Goal: Task Accomplishment & Management: Use online tool/utility

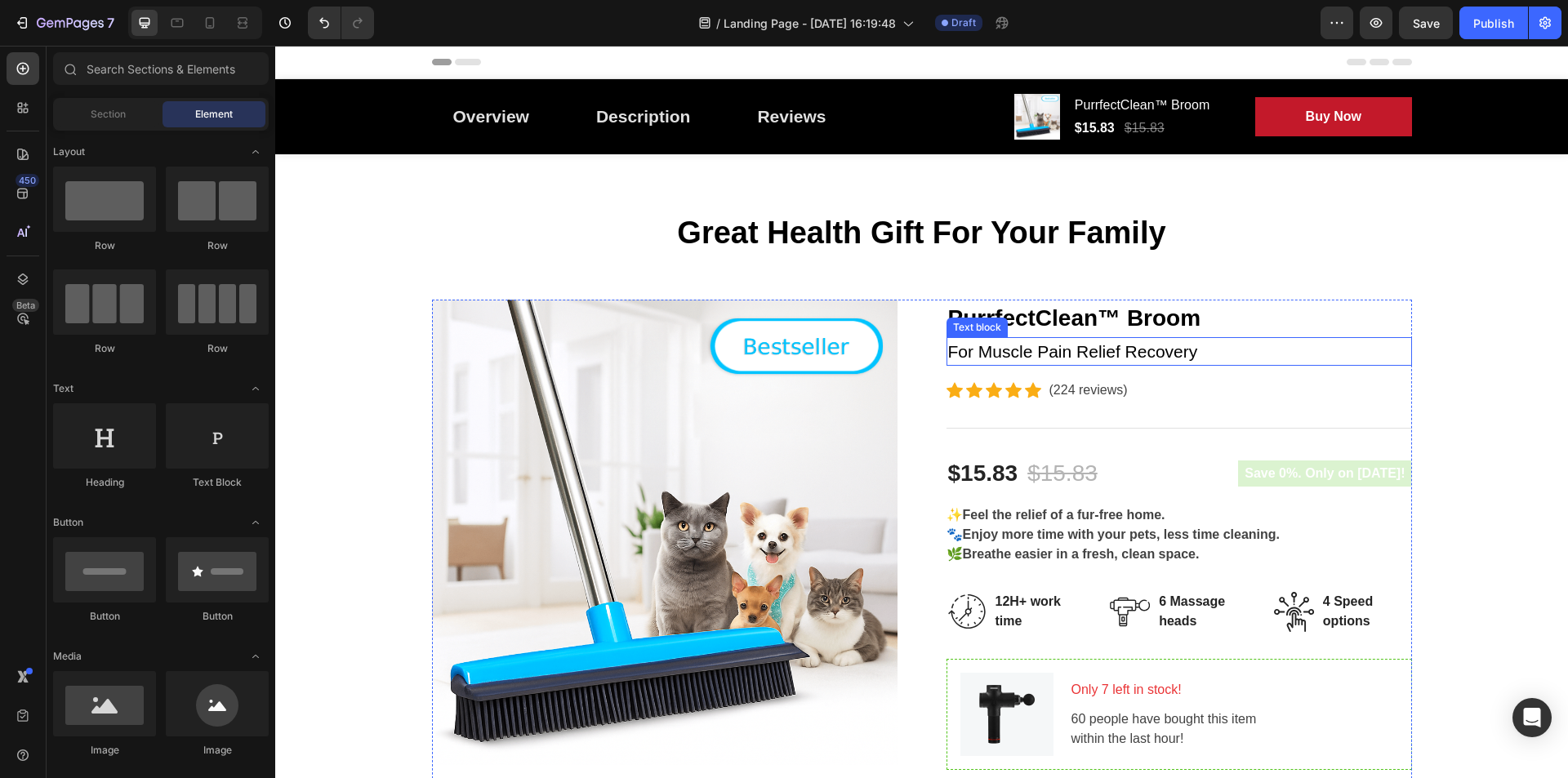
click at [1187, 352] on p "For Muscle Pain Relief Recovery" at bounding box center [1179, 352] width 462 height 26
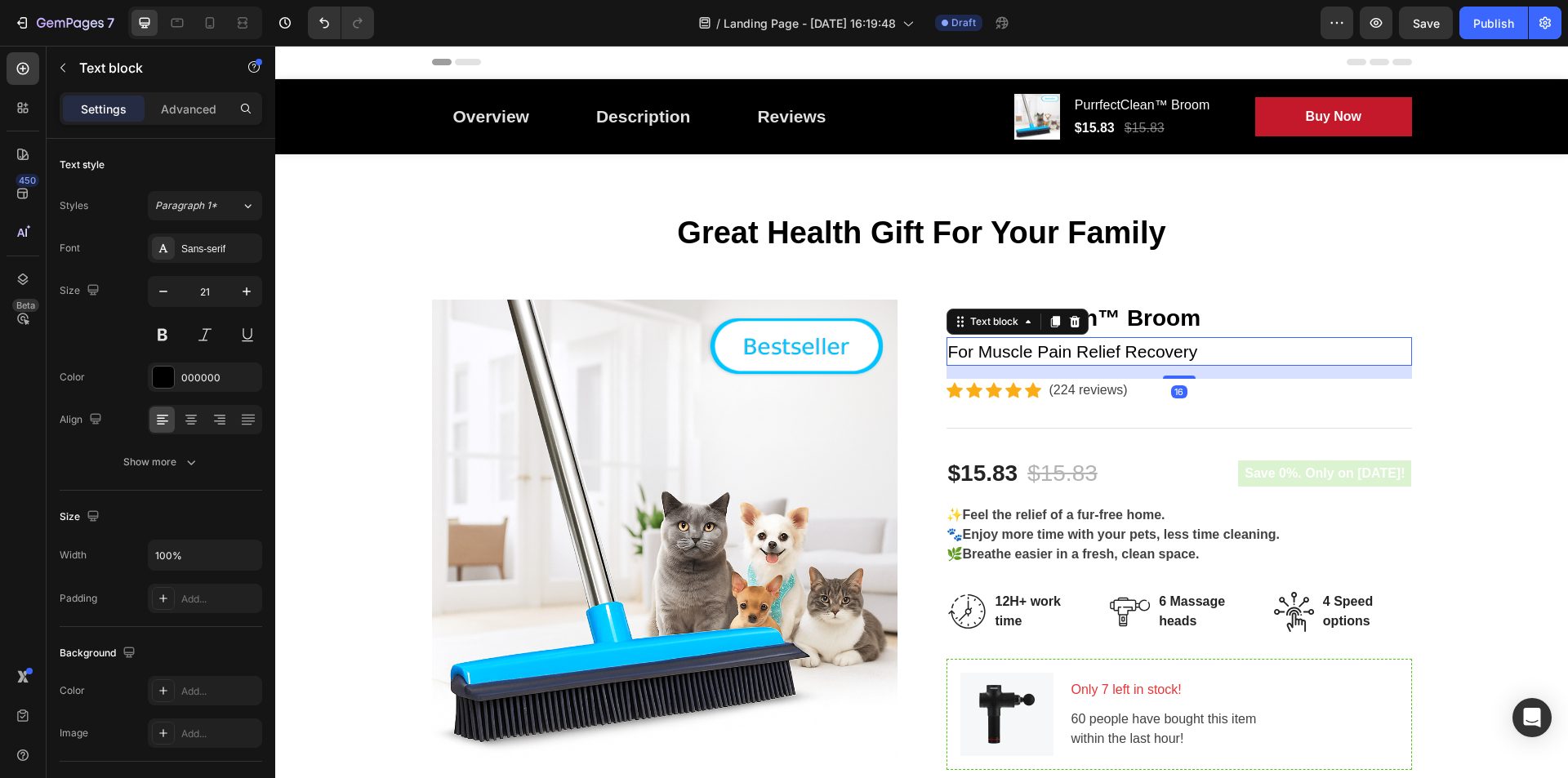
click at [1070, 313] on div at bounding box center [1074, 322] width 20 height 20
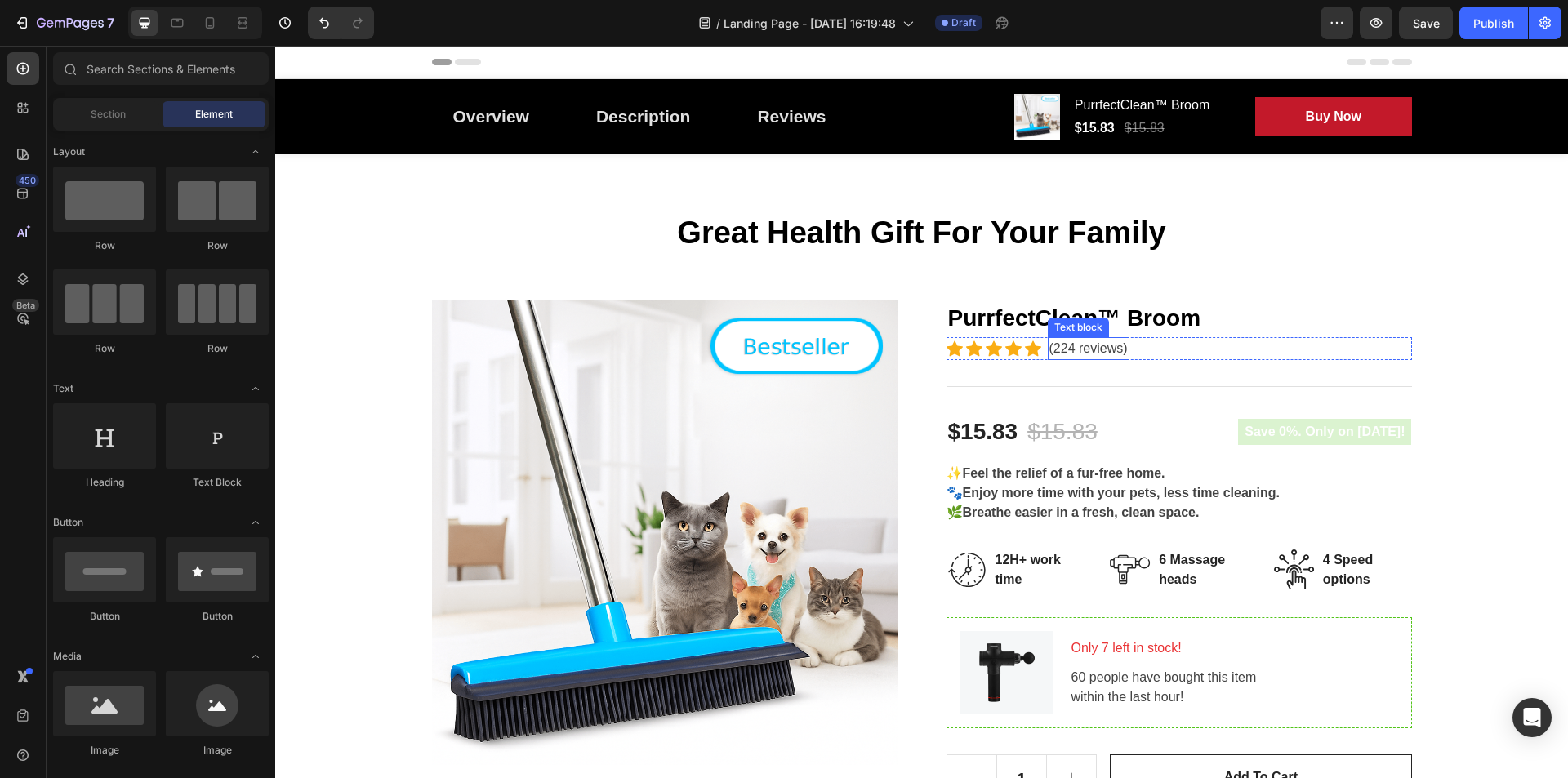
click at [1080, 345] on p "(224 reviews)" at bounding box center [1088, 349] width 78 height 20
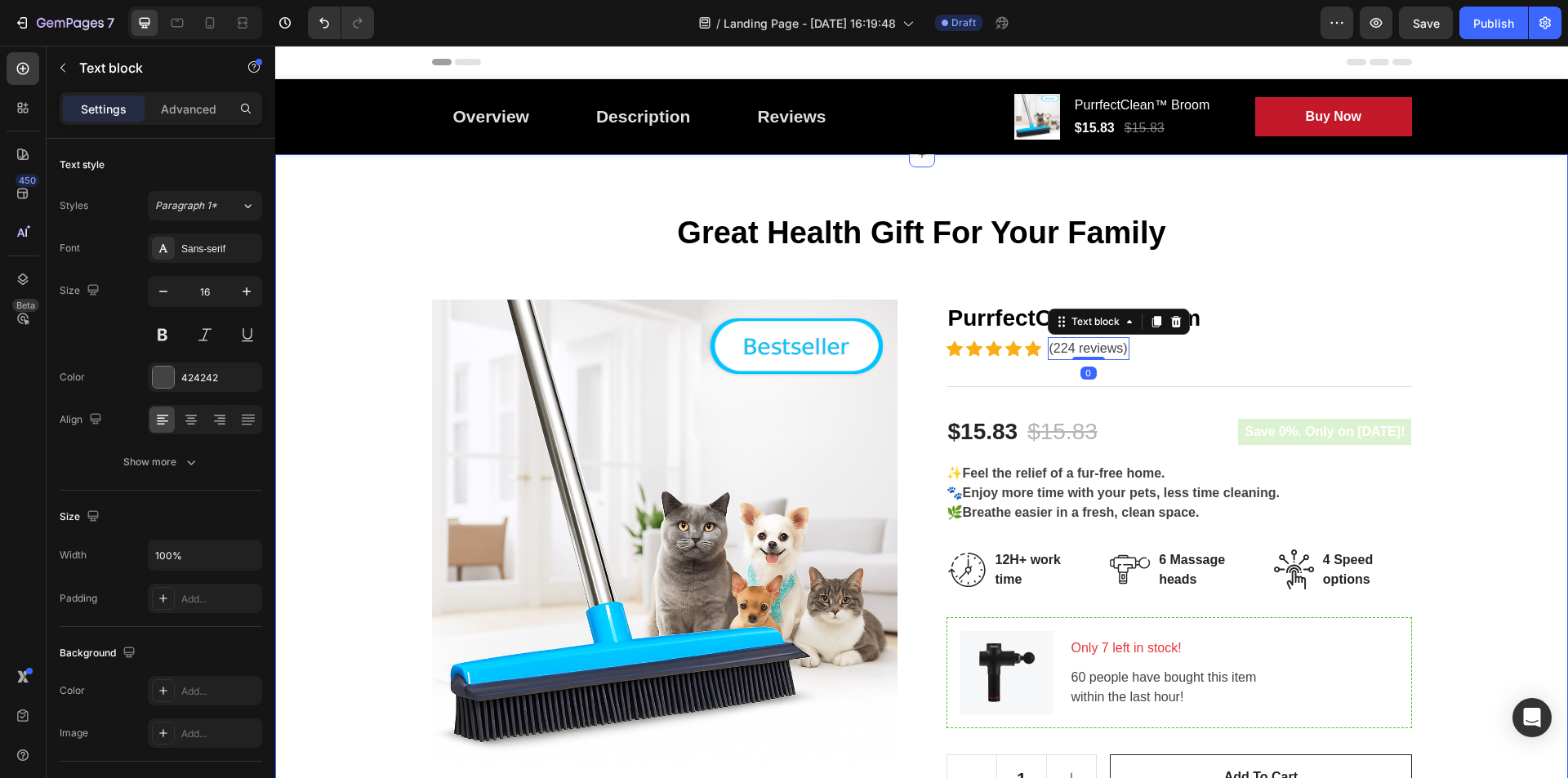
click at [1321, 264] on div "Great Health Gift For Your Family Heading Row Product Images PurrfectClean™ Bro…" at bounding box center [921, 642] width 1268 height 858
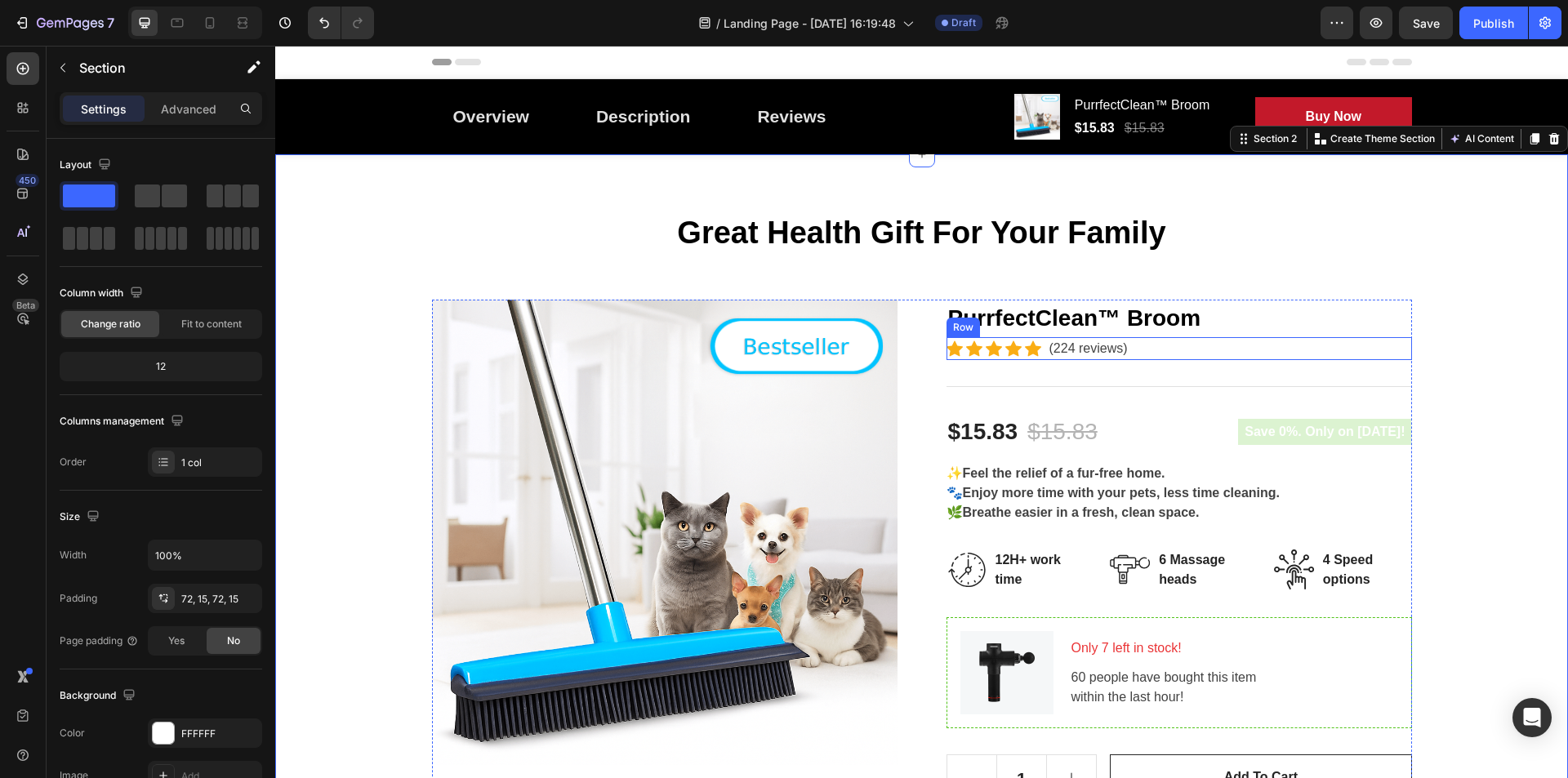
click at [1126, 352] on div "Icon Icon Icon Icon Icon Icon List Hoz (224 reviews) Text block Row" at bounding box center [1179, 348] width 465 height 23
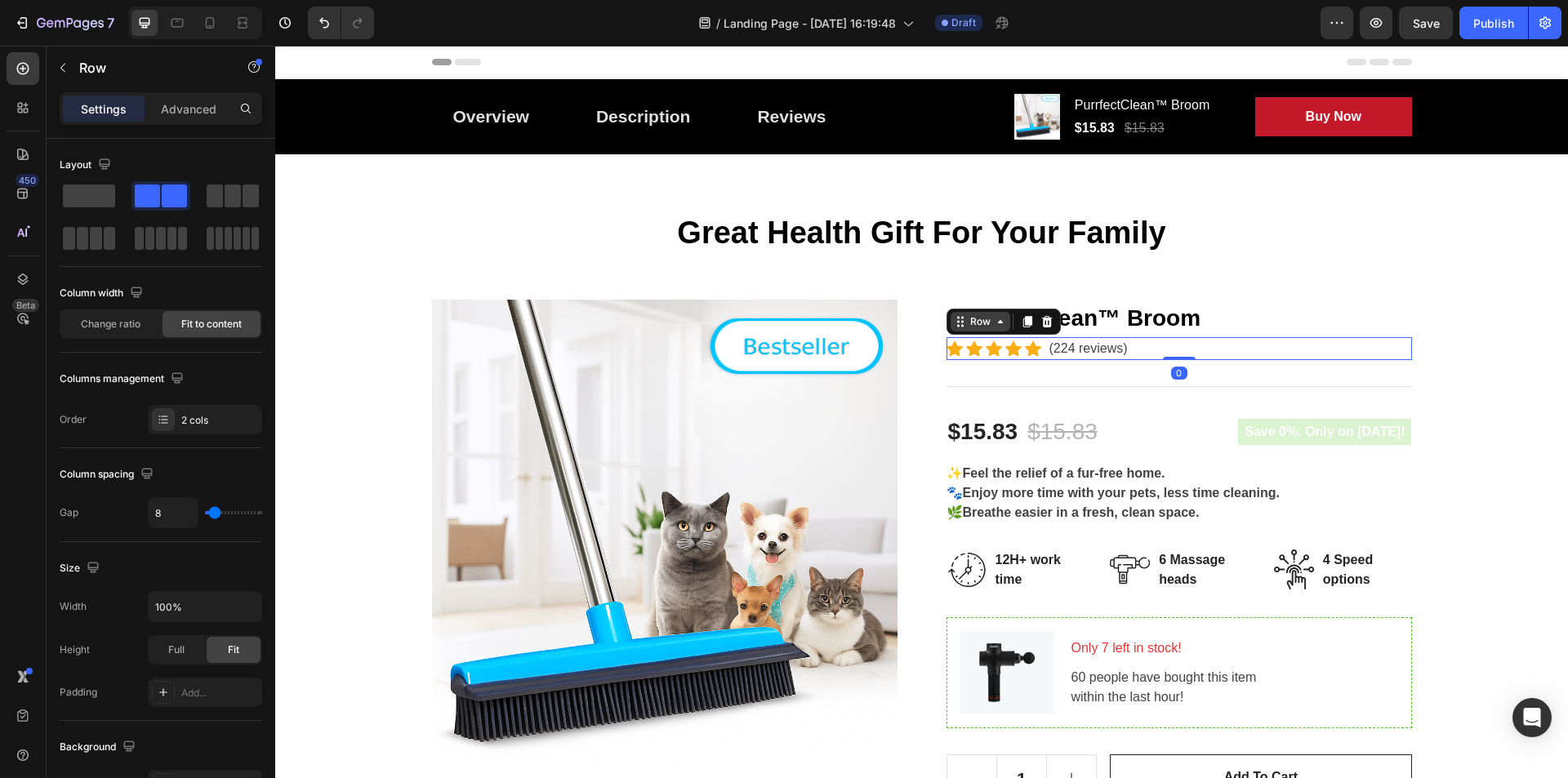
click at [994, 319] on icon at bounding box center [1000, 322] width 13 height 13
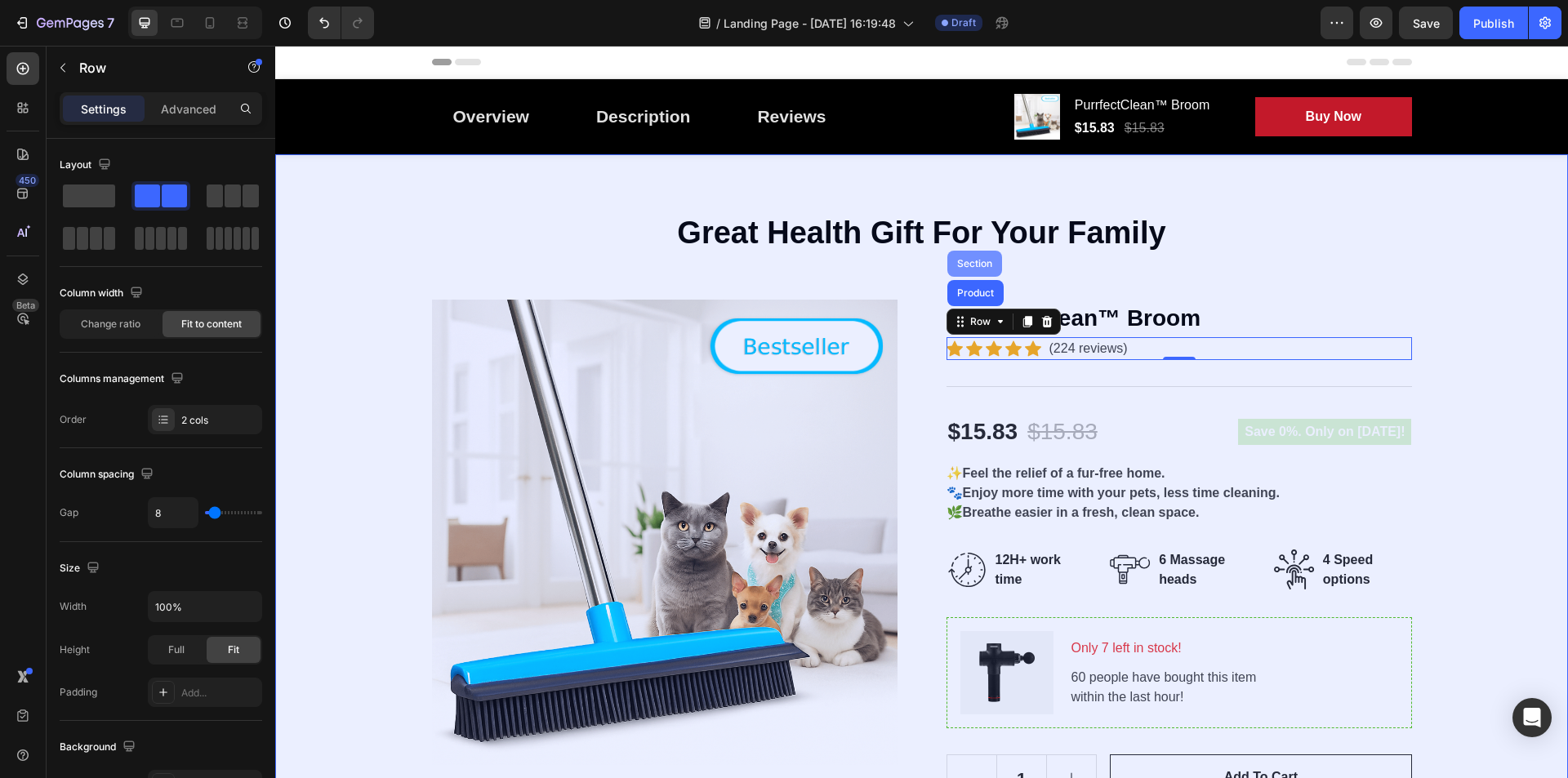
click at [973, 269] on div "Section" at bounding box center [974, 264] width 55 height 26
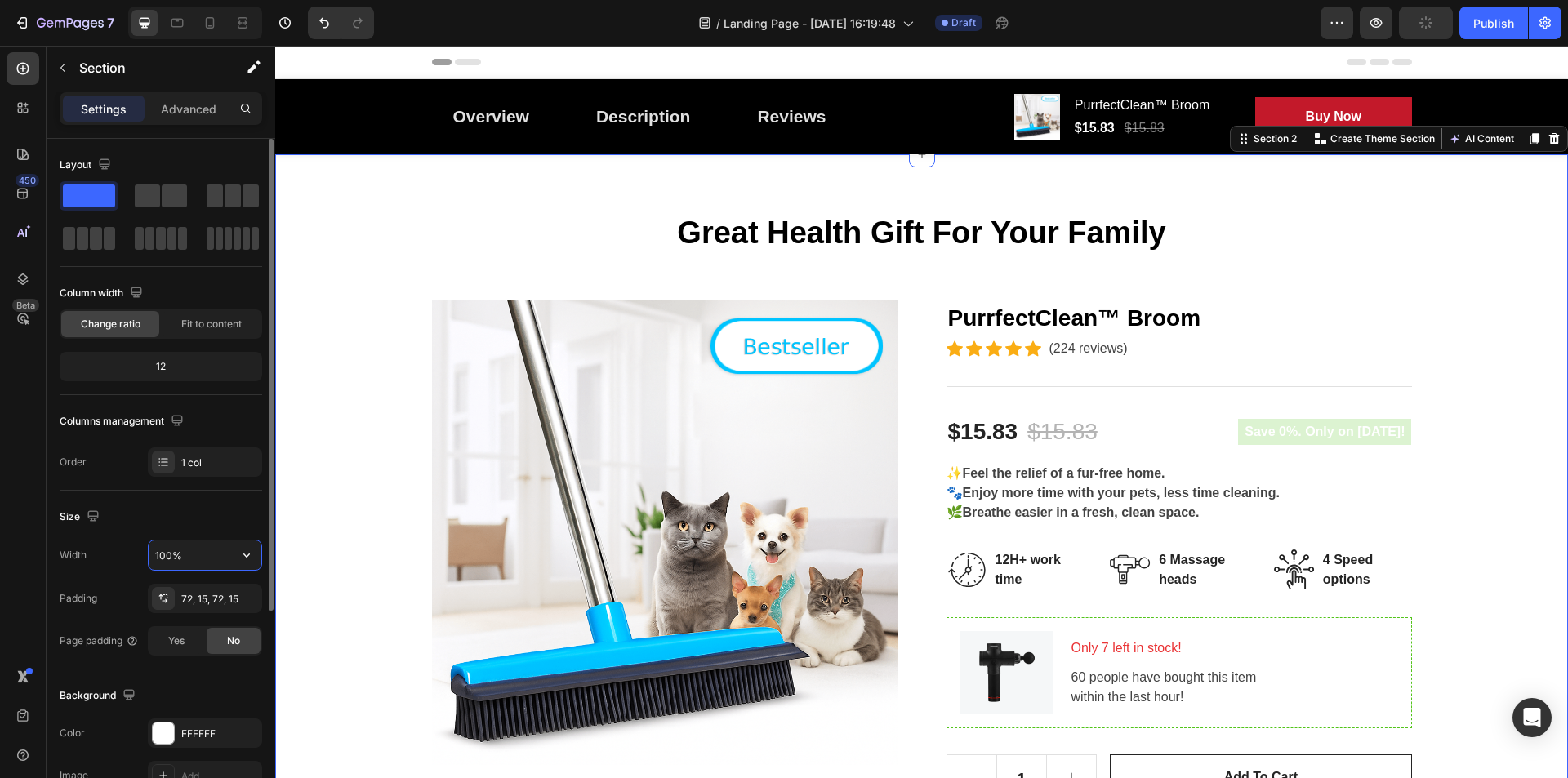
click at [197, 558] on input "100%" at bounding box center [205, 555] width 113 height 29
click at [247, 556] on icon "button" at bounding box center [246, 555] width 6 height 4
click at [169, 623] on span "Default" at bounding box center [171, 628] width 34 height 15
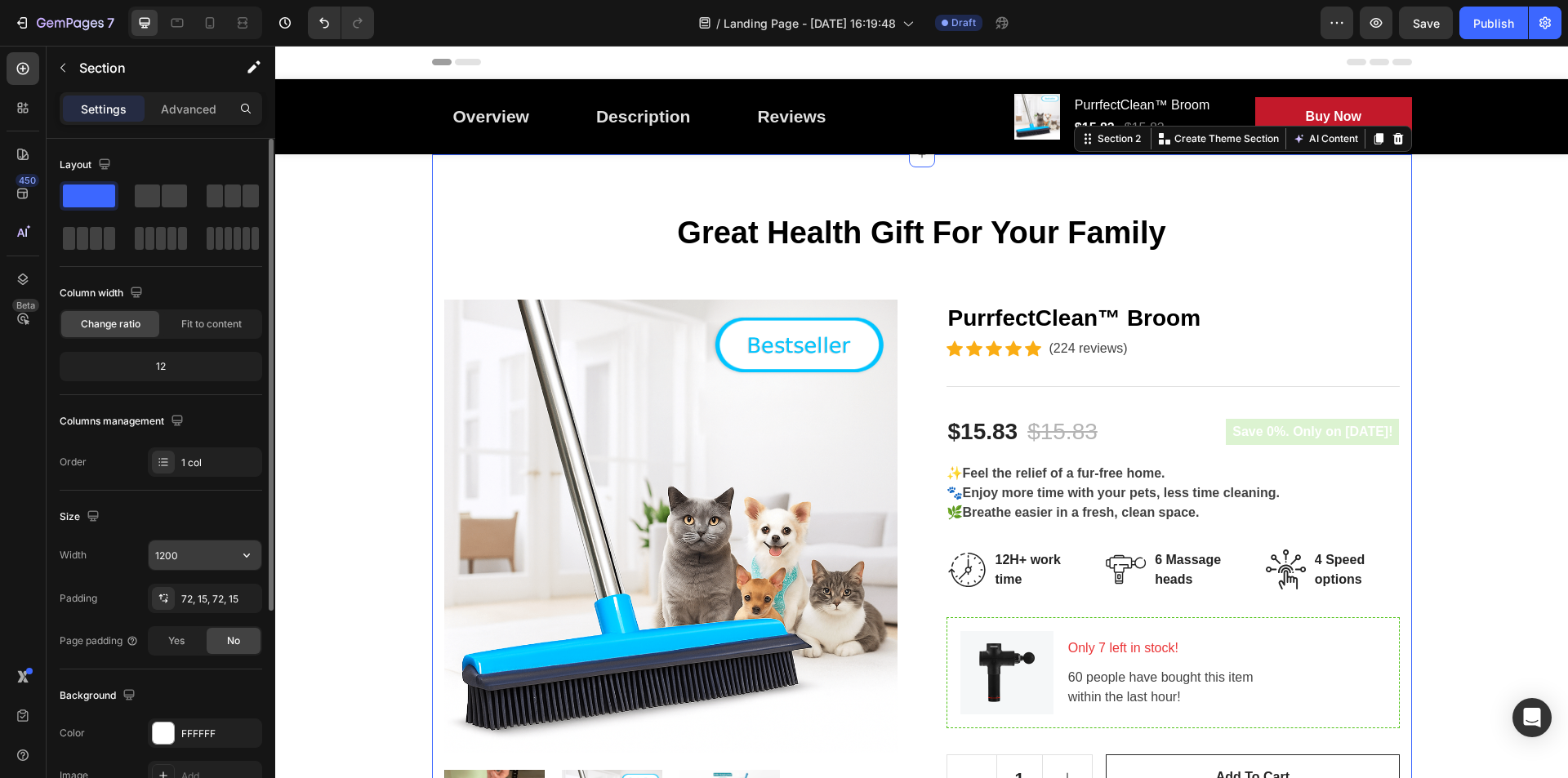
click at [223, 564] on input "1200" at bounding box center [205, 555] width 113 height 29
click at [244, 558] on icon "button" at bounding box center [246, 555] width 16 height 16
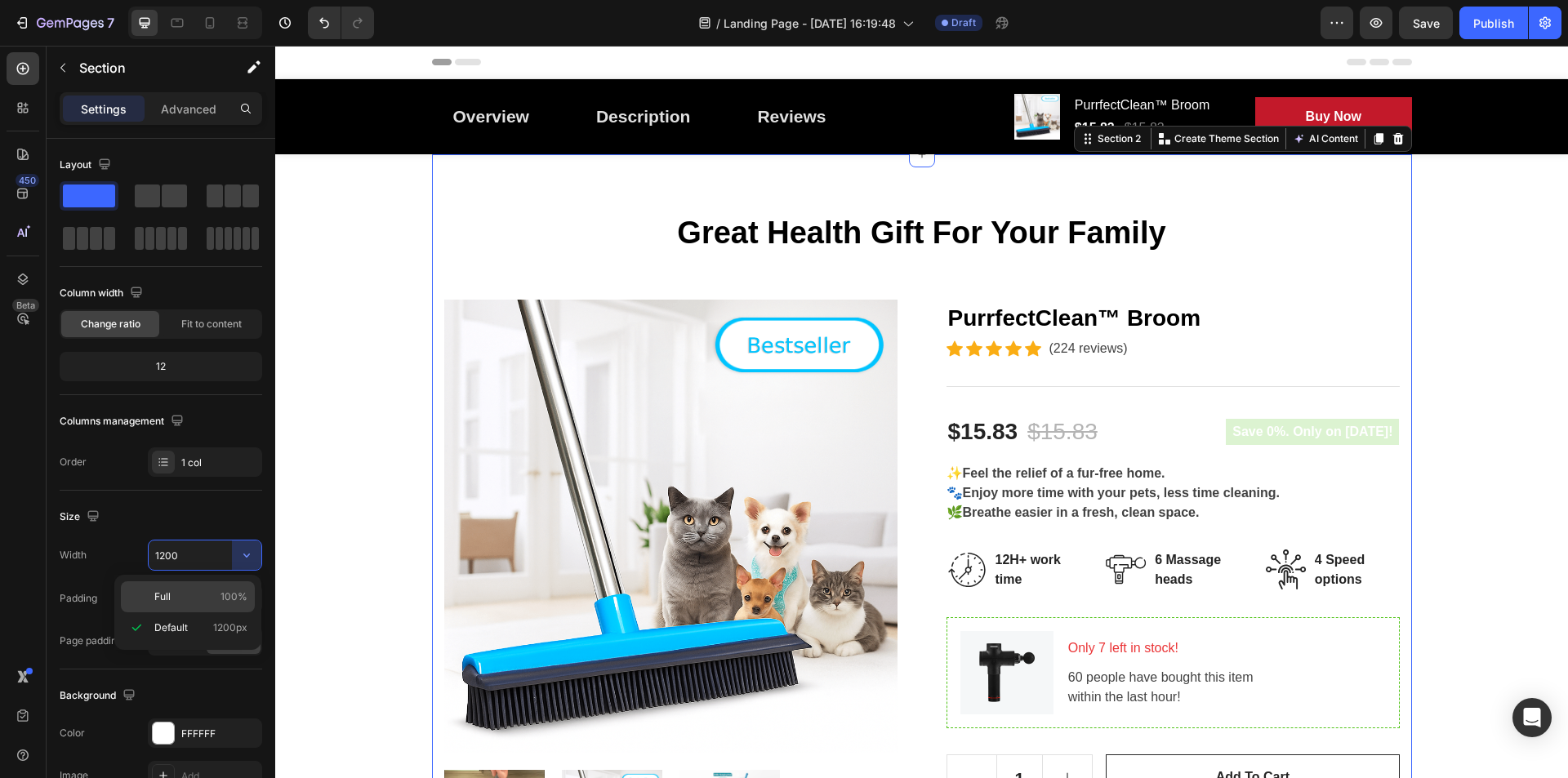
click at [165, 600] on span "Full" at bounding box center [163, 597] width 16 height 15
type input "100%"
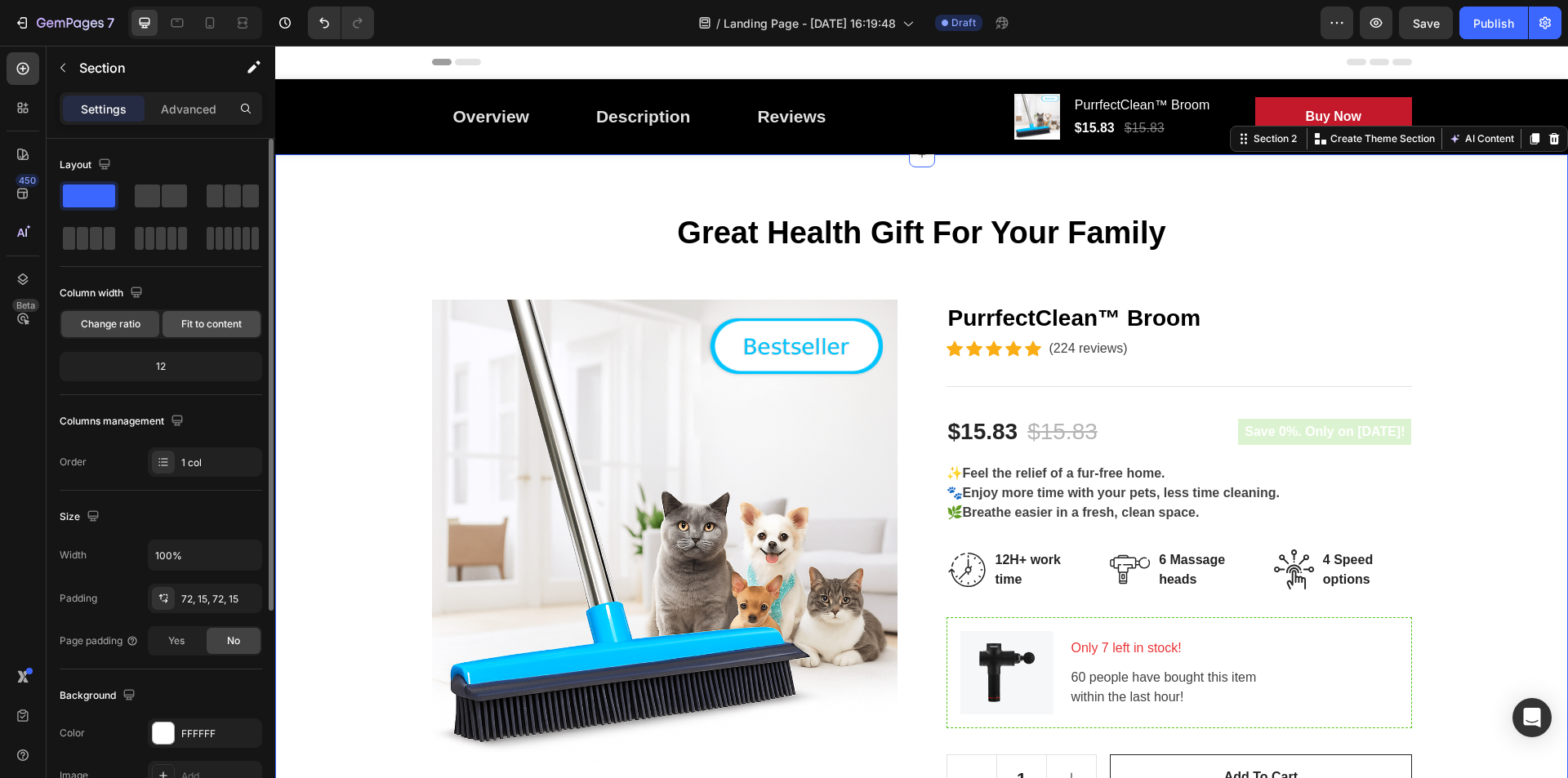
click at [219, 330] on span "Fit to content" at bounding box center [211, 324] width 60 height 15
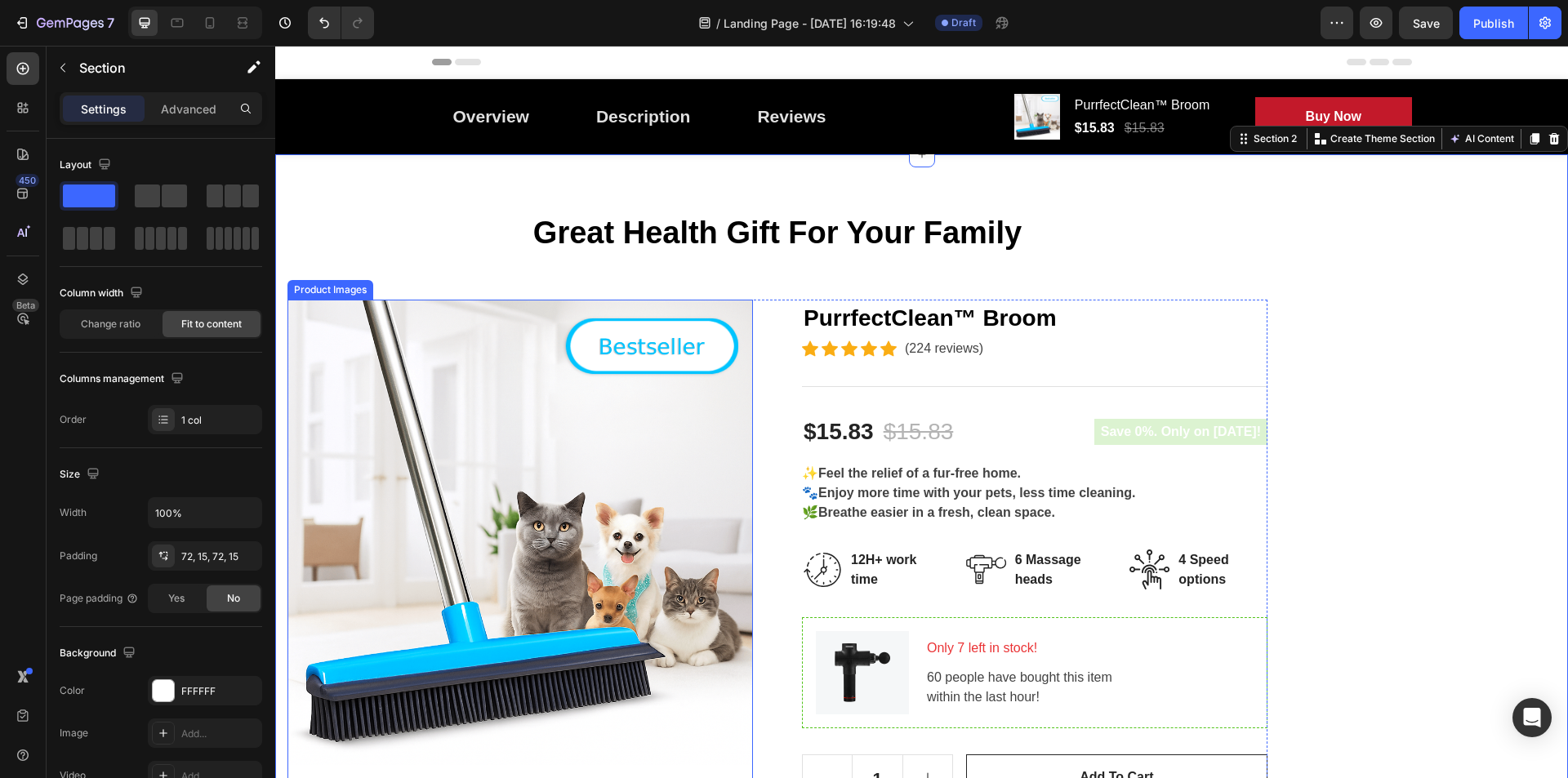
scroll to position [82, 0]
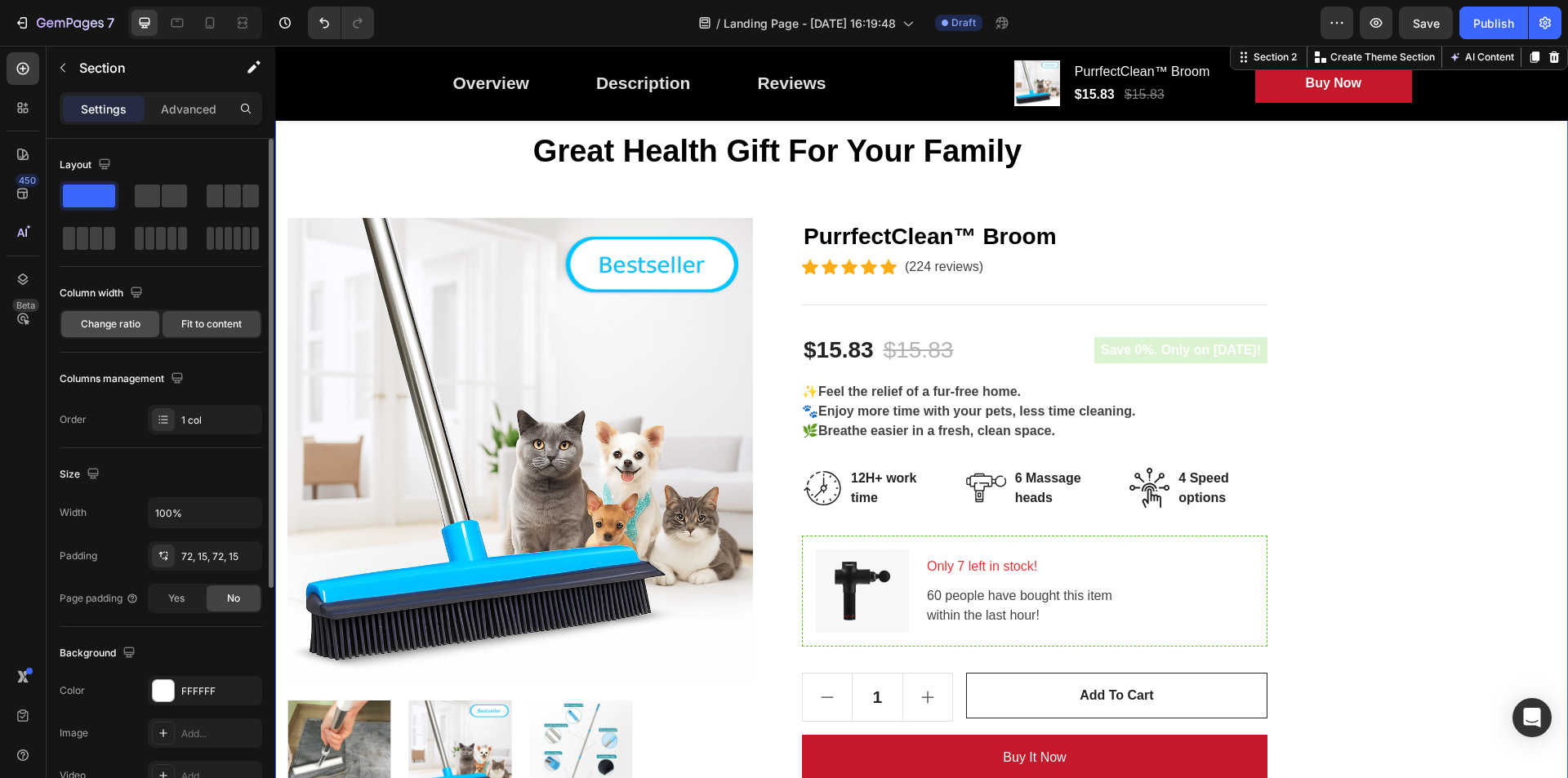
click at [120, 324] on span "Change ratio" at bounding box center [111, 324] width 60 height 15
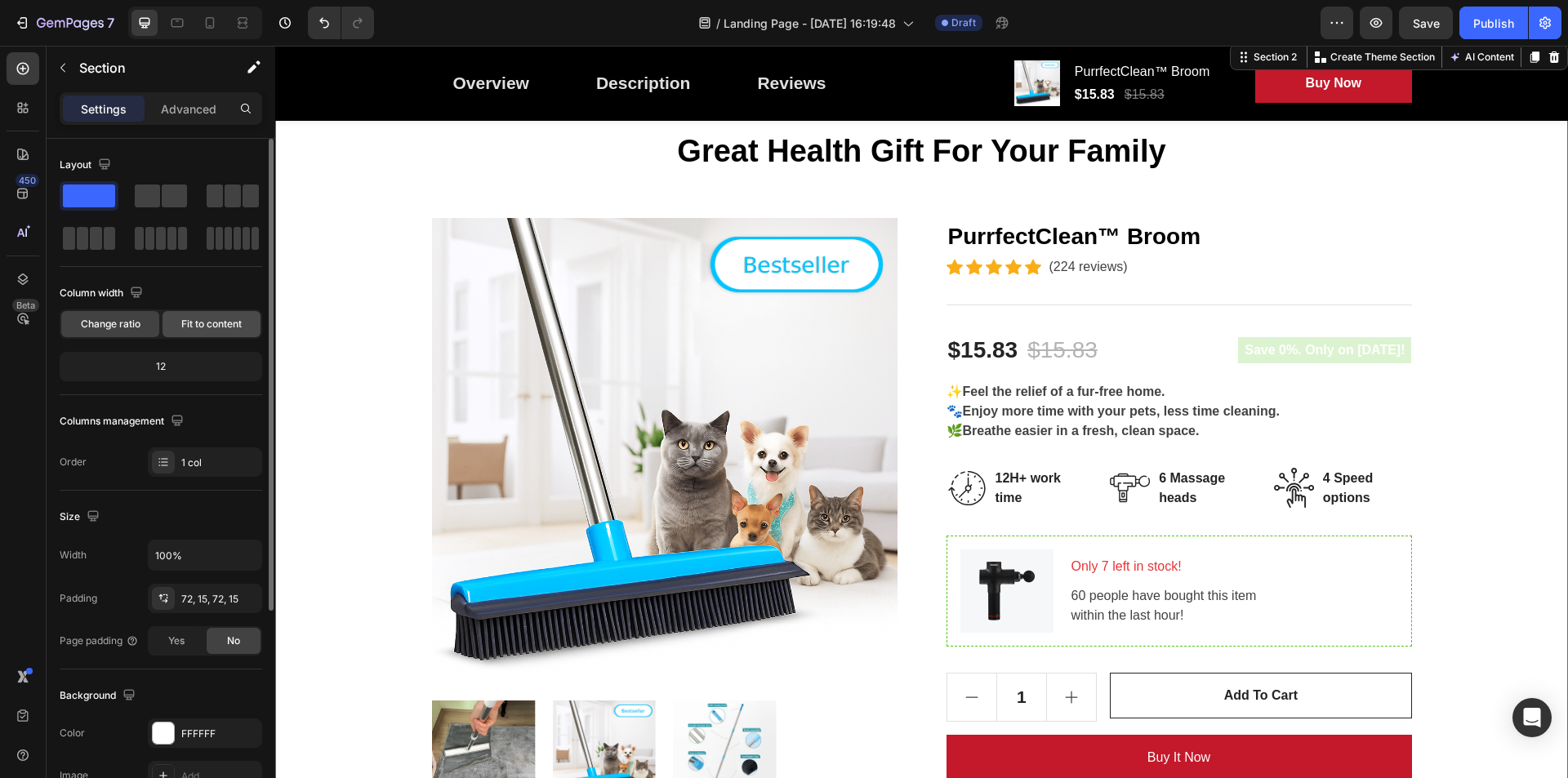
click at [213, 322] on span "Fit to content" at bounding box center [211, 324] width 60 height 15
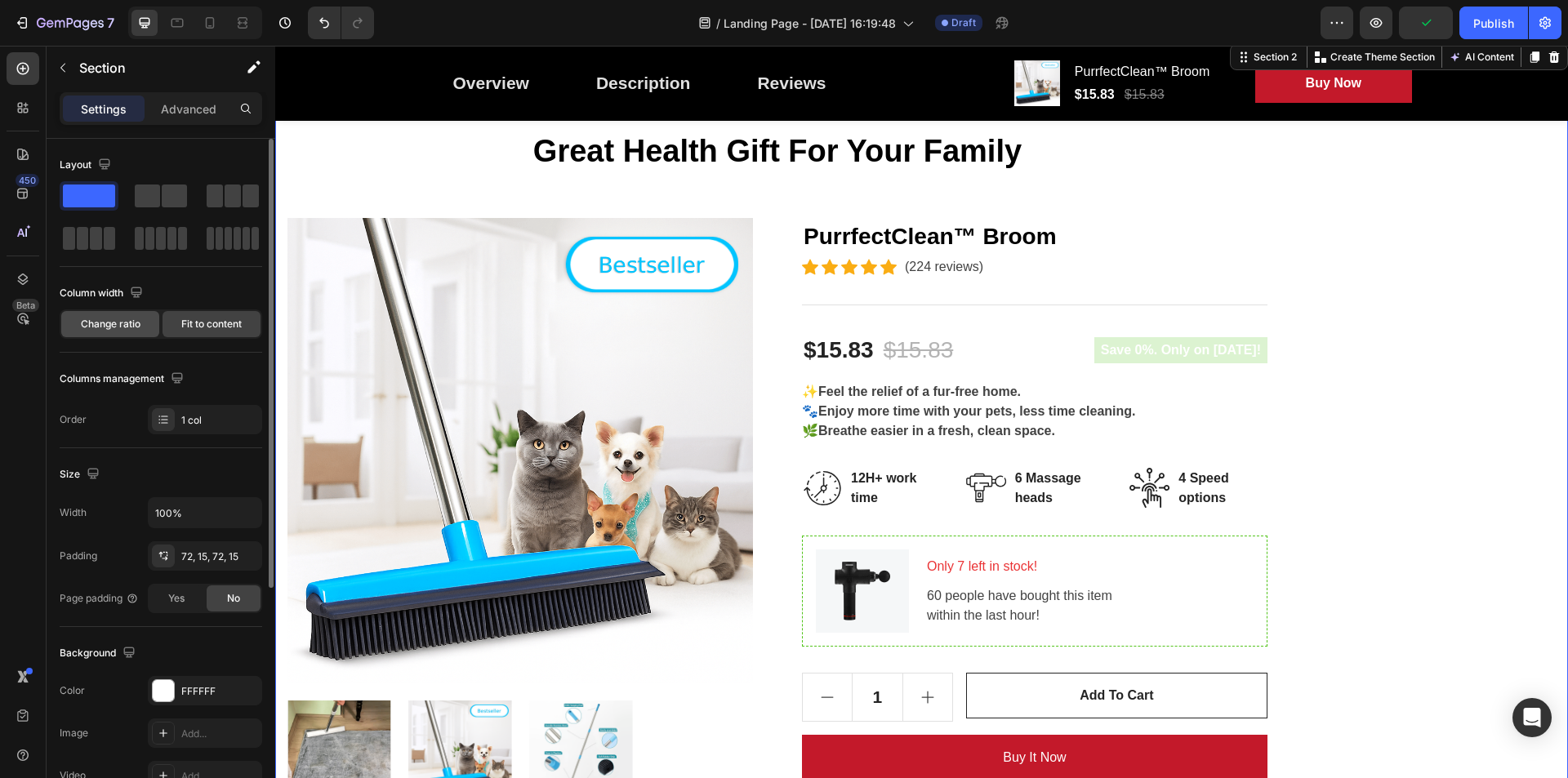
click at [90, 324] on span "Change ratio" at bounding box center [111, 324] width 60 height 15
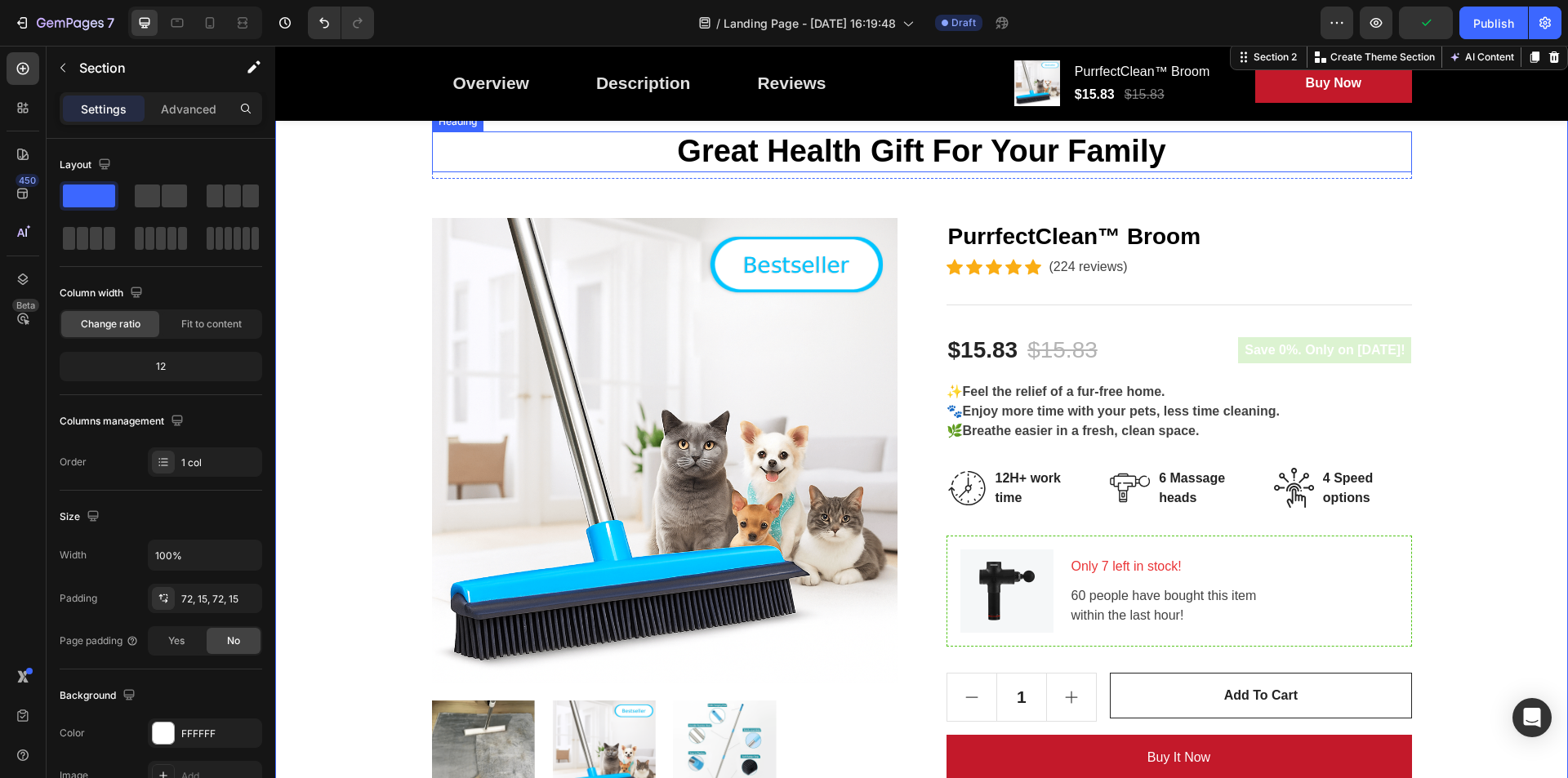
click at [881, 154] on p "Great Health Gift For Your Family" at bounding box center [922, 151] width 976 height 37
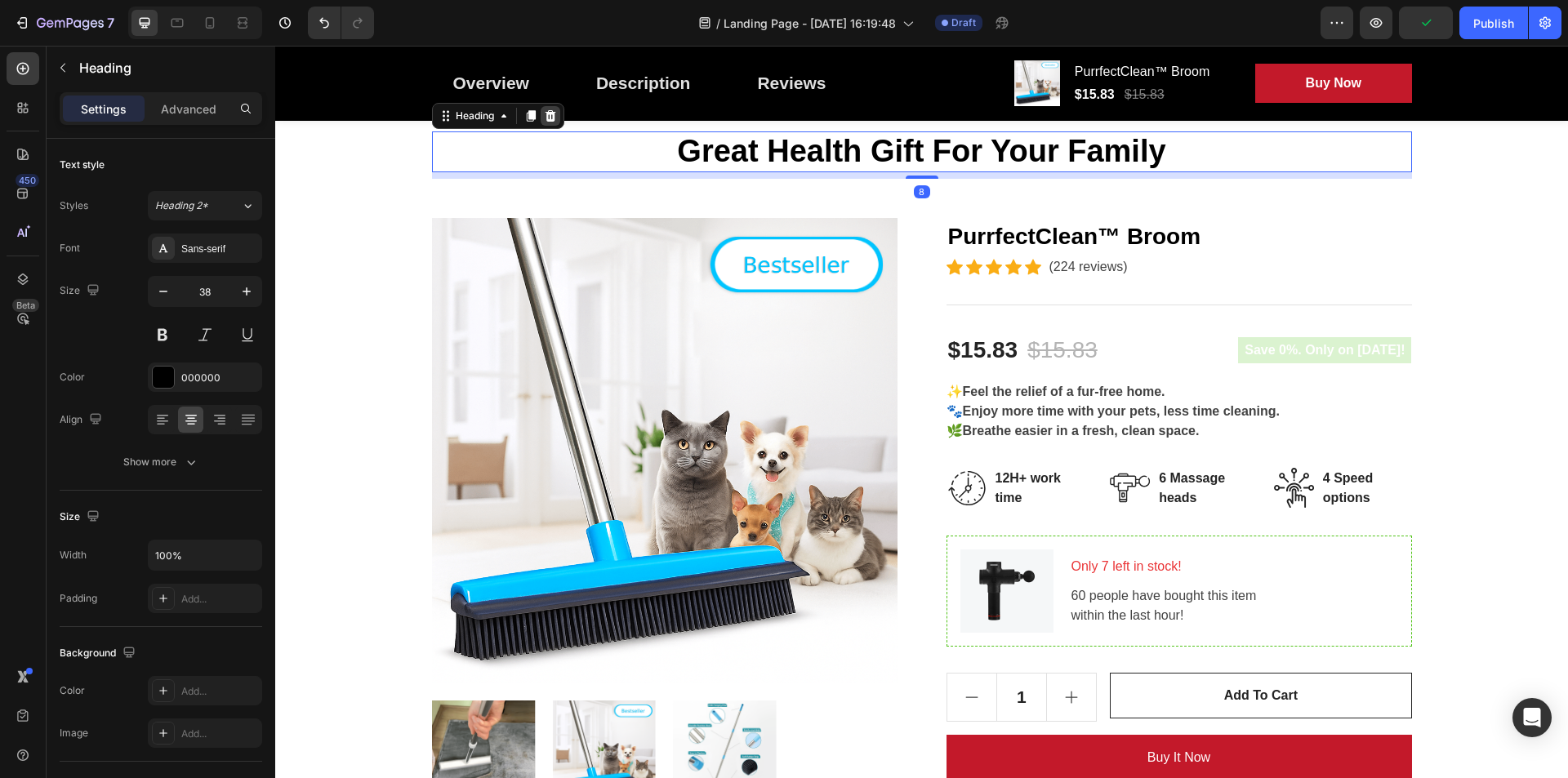
click at [544, 118] on icon at bounding box center [550, 115] width 11 height 12
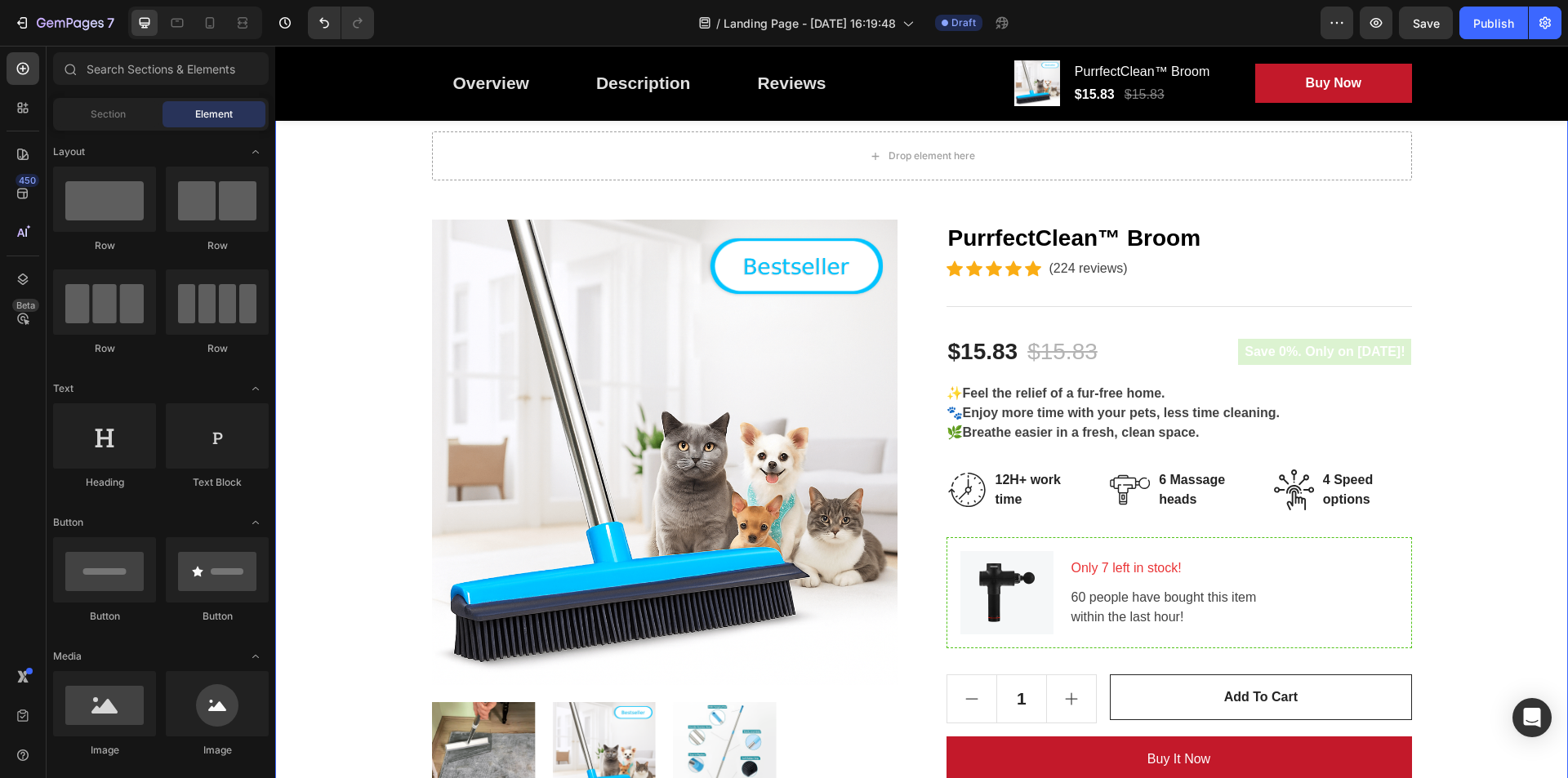
click at [1088, 169] on div "Drop element here" at bounding box center [922, 156] width 980 height 49
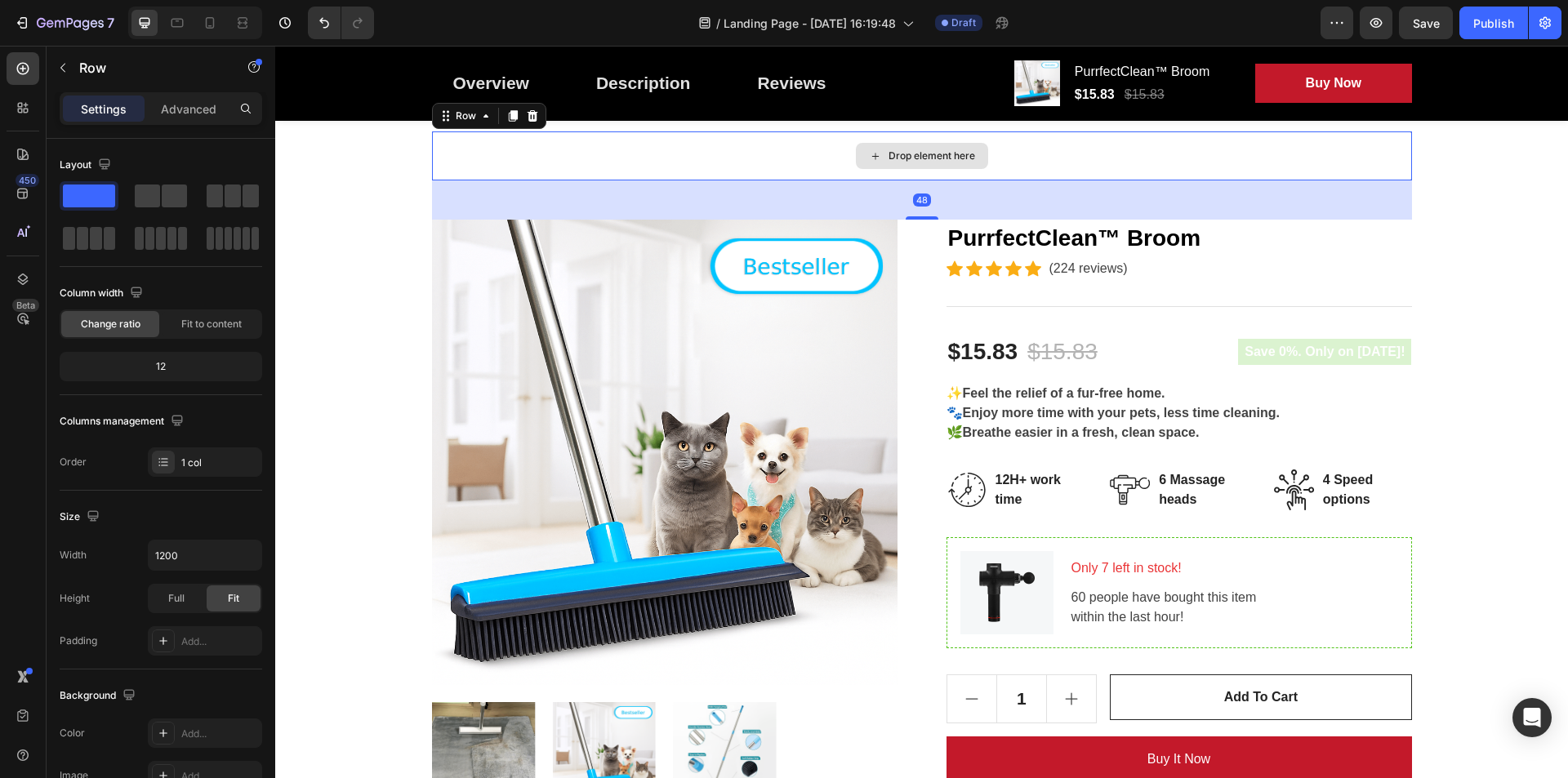
click at [1466, 176] on div "Drop element here Row 48 Product Images PurrfectClean™ Broom Product Title Icon…" at bounding box center [921, 562] width 1268 height 860
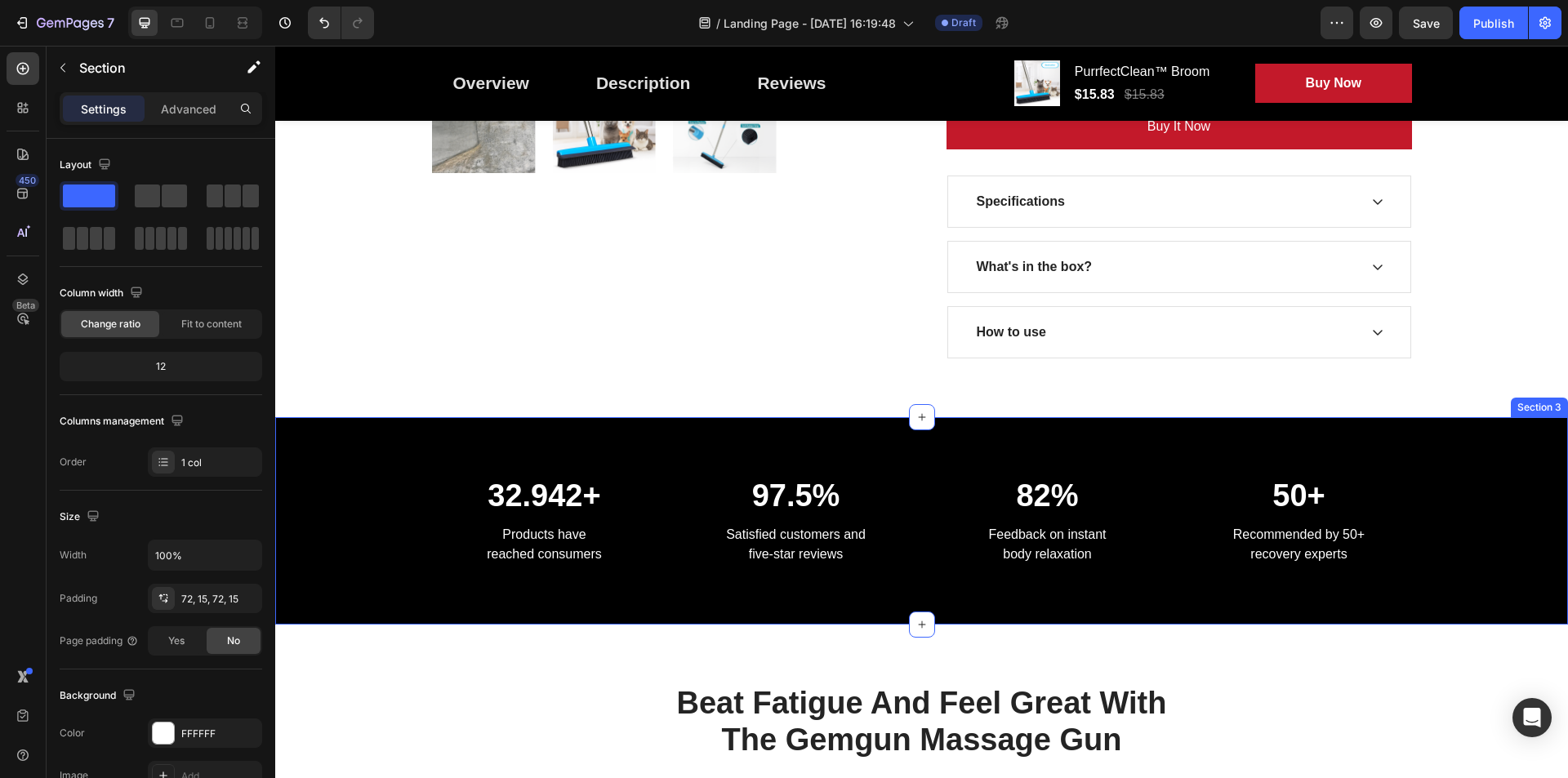
scroll to position [816, 0]
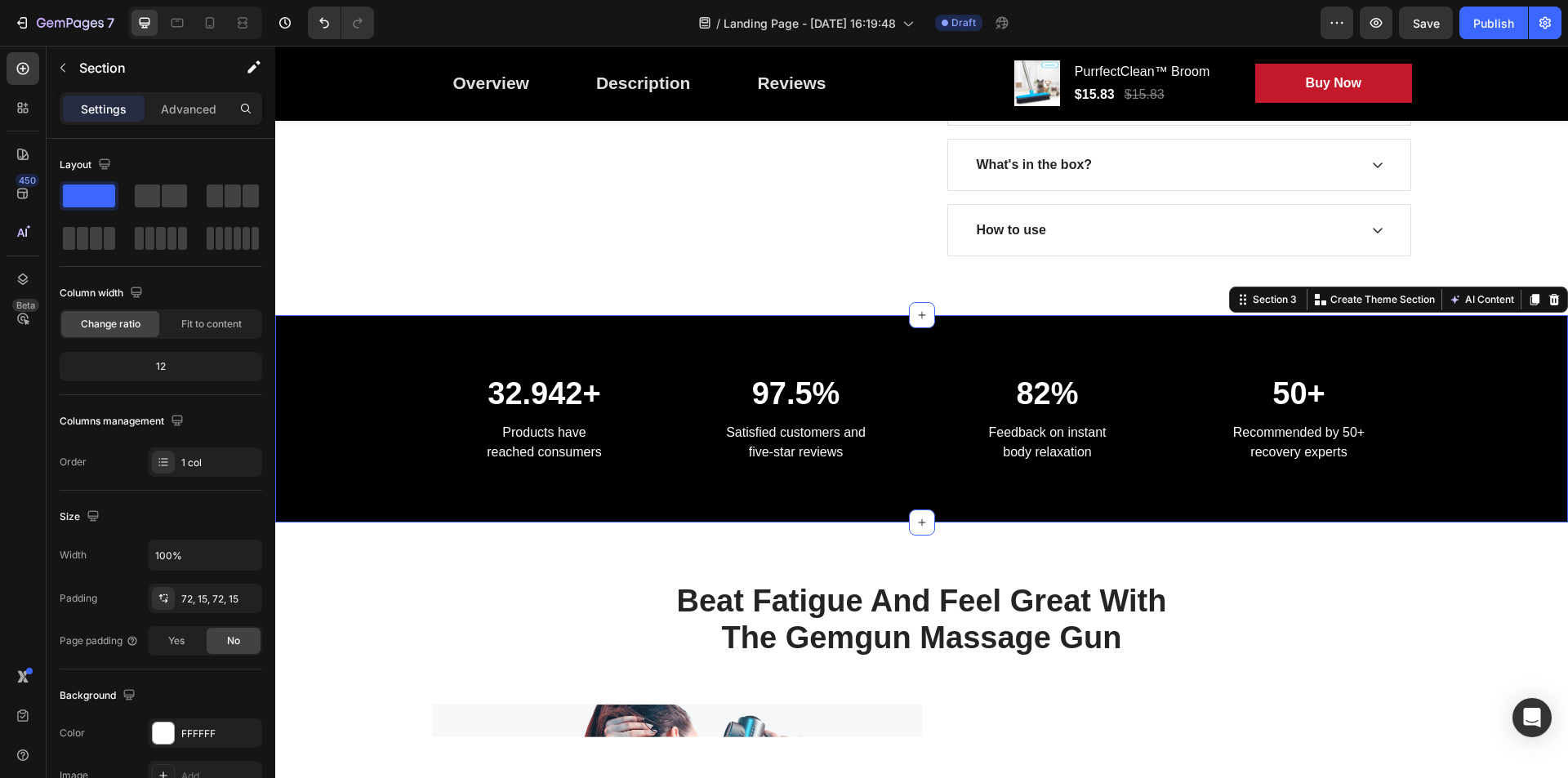
click at [654, 364] on div "32.942+ Heading Products have reached consumers Text block 97.5% Heading Satisf…" at bounding box center [922, 419] width 1293 height 207
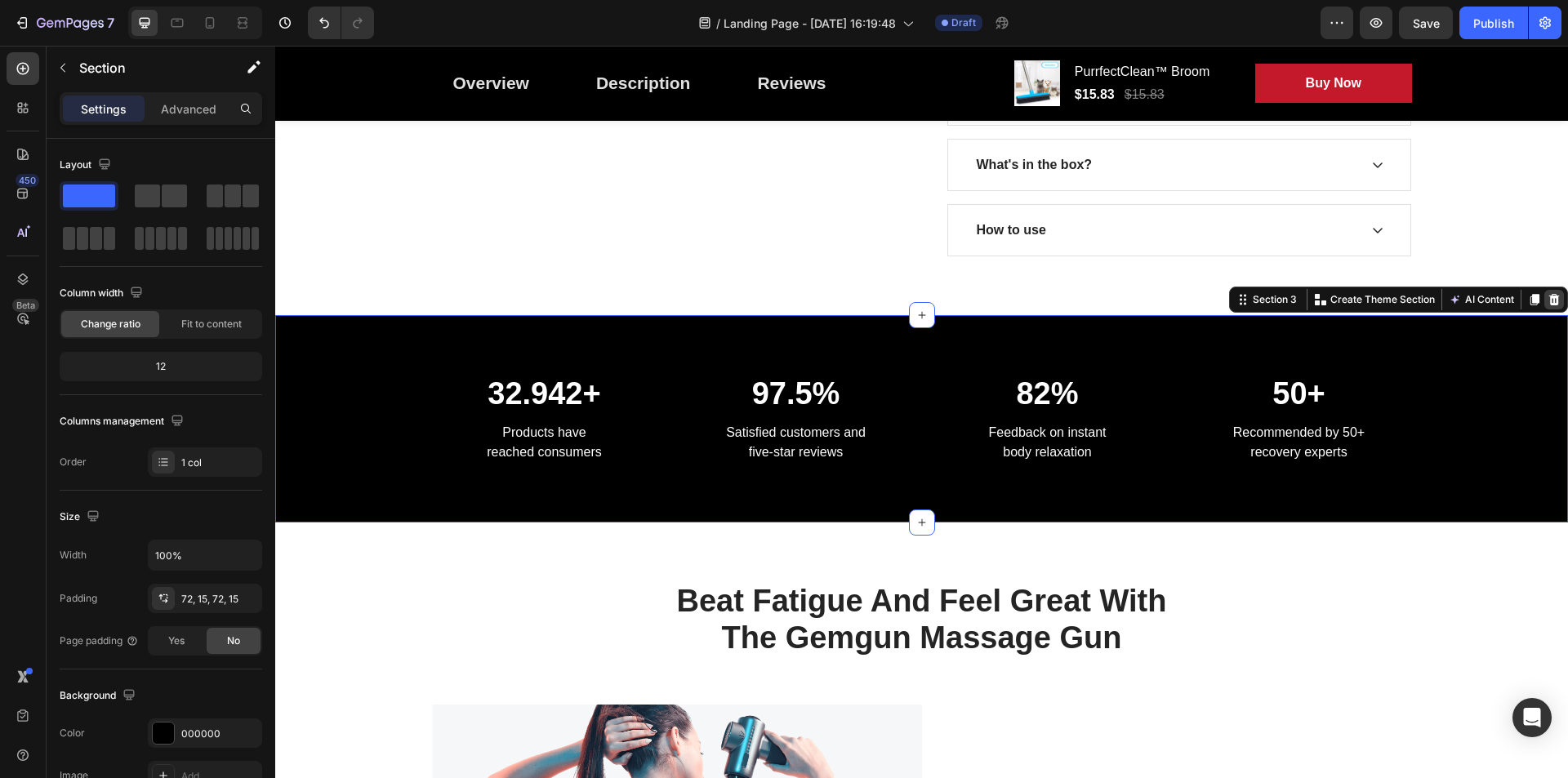
click at [1547, 297] on div at bounding box center [1554, 300] width 20 height 20
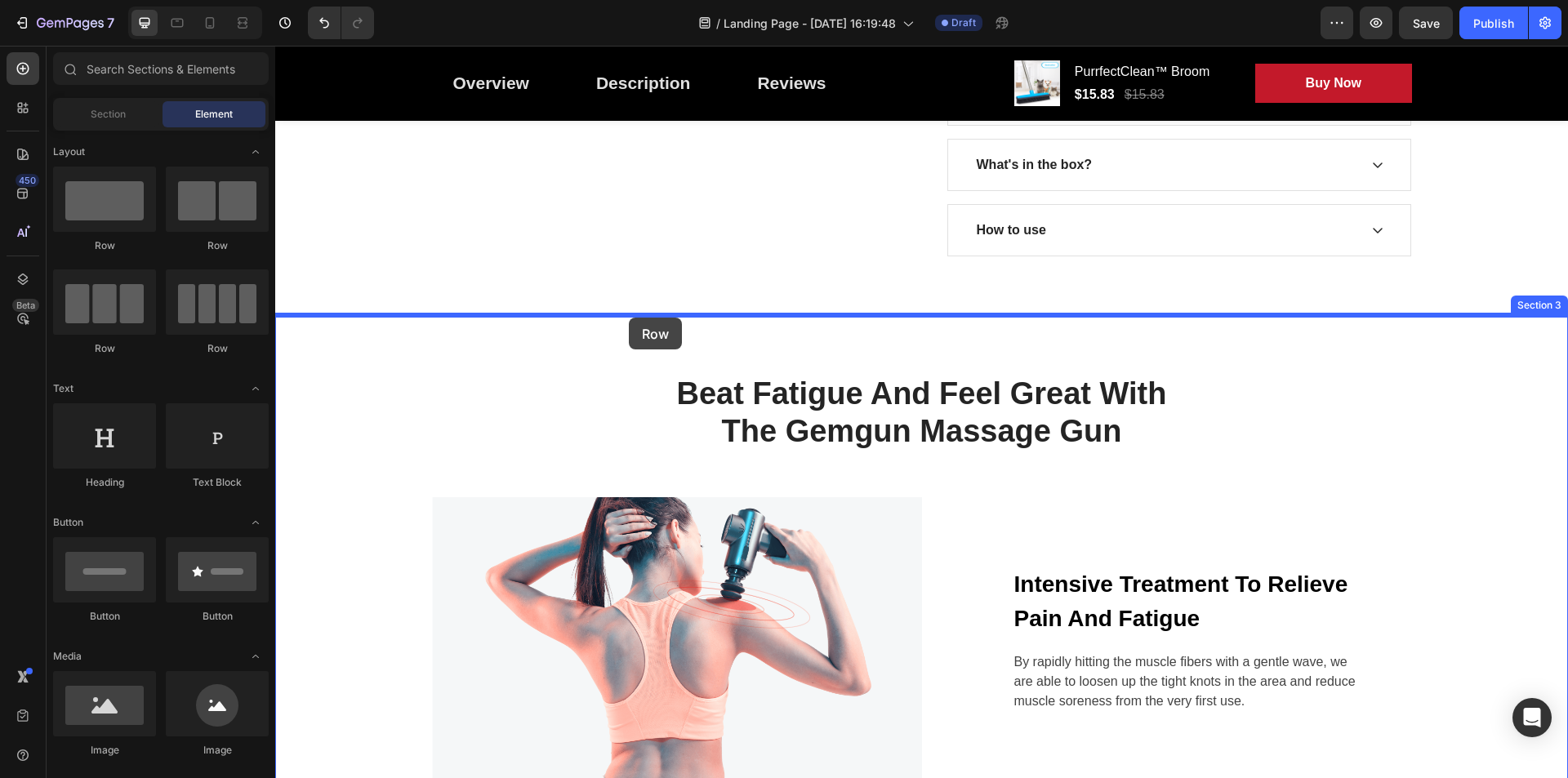
drag, startPoint x: 359, startPoint y: 244, endPoint x: 629, endPoint y: 317, distance: 279.7
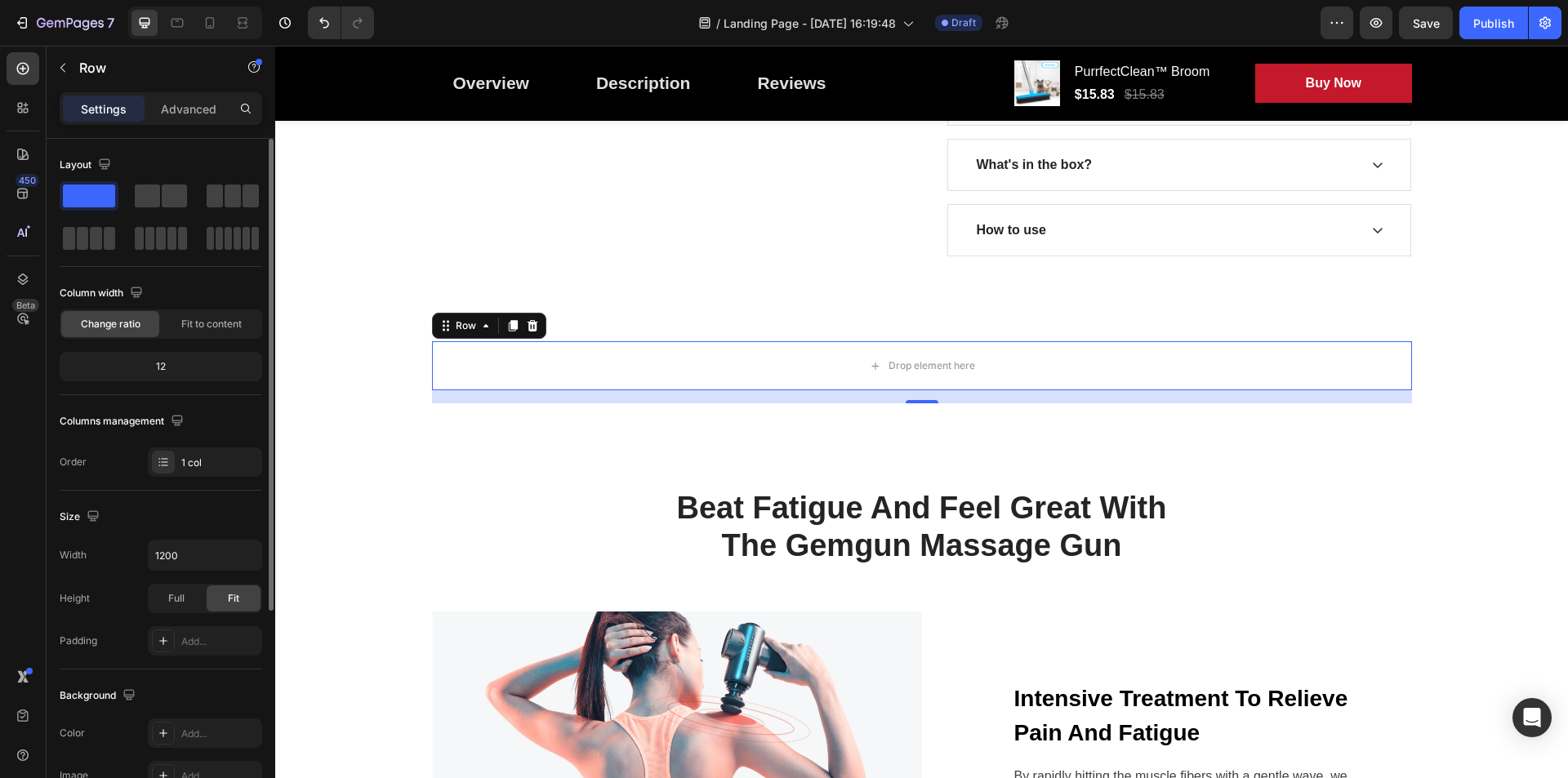
drag, startPoint x: 85, startPoint y: 237, endPoint x: 108, endPoint y: 205, distance: 39.4
click at [108, 206] on div at bounding box center [161, 216] width 203 height 72
click at [95, 230] on span at bounding box center [95, 238] width 12 height 23
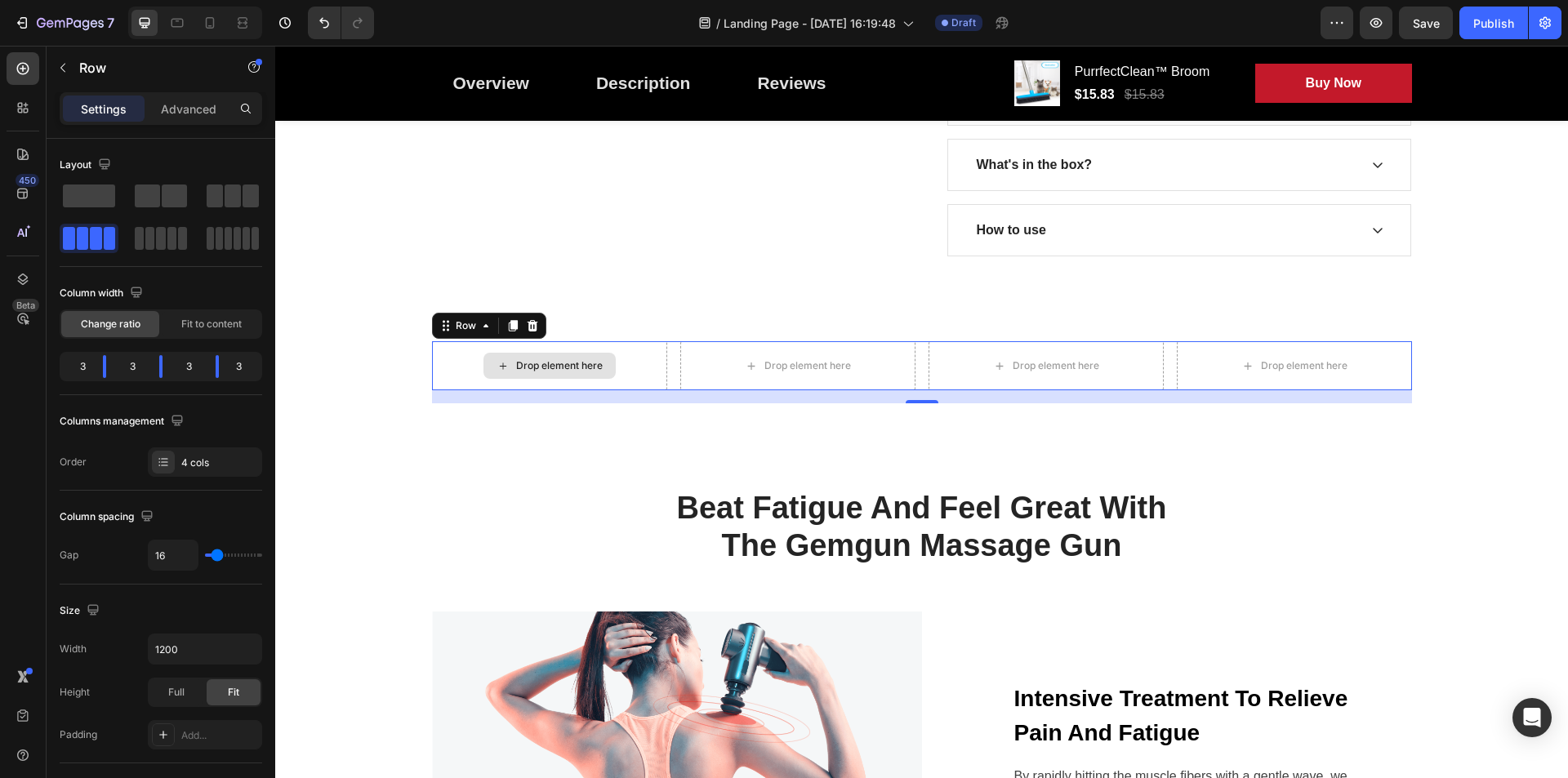
click at [504, 361] on div "Drop element here" at bounding box center [550, 365] width 133 height 26
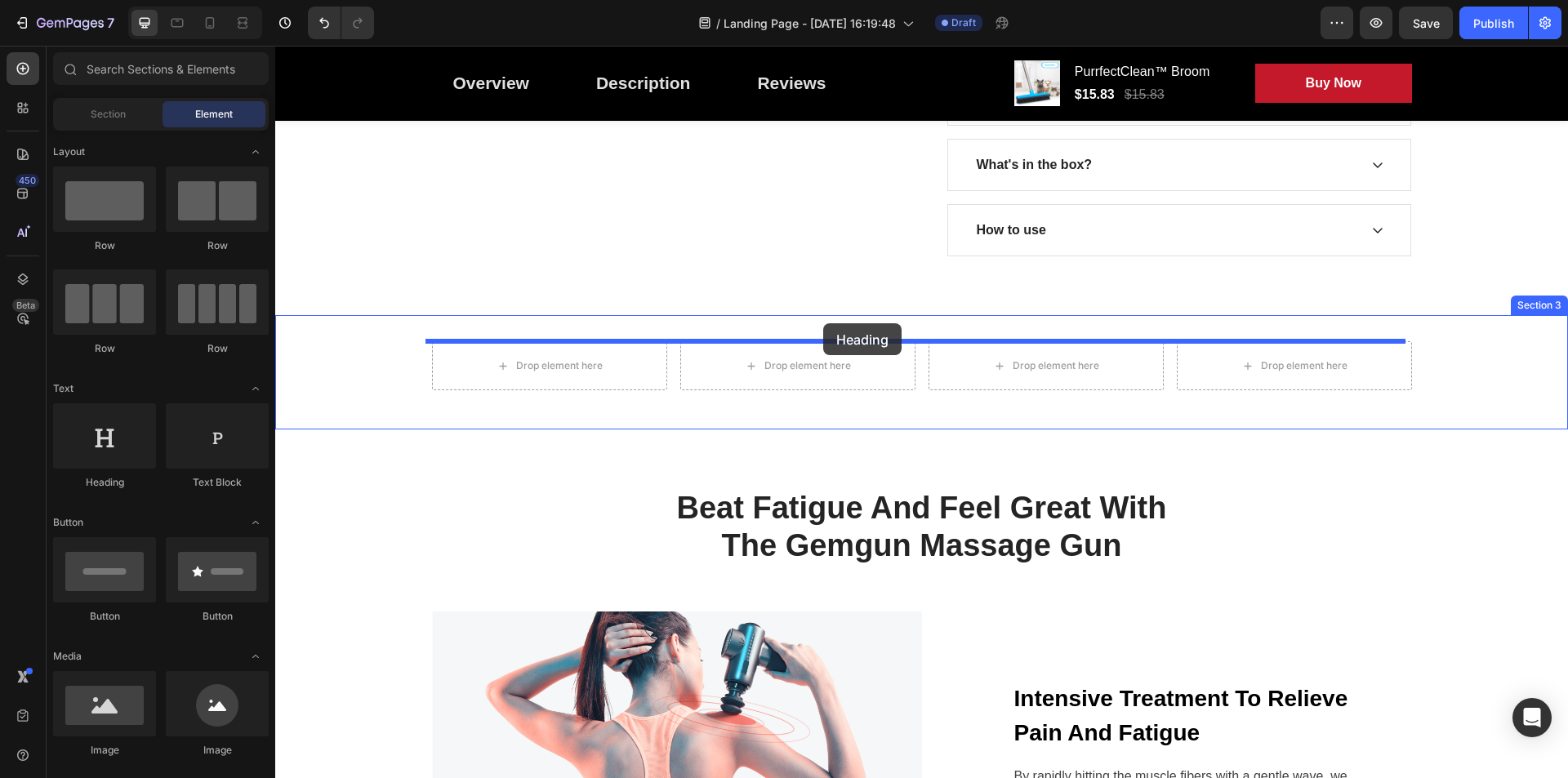
drag, startPoint x: 381, startPoint y: 494, endPoint x: 823, endPoint y: 324, distance: 473.6
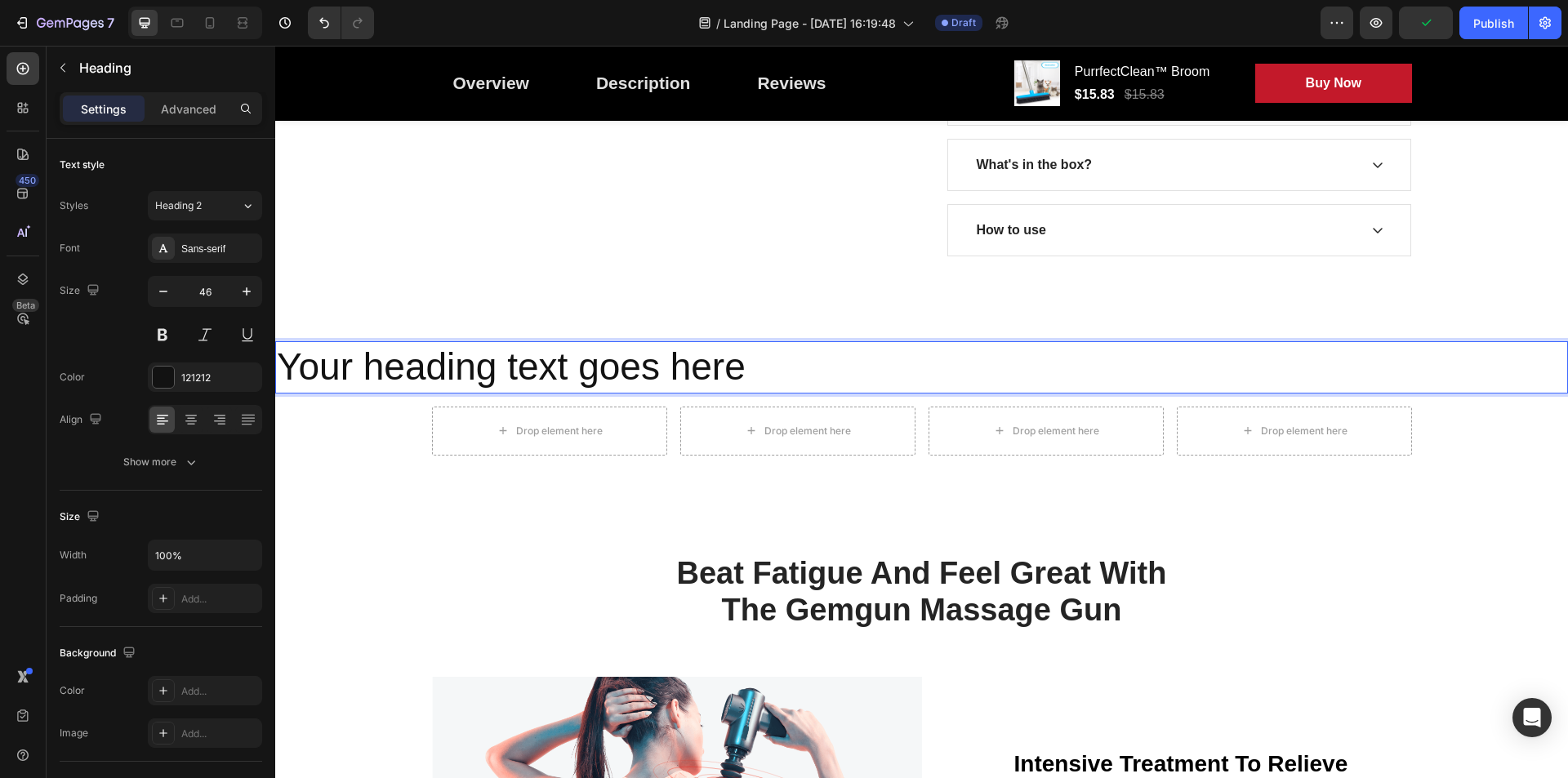
click at [619, 371] on h2 "Your heading text goes here" at bounding box center [922, 366] width 1293 height 52
click at [493, 365] on p "Loved by 10.000+ Pet Parents" at bounding box center [922, 367] width 1289 height 49
click at [316, 366] on p "Loved by 10,000+ Pet Parents" at bounding box center [922, 367] width 1289 height 49
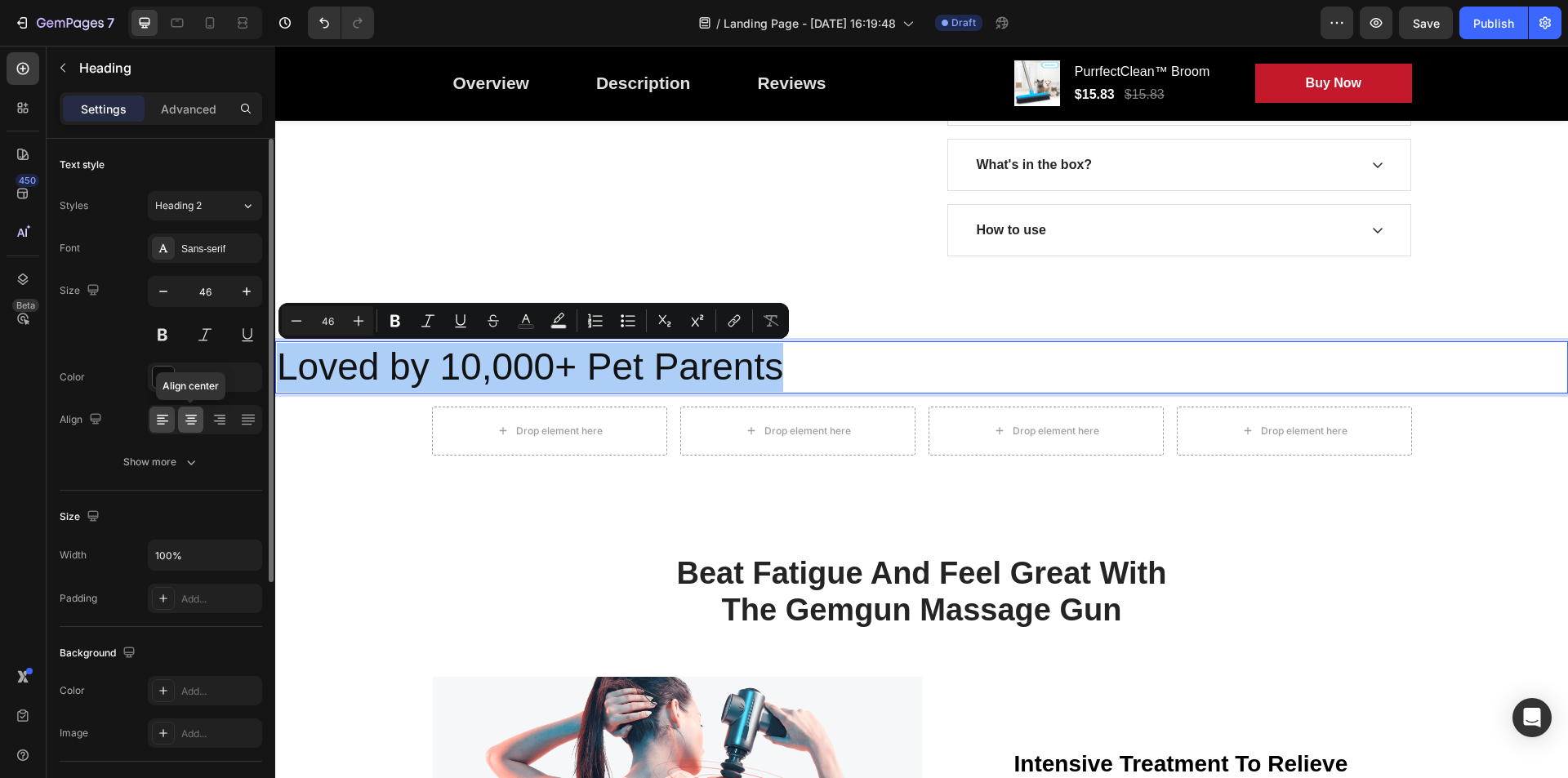
click at [191, 422] on icon at bounding box center [191, 420] width 16 height 16
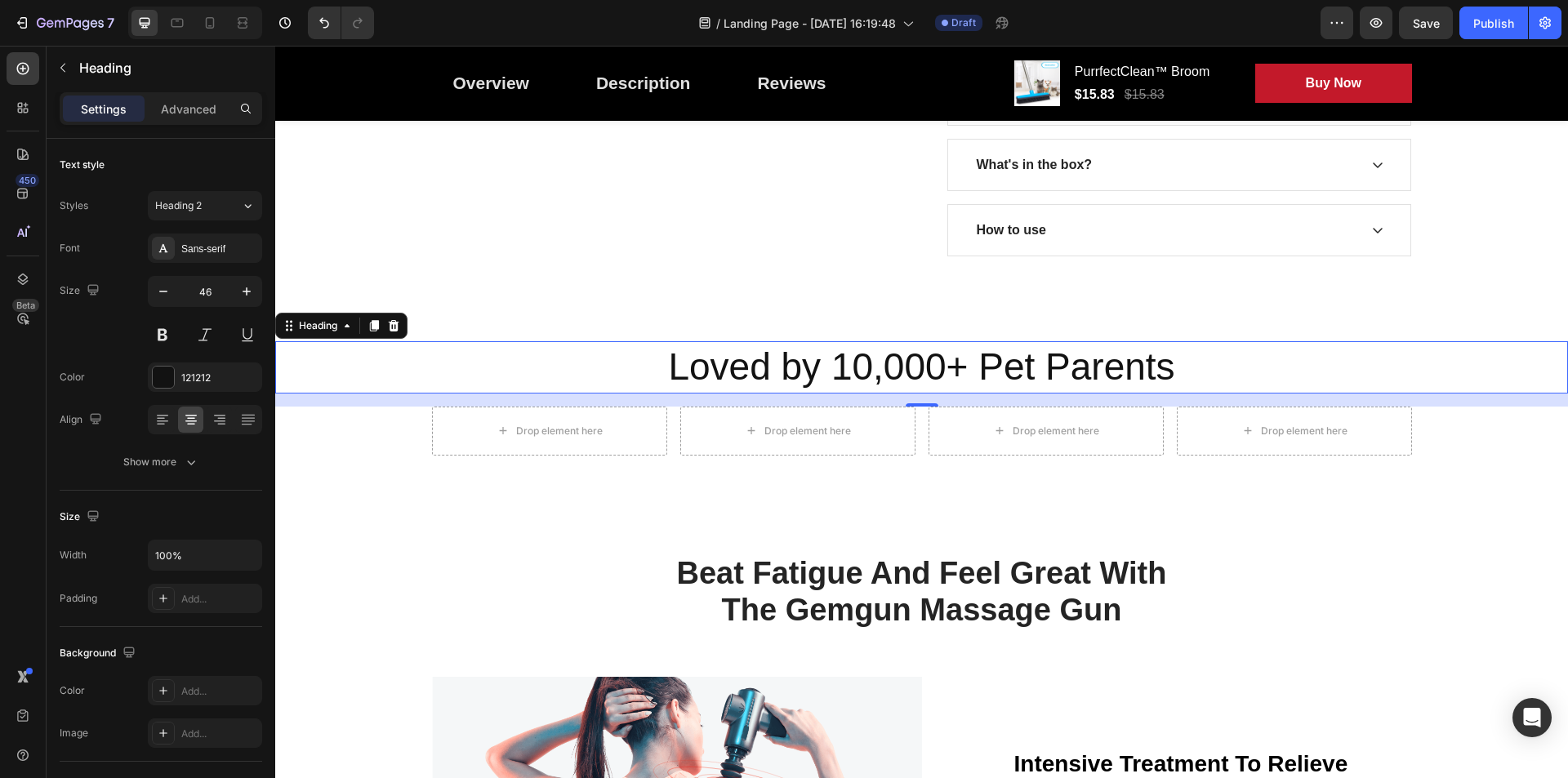
click at [727, 373] on p "Loved by 10,000+ Pet Parents" at bounding box center [922, 367] width 1289 height 49
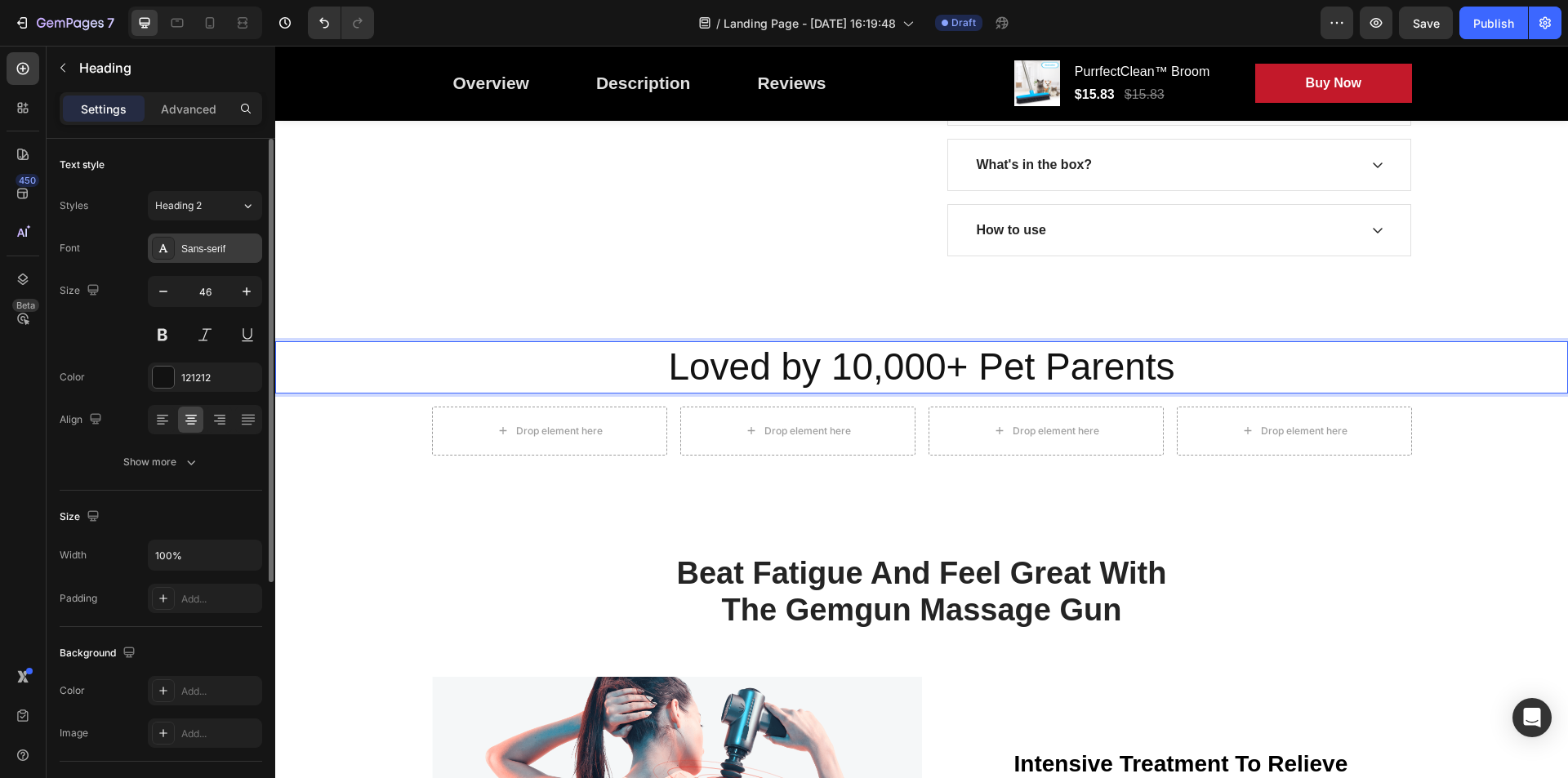
click at [214, 248] on div "Sans-serif" at bounding box center [219, 249] width 76 height 15
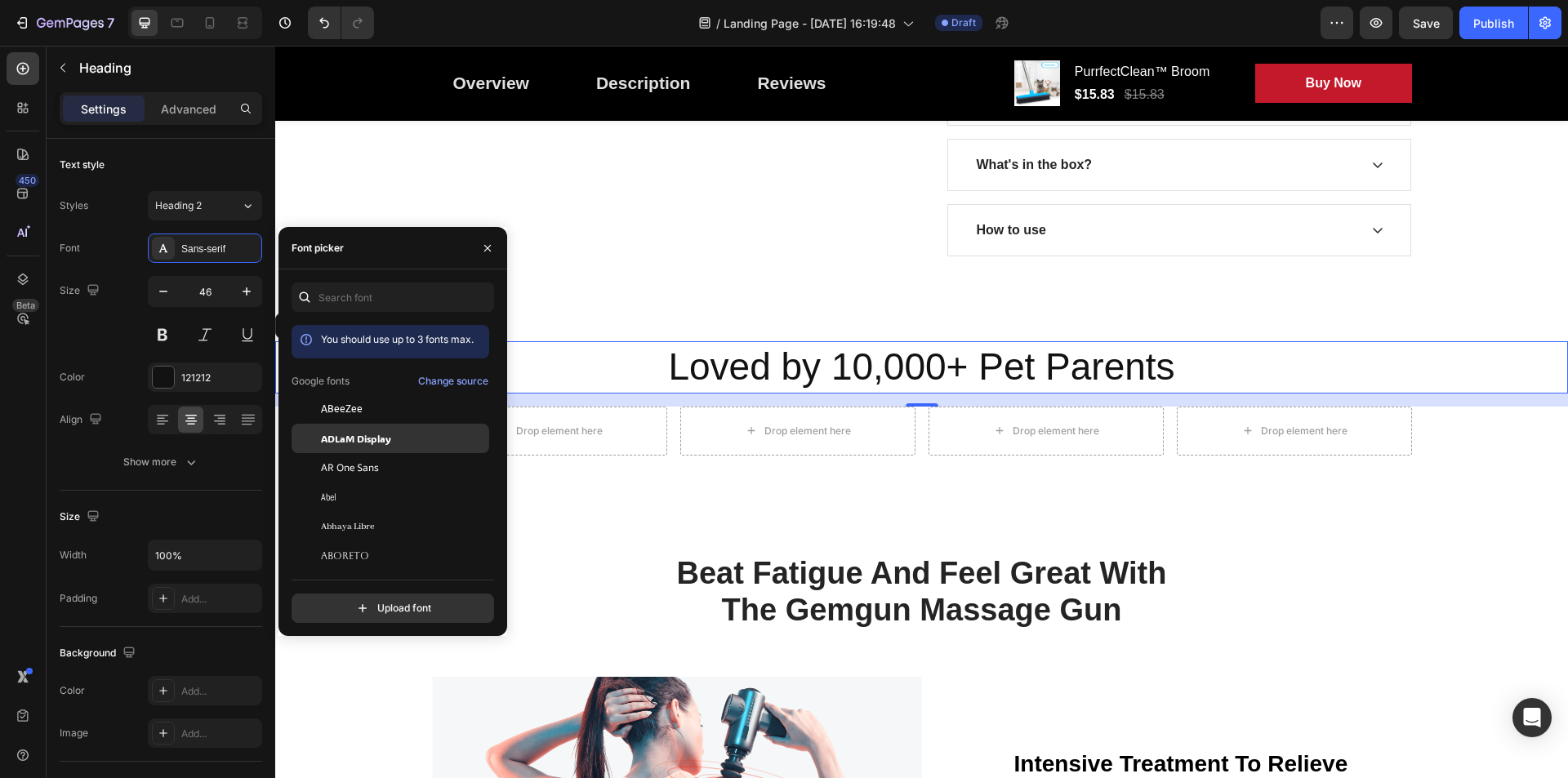
click at [356, 443] on span "ADLaM Display" at bounding box center [355, 438] width 70 height 15
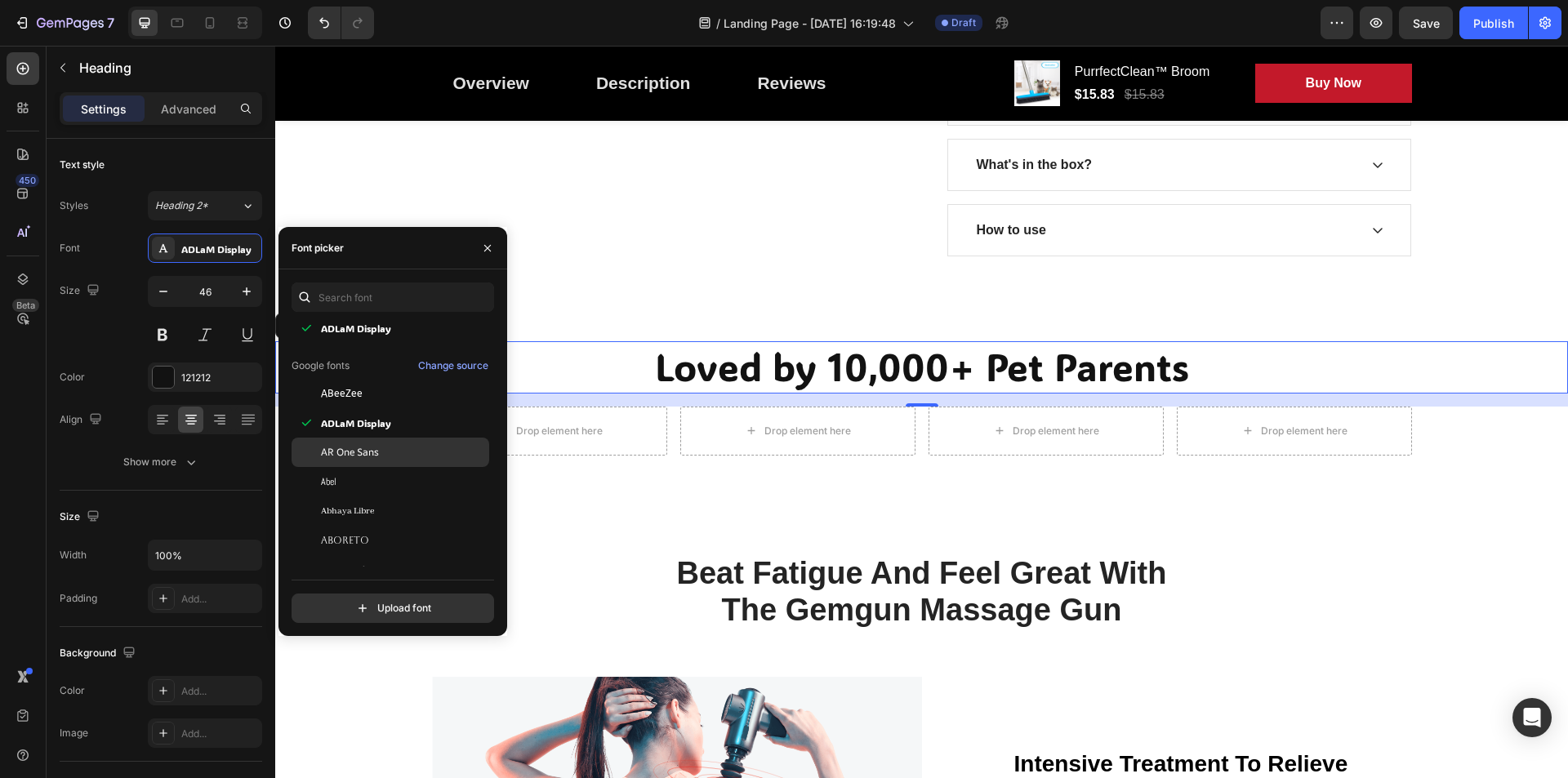
scroll to position [82, 0]
click at [336, 388] on span "ABeeZee" at bounding box center [342, 388] width 42 height 15
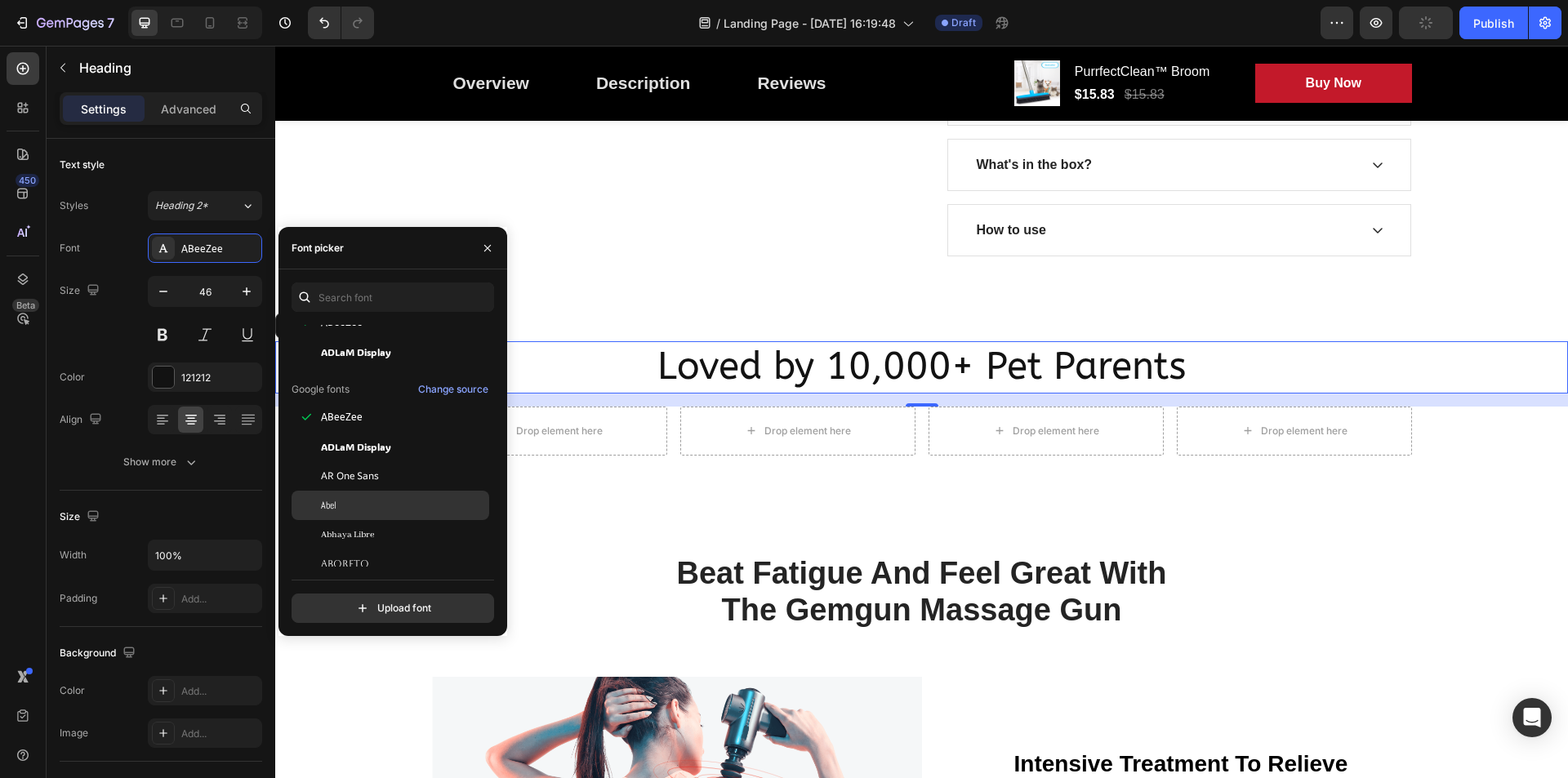
click at [347, 501] on div "Abel" at bounding box center [403, 505] width 165 height 15
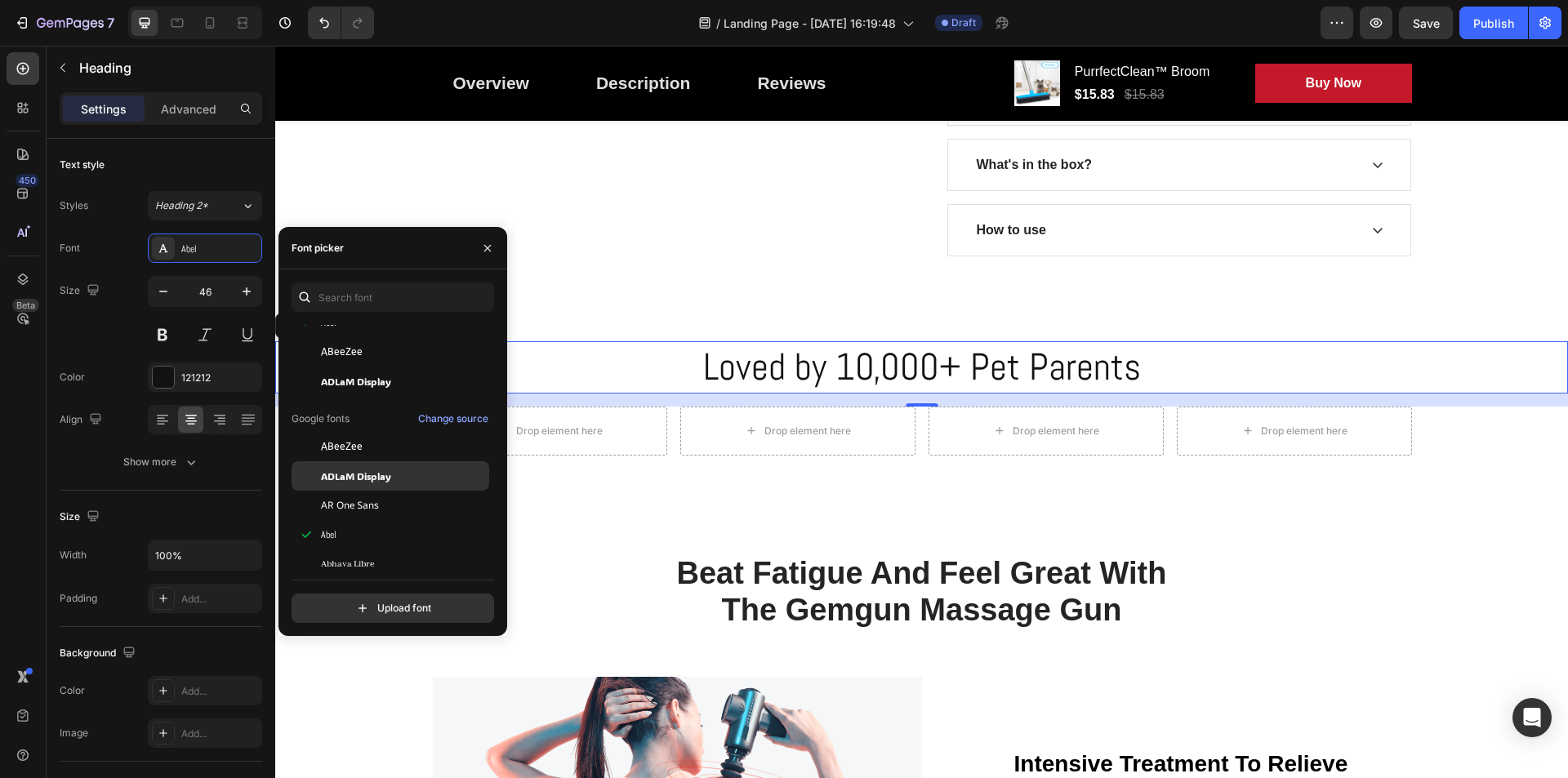
scroll to position [164, 0]
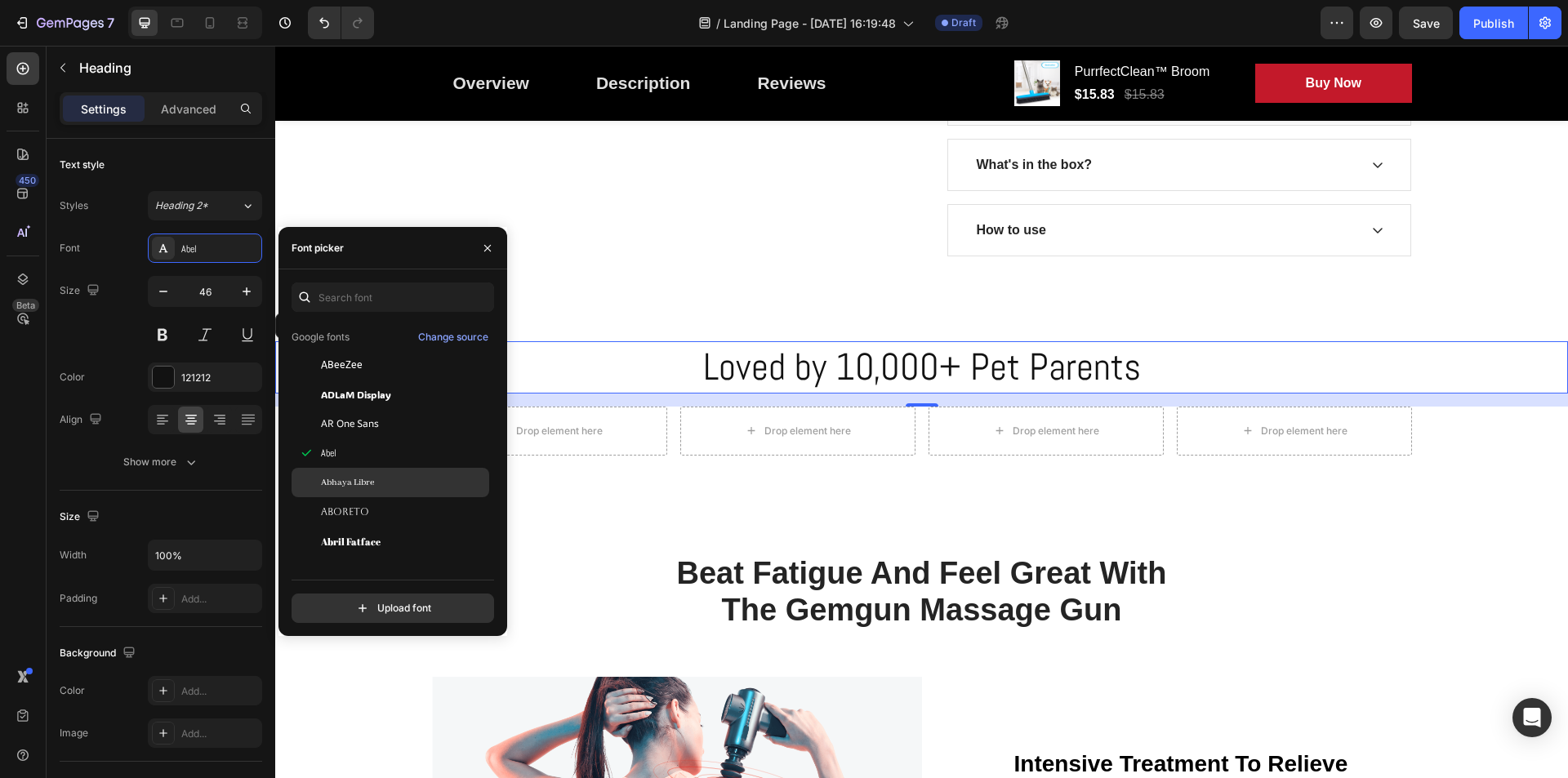
click at [357, 486] on span "Abhaya Libre" at bounding box center [347, 483] width 53 height 15
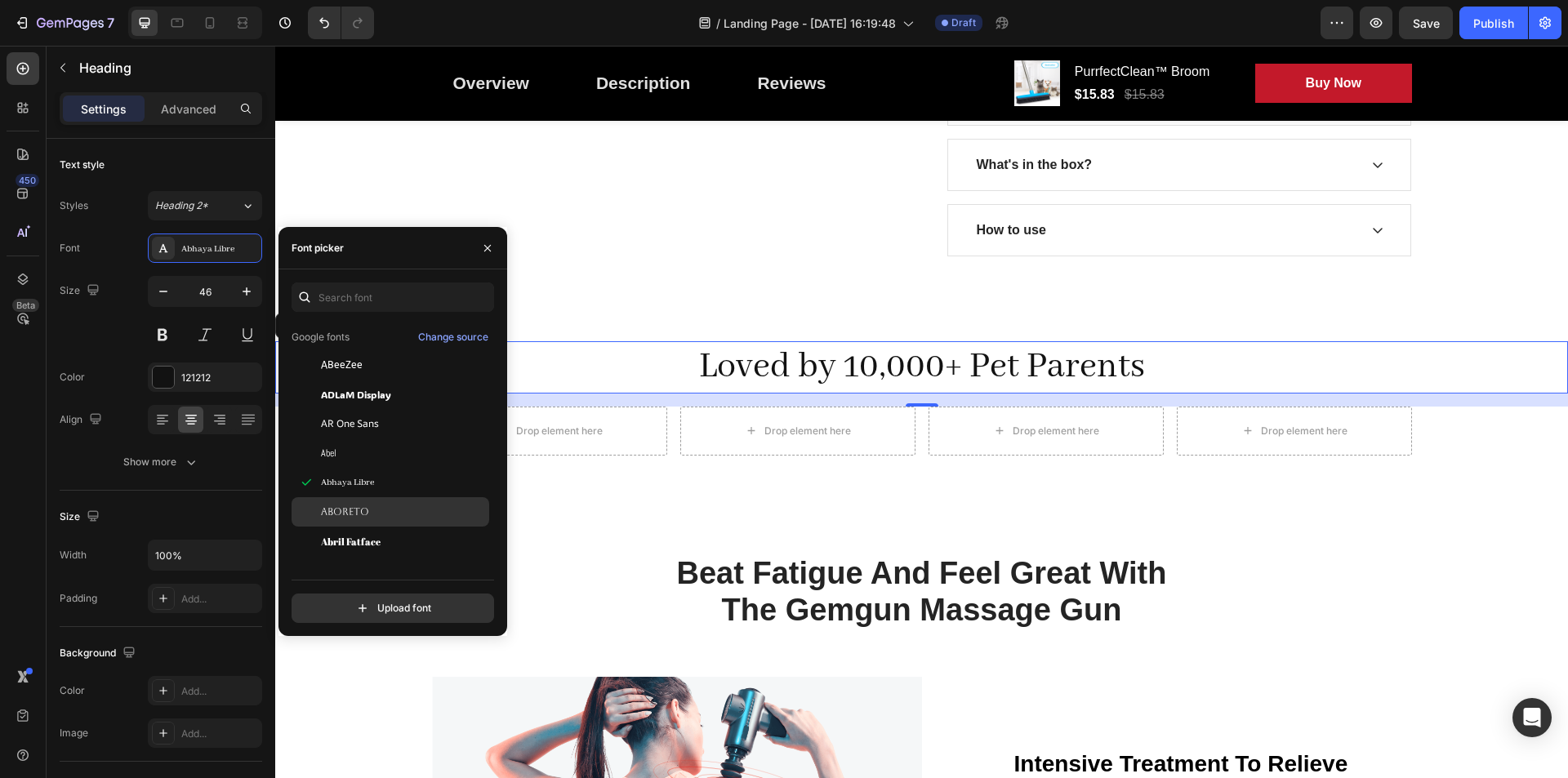
click at [348, 517] on span "Aboreto" at bounding box center [345, 512] width 48 height 15
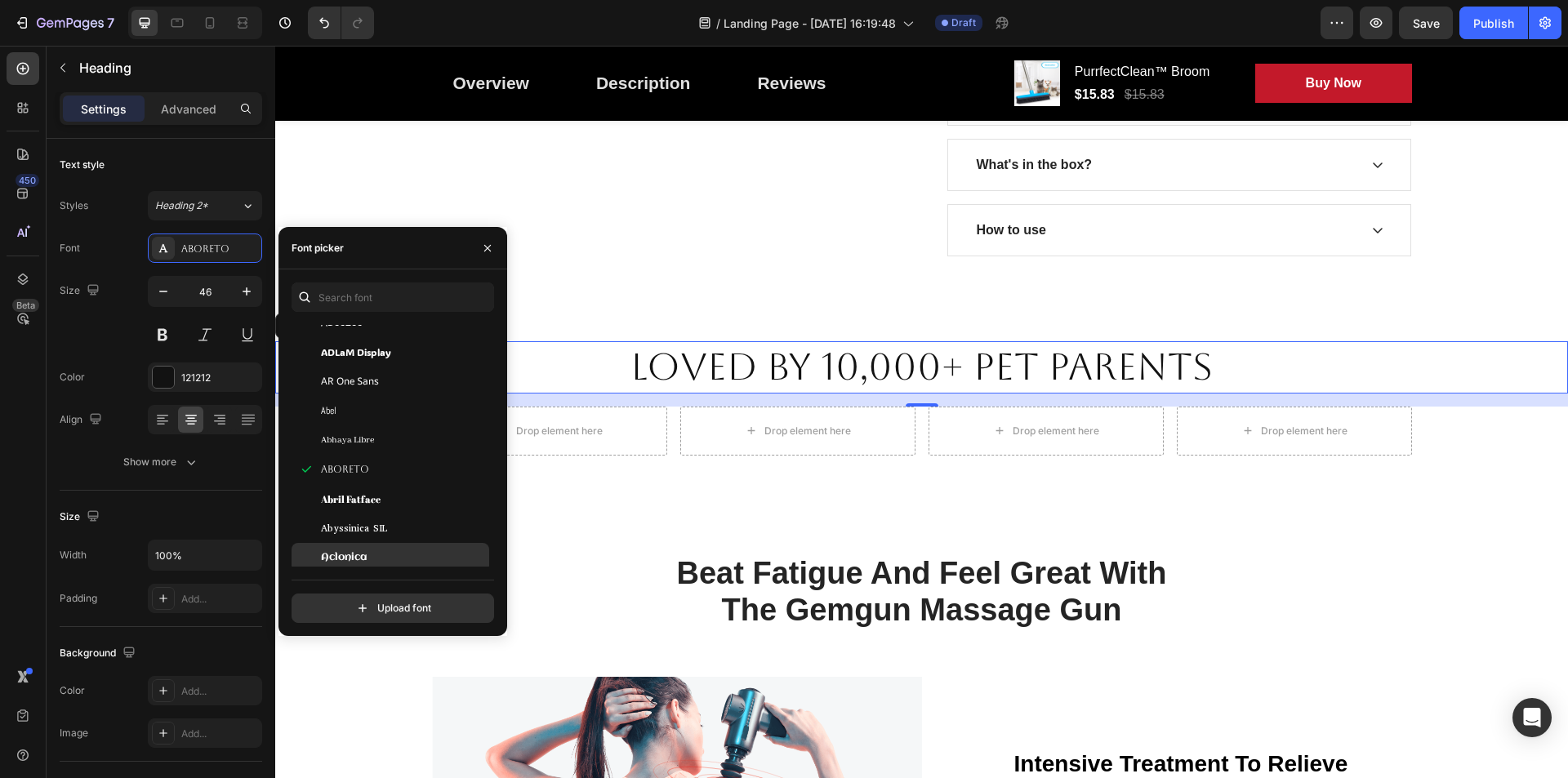
scroll to position [244, 0]
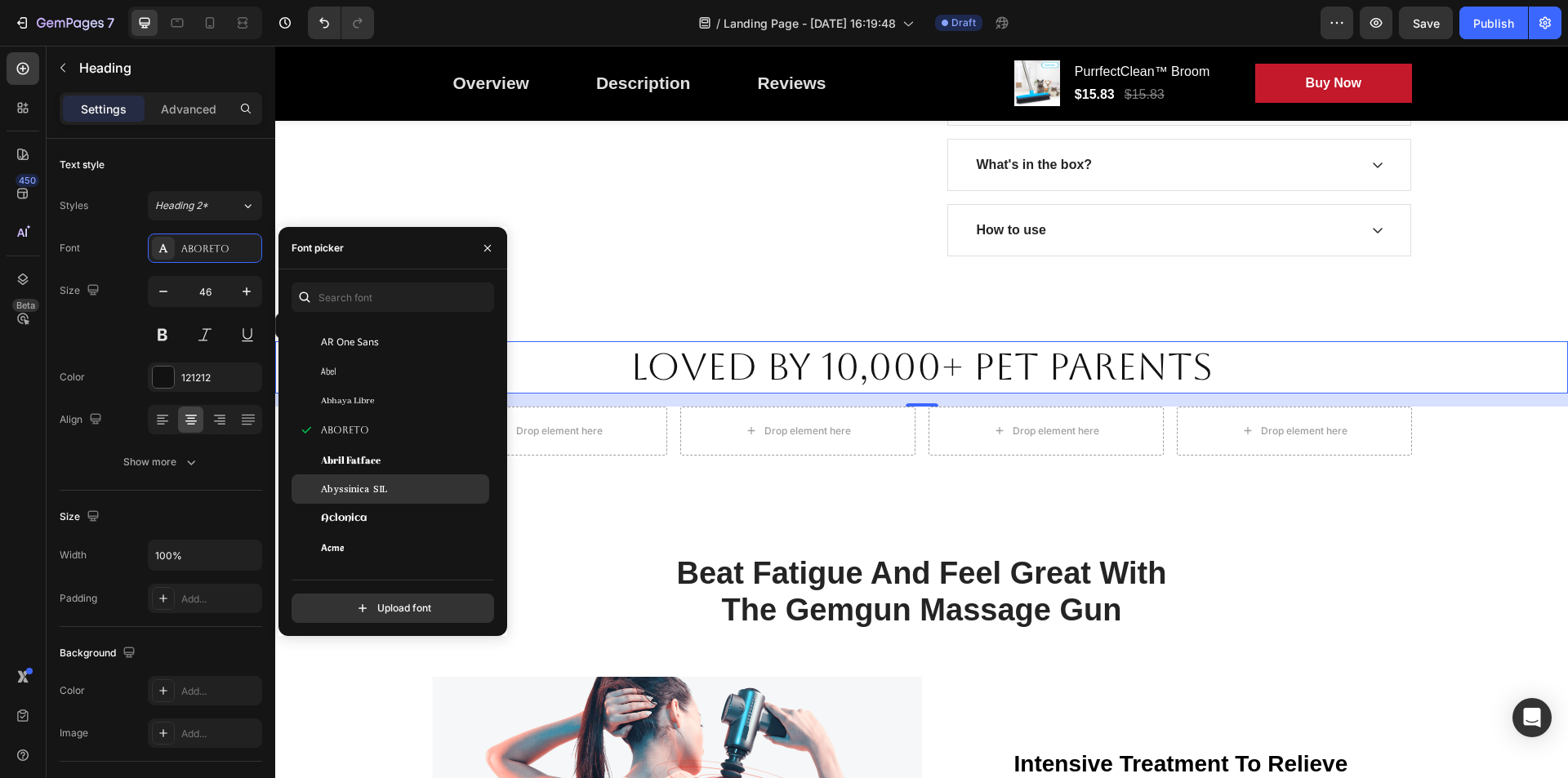
click at [356, 494] on span "Abyssinica SIL" at bounding box center [354, 489] width 66 height 15
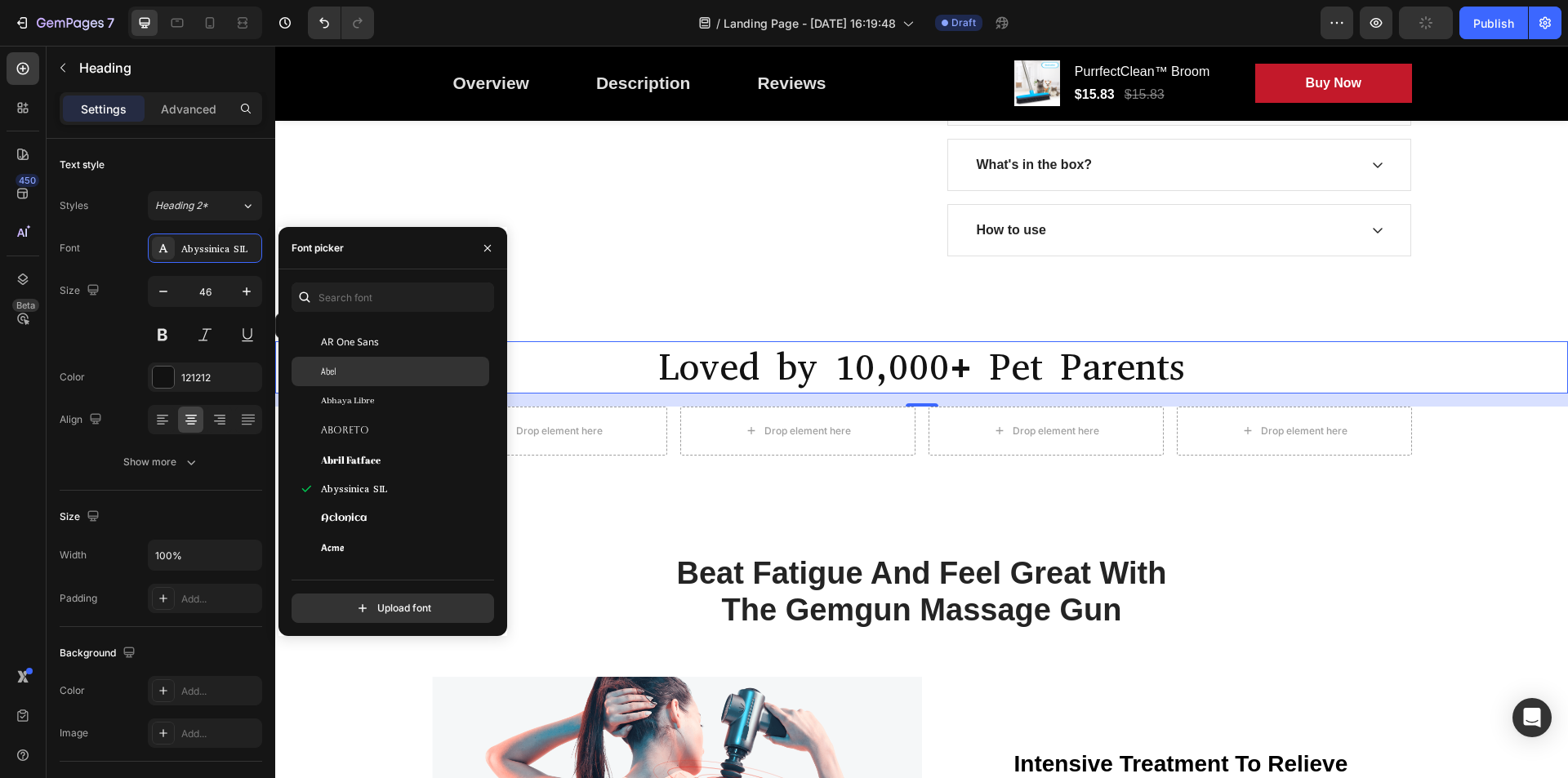
scroll to position [164, 0]
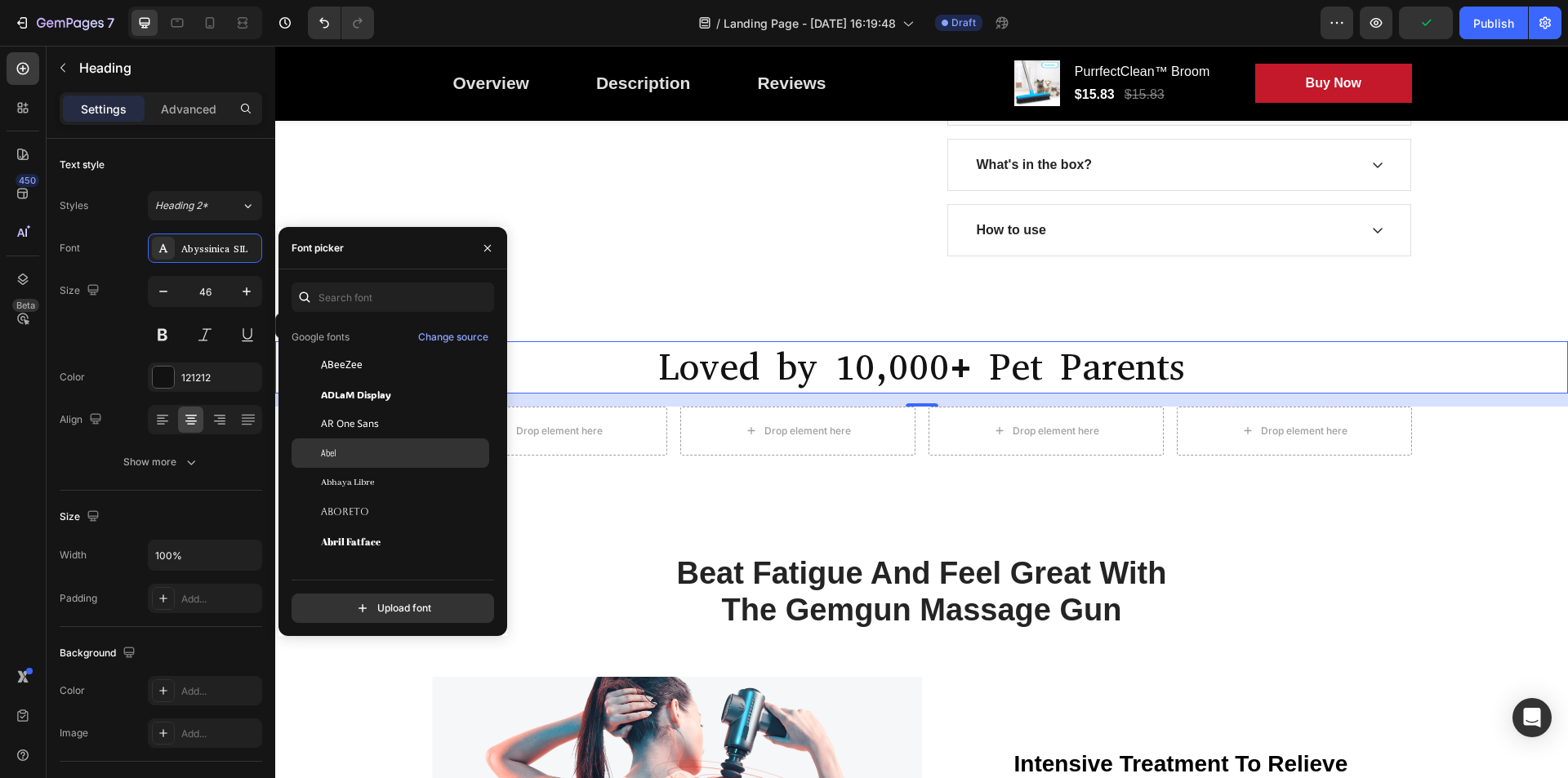
click at [344, 457] on div "Abel" at bounding box center [403, 453] width 165 height 15
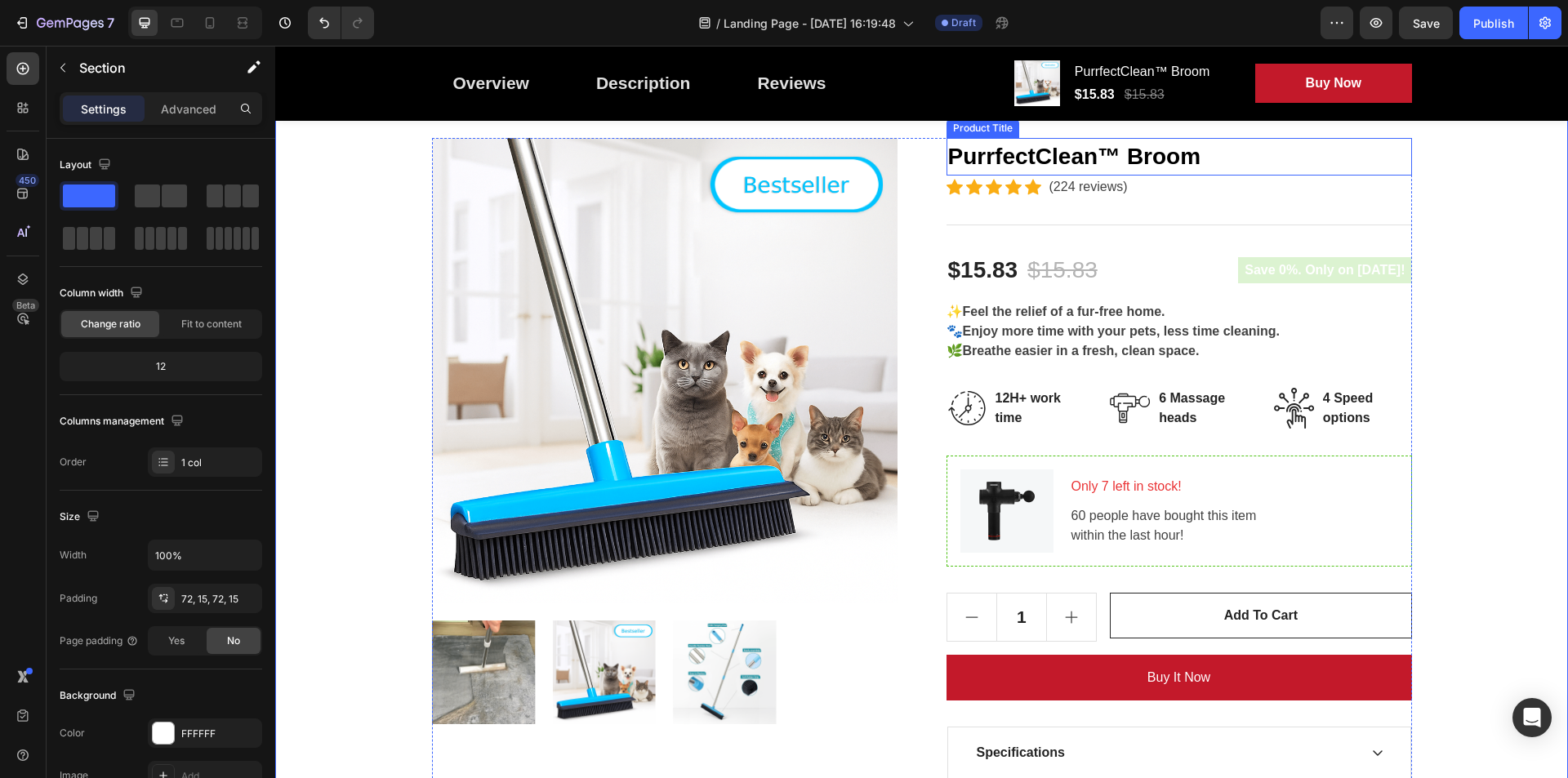
click at [975, 153] on h2 "PurrfectClean™ Broom" at bounding box center [1179, 156] width 465 height 37
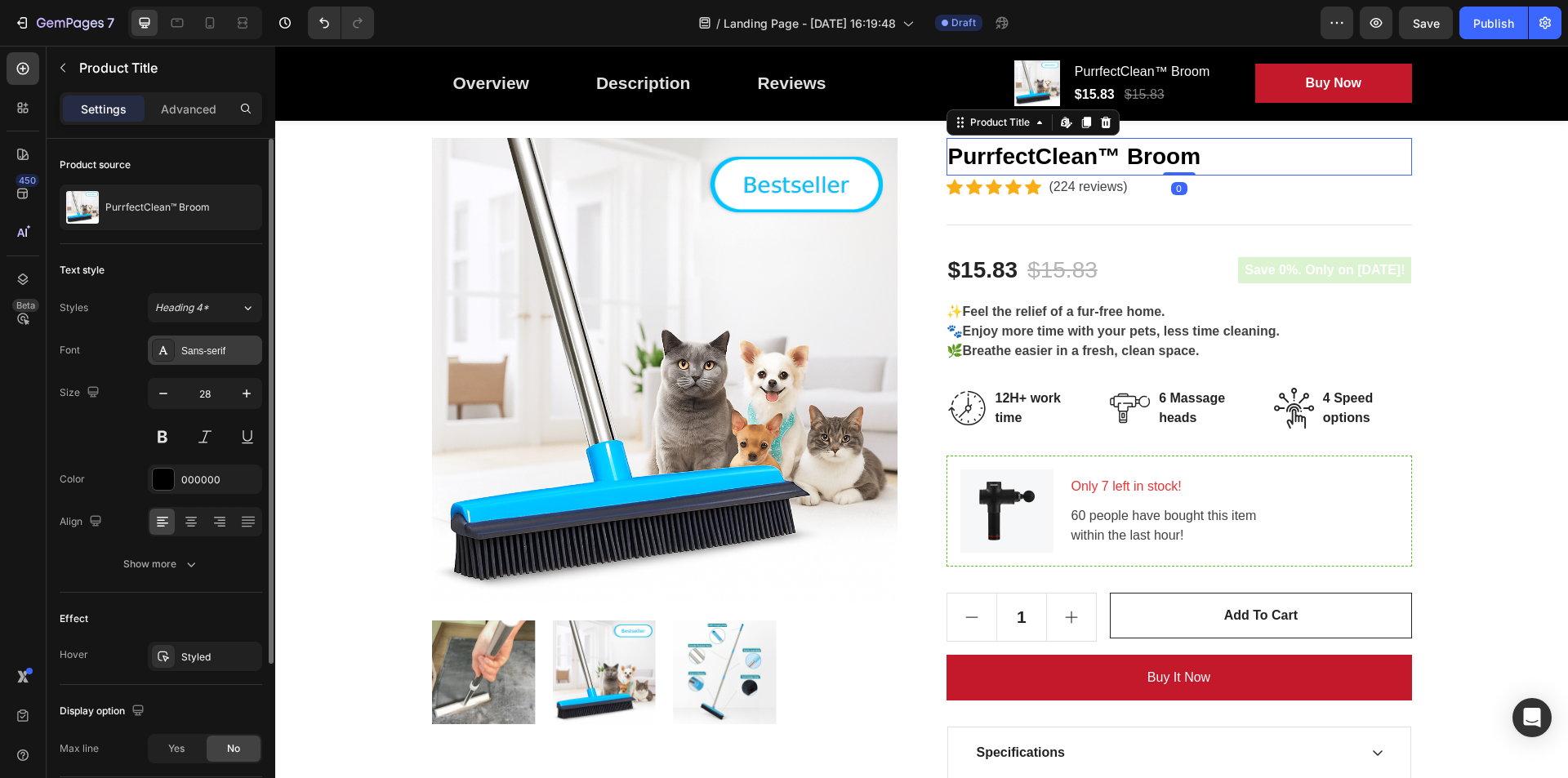
click at [202, 350] on div "Sans-serif" at bounding box center [219, 351] width 76 height 15
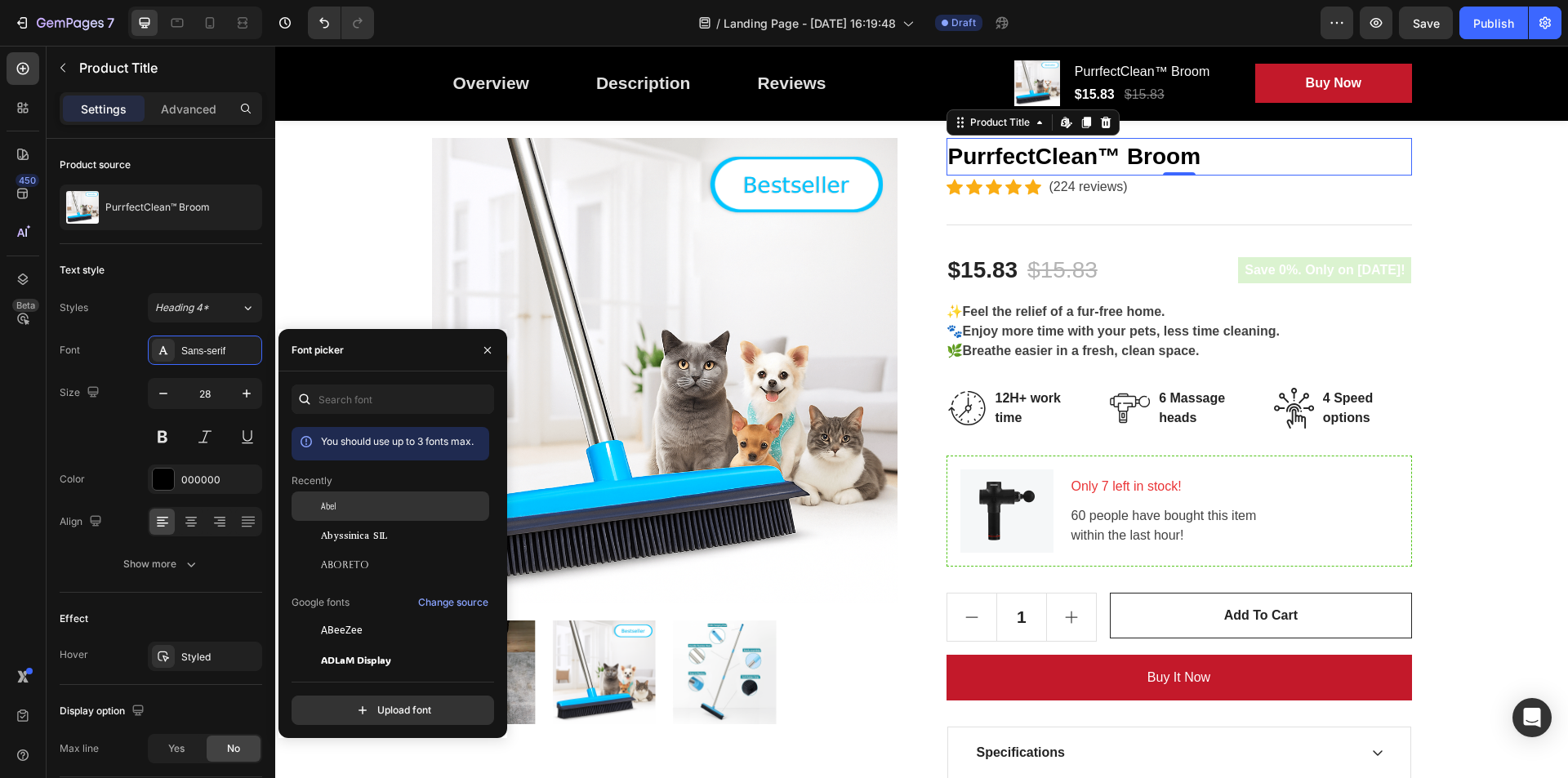
click at [351, 510] on div "Abel" at bounding box center [403, 506] width 165 height 15
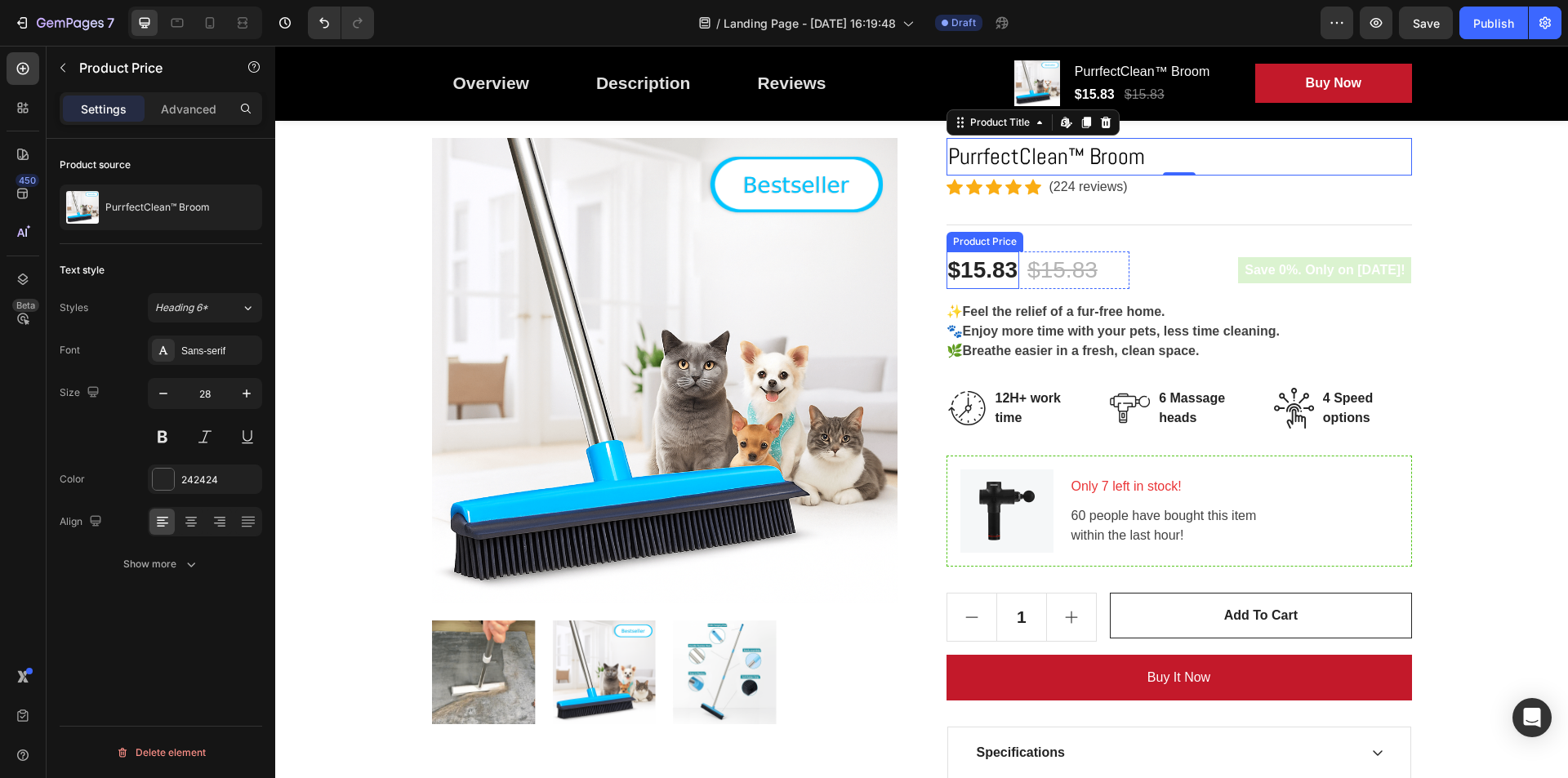
click at [975, 264] on div "$15.83" at bounding box center [983, 270] width 74 height 37
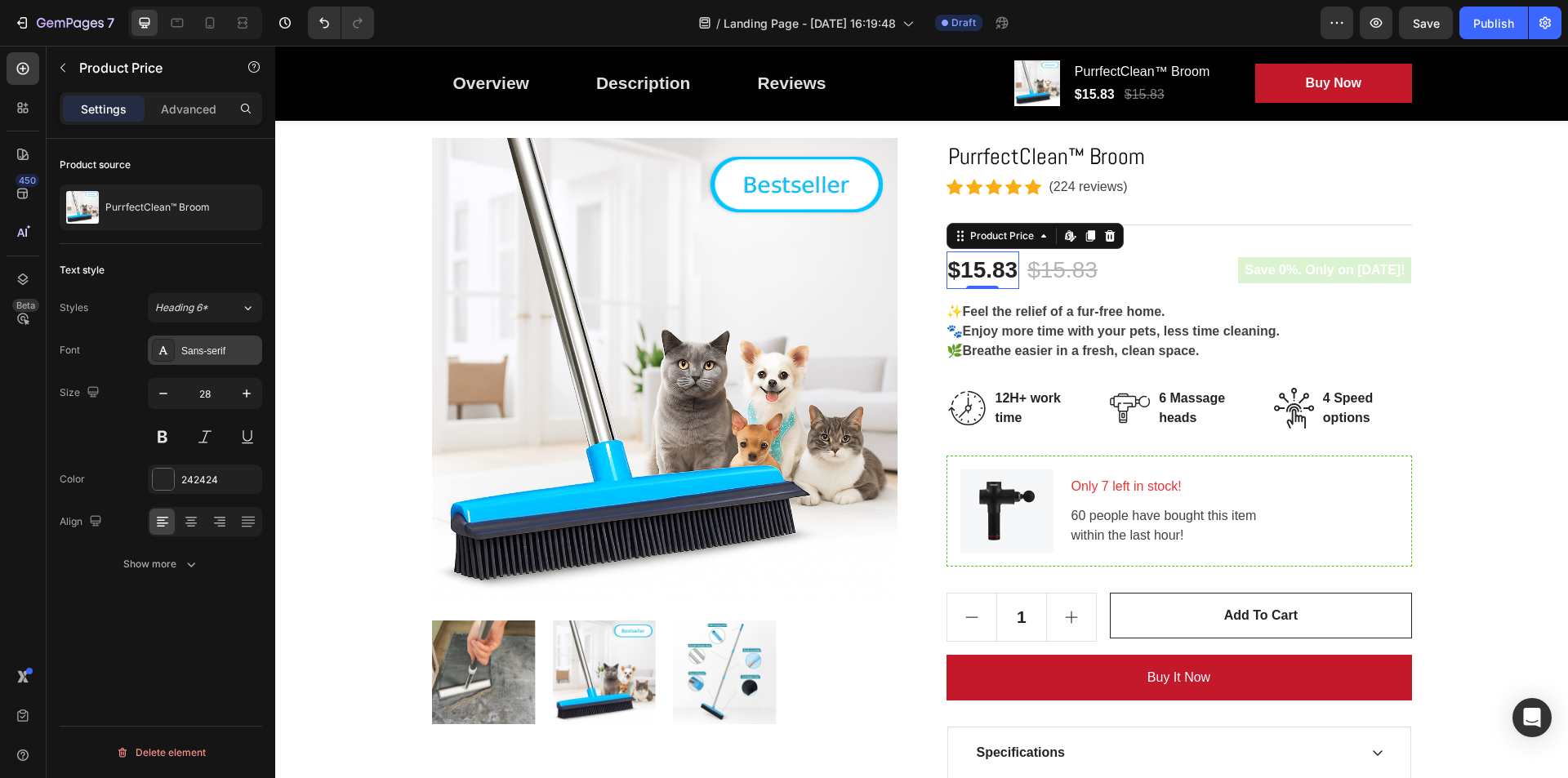
click at [202, 338] on div "Sans-serif" at bounding box center [205, 350] width 115 height 29
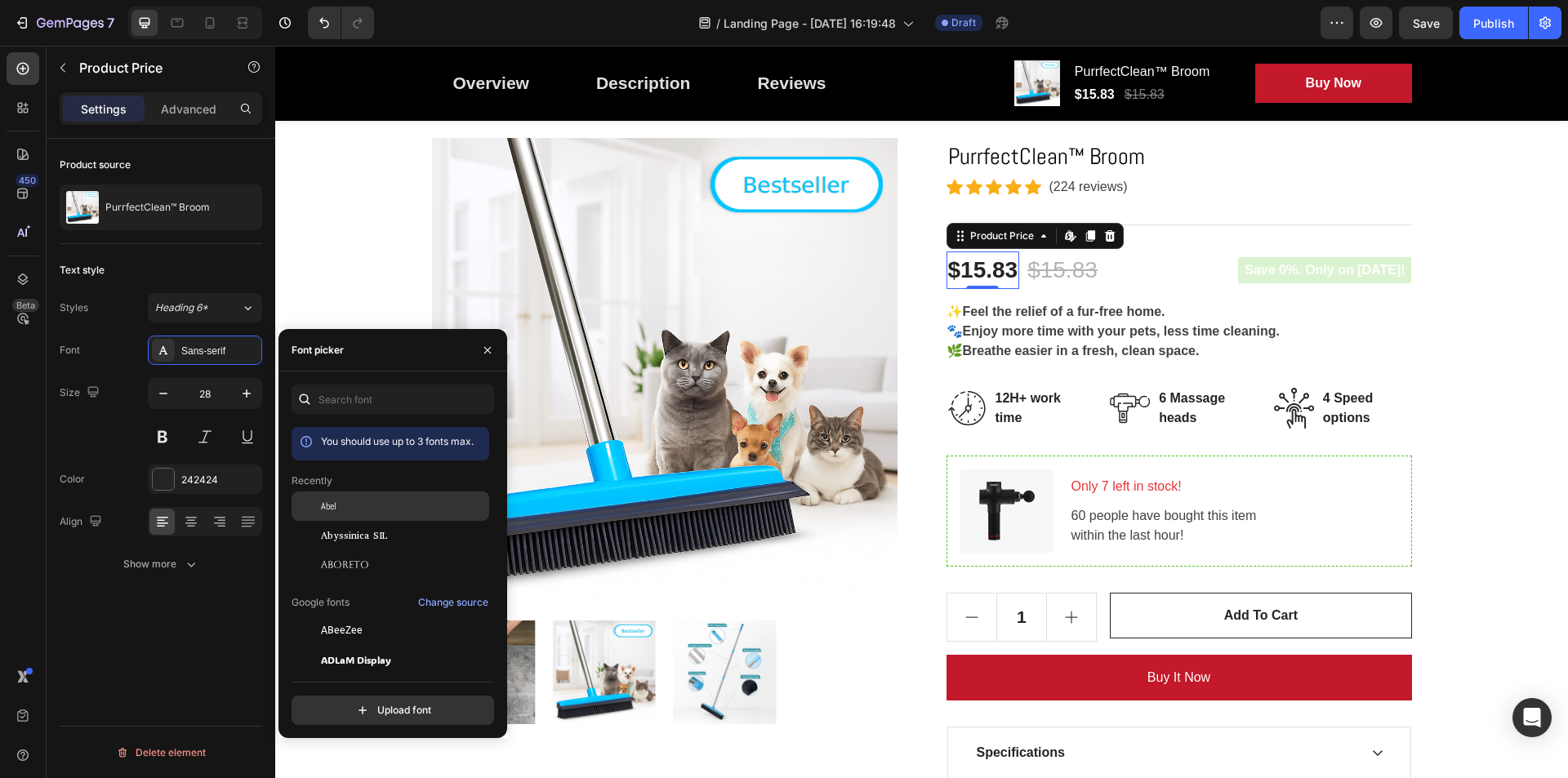
click at [344, 511] on div "Abel" at bounding box center [403, 506] width 165 height 15
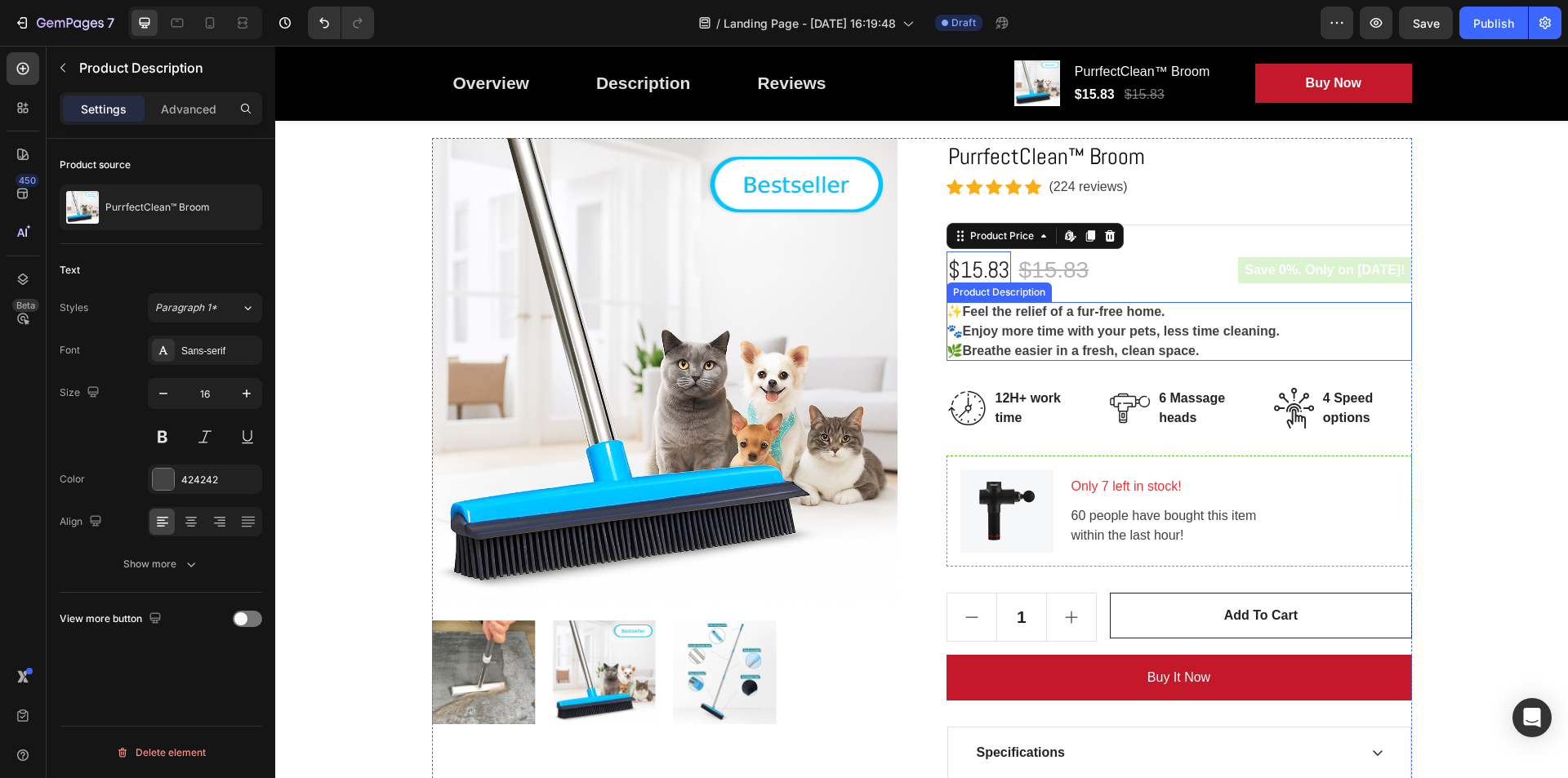
click at [1003, 312] on strong "Feel the relief of a fur-free home." at bounding box center [1064, 311] width 203 height 14
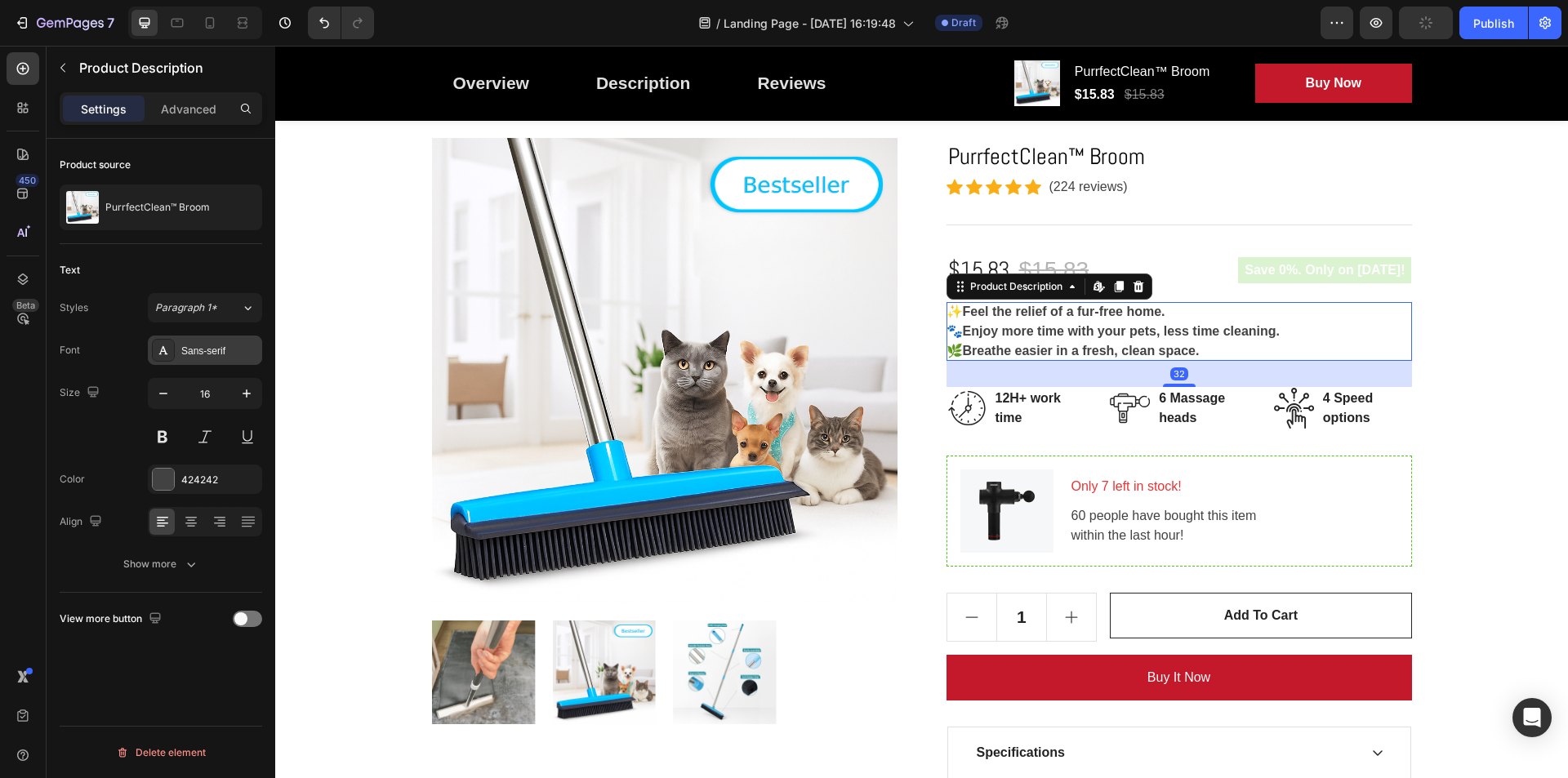
click at [209, 358] on div "Sans-serif" at bounding box center [205, 350] width 115 height 29
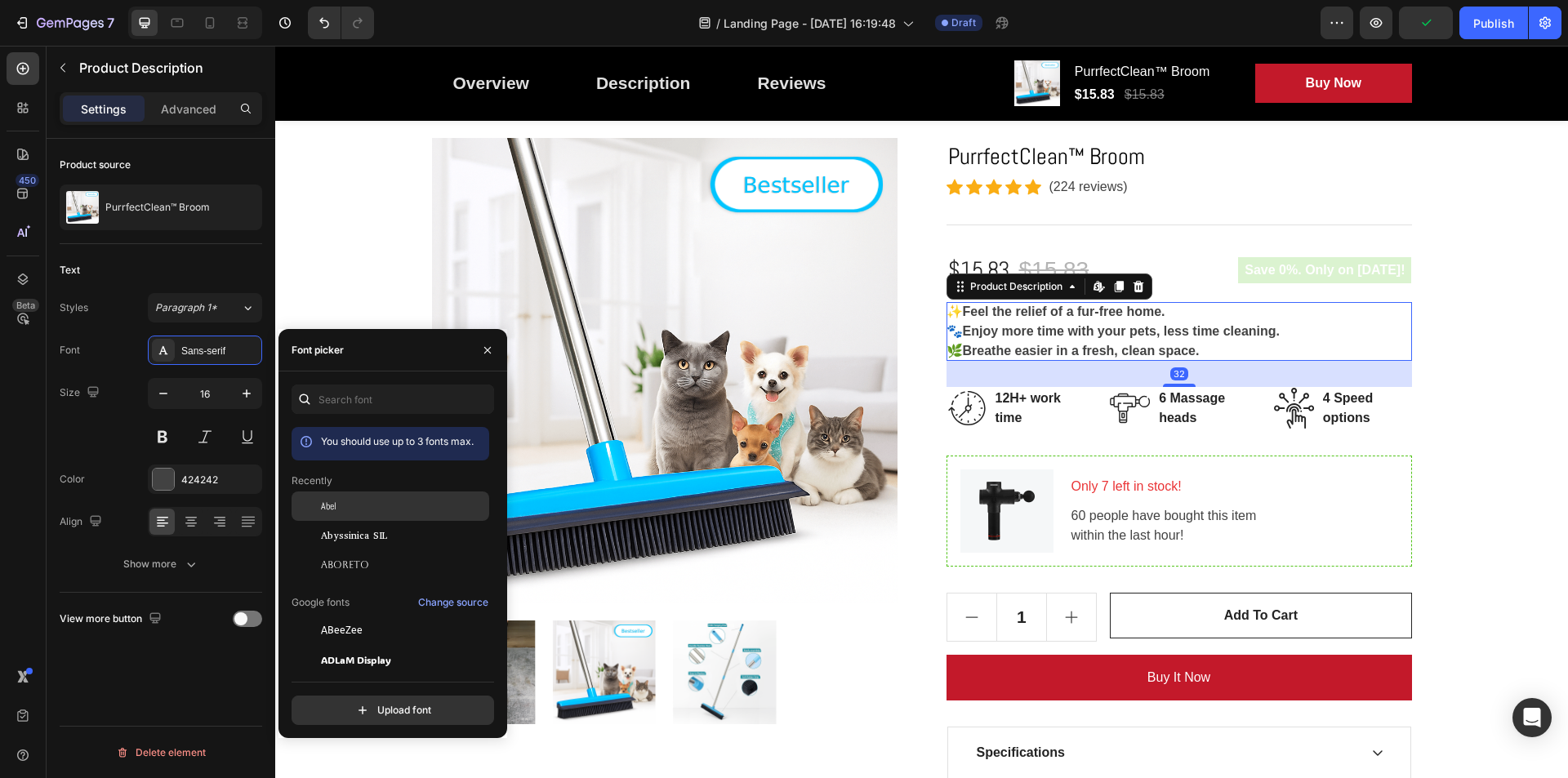
click at [330, 511] on span "Abel" at bounding box center [328, 506] width 15 height 15
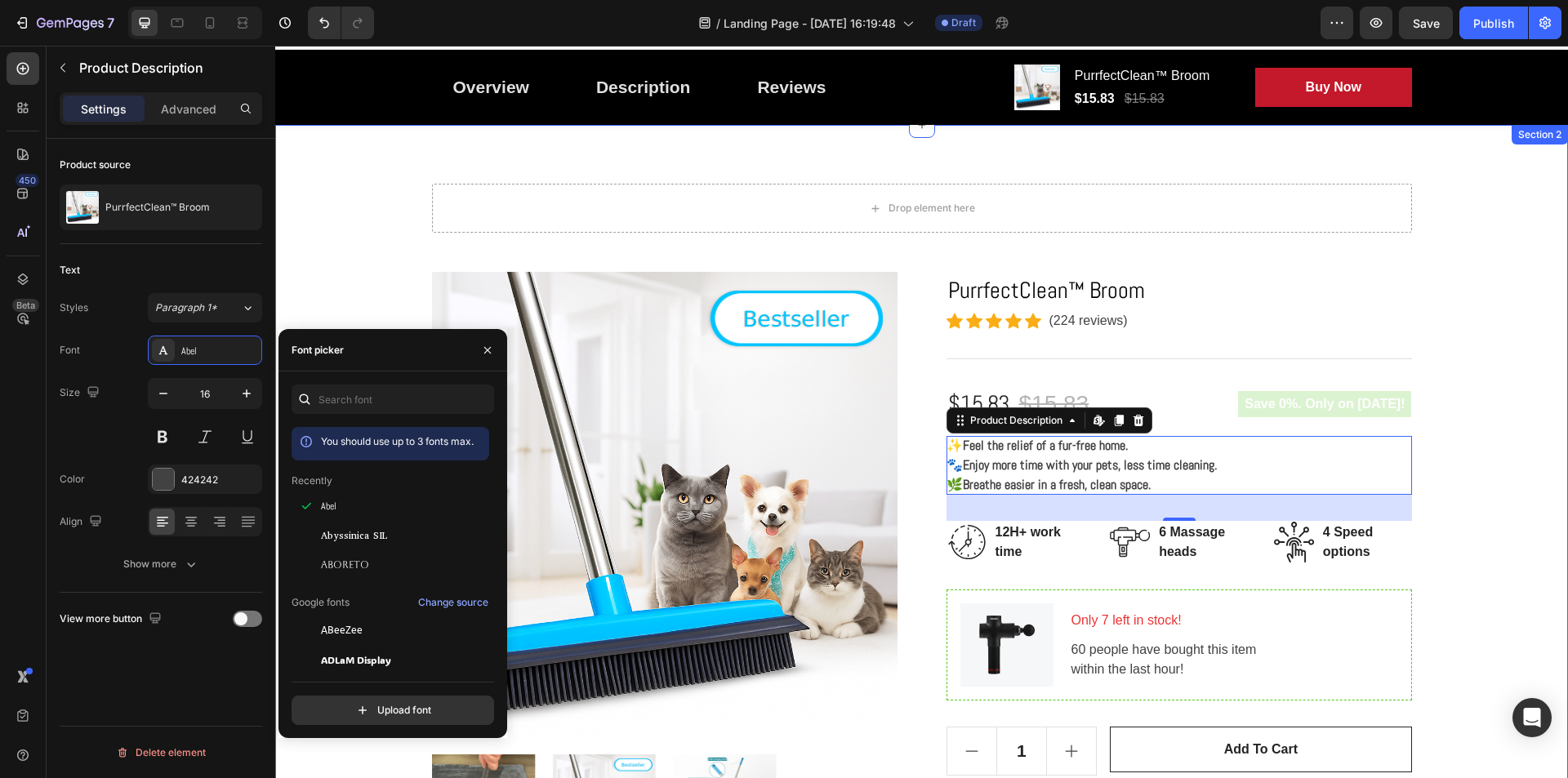
scroll to position [0, 0]
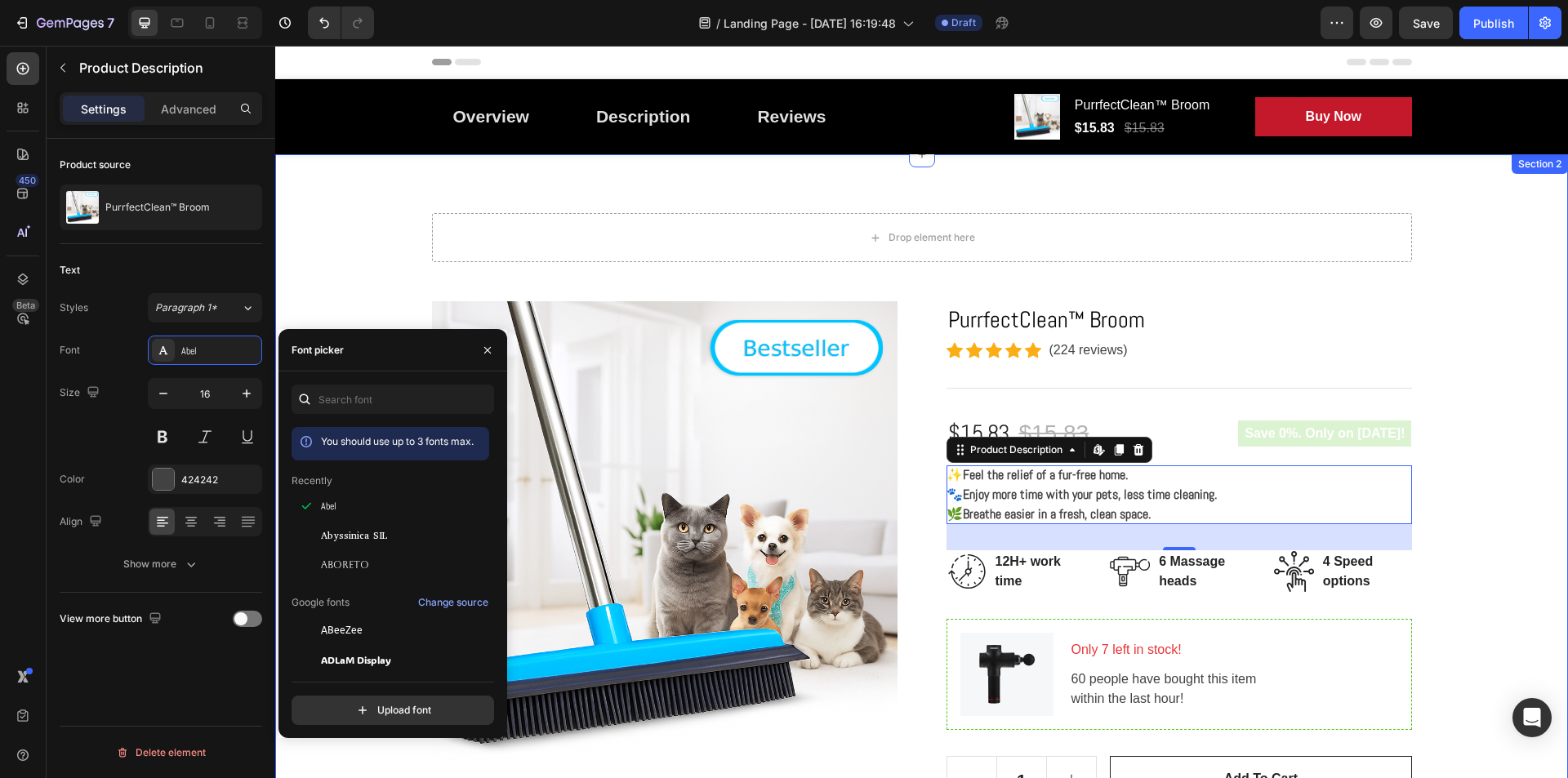
click at [1497, 422] on div "Drop element here Row Product Images PurrfectClean™ Broom Product Title Icon Ic…" at bounding box center [921, 643] width 1268 height 860
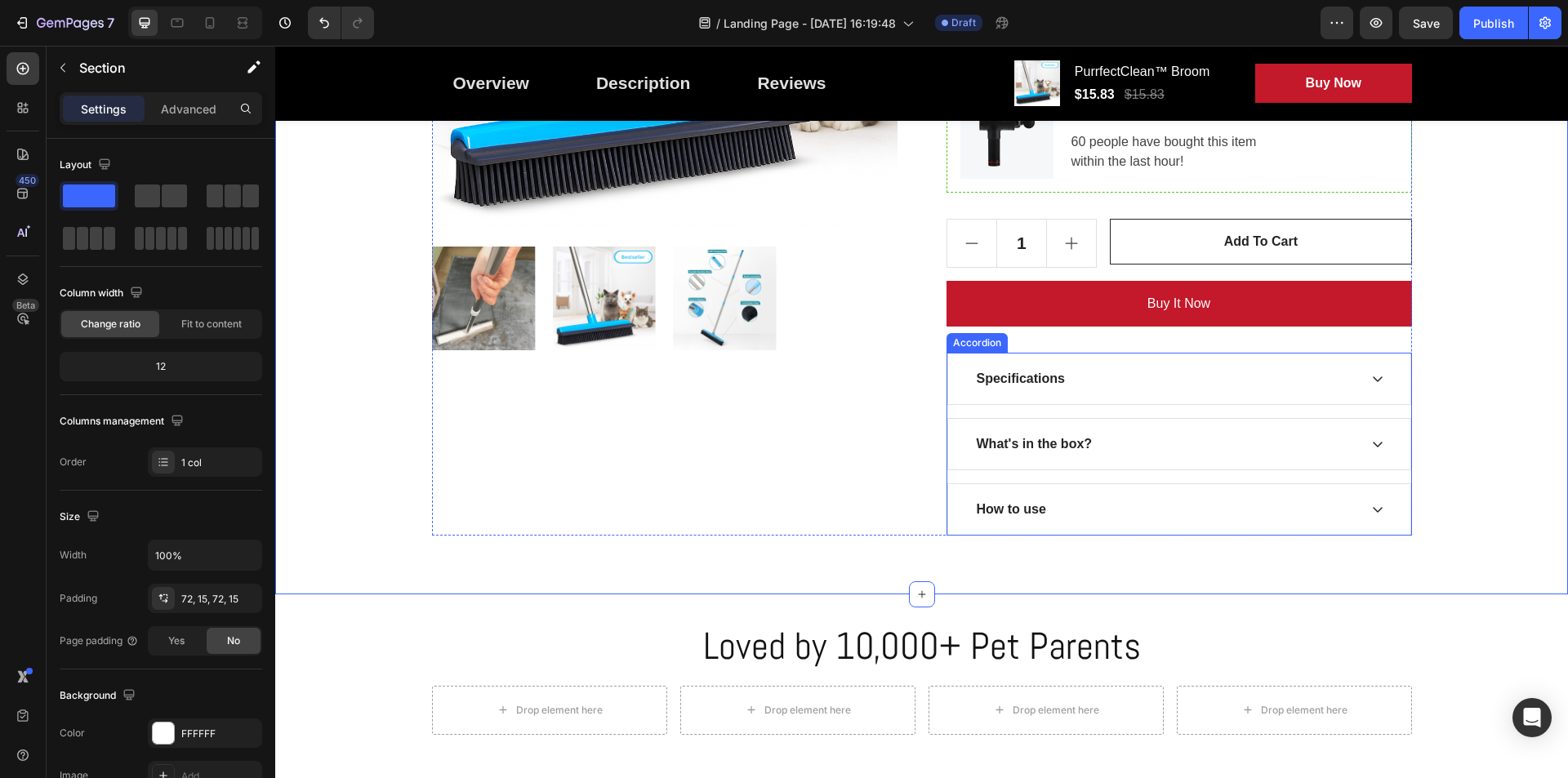
scroll to position [572, 0]
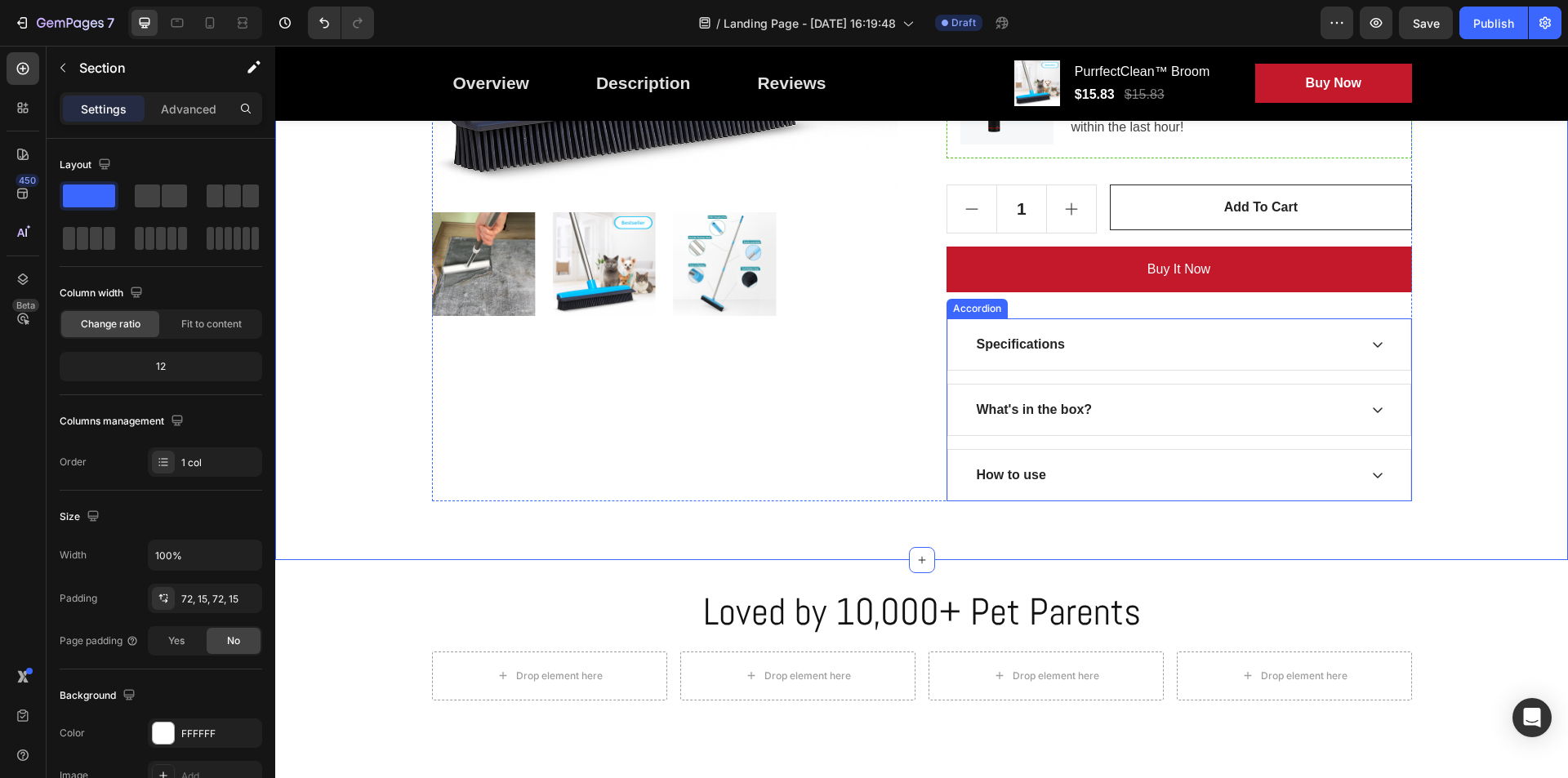
click at [1034, 346] on div "Specifications" at bounding box center [1021, 344] width 93 height 25
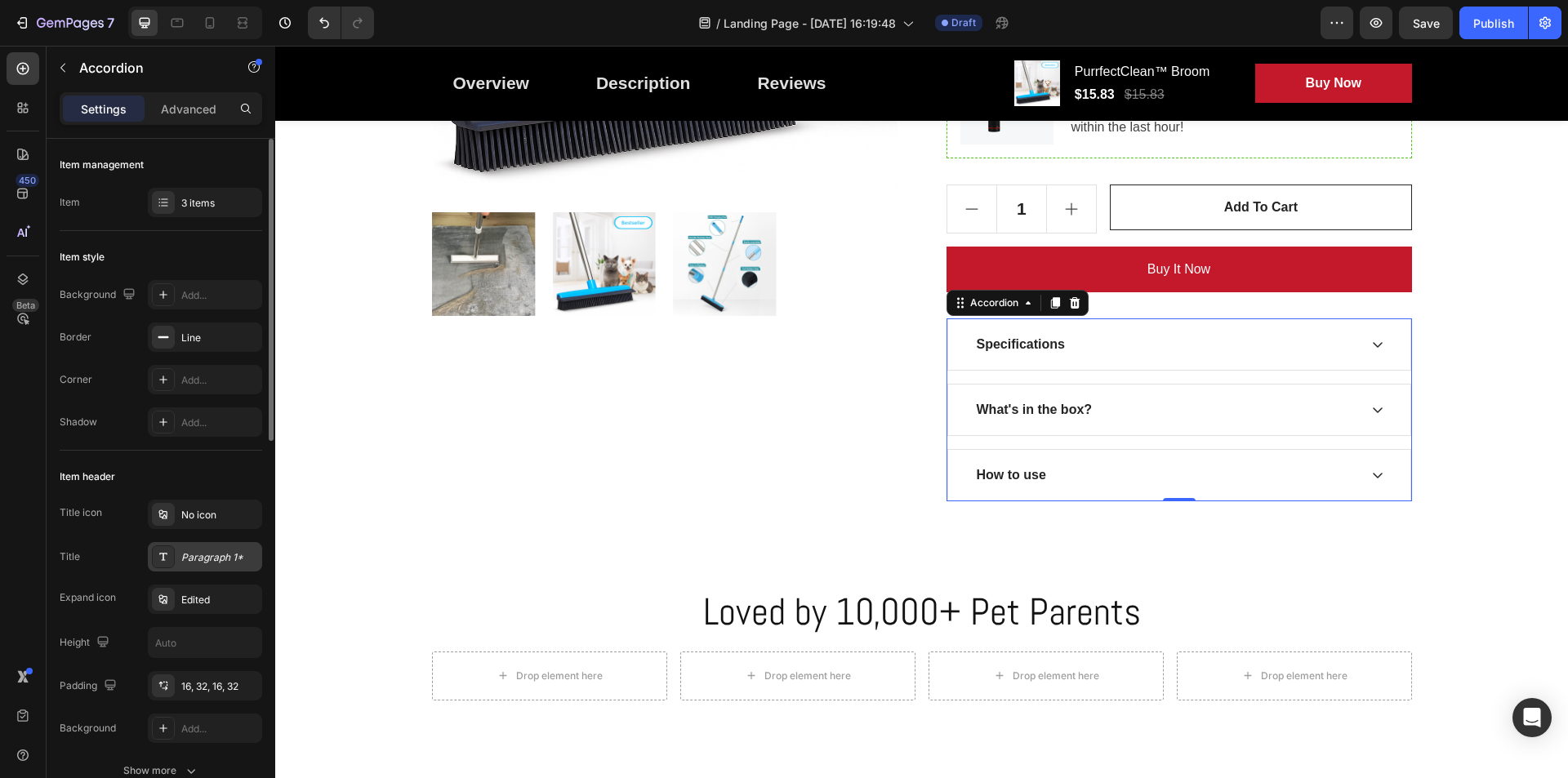
click at [189, 549] on div "Paragraph 1*" at bounding box center [205, 556] width 115 height 29
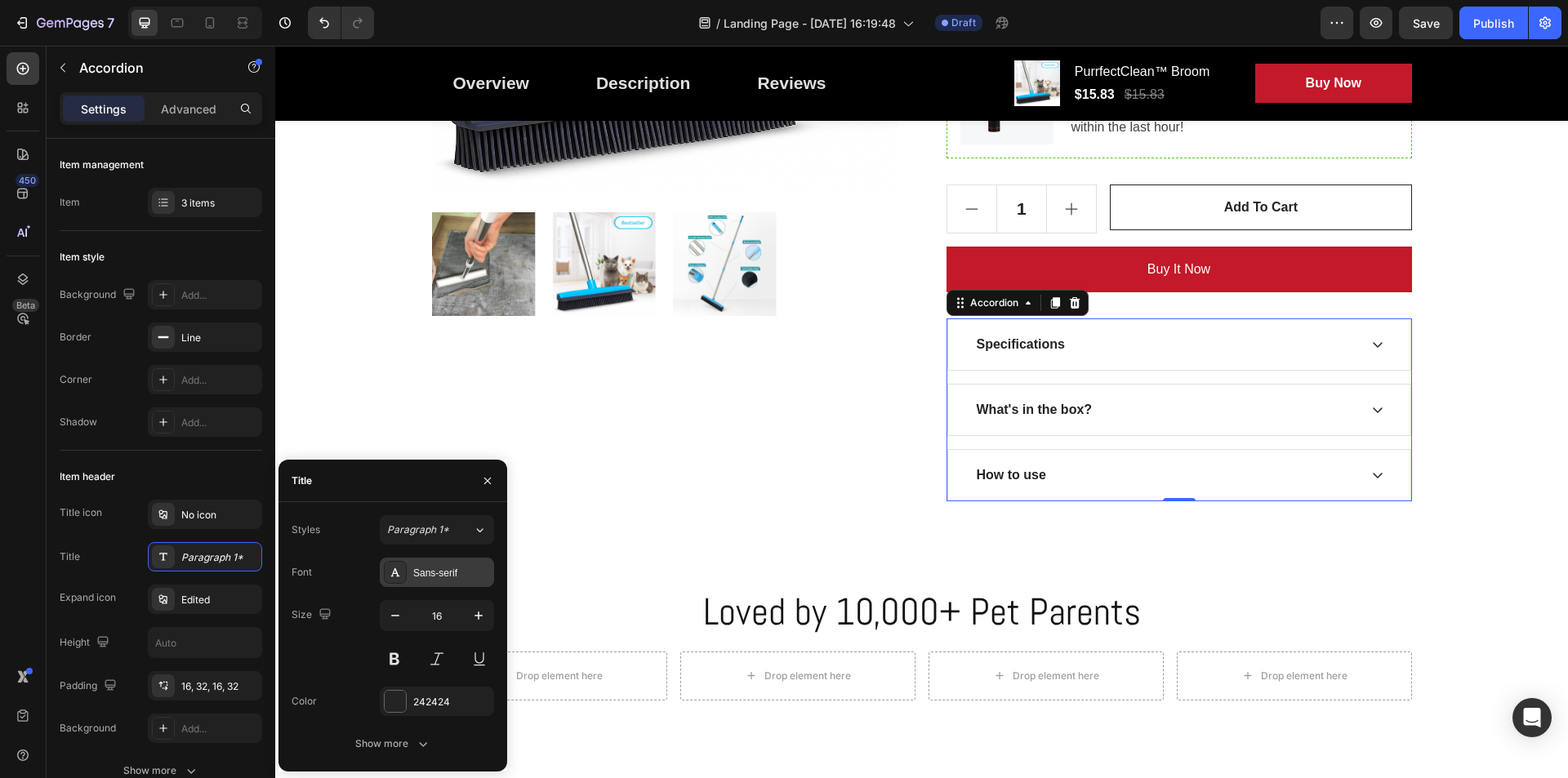
click at [435, 566] on div "Sans-serif" at bounding box center [452, 574] width 76 height 15
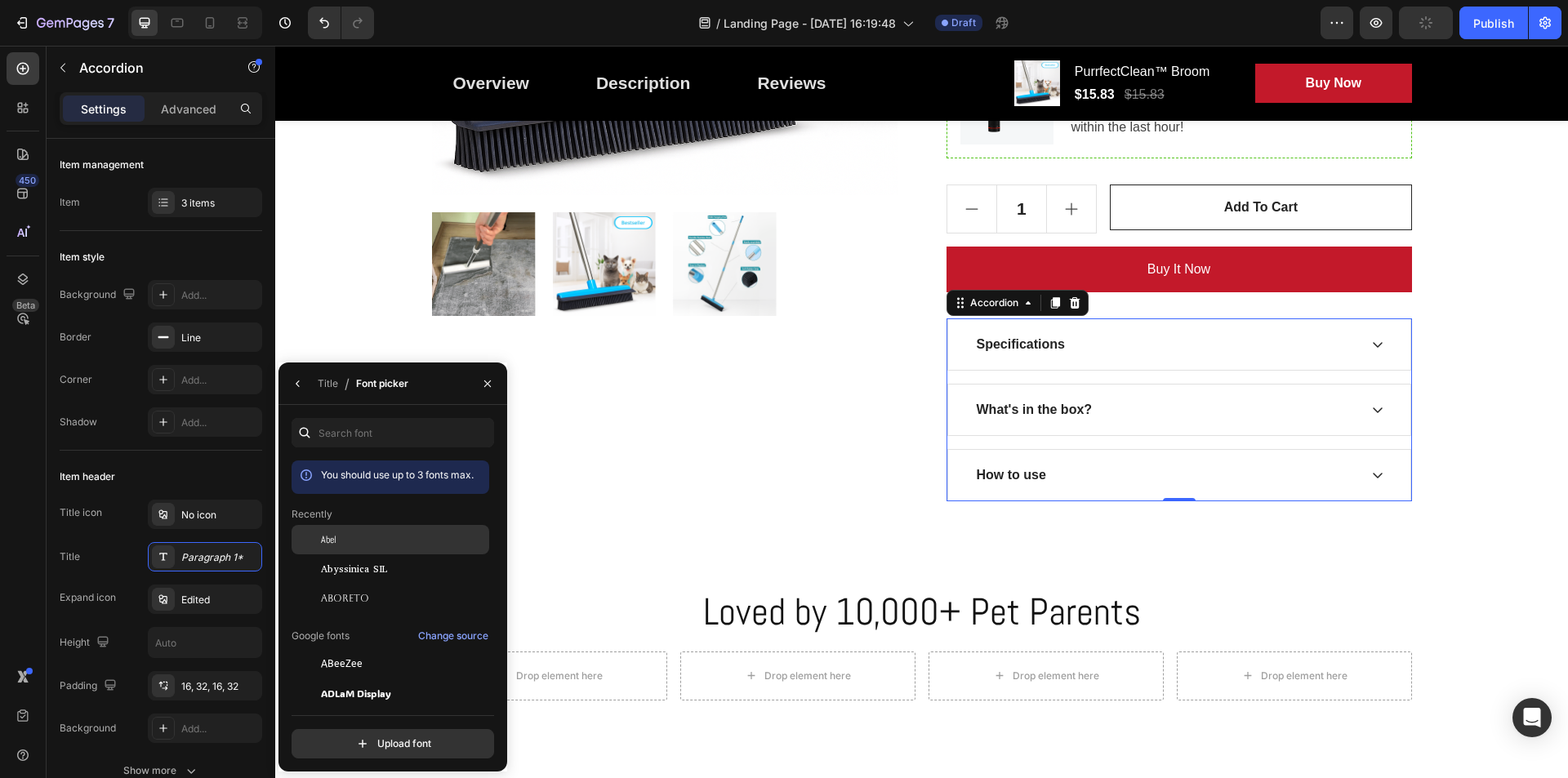
click at [338, 541] on div "Abel" at bounding box center [403, 540] width 165 height 15
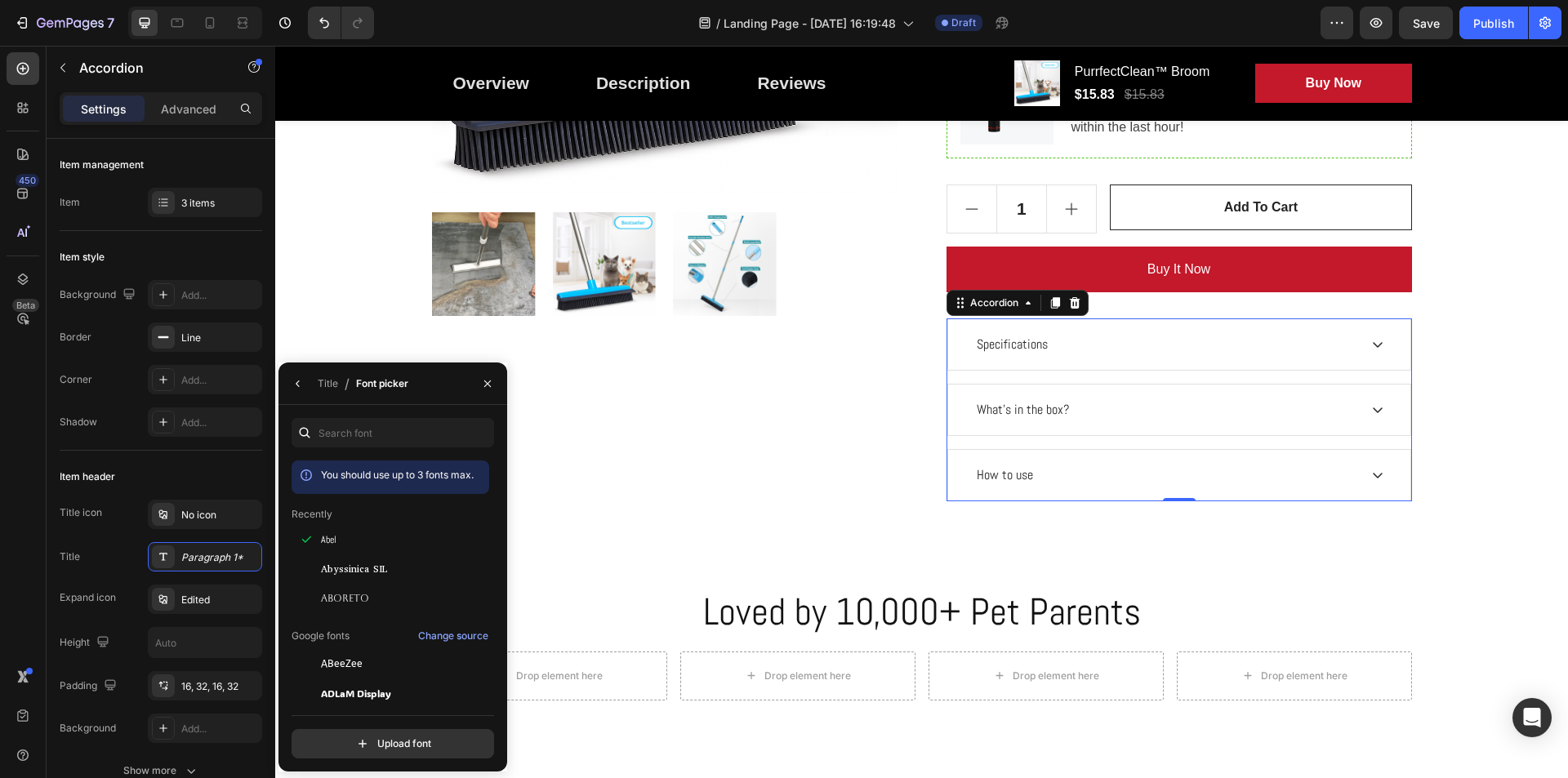
click at [1443, 429] on div "Drop element here Row Product Images PurrfectClean™ Broom Product Title Icon Ic…" at bounding box center [921, 72] width 1268 height 860
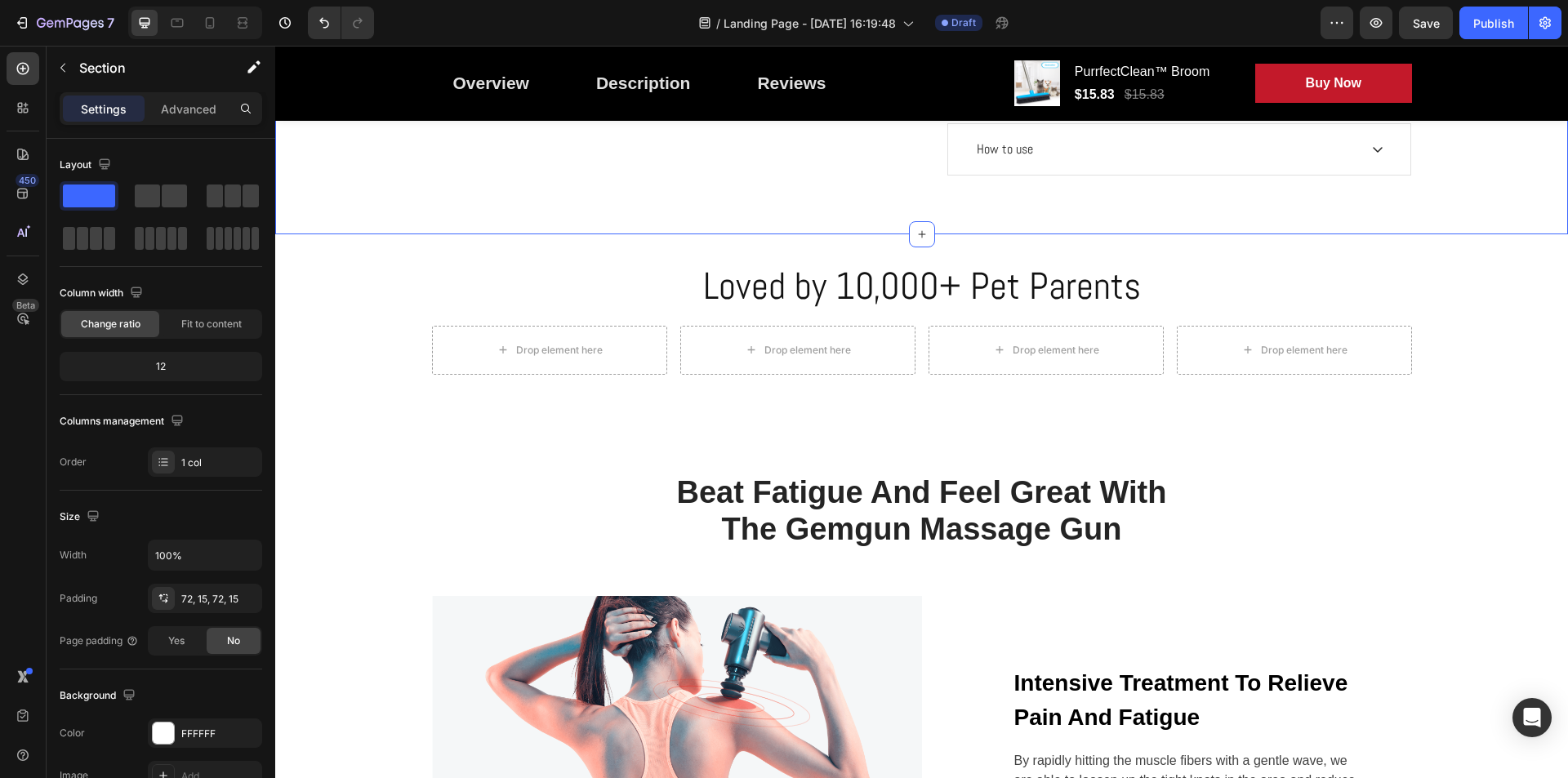
scroll to position [898, 0]
click at [507, 355] on div "Drop element here" at bounding box center [550, 349] width 133 height 26
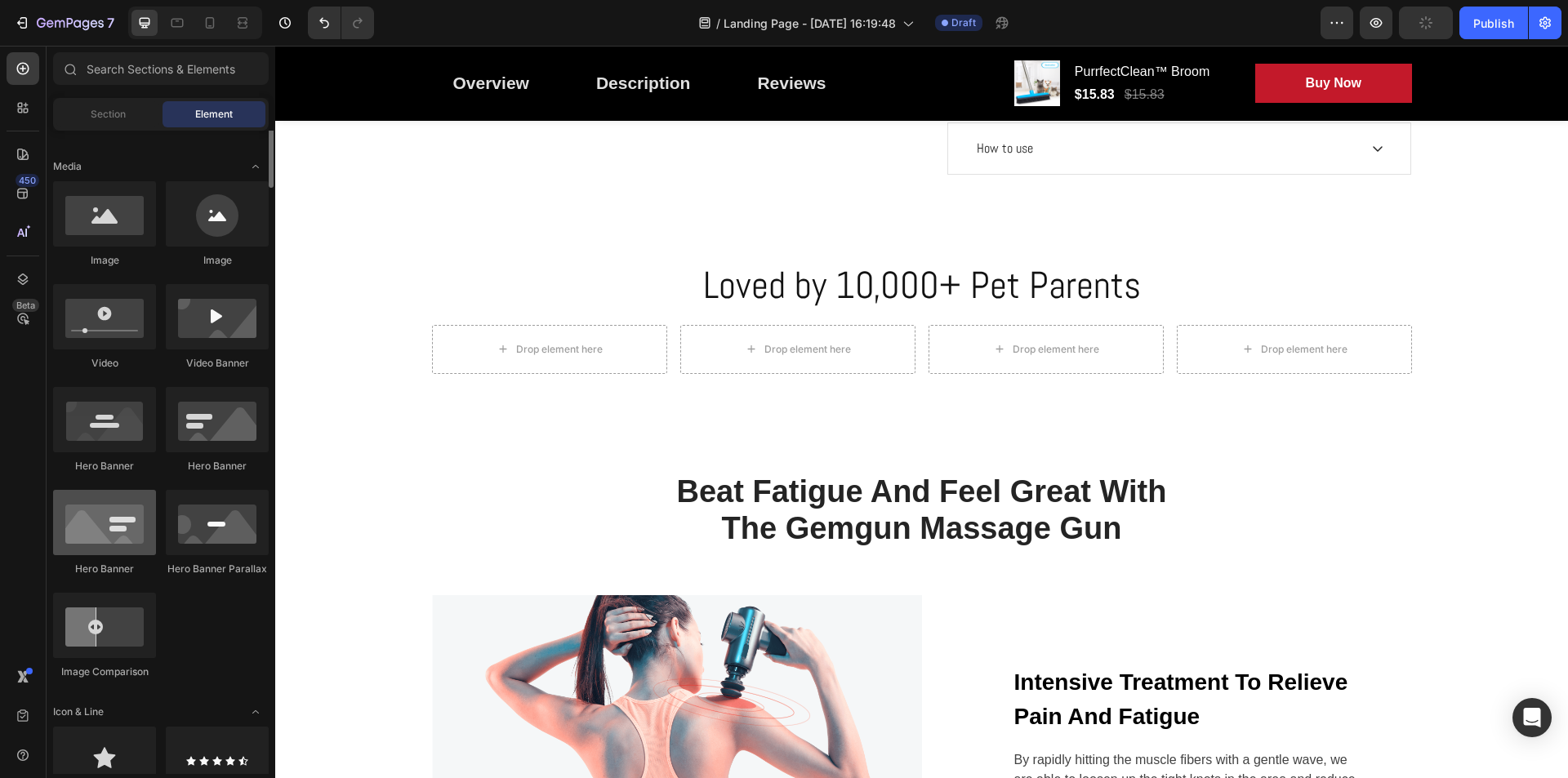
scroll to position [408, 0]
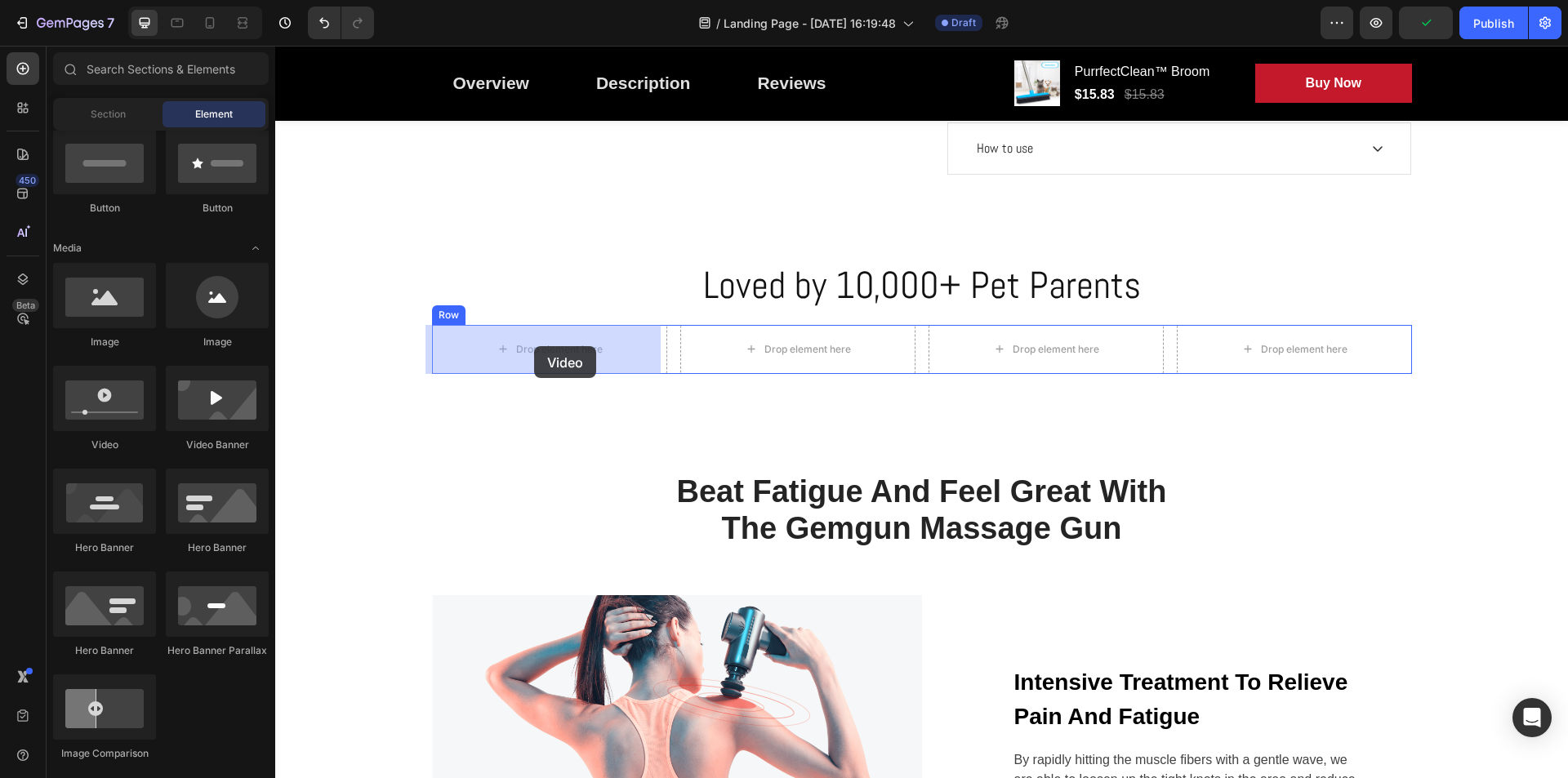
drag, startPoint x: 372, startPoint y: 453, endPoint x: 534, endPoint y: 349, distance: 192.5
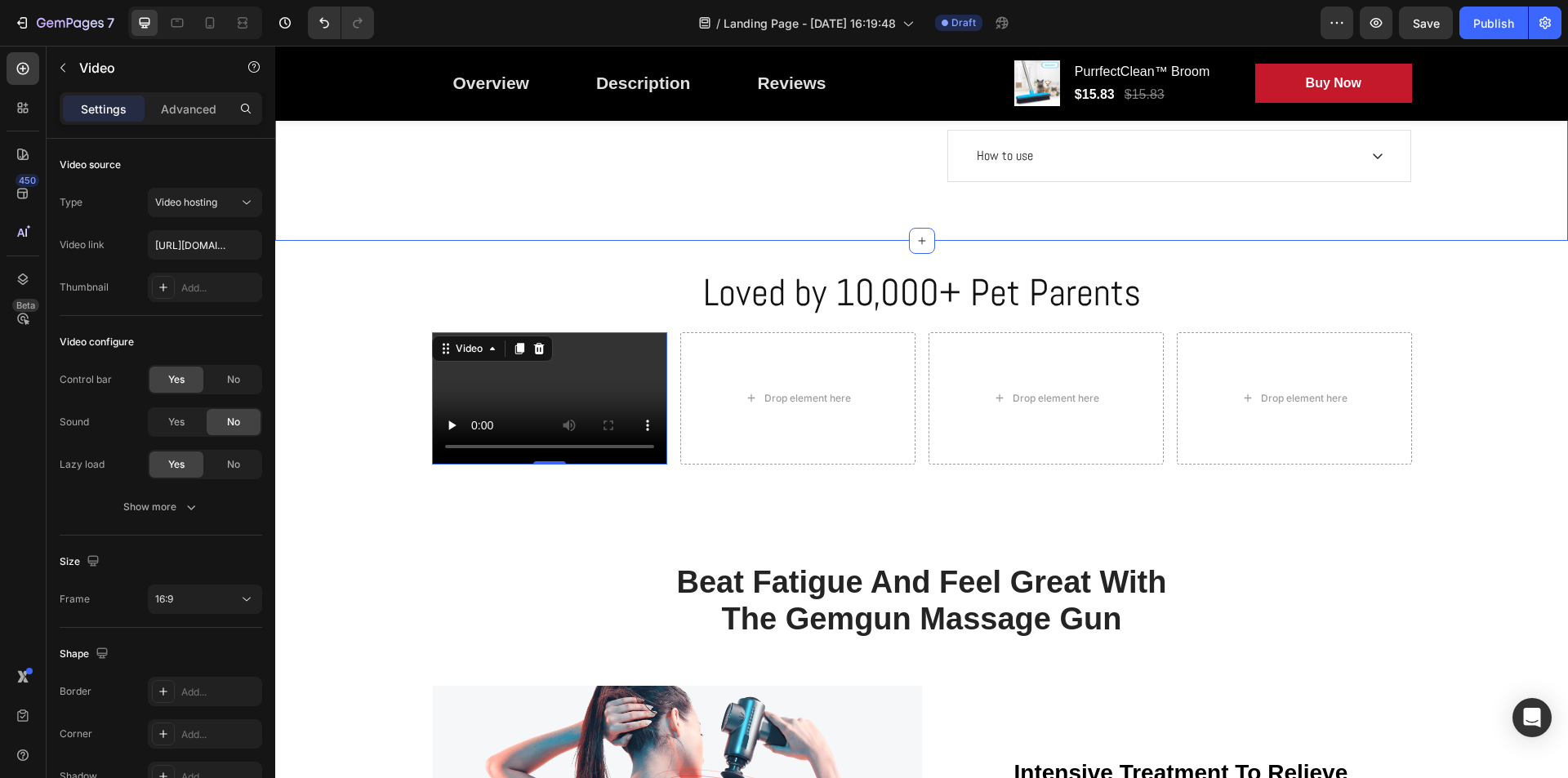
scroll to position [898, 0]
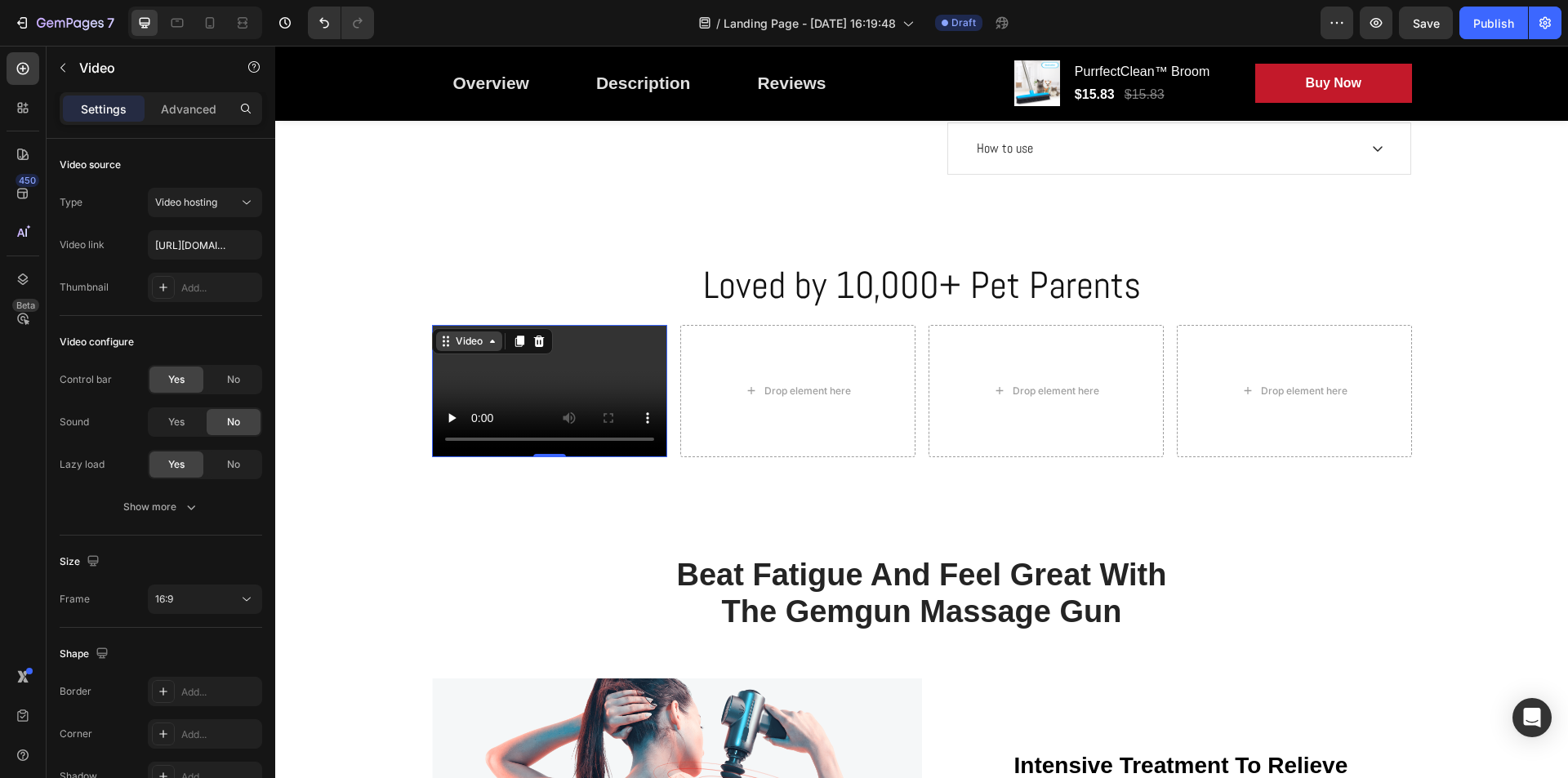
click at [474, 336] on div "Video" at bounding box center [469, 341] width 34 height 15
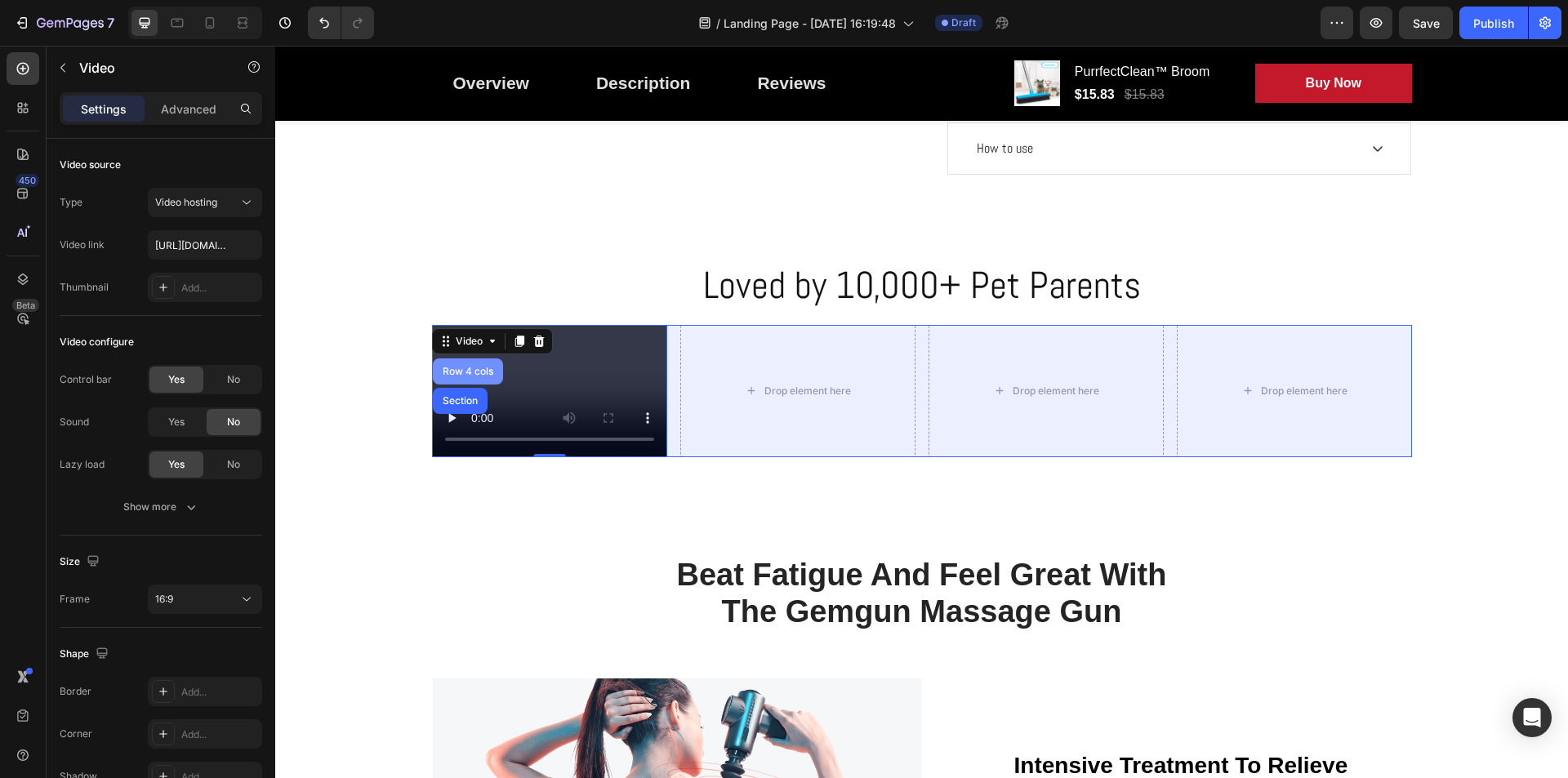
click at [459, 373] on div "Row 4 cols" at bounding box center [467, 371] width 57 height 10
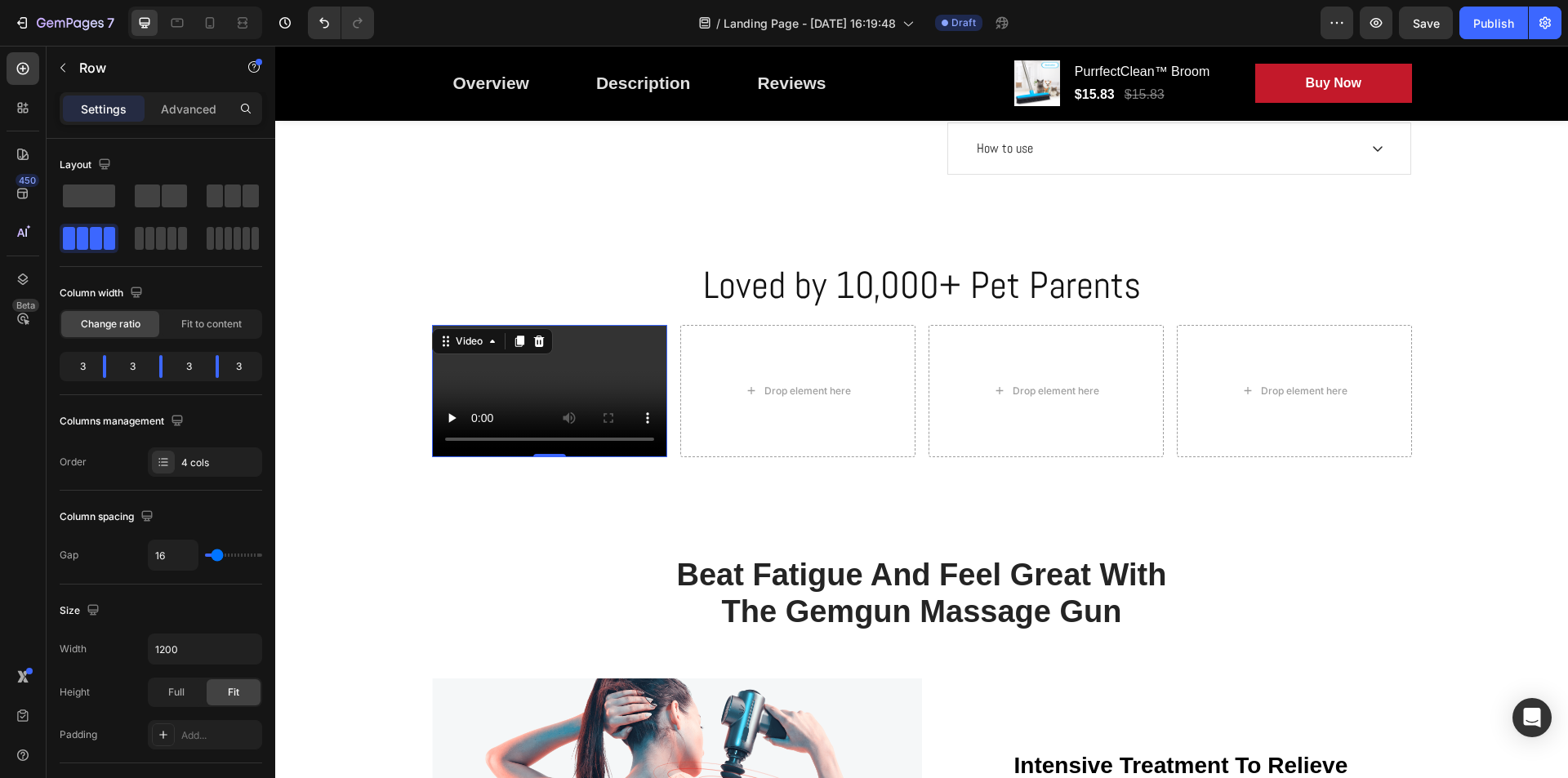
click at [594, 388] on video at bounding box center [549, 392] width 235 height 133
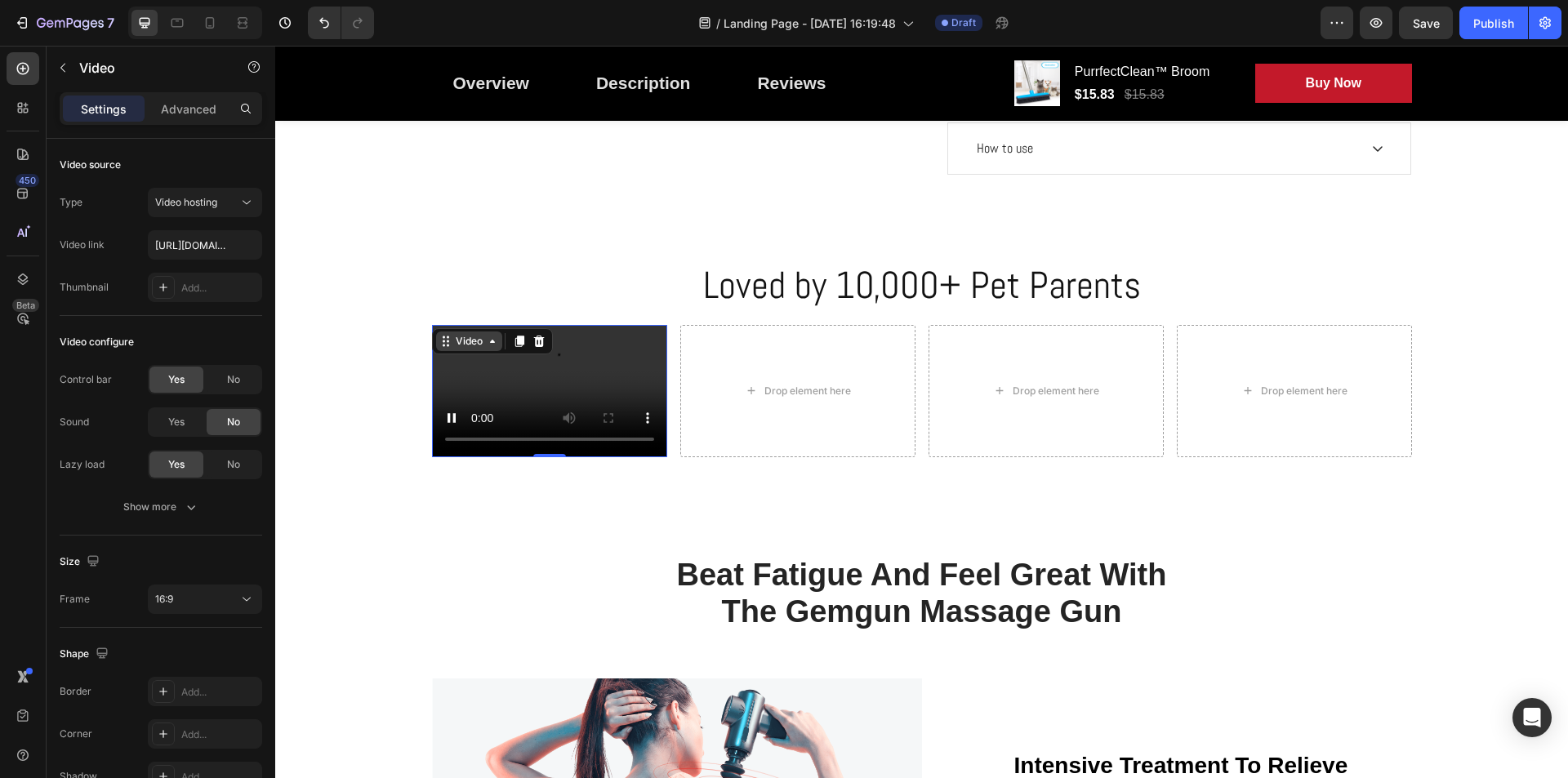
click at [485, 347] on icon at bounding box center [492, 341] width 13 height 13
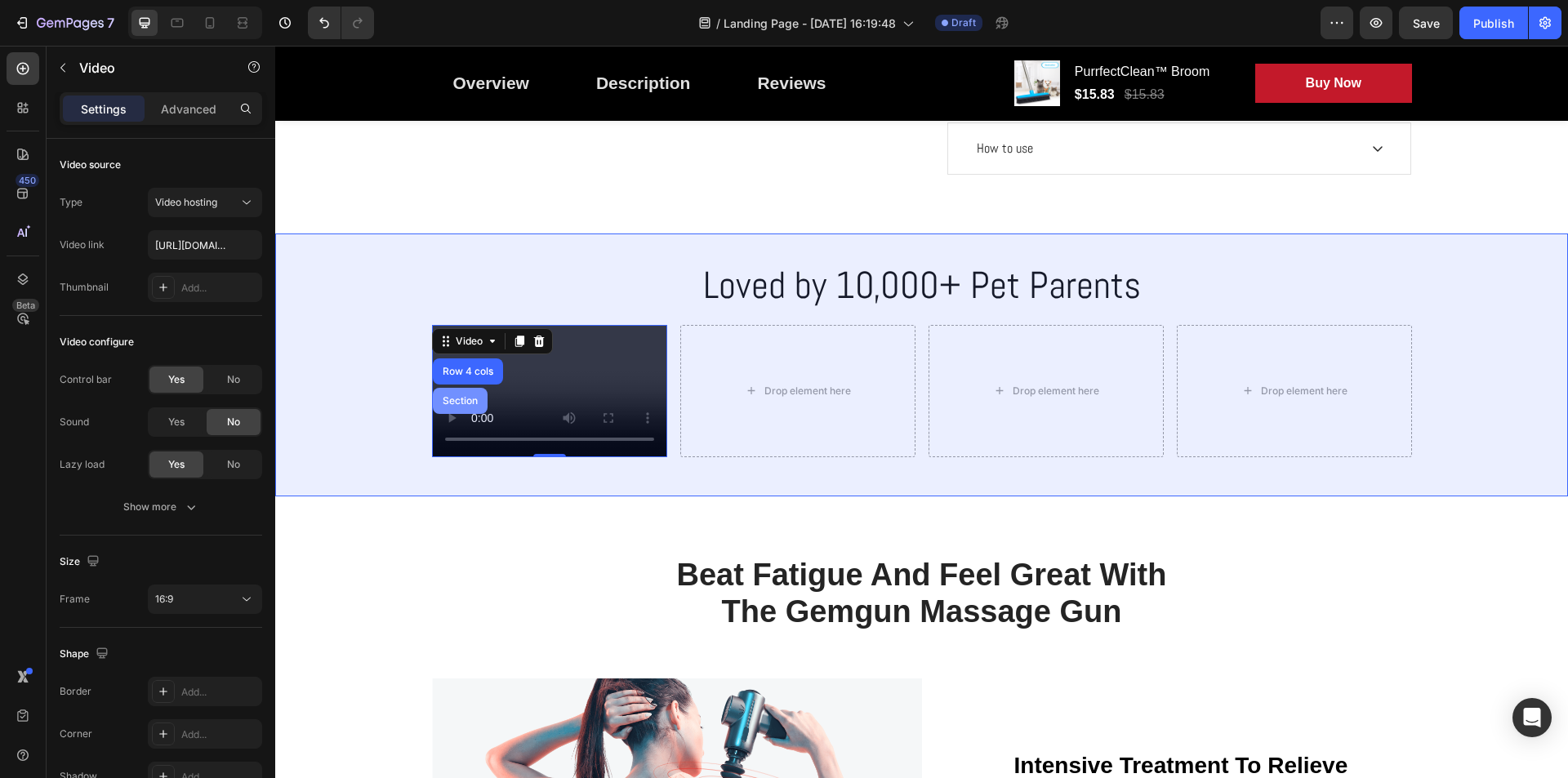
click at [448, 397] on div "Section" at bounding box center [460, 401] width 42 height 10
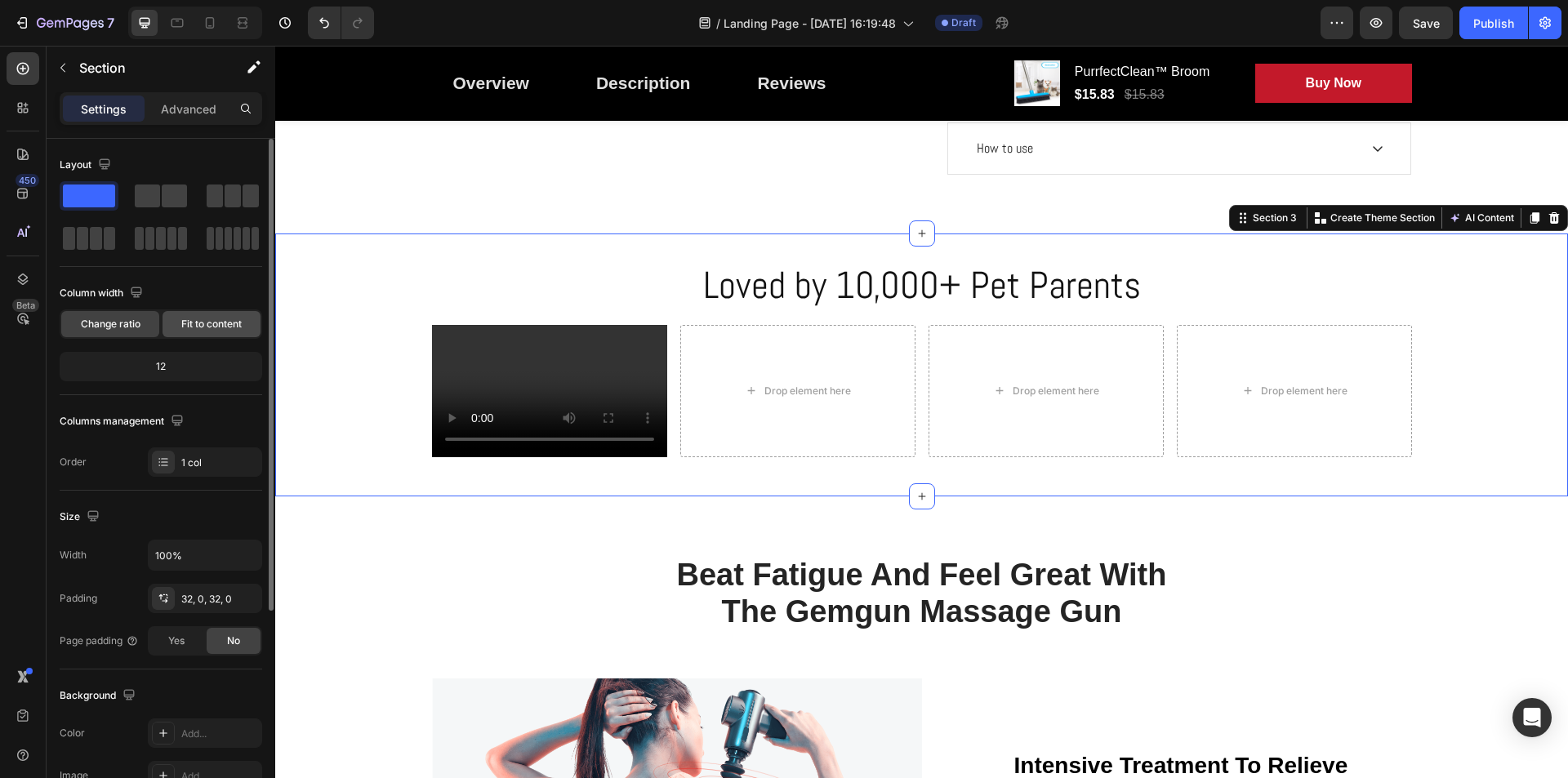
click at [196, 331] on span "Fit to content" at bounding box center [211, 324] width 60 height 15
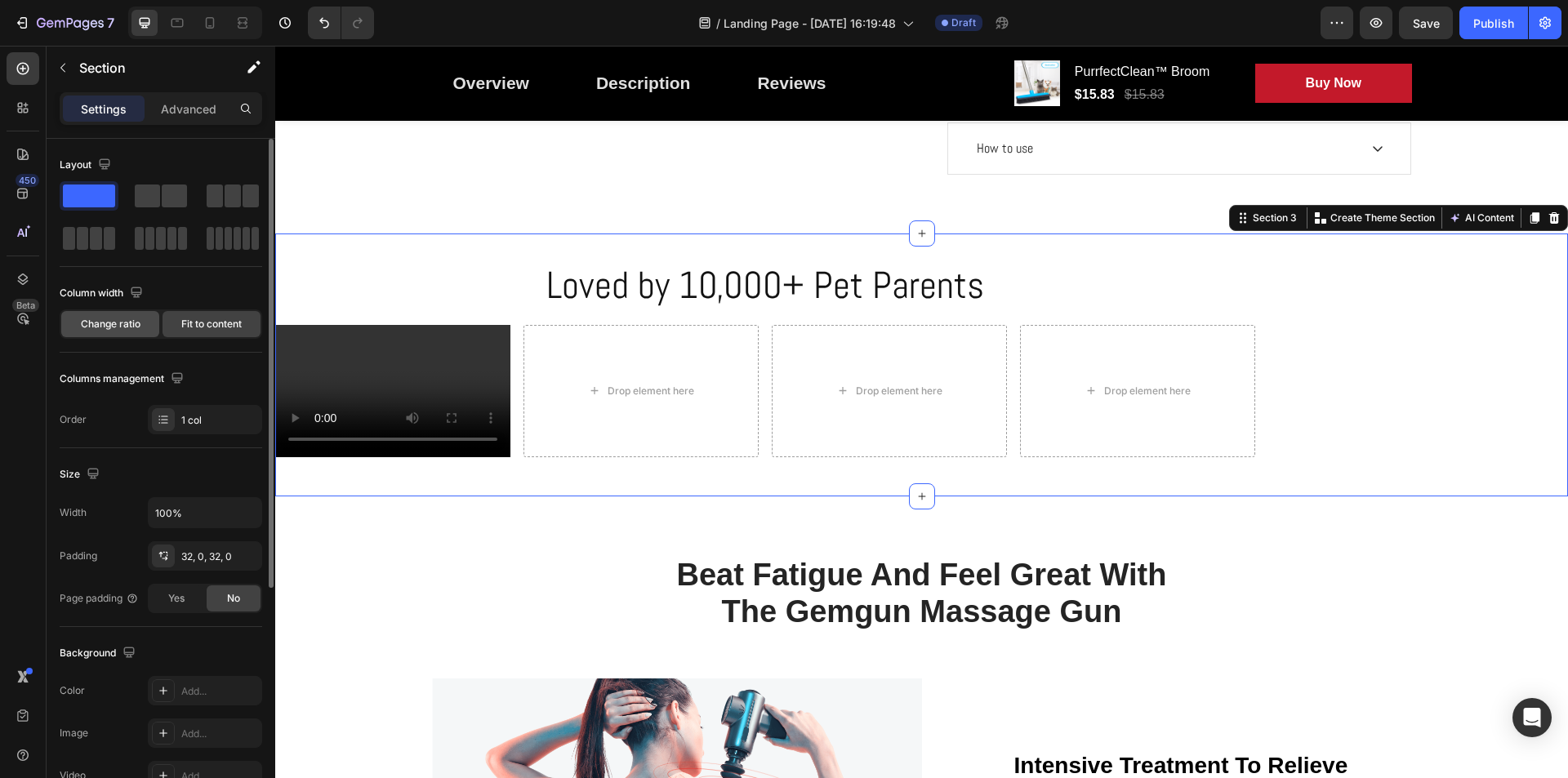
click at [110, 327] on span "Change ratio" at bounding box center [111, 324] width 60 height 15
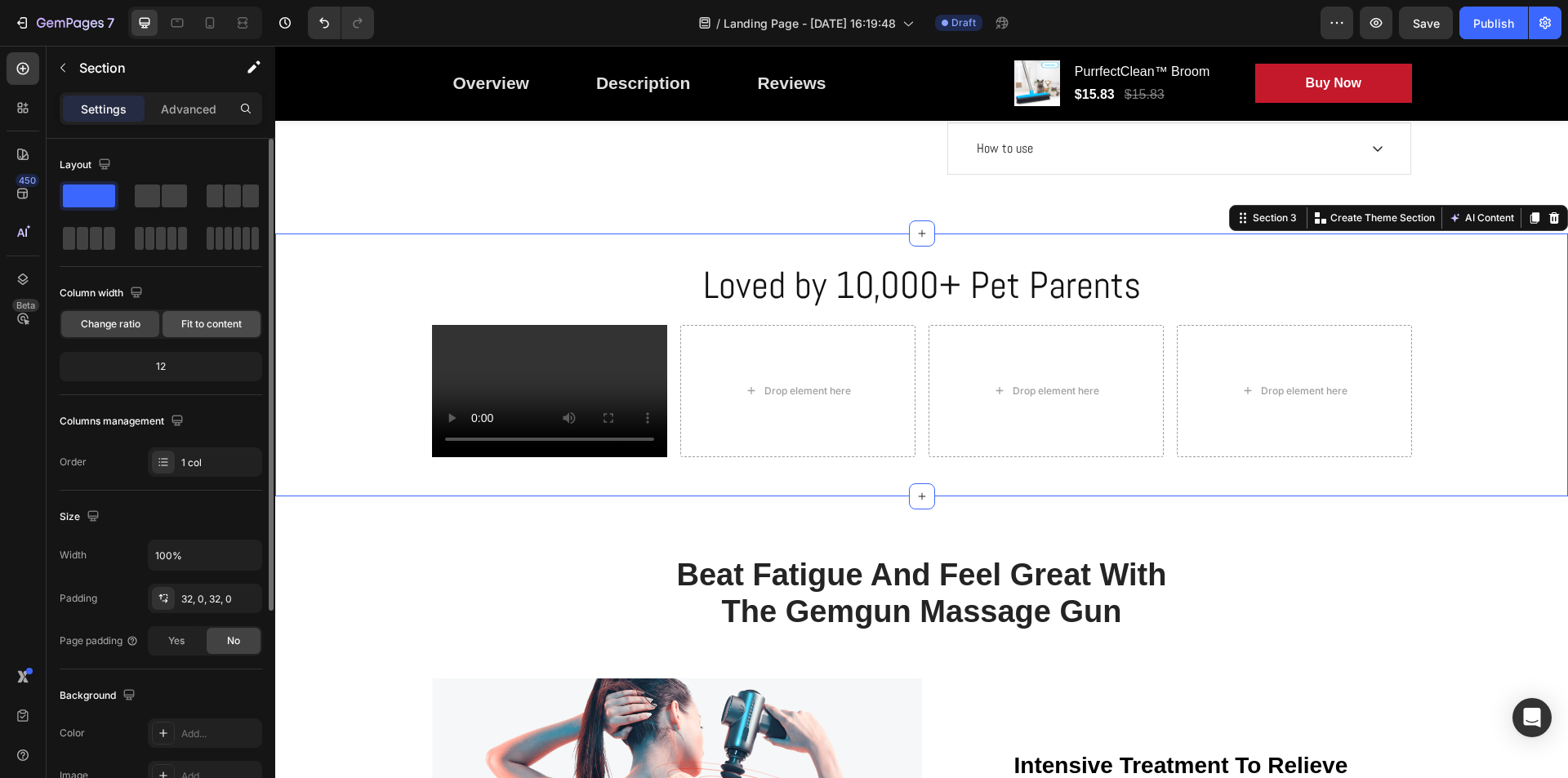
click at [226, 322] on span "Fit to content" at bounding box center [211, 324] width 60 height 15
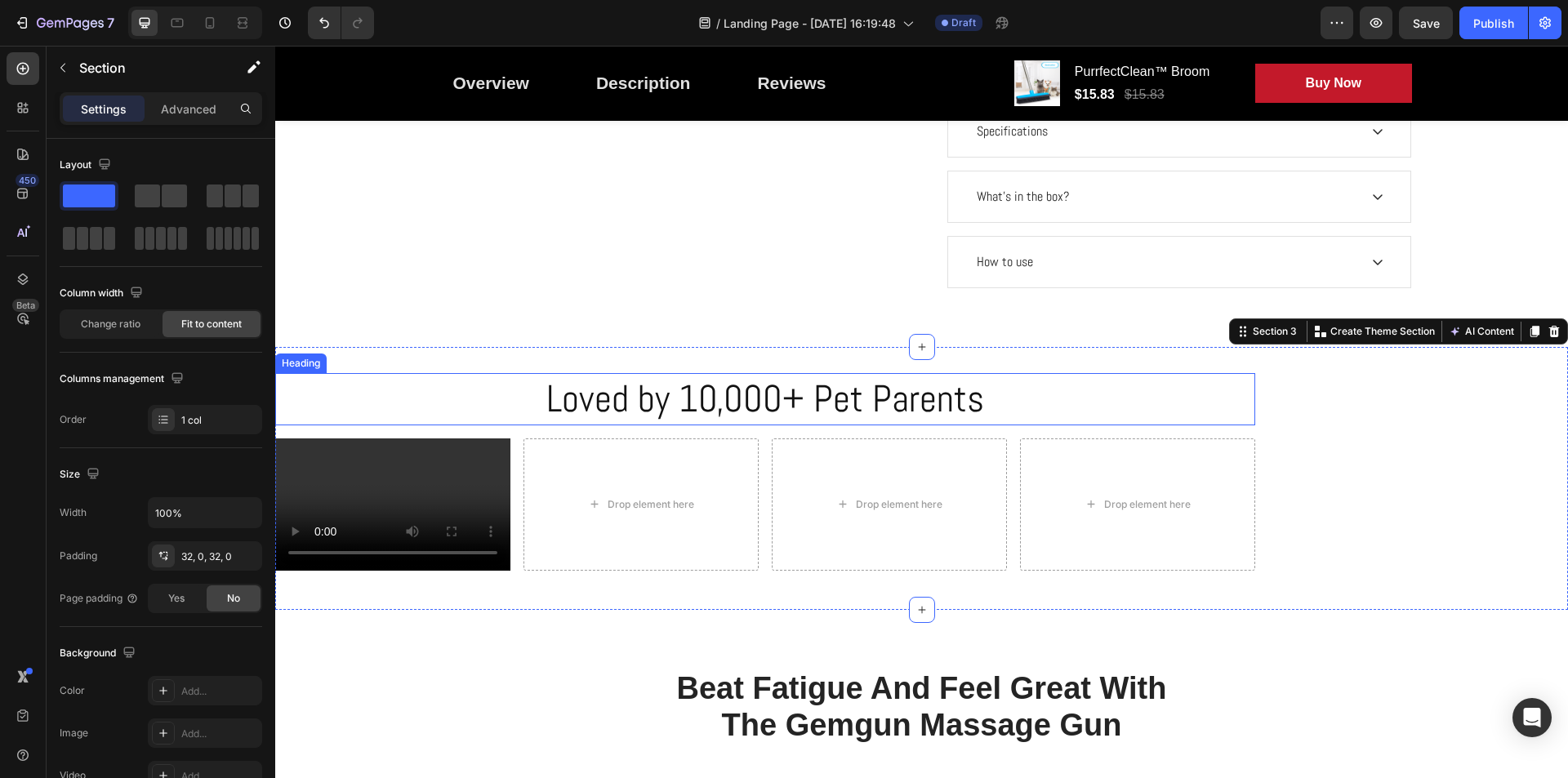
scroll to position [816, 0]
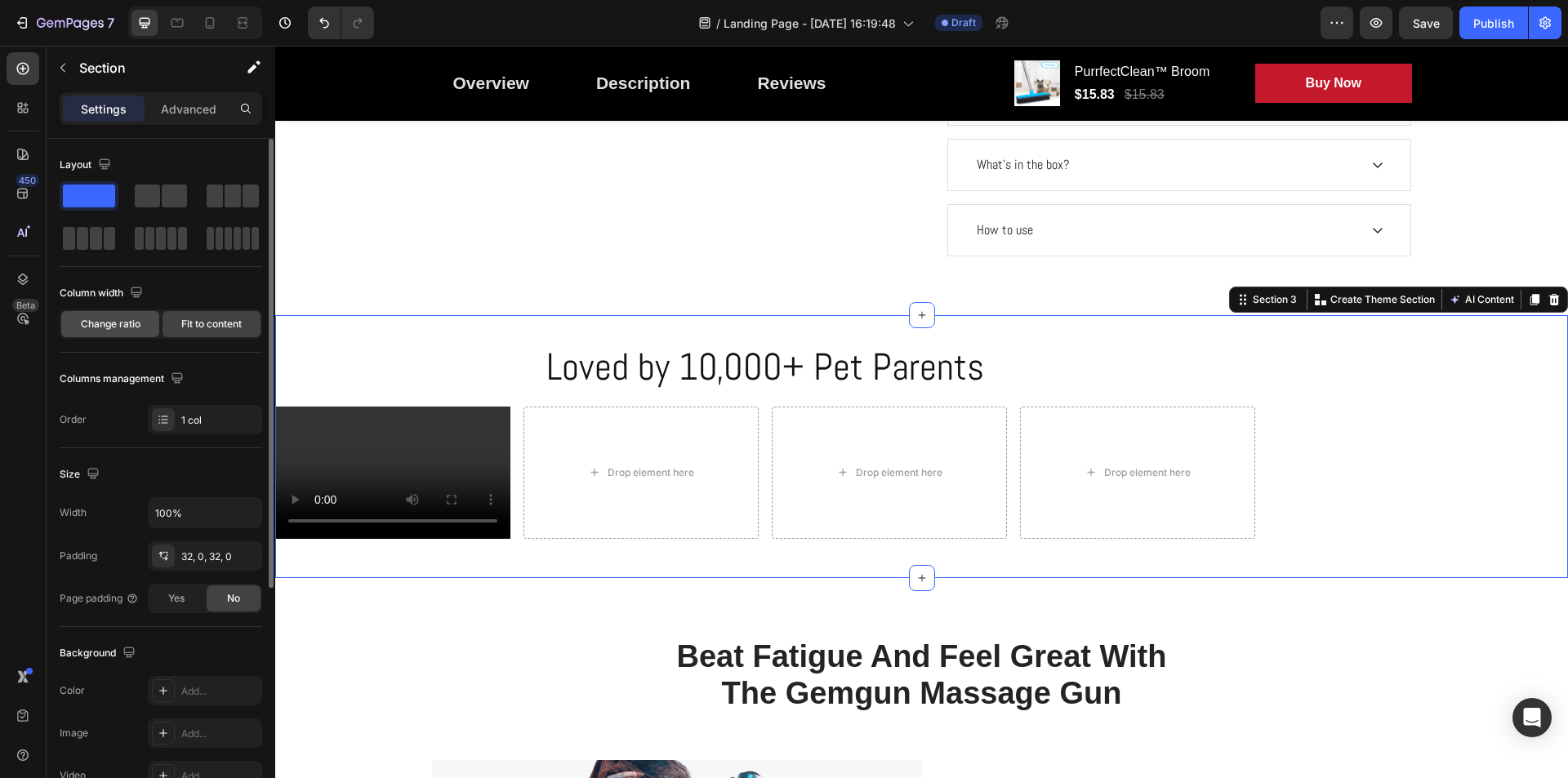
click at [100, 325] on span "Change ratio" at bounding box center [111, 324] width 60 height 15
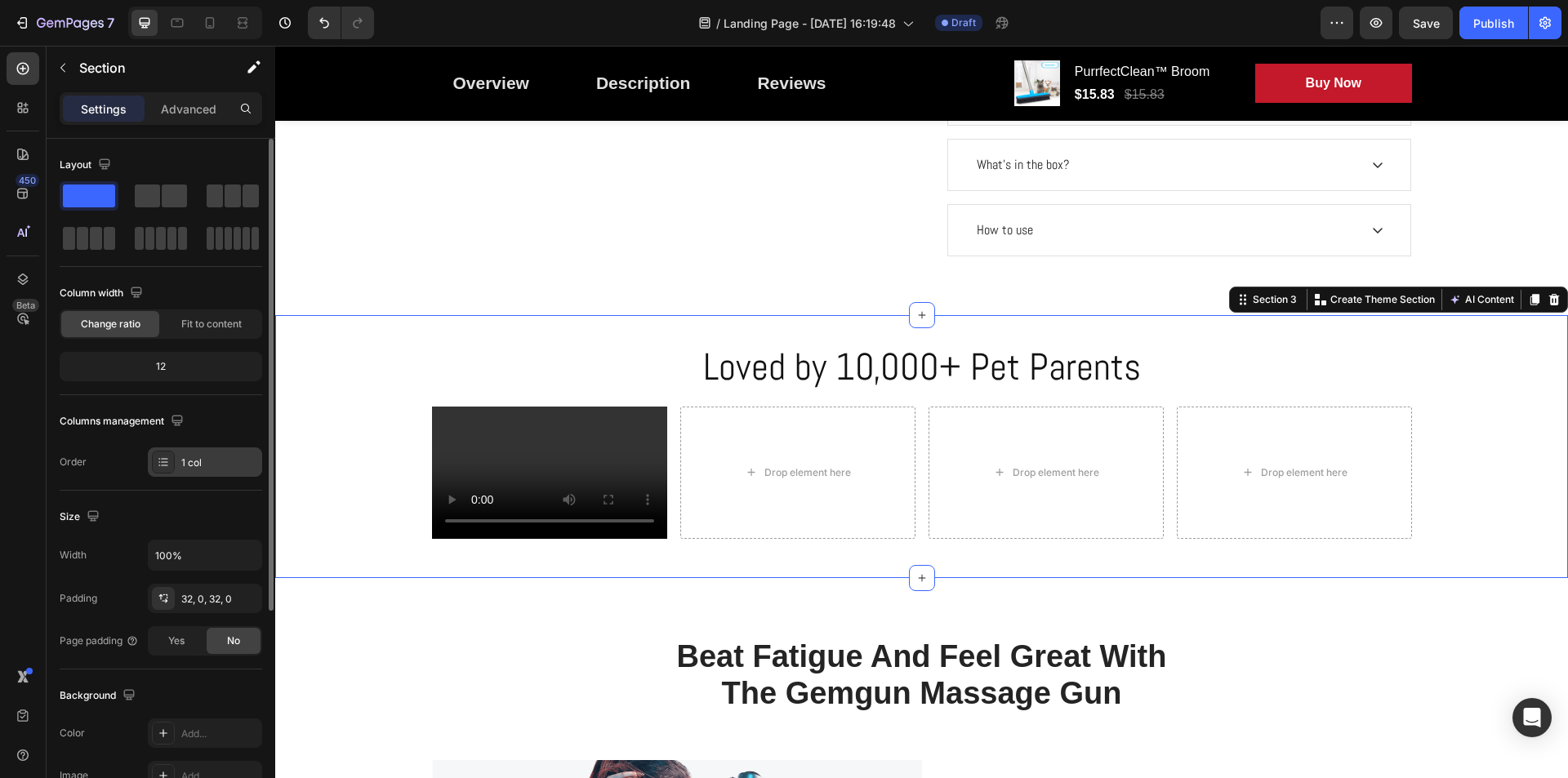
click at [213, 463] on div "1 col" at bounding box center [219, 463] width 76 height 15
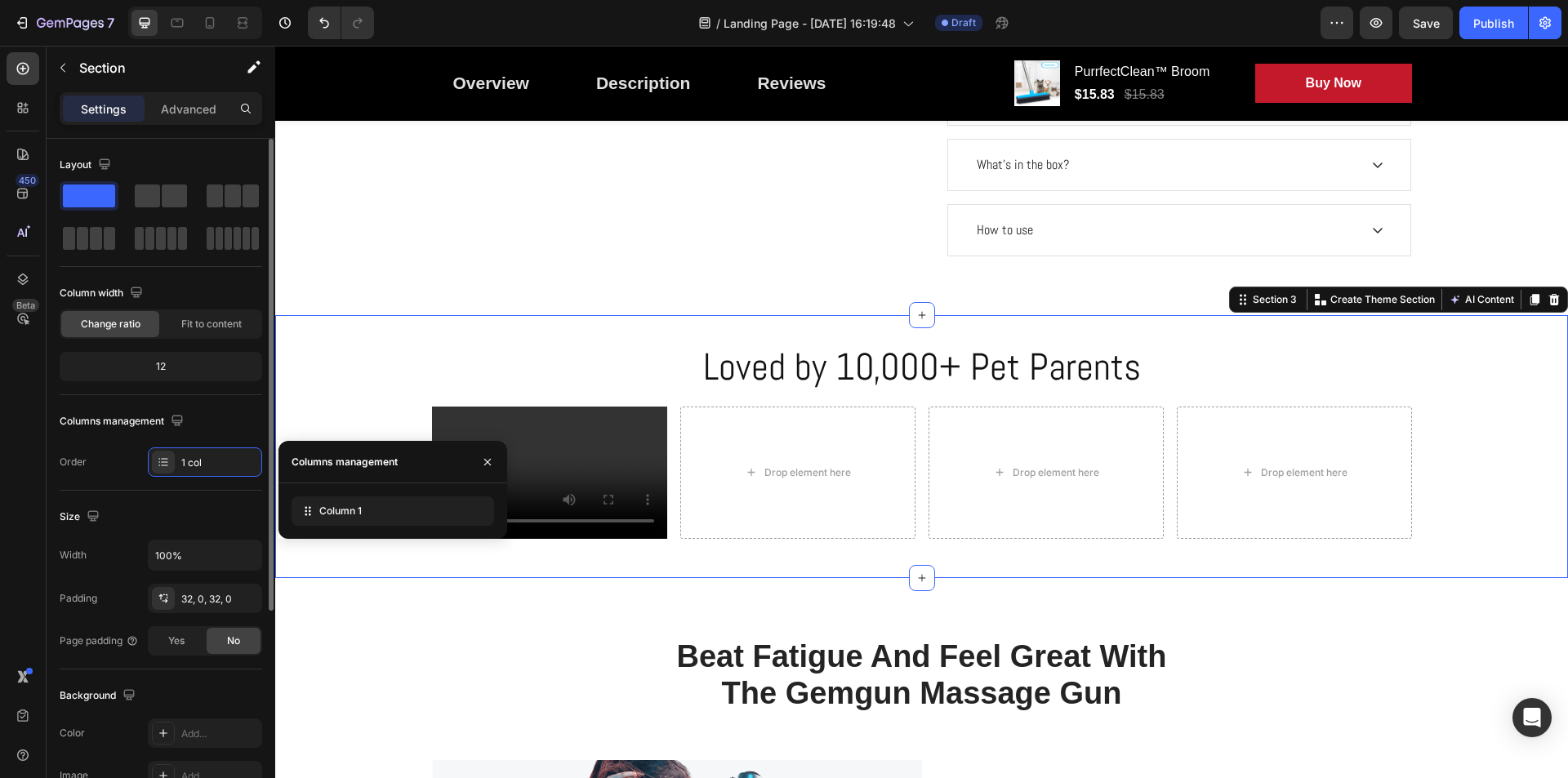
click at [216, 424] on div "Columns management" at bounding box center [161, 421] width 203 height 26
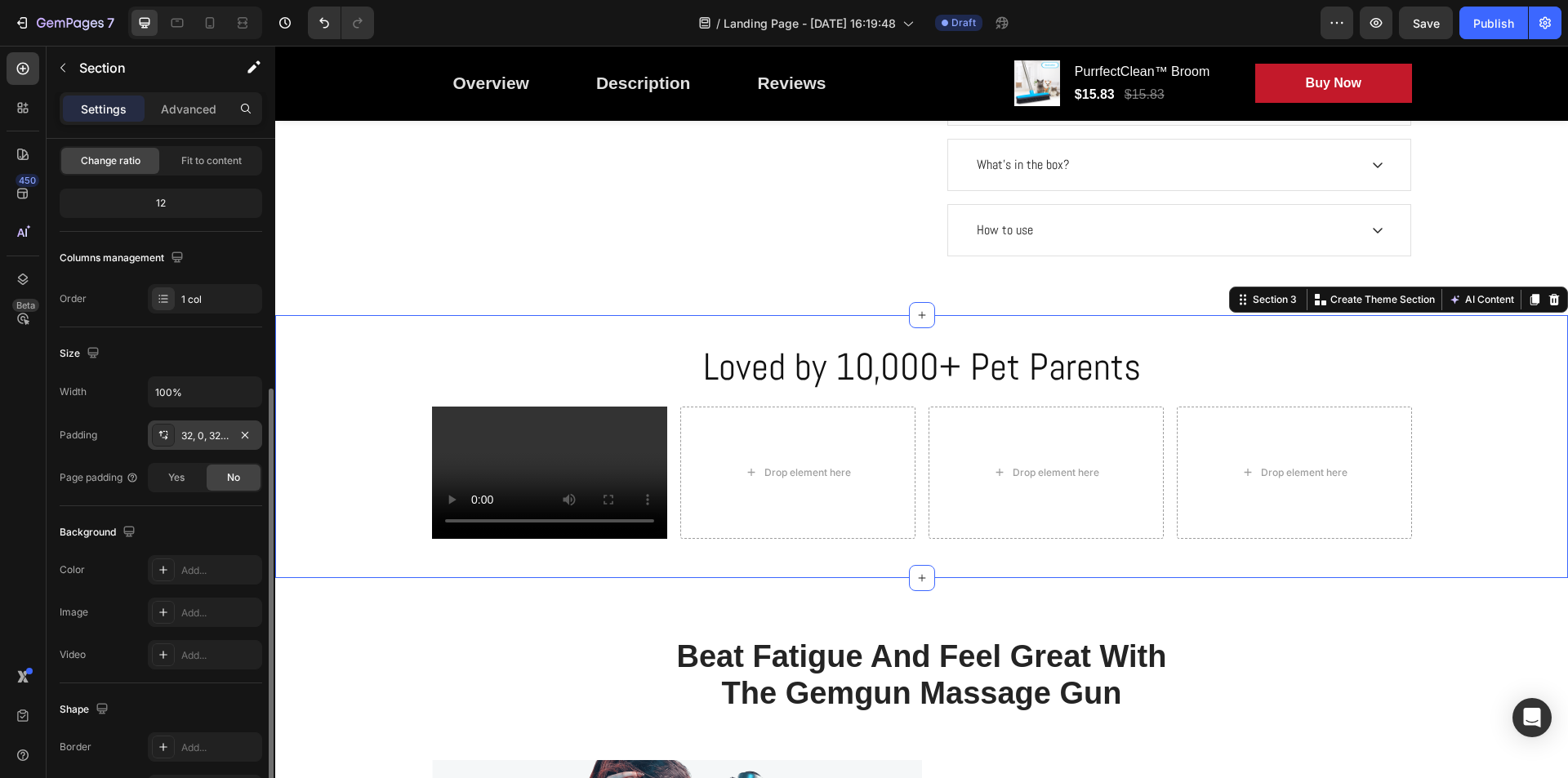
scroll to position [244, 0]
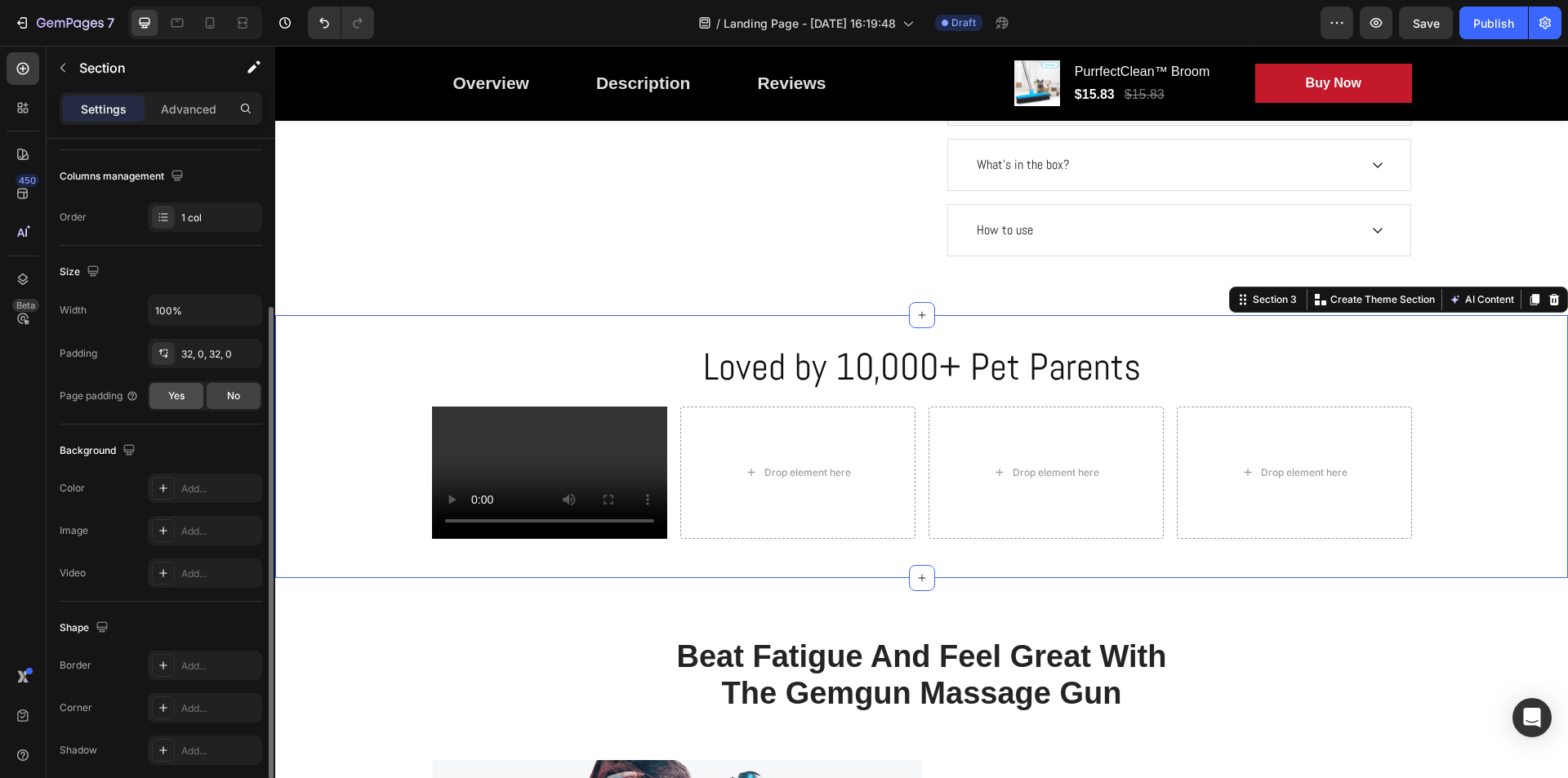
click at [175, 394] on span "Yes" at bounding box center [176, 396] width 16 height 15
click at [236, 399] on span "No" at bounding box center [234, 396] width 13 height 15
click at [172, 396] on span "Yes" at bounding box center [176, 396] width 16 height 15
click at [230, 395] on span "No" at bounding box center [234, 396] width 13 height 15
click at [152, 392] on div "Yes" at bounding box center [175, 395] width 54 height 26
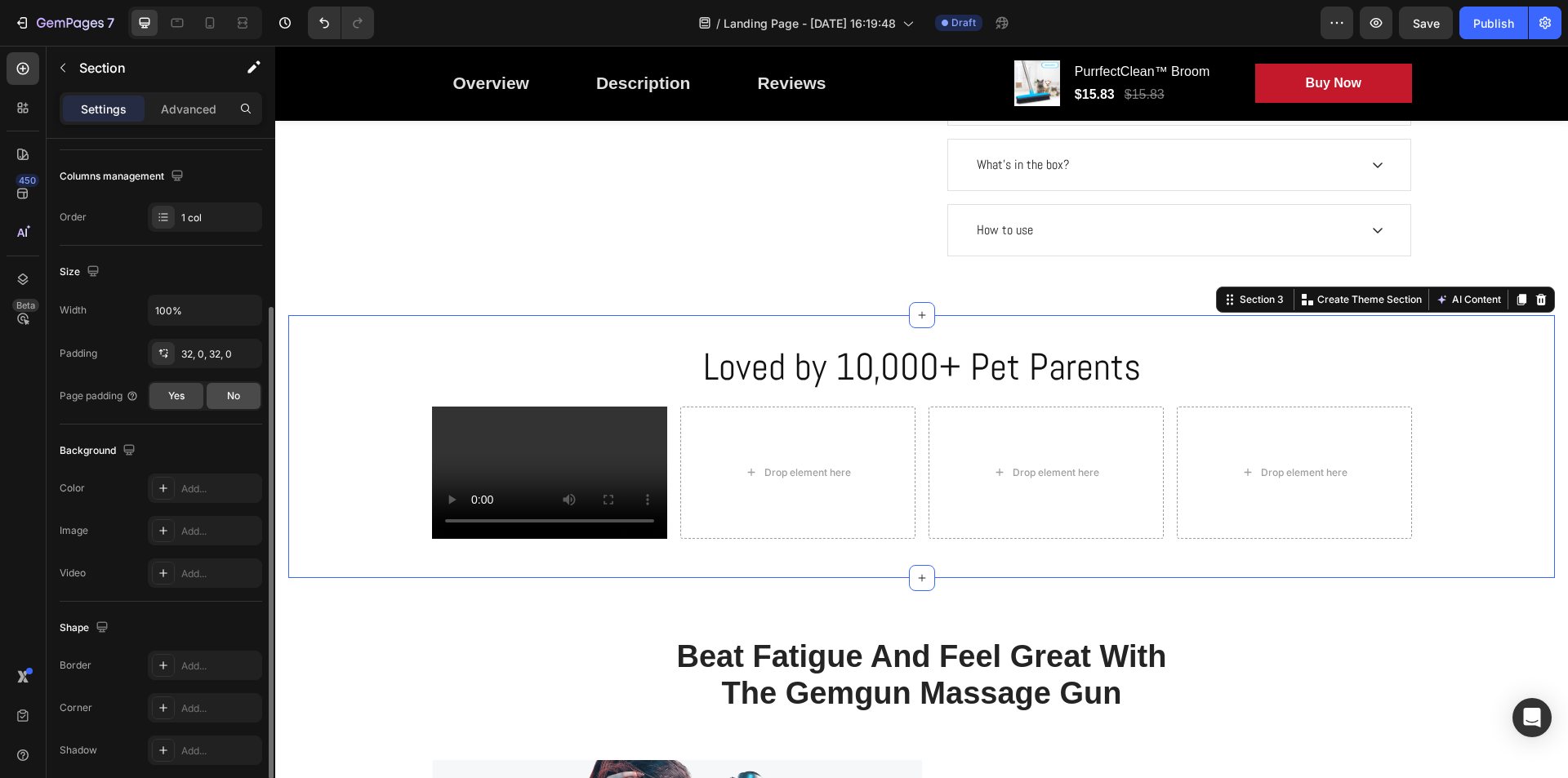
click at [213, 388] on div "No" at bounding box center [233, 395] width 54 height 26
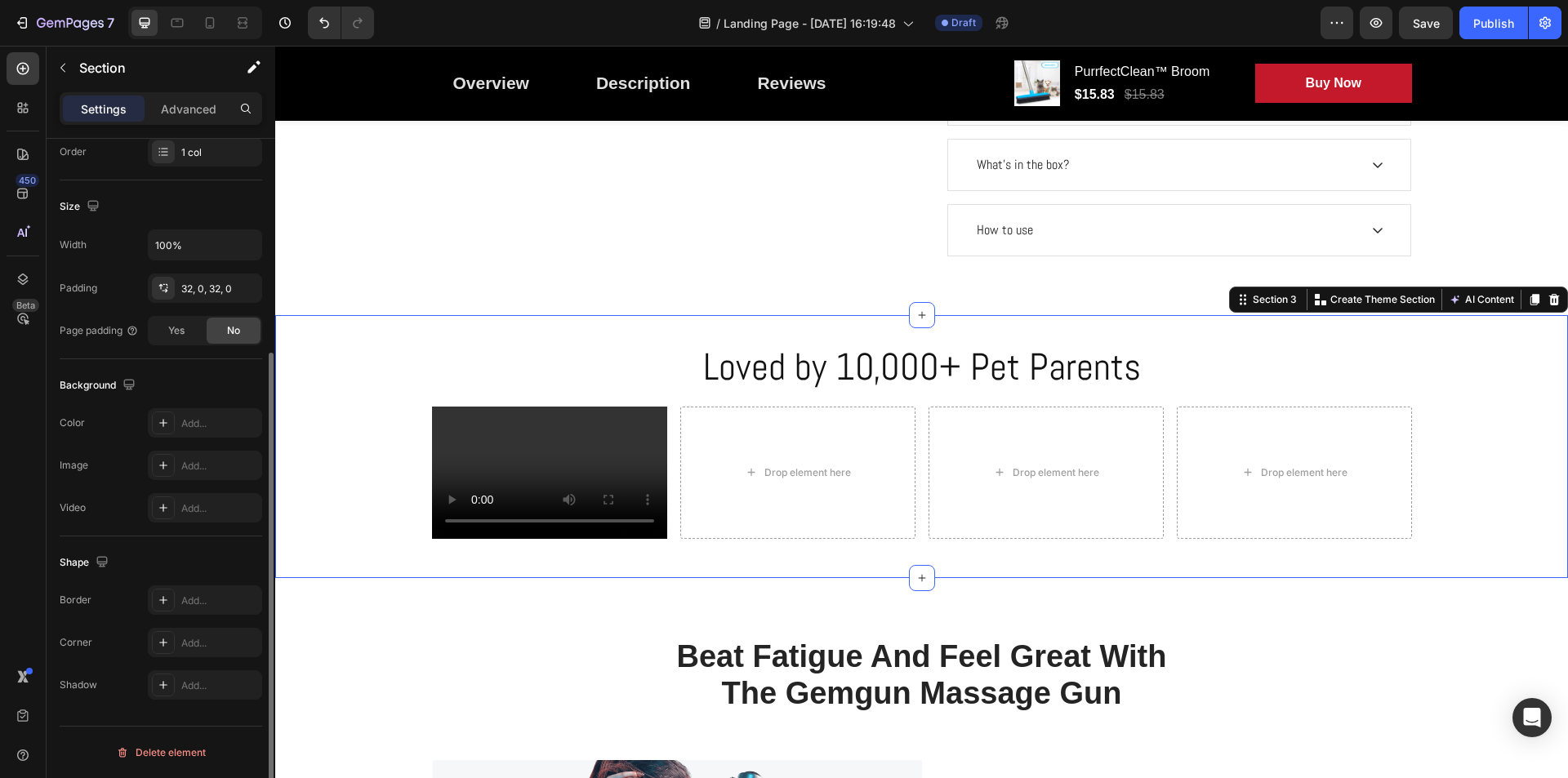
scroll to position [229, 0]
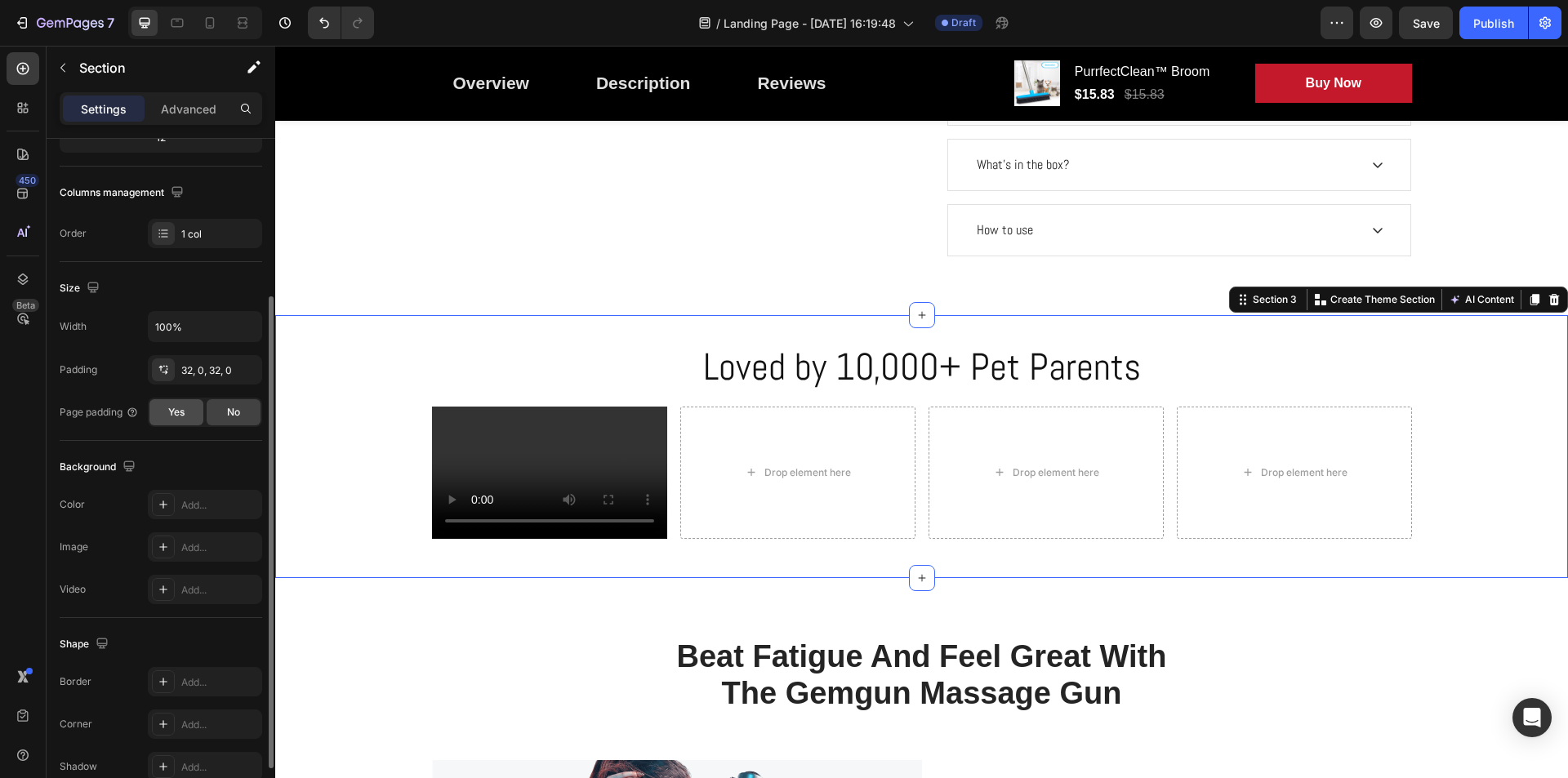
click at [171, 418] on span "Yes" at bounding box center [176, 413] width 16 height 15
click at [237, 405] on span "No" at bounding box center [234, 413] width 13 height 15
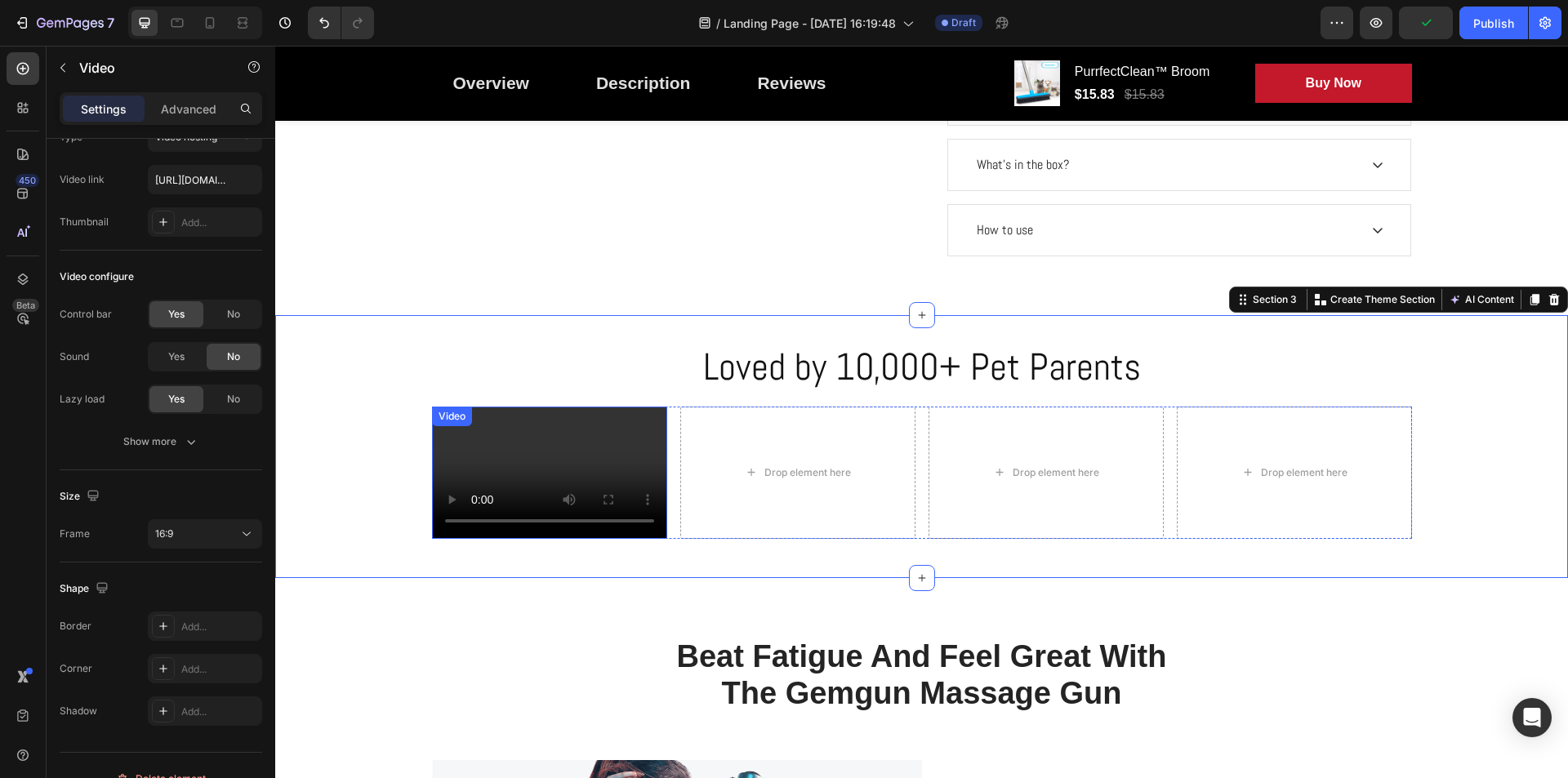
click at [445, 413] on div "Video" at bounding box center [452, 416] width 34 height 15
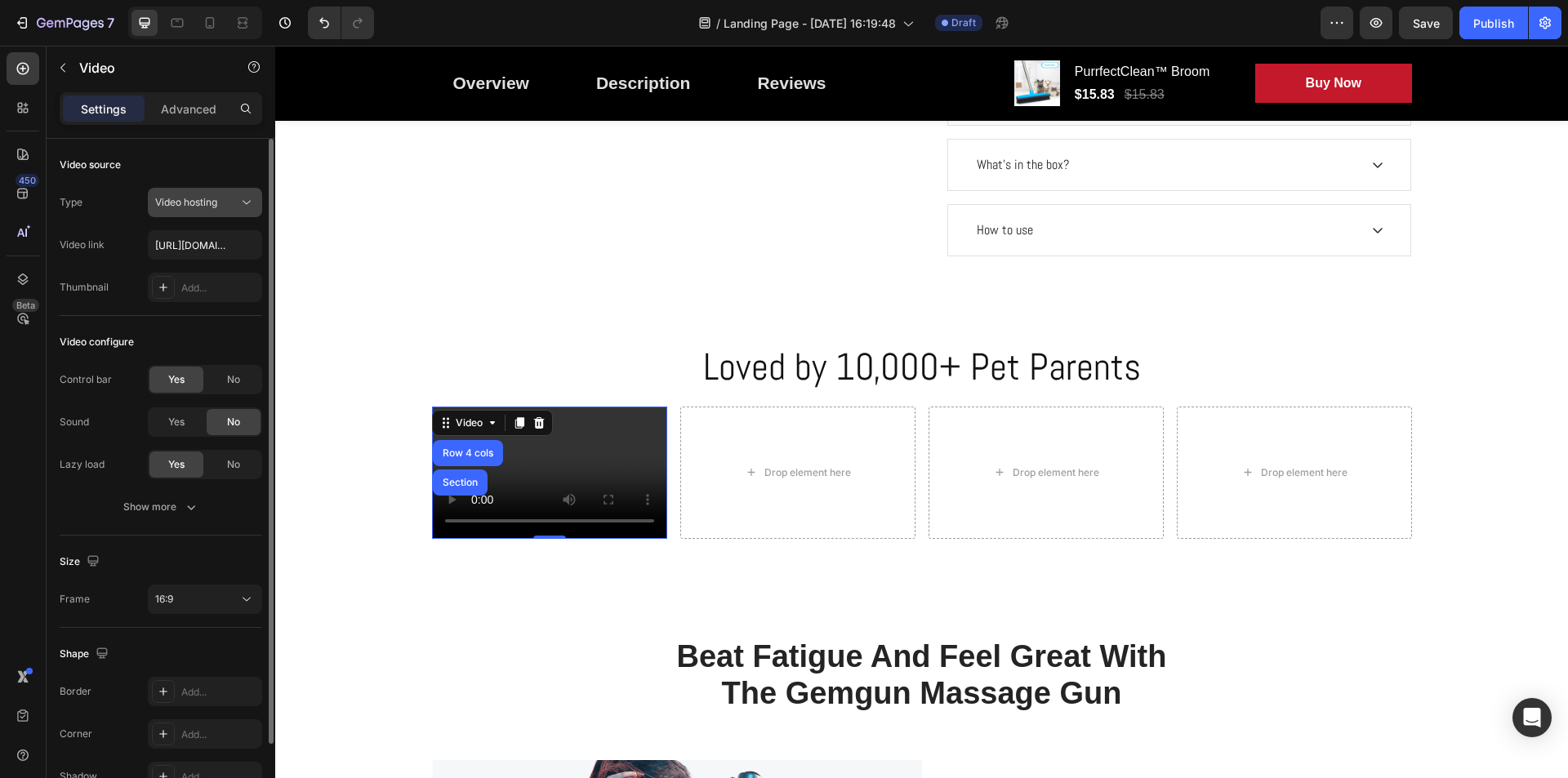
click at [200, 201] on span "Video hosting" at bounding box center [186, 202] width 62 height 12
click at [199, 202] on span "Video hosting" at bounding box center [186, 202] width 62 height 12
click at [205, 242] on input "[URL][DOMAIN_NAME]" at bounding box center [205, 244] width 115 height 29
paste input "www.tiktok.com/@petibopet.co/video/7518432353748913463"
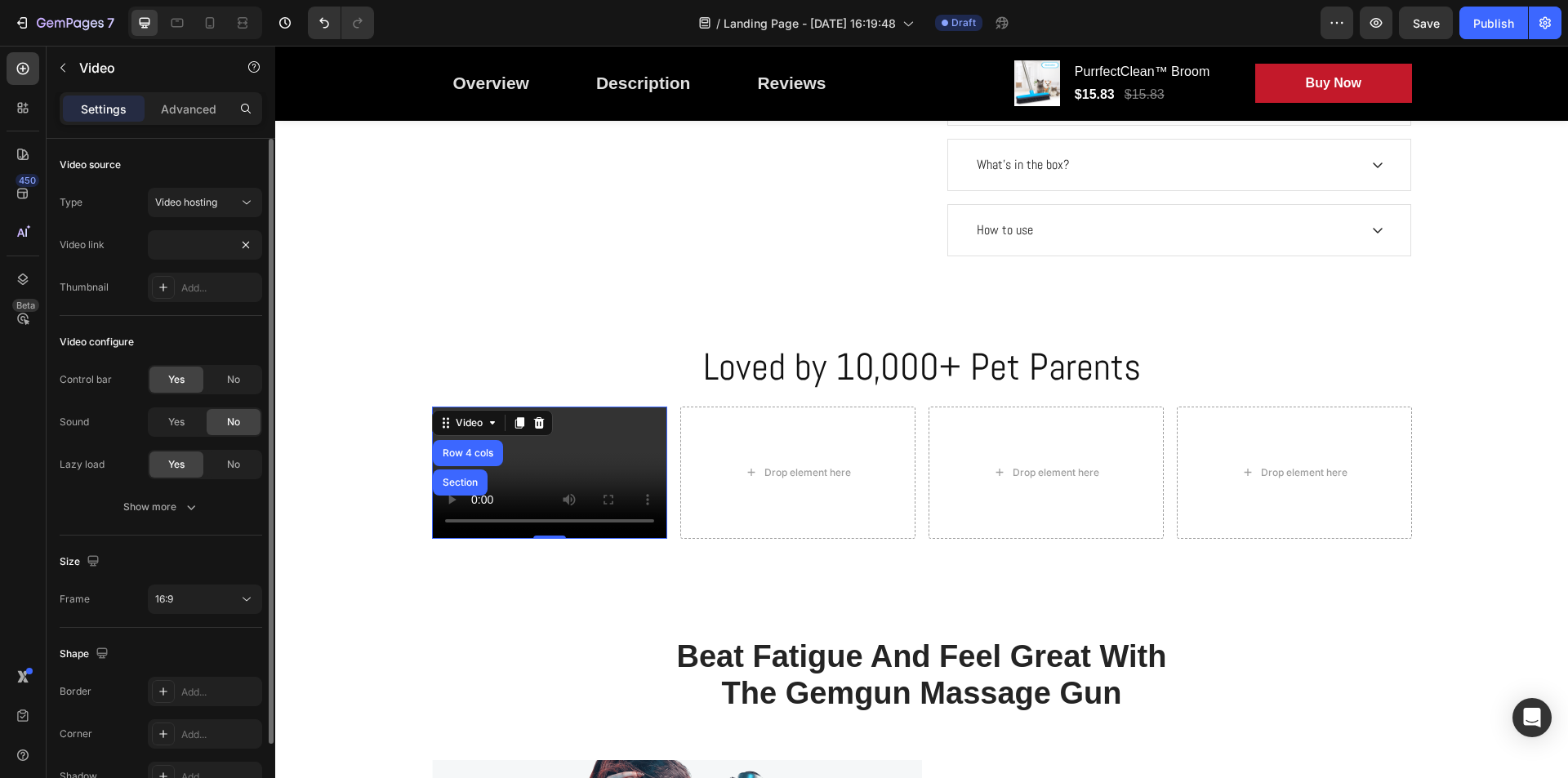
click at [237, 263] on div "Type Video hosting Video link https://www.tiktok.com/@petibopet.co/video/751843…" at bounding box center [161, 245] width 203 height 115
click at [207, 205] on span "Video hosting" at bounding box center [186, 202] width 62 height 12
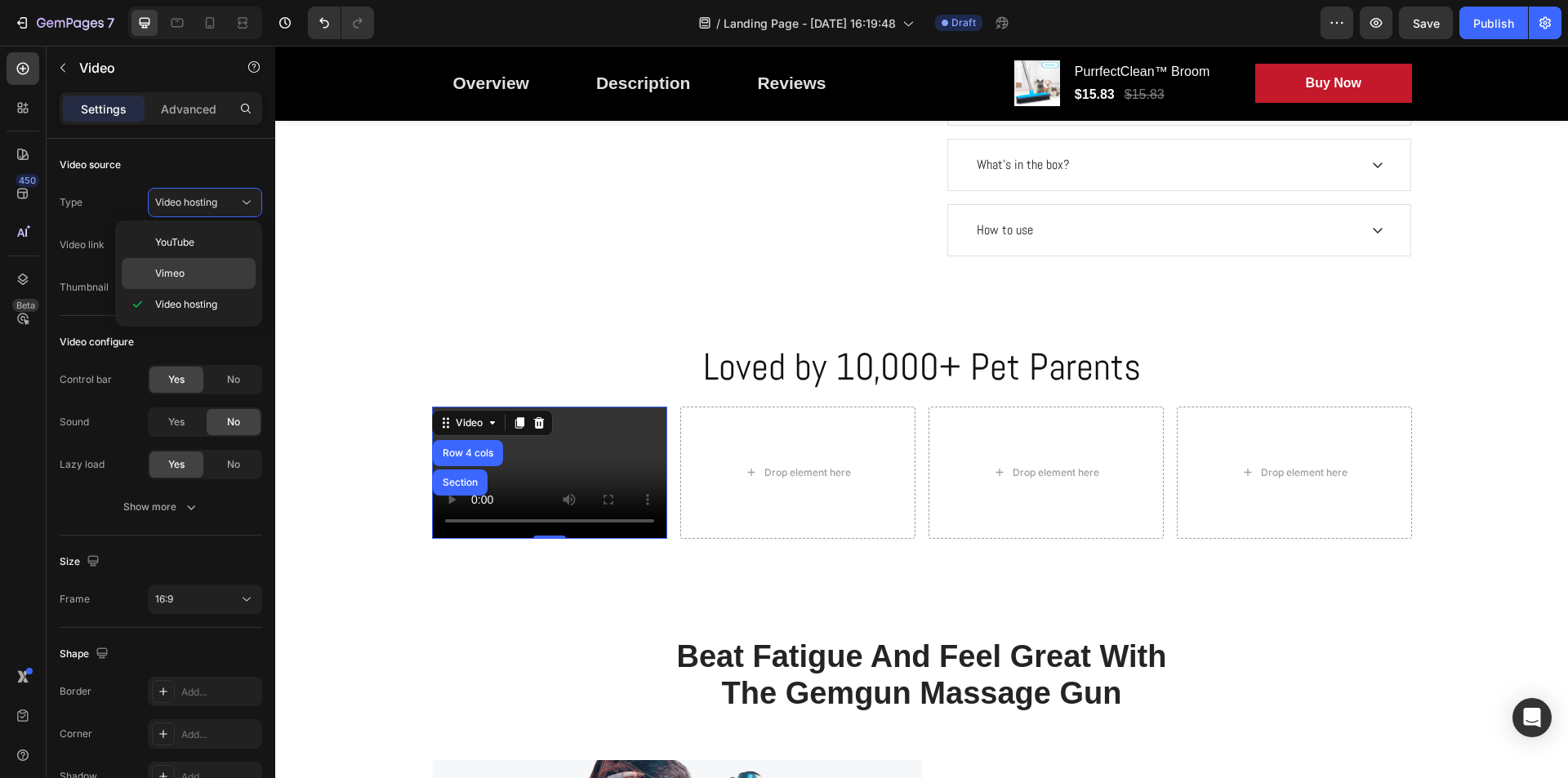
click at [186, 269] on p "Vimeo" at bounding box center [202, 274] width 93 height 15
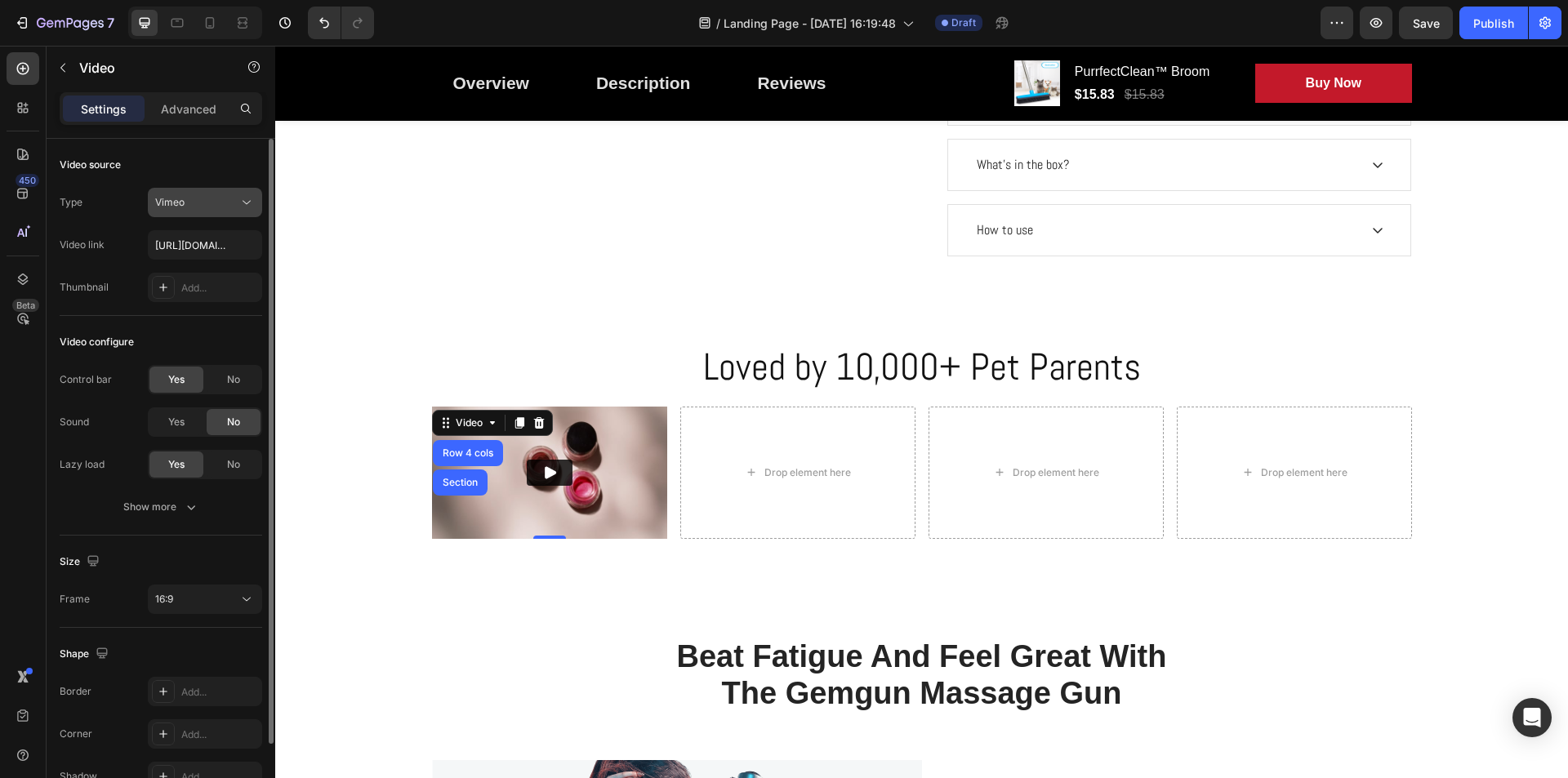
click at [208, 201] on div "Vimeo" at bounding box center [197, 203] width 84 height 15
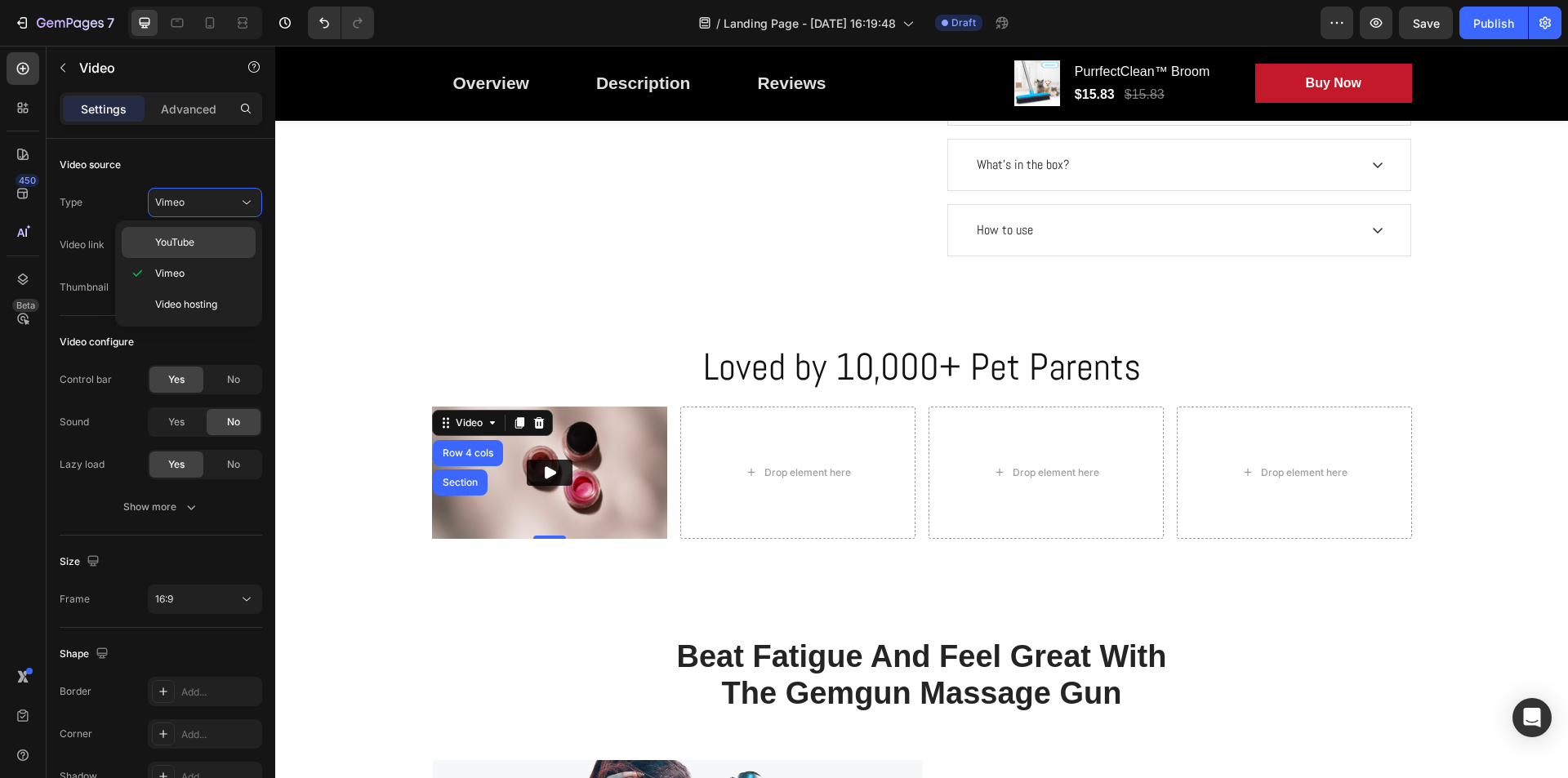
click at [181, 242] on span "YouTube" at bounding box center [175, 243] width 39 height 15
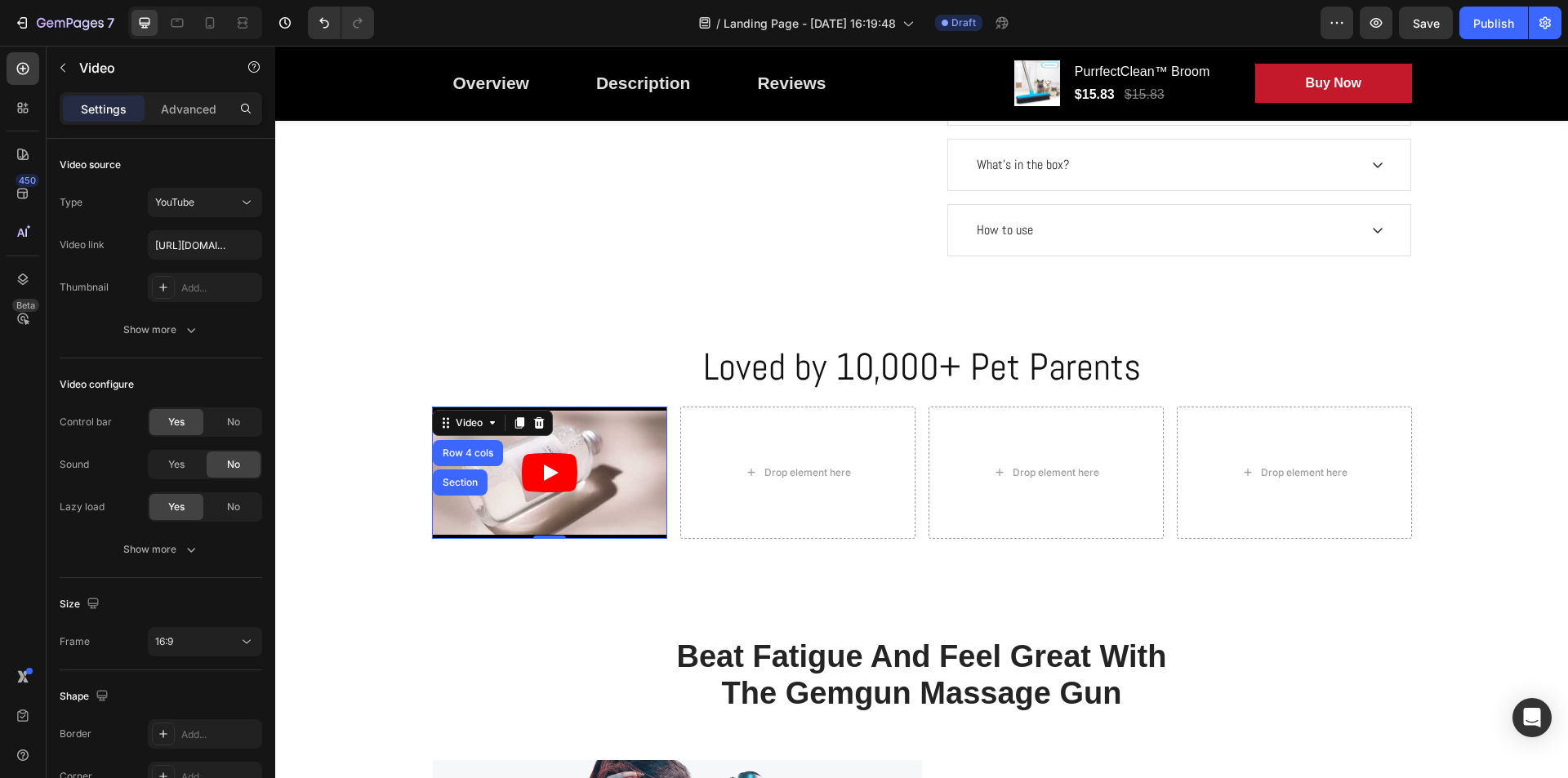
click at [546, 470] on icon "Play" at bounding box center [551, 473] width 15 height 16
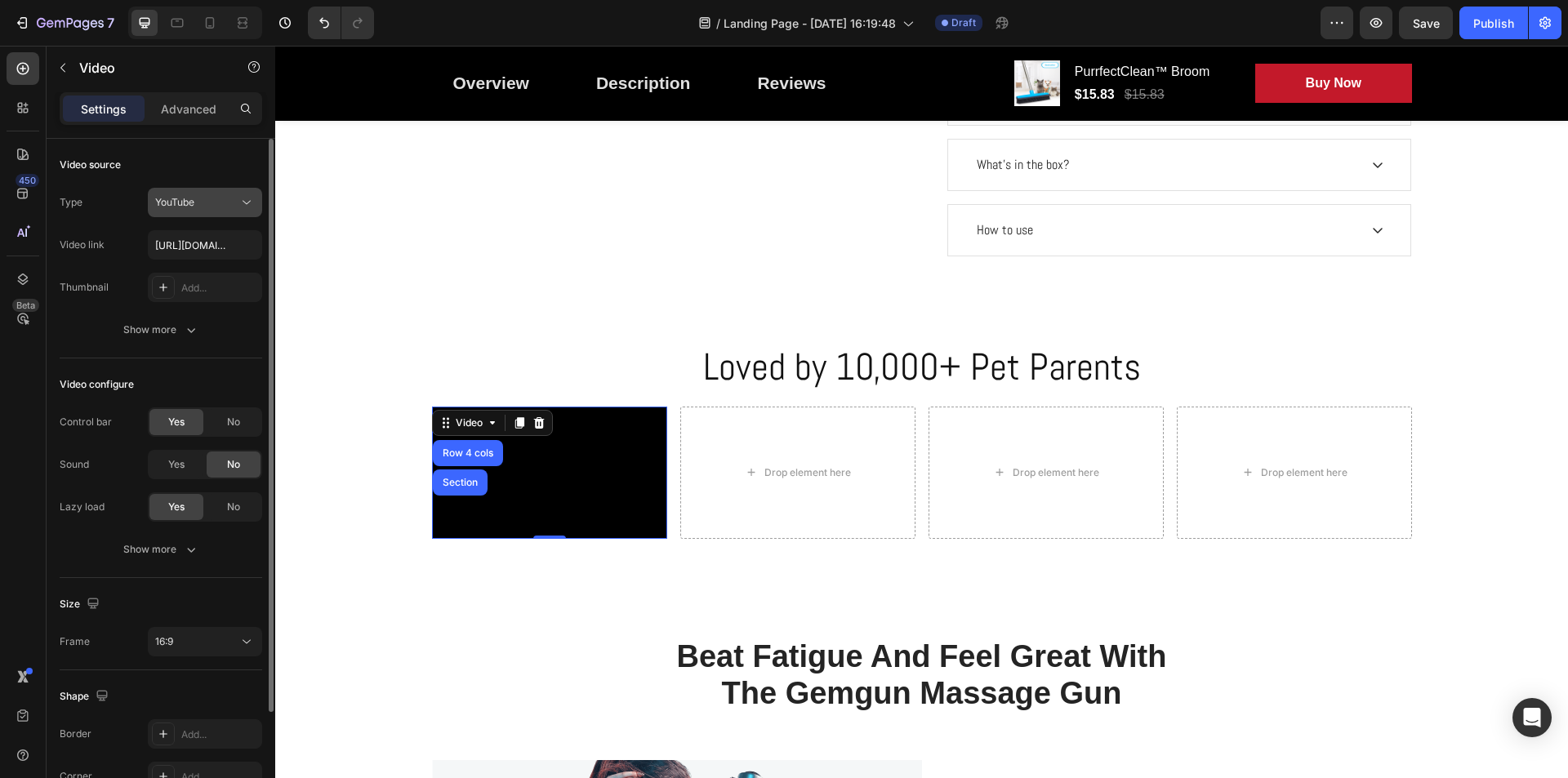
click at [195, 196] on span "YouTube" at bounding box center [175, 202] width 39 height 12
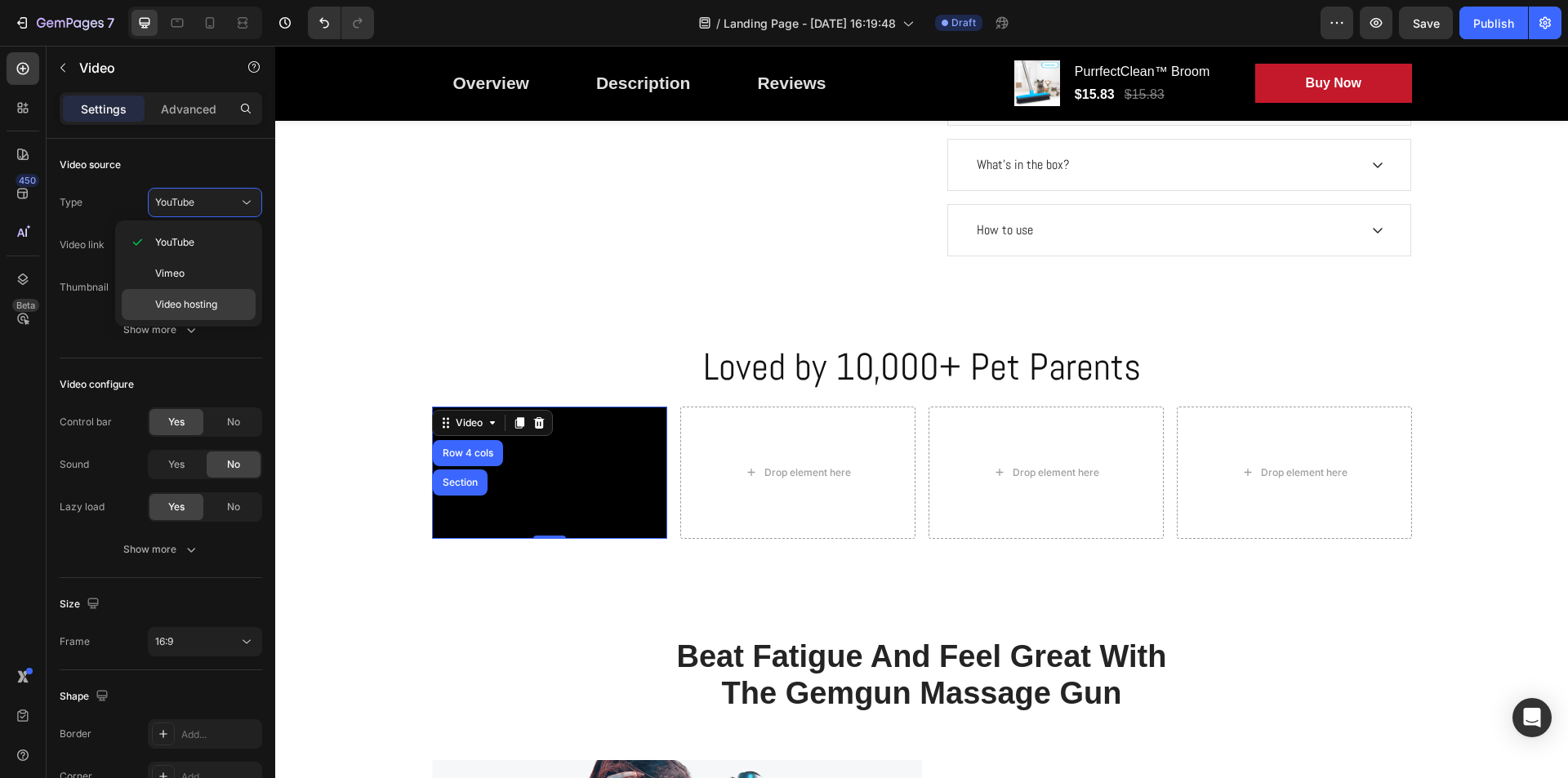
click at [174, 301] on span "Video hosting" at bounding box center [186, 304] width 62 height 15
type input "https://www.tiktok.com/@petibopet.co/video/7518432353748913463"
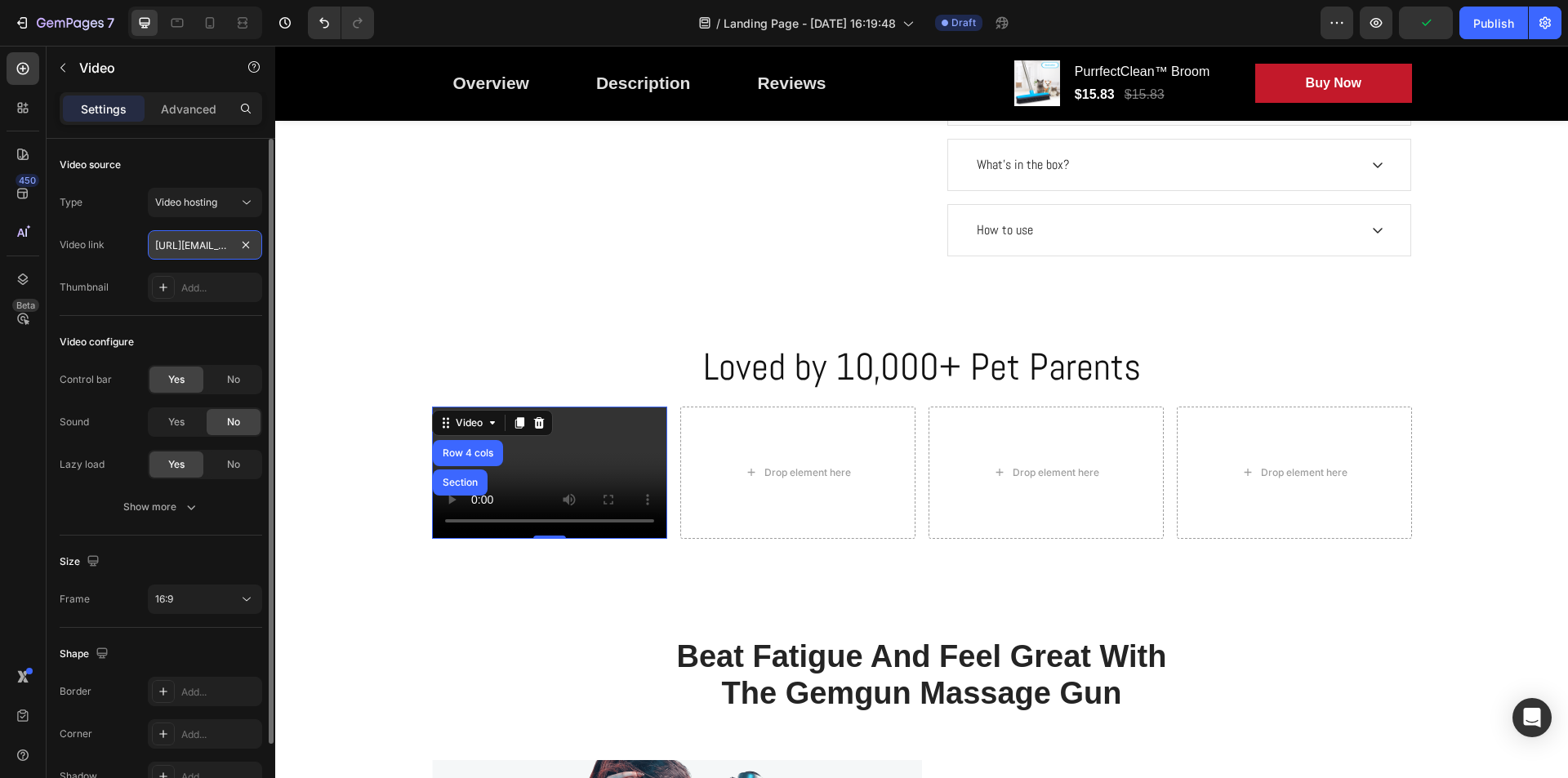
click at [201, 241] on input "https://www.tiktok.com/@petibopet.co/video/7518432353748913463" at bounding box center [205, 244] width 115 height 29
click at [143, 270] on div "Type Video hosting Video link Thumbnail Add..." at bounding box center [161, 245] width 203 height 115
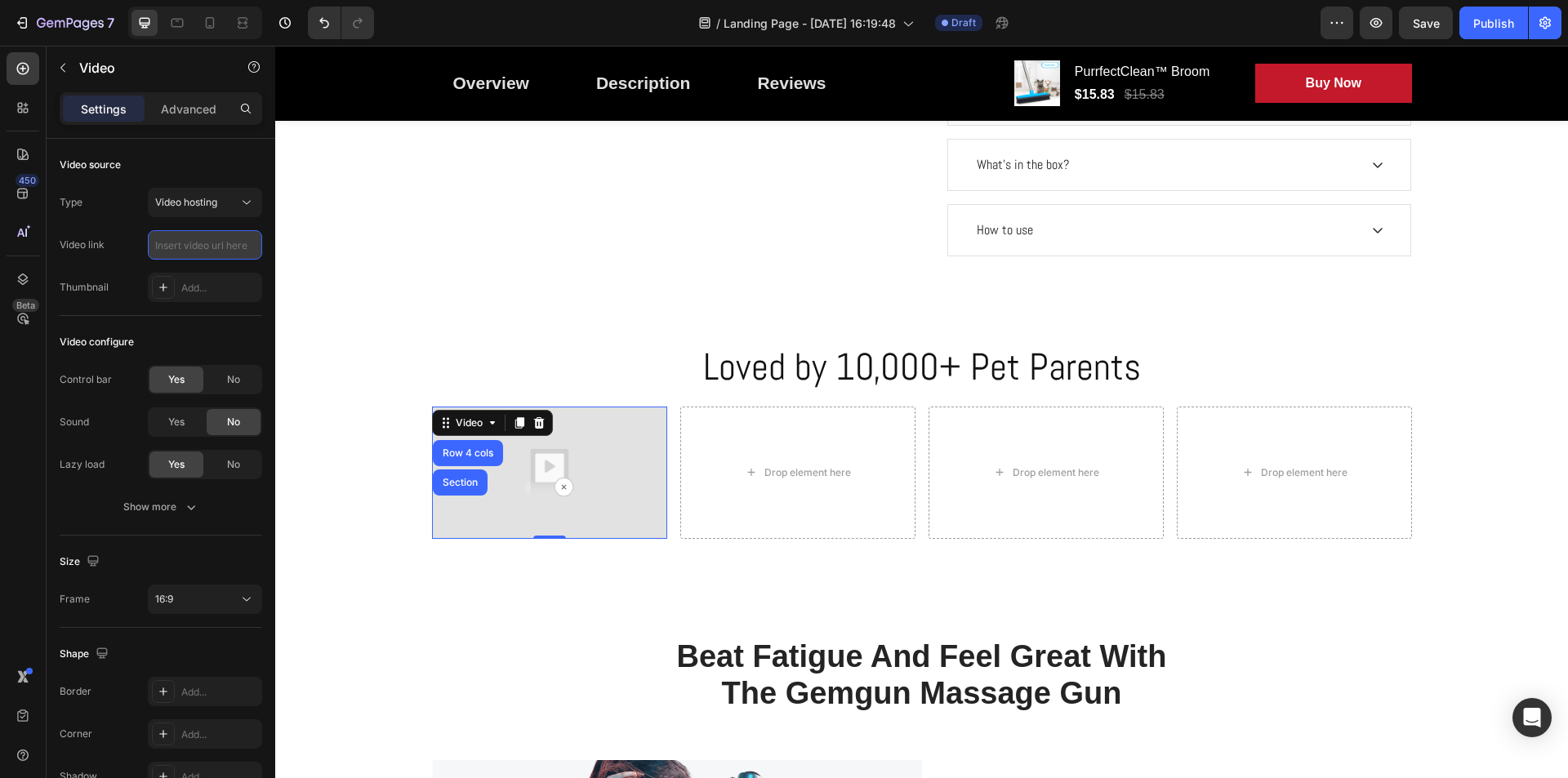
click at [171, 244] on input "text" at bounding box center [205, 244] width 115 height 29
paste input "https://admin.shopify.com/store/he8bfx-46/content/files/37645009223909?selected…"
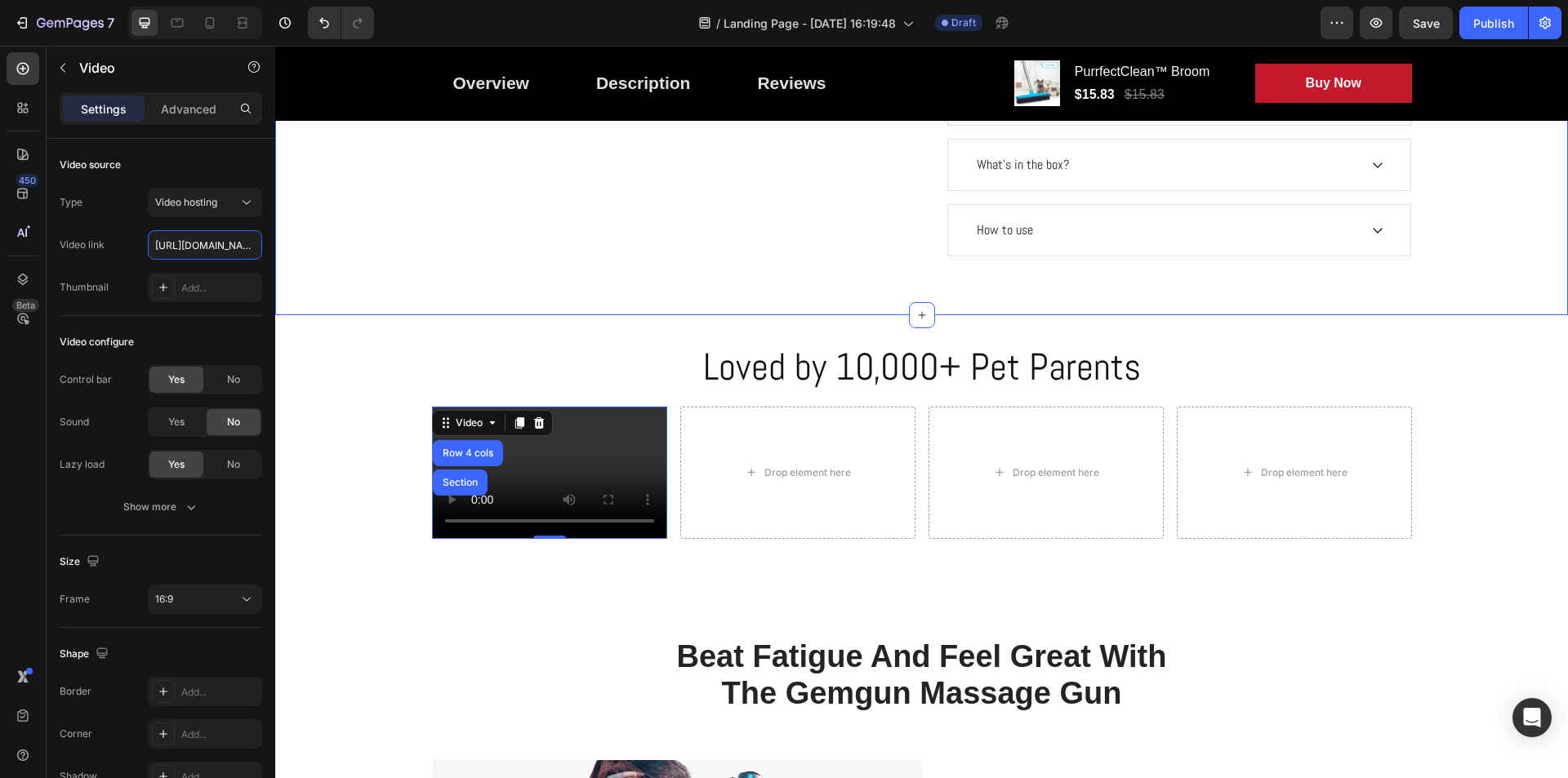
scroll to position [0, 360]
type input "https://admin.shopify.com/store/he8bfx-46/content/files/37645009223909?selected…"
click at [211, 157] on div "Video source" at bounding box center [161, 165] width 203 height 26
click at [472, 396] on div "Loved by 10,000+ Pet Parents Heading Video Row 4 cols Section 0 Drop element he…" at bounding box center [922, 446] width 1293 height 211
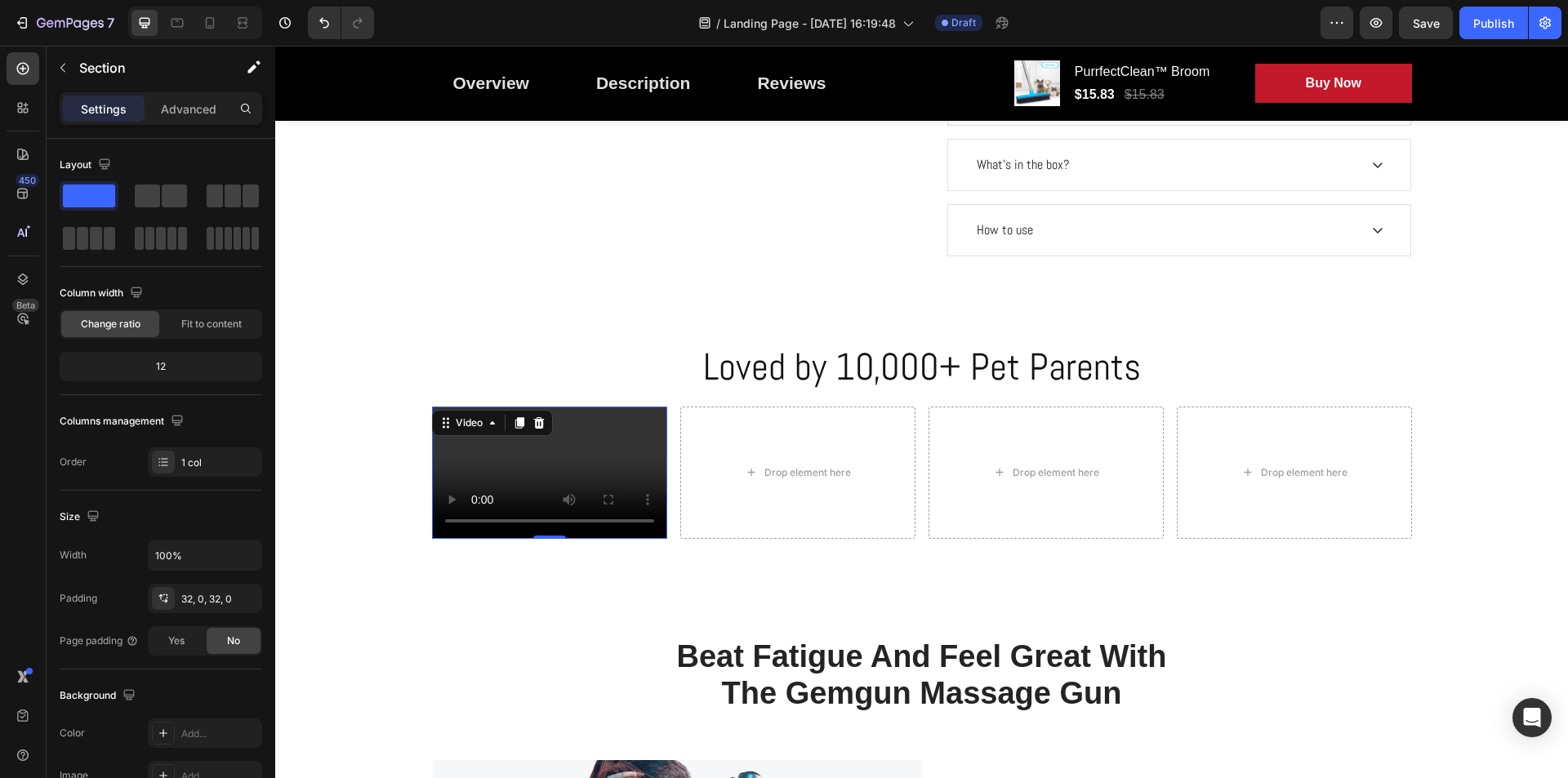
click at [538, 442] on video at bounding box center [549, 473] width 235 height 133
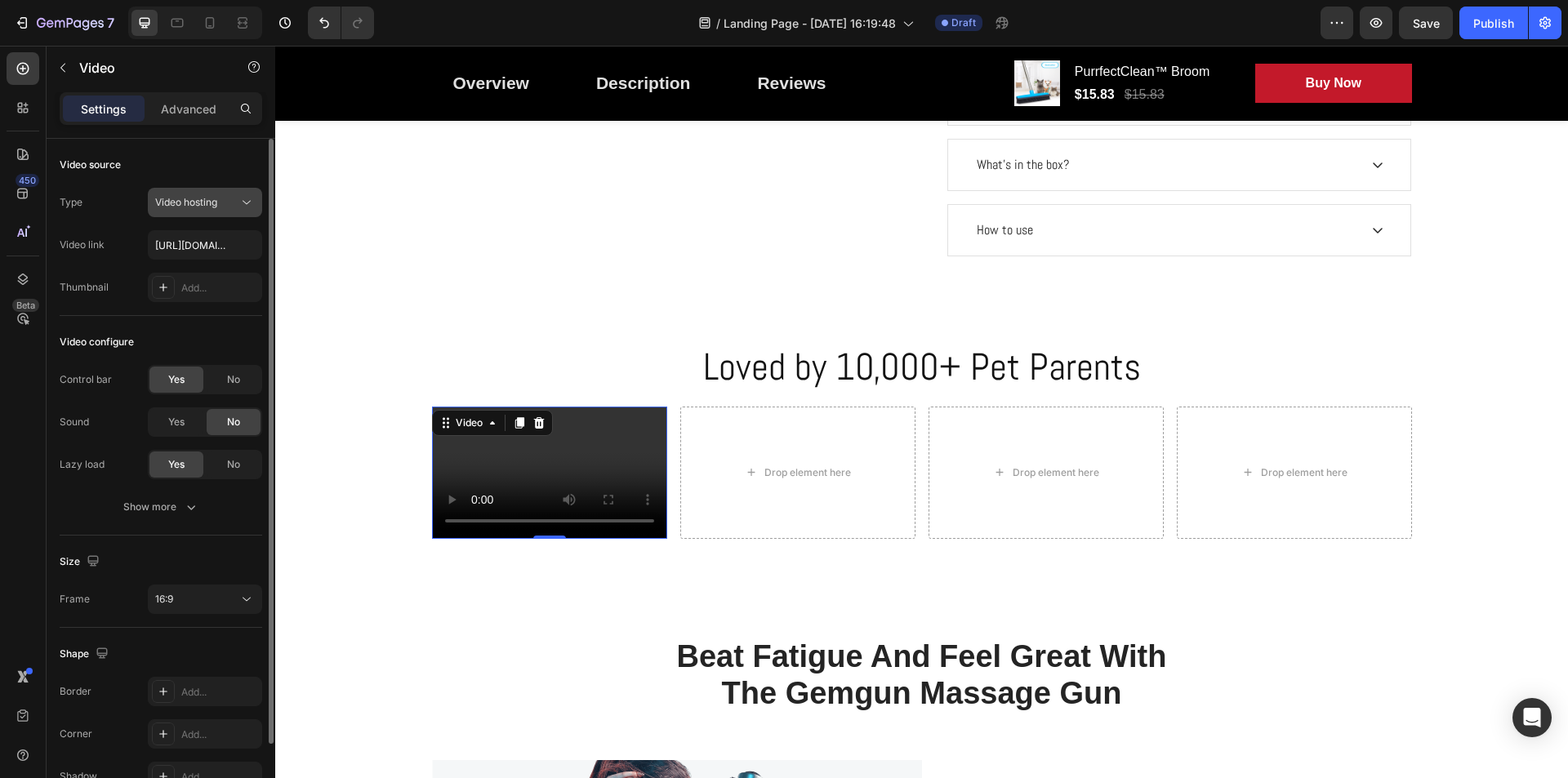
click at [196, 203] on span "Video hosting" at bounding box center [186, 202] width 62 height 12
click at [196, 201] on span "Video hosting" at bounding box center [186, 202] width 62 height 12
click at [208, 260] on div "Type Video hosting Video link https://admin.shopify.com/store/he8bfx-46/content…" at bounding box center [161, 245] width 203 height 115
click at [205, 251] on input "https://admin.shopify.com/store/he8bfx-46/content/files/37645009223909?selected…" at bounding box center [205, 244] width 115 height 29
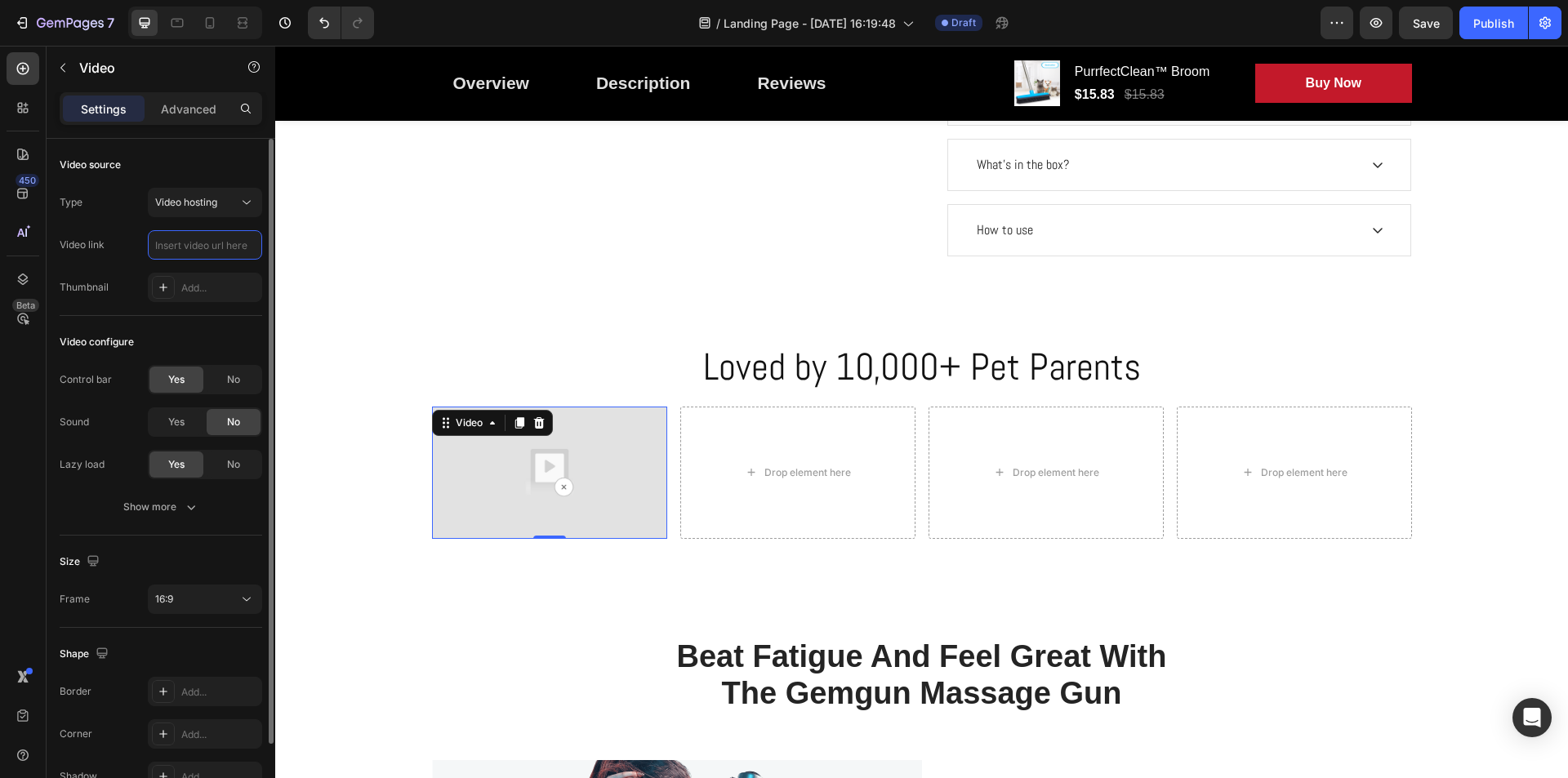
paste input "[URL][DOMAIN_NAME]"
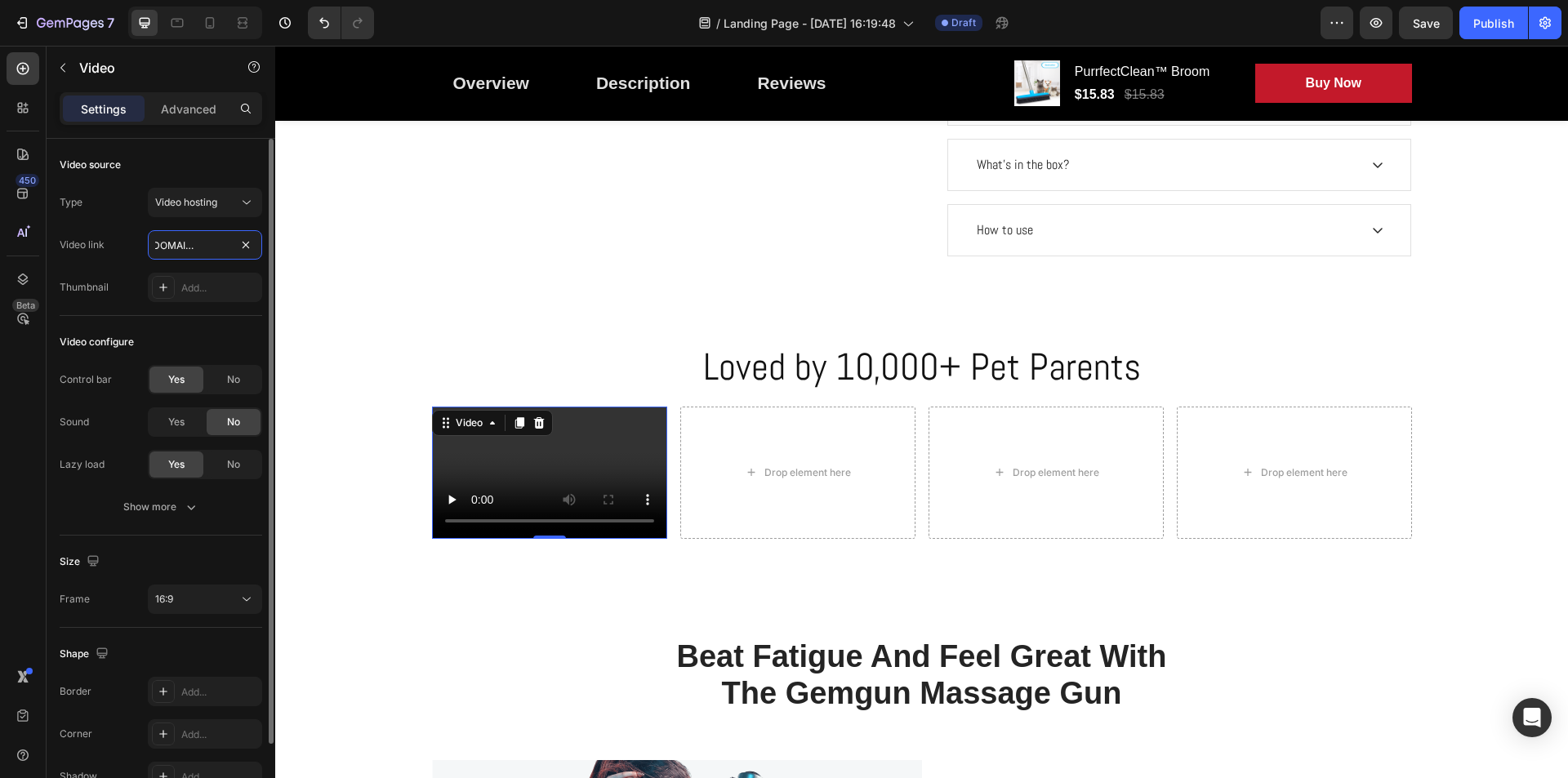
type input "[URL][DOMAIN_NAME]"
click at [146, 262] on div "Type Video hosting Video link https://cdn.shopify.com/videos/c/o/v/1df9aef8c585…" at bounding box center [161, 245] width 203 height 115
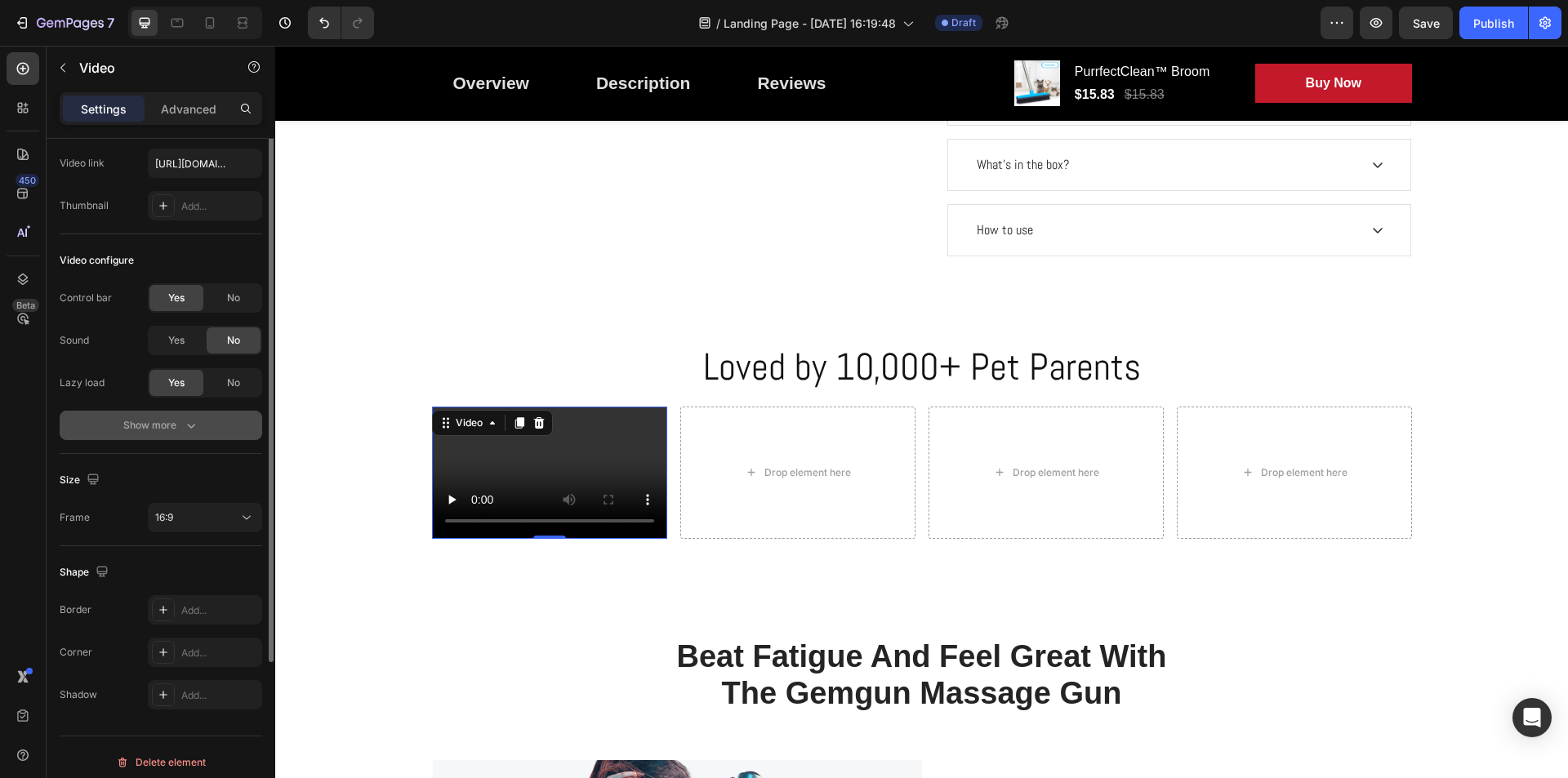
scroll to position [92, 0]
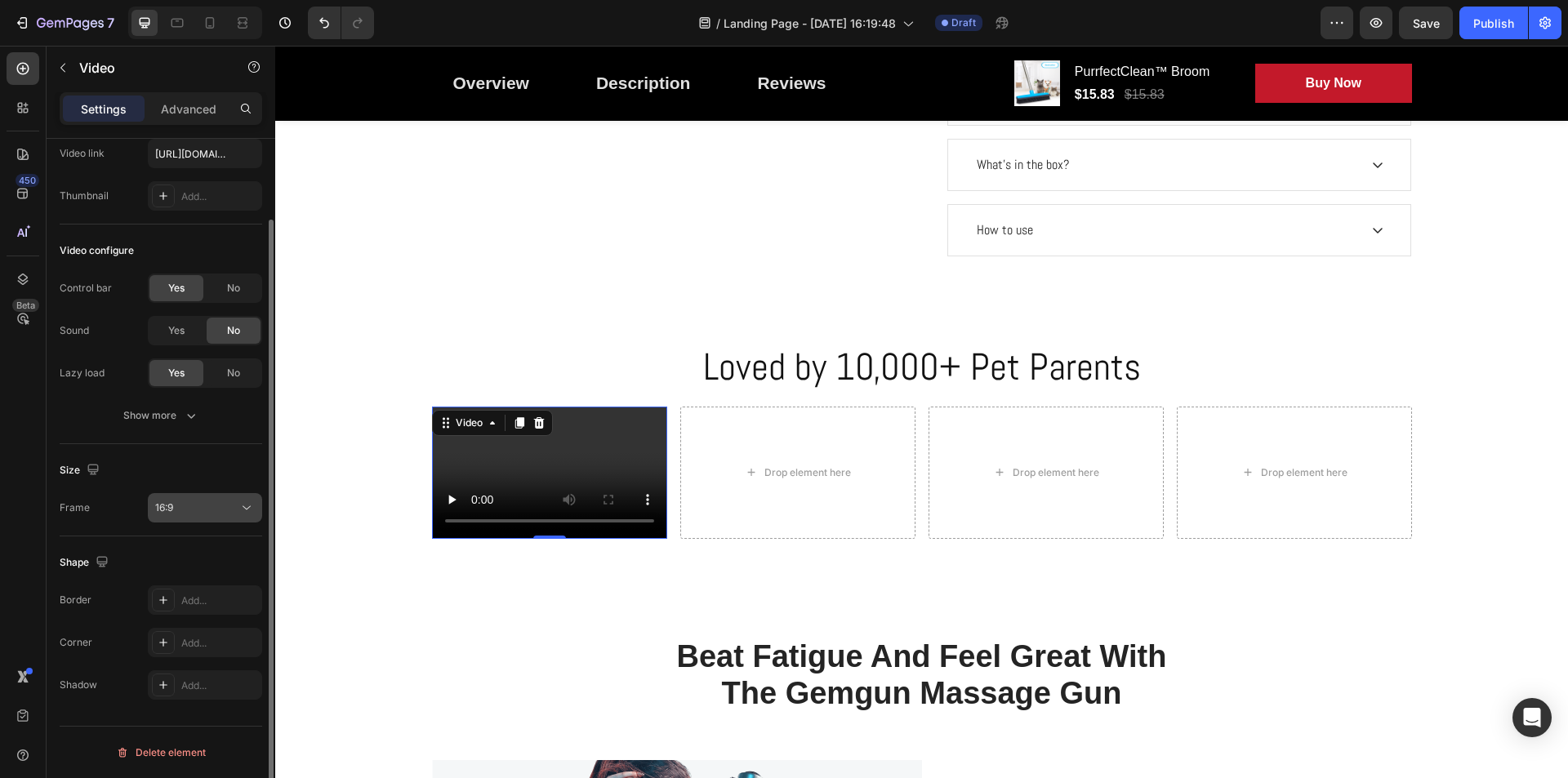
click at [201, 501] on div "16:9" at bounding box center [197, 508] width 84 height 15
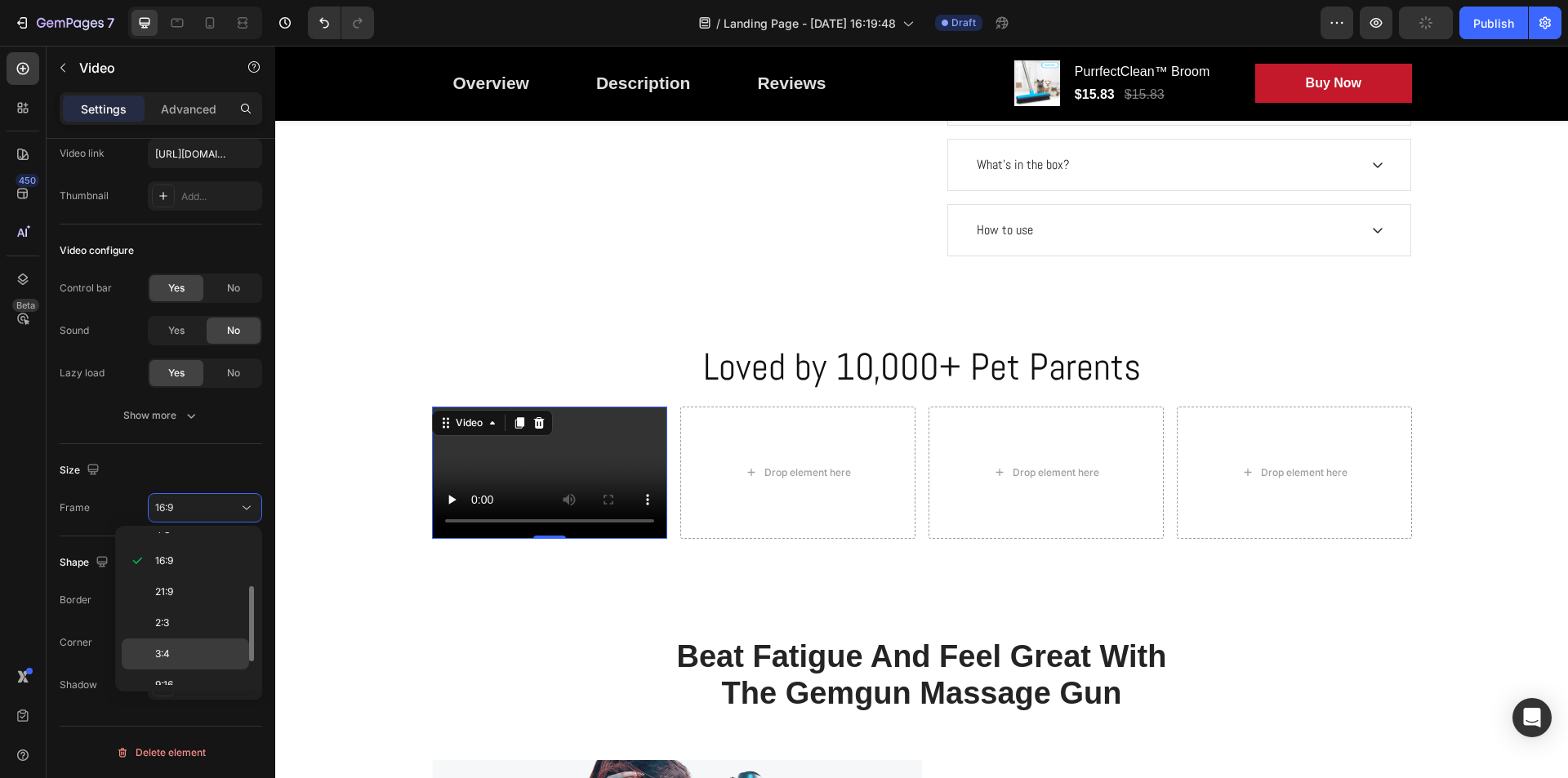
scroll to position [157, 0]
click at [182, 639] on p "9:16" at bounding box center [198, 638] width 86 height 15
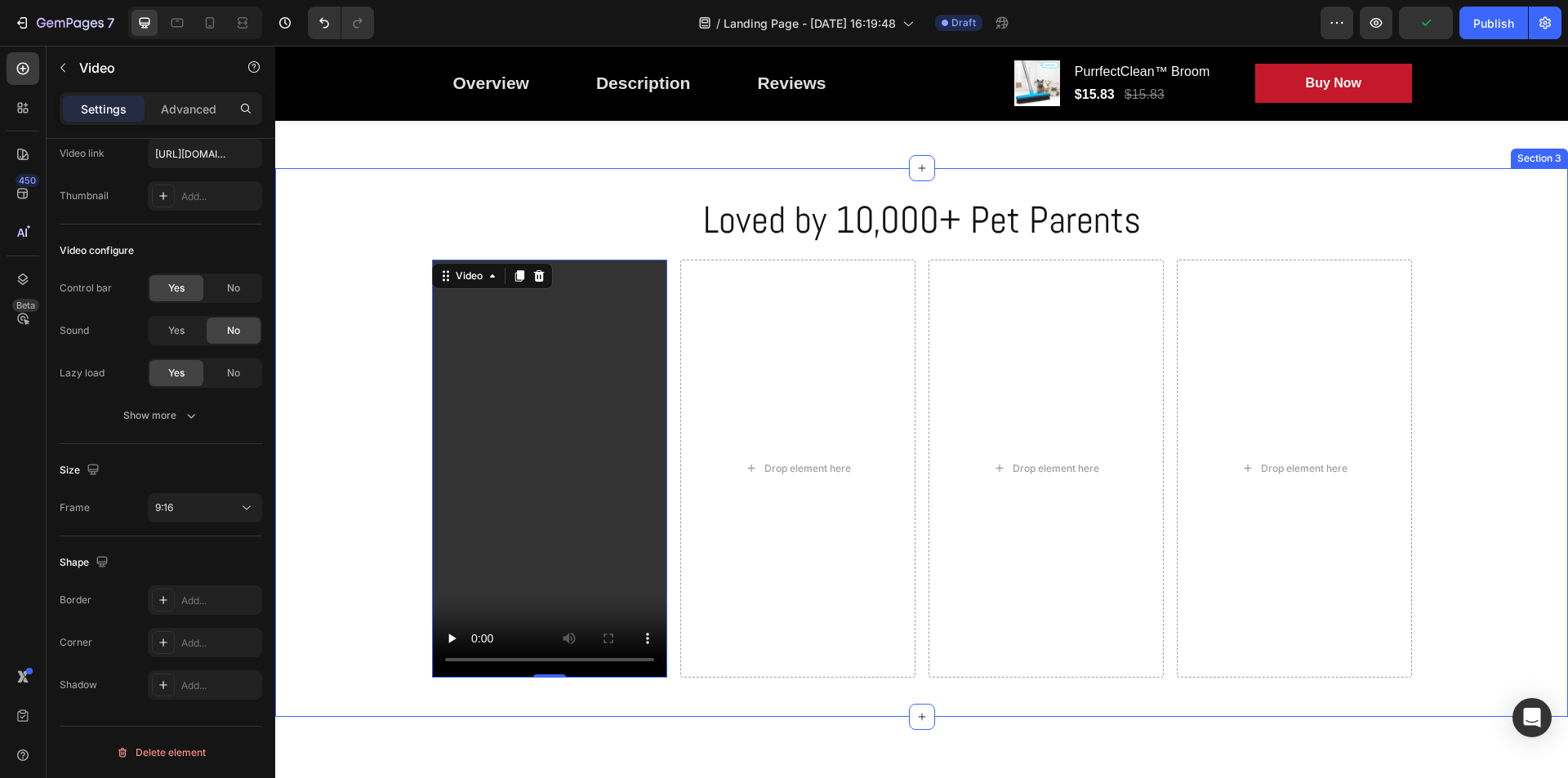
scroll to position [980, 0]
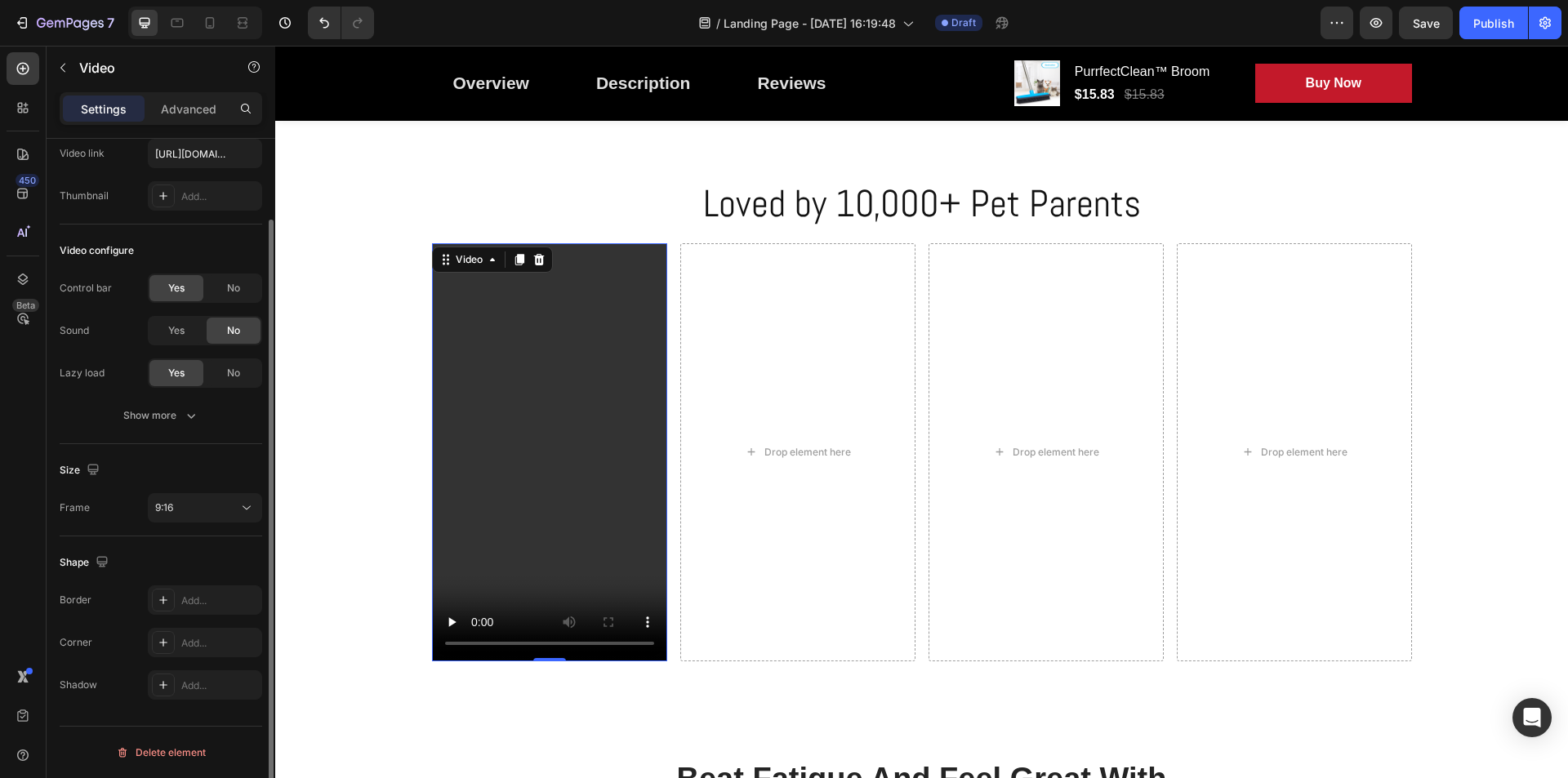
click at [244, 432] on div "Video configure Control bar Yes No Sound Yes No Lazy load Yes No Show more" at bounding box center [161, 334] width 203 height 220
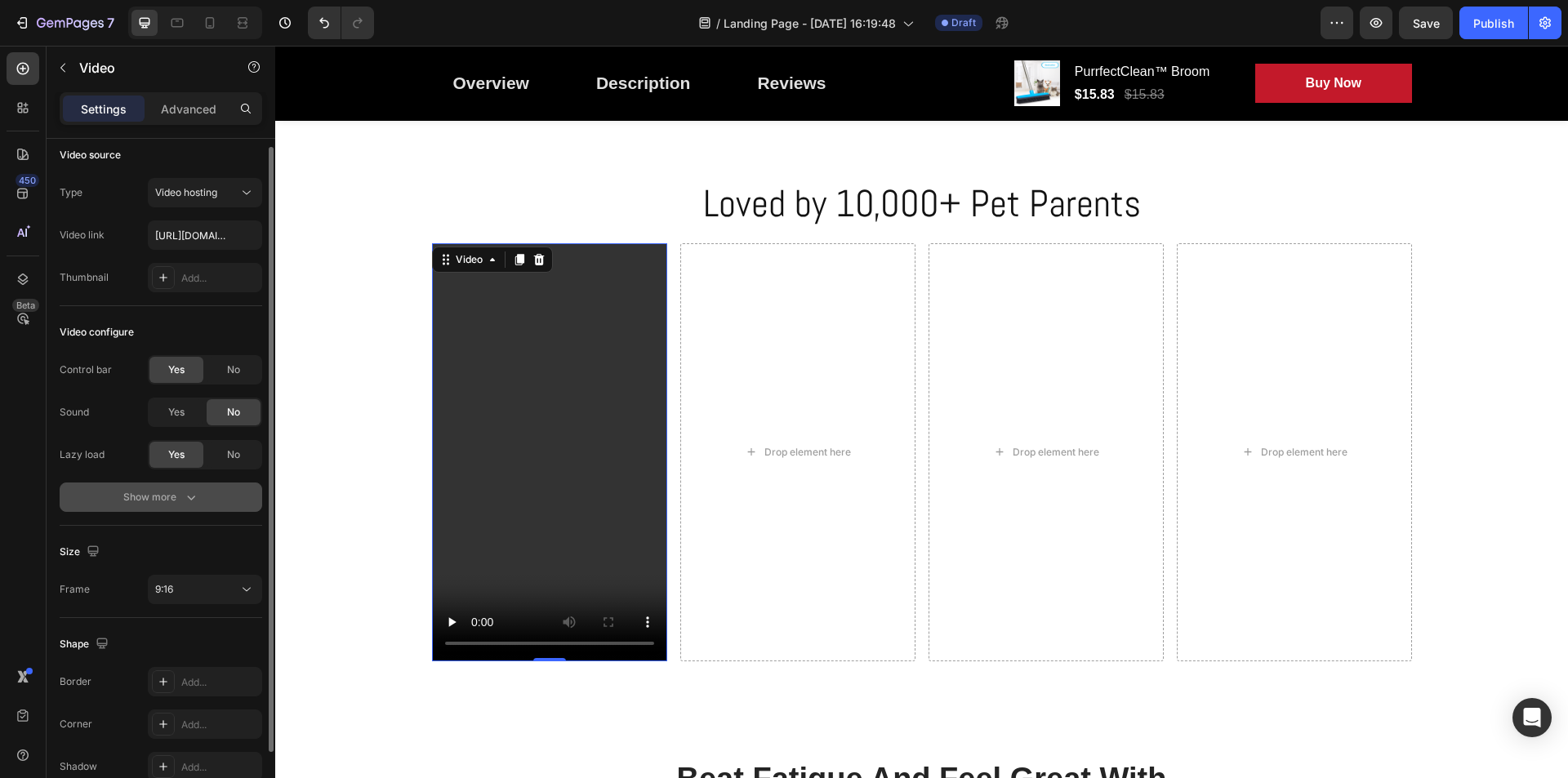
scroll to position [0, 0]
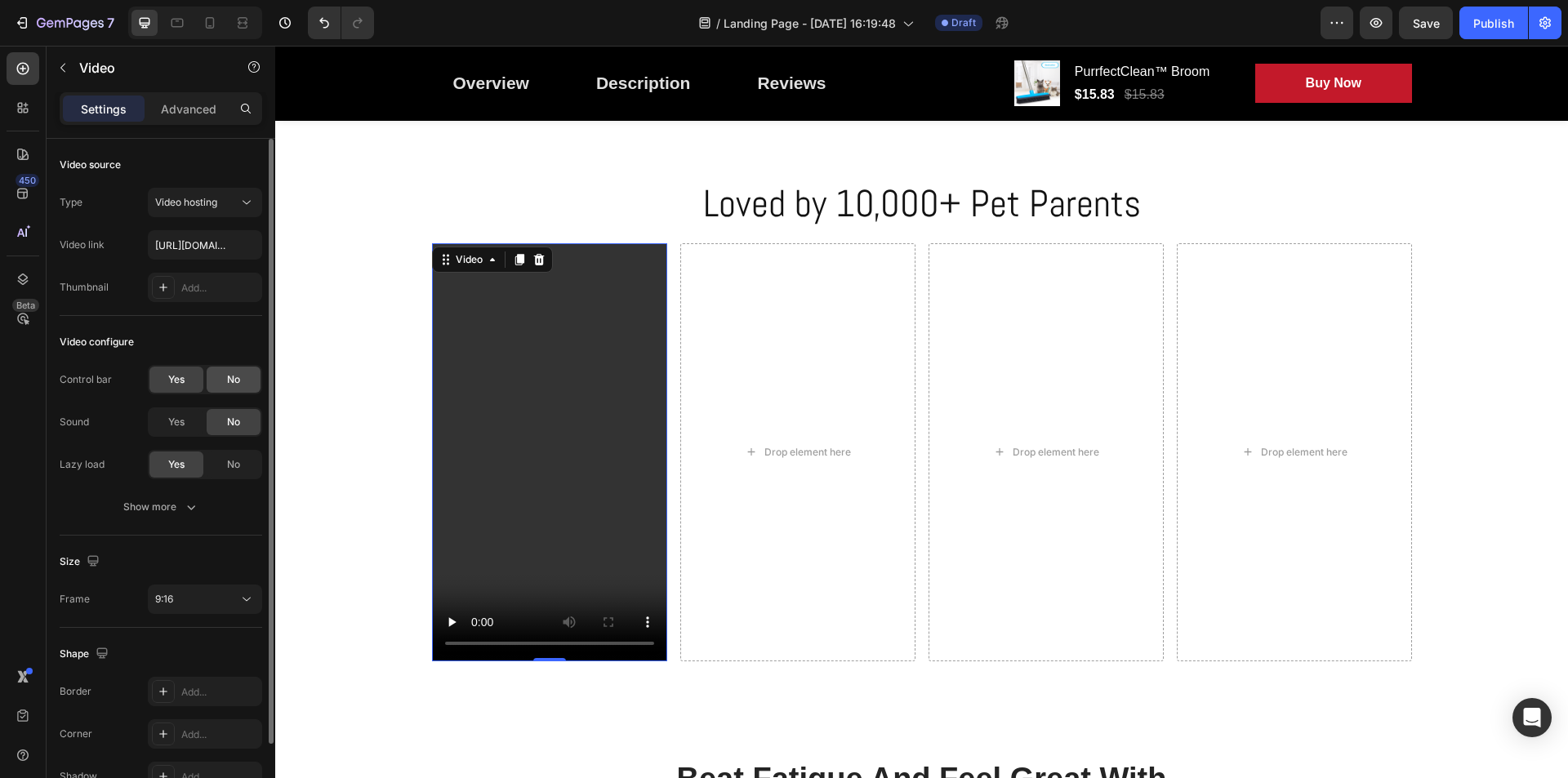
click at [235, 382] on span "No" at bounding box center [234, 380] width 13 height 15
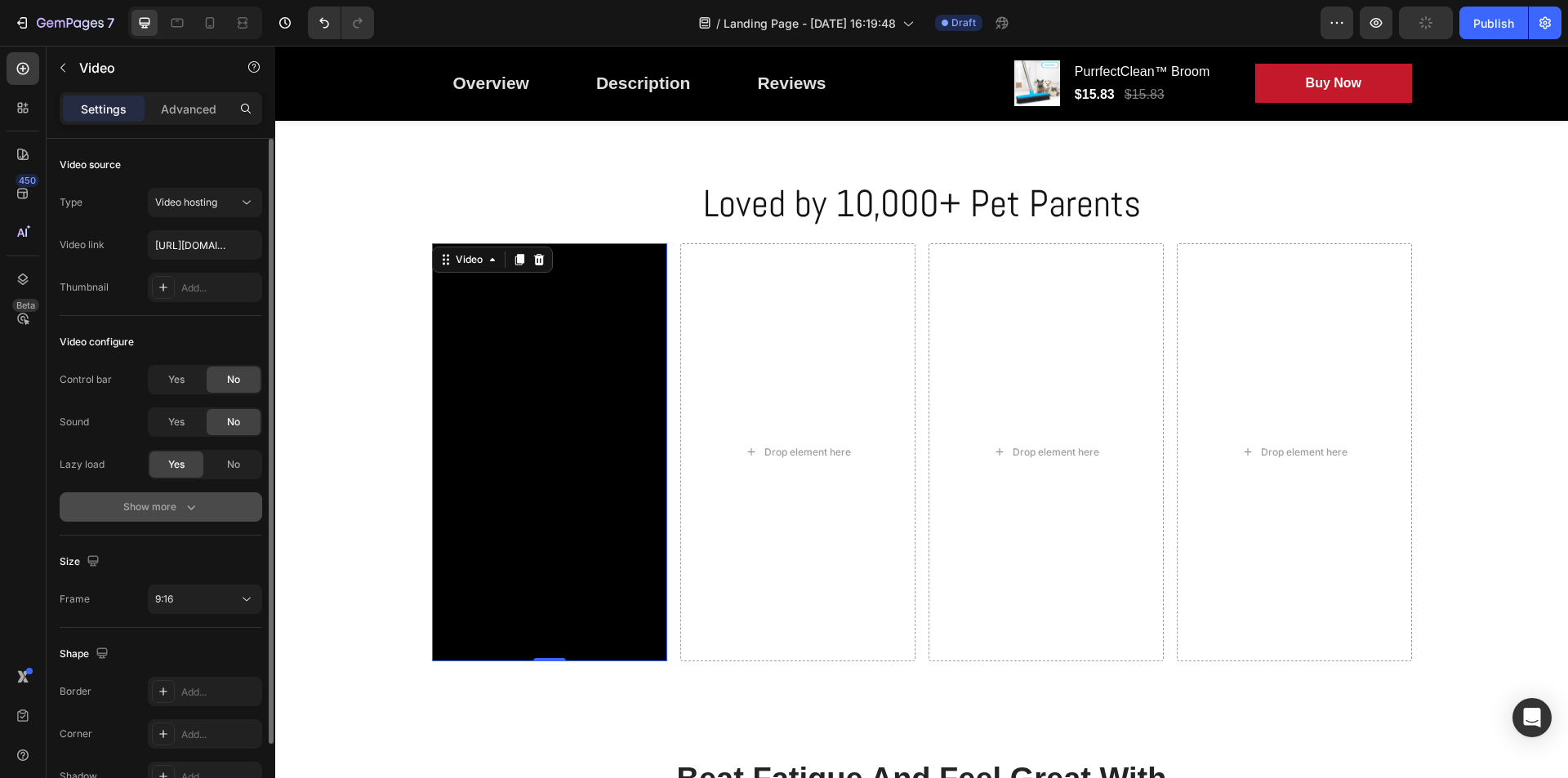
click at [183, 503] on icon "button" at bounding box center [191, 507] width 16 height 16
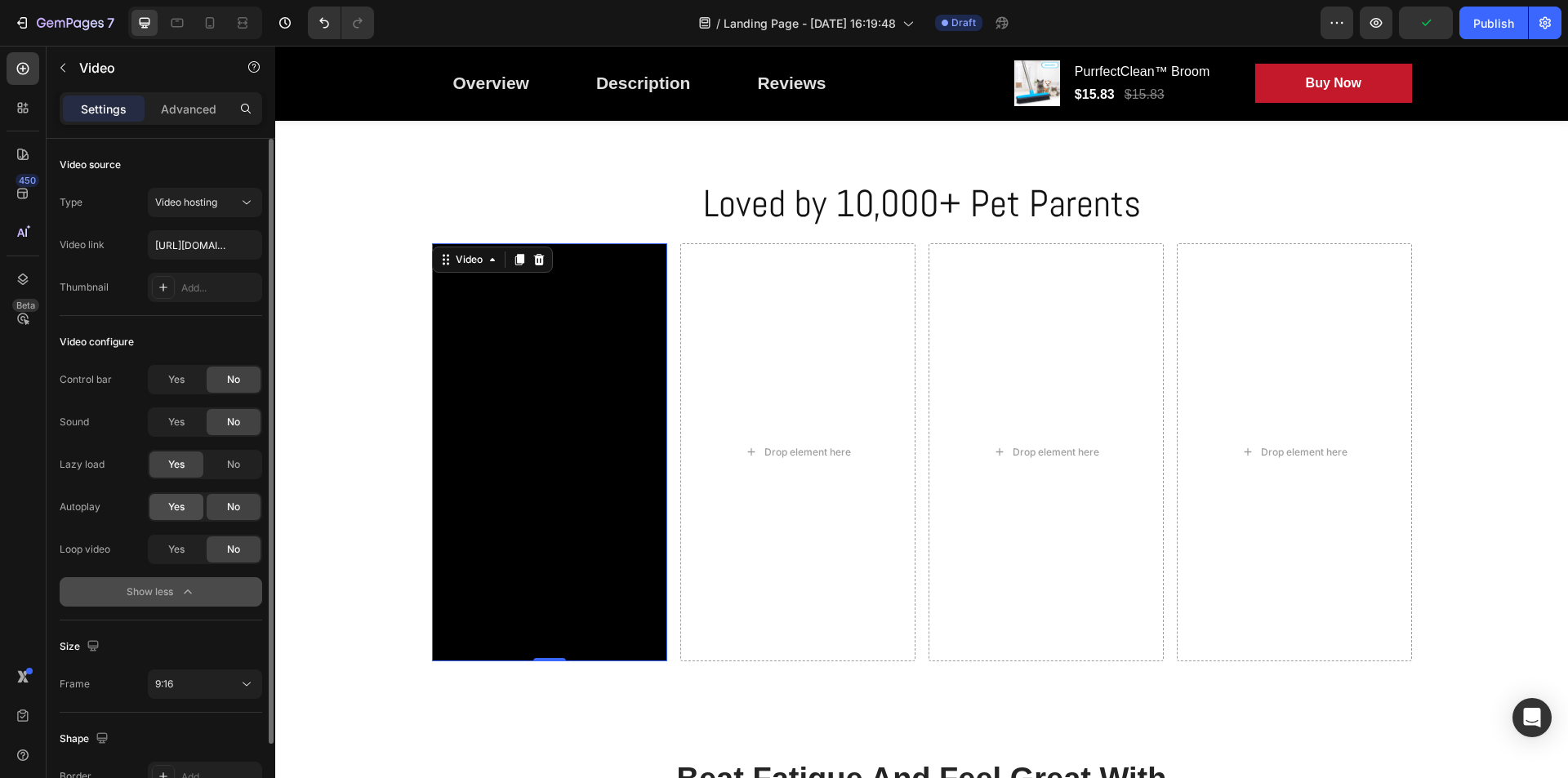
click at [181, 504] on span "Yes" at bounding box center [176, 507] width 16 height 15
click at [175, 550] on span "Yes" at bounding box center [176, 549] width 16 height 15
click at [175, 380] on span "Yes" at bounding box center [176, 380] width 16 height 15
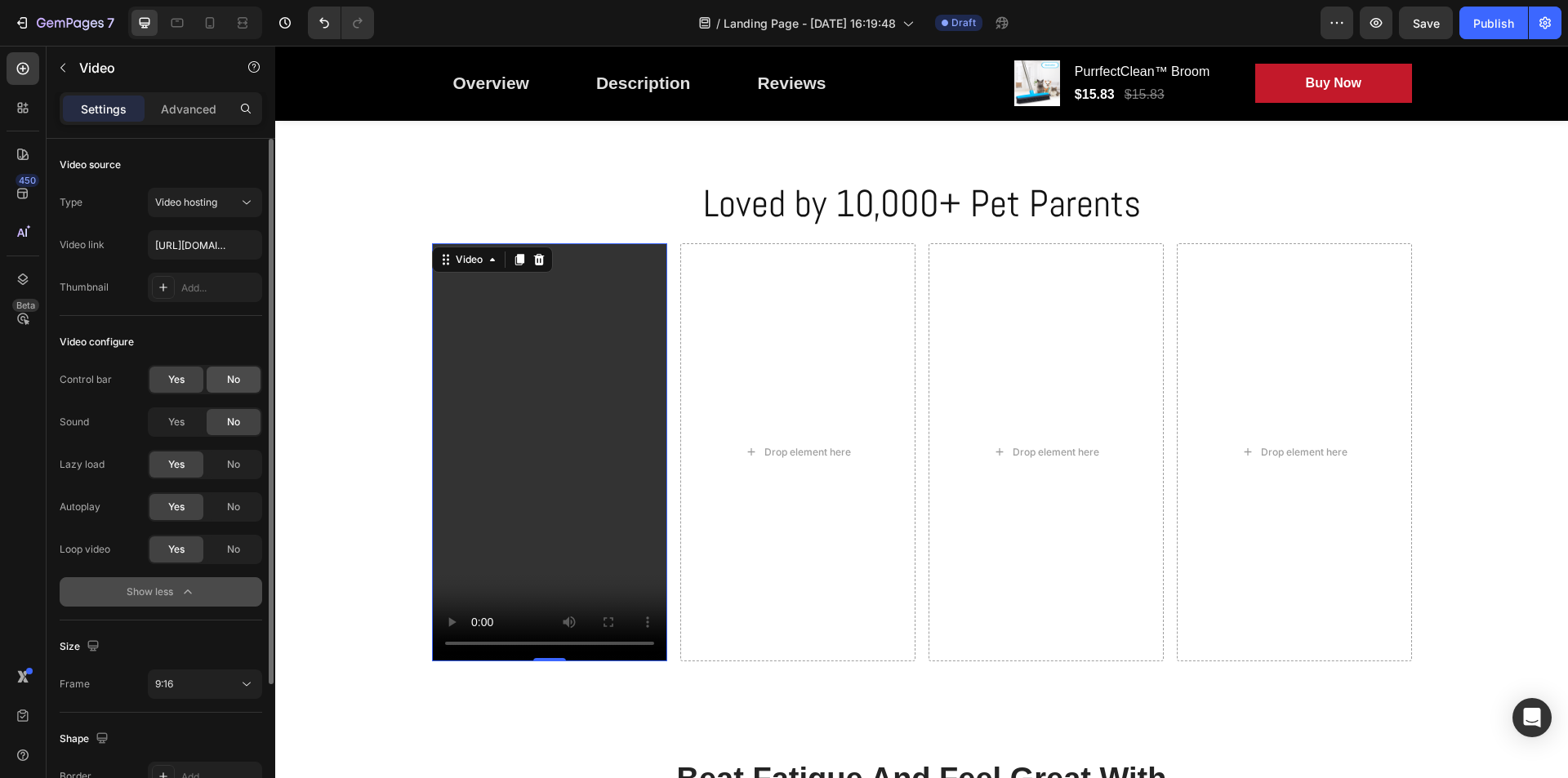
click at [225, 374] on div "No" at bounding box center [233, 379] width 54 height 26
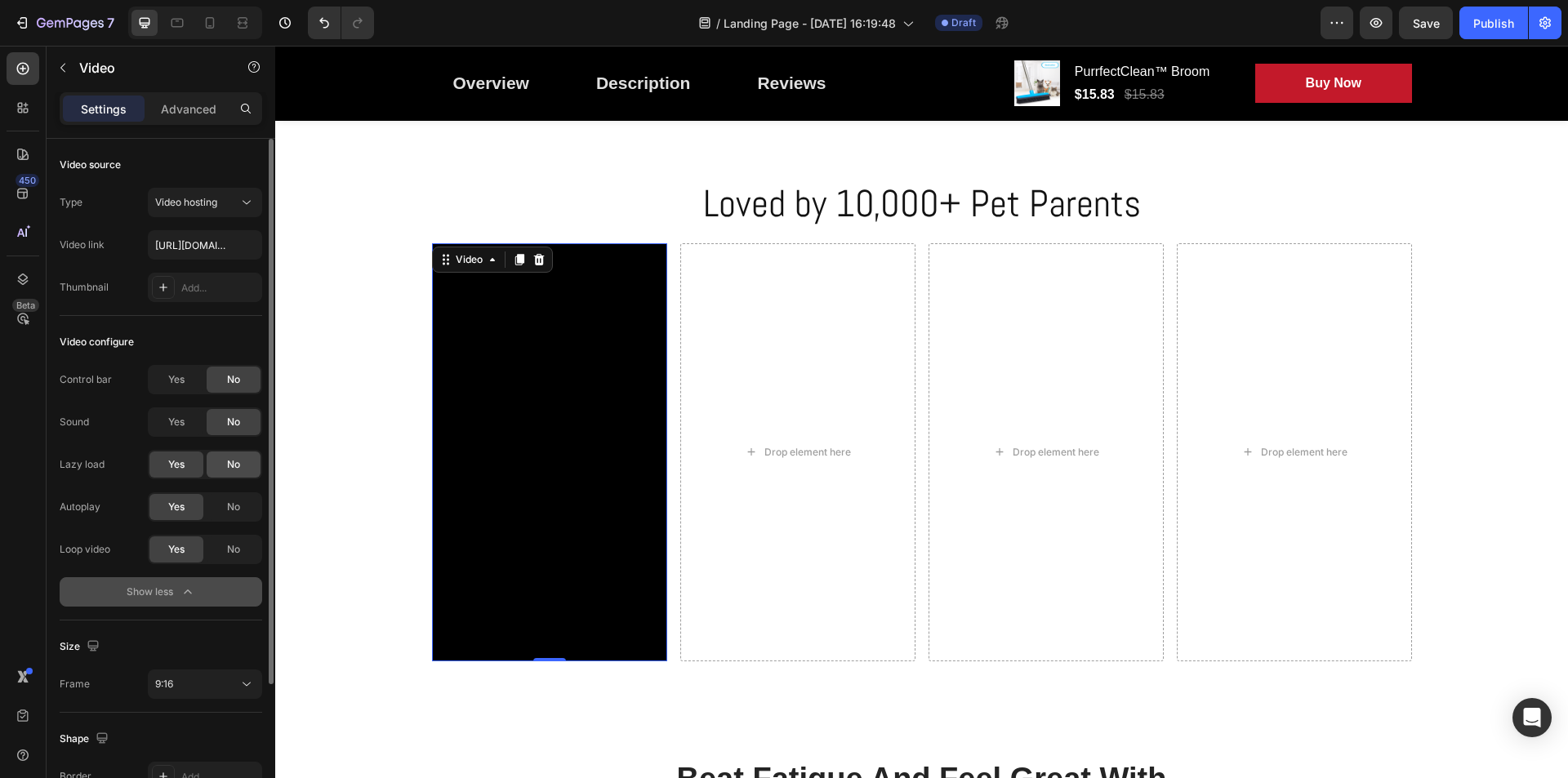
click at [241, 466] on div "No" at bounding box center [233, 464] width 54 height 26
click at [162, 462] on div "Yes" at bounding box center [175, 464] width 54 height 26
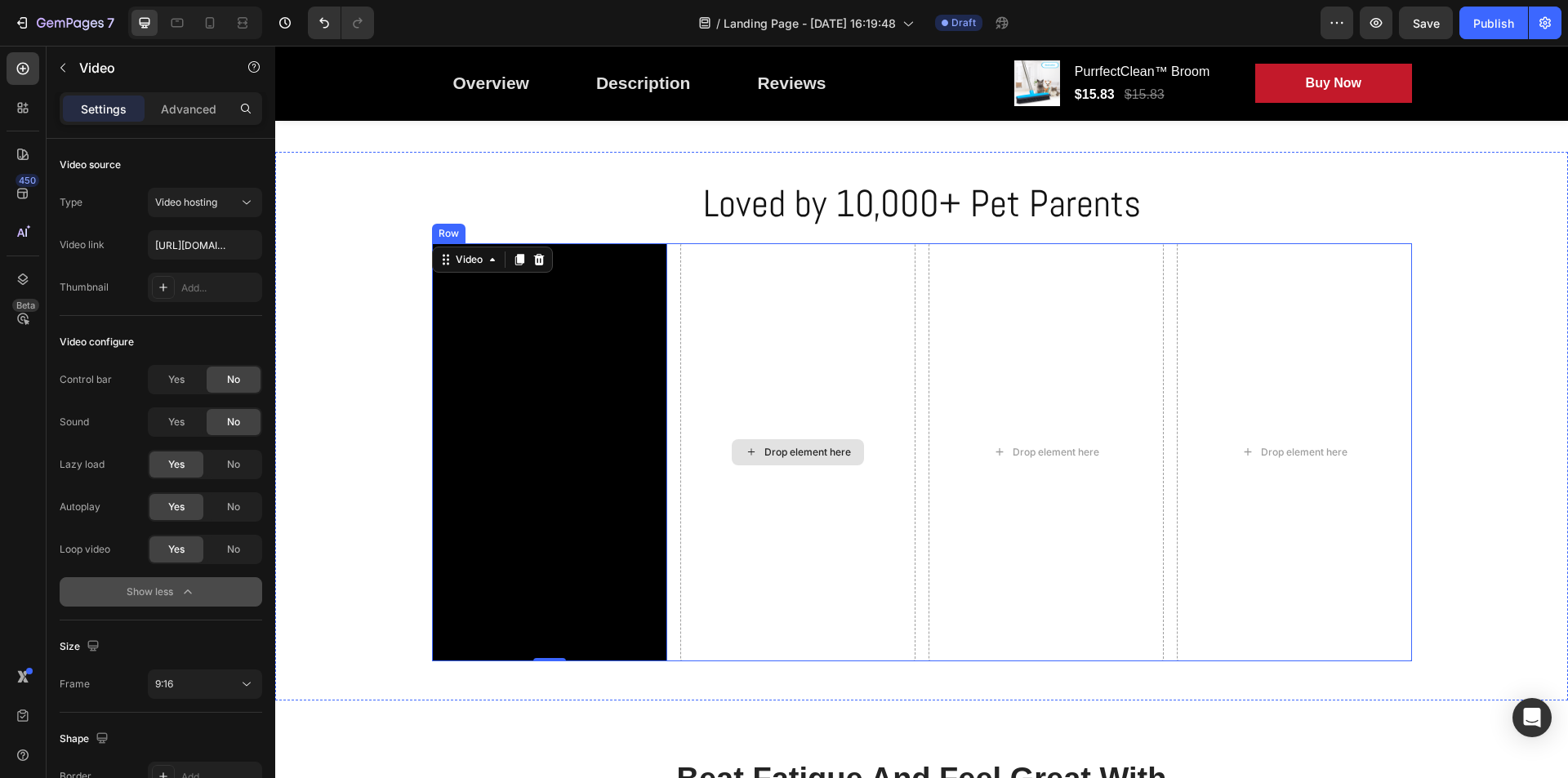
click at [789, 450] on div "Drop element here" at bounding box center [807, 452] width 86 height 13
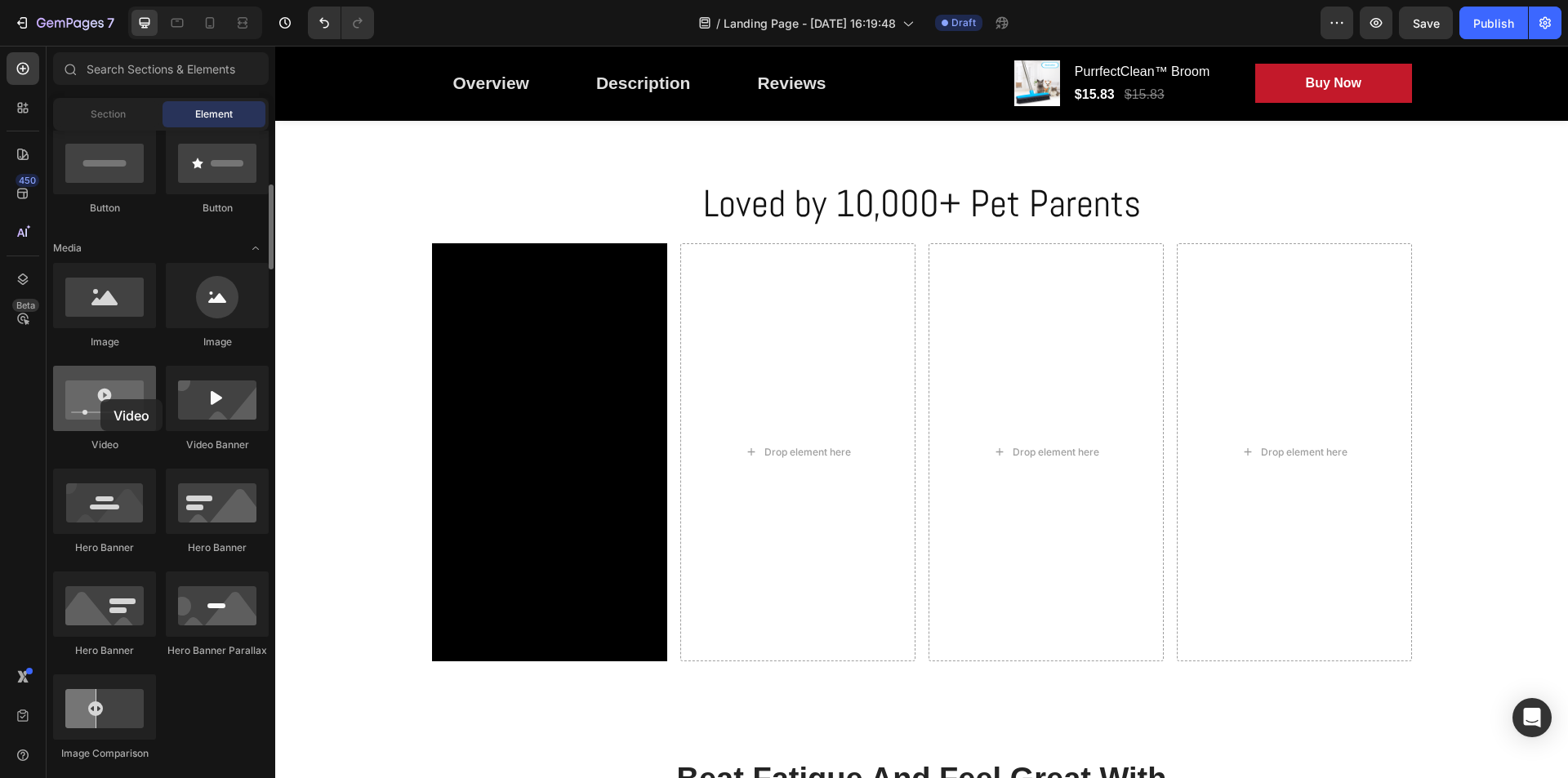
click at [100, 399] on div at bounding box center [104, 398] width 103 height 65
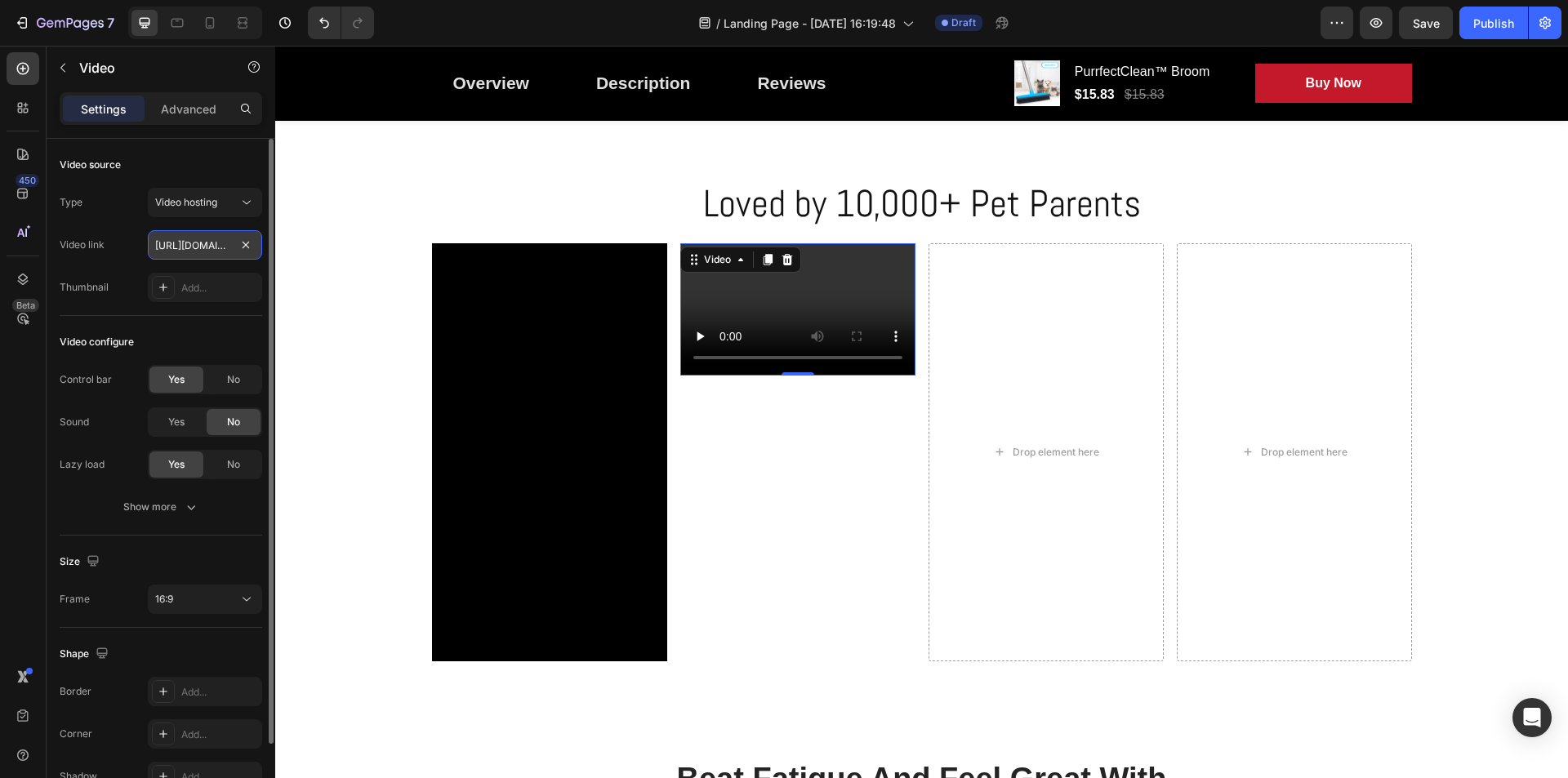
click at [189, 240] on input "[URL][DOMAIN_NAME]" at bounding box center [205, 244] width 115 height 29
paste input "e4dd5fbf461649749e515315f8e9a7da"
type input "[URL][DOMAIN_NAME]"
click at [173, 508] on div "Show more" at bounding box center [162, 507] width 76 height 16
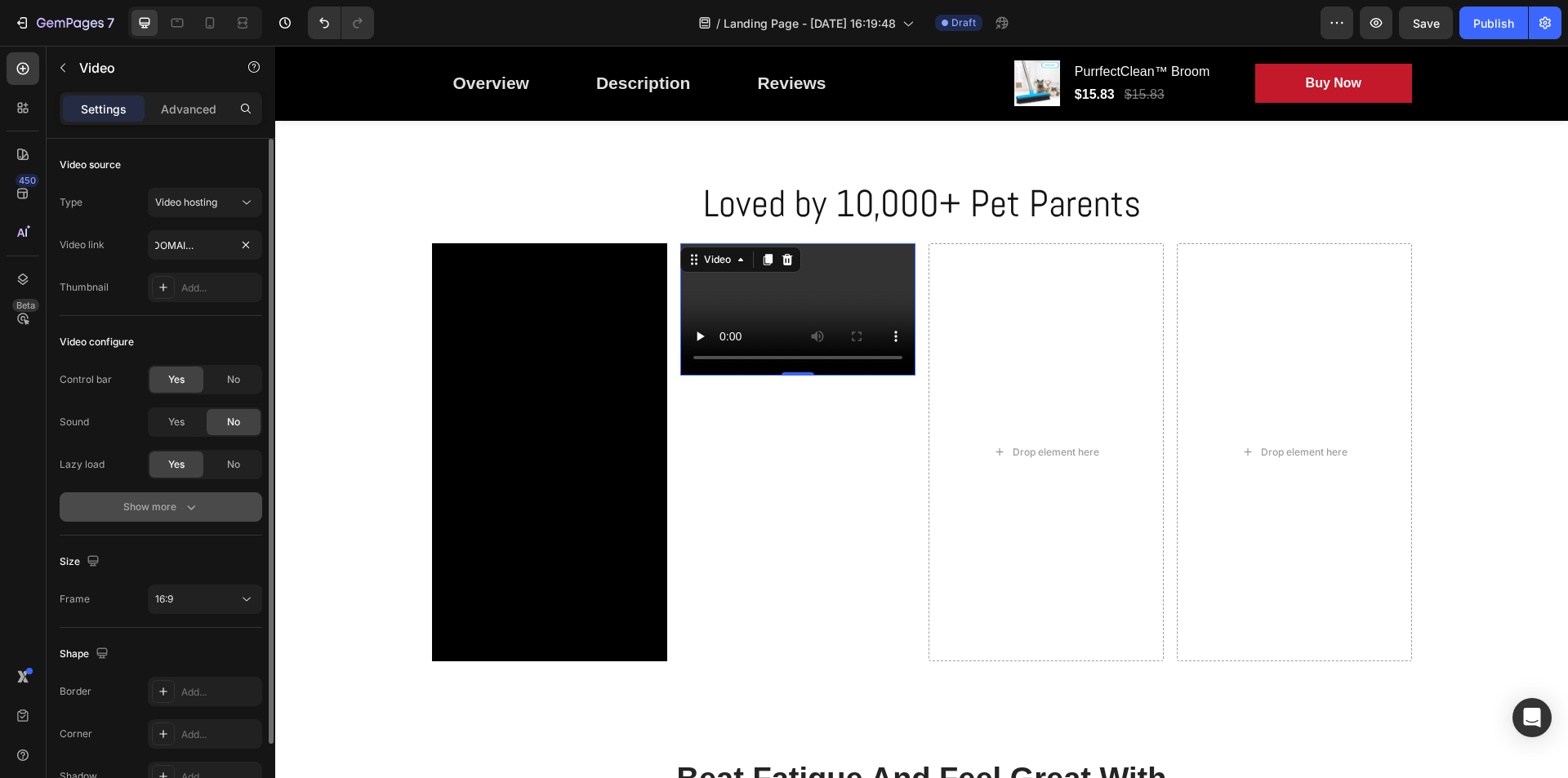
scroll to position [0, 0]
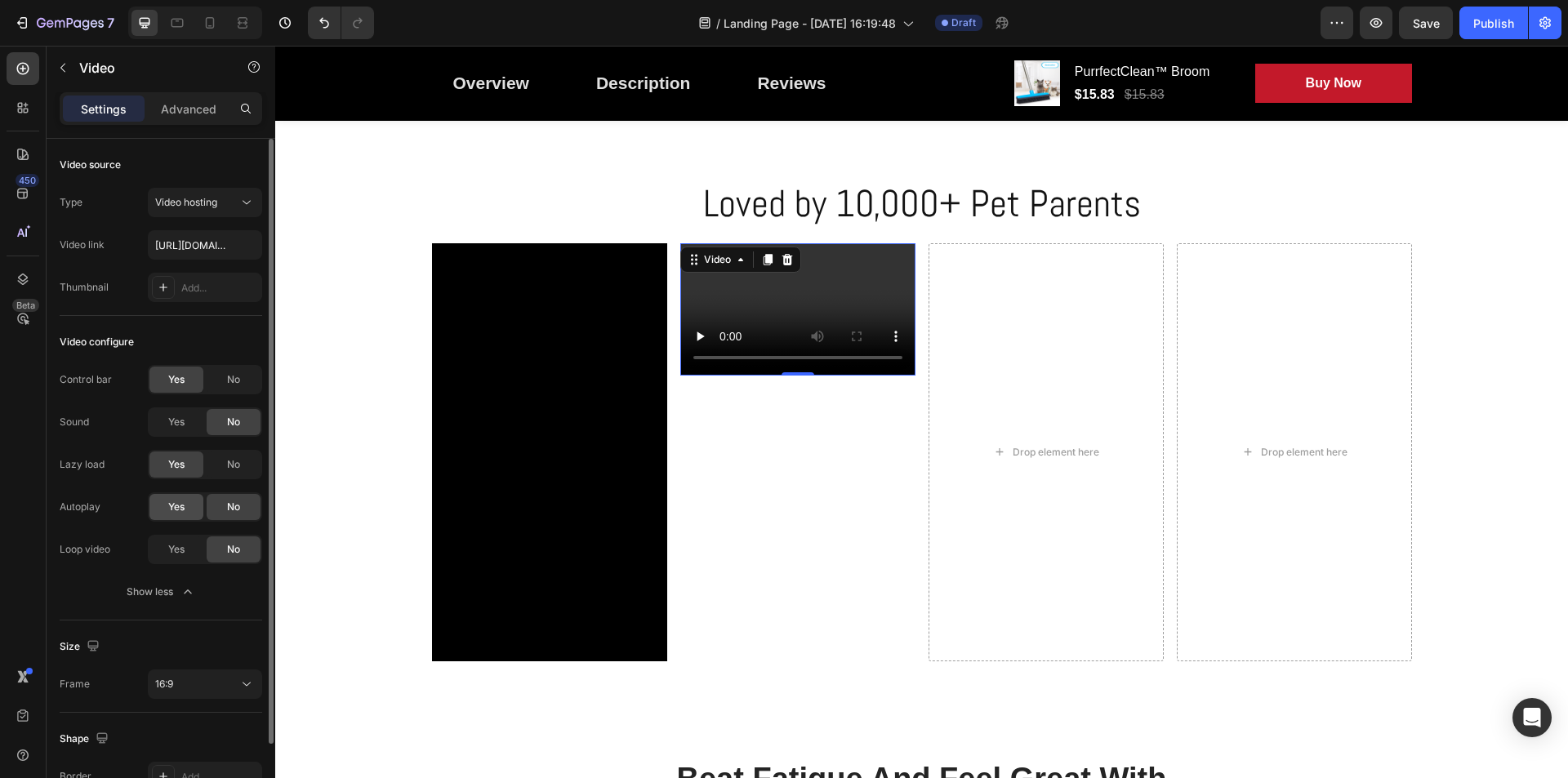
click at [172, 513] on span "Yes" at bounding box center [176, 507] width 16 height 15
click at [170, 565] on div "Autoplay Yes No Loop video Yes No Show less" at bounding box center [161, 550] width 203 height 115
click at [189, 547] on div "Yes" at bounding box center [175, 549] width 54 height 26
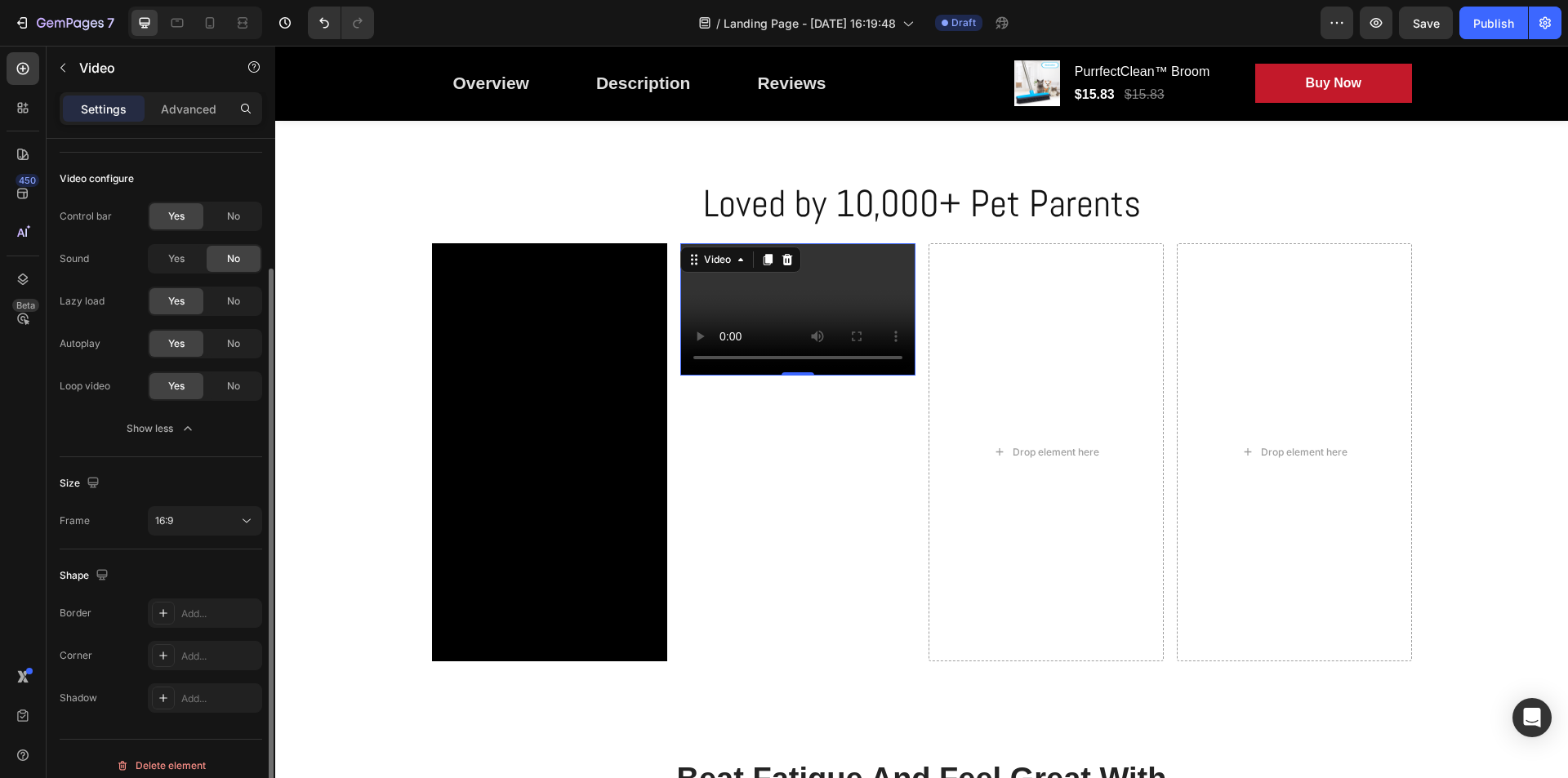
scroll to position [176, 0]
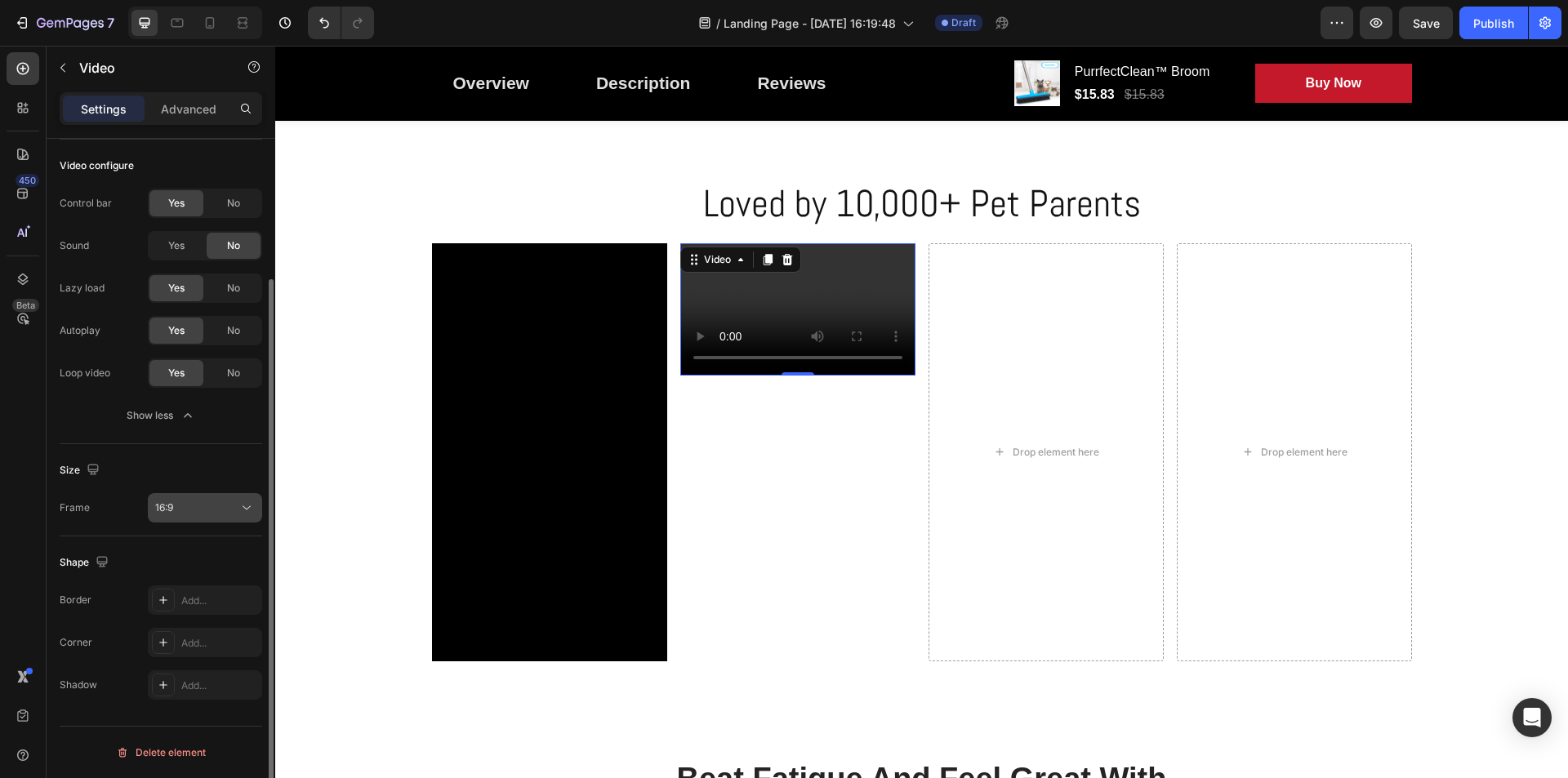
click at [180, 496] on button "16:9" at bounding box center [205, 508] width 115 height 29
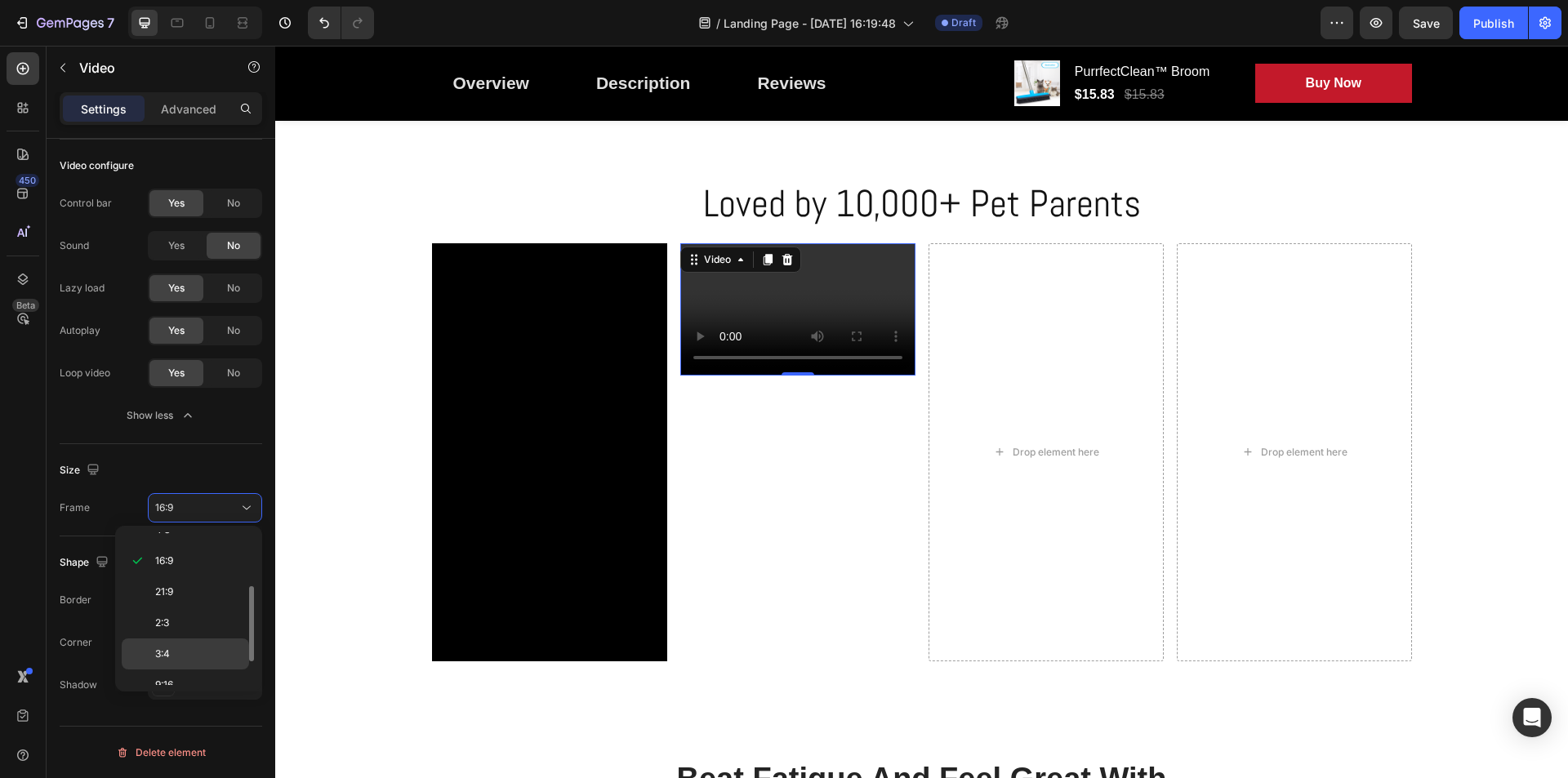
scroll to position [157, 0]
click at [181, 639] on p "9:16" at bounding box center [198, 638] width 86 height 15
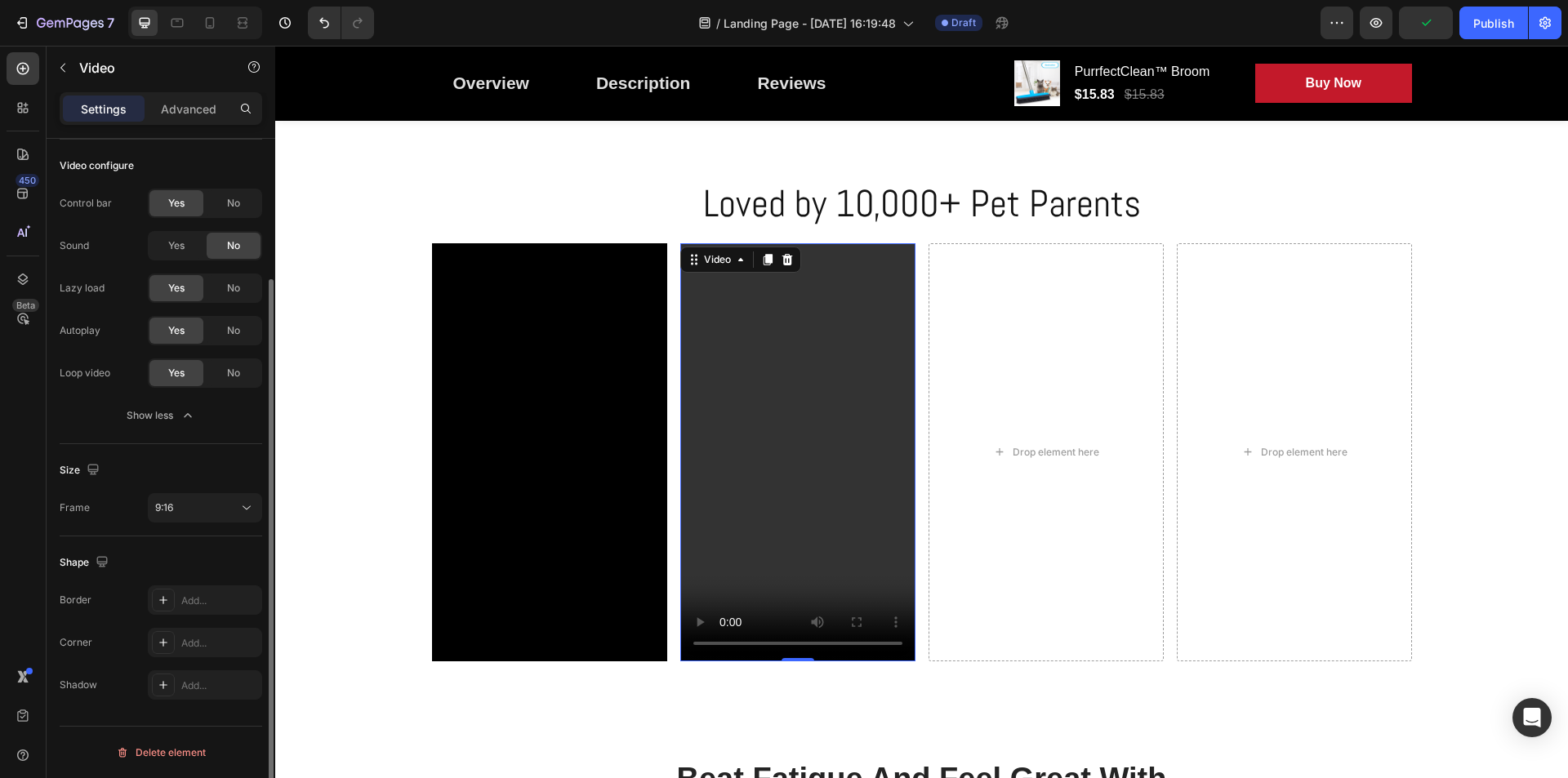
scroll to position [13, 0]
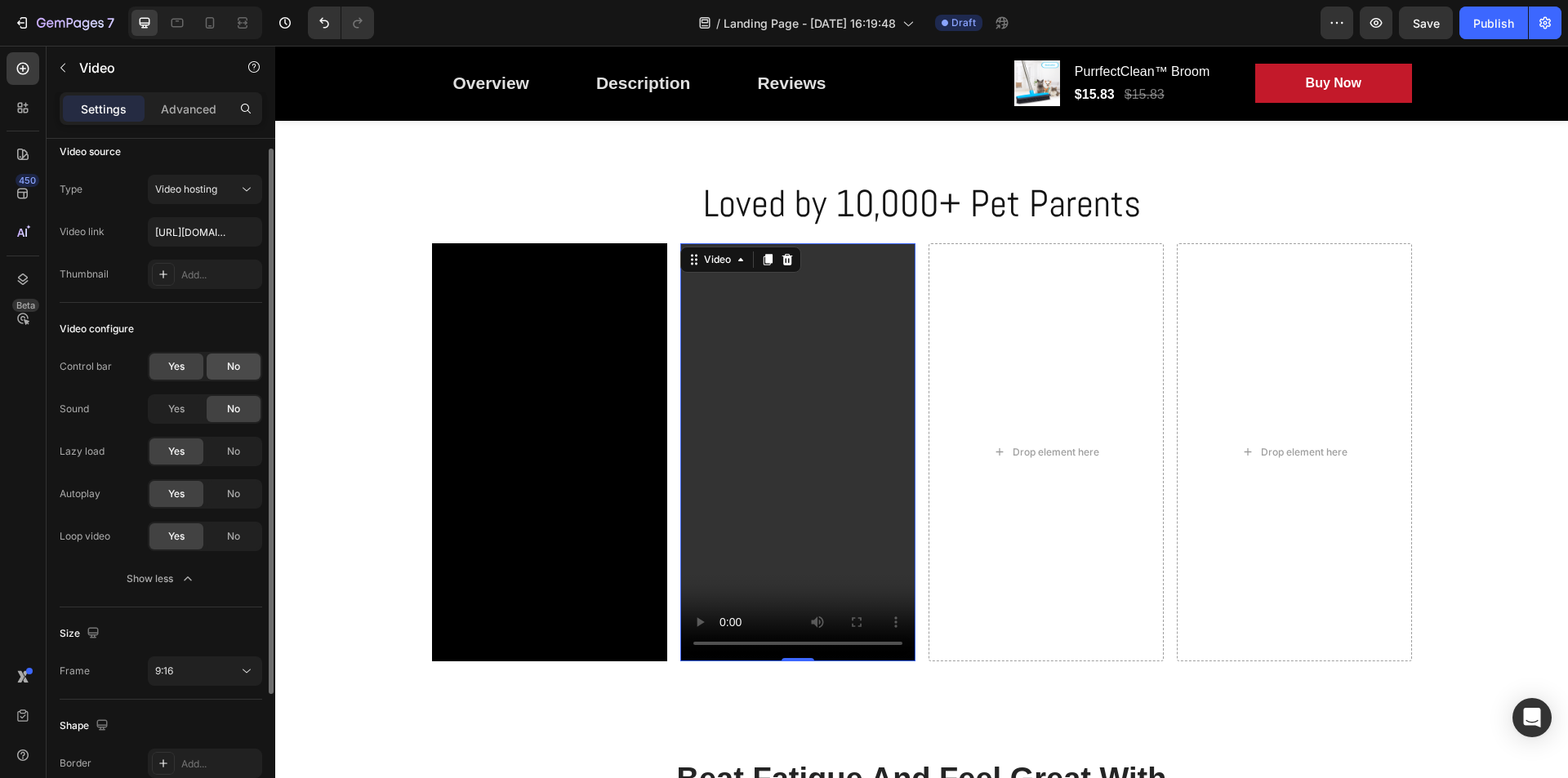
click at [251, 379] on div "No" at bounding box center [233, 366] width 54 height 26
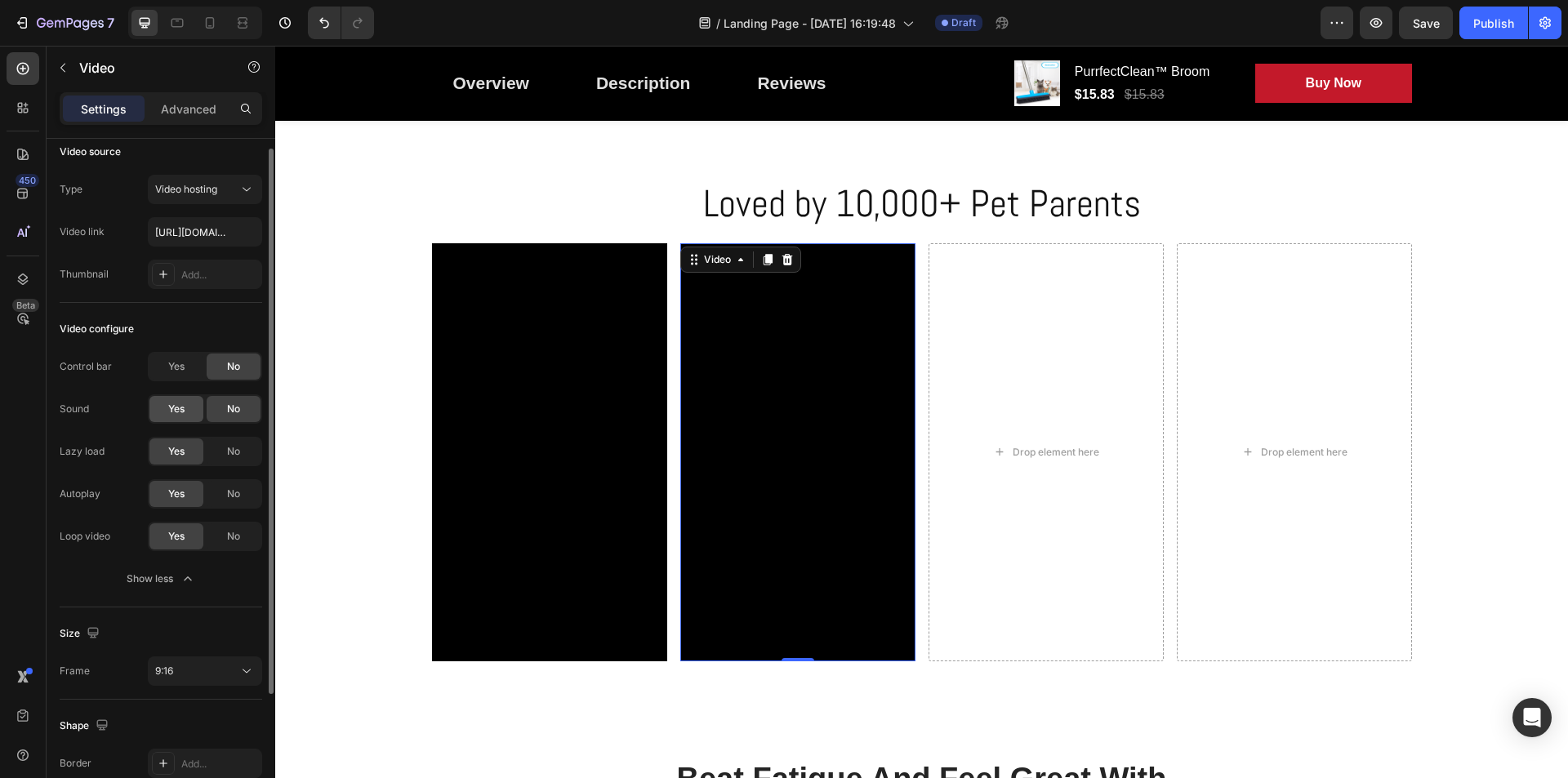
click at [170, 413] on span "Yes" at bounding box center [176, 409] width 16 height 15
click at [241, 407] on div "No" at bounding box center [233, 409] width 54 height 26
click at [1506, 26] on div "Publish" at bounding box center [1493, 23] width 41 height 17
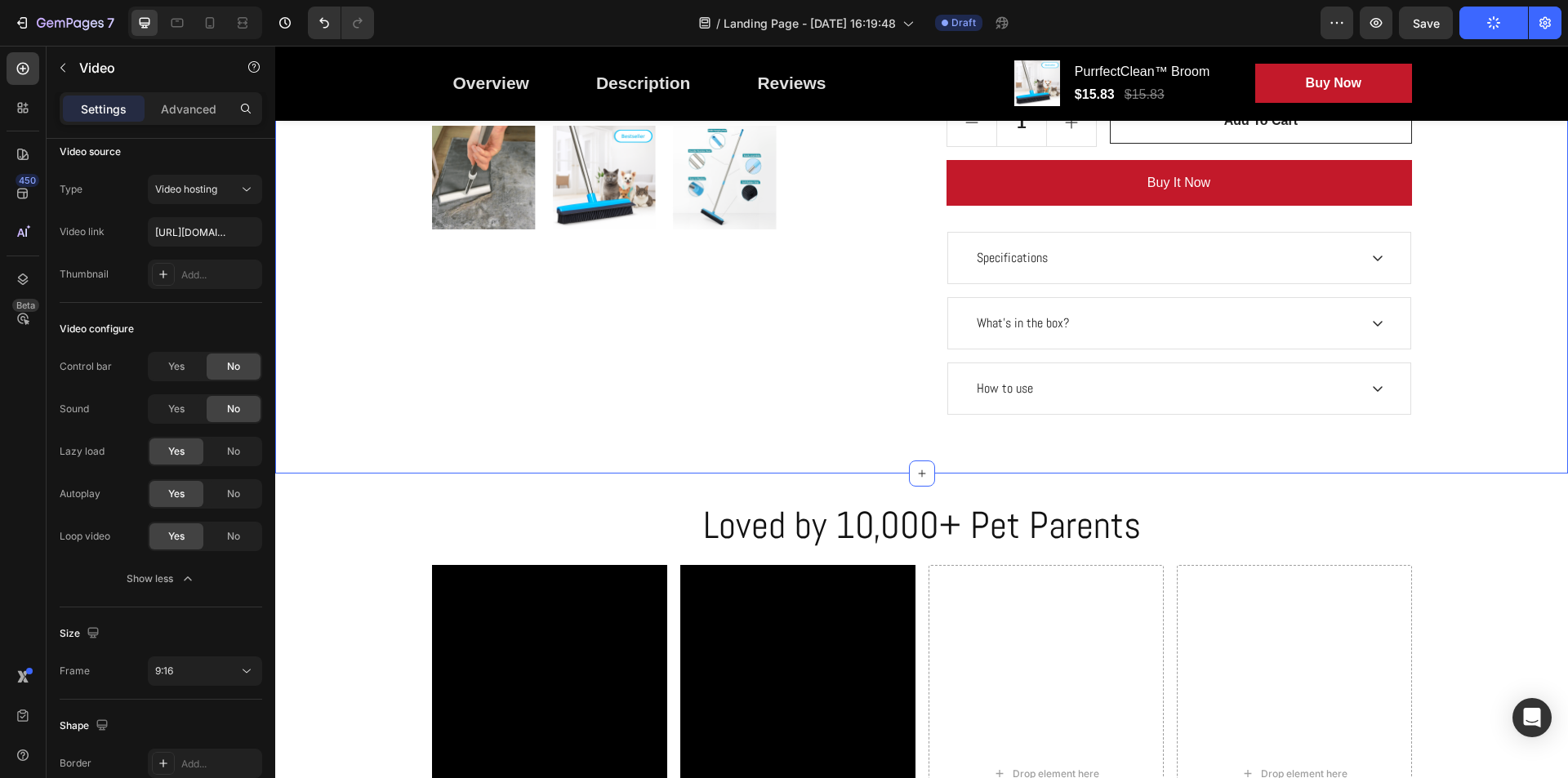
scroll to position [816, 0]
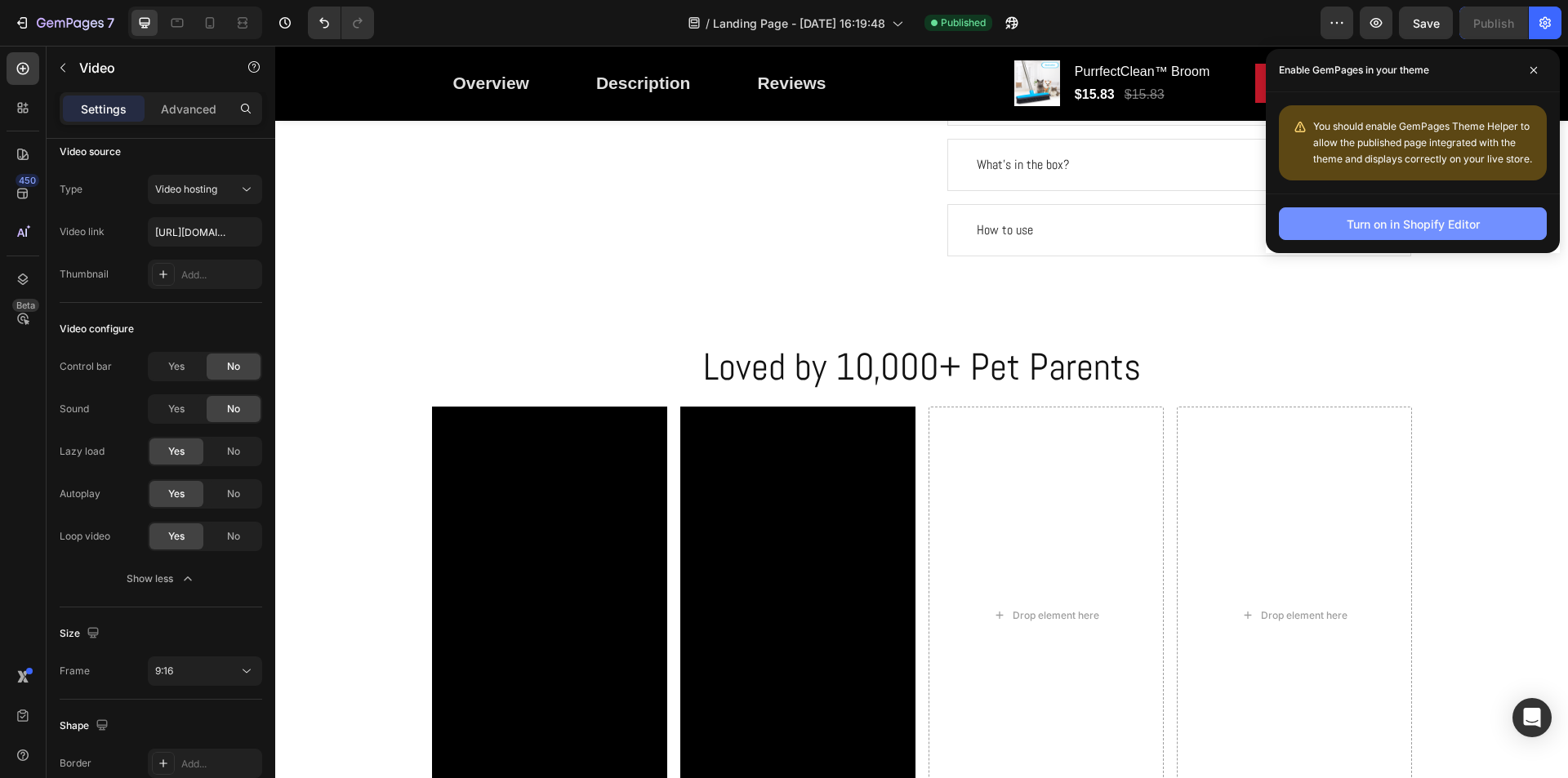
click at [1404, 215] on div "Turn on in Shopify Editor" at bounding box center [1413, 224] width 133 height 17
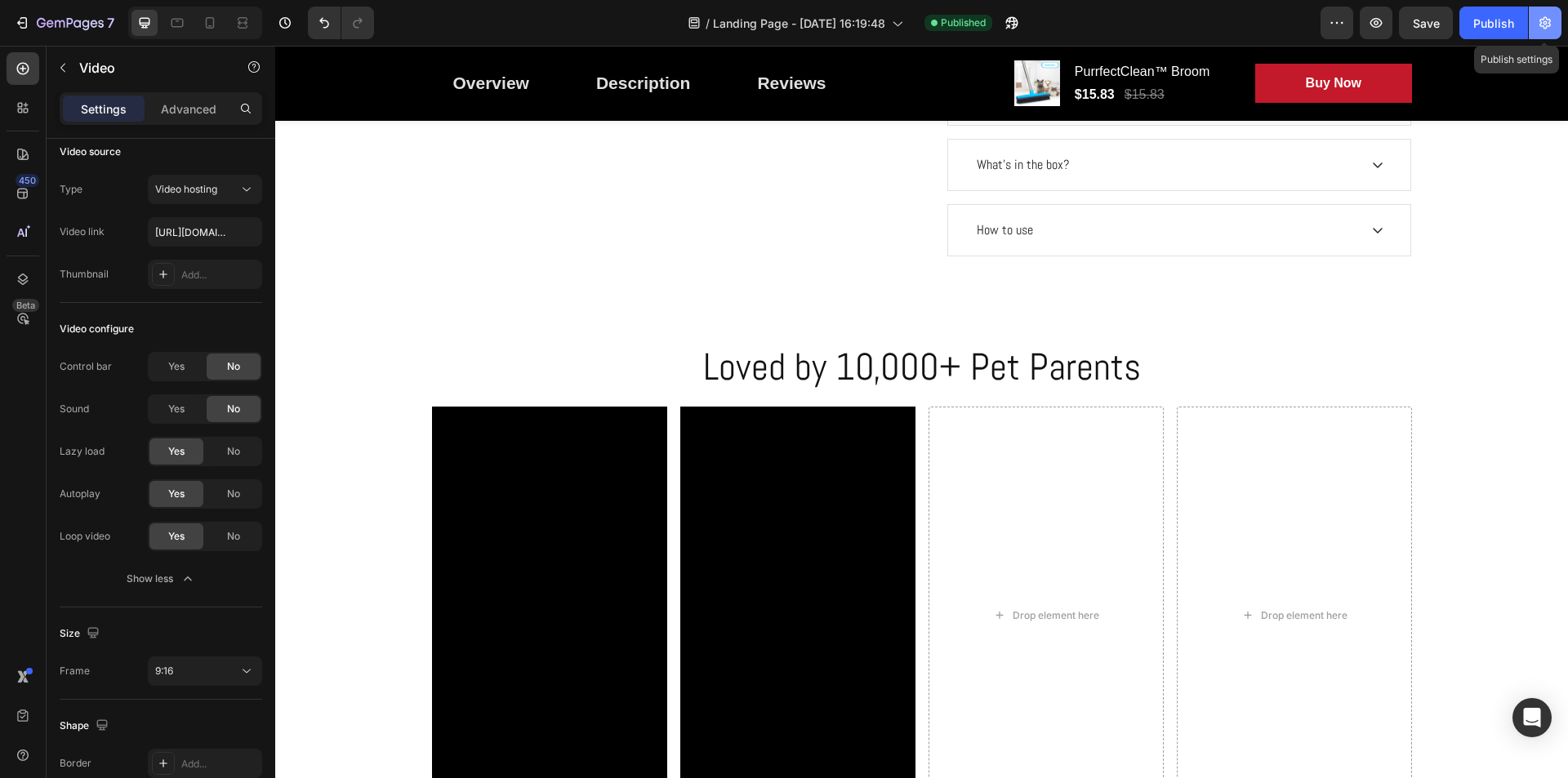
click at [1544, 16] on icon "button" at bounding box center [1545, 23] width 16 height 16
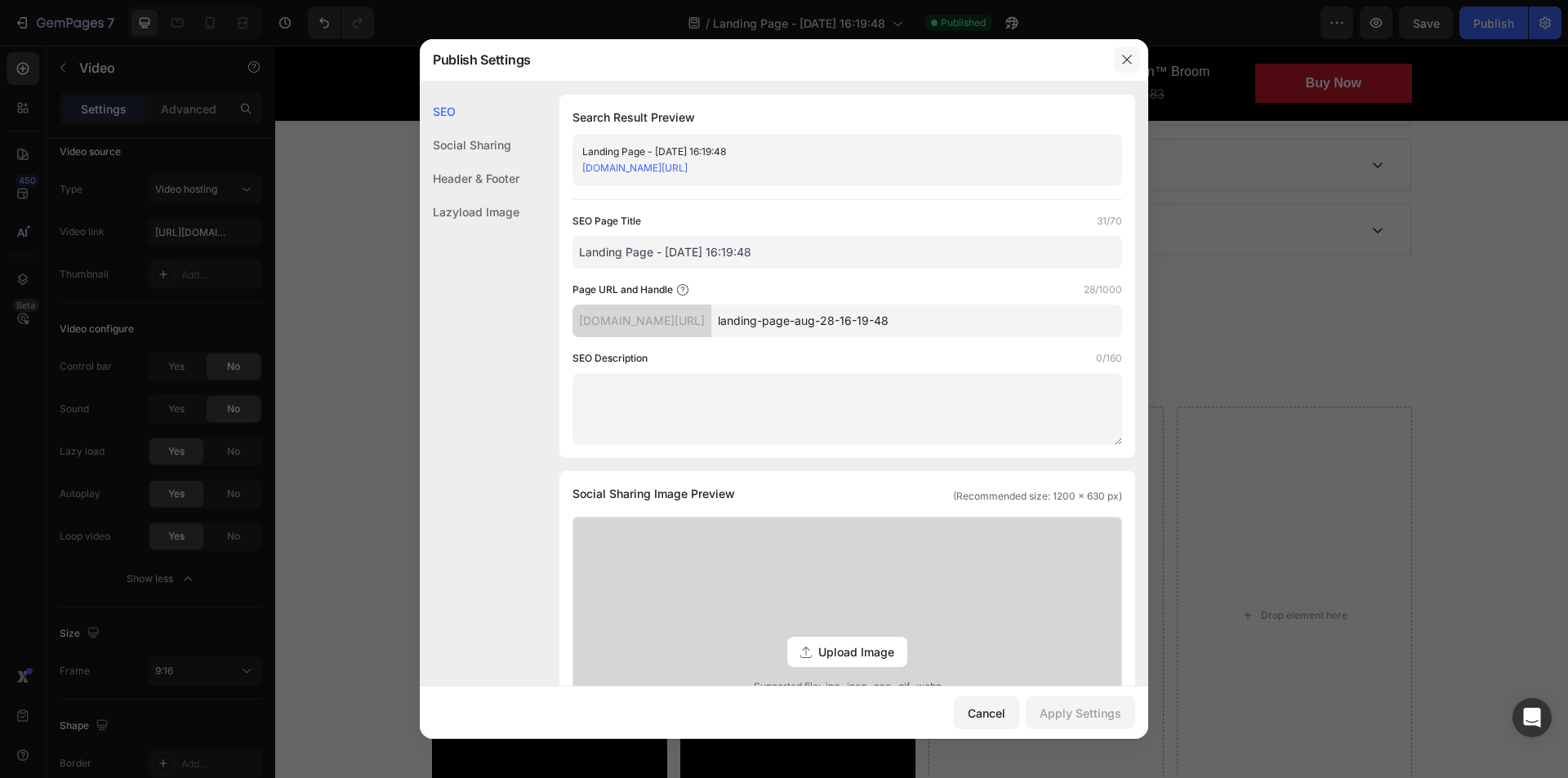
click at [1138, 59] on button "button" at bounding box center [1126, 59] width 26 height 26
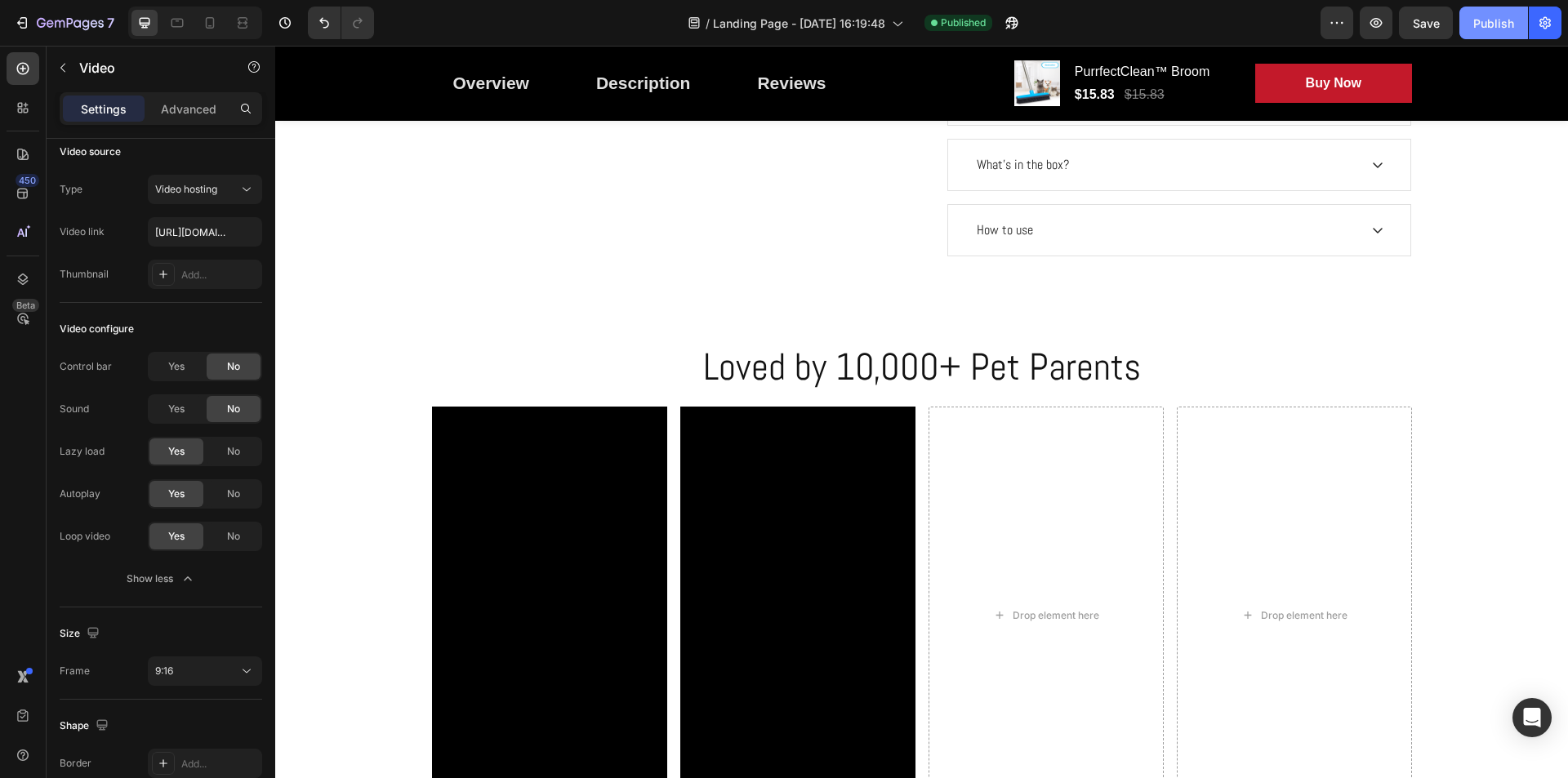
click at [1492, 16] on div "Publish" at bounding box center [1493, 23] width 41 height 17
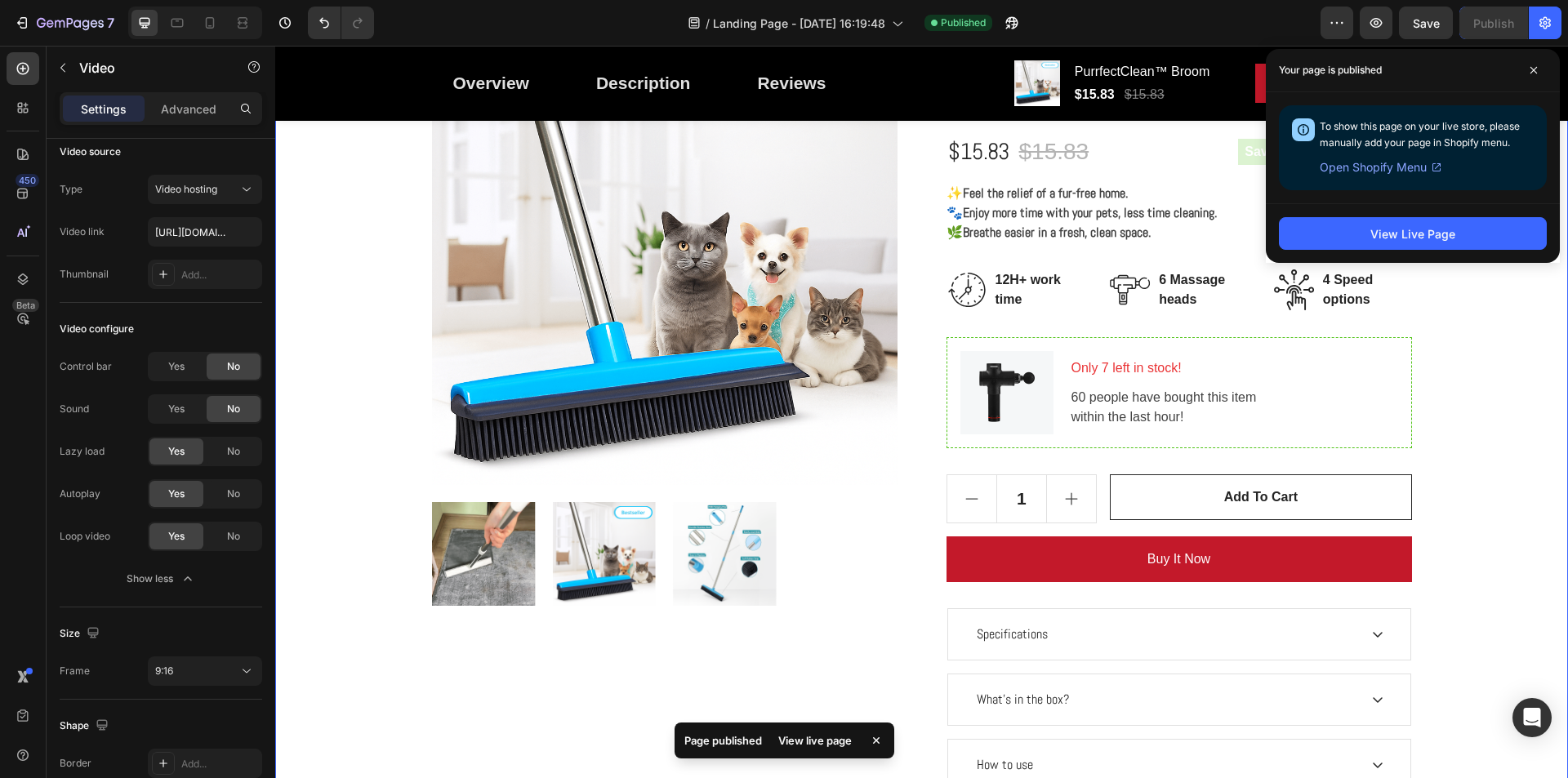
scroll to position [326, 0]
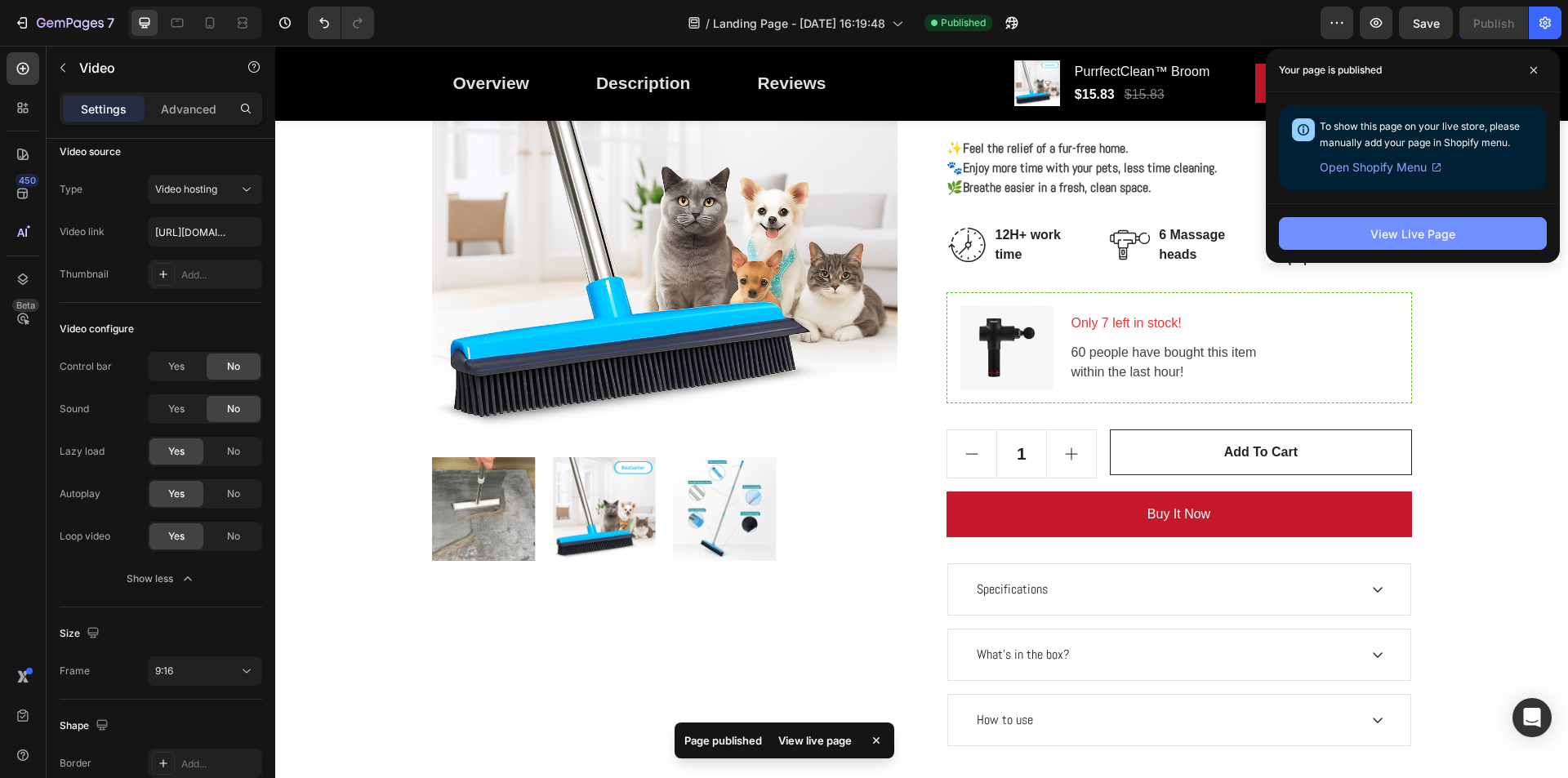
click at [1429, 226] on div "View Live Page" at bounding box center [1412, 234] width 85 height 17
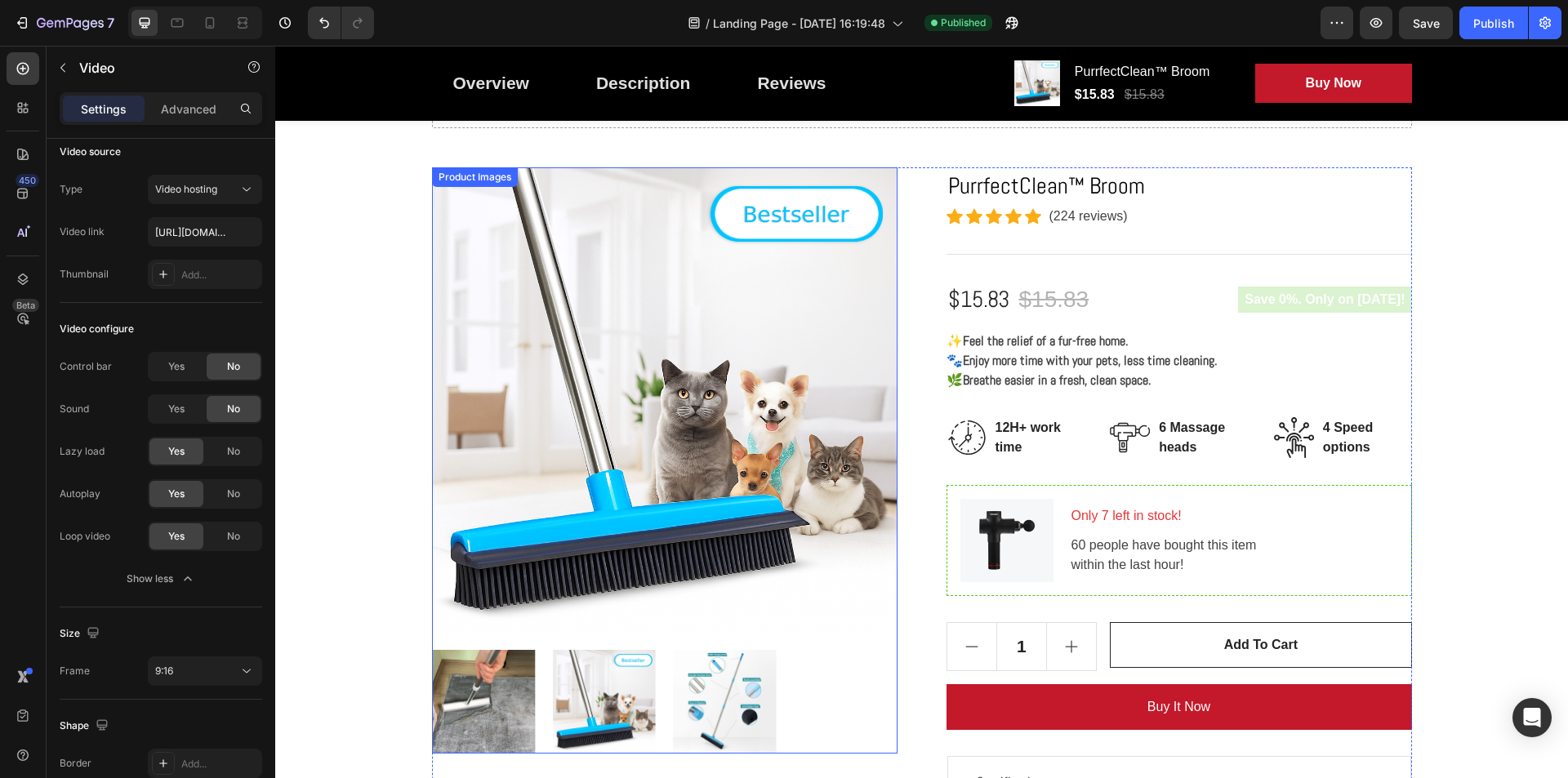
scroll to position [0, 0]
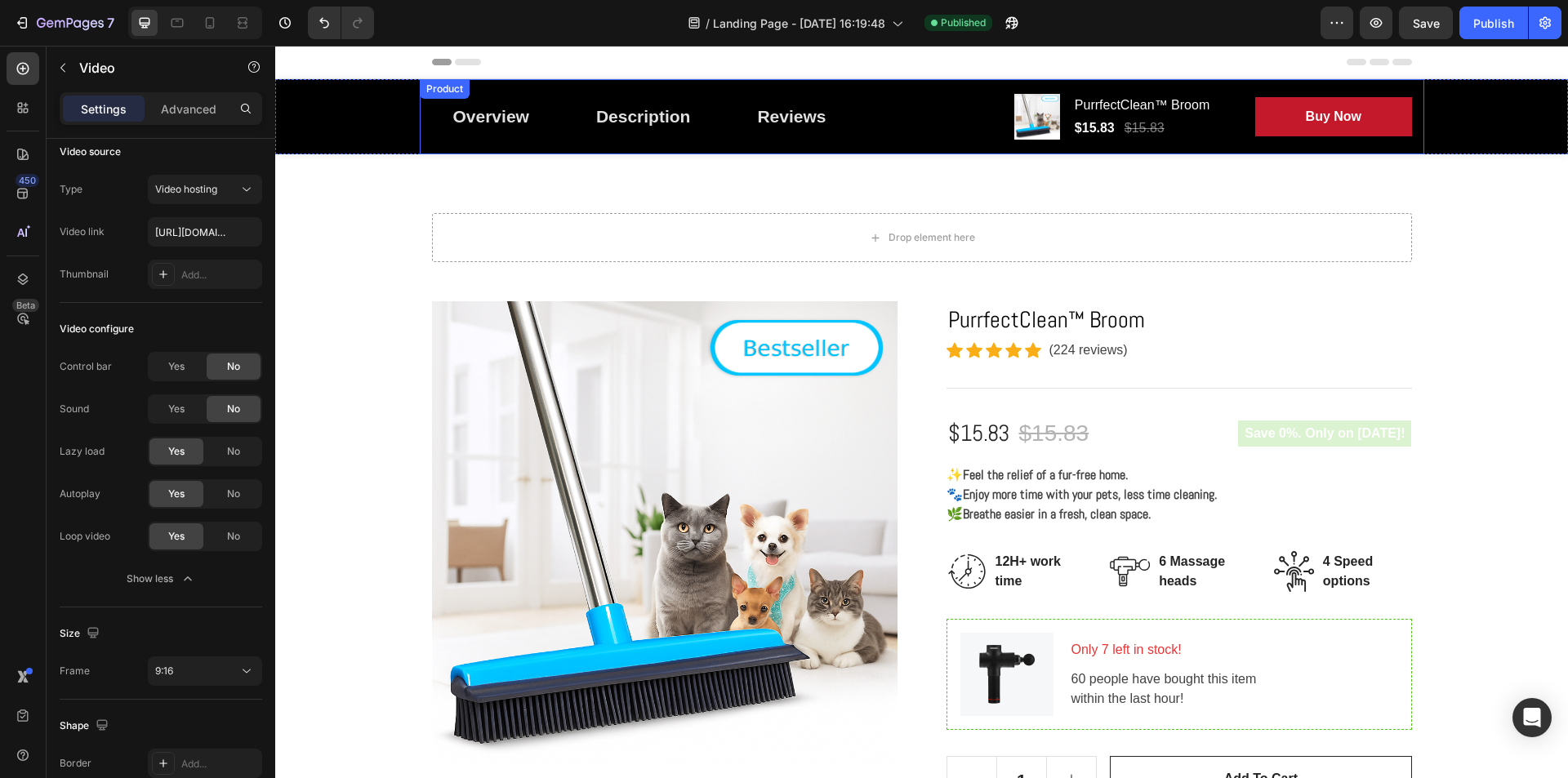
click at [875, 133] on div "Overview Button Description Button Reviews Button Row" at bounding box center [710, 116] width 556 height 45
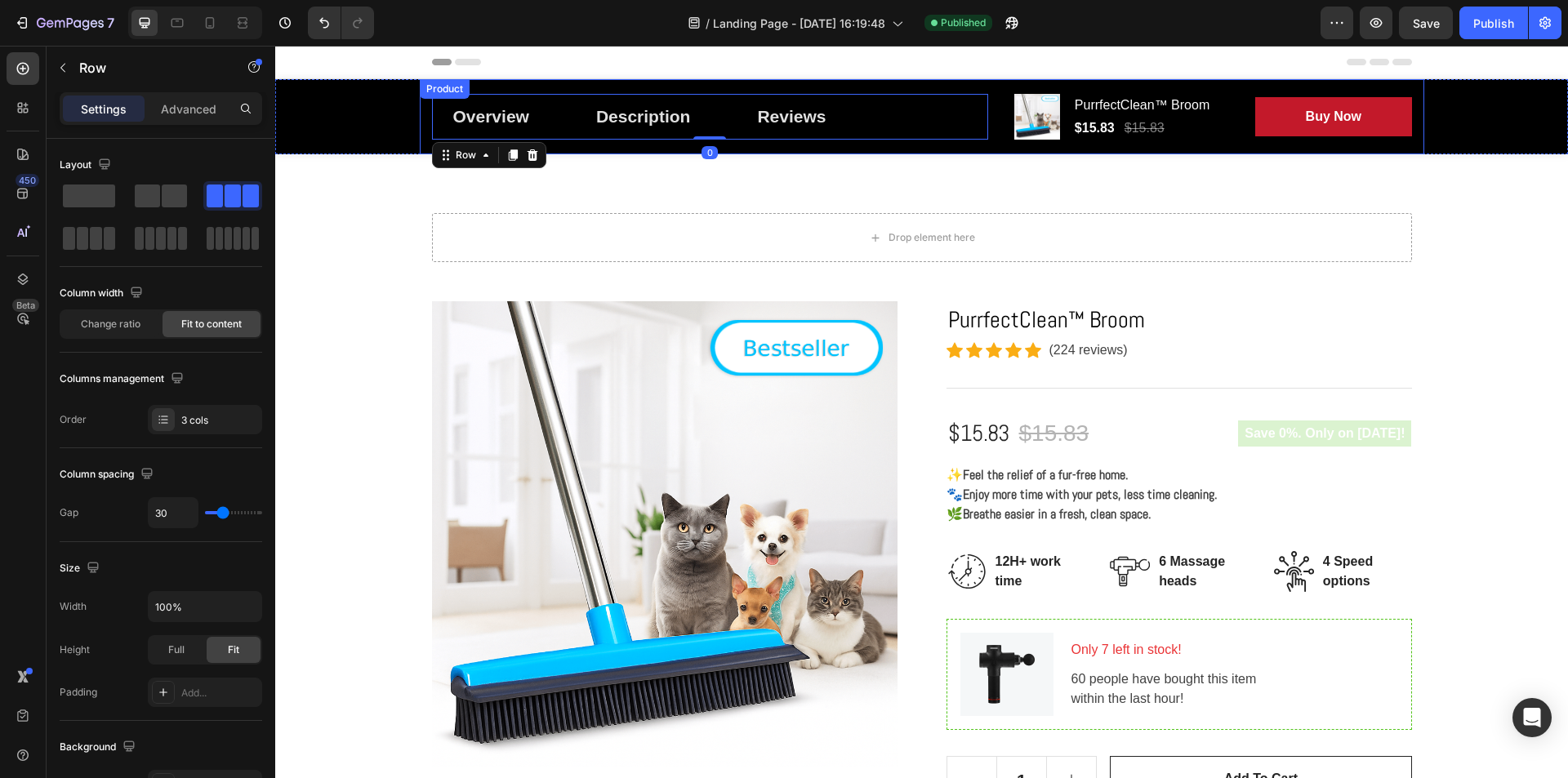
click at [832, 153] on div "Overview Button Description Button Reviews Button Row 0 Product Images Purrfect…" at bounding box center [922, 116] width 1004 height 75
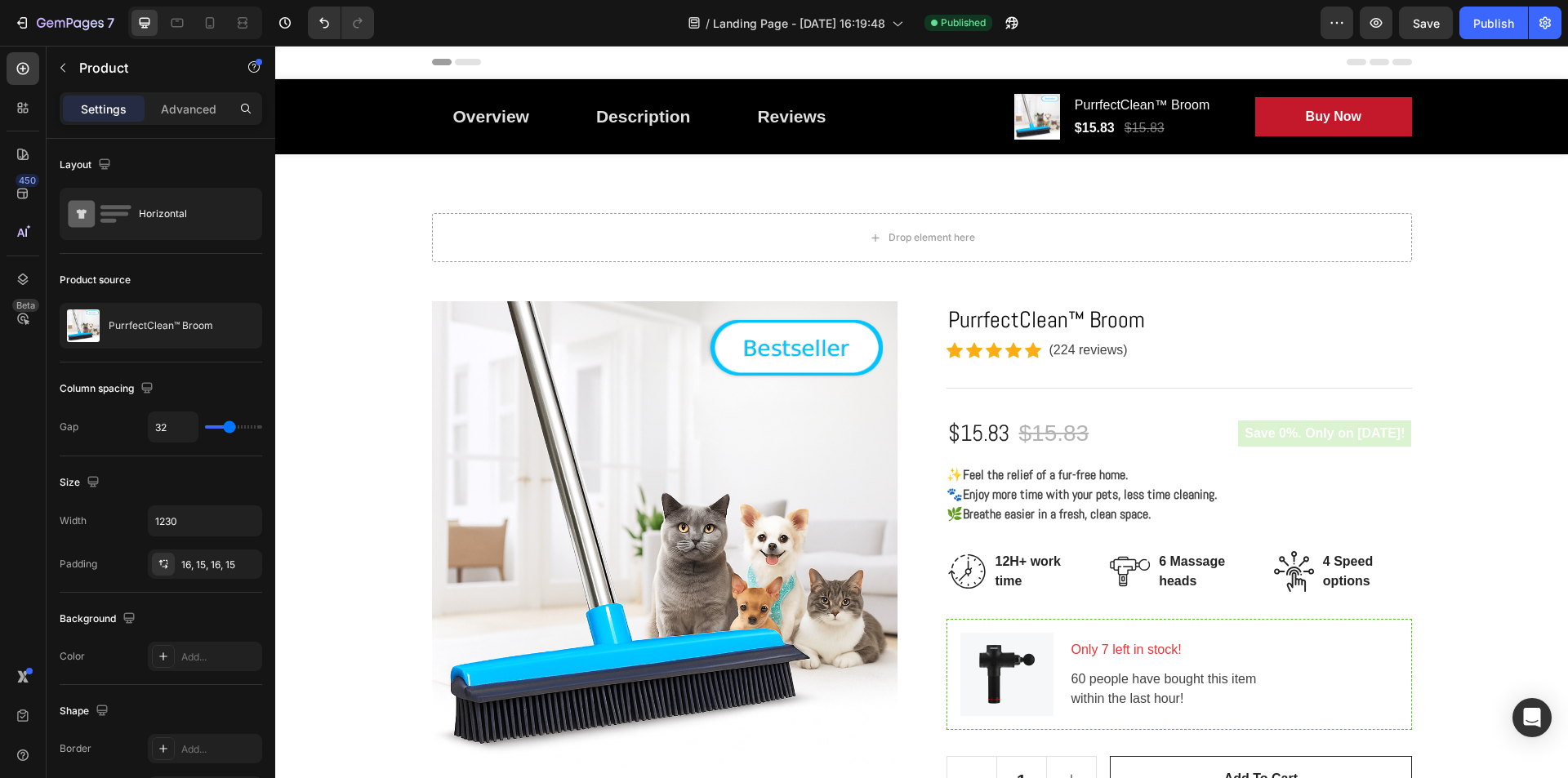
click at [538, 151] on div "Overview Button Description Button Reviews Button Row Product Images PurrfectCl…" at bounding box center [922, 116] width 1004 height 75
click at [968, 116] on div "Overview Button Description Button Reviews Button Row" at bounding box center [710, 116] width 556 height 45
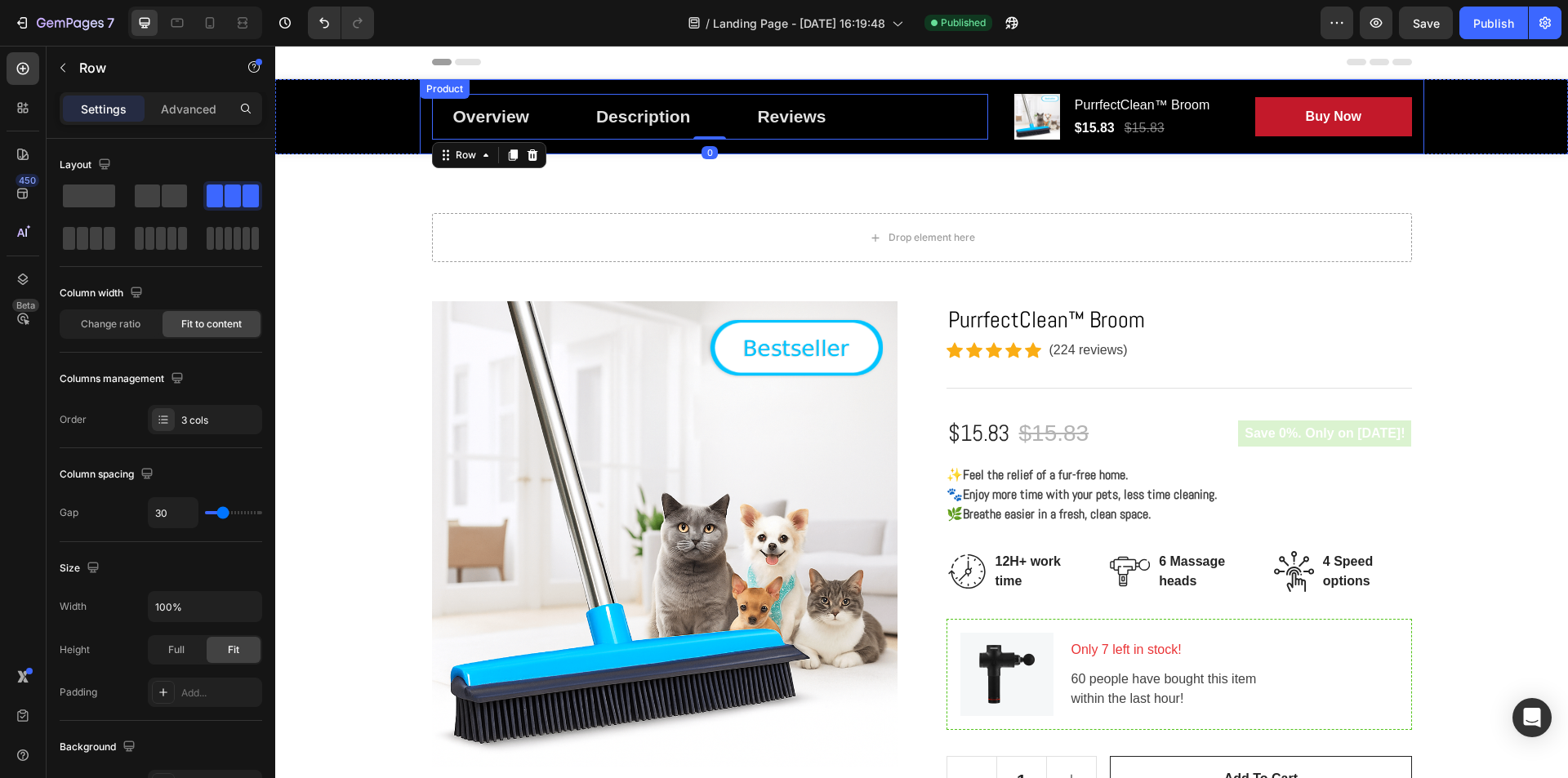
click at [990, 109] on div "Overview Button Description Button Reviews Button Row 0 Product Images Purrfect…" at bounding box center [922, 116] width 1004 height 75
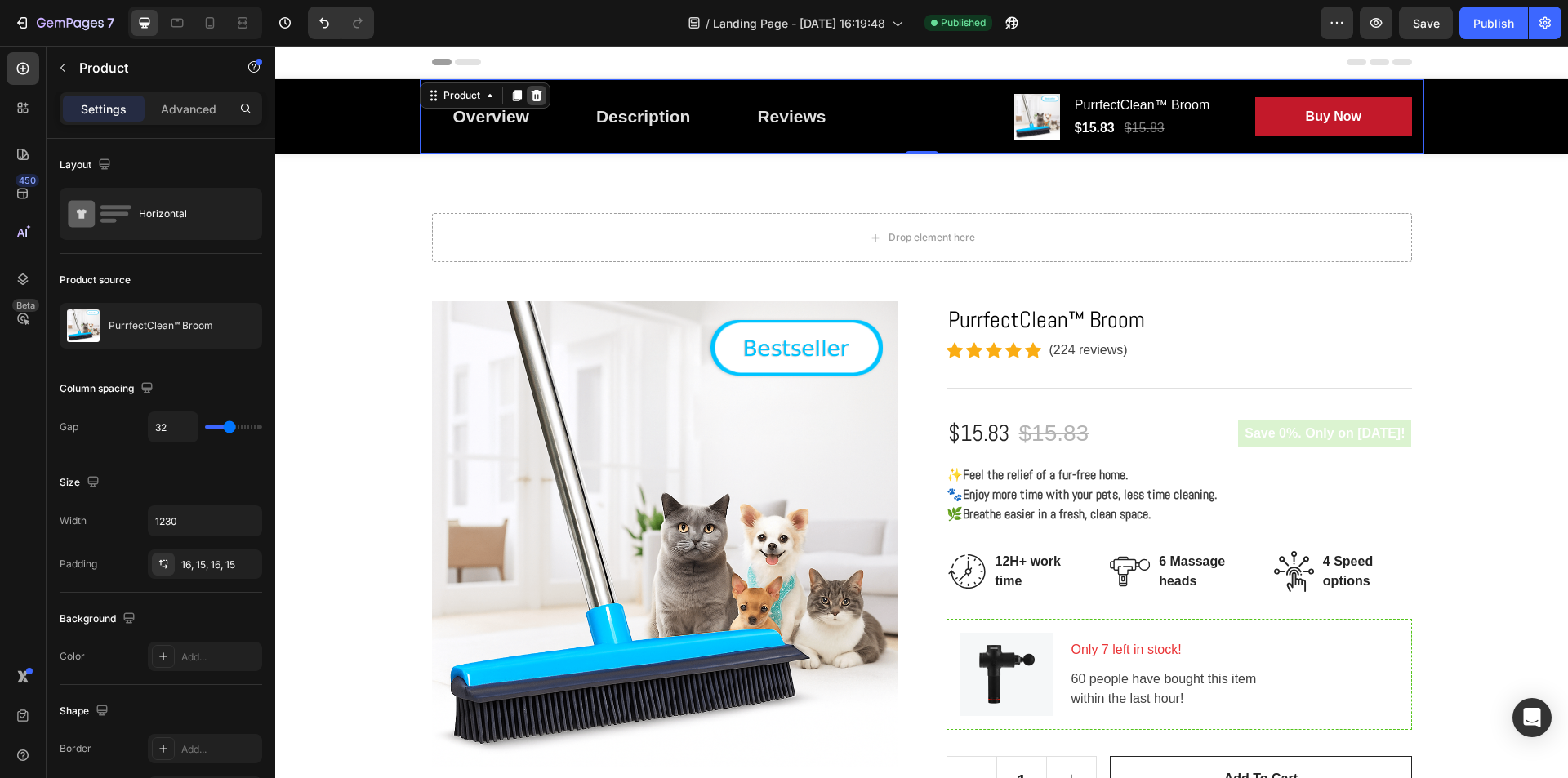
click at [534, 98] on icon at bounding box center [536, 95] width 11 height 12
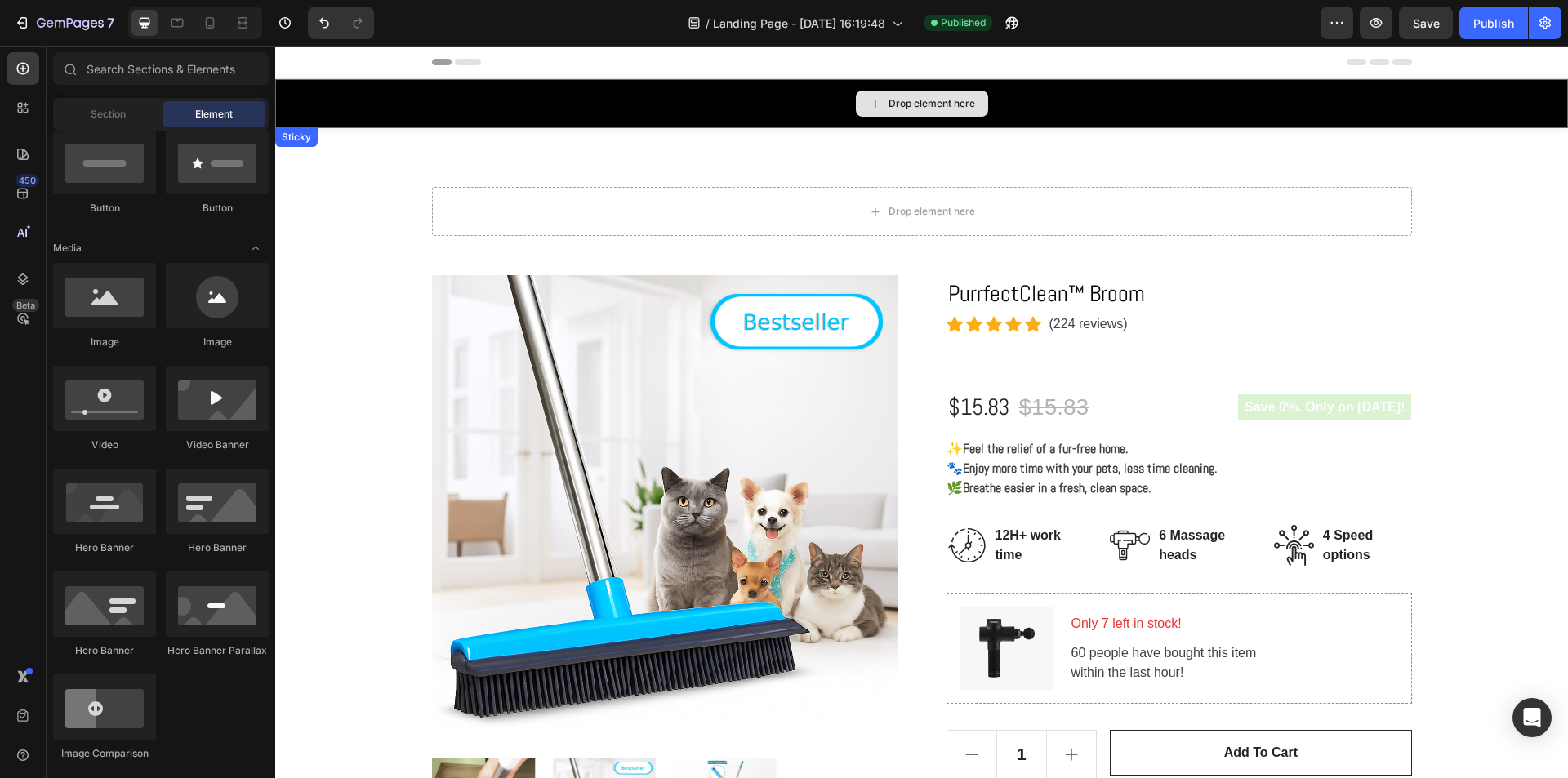
click at [609, 100] on div "Drop element here" at bounding box center [922, 104] width 1293 height 49
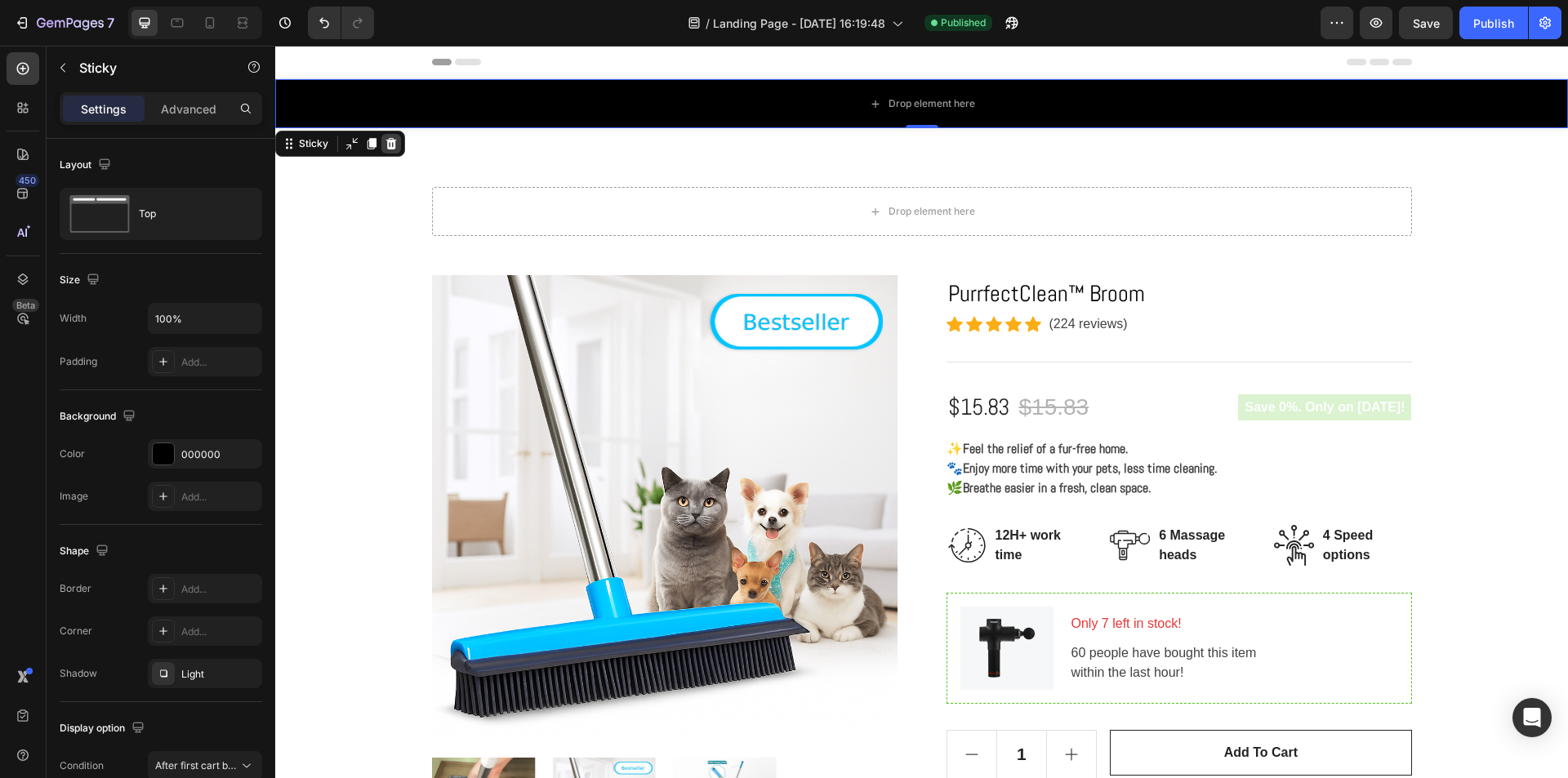
click at [389, 148] on icon at bounding box center [392, 144] width 11 height 12
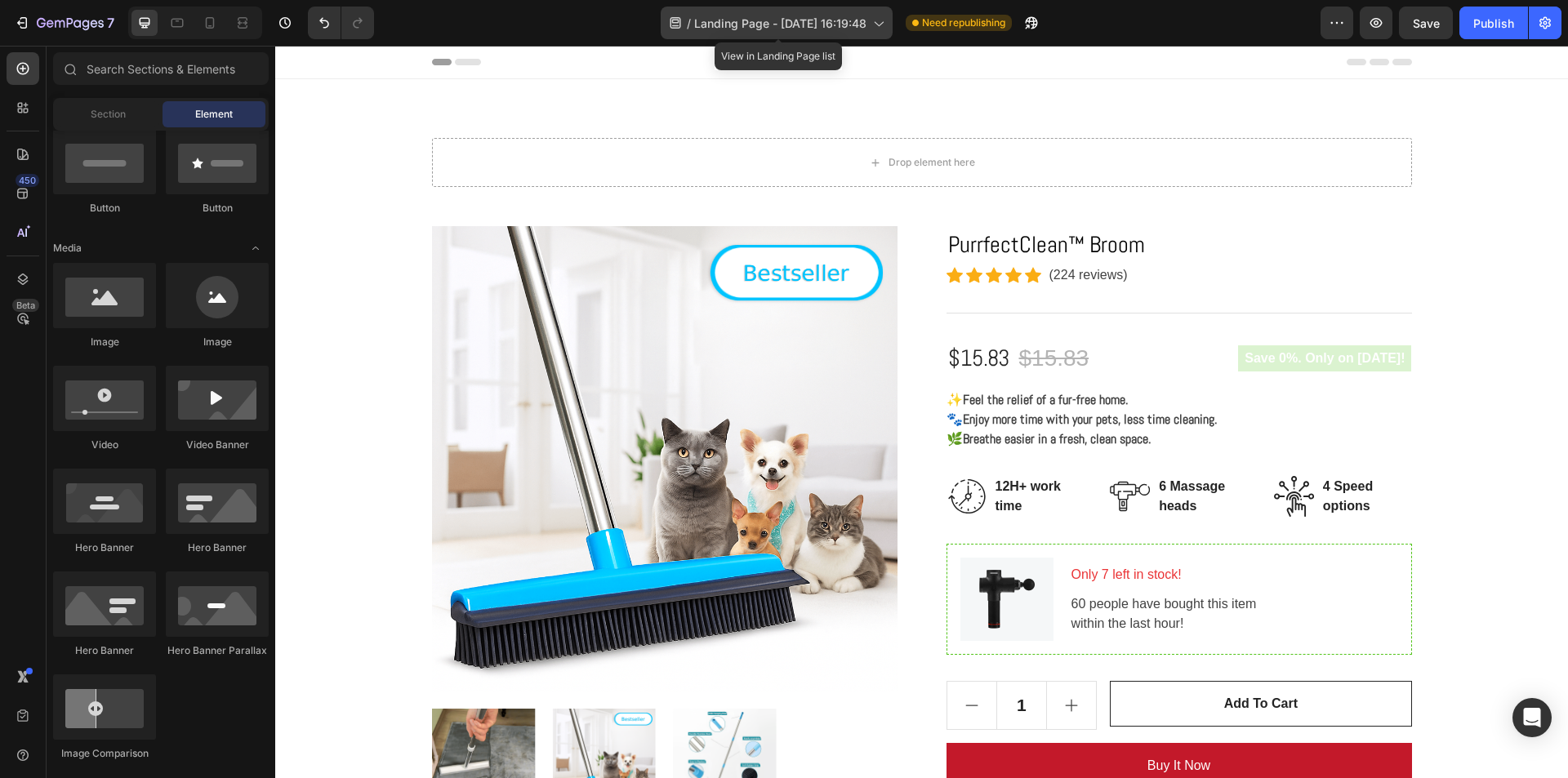
click at [881, 24] on icon at bounding box center [878, 23] width 16 height 16
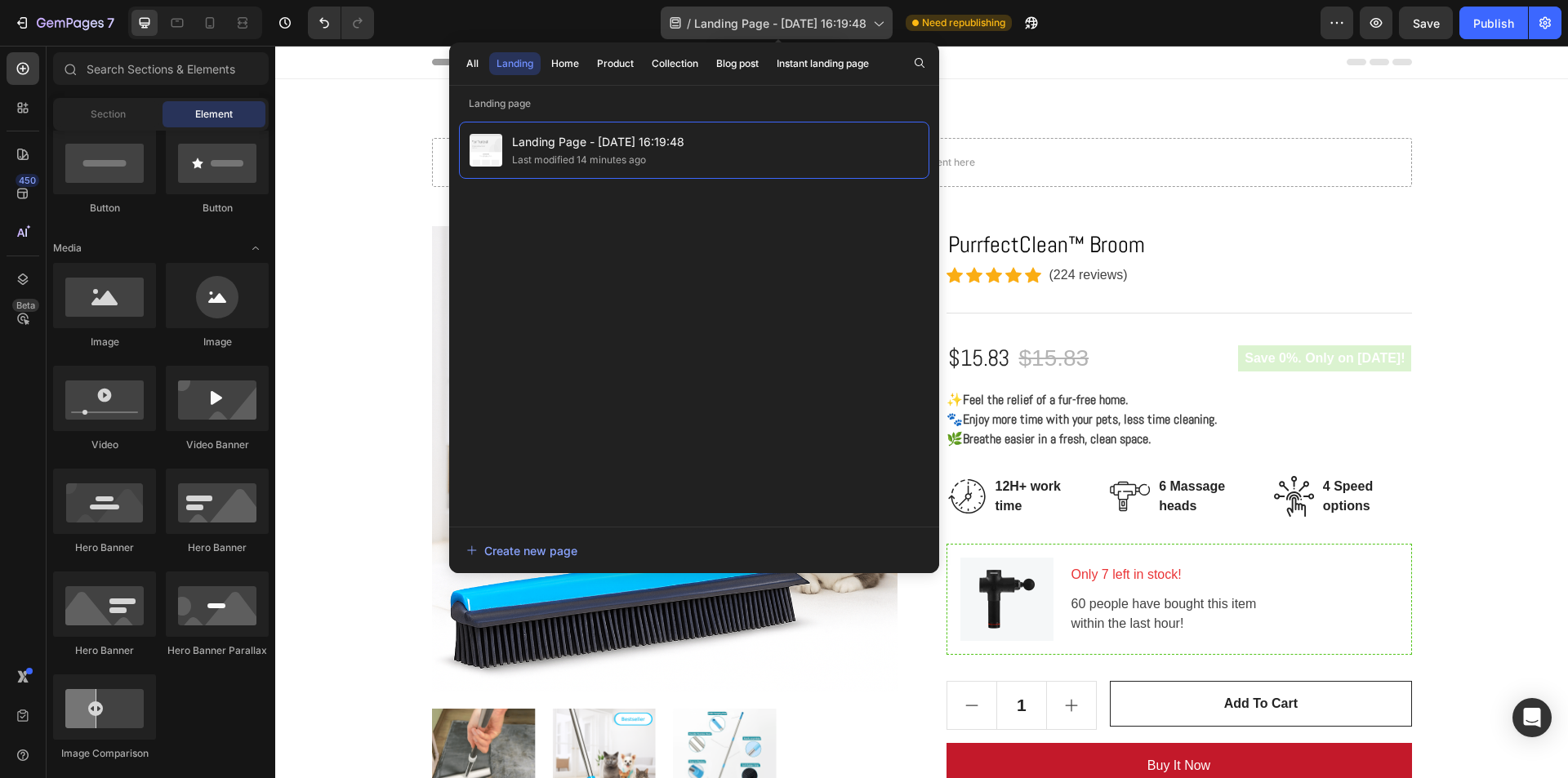
click at [881, 24] on icon at bounding box center [878, 23] width 16 height 16
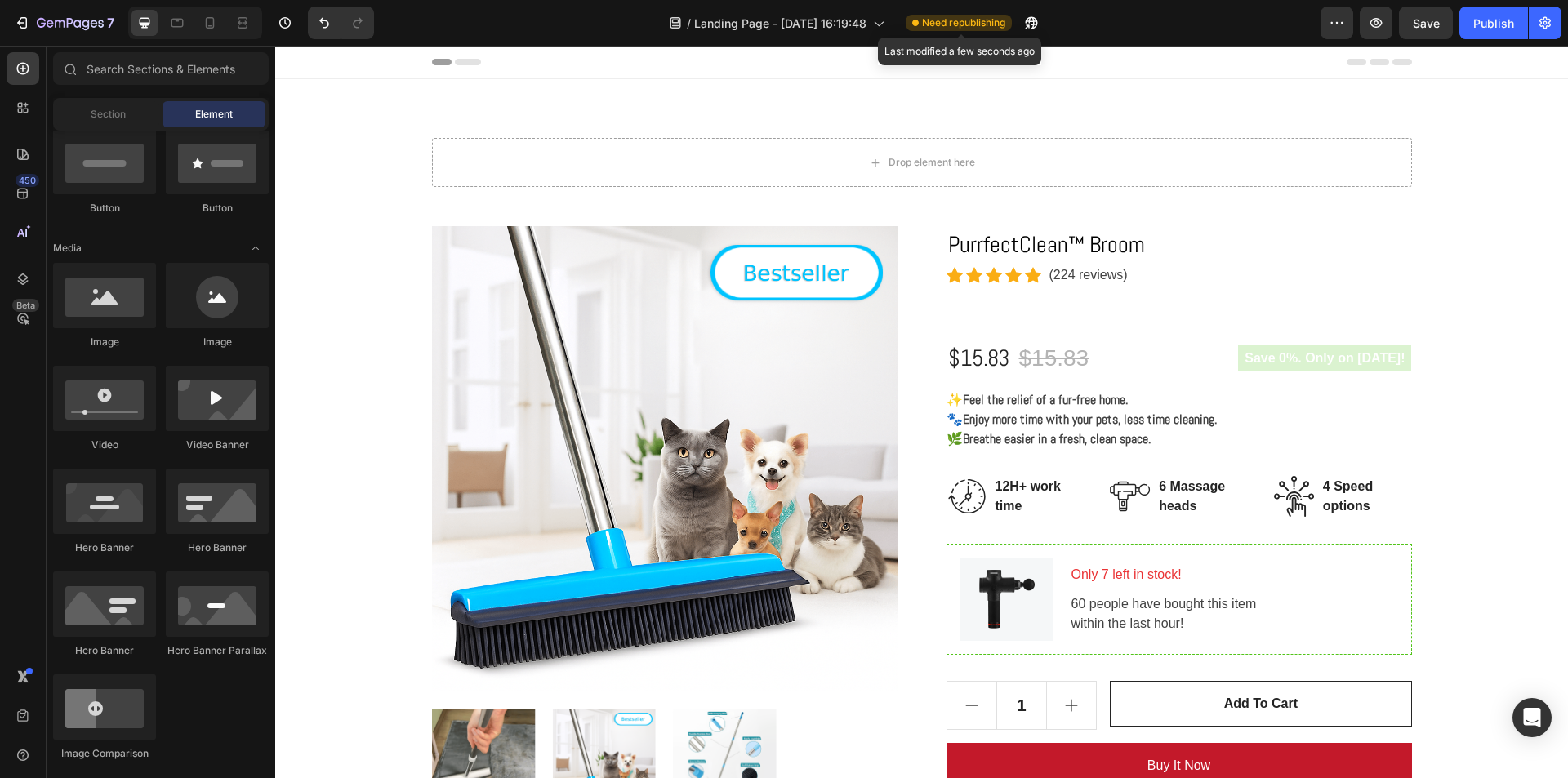
click at [942, 24] on span "Need republishing" at bounding box center [964, 23] width 84 height 15
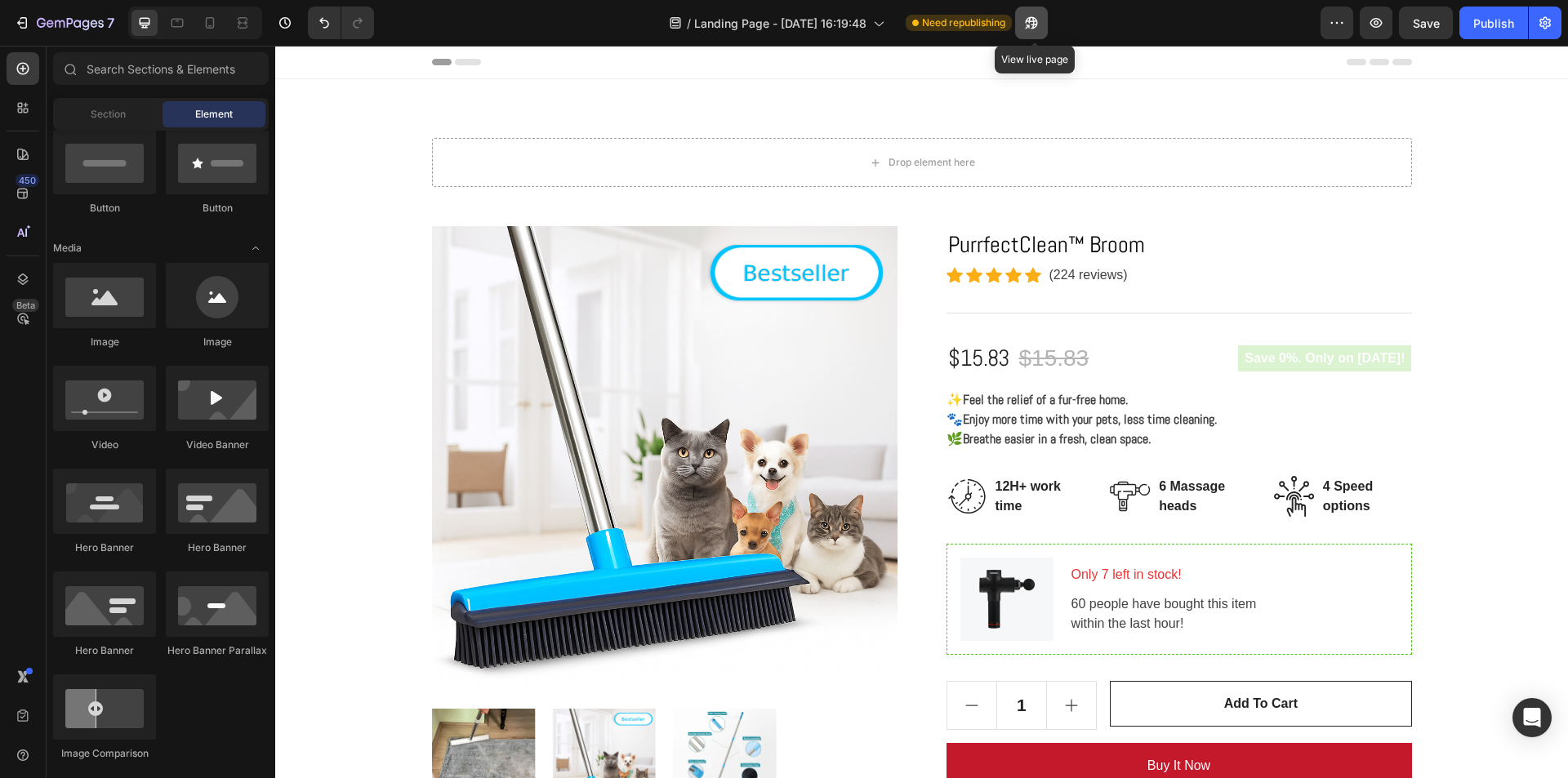
click at [1029, 25] on icon "button" at bounding box center [1026, 26] width 4 height 4
click at [1430, 67] on div "Header" at bounding box center [922, 62] width 1293 height 34
click at [1370, 60] on icon at bounding box center [1379, 62] width 20 height 6
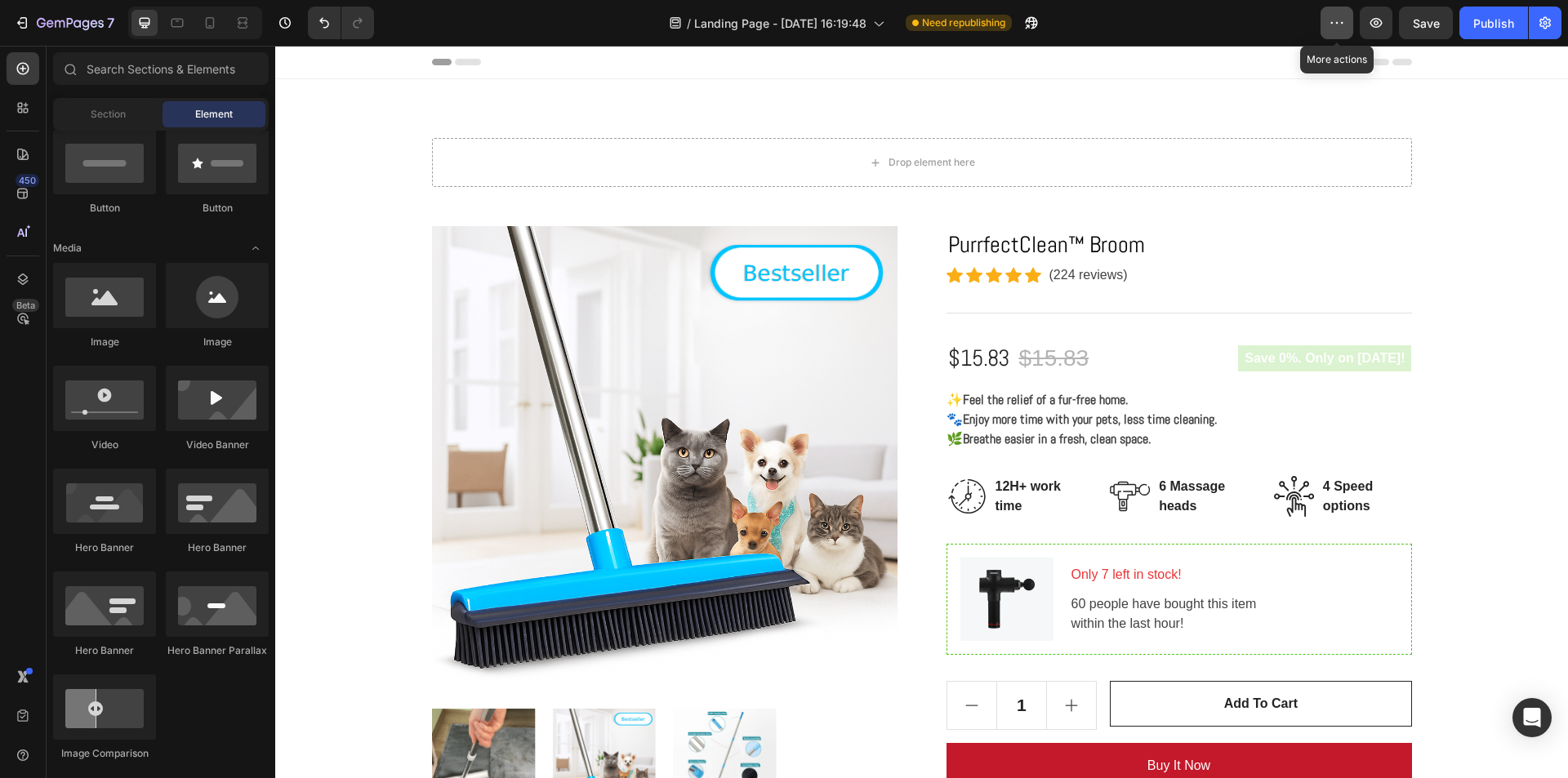
click at [1323, 11] on button "button" at bounding box center [1337, 23] width 33 height 33
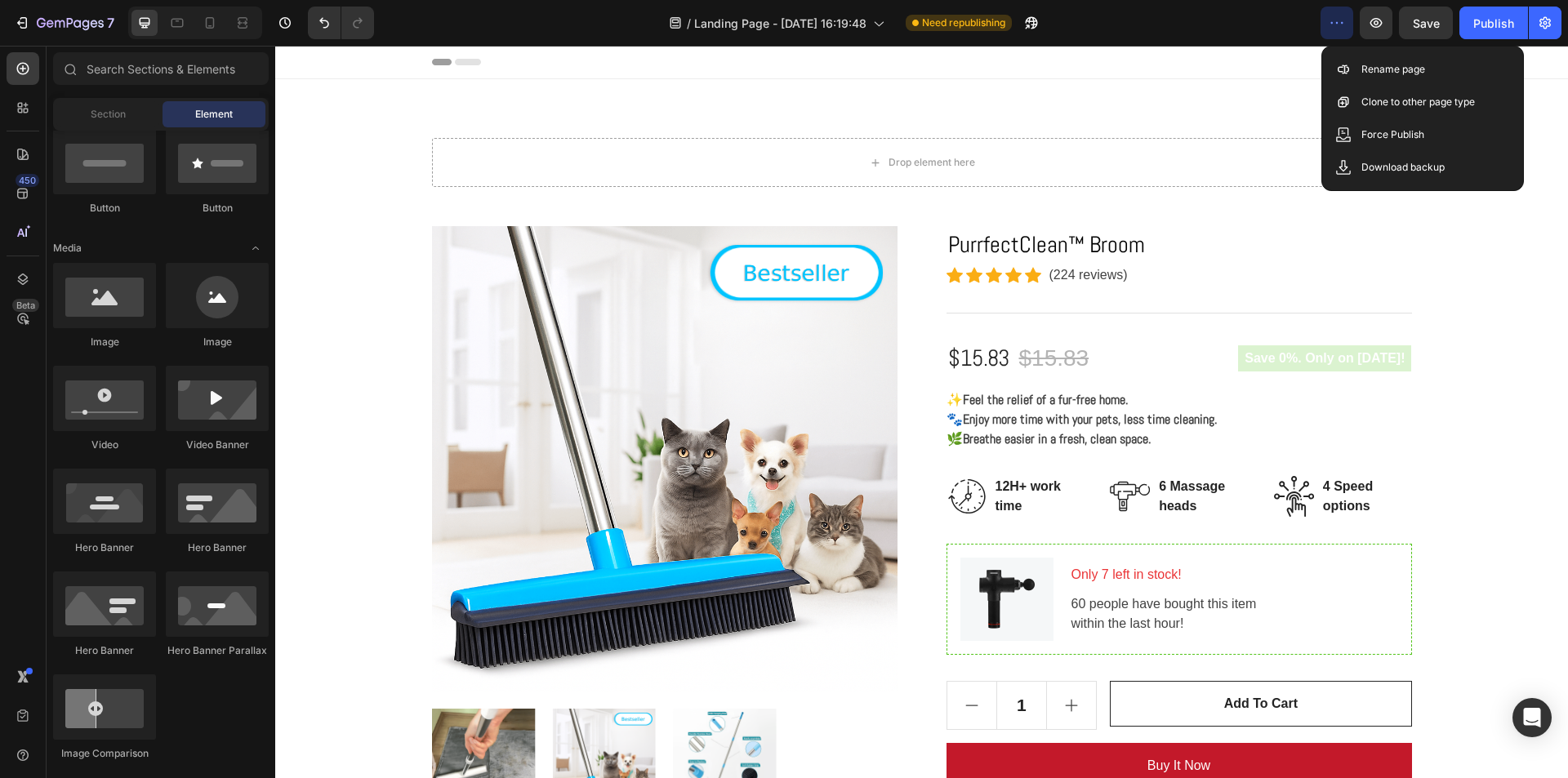
click at [1323, 11] on button "button" at bounding box center [1337, 23] width 33 height 33
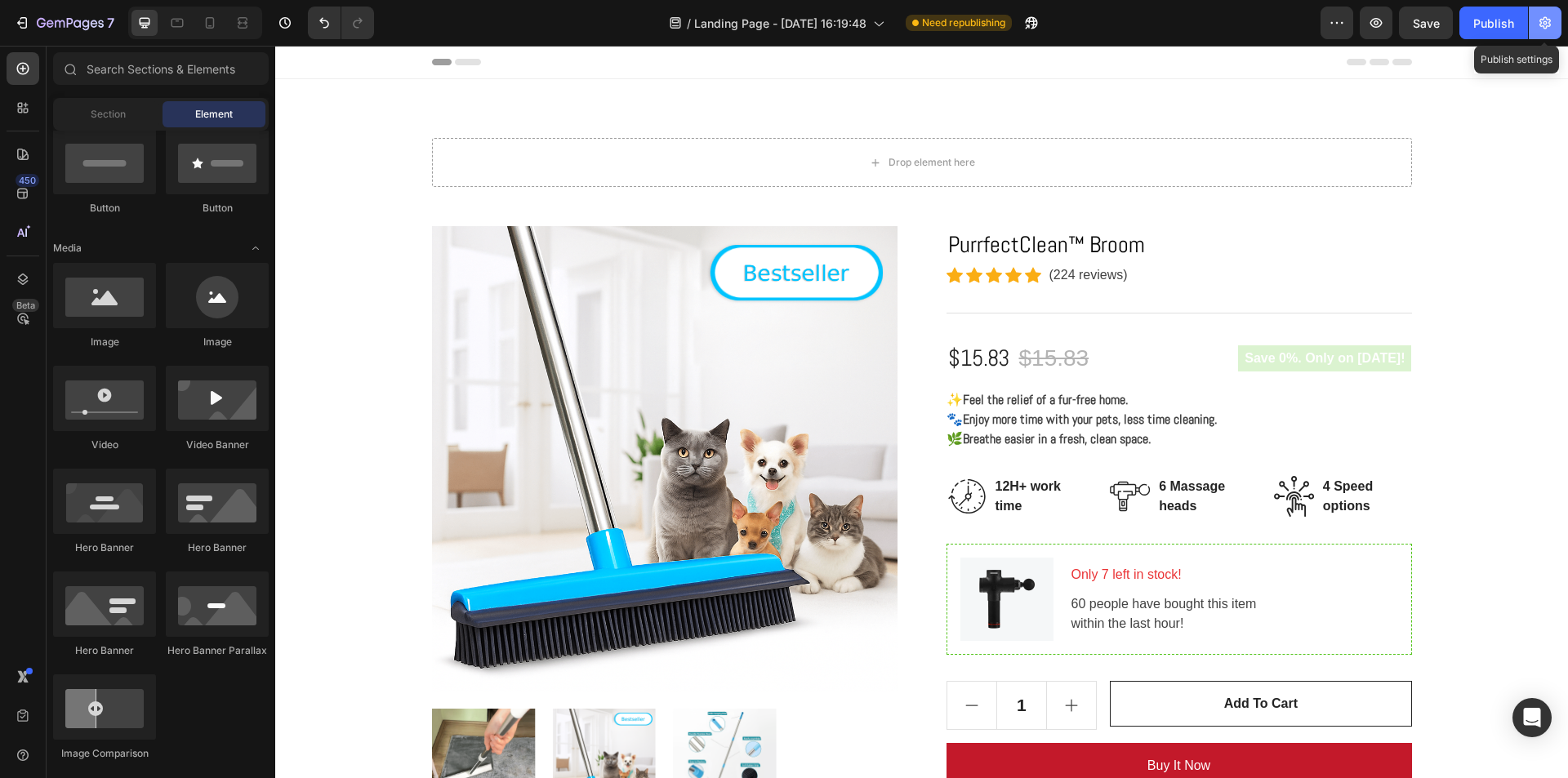
click at [1533, 20] on button "button" at bounding box center [1545, 23] width 33 height 33
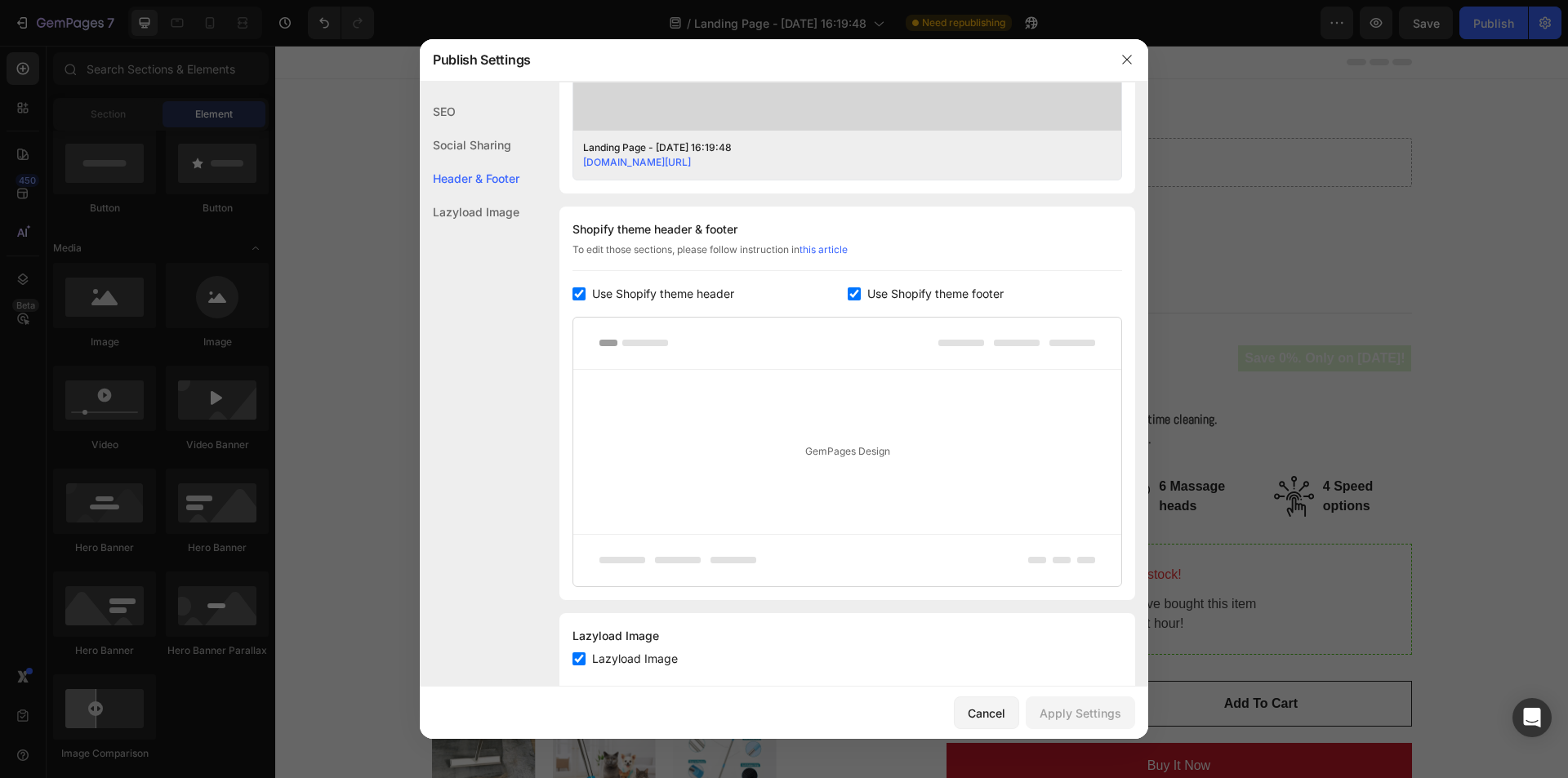
scroll to position [690, 0]
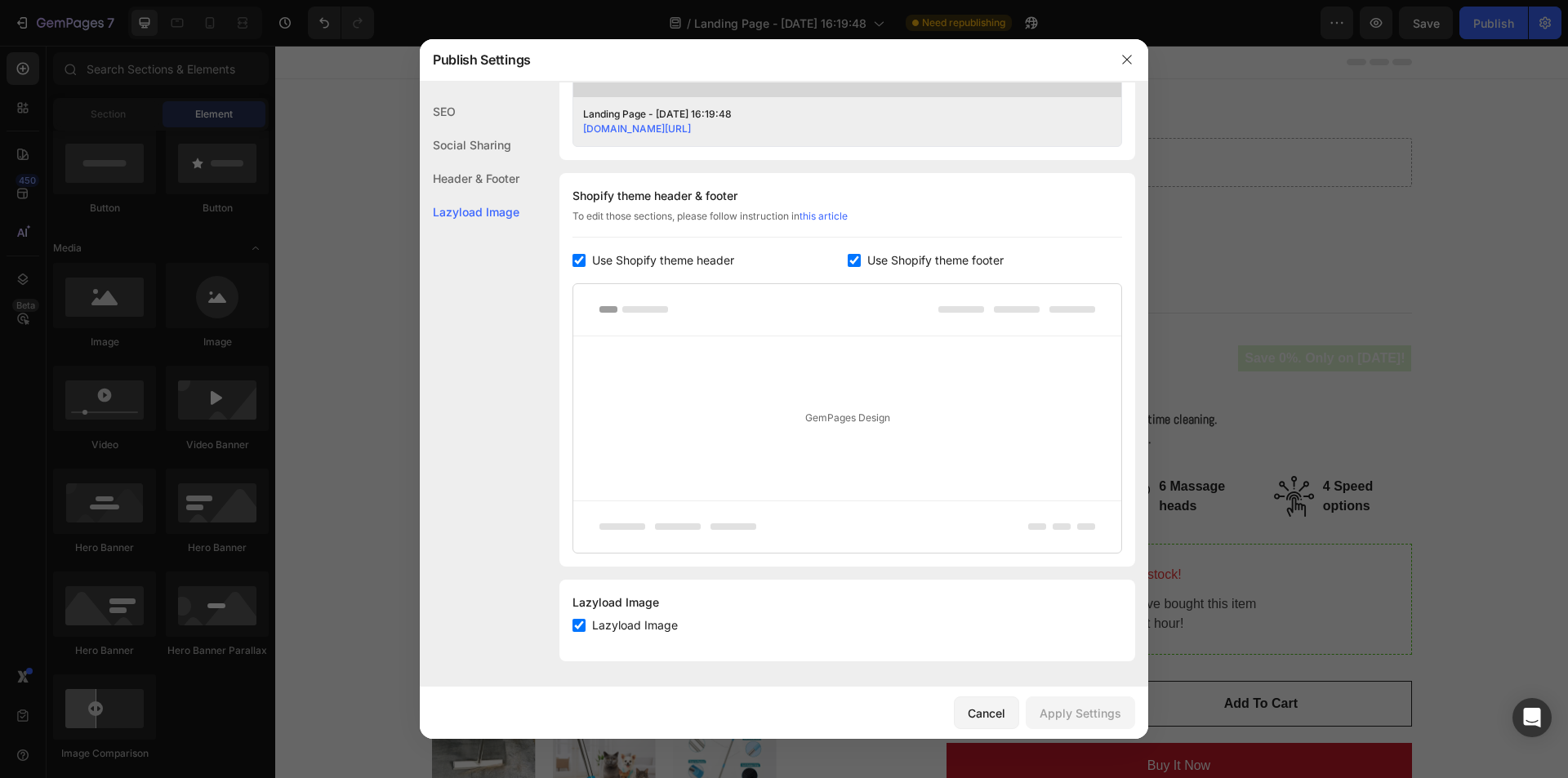
click at [1201, 118] on div at bounding box center [784, 389] width 1568 height 778
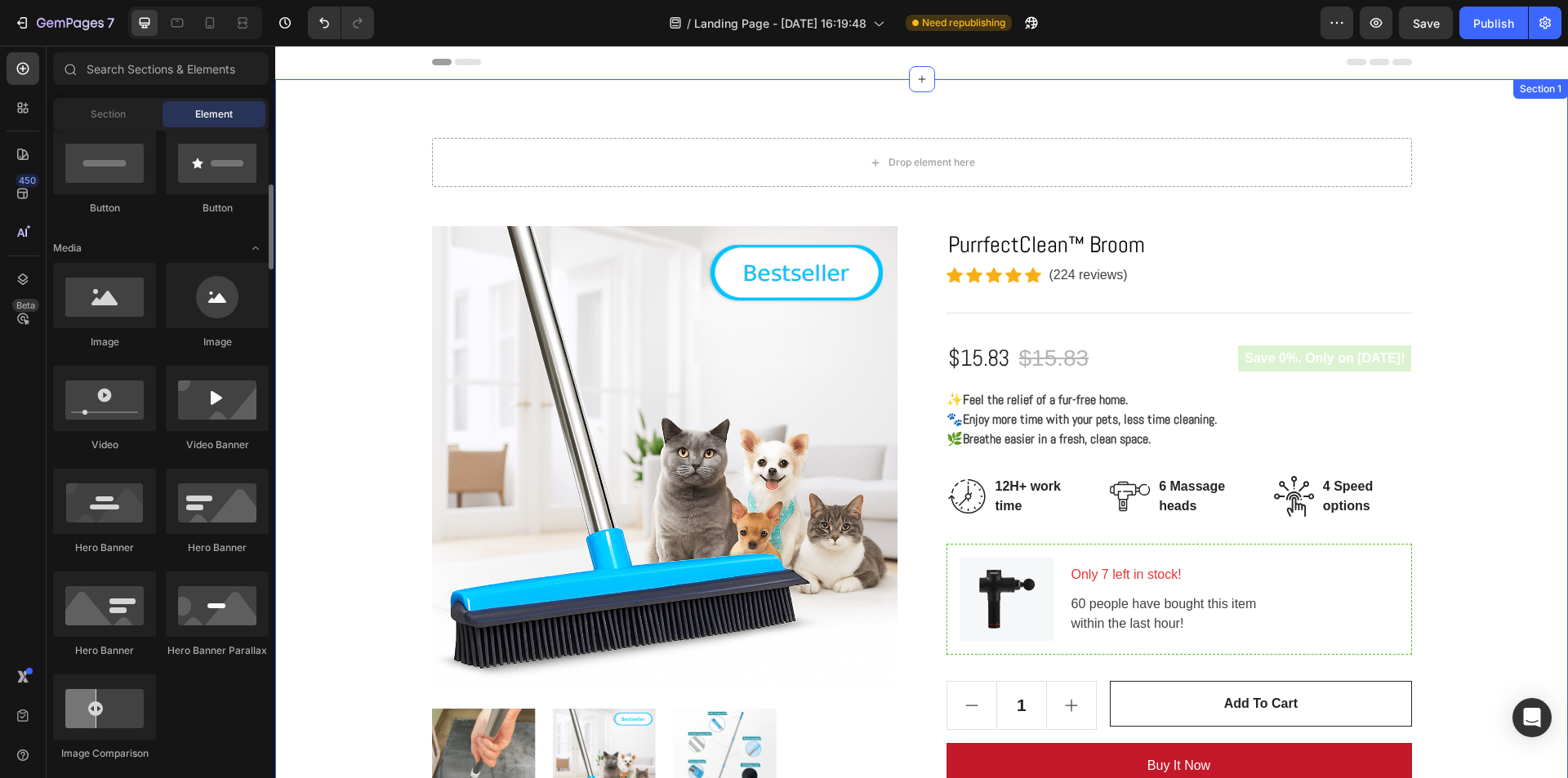
scroll to position [0, 0]
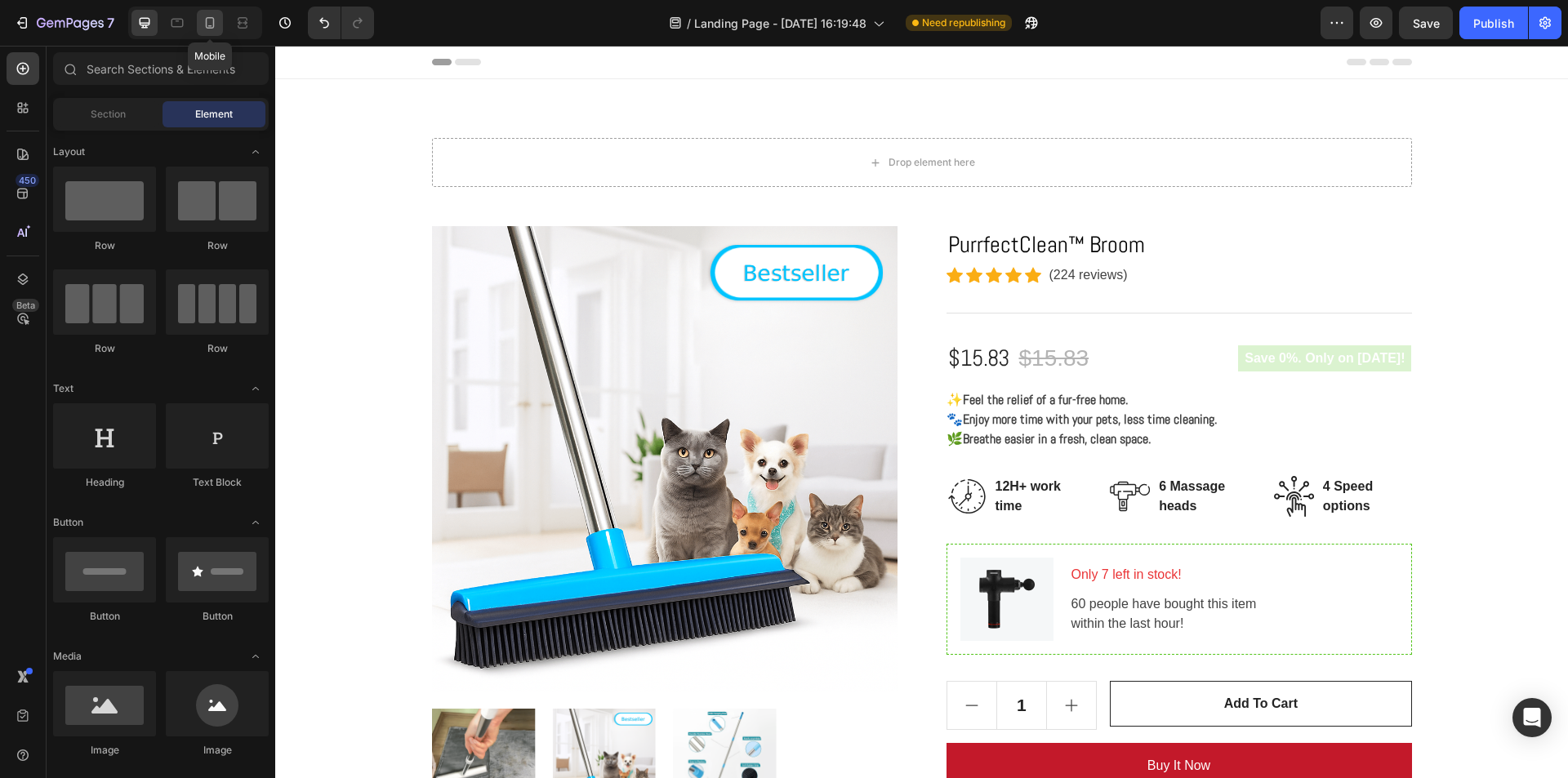
click at [211, 24] on icon at bounding box center [210, 23] width 16 height 16
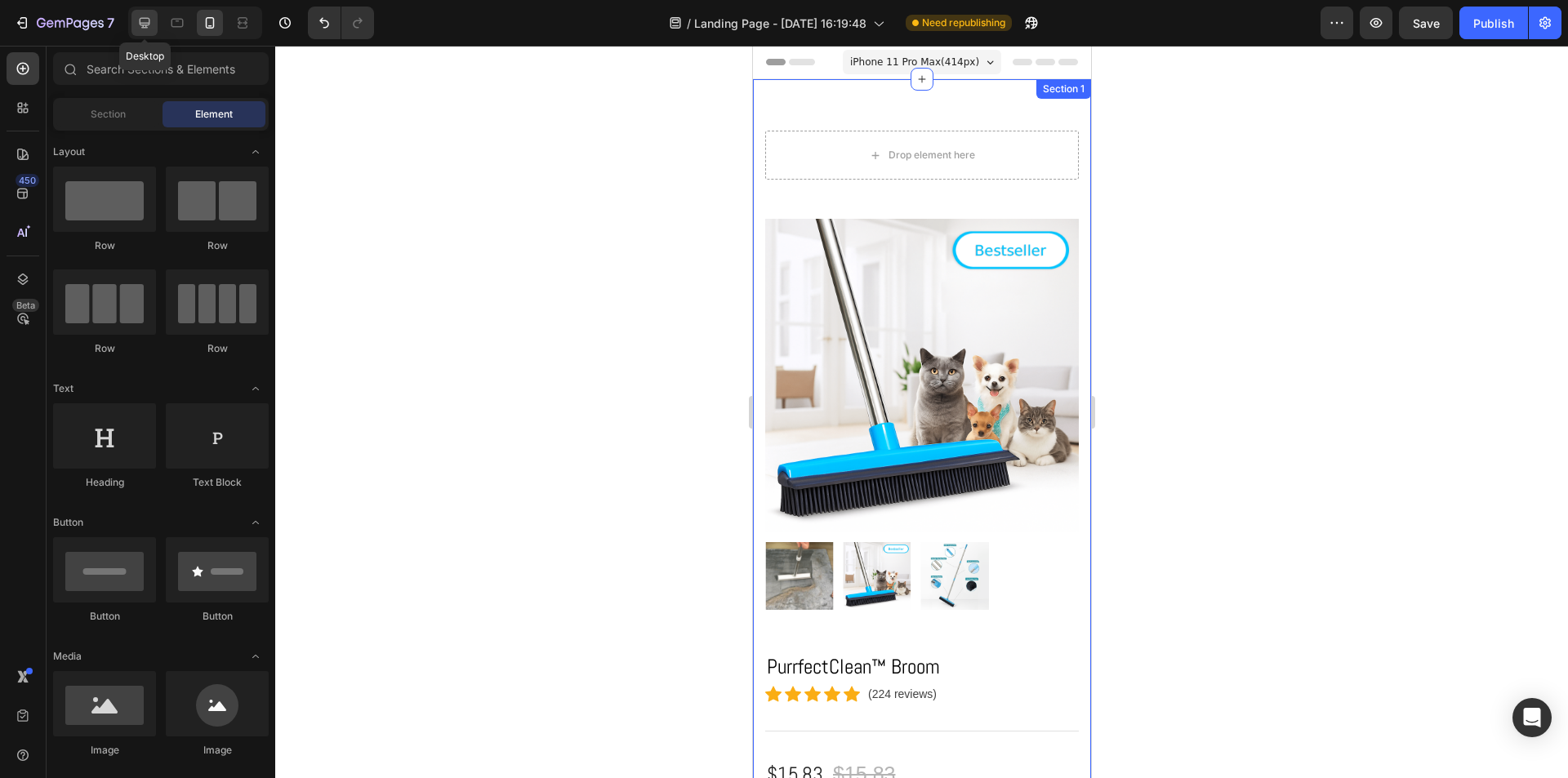
click at [151, 26] on icon at bounding box center [145, 23] width 16 height 16
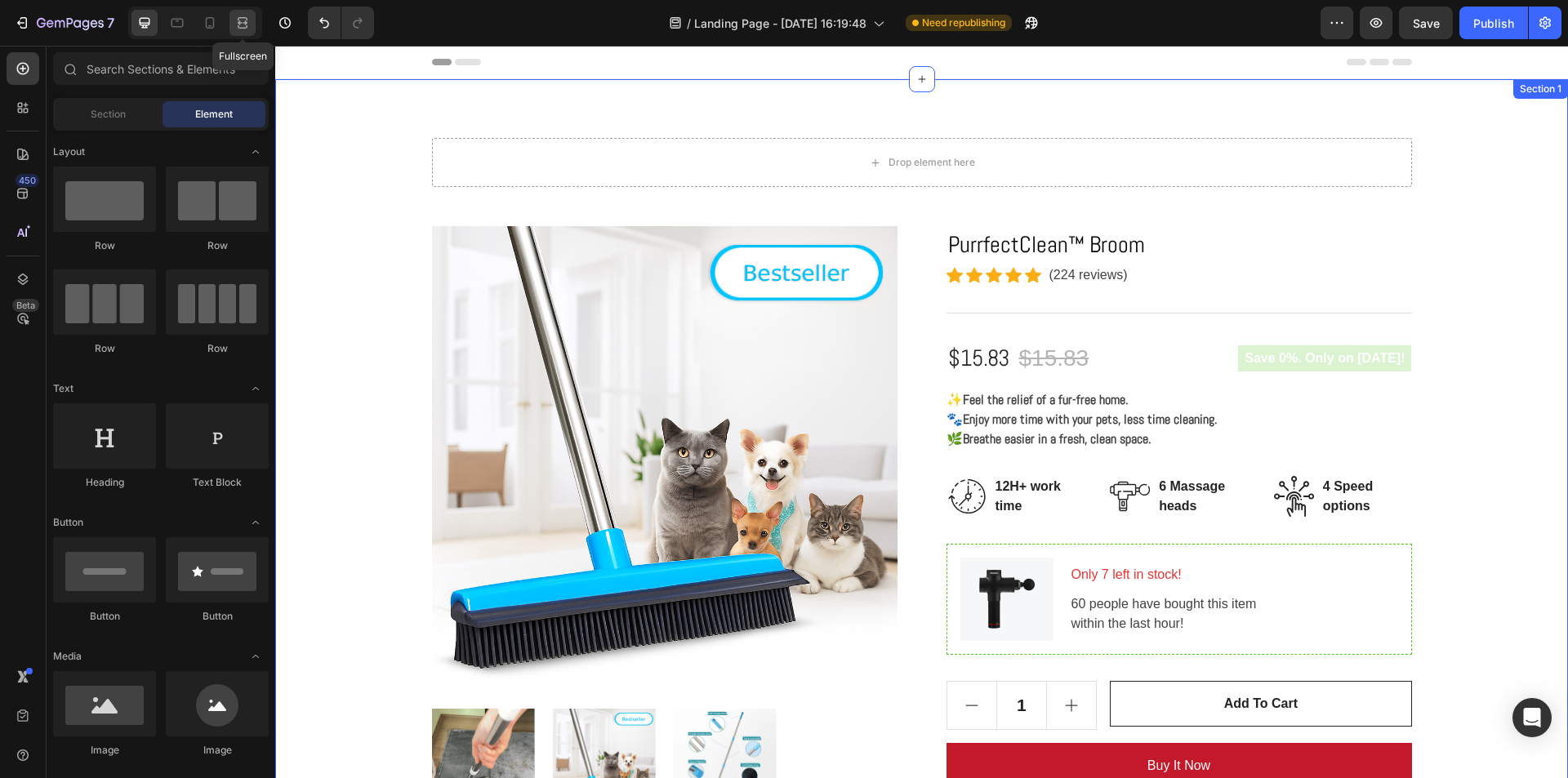
click at [239, 25] on icon at bounding box center [242, 27] width 10 height 4
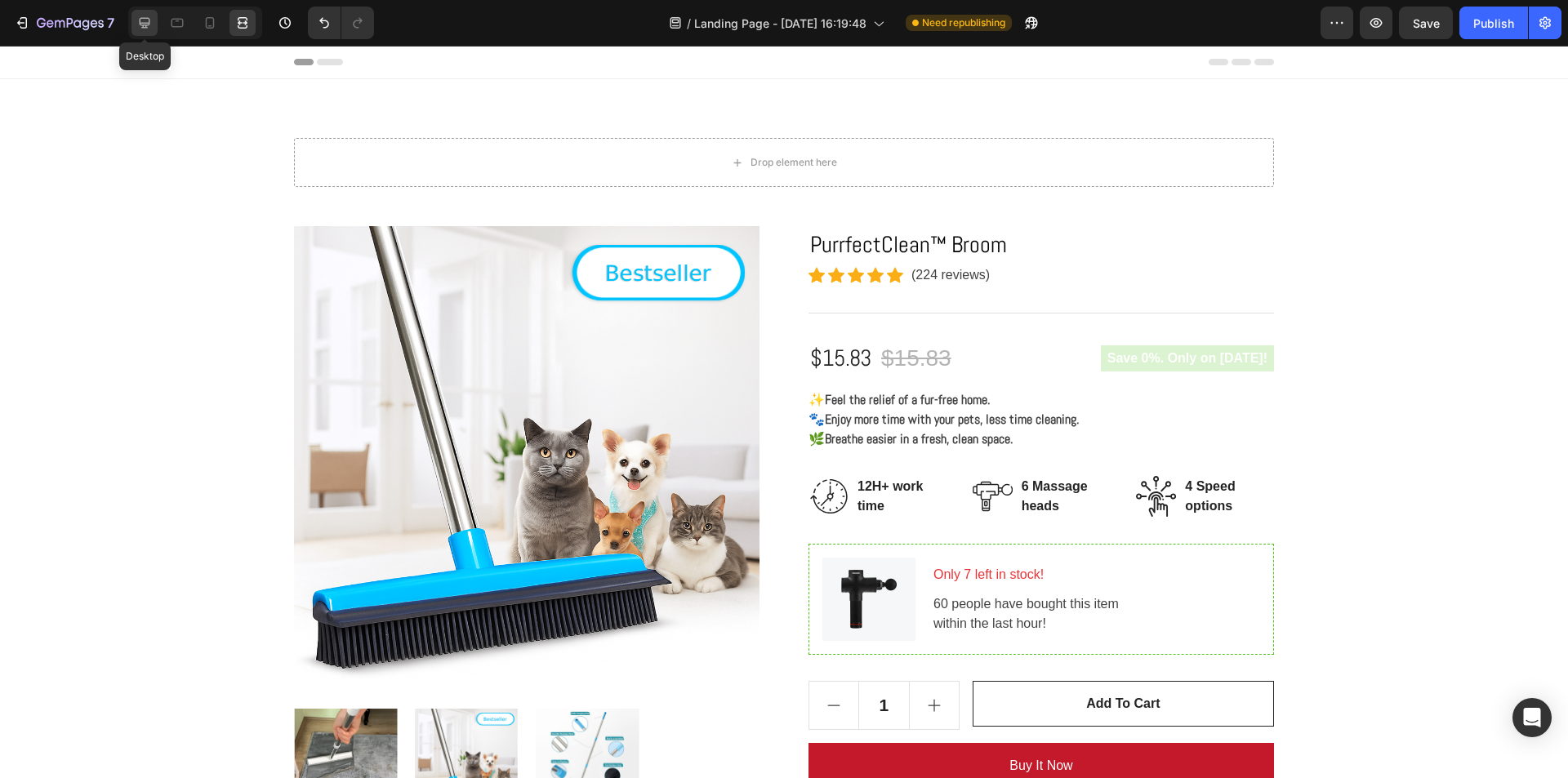
click at [148, 33] on div at bounding box center [145, 23] width 26 height 26
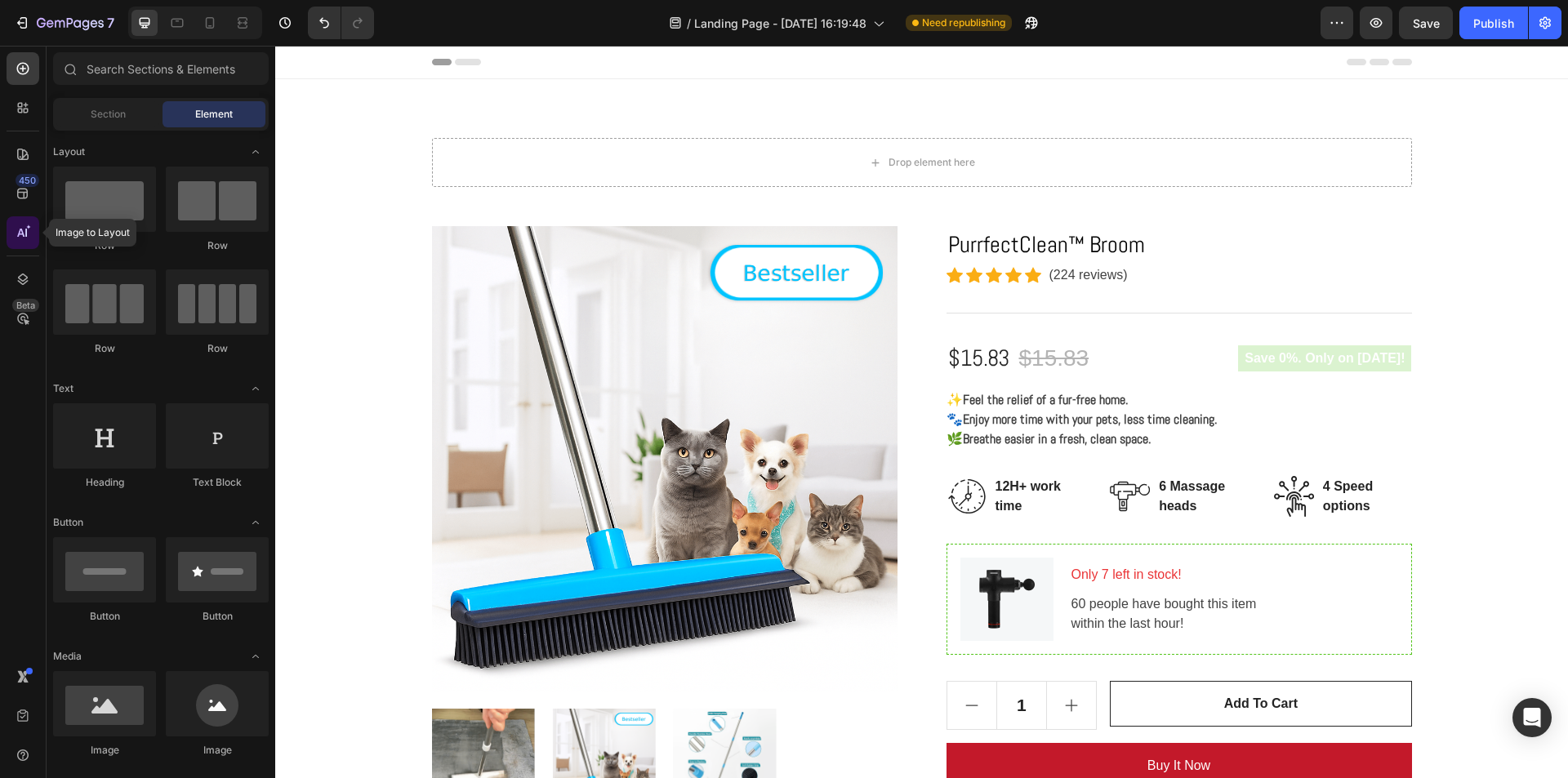
click at [22, 227] on icon at bounding box center [23, 233] width 16 height 16
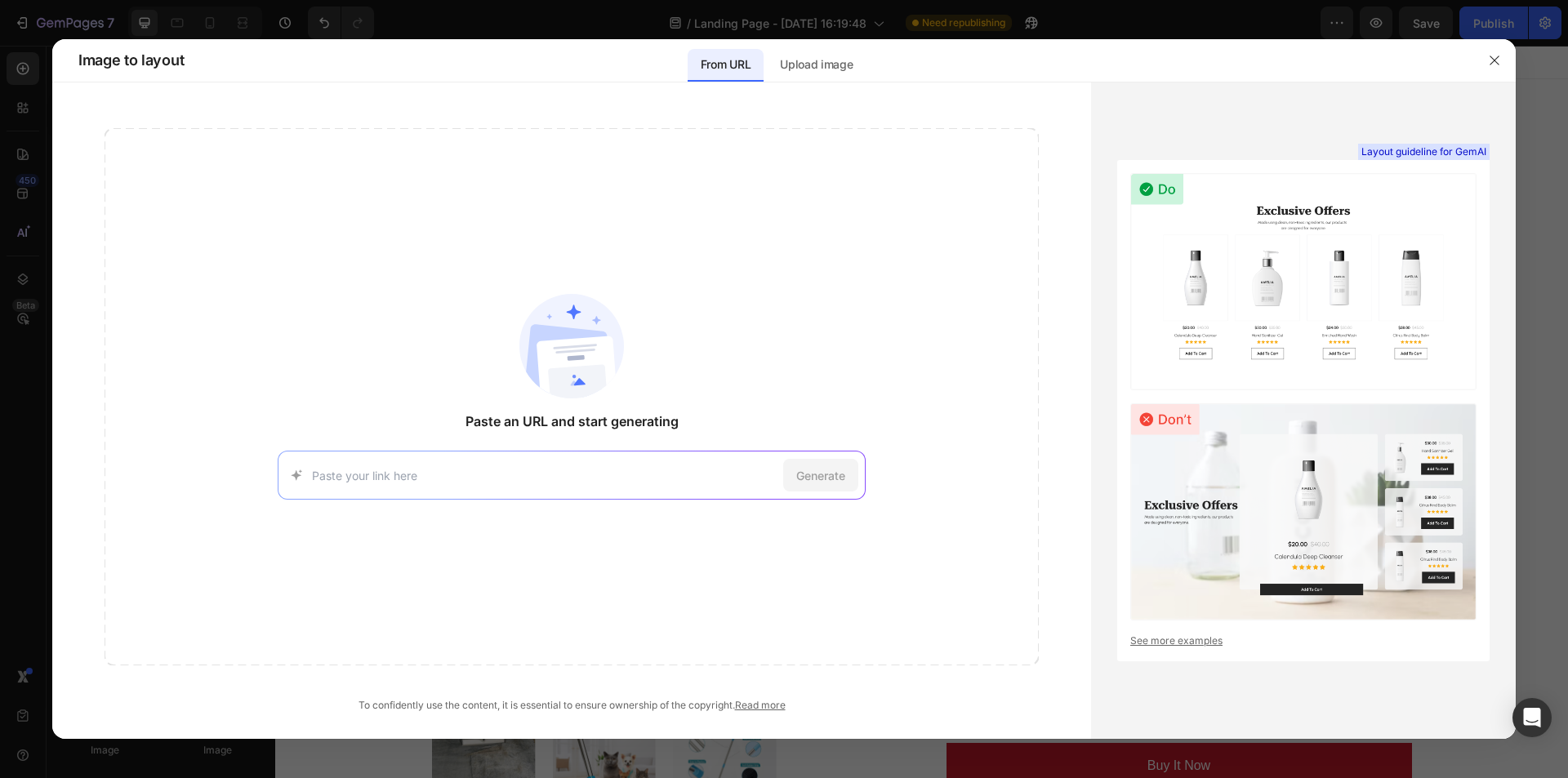
click at [1233, 23] on div at bounding box center [784, 389] width 1568 height 778
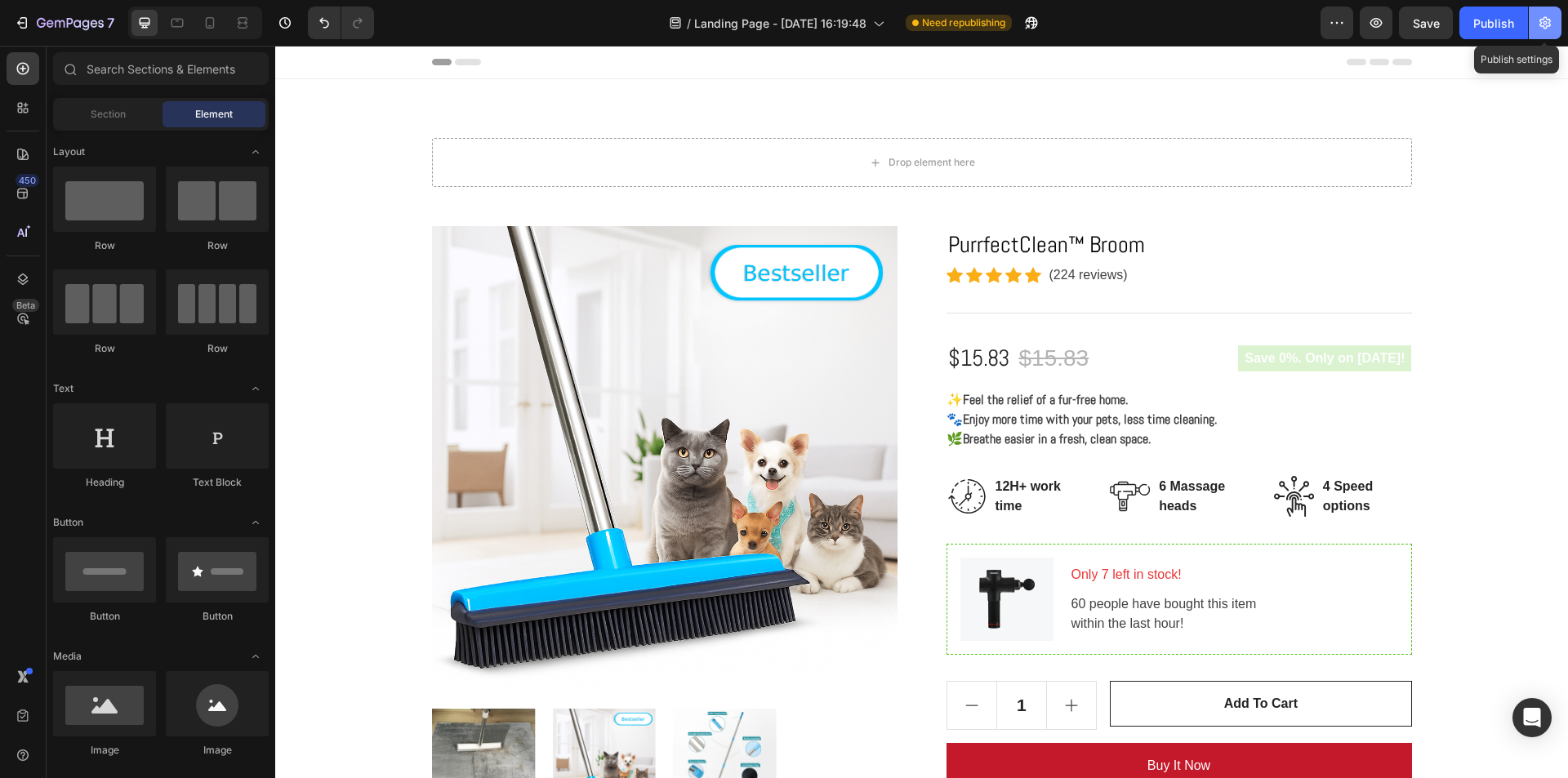
click at [1542, 25] on icon "button" at bounding box center [1545, 23] width 16 height 16
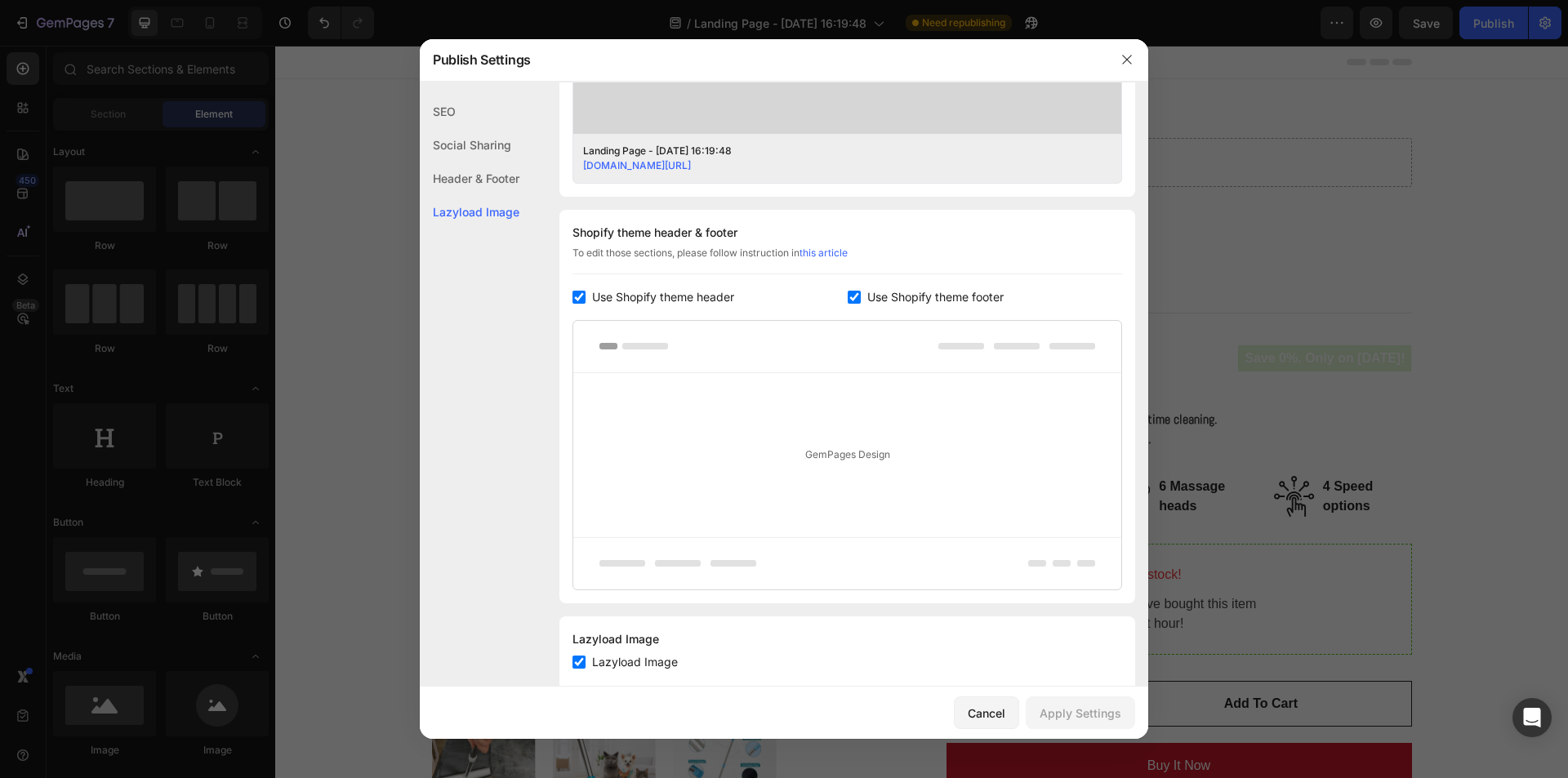
click at [608, 295] on span "Use Shopify theme header" at bounding box center [663, 297] width 142 height 20
checkbox input "false"
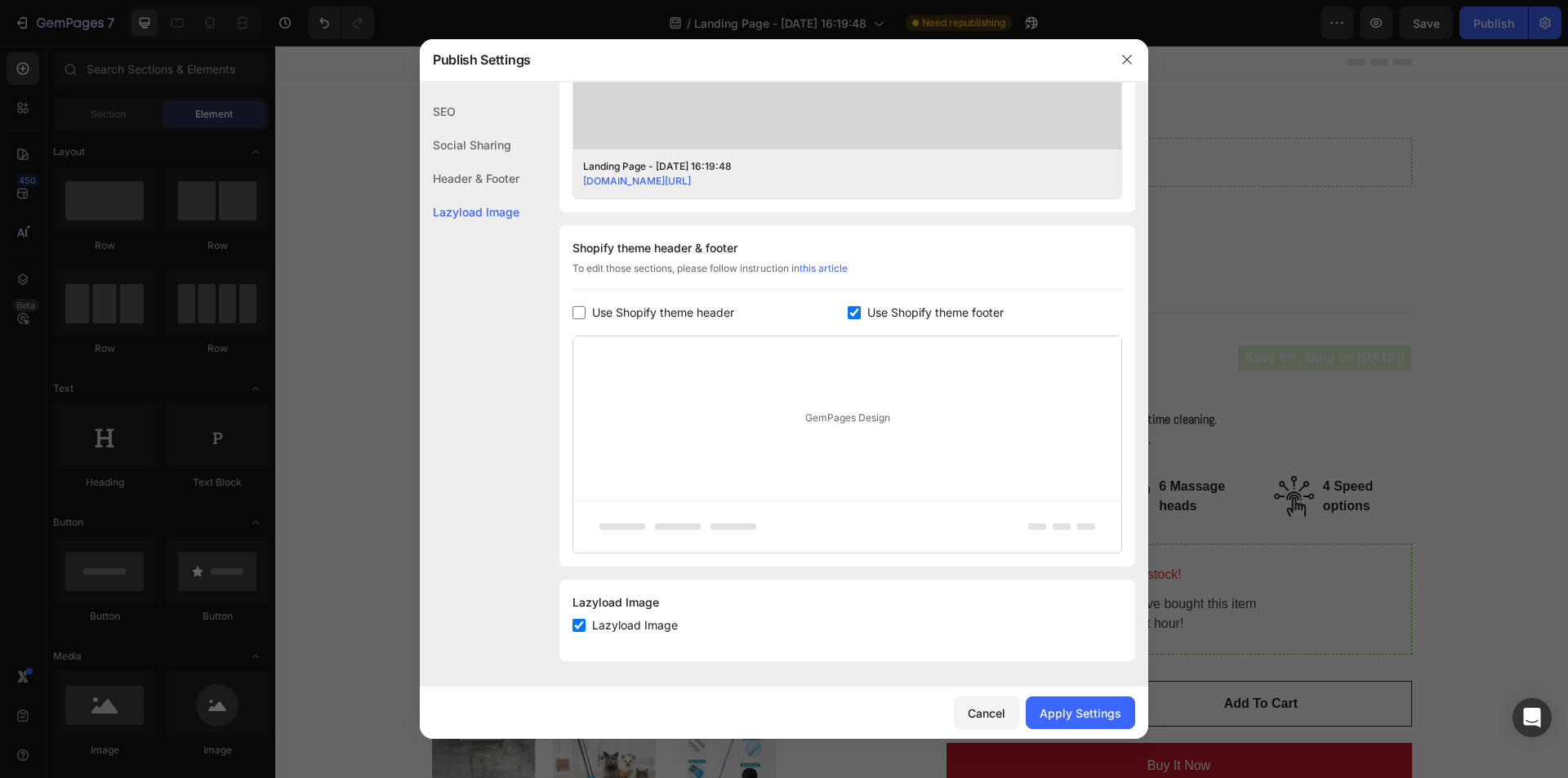
click at [881, 314] on span "Use Shopify theme footer" at bounding box center [935, 313] width 136 height 20
checkbox input "false"
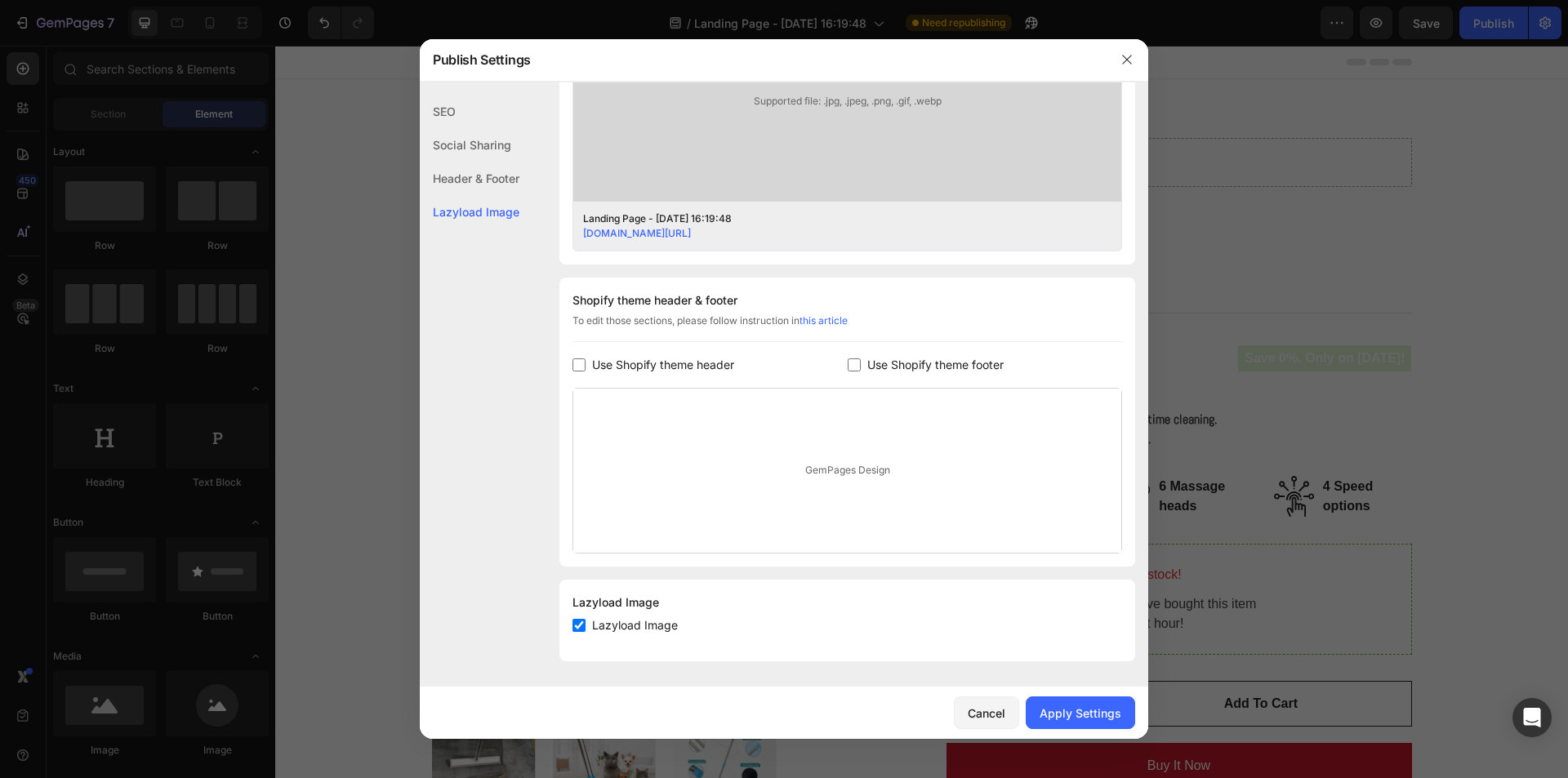
scroll to position [585, 0]
click at [1071, 709] on div "Apply Settings" at bounding box center [1081, 713] width 82 height 17
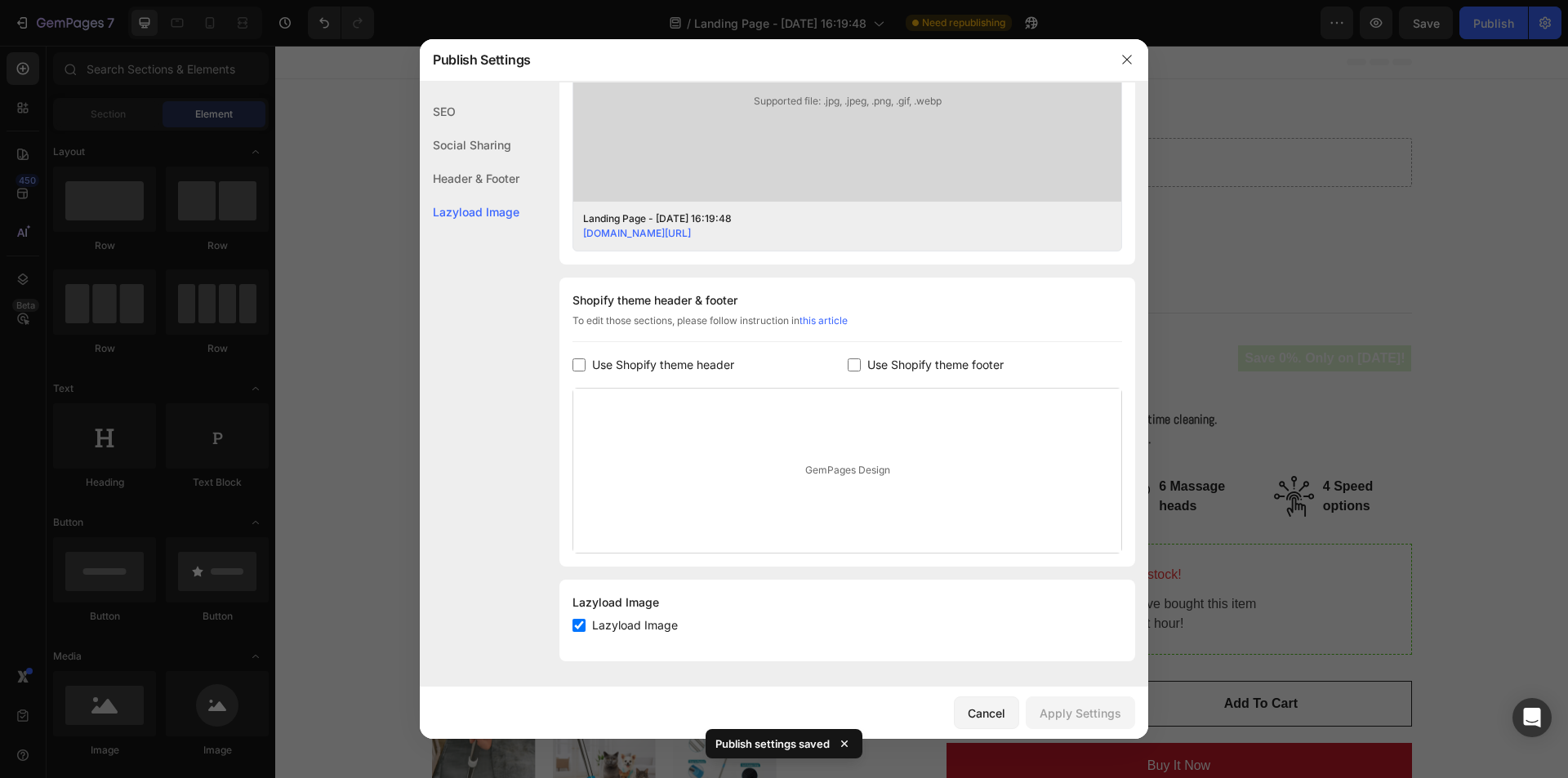
click at [493, 195] on div "Header & Footer" at bounding box center [470, 212] width 100 height 34
click at [484, 162] on div "Social Sharing" at bounding box center [470, 178] width 100 height 34
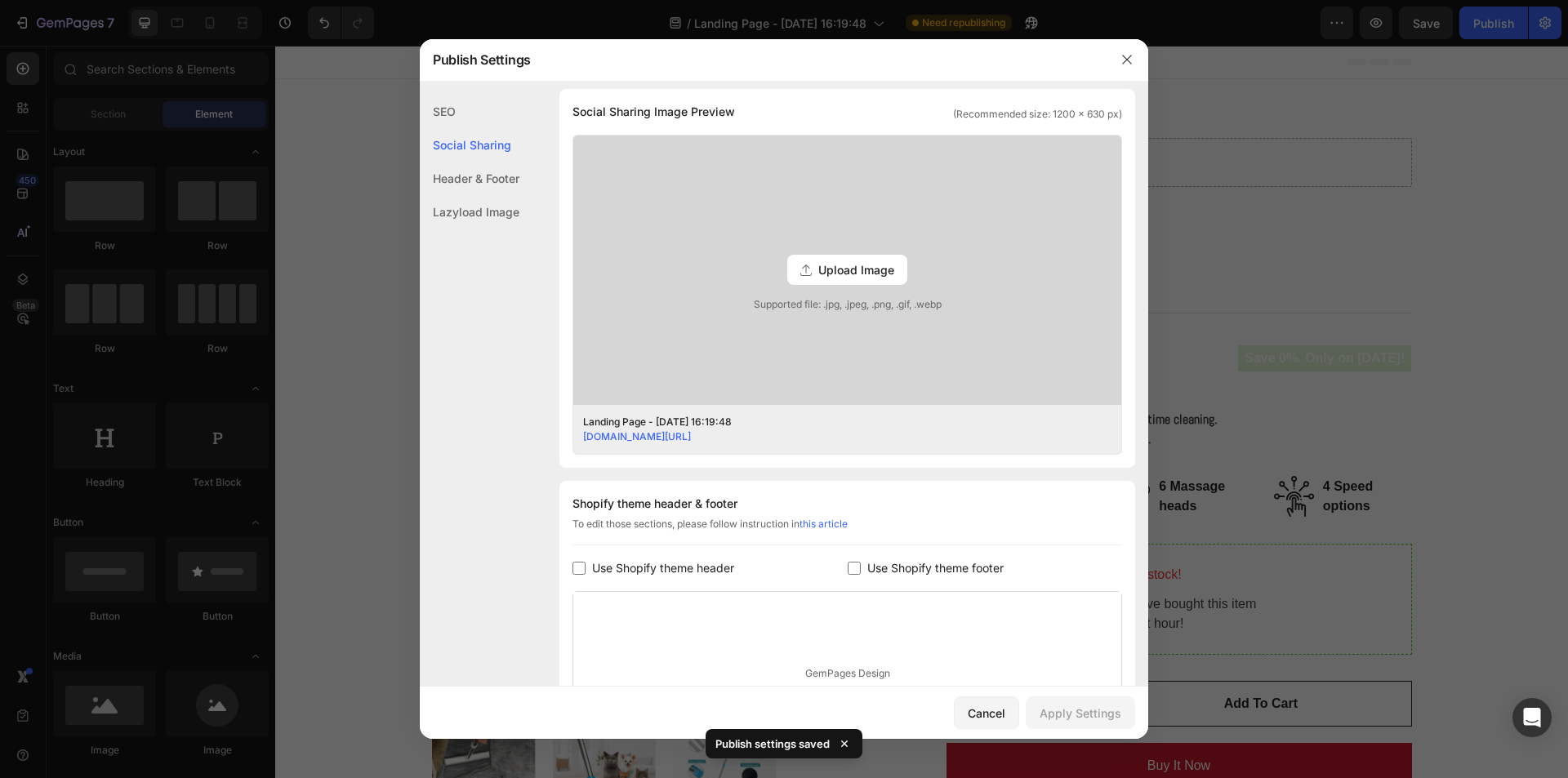
scroll to position [374, 0]
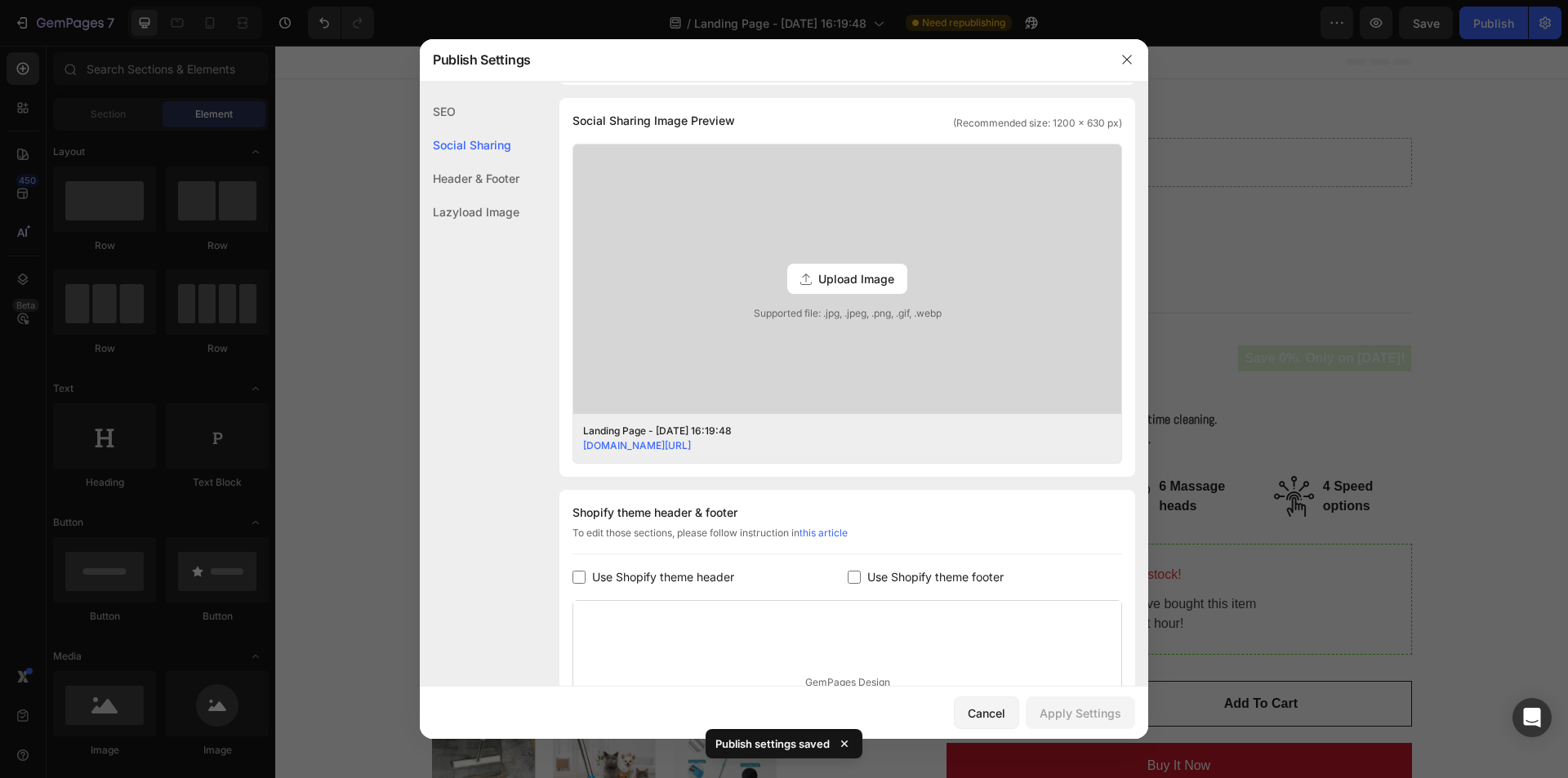
click at [477, 128] on div "SEO" at bounding box center [470, 145] width 100 height 34
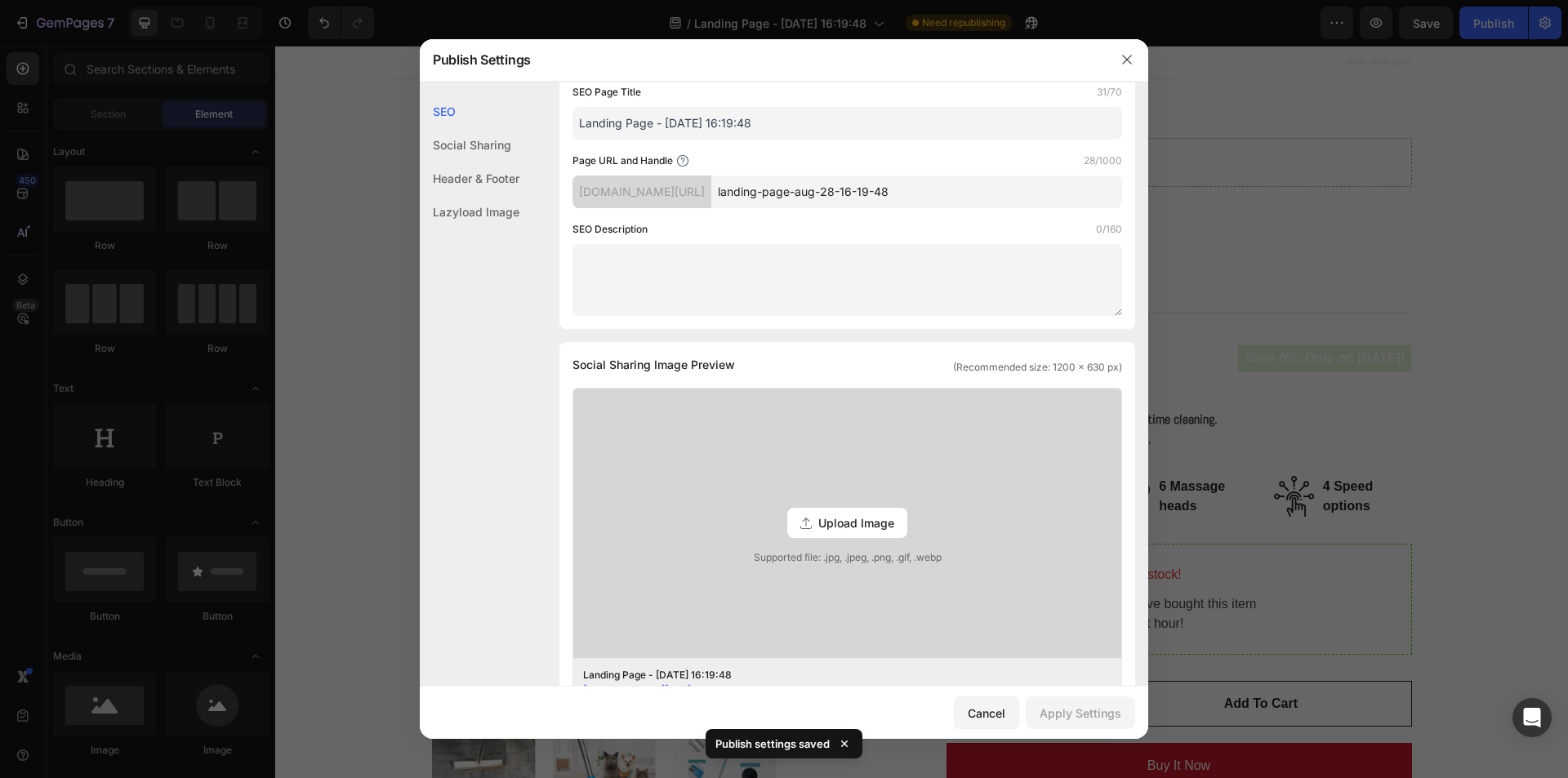
scroll to position [0, 0]
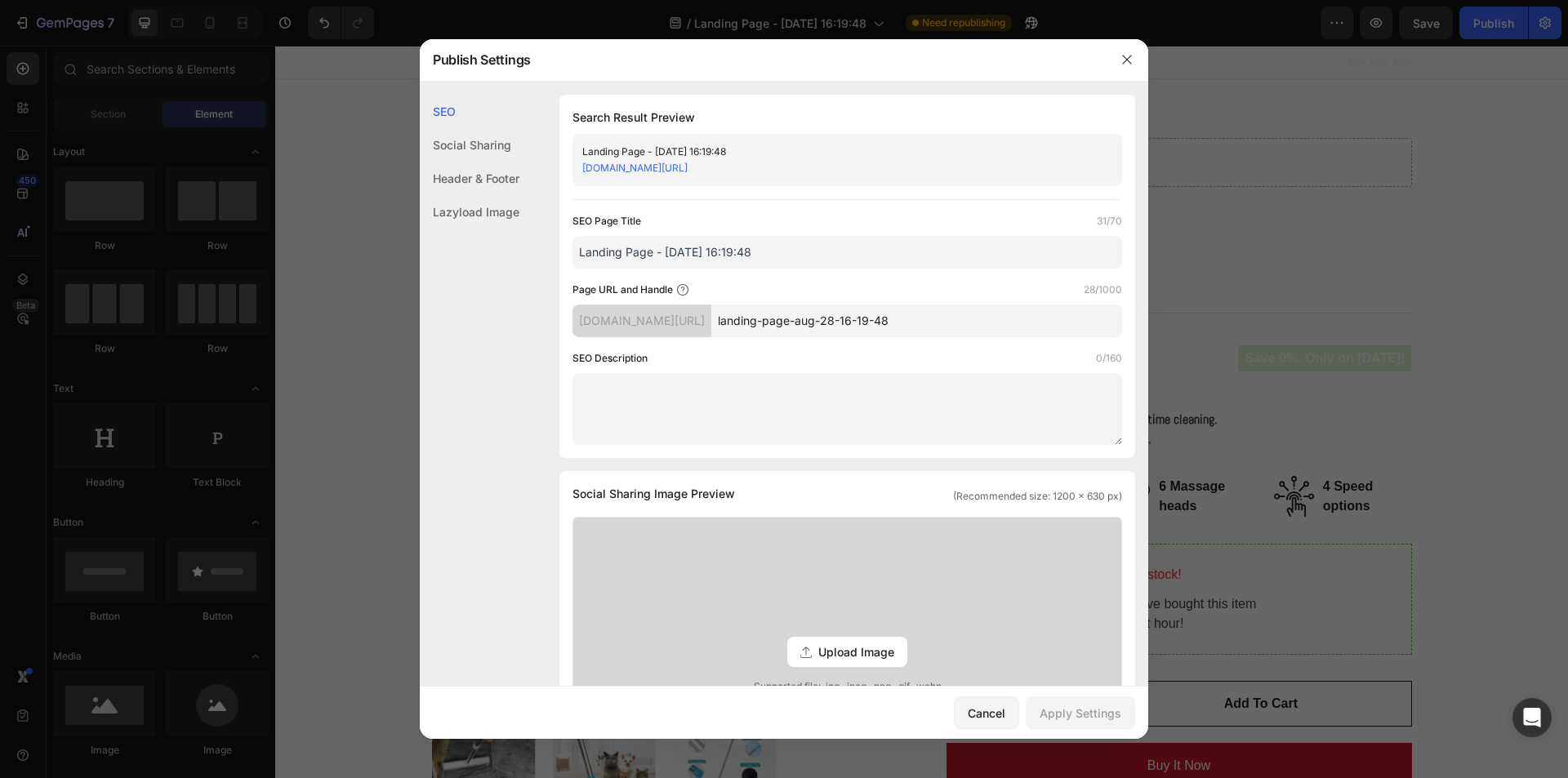
click at [630, 247] on input "Landing Page - Aug 28, 16:19:48" at bounding box center [847, 253] width 550 height 33
click at [1124, 57] on icon "button" at bounding box center [1126, 59] width 13 height 13
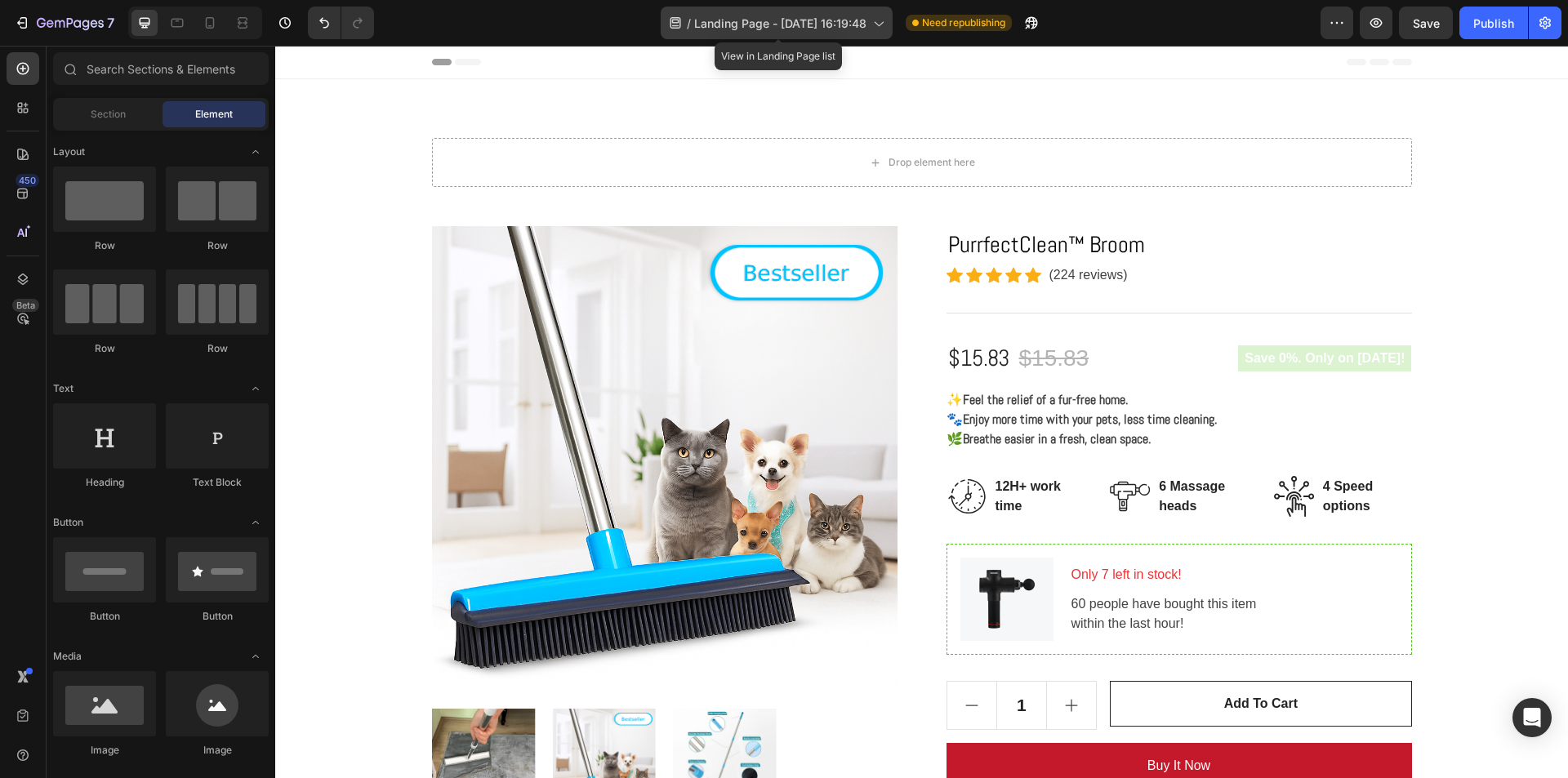
click at [855, 22] on span "Landing Page - Aug 28, 16:19:48" at bounding box center [781, 23] width 173 height 17
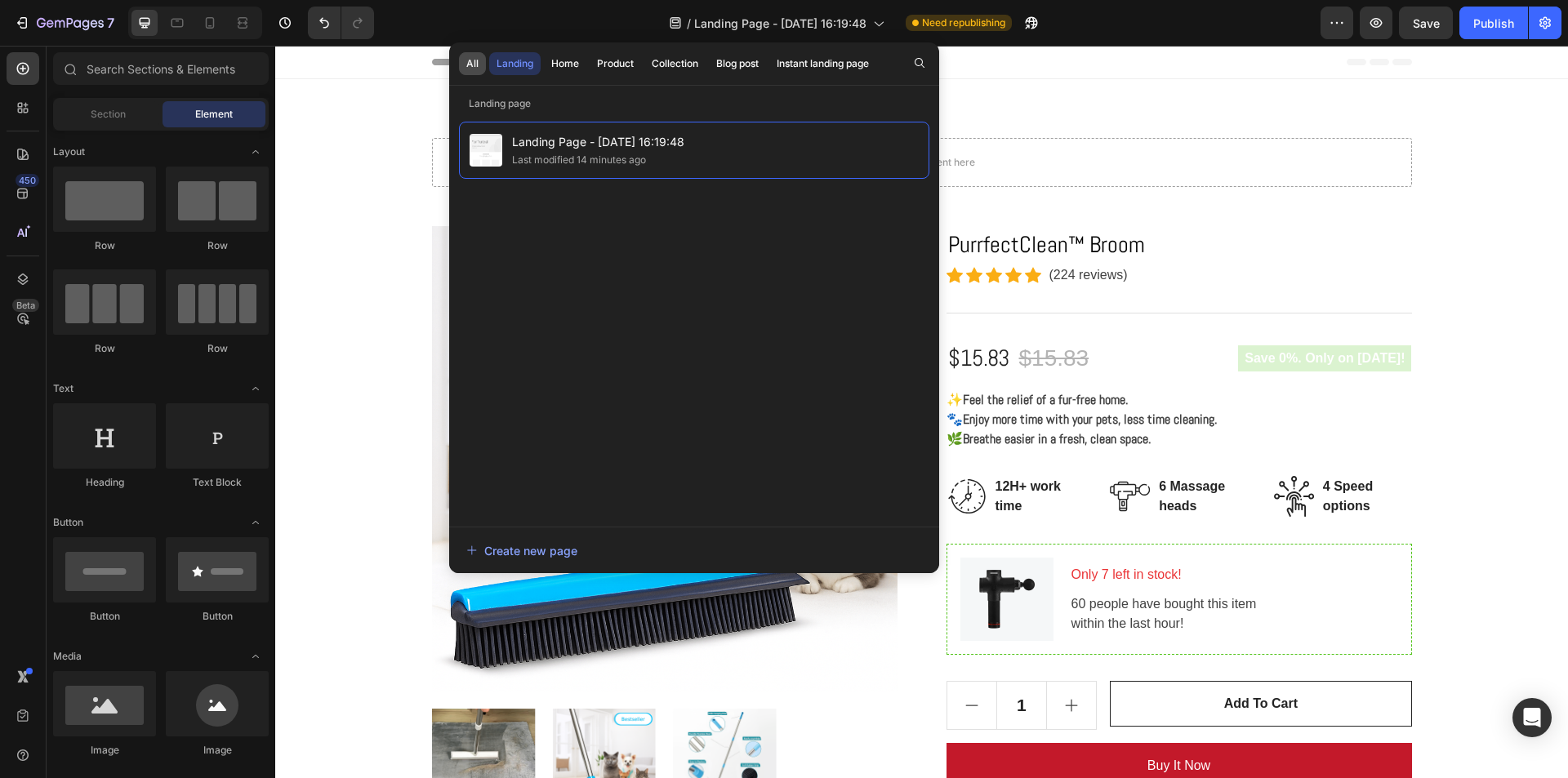
click at [471, 63] on div "All" at bounding box center [472, 64] width 12 height 15
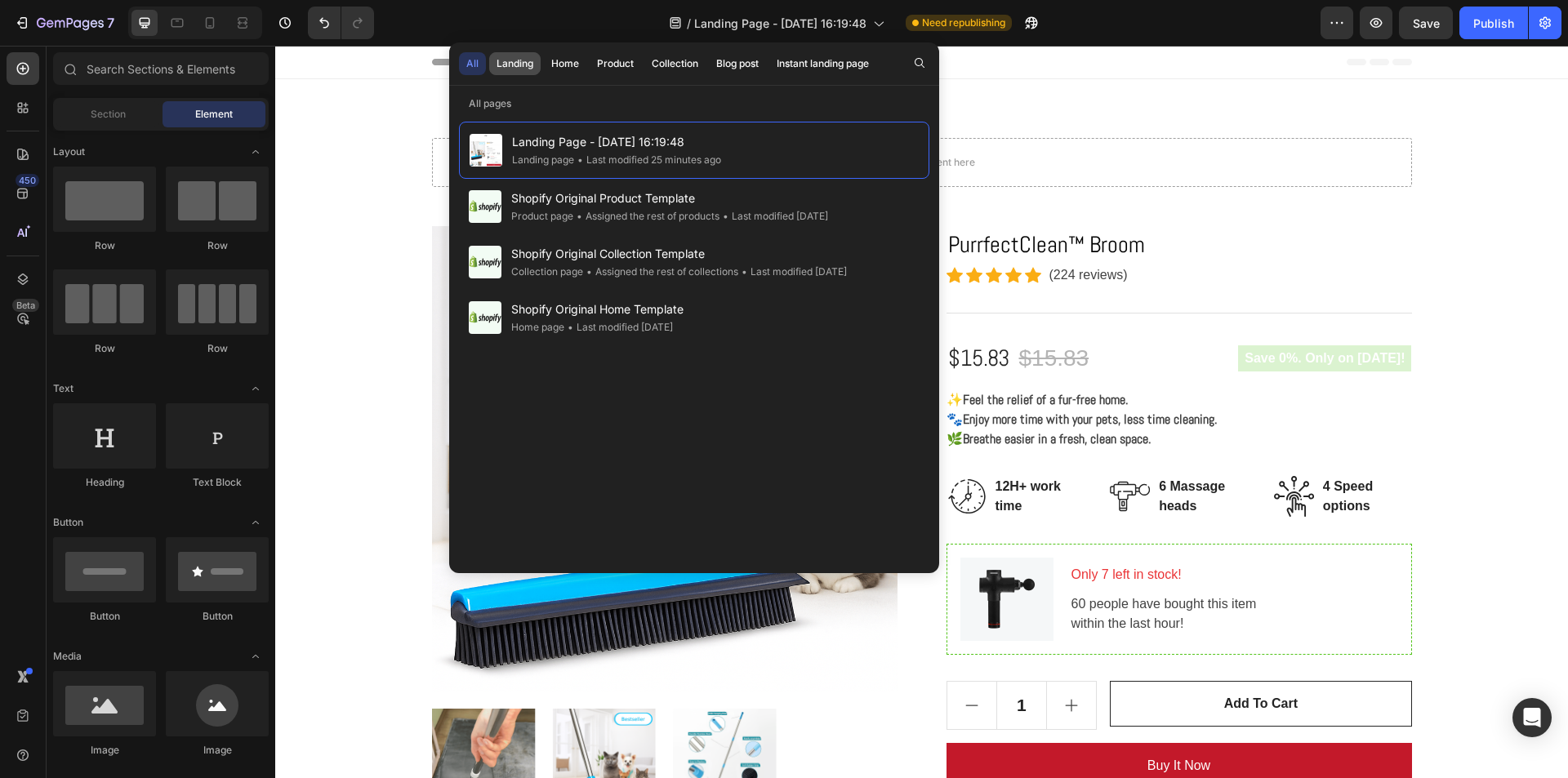
click at [518, 57] on div "Landing" at bounding box center [514, 64] width 36 height 15
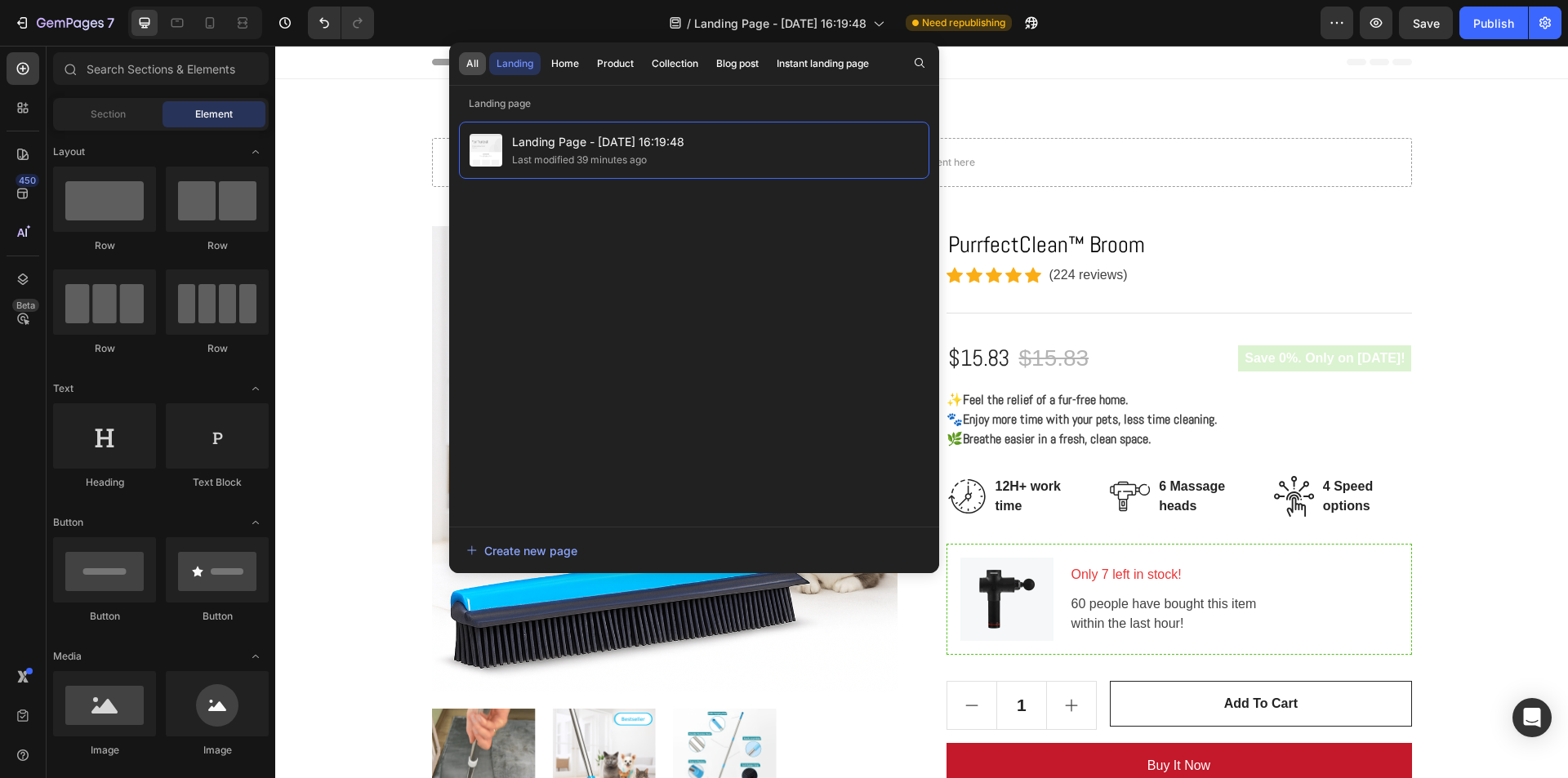
click at [474, 64] on div "All" at bounding box center [472, 64] width 12 height 15
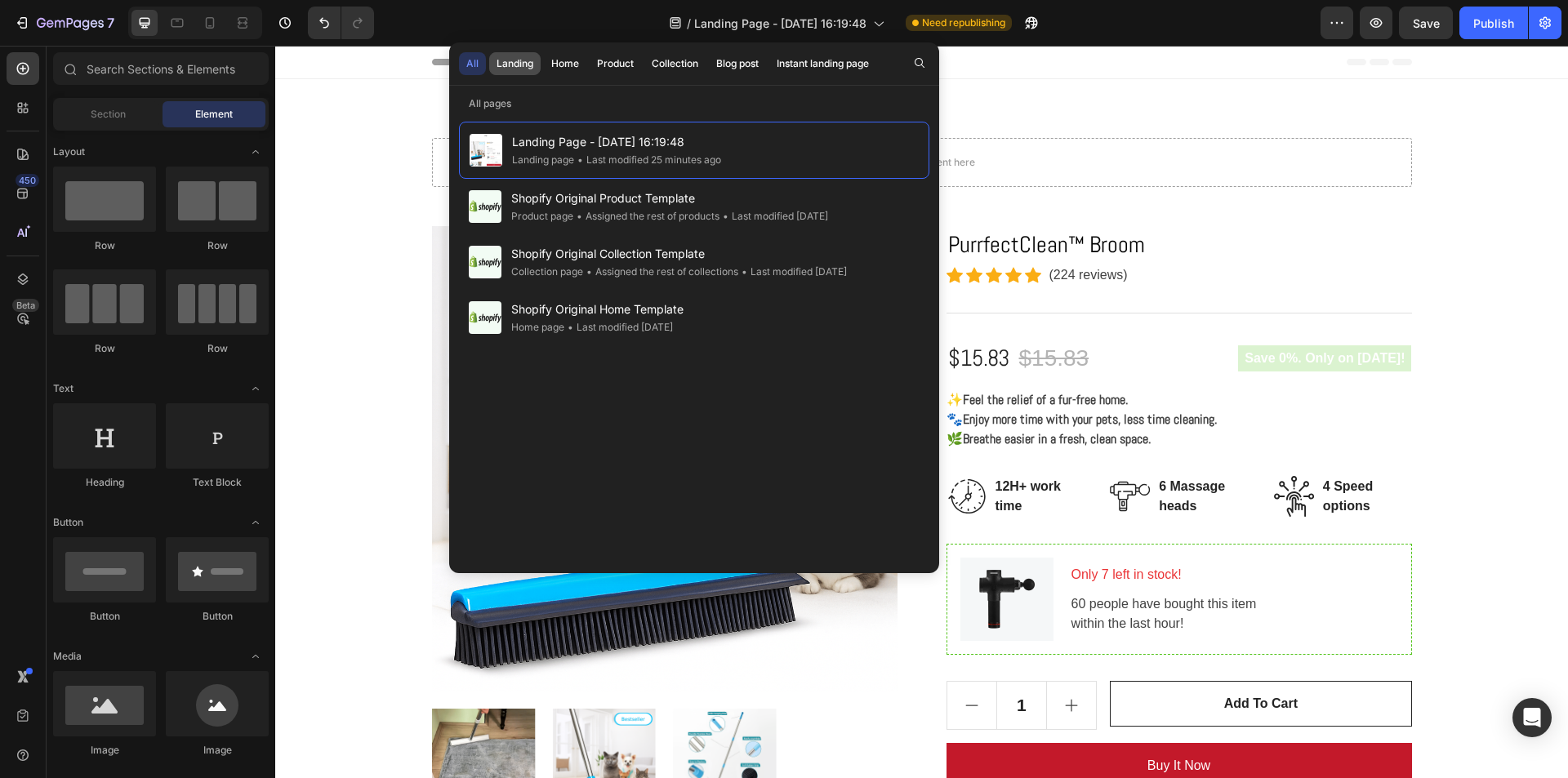
click at [510, 60] on div "Landing" at bounding box center [514, 64] width 36 height 15
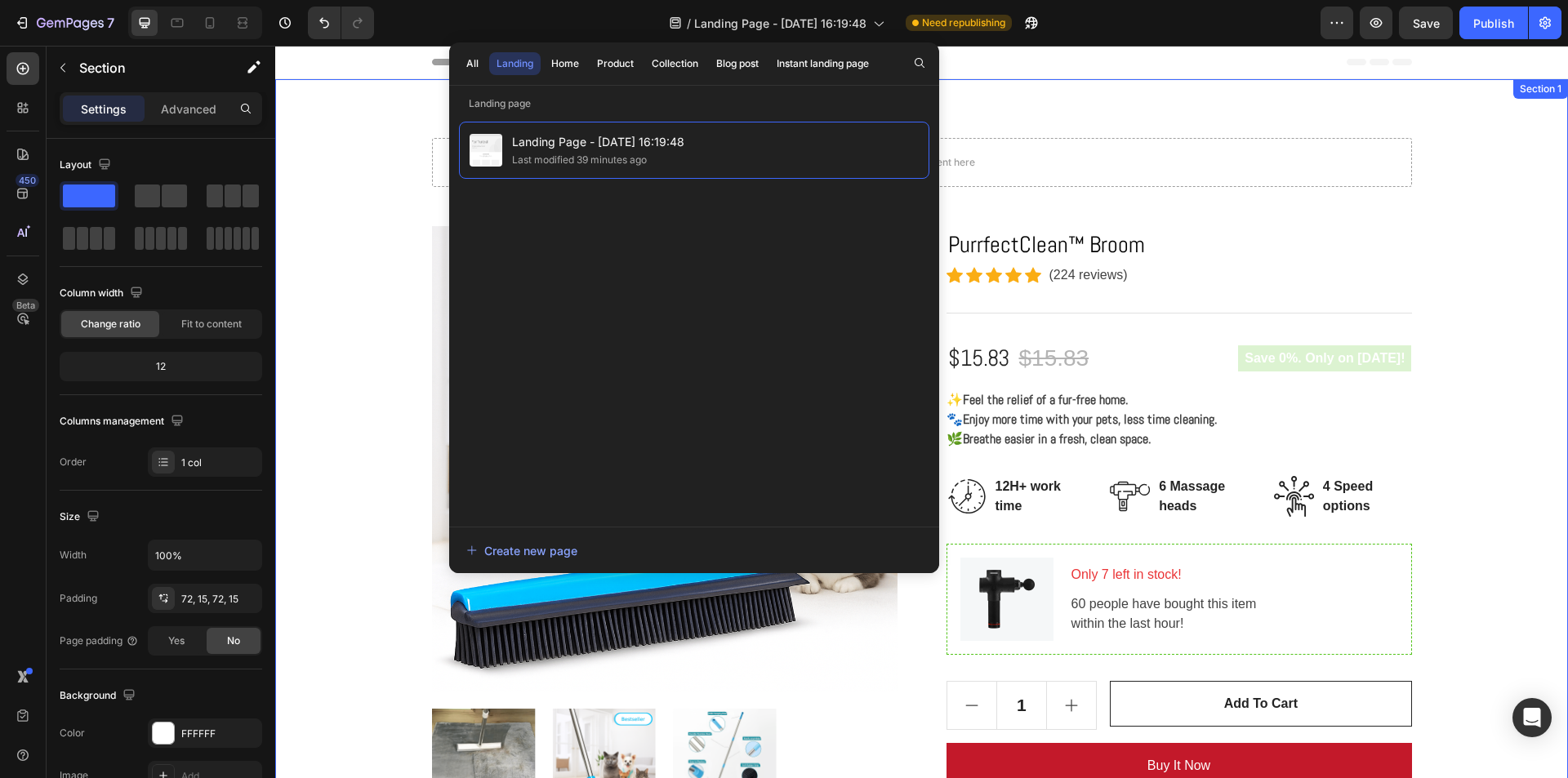
click at [1101, 81] on div "Drop element here Row Product Images PurrfectClean™ Broom Product Title Icon Ic…" at bounding box center [922, 567] width 1293 height 977
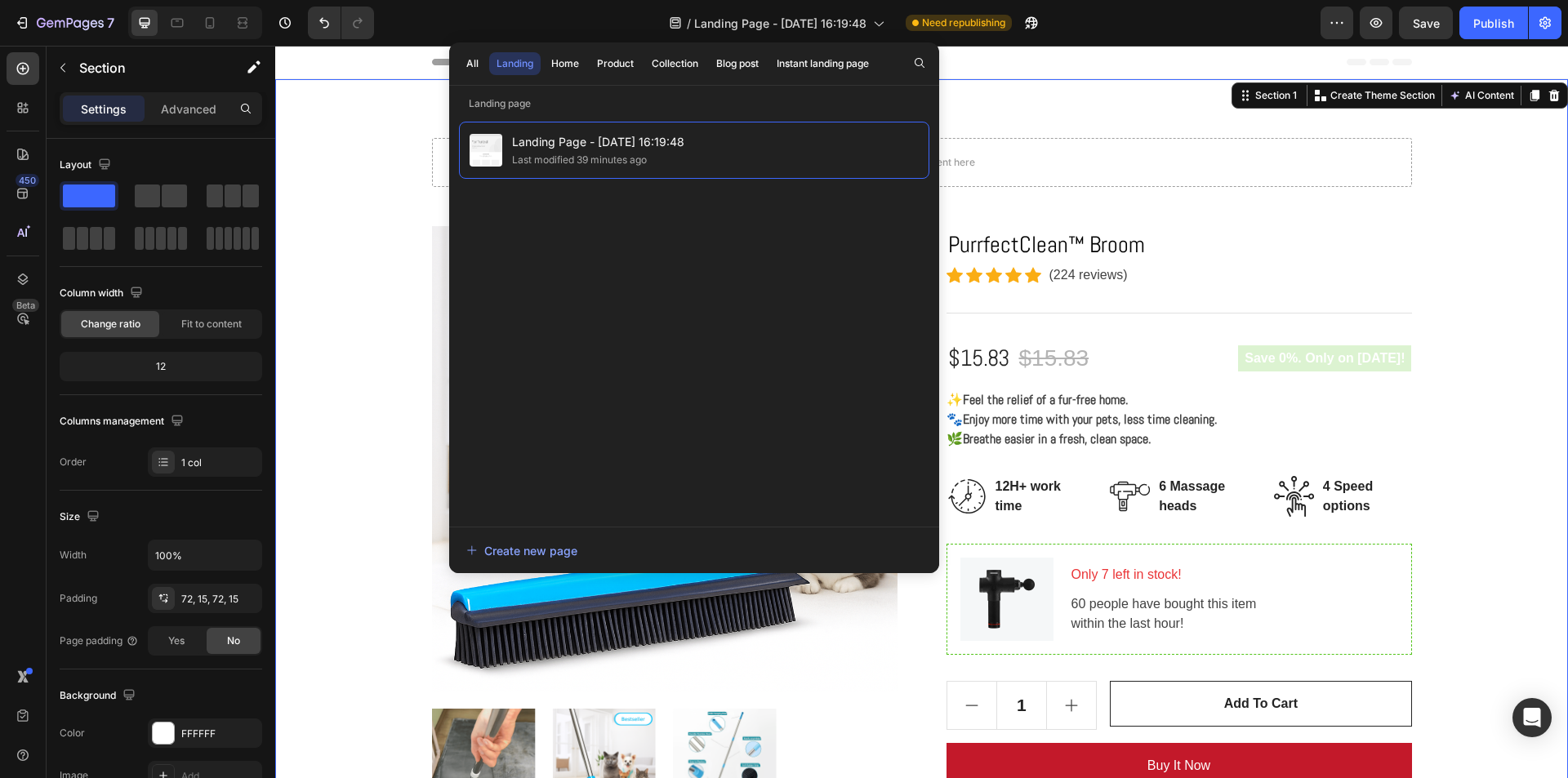
click at [1543, 157] on div "Drop element here Row Product Images PurrfectClean™ Broom Product Title Icon Ic…" at bounding box center [921, 568] width 1268 height 860
click at [1533, 170] on div "Drop element here Row Product Images PurrfectClean™ Broom Product Title Icon Ic…" at bounding box center [921, 568] width 1268 height 860
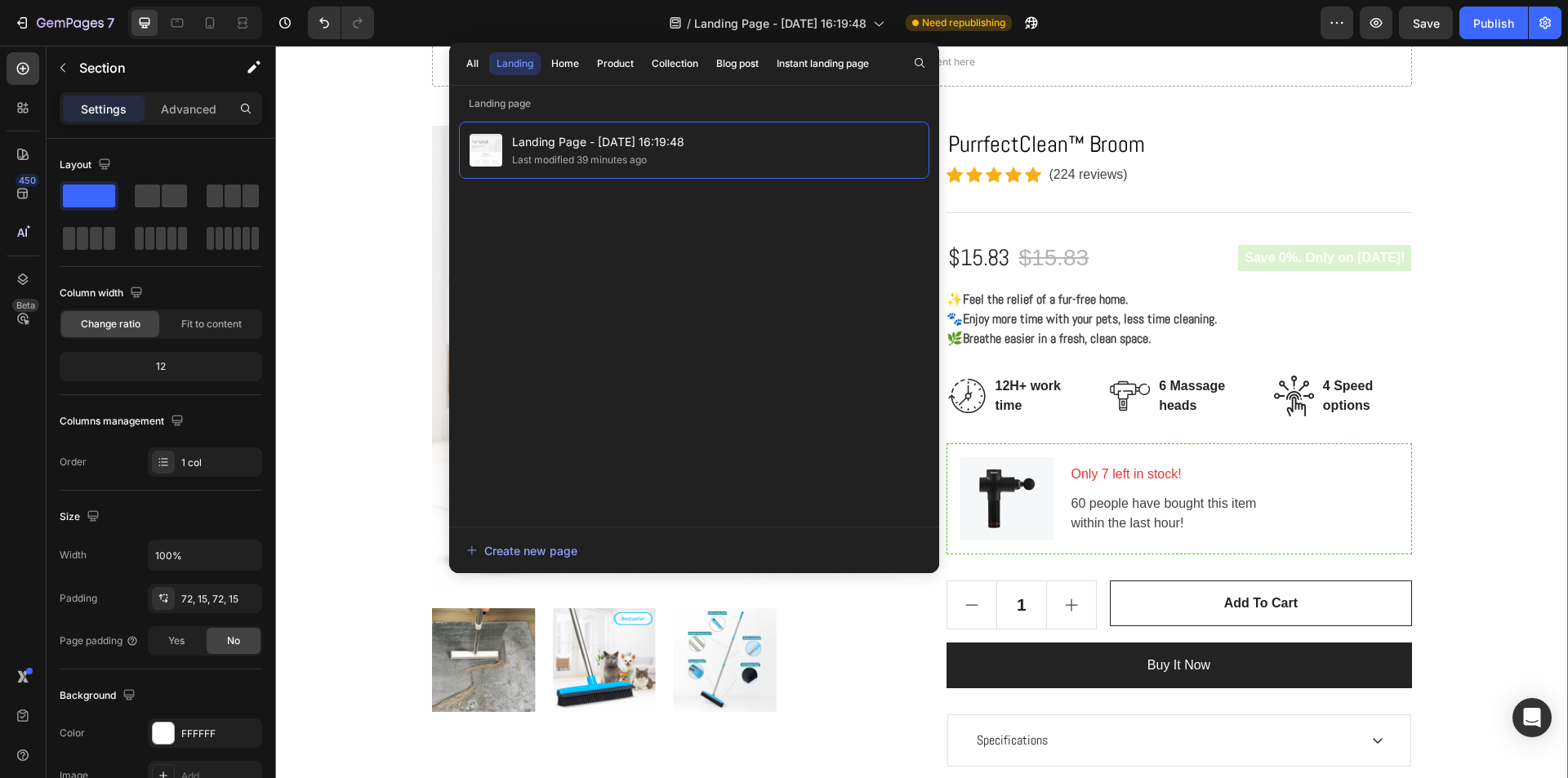
scroll to position [244, 0]
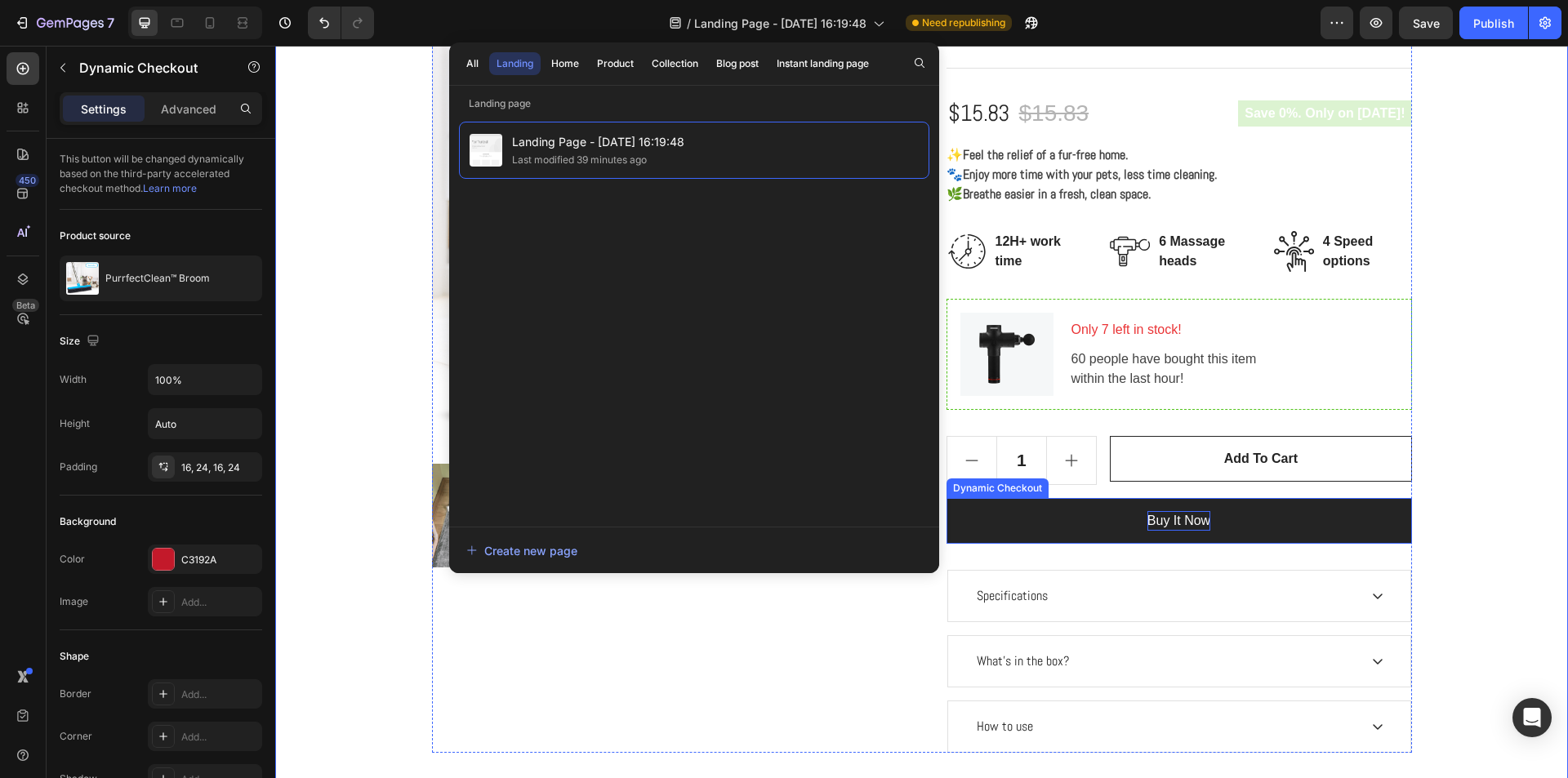
click at [1160, 523] on div "Buy it now" at bounding box center [1178, 521] width 63 height 20
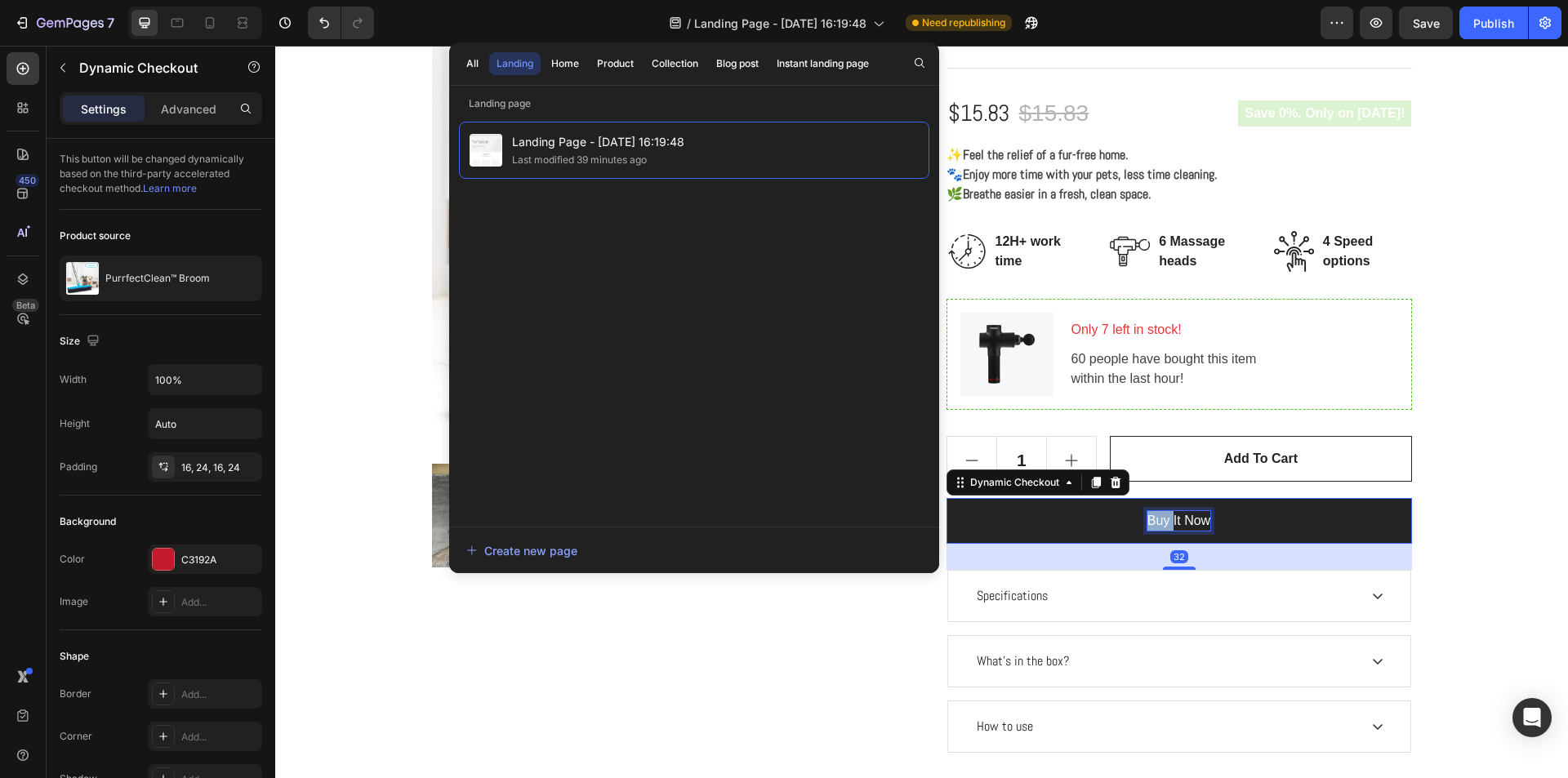
click at [1160, 523] on div "Buy it now" at bounding box center [1178, 521] width 63 height 20
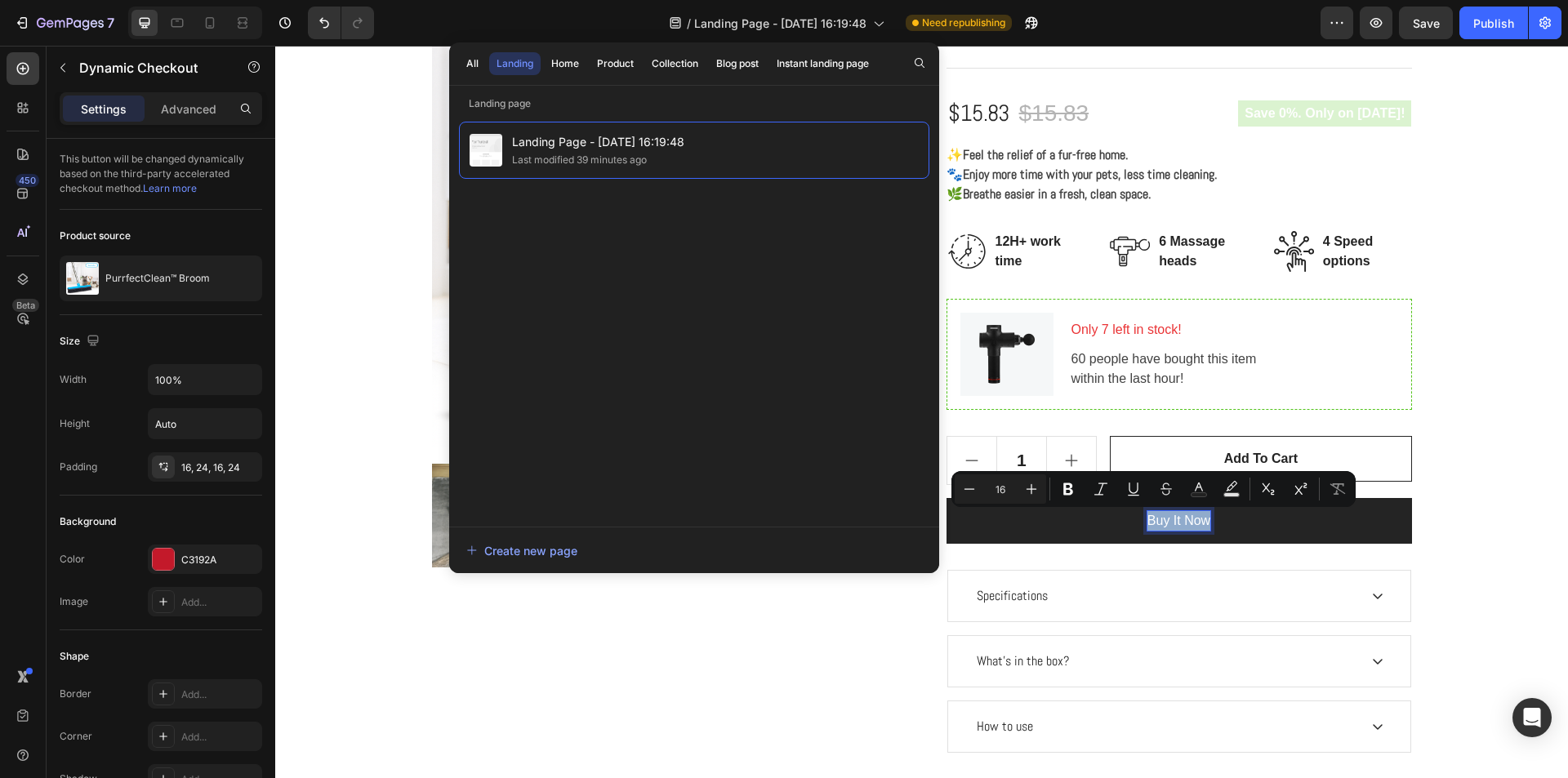
click at [1160, 523] on p "Buy it now" at bounding box center [1178, 521] width 63 height 20
click at [1245, 514] on button "Buy it now" at bounding box center [1179, 521] width 465 height 45
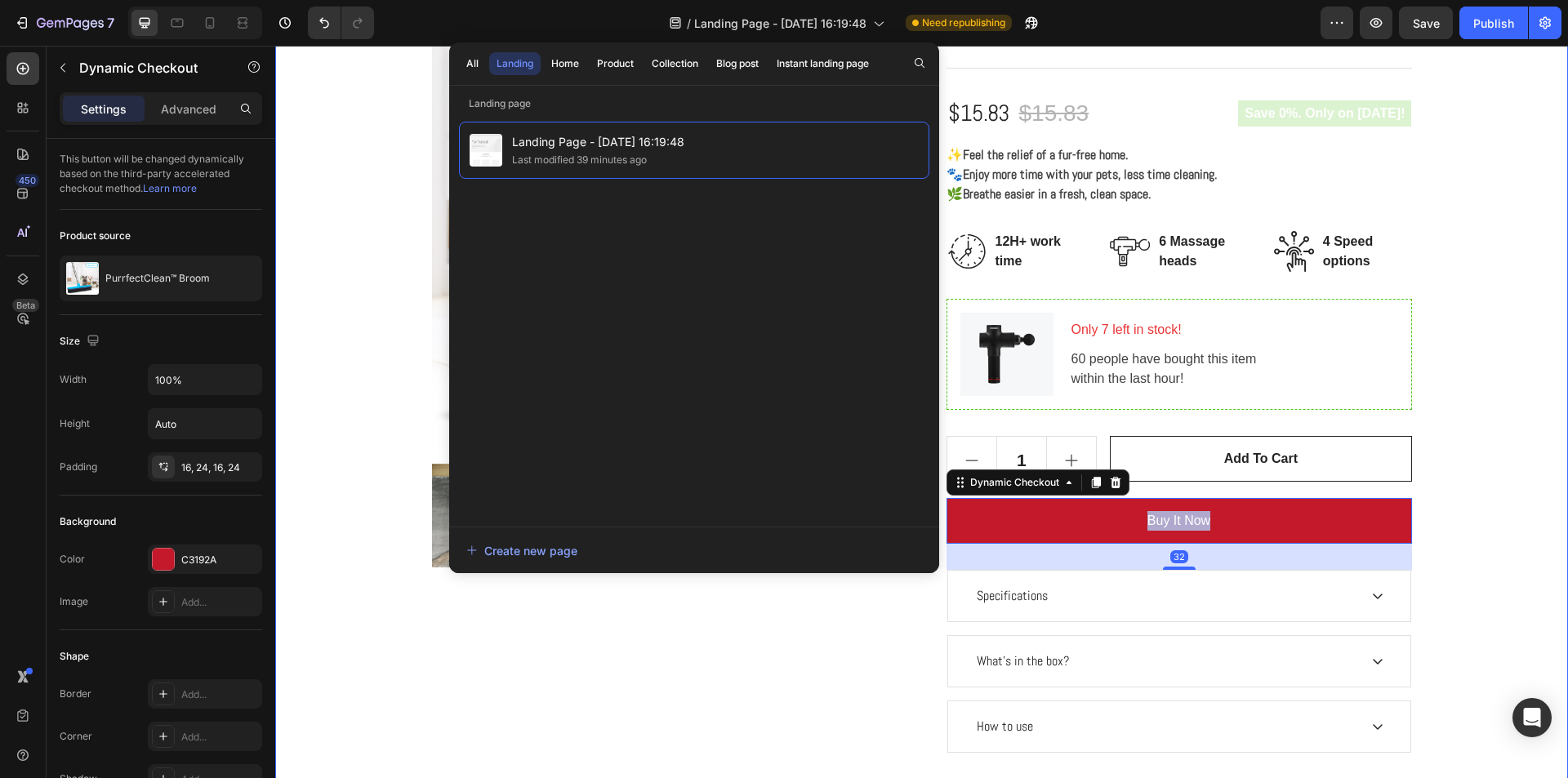
click at [1455, 452] on div "Drop element here Row Product Images PurrfectClean™ Broom Product Title Icon Ic…" at bounding box center [921, 323] width 1268 height 860
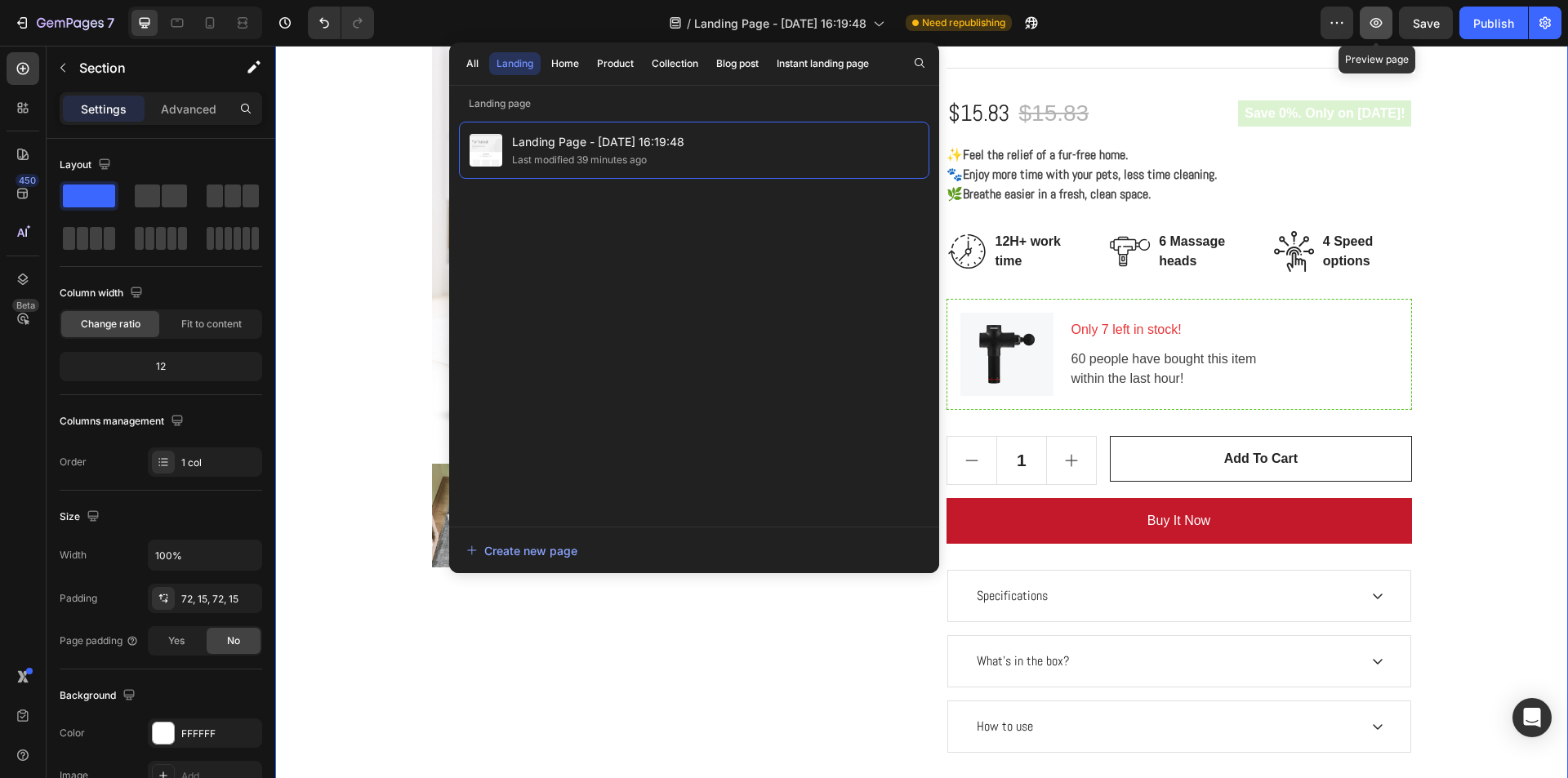
click at [1373, 15] on icon "button" at bounding box center [1376, 23] width 16 height 16
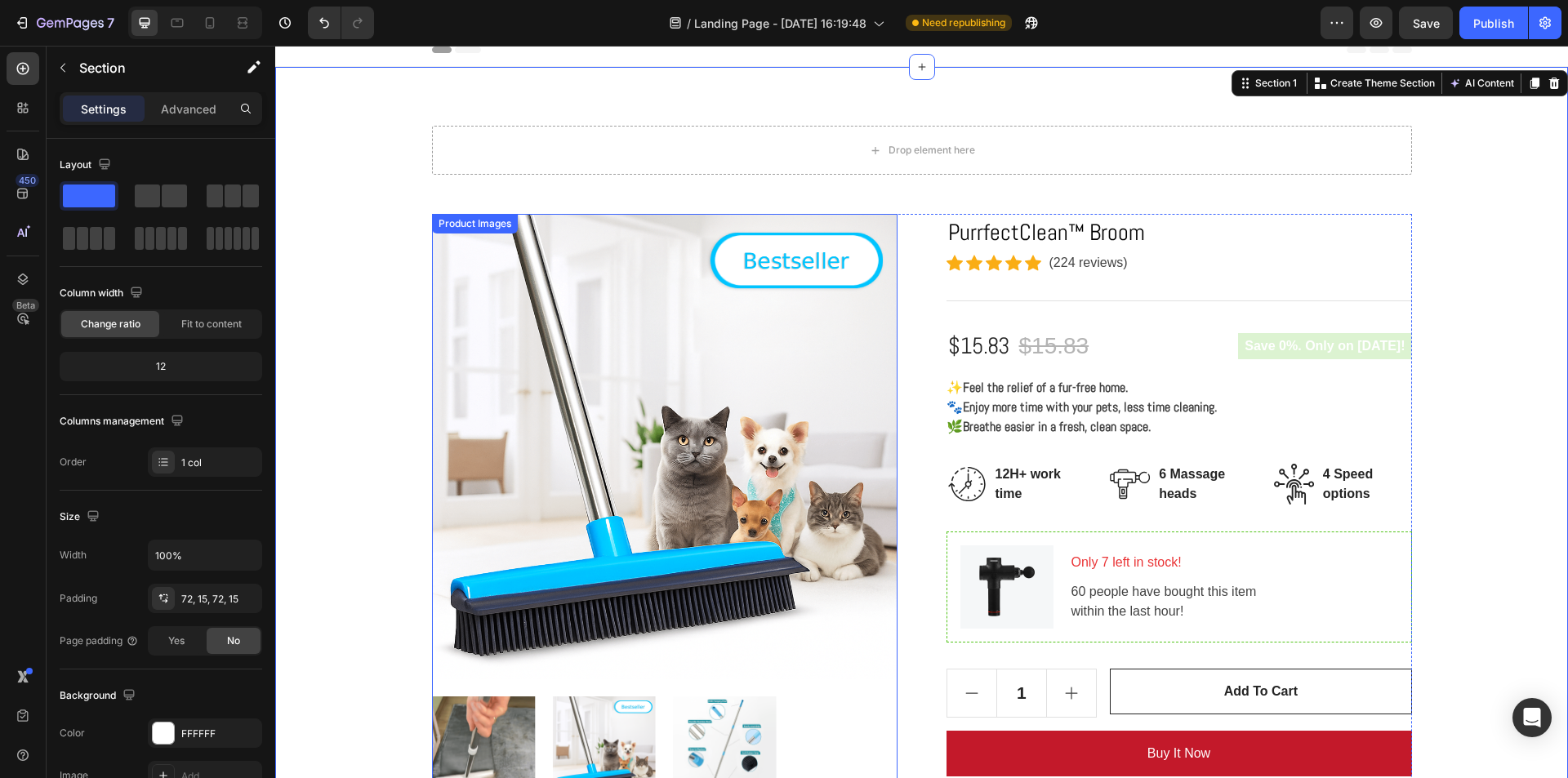
scroll to position [0, 0]
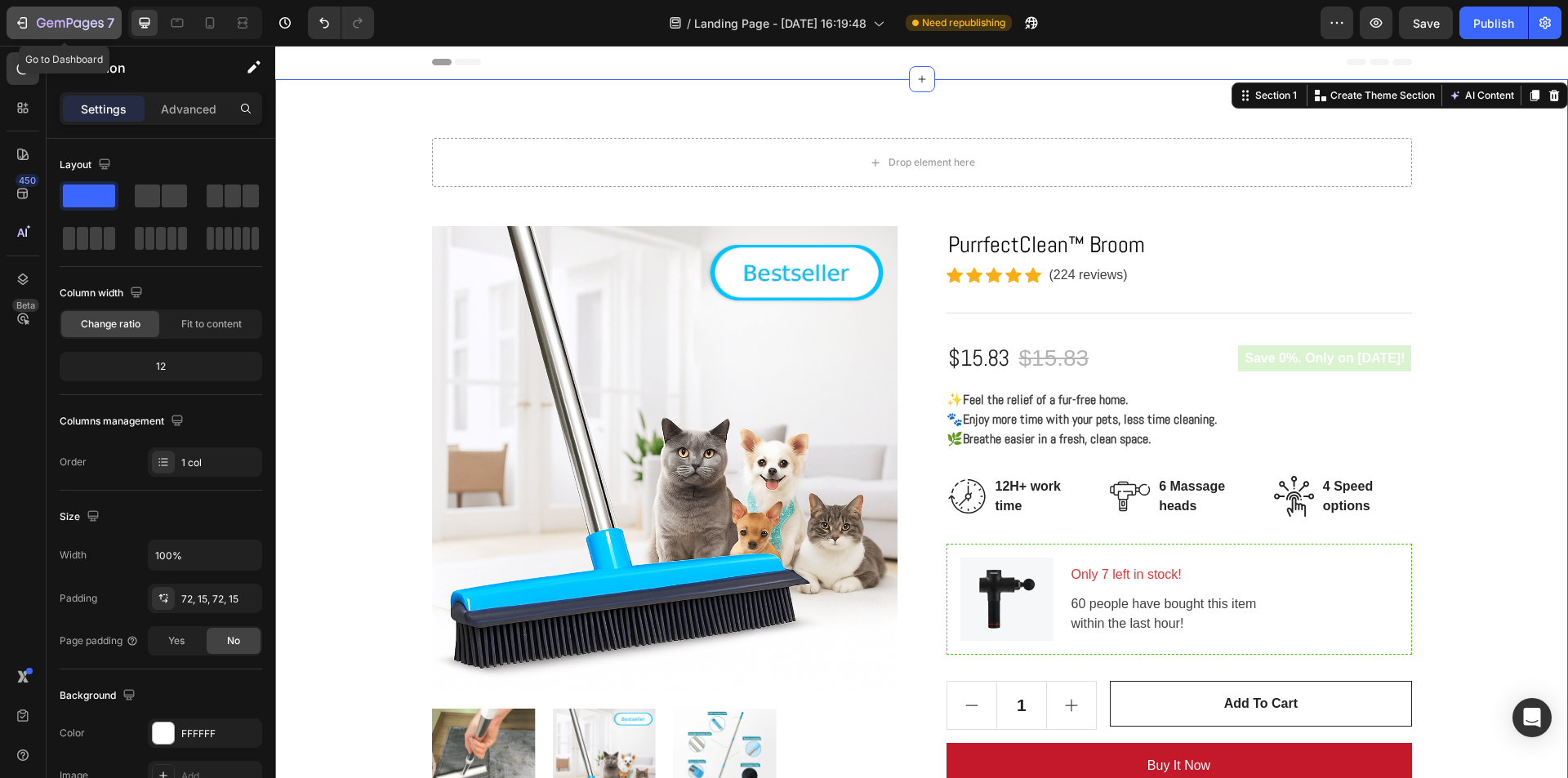
click at [55, 24] on icon "button" at bounding box center [59, 24] width 10 height 7
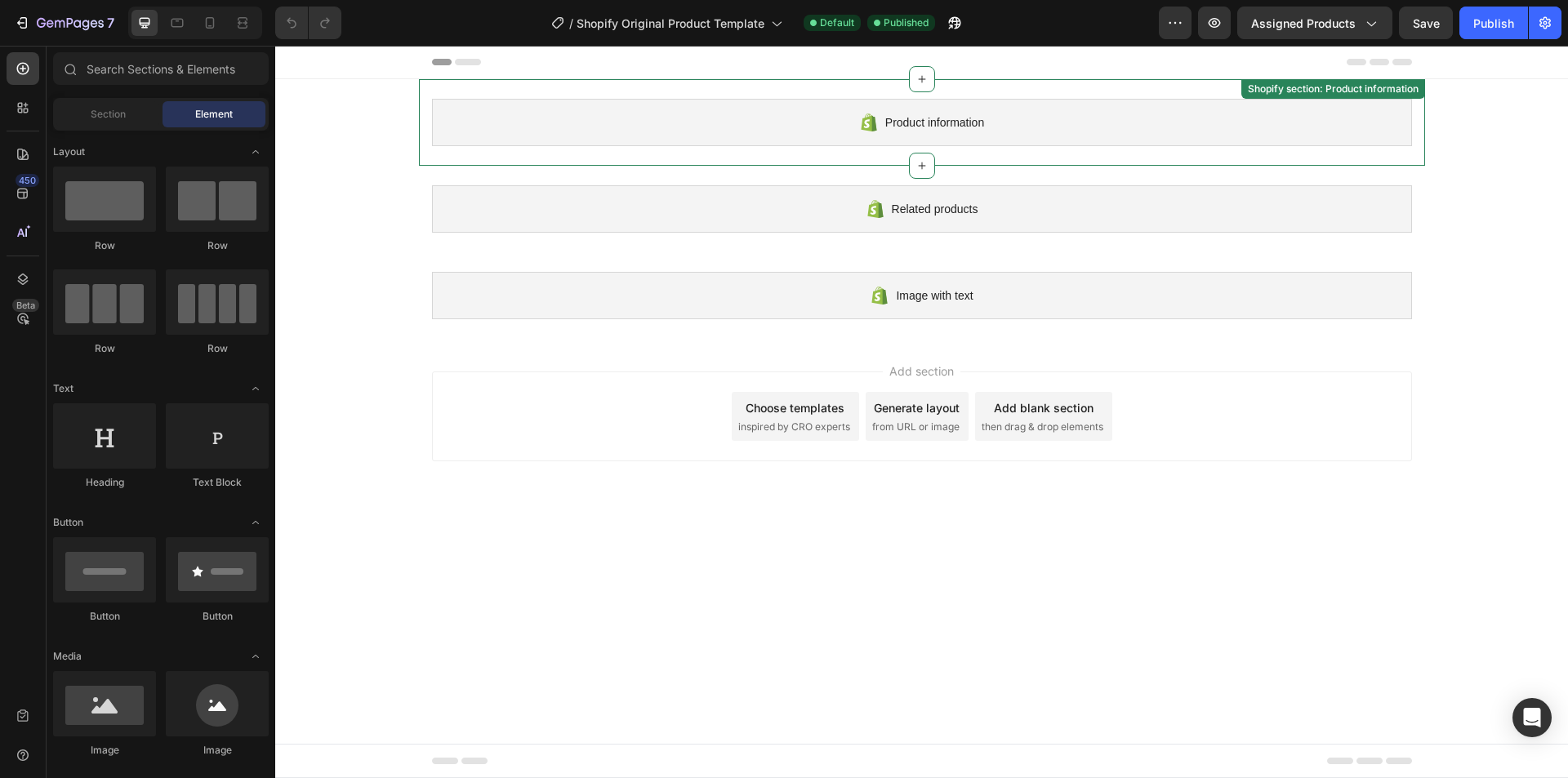
click at [895, 119] on span "Product information" at bounding box center [934, 123] width 99 height 20
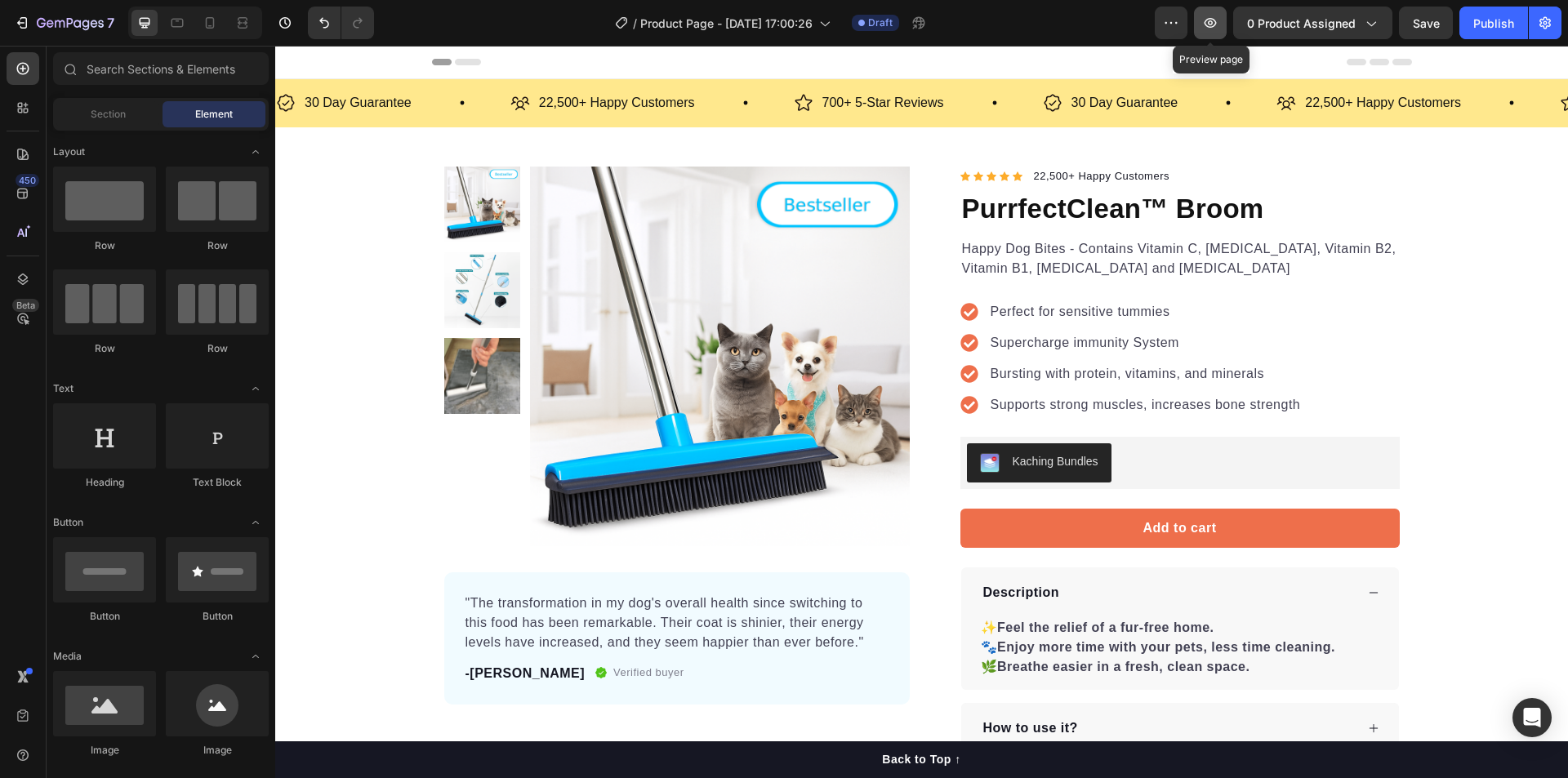
click at [1213, 20] on icon "button" at bounding box center [1210, 23] width 16 height 16
click at [1489, 19] on div "Publish" at bounding box center [1493, 23] width 41 height 17
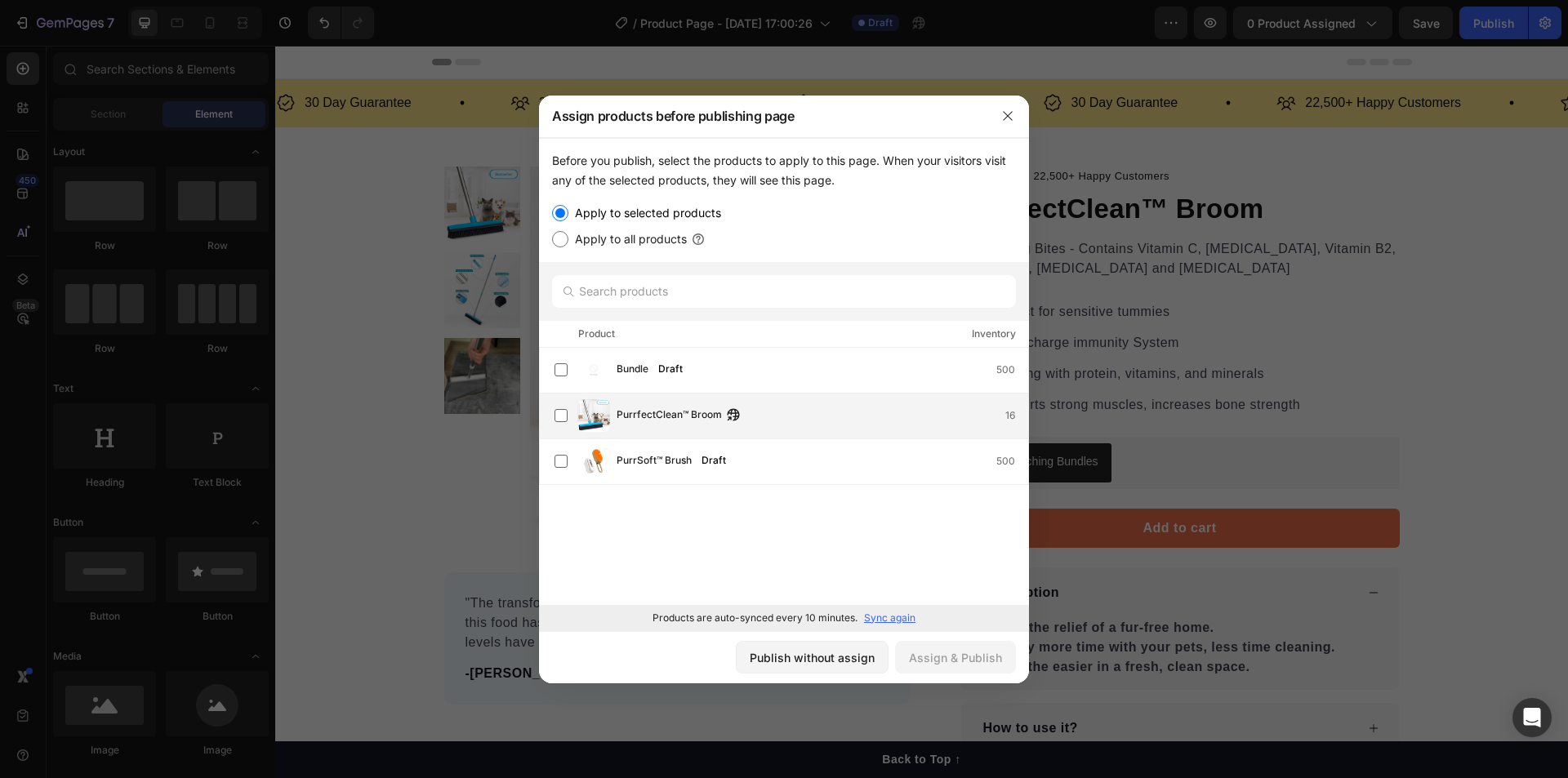
click at [682, 419] on span "PurrfectClean™ Broom" at bounding box center [669, 415] width 105 height 18
click at [927, 650] on div "Assign & Publish" at bounding box center [955, 657] width 93 height 17
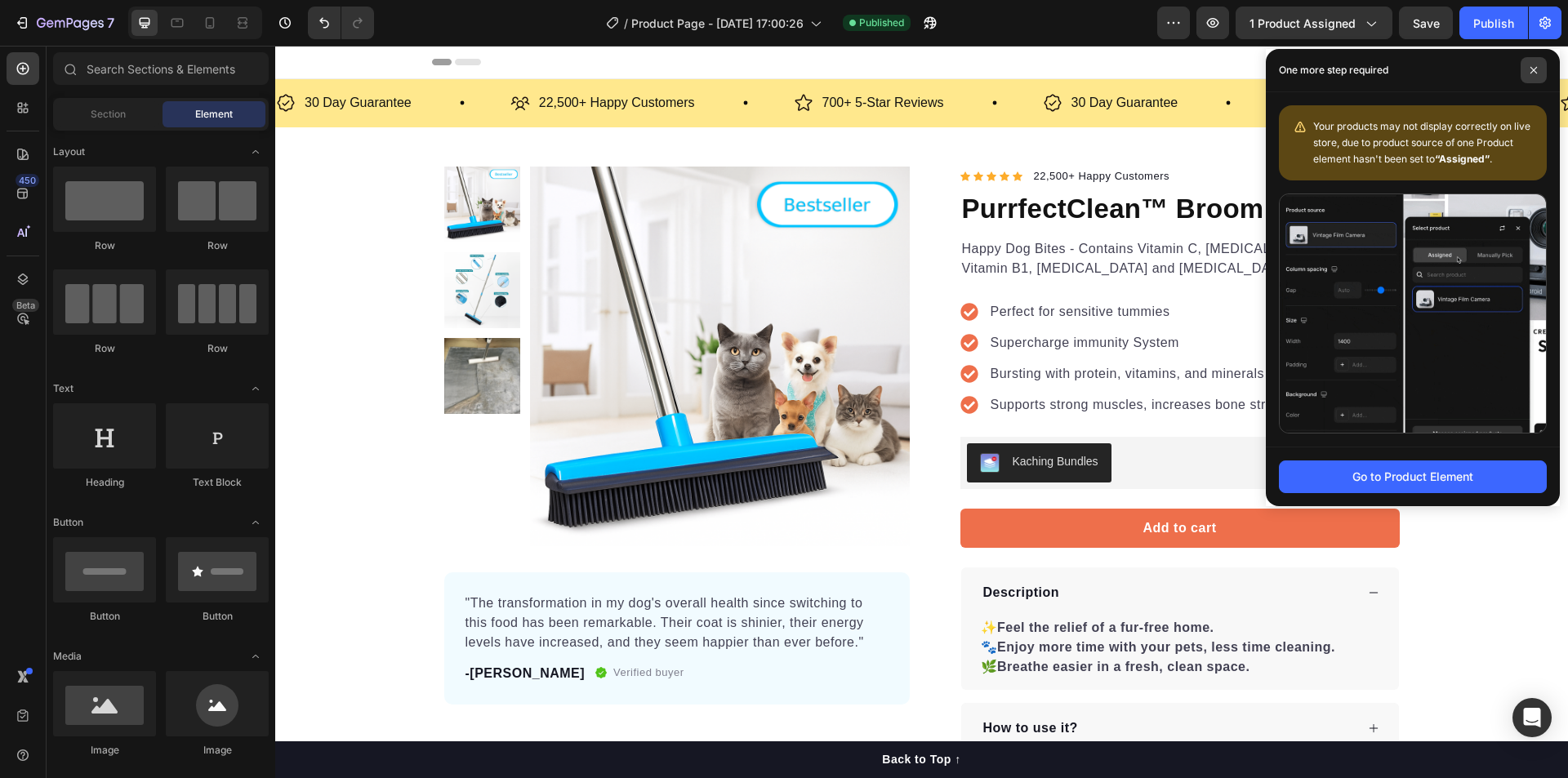
click at [1529, 68] on span at bounding box center [1533, 70] width 26 height 26
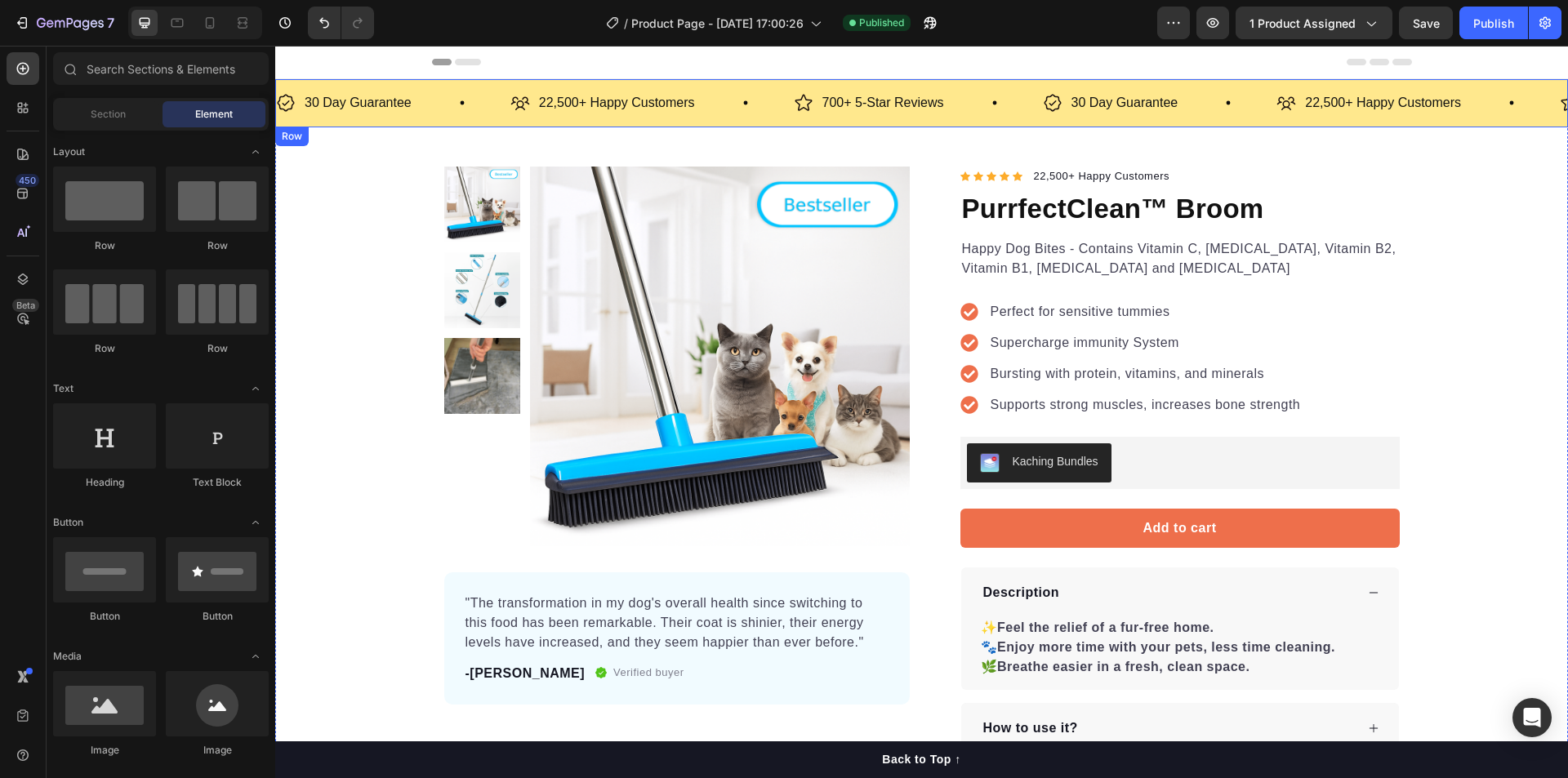
click at [715, 116] on div "22,500+ Happy Customers Item List" at bounding box center [652, 103] width 284 height 28
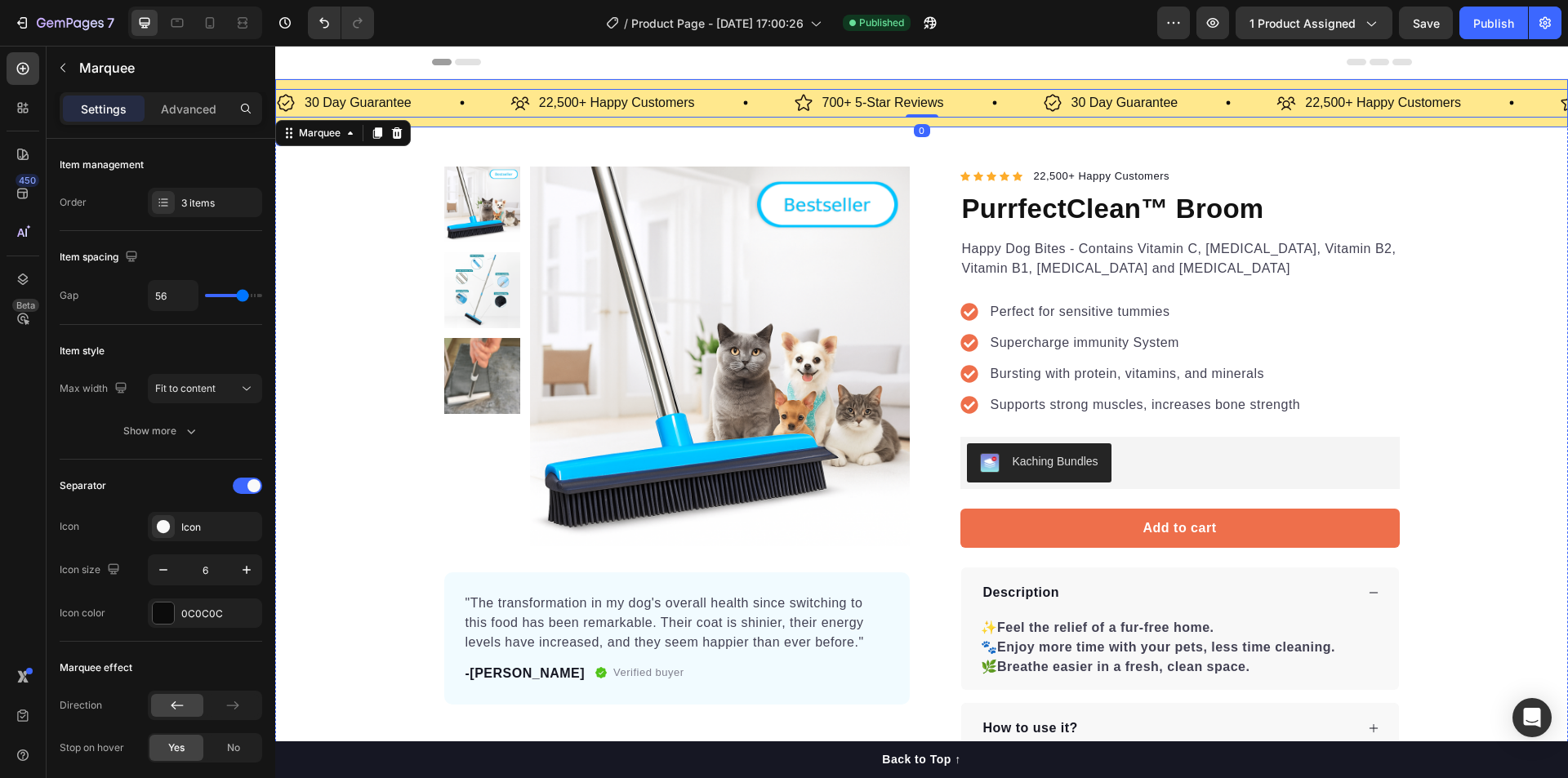
click at [718, 123] on div "30 Day Guarantee Item List 22,500+ Happy Customers Item List 700+ 5-Star Review…" at bounding box center [922, 103] width 1293 height 48
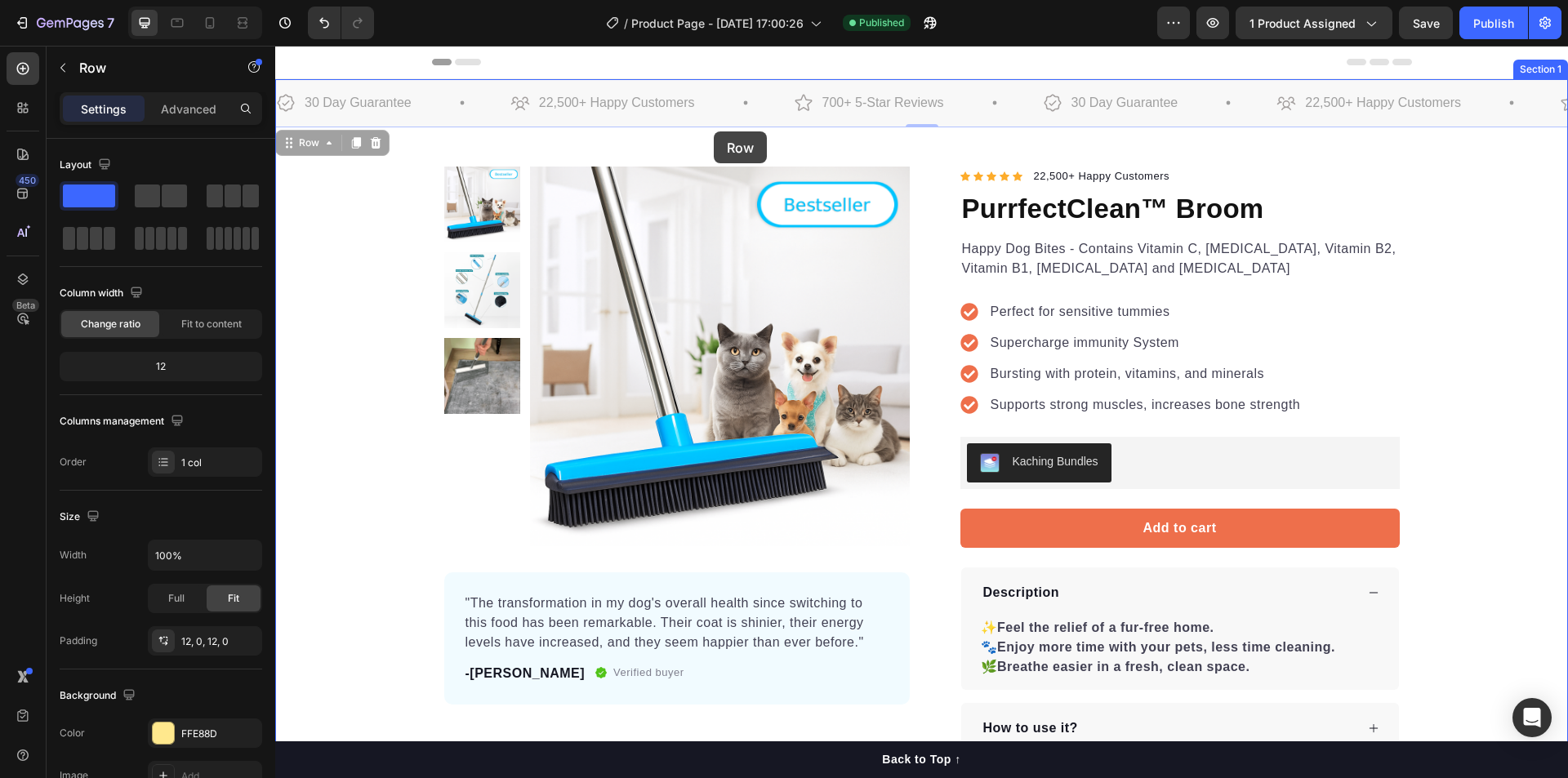
drag, startPoint x: 717, startPoint y: 124, endPoint x: 714, endPoint y: 132, distance: 8.5
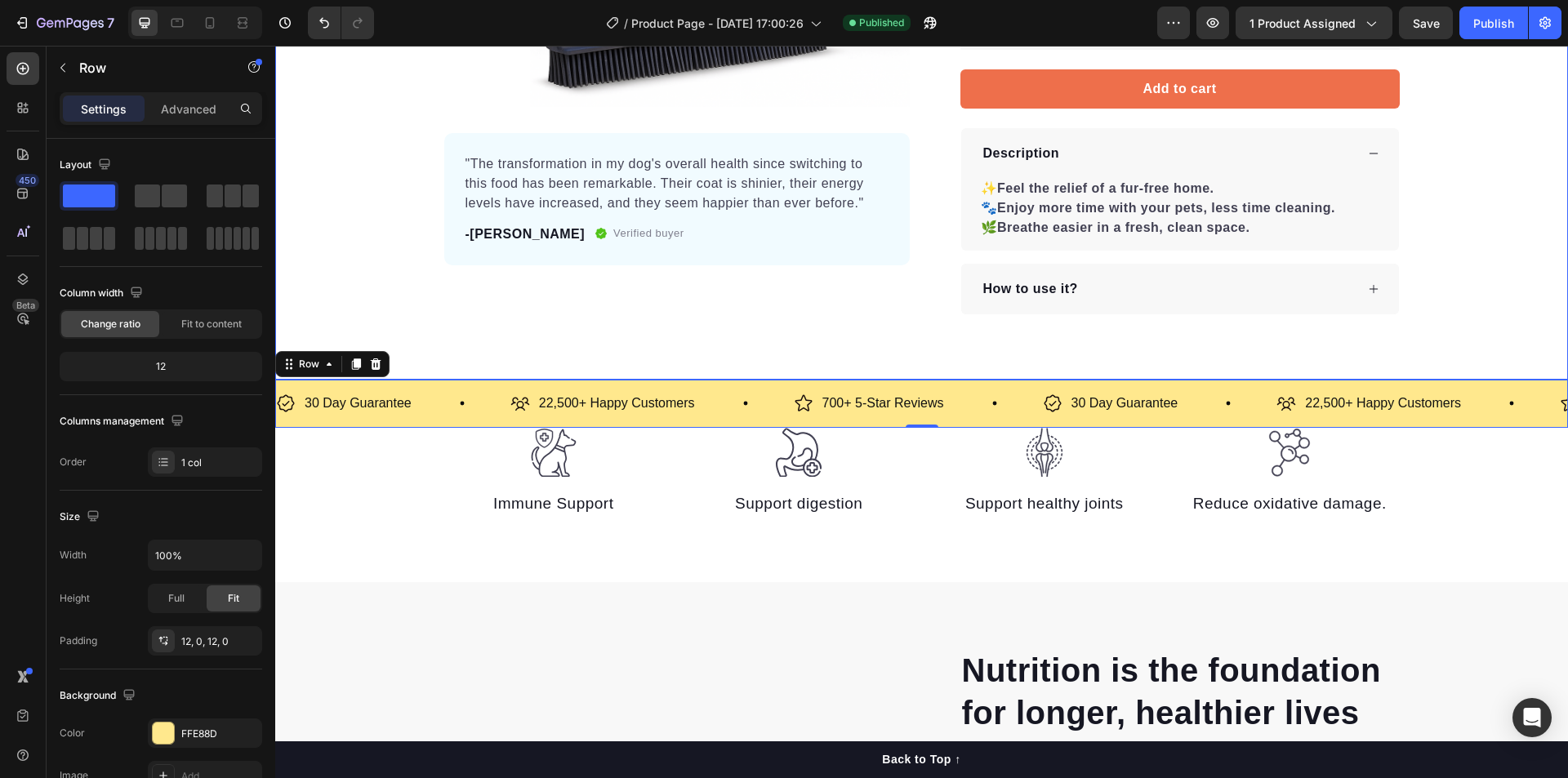
scroll to position [408, 0]
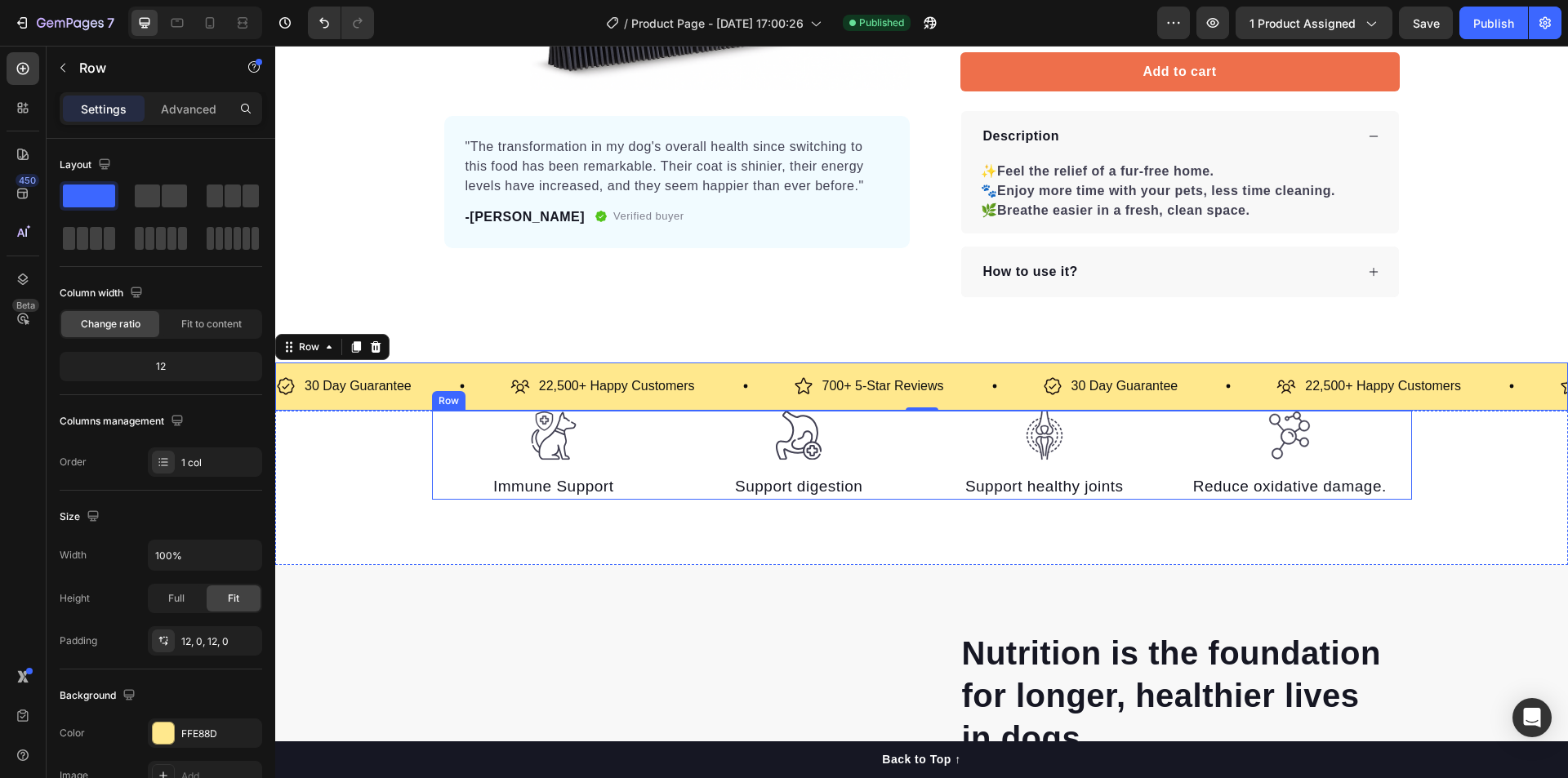
click at [434, 382] on div "30 Day Guarantee Item List" at bounding box center [394, 386] width 235 height 28
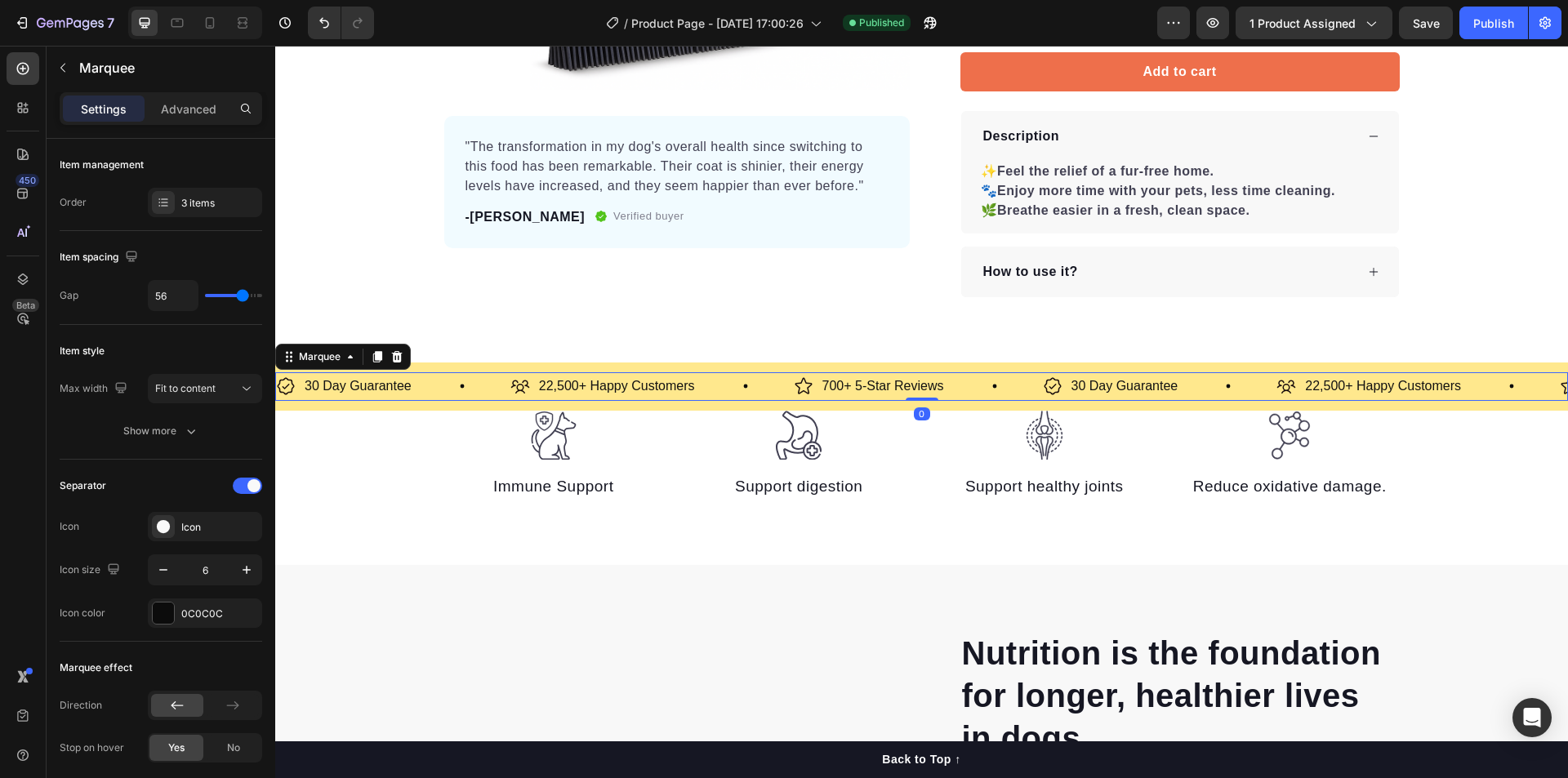
click at [434, 353] on div "Product Images "The transformation in my dog's overall health since switching t…" at bounding box center [922, 16] width 1293 height 692
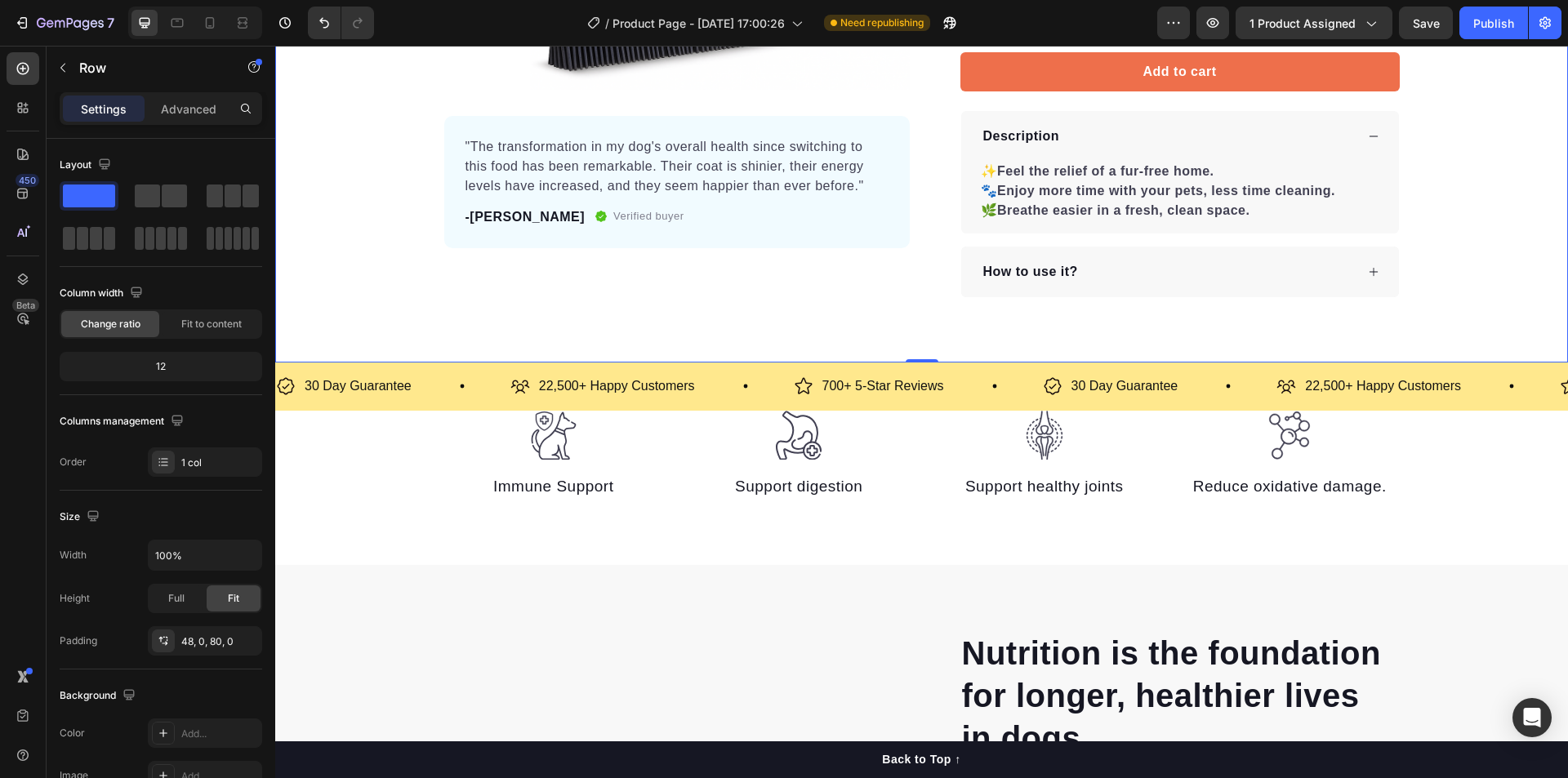
click at [1546, 239] on div "Product Images "The transformation in my dog's overall health since switching t…" at bounding box center [922, 4] width 1293 height 587
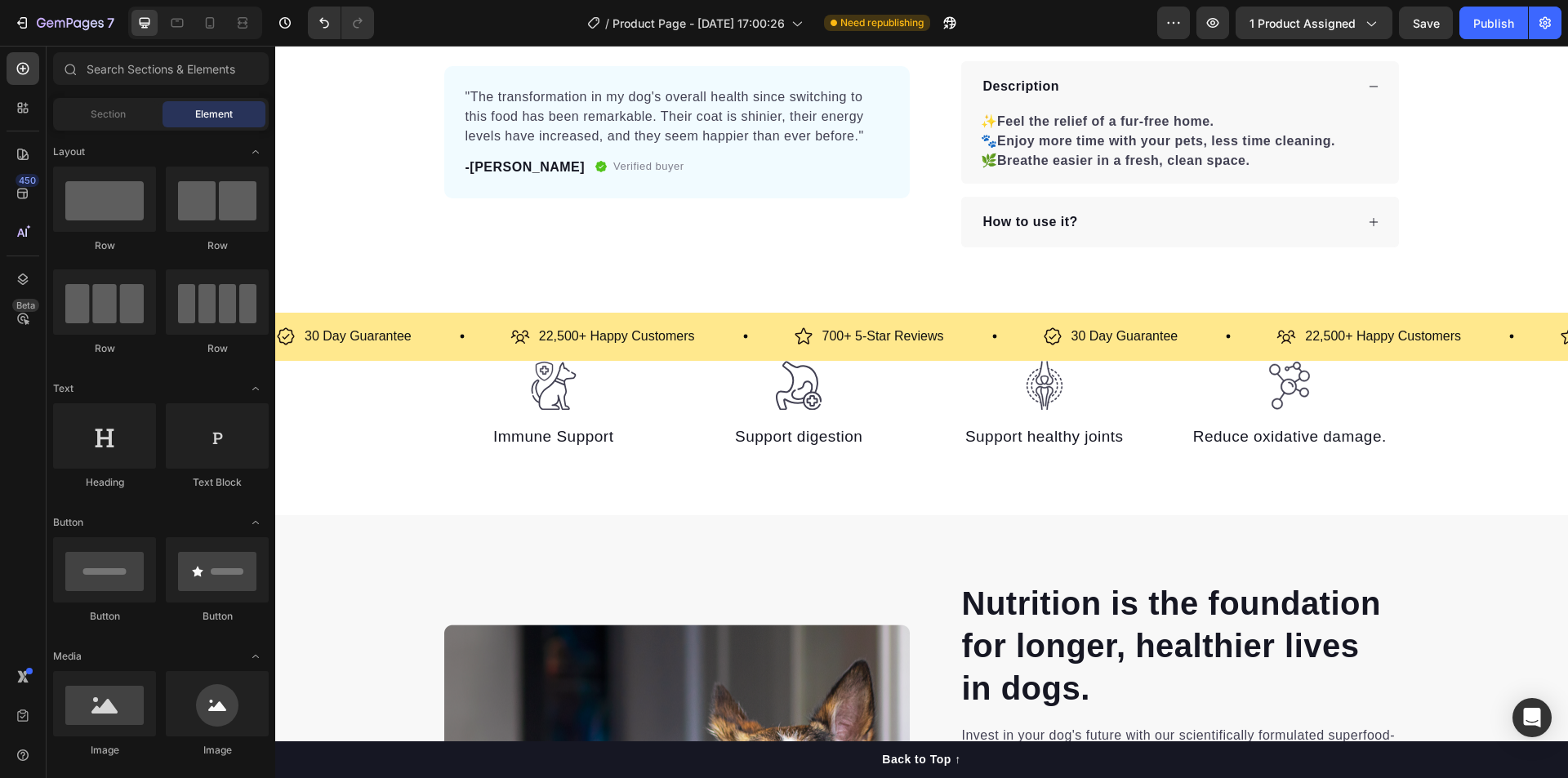
scroll to position [494, 0]
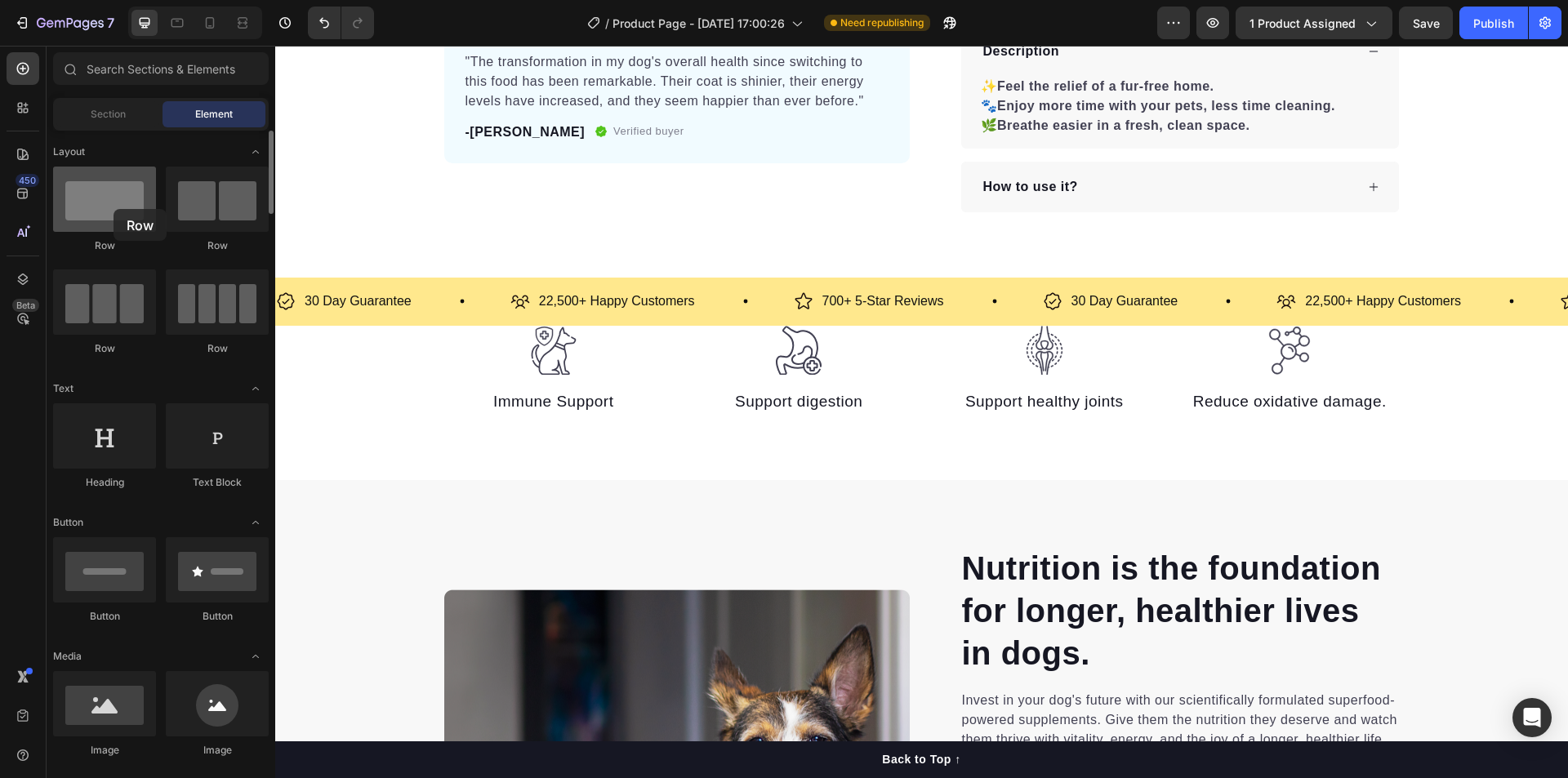
click at [114, 209] on div at bounding box center [104, 199] width 103 height 65
click at [97, 129] on div "Section Element" at bounding box center [160, 115] width 215 height 33
click at [97, 125] on div "Section" at bounding box center [107, 114] width 103 height 26
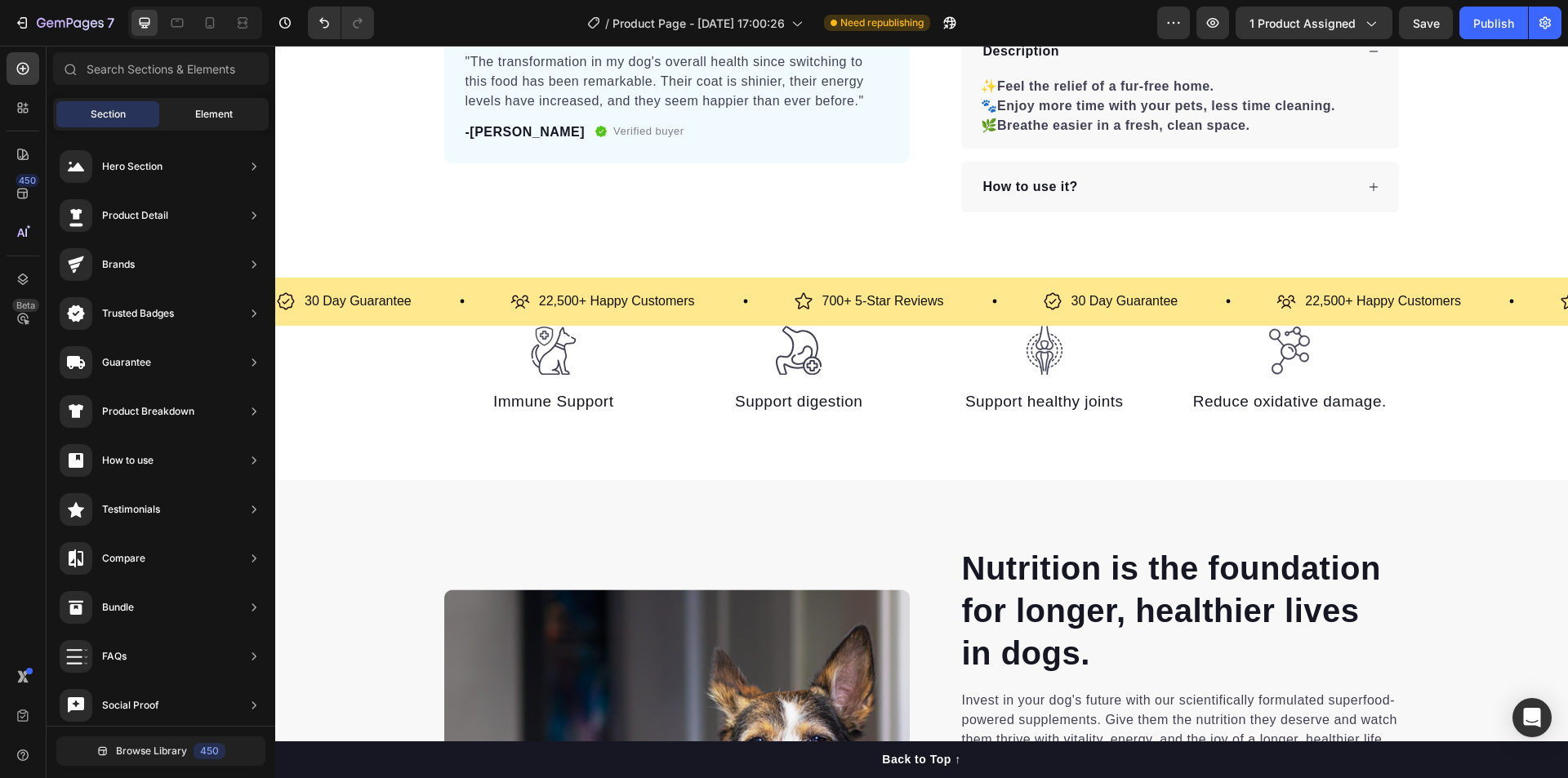
click at [195, 106] on div "Element" at bounding box center [214, 114] width 103 height 26
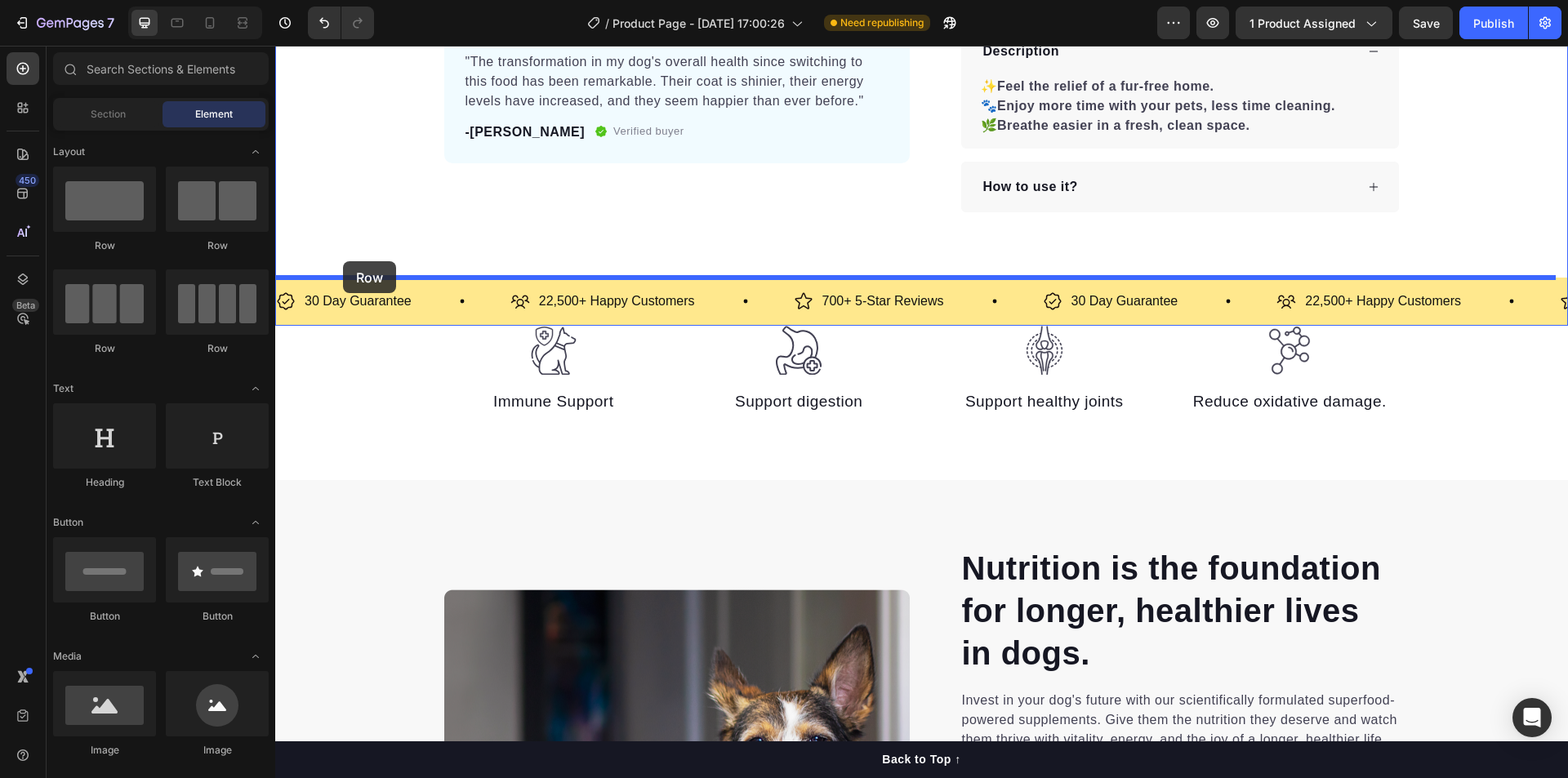
drag, startPoint x: 365, startPoint y: 244, endPoint x: 343, endPoint y: 261, distance: 27.8
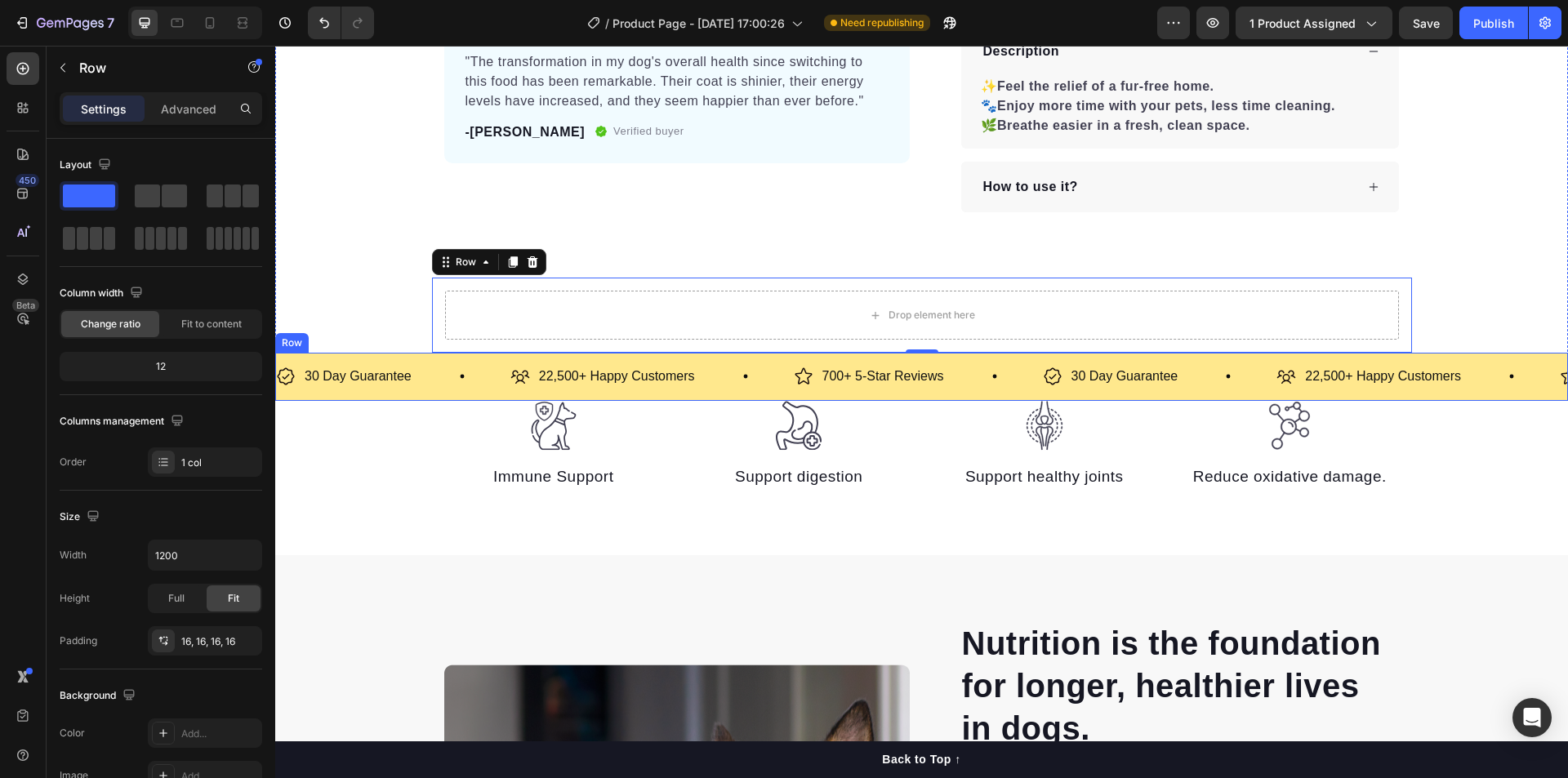
click at [430, 394] on div "30 Day Guarantee Item List 22,500+ Happy Customers Item List 700+ 5-Star Review…" at bounding box center [922, 376] width 1293 height 48
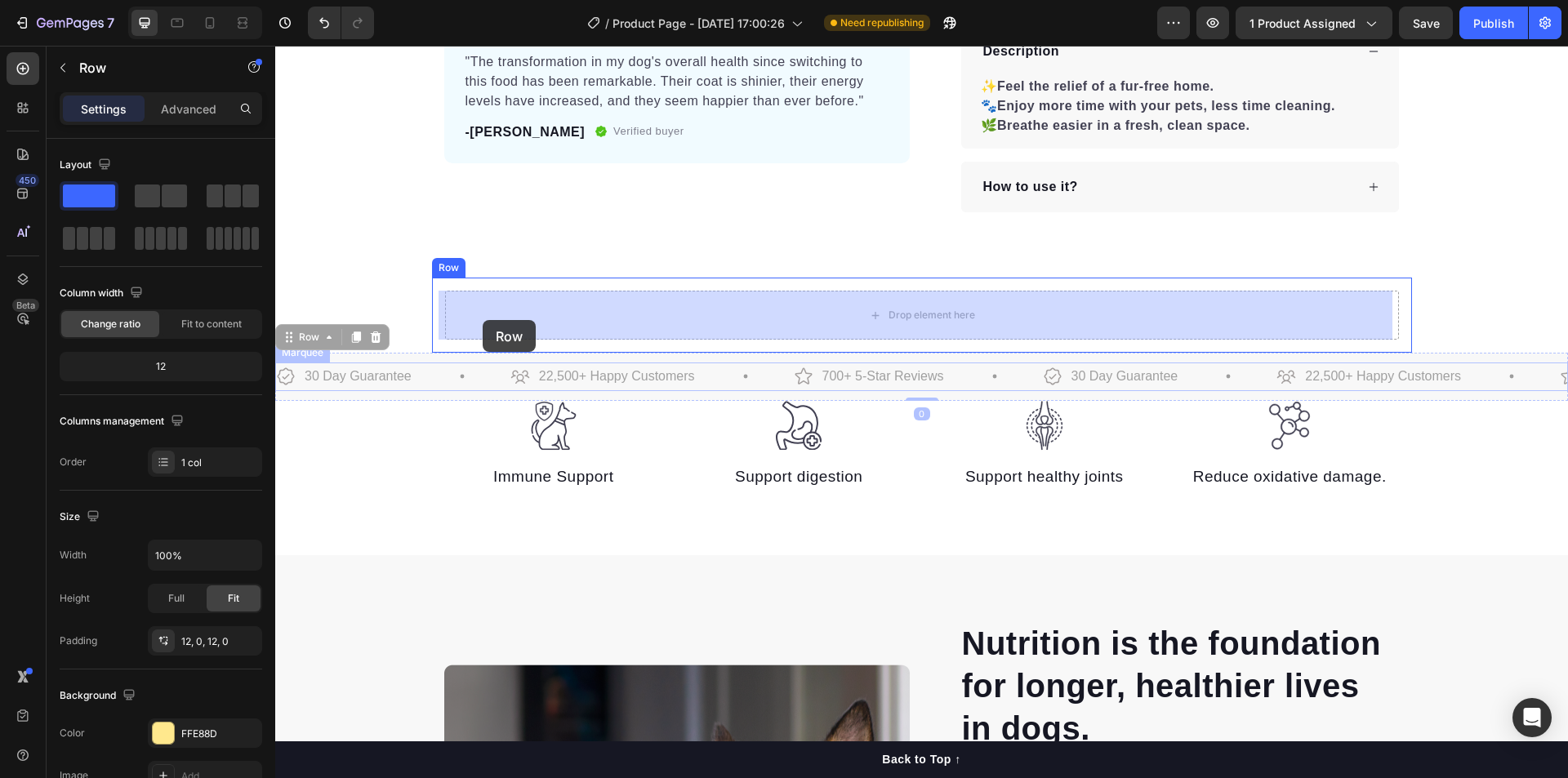
drag, startPoint x: 433, startPoint y: 397, endPoint x: 483, endPoint y: 320, distance: 91.8
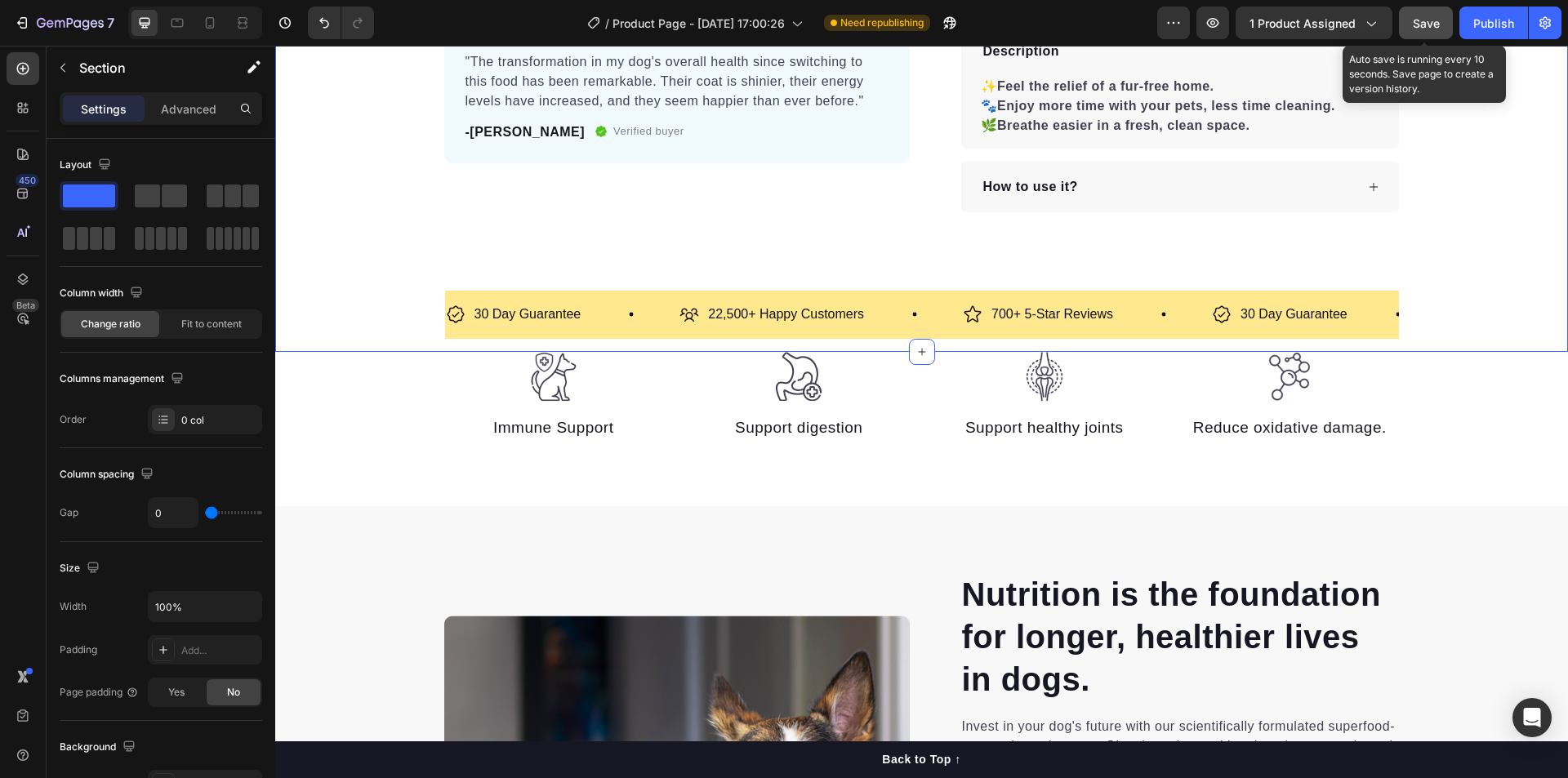
click at [1433, 25] on span "Save" at bounding box center [1426, 23] width 27 height 14
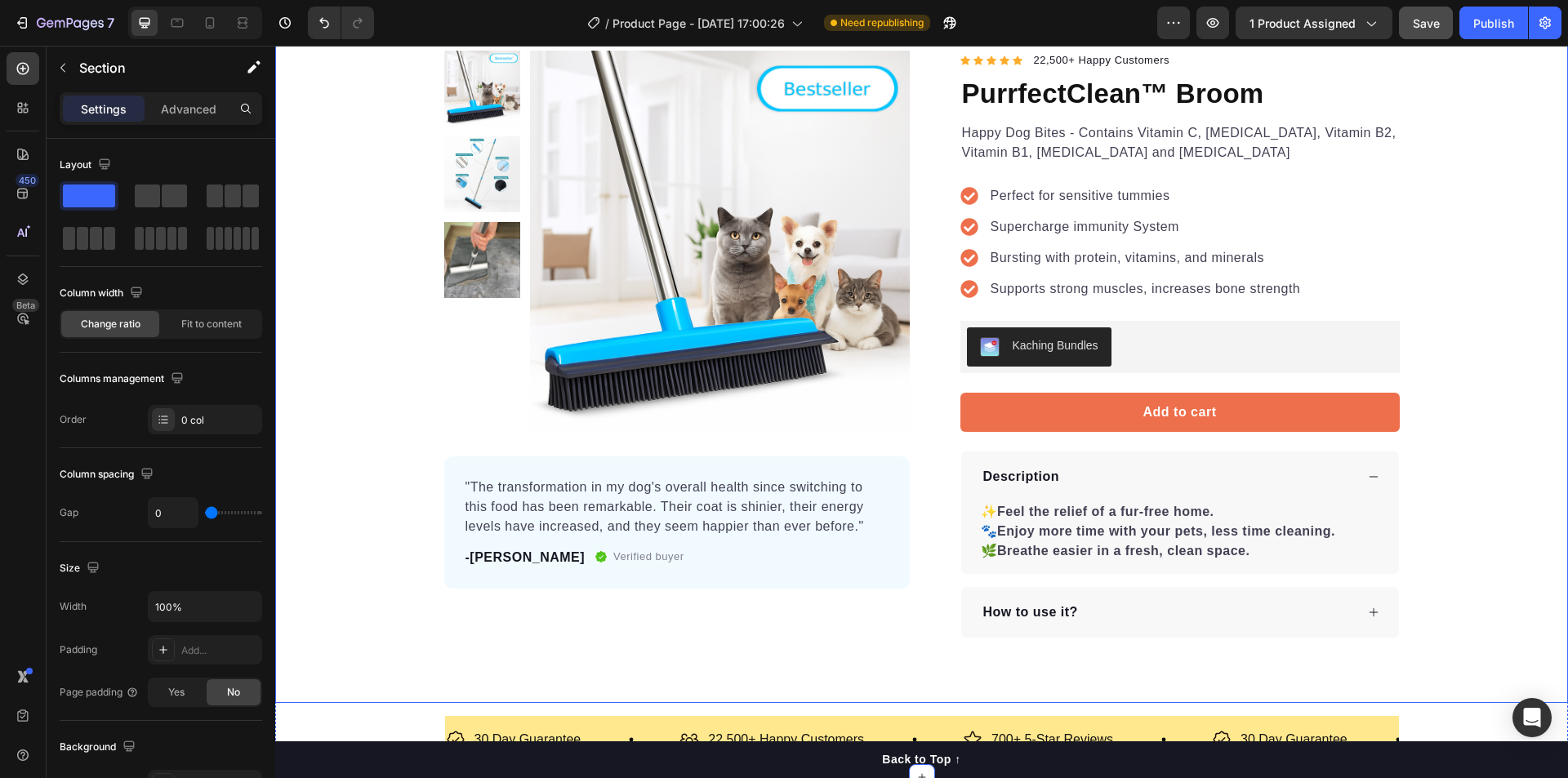
scroll to position [490, 0]
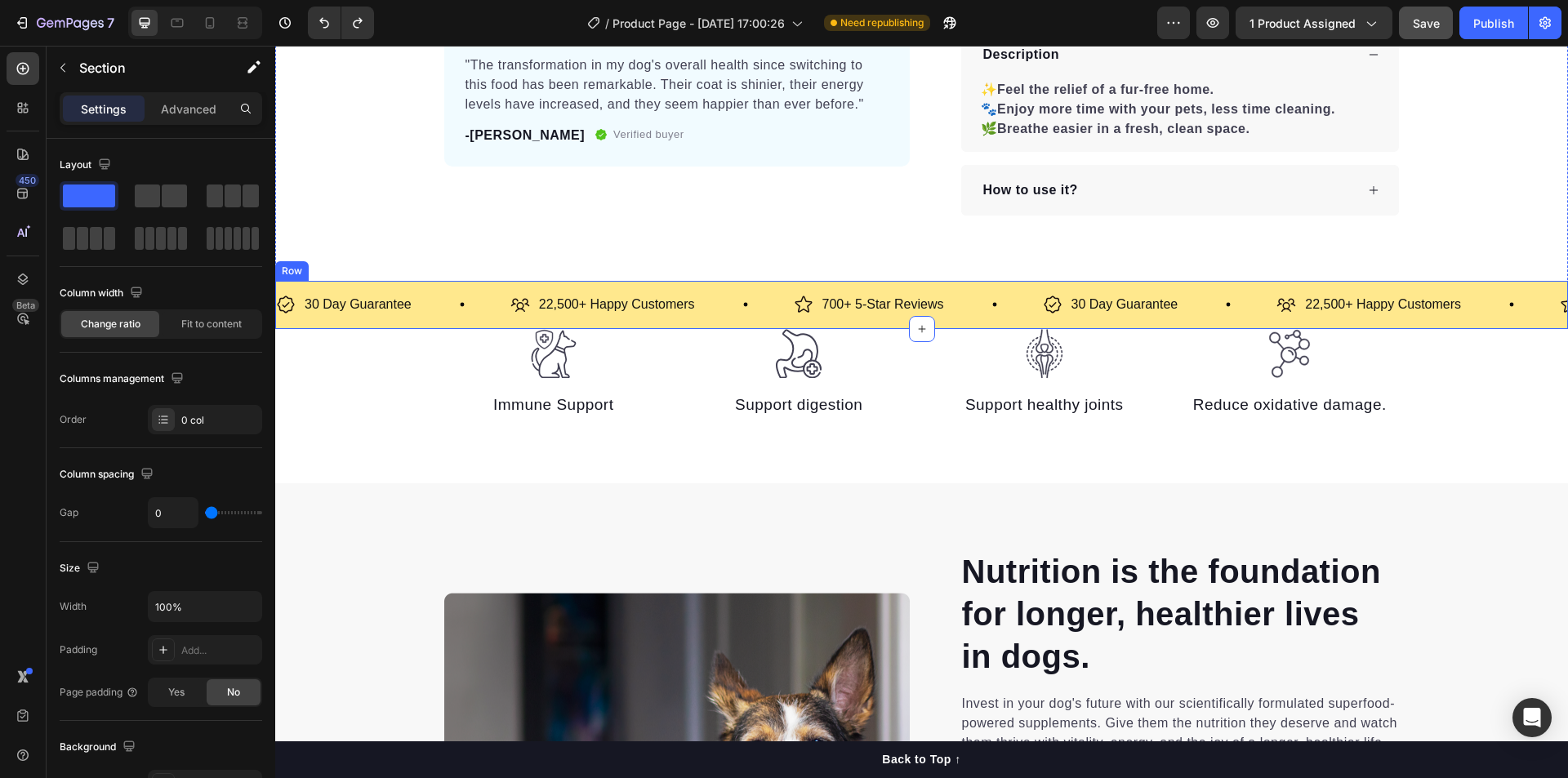
click at [325, 322] on div "30 Day Guarantee Item List 22,500+ Happy Customers Item List 700+ 5-Star Review…" at bounding box center [922, 304] width 1293 height 48
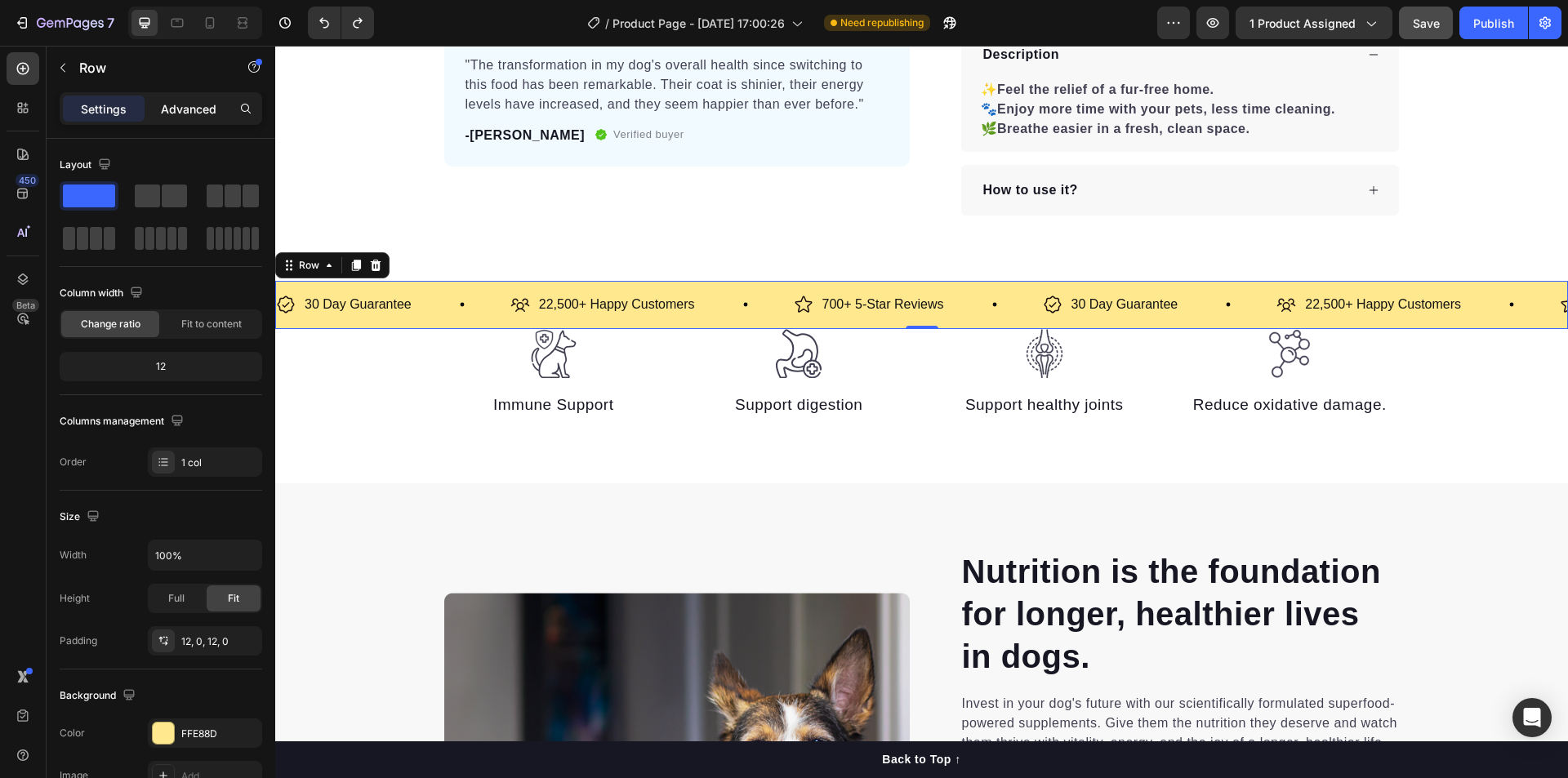
click at [176, 110] on p "Advanced" at bounding box center [188, 108] width 55 height 17
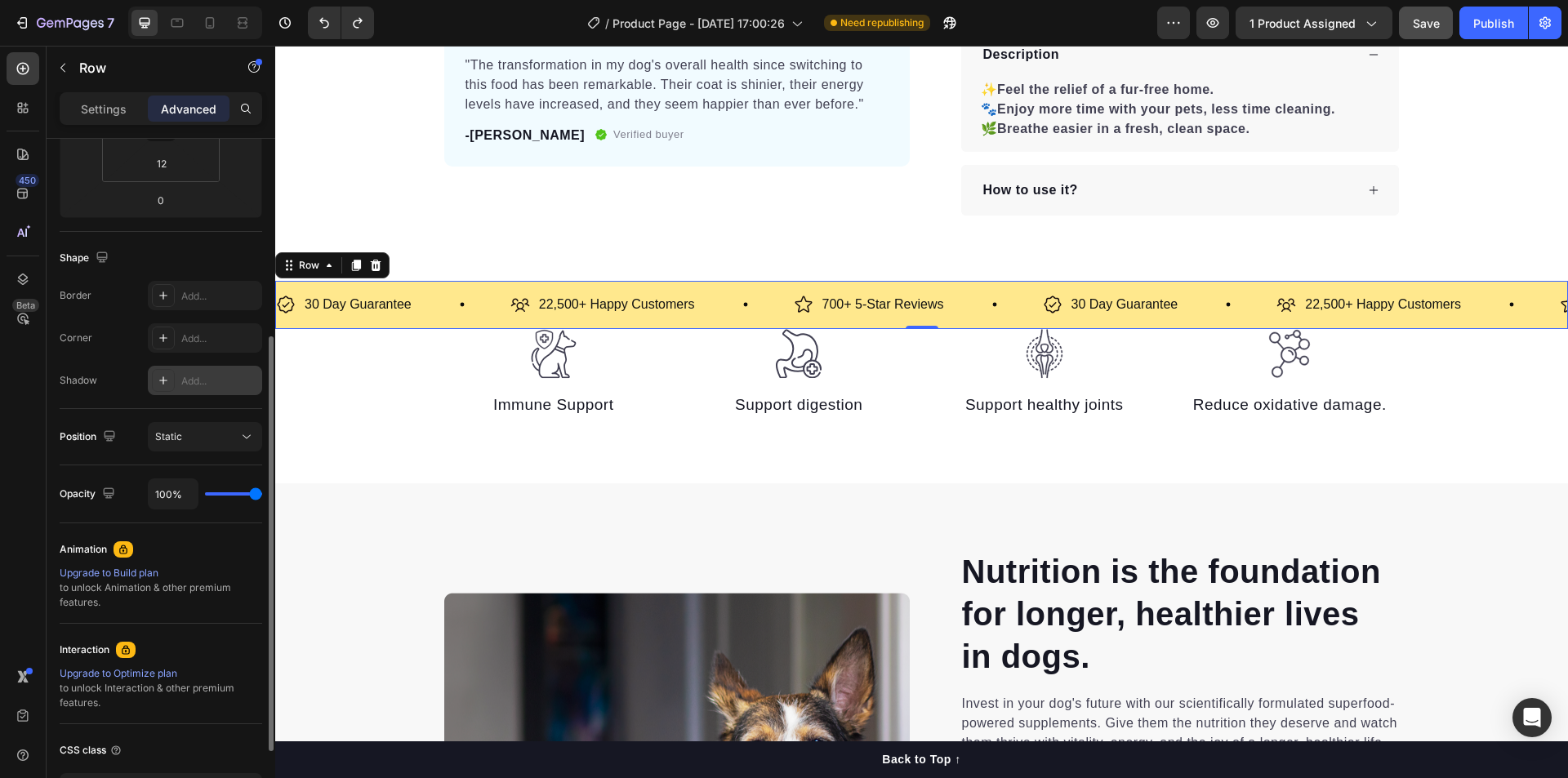
scroll to position [447, 0]
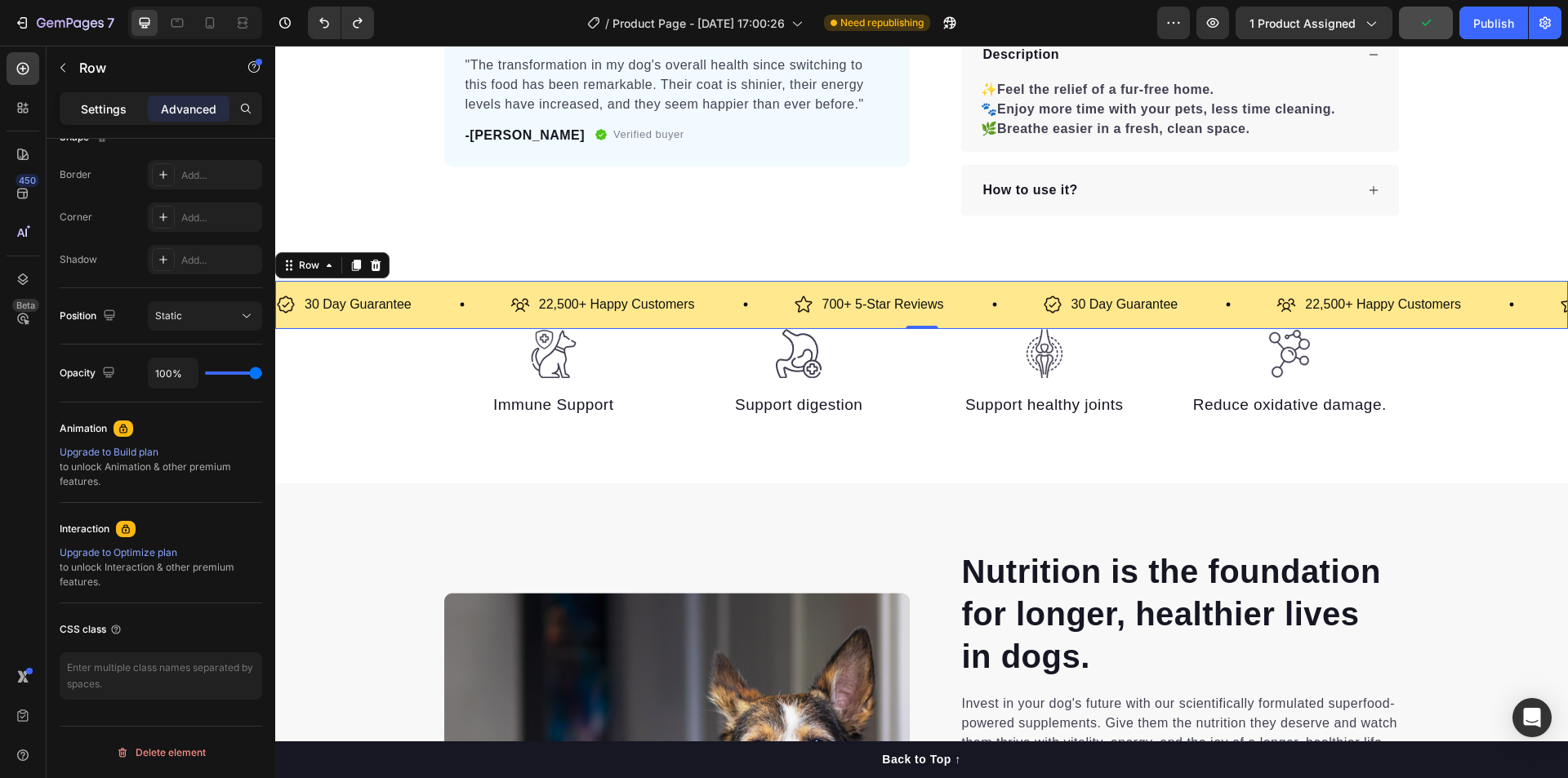
click at [100, 103] on p "Settings" at bounding box center [104, 108] width 45 height 17
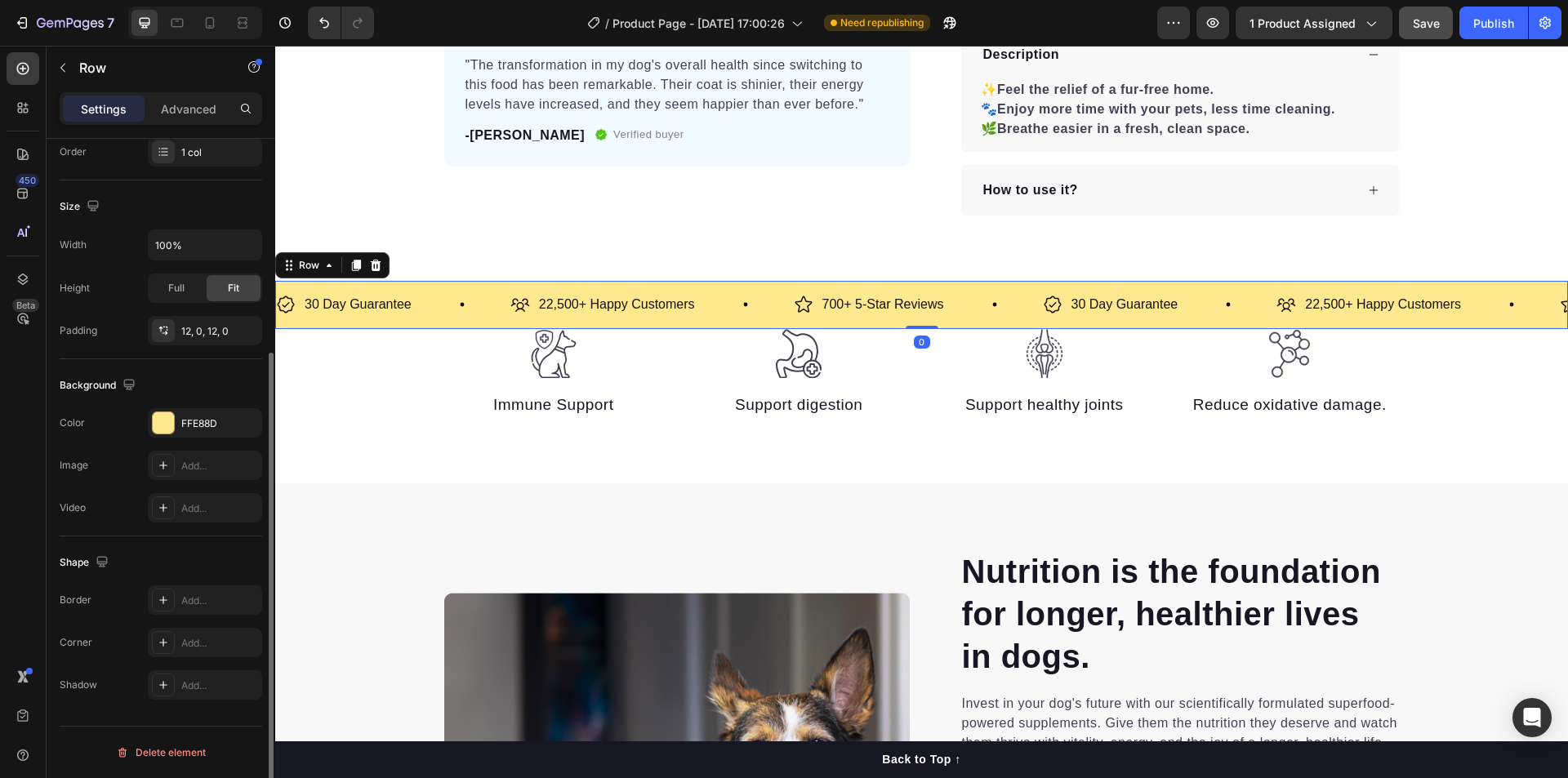
scroll to position [310, 0]
click at [1503, 11] on button "Publish" at bounding box center [1493, 23] width 68 height 33
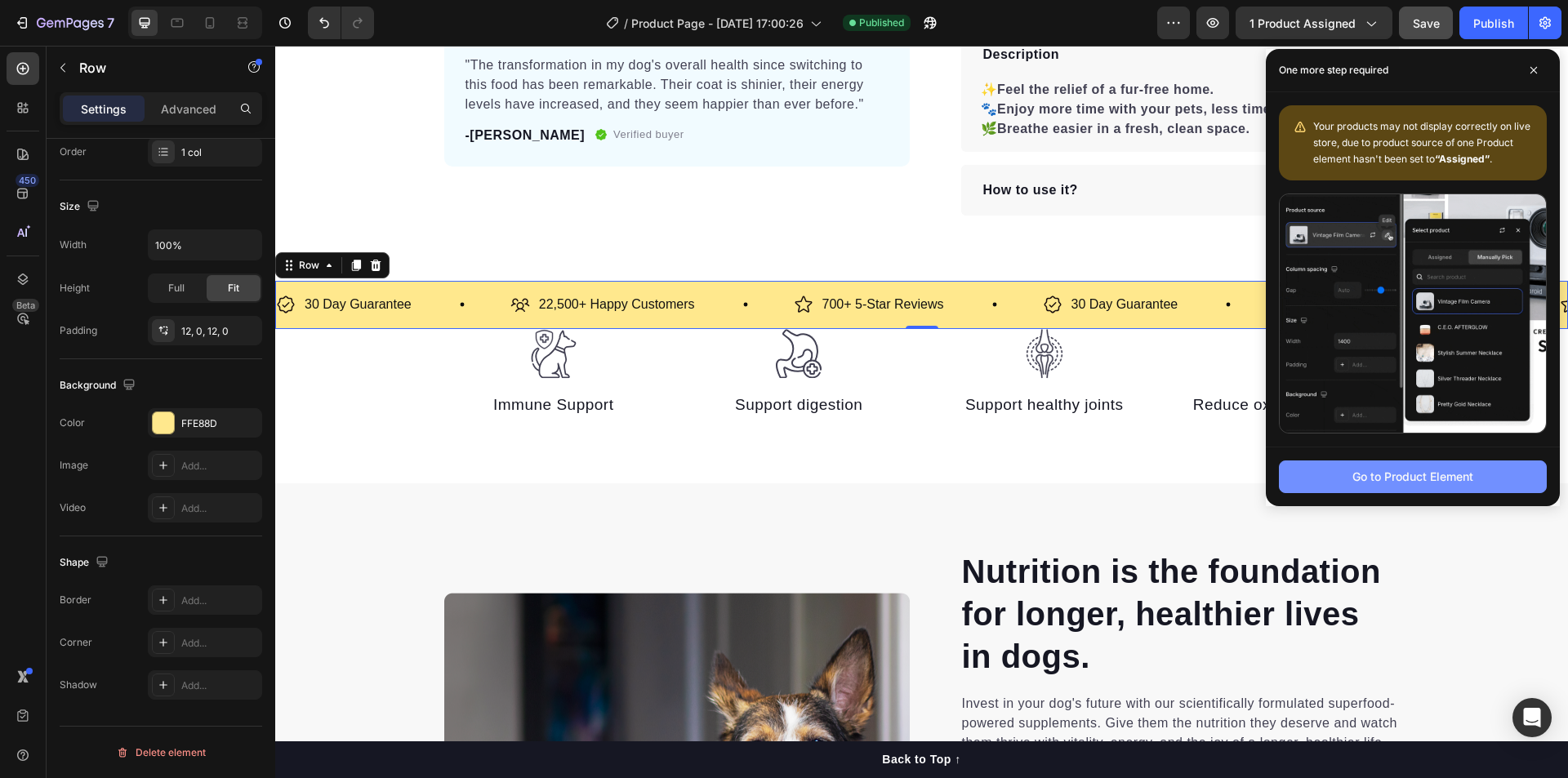
click at [1407, 474] on div "Go to Product Element" at bounding box center [1413, 476] width 121 height 17
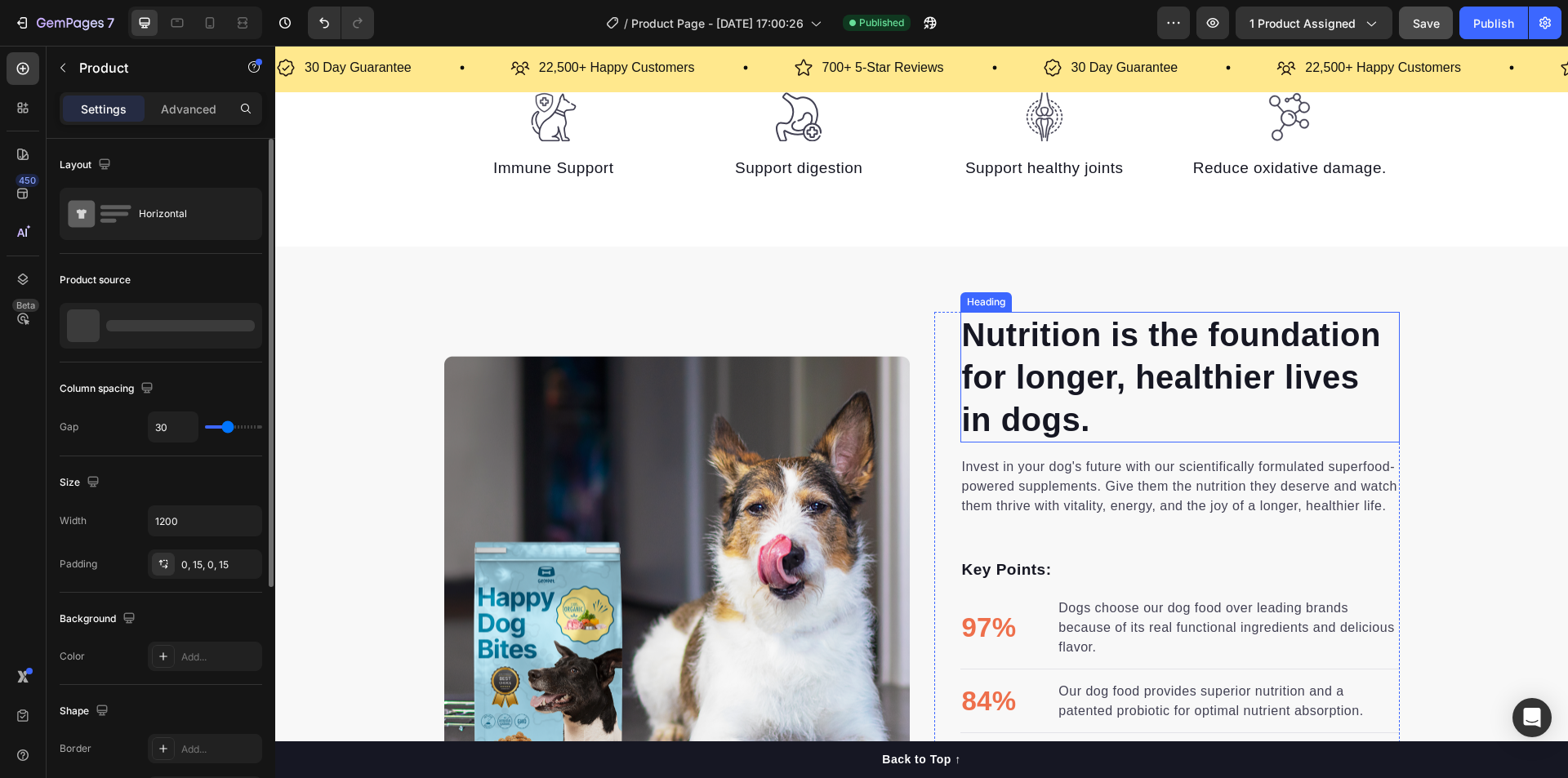
scroll to position [15, 0]
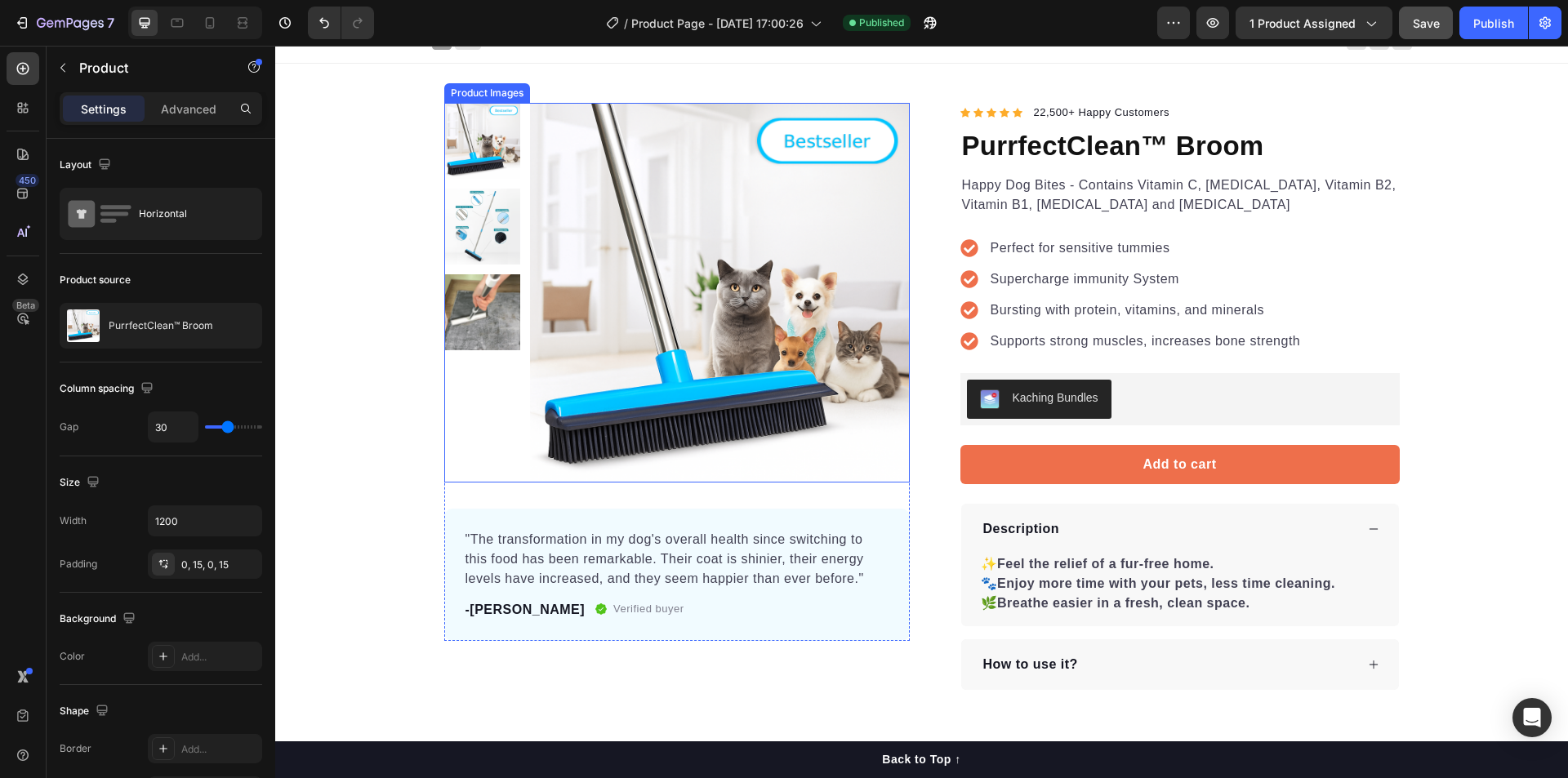
click at [639, 292] on img at bounding box center [720, 293] width 380 height 380
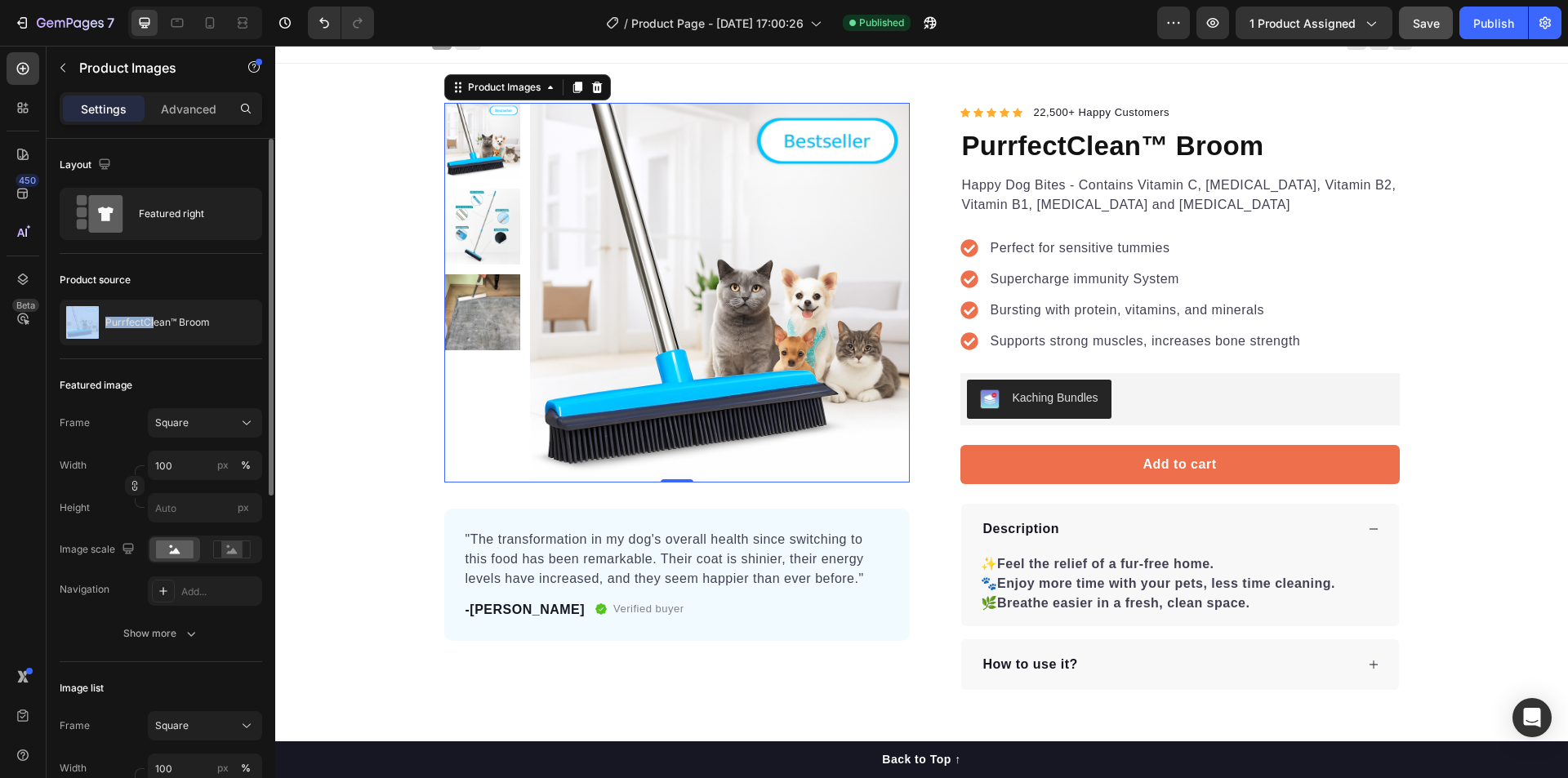
drag, startPoint x: 153, startPoint y: 317, endPoint x: 237, endPoint y: 280, distance: 91.8
click at [255, 279] on div "Product source PurrfectClean™ Broom" at bounding box center [161, 306] width 203 height 105
click at [210, 280] on div "Product source" at bounding box center [161, 280] width 203 height 26
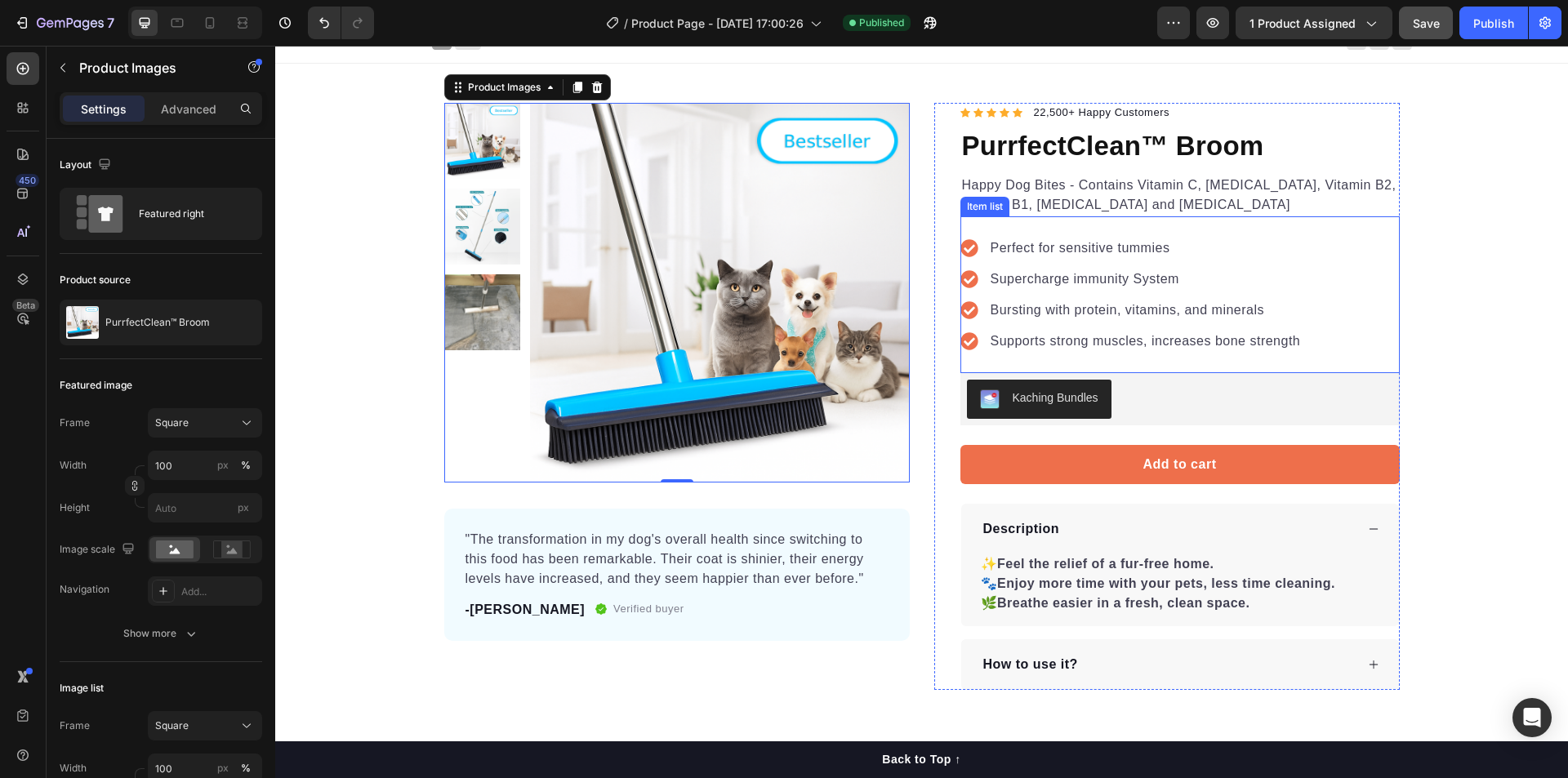
click at [1007, 293] on div "Perfect for sensitive tummies Supercharge immunity System Bursting with protein…" at bounding box center [1131, 294] width 343 height 117
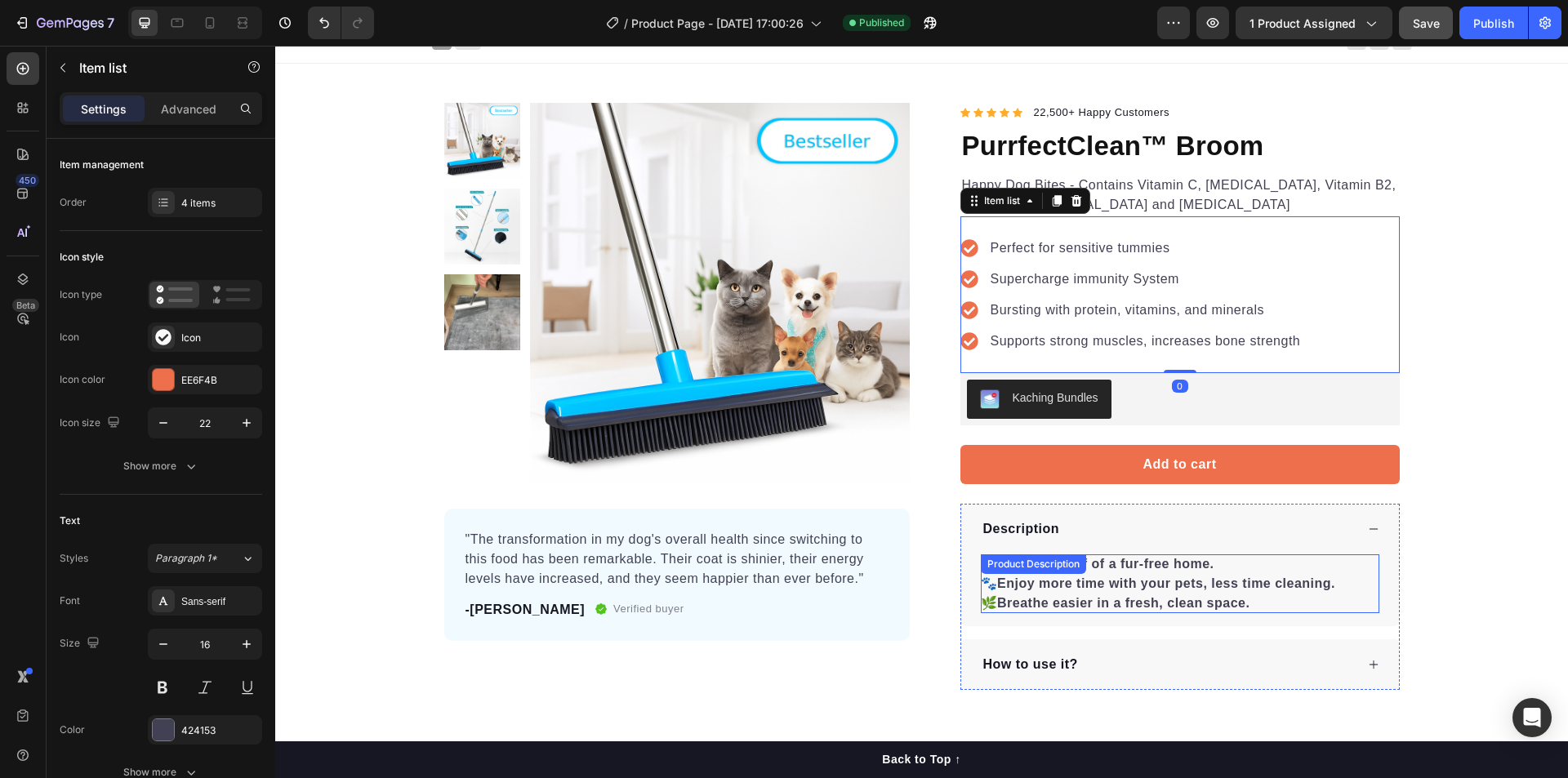
click at [1256, 603] on div "✨ Feel the relief of a fur-free home. 🐾 Enjoy more time with your pets, less ti…" at bounding box center [1180, 584] width 398 height 59
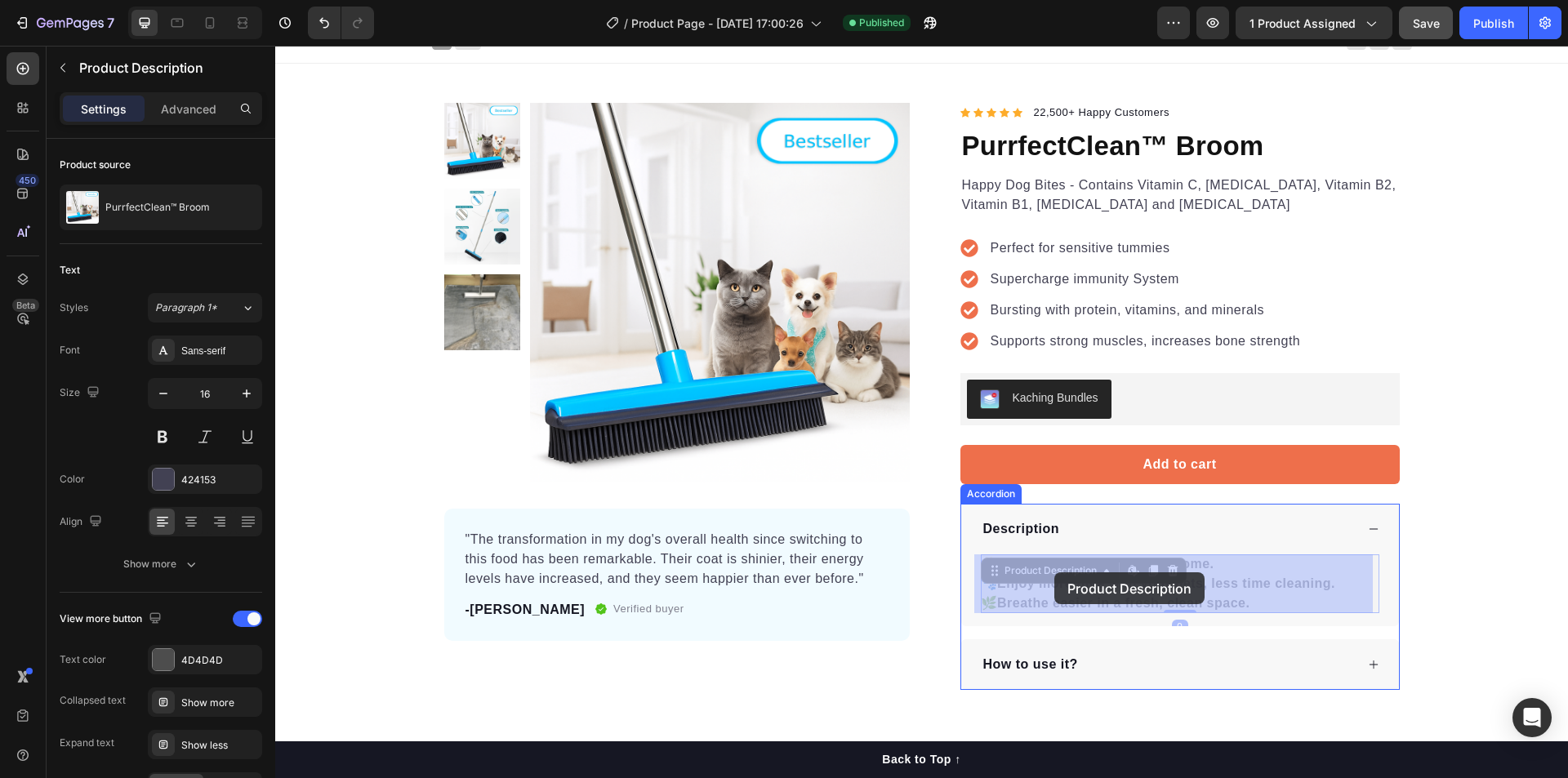
drag, startPoint x: 1248, startPoint y: 603, endPoint x: 1051, endPoint y: 573, distance: 199.3
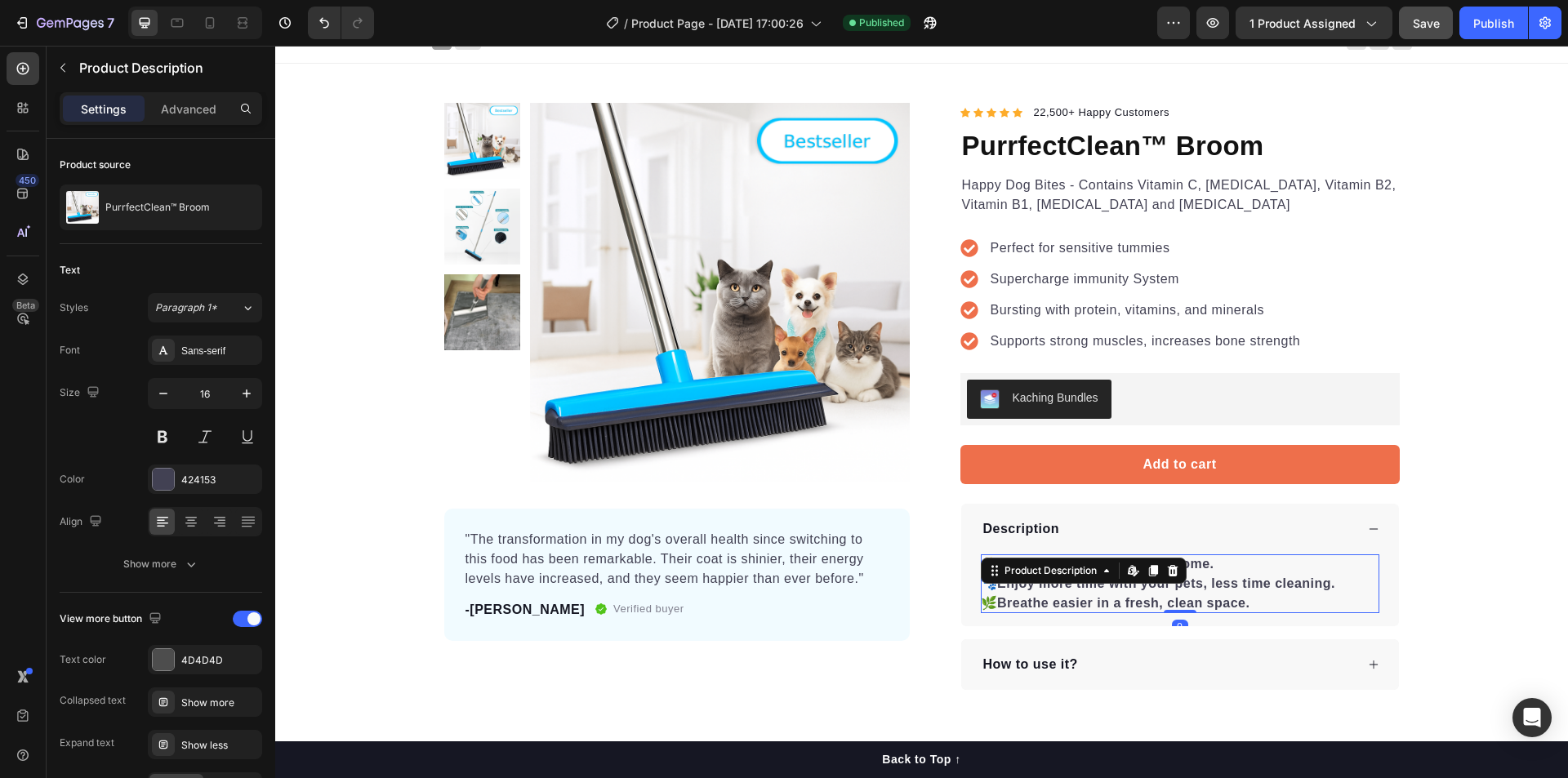
click at [1193, 596] on strong "Breathe easier in a fresh, clean space." at bounding box center [1124, 603] width 253 height 14
click at [1248, 586] on strong "Enjoy more time with your pets, less time cleaning." at bounding box center [1166, 583] width 338 height 14
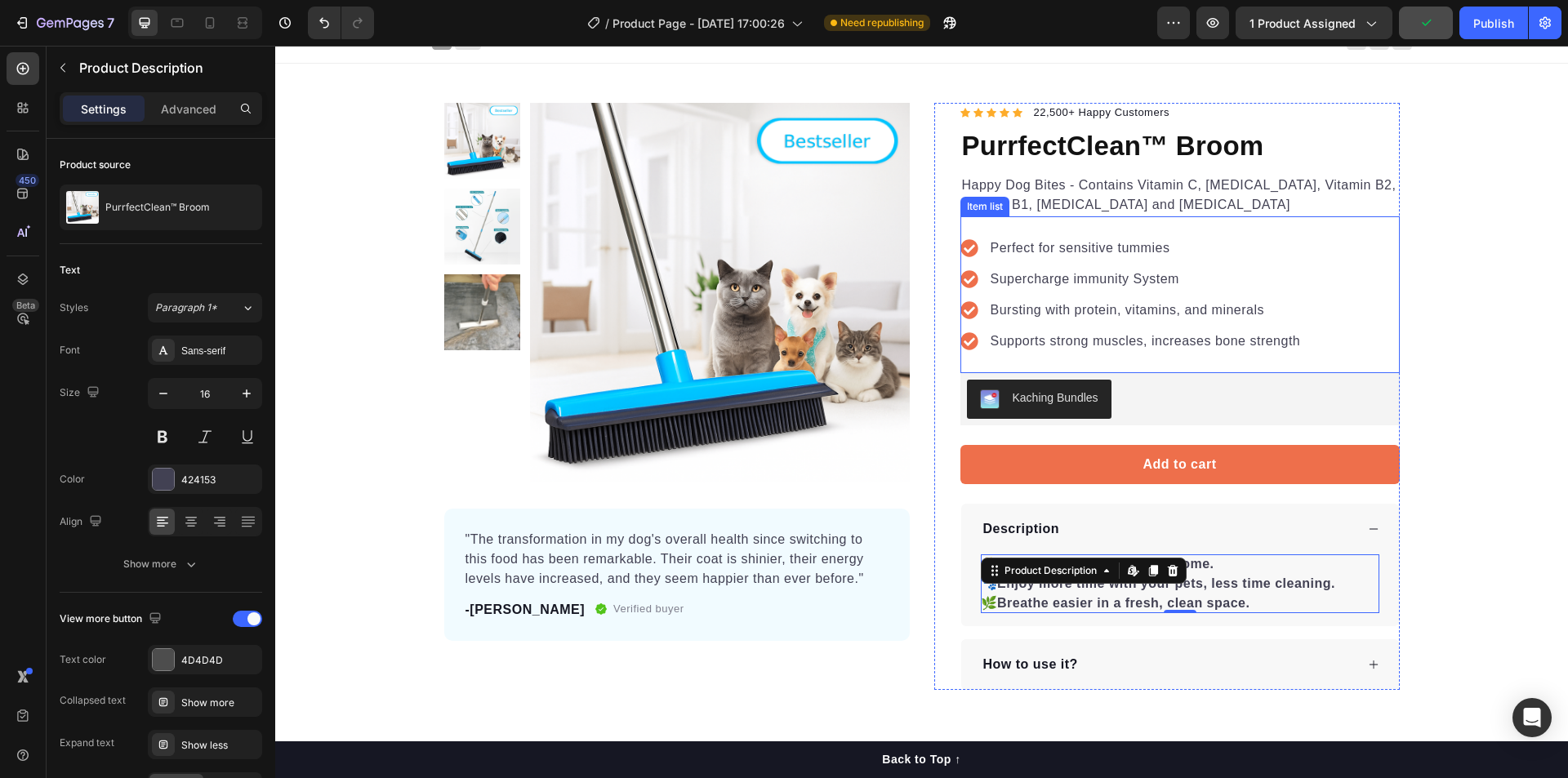
click at [1055, 255] on p "Perfect for sensitive tummies" at bounding box center [1145, 248] width 310 height 20
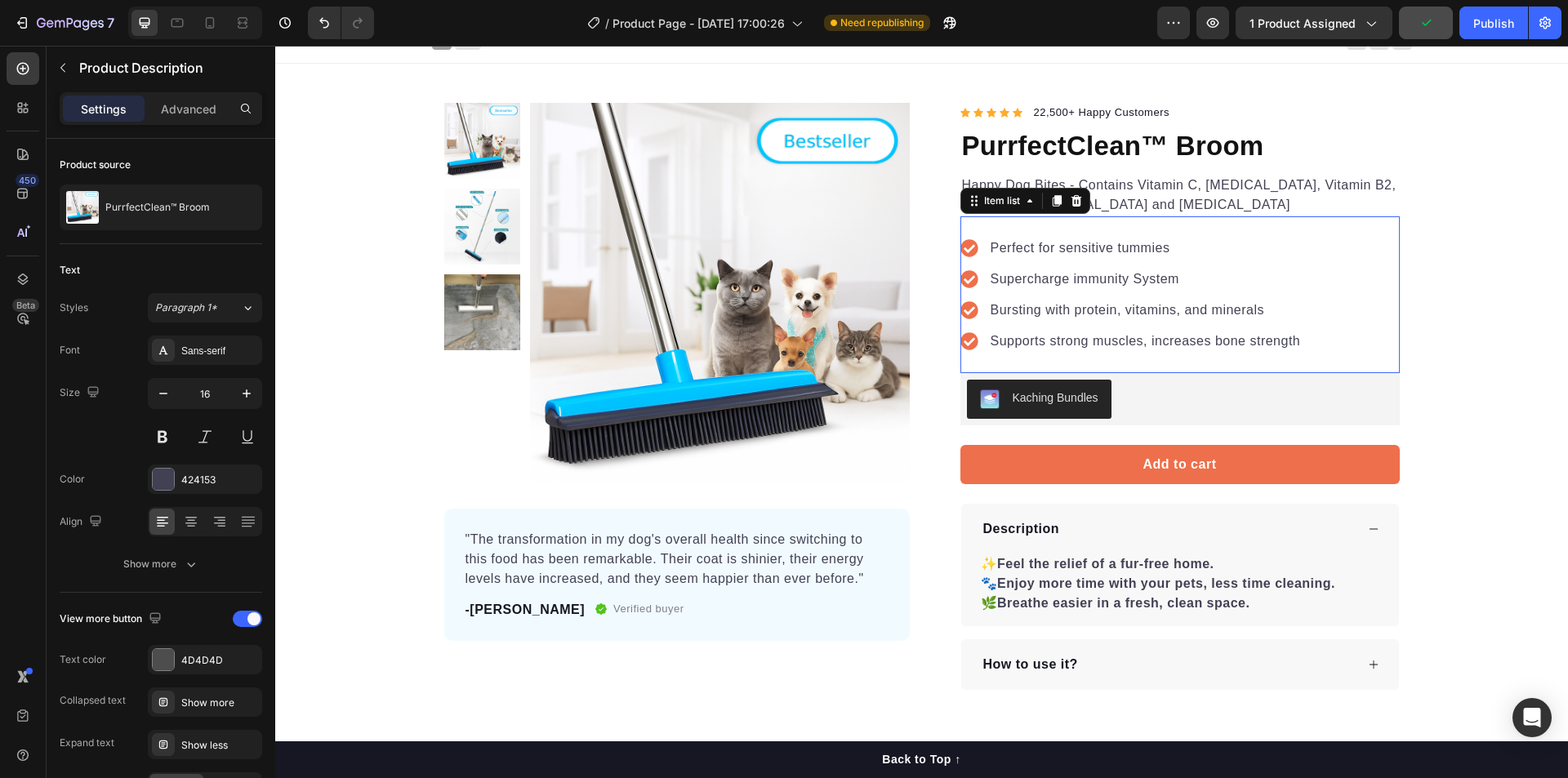
click at [1055, 255] on p "Perfect for sensitive tummies" at bounding box center [1145, 248] width 310 height 20
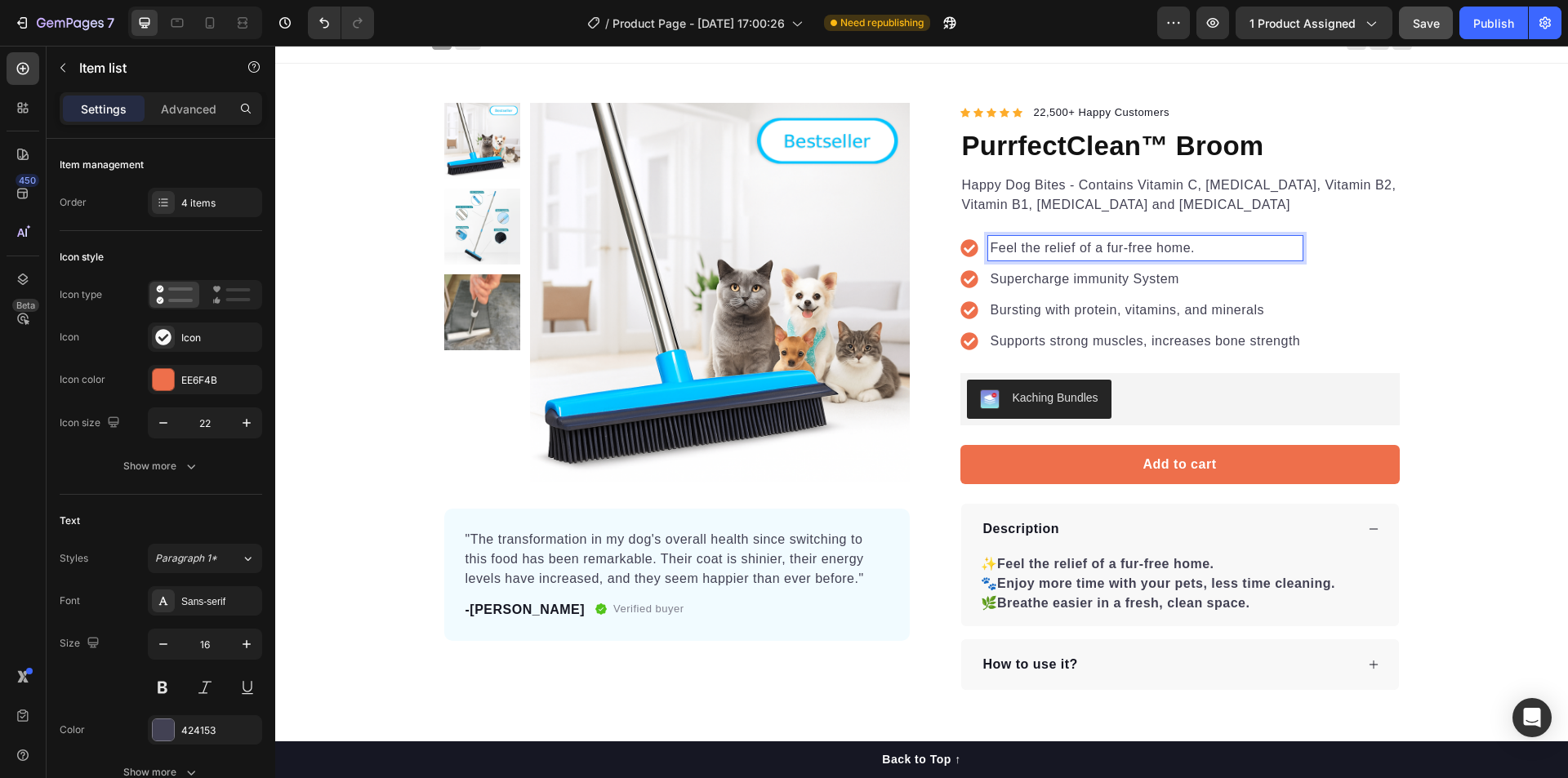
click at [1105, 279] on p "Supercharge immunity System" at bounding box center [1145, 279] width 310 height 20
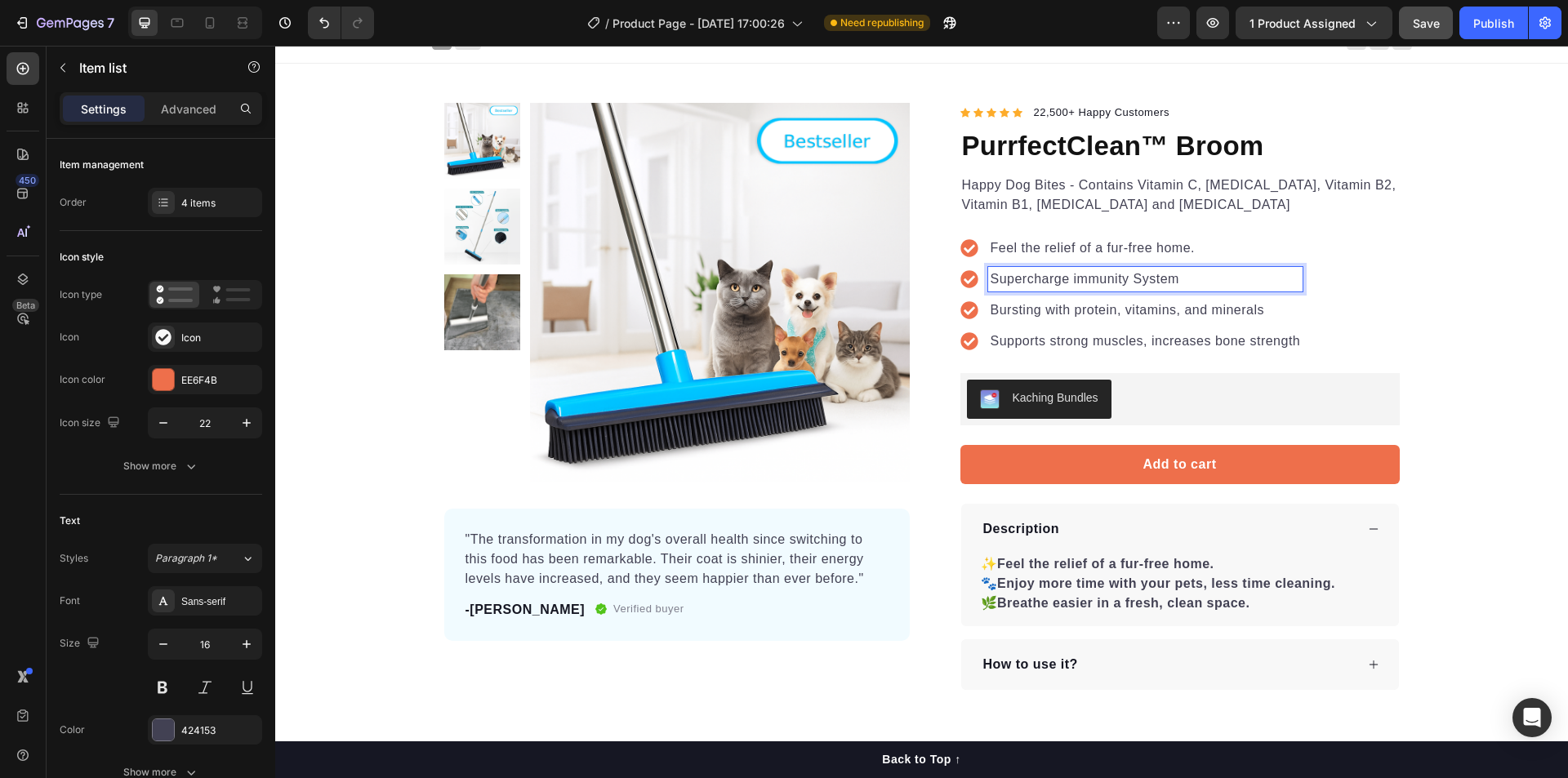
click at [1176, 277] on p "Supercharge immunity System" at bounding box center [1145, 279] width 310 height 20
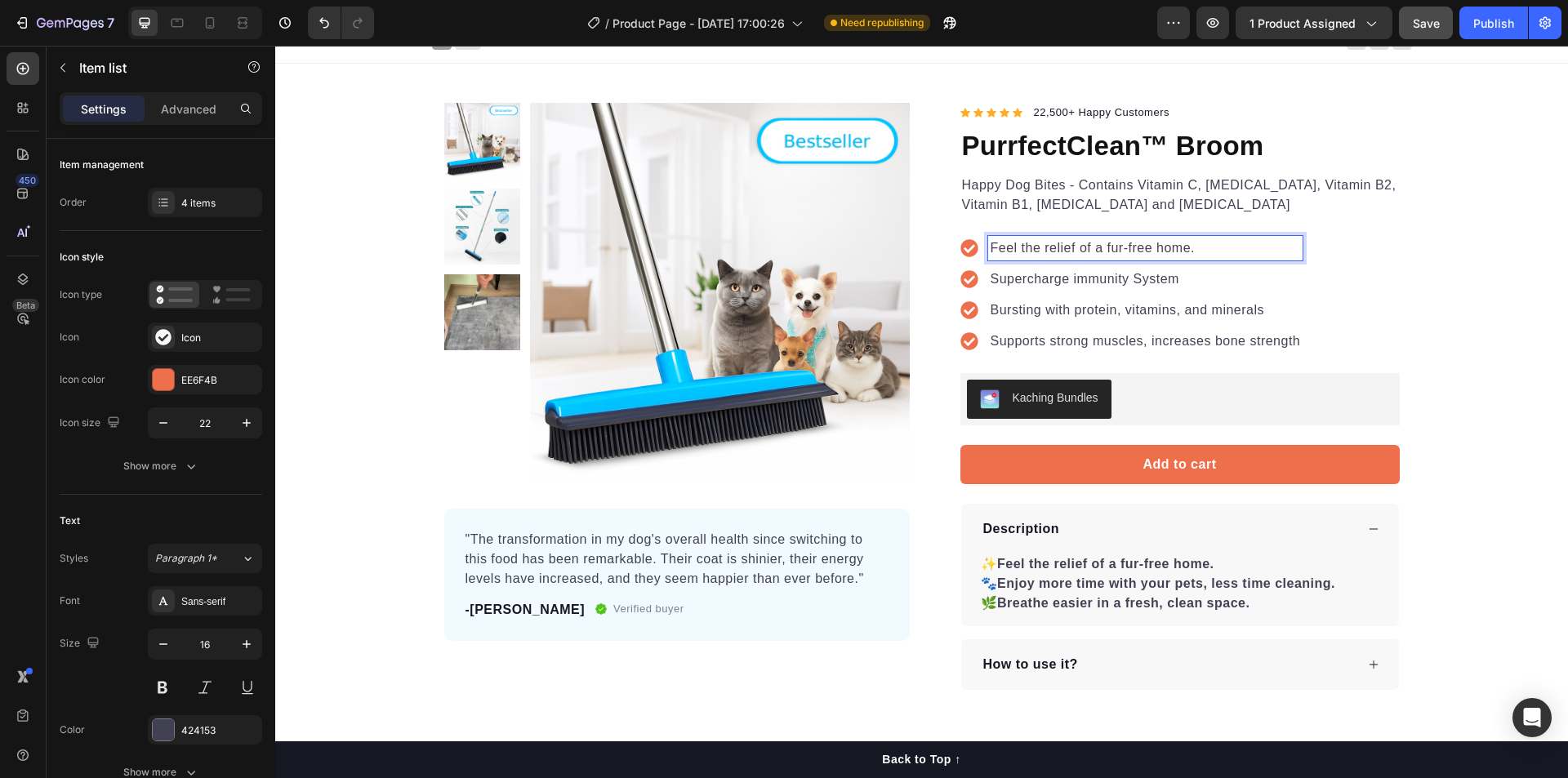
click at [1182, 248] on p "Feel the relief of a fur-free home." at bounding box center [1145, 248] width 310 height 20
click at [1193, 246] on p "Feel the relief of a fur-free home." at bounding box center [1145, 248] width 310 height 20
click at [1135, 281] on p "Supercharge immunity System" at bounding box center [1145, 279] width 310 height 20
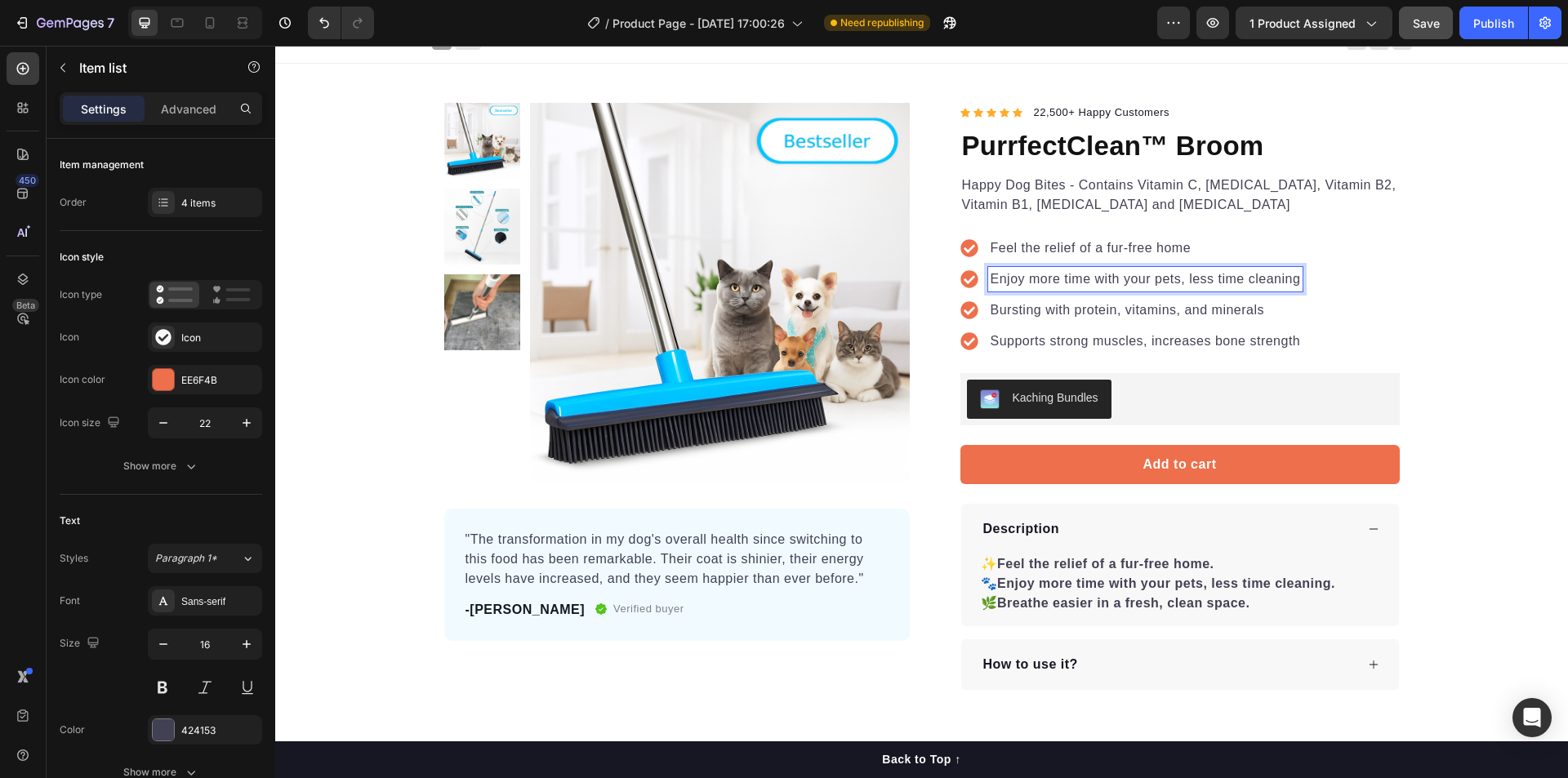
click at [1144, 317] on p "Bursting with protein, vitamins, and minerals" at bounding box center [1145, 311] width 310 height 20
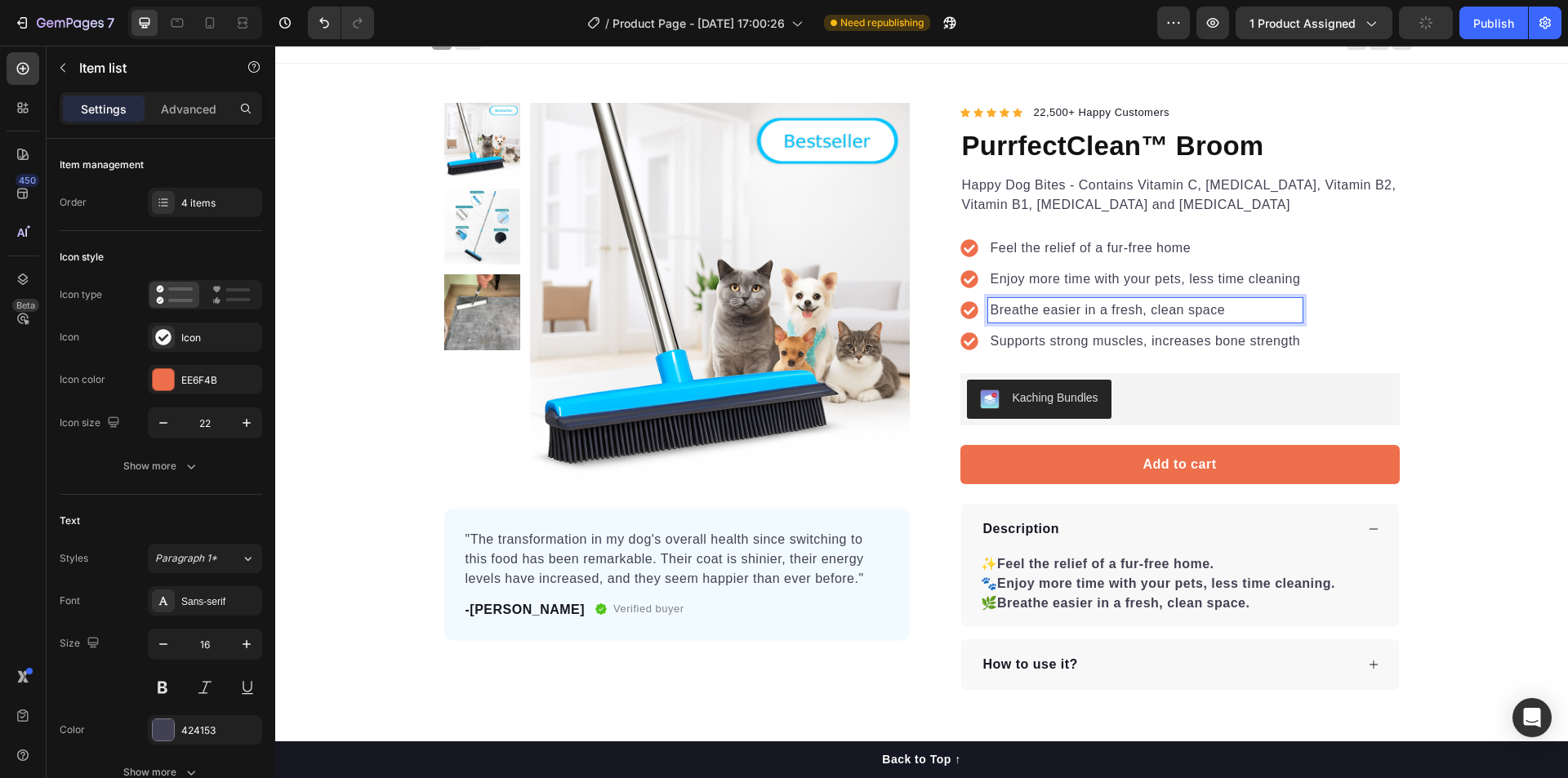
click at [1244, 339] on p "Supports strong muscles, increases bone strength" at bounding box center [1145, 342] width 310 height 20
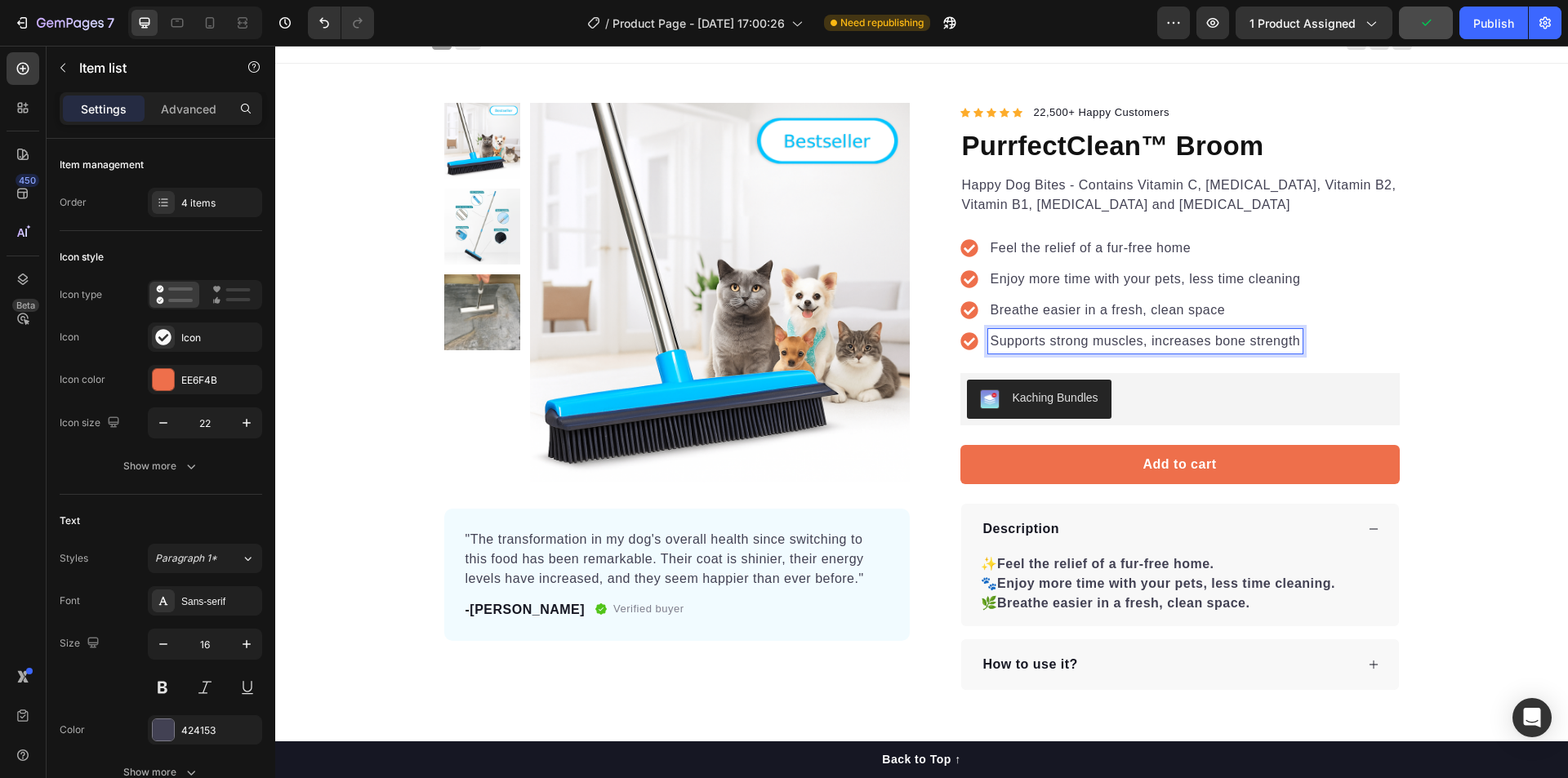
click at [1275, 353] on div "Supports strong muscles, increases bone strength" at bounding box center [1145, 341] width 315 height 25
click at [1306, 345] on div "Feel the relief of a fur-free home Enjoy more time with your pets, less time cl…" at bounding box center [1179, 294] width 439 height 156
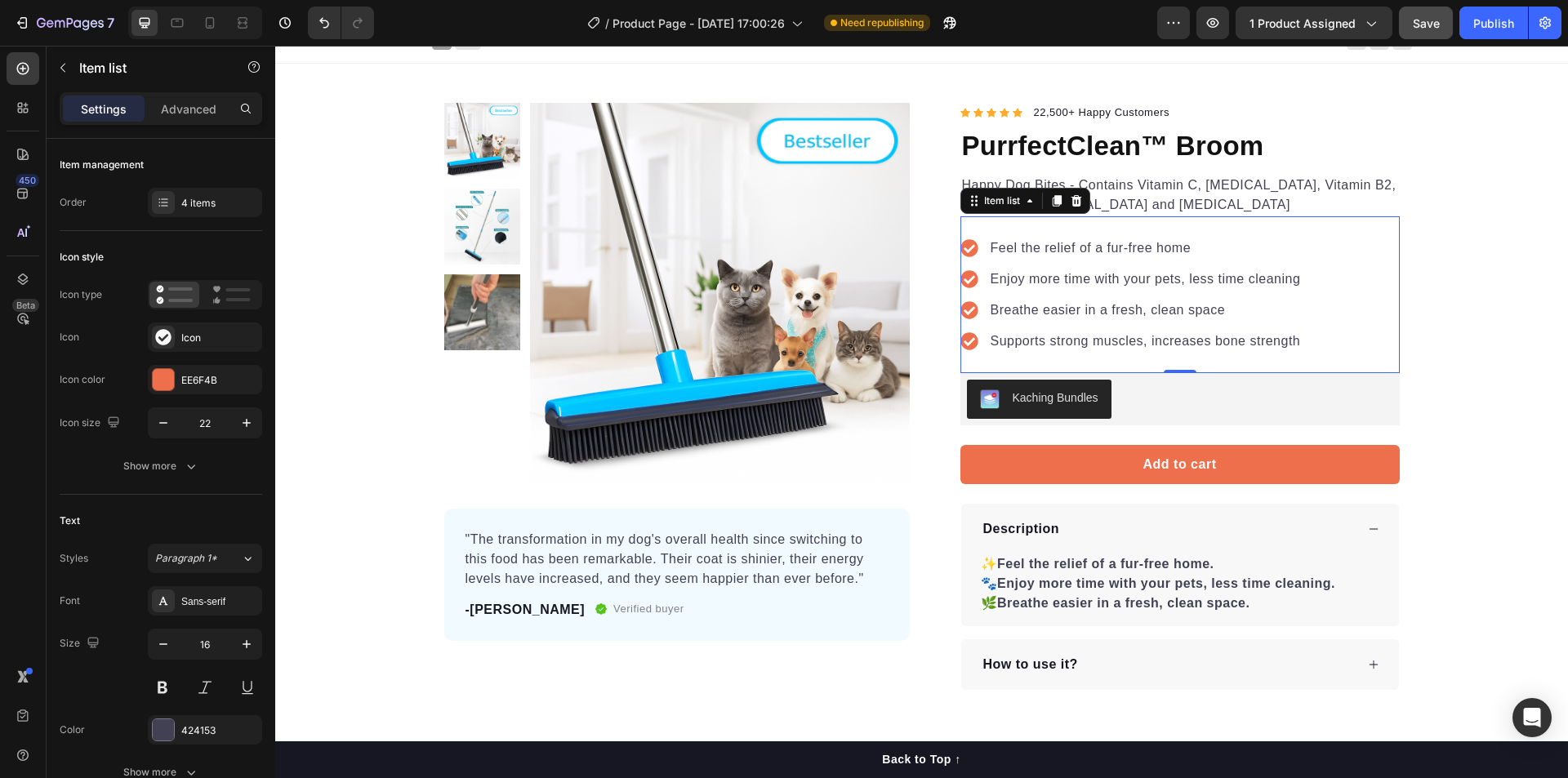
click at [960, 342] on icon at bounding box center [969, 342] width 18 height 18
click at [968, 342] on icon at bounding box center [968, 341] width 17 height 17
drag, startPoint x: 1174, startPoint y: 372, endPoint x: 1174, endPoint y: 356, distance: 16.0
click at [1174, 356] on div "Feel the relief of a fur-free home Enjoy more time with your pets, less time cl…" at bounding box center [1179, 294] width 439 height 156
type input "100%"
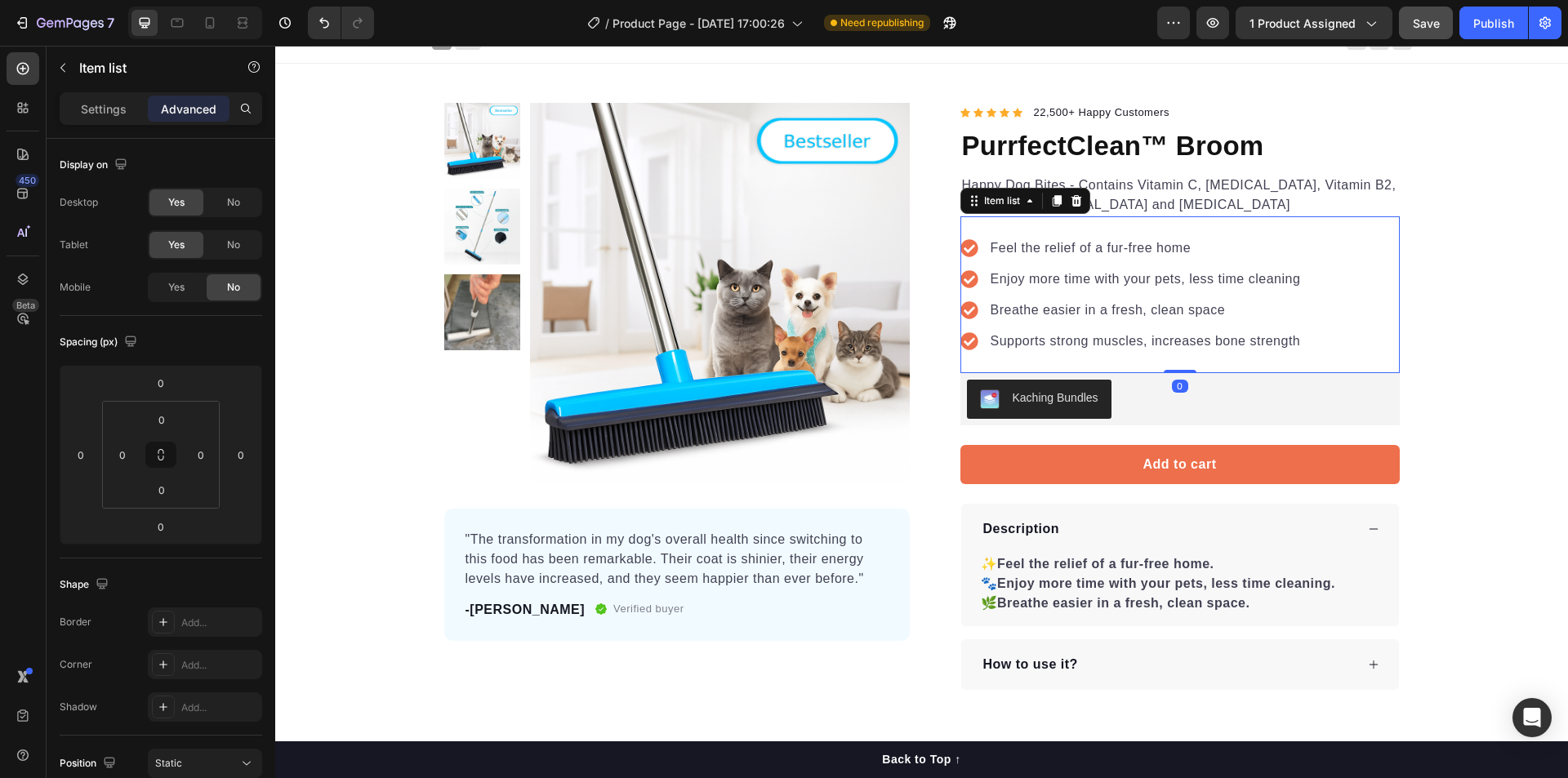
click at [1003, 212] on div "Item list" at bounding box center [1024, 201] width 130 height 26
click at [1006, 204] on div "Item list" at bounding box center [1002, 201] width 43 height 15
click at [1078, 324] on div "Feel the relief of a fur-free home Enjoy more time with your pets, less time cl…" at bounding box center [1131, 294] width 343 height 117
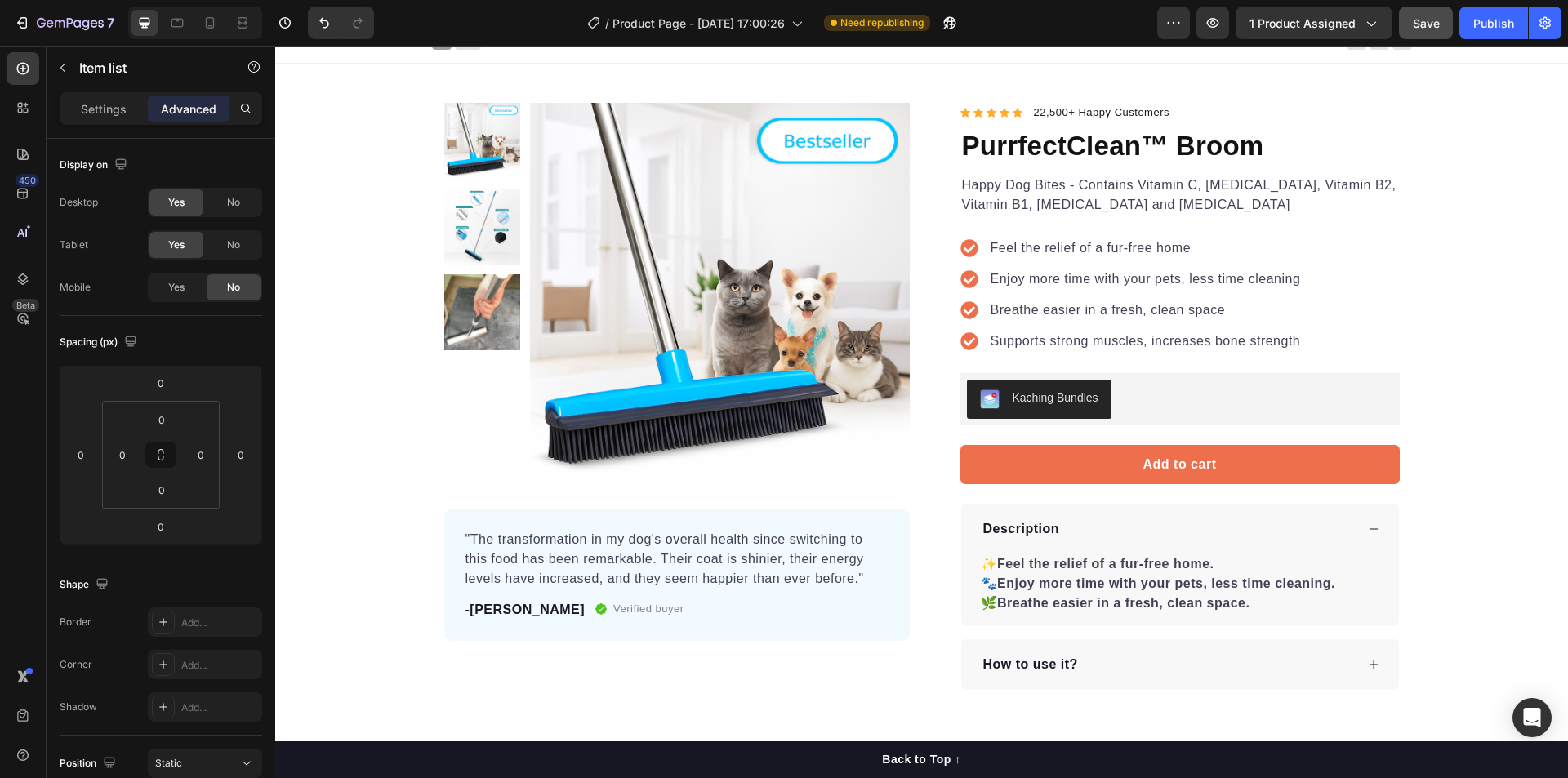
click at [968, 268] on div "Enjoy more time with your pets, less time cleaning" at bounding box center [1131, 279] width 343 height 25
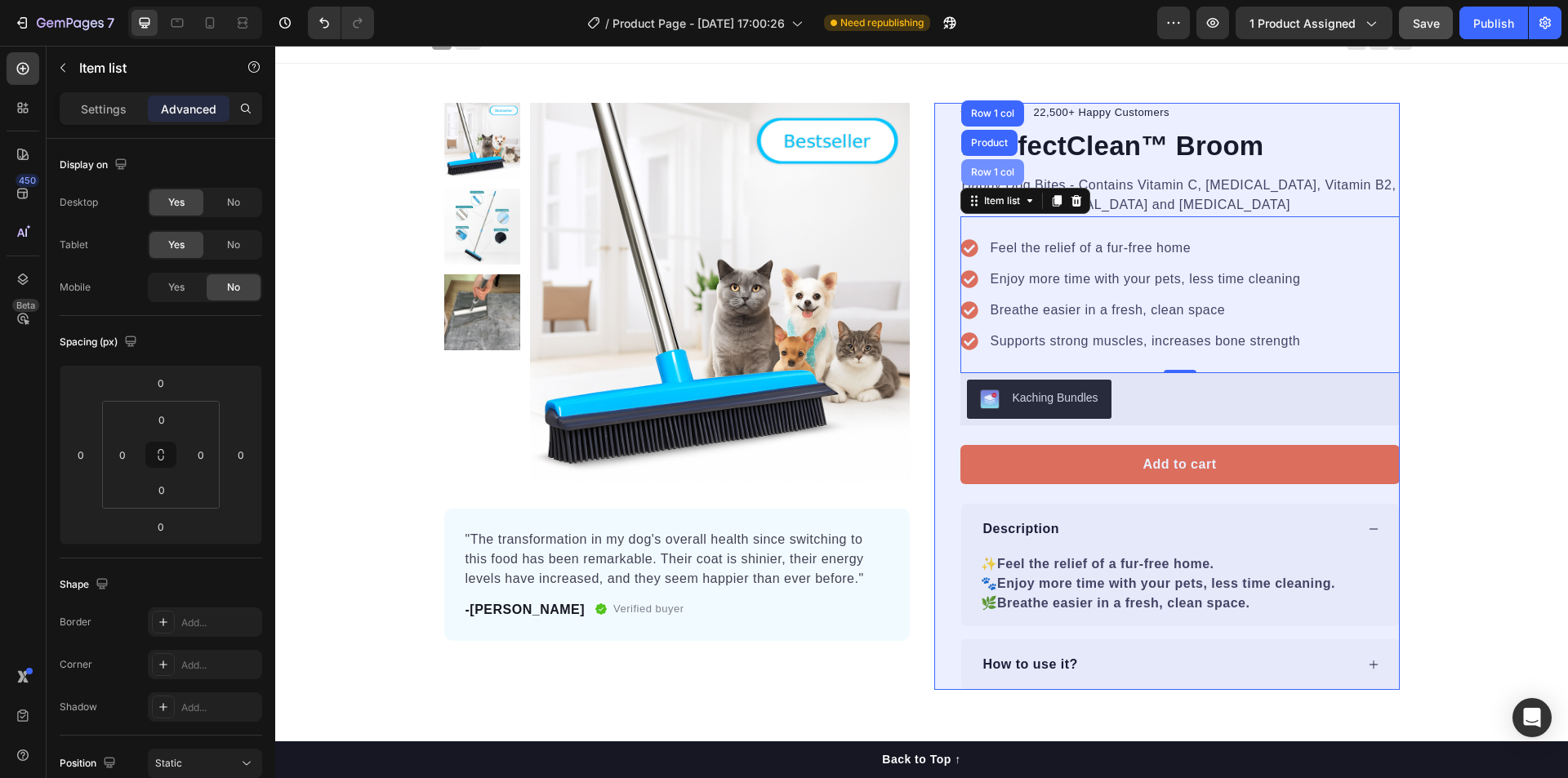
click at [970, 168] on div "Row 1 col" at bounding box center [992, 172] width 50 height 10
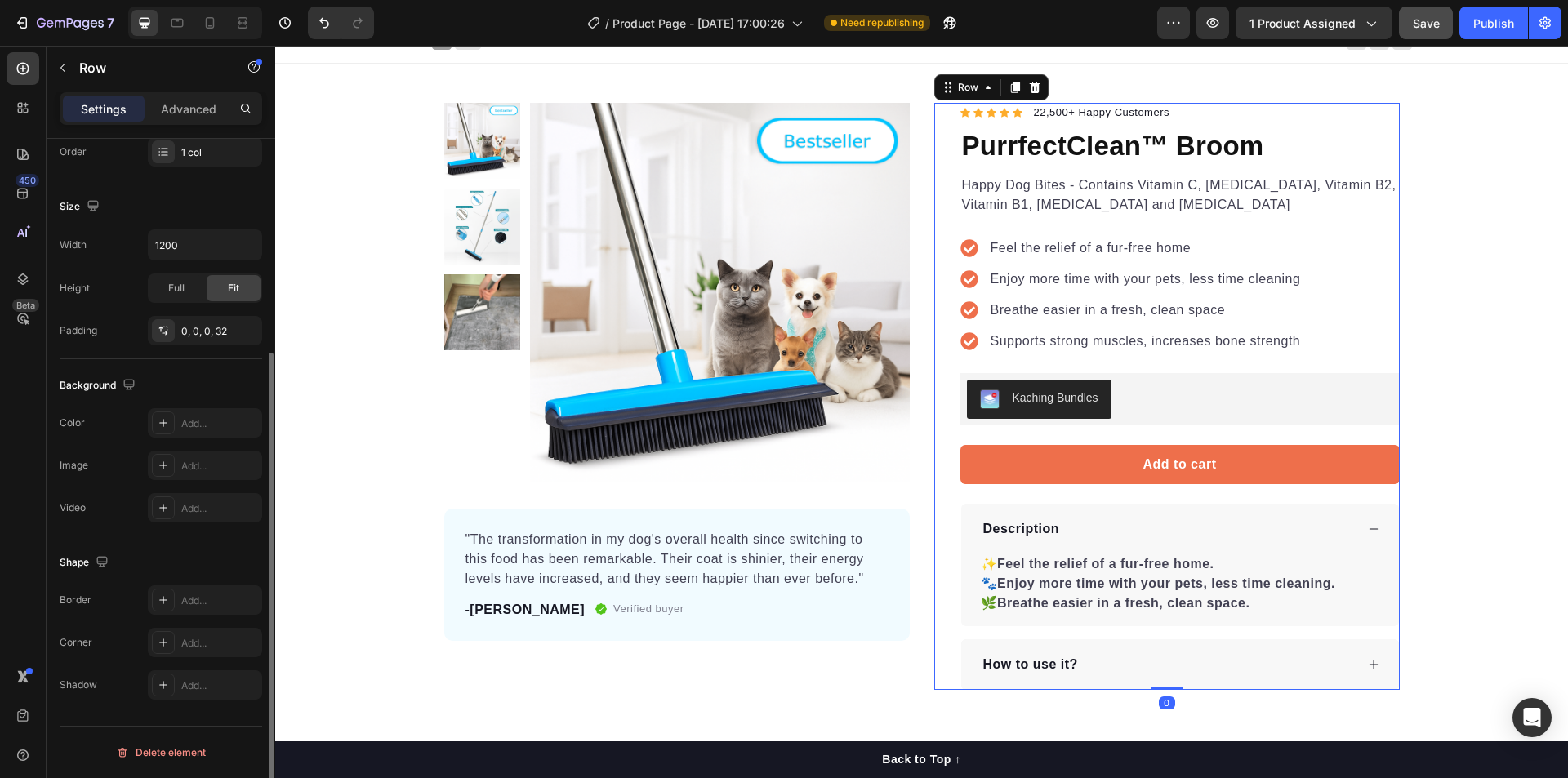
scroll to position [0, 0]
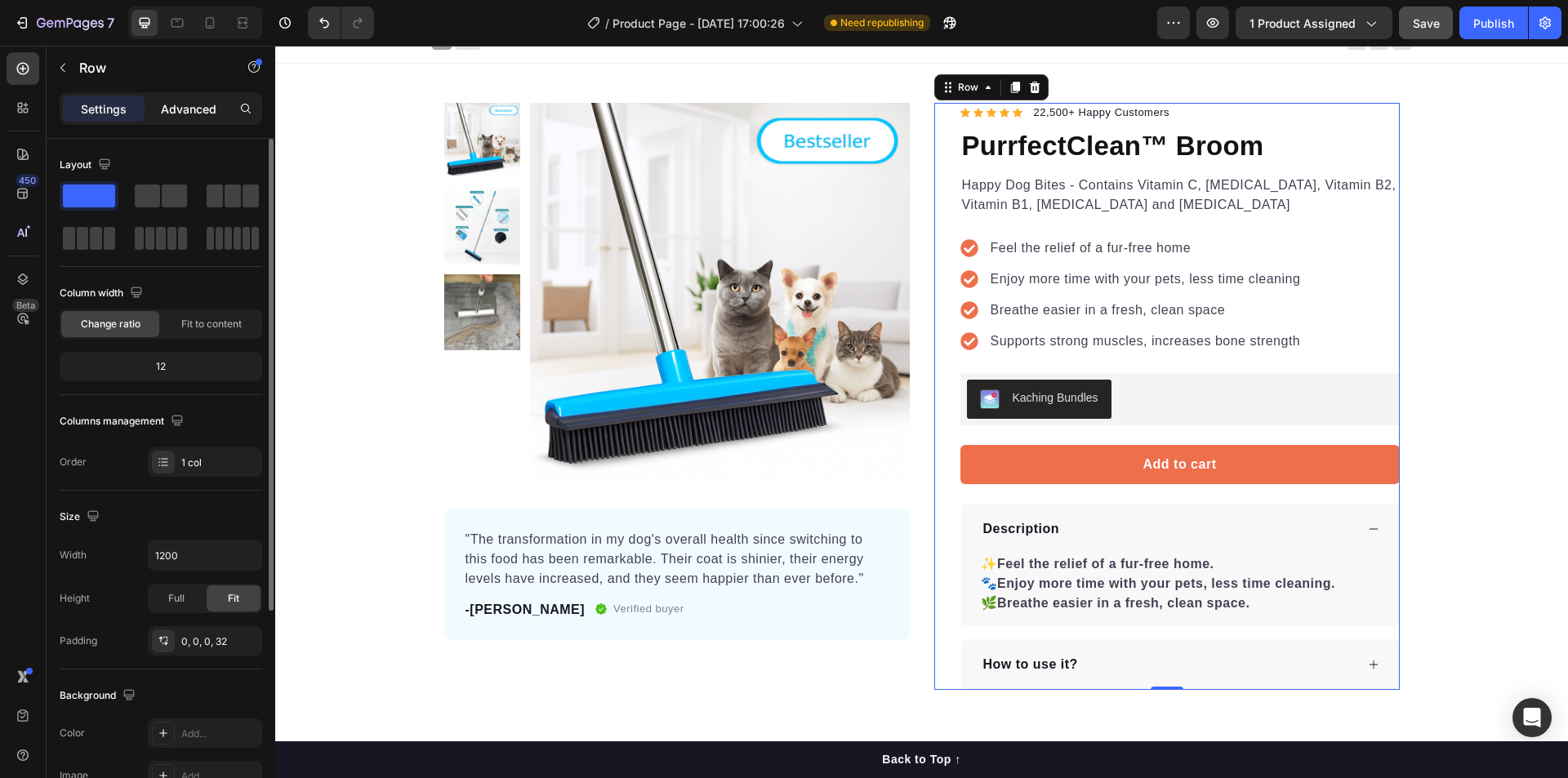
click at [188, 114] on p "Advanced" at bounding box center [188, 108] width 55 height 17
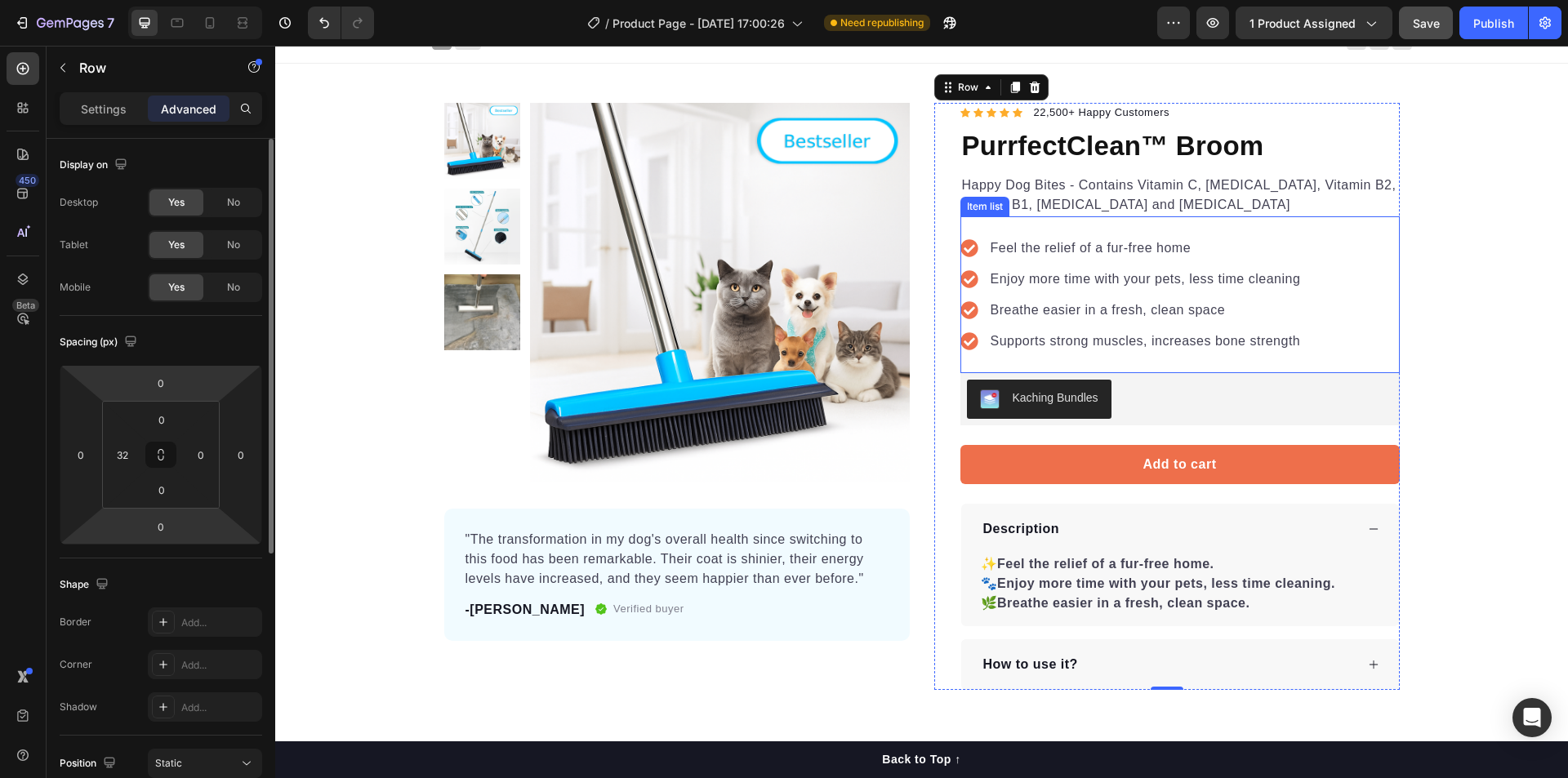
click at [994, 342] on p "Supports strong muscles, increases bone strength" at bounding box center [1145, 342] width 310 height 20
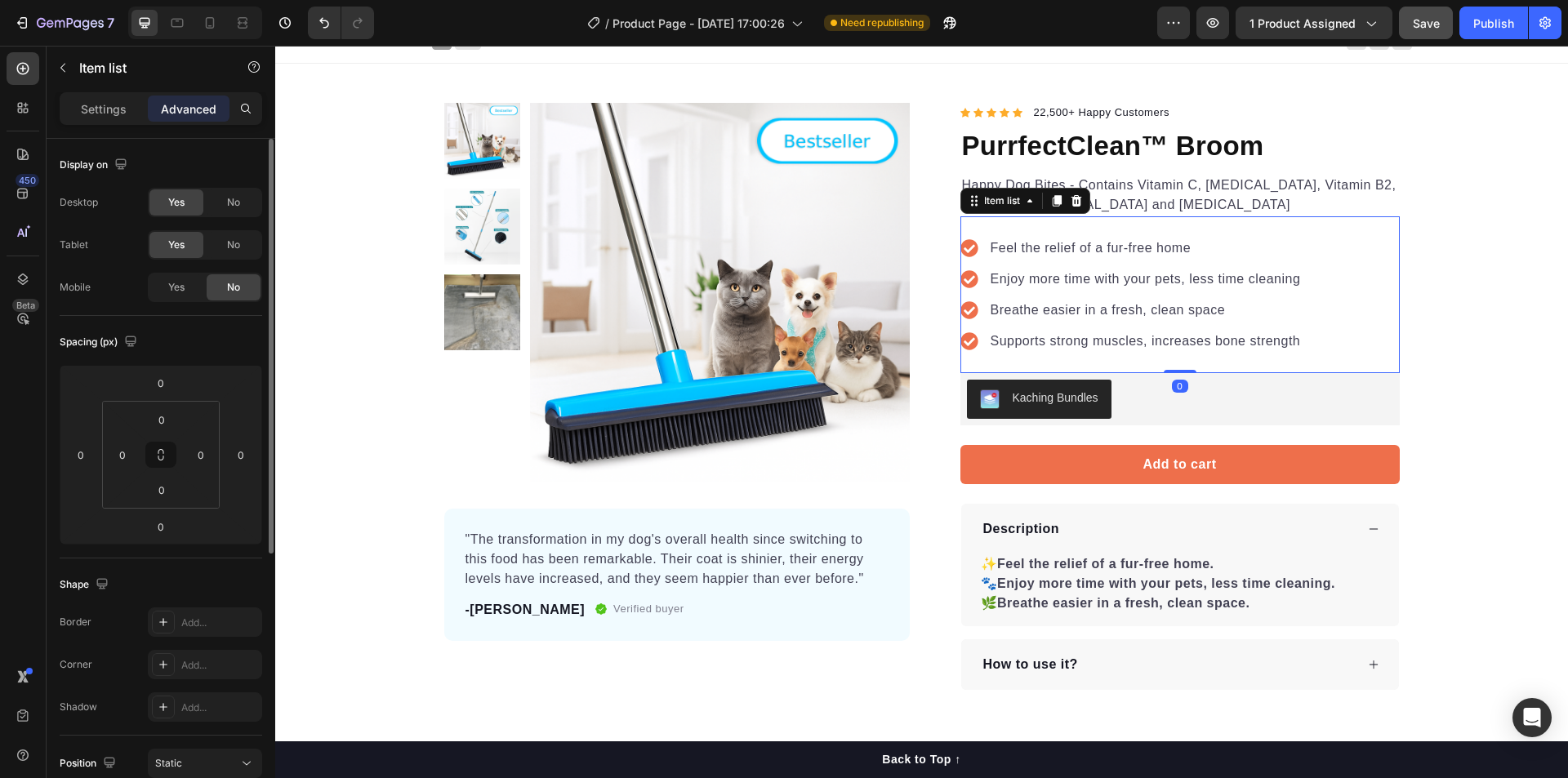
click at [970, 341] on icon at bounding box center [968, 341] width 17 height 17
click at [960, 340] on icon at bounding box center [968, 341] width 17 height 17
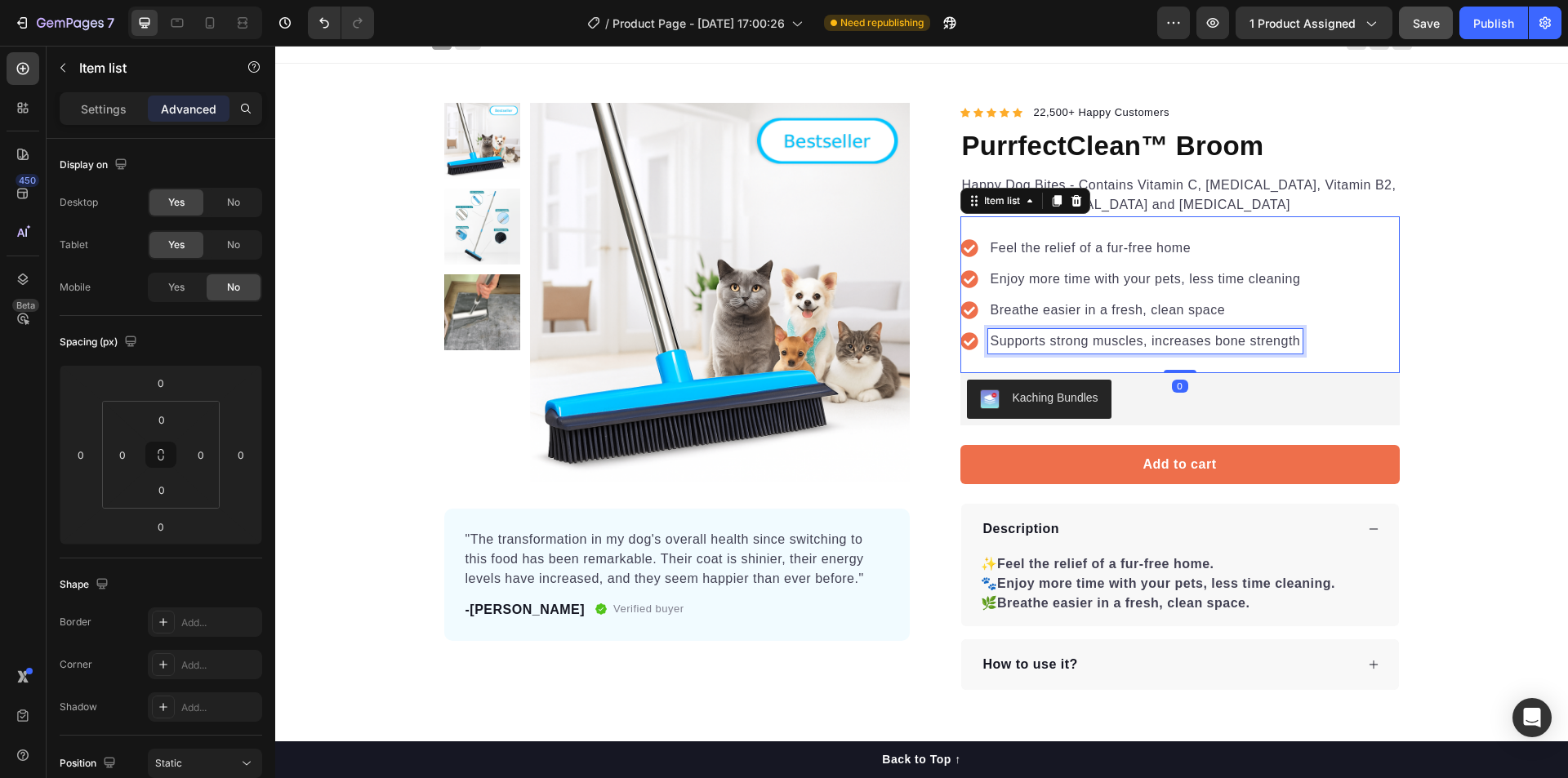
click at [1014, 340] on p "Supports strong muscles, increases bone strength" at bounding box center [1145, 342] width 310 height 20
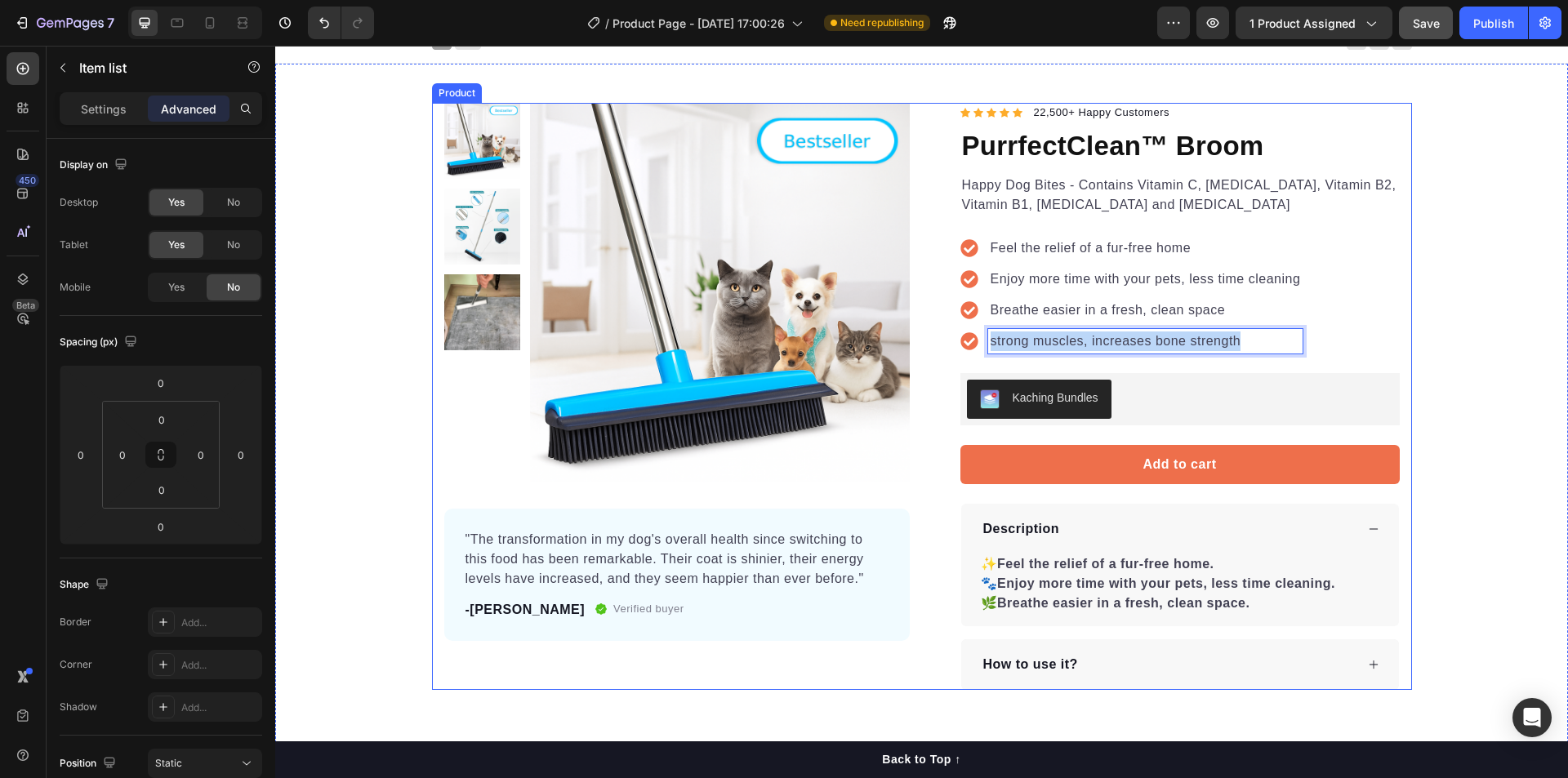
drag, startPoint x: 1243, startPoint y: 340, endPoint x: 929, endPoint y: 320, distance: 314.6
click at [836, 314] on div "Product Images "The transformation in my dog's overall health since switching t…" at bounding box center [922, 396] width 980 height 587
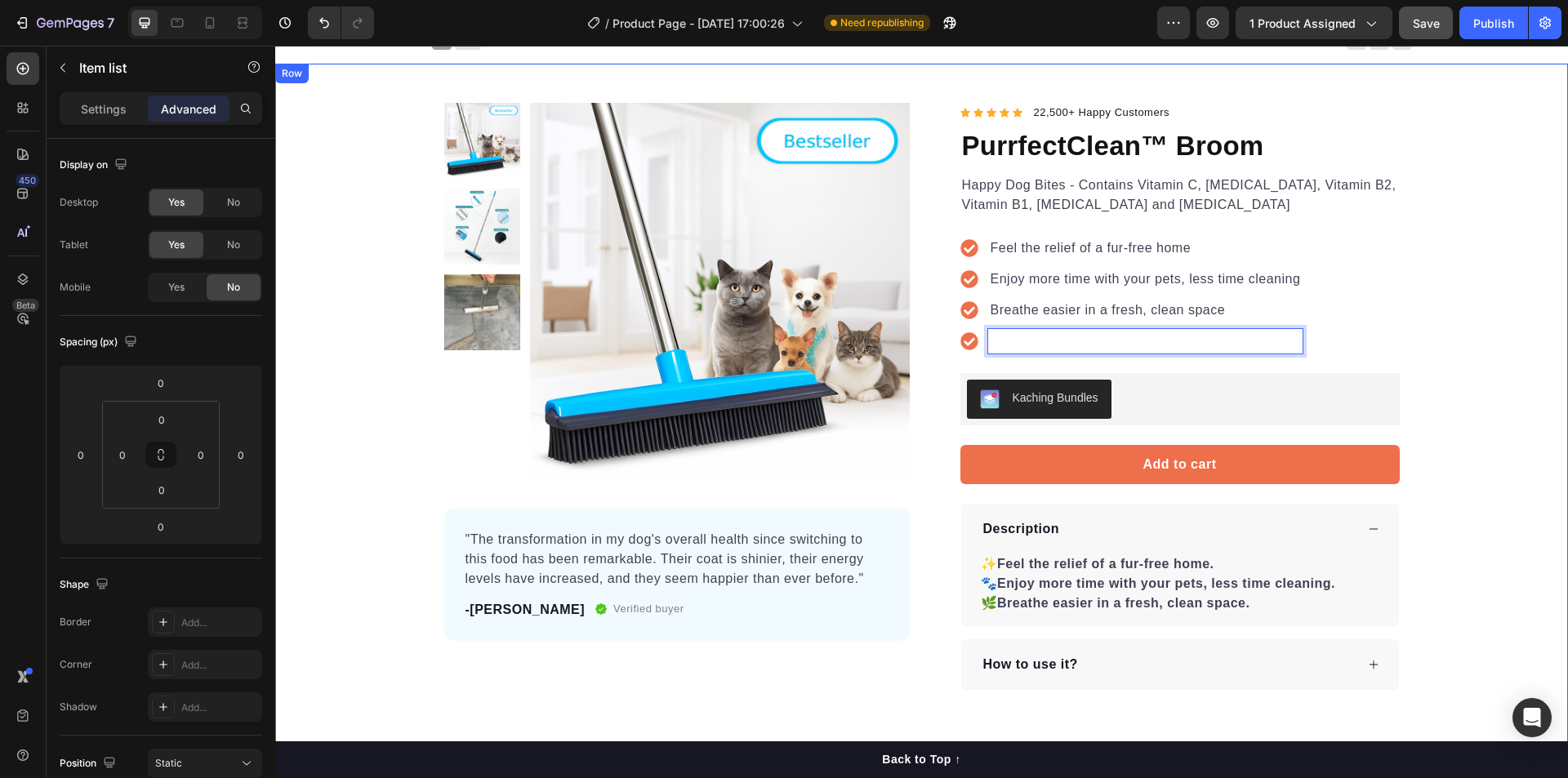
click at [1430, 357] on div "Product Images "The transformation in my dog's overall health since switching t…" at bounding box center [922, 396] width 1293 height 587
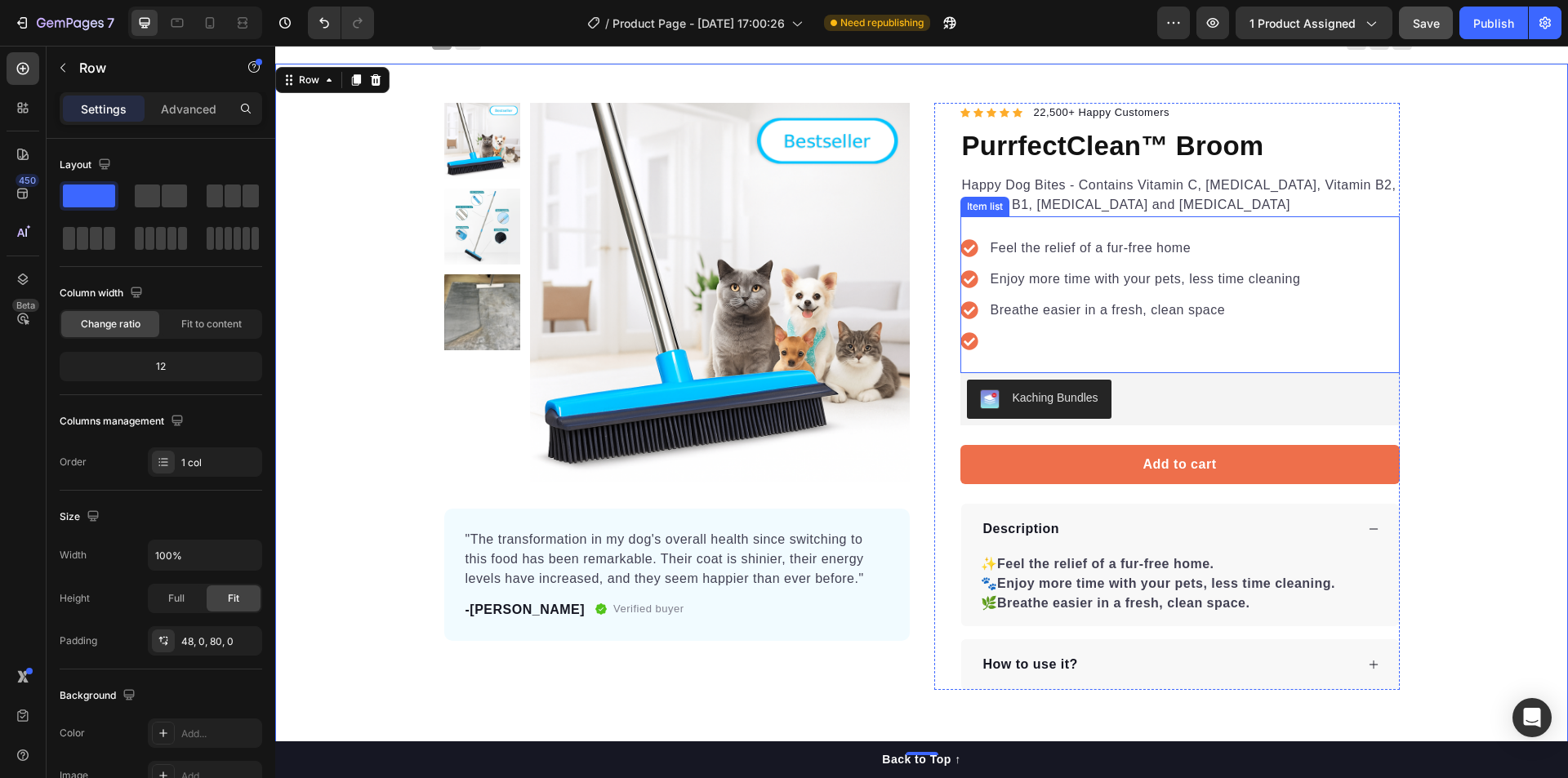
click at [964, 340] on icon at bounding box center [968, 341] width 17 height 17
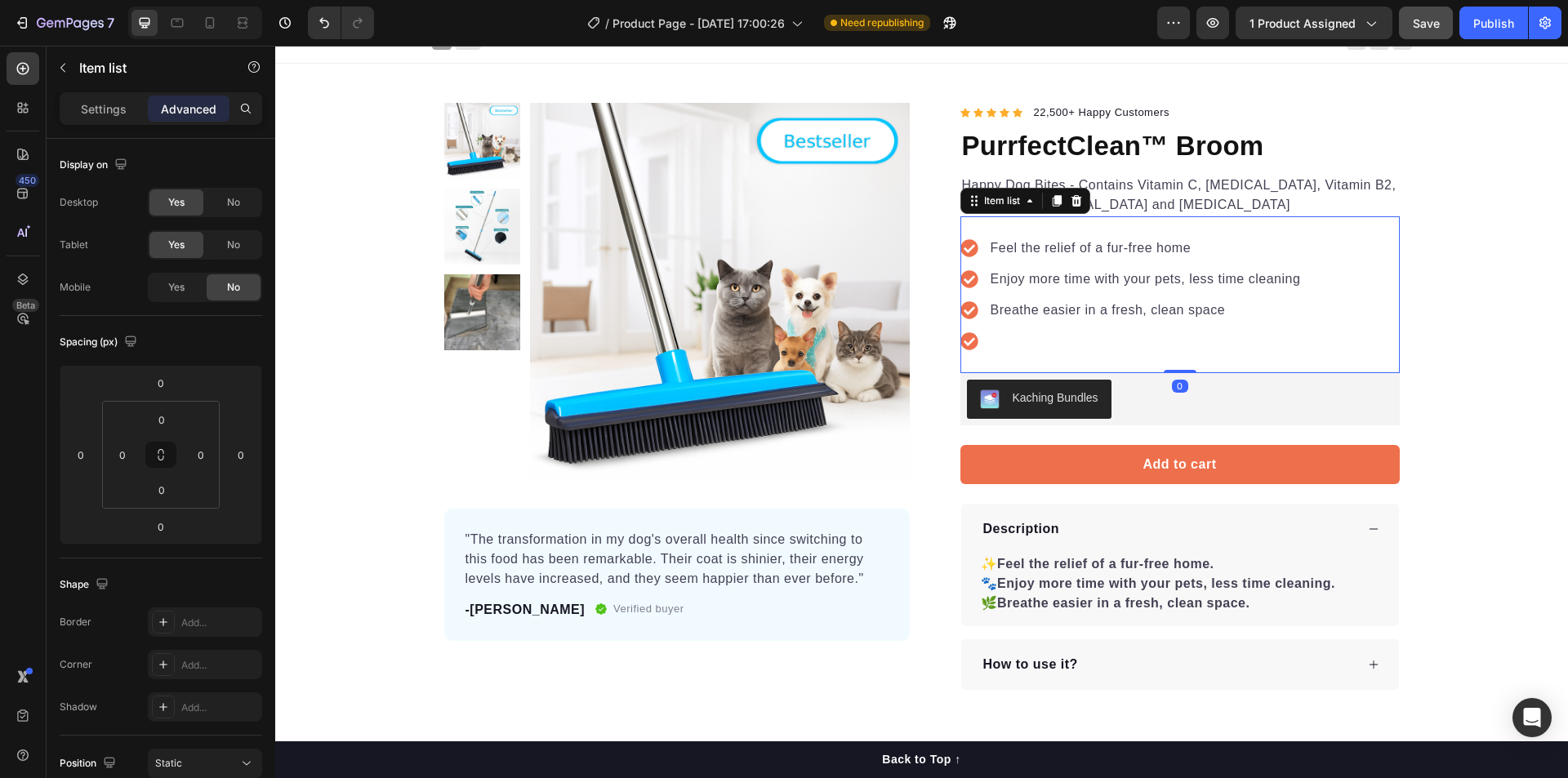
click at [962, 343] on icon at bounding box center [969, 342] width 18 height 18
click at [1024, 207] on div "Item list" at bounding box center [1002, 201] width 75 height 20
click at [967, 204] on icon at bounding box center [974, 201] width 13 height 13
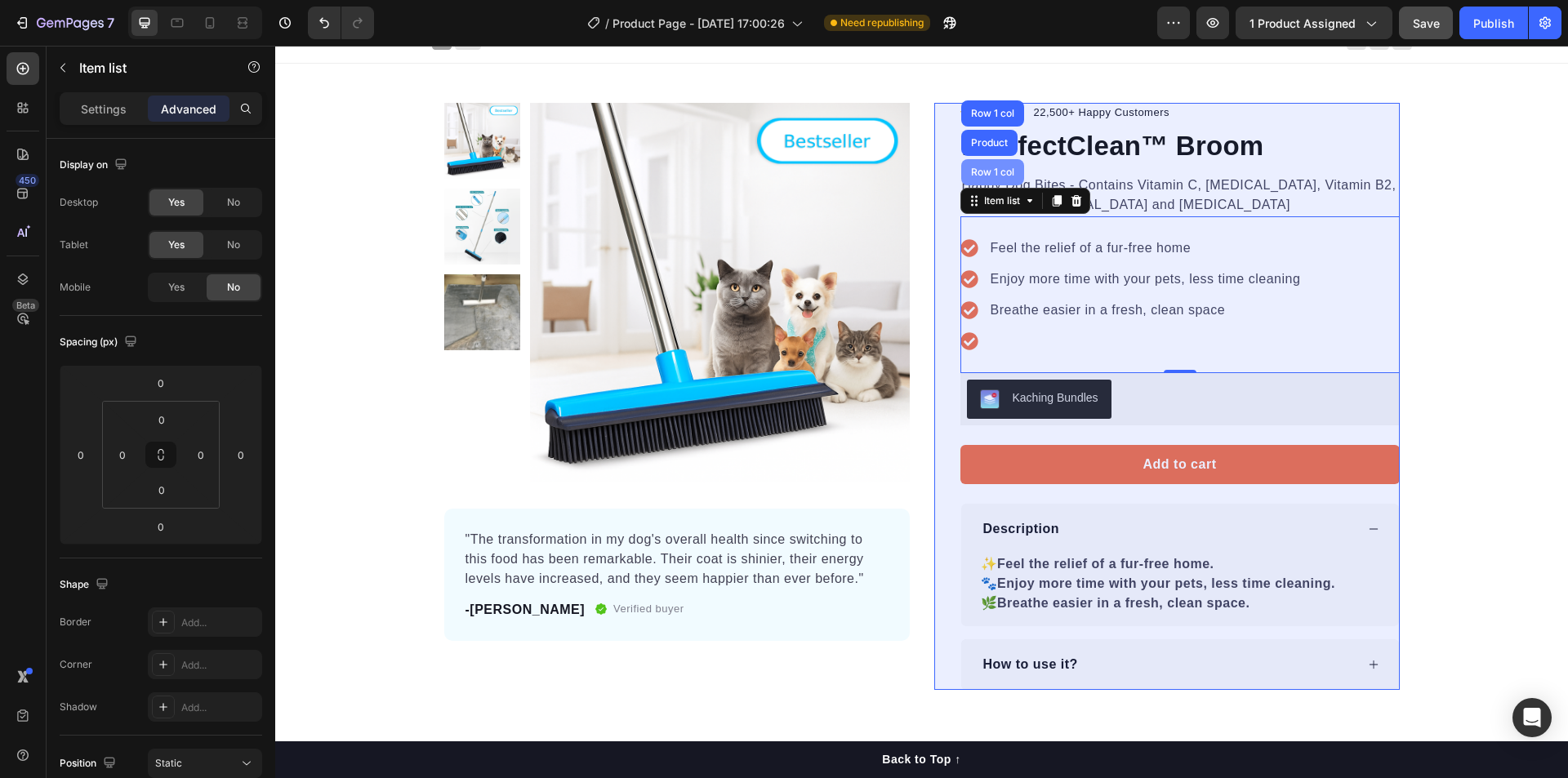
click at [989, 177] on div "Row 1 col" at bounding box center [992, 172] width 63 height 26
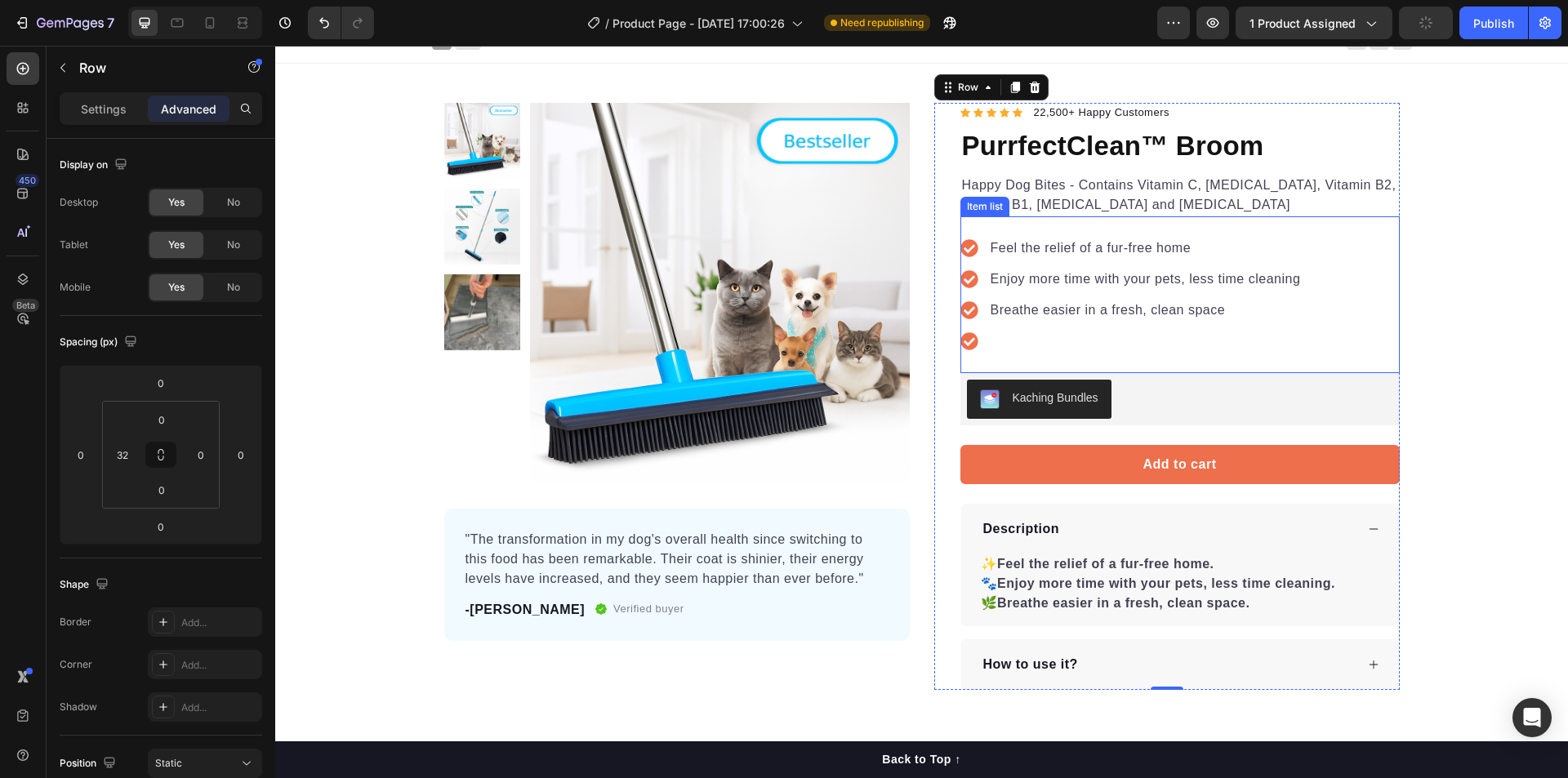
click at [964, 334] on icon at bounding box center [968, 341] width 17 height 17
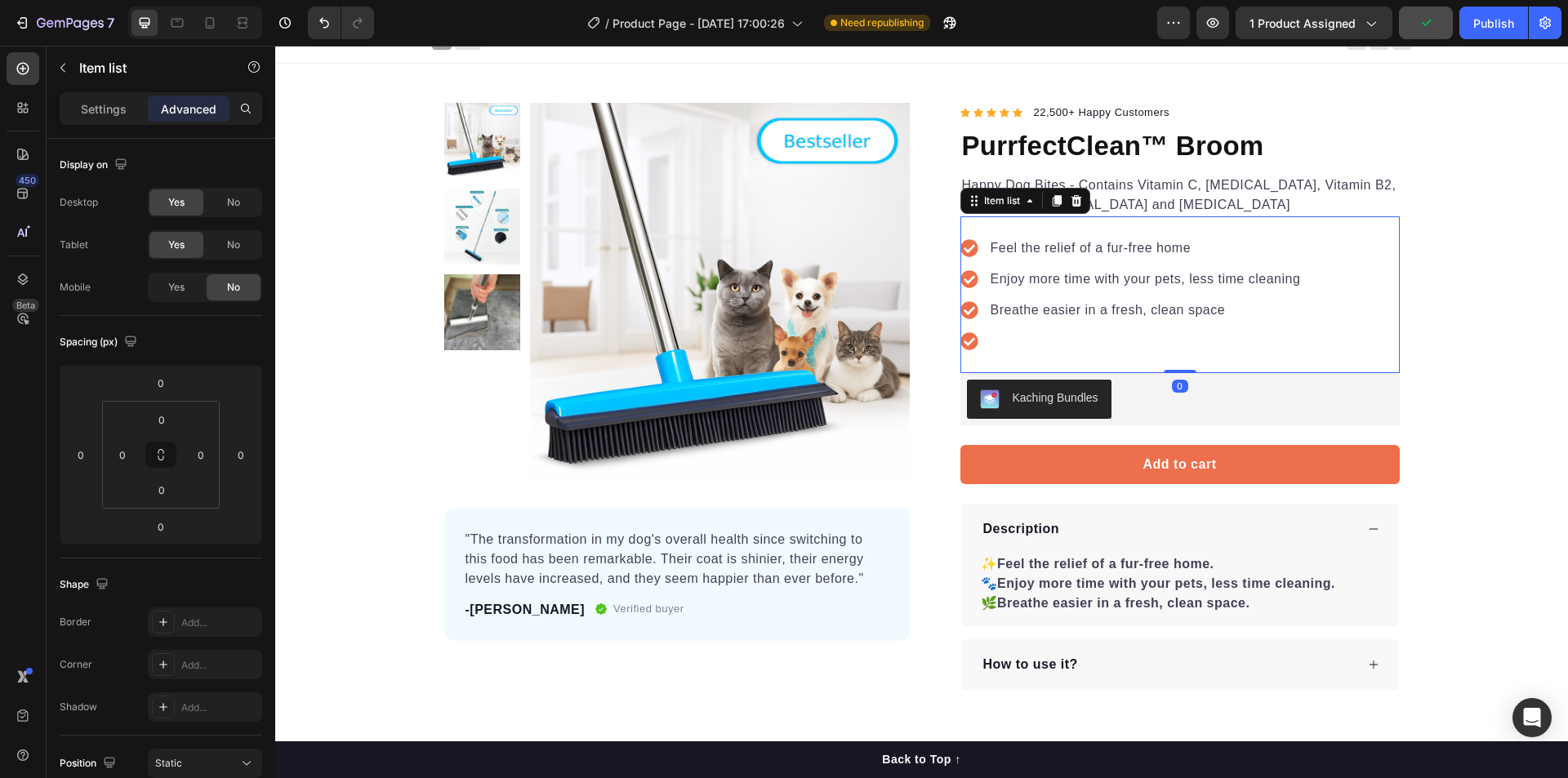
click at [964, 344] on icon at bounding box center [969, 342] width 18 height 18
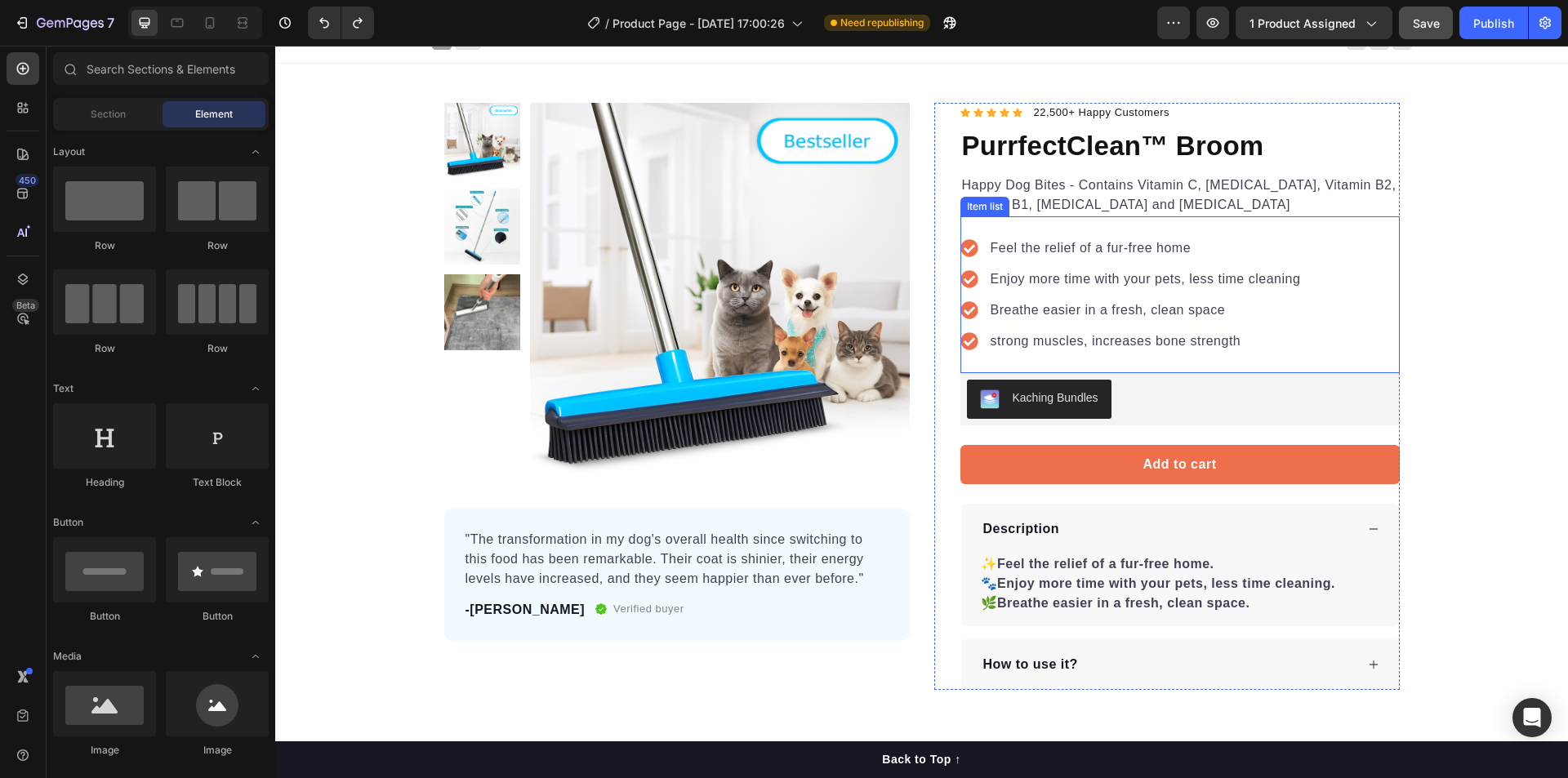
click at [1032, 344] on p "strong muscles, increases bone strength" at bounding box center [1145, 342] width 310 height 20
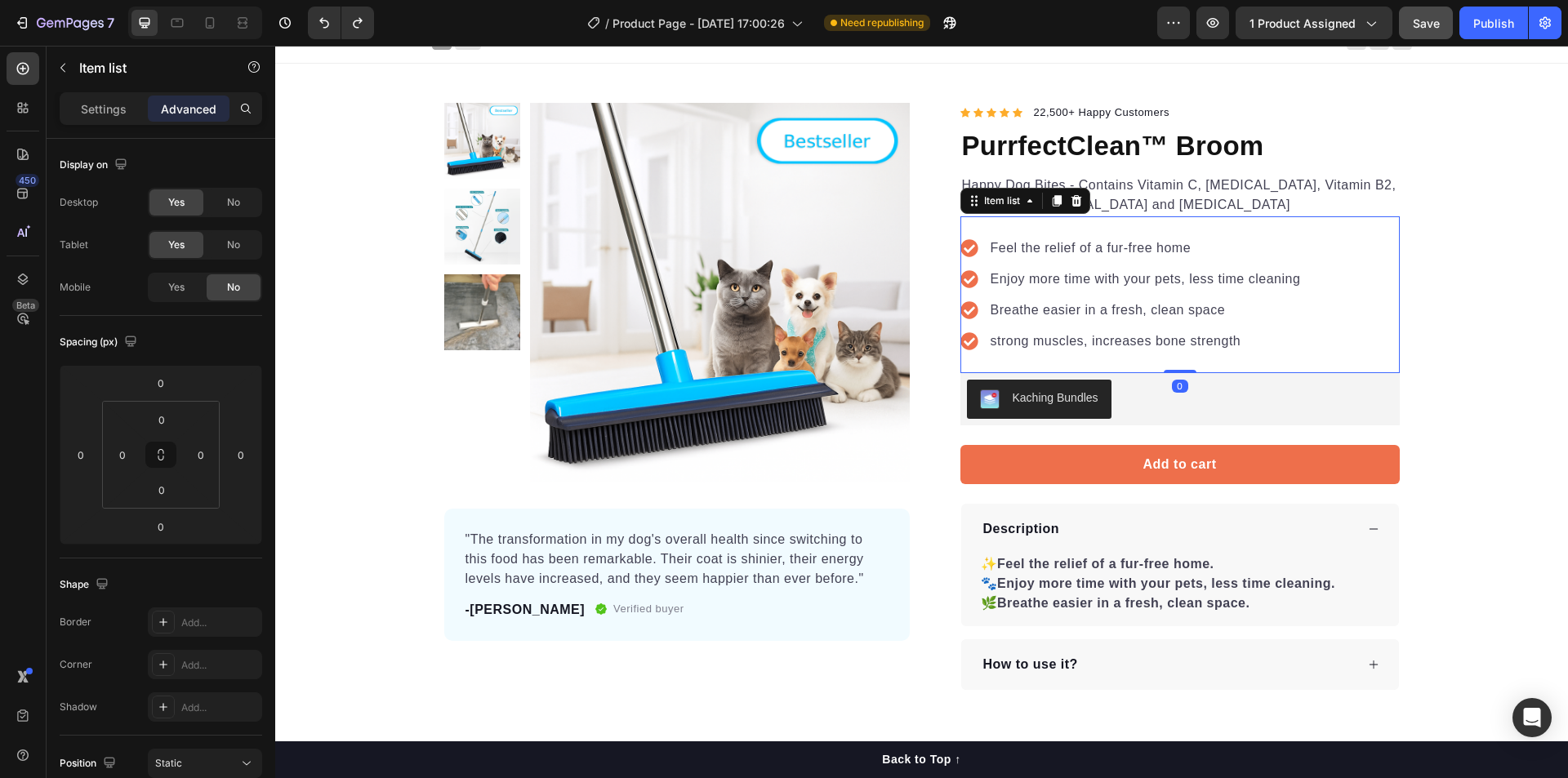
click at [1223, 341] on p "strong muscles, increases bone strength" at bounding box center [1145, 342] width 310 height 20
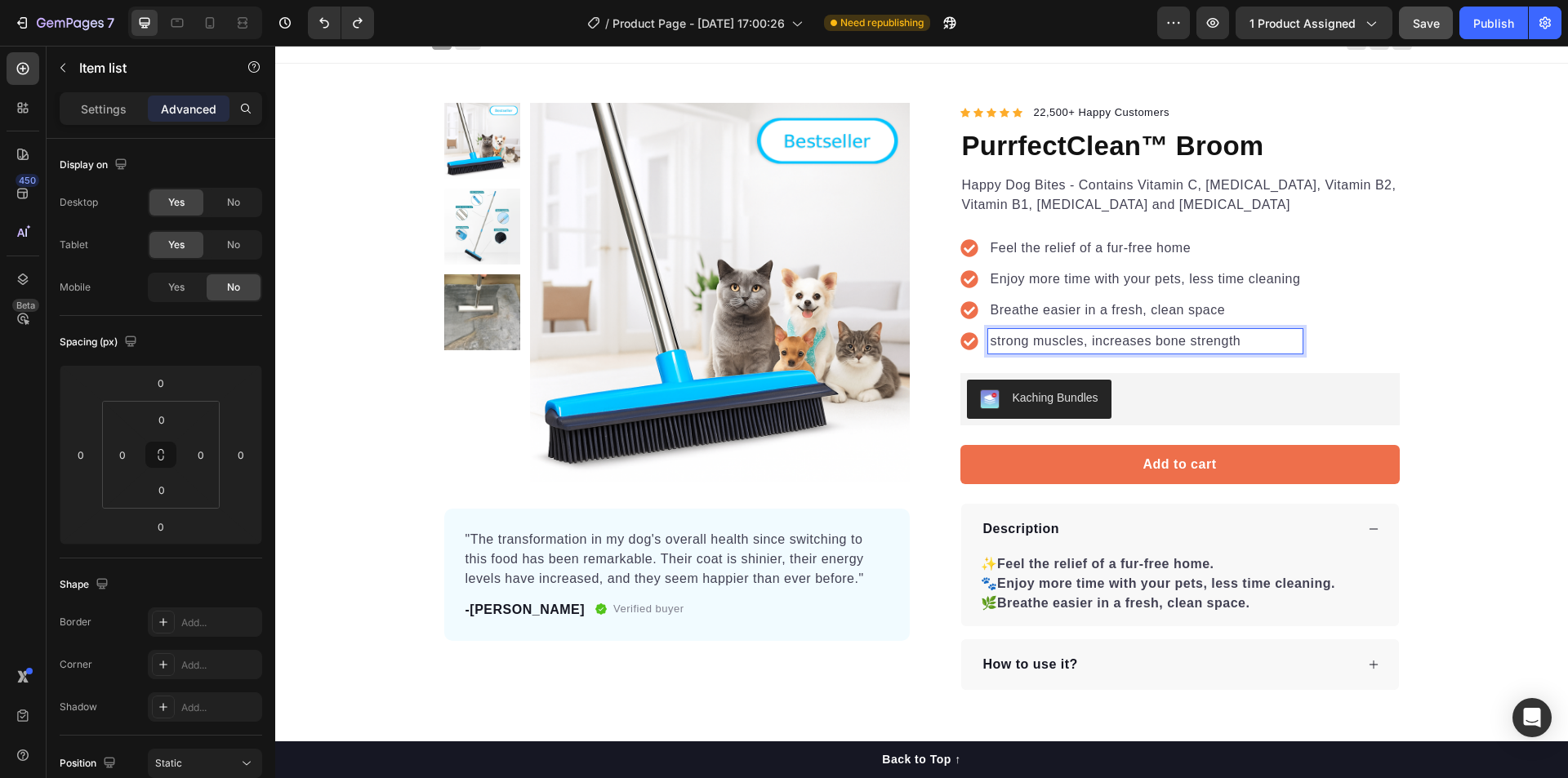
click at [1228, 353] on div "strong muscles, increases bone strength" at bounding box center [1145, 341] width 315 height 25
click at [965, 345] on icon at bounding box center [968, 341] width 17 height 17
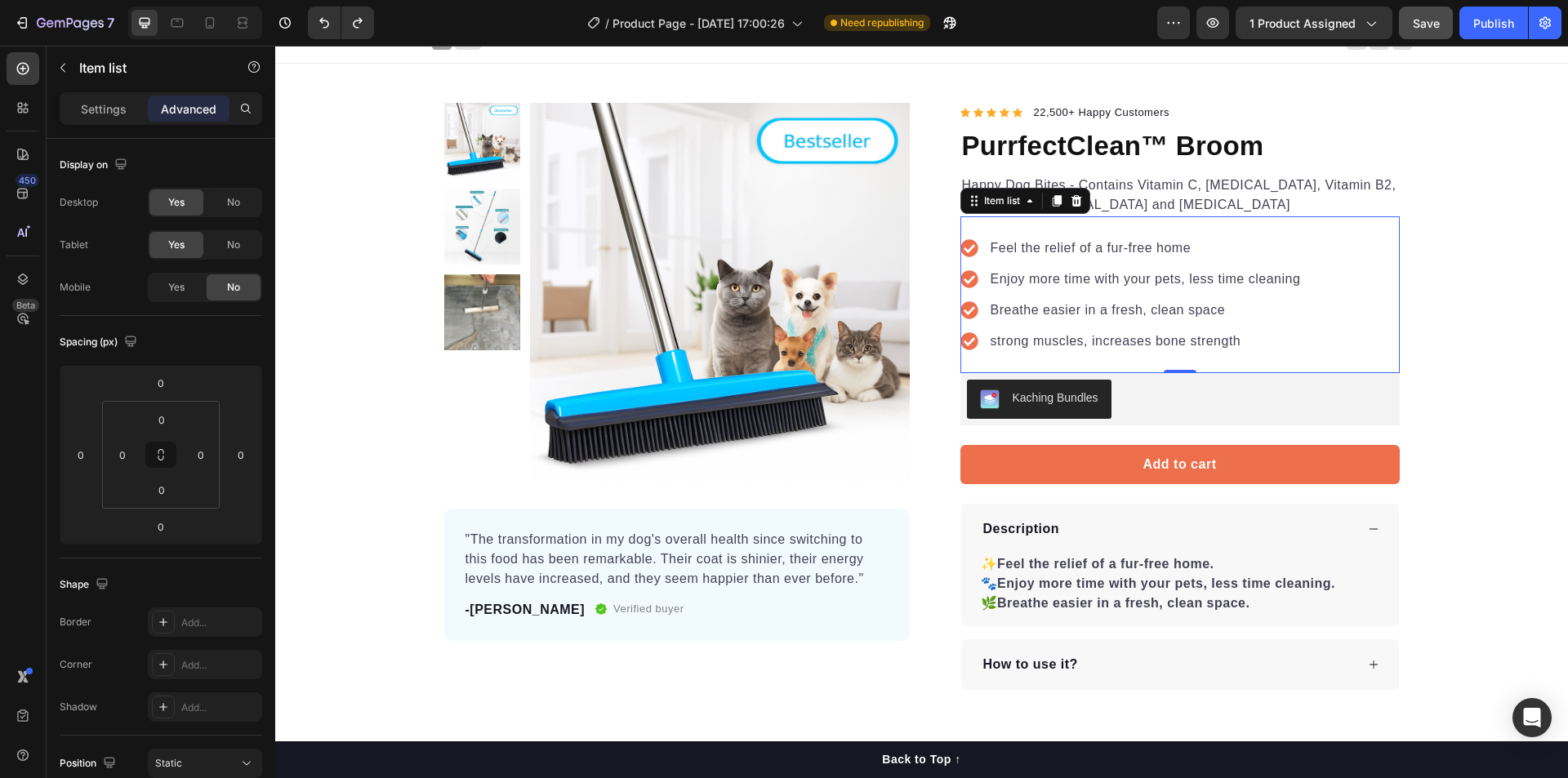
click at [963, 343] on icon at bounding box center [969, 342] width 18 height 18
click at [994, 204] on div "Item list" at bounding box center [1002, 201] width 43 height 15
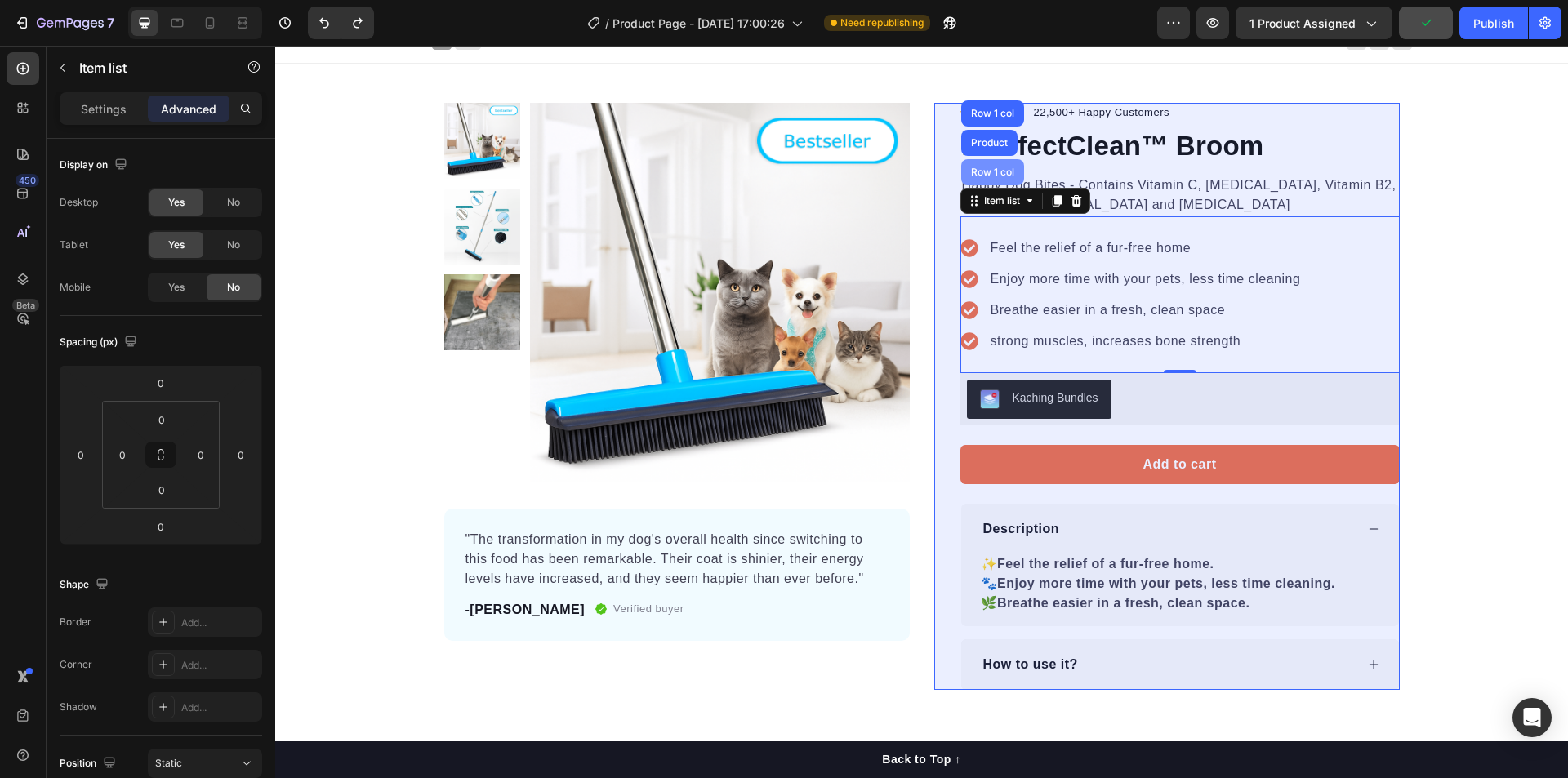
click at [977, 173] on div "Row 1 col" at bounding box center [992, 172] width 50 height 10
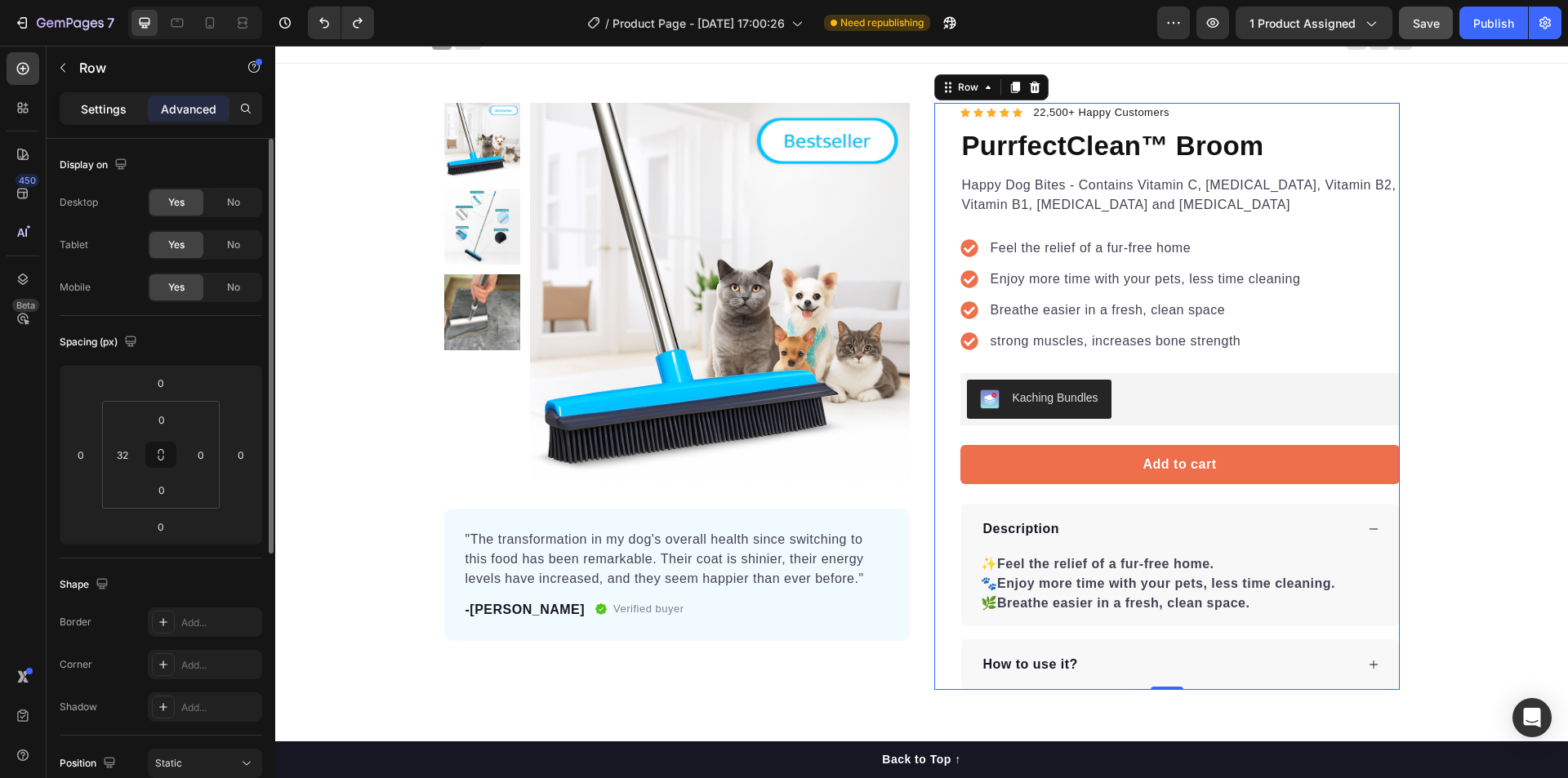
click at [125, 105] on p "Settings" at bounding box center [104, 108] width 45 height 17
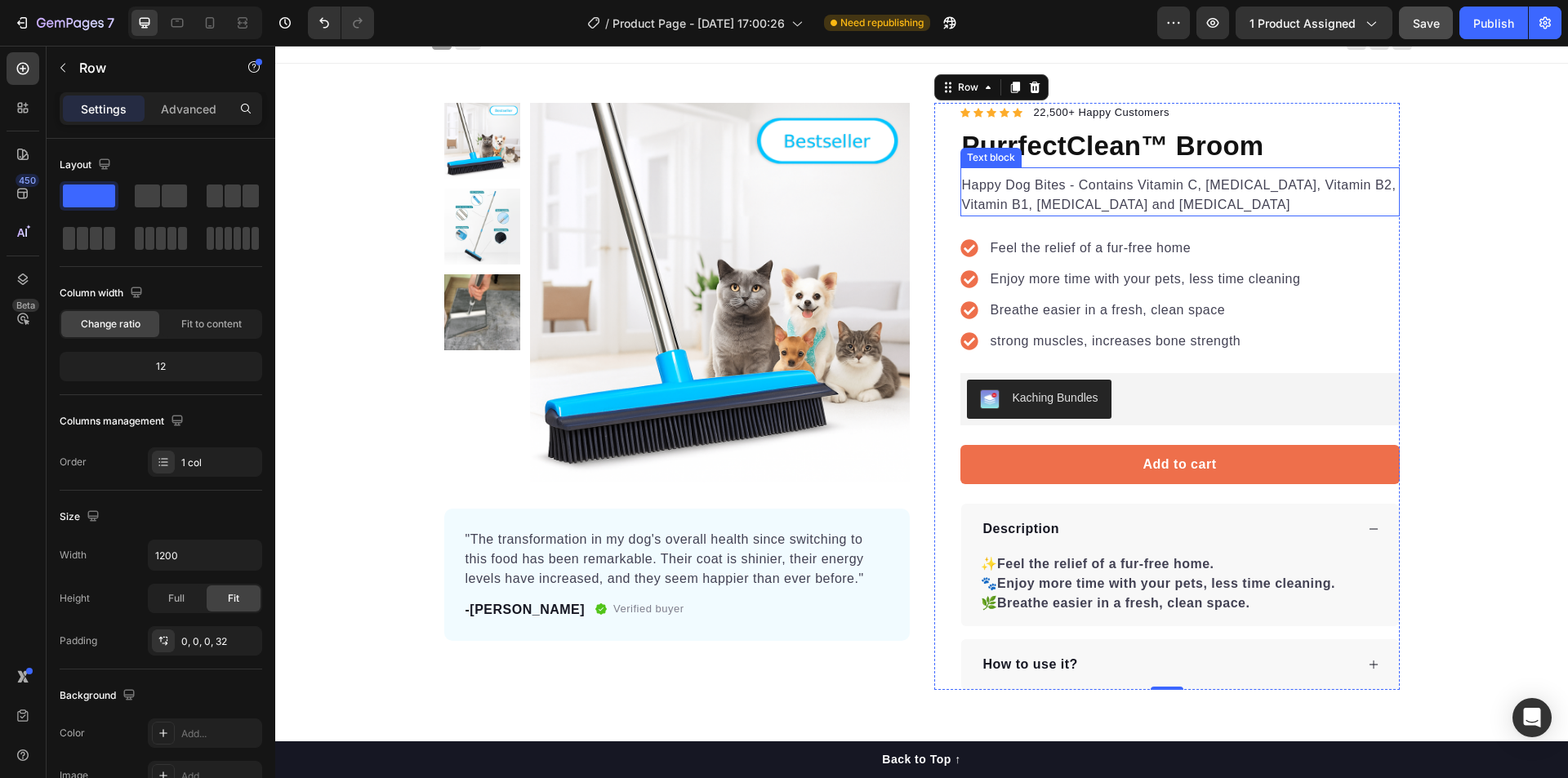
click at [1065, 185] on p "Happy Dog Bites - Contains Vitamin C, Vitamin E, Vitamin B2, Vitamin B1, Vitami…" at bounding box center [1180, 194] width 436 height 39
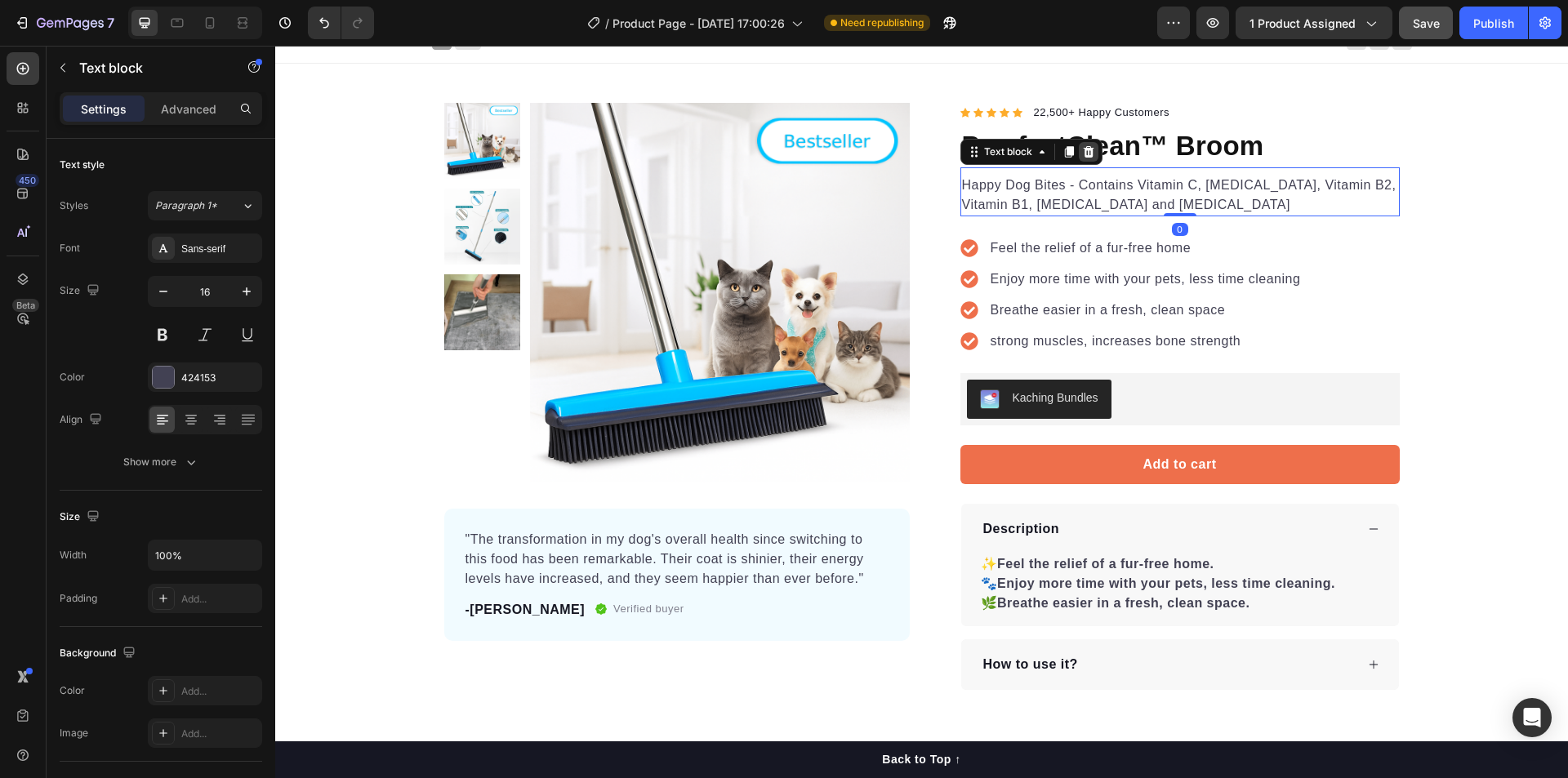
click at [1085, 154] on icon at bounding box center [1088, 152] width 11 height 12
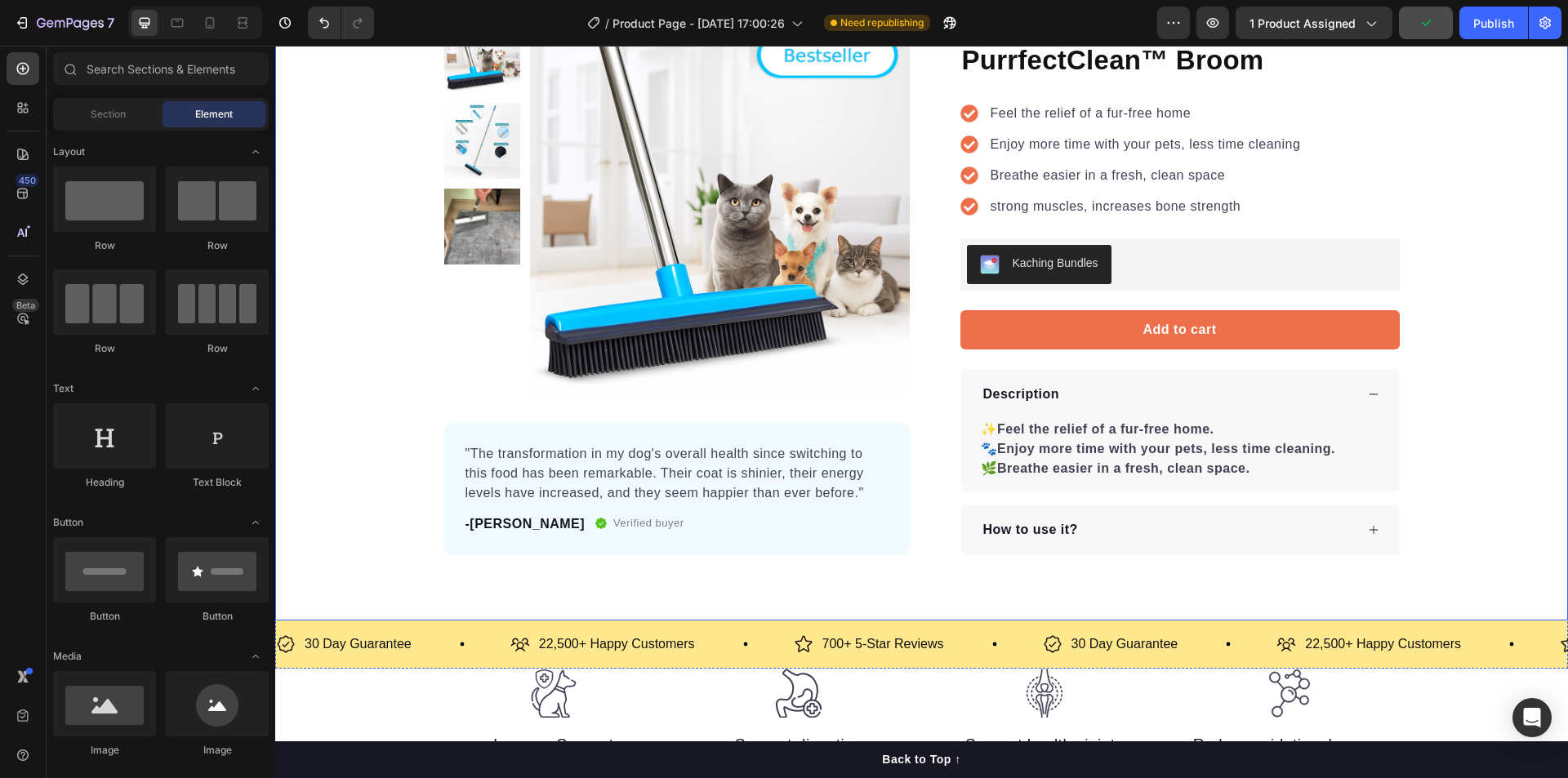
scroll to position [164, 0]
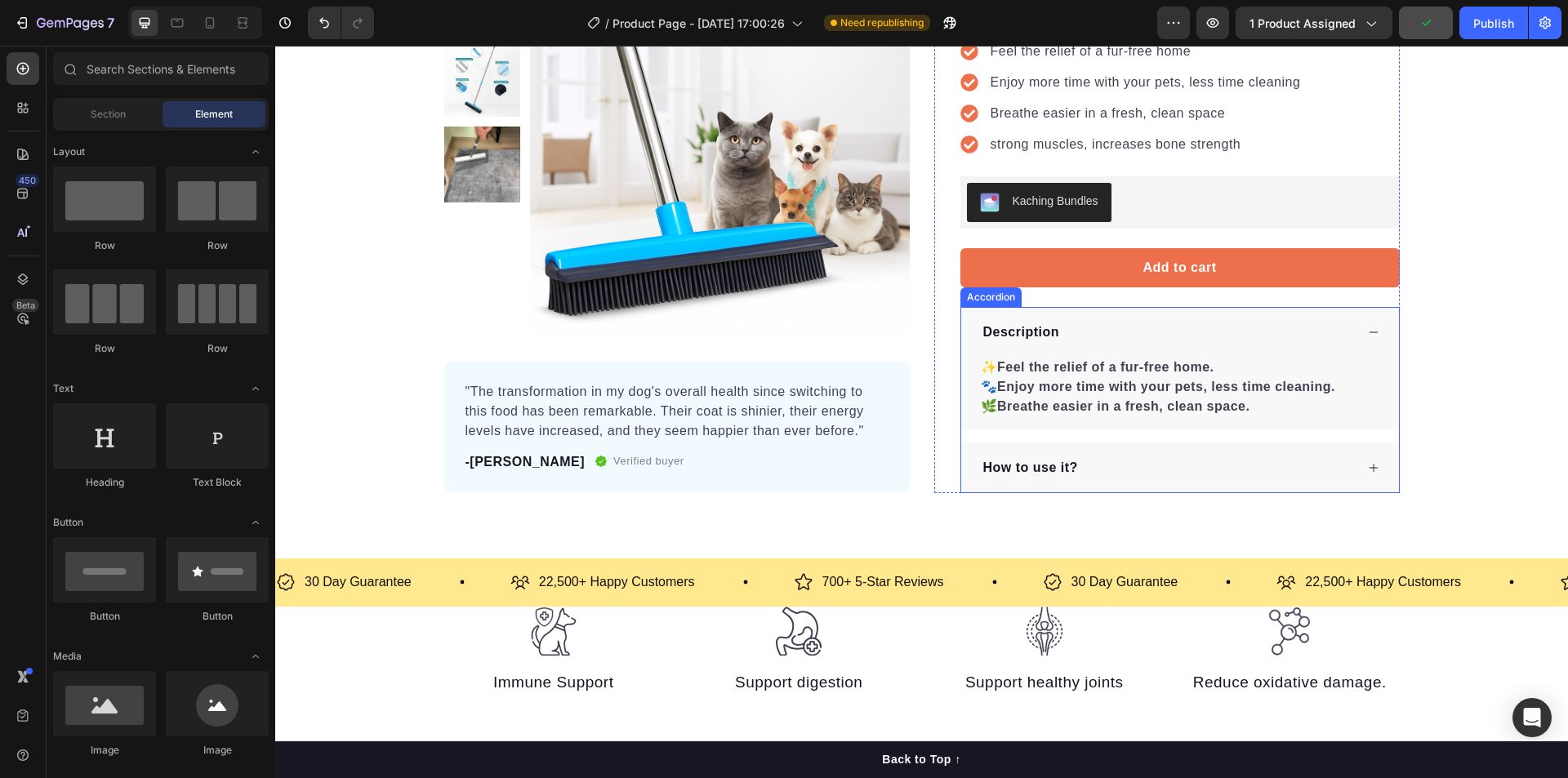
click at [1368, 332] on icon at bounding box center [1373, 332] width 12 height 12
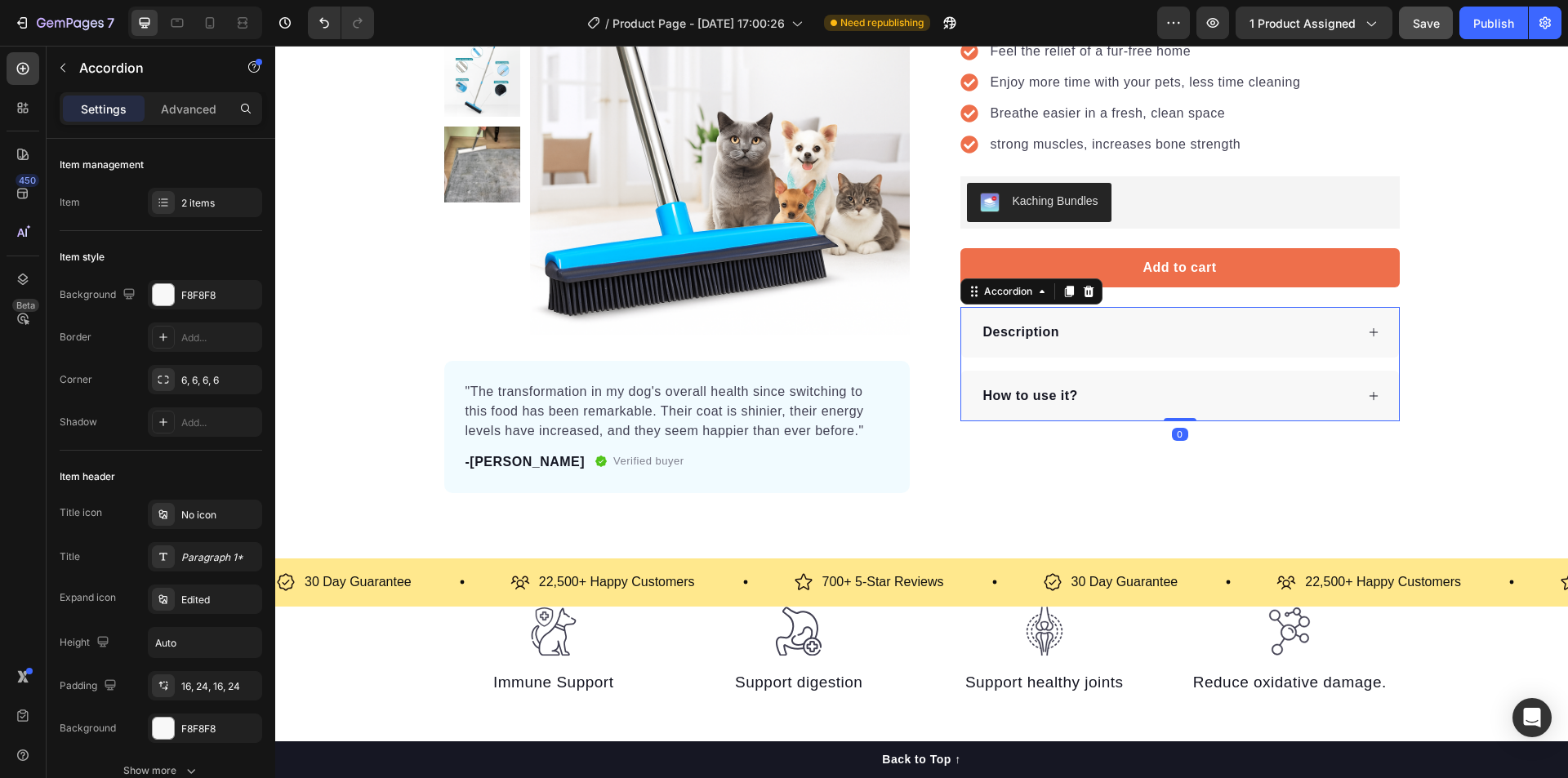
click at [1373, 391] on div "How to use it?" at bounding box center [1179, 396] width 437 height 51
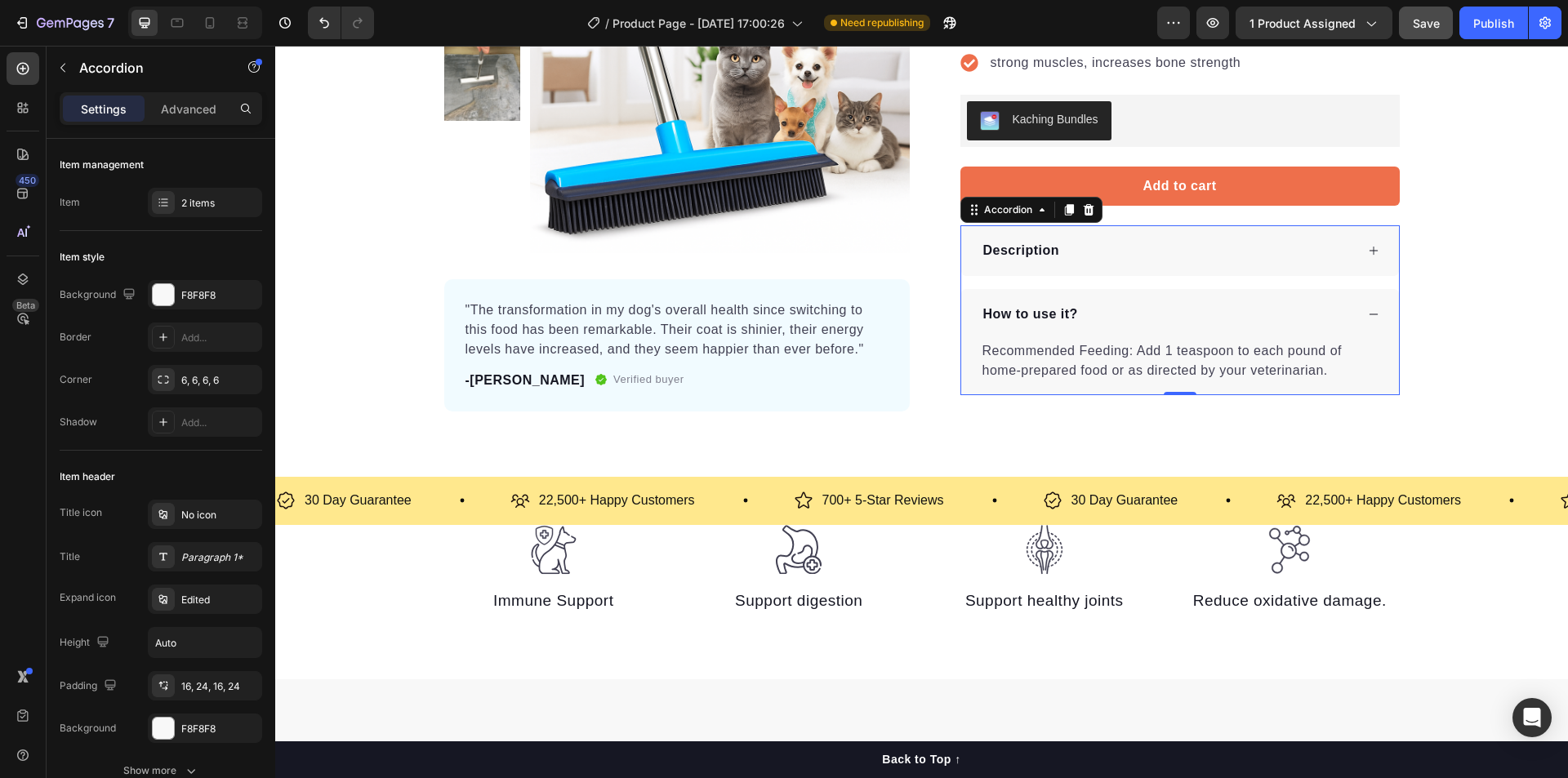
click at [1363, 321] on div "How to use it?" at bounding box center [1179, 314] width 437 height 51
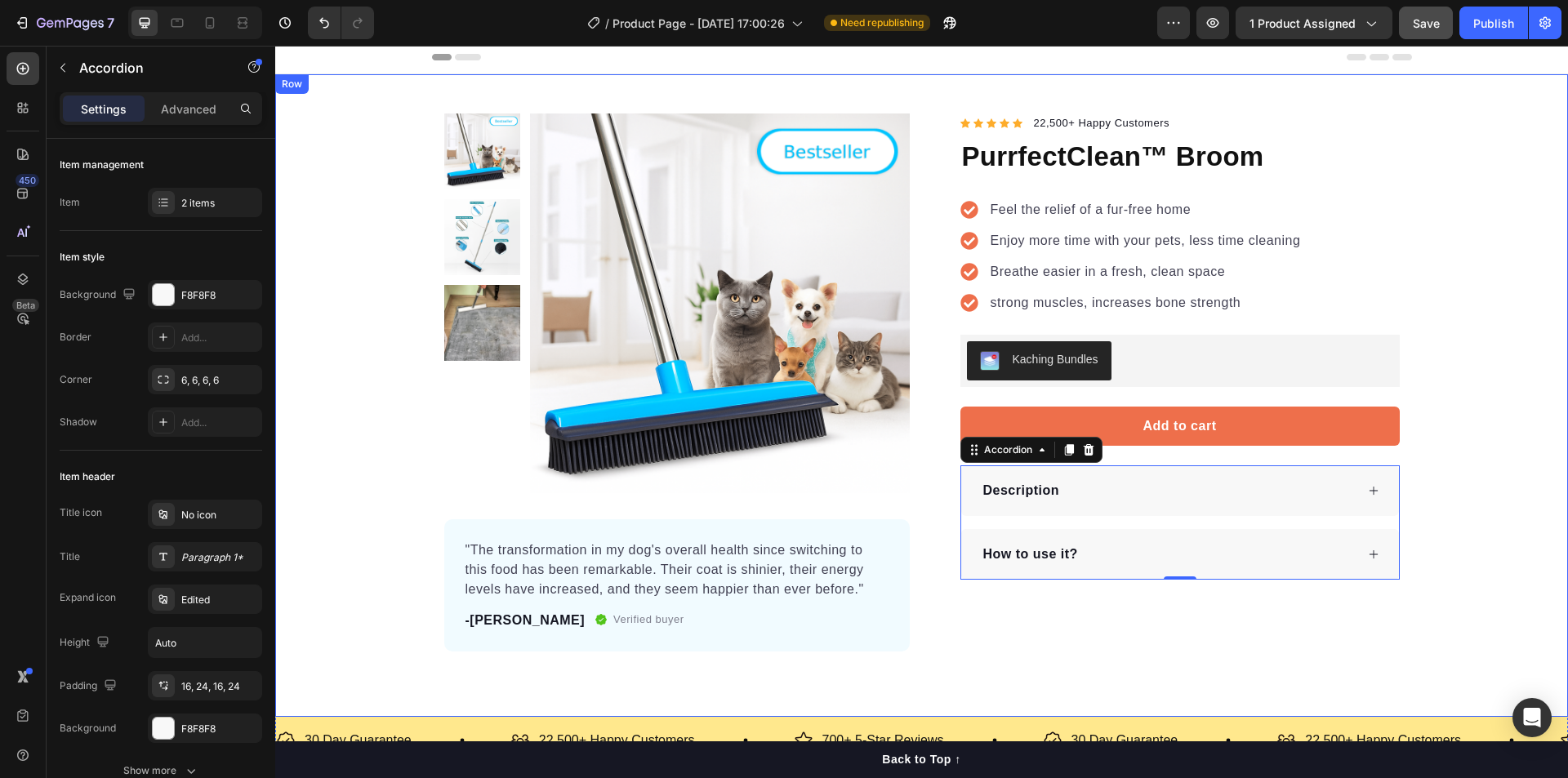
scroll to position [0, 0]
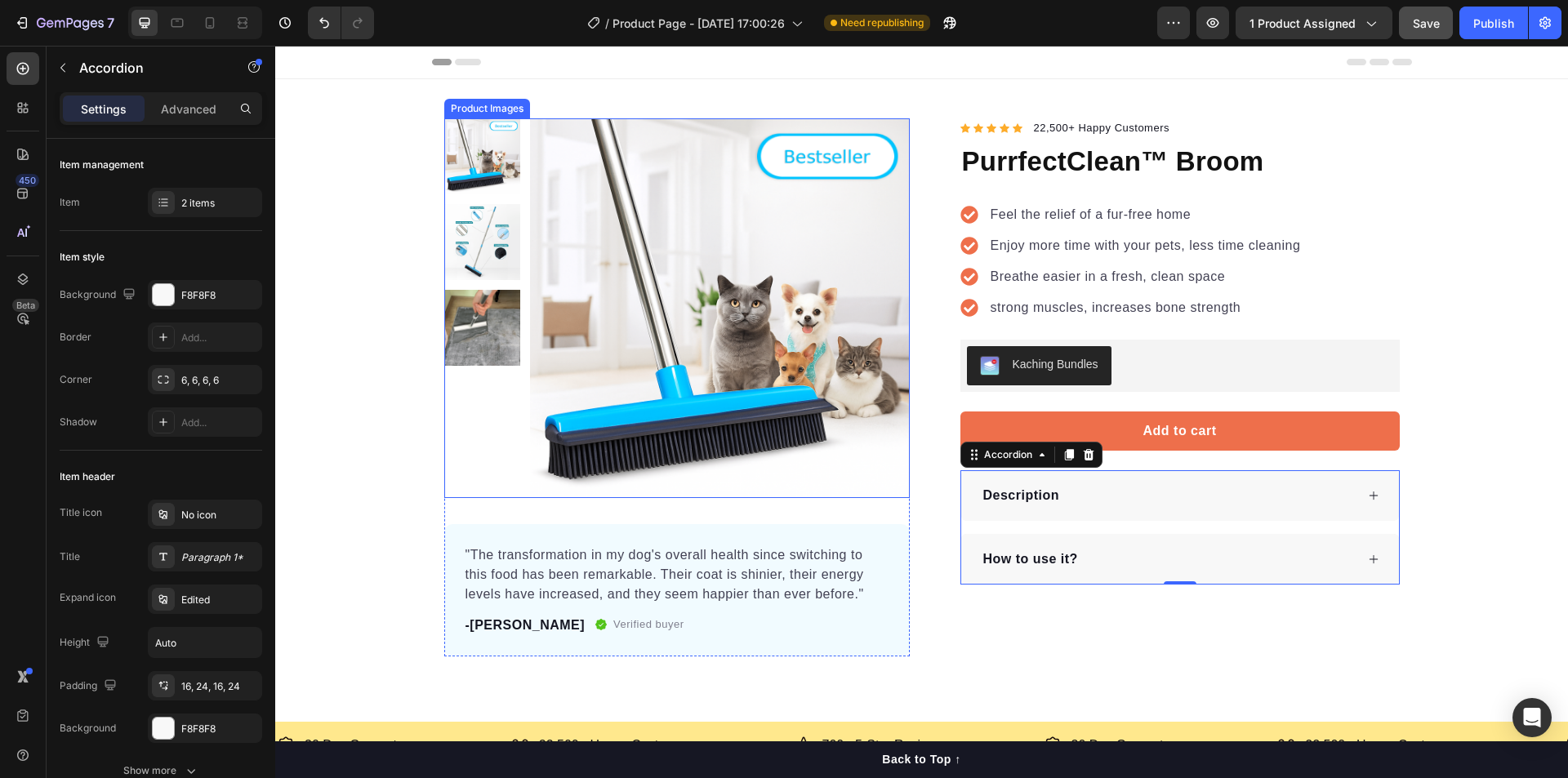
click at [752, 244] on img at bounding box center [720, 308] width 380 height 380
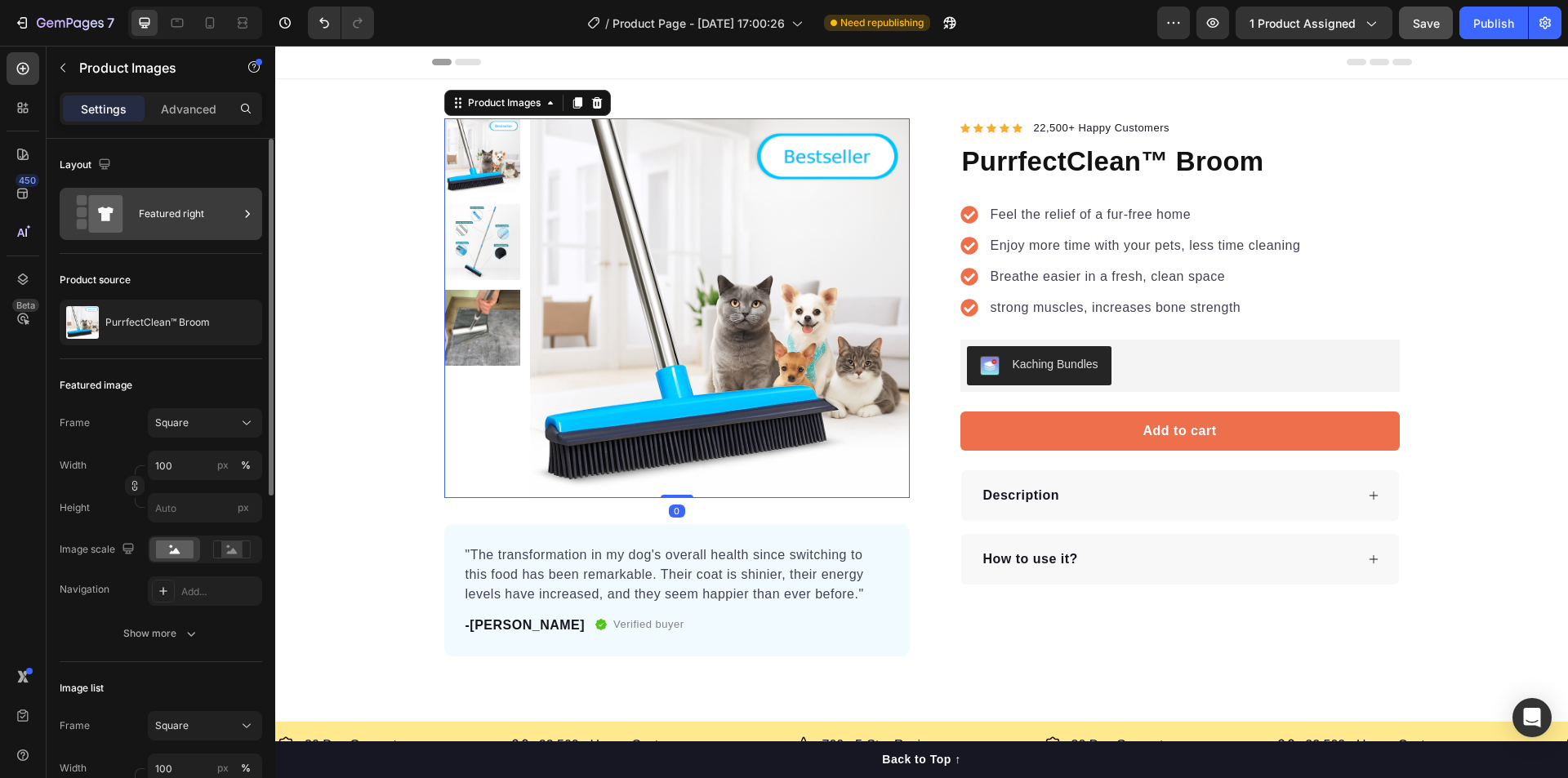
click at [151, 211] on div "Featured right" at bounding box center [189, 214] width 100 height 37
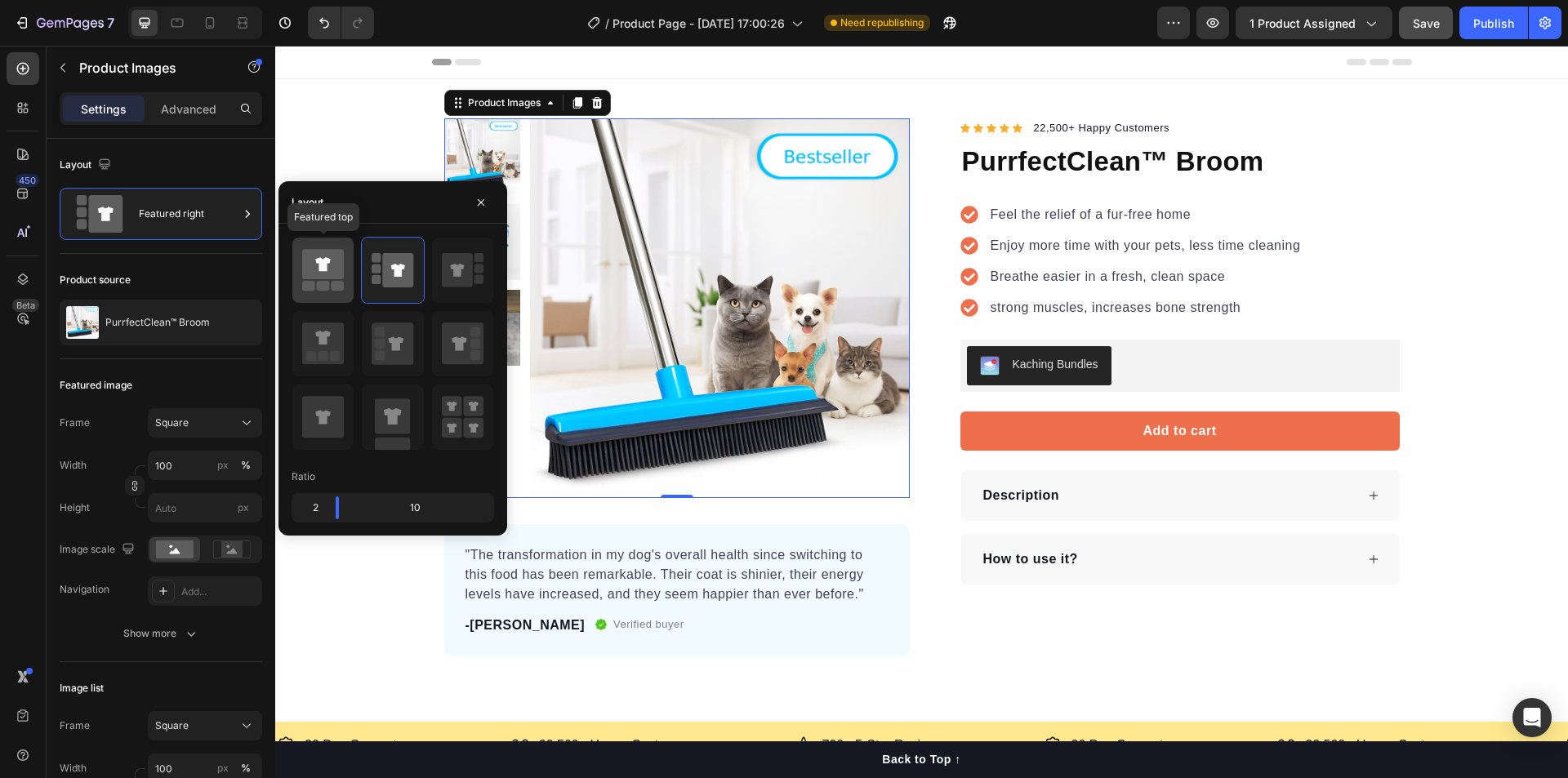
click at [317, 261] on icon at bounding box center [323, 264] width 15 height 14
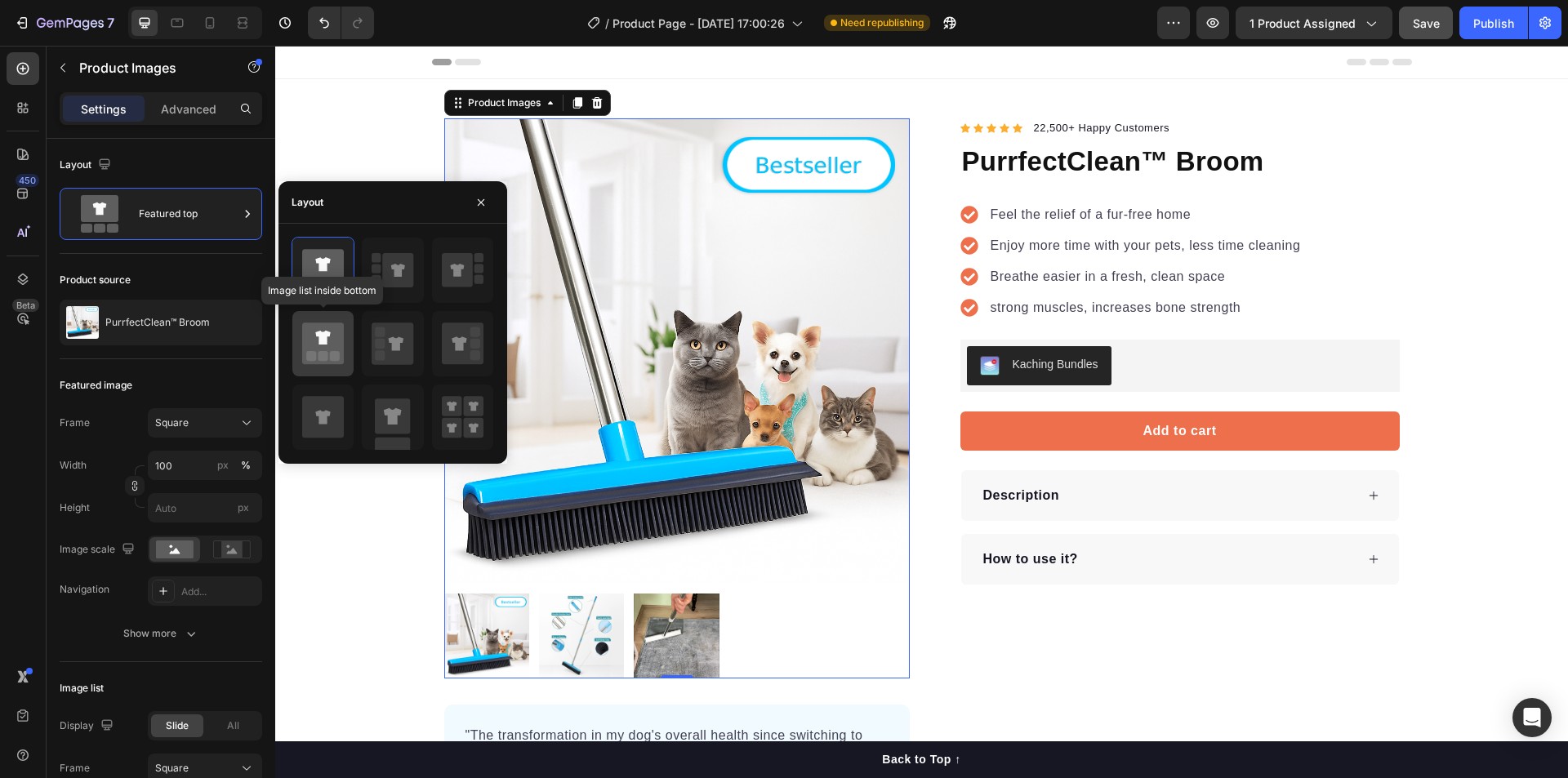
click at [320, 340] on icon at bounding box center [323, 337] width 15 height 14
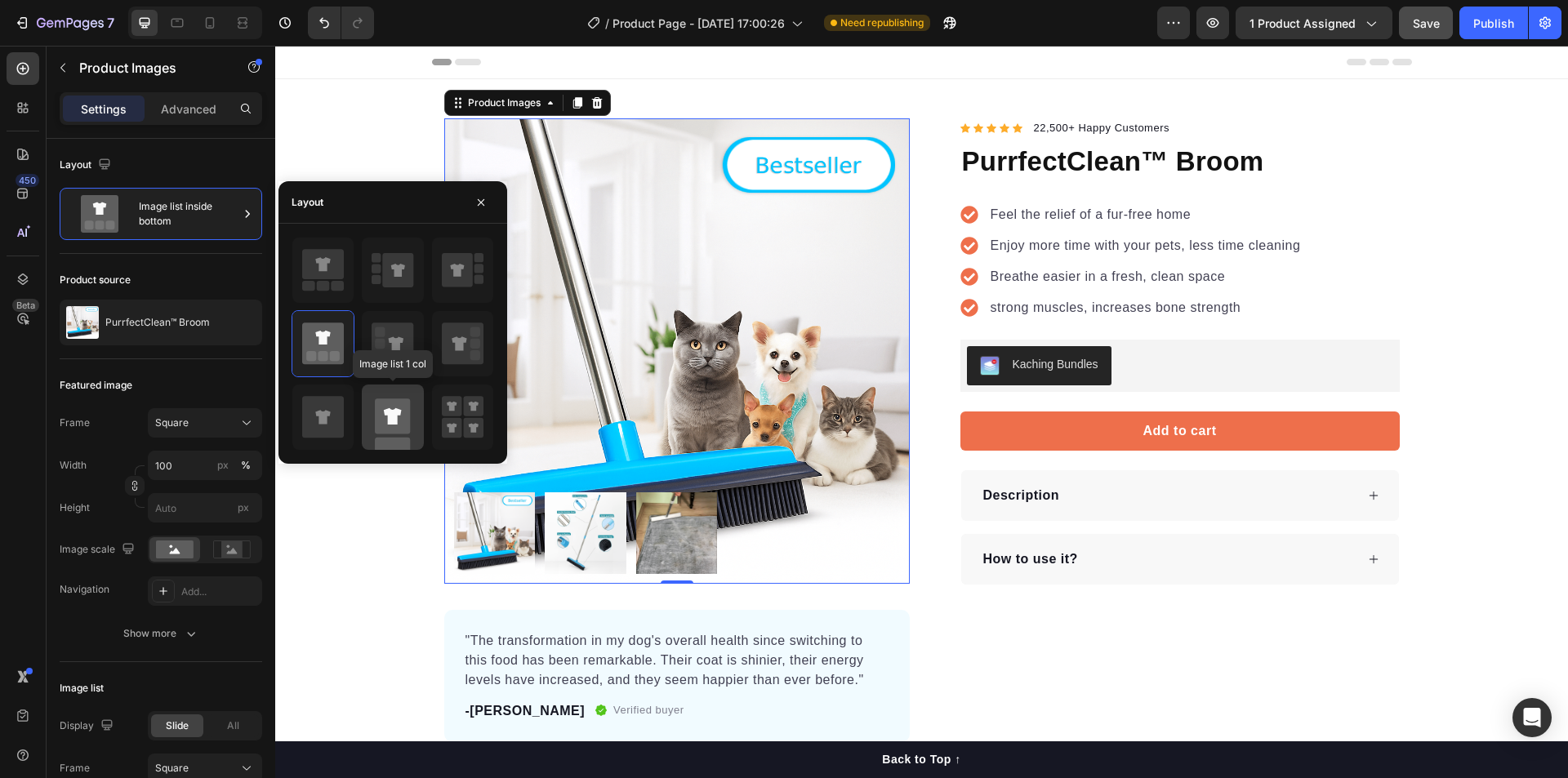
click at [385, 397] on icon at bounding box center [393, 417] width 42 height 65
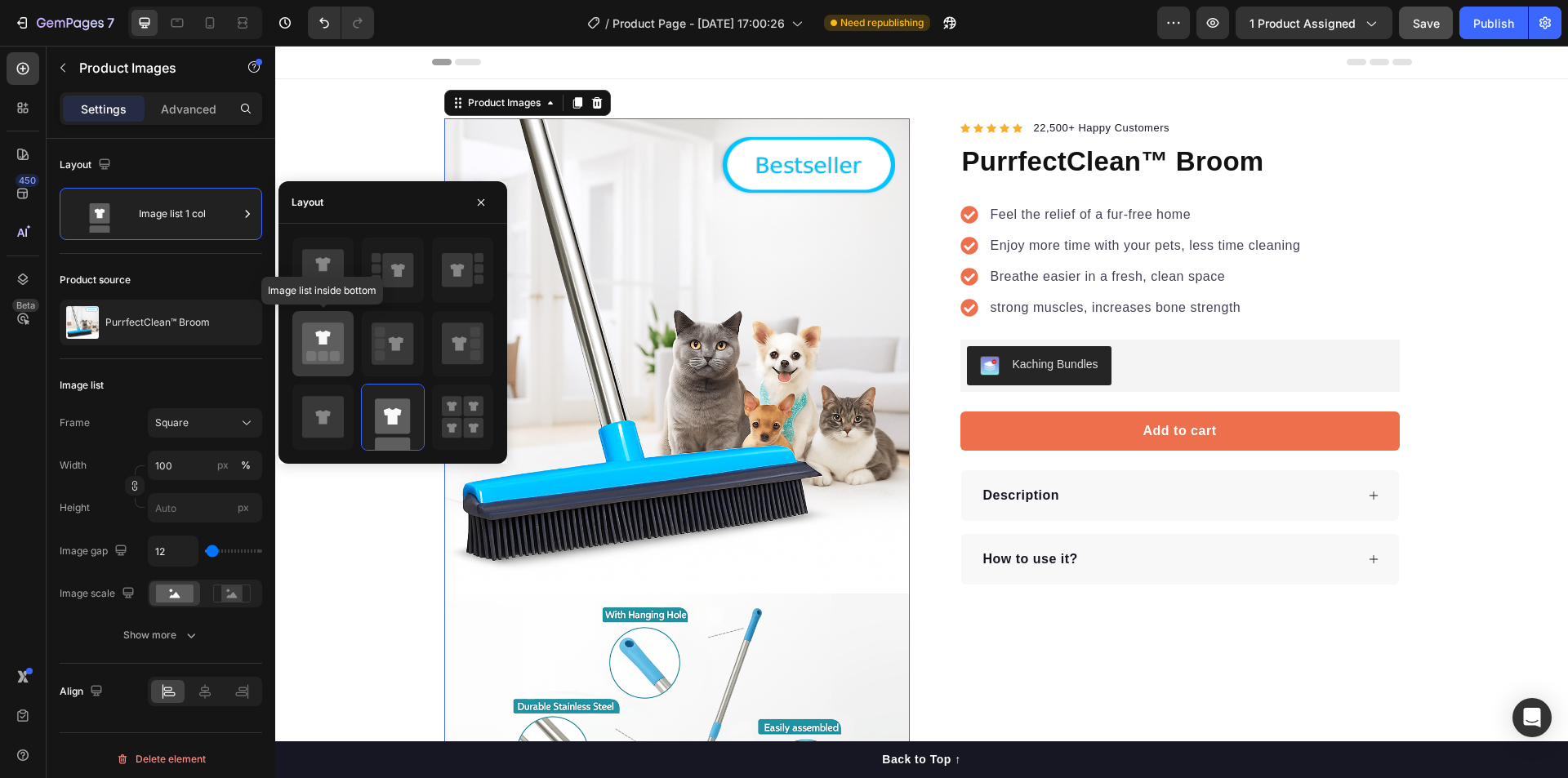
click at [302, 334] on icon at bounding box center [323, 344] width 42 height 42
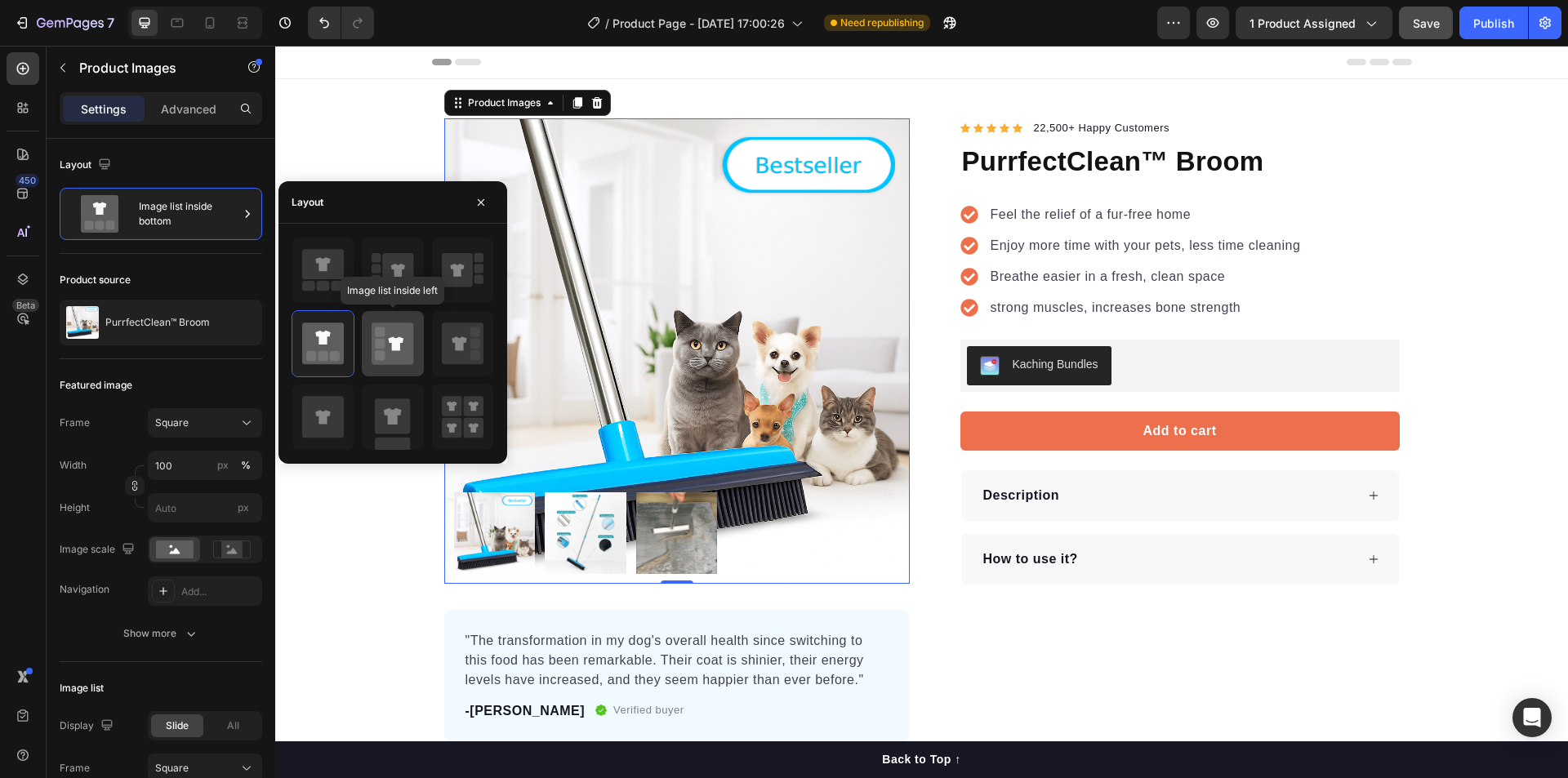
click at [409, 334] on icon at bounding box center [393, 344] width 42 height 42
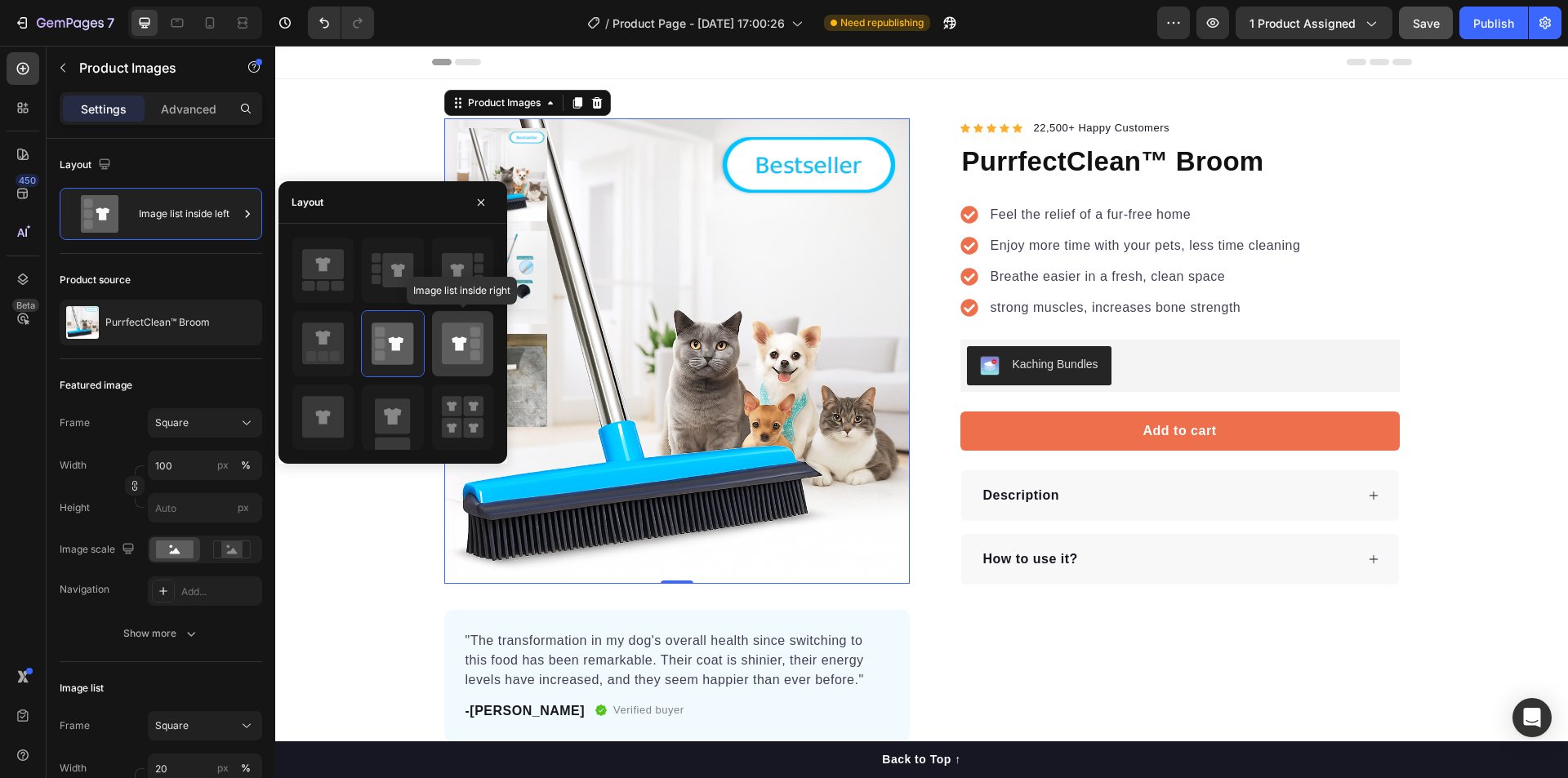
click at [464, 336] on icon at bounding box center [463, 344] width 42 height 42
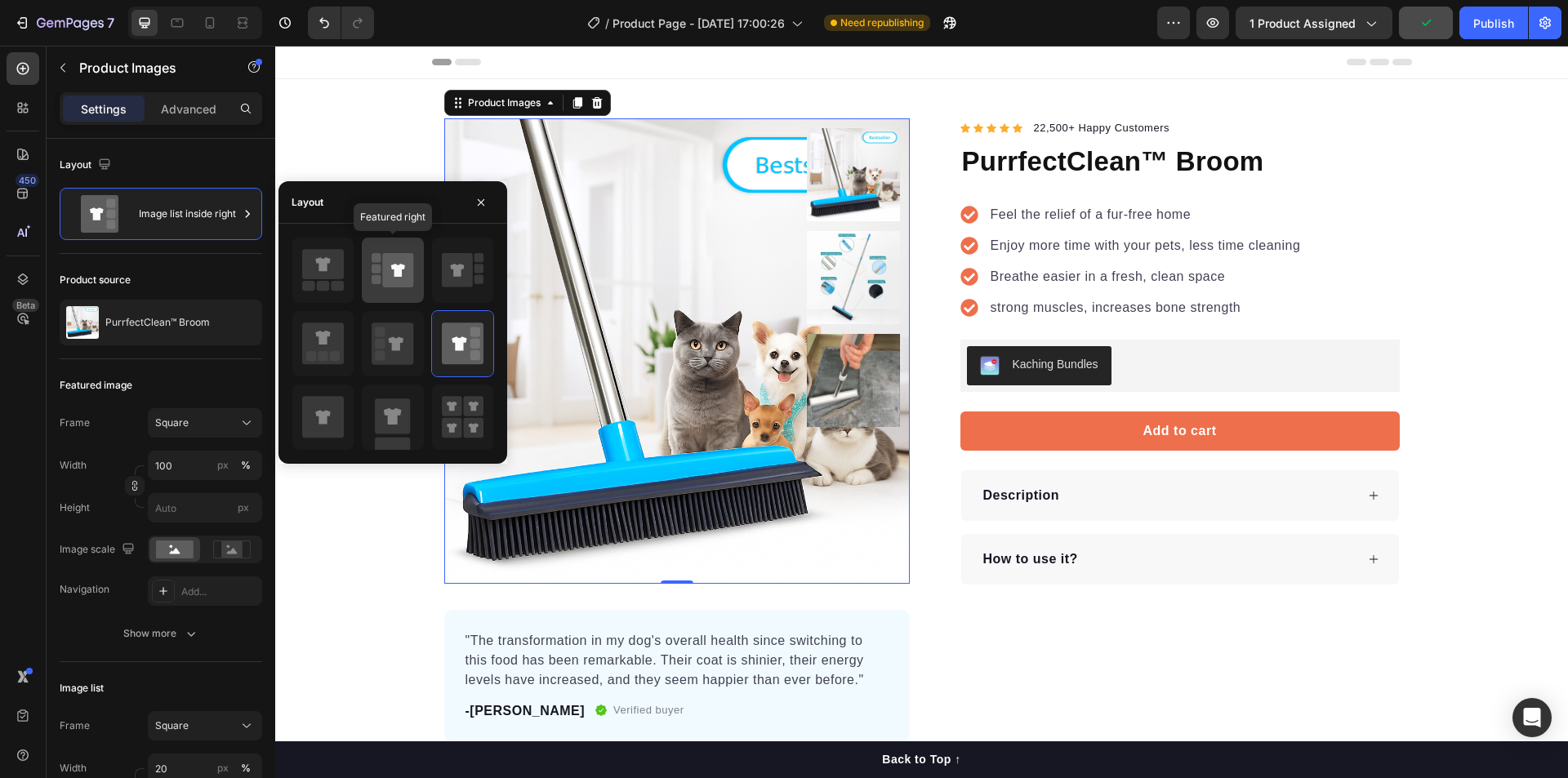
click at [394, 269] on icon at bounding box center [397, 270] width 14 height 13
type input "100"
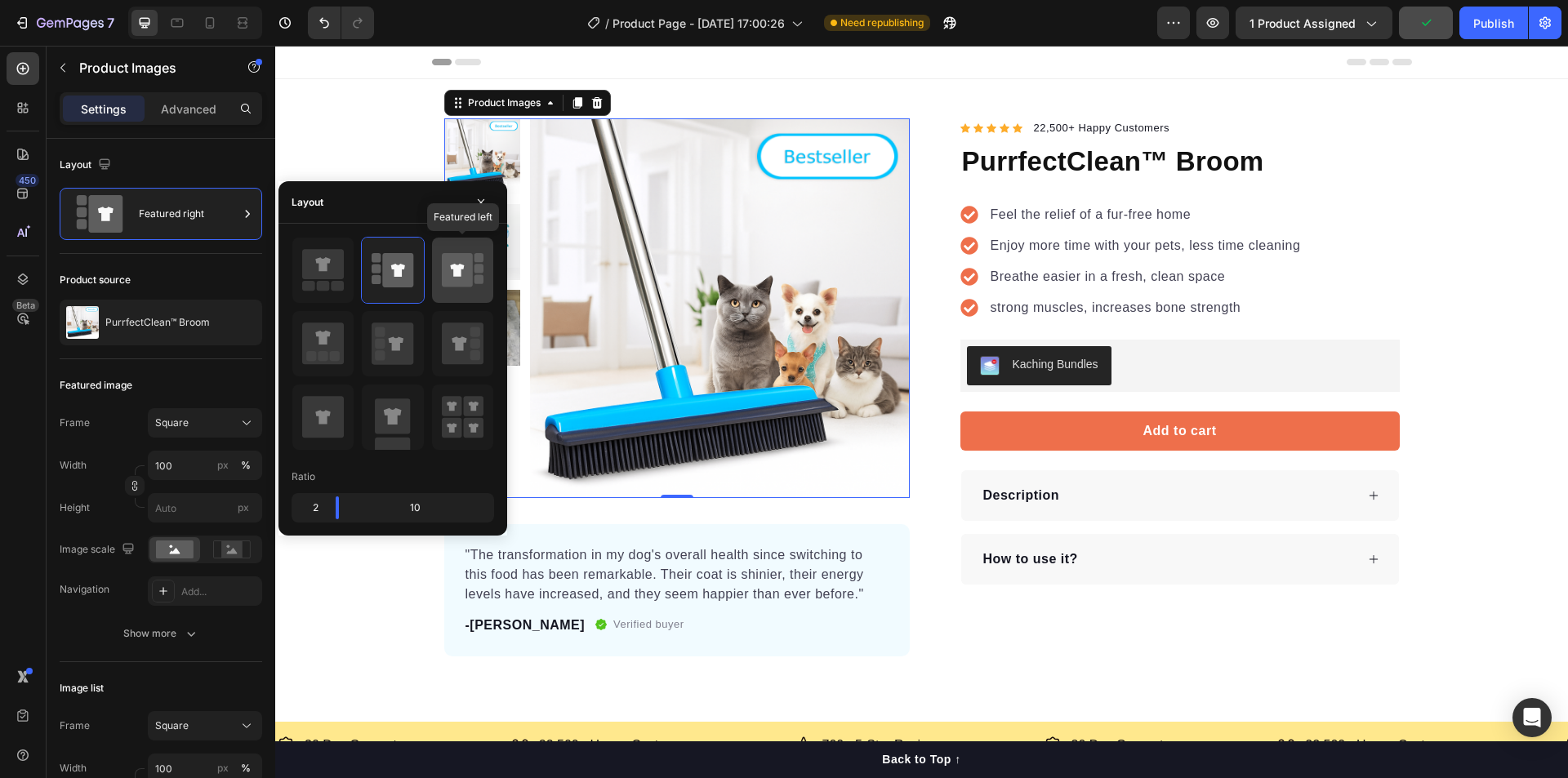
click at [489, 274] on div at bounding box center [462, 270] width 61 height 65
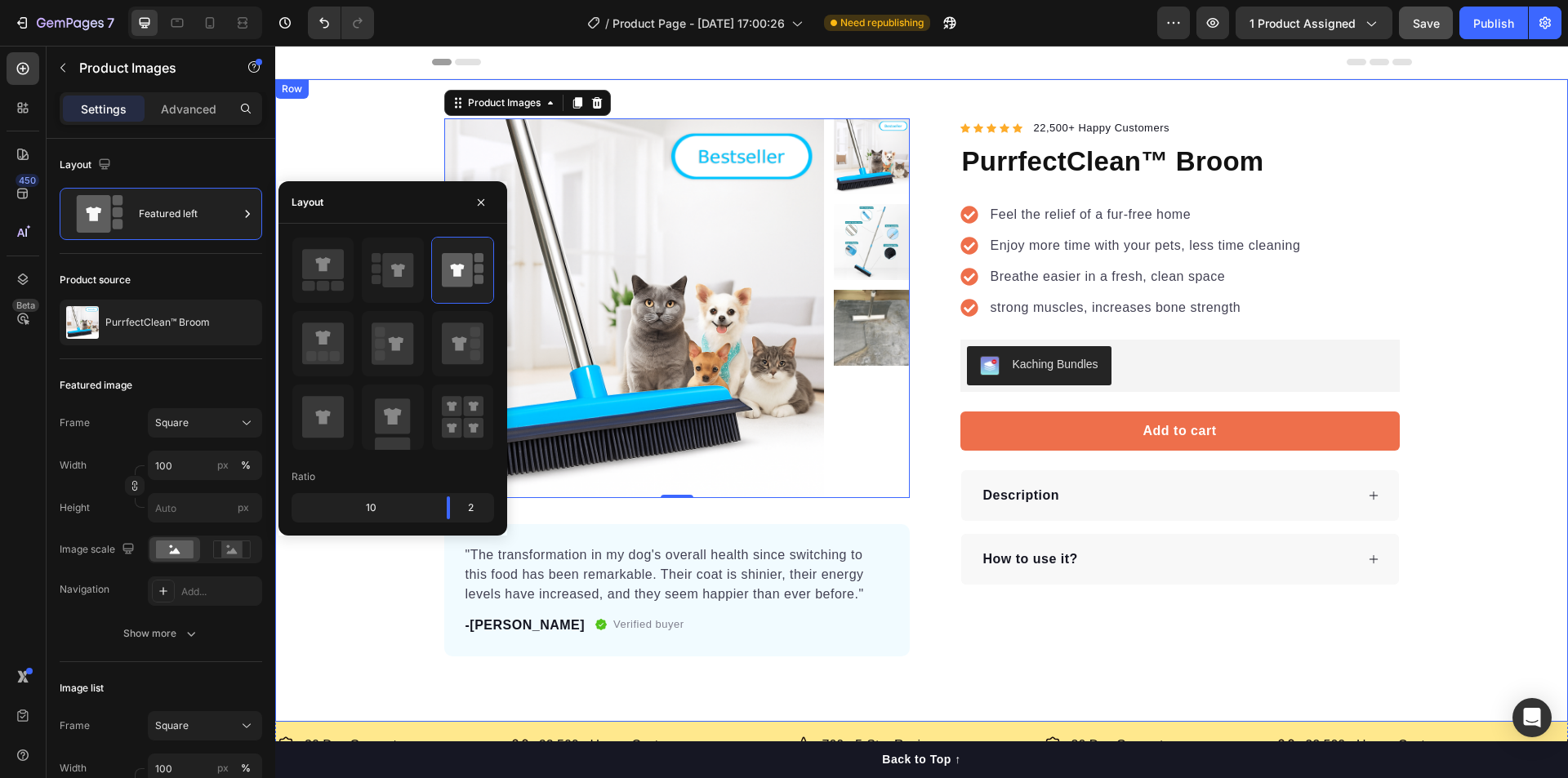
click at [363, 152] on div "Product Images 0 "The transformation in my dog's overall health since switching…" at bounding box center [922, 387] width 1293 height 538
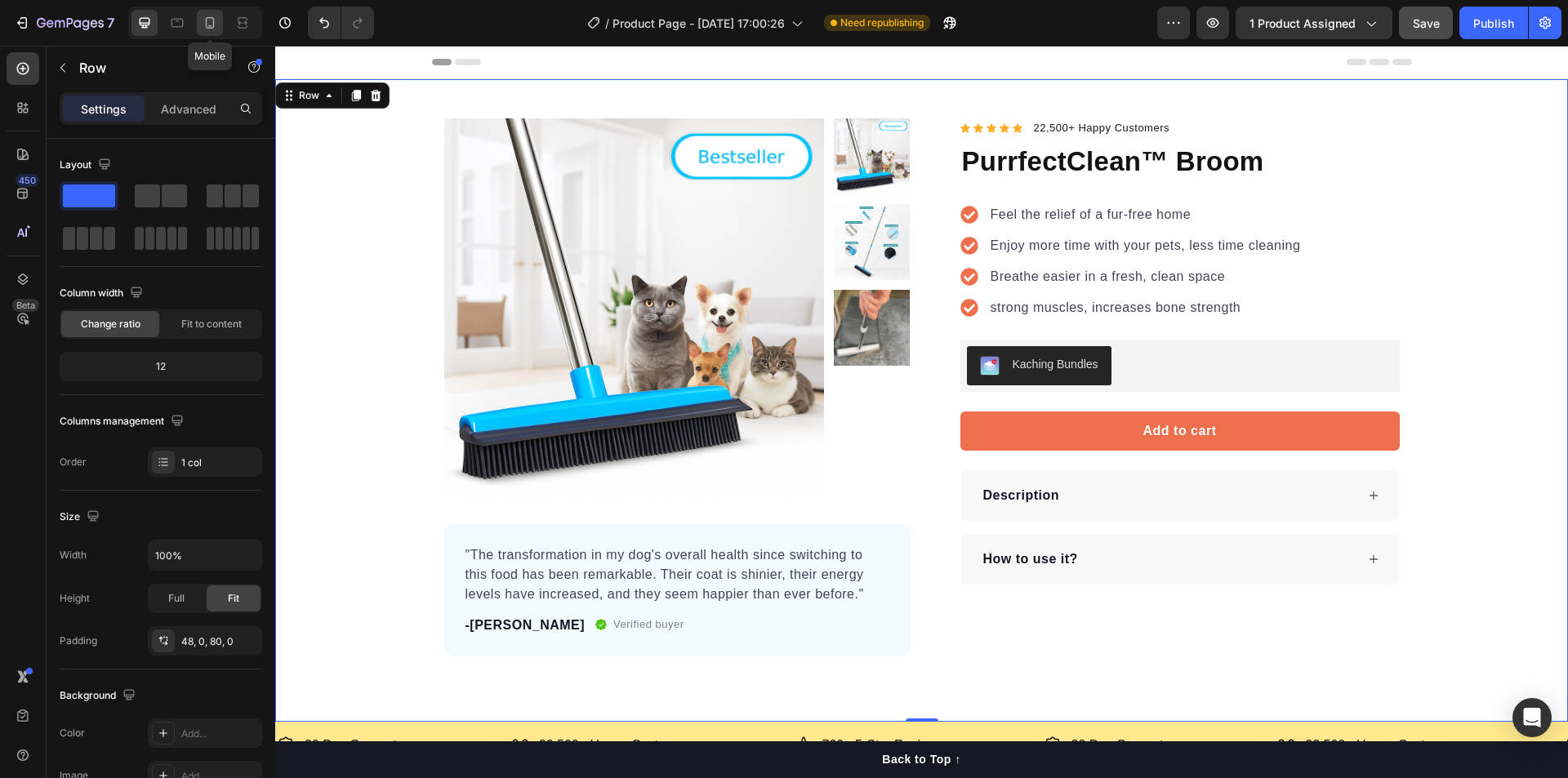
click at [214, 30] on icon at bounding box center [210, 23] width 16 height 16
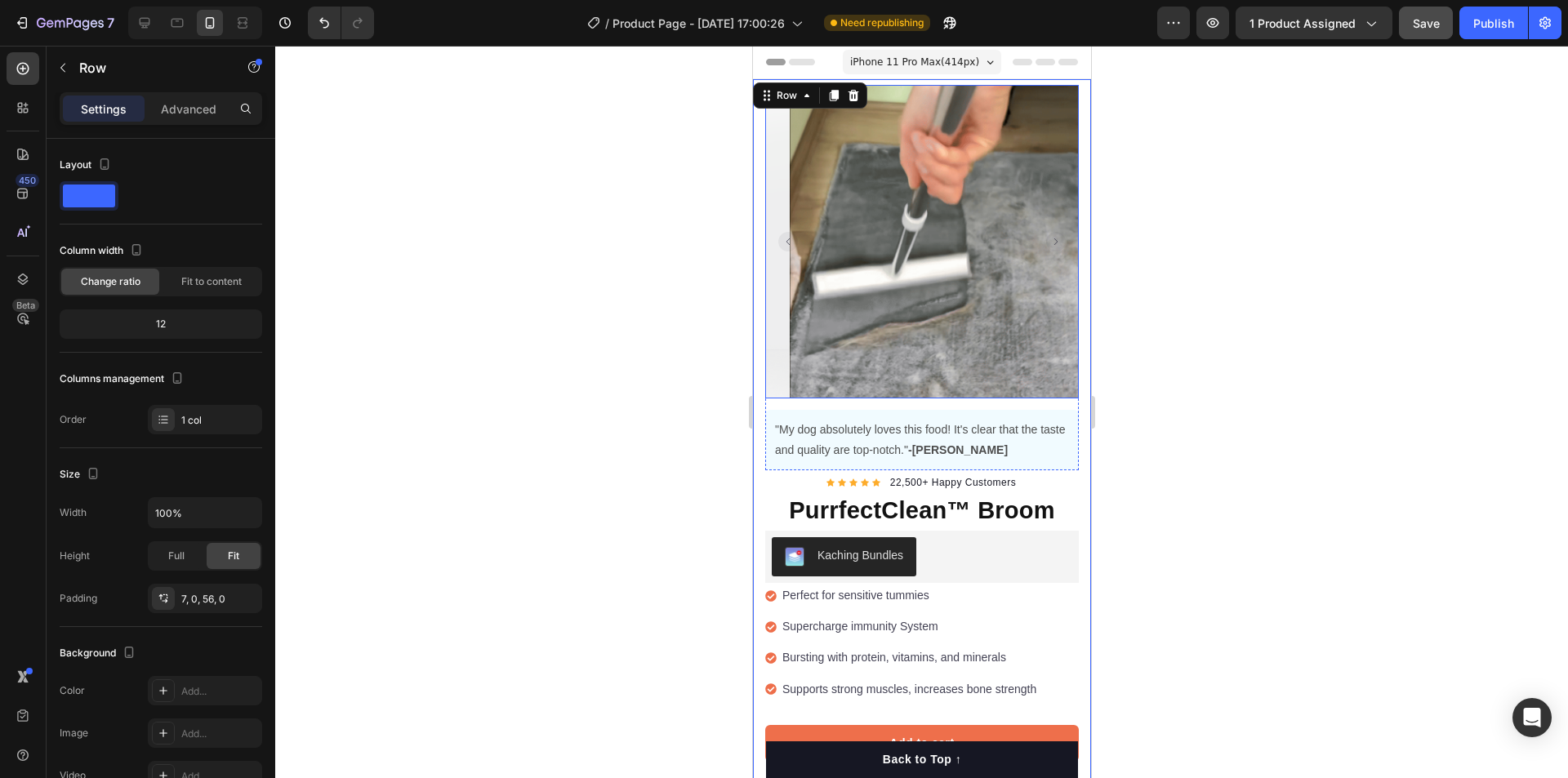
click at [882, 166] on img at bounding box center [945, 241] width 314 height 314
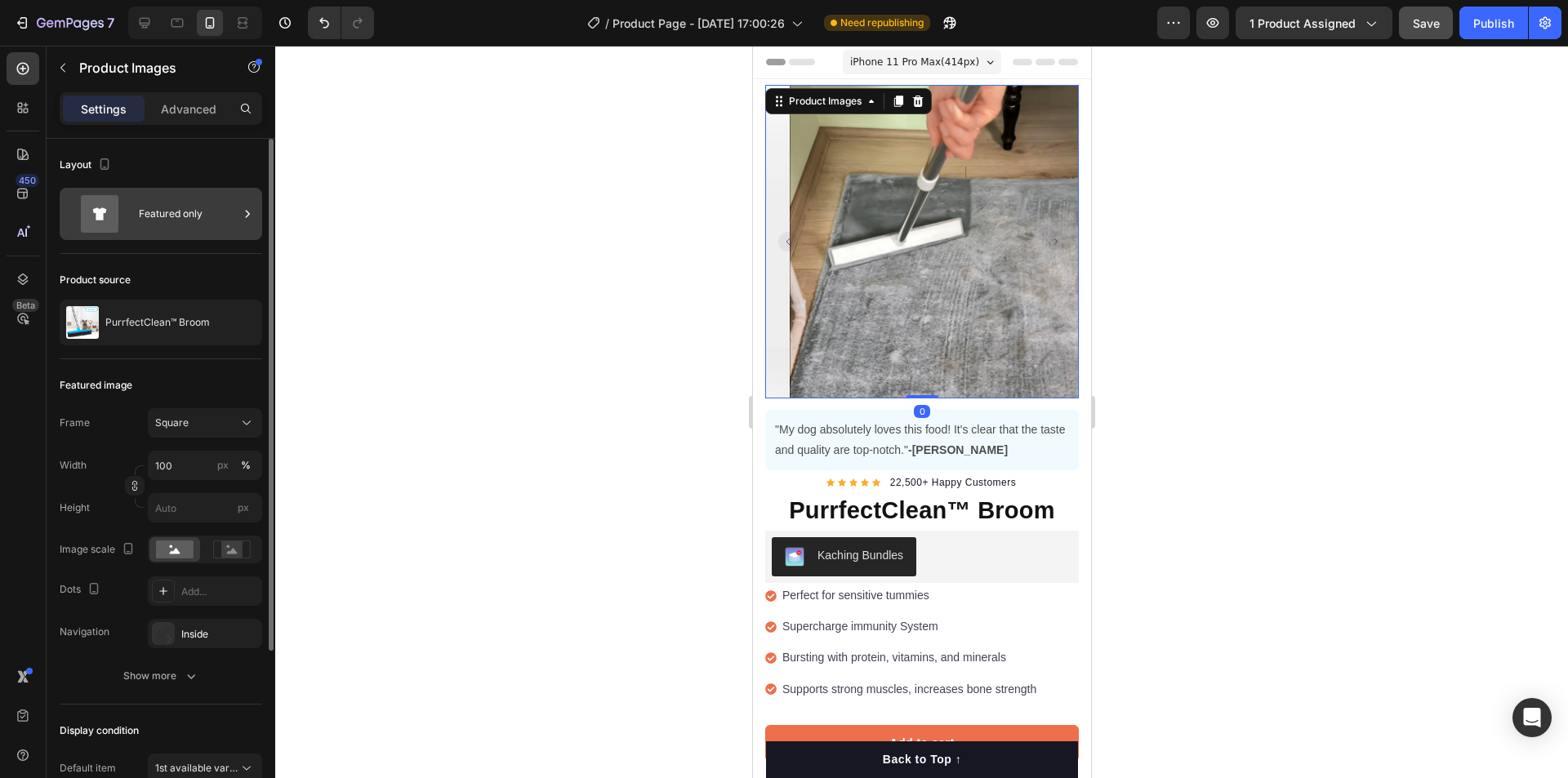
click at [160, 216] on div "Featured only" at bounding box center [189, 214] width 100 height 37
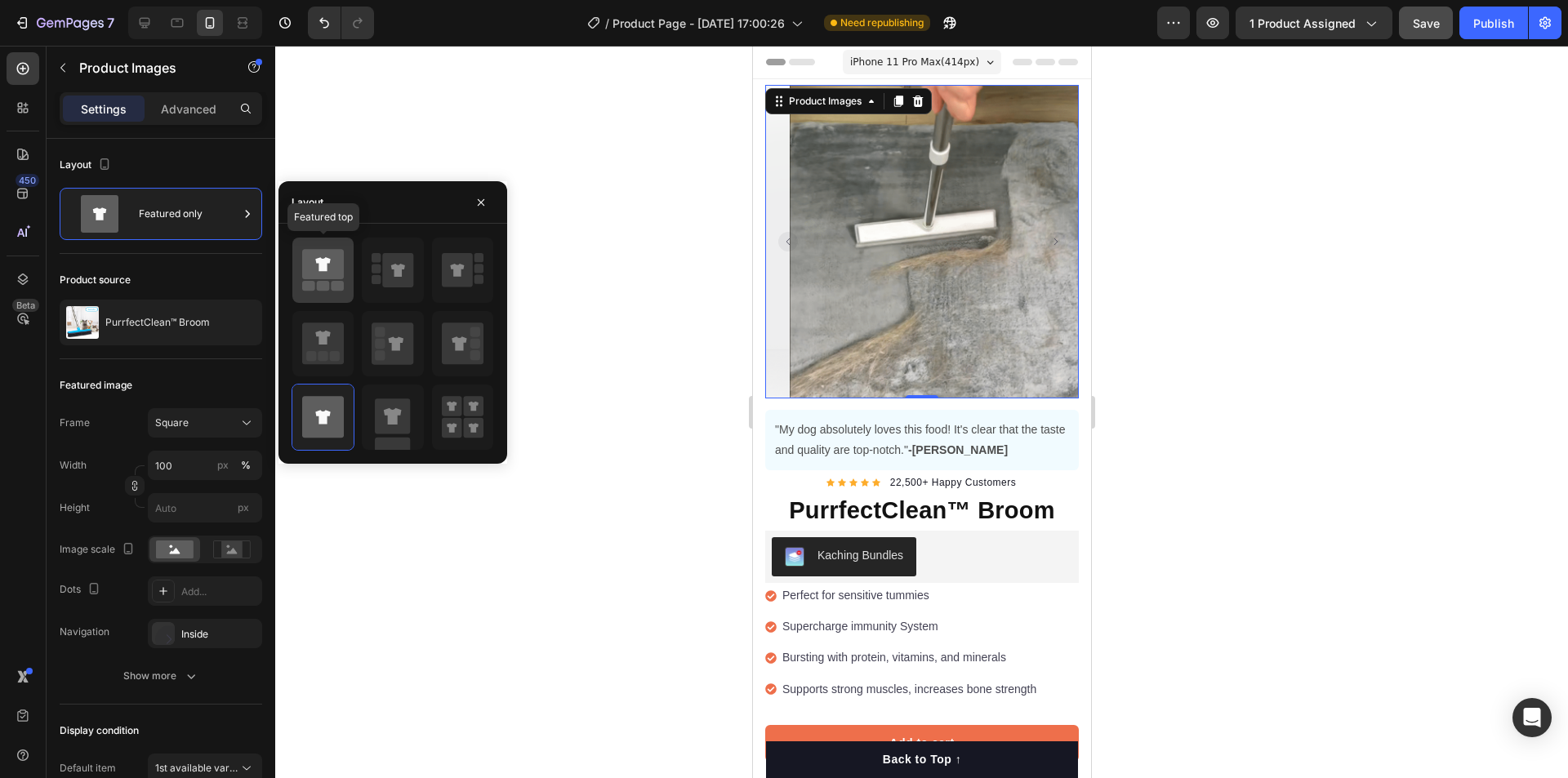
click at [325, 266] on icon at bounding box center [323, 264] width 15 height 14
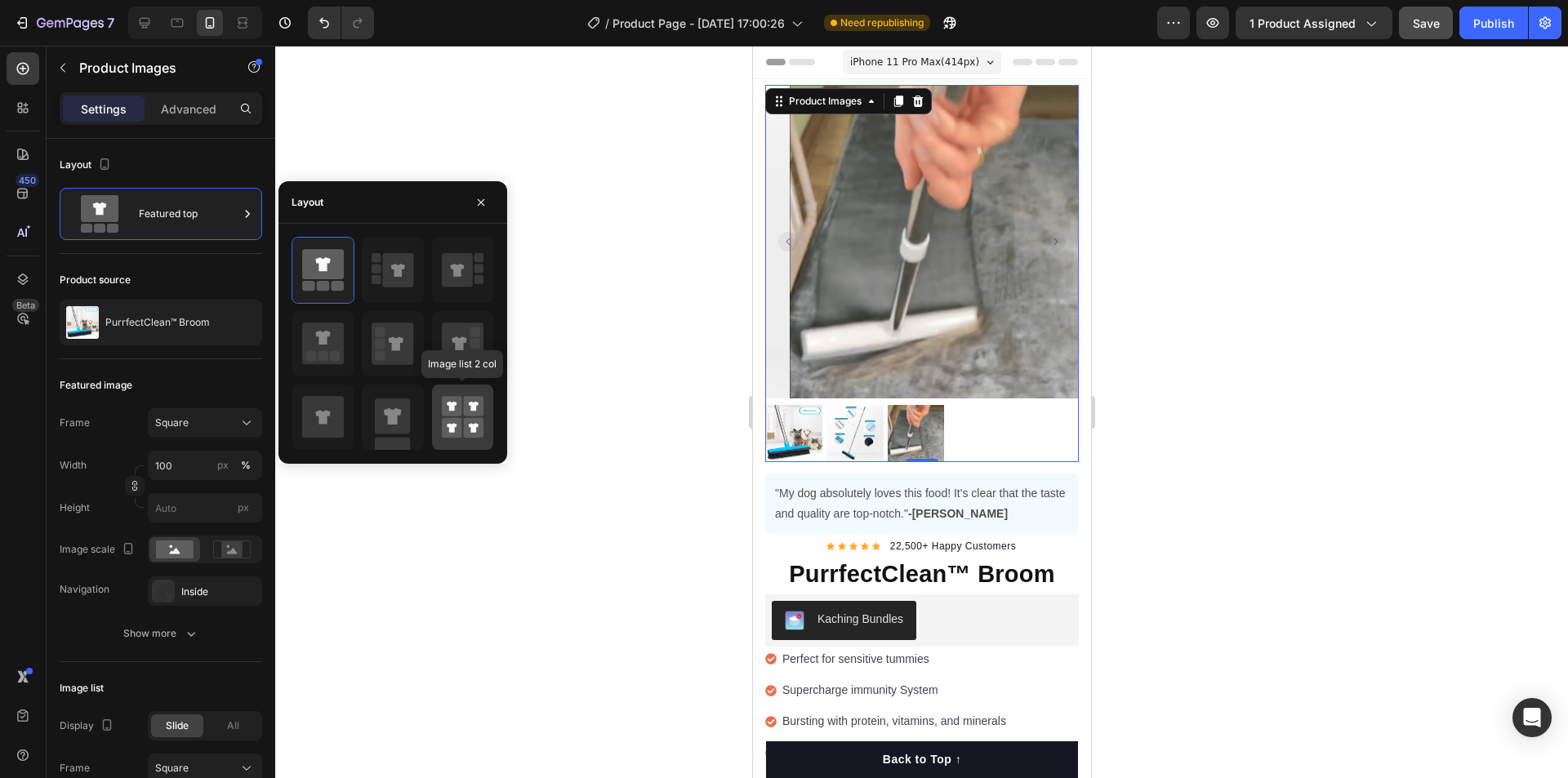
click at [478, 410] on rect at bounding box center [473, 406] width 20 height 20
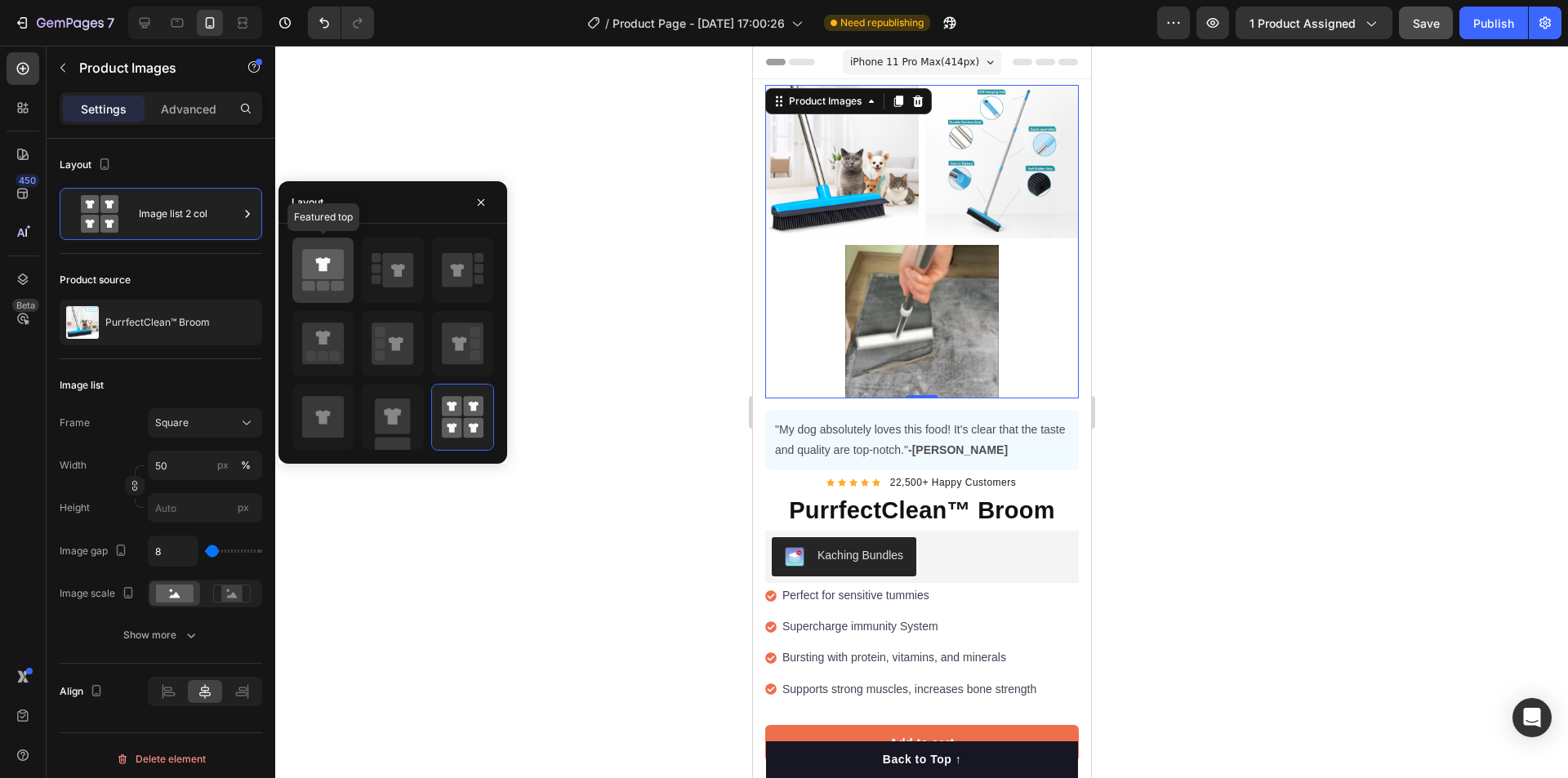
click at [332, 273] on icon at bounding box center [323, 264] width 42 height 30
type input "100"
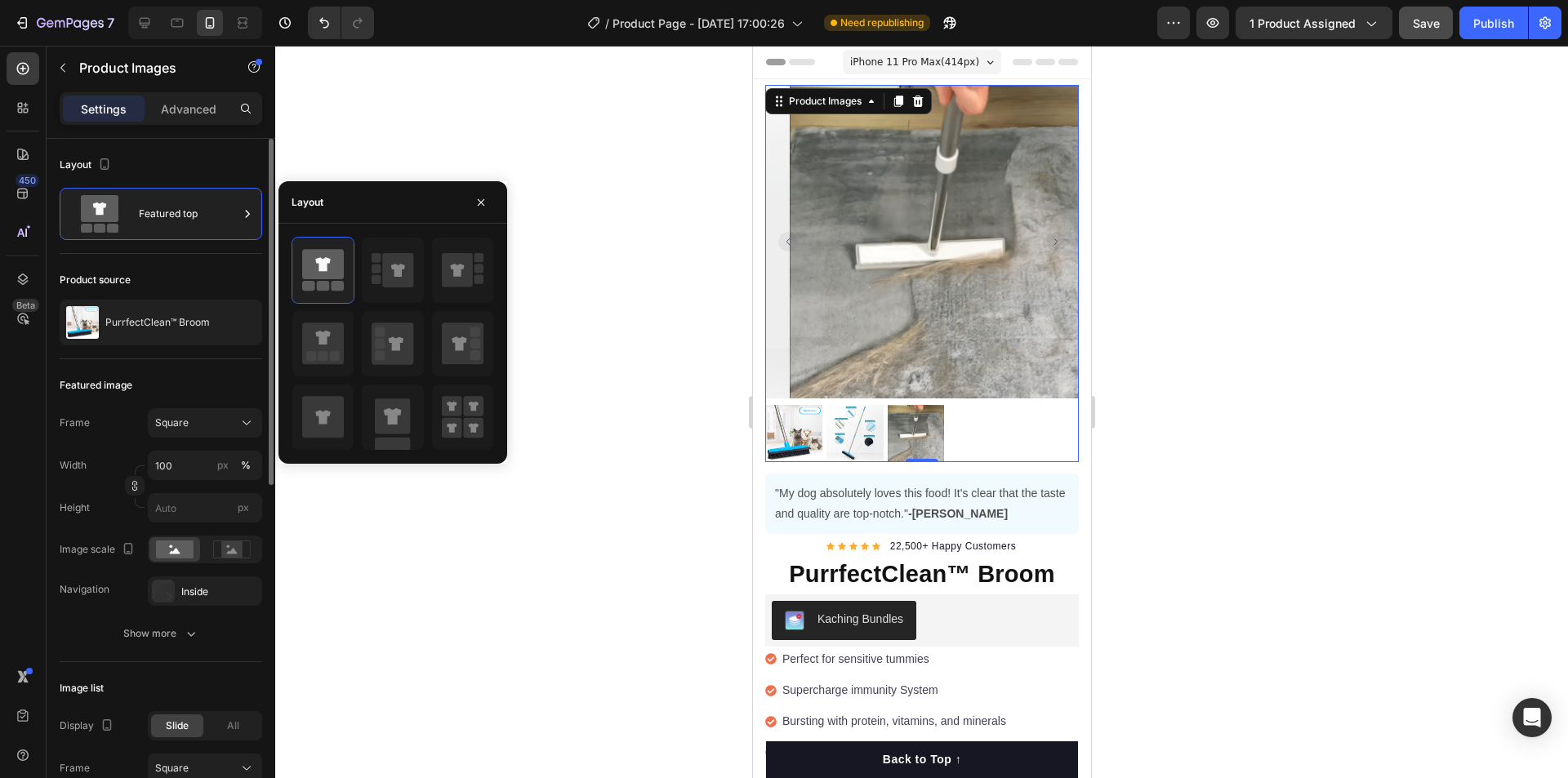
click at [242, 166] on div "Layout" at bounding box center [161, 165] width 203 height 26
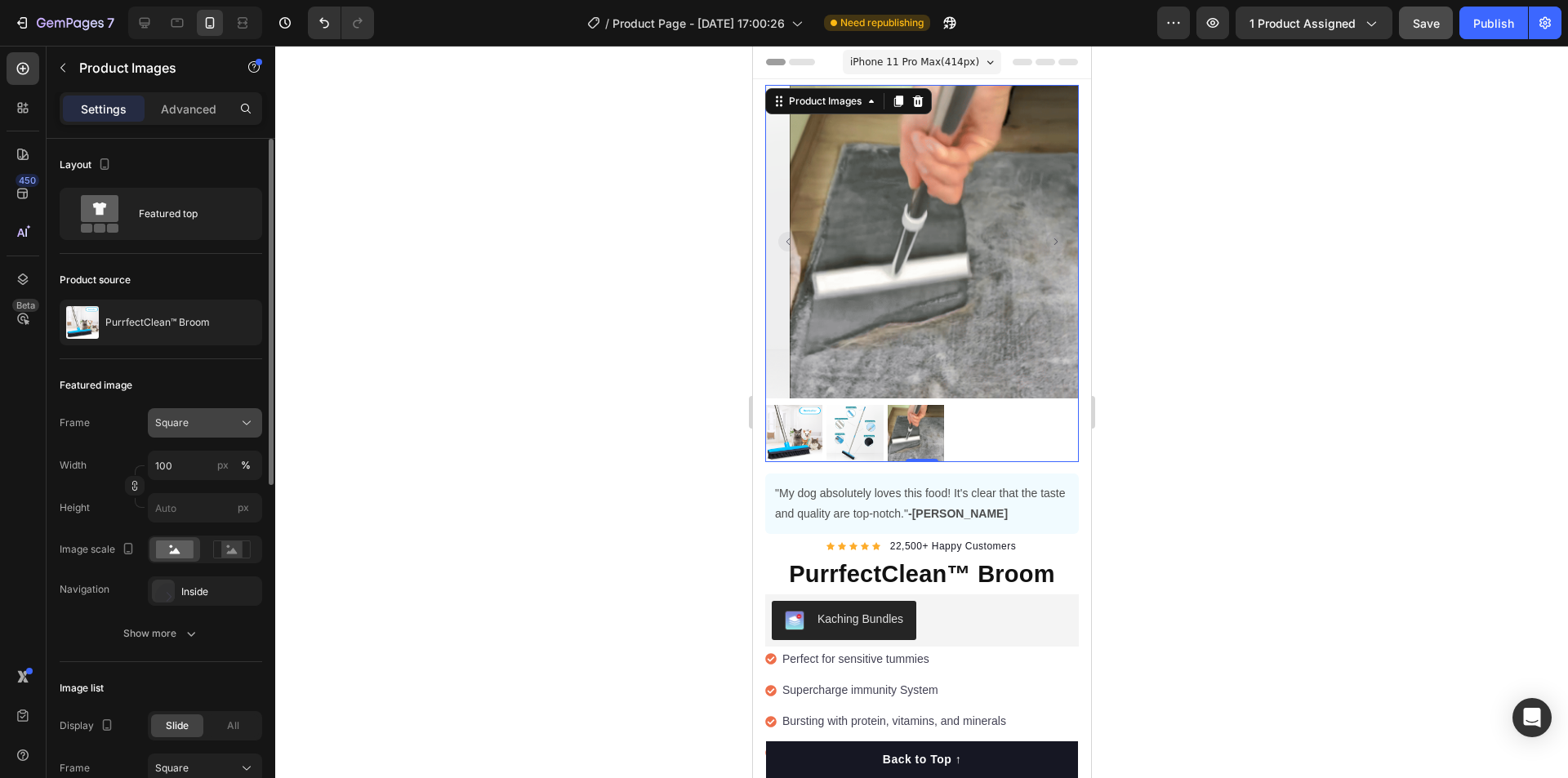
click at [213, 427] on div "Square" at bounding box center [195, 423] width 80 height 15
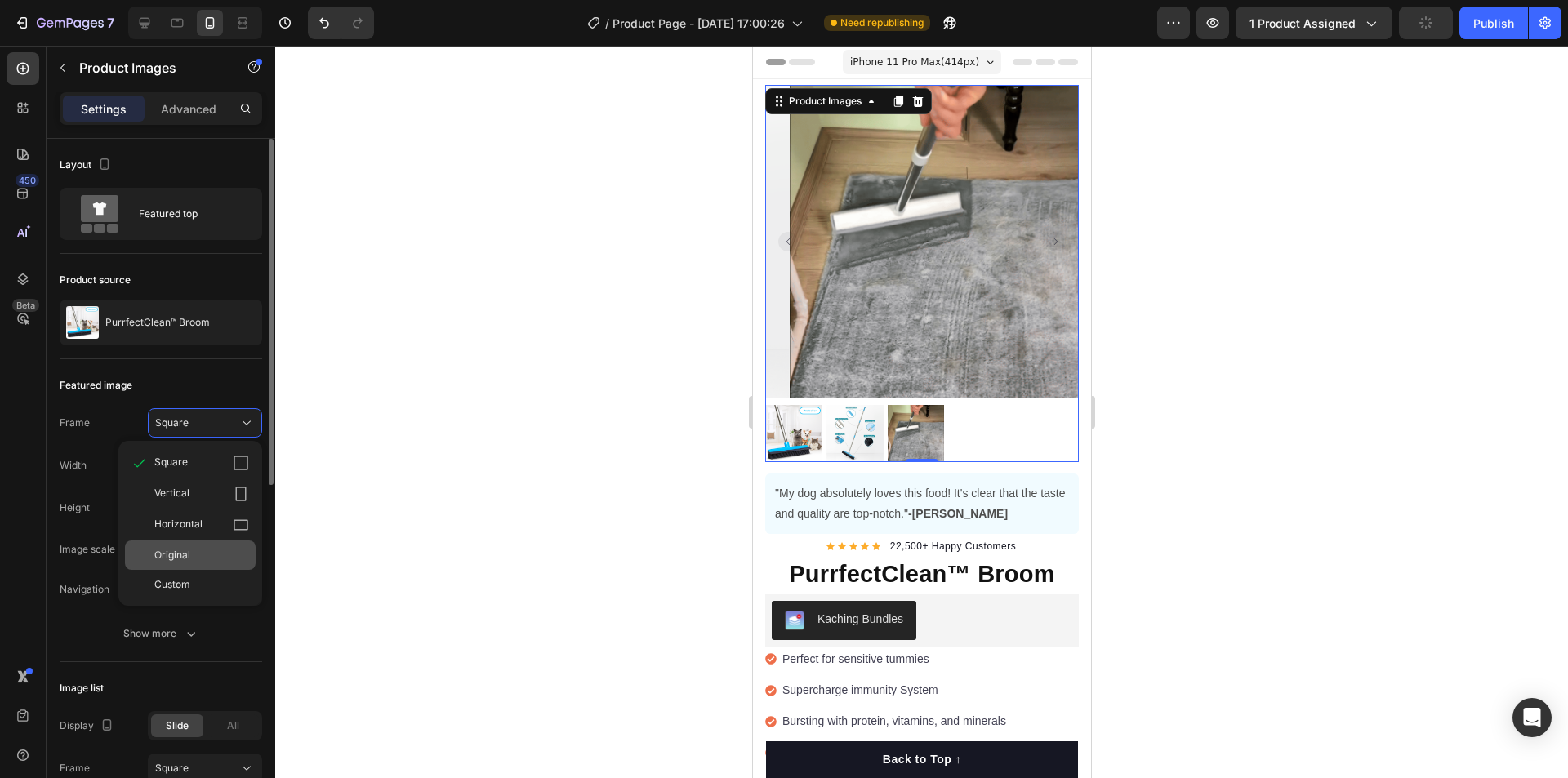
click at [203, 546] on div "Original" at bounding box center [190, 555] width 131 height 29
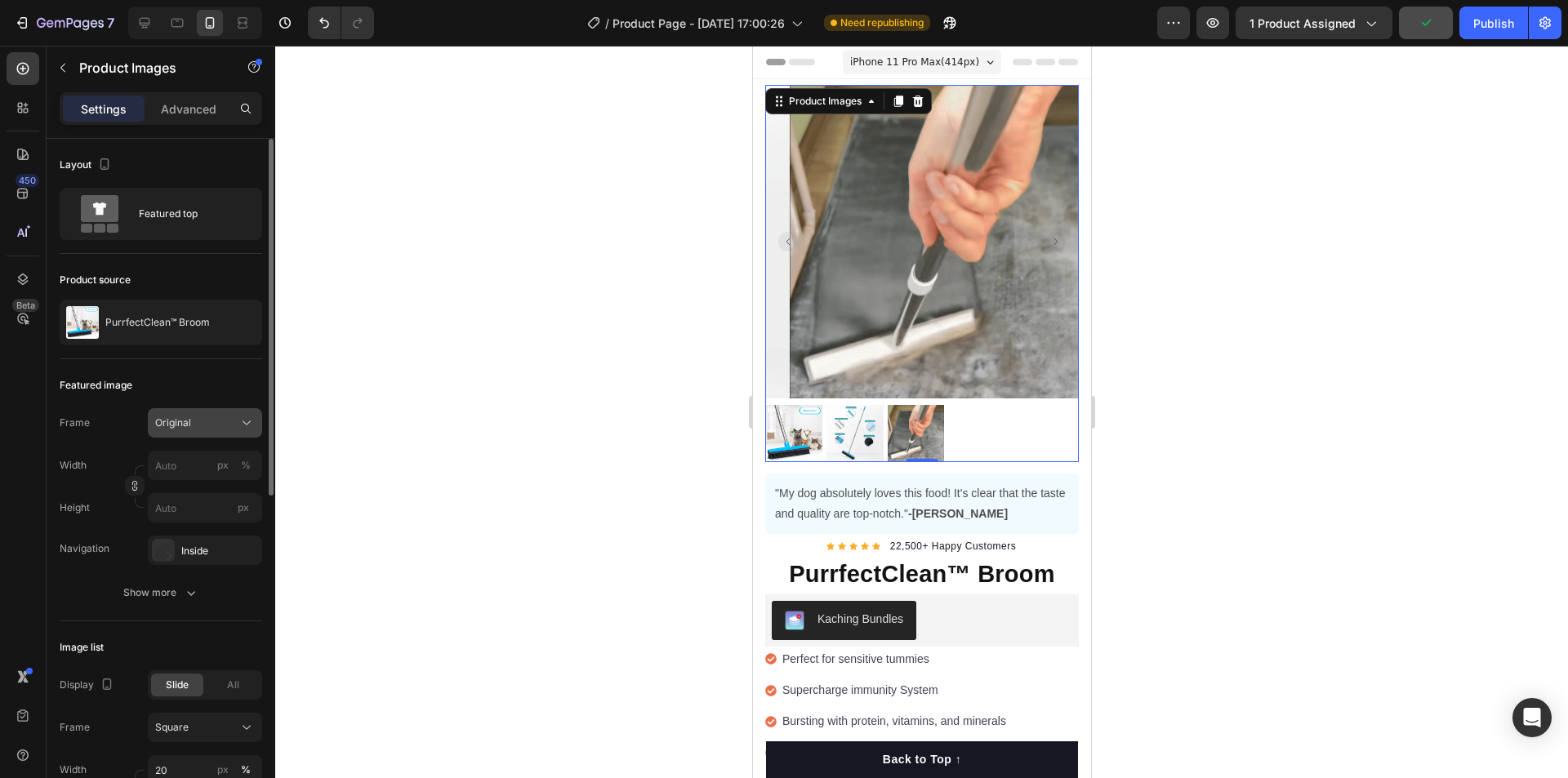
click at [196, 422] on div "Original" at bounding box center [195, 423] width 80 height 15
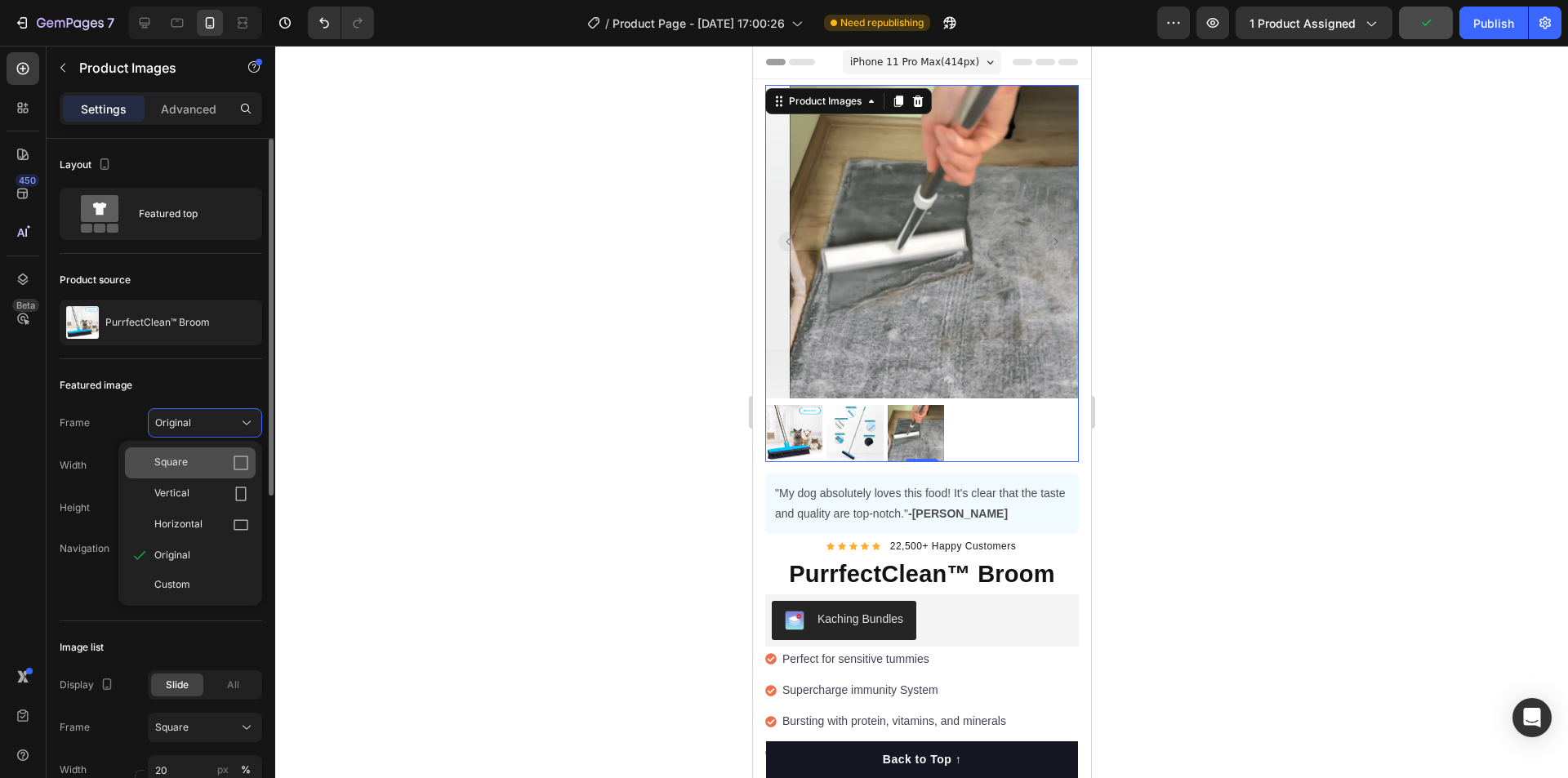
click at [189, 464] on div "Square" at bounding box center [202, 463] width 95 height 16
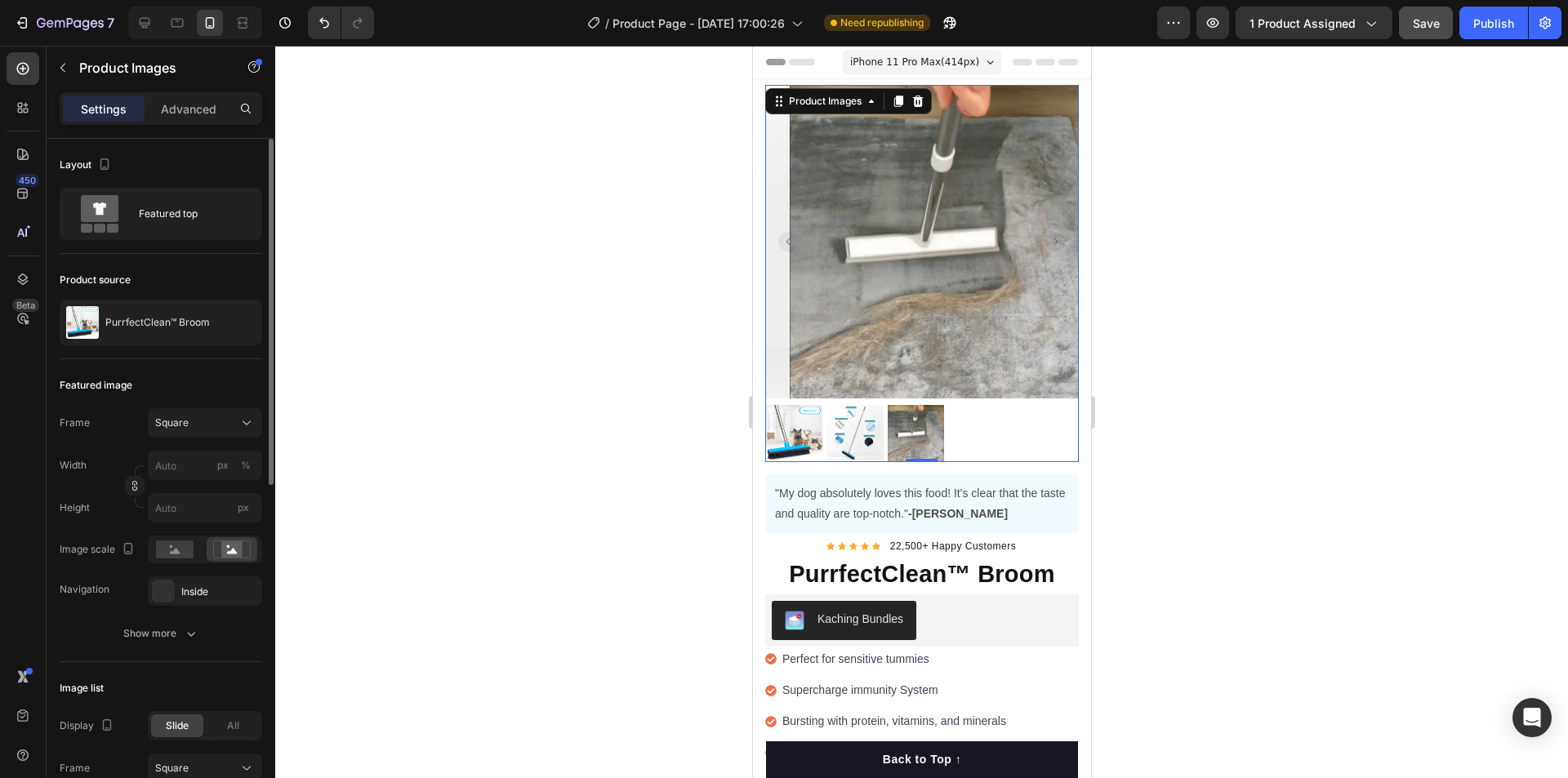
scroll to position [82, 0]
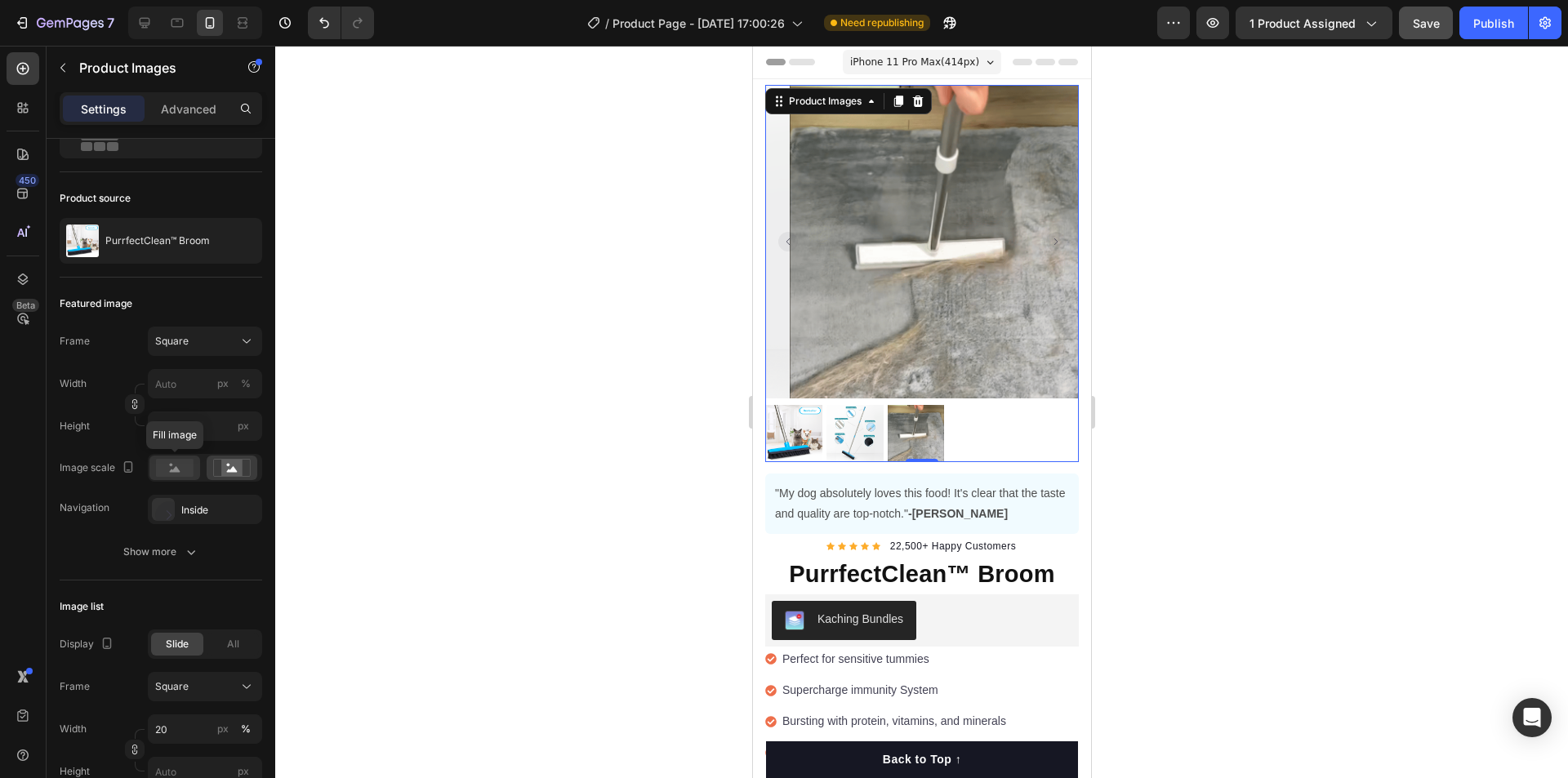
click at [172, 466] on circle at bounding box center [172, 465] width 4 height 4
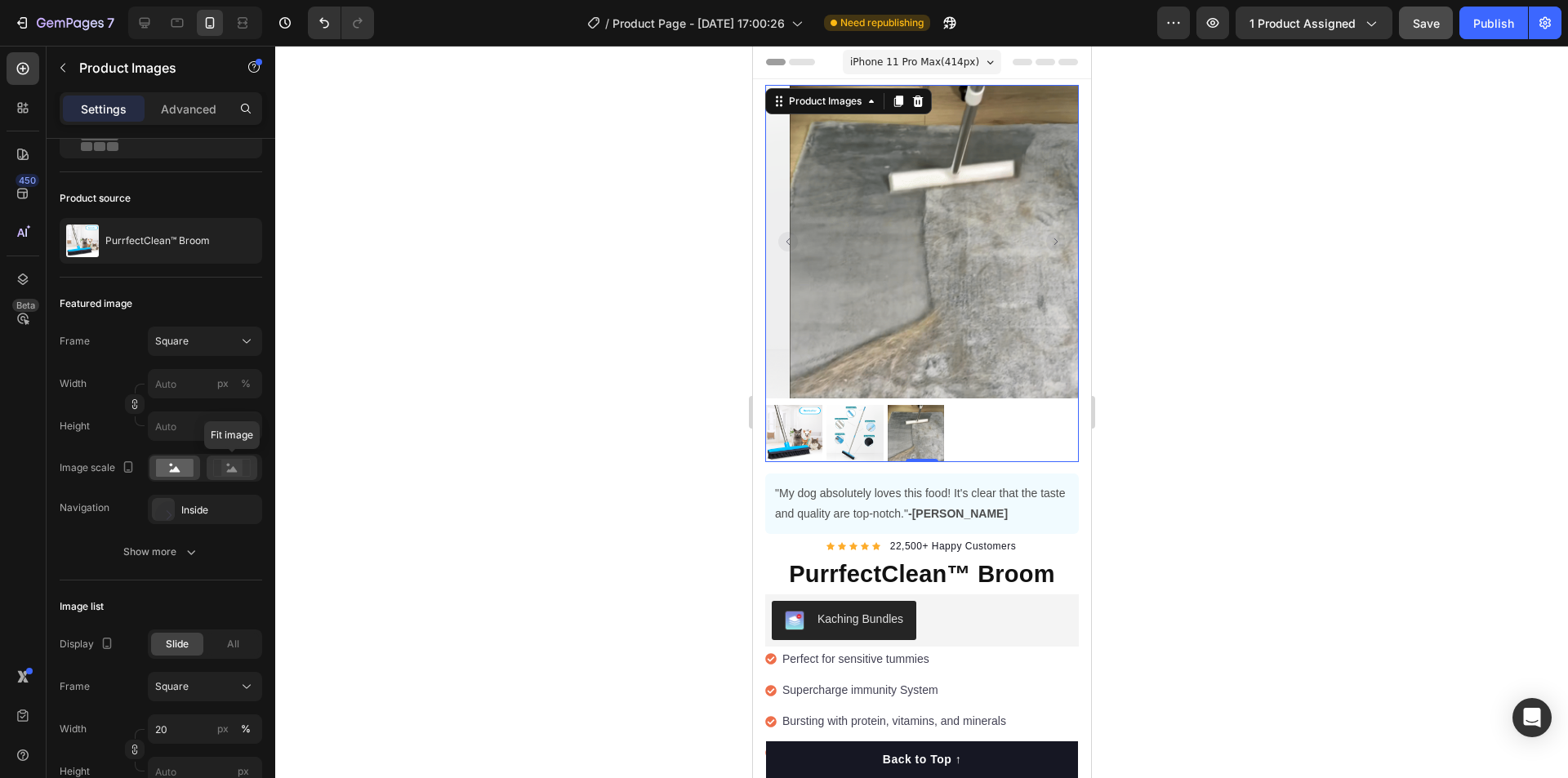
click at [239, 471] on rect at bounding box center [231, 468] width 21 height 16
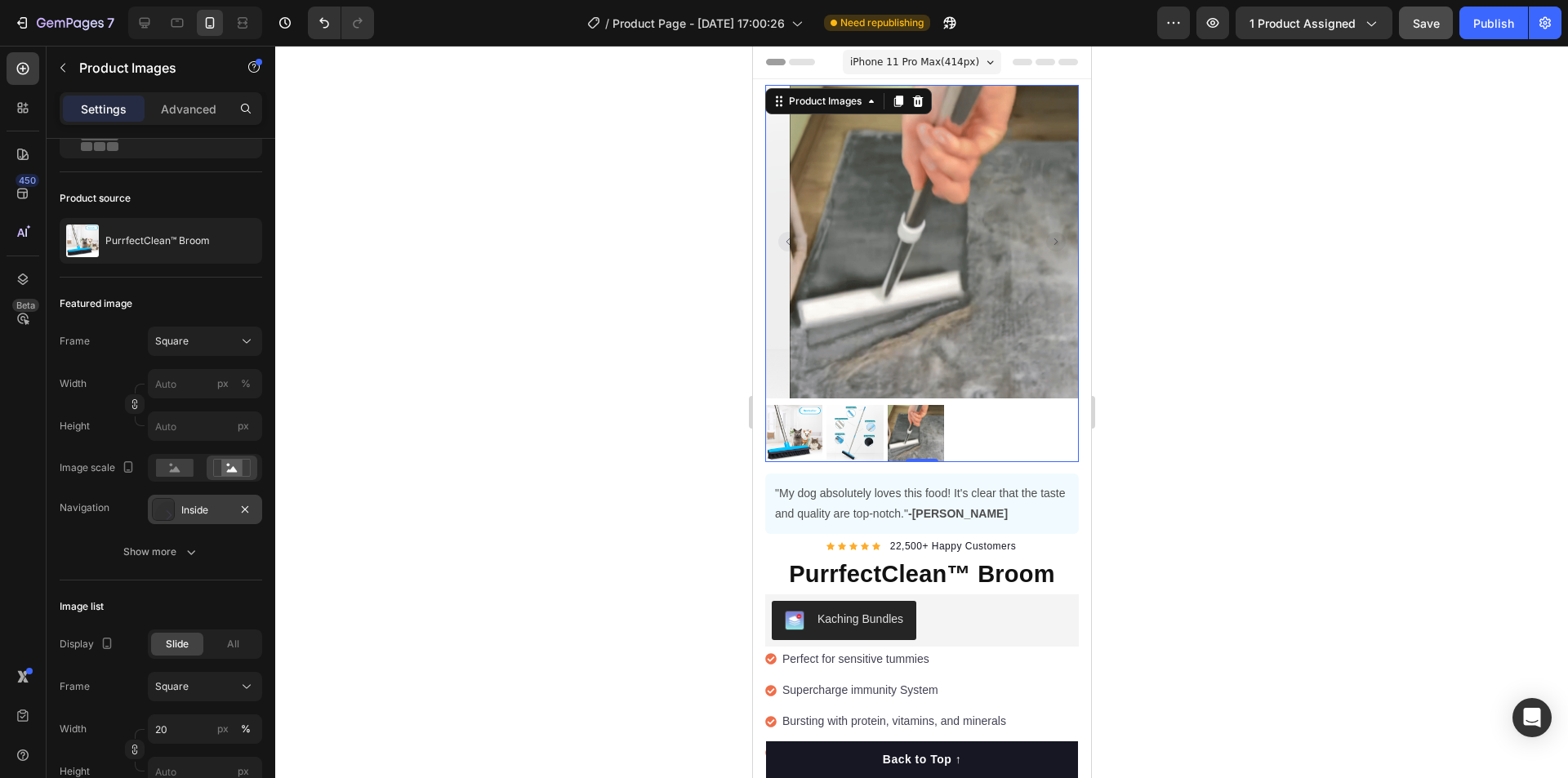
click at [193, 507] on div "Inside" at bounding box center [205, 510] width 47 height 15
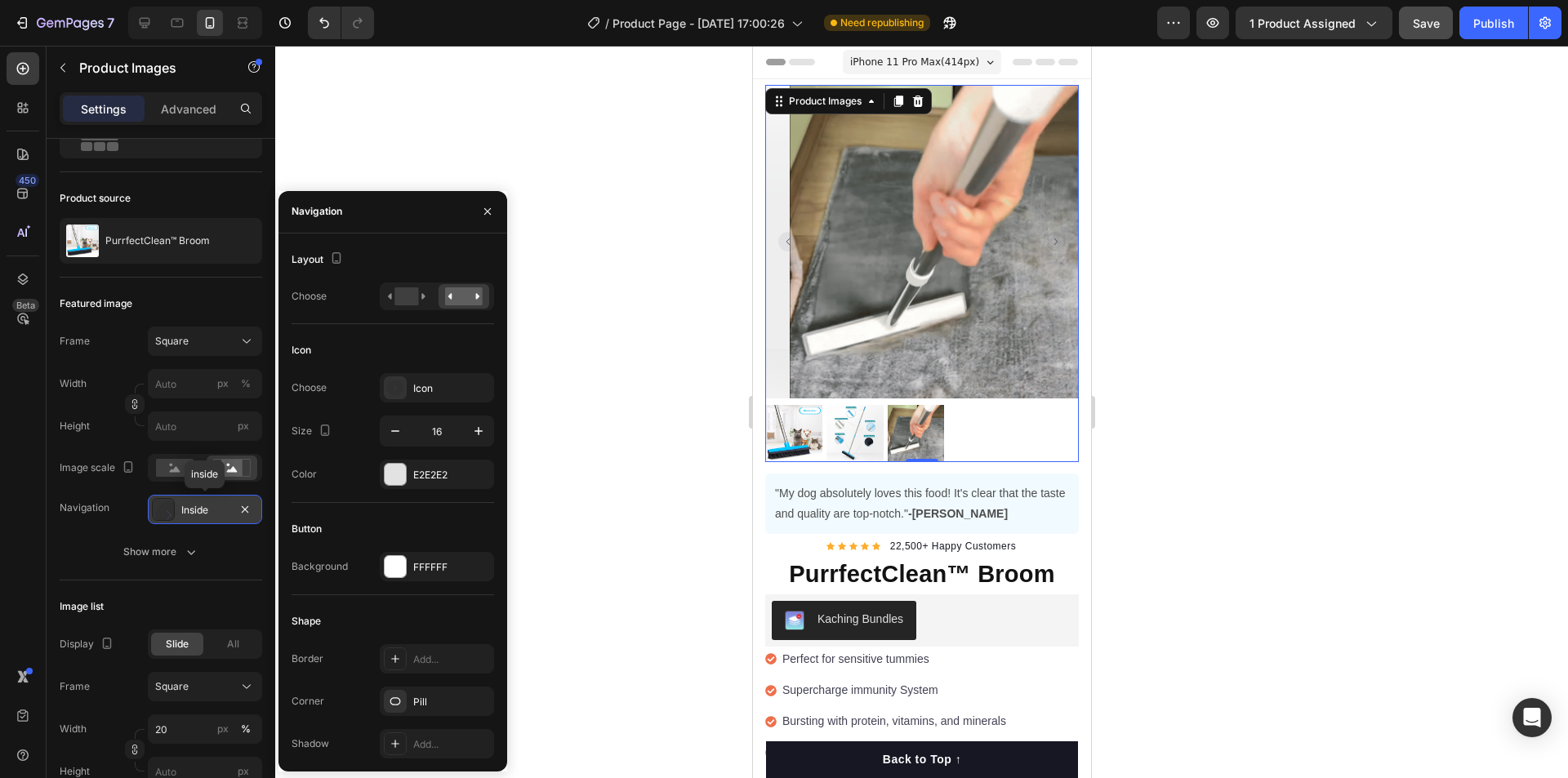
click at [193, 506] on div "Inside" at bounding box center [205, 510] width 47 height 15
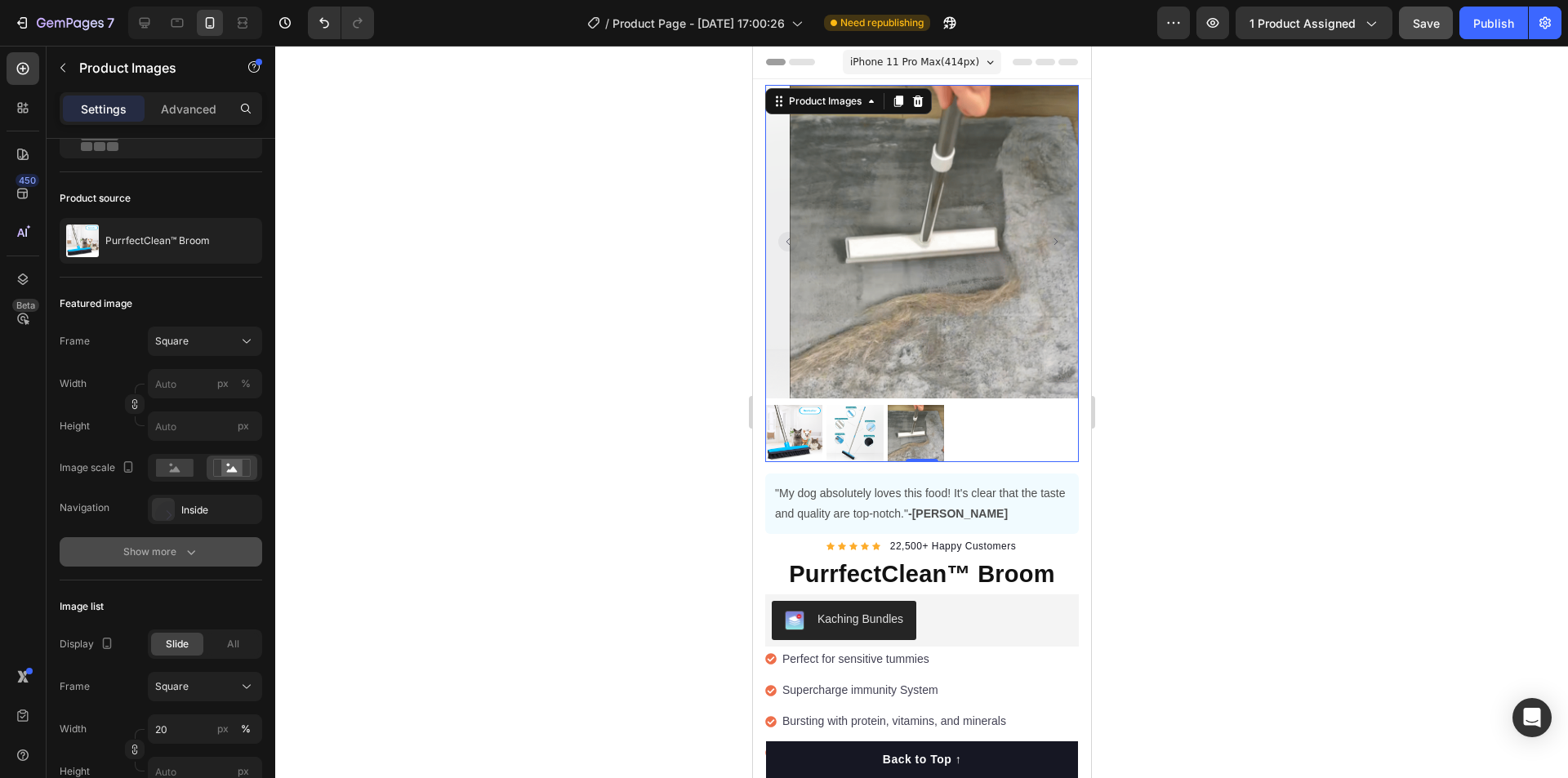
click at [196, 552] on icon "button" at bounding box center [191, 552] width 16 height 16
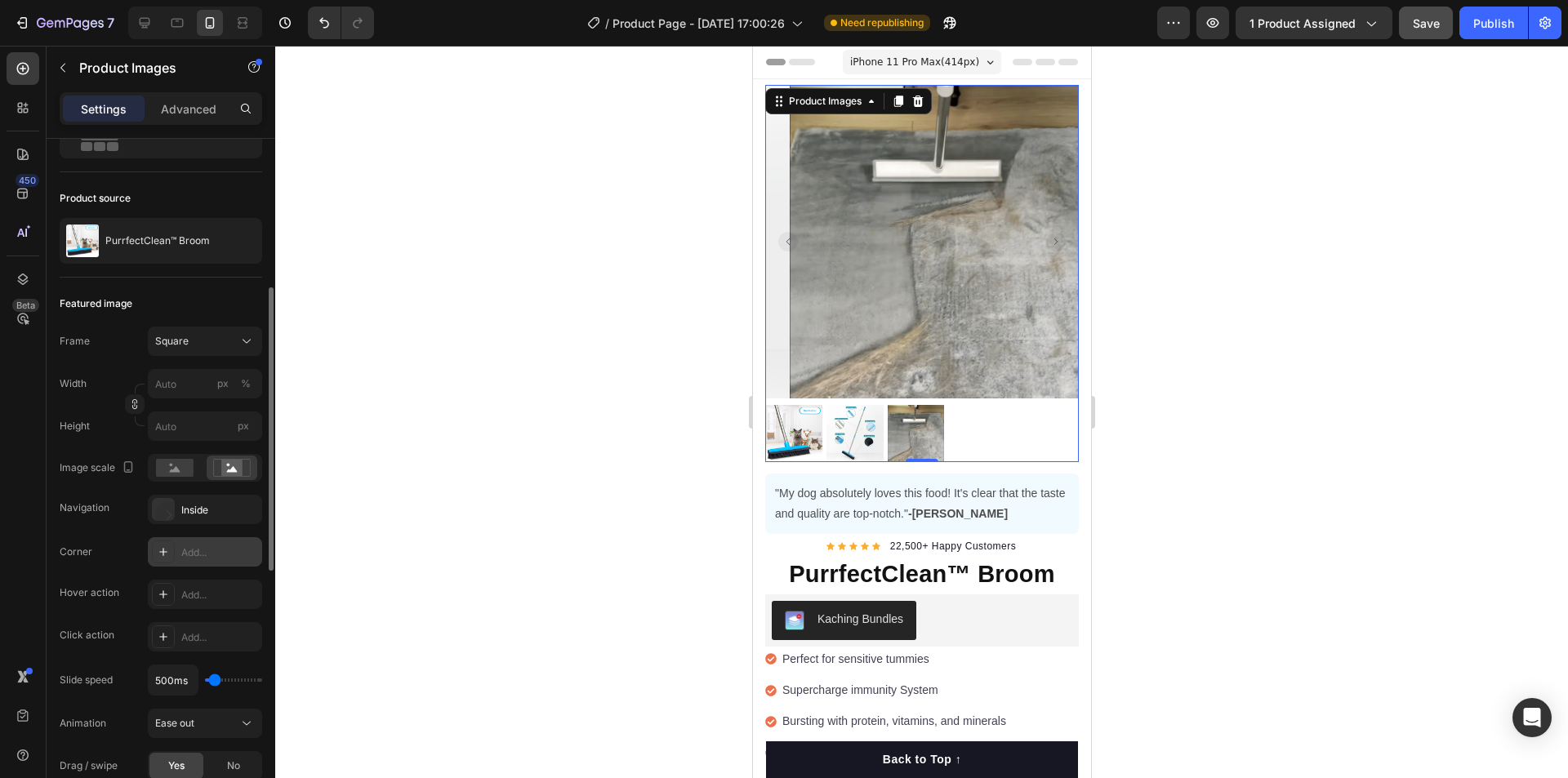
scroll to position [244, 0]
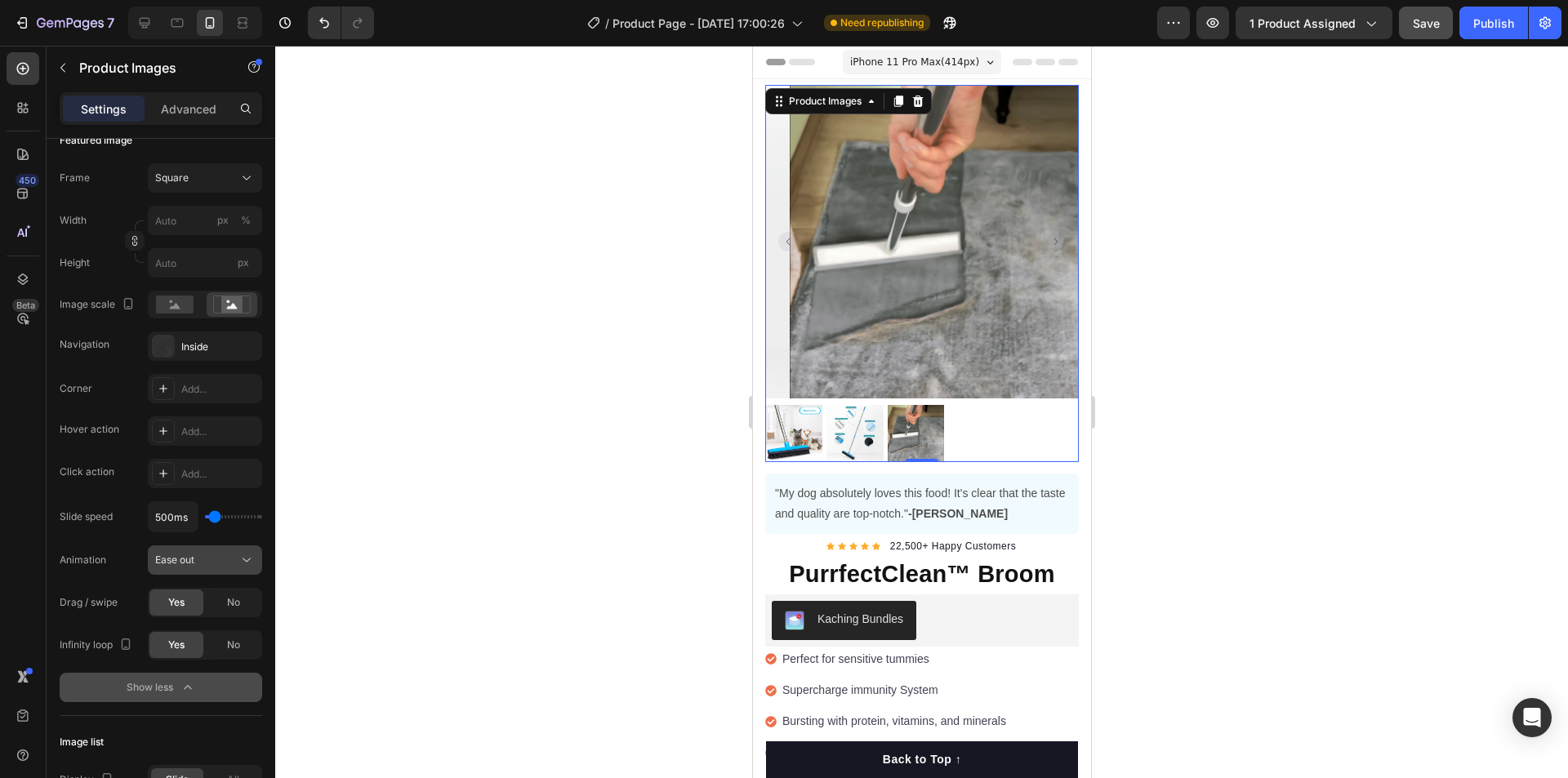
click at [213, 562] on div "Ease out" at bounding box center [197, 560] width 84 height 15
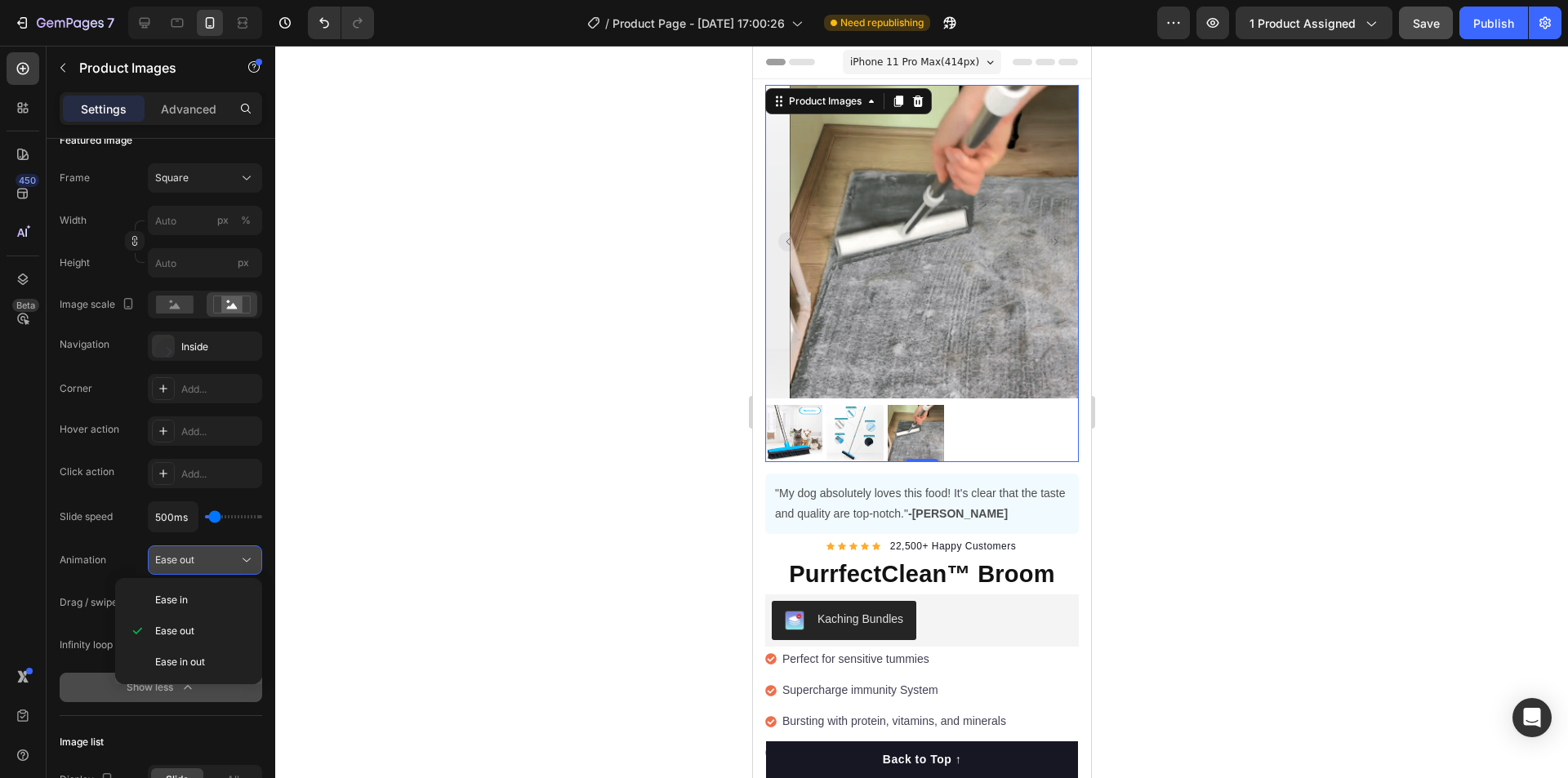
click at [205, 565] on div "Ease out" at bounding box center [197, 560] width 84 height 15
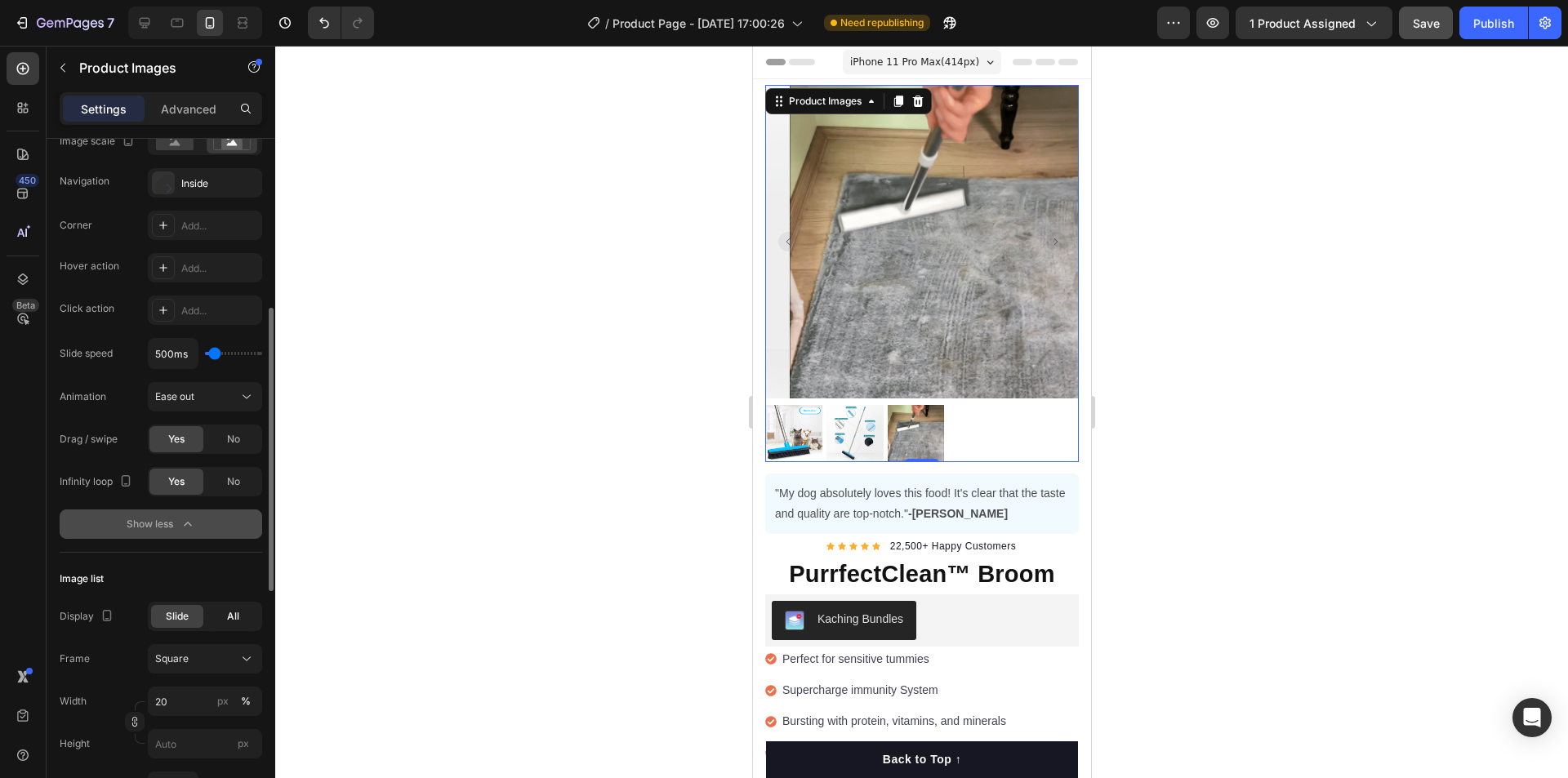
scroll to position [490, 0]
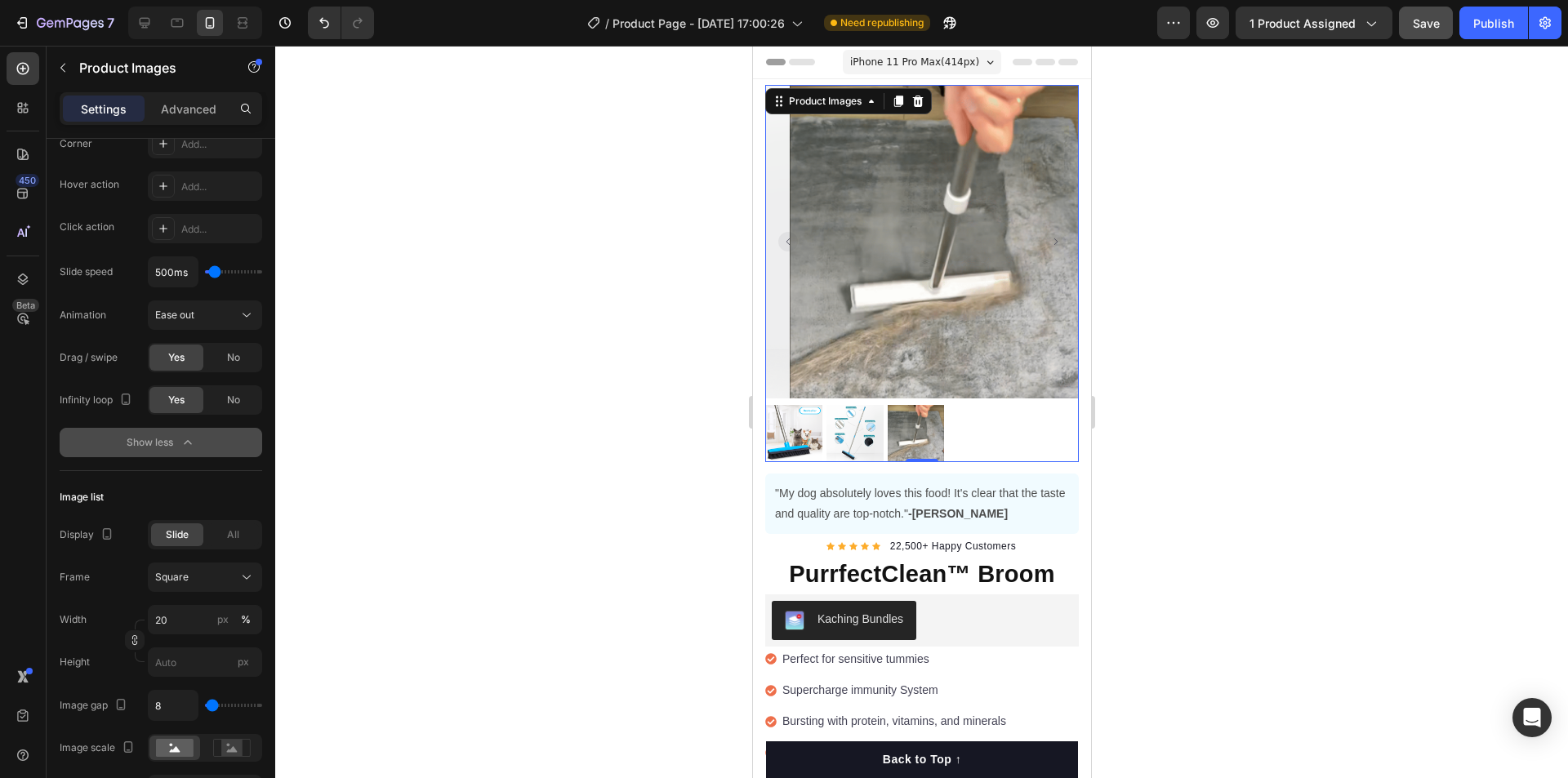
click at [801, 412] on img at bounding box center [793, 434] width 57 height 57
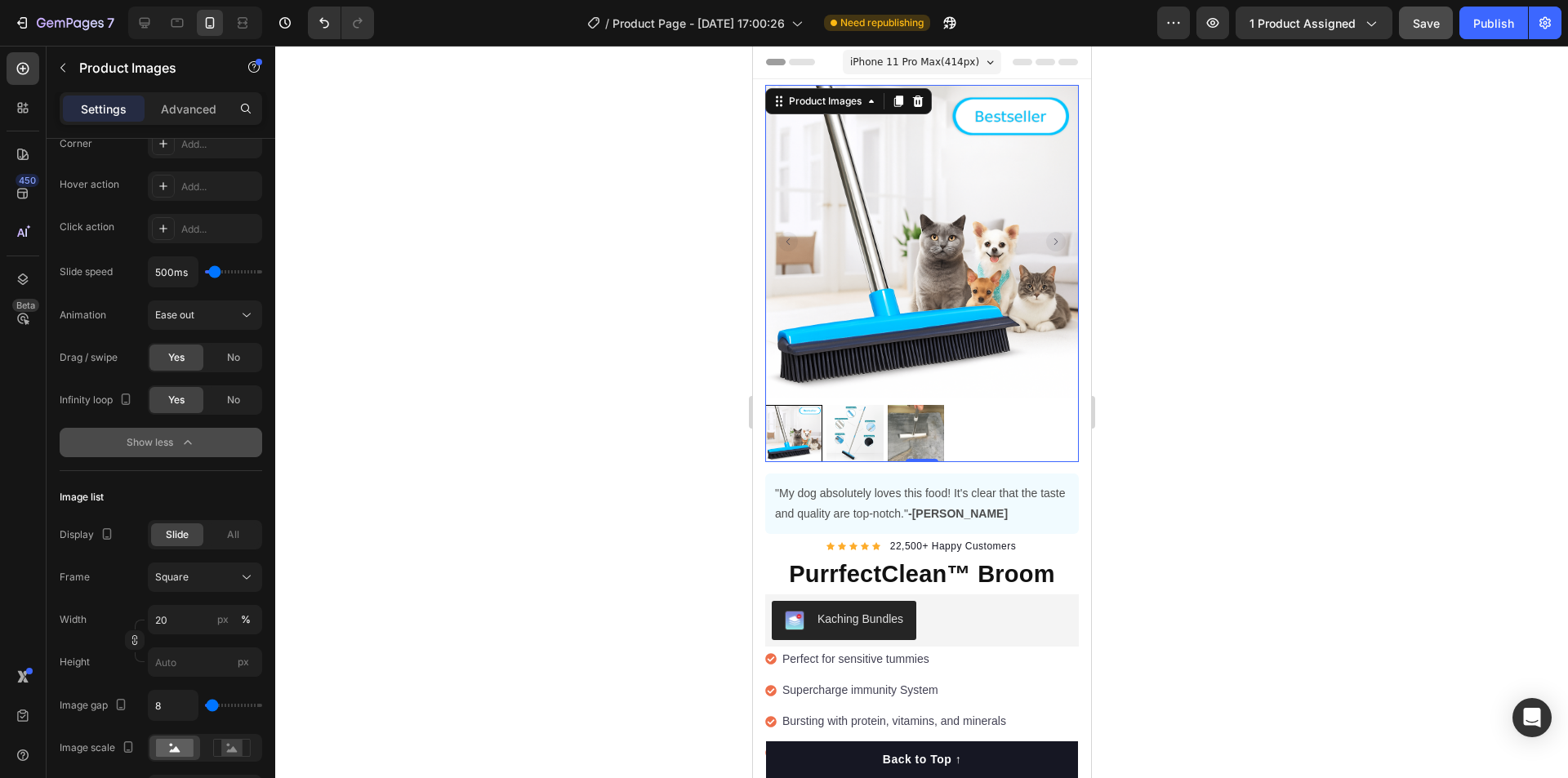
click at [858, 416] on img at bounding box center [854, 434] width 57 height 57
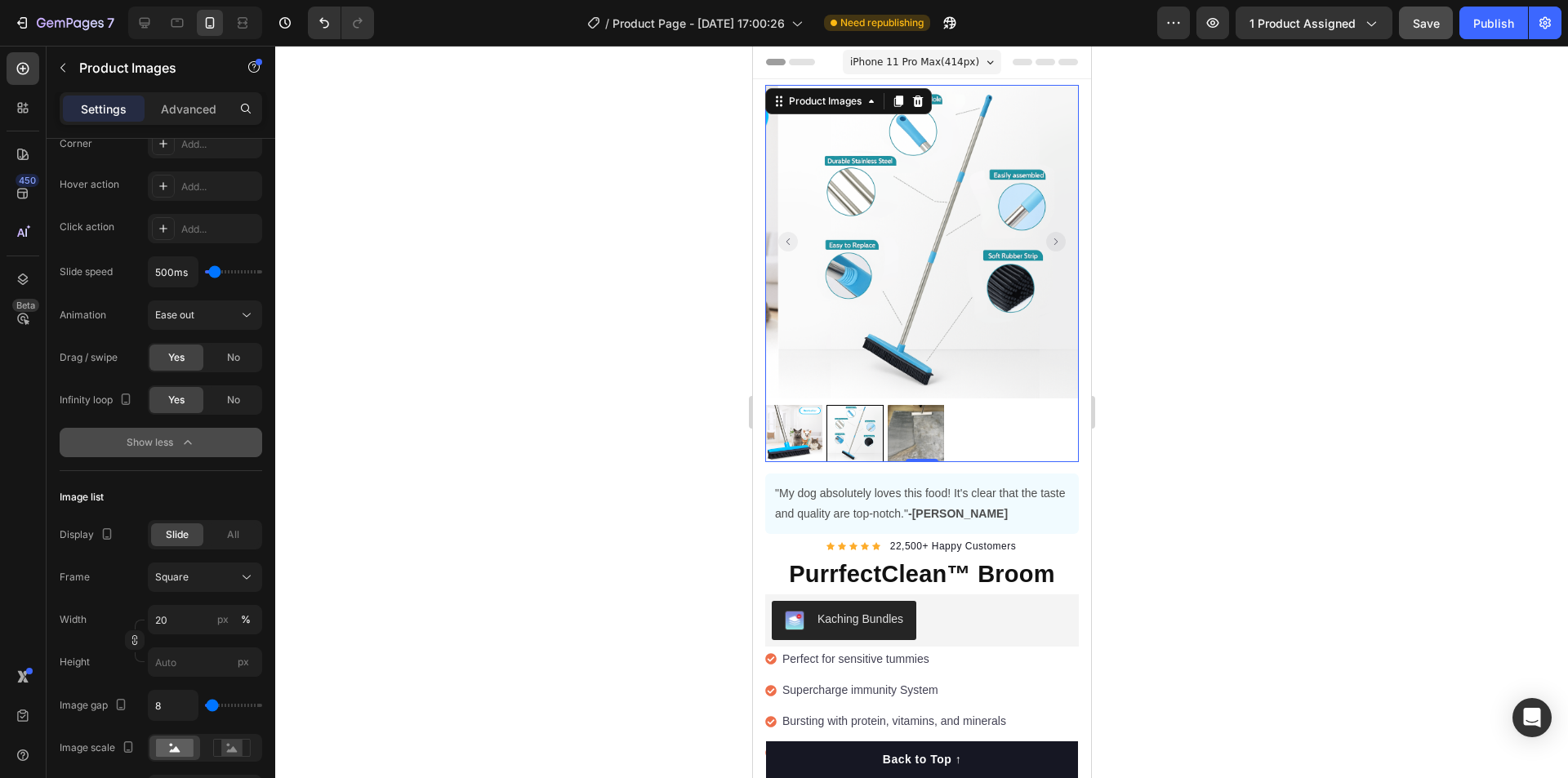
click at [915, 422] on img at bounding box center [915, 434] width 57 height 57
click at [789, 420] on img at bounding box center [793, 434] width 57 height 57
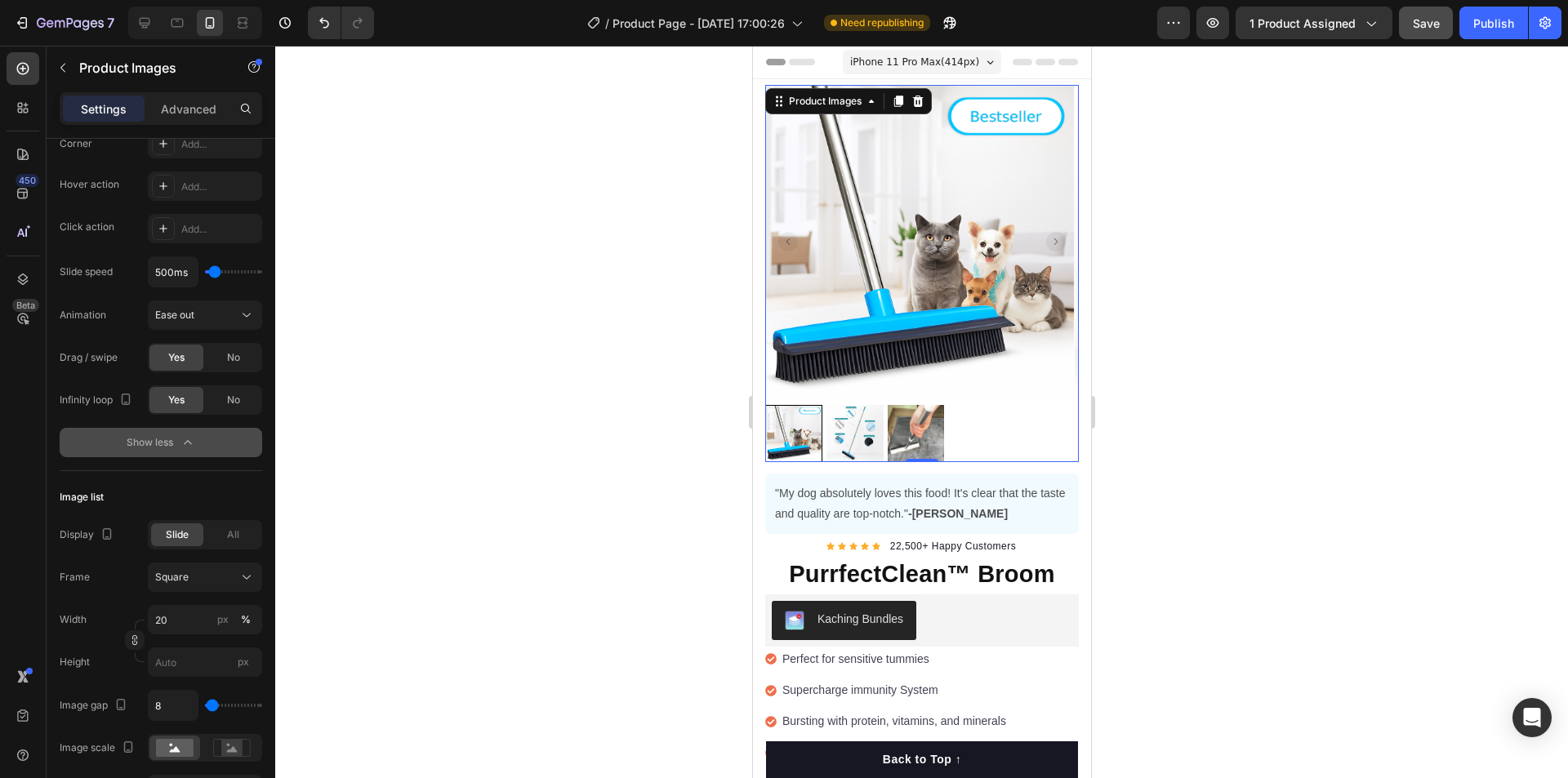
click at [864, 418] on img at bounding box center [854, 434] width 57 height 57
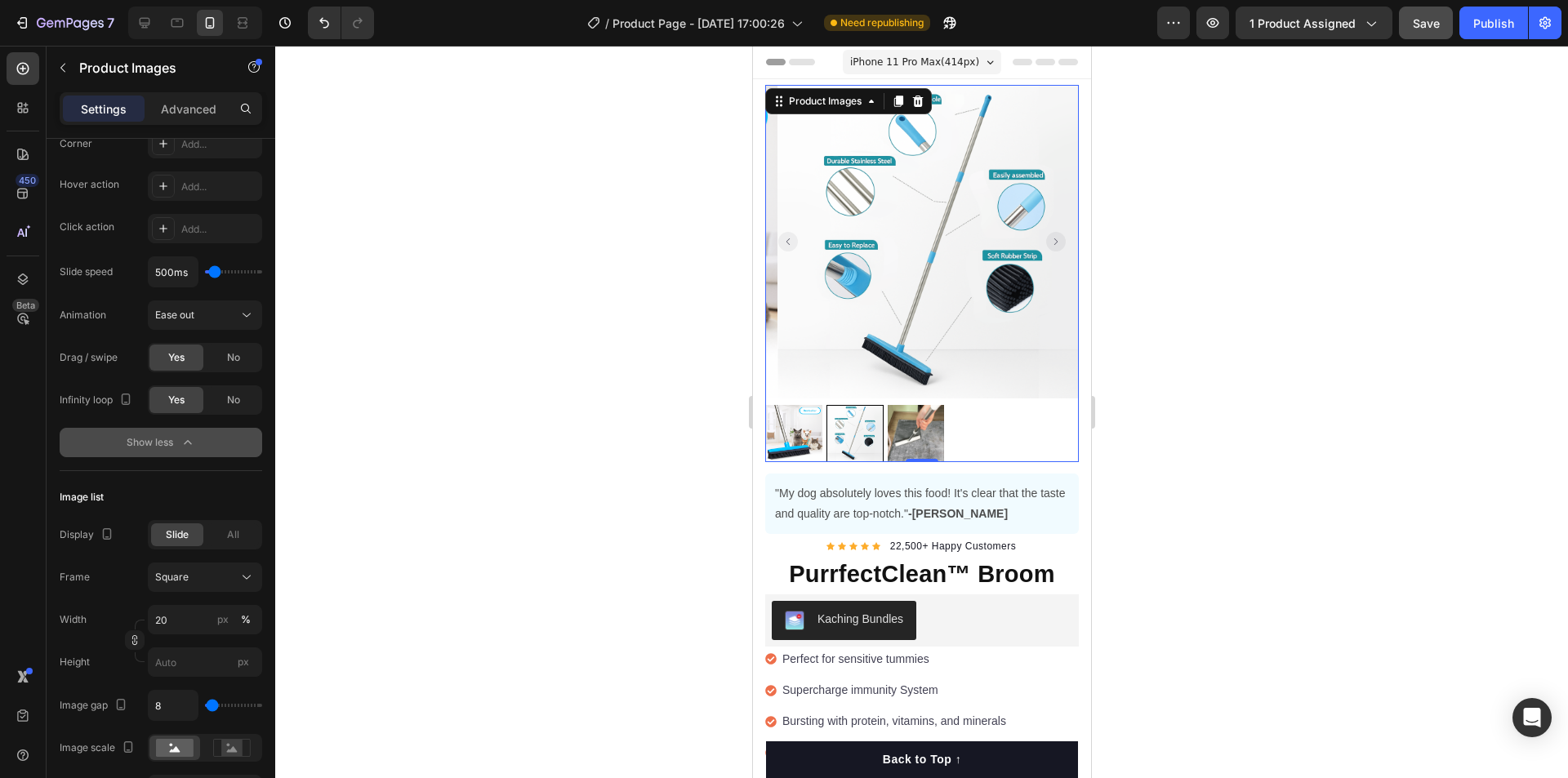
click at [907, 418] on img at bounding box center [915, 434] width 57 height 57
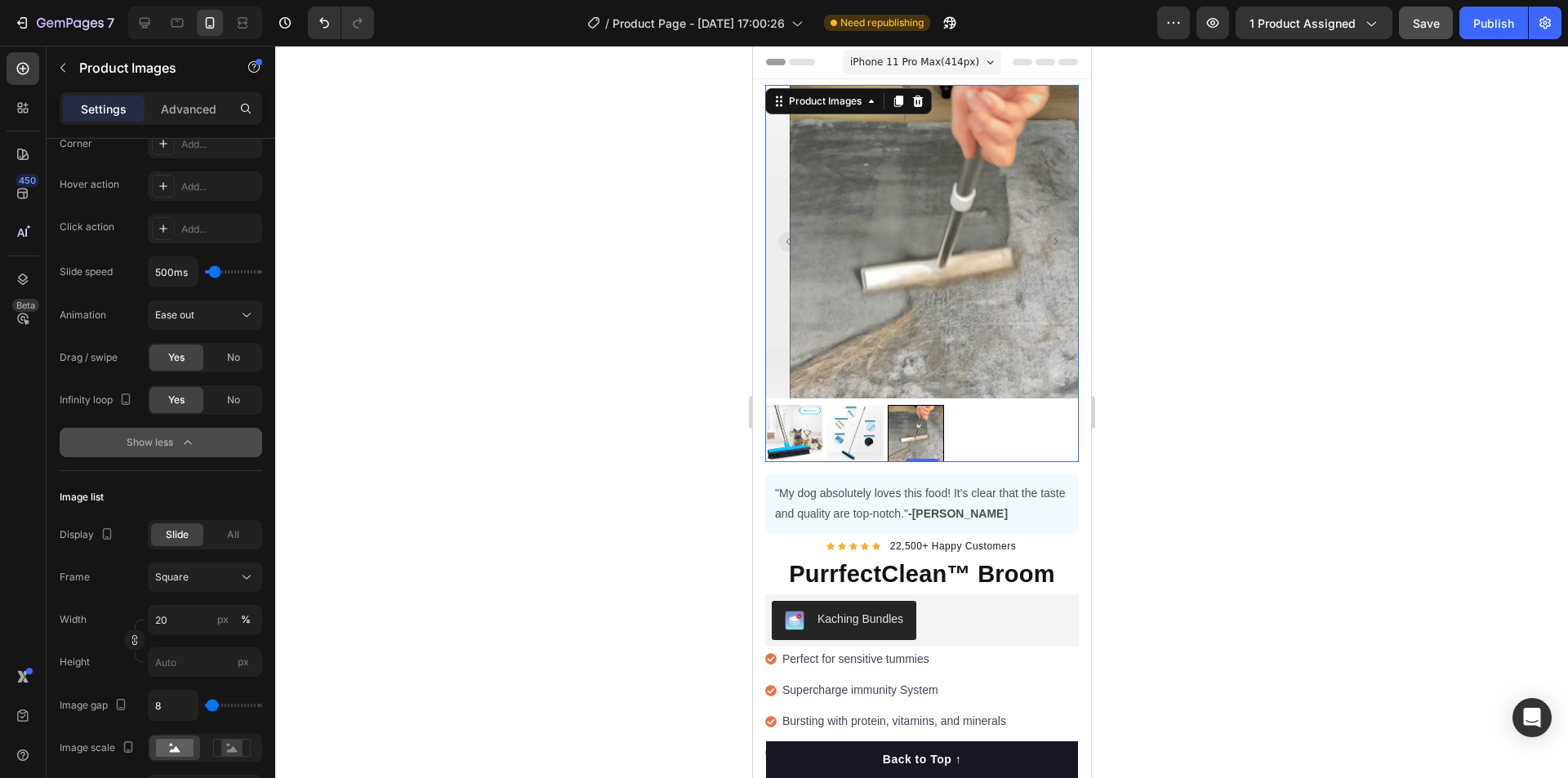
click at [849, 415] on img at bounding box center [854, 434] width 57 height 57
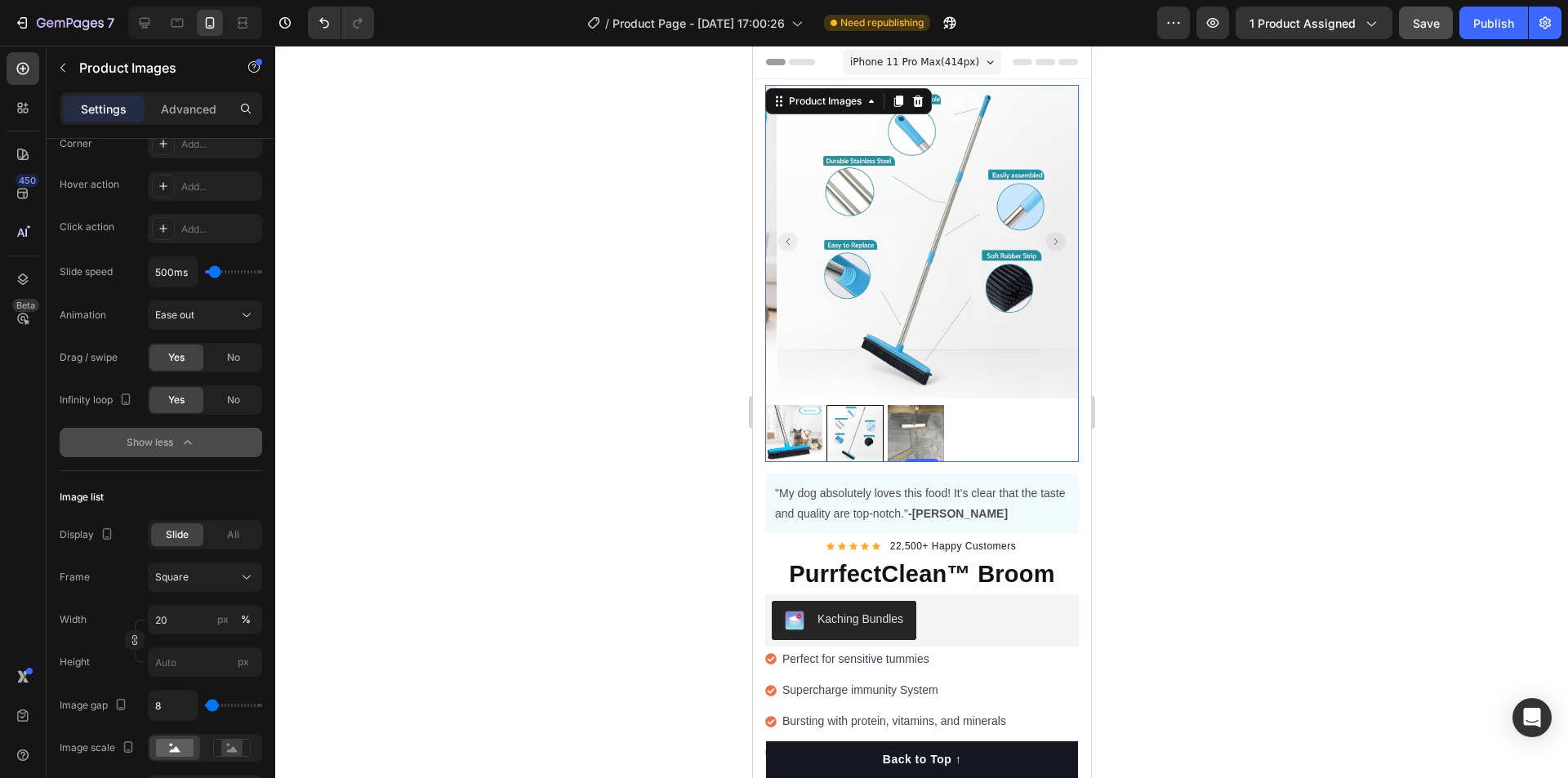
click at [792, 409] on img at bounding box center [793, 434] width 57 height 57
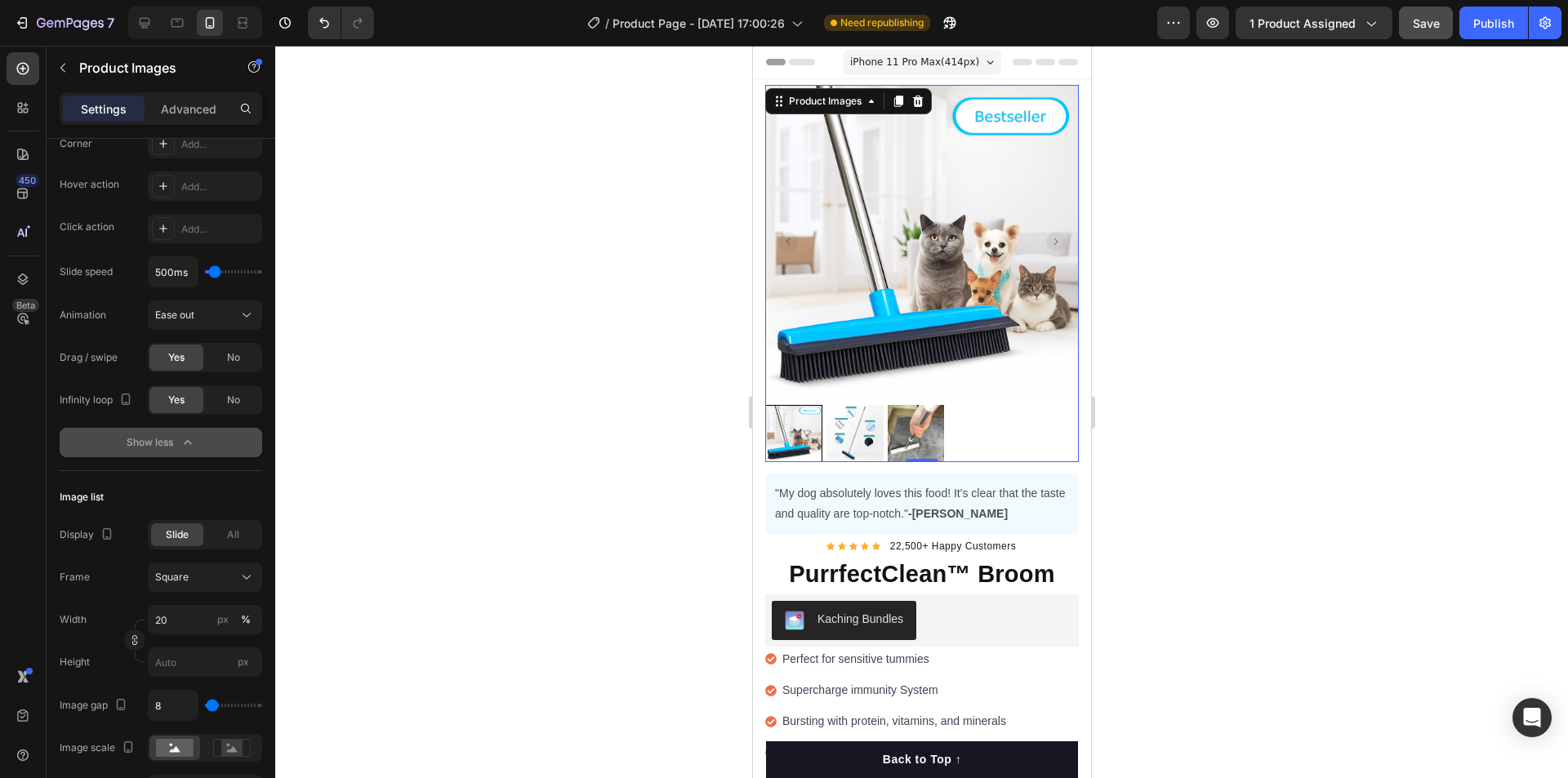
click at [789, 235] on rect "Carousel Back Arrow" at bounding box center [787, 242] width 20 height 20
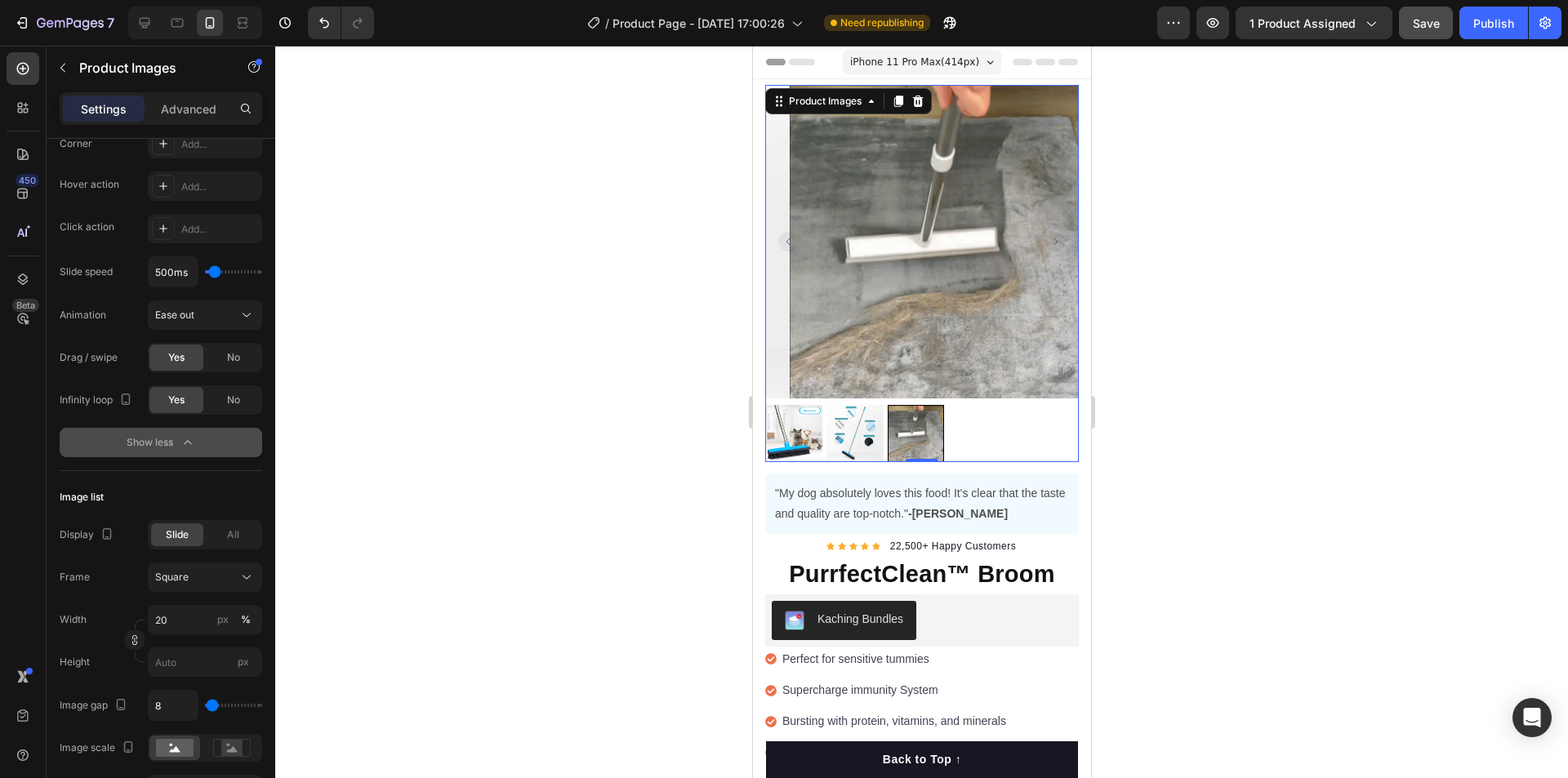
click at [1045, 234] on rect "Carousel Next Arrow" at bounding box center [1055, 242] width 20 height 20
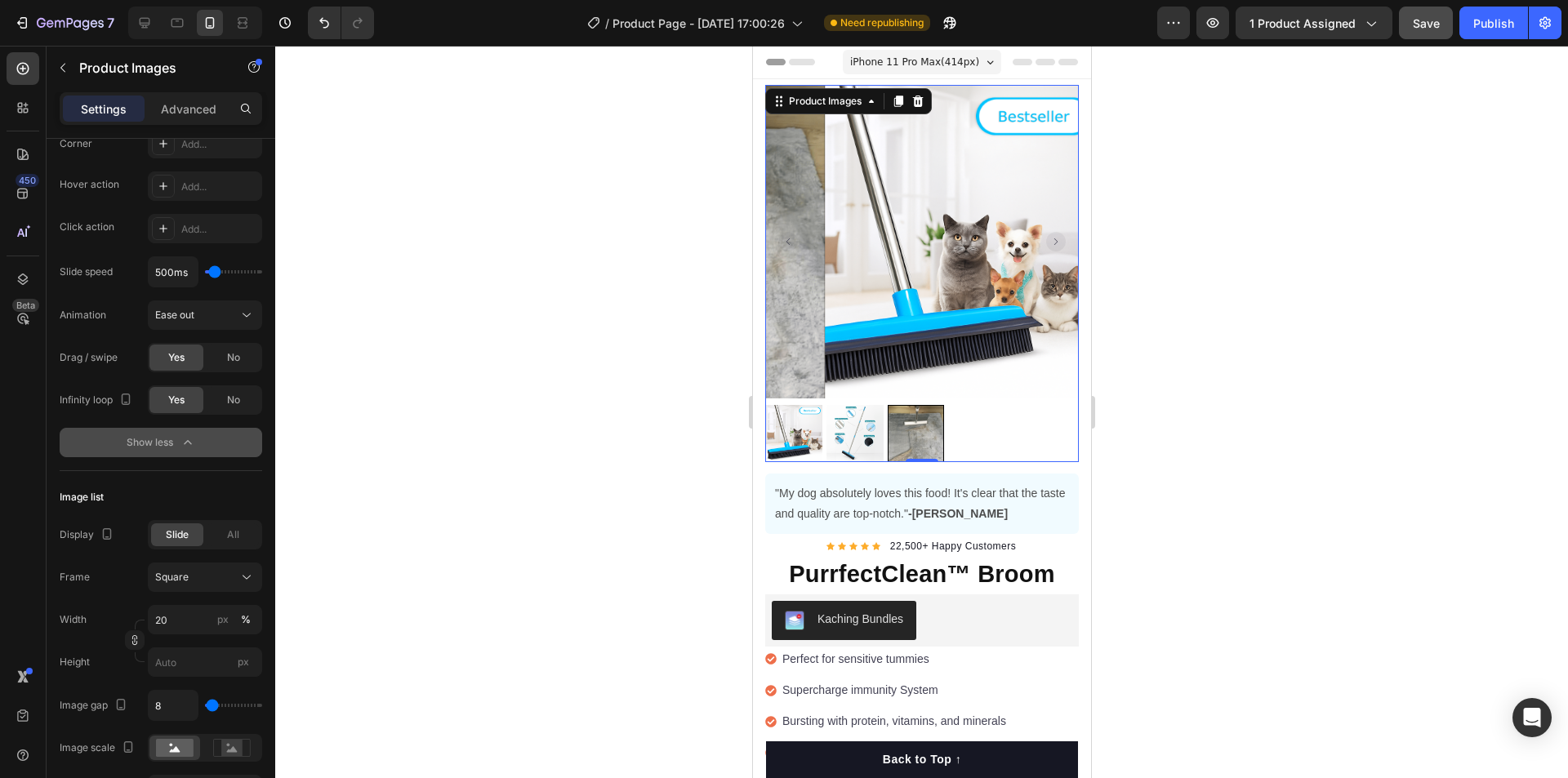
click at [1045, 234] on rect "Carousel Next Arrow" at bounding box center [1055, 242] width 20 height 20
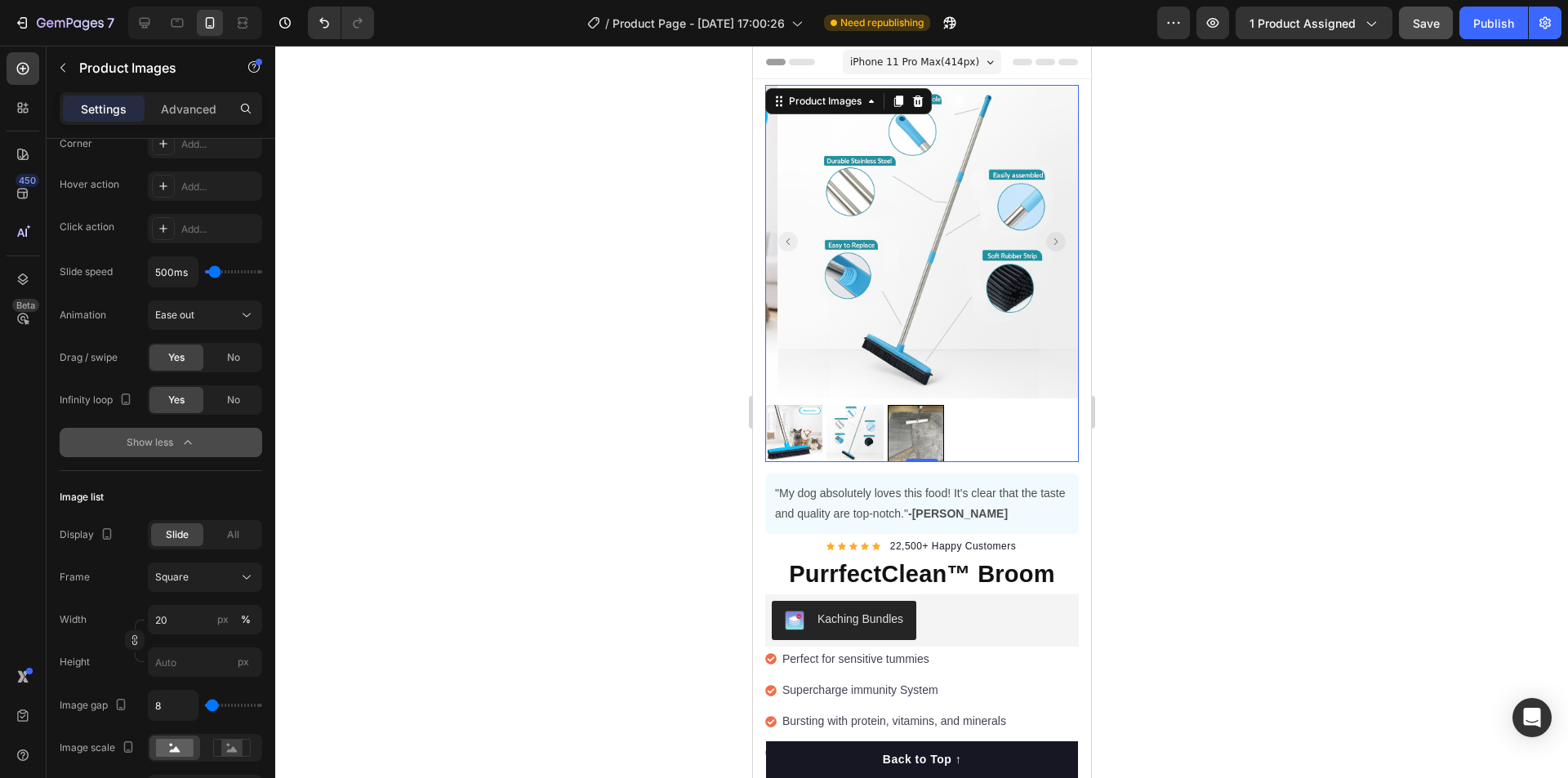
click at [1045, 234] on rect "Carousel Next Arrow" at bounding box center [1055, 242] width 20 height 20
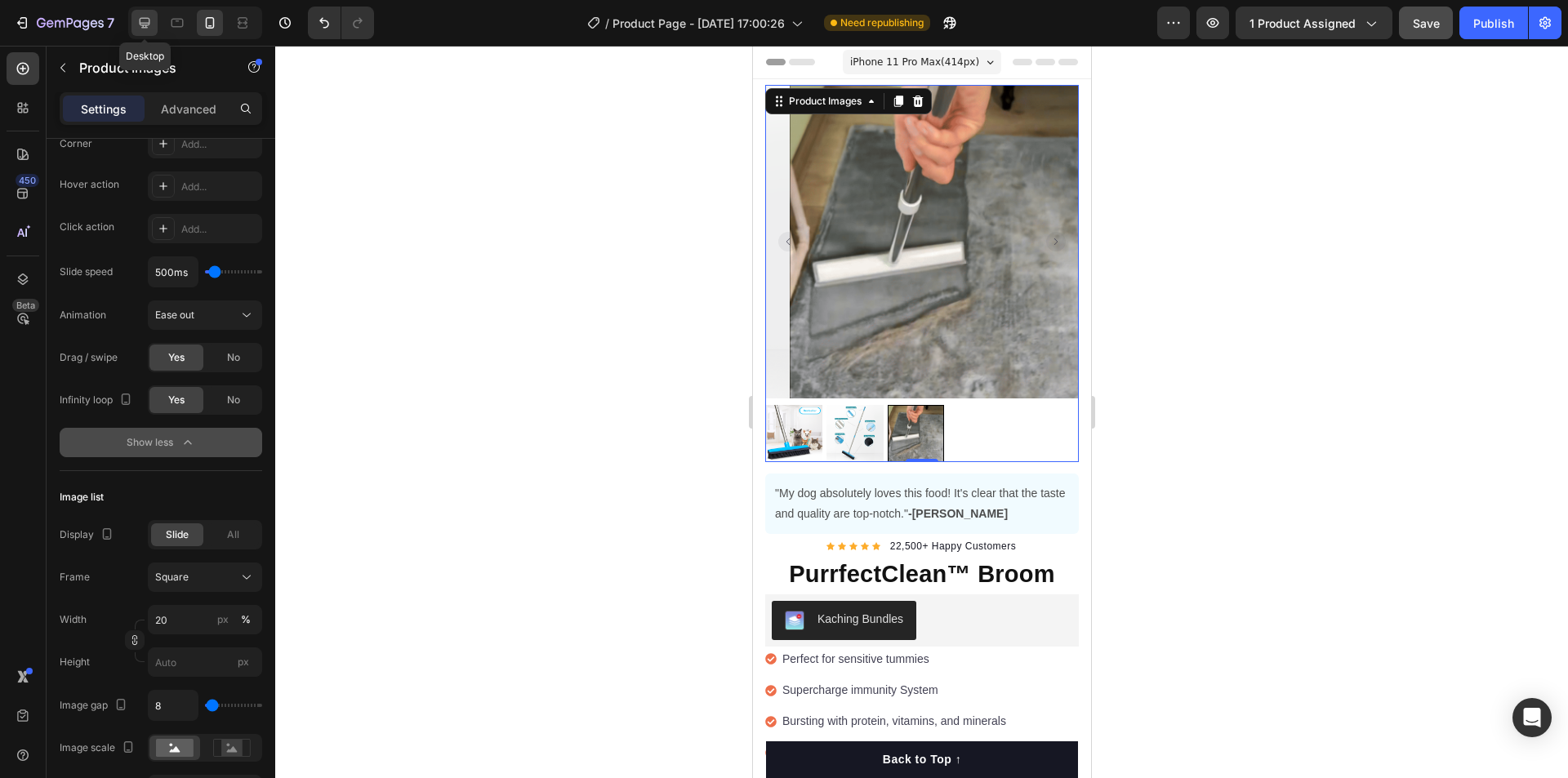
click at [147, 17] on icon at bounding box center [145, 23] width 16 height 16
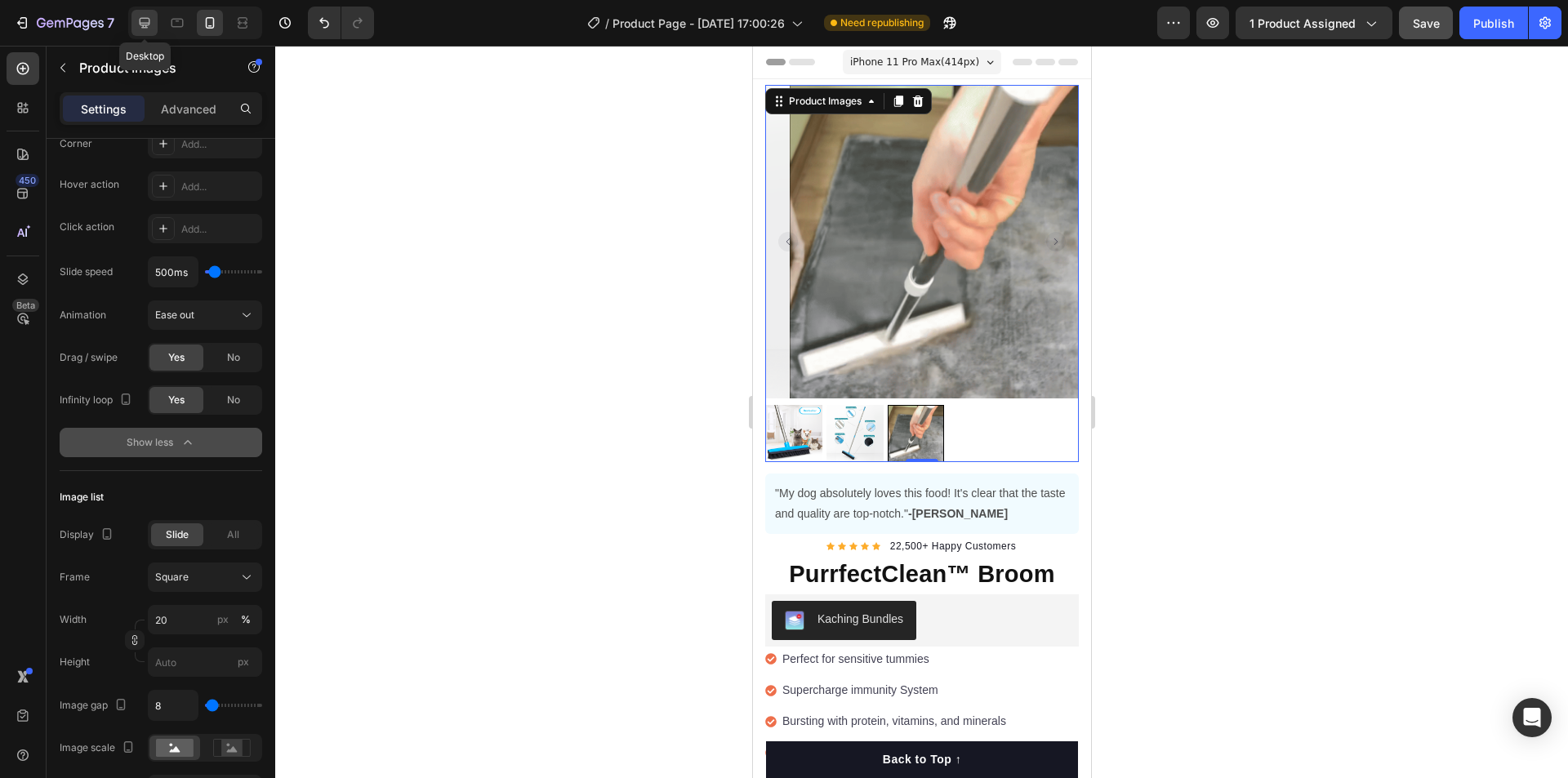
type input "100"
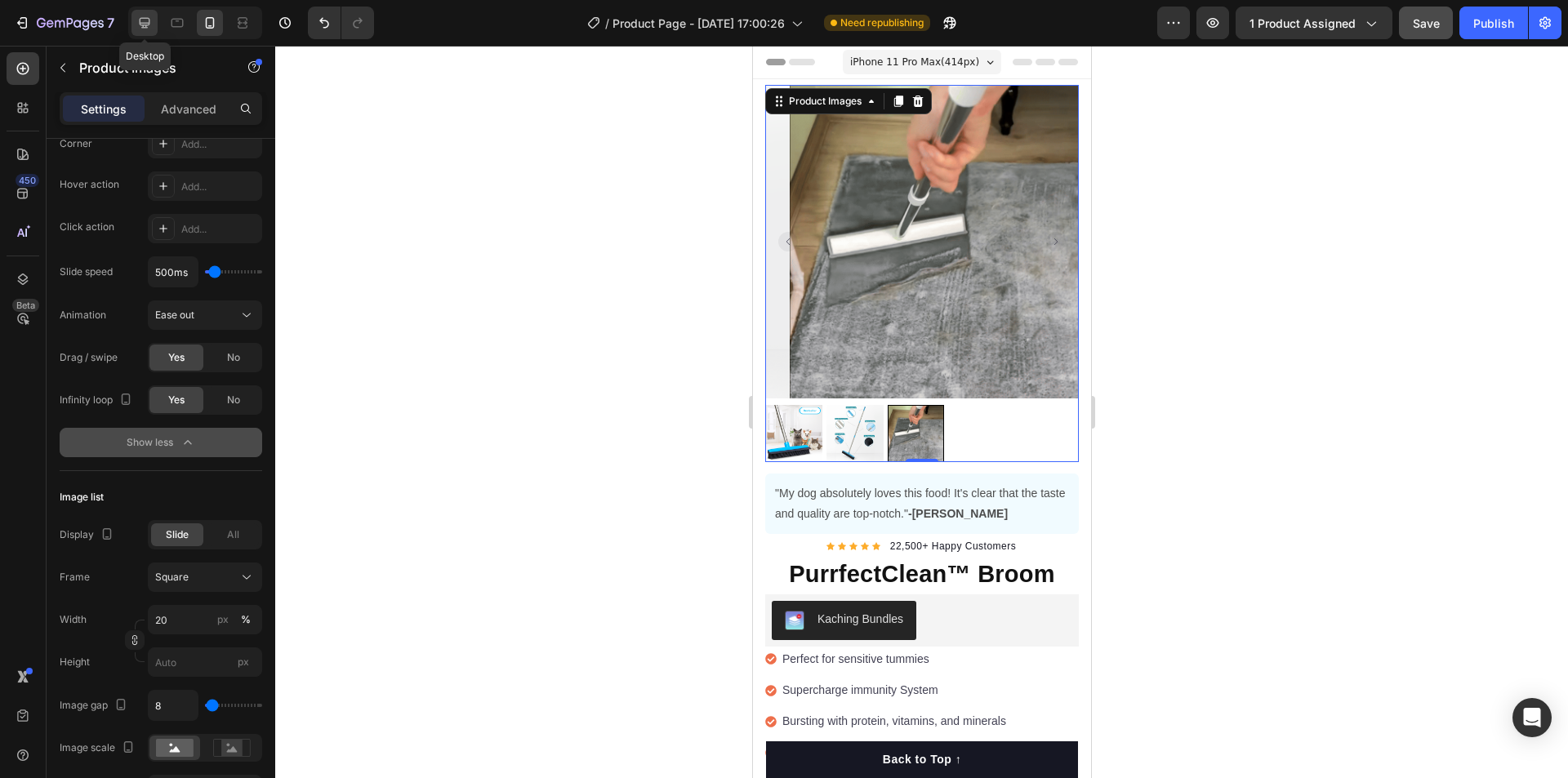
type input "12"
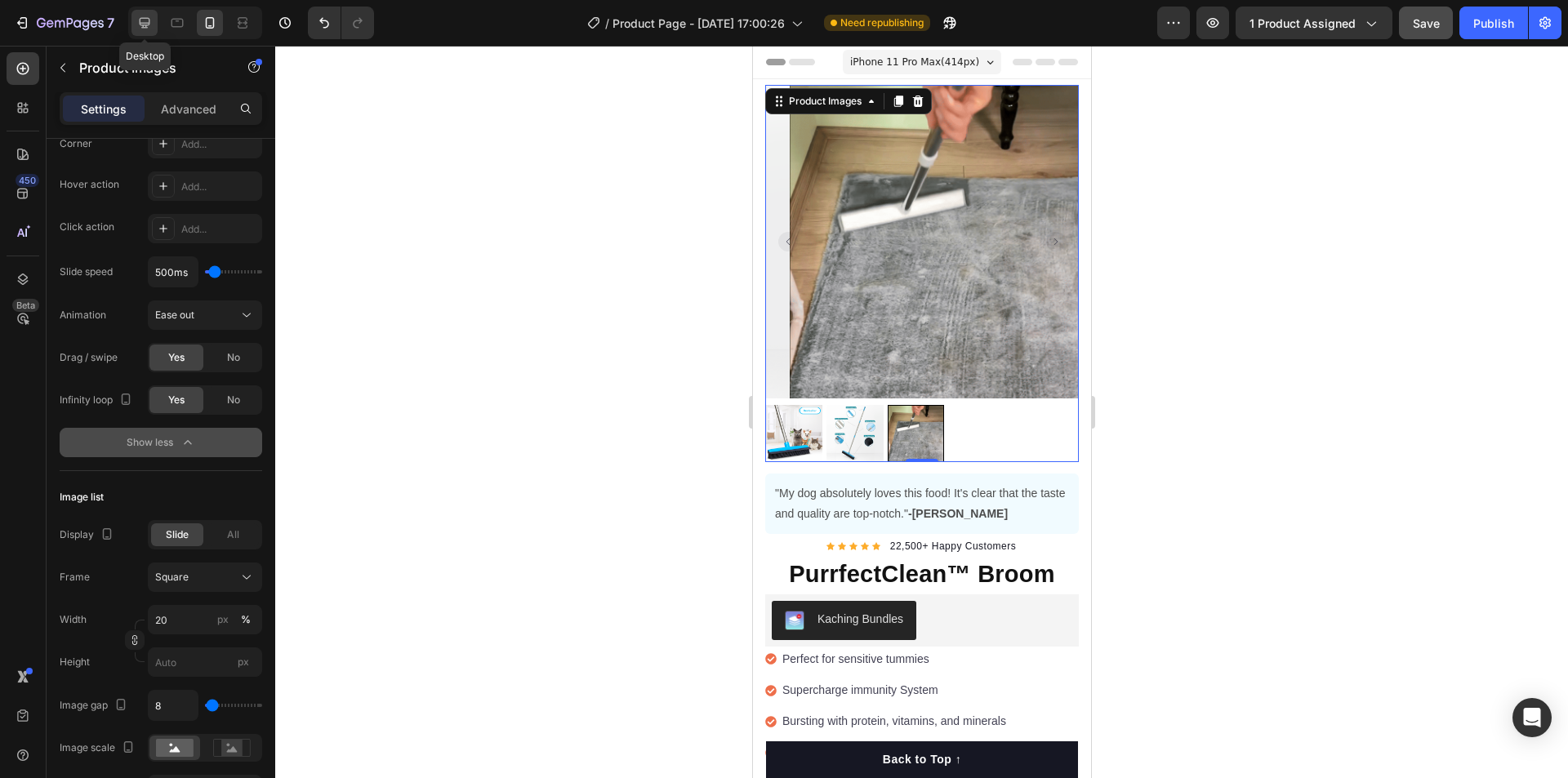
type input "12"
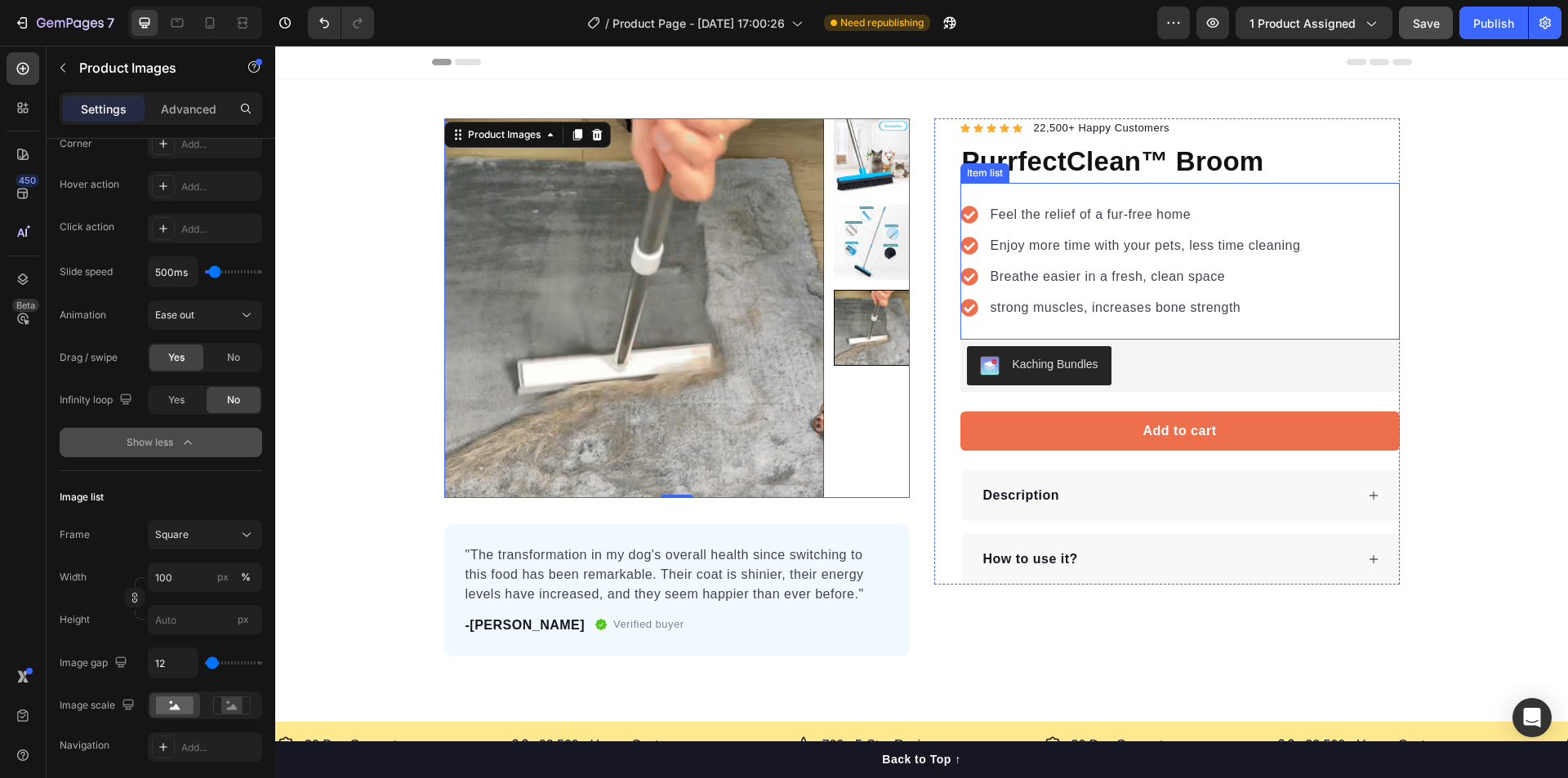
click at [1501, 216] on div "Product Images 0 "The transformation in my dog's overall health since switching…" at bounding box center [922, 387] width 1293 height 538
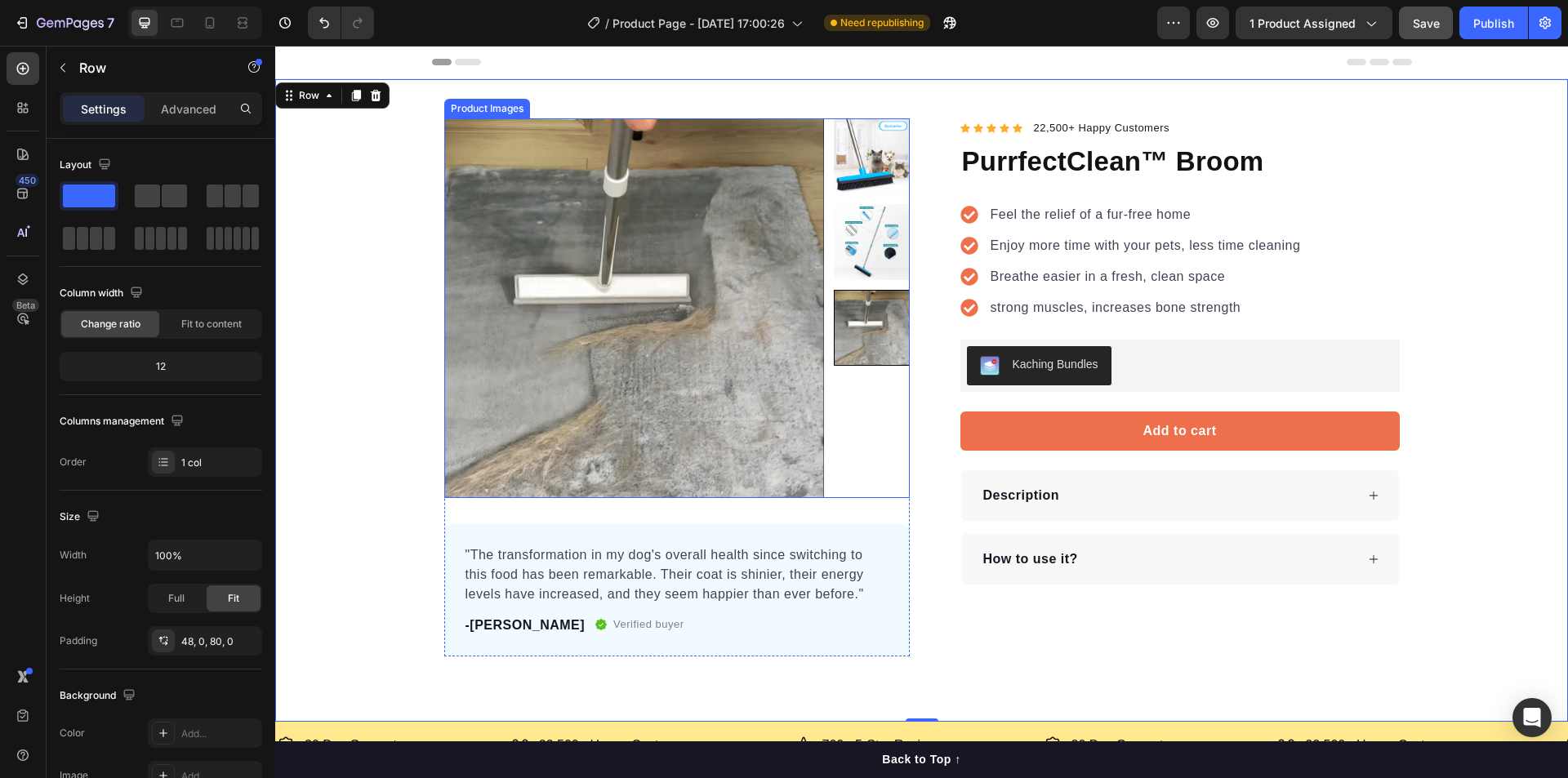
click at [477, 335] on img at bounding box center [634, 308] width 380 height 380
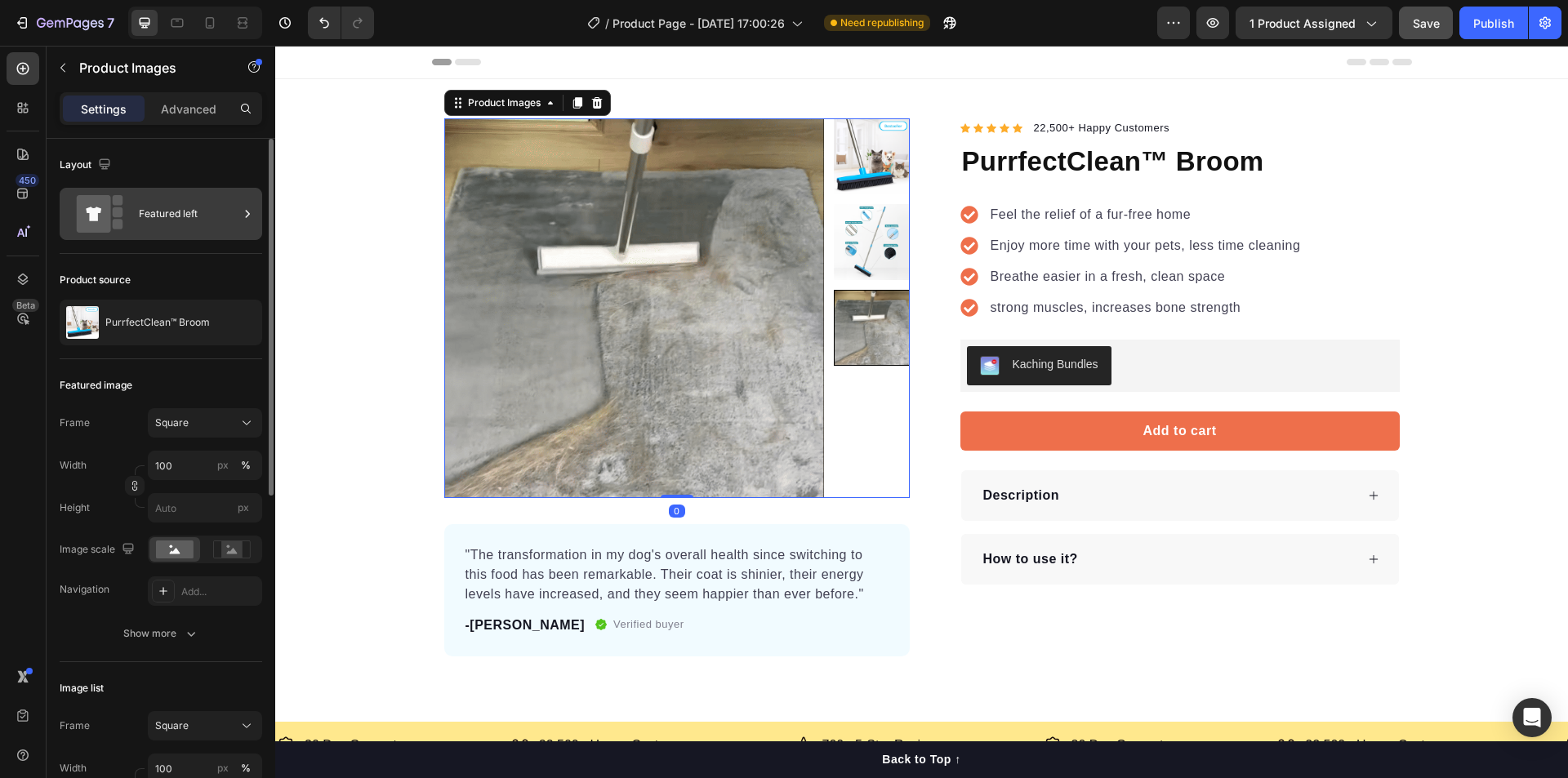
click at [215, 216] on div "Featured left" at bounding box center [189, 214] width 100 height 37
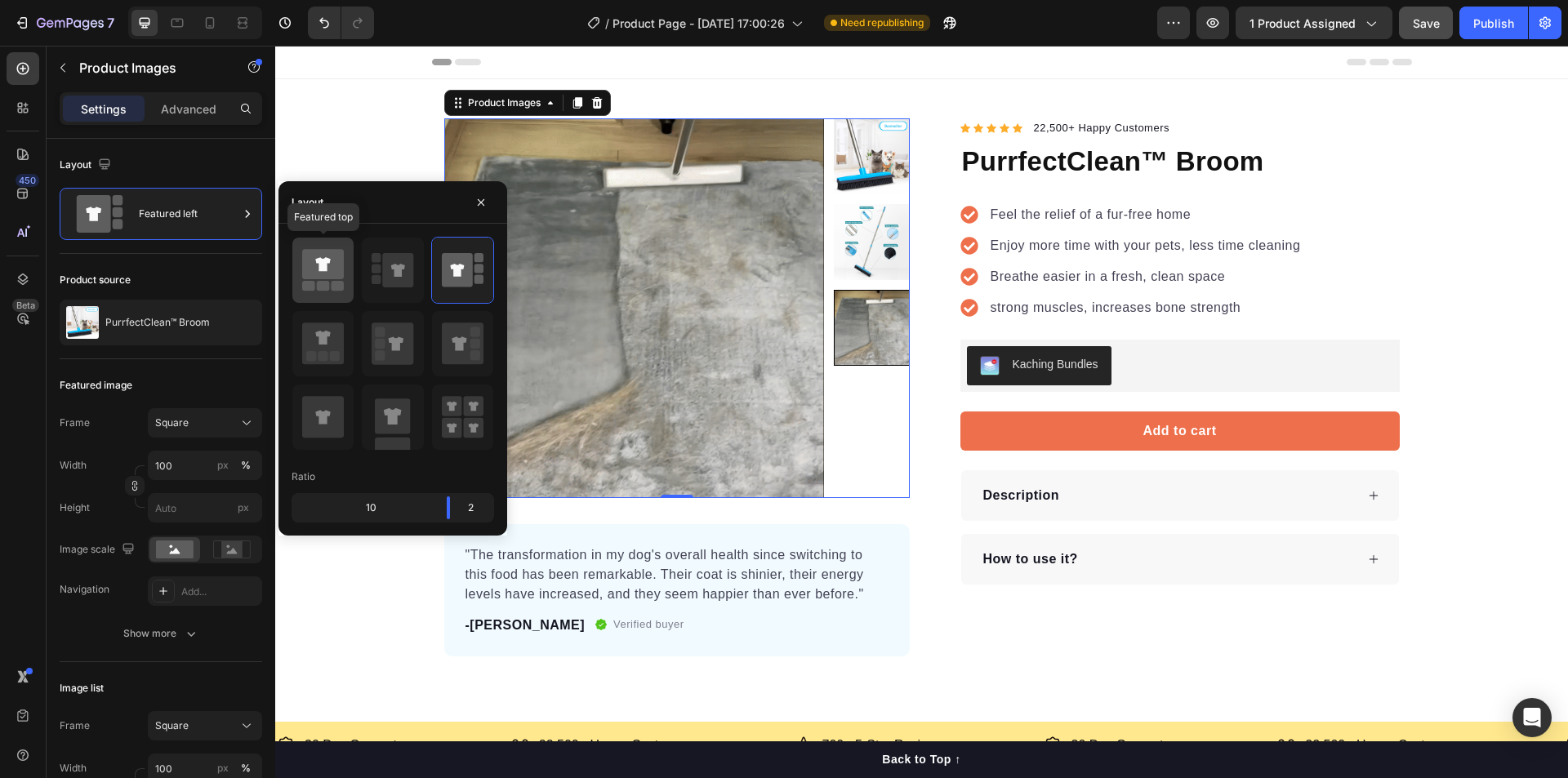
click at [327, 260] on icon at bounding box center [323, 264] width 15 height 14
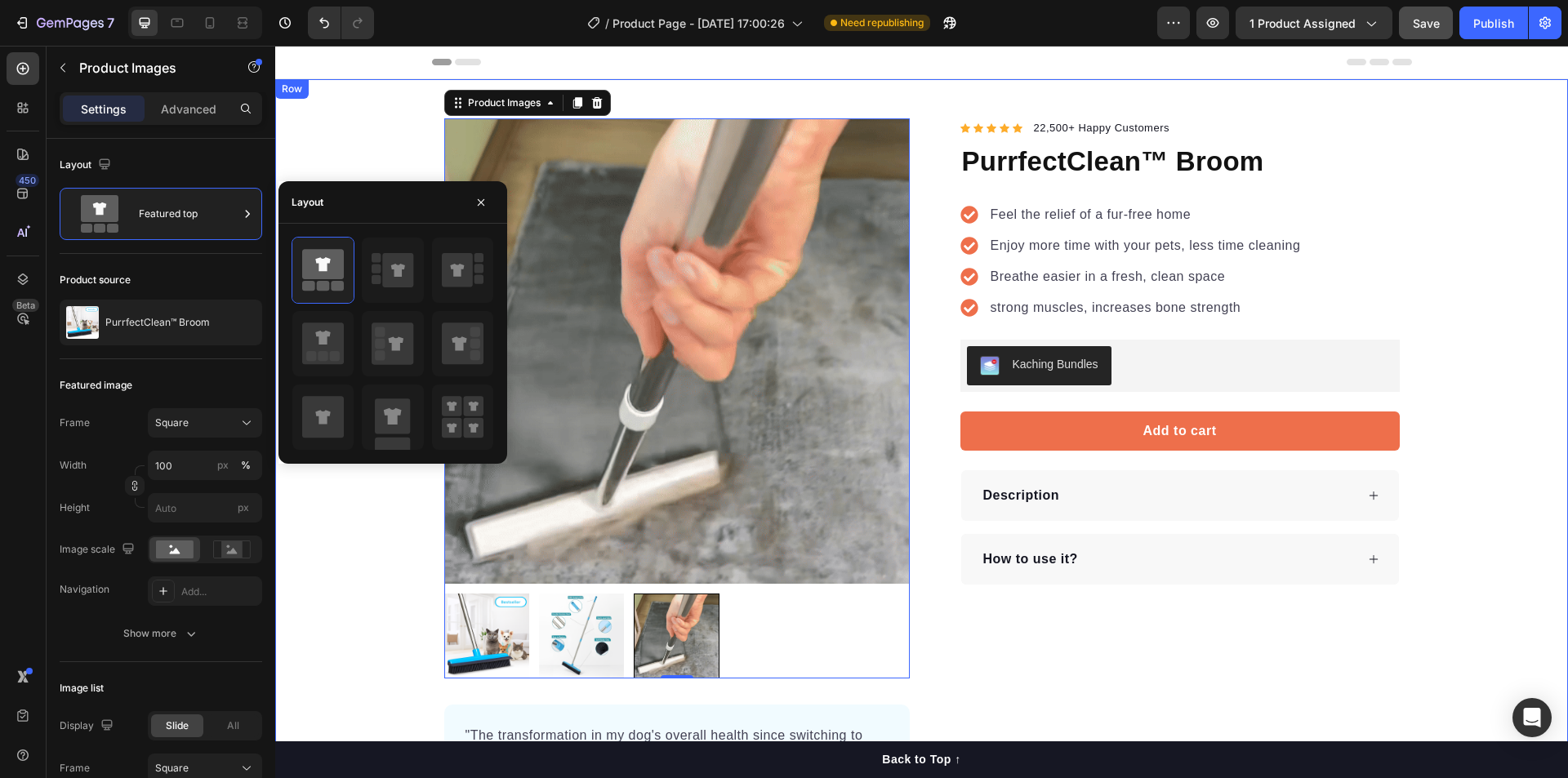
click at [302, 150] on div "Product Images 0 "The transformation in my dog's overall health since switching…" at bounding box center [922, 477] width 1293 height 719
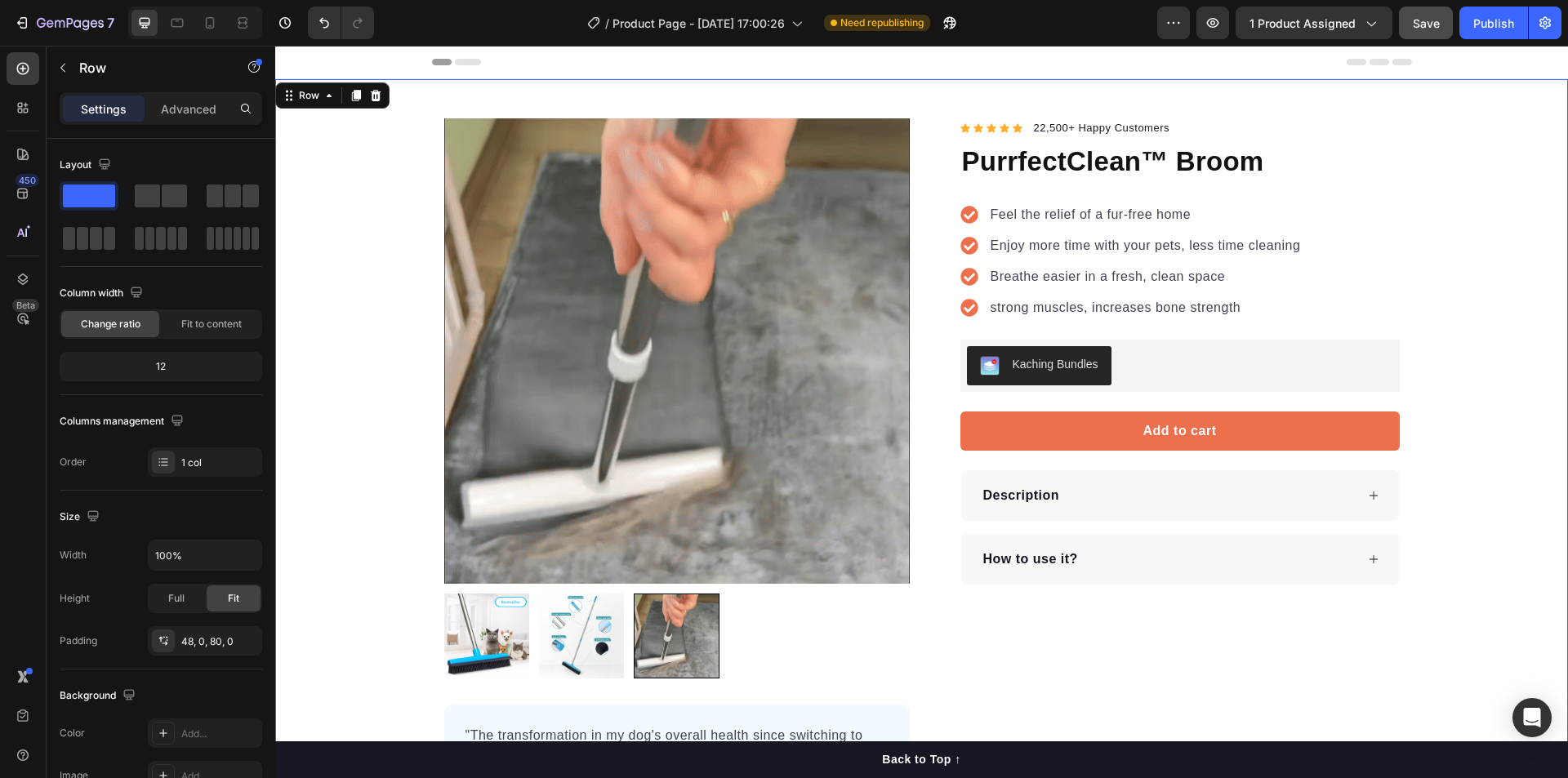
click at [1504, 316] on div "Product Images "The transformation in my dog's overall health since switching t…" at bounding box center [922, 477] width 1293 height 719
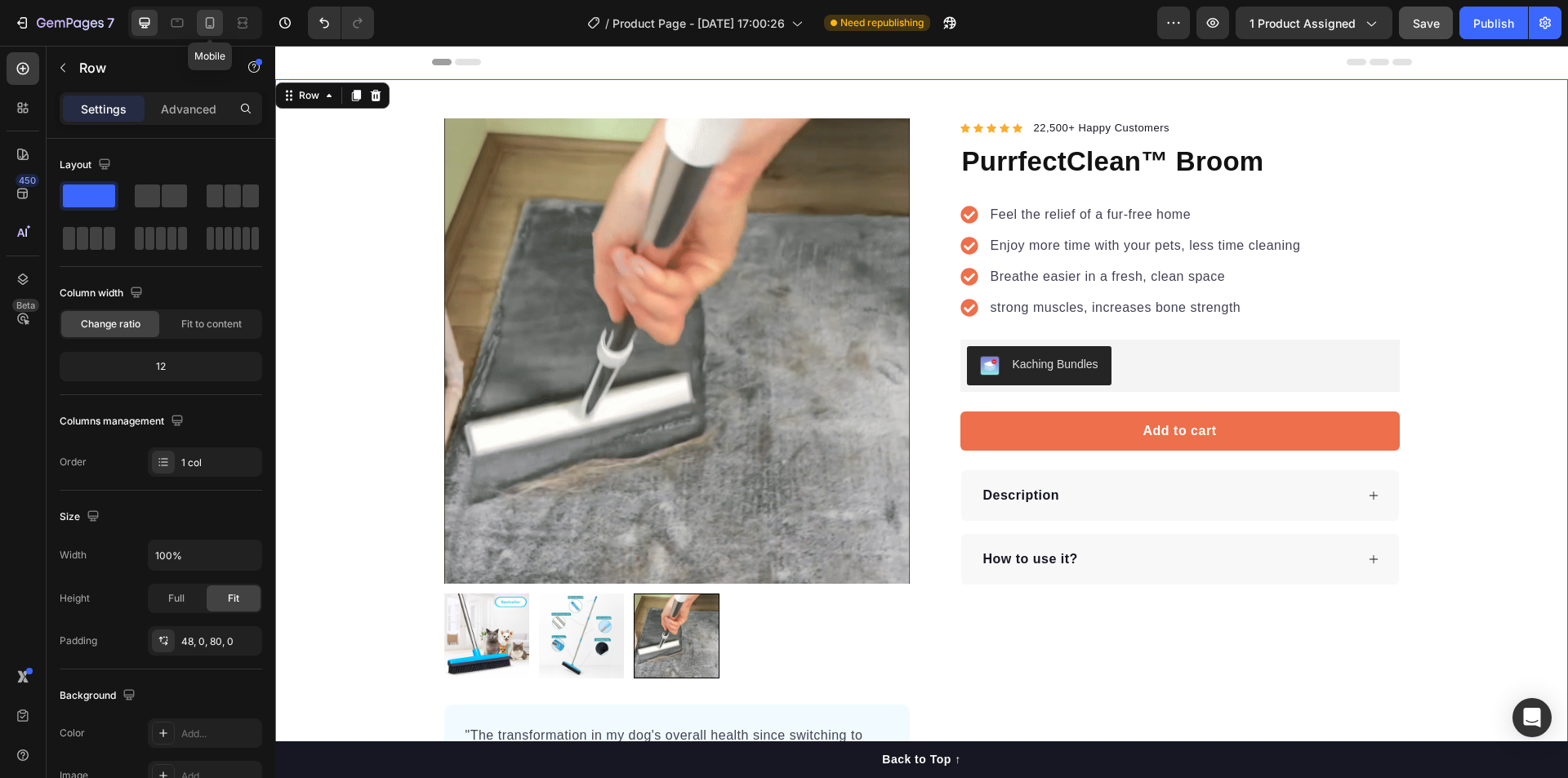
click at [208, 24] on icon at bounding box center [210, 23] width 16 height 16
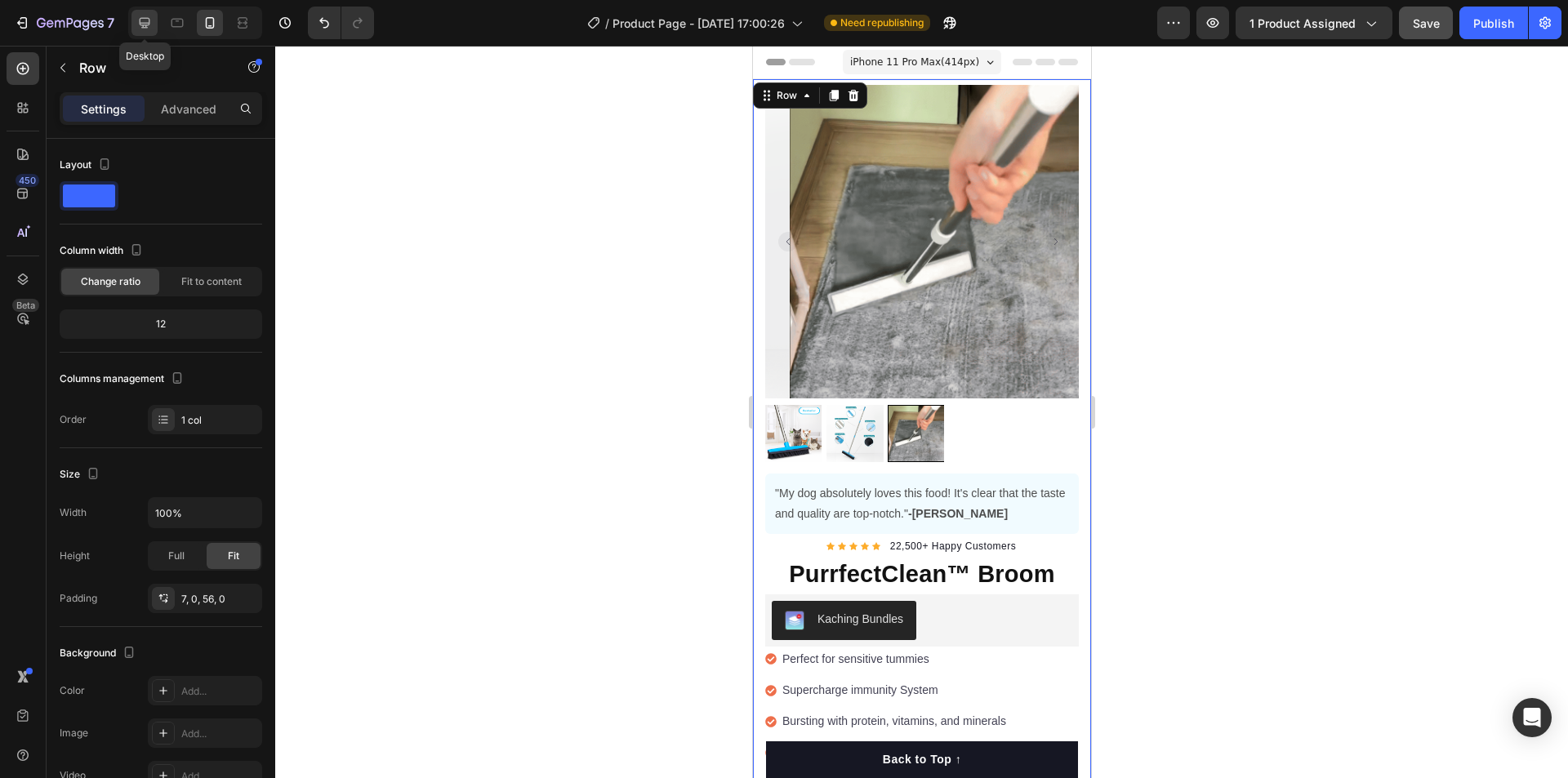
click at [146, 25] on icon at bounding box center [145, 24] width 11 height 11
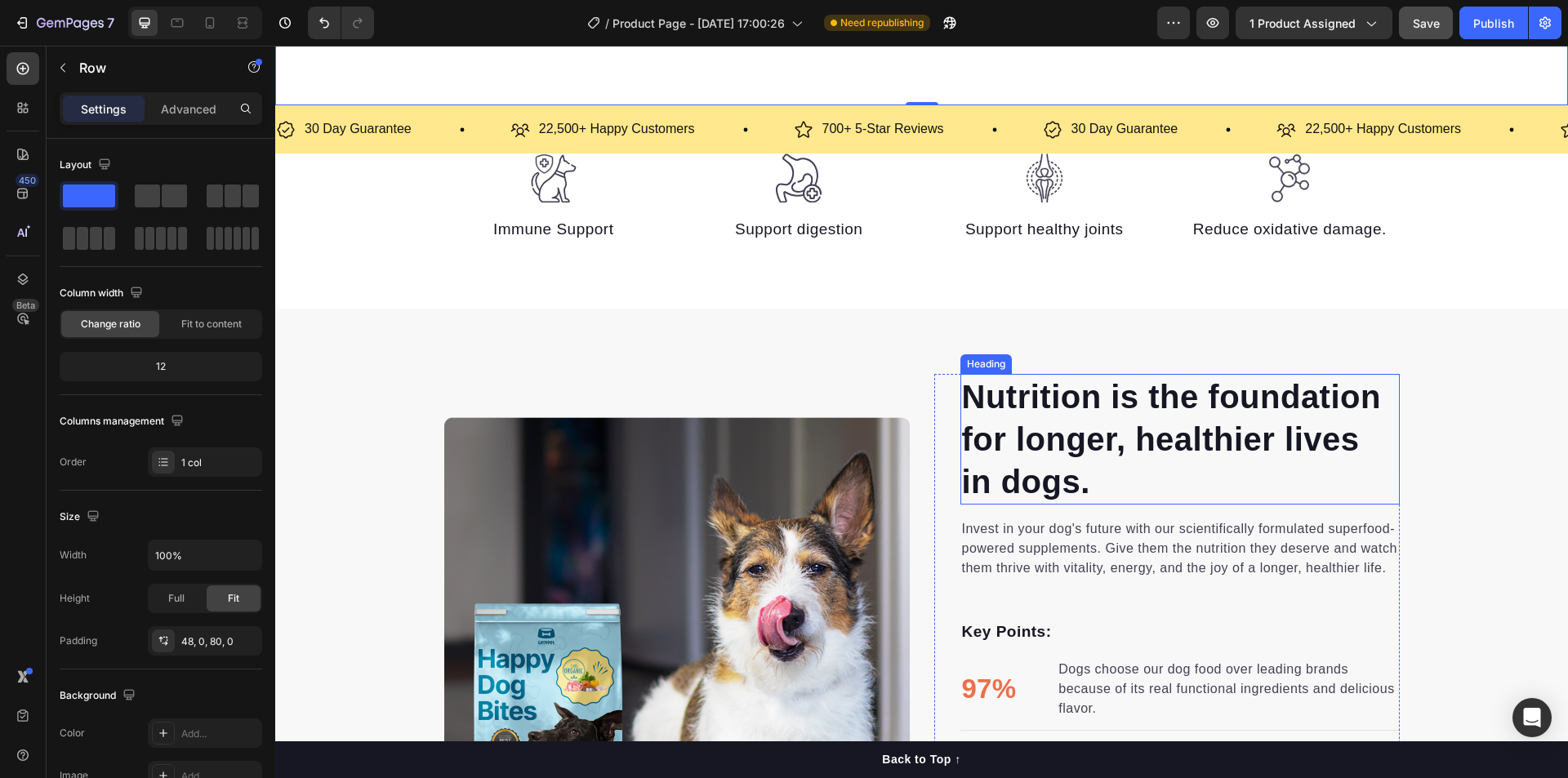
scroll to position [734, 0]
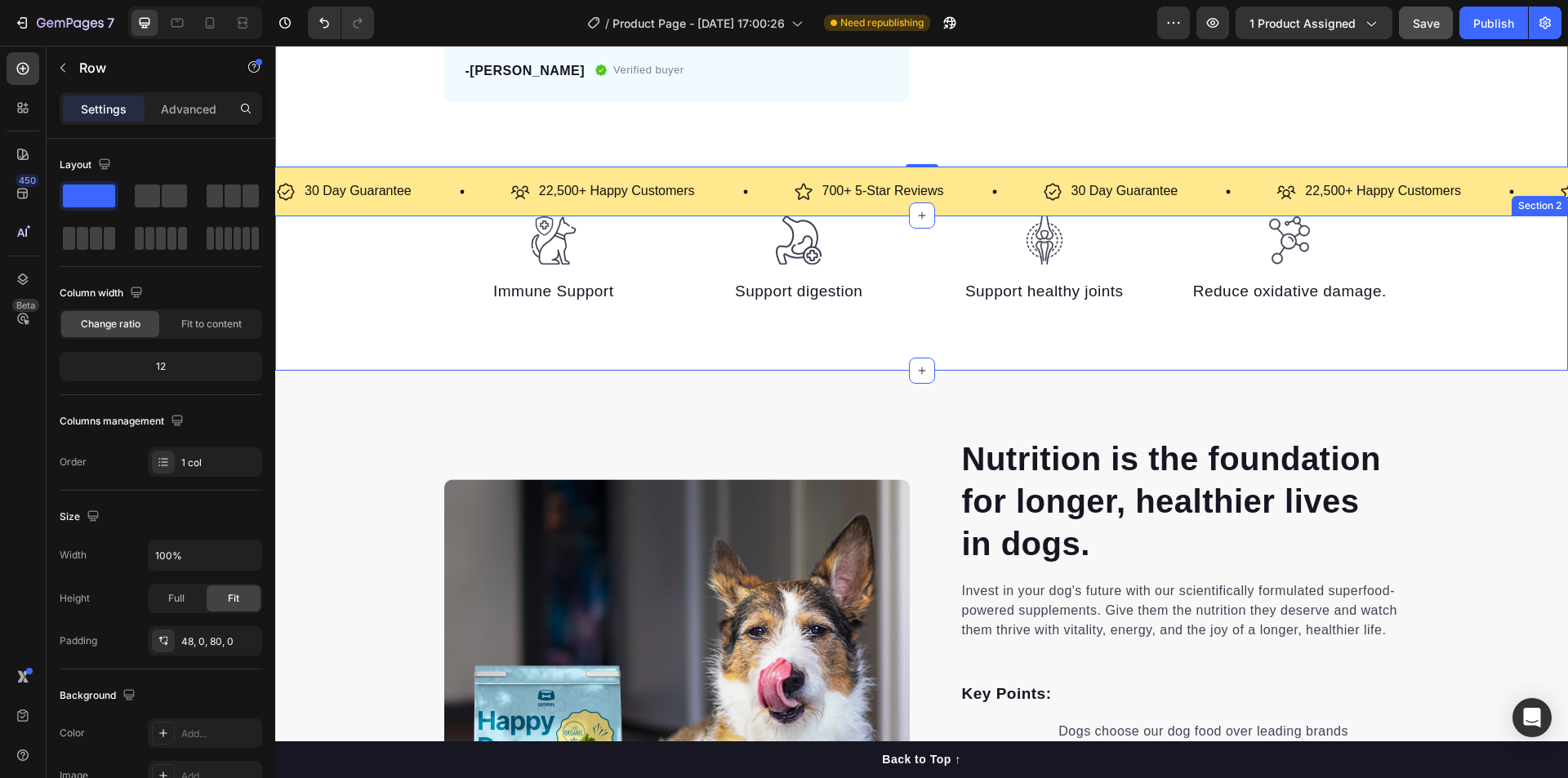
click at [294, 334] on div "Image Immune Support Text block Image Support digestion Text block Image Suppor…" at bounding box center [922, 293] width 1293 height 155
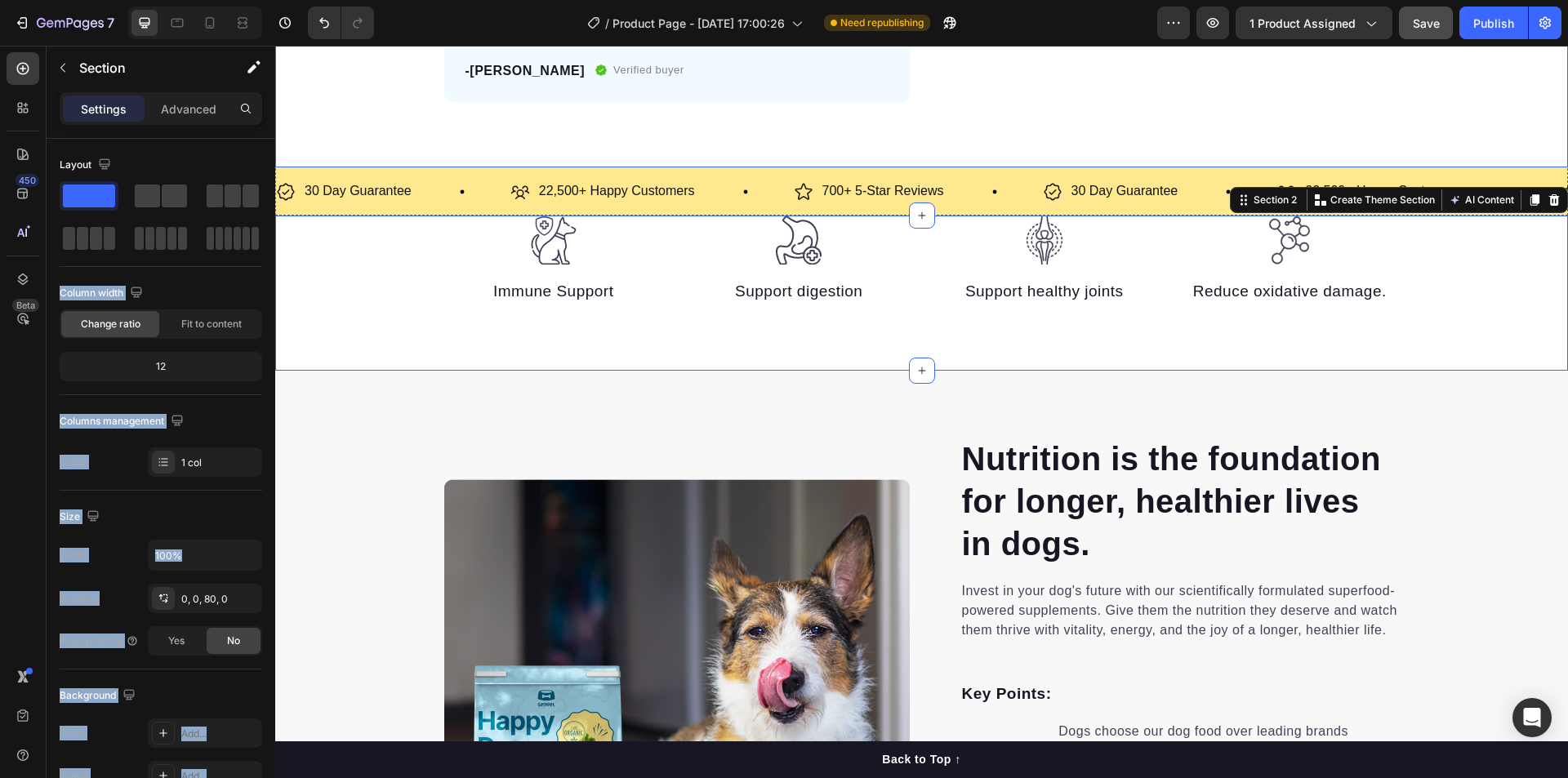
drag, startPoint x: 355, startPoint y: 238, endPoint x: 372, endPoint y: 150, distance: 89.6
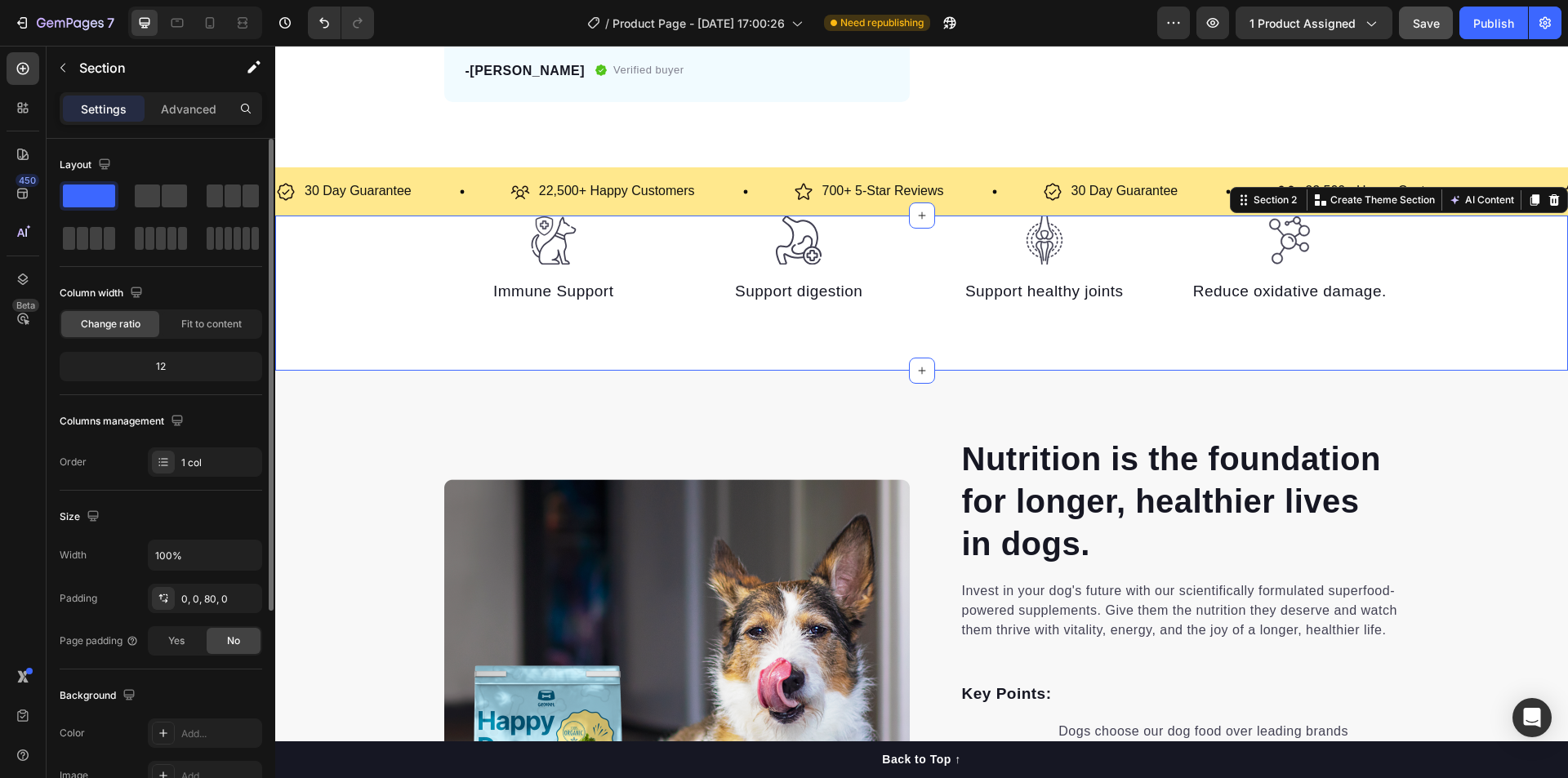
click at [190, 670] on div "Layout Column width Change ratio Fit to content 12 Columns management Order 1 c…" at bounding box center [161, 758] width 203 height 177
click at [177, 110] on p "Advanced" at bounding box center [188, 108] width 55 height 17
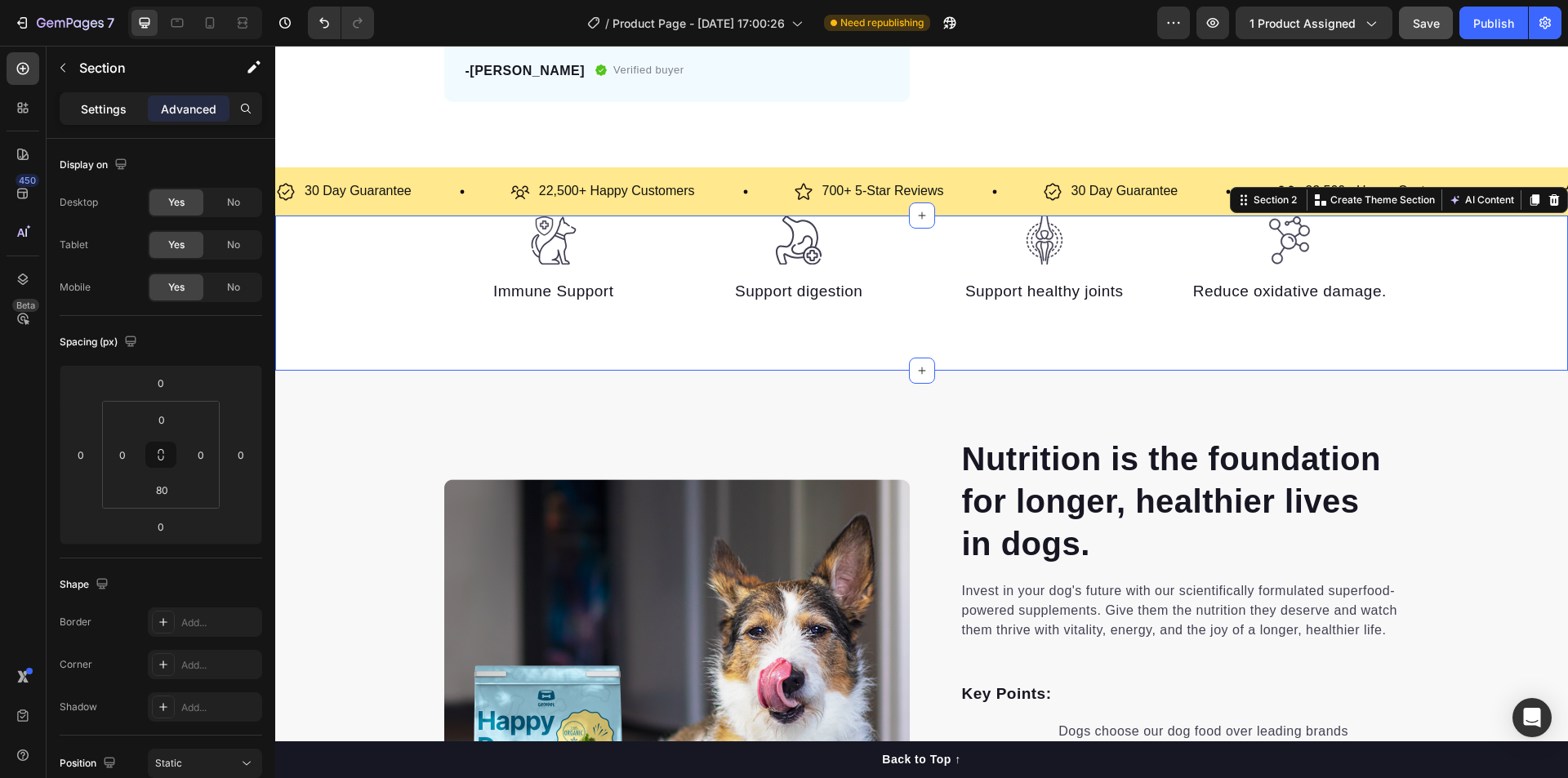
click at [99, 108] on p "Settings" at bounding box center [104, 108] width 45 height 17
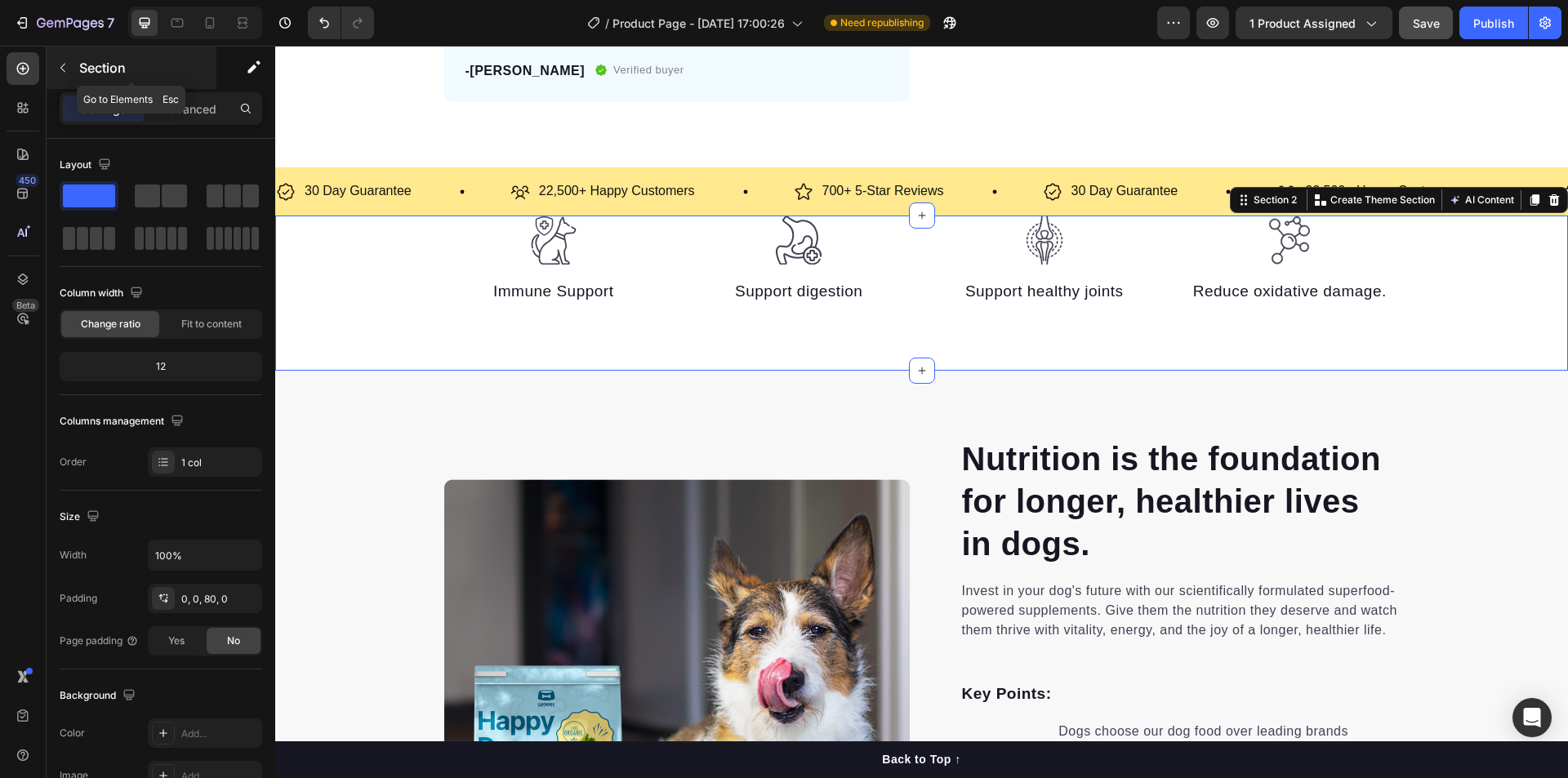
click at [65, 74] on icon "button" at bounding box center [63, 67] width 13 height 13
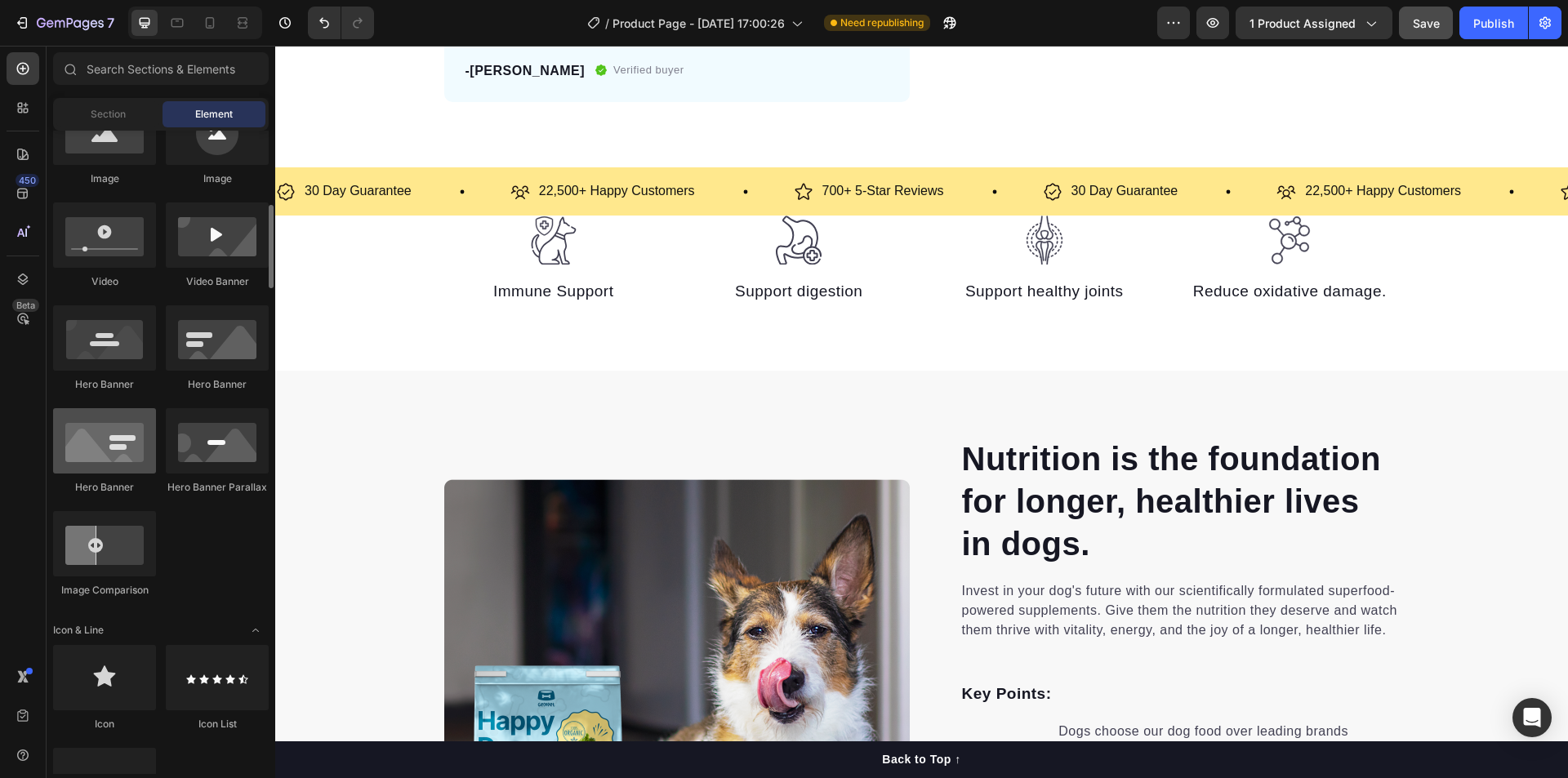
scroll to position [816, 0]
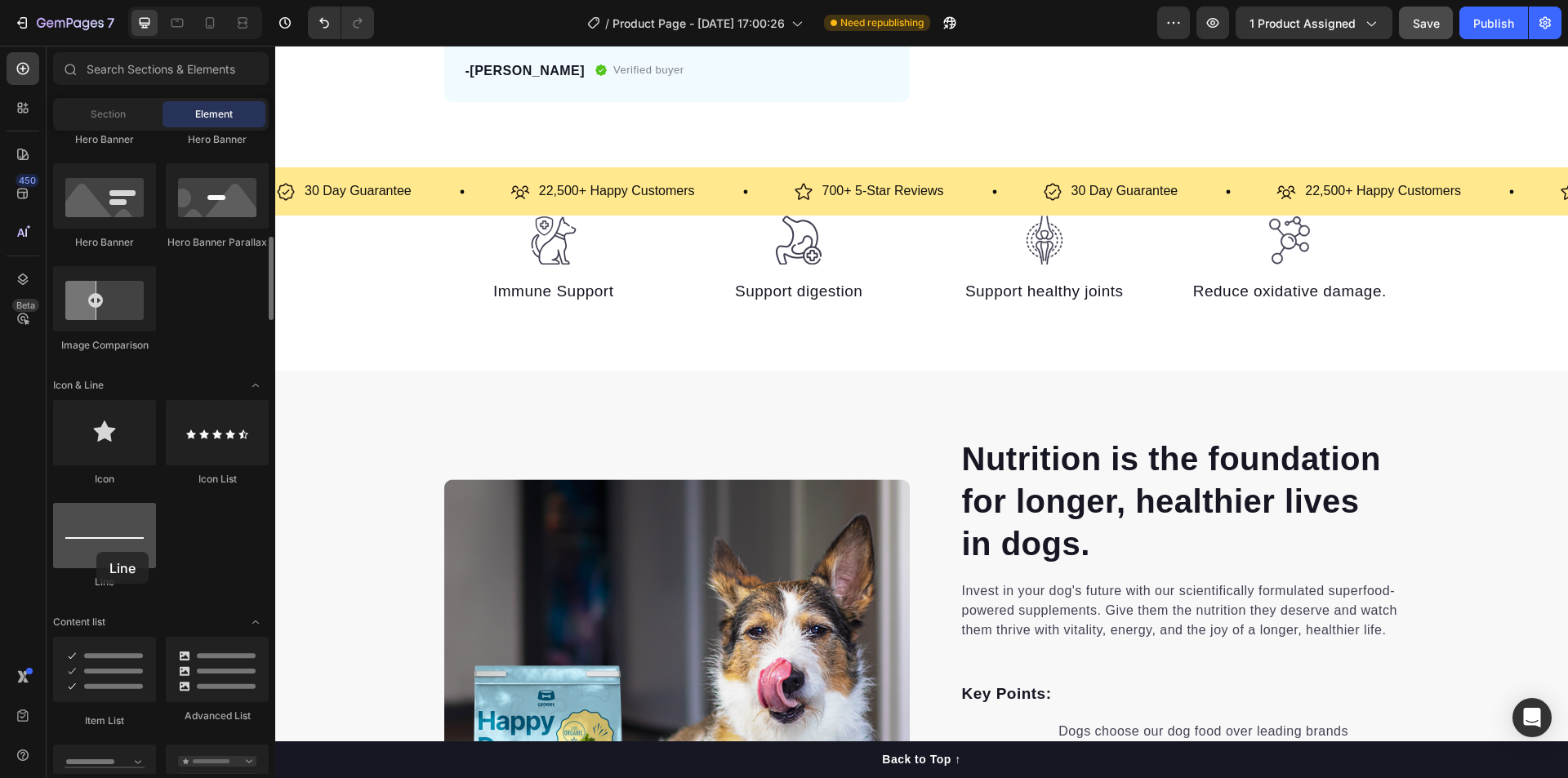
click at [96, 552] on div at bounding box center [104, 535] width 103 height 65
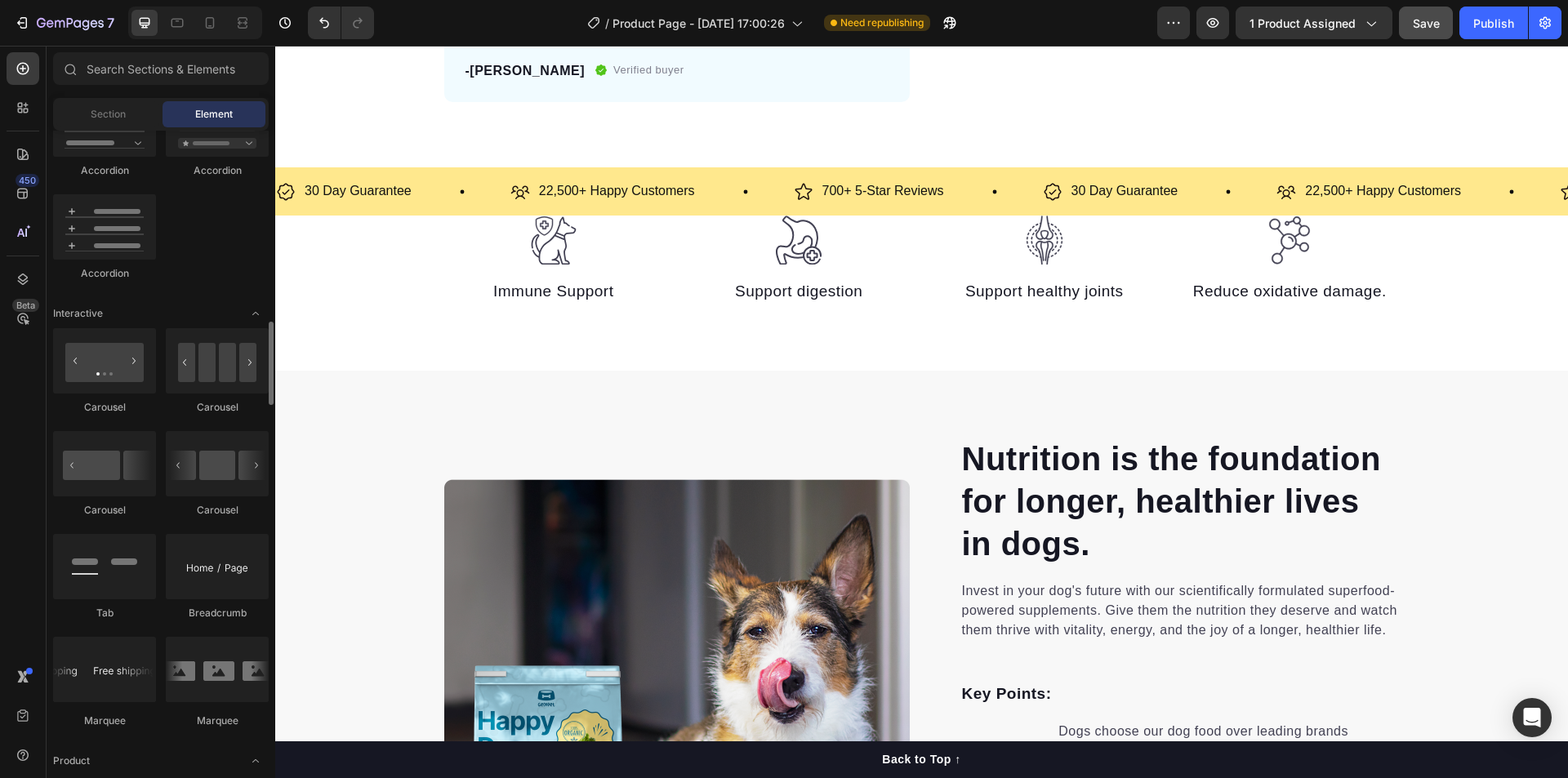
scroll to position [1388, 0]
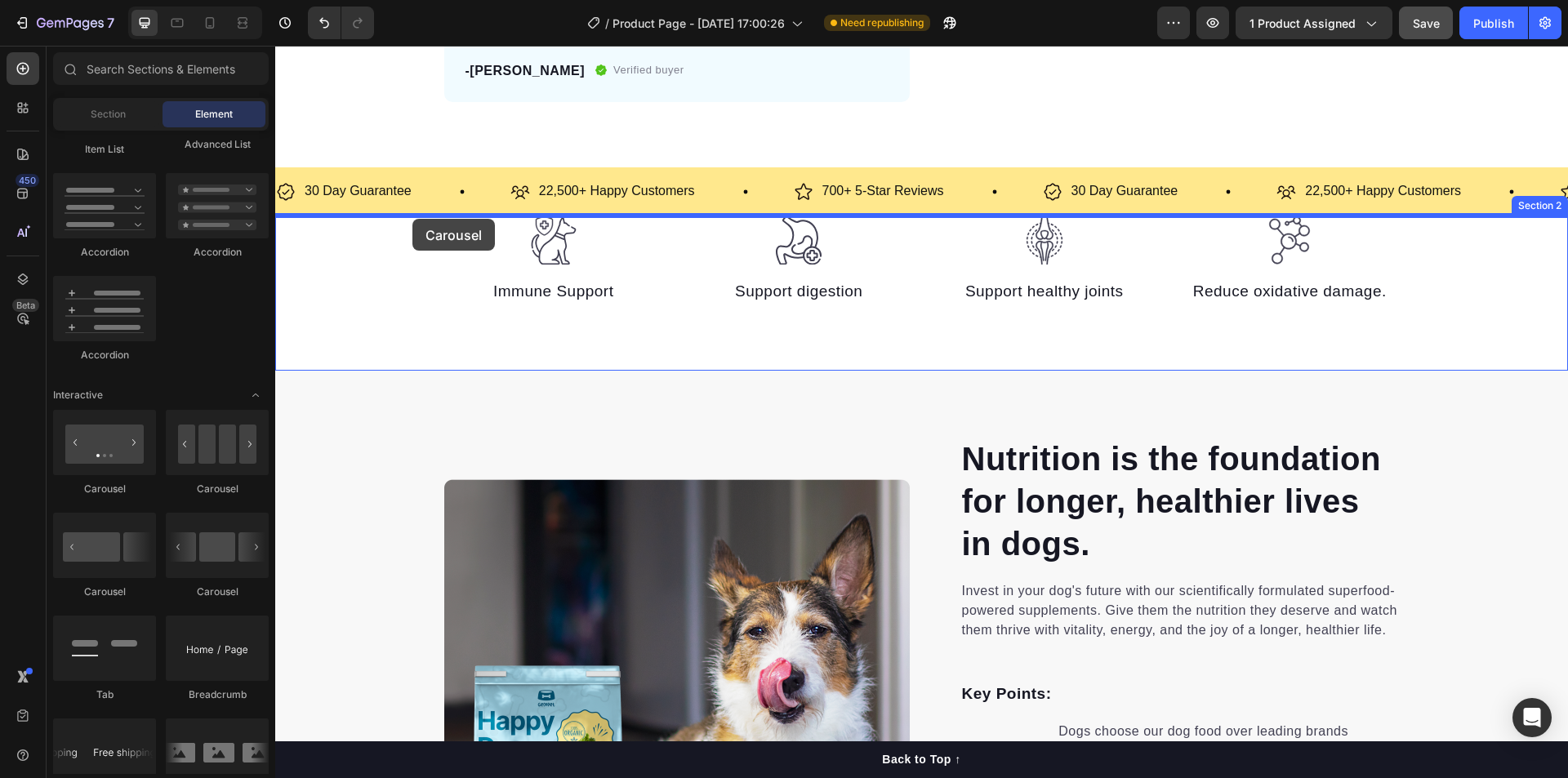
drag, startPoint x: 485, startPoint y: 501, endPoint x: 413, endPoint y: 219, distance: 291.0
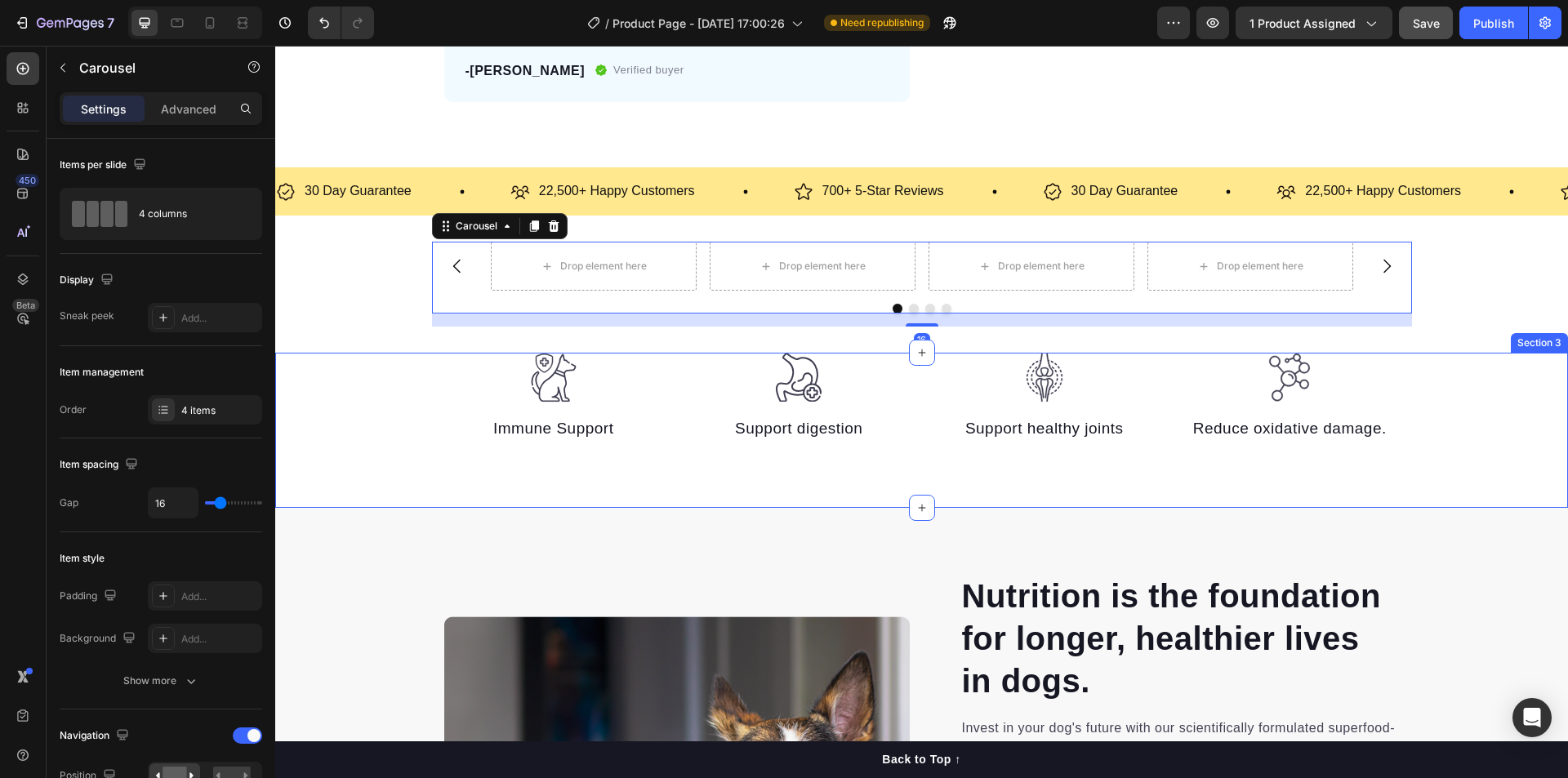
click at [417, 424] on div "Image Immune Support Text block Image Support digestion Text block Image Suppor…" at bounding box center [922, 397] width 1293 height 90
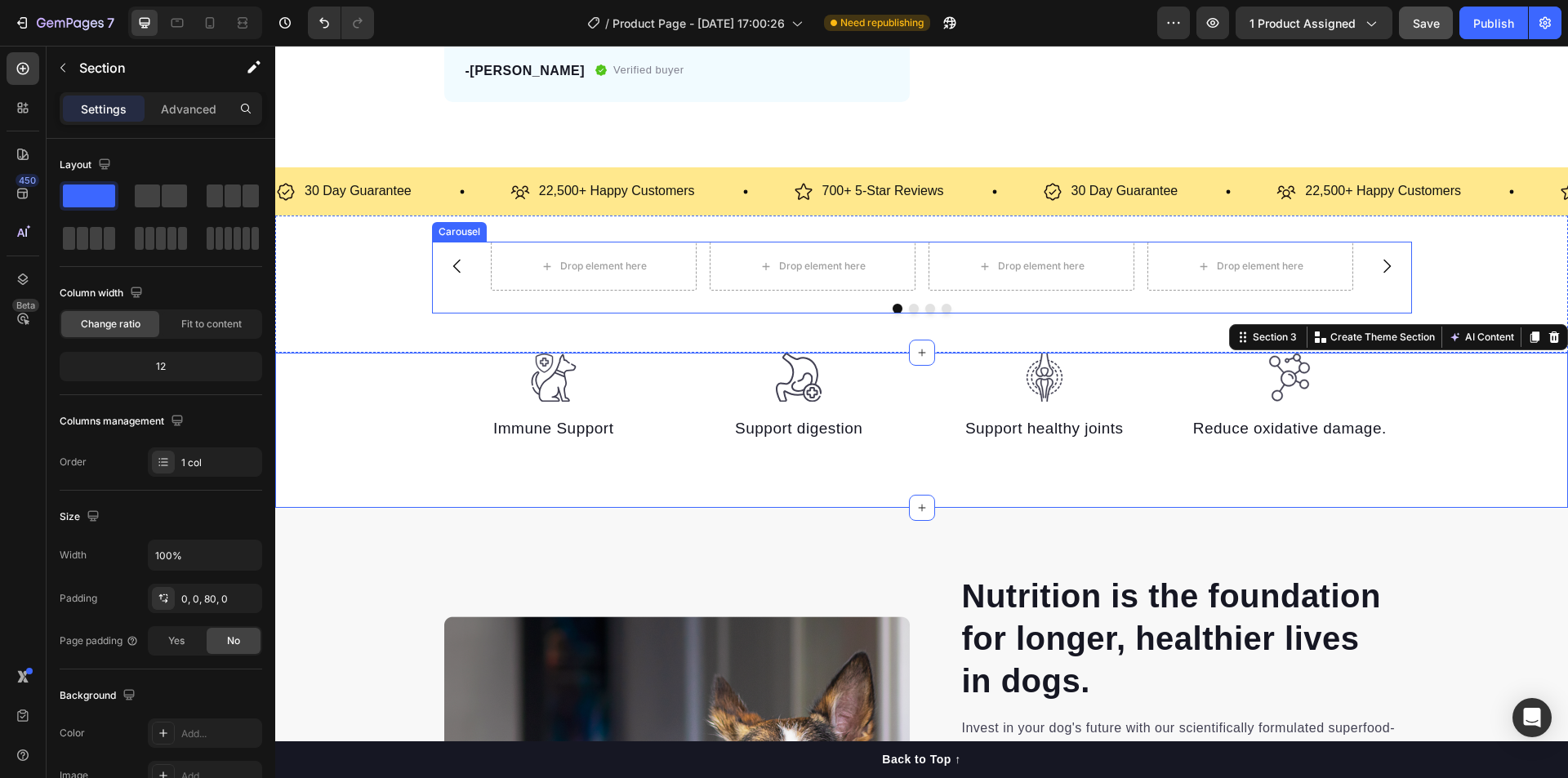
click at [497, 302] on div "Drop element here Drop element here Drop element here Drop element here Carousel" at bounding box center [922, 277] width 980 height 72
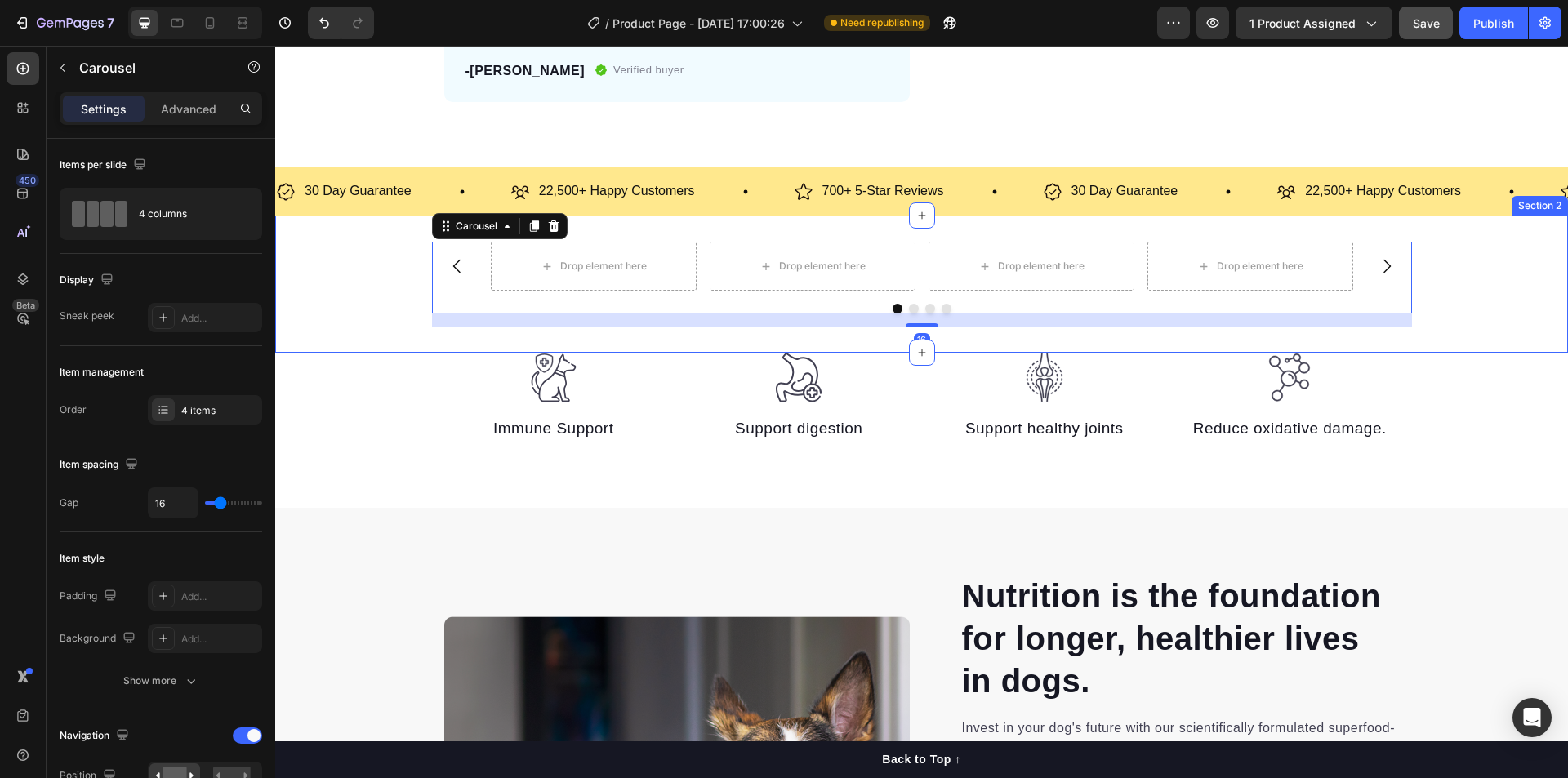
click at [331, 309] on div "Drop element here Drop element here Drop element here Drop element here Carouse…" at bounding box center [922, 284] width 1293 height 85
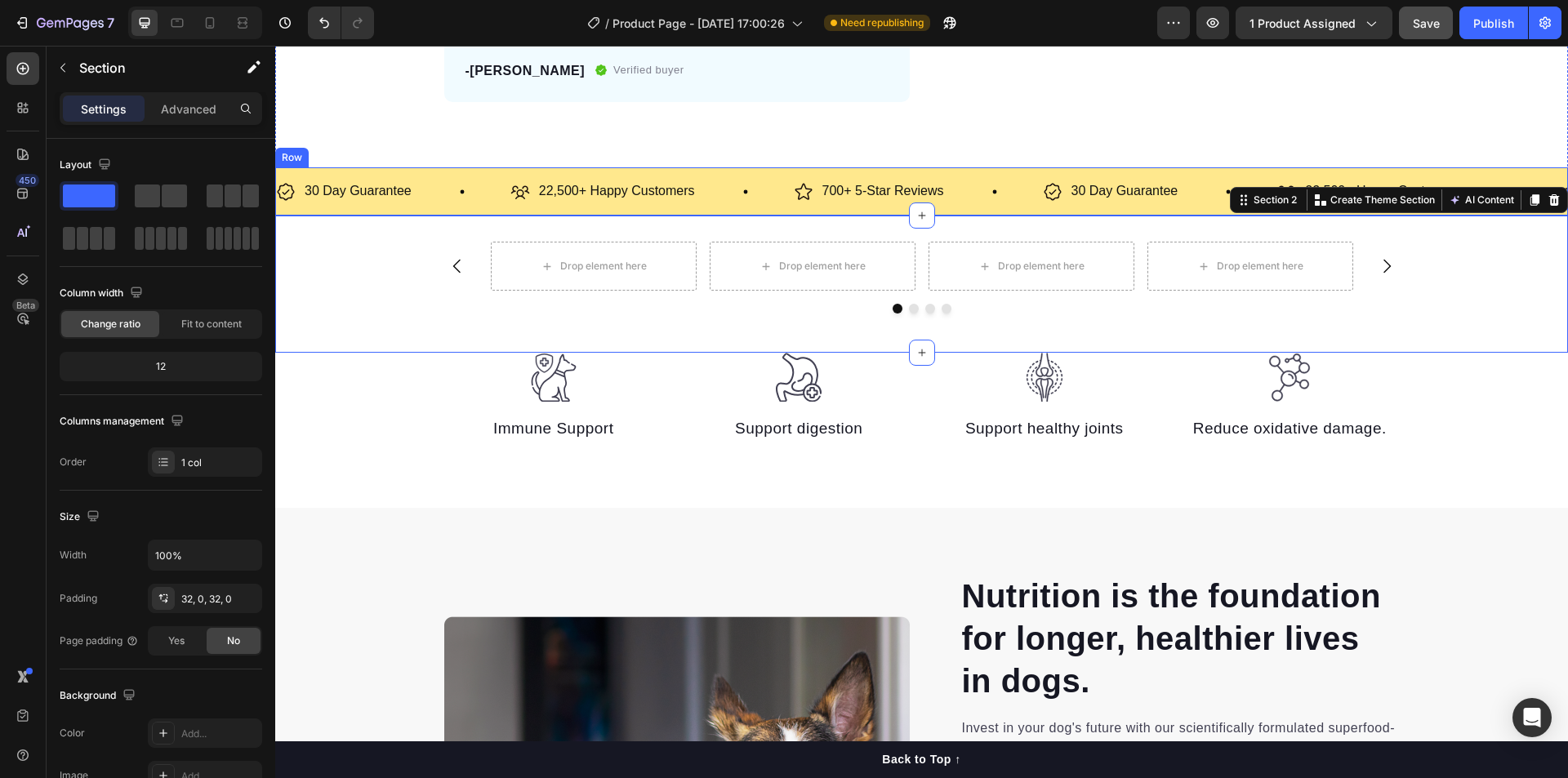
click at [417, 172] on div "30 Day Guarantee Item List 22,500+ Happy Customers Item List 700+ 5-Star Review…" at bounding box center [922, 191] width 1293 height 48
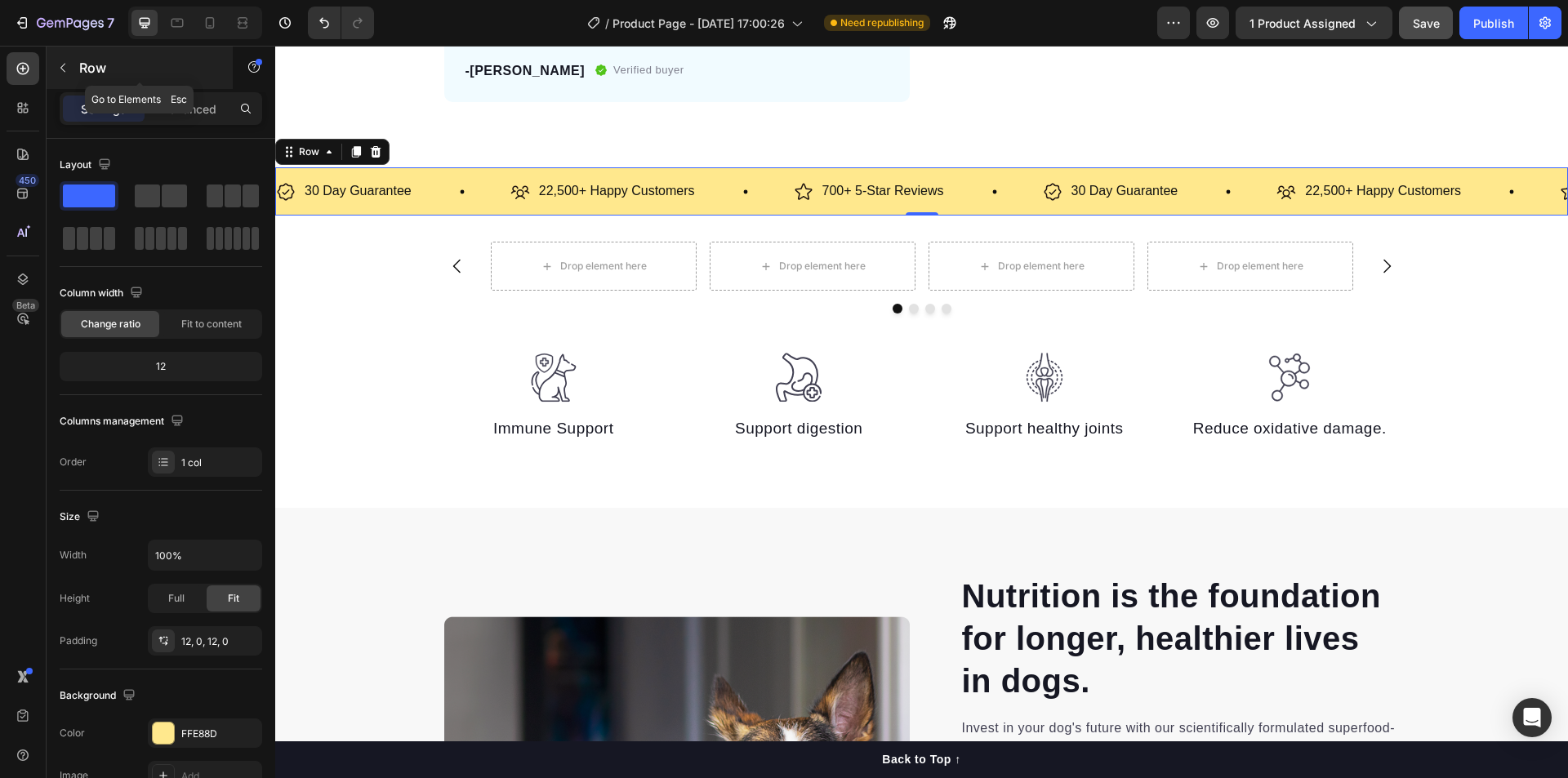
click at [68, 68] on icon "button" at bounding box center [63, 67] width 13 height 13
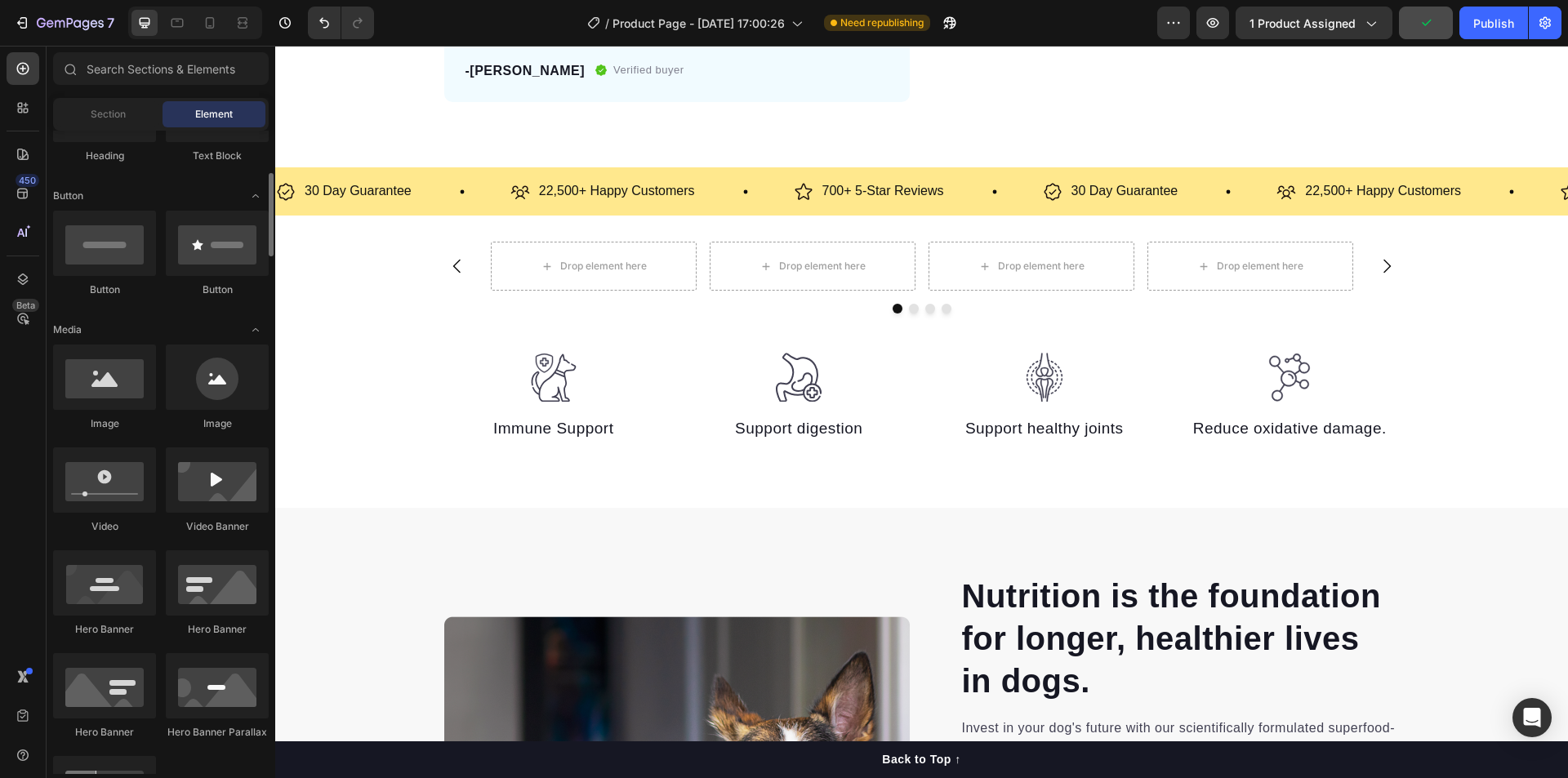
scroll to position [0, 0]
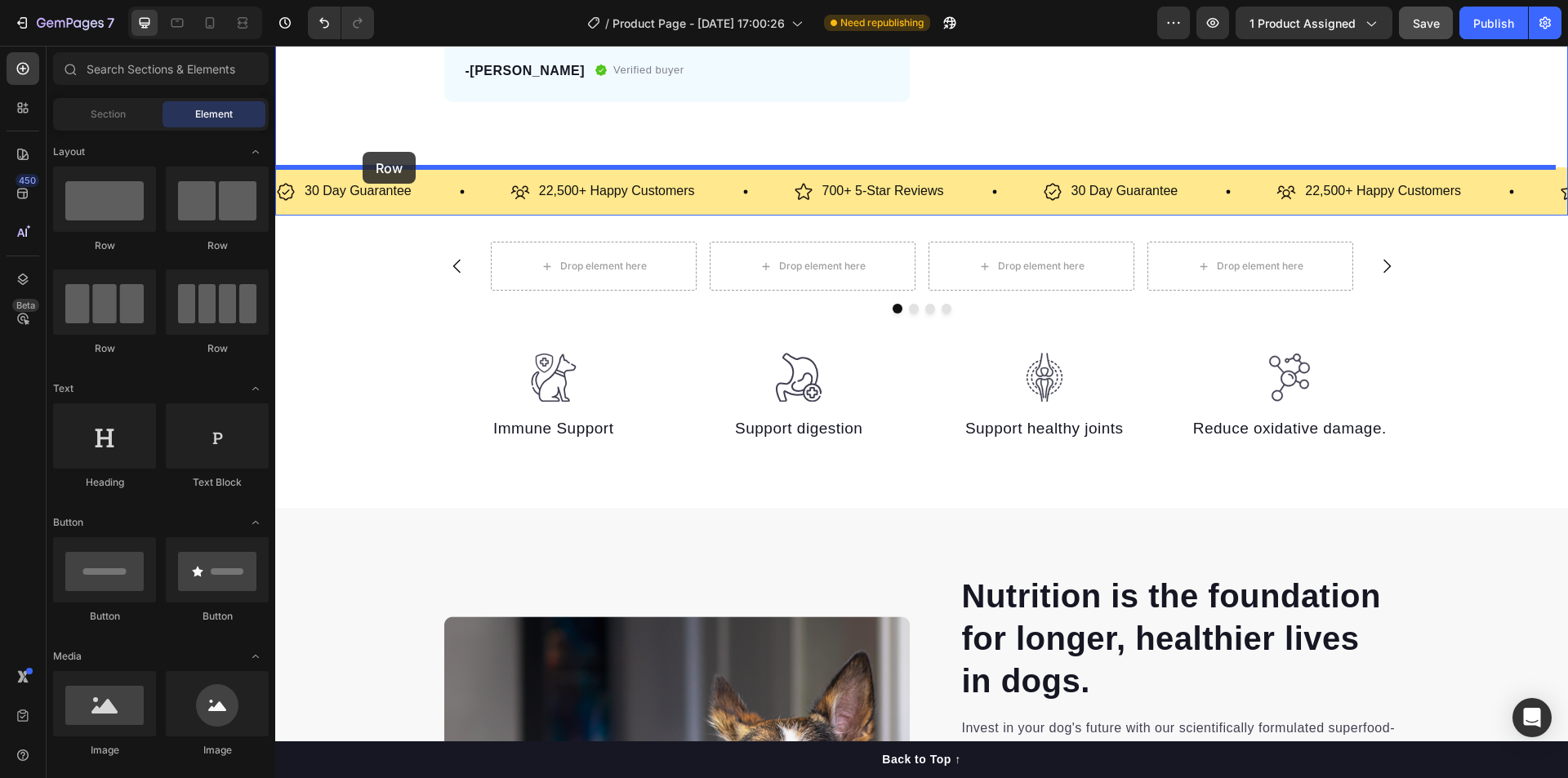
drag, startPoint x: 378, startPoint y: 250, endPoint x: 363, endPoint y: 152, distance: 99.1
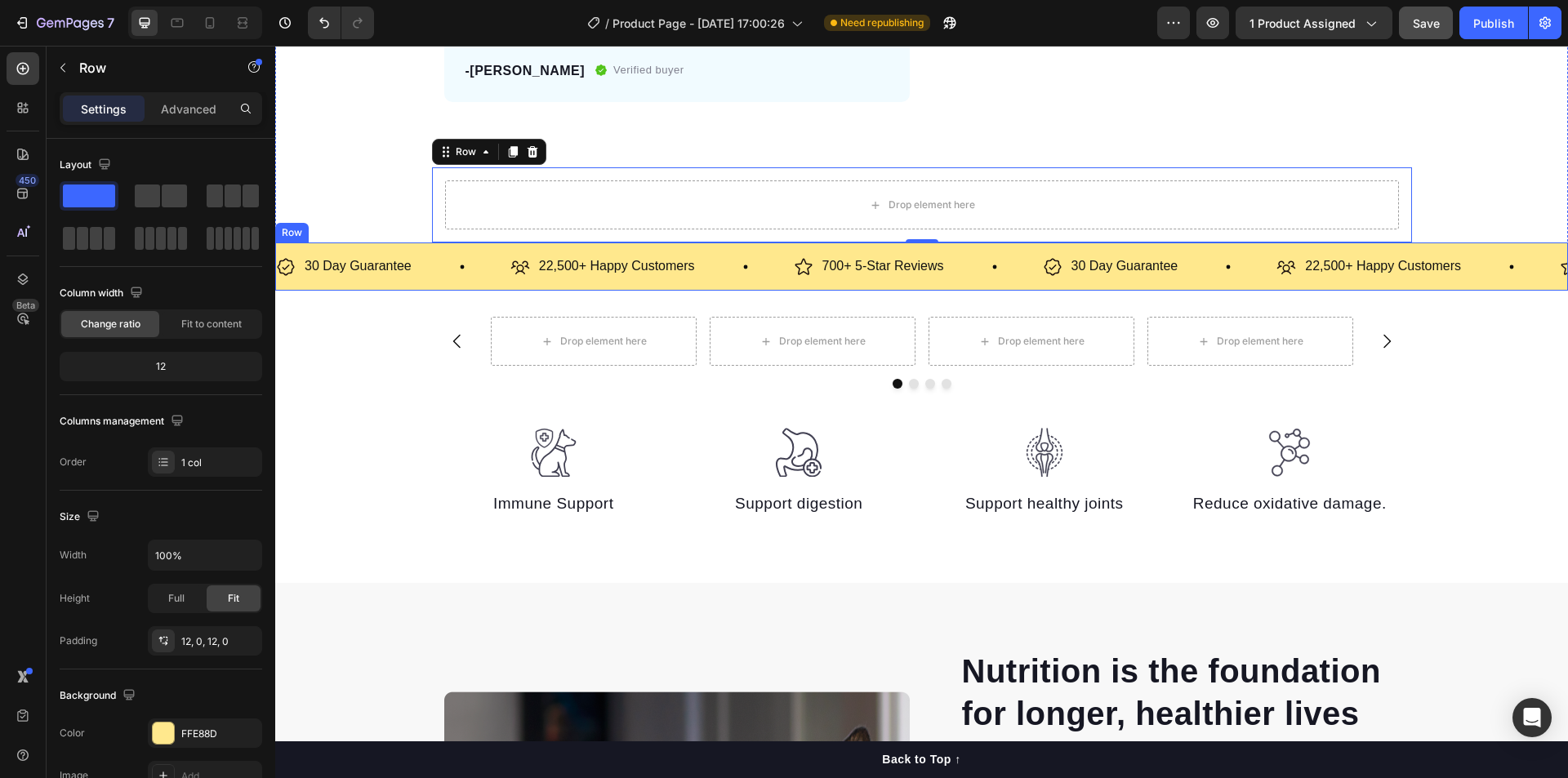
click at [373, 289] on div "30 Day Guarantee Item List 22,500+ Happy Customers Item List 700+ 5-Star Review…" at bounding box center [922, 266] width 1293 height 48
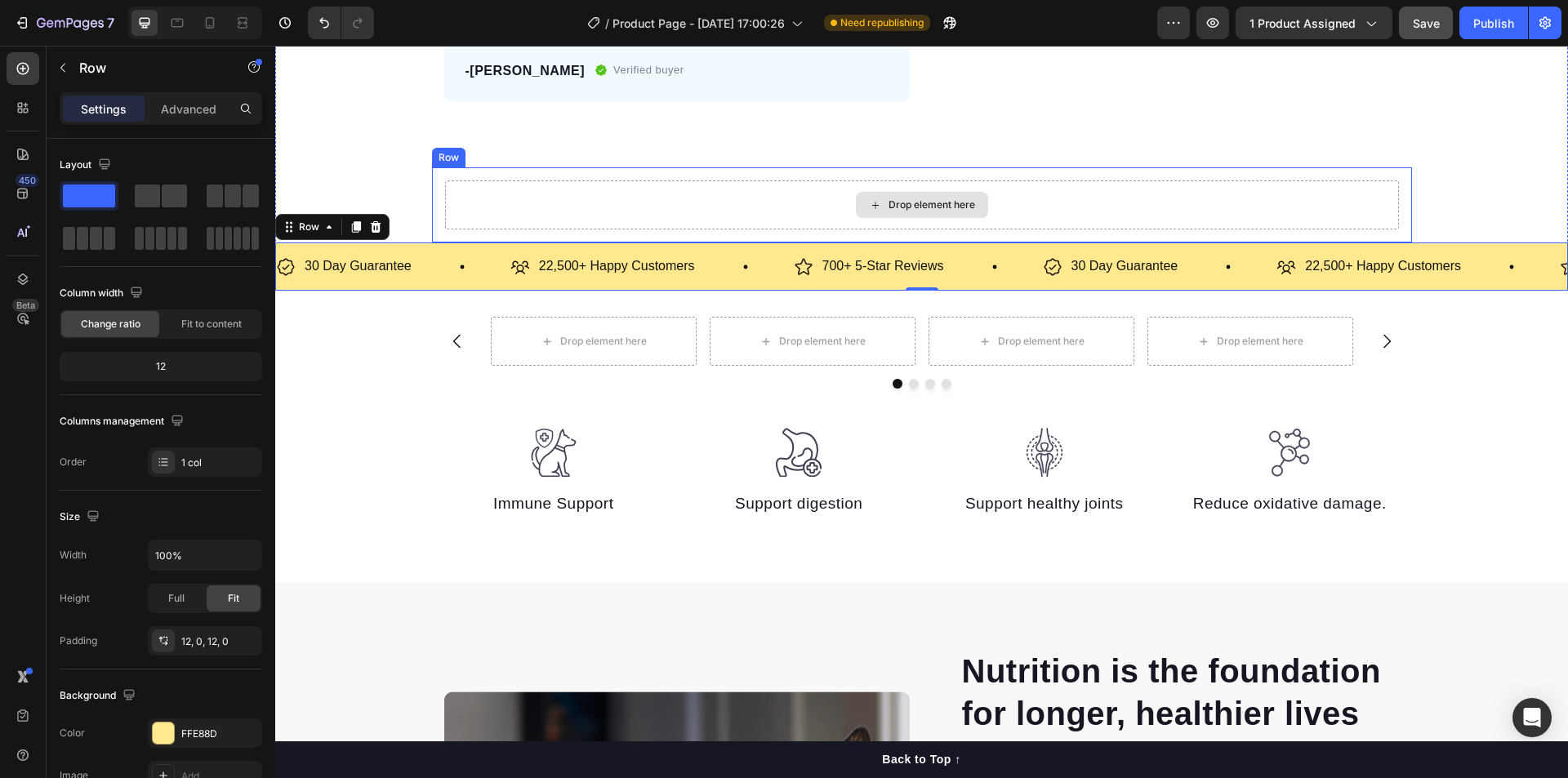
click at [510, 187] on div "Drop element here" at bounding box center [922, 205] width 954 height 49
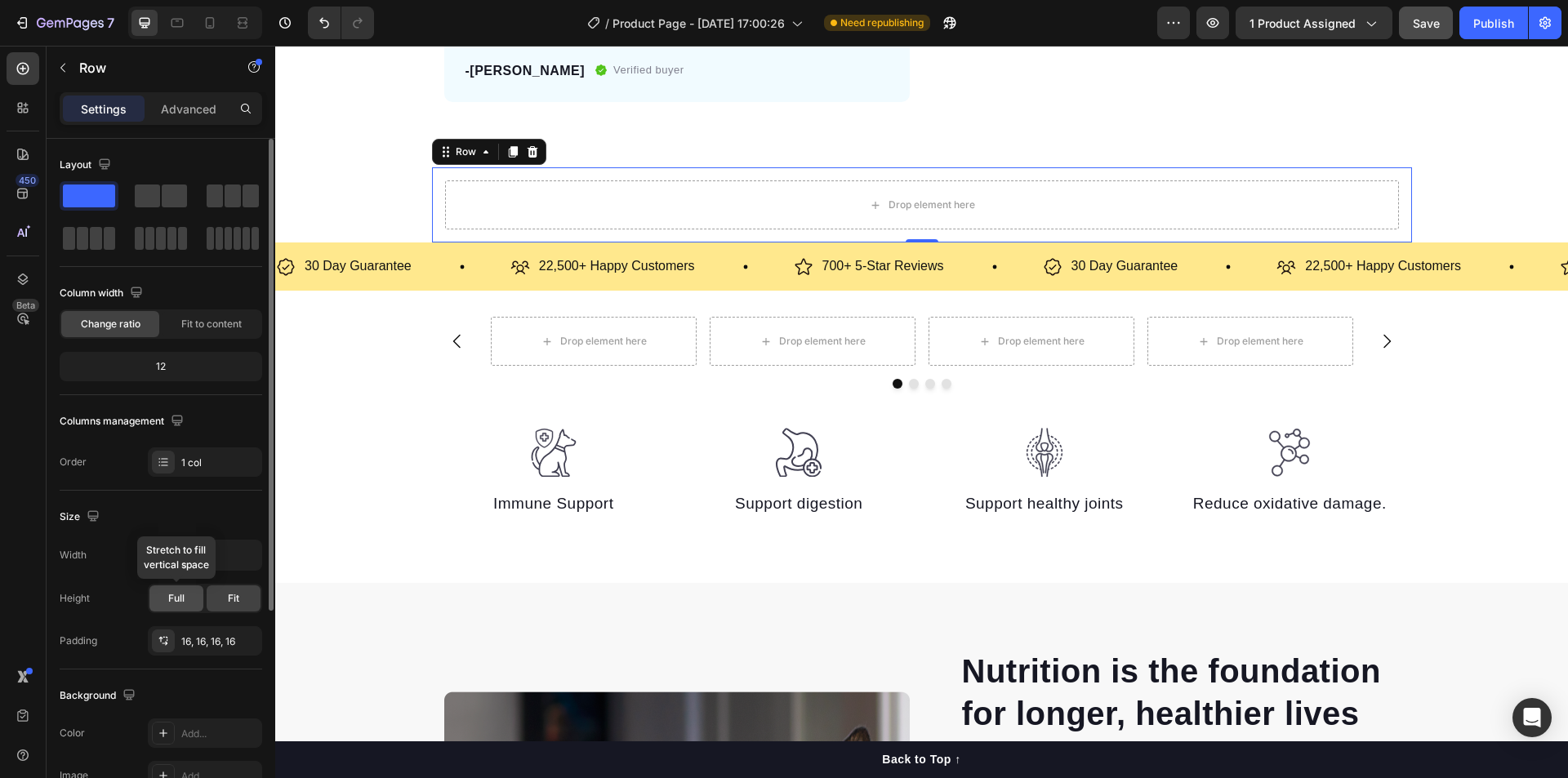
click at [174, 604] on span "Full" at bounding box center [176, 598] width 16 height 15
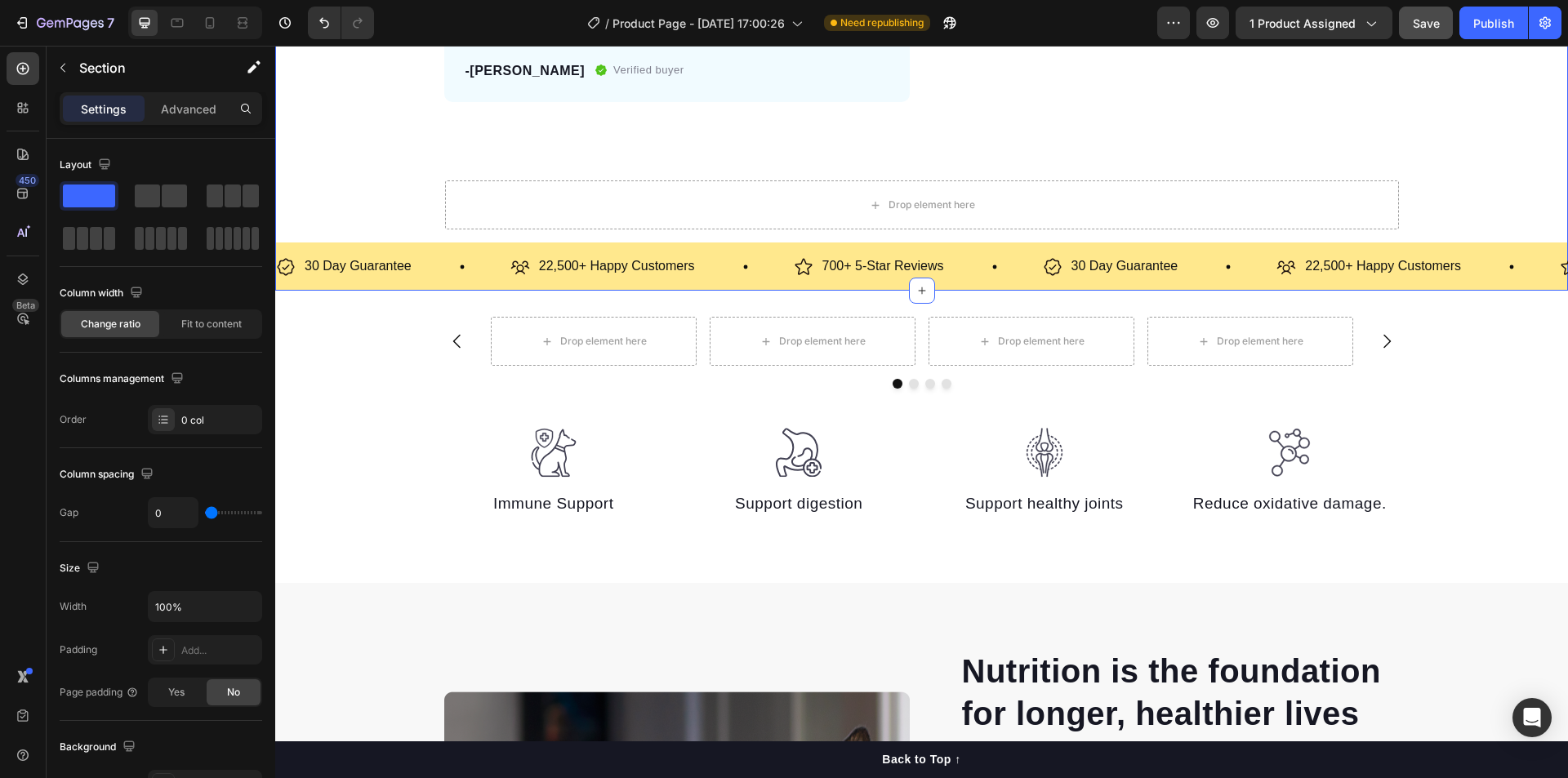
click at [463, 199] on div "Drop element here" at bounding box center [922, 205] width 954 height 49
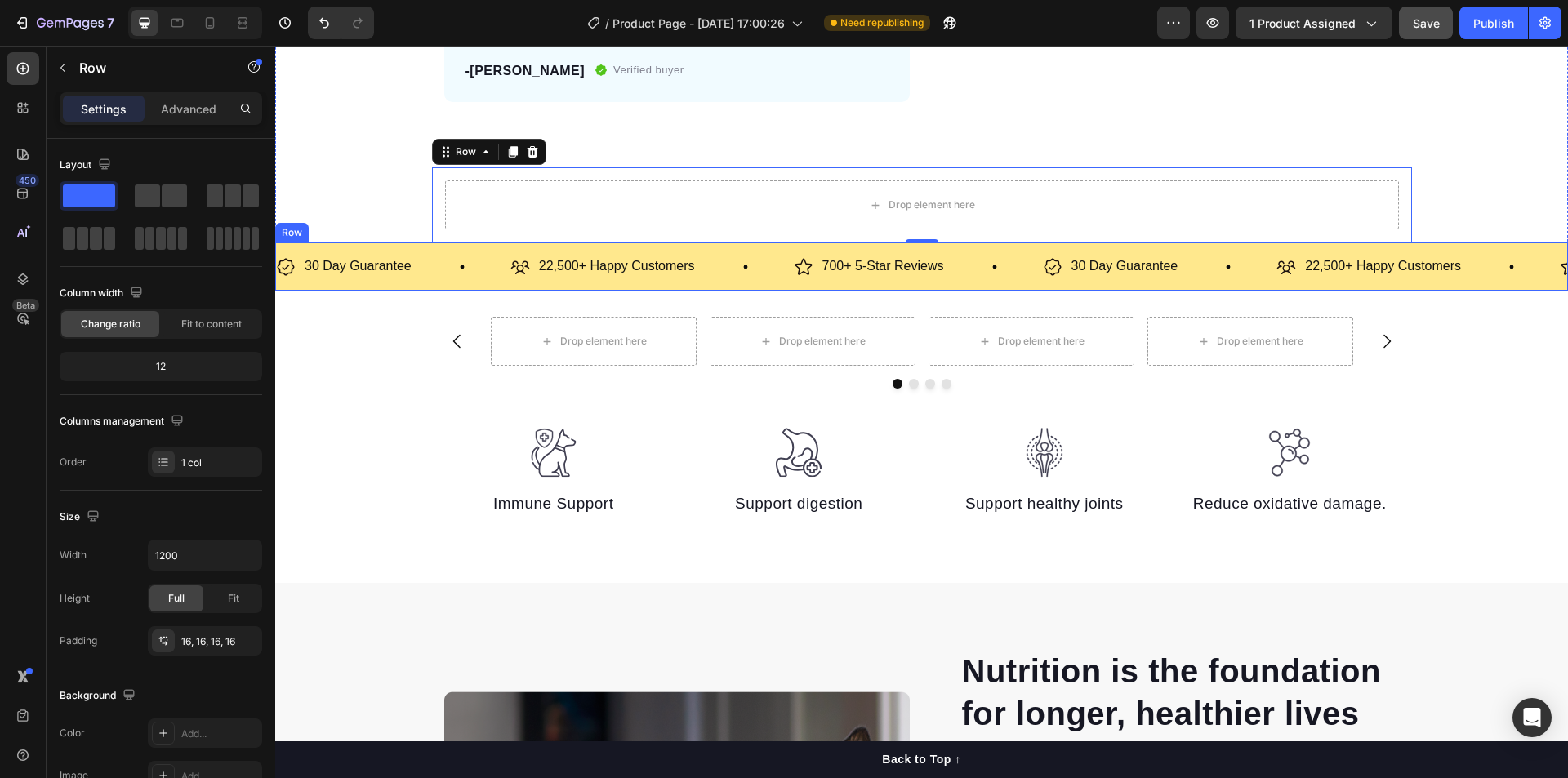
click at [444, 283] on div "30 Day Guarantee Item List 22,500+ Happy Customers Item List 700+ 5-Star Review…" at bounding box center [922, 266] width 1293 height 48
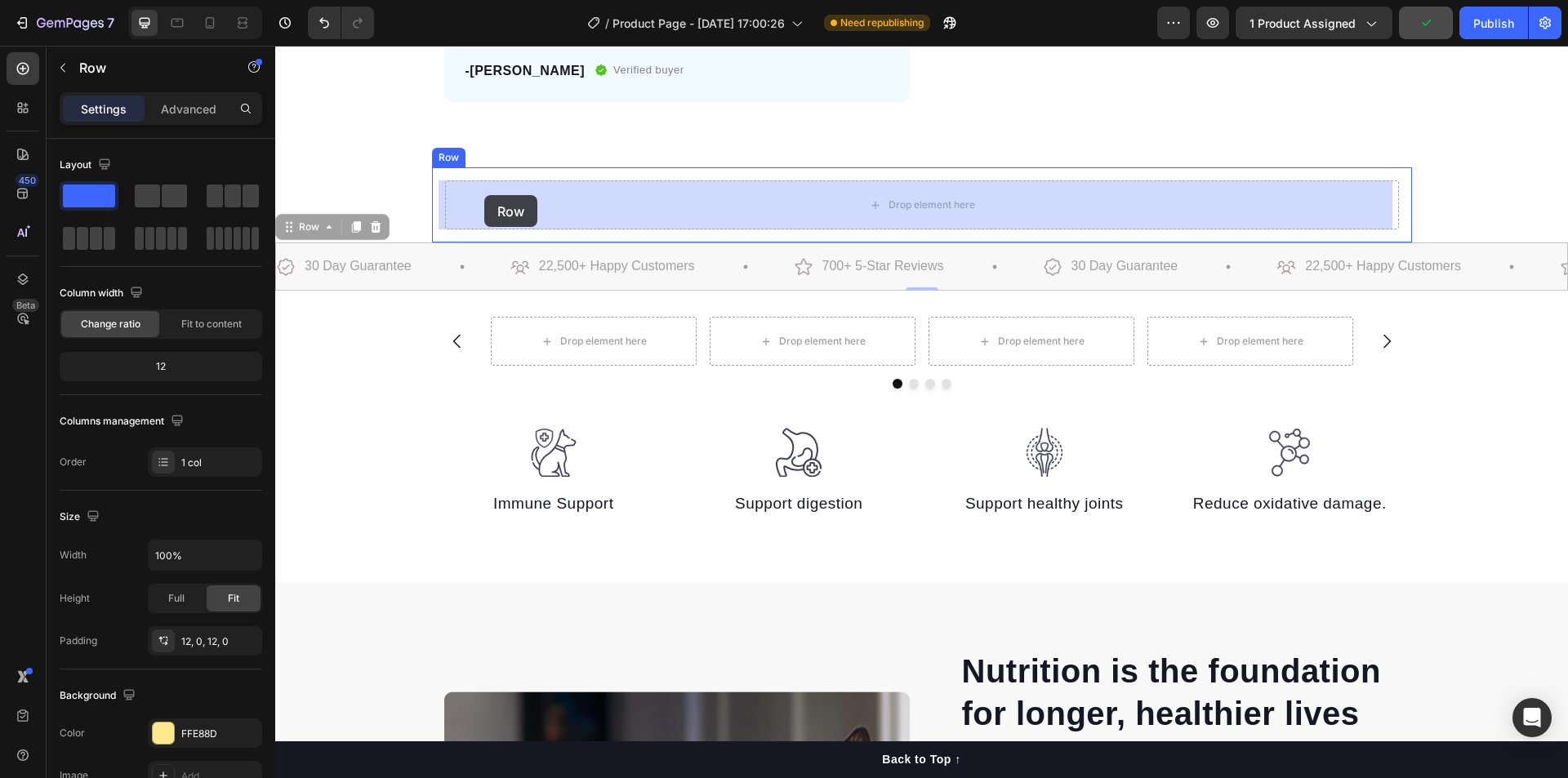
drag, startPoint x: 449, startPoint y: 286, endPoint x: 484, endPoint y: 195, distance: 97.5
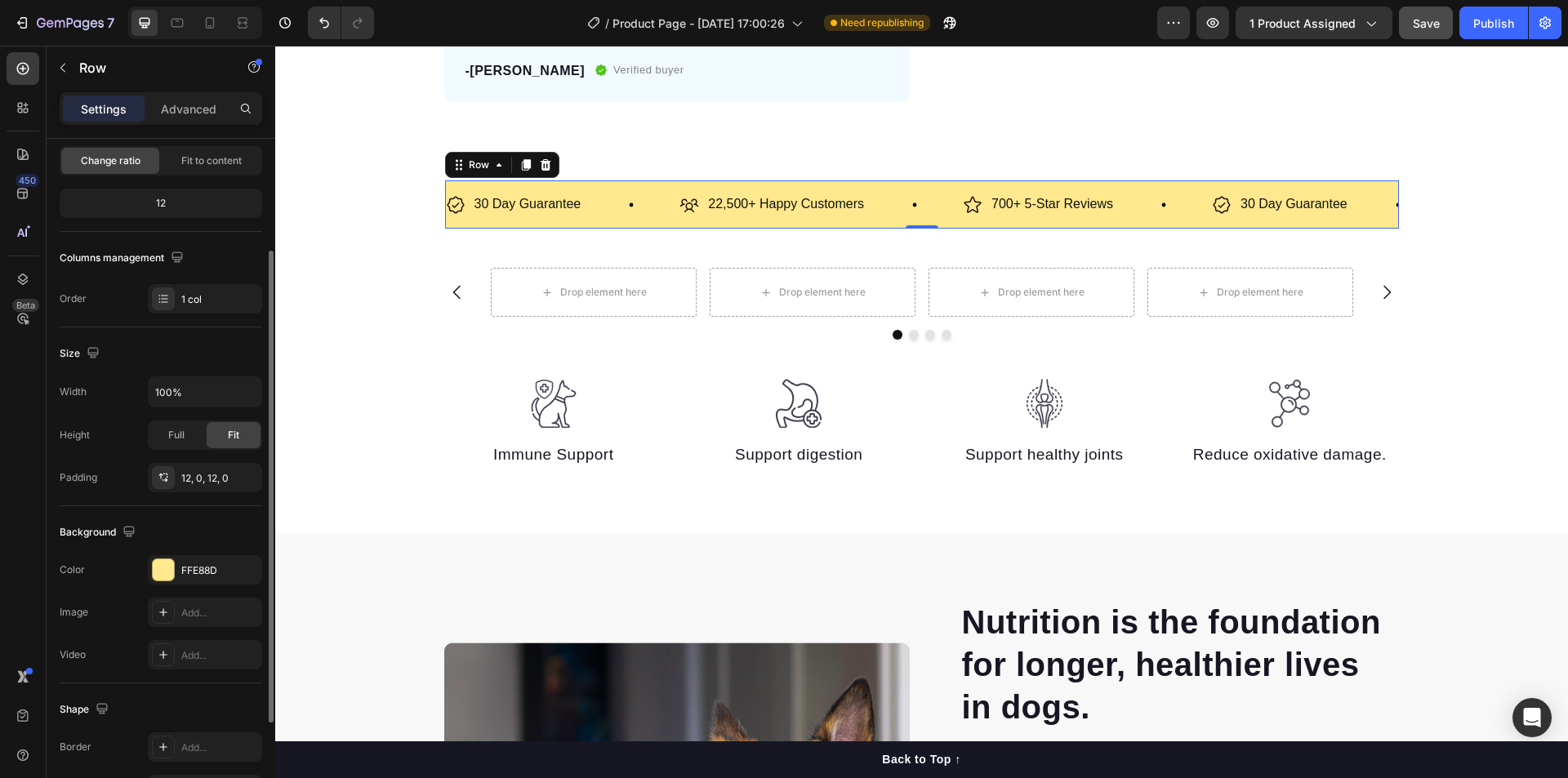
scroll to position [244, 0]
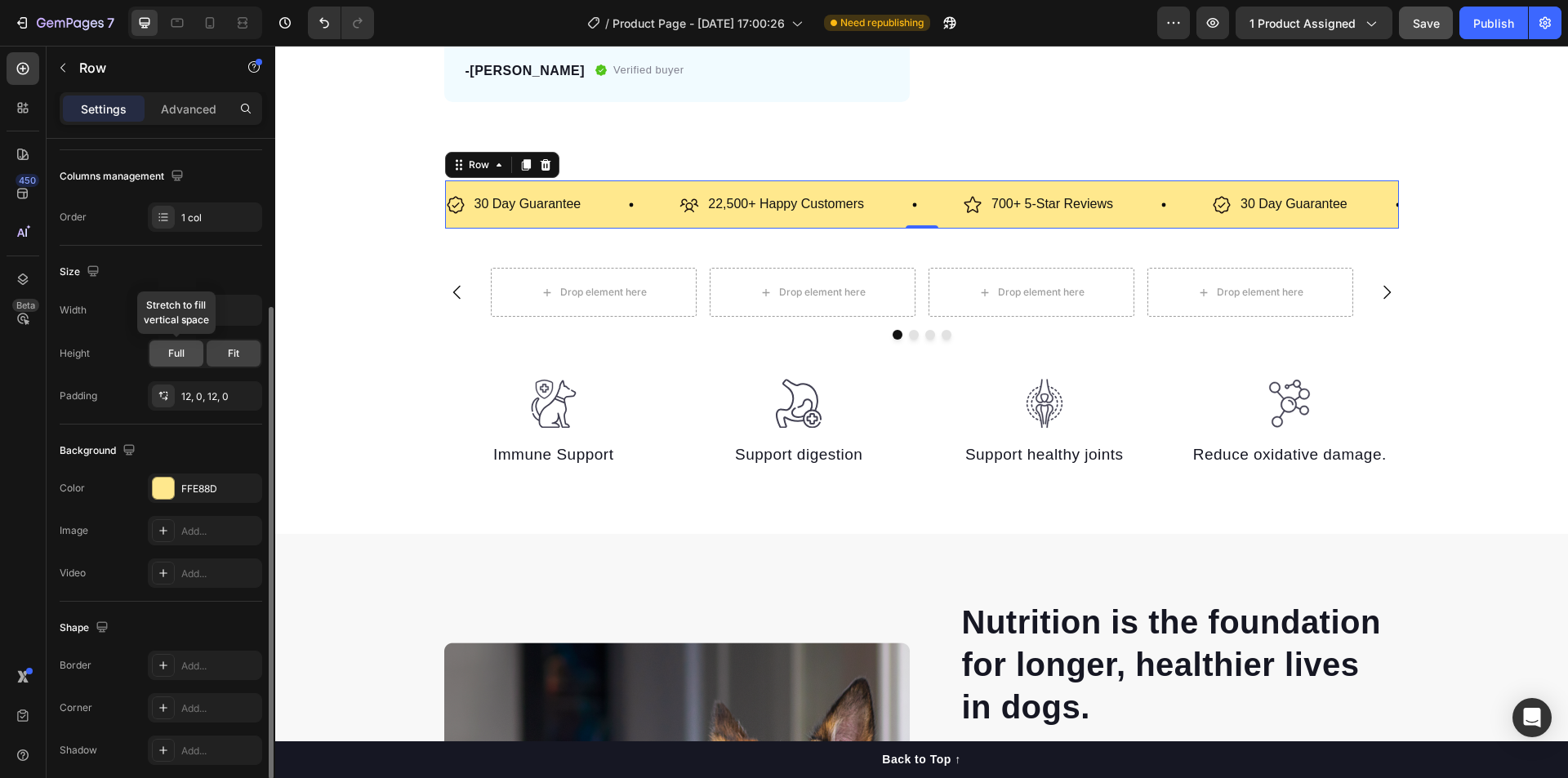
click at [185, 341] on div "Full" at bounding box center [175, 354] width 54 height 26
click at [256, 312] on button "button" at bounding box center [246, 310] width 29 height 29
click at [206, 317] on input "100%" at bounding box center [205, 310] width 113 height 29
click at [163, 310] on input "100%" at bounding box center [205, 310] width 113 height 29
type input "300%"
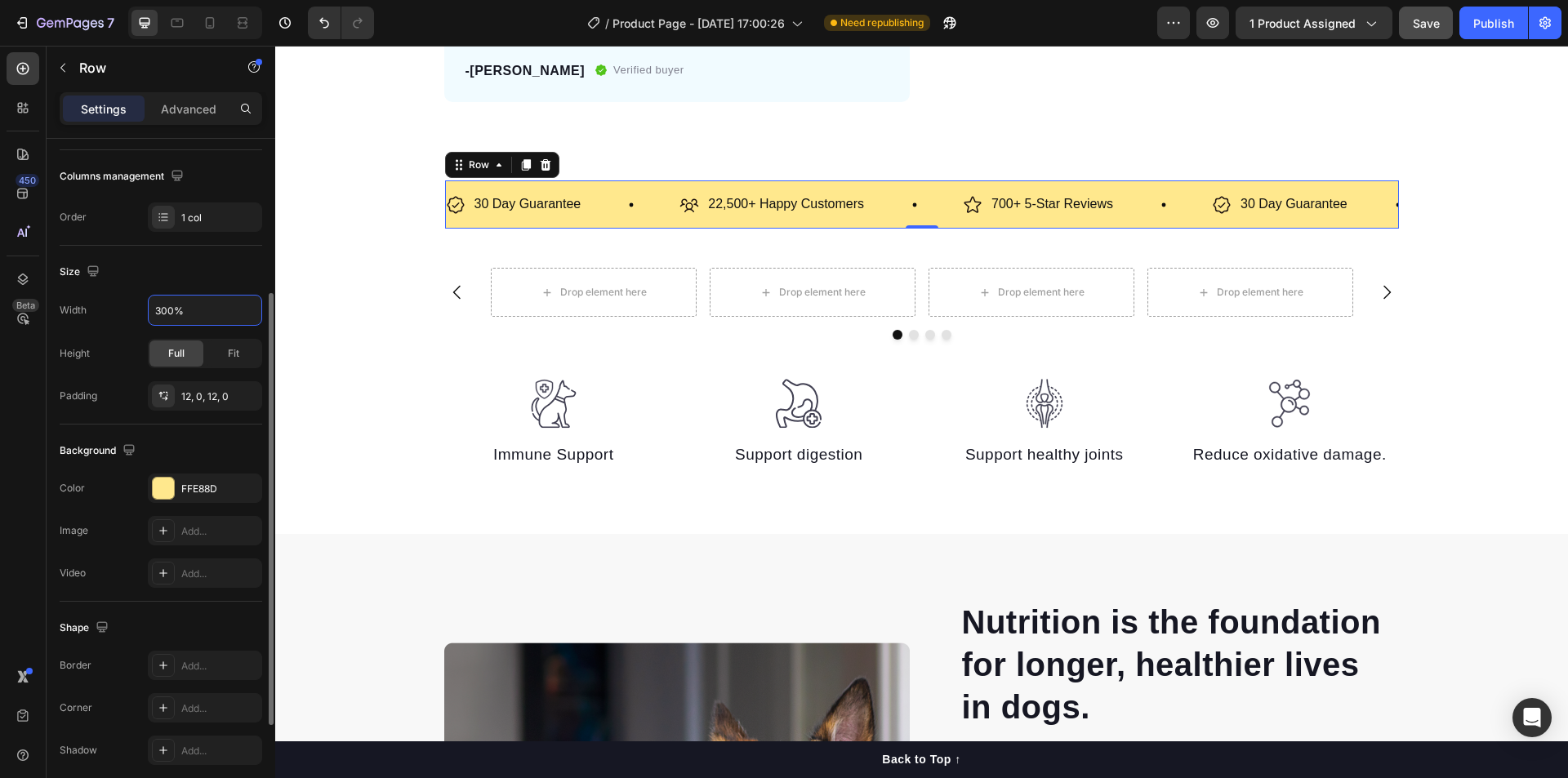
click at [182, 285] on div "Size Width 300% Height Full Fit Padding 12, 0, 12, 0" at bounding box center [161, 334] width 203 height 179
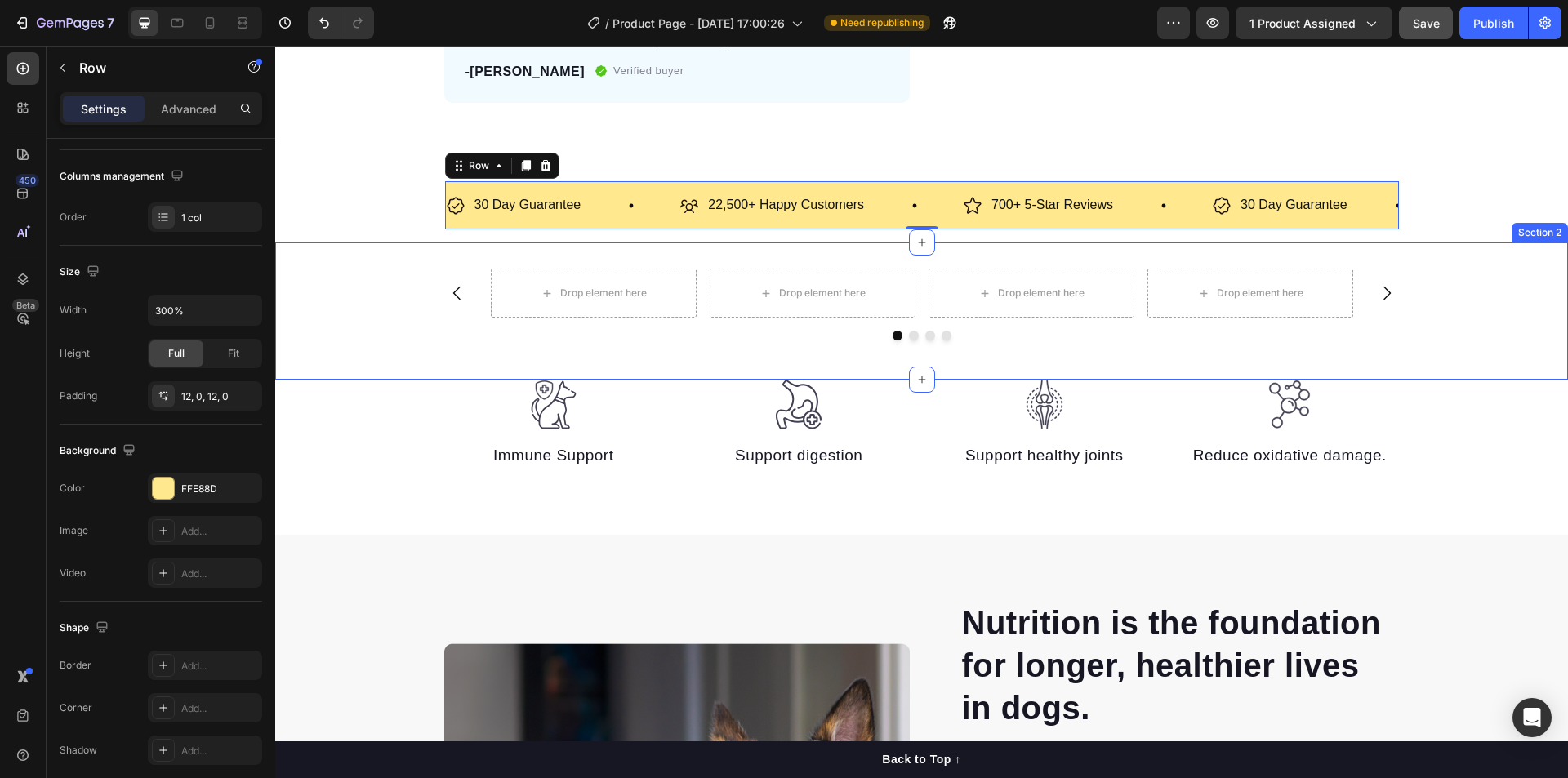
scroll to position [653, 0]
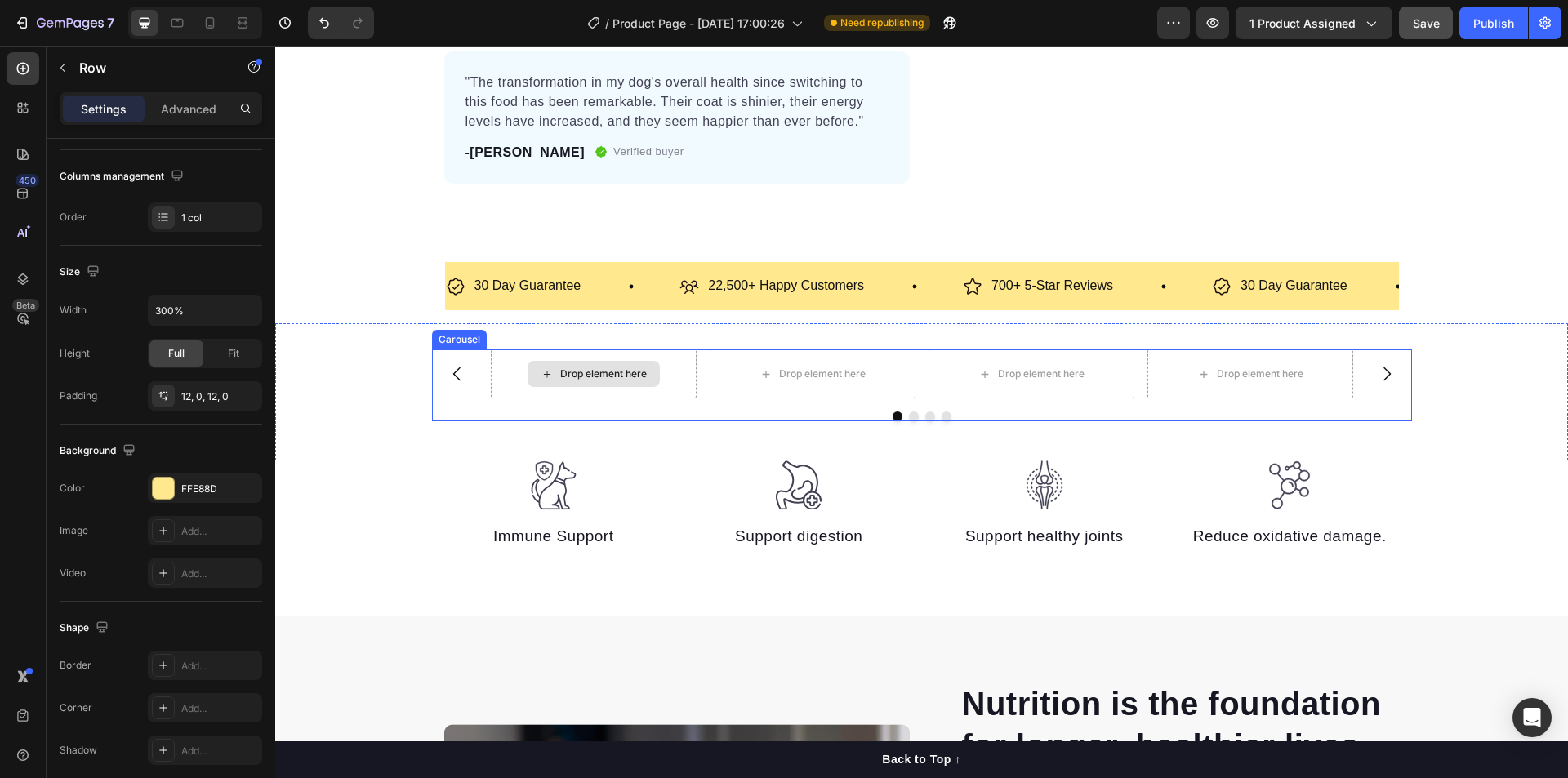
click at [550, 380] on div "Drop element here" at bounding box center [594, 374] width 133 height 26
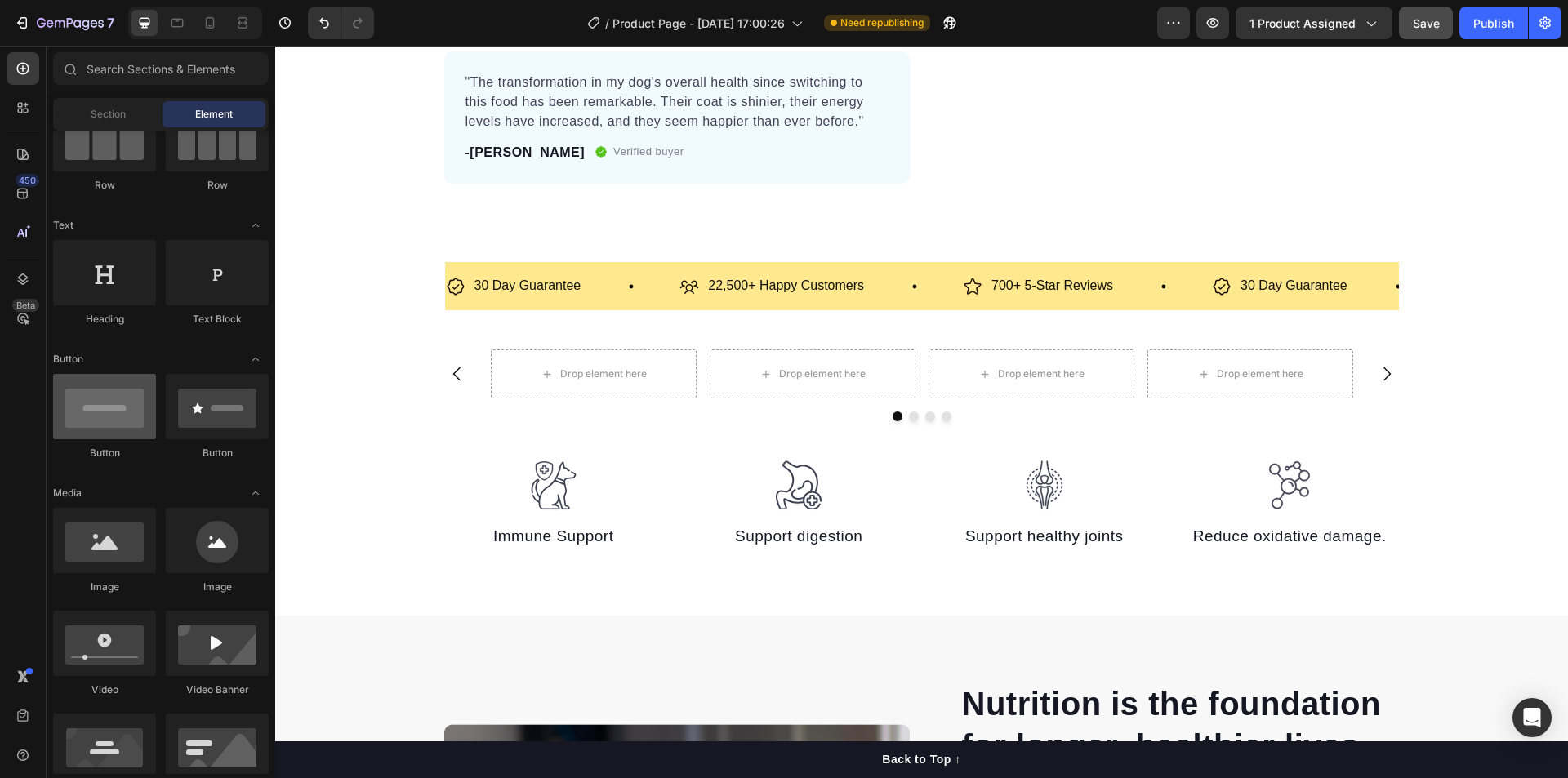
scroll to position [244, 0]
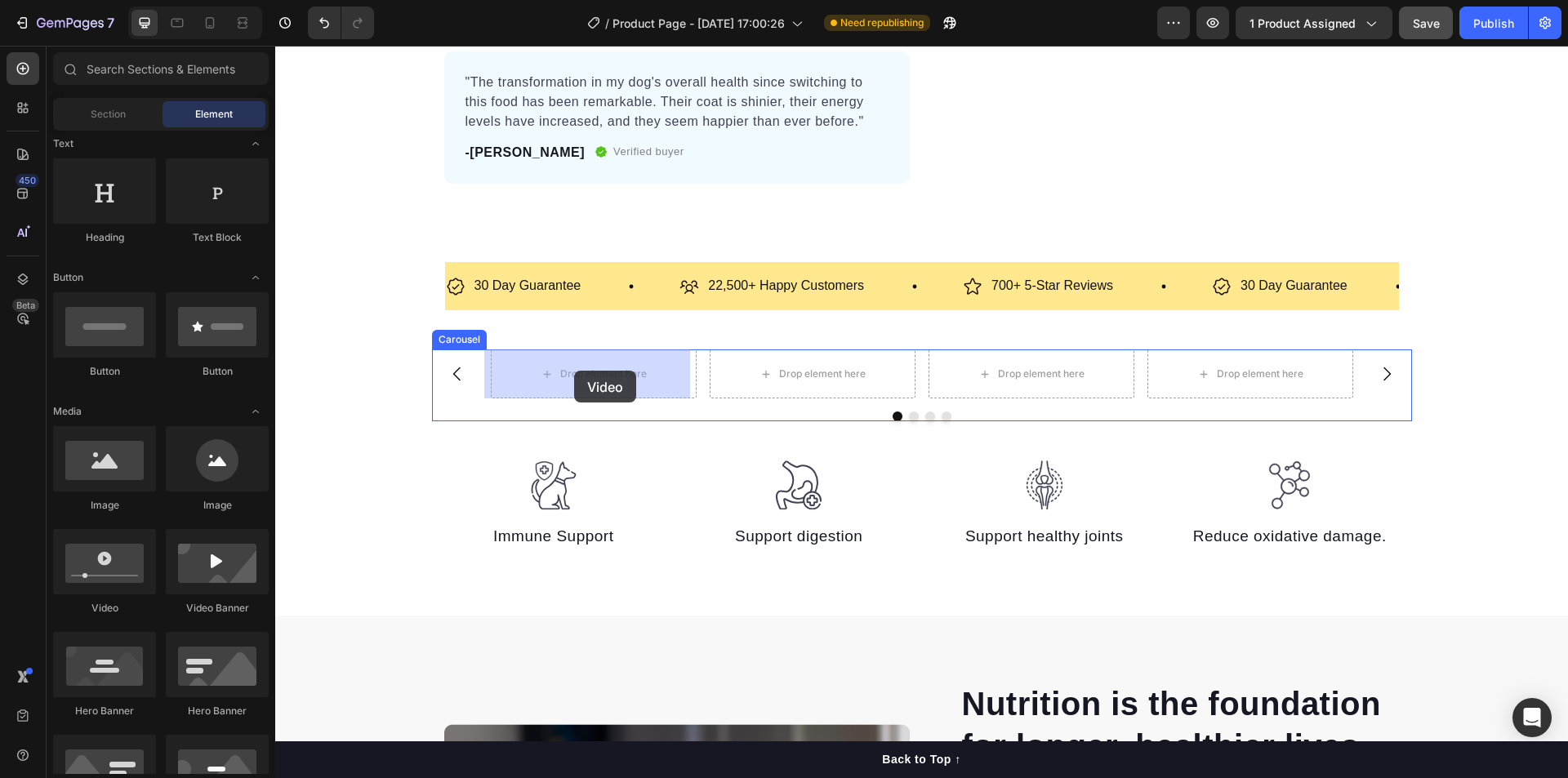
drag, startPoint x: 377, startPoint y: 618, endPoint x: 574, endPoint y: 371, distance: 315.9
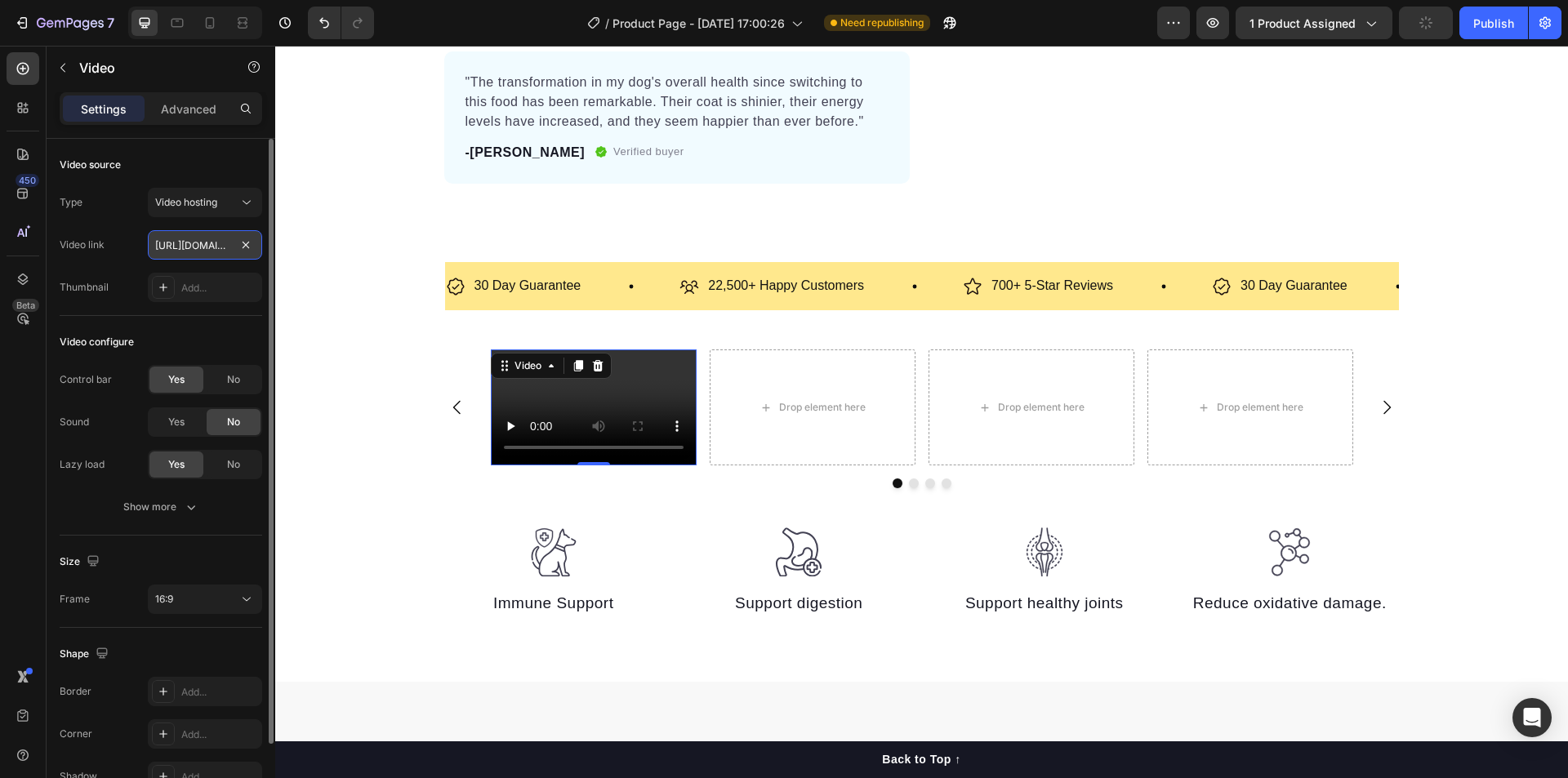
click at [205, 242] on input "[URL][DOMAIN_NAME]" at bounding box center [205, 244] width 115 height 29
paste input "1df9aef8c58542c49126ab041871b414"
type input "[URL][DOMAIN_NAME]"
click at [180, 514] on div "Show more" at bounding box center [162, 507] width 76 height 16
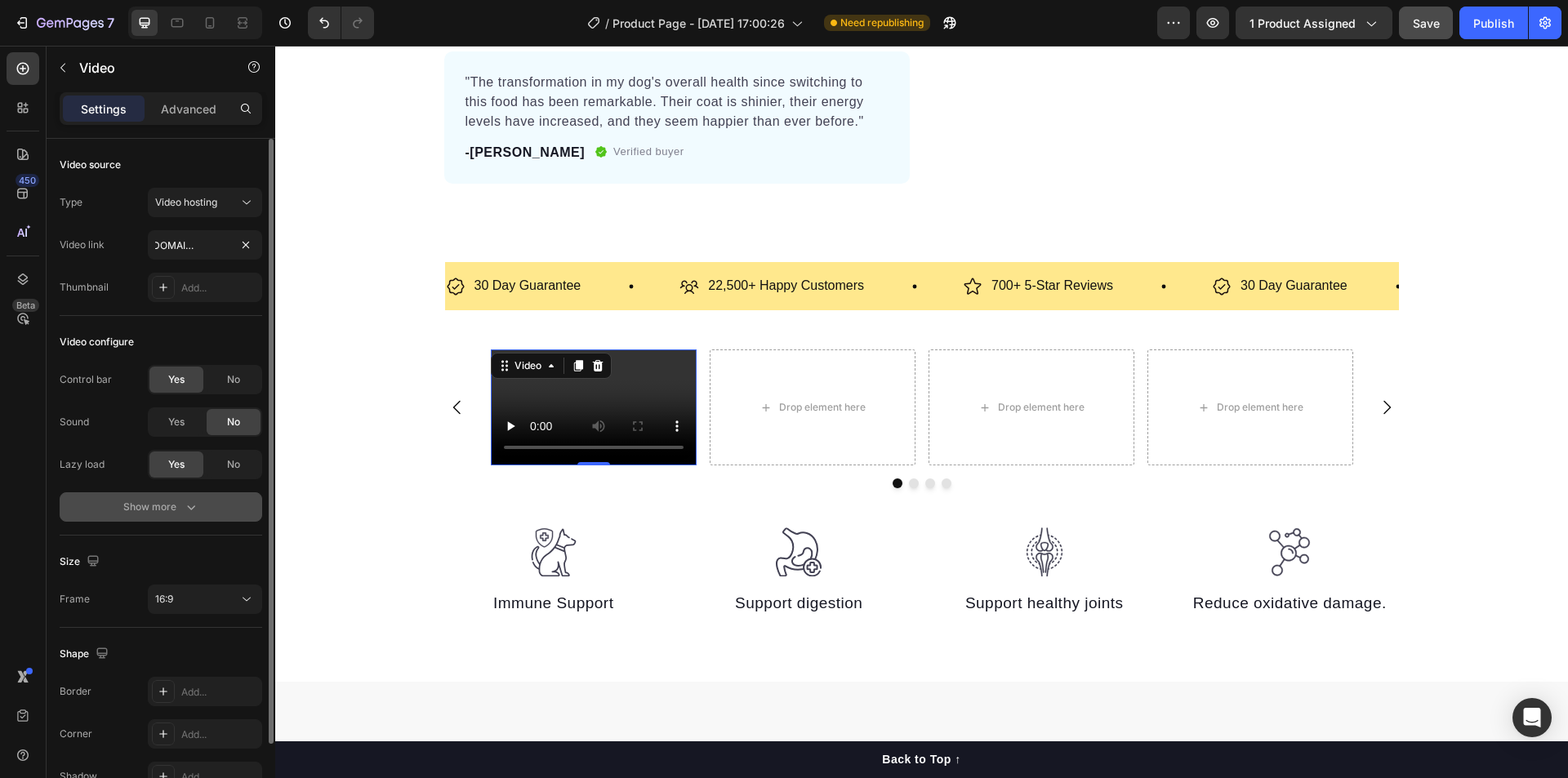
scroll to position [0, 0]
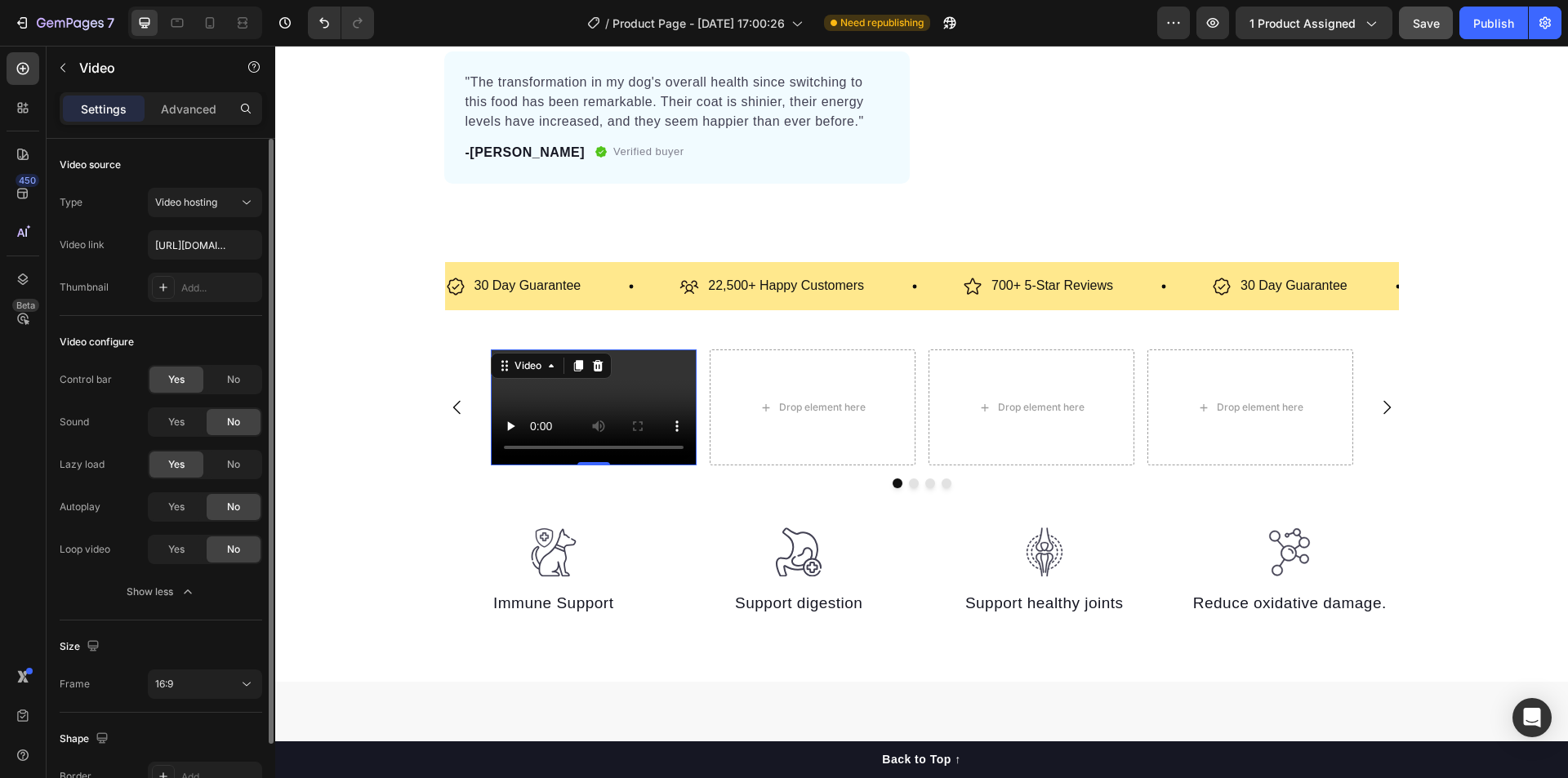
click at [175, 522] on div "Autoplay Yes No Loop video Yes No" at bounding box center [161, 528] width 203 height 72
click at [173, 514] on span "Yes" at bounding box center [176, 507] width 16 height 15
click at [173, 545] on span "Yes" at bounding box center [176, 549] width 16 height 15
click at [235, 374] on span "No" at bounding box center [234, 380] width 13 height 15
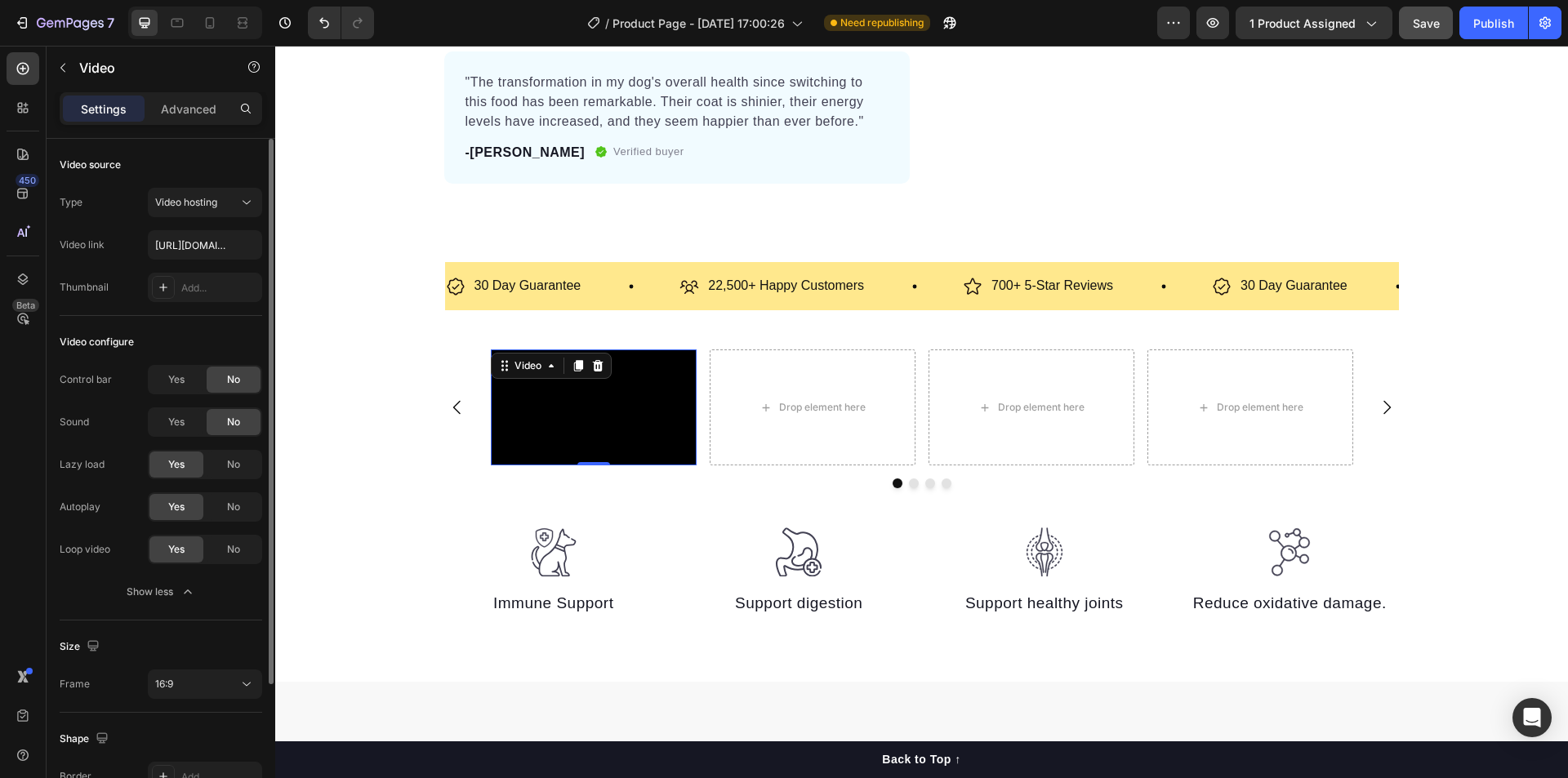
scroll to position [176, 0]
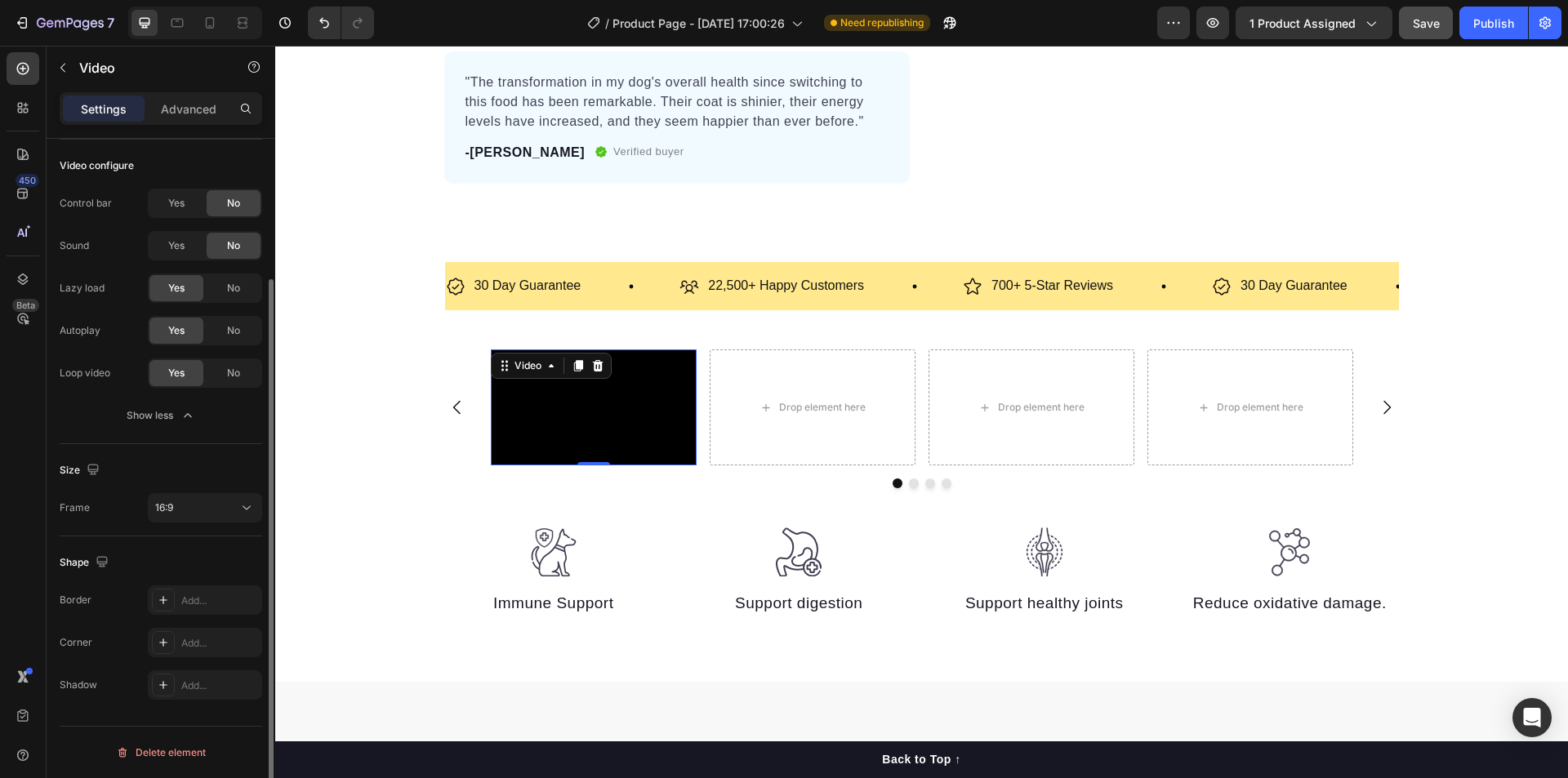
drag, startPoint x: 178, startPoint y: 534, endPoint x: 181, endPoint y: 524, distance: 10.4
click at [178, 532] on div "Size Frame 16:9" at bounding box center [161, 491] width 203 height 93
click at [181, 523] on div "Size Frame 16:9" at bounding box center [161, 491] width 203 height 93
click at [183, 516] on button "16:9" at bounding box center [205, 508] width 115 height 29
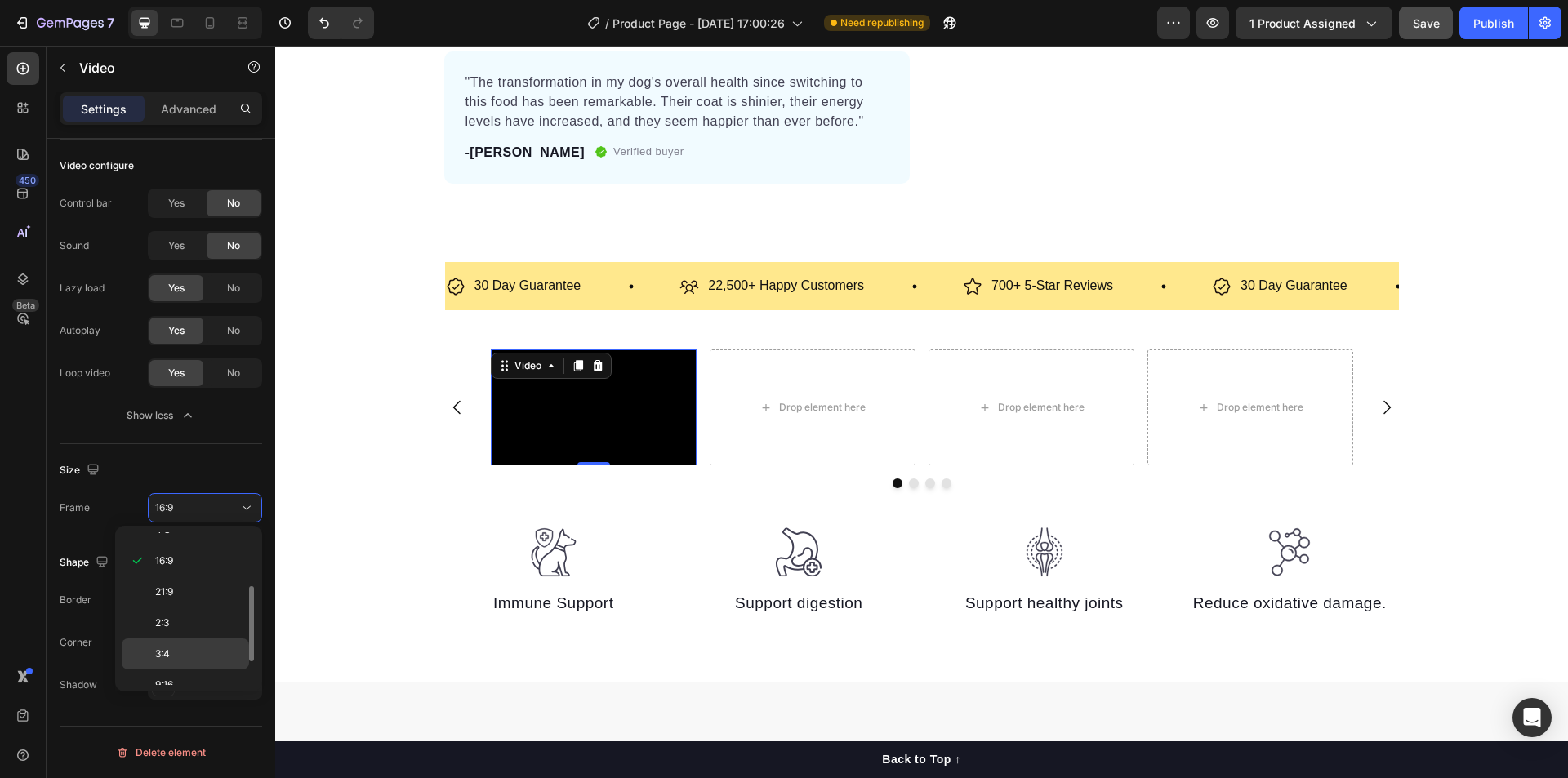
scroll to position [157, 0]
click at [168, 640] on span "9:16" at bounding box center [165, 638] width 18 height 15
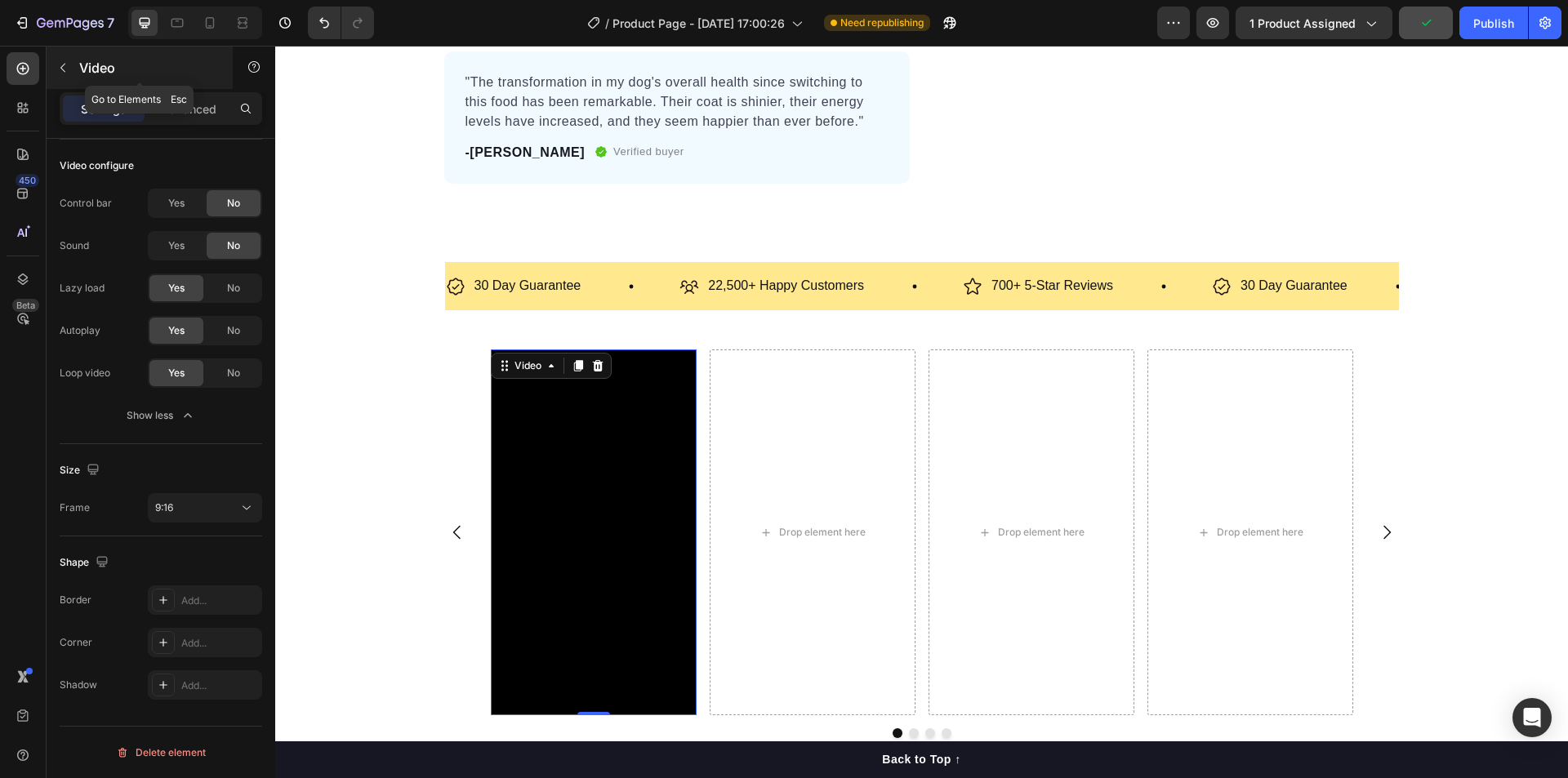
click at [65, 68] on icon "button" at bounding box center [63, 67] width 13 height 13
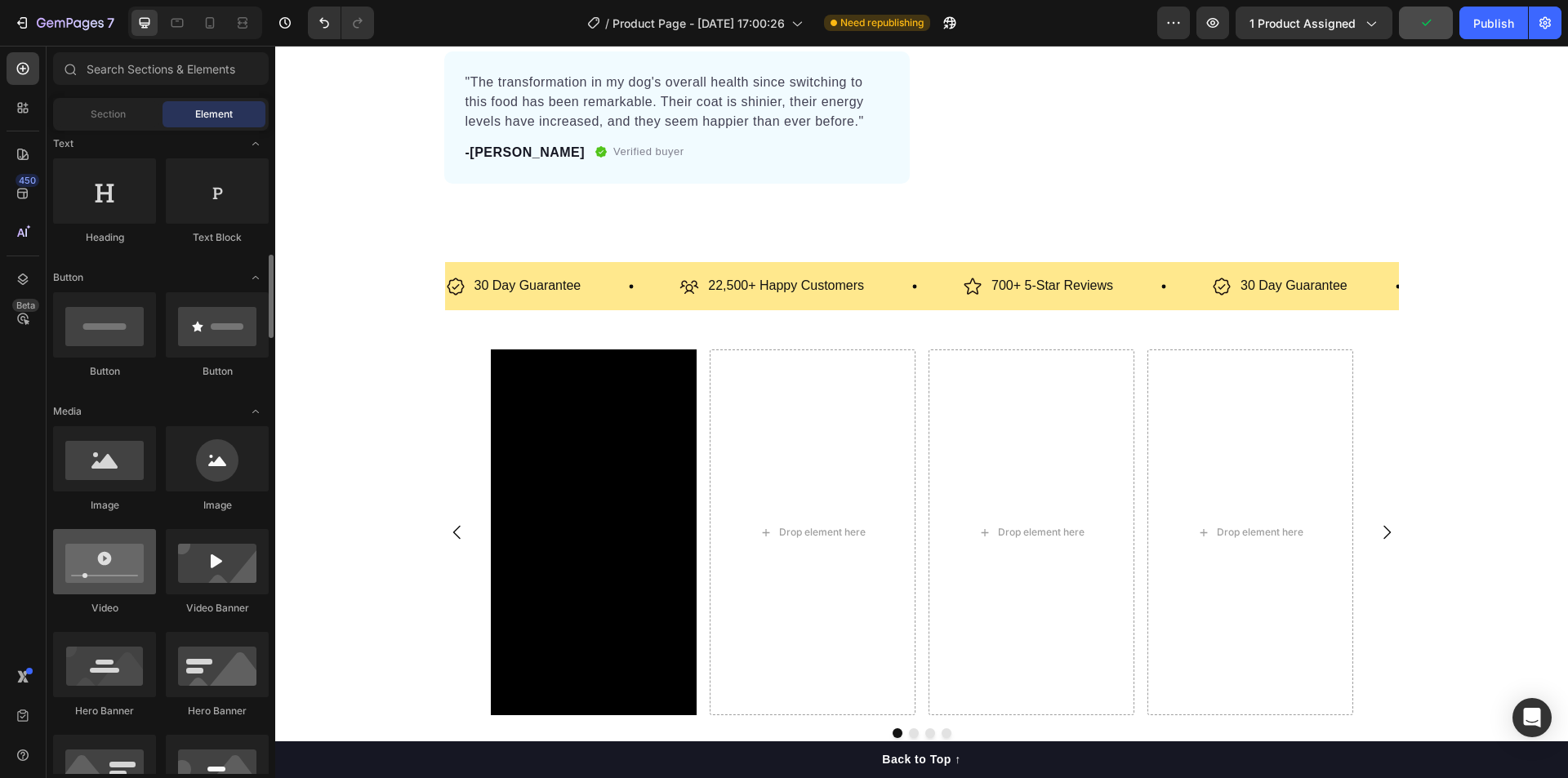
scroll to position [326, 0]
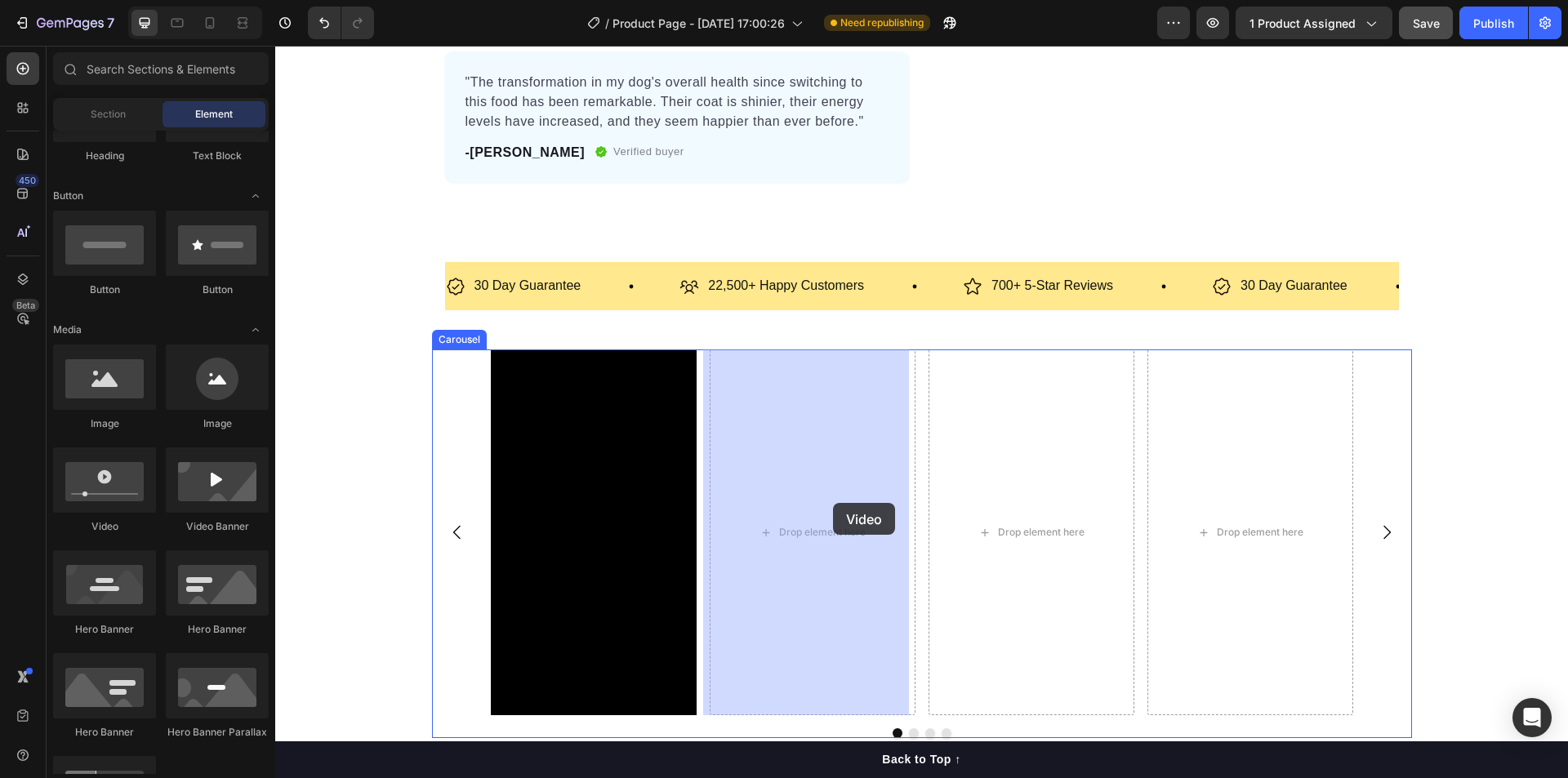
drag, startPoint x: 382, startPoint y: 536, endPoint x: 833, endPoint y: 503, distance: 452.2
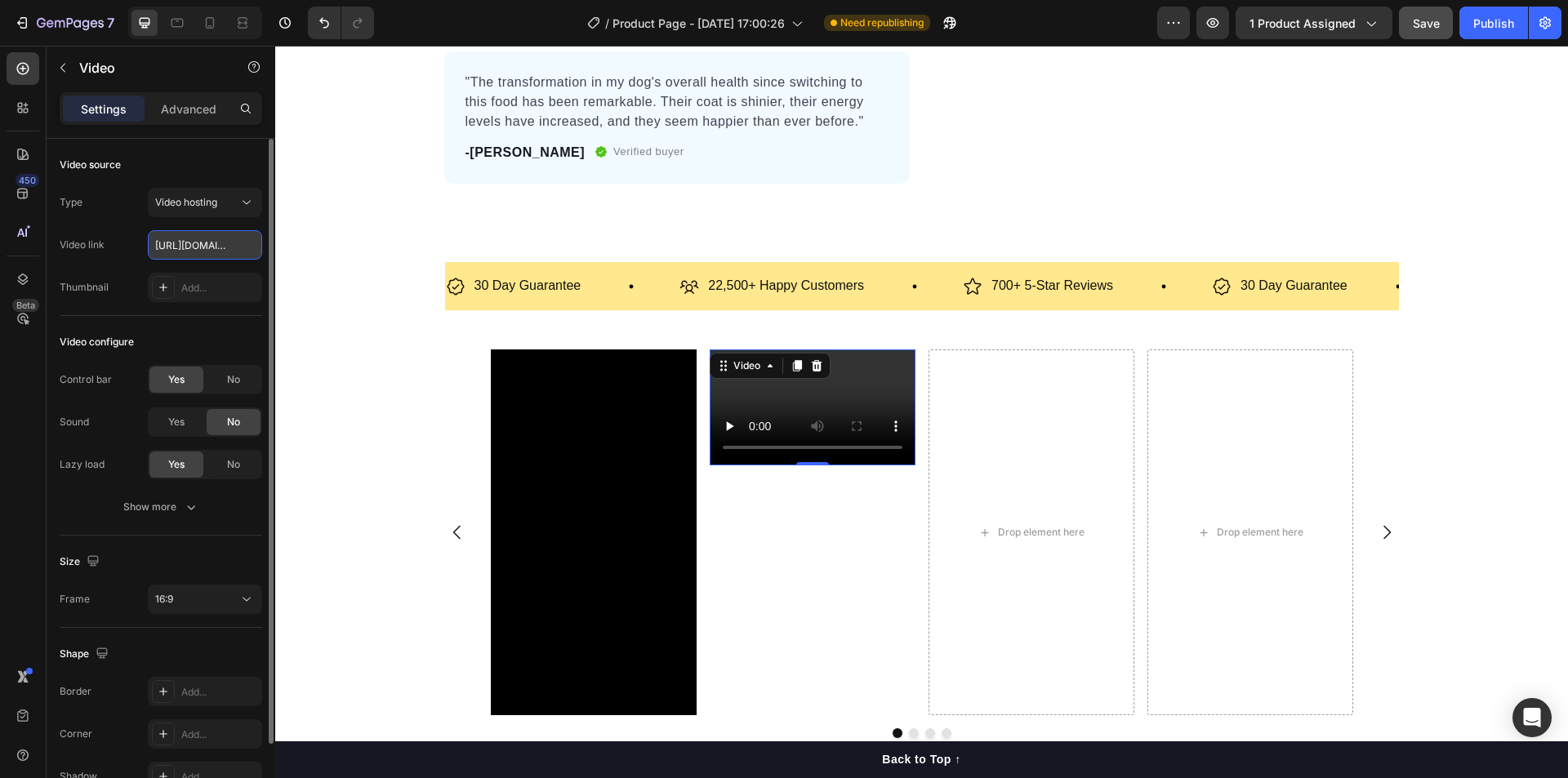
click at [192, 241] on input "[URL][DOMAIN_NAME]" at bounding box center [205, 244] width 115 height 29
paste input "e4dd5fbf461649749e515315f8e9a7da"
type input "[URL][DOMAIN_NAME]"
click at [191, 509] on icon "button" at bounding box center [191, 507] width 8 height 5
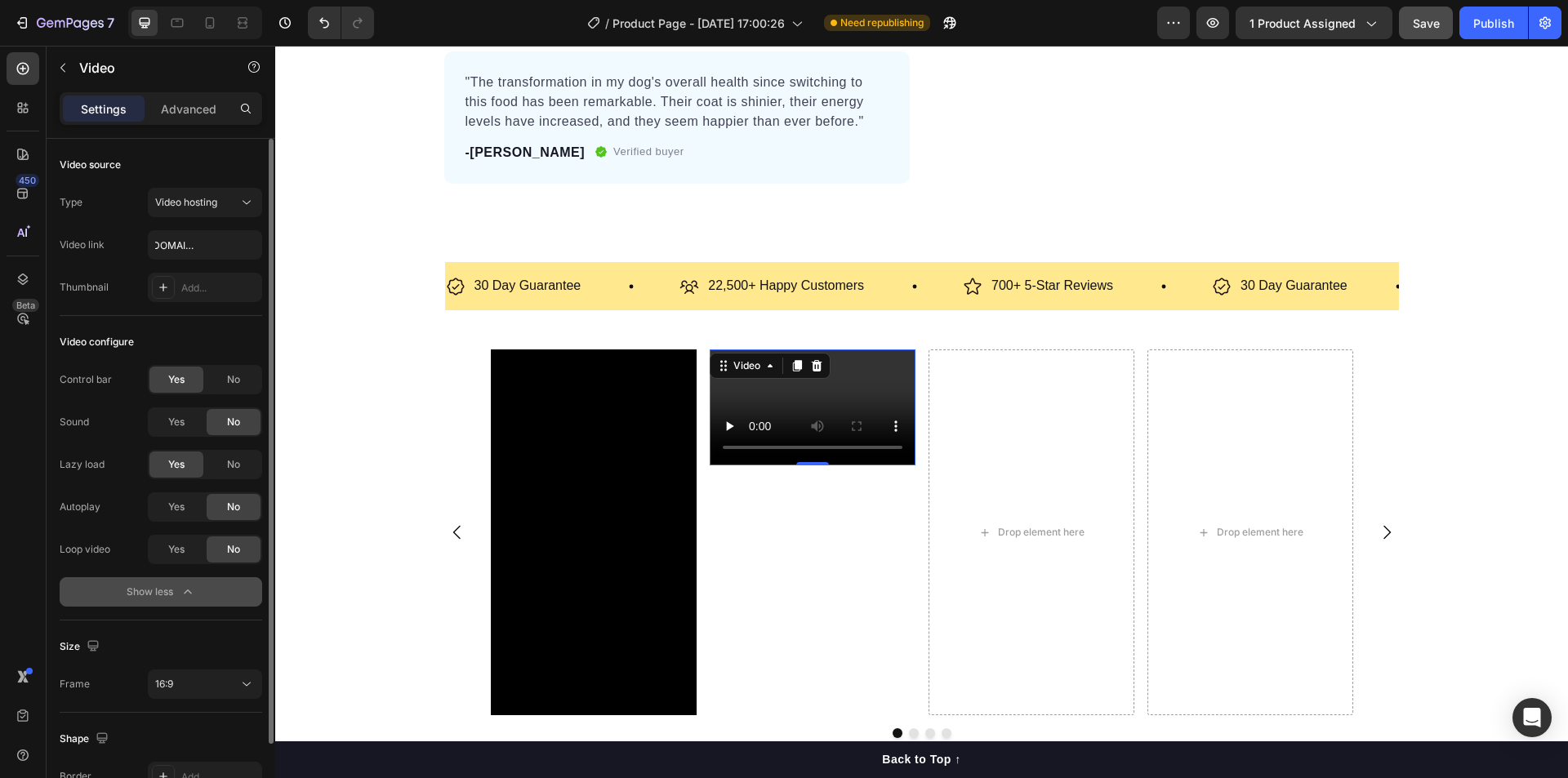
scroll to position [0, 0]
click at [222, 384] on div "No" at bounding box center [233, 379] width 54 height 26
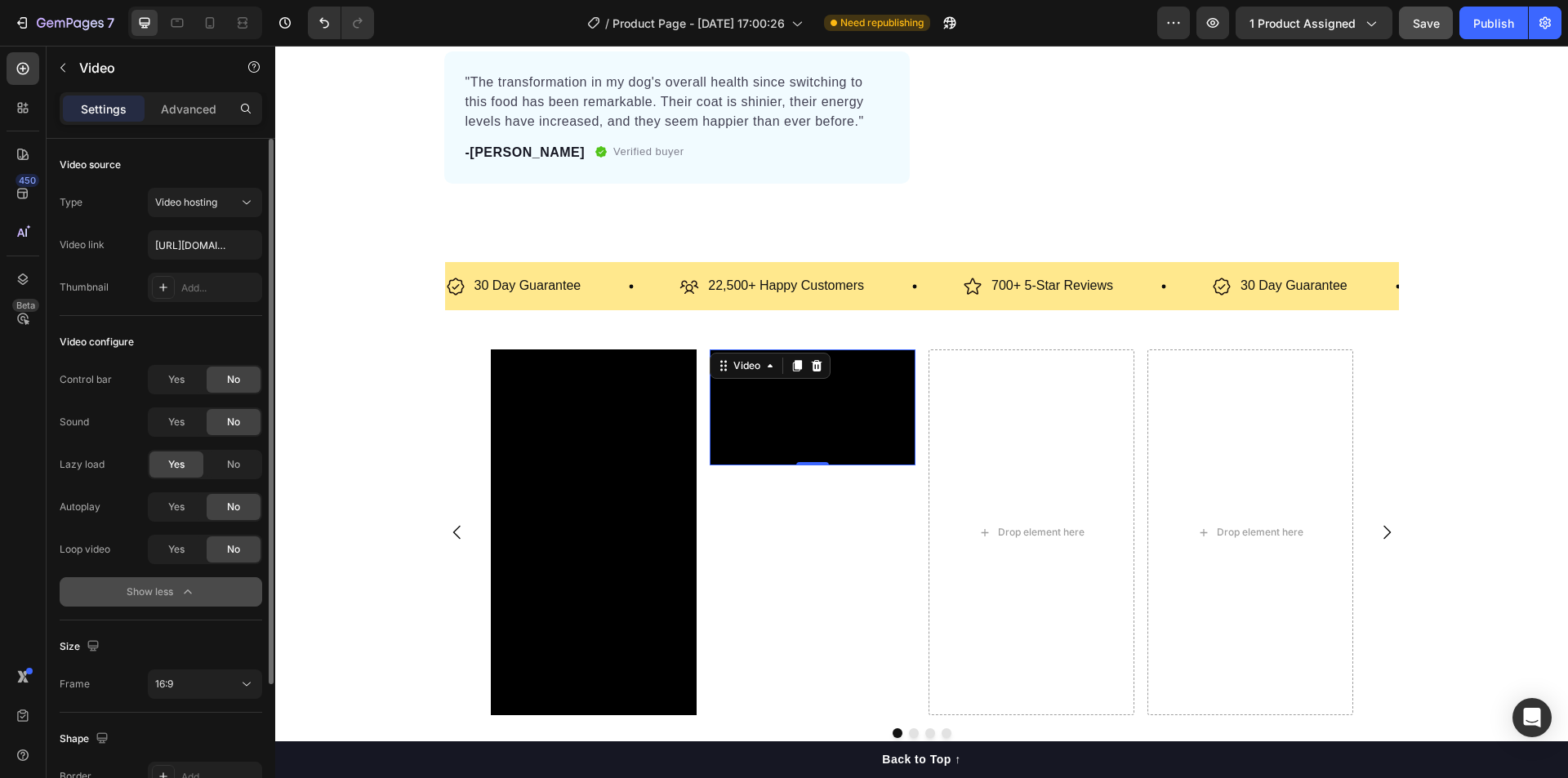
click at [176, 489] on div "Control bar Yes No Sound Yes No Lazy load Yes No Autoplay Yes No Loop video Yes…" at bounding box center [161, 486] width 203 height 242
click at [175, 510] on span "Yes" at bounding box center [176, 507] width 16 height 15
click at [168, 541] on div "Yes" at bounding box center [175, 549] width 54 height 26
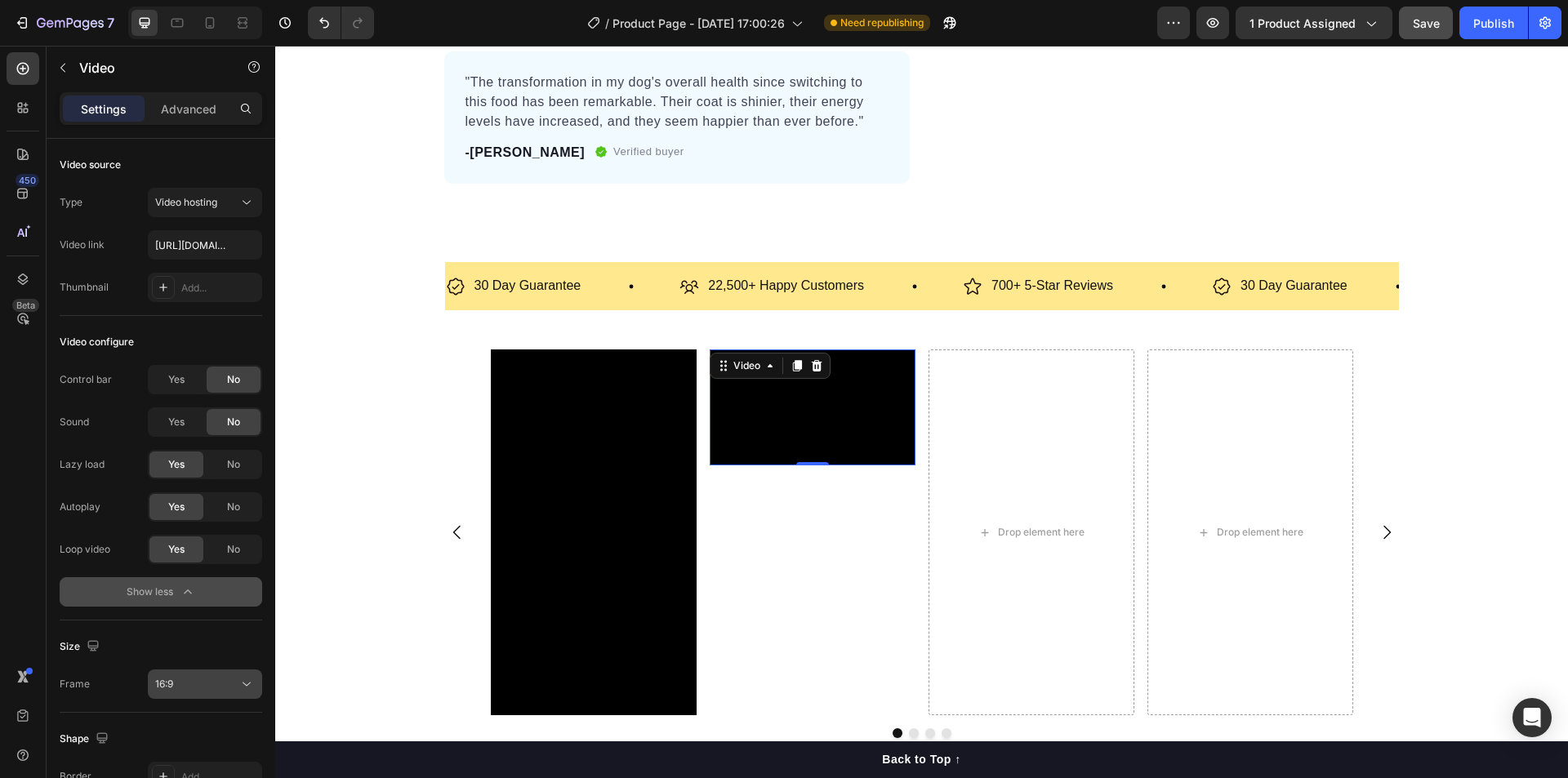
scroll to position [176, 0]
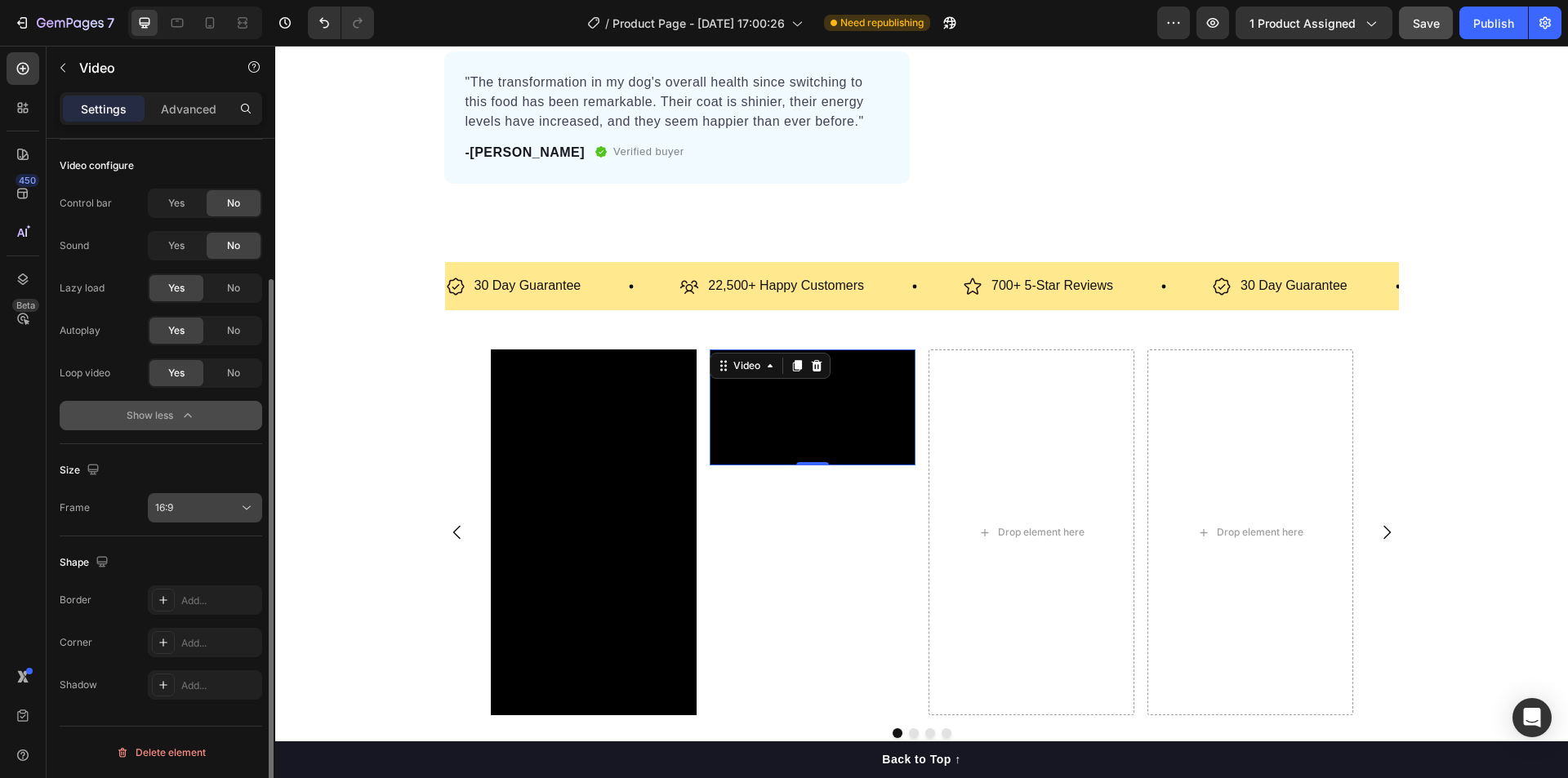
click at [186, 515] on div "16:9" at bounding box center [205, 508] width 100 height 16
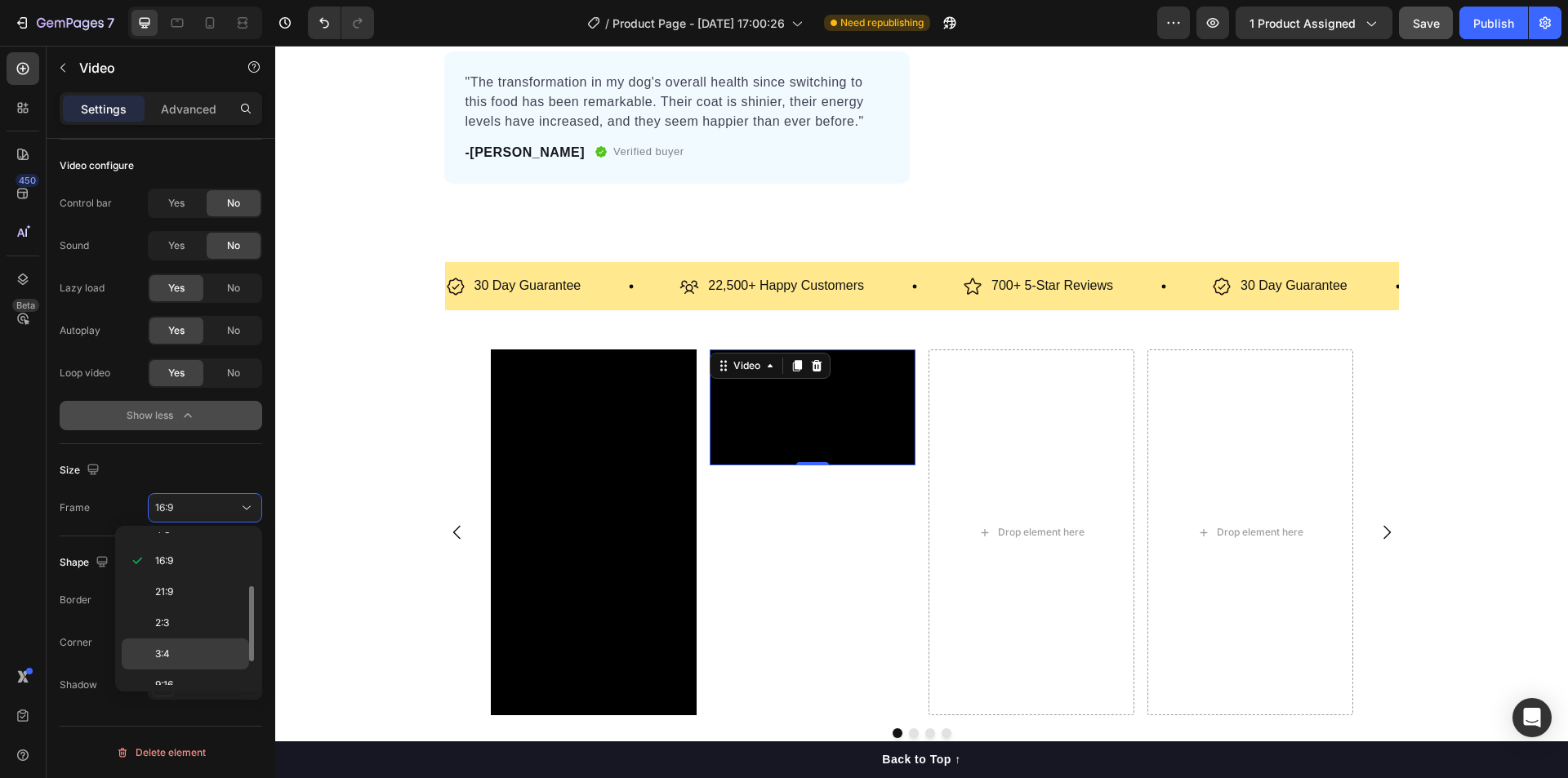
scroll to position [157, 0]
click at [179, 654] on div "9:16" at bounding box center [185, 670] width 127 height 31
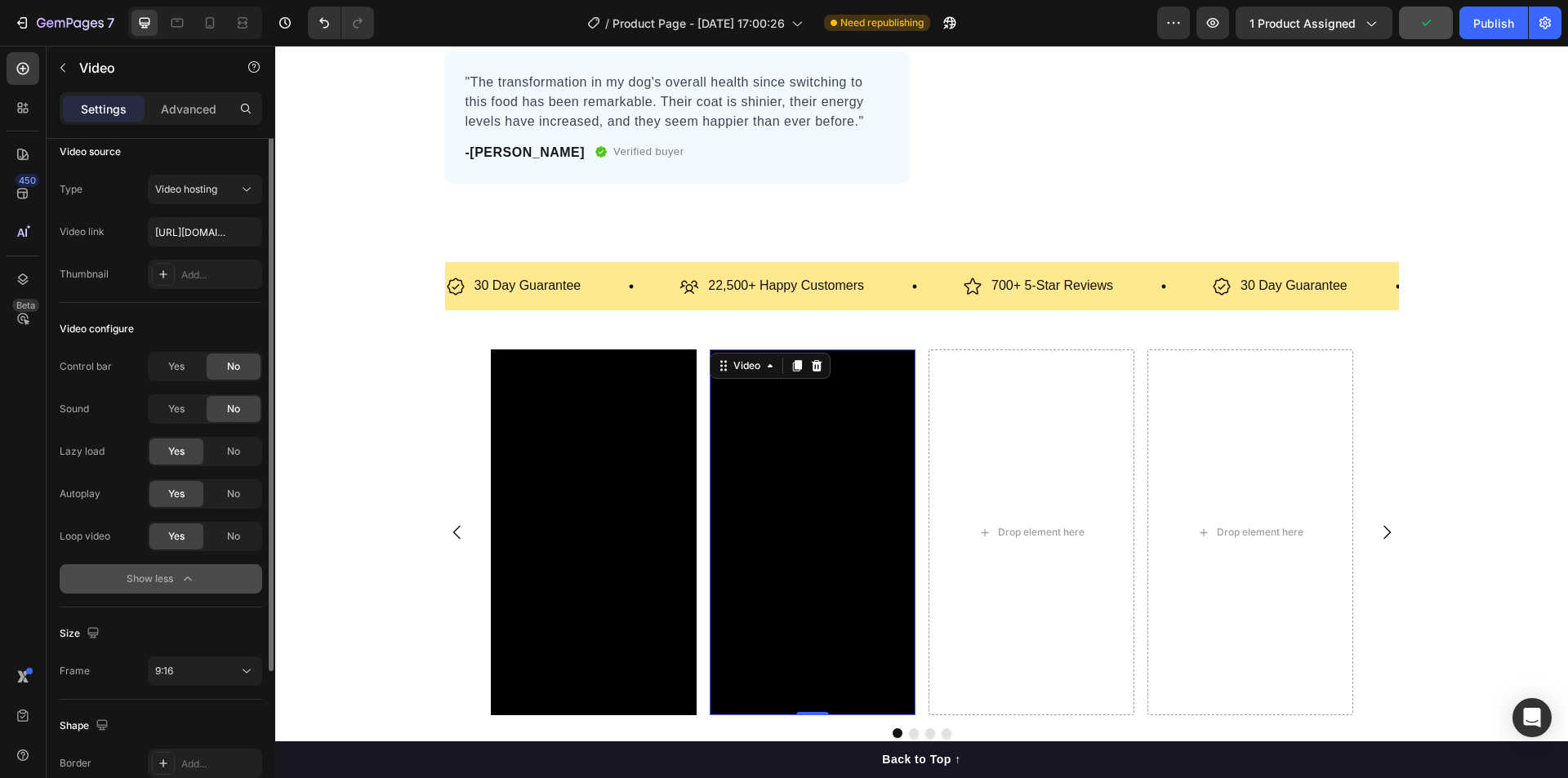
scroll to position [0, 0]
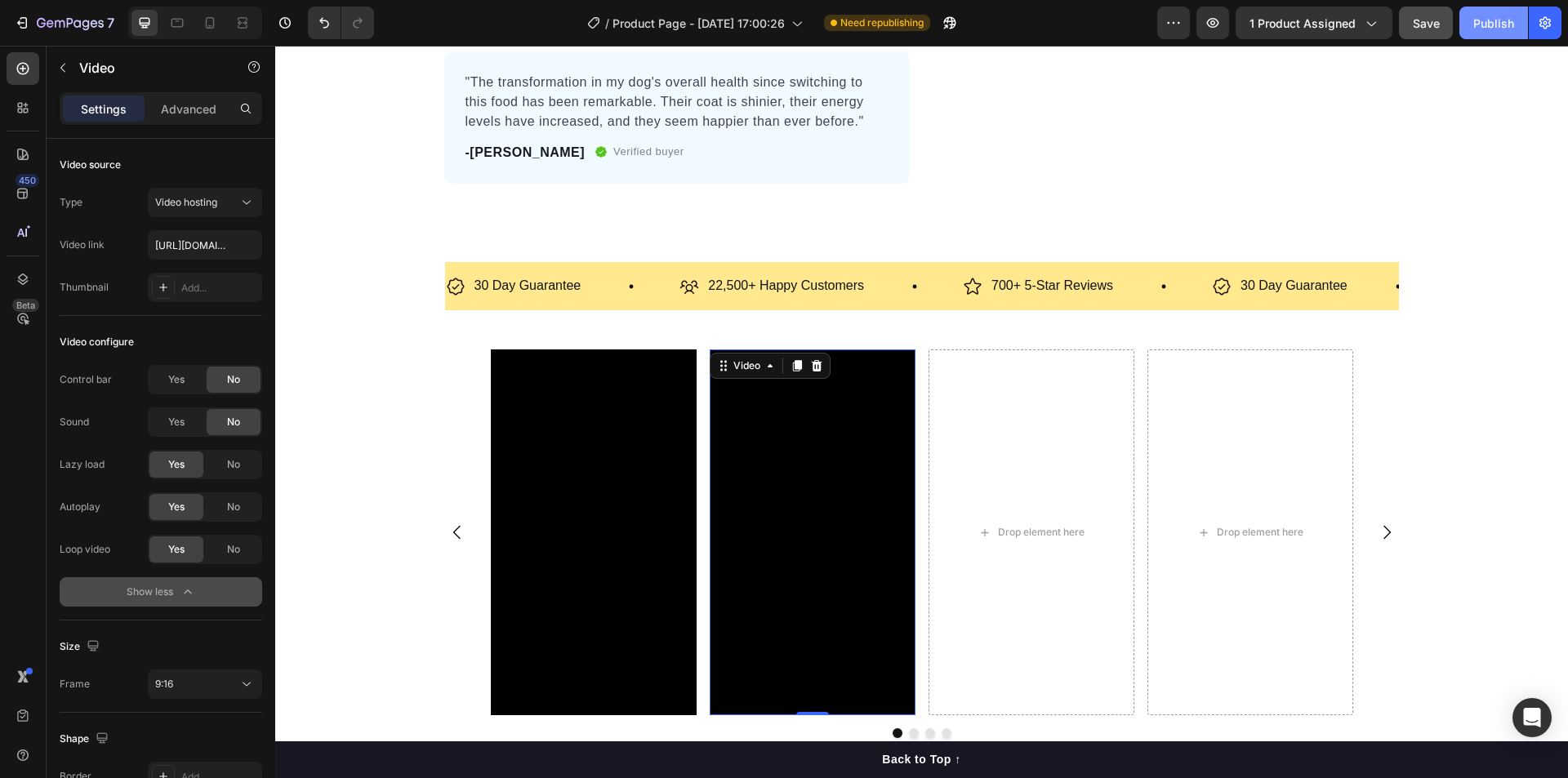
click at [1509, 15] on div "Publish" at bounding box center [1493, 23] width 41 height 17
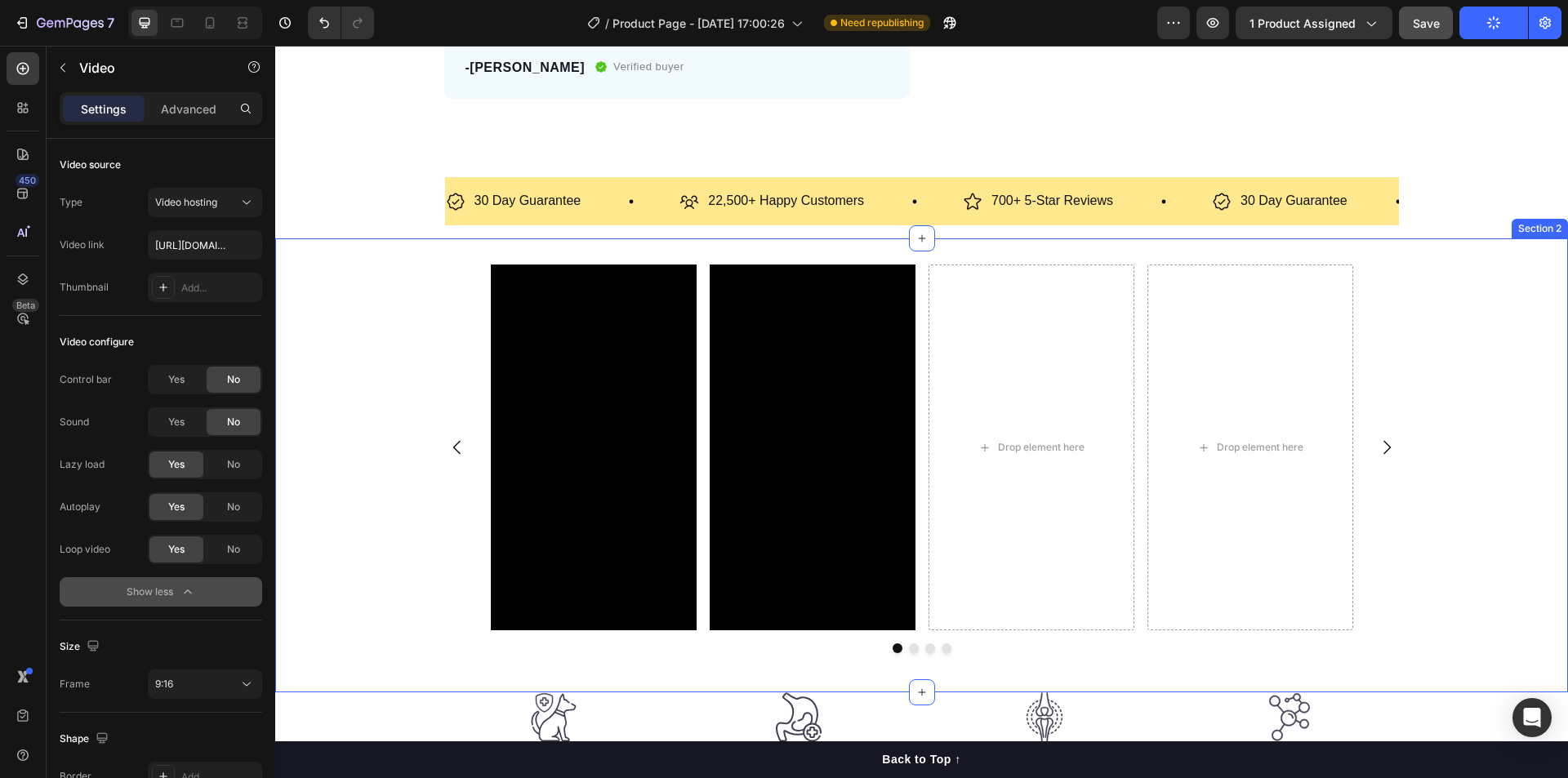
scroll to position [734, 0]
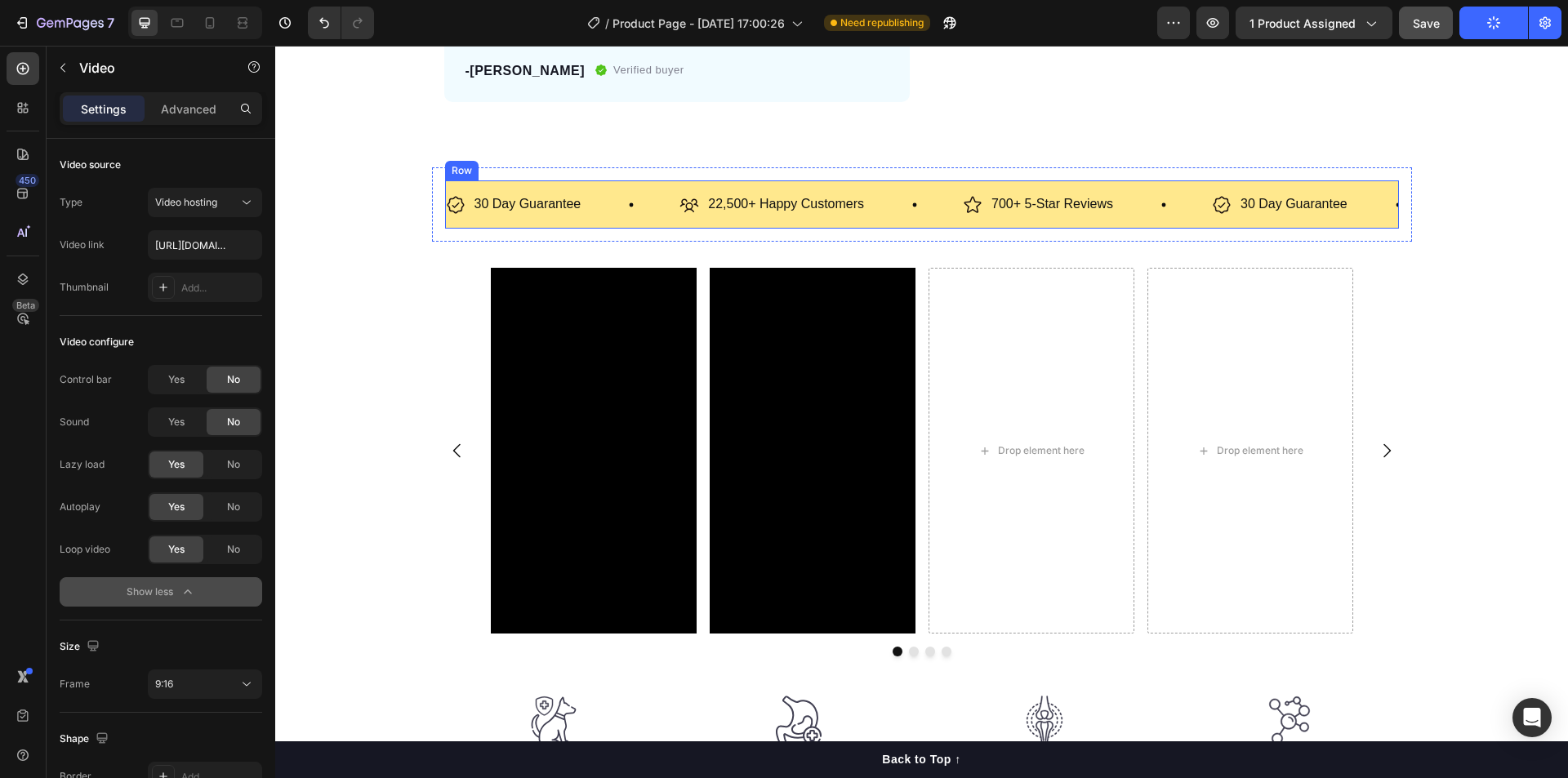
click at [598, 224] on div "30 Day Guarantee Item List 22,500+ Happy Customers Item List 700+ 5-Star Review…" at bounding box center [922, 204] width 954 height 48
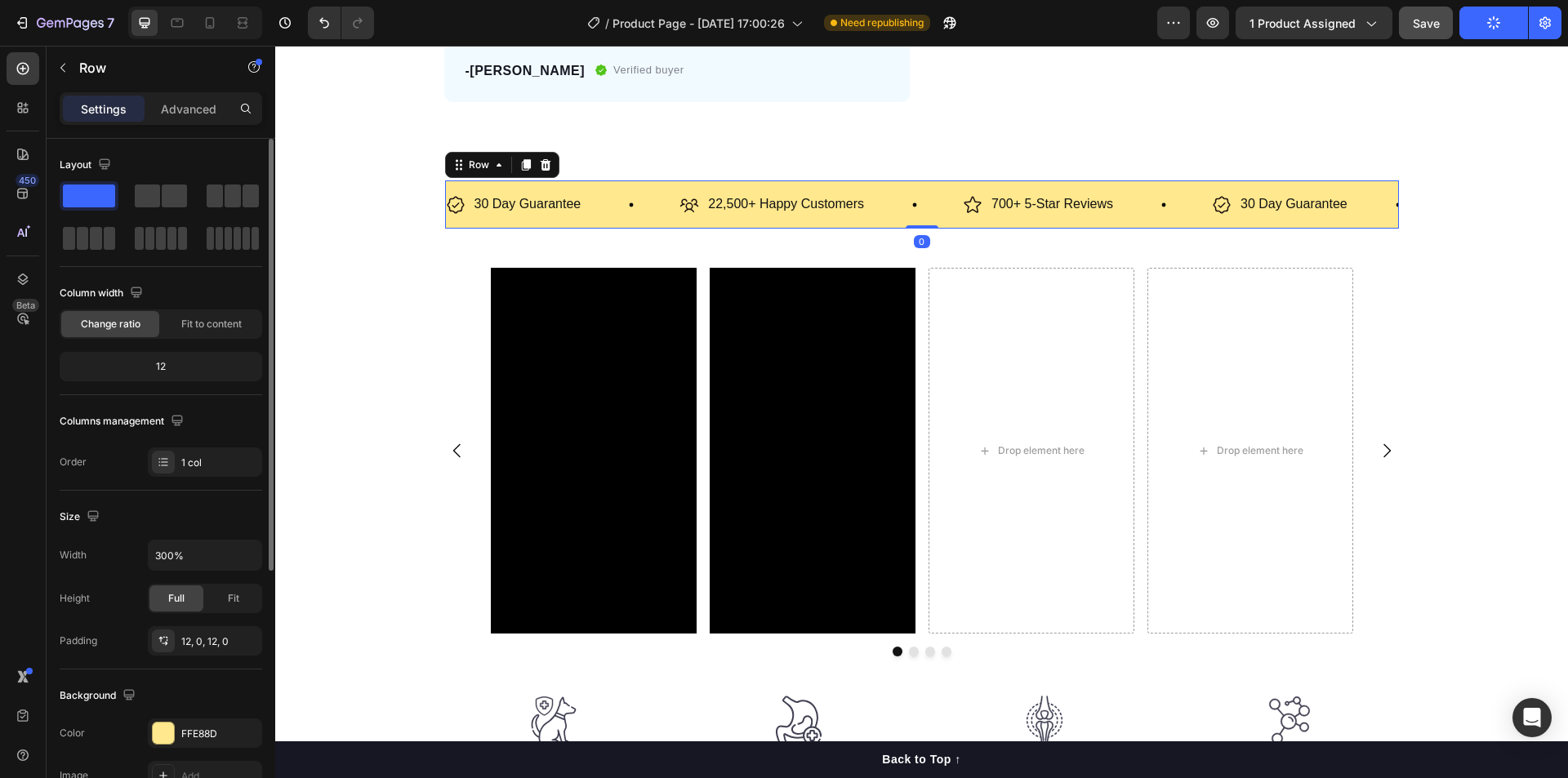
scroll to position [82, 0]
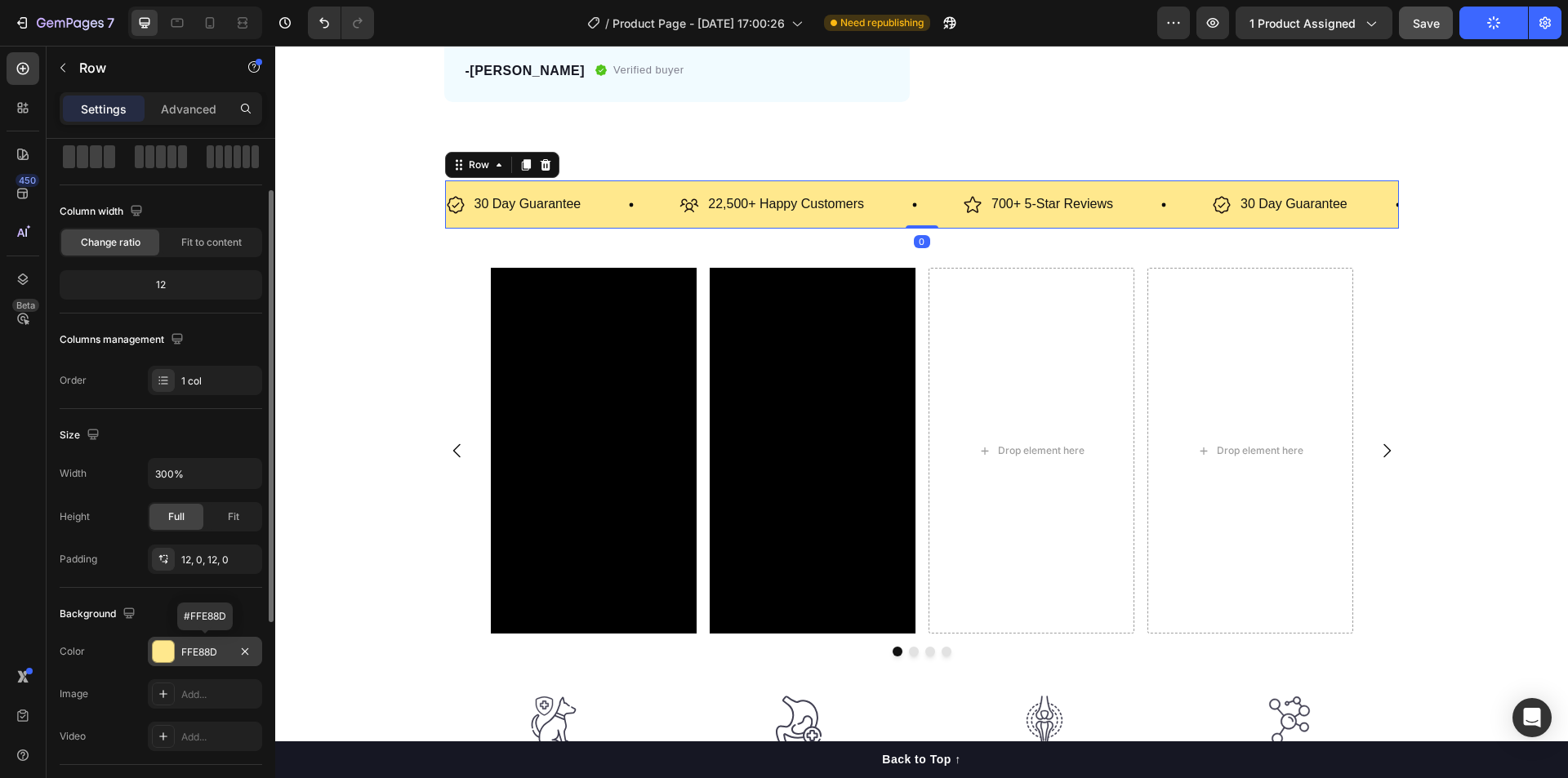
click at [162, 646] on div at bounding box center [163, 651] width 21 height 21
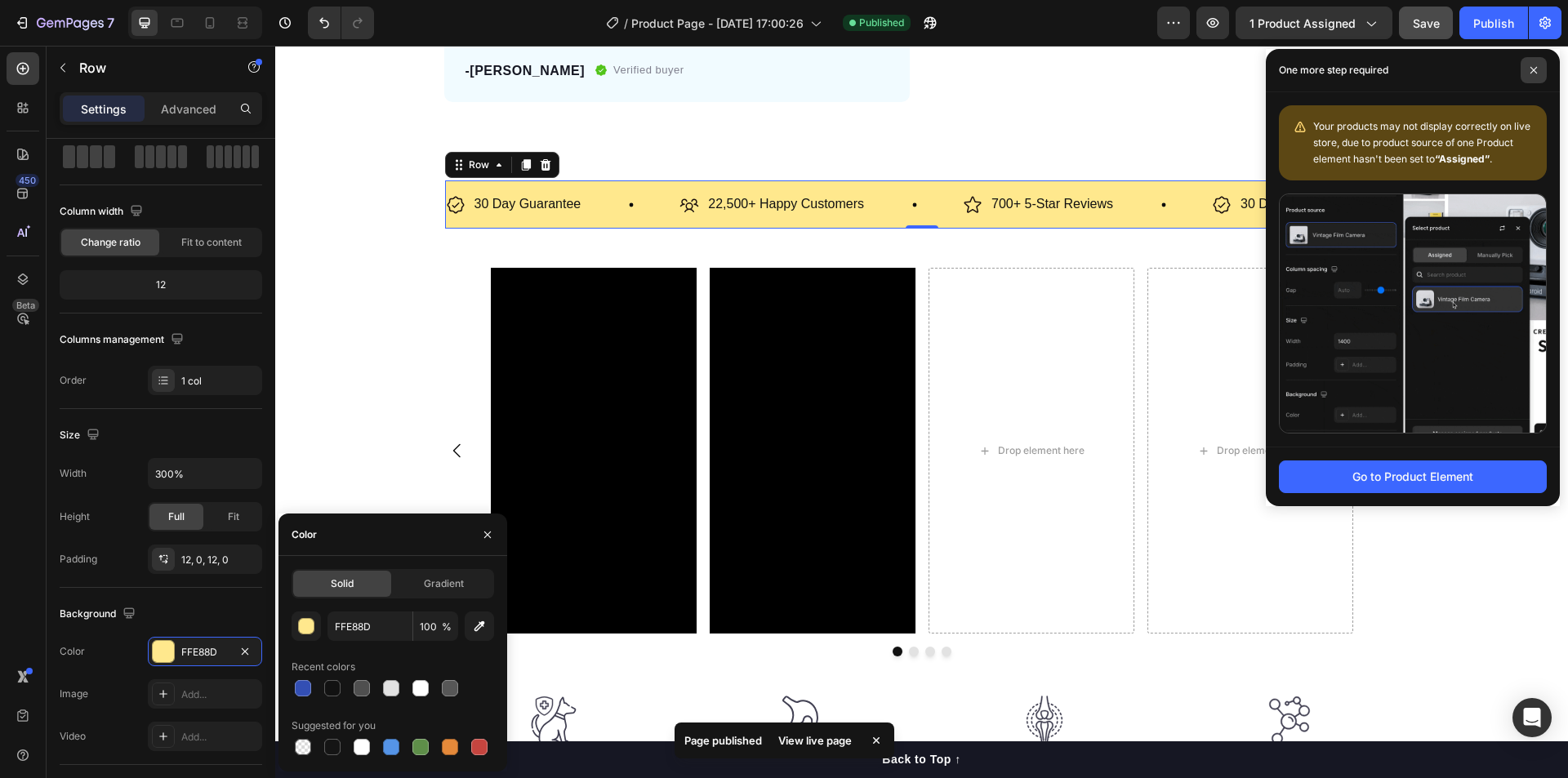
click at [1533, 70] on icon at bounding box center [1533, 70] width 6 height 6
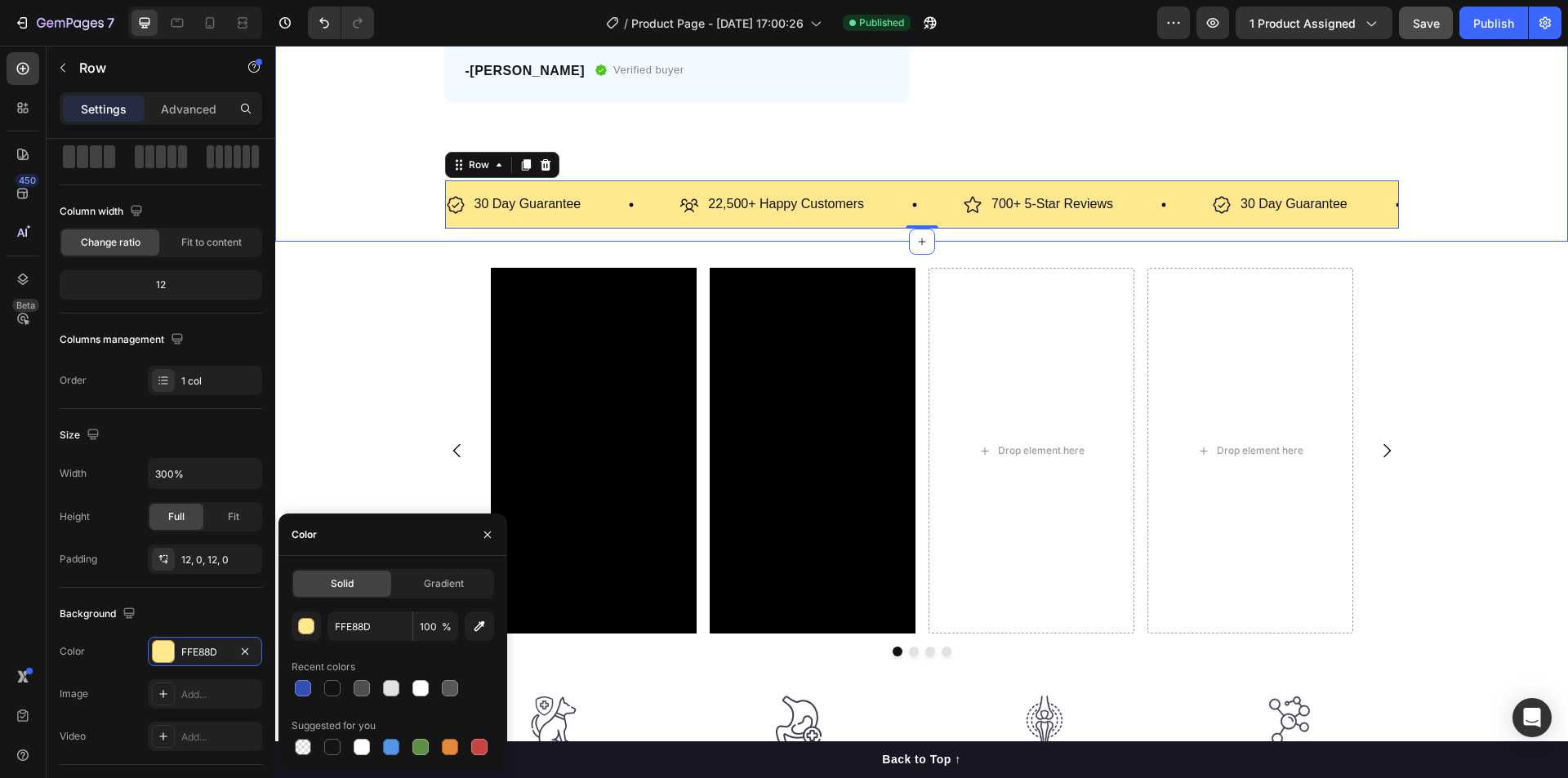
click at [334, 382] on div "Video Video Drop element here Drop element here [GEOGRAPHIC_DATA]" at bounding box center [922, 469] width 1293 height 402
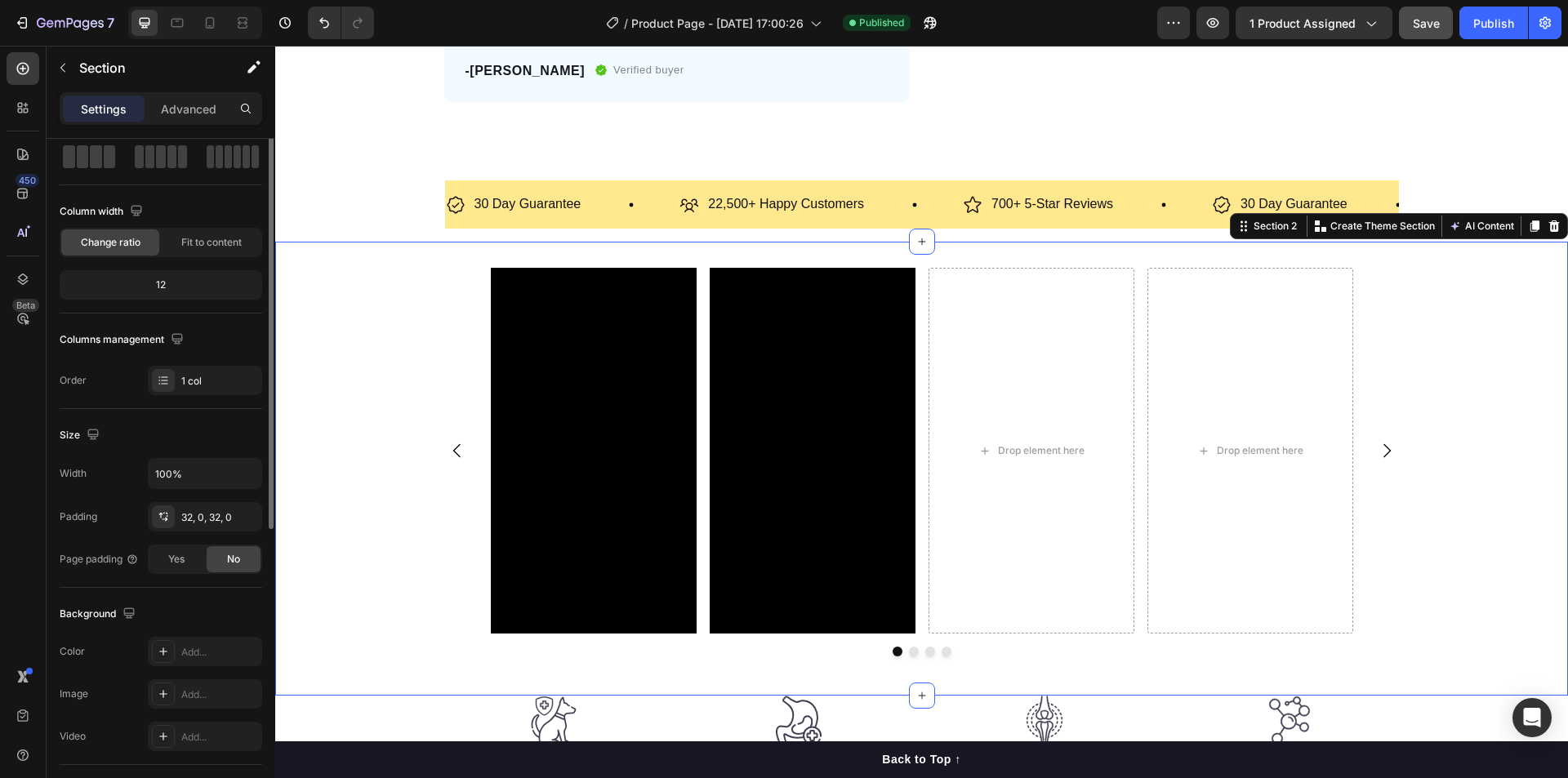
scroll to position [0, 0]
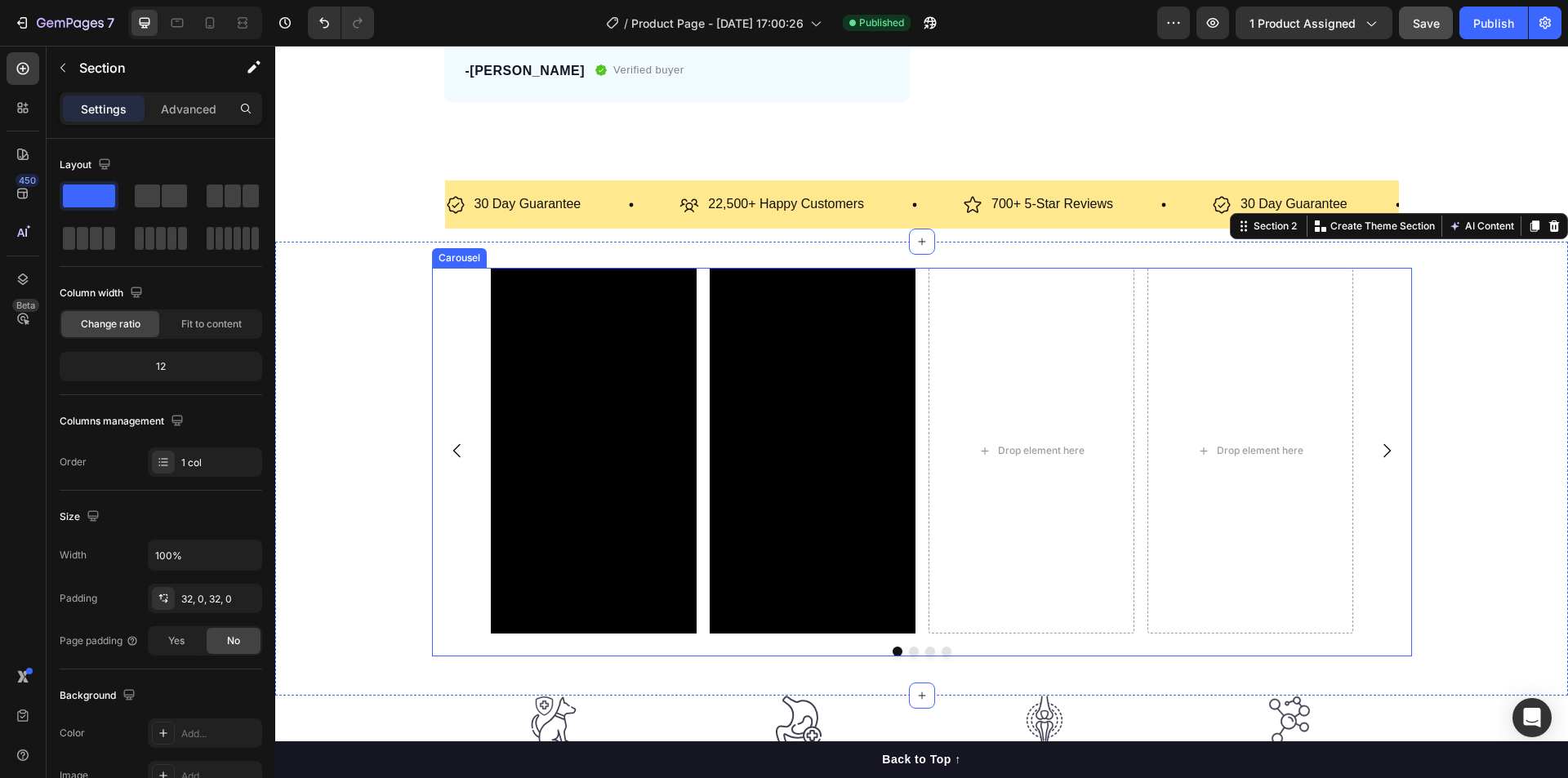
click at [1383, 449] on icon "Carousel Next Arrow" at bounding box center [1387, 451] width 20 height 20
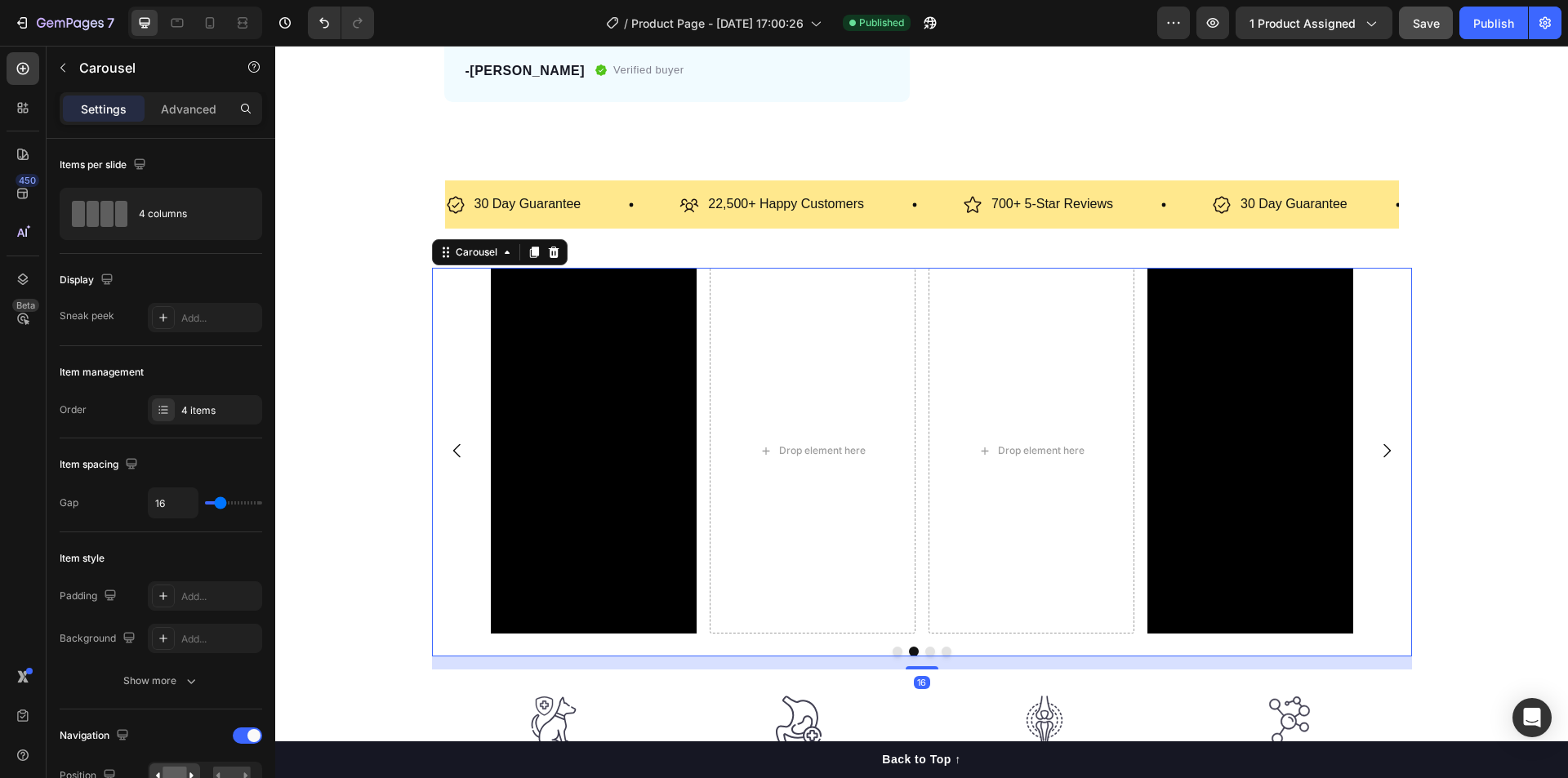
click at [1377, 443] on icon "Carousel Next Arrow" at bounding box center [1387, 451] width 20 height 20
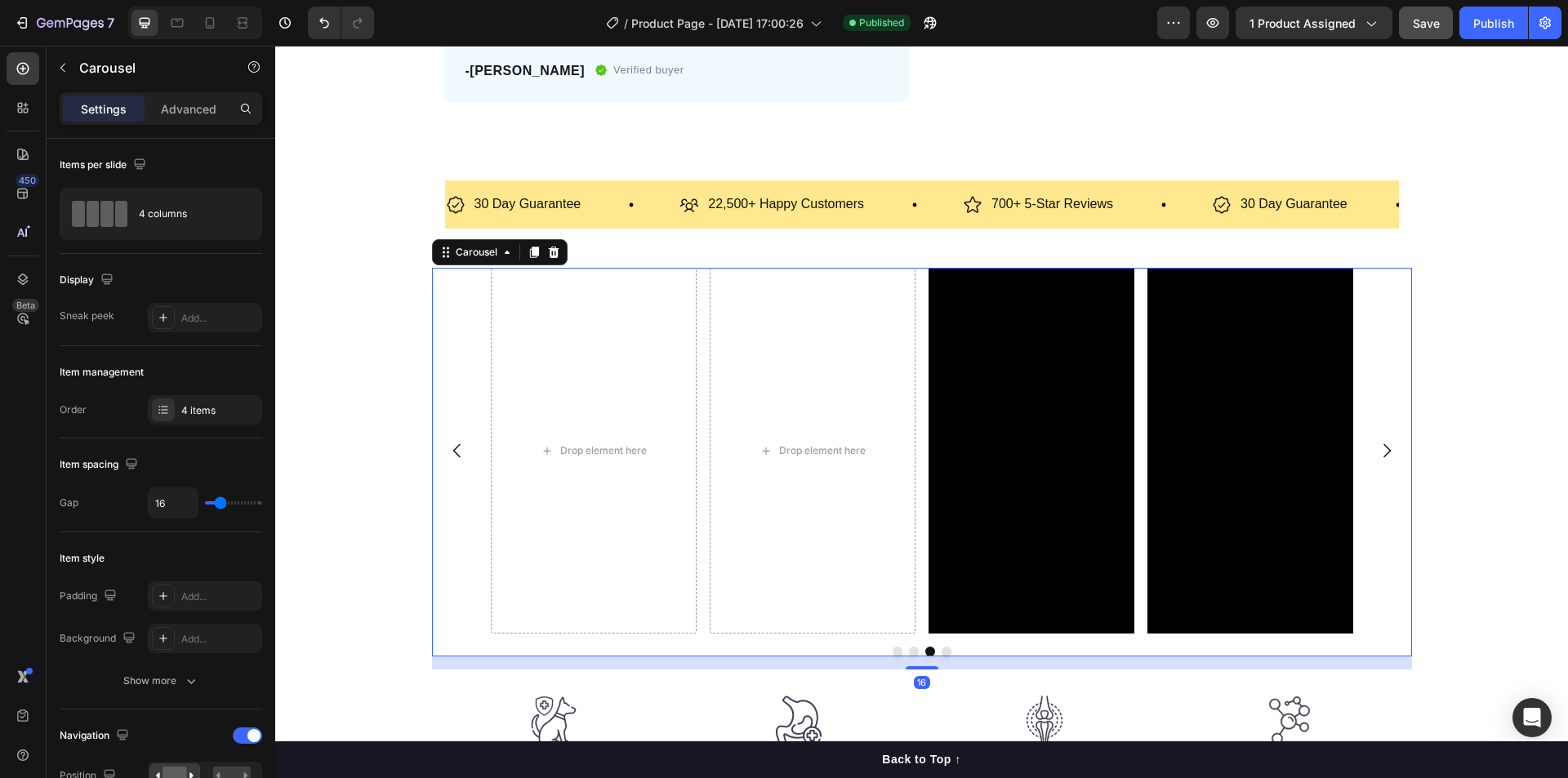
click at [1377, 443] on icon "Carousel Next Arrow" at bounding box center [1387, 451] width 20 height 20
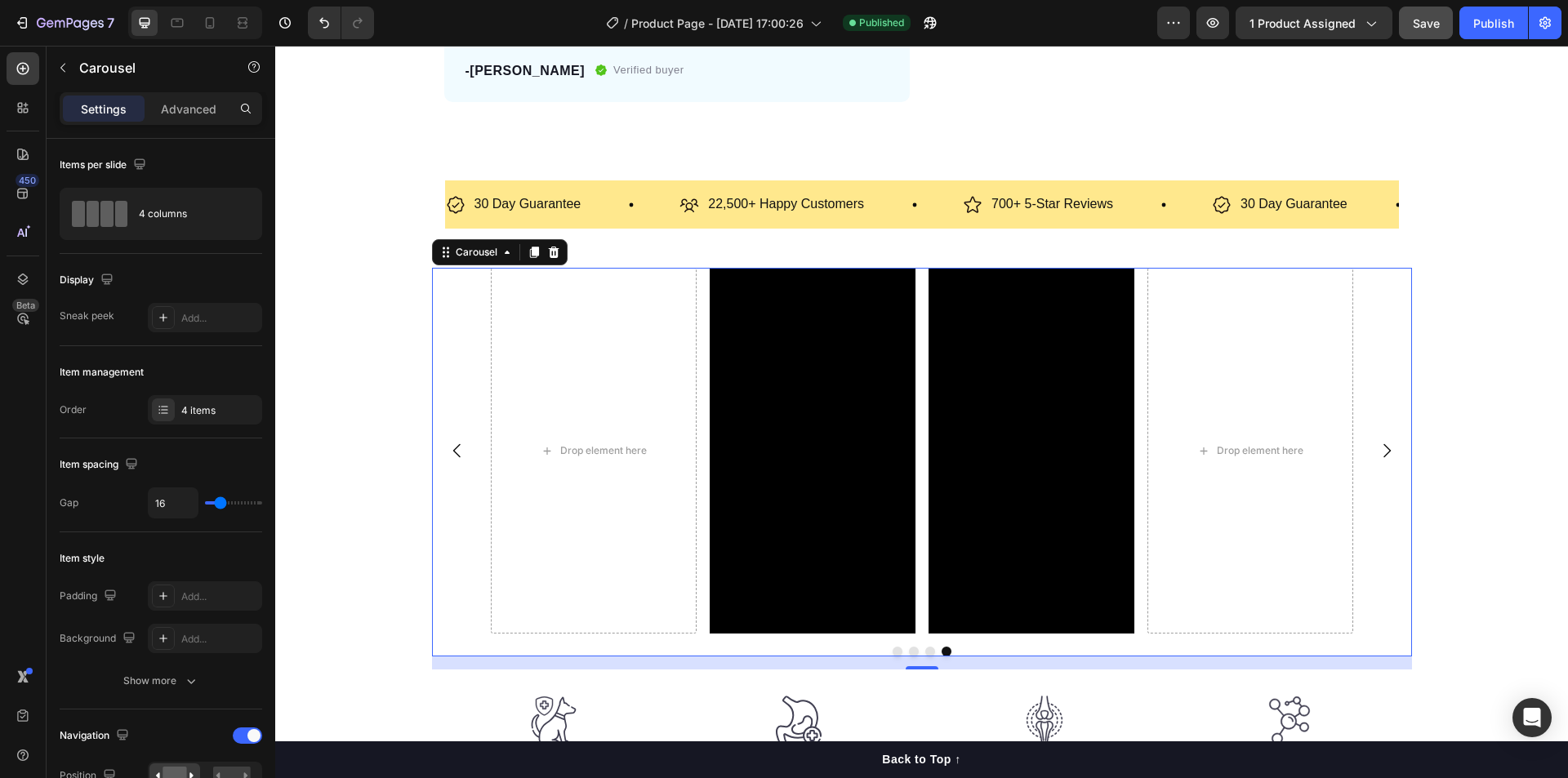
click at [1377, 443] on icon "Carousel Next Arrow" at bounding box center [1387, 451] width 20 height 20
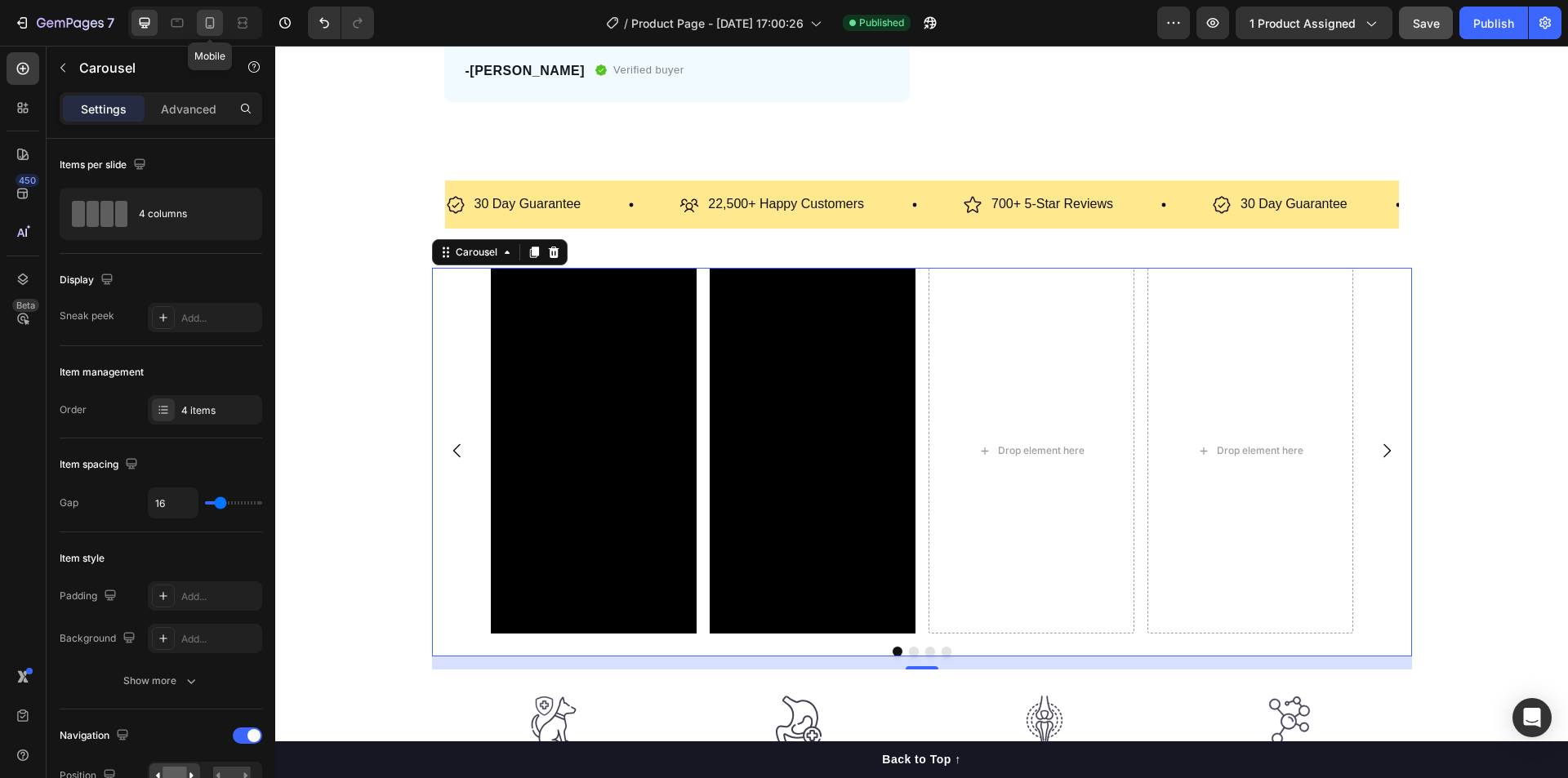
click at [207, 27] on icon at bounding box center [210, 23] width 16 height 16
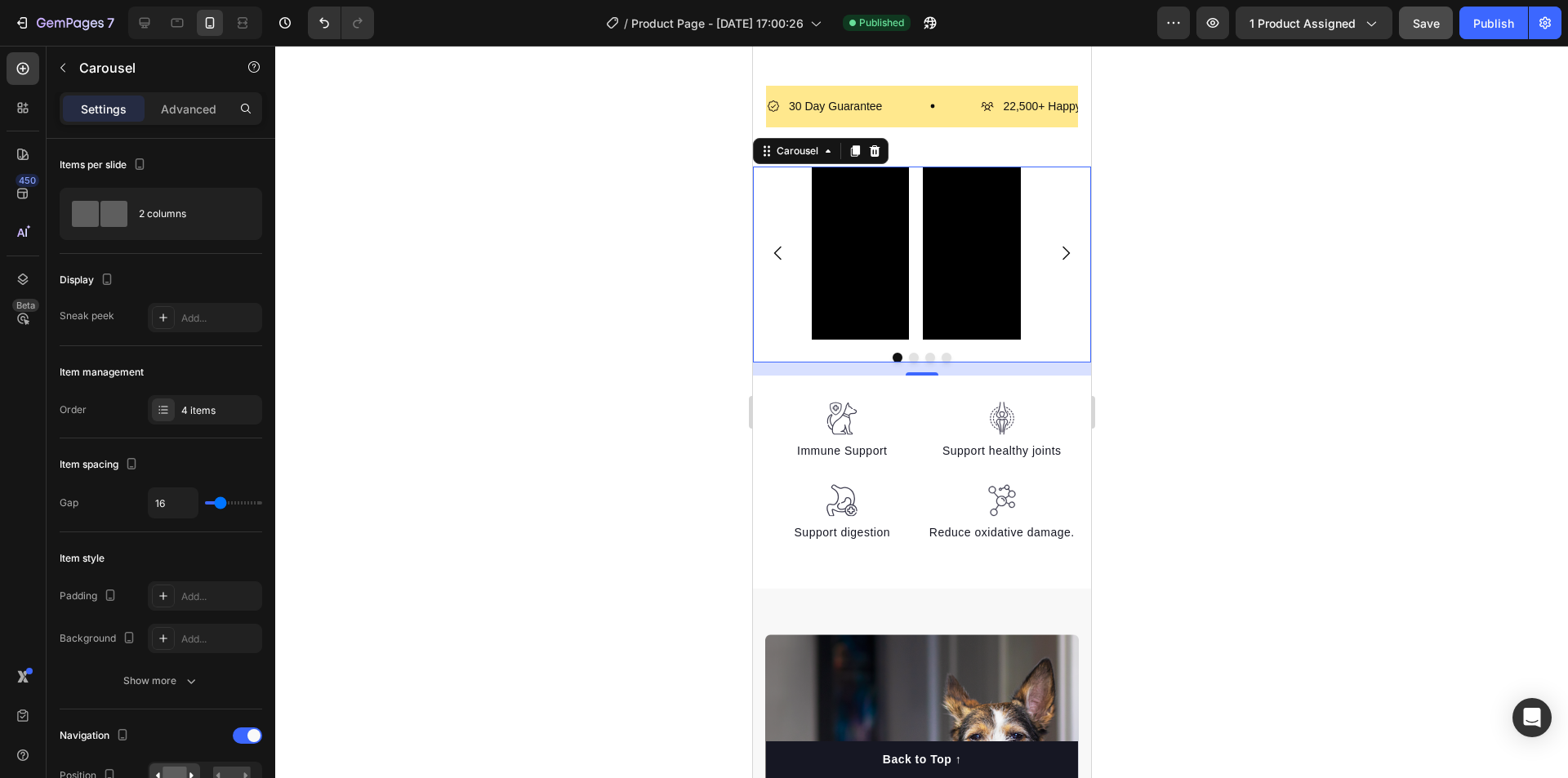
scroll to position [801, 0]
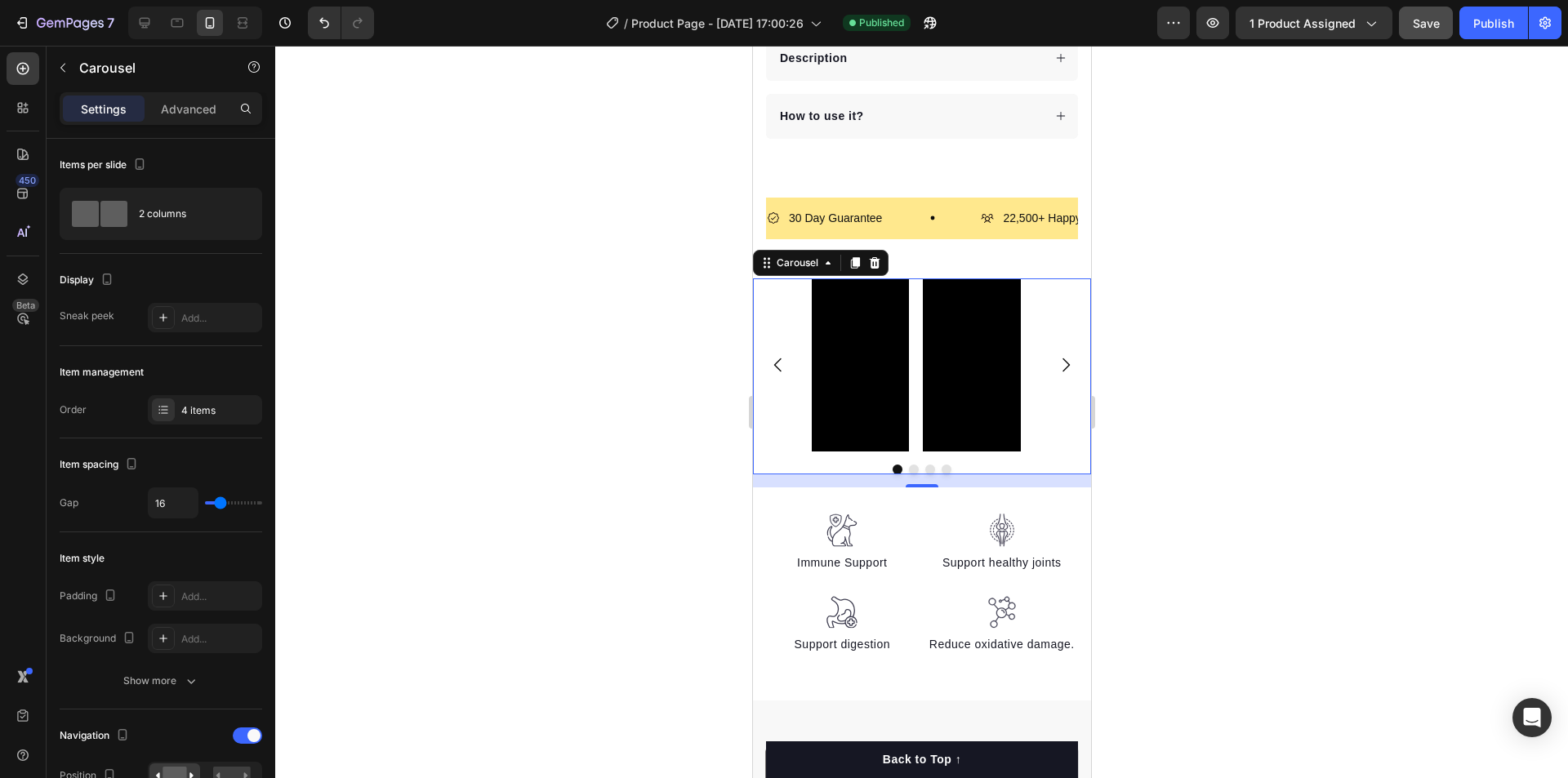
click at [1055, 355] on icon "Carousel Next Arrow" at bounding box center [1065, 365] width 20 height 20
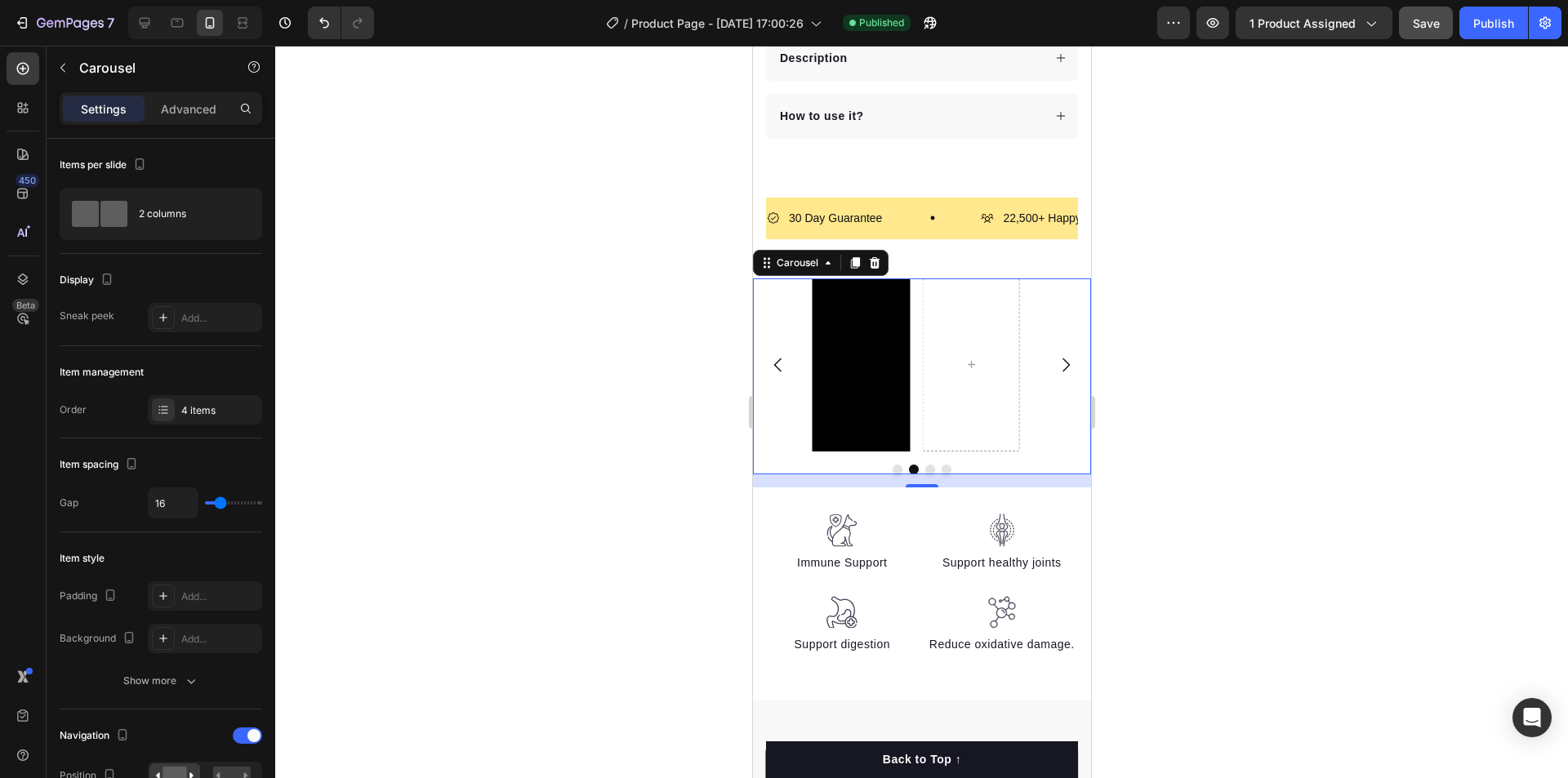
click at [1055, 355] on icon "Carousel Next Arrow" at bounding box center [1065, 365] width 20 height 20
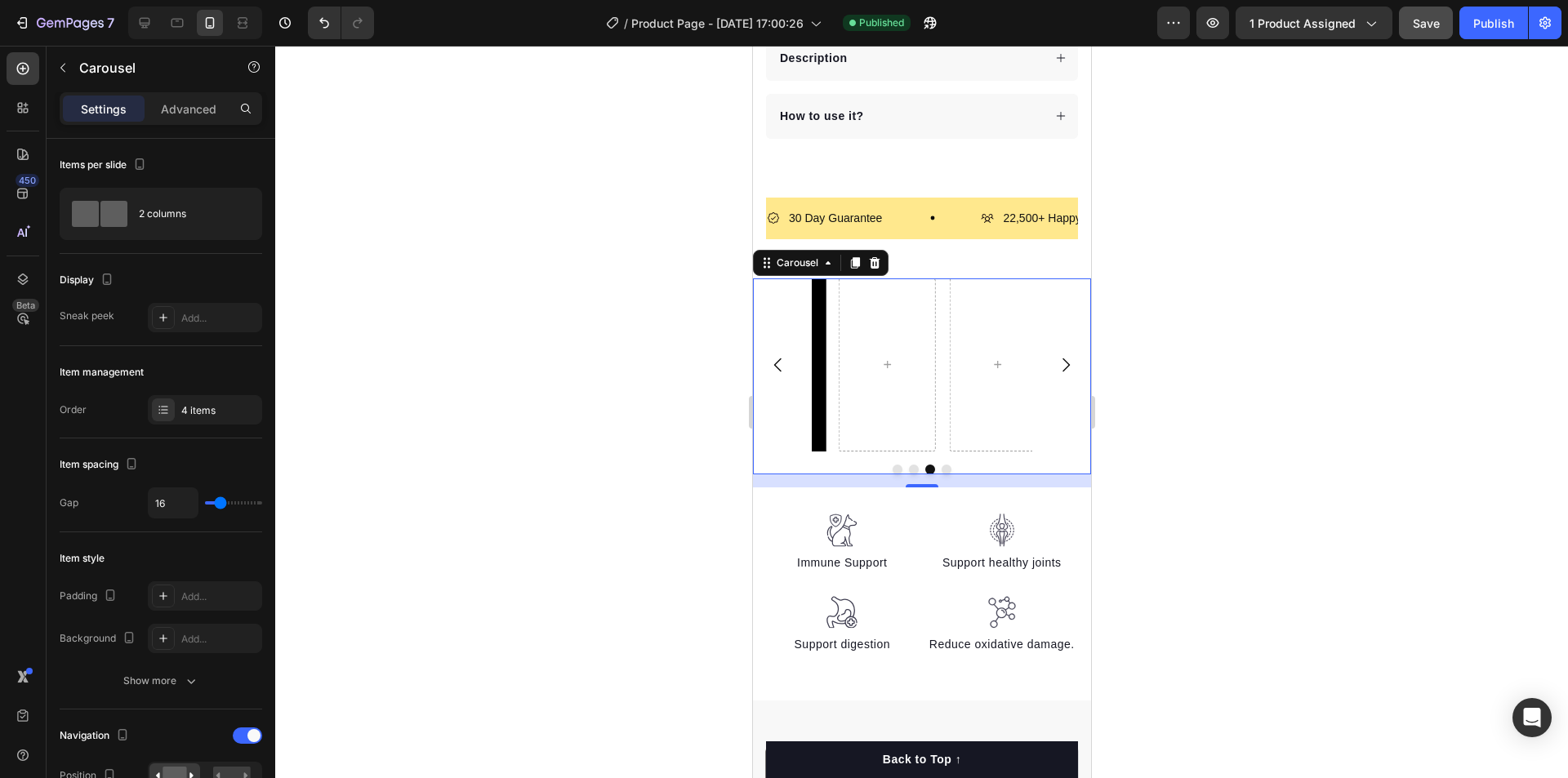
click at [1055, 355] on icon "Carousel Next Arrow" at bounding box center [1065, 365] width 20 height 20
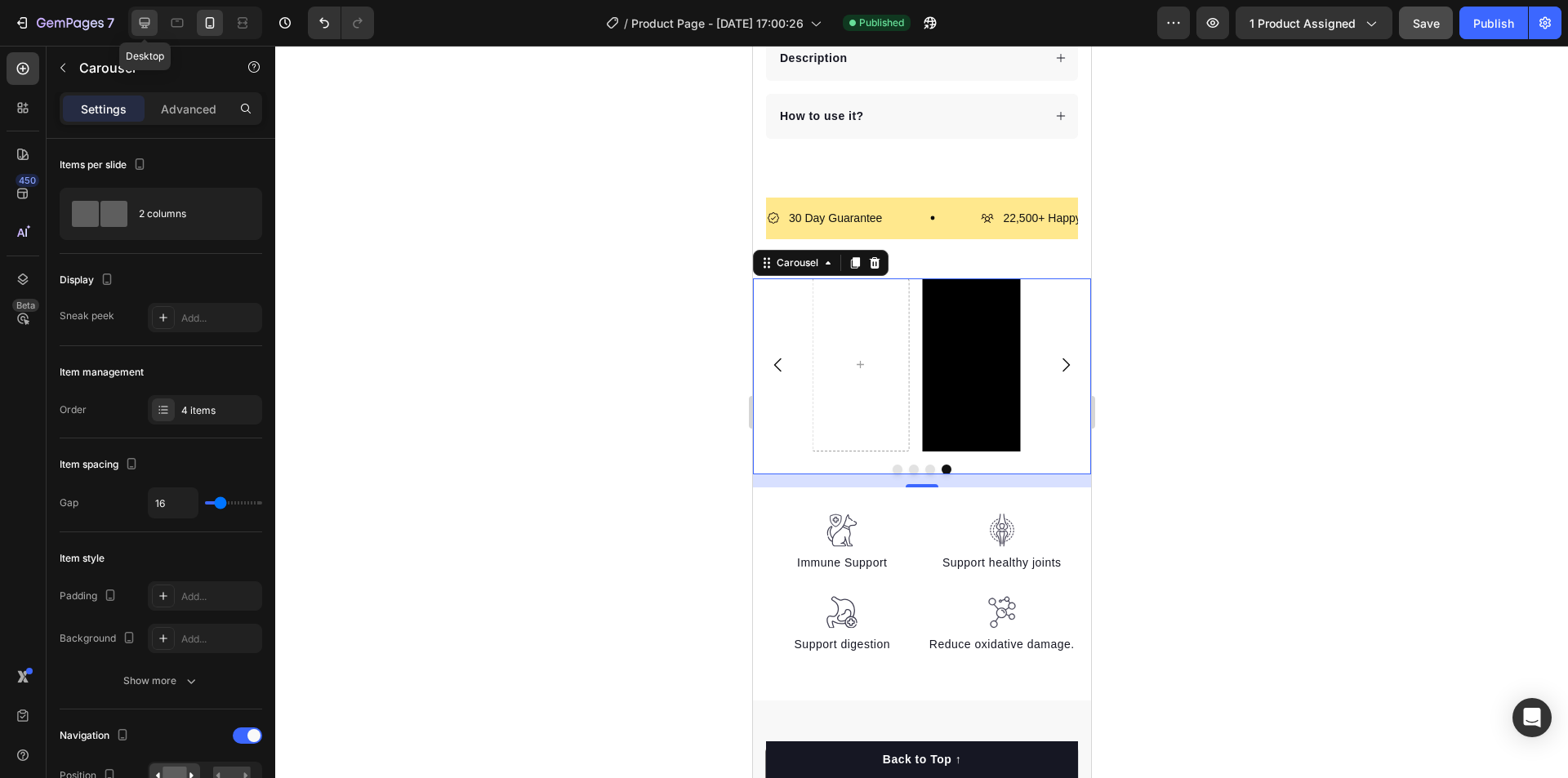
click at [155, 28] on div at bounding box center [145, 23] width 26 height 26
type input "1200"
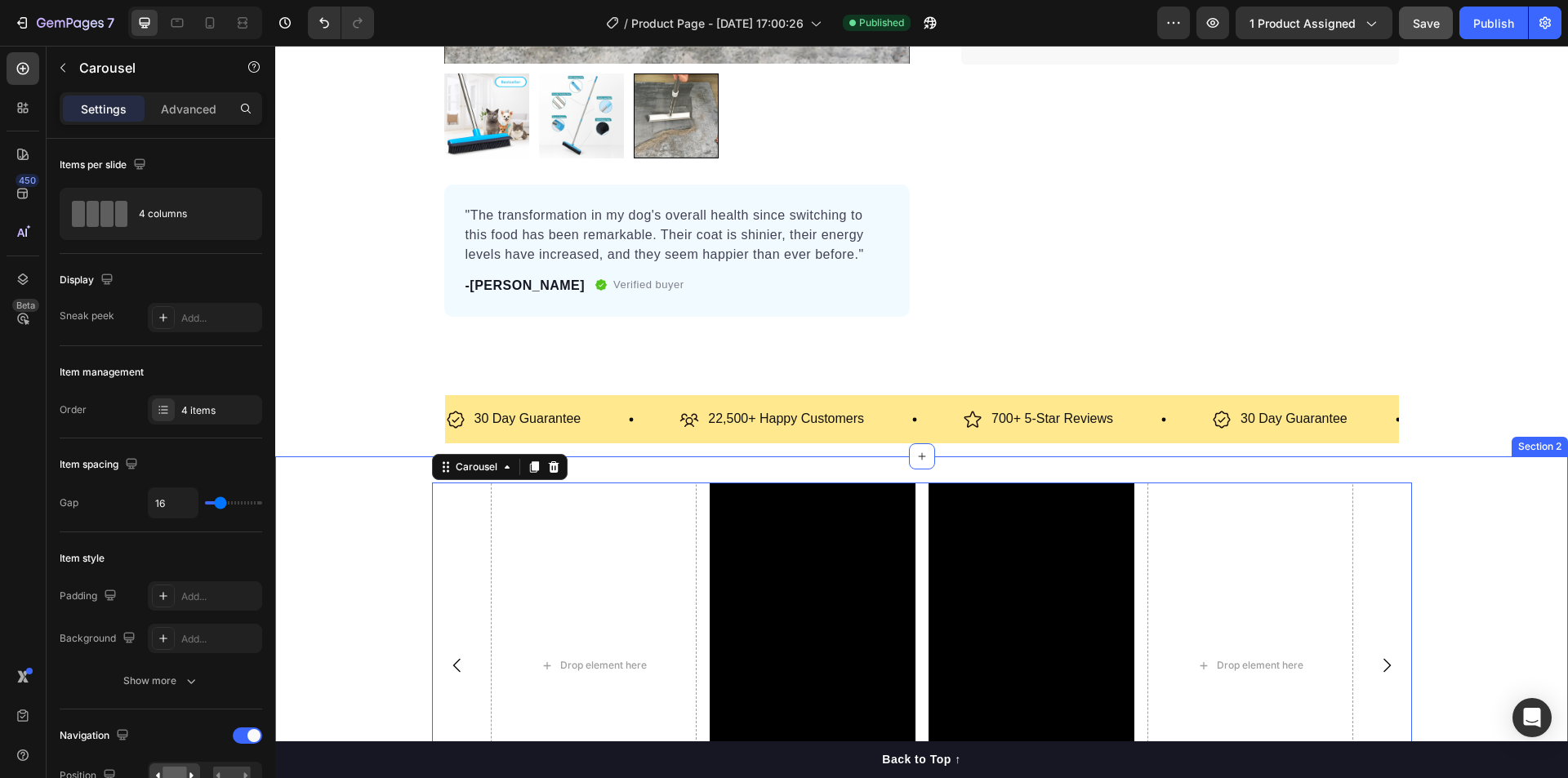
scroll to position [492, 0]
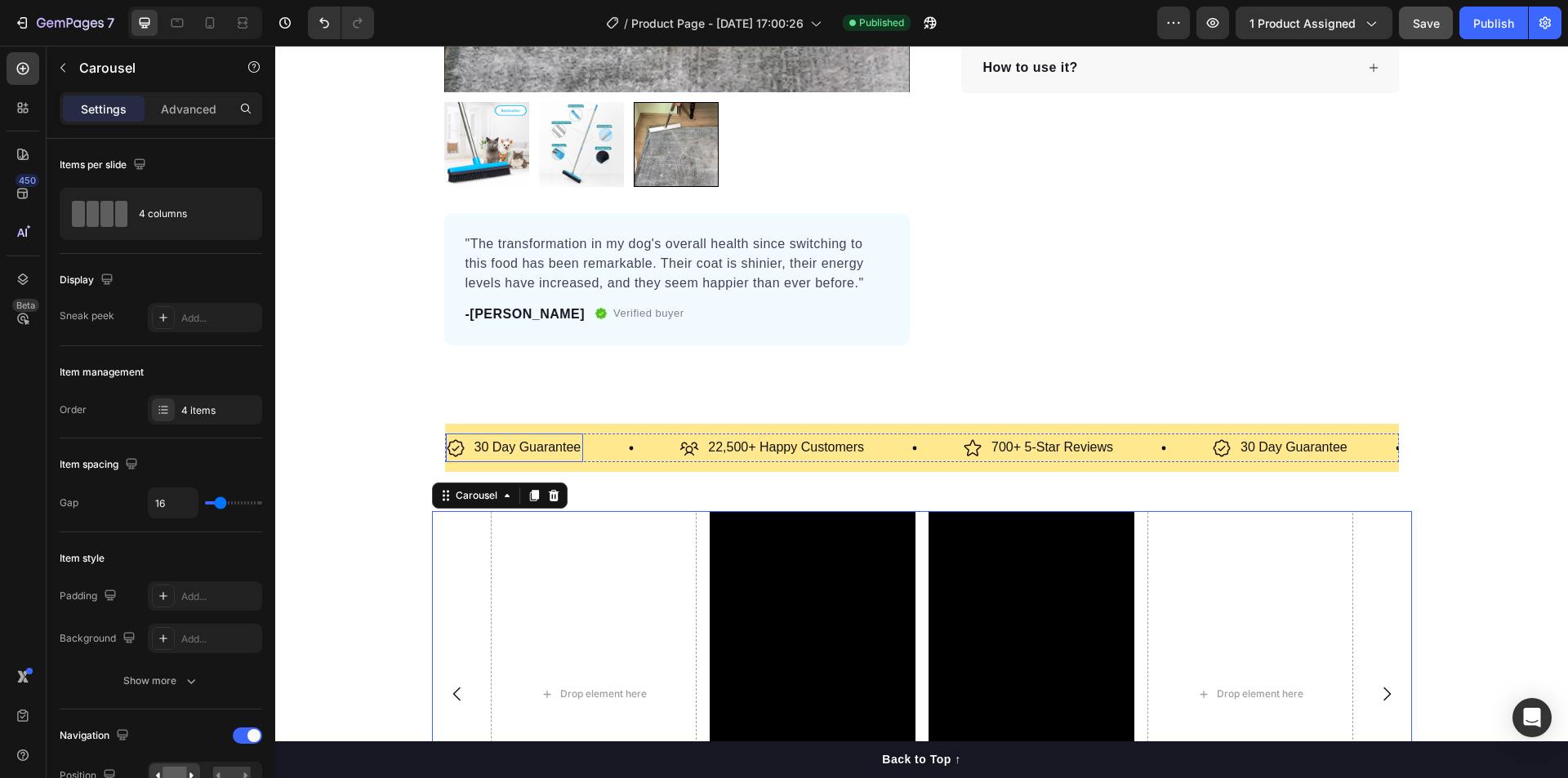
click at [450, 461] on div "30 Day Guarantee" at bounding box center [514, 447] width 138 height 28
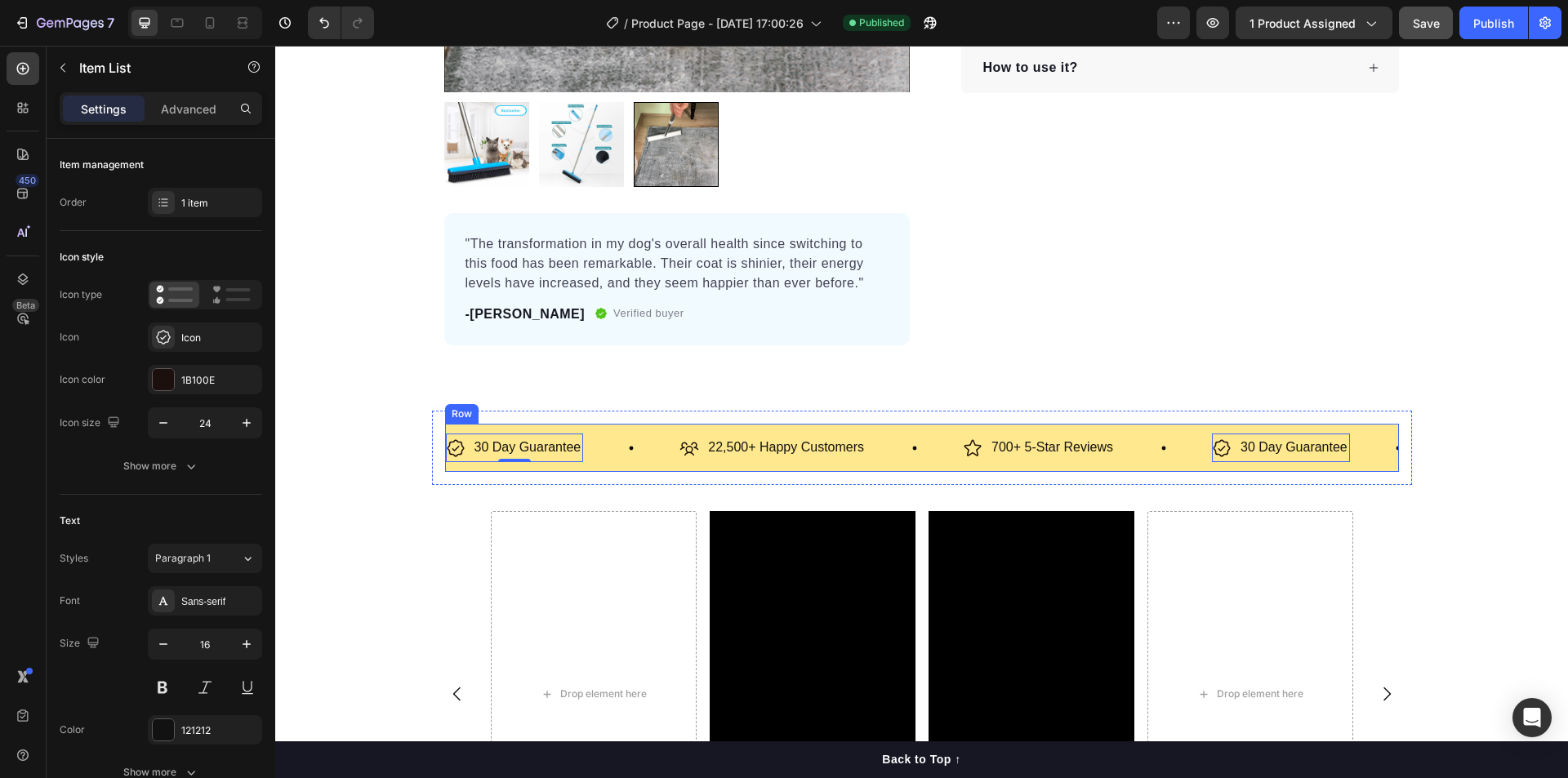
click at [445, 468] on div "30 Day Guarantee Item List 0 22,500+ Happy Customers Item List 700+ 5-Star Revi…" at bounding box center [922, 447] width 954 height 48
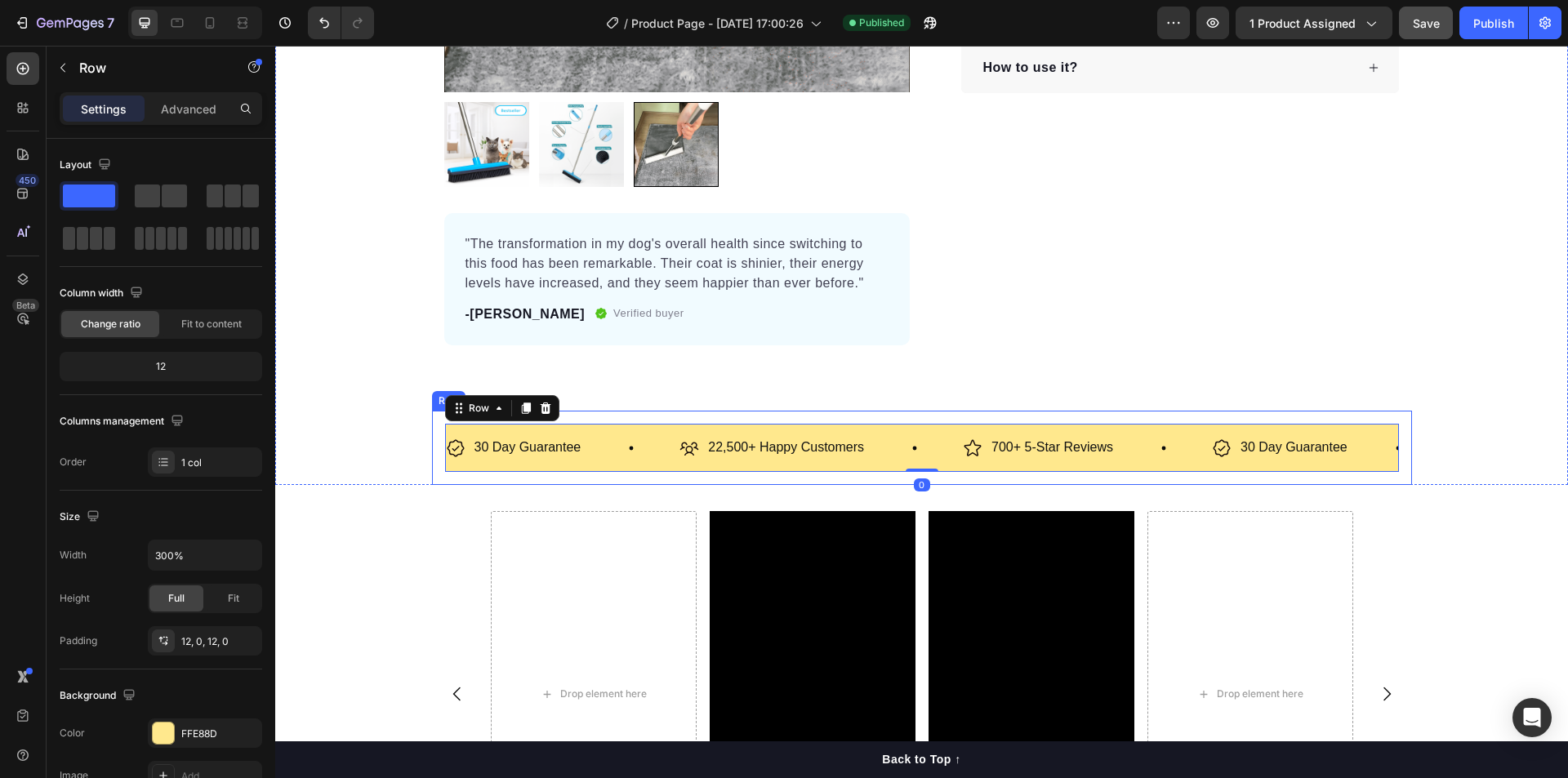
click at [432, 461] on div "30 Day Guarantee Item List 22,500+ Happy Customers Item List 700+ 5-Star Review…" at bounding box center [922, 448] width 980 height 75
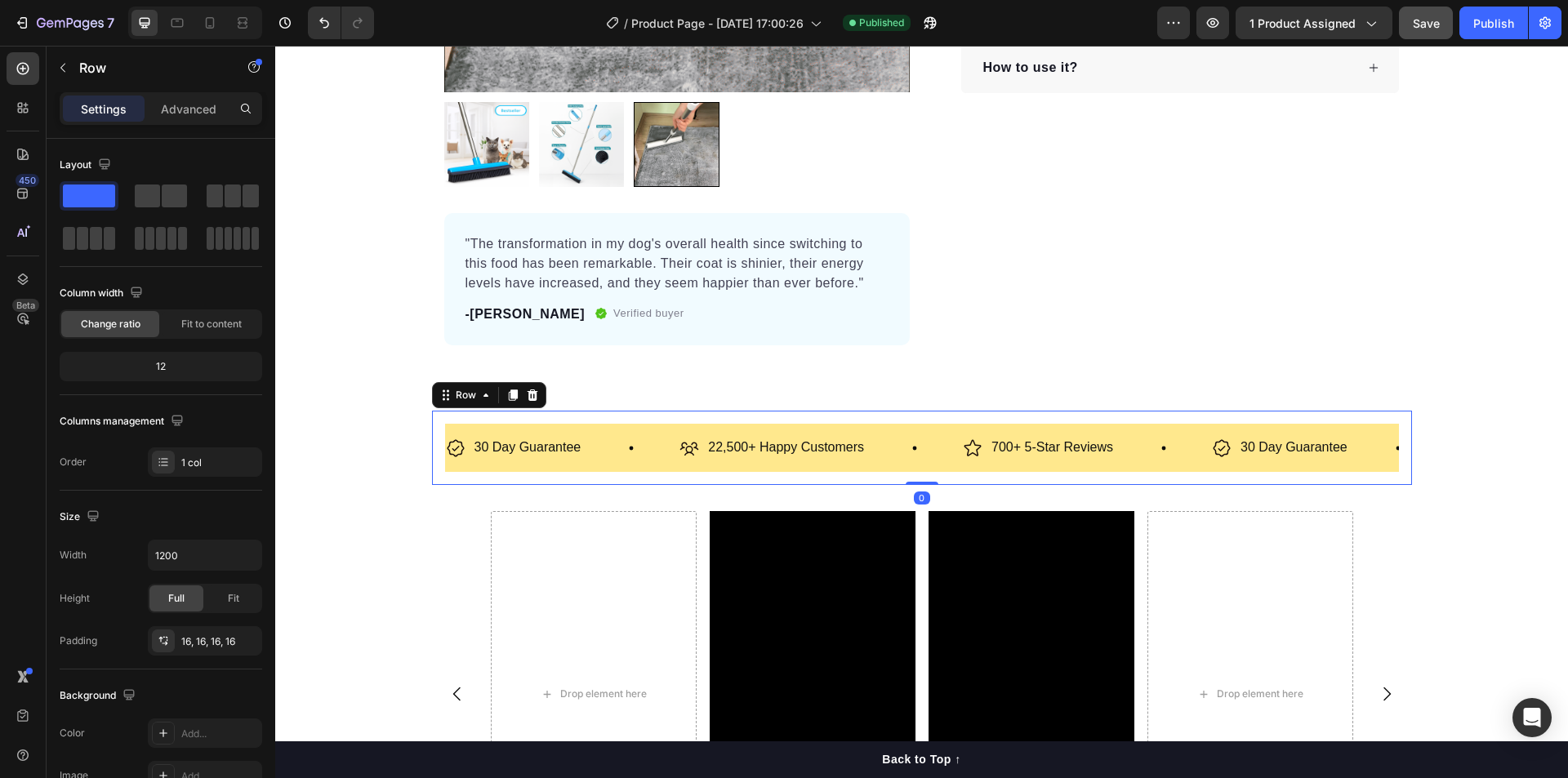
drag, startPoint x: 426, startPoint y: 460, endPoint x: 408, endPoint y: 458, distance: 18.1
click at [408, 458] on div "Product Images "The transformation in my dog's overall health since switching t…" at bounding box center [922, 35] width 1293 height 897
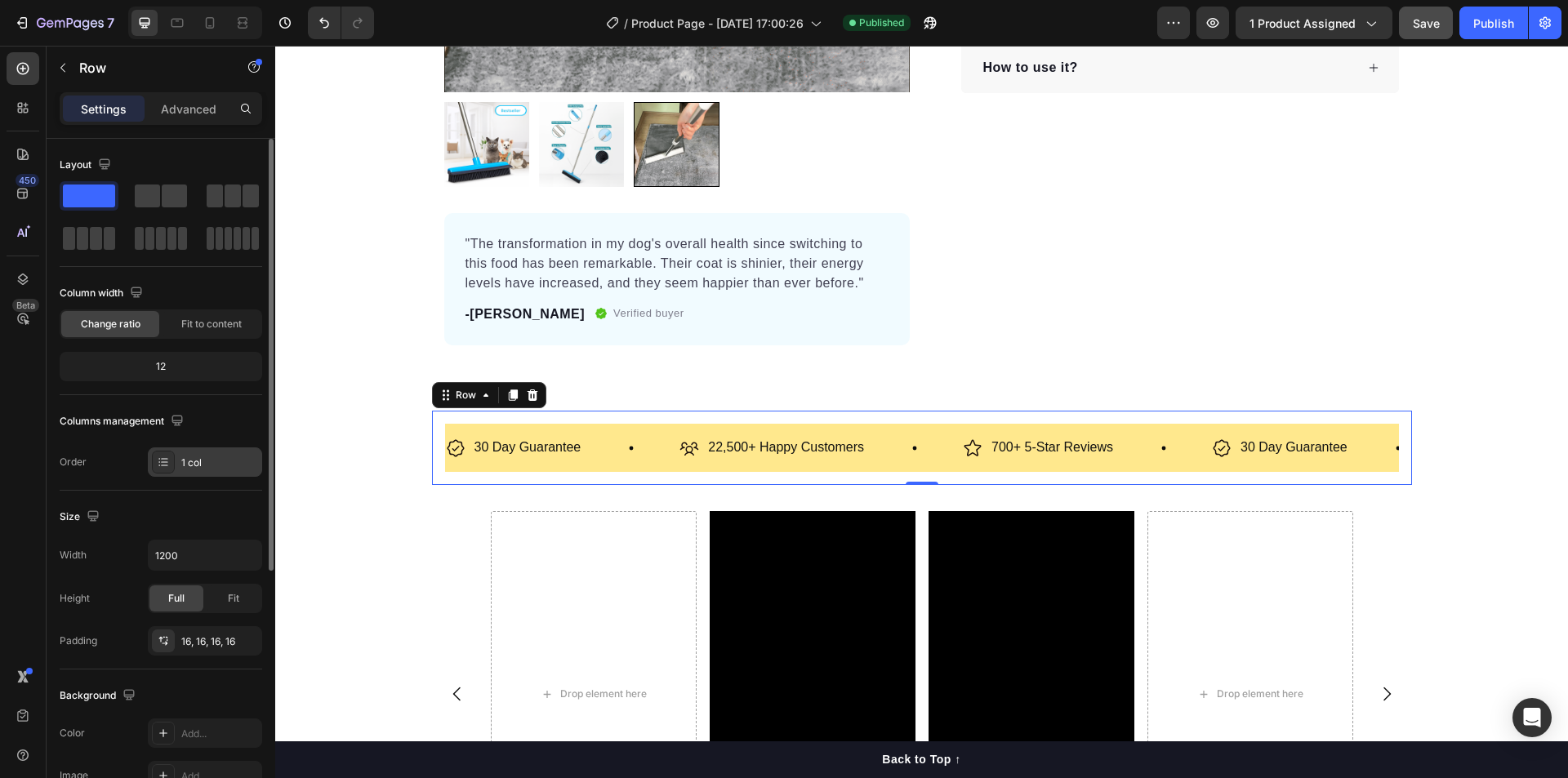
click at [173, 467] on div at bounding box center [163, 462] width 23 height 23
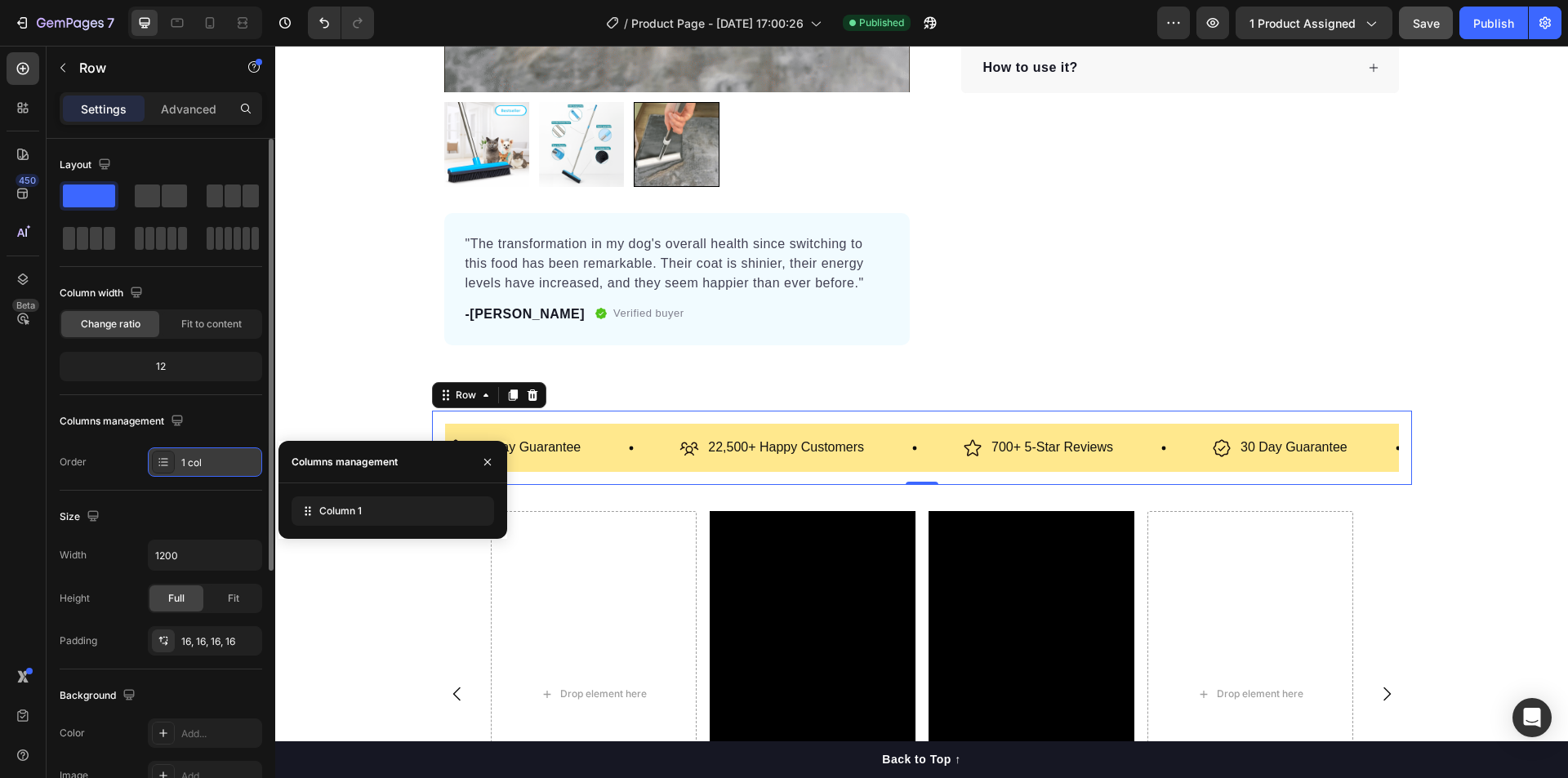
click at [181, 468] on div "1 col" at bounding box center [219, 463] width 76 height 15
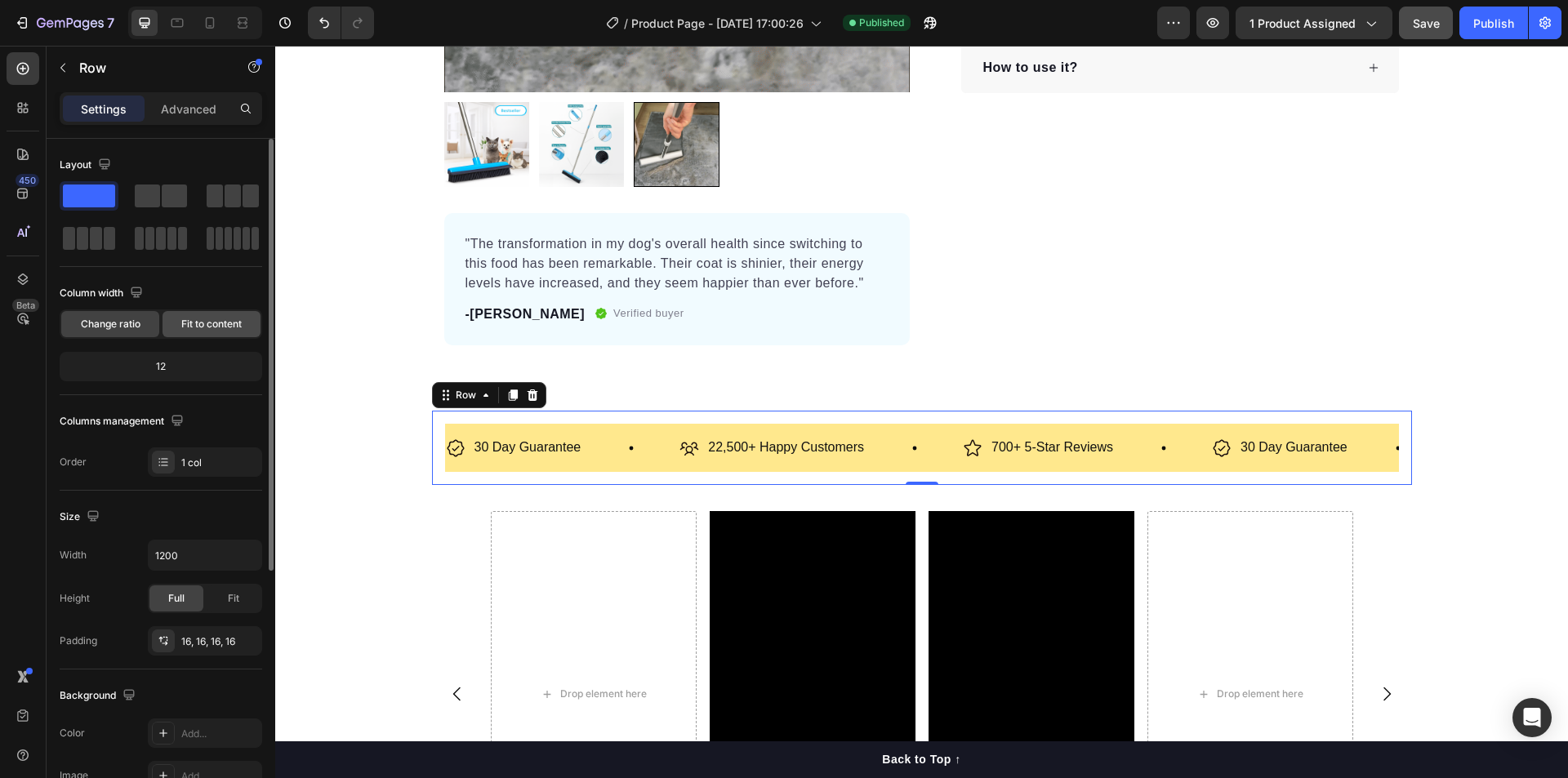
click at [204, 316] on div "Fit to content" at bounding box center [212, 324] width 98 height 26
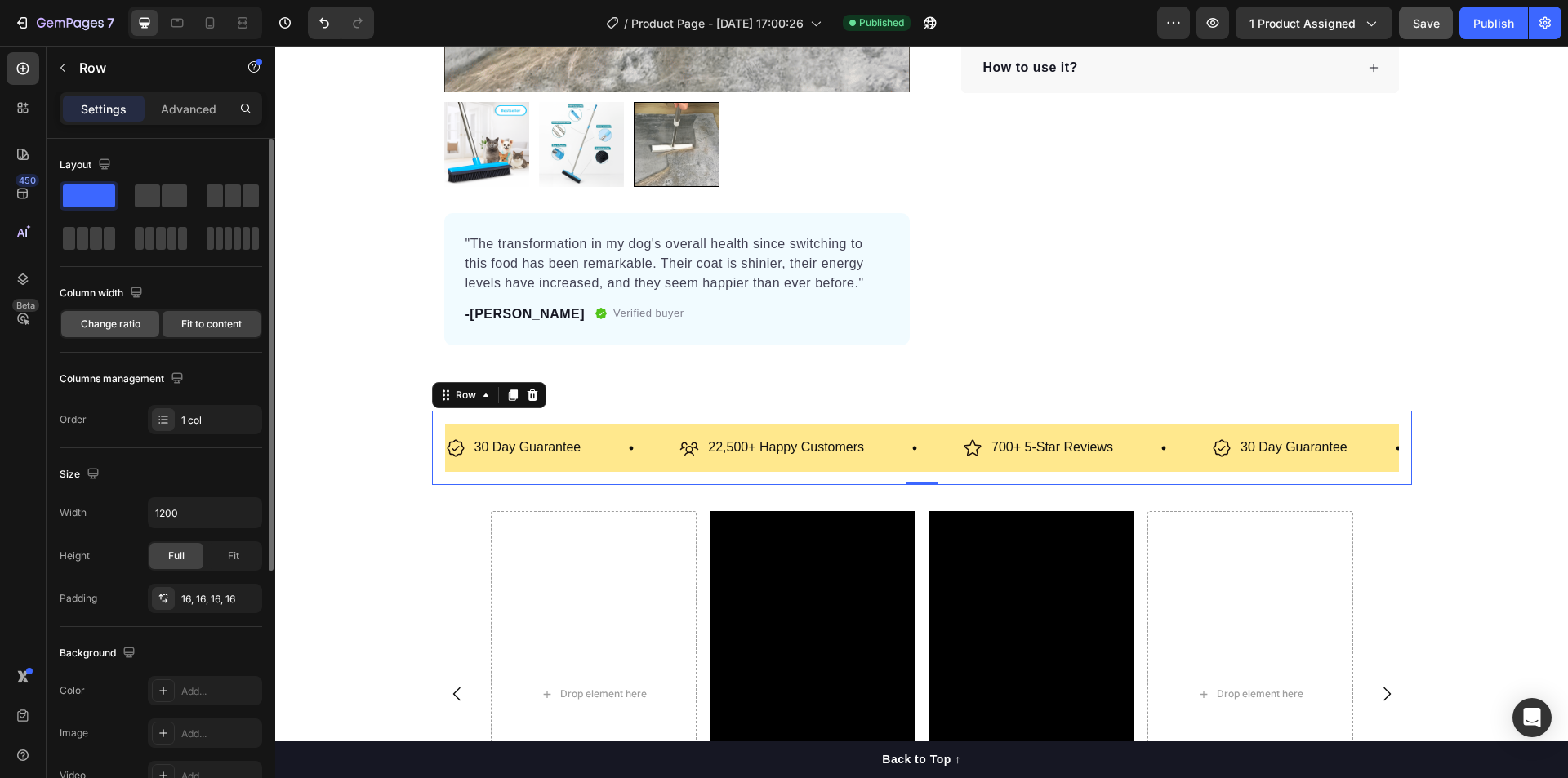
click at [108, 331] on span "Change ratio" at bounding box center [111, 324] width 60 height 15
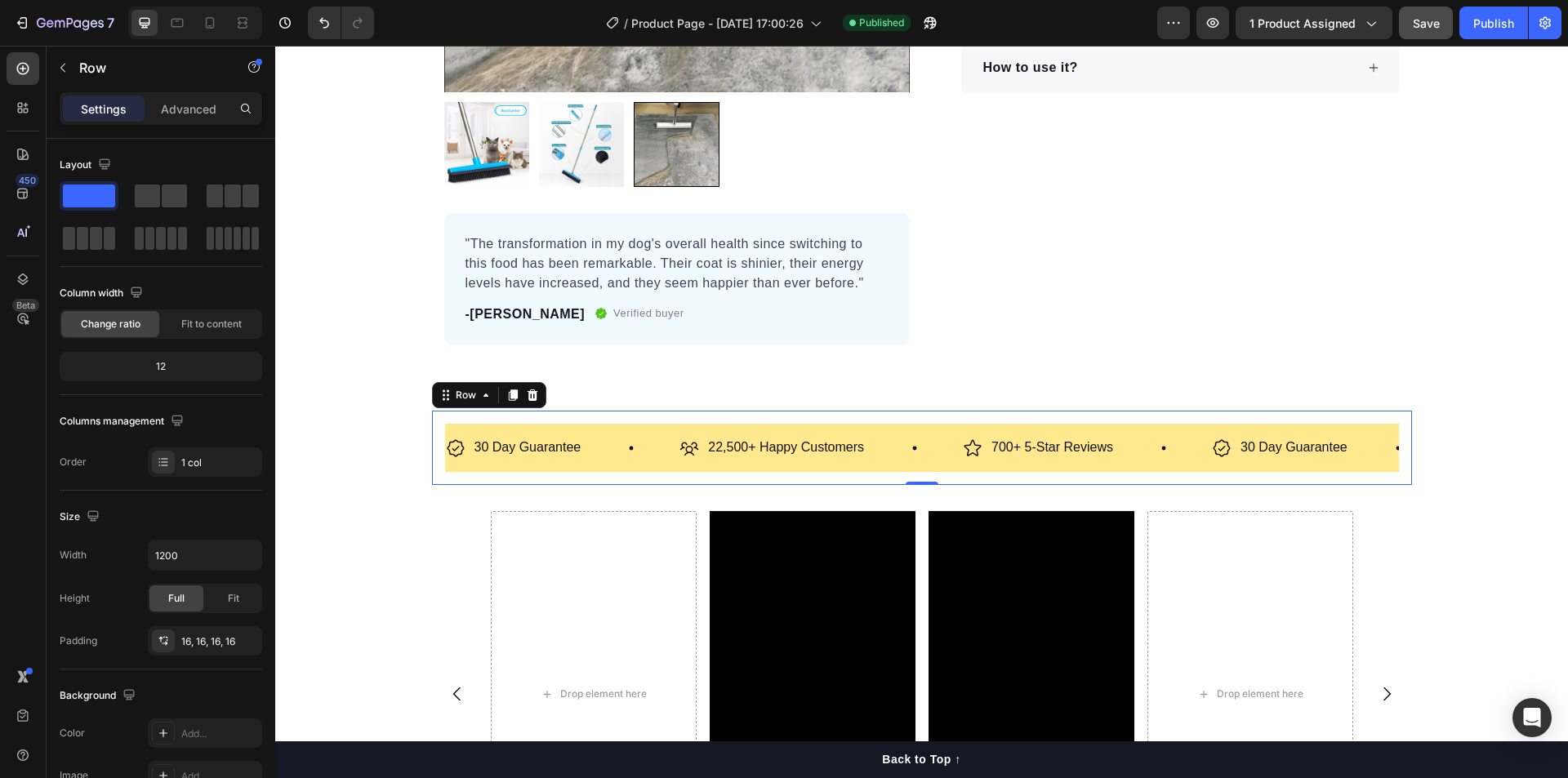
click at [195, 123] on div "Settings Advanced" at bounding box center [161, 109] width 203 height 33
click at [195, 107] on p "Advanced" at bounding box center [188, 108] width 55 height 17
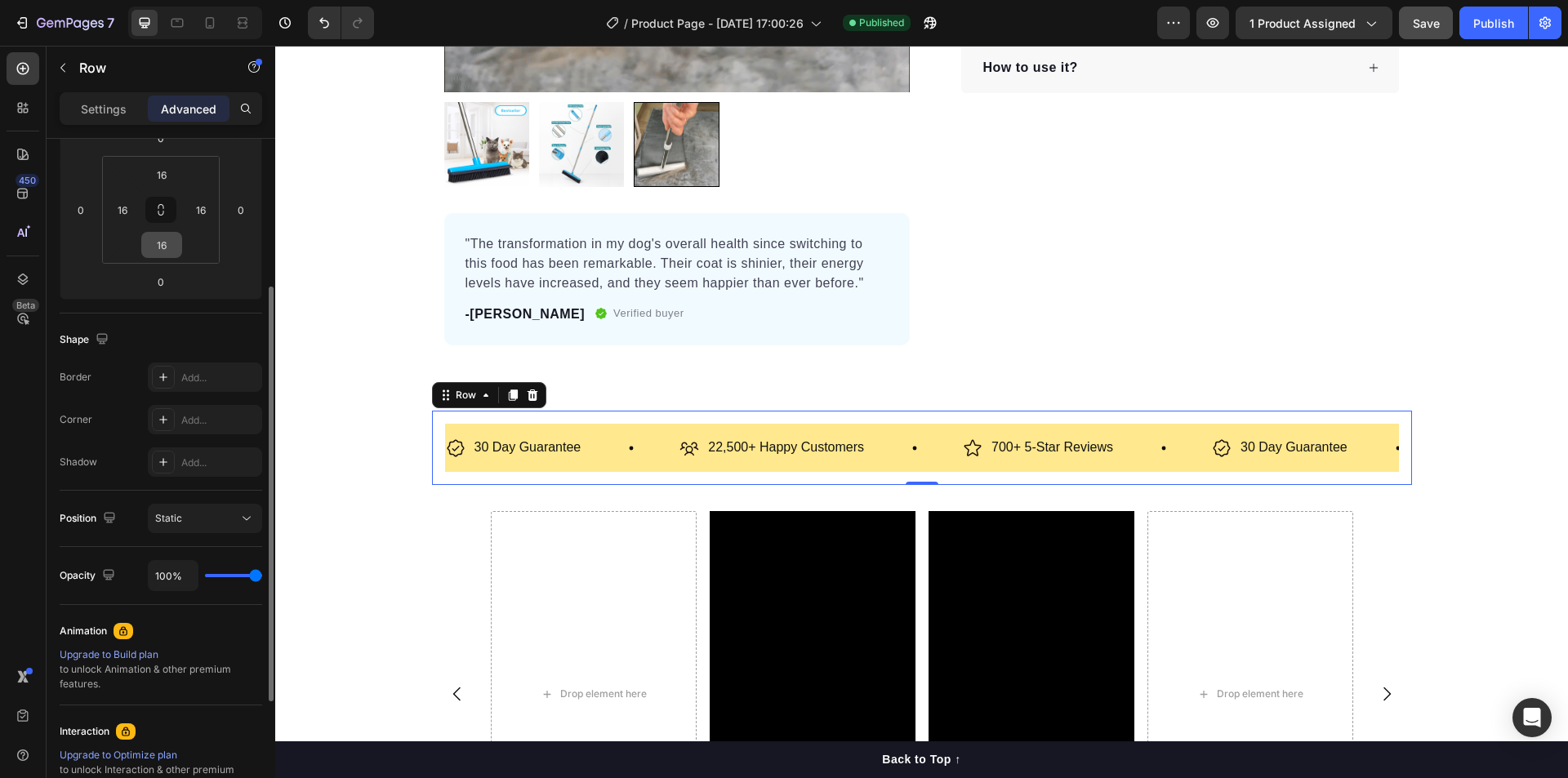
scroll to position [326, 0]
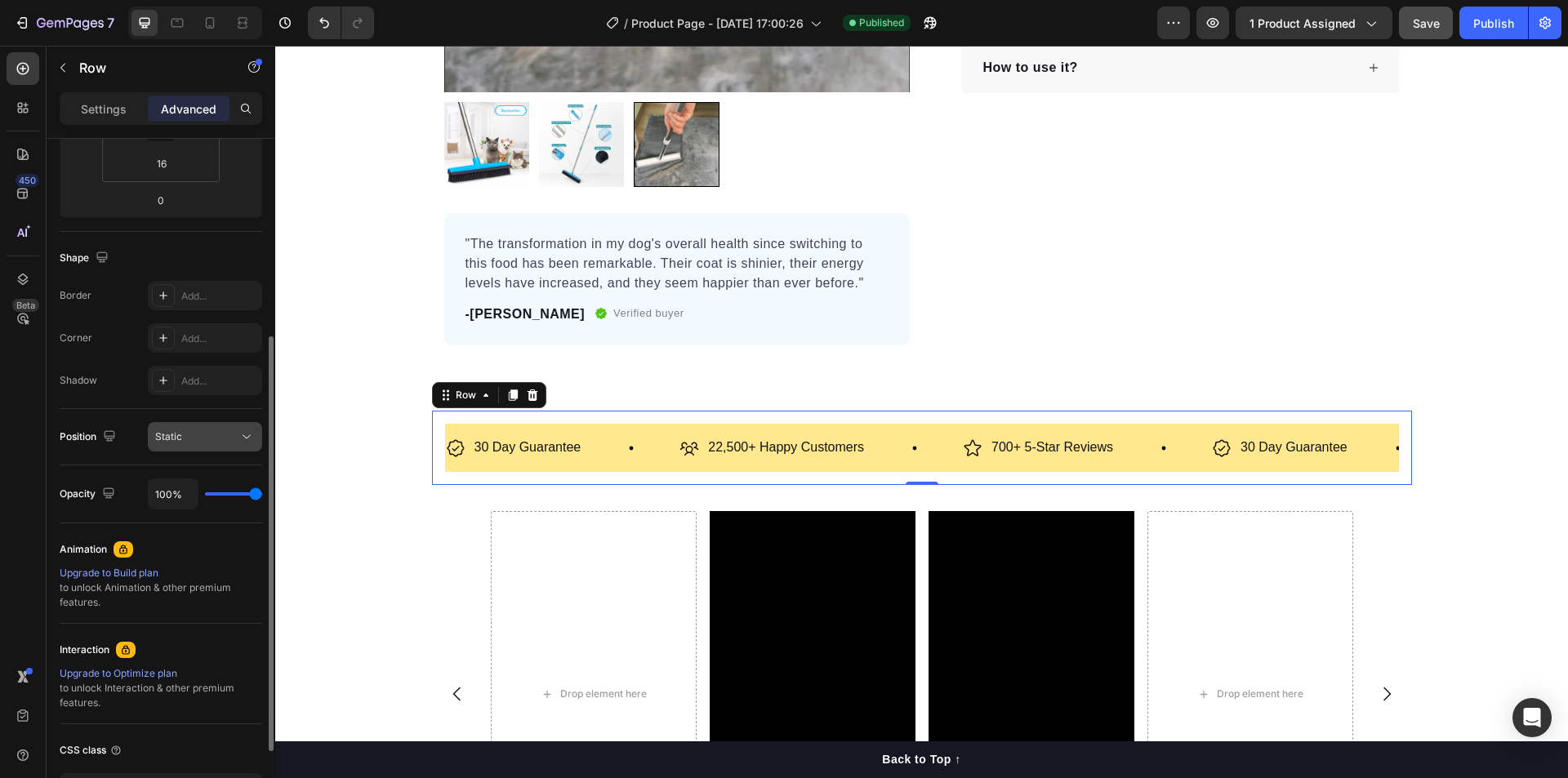
click at [194, 433] on div "Static" at bounding box center [197, 437] width 84 height 15
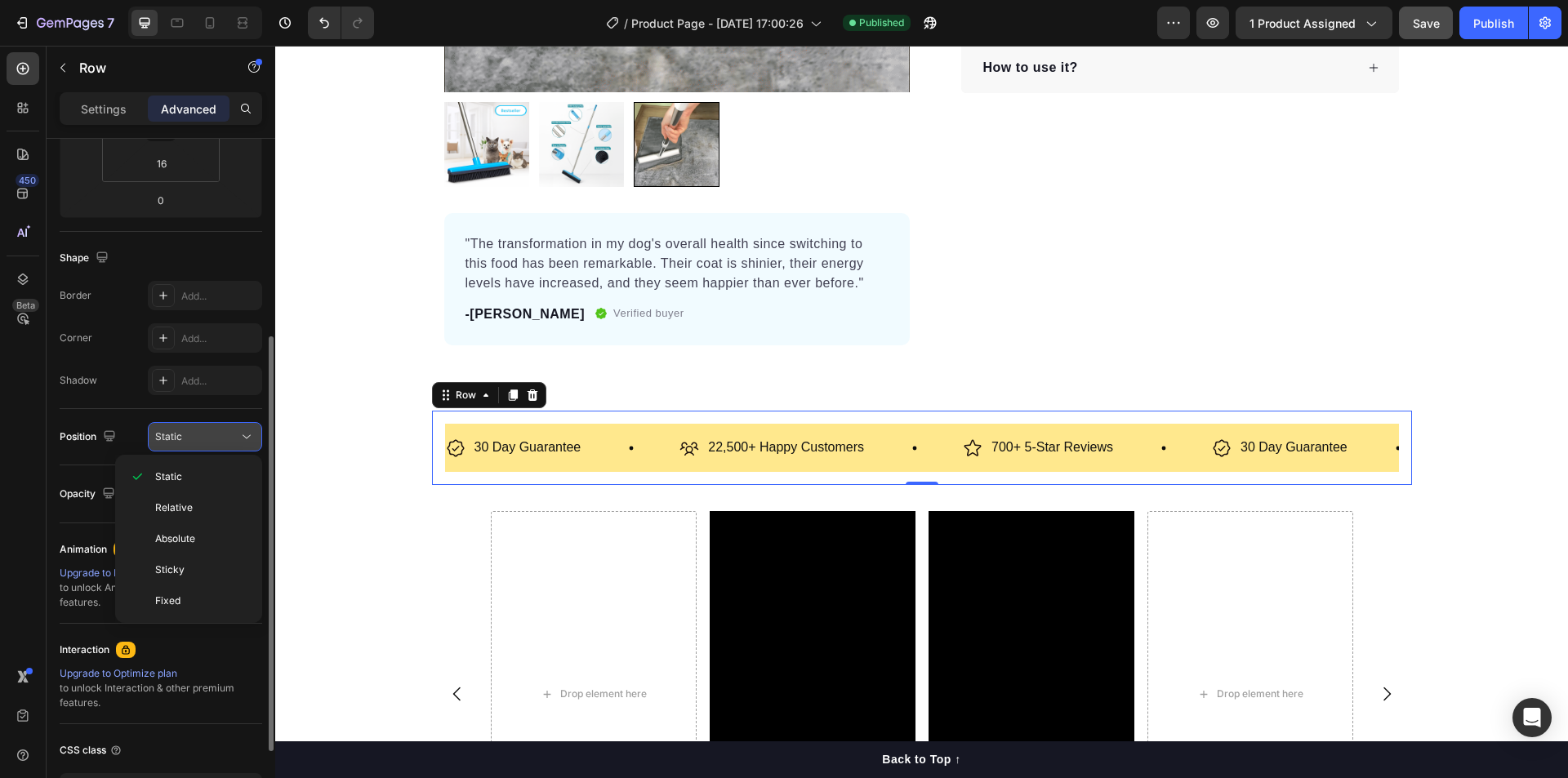
click at [194, 433] on div "Static" at bounding box center [197, 437] width 84 height 15
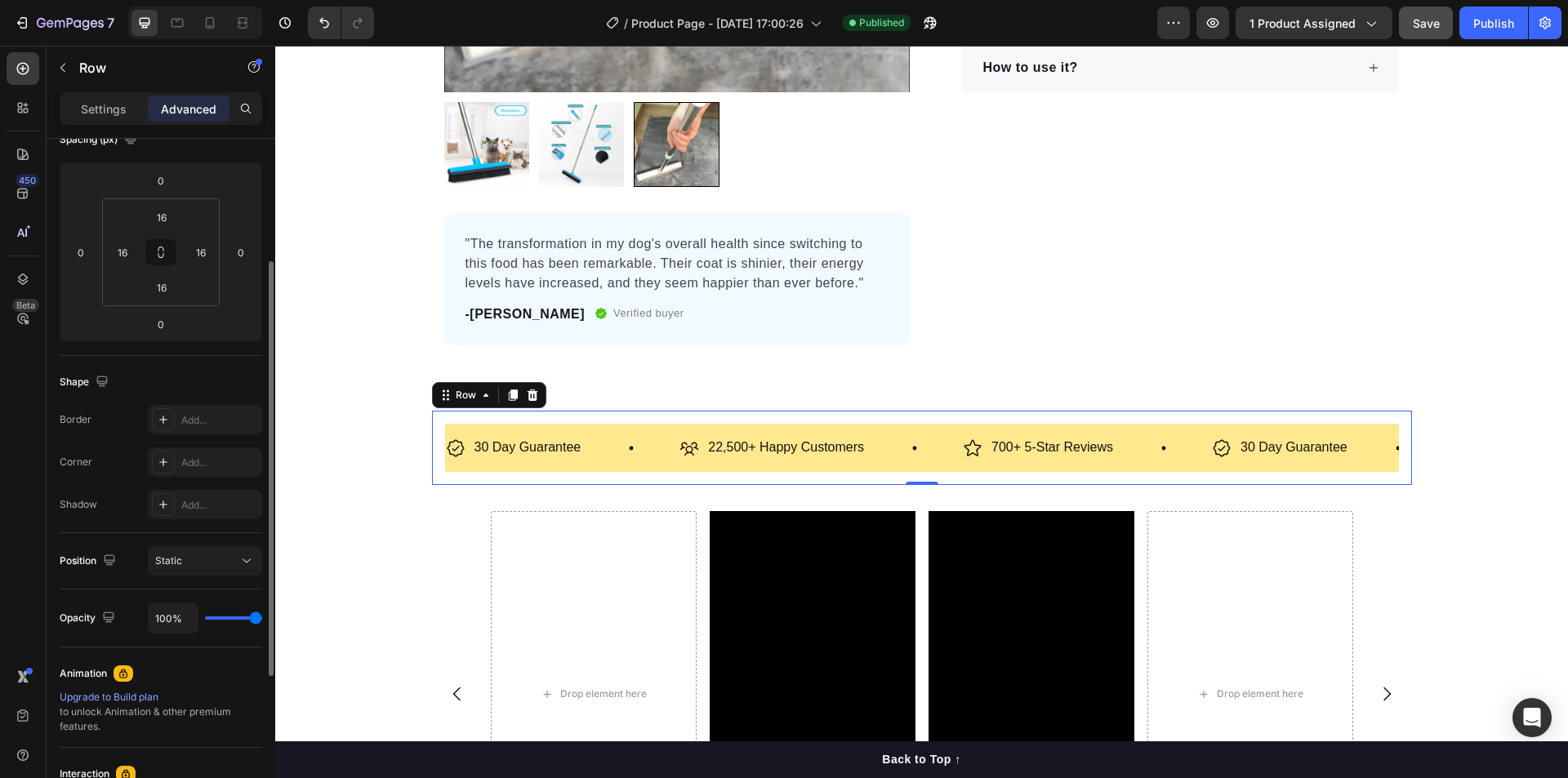
scroll to position [0, 0]
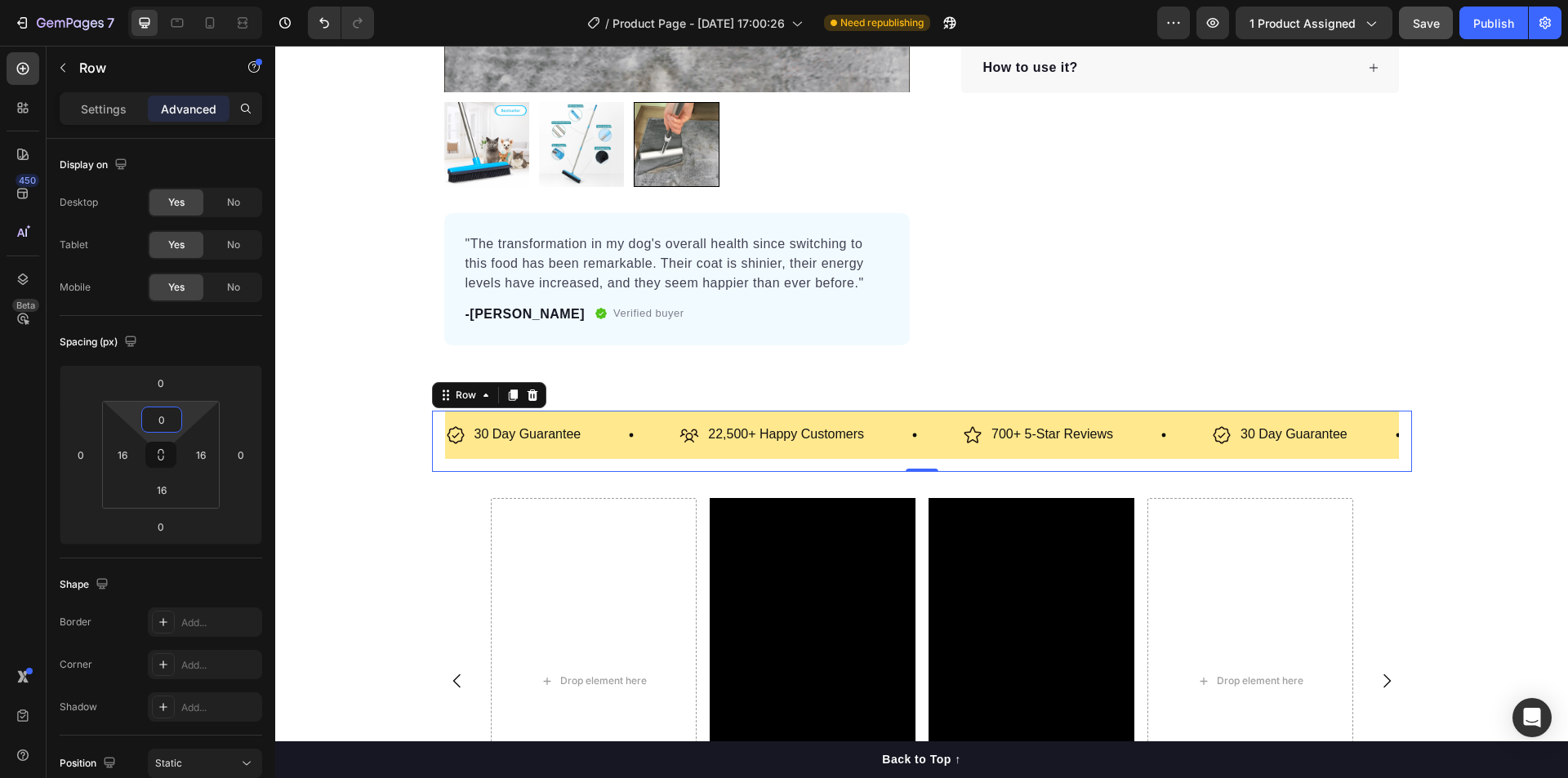
drag, startPoint x: 135, startPoint y: 412, endPoint x: 132, endPoint y: 424, distance: 12.4
click at [132, 0] on html "7 / Product Page - [DATE] 17:00:26 Need republishing Preview 1 product assigned…" at bounding box center [784, 0] width 1568 height 0
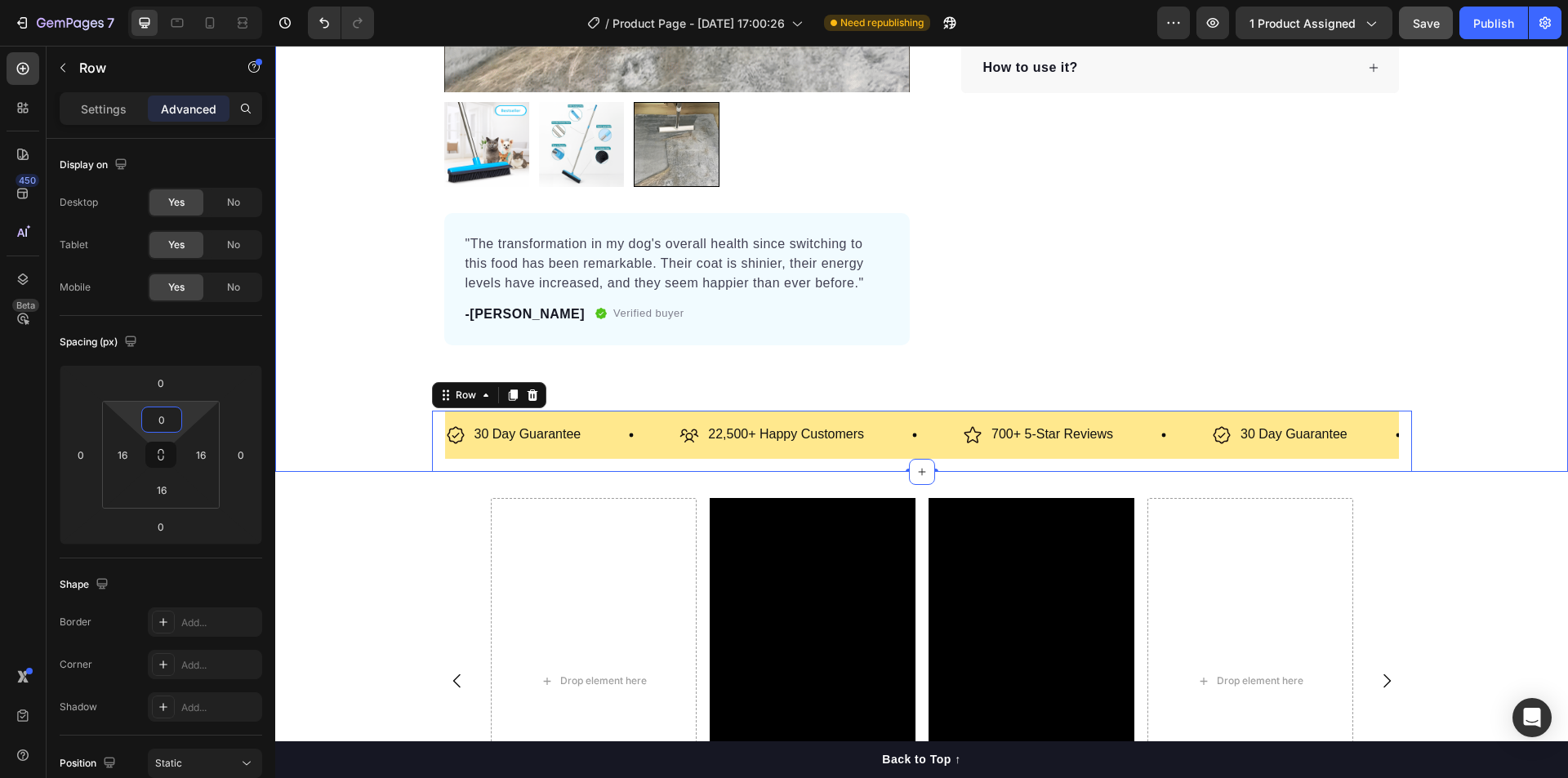
type input "16"
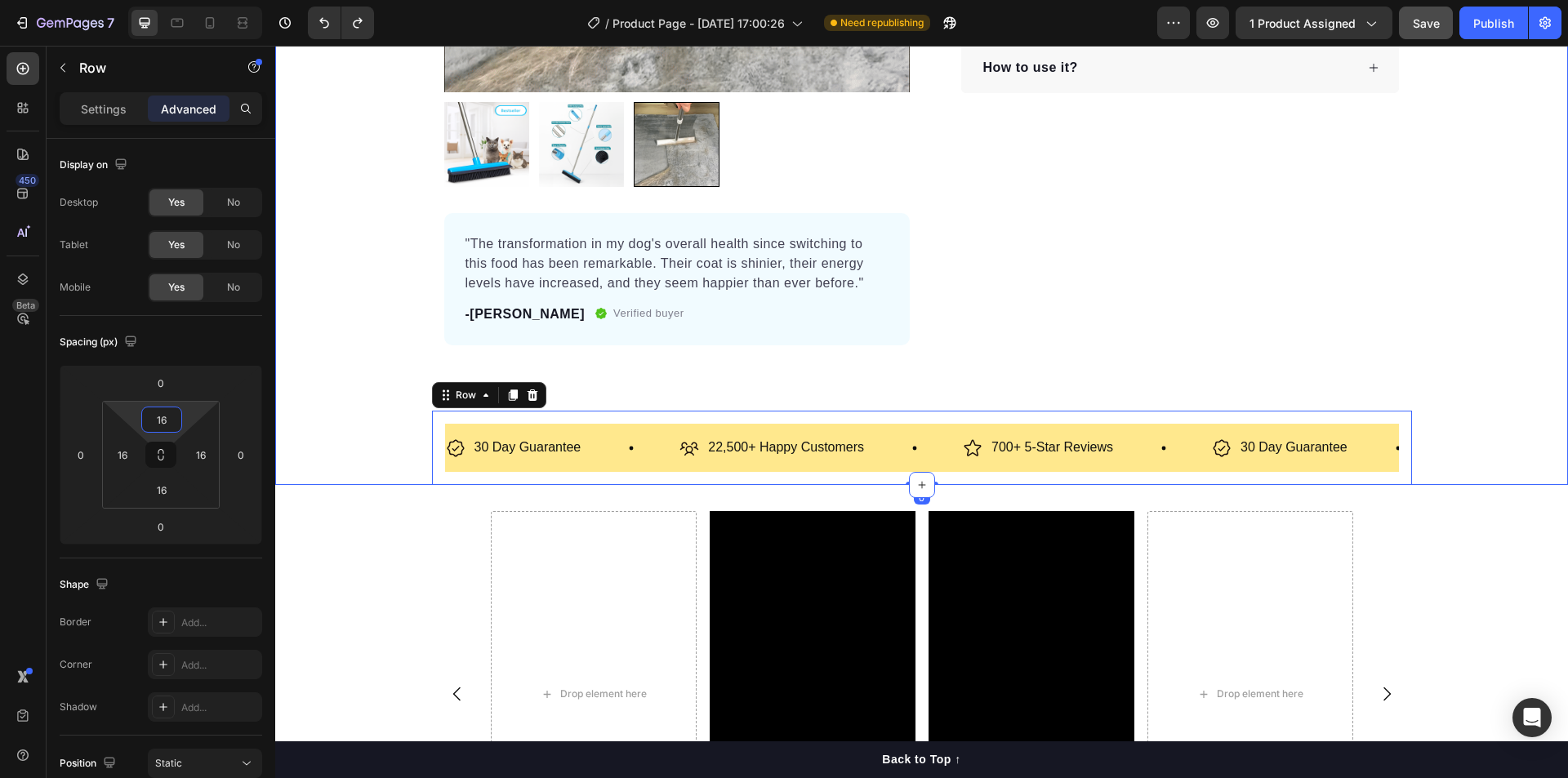
click at [325, 431] on div "Product Images "The transformation in my dog's overall health since switching t…" at bounding box center [922, 35] width 1293 height 897
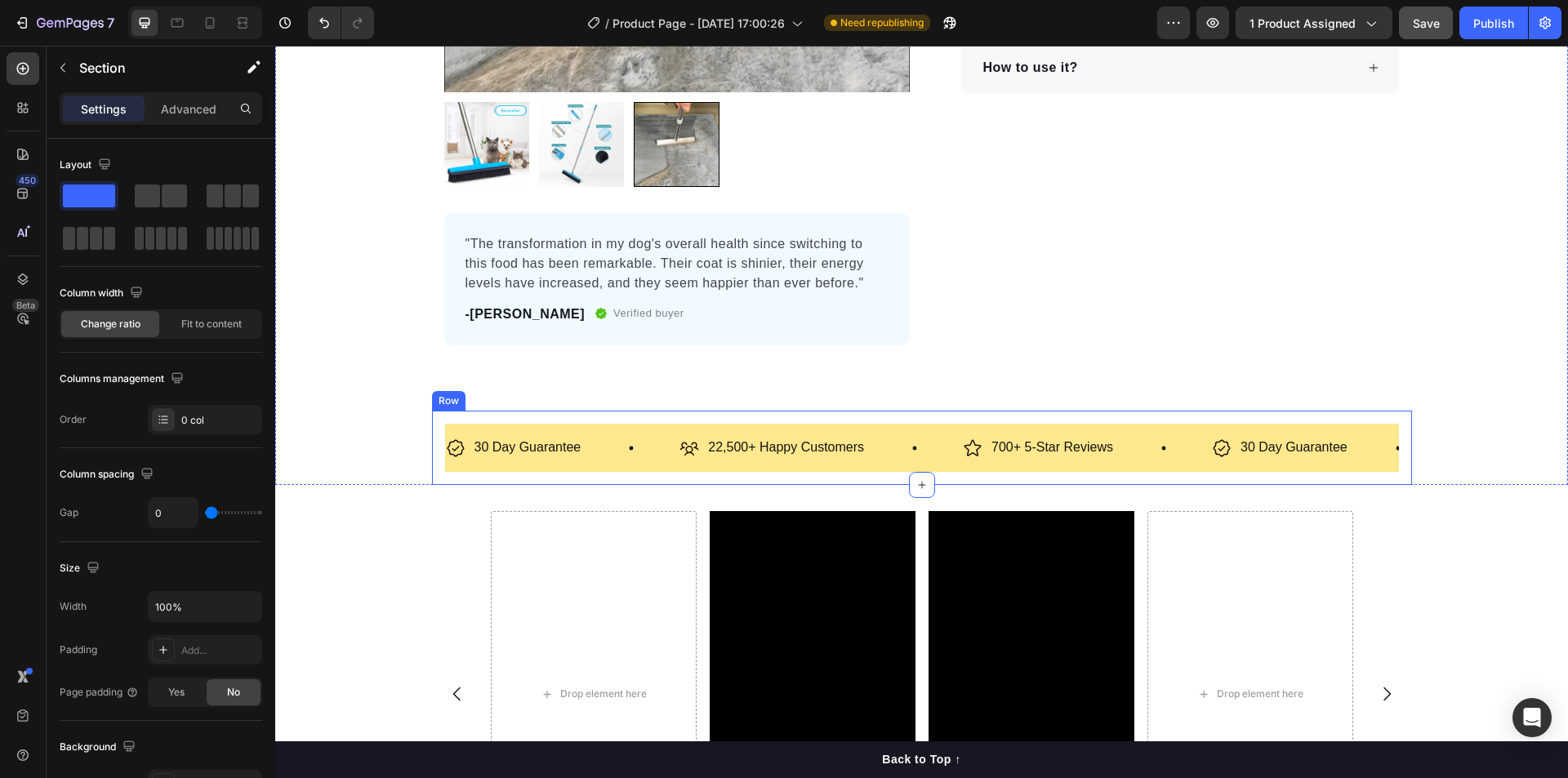
click at [432, 479] on div "30 Day Guarantee Item List 22,500+ Happy Customers Item List 700+ 5-Star Review…" at bounding box center [922, 448] width 980 height 75
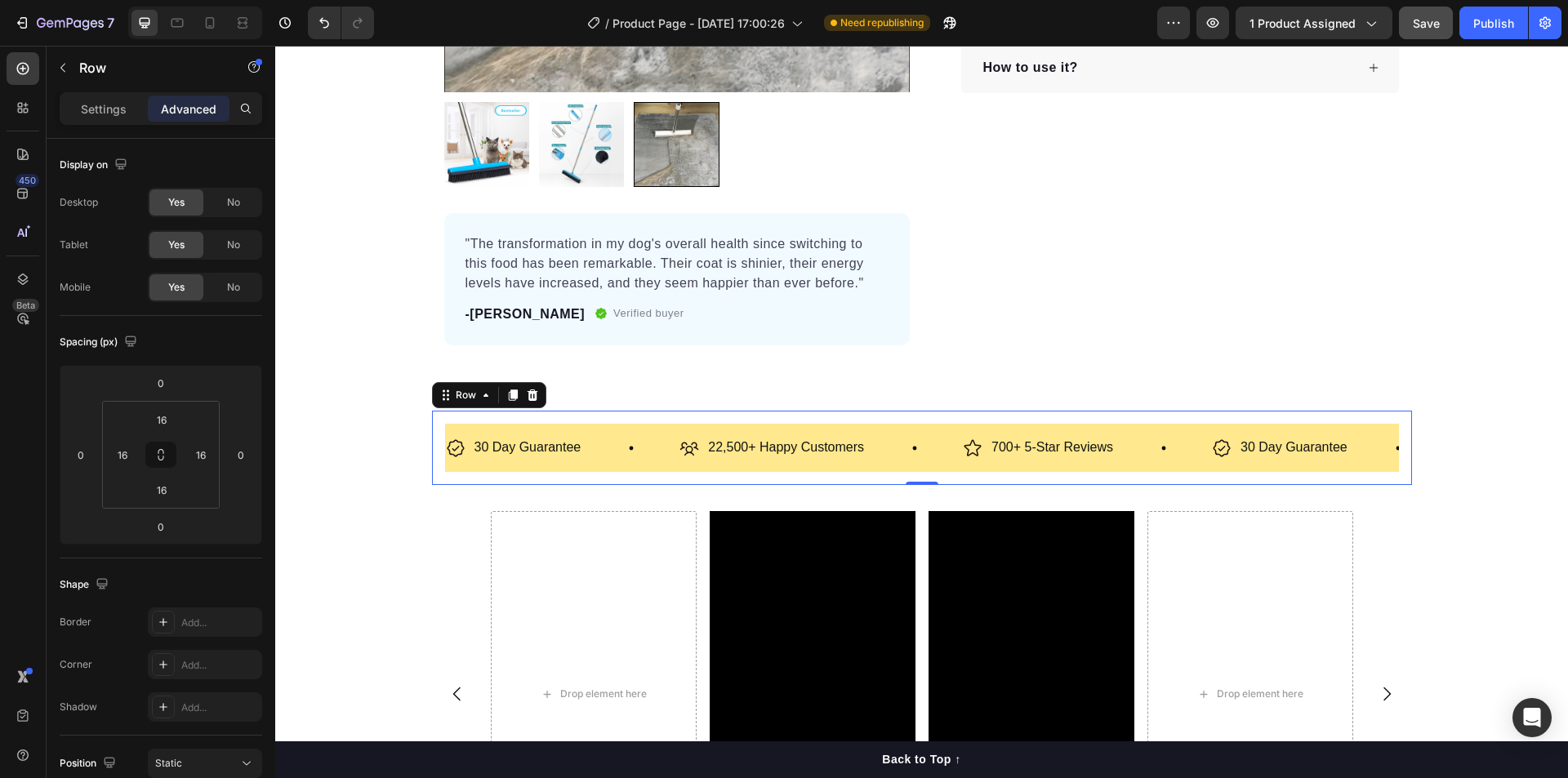
click at [474, 454] on p "30 Day Guarantee" at bounding box center [528, 448] width 107 height 24
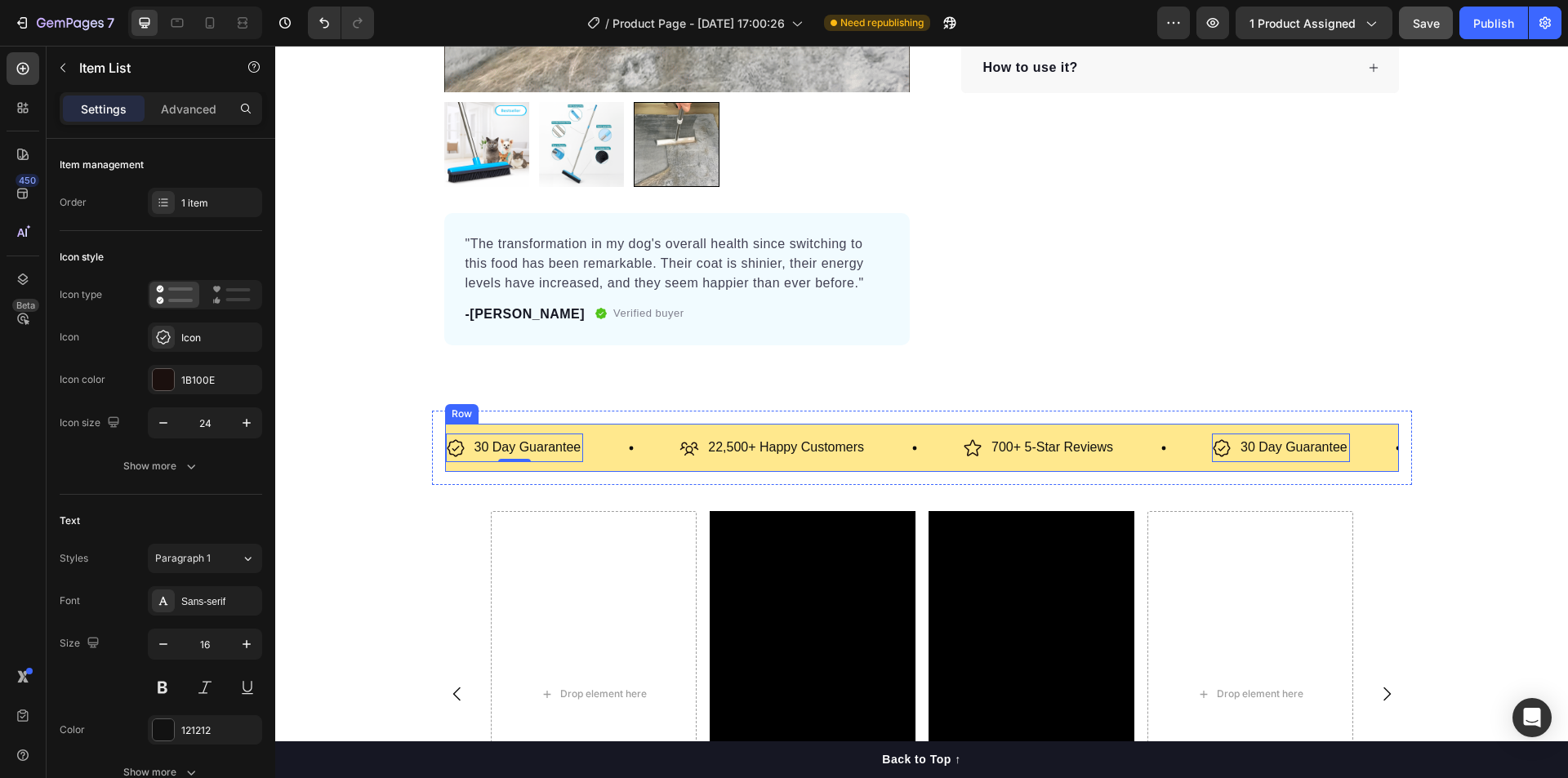
click at [492, 466] on div "30 Day Guarantee Item List 0 22,500+ Happy Customers Item List 700+ 5-Star Revi…" at bounding box center [922, 447] width 954 height 48
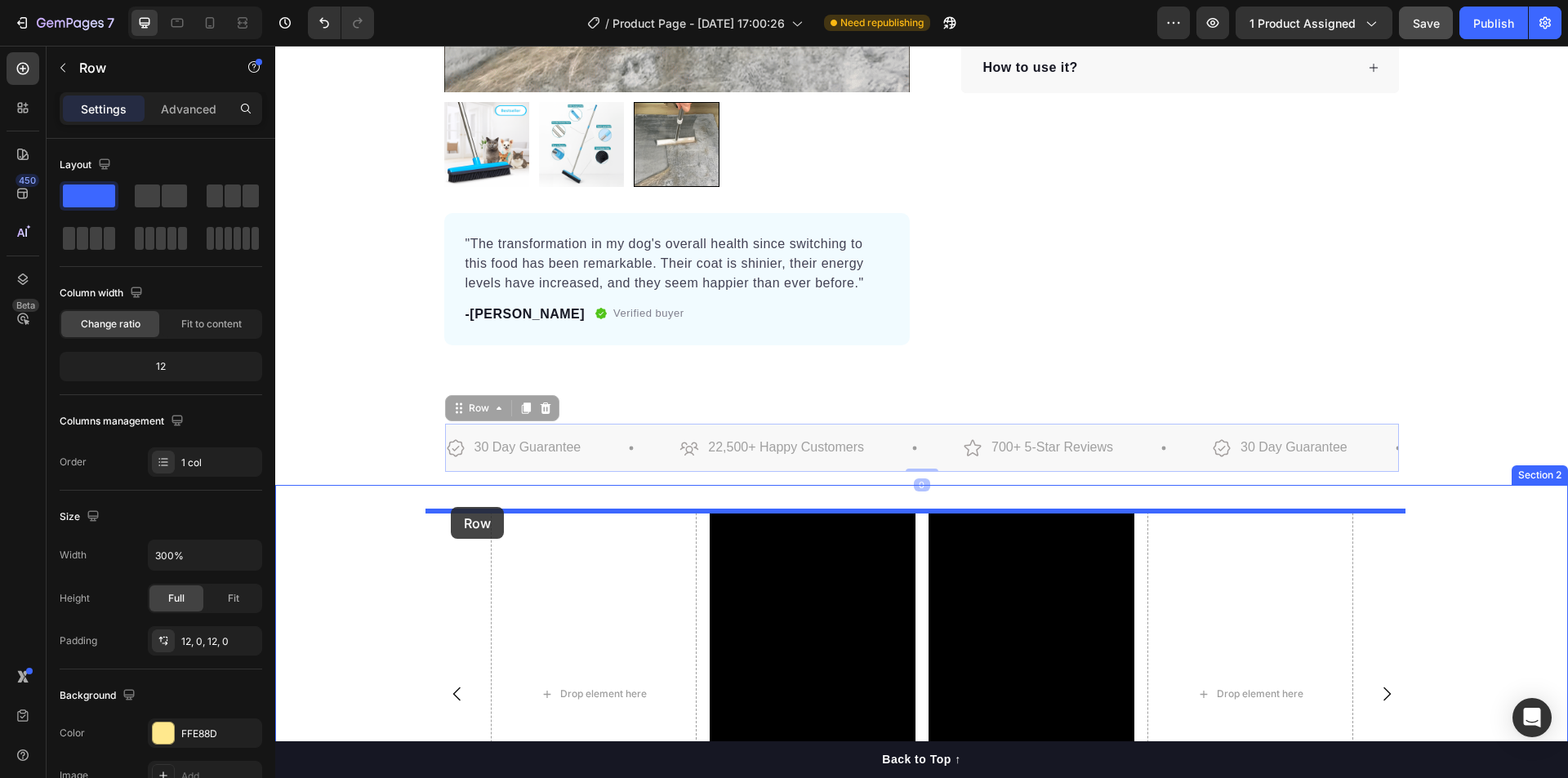
drag, startPoint x: 488, startPoint y: 466, endPoint x: 450, endPoint y: 507, distance: 55.9
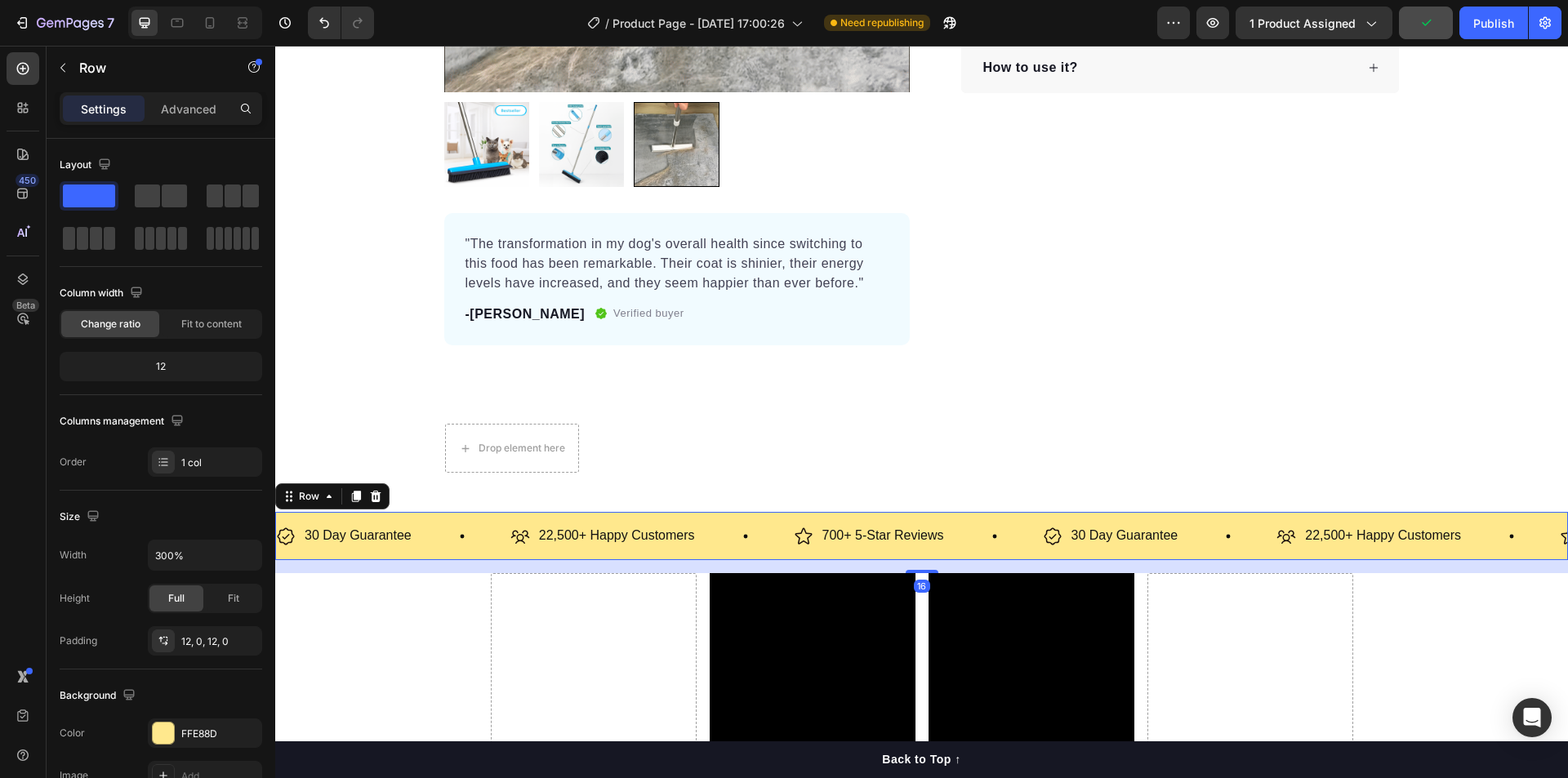
scroll to position [574, 0]
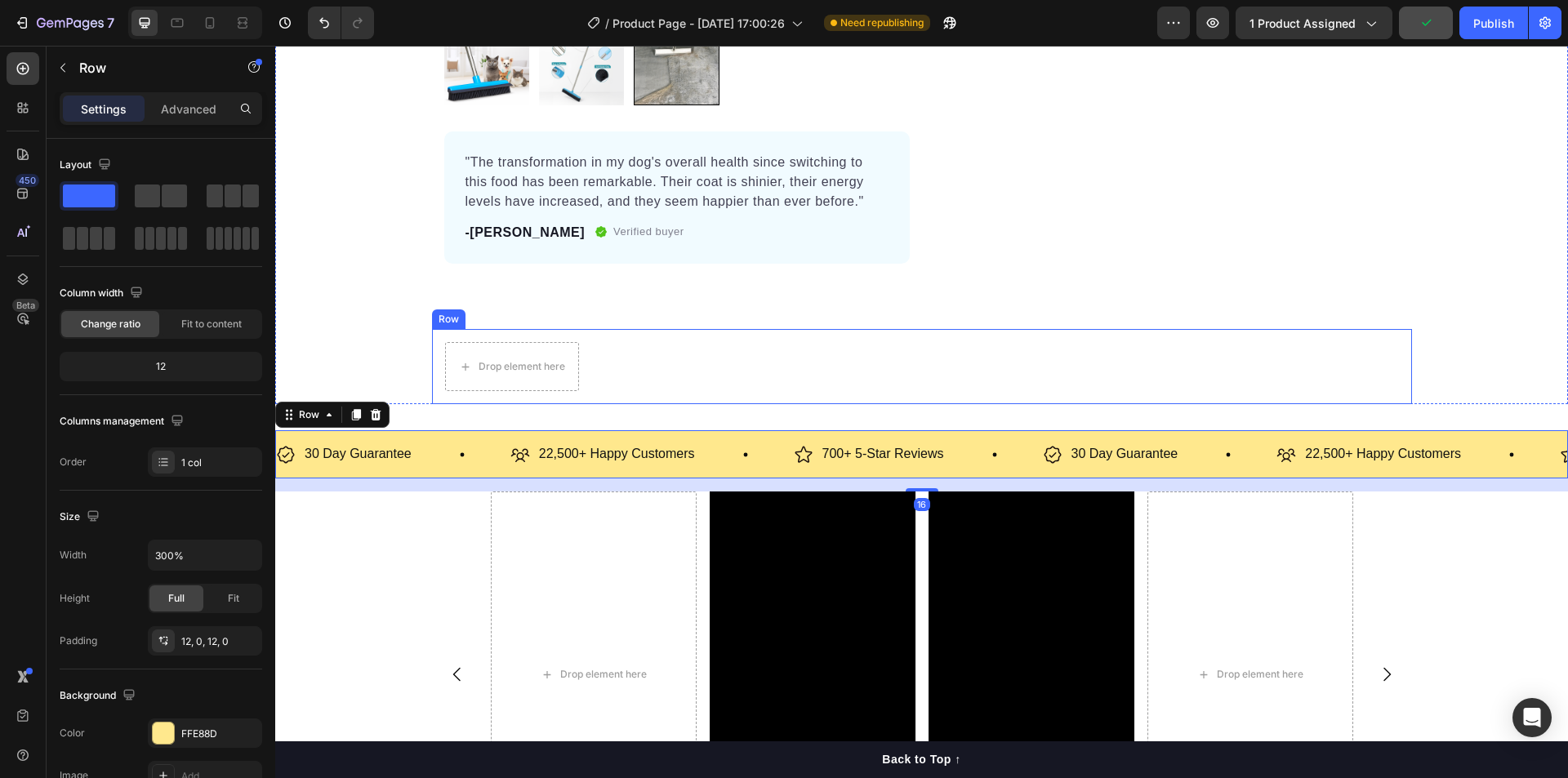
click at [586, 388] on div "Drop element here Row" at bounding box center [922, 366] width 980 height 75
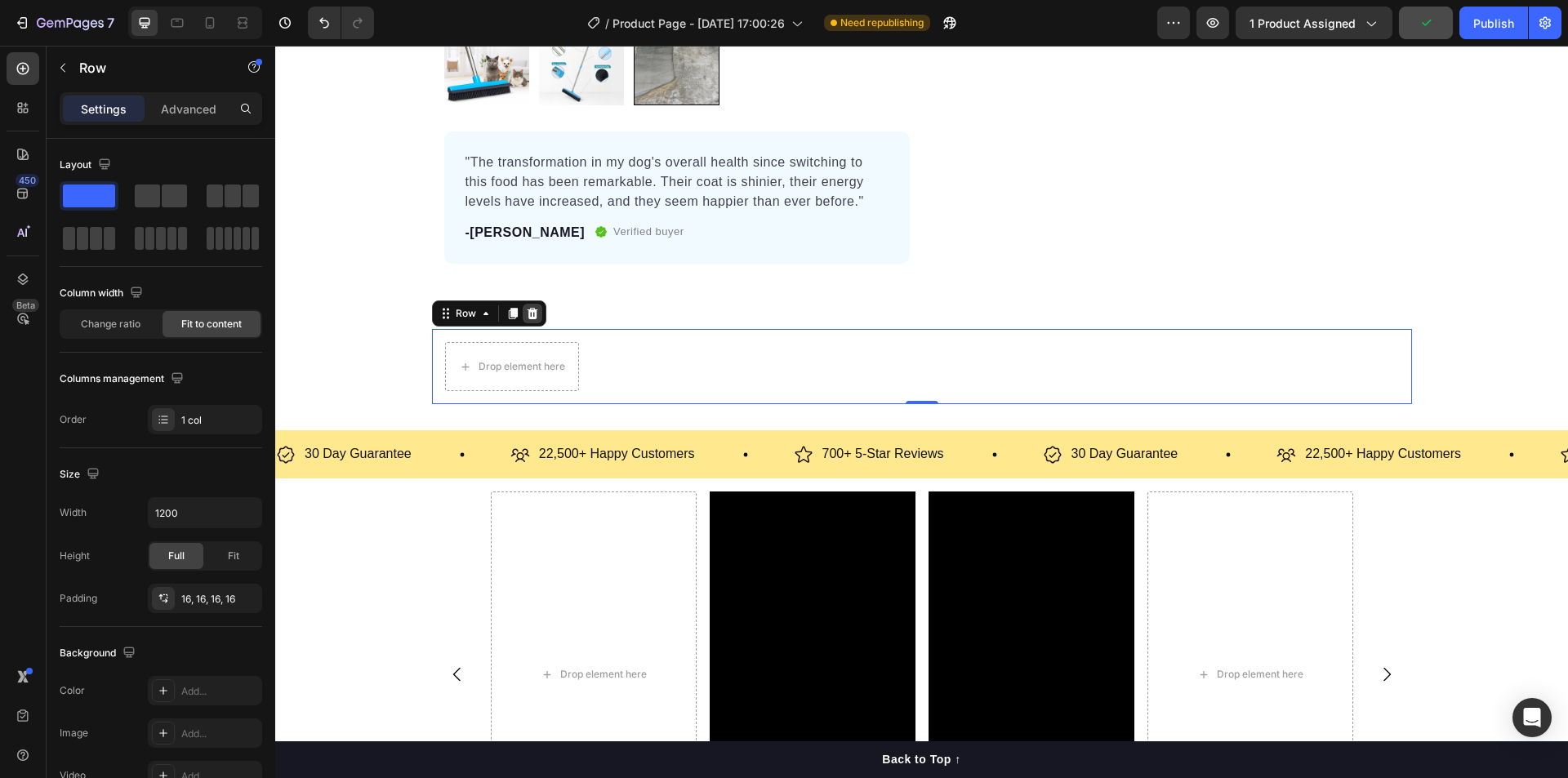
click at [529, 314] on icon at bounding box center [532, 314] width 11 height 12
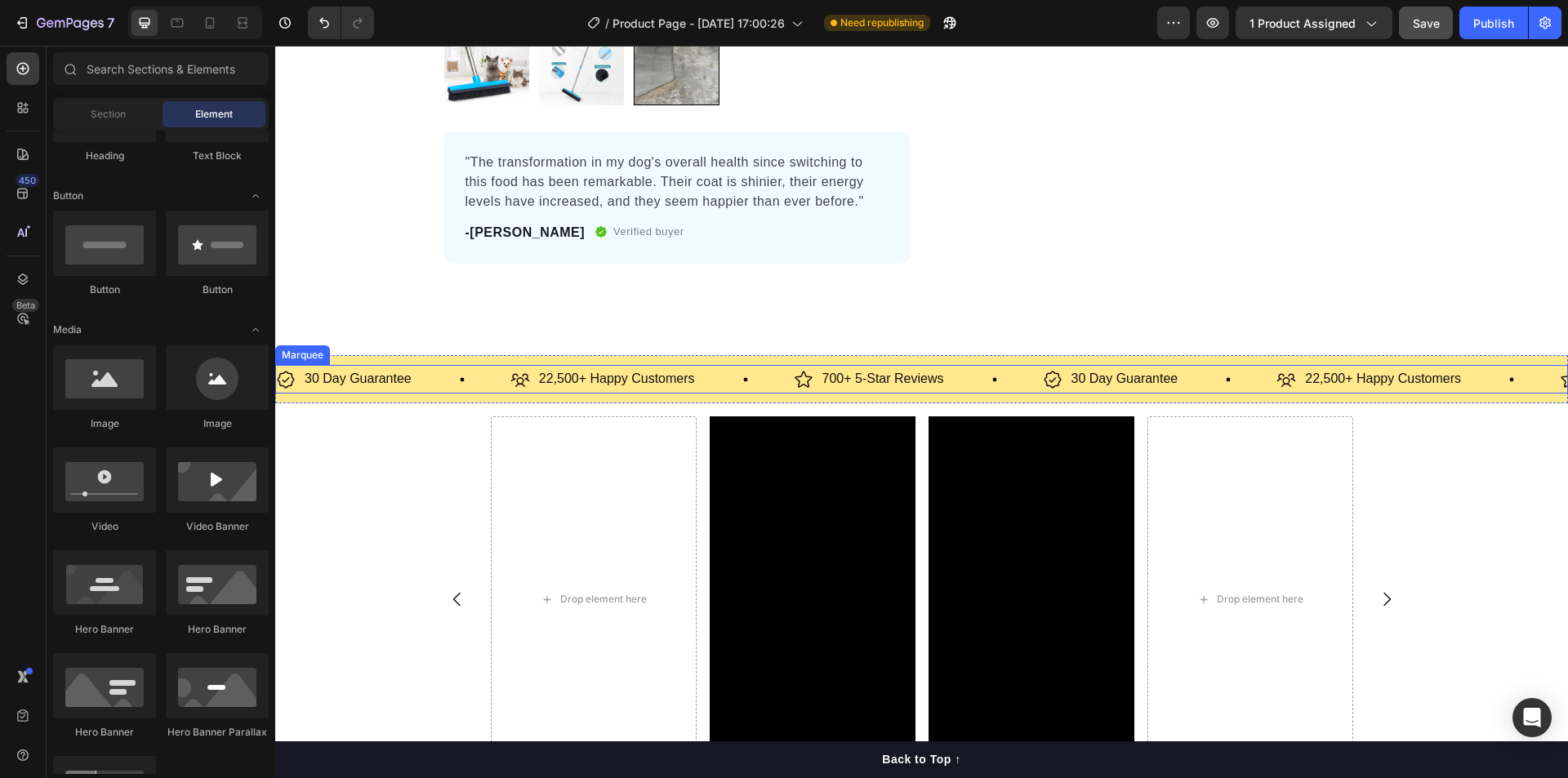
click at [489, 375] on div "30 Day Guarantee Item List" at bounding box center [394, 379] width 235 height 28
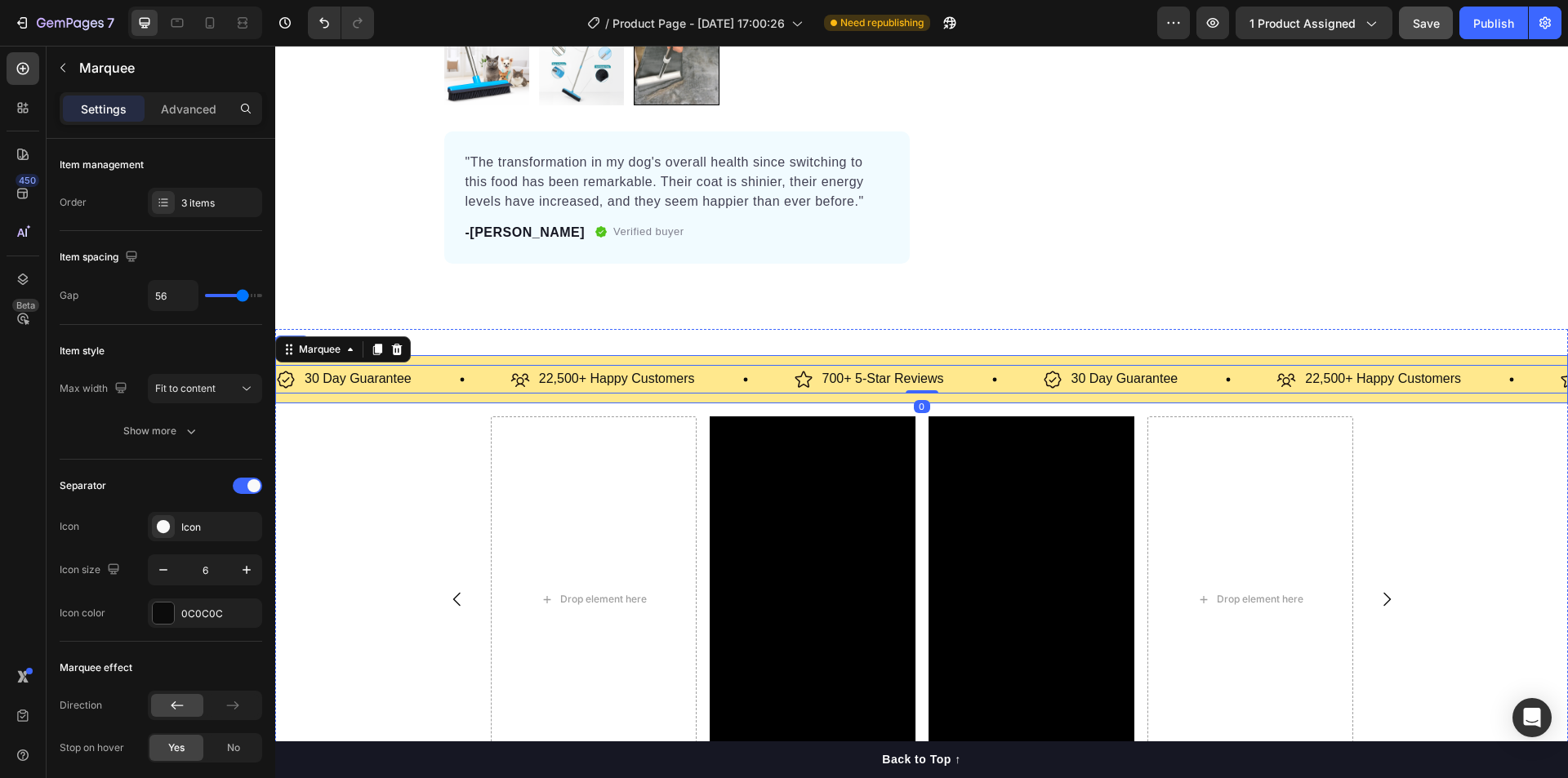
click at [484, 363] on div "30 Day Guarantee Item List 22,500+ Happy Customers Item List 700+ 5-Star Review…" at bounding box center [922, 379] width 1293 height 48
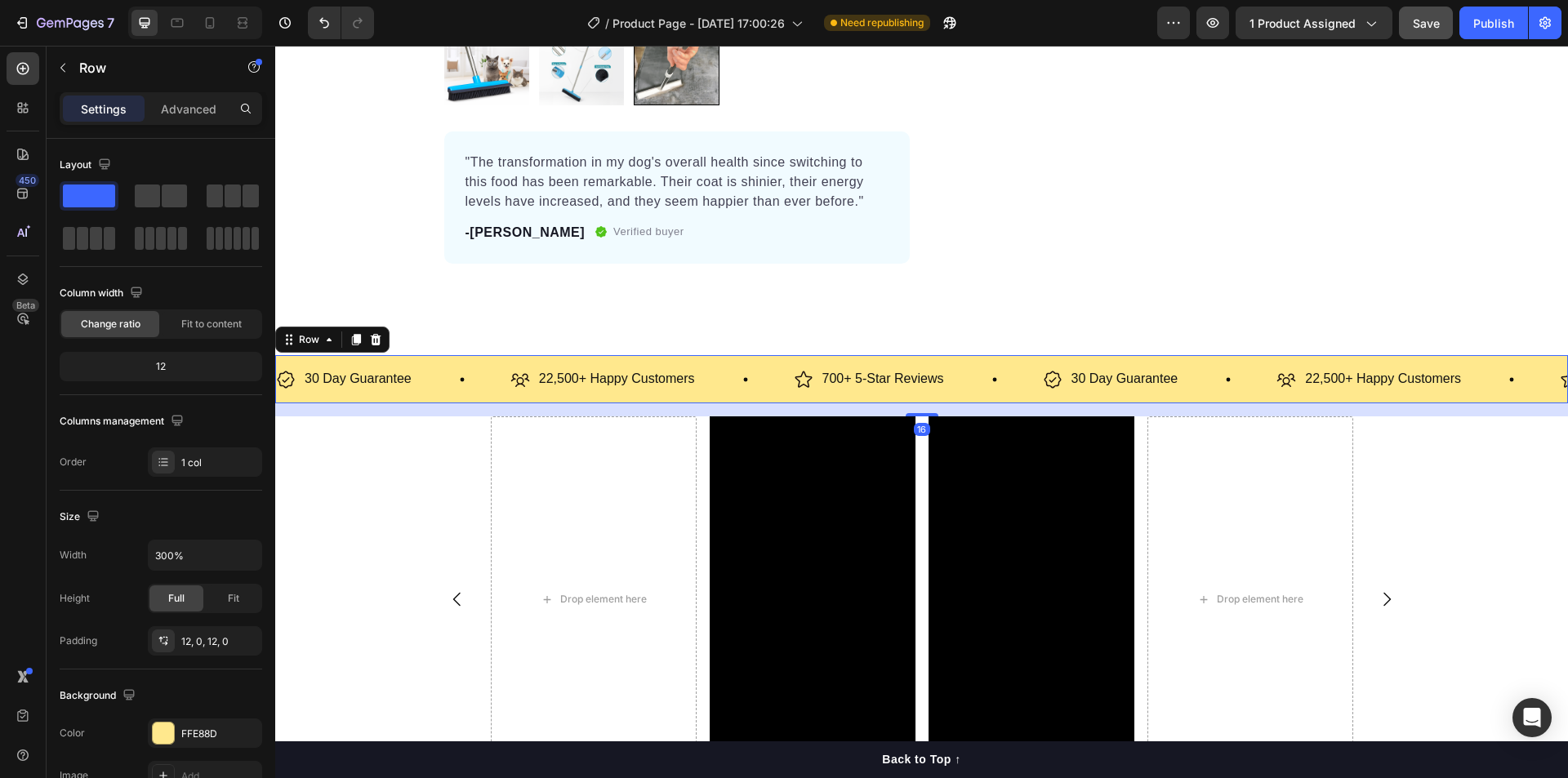
click at [185, 111] on p "Advanced" at bounding box center [188, 108] width 55 height 17
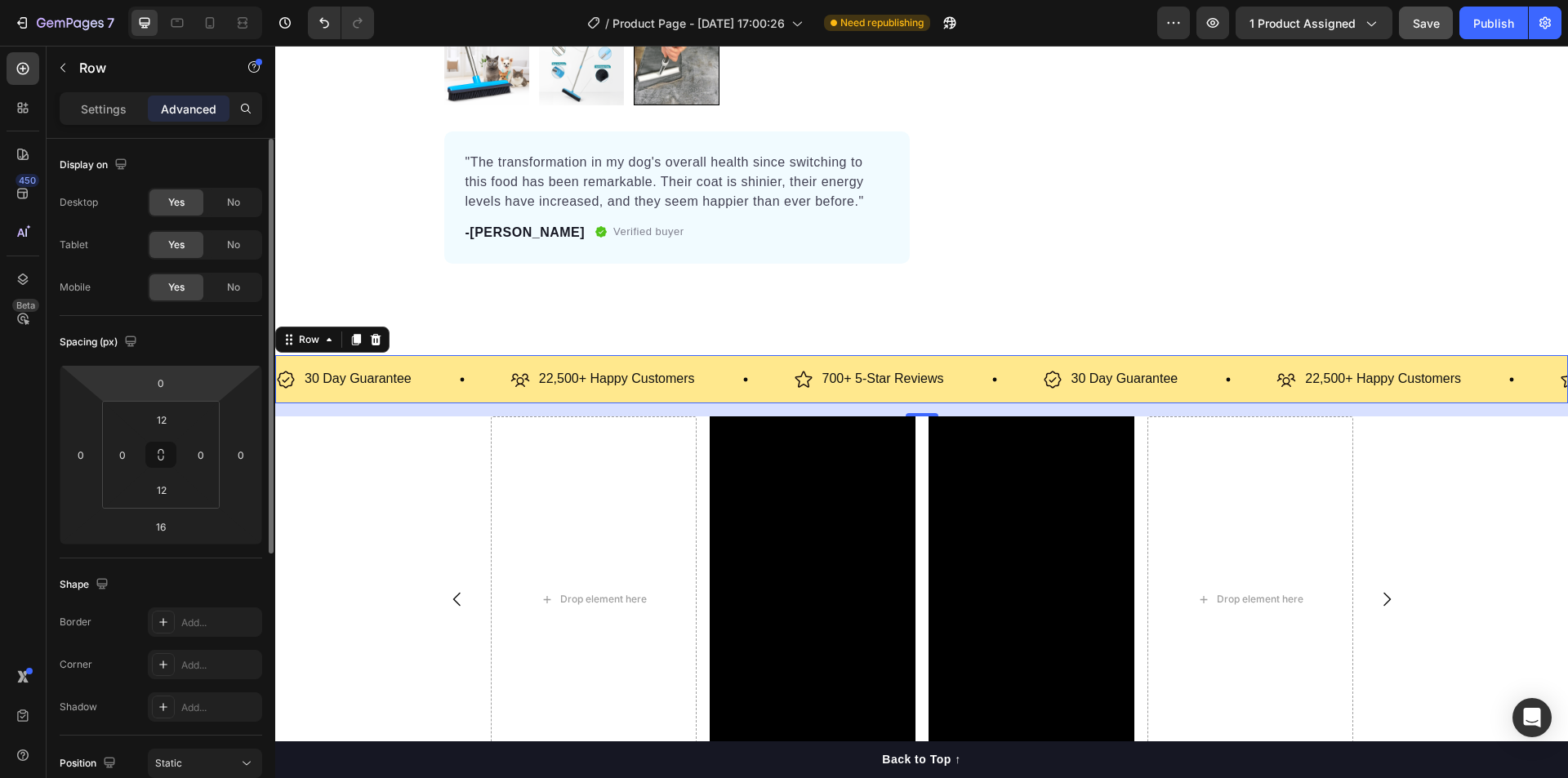
scroll to position [82, 0]
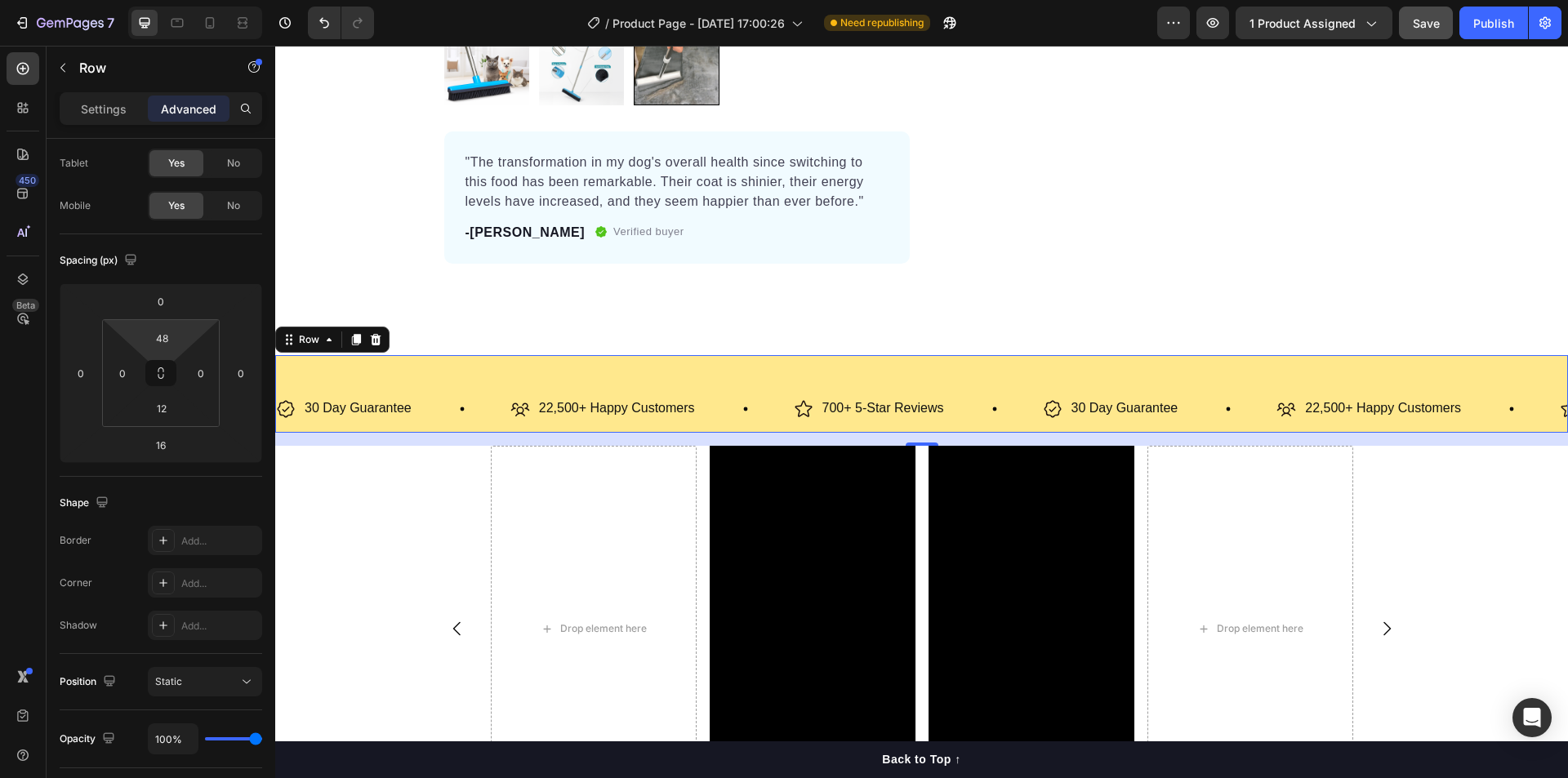
drag, startPoint x: 189, startPoint y: 327, endPoint x: 190, endPoint y: 313, distance: 14.0
click at [190, 0] on html "7 / Product Page - [DATE] 17:00:26 Need republishing Preview 1 product assigned…" at bounding box center [784, 0] width 1568 height 0
type input "12"
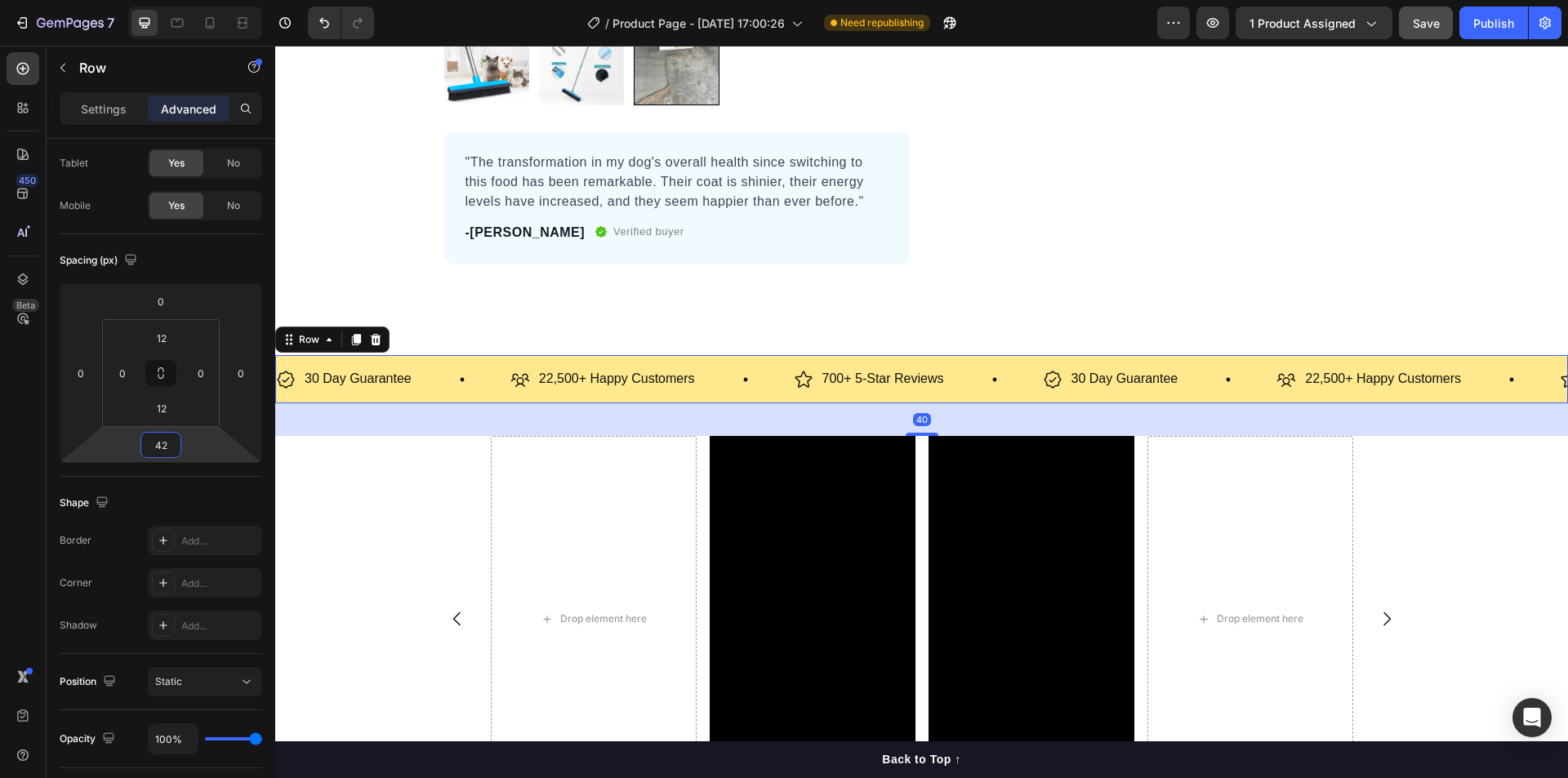
type input "44"
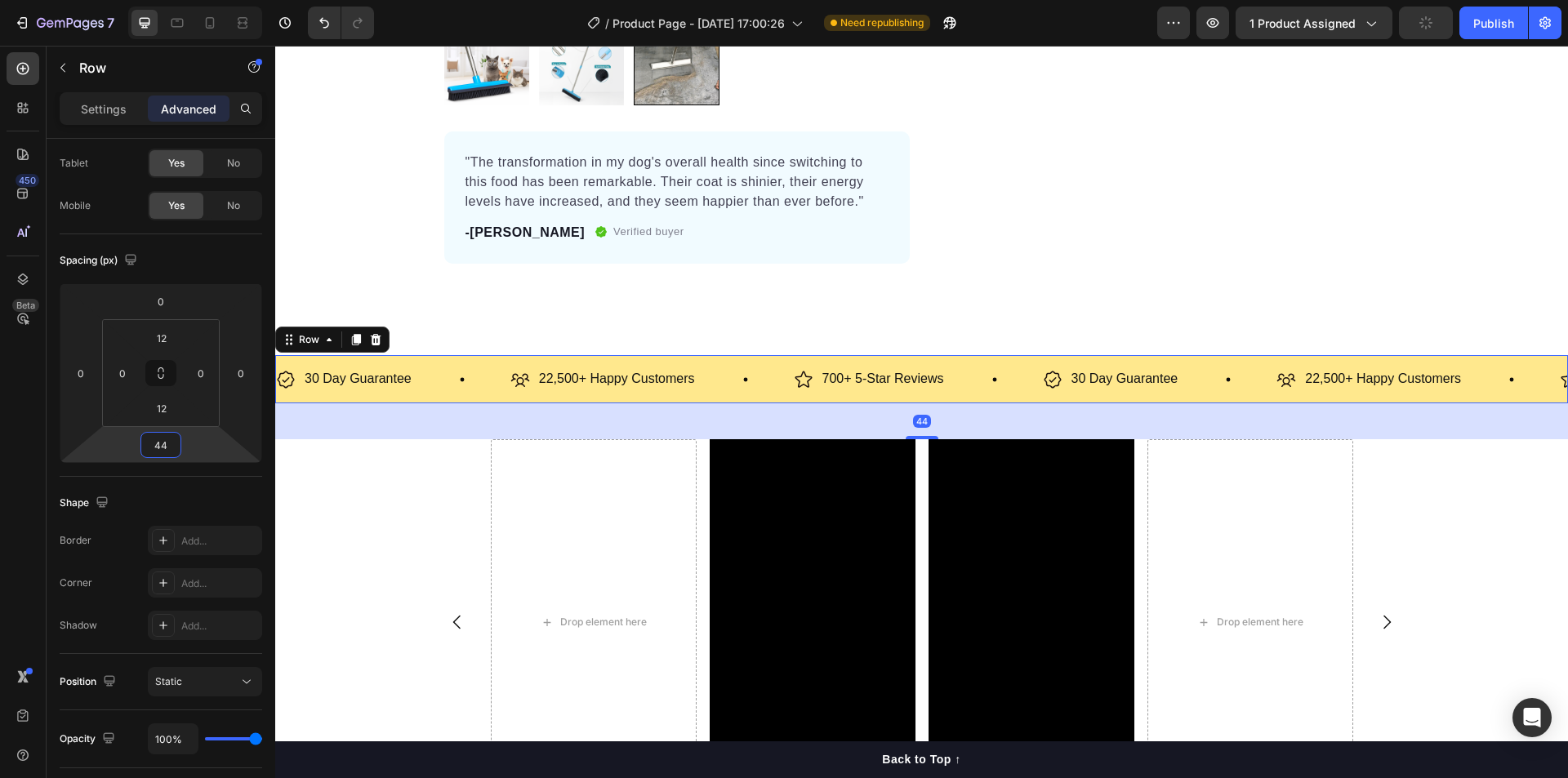
drag, startPoint x: 198, startPoint y: 441, endPoint x: 198, endPoint y: 430, distance: 11.0
click at [198, 0] on html "7 / Product Page - [DATE] 17:00:26 Need republishing Preview 1 product assigned…" at bounding box center [784, 0] width 1568 height 0
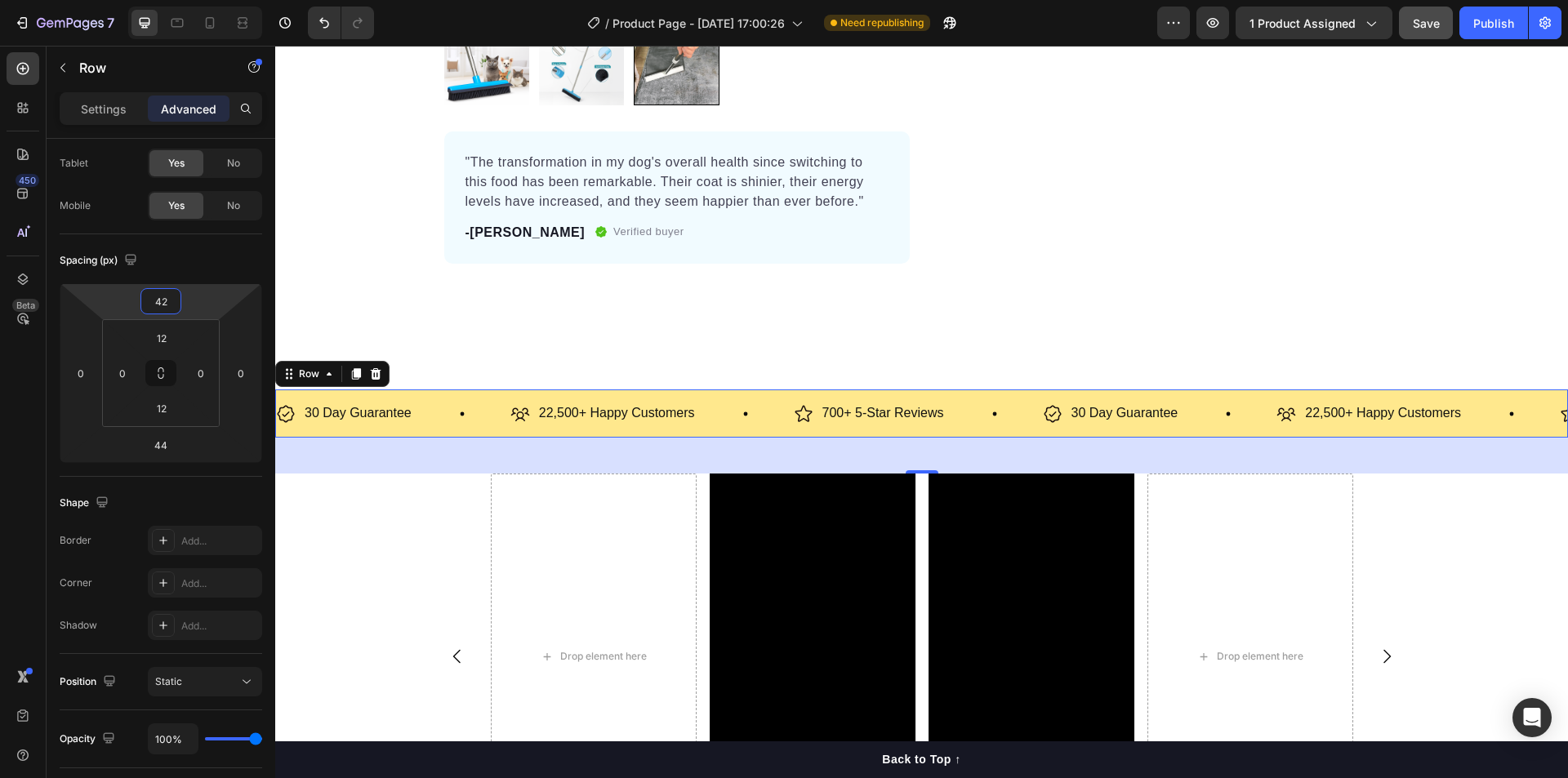
type input "44"
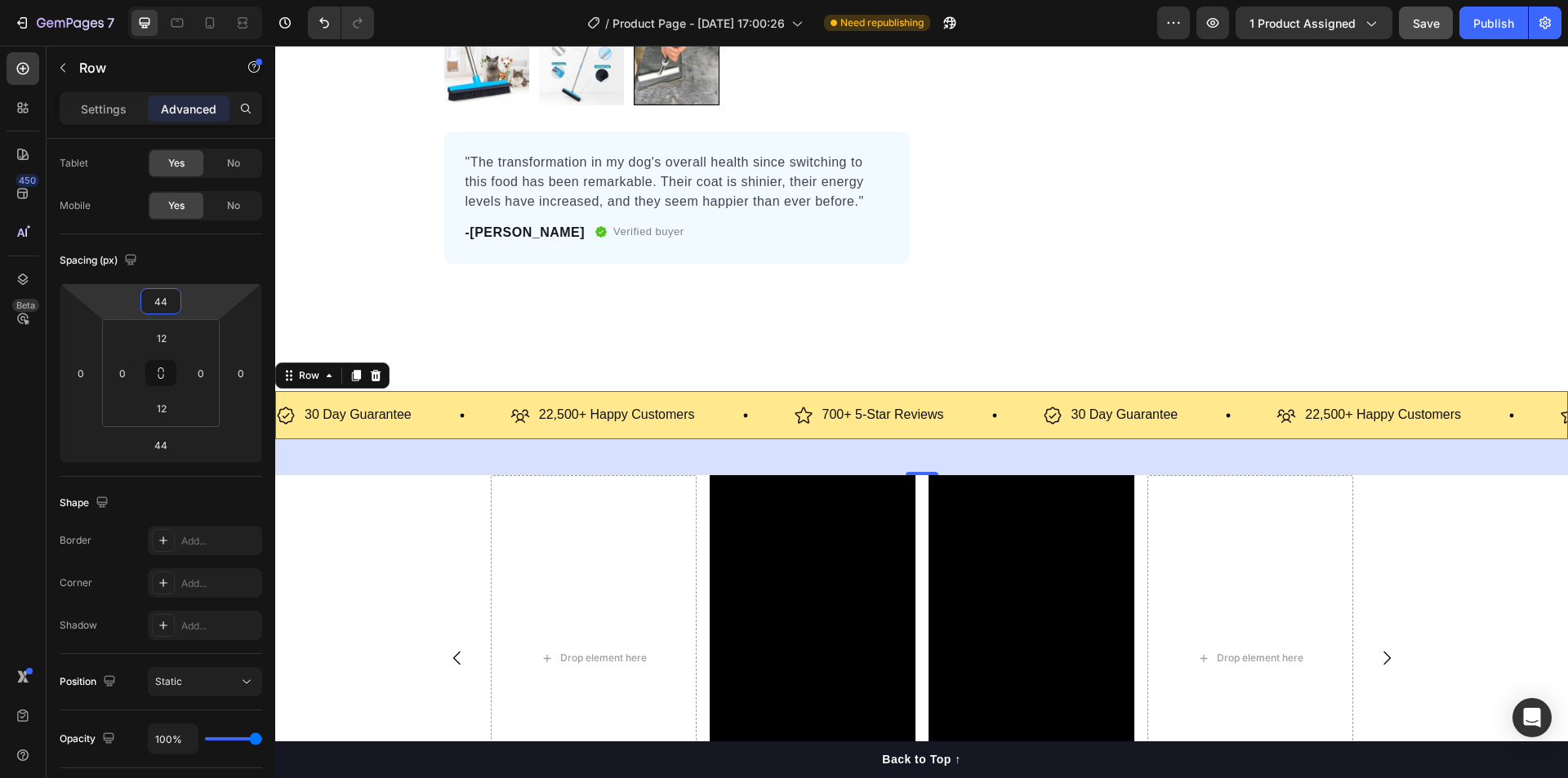
drag, startPoint x: 207, startPoint y: 304, endPoint x: 213, endPoint y: 285, distance: 19.9
click at [213, 0] on html "7 / Product Page - [DATE] 17:00:26 Need republishing Preview 1 product assigned…" at bounding box center [784, 0] width 1568 height 0
click at [479, 364] on div "30 Day Guarantee Item List 22,500+ Happy Customers Item List 700+ 5-Star Review…" at bounding box center [922, 616] width 1293 height 522
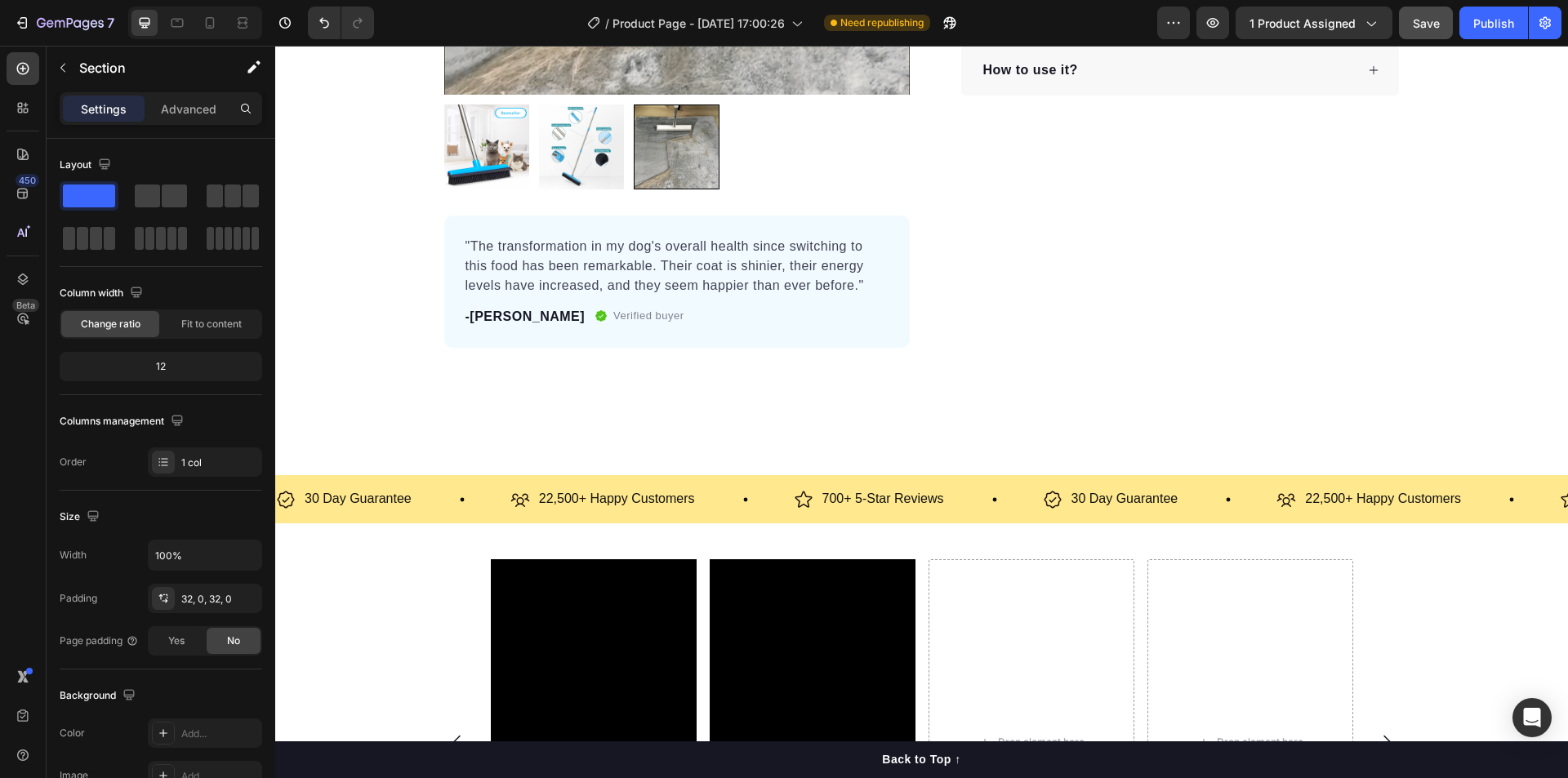
scroll to position [490, 0]
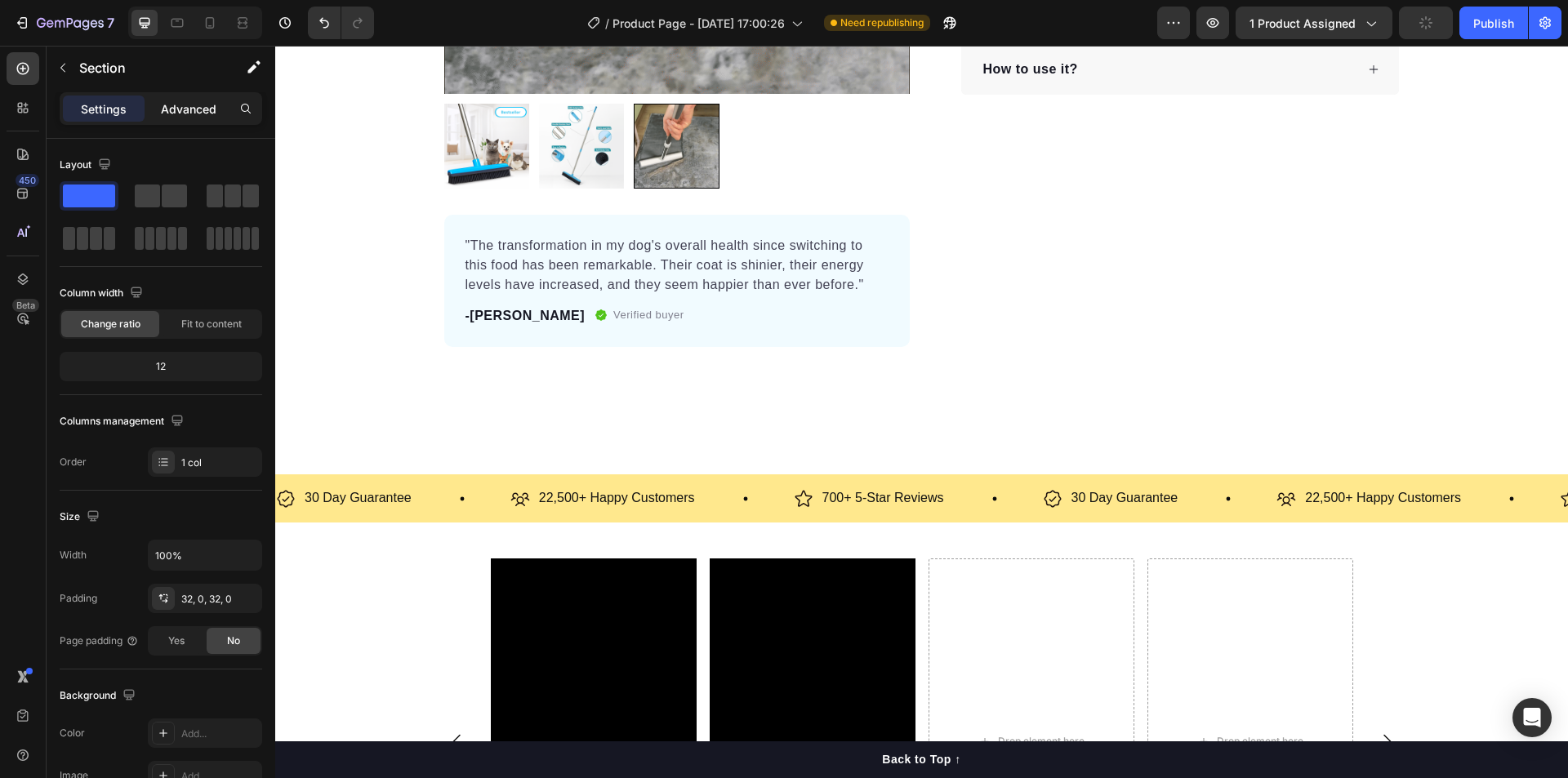
click at [186, 106] on p "Advanced" at bounding box center [188, 108] width 55 height 17
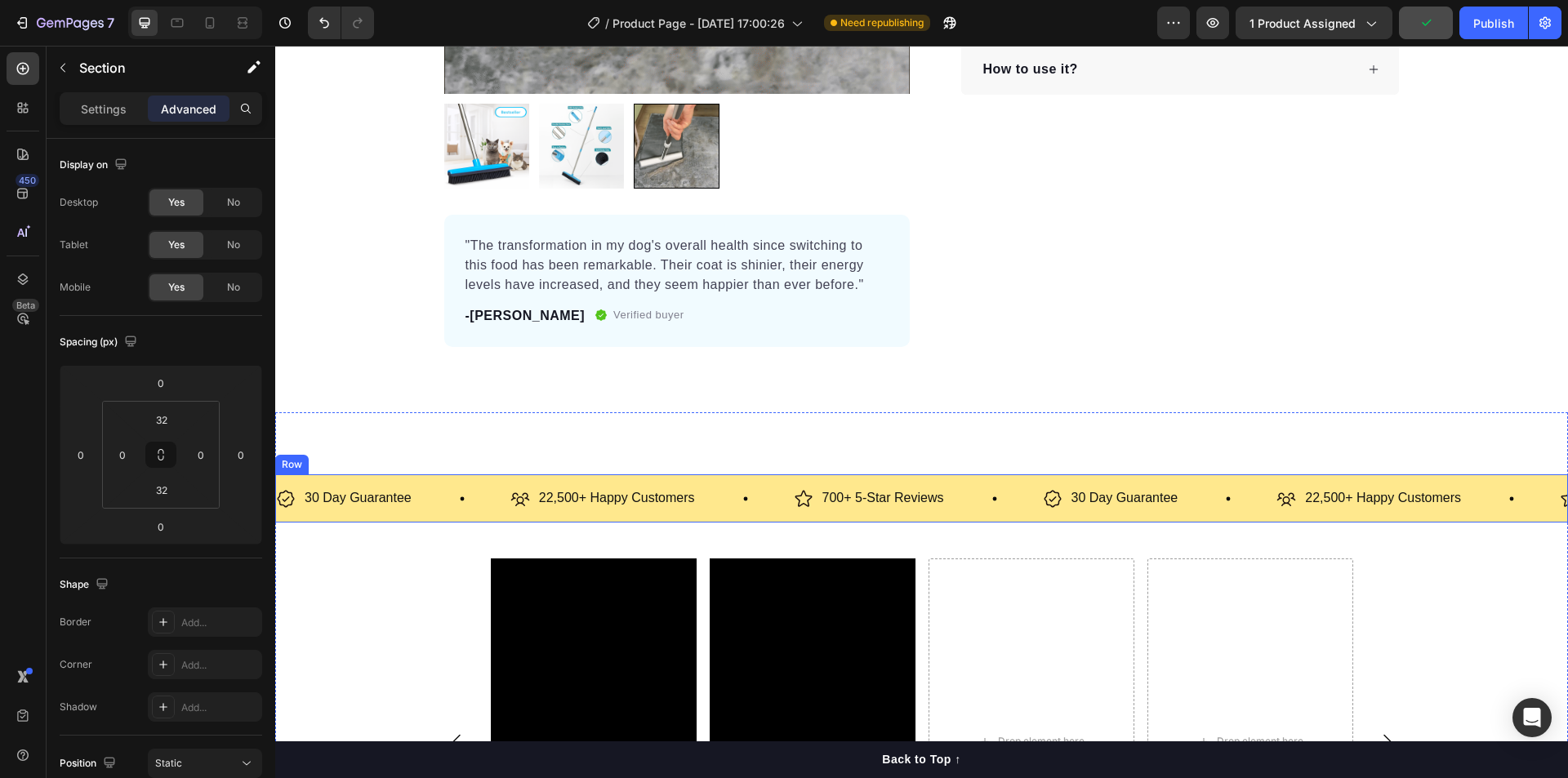
click at [379, 520] on div "30 Day Guarantee Item List 22,500+ Happy Customers Item List 700+ 5-Star Review…" at bounding box center [922, 498] width 1293 height 48
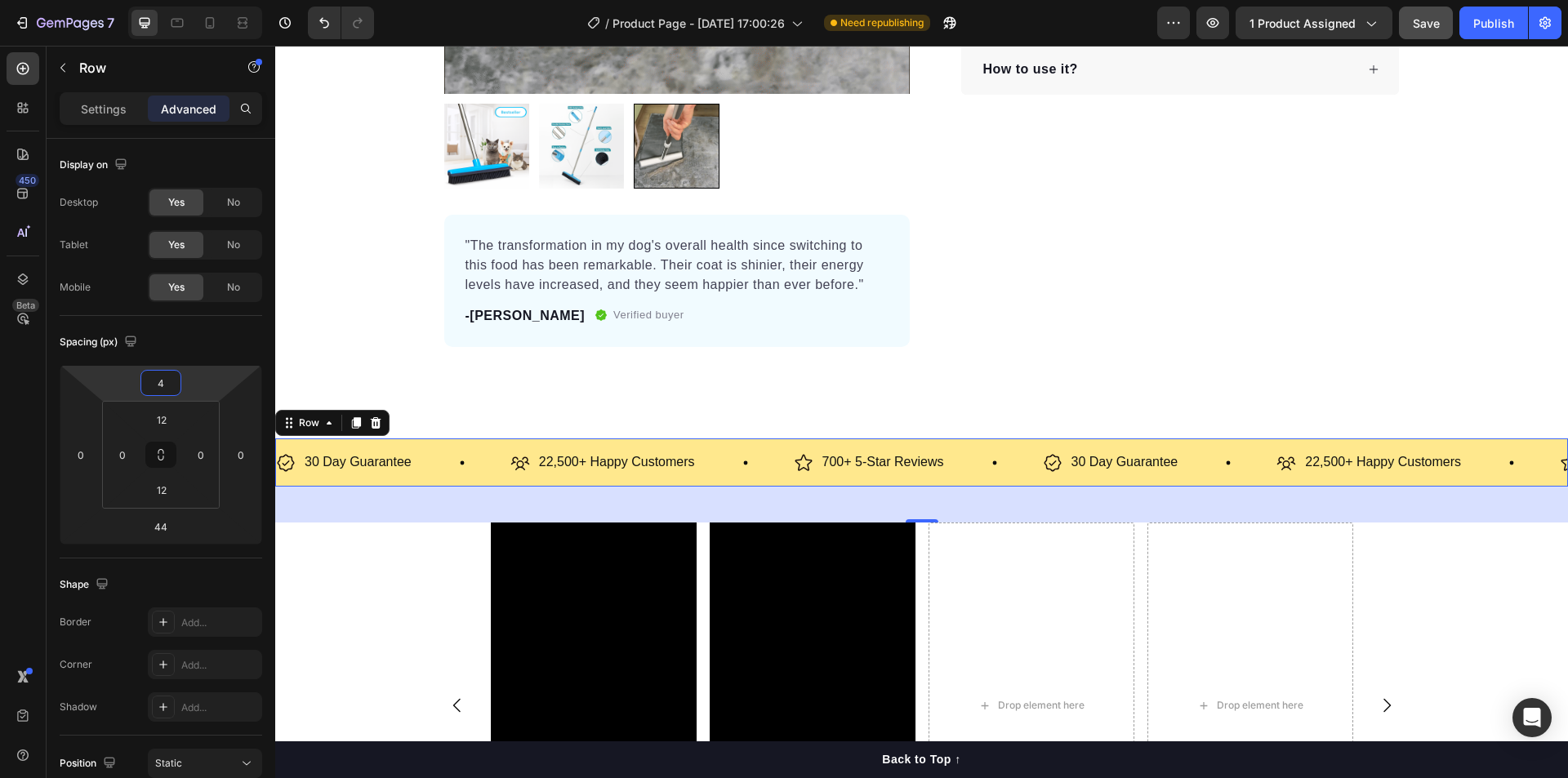
type input "12"
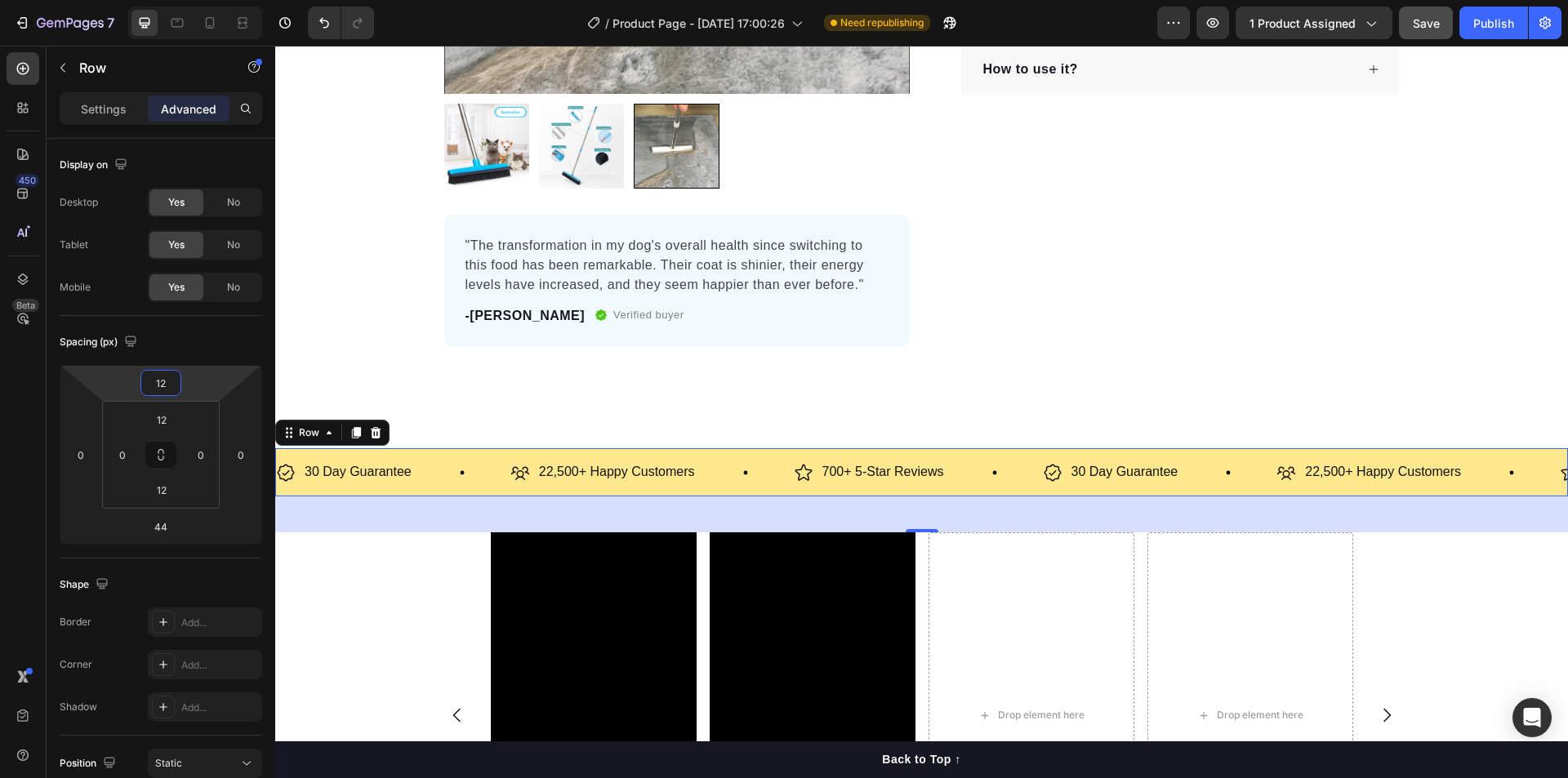
click at [197, 0] on html "7 / Product Page - [DATE] 17:00:26 Need republishing Preview 1 product assigned…" at bounding box center [784, 0] width 1568 height 0
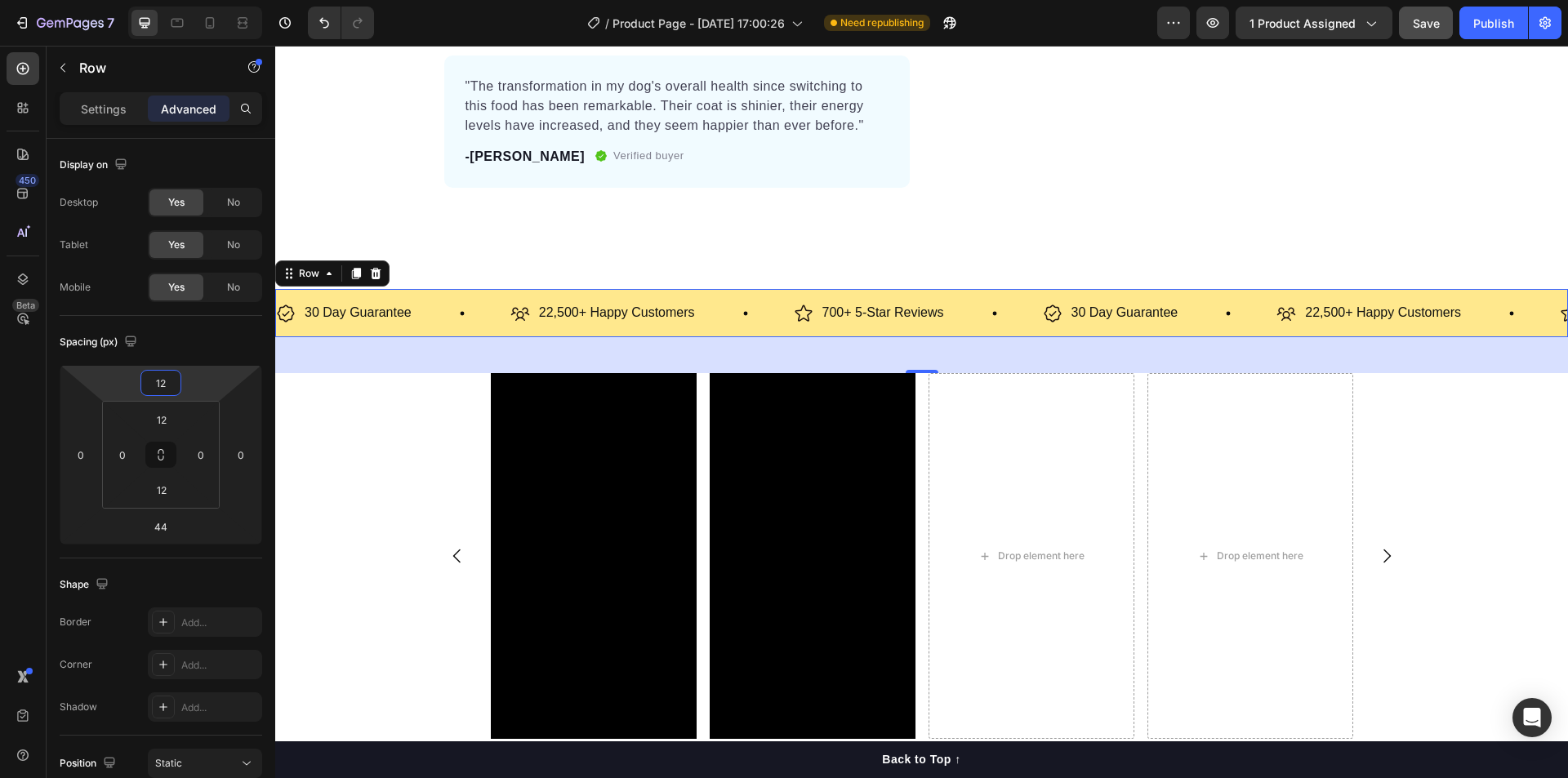
scroll to position [653, 0]
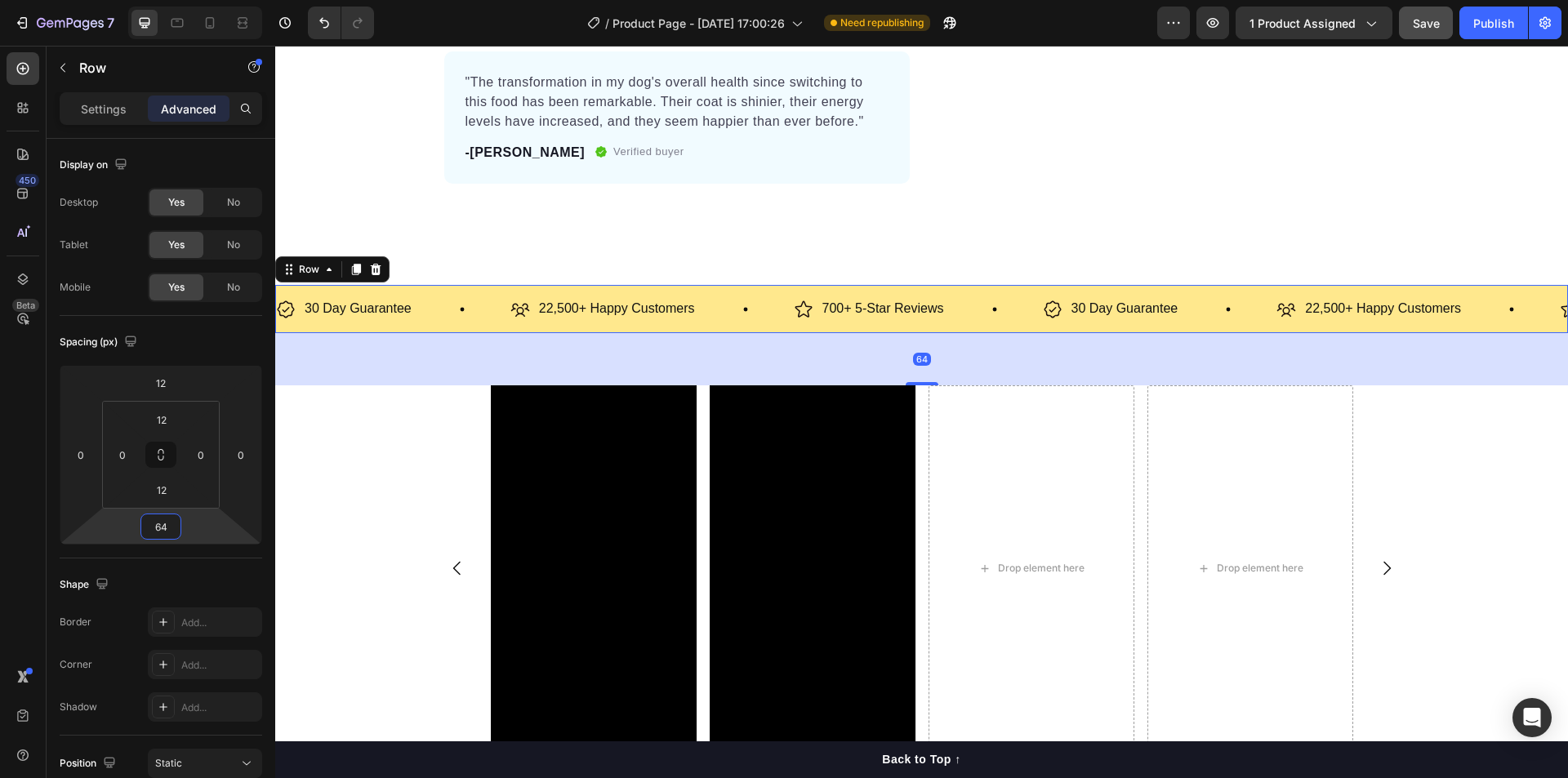
type input "62"
click at [187, 0] on html "7 / Product Page - [DATE] 17:00:26 Need republishing Preview 1 product assigned…" at bounding box center [784, 0] width 1568 height 0
type input "6"
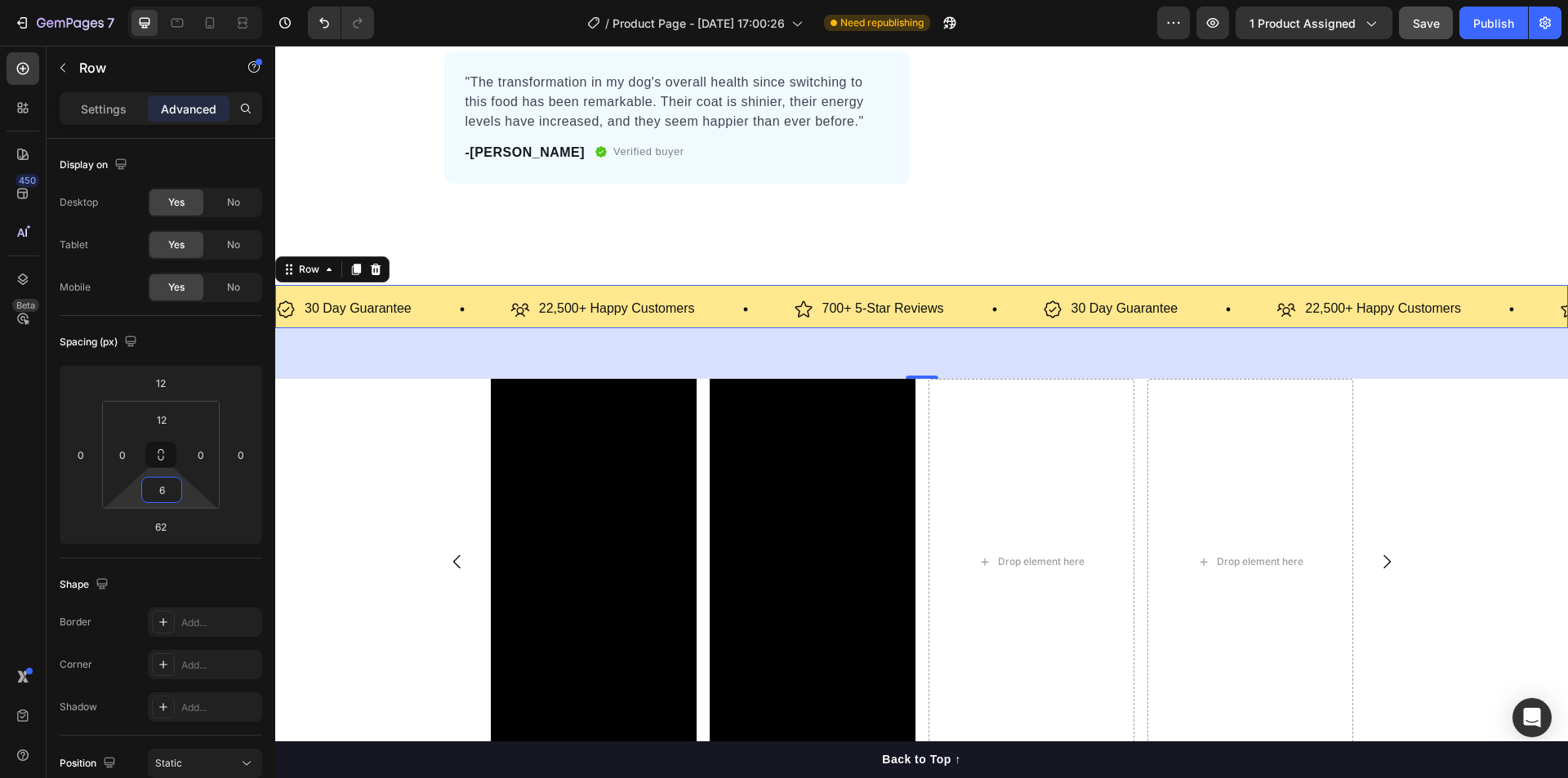
click at [180, 0] on html "7 / Product Page - [DATE] 17:00:26 Need republishing Preview 1 product assigned…" at bounding box center [784, 0] width 1568 height 0
click at [181, 423] on div "12" at bounding box center [161, 419] width 41 height 26
click at [190, 0] on html "7 / Product Page - [DATE] 17:00:26 Need republishing Preview 1 product assigned…" at bounding box center [784, 0] width 1568 height 0
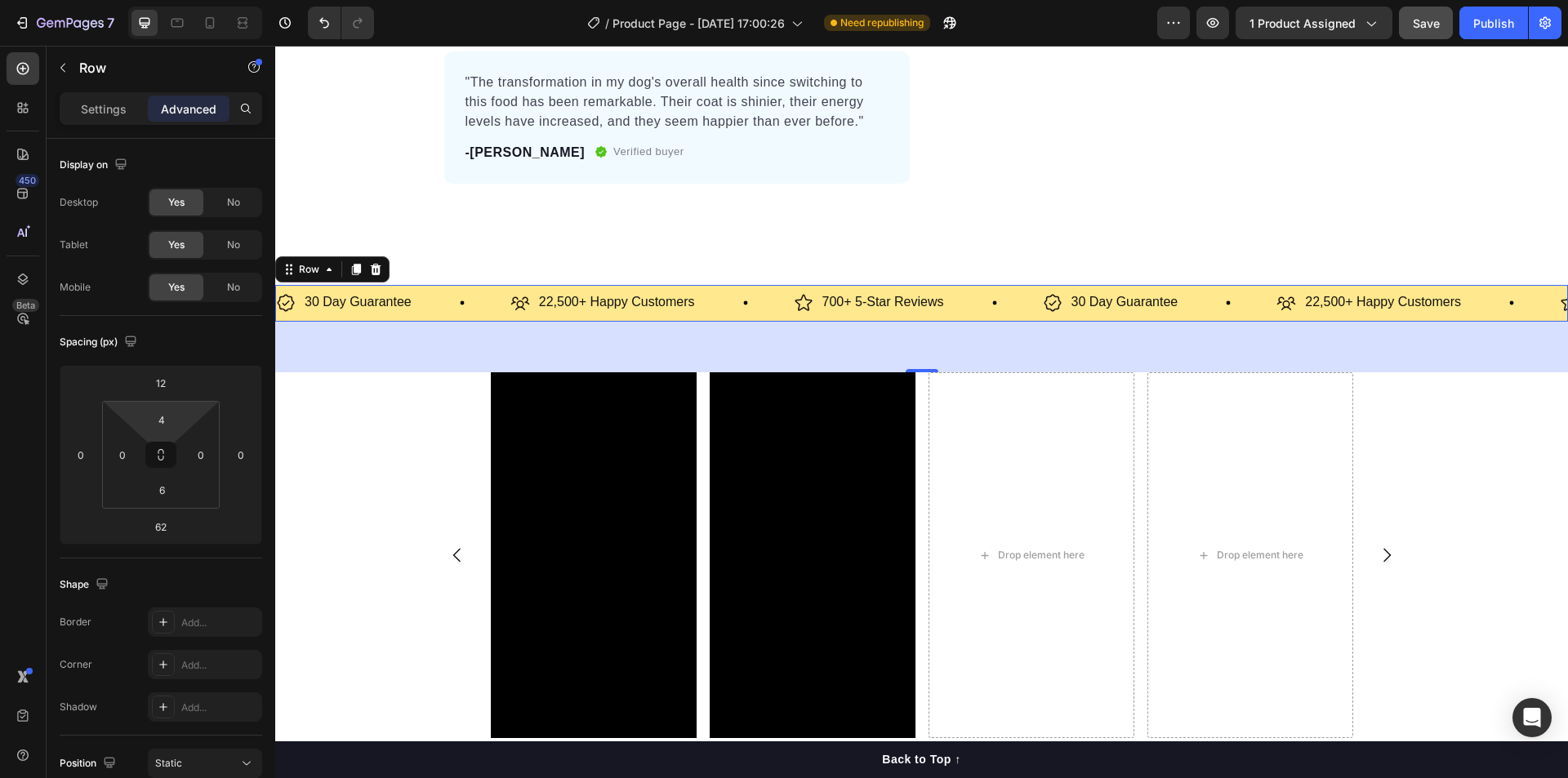
type input "6"
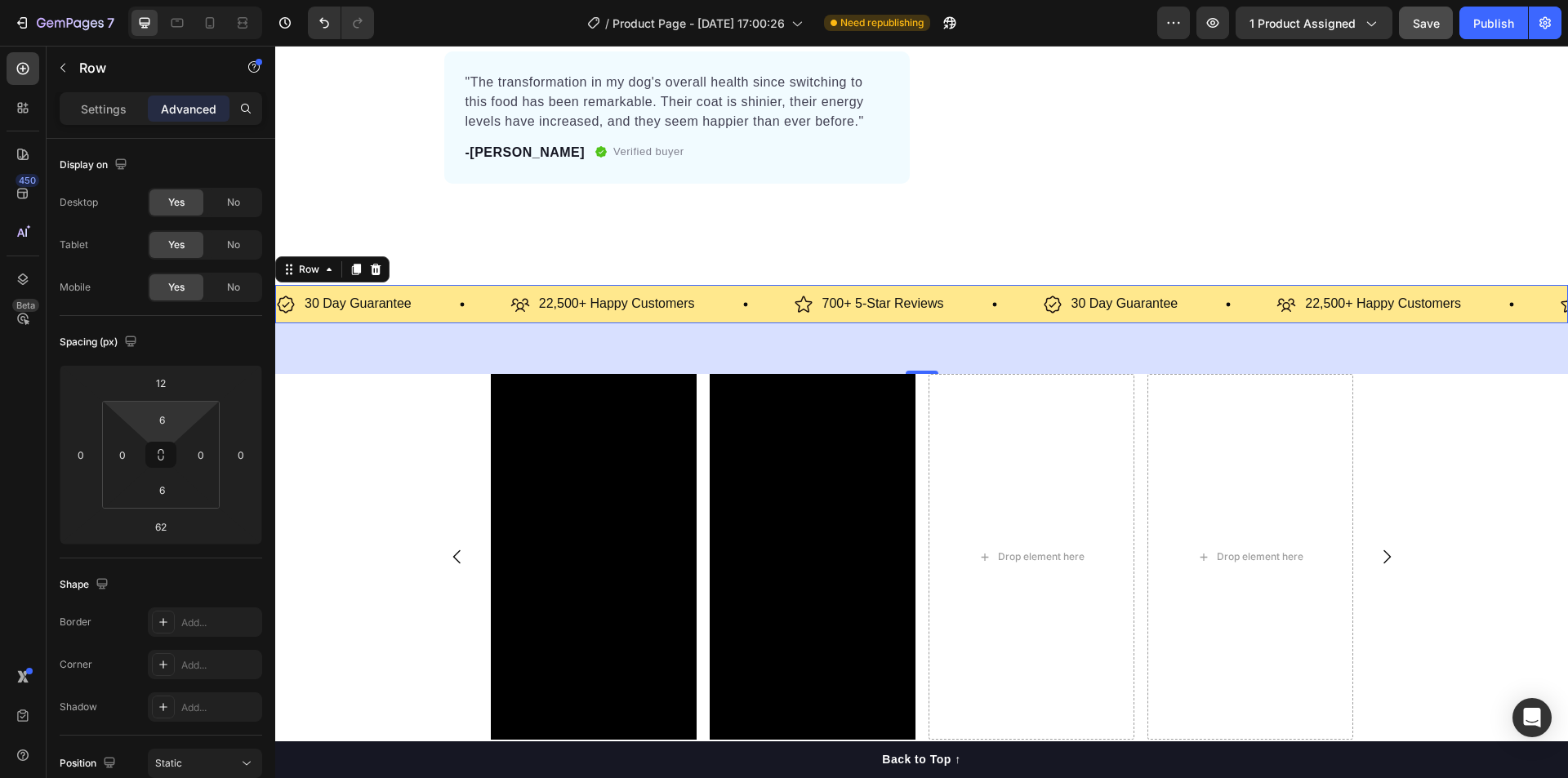
click at [189, 0] on html "7 / Product Page - [DATE] 17:00:26 Need republishing Preview 1 product assigned…" at bounding box center [784, 0] width 1568 height 0
click at [377, 307] on p "30 Day Guarantee" at bounding box center [358, 304] width 107 height 24
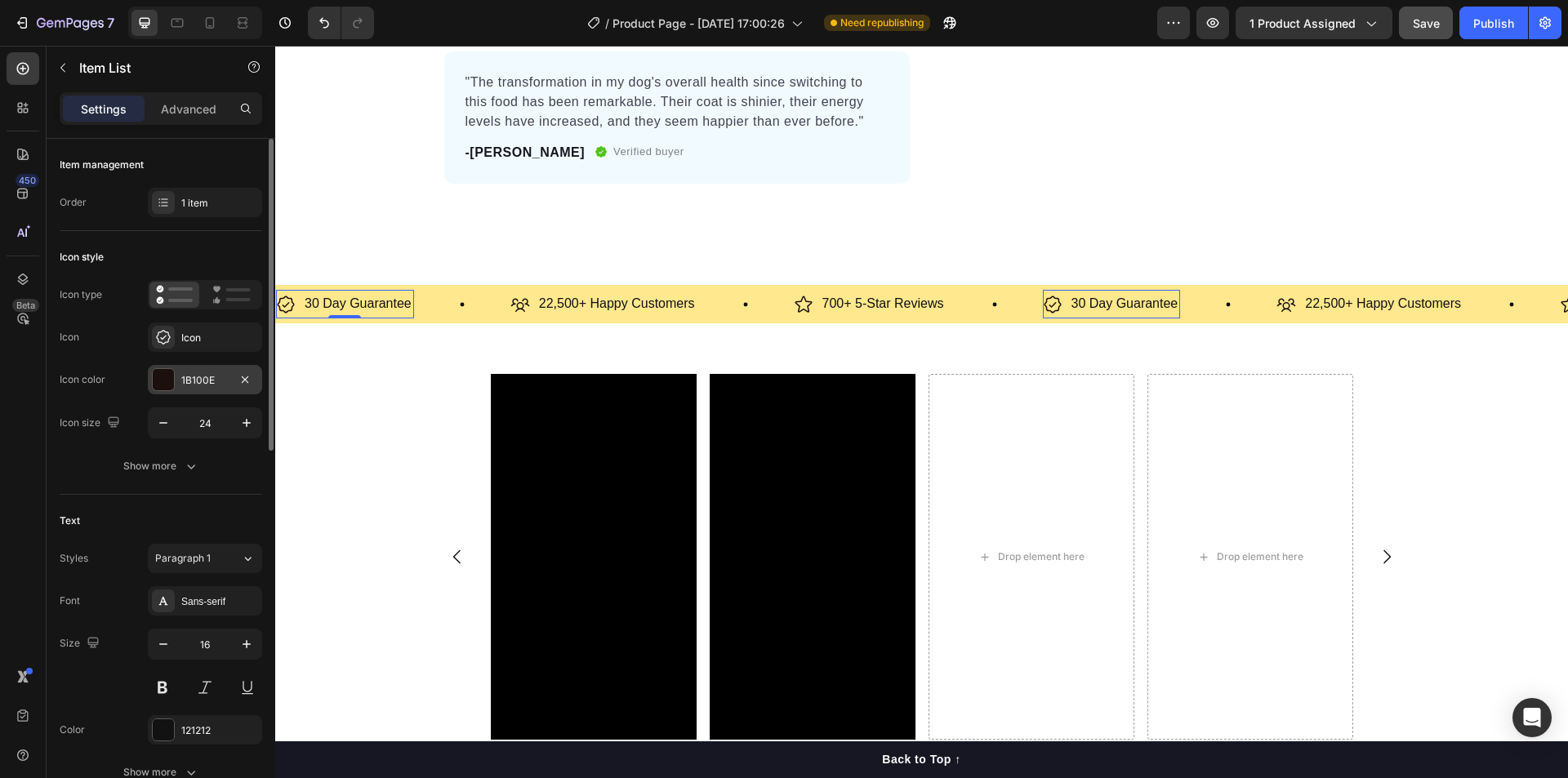
scroll to position [82, 0]
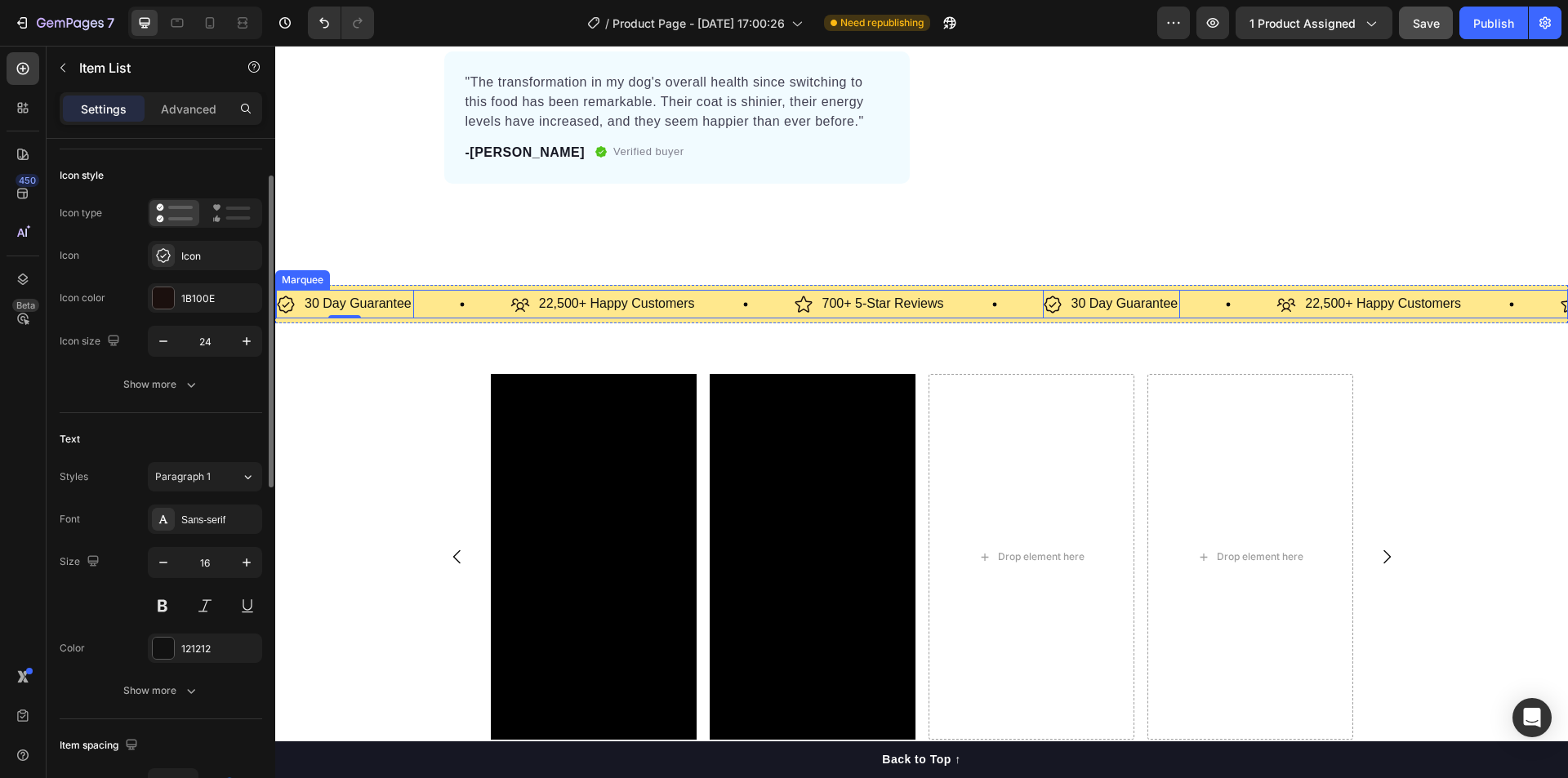
click at [434, 314] on div "30 Day Guarantee Item List 0" at bounding box center [394, 304] width 235 height 28
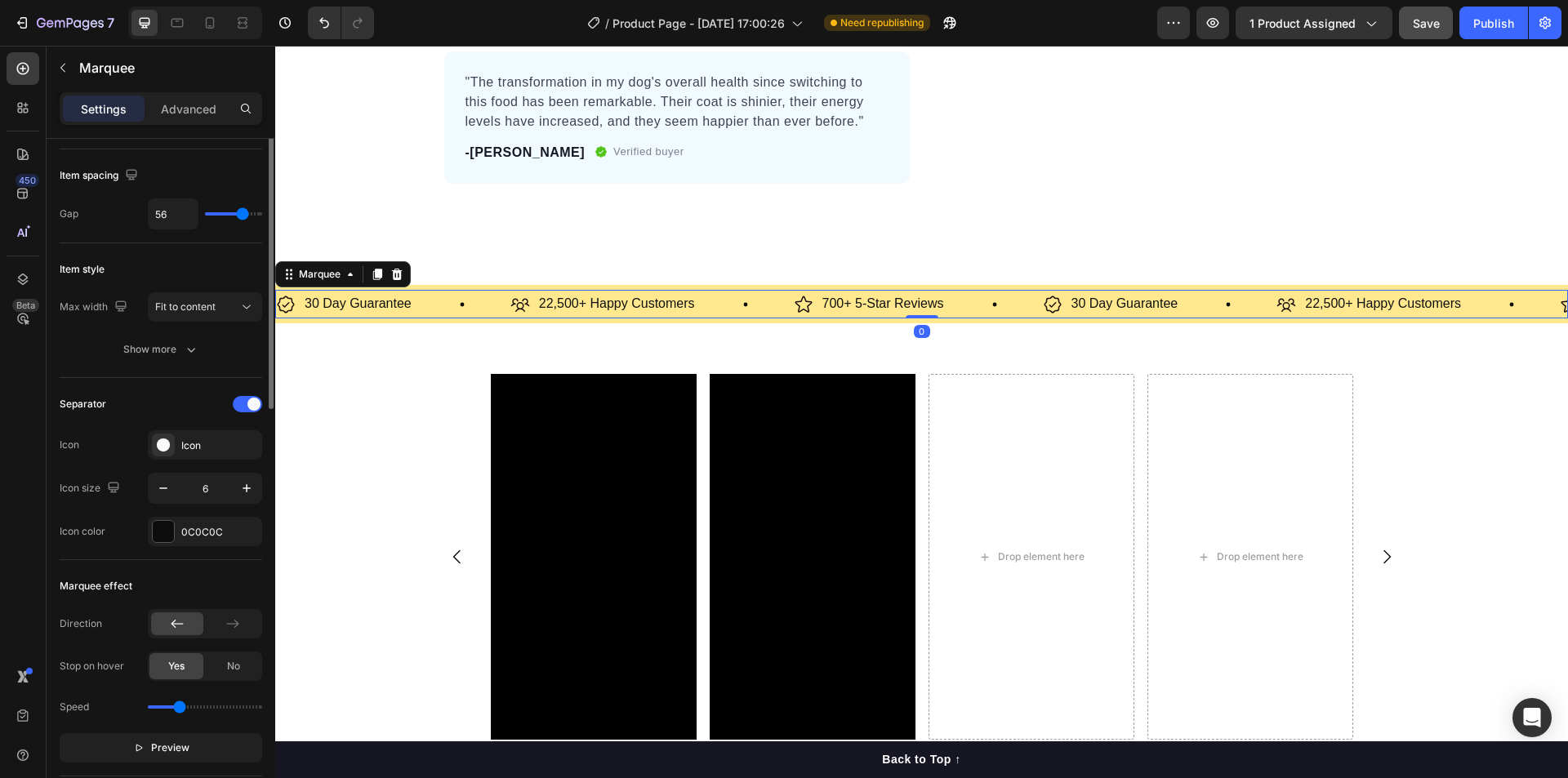
scroll to position [0, 0]
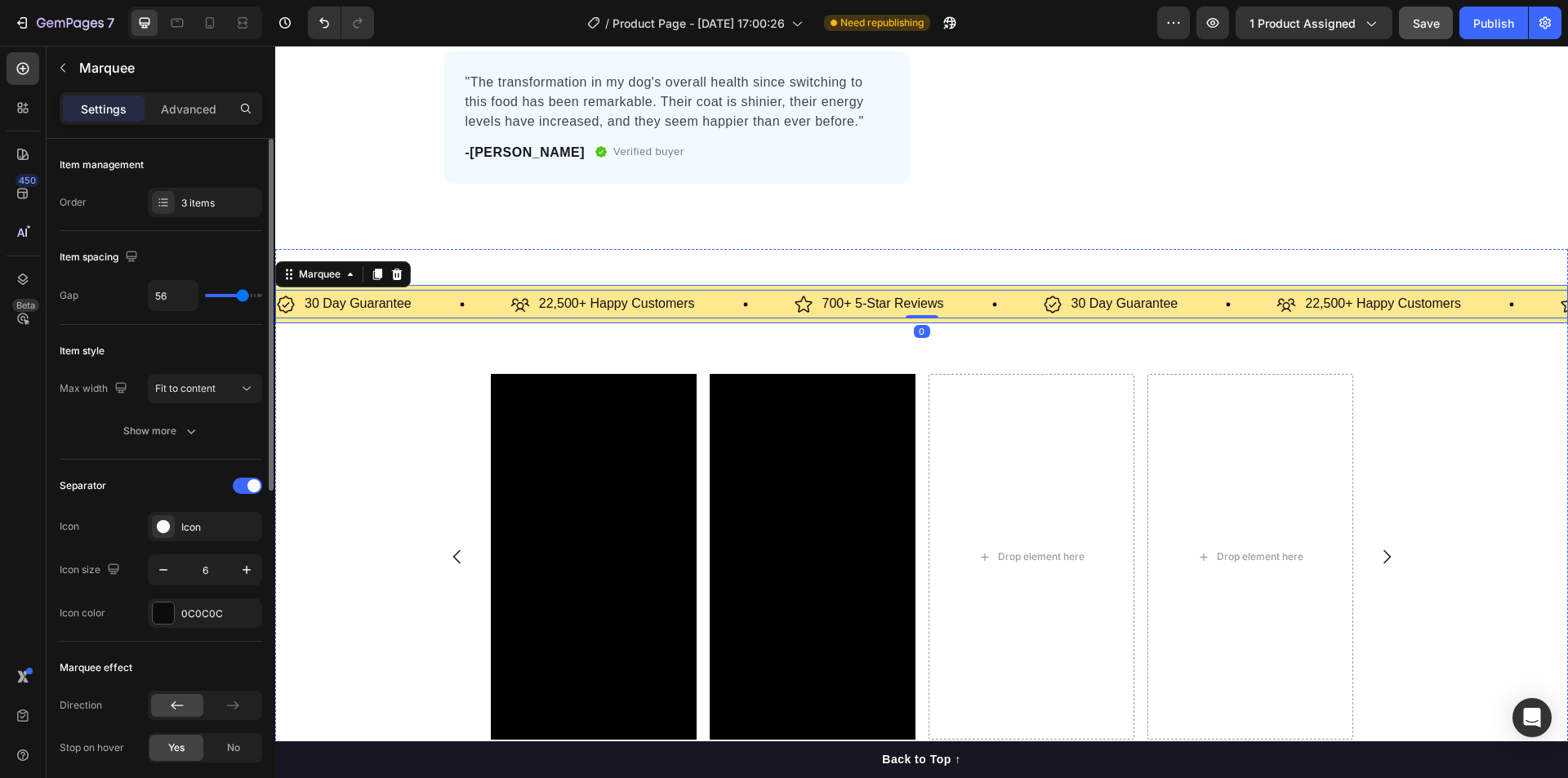
click at [416, 317] on div "30 Day Guarantee Item List" at bounding box center [394, 304] width 235 height 28
click at [419, 320] on div "30 Day Guarantee Item List 22,500+ Happy Customers Item List 700+ 5-Star Review…" at bounding box center [922, 304] width 1293 height 38
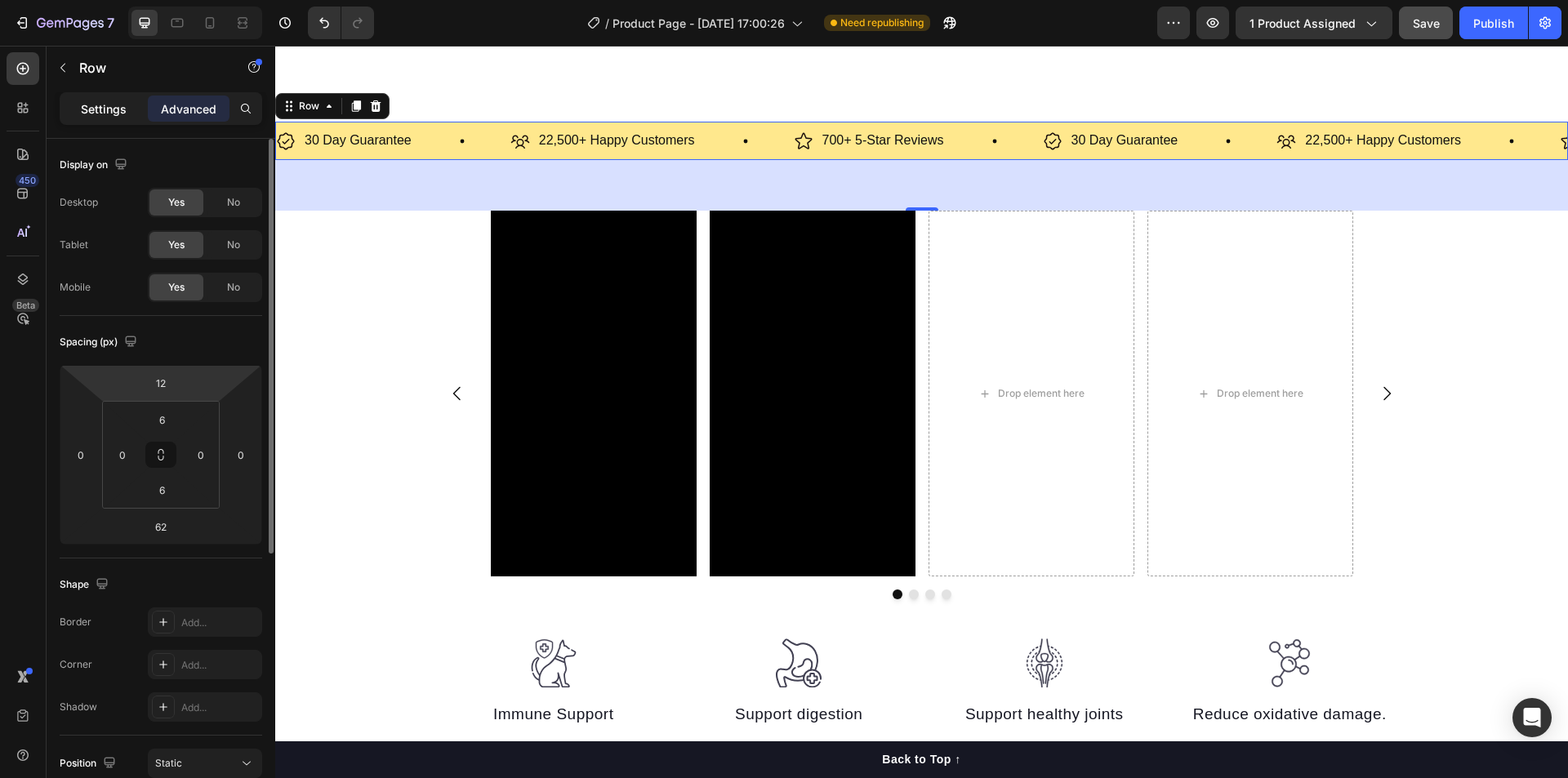
click at [107, 117] on div "Settings" at bounding box center [104, 108] width 82 height 26
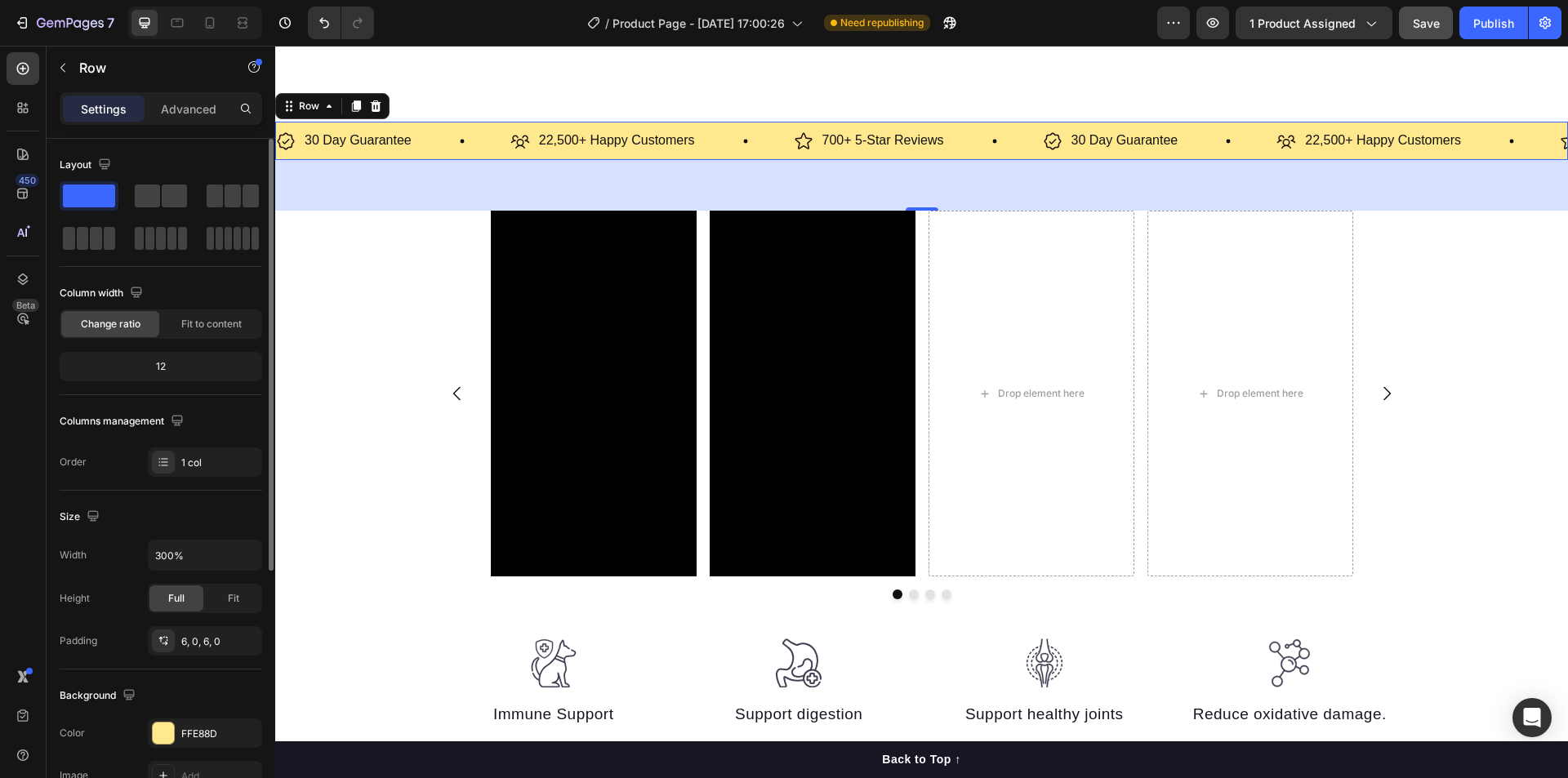
scroll to position [164, 0]
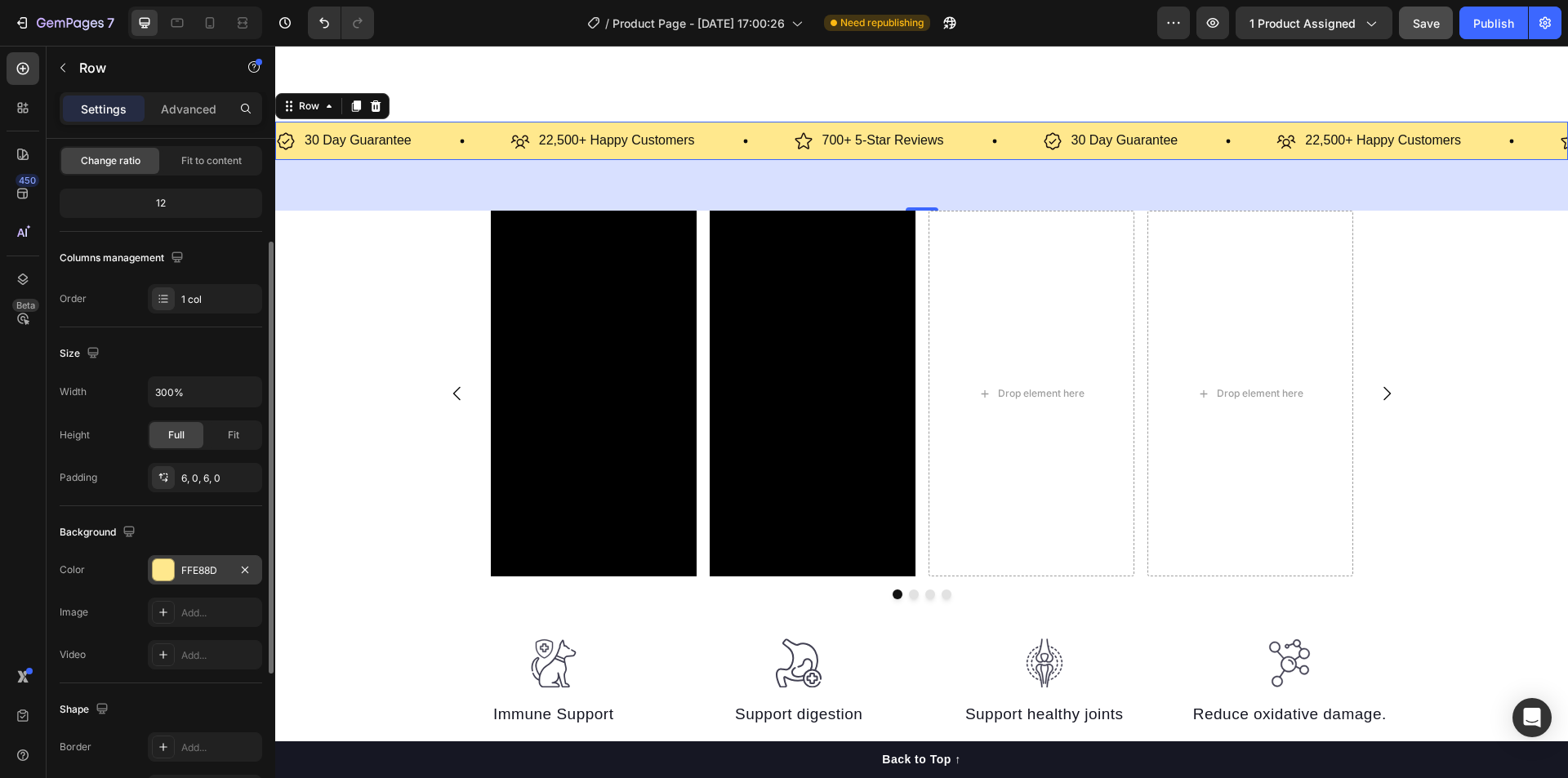
click at [168, 566] on div at bounding box center [163, 569] width 21 height 21
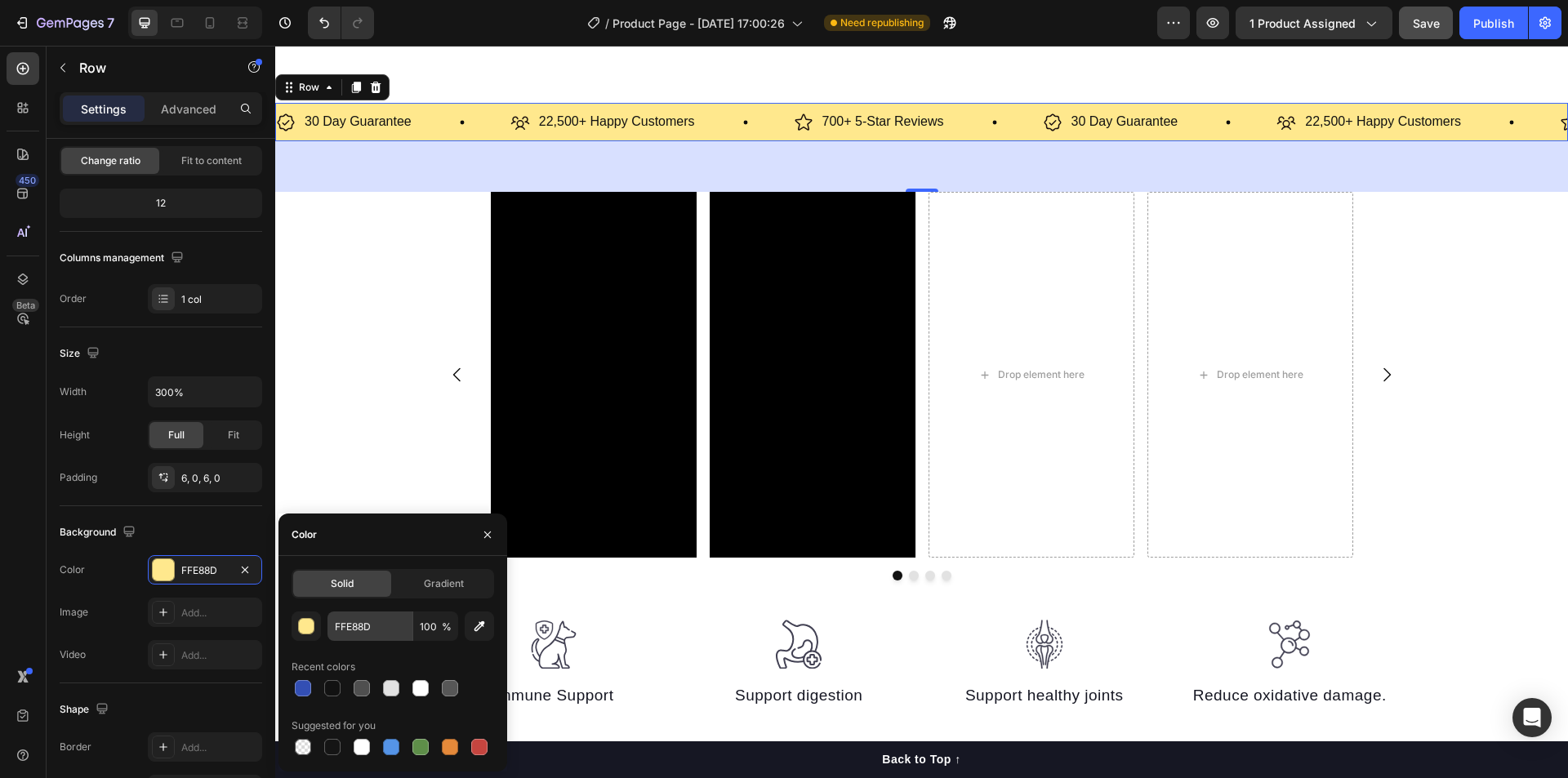
scroll to position [898, 0]
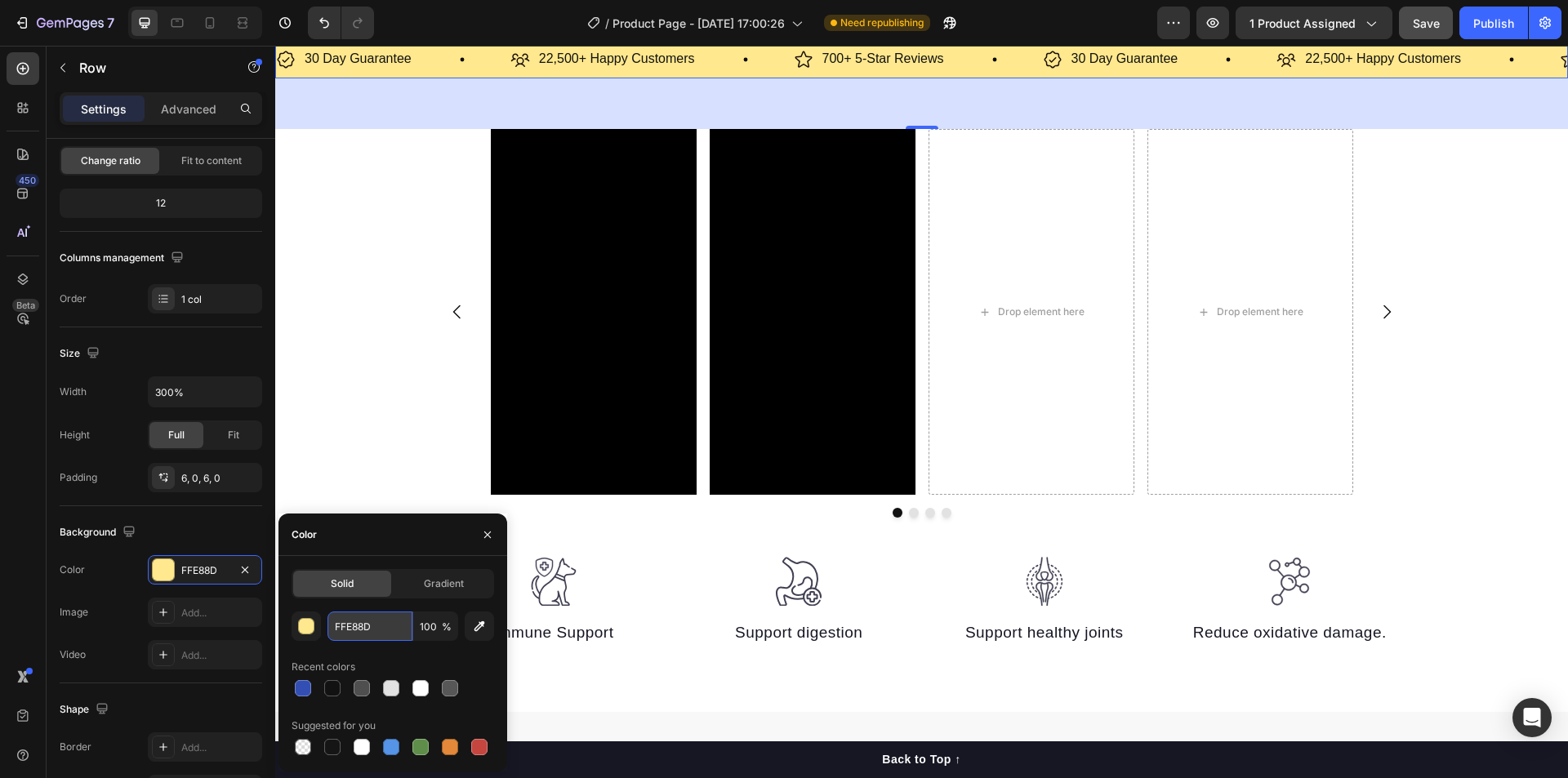
click at [371, 631] on input "FFE88D" at bounding box center [369, 626] width 85 height 29
paste input "63bfe7"
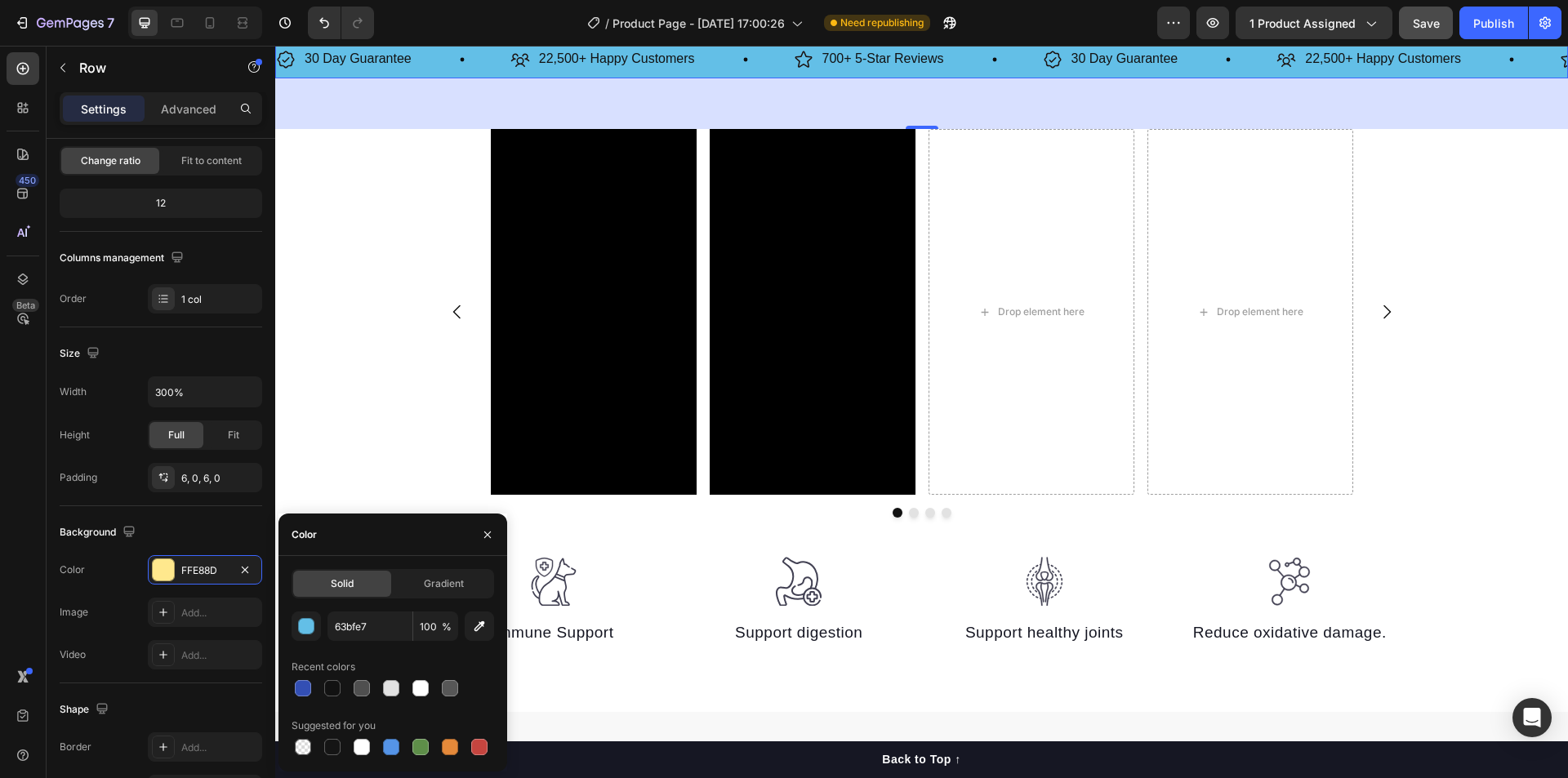
drag, startPoint x: 363, startPoint y: 543, endPoint x: 362, endPoint y: 518, distance: 25.0
click at [362, 543] on div "Color" at bounding box center [393, 534] width 229 height 43
type input "63BFE7"
click at [350, 408] on div "Video Video Drop element here Drop element here [GEOGRAPHIC_DATA]" at bounding box center [922, 330] width 1293 height 402
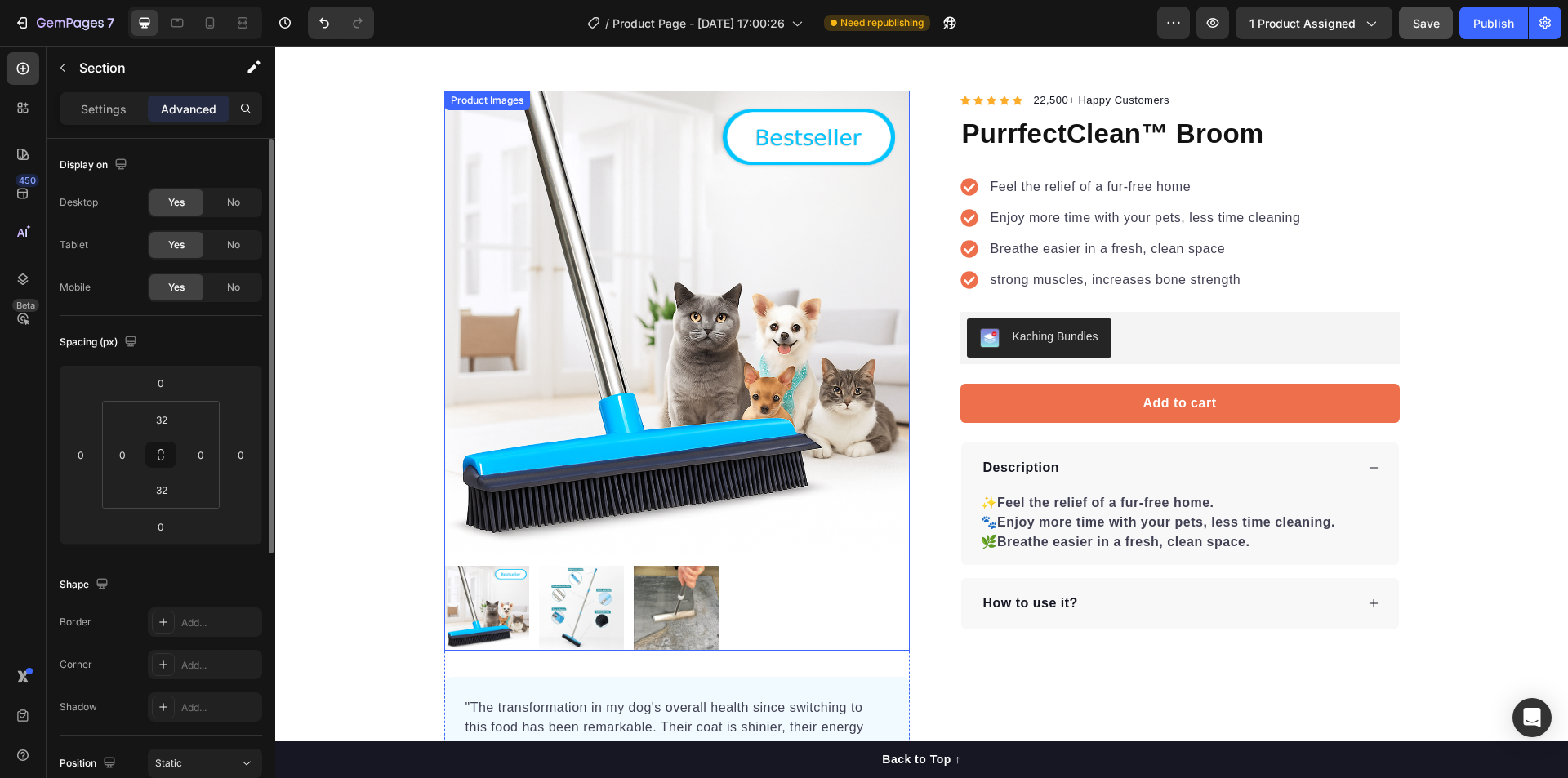
scroll to position [0, 0]
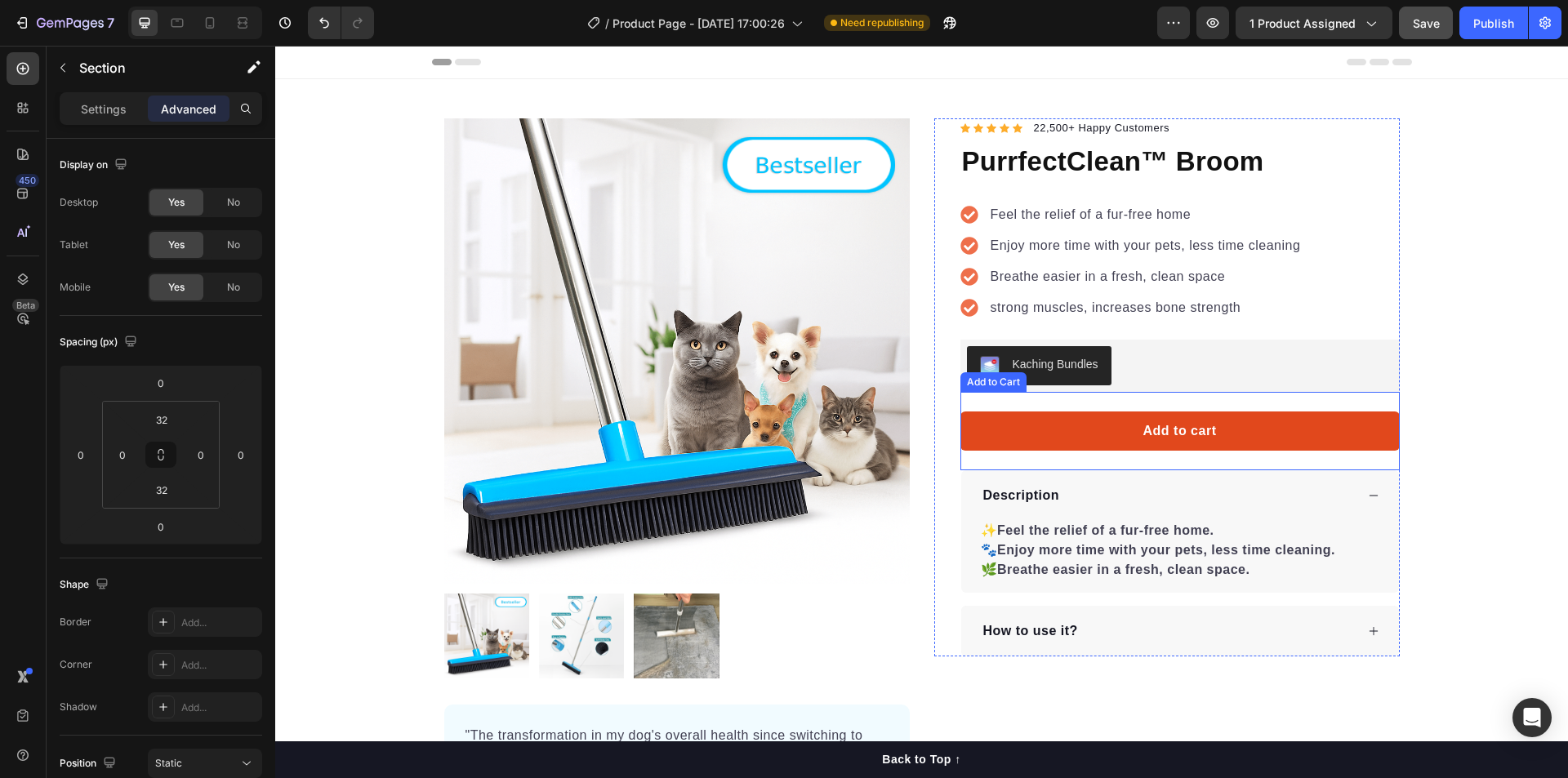
click at [1128, 434] on button "Add to cart" at bounding box center [1179, 431] width 439 height 39
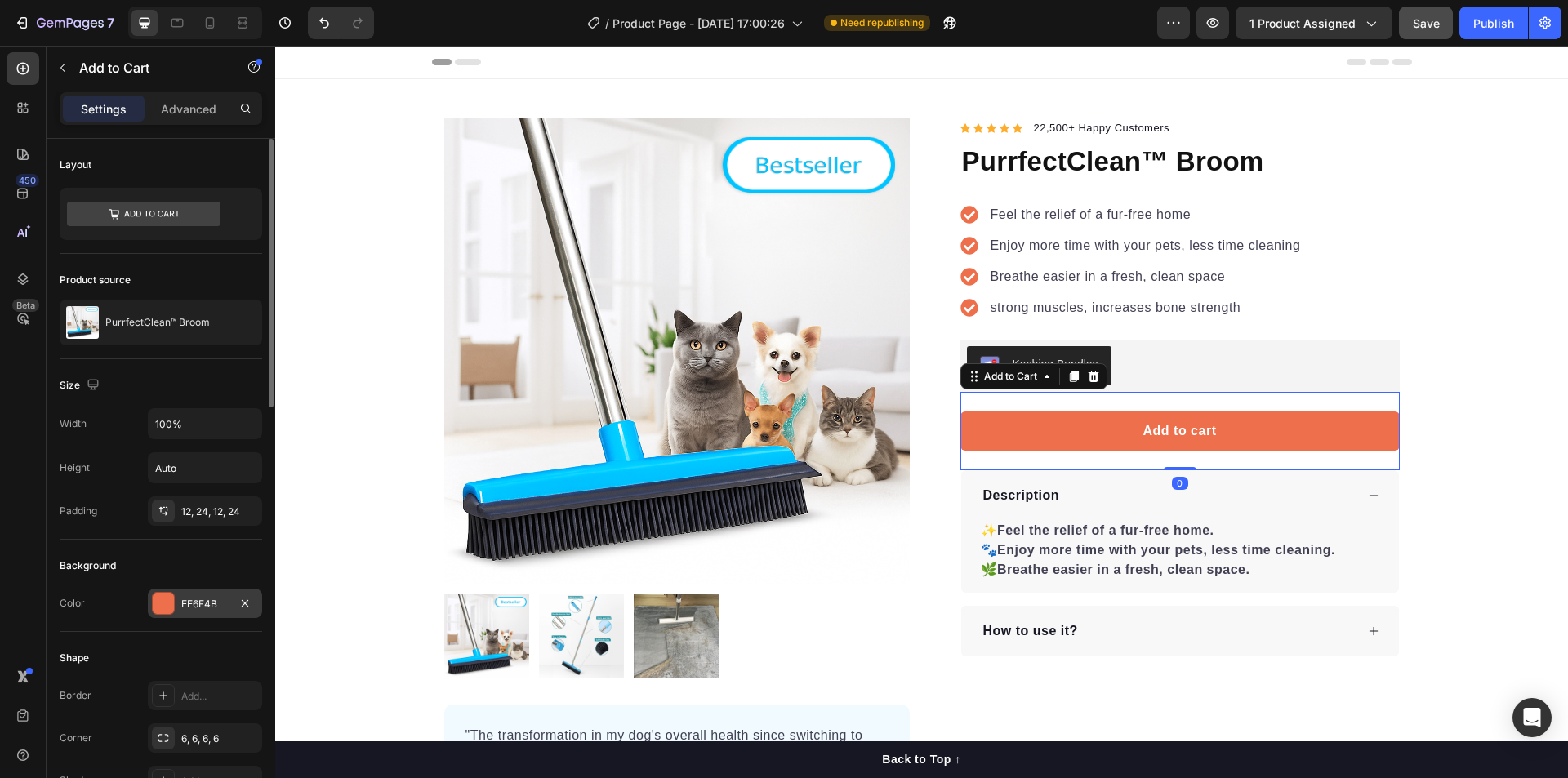
click at [171, 596] on div at bounding box center [163, 603] width 21 height 21
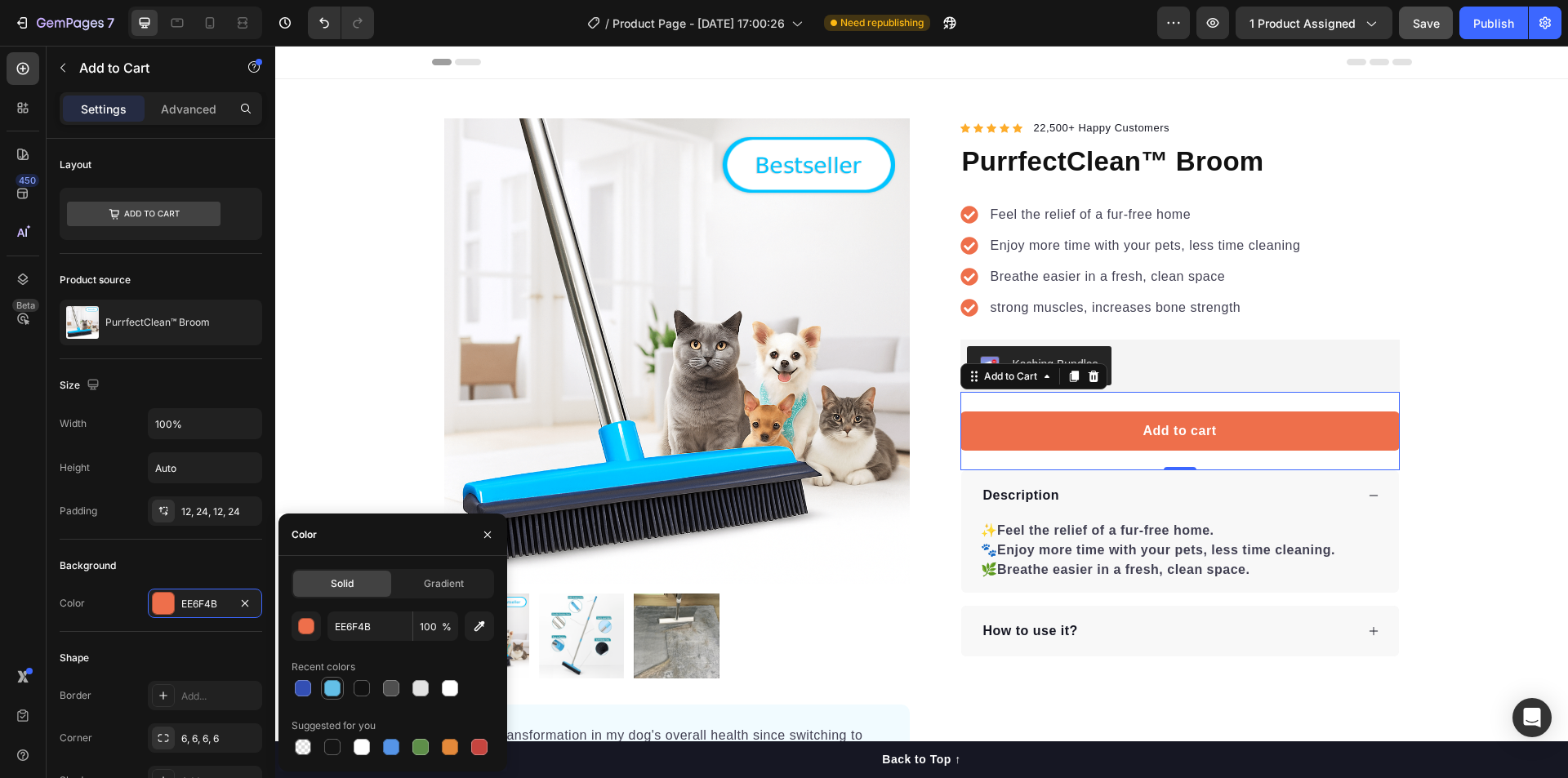
click at [329, 688] on div at bounding box center [333, 688] width 16 height 16
type input "63BFE7"
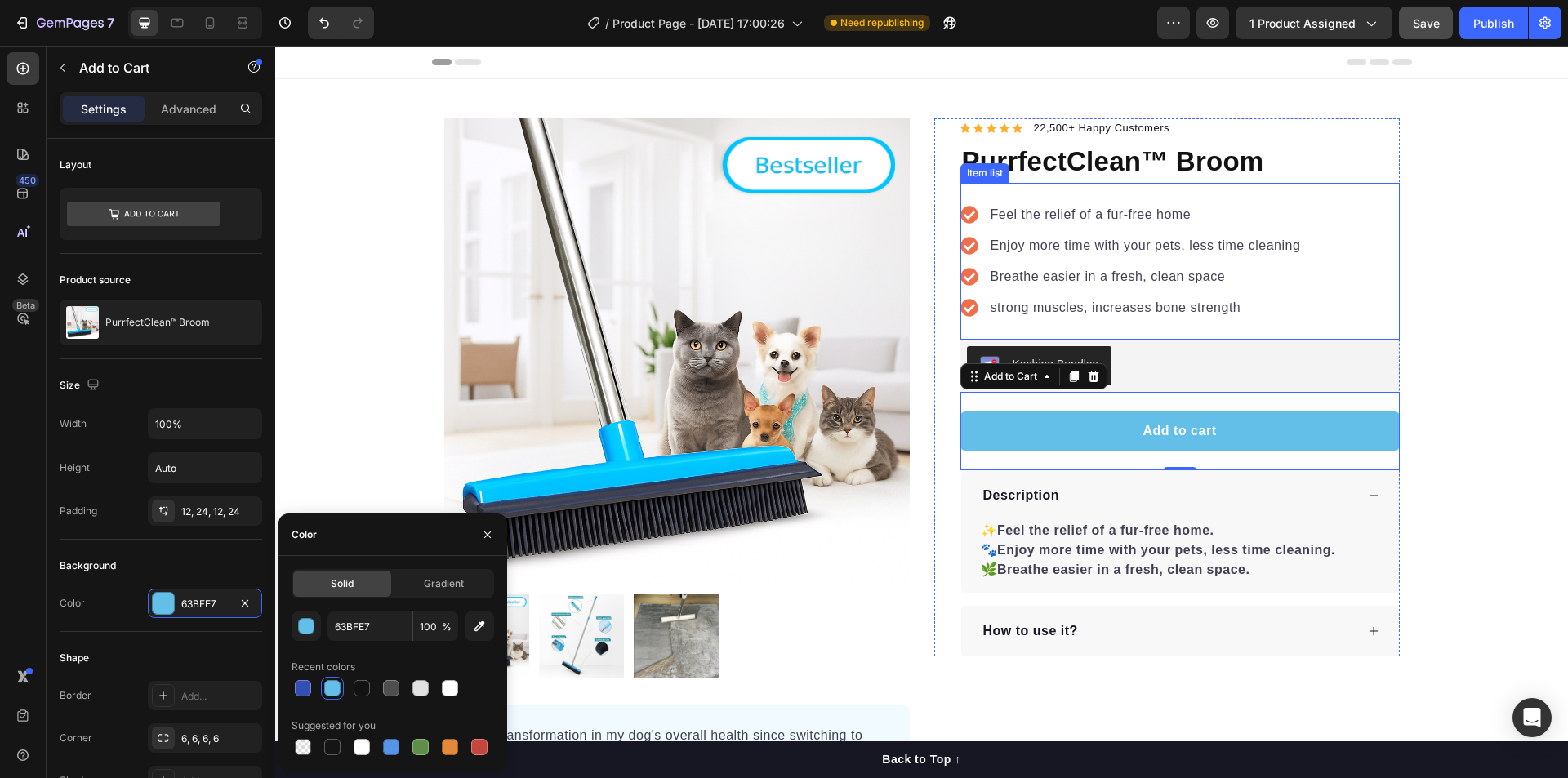
click at [965, 214] on icon at bounding box center [969, 214] width 18 height 18
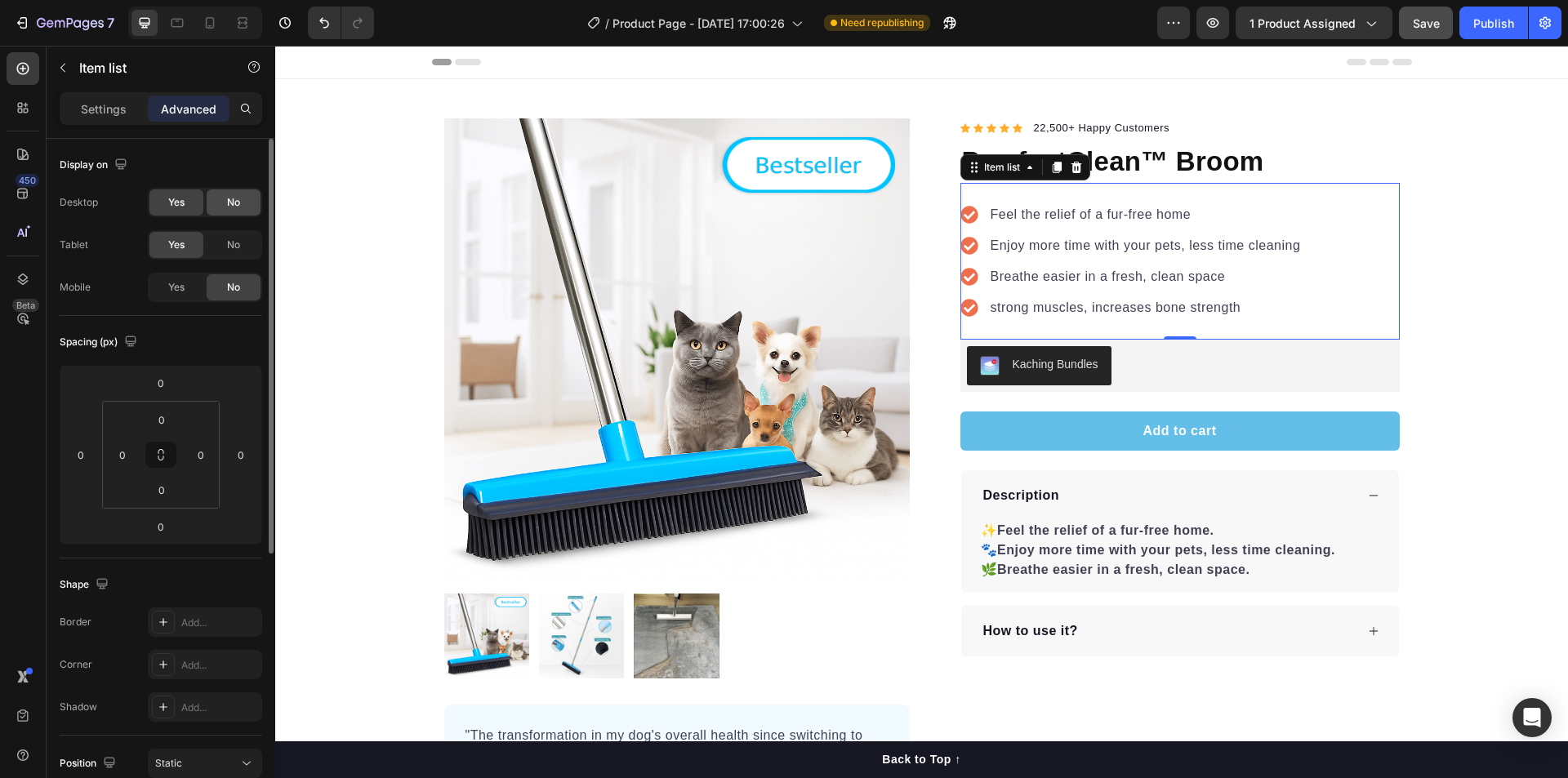
click at [232, 208] on span "No" at bounding box center [234, 203] width 13 height 15
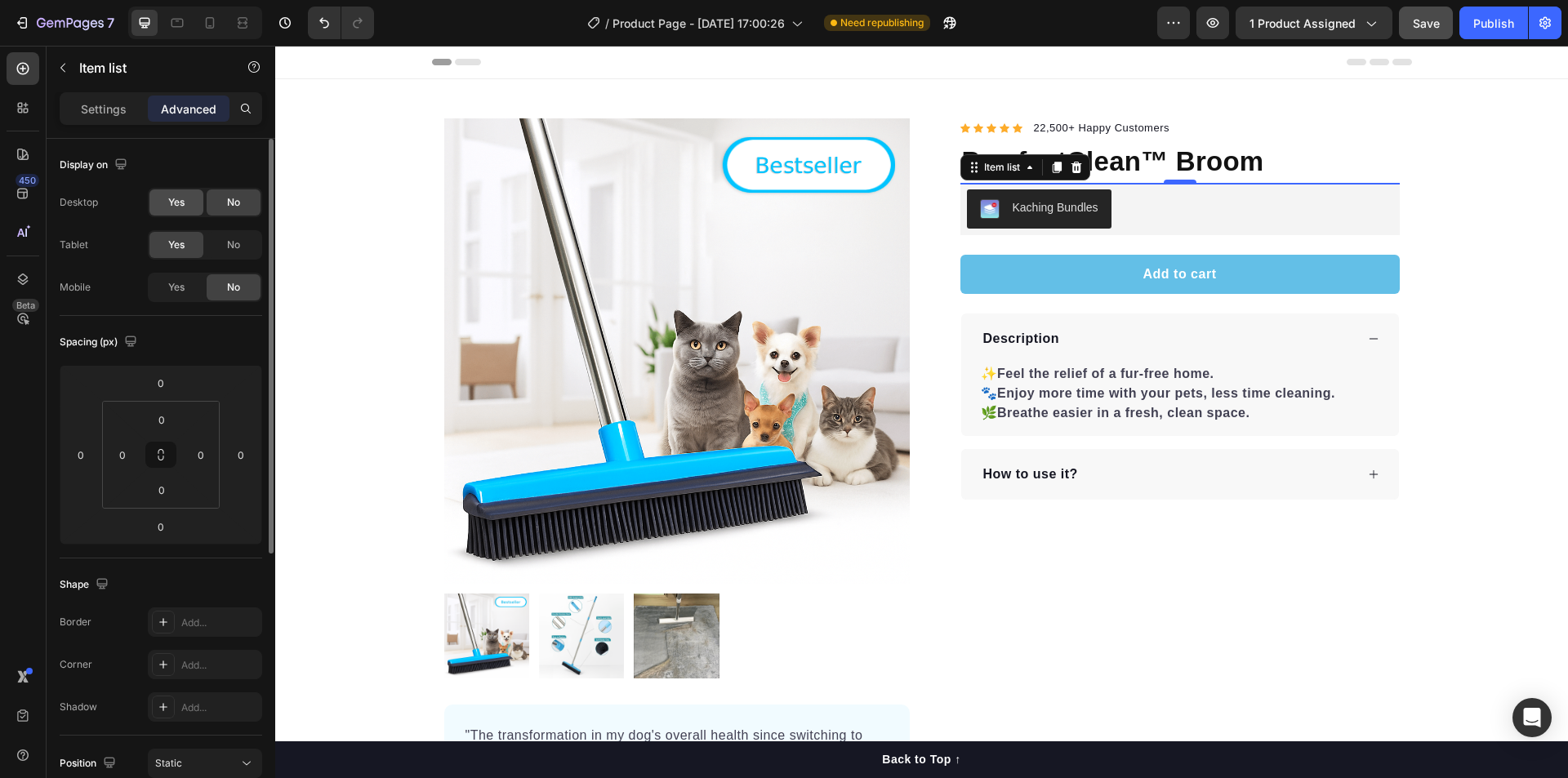
click at [173, 195] on span "Yes" at bounding box center [176, 203] width 16 height 15
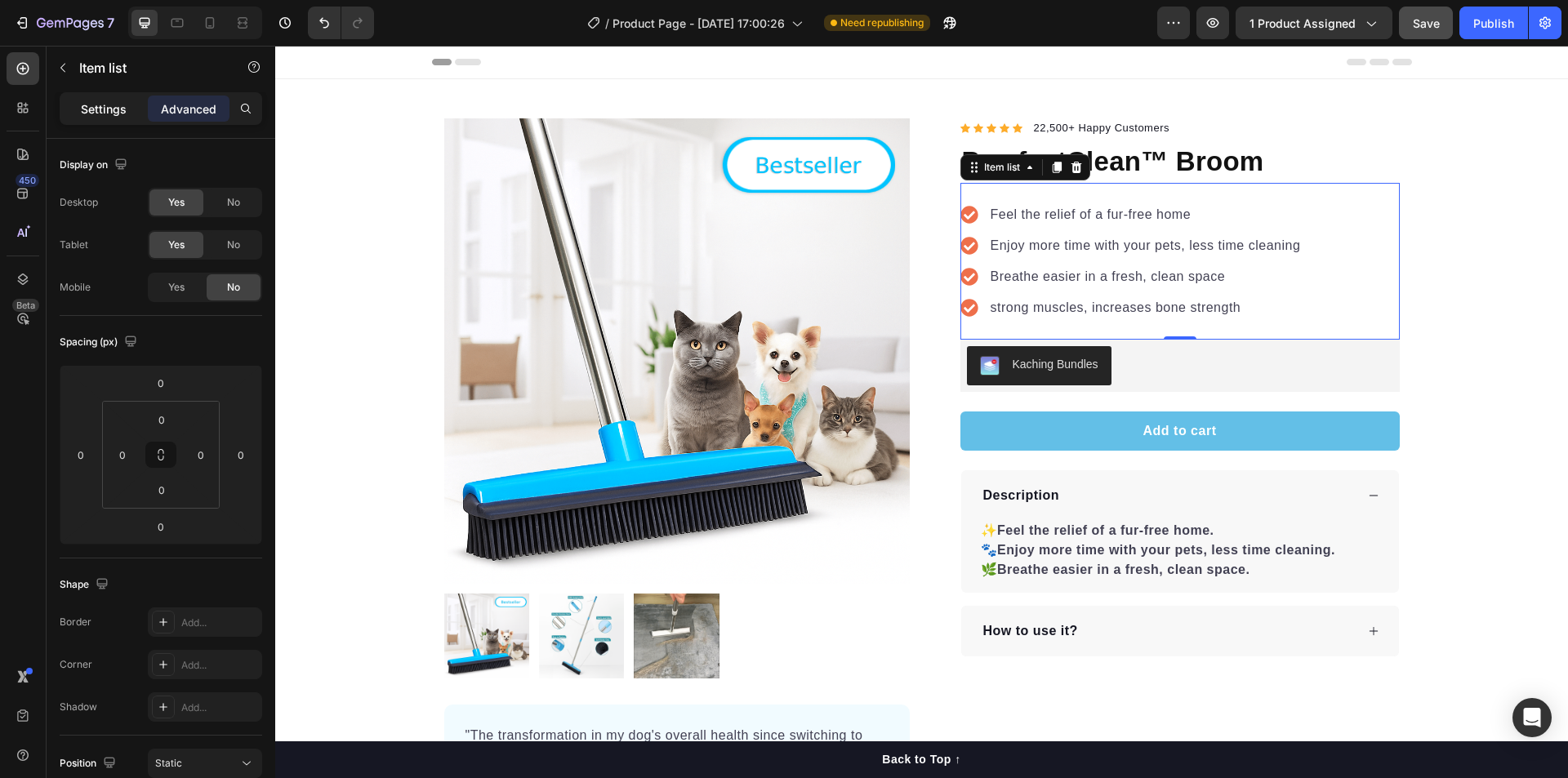
click at [116, 115] on p "Settings" at bounding box center [104, 108] width 45 height 17
type input "12"
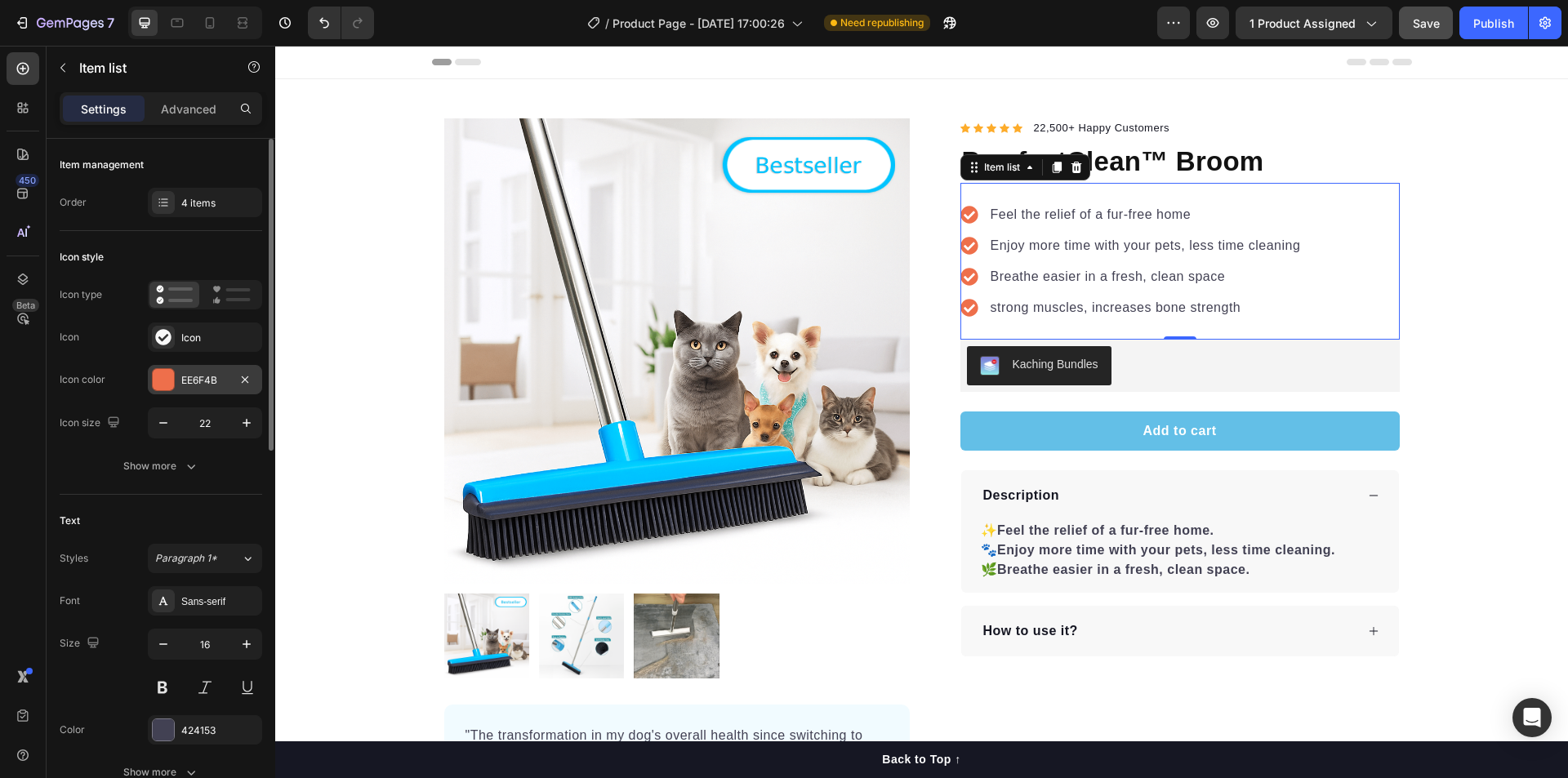
click at [156, 384] on div at bounding box center [163, 379] width 21 height 21
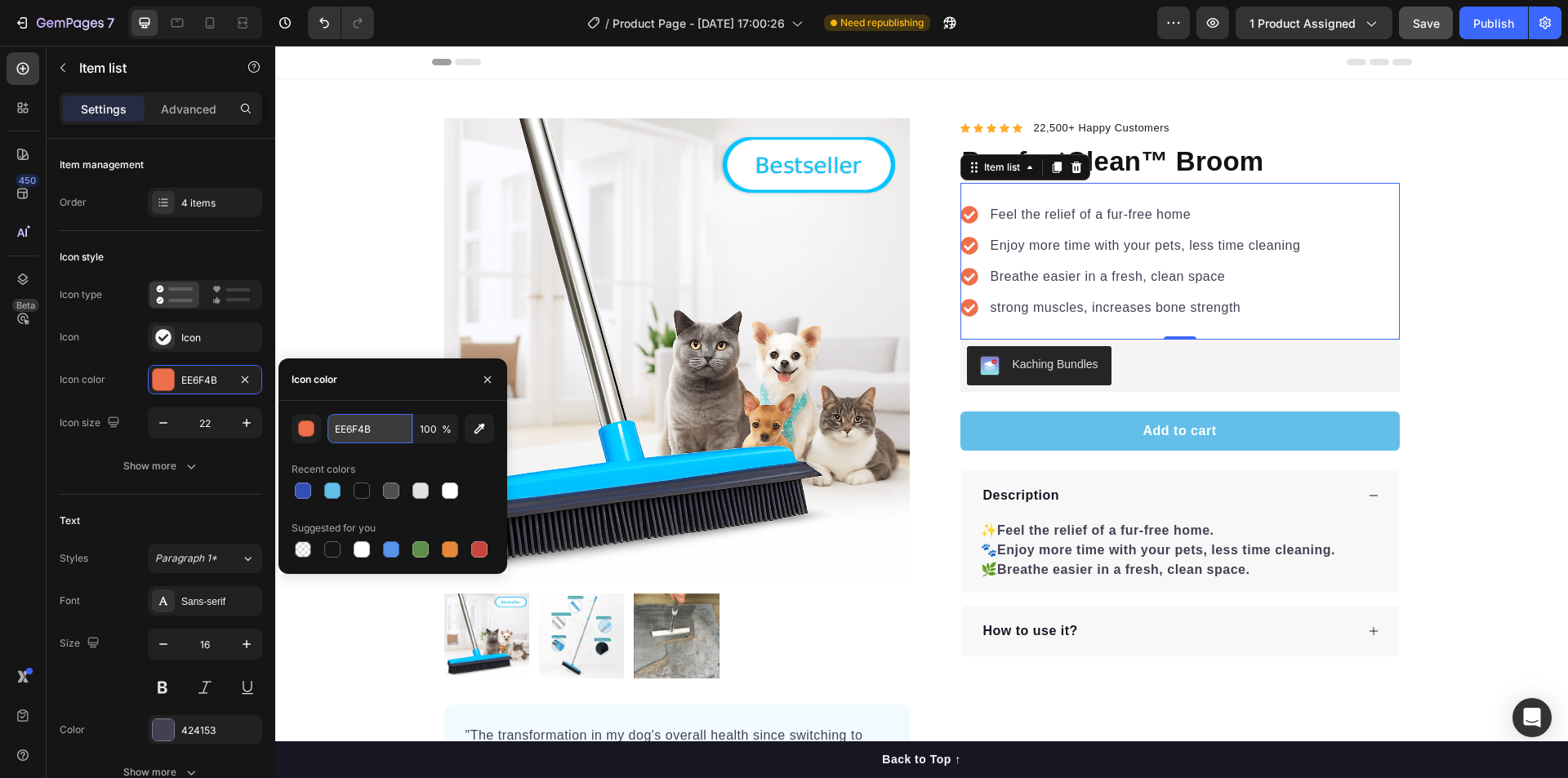
click at [367, 425] on input "EE6F4B" at bounding box center [369, 428] width 85 height 29
paste input "63bfe7"
type input "63bfe7"
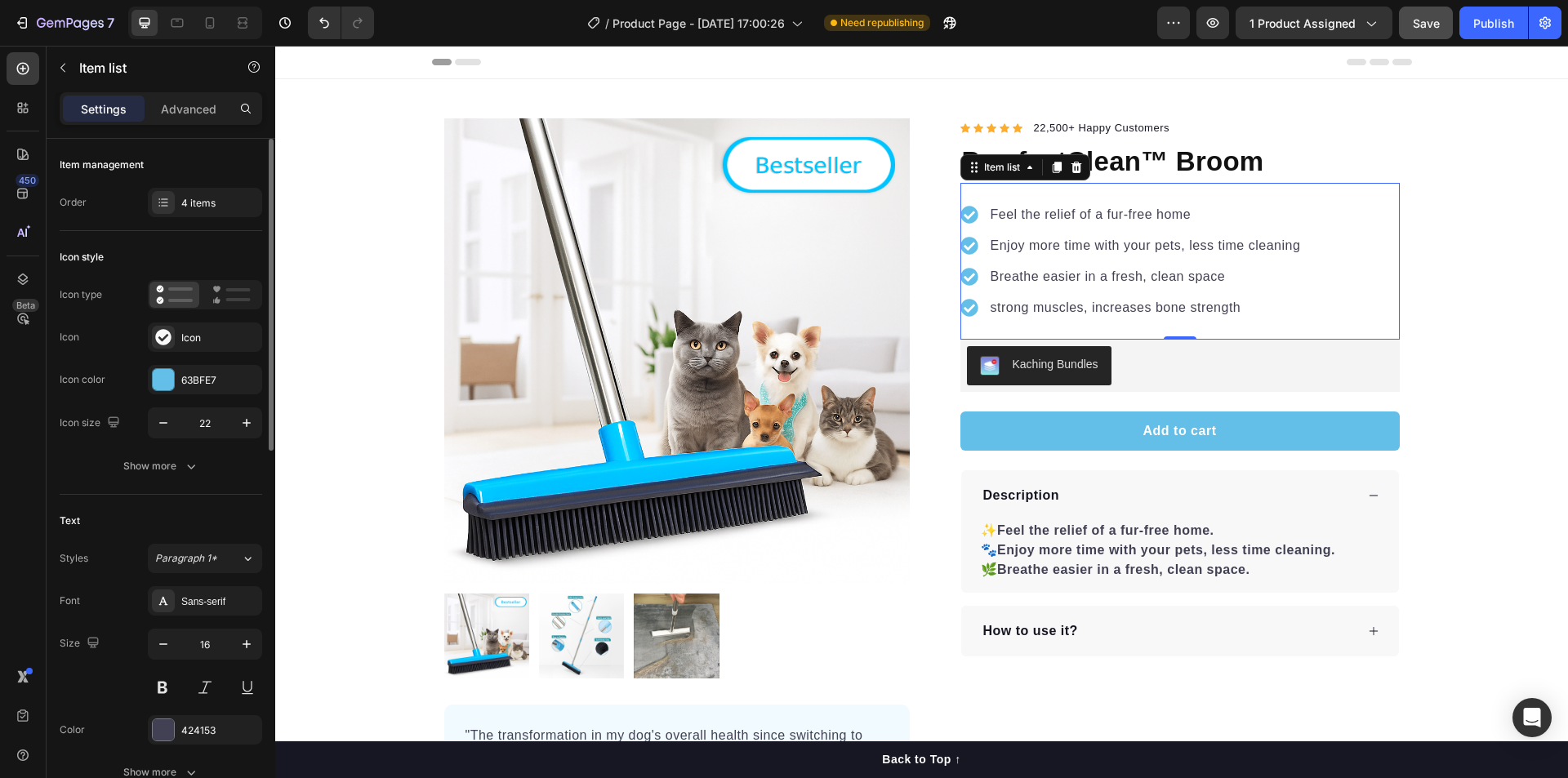
click at [166, 248] on div "Icon style" at bounding box center [161, 257] width 203 height 26
click at [225, 294] on icon at bounding box center [232, 295] width 38 height 20
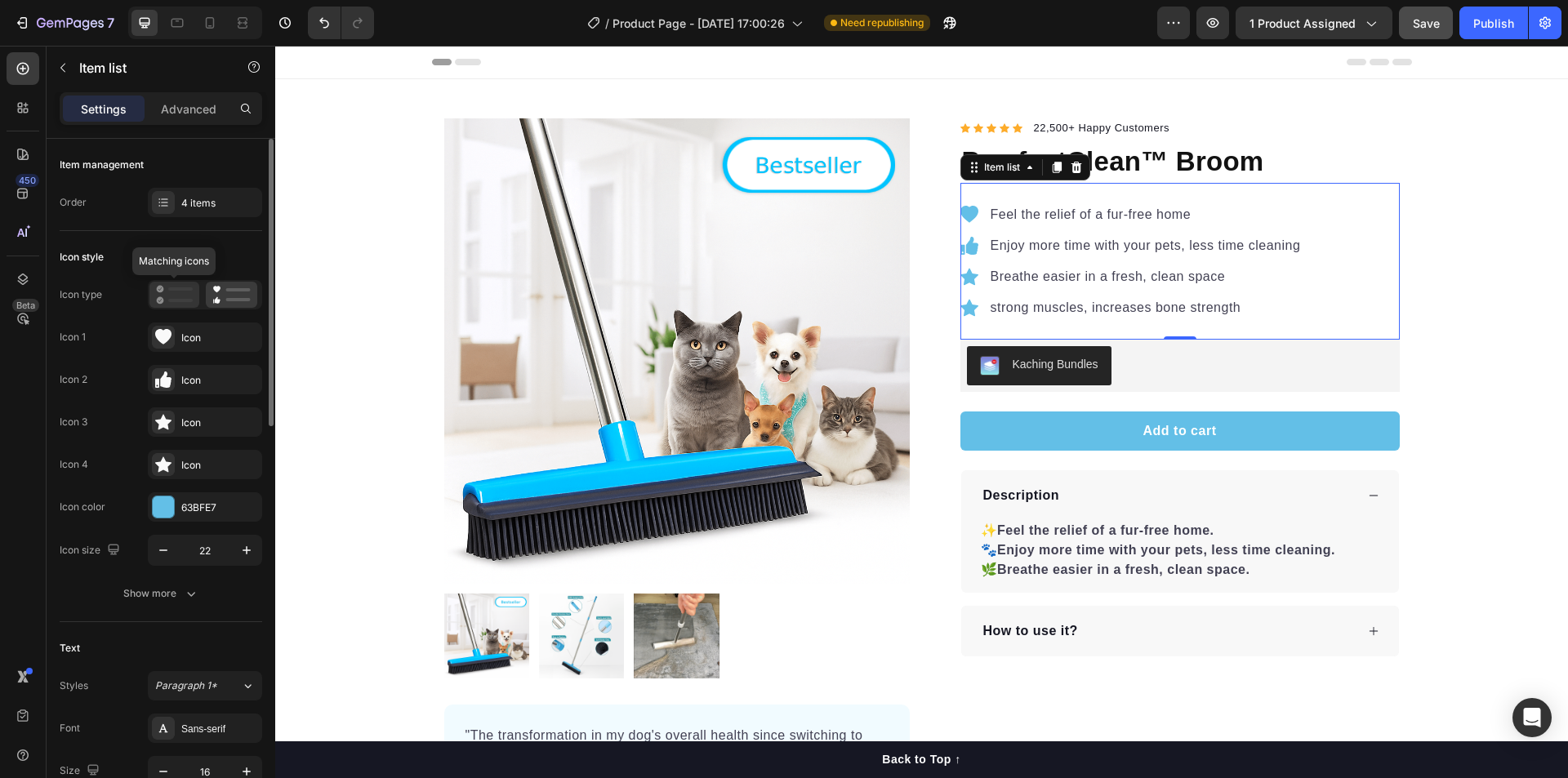
click at [175, 293] on icon at bounding box center [175, 295] width 36 height 20
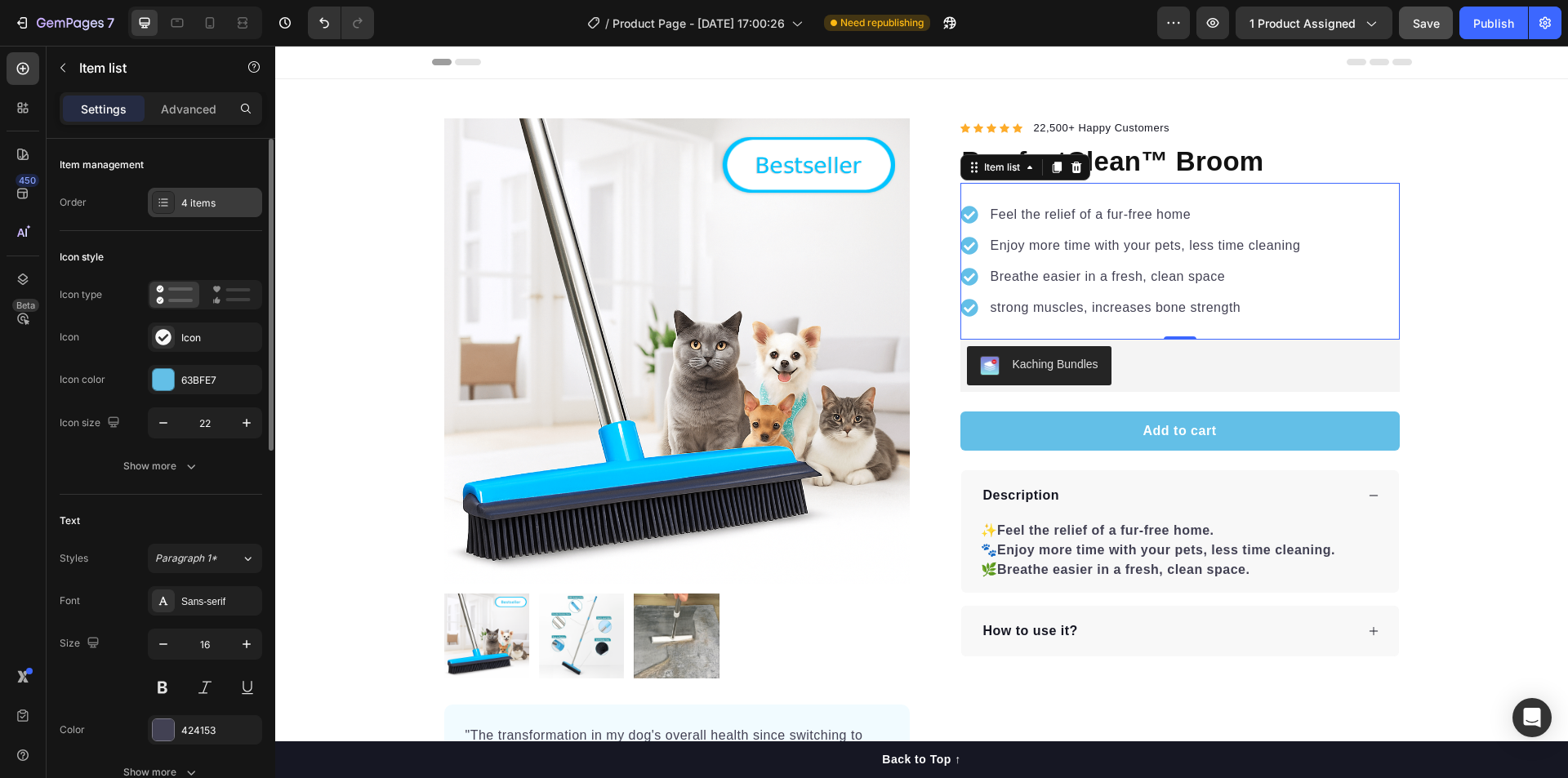
click at [189, 208] on div "4 items" at bounding box center [219, 204] width 76 height 15
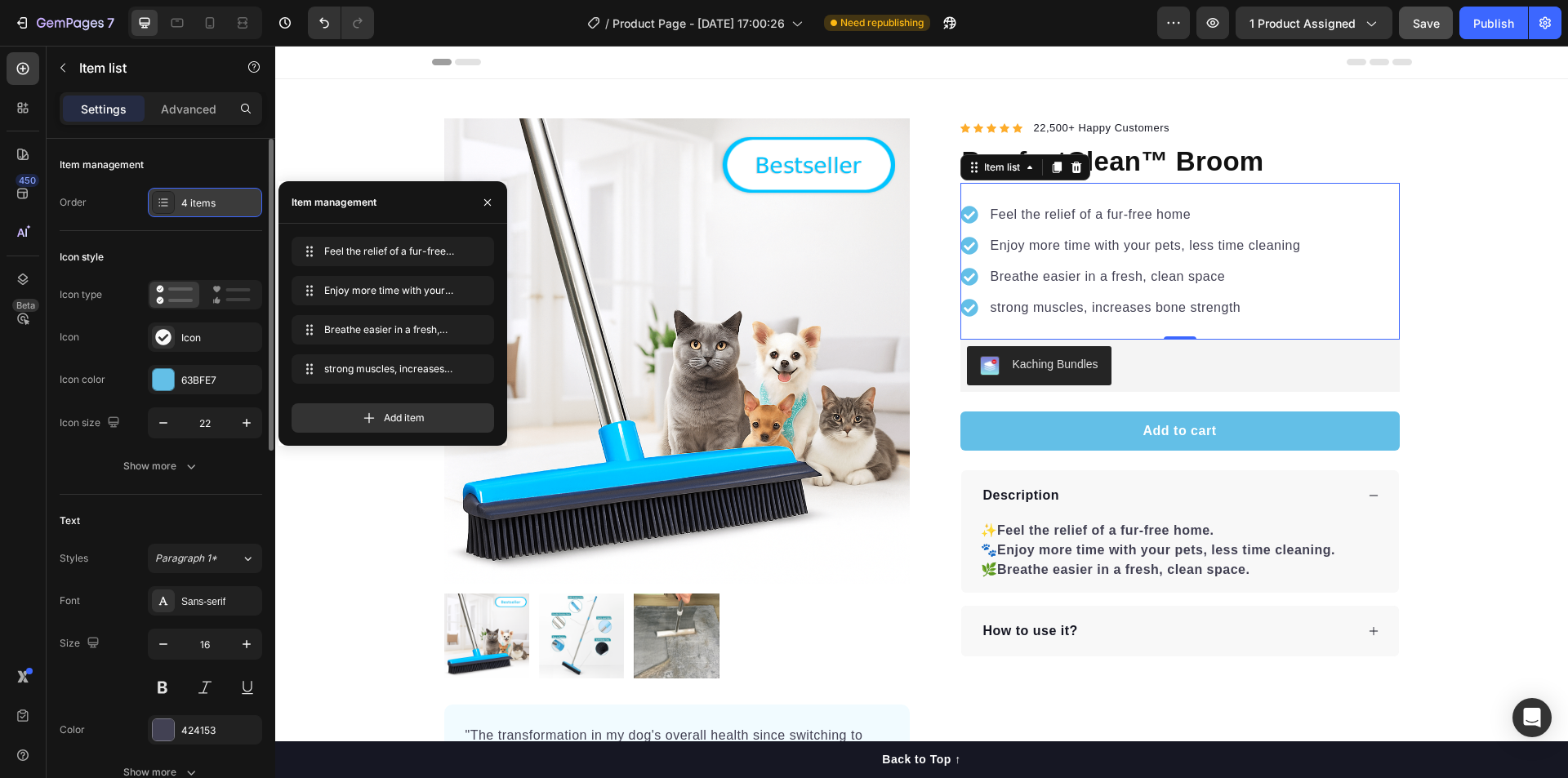
click at [211, 204] on div "4 items" at bounding box center [219, 204] width 76 height 15
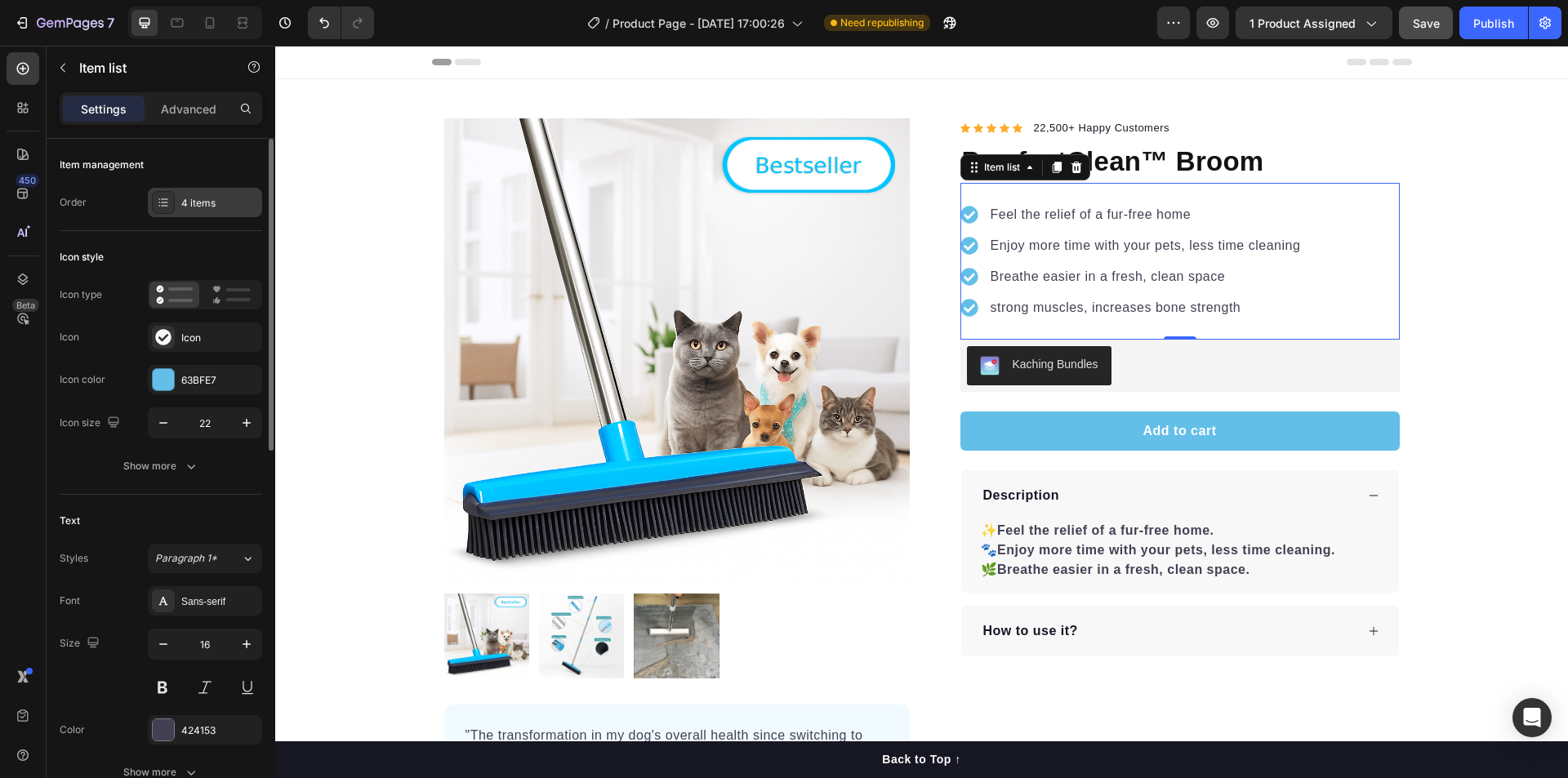
click at [211, 204] on div "4 items" at bounding box center [219, 204] width 76 height 15
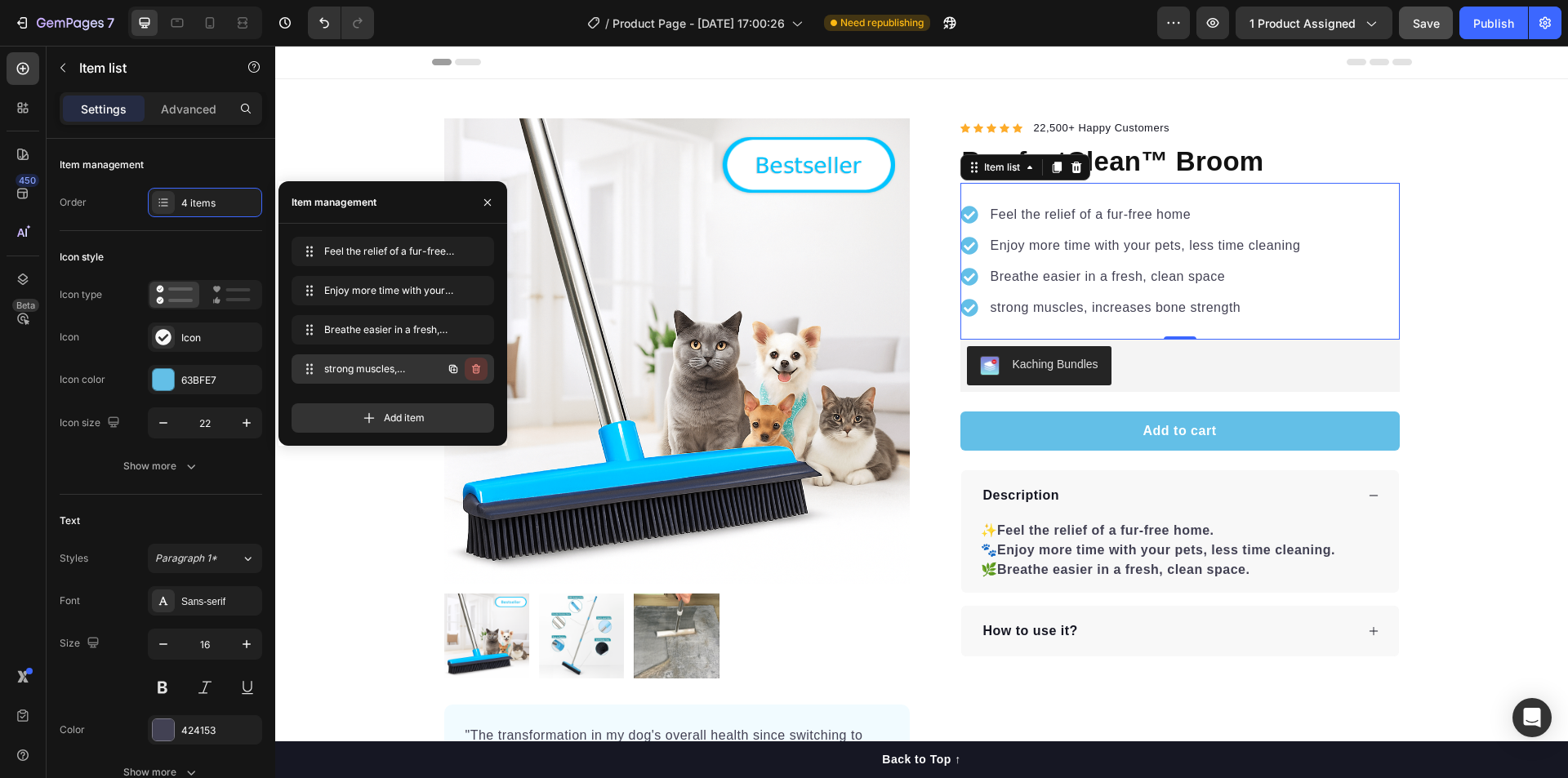
click at [474, 365] on icon "button" at bounding box center [475, 369] width 8 height 10
click at [472, 365] on div "Delete" at bounding box center [464, 369] width 30 height 15
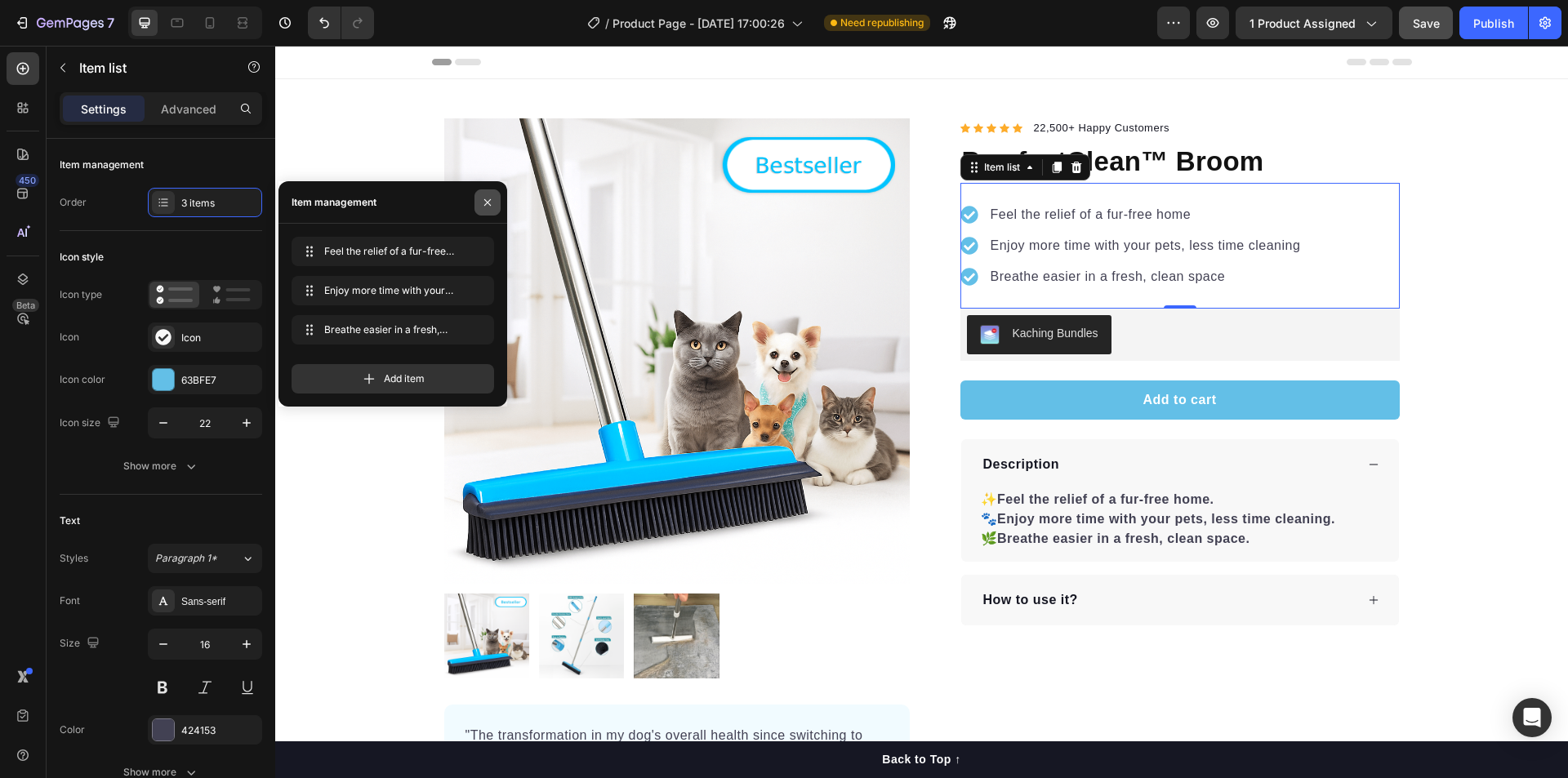
click at [492, 207] on icon "button" at bounding box center [487, 203] width 13 height 13
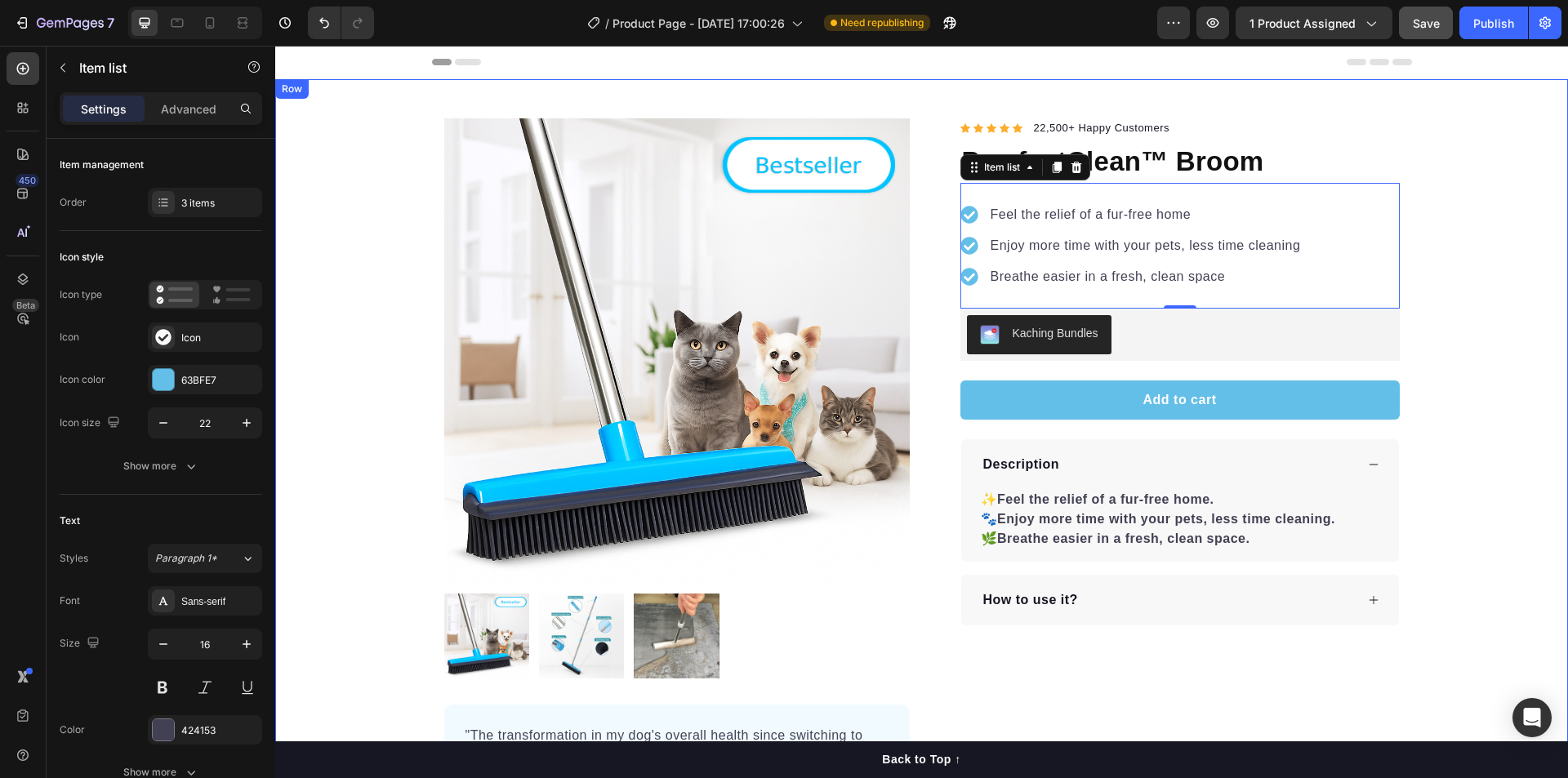
click at [1470, 313] on div "Product Images "The transformation in my dog's overall health since switching t…" at bounding box center [922, 477] width 1293 height 719
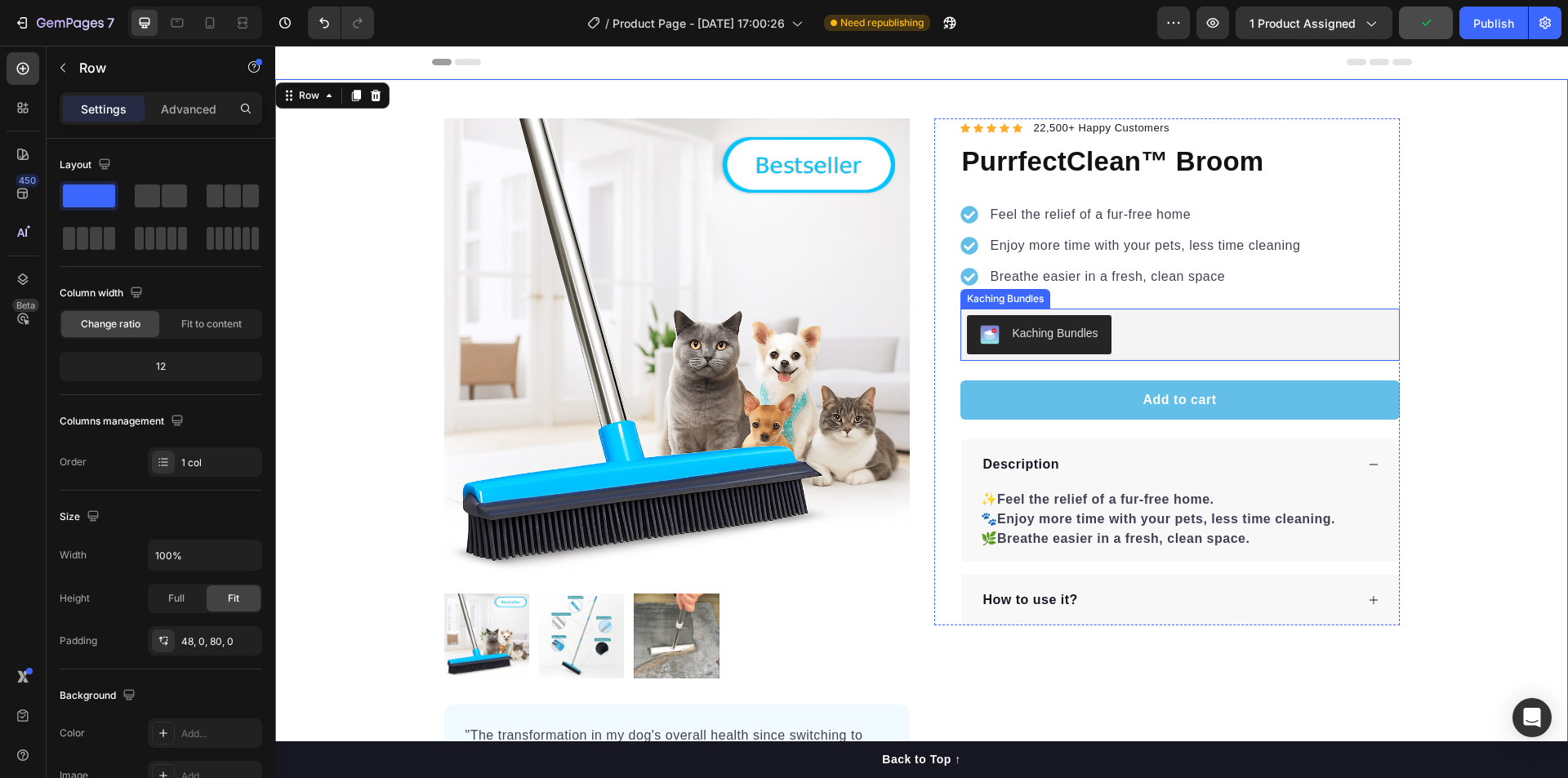
click at [1143, 341] on div "Kaching Bundles" at bounding box center [1180, 334] width 426 height 39
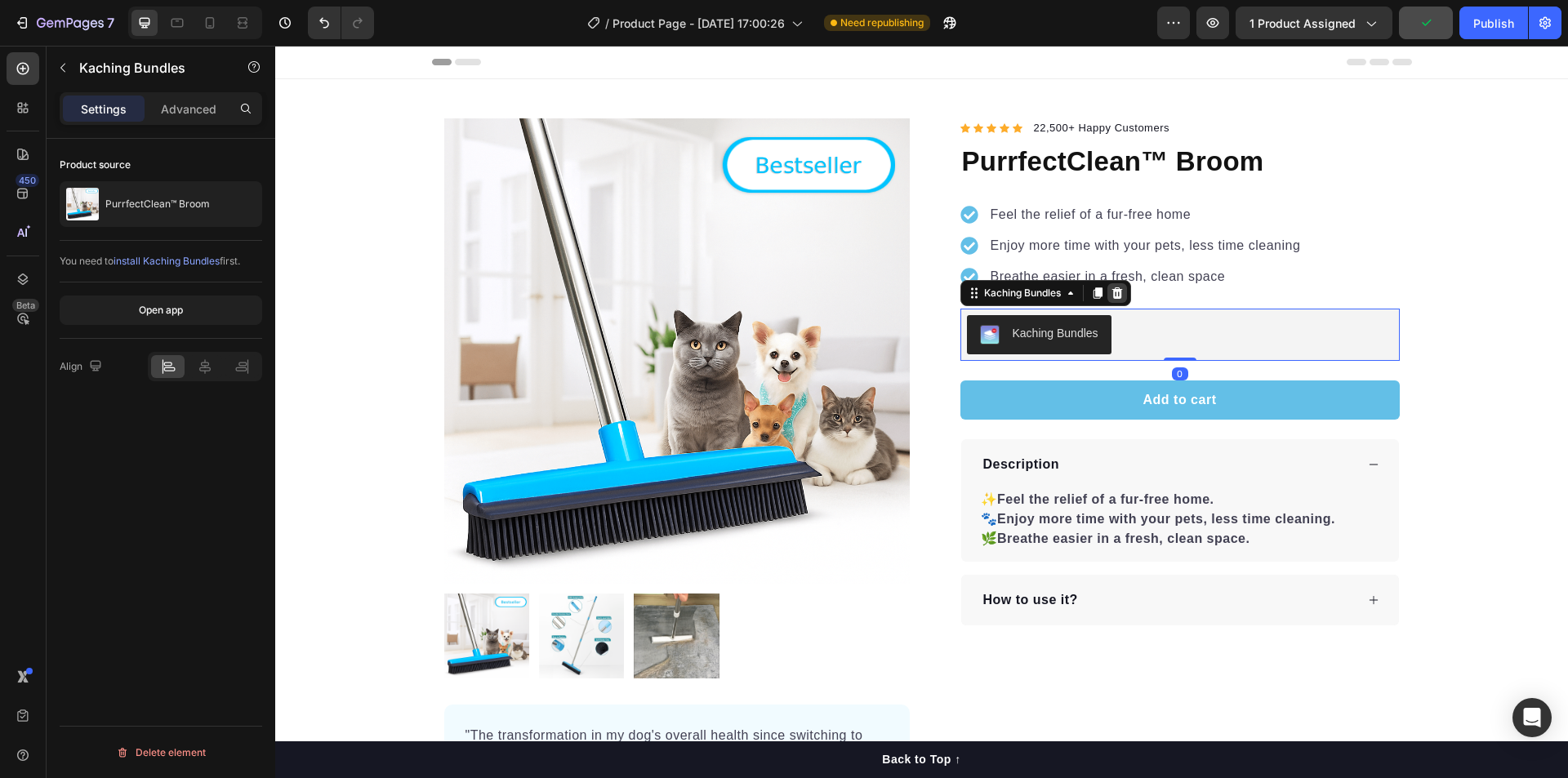
click at [1115, 291] on icon at bounding box center [1117, 293] width 11 height 12
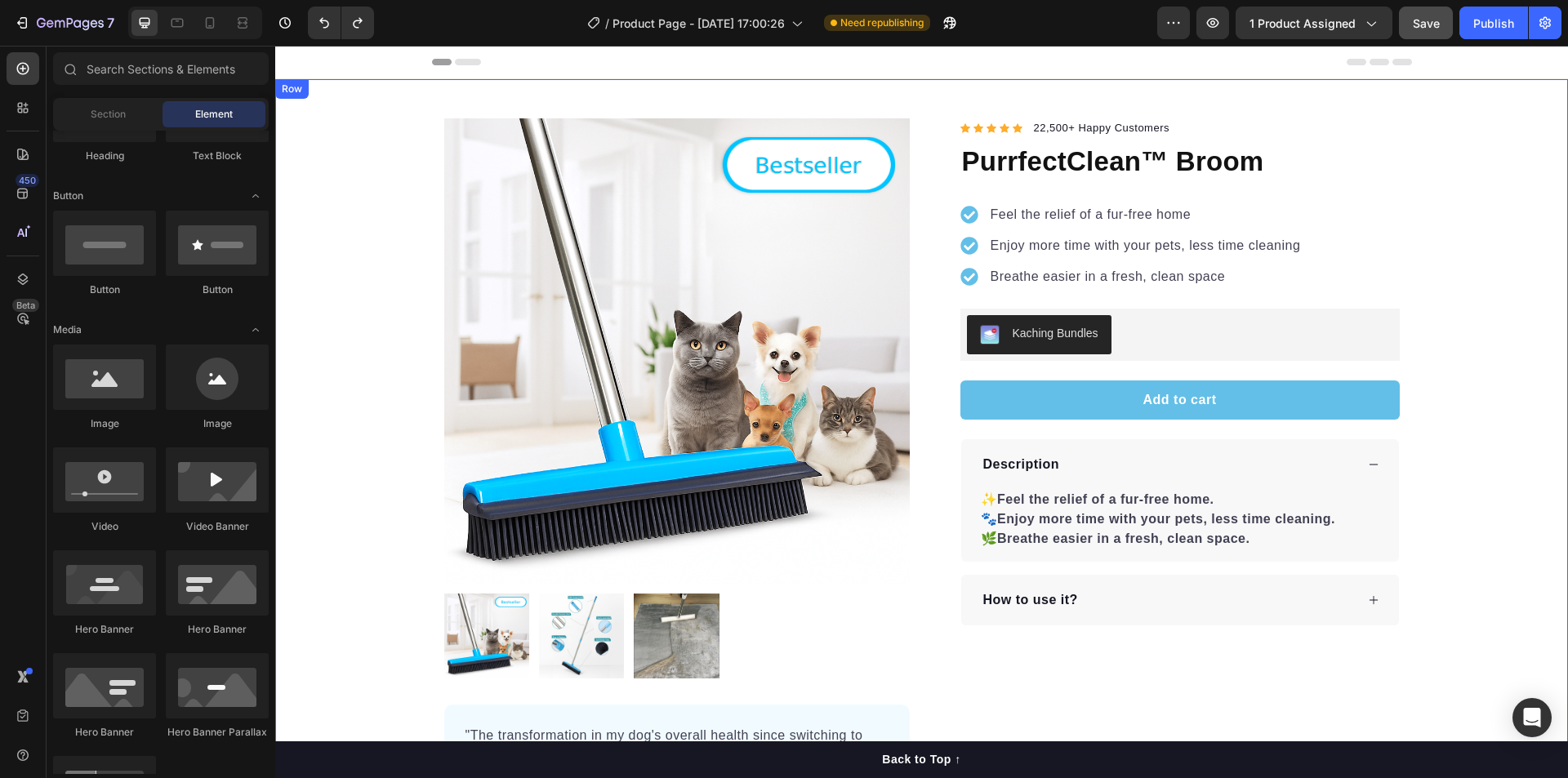
click at [1502, 288] on div "Product Images "The transformation in my dog's overall health since switching t…" at bounding box center [922, 477] width 1293 height 719
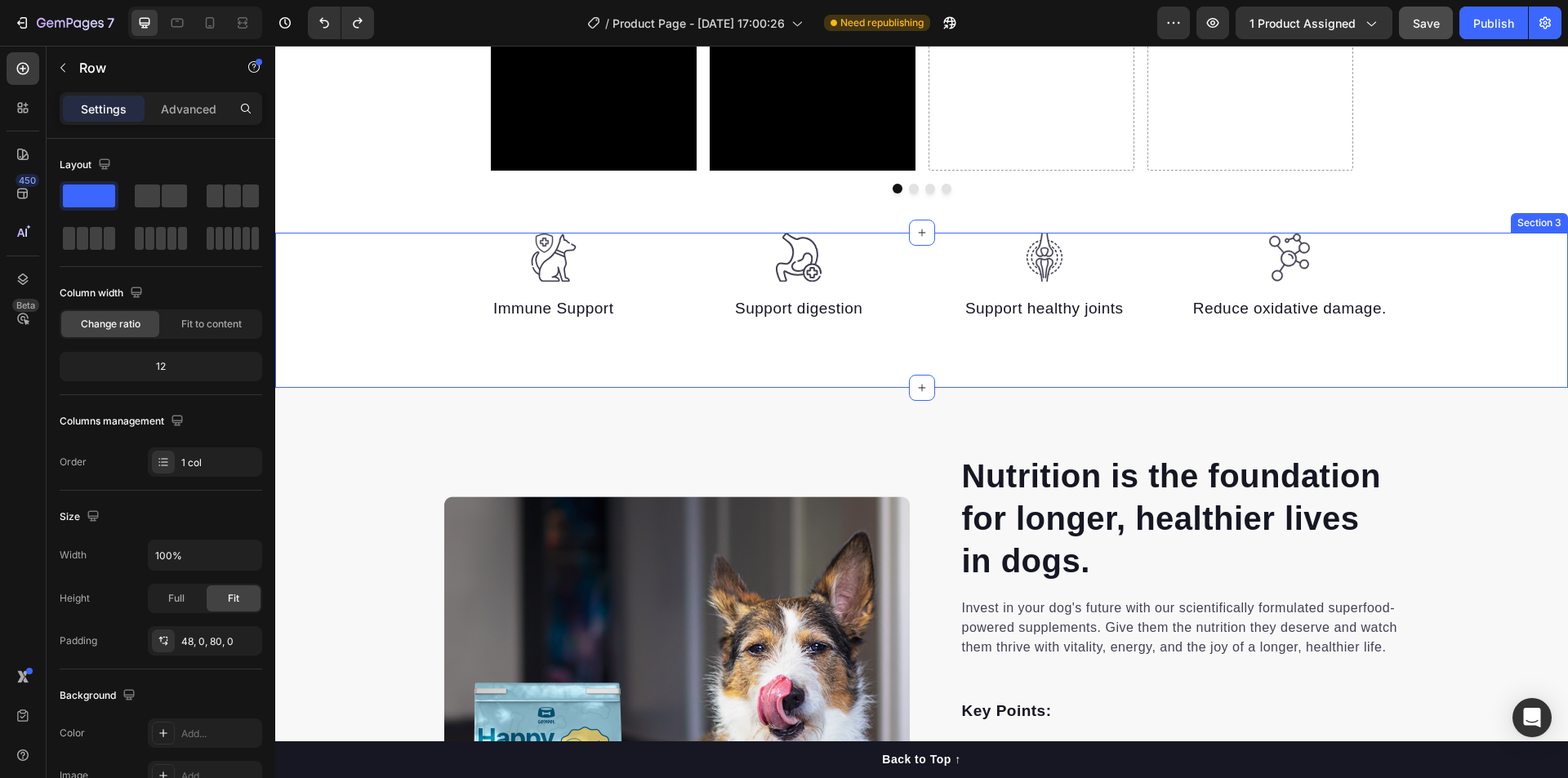
scroll to position [1224, 0]
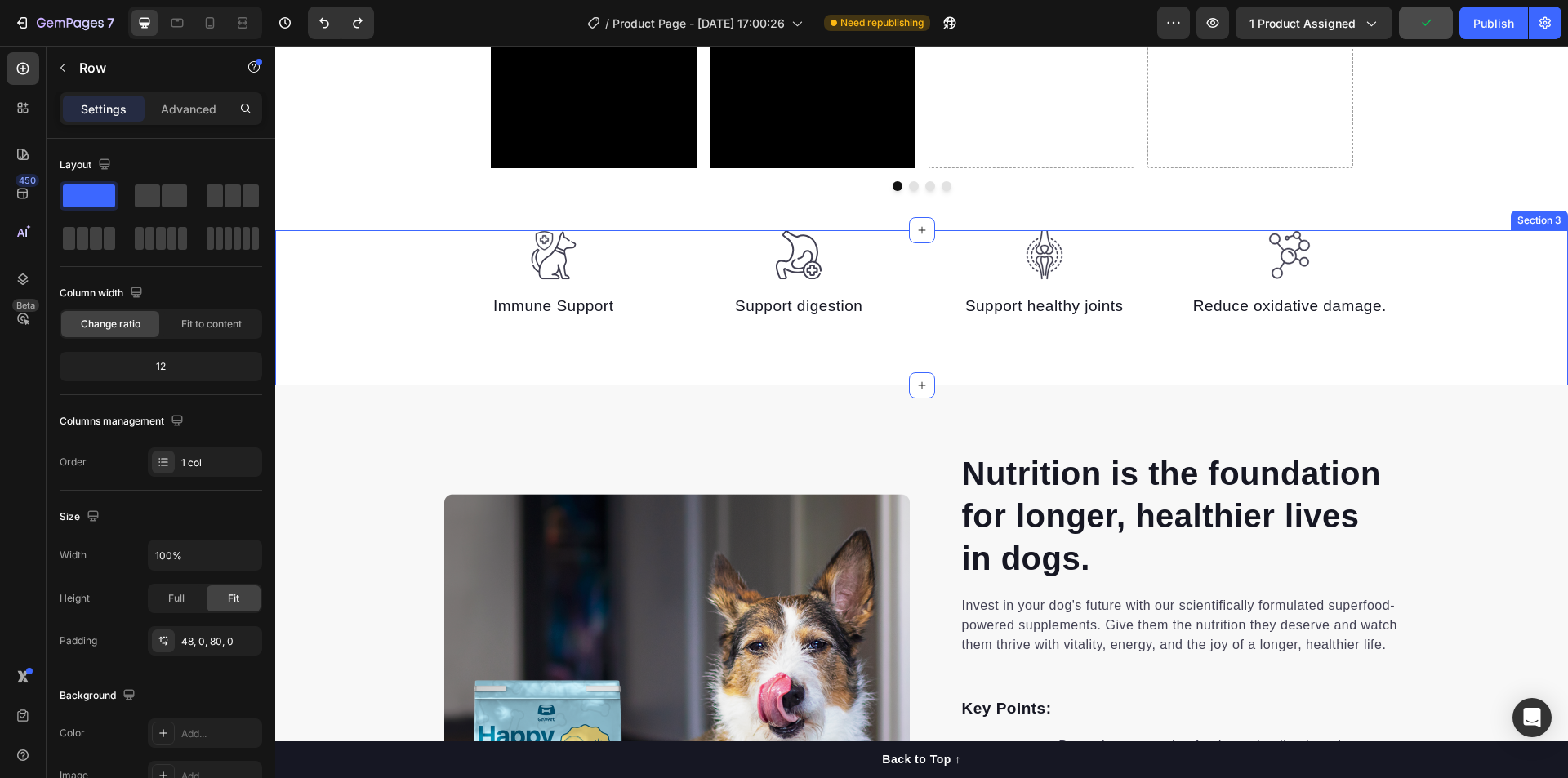
click at [644, 355] on div "Image Immune Support Text block Image Support digestion Text block Image Suppor…" at bounding box center [922, 307] width 1293 height 155
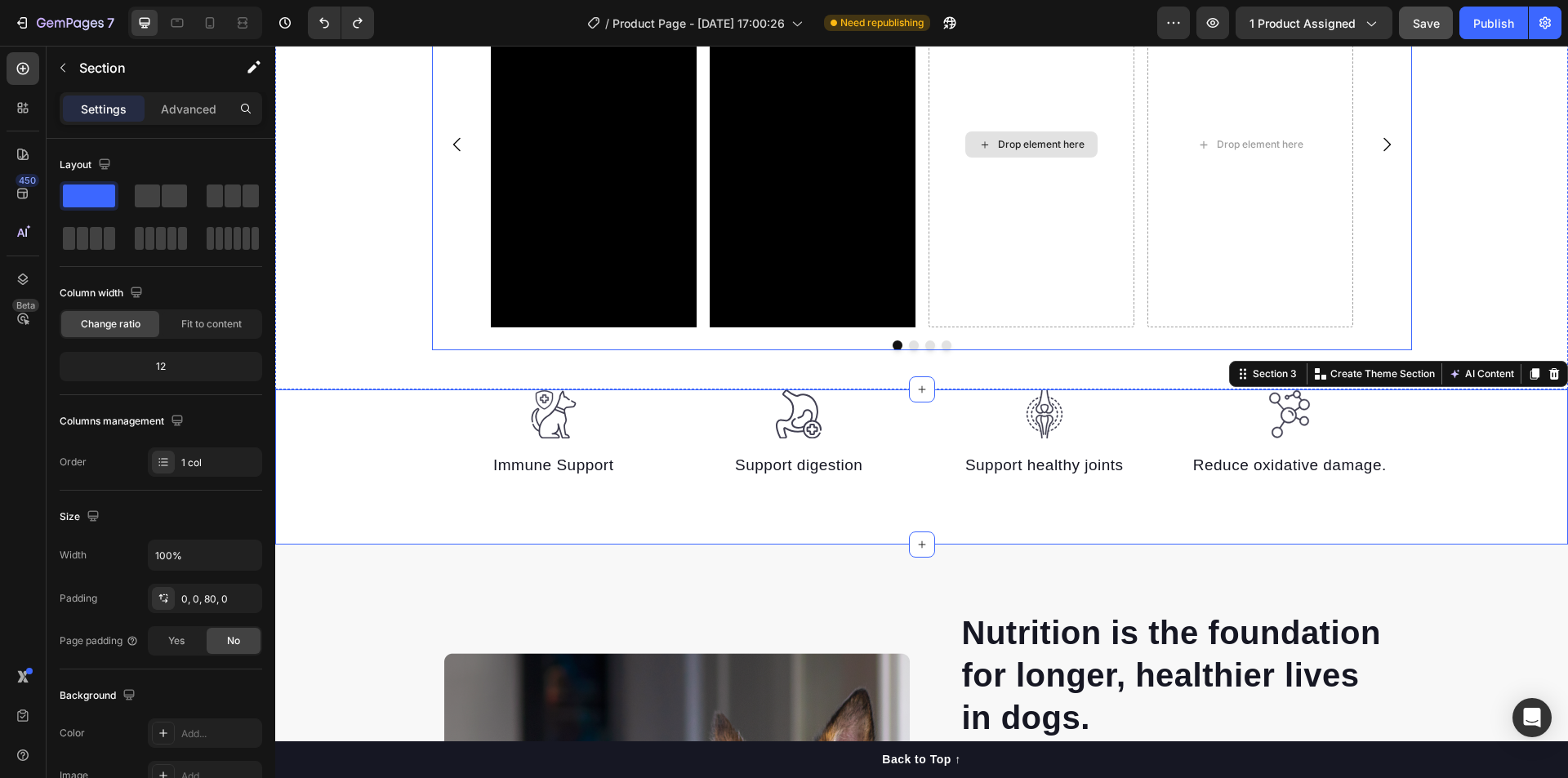
scroll to position [1062, 0]
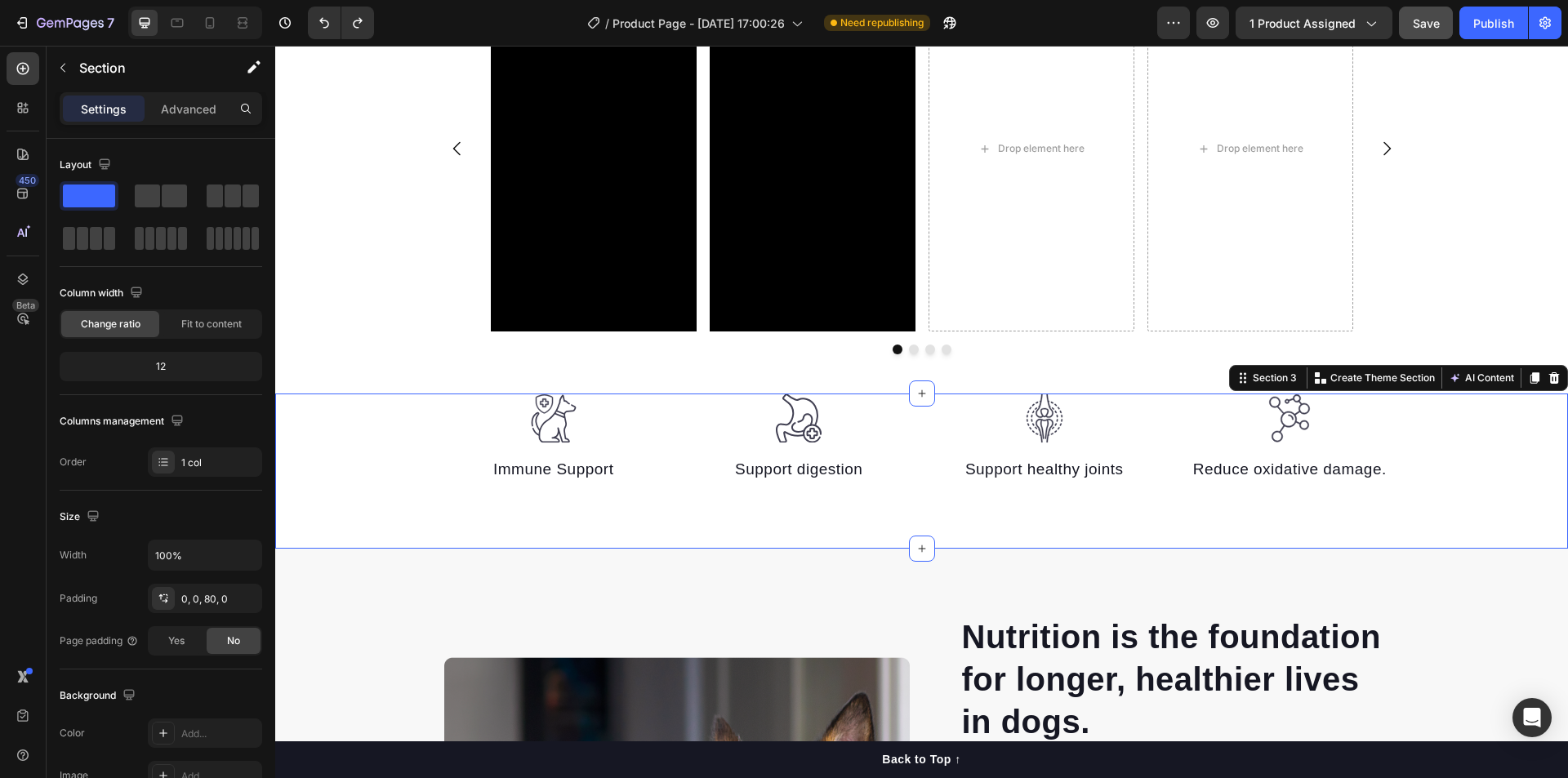
click at [376, 487] on div "Image Immune Support Text block Image Support digestion Text block Image Suppor…" at bounding box center [922, 471] width 1293 height 155
click at [1547, 379] on icon at bounding box center [1553, 378] width 13 height 13
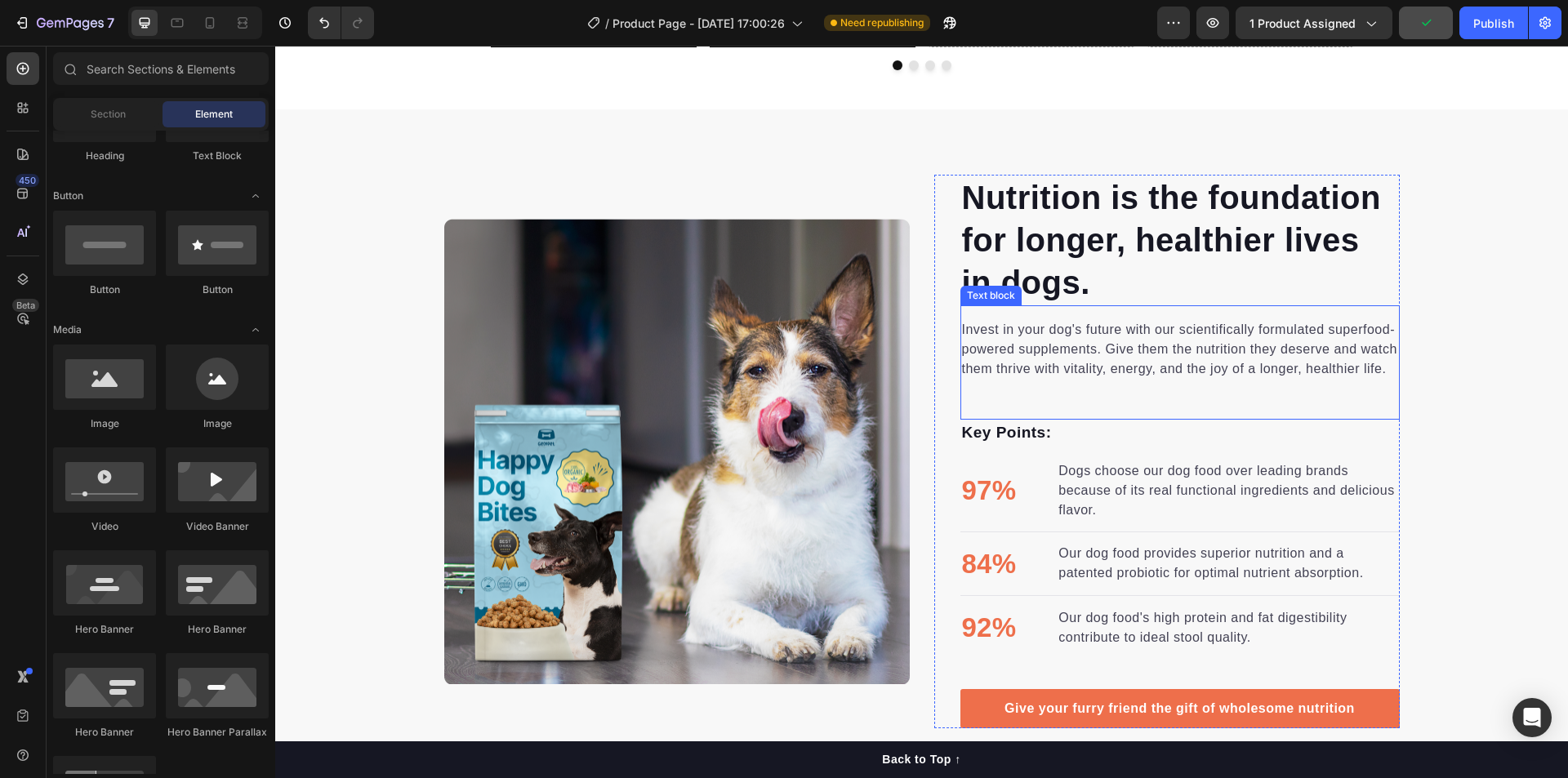
scroll to position [1388, 0]
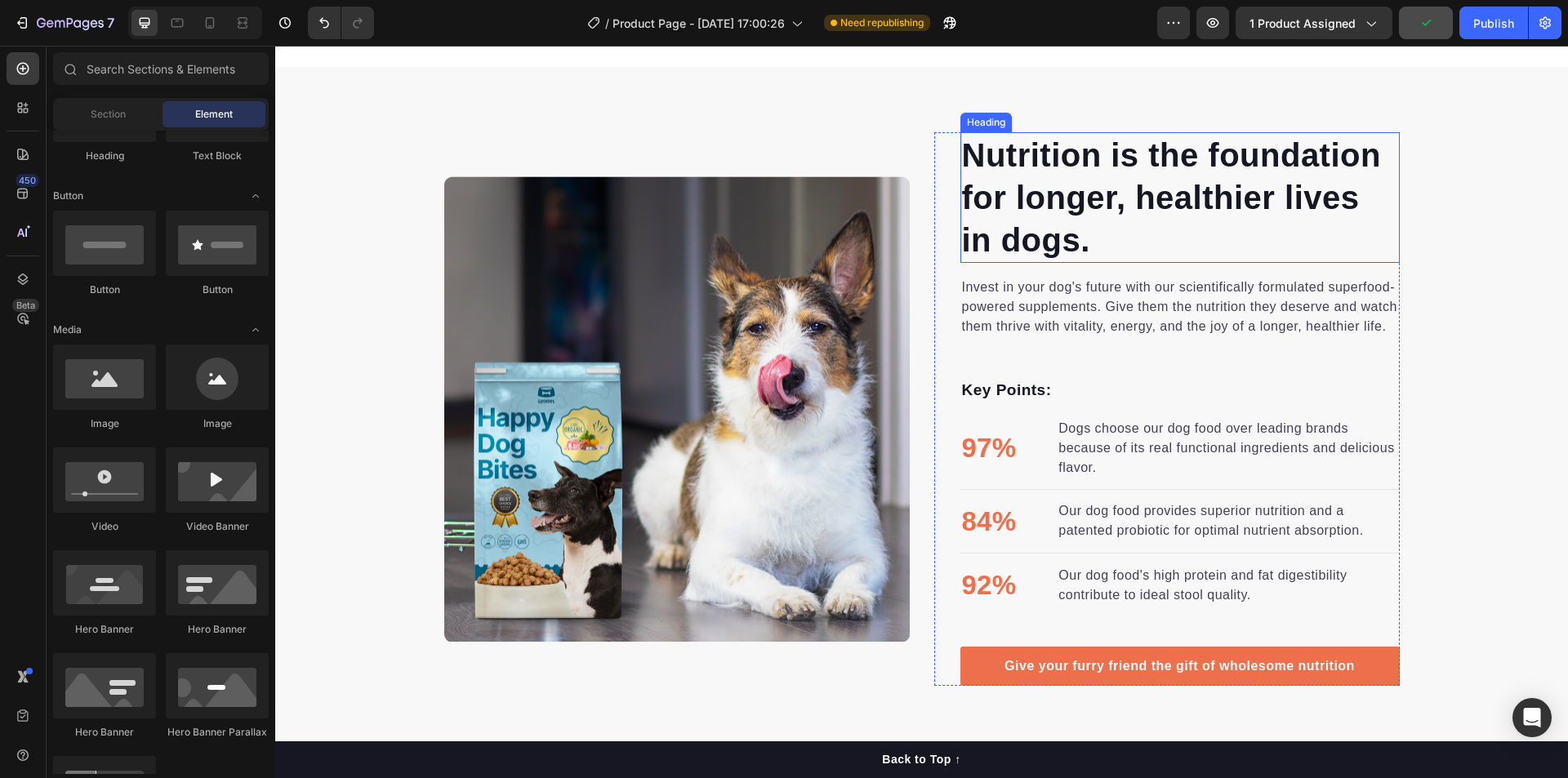
click at [1018, 189] on p "Nutrition is the foundation for longer, healthier lives in dogs." at bounding box center [1180, 197] width 436 height 127
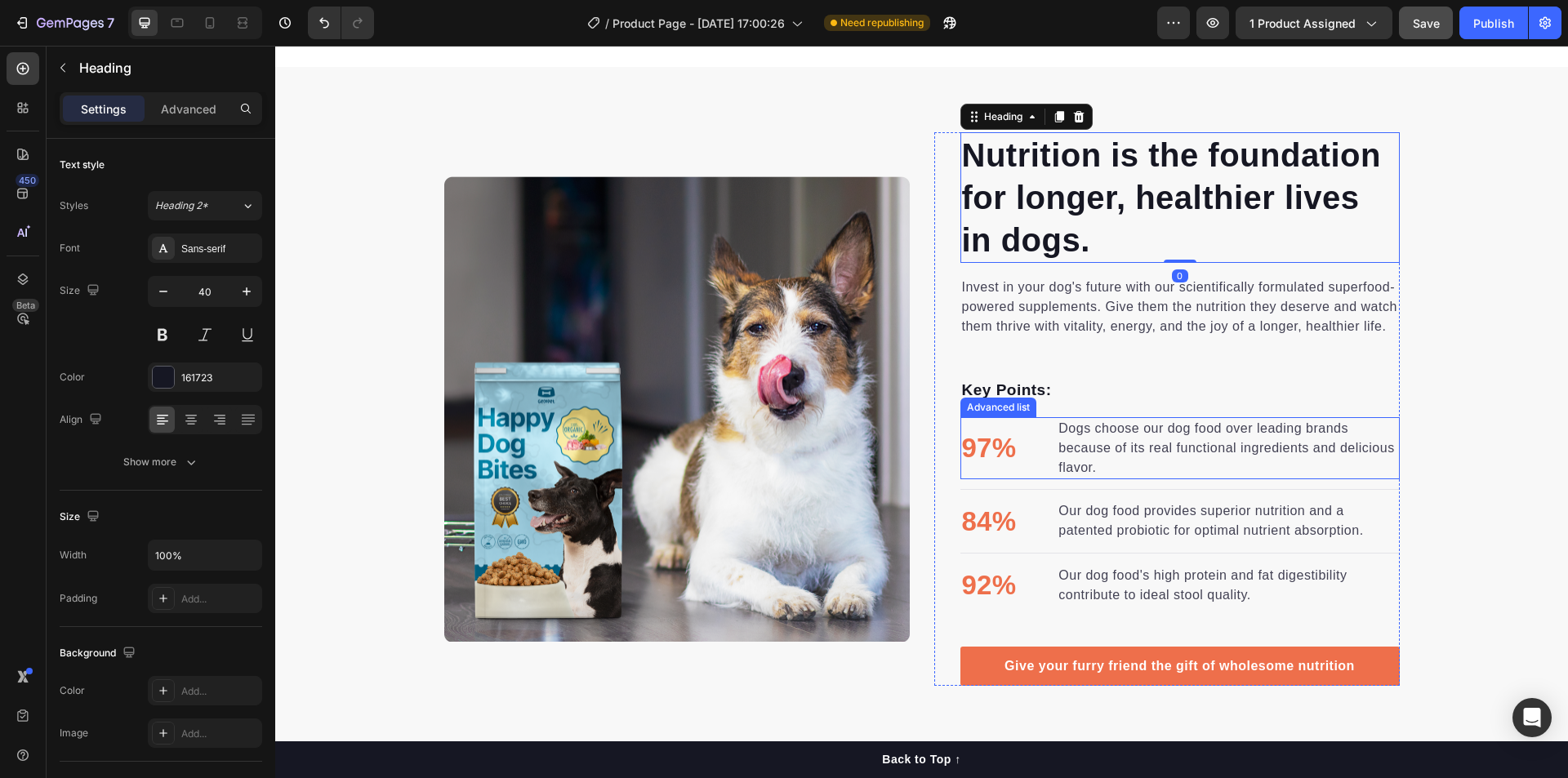
click at [1044, 428] on li "97% Text block Dogs choose our dog food over leading brands because of its real…" at bounding box center [1179, 448] width 439 height 62
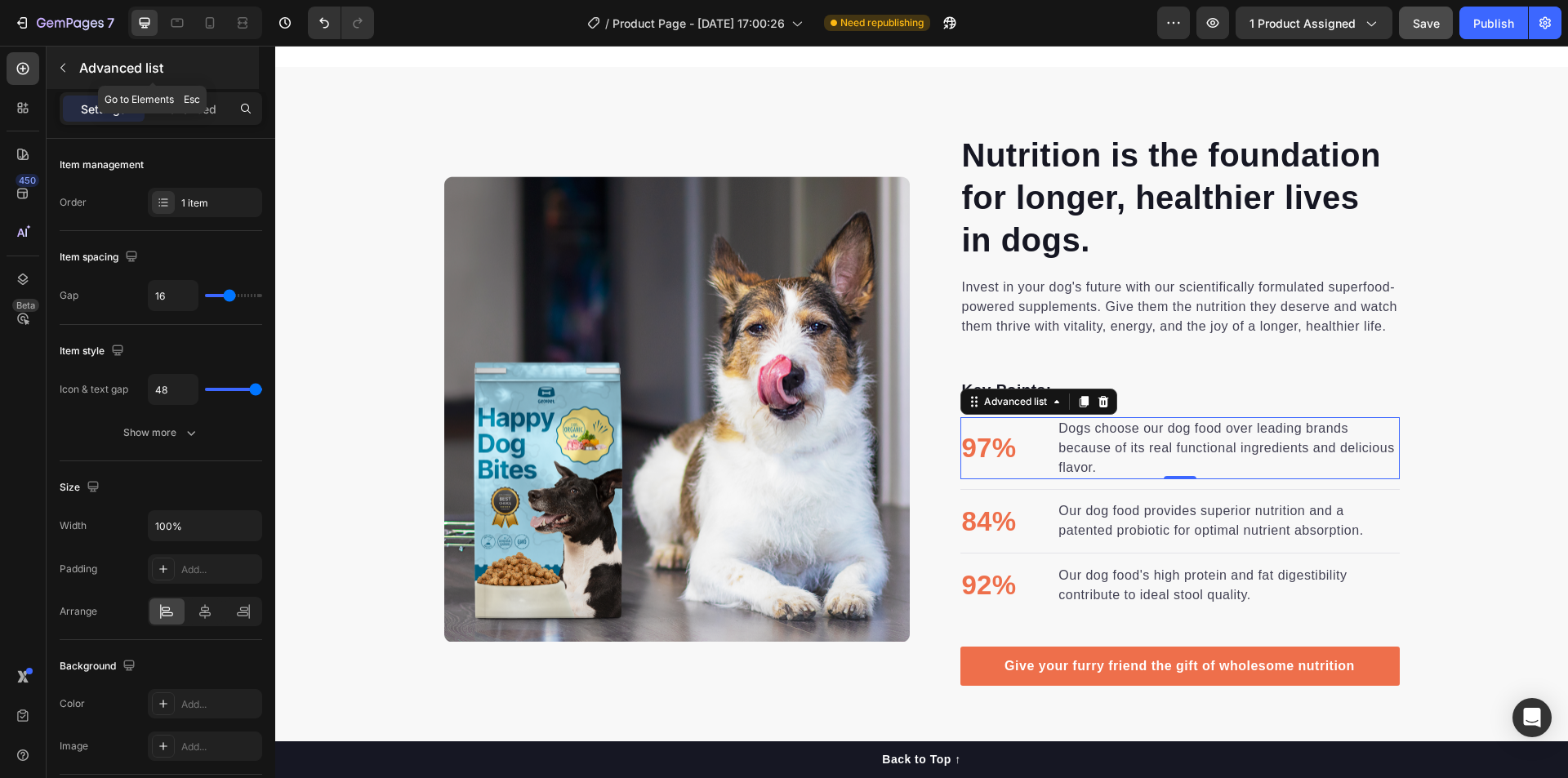
click at [66, 71] on icon "button" at bounding box center [63, 67] width 13 height 13
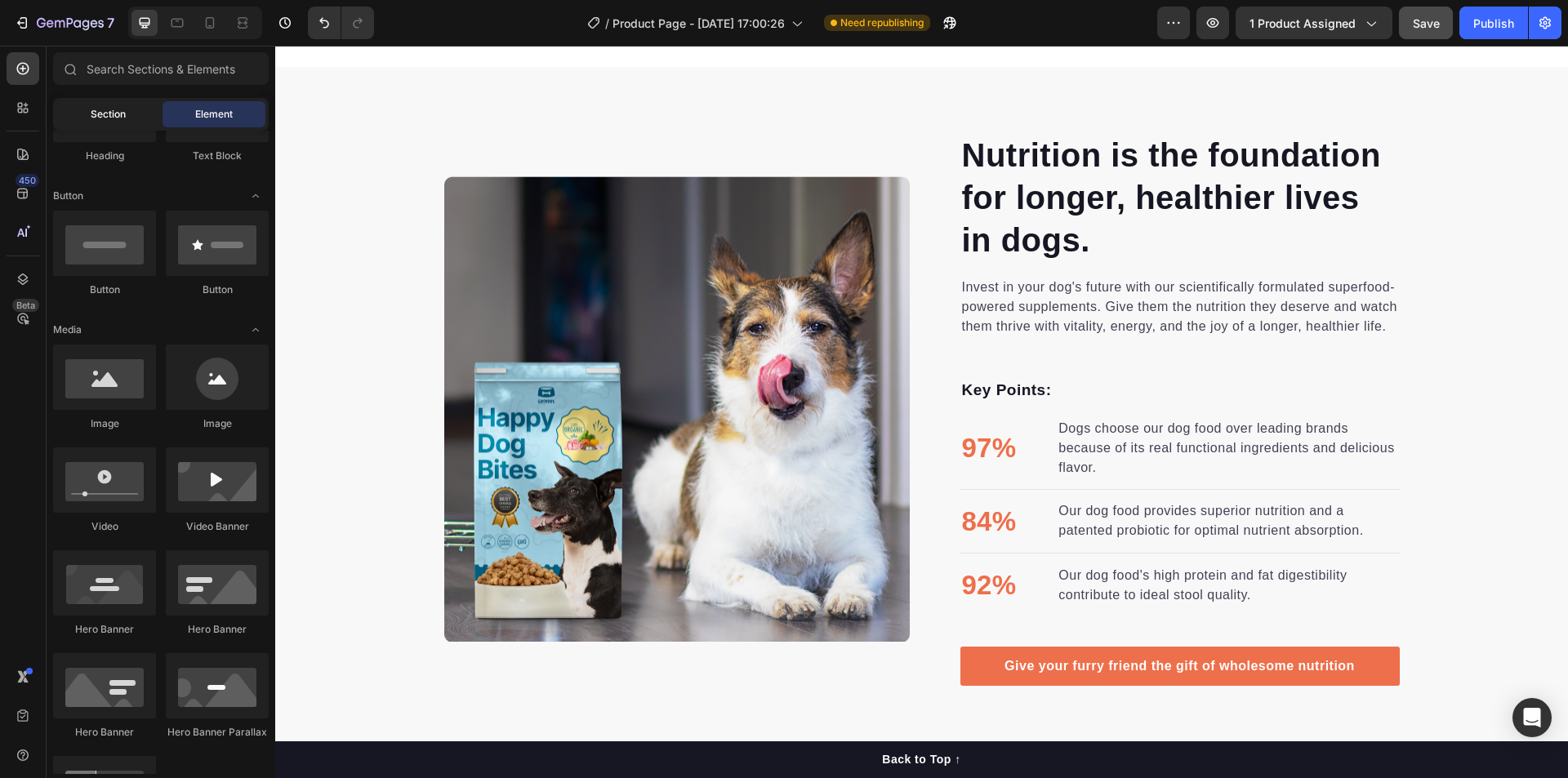
click at [105, 121] on span "Section" at bounding box center [108, 115] width 35 height 15
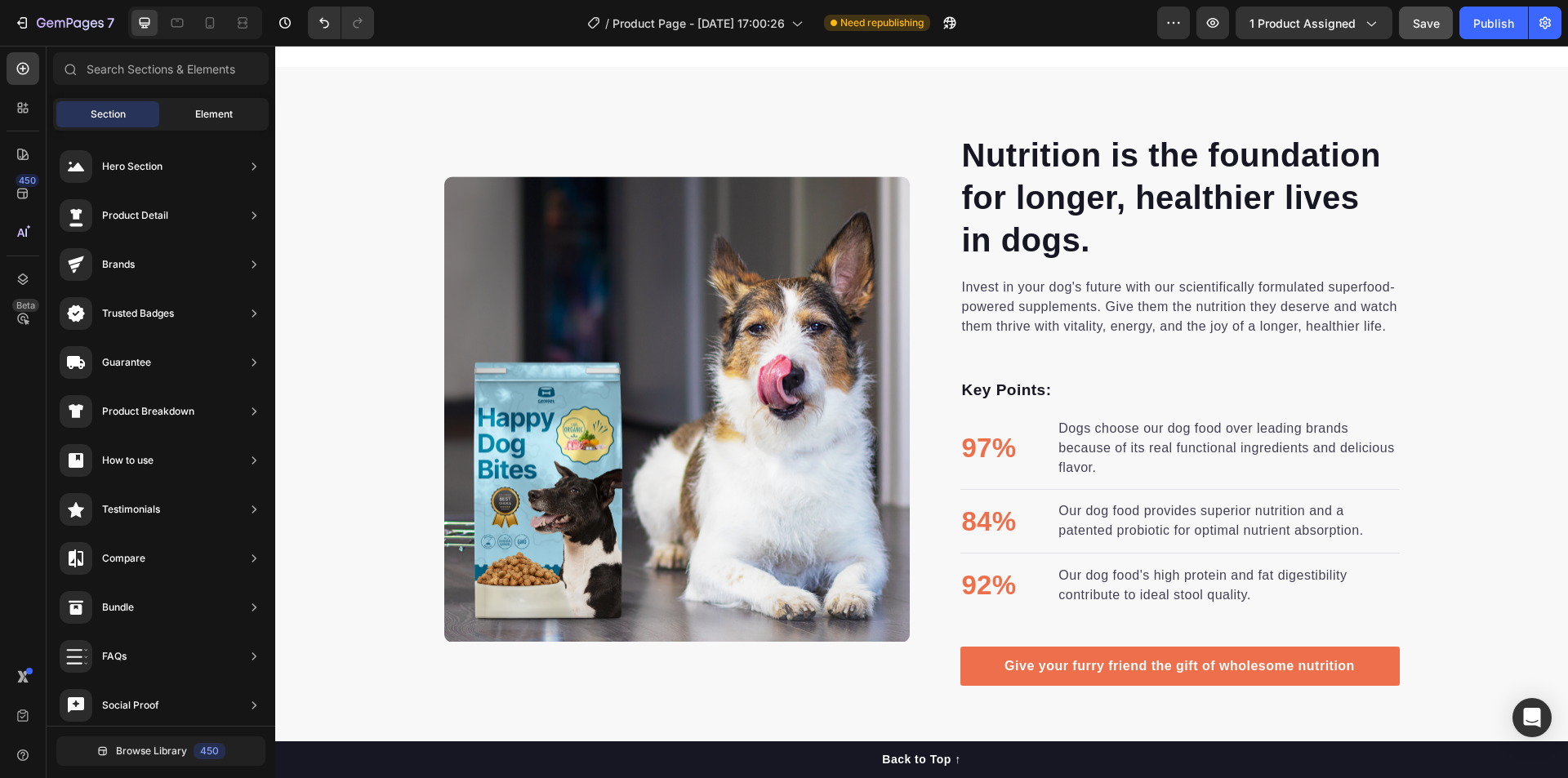
click at [213, 108] on span "Element" at bounding box center [214, 115] width 37 height 15
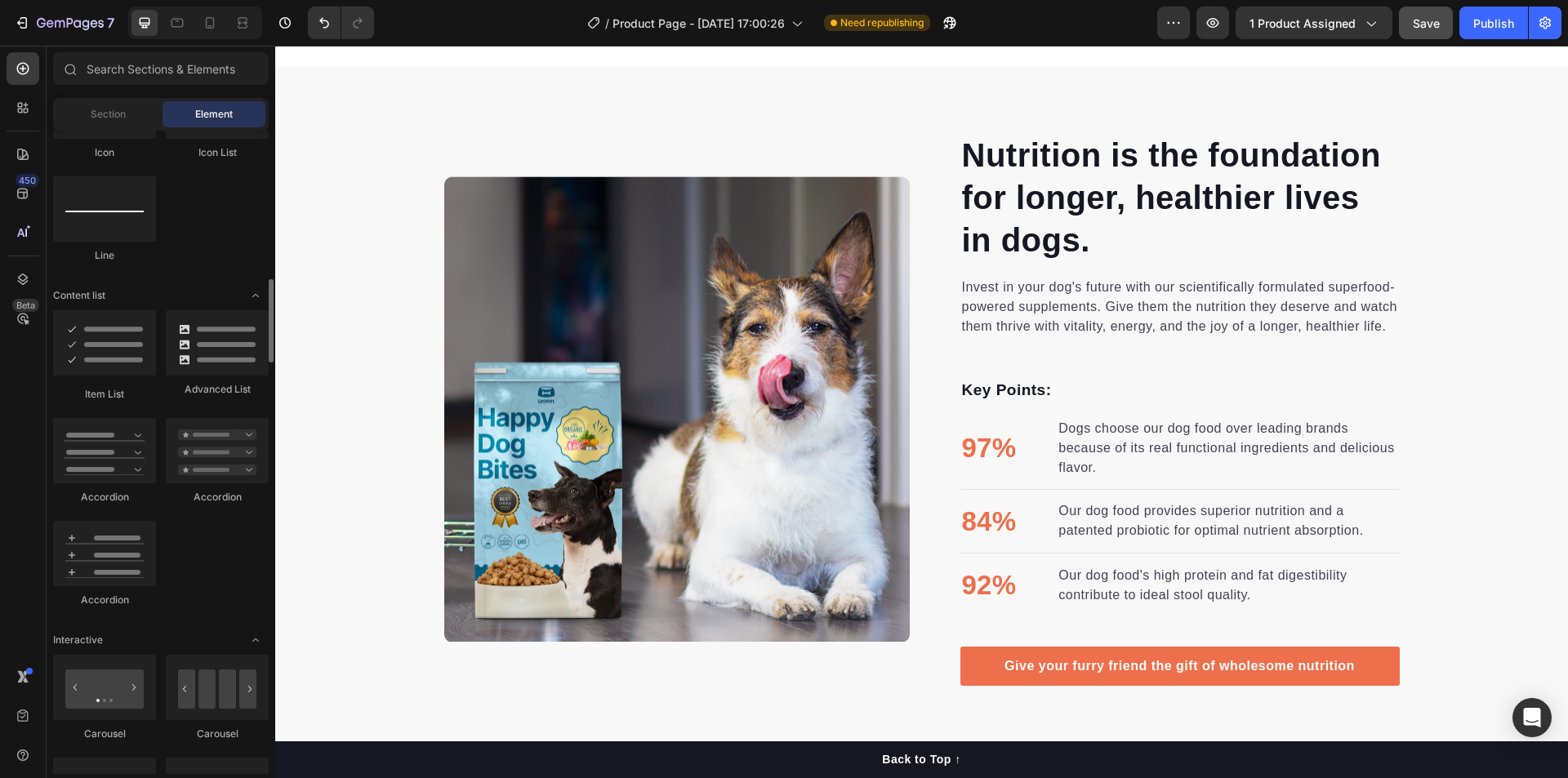
scroll to position [1306, 0]
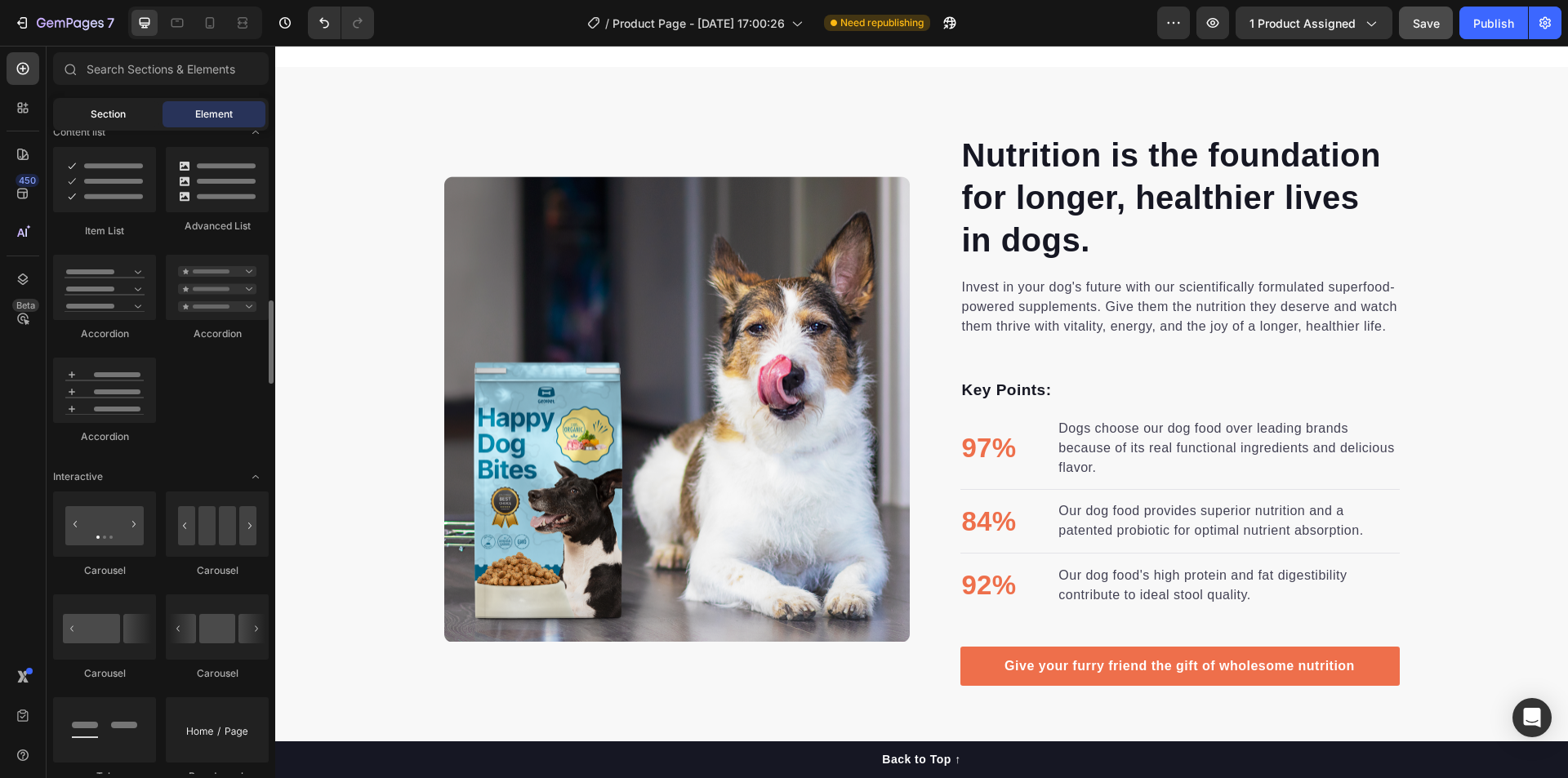
click at [122, 120] on span "Section" at bounding box center [108, 115] width 35 height 15
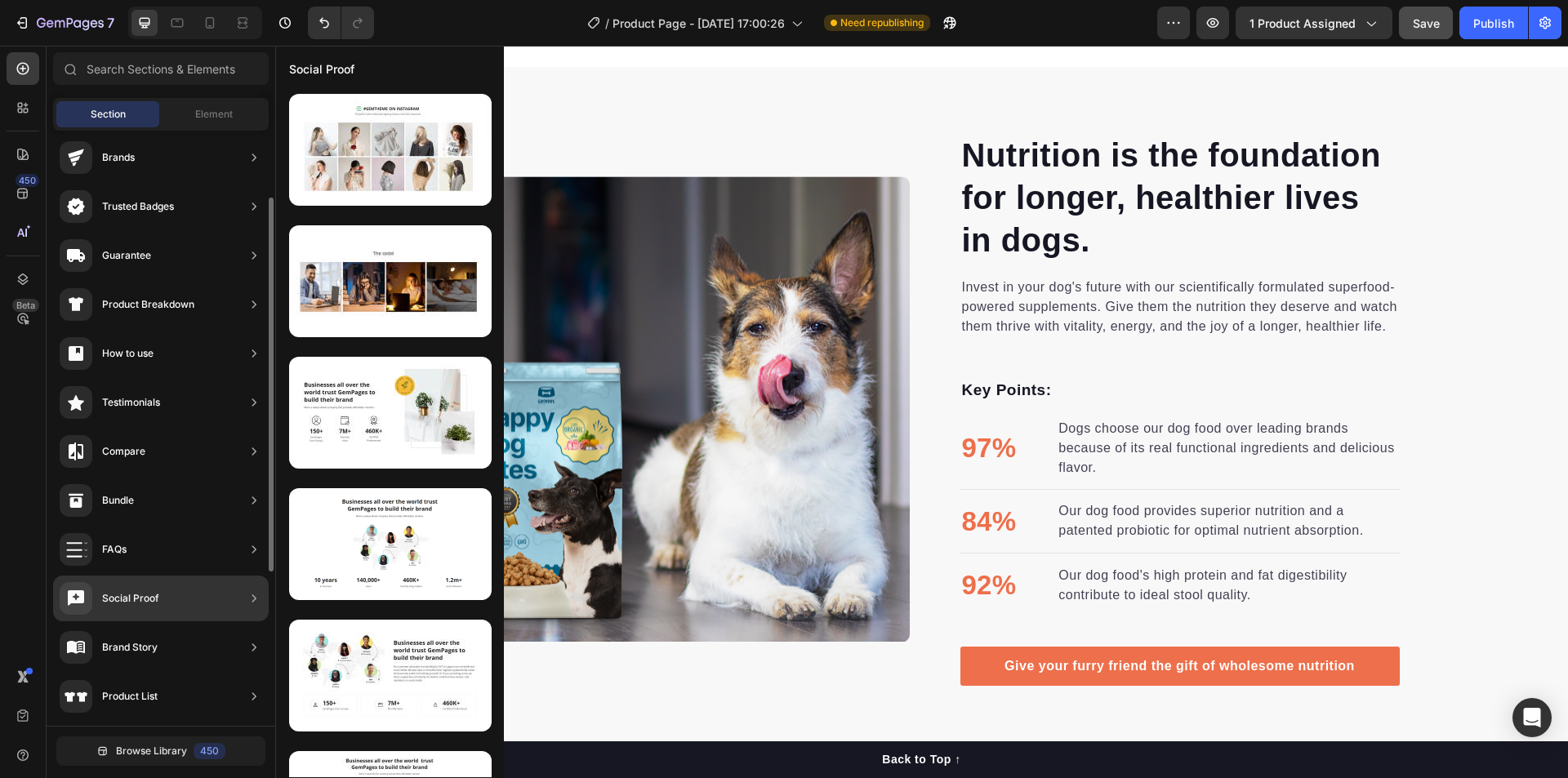
scroll to position [0, 0]
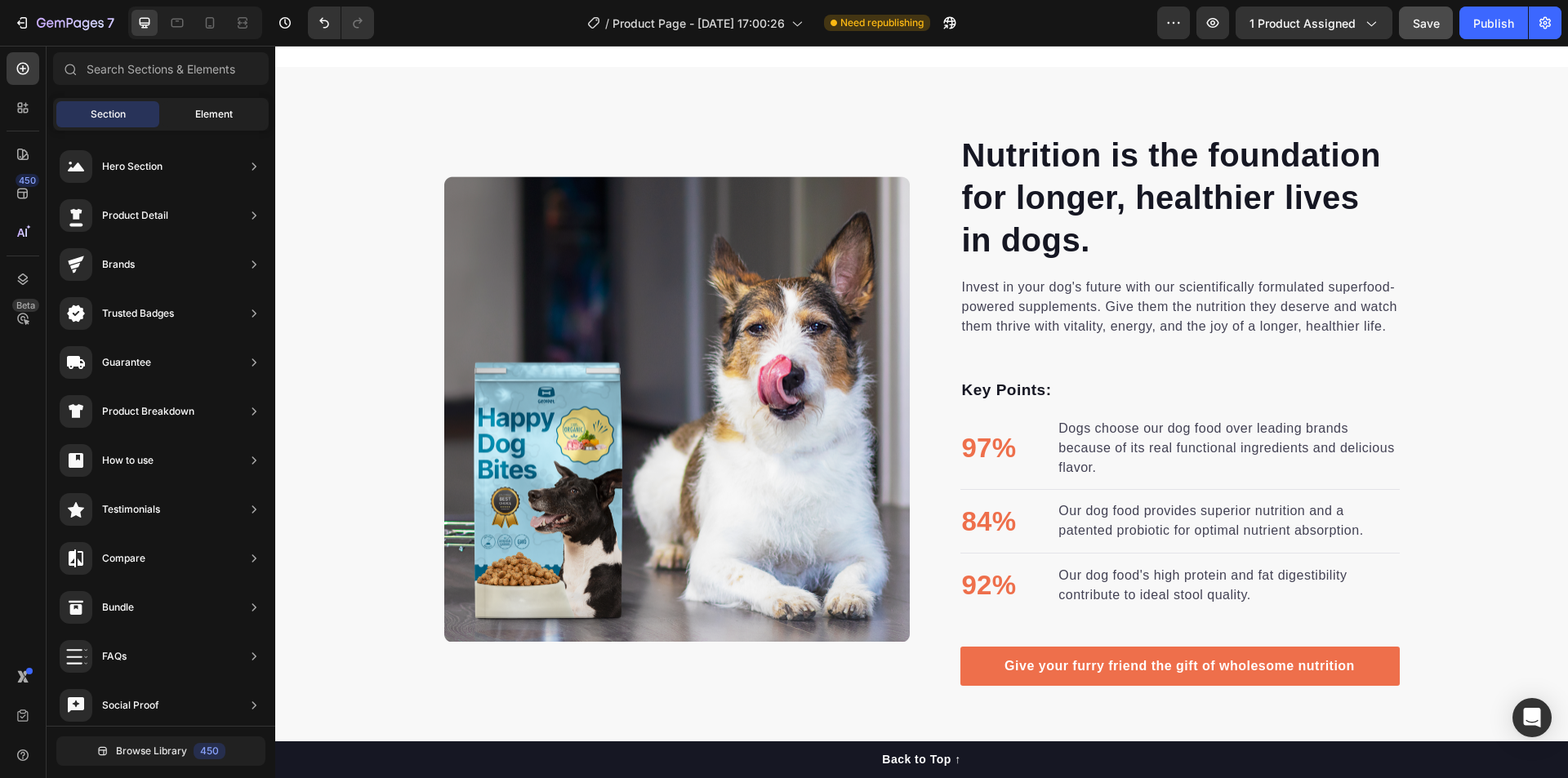
click at [204, 106] on div "Element" at bounding box center [214, 114] width 103 height 26
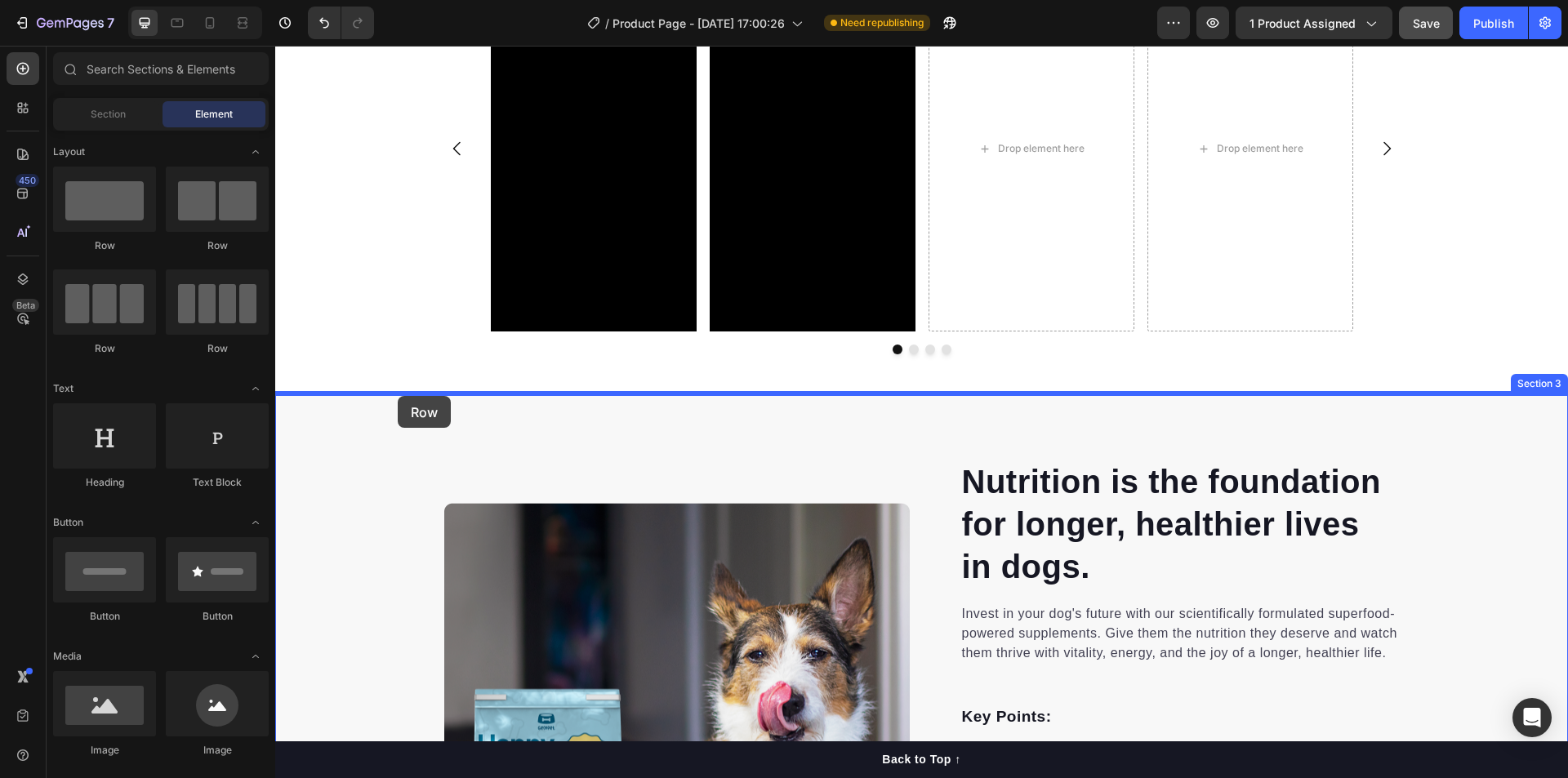
drag, startPoint x: 382, startPoint y: 254, endPoint x: 397, endPoint y: 396, distance: 142.8
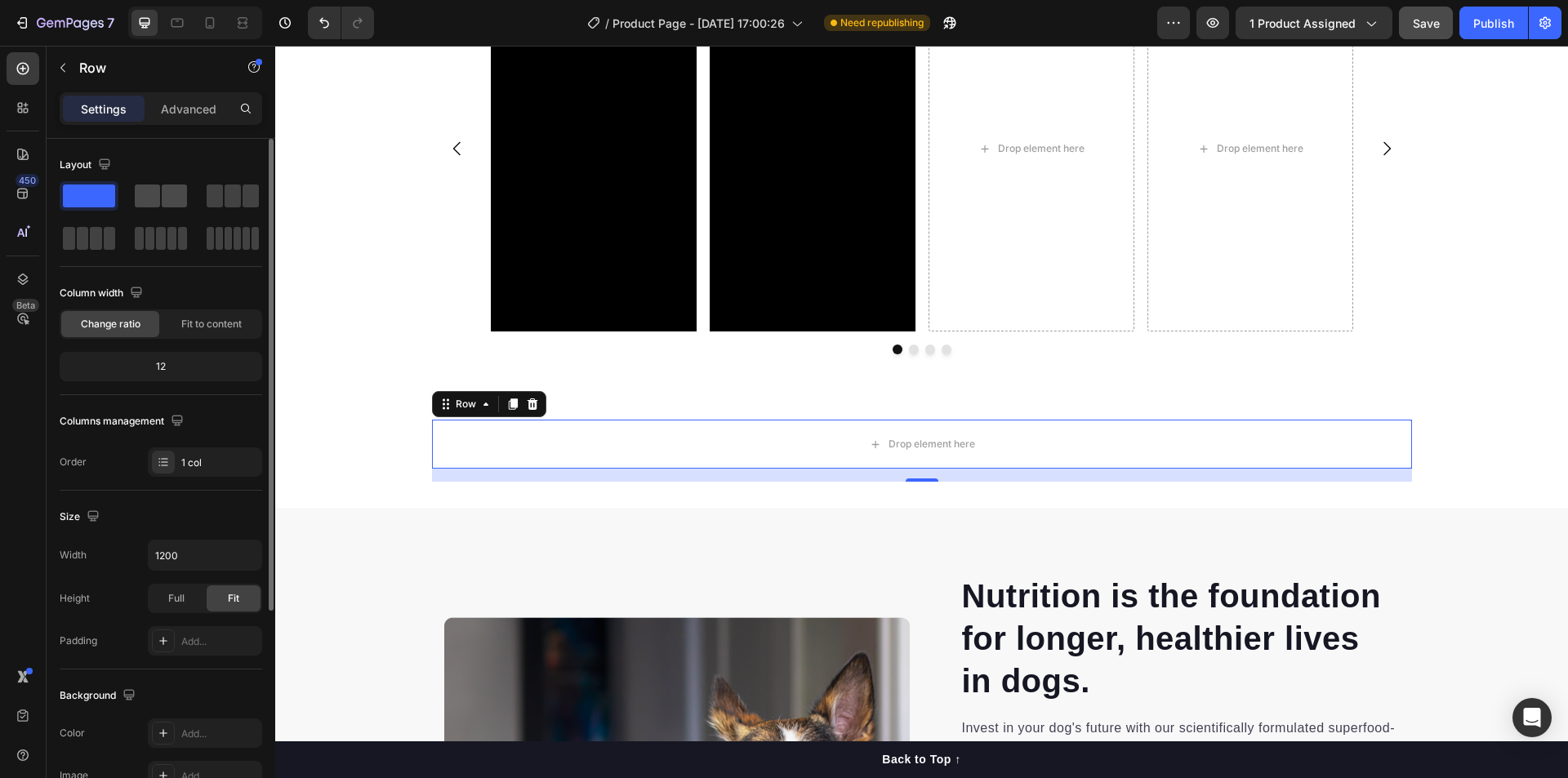
click at [163, 194] on span at bounding box center [175, 195] width 25 height 23
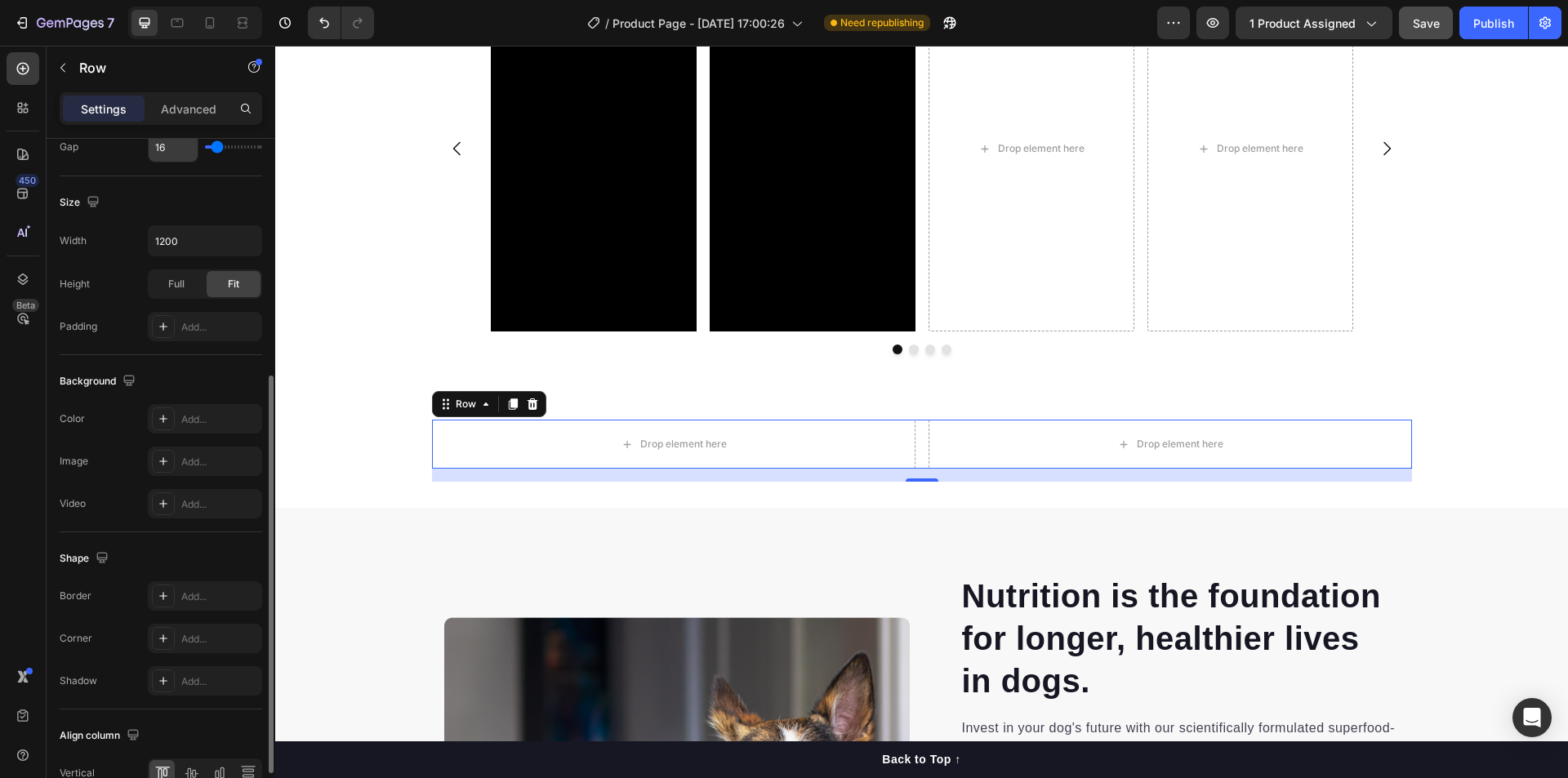
scroll to position [496, 0]
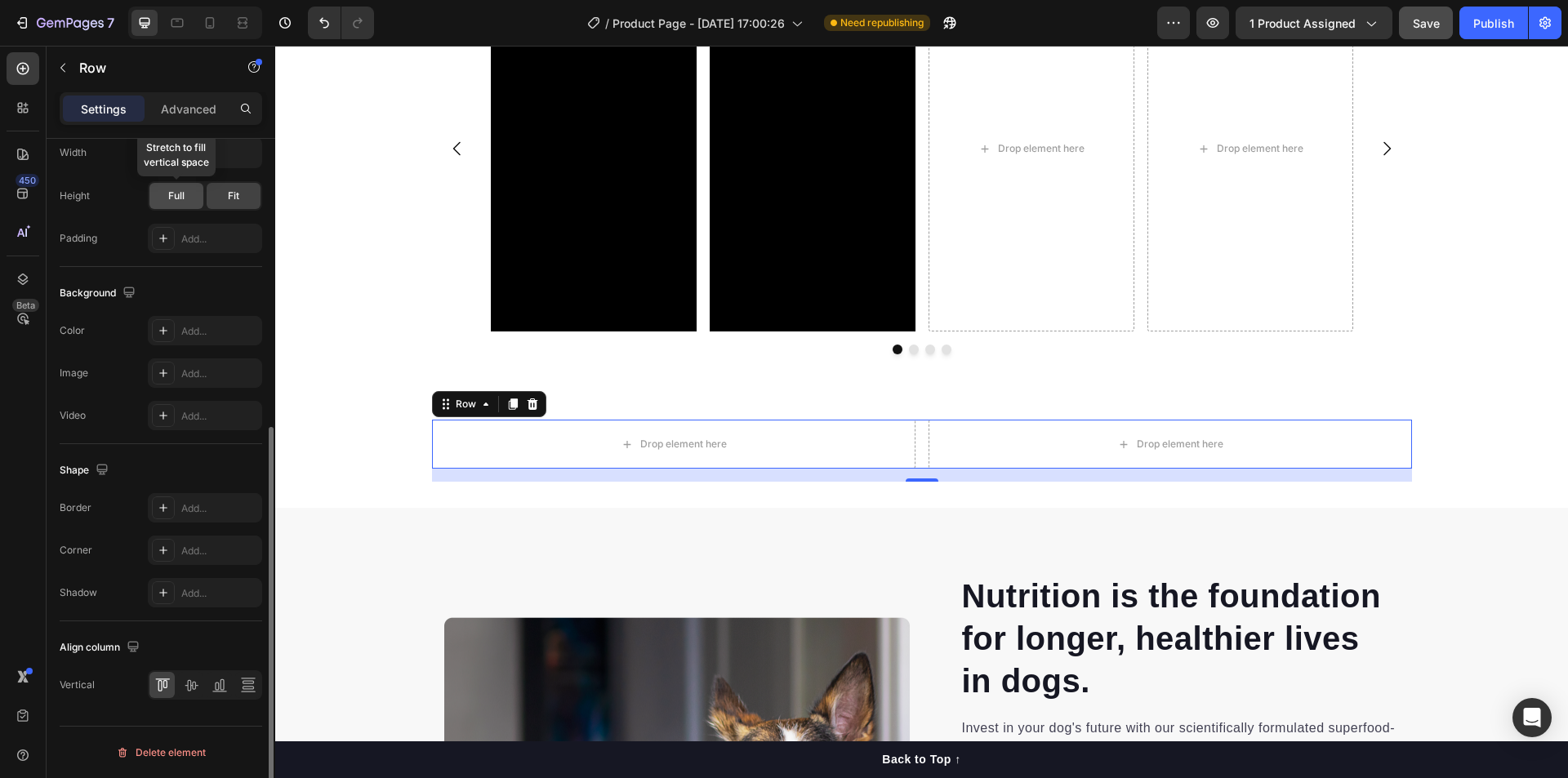
click at [187, 186] on div "Full" at bounding box center [175, 195] width 54 height 26
click at [189, 112] on p "Advanced" at bounding box center [188, 108] width 55 height 17
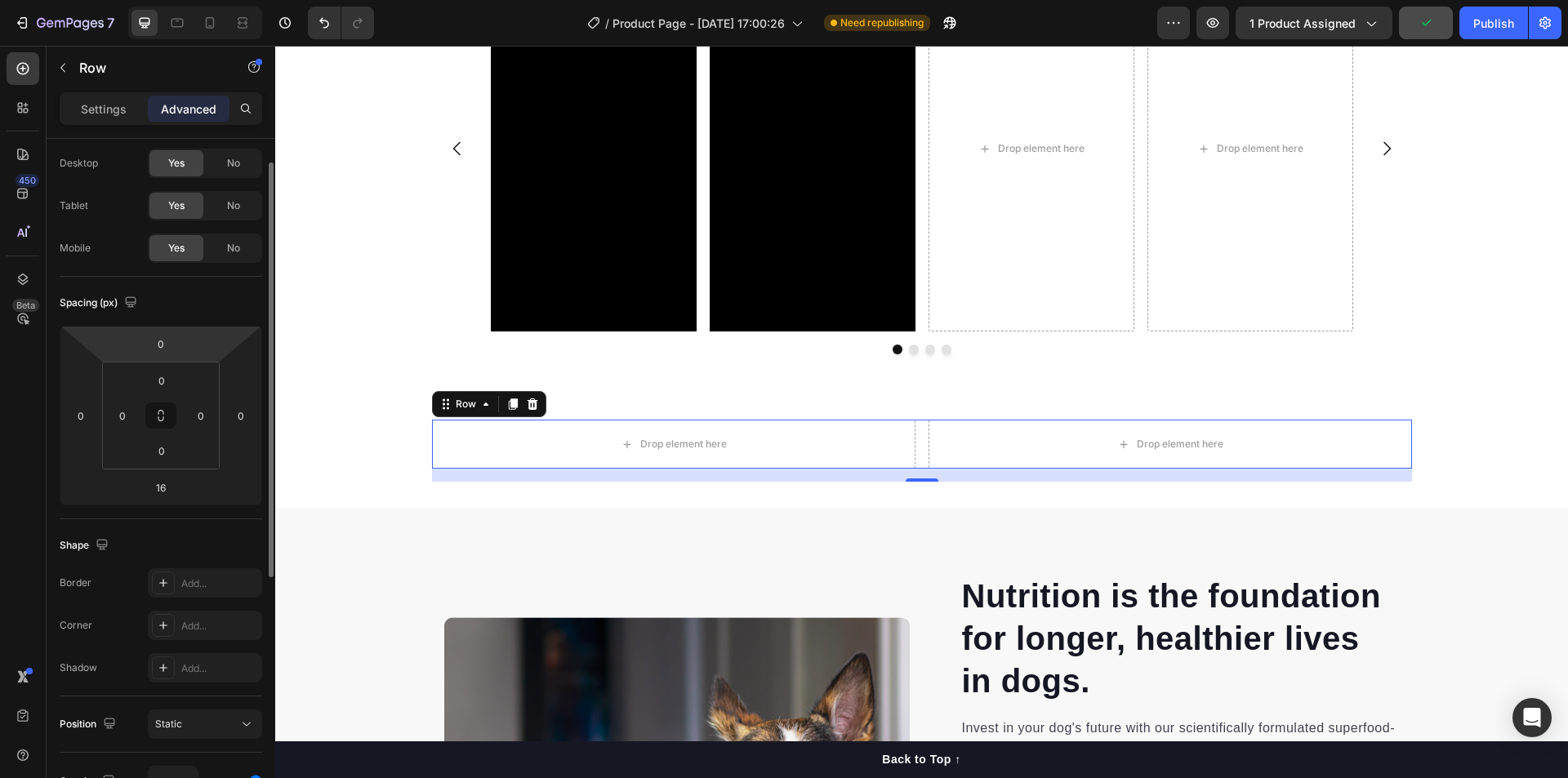
scroll to position [0, 0]
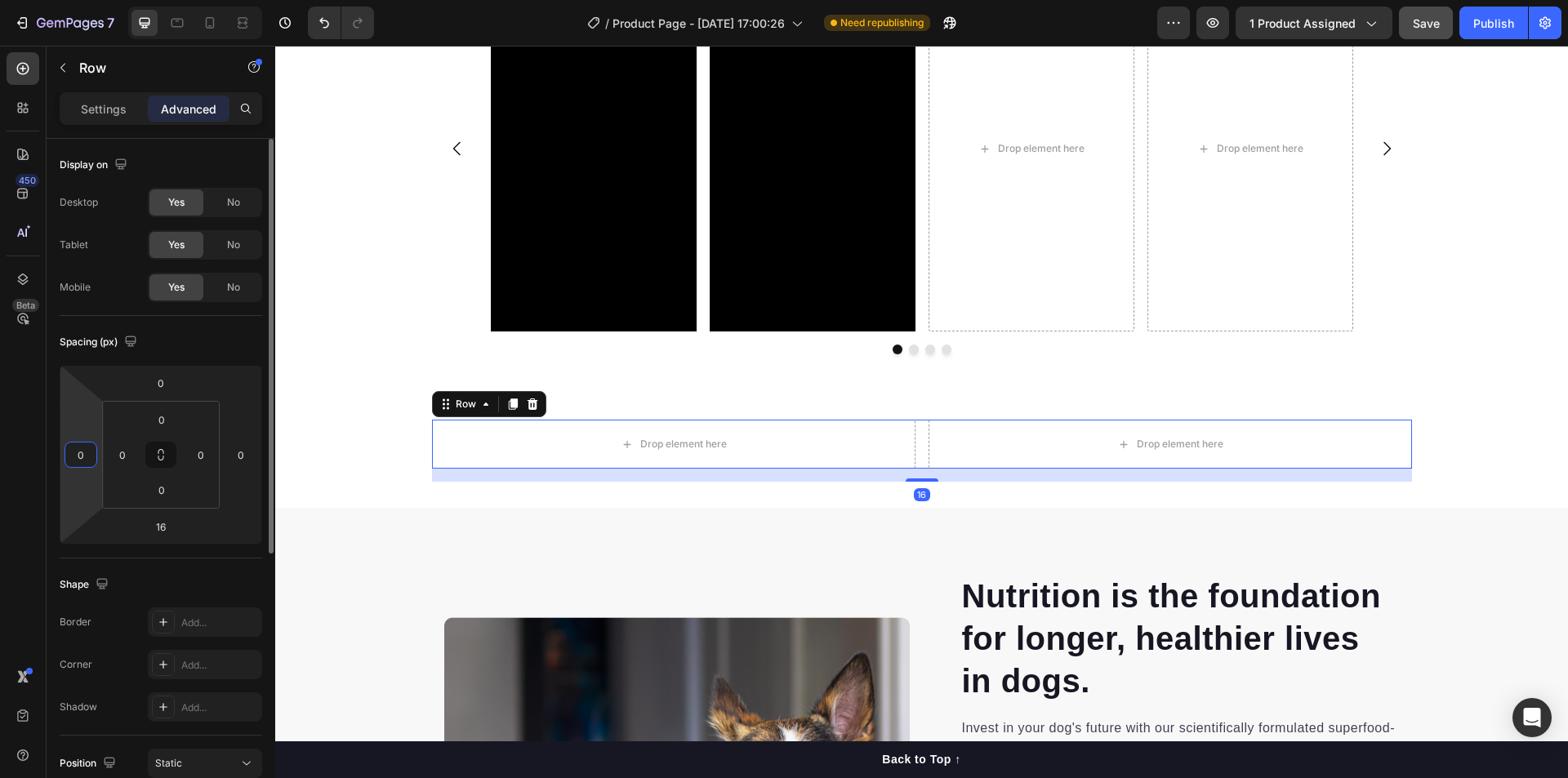
click at [76, 453] on input "0" at bounding box center [80, 454] width 25 height 25
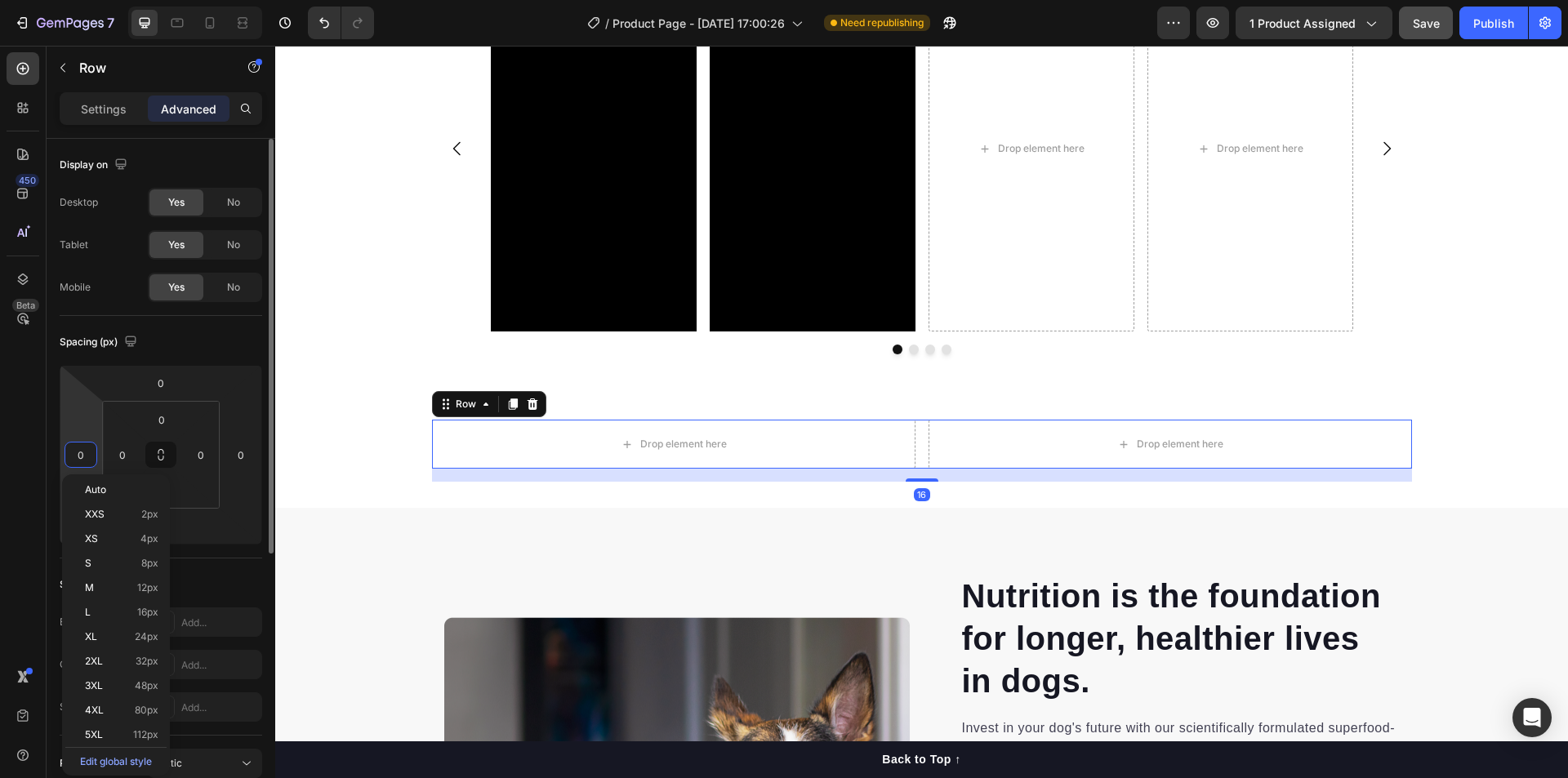
click at [68, 0] on html "7 / Product Page - [DATE] 17:00:26 Need republishing Preview 1 product assigned…" at bounding box center [784, 0] width 1568 height 0
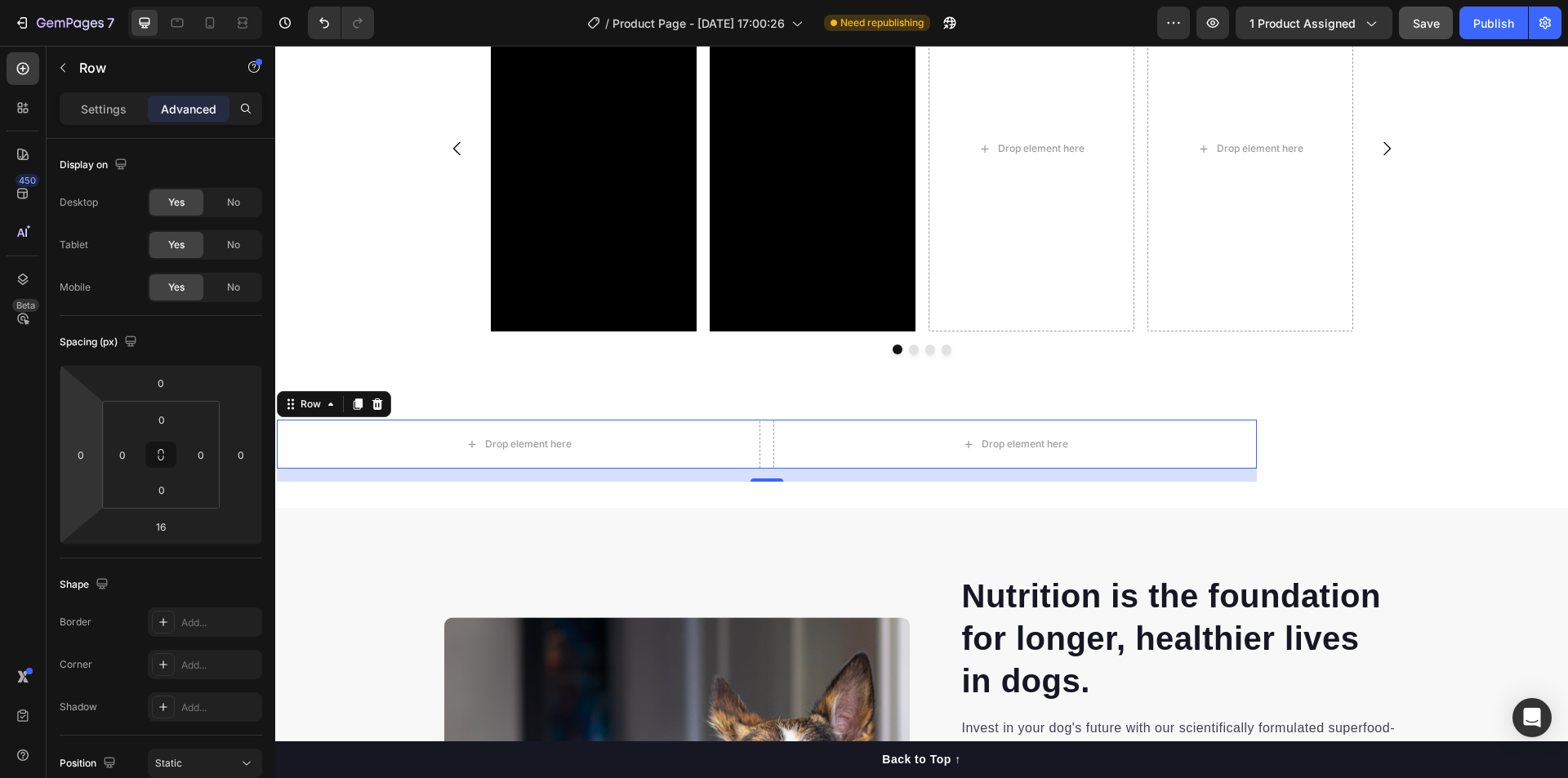
click at [84, 0] on html "7 / Product Page - [DATE] 17:00:26 Need republishing Preview 1 product assigned…" at bounding box center [784, 0] width 1568 height 0
click at [253, 0] on html "7 / Product Page - [DATE] 17:00:26 Need republishing Preview 1 product assigned…" at bounding box center [784, 0] width 1568 height 0
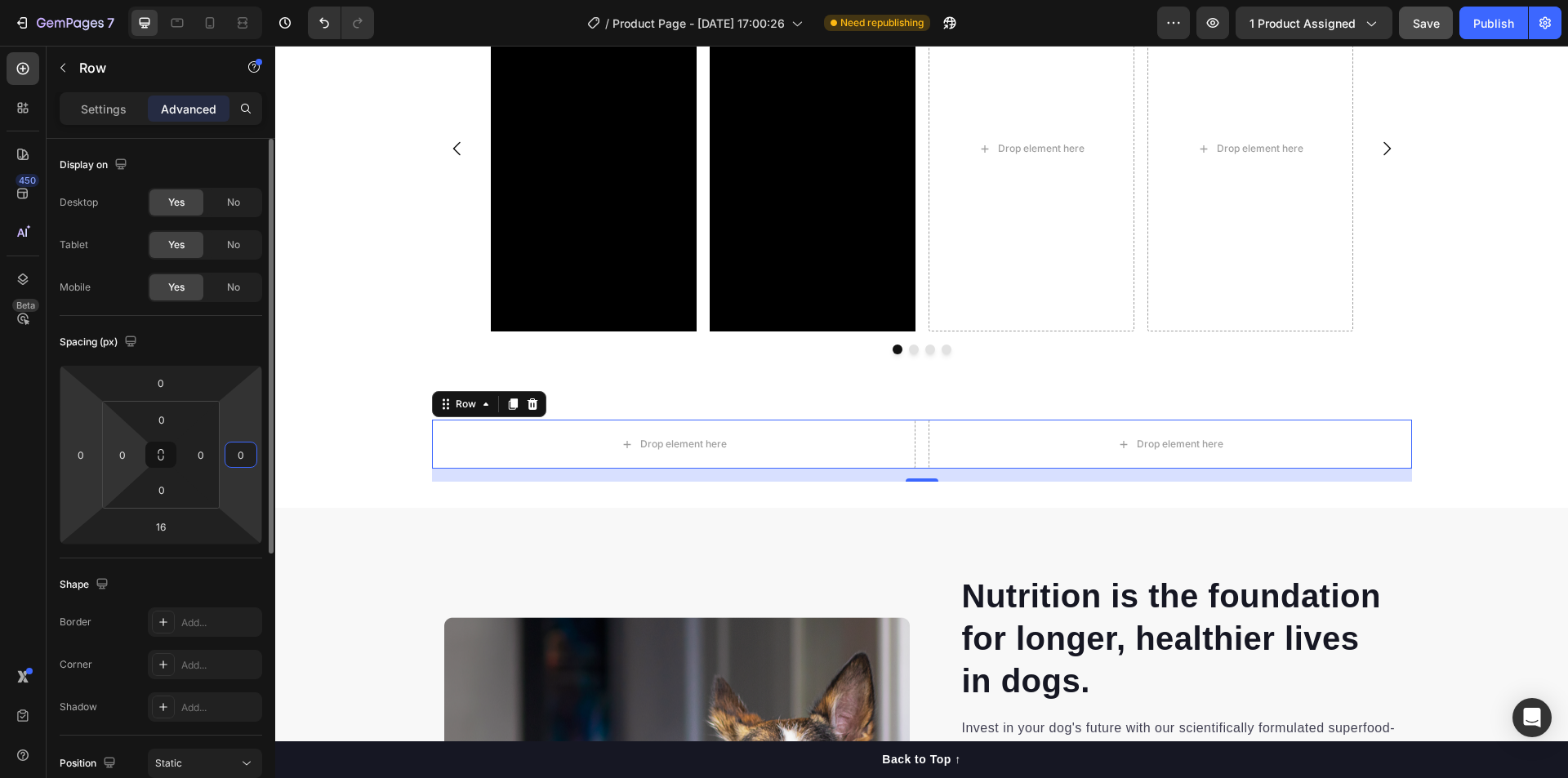
click at [90, 0] on html "7 / Product Page - [DATE] 17:00:26 Need republishing Preview 1 product assigned…" at bounding box center [784, 0] width 1568 height 0
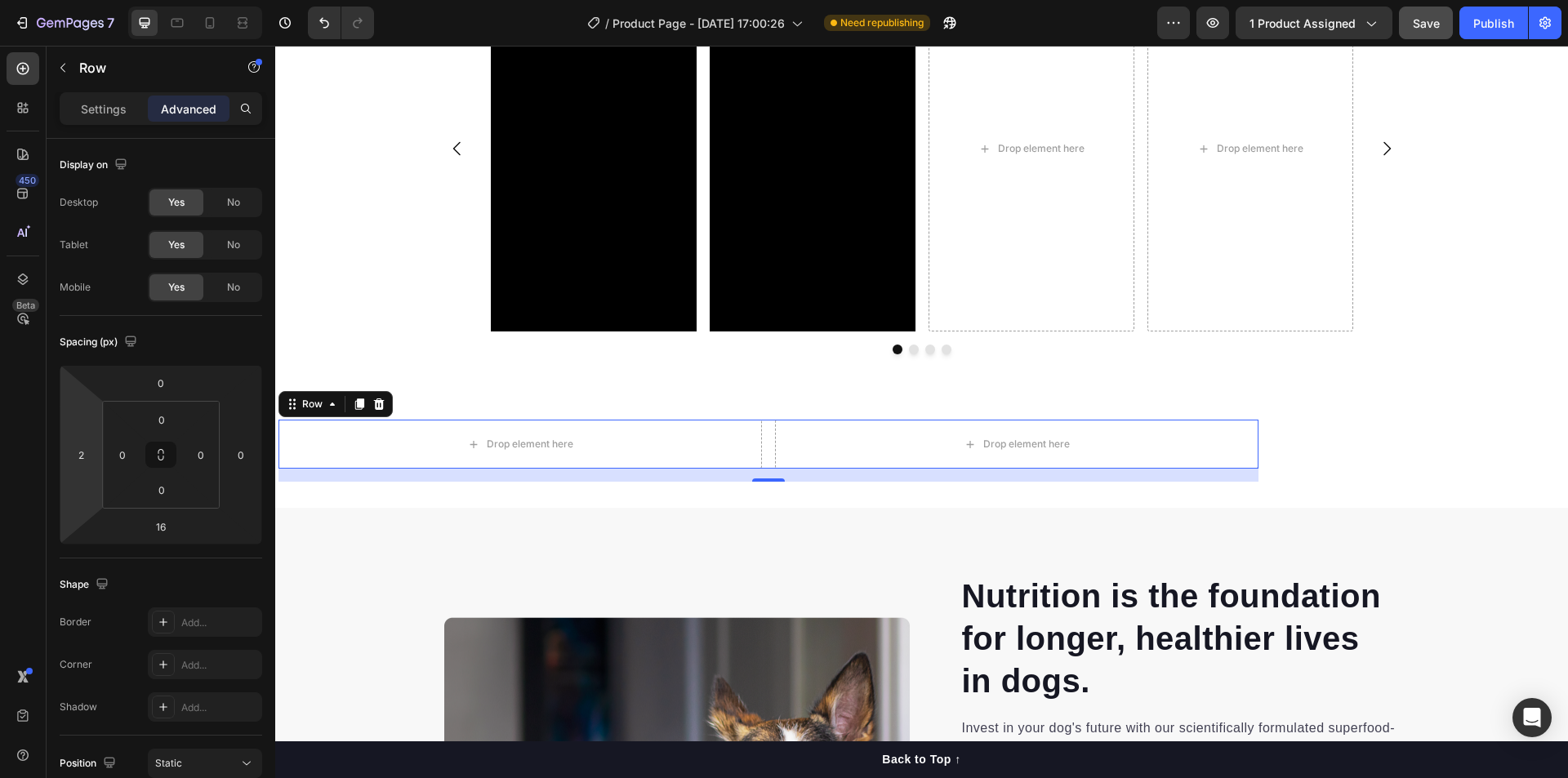
type input "0"
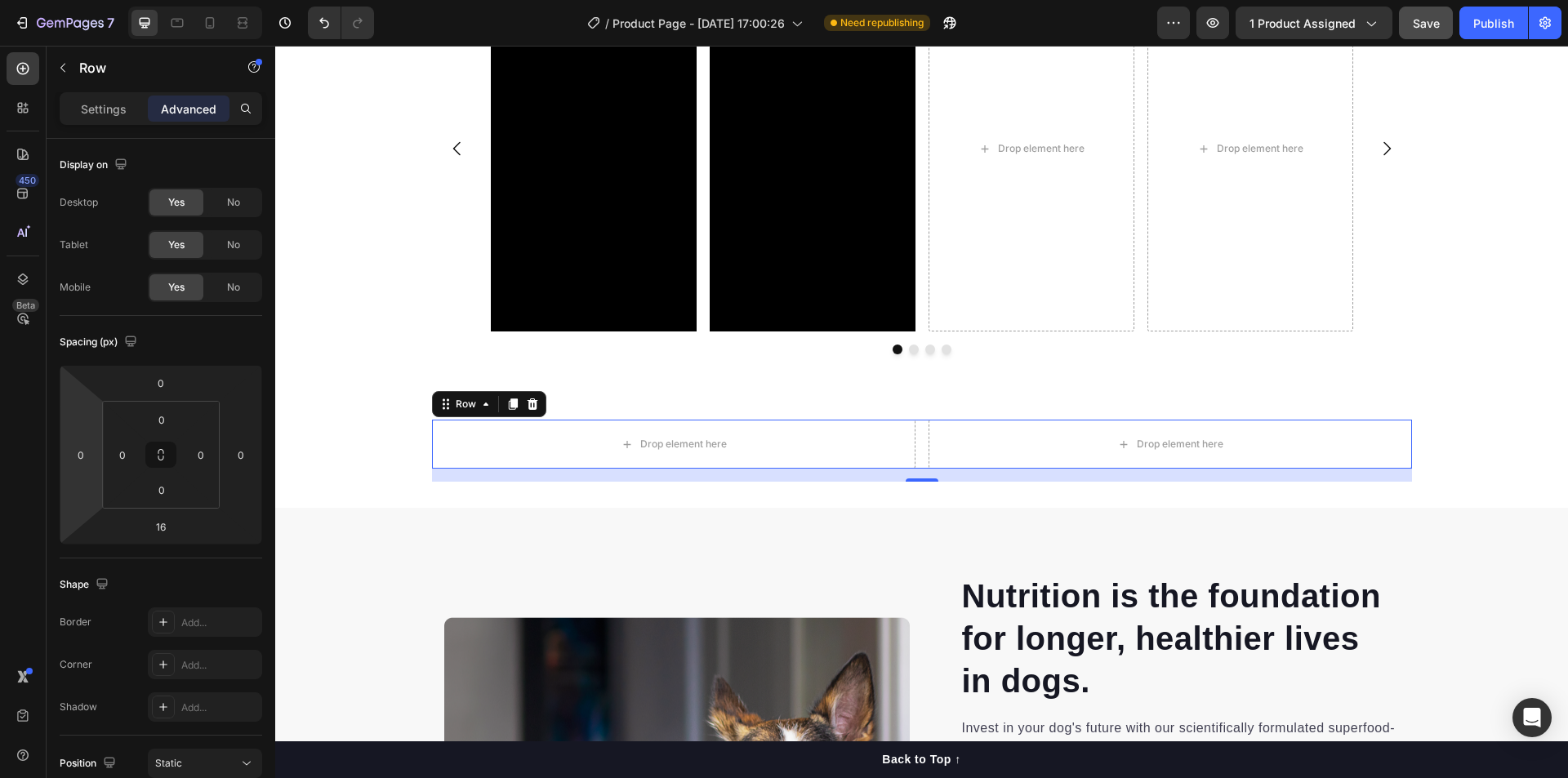
drag, startPoint x: 86, startPoint y: 491, endPoint x: 39, endPoint y: 491, distance: 47.0
click at [39, 0] on html "7 / Product Page - [DATE] 17:00:26 Need republishing Preview 1 product assigned…" at bounding box center [784, 0] width 1568 height 0
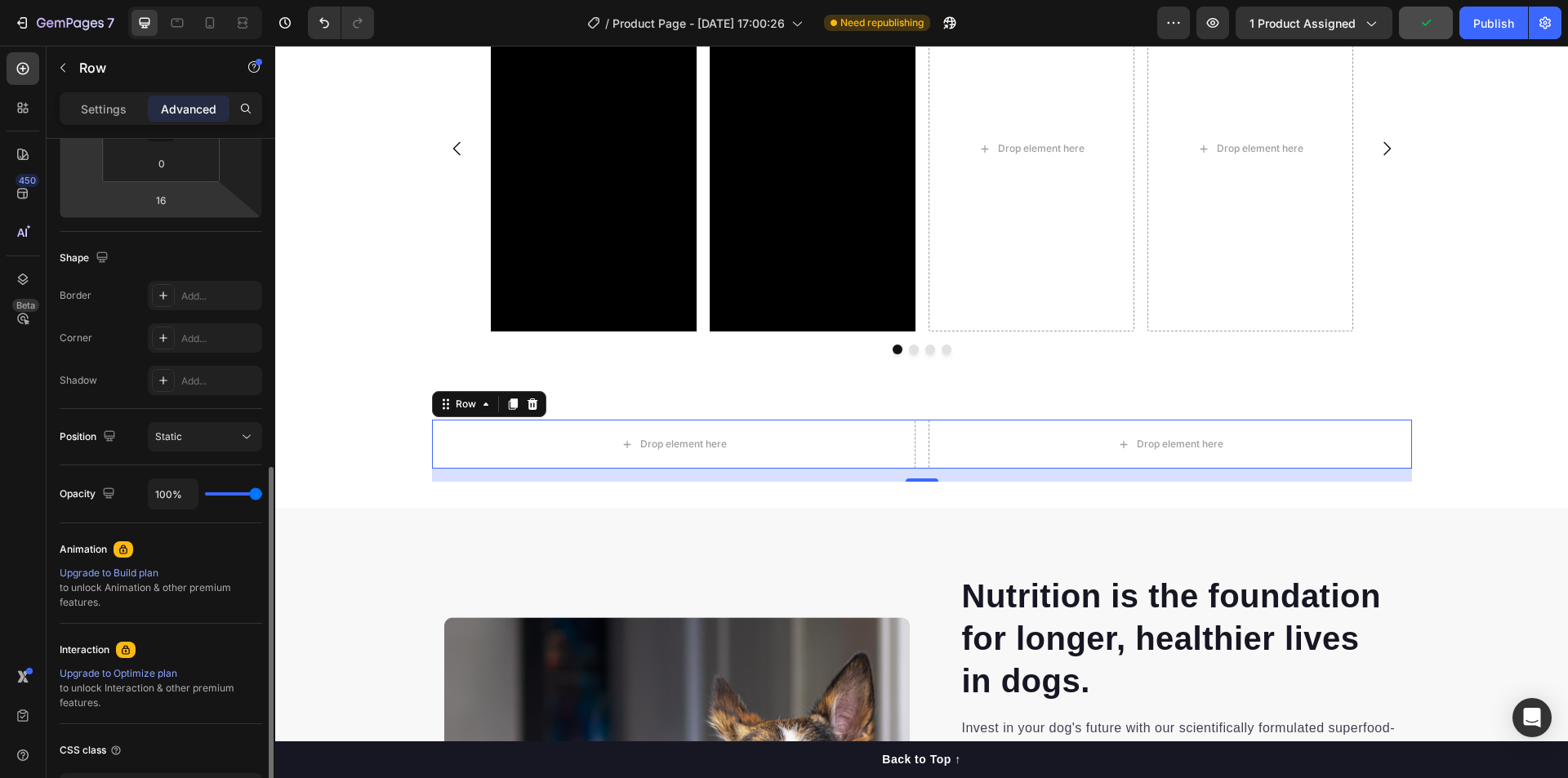
scroll to position [408, 0]
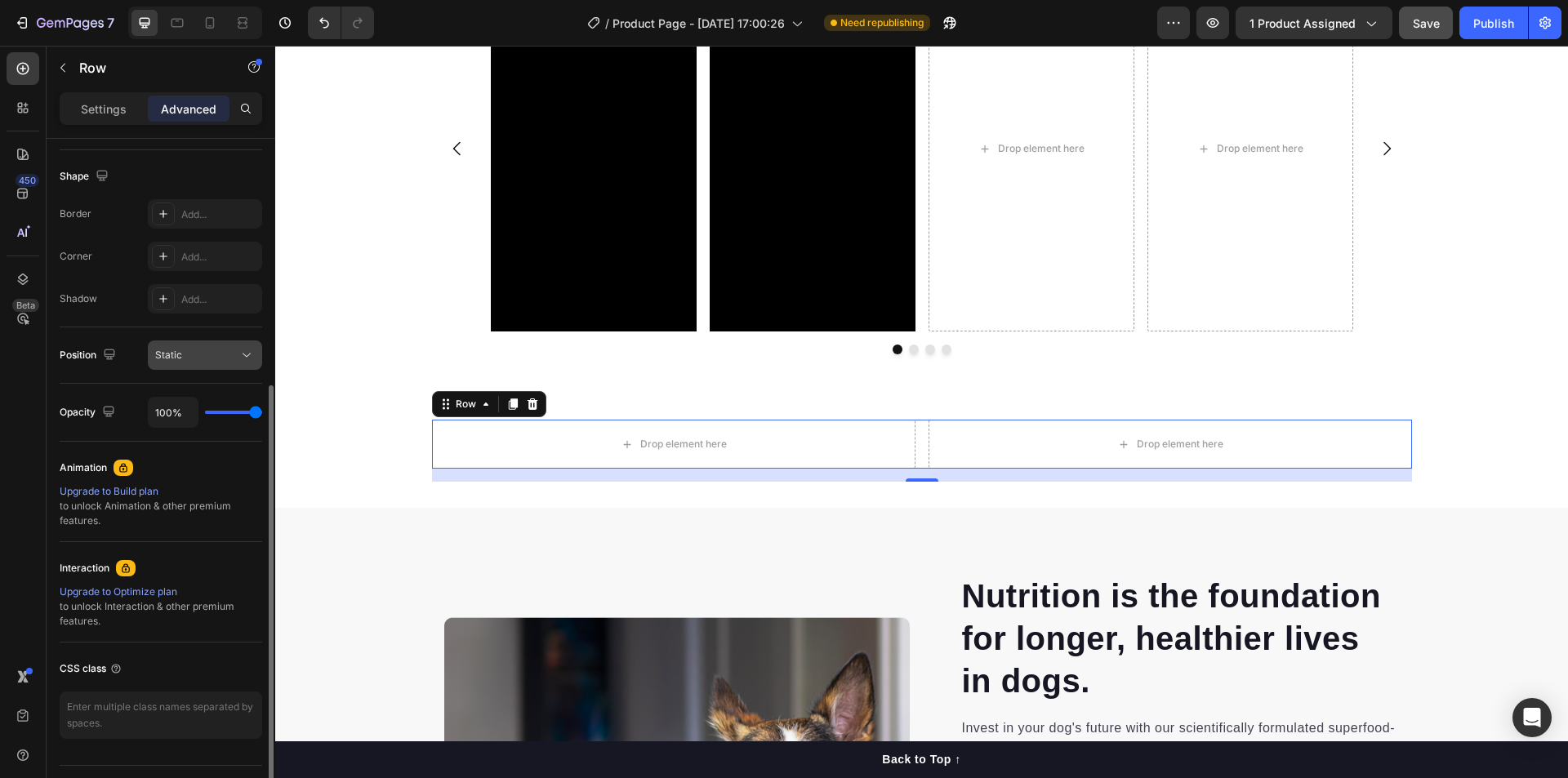
click at [210, 351] on div "Static" at bounding box center [197, 355] width 84 height 15
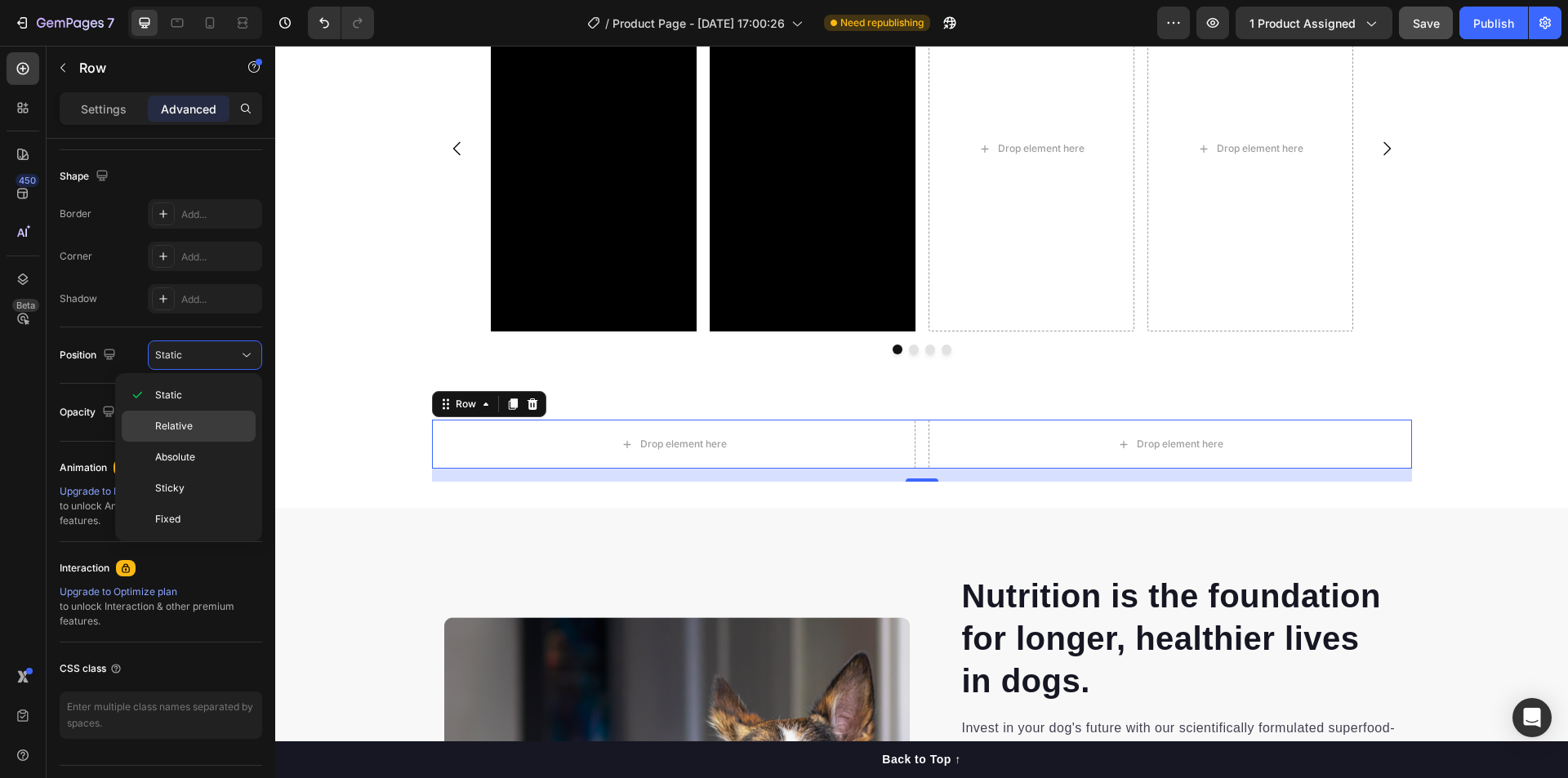
click at [180, 442] on div "Relative" at bounding box center [188, 457] width 134 height 31
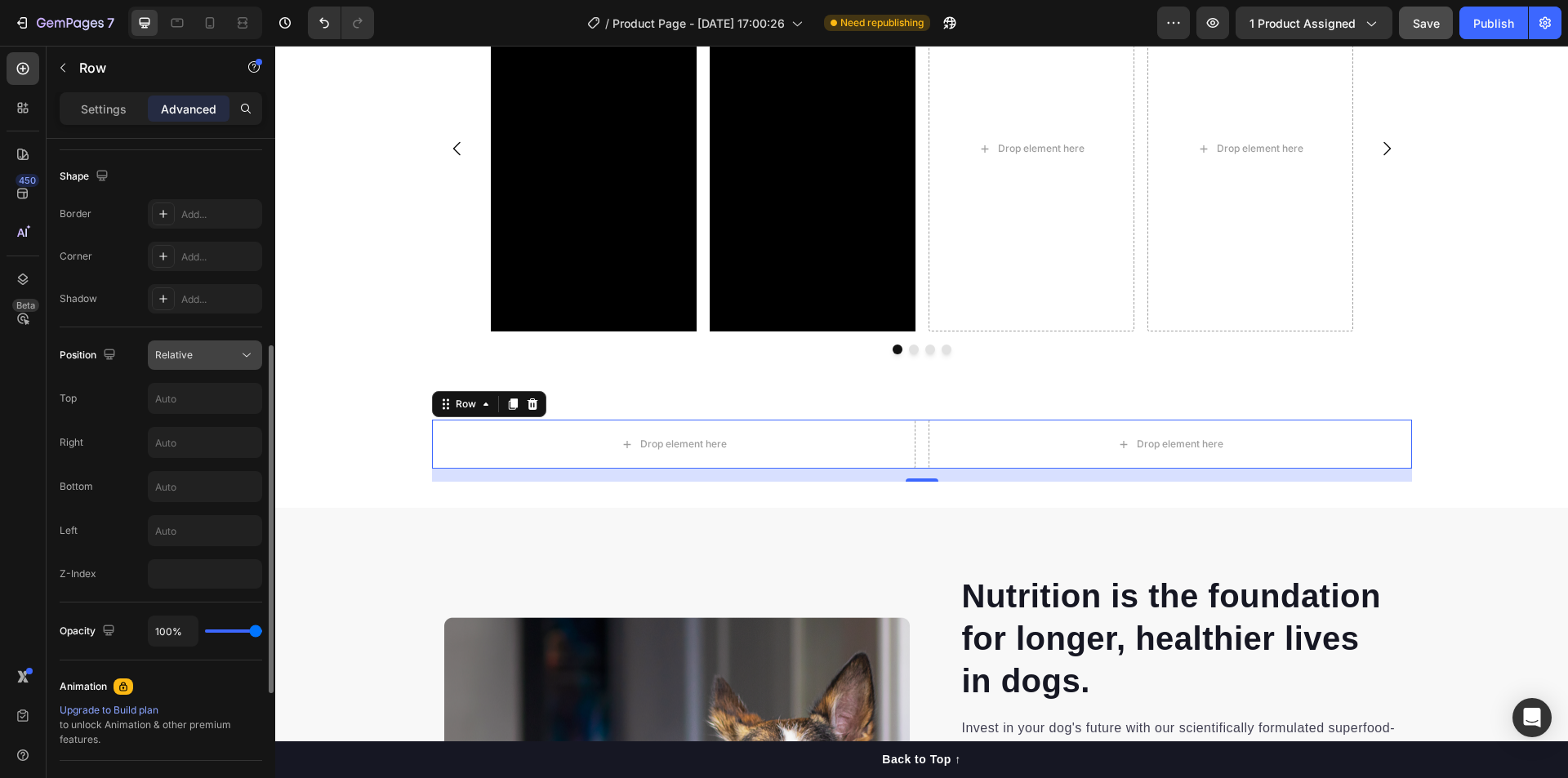
click at [204, 354] on div "Relative" at bounding box center [197, 355] width 84 height 15
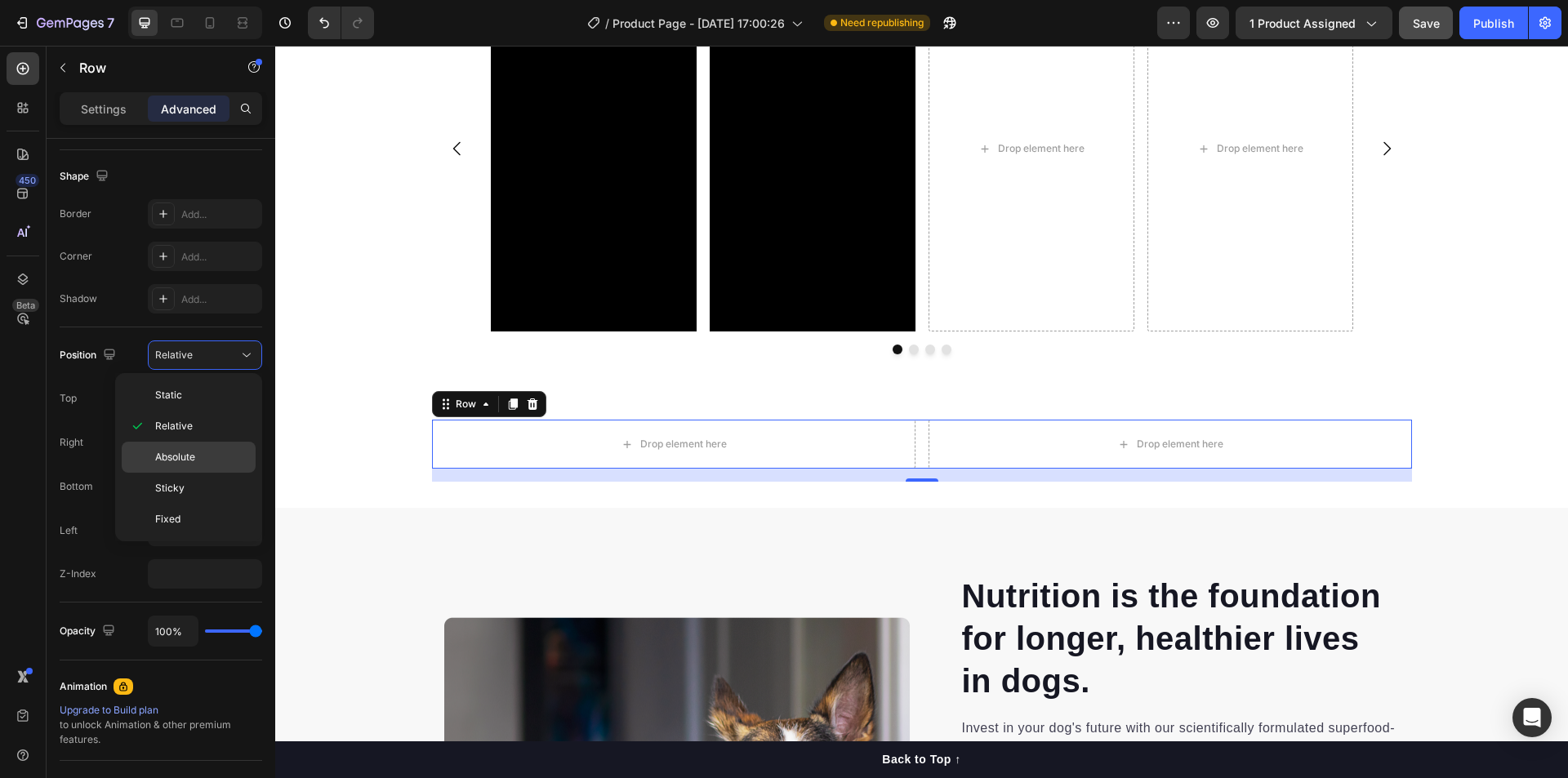
click at [177, 454] on span "Absolute" at bounding box center [175, 457] width 40 height 15
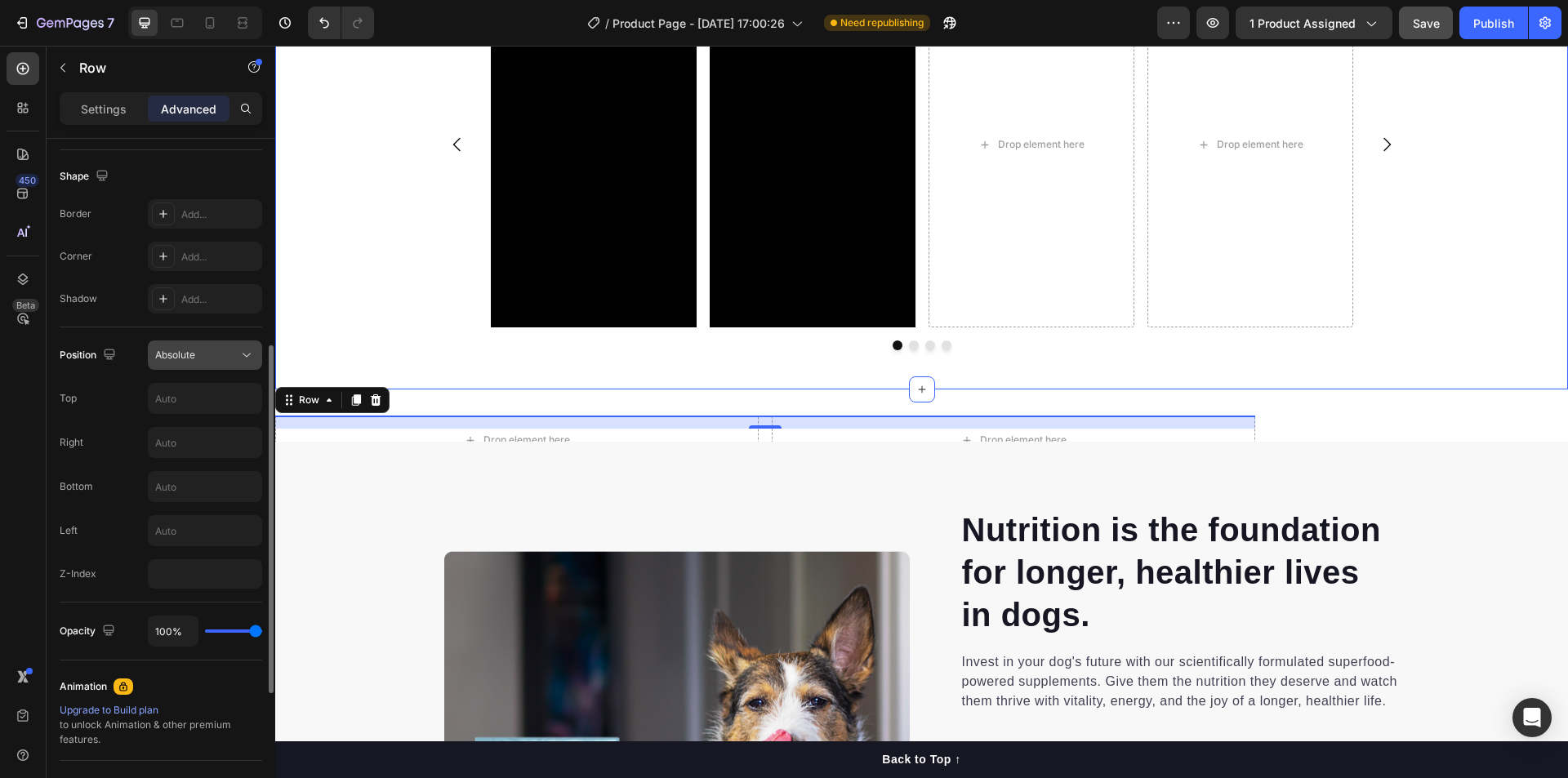
scroll to position [1062, 0]
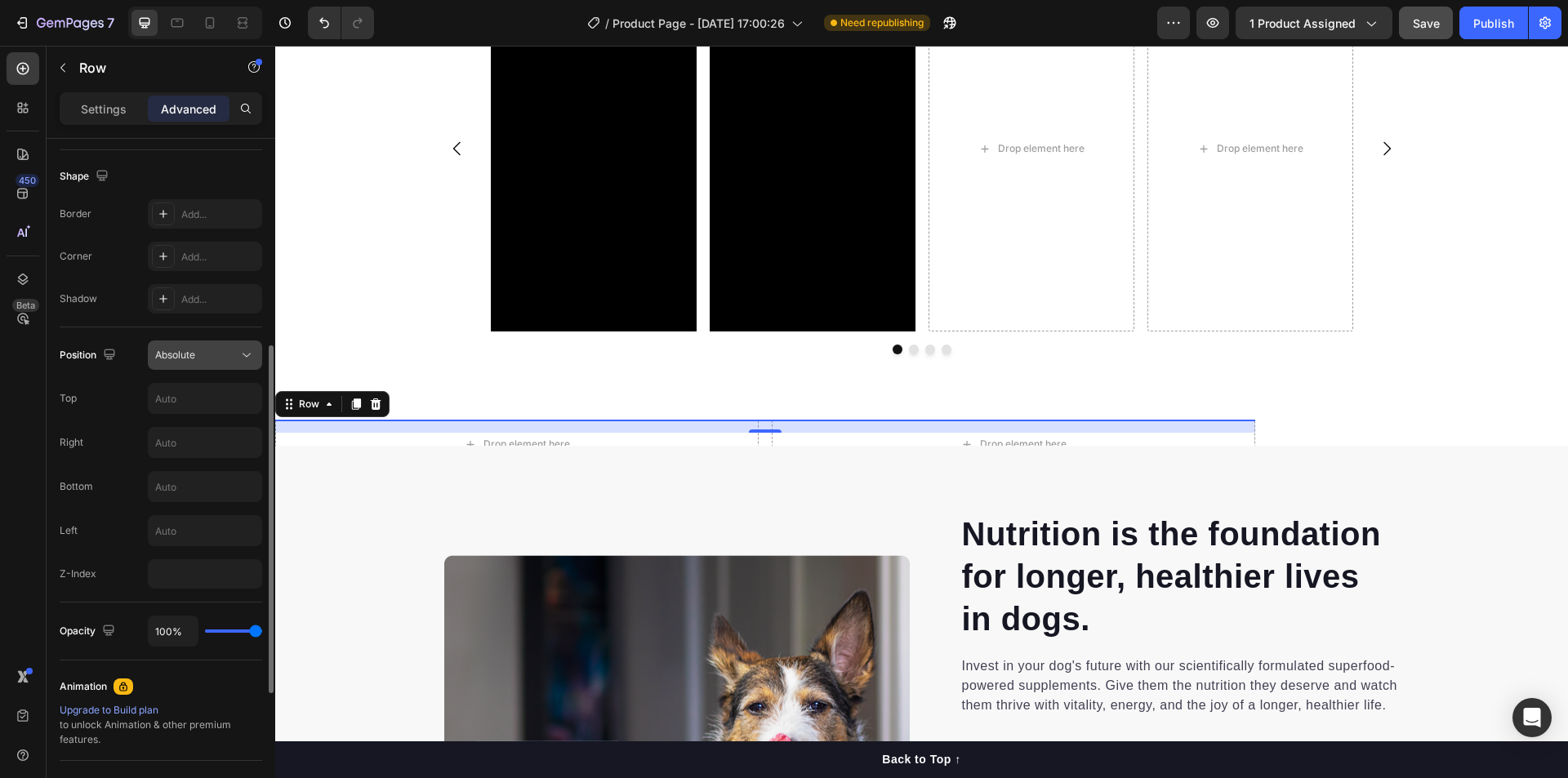
click at [248, 357] on icon at bounding box center [246, 355] width 16 height 16
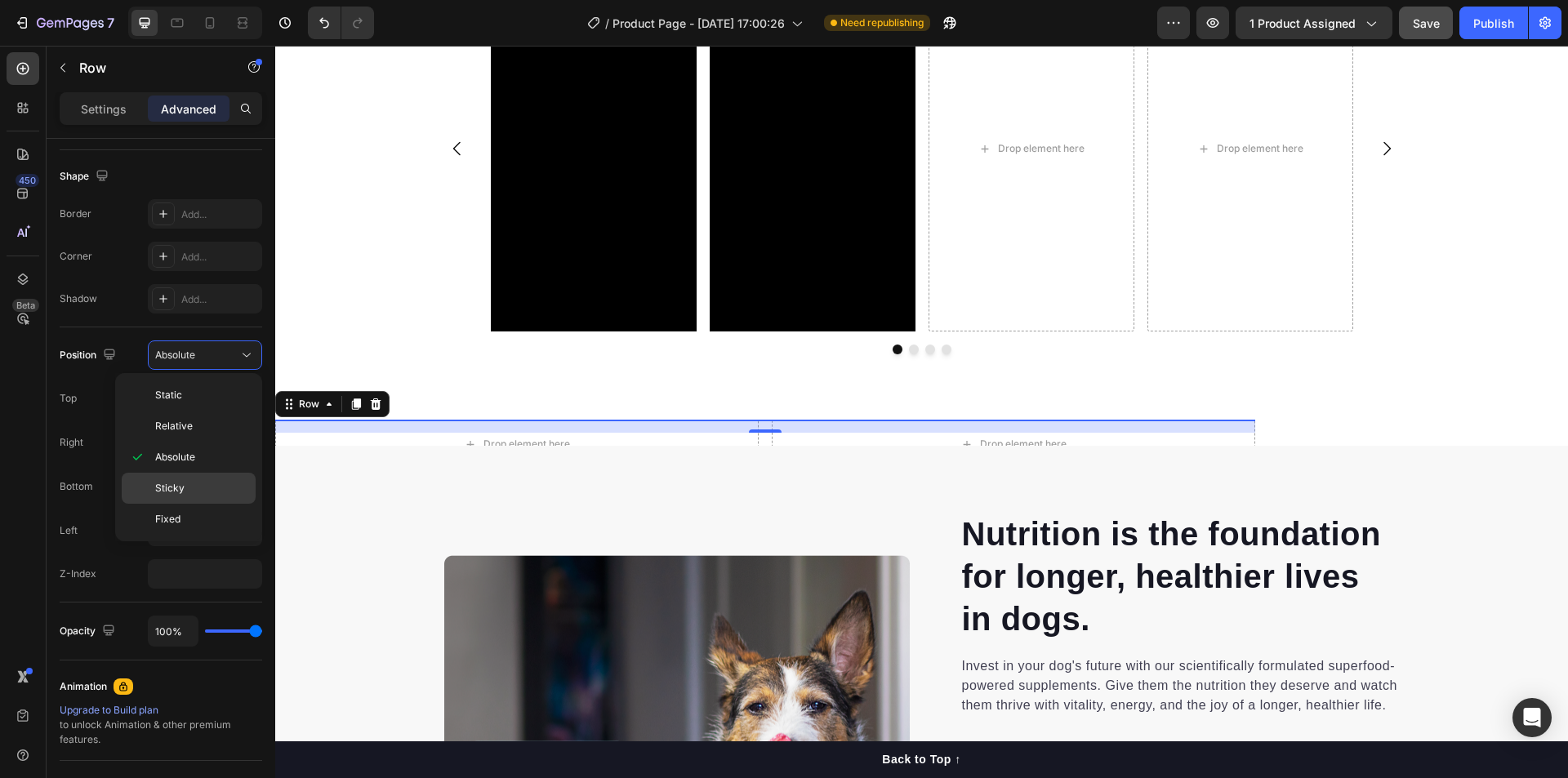
click at [191, 489] on p "Sticky" at bounding box center [202, 488] width 93 height 15
type input "0"
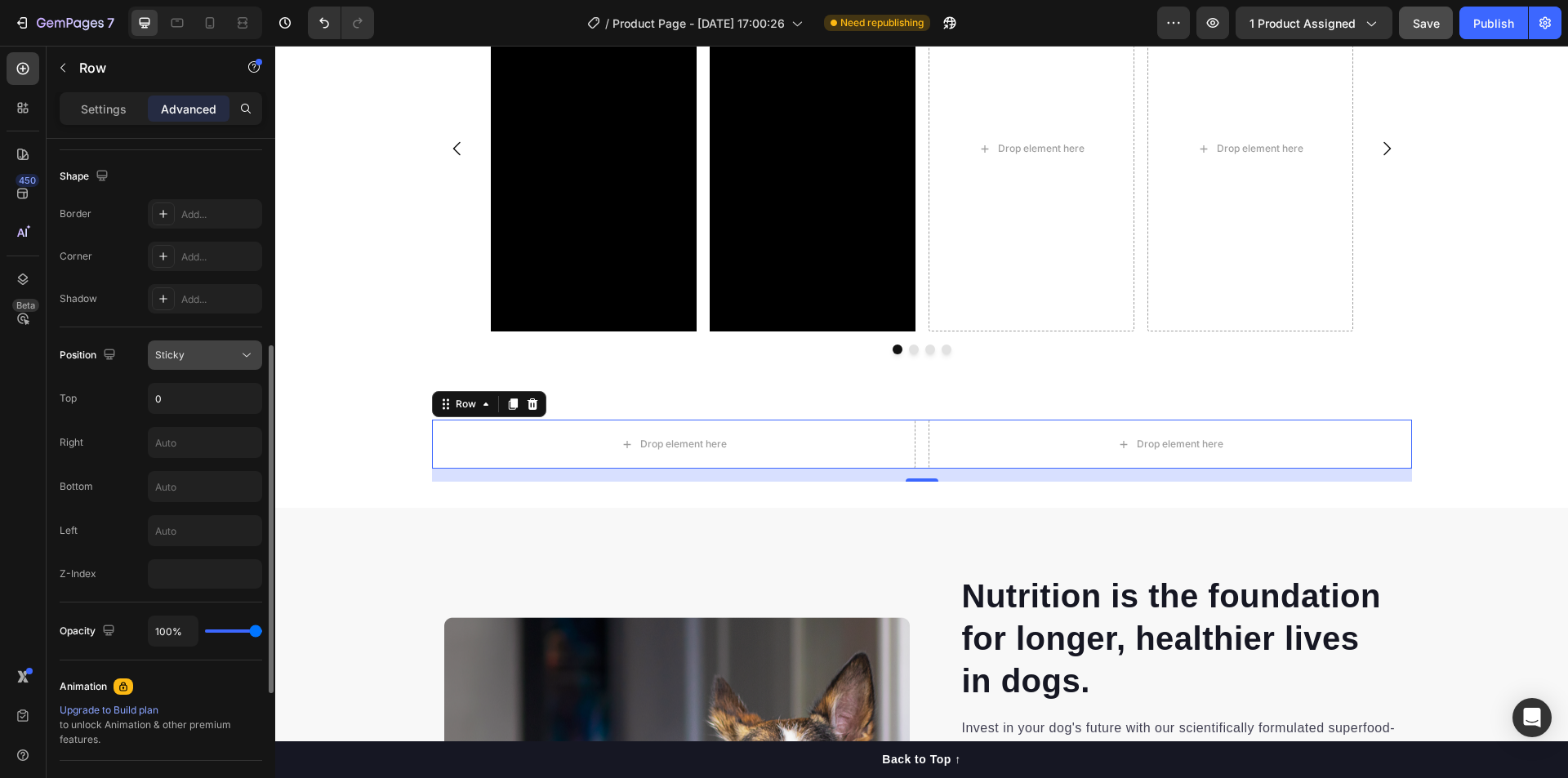
click at [213, 358] on div "Sticky" at bounding box center [197, 355] width 84 height 15
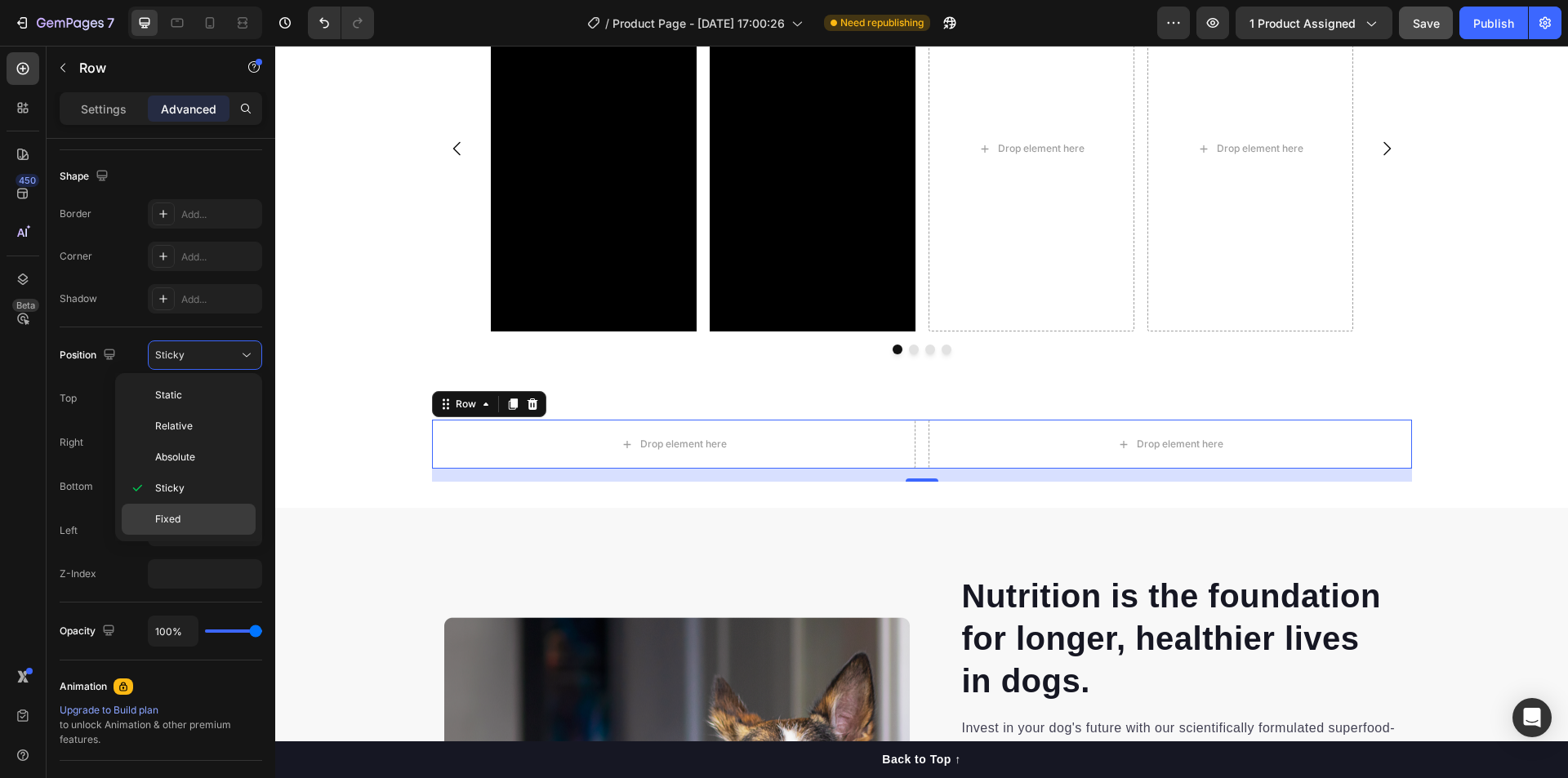
click at [181, 521] on p "Fixed" at bounding box center [202, 519] width 93 height 15
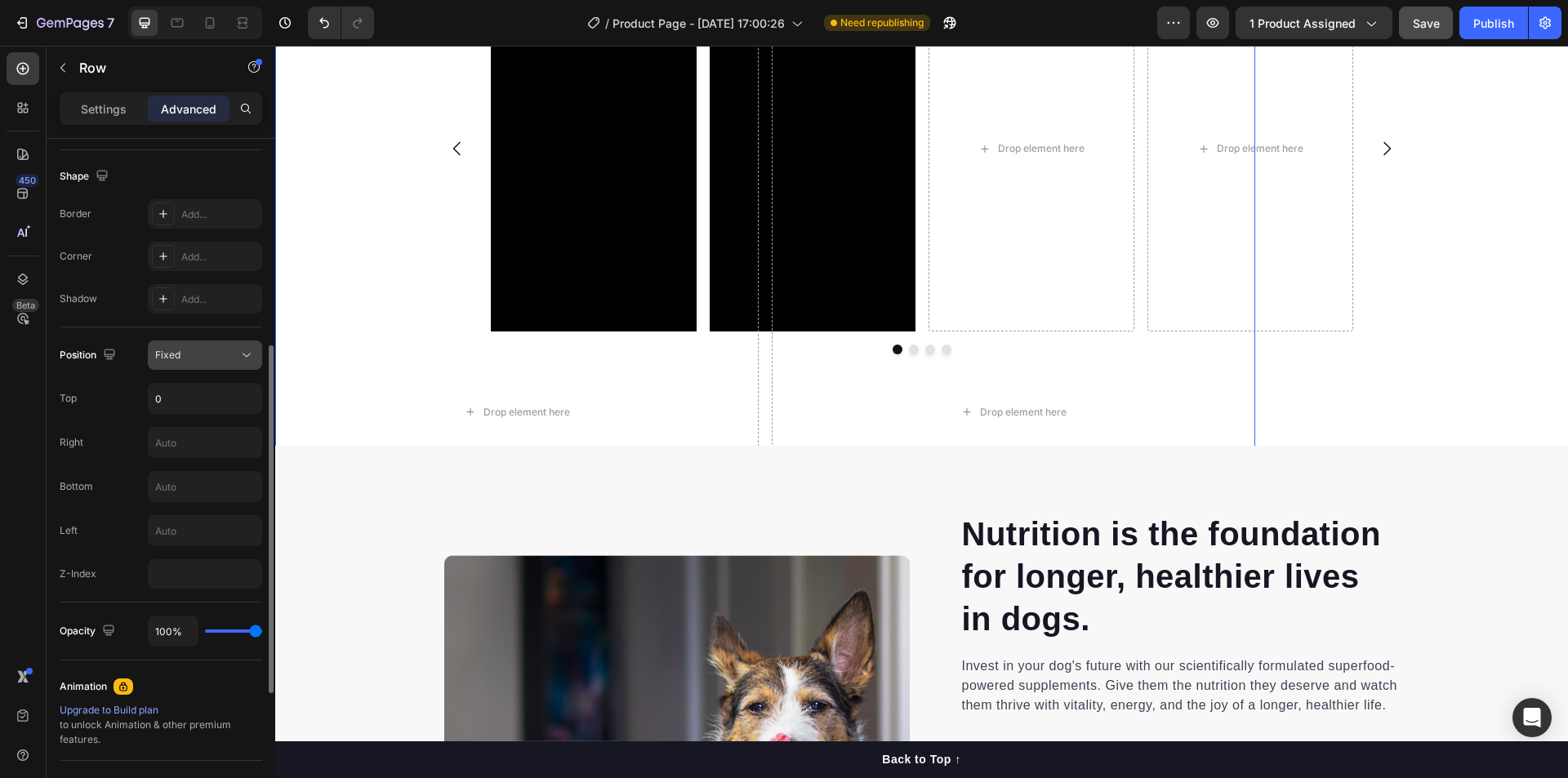
click at [210, 361] on div "Fixed" at bounding box center [197, 355] width 84 height 15
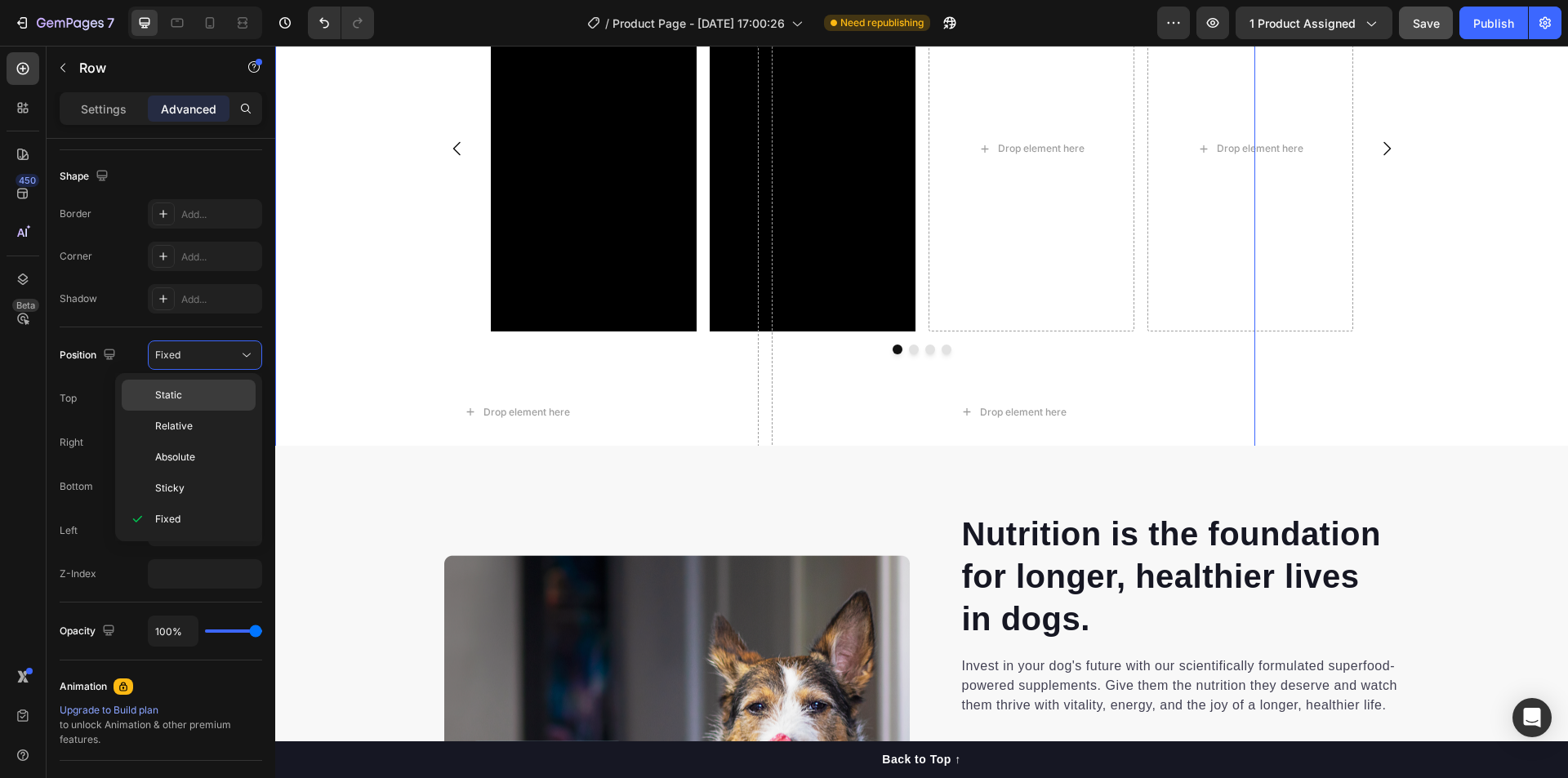
click at [195, 411] on div "Static" at bounding box center [188, 426] width 134 height 31
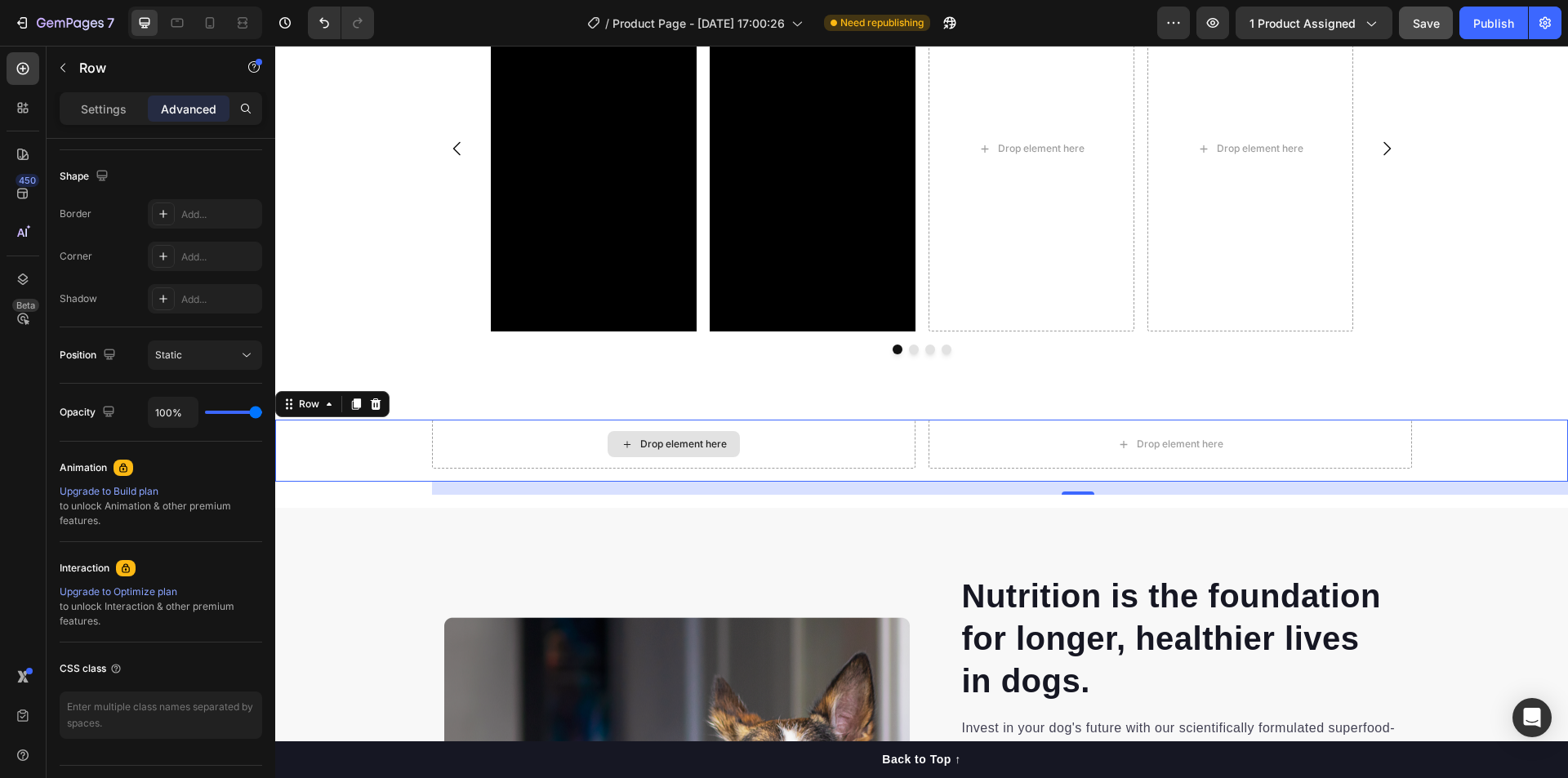
click at [503, 453] on div "Drop element here" at bounding box center [674, 444] width 484 height 49
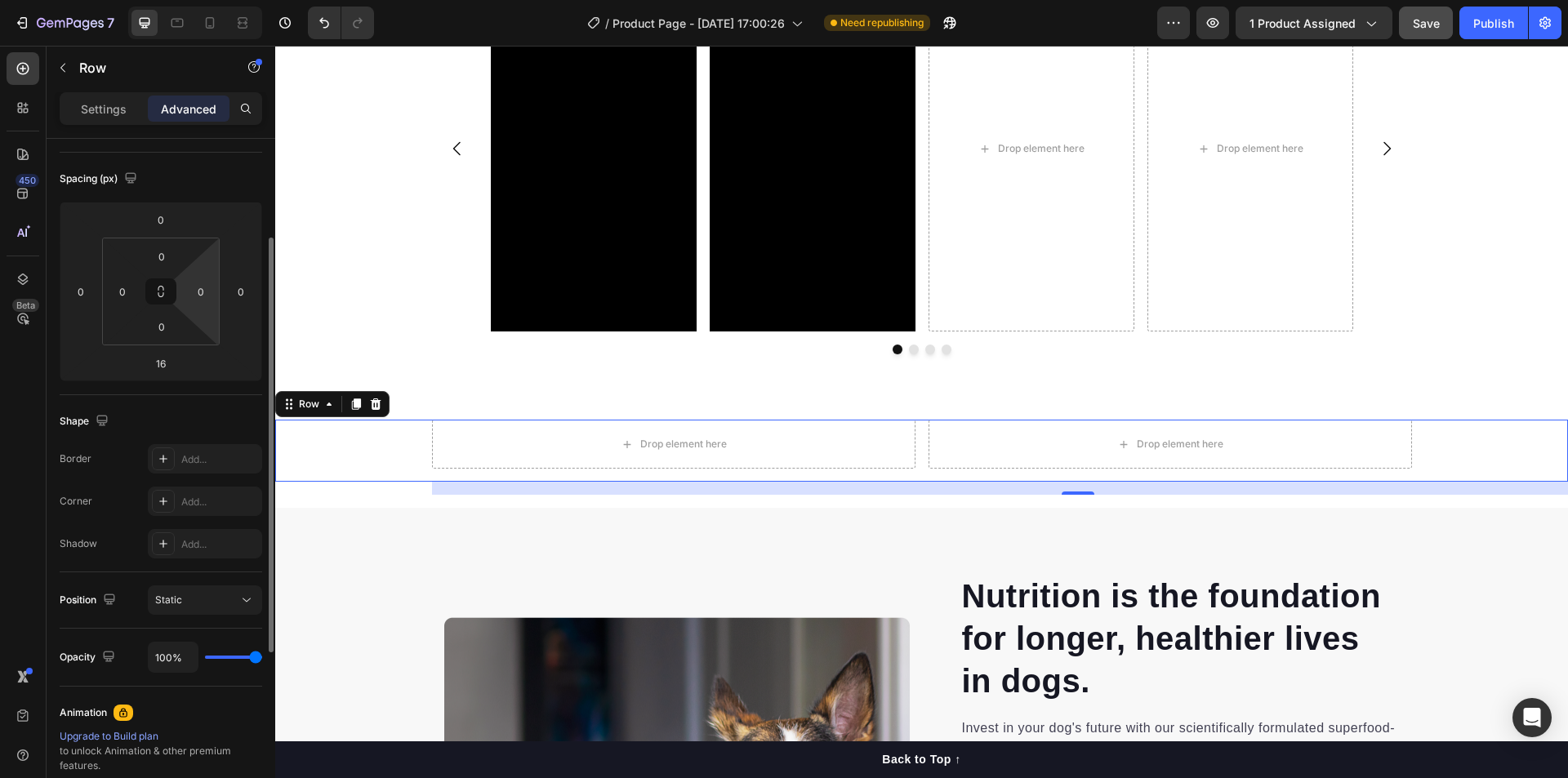
scroll to position [0, 0]
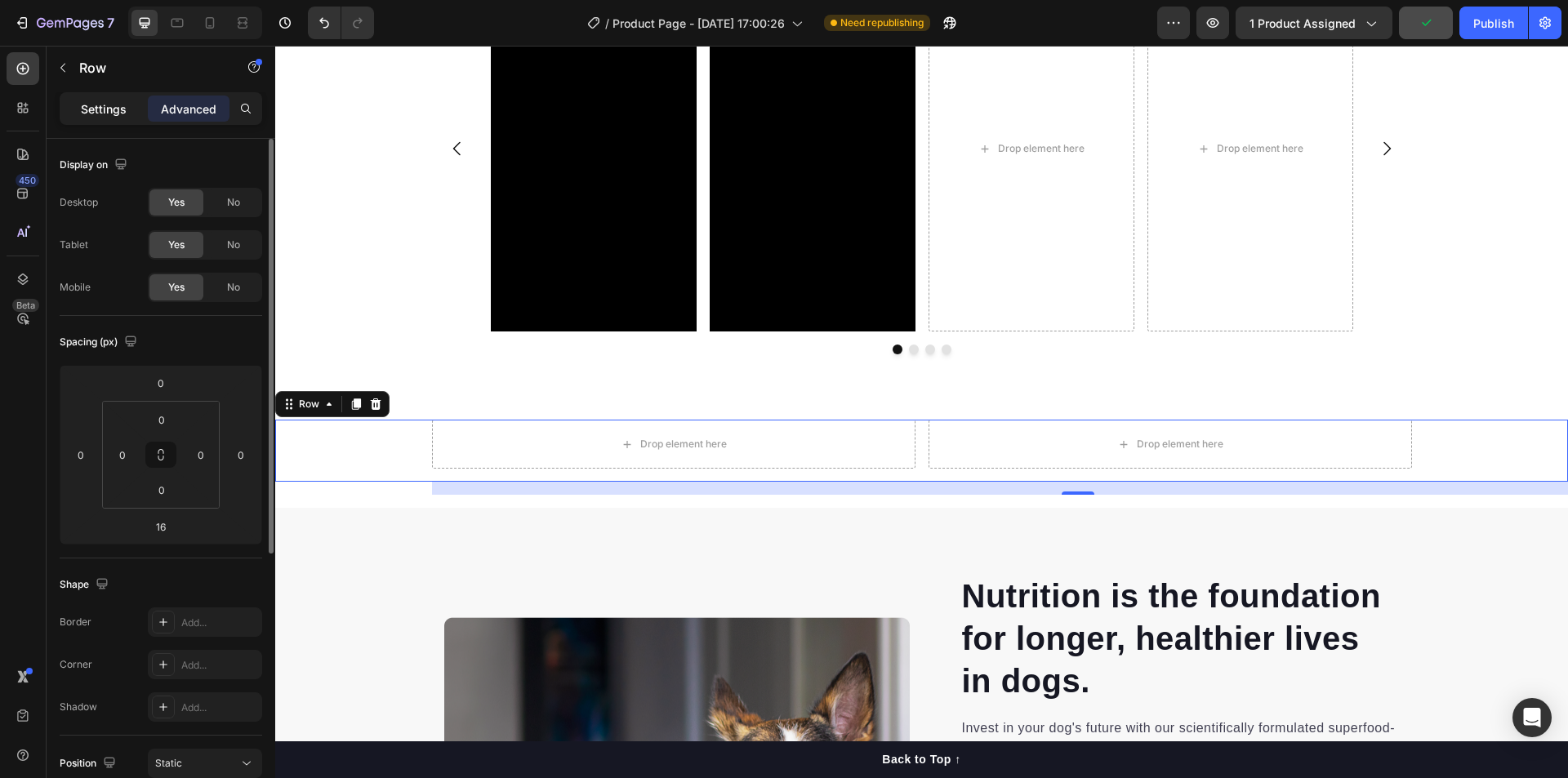
click at [105, 107] on p "Settings" at bounding box center [104, 108] width 45 height 17
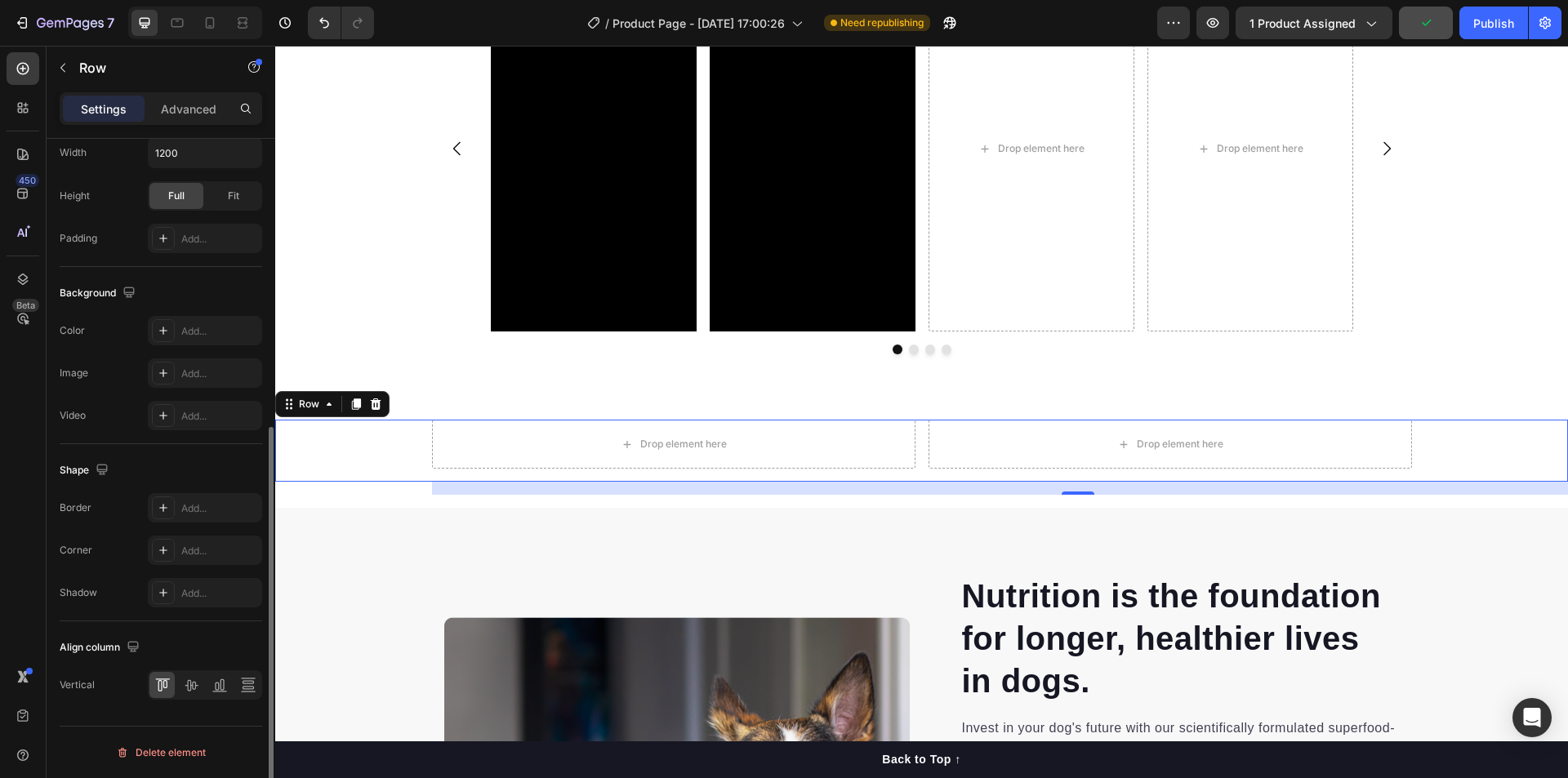
scroll to position [88, 0]
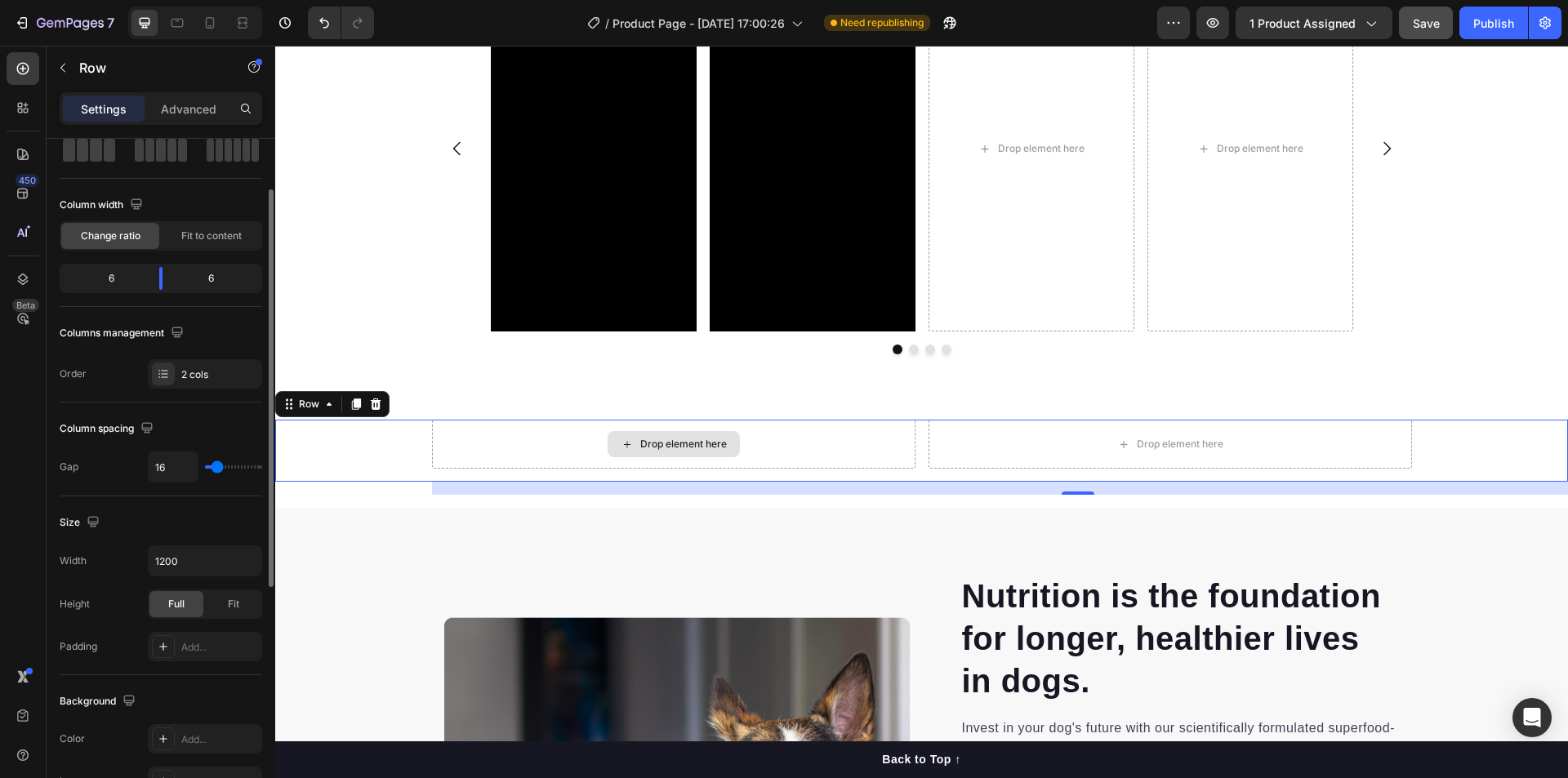
click at [644, 451] on div "Drop element here" at bounding box center [683, 444] width 86 height 13
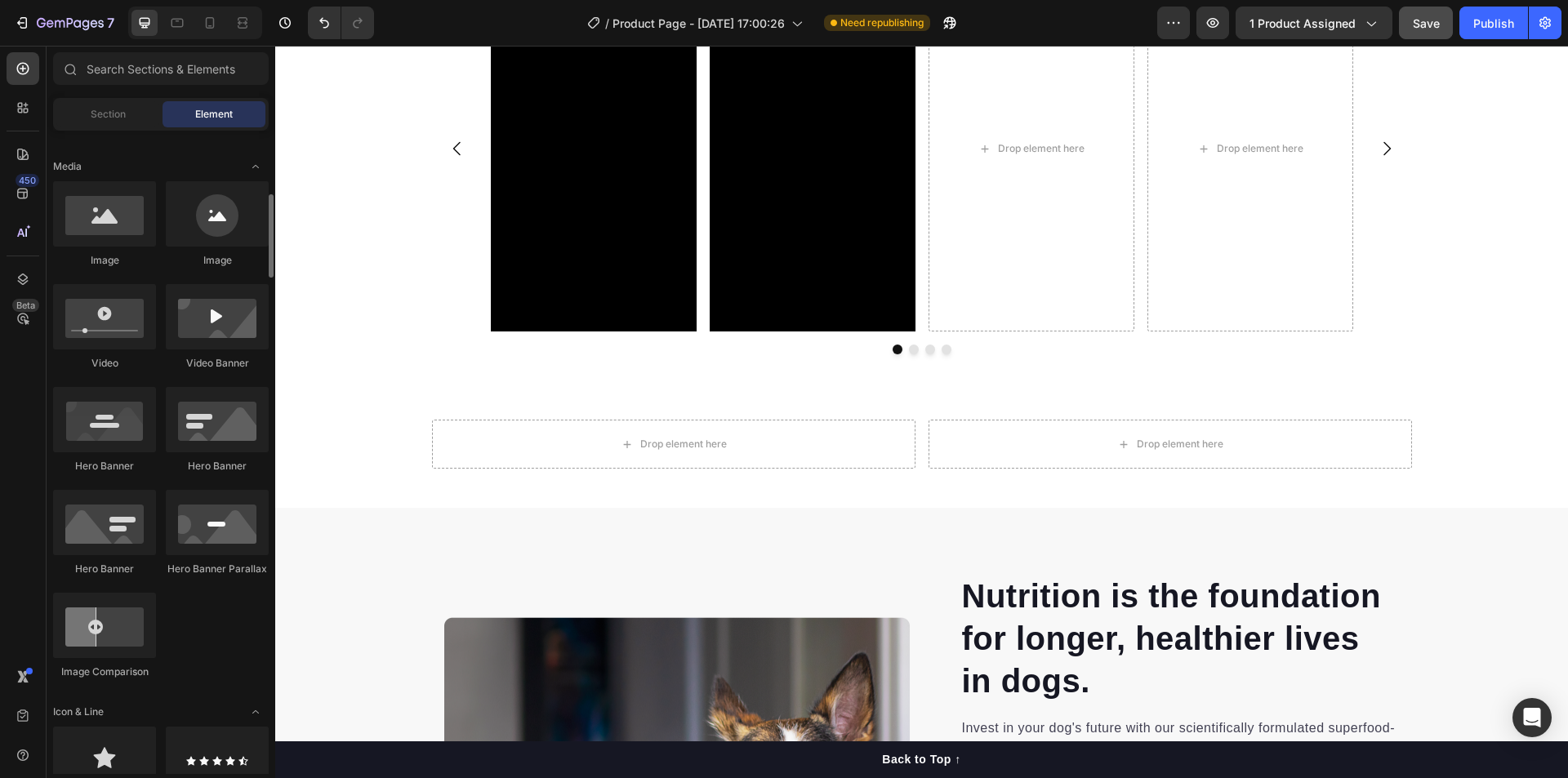
scroll to position [572, 0]
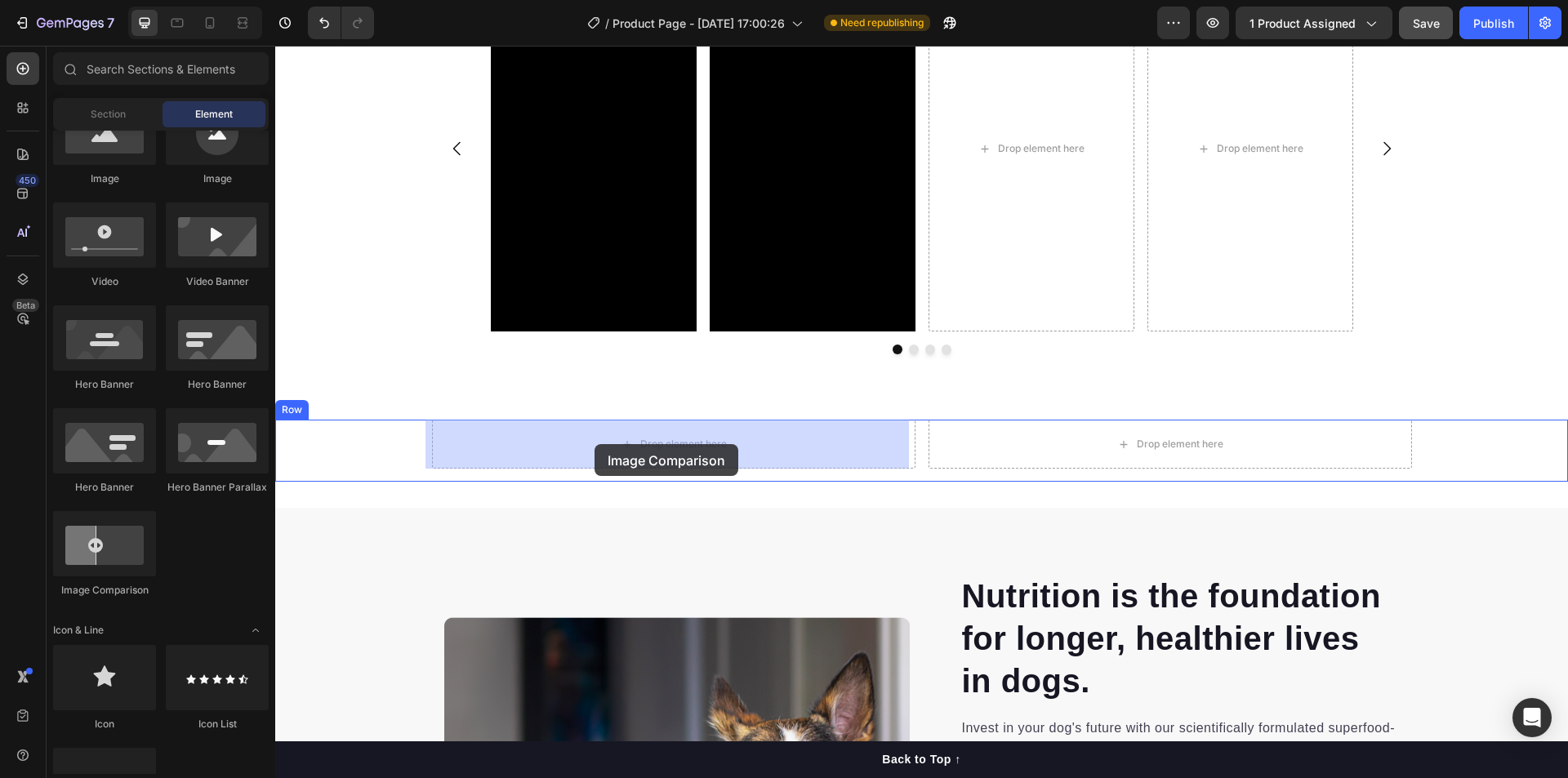
drag, startPoint x: 370, startPoint y: 590, endPoint x: 594, endPoint y: 445, distance: 266.8
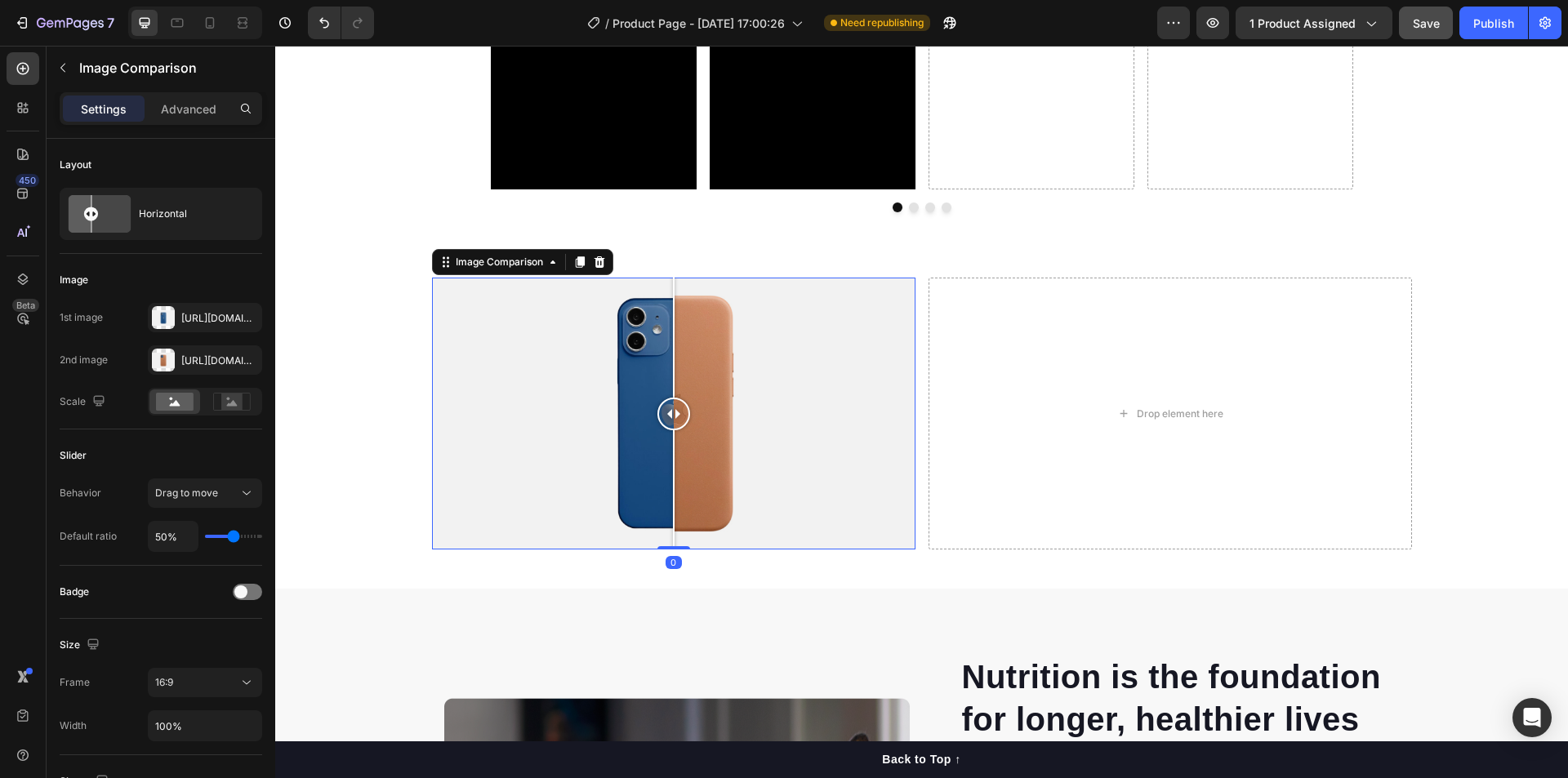
scroll to position [1224, 0]
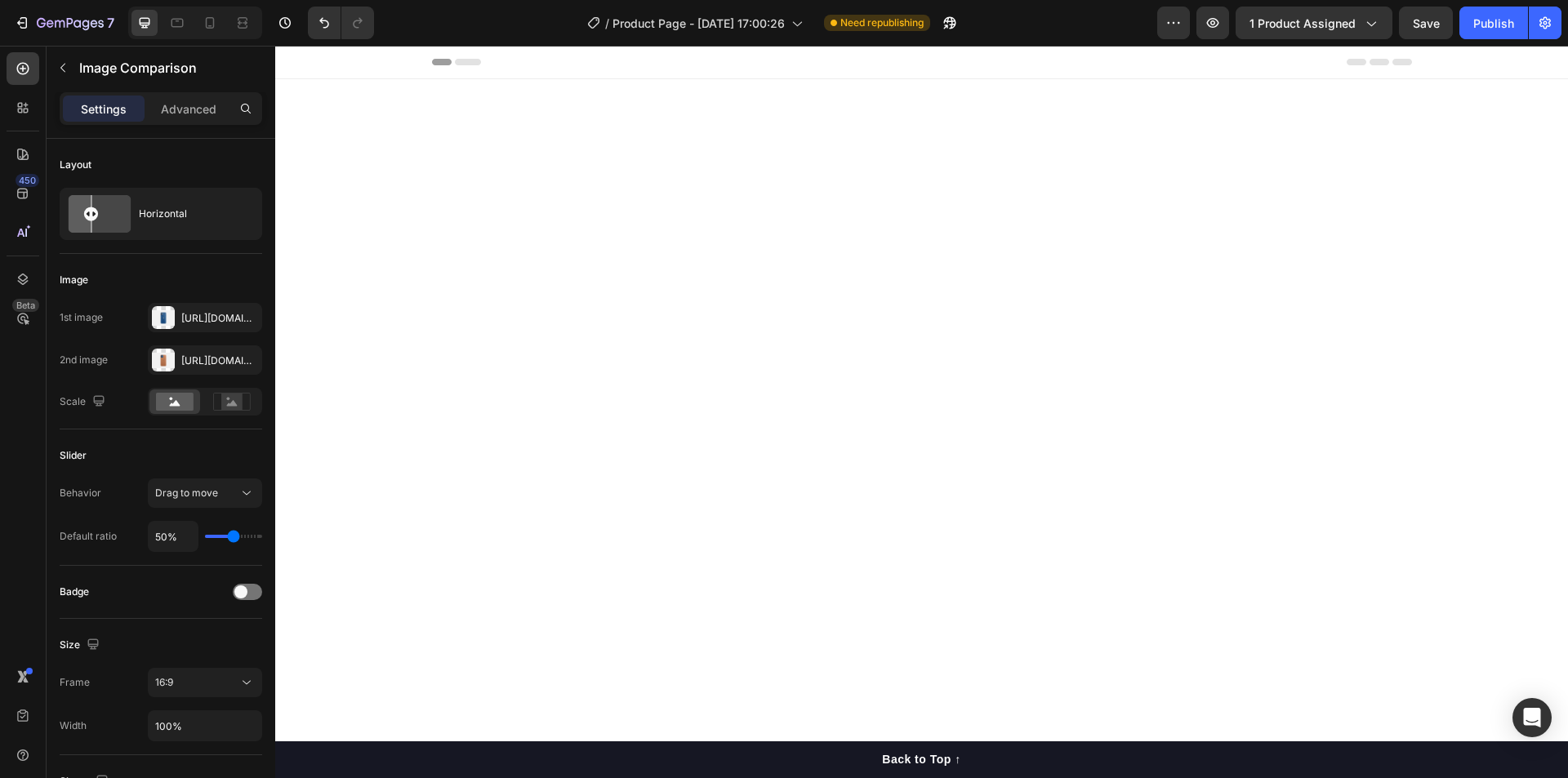
scroll to position [1224, 0]
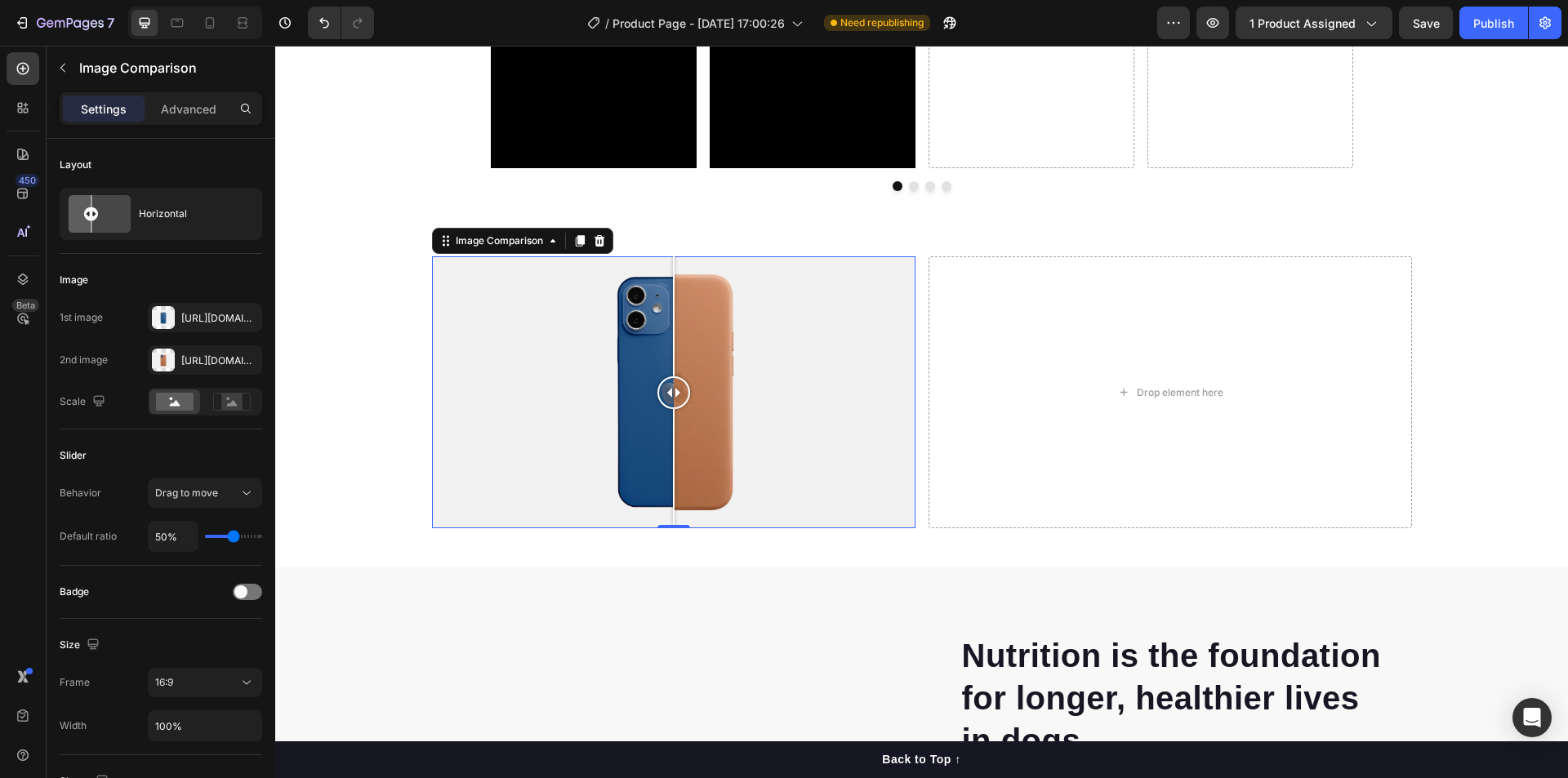
click at [671, 394] on div at bounding box center [674, 393] width 33 height 33
drag, startPoint x: 671, startPoint y: 394, endPoint x: 662, endPoint y: 396, distance: 9.2
click at [662, 396] on div at bounding box center [668, 393] width 33 height 33
click at [159, 312] on div at bounding box center [163, 317] width 23 height 23
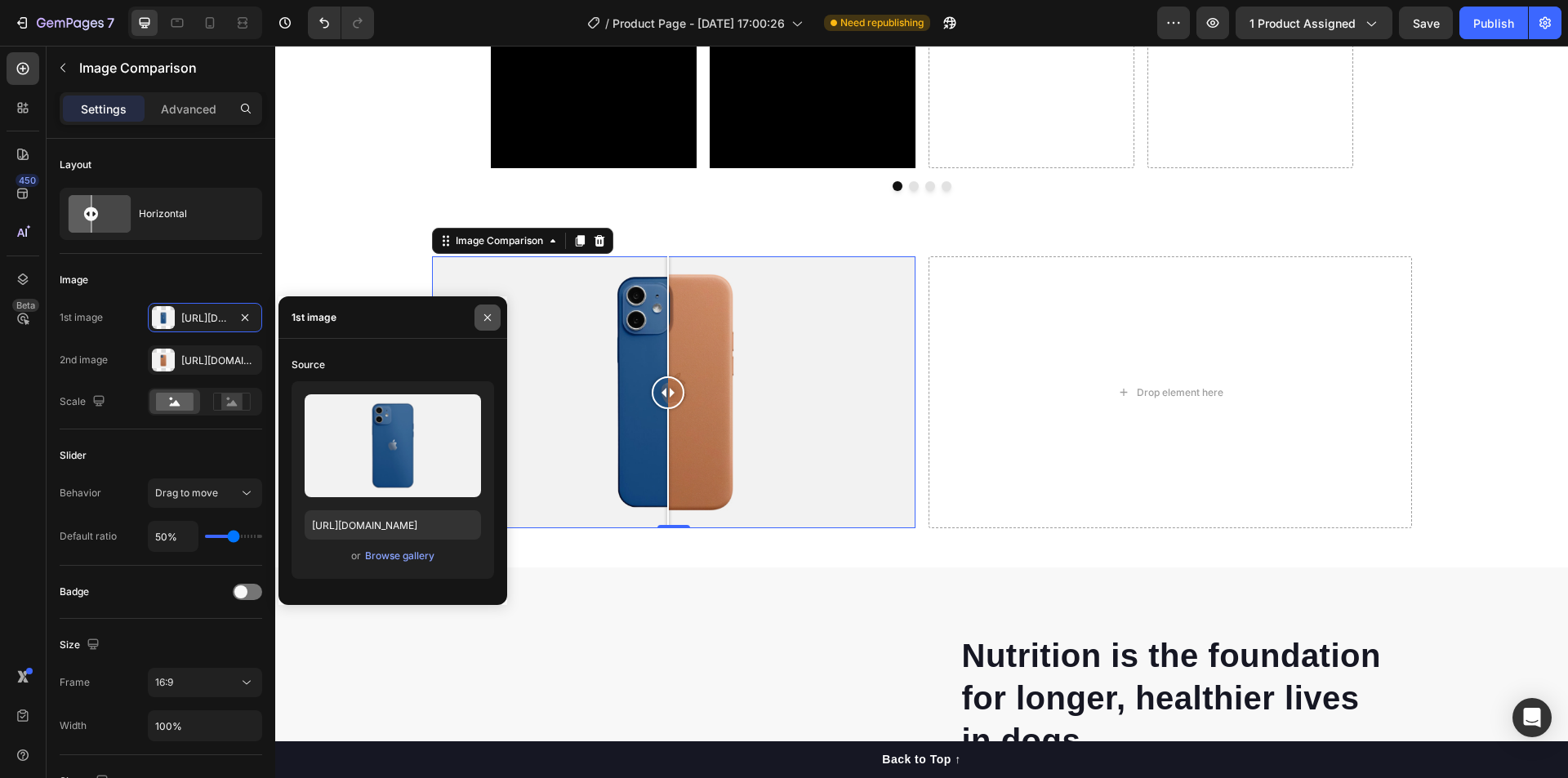
click at [485, 317] on icon "button" at bounding box center [487, 317] width 13 height 13
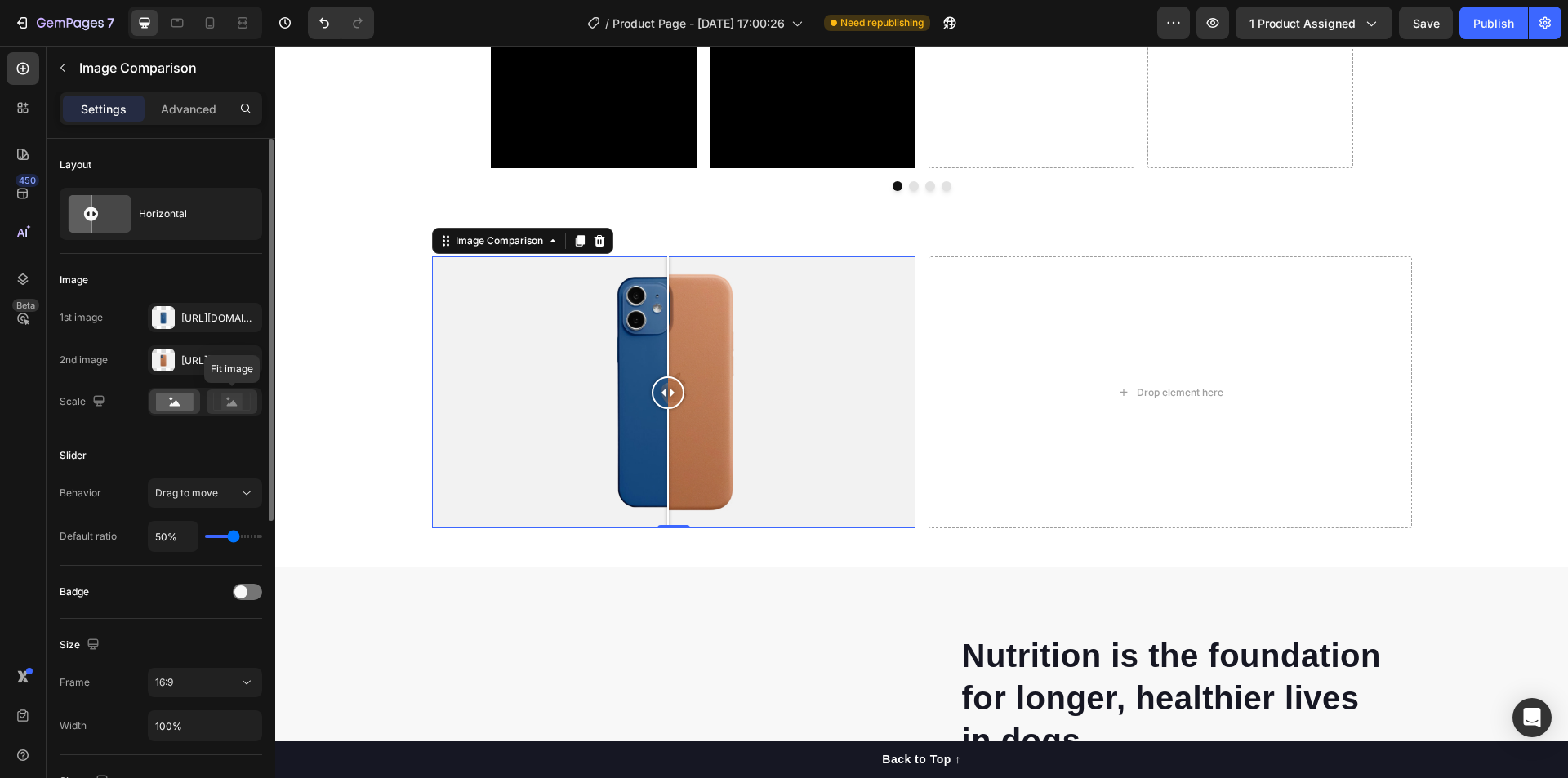
click at [238, 400] on rect at bounding box center [231, 402] width 21 height 16
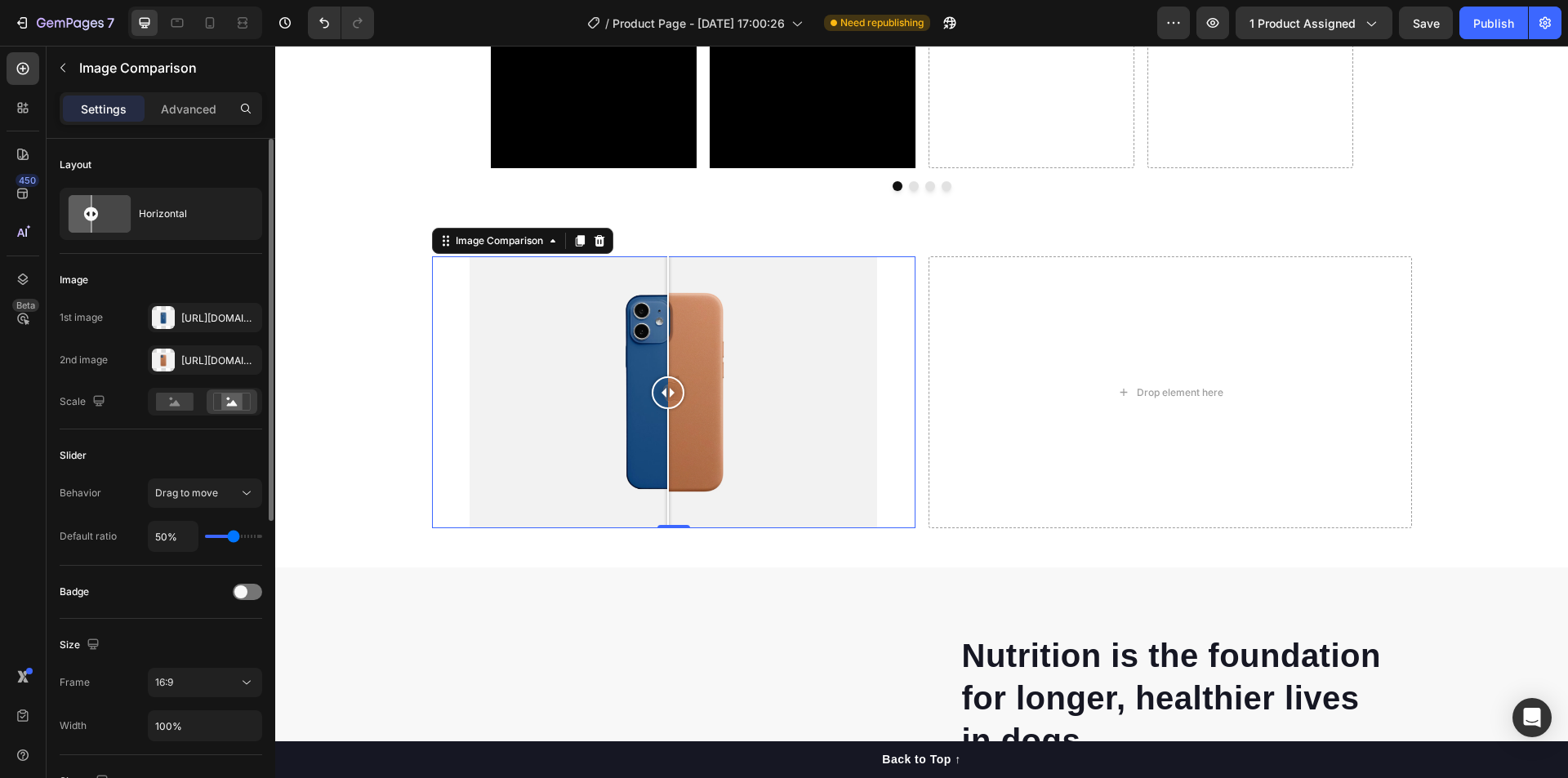
click at [147, 400] on div "Scale" at bounding box center [161, 402] width 203 height 28
click at [166, 395] on rect at bounding box center [175, 402] width 37 height 18
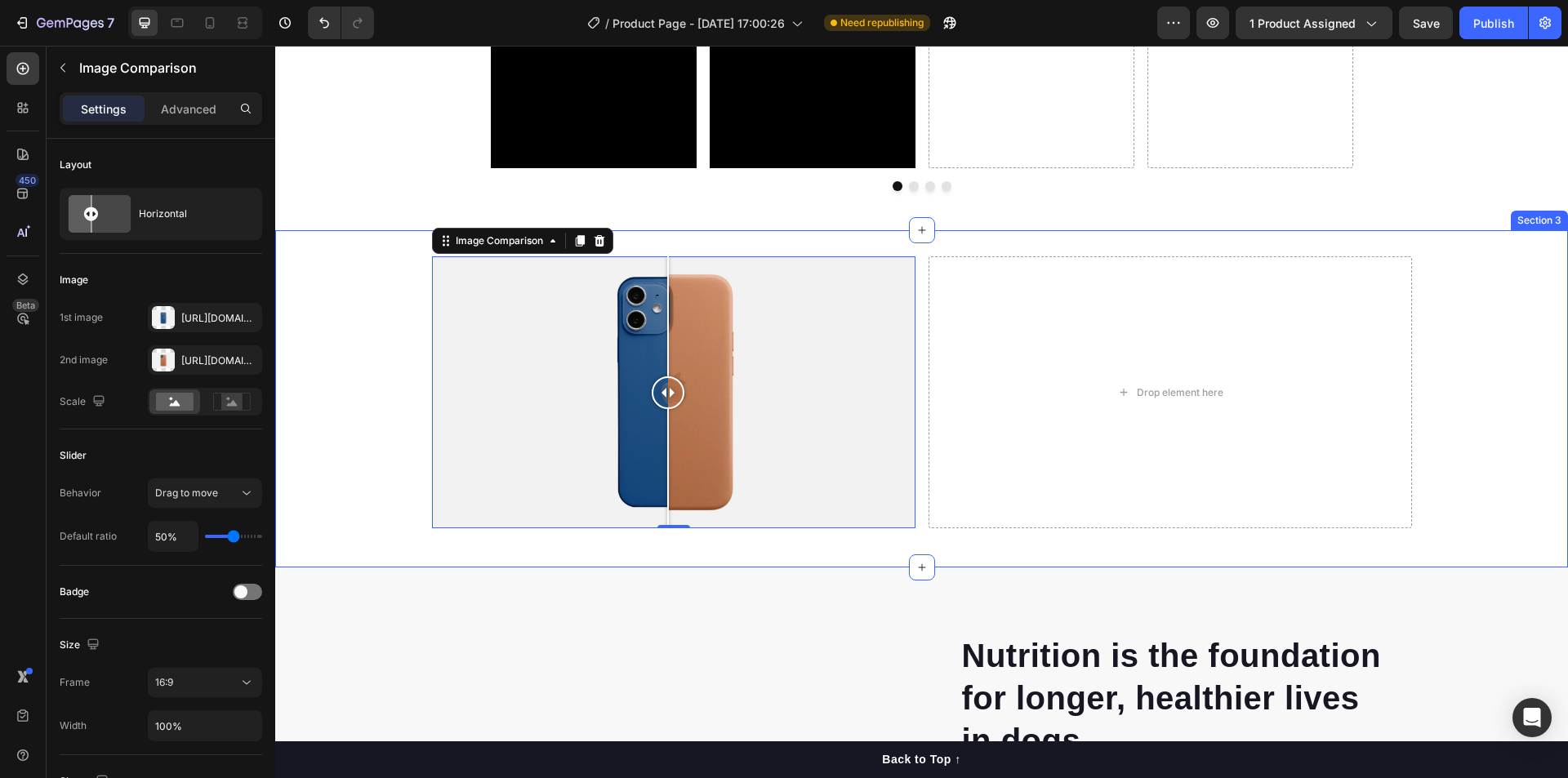
click at [339, 438] on div "Image Comparison 0 Drop element here Row" at bounding box center [922, 399] width 1293 height 285
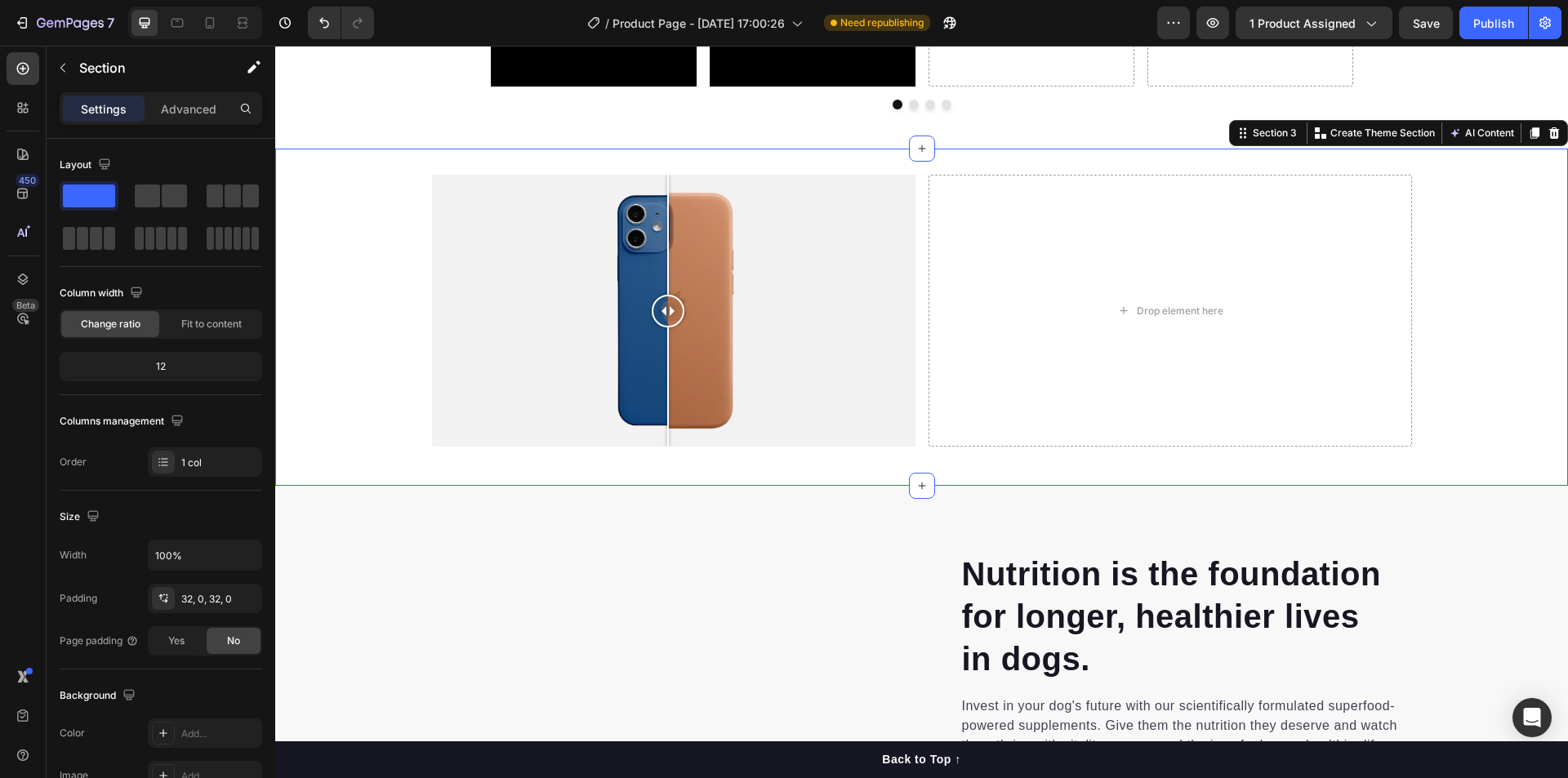
scroll to position [1388, 0]
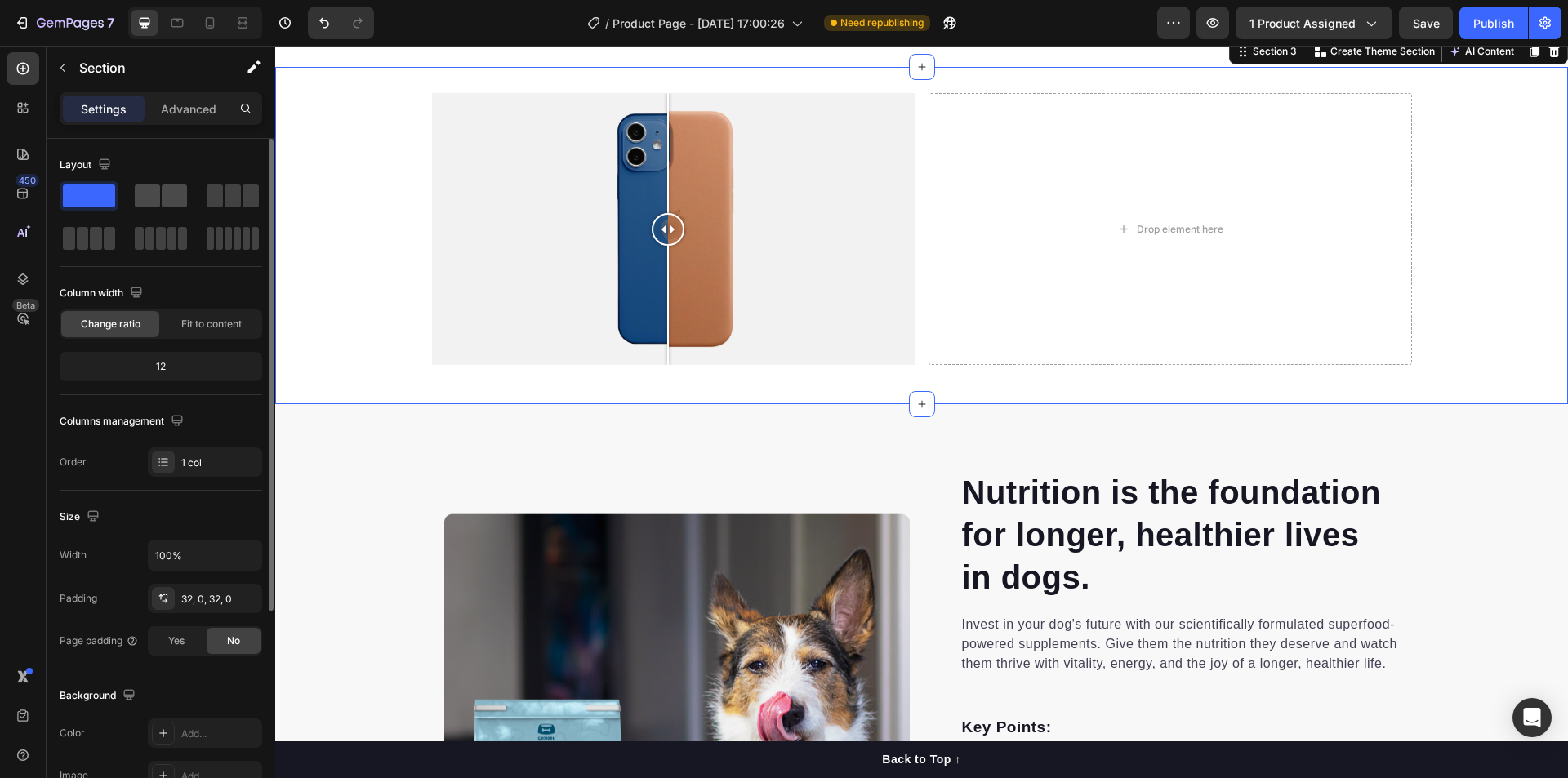
click at [165, 196] on span at bounding box center [175, 195] width 25 height 23
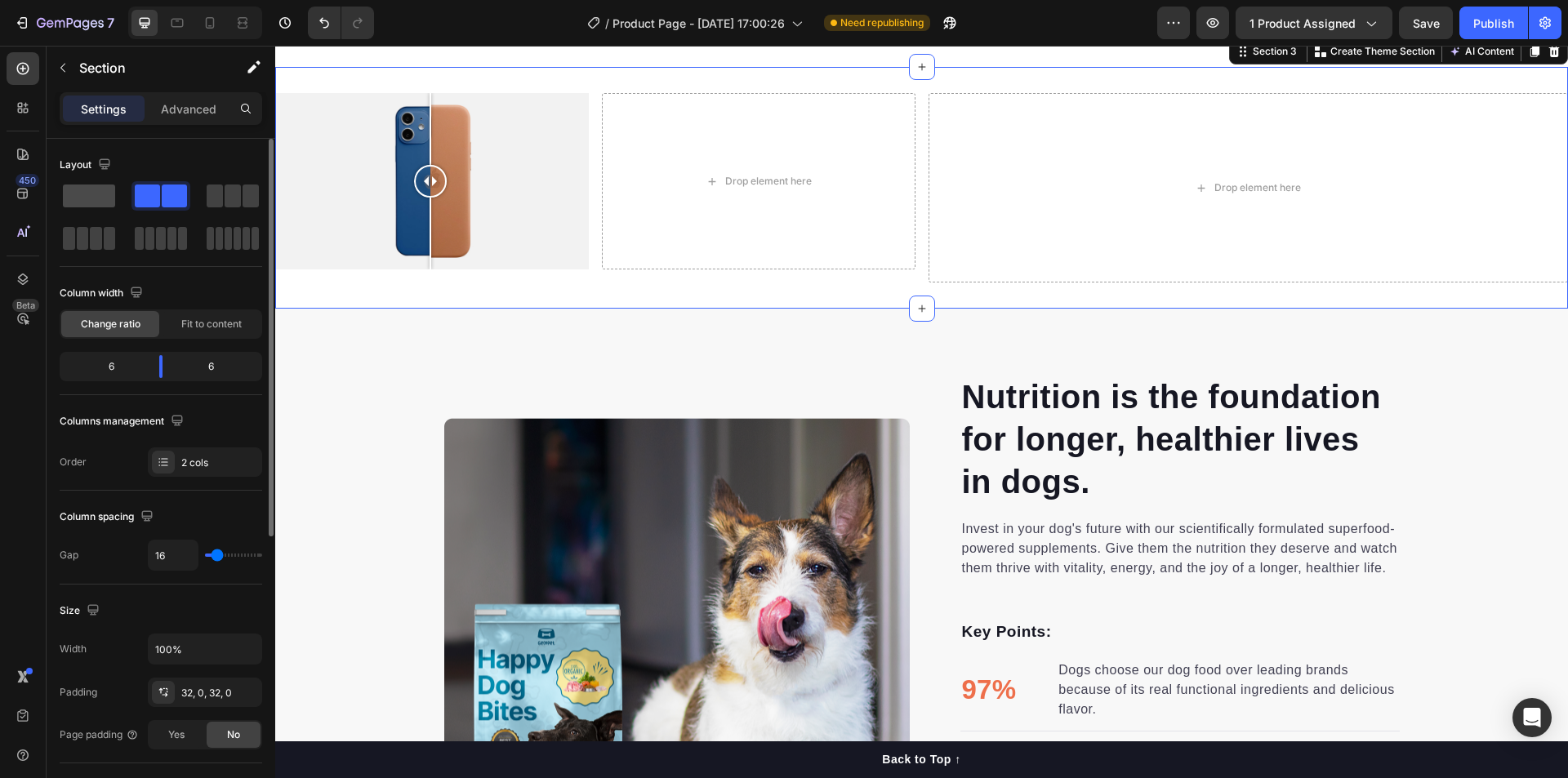
click at [80, 199] on span at bounding box center [88, 195] width 52 height 23
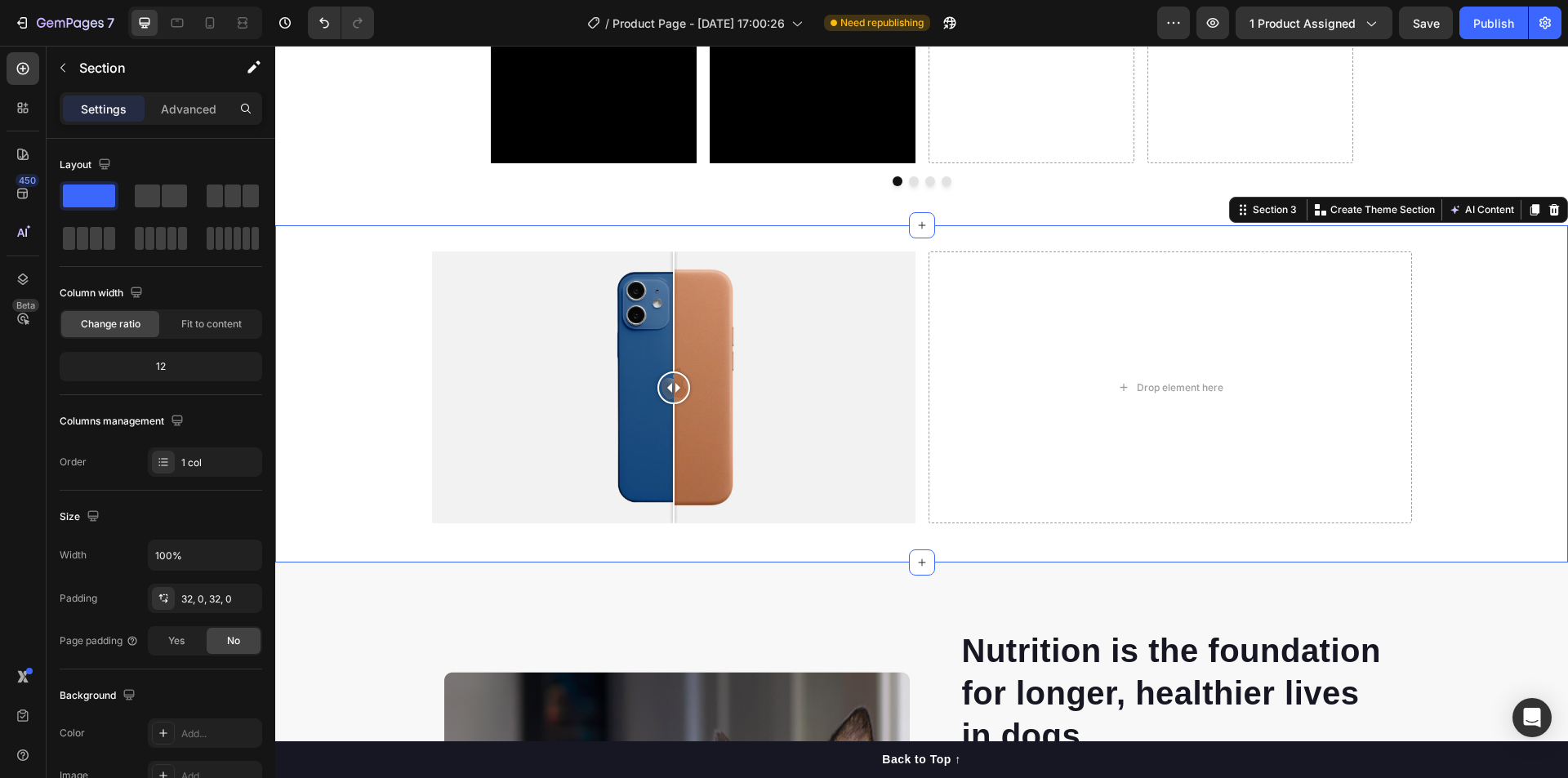
scroll to position [1224, 0]
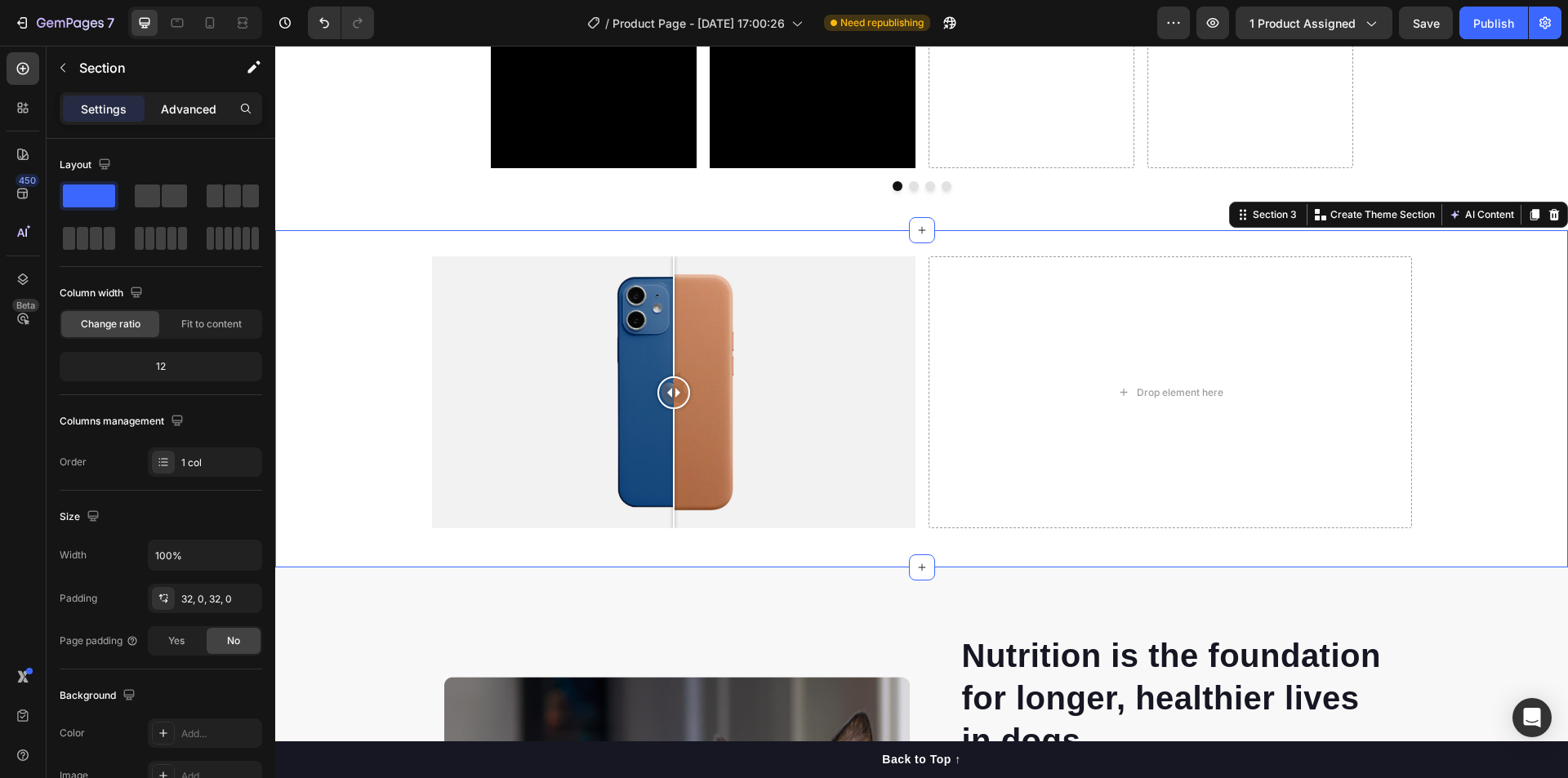
click at [182, 115] on p "Advanced" at bounding box center [188, 108] width 55 height 17
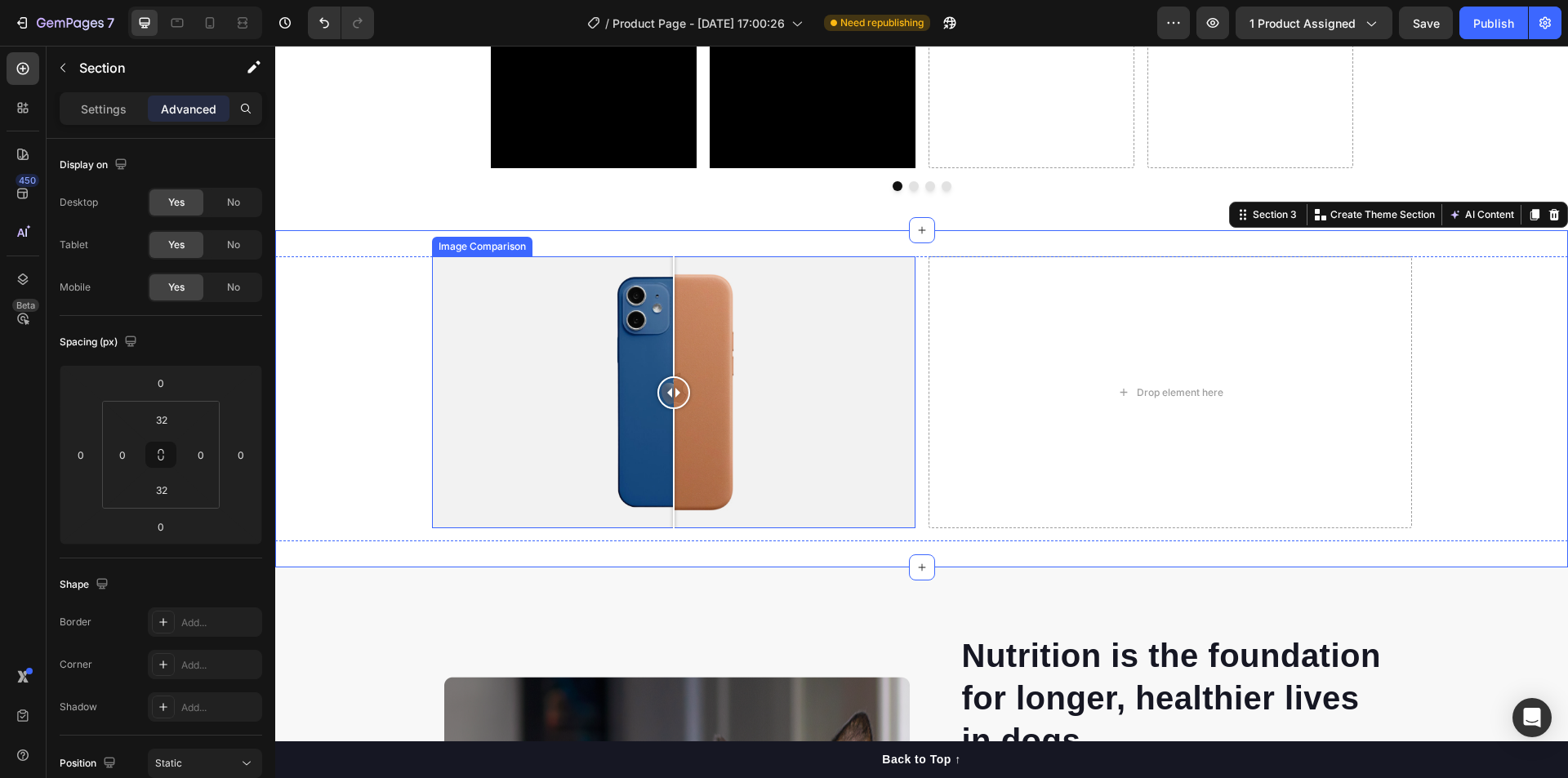
click at [485, 404] on div at bounding box center [674, 392] width 484 height 272
click at [630, 410] on div at bounding box center [674, 392] width 484 height 272
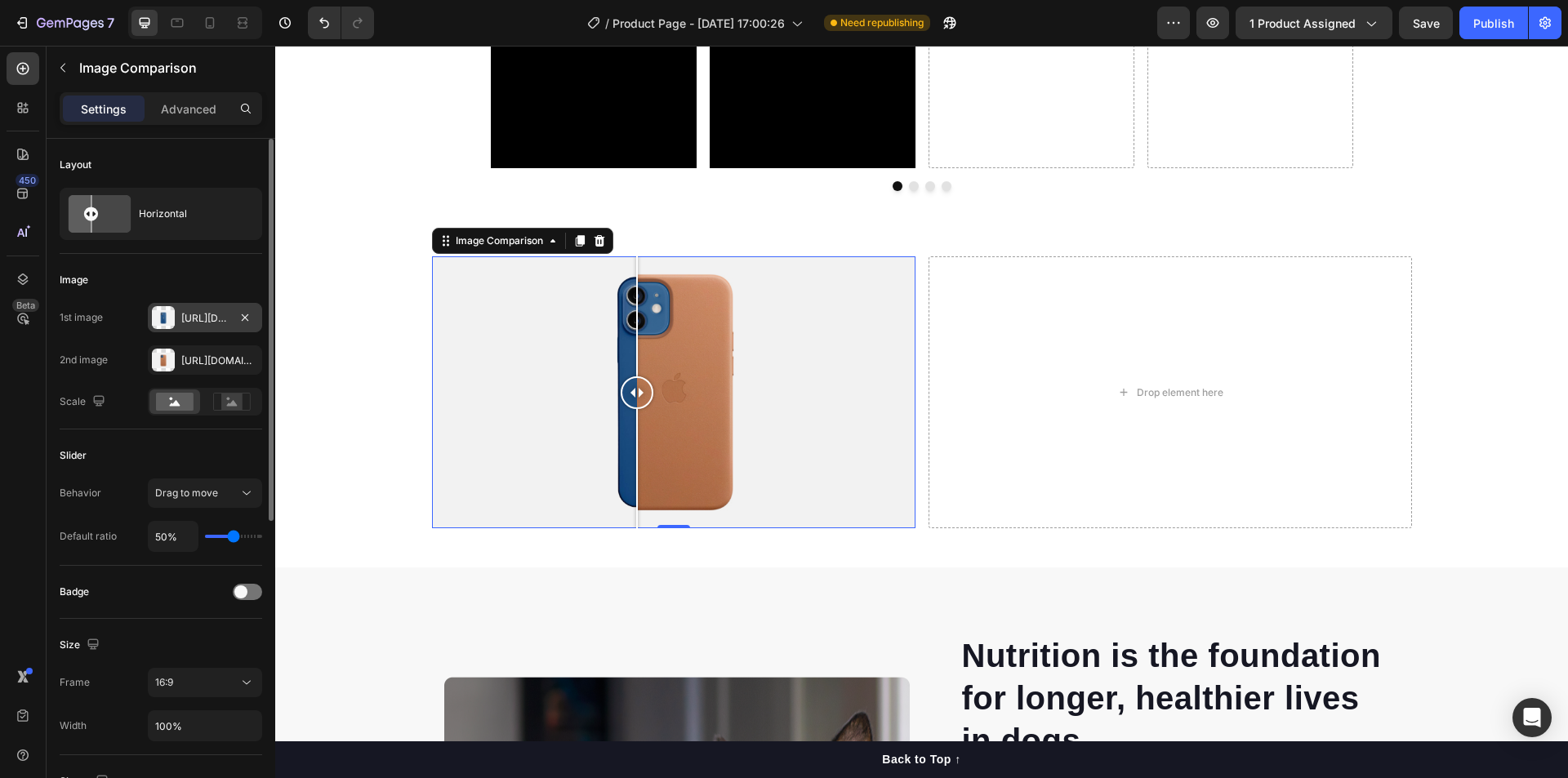
click at [170, 316] on div at bounding box center [163, 317] width 23 height 23
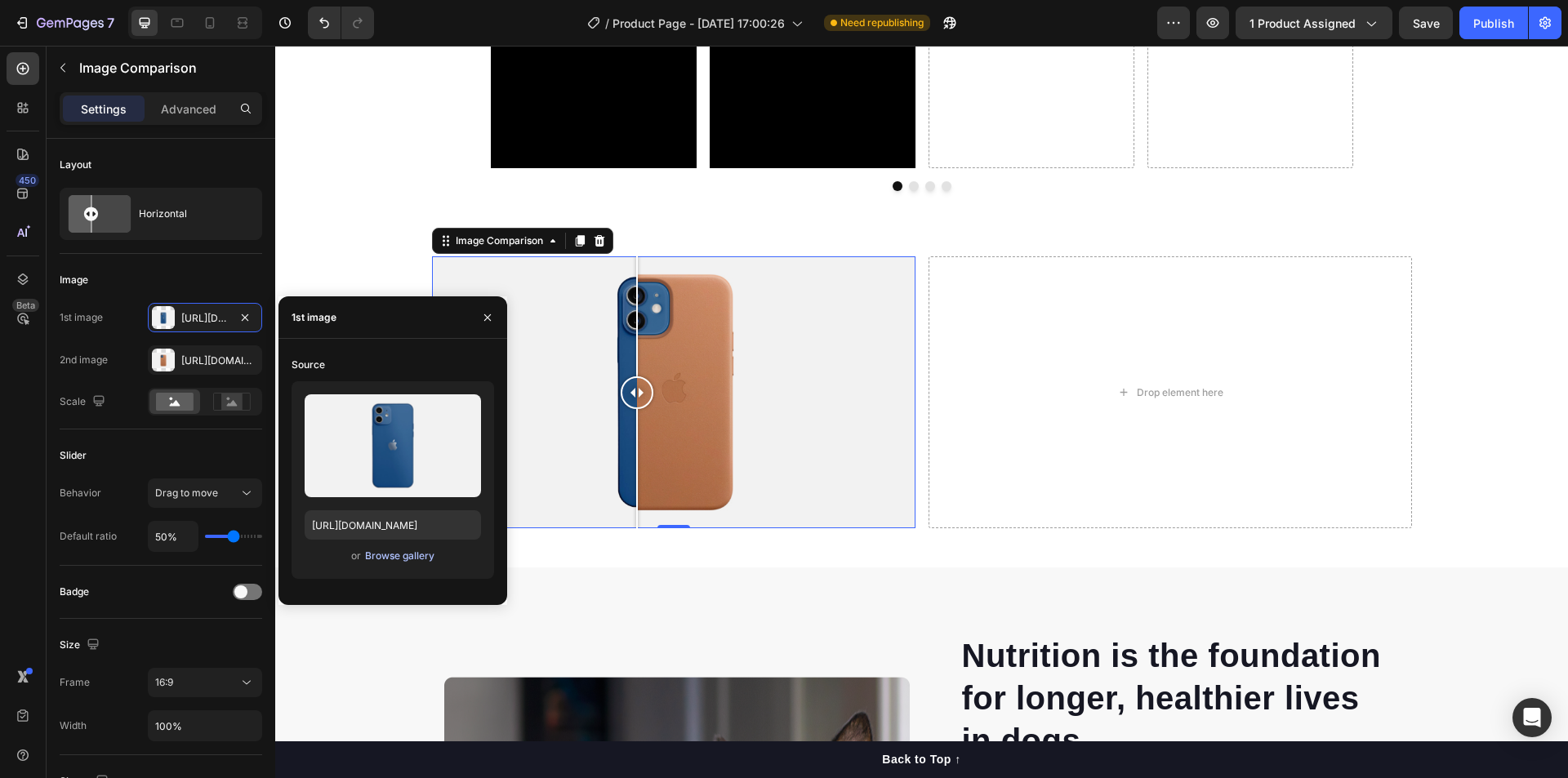
click at [392, 554] on div "Browse gallery" at bounding box center [400, 556] width 69 height 15
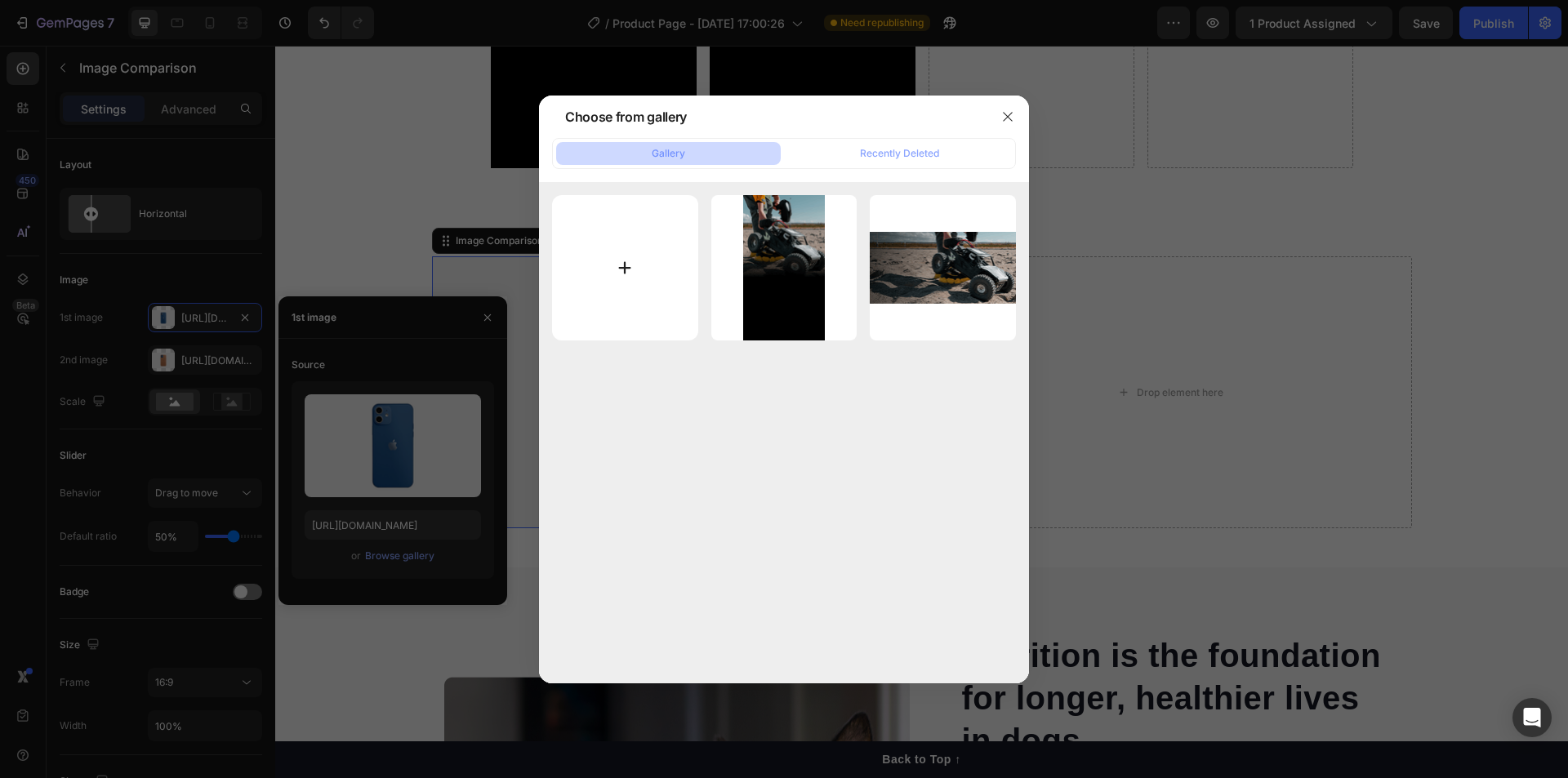
click at [623, 259] on input "file" at bounding box center [624, 268] width 146 height 146
type input "C:\fakepath\ChatGPT Image Aug 28, 2025, 05_24_34 PM.png"
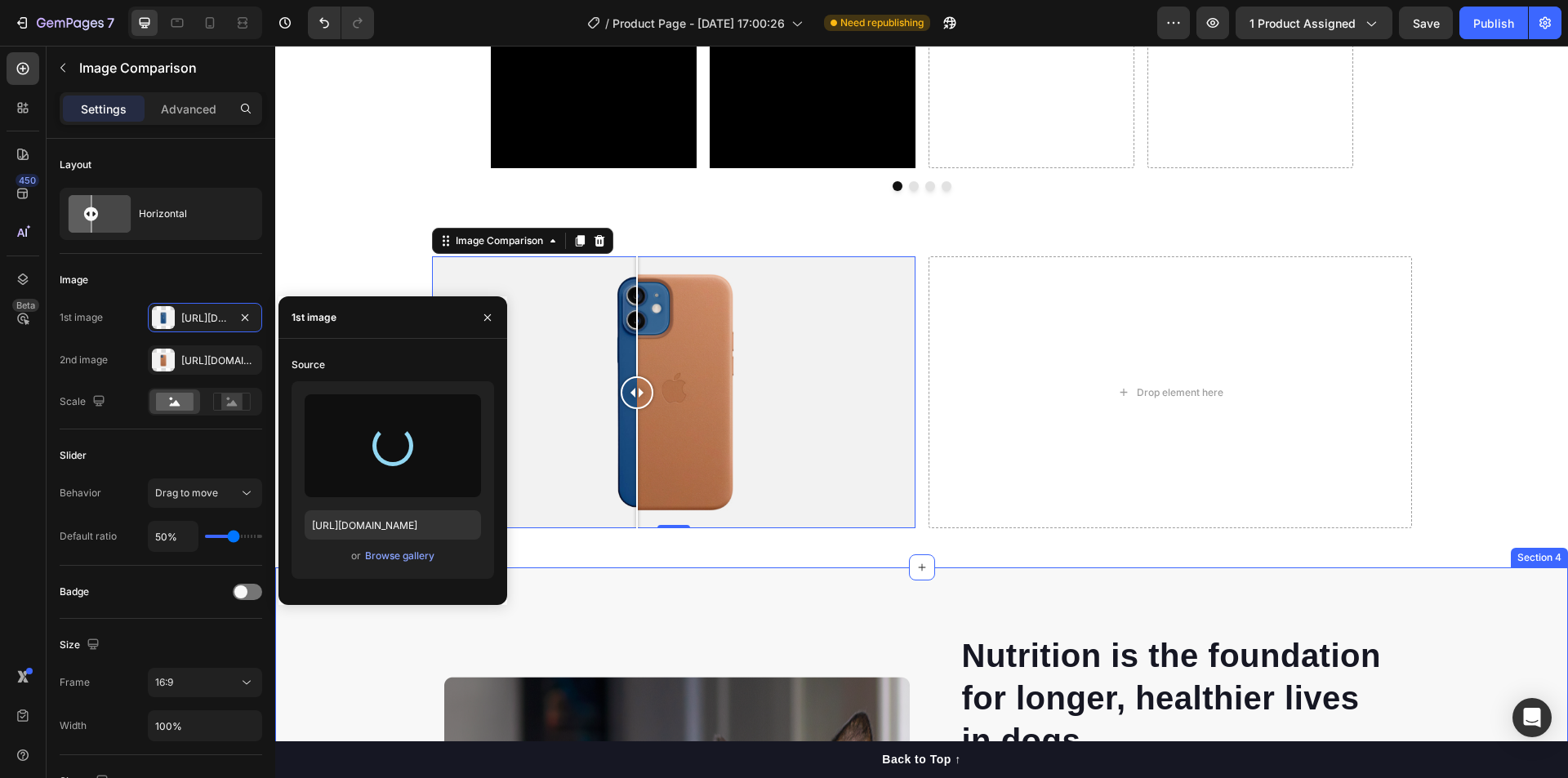
type input "https://cdn.shopify.com/s/files/1/0756/1422/4613/files/gempages_581533474322645…"
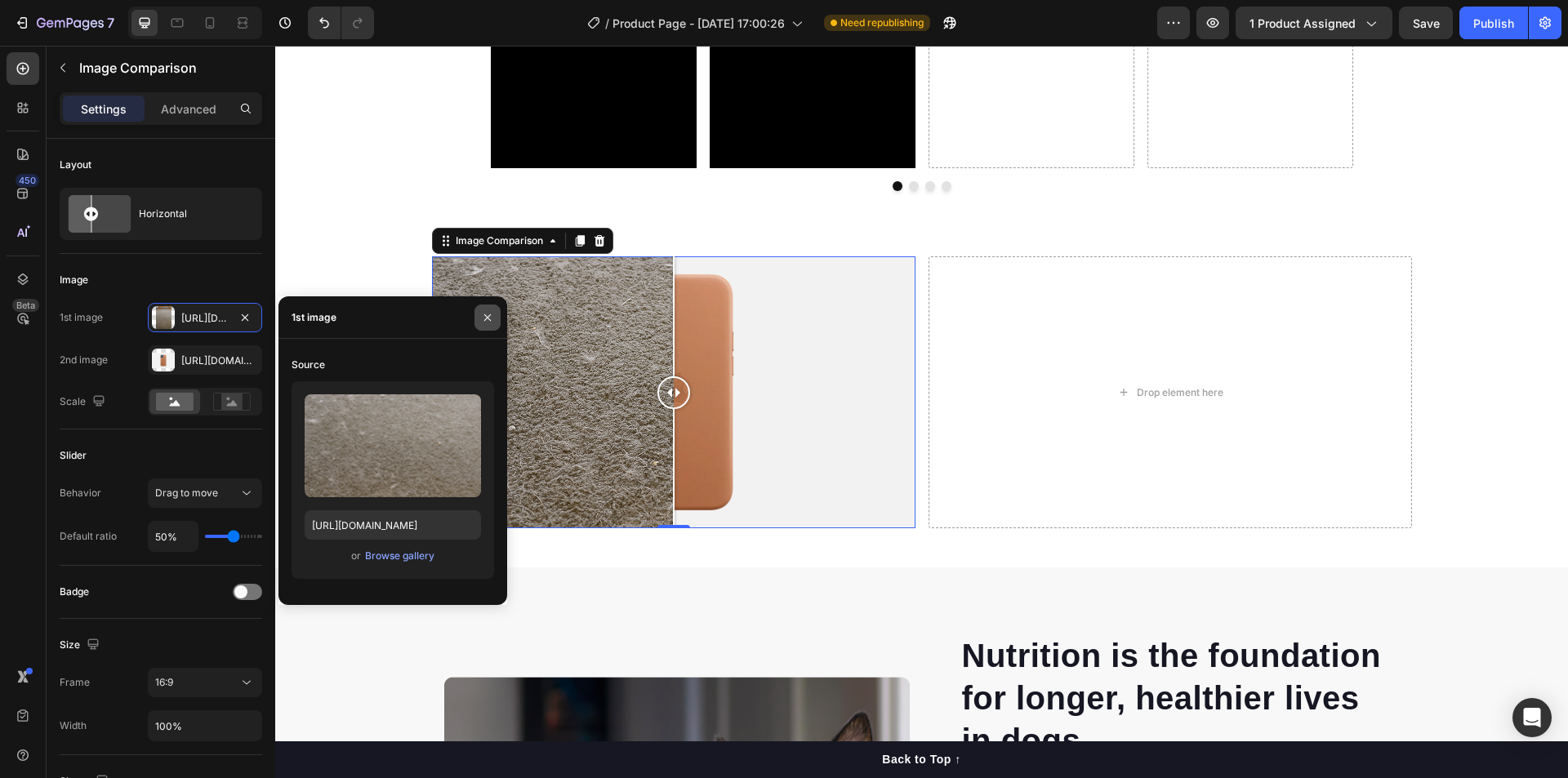
click at [485, 320] on icon "button" at bounding box center [487, 317] width 13 height 13
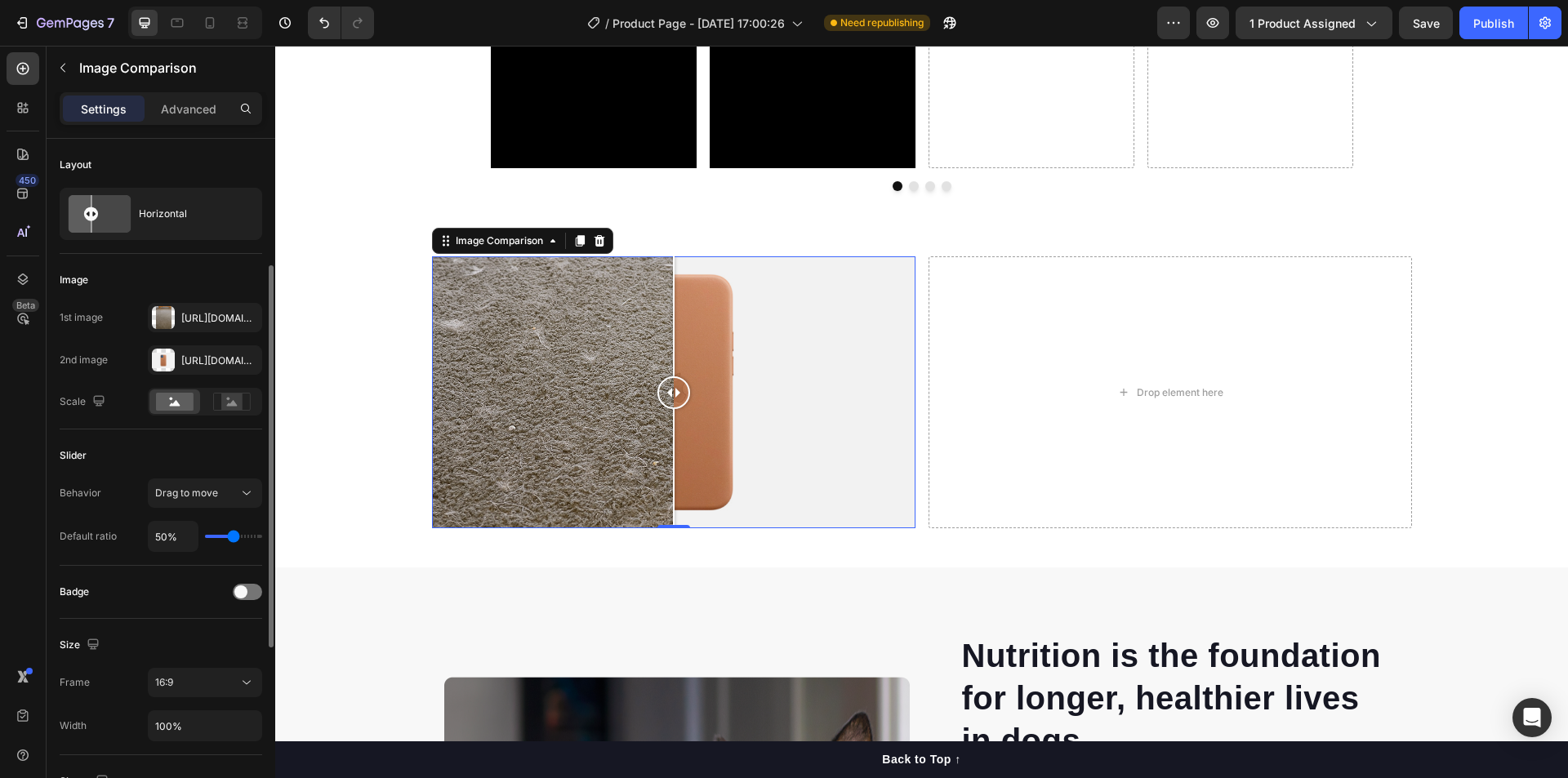
scroll to position [164, 0]
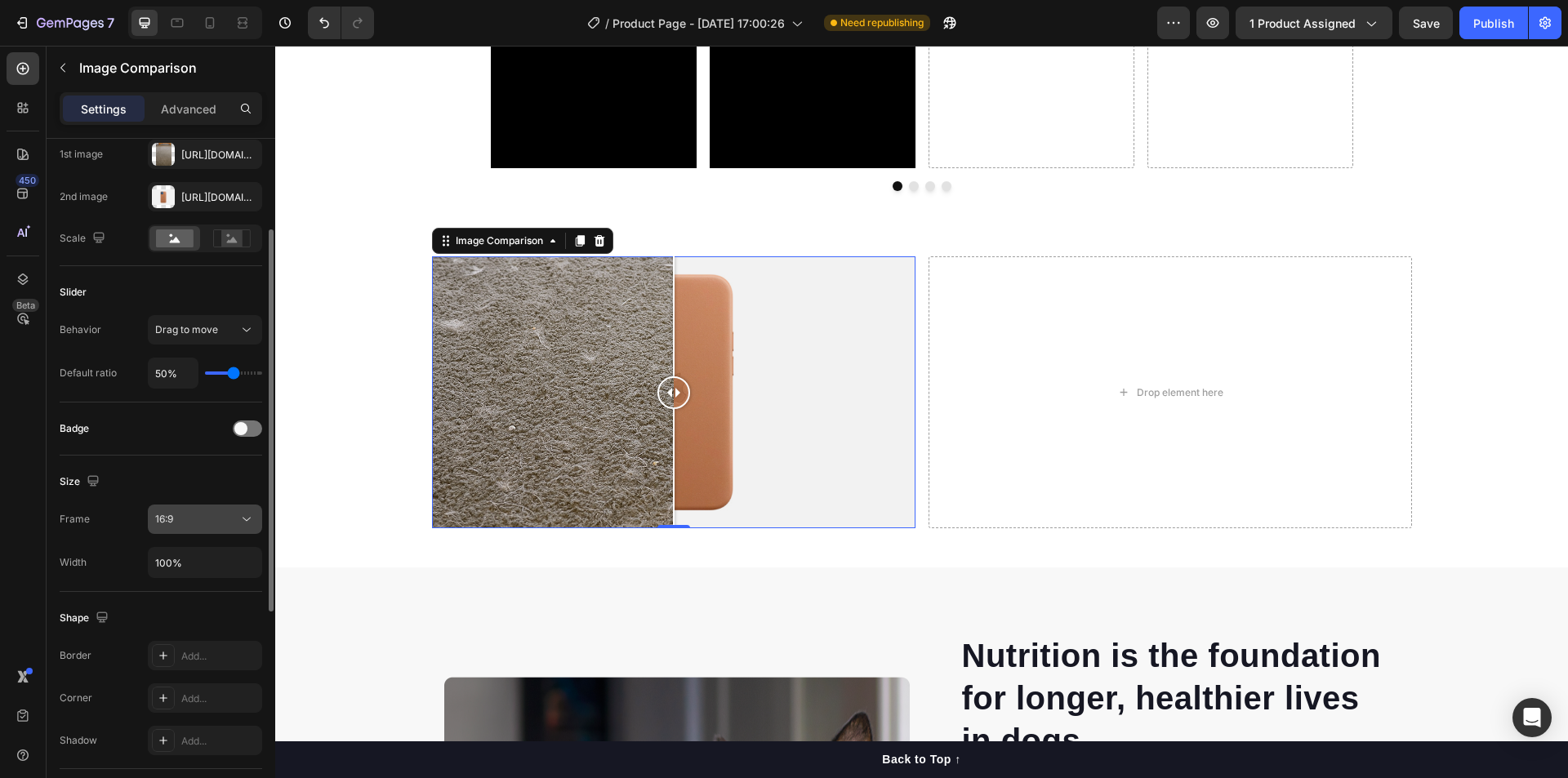
click at [193, 519] on div "16:9" at bounding box center [197, 519] width 84 height 15
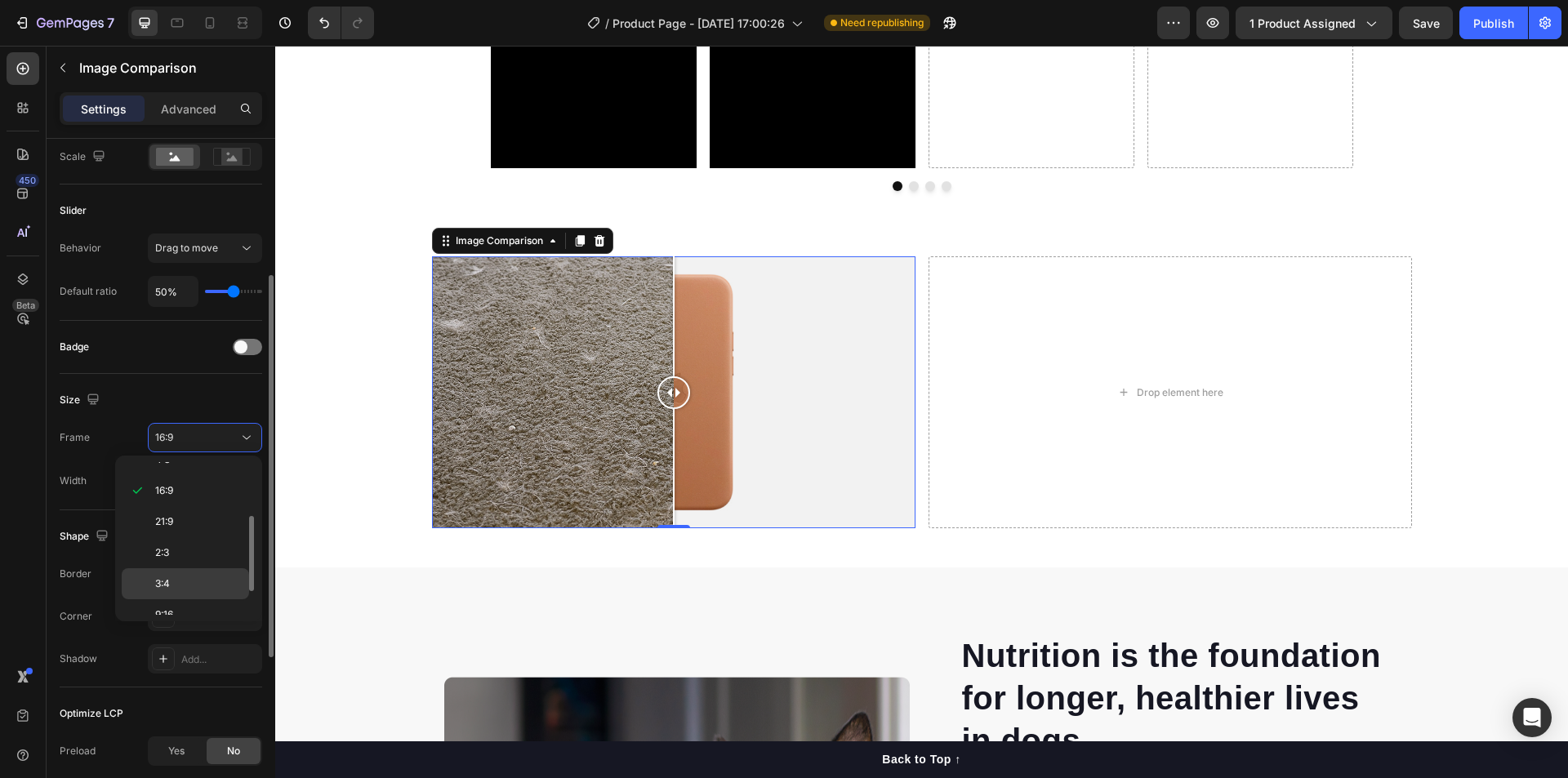
scroll to position [157, 0]
click at [186, 572] on p "9:16" at bounding box center [198, 568] width 86 height 15
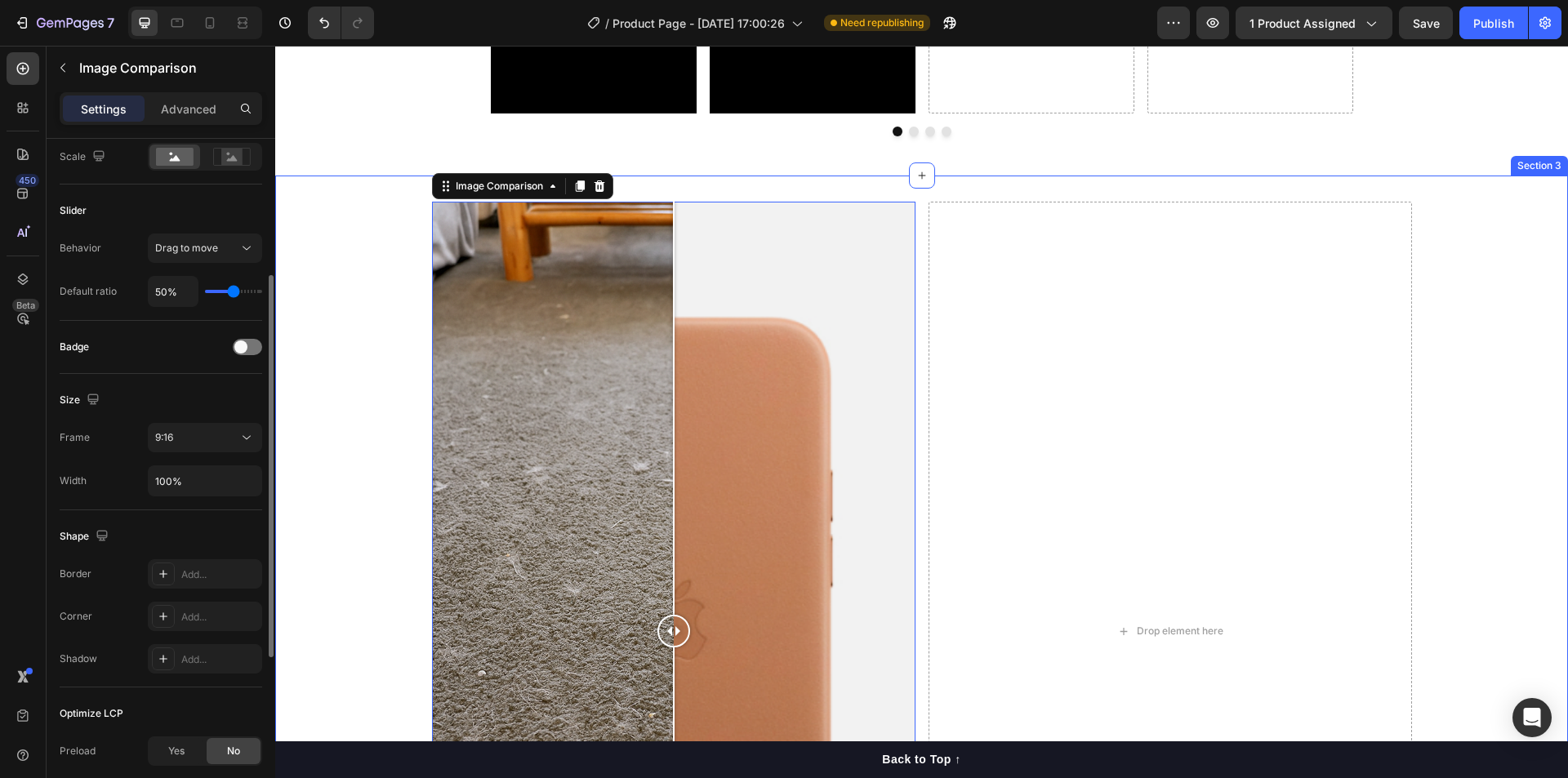
scroll to position [1388, 0]
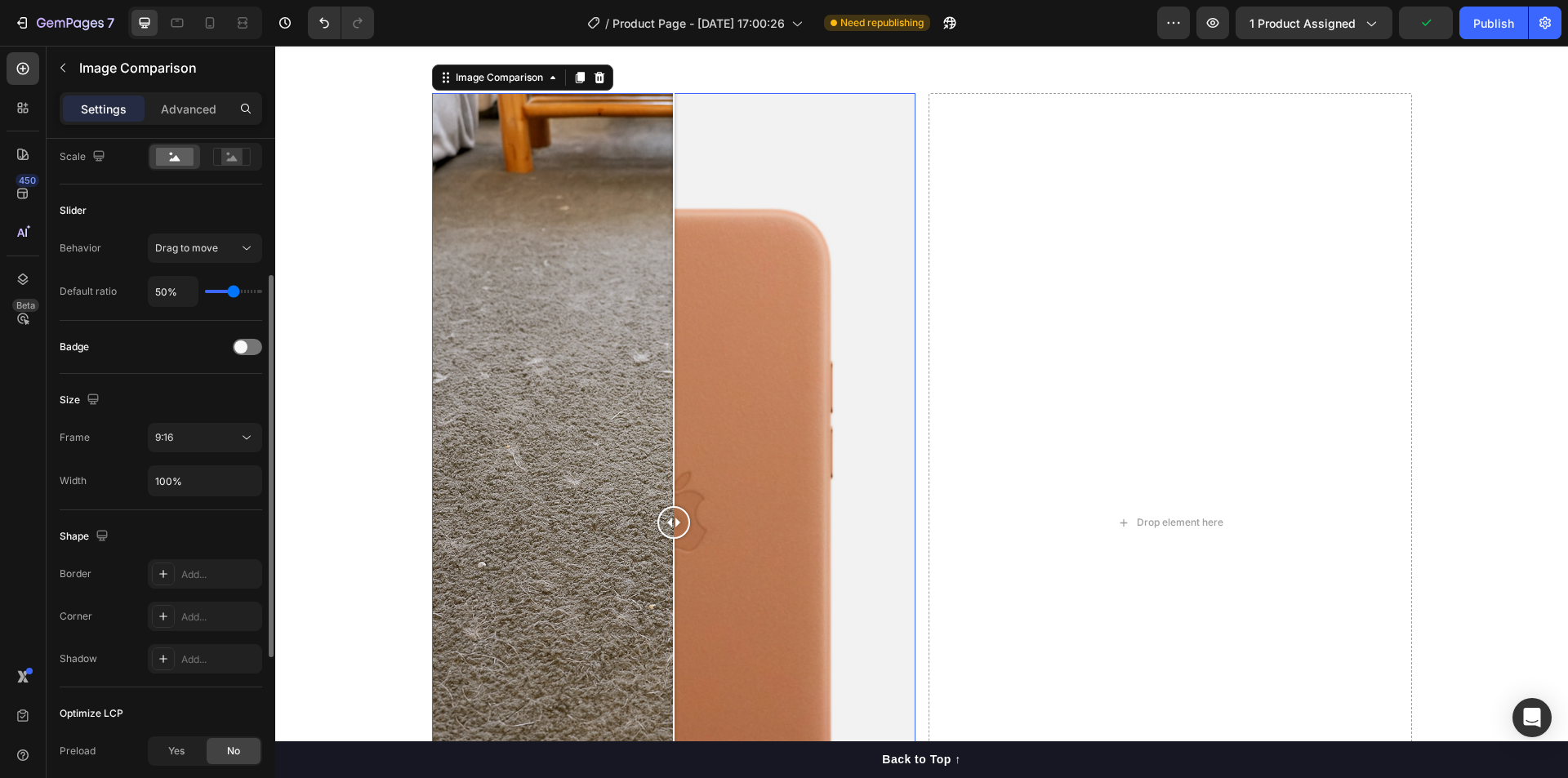
type input "51%"
type input "51"
type input "49%"
type input "49"
type input "47%"
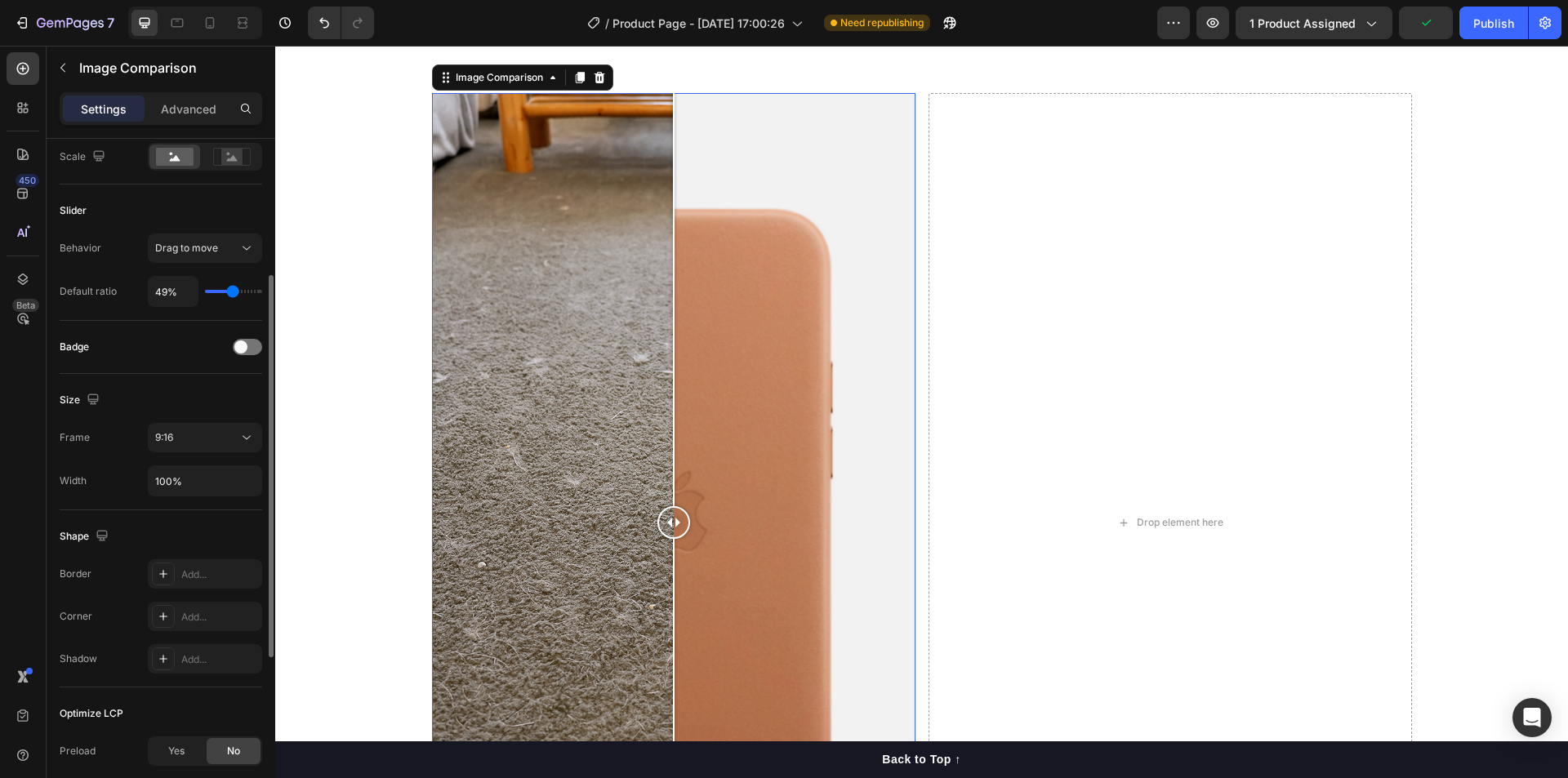
type input "47"
type input "45%"
type input "45"
type input "43%"
type input "43"
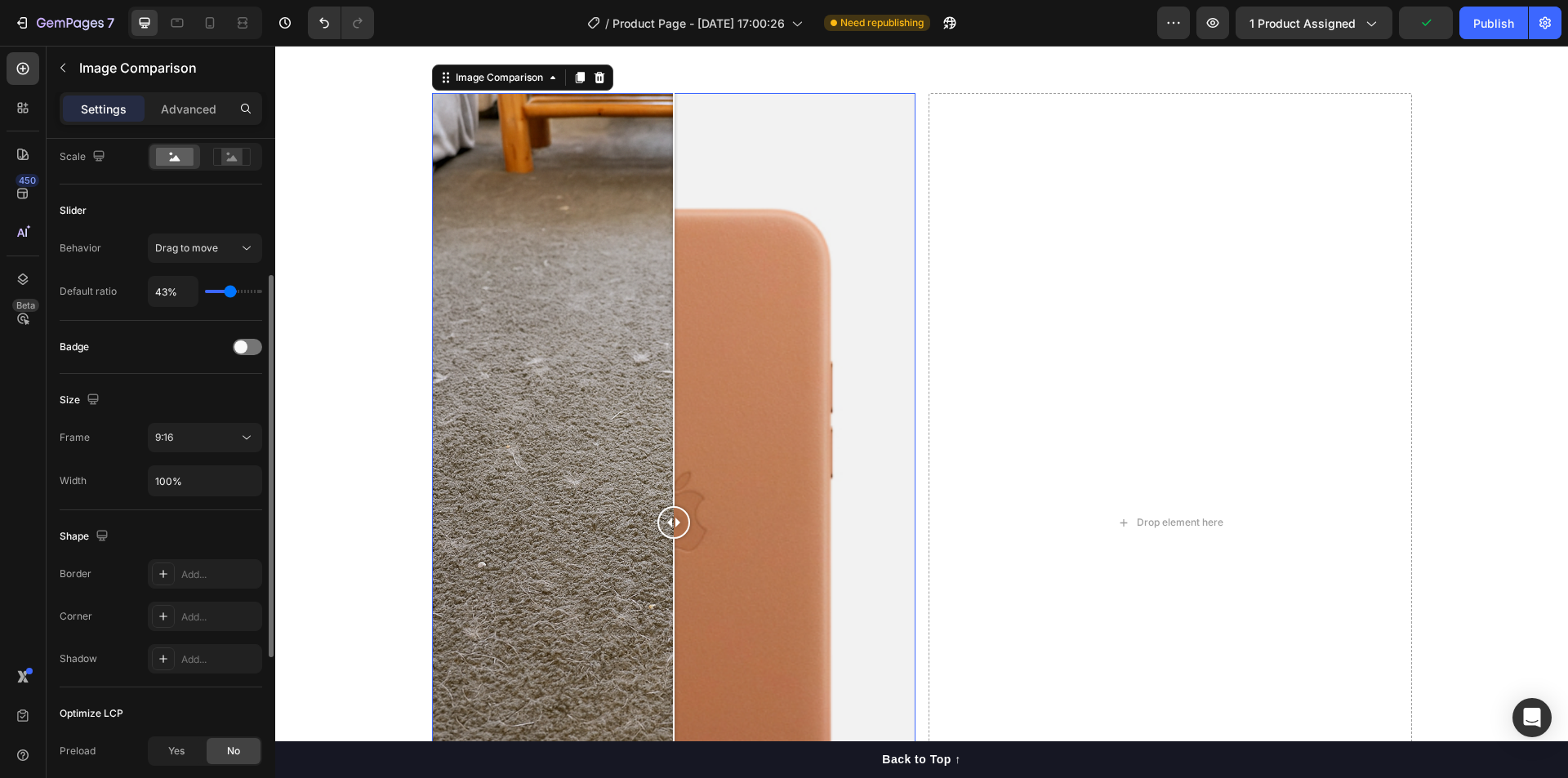
type input "41%"
type input "41"
type input "40%"
type input "40"
type input "38%"
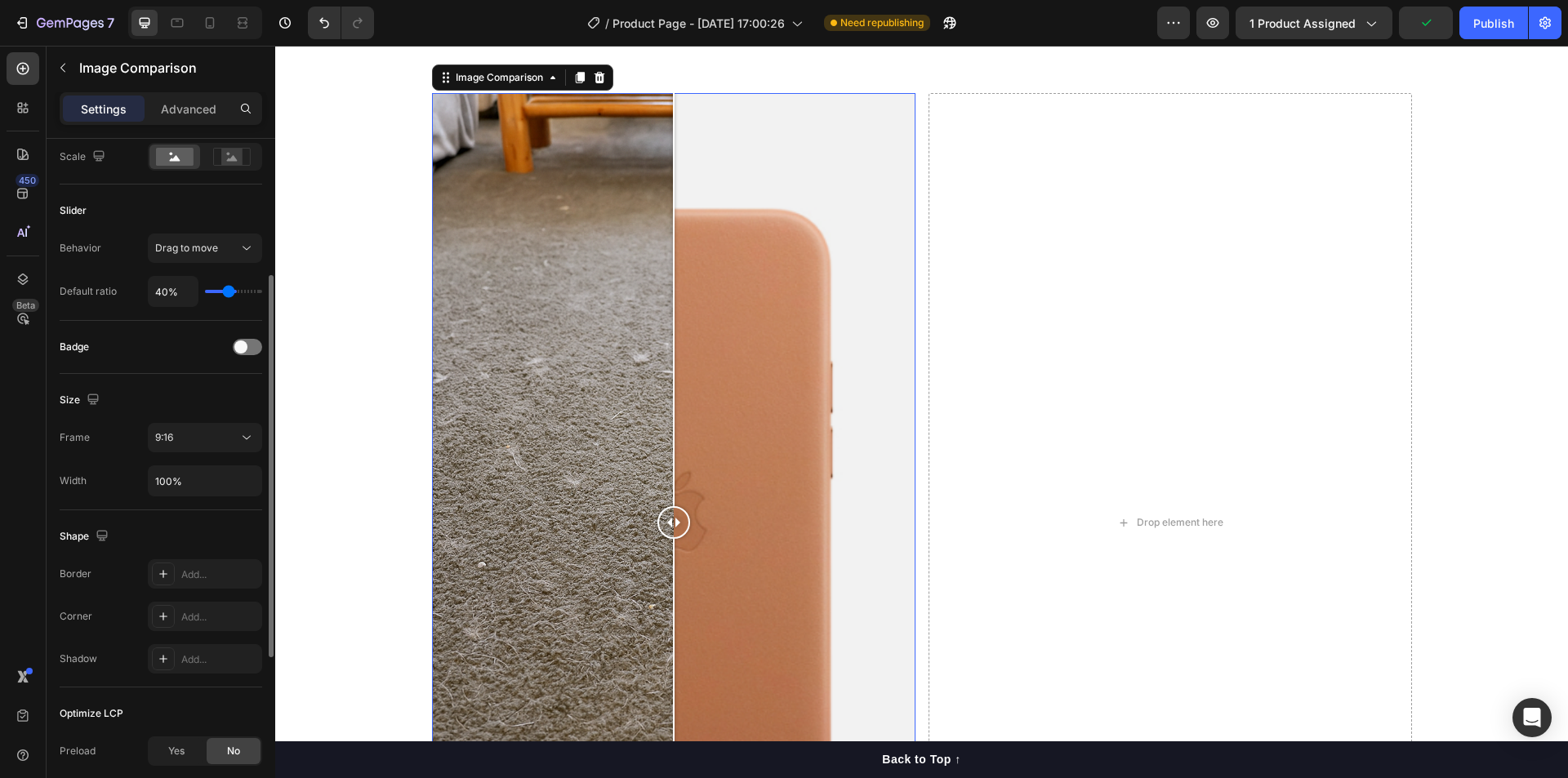
type input "38"
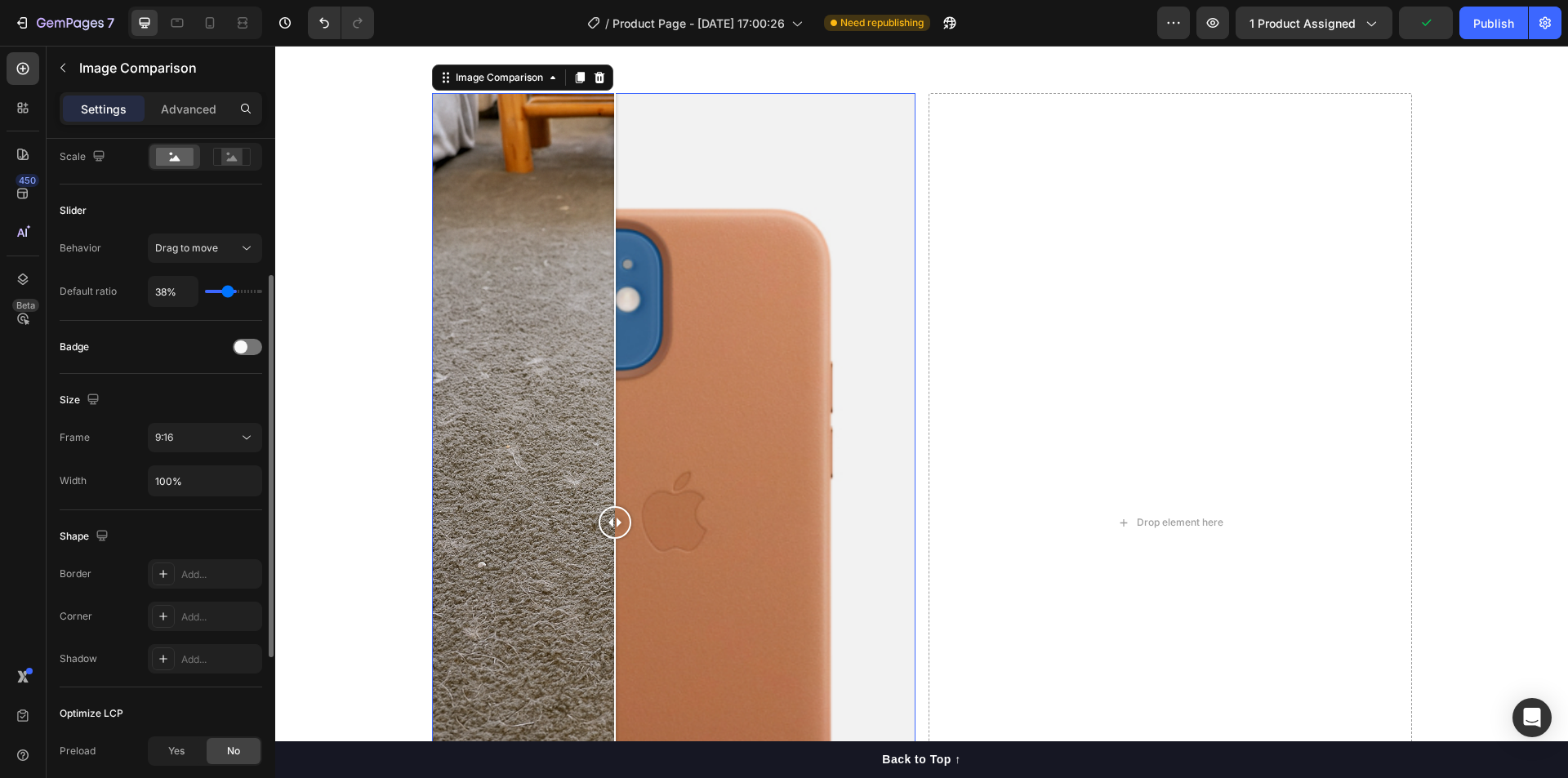
type input "36%"
type input "36"
type input "34%"
type input "34"
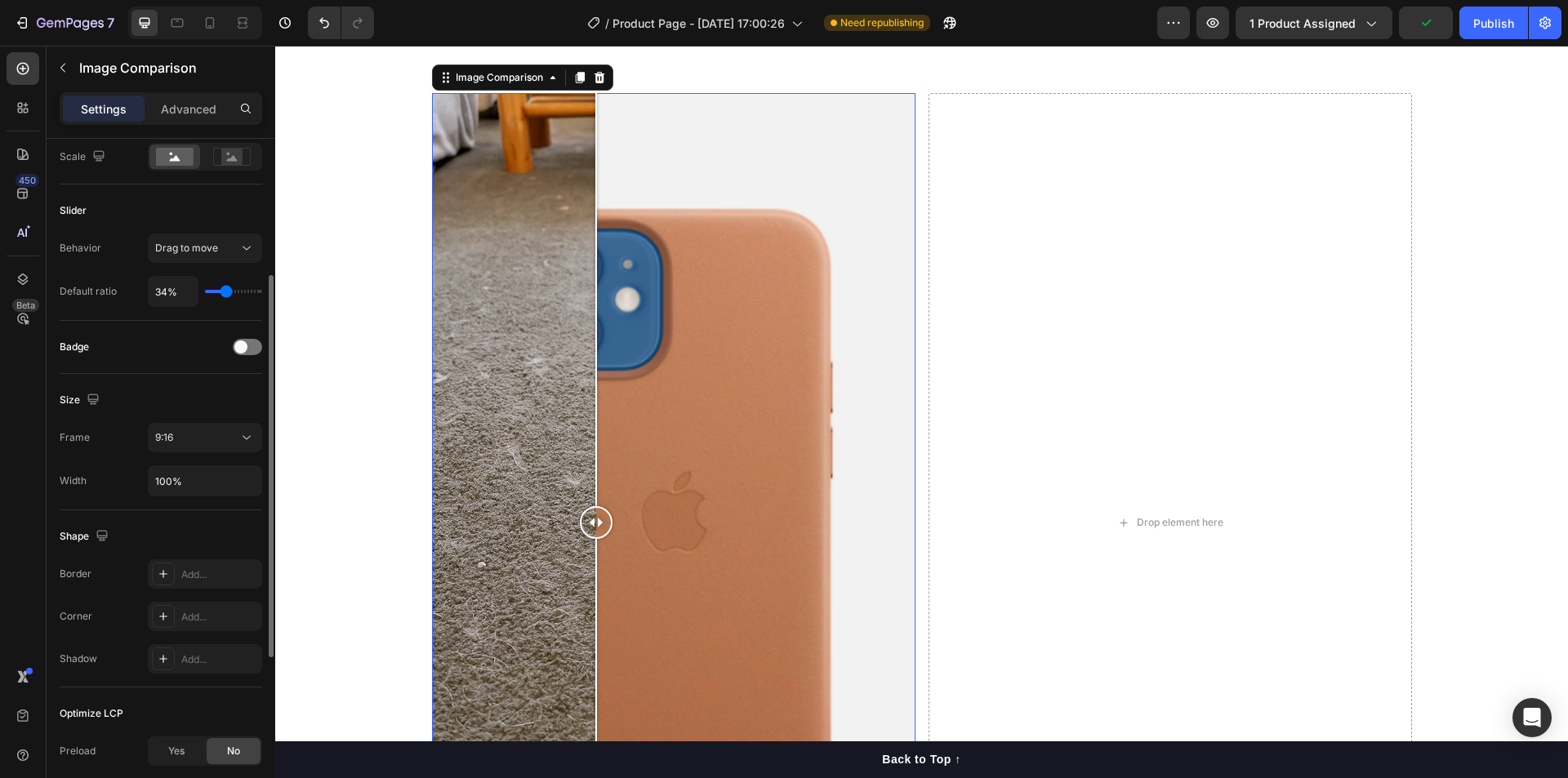
type input "36%"
type input "36"
type input "38%"
type input "38"
type input "40%"
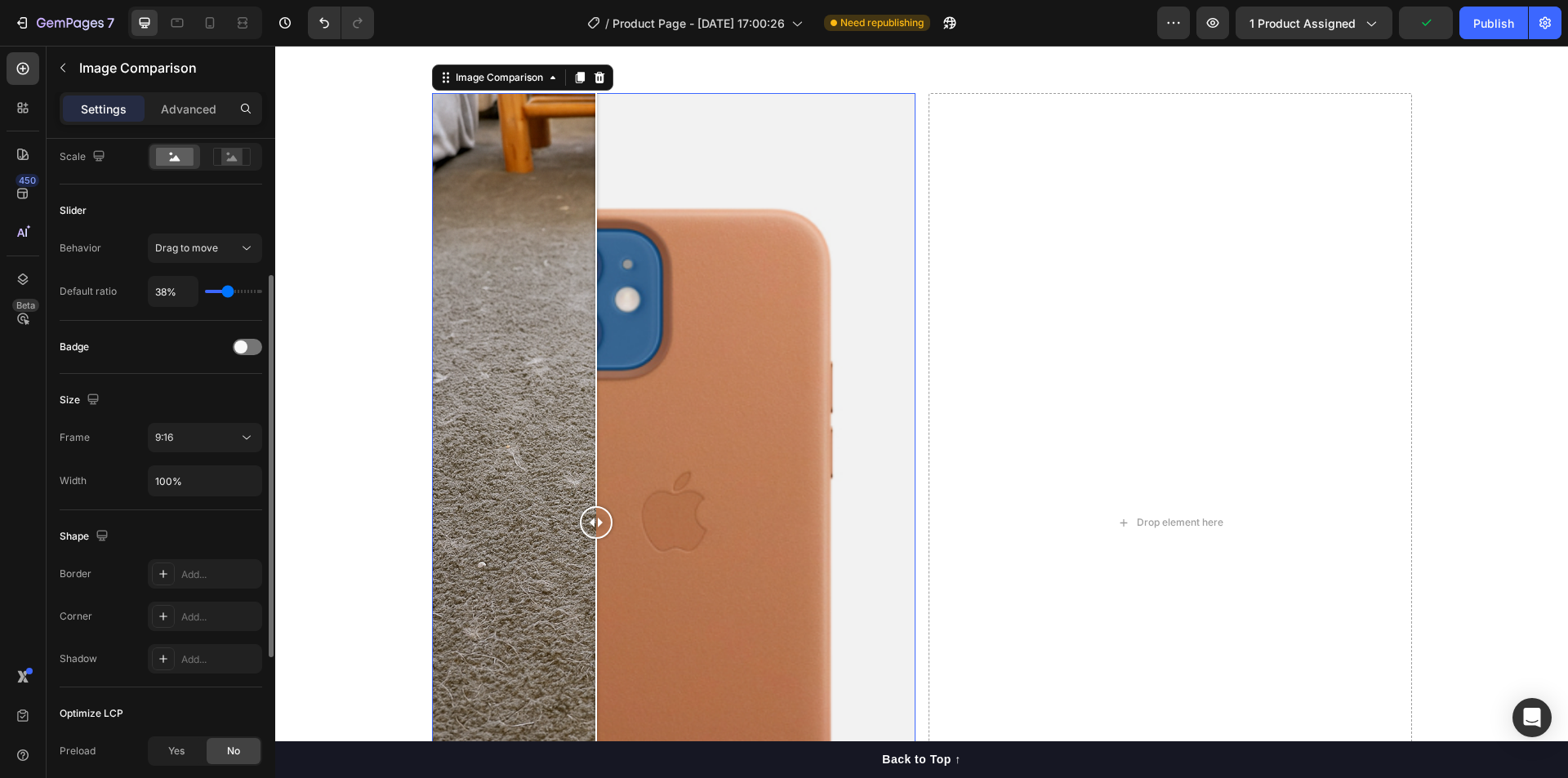
type input "40"
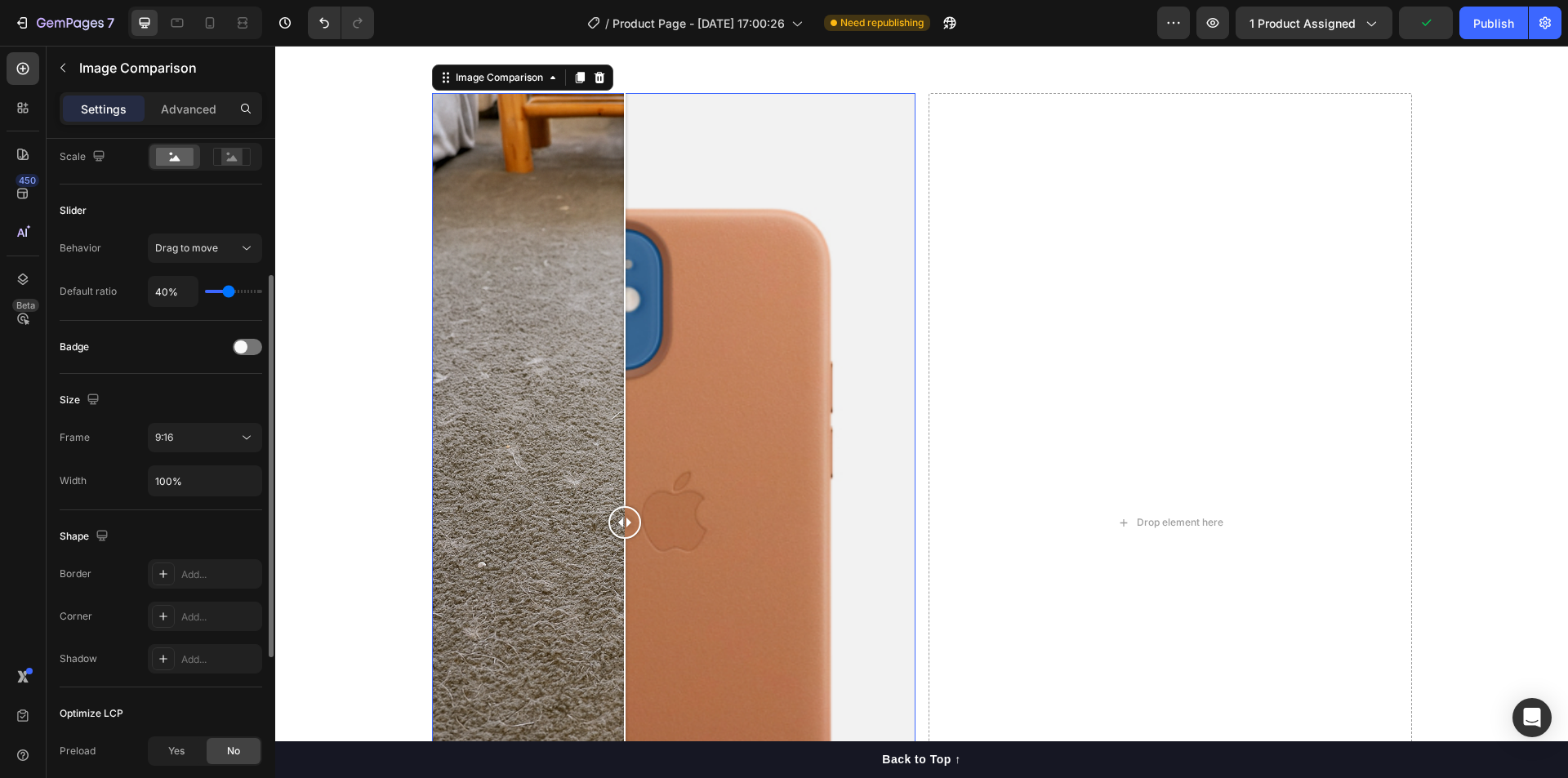
type input "41%"
type input "41"
type input "43%"
type input "43"
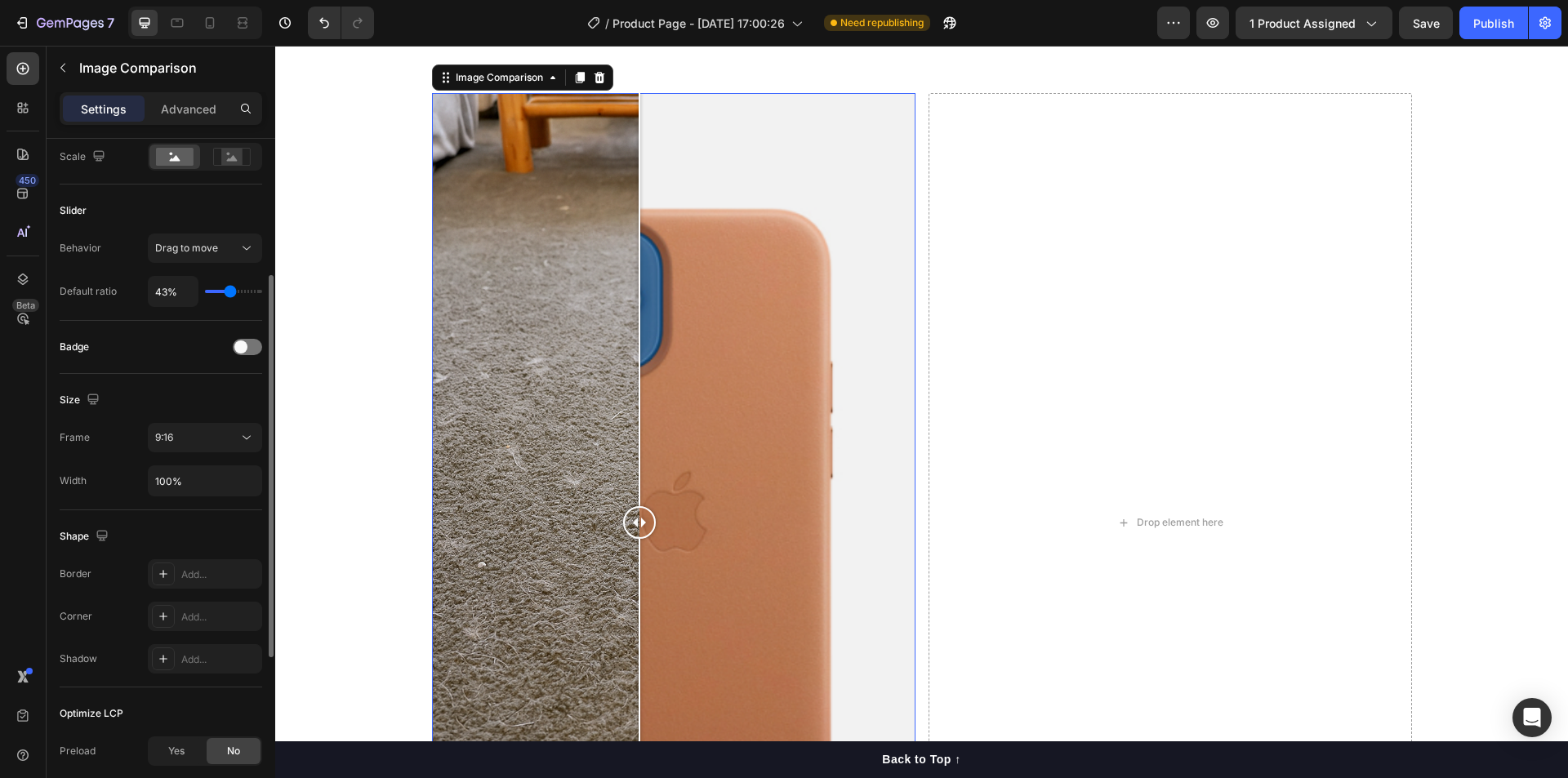
type input "45%"
type input "45"
type input "47%"
type input "47"
type input "49%"
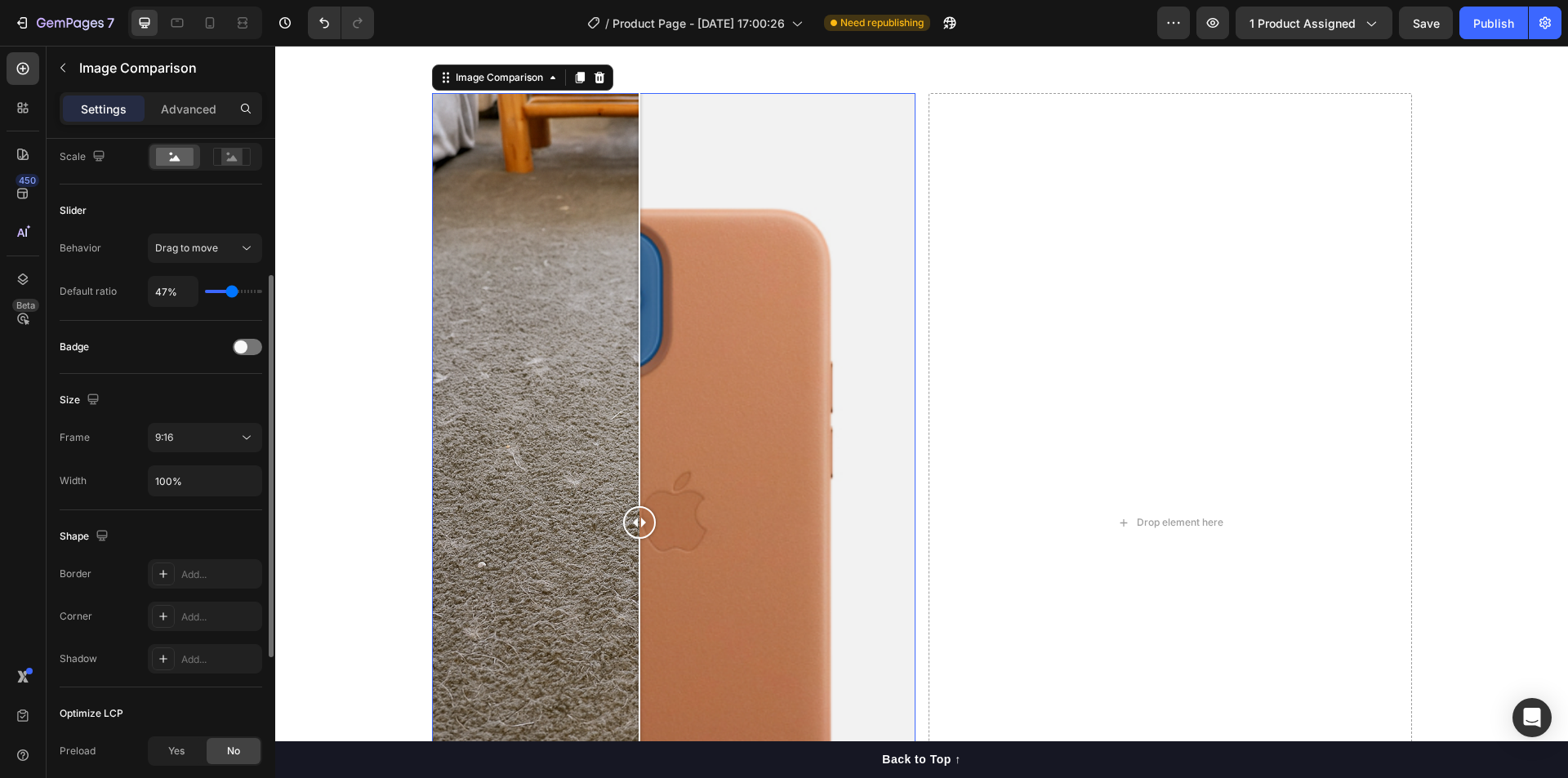
type input "49"
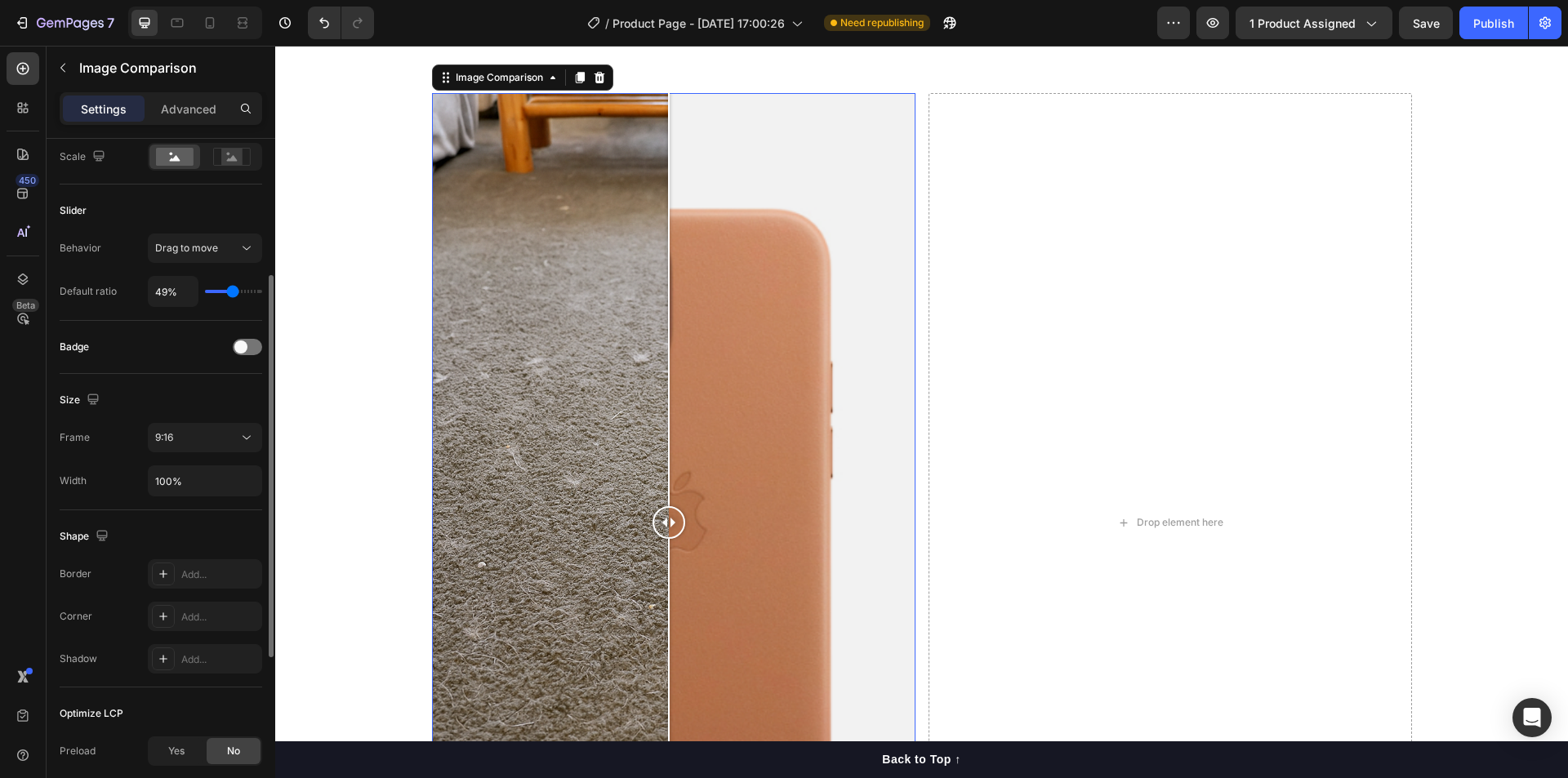
type input "51%"
type input "51"
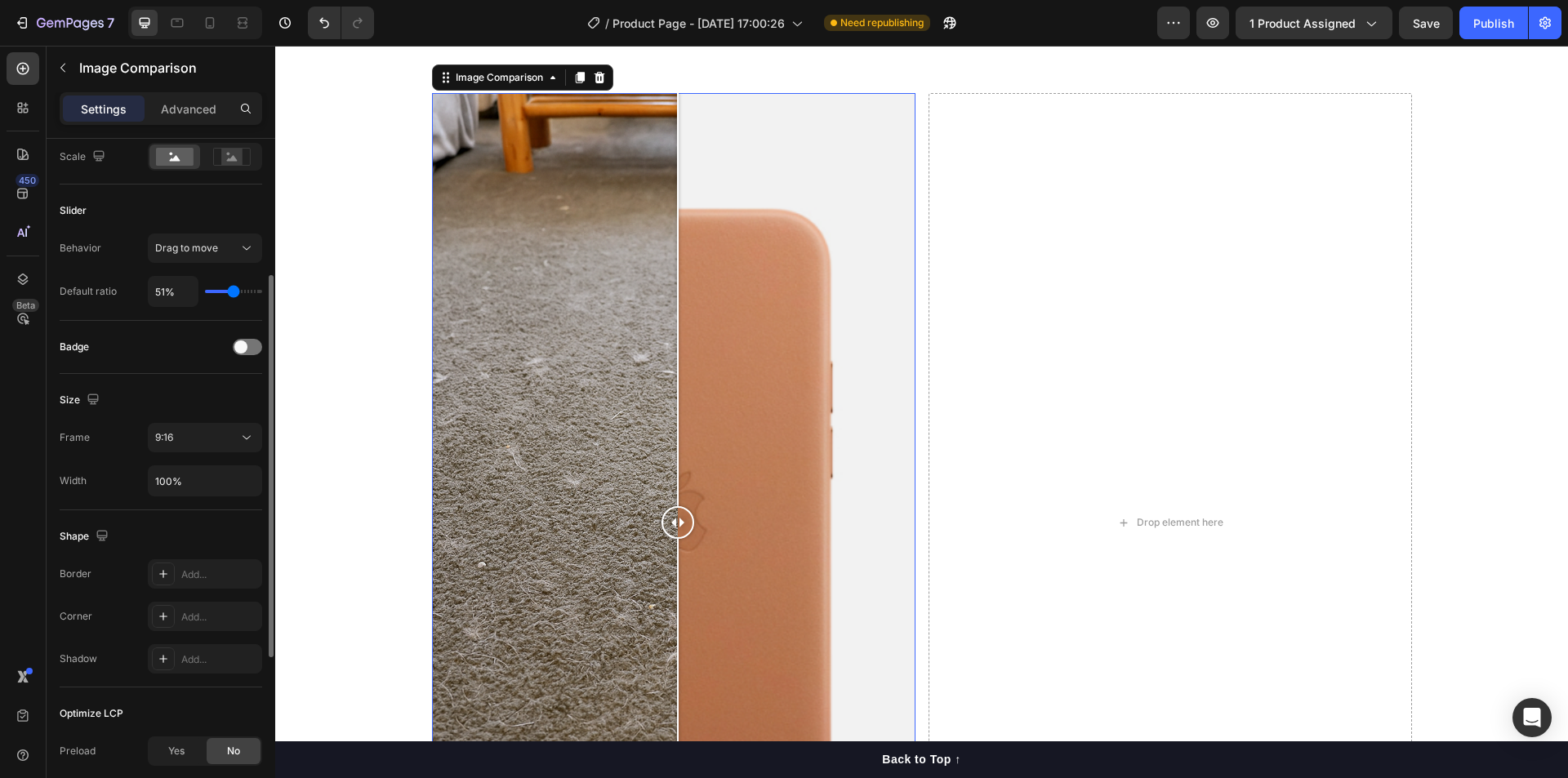
type input "49%"
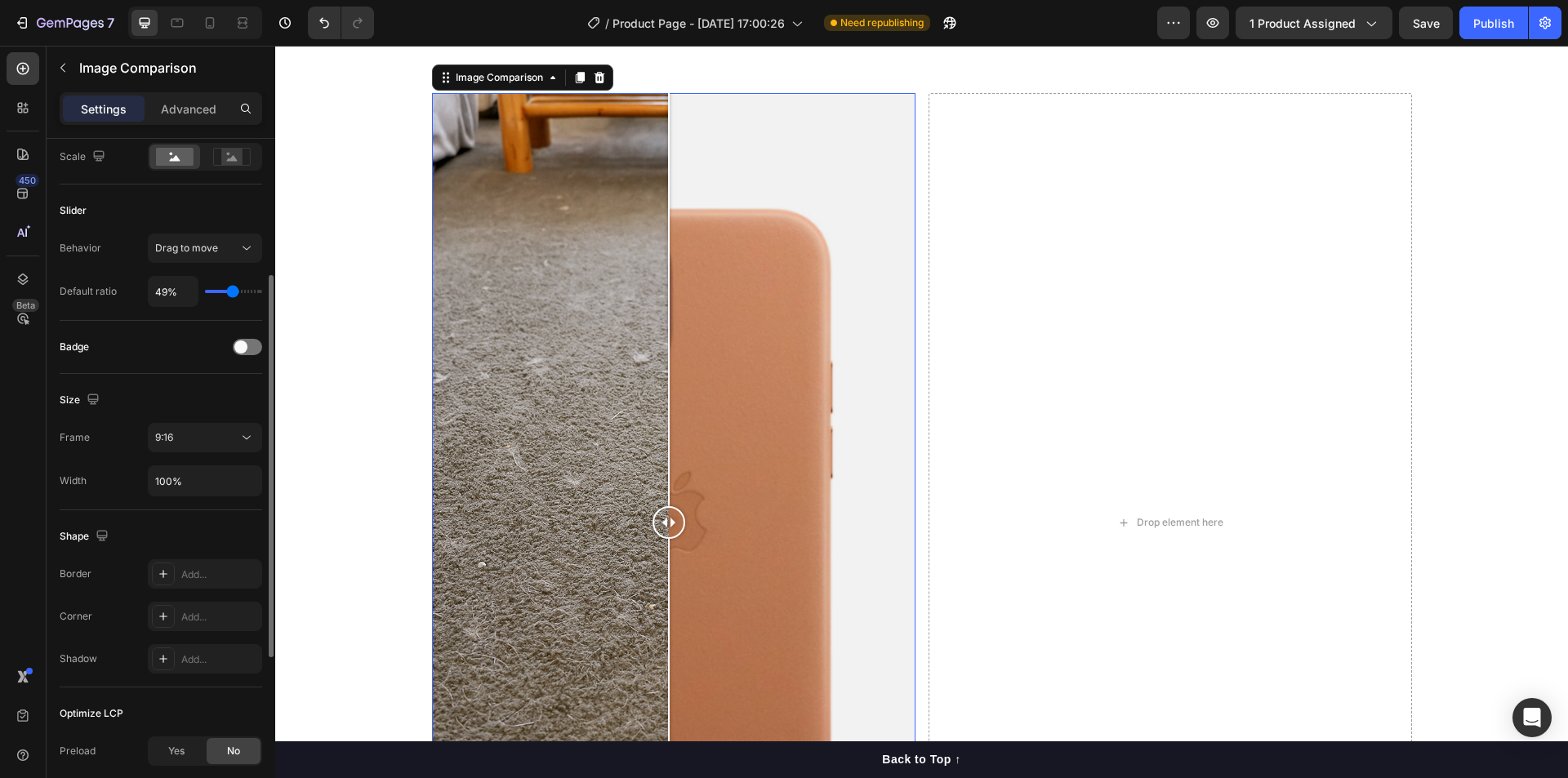
type input "49"
click at [233, 293] on input "range" at bounding box center [233, 292] width 57 height 4
click at [214, 494] on input "100%" at bounding box center [205, 481] width 113 height 29
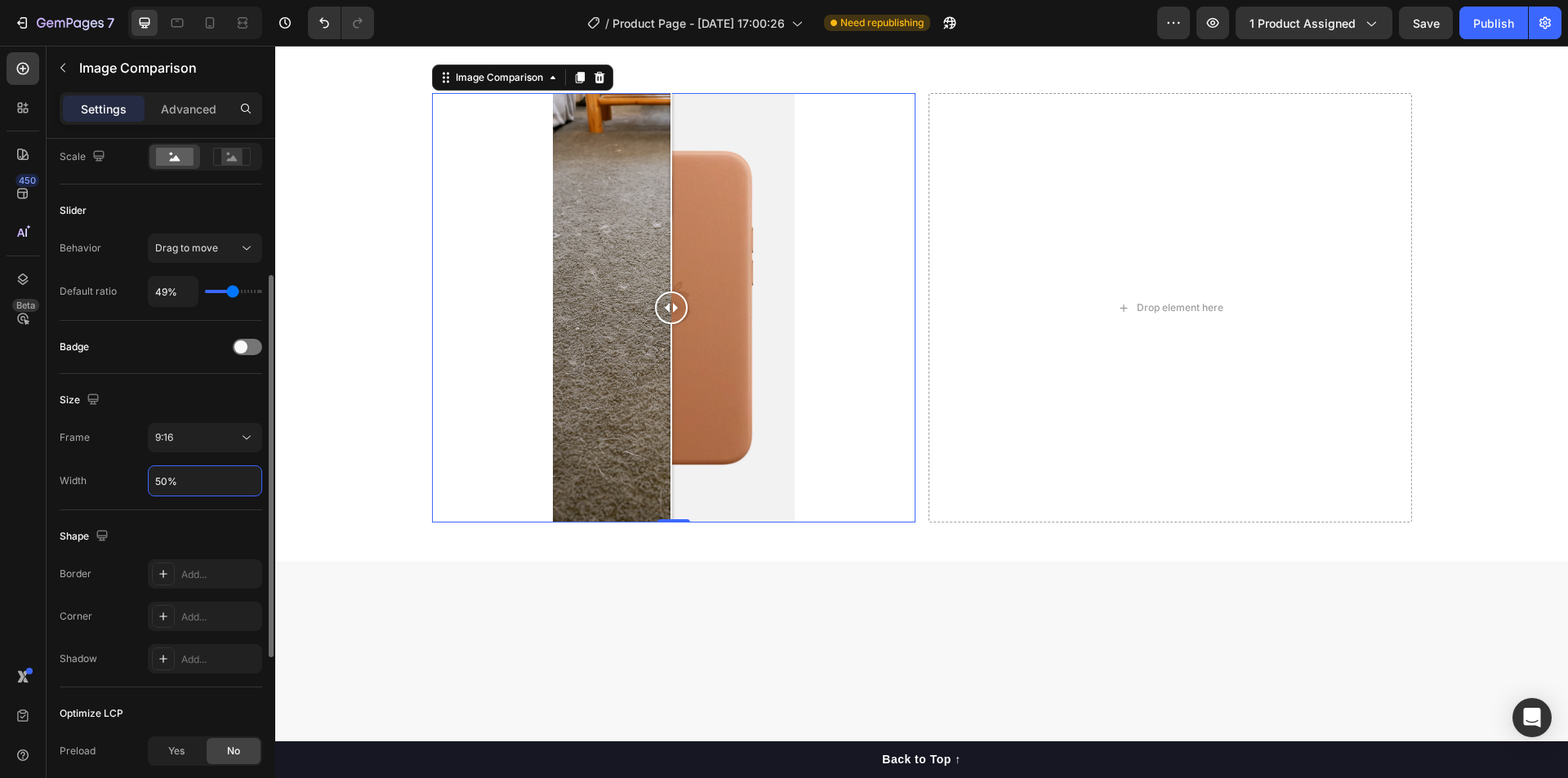
type input "50%"
click at [213, 405] on div "Size" at bounding box center [161, 400] width 203 height 26
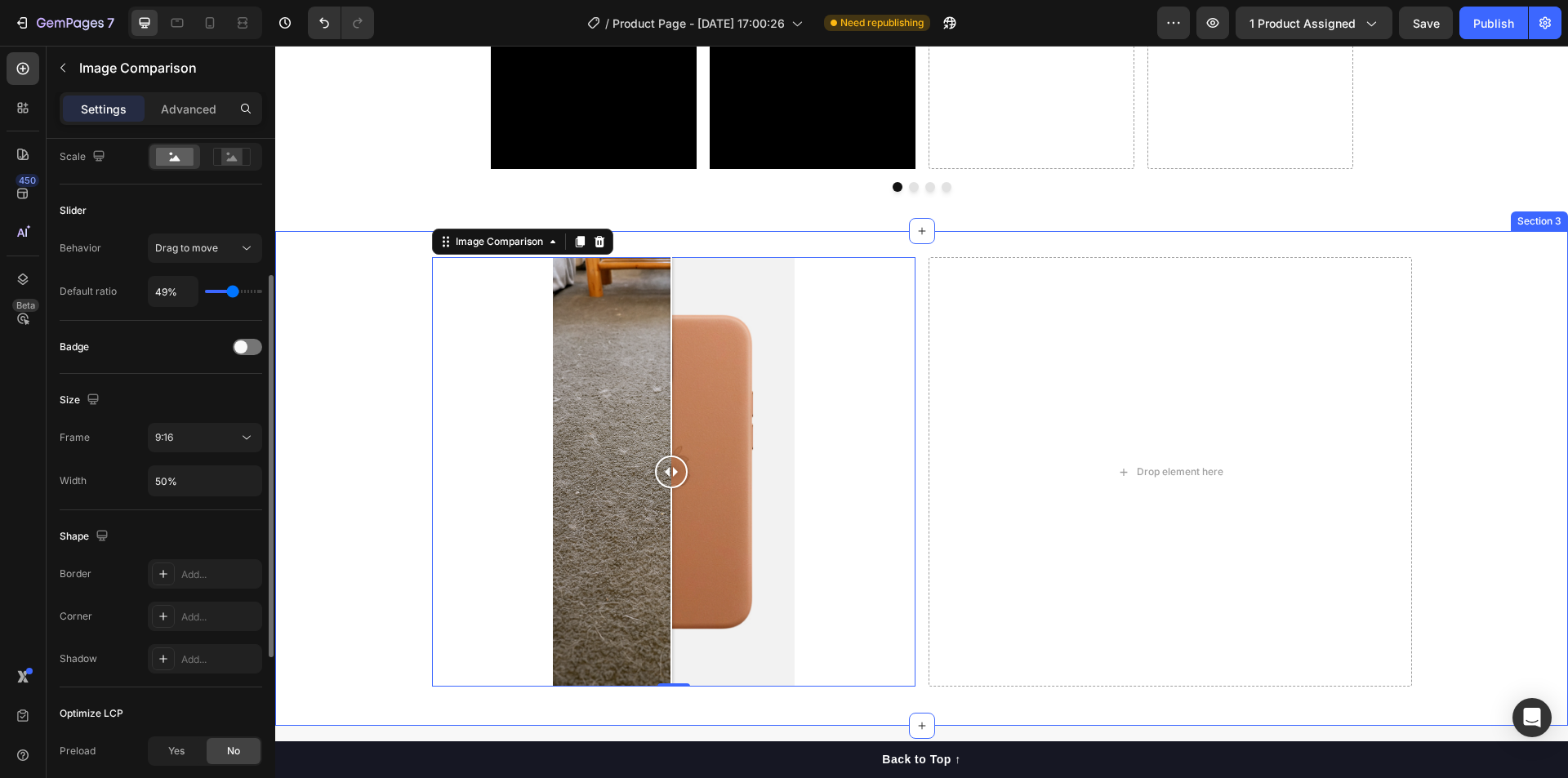
scroll to position [1224, 0]
click at [372, 447] on div "Image Comparison 0 Drop element here Row" at bounding box center [922, 477] width 1293 height 443
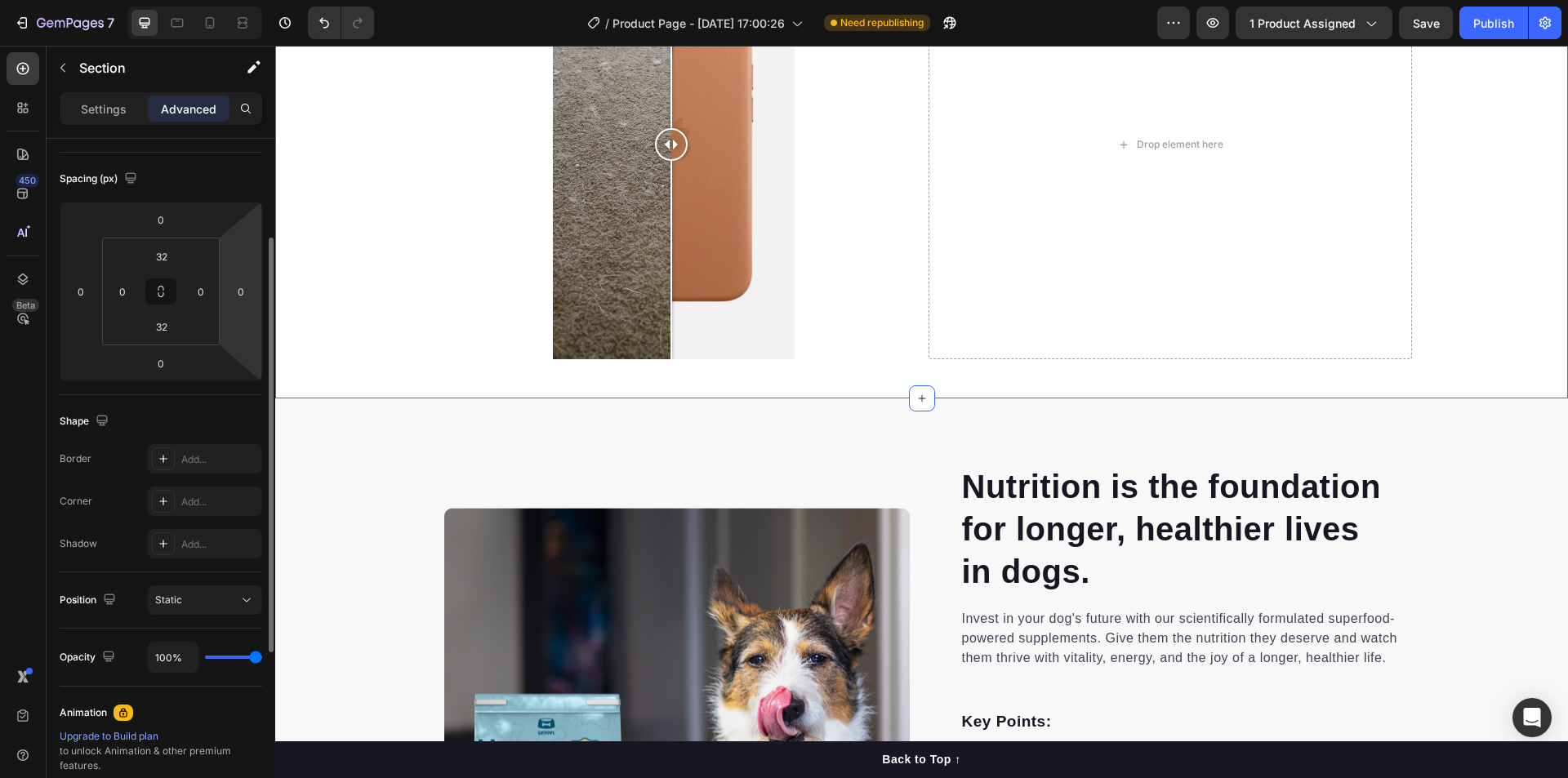
scroll to position [0, 0]
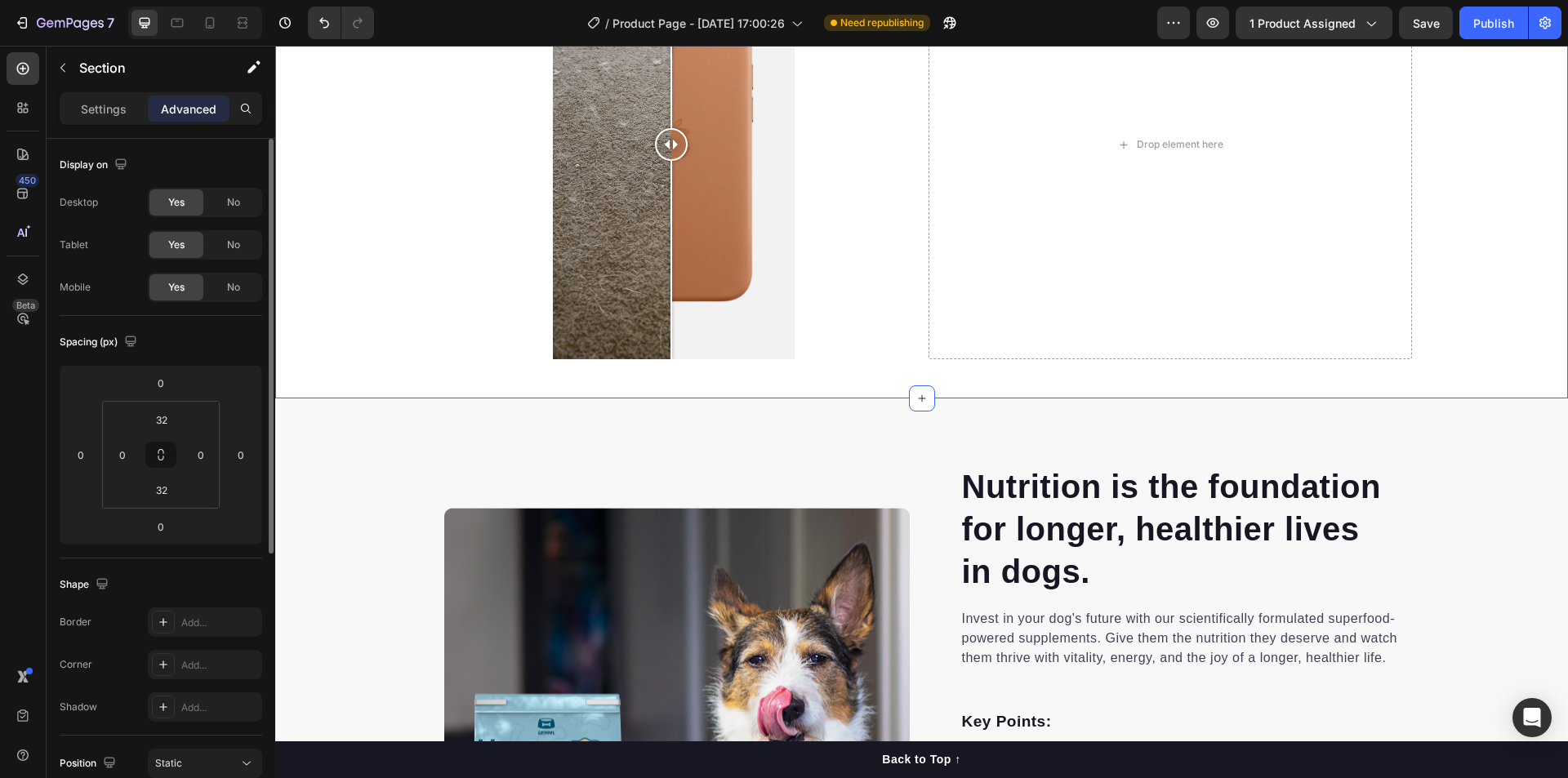
click at [107, 125] on div "Settings Advanced" at bounding box center [161, 109] width 203 height 33
click at [100, 105] on p "Settings" at bounding box center [104, 108] width 45 height 17
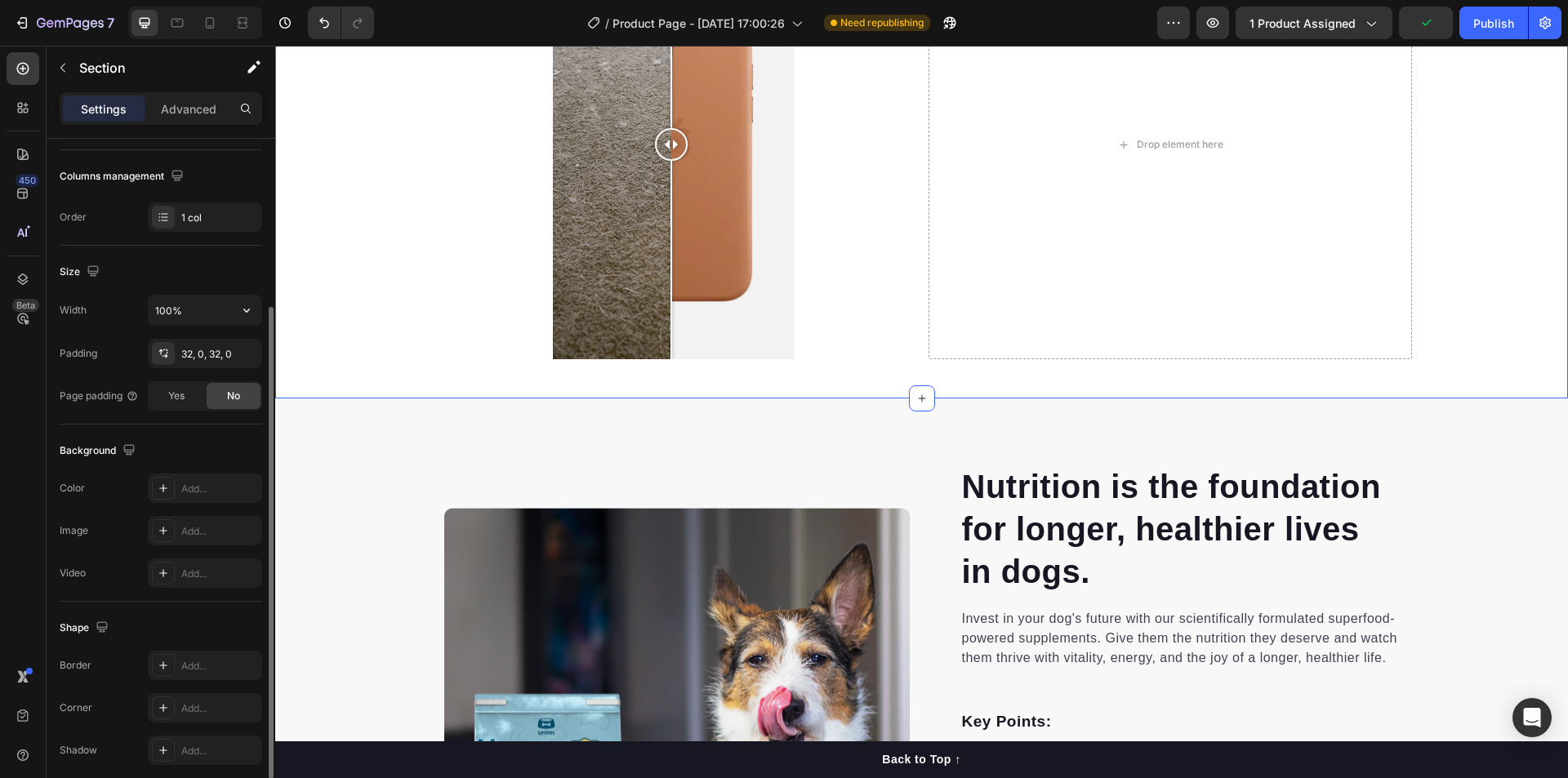
scroll to position [310, 0]
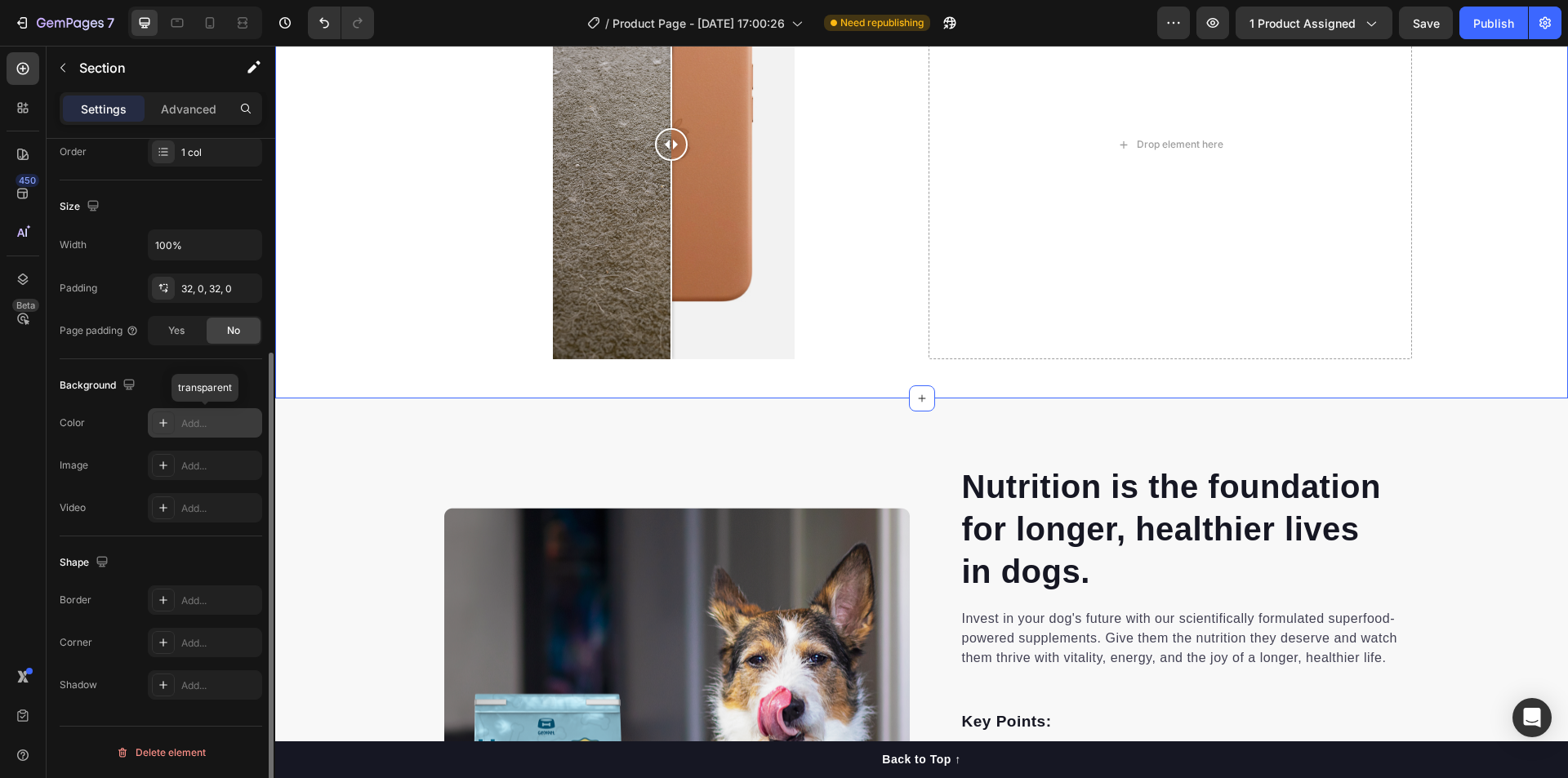
click at [161, 424] on icon at bounding box center [163, 423] width 13 height 13
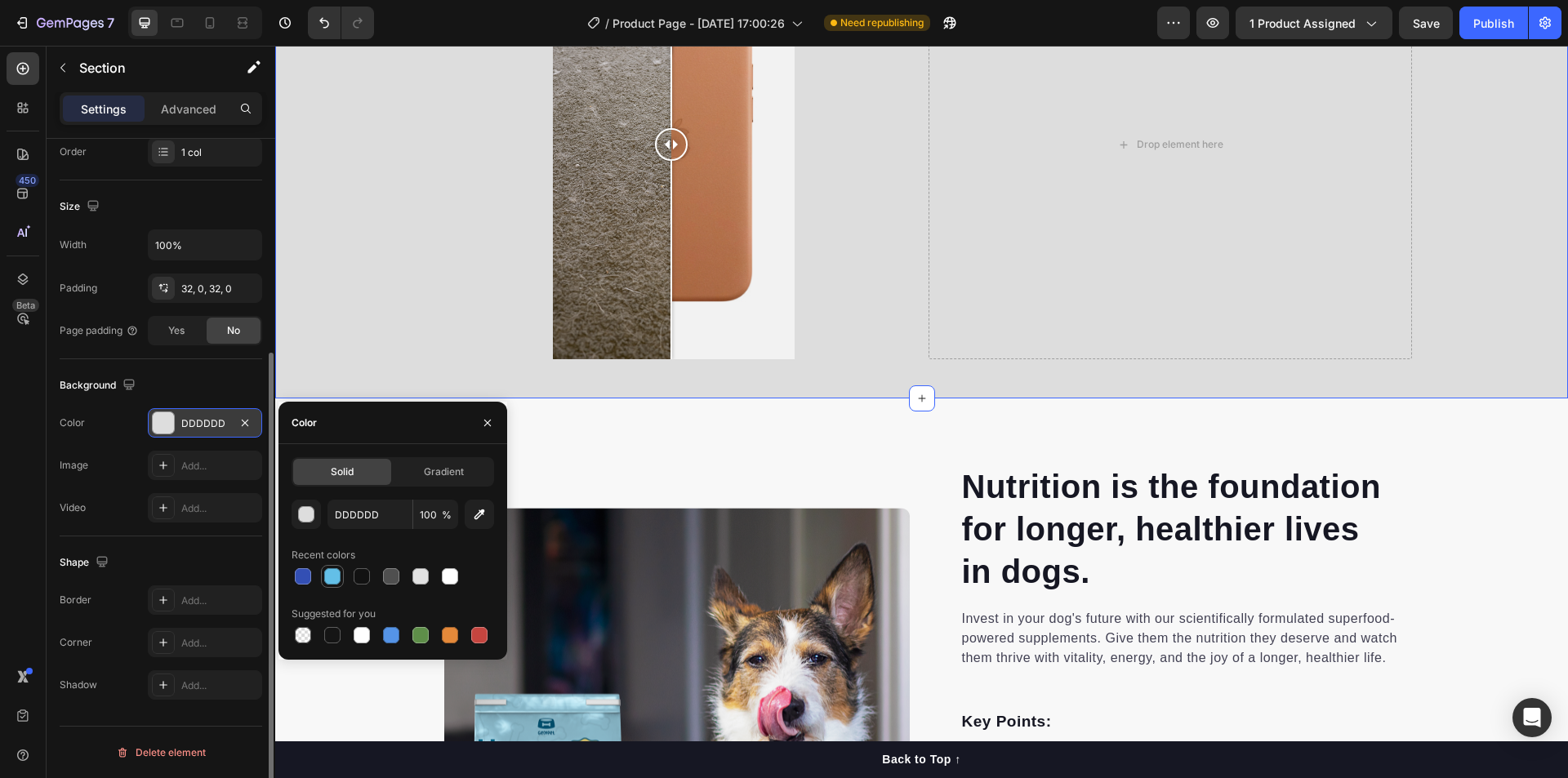
click at [335, 579] on div at bounding box center [333, 576] width 16 height 16
type input "63BFE7"
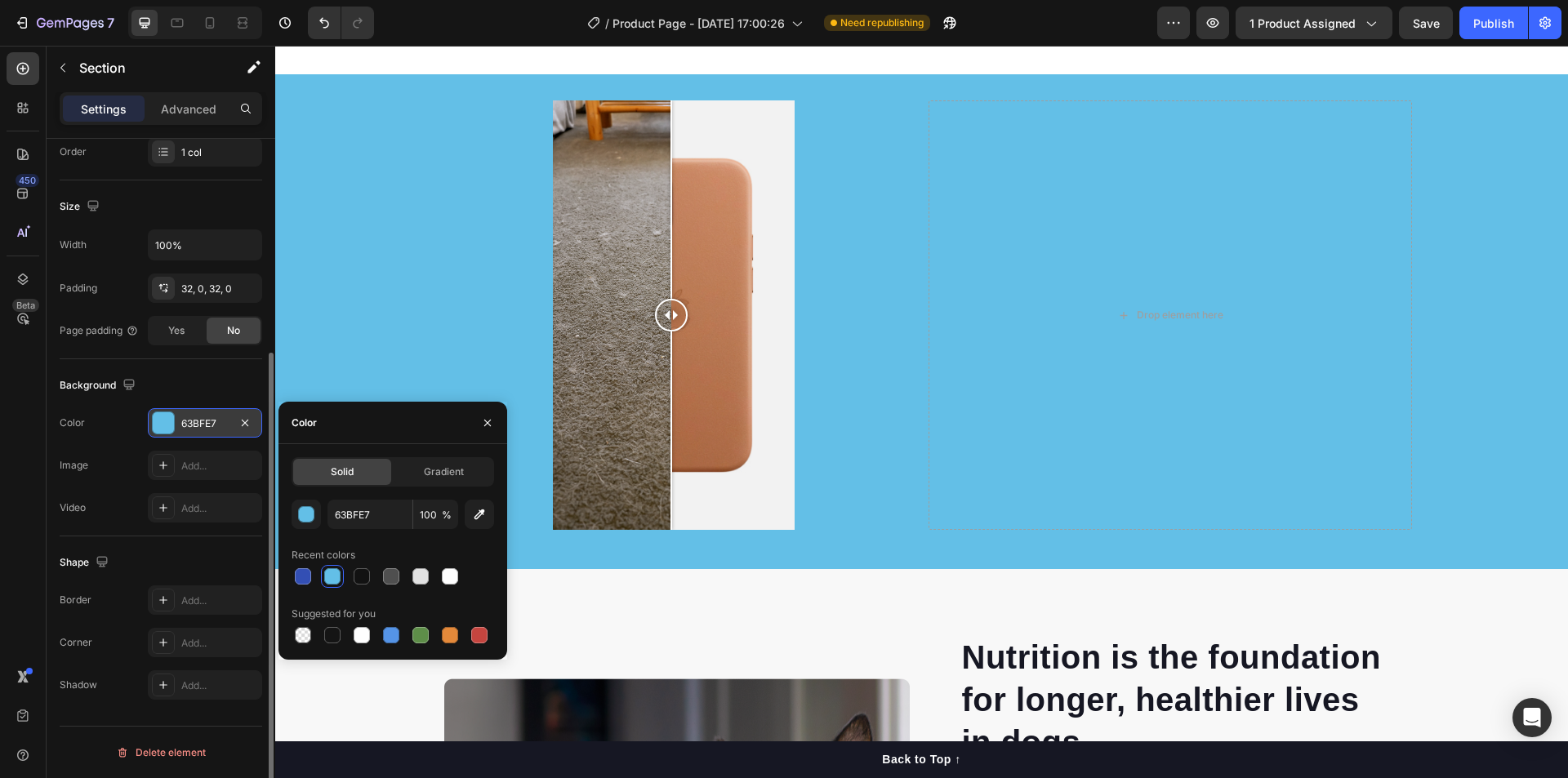
scroll to position [1359, 0]
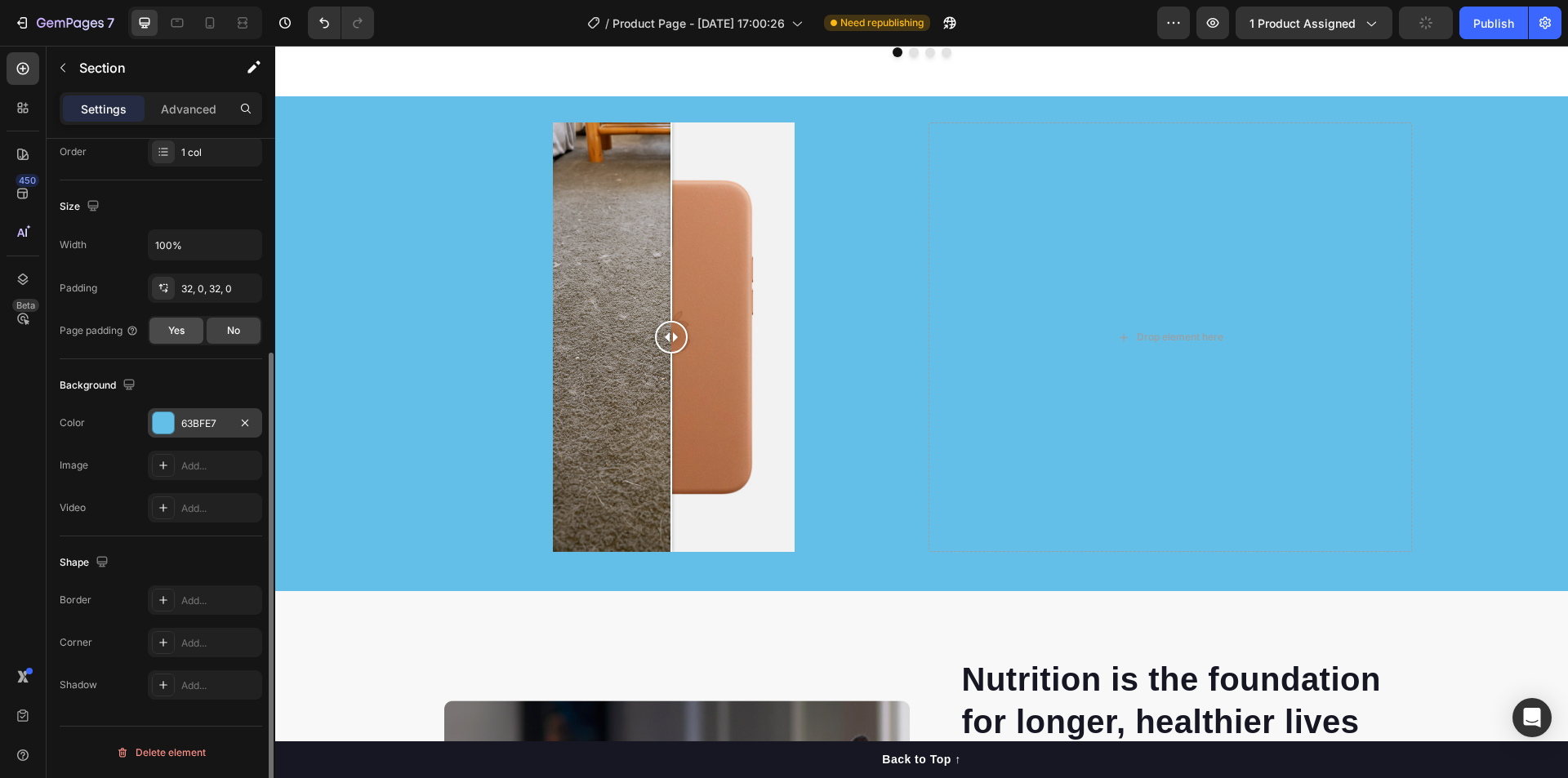
click at [169, 326] on span "Yes" at bounding box center [176, 331] width 16 height 15
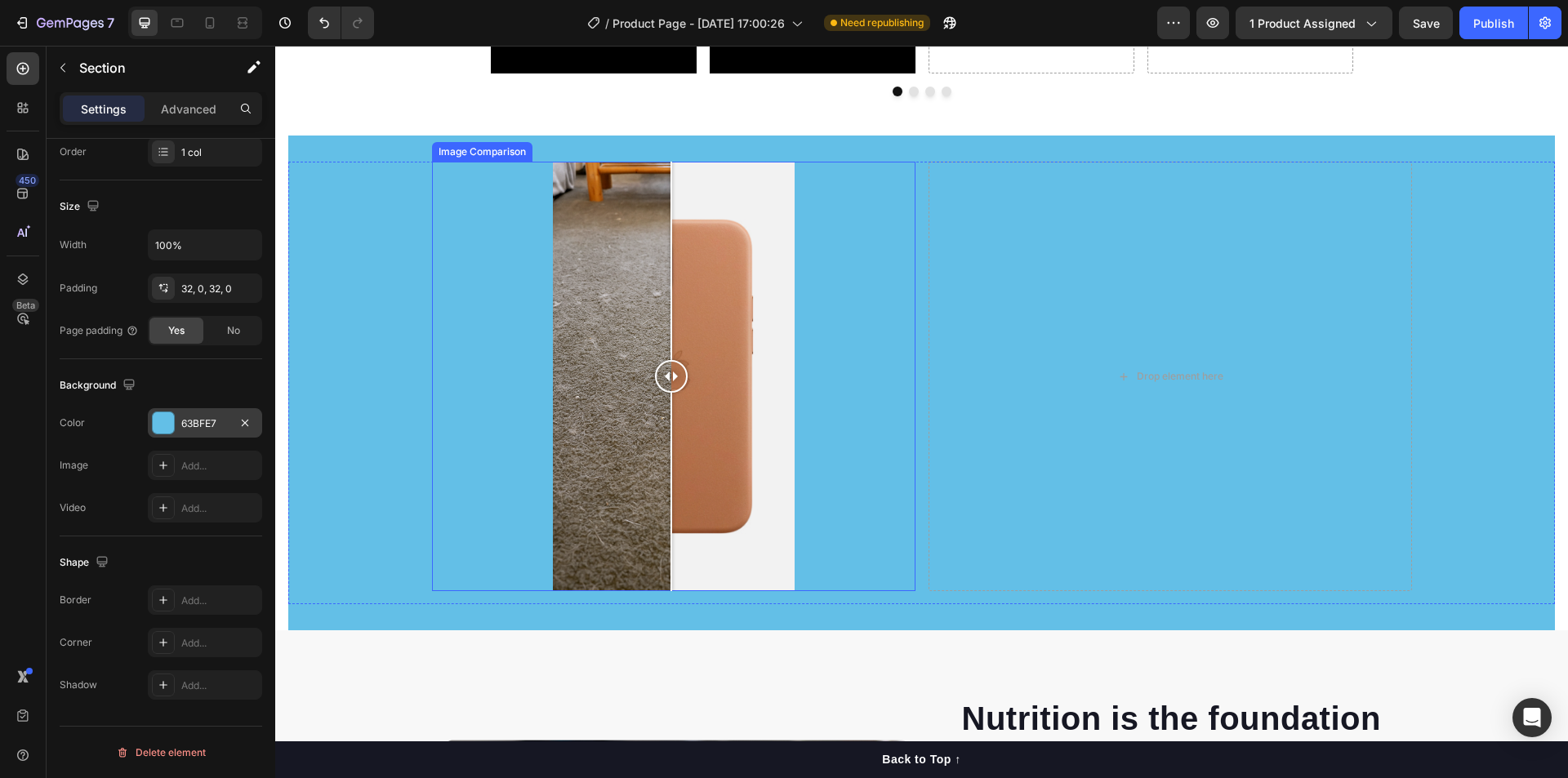
scroll to position [1277, 0]
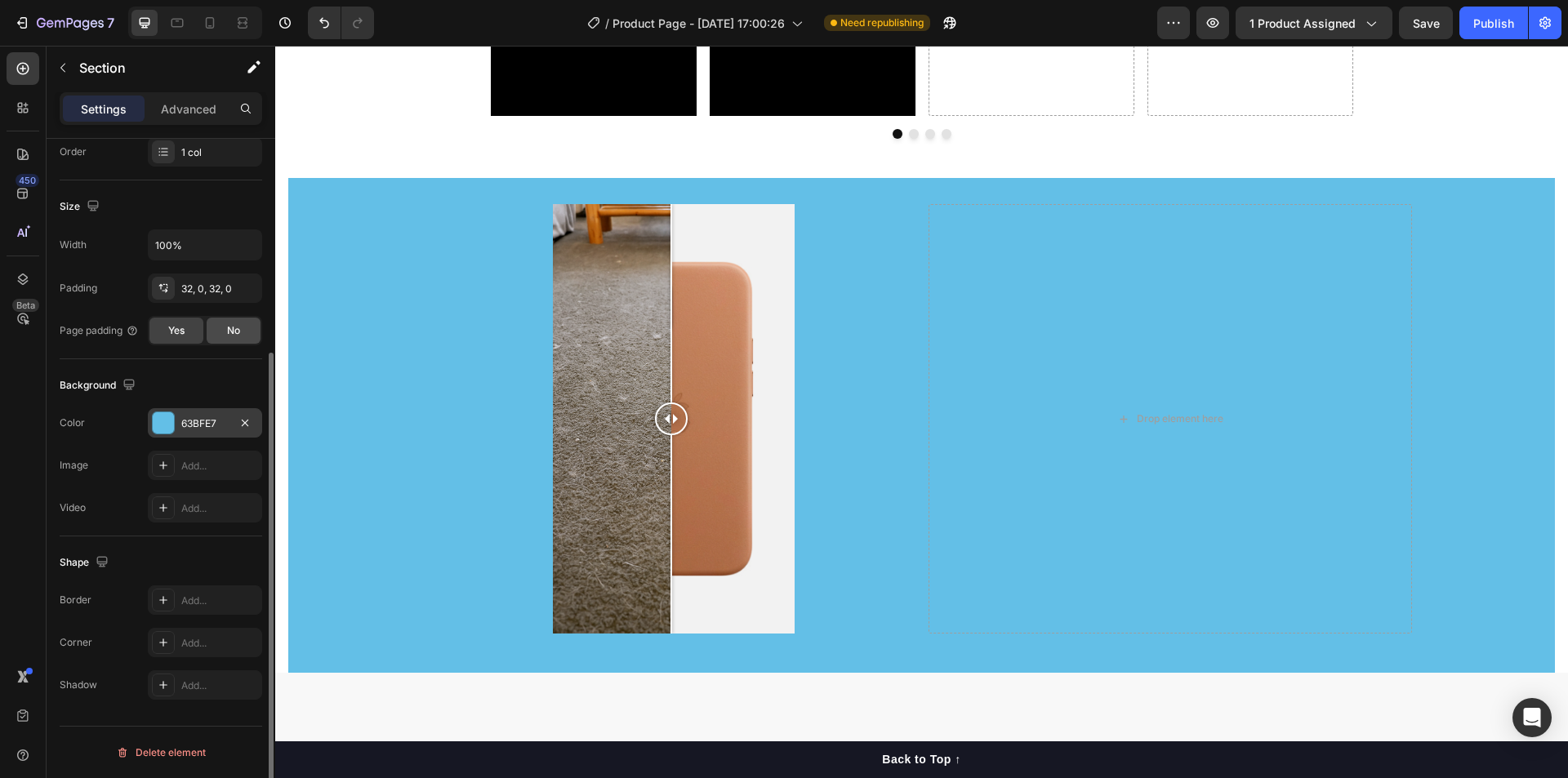
click at [235, 336] on span "No" at bounding box center [234, 331] width 13 height 15
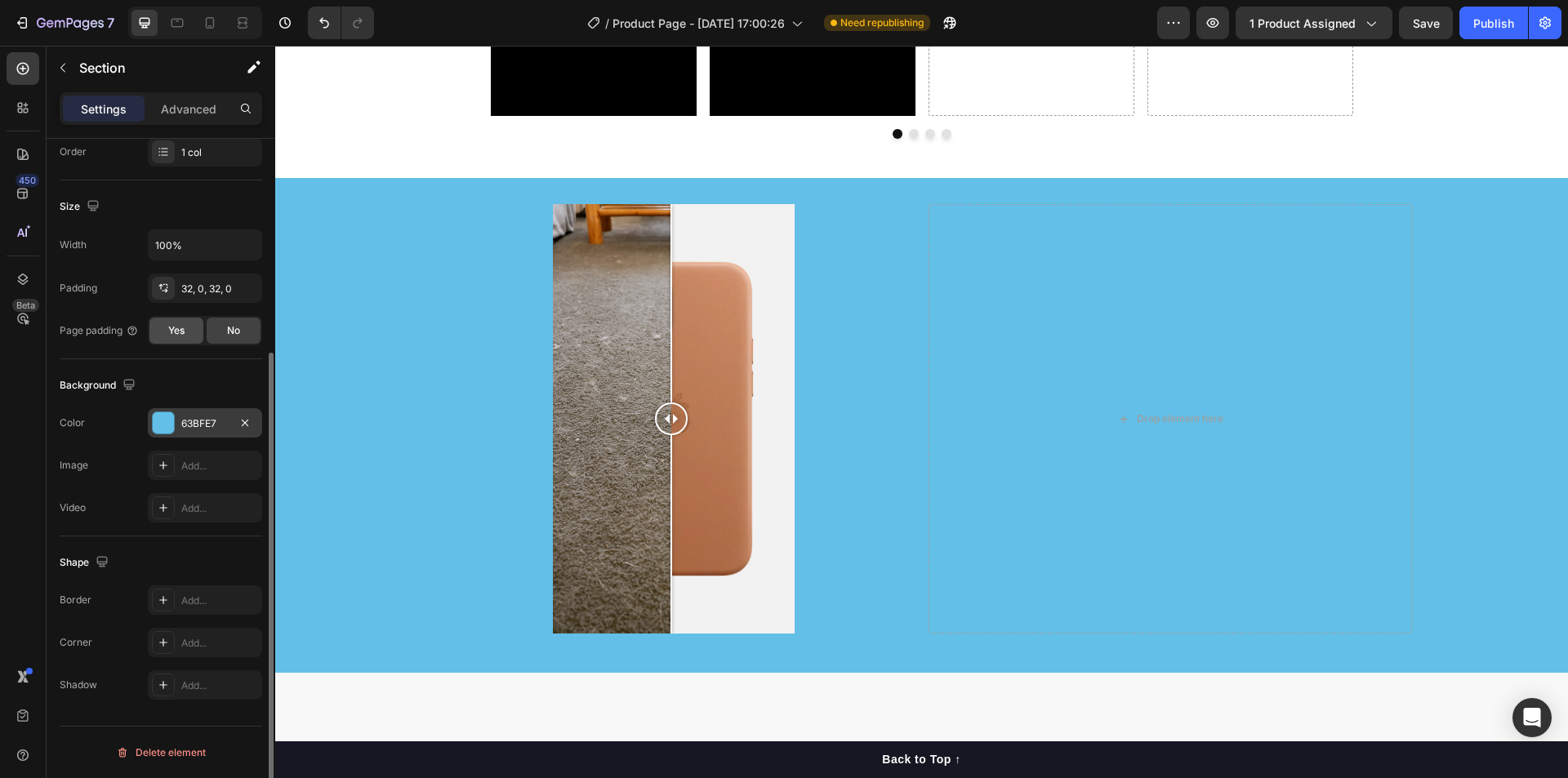
click at [168, 334] on span "Yes" at bounding box center [176, 331] width 16 height 15
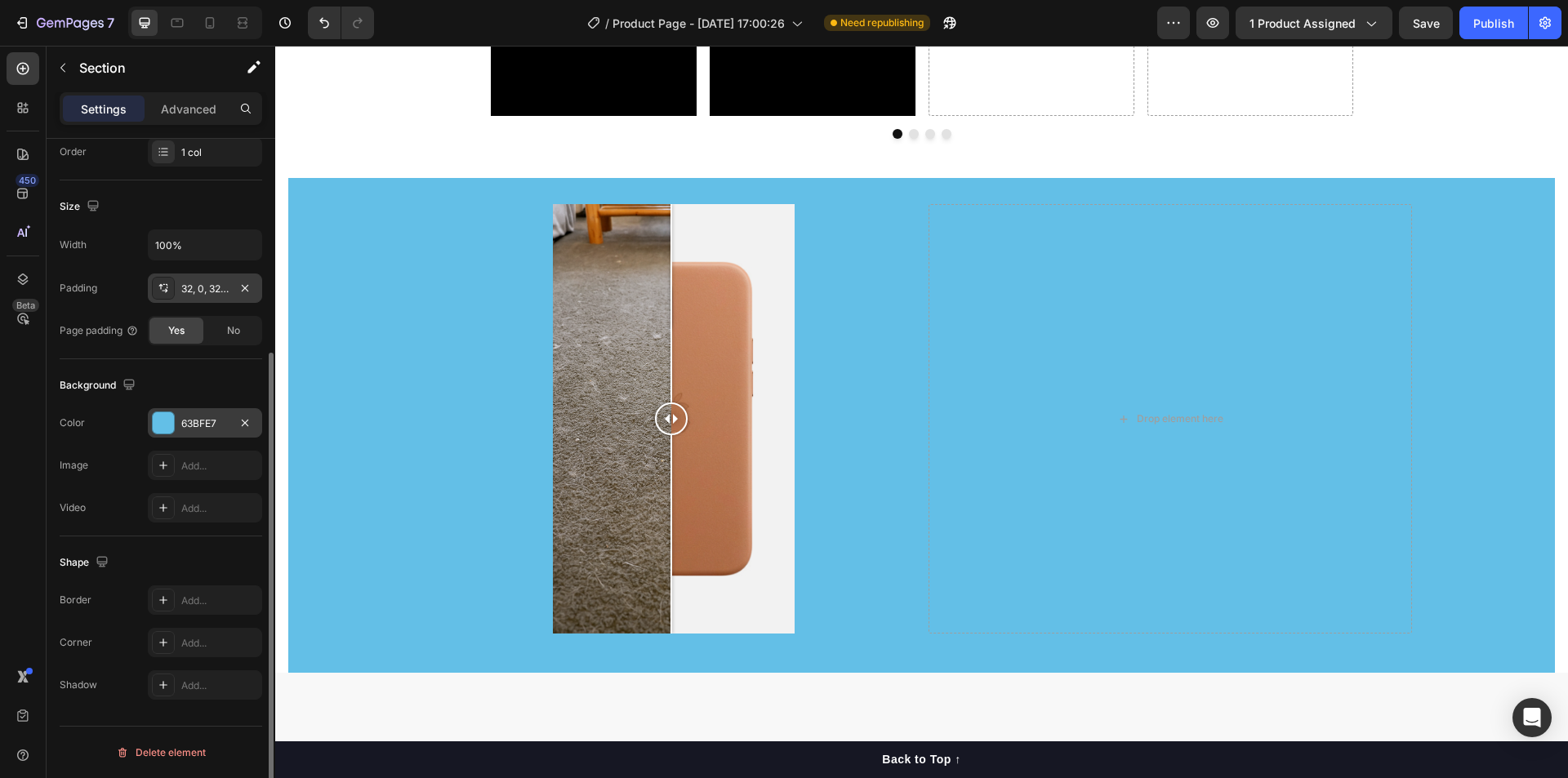
click at [167, 295] on div at bounding box center [163, 288] width 23 height 23
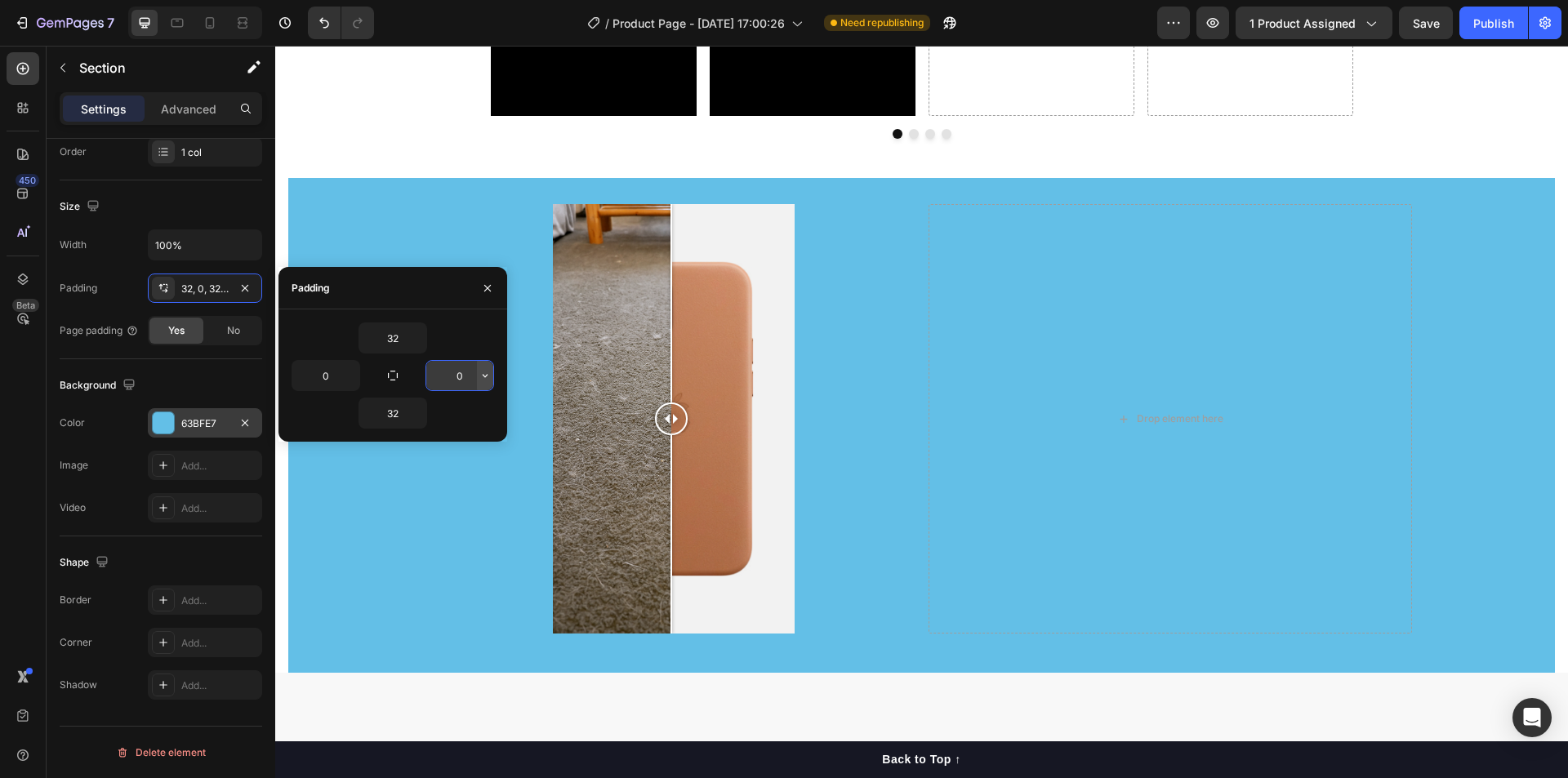
click at [484, 374] on icon "button" at bounding box center [484, 375] width 13 height 13
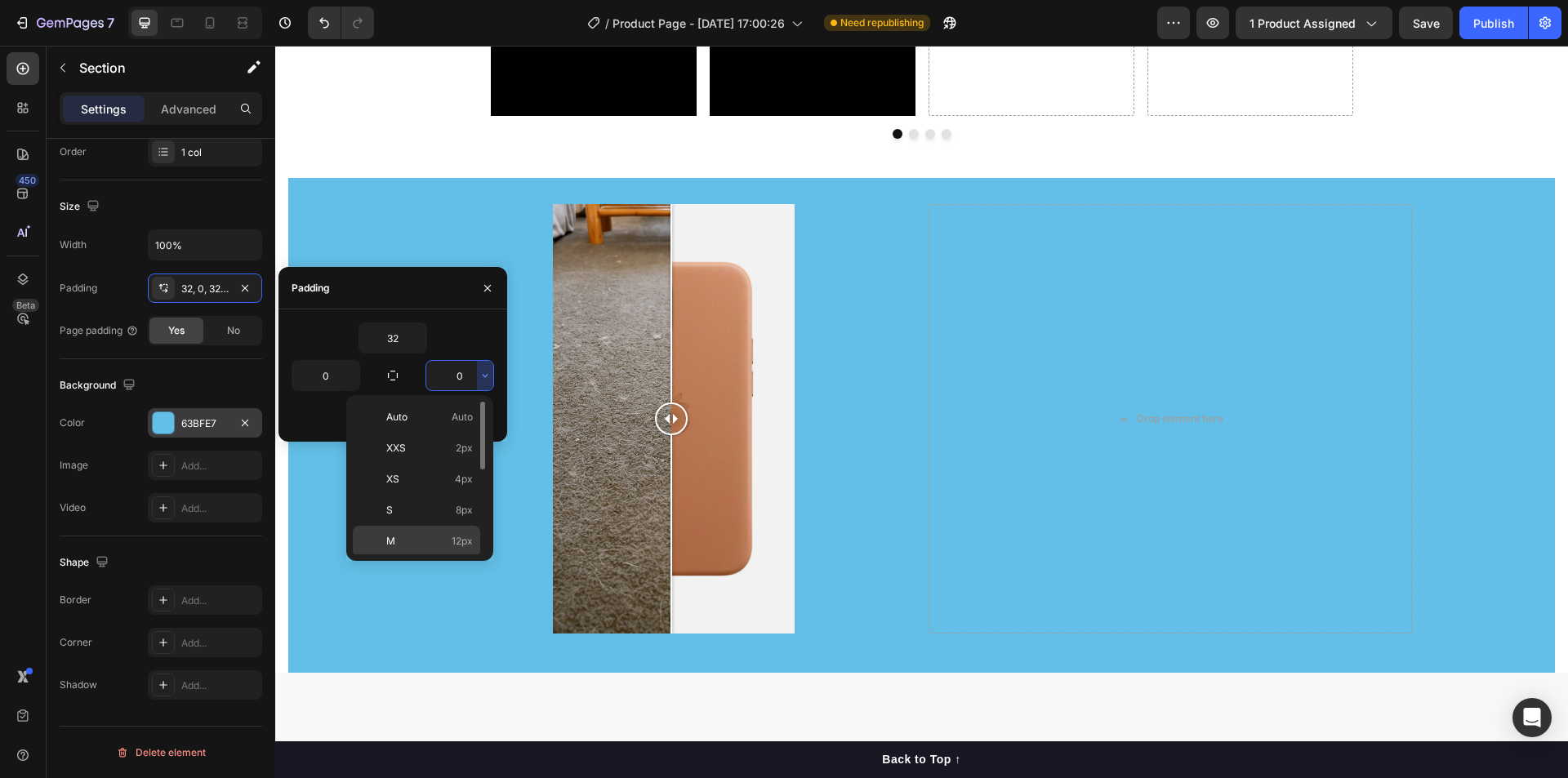
click at [436, 534] on p "M 12px" at bounding box center [429, 541] width 86 height 15
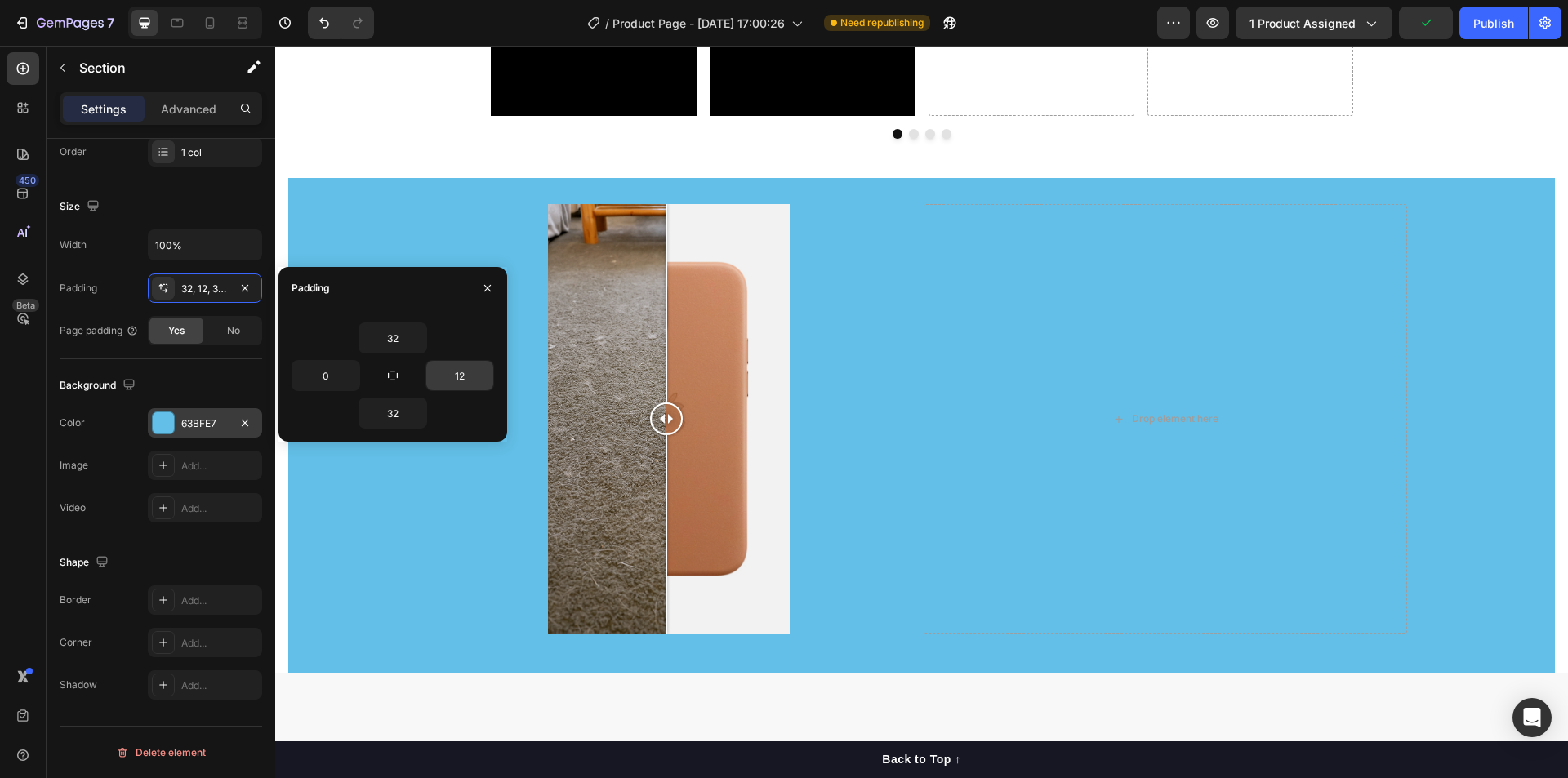
click at [461, 372] on input "12" at bounding box center [460, 375] width 67 height 29
click at [475, 374] on input "12" at bounding box center [460, 375] width 67 height 29
click at [485, 374] on icon "button" at bounding box center [484, 375] width 13 height 13
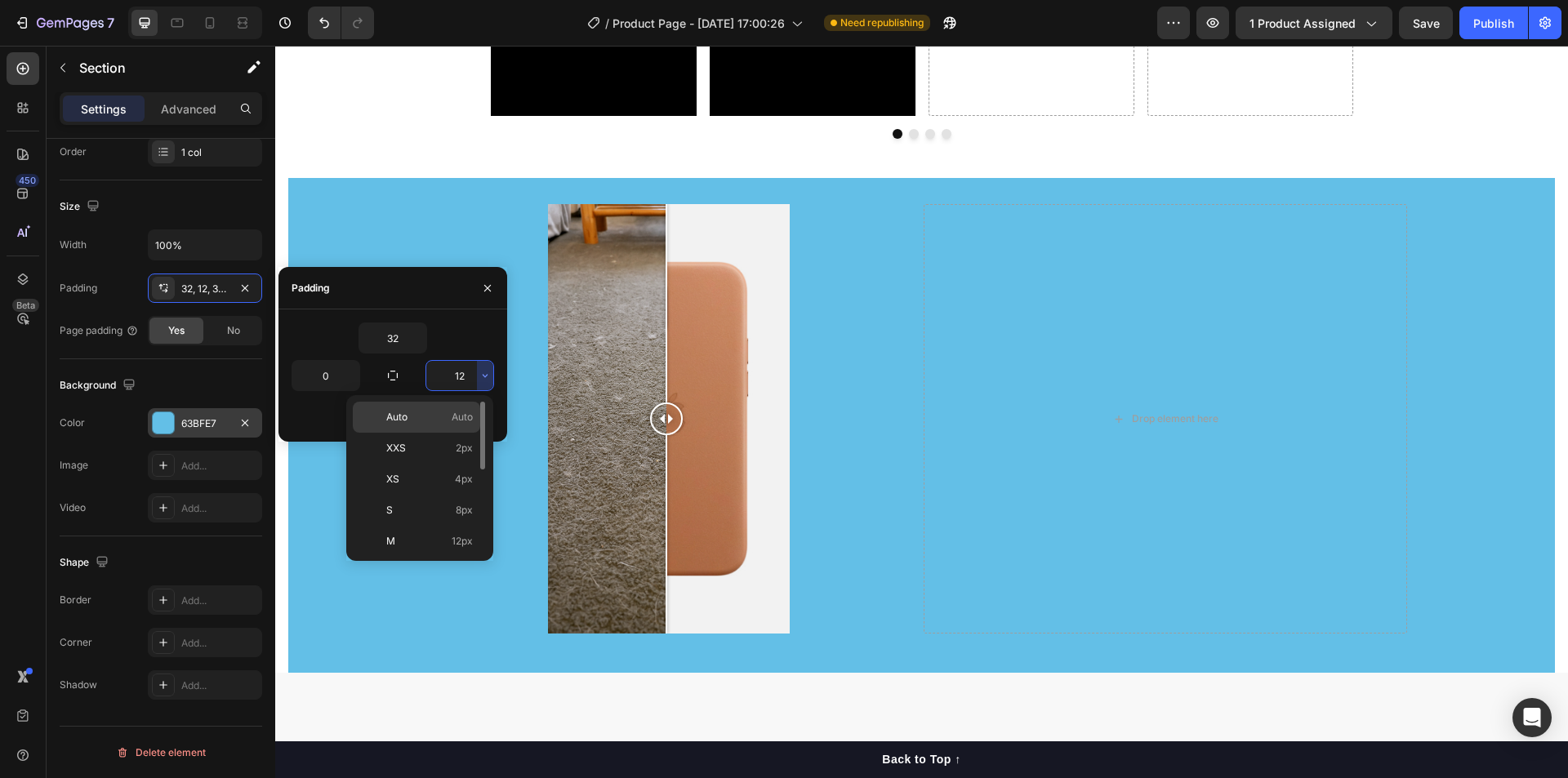
click at [423, 424] on p "Auto Auto" at bounding box center [429, 417] width 86 height 15
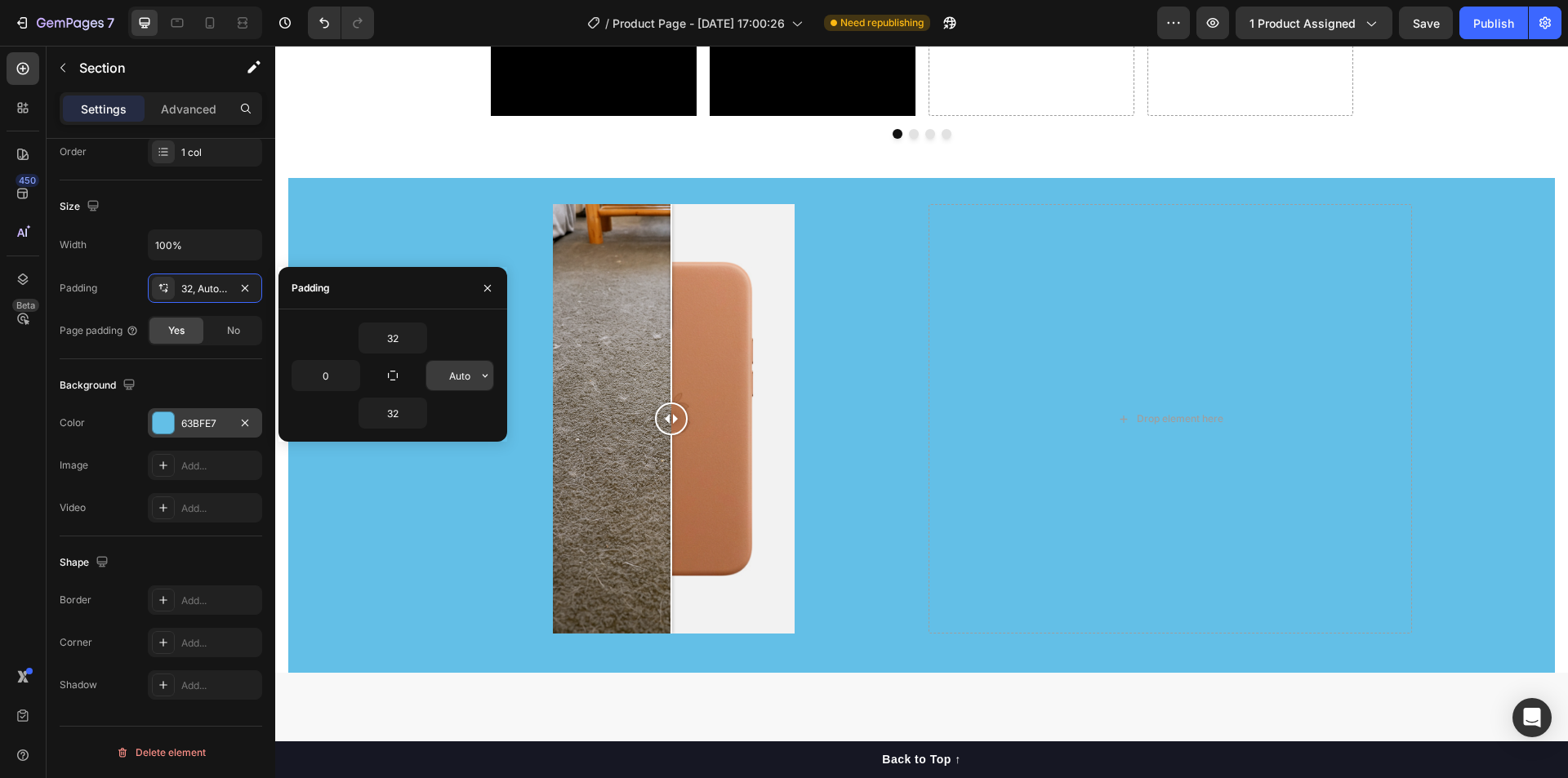
click at [472, 374] on input "Auto" at bounding box center [460, 375] width 67 height 29
click at [494, 373] on div "32 0 Auto 32" at bounding box center [393, 375] width 229 height 106
click at [479, 378] on icon "button" at bounding box center [484, 375] width 13 height 13
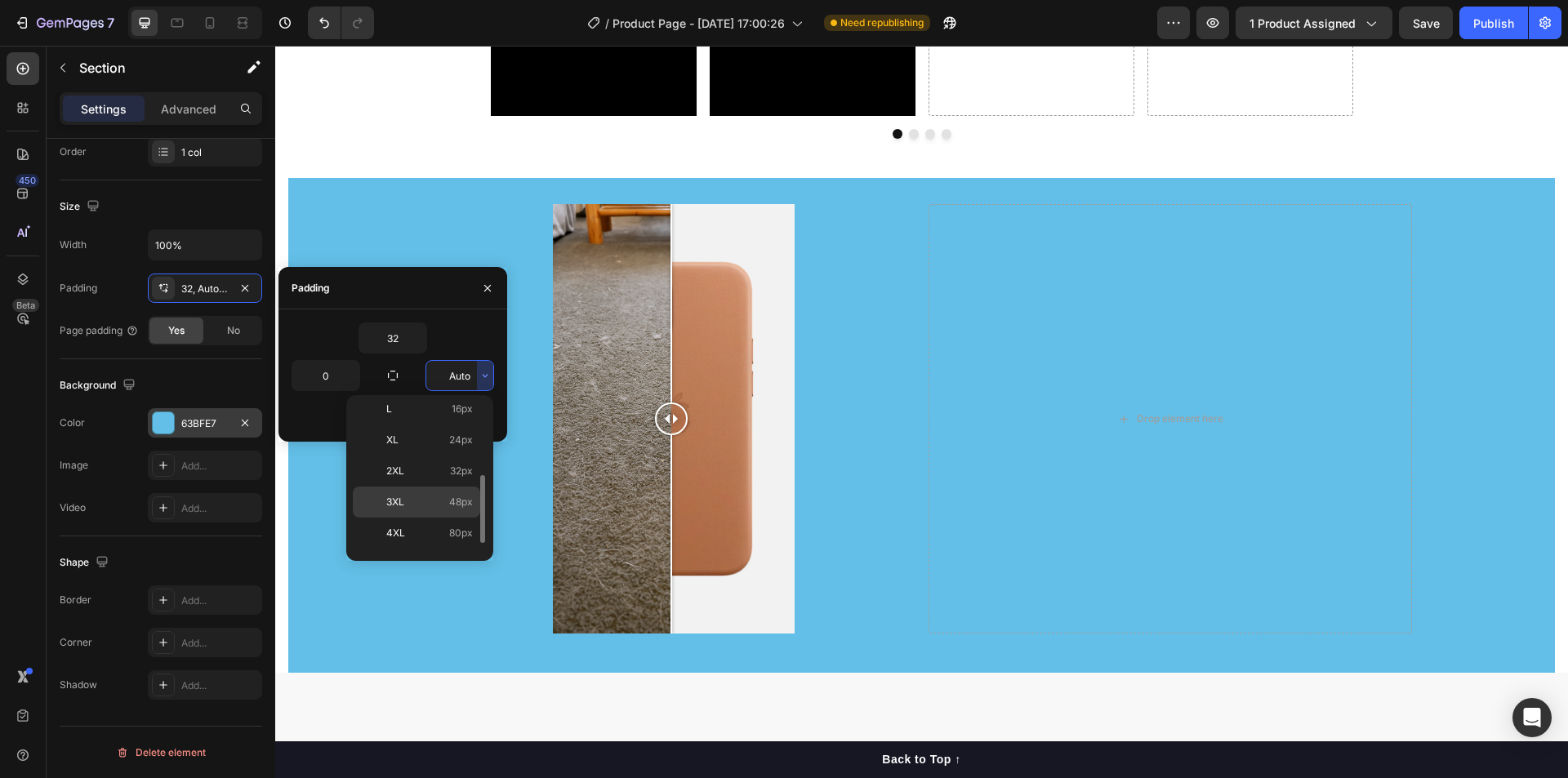
scroll to position [189, 0]
drag, startPoint x: 436, startPoint y: 510, endPoint x: 161, endPoint y: 461, distance: 279.3
click at [436, 510] on p "4XL 80px" at bounding box center [429, 508] width 86 height 15
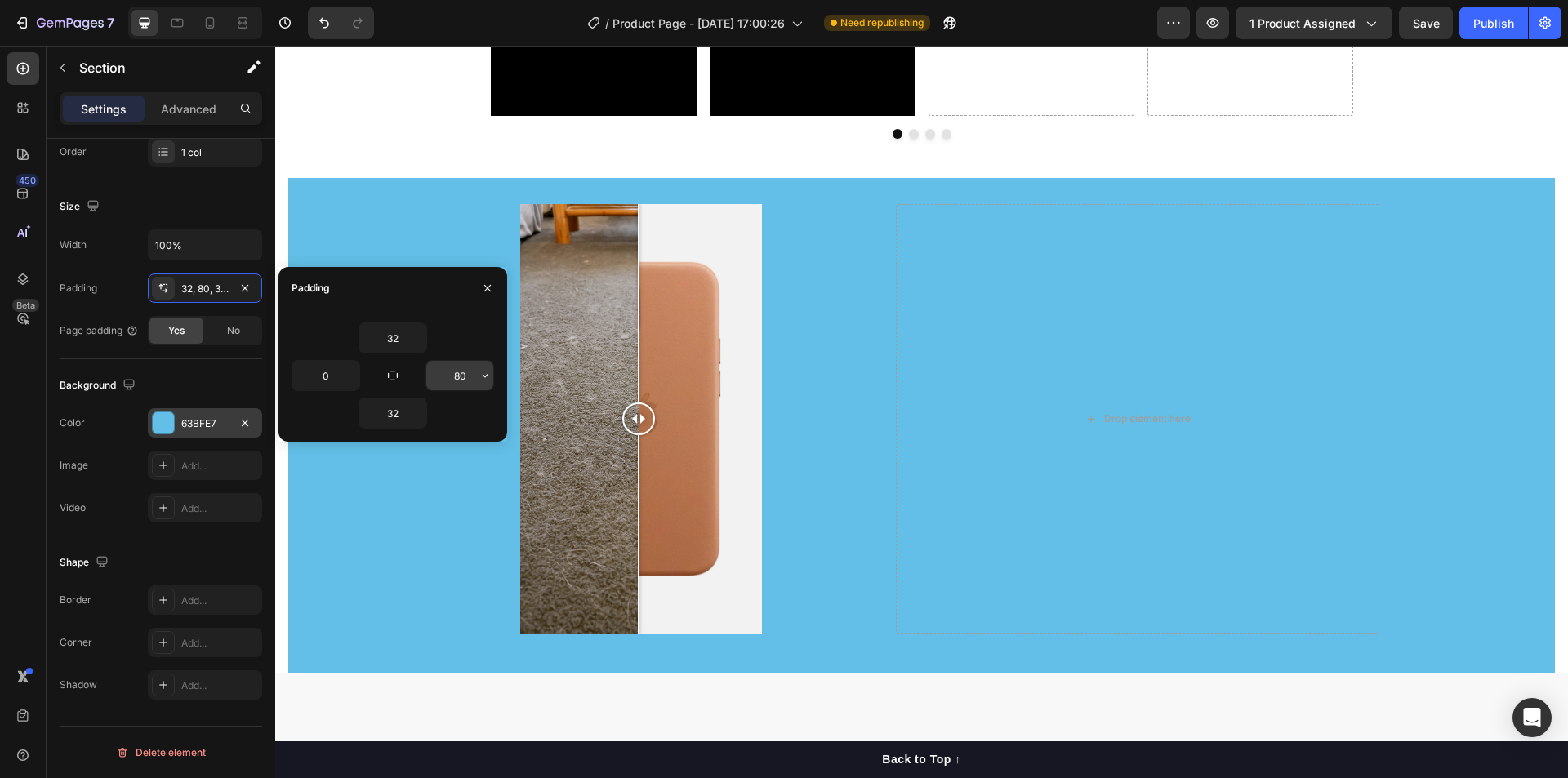
click at [485, 360] on div "80" at bounding box center [459, 375] width 68 height 31
click at [476, 374] on input "80" at bounding box center [460, 375] width 67 height 29
click at [483, 372] on icon "button" at bounding box center [484, 375] width 13 height 13
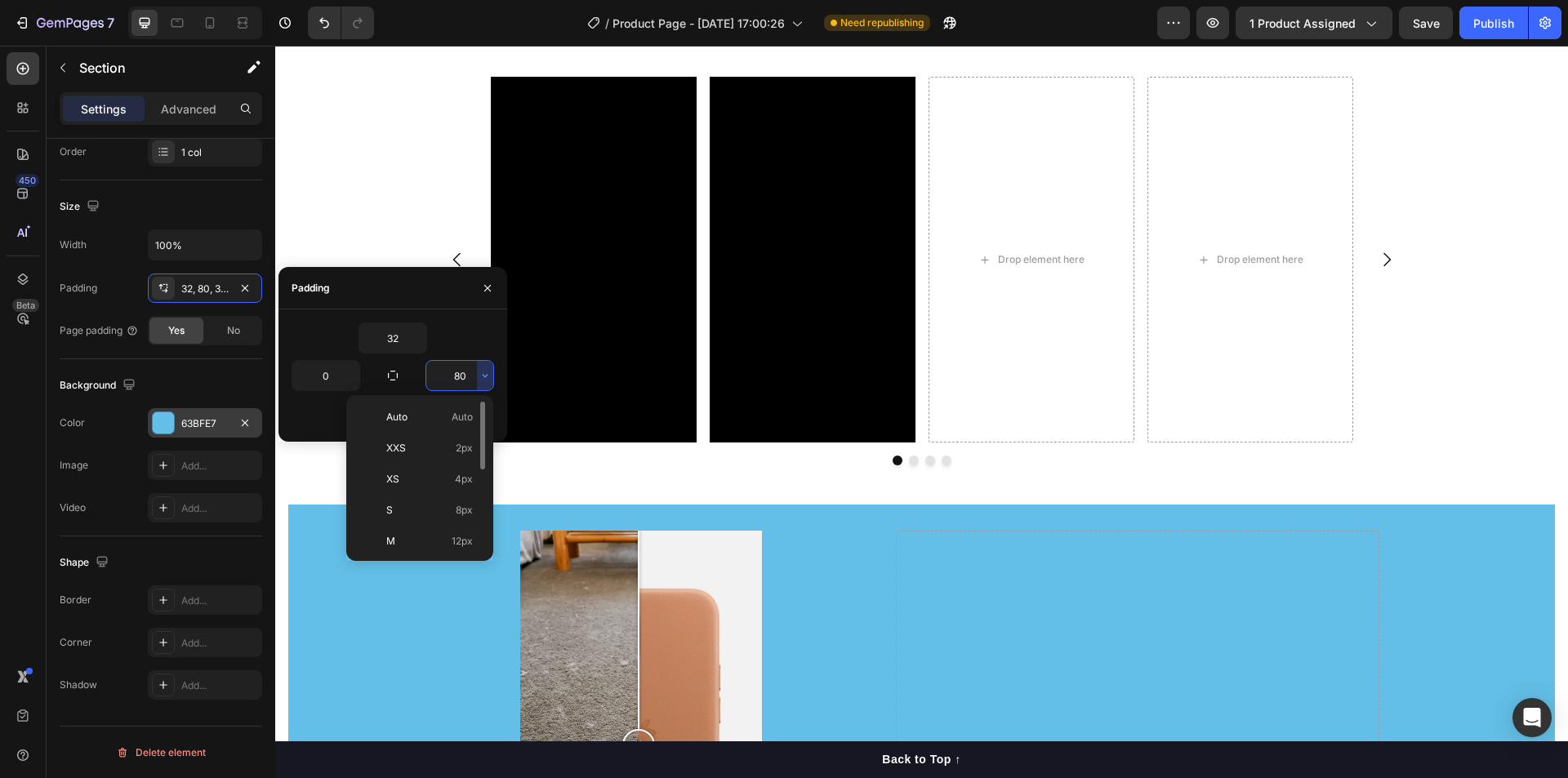
scroll to position [901, 0]
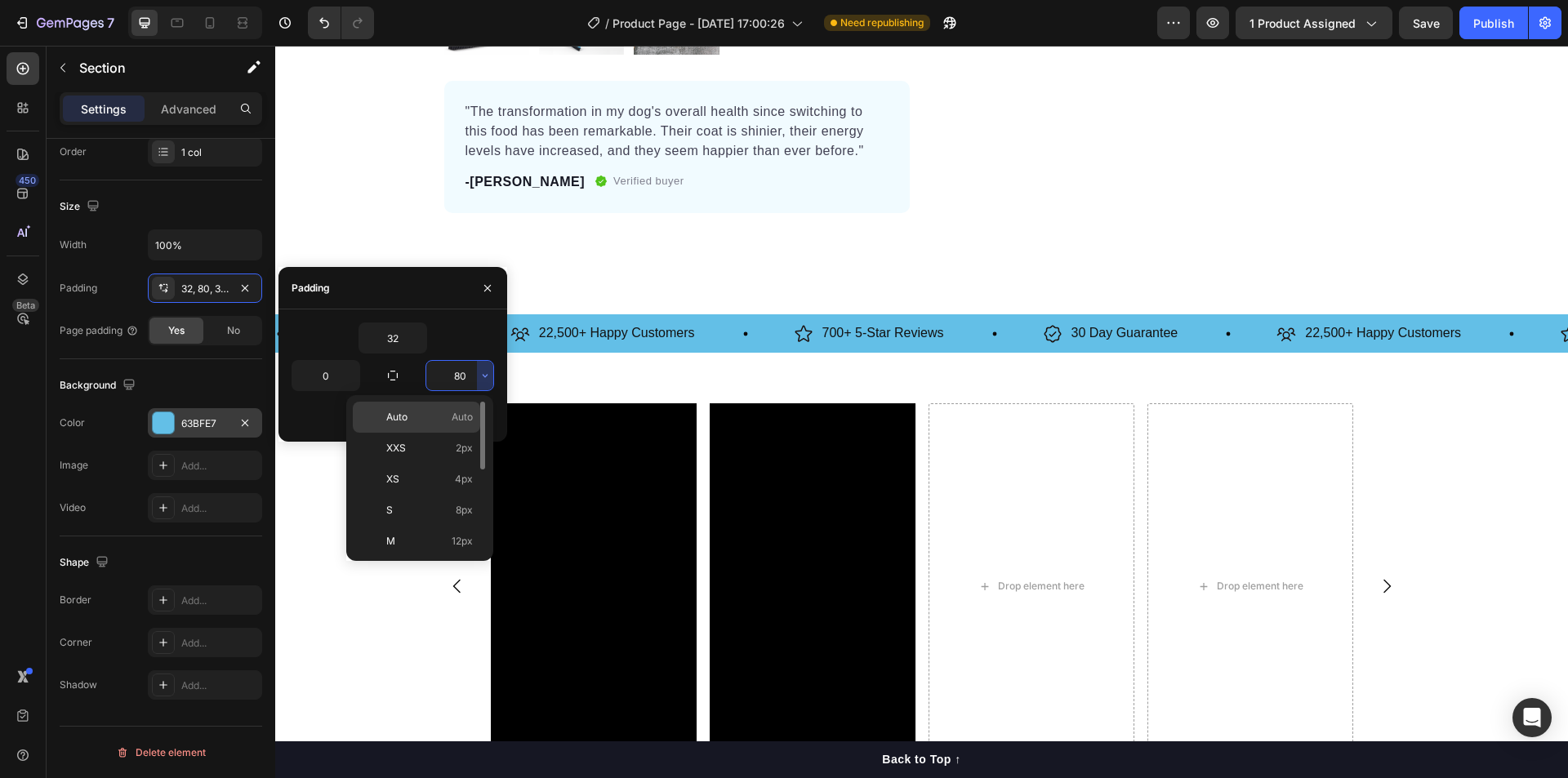
click at [452, 418] on span "Auto" at bounding box center [462, 417] width 21 height 15
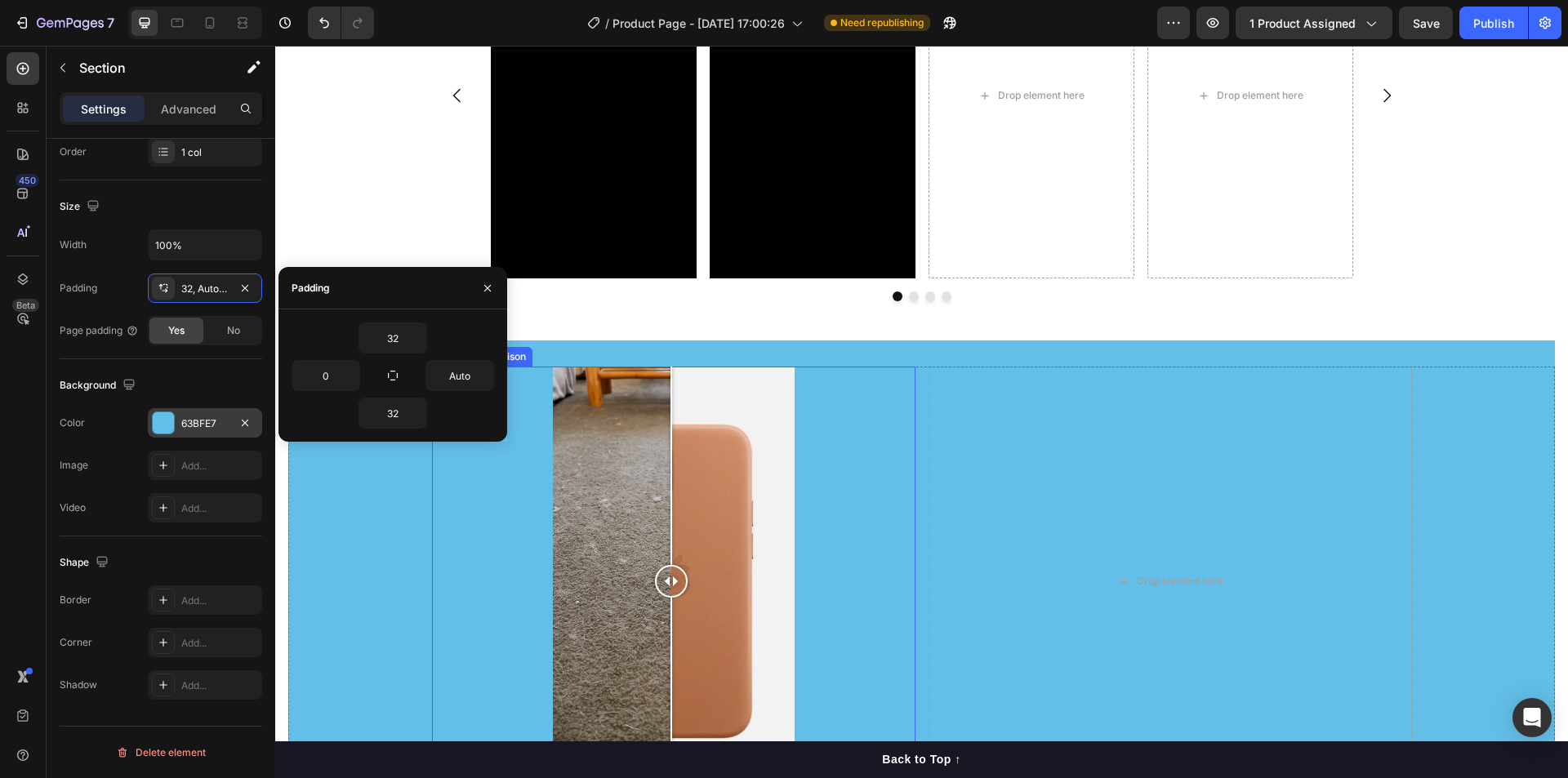
scroll to position [1359, 0]
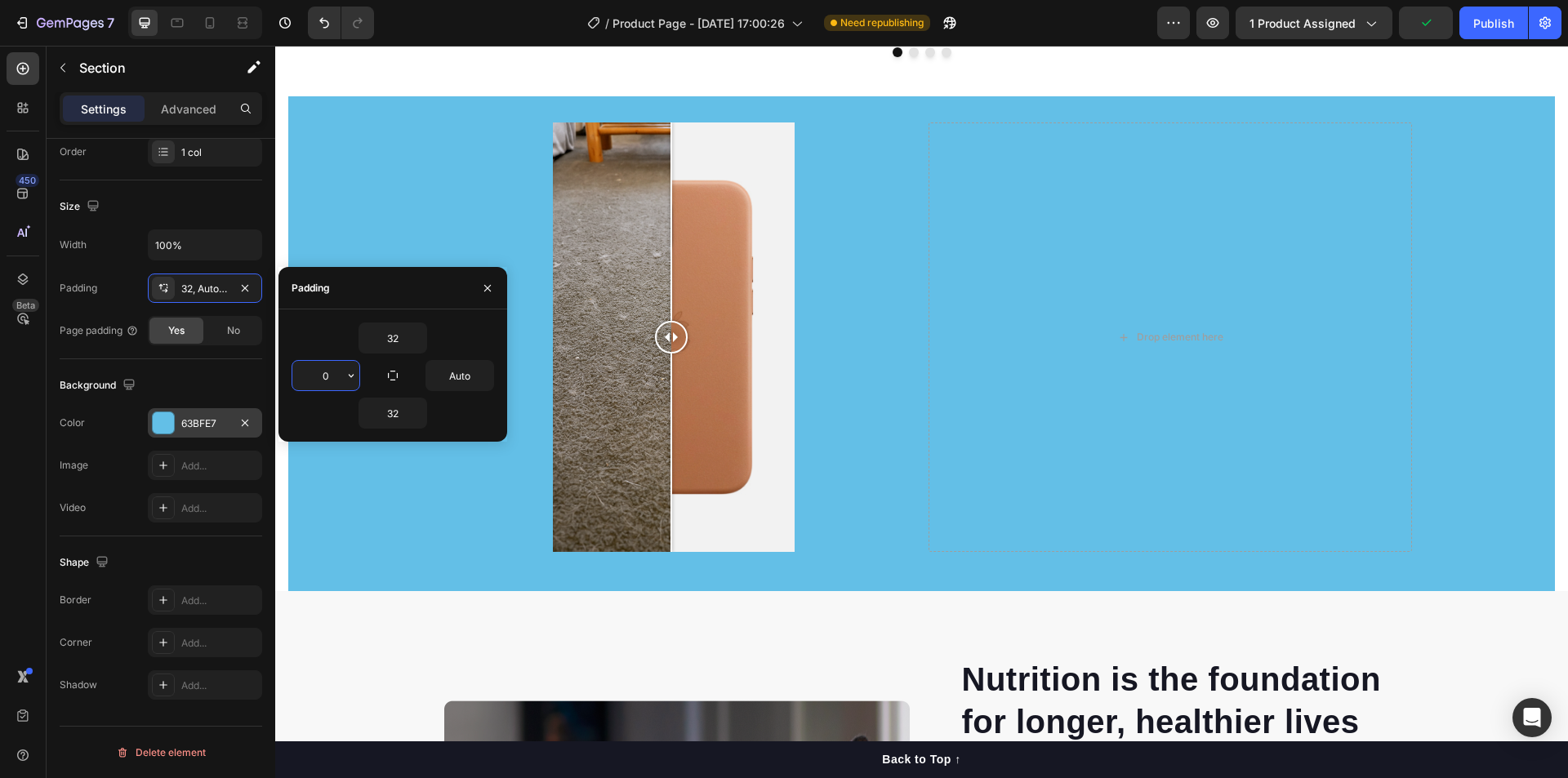
click at [333, 367] on input "0" at bounding box center [326, 375] width 67 height 29
click at [341, 370] on input "0" at bounding box center [326, 375] width 67 height 29
click at [462, 376] on input "Auto" at bounding box center [460, 375] width 67 height 29
type input "0"
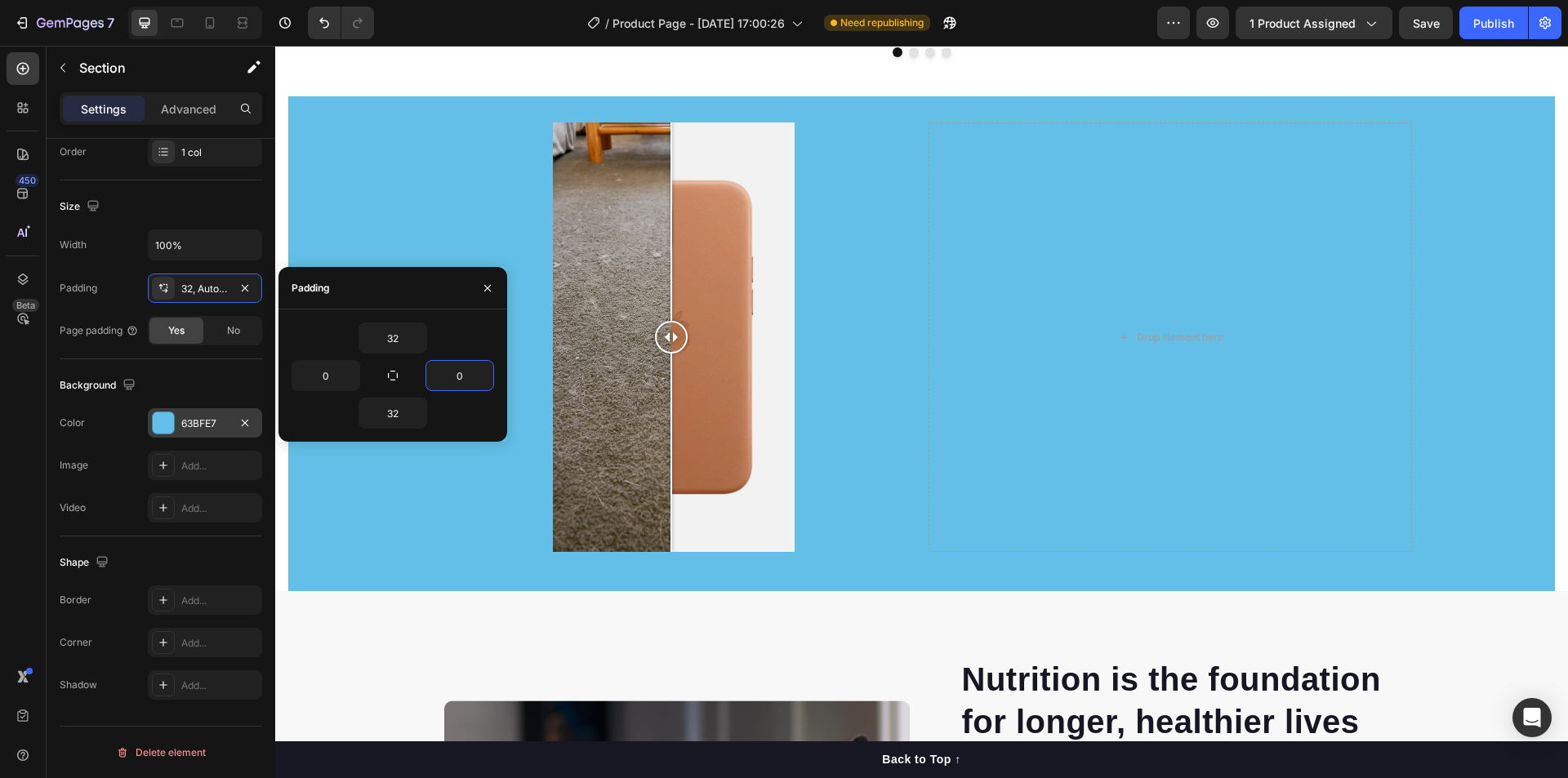
click at [468, 345] on div "32" at bounding box center [393, 338] width 203 height 31
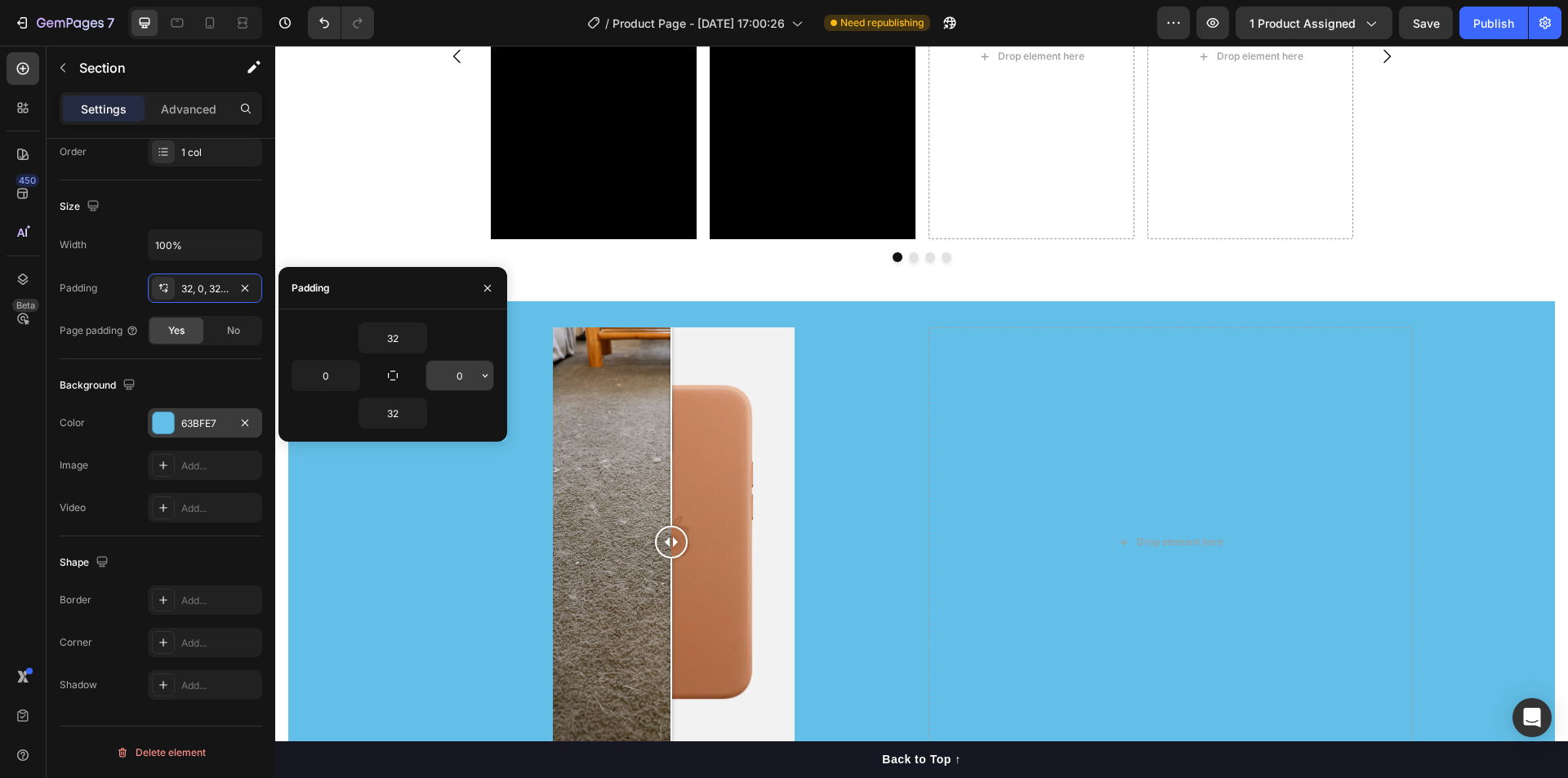
scroll to position [1113, 0]
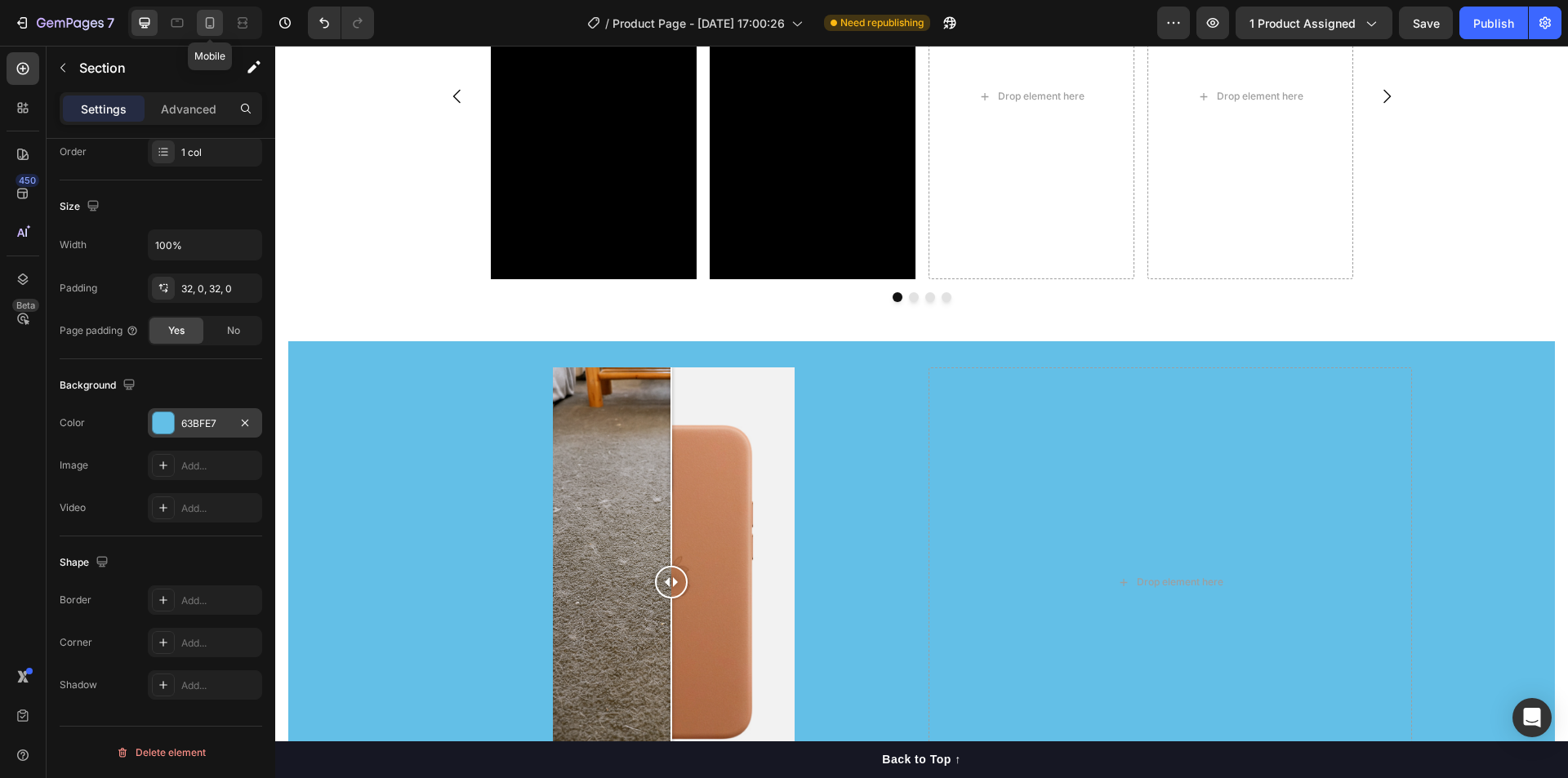
click at [209, 22] on icon at bounding box center [210, 23] width 16 height 16
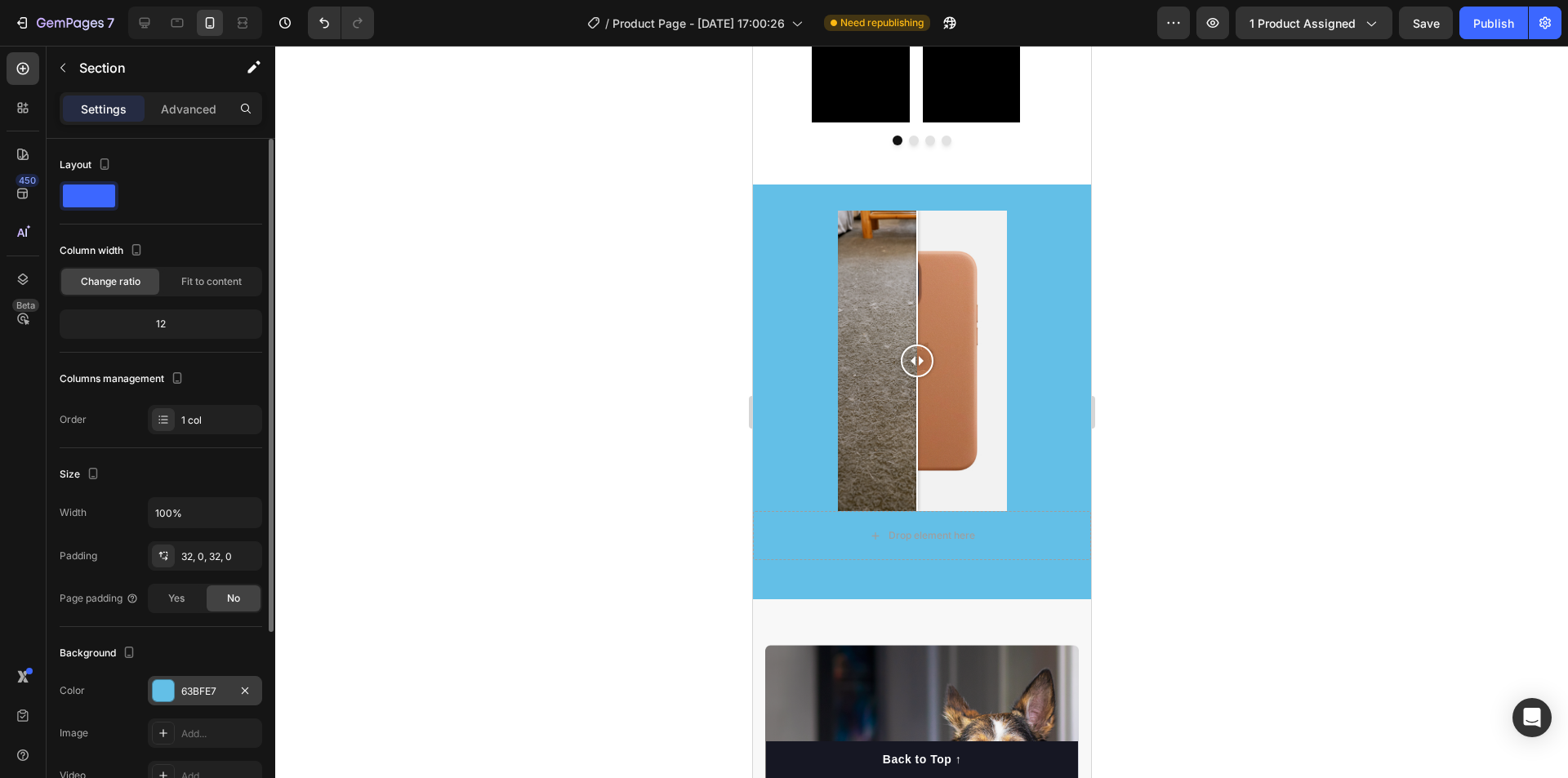
click at [180, 332] on div "12" at bounding box center [161, 324] width 196 height 23
click at [174, 325] on div "12" at bounding box center [161, 324] width 196 height 23
click at [186, 275] on span "Fit to content" at bounding box center [211, 282] width 60 height 15
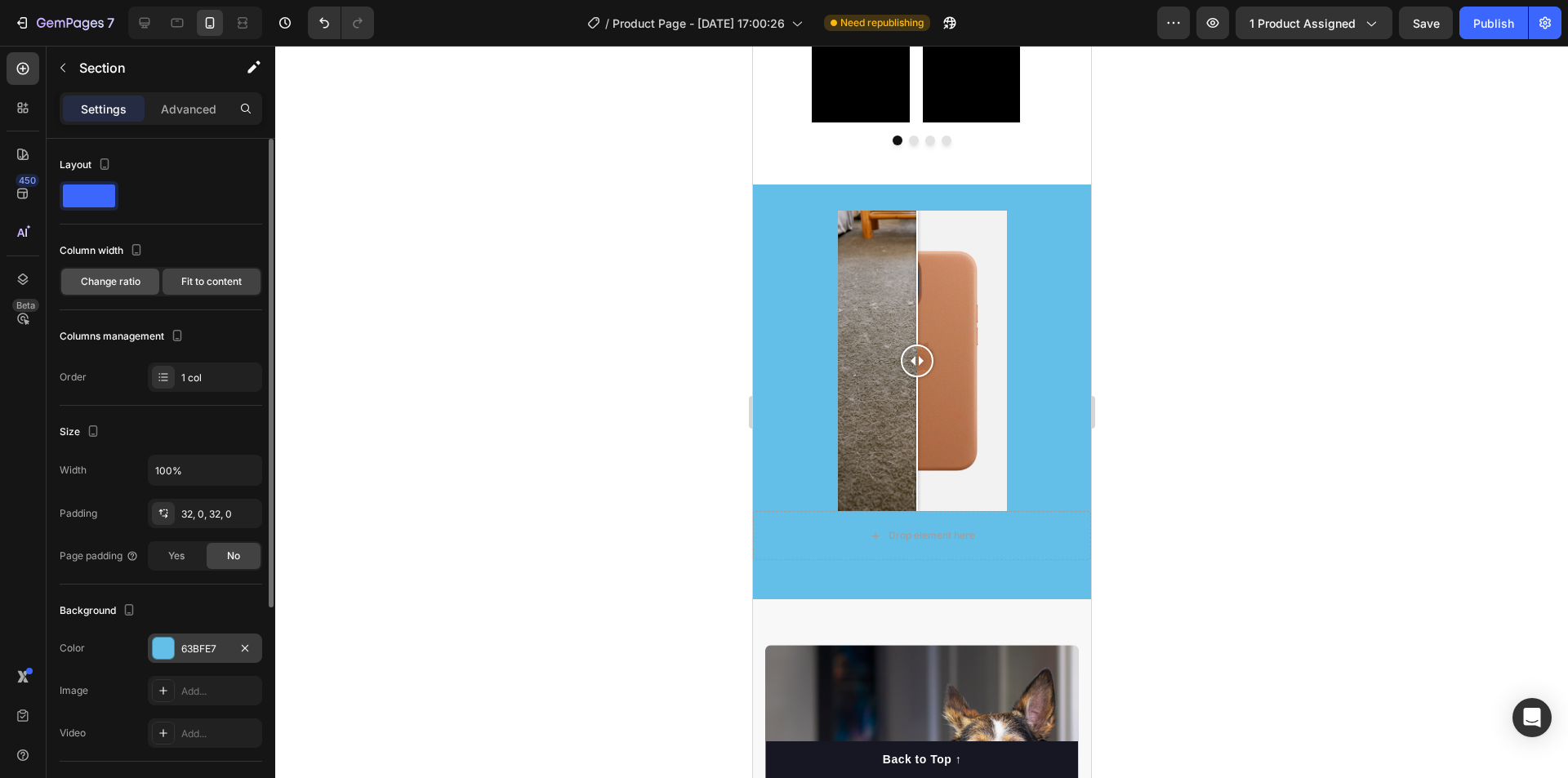
click at [128, 282] on span "Change ratio" at bounding box center [111, 282] width 60 height 15
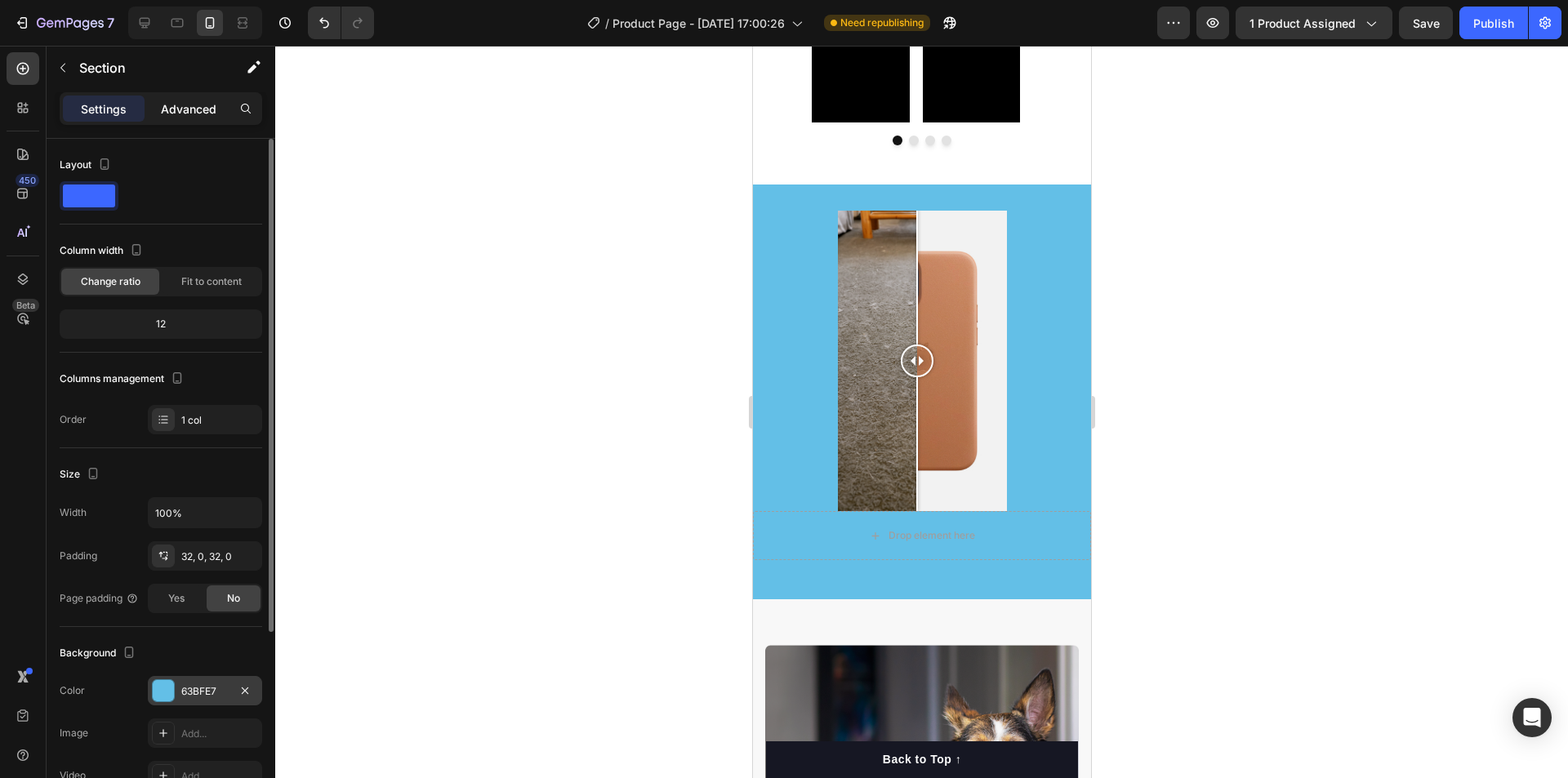
click at [176, 114] on p "Advanced" at bounding box center [188, 108] width 55 height 17
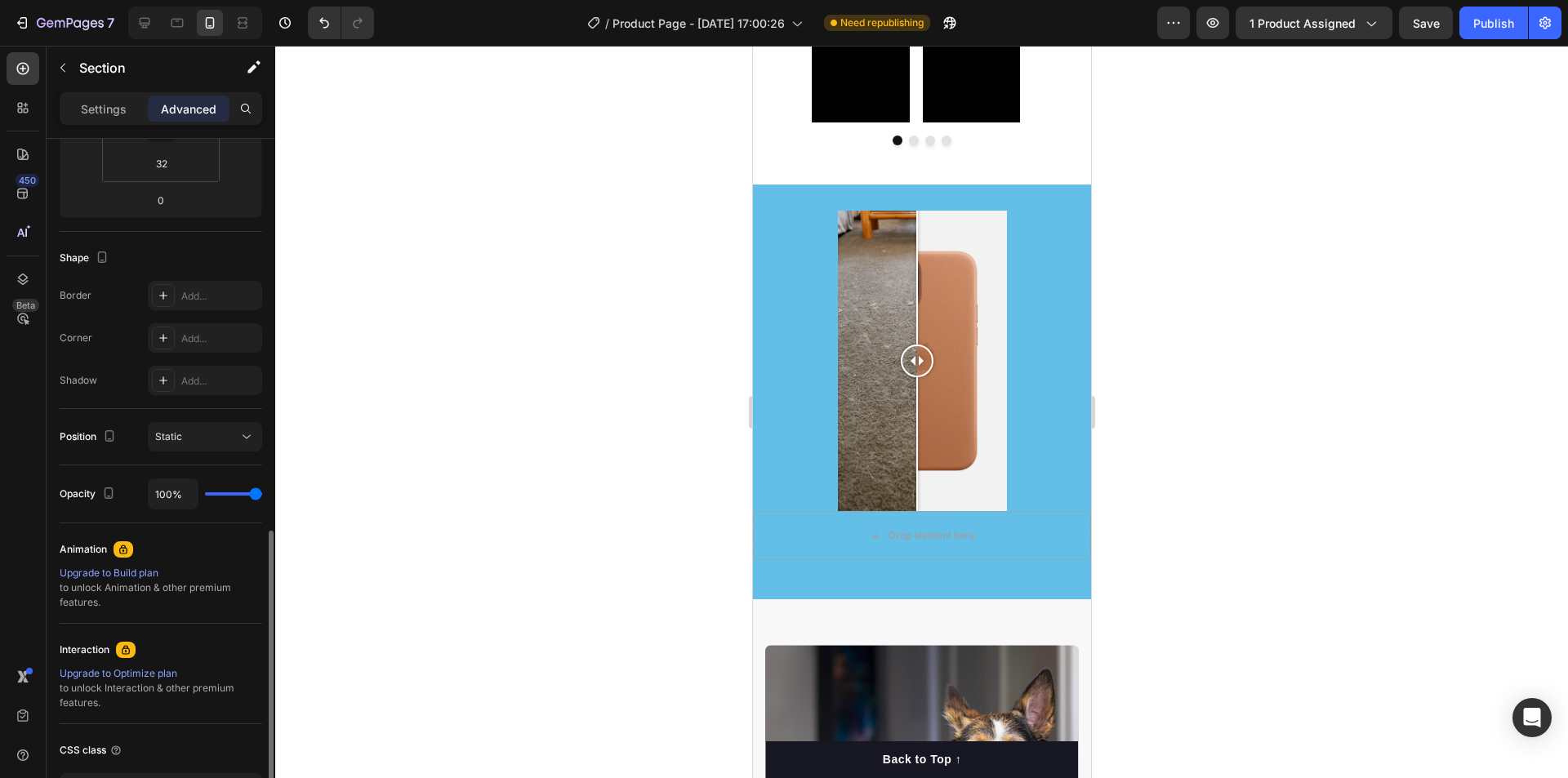
scroll to position [447, 0]
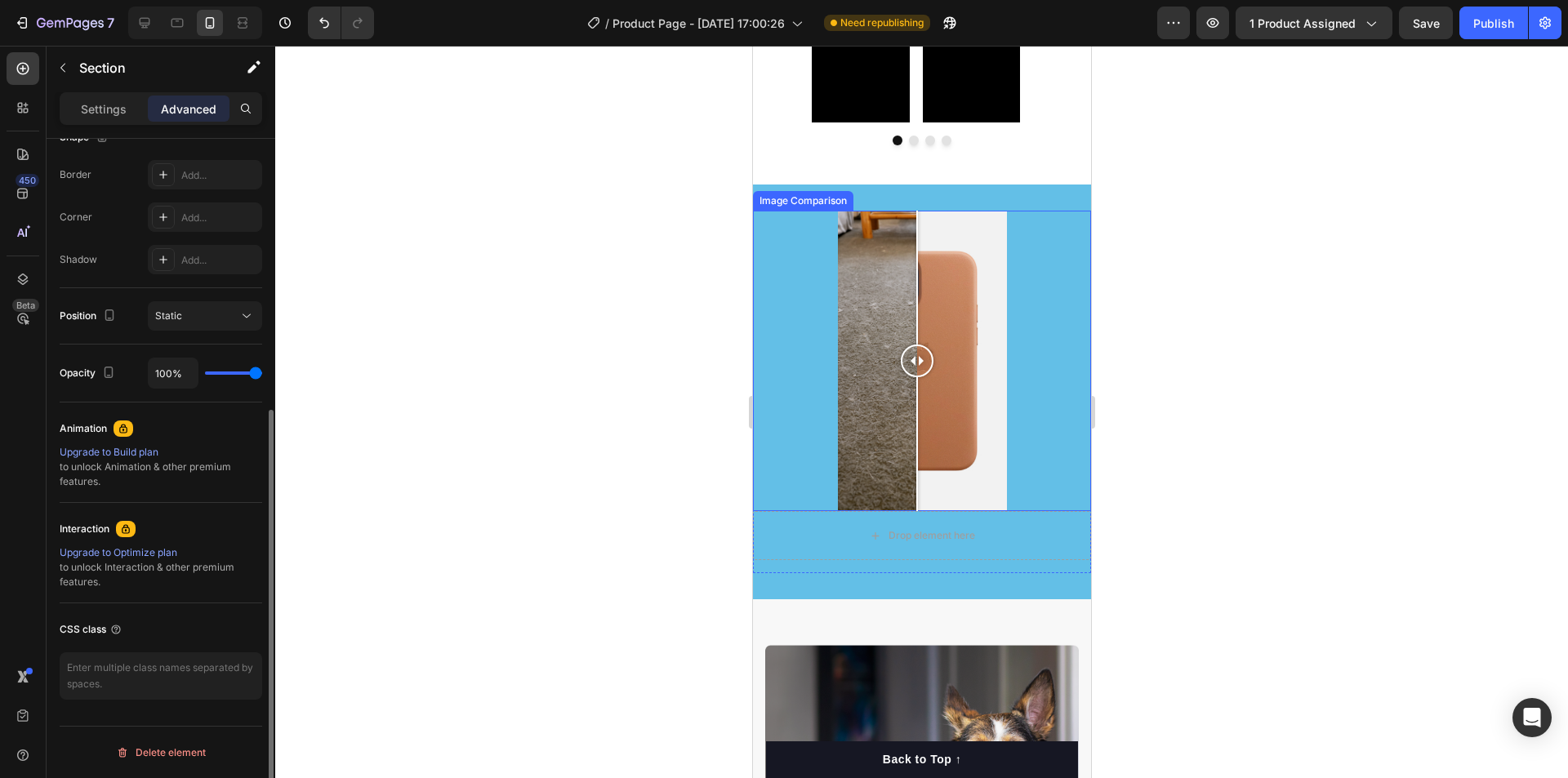
click at [852, 422] on div at bounding box center [922, 361] width 169 height 301
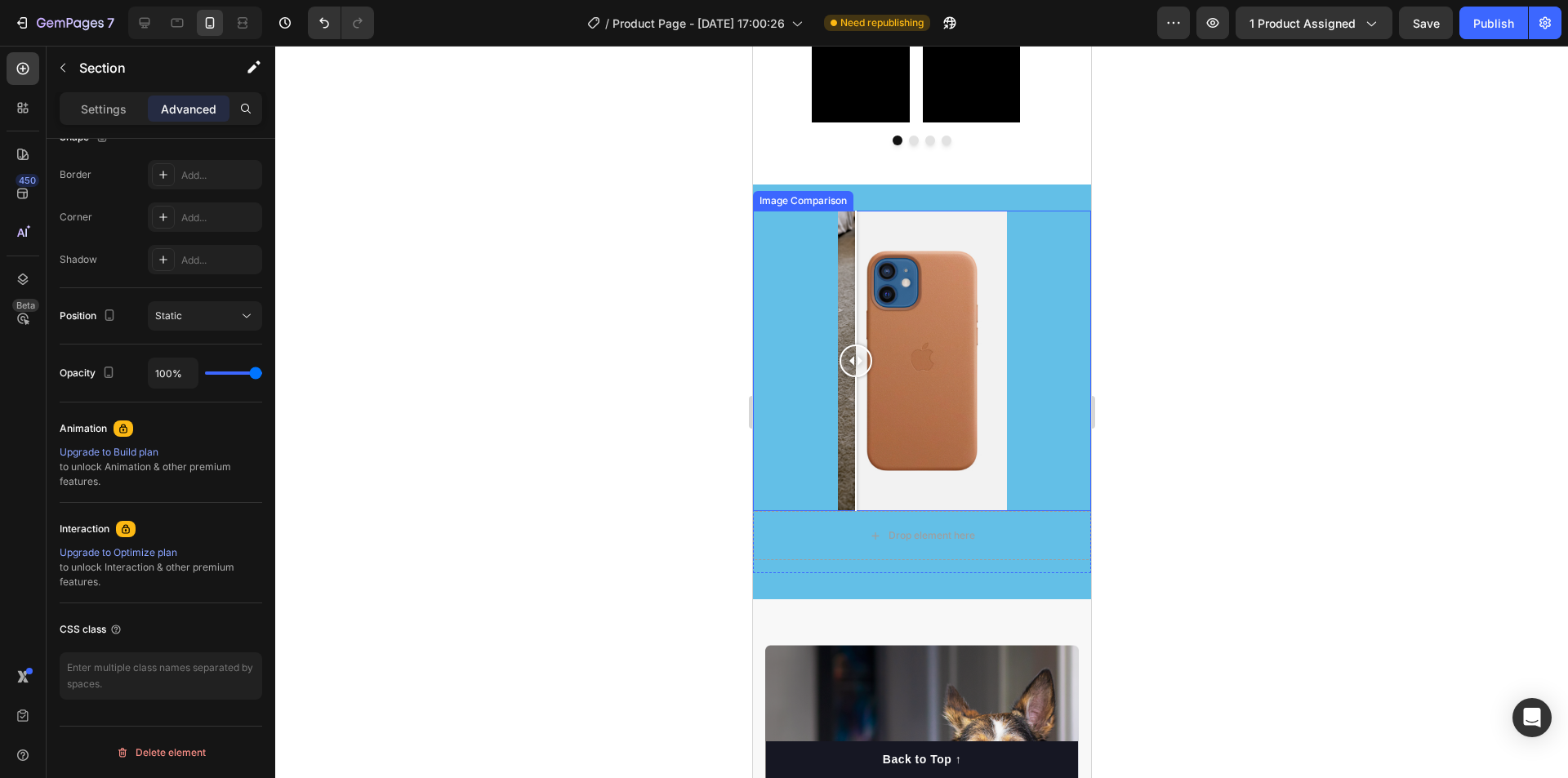
click at [819, 449] on div at bounding box center [921, 361] width 338 height 301
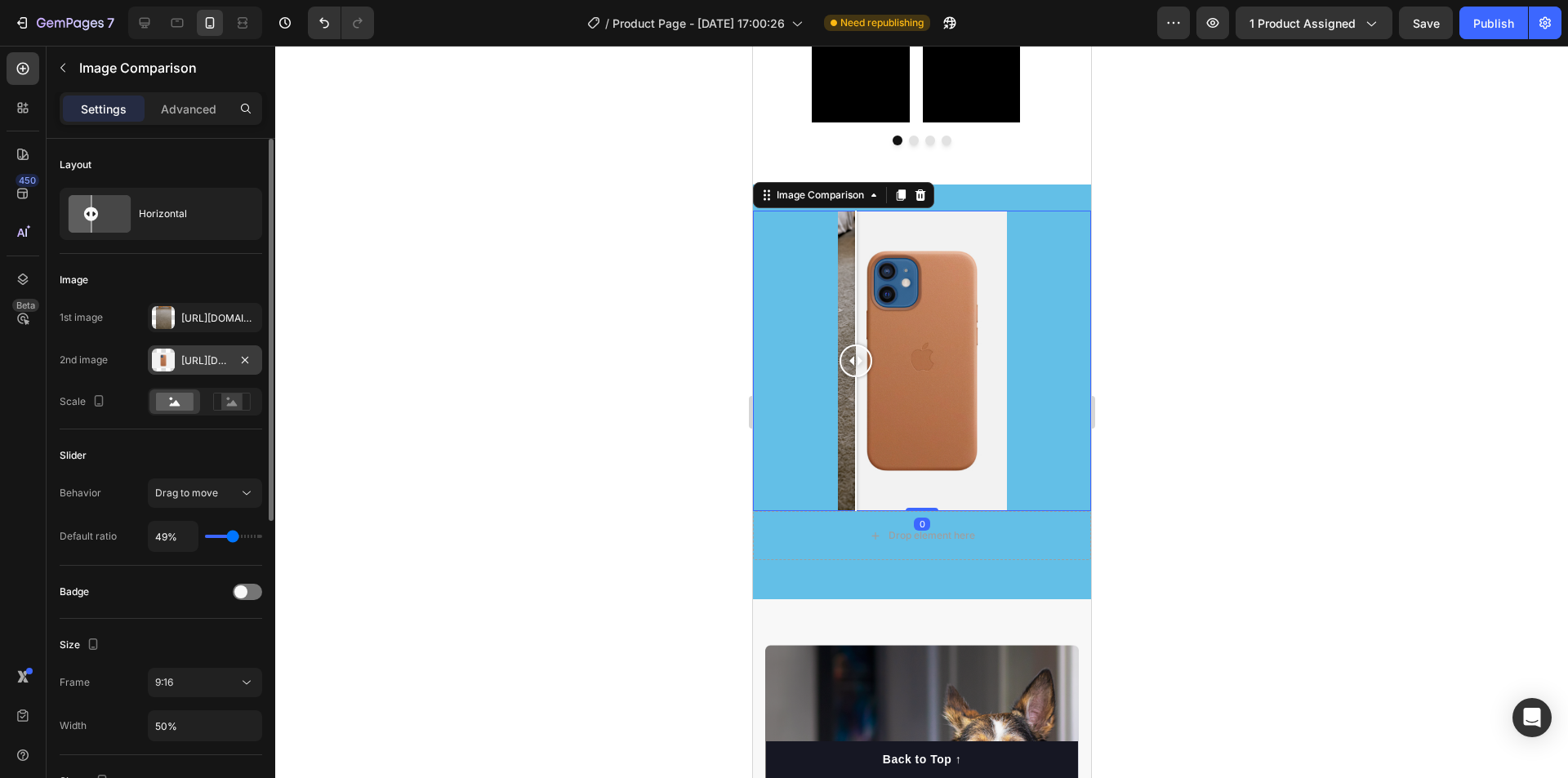
scroll to position [244, 0]
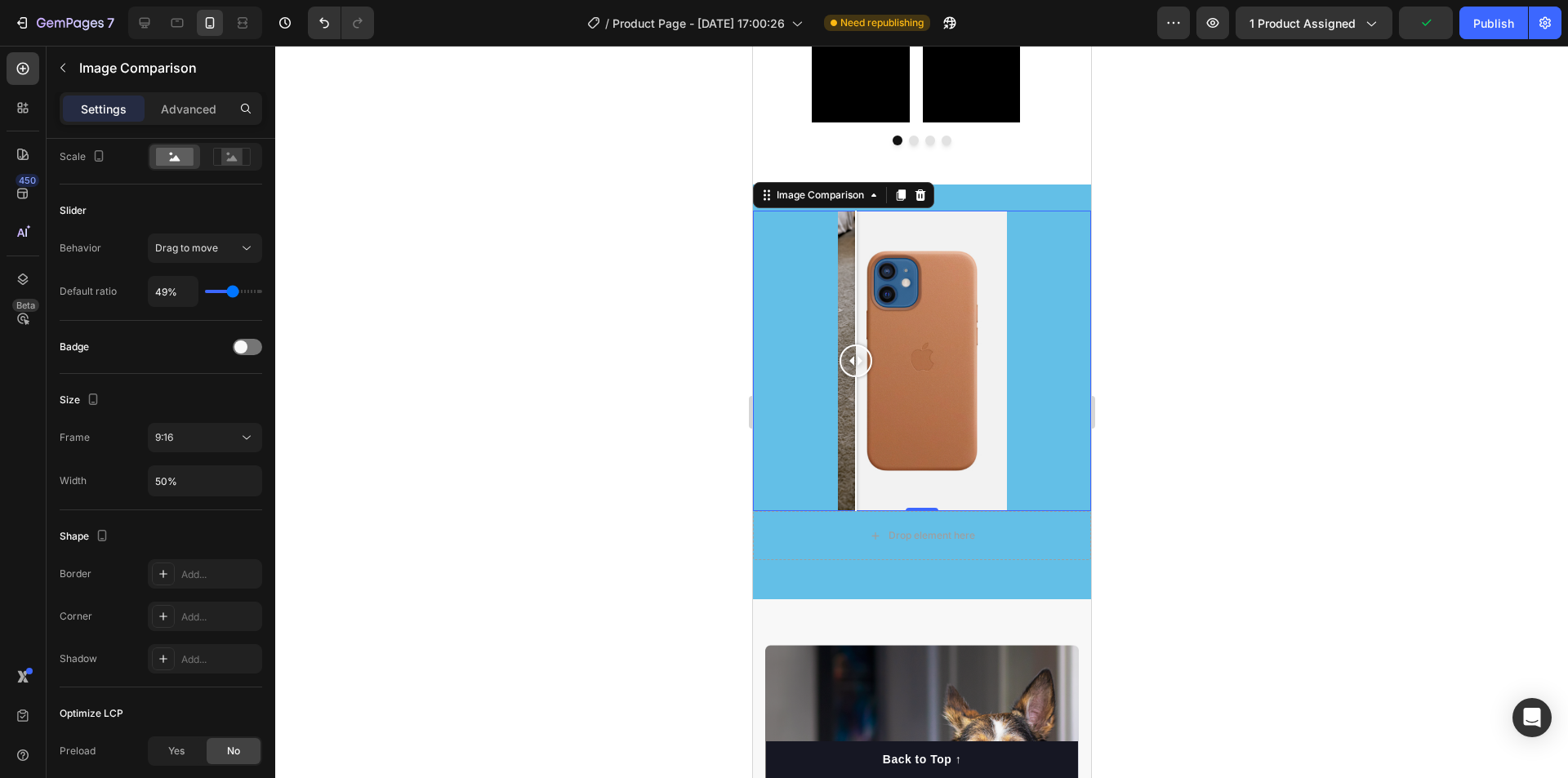
type input "38%"
type input "38"
type input "36%"
type input "36"
type input "34%"
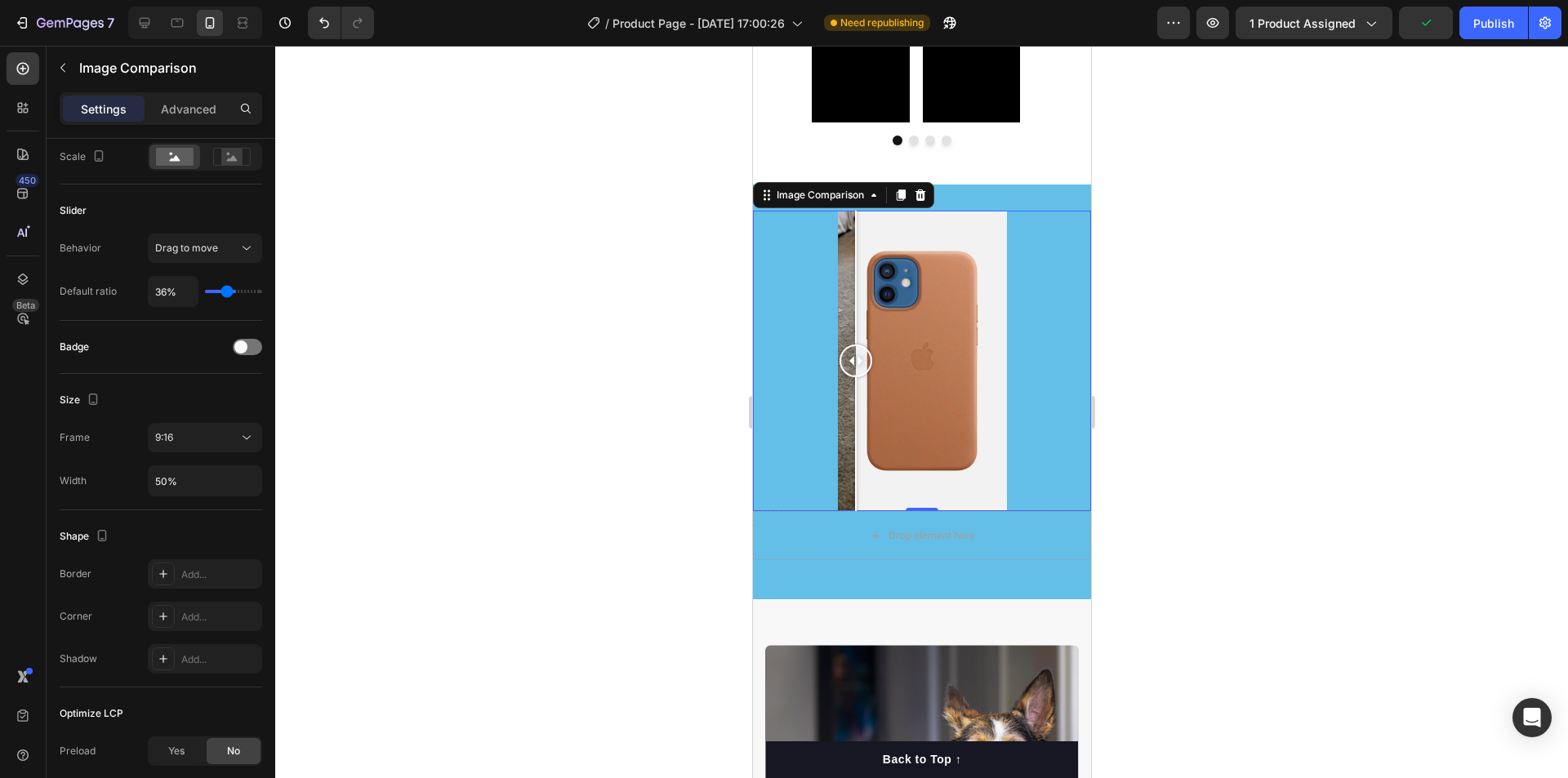
type input "34"
type input "32%"
type input "32"
type input "30%"
type input "30"
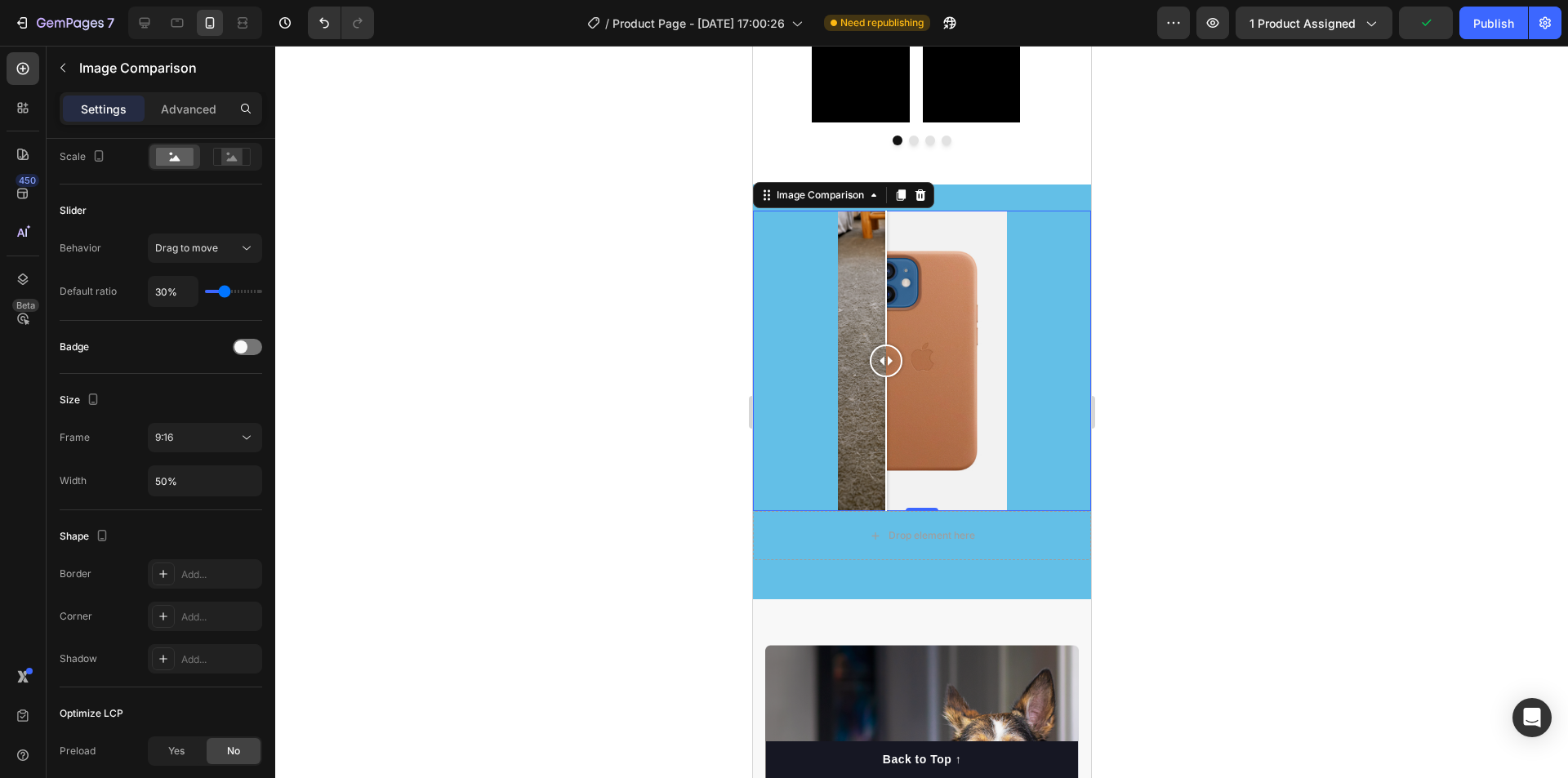
type input "32%"
type input "32"
type input "41%"
type input "41"
type input "45%"
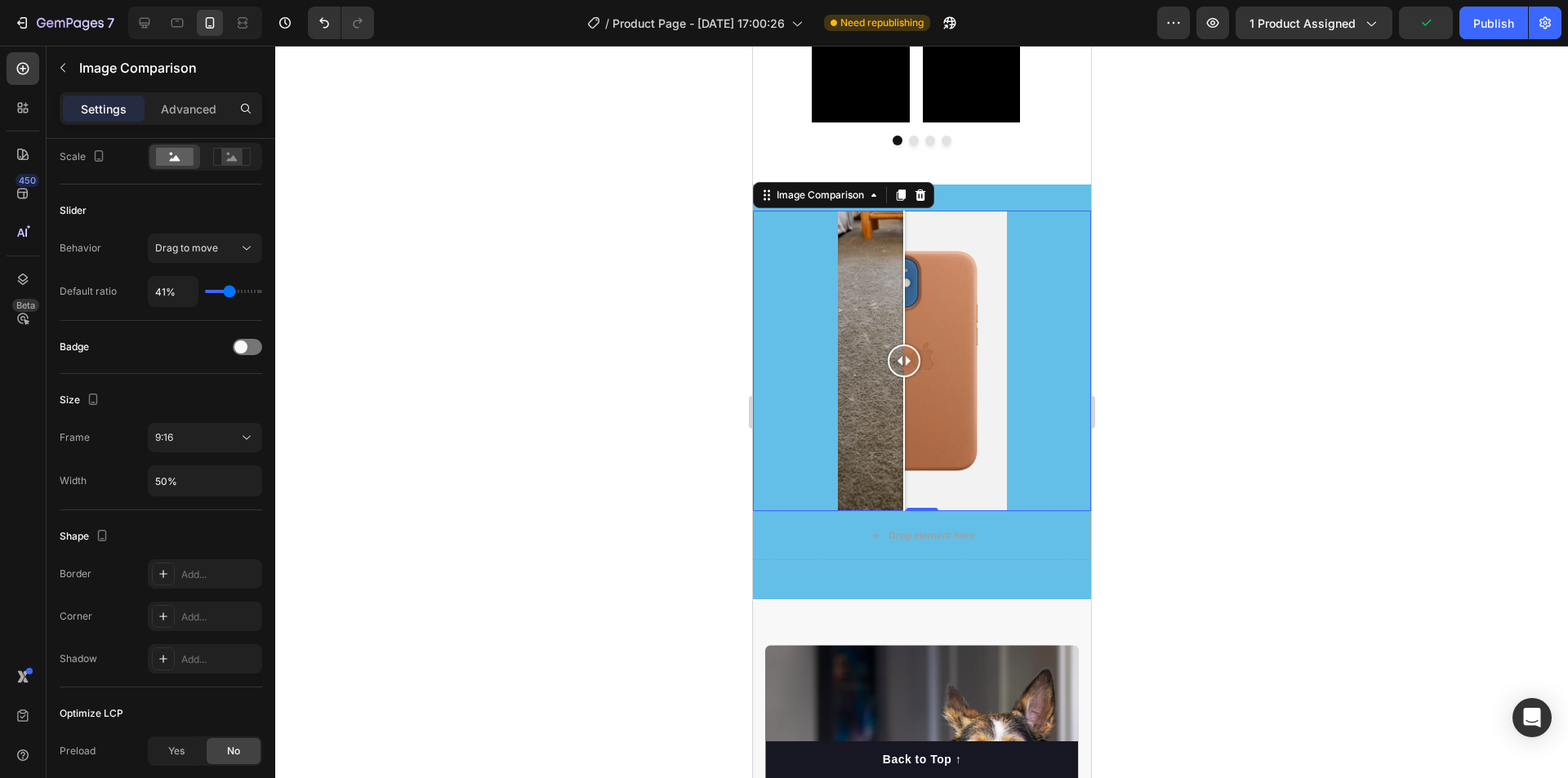
type input "45"
type input "47%"
type input "47"
type input "45%"
type input "45"
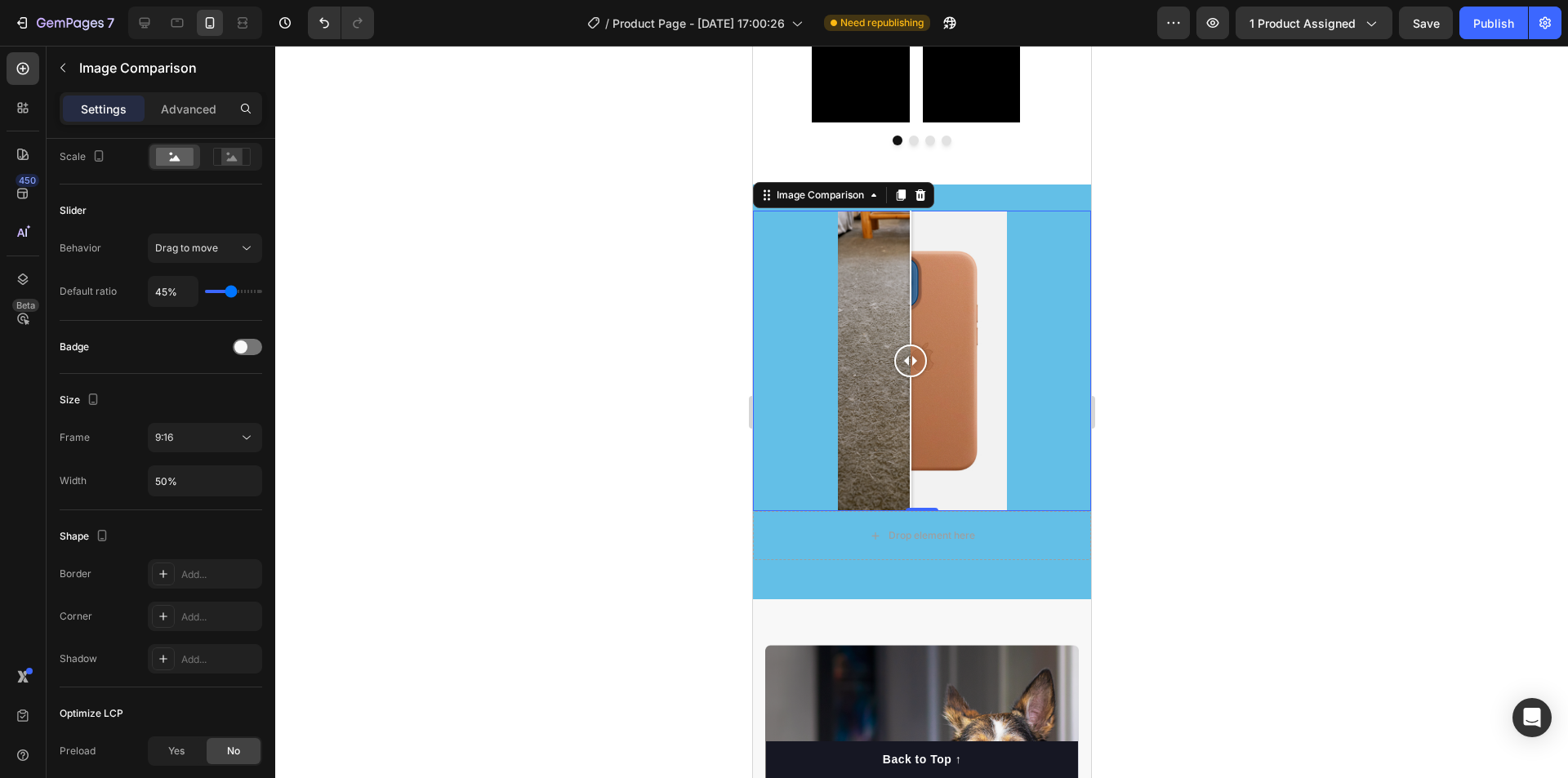
type input "43%"
type input "43"
type input "45%"
type input "45"
type input "47%"
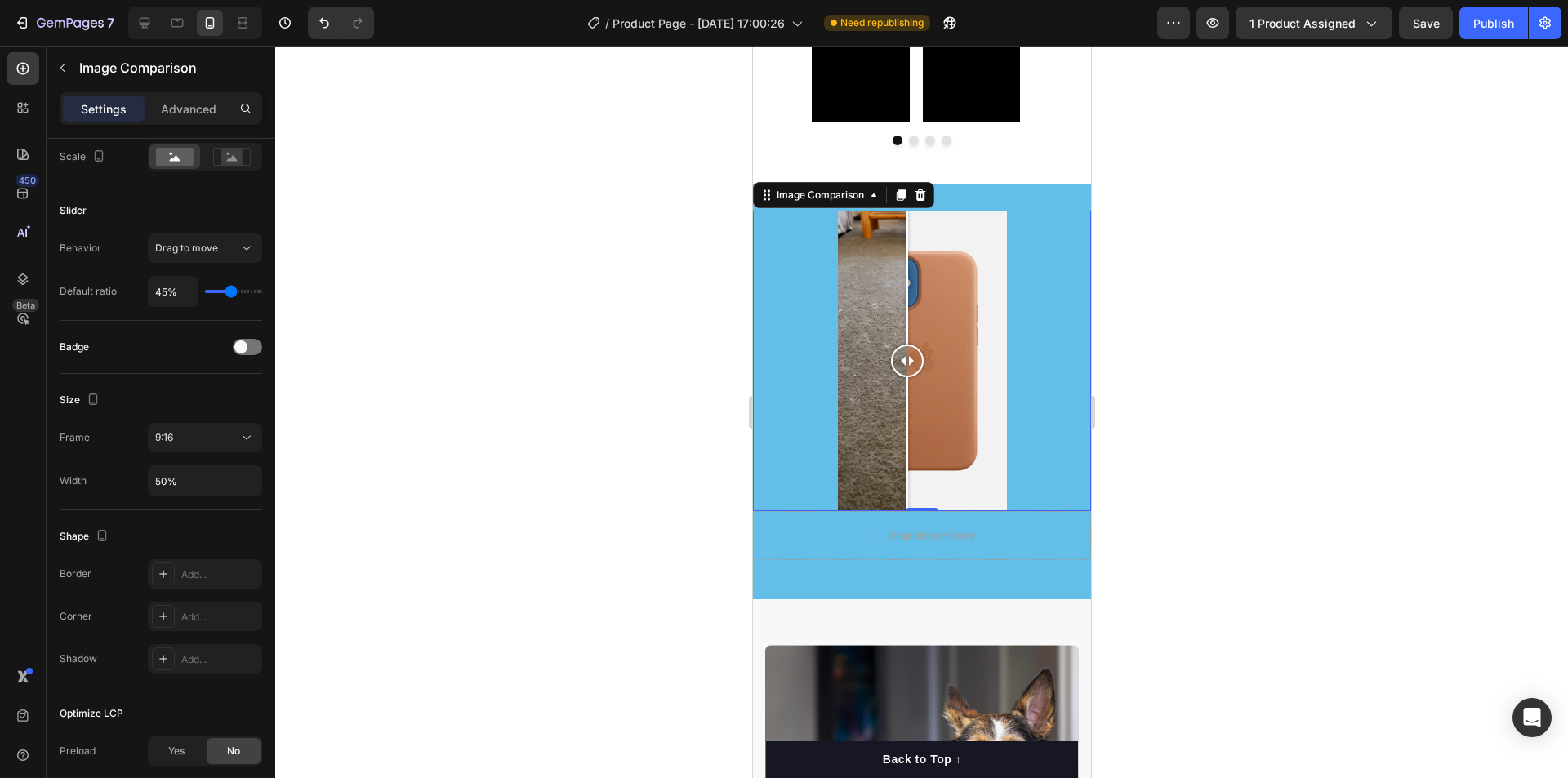
type input "47"
type input "49%"
type input "49"
type input "51%"
type input "51"
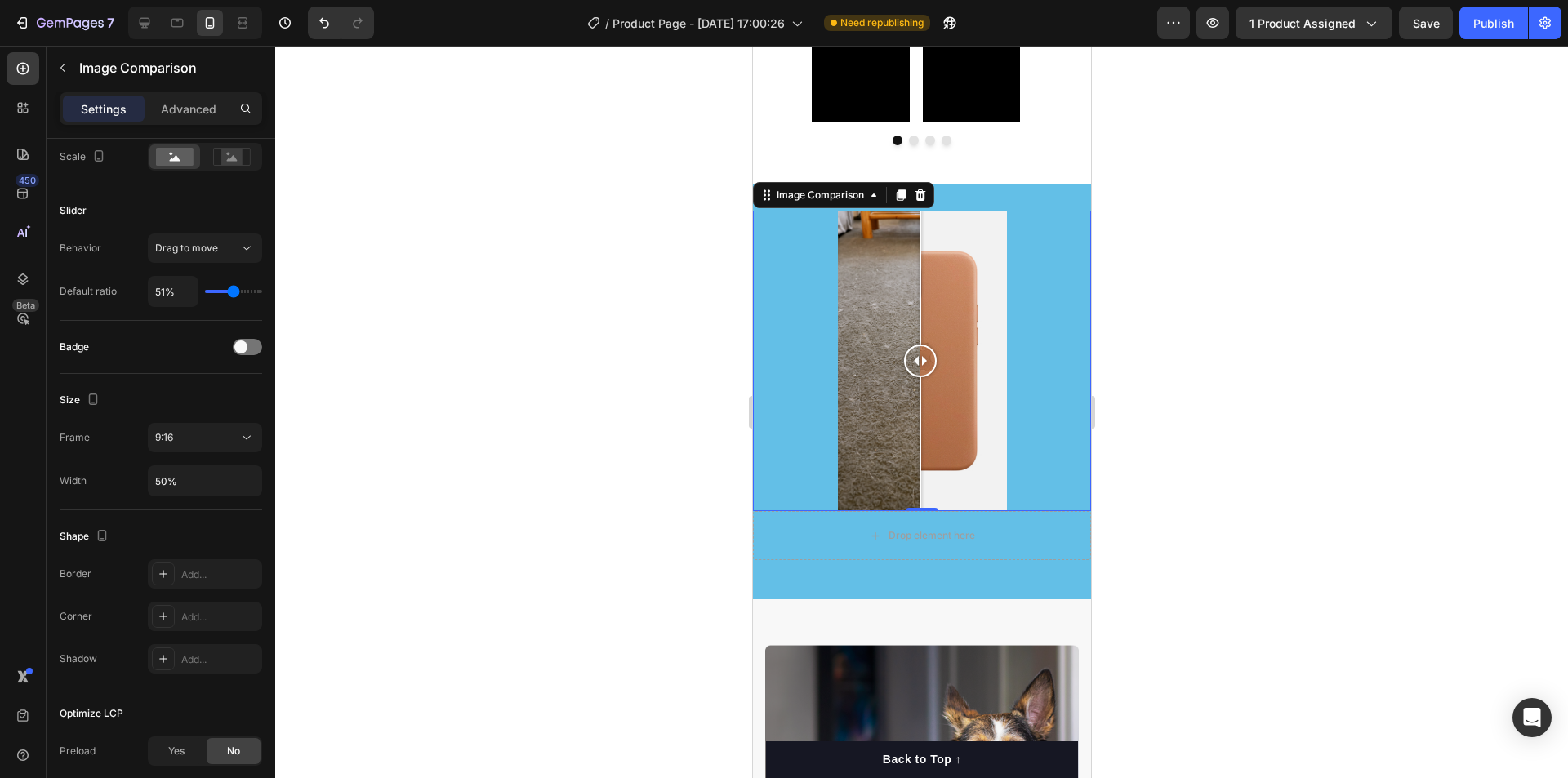
type input "49%"
type input "49"
click at [233, 293] on input "range" at bounding box center [233, 292] width 57 height 4
type input "5%"
type input "5"
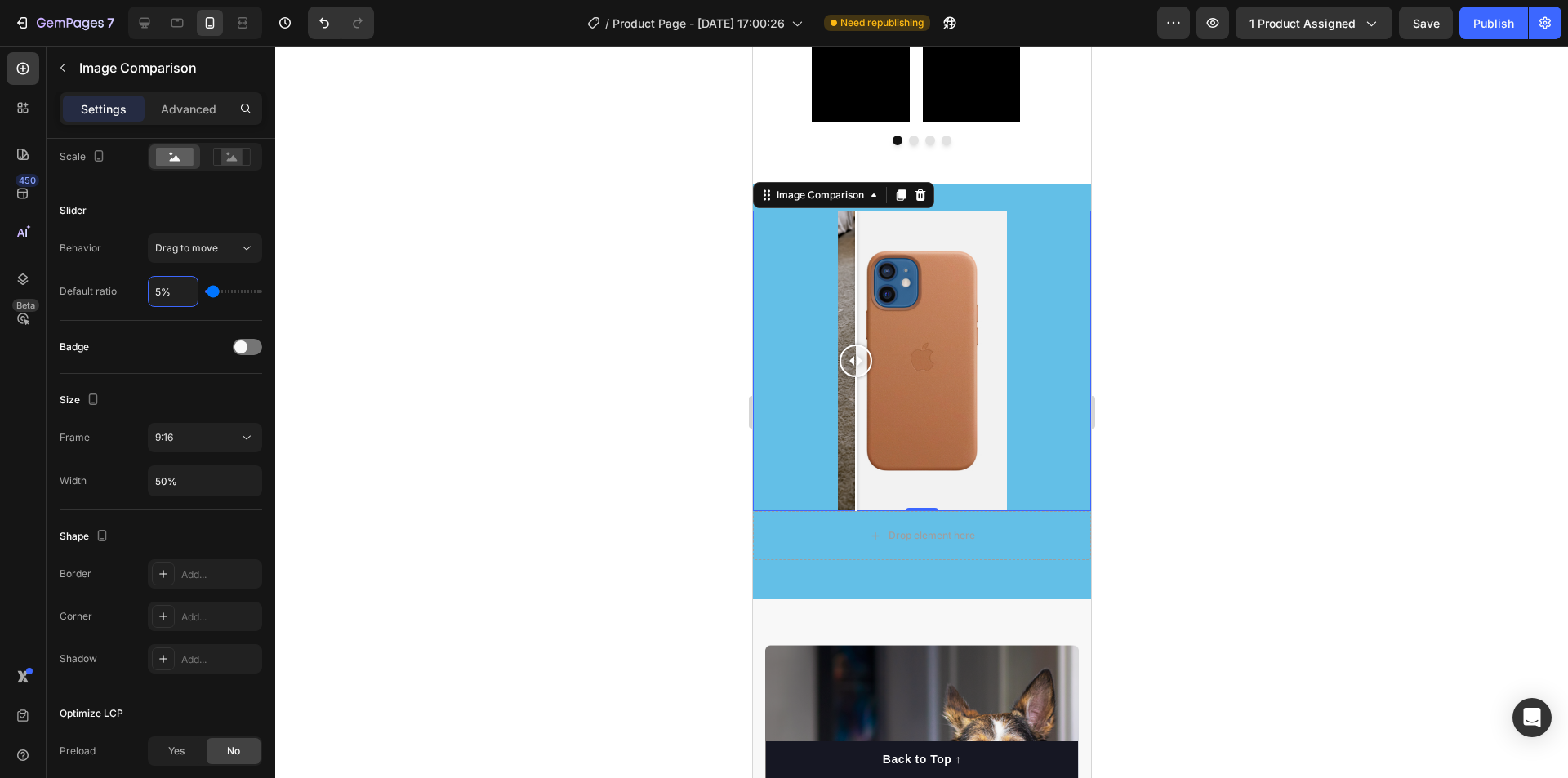
type input "50%"
type input "50"
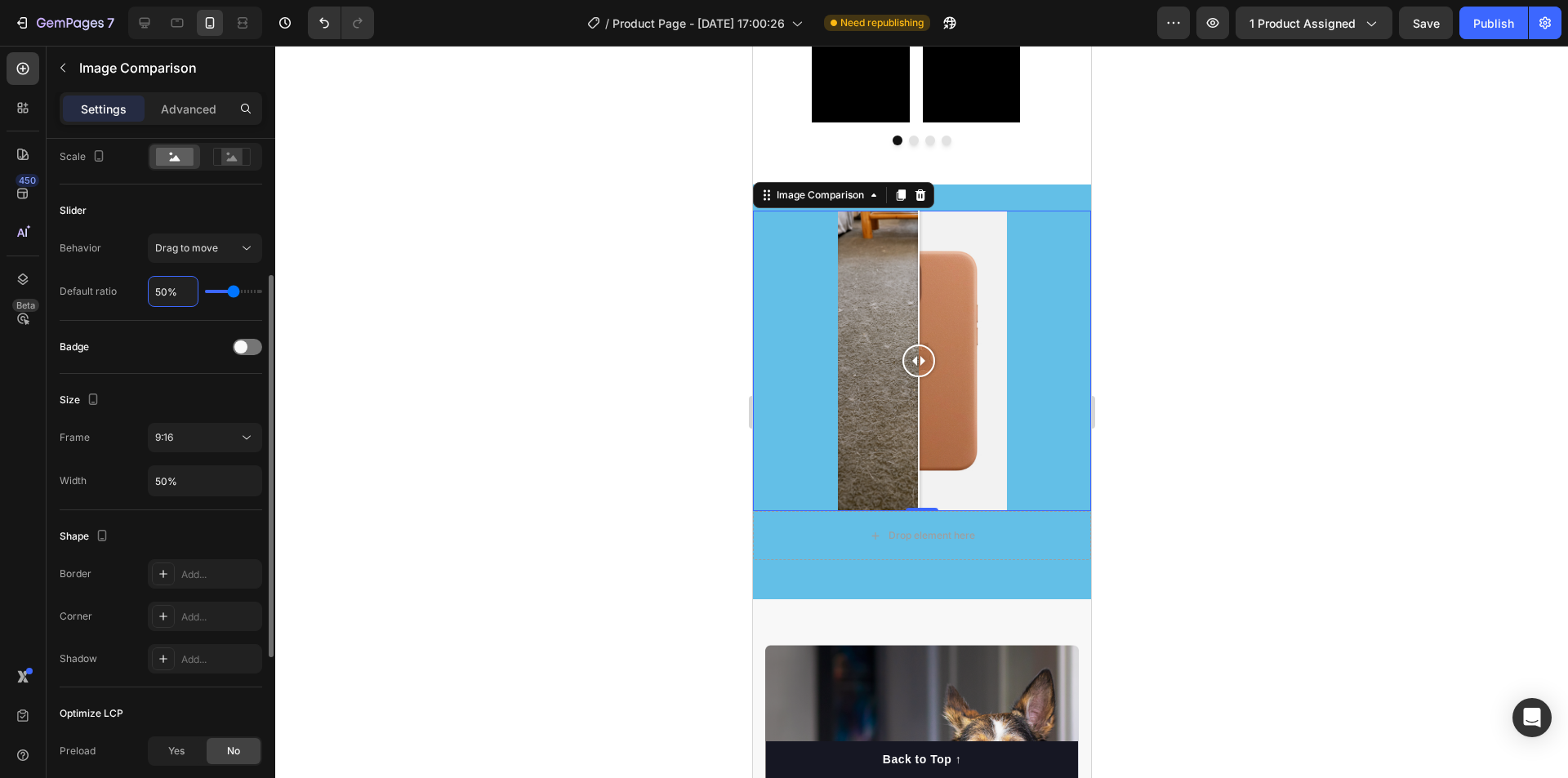
type input "50%"
click at [205, 401] on div "Size" at bounding box center [161, 400] width 203 height 26
click at [245, 344] on span at bounding box center [241, 347] width 13 height 13
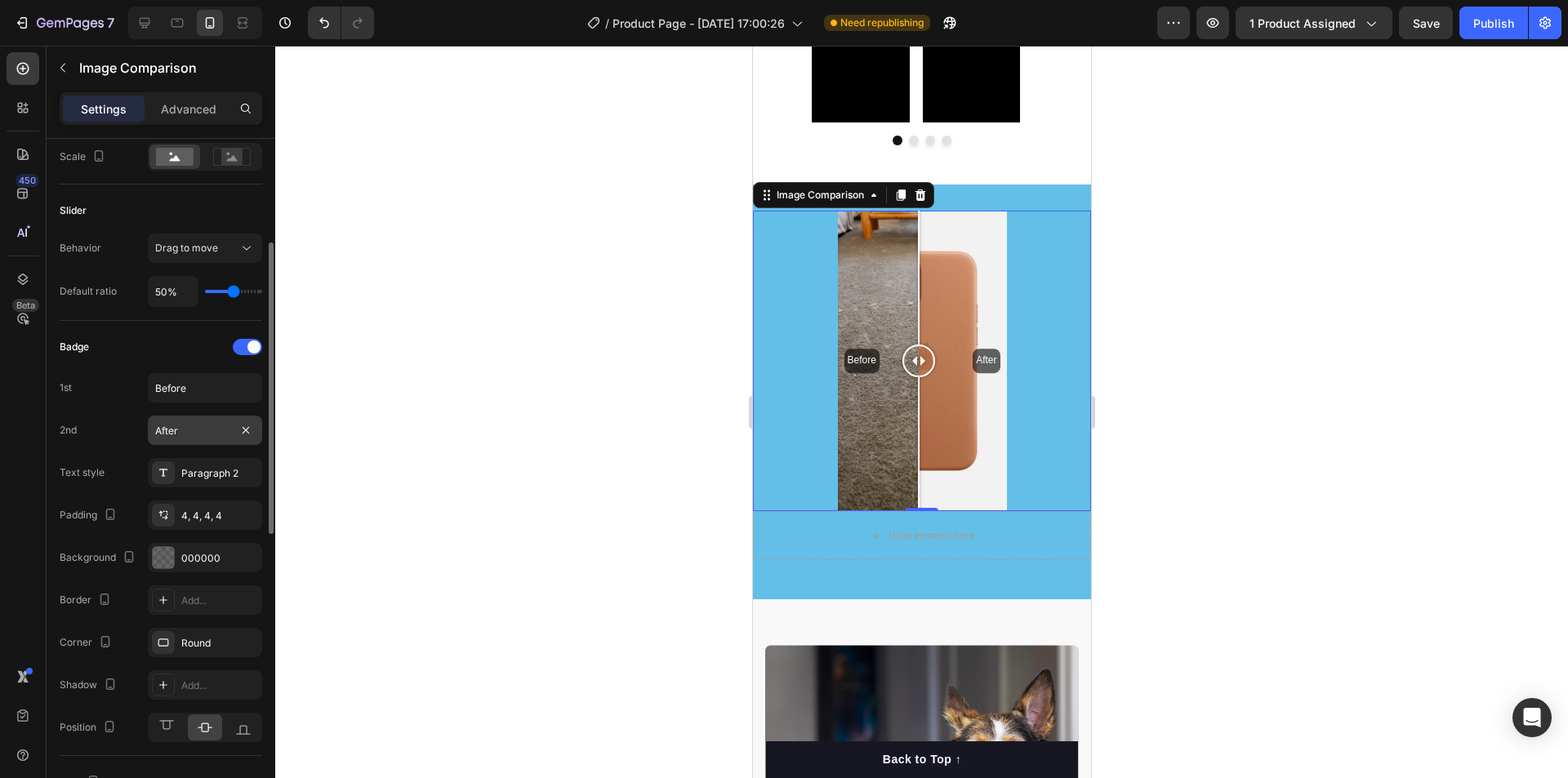
scroll to position [326, 0]
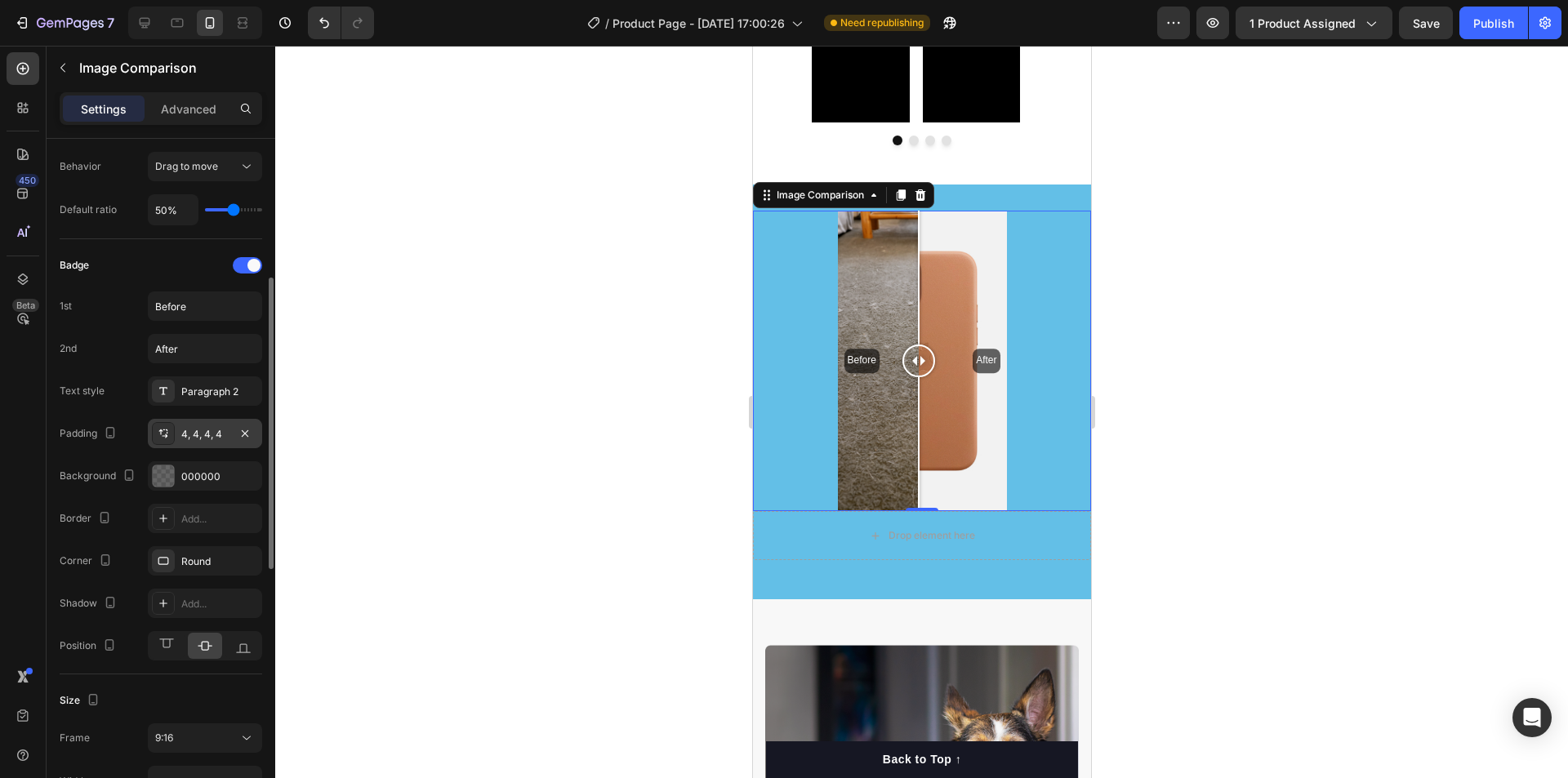
click at [182, 435] on div "4, 4, 4, 4" at bounding box center [205, 434] width 47 height 15
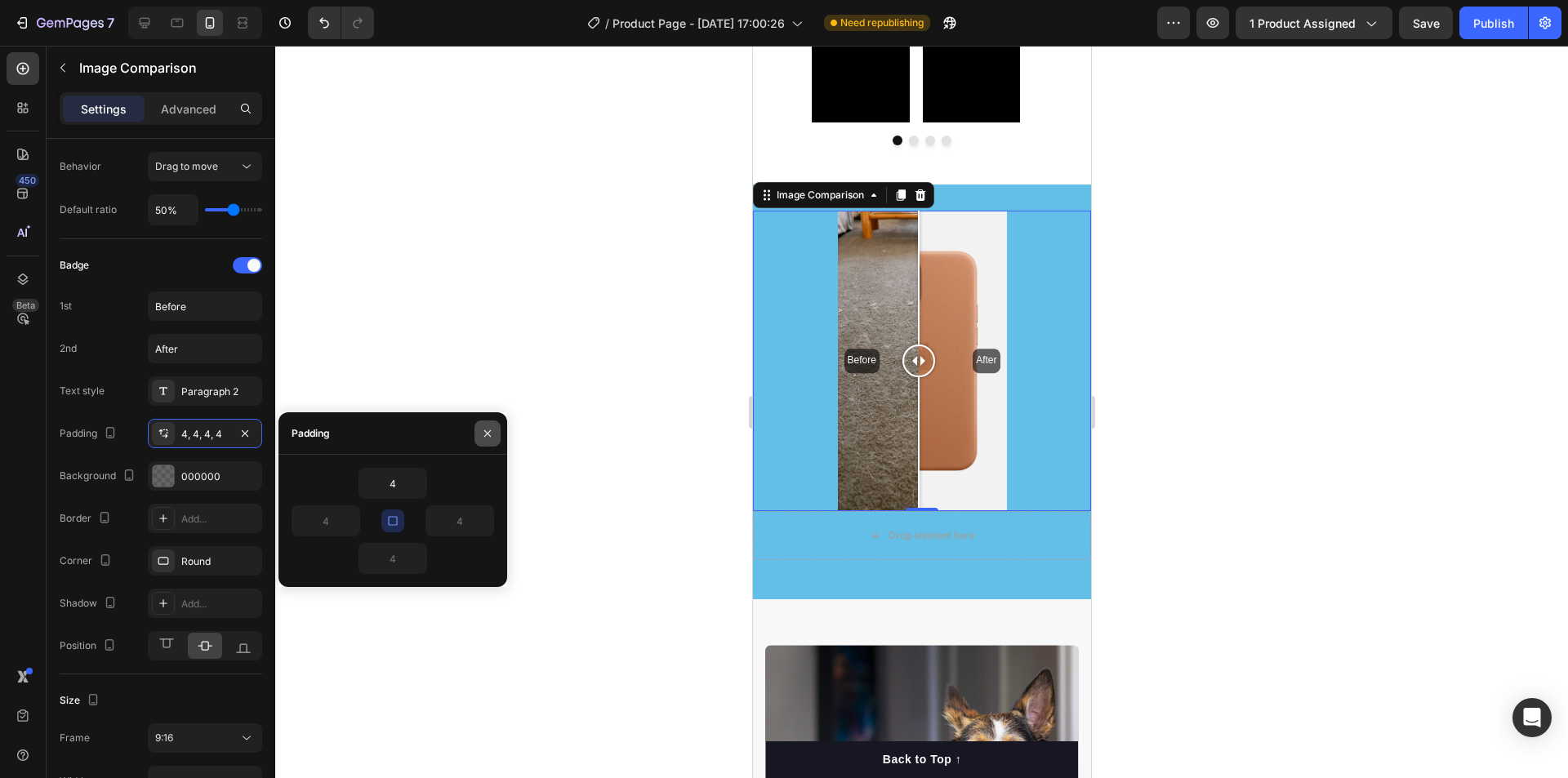
click at [481, 432] on icon "button" at bounding box center [487, 434] width 13 height 13
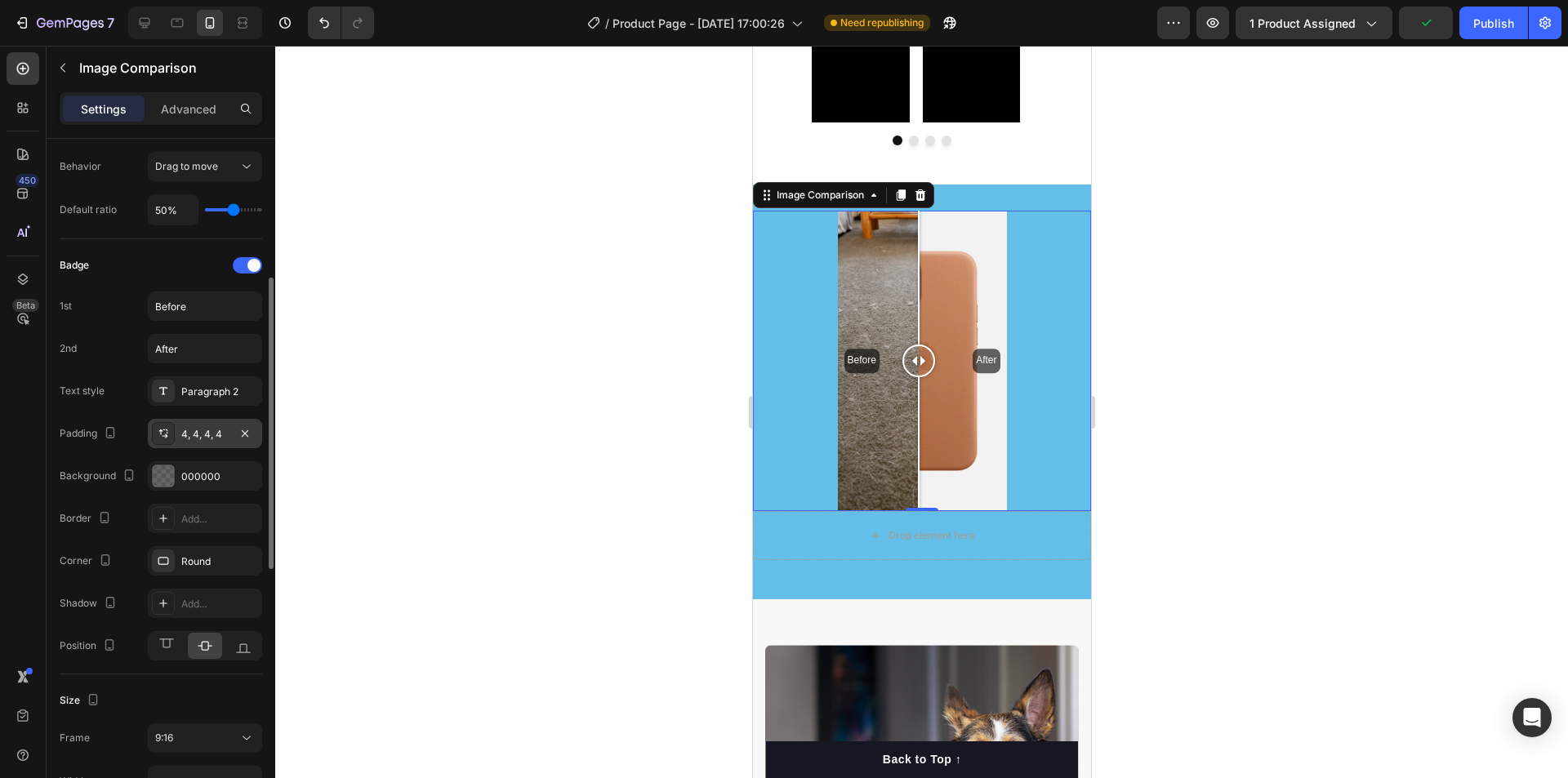
click at [210, 439] on div "4, 4, 4, 4" at bounding box center [205, 434] width 47 height 15
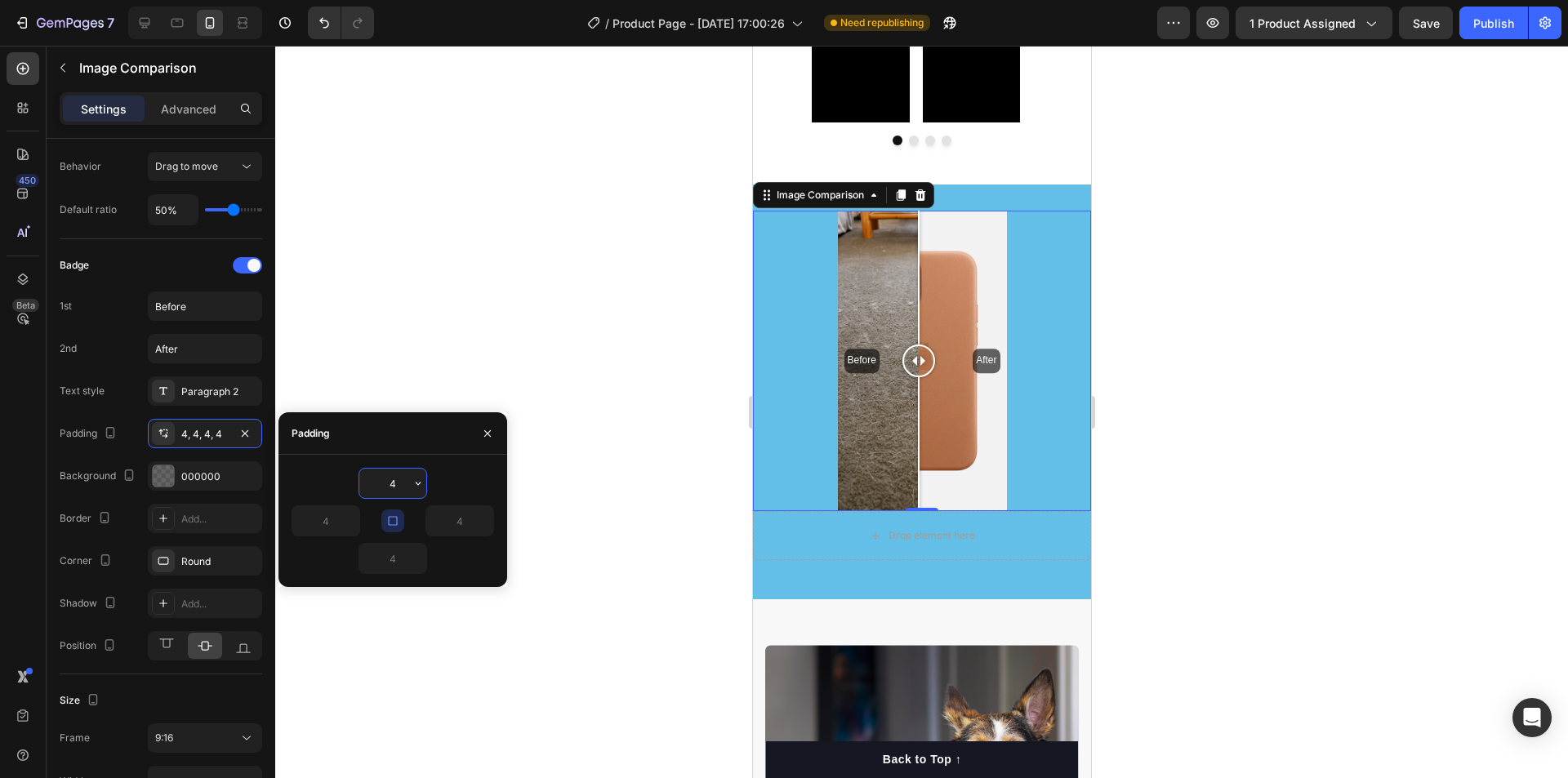
click at [408, 481] on input "4" at bounding box center [393, 484] width 67 height 29
click at [414, 484] on icon "button" at bounding box center [418, 484] width 13 height 13
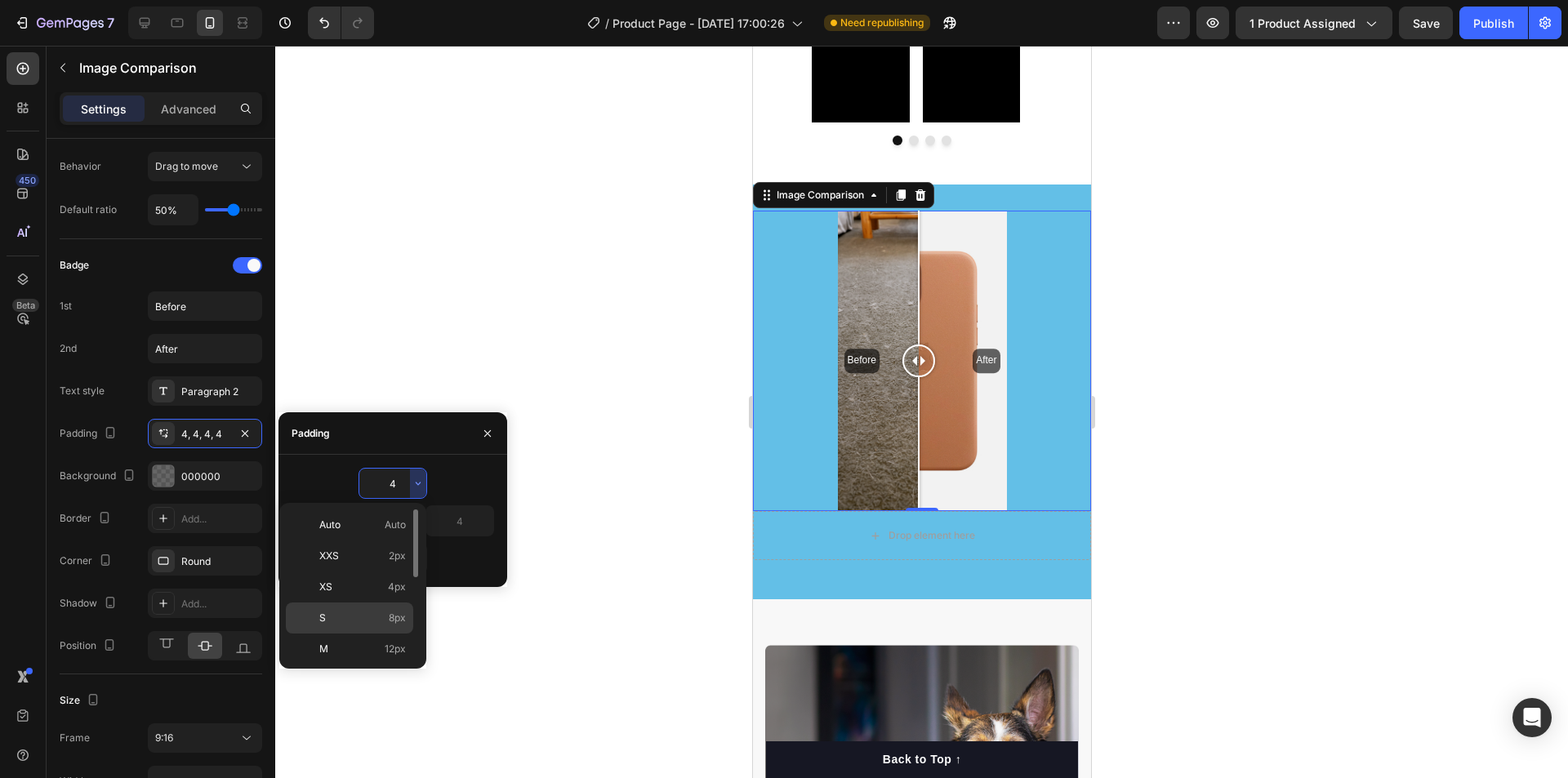
click at [325, 622] on p "S 8px" at bounding box center [362, 618] width 86 height 15
type input "8"
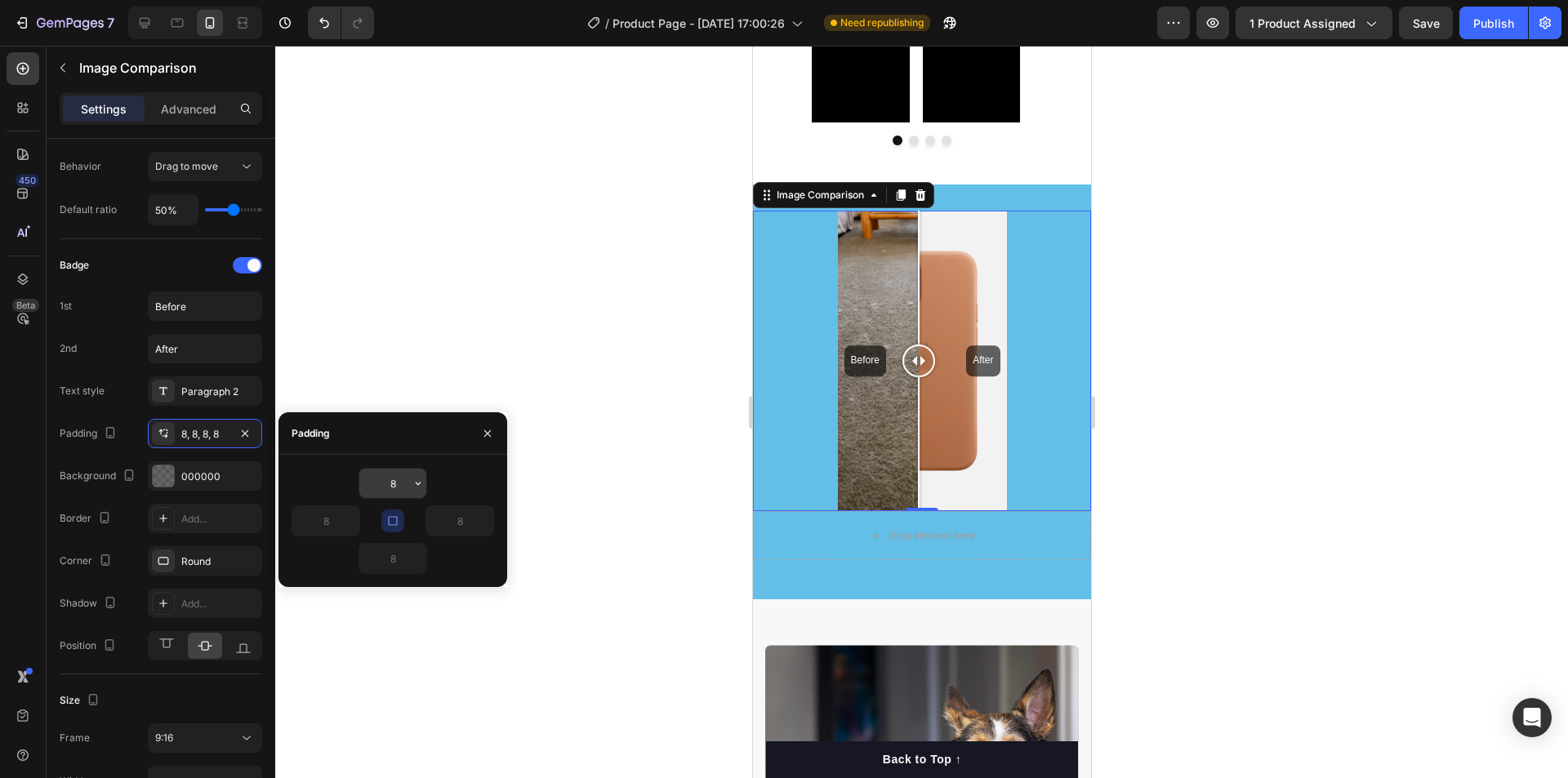
click at [402, 484] on input "8" at bounding box center [393, 484] width 67 height 29
click at [415, 485] on icon "button" at bounding box center [418, 484] width 13 height 13
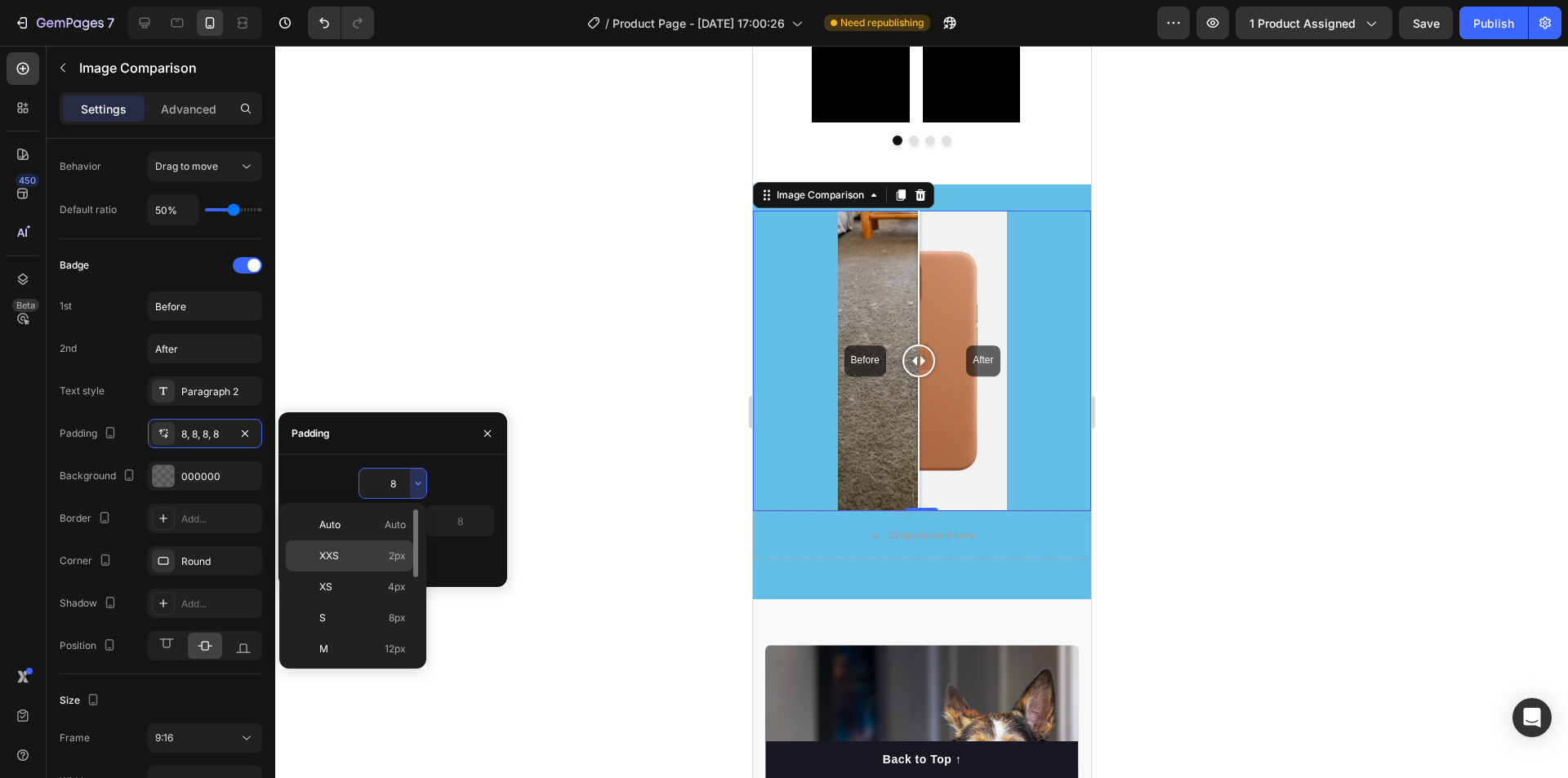
click at [334, 561] on span "XXS" at bounding box center [329, 556] width 20 height 15
type input "2"
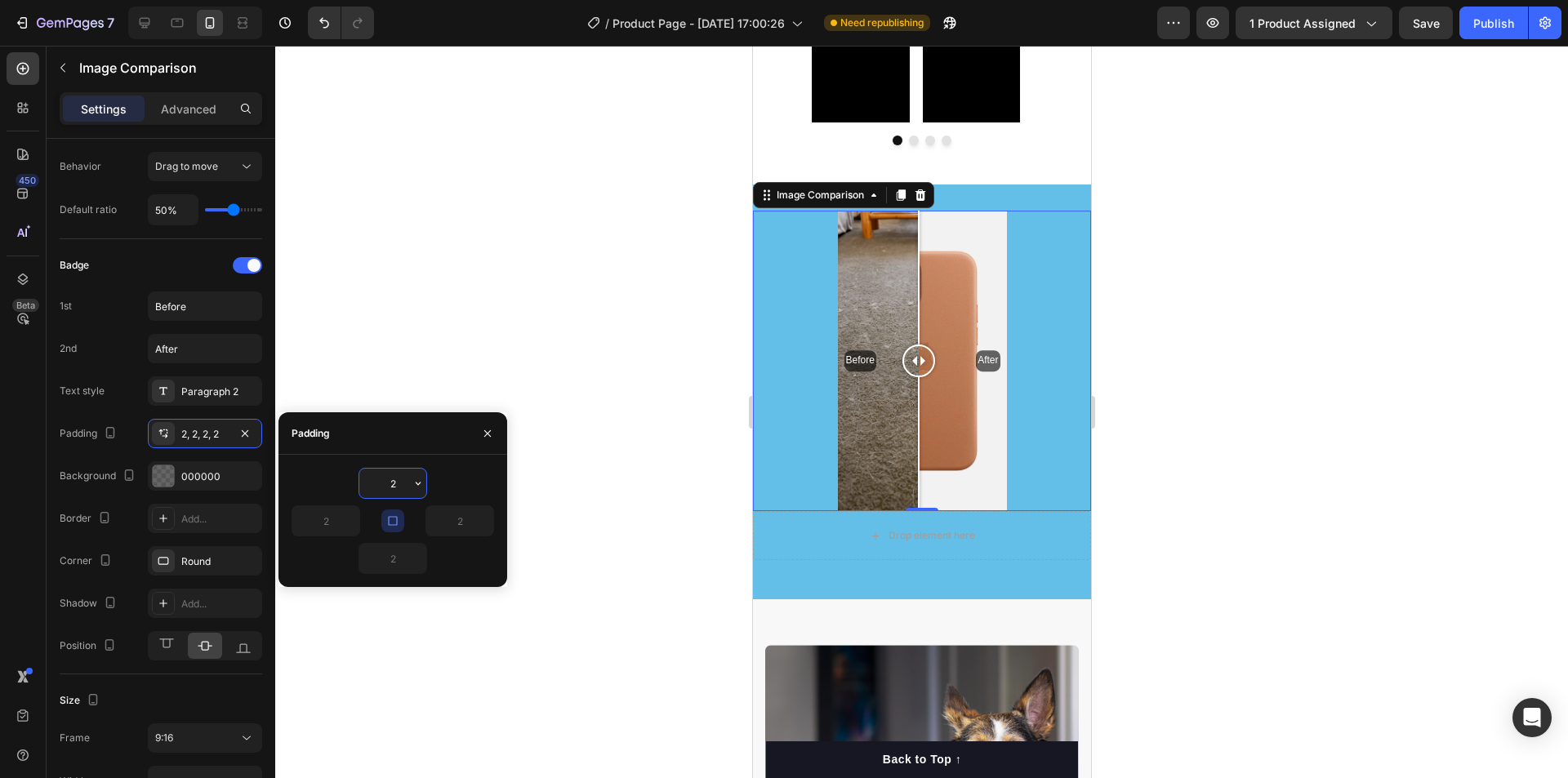
click at [403, 484] on input "2" at bounding box center [393, 484] width 67 height 29
click at [412, 486] on icon "button" at bounding box center [418, 484] width 13 height 13
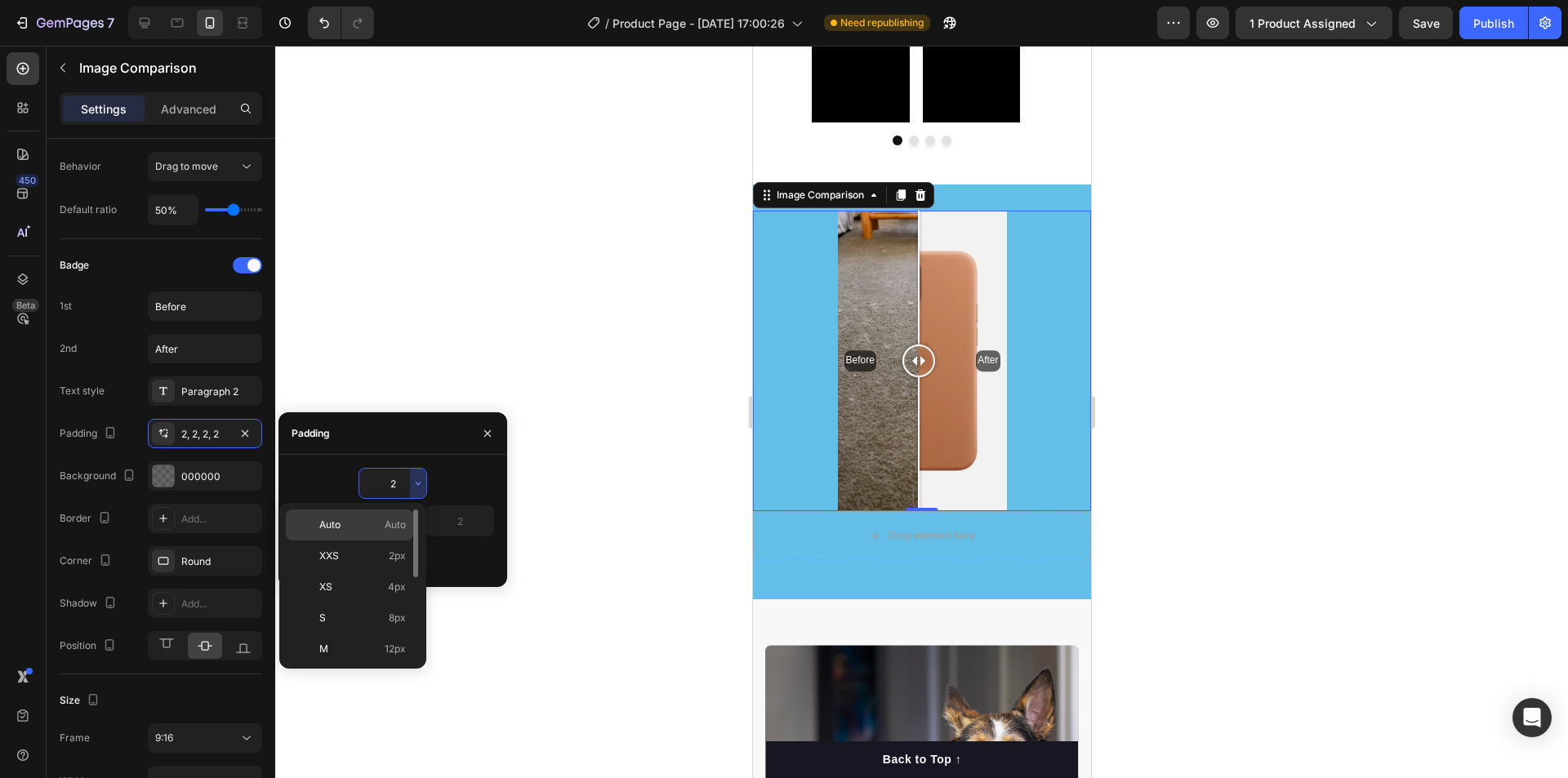
click at [323, 527] on span "Auto" at bounding box center [329, 525] width 21 height 15
type input "Auto"
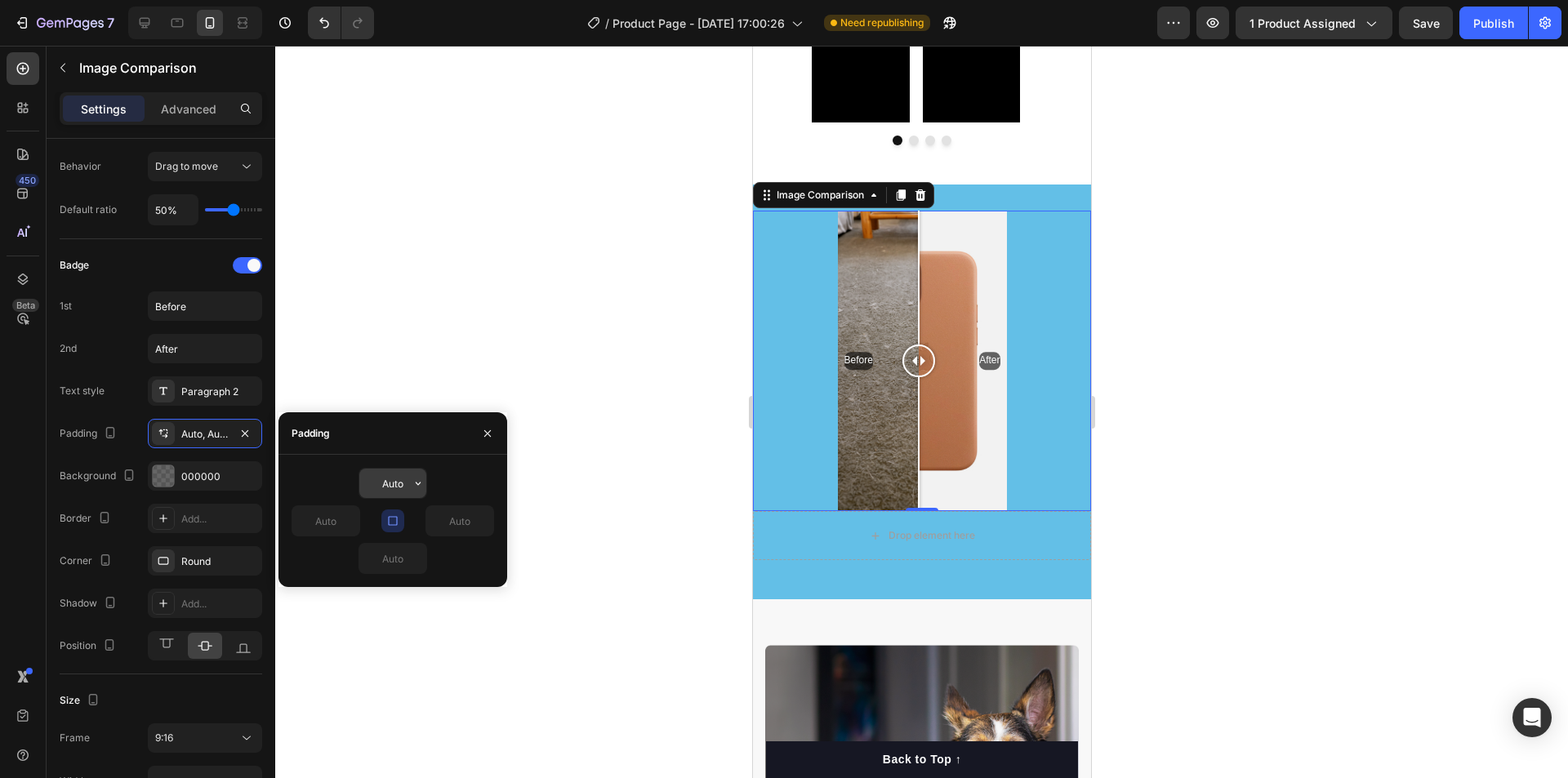
click at [416, 491] on button "button" at bounding box center [418, 484] width 16 height 29
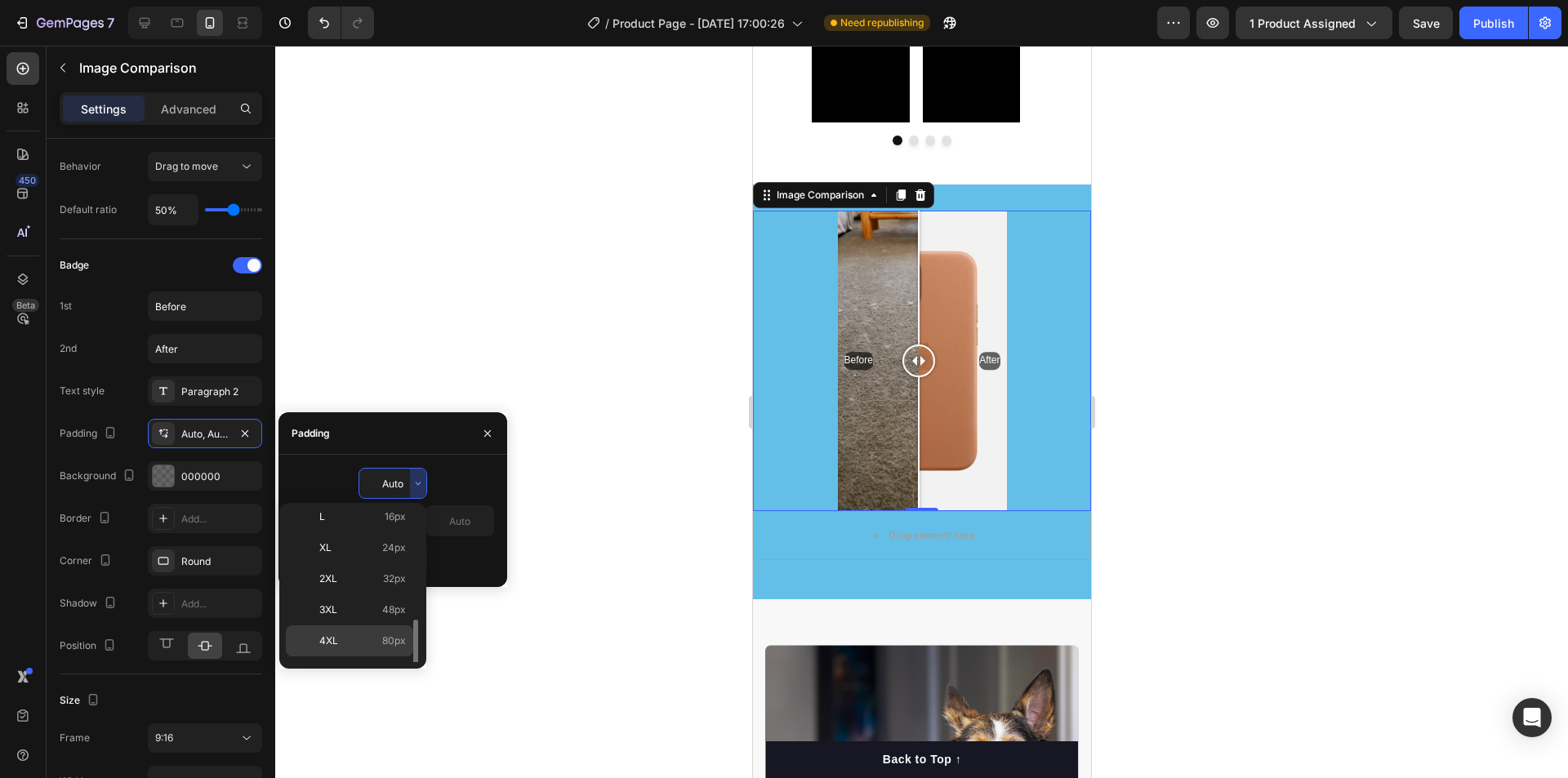
scroll to position [189, 0]
click at [361, 614] on p "4XL 80px" at bounding box center [362, 615] width 86 height 15
type input "80"
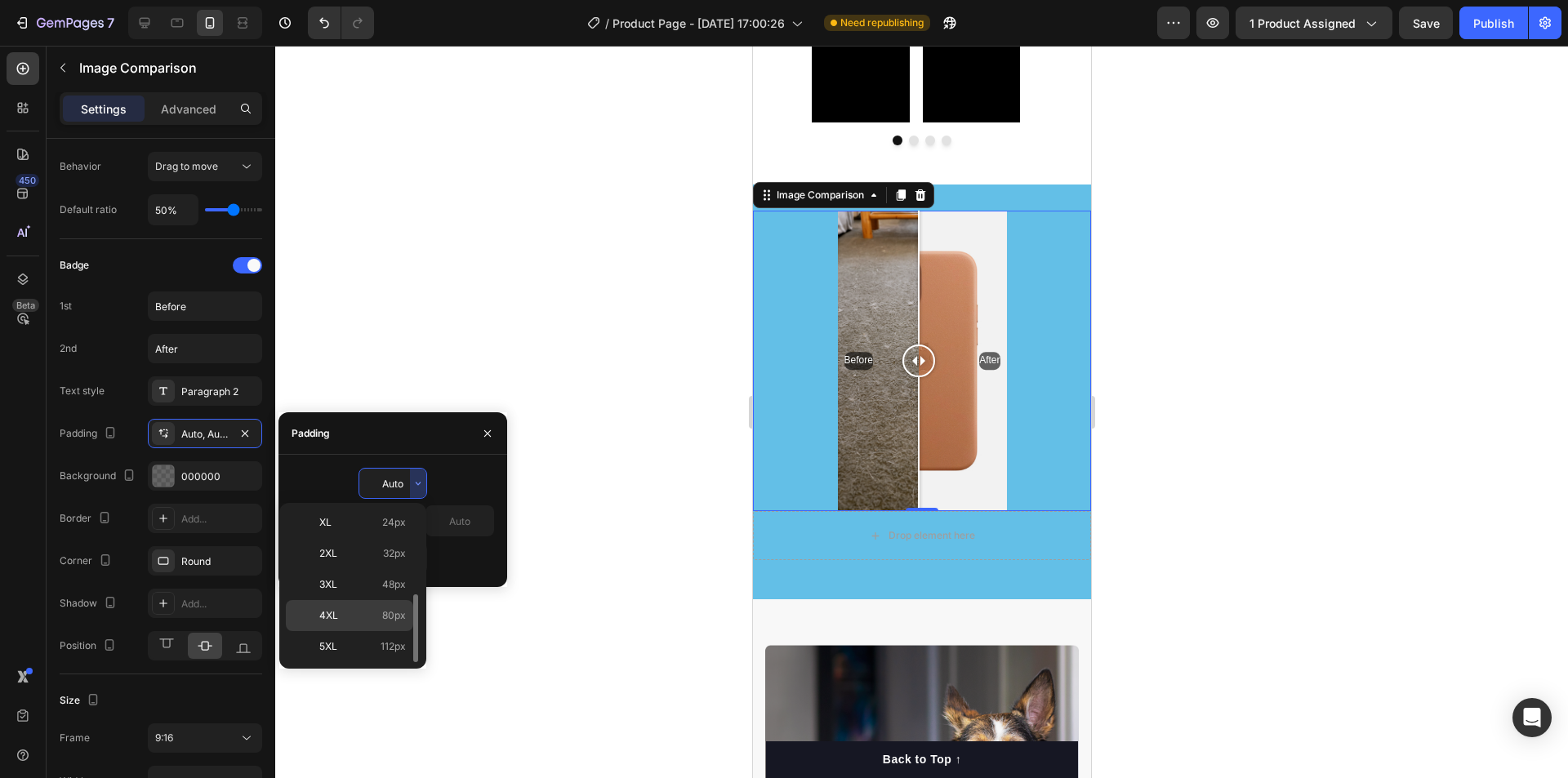
type input "80"
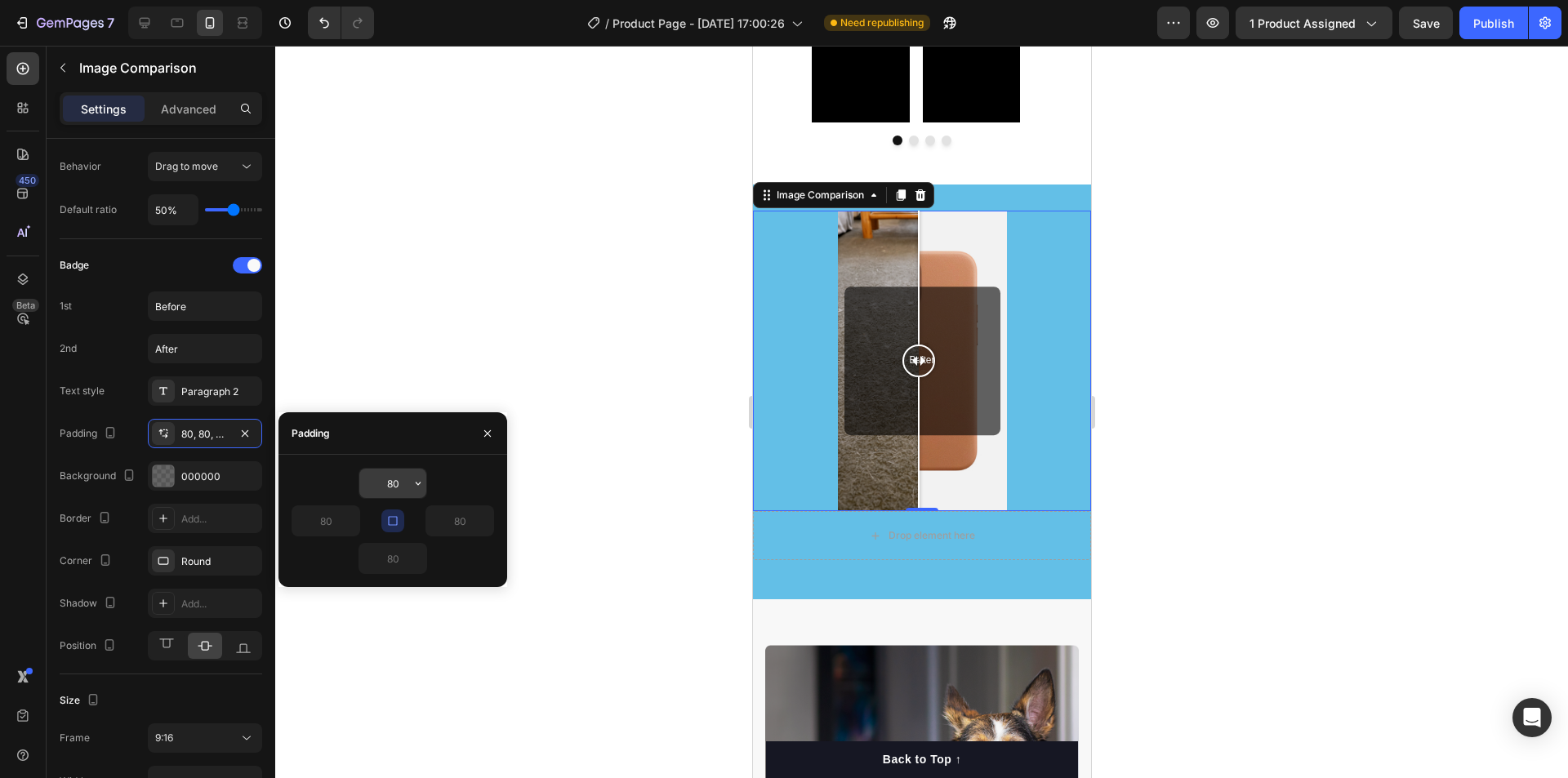
click at [422, 478] on icon "button" at bounding box center [418, 484] width 13 height 13
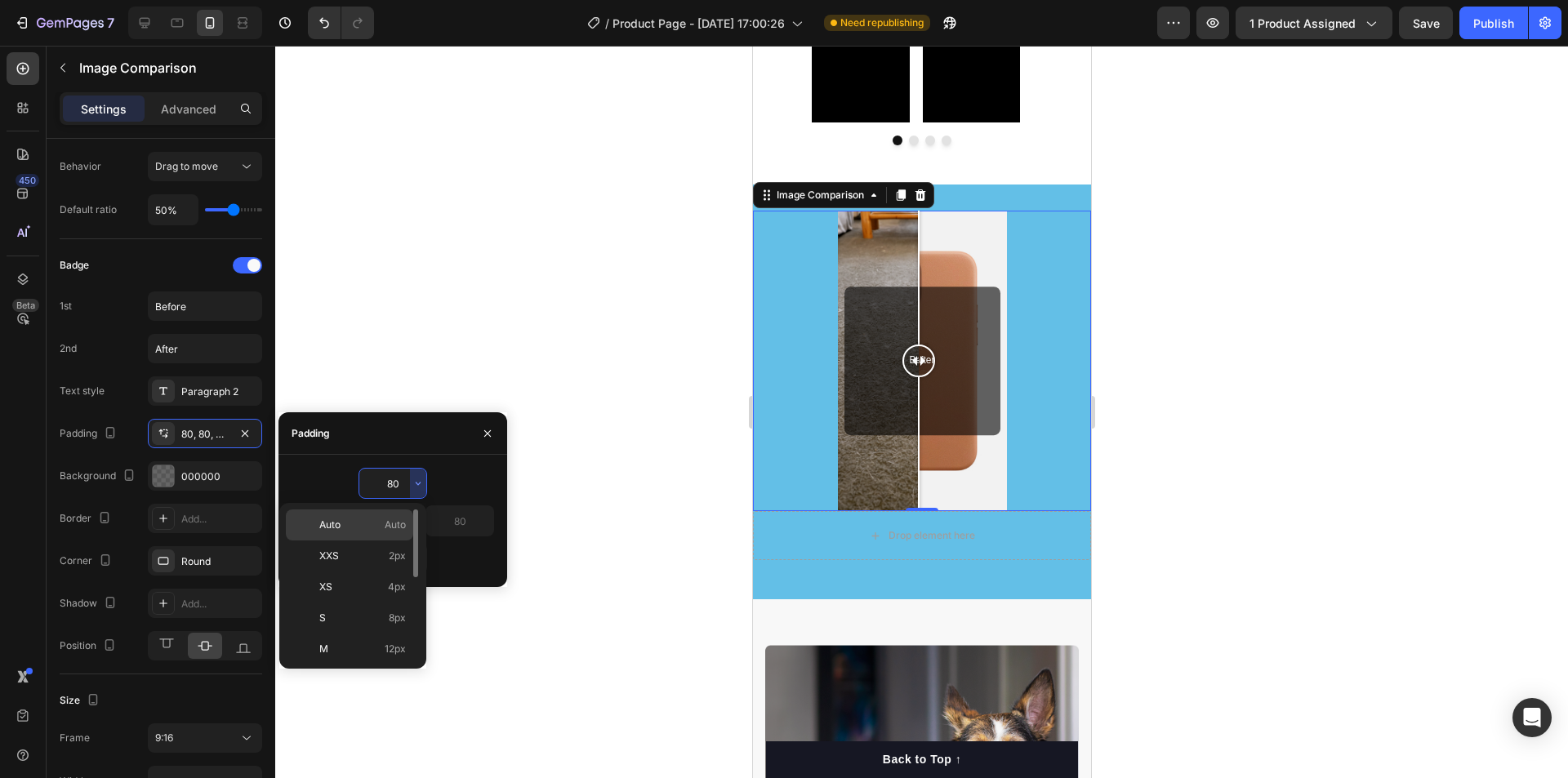
click at [358, 526] on p "Auto Auto" at bounding box center [362, 525] width 86 height 15
type input "Auto"
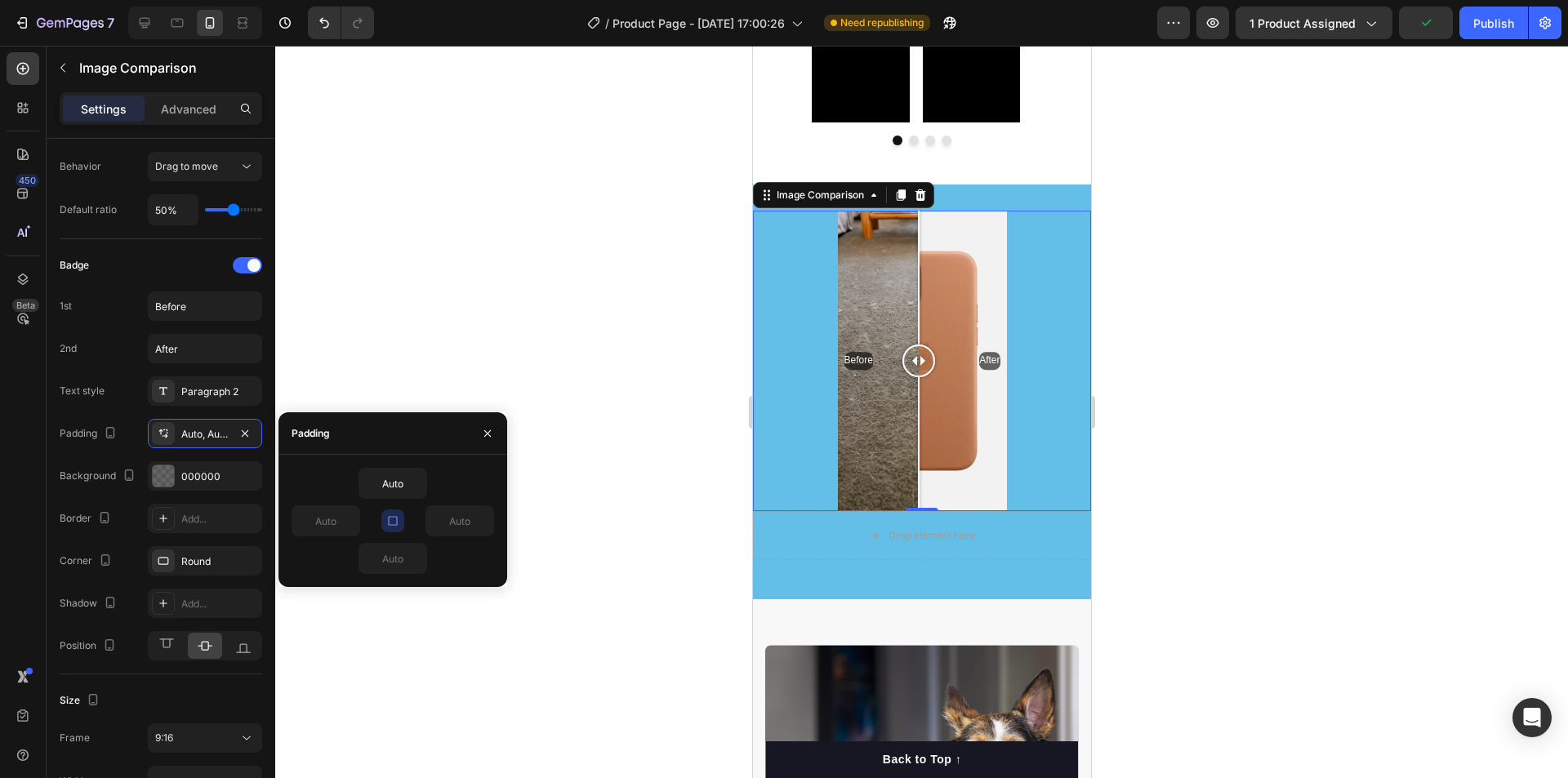
click at [393, 524] on icon "button" at bounding box center [393, 521] width 13 height 13
drag, startPoint x: 393, startPoint y: 524, endPoint x: 375, endPoint y: 528, distance: 18.4
click at [375, 528] on div "Auto Auto Auto Auto" at bounding box center [393, 521] width 203 height 106
click at [395, 519] on icon "button" at bounding box center [393, 521] width 13 height 13
click at [179, 566] on div "Round" at bounding box center [205, 561] width 115 height 29
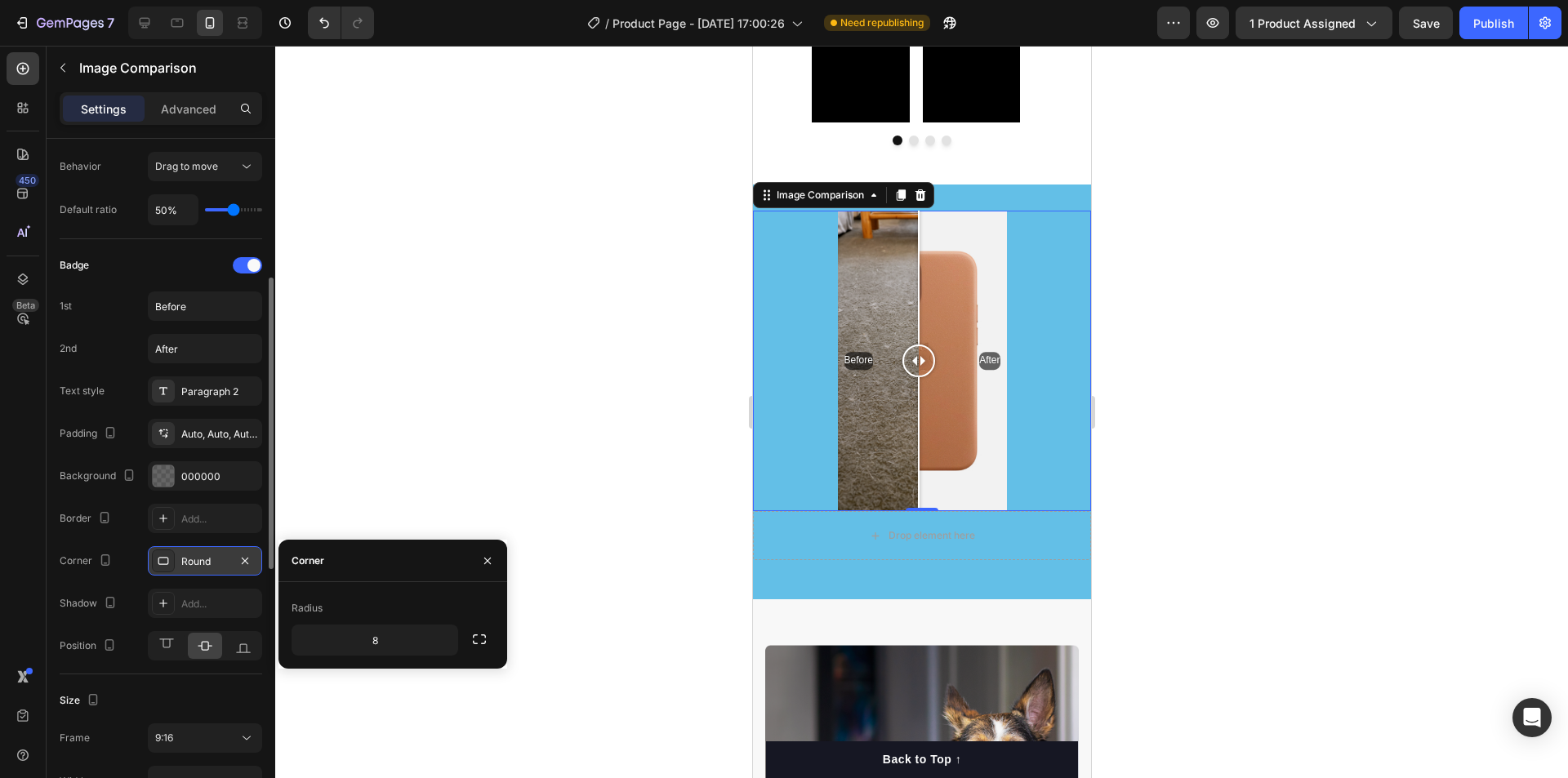
click at [183, 564] on div "Round" at bounding box center [205, 562] width 47 height 15
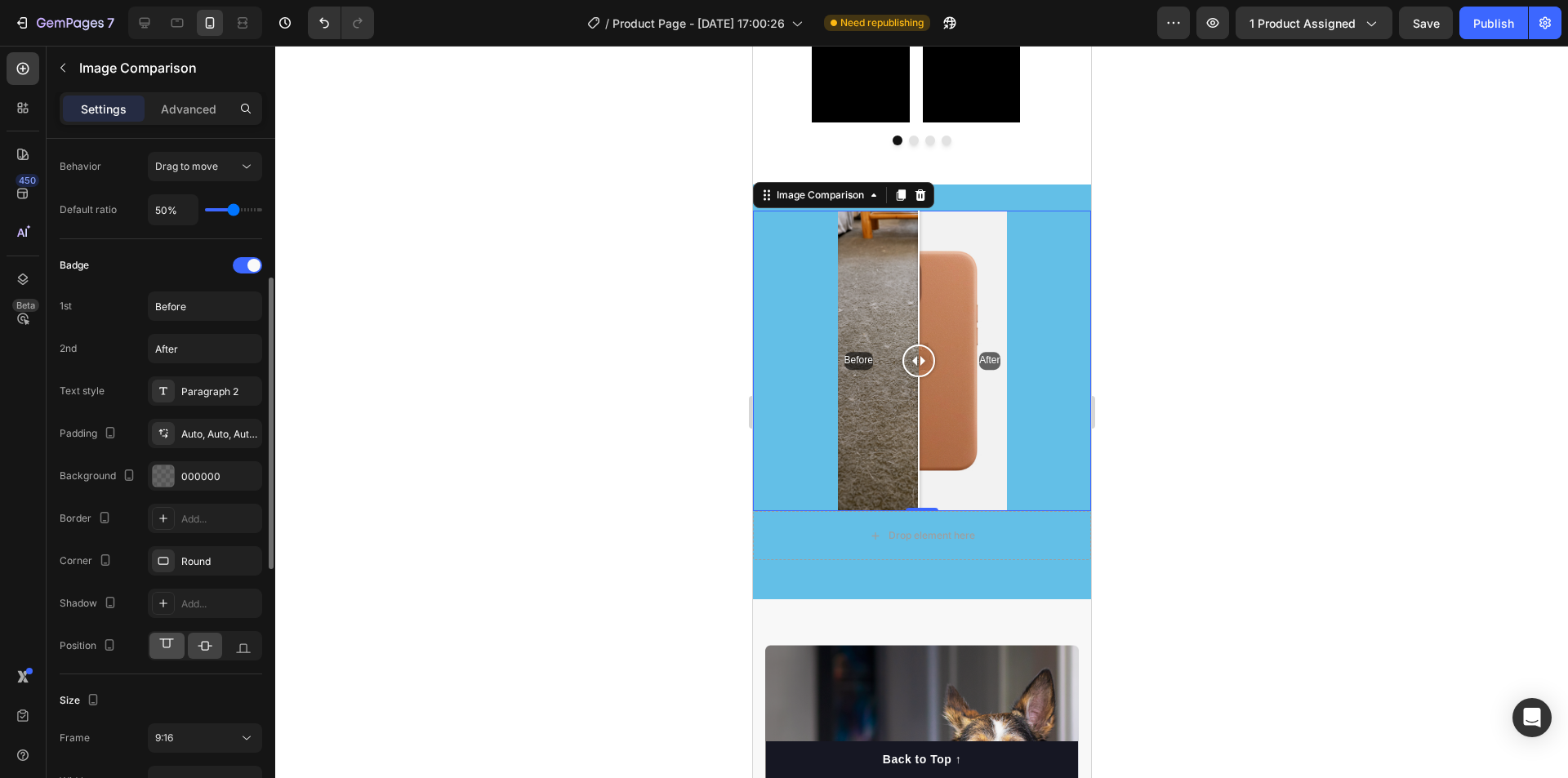
click at [175, 646] on icon at bounding box center [166, 646] width 16 height 16
click at [253, 643] on div at bounding box center [243, 645] width 35 height 26
click at [153, 27] on icon at bounding box center [145, 23] width 16 height 16
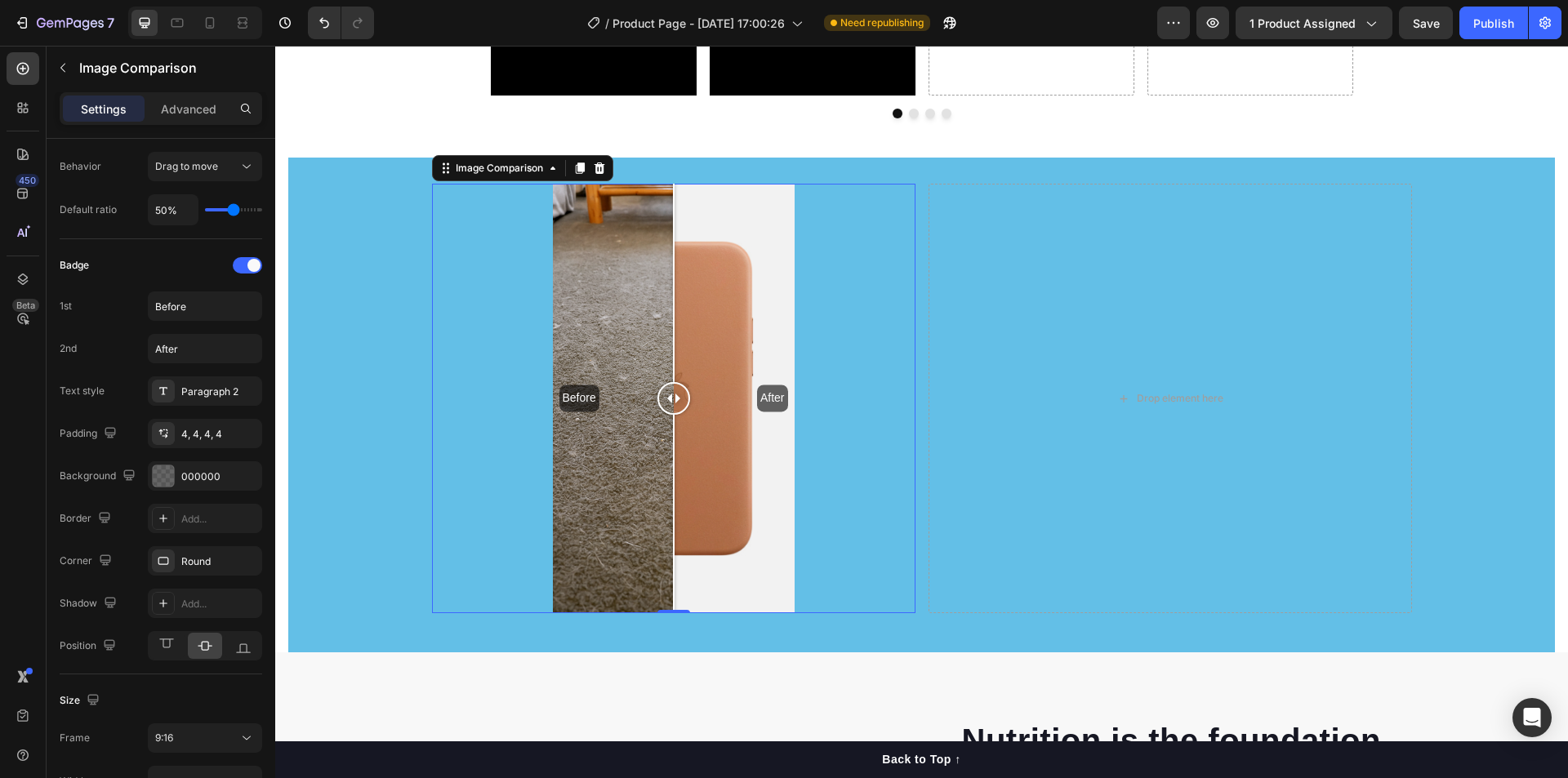
scroll to position [1296, 0]
click at [1127, 343] on div "Drop element here" at bounding box center [1170, 399] width 484 height 430
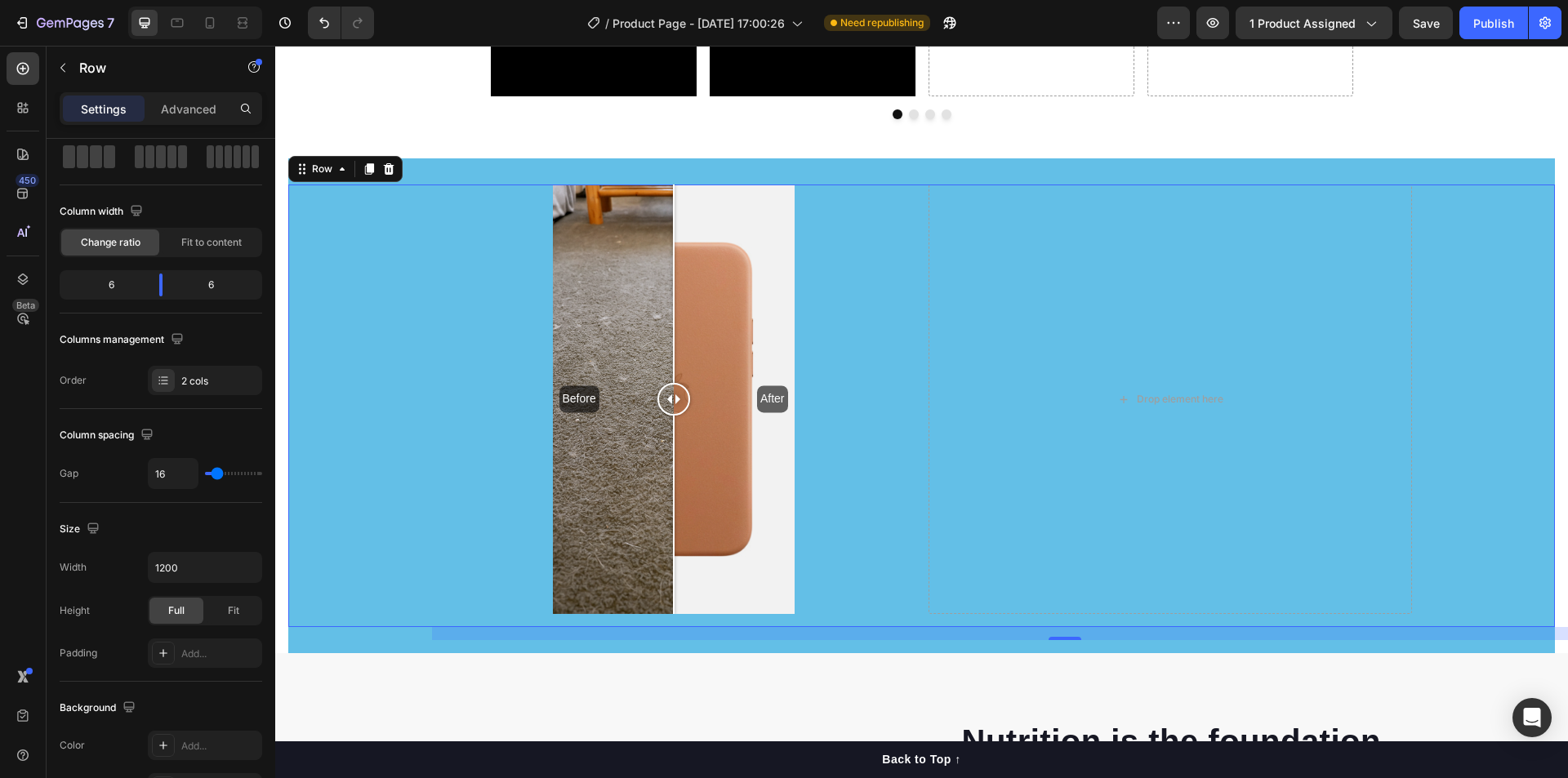
scroll to position [0, 0]
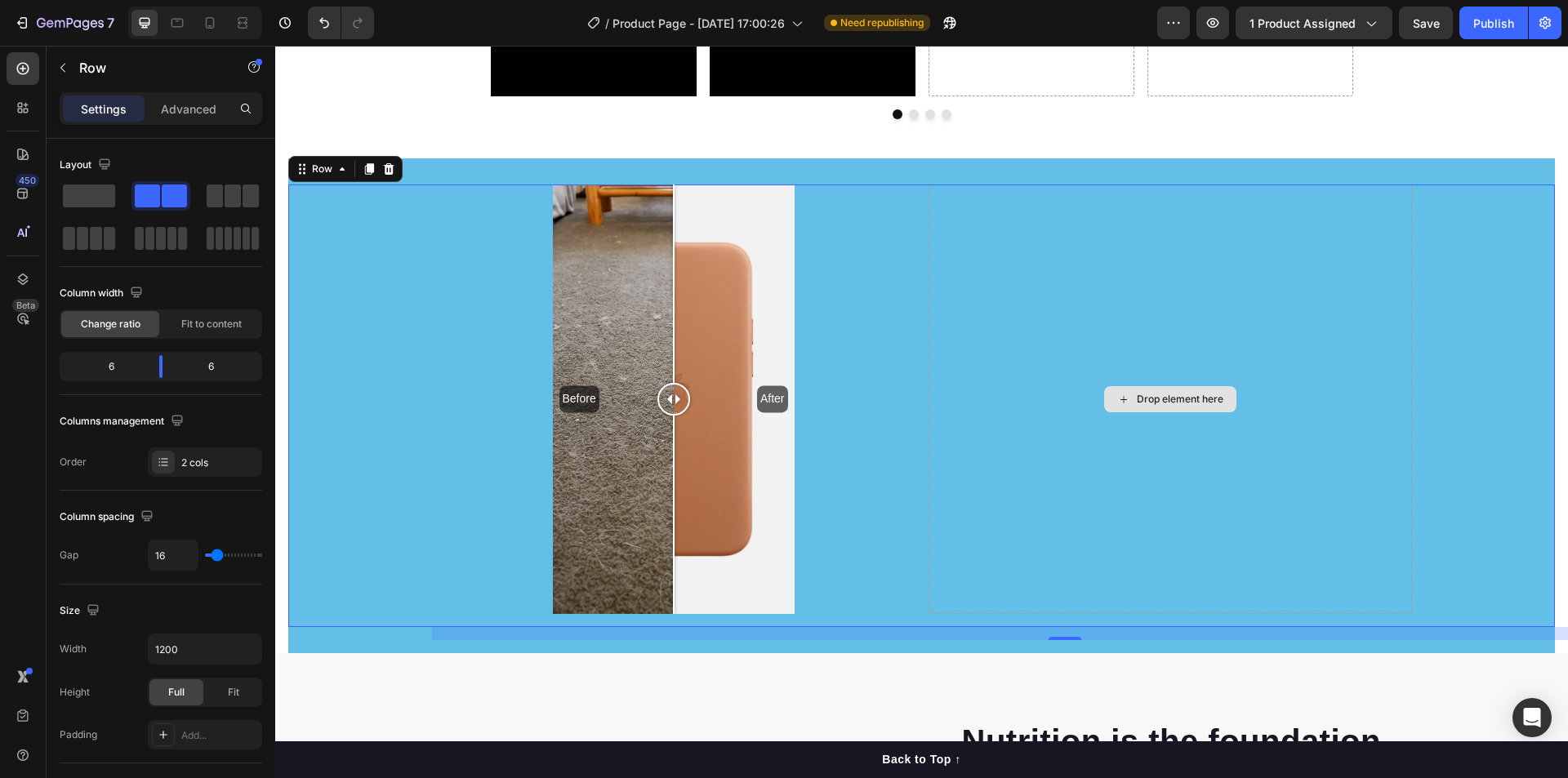
click at [1048, 360] on div "Drop element here" at bounding box center [1170, 399] width 484 height 430
click at [1142, 393] on div "Drop element here" at bounding box center [1179, 399] width 86 height 13
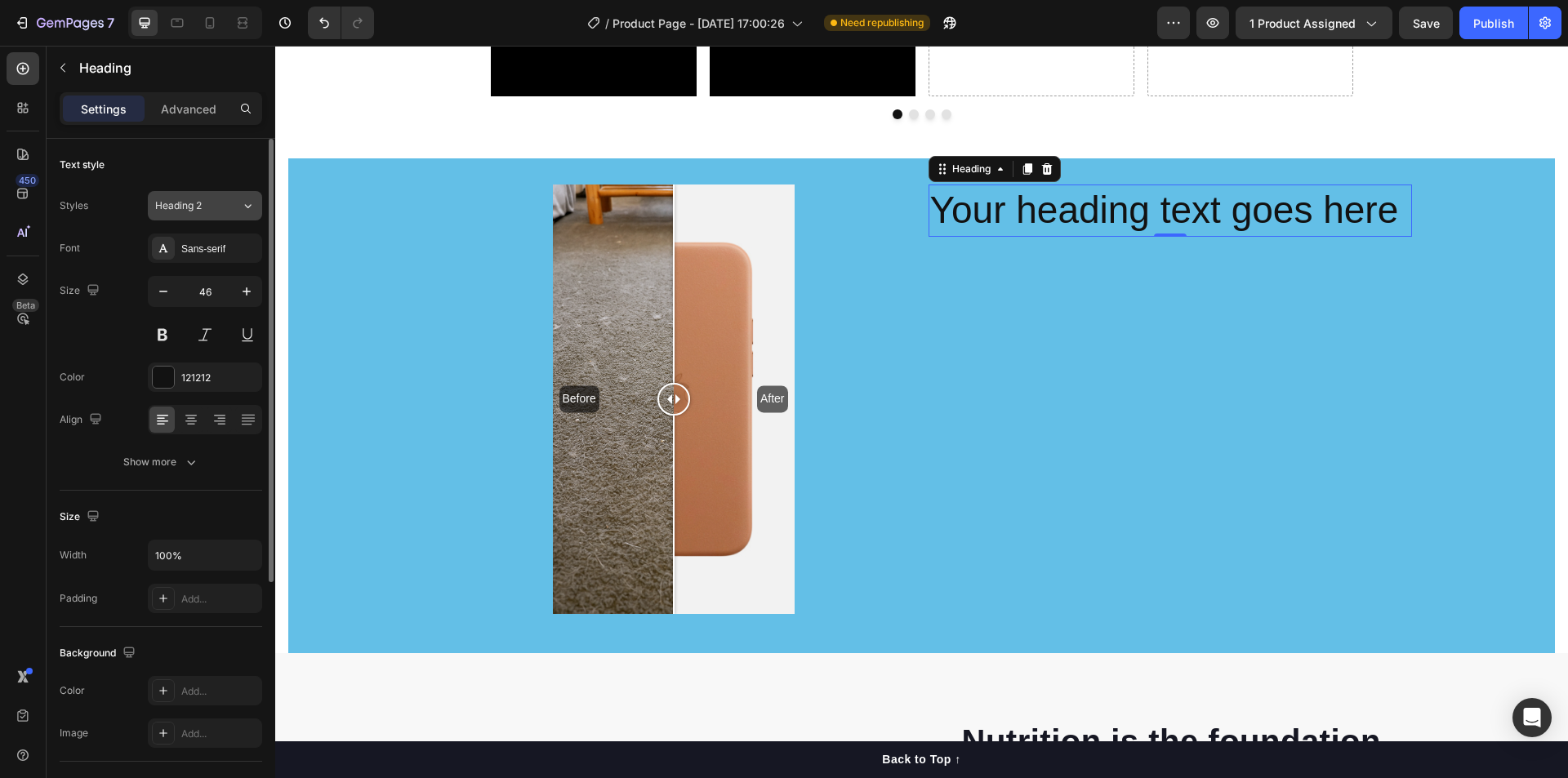
click at [190, 213] on span "Heading 2" at bounding box center [178, 205] width 46 height 15
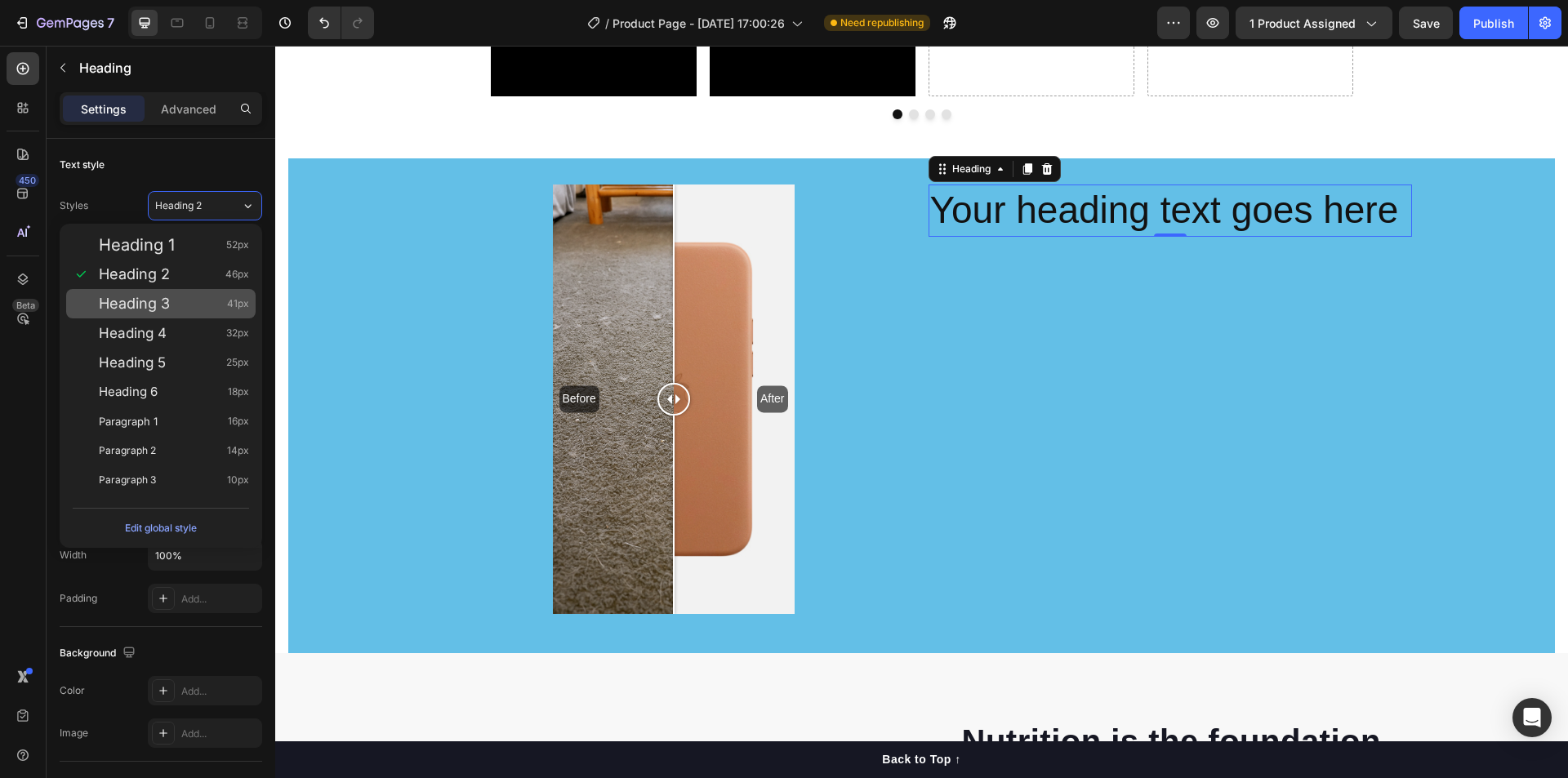
click at [141, 301] on span "Heading 3" at bounding box center [135, 304] width 71 height 16
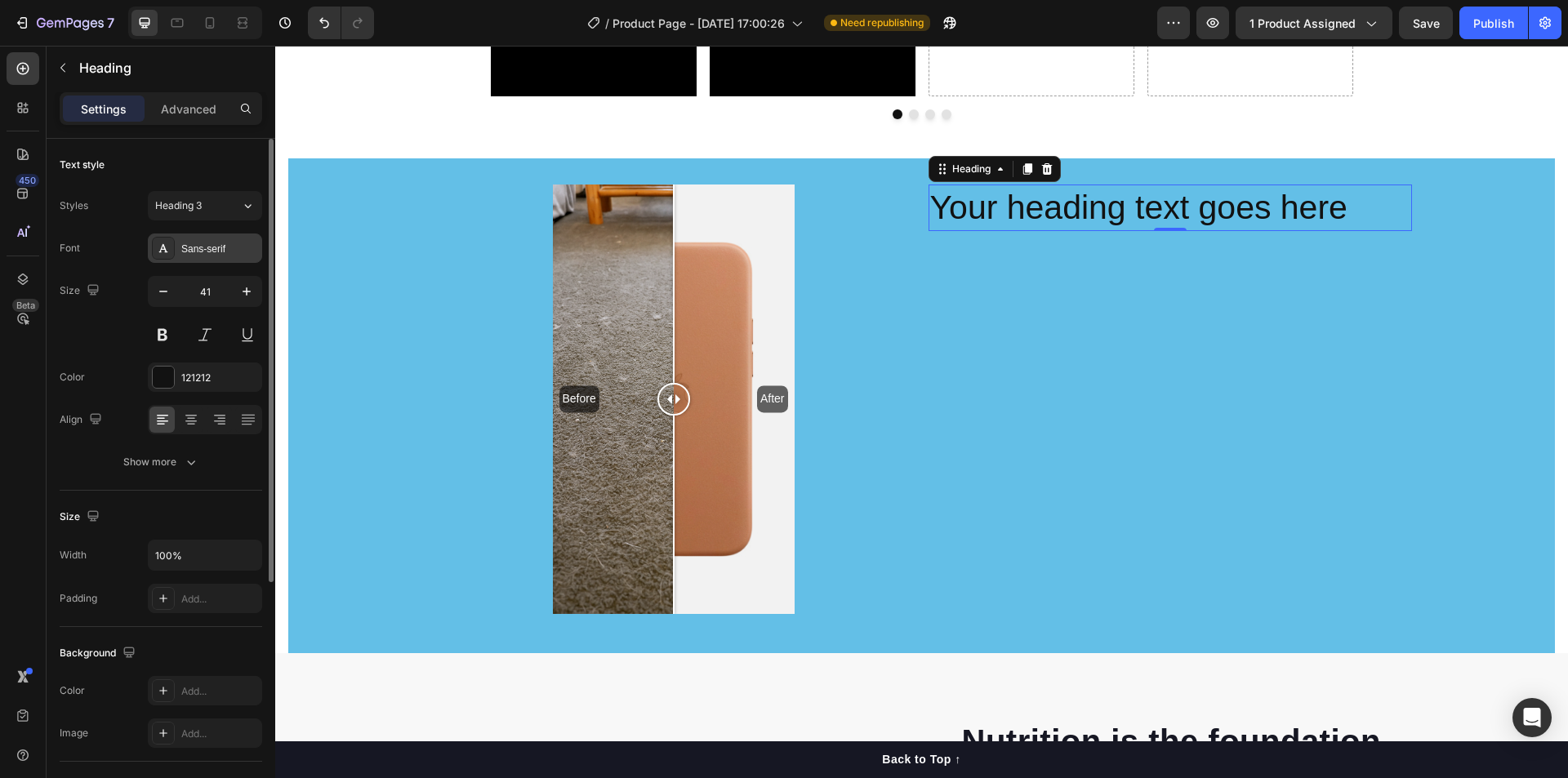
click at [201, 249] on div "Sans-serif" at bounding box center [219, 249] width 76 height 15
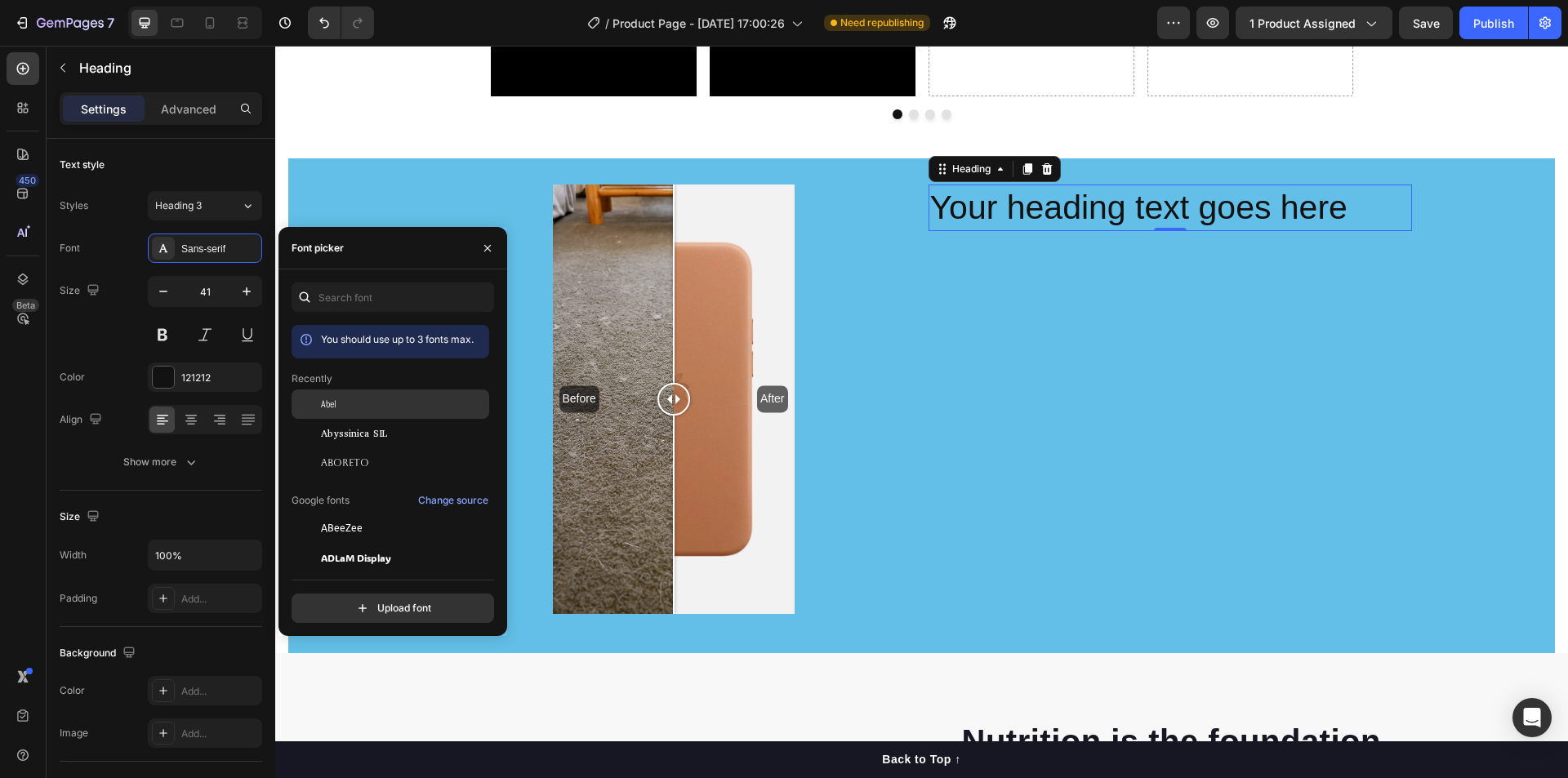
click at [327, 514] on div "Abel" at bounding box center [390, 528] width 197 height 29
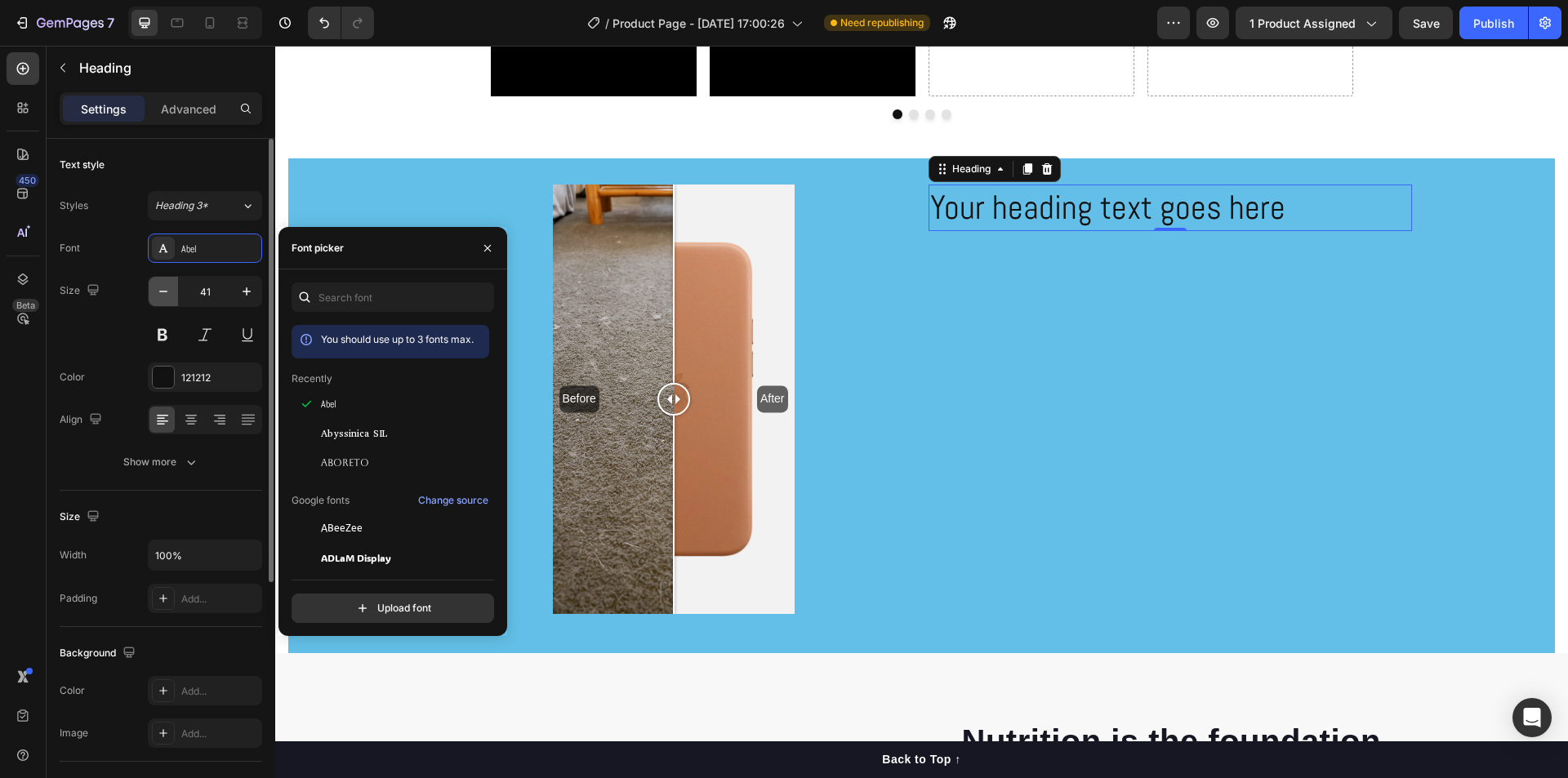
click at [163, 295] on icon "button" at bounding box center [164, 292] width 16 height 16
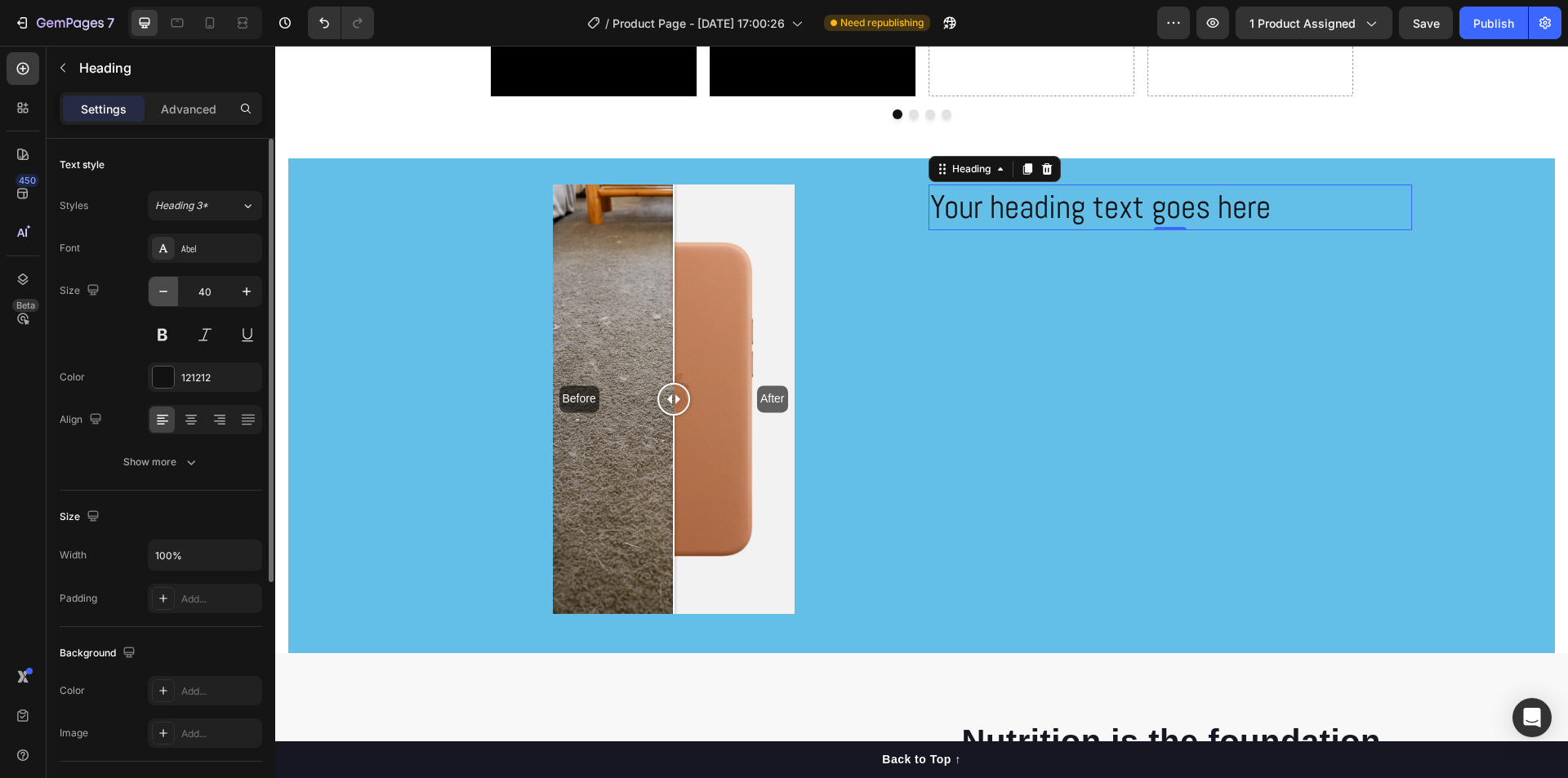
click at [163, 295] on icon "button" at bounding box center [164, 292] width 16 height 16
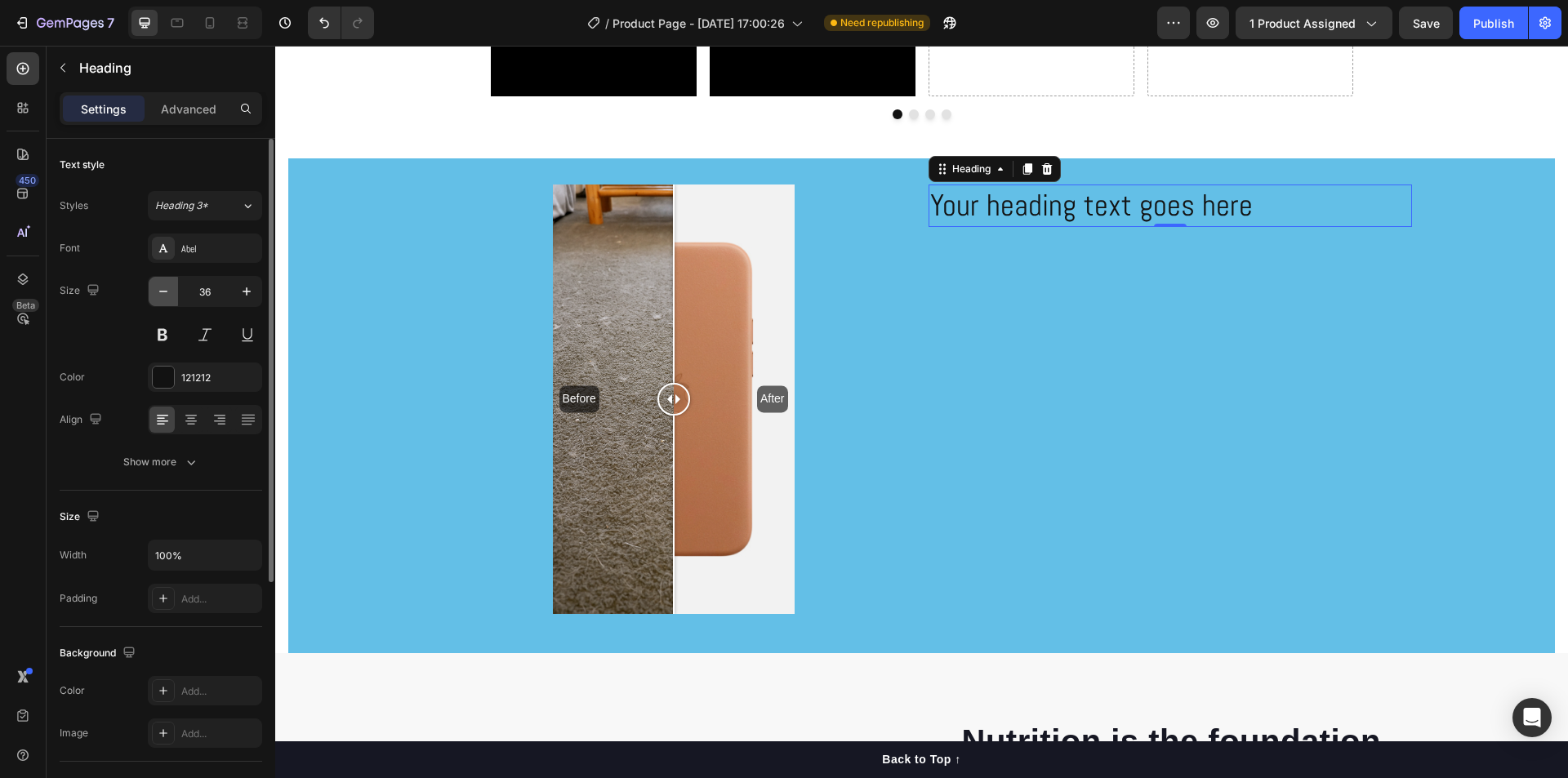
type input "35"
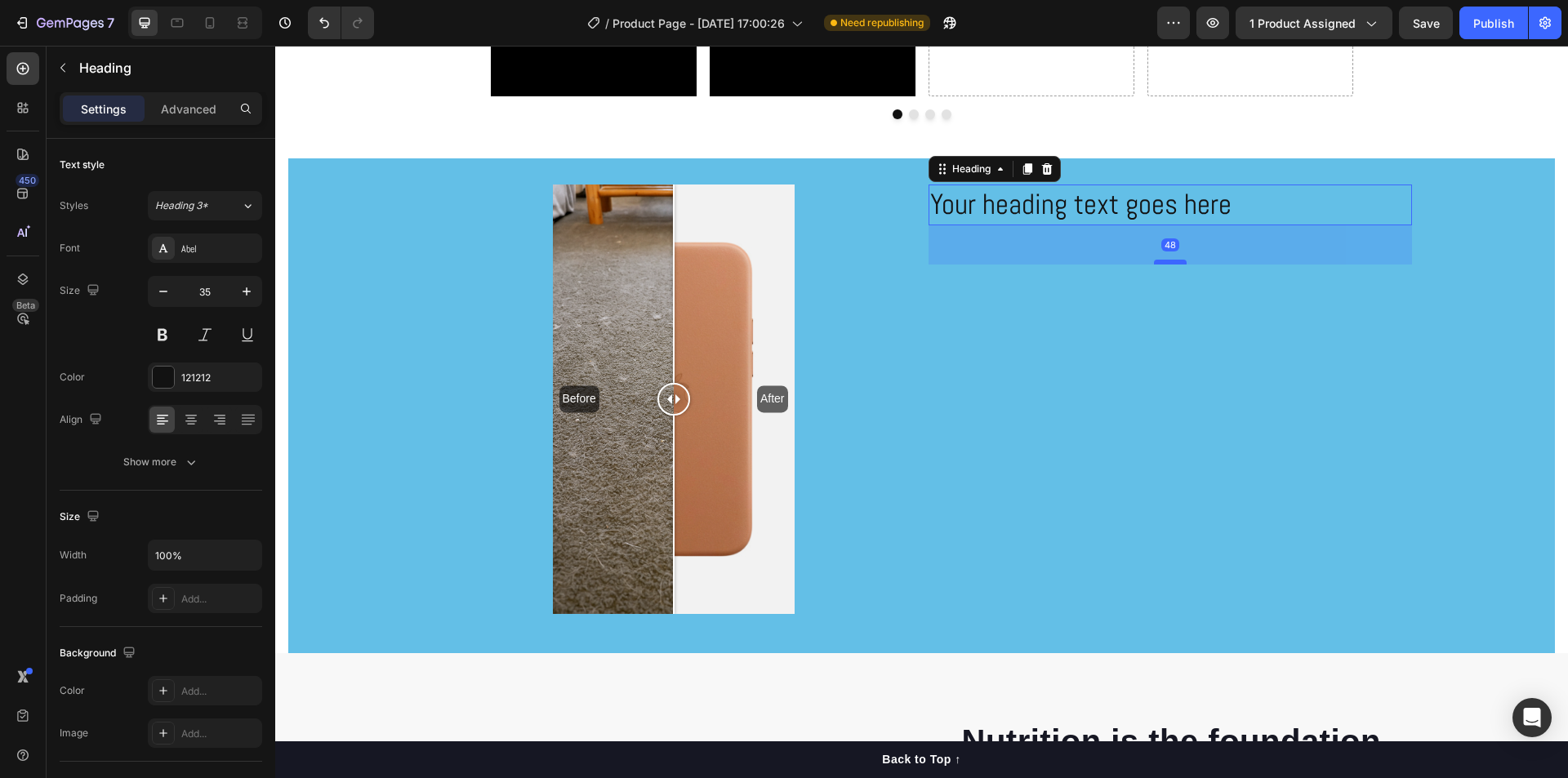
drag, startPoint x: 1152, startPoint y: 223, endPoint x: 1152, endPoint y: 262, distance: 39.0
click at [1154, 262] on div at bounding box center [1170, 262] width 33 height 5
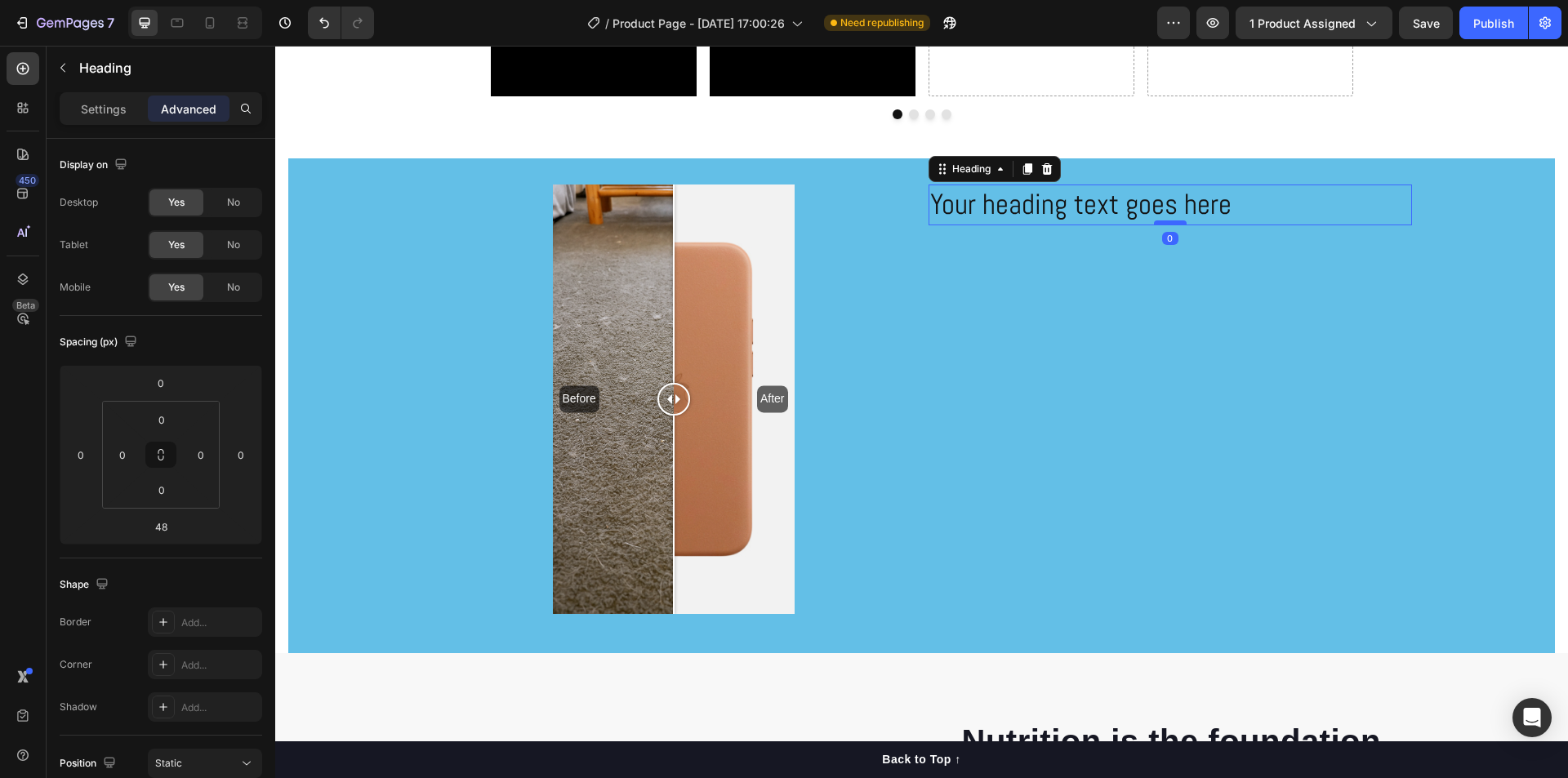
drag, startPoint x: 1157, startPoint y: 262, endPoint x: 1161, endPoint y: 223, distance: 39.2
click at [1161, 223] on div at bounding box center [1170, 223] width 33 height 5
type input "0"
click at [1072, 207] on h2 "Your heading text goes here" at bounding box center [1170, 204] width 484 height 41
click at [119, 100] on p "Settings" at bounding box center [104, 108] width 45 height 17
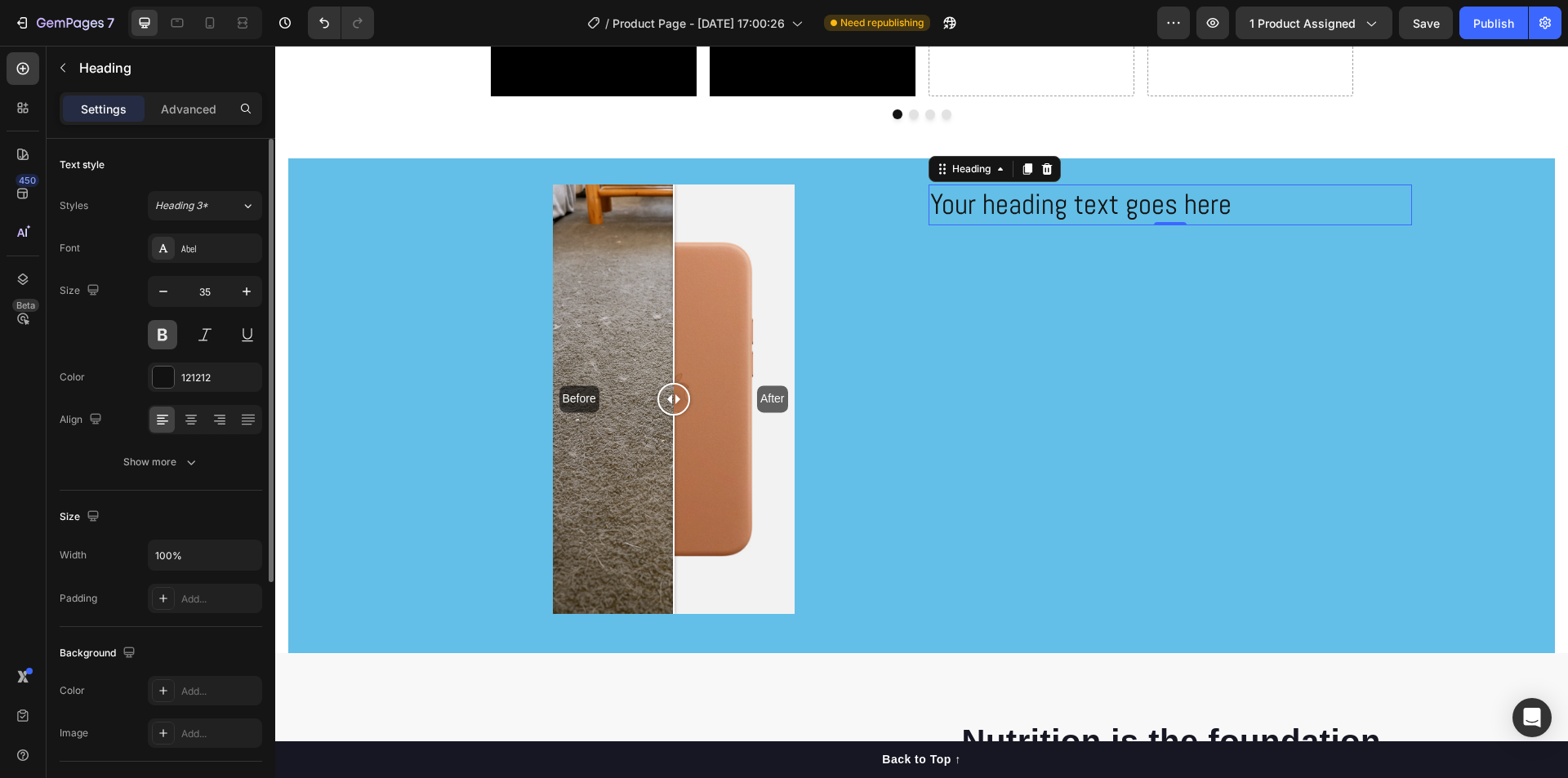
scroll to position [82, 0]
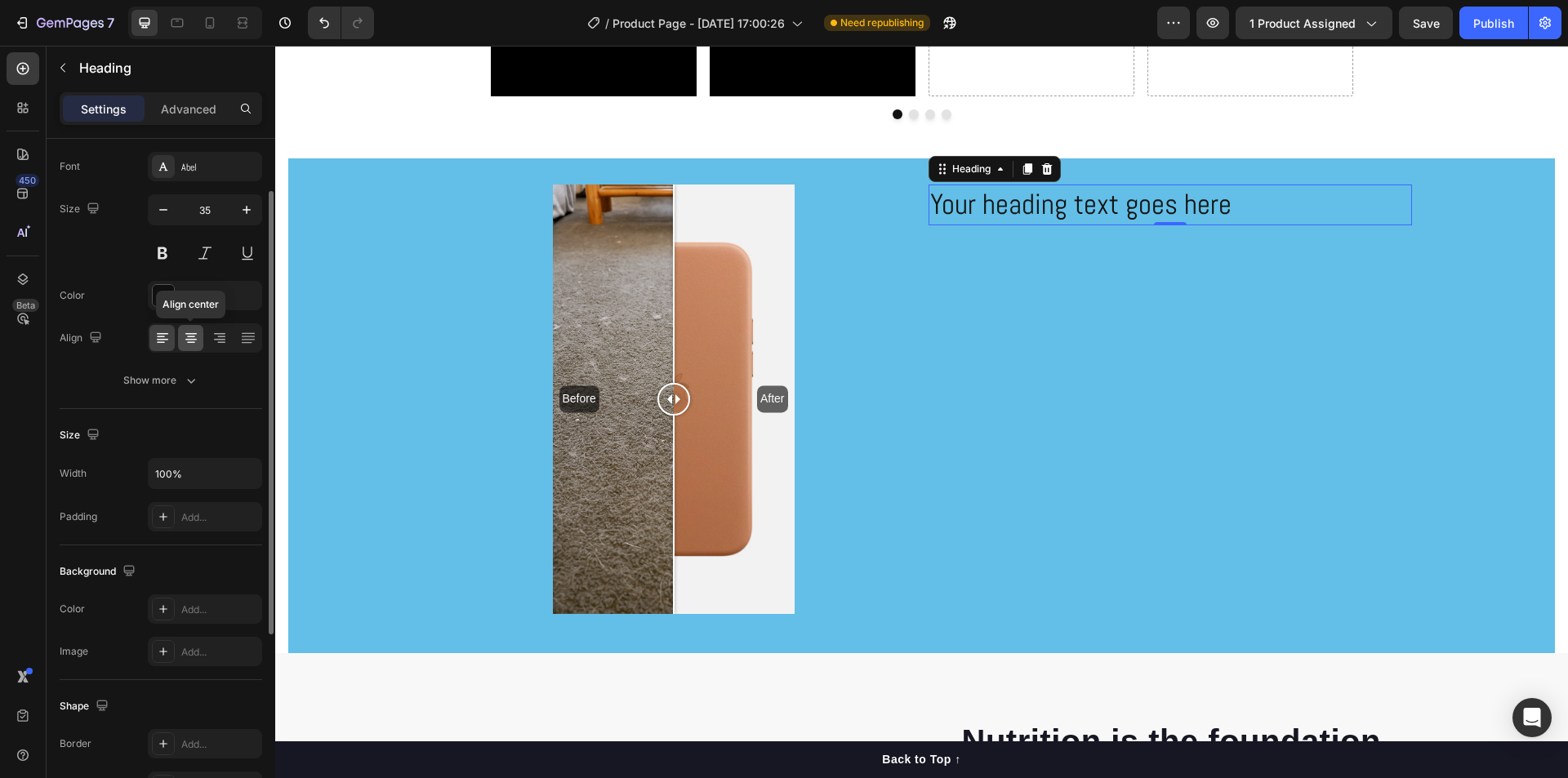
click at [184, 340] on icon at bounding box center [191, 338] width 16 height 16
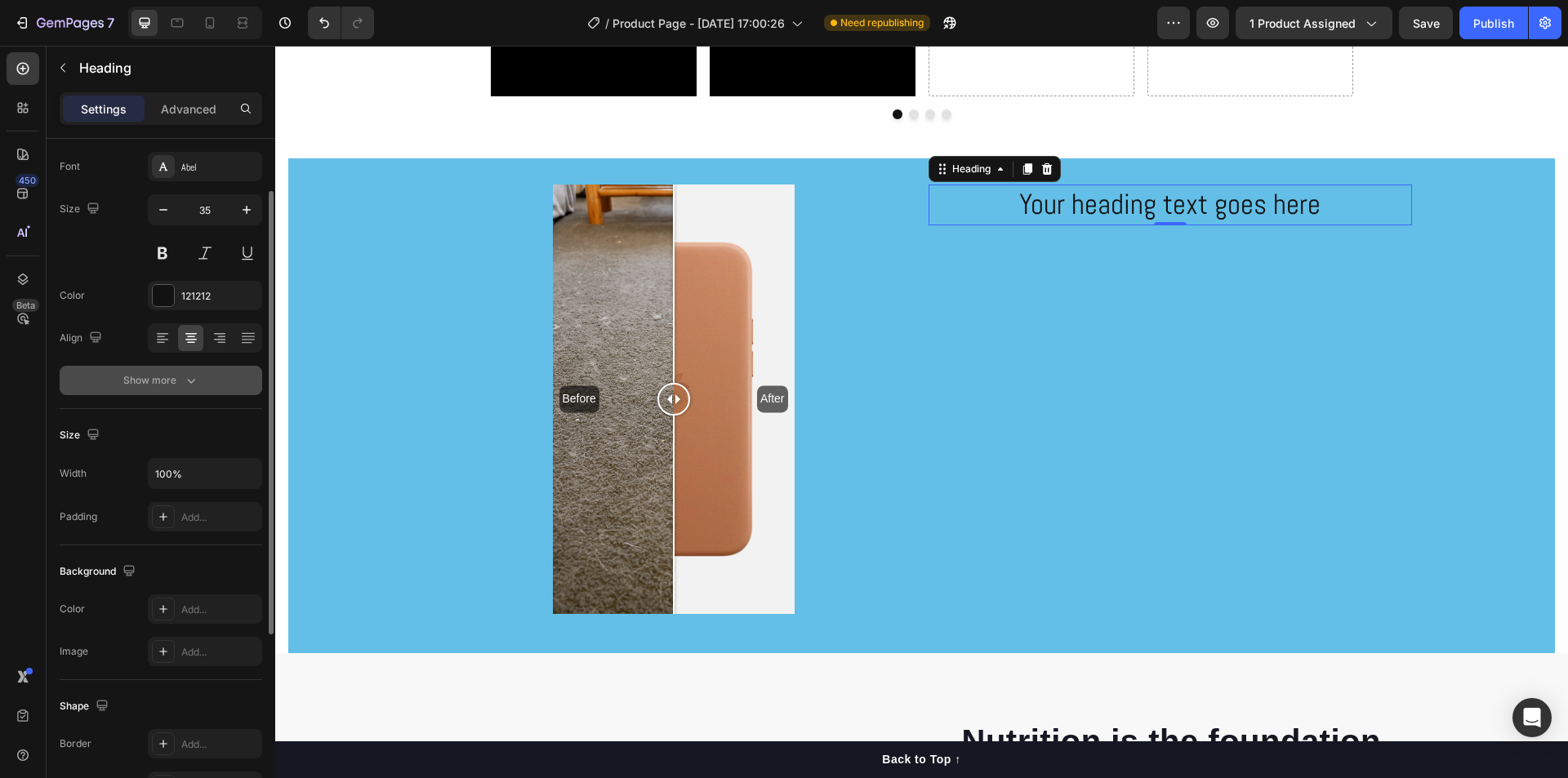
click at [195, 387] on icon "button" at bounding box center [191, 381] width 16 height 16
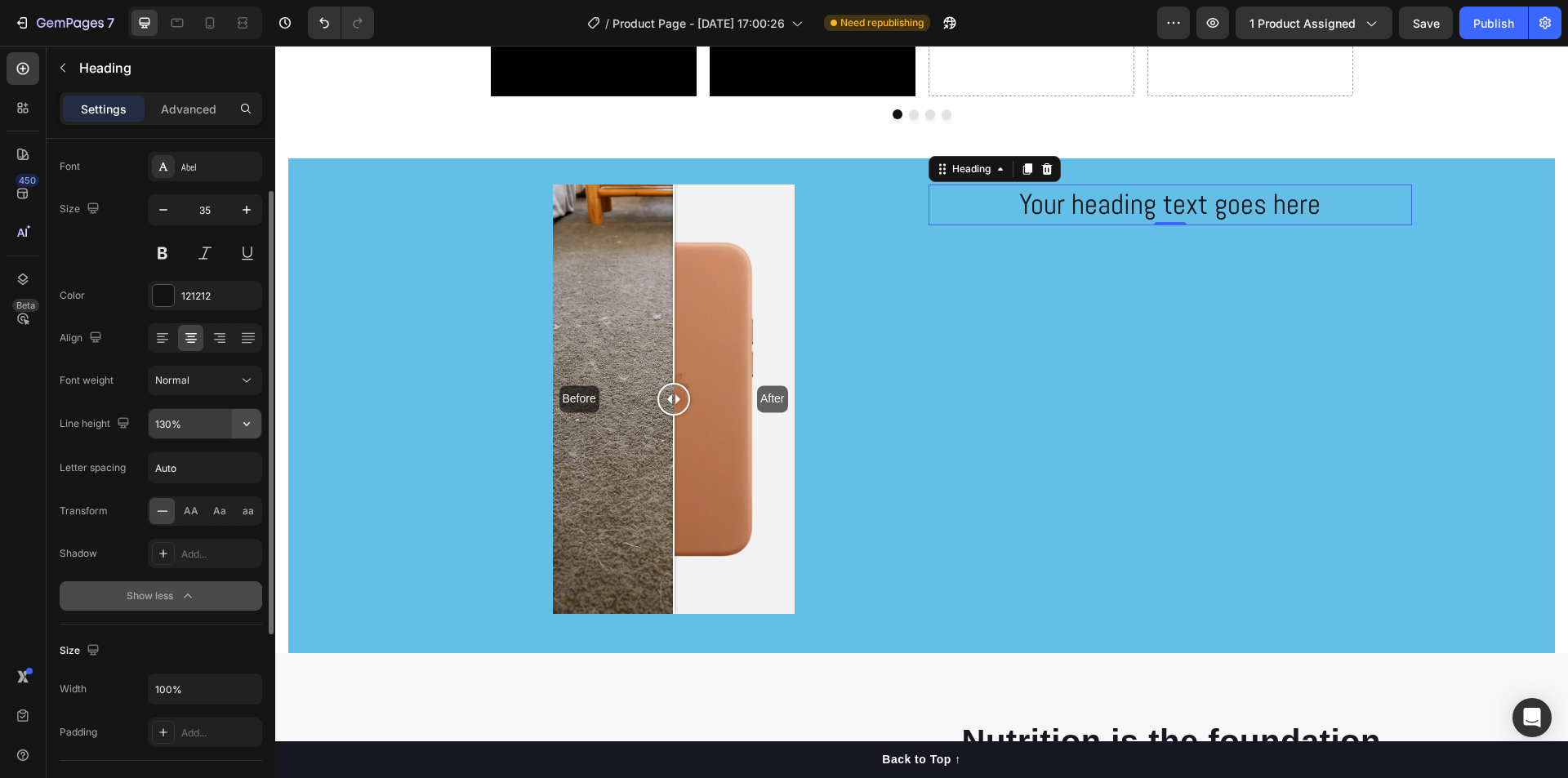
click at [250, 429] on icon "button" at bounding box center [246, 424] width 16 height 16
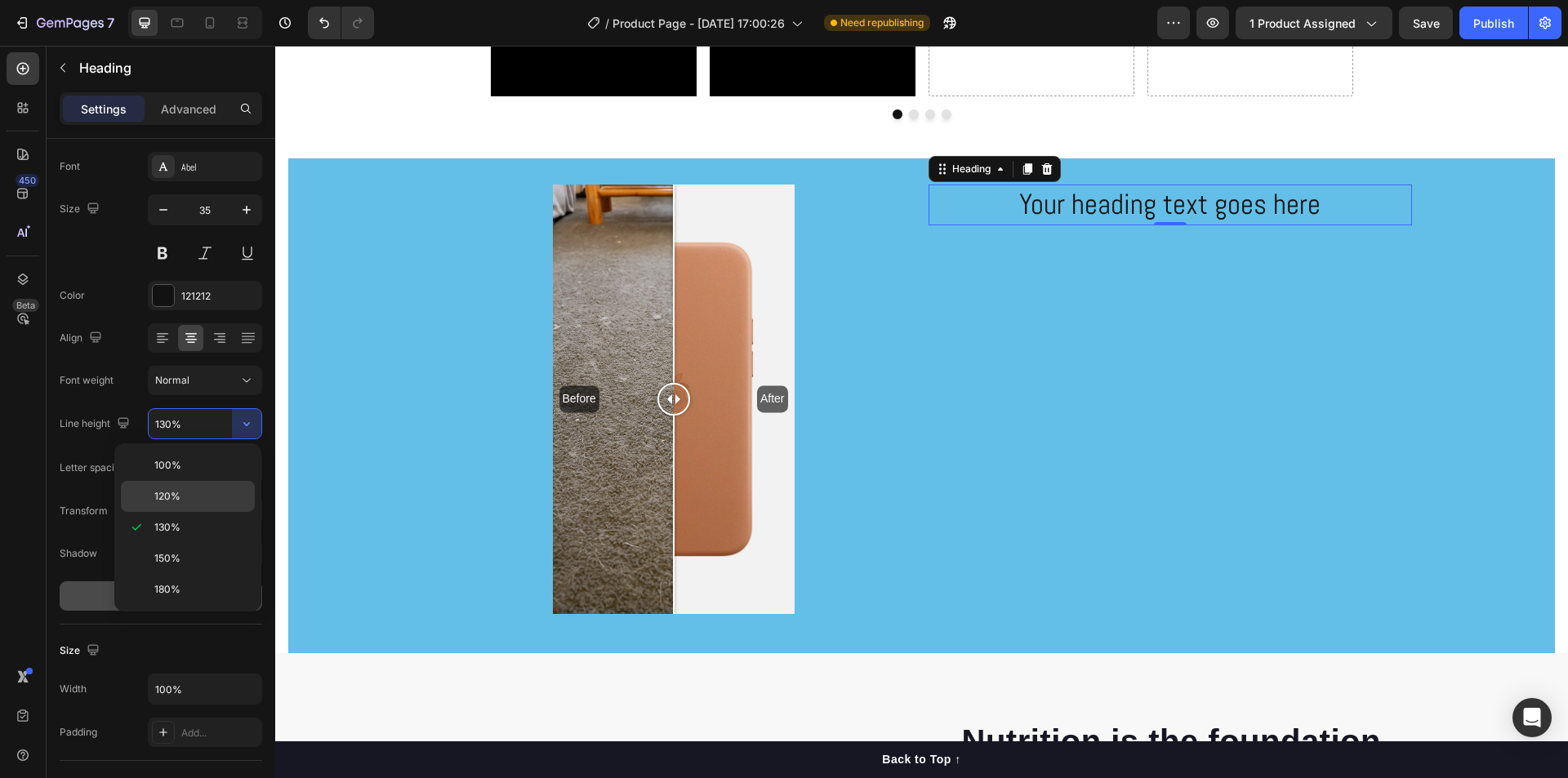
click at [171, 495] on span "120%" at bounding box center [167, 496] width 26 height 15
type input "120%"
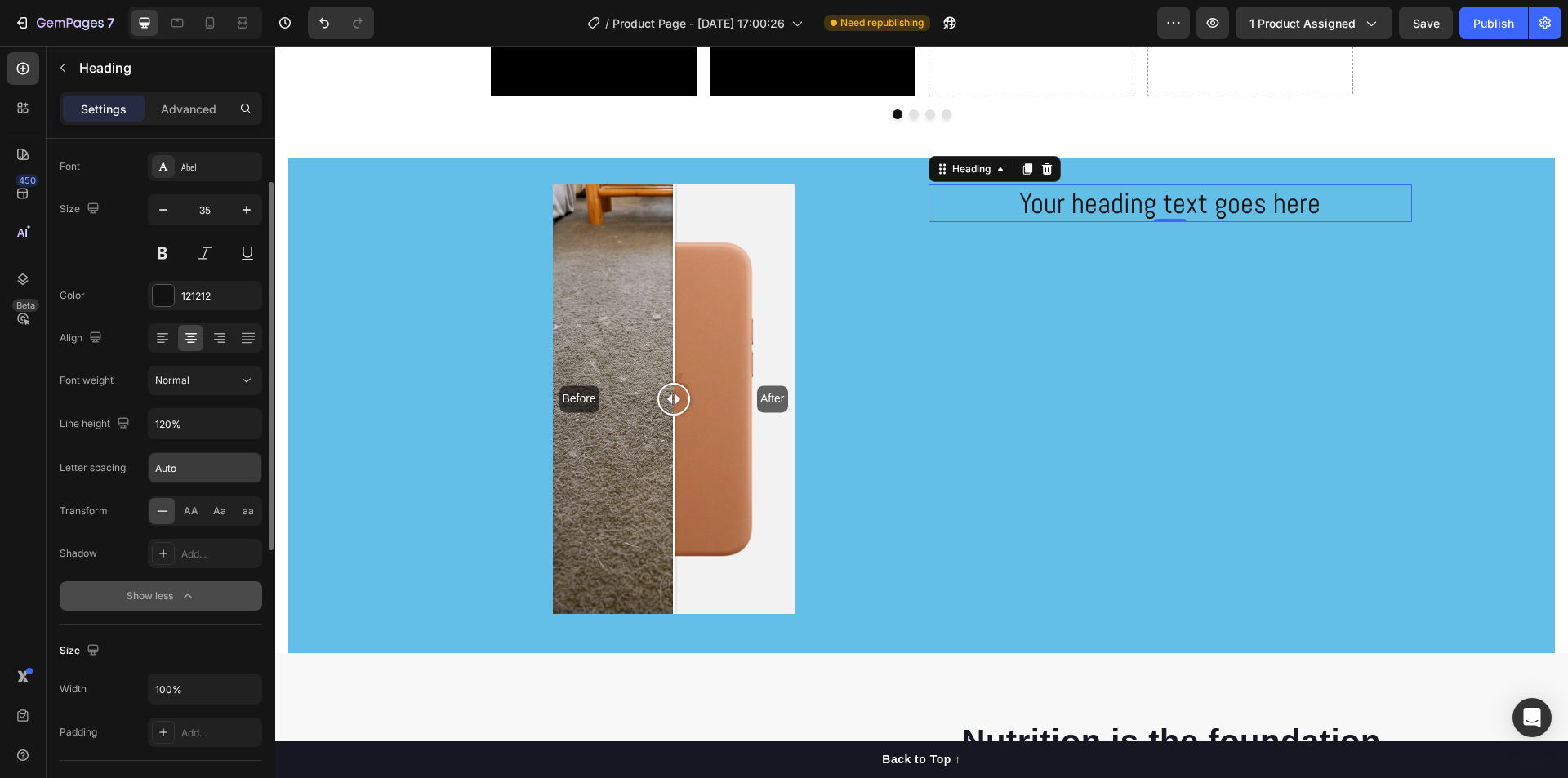
click at [206, 470] on input "Auto" at bounding box center [205, 468] width 113 height 29
click at [189, 510] on span "AA" at bounding box center [191, 511] width 15 height 15
click at [167, 510] on icon at bounding box center [163, 511] width 16 height 16
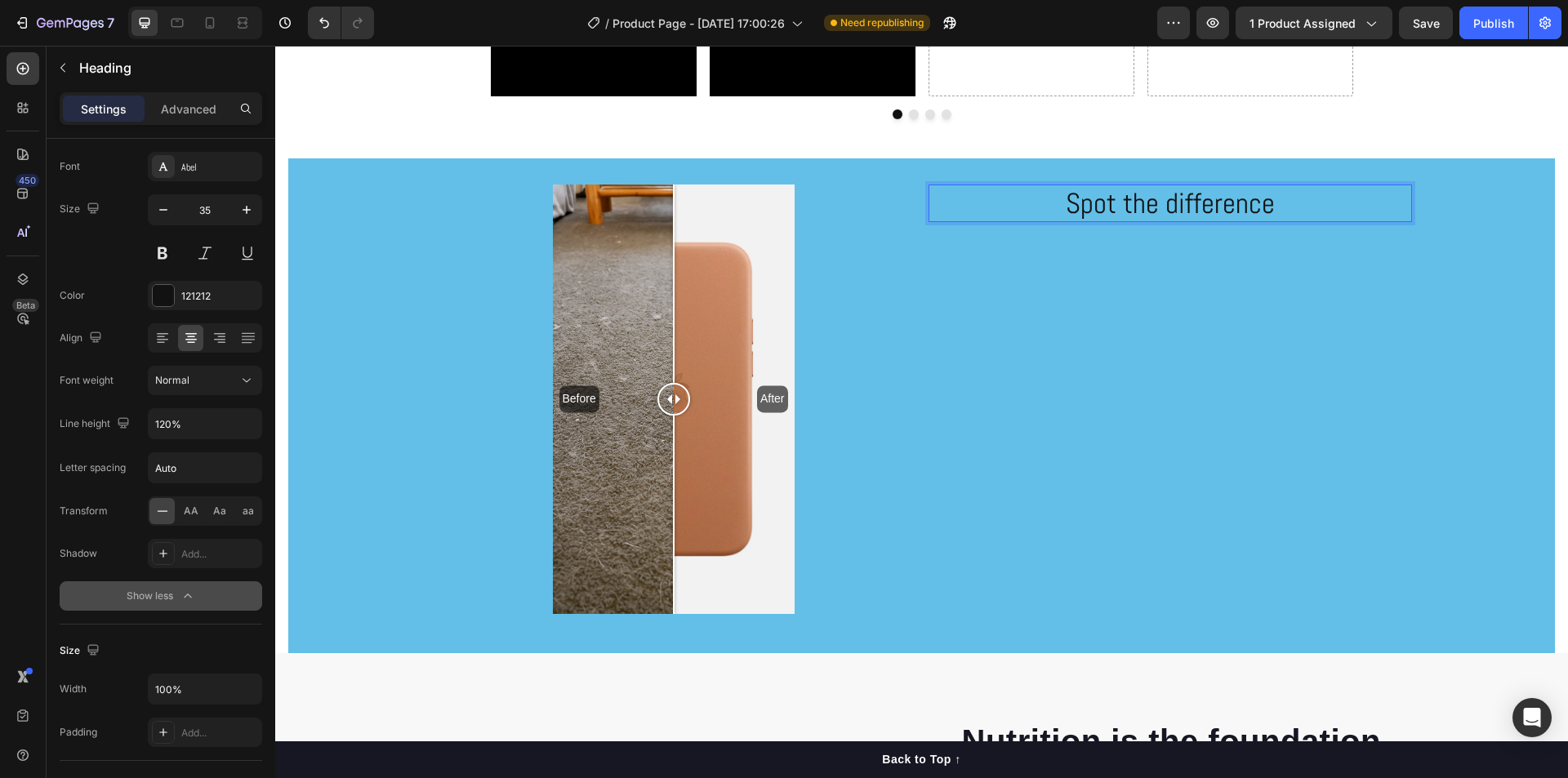
click at [1167, 204] on p "Spot the difference" at bounding box center [1170, 204] width 480 height 35
click at [1124, 204] on p "Spot the Difference" at bounding box center [1170, 204] width 480 height 35
click at [165, 295] on div at bounding box center [163, 295] width 21 height 21
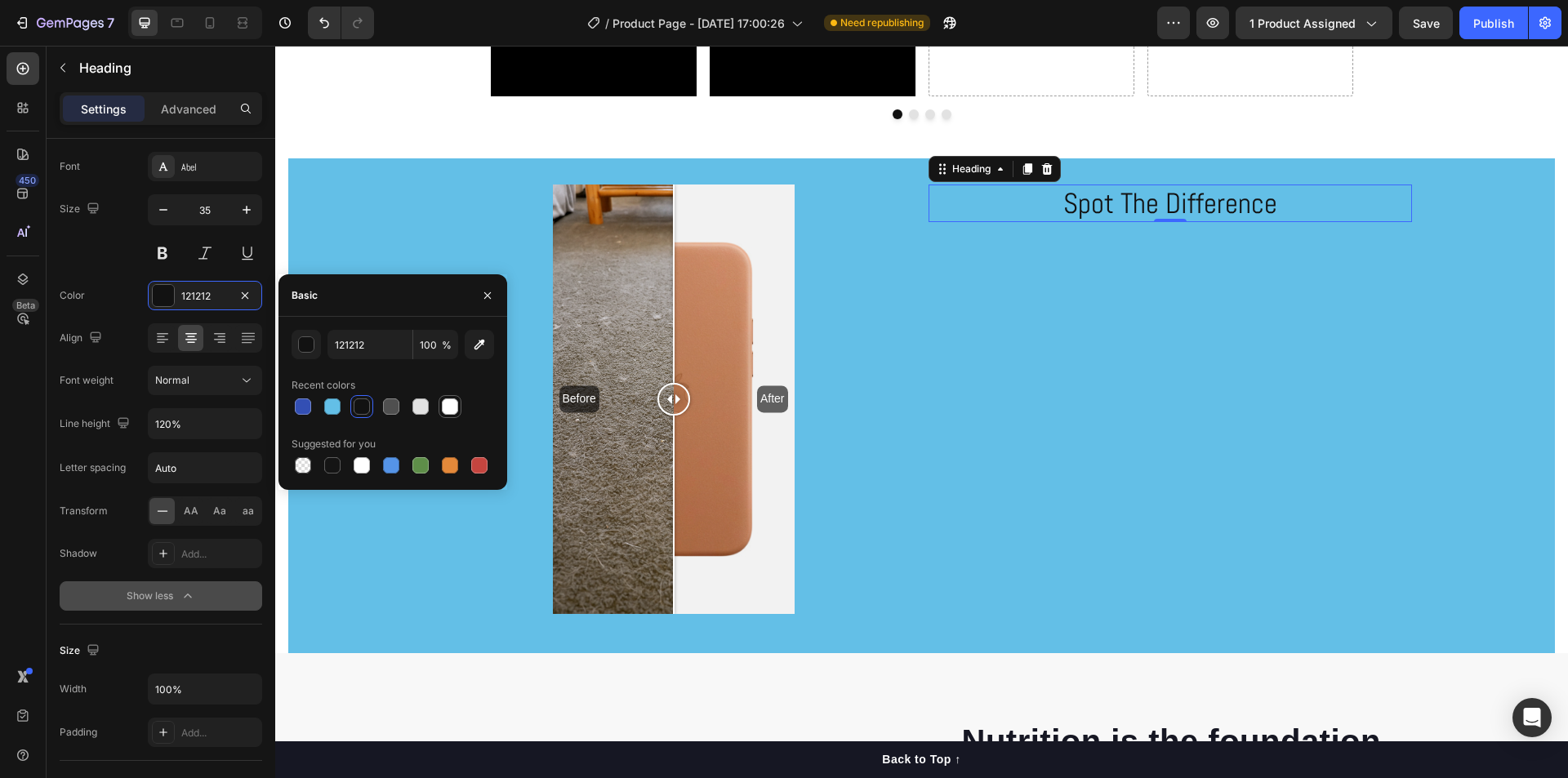
click at [447, 410] on div at bounding box center [450, 406] width 16 height 16
type input "FFFFFF"
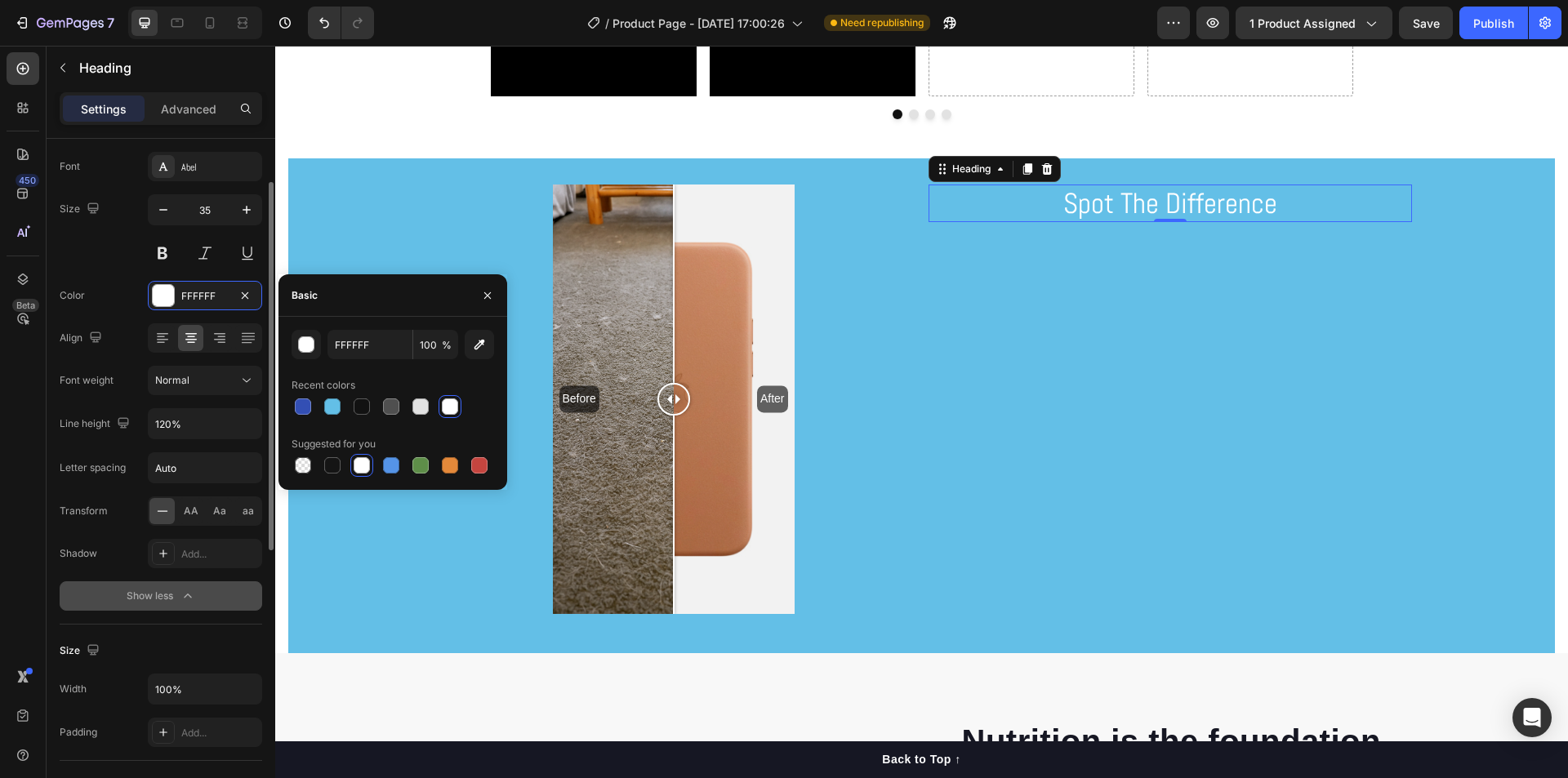
click at [121, 253] on div "Size 35" at bounding box center [161, 231] width 203 height 74
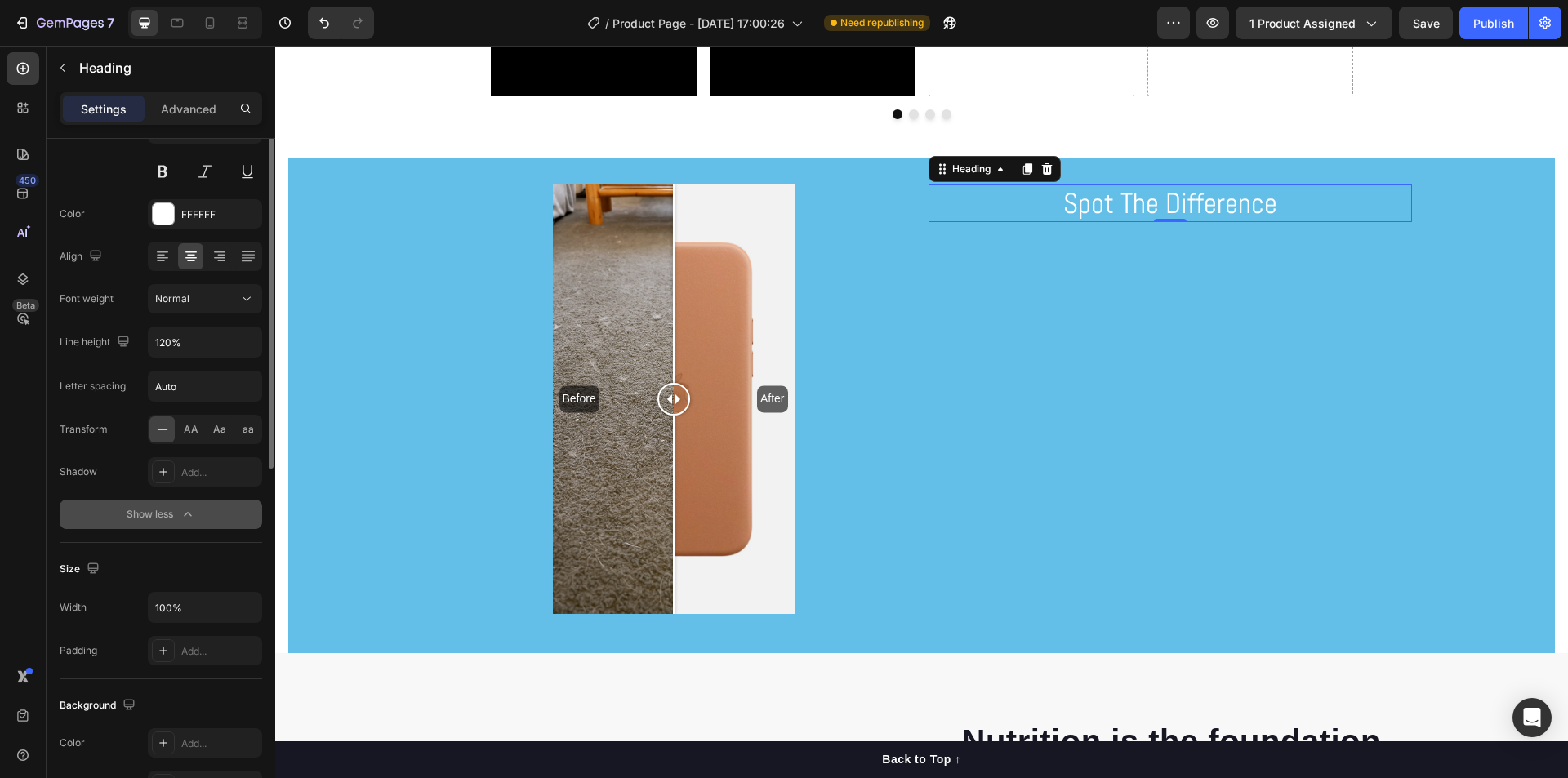
scroll to position [0, 0]
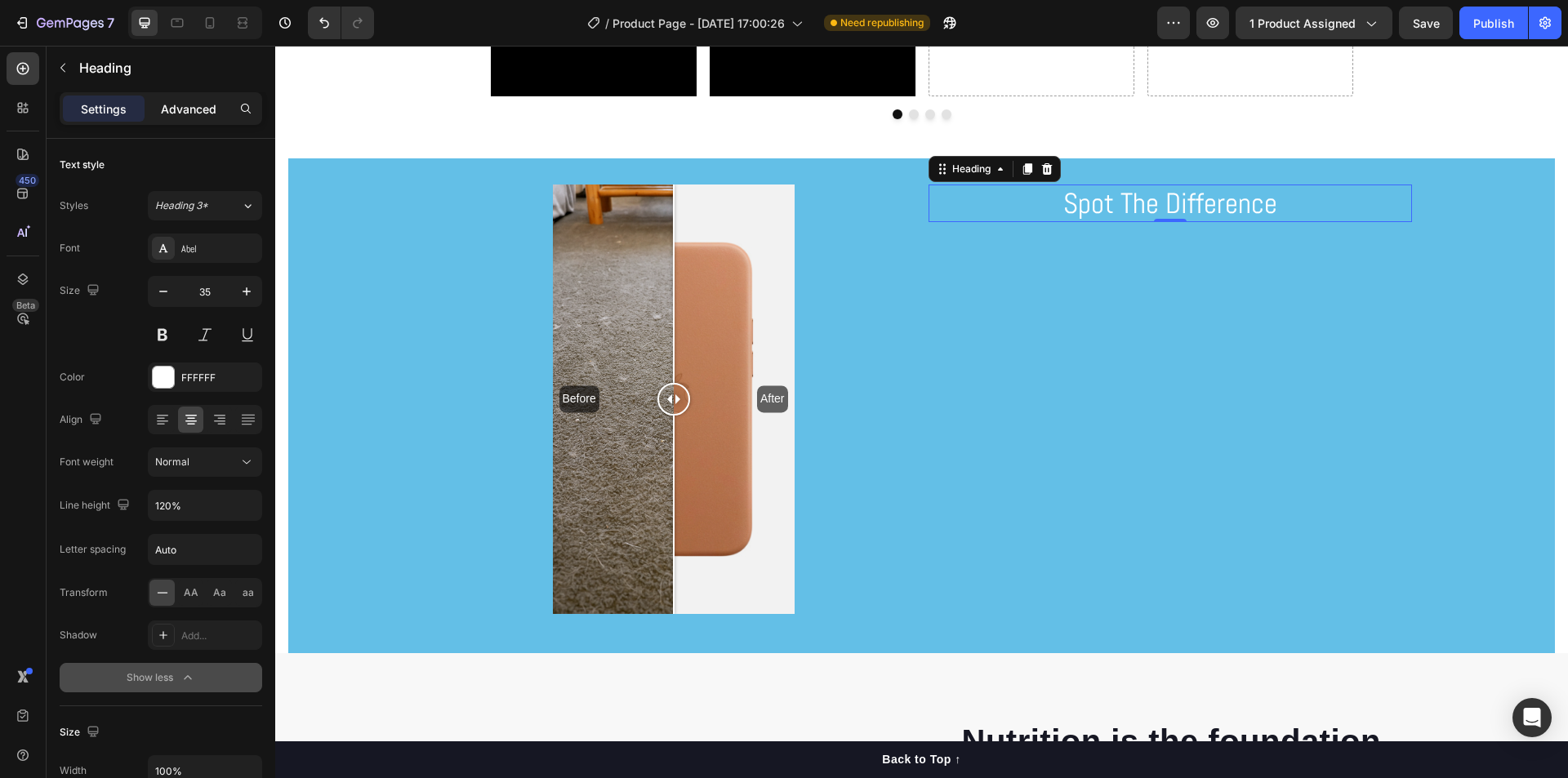
click at [172, 111] on p "Advanced" at bounding box center [188, 108] width 55 height 17
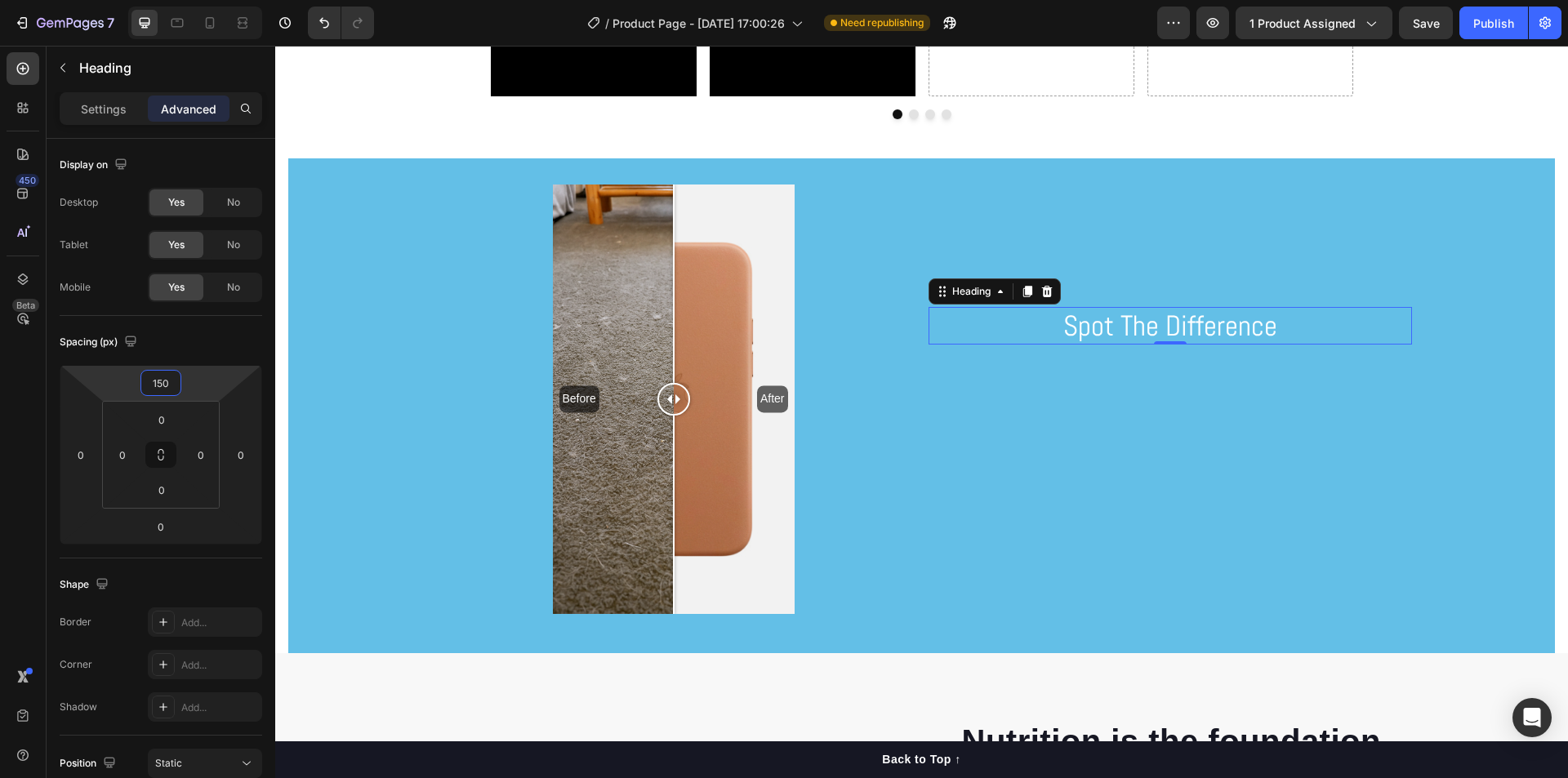
type input "152"
drag, startPoint x: 205, startPoint y: 389, endPoint x: 216, endPoint y: 327, distance: 63.0
click at [216, 0] on html "7 / Product Page - [DATE] 17:00:26 Need republishing Preview 1 product assigned…" at bounding box center [784, 0] width 1568 height 0
click at [0, 0] on div "Spacing (px) 152 0 0 0 0 0 0 0" at bounding box center [0, 0] width 0 height 0
click at [999, 437] on div "Spot The Difference Heading 0" at bounding box center [1170, 399] width 484 height 430
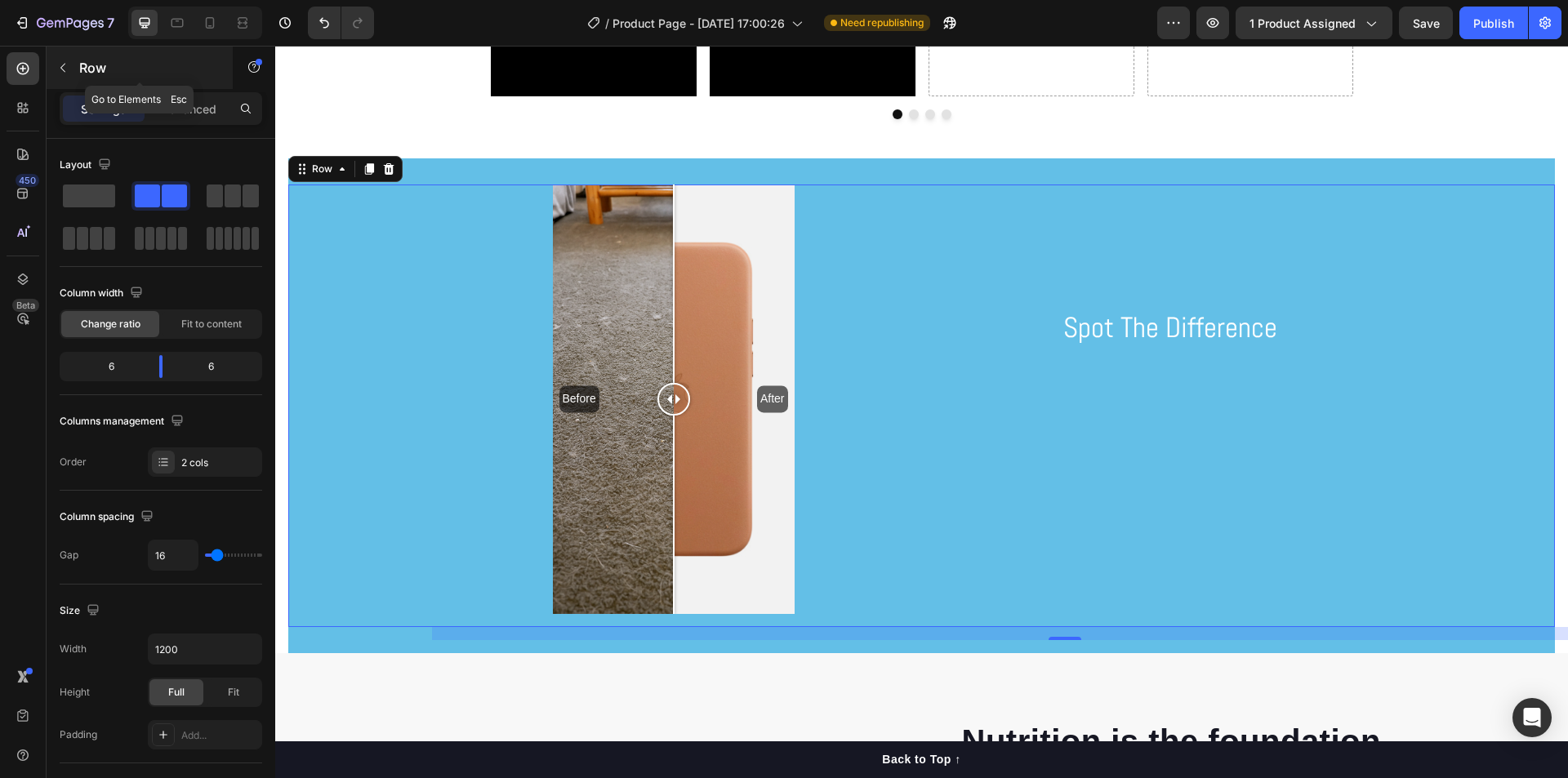
click at [65, 67] on icon "button" at bounding box center [63, 67] width 13 height 13
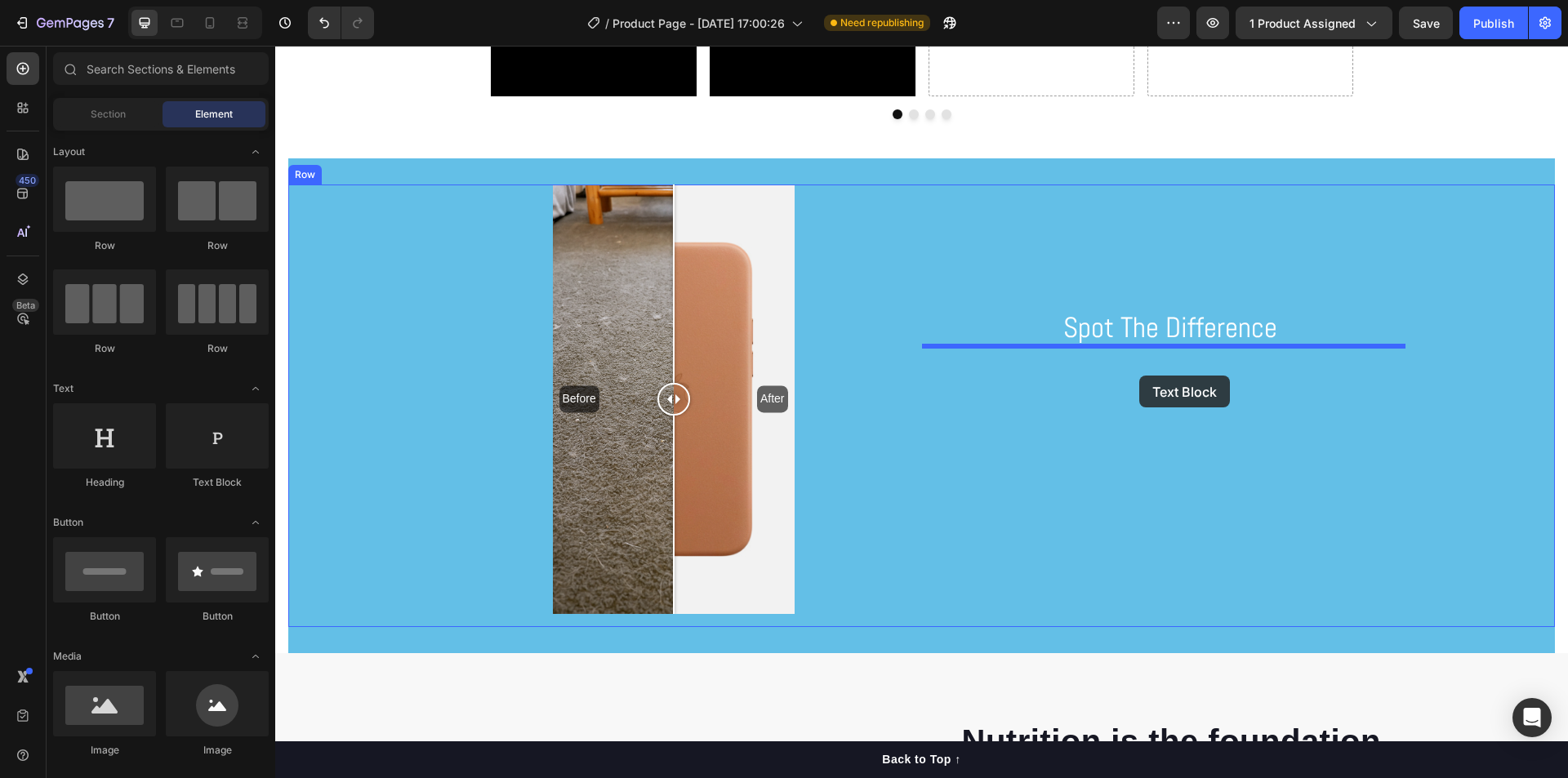
drag, startPoint x: 493, startPoint y: 474, endPoint x: 1139, endPoint y: 375, distance: 653.5
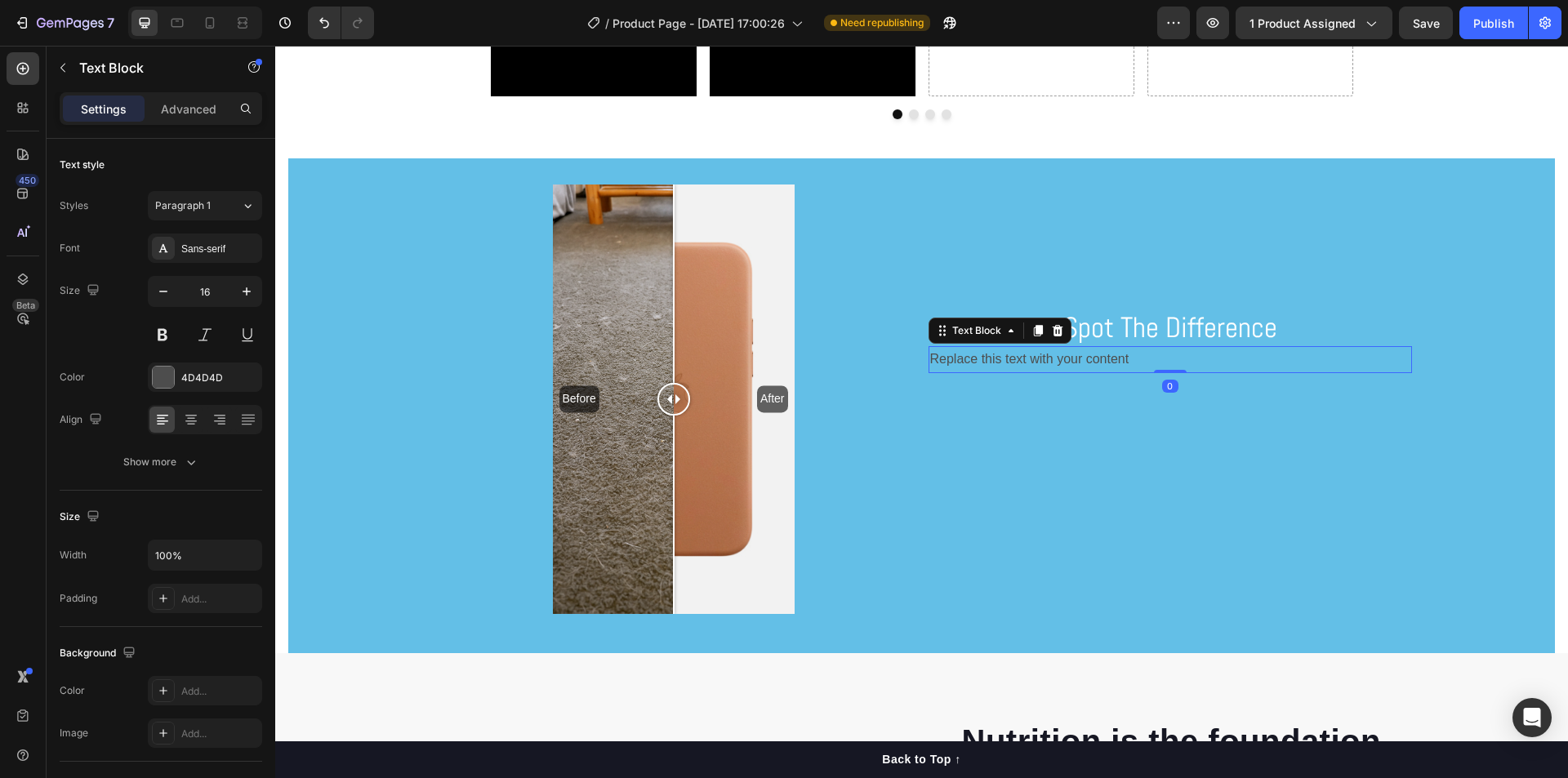
click at [1072, 362] on div "Replace this text with your content" at bounding box center [1170, 360] width 484 height 27
click at [1134, 374] on div "Spot The Difference Heading Replace this text with your content Text Block 0" at bounding box center [1170, 399] width 484 height 430
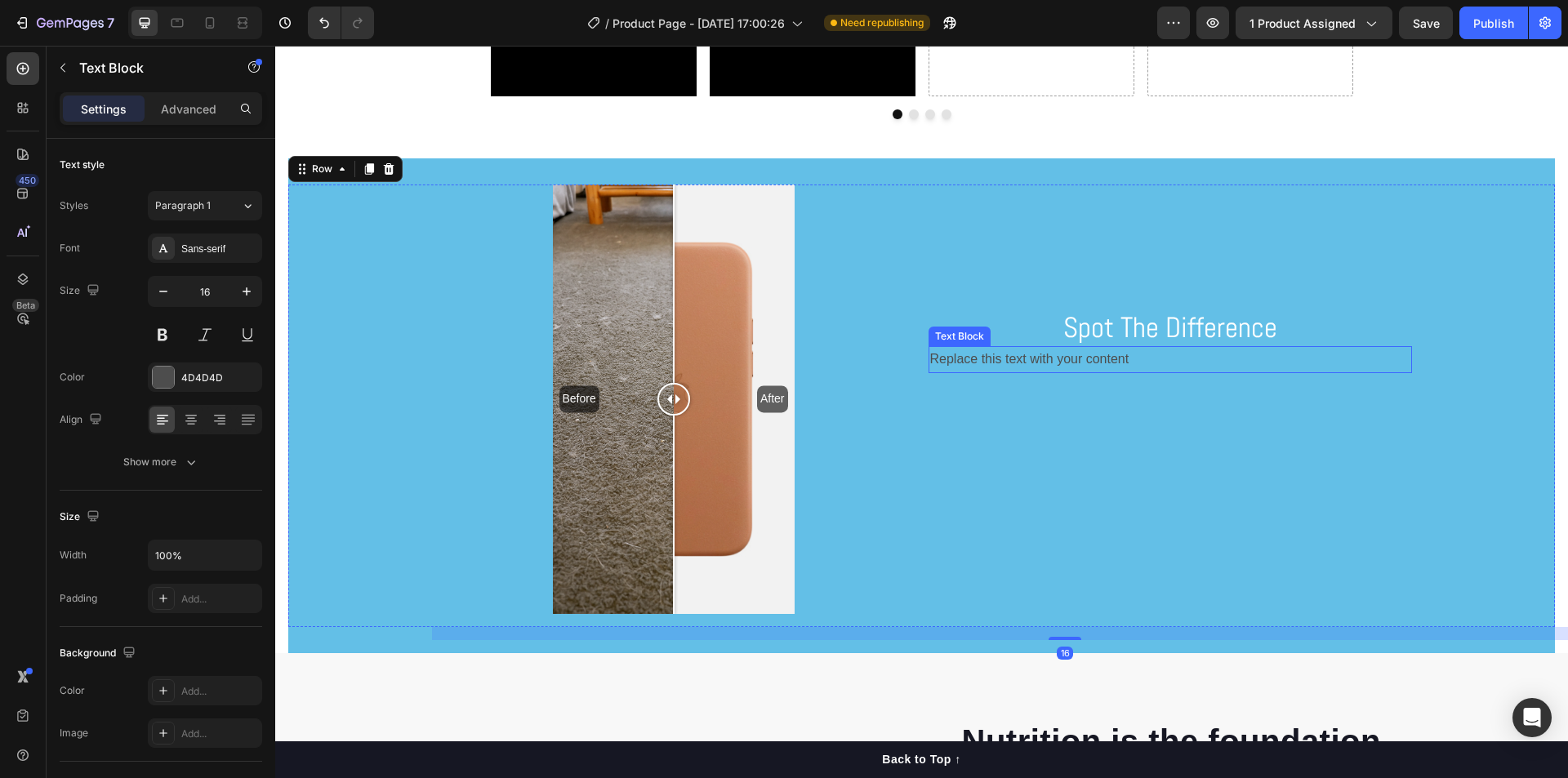
click at [1110, 359] on p "Replace this text with your content" at bounding box center [1170, 360] width 480 height 24
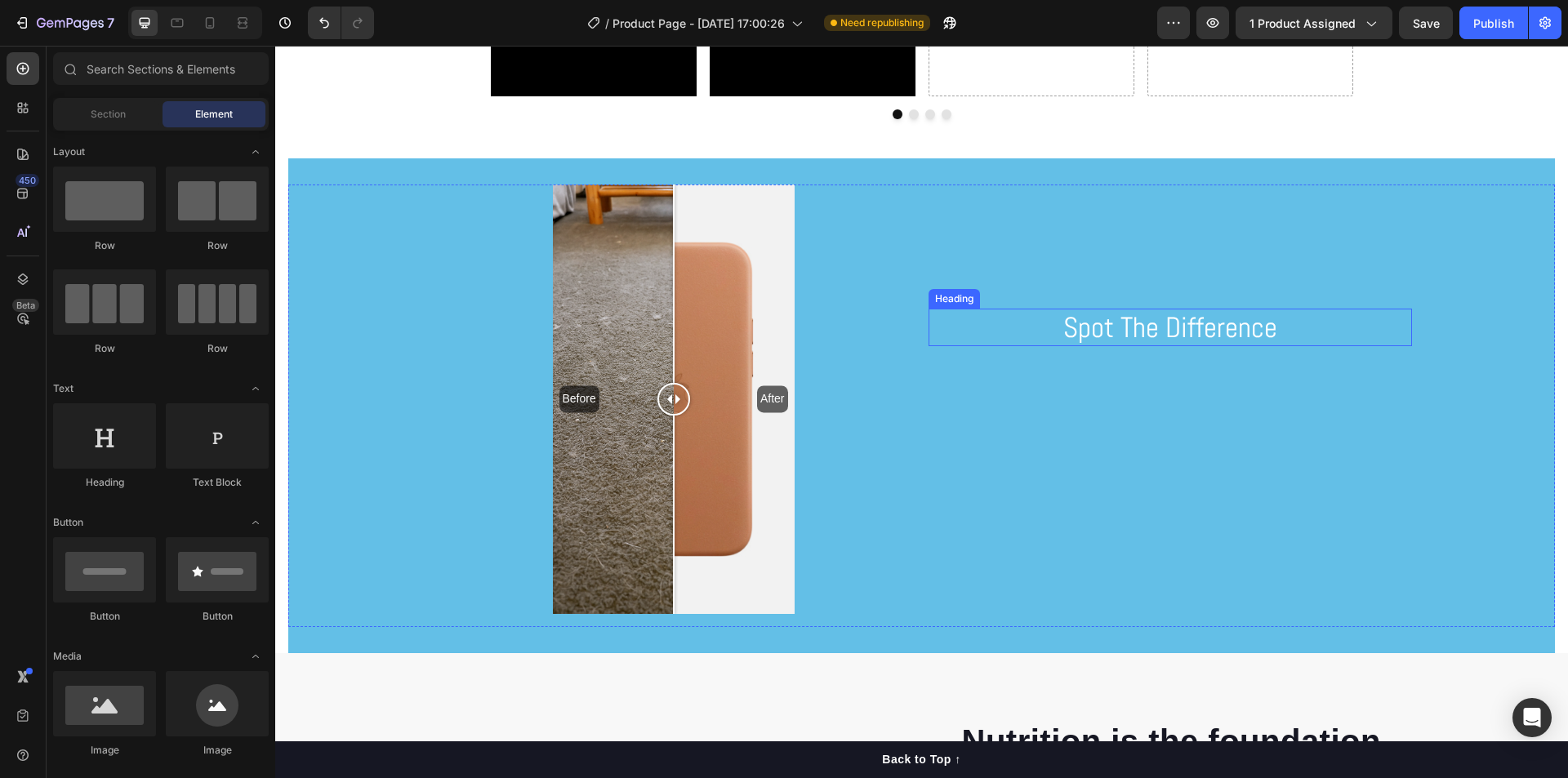
click at [1112, 334] on p "Spot The Difference" at bounding box center [1170, 327] width 480 height 35
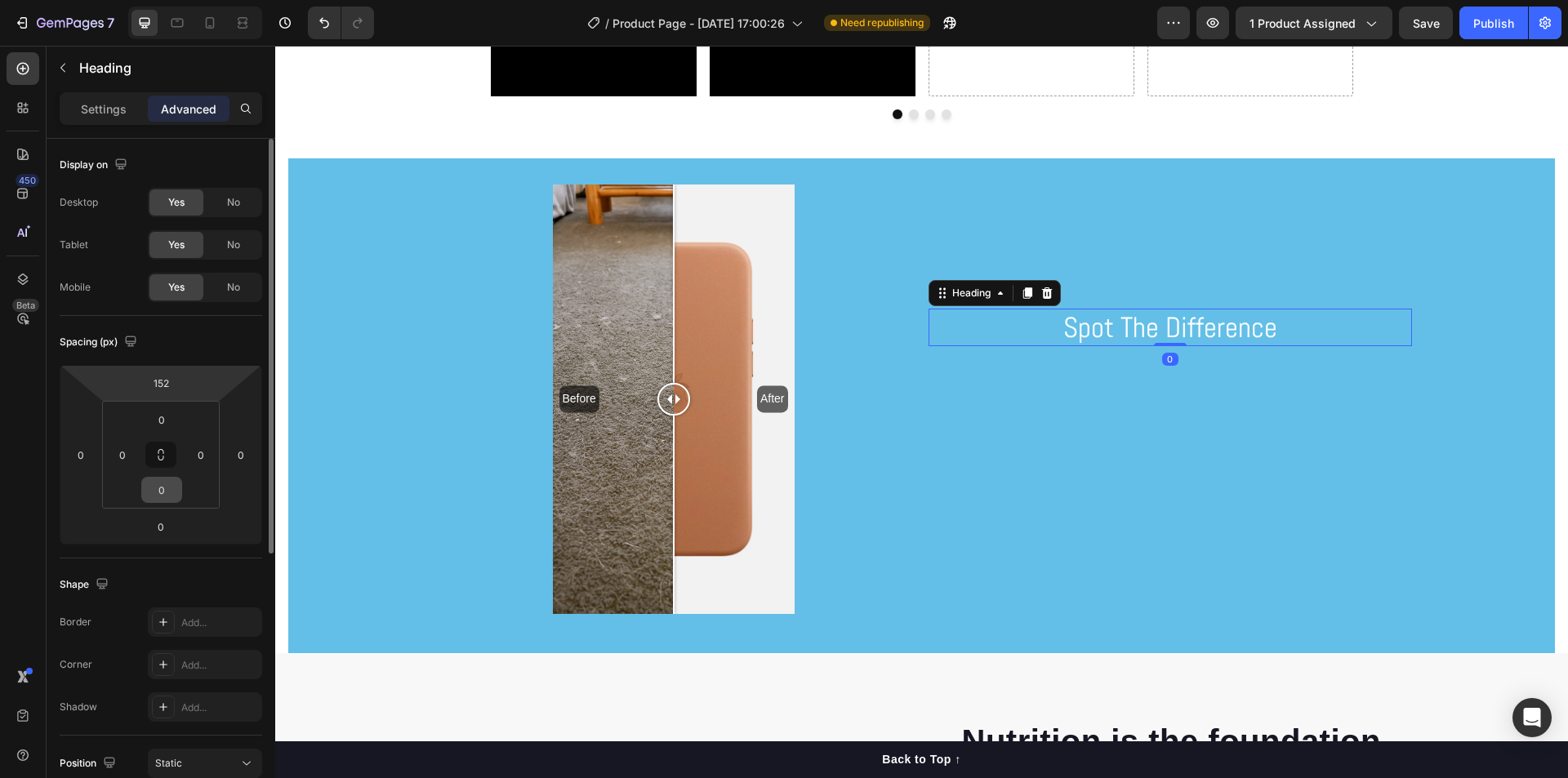
scroll to position [82, 0]
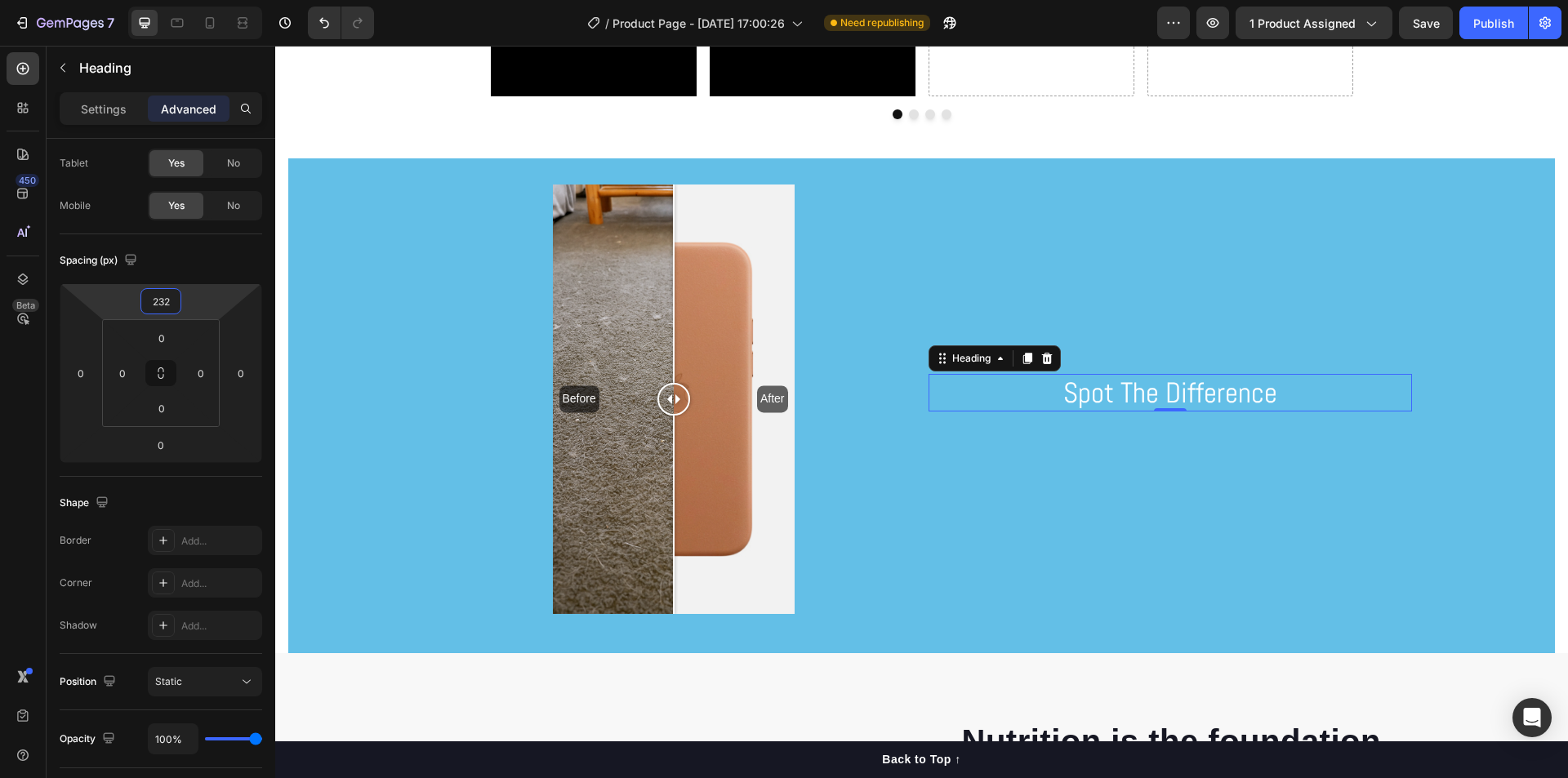
type input "234"
drag, startPoint x: 199, startPoint y: 301, endPoint x: 208, endPoint y: 267, distance: 35.2
click at [208, 0] on html "7 / Product Page - [DATE] 17:00:26 Need republishing Preview 1 product assigned…" at bounding box center [784, 0] width 1568 height 0
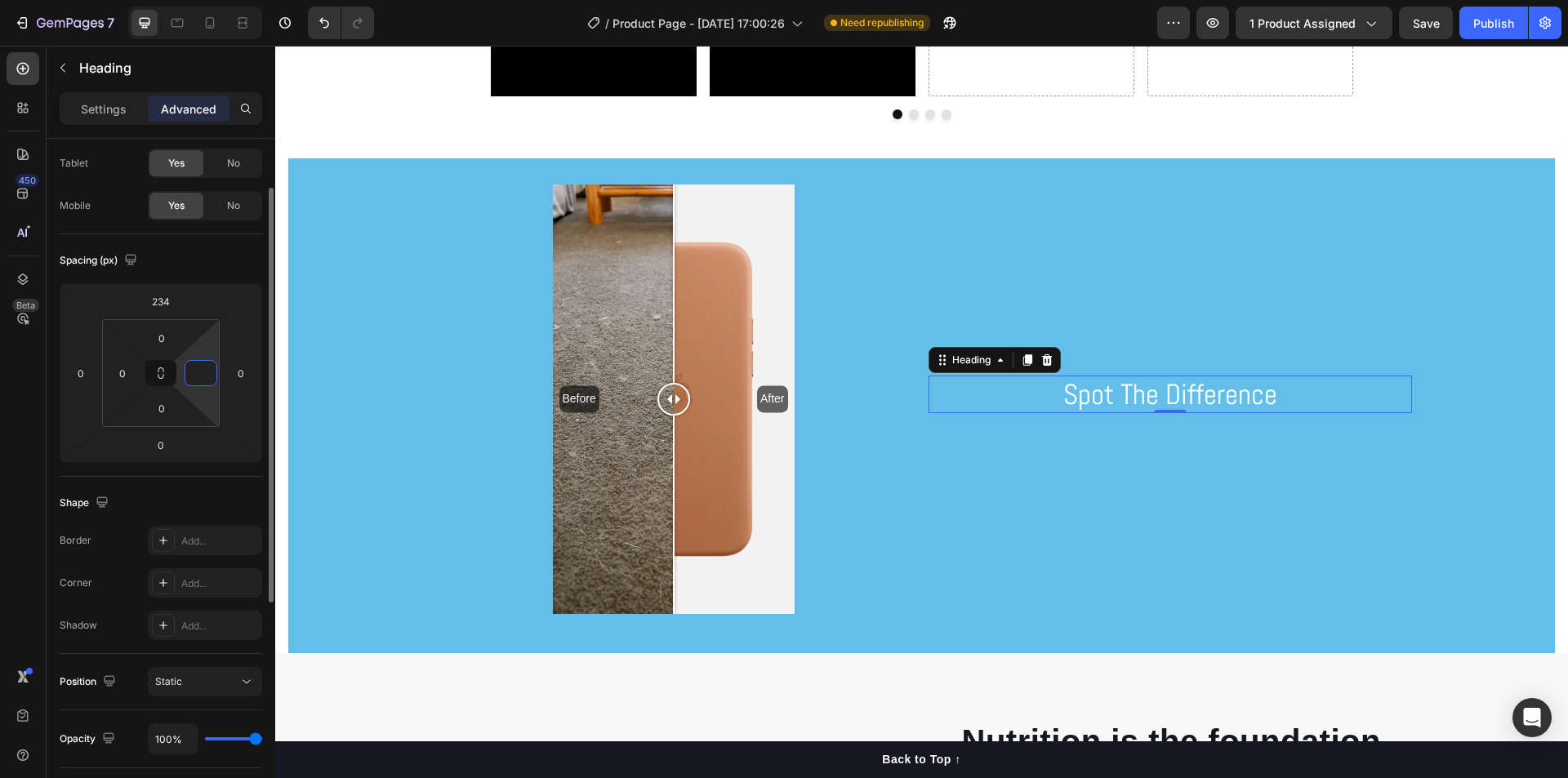
type input "00"
type input "0"
drag, startPoint x: 202, startPoint y: 393, endPoint x: 214, endPoint y: 392, distance: 12.0
click at [214, 0] on html "7 / Product Page - [DATE] 17:00:26 Need republishing Preview 1 product assigned…" at bounding box center [784, 0] width 1568 height 0
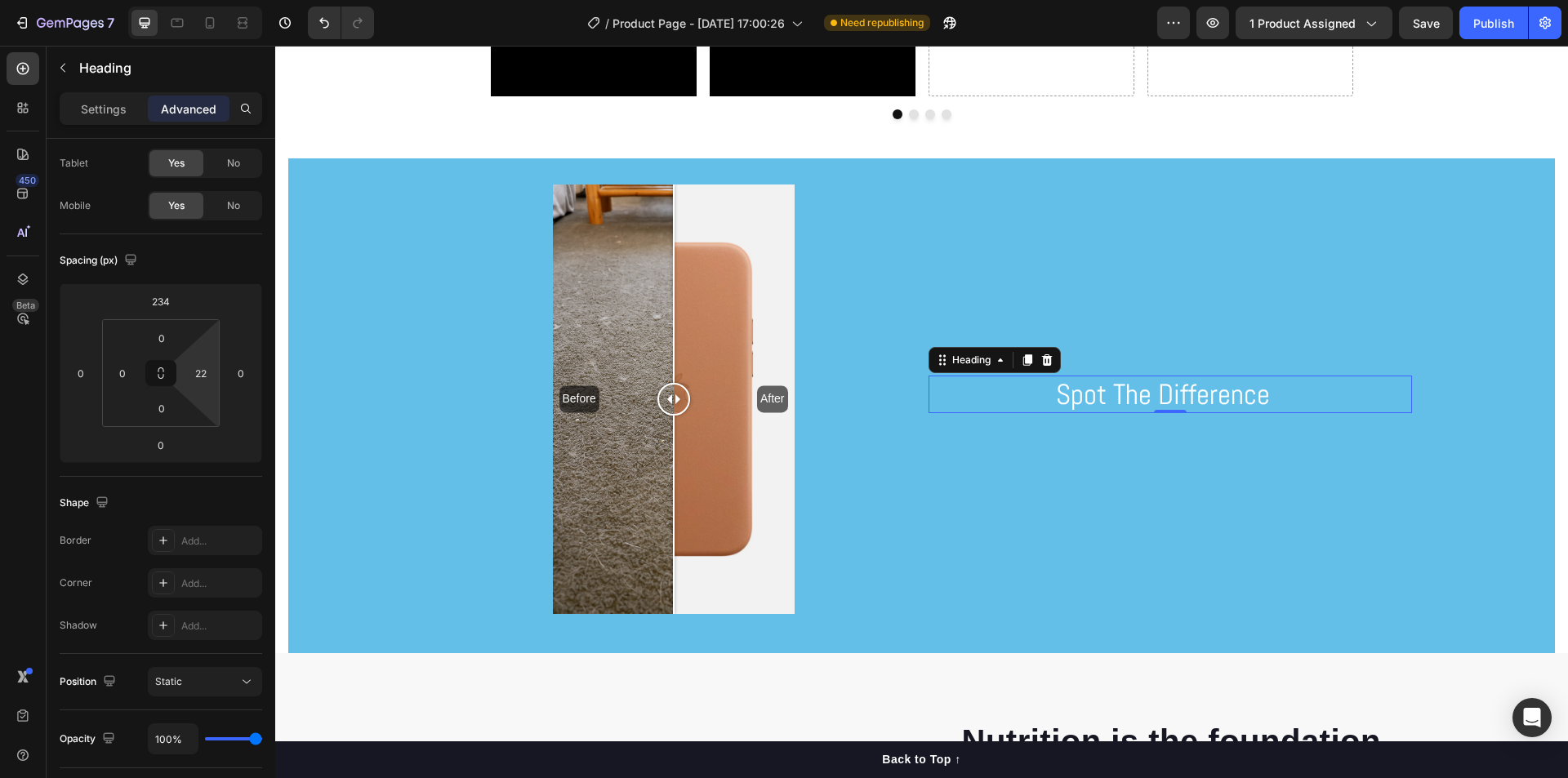
type input "24"
drag, startPoint x: 207, startPoint y: 397, endPoint x: 235, endPoint y: 389, distance: 29.1
click at [235, 0] on html "7 / Product Page - [DATE] 17:00:26 Need republishing Preview 1 product assigned…" at bounding box center [784, 0] width 1568 height 0
click at [205, 381] on input "24" at bounding box center [201, 373] width 25 height 25
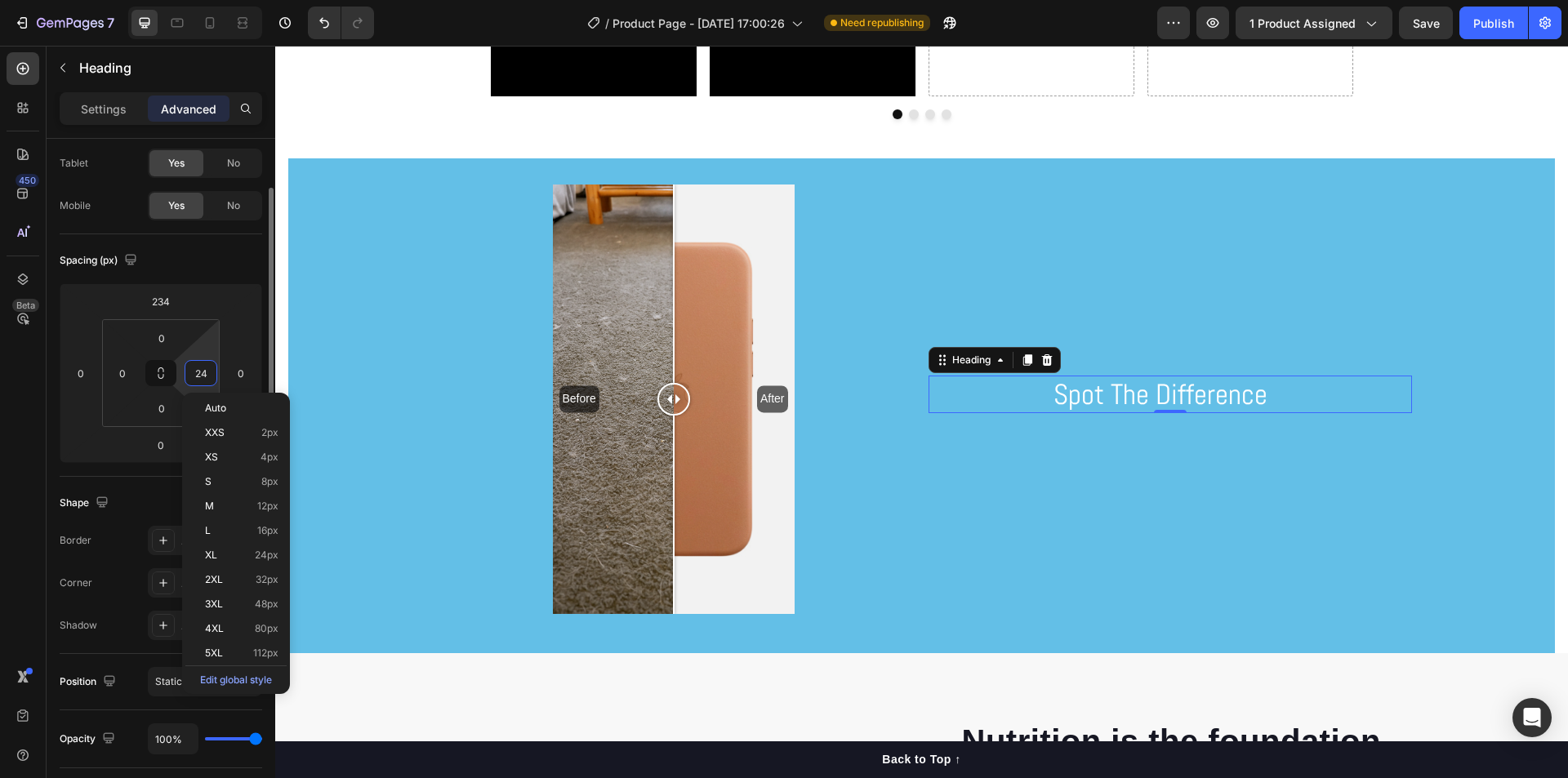
click at [205, 381] on input "24" at bounding box center [201, 373] width 25 height 25
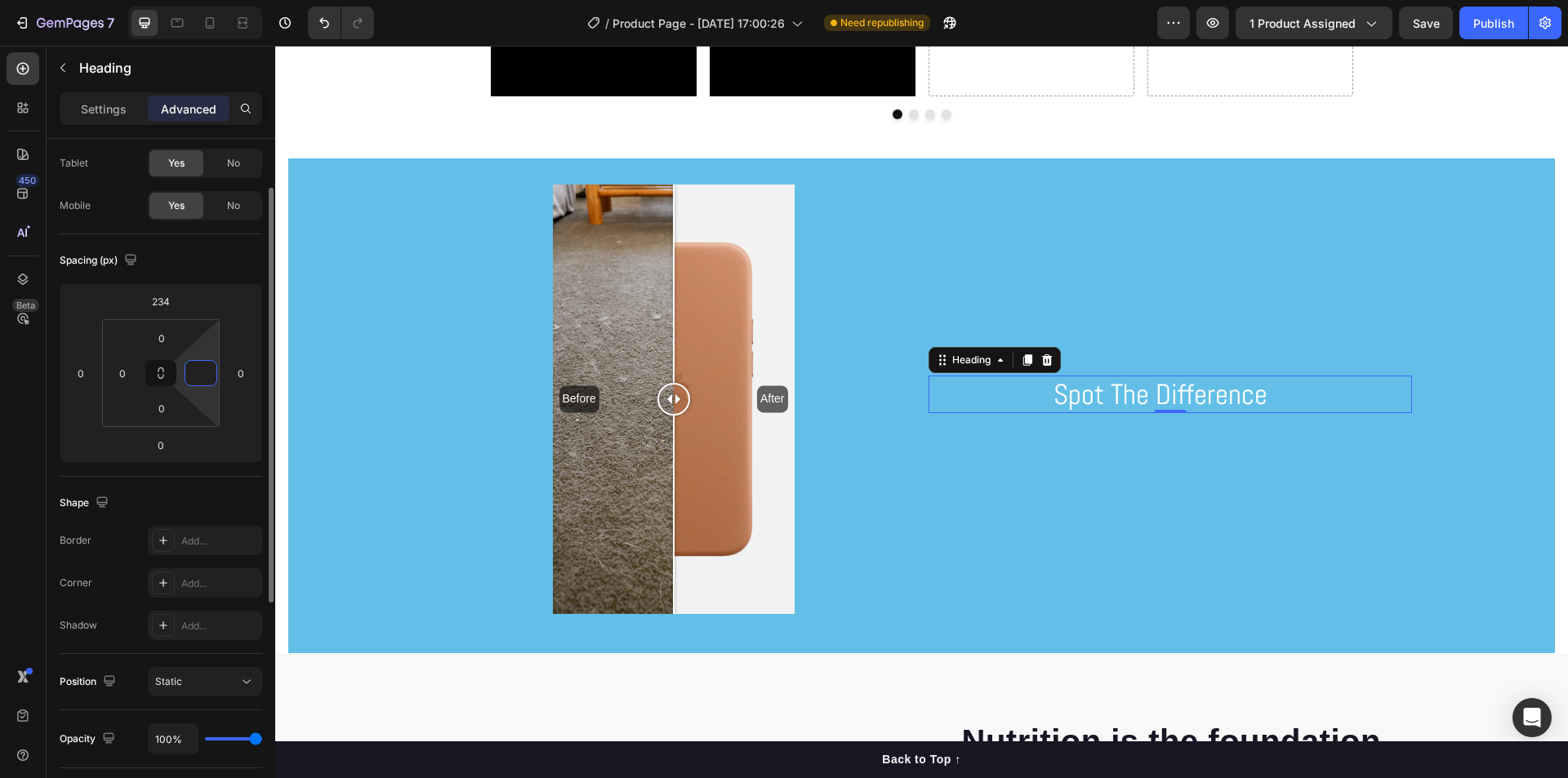
type input "0"
click at [181, 264] on div "Spacing (px)" at bounding box center [161, 260] width 203 height 26
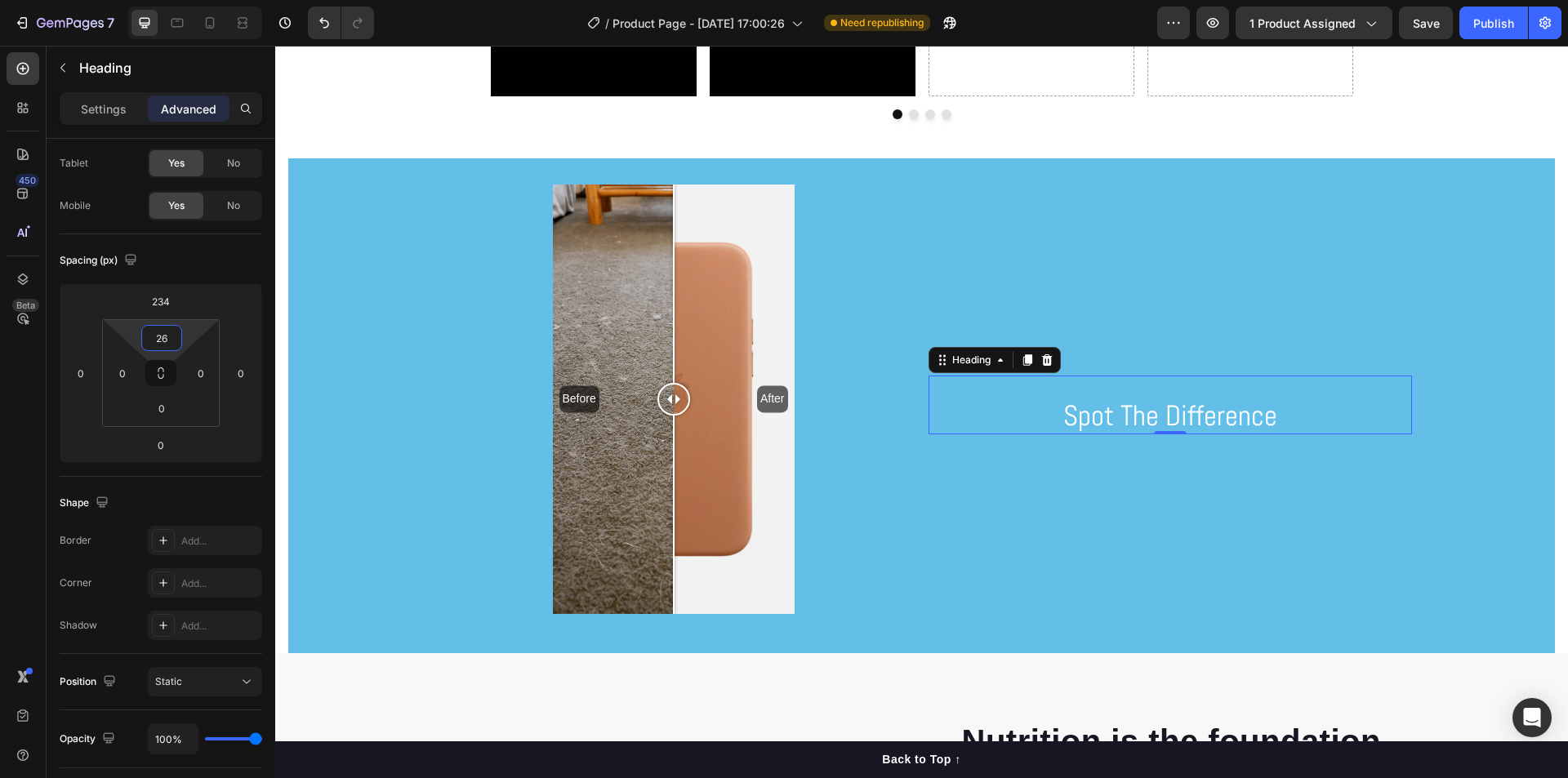
type input "0"
click at [194, 0] on html "7 / Product Page - [DATE] 17:00:26 Need republishing Preview 1 product assigned…" at bounding box center [784, 0] width 1568 height 0
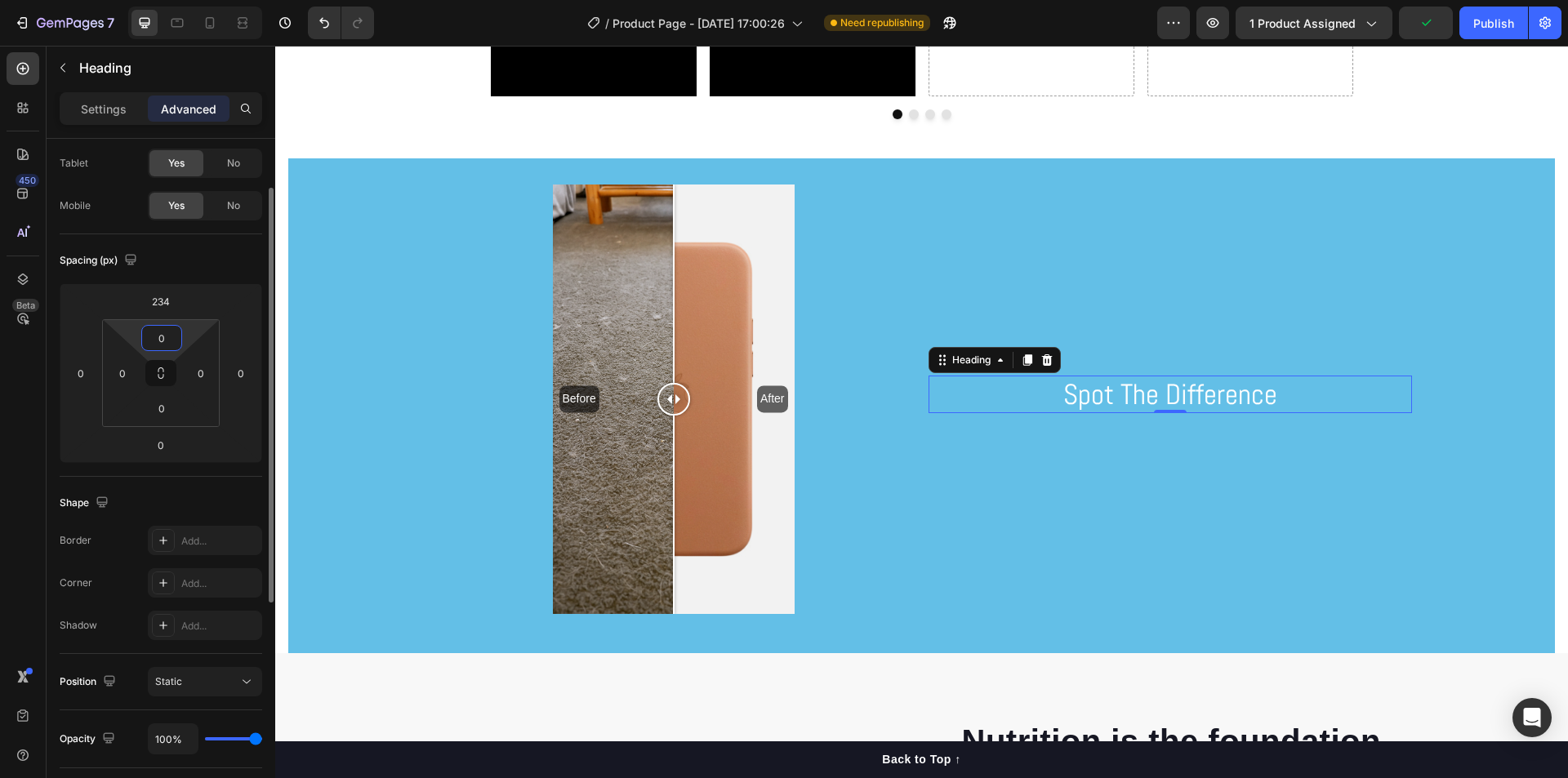
click at [189, 253] on div "Spacing (px)" at bounding box center [161, 260] width 203 height 26
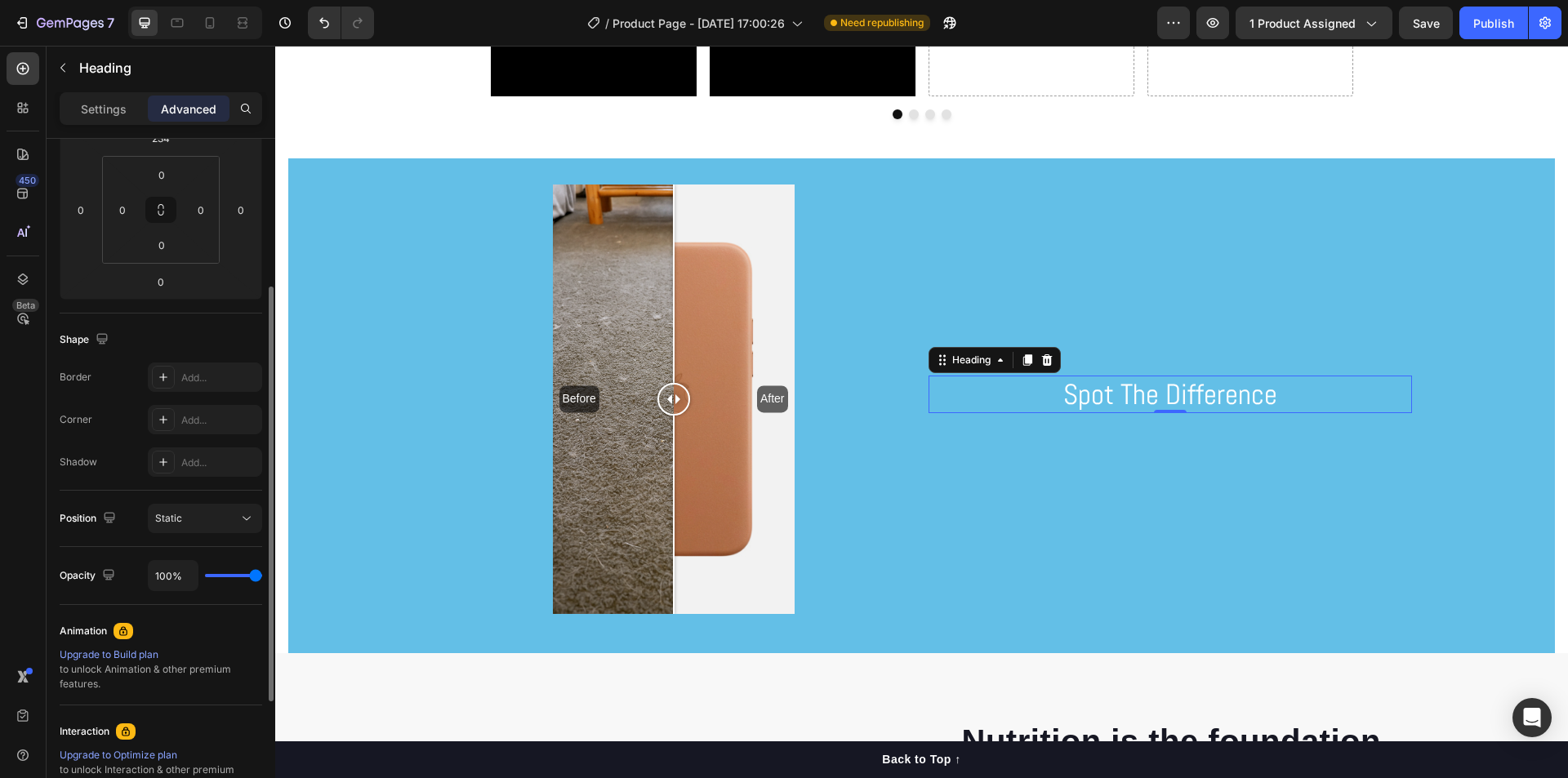
scroll to position [0, 0]
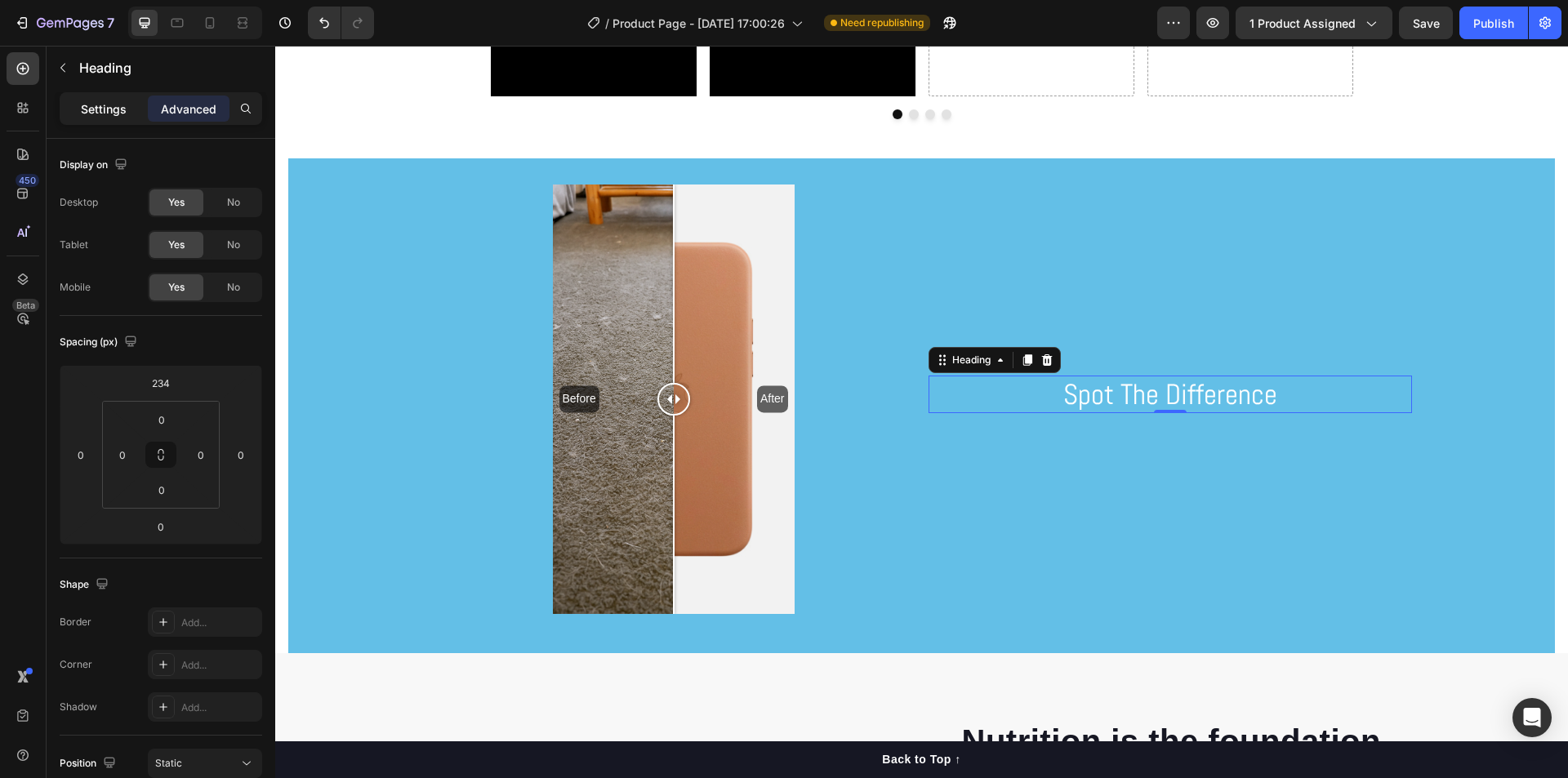
click at [96, 98] on div "Settings" at bounding box center [104, 108] width 82 height 26
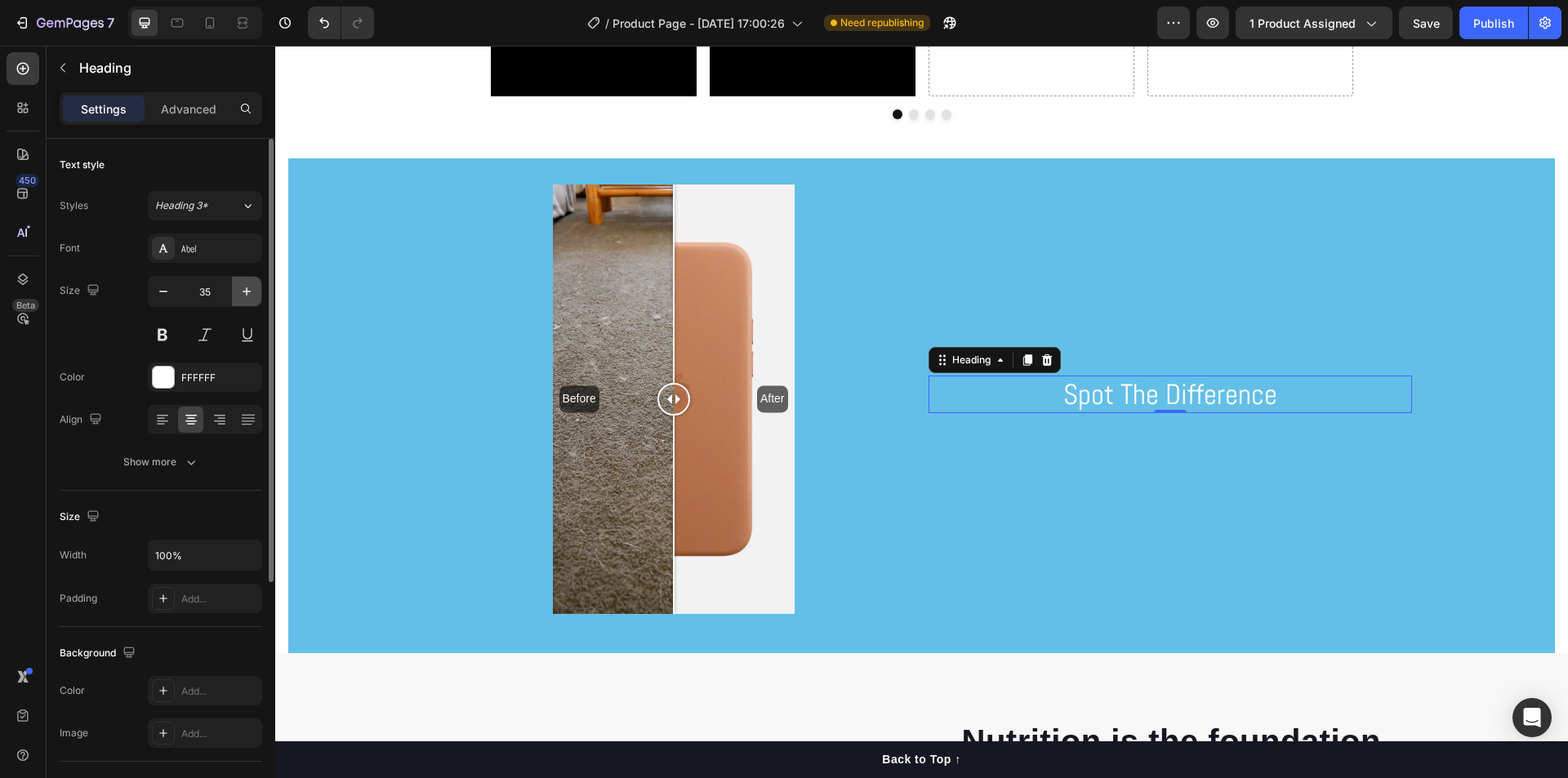
click at [253, 292] on icon "button" at bounding box center [246, 292] width 16 height 16
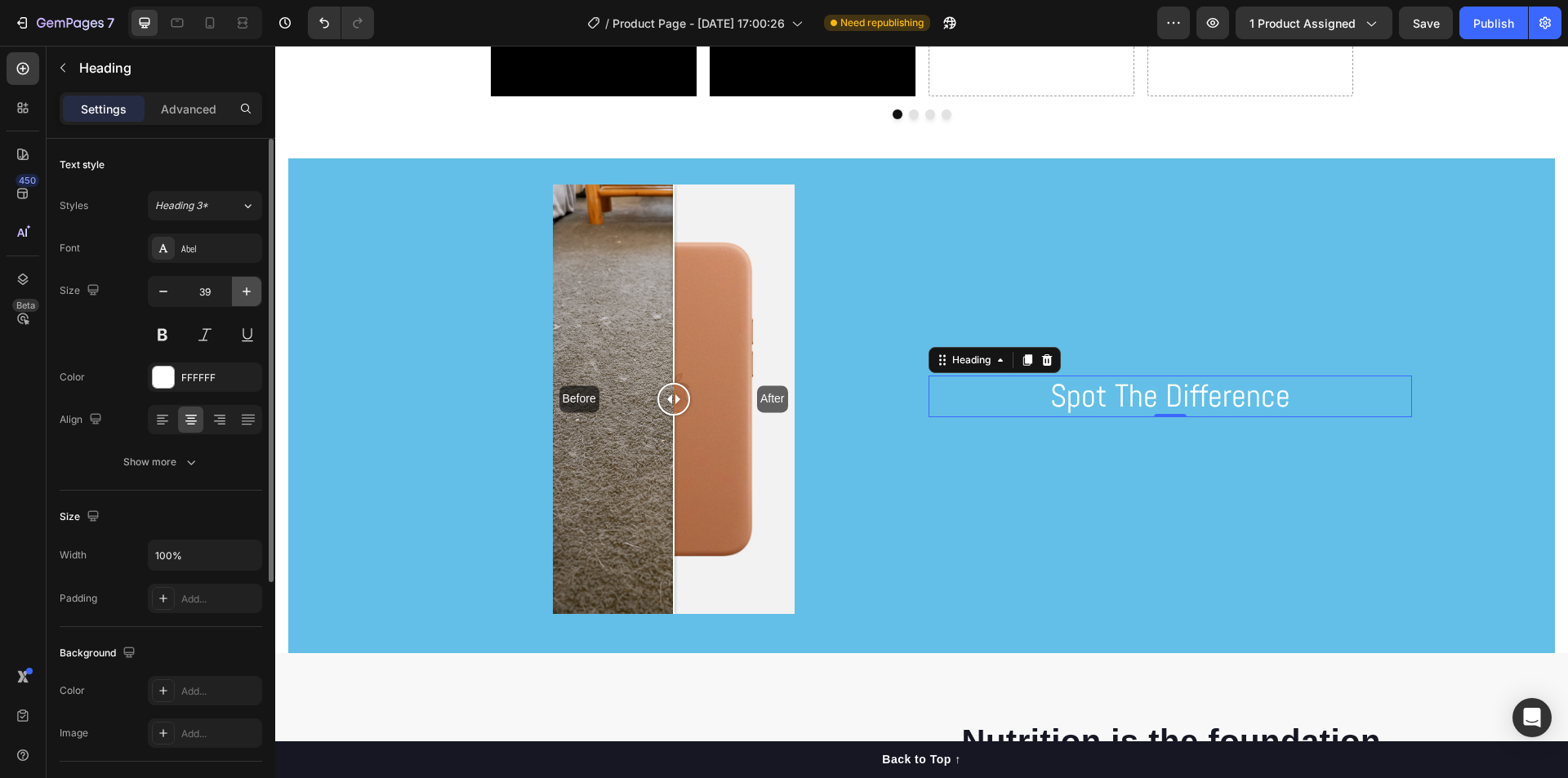
click at [253, 292] on icon "button" at bounding box center [246, 292] width 16 height 16
click at [254, 291] on icon "button" at bounding box center [246, 292] width 16 height 16
click at [254, 290] on icon "button" at bounding box center [246, 292] width 16 height 16
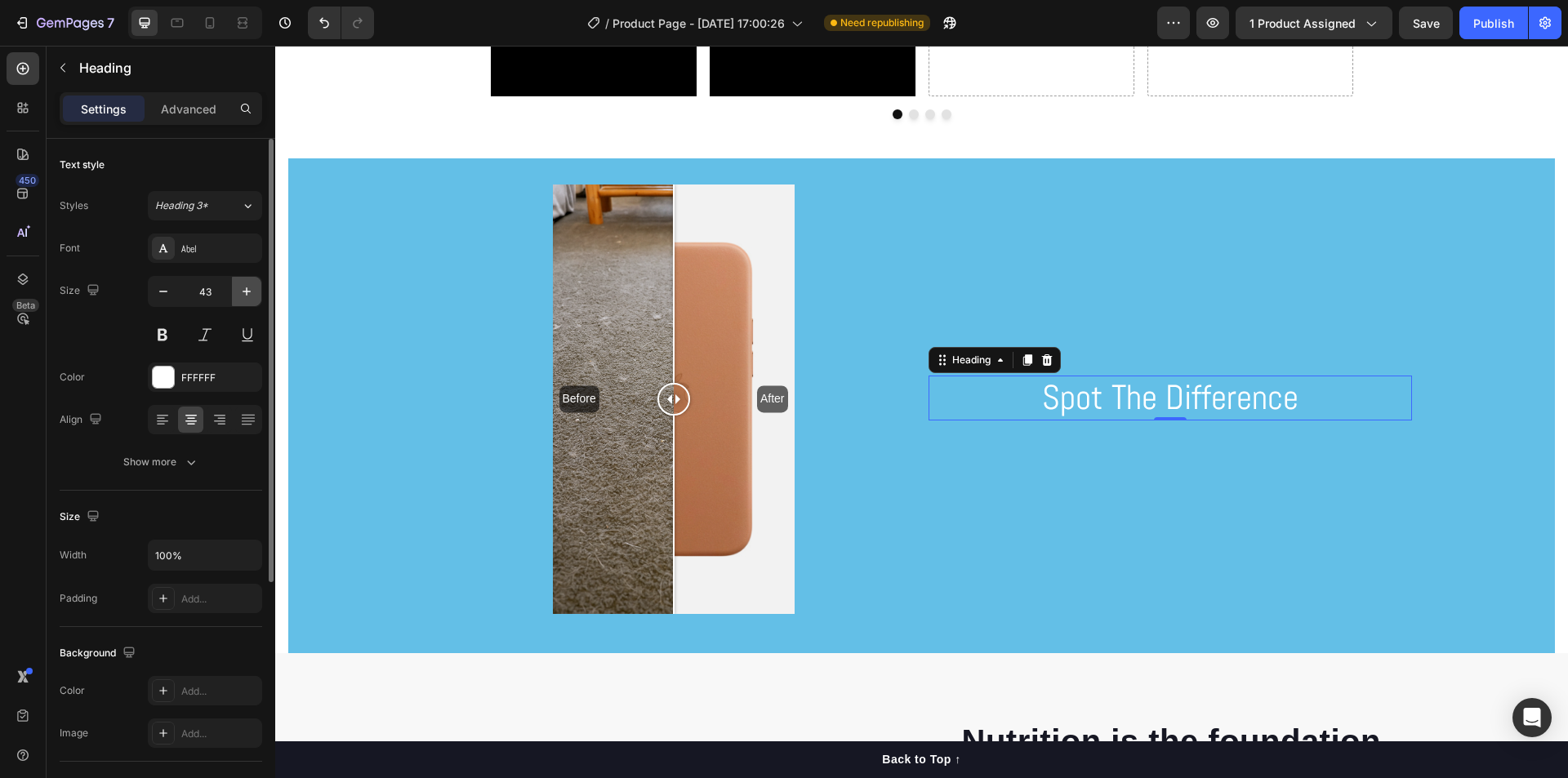
click at [254, 290] on icon "button" at bounding box center [246, 292] width 16 height 16
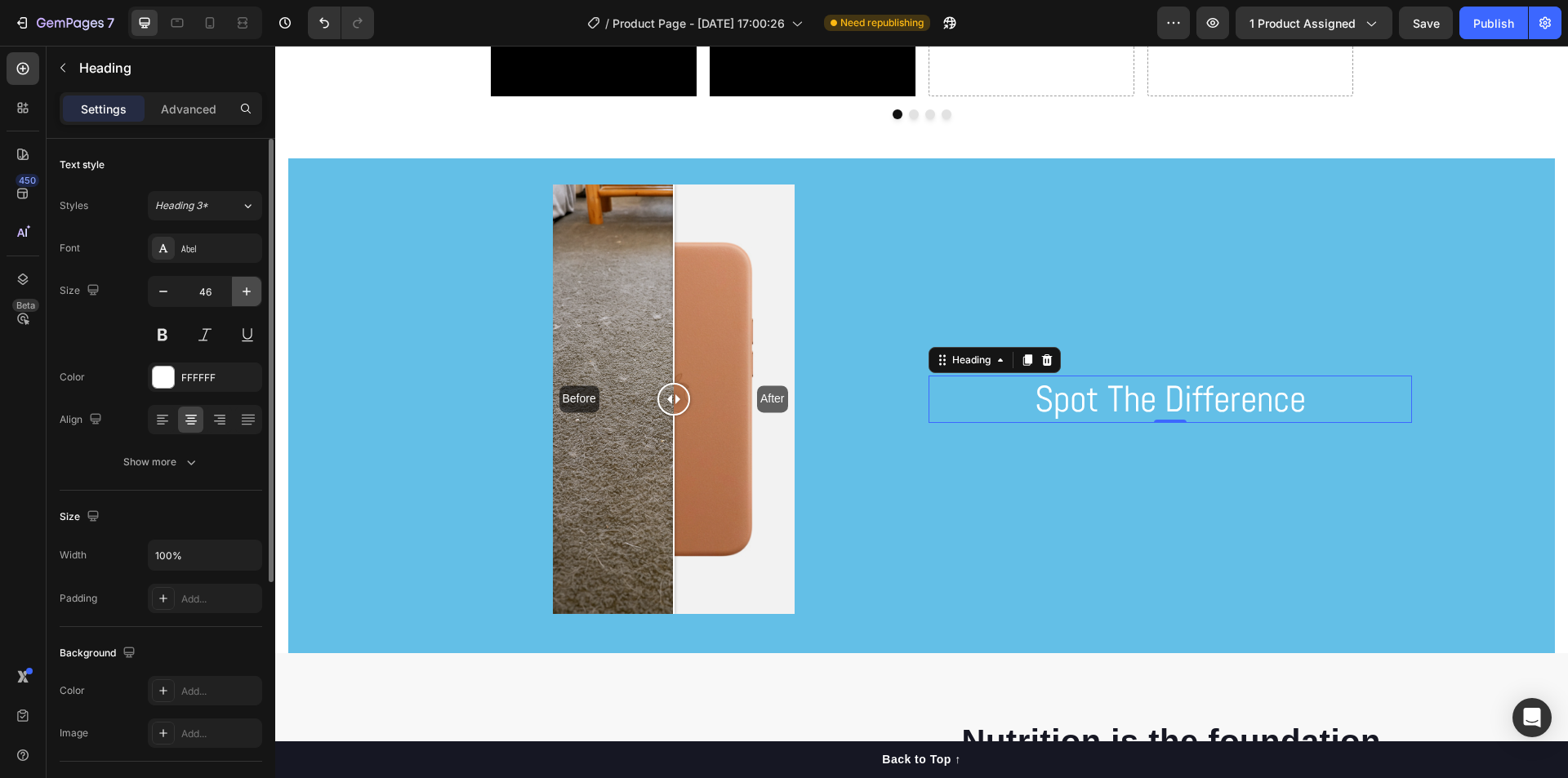
click at [254, 290] on icon "button" at bounding box center [246, 292] width 16 height 16
click at [254, 289] on icon "button" at bounding box center [246, 292] width 16 height 16
click at [255, 289] on button "button" at bounding box center [246, 292] width 29 height 29
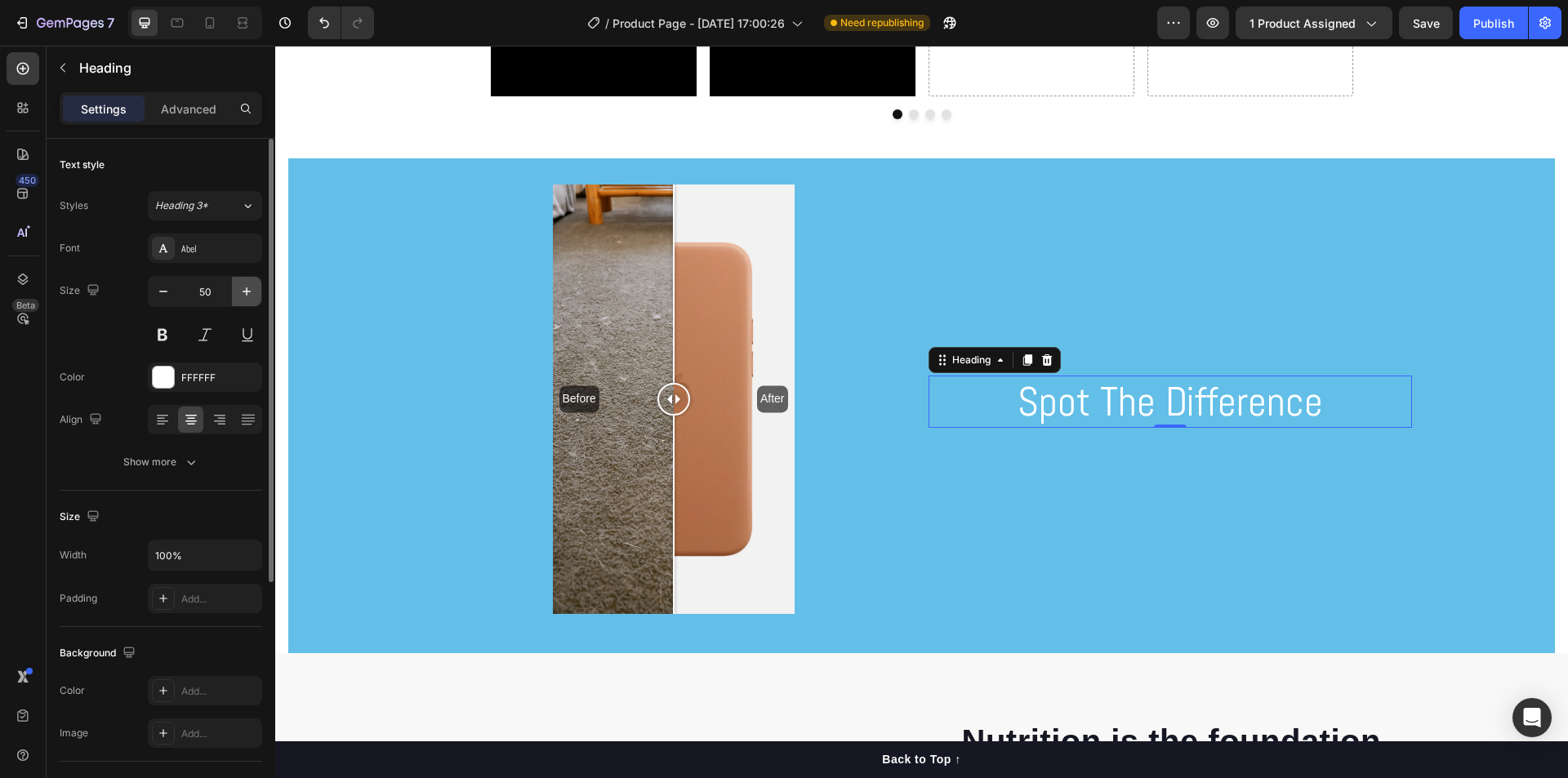
click at [255, 288] on button "button" at bounding box center [246, 292] width 29 height 29
type input "53"
click at [196, 115] on p "Advanced" at bounding box center [188, 108] width 55 height 17
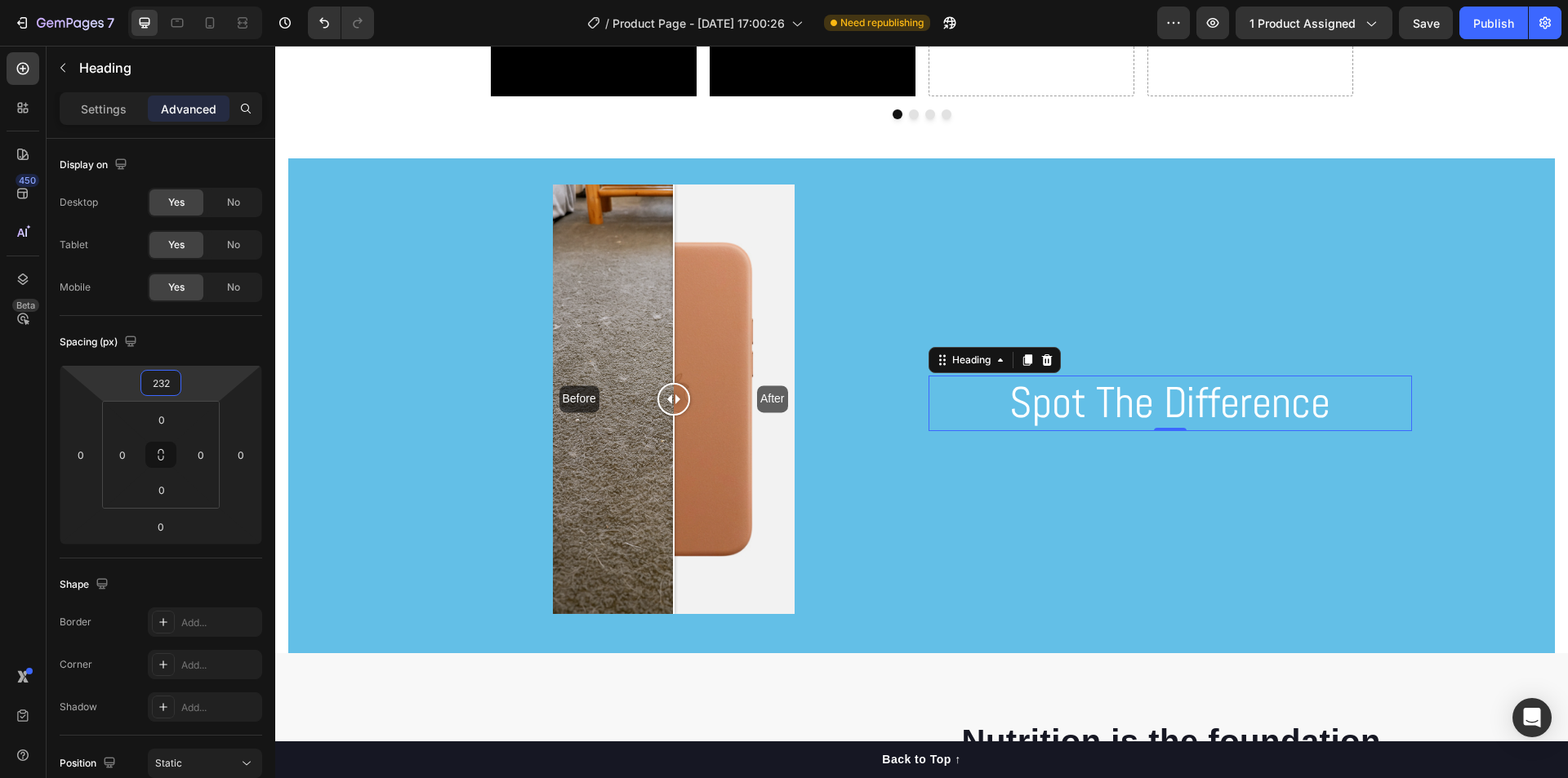
type input "230"
click at [196, 0] on html "7 / Product Page - [DATE] 17:00:26 Need republishing Preview 1 product assigned…" at bounding box center [784, 0] width 1568 height 0
click at [1308, 334] on div "Spot The Difference Heading 0" at bounding box center [1170, 399] width 484 height 430
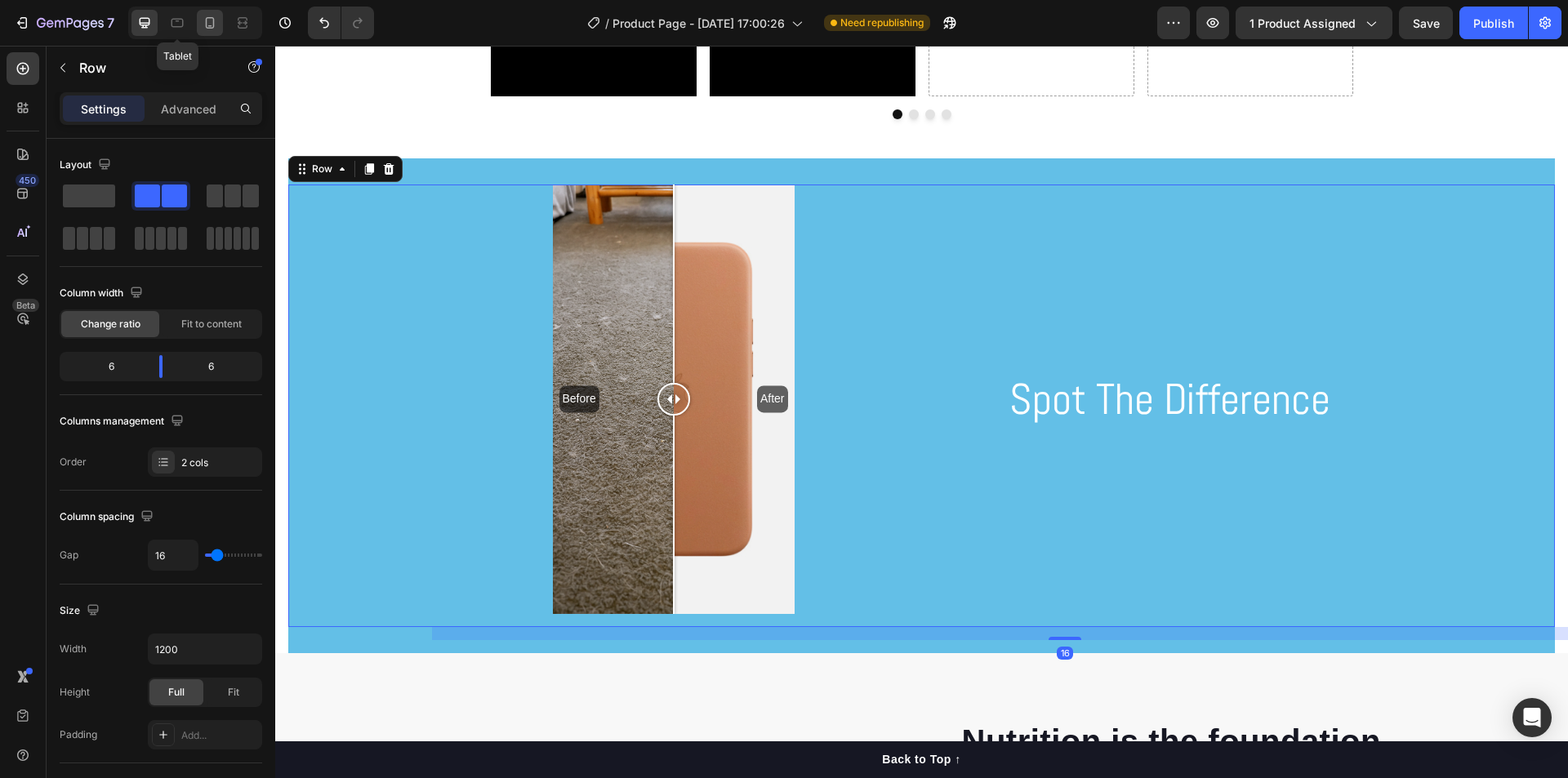
click at [205, 23] on icon at bounding box center [210, 23] width 16 height 16
type input "0"
type input "100%"
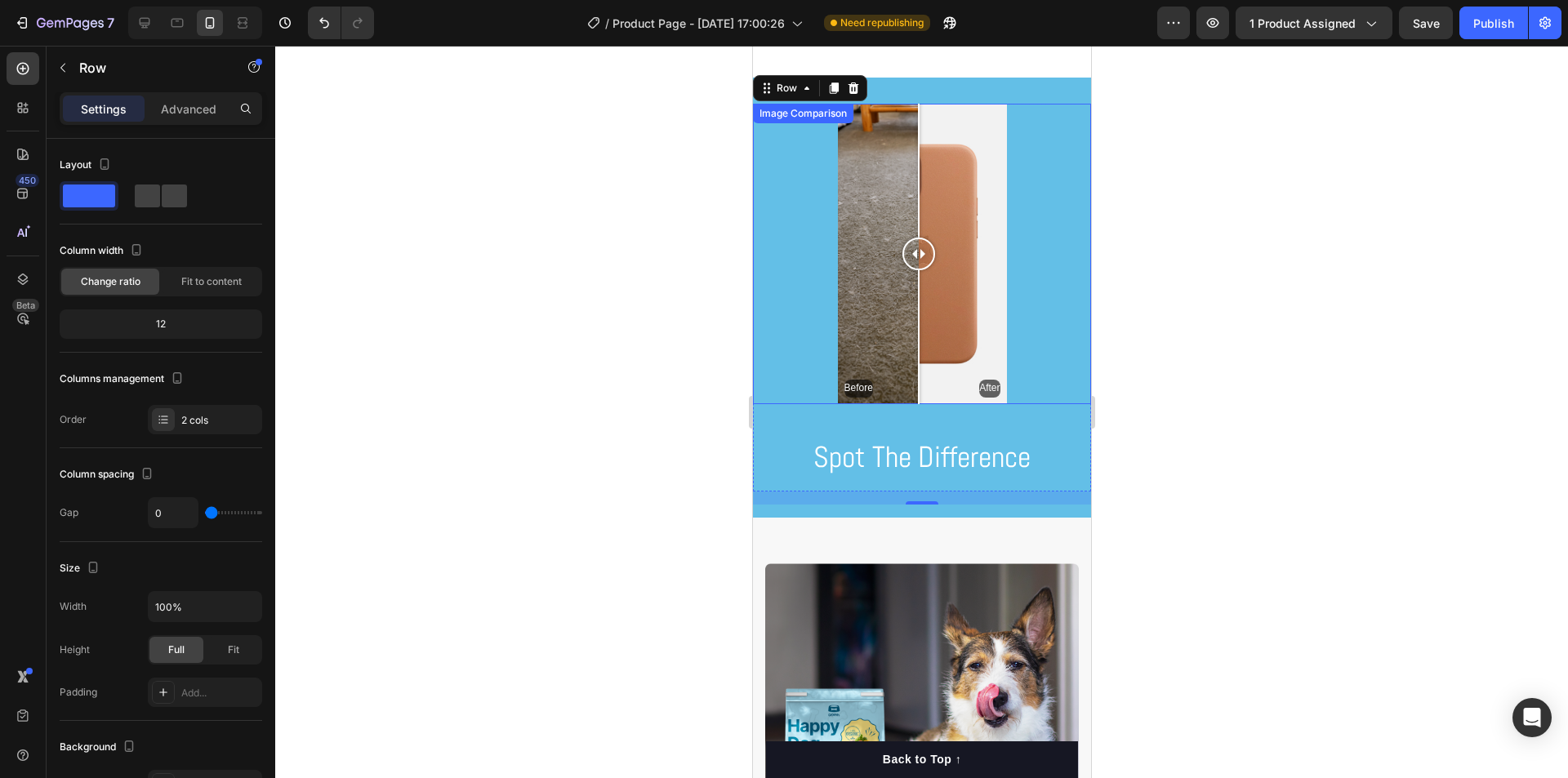
scroll to position [1198, 0]
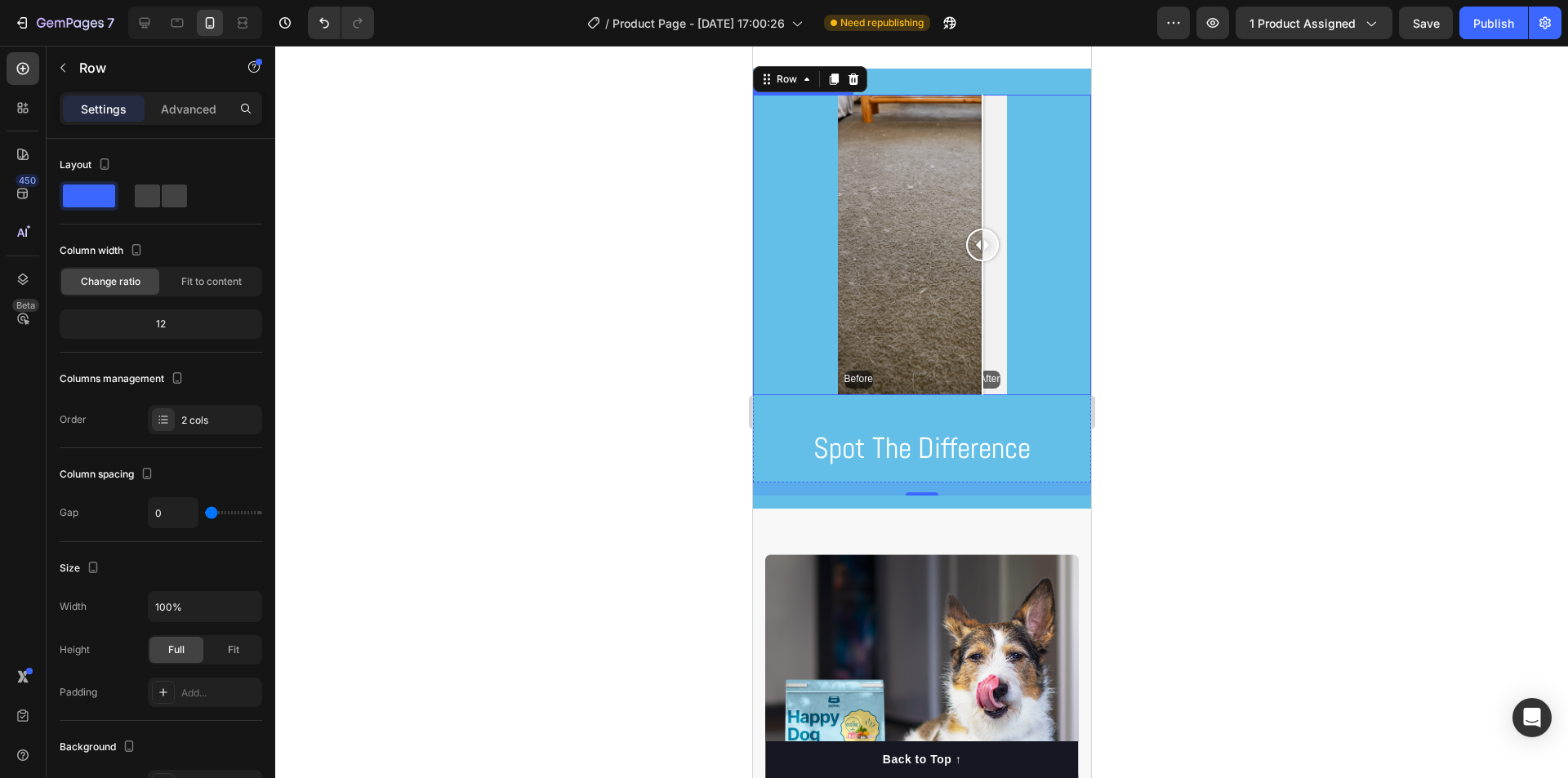
drag, startPoint x: 919, startPoint y: 241, endPoint x: 1053, endPoint y: 237, distance: 134.1
click at [1053, 237] on div "Before After" at bounding box center [921, 244] width 338 height 301
click at [160, 18] on div at bounding box center [195, 23] width 134 height 33
click at [135, 22] on div at bounding box center [145, 23] width 26 height 26
type input "16"
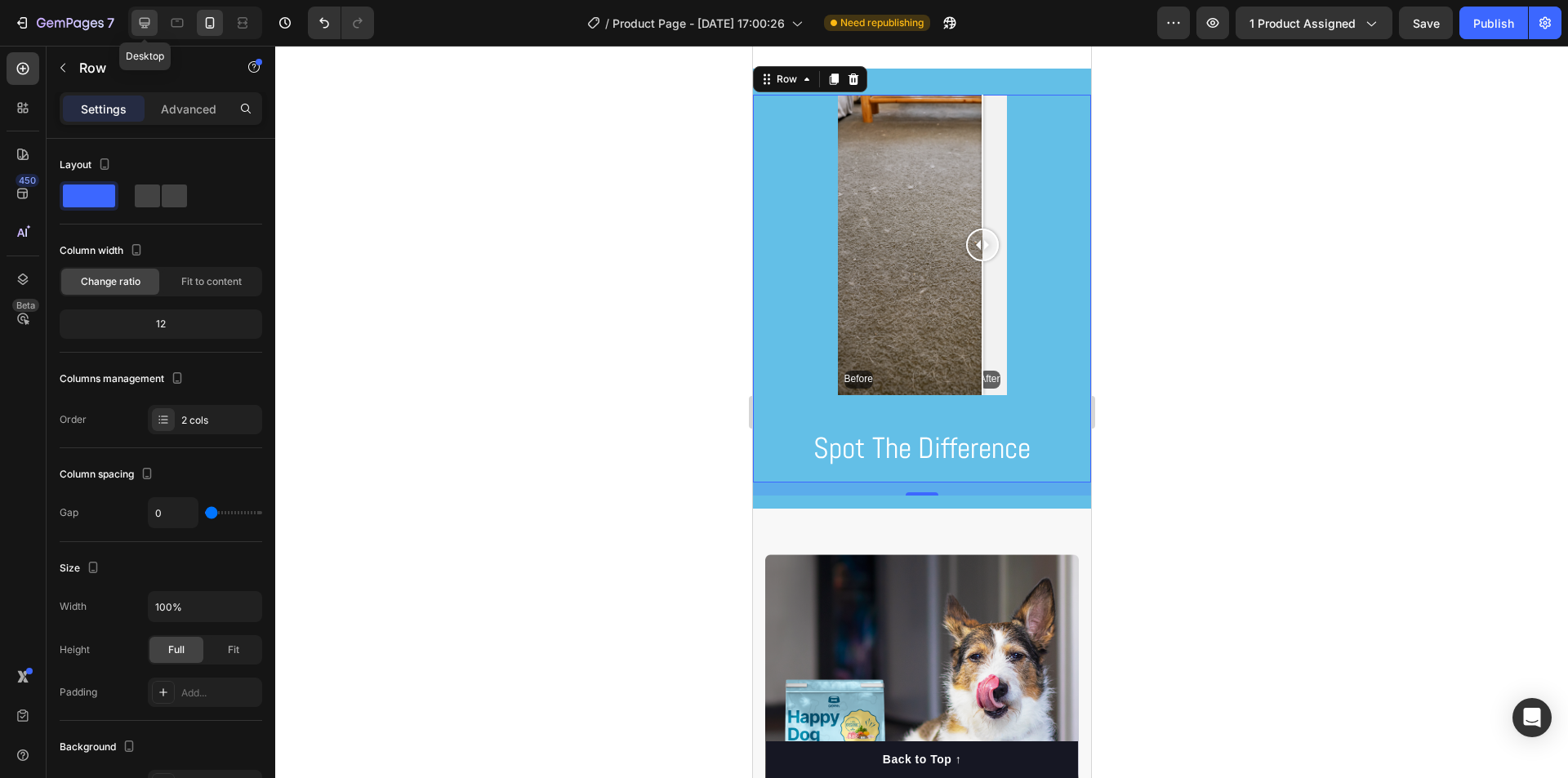
type input "16"
type input "1200"
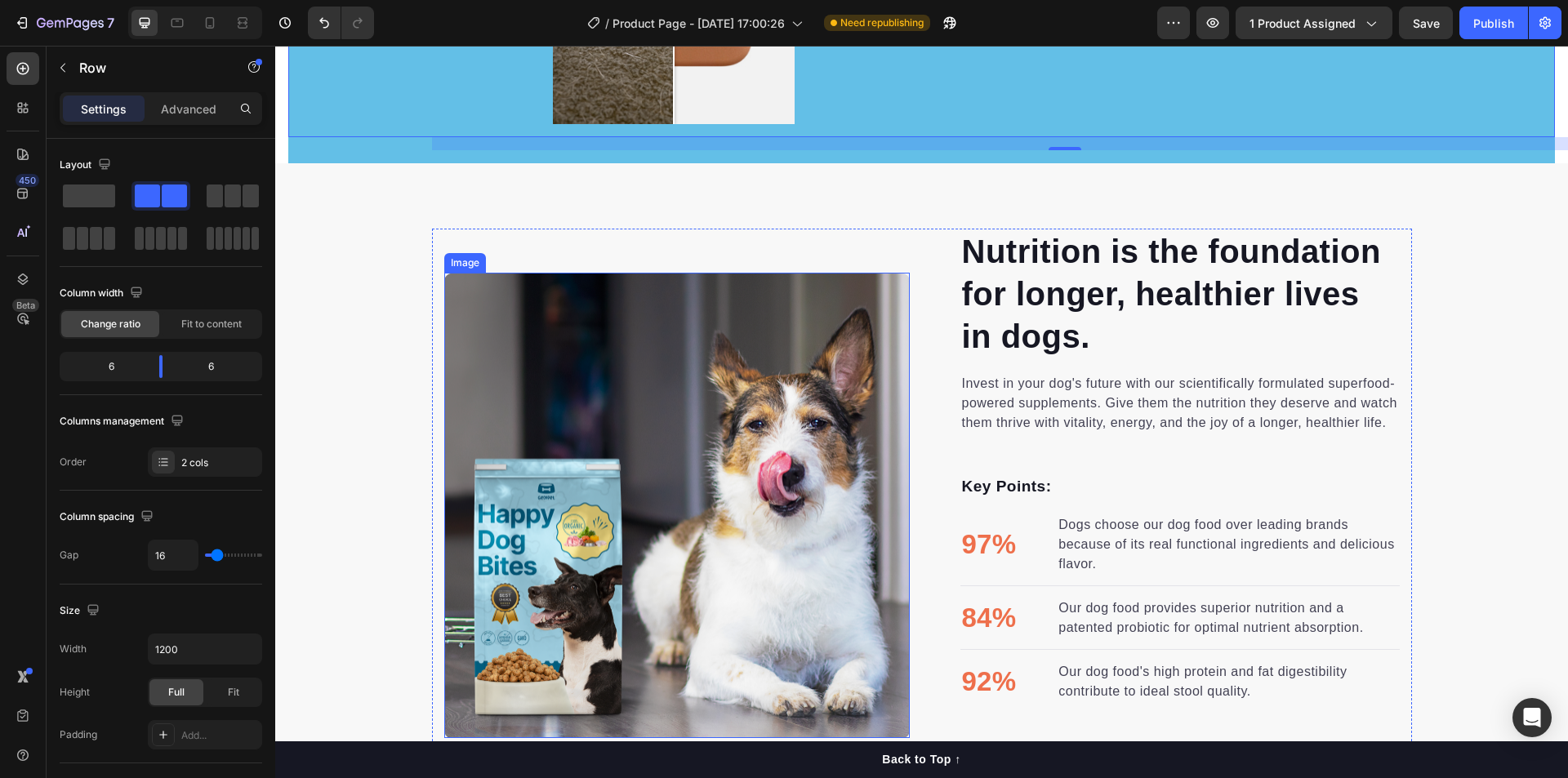
scroll to position [1950, 0]
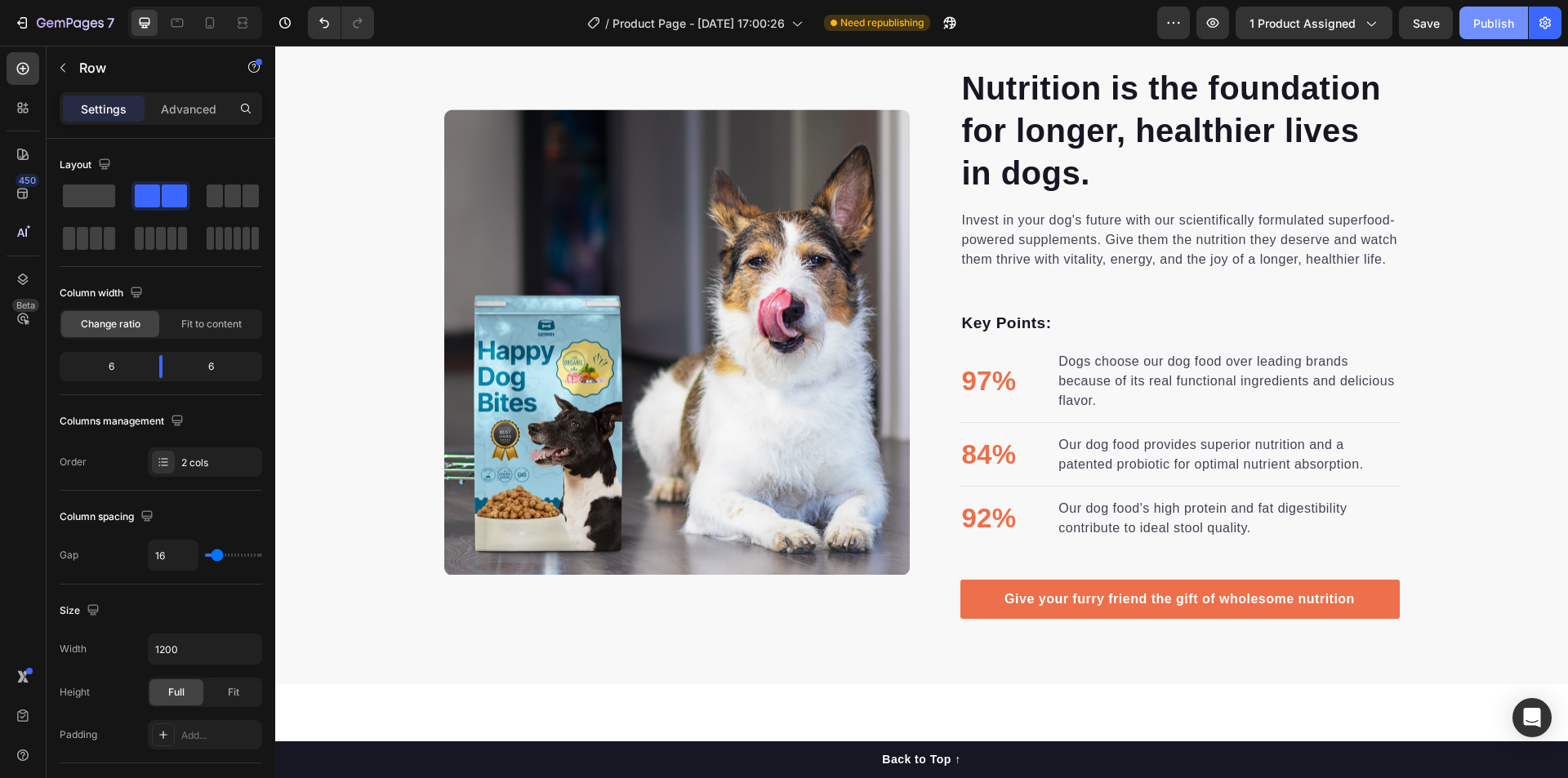
click at [1482, 17] on div "Publish" at bounding box center [1493, 23] width 41 height 17
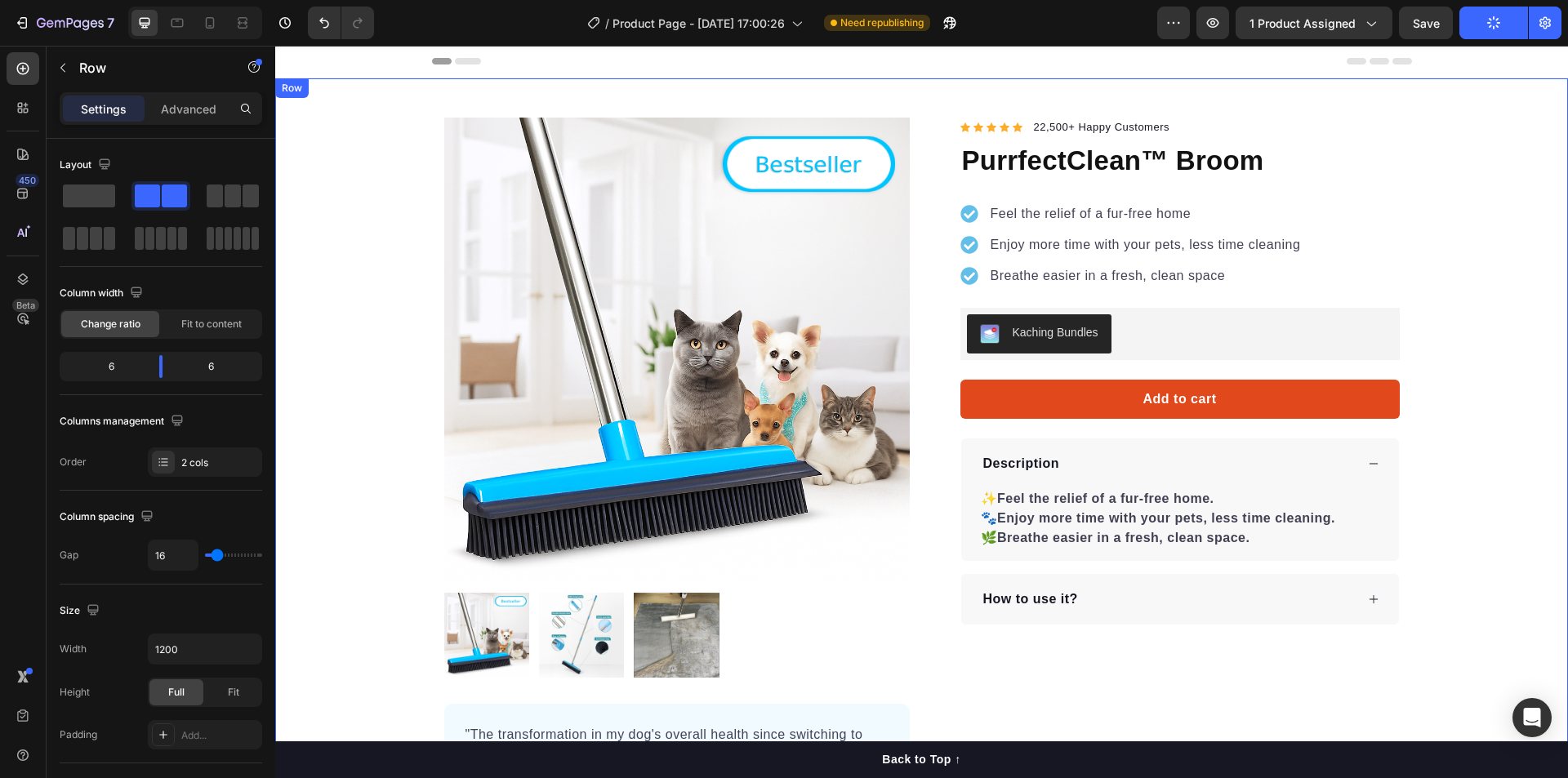
scroll to position [0, 0]
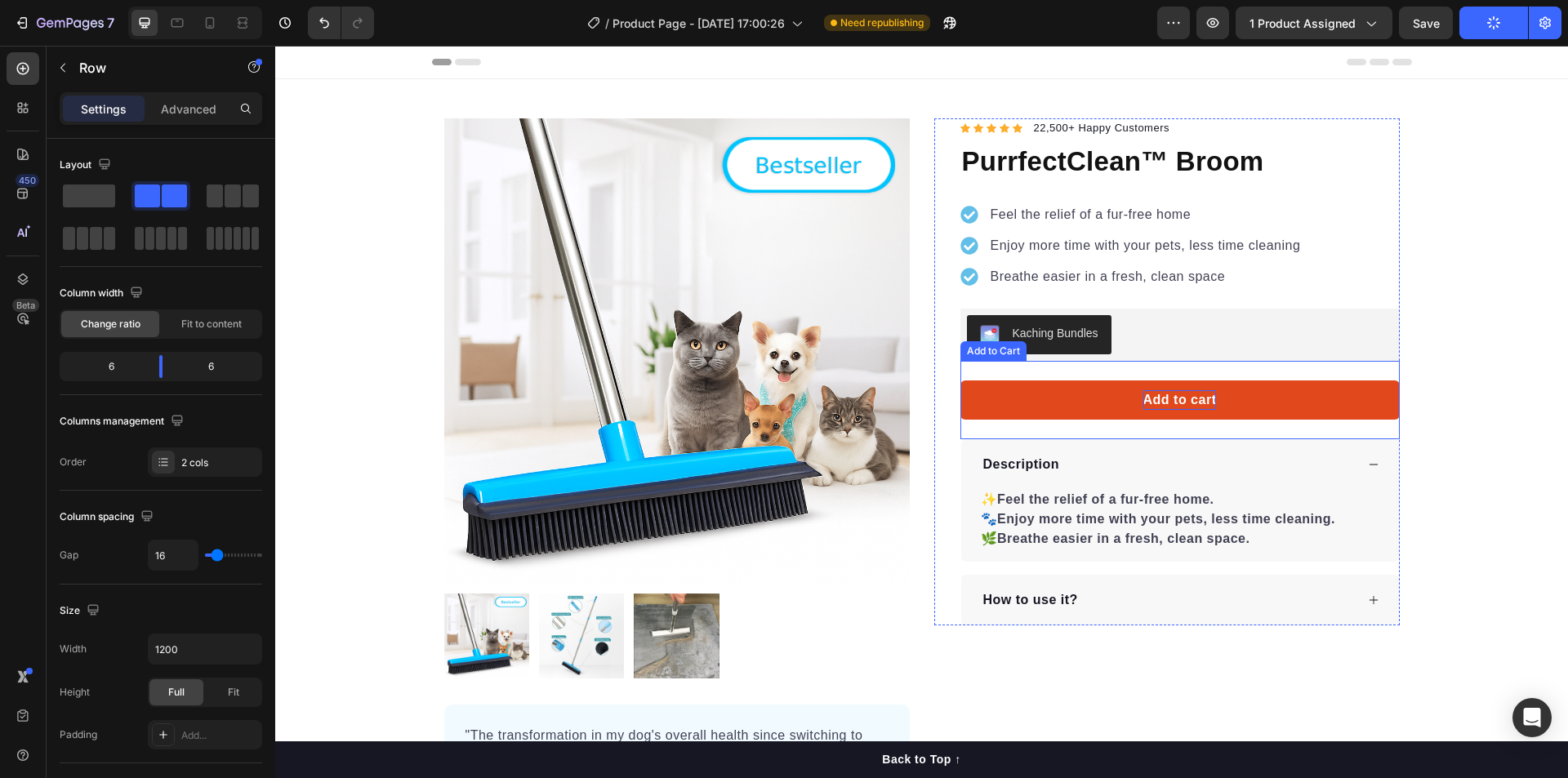
click at [1201, 397] on div "Add to cart" at bounding box center [1180, 400] width 74 height 20
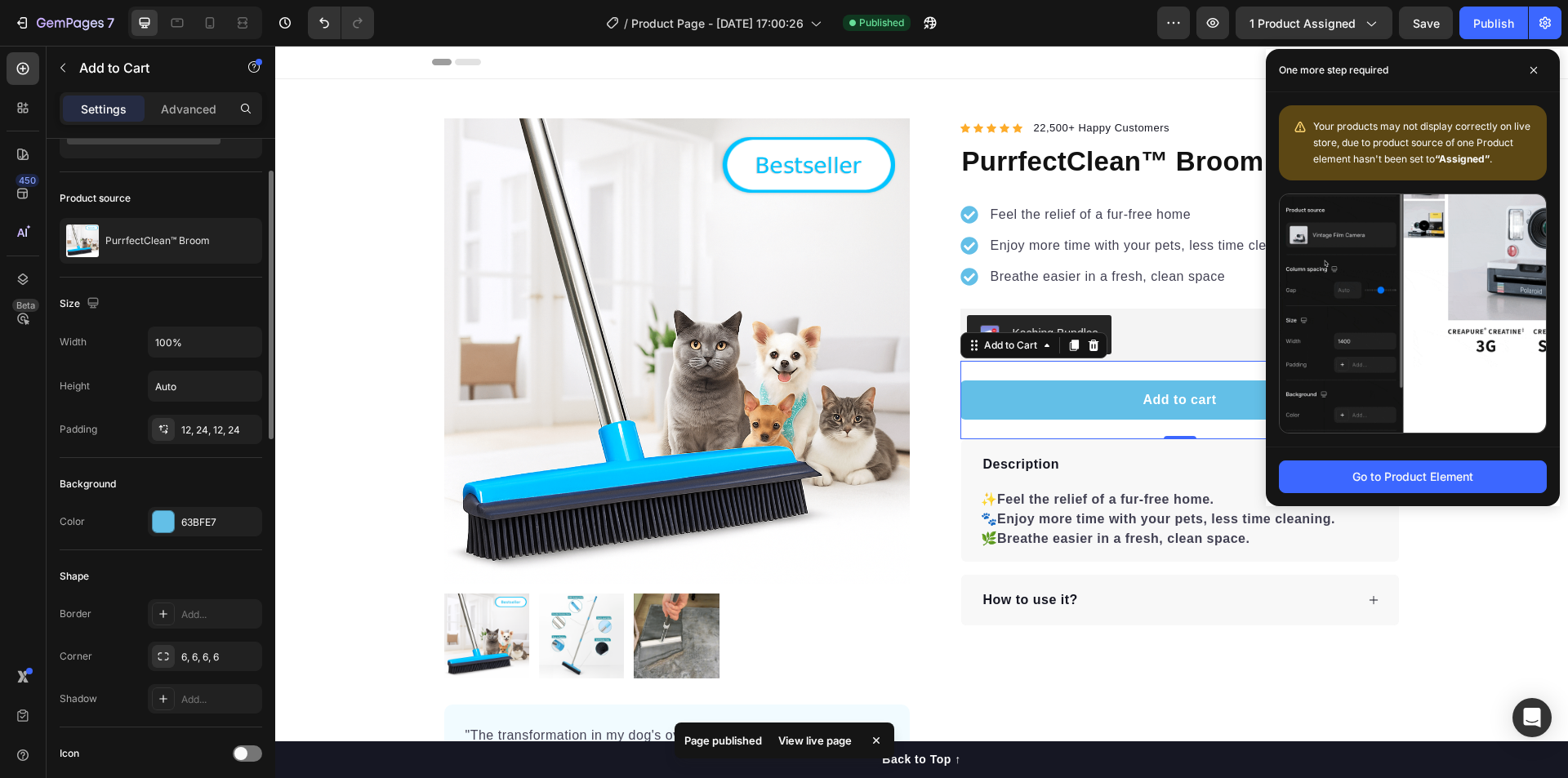
scroll to position [164, 0]
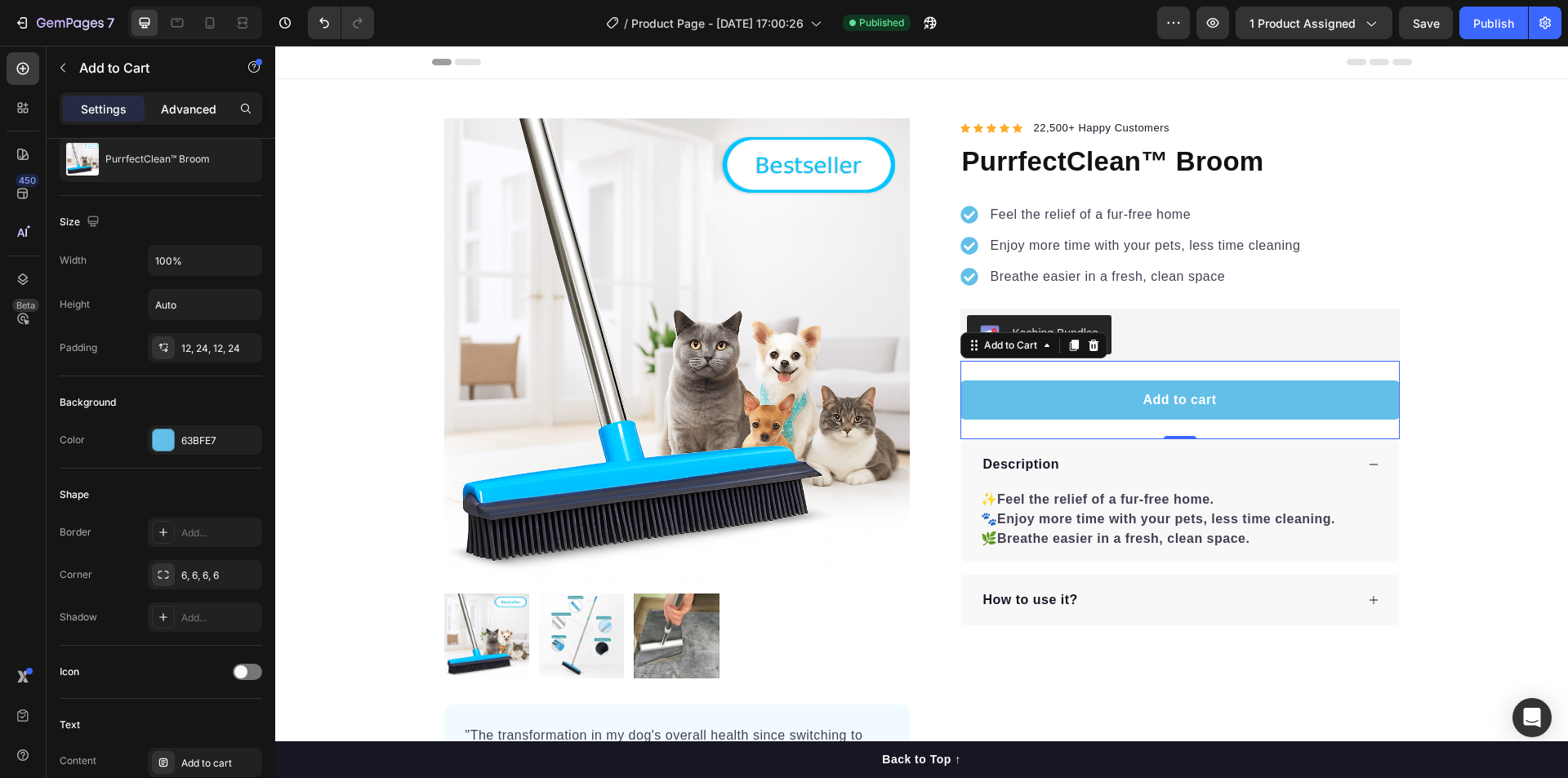
click at [205, 101] on p "Advanced" at bounding box center [188, 108] width 55 height 17
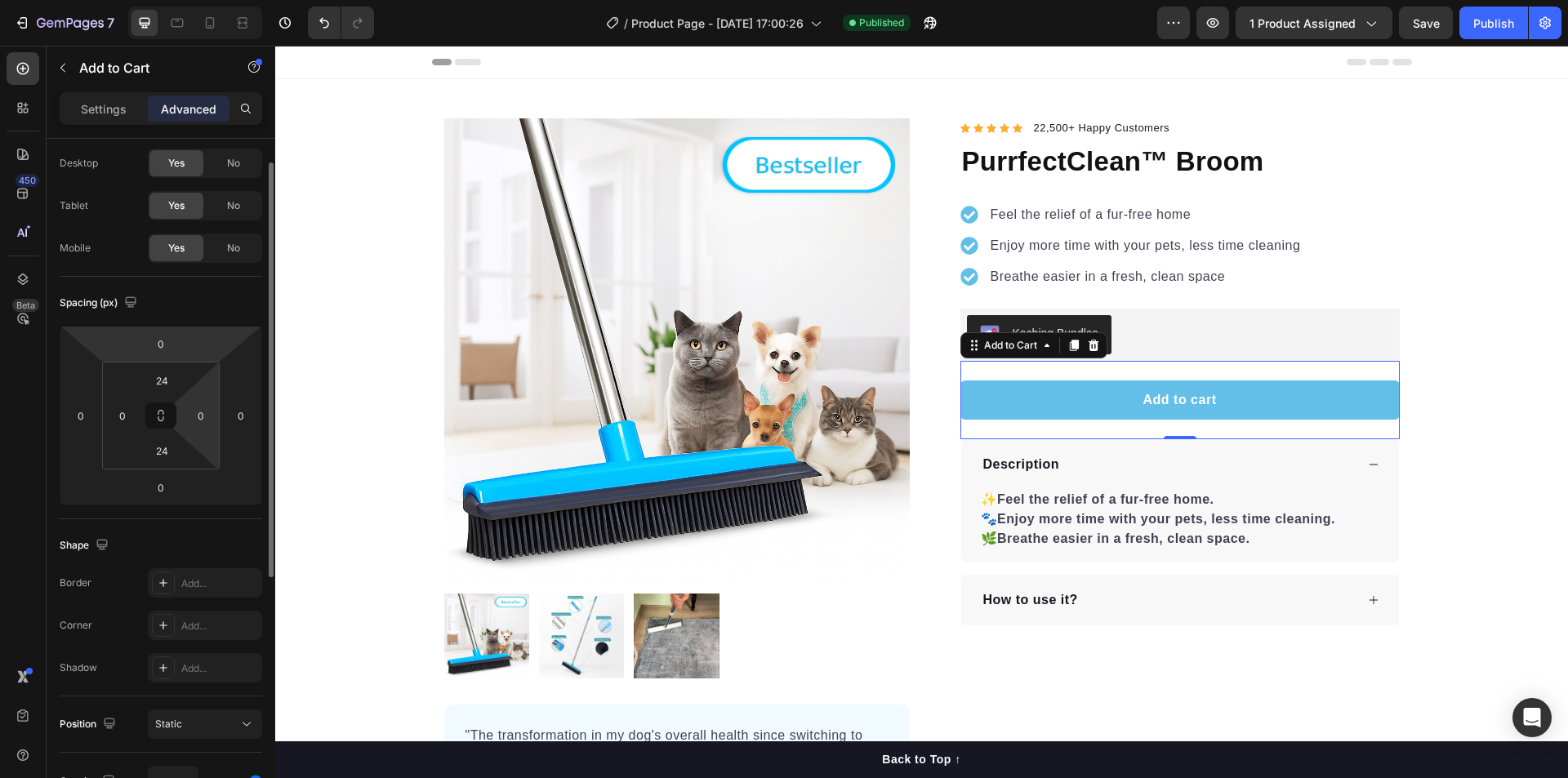
scroll to position [0, 0]
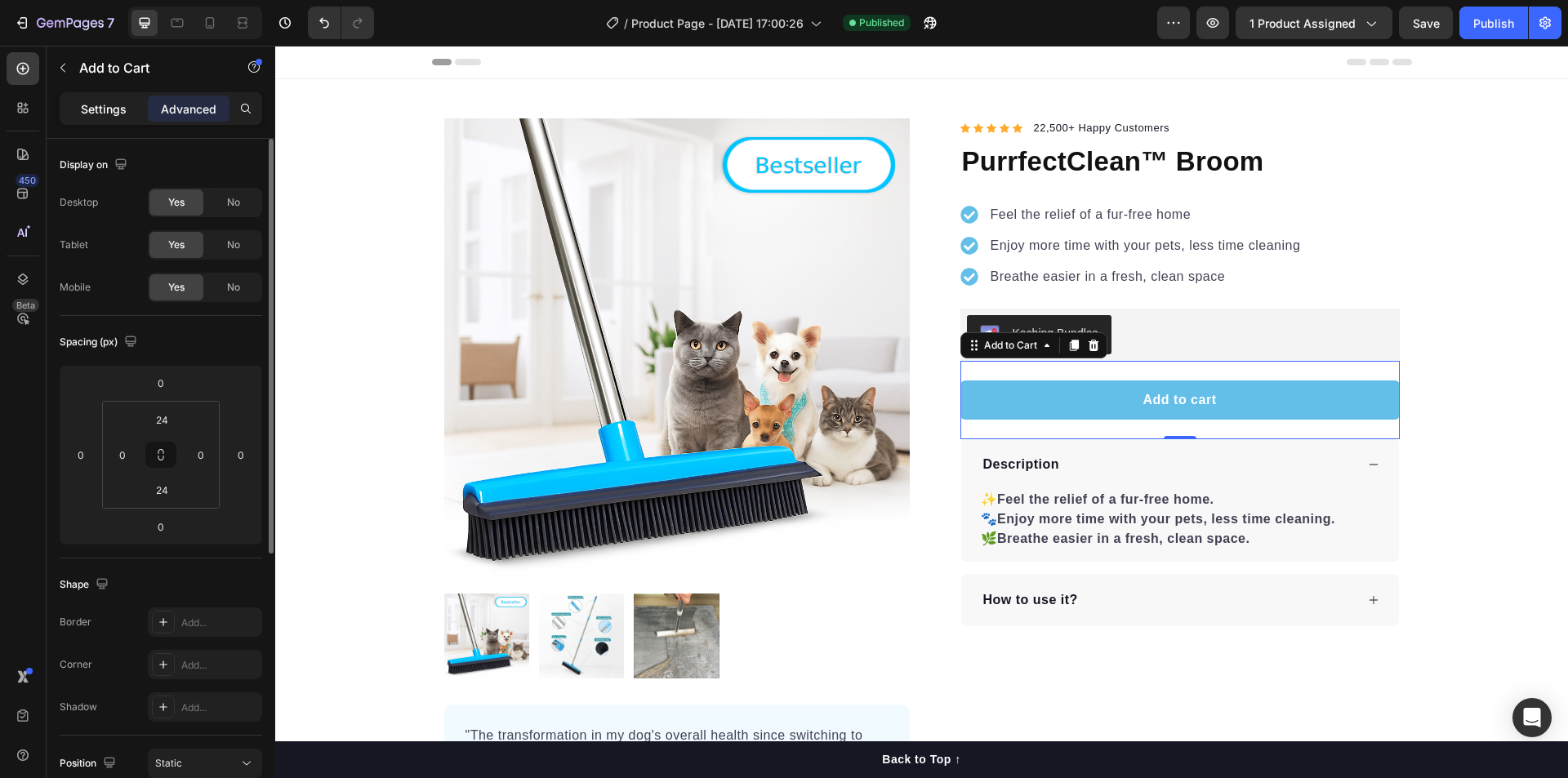
click at [112, 114] on p "Settings" at bounding box center [104, 108] width 45 height 17
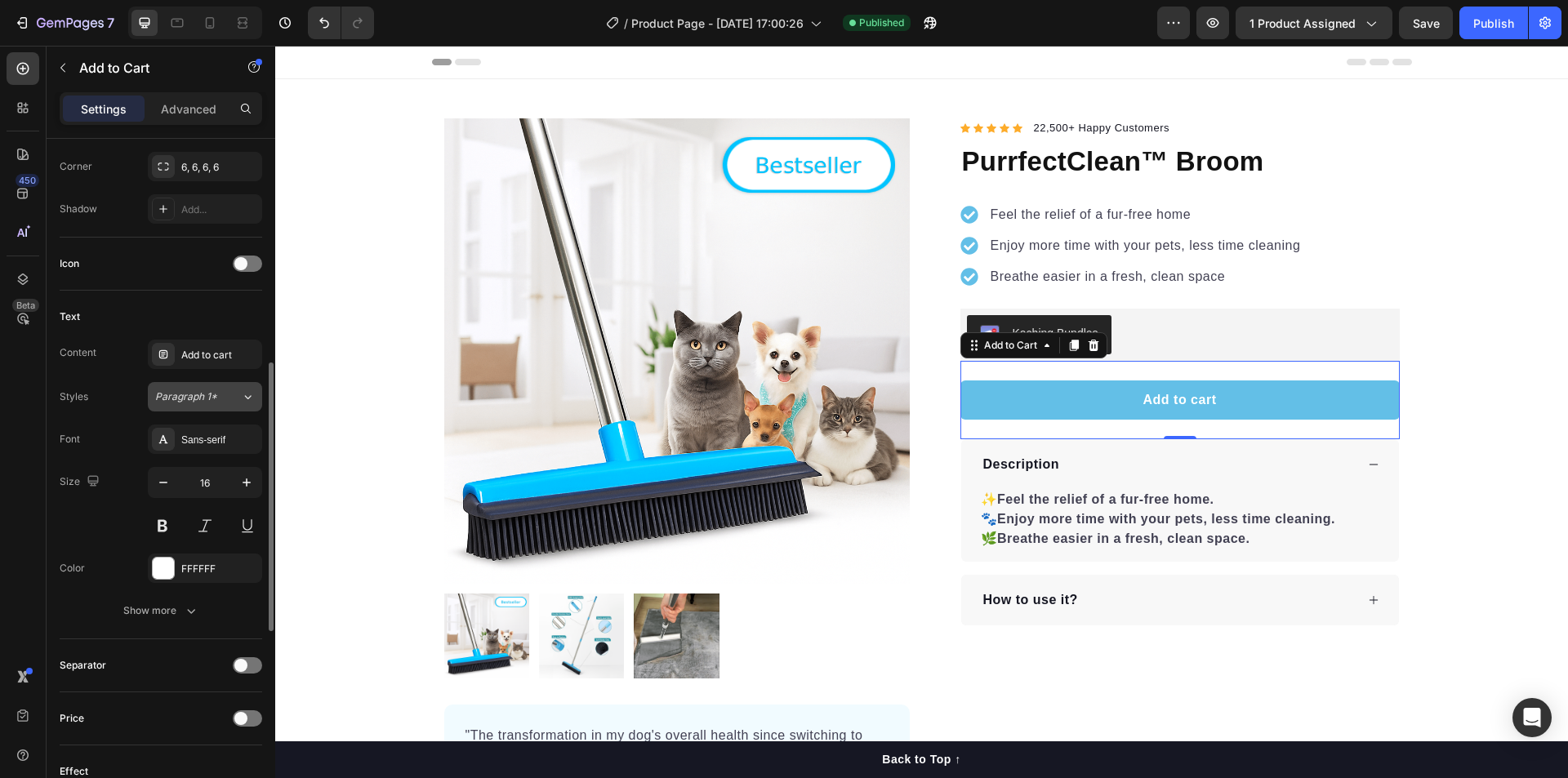
scroll to position [653, 0]
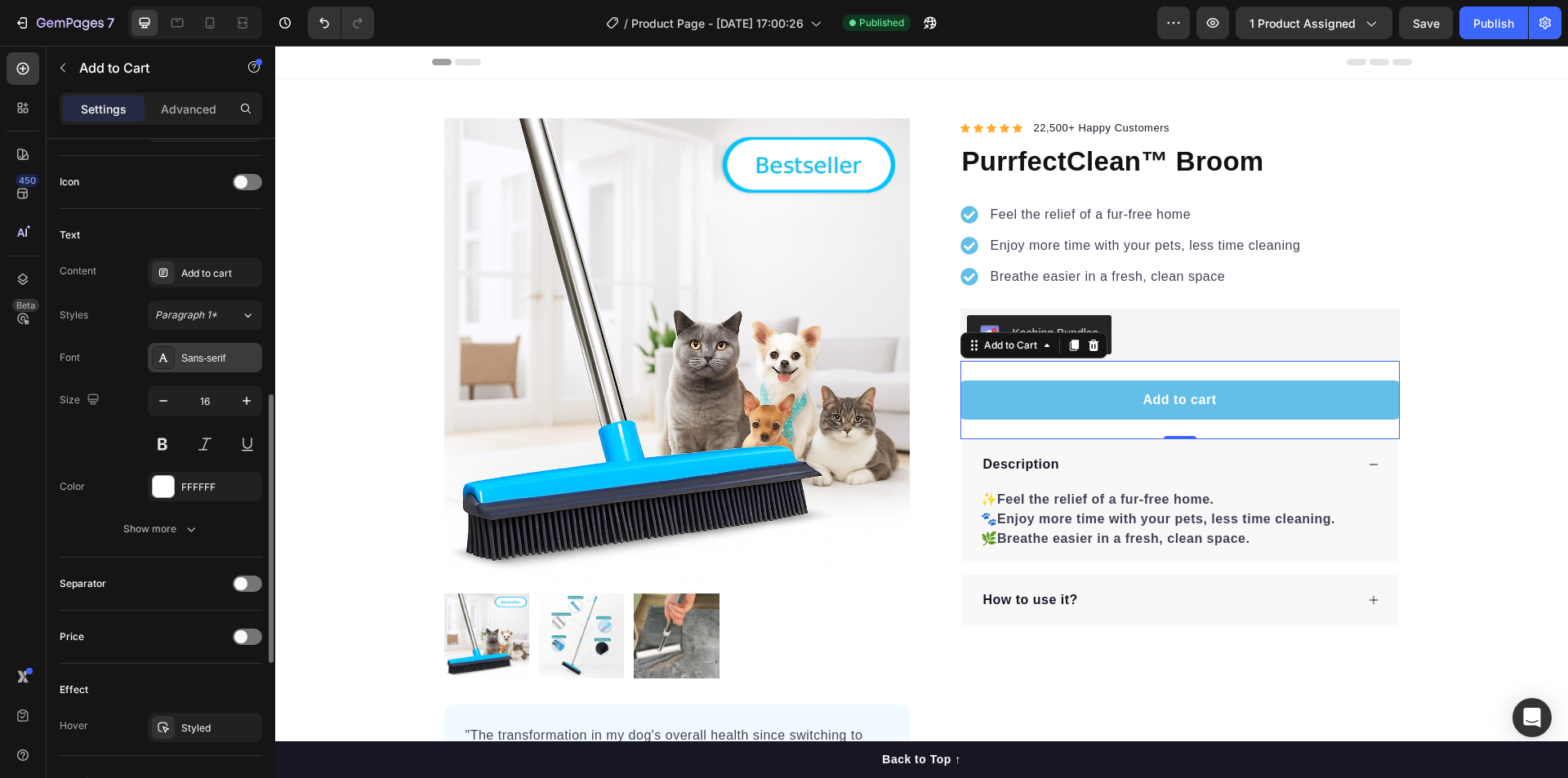
click at [210, 362] on div "Sans-serif" at bounding box center [219, 358] width 76 height 15
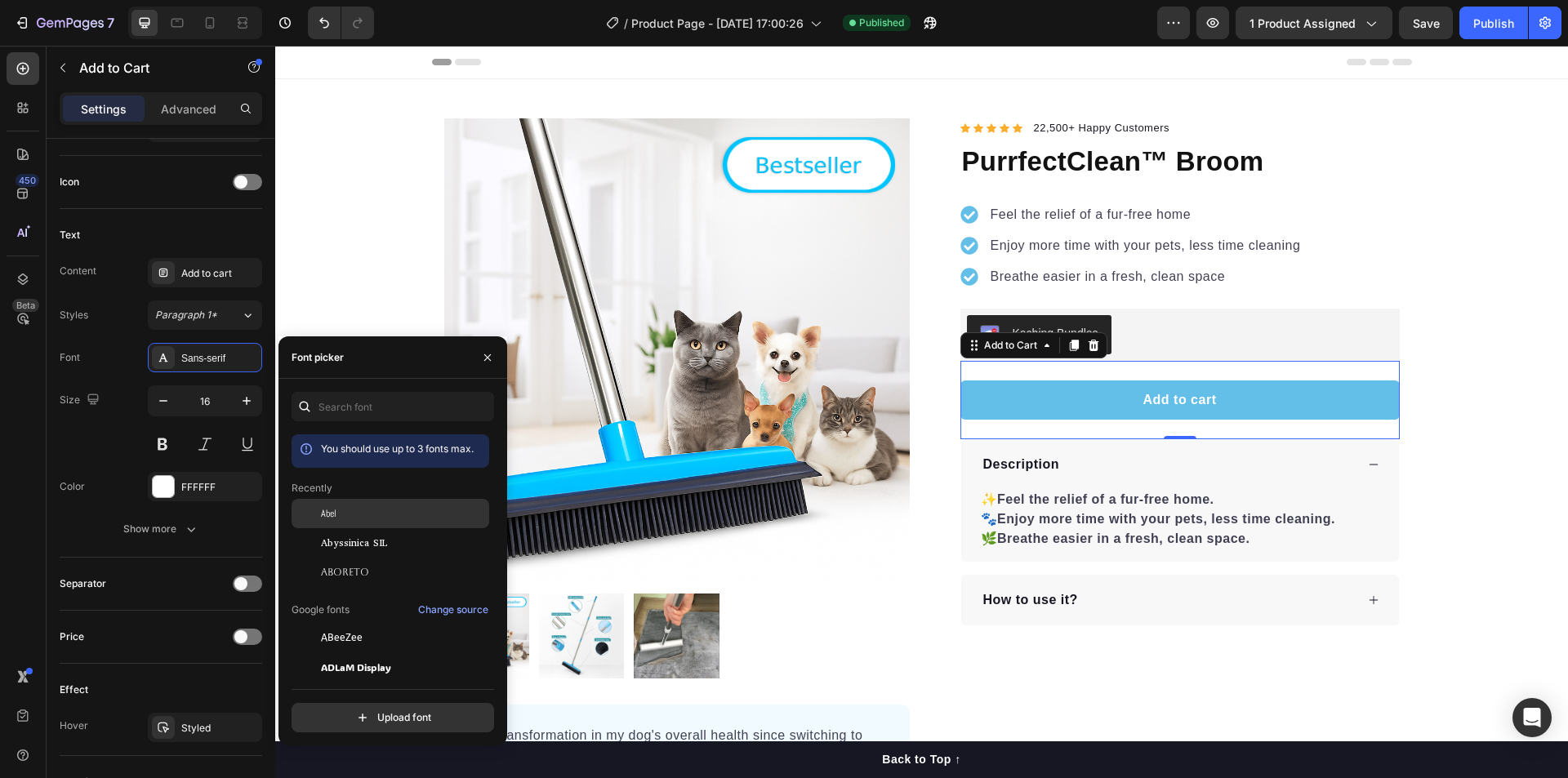
click at [343, 514] on div "Abel" at bounding box center [403, 514] width 165 height 15
click at [258, 404] on button "button" at bounding box center [246, 401] width 29 height 29
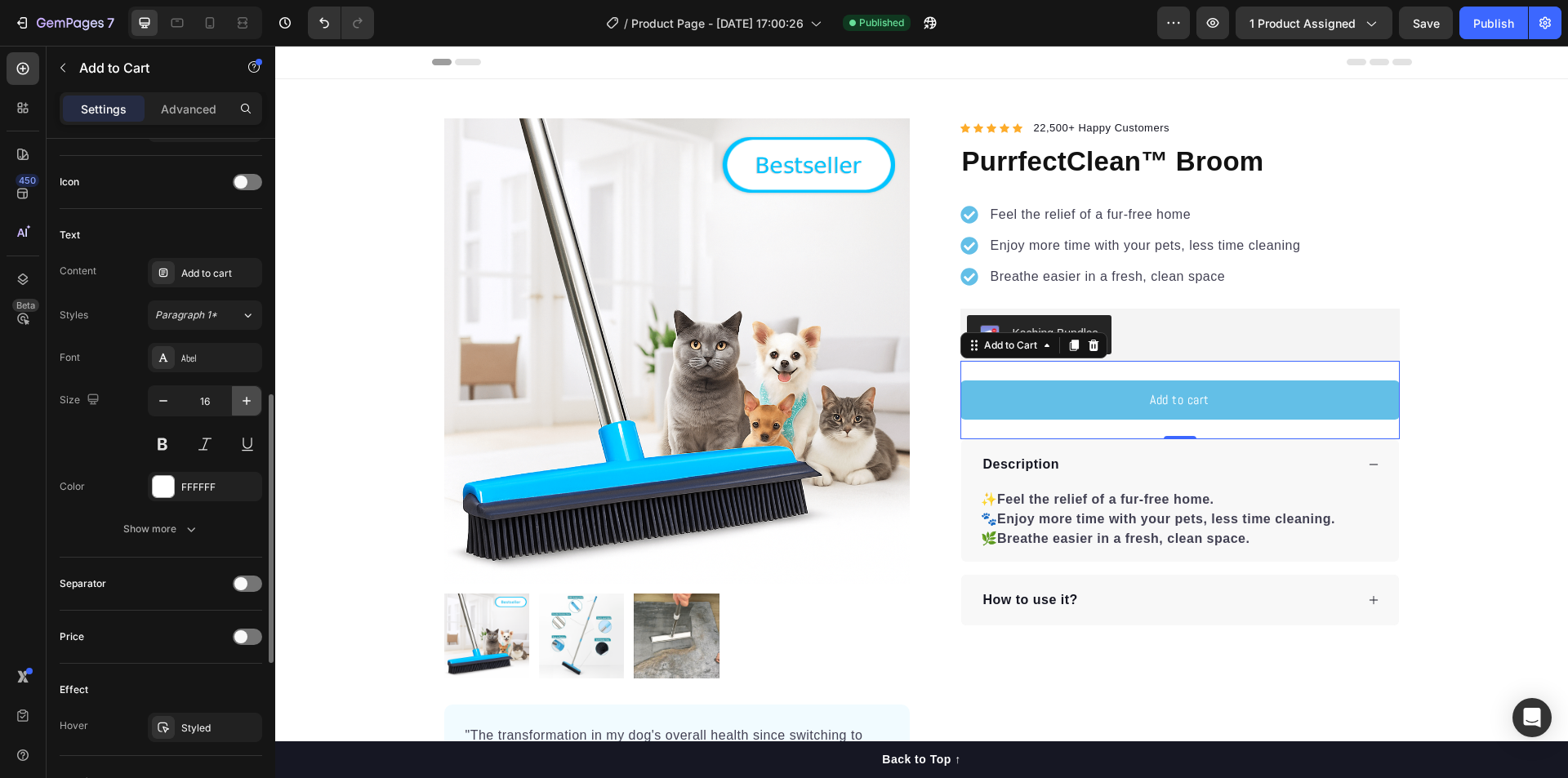
click at [258, 404] on button "button" at bounding box center [246, 401] width 29 height 29
click at [253, 402] on icon "button" at bounding box center [246, 401] width 16 height 16
click at [252, 402] on icon "button" at bounding box center [246, 401] width 16 height 16
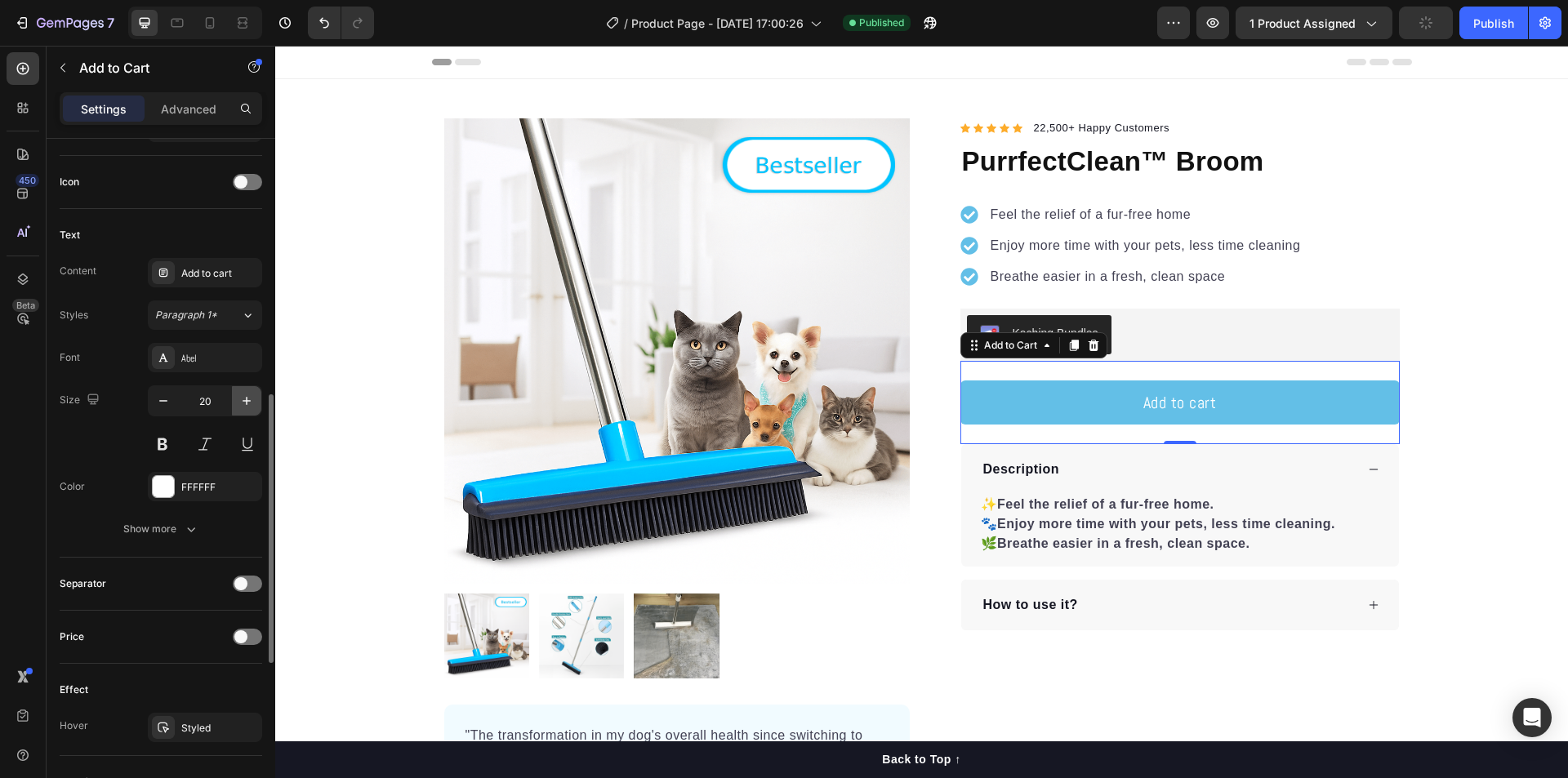
click at [252, 402] on icon "button" at bounding box center [246, 401] width 16 height 16
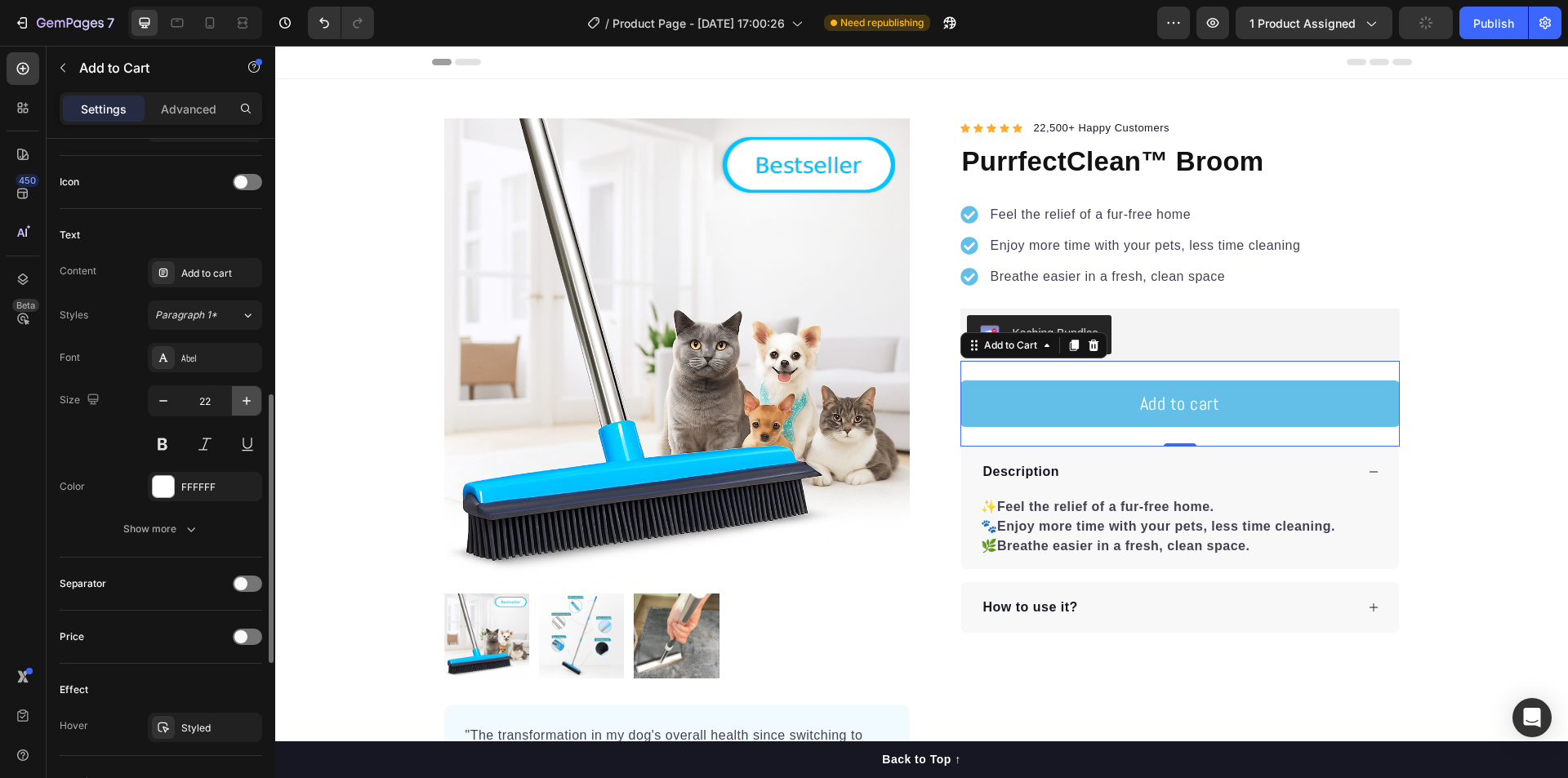
click at [252, 402] on icon "button" at bounding box center [246, 401] width 16 height 16
click at [175, 404] on button "button" at bounding box center [163, 401] width 29 height 29
click at [175, 404] on button "button" at bounding box center [163, 401] width 29 height 29
click at [175, 404] on button "button" at bounding box center [163, 401] width 29 height 29
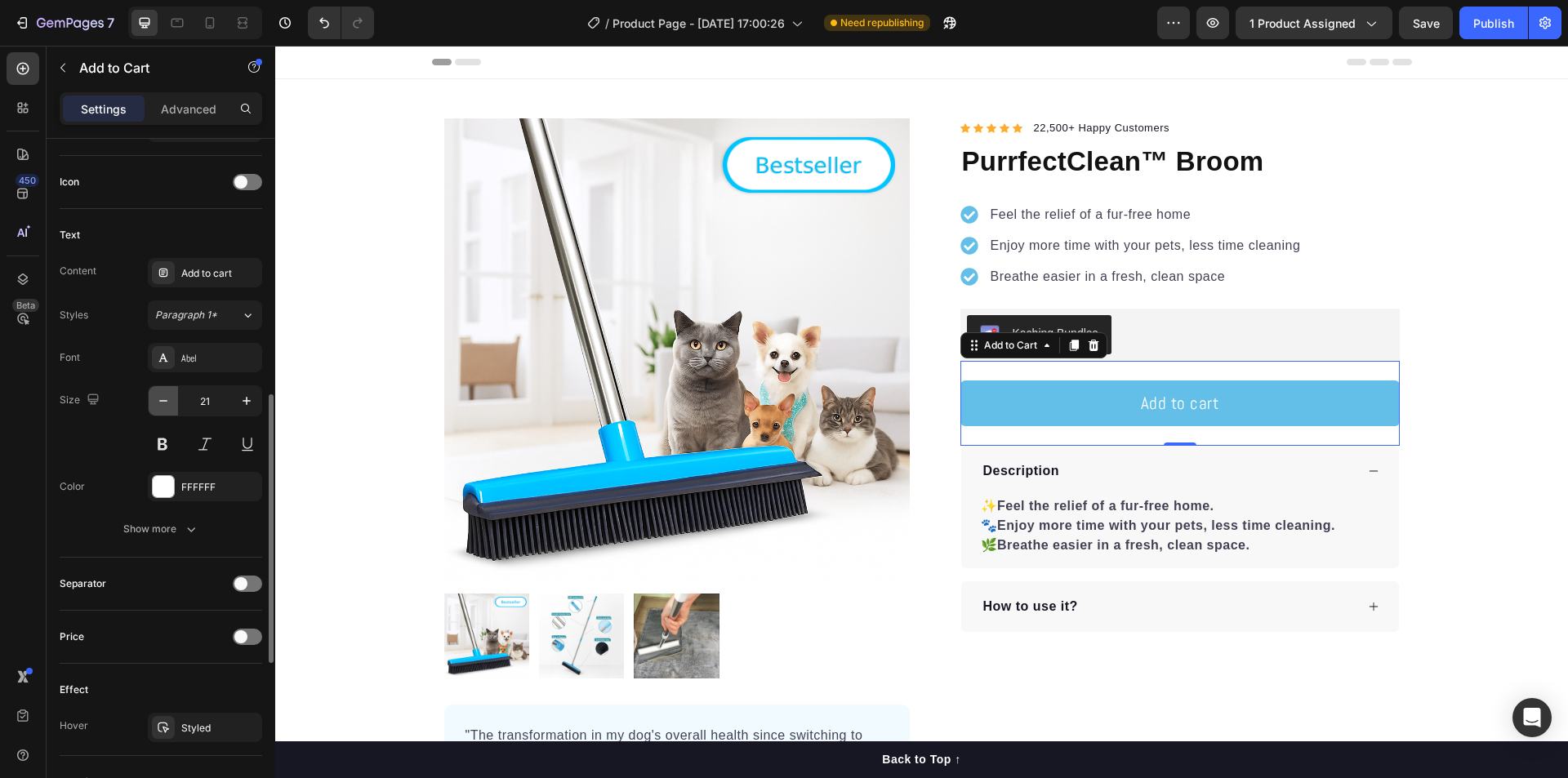
click at [175, 404] on button "button" at bounding box center [163, 401] width 29 height 29
type input "19"
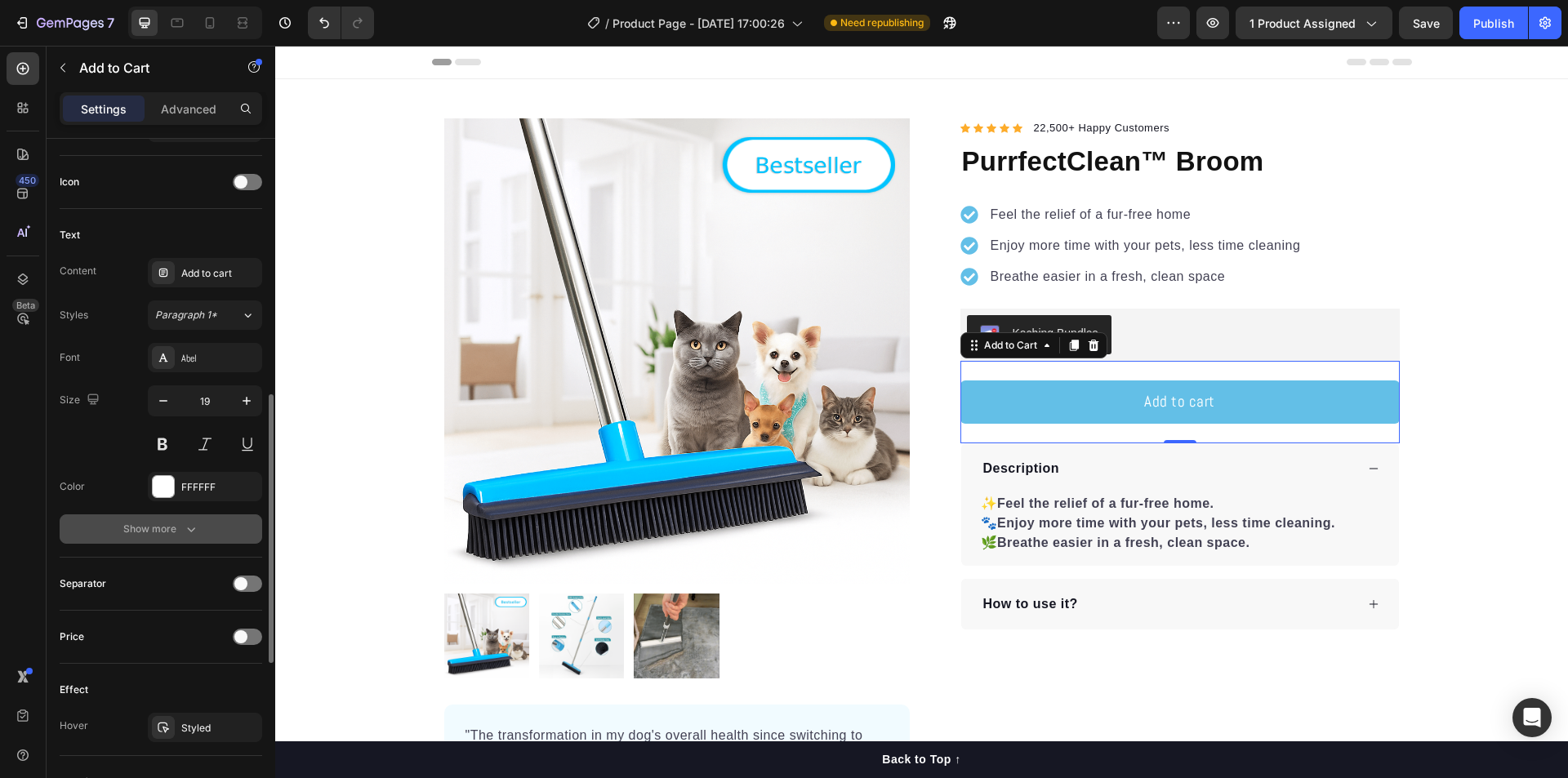
click at [175, 521] on button "Show more" at bounding box center [161, 529] width 203 height 29
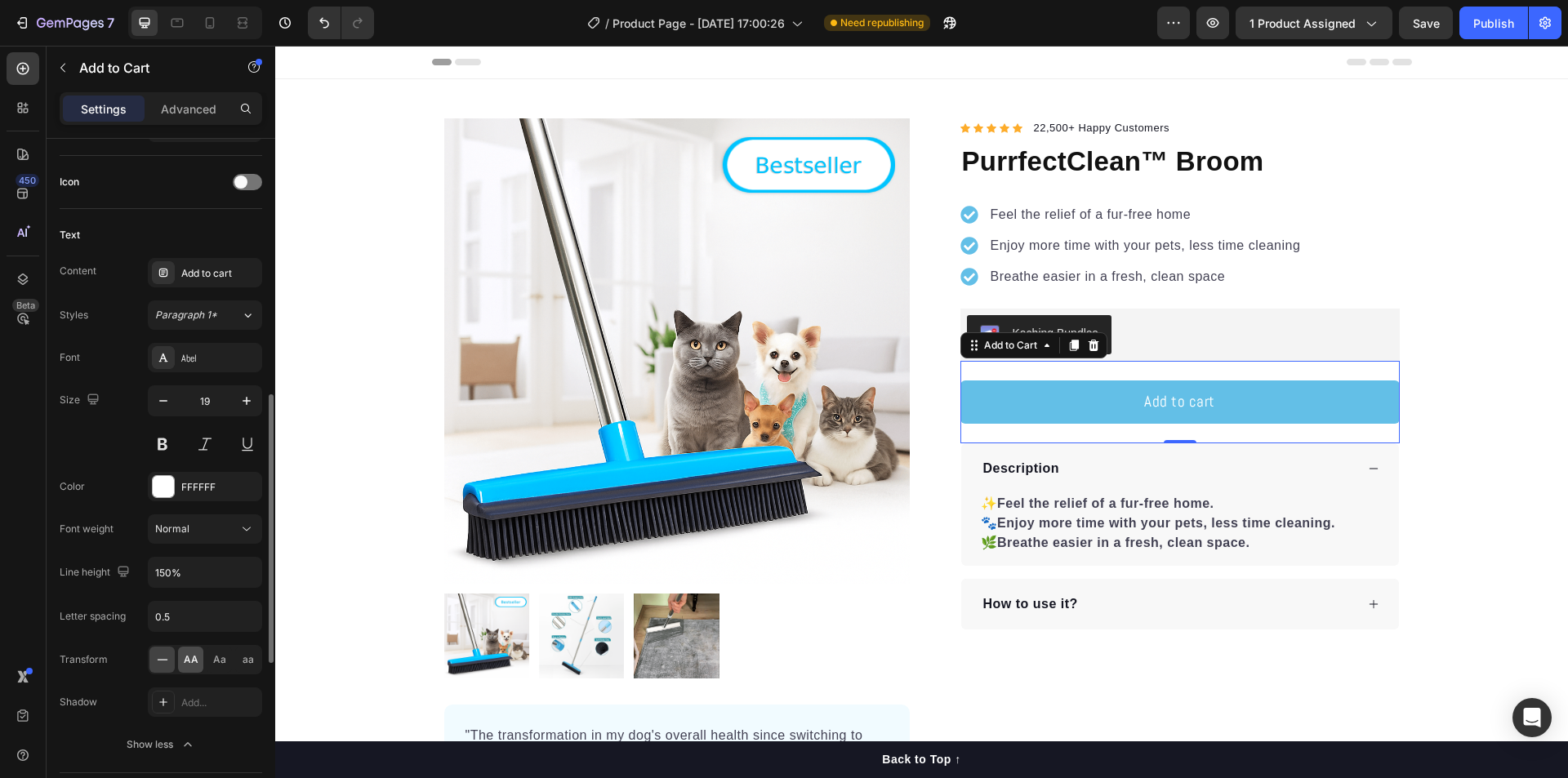
scroll to position [816, 0]
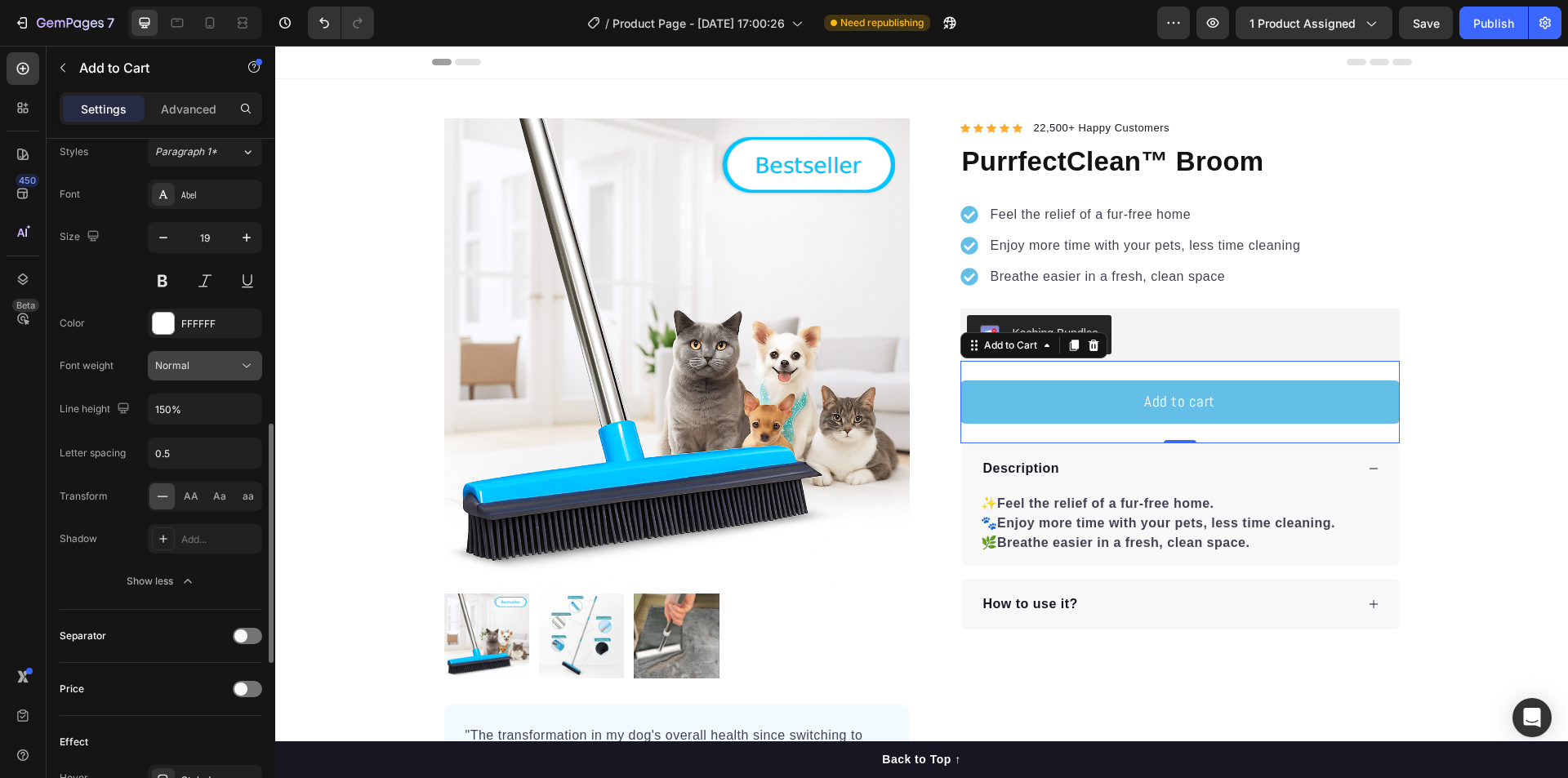
click at [210, 365] on div "Normal" at bounding box center [197, 365] width 84 height 15
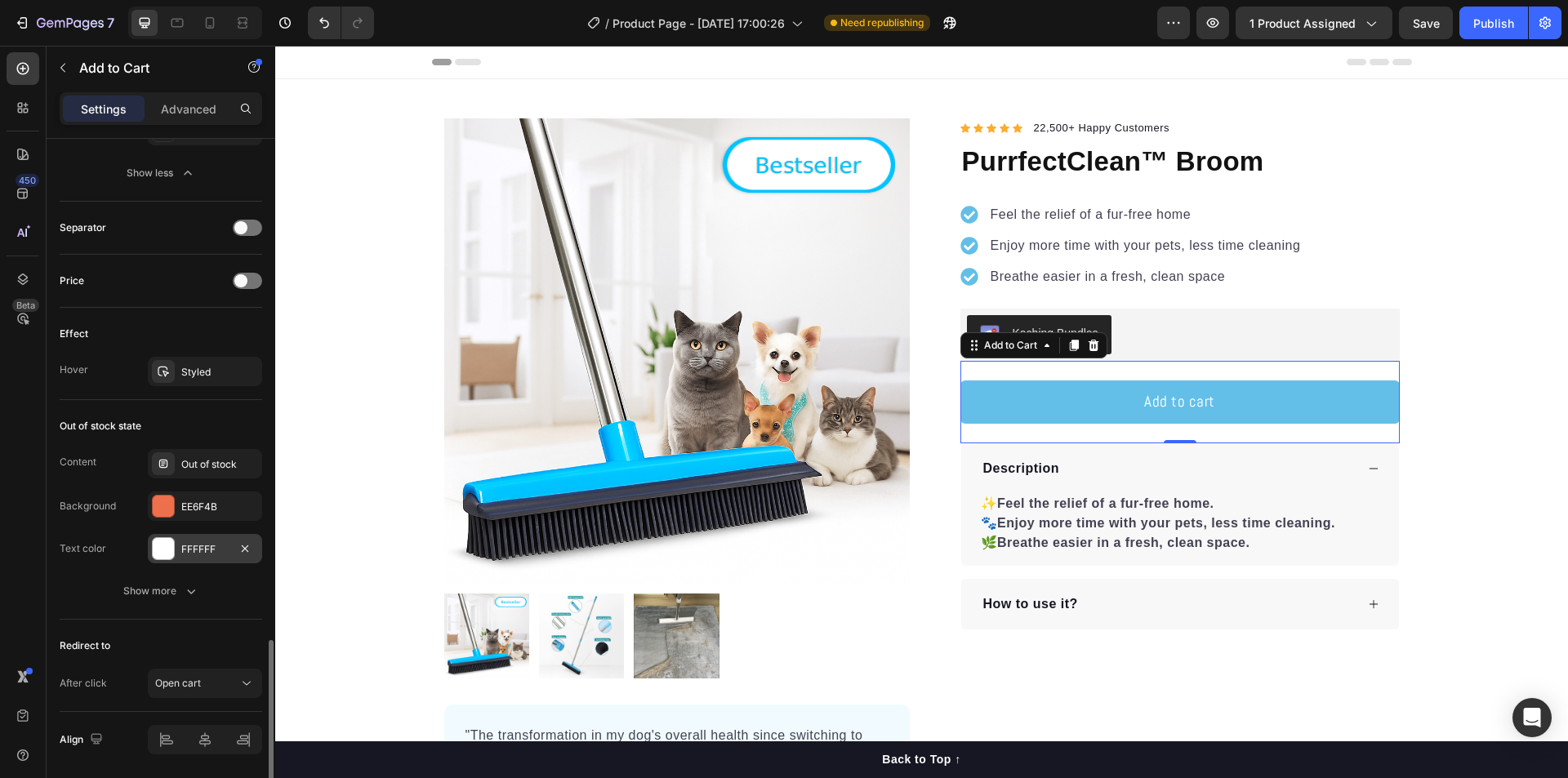
scroll to position [1280, 0]
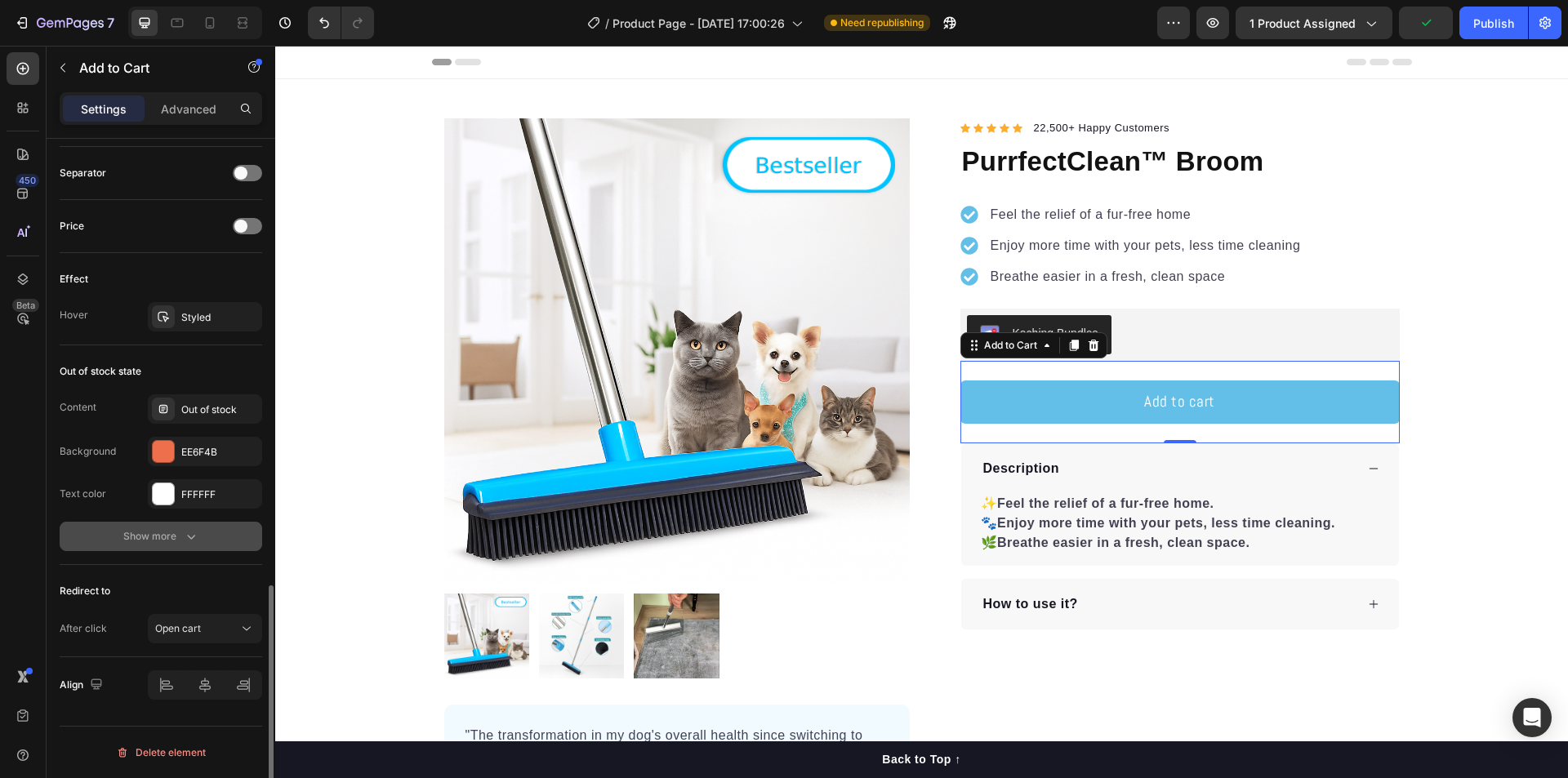
click at [154, 532] on div "Show more" at bounding box center [162, 536] width 76 height 16
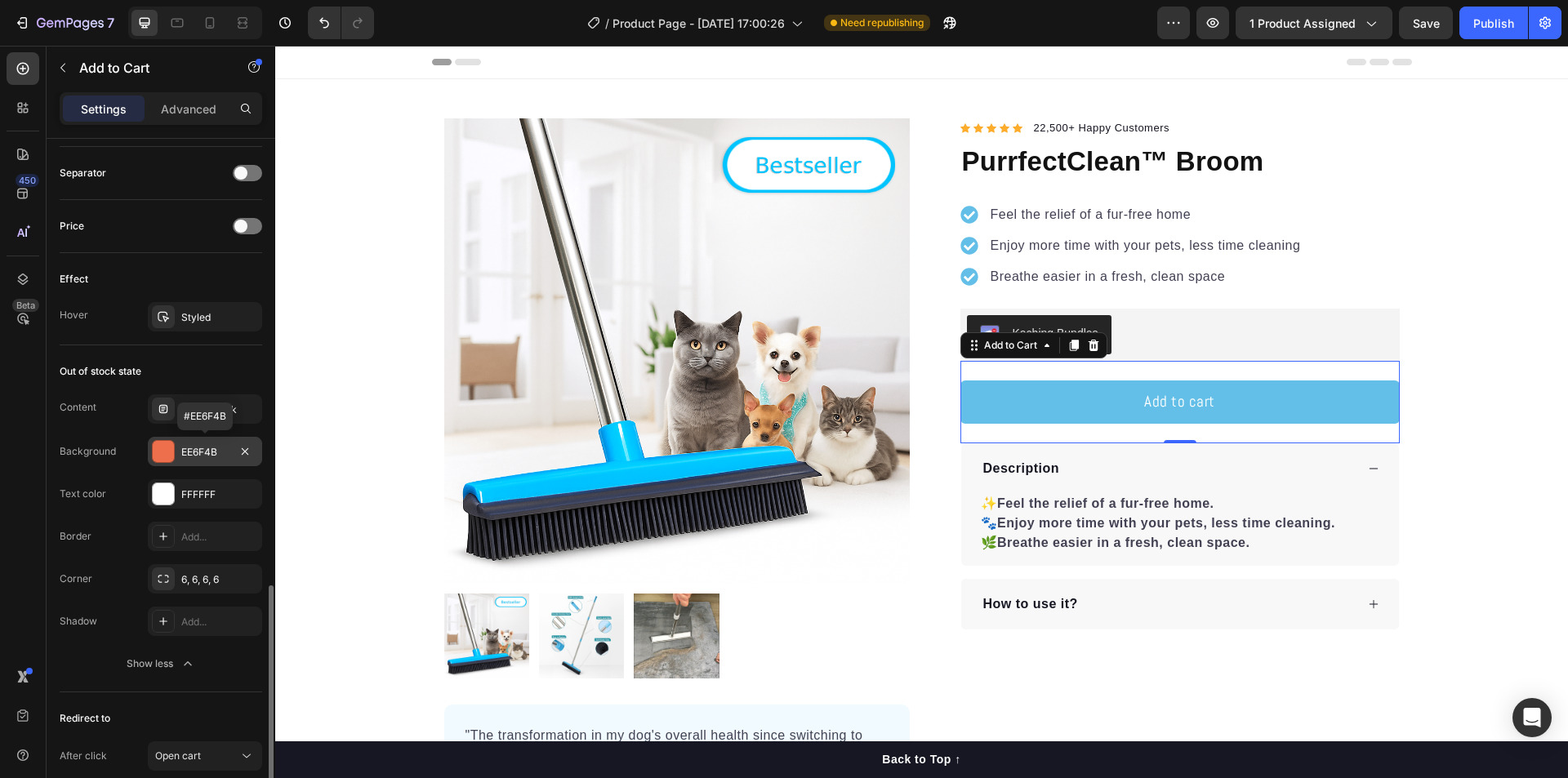
scroll to position [1407, 0]
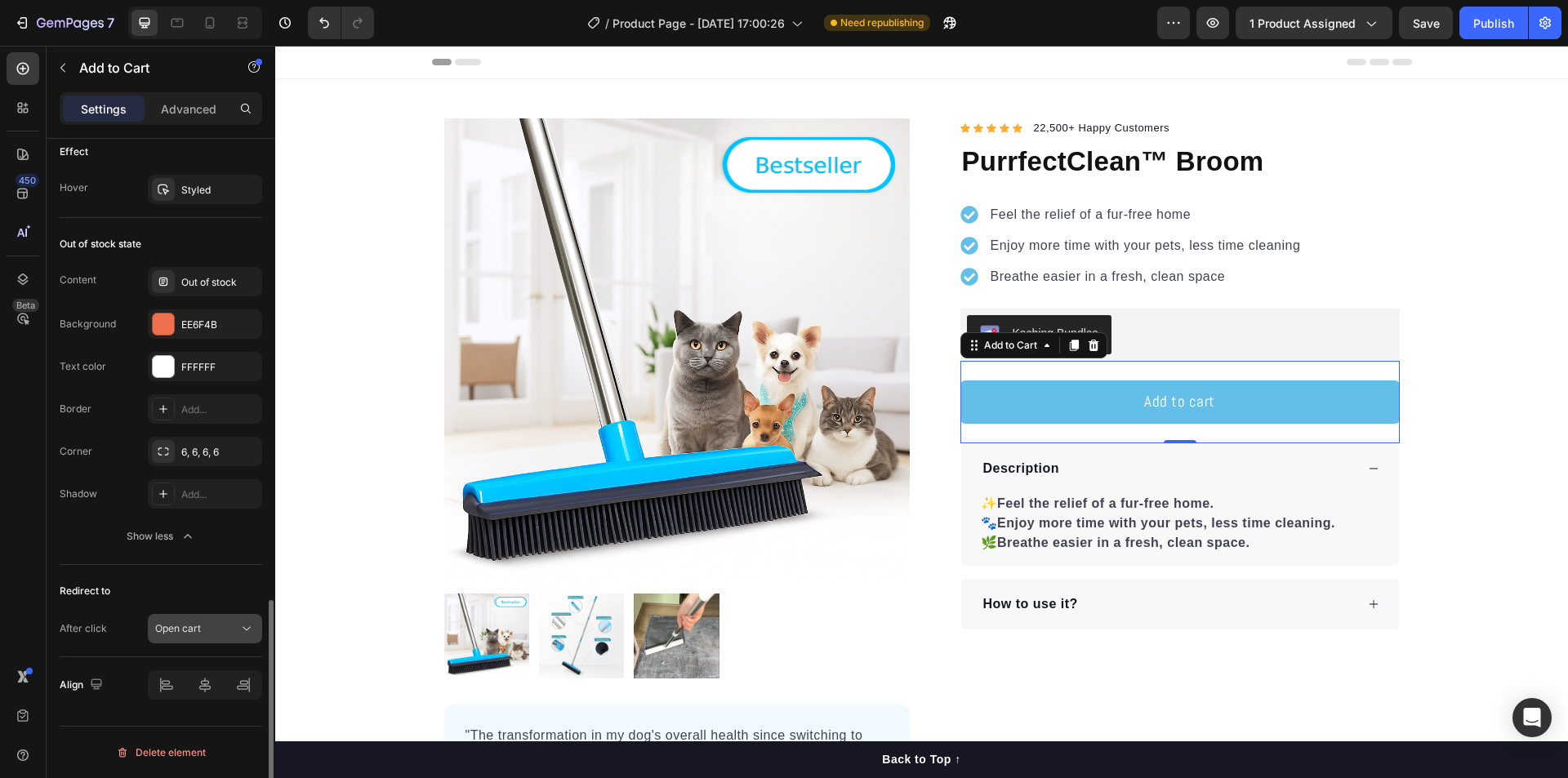
click at [207, 635] on div "Open cart" at bounding box center [197, 629] width 84 height 15
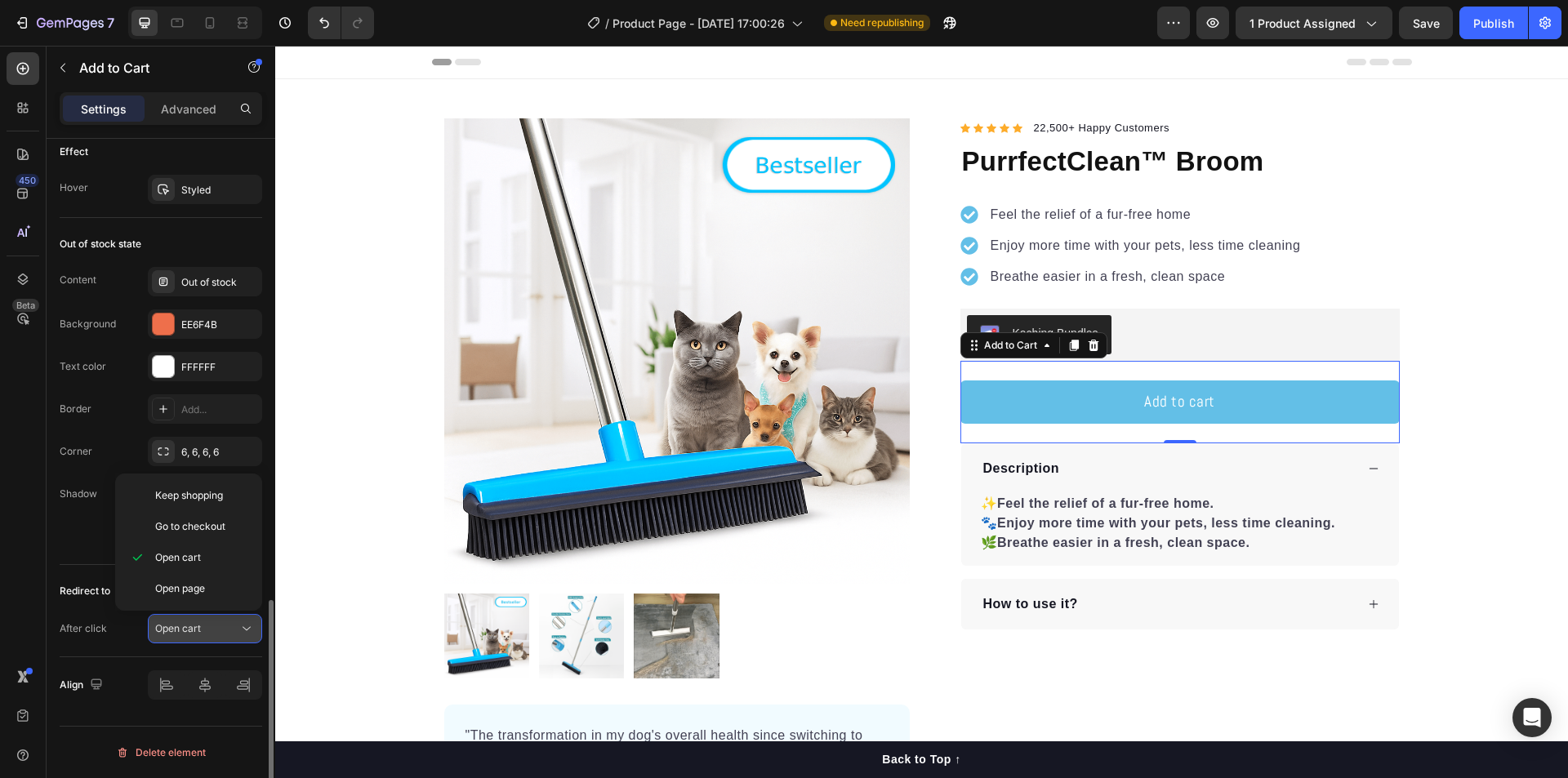
click at [207, 633] on div "Open cart" at bounding box center [197, 629] width 84 height 15
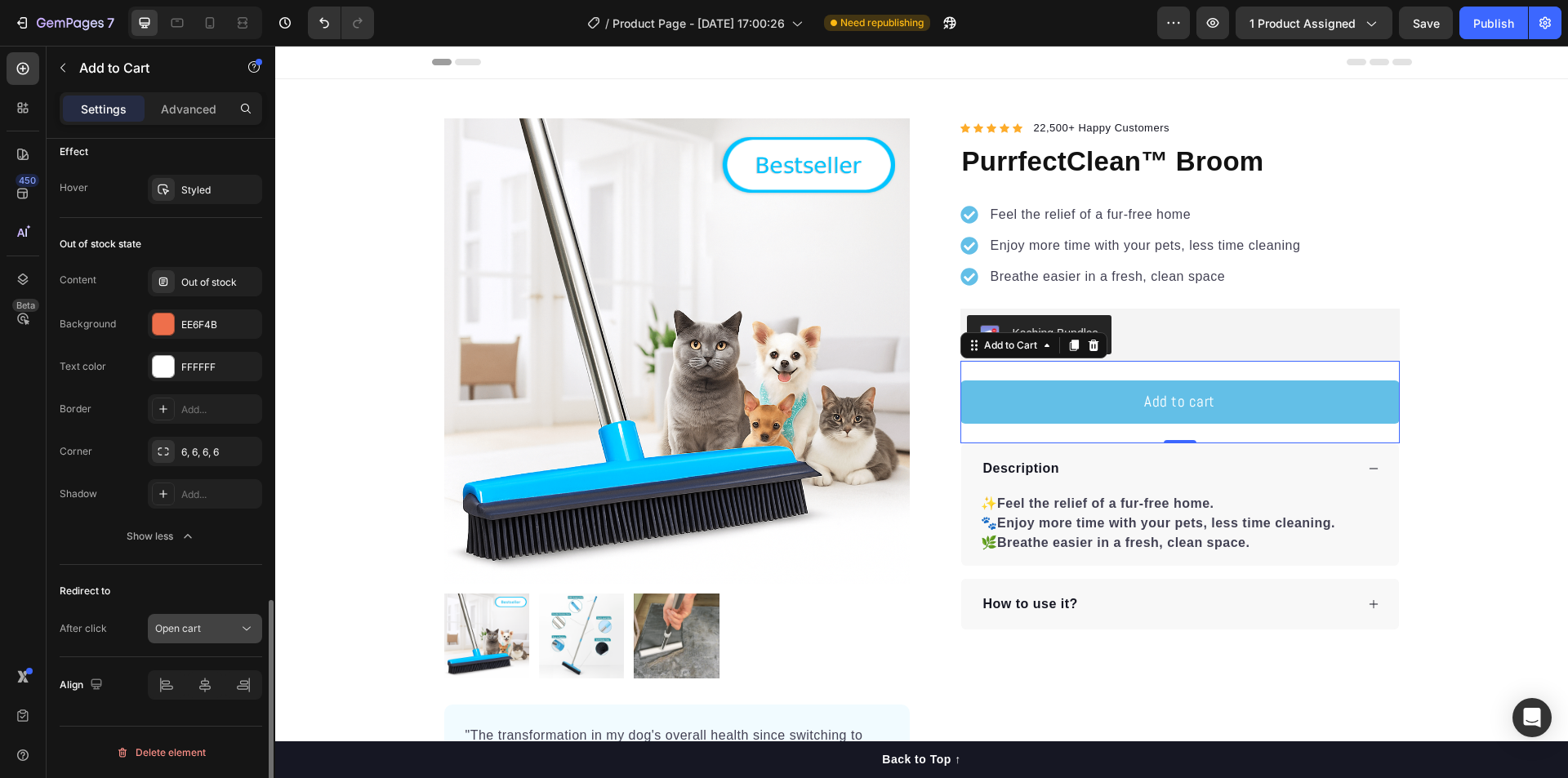
click at [207, 633] on div "Open cart" at bounding box center [197, 629] width 84 height 15
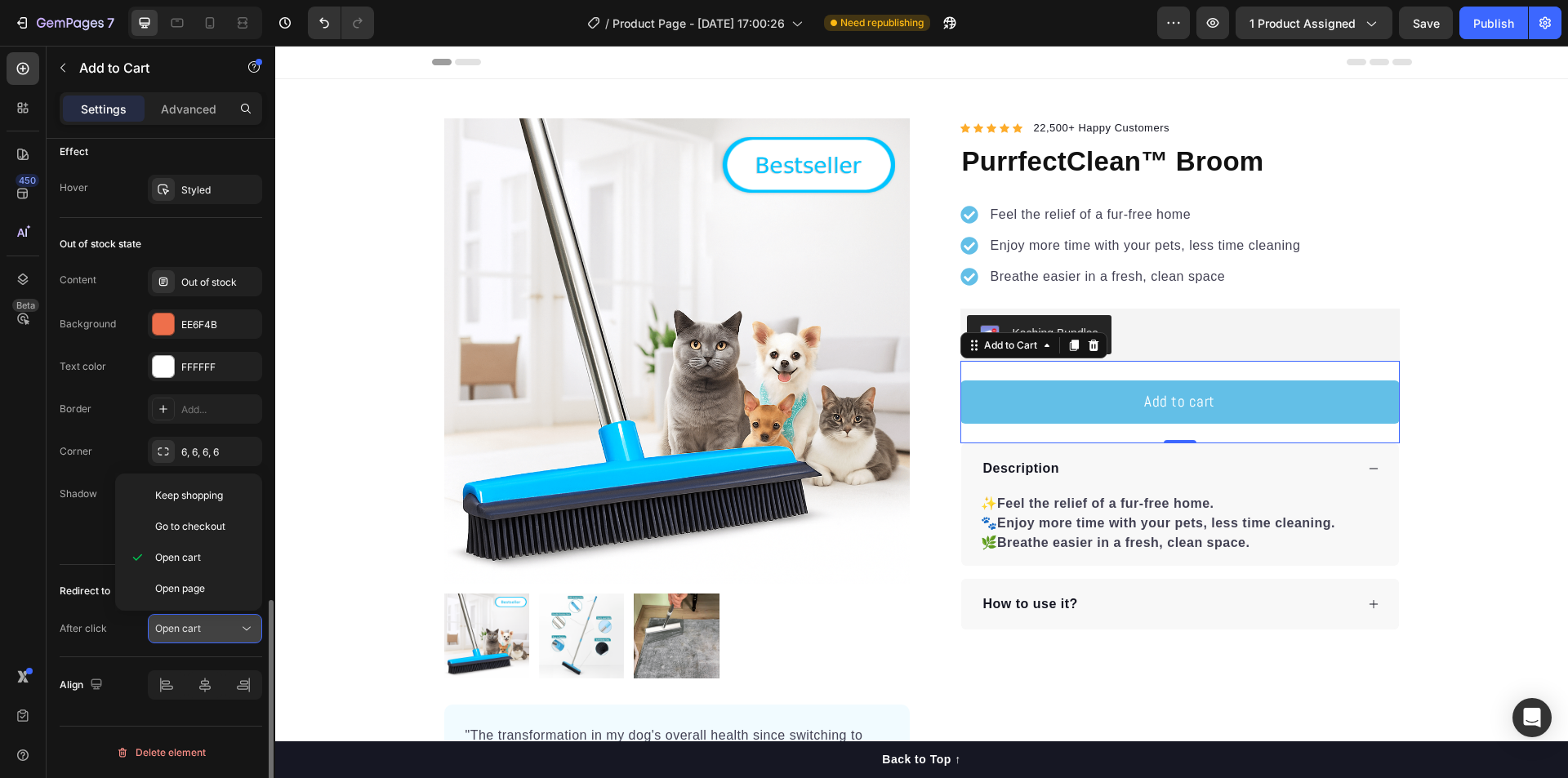
click at [208, 633] on div "Open cart" at bounding box center [197, 629] width 84 height 15
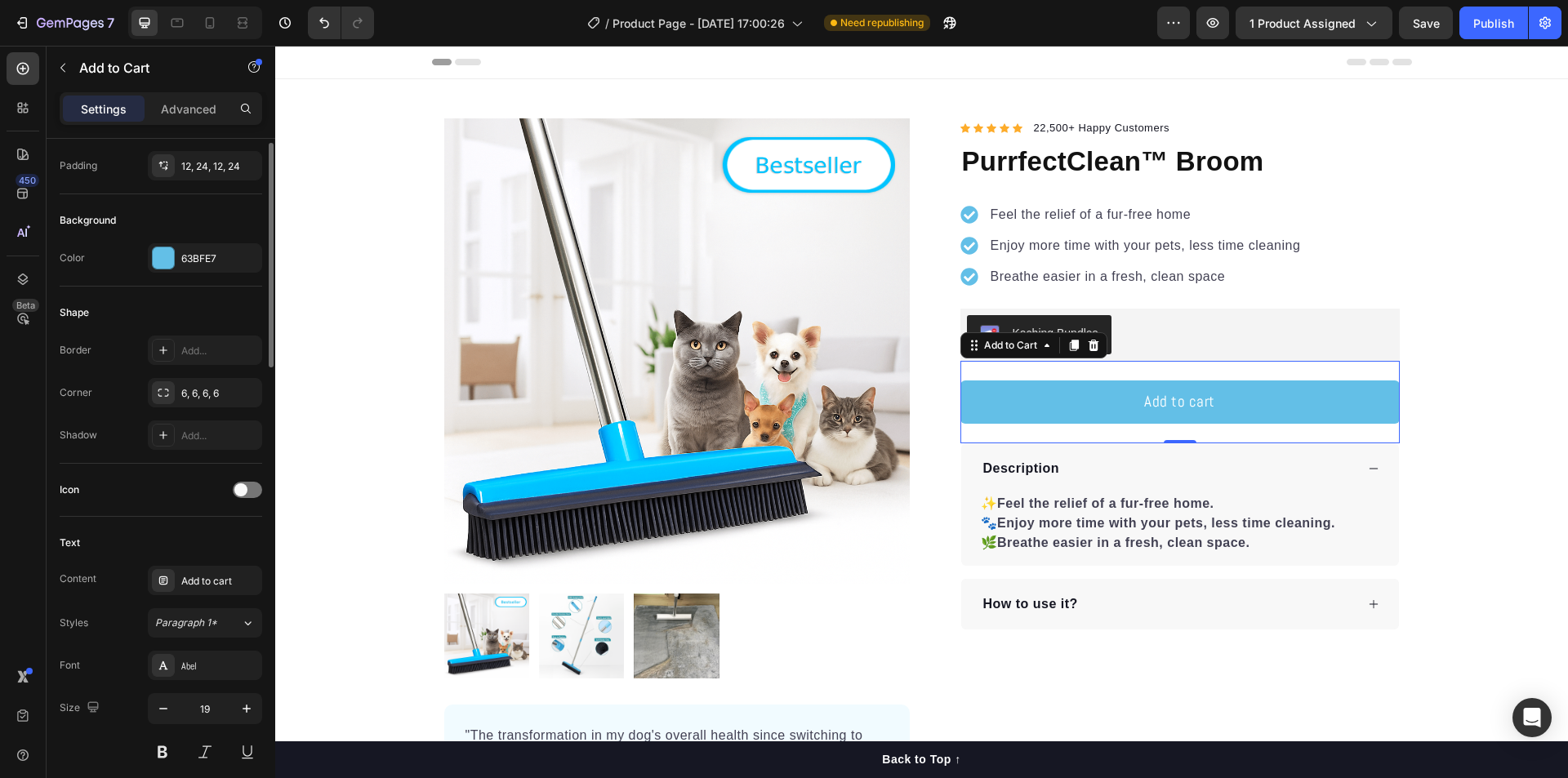
scroll to position [0, 0]
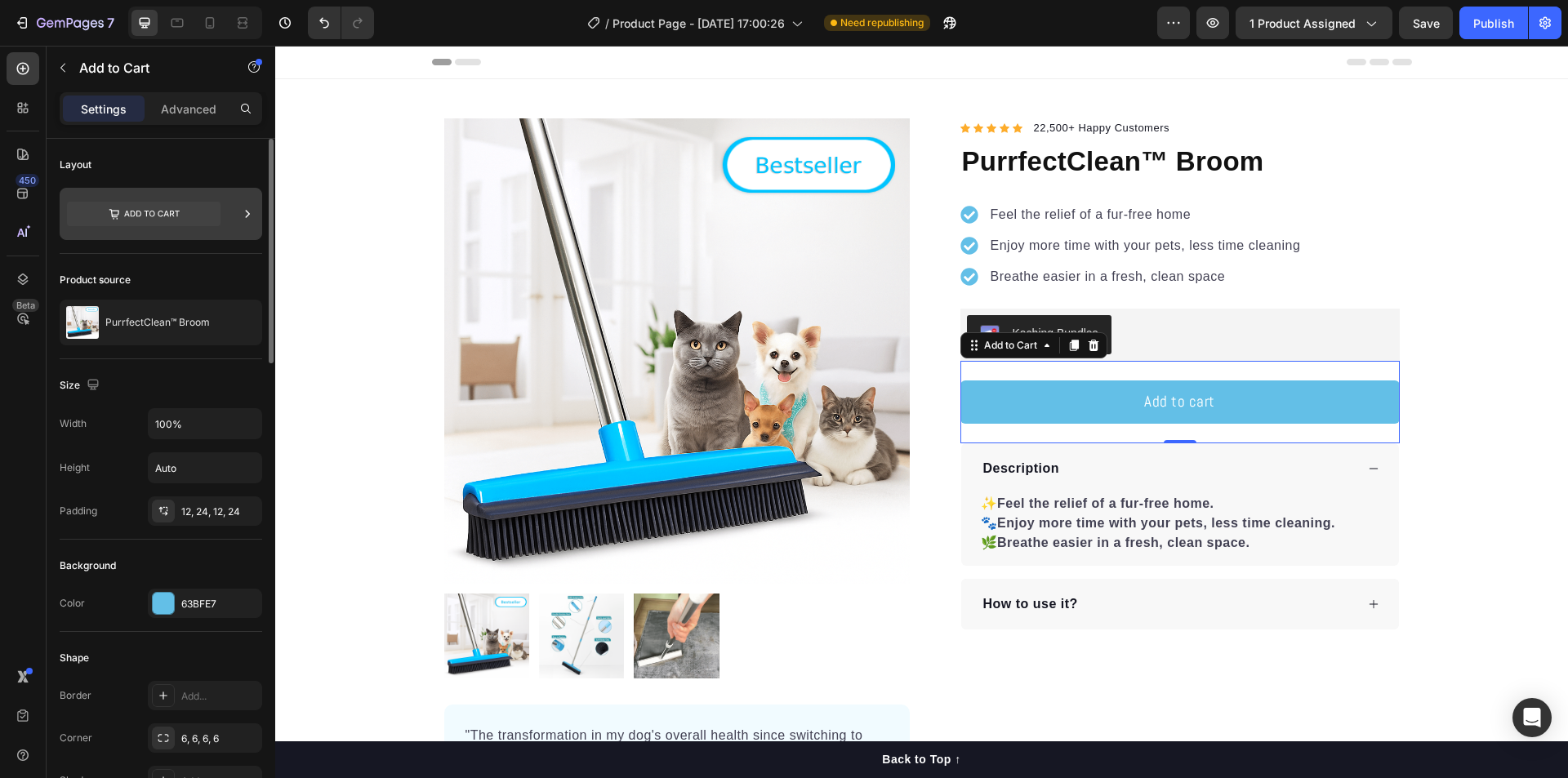
click at [247, 212] on icon at bounding box center [247, 214] width 4 height 7
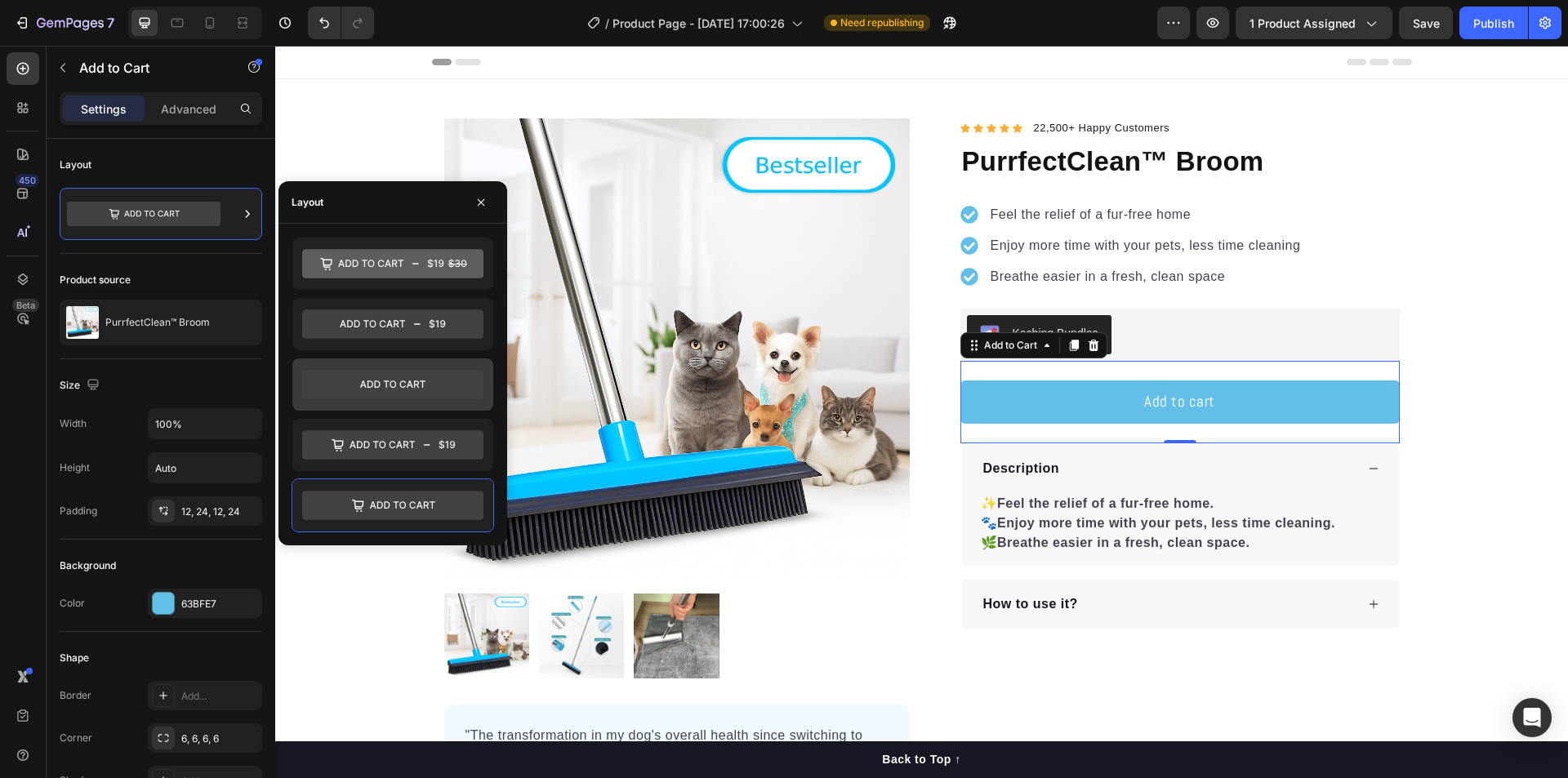
click at [393, 370] on icon at bounding box center [392, 384] width 181 height 33
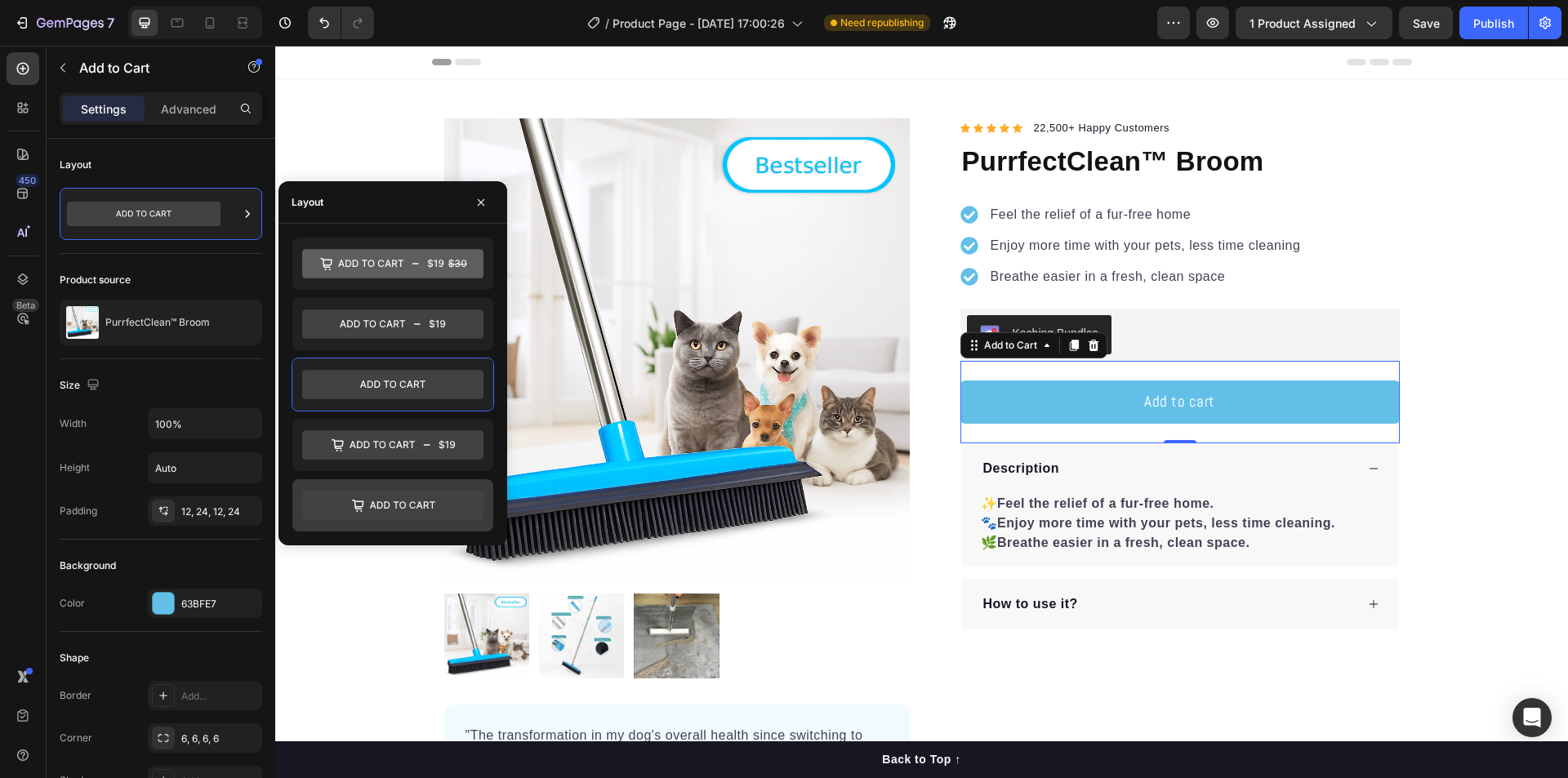
click at [355, 509] on icon at bounding box center [357, 504] width 12 height 10
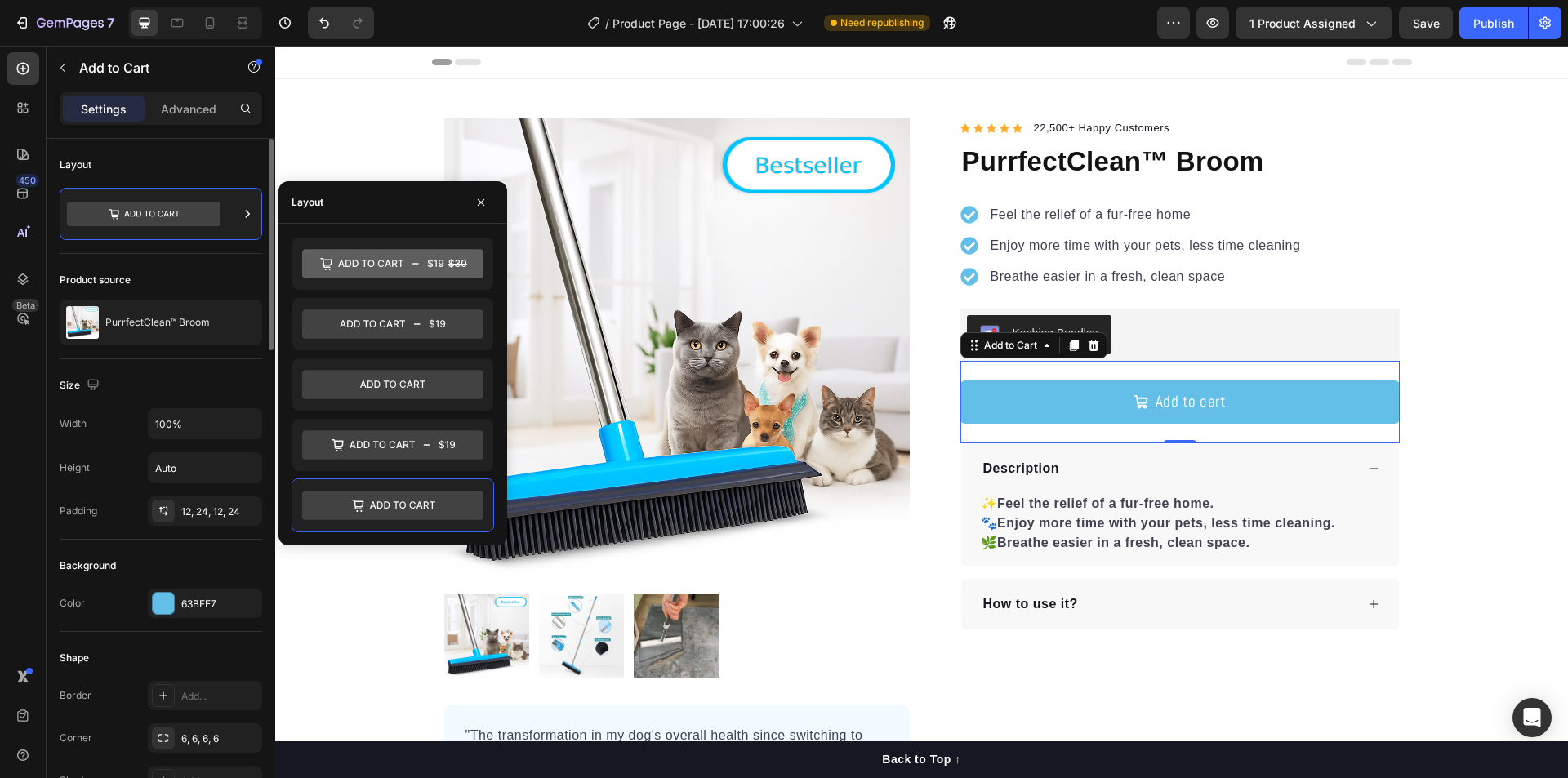
click at [199, 155] on div "Layout" at bounding box center [161, 165] width 203 height 26
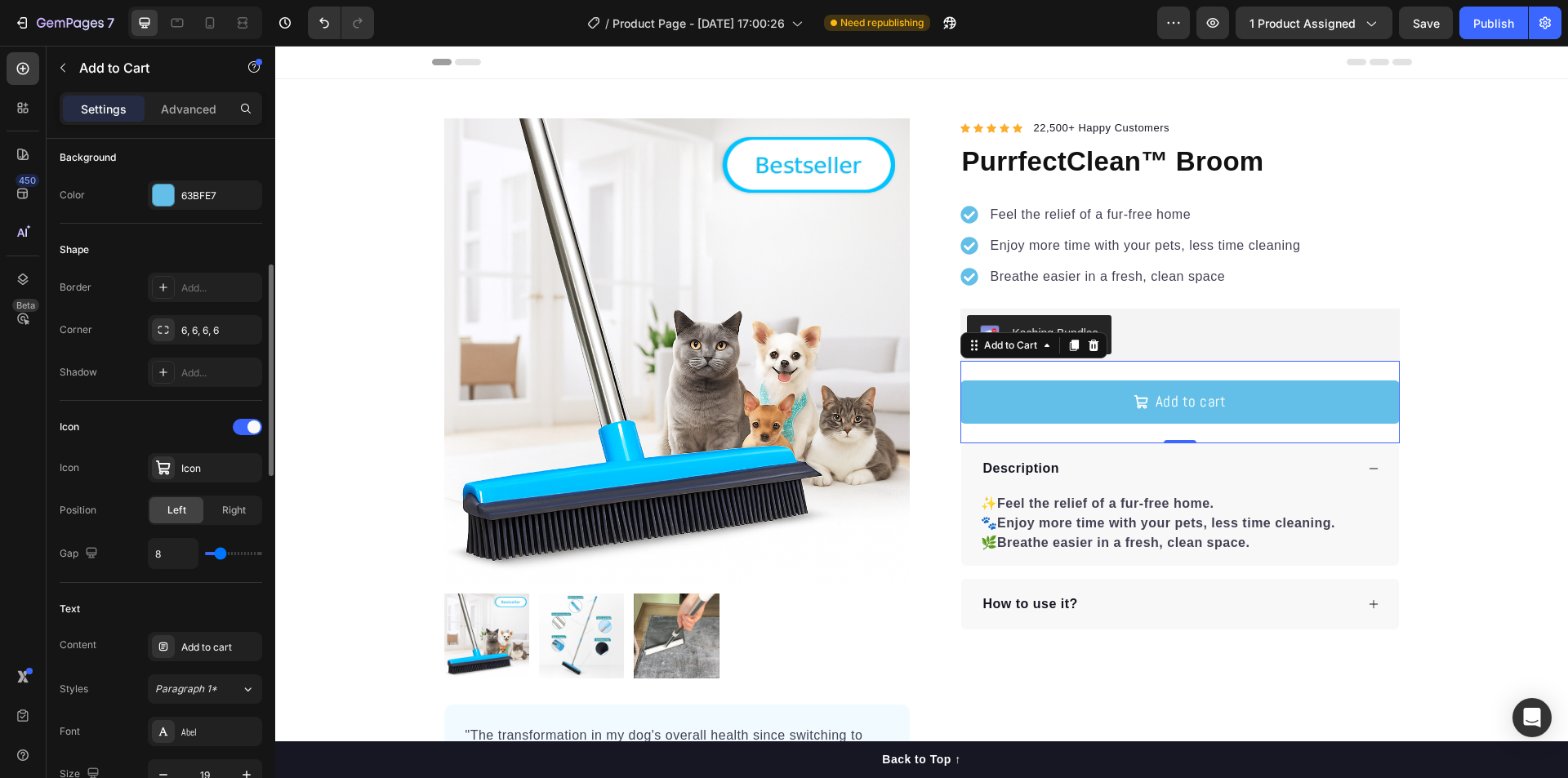
scroll to position [653, 0]
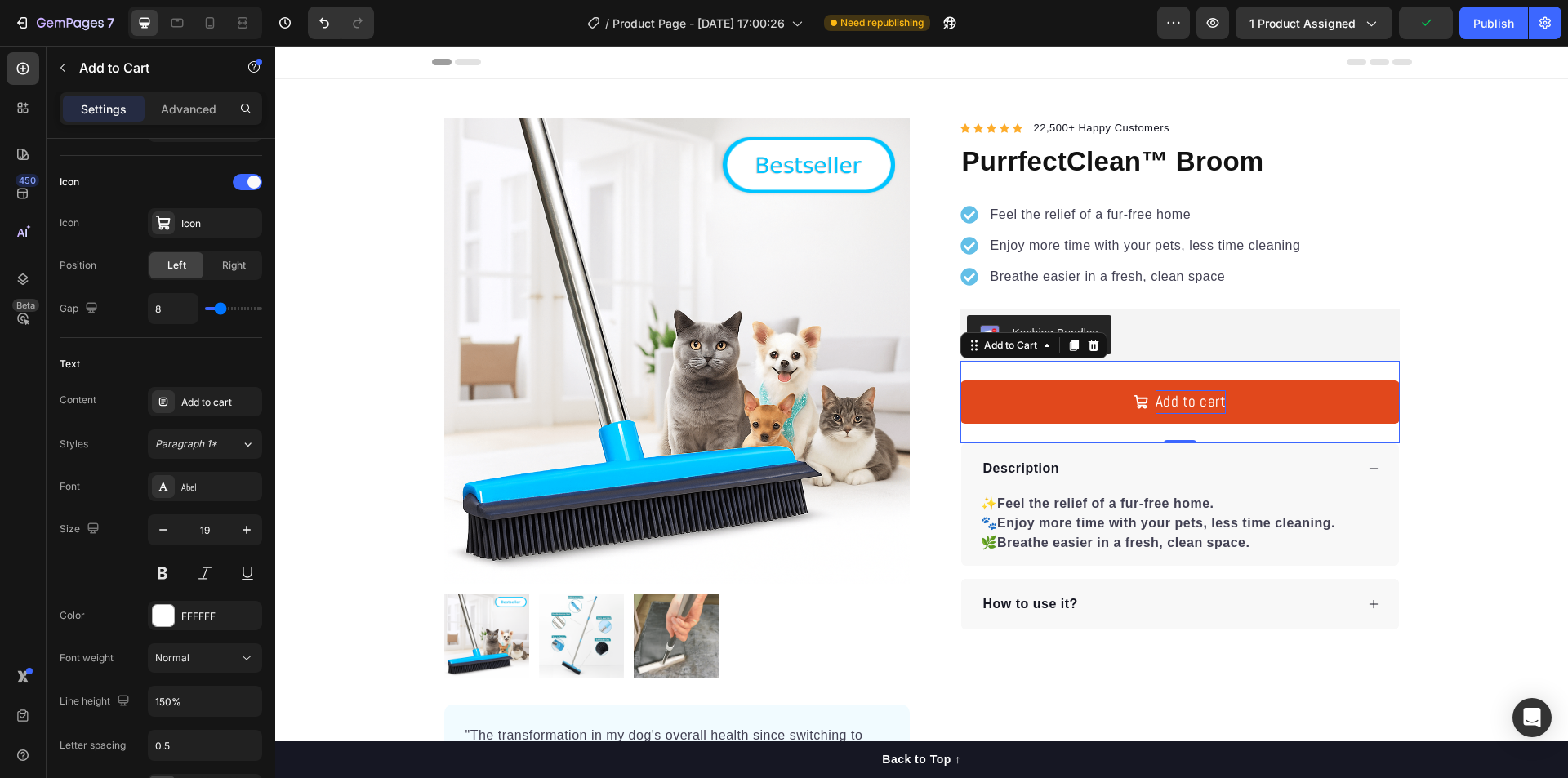
click at [1176, 406] on div "Add to cart" at bounding box center [1191, 402] width 71 height 24
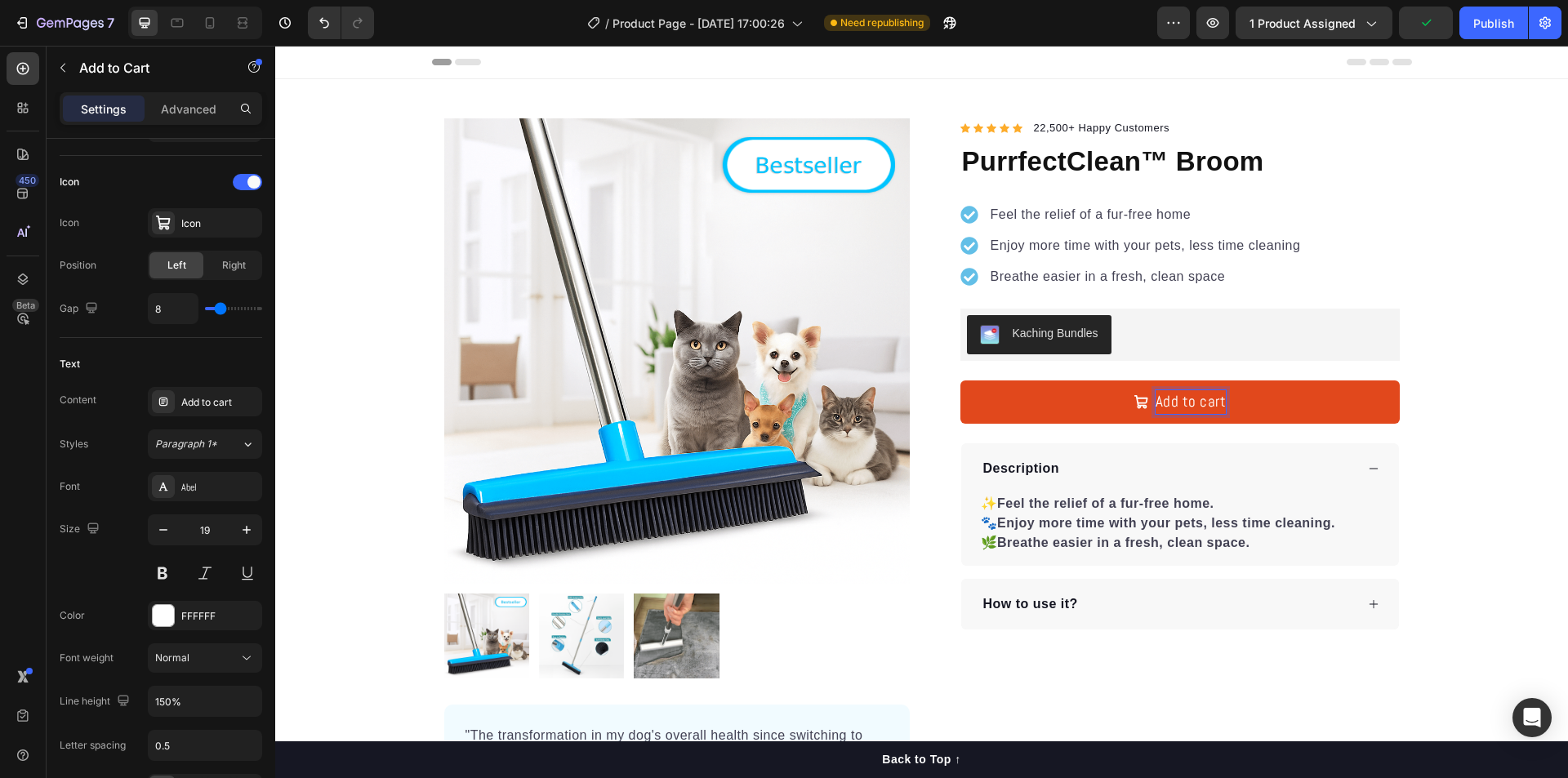
click at [1257, 401] on button "Add to cart" at bounding box center [1179, 403] width 439 height 44
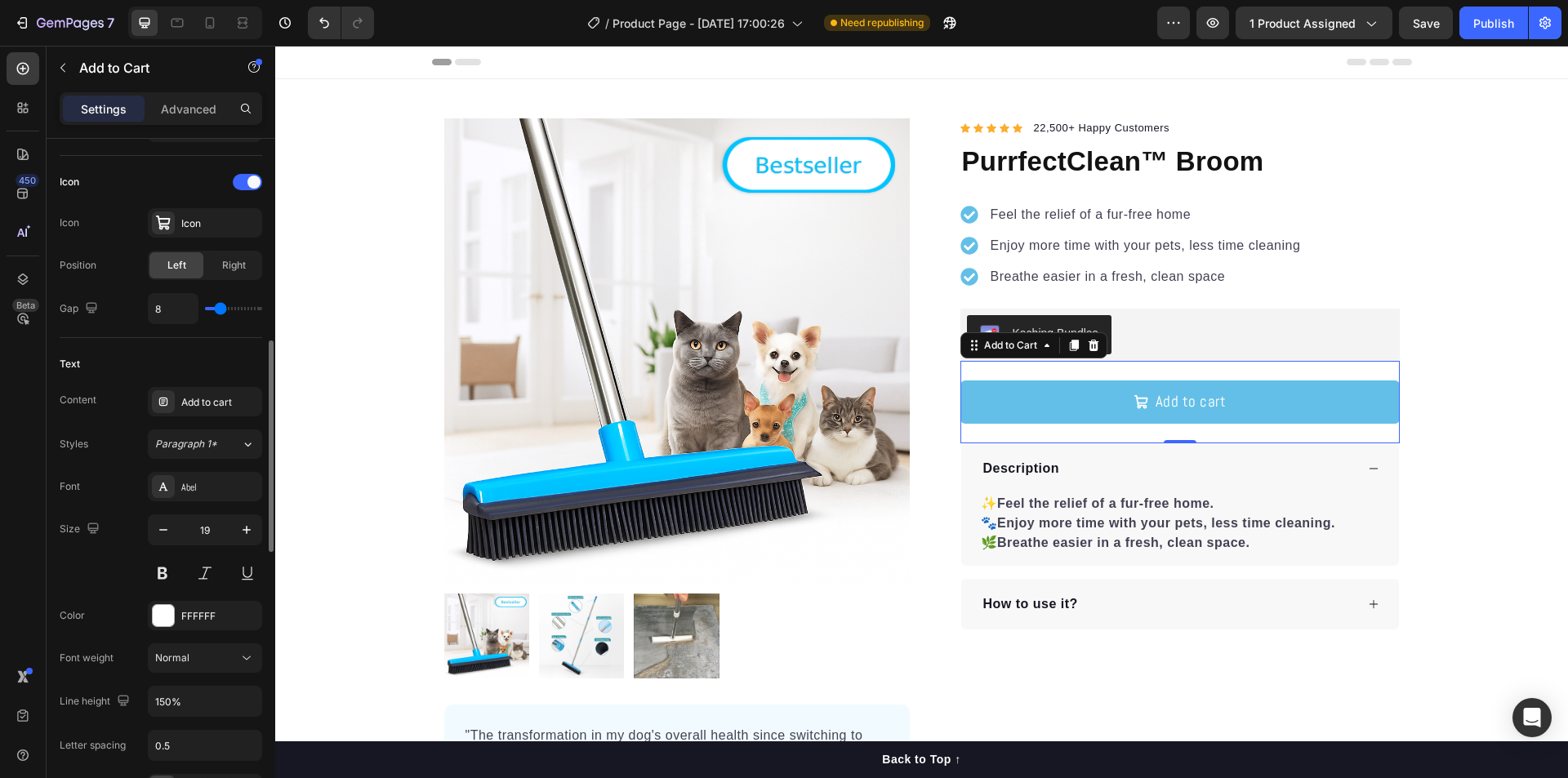
scroll to position [734, 0]
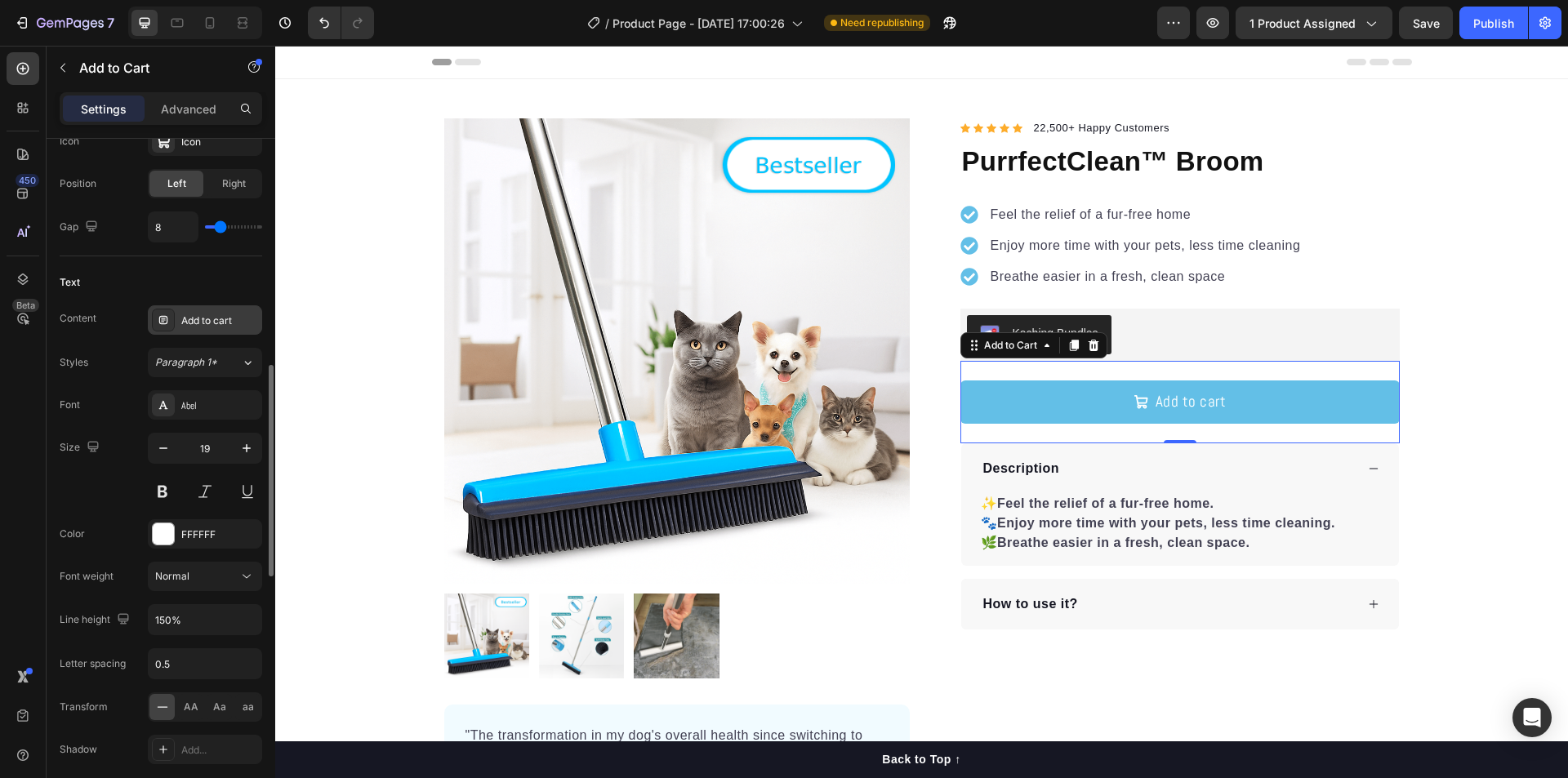
click at [205, 325] on div "Add to cart" at bounding box center [219, 321] width 76 height 15
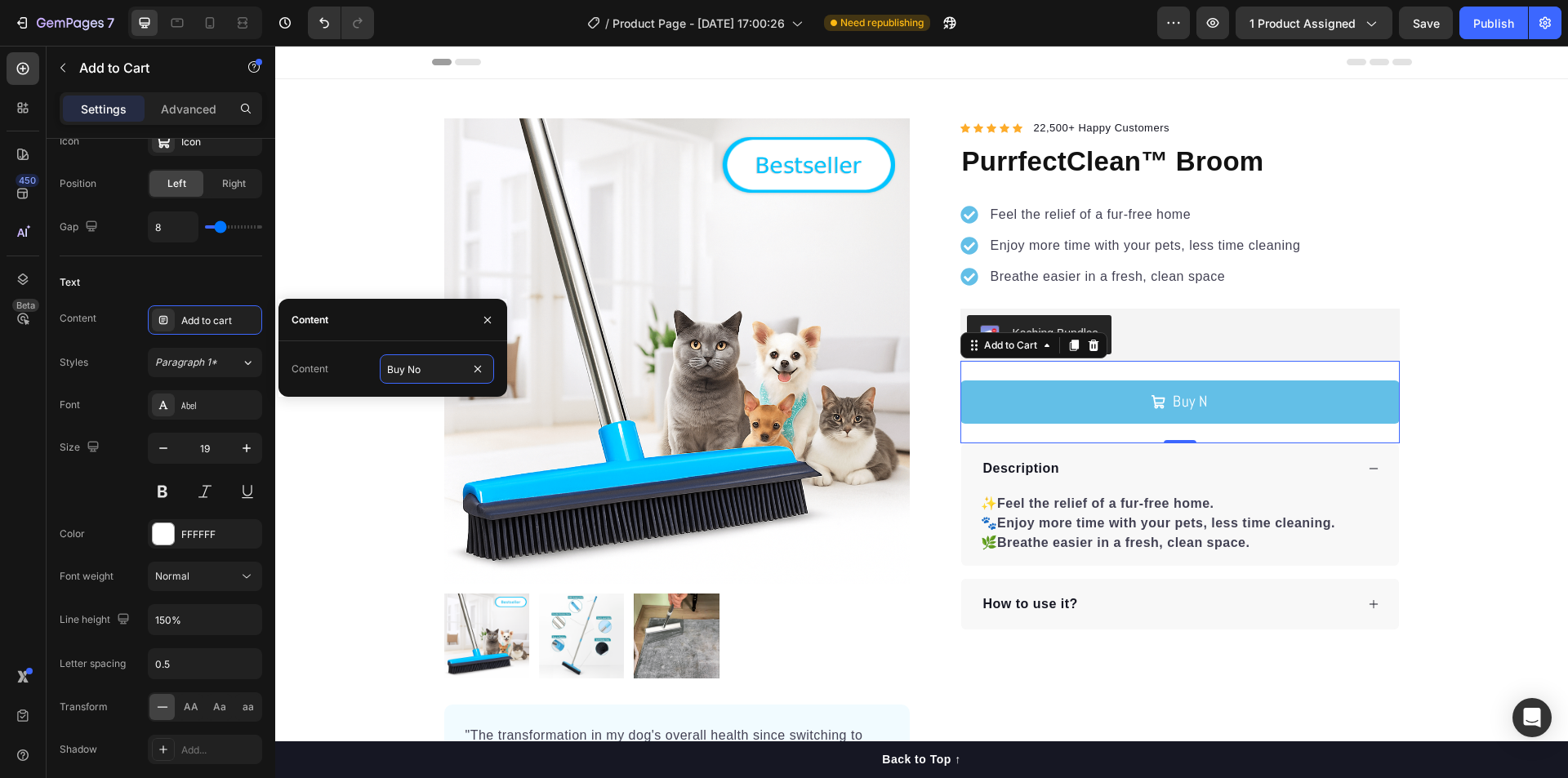
type input "Buy Now"
click at [1405, 350] on div "Product Images "The transformation in my dog's overall health since switching t…" at bounding box center [922, 477] width 1293 height 719
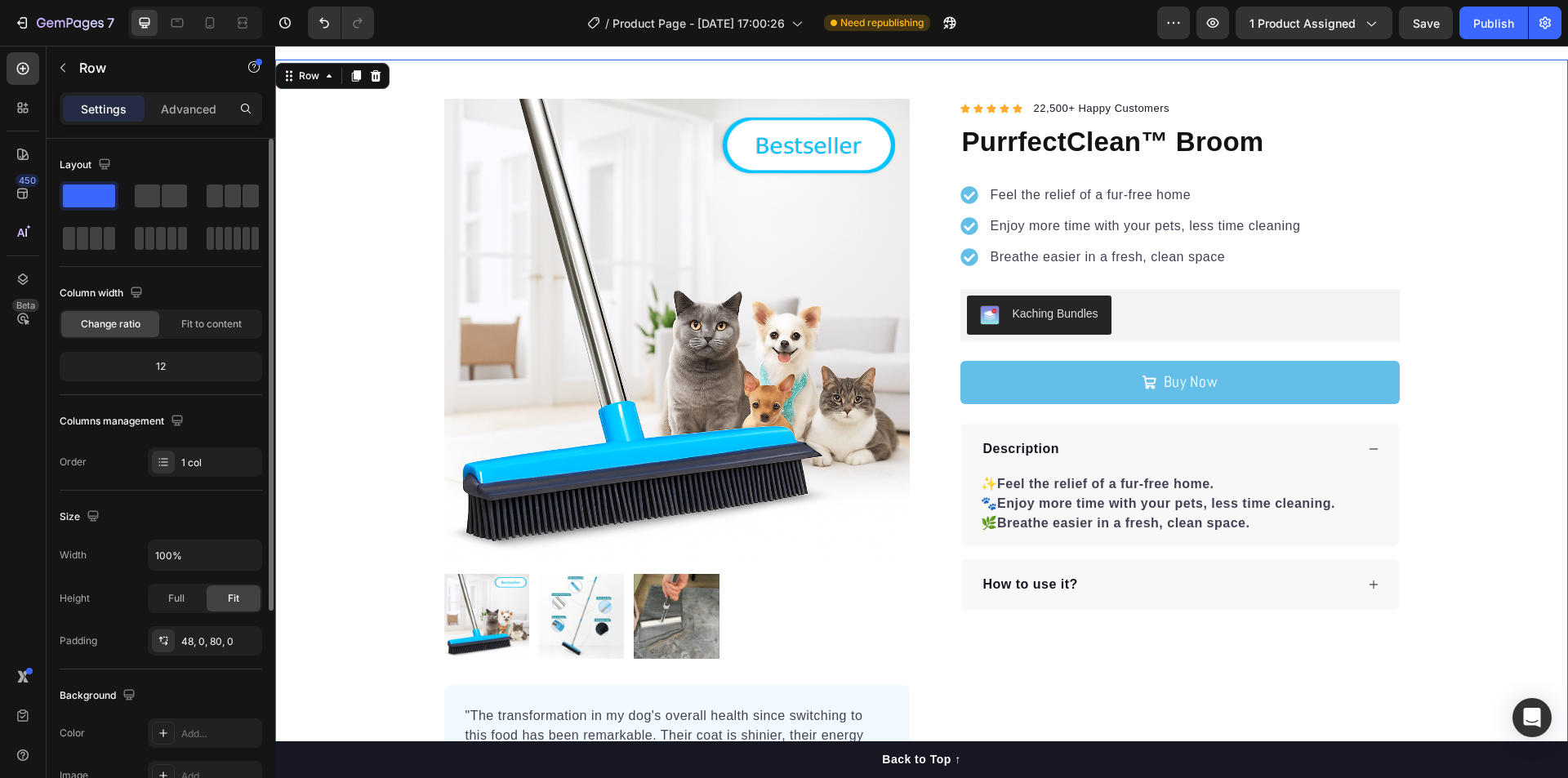
scroll to position [82, 0]
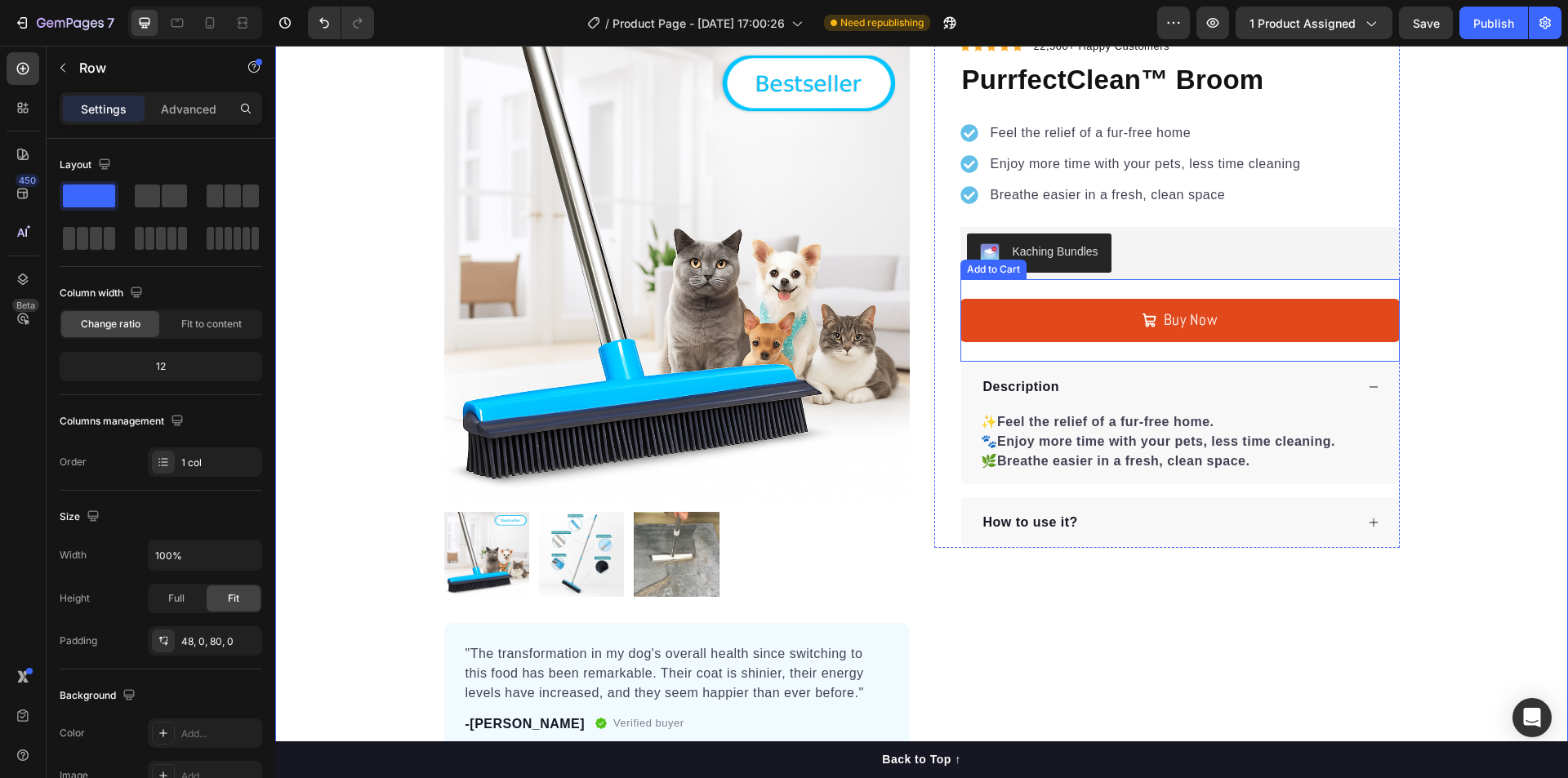
click at [1246, 329] on button "Buy Now" at bounding box center [1179, 321] width 439 height 44
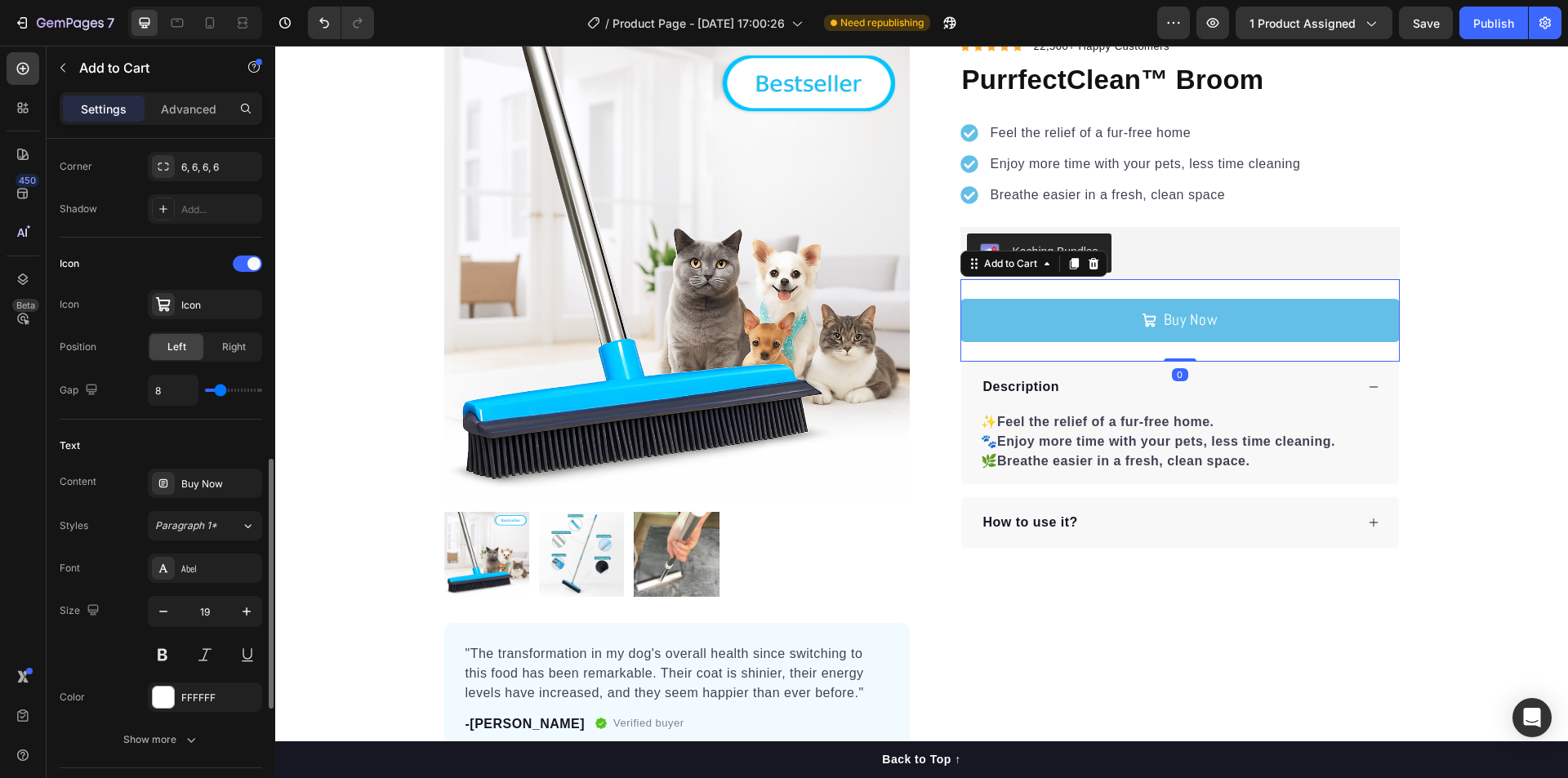
scroll to position [734, 0]
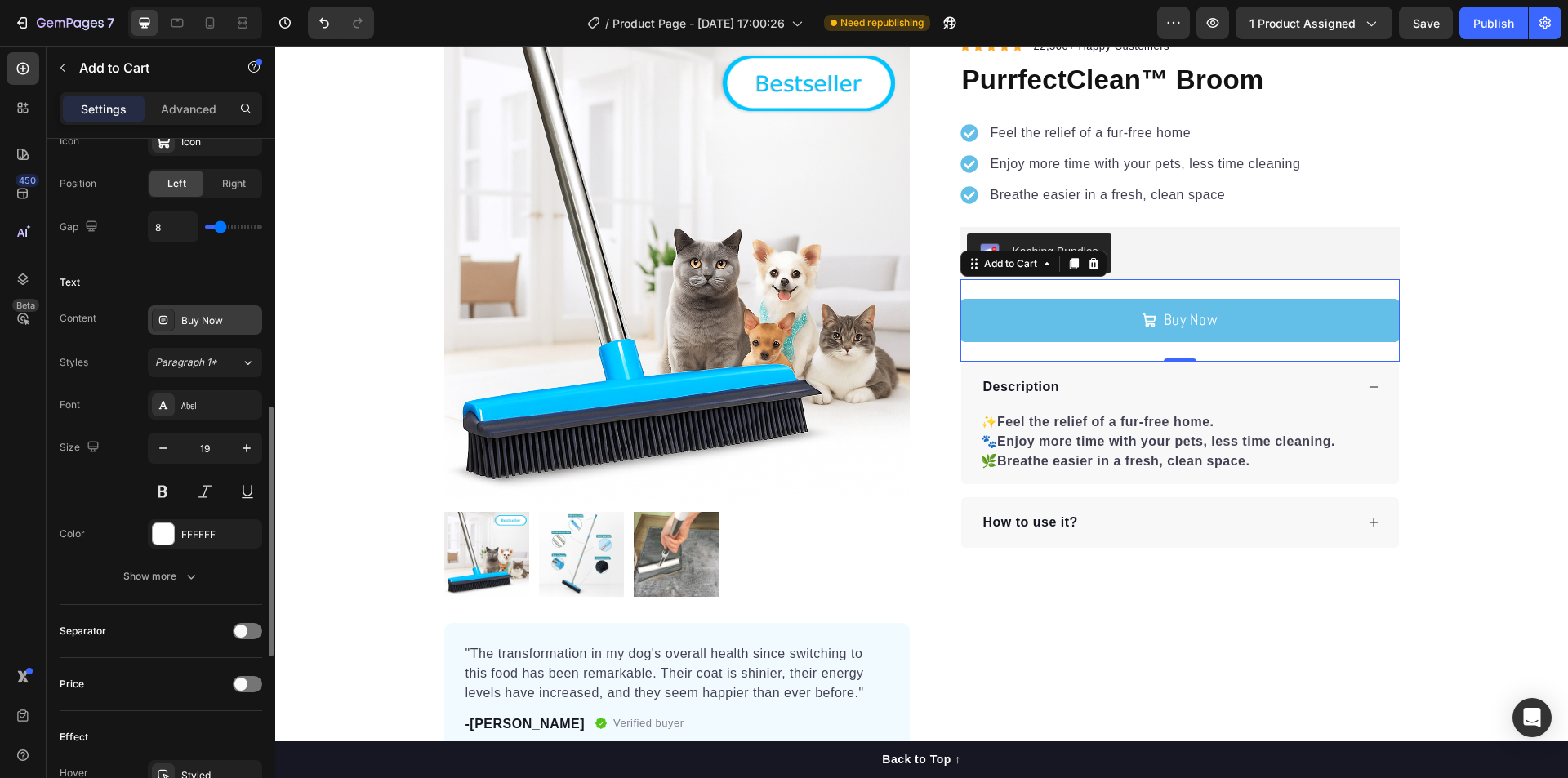
click at [220, 318] on div "Buy Now" at bounding box center [219, 321] width 76 height 15
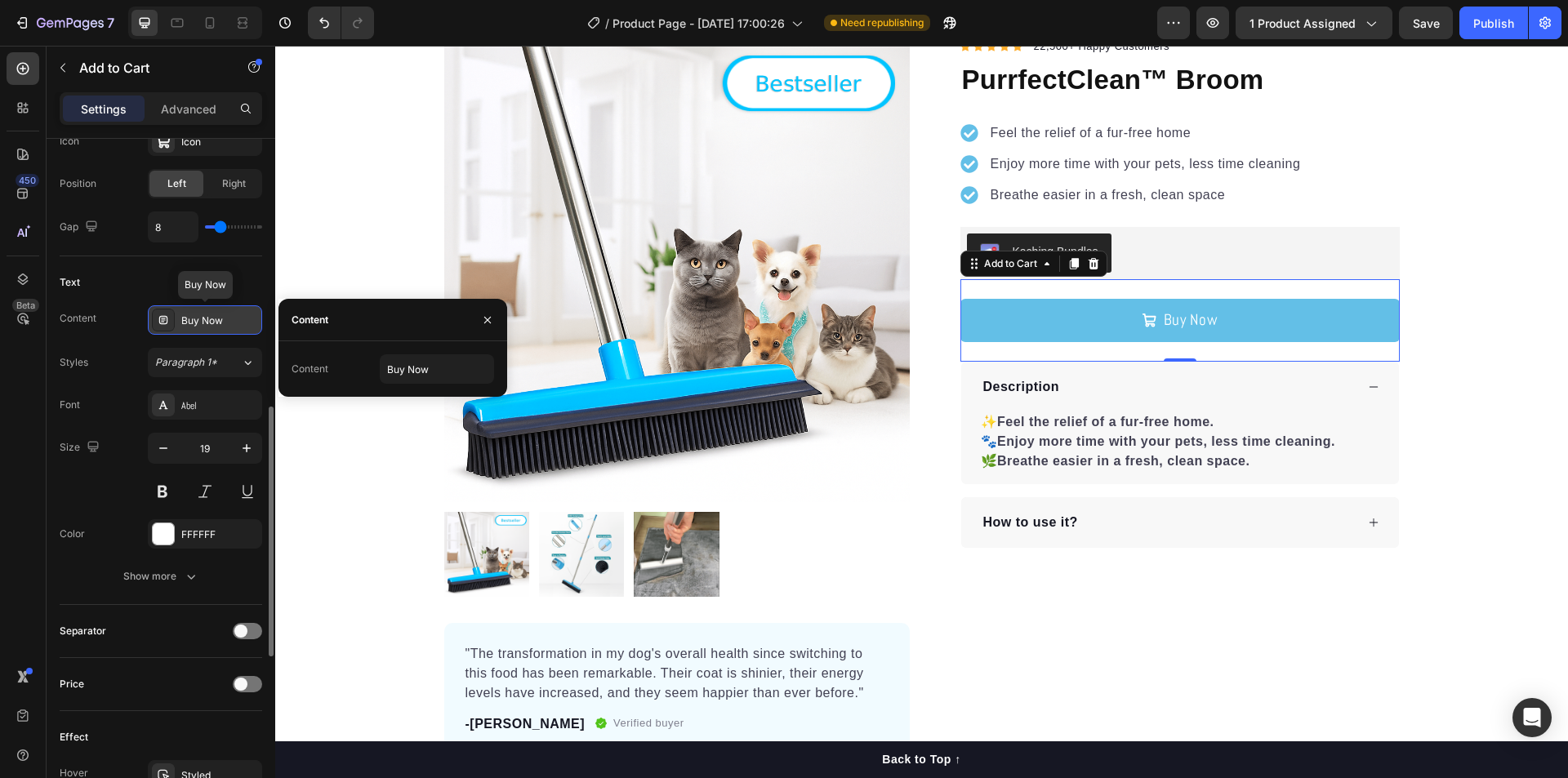
click at [220, 318] on div "Buy Now" at bounding box center [219, 321] width 76 height 15
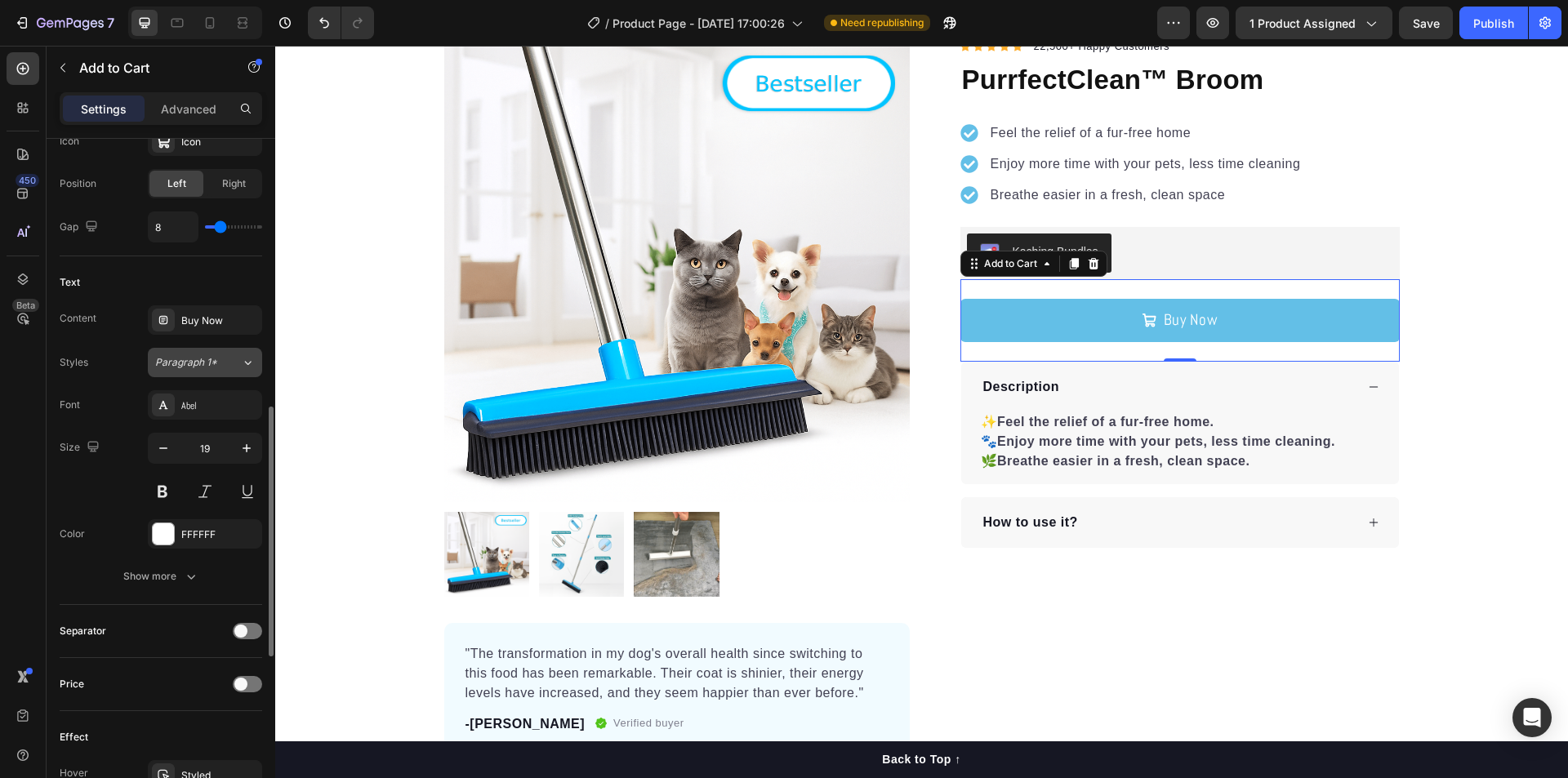
click at [215, 372] on button "Paragraph 1*" at bounding box center [205, 363] width 115 height 29
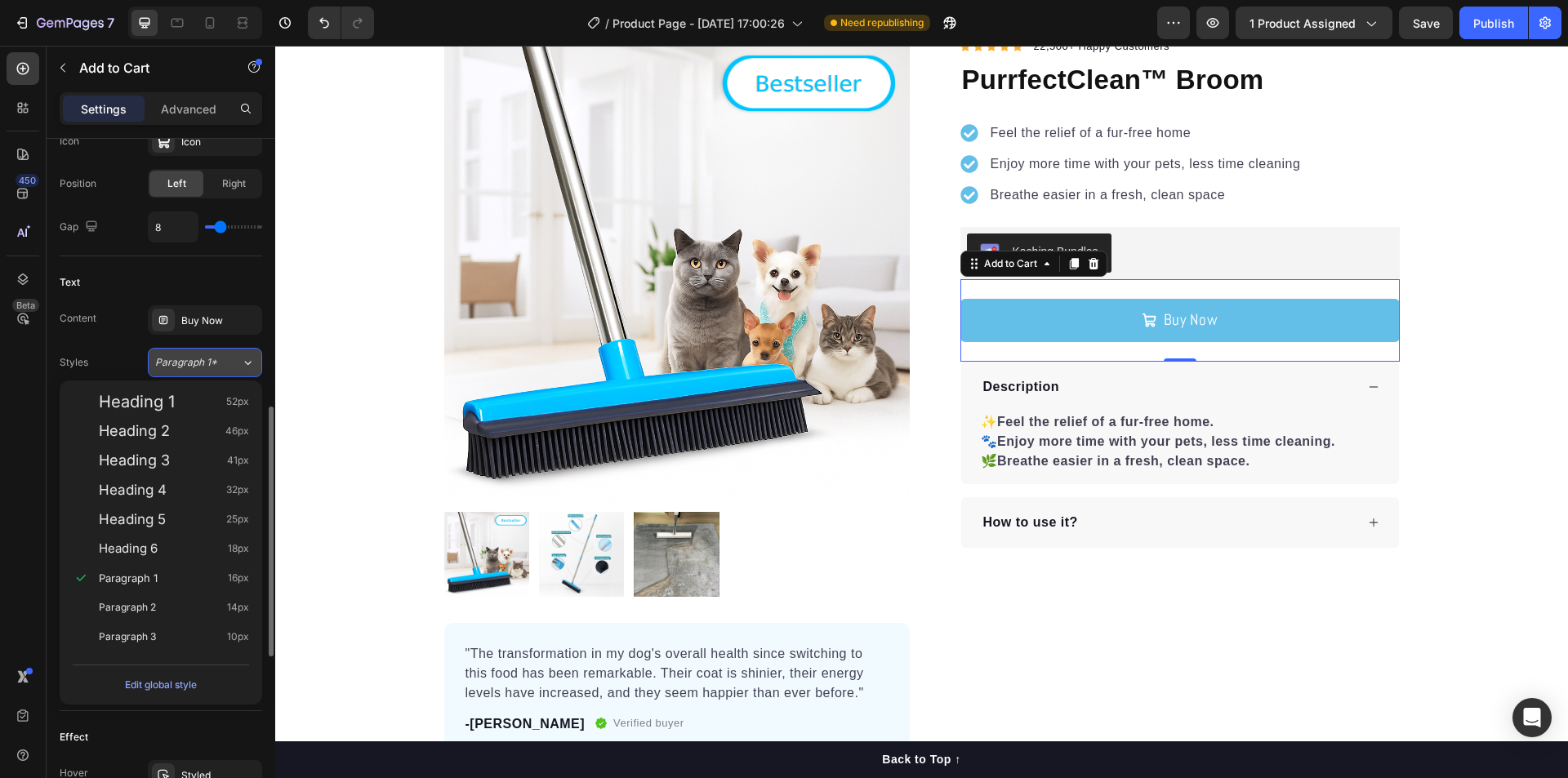
click at [215, 372] on button "Paragraph 1*" at bounding box center [205, 363] width 115 height 29
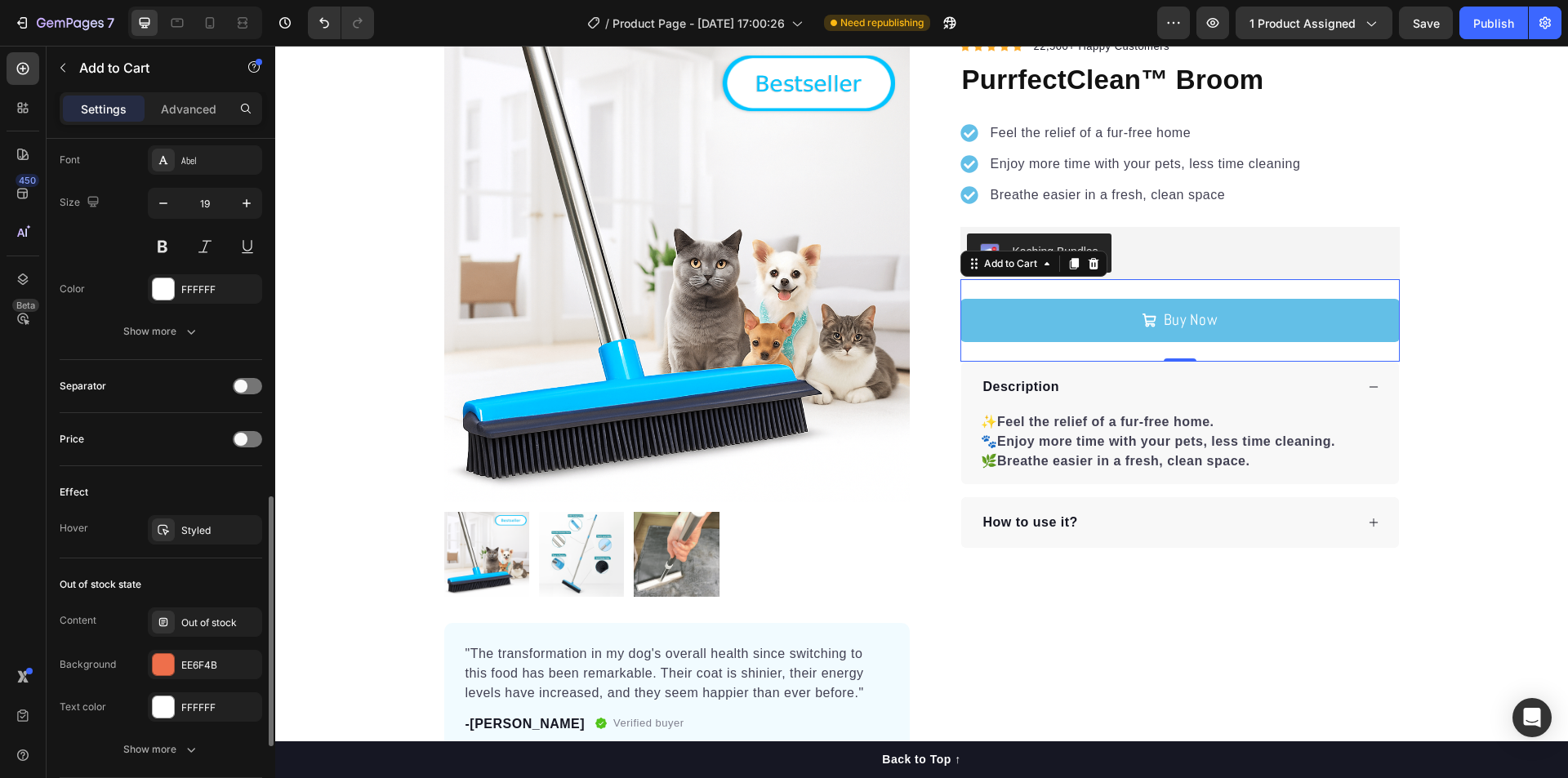
scroll to position [1062, 0]
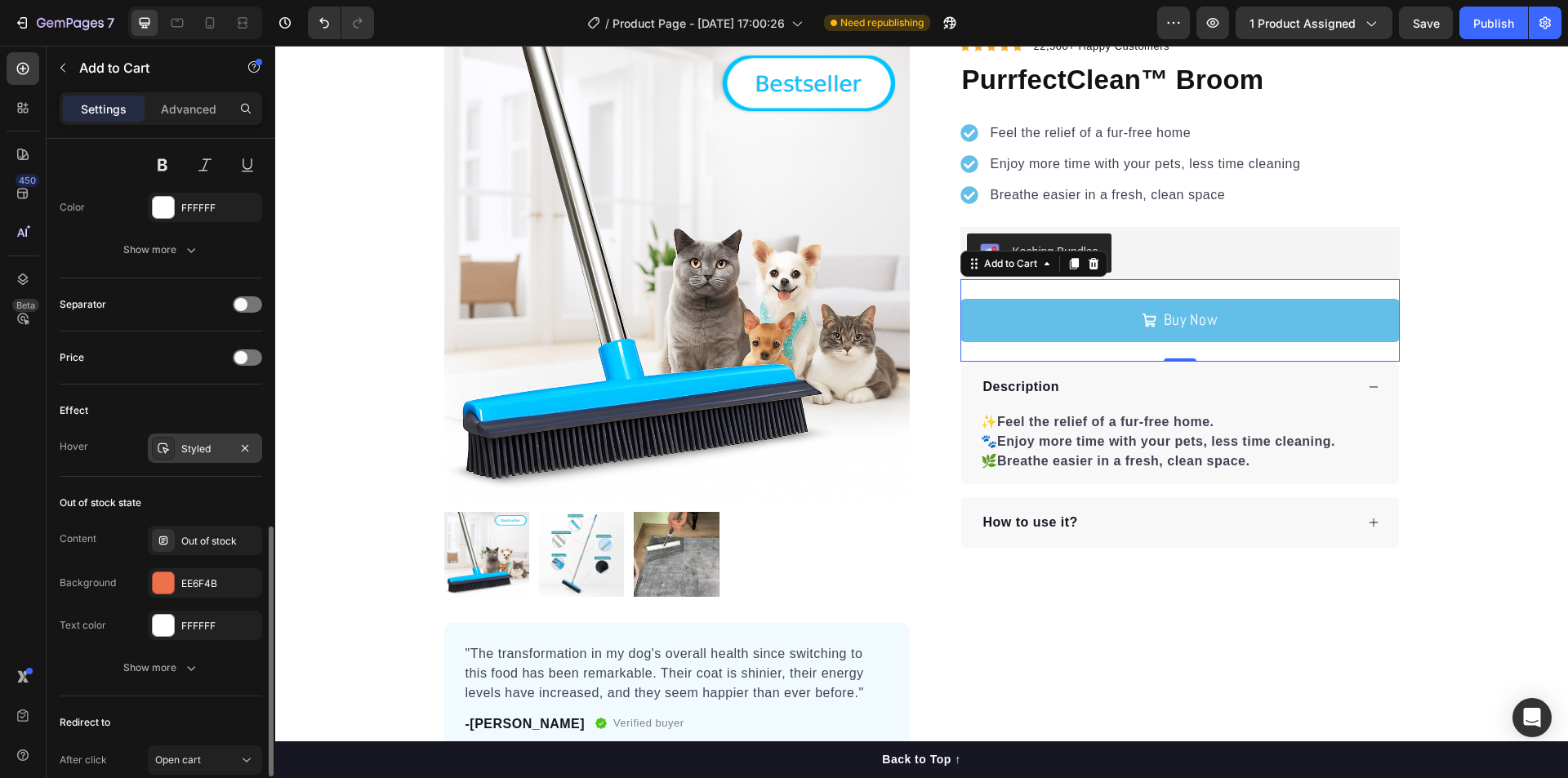
click at [213, 444] on div "Styled" at bounding box center [205, 449] width 47 height 15
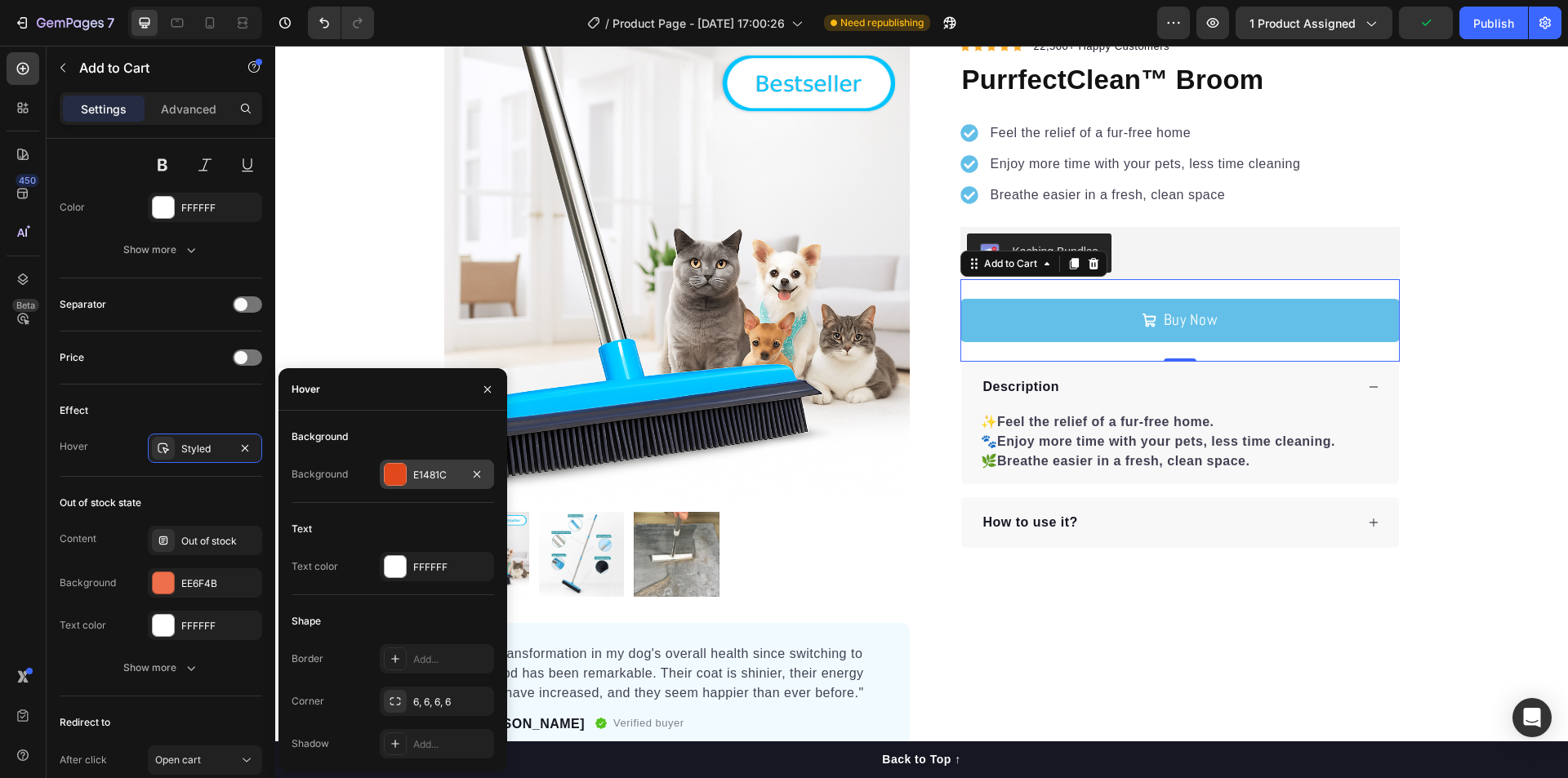
click at [396, 472] on div at bounding box center [394, 474] width 21 height 21
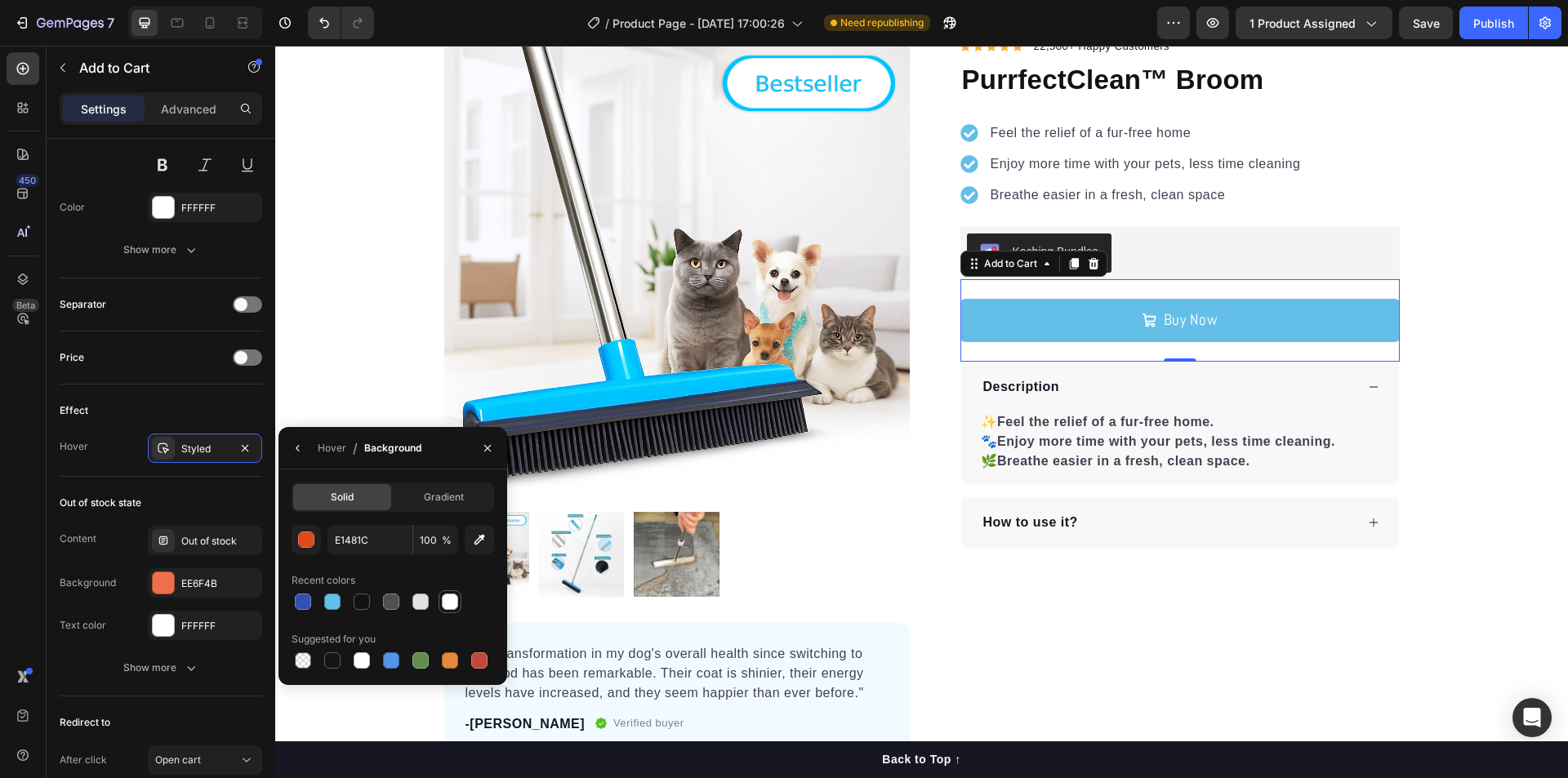
click at [454, 607] on div at bounding box center [450, 602] width 16 height 16
click at [388, 663] on div at bounding box center [391, 661] width 16 height 16
click at [445, 603] on div at bounding box center [450, 602] width 16 height 16
type input "FFFFFF"
click at [419, 499] on div "Gradient" at bounding box center [444, 497] width 98 height 26
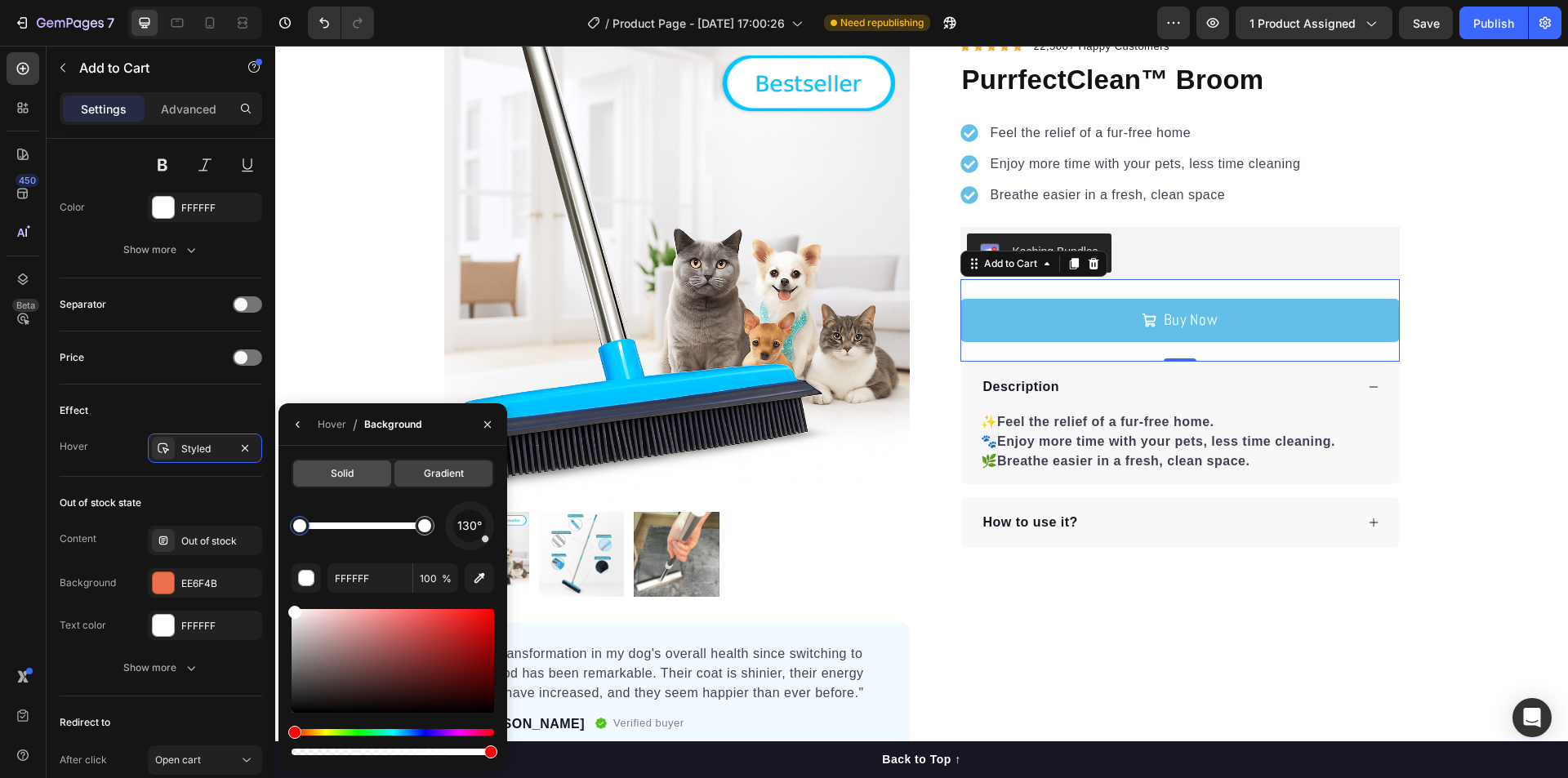
click at [341, 484] on div "Solid" at bounding box center [342, 474] width 98 height 26
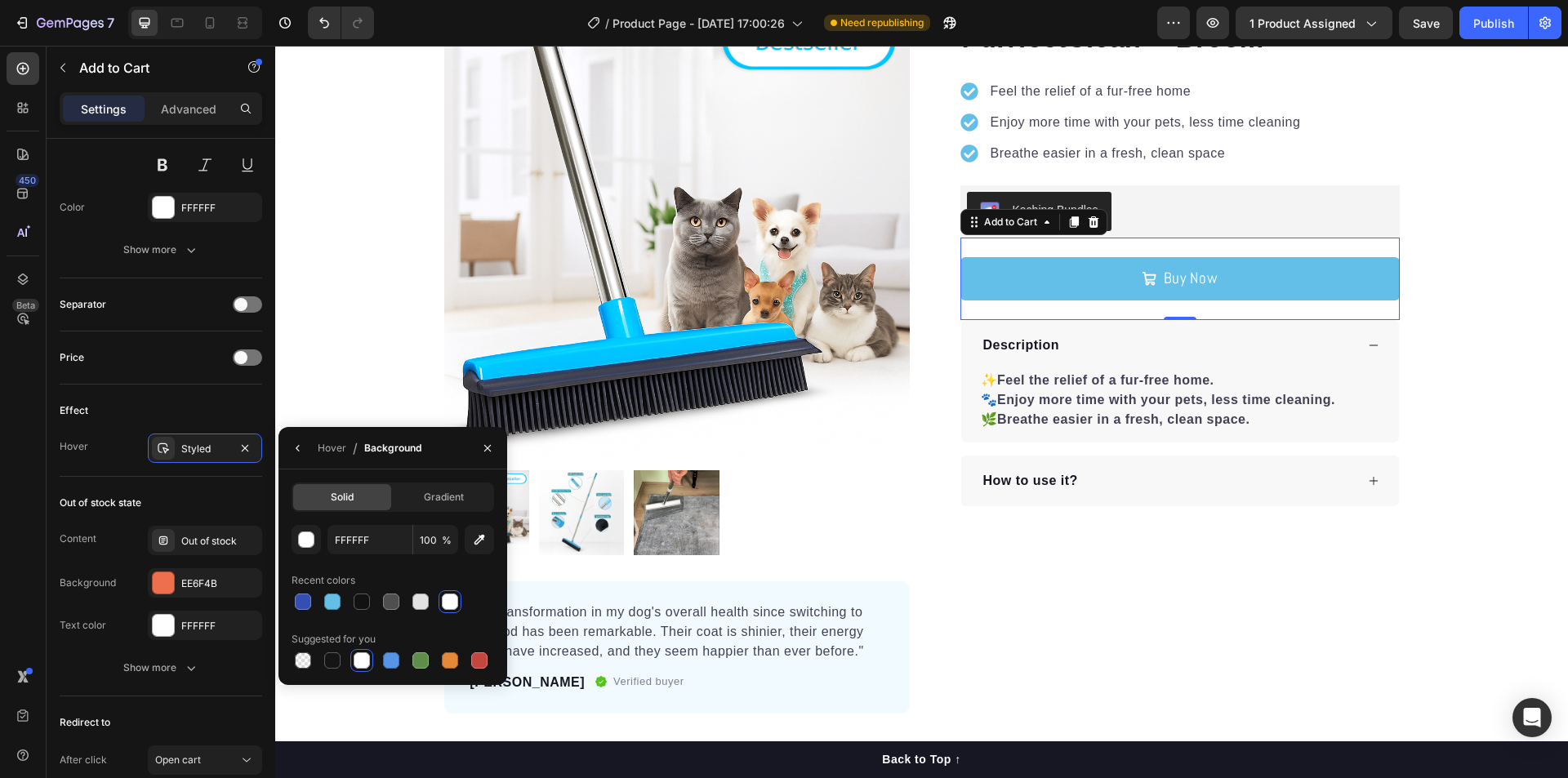
scroll to position [82, 0]
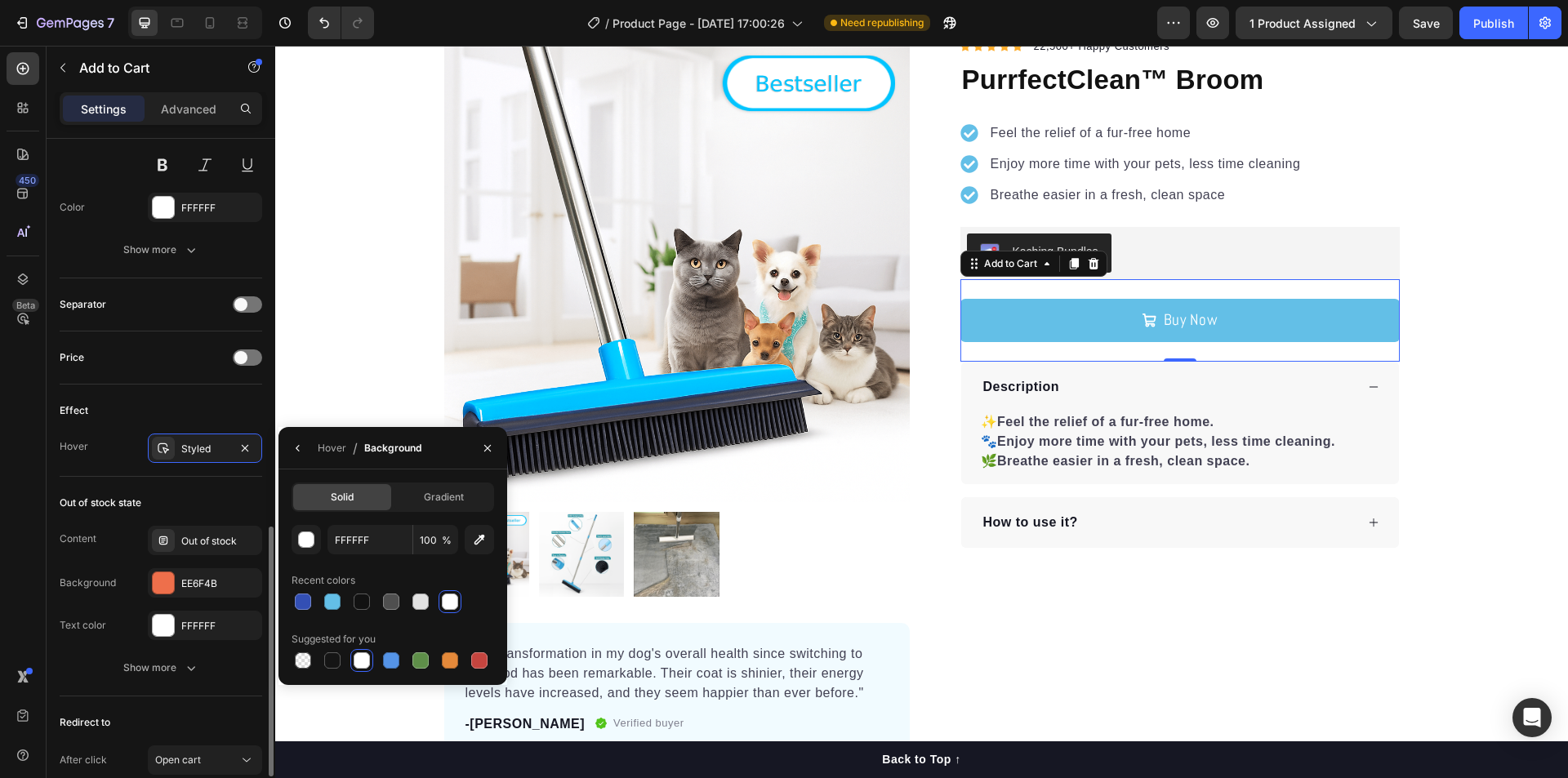
click at [196, 507] on div "Out of stock state" at bounding box center [161, 503] width 203 height 26
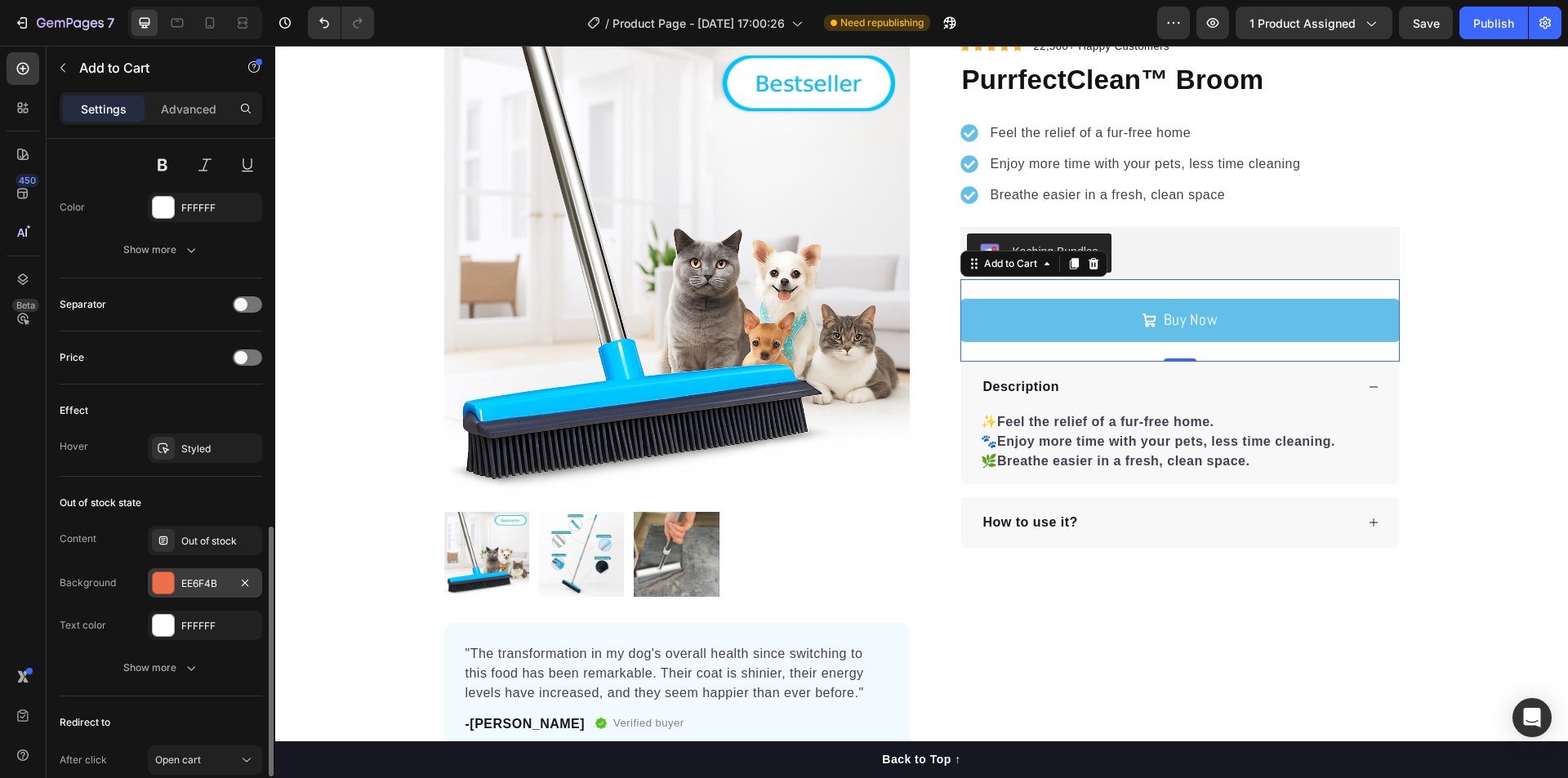
click at [160, 590] on div at bounding box center [163, 583] width 21 height 21
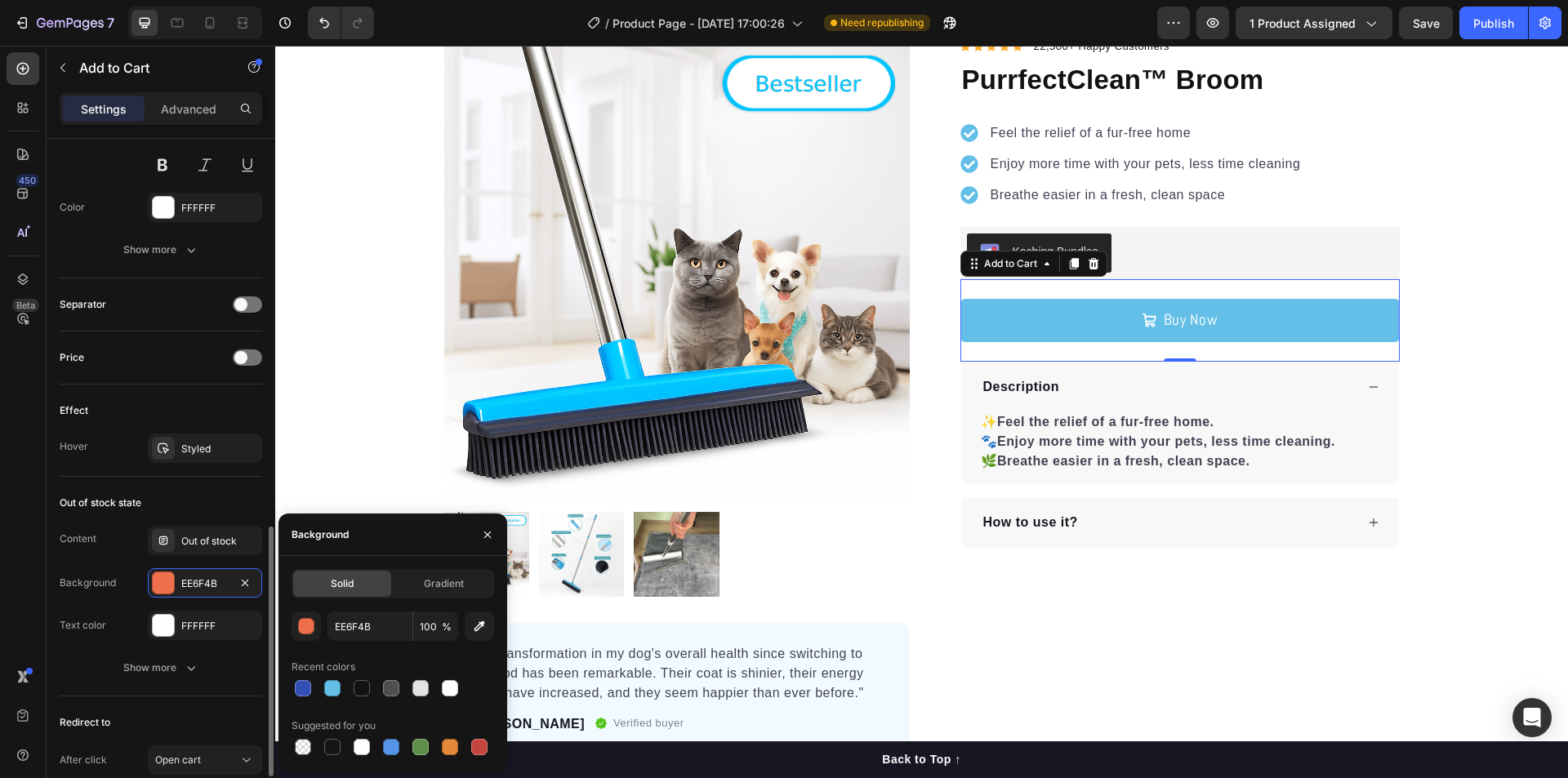
click at [177, 500] on div "Out of stock state" at bounding box center [161, 503] width 203 height 26
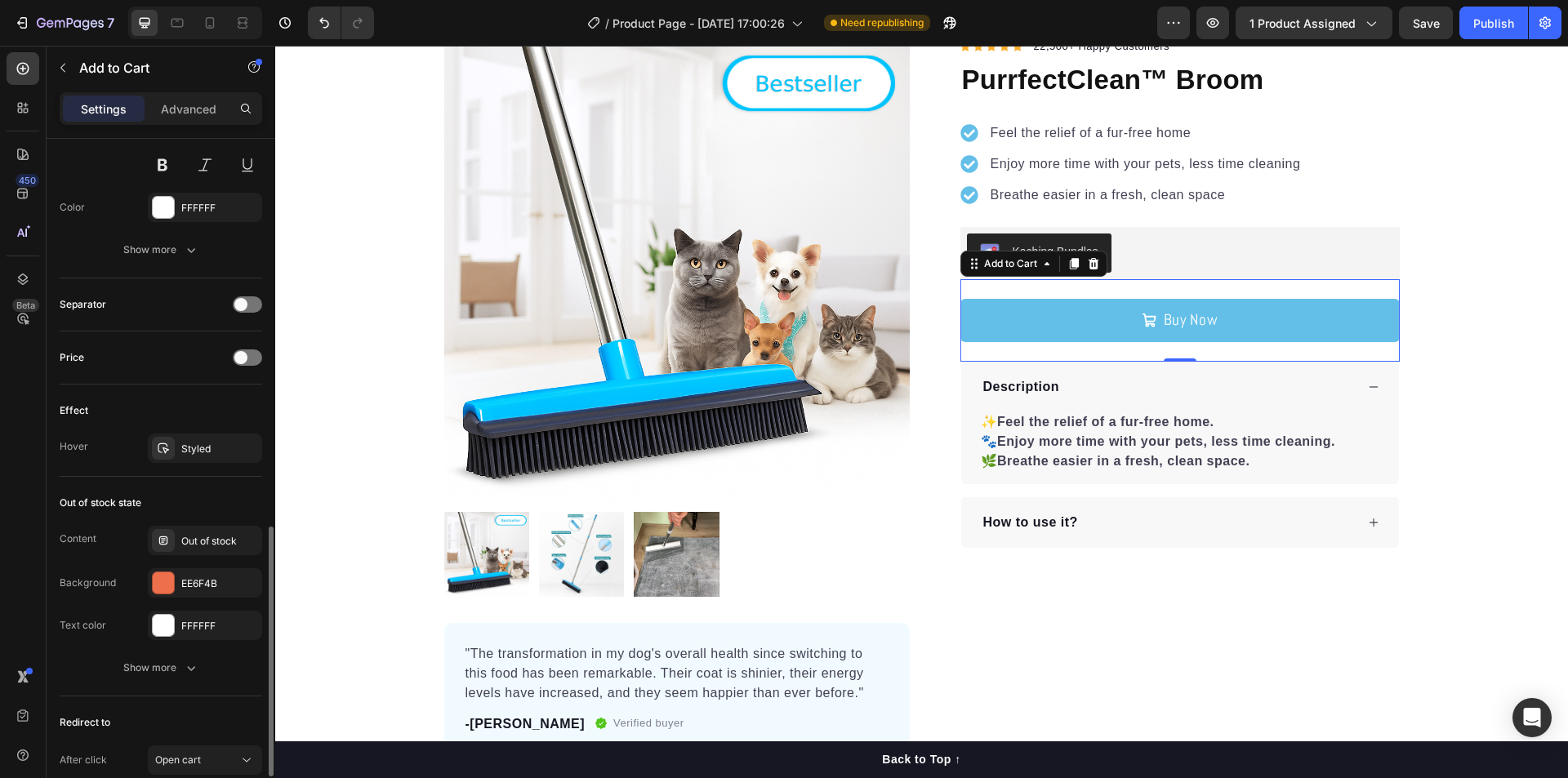
click at [178, 430] on div "Effect Hover Styled" at bounding box center [161, 431] width 203 height 93
click at [179, 437] on div "Styled" at bounding box center [205, 448] width 115 height 29
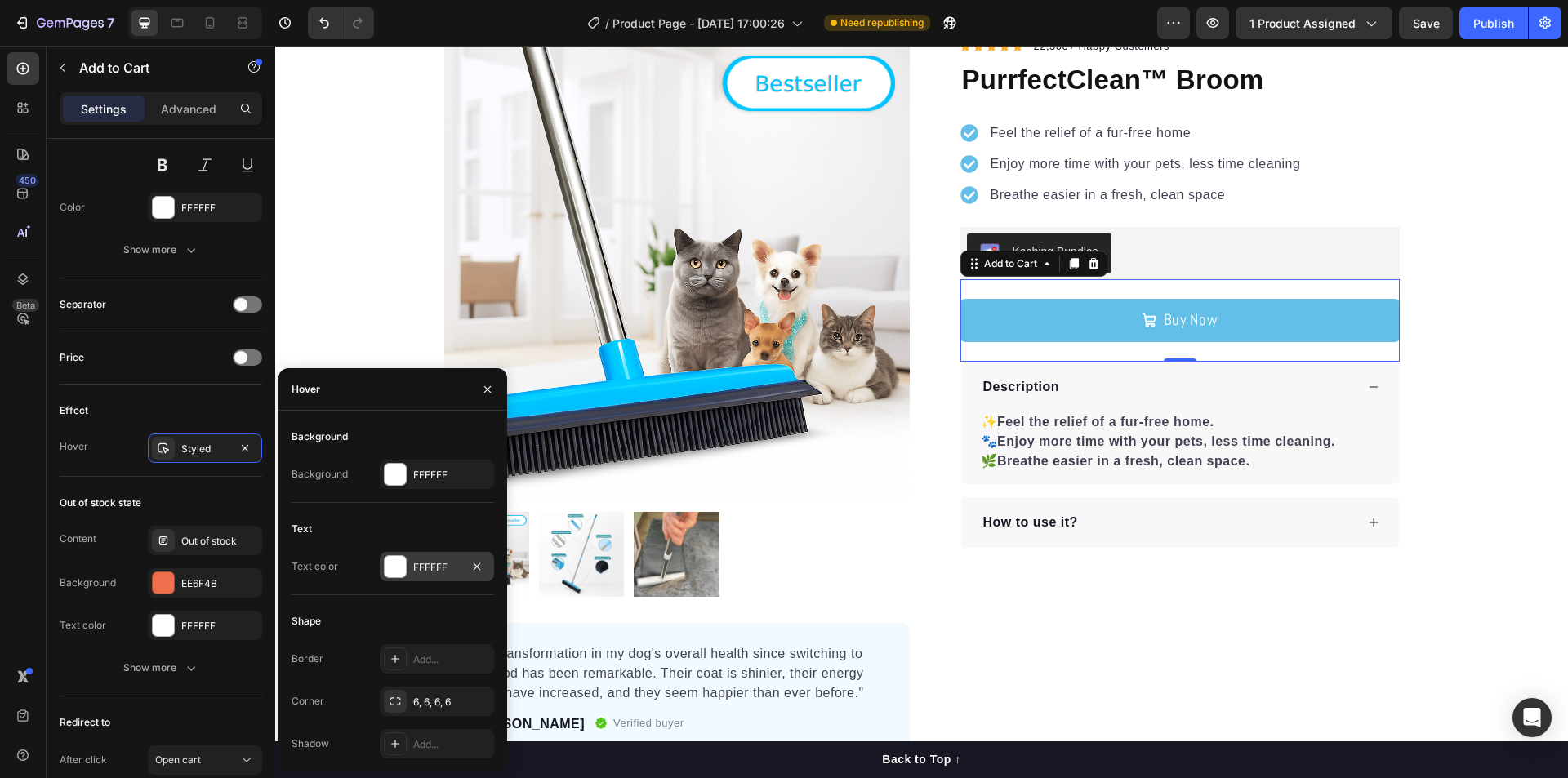
click at [395, 563] on div at bounding box center [394, 566] width 21 height 21
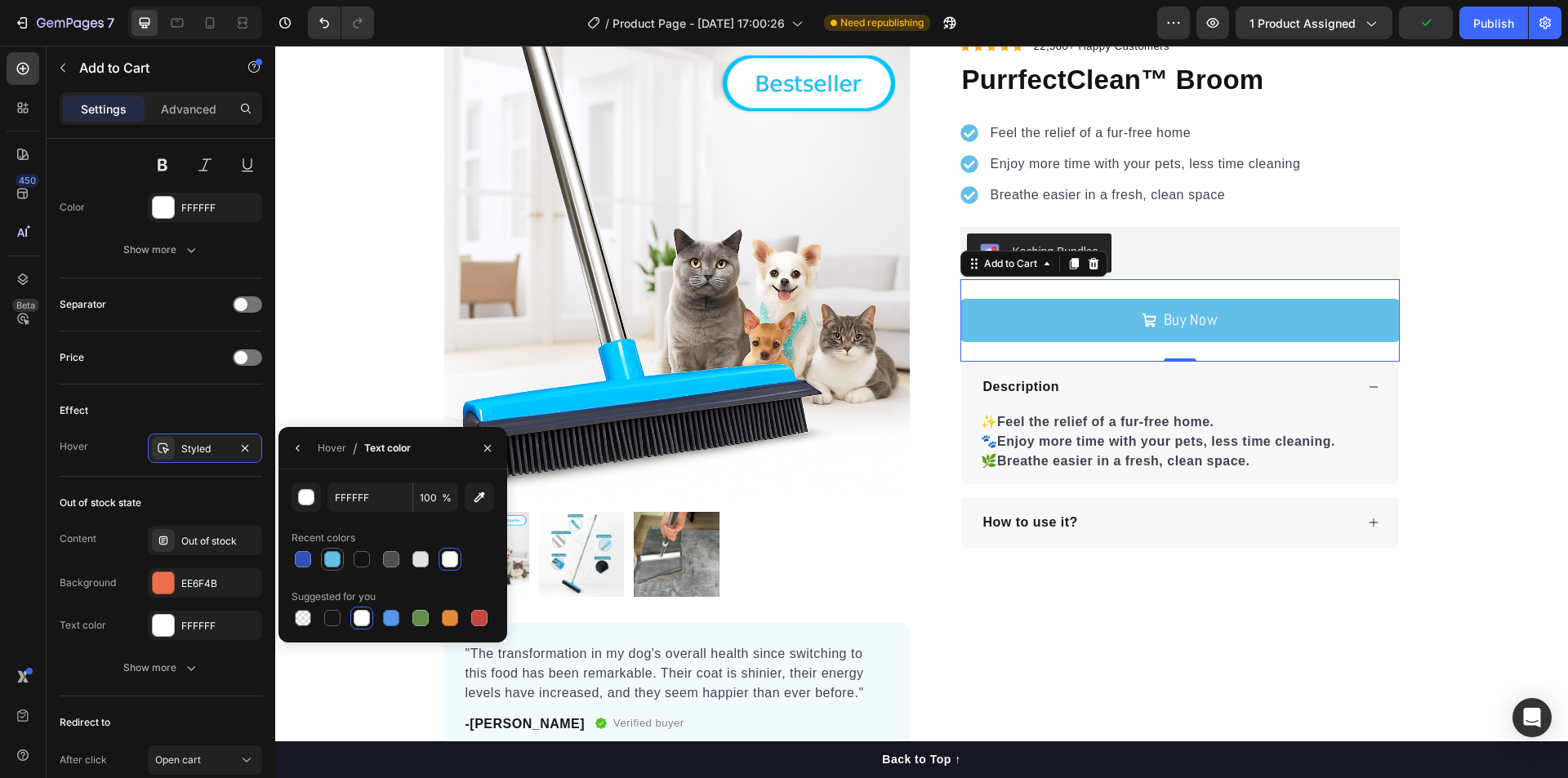
click at [332, 557] on div at bounding box center [333, 559] width 16 height 16
type input "63BFE7"
click at [300, 454] on icon "button" at bounding box center [298, 448] width 13 height 13
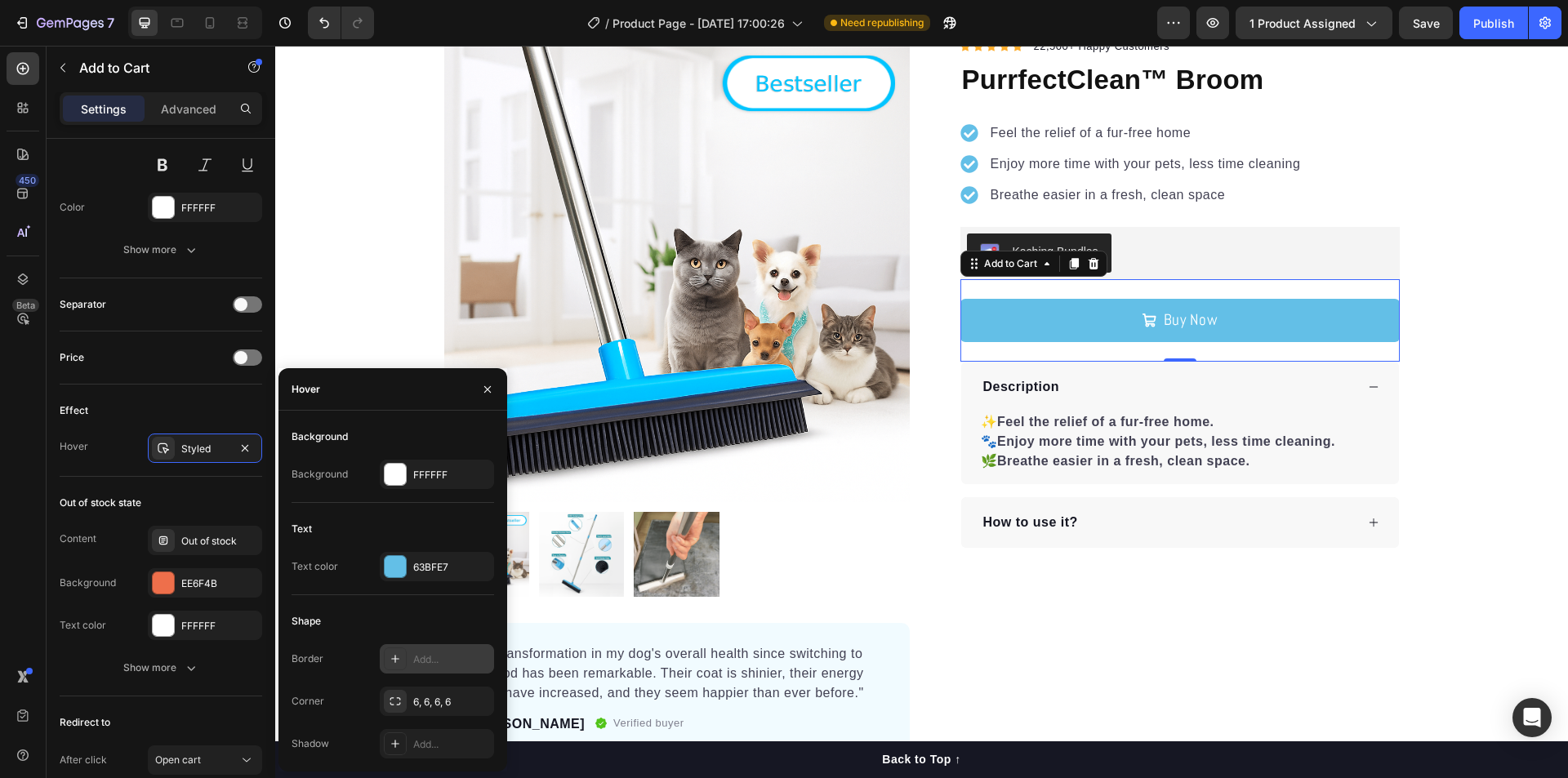
click at [394, 663] on icon at bounding box center [395, 659] width 13 height 13
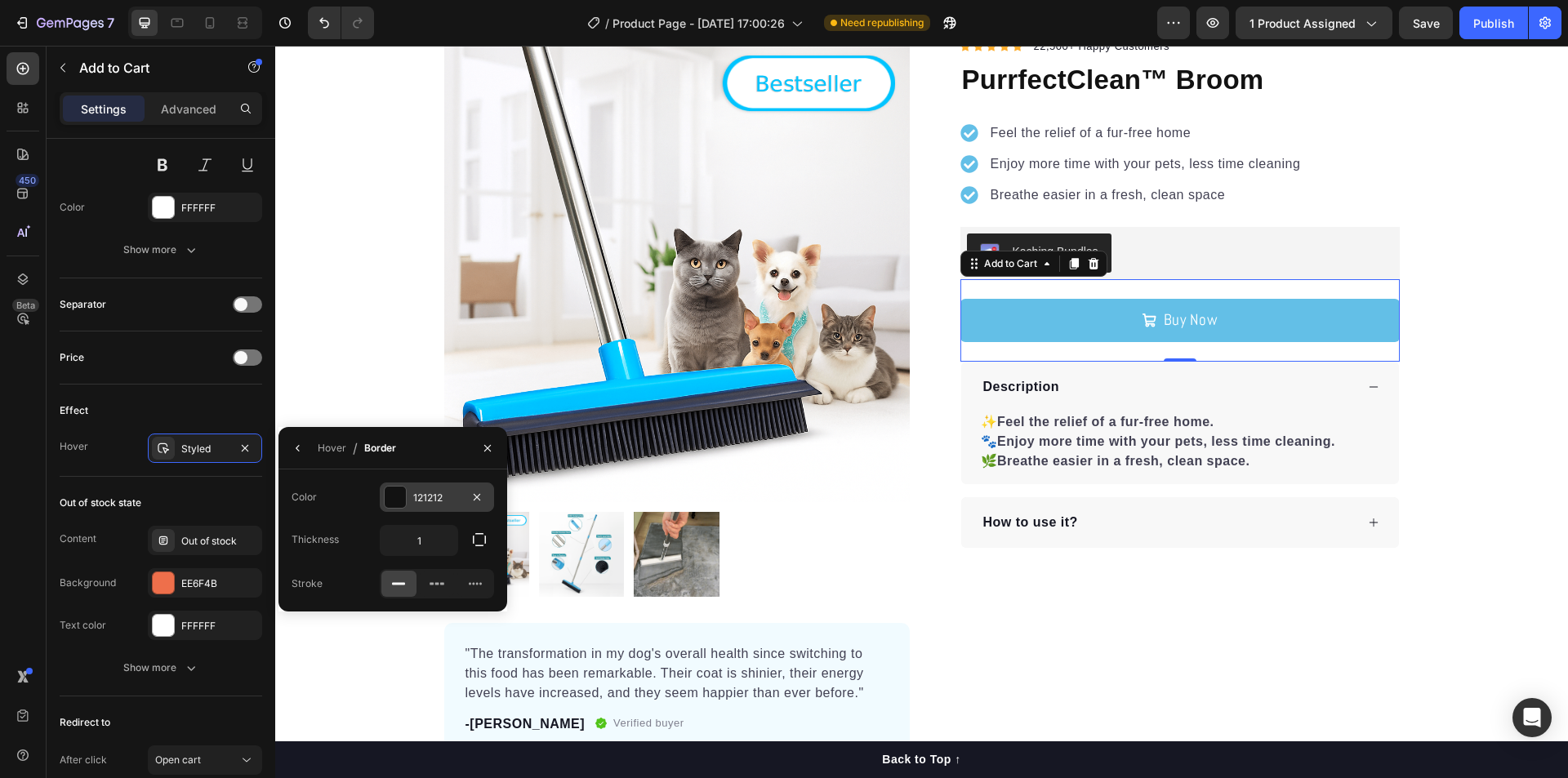
click at [387, 497] on div at bounding box center [394, 496] width 21 height 21
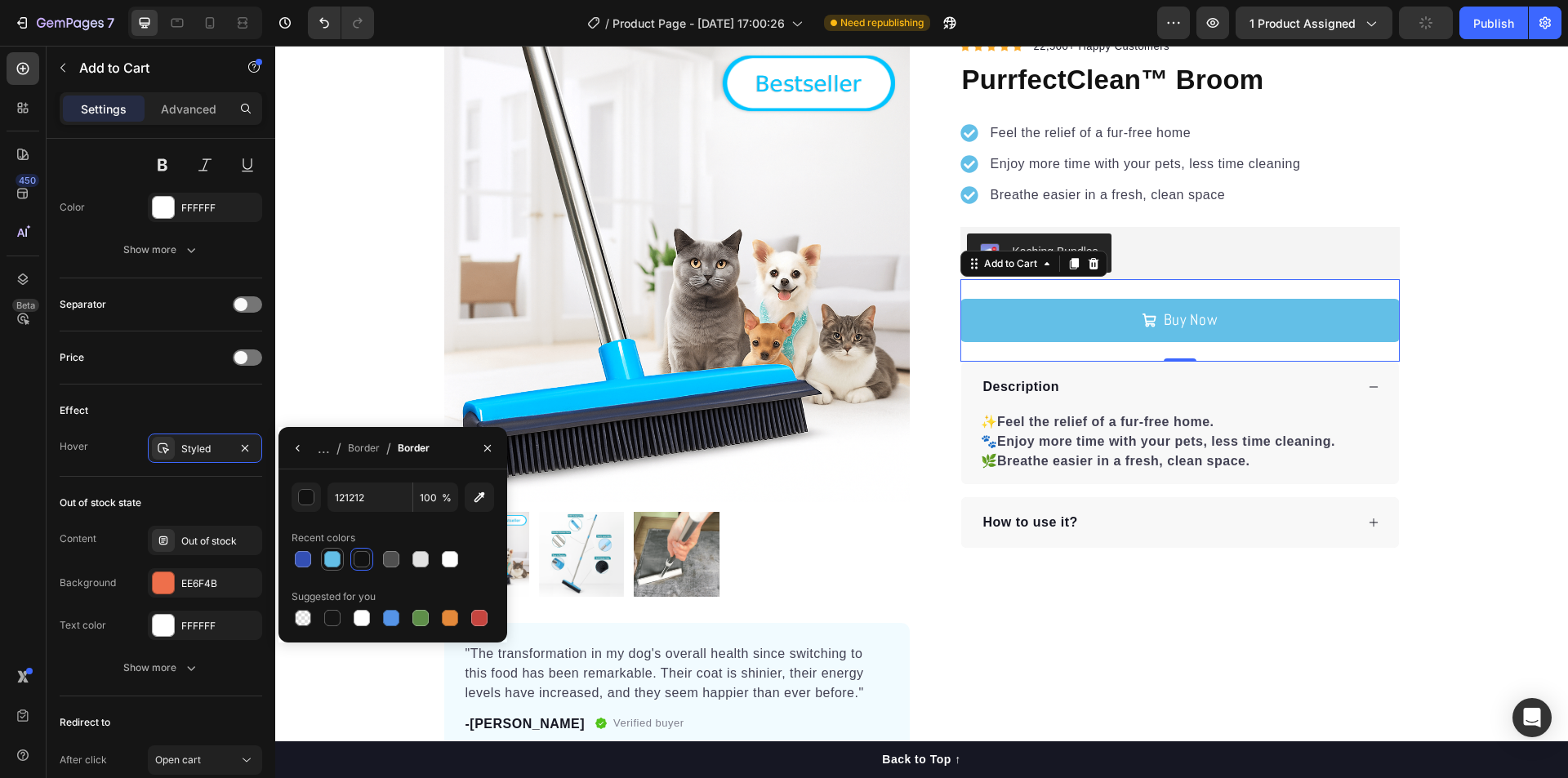
click at [325, 563] on div at bounding box center [333, 559] width 16 height 16
type input "63BFE7"
click at [485, 518] on div "63BFE7 100 % Recent colors Suggested for you" at bounding box center [393, 556] width 203 height 147
click at [295, 446] on icon "button" at bounding box center [298, 448] width 13 height 13
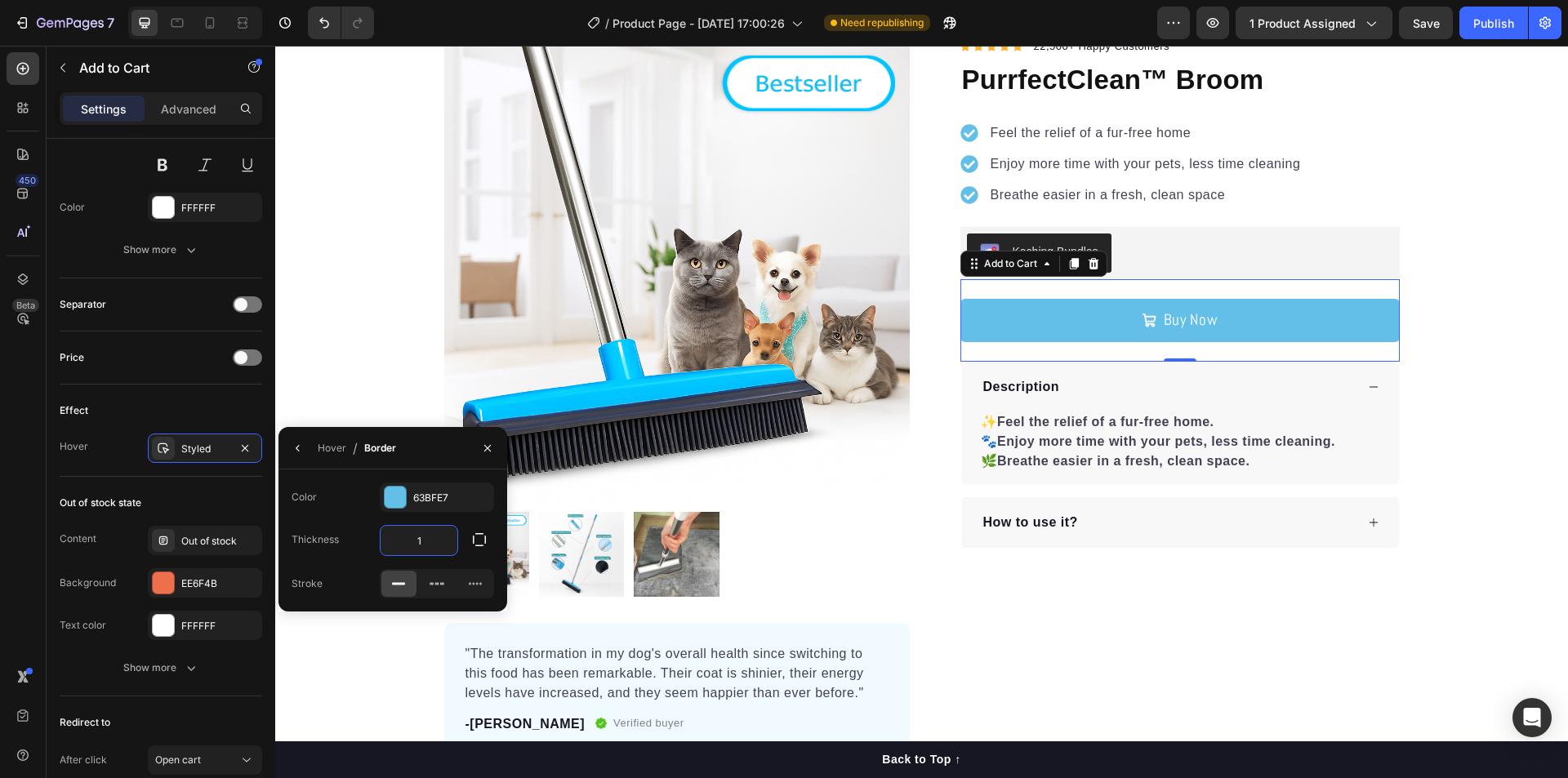
click at [430, 547] on input "1" at bounding box center [419, 541] width 76 height 29
type input "3"
click at [478, 514] on div "Color 63BFE7 Thickness 3 Stroke" at bounding box center [393, 541] width 229 height 116
click at [1491, 271] on div "Product Images "The transformation in my dog's overall health since switching t…" at bounding box center [922, 395] width 1293 height 719
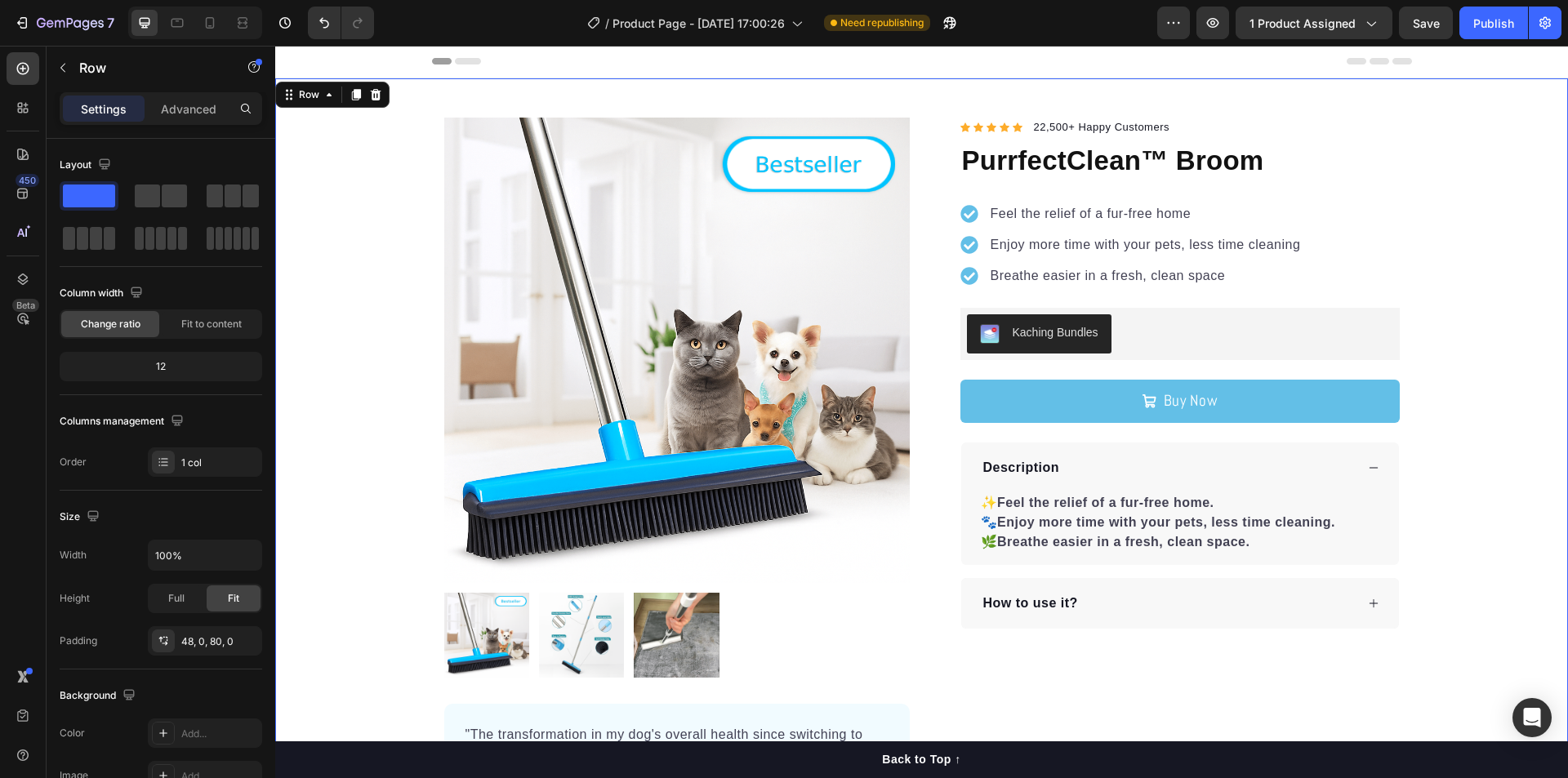
scroll to position [0, 0]
click at [1157, 129] on p "22,500+ Happy Customers" at bounding box center [1102, 128] width 136 height 16
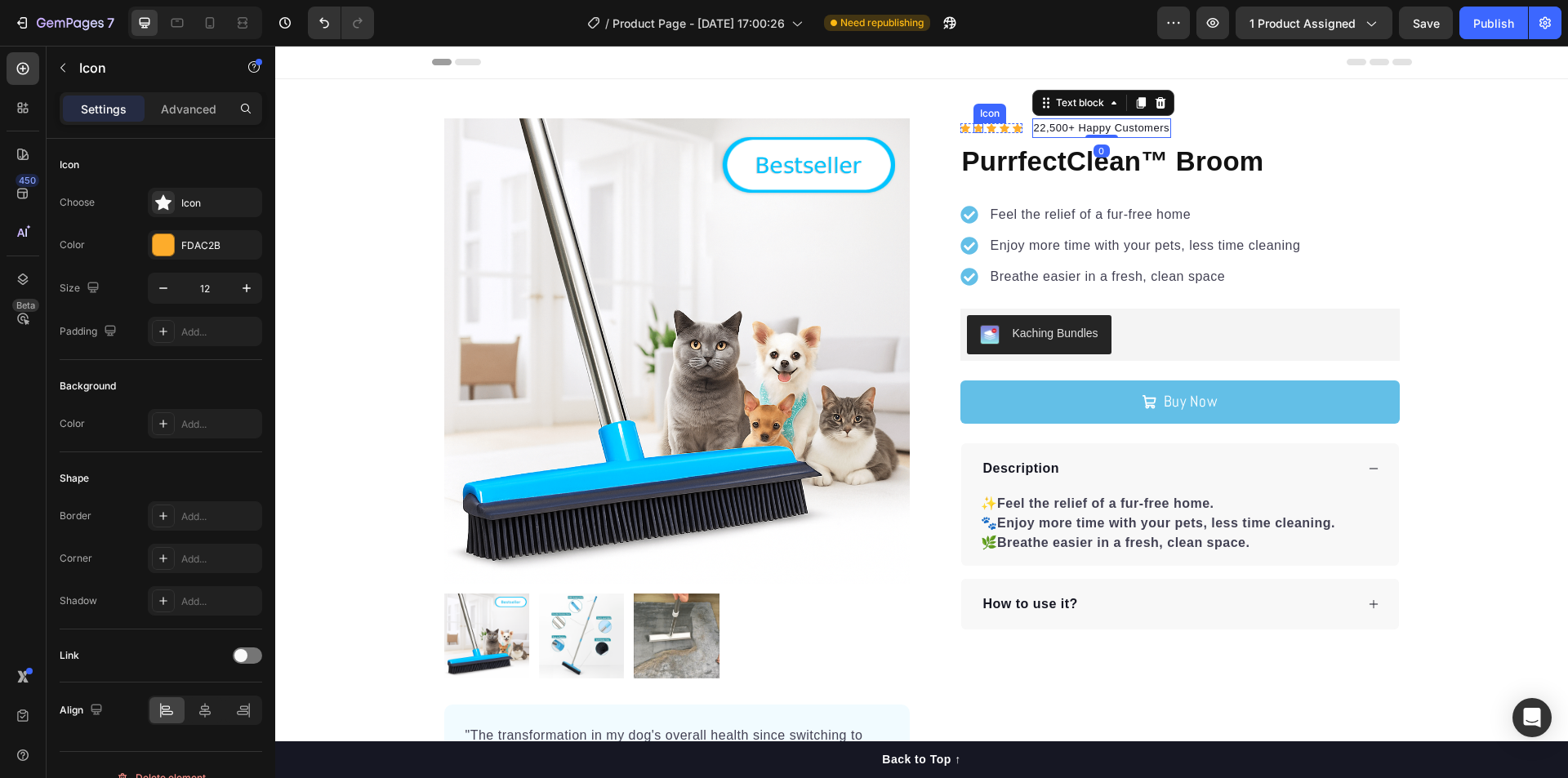
click at [974, 124] on icon at bounding box center [978, 128] width 10 height 10
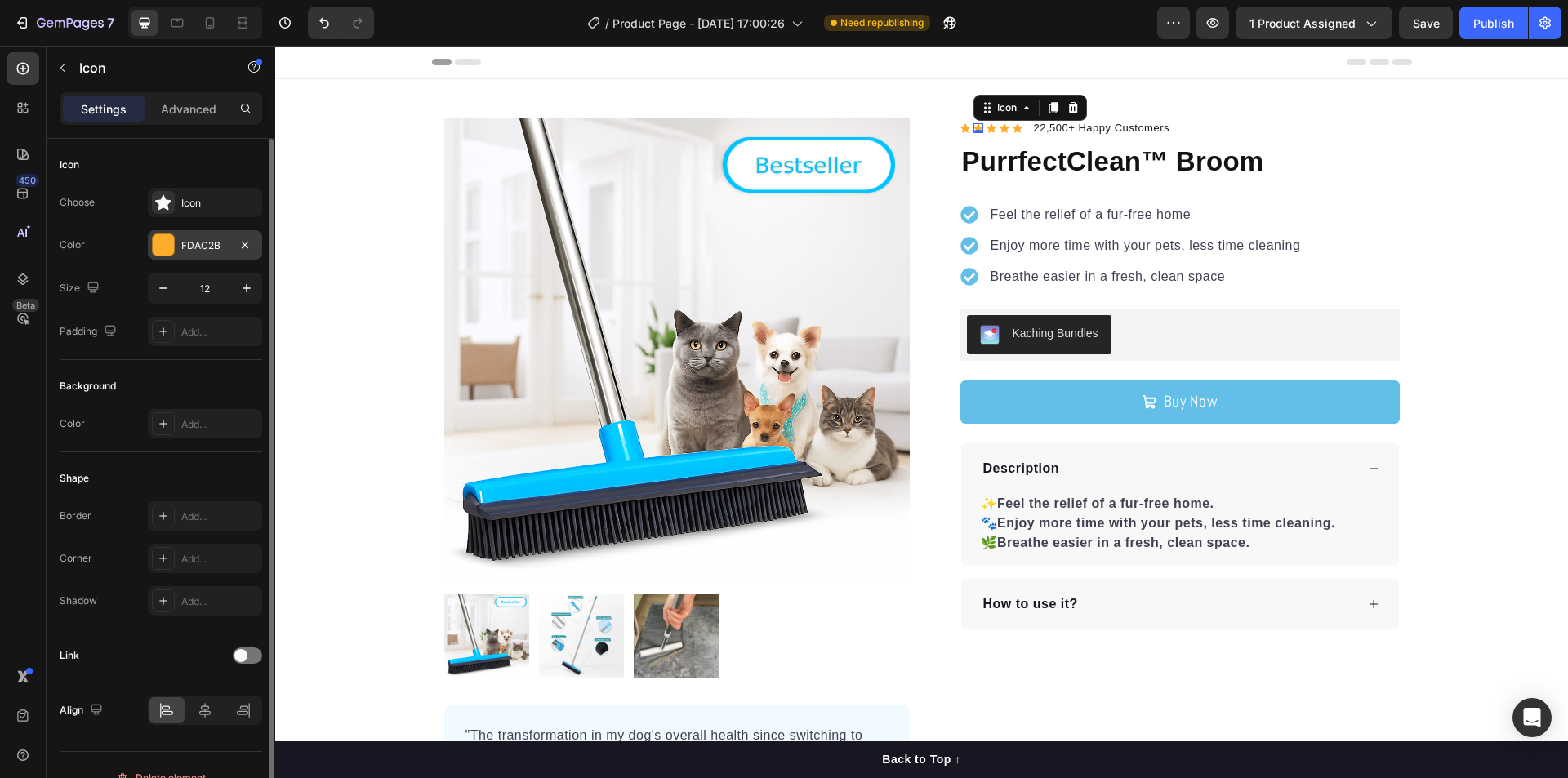
click at [156, 240] on div at bounding box center [163, 244] width 21 height 21
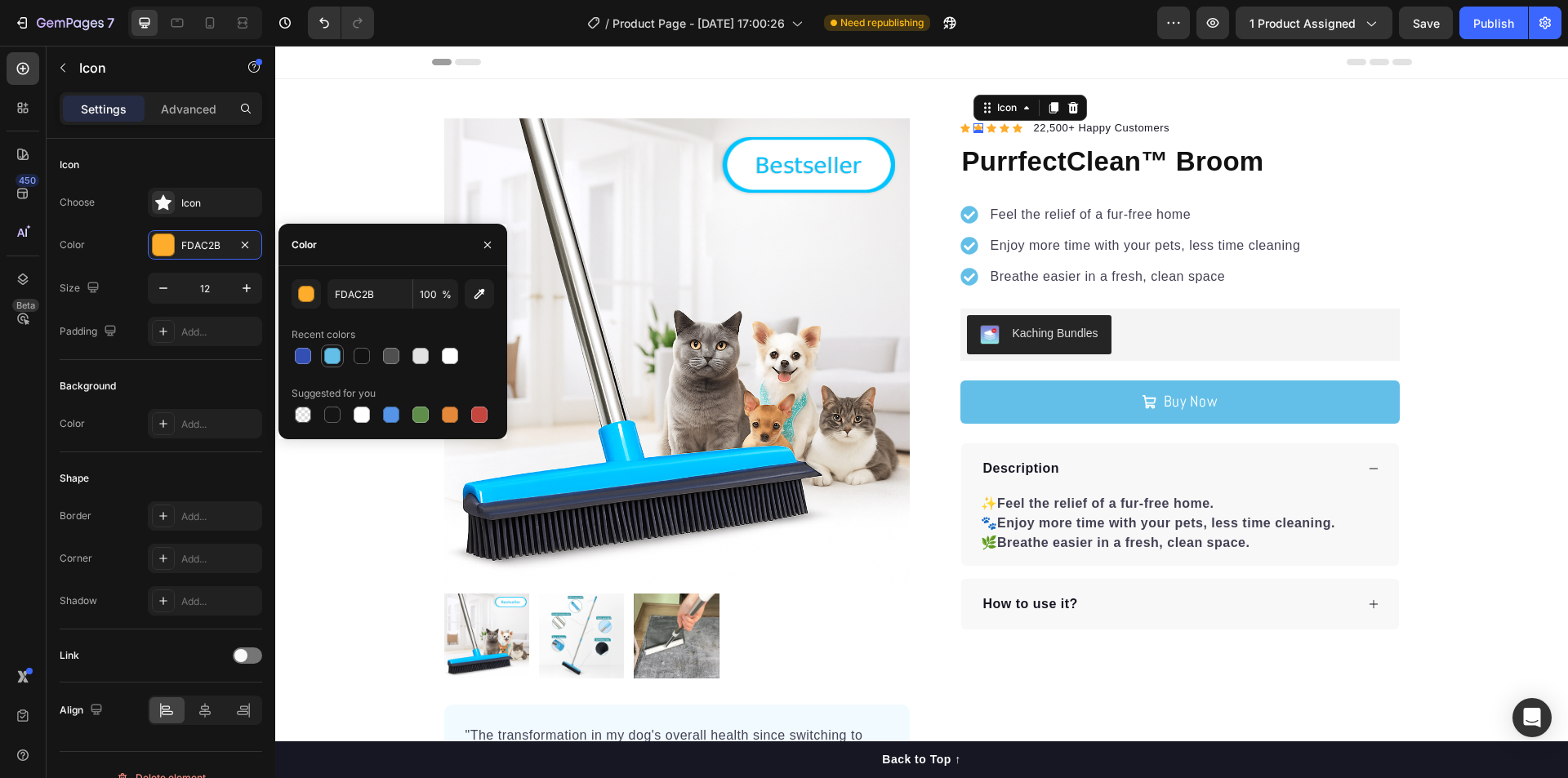
click at [334, 359] on div at bounding box center [333, 356] width 16 height 16
type input "63BFE7"
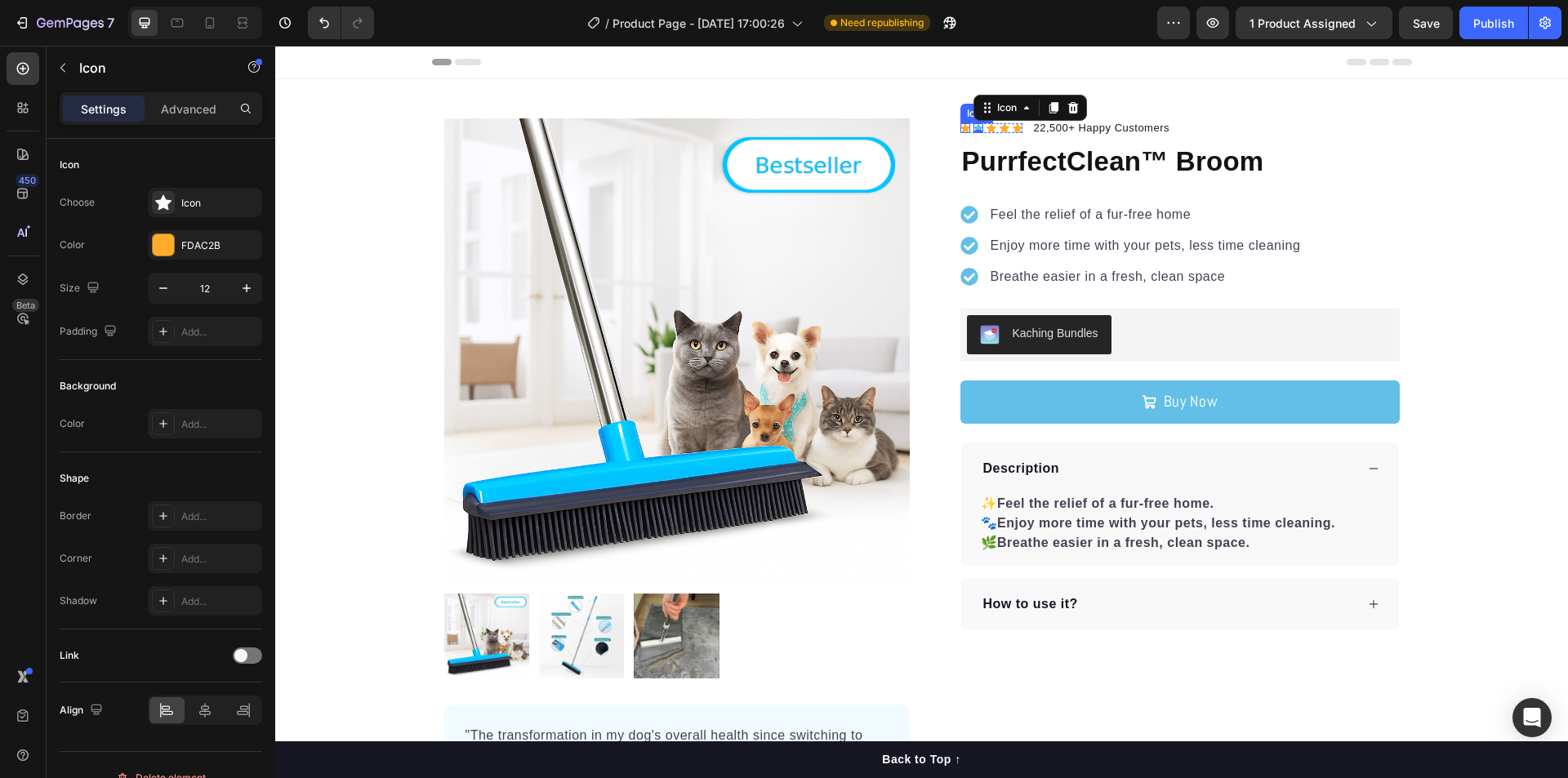
click at [960, 128] on div "Icon" at bounding box center [964, 128] width 10 height 10
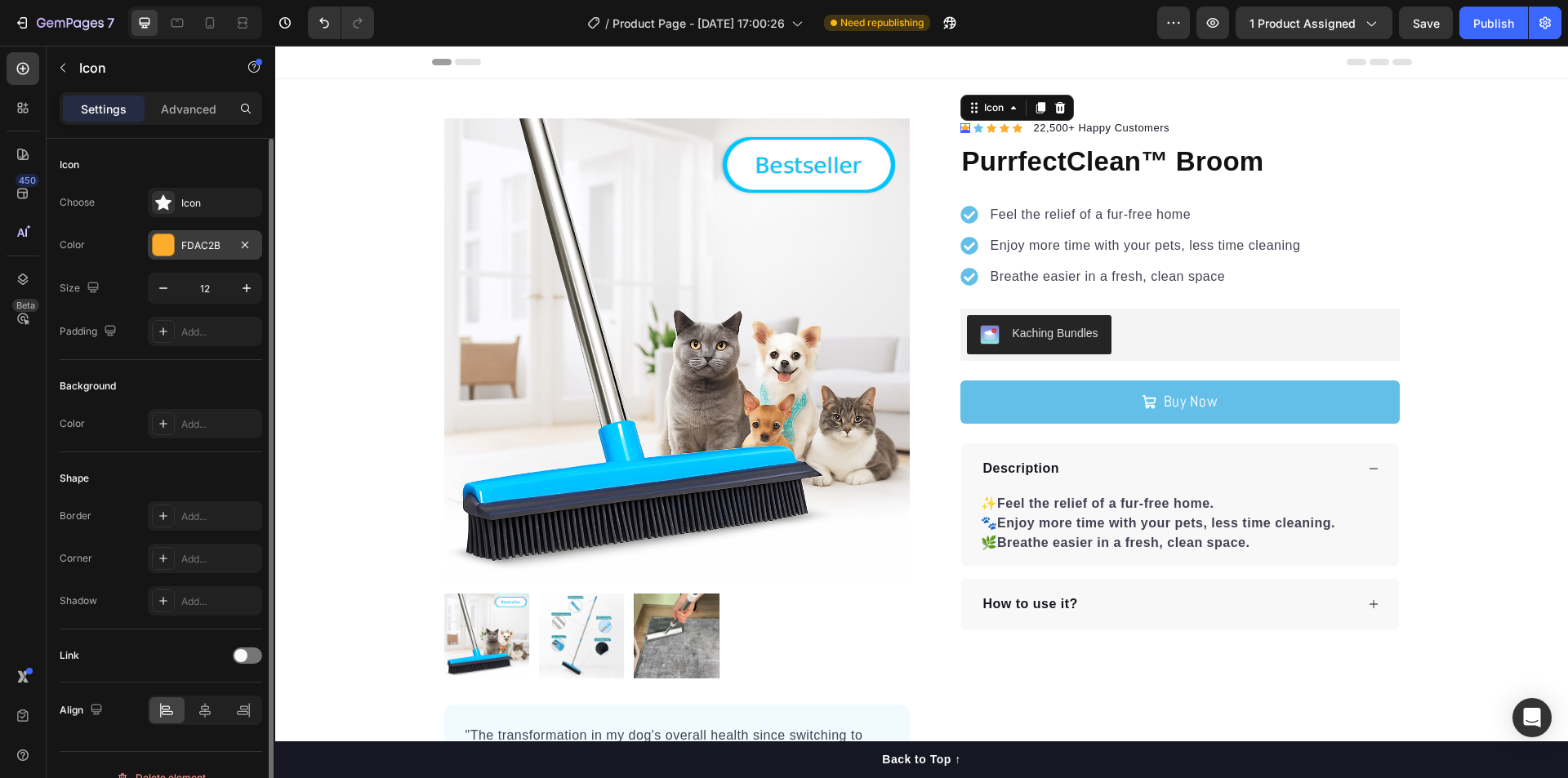
click at [165, 245] on div at bounding box center [163, 244] width 21 height 21
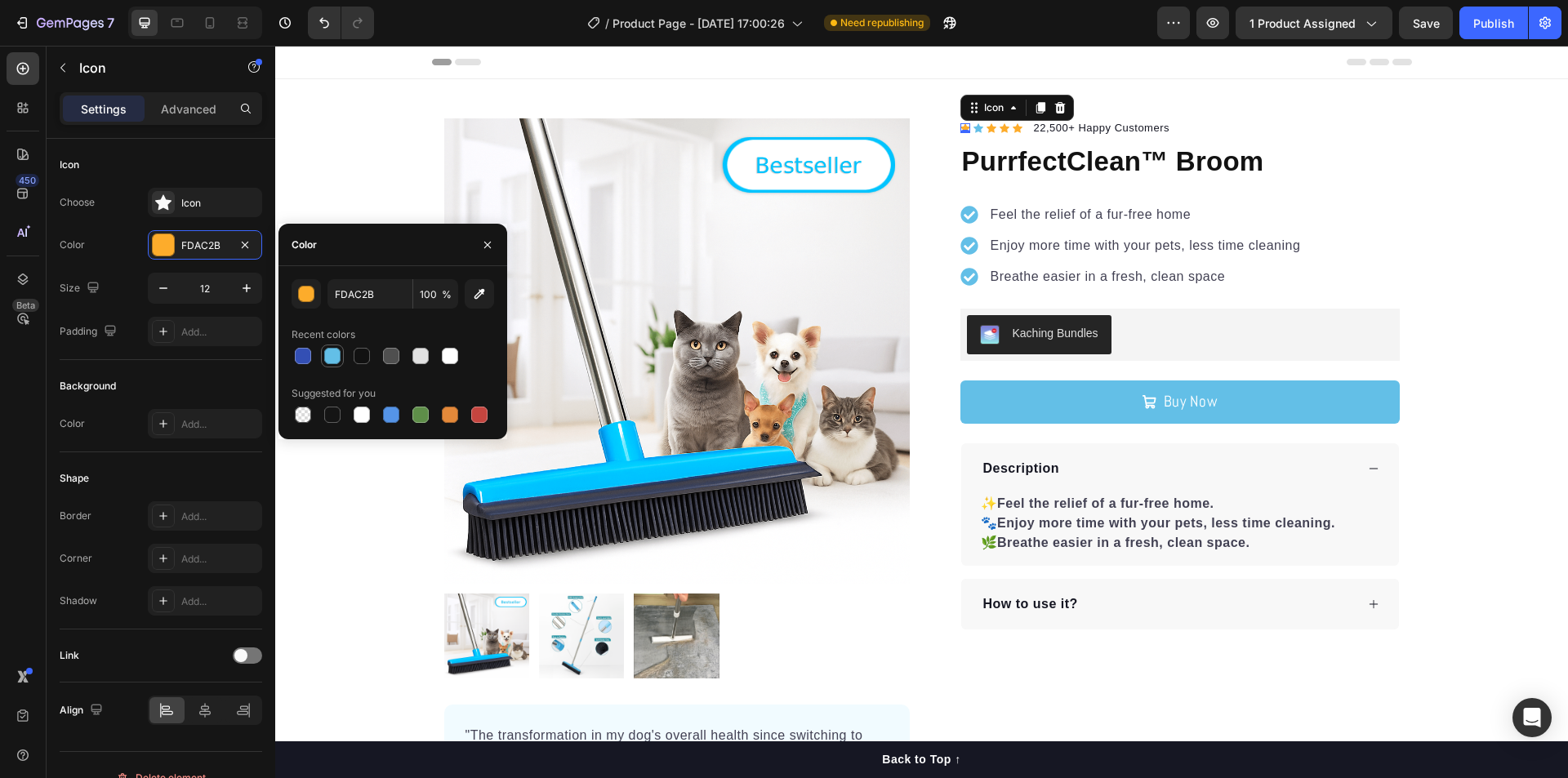
click at [325, 359] on div at bounding box center [333, 356] width 16 height 16
type input "63BFE7"
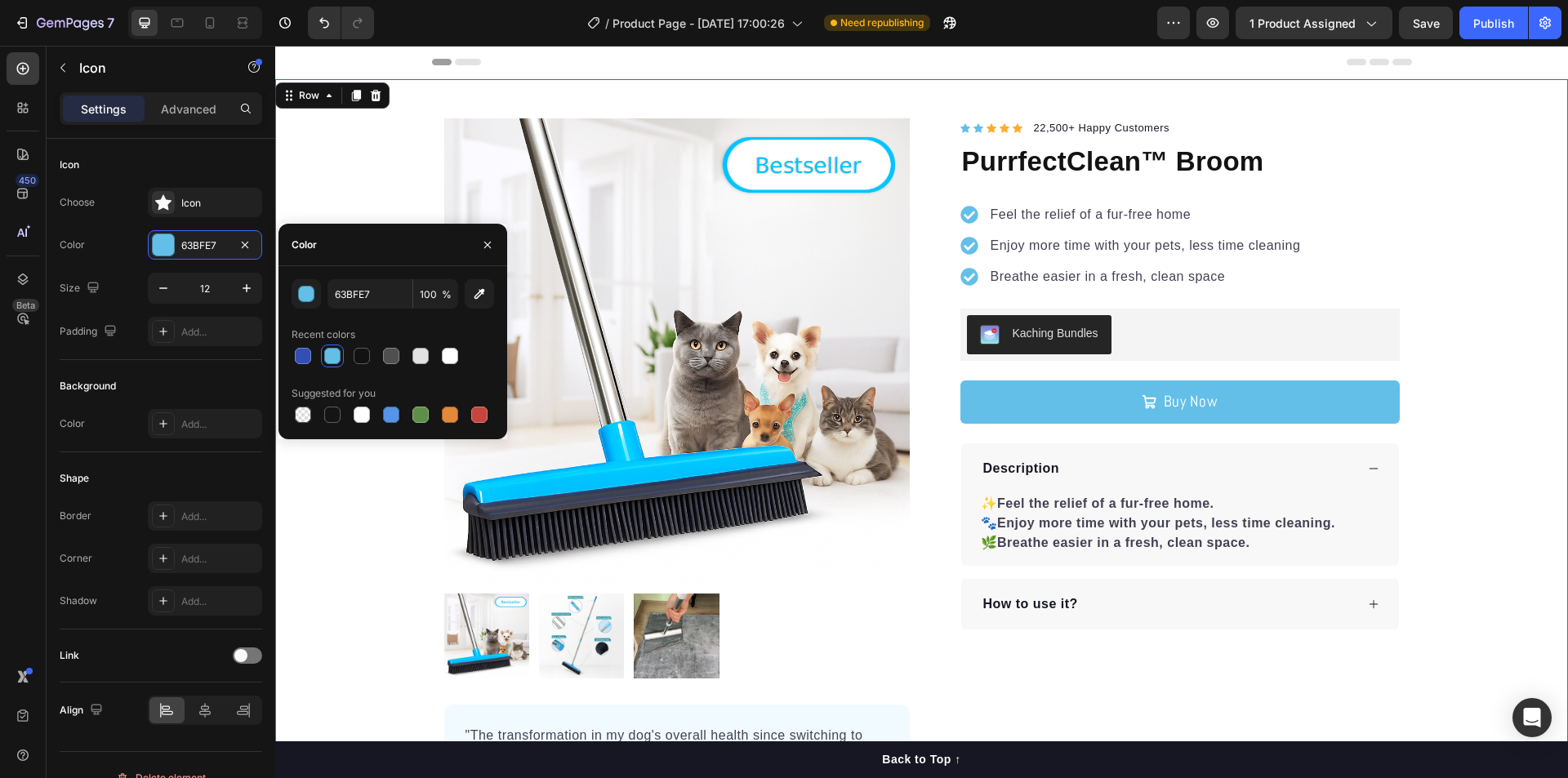
click at [961, 87] on div "Product Images "The transformation in my dog's overall health since switching t…" at bounding box center [922, 490] width 1293 height 823
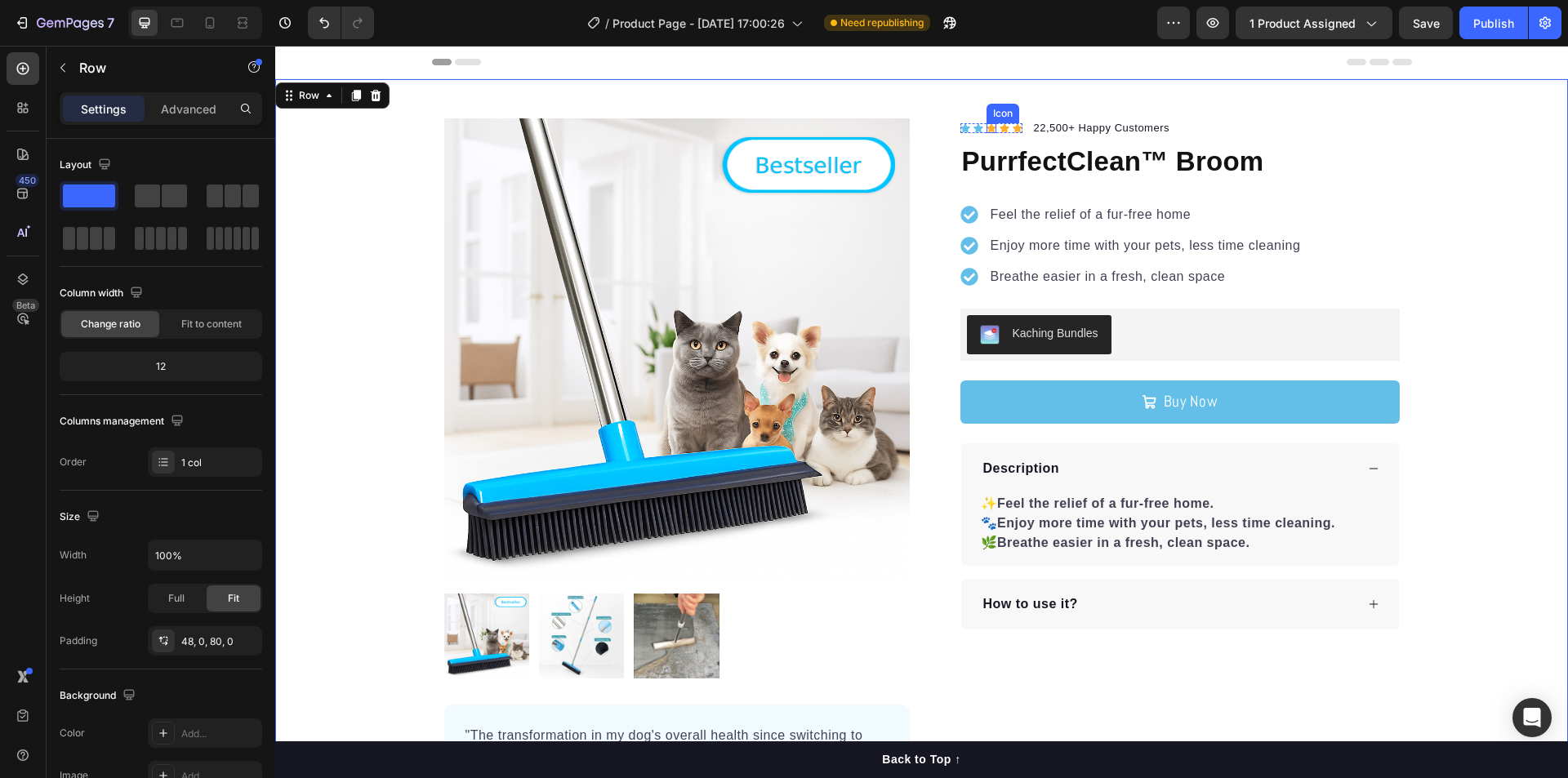
click at [986, 130] on div "Icon" at bounding box center [991, 128] width 10 height 10
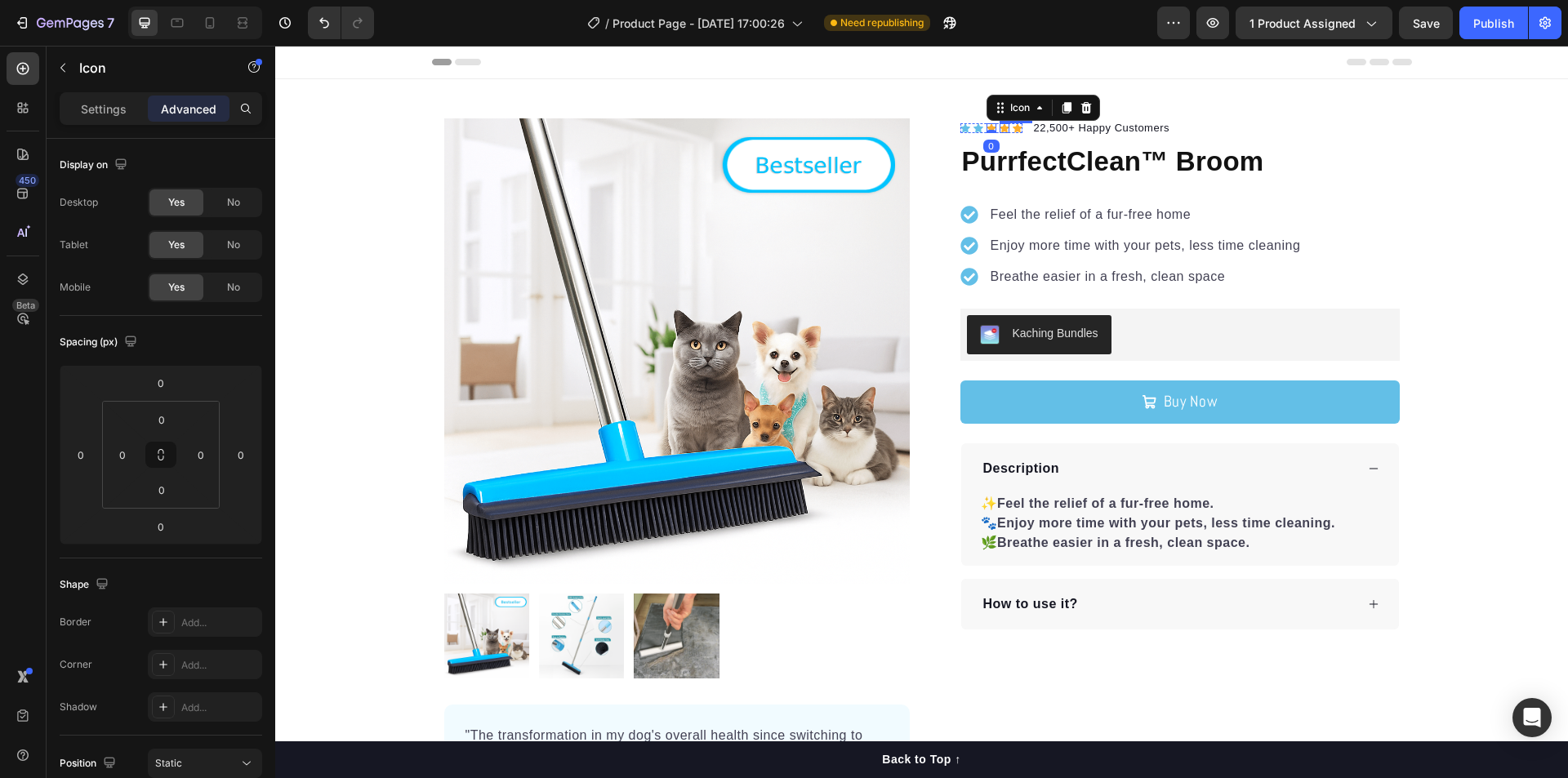
click at [1000, 126] on div "Icon" at bounding box center [1004, 128] width 10 height 10
click at [1028, 108] on div "Icon" at bounding box center [1033, 108] width 26 height 0
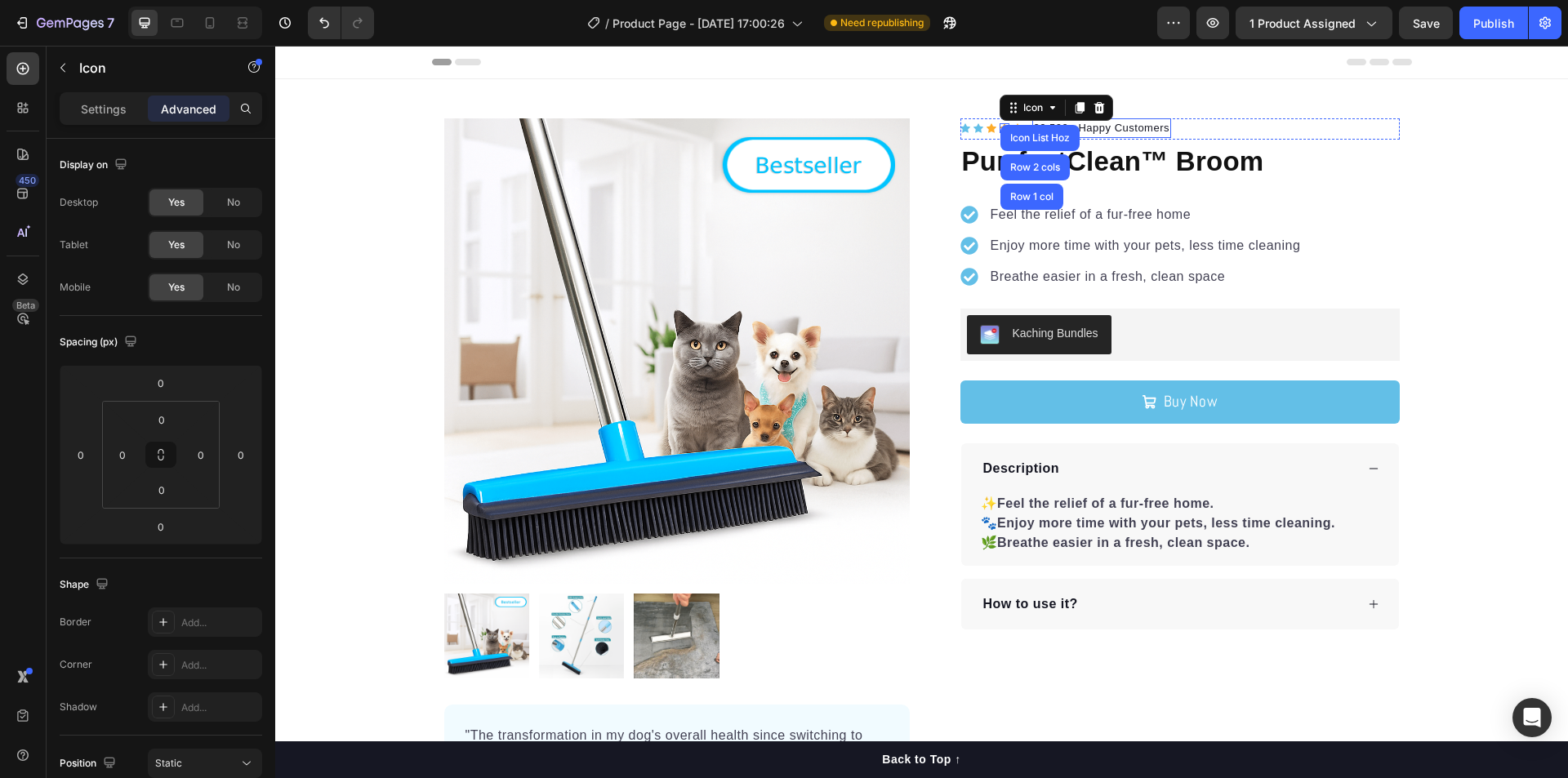
click at [1137, 129] on p "22,500+ Happy Customers" at bounding box center [1102, 128] width 136 height 16
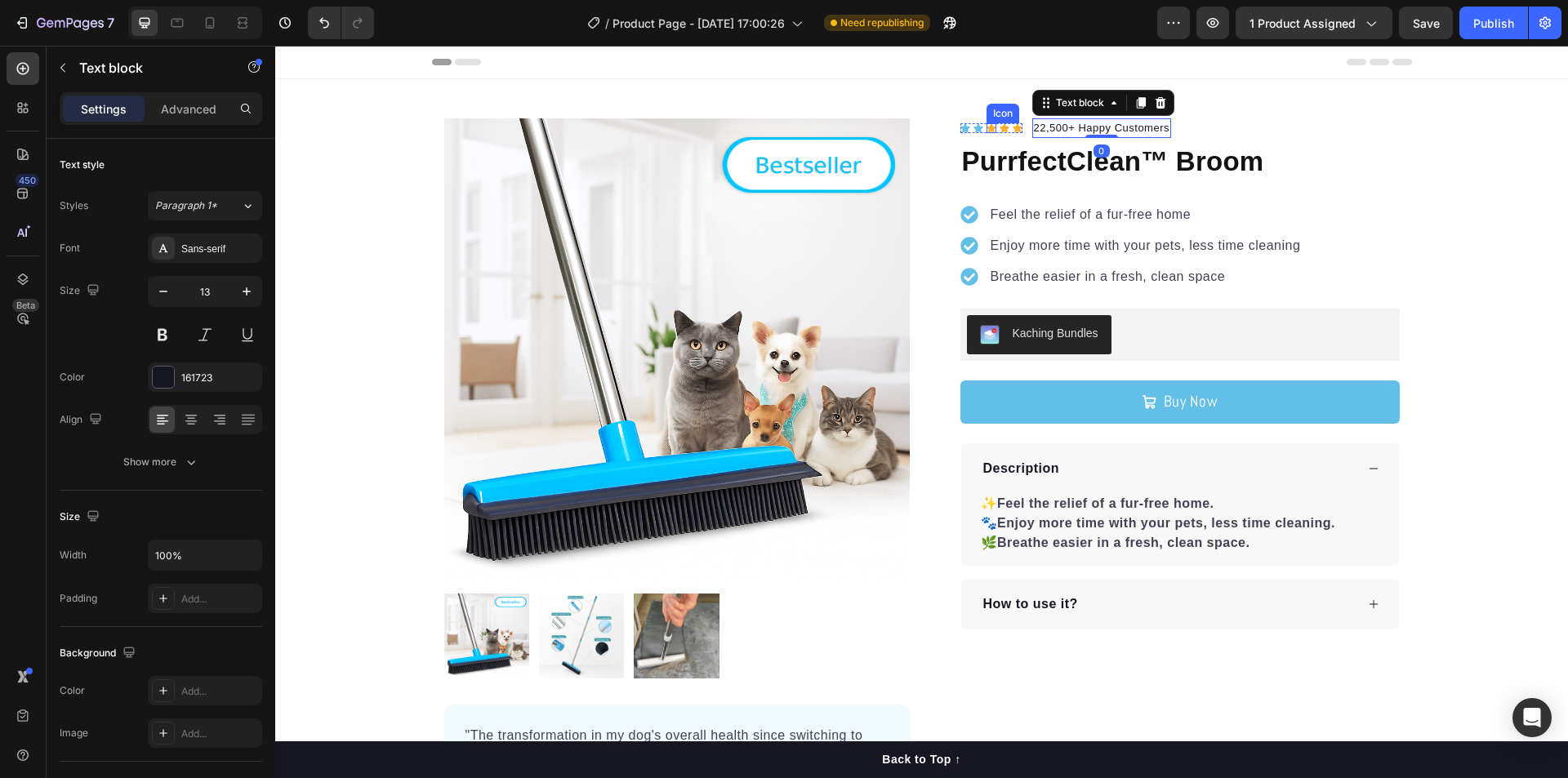
click at [986, 125] on icon at bounding box center [991, 128] width 10 height 10
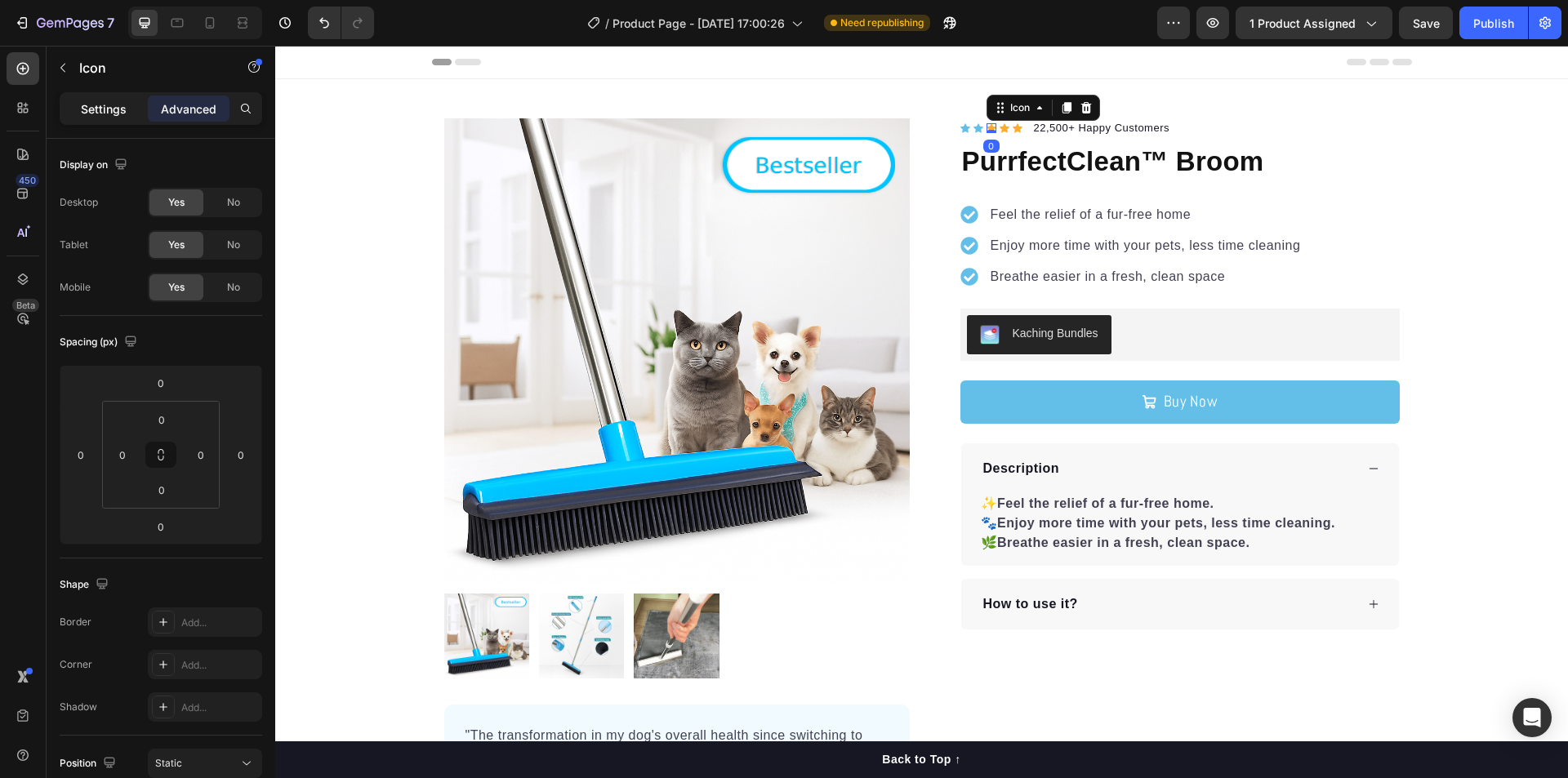
click at [100, 113] on p "Settings" at bounding box center [104, 108] width 45 height 17
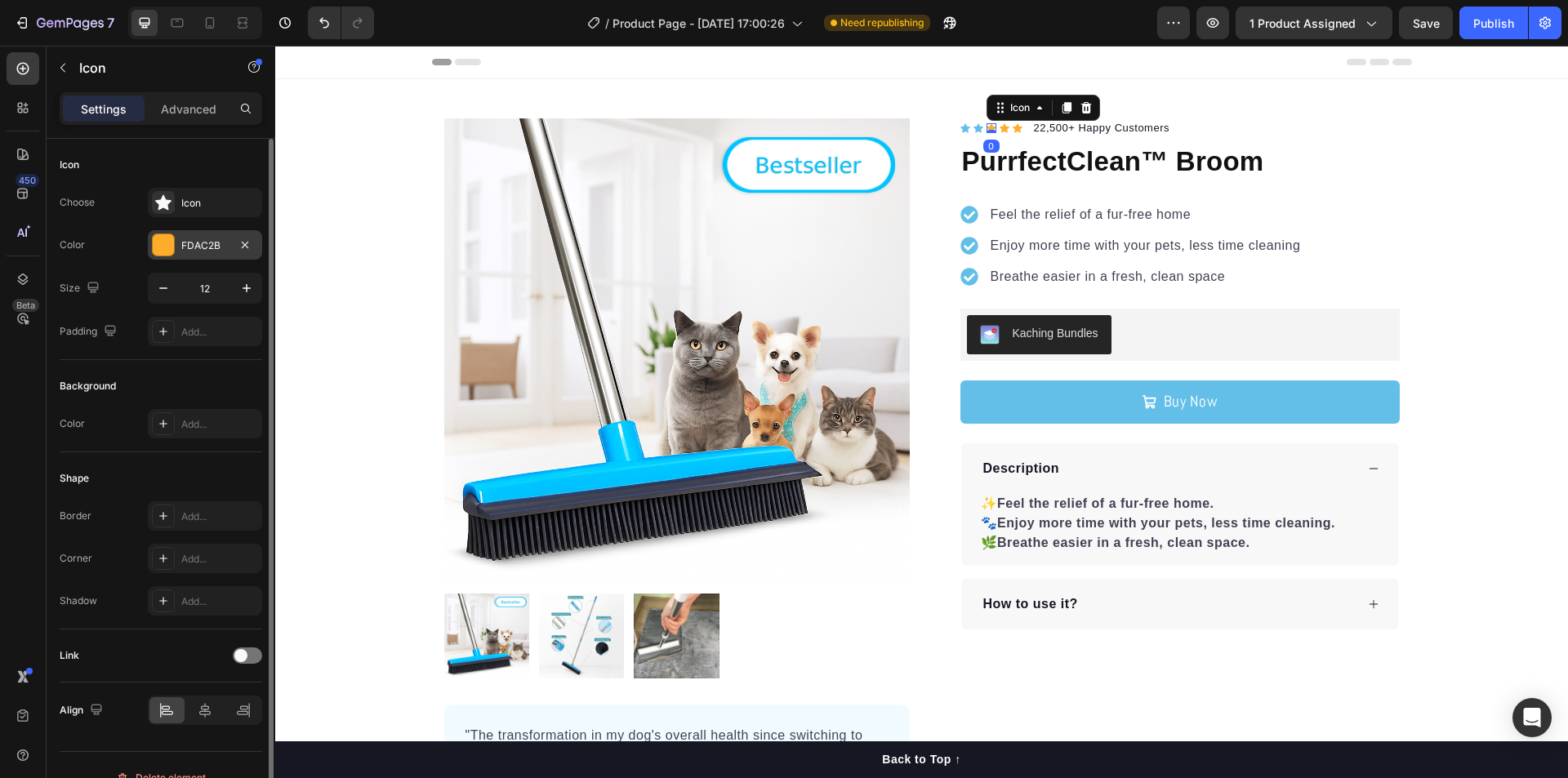
click at [160, 245] on div at bounding box center [163, 244] width 21 height 21
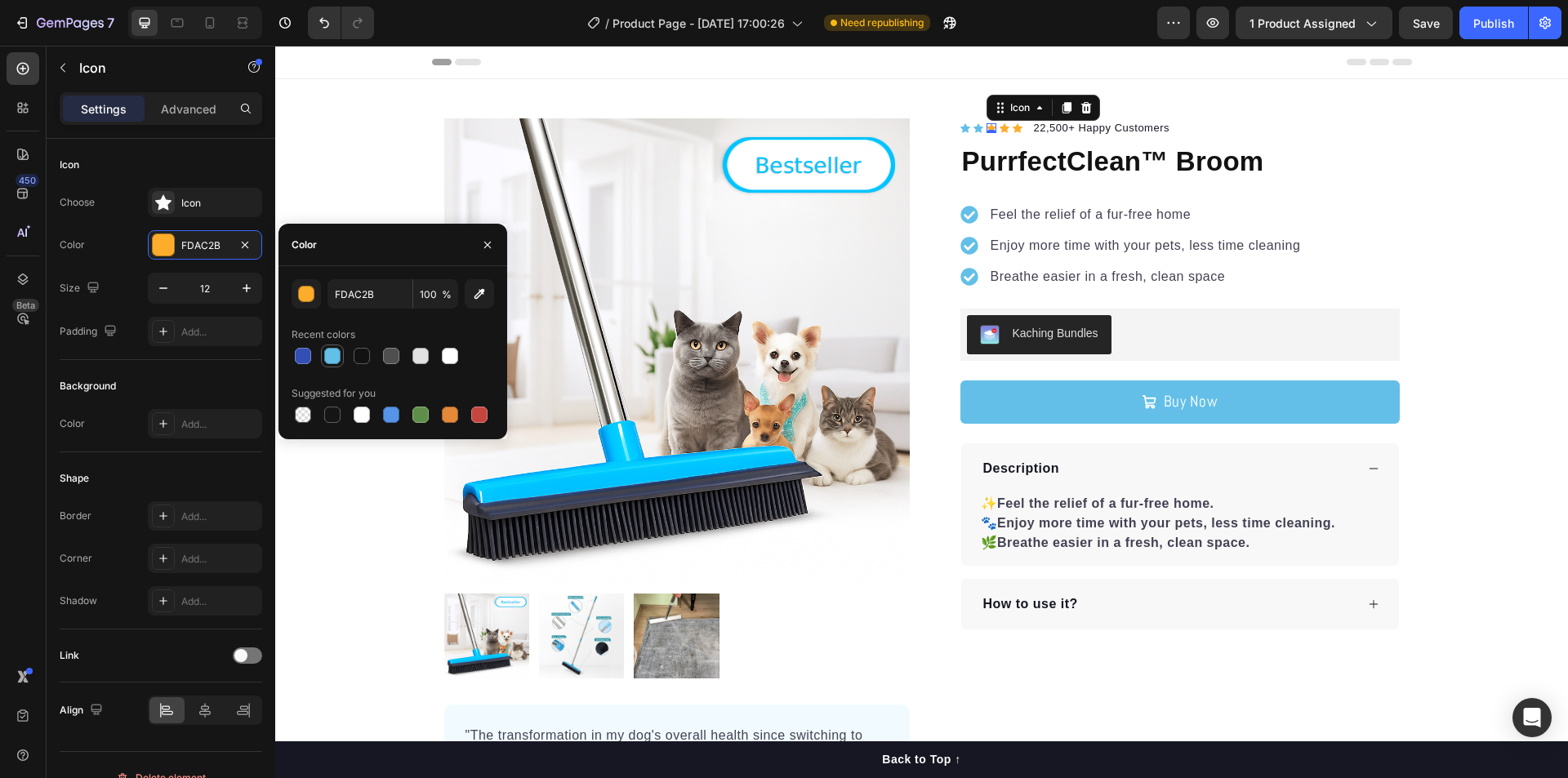
click at [330, 350] on div at bounding box center [333, 356] width 16 height 16
type input "63BFE7"
click at [1000, 129] on div "Icon 0" at bounding box center [1004, 128] width 10 height 10
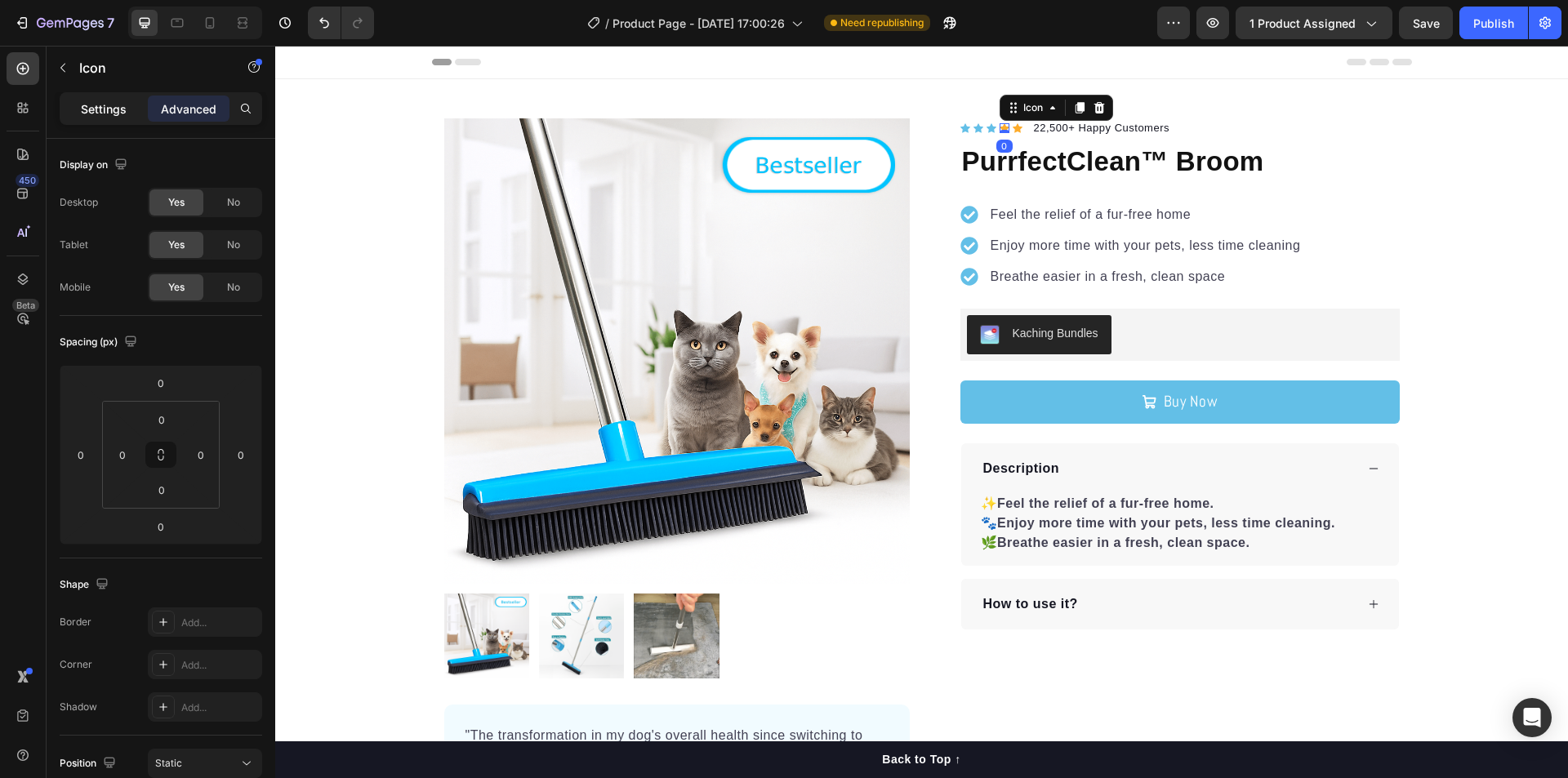
click at [88, 102] on p "Settings" at bounding box center [104, 108] width 45 height 17
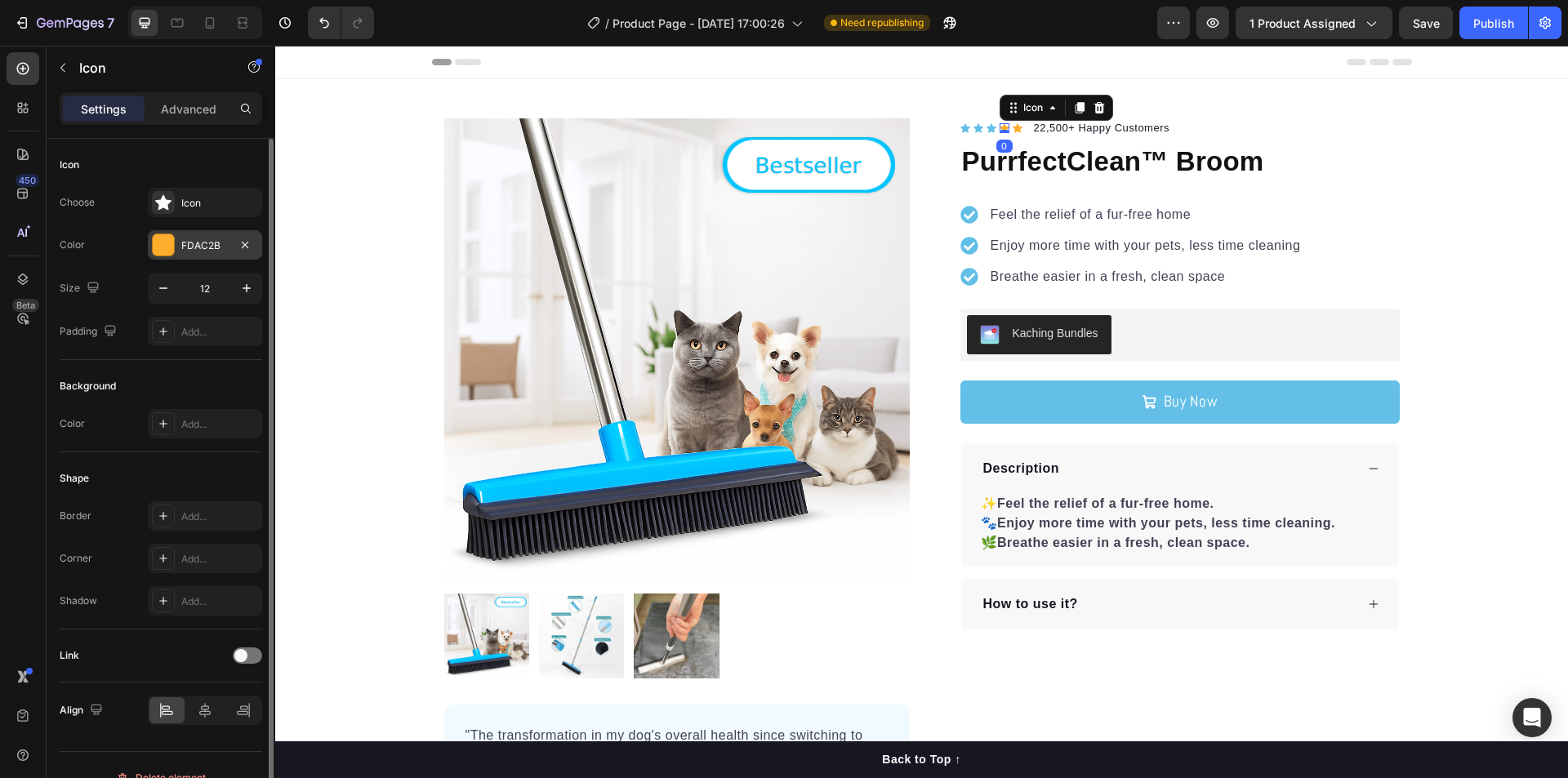
click at [158, 250] on div at bounding box center [163, 244] width 21 height 21
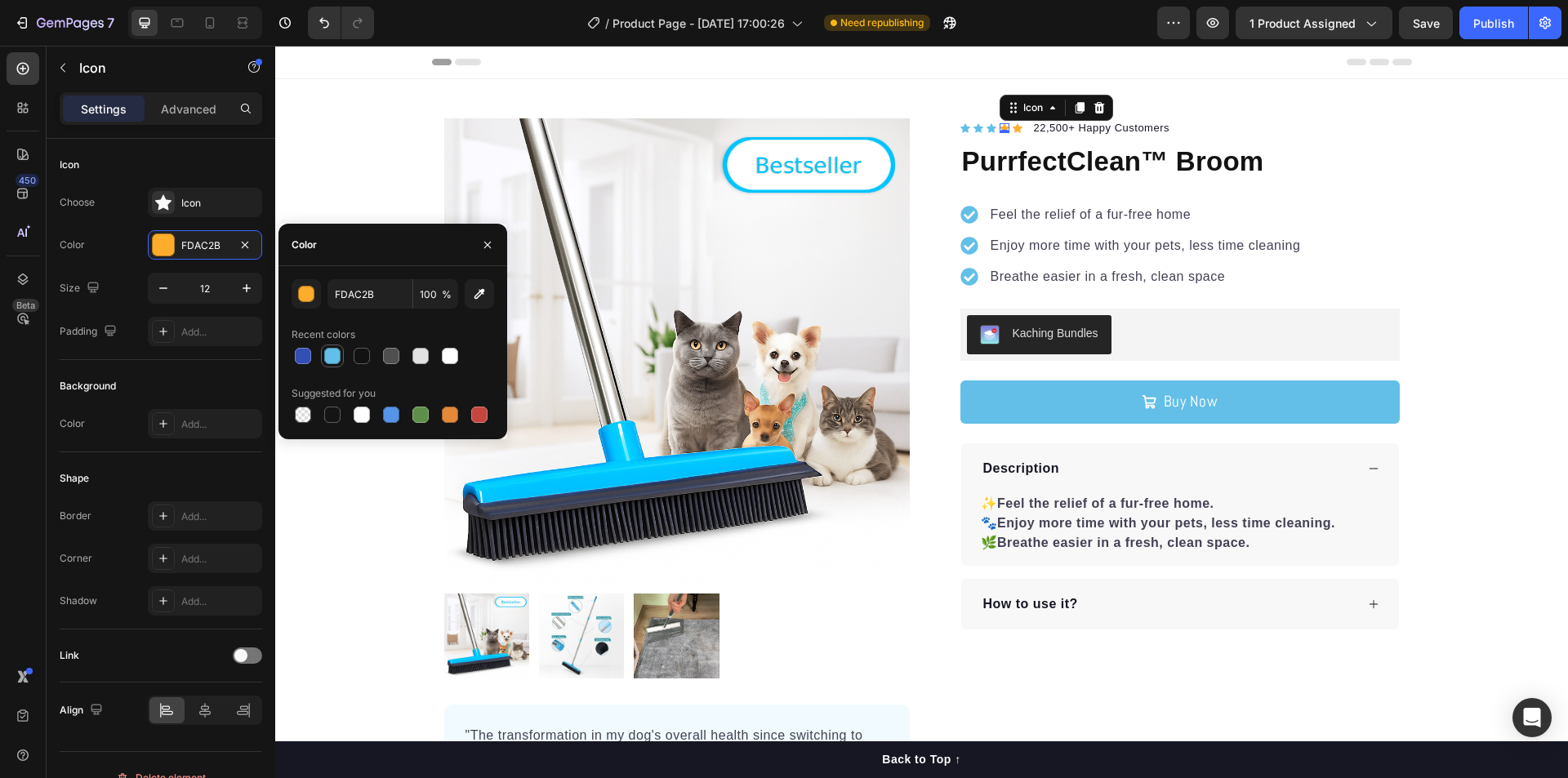
click at [326, 355] on div at bounding box center [333, 356] width 16 height 16
type input "63BFE7"
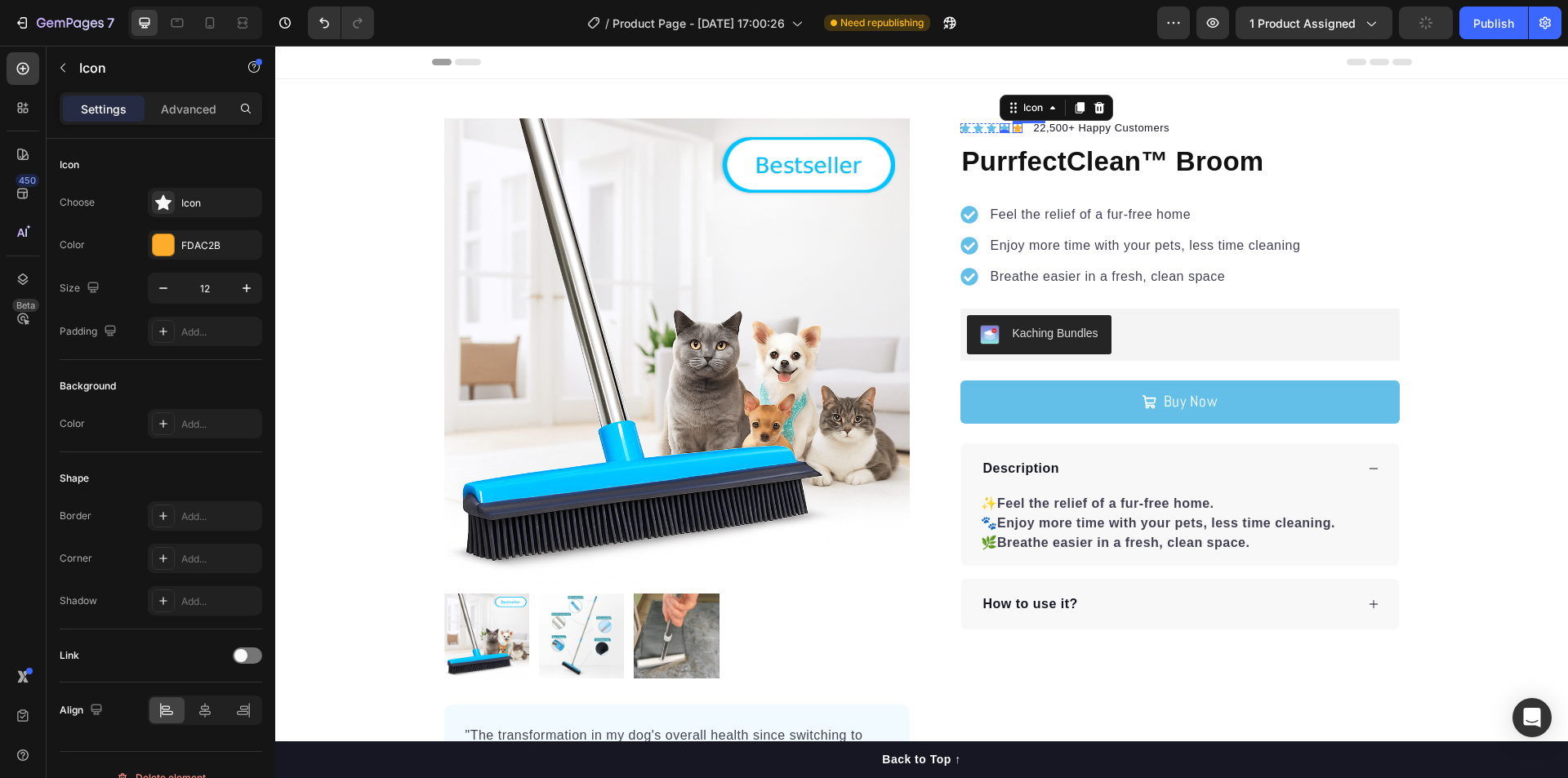
click at [1013, 127] on div "Icon" at bounding box center [1017, 128] width 10 height 10
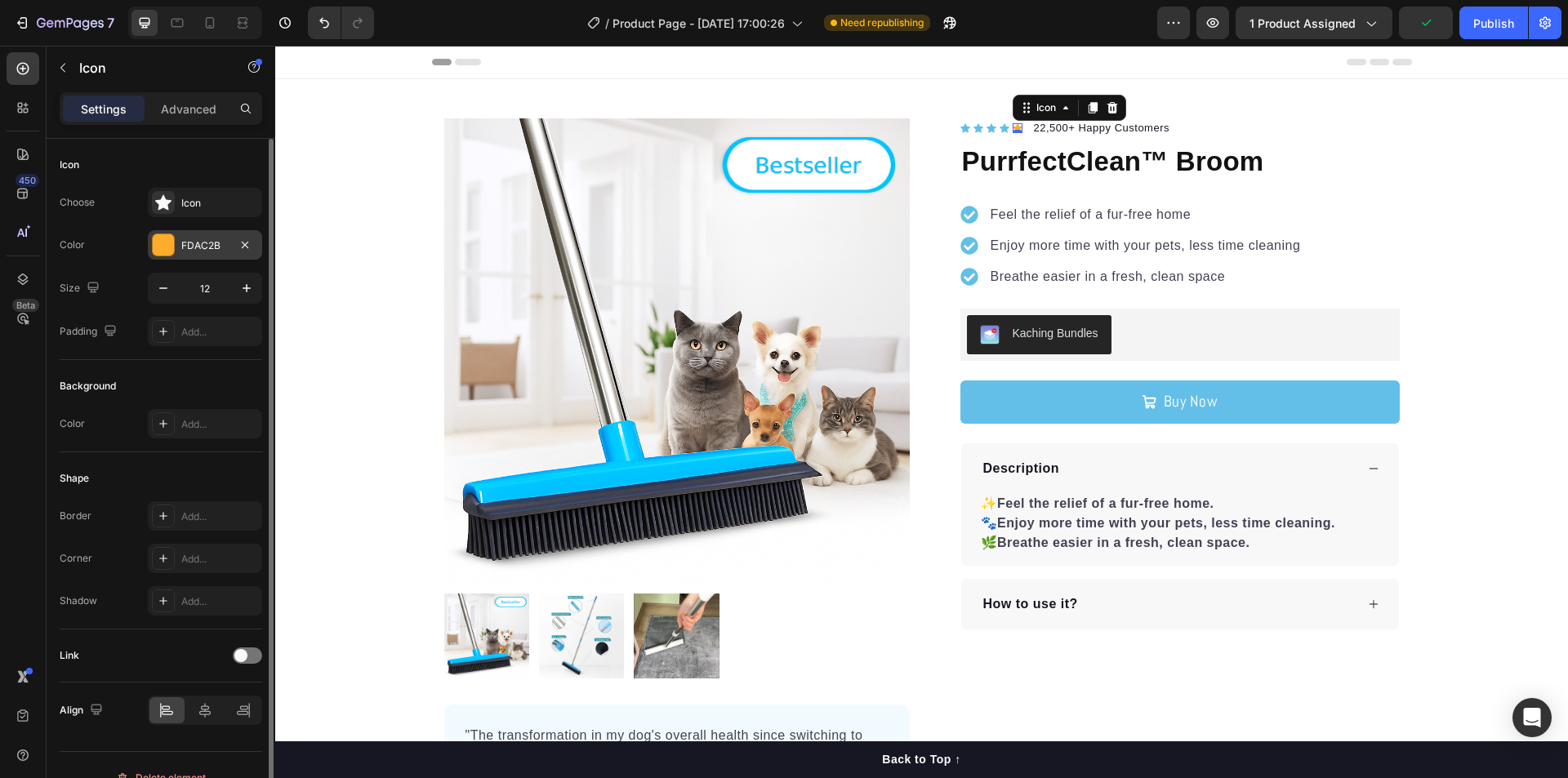
click at [152, 250] on div at bounding box center [163, 244] width 23 height 23
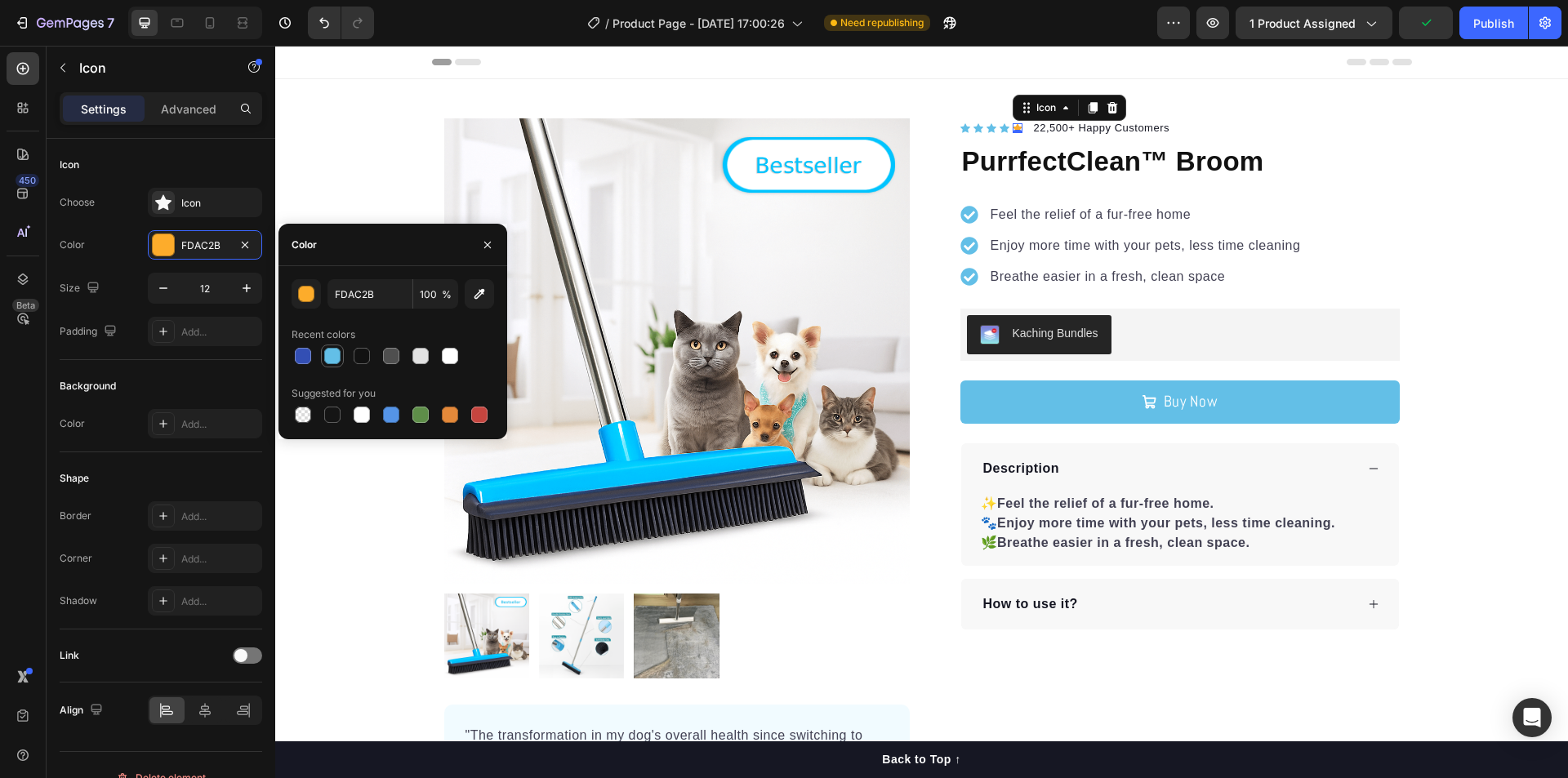
click at [330, 356] on div at bounding box center [333, 356] width 16 height 16
type input "63BFE7"
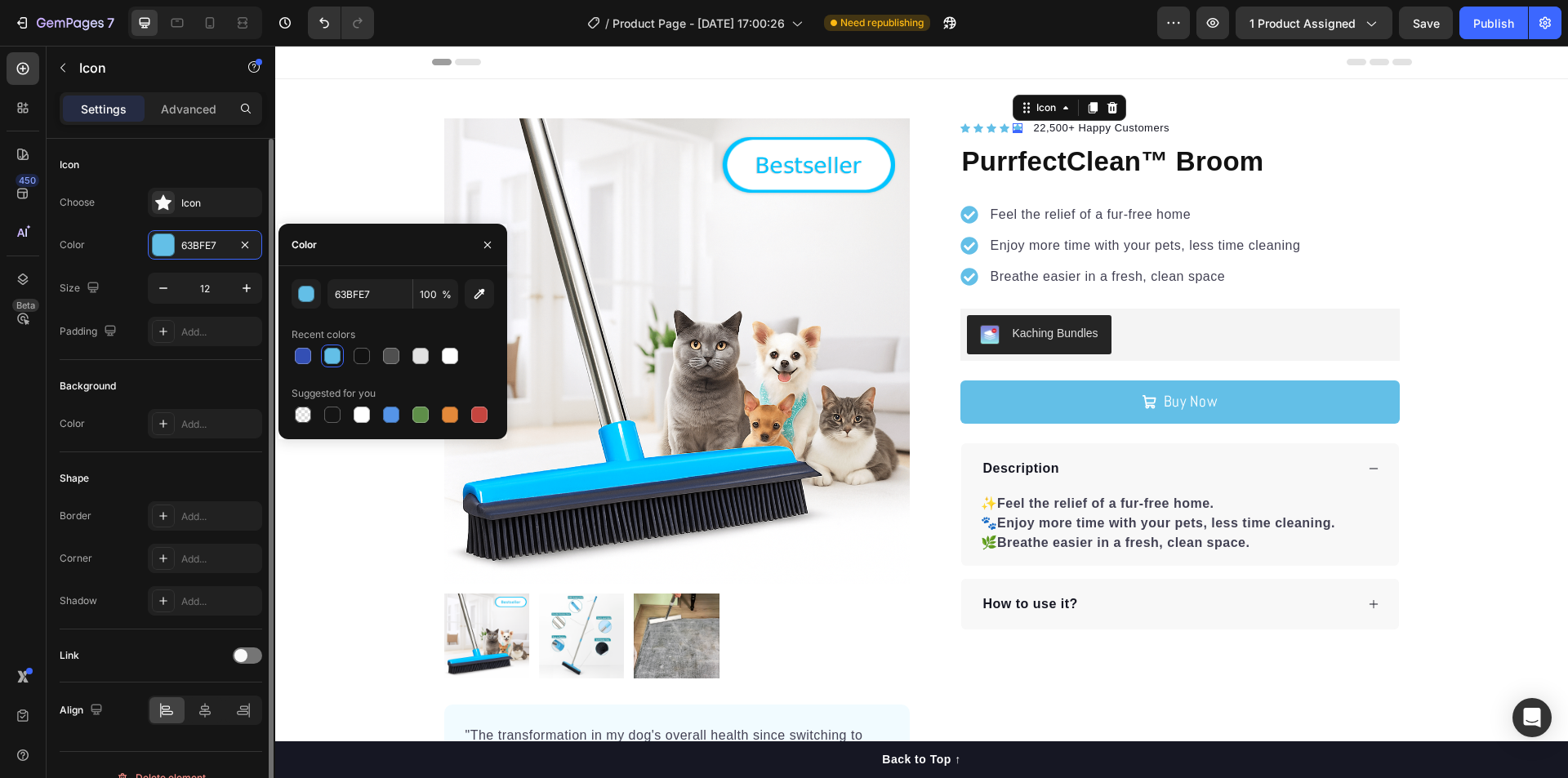
click at [199, 453] on div "Icon Choose Icon Color 63BFE7 Size 12 Padding Add..." at bounding box center [161, 541] width 203 height 177
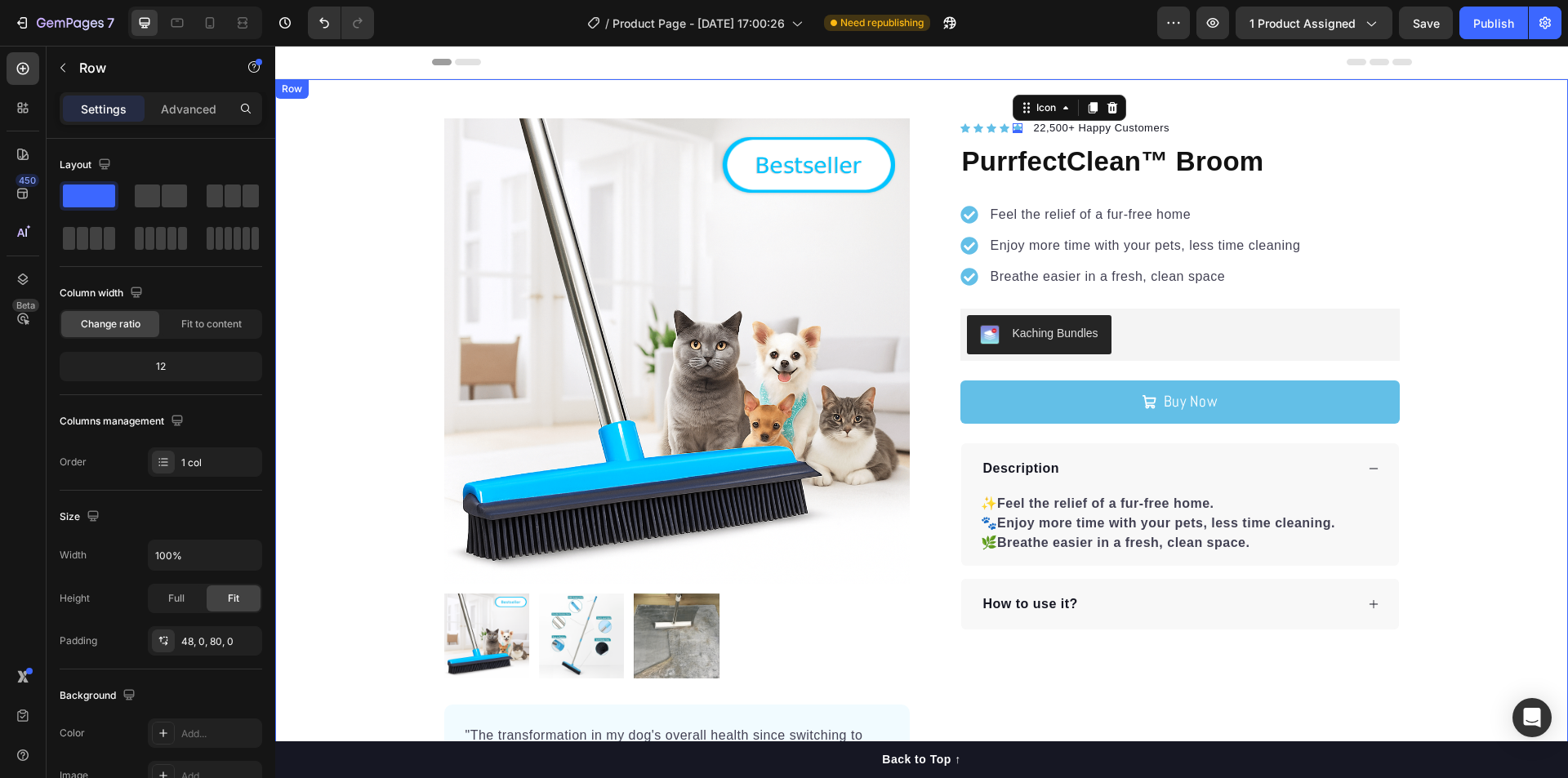
click at [1527, 117] on div "Product Images "The transformation in my dog's overall health since switching t…" at bounding box center [922, 490] width 1293 height 823
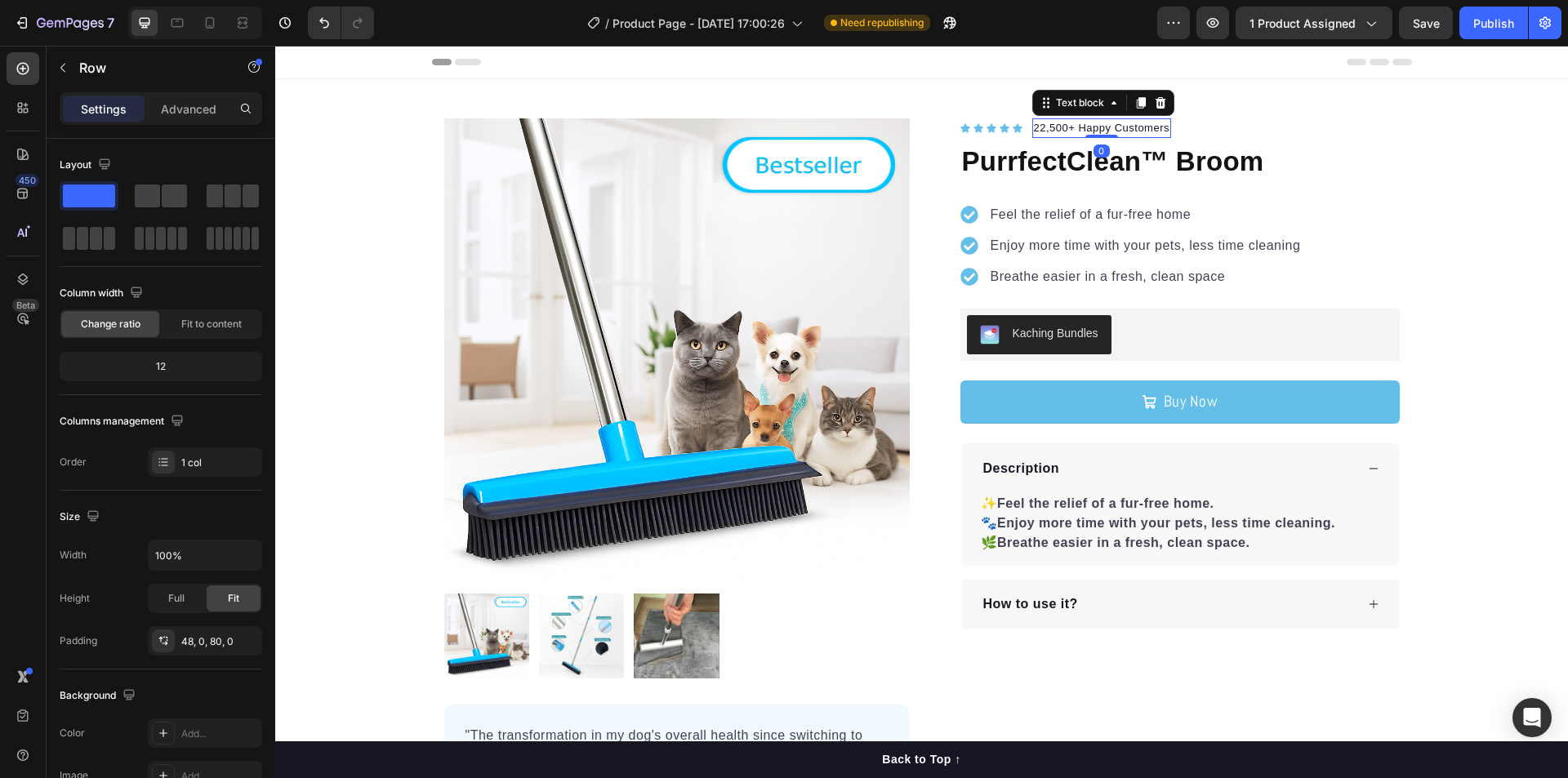
click at [1034, 127] on p "22,500+ Happy Customers" at bounding box center [1102, 128] width 136 height 16
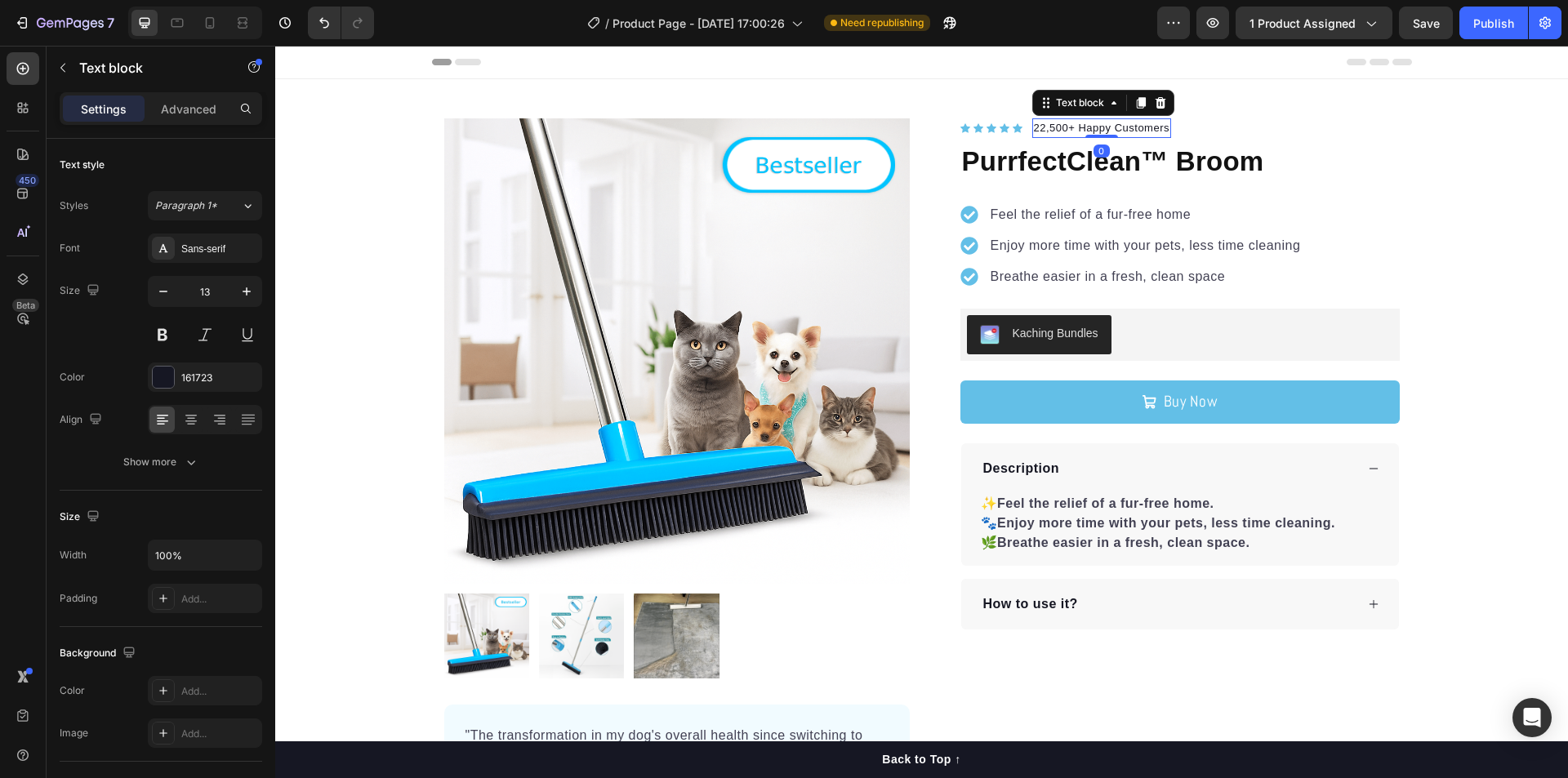
click at [1034, 129] on p "22,500+ Happy Customers" at bounding box center [1102, 128] width 136 height 16
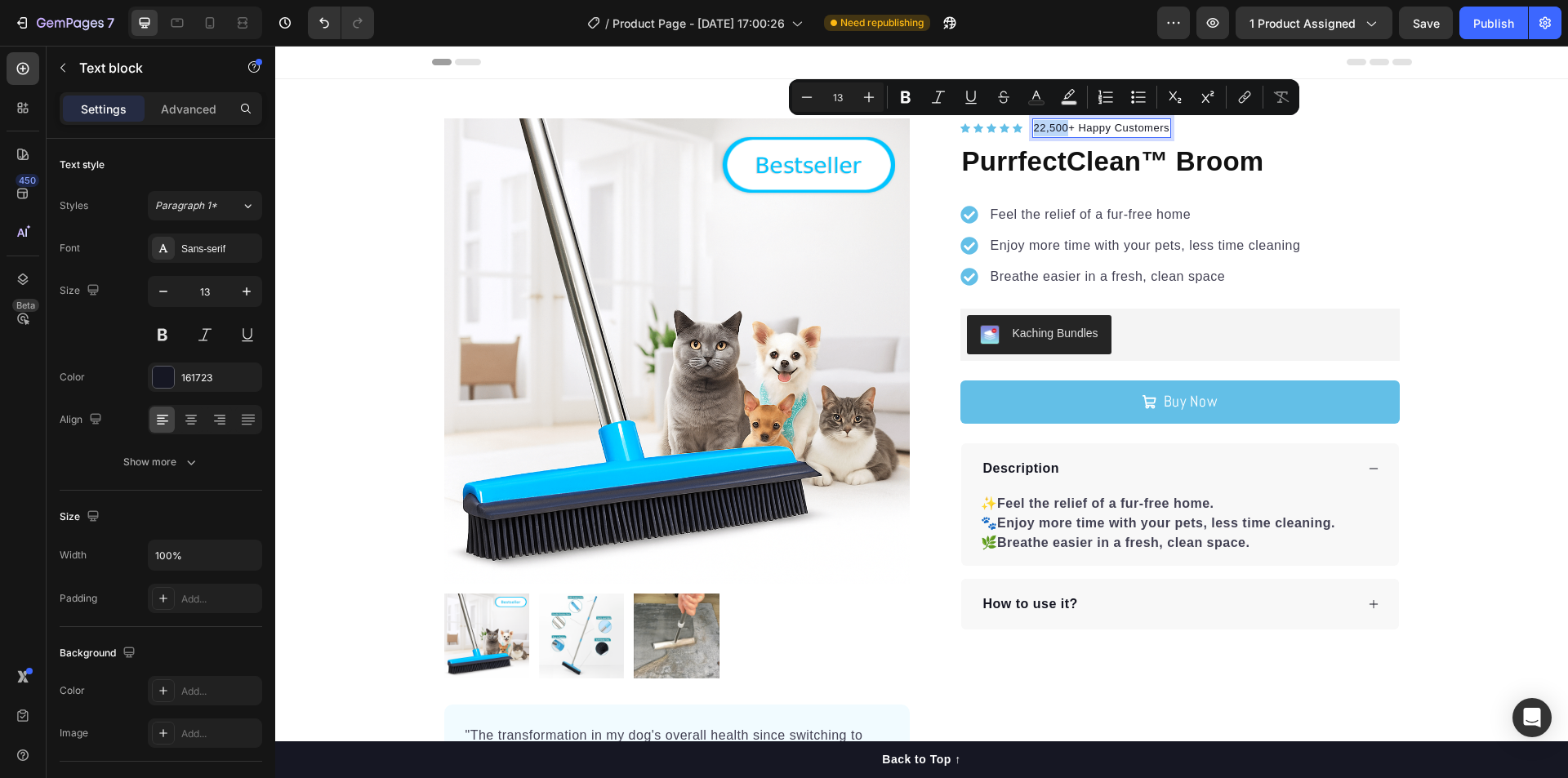
click at [1040, 127] on p "22,500+ Happy Customers" at bounding box center [1102, 128] width 136 height 16
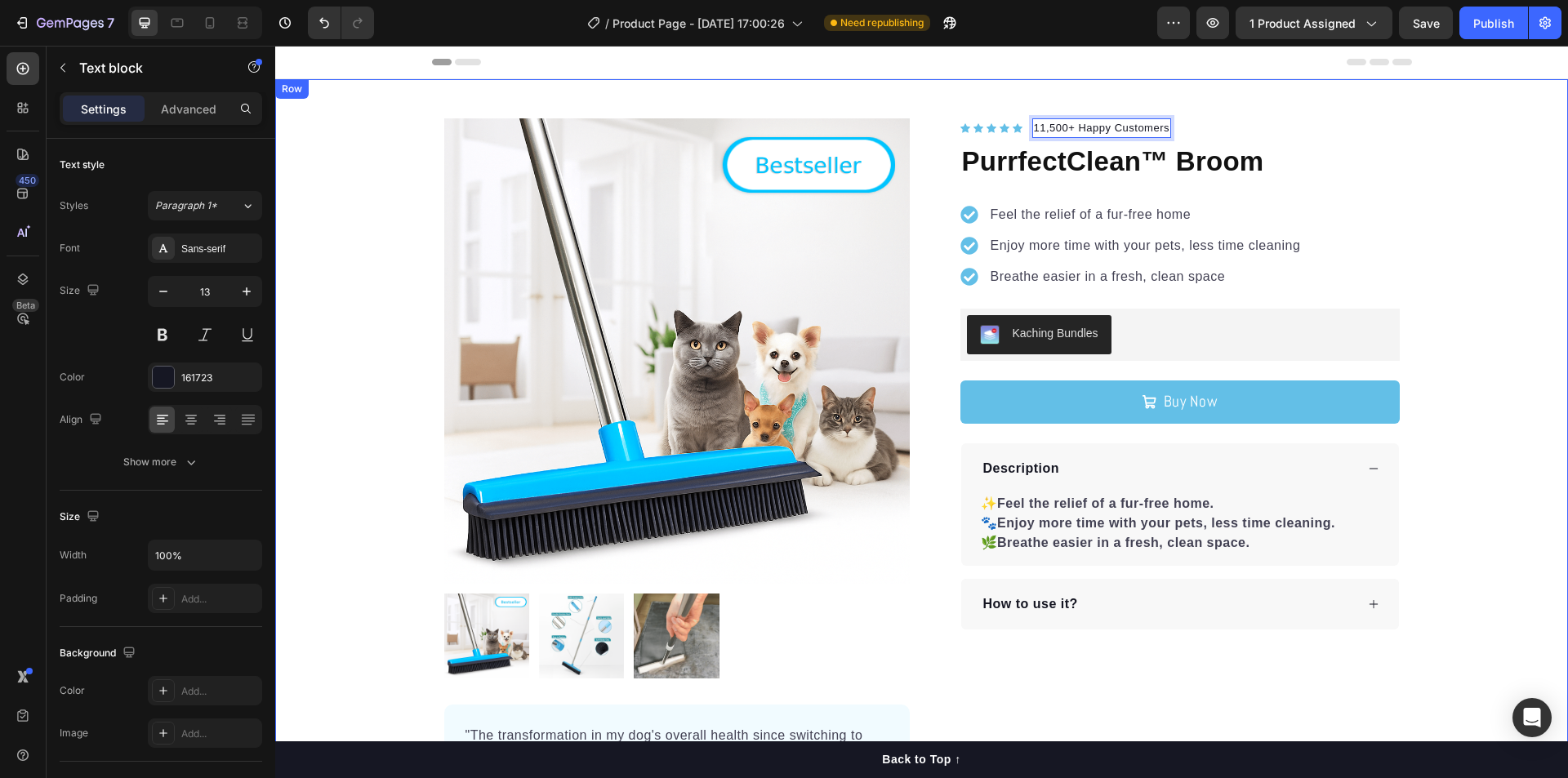
click at [1463, 113] on div "Product Images "The transformation in my dog's overall health since switching t…" at bounding box center [922, 490] width 1293 height 823
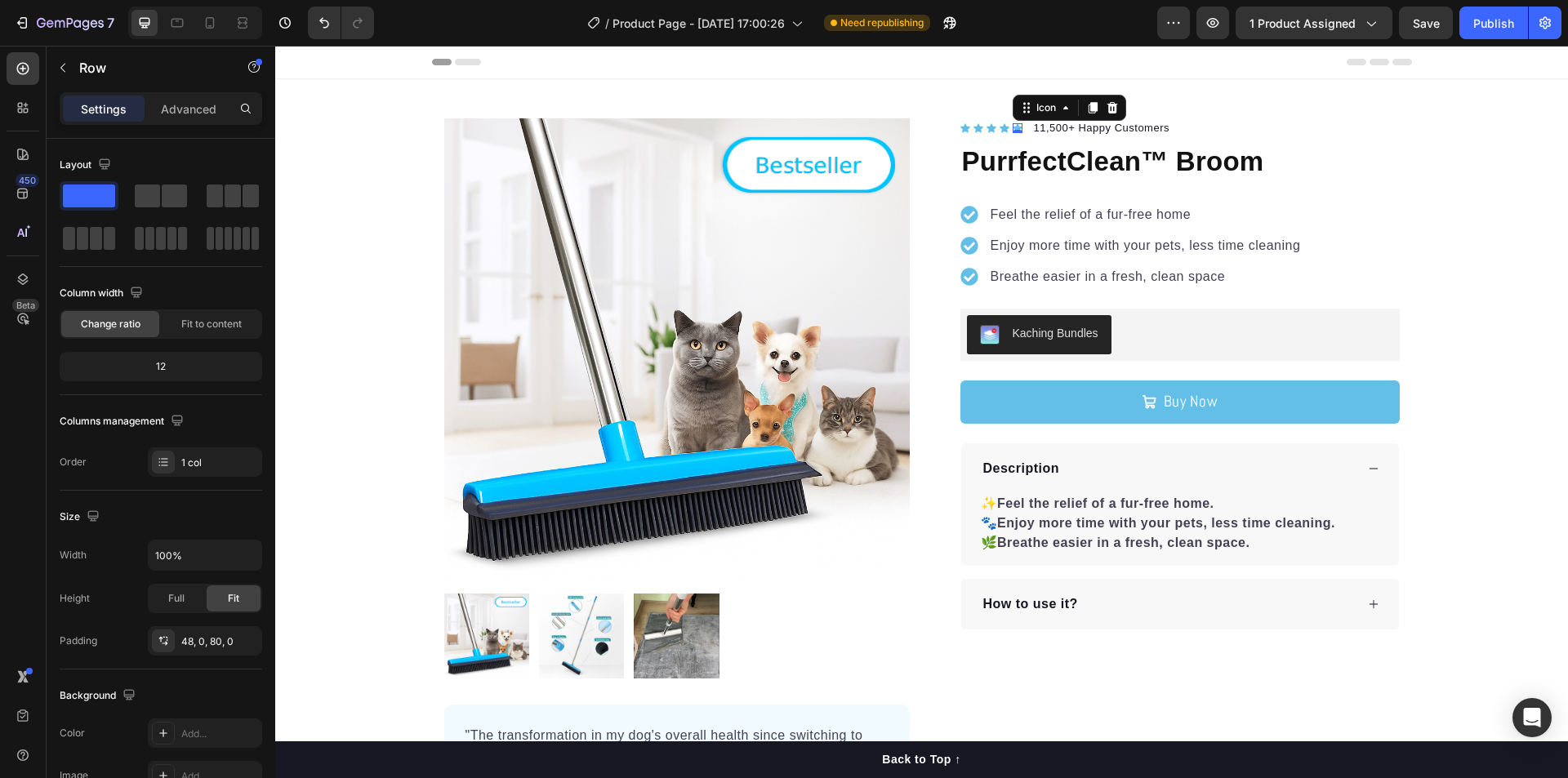
click at [1013, 129] on div "Icon 0" at bounding box center [1017, 128] width 10 height 10
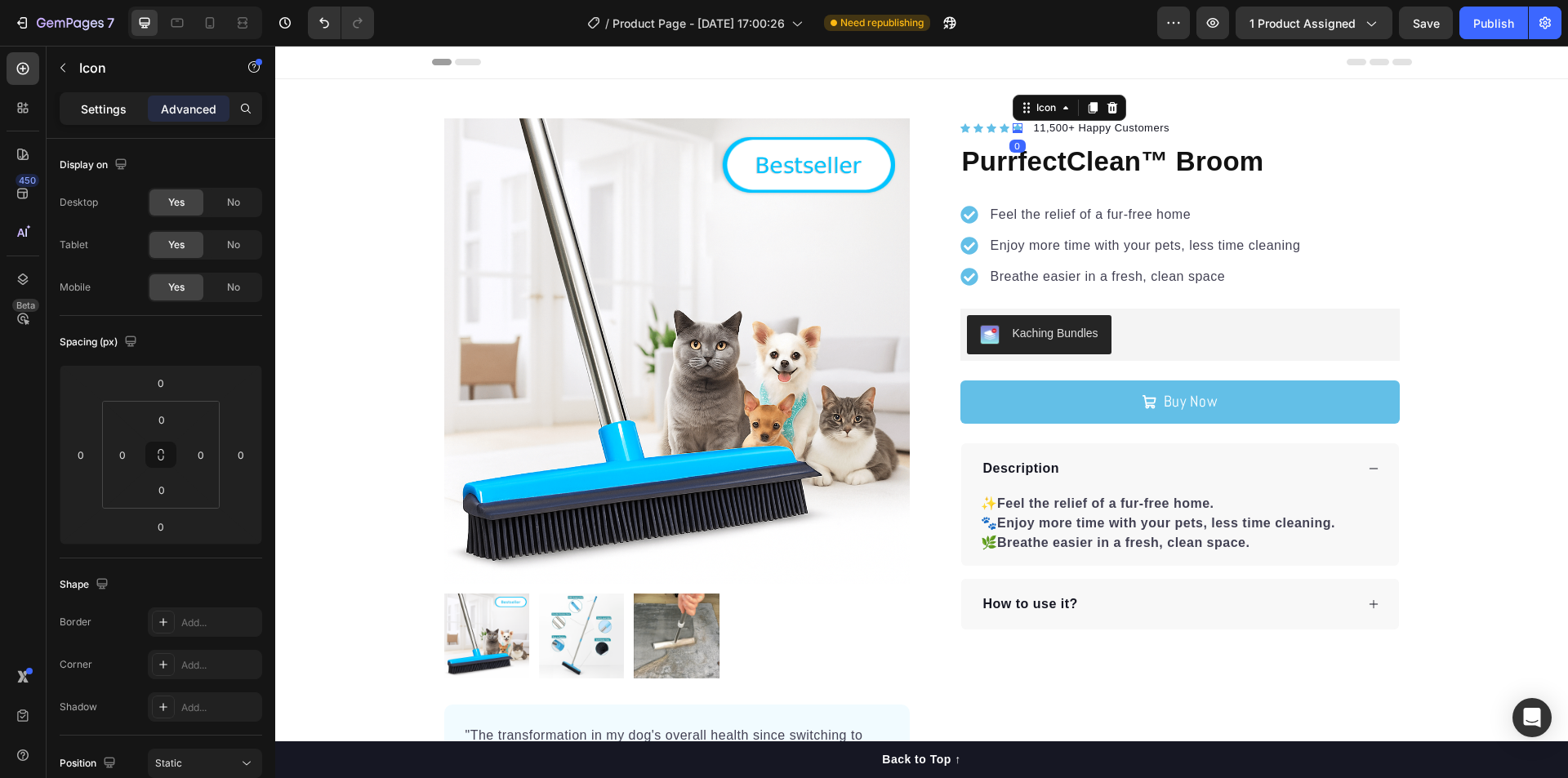
click at [95, 108] on p "Settings" at bounding box center [104, 108] width 45 height 17
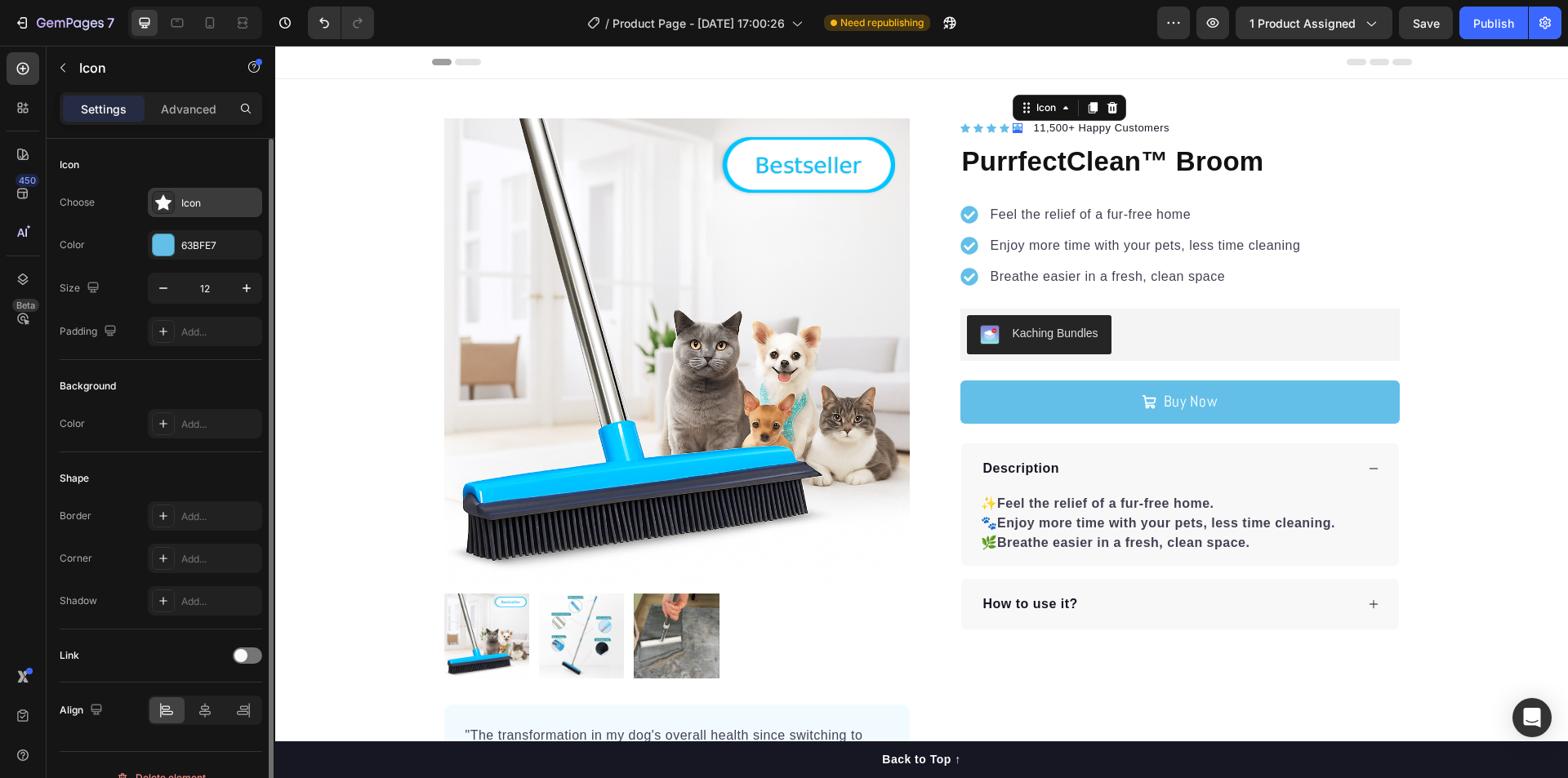
click at [170, 205] on icon at bounding box center [164, 203] width 16 height 16
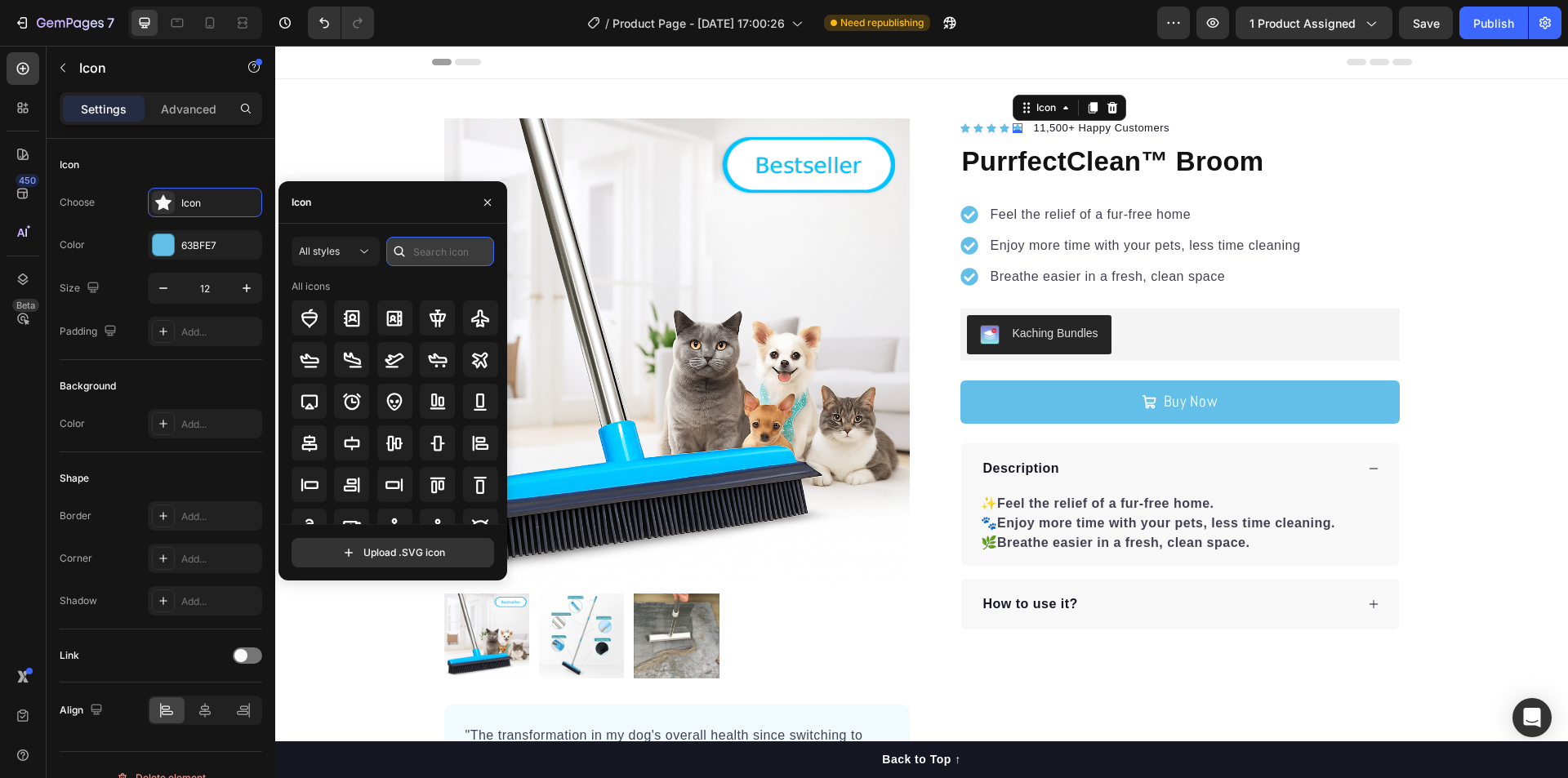
click at [424, 244] on input "text" at bounding box center [440, 252] width 108 height 29
type input "star"
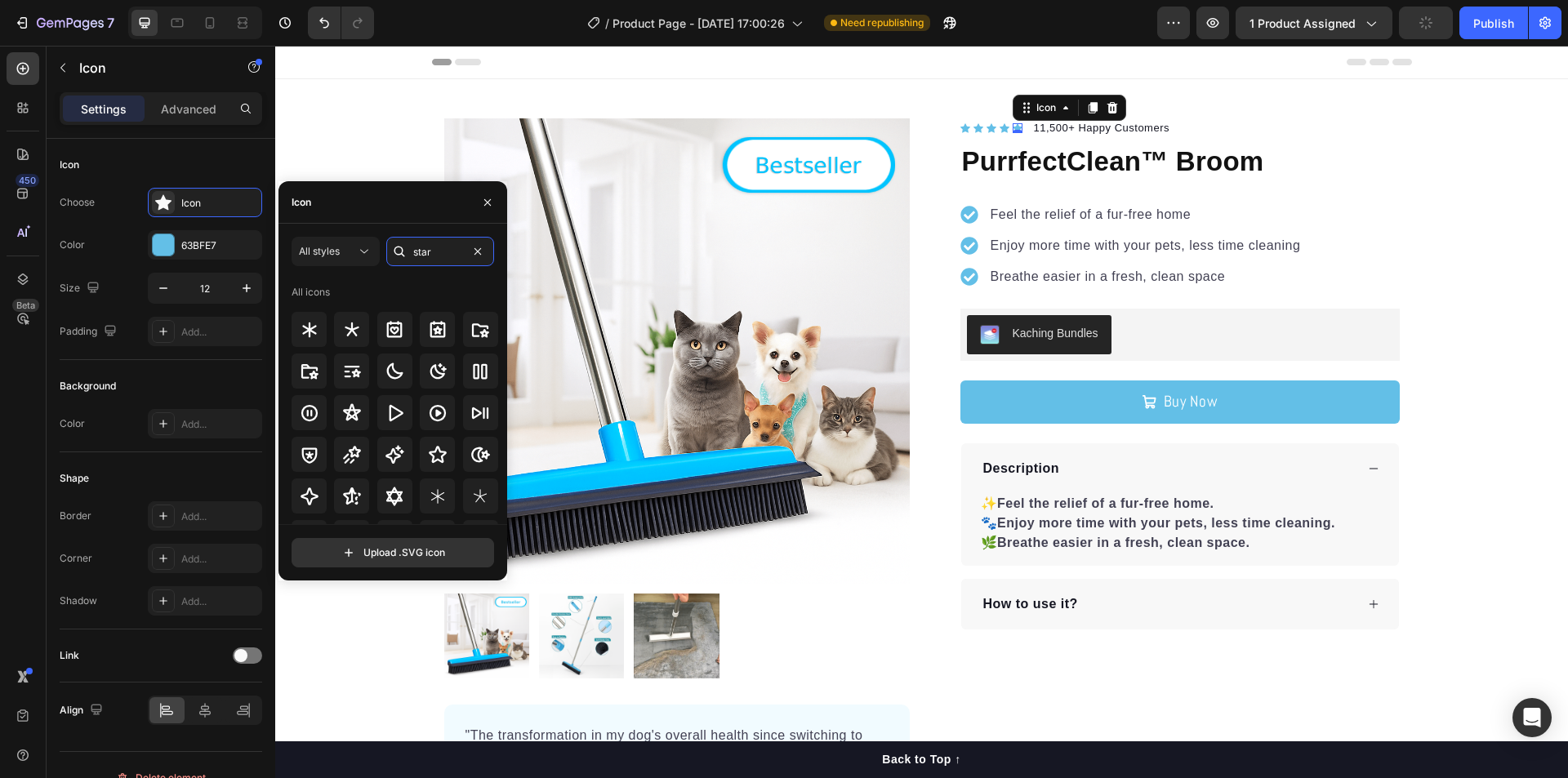
drag, startPoint x: 440, startPoint y: 252, endPoint x: 283, endPoint y: 259, distance: 157.2
click at [406, 254] on div "star" at bounding box center [440, 252] width 108 height 29
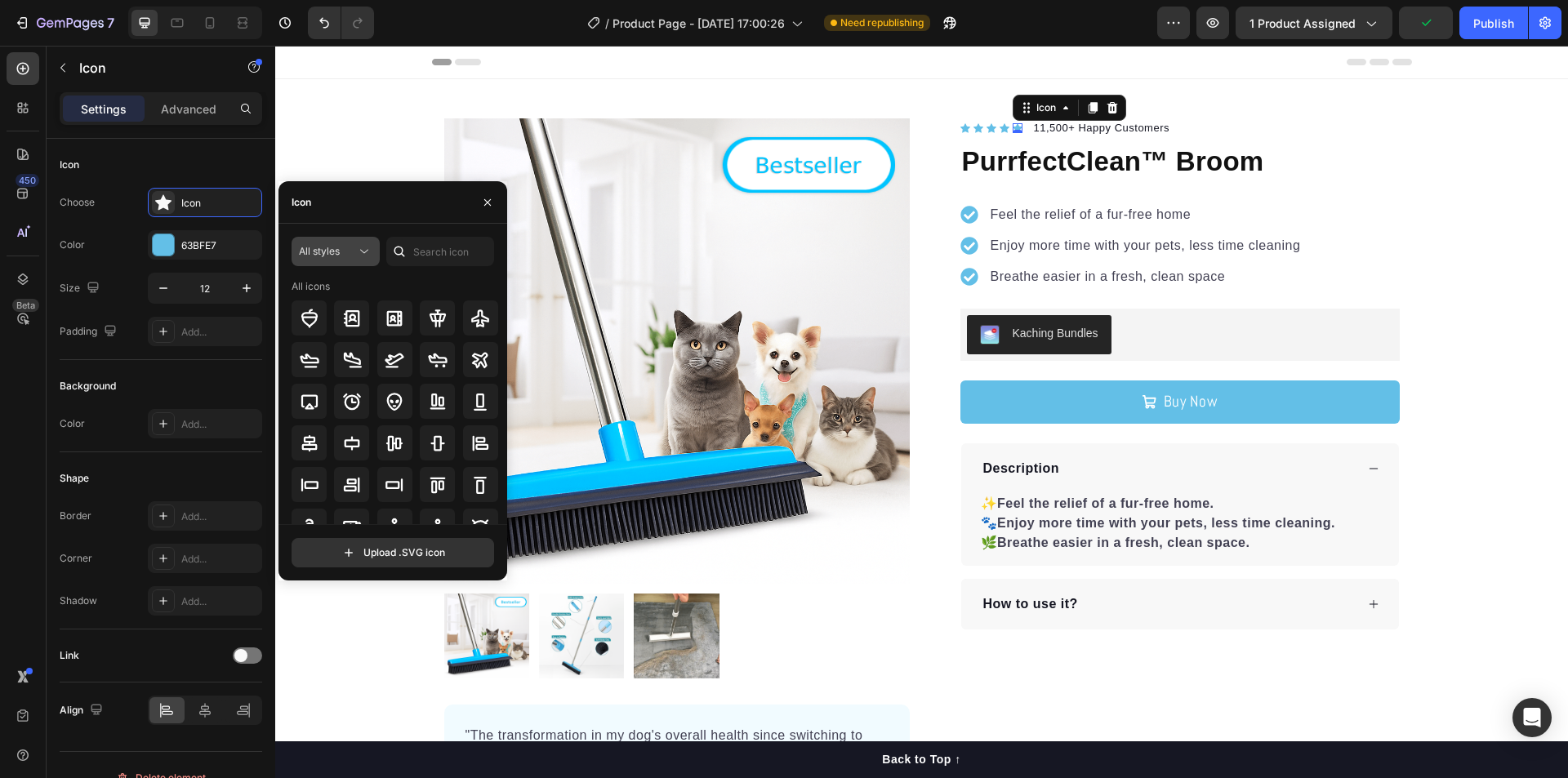
click at [346, 245] on div "All styles" at bounding box center [327, 252] width 57 height 15
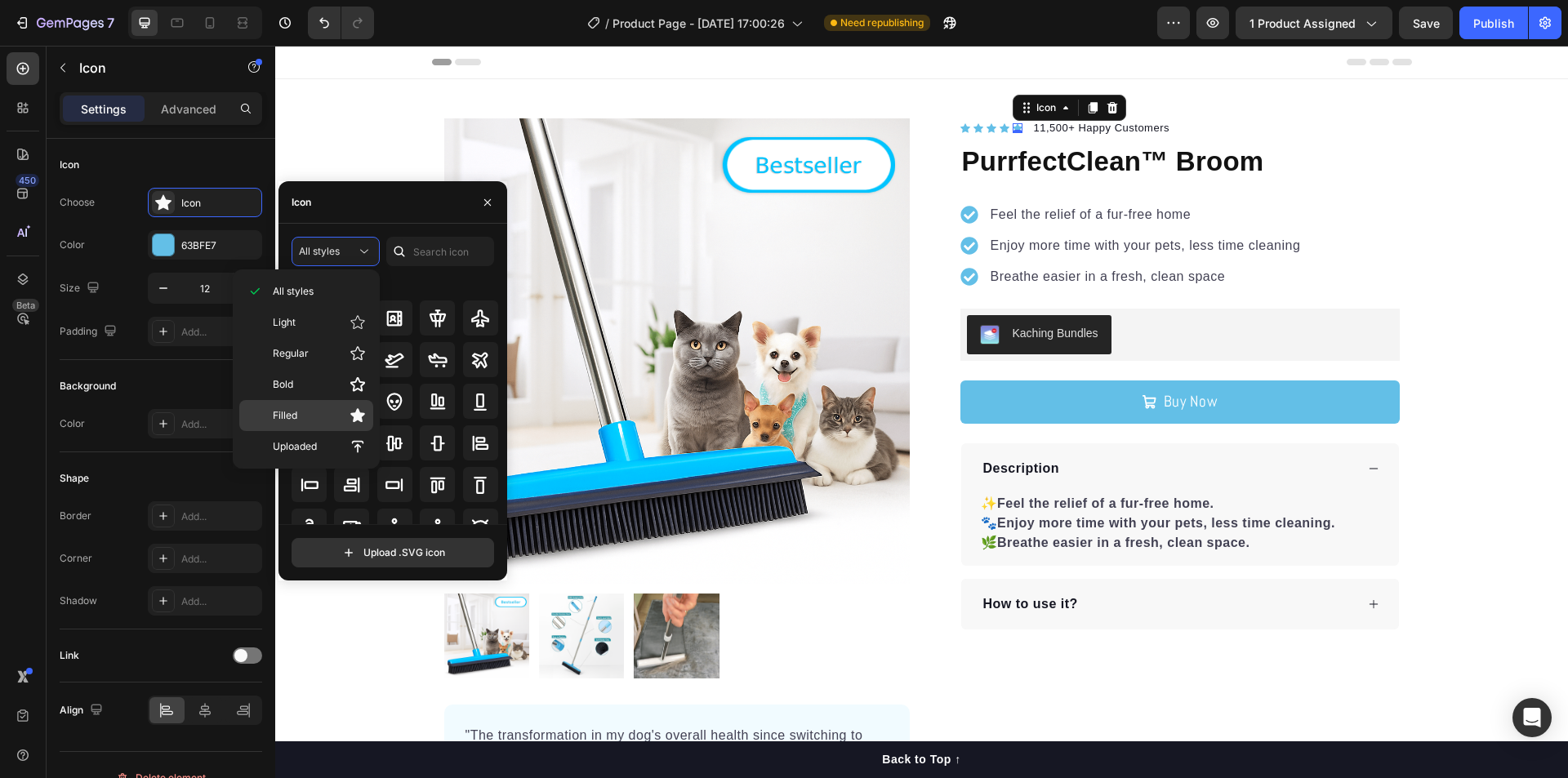
click at [304, 415] on p "Filled" at bounding box center [319, 415] width 93 height 16
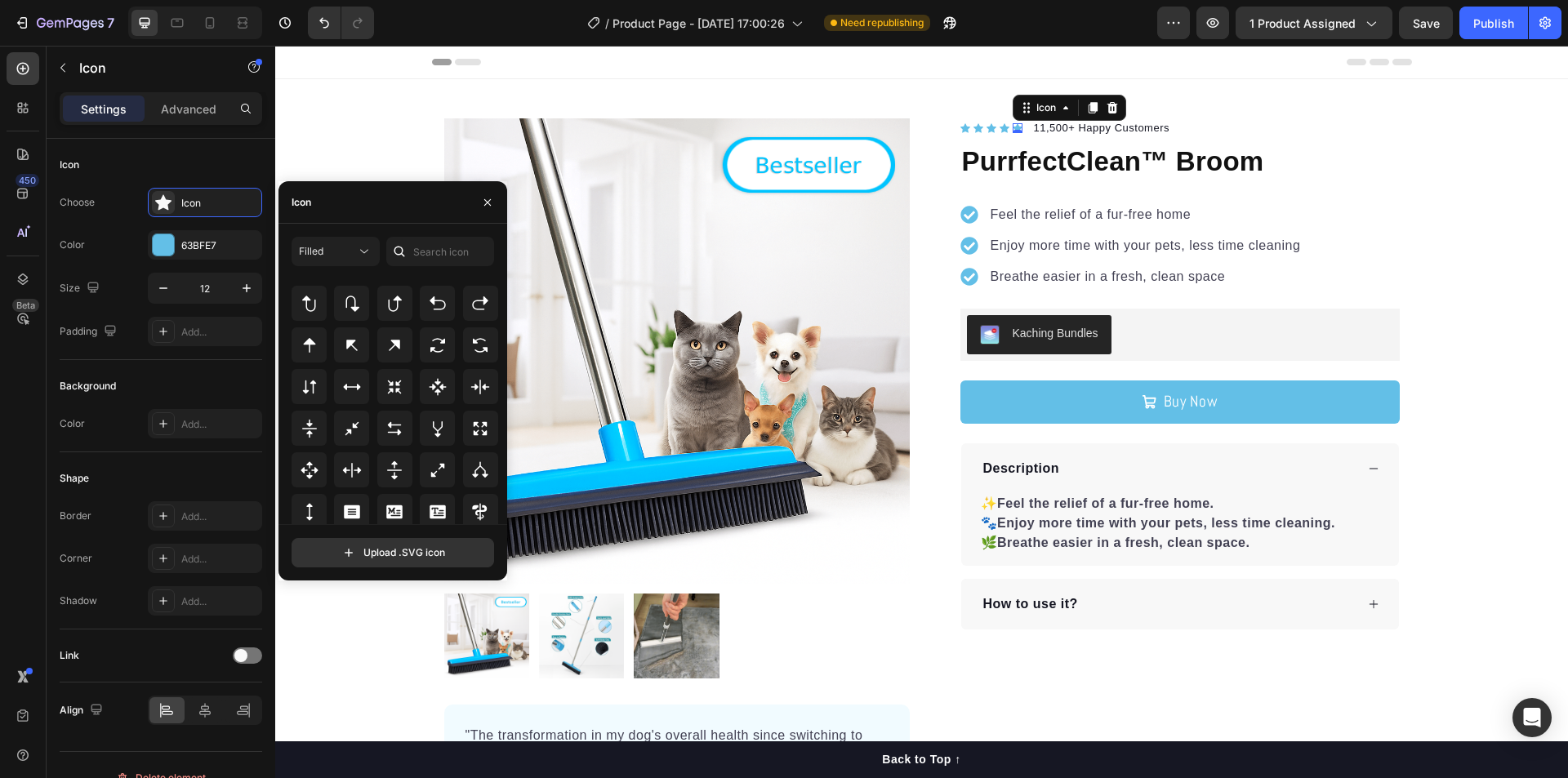
scroll to position [882, 0]
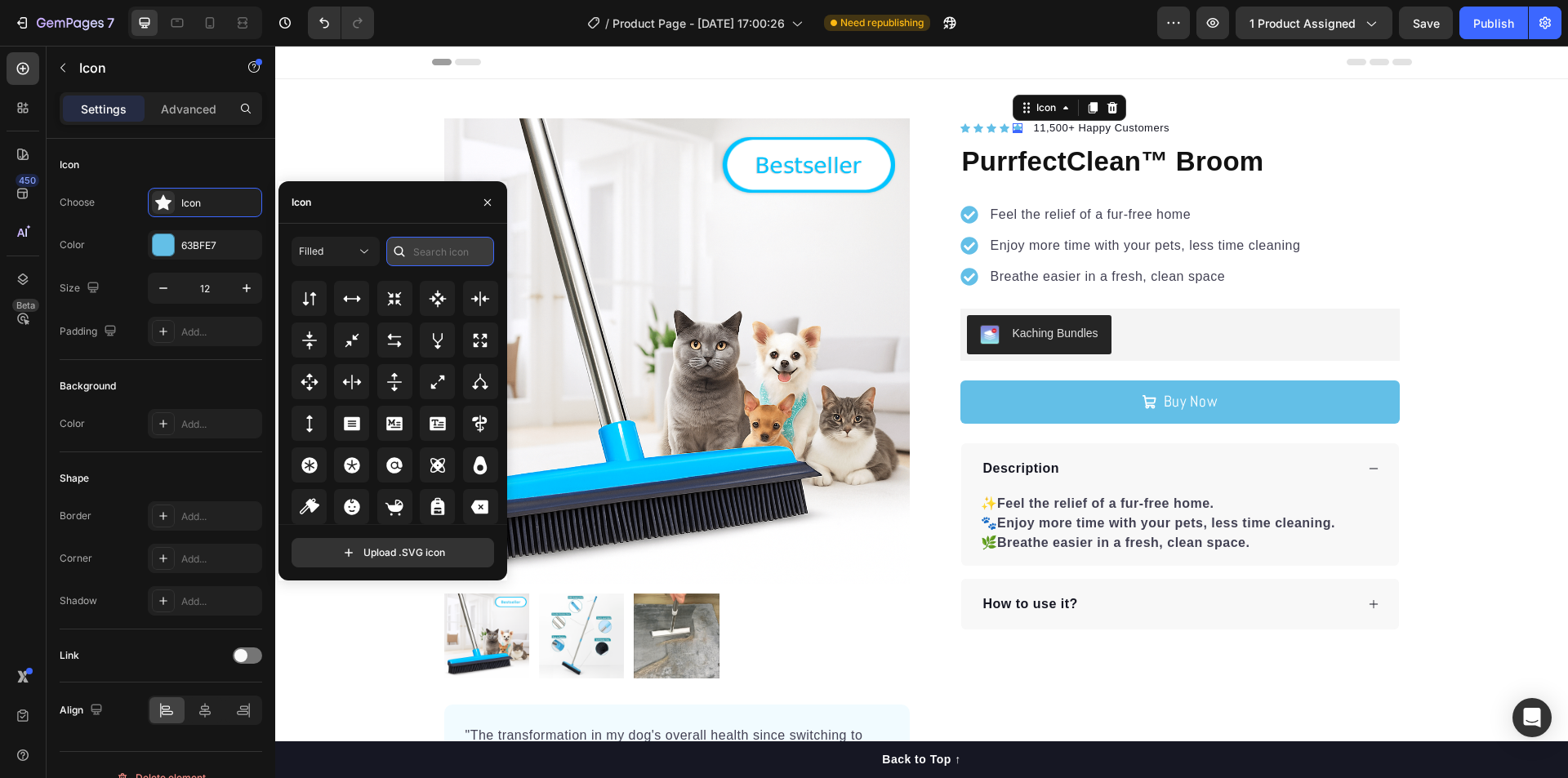
click at [445, 244] on input "text" at bounding box center [440, 252] width 108 height 29
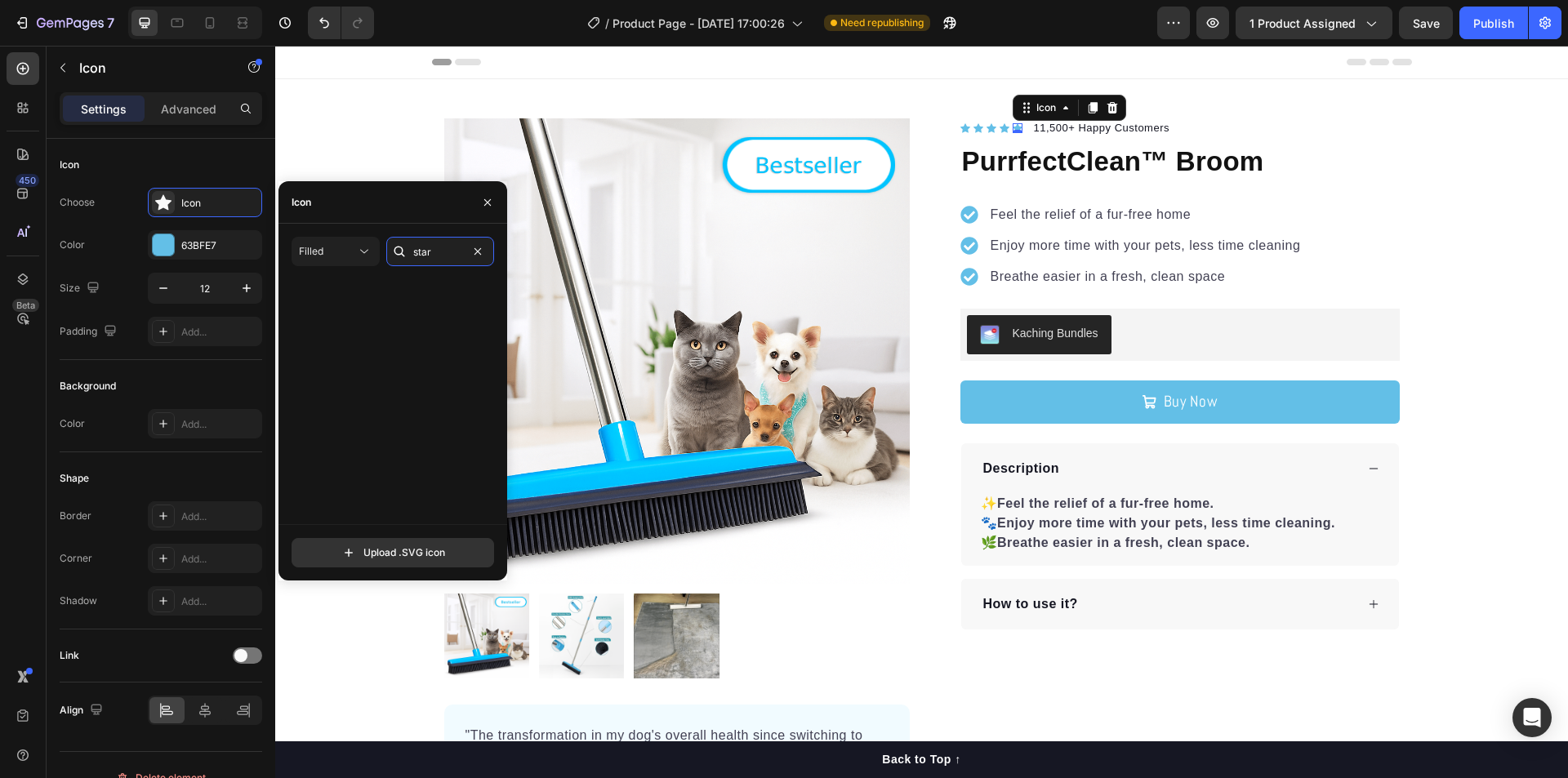
scroll to position [0, 0]
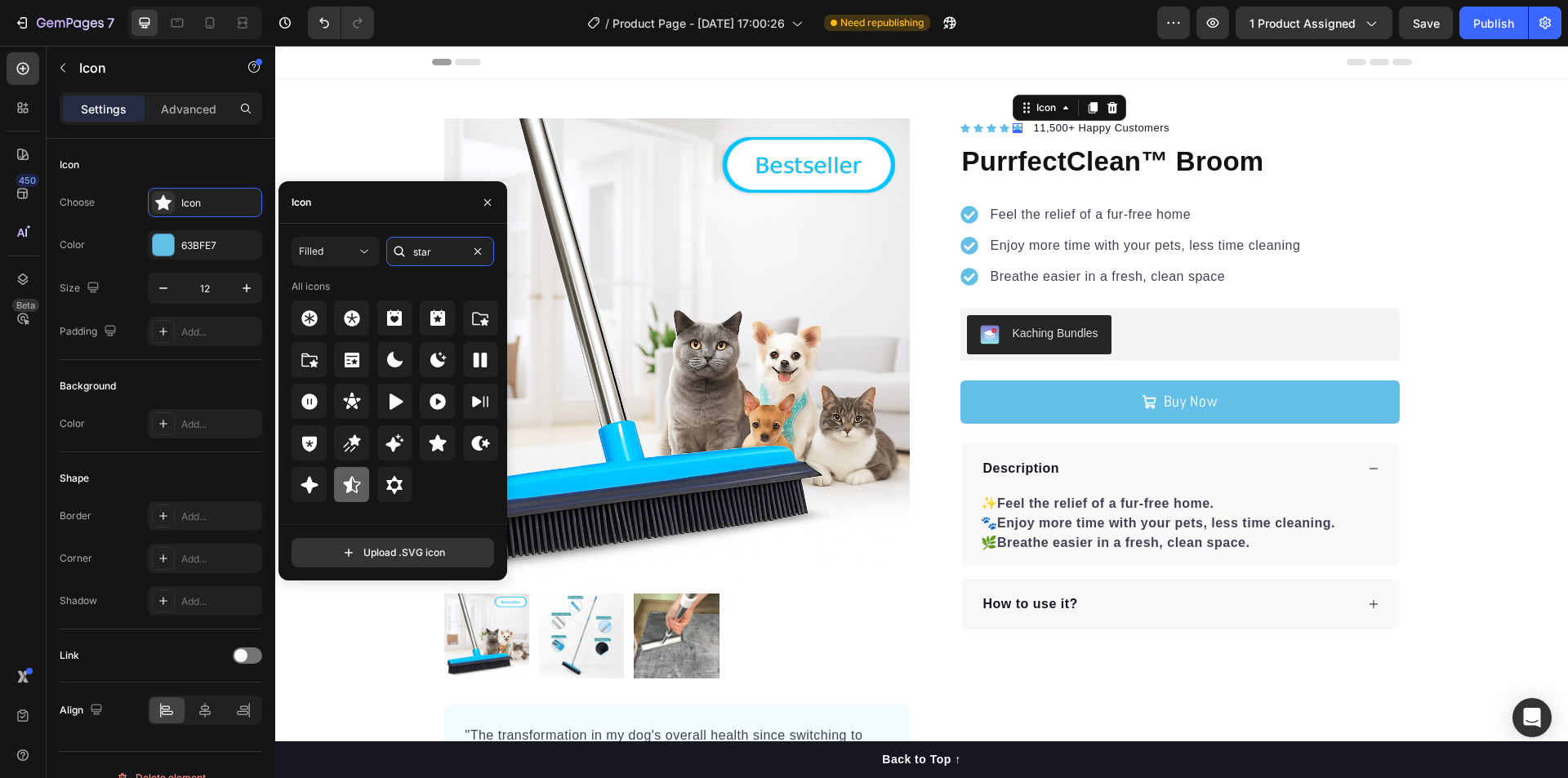
type input "star"
click at [359, 485] on icon at bounding box center [352, 485] width 20 height 20
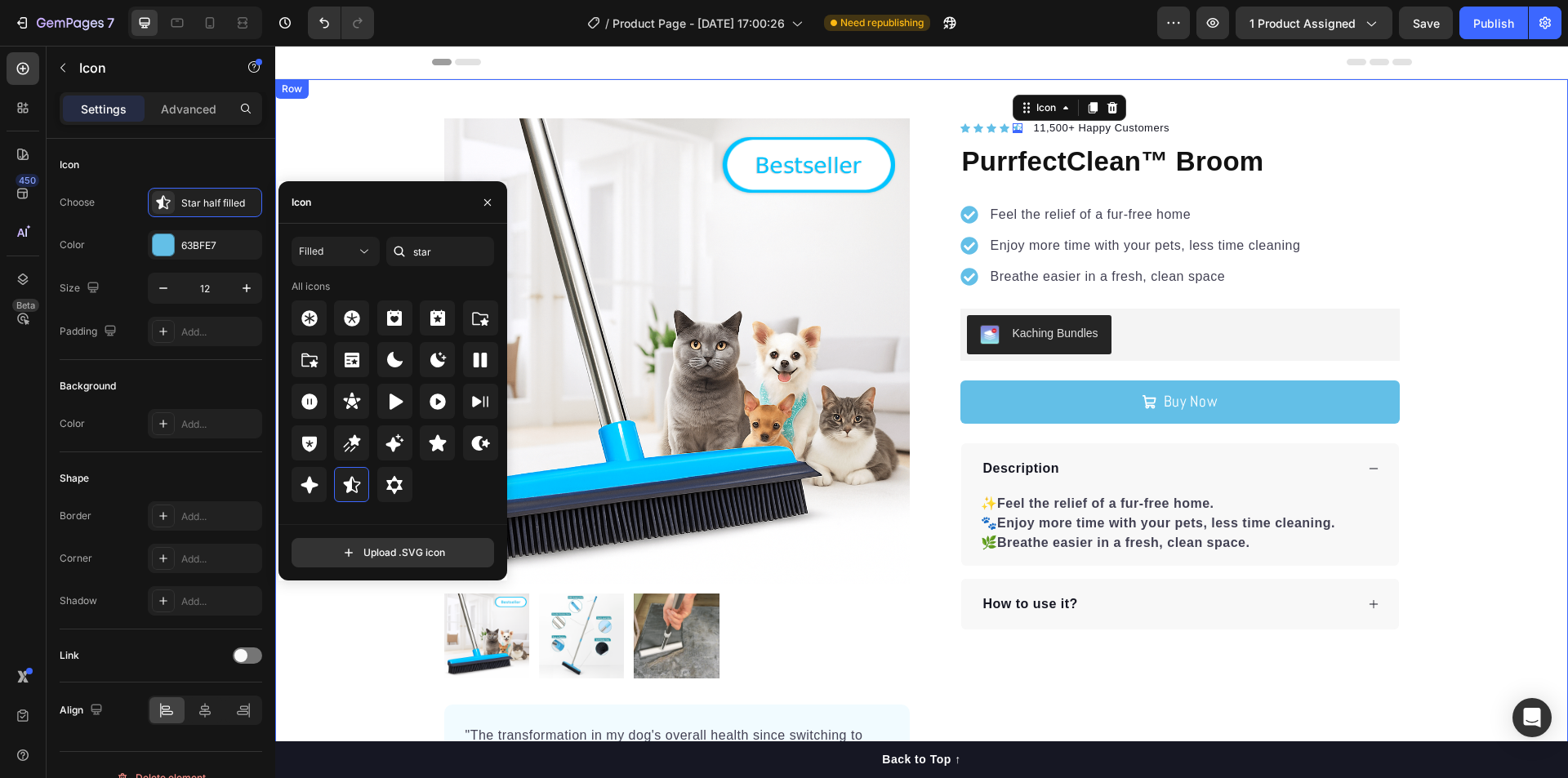
click at [1553, 190] on div "Product Images "The transformation in my dog's overall health since switching t…" at bounding box center [922, 477] width 1293 height 719
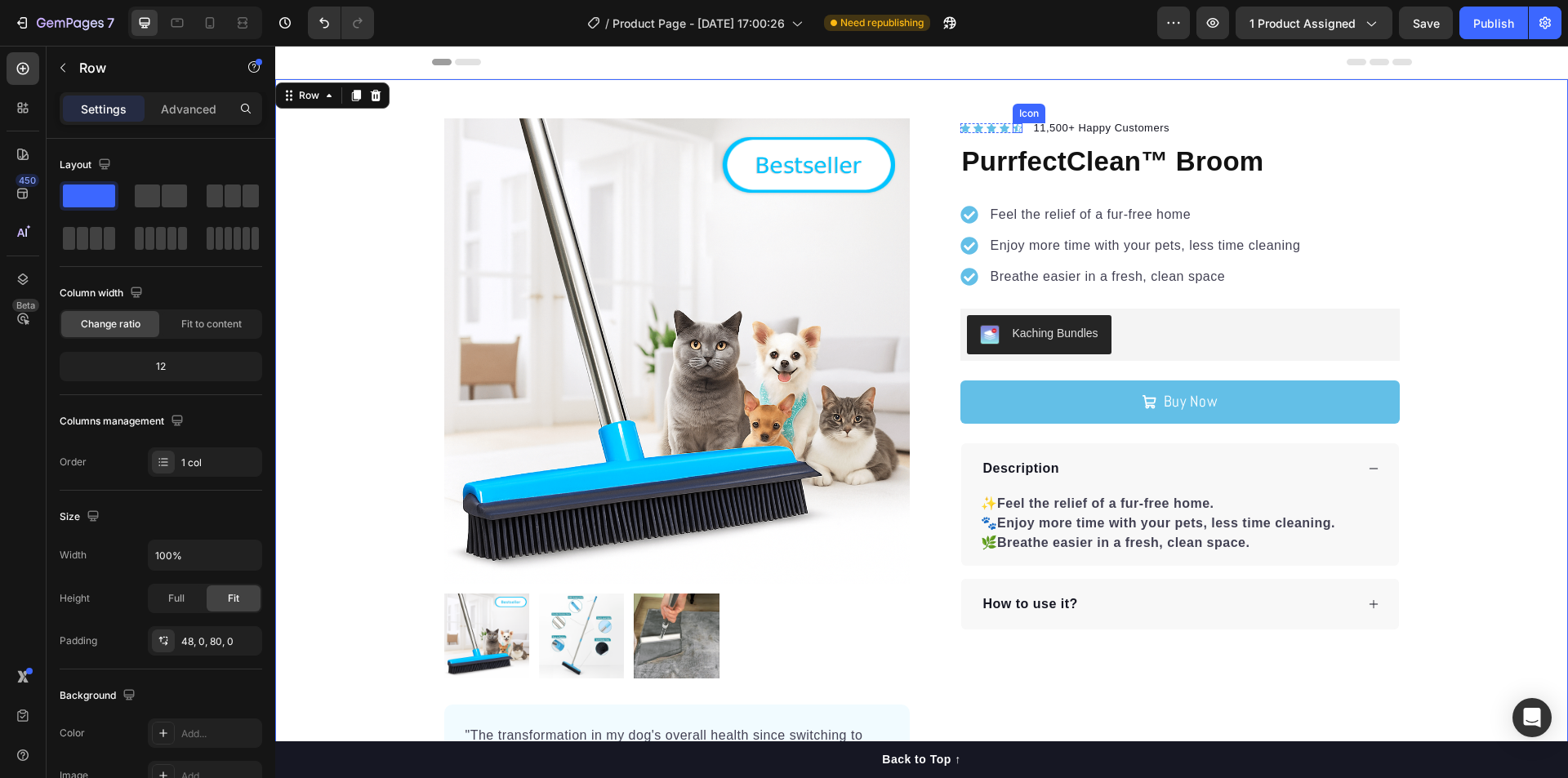
click at [1014, 126] on icon at bounding box center [1016, 128] width 8 height 8
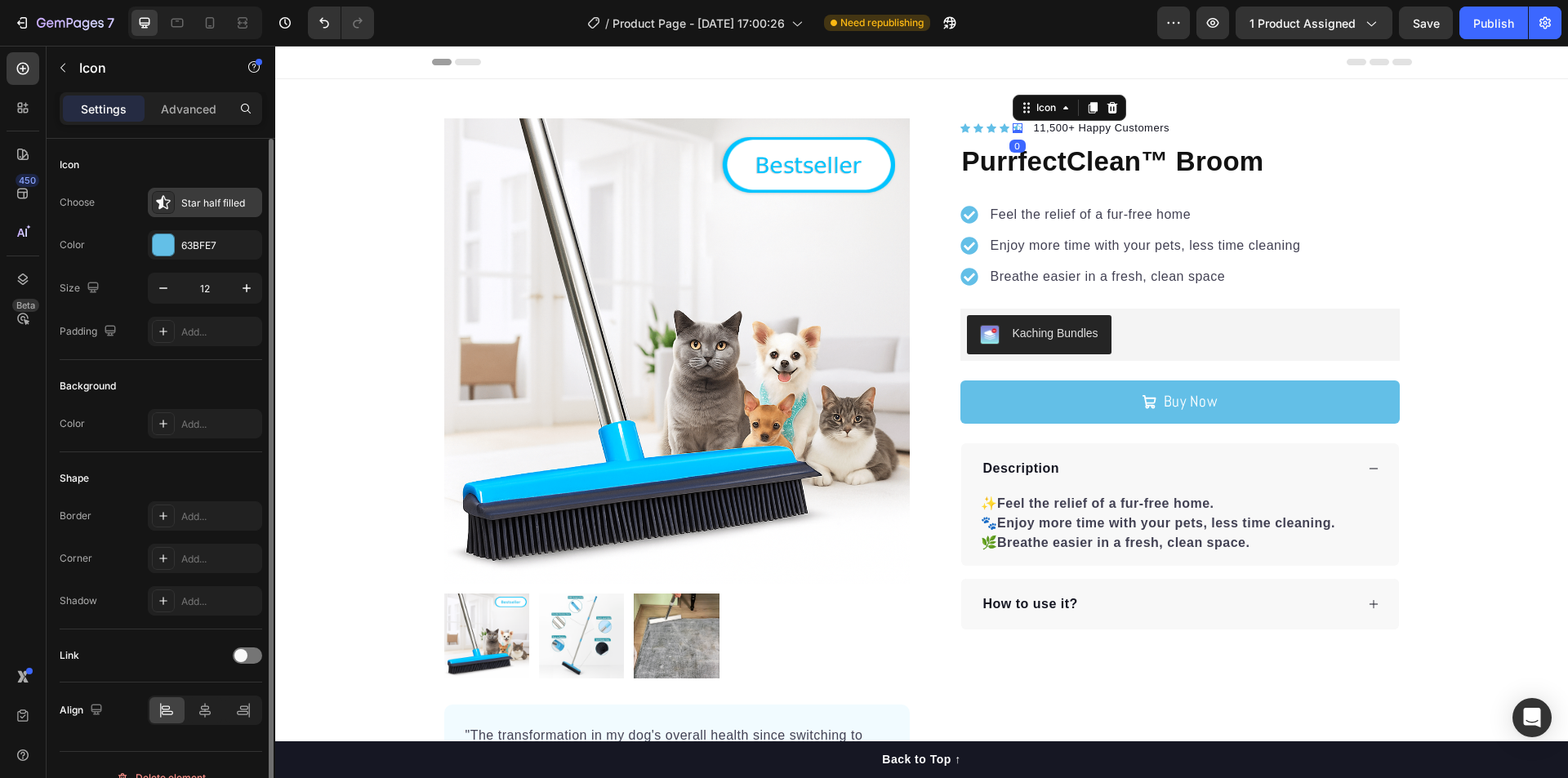
click at [171, 204] on icon at bounding box center [164, 203] width 16 height 16
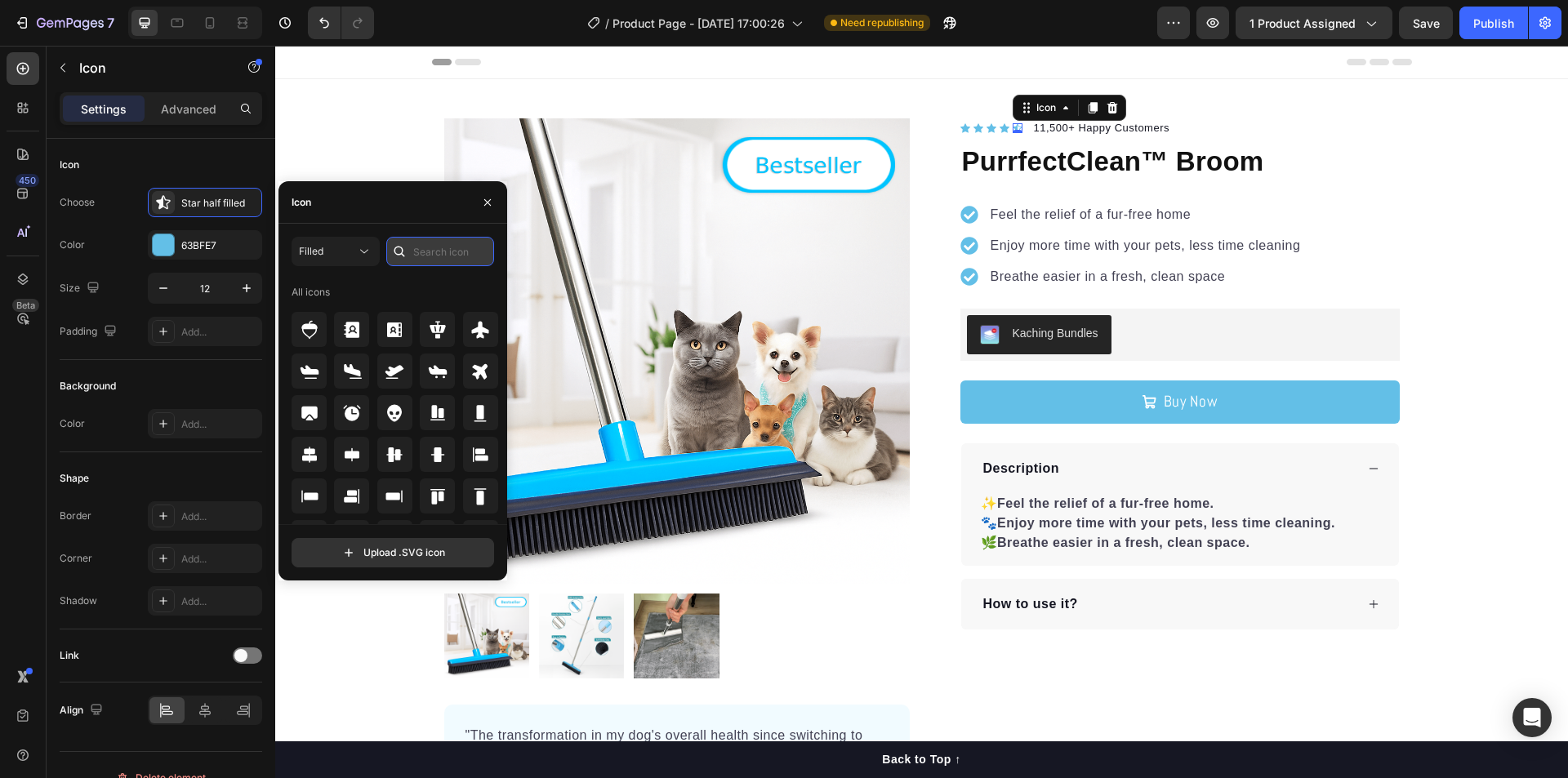
click at [414, 255] on input "text" at bounding box center [440, 252] width 108 height 29
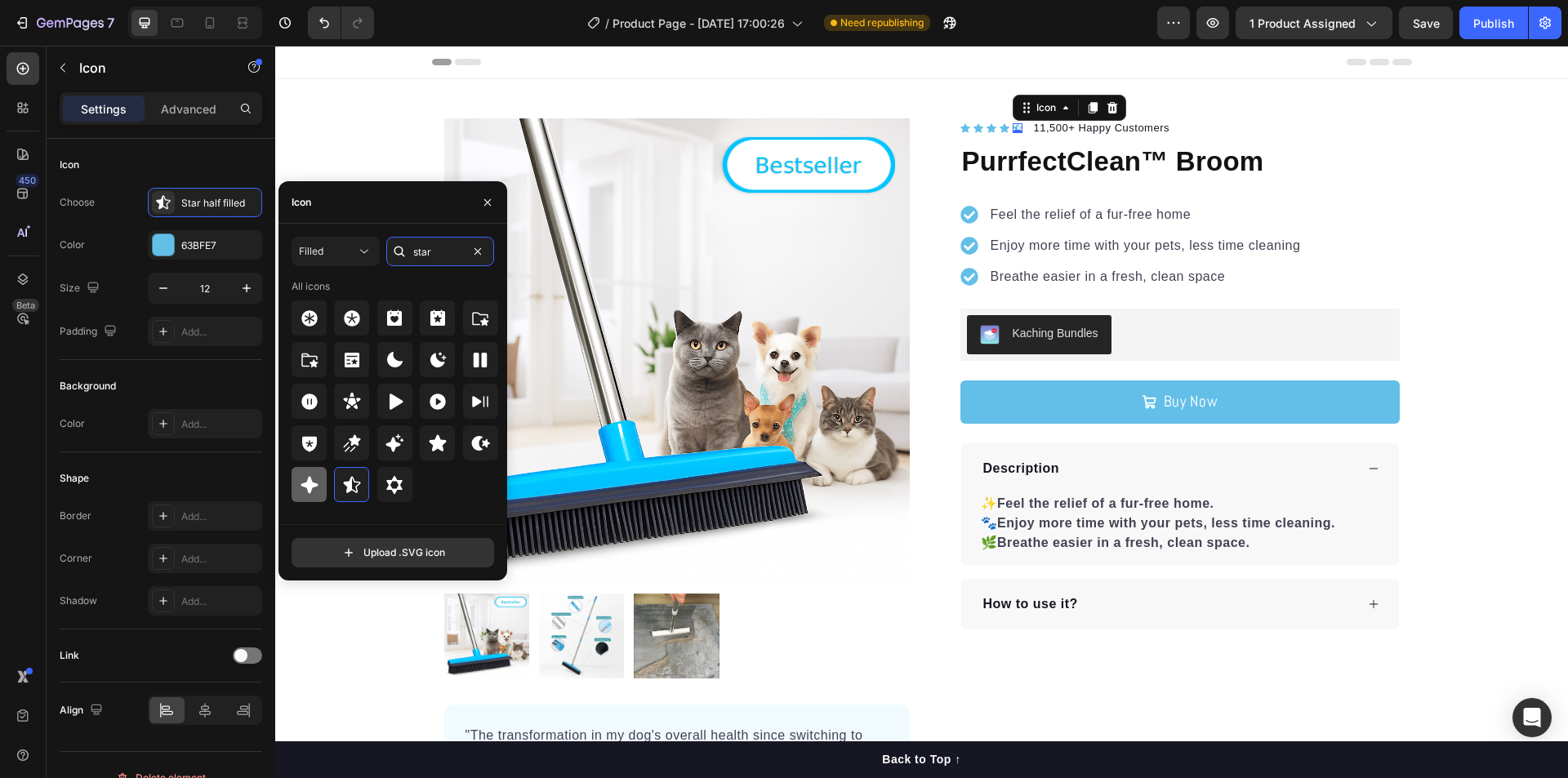
type input "star"
click at [307, 494] on icon at bounding box center [310, 485] width 20 height 20
click at [433, 438] on icon at bounding box center [438, 444] width 20 height 20
click at [489, 203] on icon "button" at bounding box center [487, 203] width 13 height 13
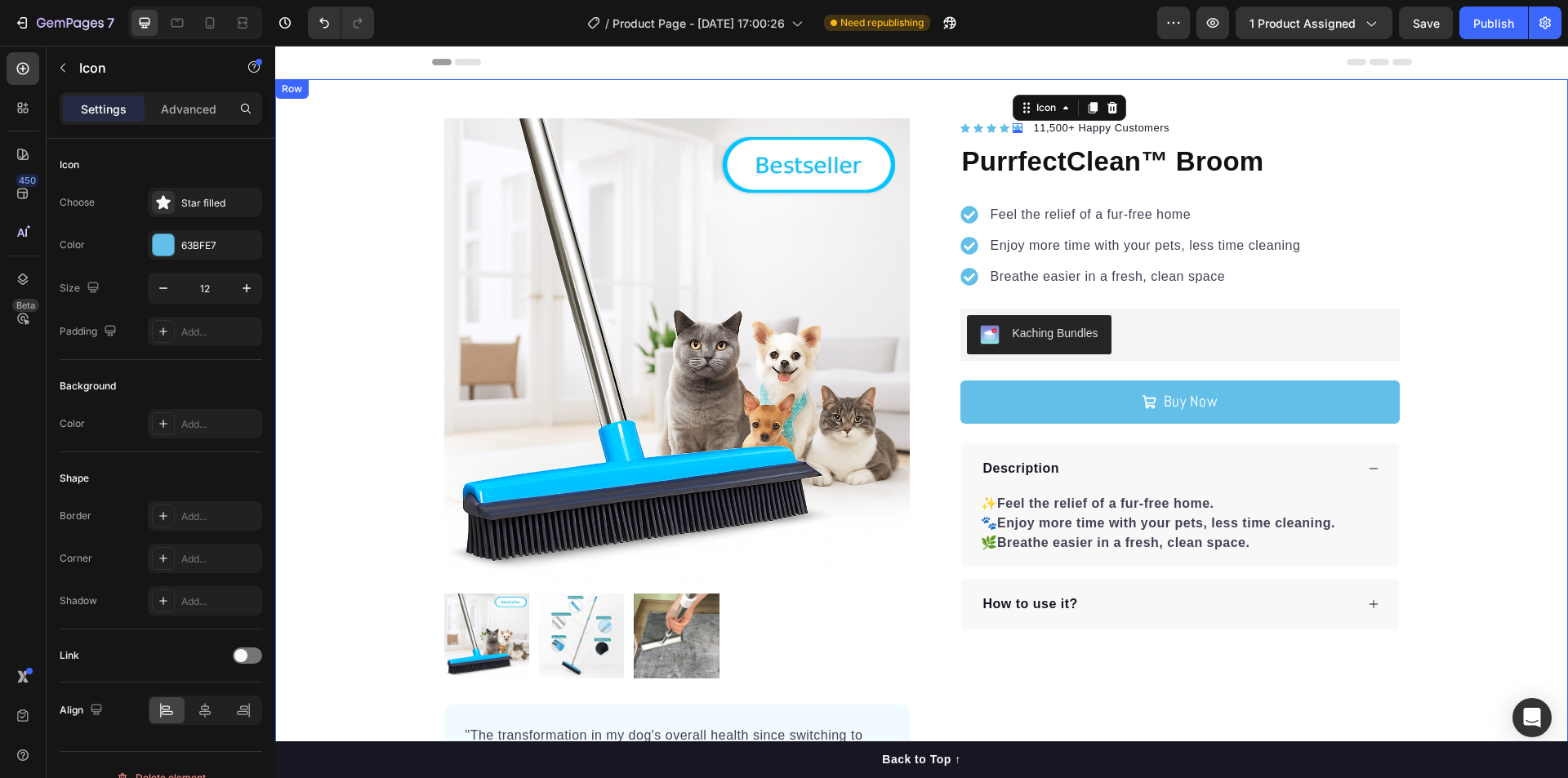
click at [1525, 154] on div "Product Images "The transformation in my dog's overall health since switching t…" at bounding box center [922, 477] width 1293 height 719
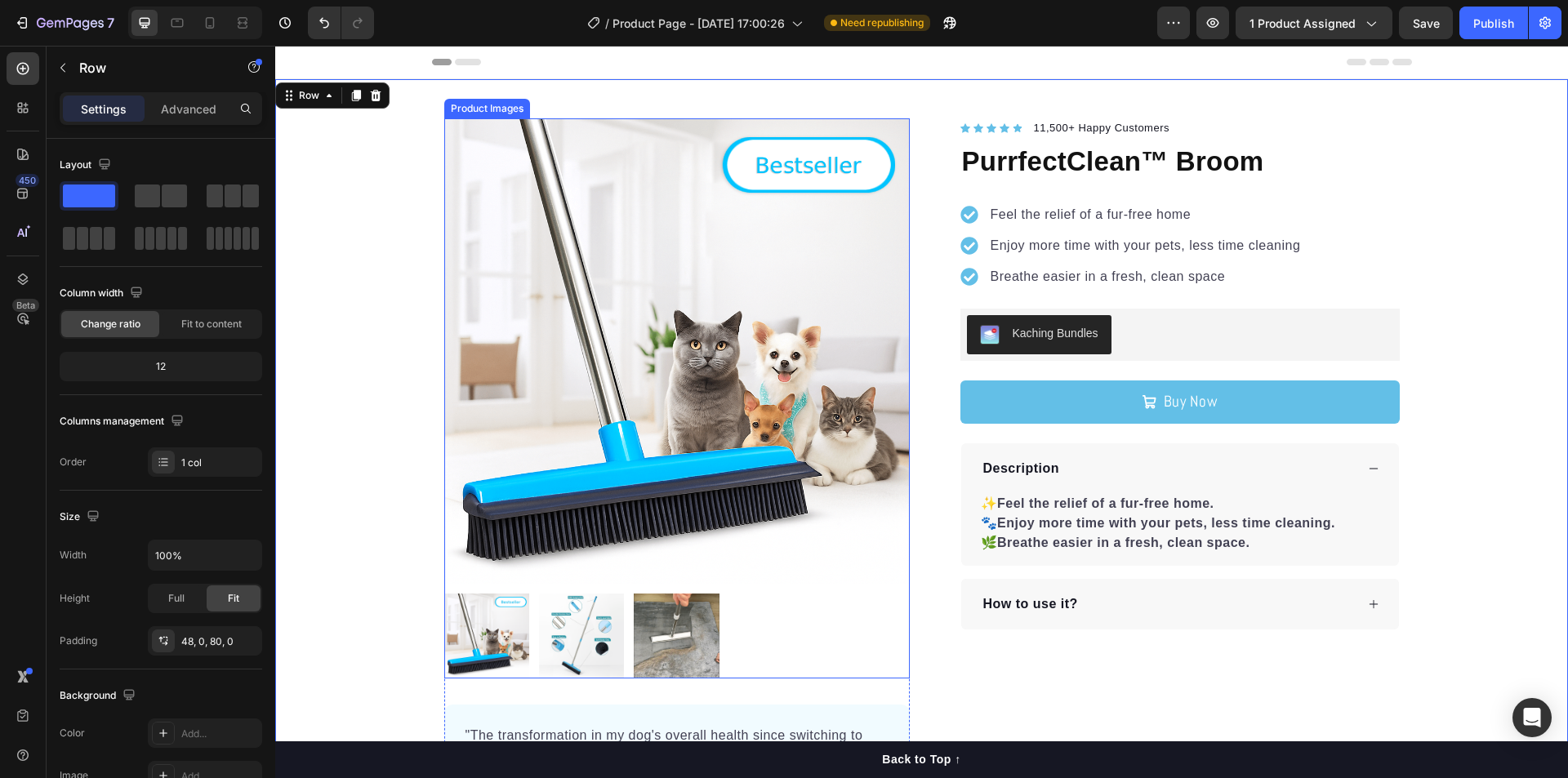
click at [582, 631] on img at bounding box center [581, 635] width 85 height 85
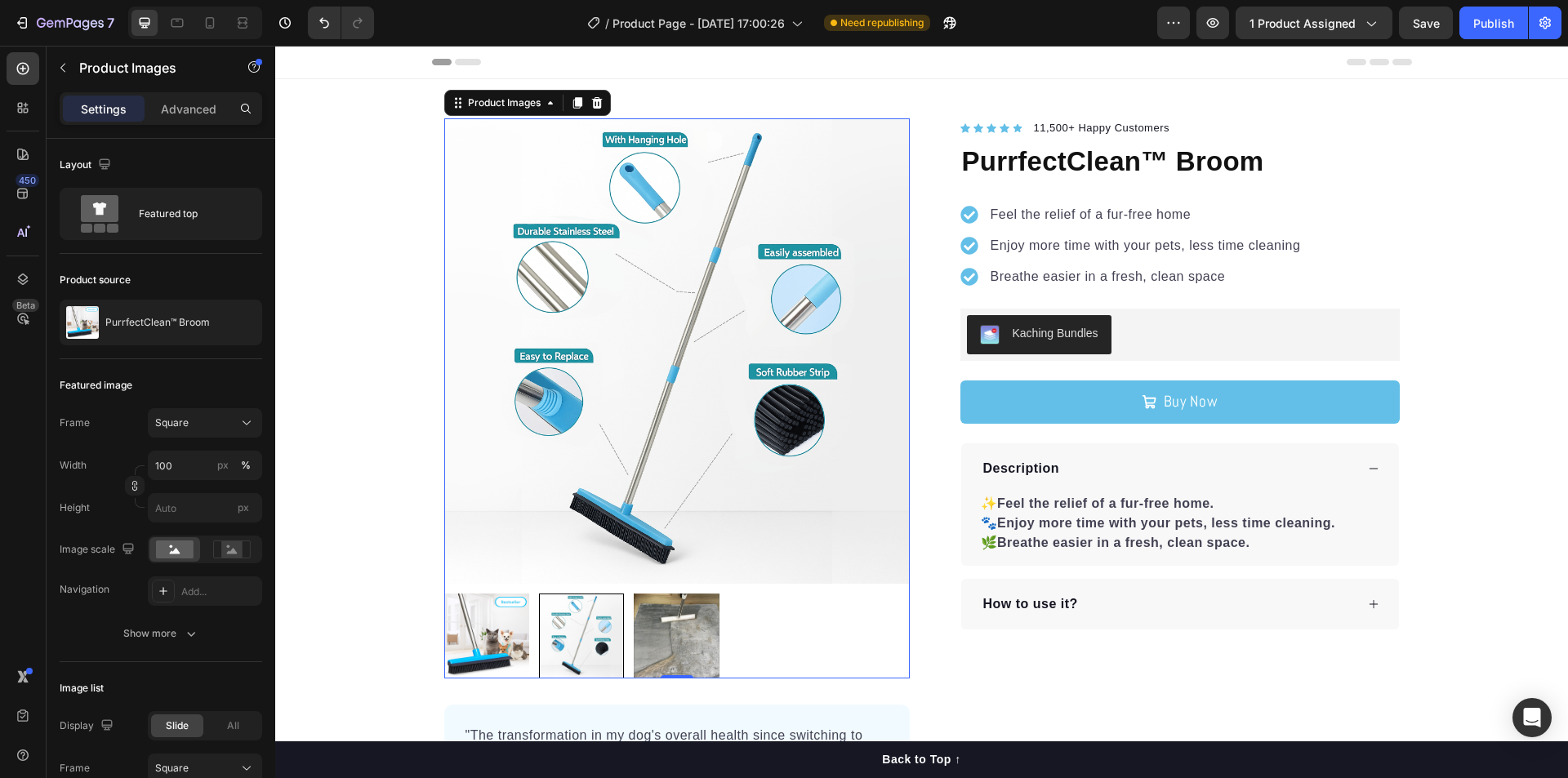
click at [654, 625] on img at bounding box center [675, 635] width 85 height 85
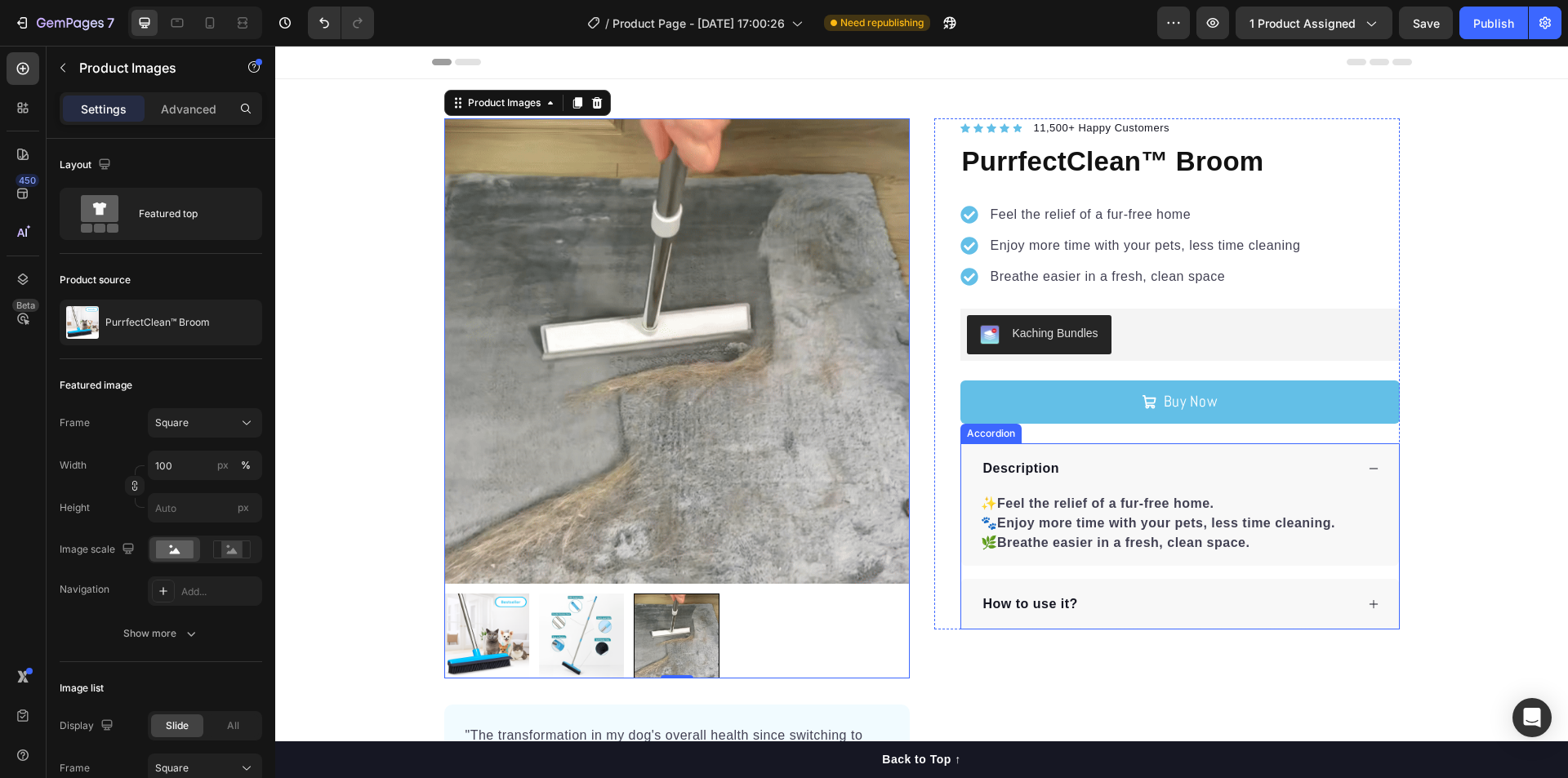
click at [1368, 470] on icon at bounding box center [1373, 468] width 12 height 12
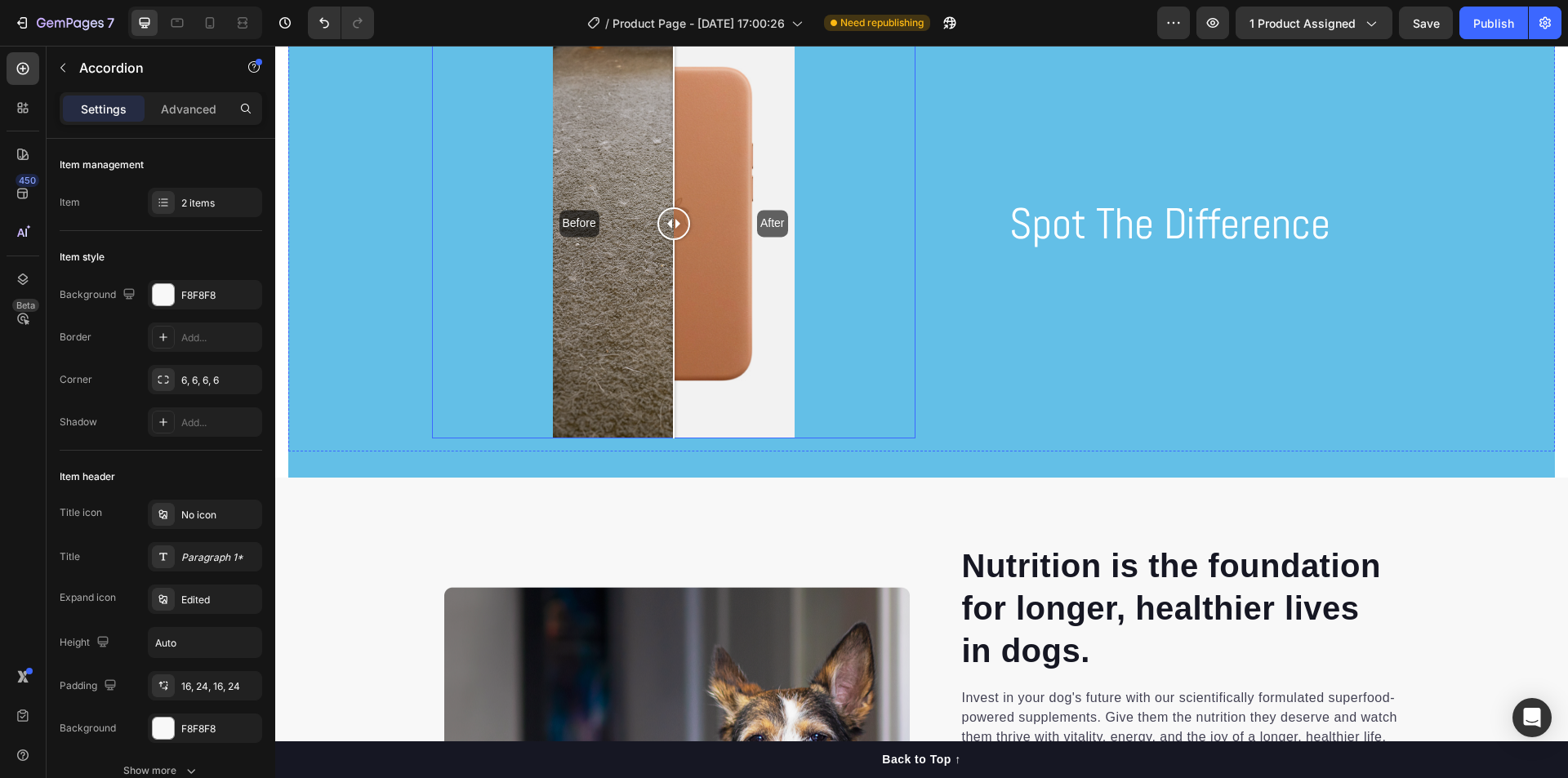
scroll to position [1470, 0]
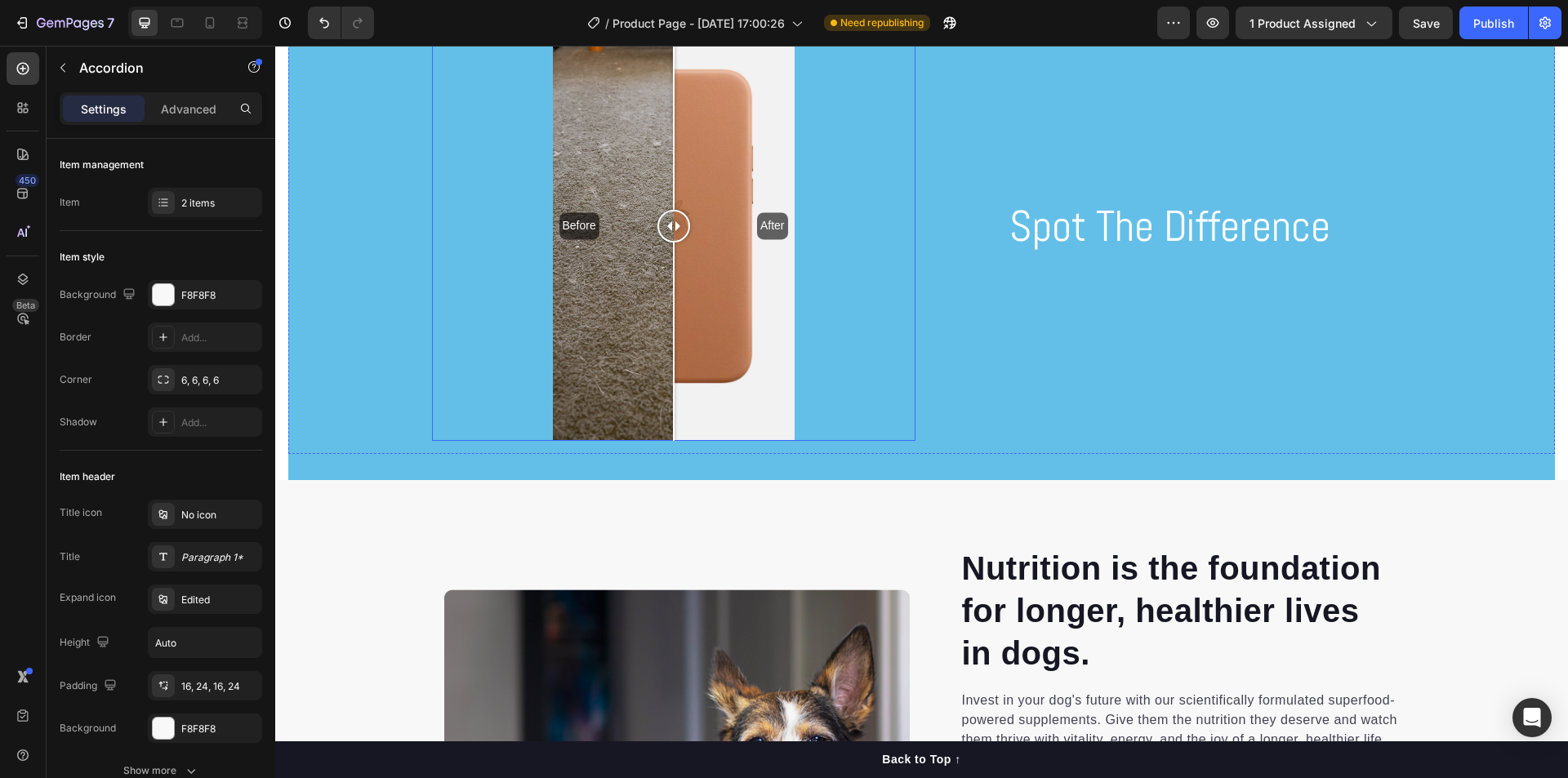
click at [693, 332] on div "Before After" at bounding box center [674, 226] width 242 height 430
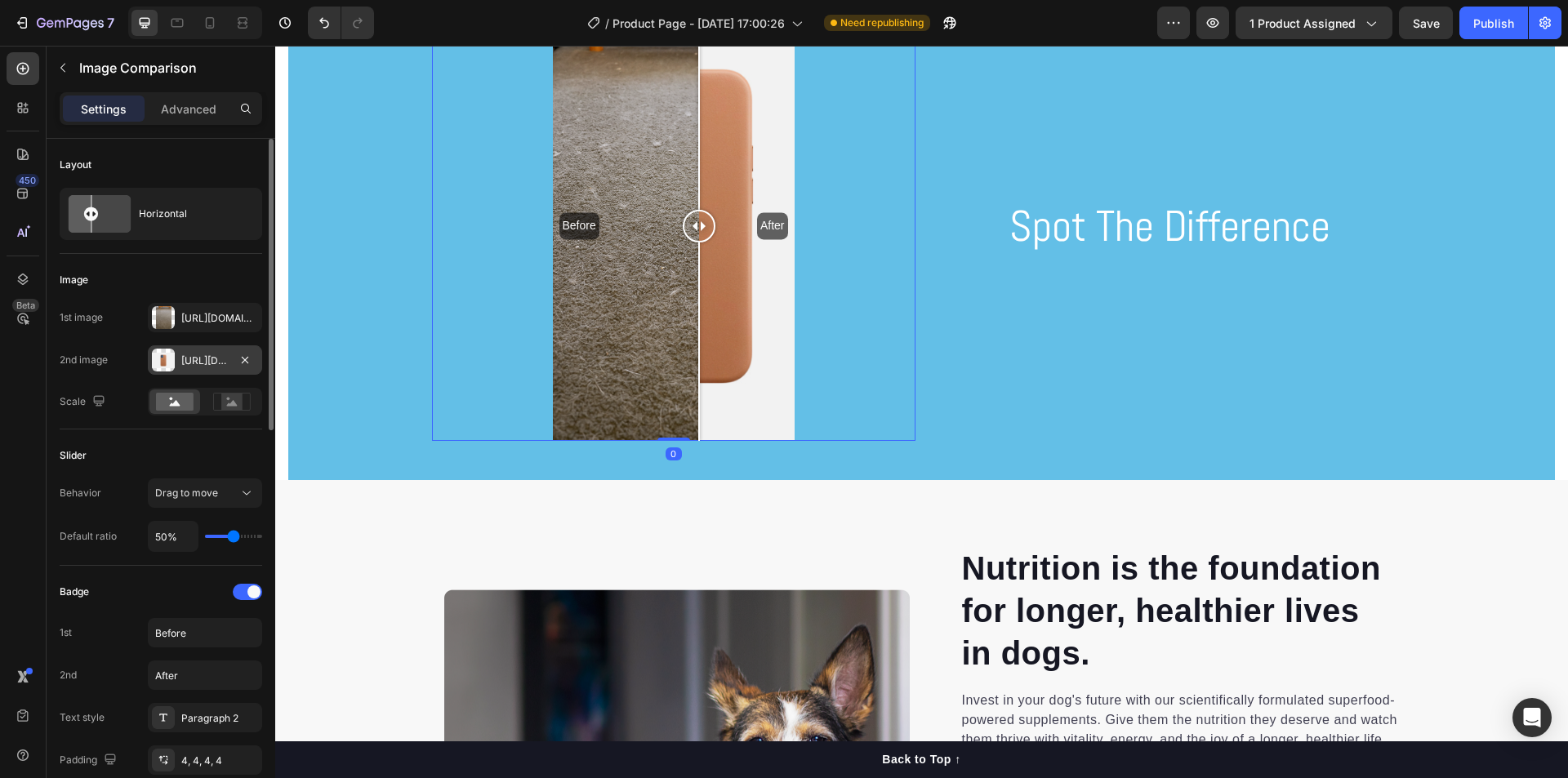
click at [165, 356] on div at bounding box center [163, 360] width 23 height 23
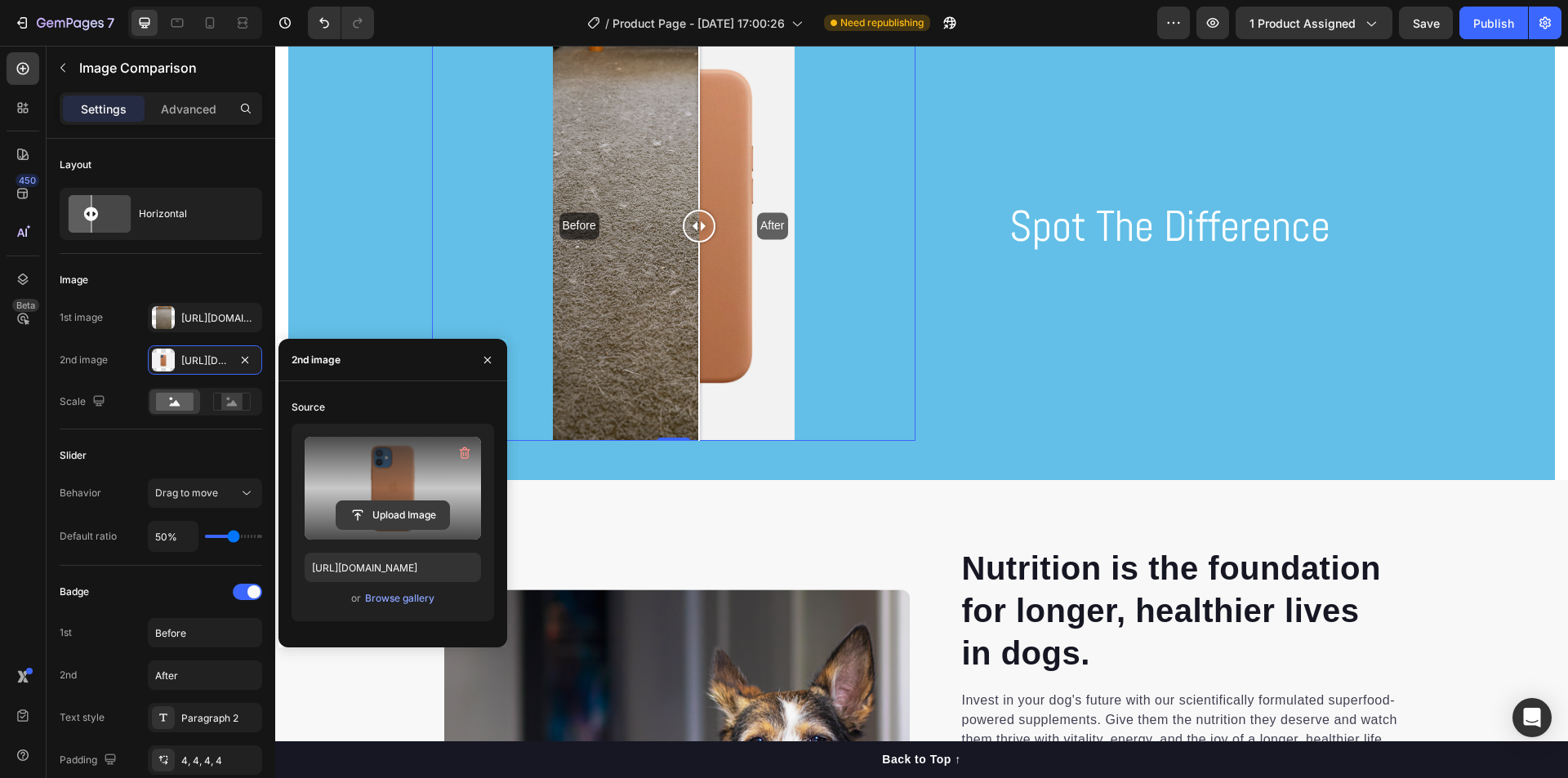
click at [390, 510] on input "file" at bounding box center [393, 515] width 113 height 28
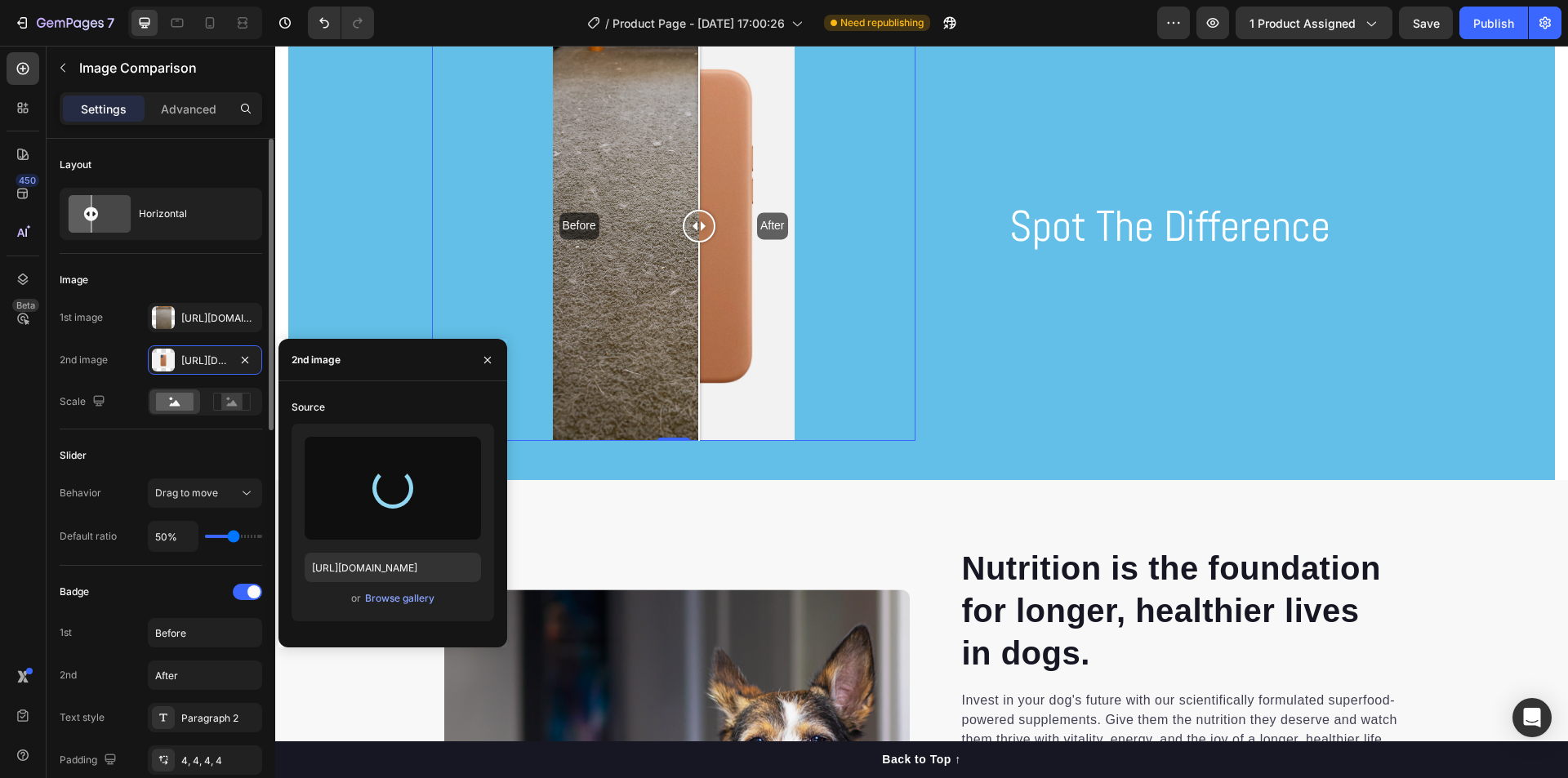
type input "https://cdn.shopify.com/s/files/1/0756/1422/4613/files/gempages_581533474322645…"
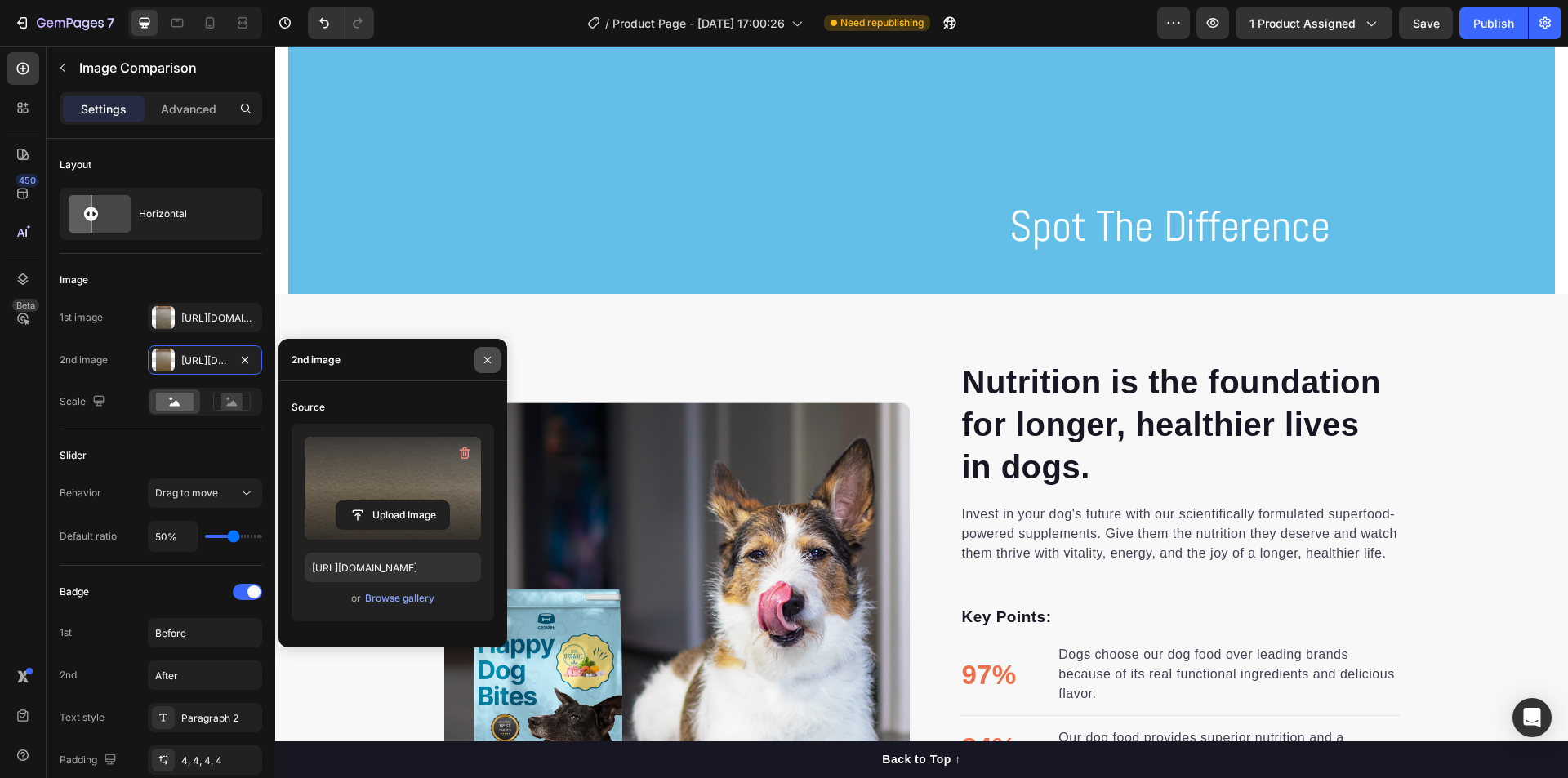
click at [487, 360] on icon "button" at bounding box center [487, 359] width 6 height 6
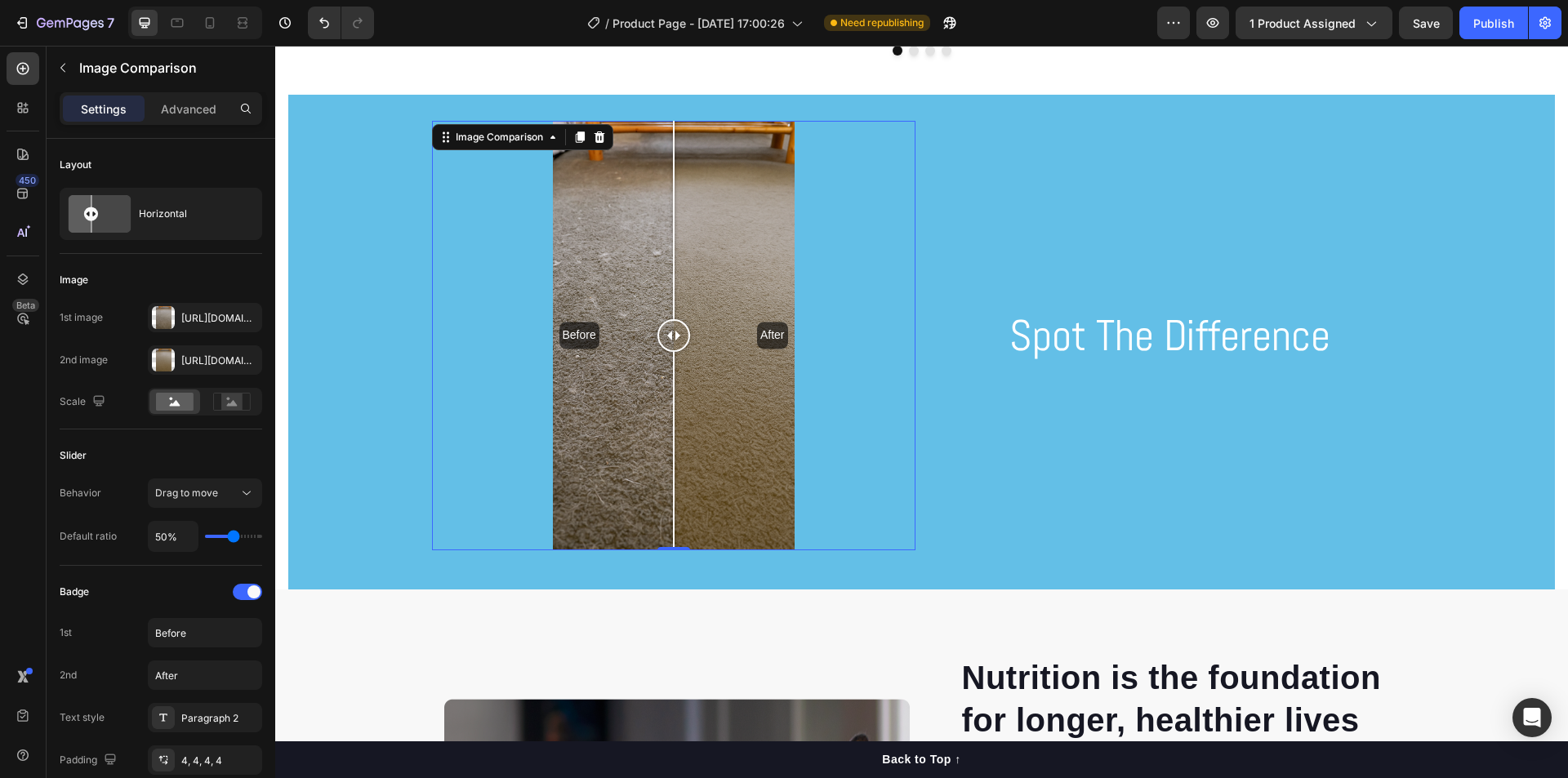
scroll to position [1306, 0]
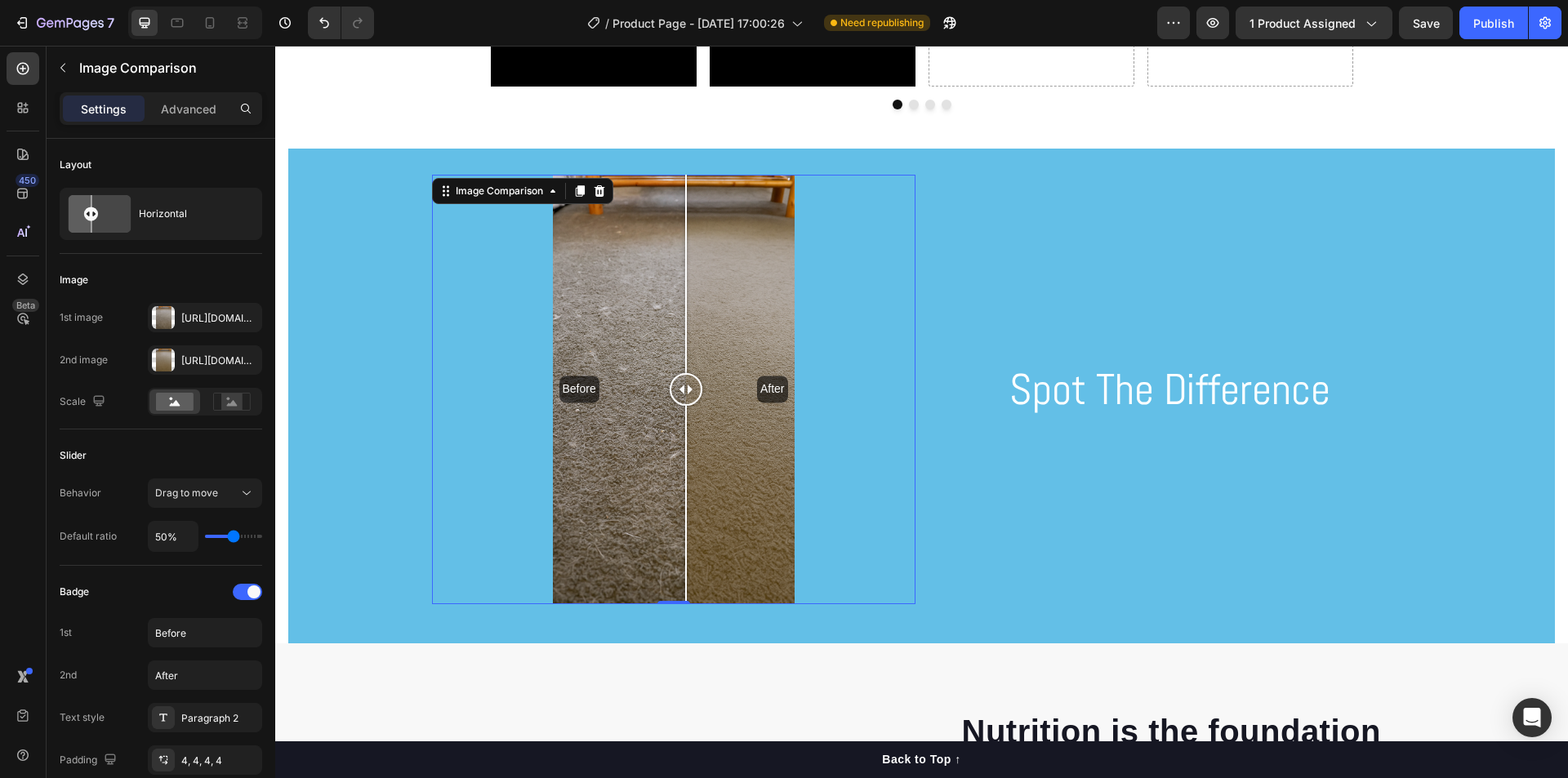
drag, startPoint x: 663, startPoint y: 387, endPoint x: 679, endPoint y: 333, distance: 56.3
click at [679, 333] on div at bounding box center [686, 389] width 33 height 430
click at [229, 403] on rect at bounding box center [231, 402] width 21 height 16
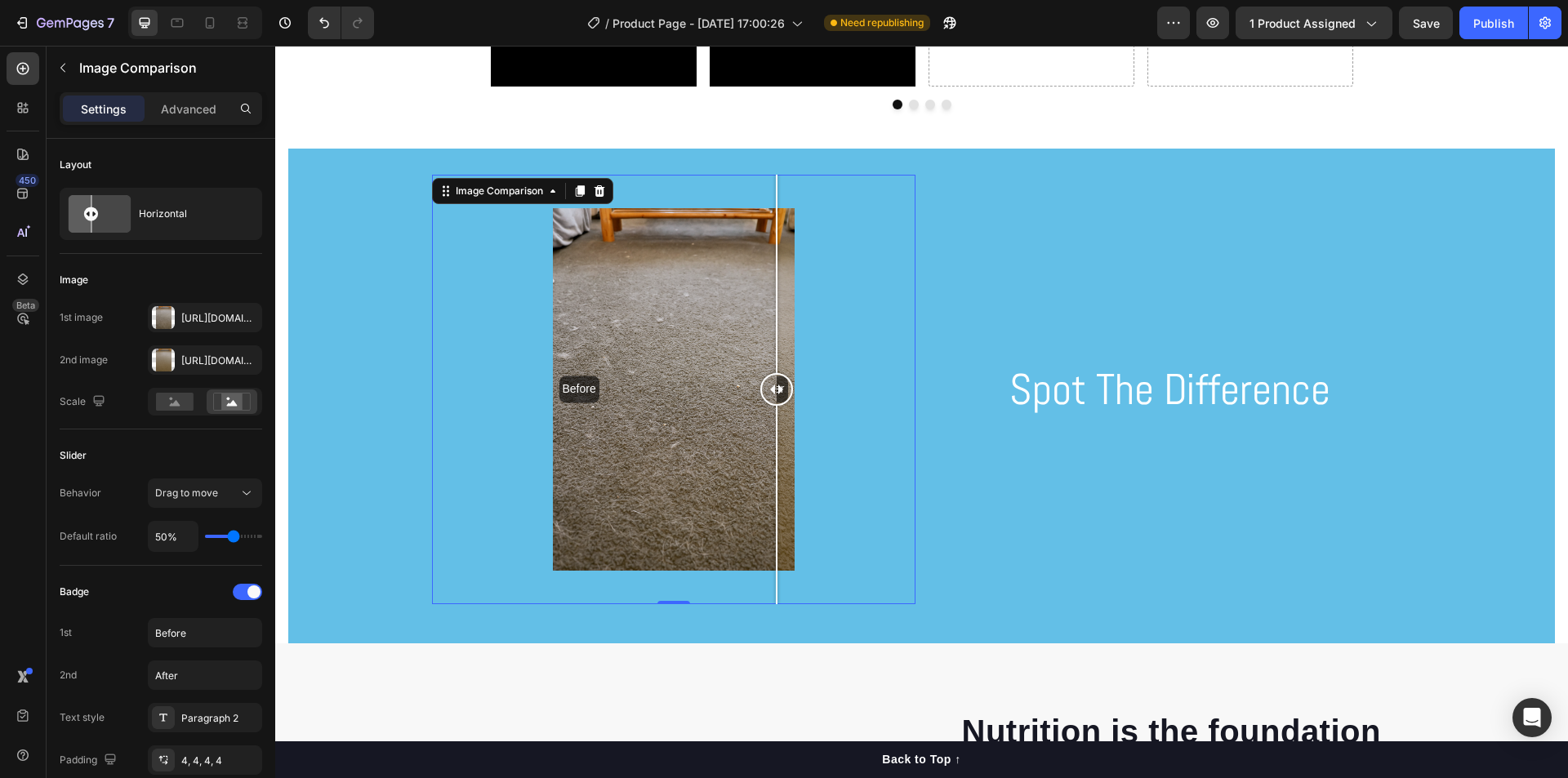
drag, startPoint x: 671, startPoint y: 384, endPoint x: 780, endPoint y: 394, distance: 109.5
click at [780, 394] on div at bounding box center [776, 390] width 33 height 33
click at [1495, 33] on button "Publish" at bounding box center [1493, 23] width 68 height 33
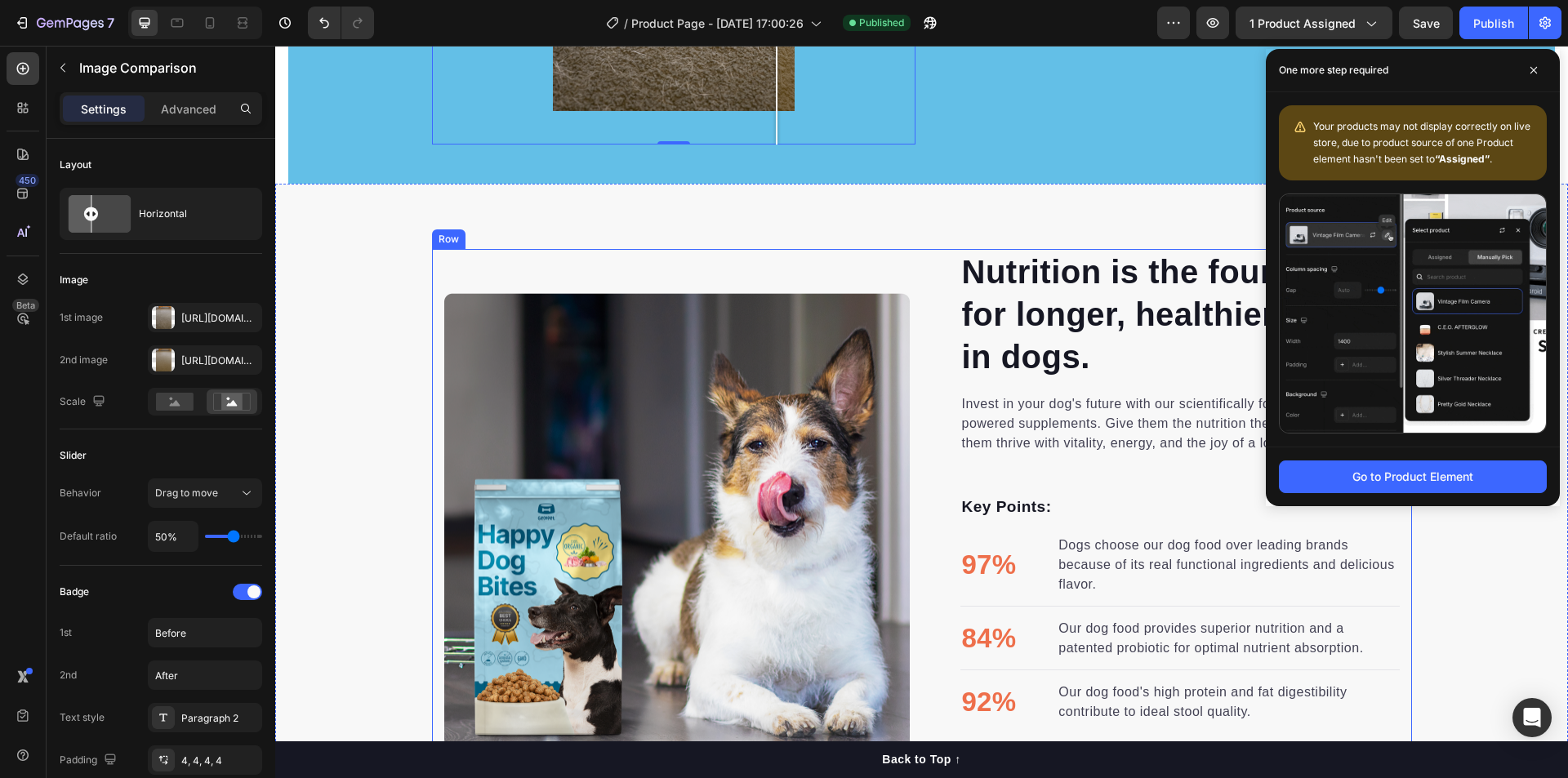
scroll to position [1960, 0]
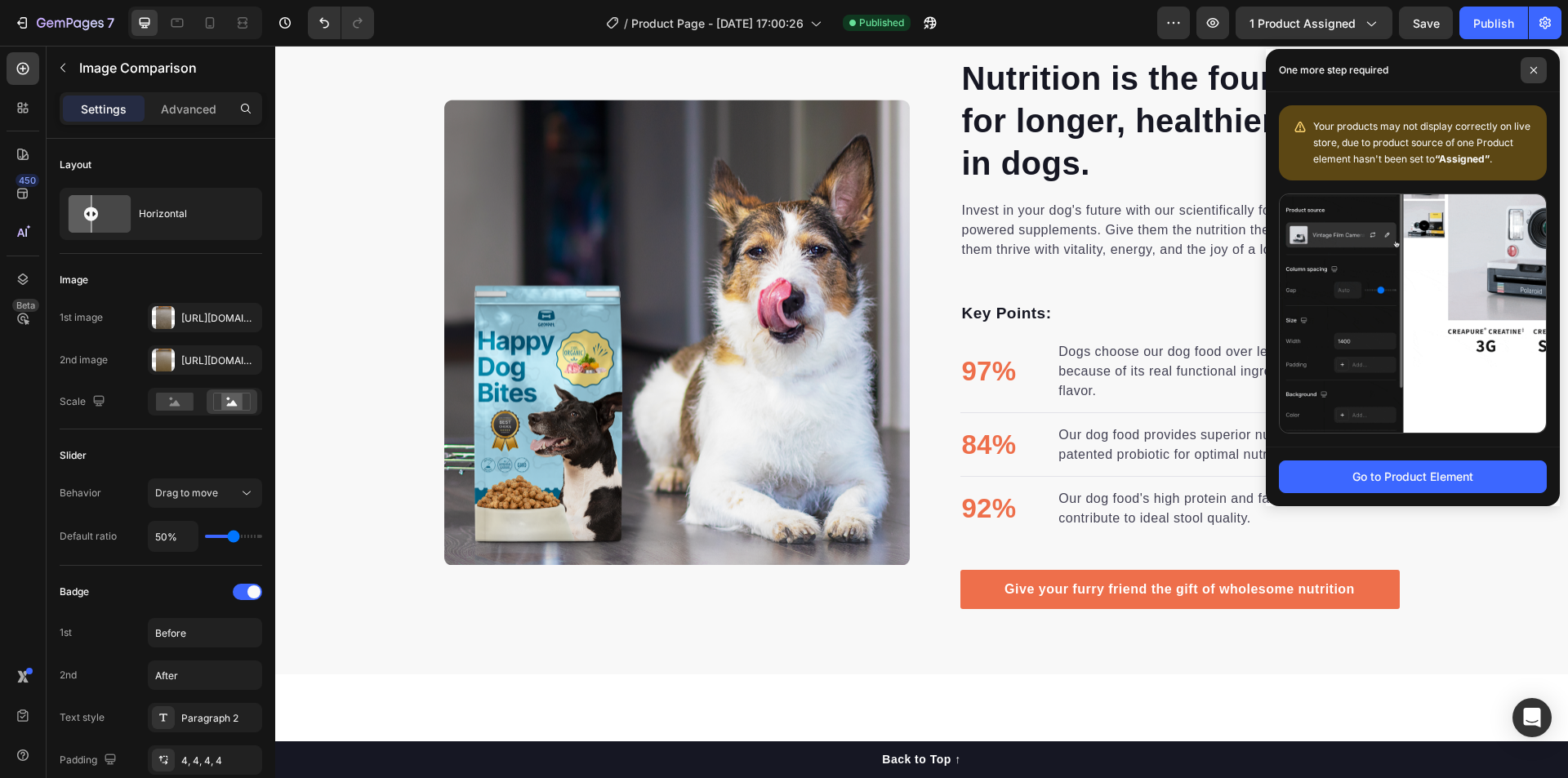
click at [1523, 61] on span at bounding box center [1533, 70] width 26 height 26
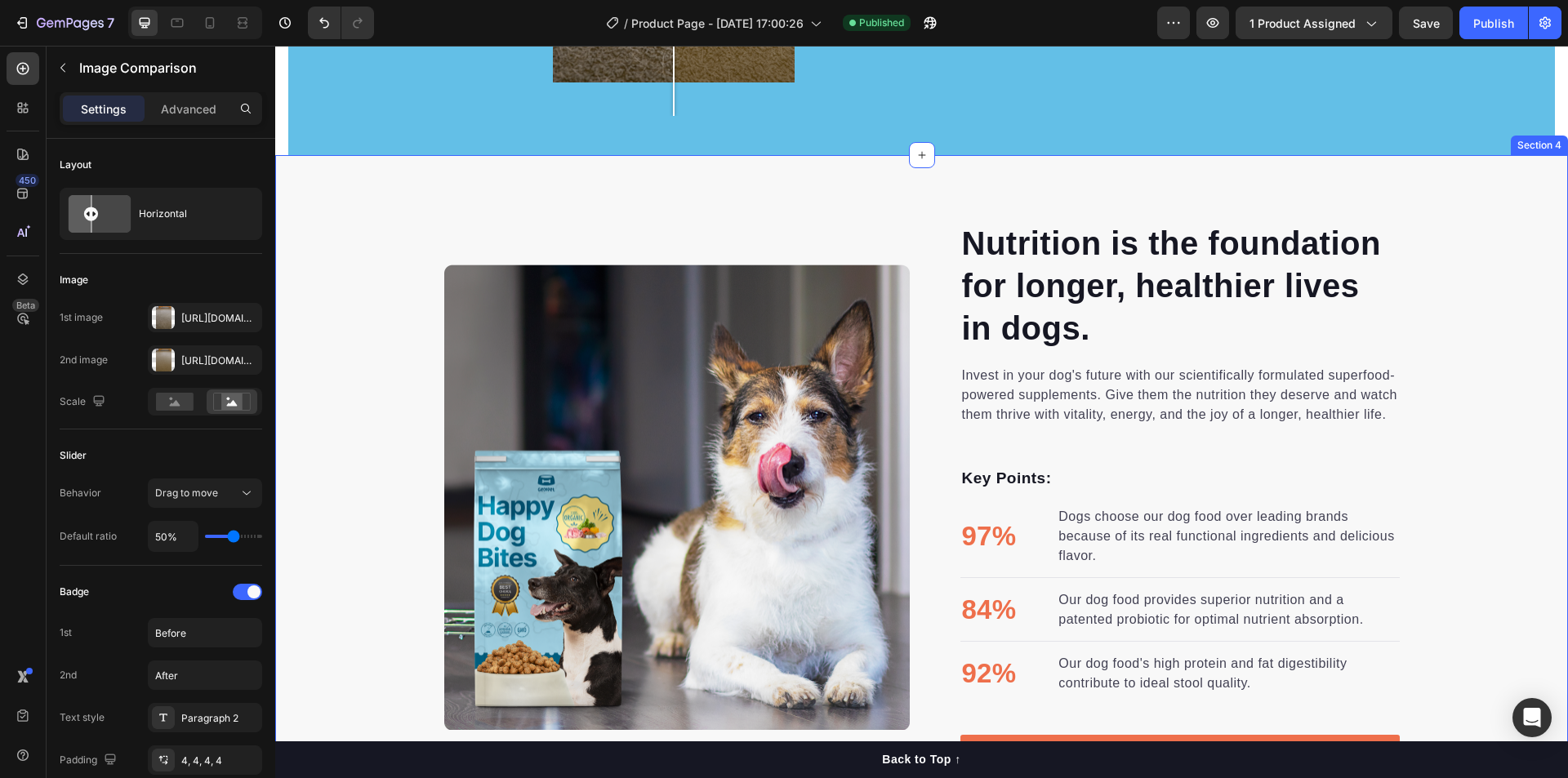
scroll to position [1796, 0]
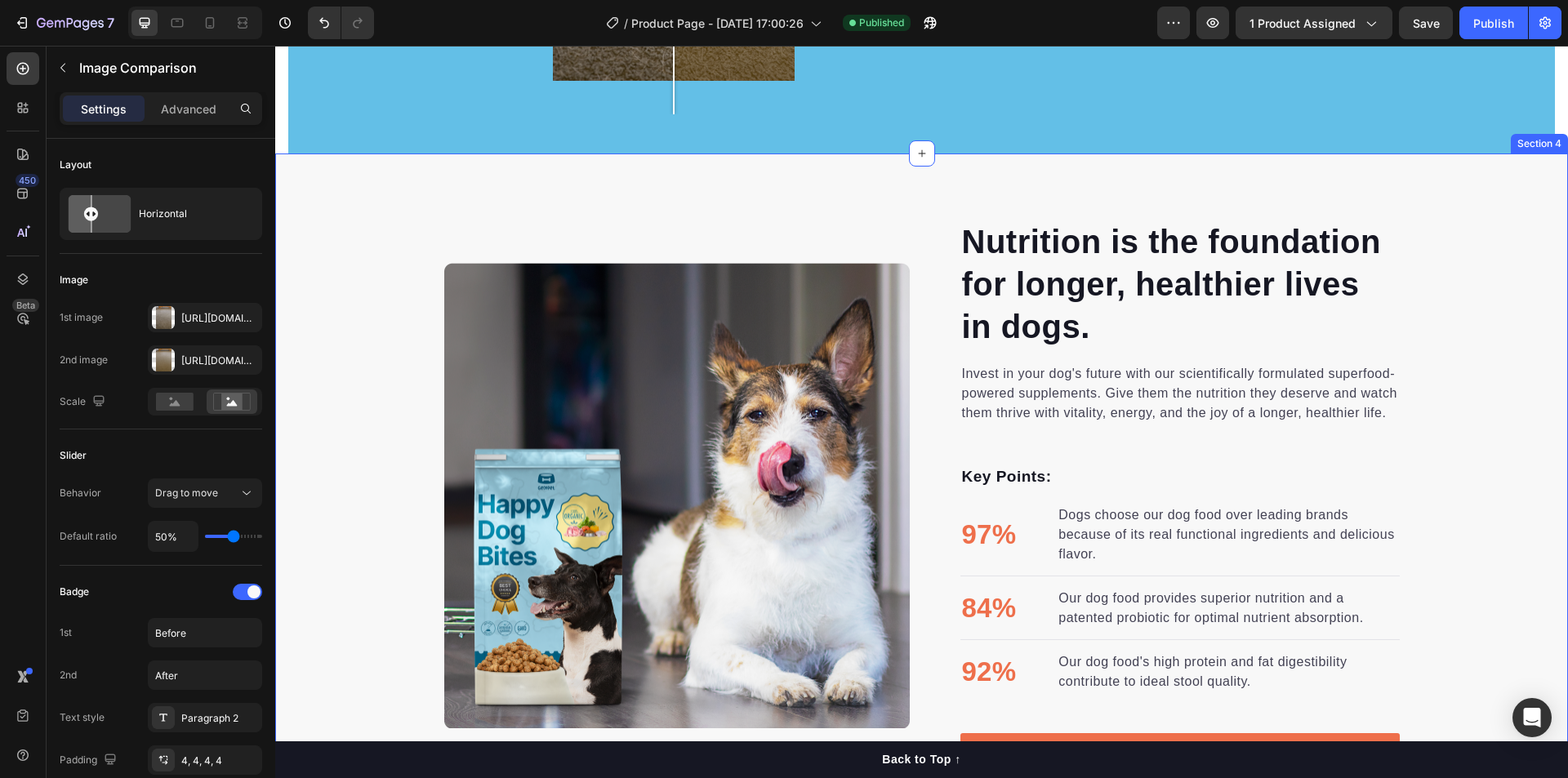
click at [1444, 325] on div "Nutrition is the foundation for longer, healthier lives in dogs. Heading Invest…" at bounding box center [922, 495] width 1293 height 554
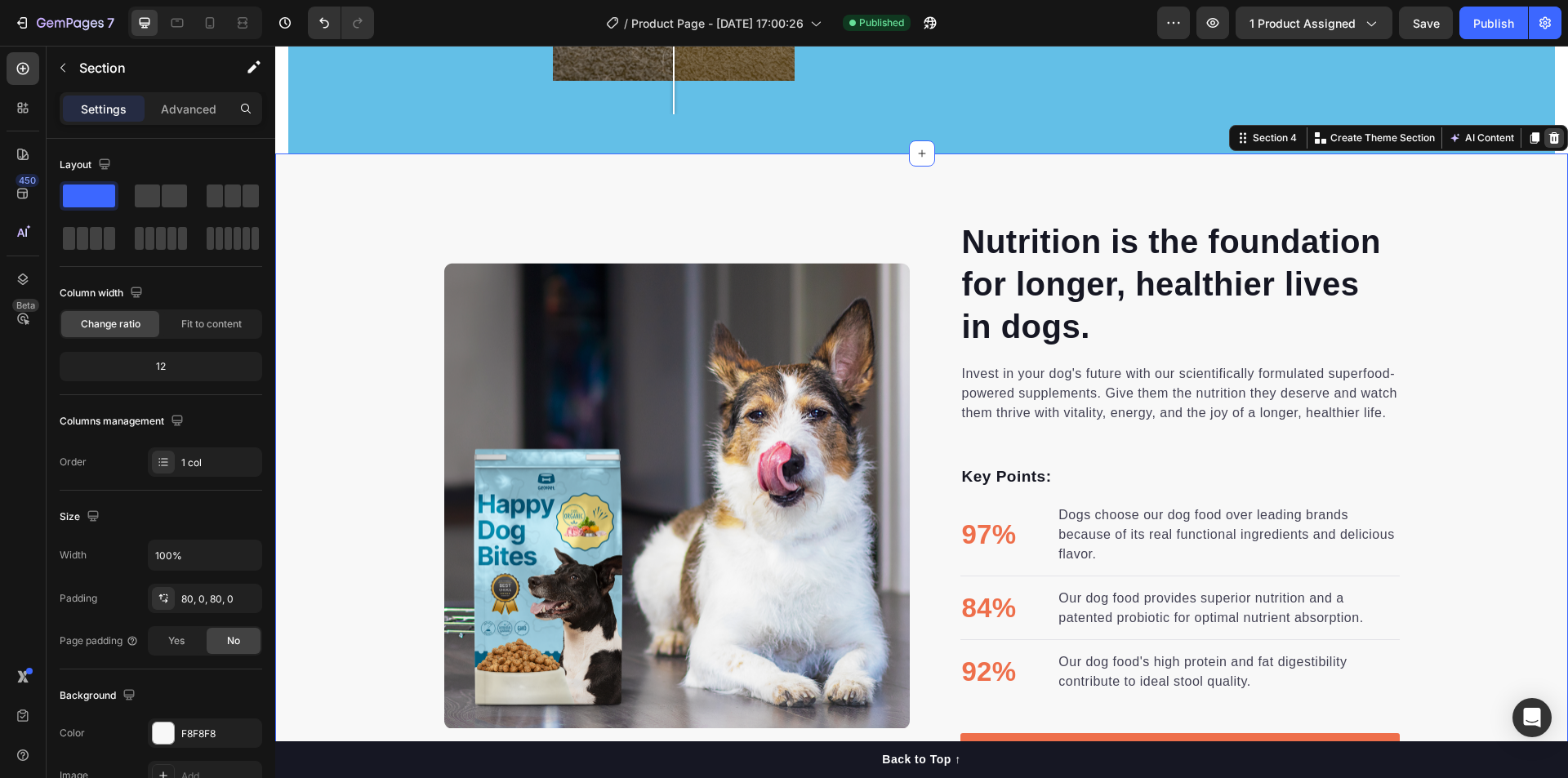
click at [1549, 137] on icon at bounding box center [1554, 138] width 11 height 12
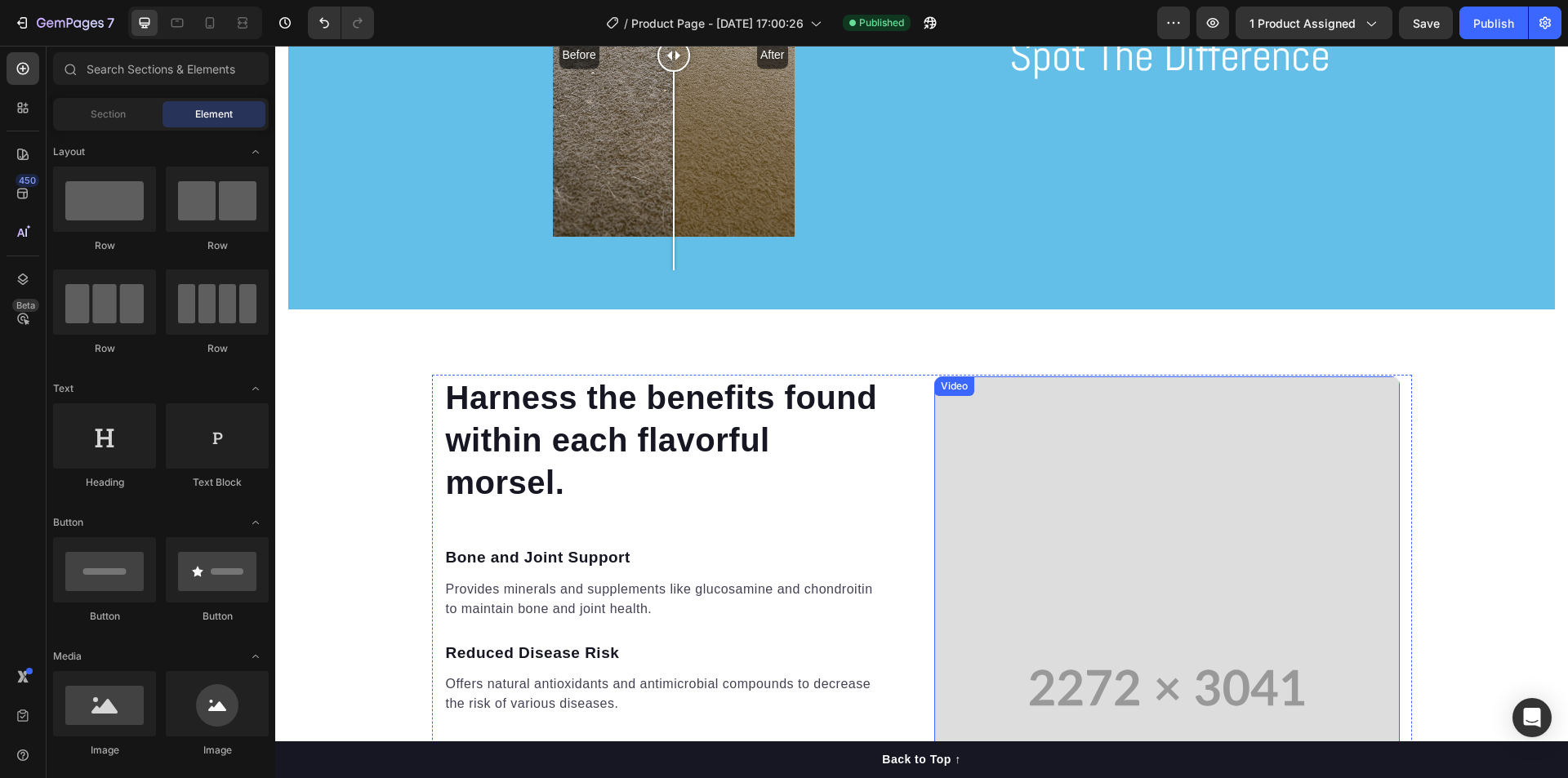
scroll to position [1633, 0]
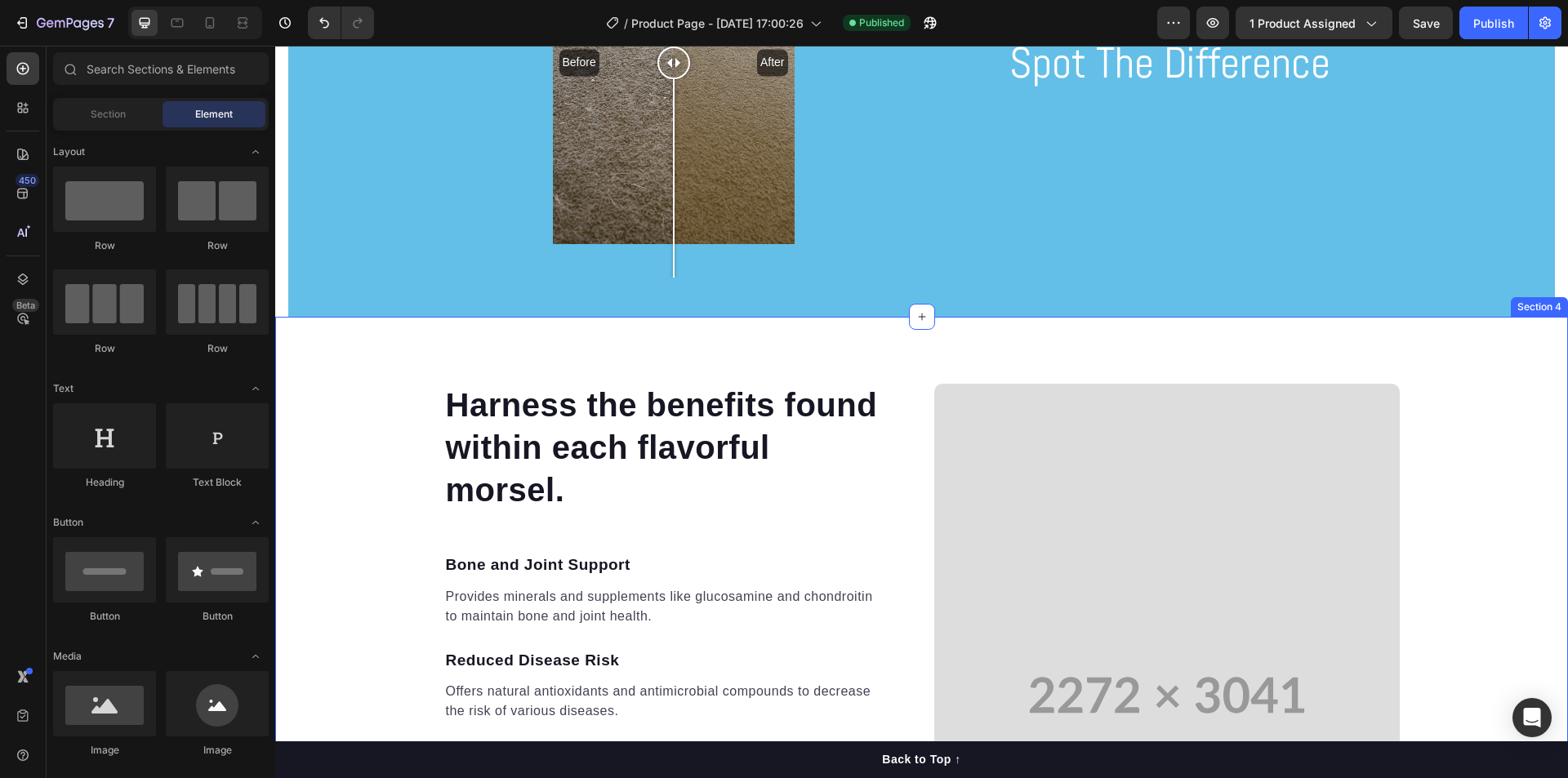
click at [1462, 443] on div "Harness the benefits found within each flavorful morsel. Heading Bone and Joint…" at bounding box center [922, 694] width 1293 height 626
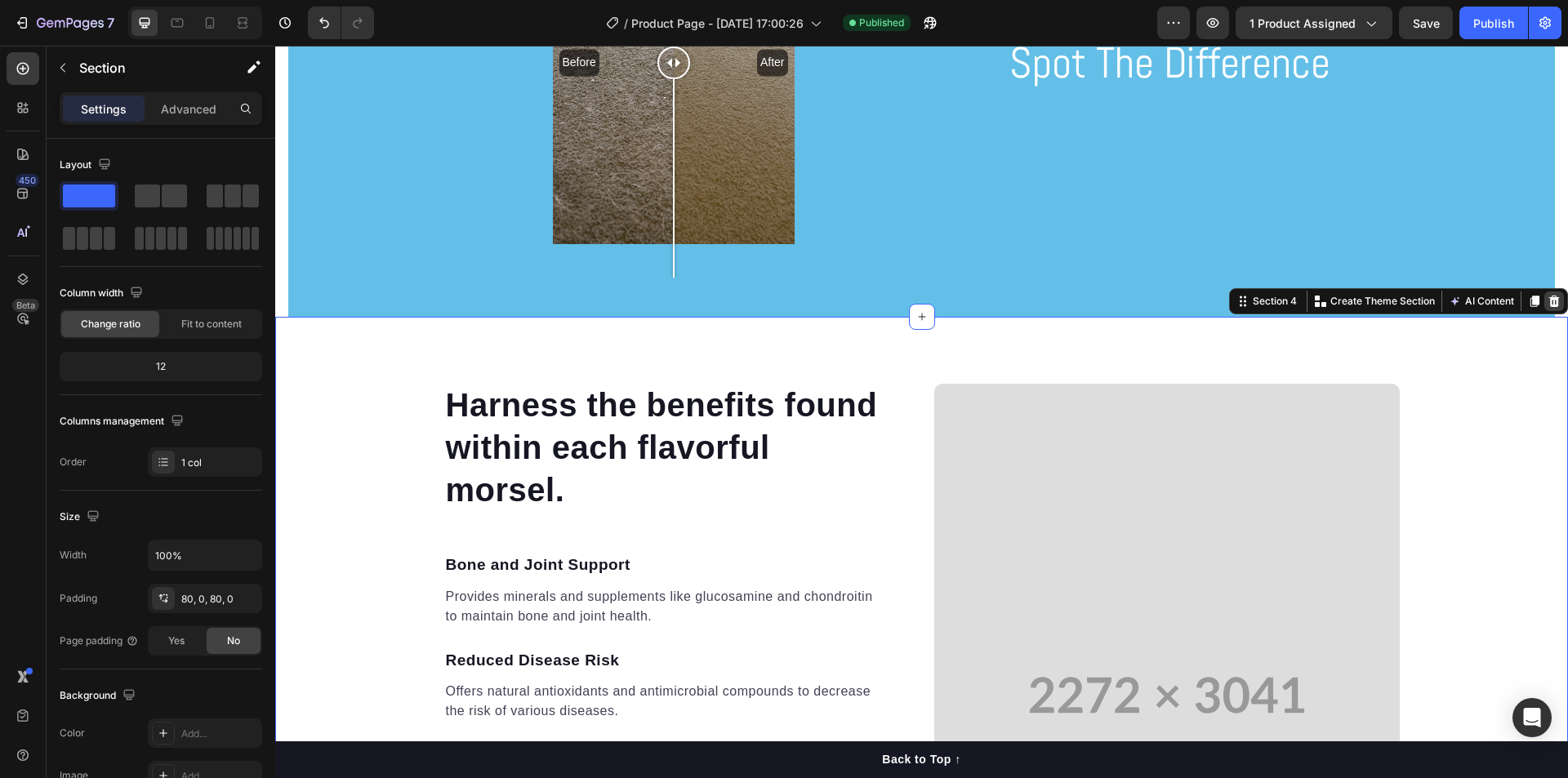
click at [1549, 300] on icon at bounding box center [1554, 301] width 11 height 12
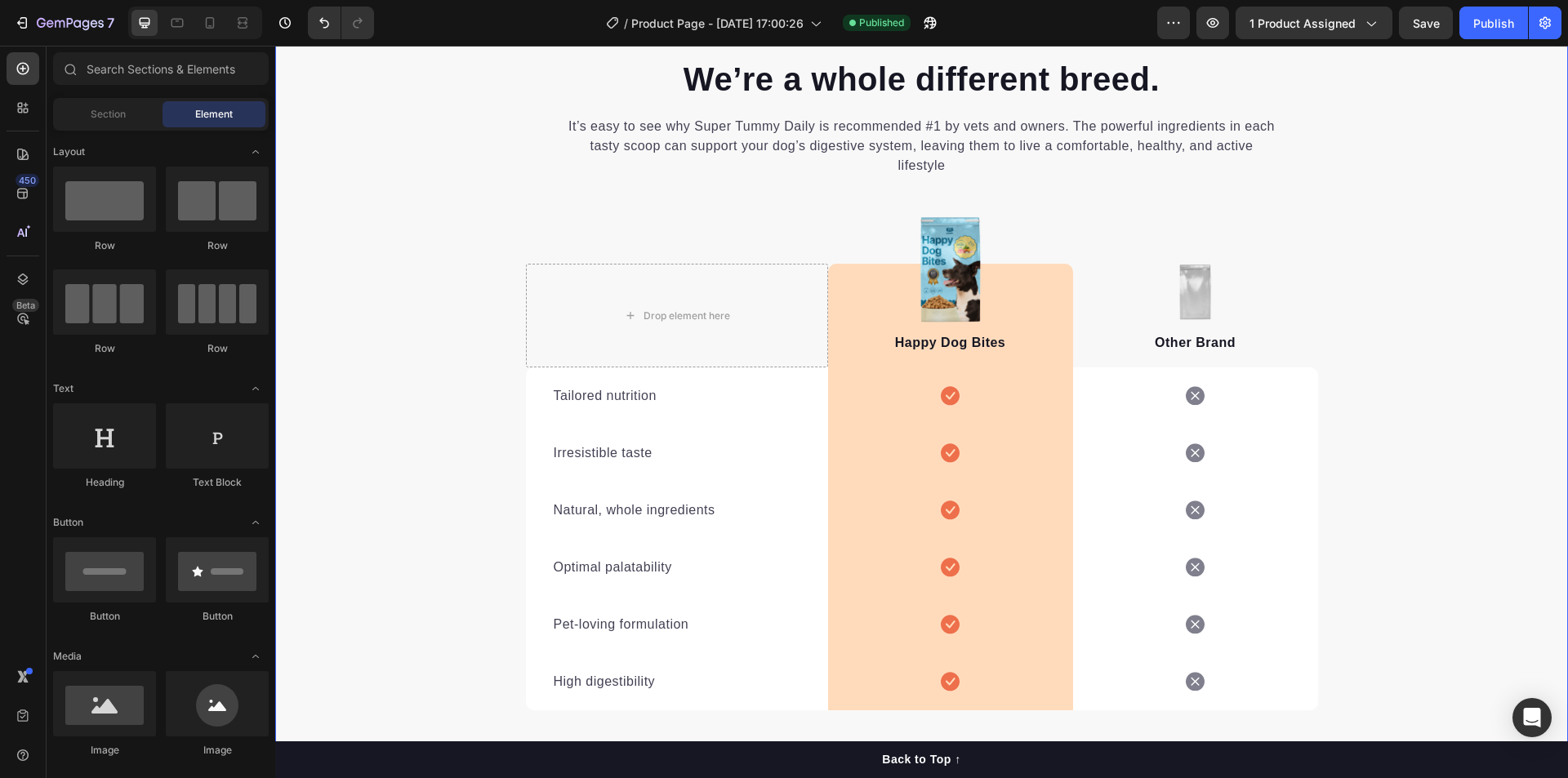
scroll to position [1960, 0]
click at [947, 285] on div "Happy Dog Bites Text block" at bounding box center [950, 314] width 245 height 104
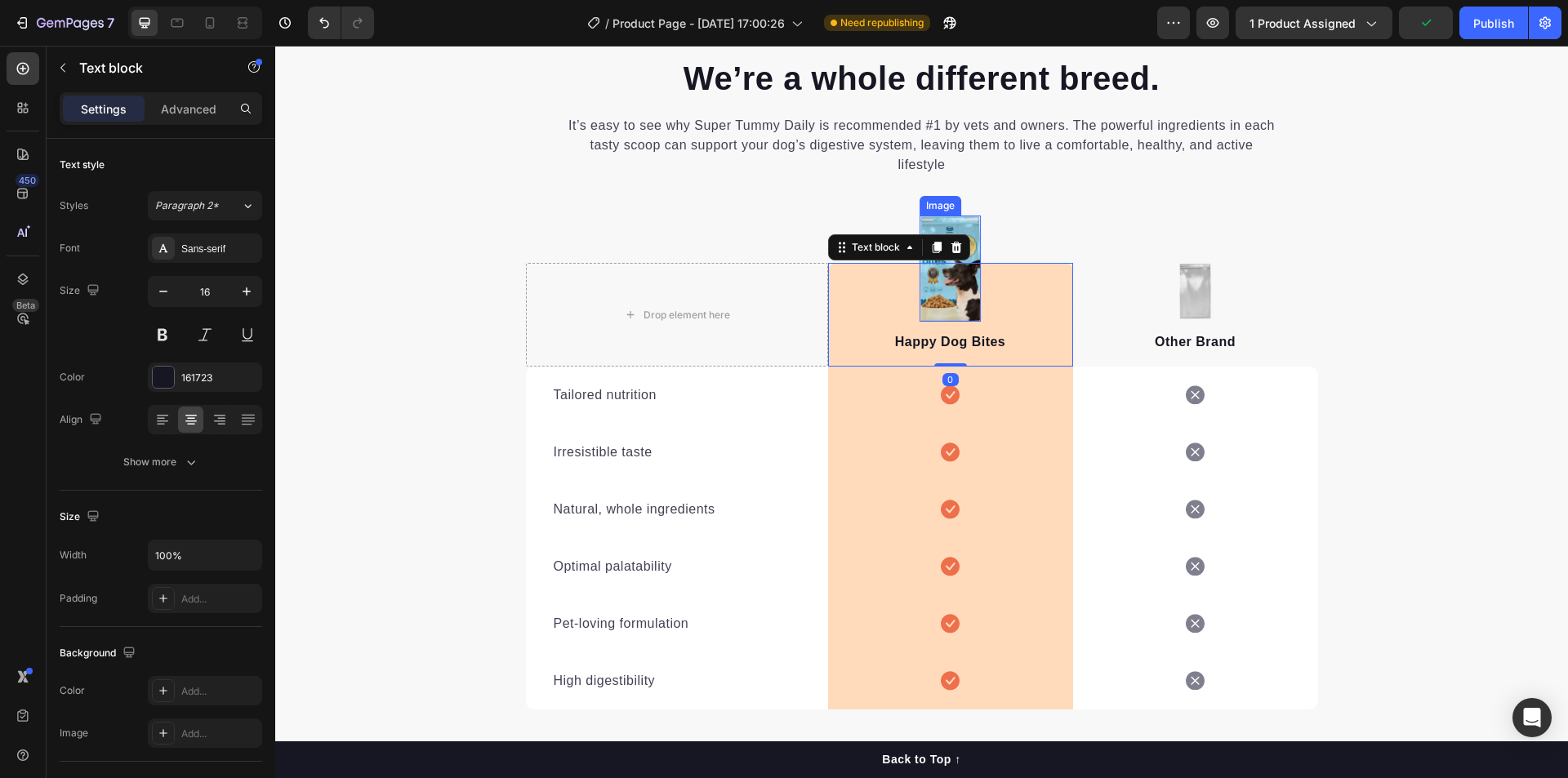
click at [944, 225] on img at bounding box center [950, 268] width 62 height 106
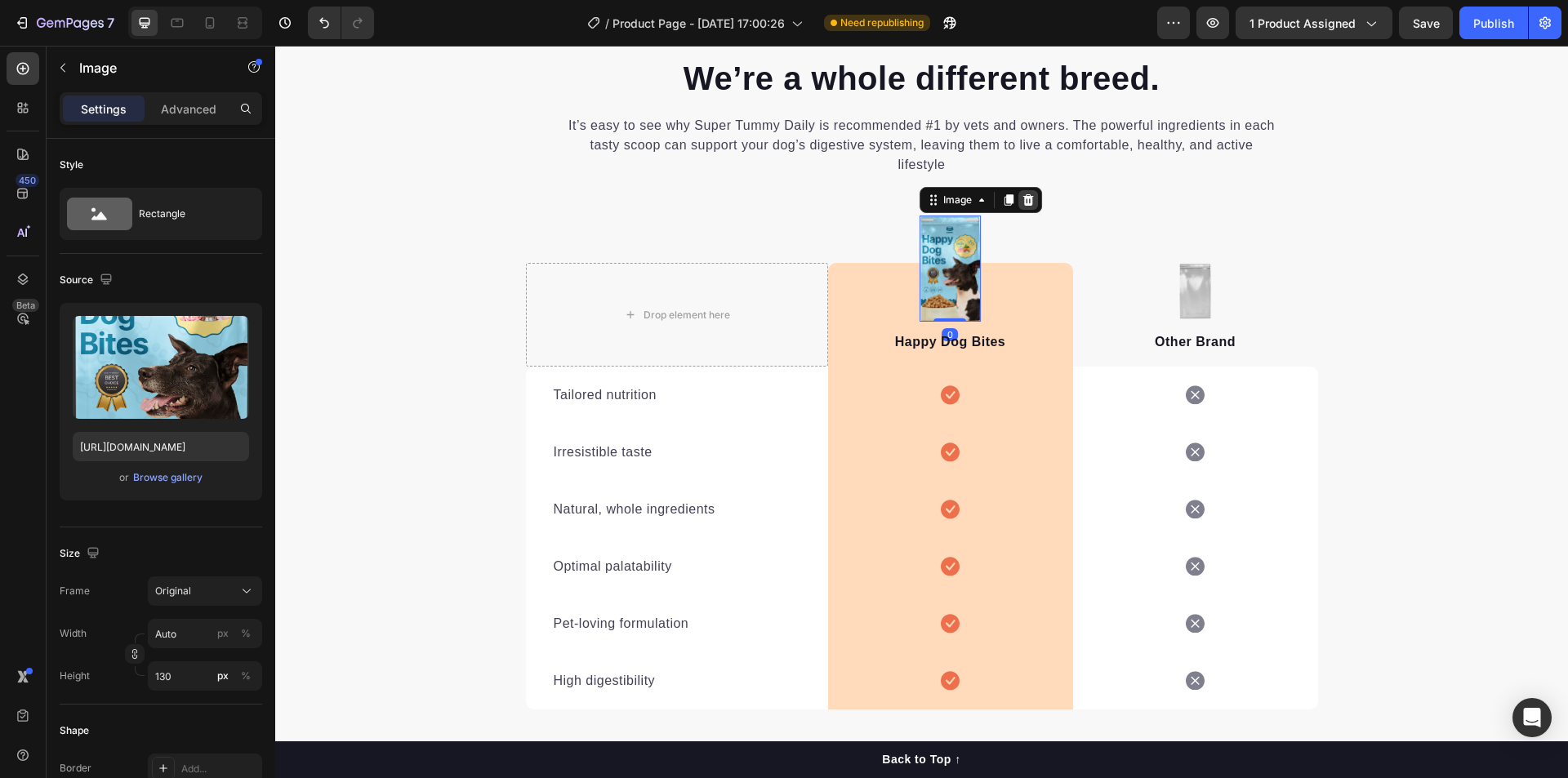
click at [1025, 200] on icon at bounding box center [1028, 200] width 11 height 12
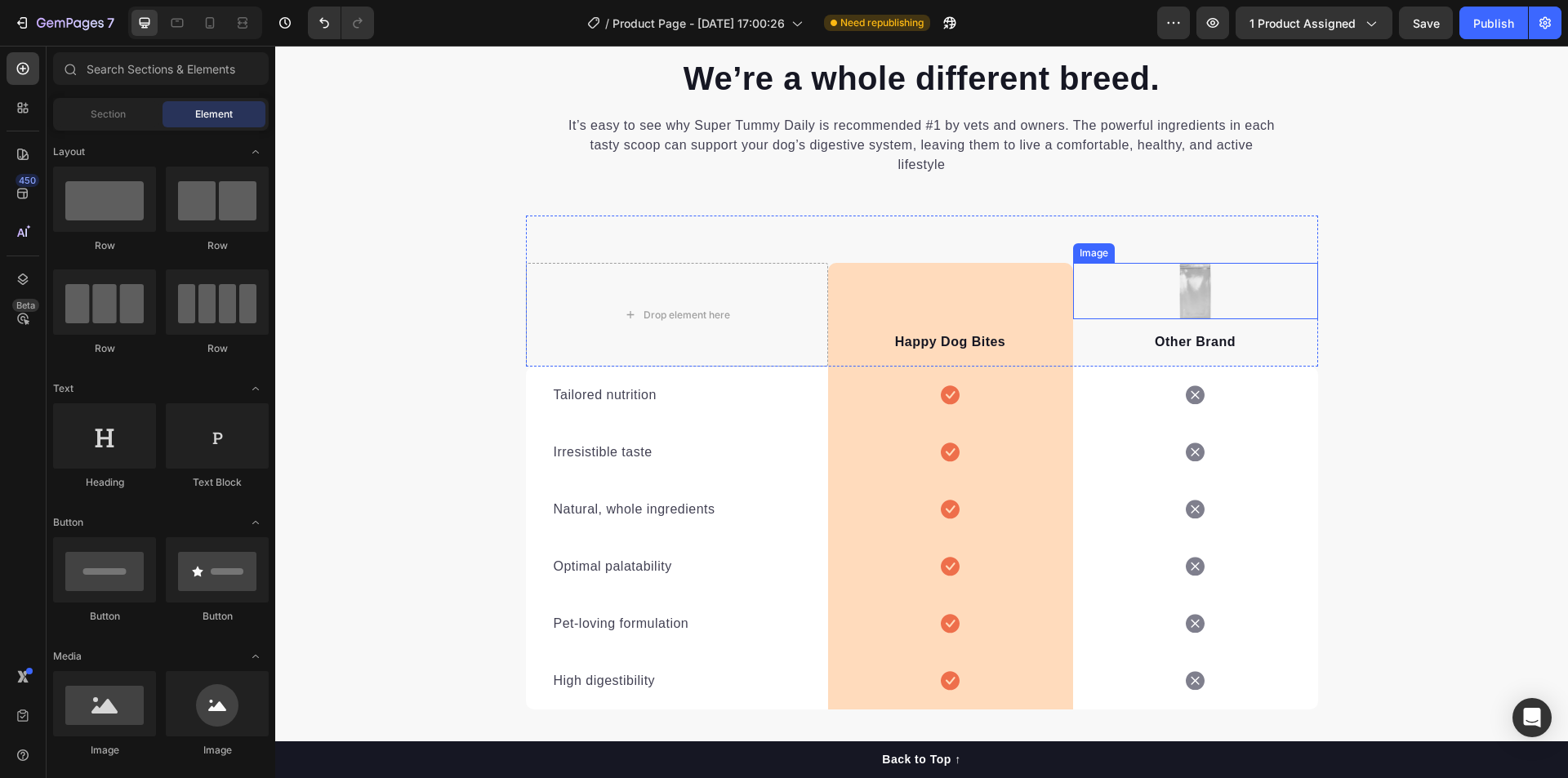
click at [1178, 283] on img at bounding box center [1195, 291] width 35 height 56
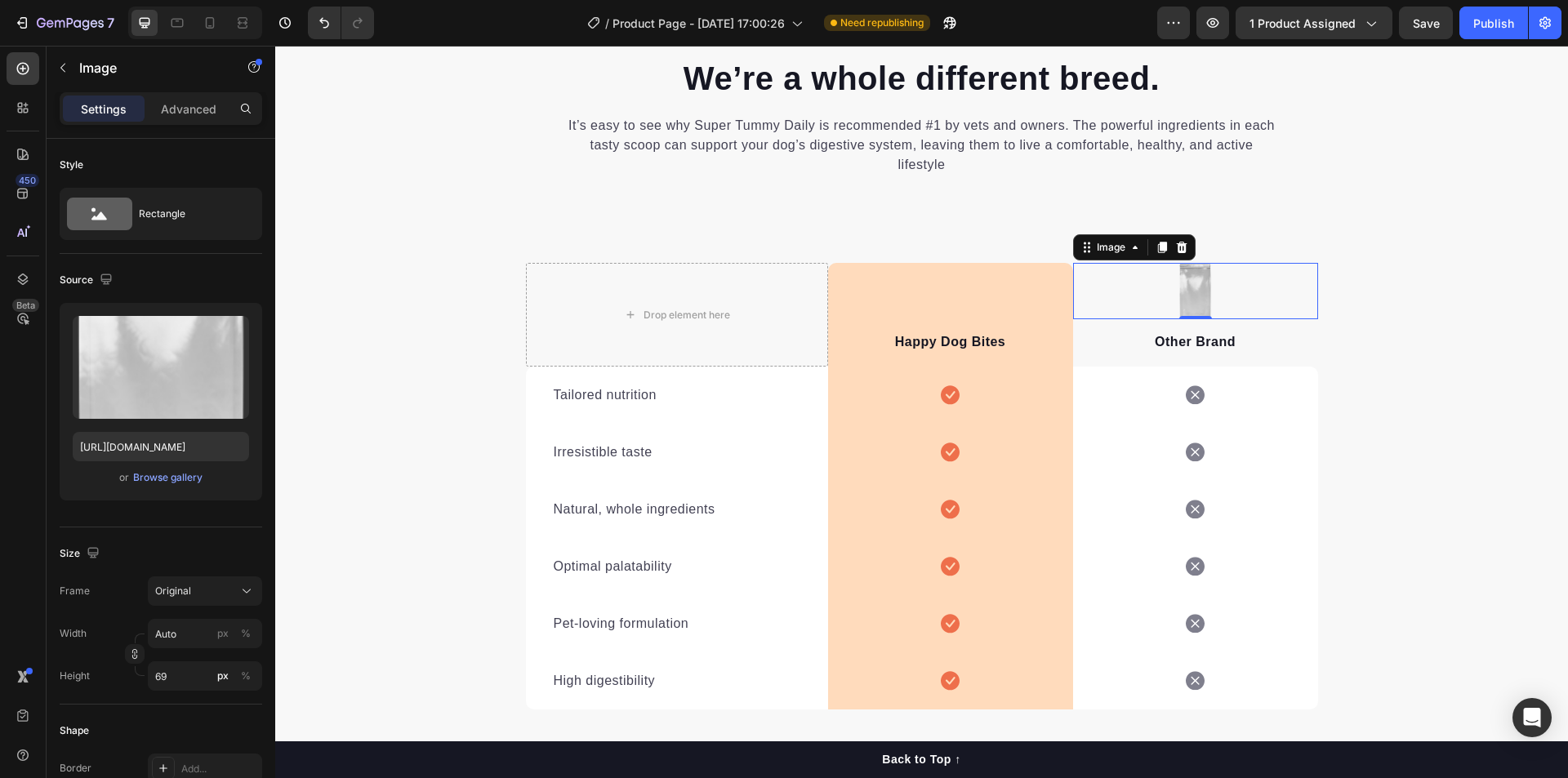
click at [1186, 285] on img at bounding box center [1195, 291] width 35 height 56
click at [1176, 250] on icon at bounding box center [1182, 247] width 11 height 12
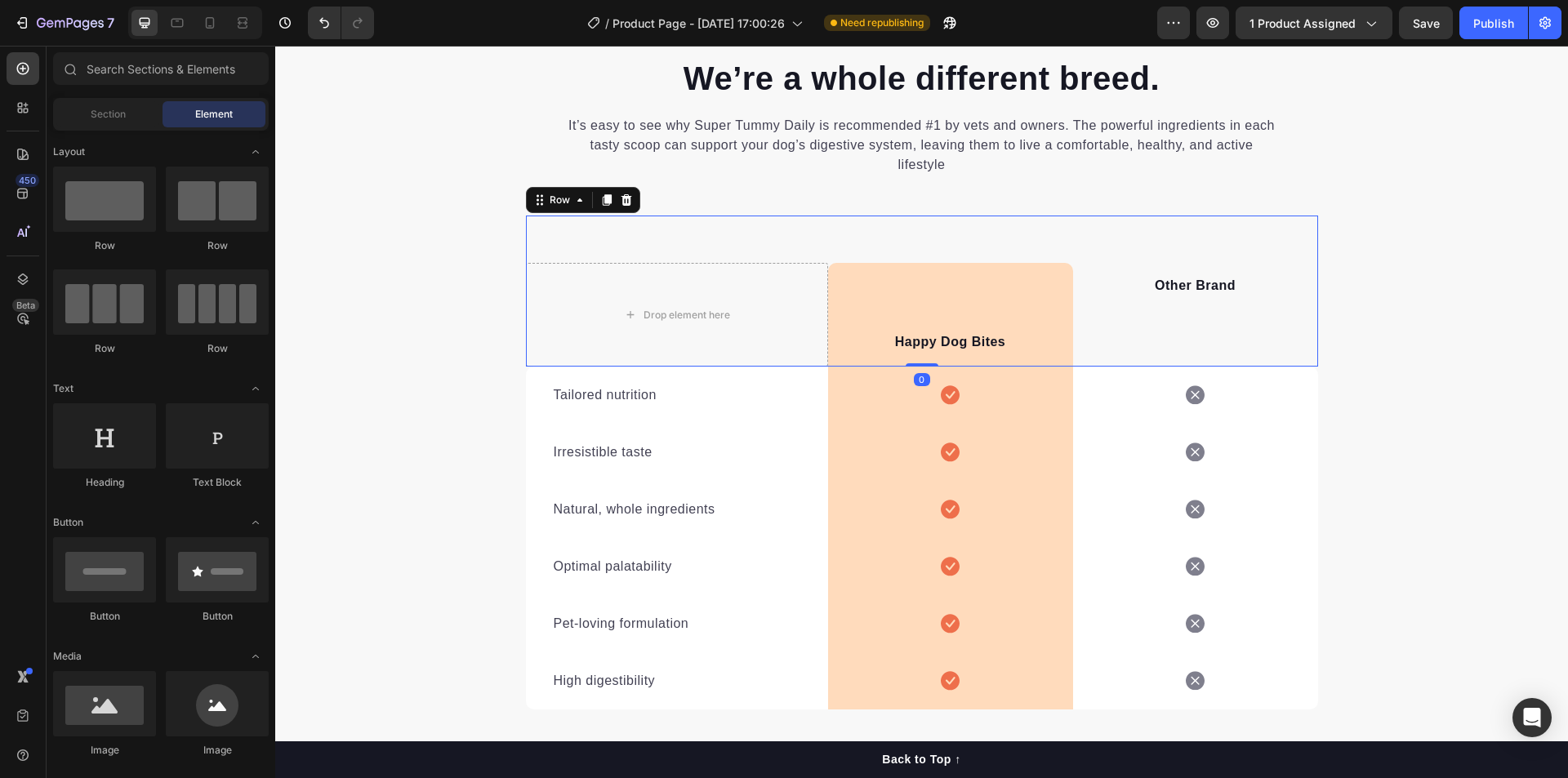
click at [1120, 334] on div "Other Brand Text block" at bounding box center [1194, 314] width 245 height 104
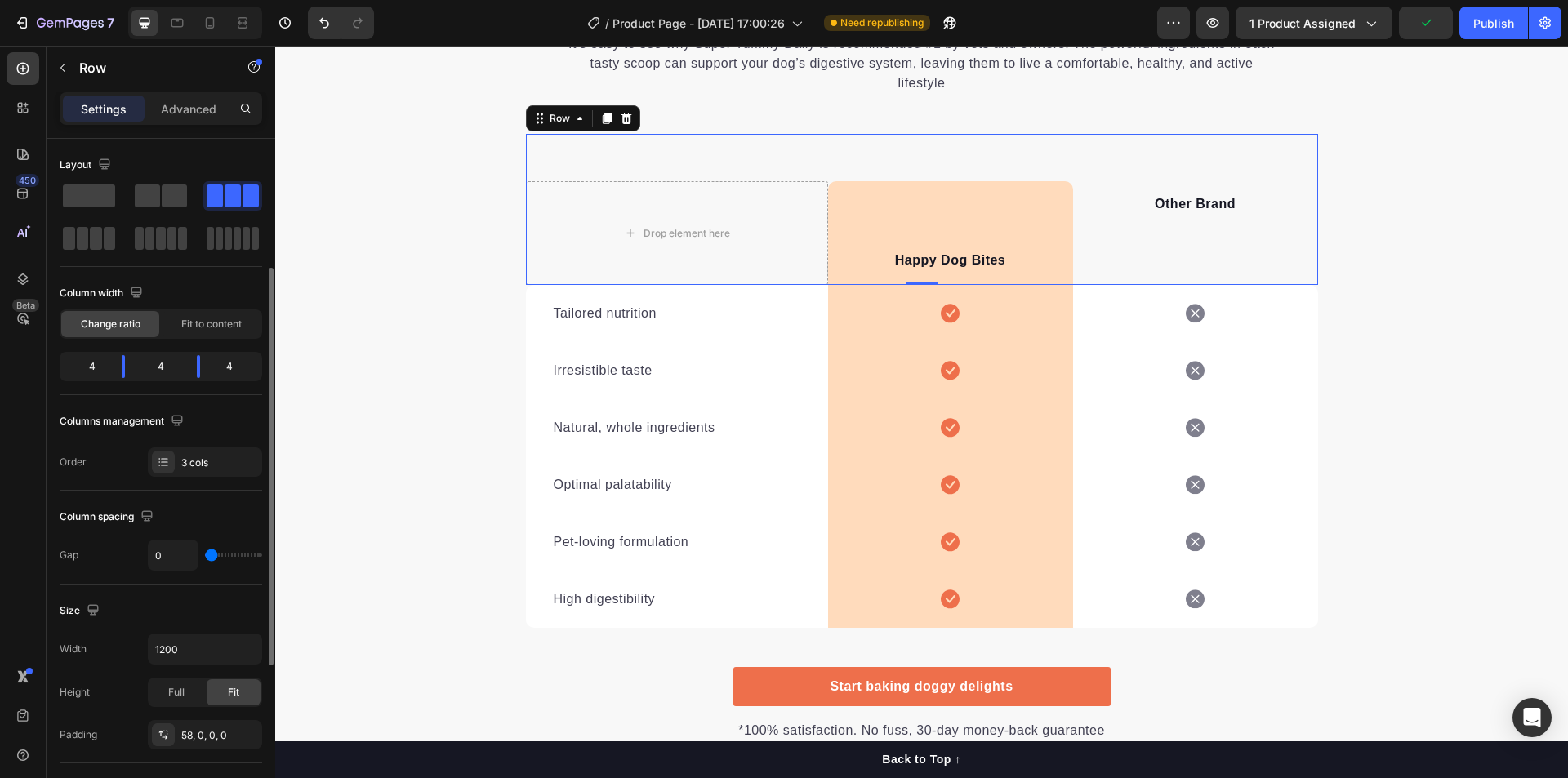
scroll to position [82, 0]
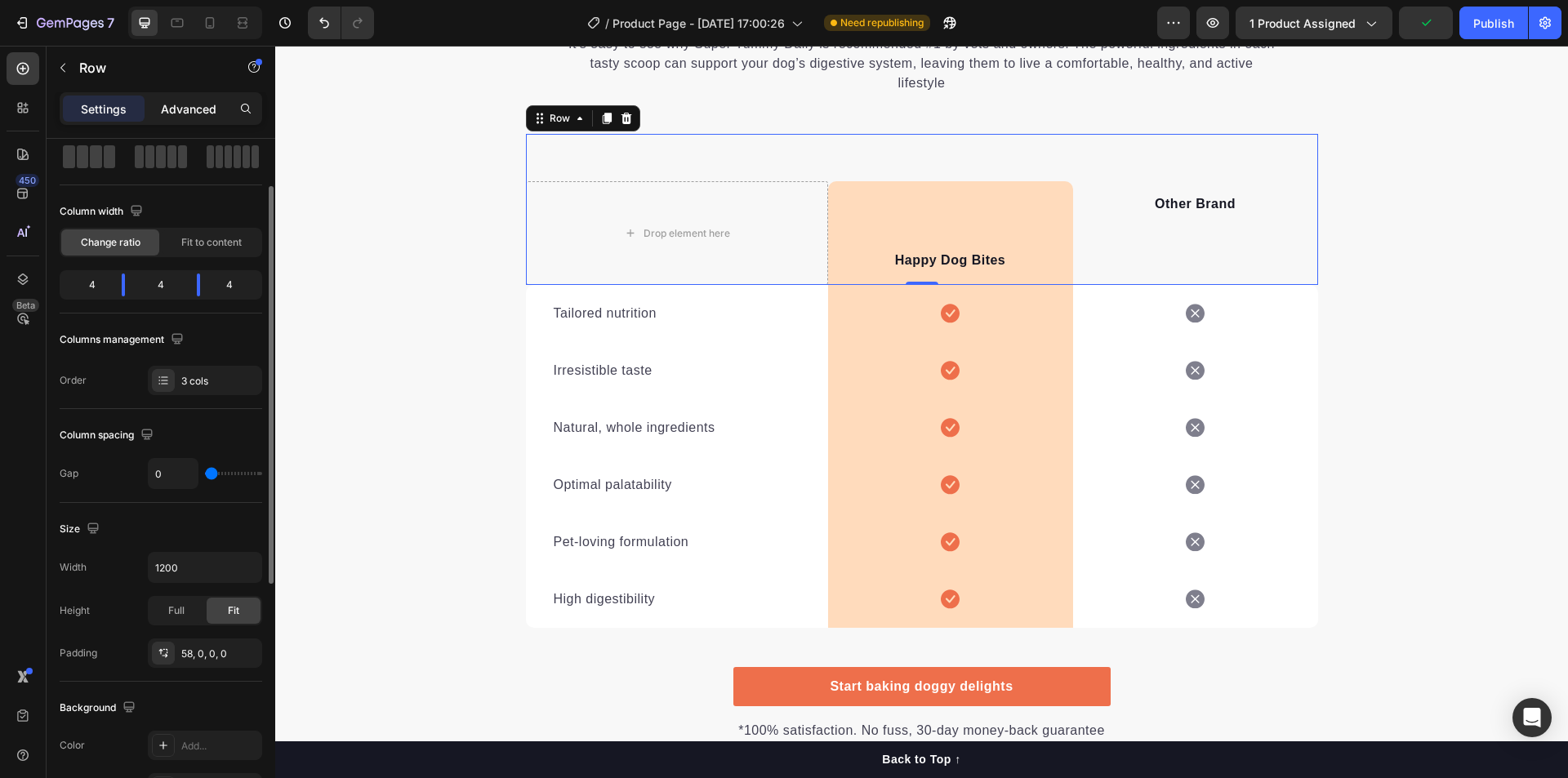
click at [185, 117] on div "Advanced" at bounding box center [189, 108] width 82 height 26
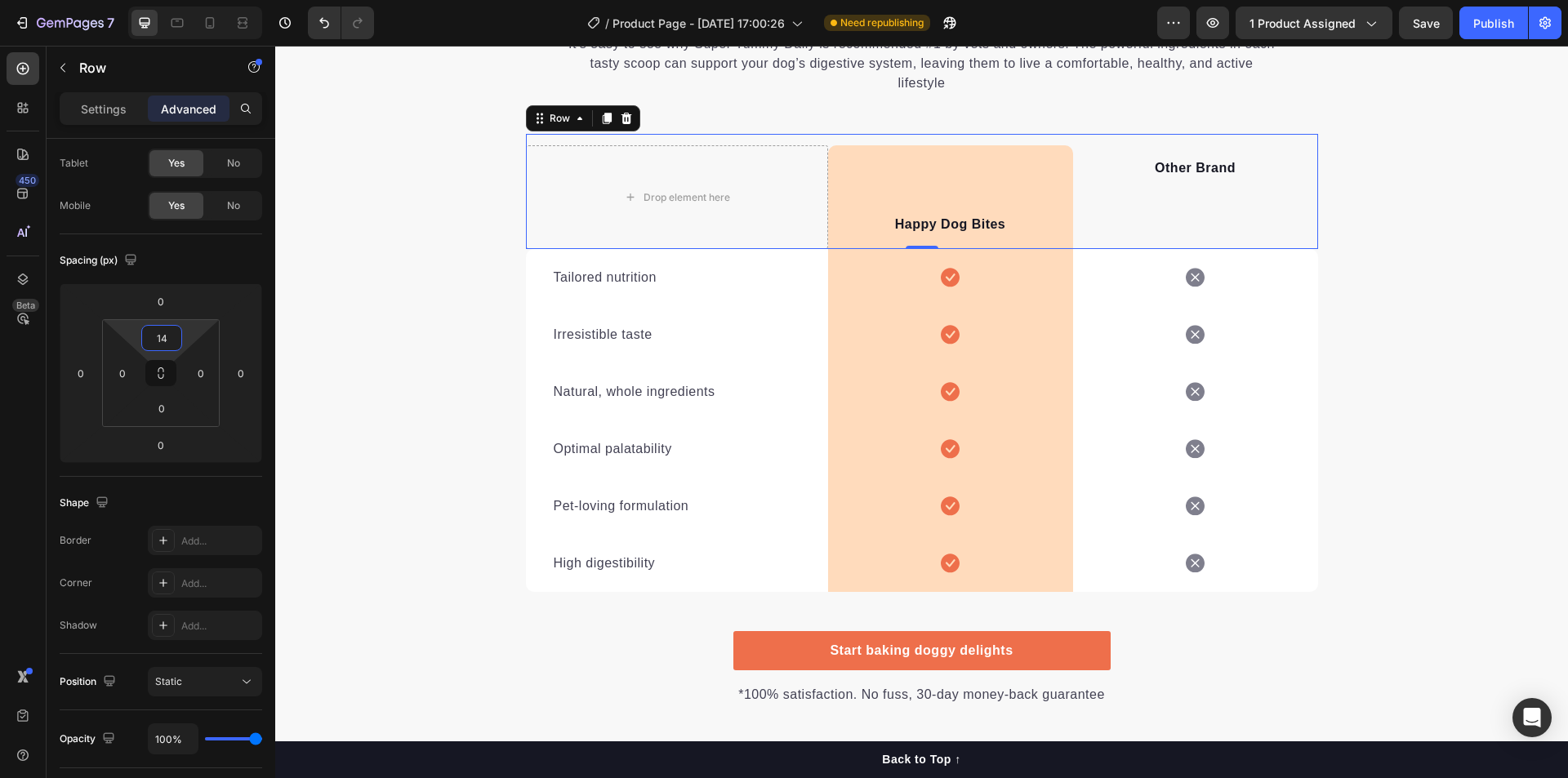
type input "0"
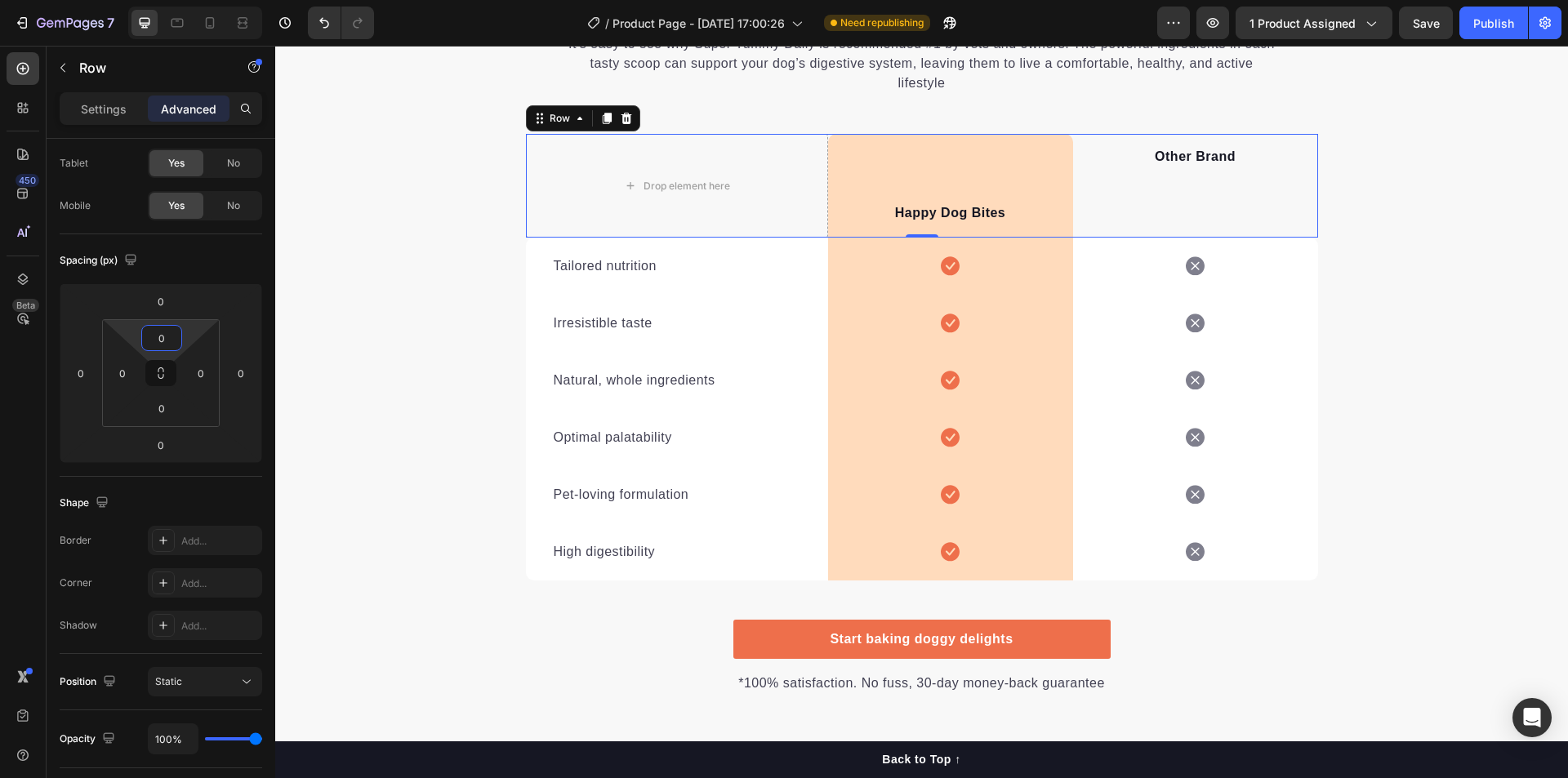
drag, startPoint x: 195, startPoint y: 328, endPoint x: 187, endPoint y: 396, distance: 68.5
click at [187, 0] on html "7 / Product Page - [DATE] 17:00:26 Need republishing Preview 1 product assigned…" at bounding box center [784, 0] width 1568 height 0
drag, startPoint x: 185, startPoint y: 398, endPoint x: 186, endPoint y: 425, distance: 27.0
click at [186, 0] on html "7 / Product Page - [DATE] 17:00:26 Need republishing Preview 1 product assigned…" at bounding box center [784, 0] width 1568 height 0
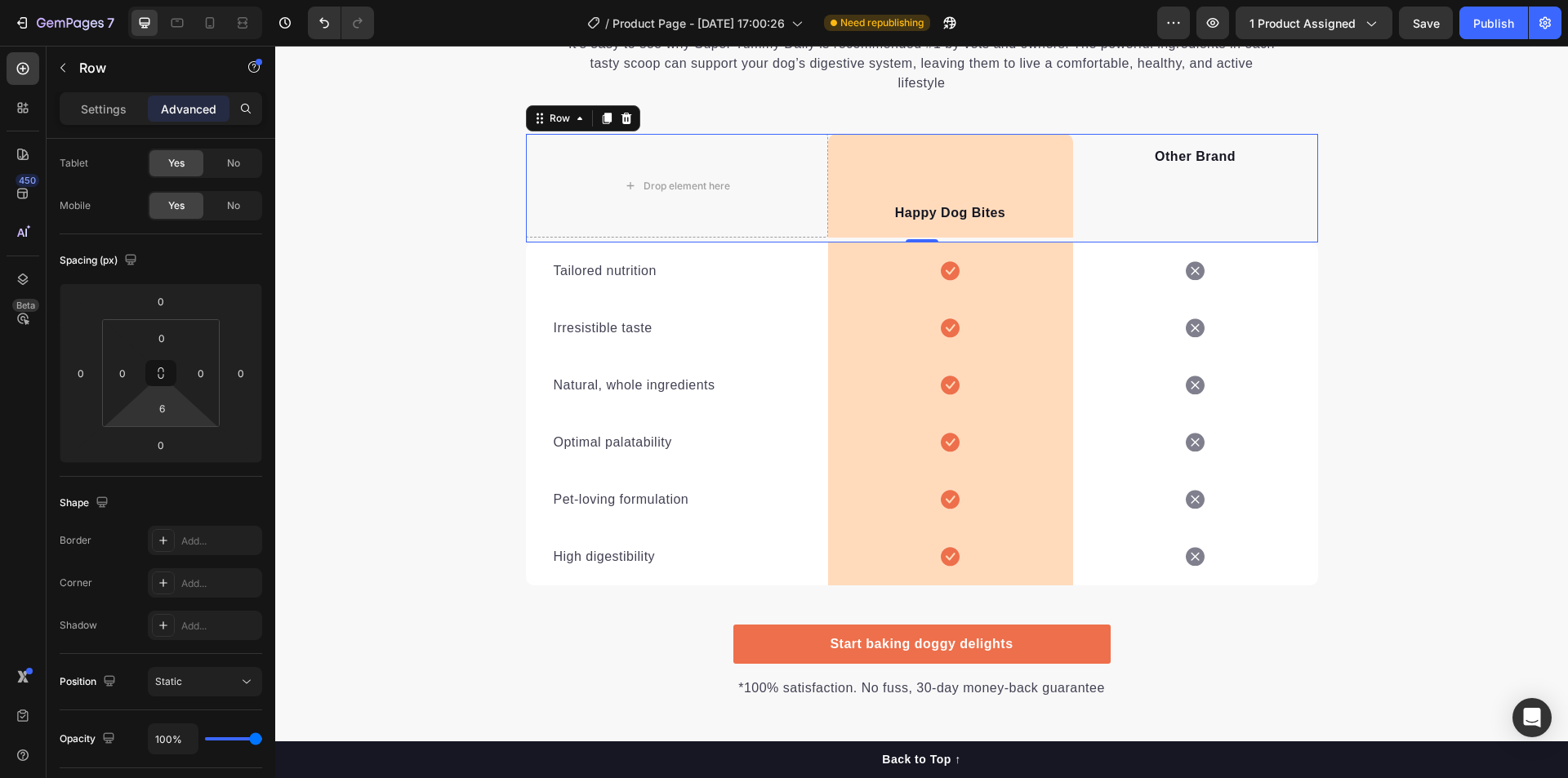
type input "0"
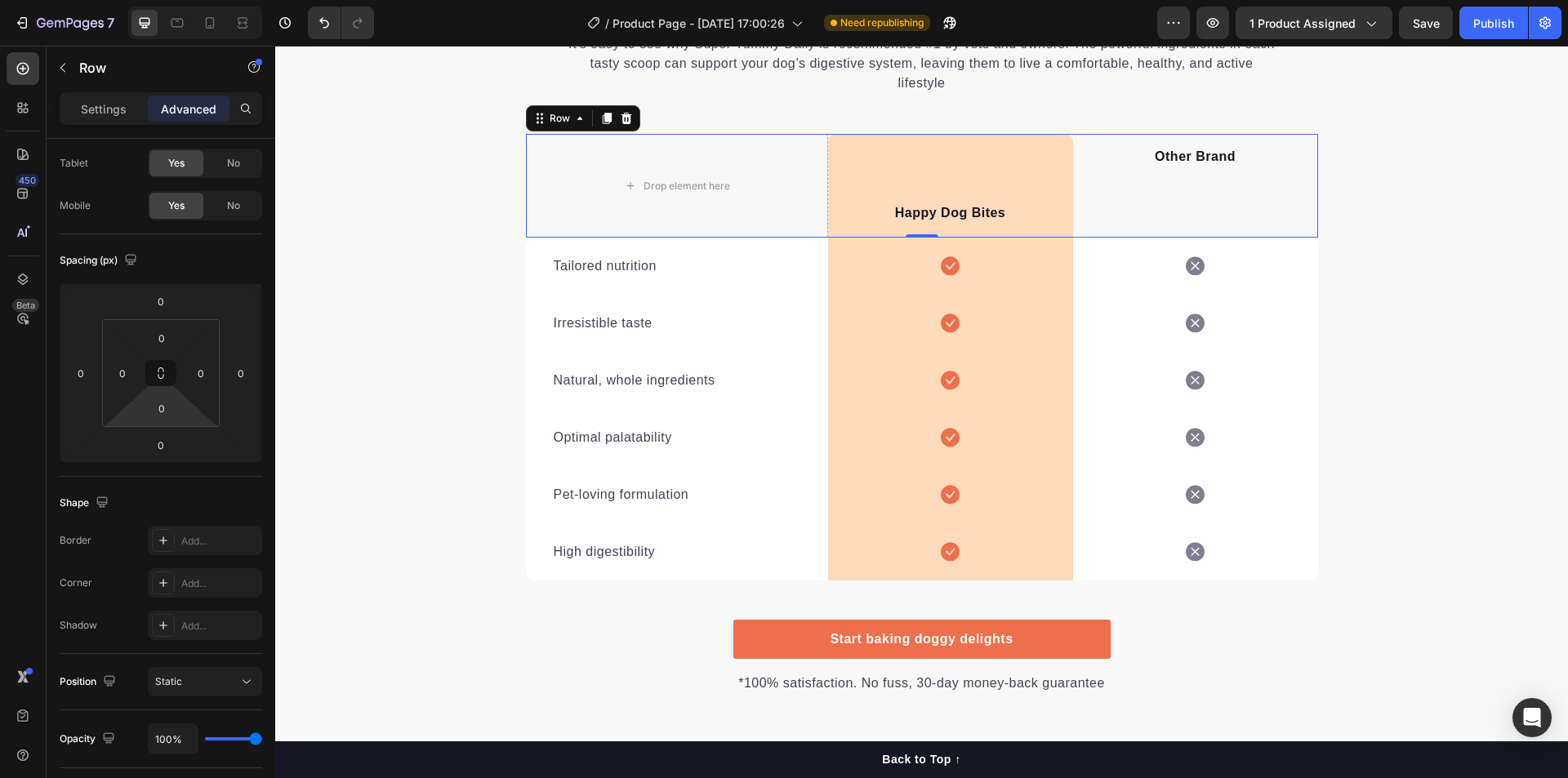
click at [186, 0] on html "7 / Product Page - [DATE] 17:00:26 Need republishing Preview 1 product assigned…" at bounding box center [784, 0] width 1568 height 0
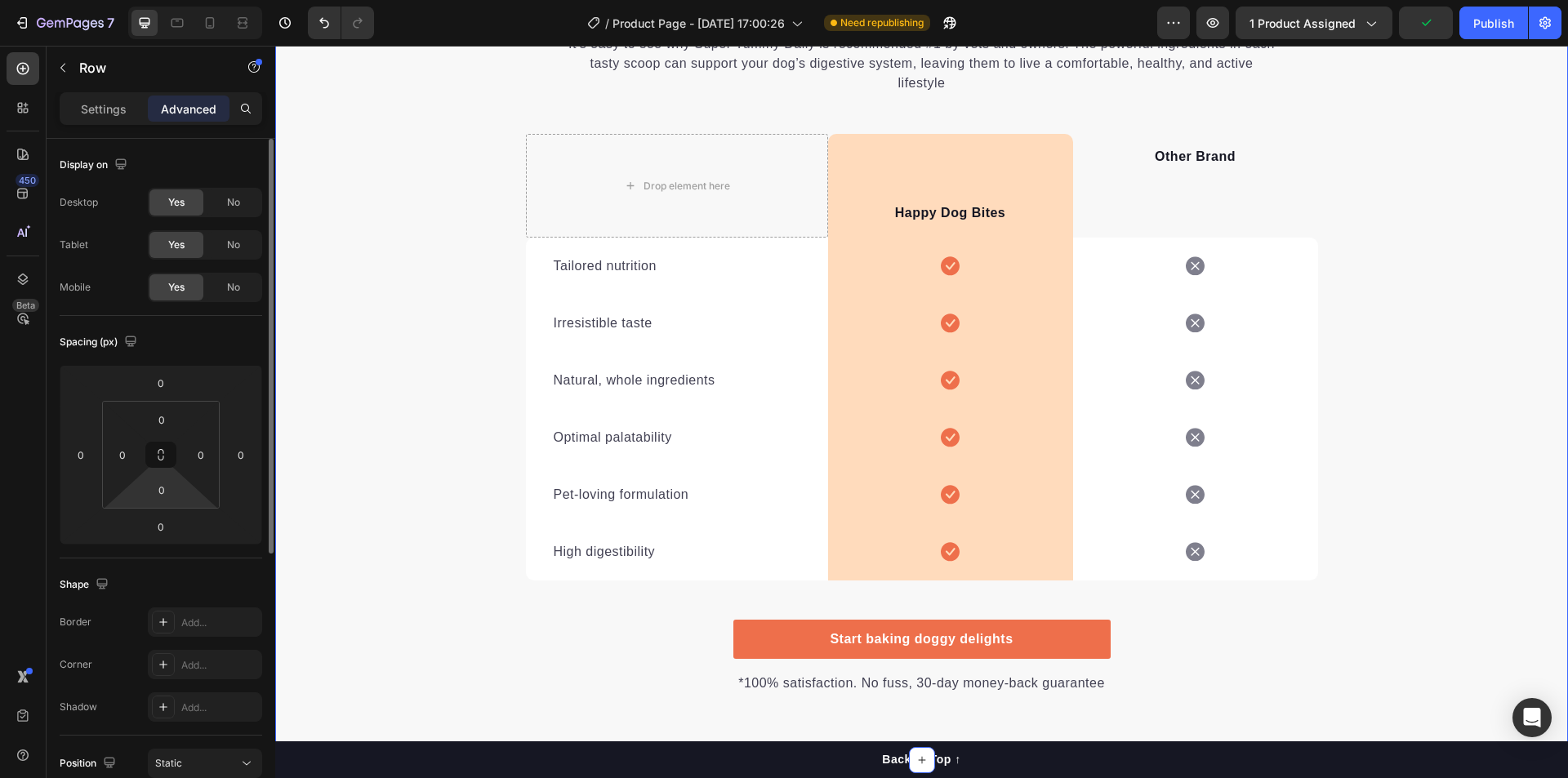
click at [314, 374] on div "We’re a whole different breed. Heading It’s easy to see why Super Tummy Daily i…" at bounding box center [922, 334] width 1293 height 721
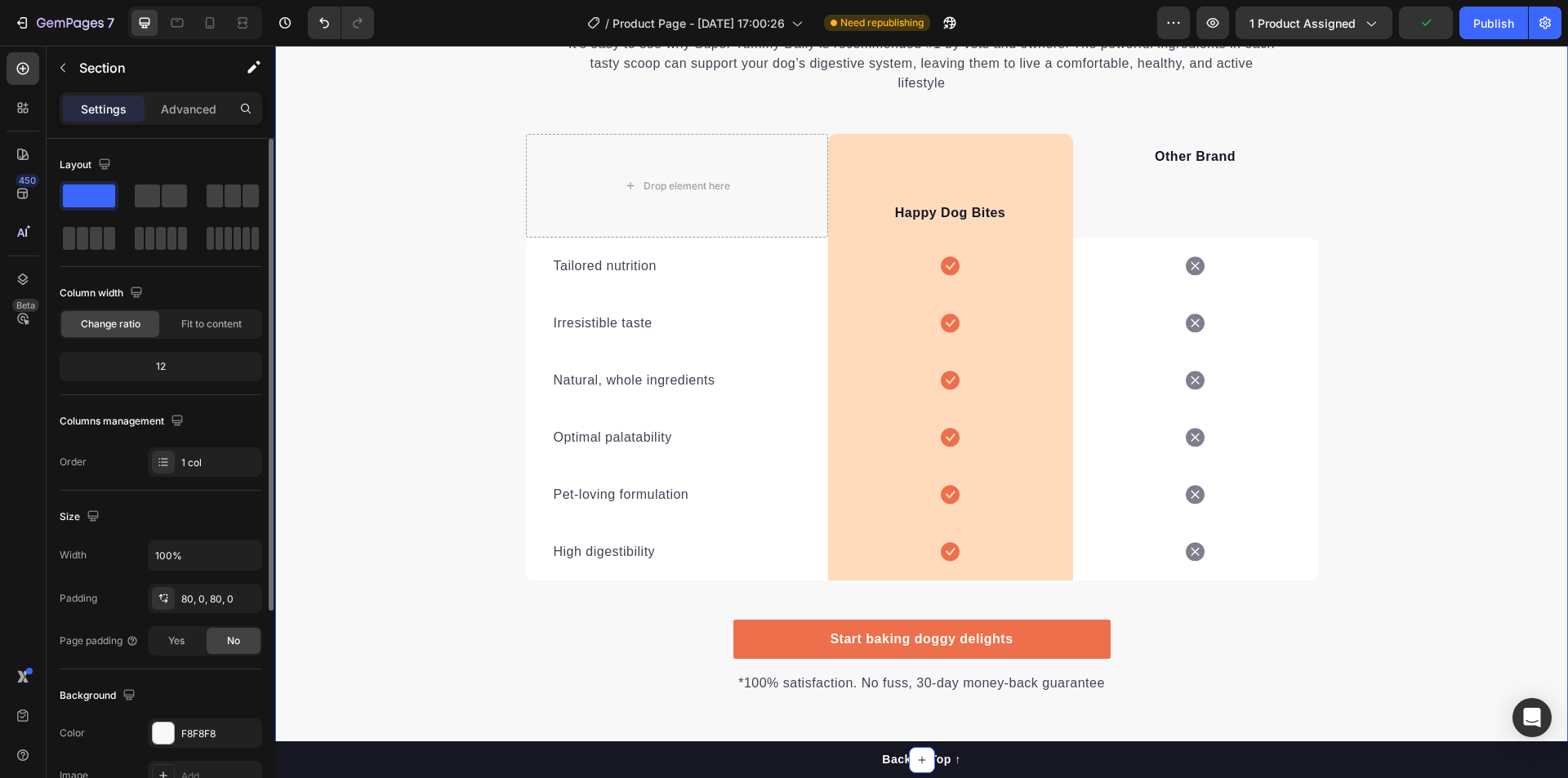
click at [375, 354] on div "We’re a whole different breed. Heading It’s easy to see why Super Tummy Daily i…" at bounding box center [922, 334] width 1293 height 721
click at [475, 355] on div "We’re a whole different breed. Heading It’s easy to see why Super Tummy Daily i…" at bounding box center [922, 334] width 1293 height 721
click at [624, 354] on div "Natural, whole ingredients Text block" at bounding box center [677, 380] width 302 height 57
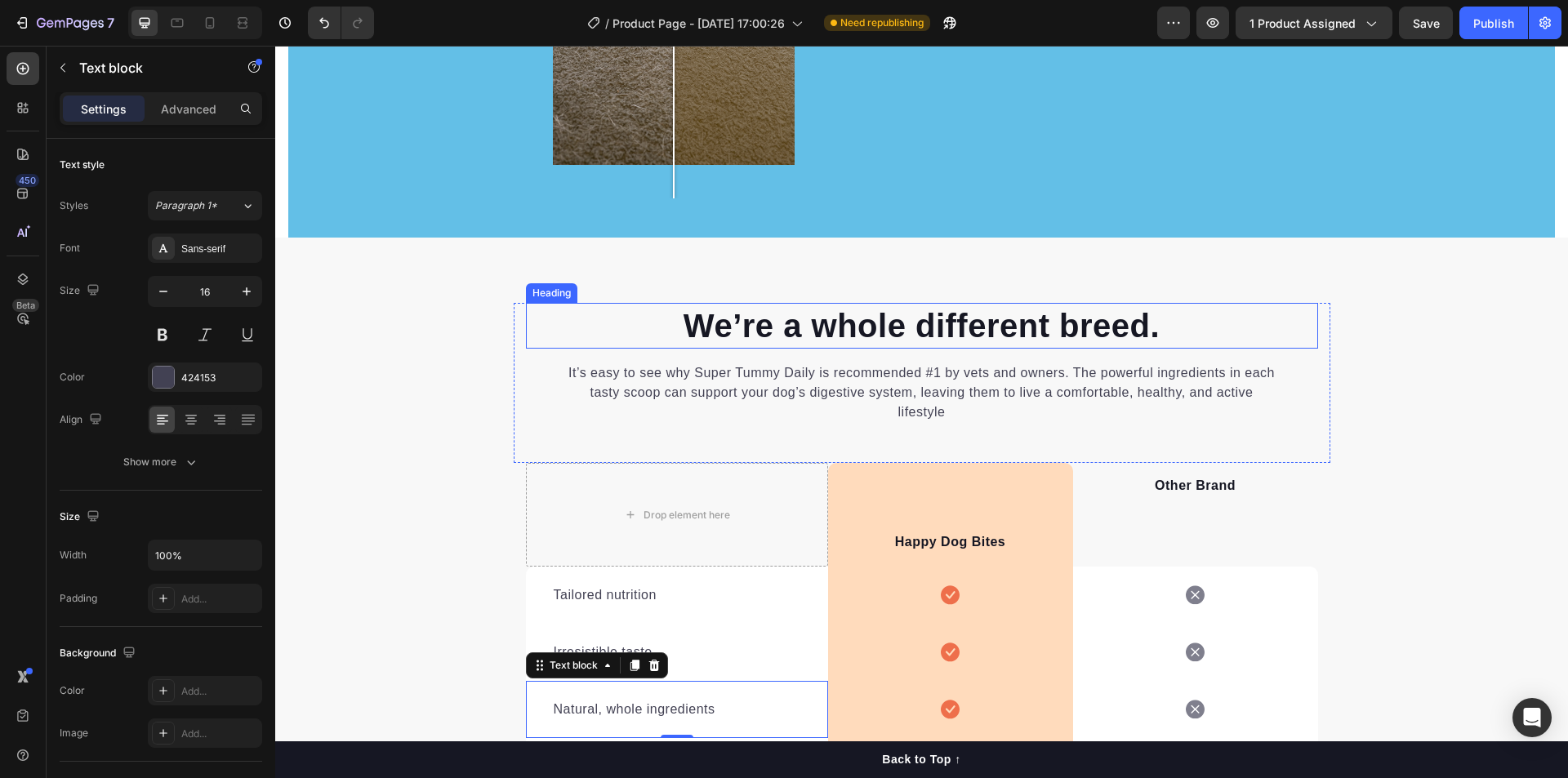
scroll to position [1714, 0]
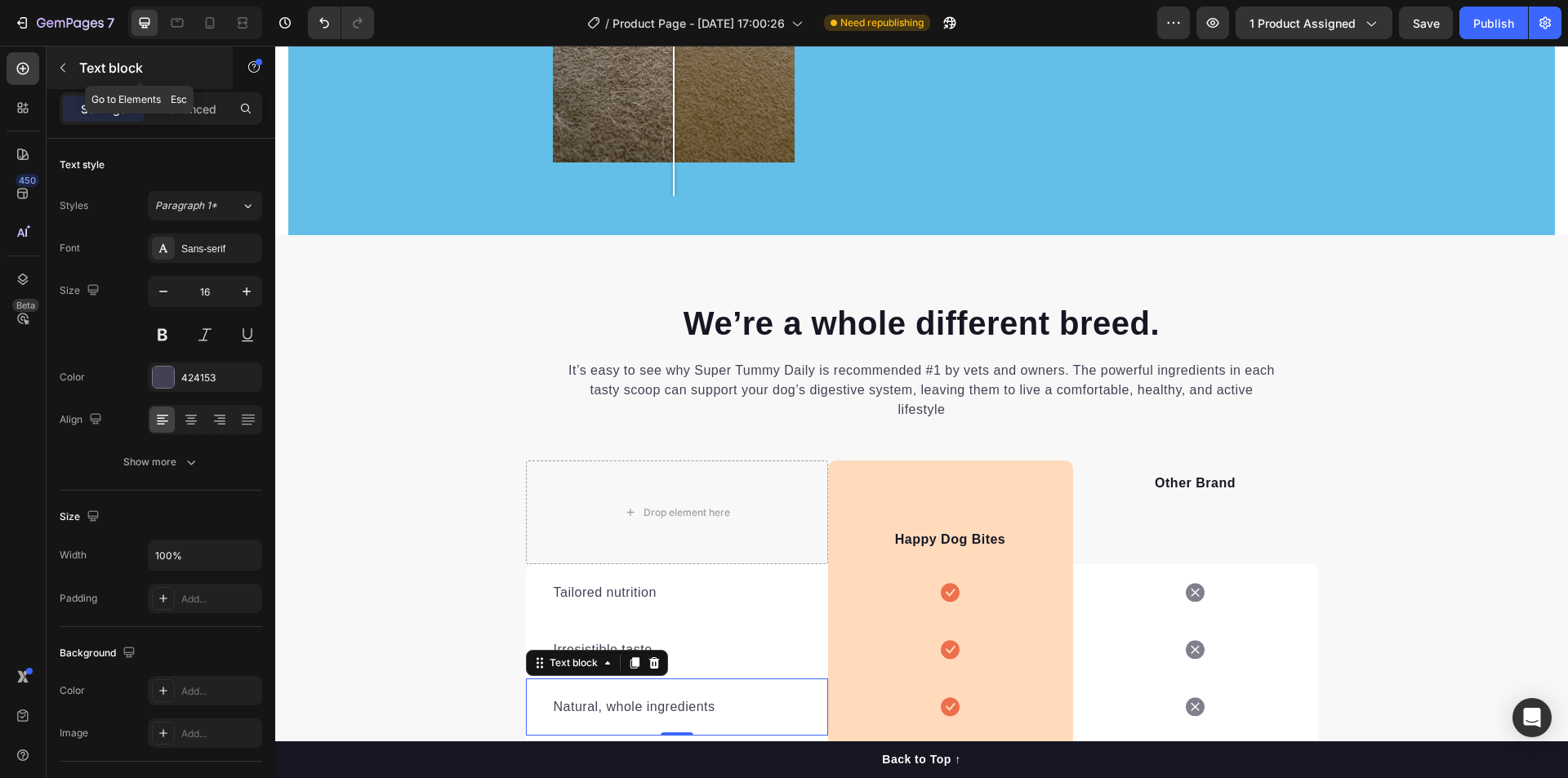
click at [56, 70] on icon "button" at bounding box center [63, 67] width 13 height 13
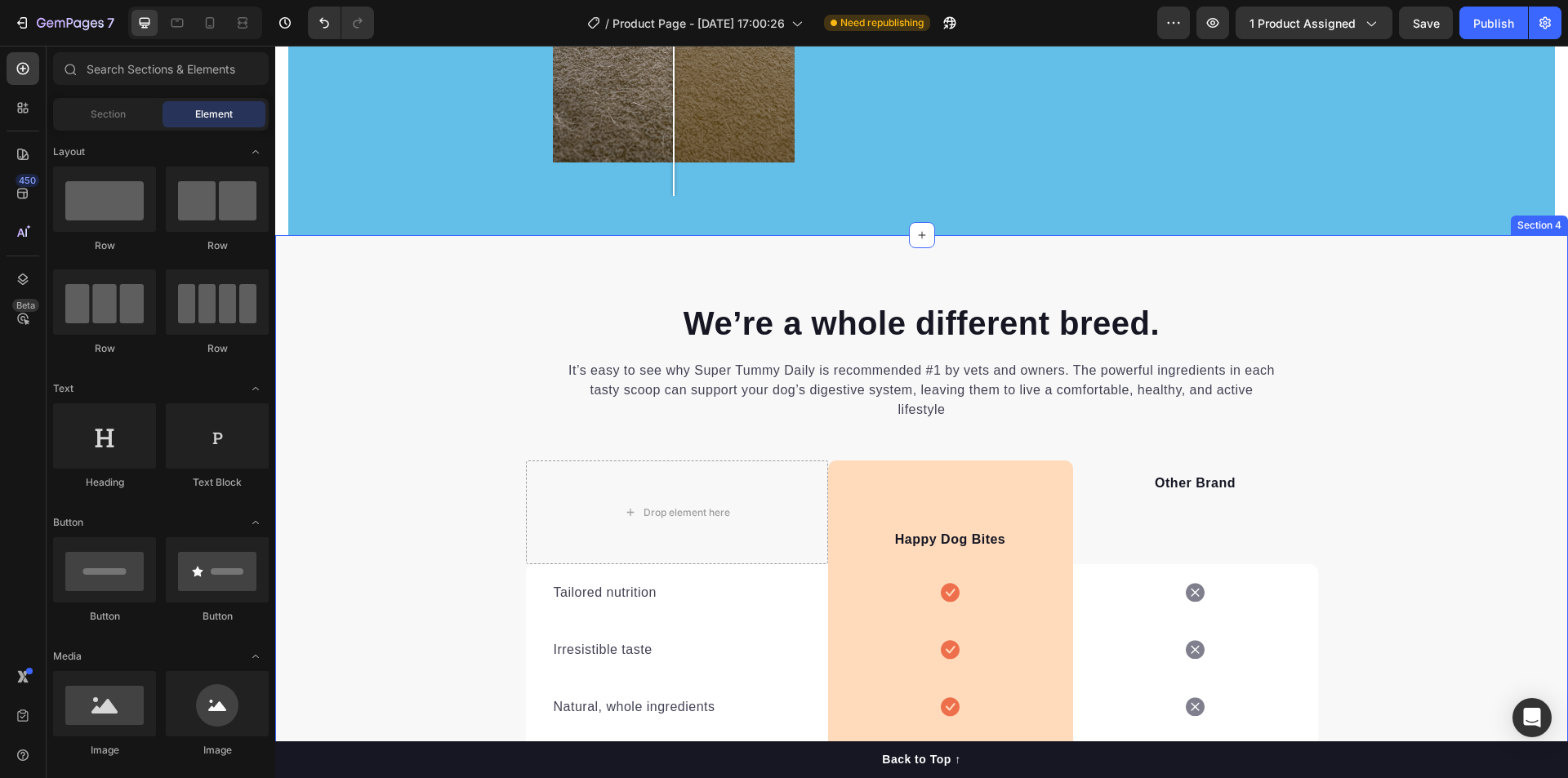
click at [514, 554] on div "Drop element here Happy Dog Bites Text block Row Other Brand Text block Row Tai…" at bounding box center [922, 683] width 816 height 446
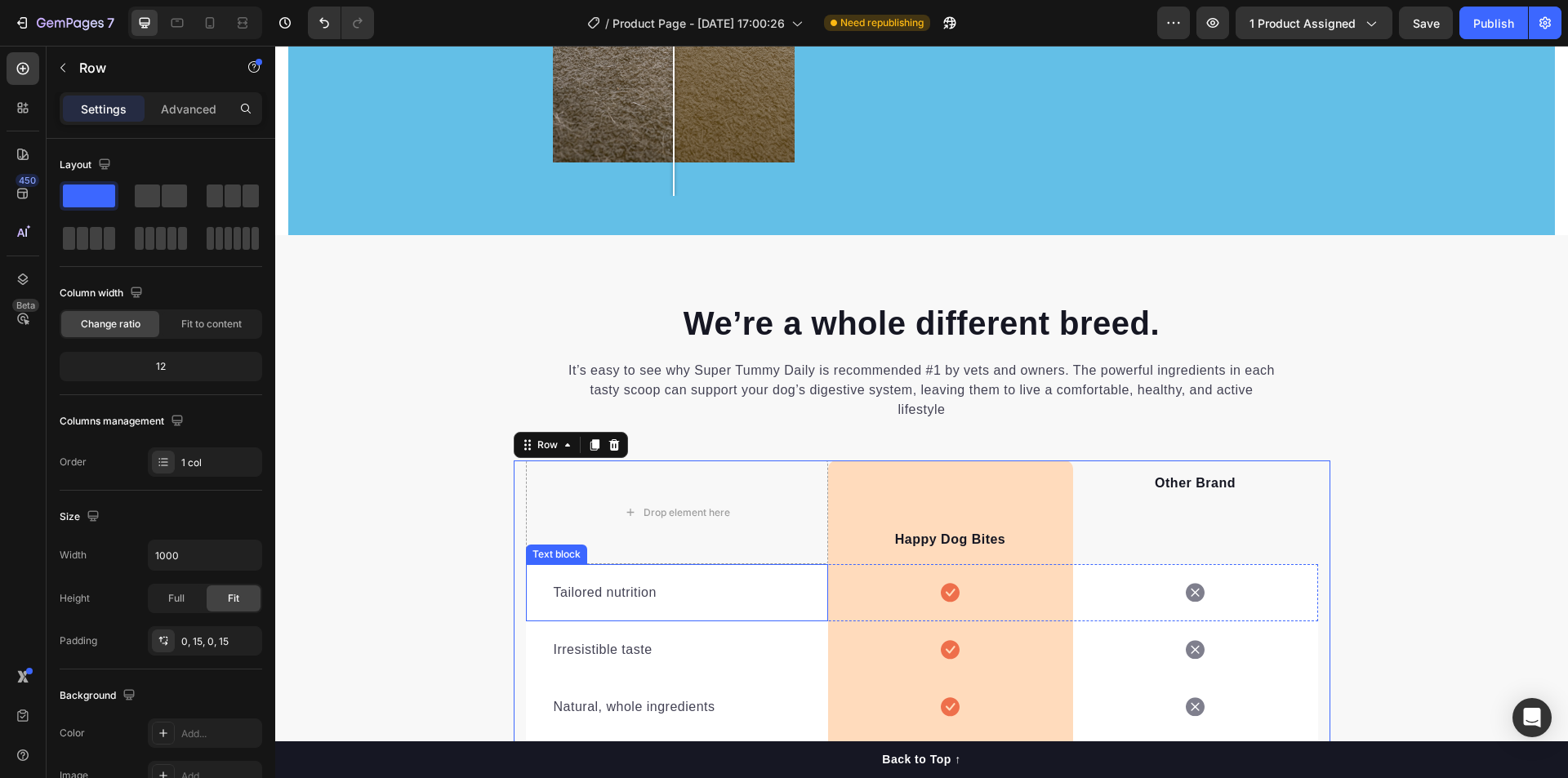
click at [820, 572] on div "Tailored nutrition Text block" at bounding box center [677, 593] width 302 height 57
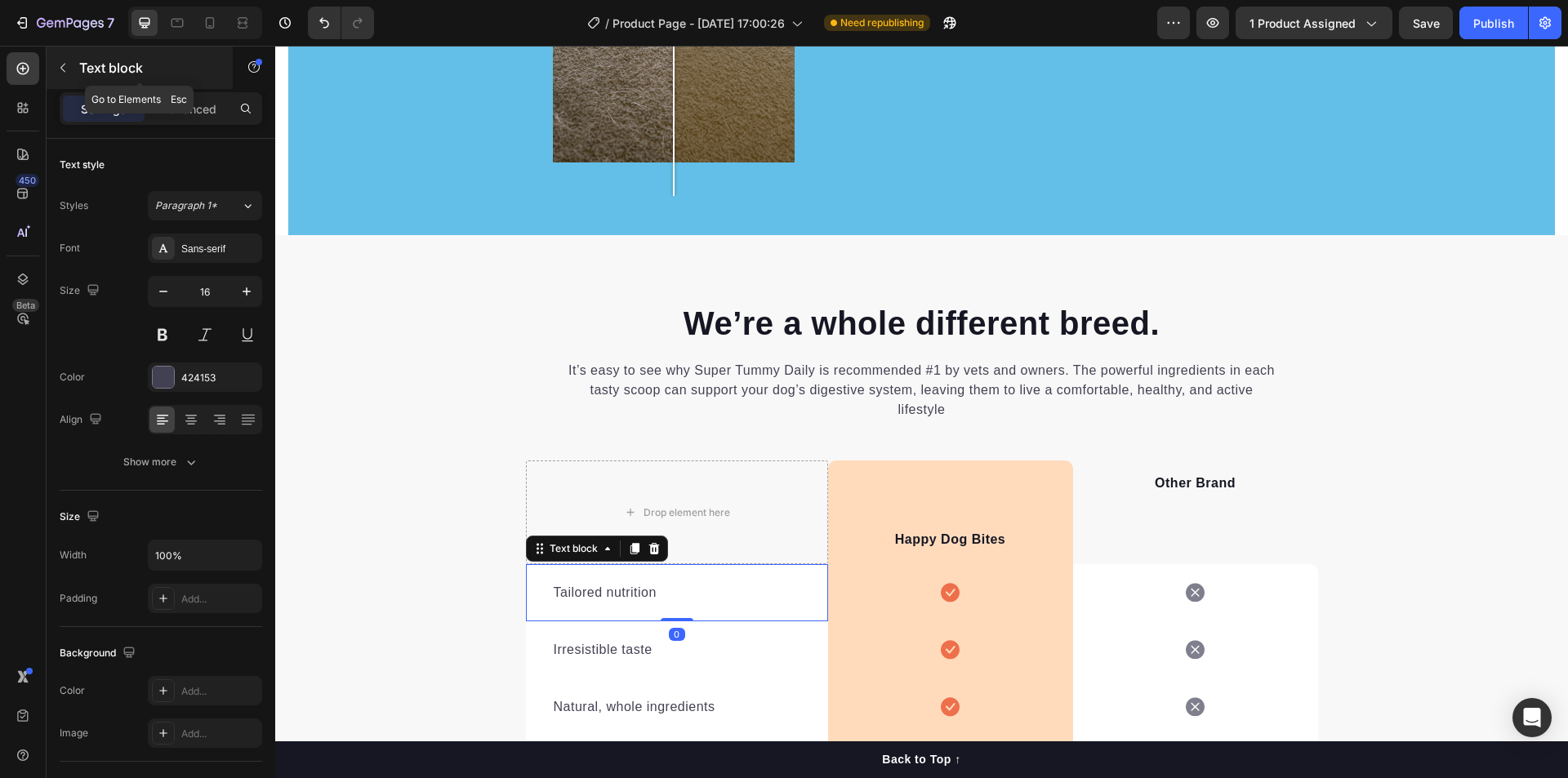
click at [78, 74] on div "Text block" at bounding box center [139, 67] width 186 height 43
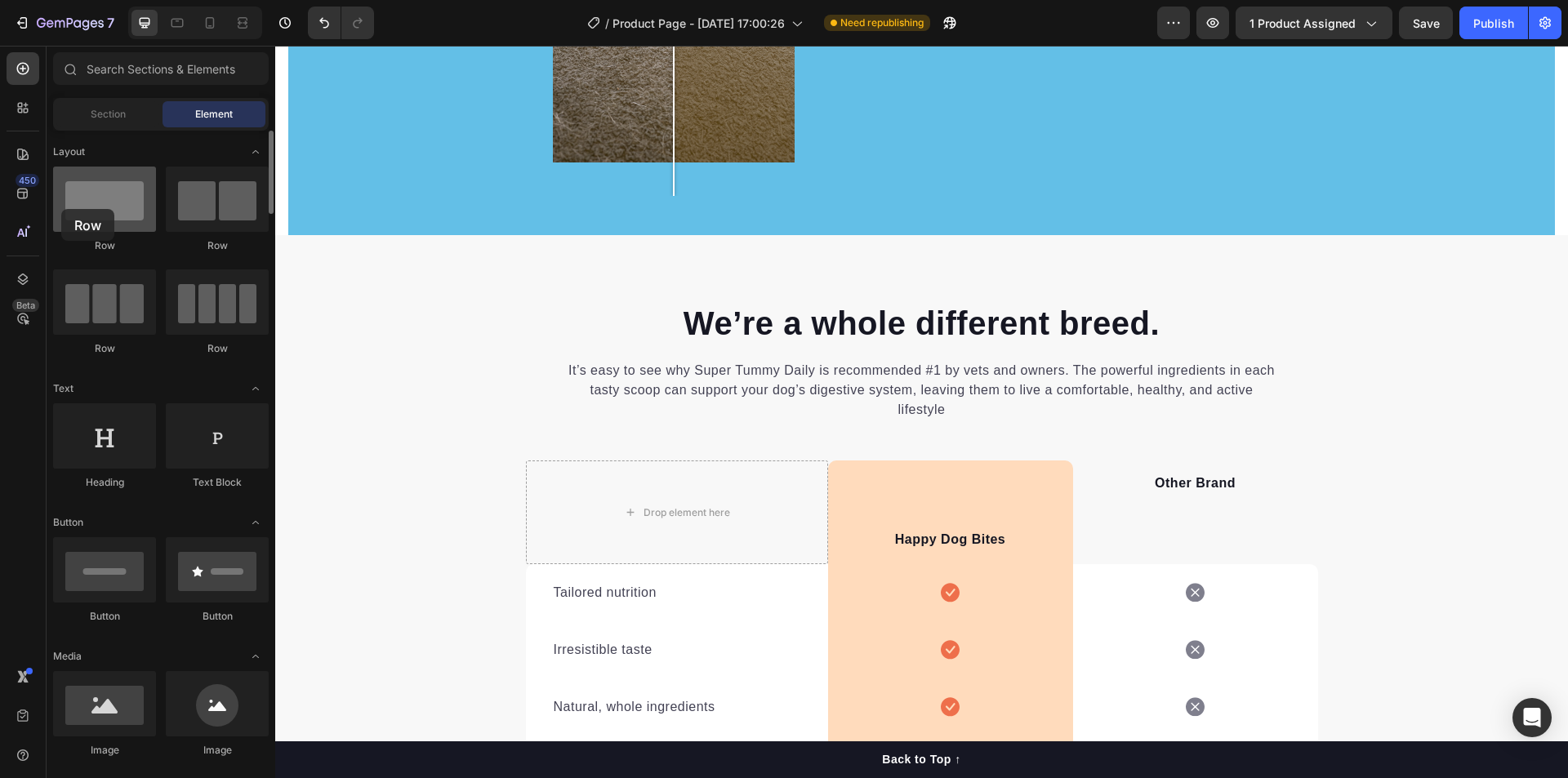
drag, startPoint x: 107, startPoint y: 195, endPoint x: 61, endPoint y: 209, distance: 48.1
click at [61, 209] on div at bounding box center [104, 199] width 103 height 65
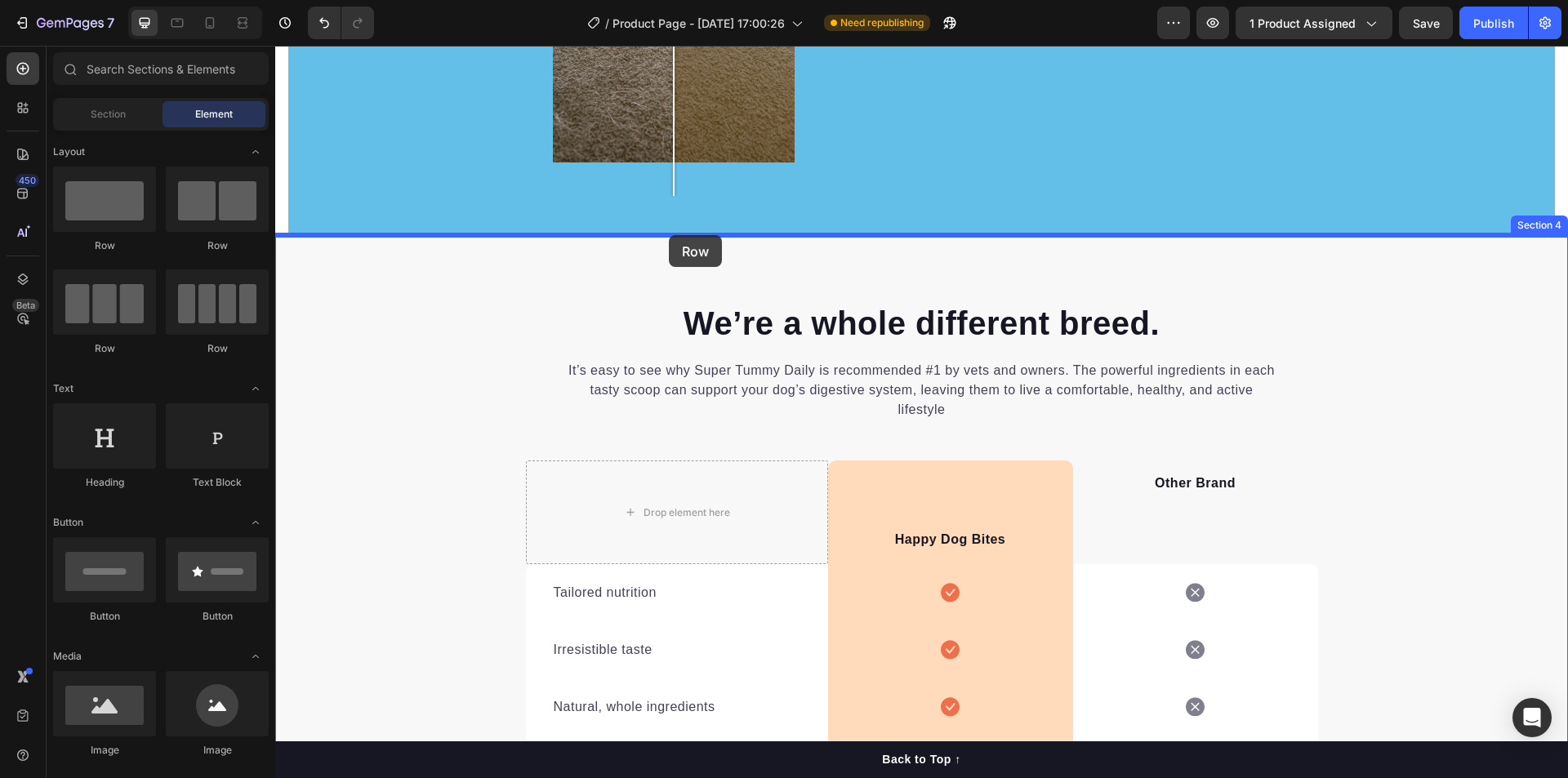
drag, startPoint x: 459, startPoint y: 274, endPoint x: 669, endPoint y: 235, distance: 213.6
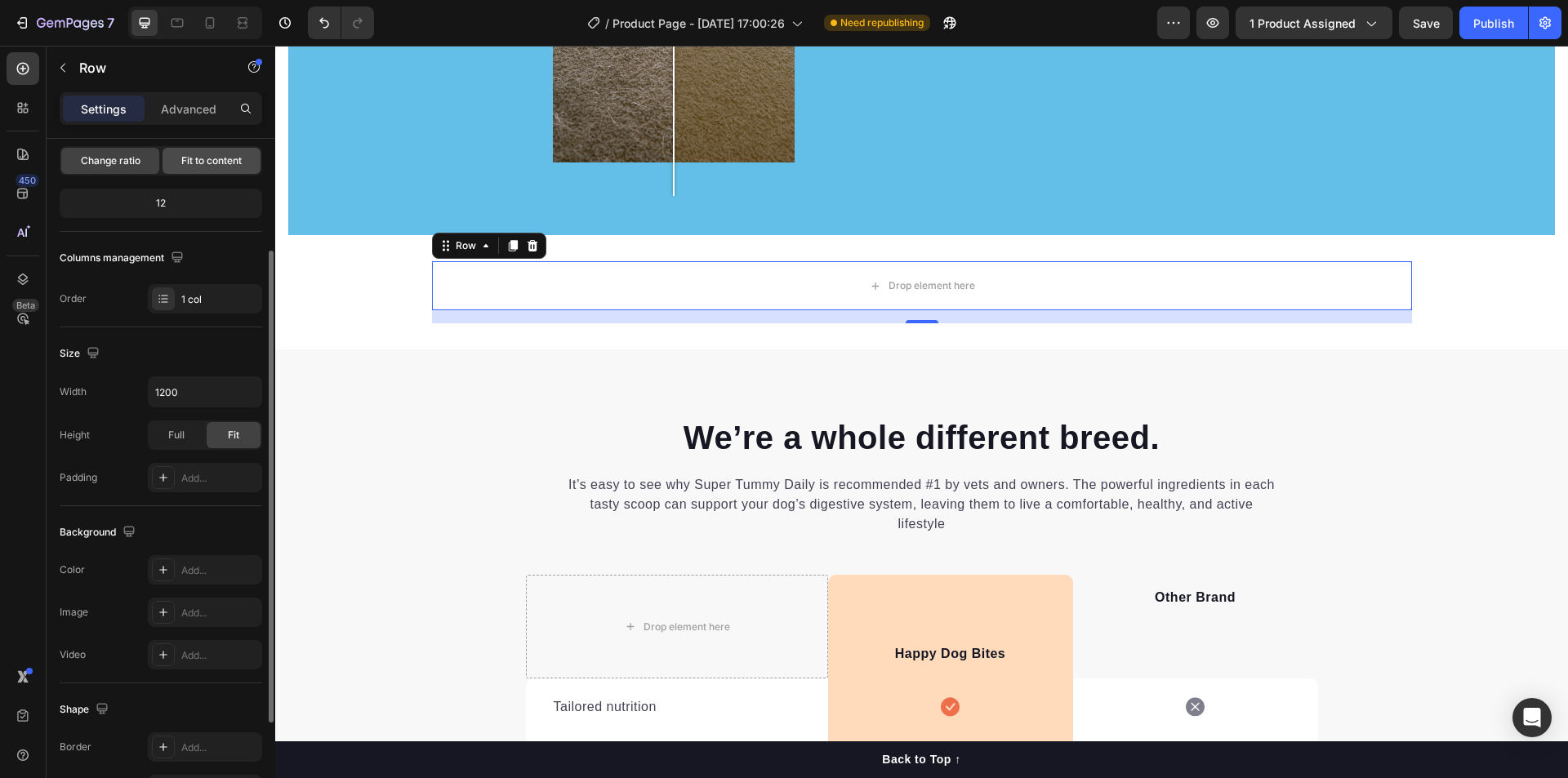
scroll to position [0, 0]
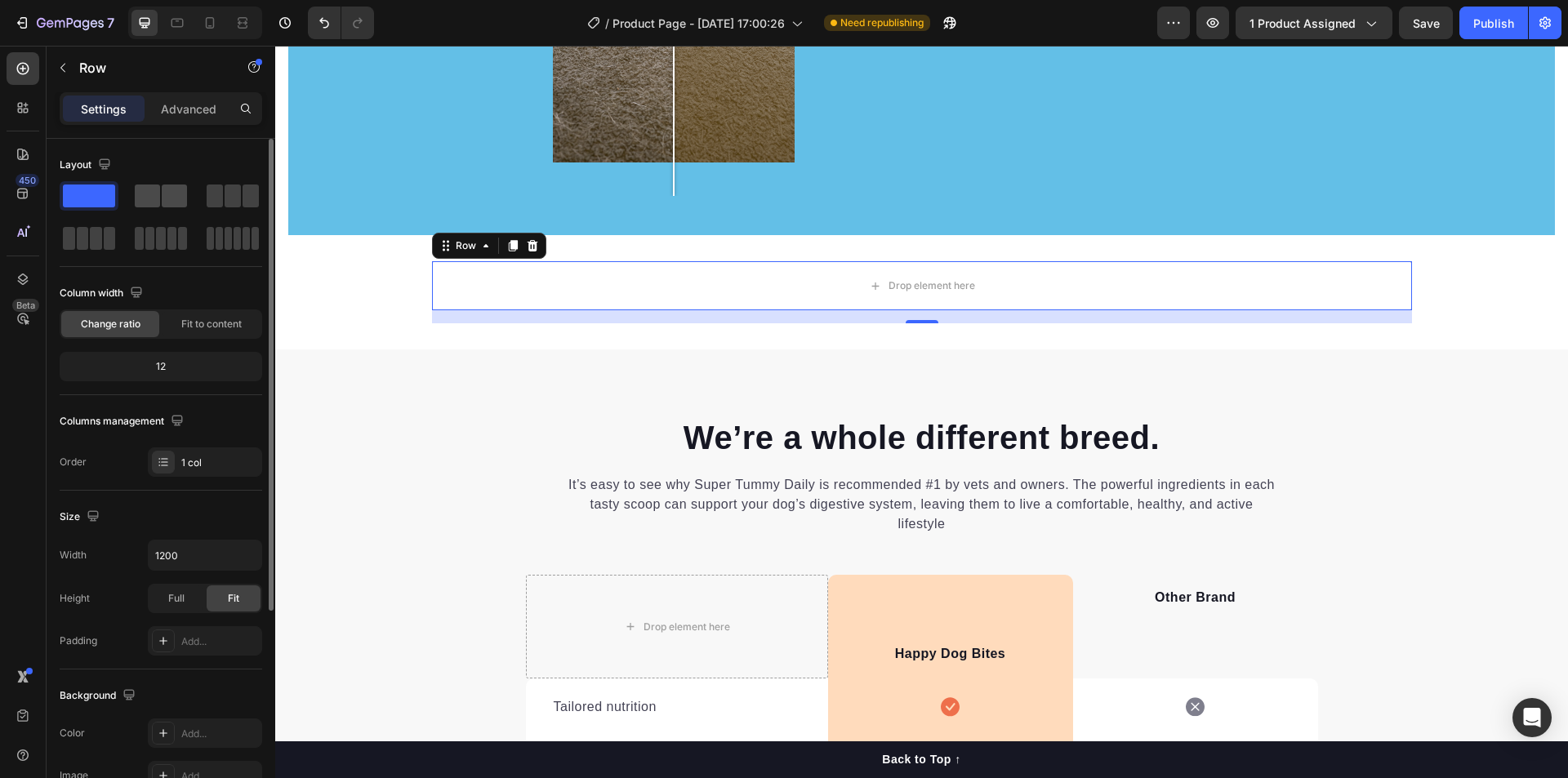
click at [161, 189] on div at bounding box center [160, 195] width 52 height 23
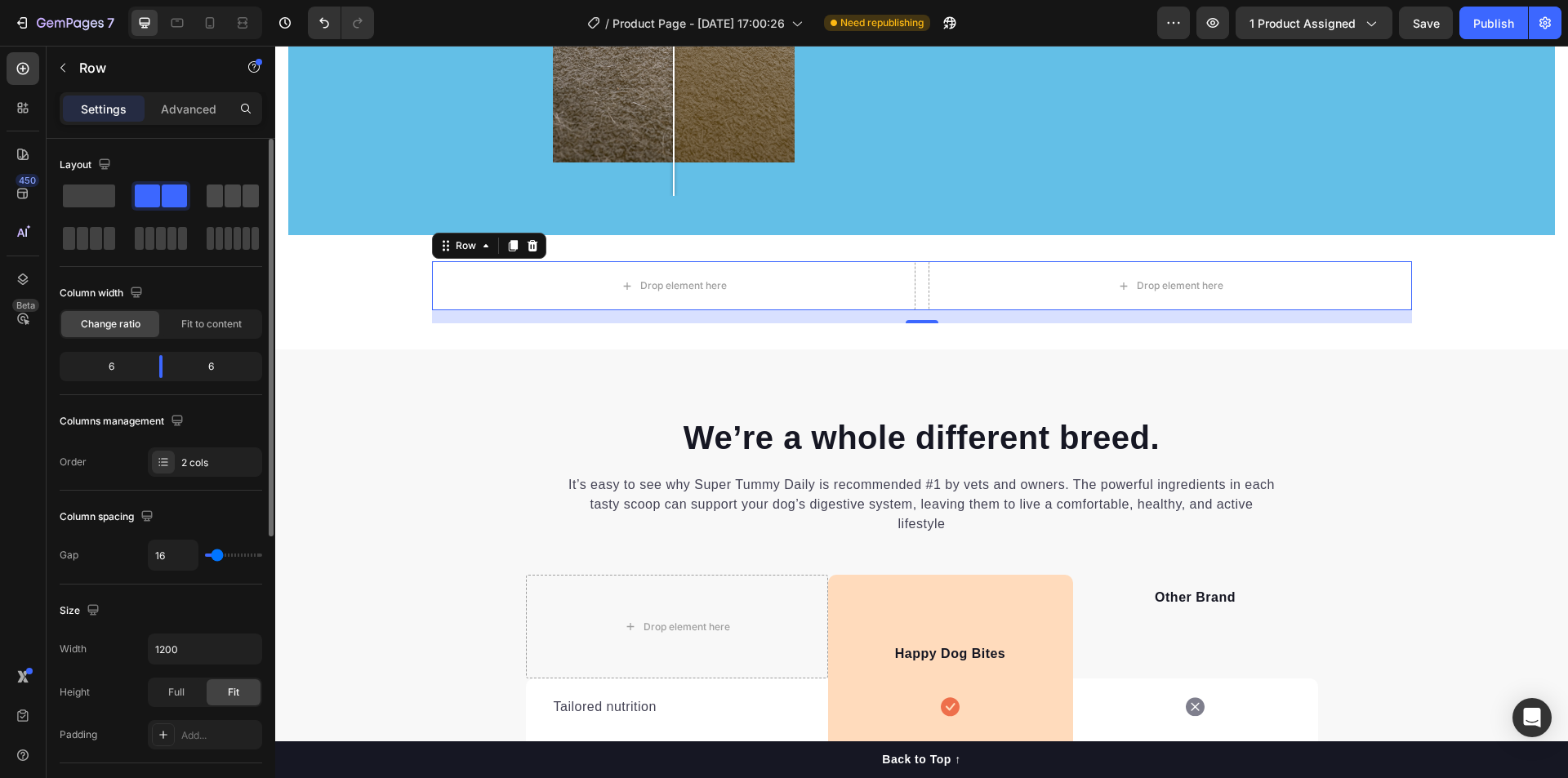
click at [244, 196] on span at bounding box center [251, 195] width 16 height 23
click at [173, 197] on span at bounding box center [175, 195] width 25 height 23
click at [62, 65] on icon "button" at bounding box center [63, 67] width 13 height 13
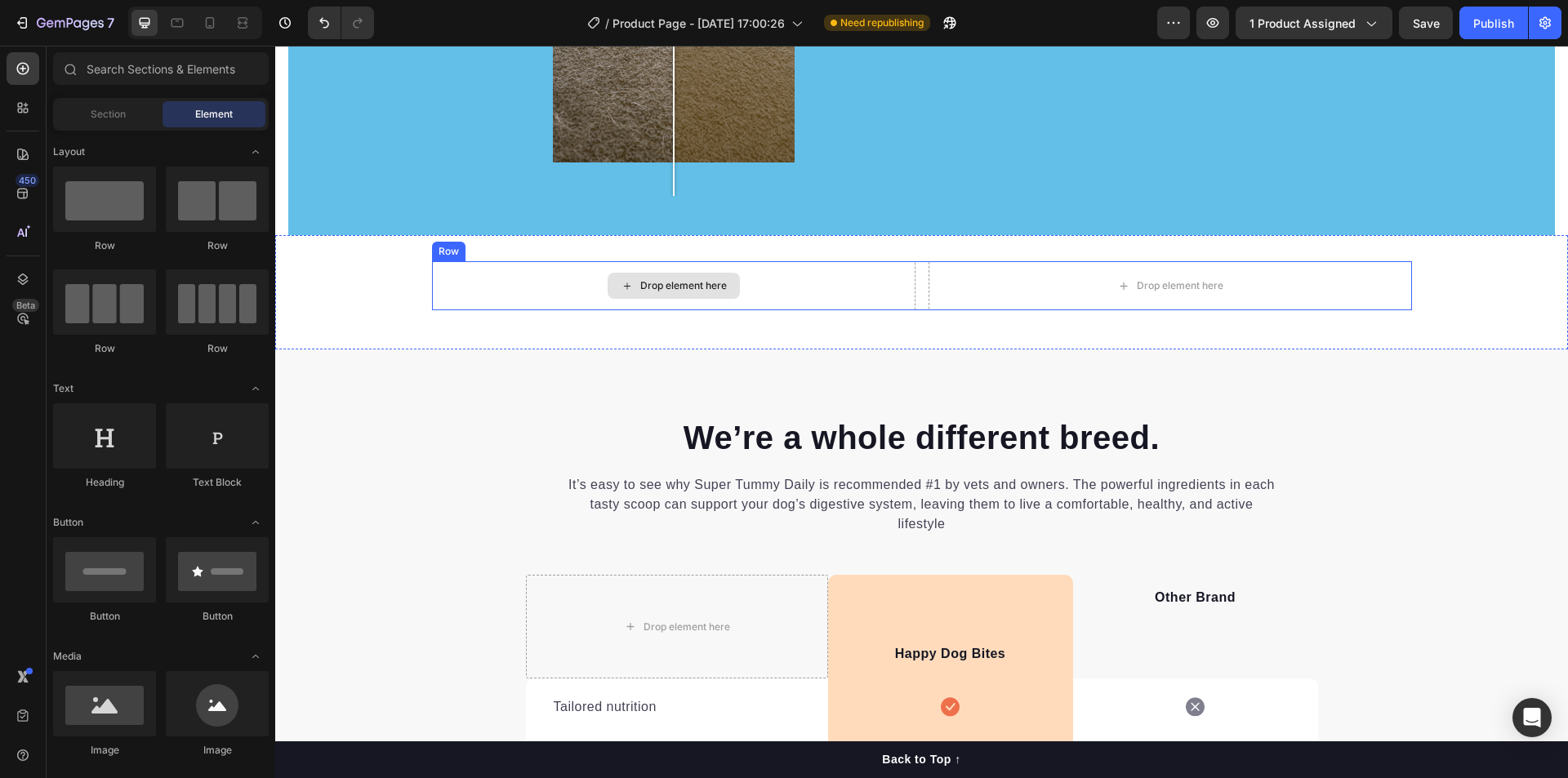
click at [659, 291] on div "Drop element here" at bounding box center [683, 285] width 86 height 13
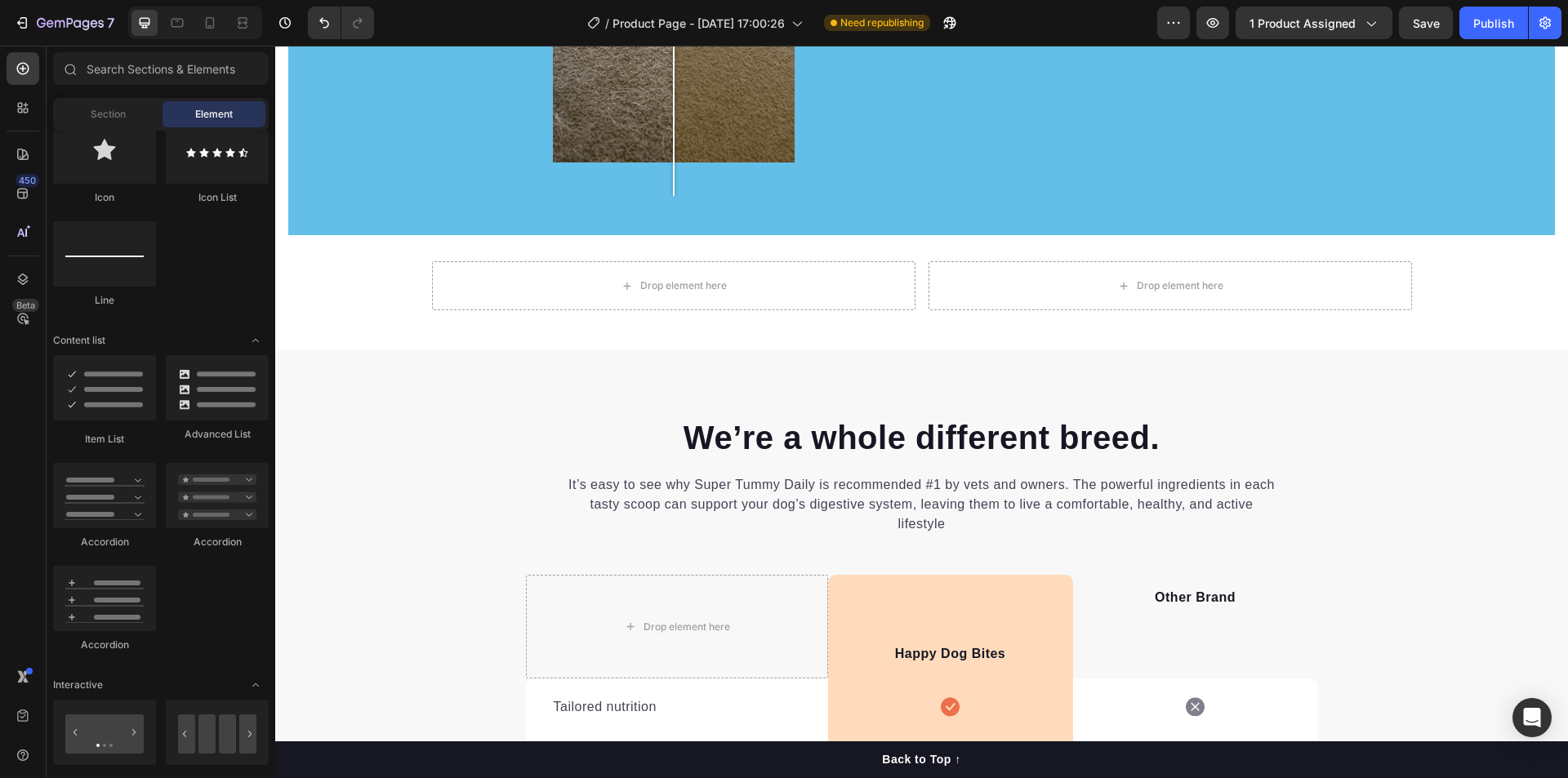
scroll to position [1117, 0]
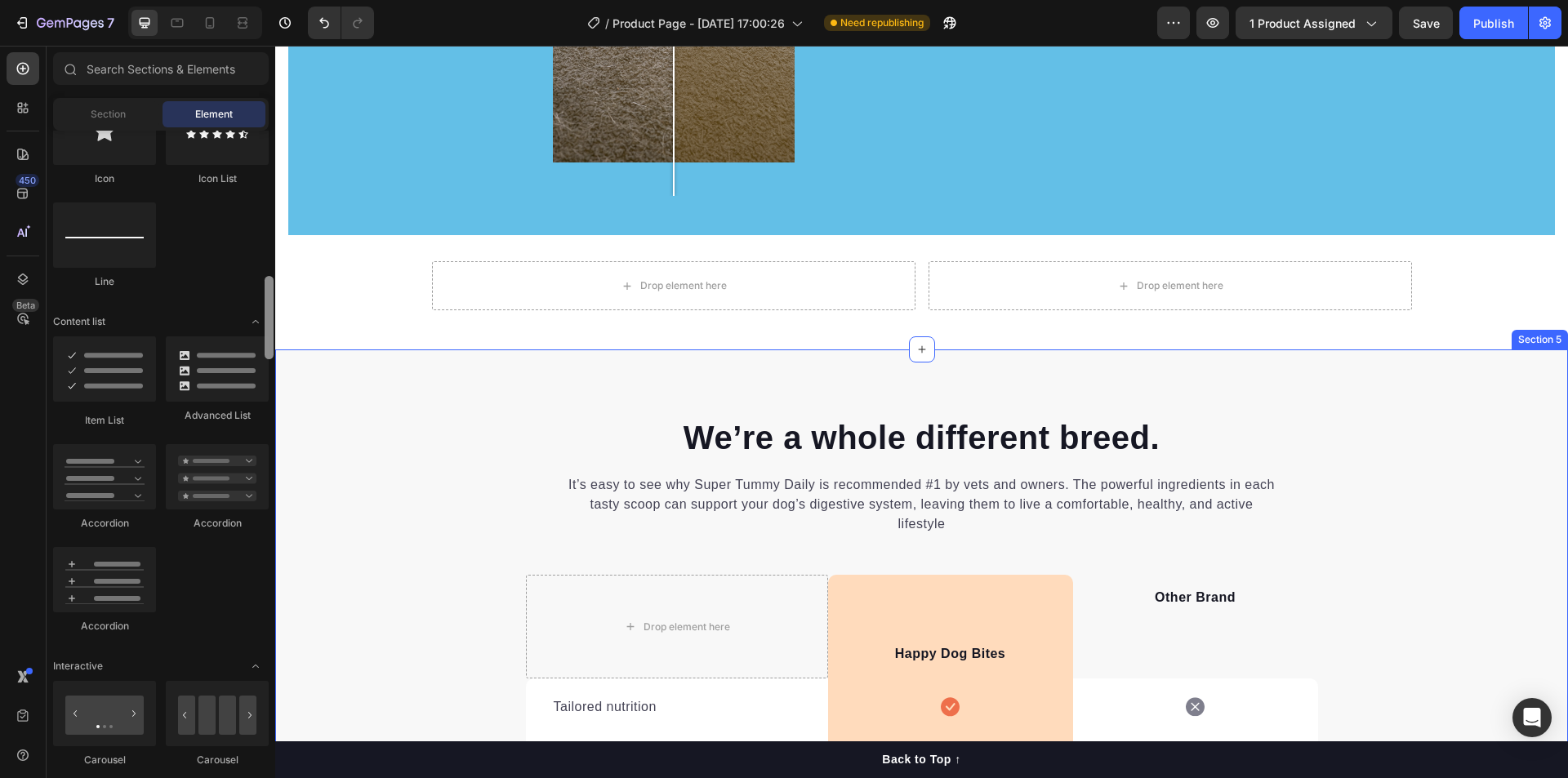
drag, startPoint x: 546, startPoint y: 270, endPoint x: 275, endPoint y: 363, distance: 286.5
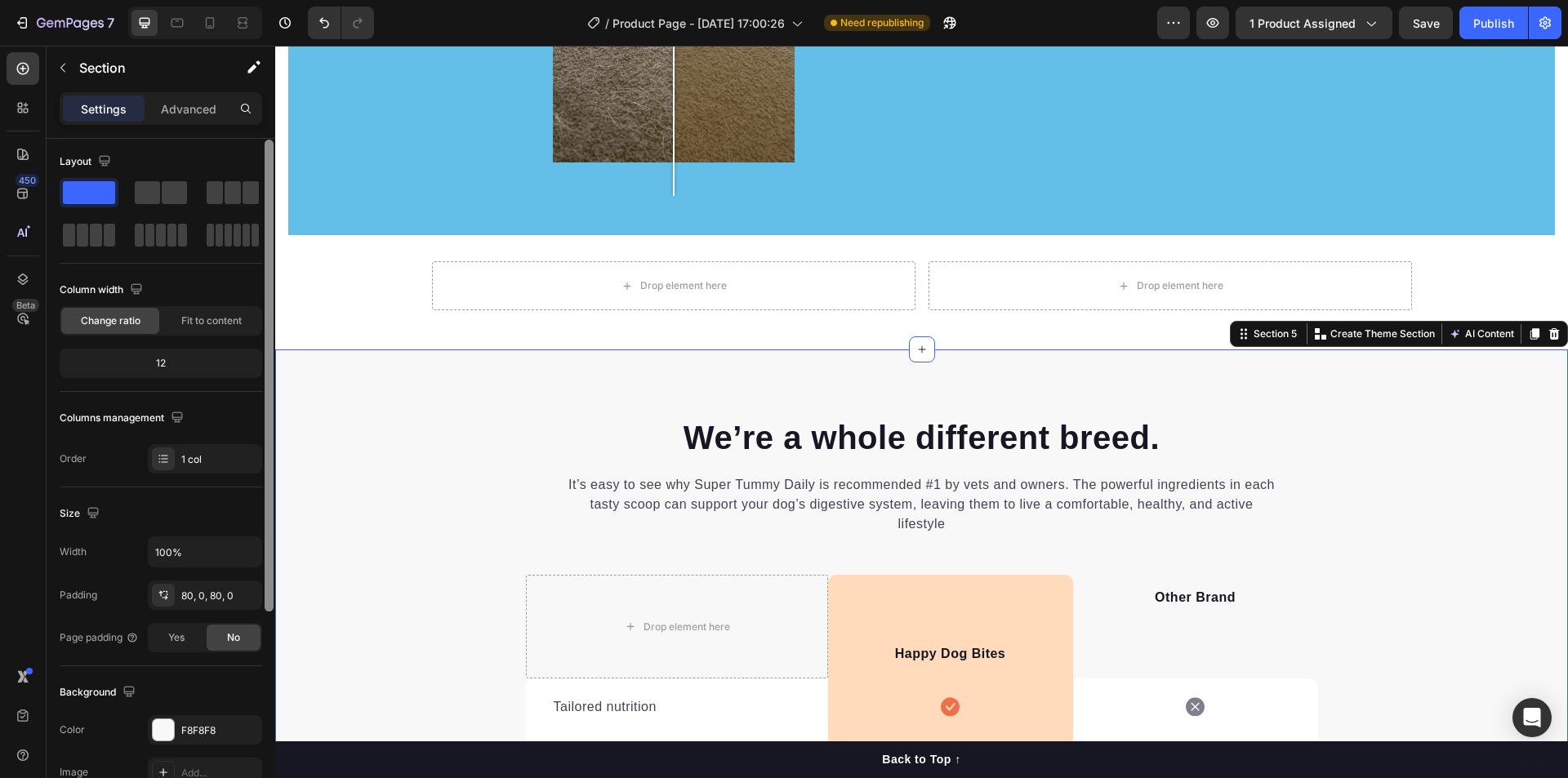
scroll to position [8, 0]
click at [270, 341] on div at bounding box center [269, 370] width 9 height 472
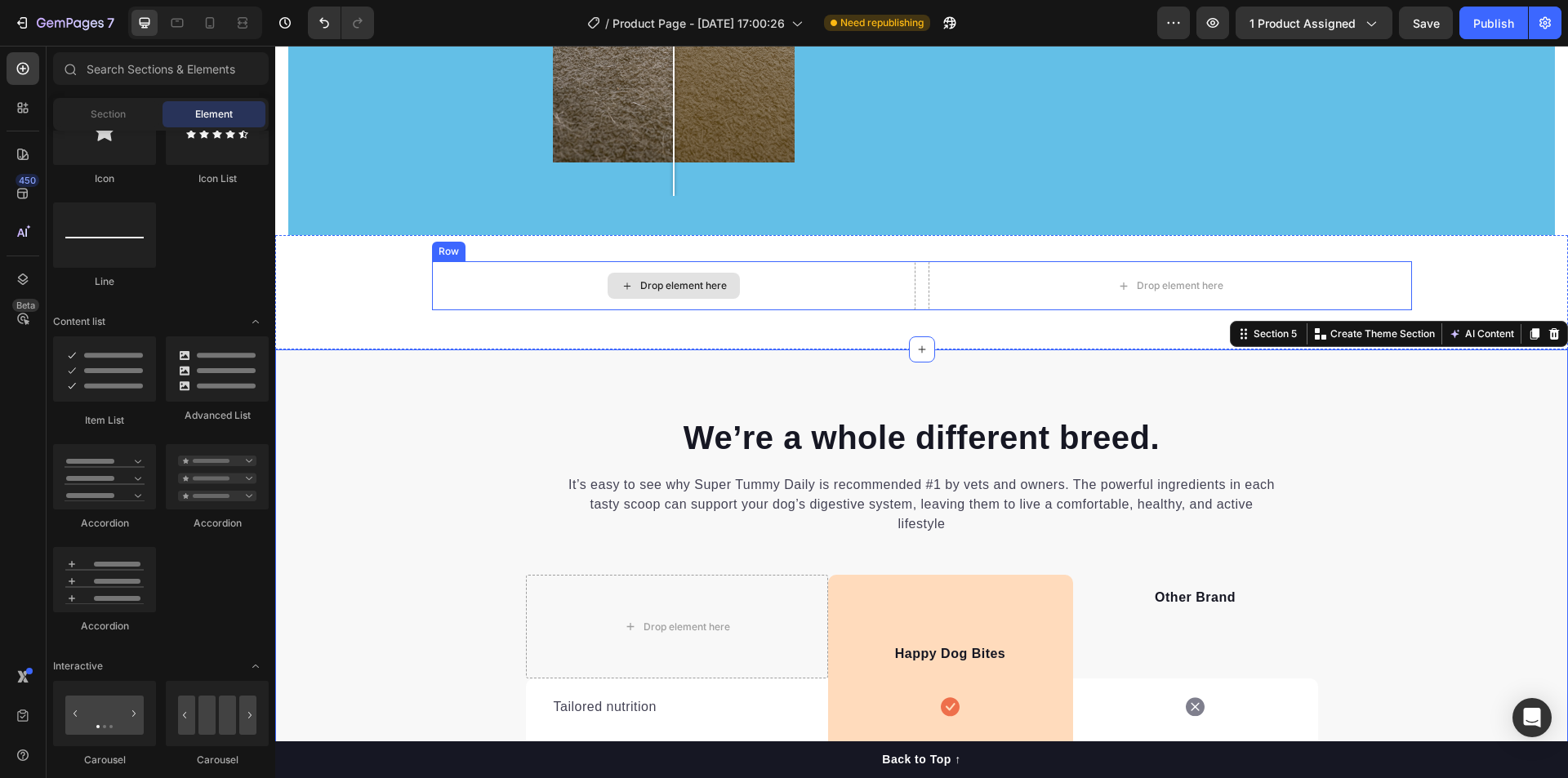
click at [681, 291] on div "Drop element here" at bounding box center [683, 285] width 86 height 13
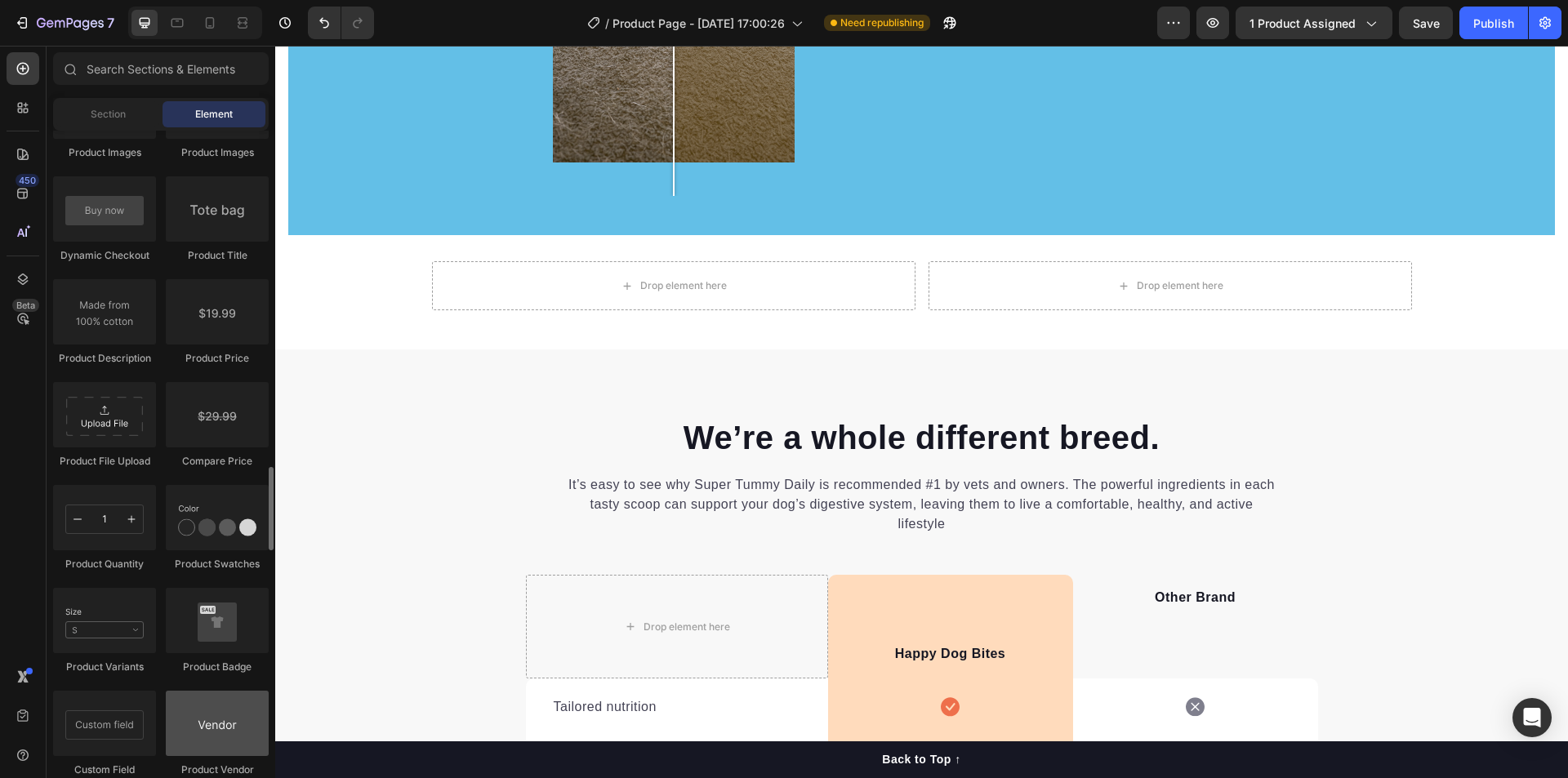
scroll to position [2507, 0]
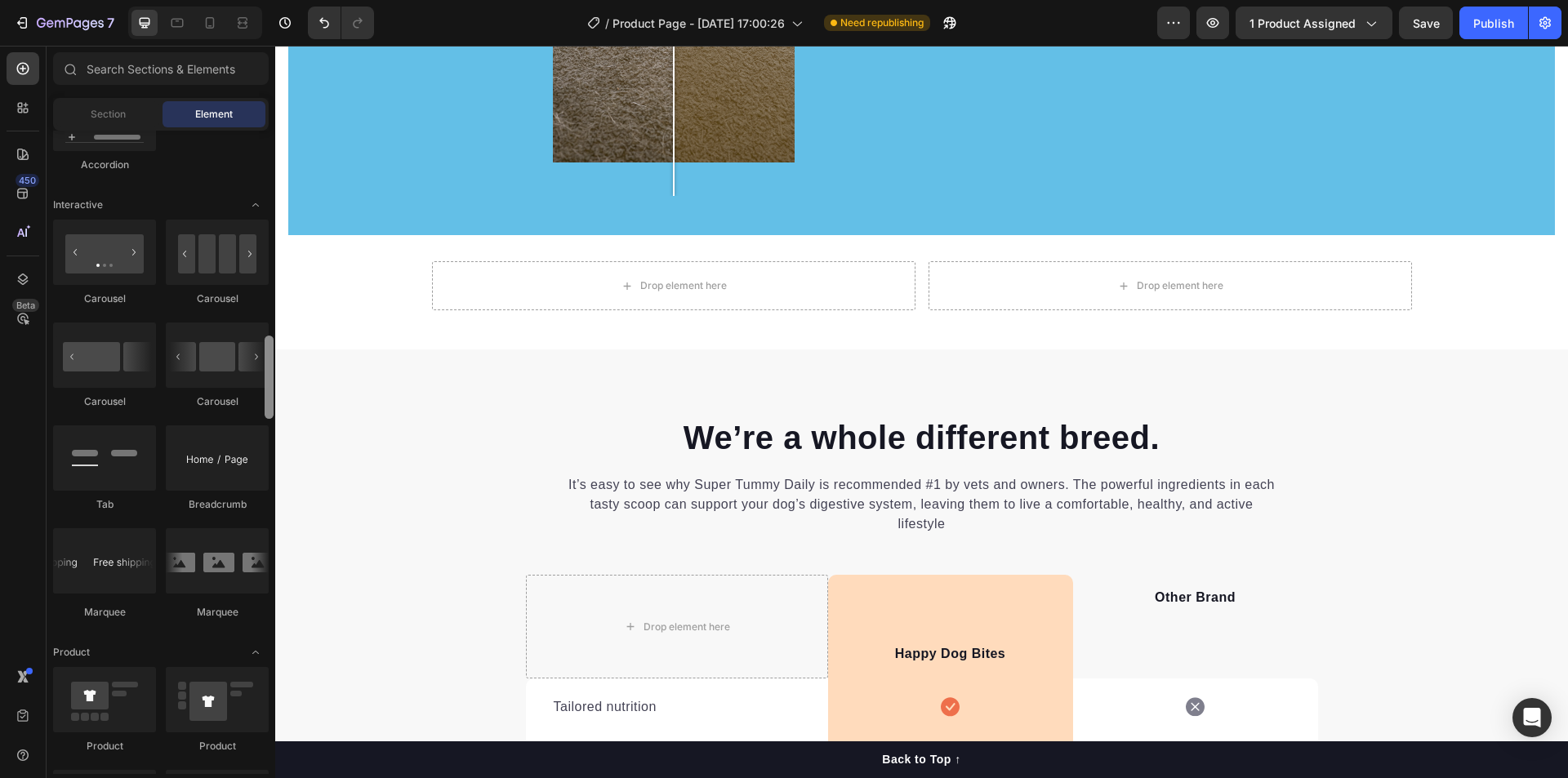
drag, startPoint x: 269, startPoint y: 516, endPoint x: 249, endPoint y: 422, distance: 96.1
click at [266, 394] on div at bounding box center [269, 377] width 9 height 84
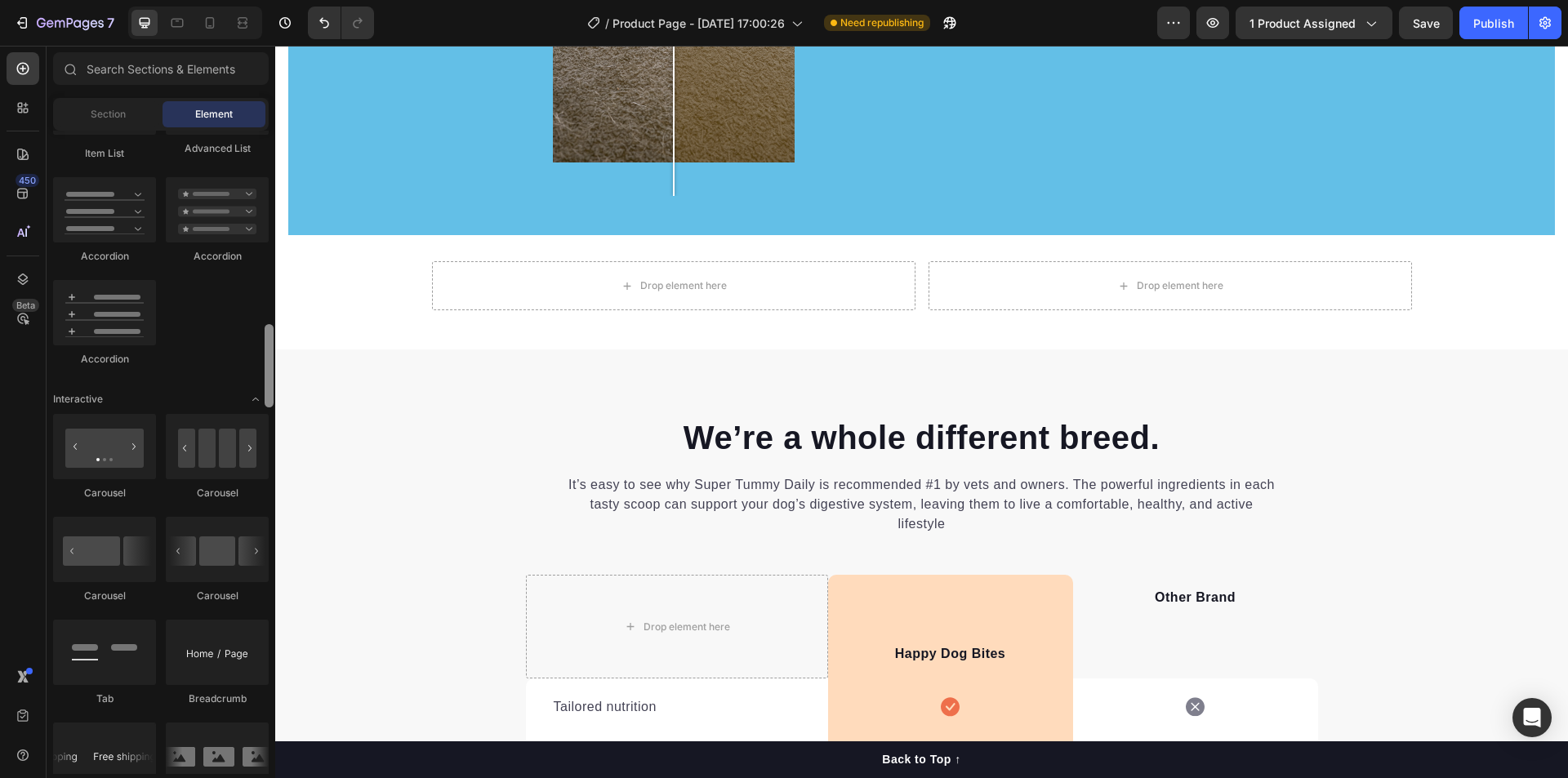
scroll to position [1327, 0]
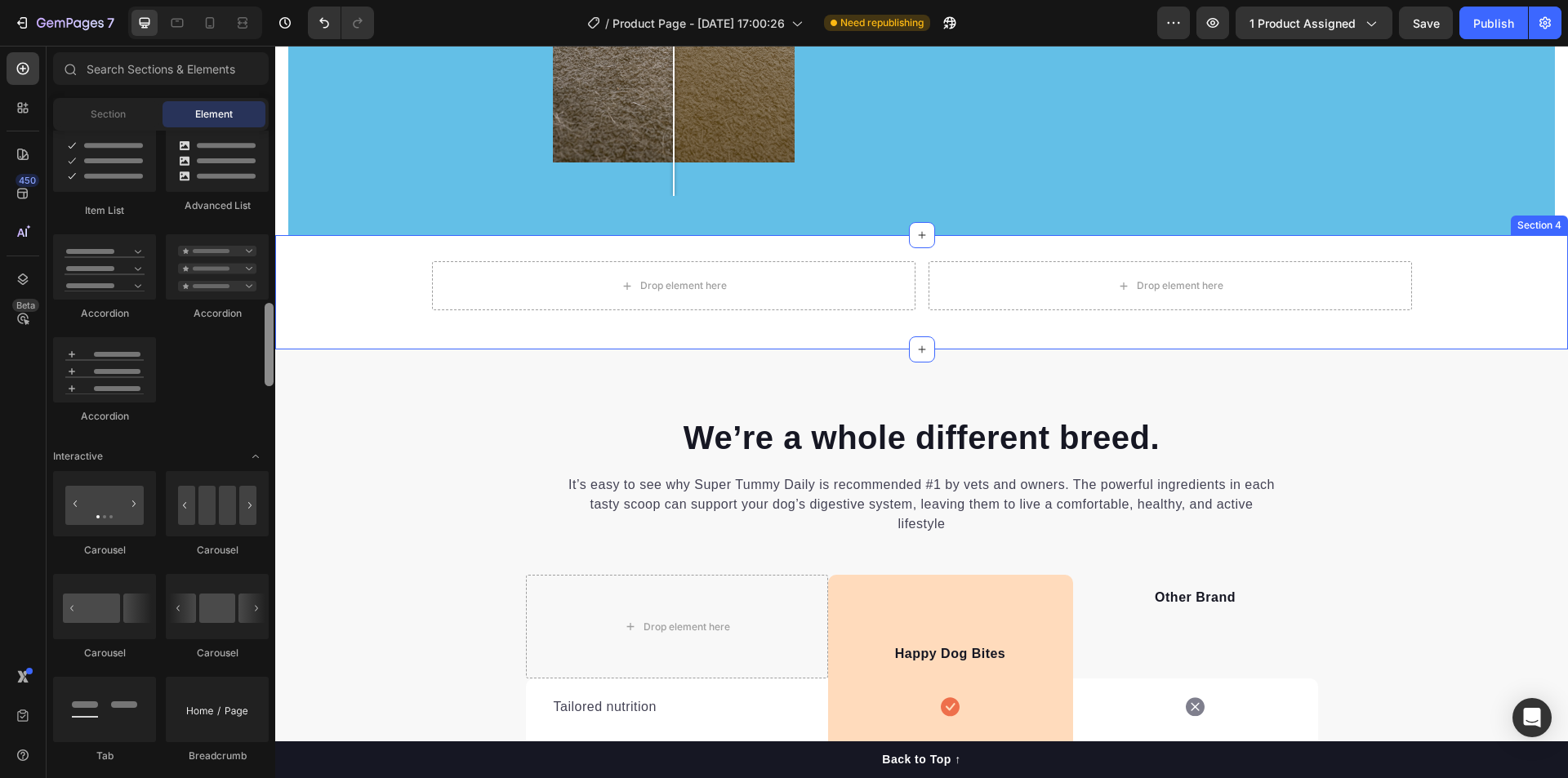
drag, startPoint x: 269, startPoint y: 384, endPoint x: 274, endPoint y: 345, distance: 39.3
click at [275, 346] on div at bounding box center [268, 453] width 12 height 643
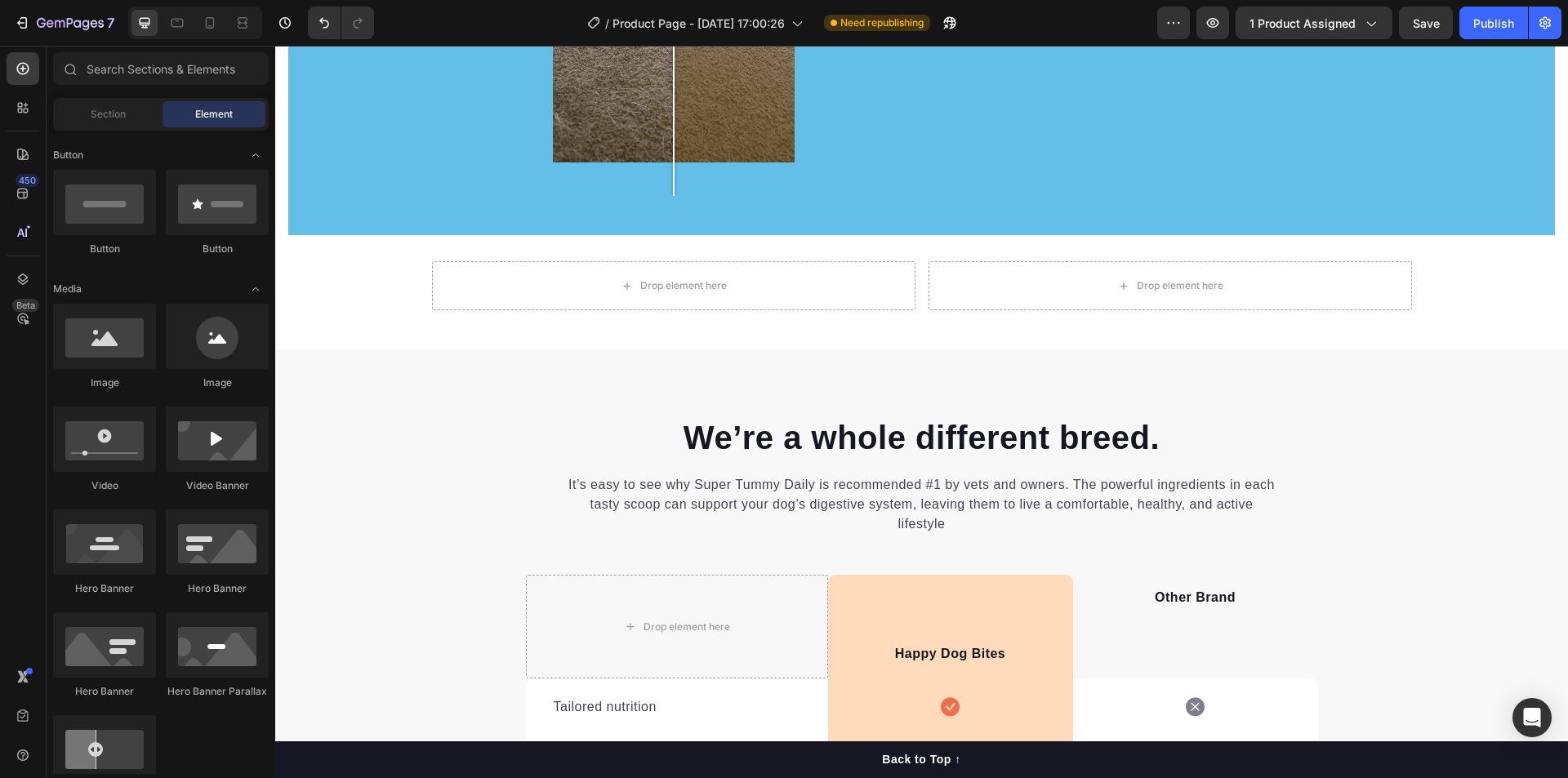
scroll to position [424, 0]
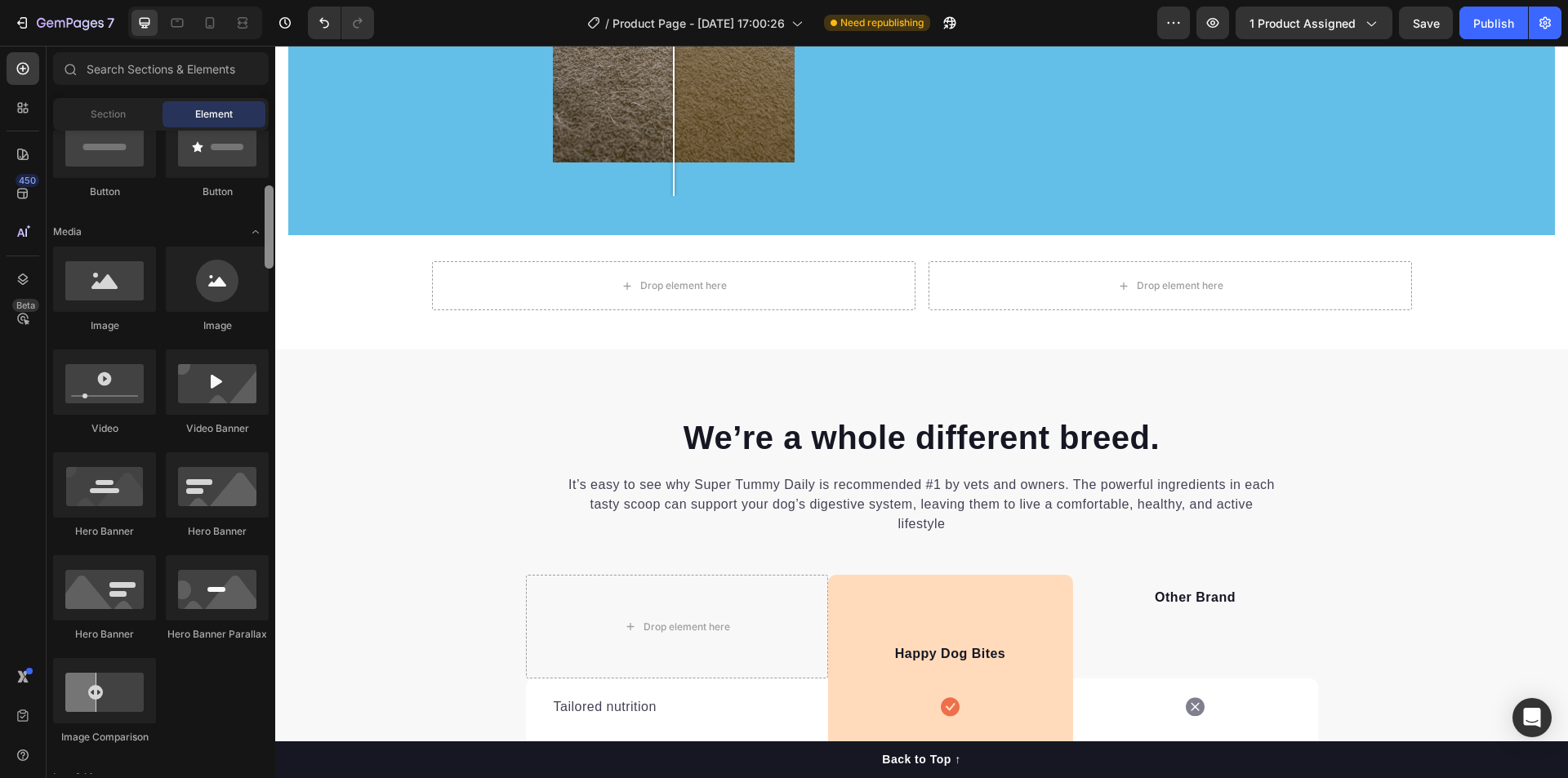
drag, startPoint x: 266, startPoint y: 347, endPoint x: 265, endPoint y: 235, distance: 112.0
click at [265, 235] on div at bounding box center [269, 227] width 9 height 84
click at [324, 20] on icon "Undo/Redo" at bounding box center [324, 24] width 10 height 11
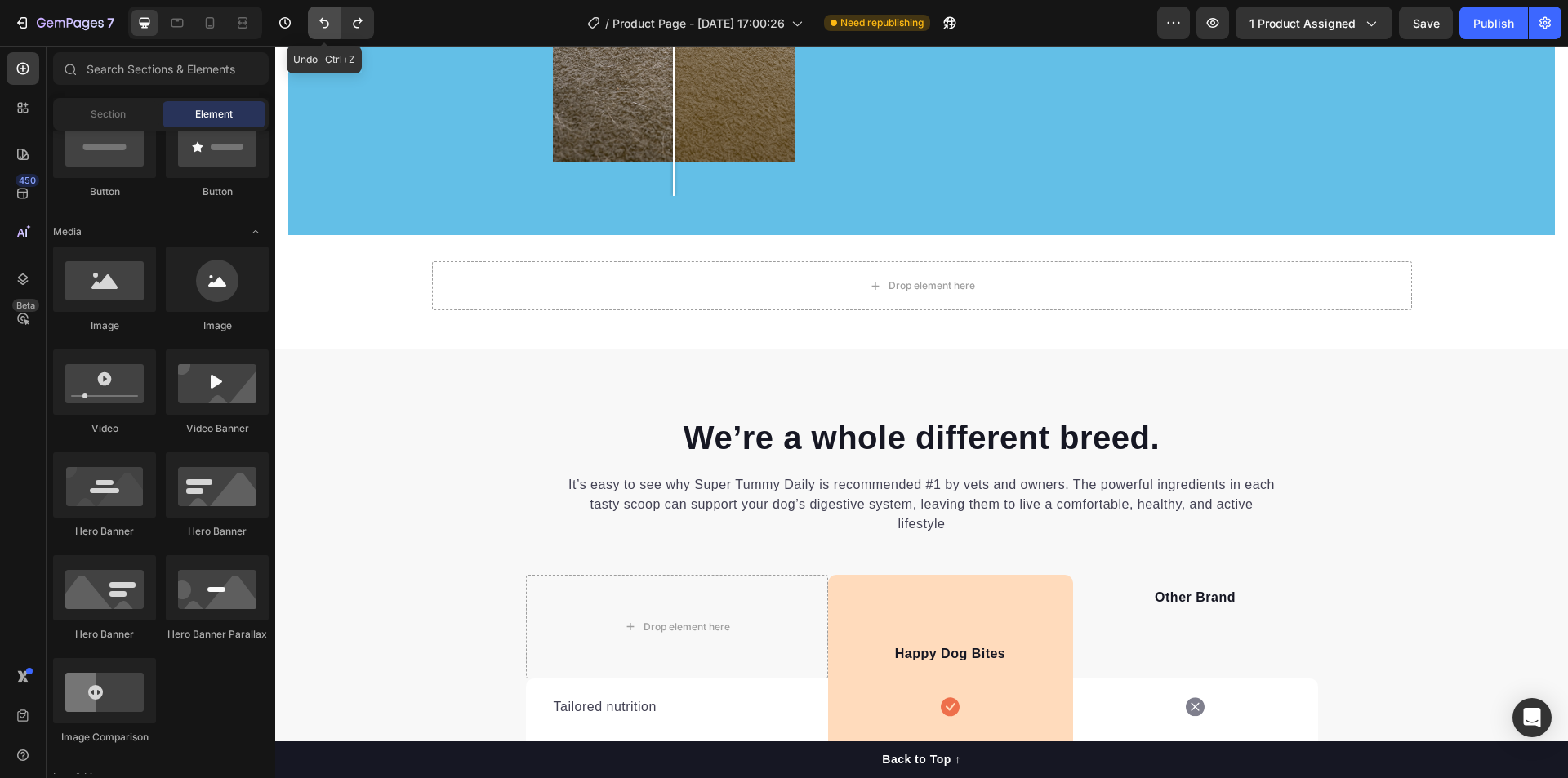
click at [324, 20] on icon "Undo/Redo" at bounding box center [324, 24] width 10 height 11
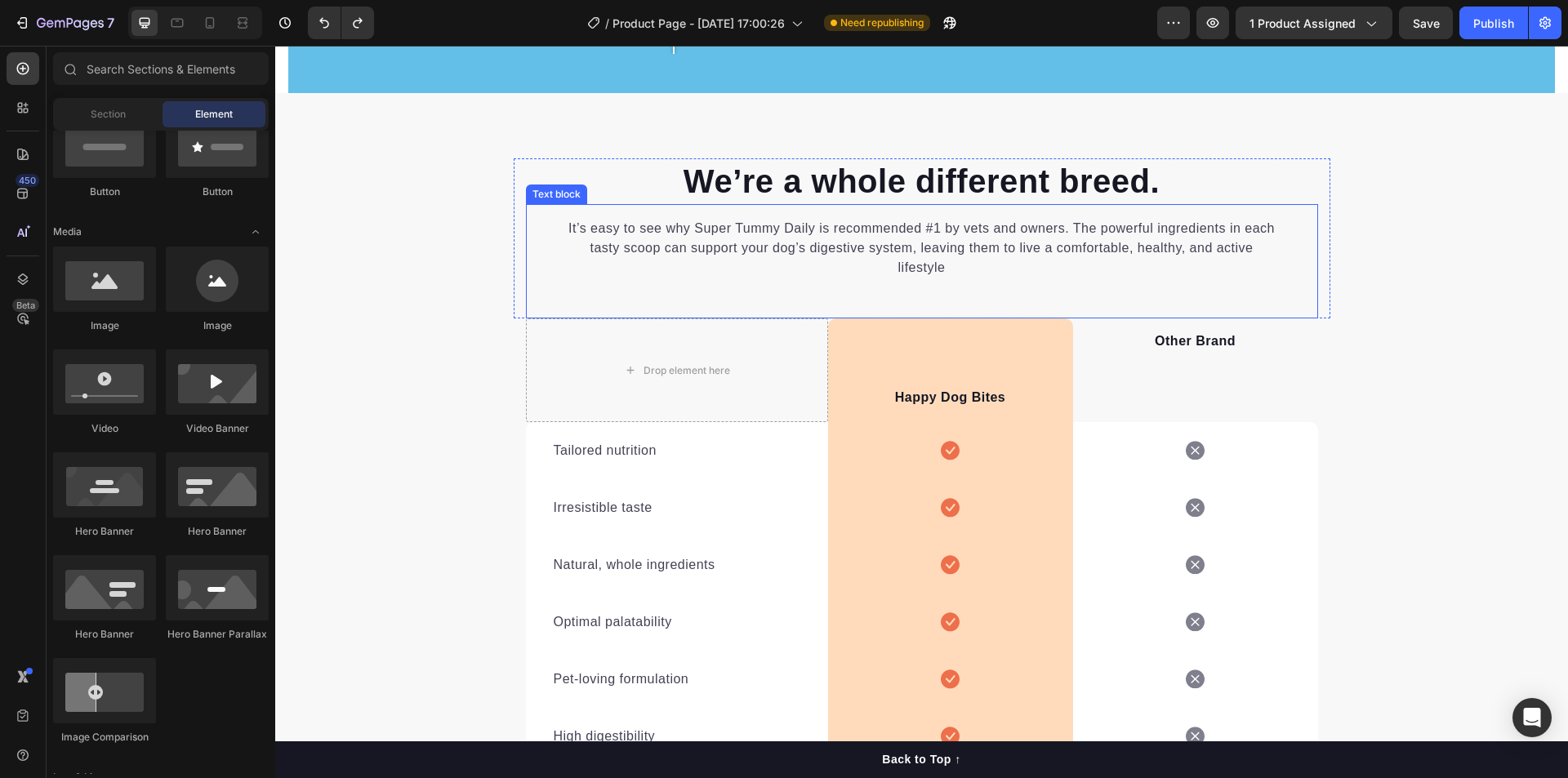
scroll to position [1878, 0]
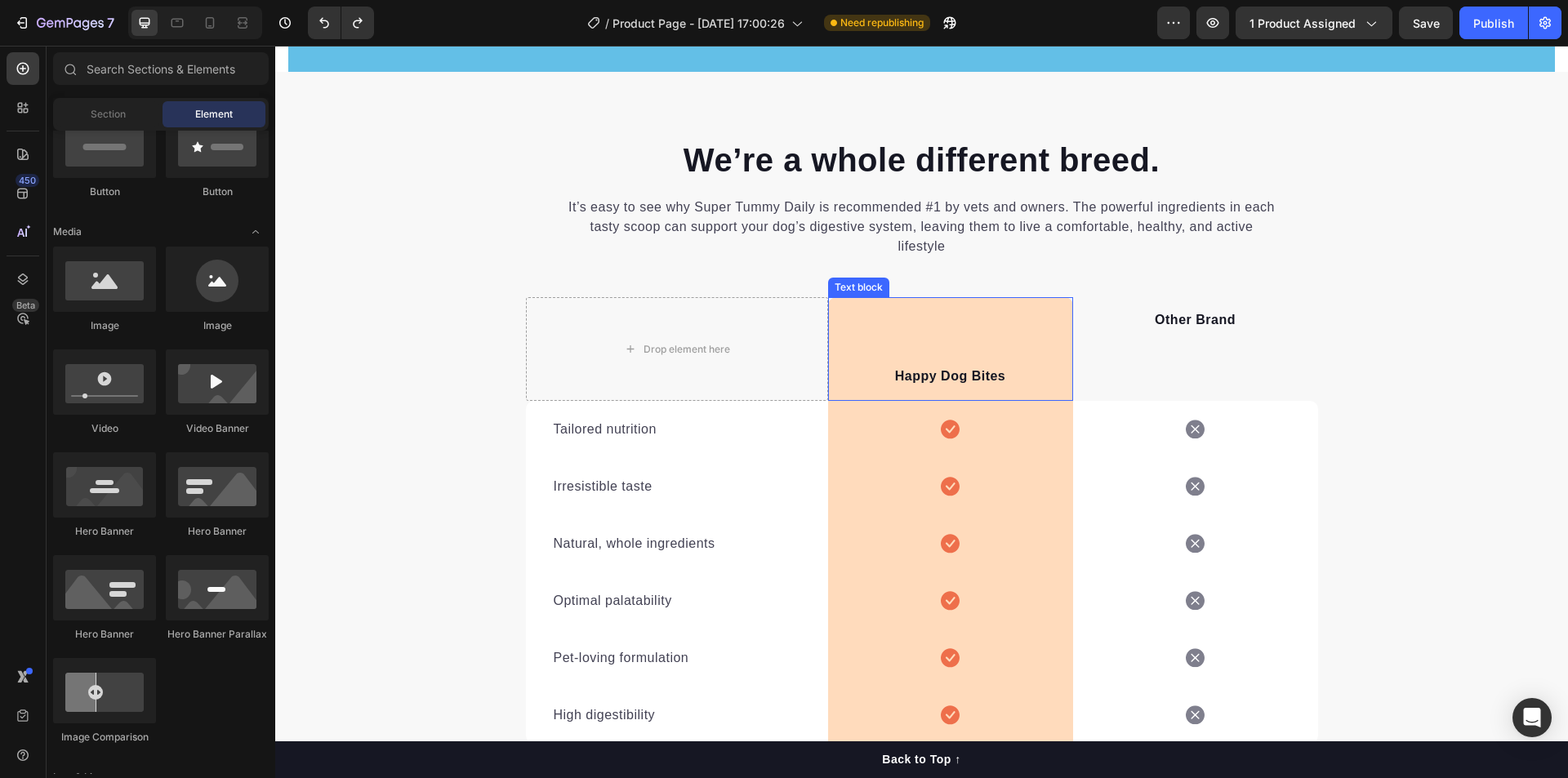
click at [1027, 342] on div "Happy Dog Bites Text block" at bounding box center [950, 349] width 245 height 104
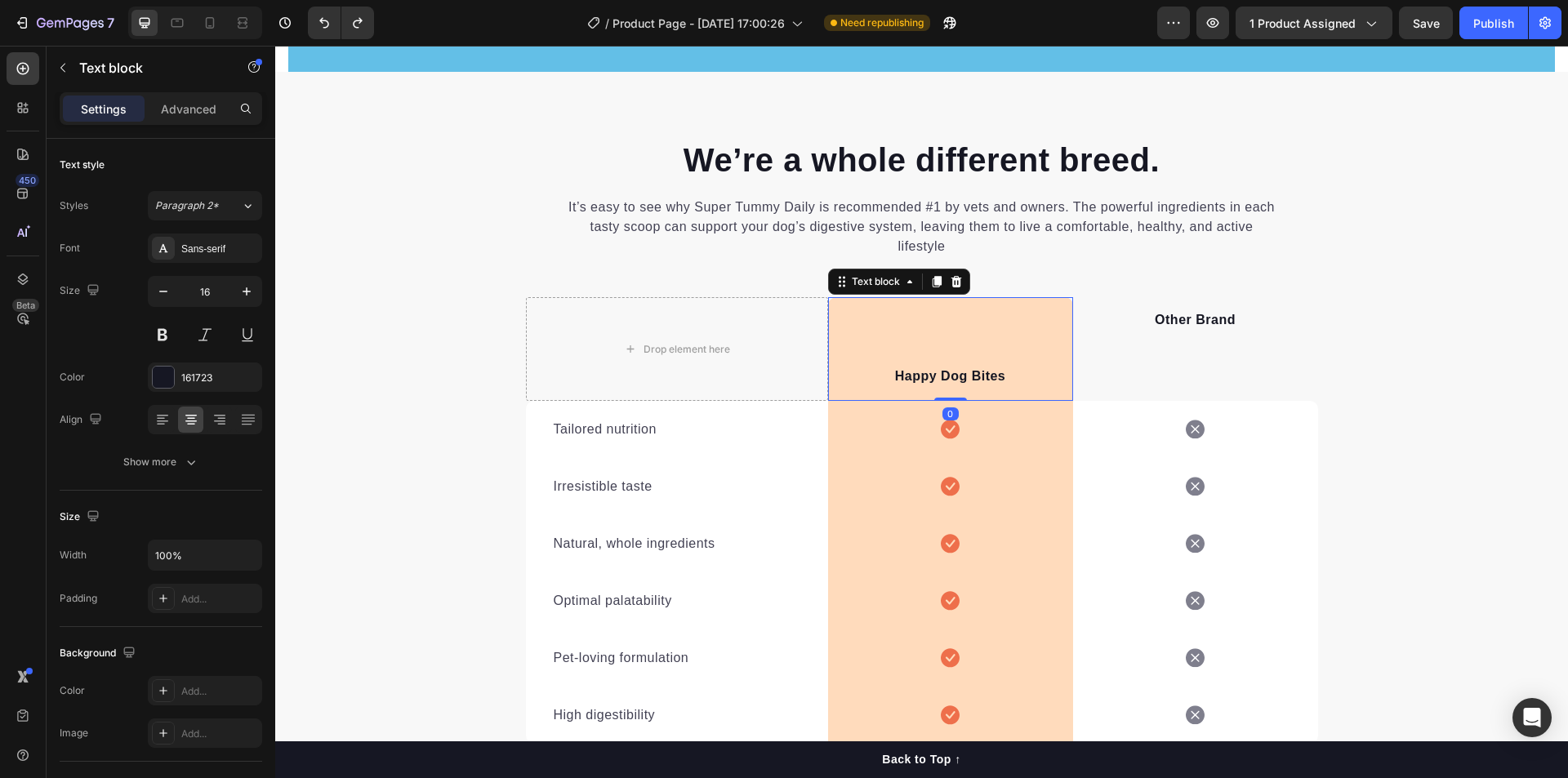
click at [849, 349] on div "Happy Dog Bites Text block 0" at bounding box center [950, 349] width 245 height 104
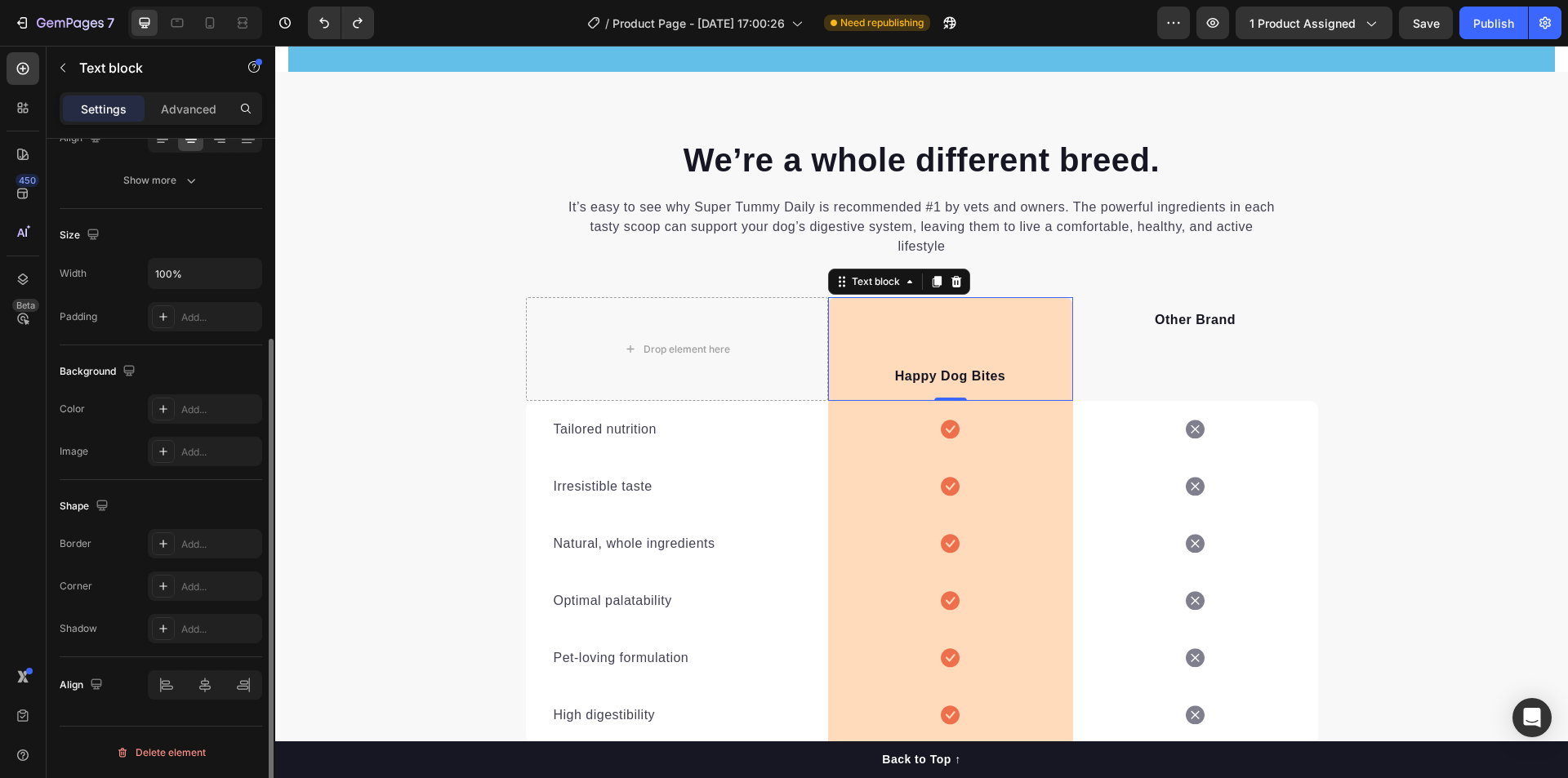
scroll to position [0, 0]
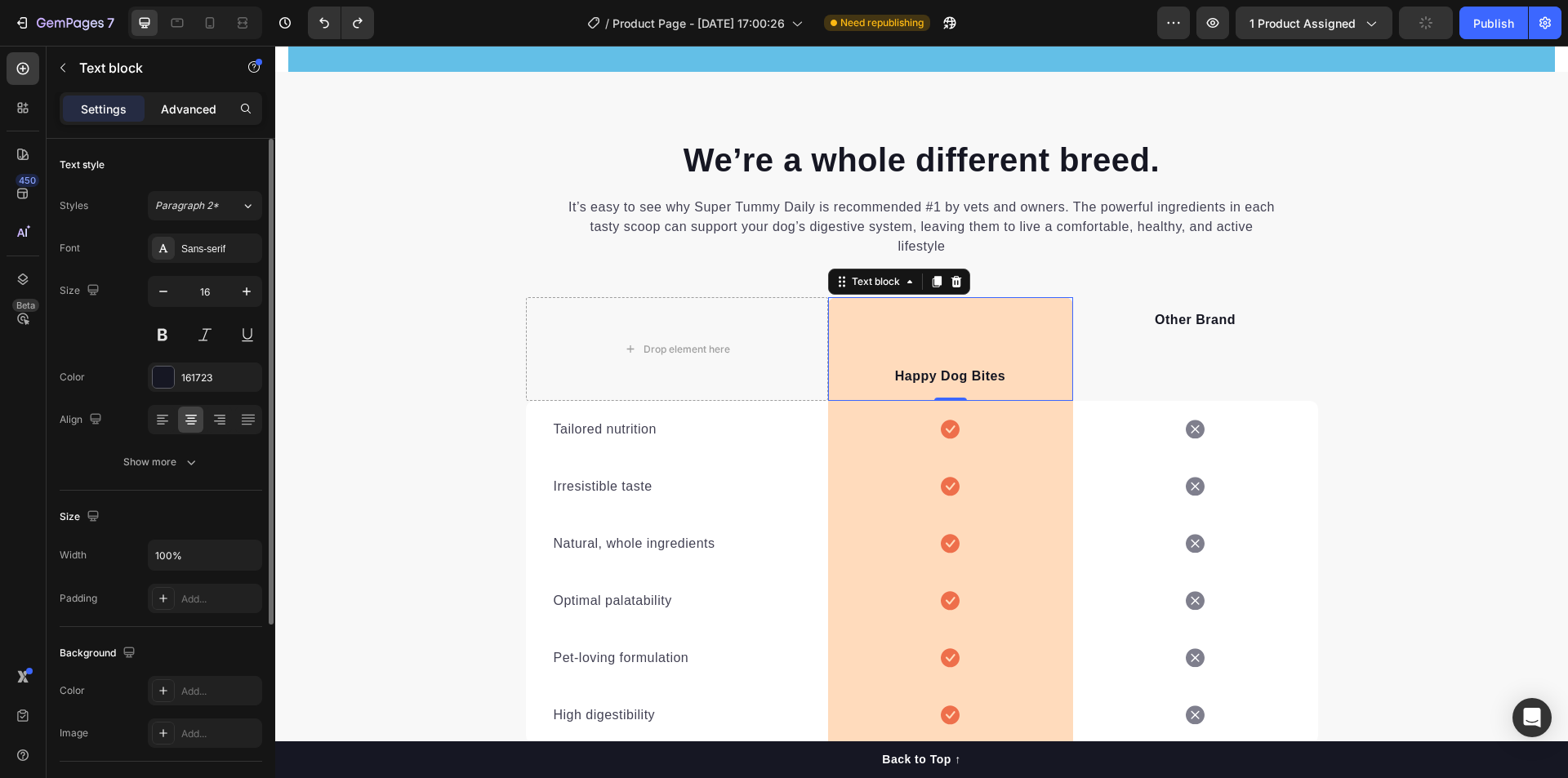
click at [167, 108] on p "Advanced" at bounding box center [188, 108] width 55 height 17
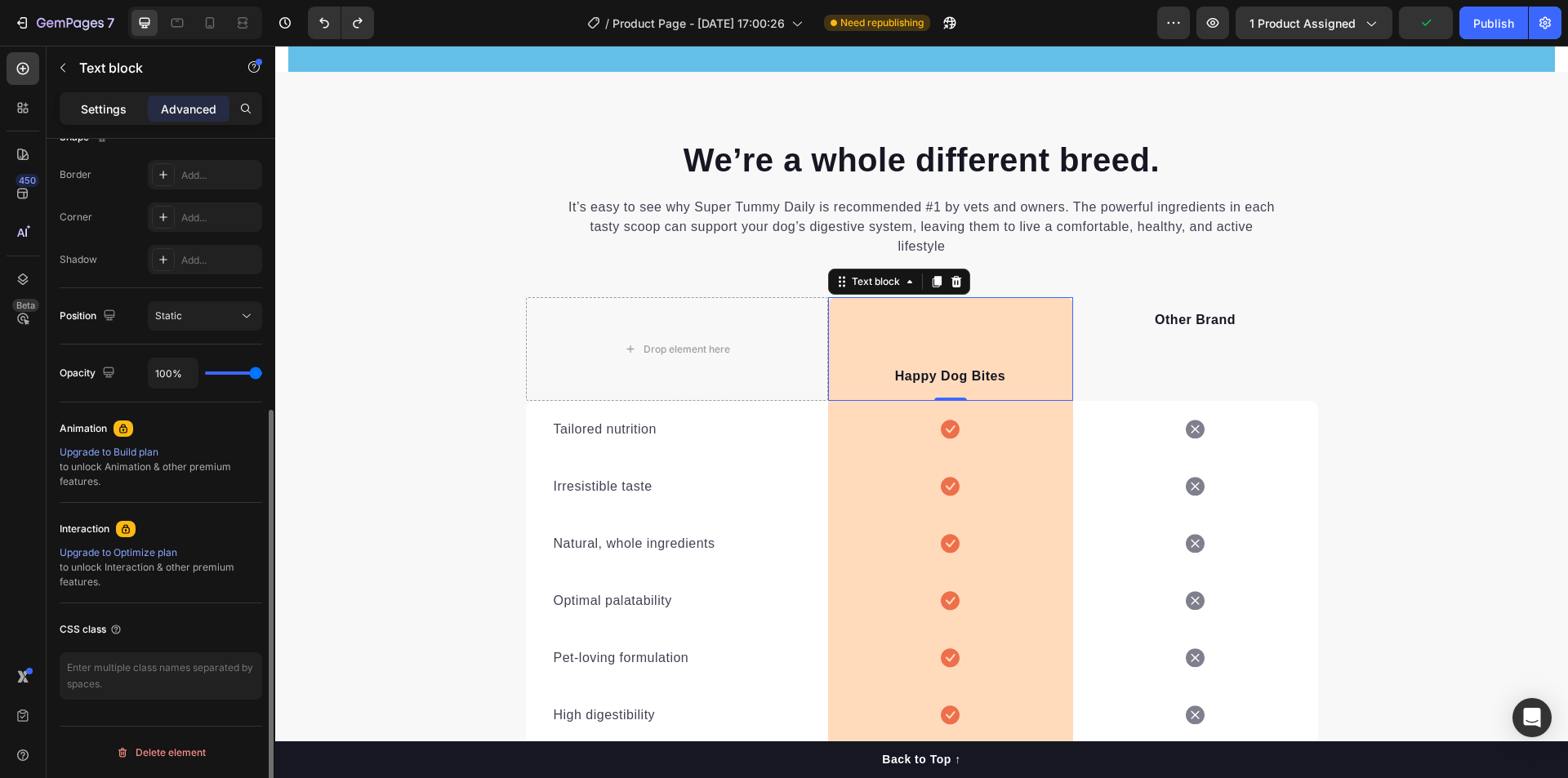
click at [116, 95] on div "Settings" at bounding box center [104, 108] width 82 height 26
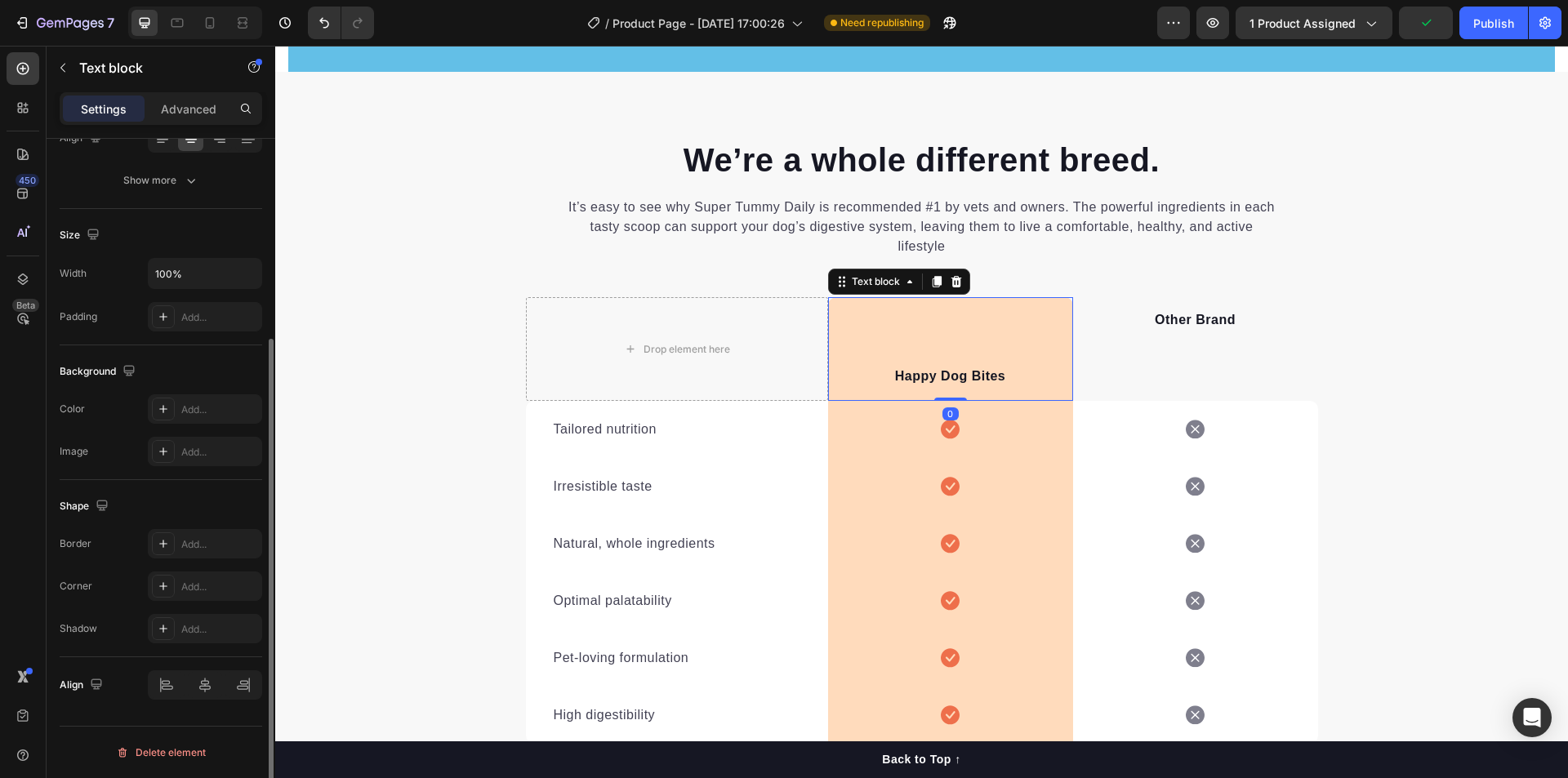
scroll to position [282, 0]
click at [887, 358] on div "Happy Dog Bites Text block 0" at bounding box center [950, 349] width 245 height 104
click at [871, 439] on div "Icon Row" at bounding box center [950, 429] width 245 height 57
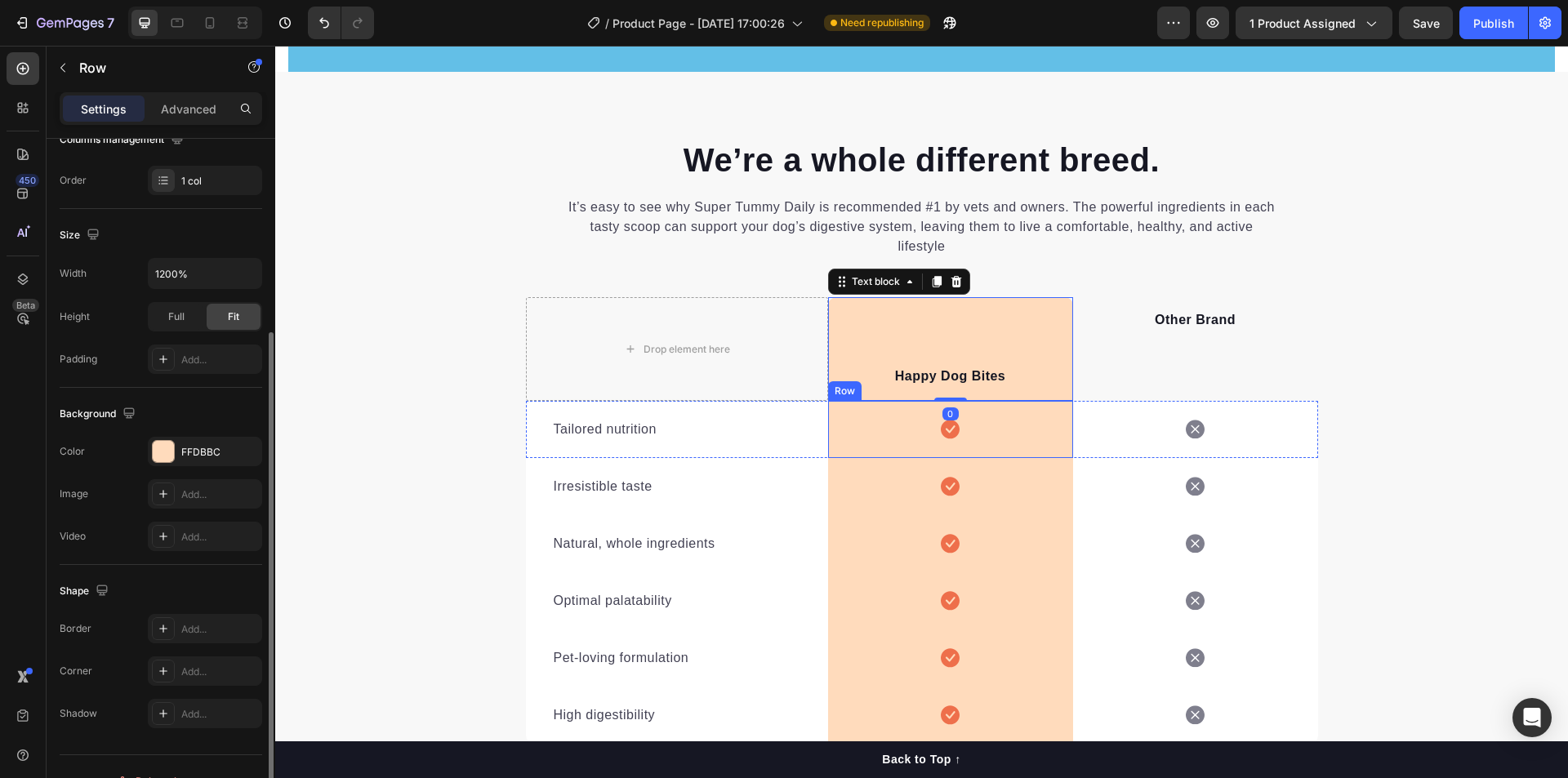
scroll to position [0, 0]
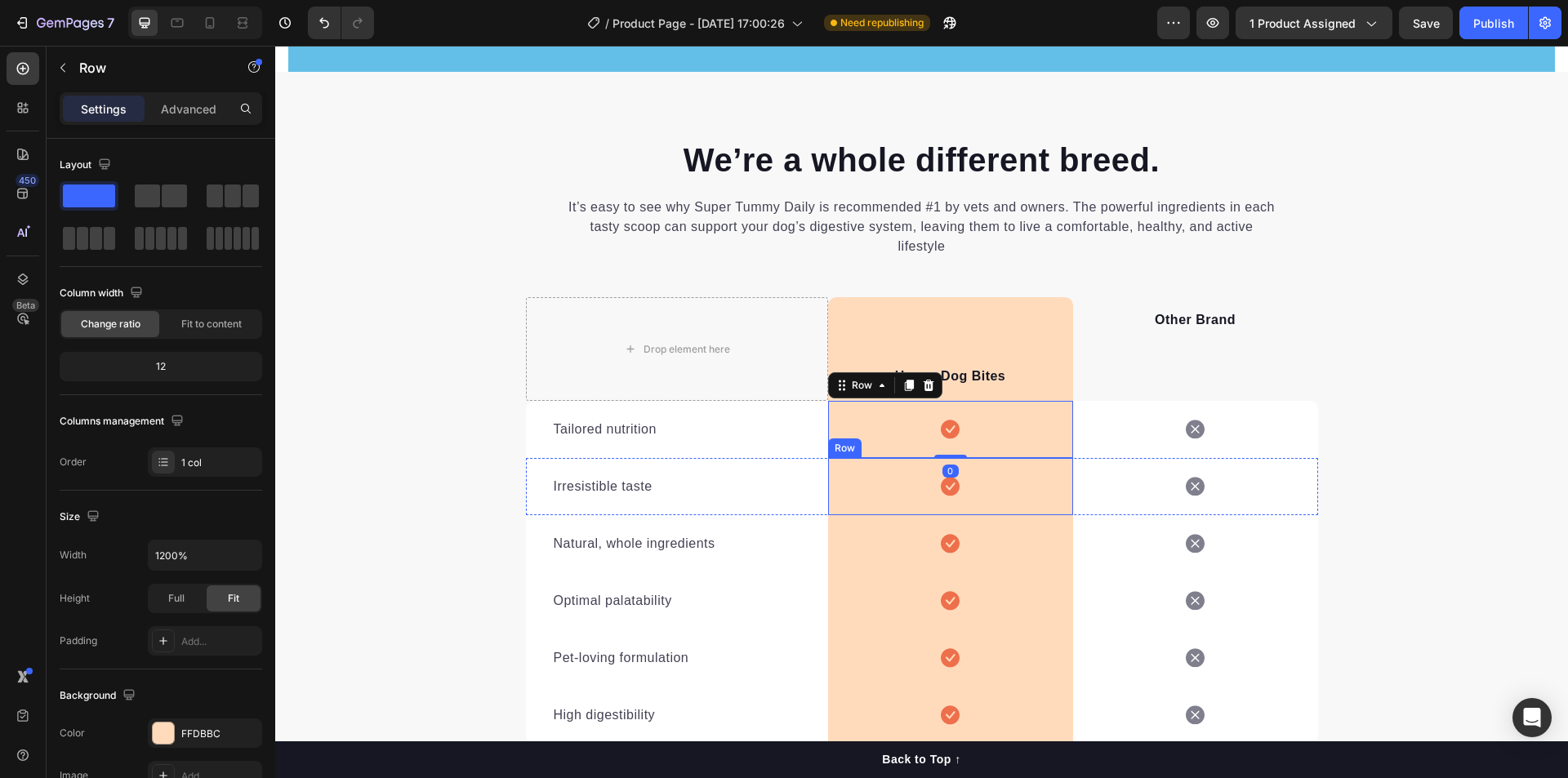
click at [855, 482] on div "Icon Row" at bounding box center [950, 486] width 245 height 57
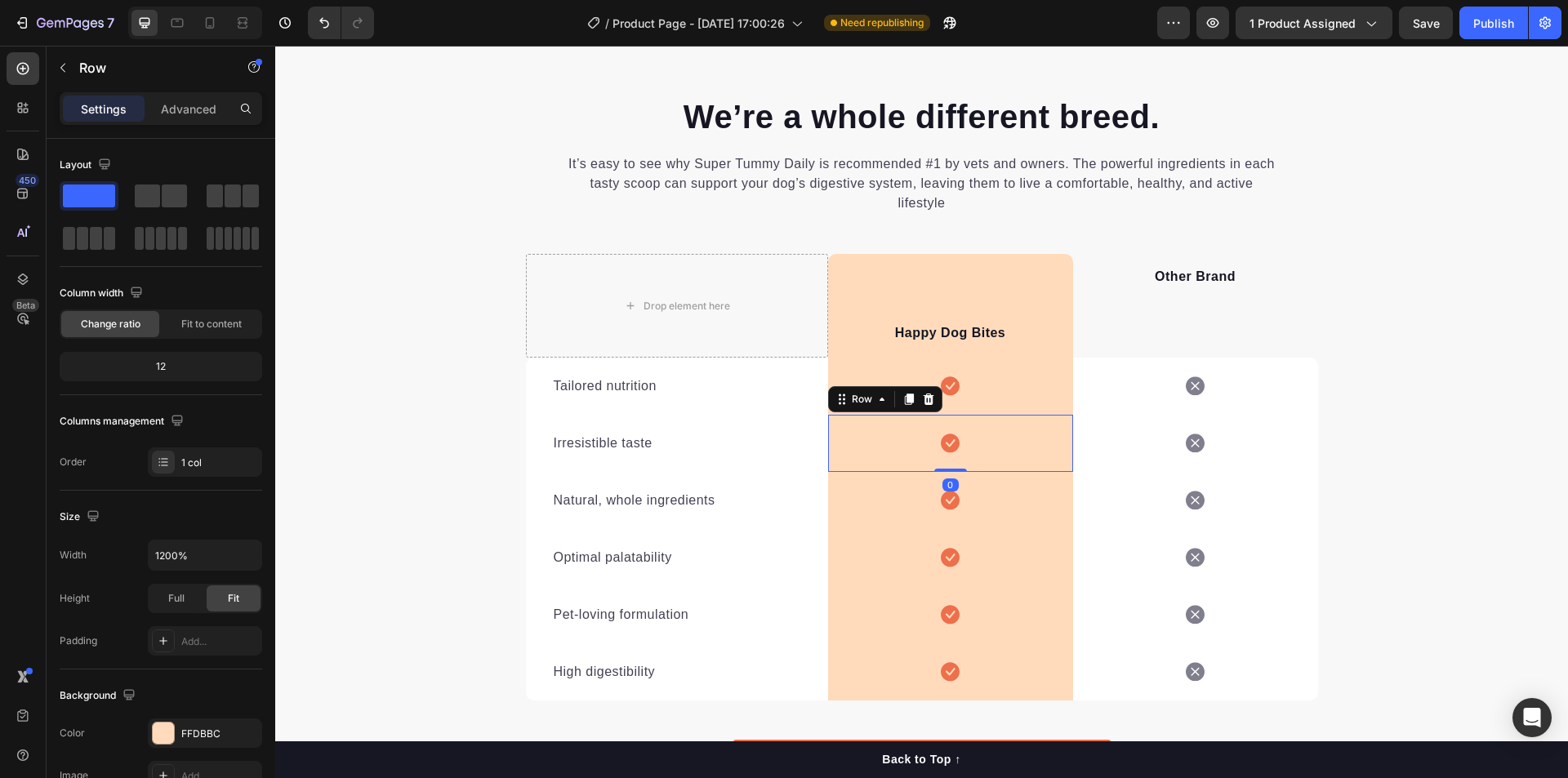
scroll to position [2017, 0]
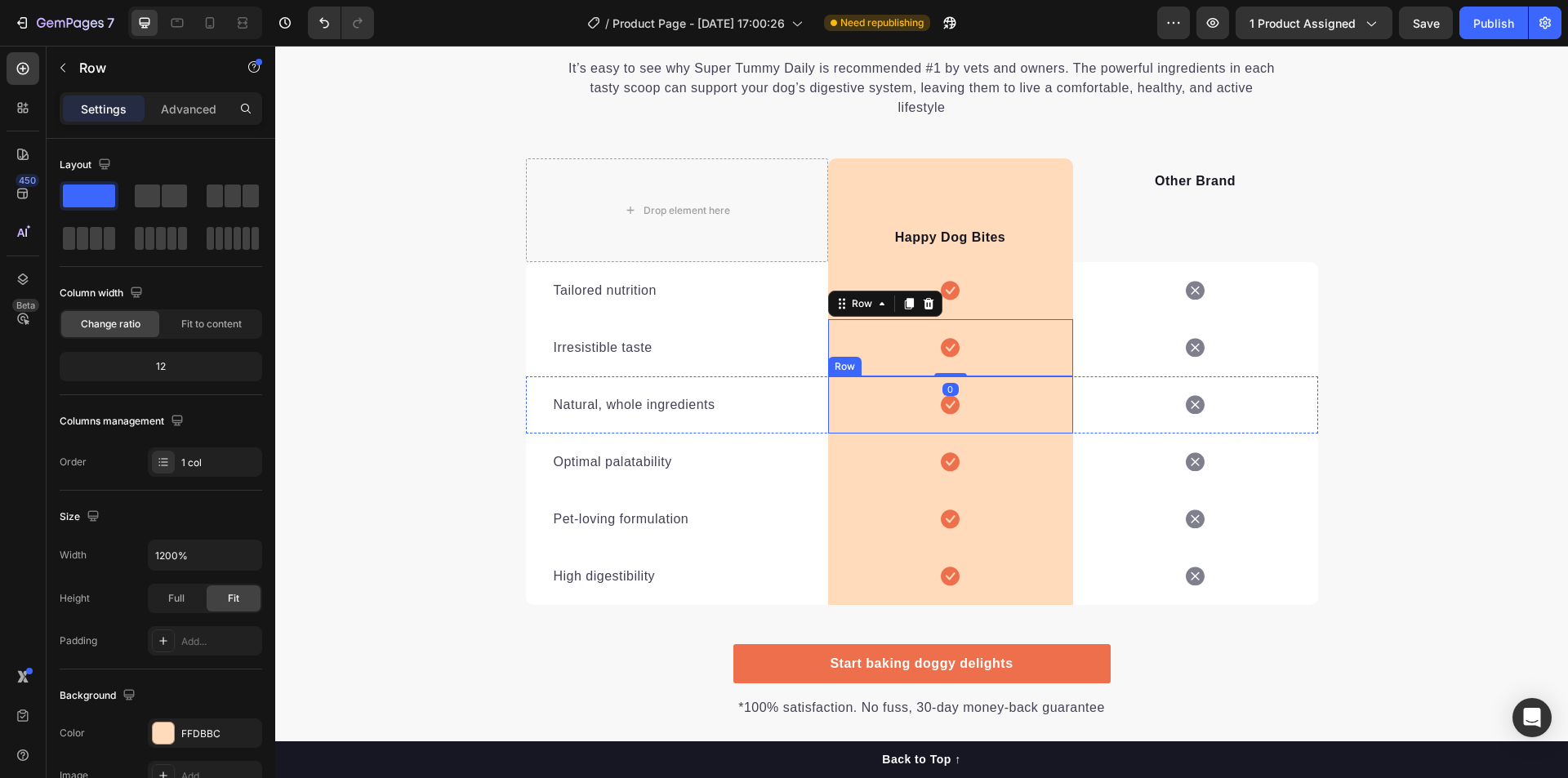
click at [1484, 241] on div "We’re a whole different breed. Heading It’s easy to see why Super Tummy Daily i…" at bounding box center [922, 358] width 1293 height 721
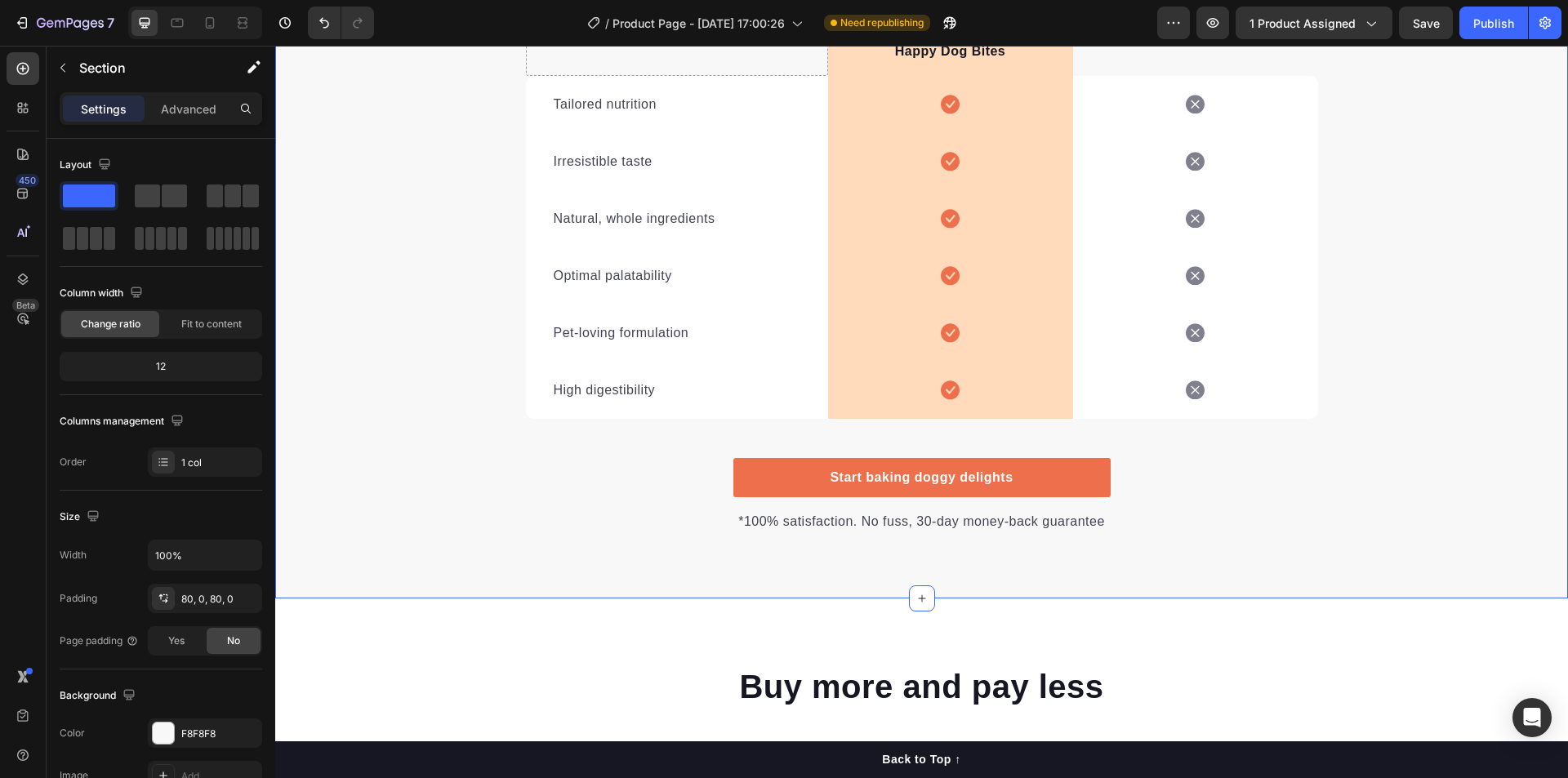
scroll to position [1878, 0]
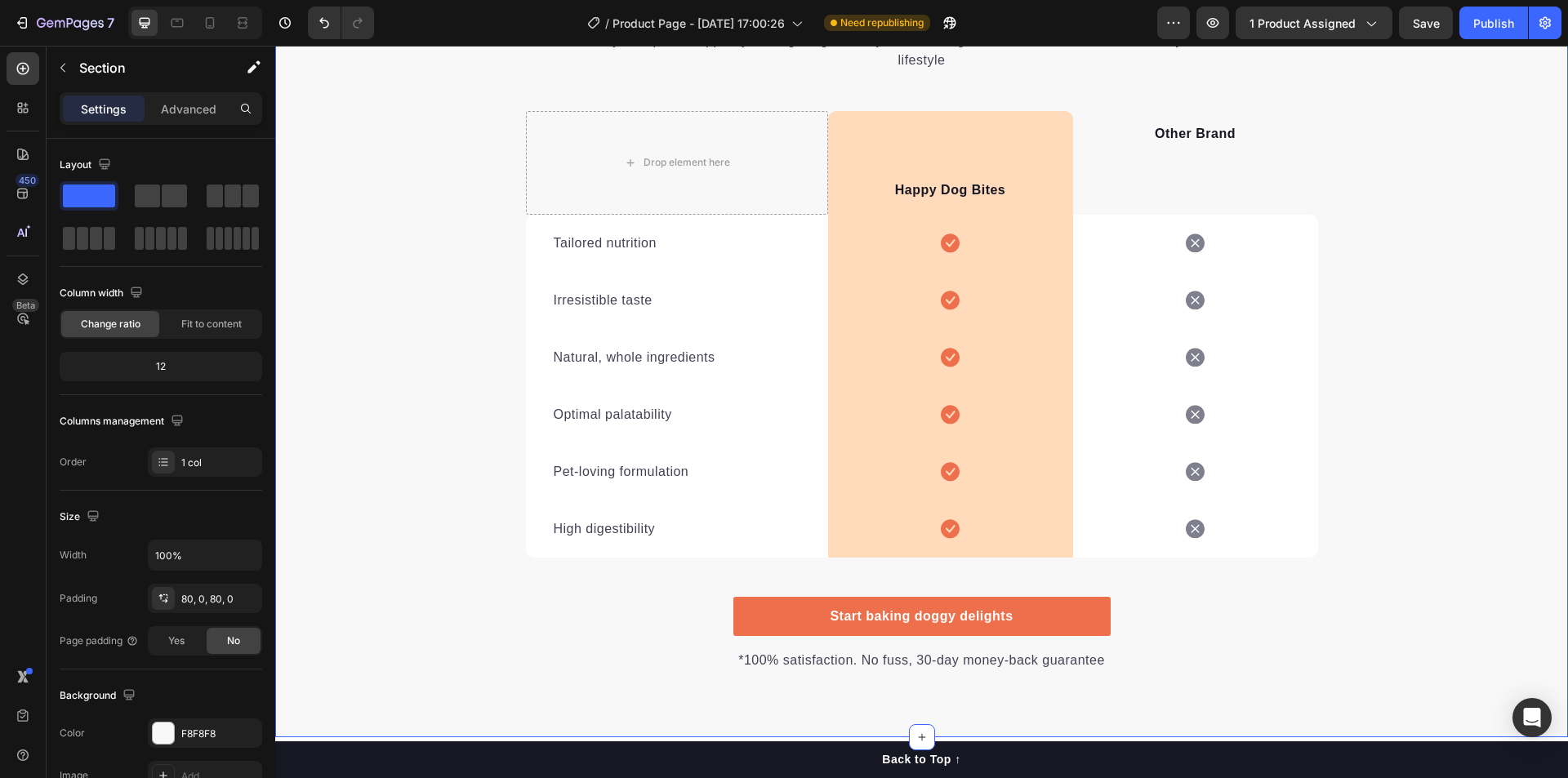
click at [1373, 241] on div "We’re a whole different breed. Heading It’s easy to see why Super Tummy Daily i…" at bounding box center [922, 311] width 1293 height 721
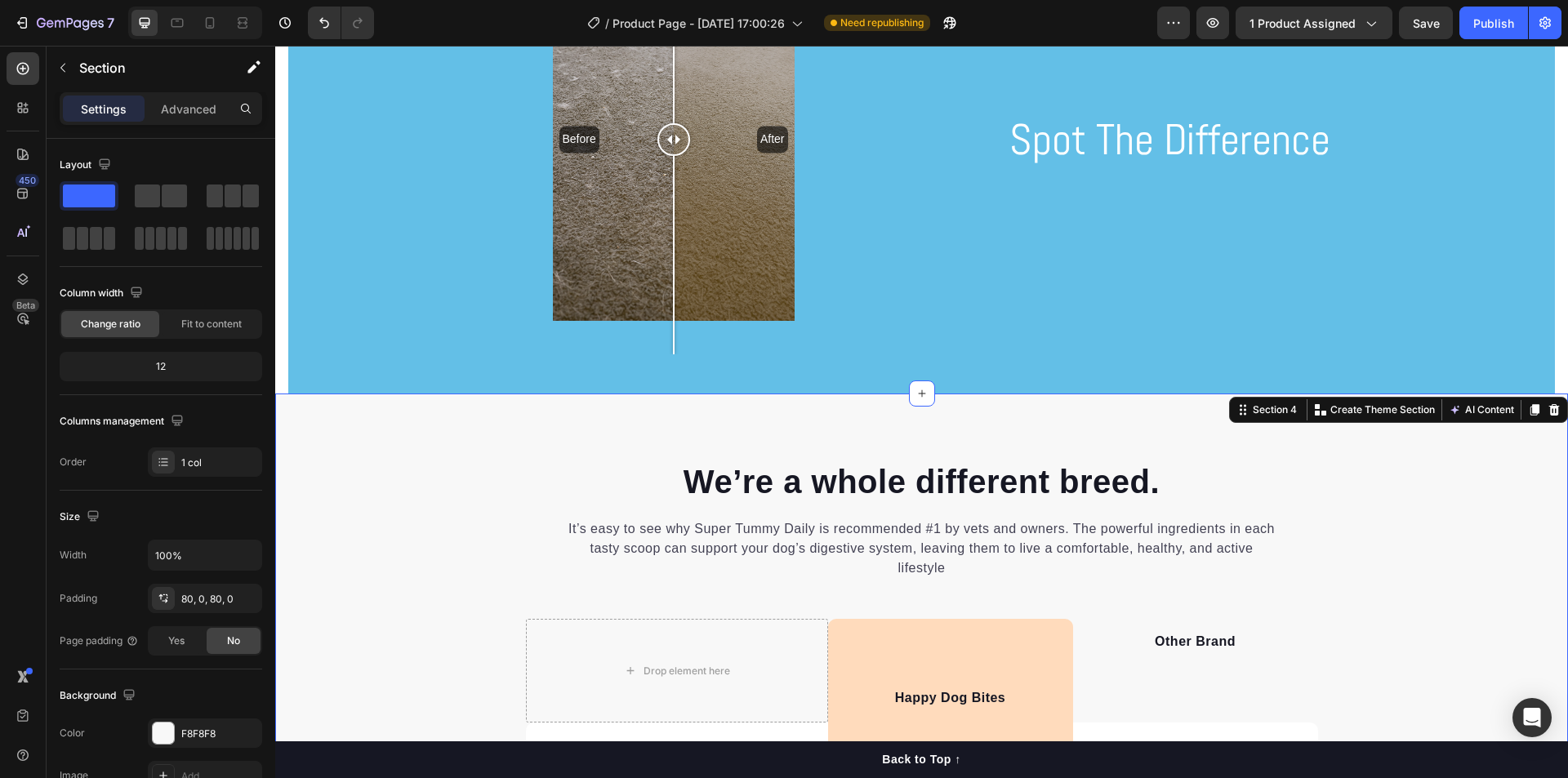
scroll to position [1551, 0]
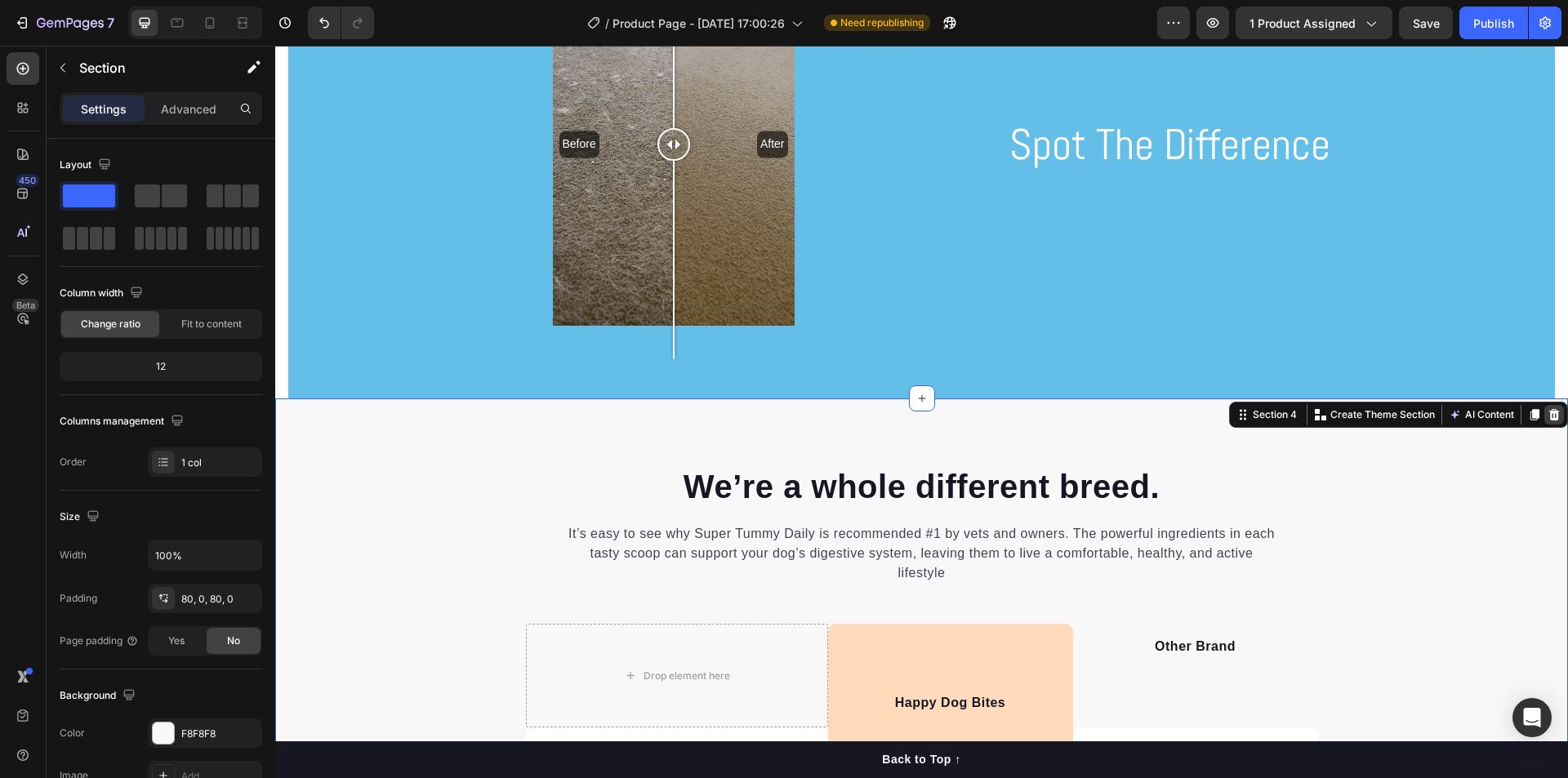
click at [1549, 411] on div at bounding box center [1554, 415] width 20 height 20
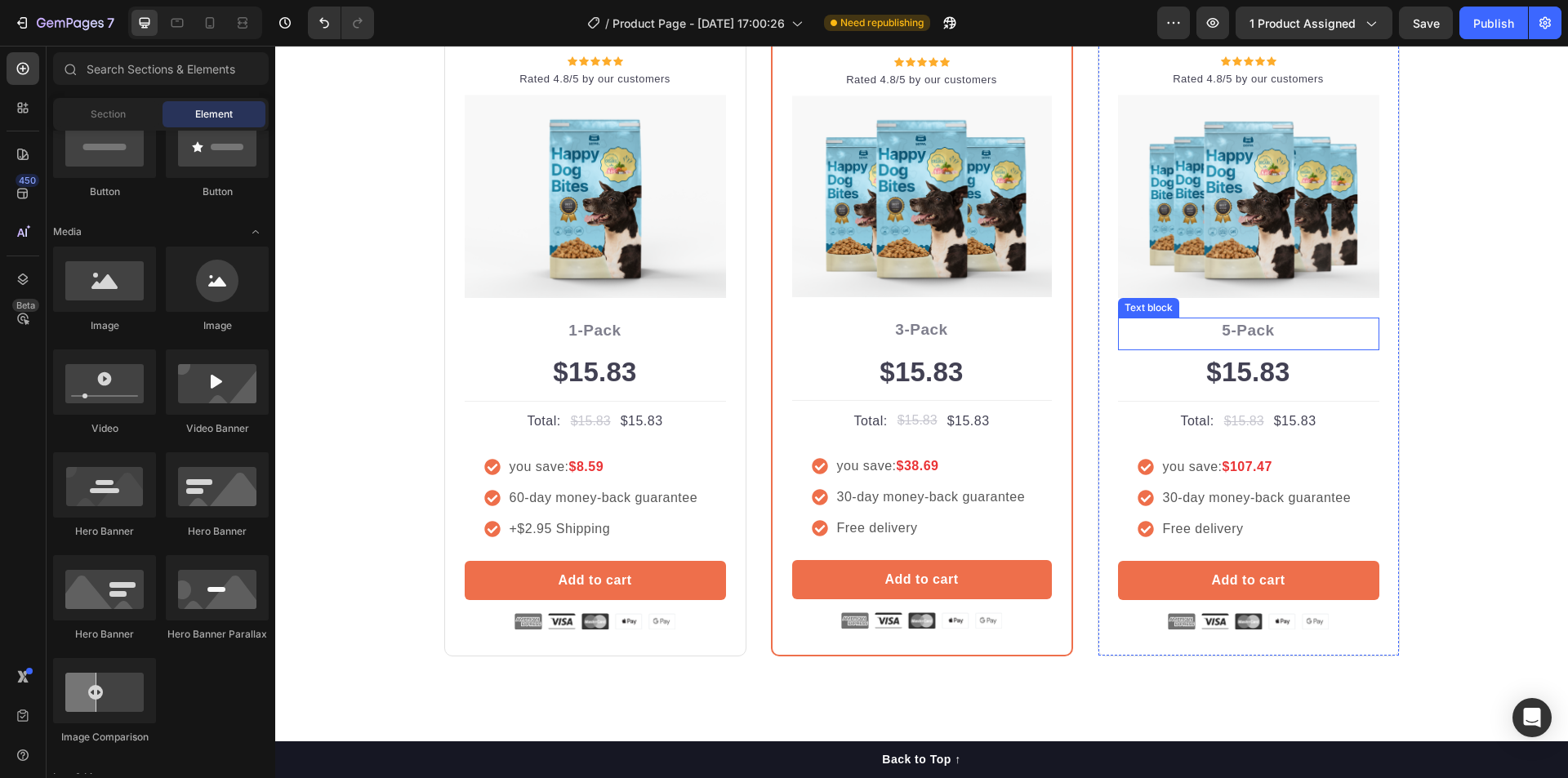
scroll to position [1714, 0]
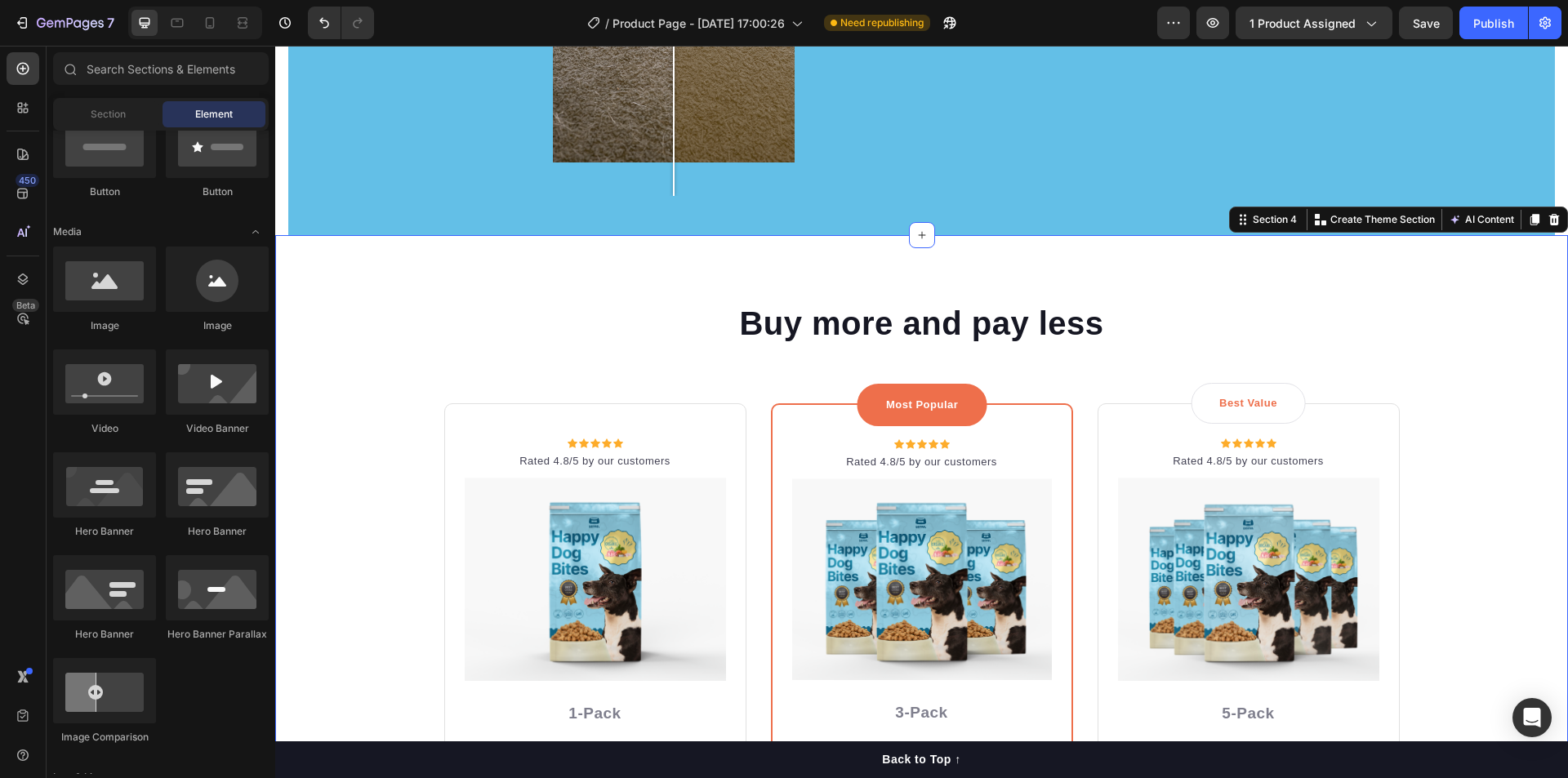
click at [1431, 359] on div "Buy more and pay less Heading Row Icon Icon Icon Icon Icon Icon List Hoz Rated …" at bounding box center [921, 670] width 1268 height 739
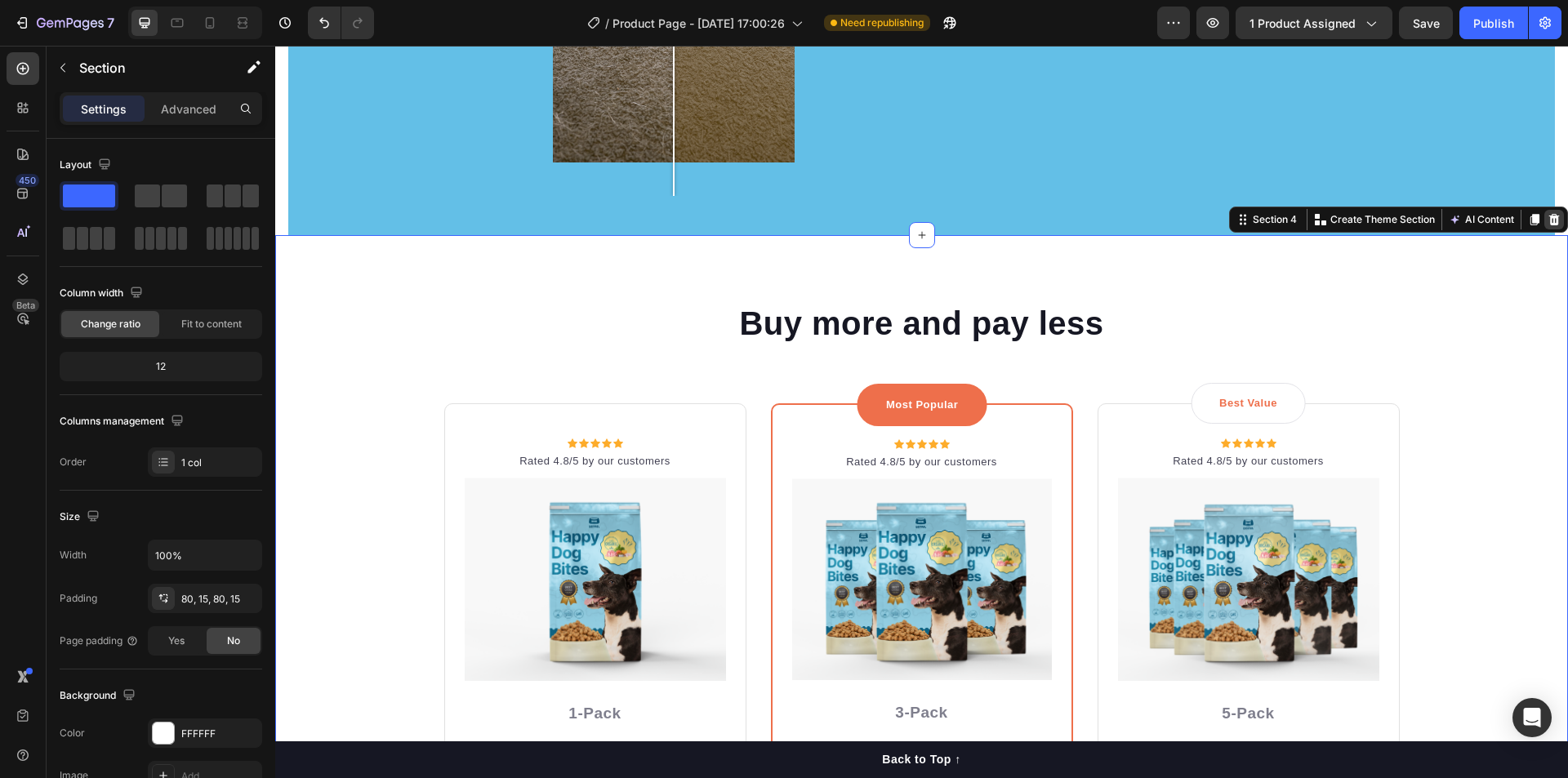
click at [1547, 219] on icon at bounding box center [1553, 219] width 13 height 13
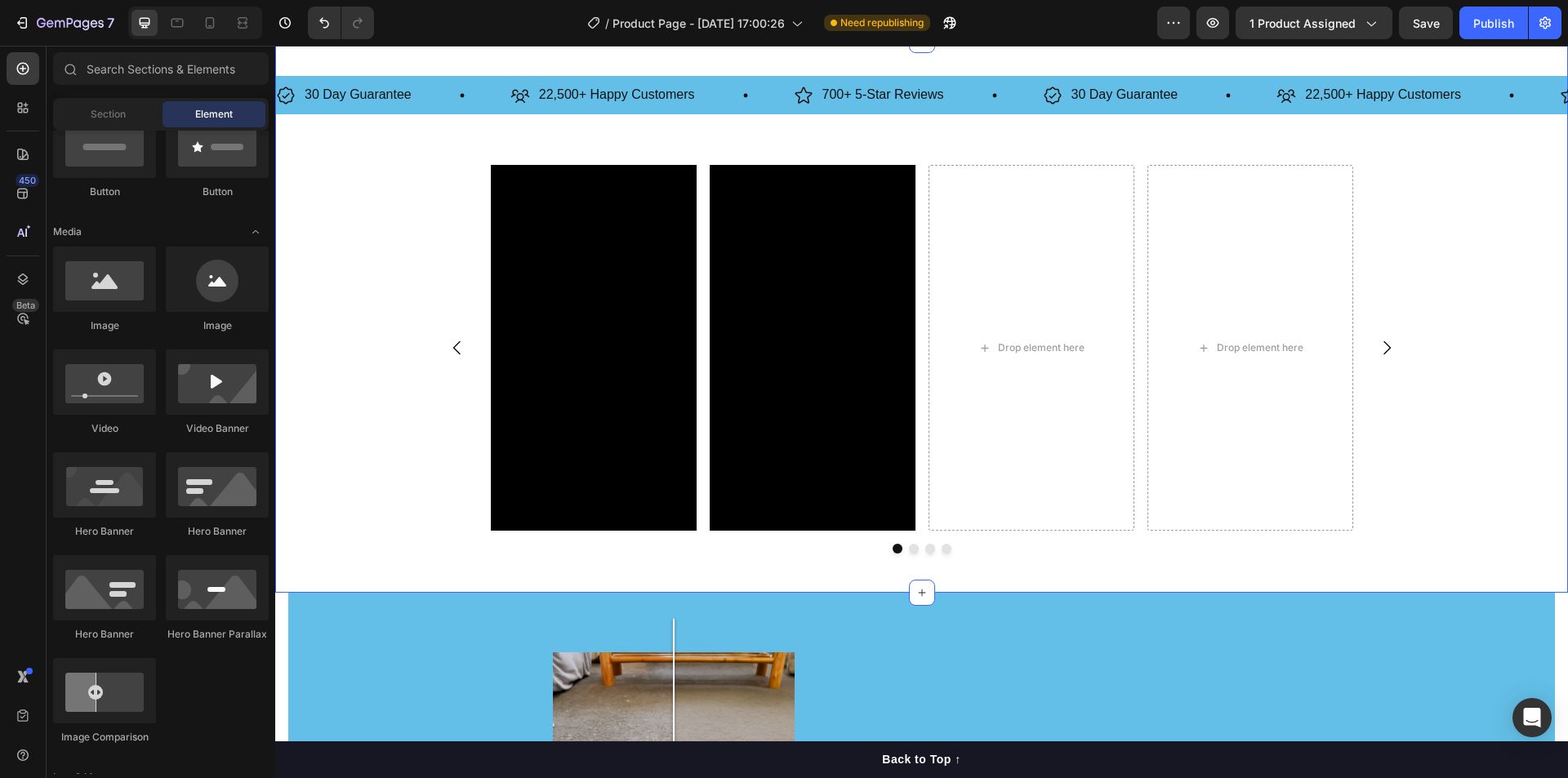
scroll to position [816, 0]
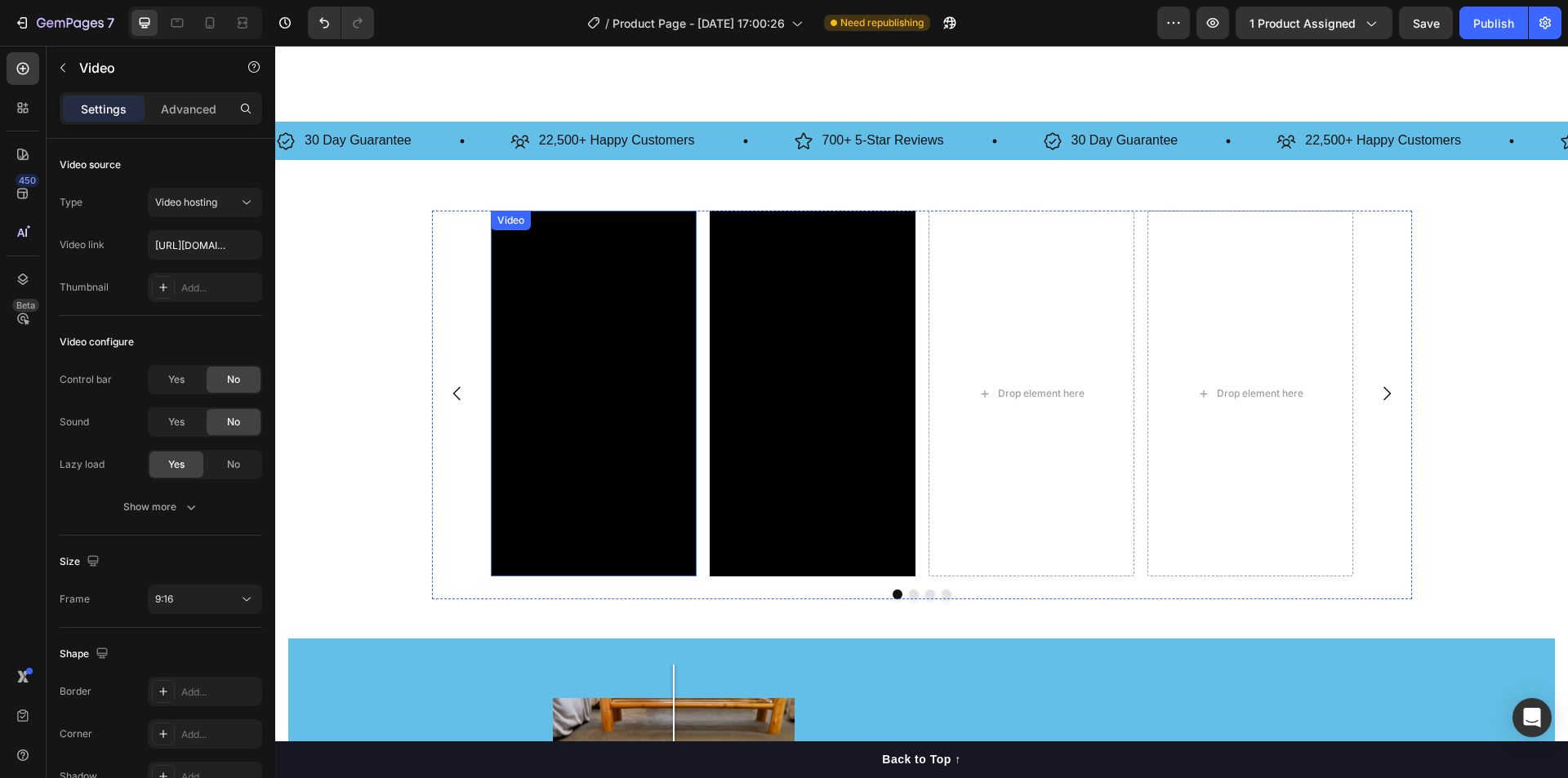
click at [570, 329] on video at bounding box center [594, 394] width 205 height 365
click at [192, 116] on p "Advanced" at bounding box center [188, 108] width 55 height 17
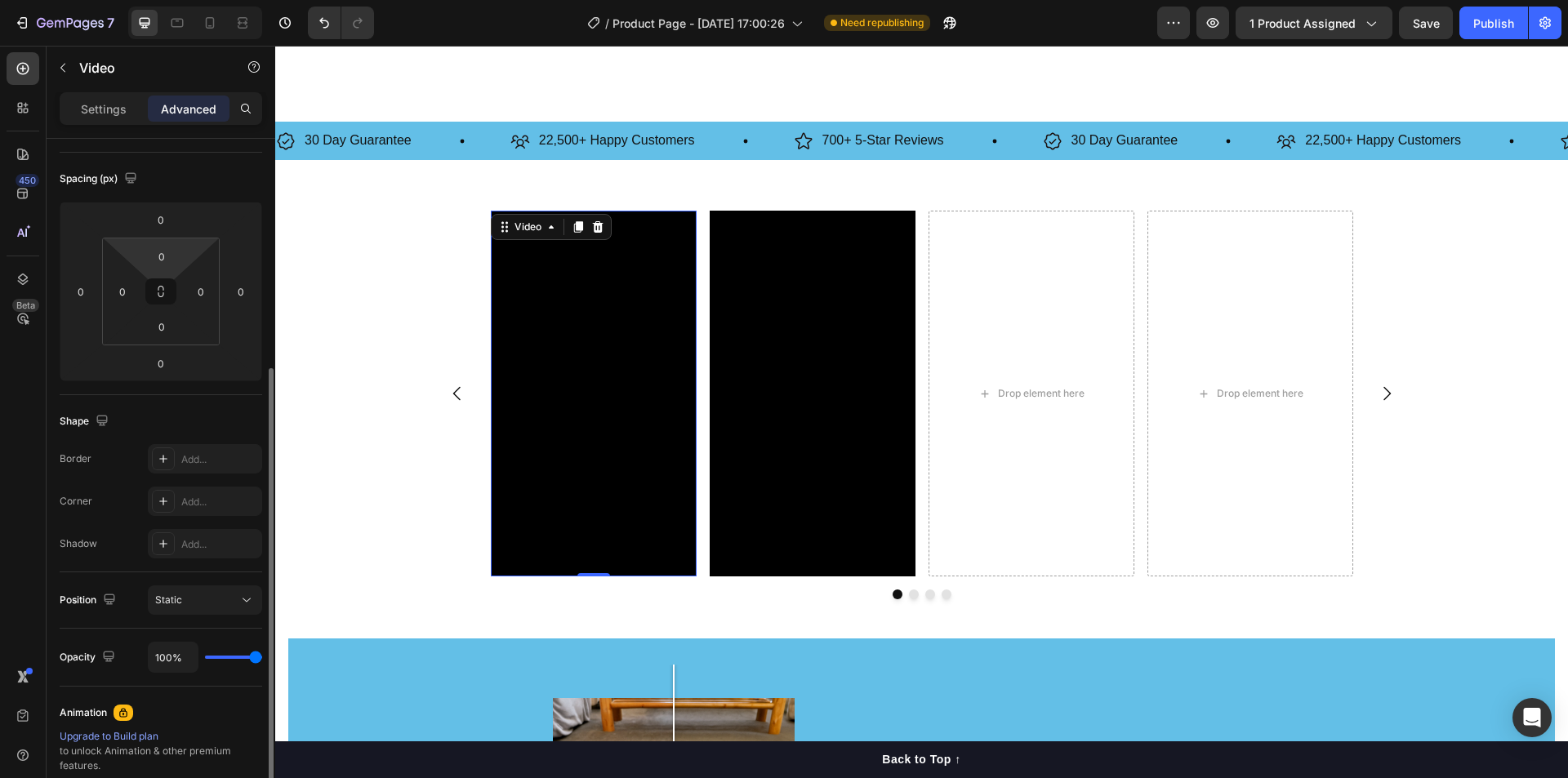
scroll to position [326, 0]
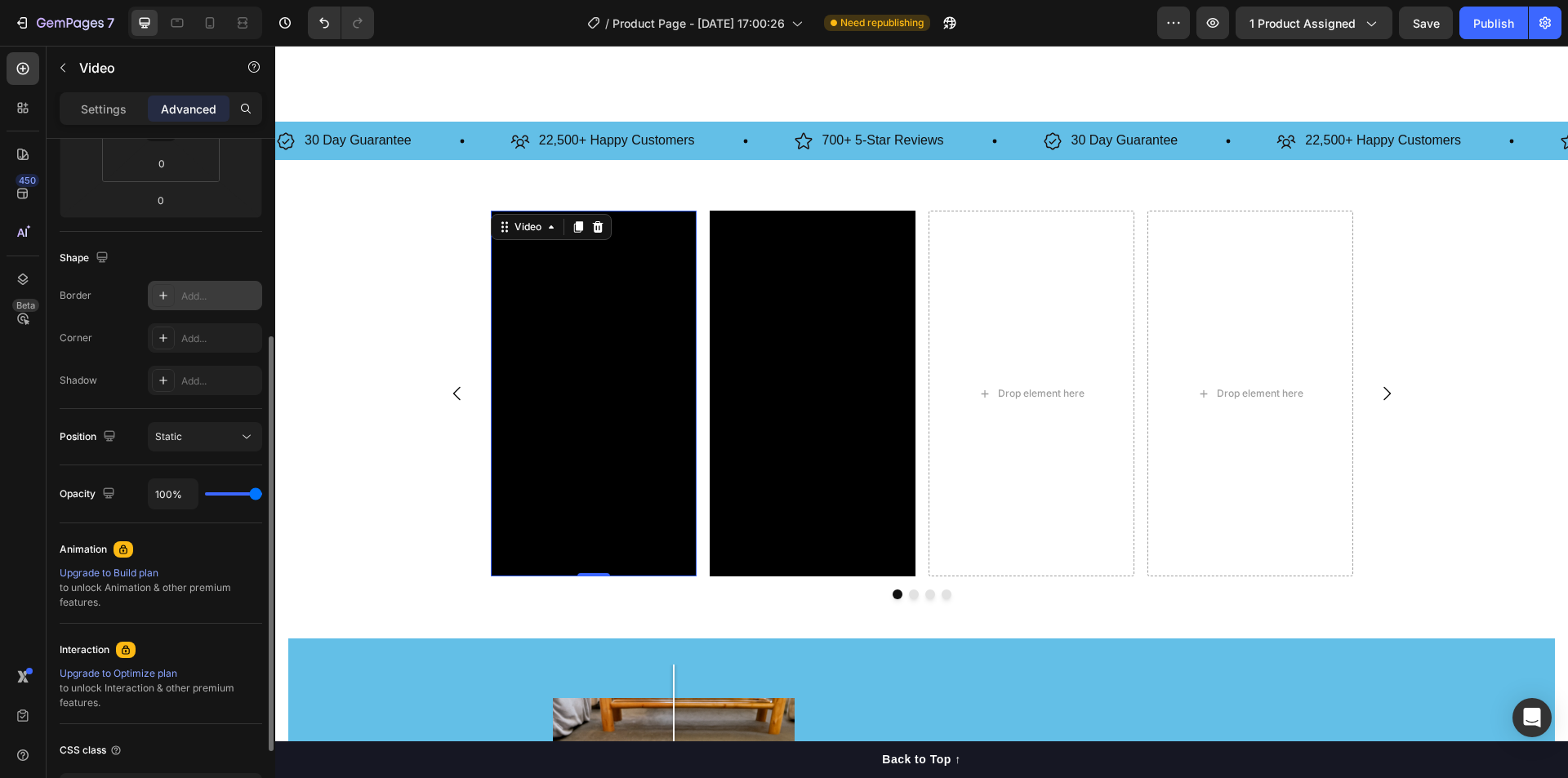
click at [162, 296] on icon at bounding box center [163, 295] width 13 height 13
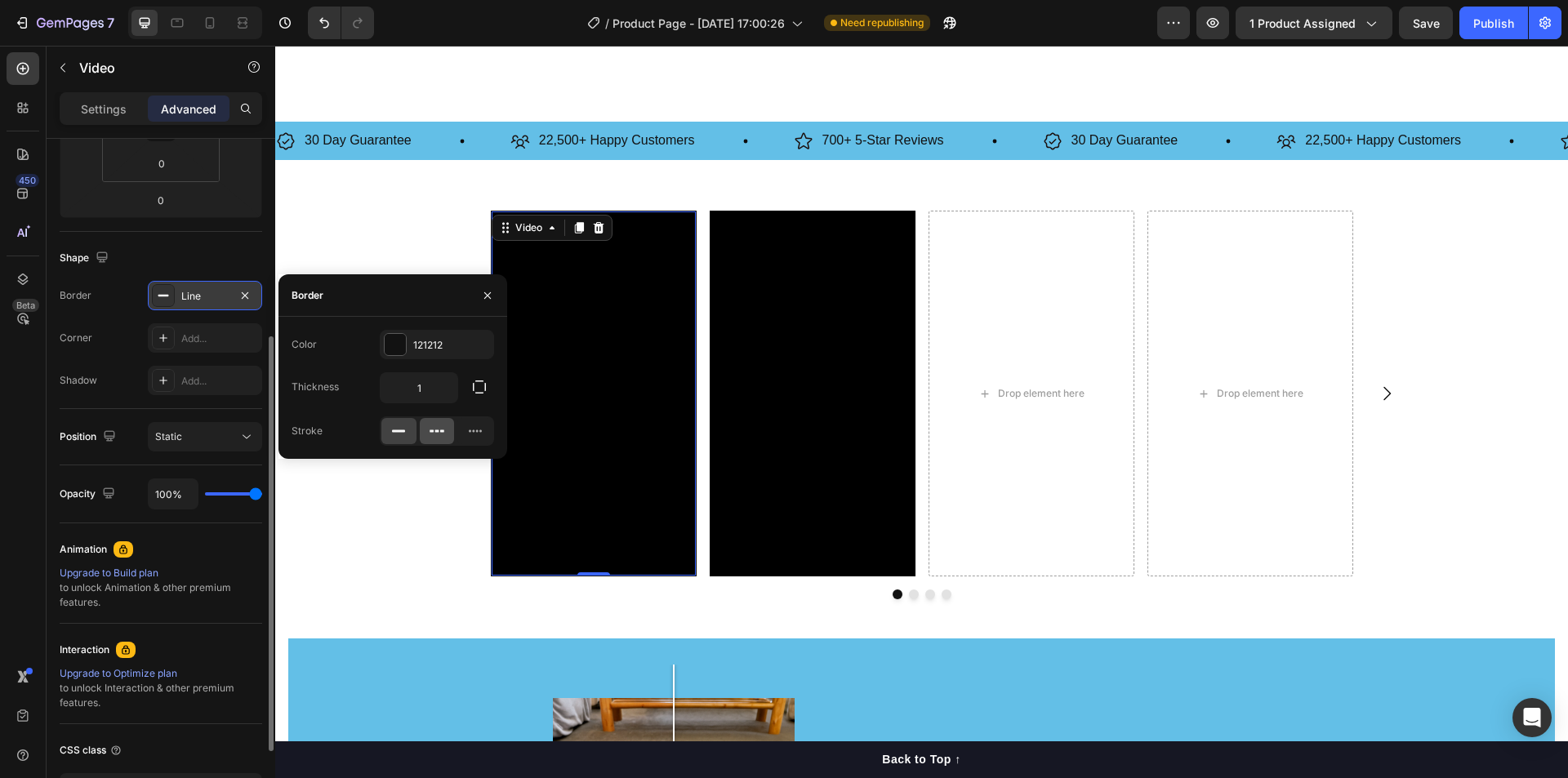
click at [437, 421] on div at bounding box center [437, 431] width 35 height 26
click at [397, 422] on div at bounding box center [399, 431] width 35 height 26
click at [165, 334] on icon at bounding box center [163, 338] width 13 height 13
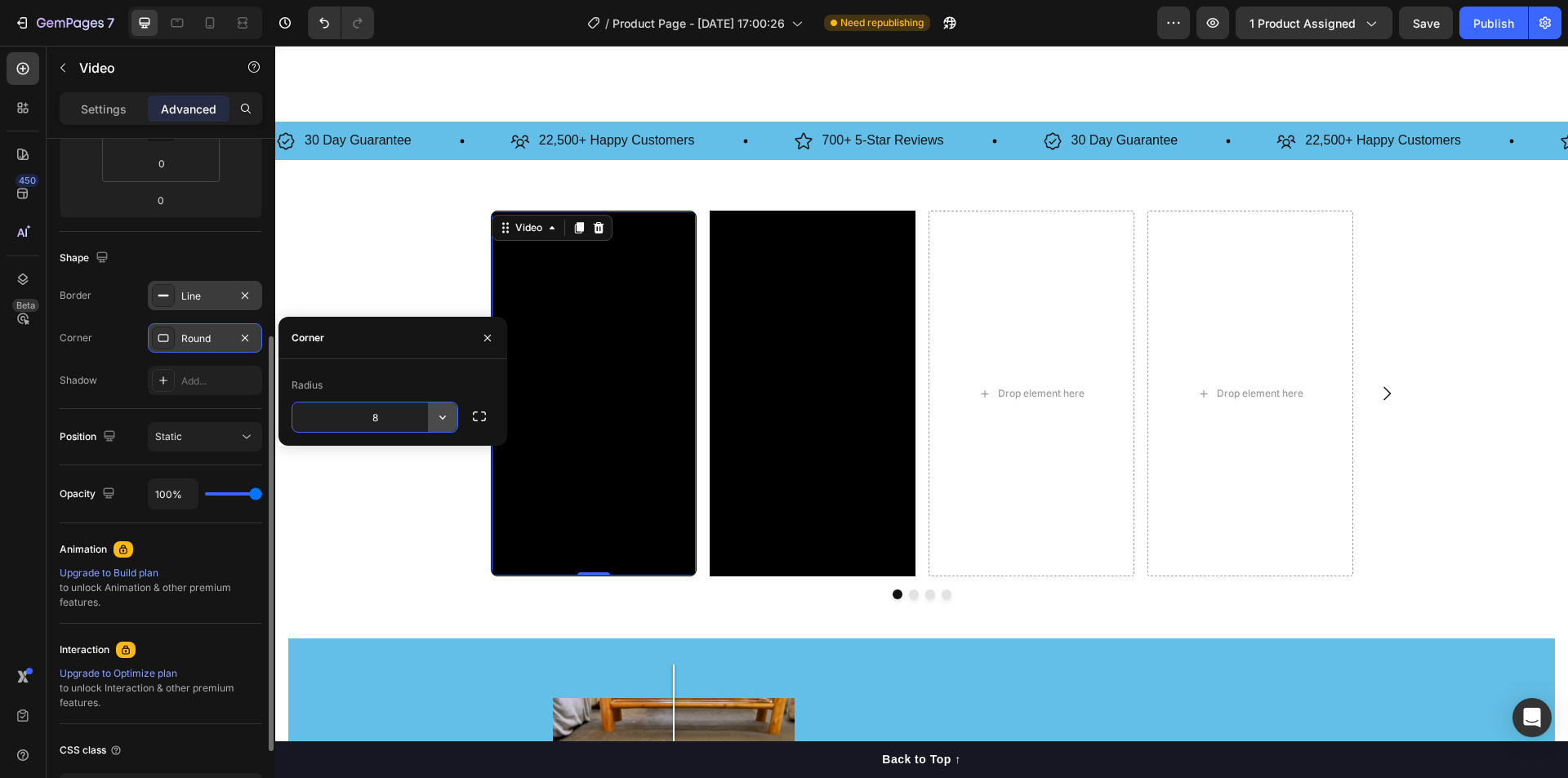
click at [436, 419] on icon "button" at bounding box center [443, 417] width 16 height 16
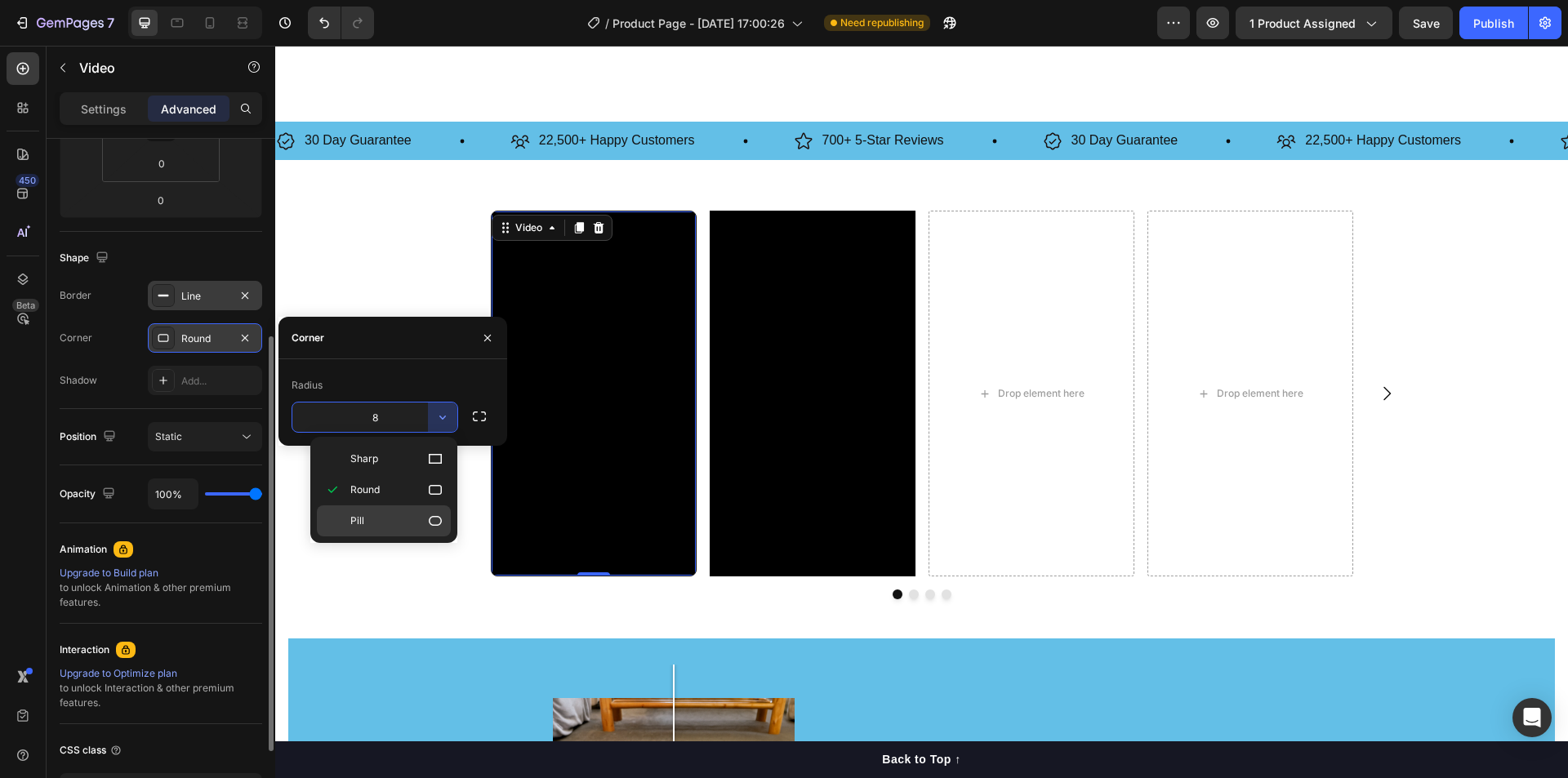
click at [409, 514] on p "Pill" at bounding box center [396, 521] width 93 height 16
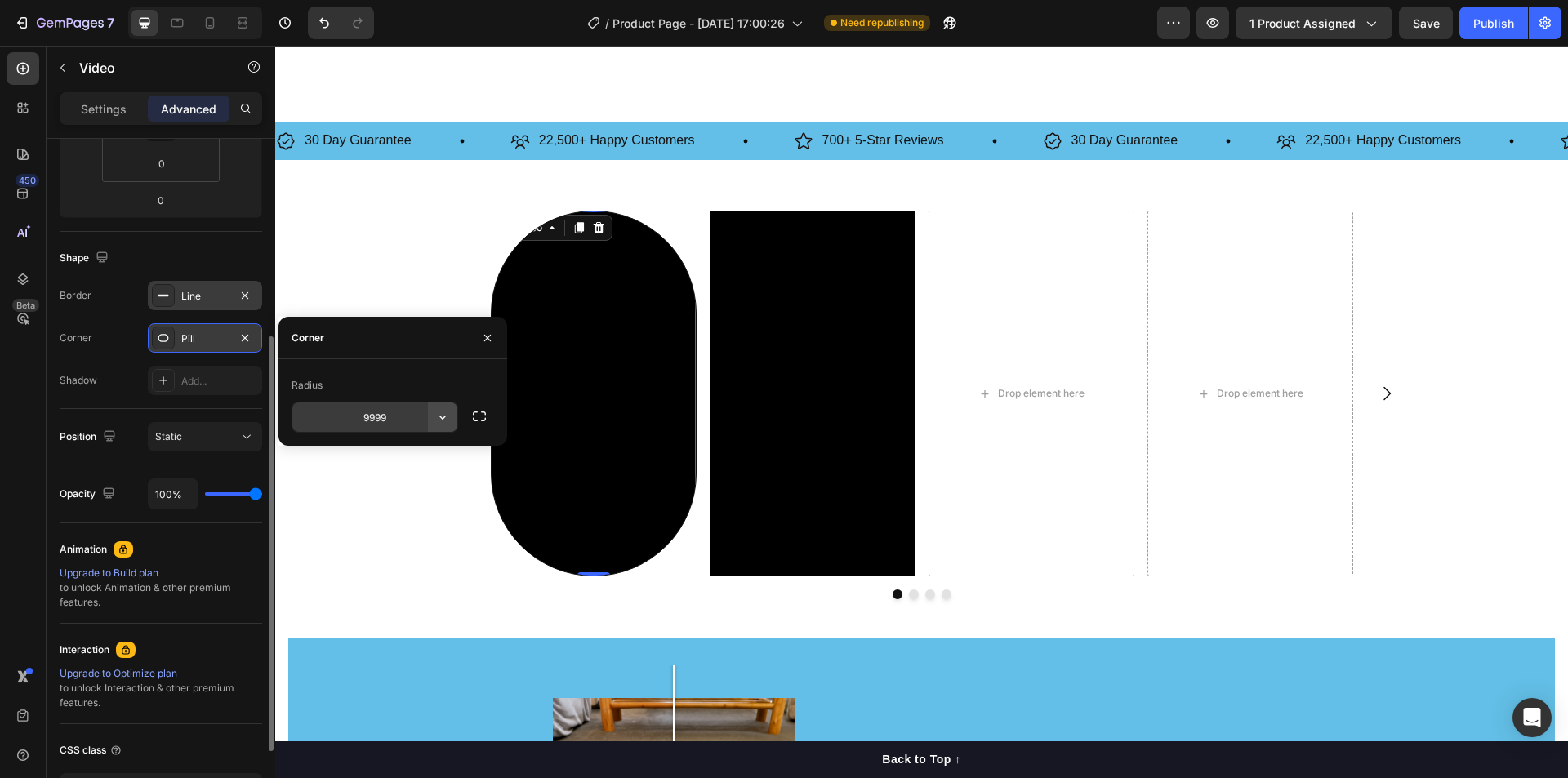
click at [440, 424] on icon "button" at bounding box center [443, 417] width 16 height 16
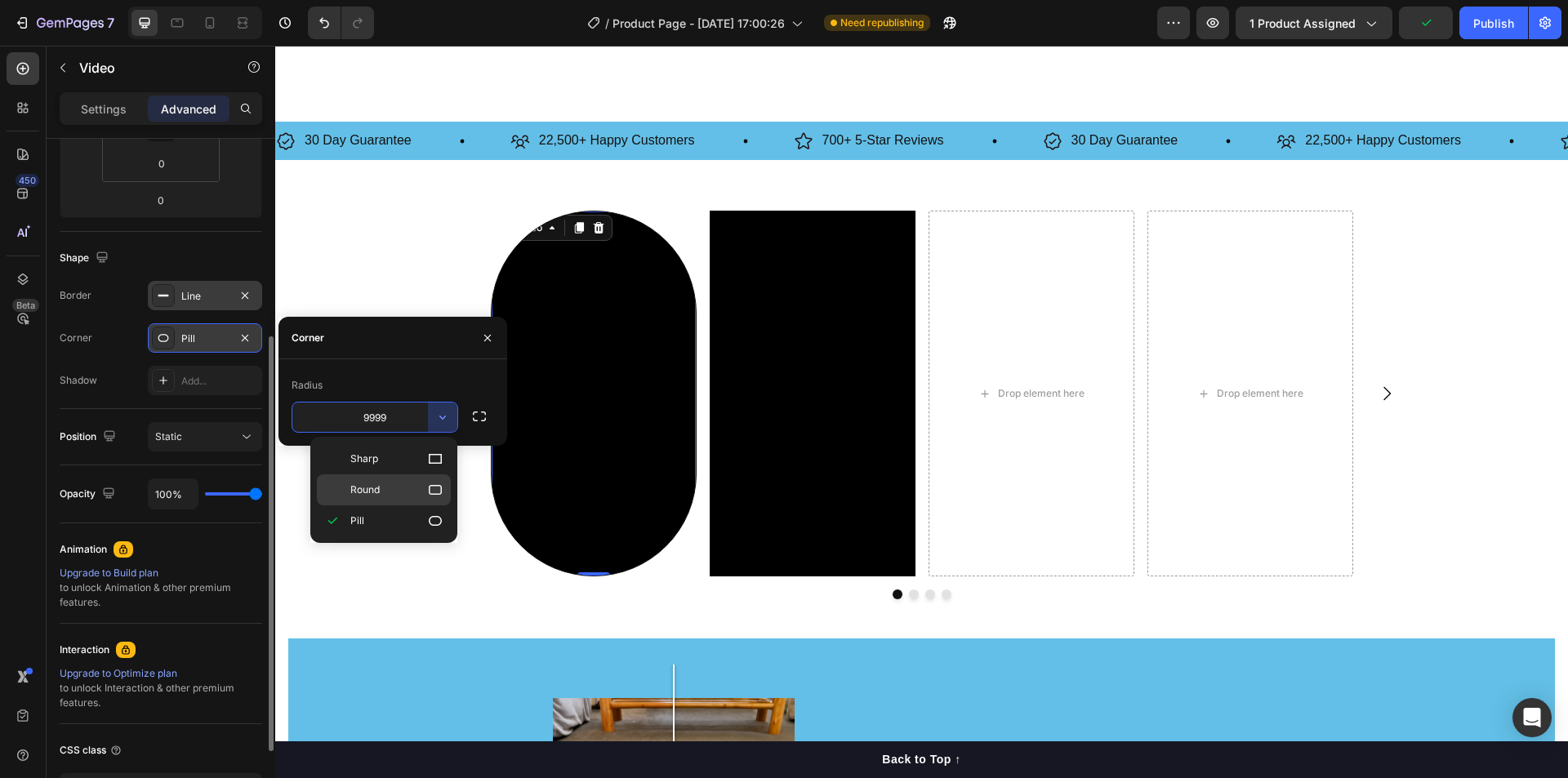
click at [391, 494] on p "Round" at bounding box center [396, 490] width 93 height 16
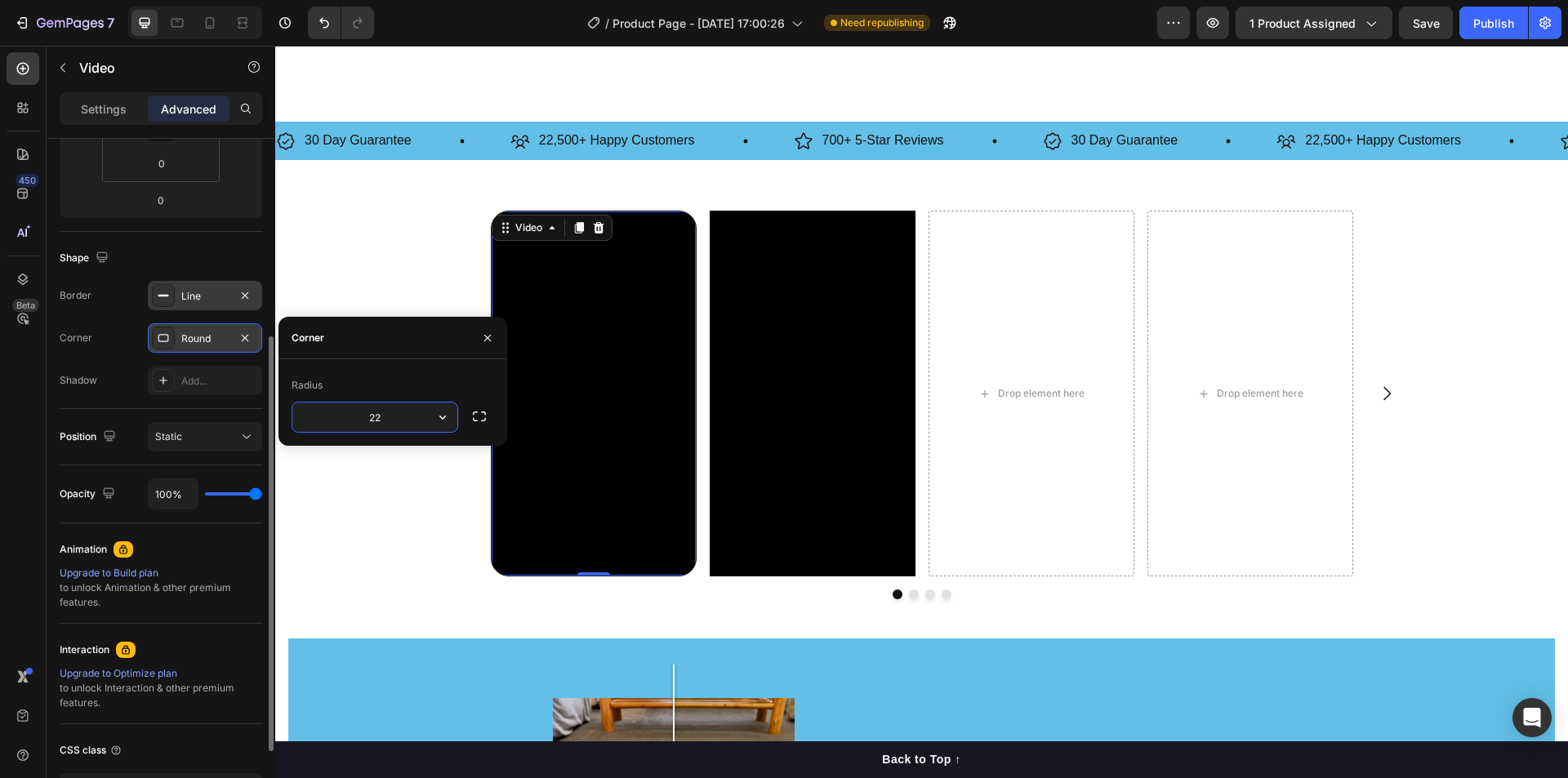
drag, startPoint x: 384, startPoint y: 415, endPoint x: 317, endPoint y: 409, distance: 67.3
click at [336, 407] on input "22" at bounding box center [375, 417] width 165 height 29
drag, startPoint x: 339, startPoint y: 405, endPoint x: 308, endPoint y: 406, distance: 31.0
click at [327, 405] on input "12" at bounding box center [375, 417] width 165 height 29
type input "17"
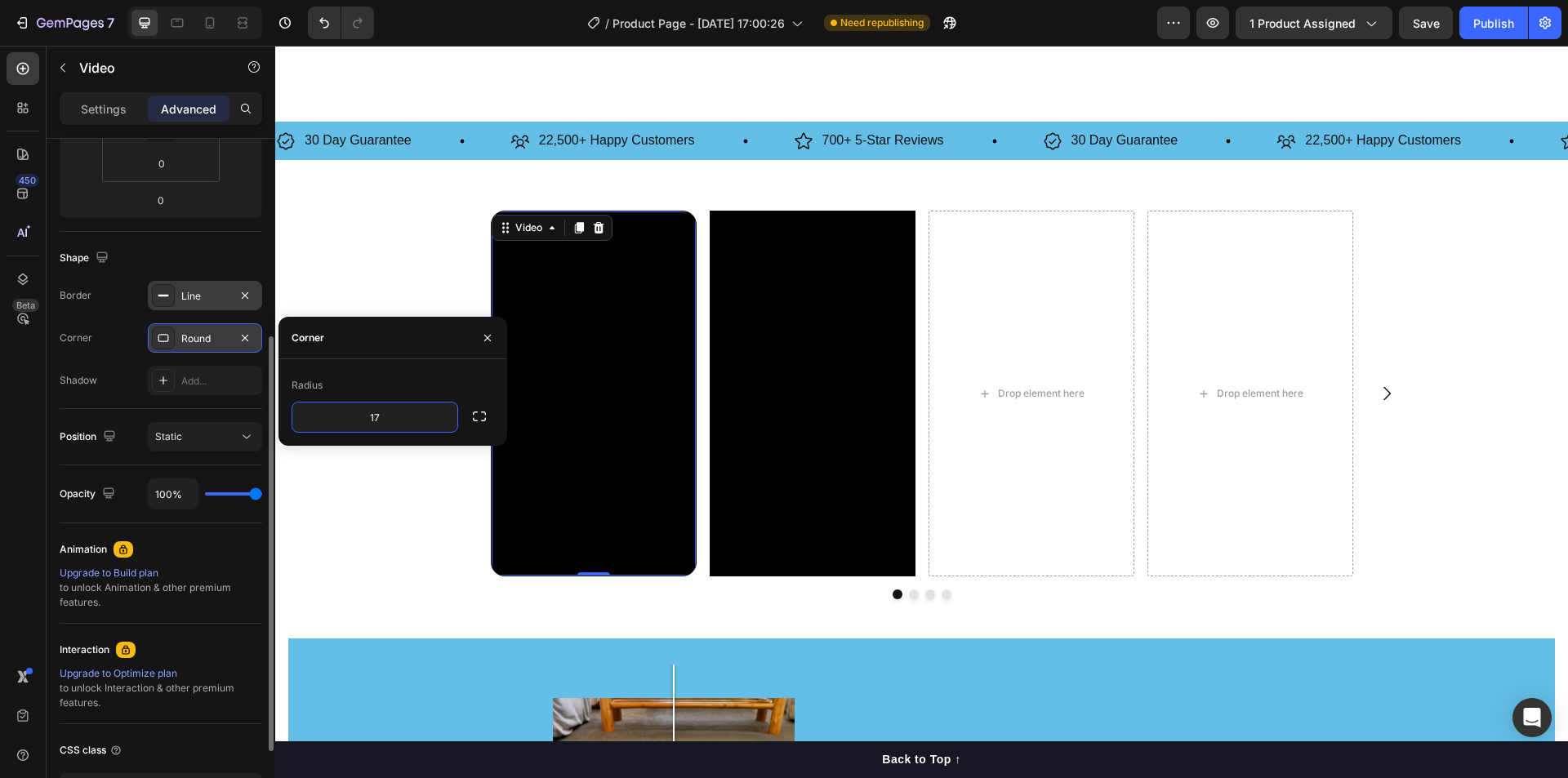
click at [205, 266] on div "Shape" at bounding box center [161, 257] width 203 height 26
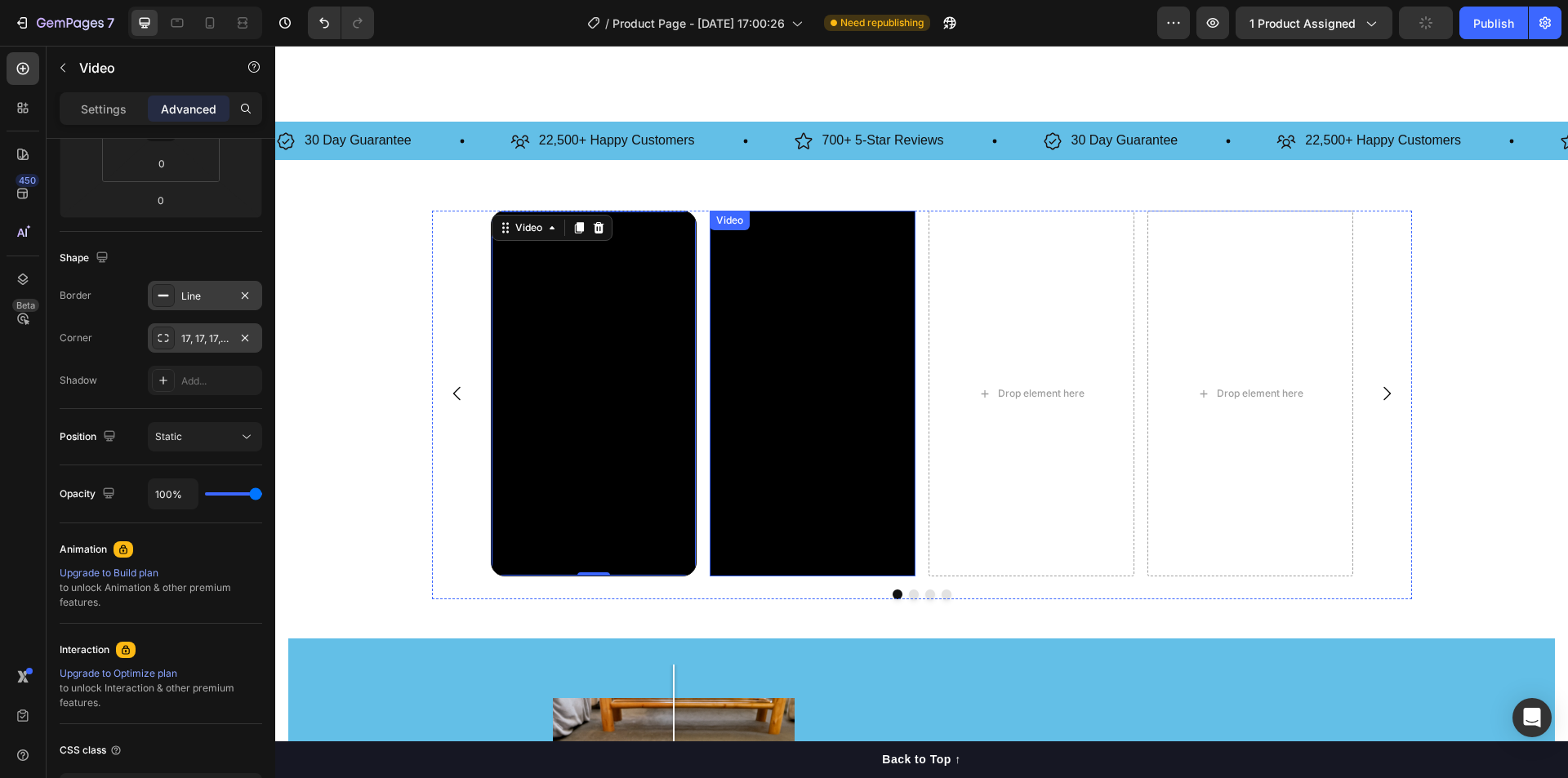
click at [753, 311] on video at bounding box center [813, 394] width 205 height 365
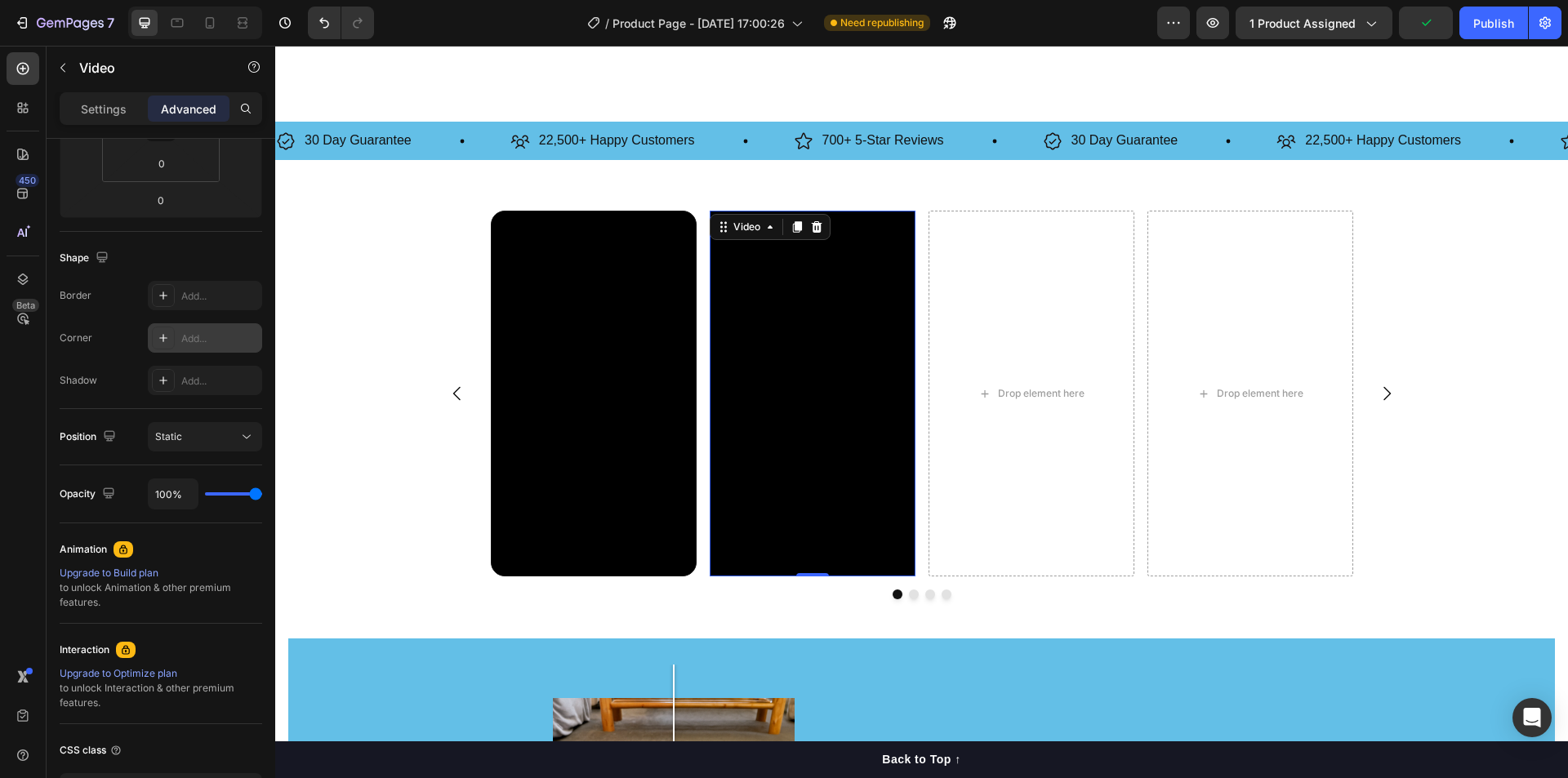
click at [187, 328] on div "Add..." at bounding box center [205, 338] width 115 height 29
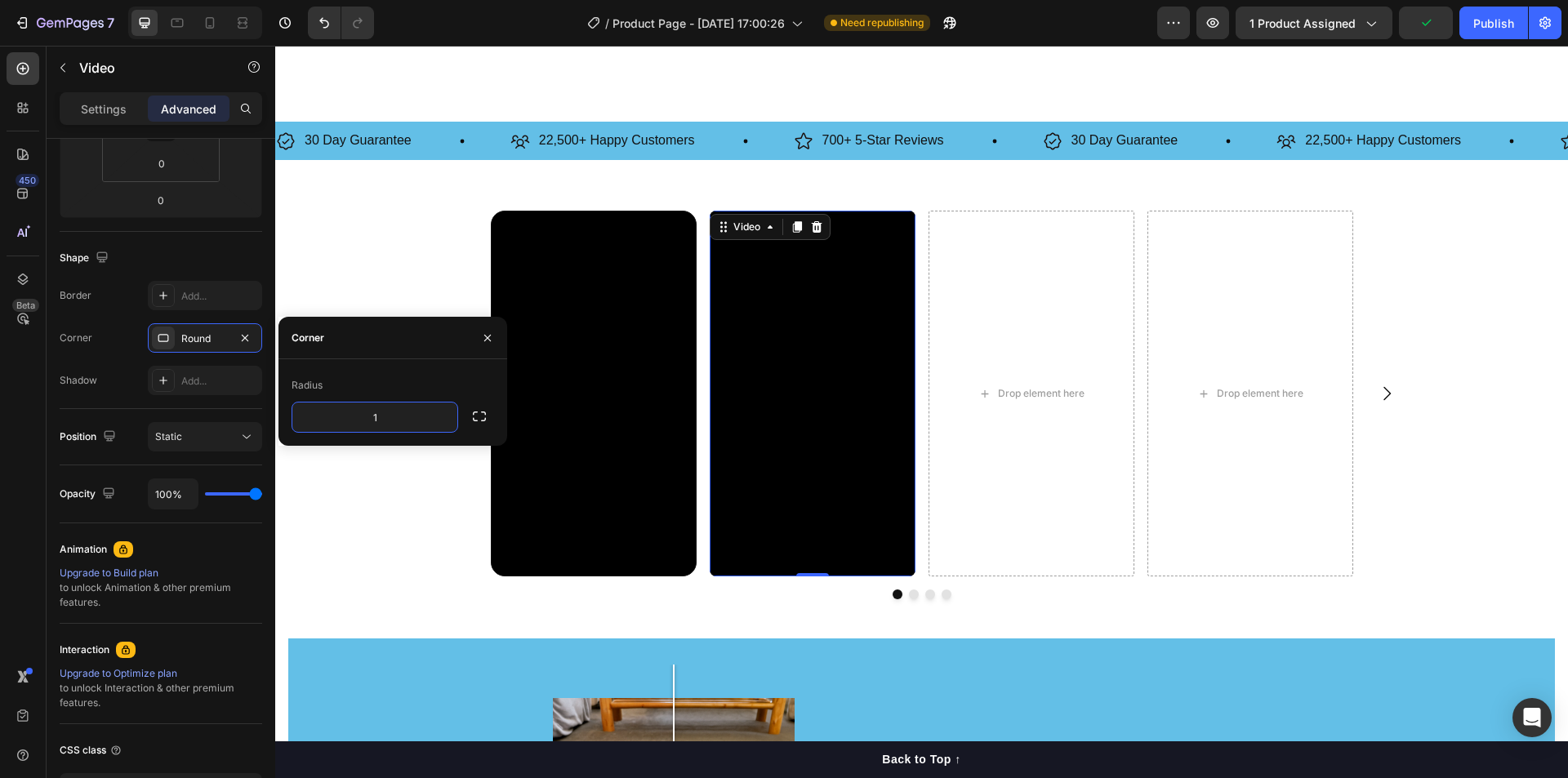
type input "17"
click at [216, 253] on div "Shape" at bounding box center [161, 257] width 203 height 26
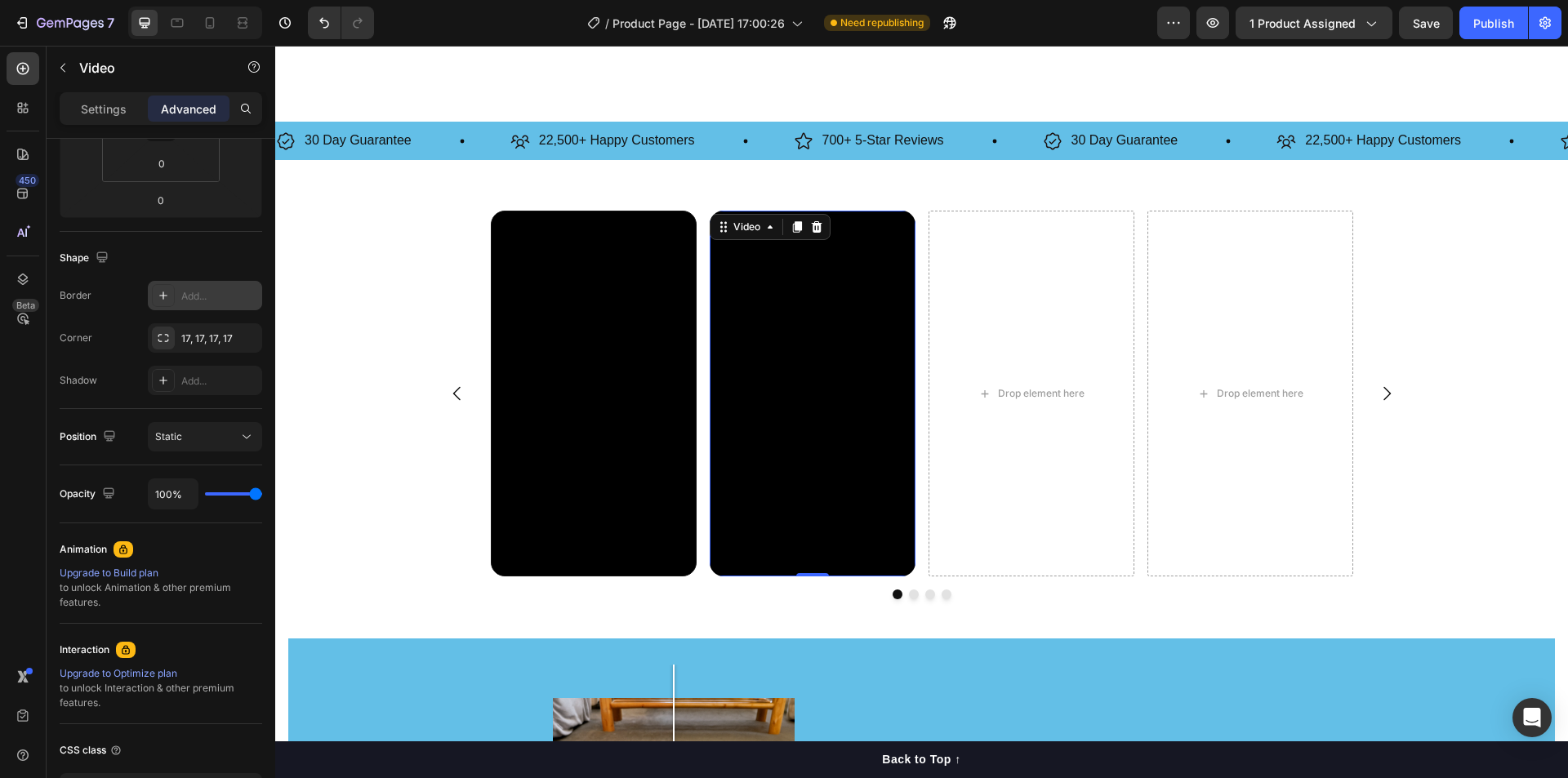
click at [174, 294] on div at bounding box center [163, 295] width 23 height 23
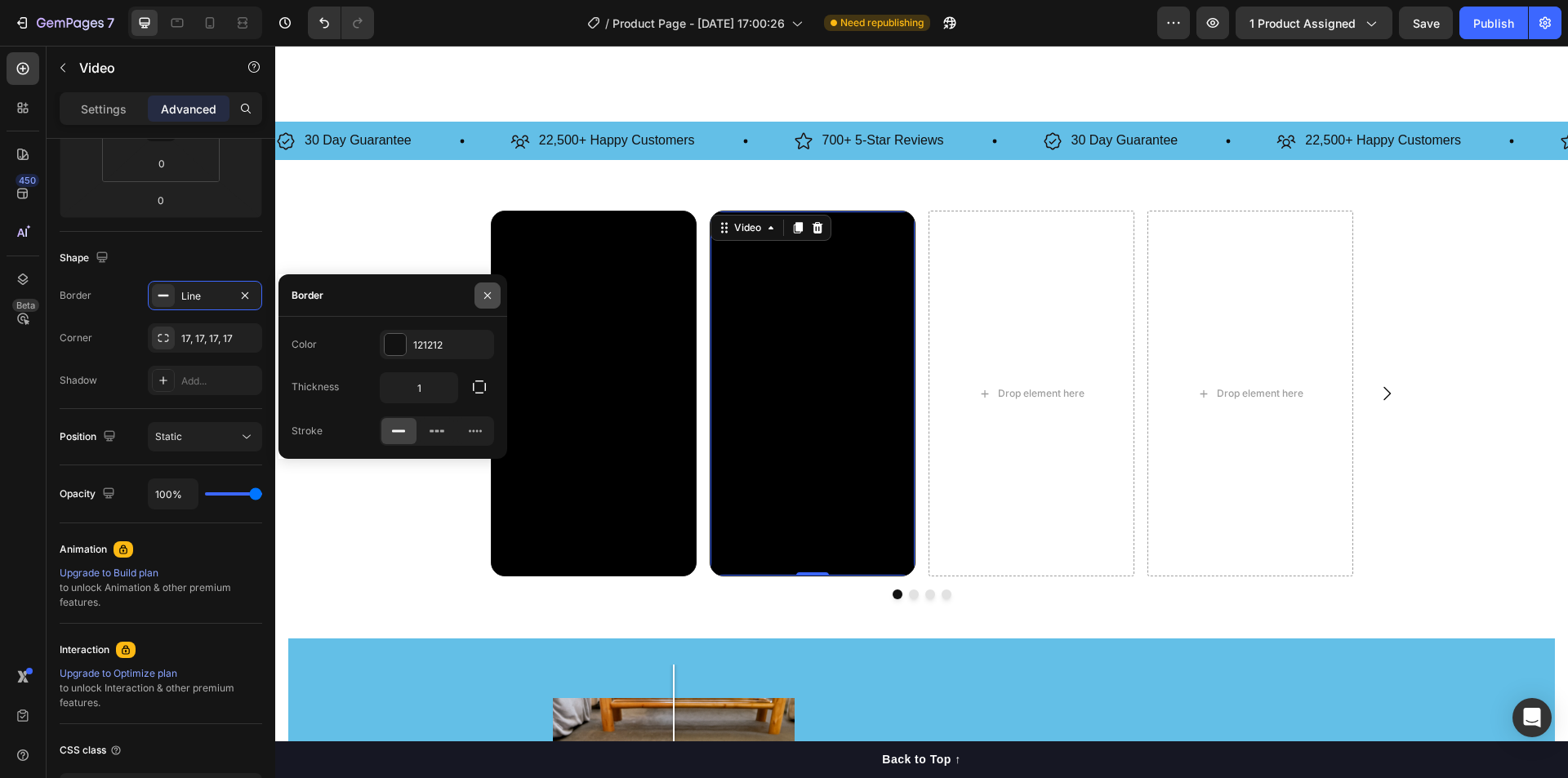
click at [486, 294] on icon "button" at bounding box center [487, 294] width 6 height 6
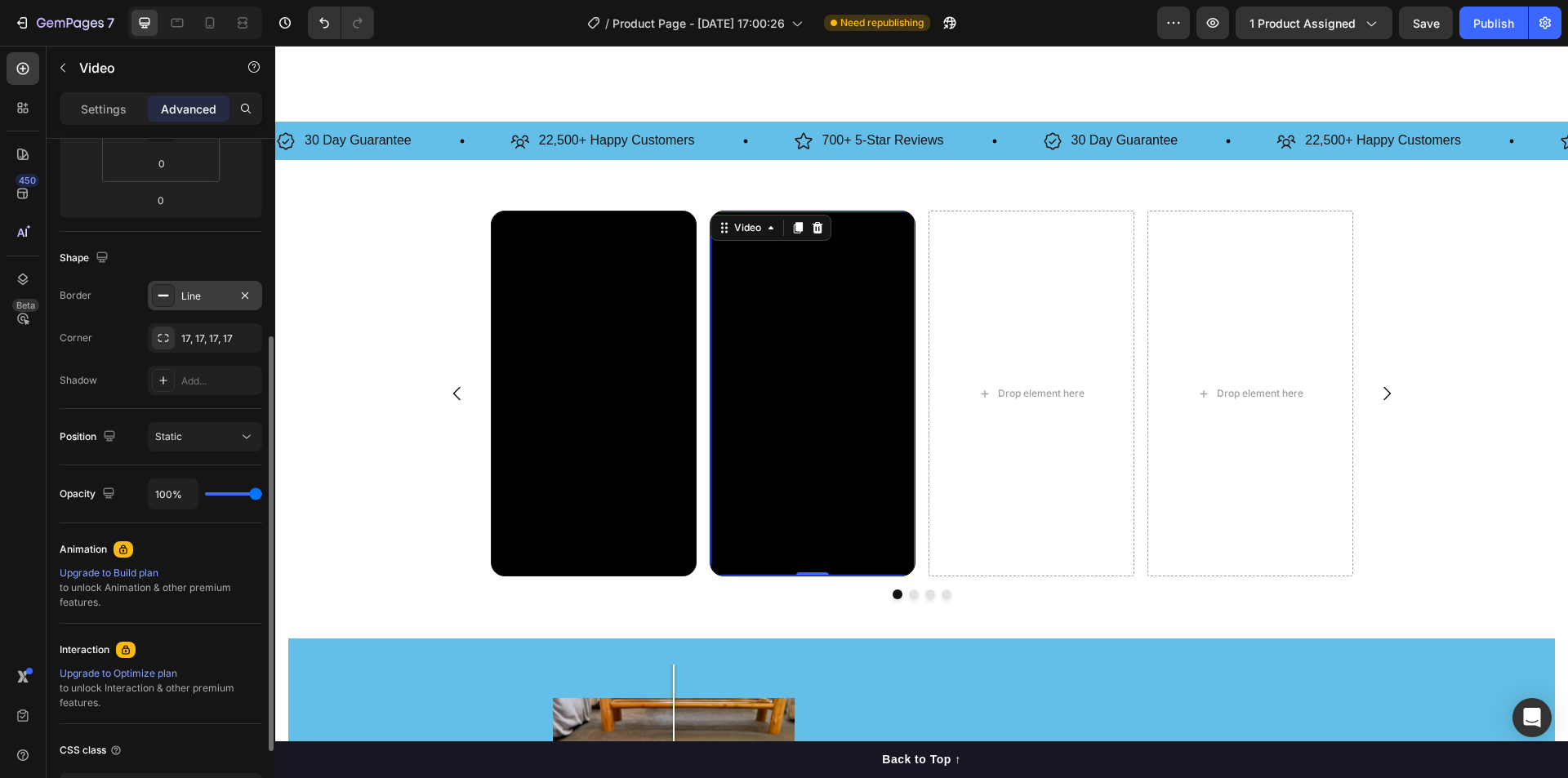
click at [163, 295] on rect at bounding box center [164, 295] width 11 height 2
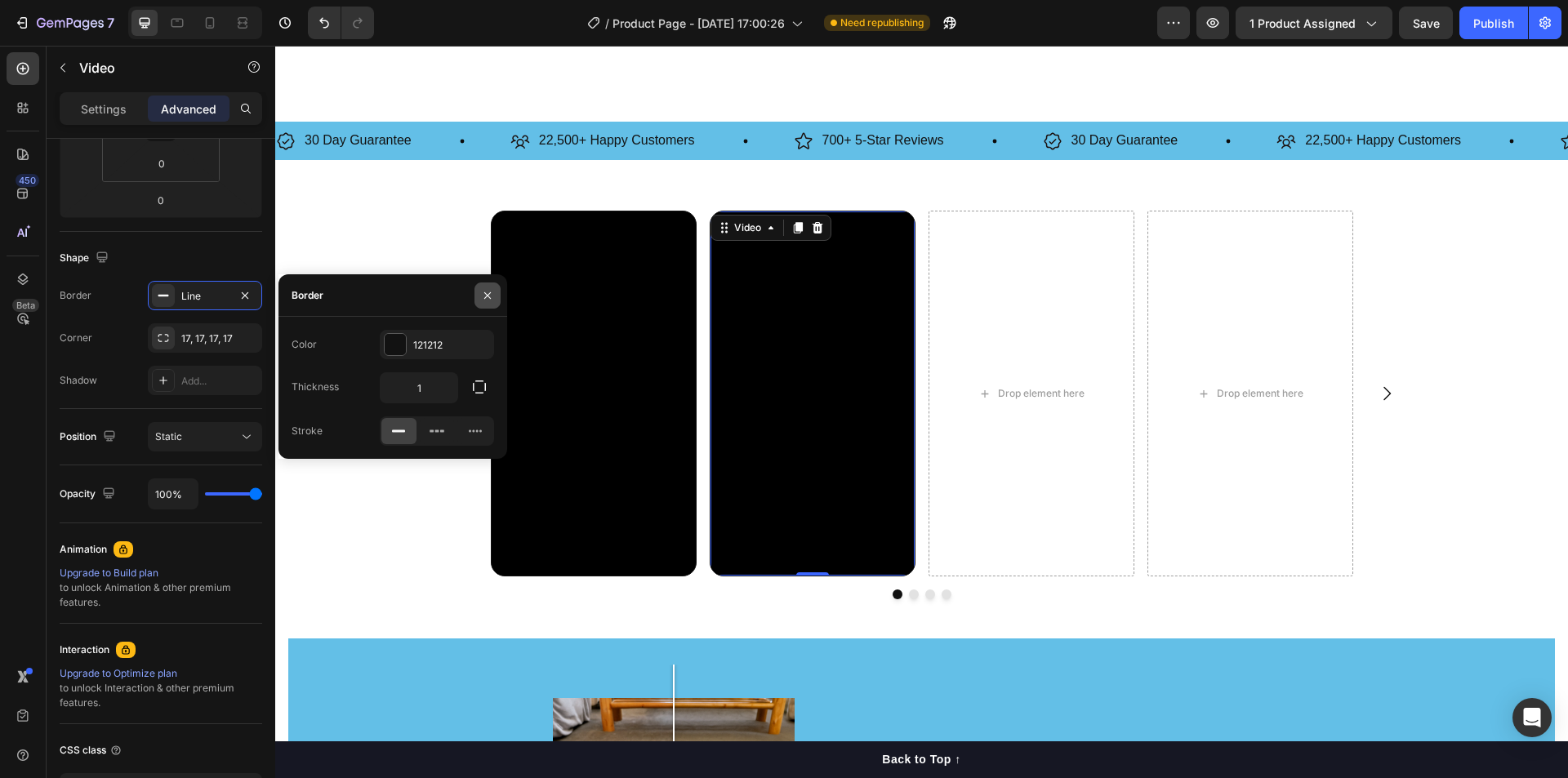
click at [490, 292] on icon "button" at bounding box center [487, 295] width 13 height 13
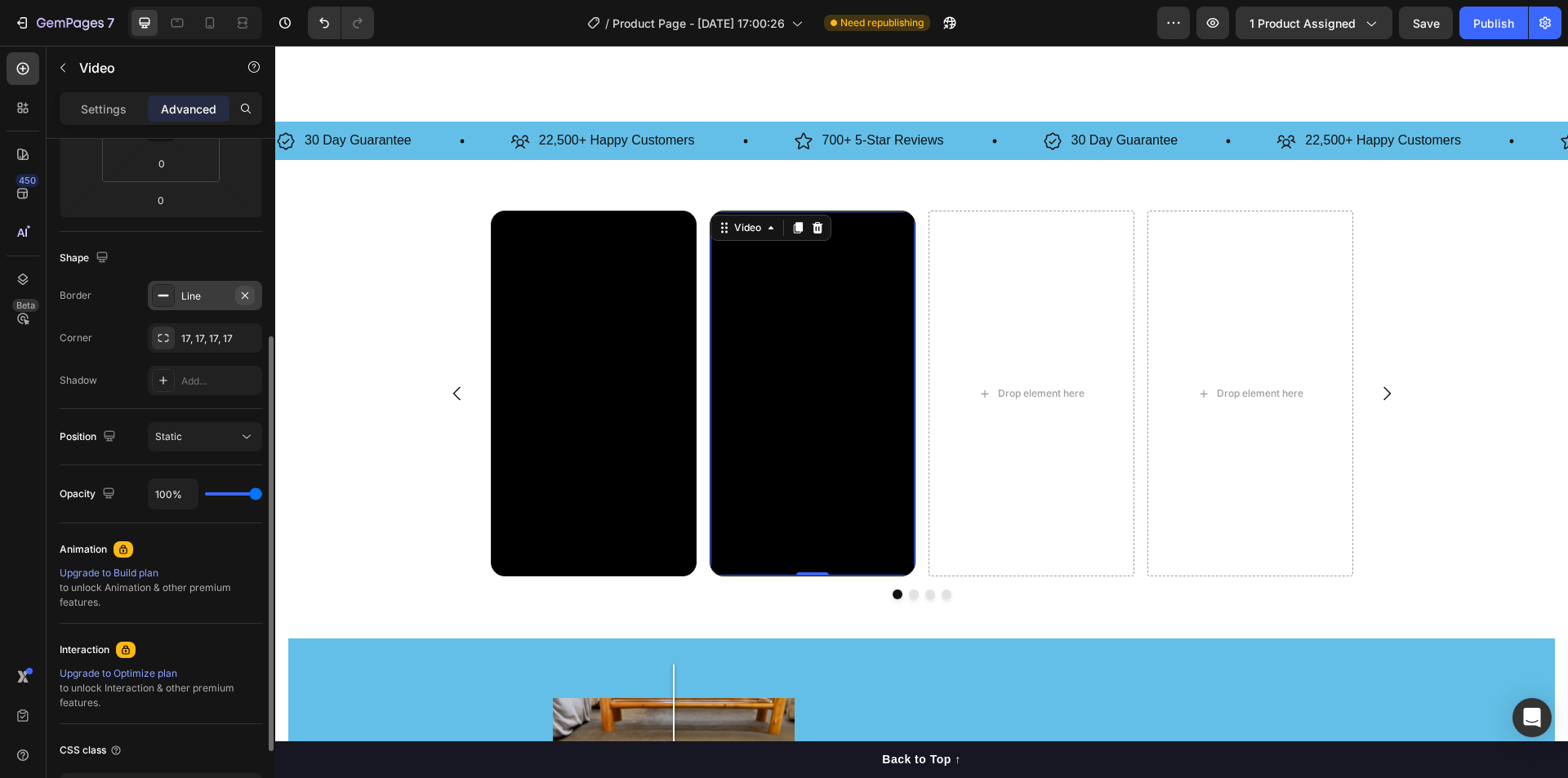
click at [245, 294] on icon "button" at bounding box center [245, 294] width 6 height 6
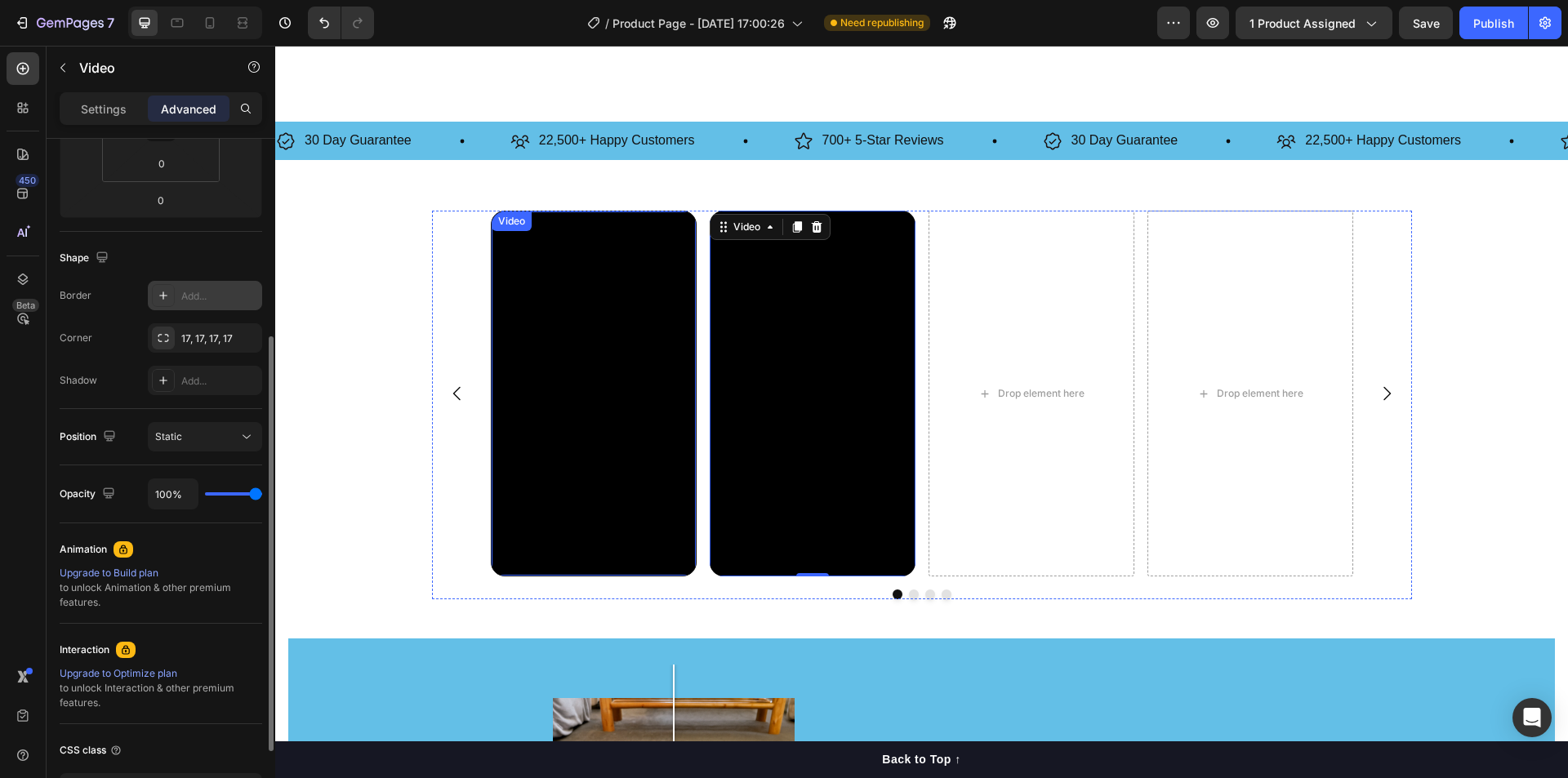
click at [566, 303] on video at bounding box center [594, 393] width 205 height 363
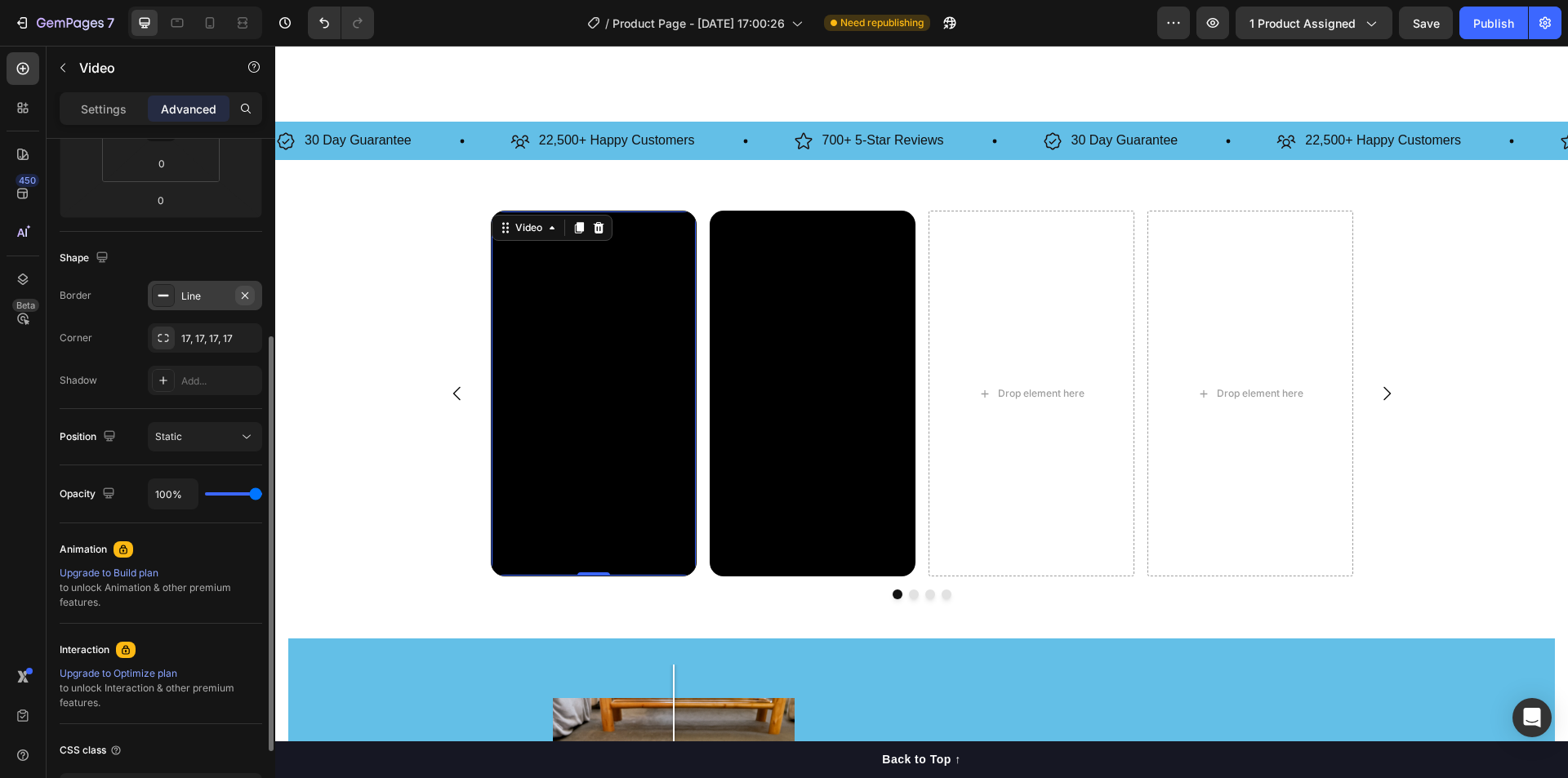
click at [245, 295] on icon "button" at bounding box center [245, 294] width 6 height 6
click at [158, 380] on icon at bounding box center [163, 380] width 13 height 13
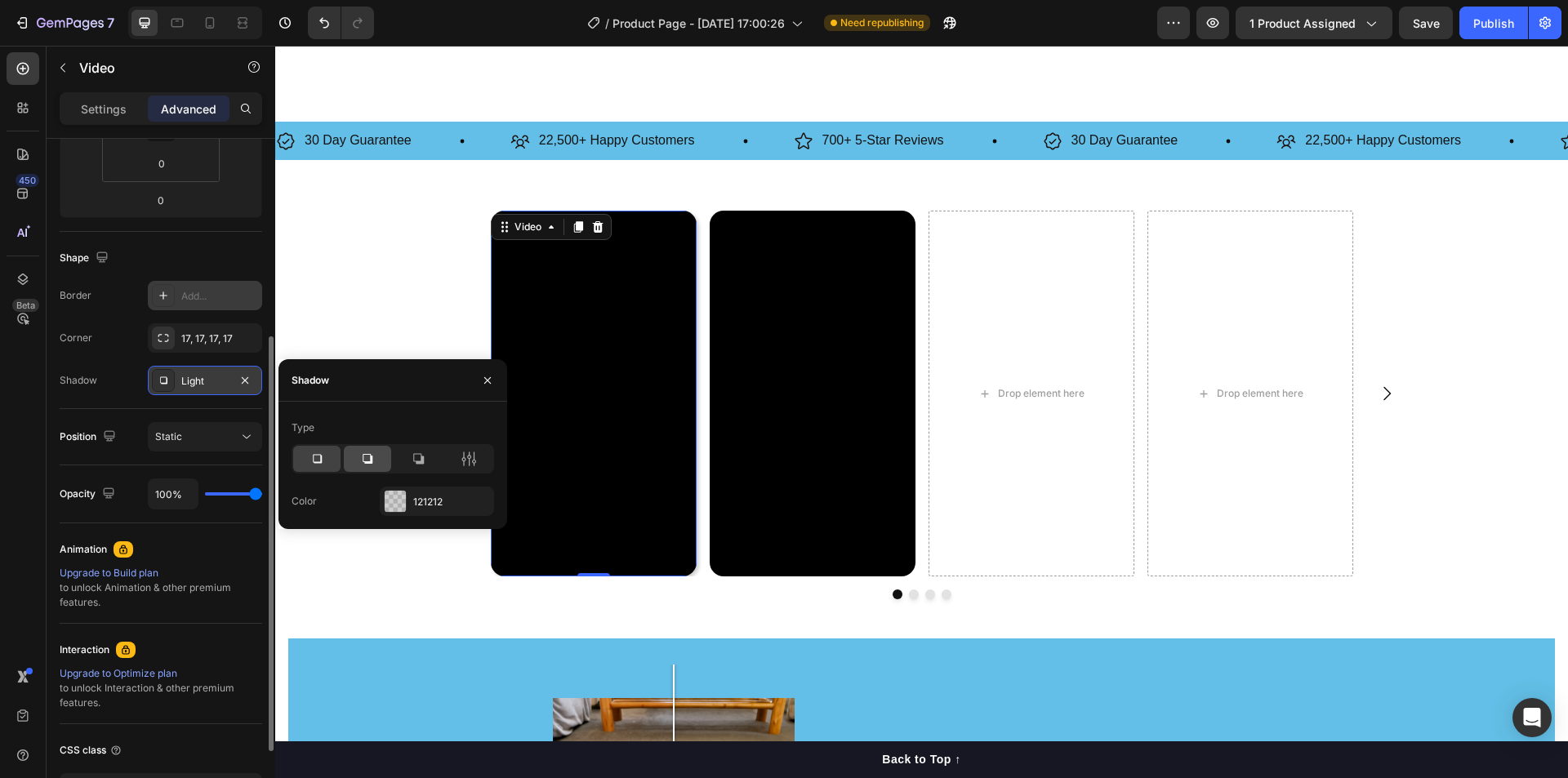
click at [377, 457] on div at bounding box center [367, 458] width 47 height 26
click at [418, 454] on icon at bounding box center [418, 459] width 16 height 16
click at [309, 449] on div at bounding box center [316, 458] width 47 height 26
click at [479, 379] on button "button" at bounding box center [487, 380] width 26 height 26
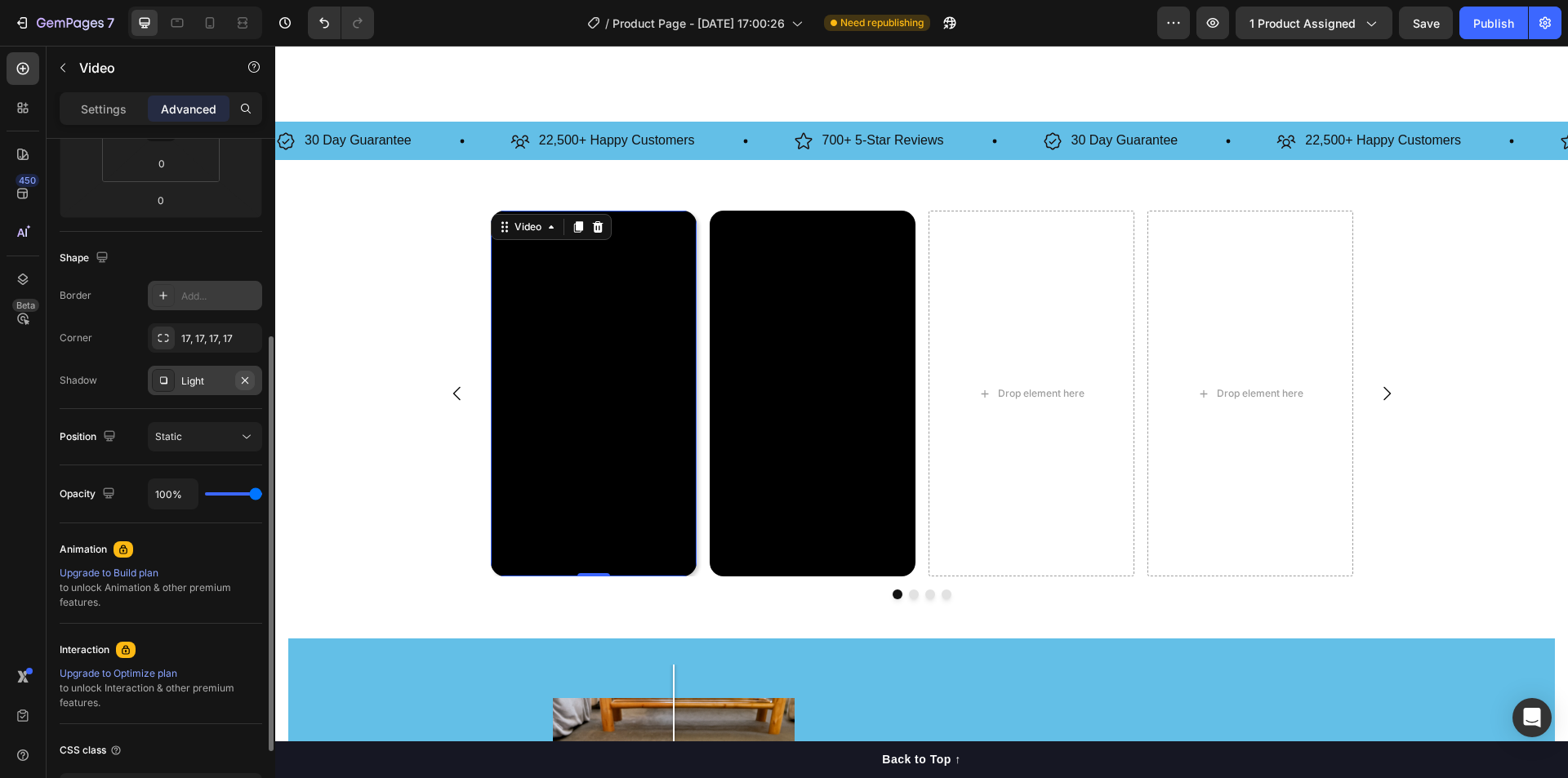
click at [247, 378] on icon "button" at bounding box center [245, 379] width 6 height 6
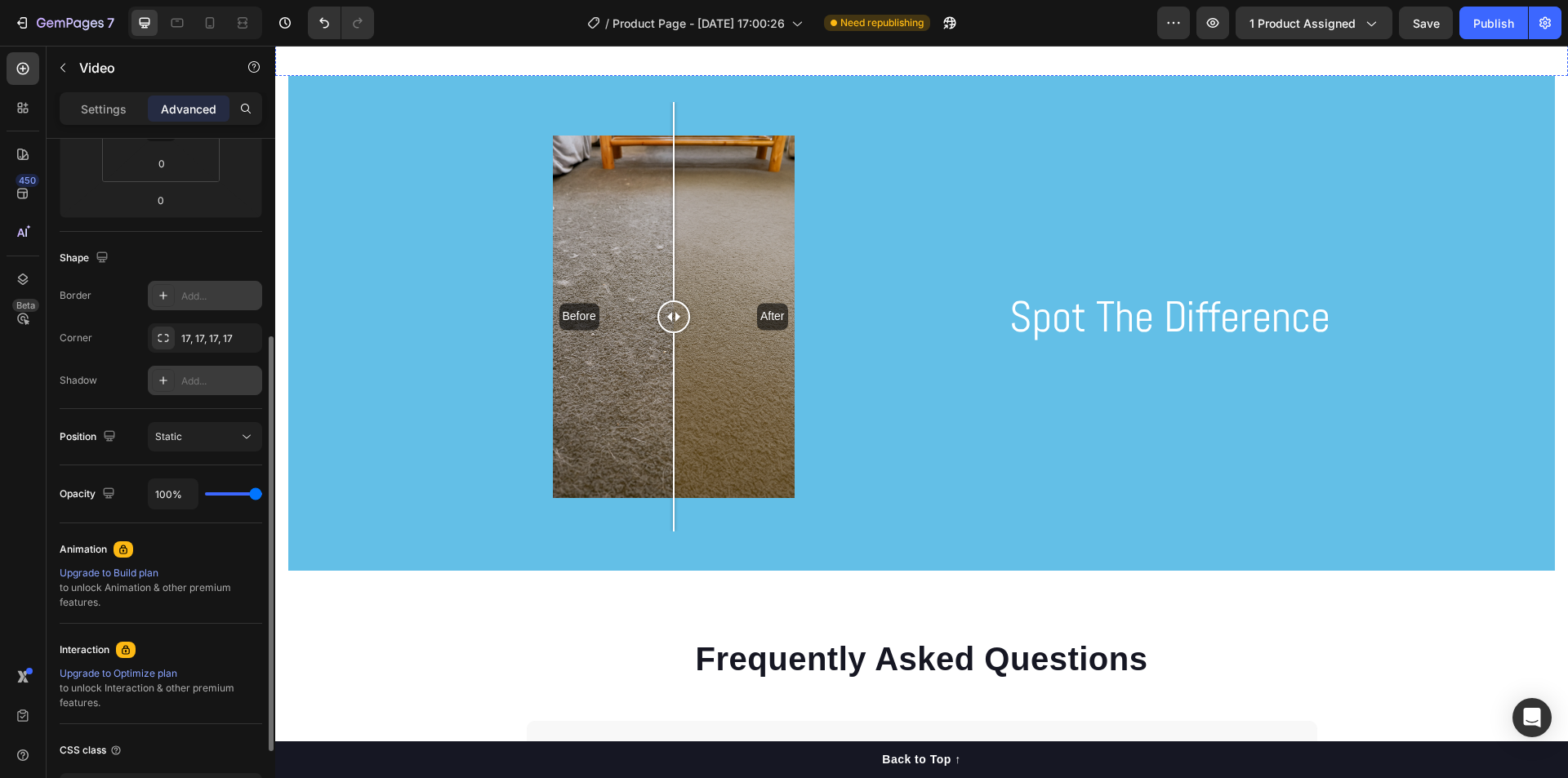
scroll to position [1388, 0]
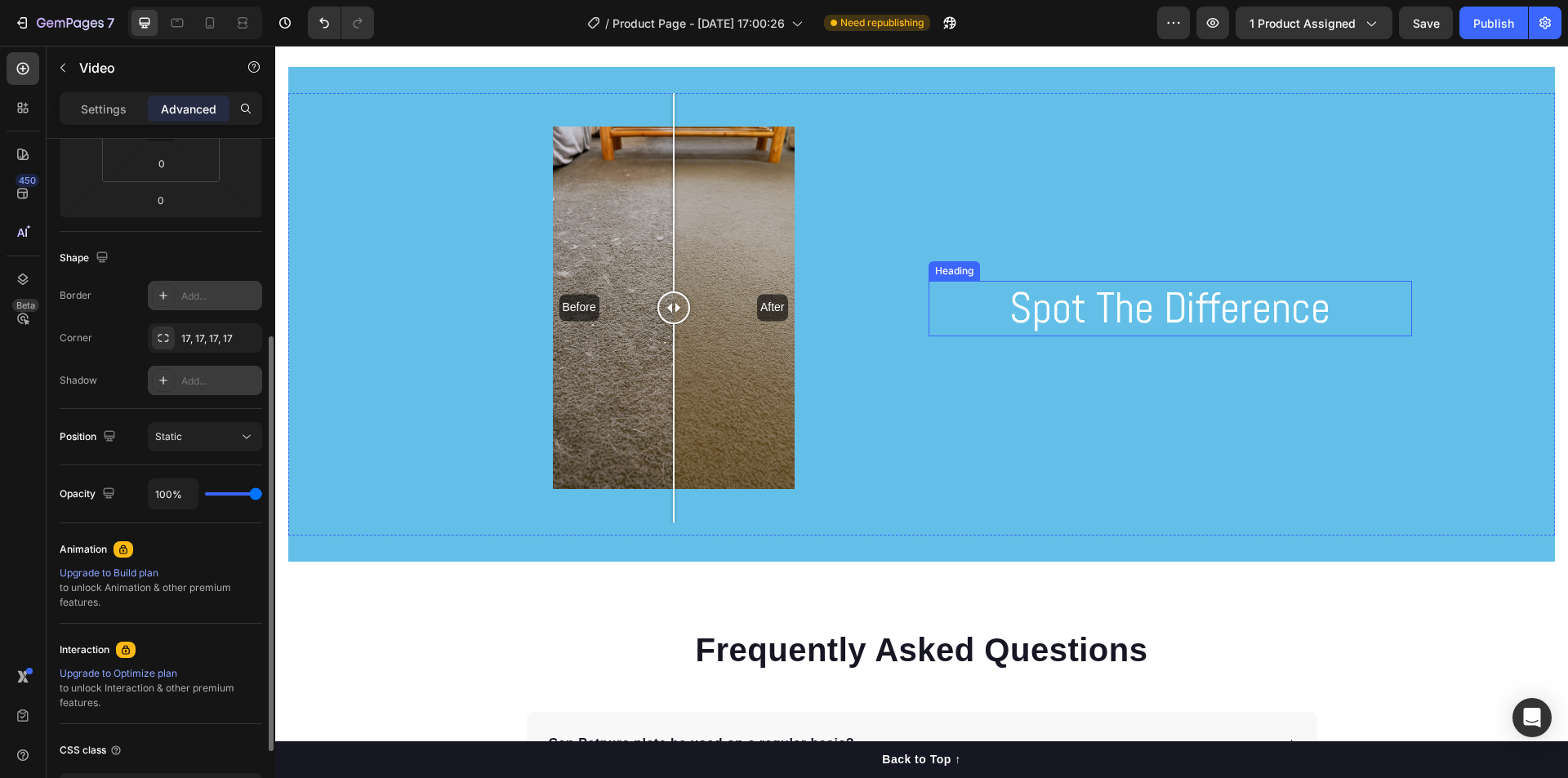
click at [1160, 312] on h2 "Spot The Difference" at bounding box center [1170, 308] width 484 height 55
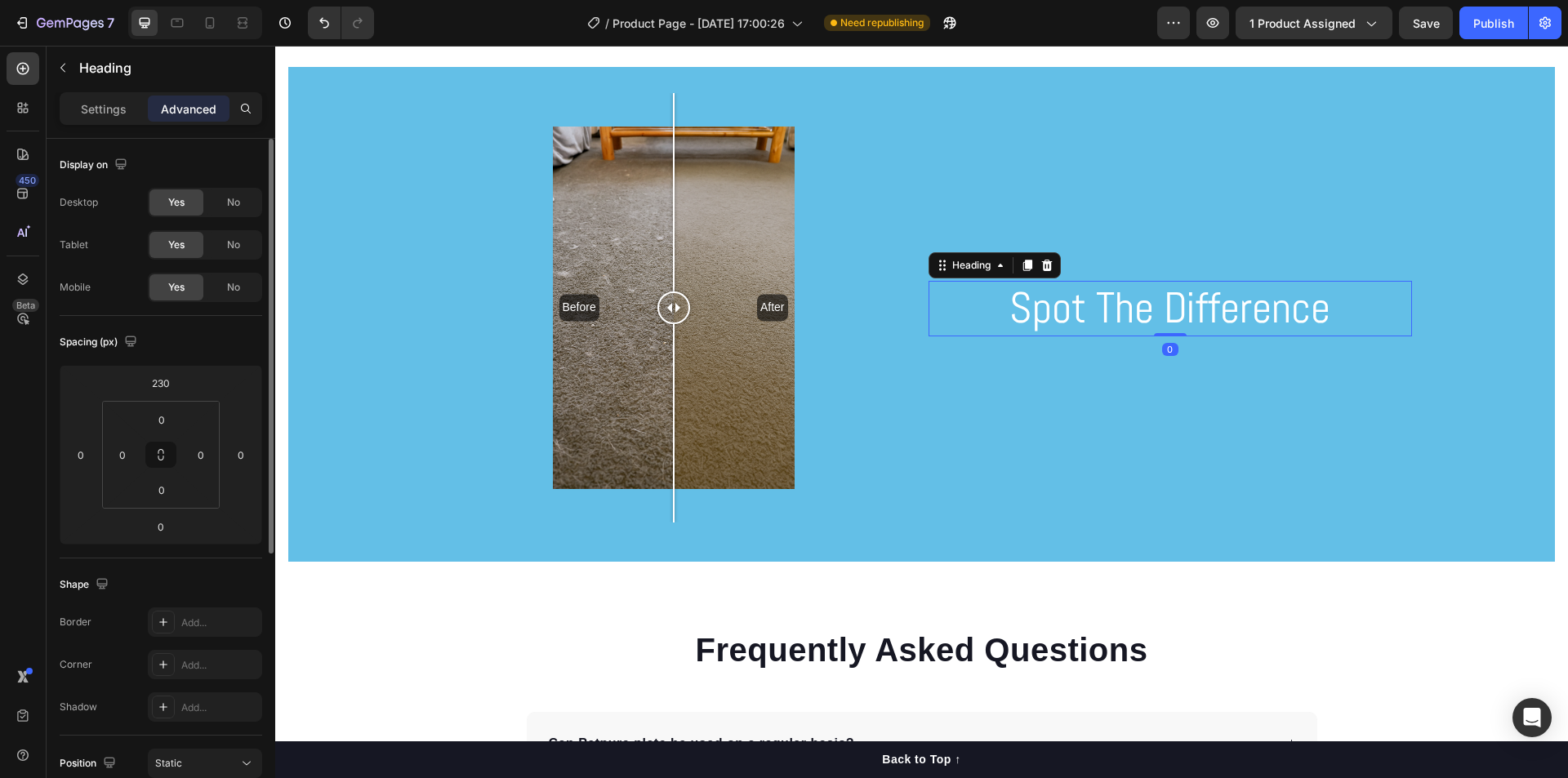
click at [1323, 310] on h2 "Spot The Difference" at bounding box center [1170, 308] width 484 height 55
click at [1461, 368] on div "Before After Image Comparison Spot The Difference! Heading 0 Row" at bounding box center [921, 314] width 1266 height 443
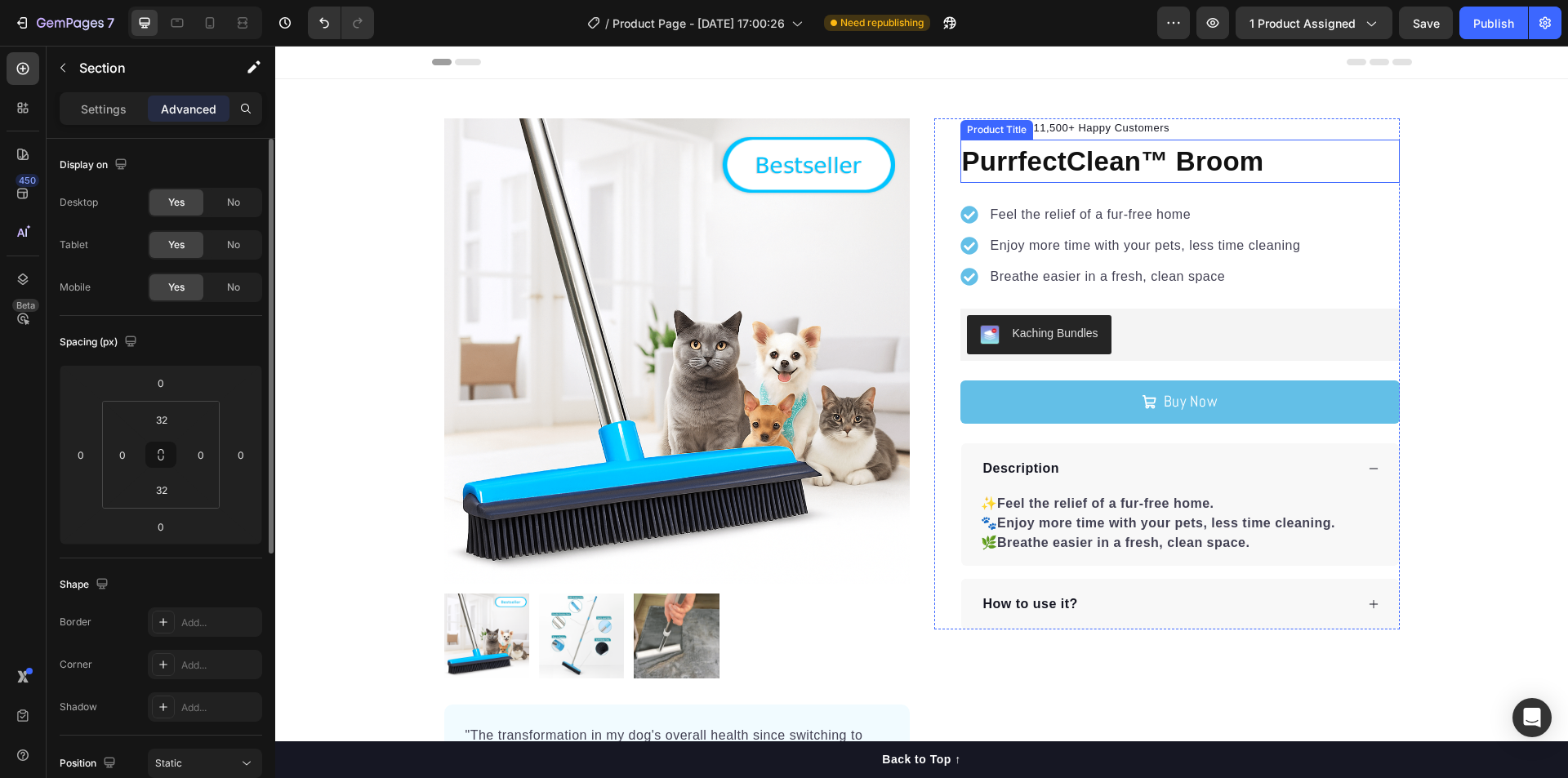
click at [1134, 147] on h1 "PurrfectClean™ Broom" at bounding box center [1179, 162] width 439 height 45
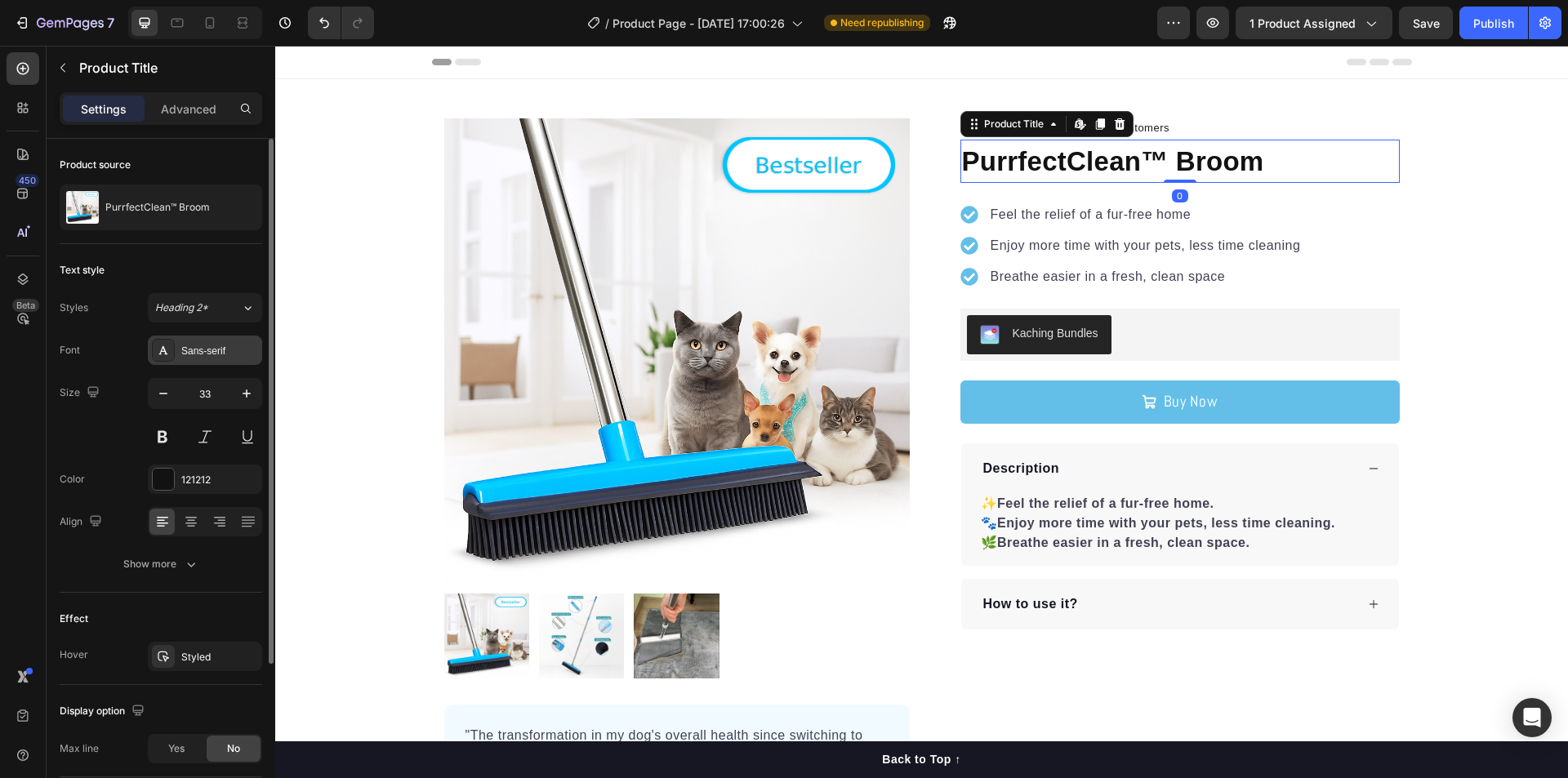
click at [205, 354] on div "Sans-serif" at bounding box center [219, 351] width 76 height 15
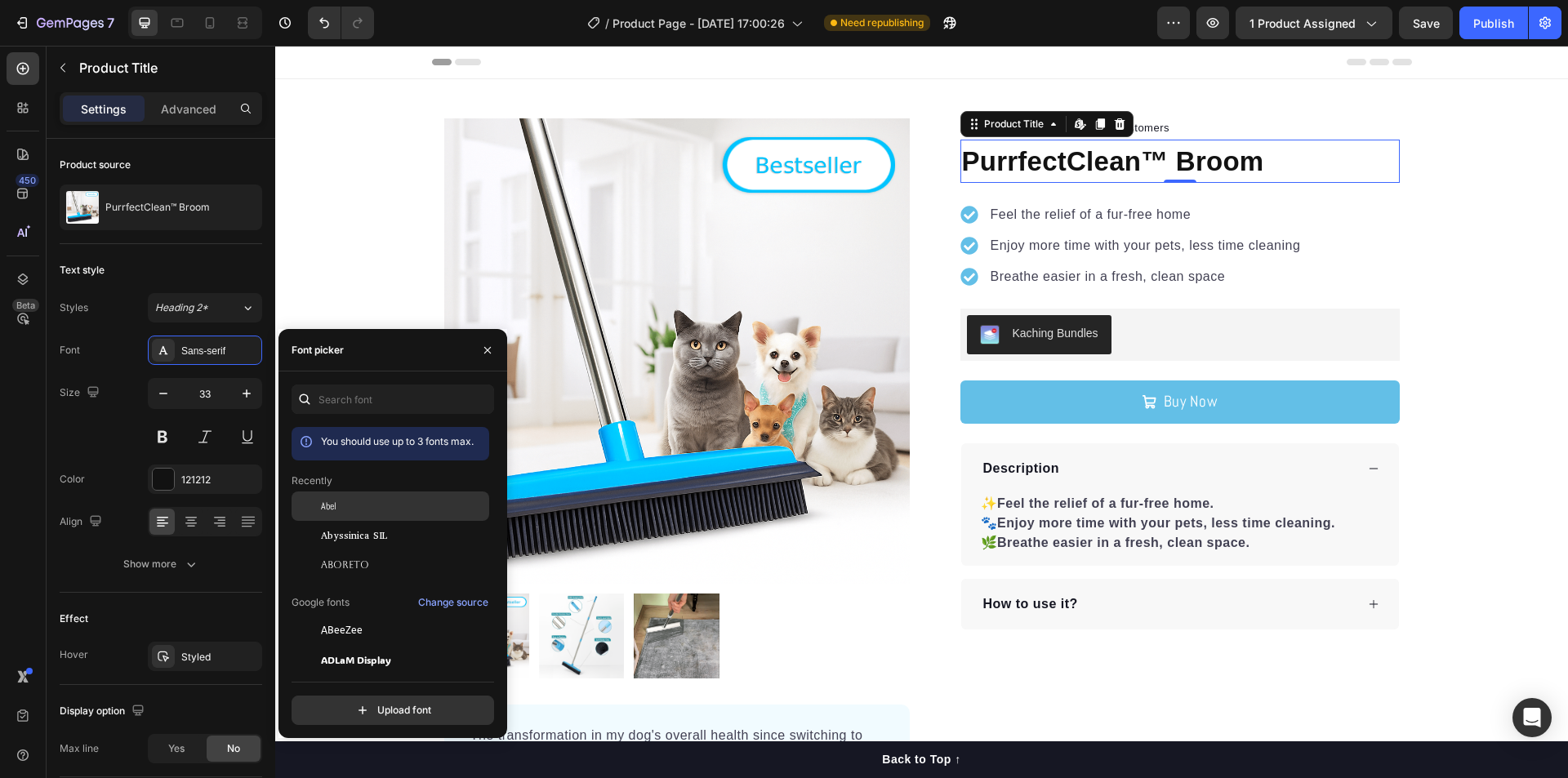
click at [323, 510] on span "Abel" at bounding box center [328, 506] width 15 height 15
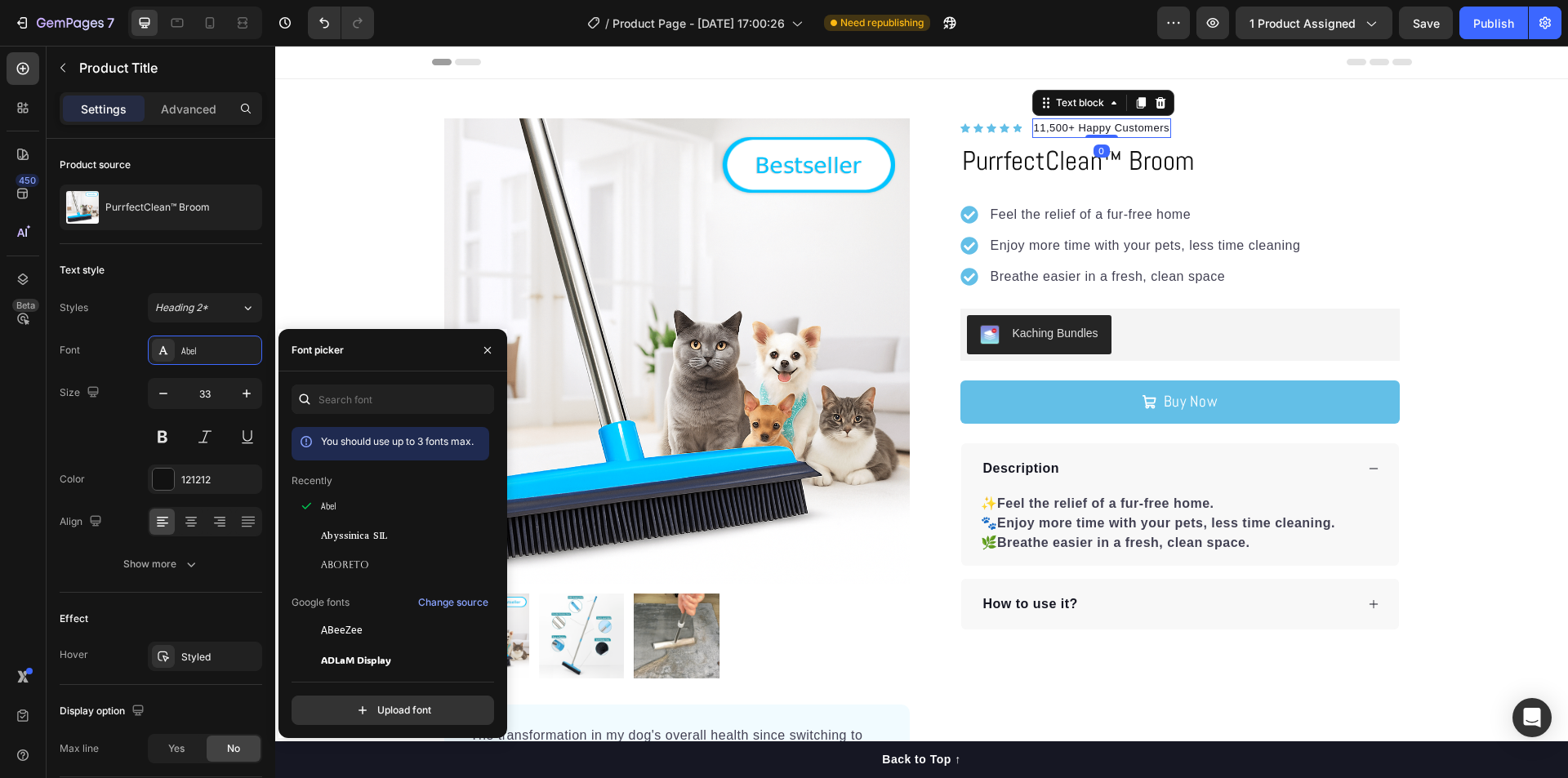
click at [1144, 130] on p "11,500+ Happy Customers" at bounding box center [1102, 128] width 136 height 16
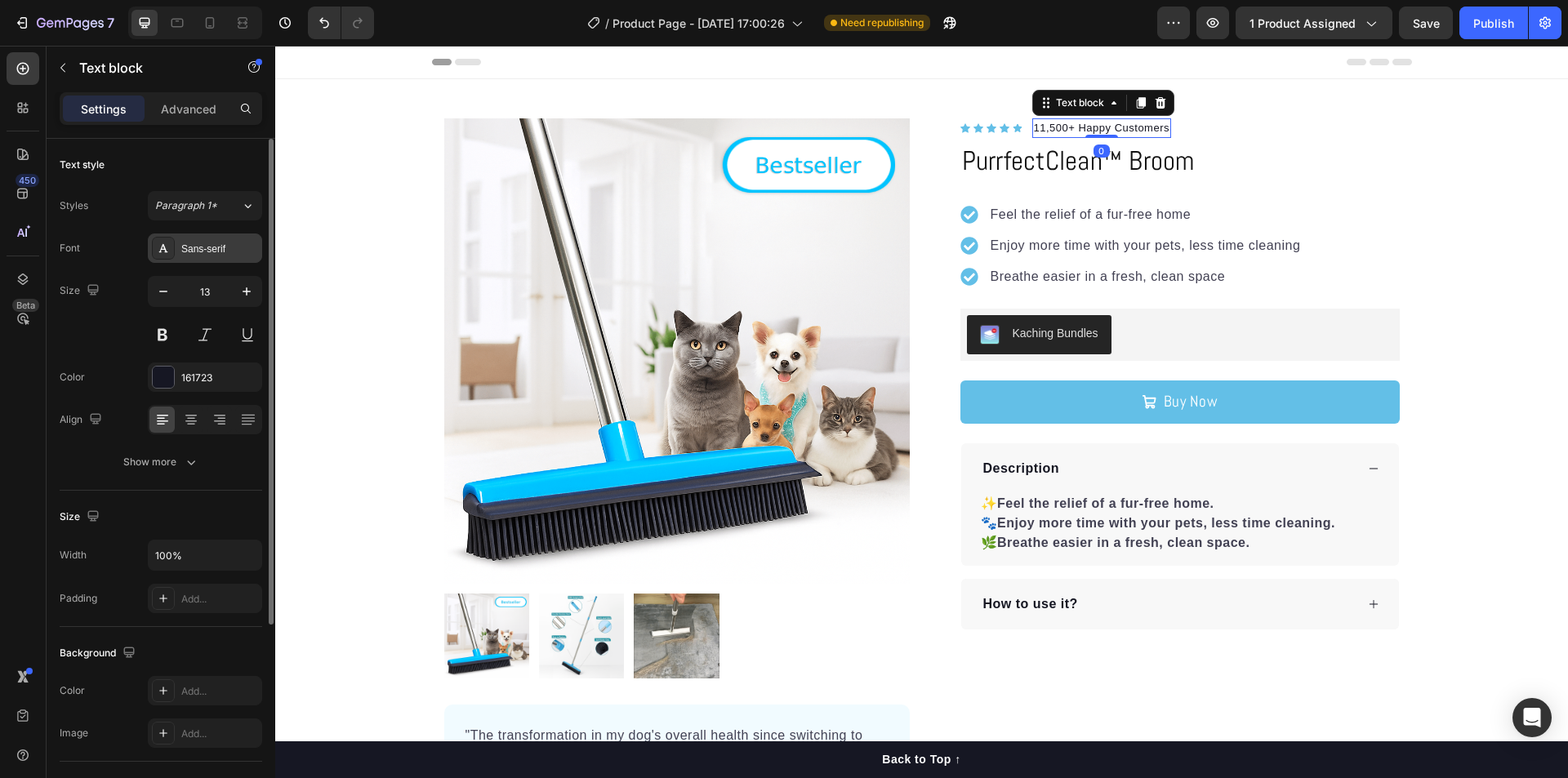
click at [207, 236] on div "Sans-serif" at bounding box center [205, 248] width 115 height 29
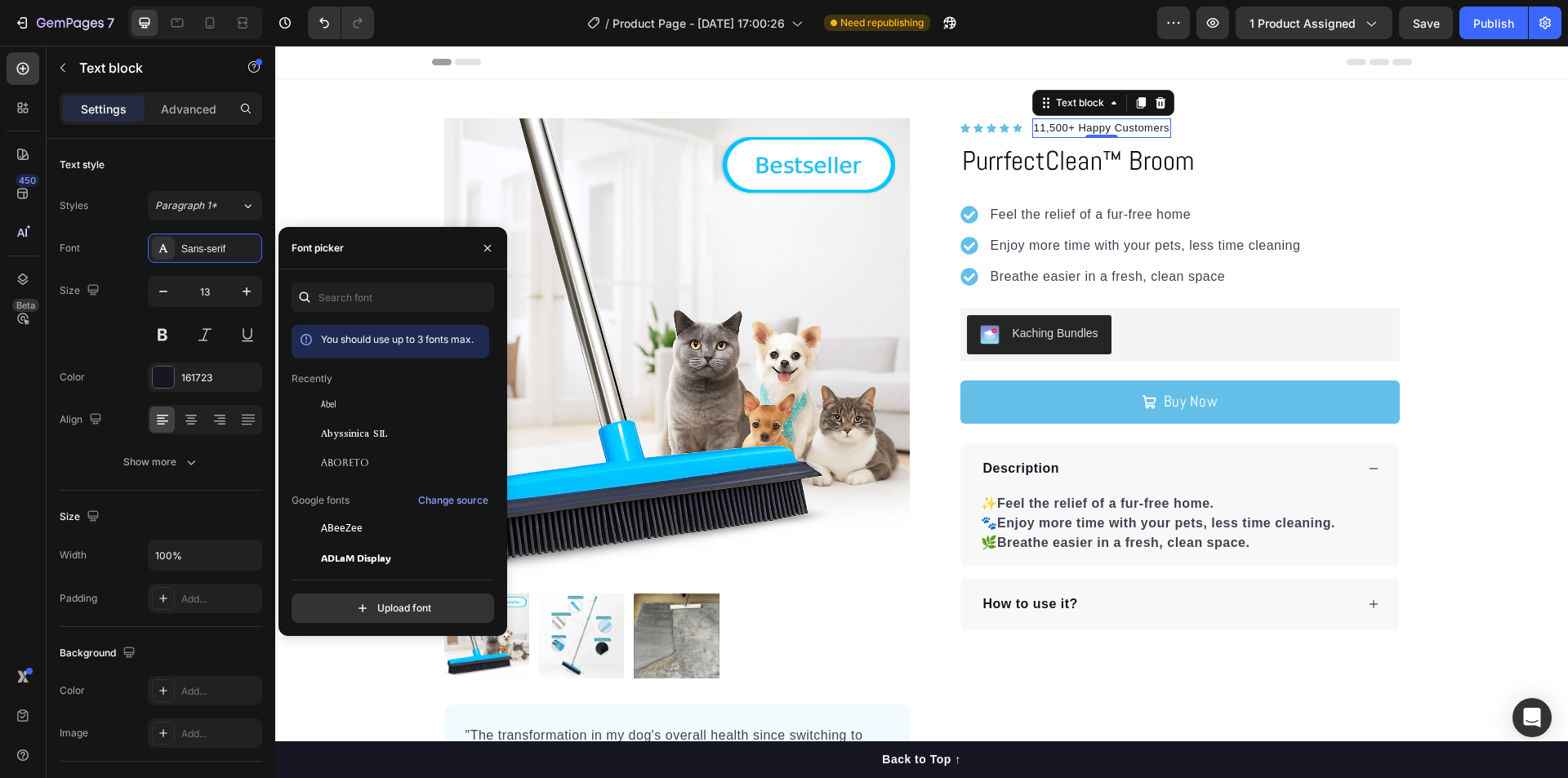
click at [328, 385] on p "Recently" at bounding box center [312, 379] width 41 height 15
click at [325, 514] on div "Abel" at bounding box center [390, 528] width 197 height 29
click at [1052, 219] on p "Feel the relief of a fur-free home" at bounding box center [1145, 214] width 310 height 20
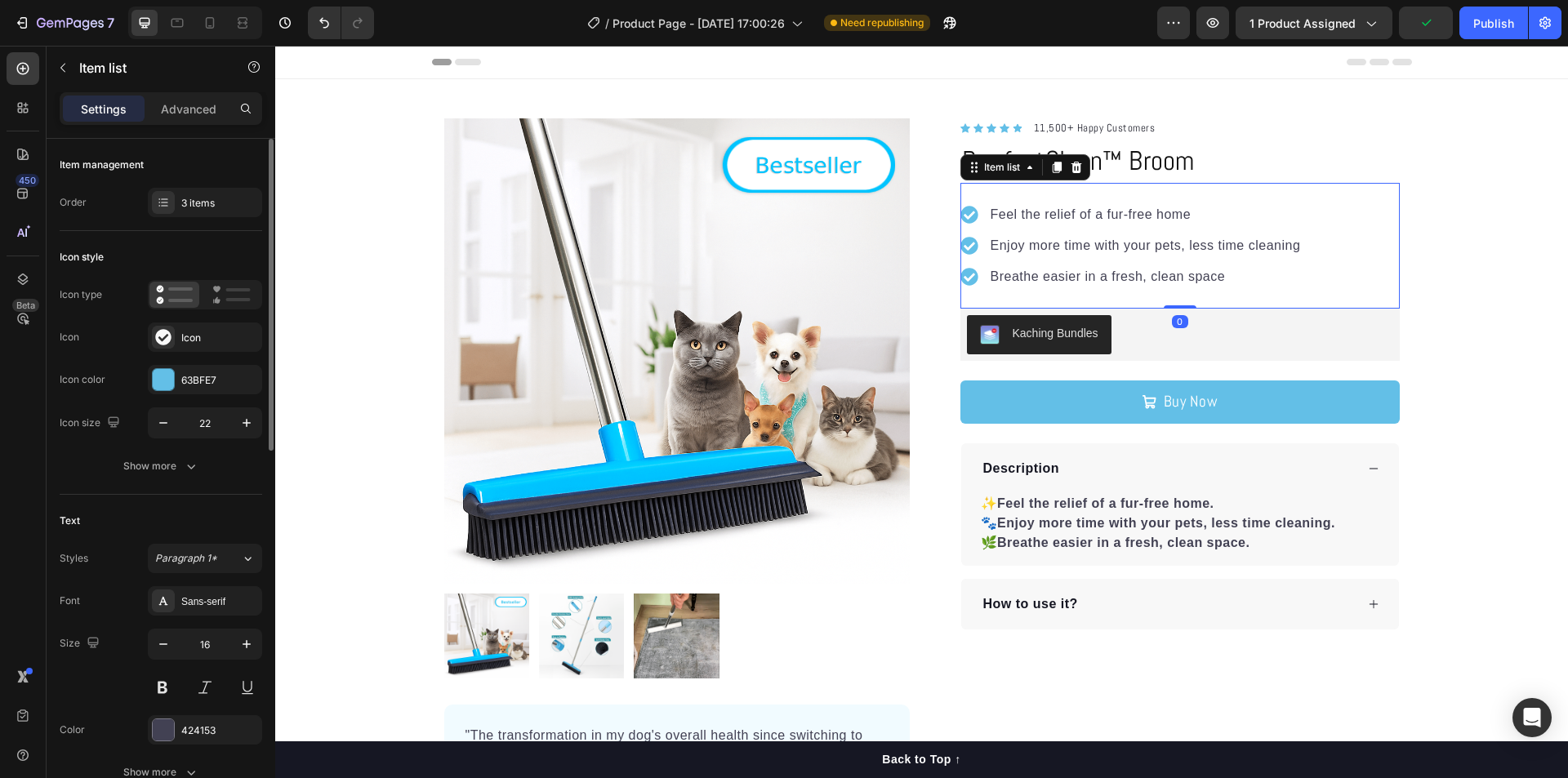
scroll to position [82, 0]
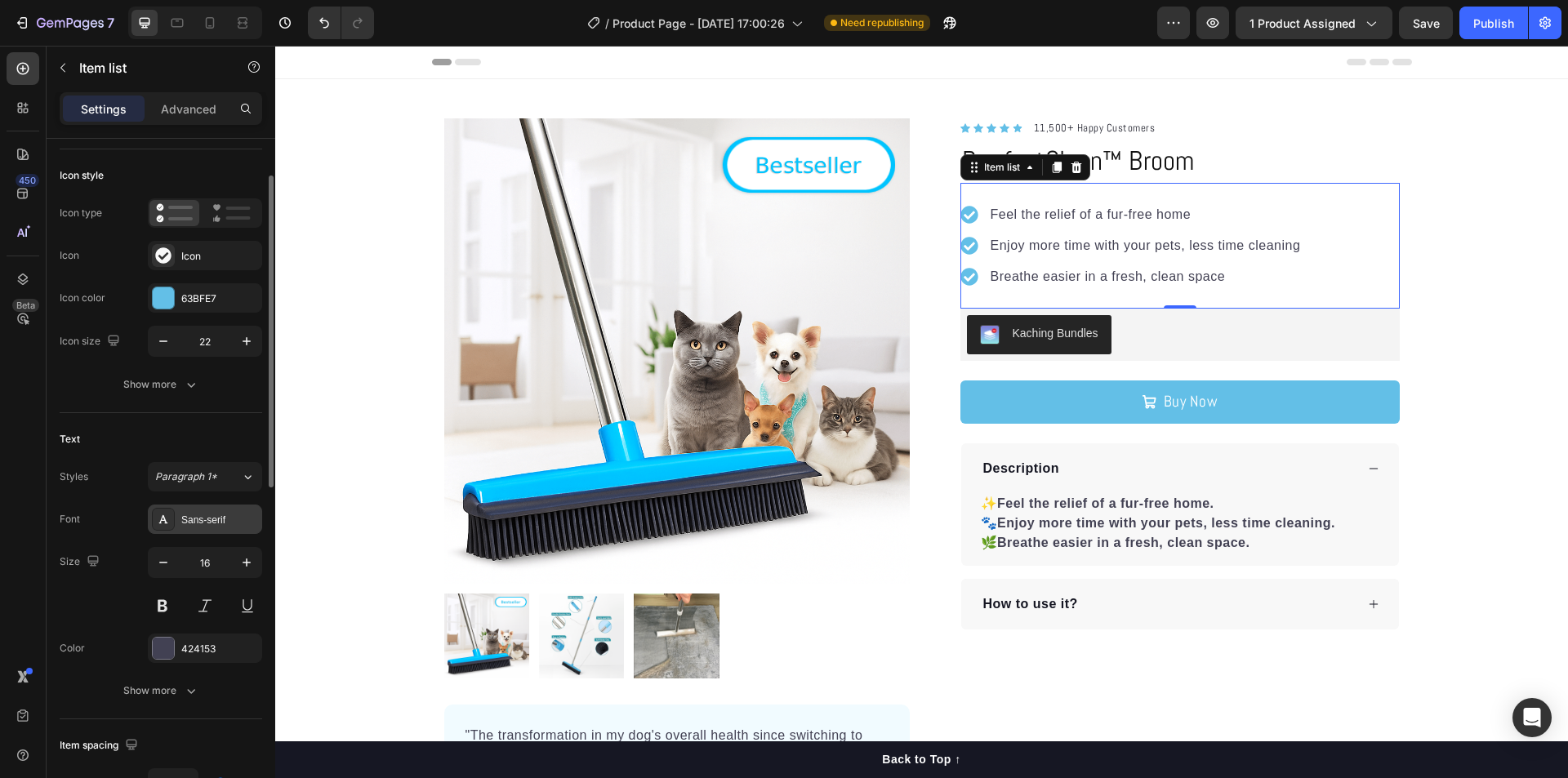
click at [201, 521] on div "Sans-serif" at bounding box center [219, 520] width 76 height 15
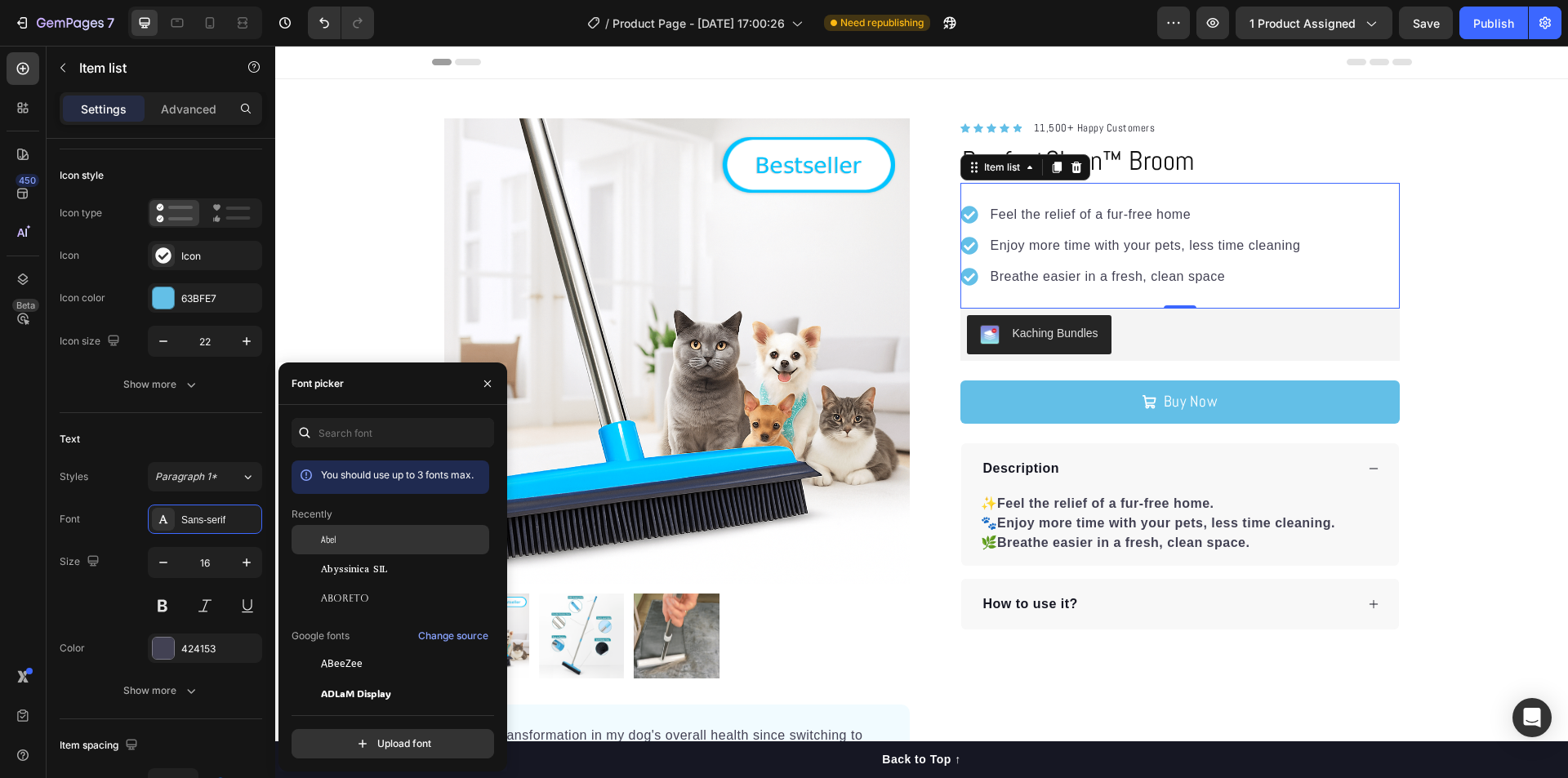
click at [330, 543] on span "Abel" at bounding box center [328, 540] width 15 height 15
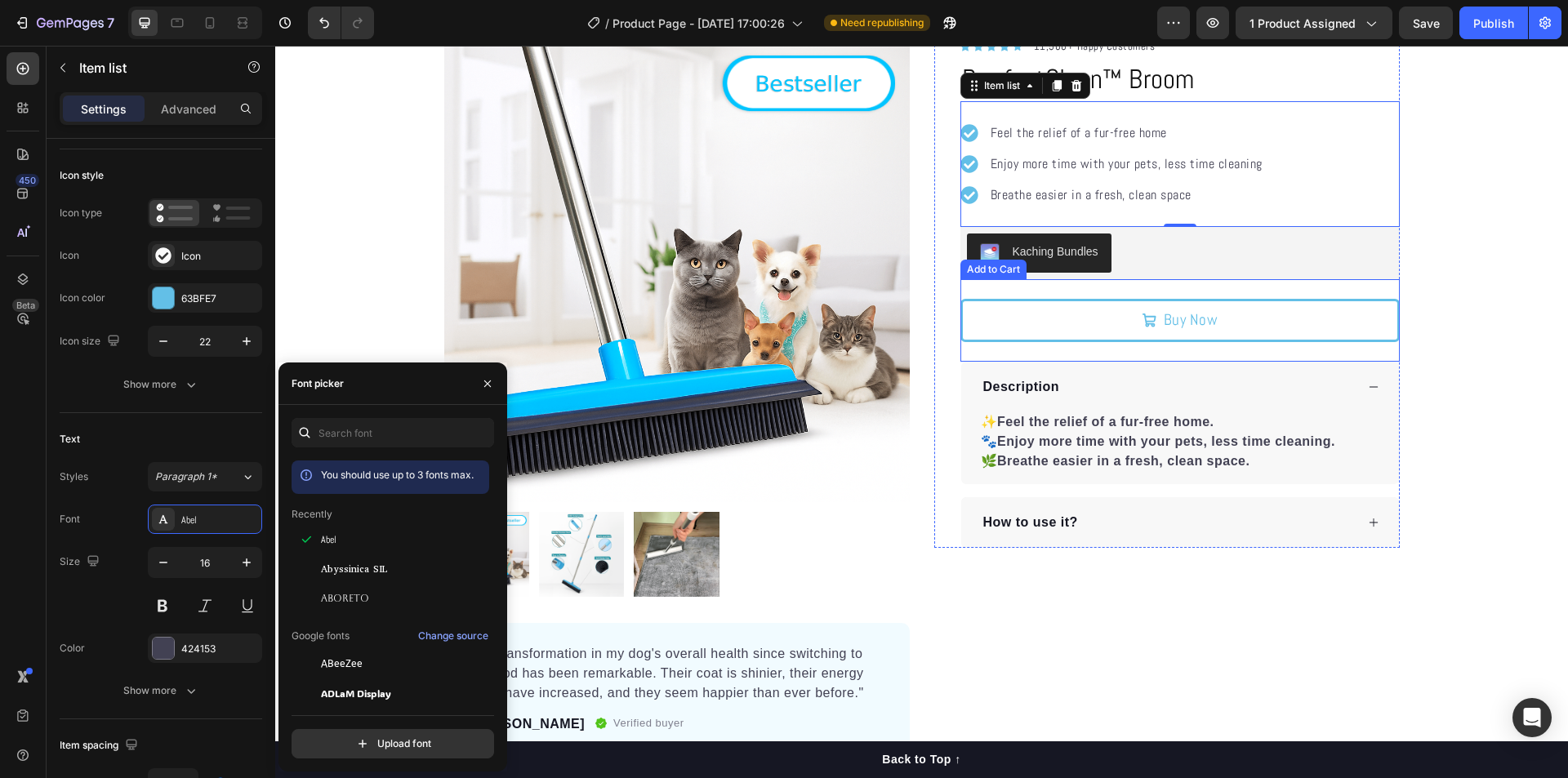
click at [1244, 324] on button "Buy Now" at bounding box center [1179, 321] width 439 height 44
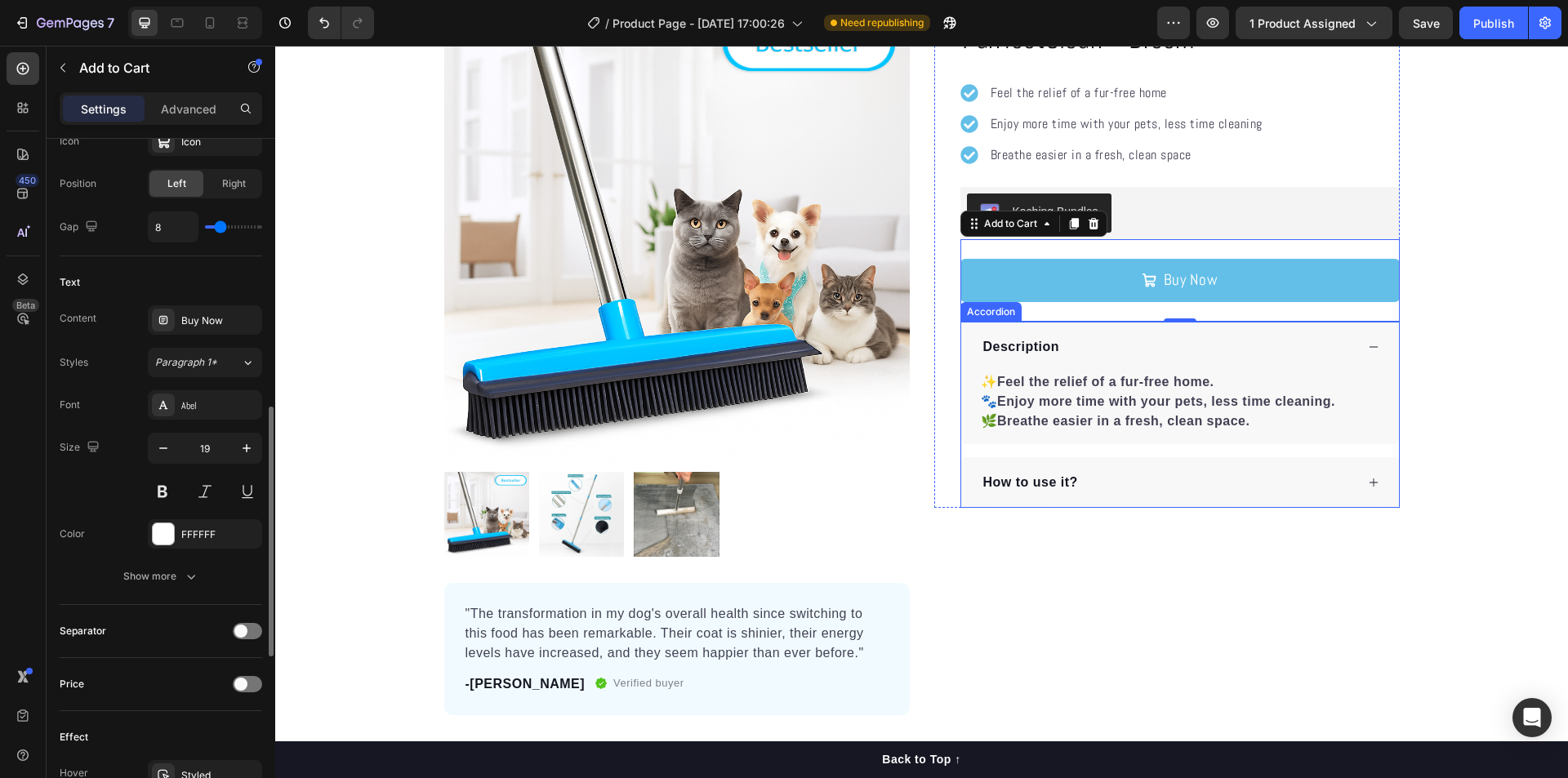
scroll to position [164, 0]
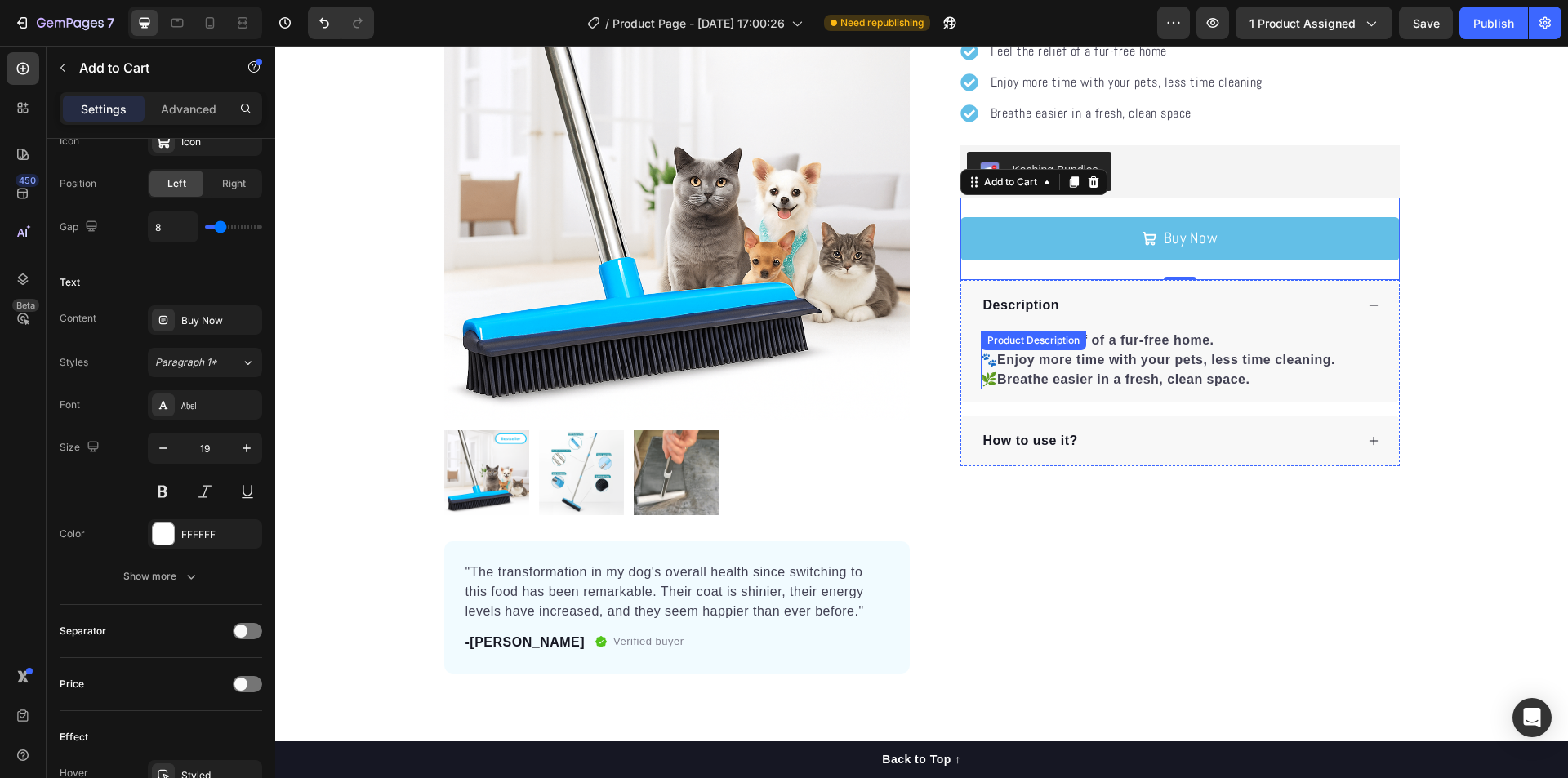
click at [1048, 343] on div "Product Description" at bounding box center [1033, 341] width 99 height 15
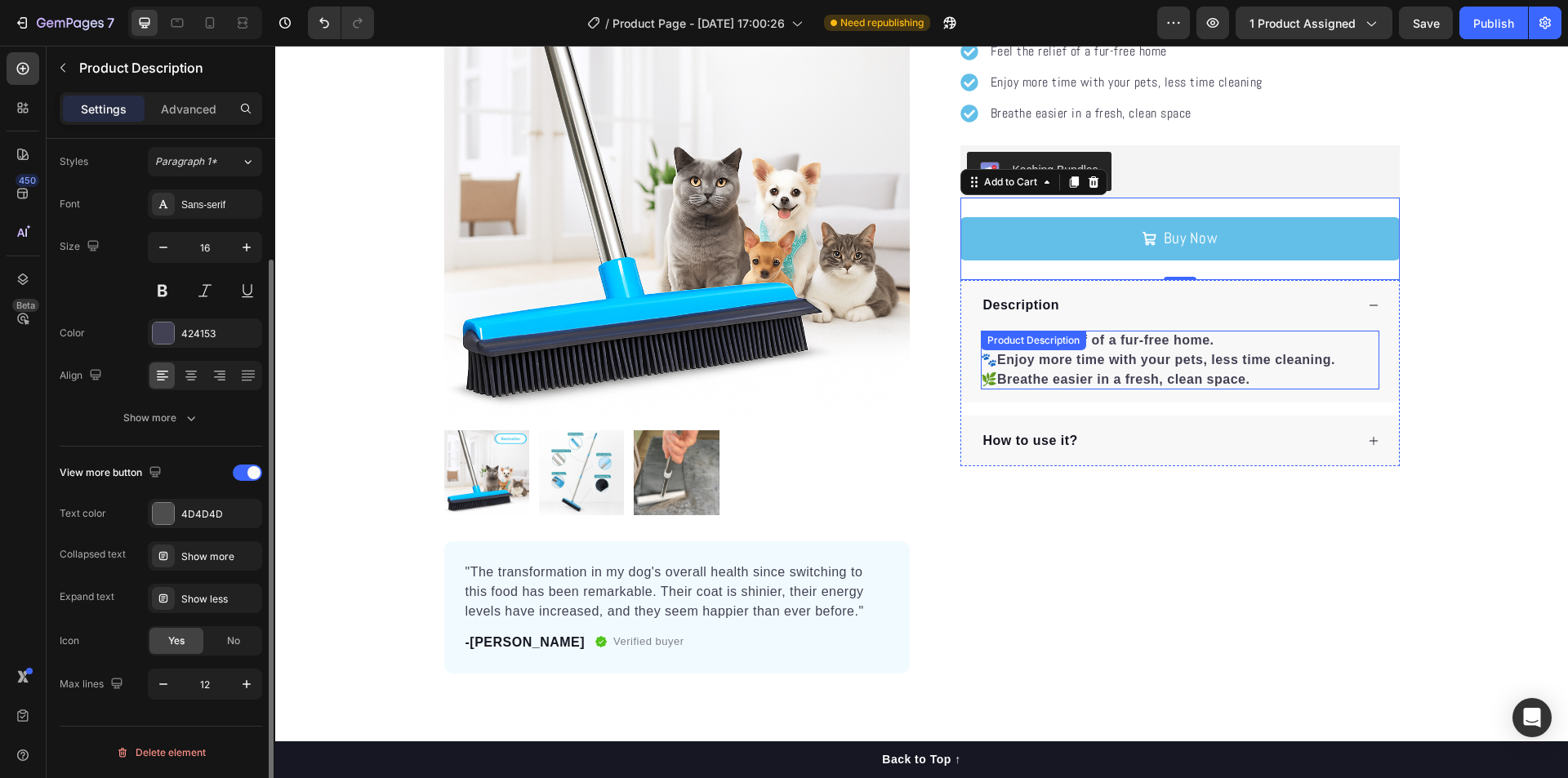
scroll to position [0, 0]
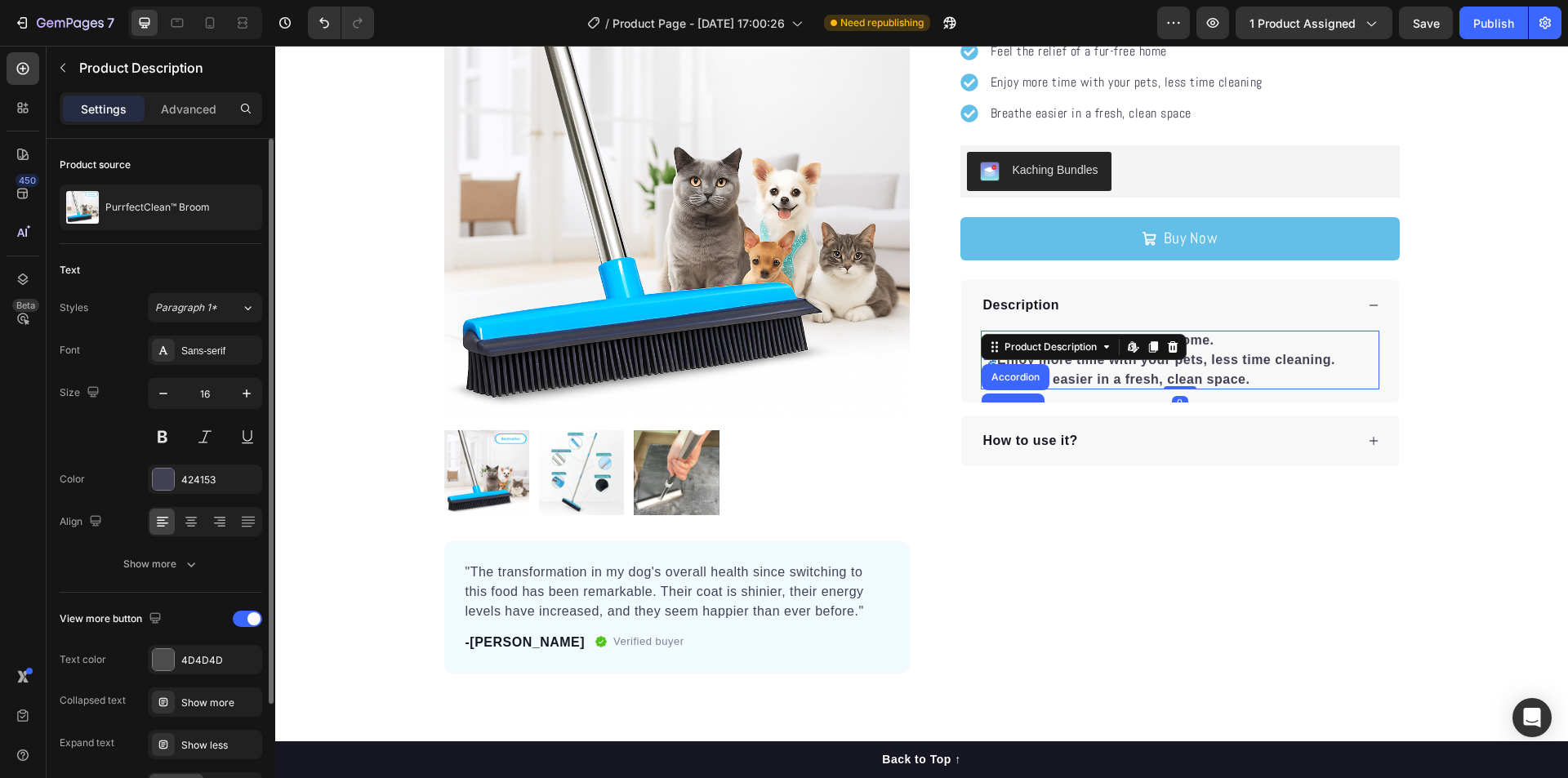
click at [1096, 383] on strong "Breathe easier in a fresh, clean space." at bounding box center [1124, 379] width 253 height 14
click at [196, 360] on div "Sans-serif" at bounding box center [205, 350] width 115 height 29
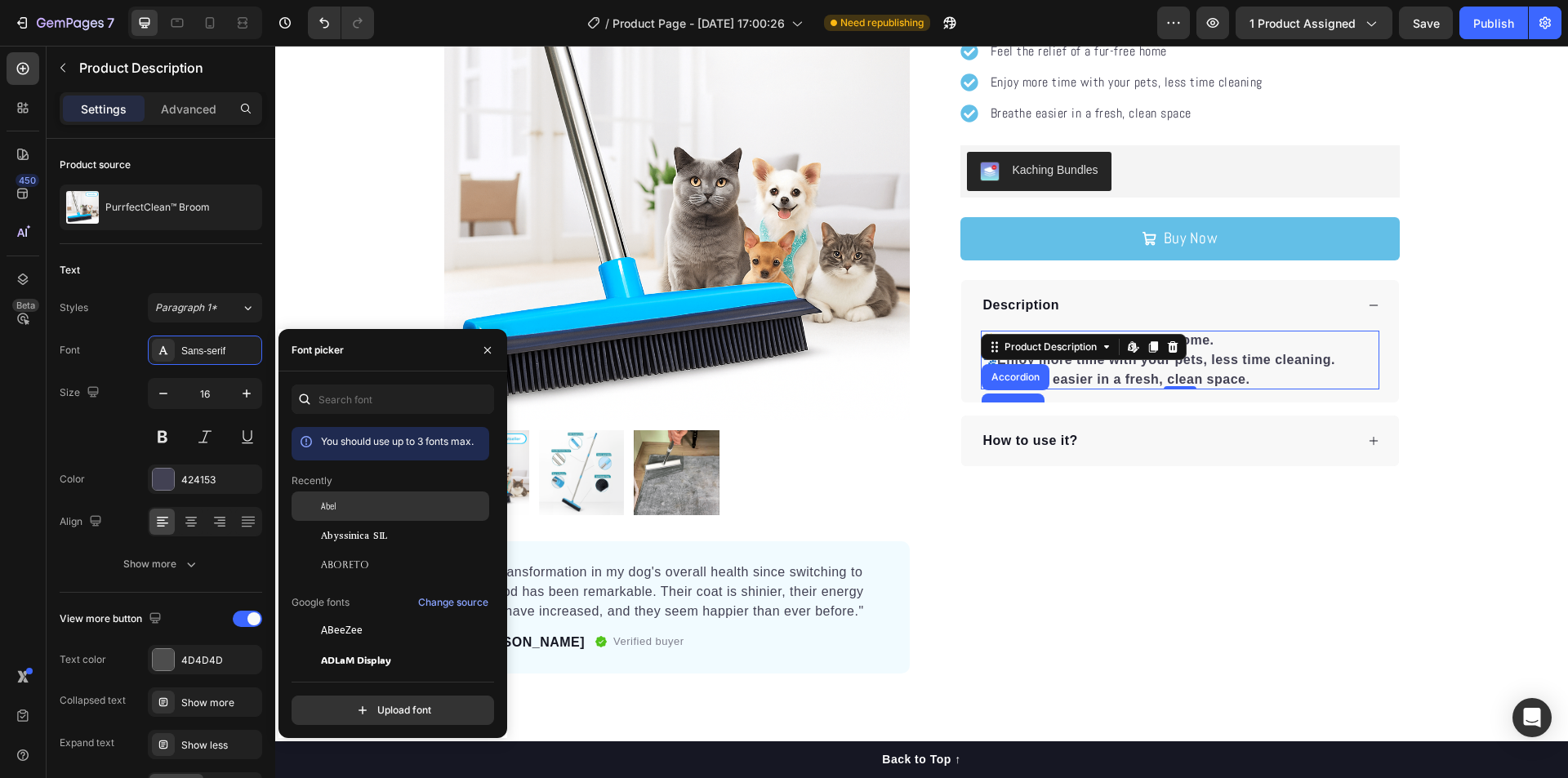
click at [328, 509] on span "Abel" at bounding box center [328, 506] width 15 height 15
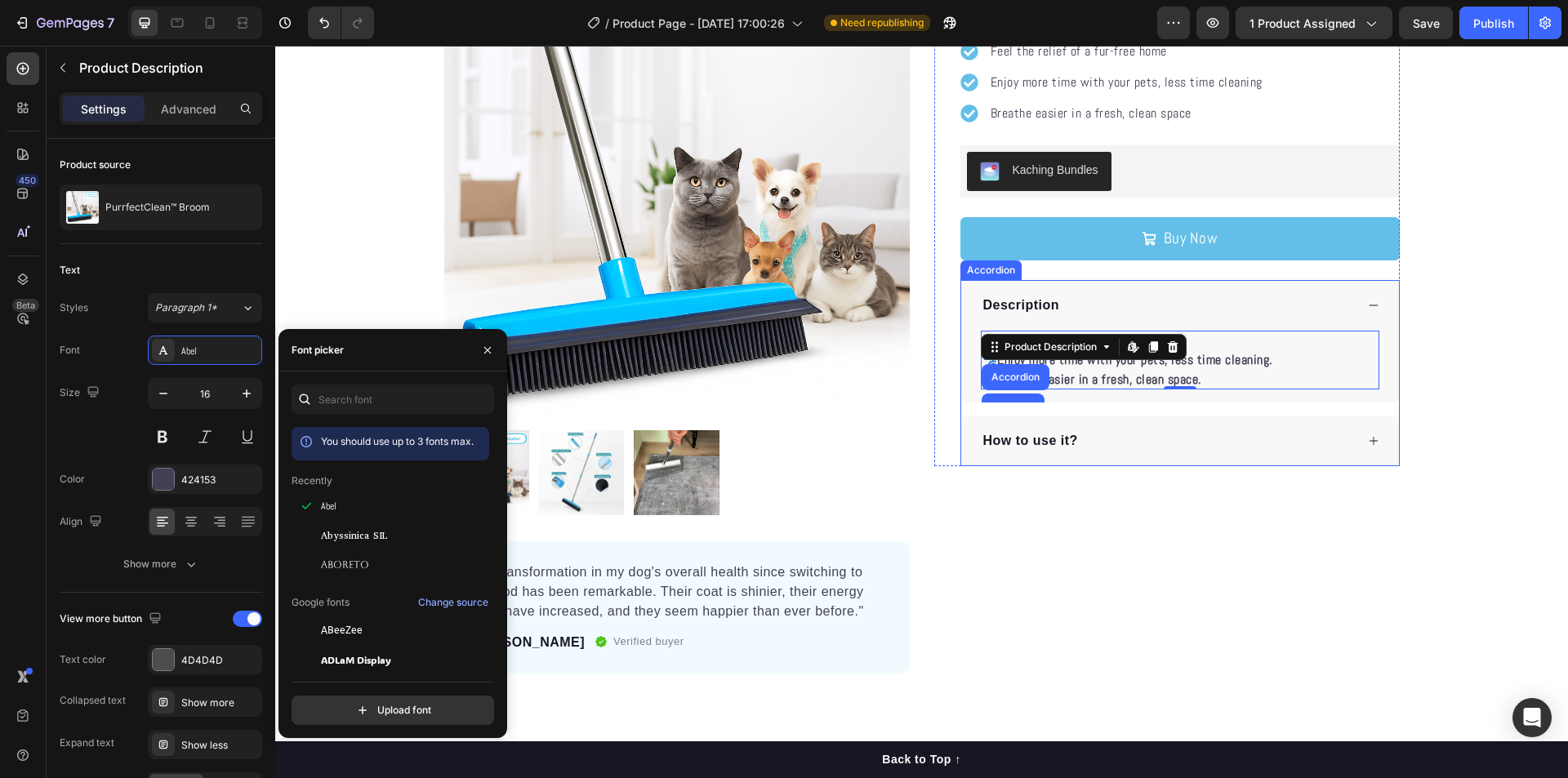
click at [1163, 455] on div "How to use it?" at bounding box center [1179, 441] width 437 height 51
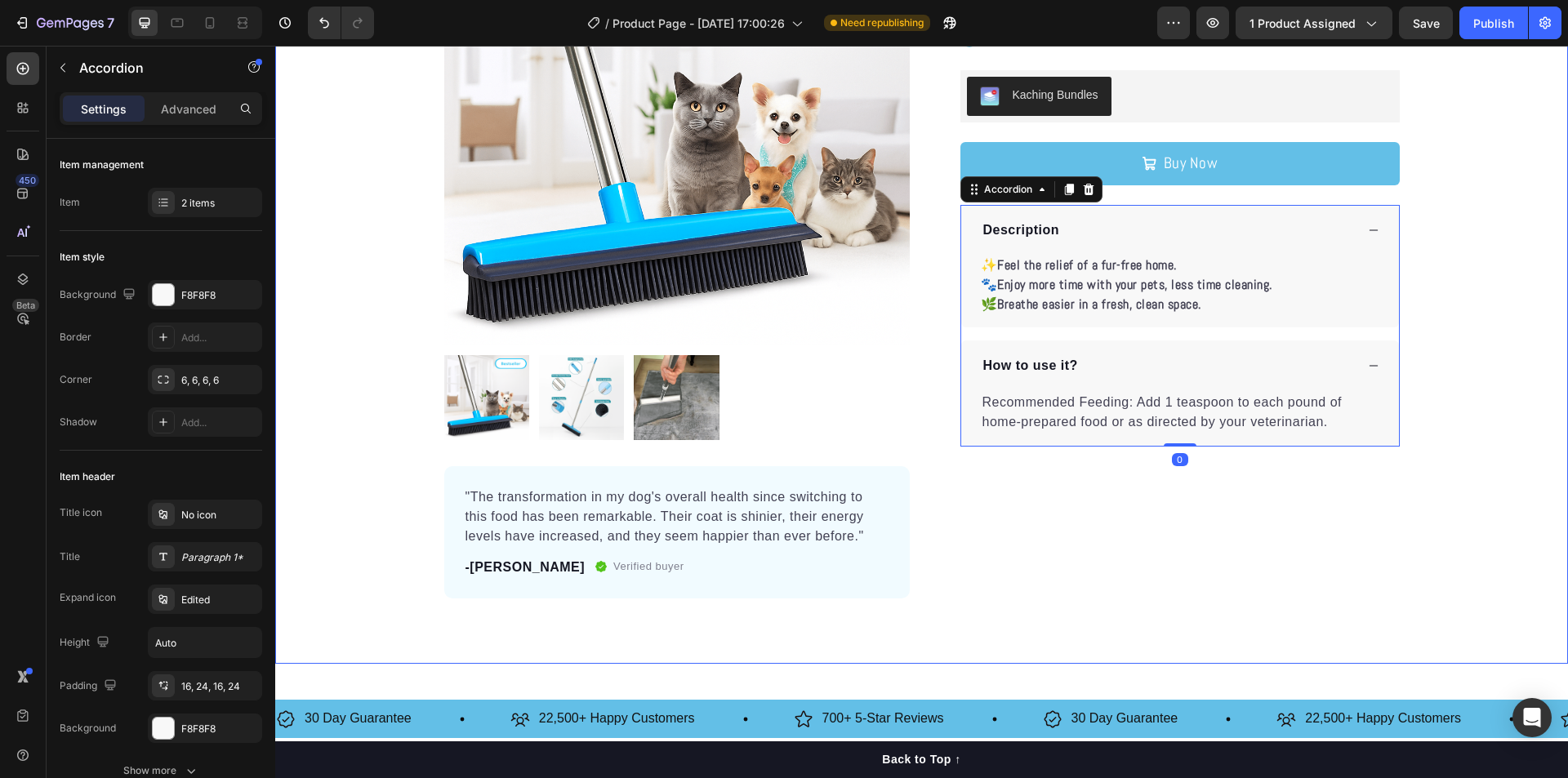
scroll to position [244, 0]
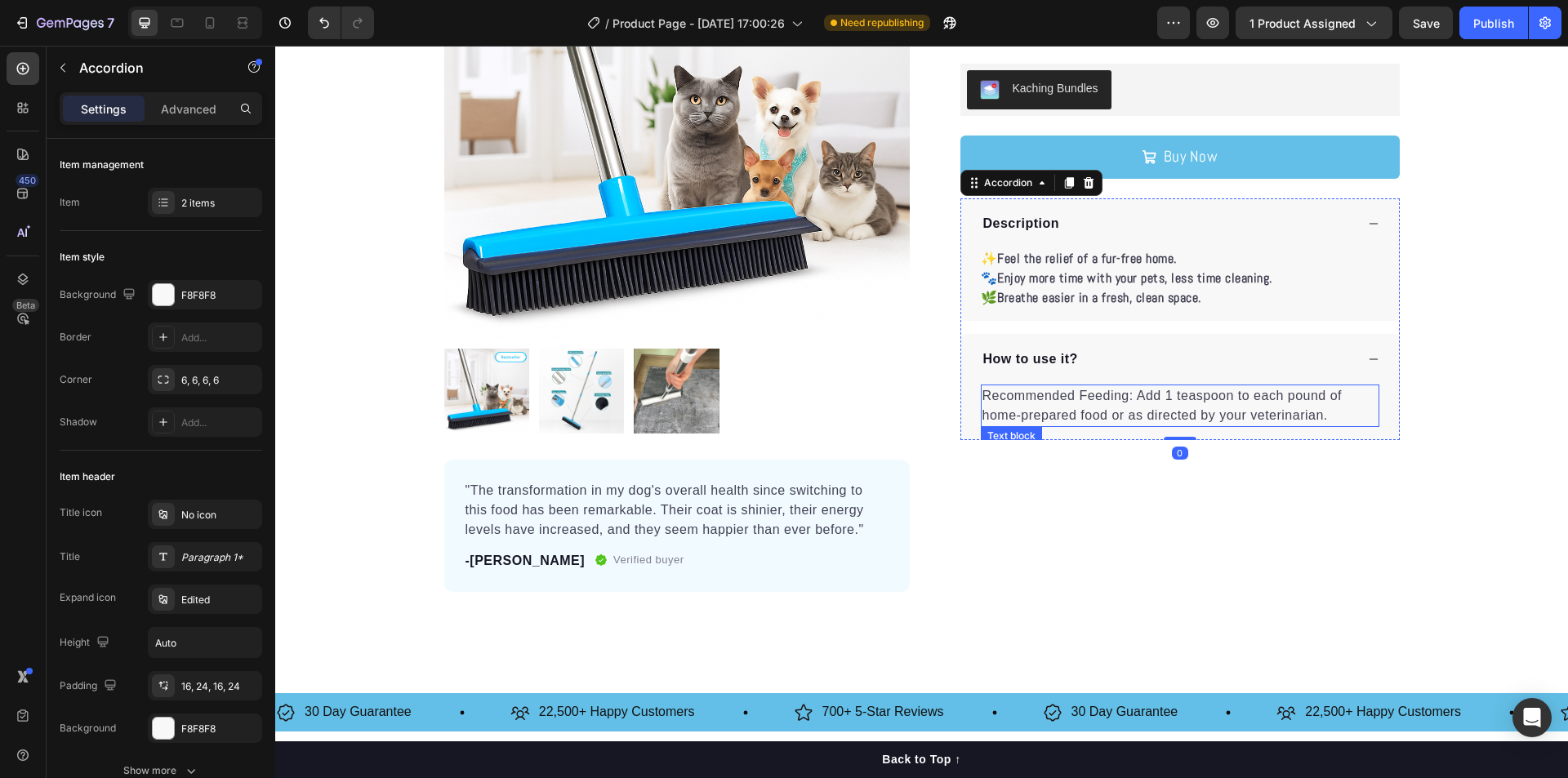
click at [1243, 409] on p "Recommended Feeding: Add 1 teaspoon to each pound of home-prepared food or as d…" at bounding box center [1180, 405] width 395 height 39
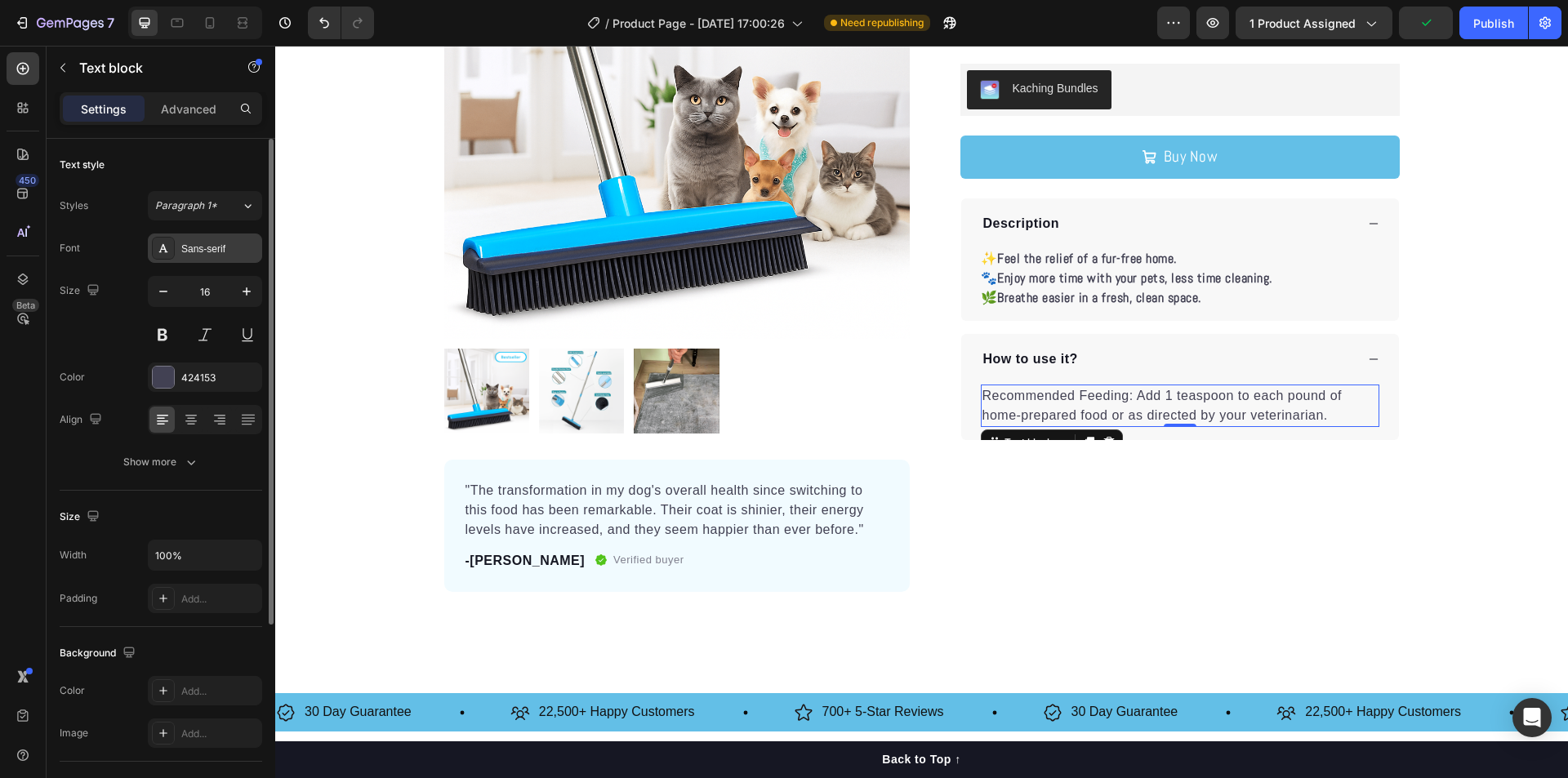
click at [199, 244] on div "Sans-serif" at bounding box center [219, 249] width 76 height 15
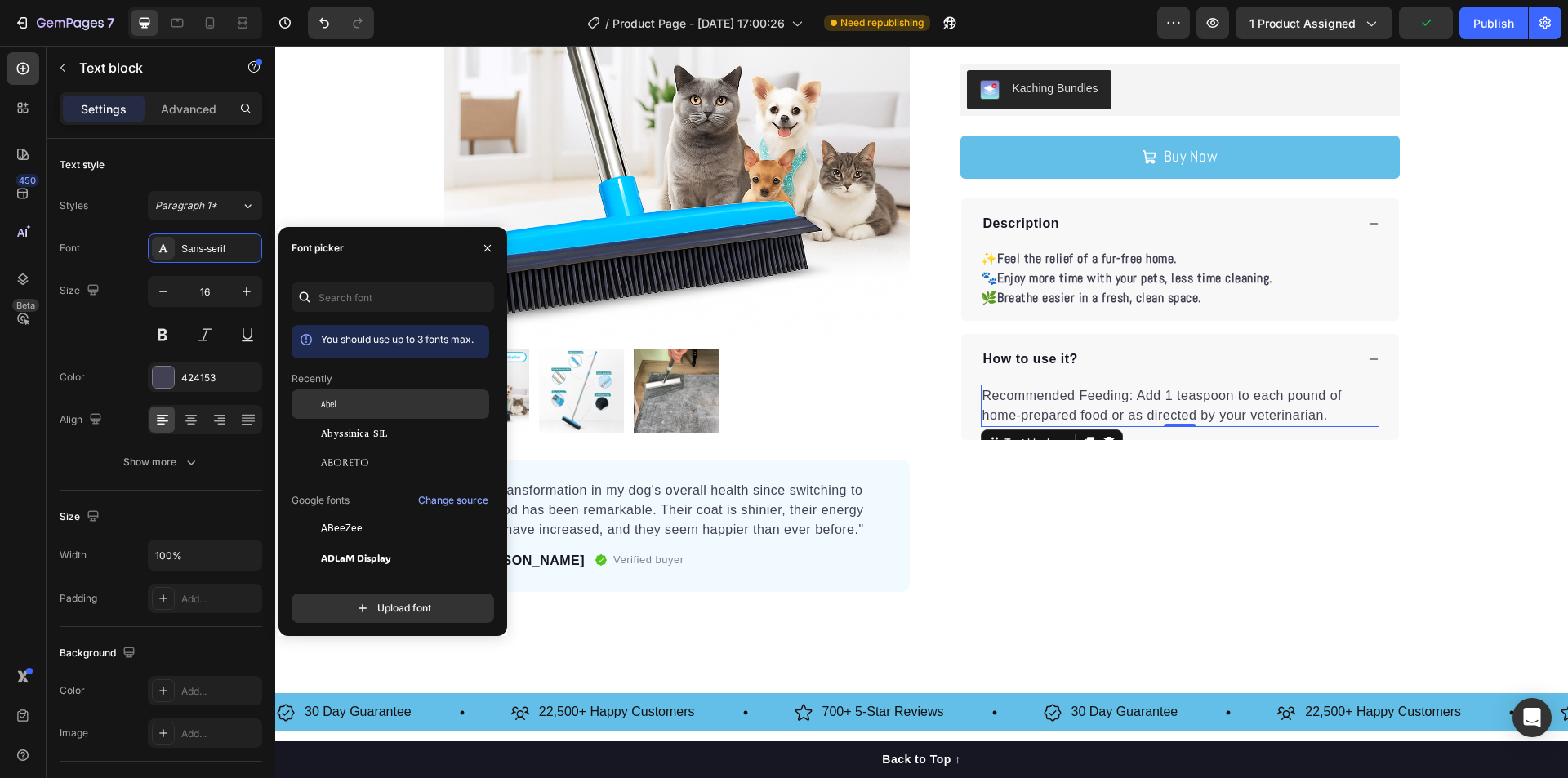
click at [324, 403] on span "Abel" at bounding box center [328, 404] width 15 height 15
click at [1369, 360] on icon at bounding box center [1373, 359] width 12 height 12
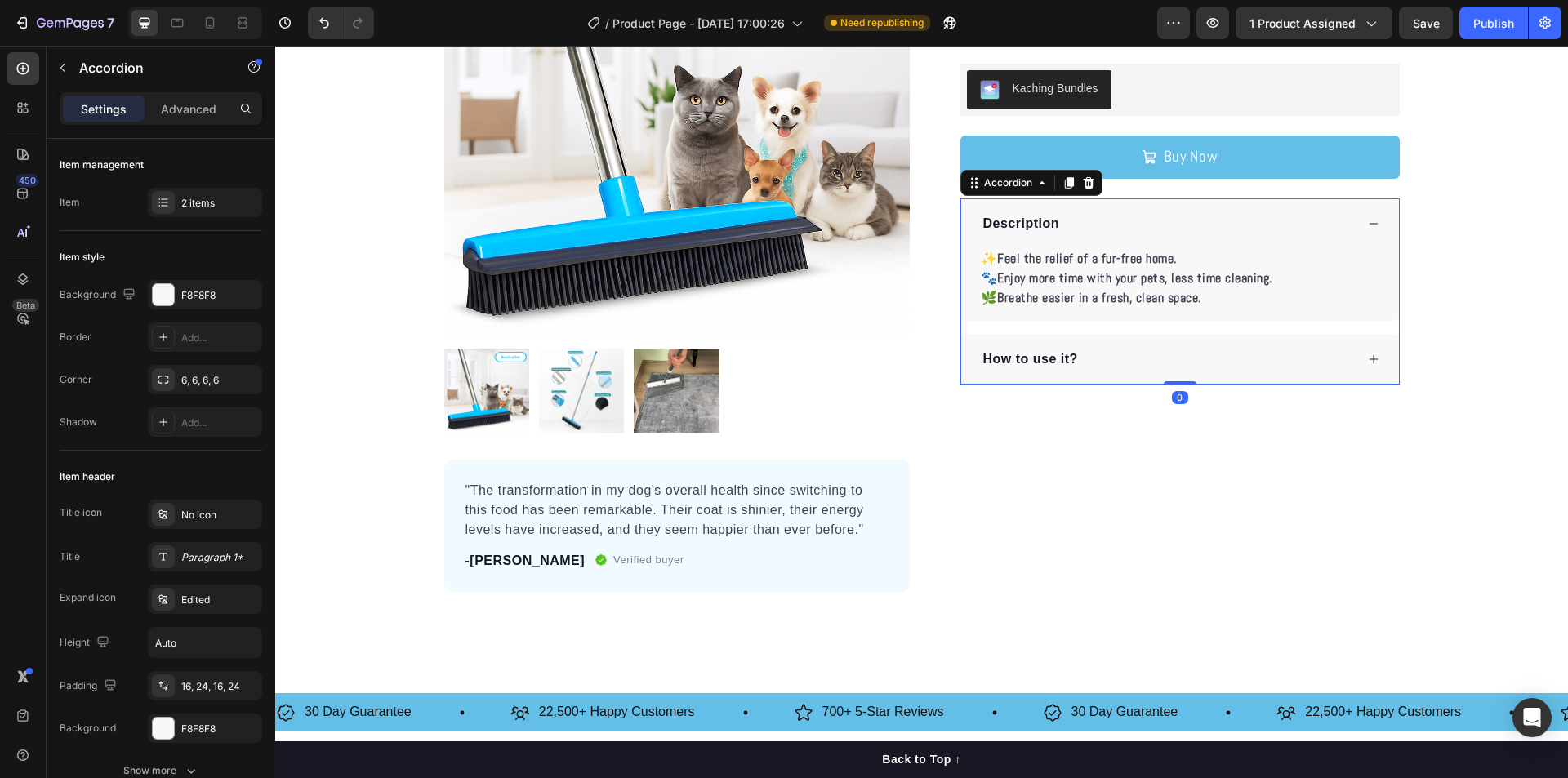
click at [1368, 223] on icon at bounding box center [1373, 224] width 12 height 12
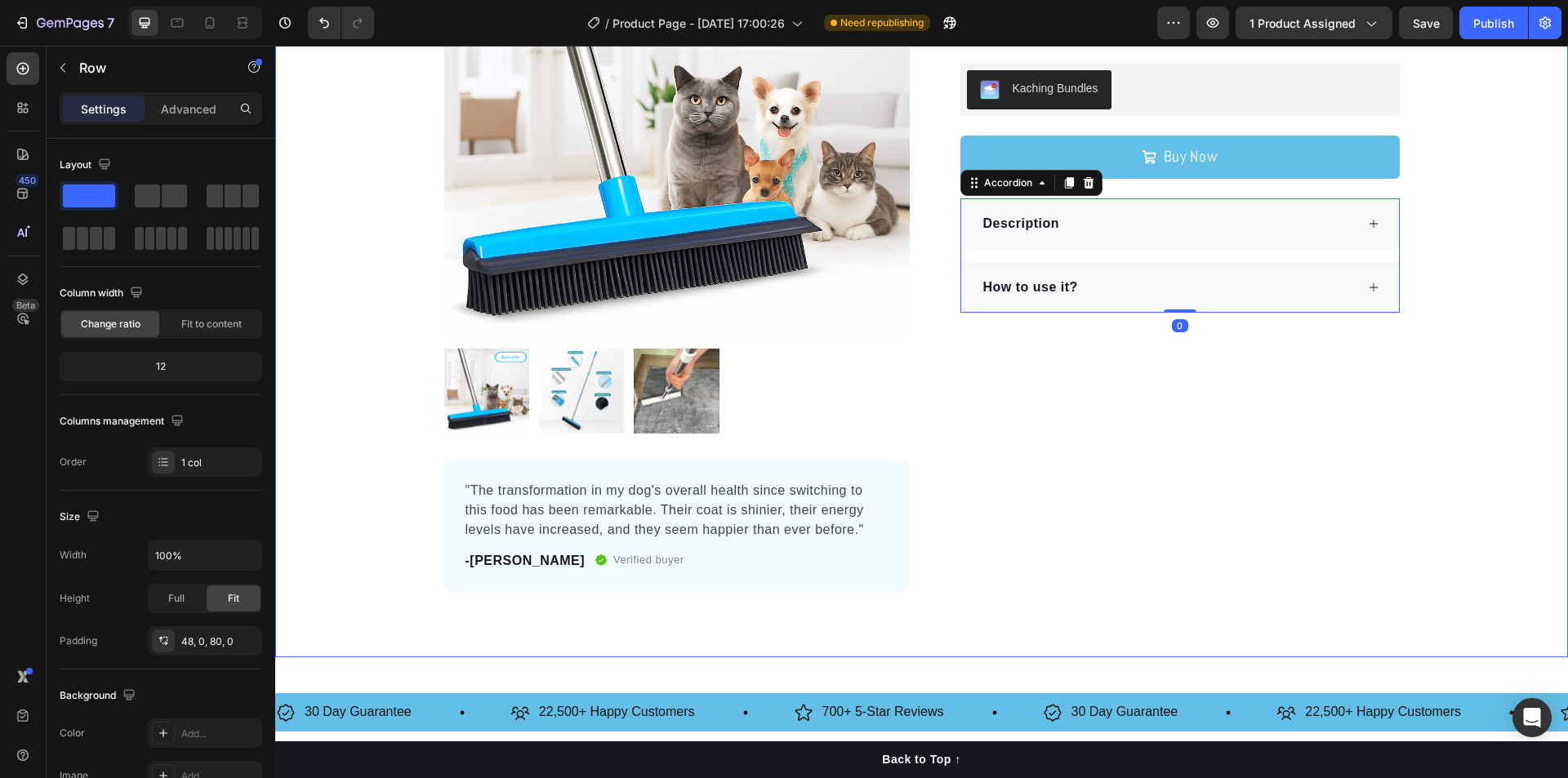
click at [1481, 237] on div "Product Images "The transformation in my dog's overall health since switching t…" at bounding box center [922, 233] width 1293 height 719
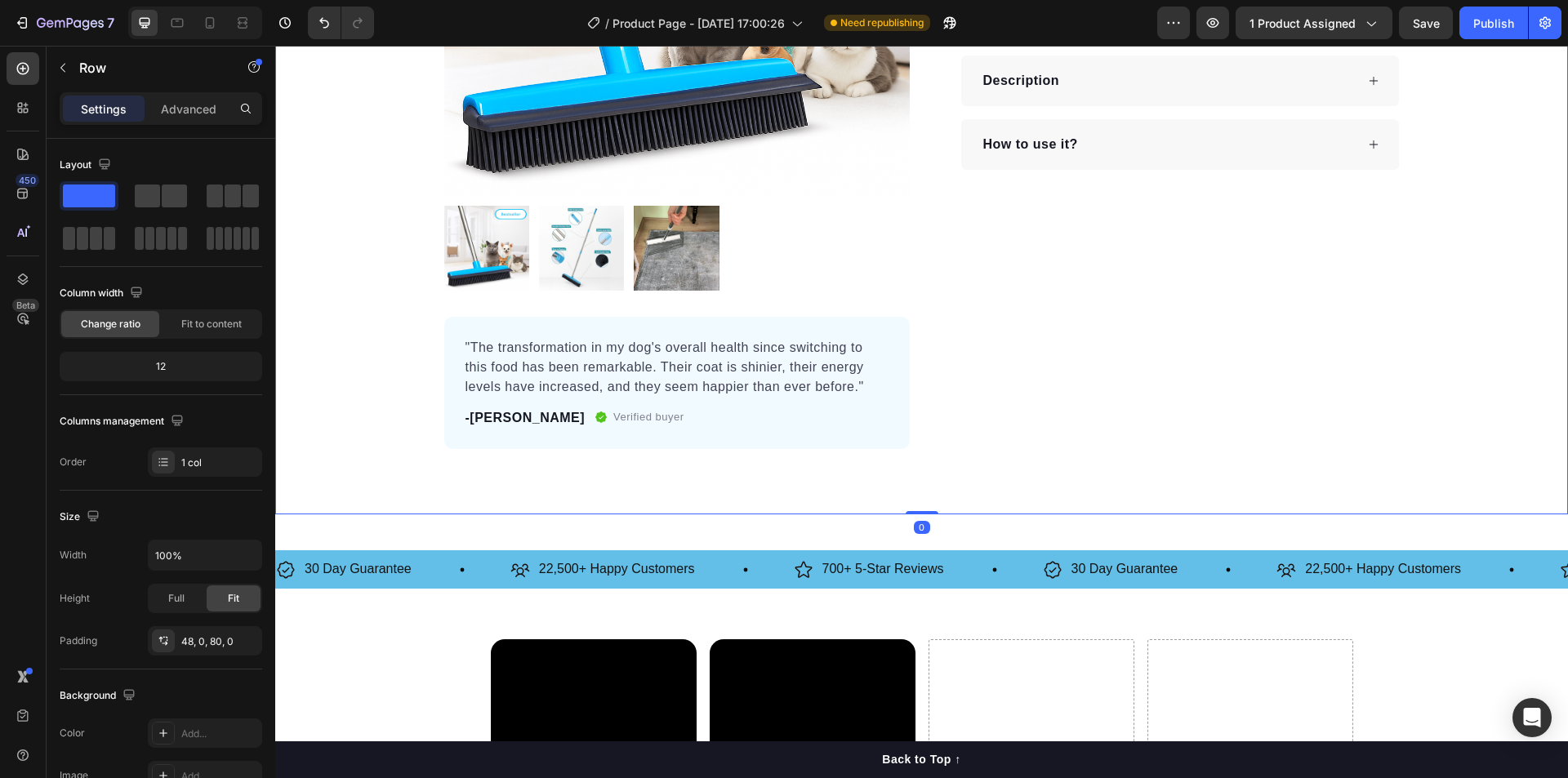
scroll to position [408, 0]
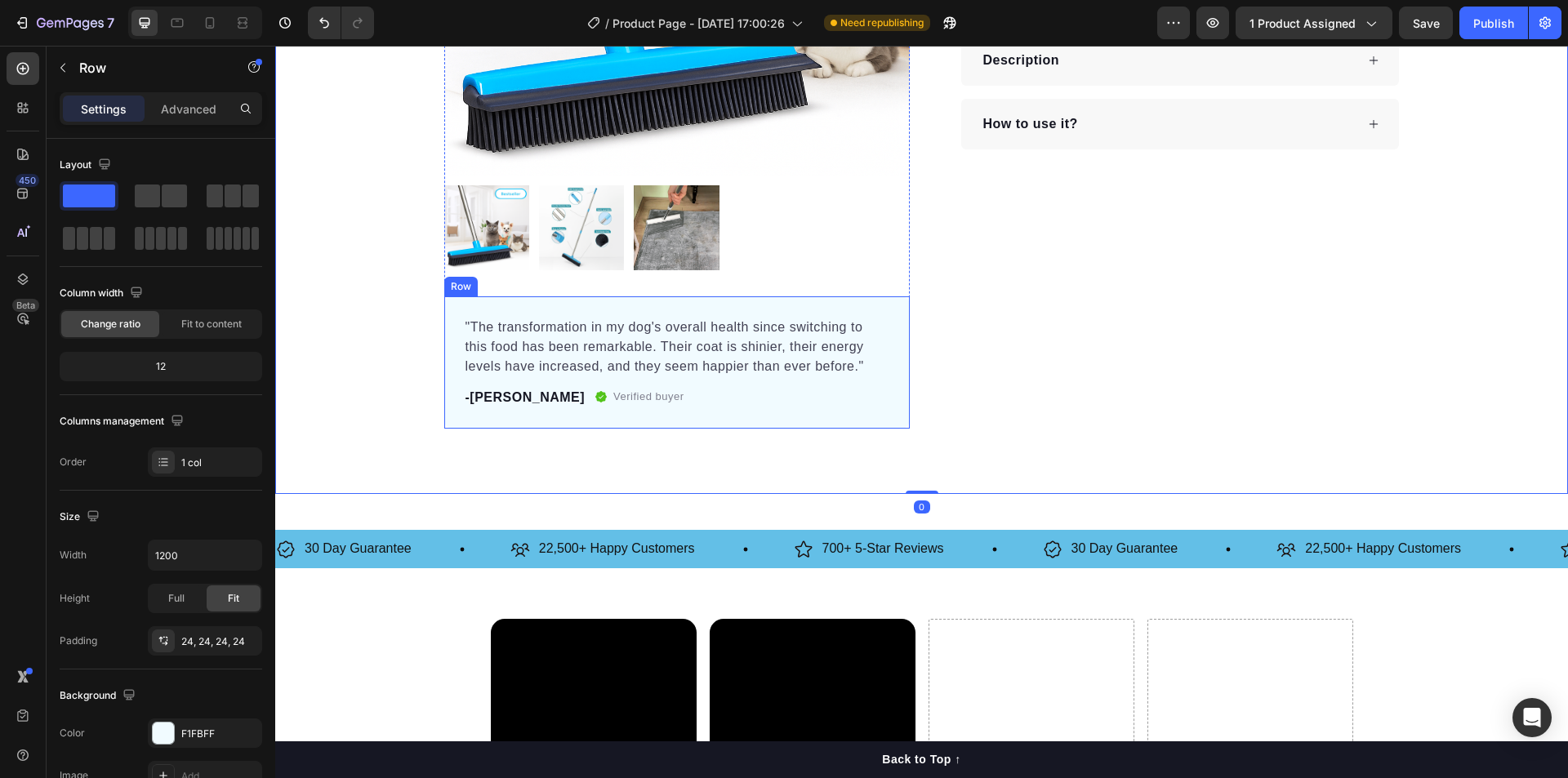
click at [556, 312] on div ""The transformation in my dog's overall health since switching to this food has…" at bounding box center [677, 363] width 465 height 133
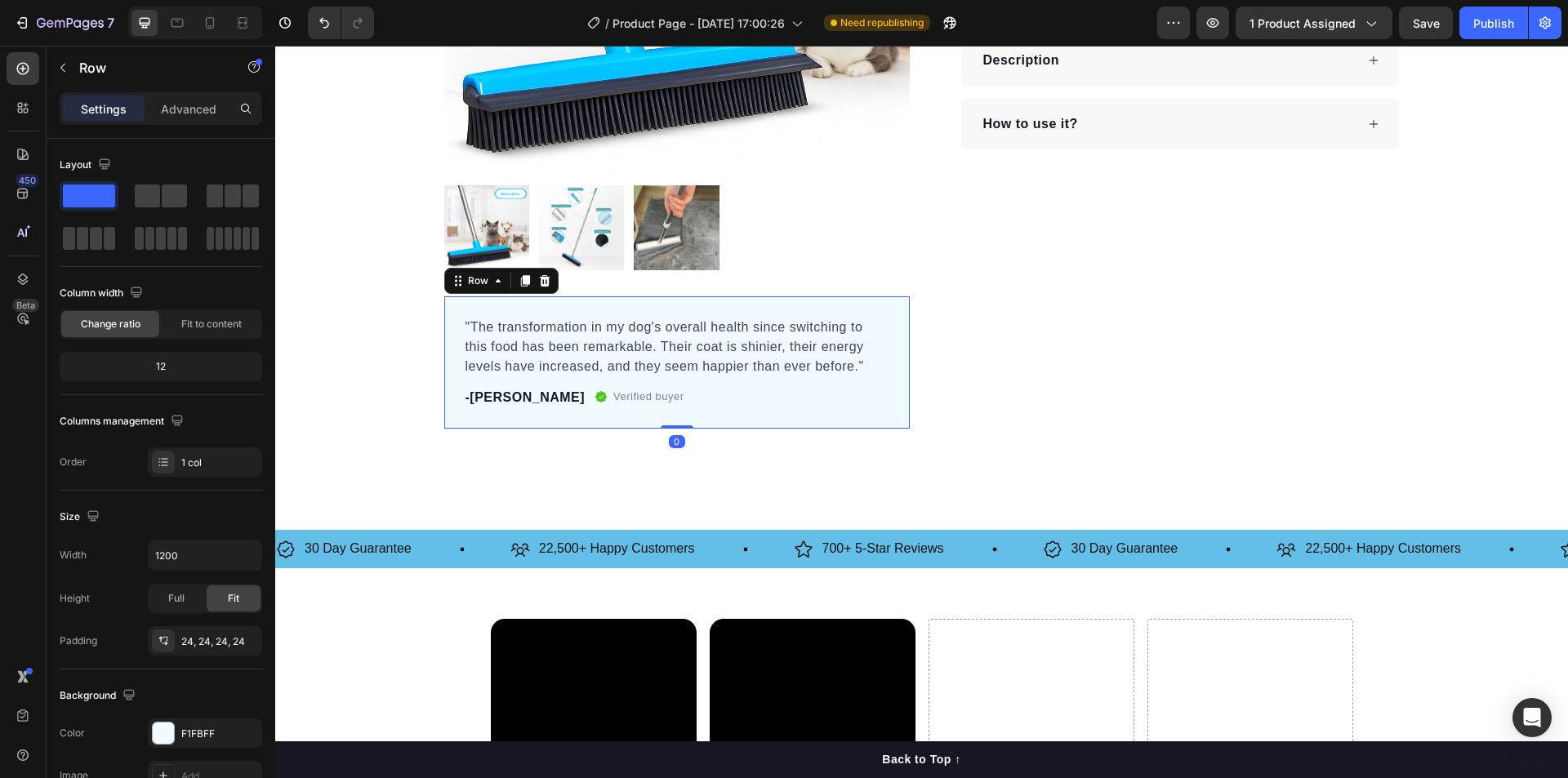
click at [553, 343] on p ""The transformation in my dog's overall health since switching to this food has…" at bounding box center [676, 346] width 423 height 59
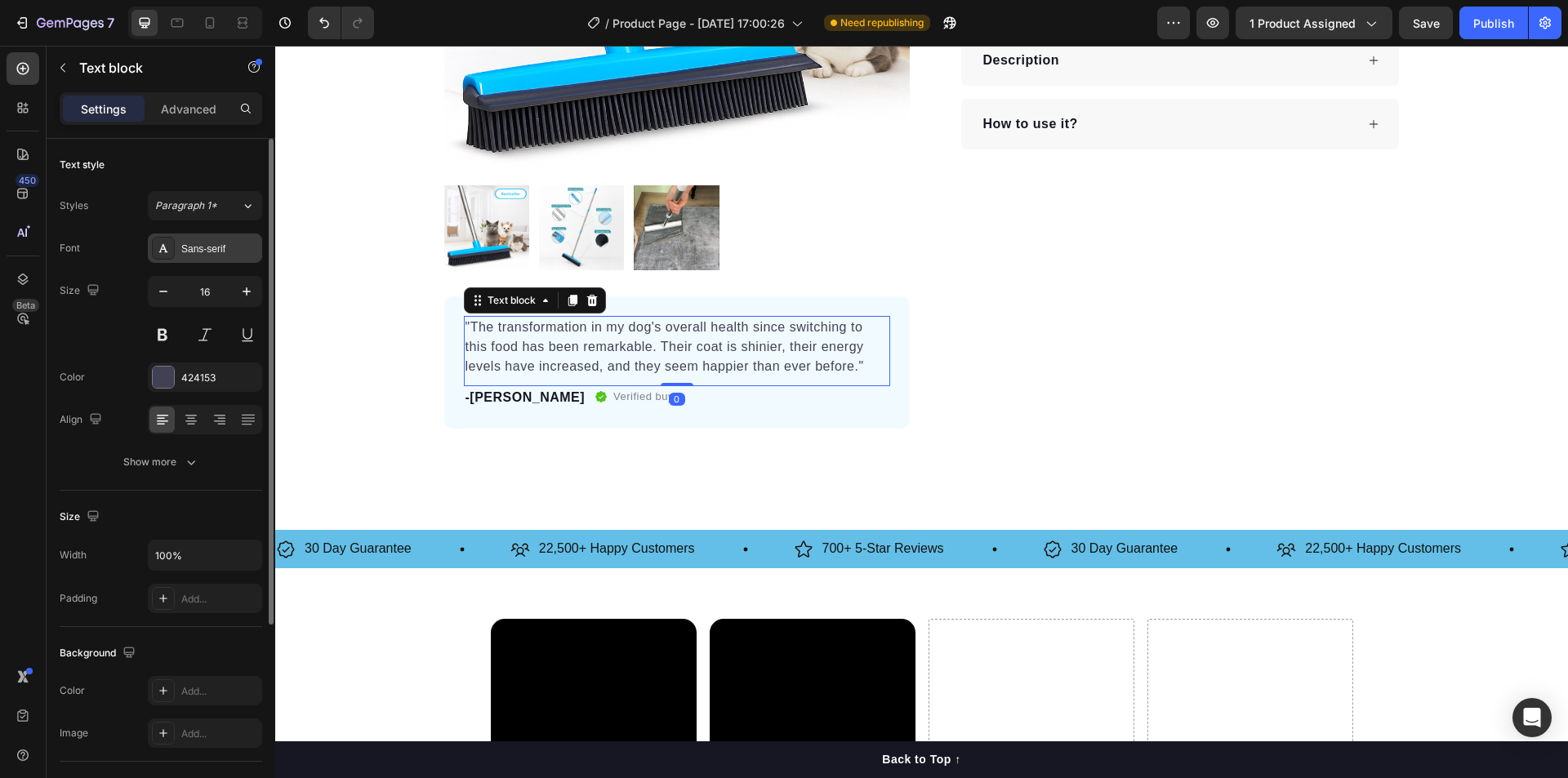
click at [197, 247] on div "Sans-serif" at bounding box center [219, 249] width 76 height 15
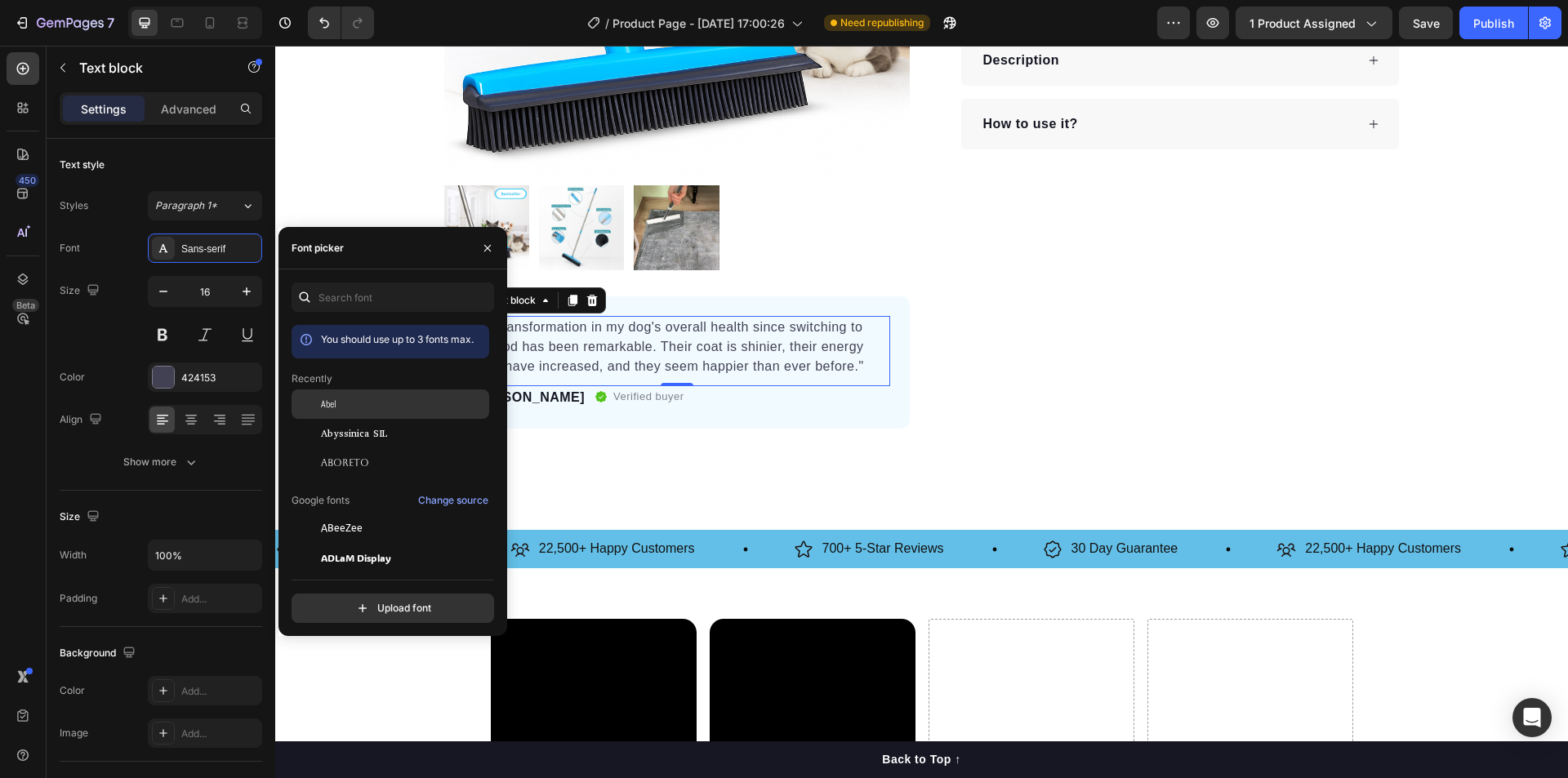
click at [331, 407] on span "Abel" at bounding box center [328, 404] width 15 height 15
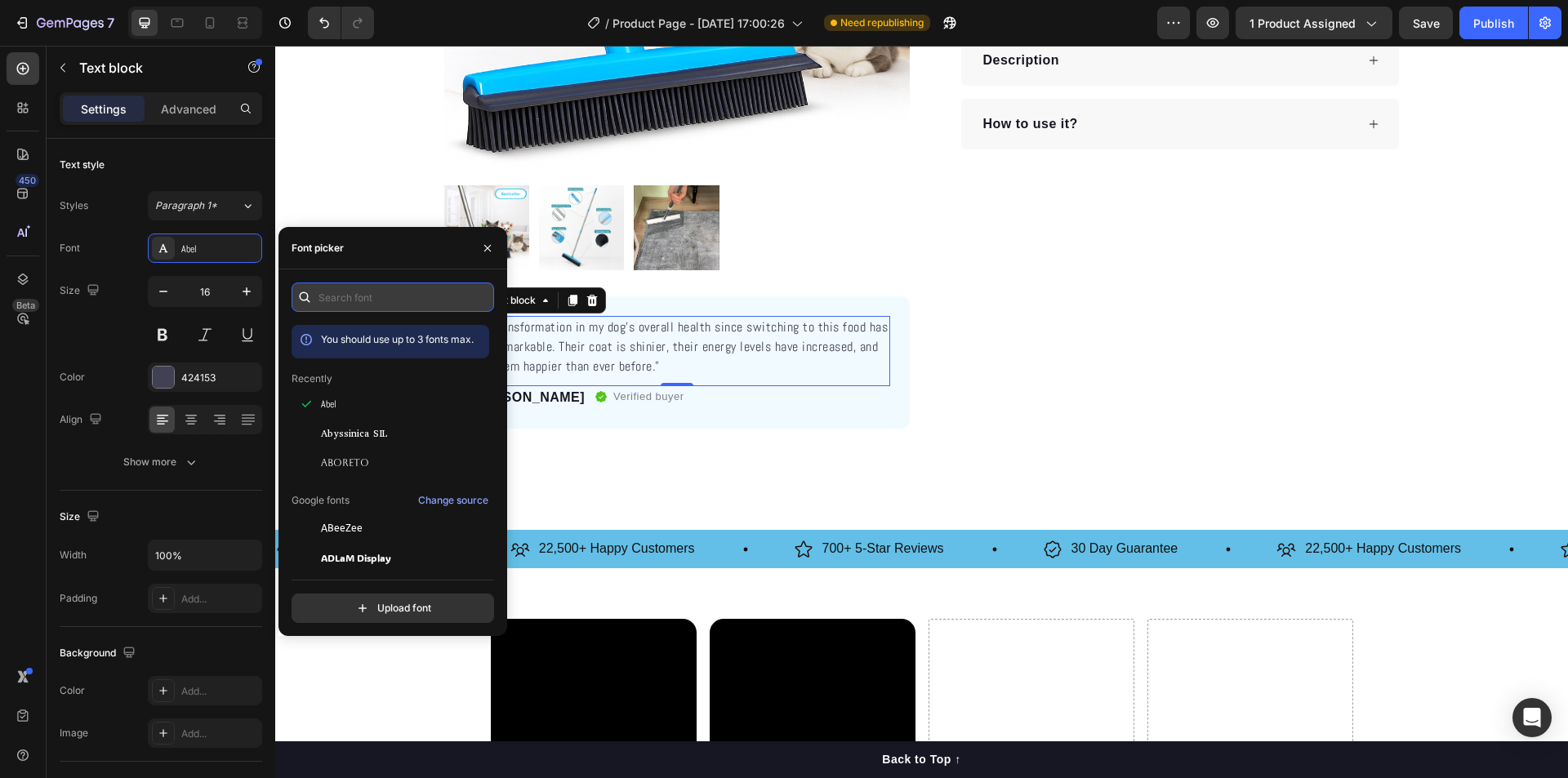
click at [367, 295] on input "text" at bounding box center [393, 297] width 203 height 29
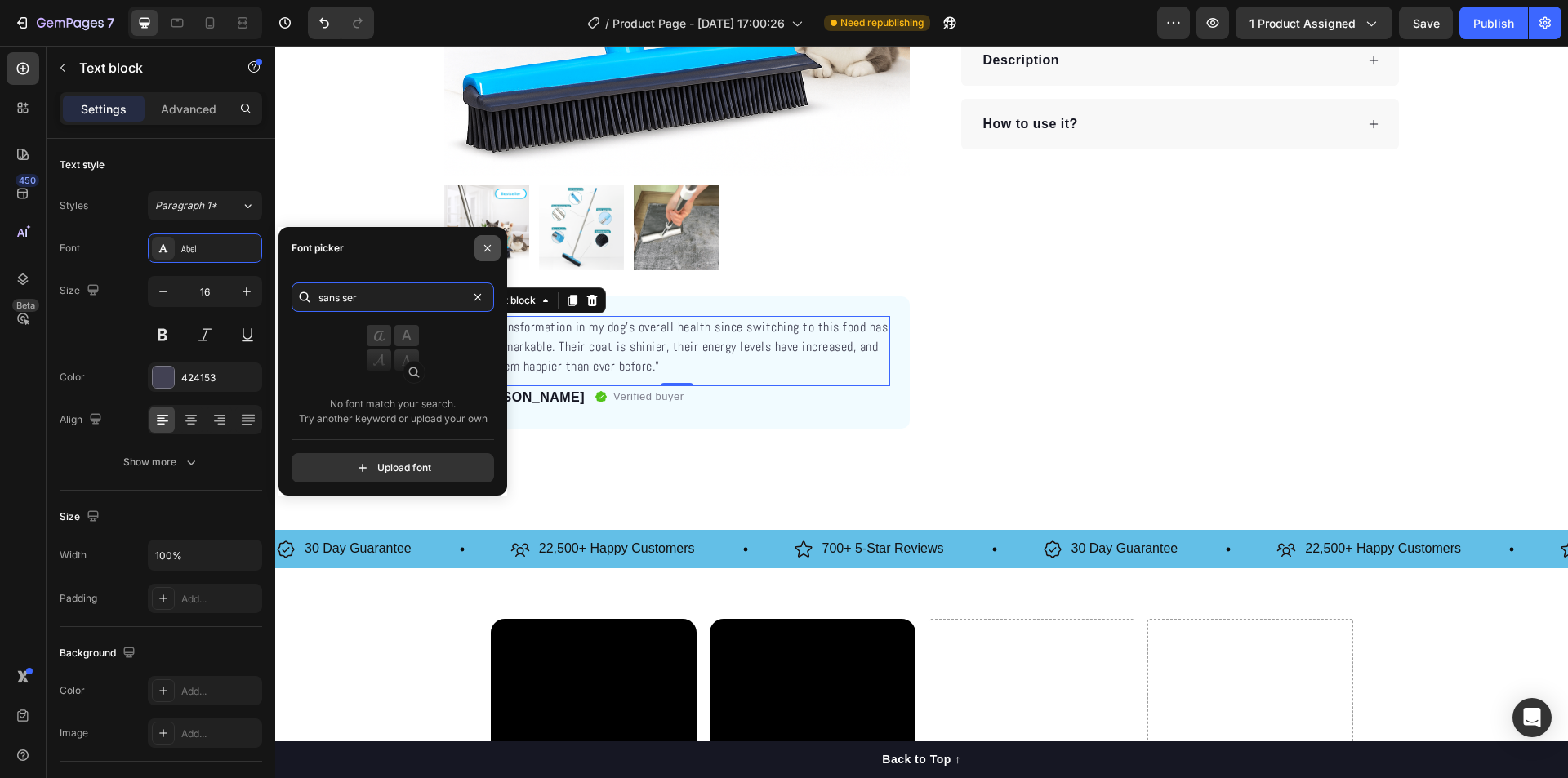
type input "sans ser"
click at [492, 249] on icon "button" at bounding box center [487, 248] width 13 height 13
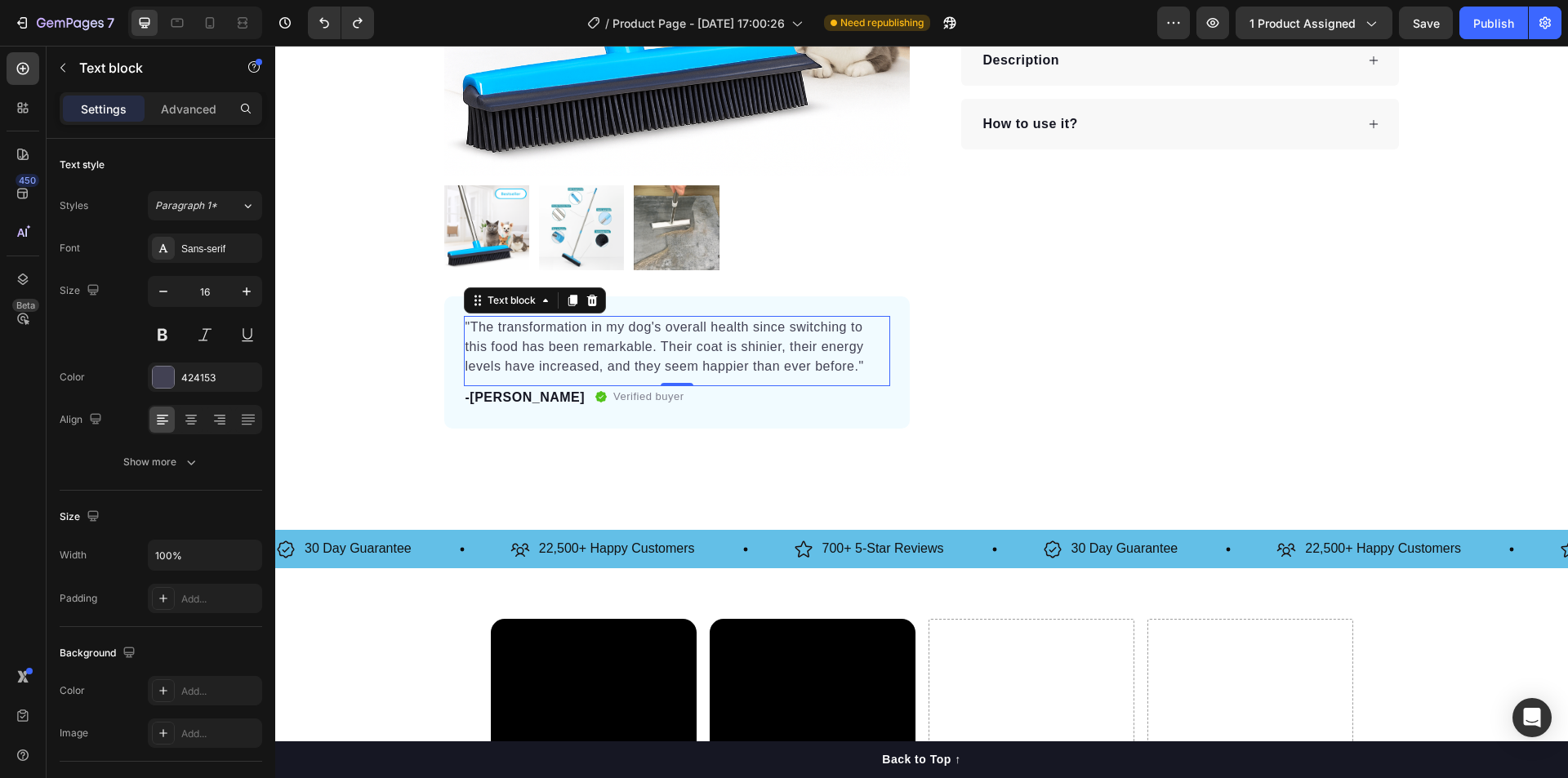
click at [1165, 351] on div "Icon Icon Icon Icon Icon Icon List Hoz 11,500+ Happy Customers Text block Row P…" at bounding box center [1167, 69] width 465 height 719
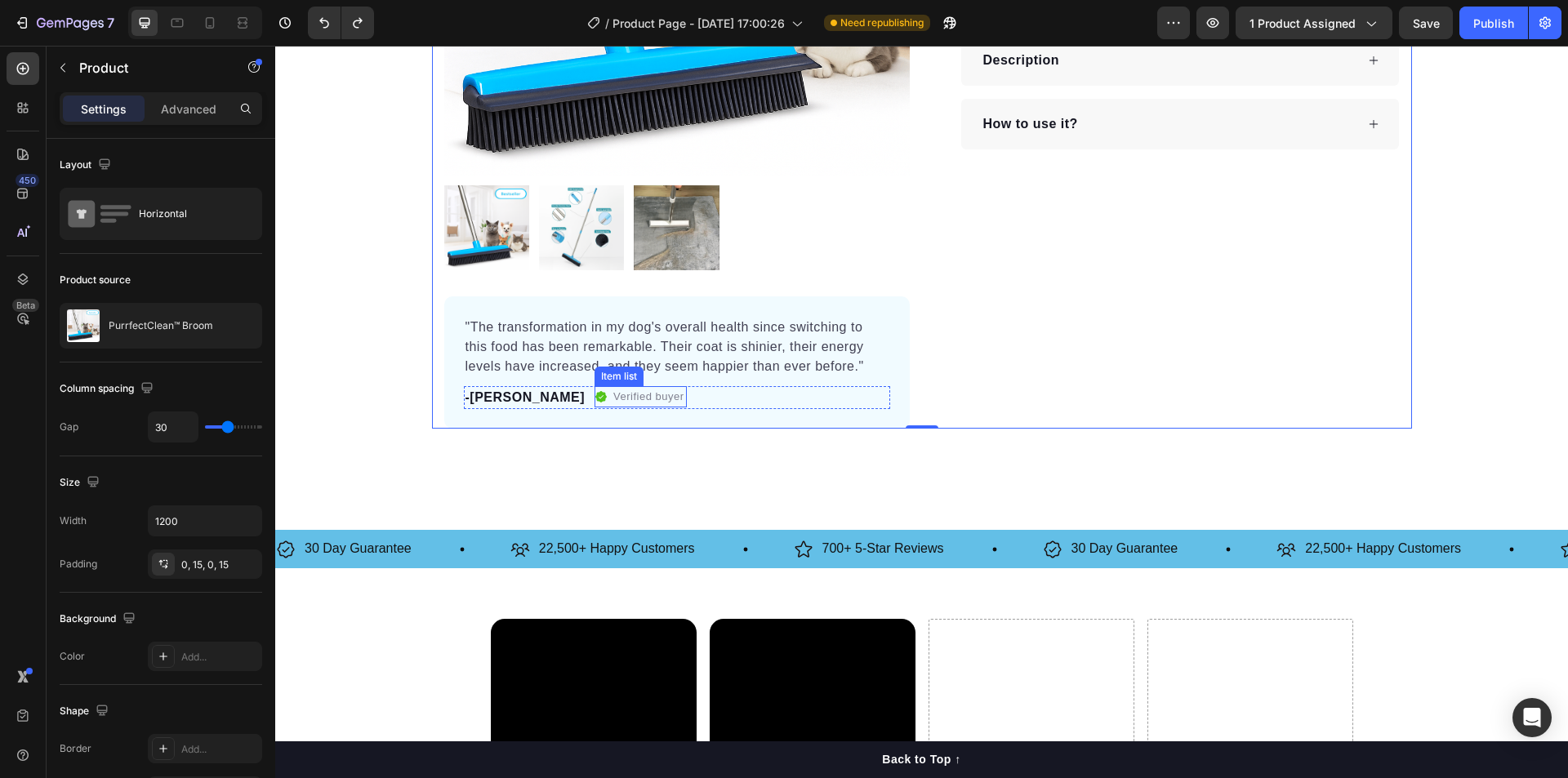
click at [595, 397] on icon at bounding box center [601, 396] width 12 height 12
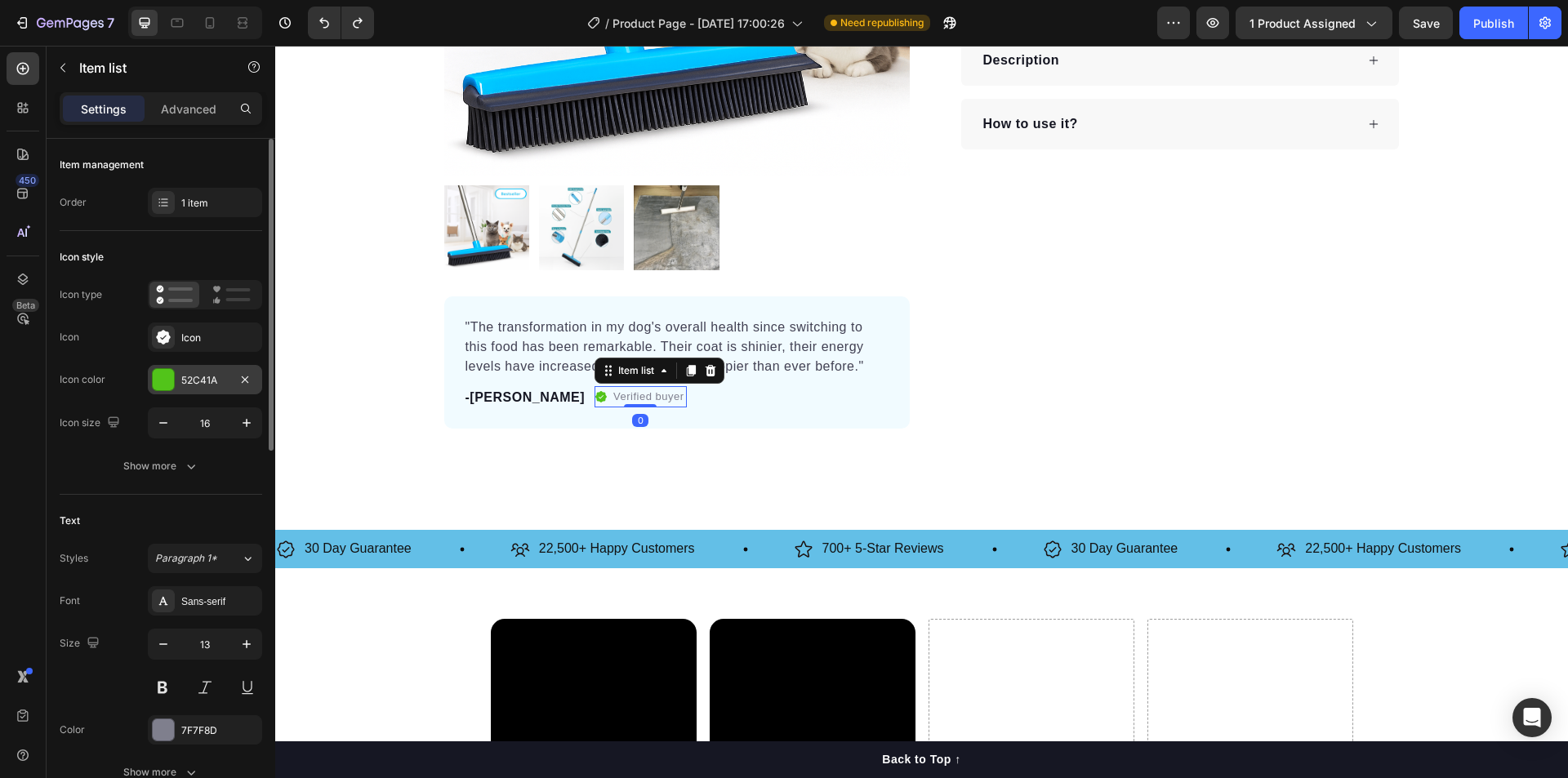
click at [175, 378] on div "52C41A" at bounding box center [205, 380] width 115 height 29
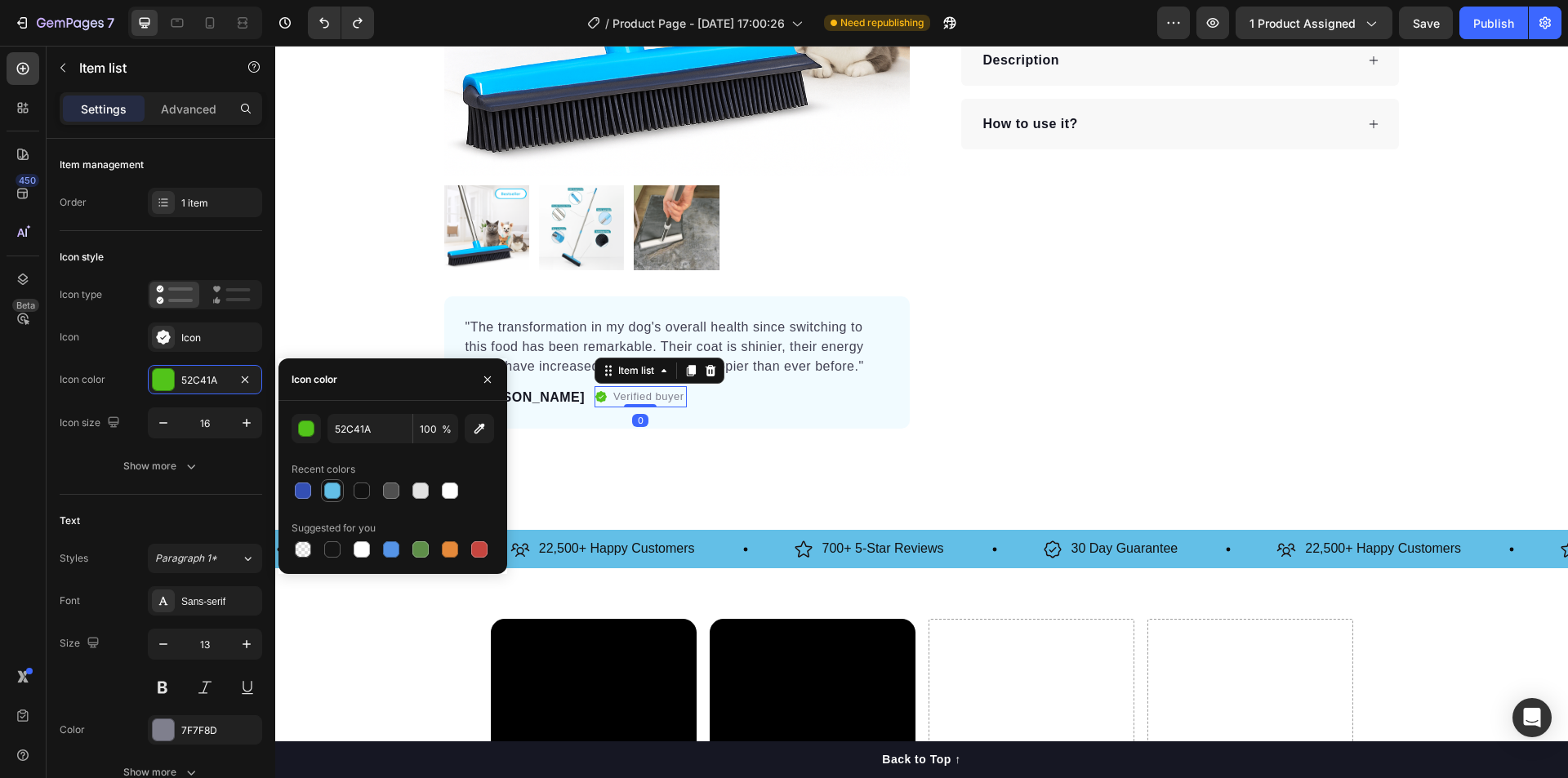
click at [328, 497] on div at bounding box center [333, 491] width 16 height 16
type input "63BFE7"
click at [1096, 364] on div "Icon Icon Icon Icon Icon Icon List Hoz 11,500+ Happy Customers Text block Row P…" at bounding box center [1167, 69] width 465 height 719
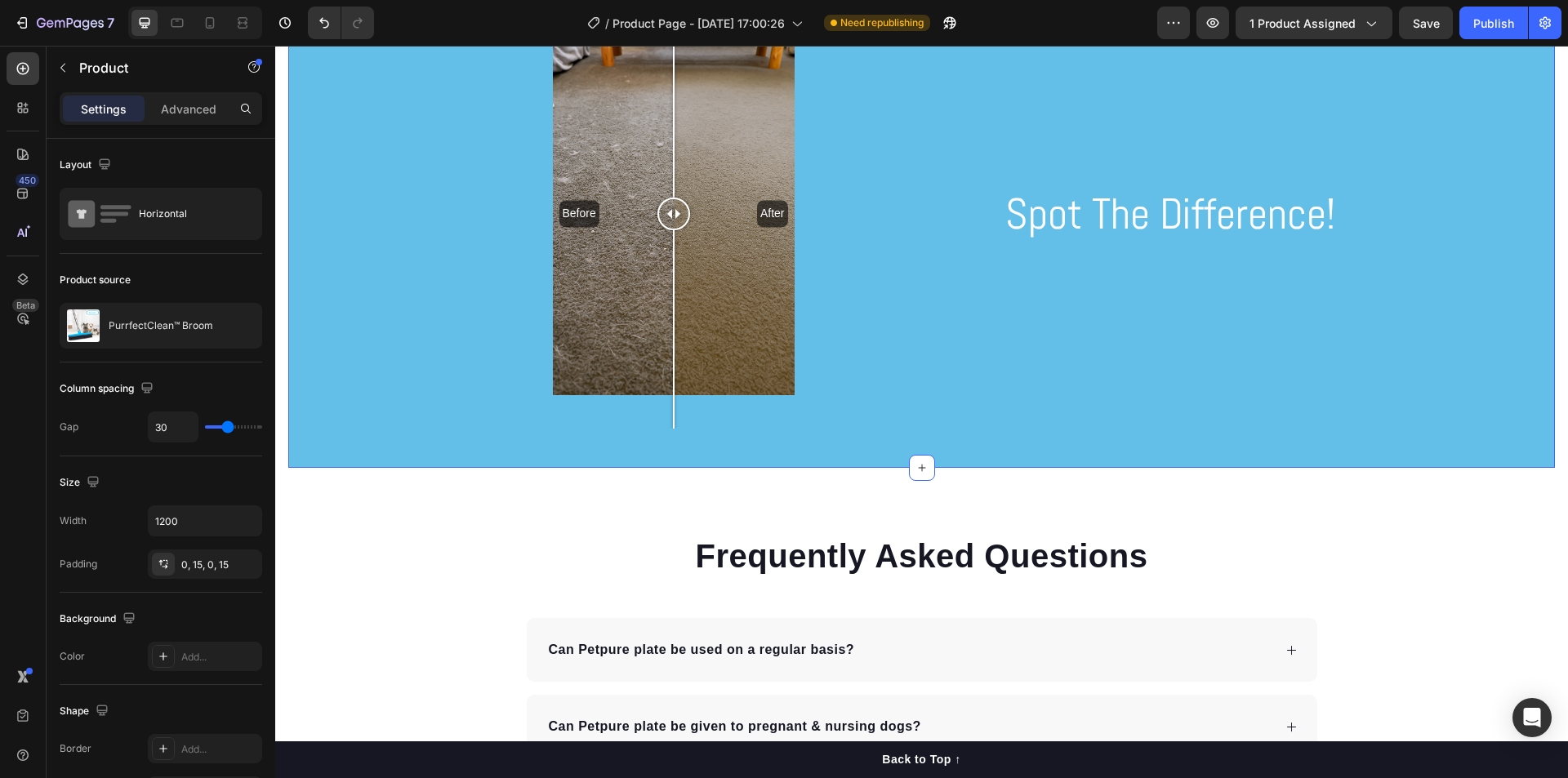
scroll to position [1551, 0]
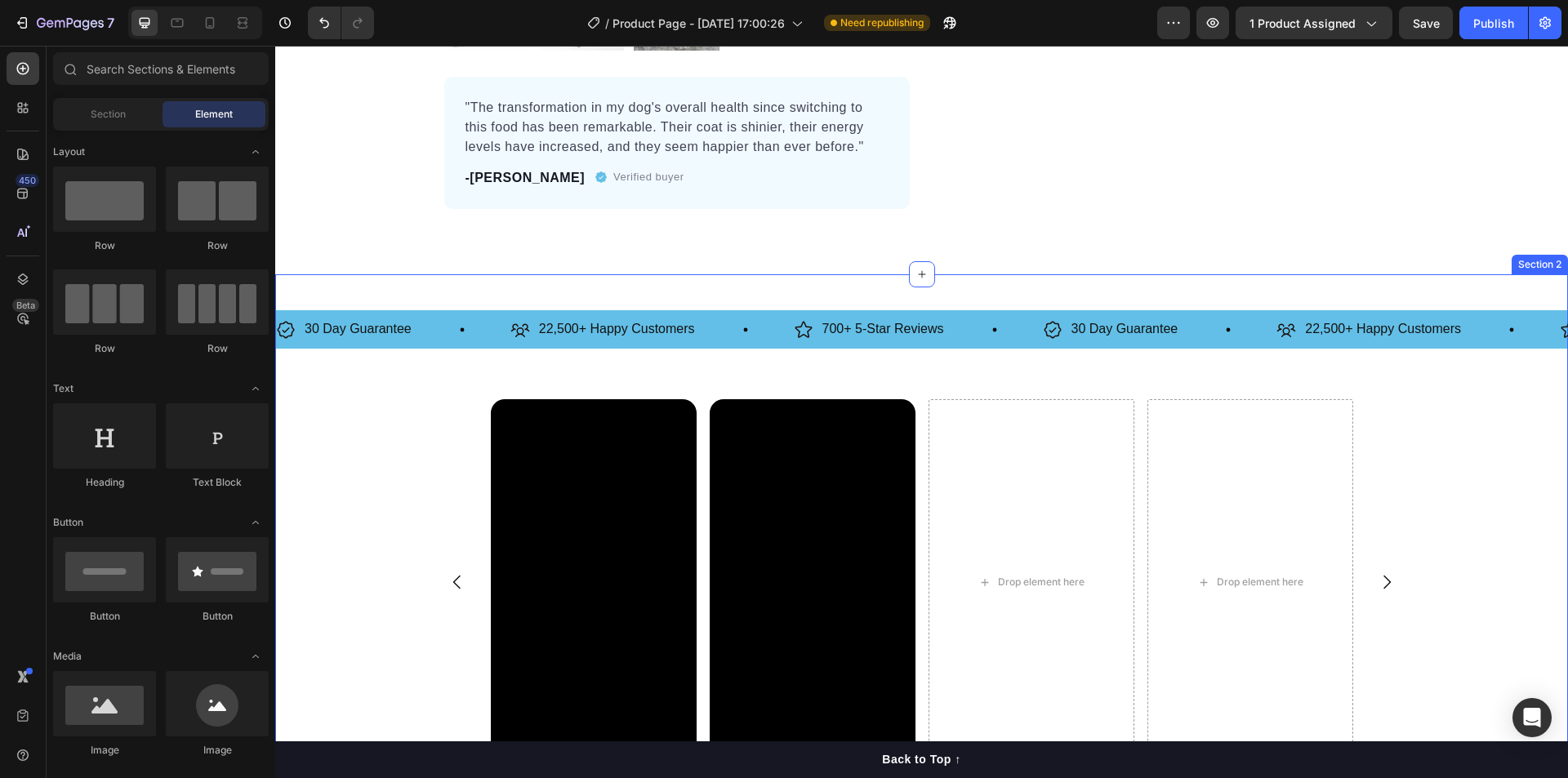
scroll to position [734, 0]
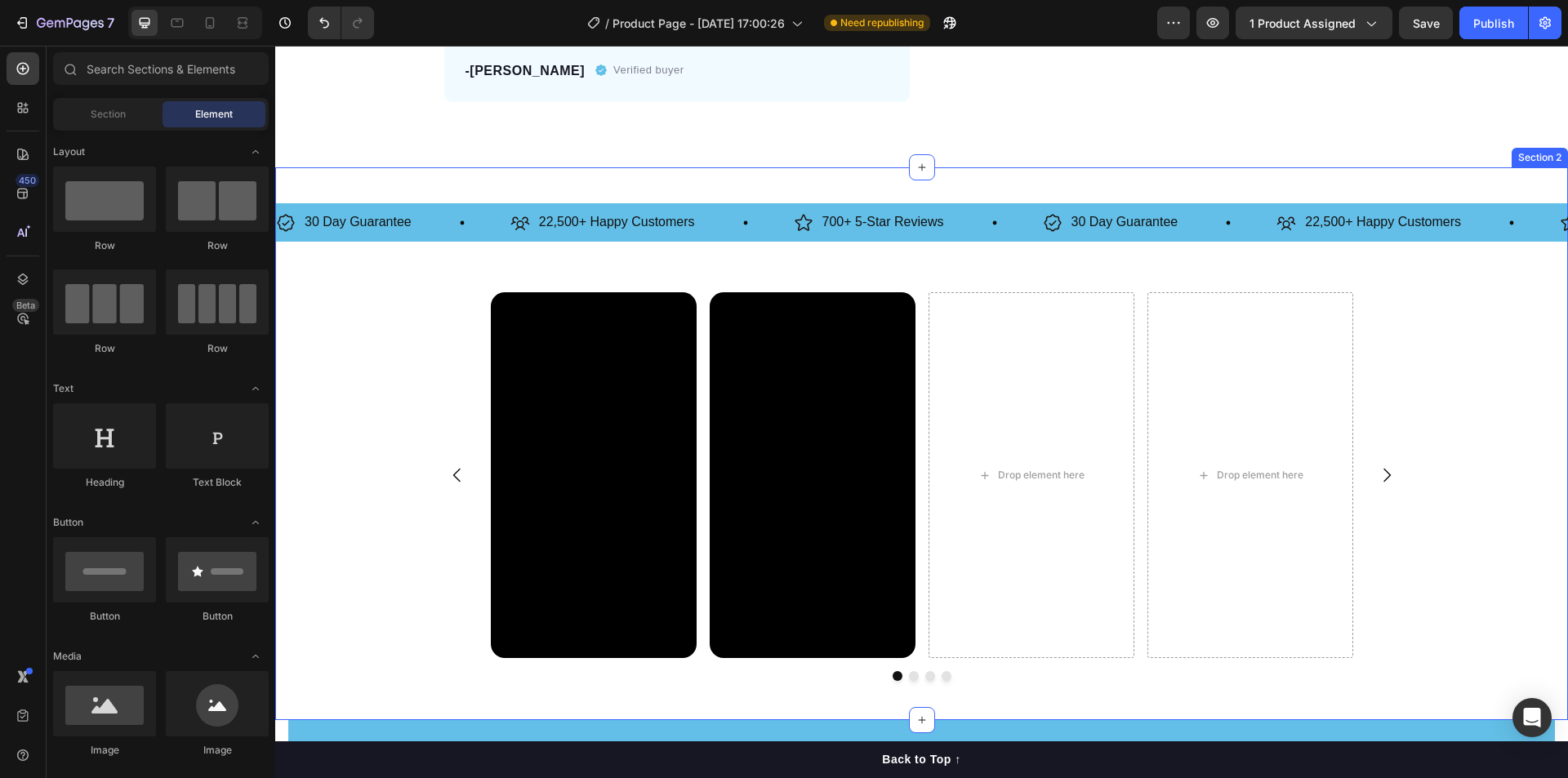
click at [897, 279] on div "30 Day Guarantee Item List 22,500+ Happy Customers Item List 700+ 5-Star Review…" at bounding box center [922, 444] width 1293 height 501
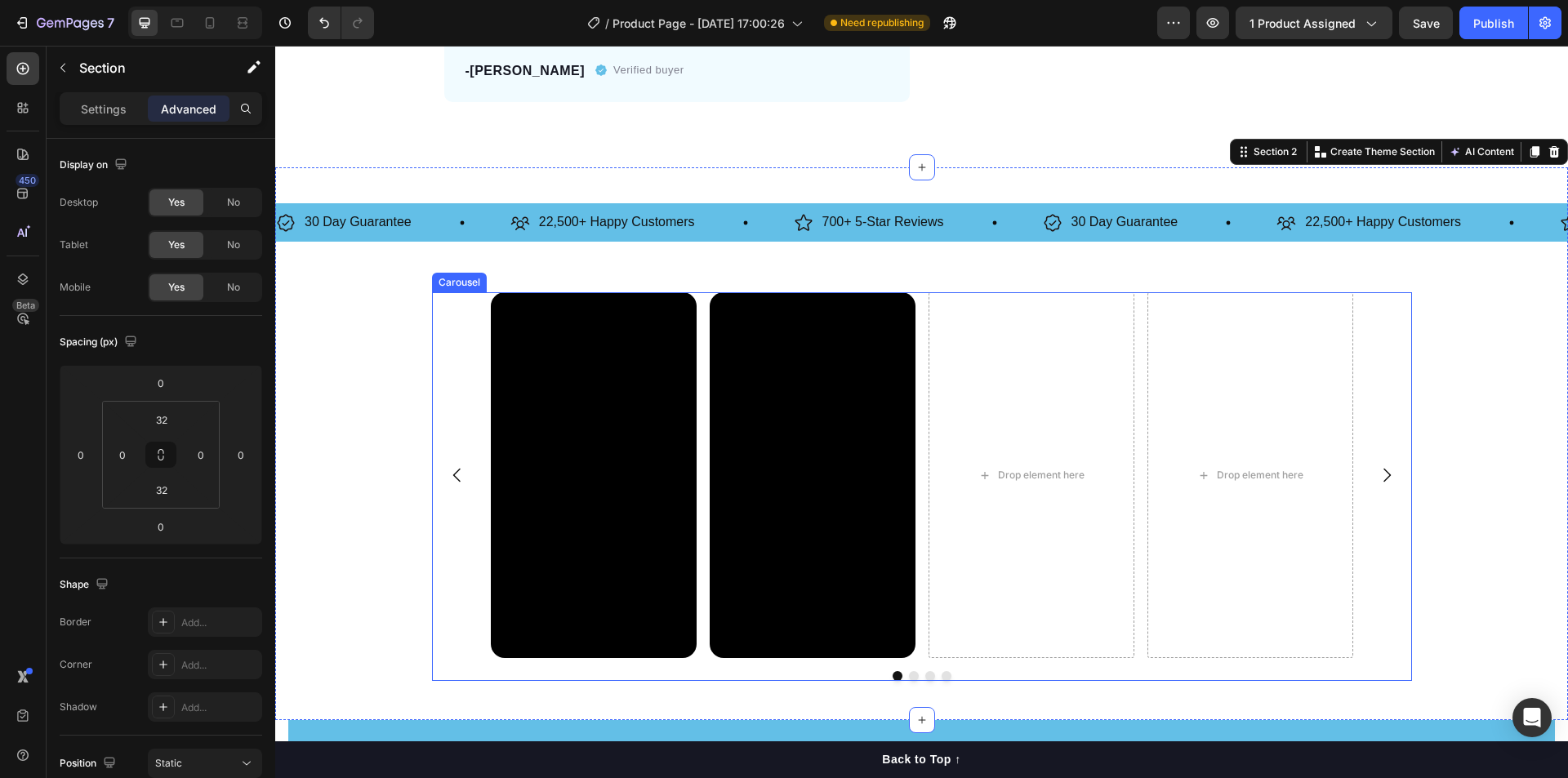
click at [928, 375] on div "Drop element here" at bounding box center [1031, 475] width 205 height 365
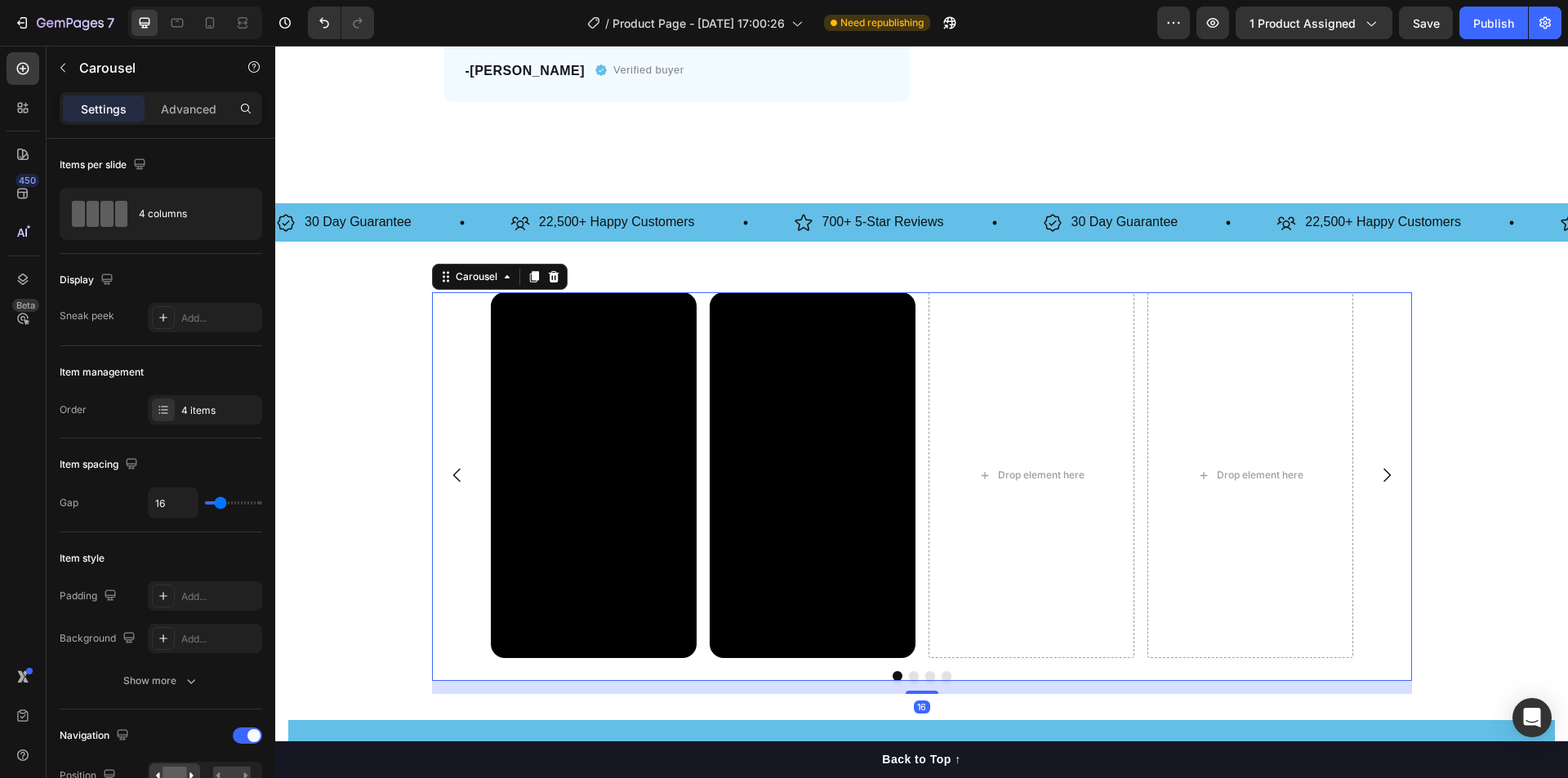
click at [915, 374] on div "Video Video Drop element here Drop element here" at bounding box center [922, 475] width 863 height 365
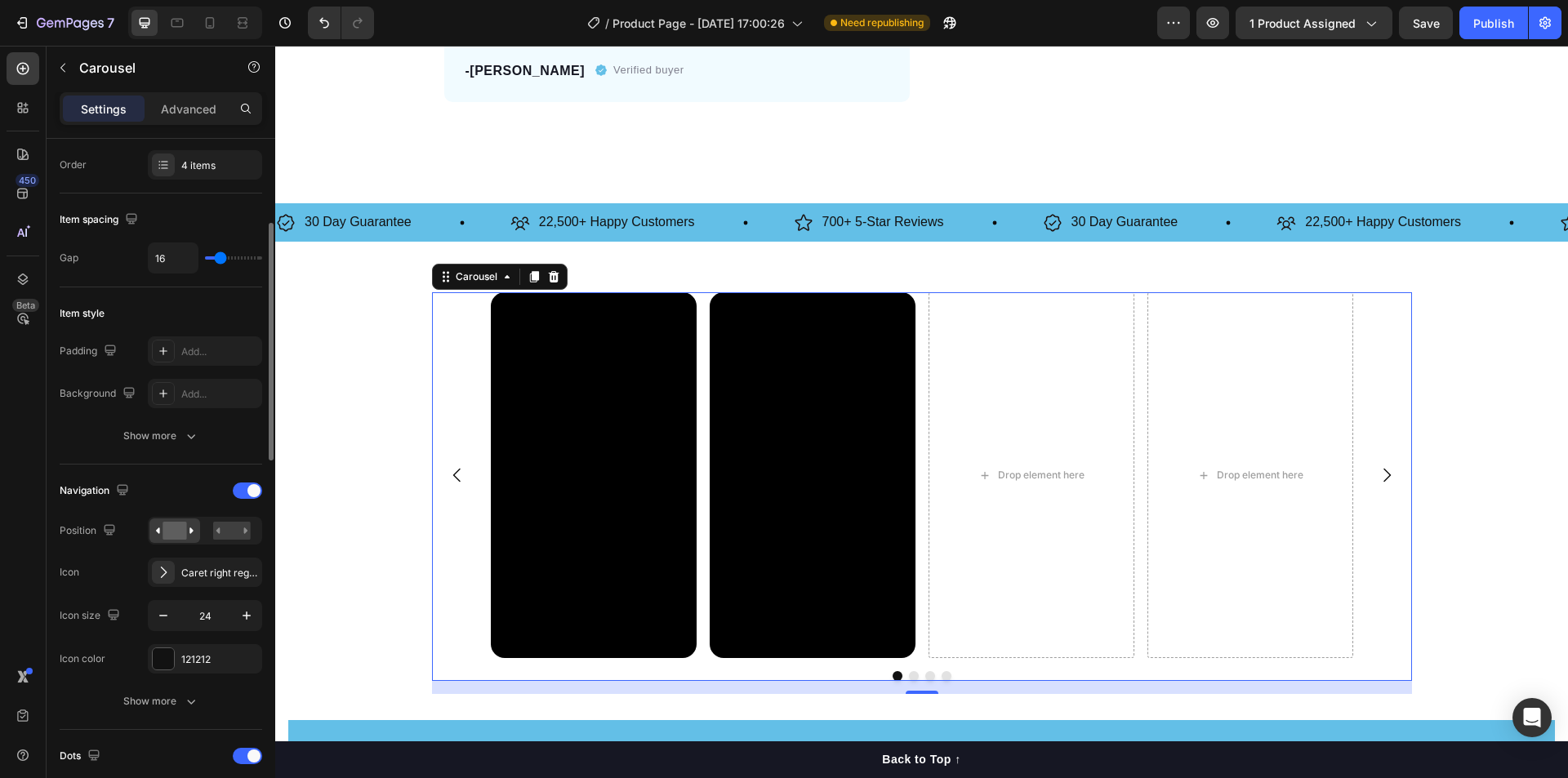
scroll to position [0, 0]
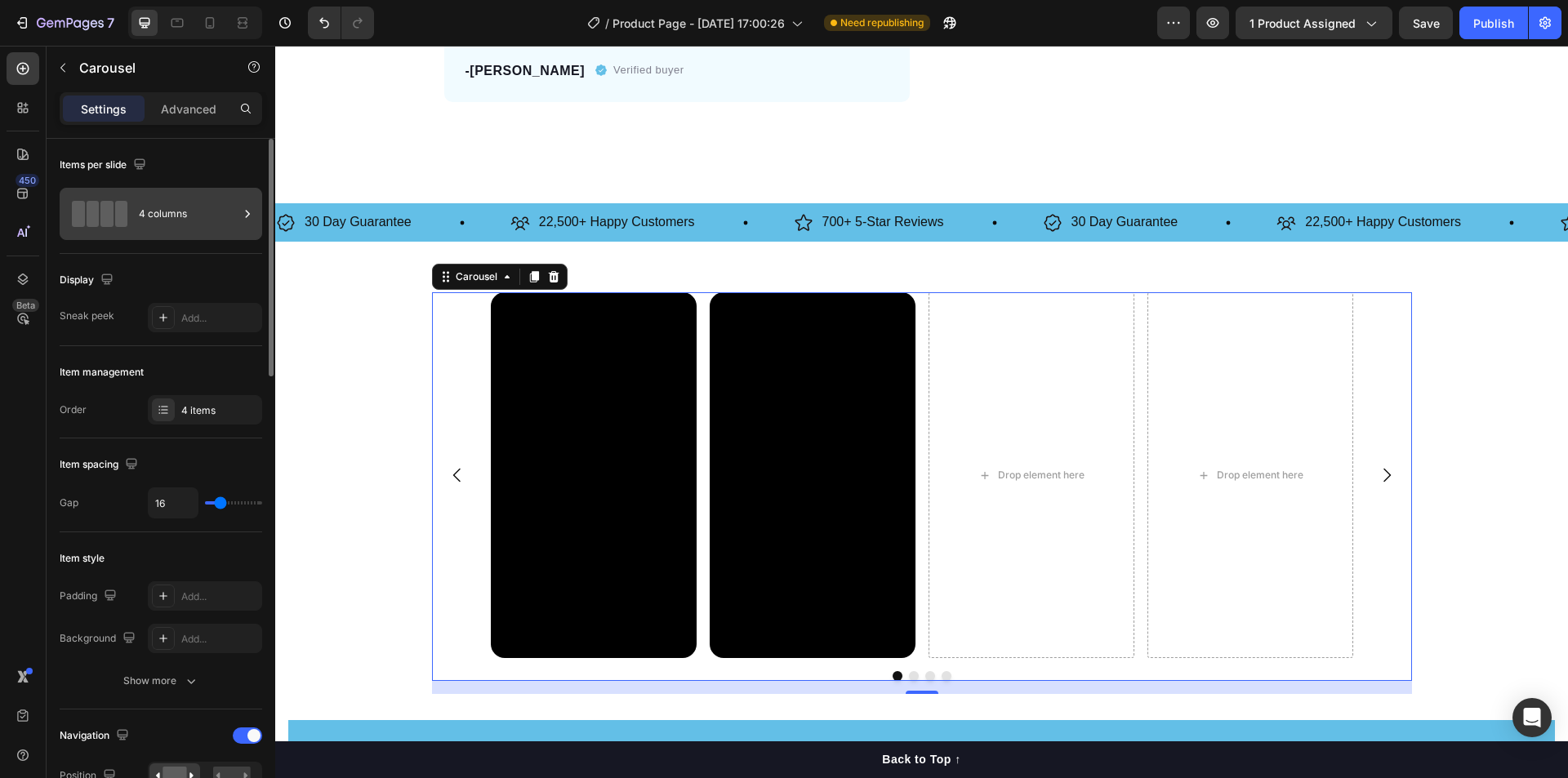
click at [183, 213] on div "4 columns" at bounding box center [189, 214] width 100 height 37
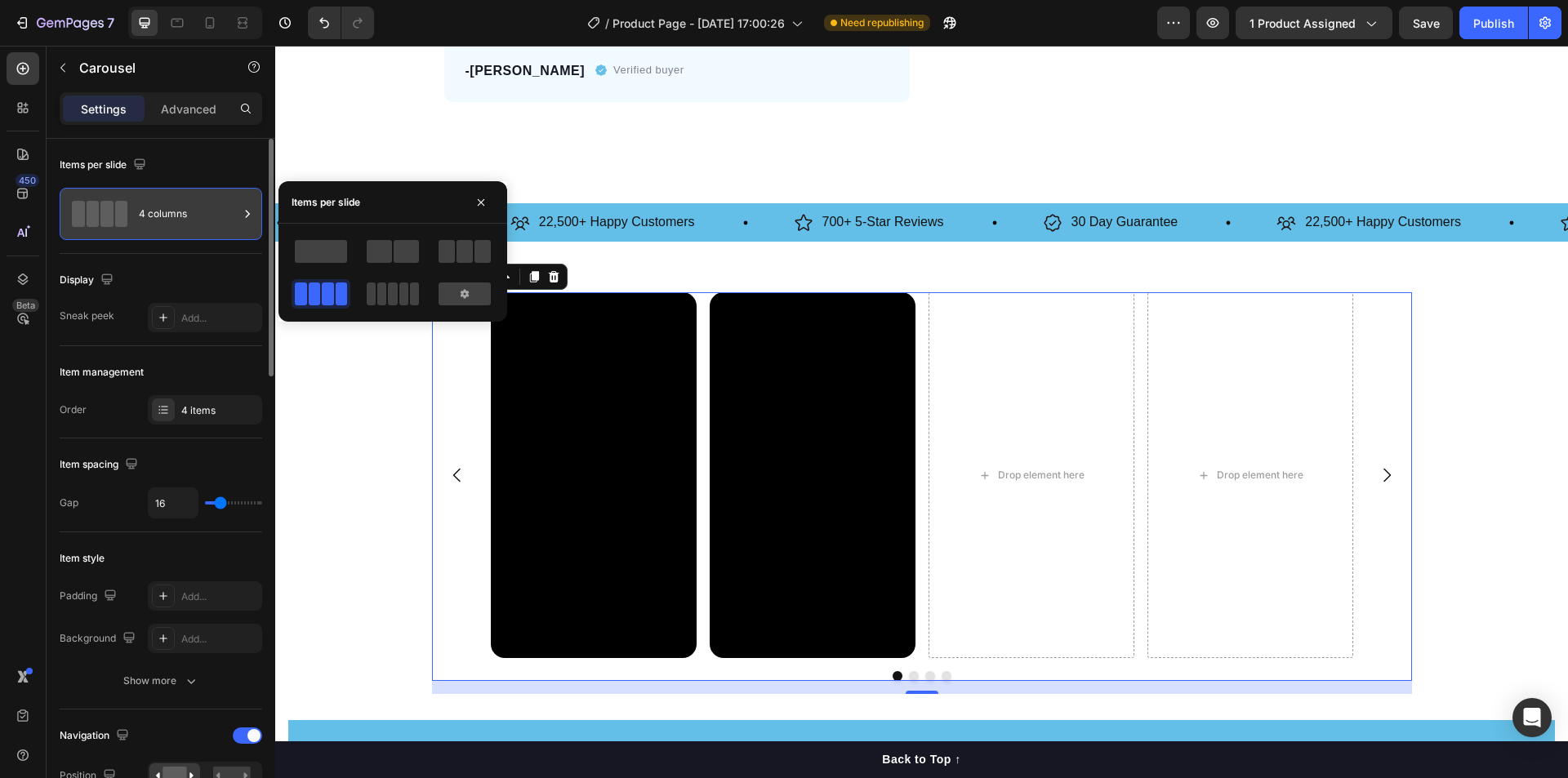
click at [185, 214] on div "4 columns" at bounding box center [189, 214] width 100 height 37
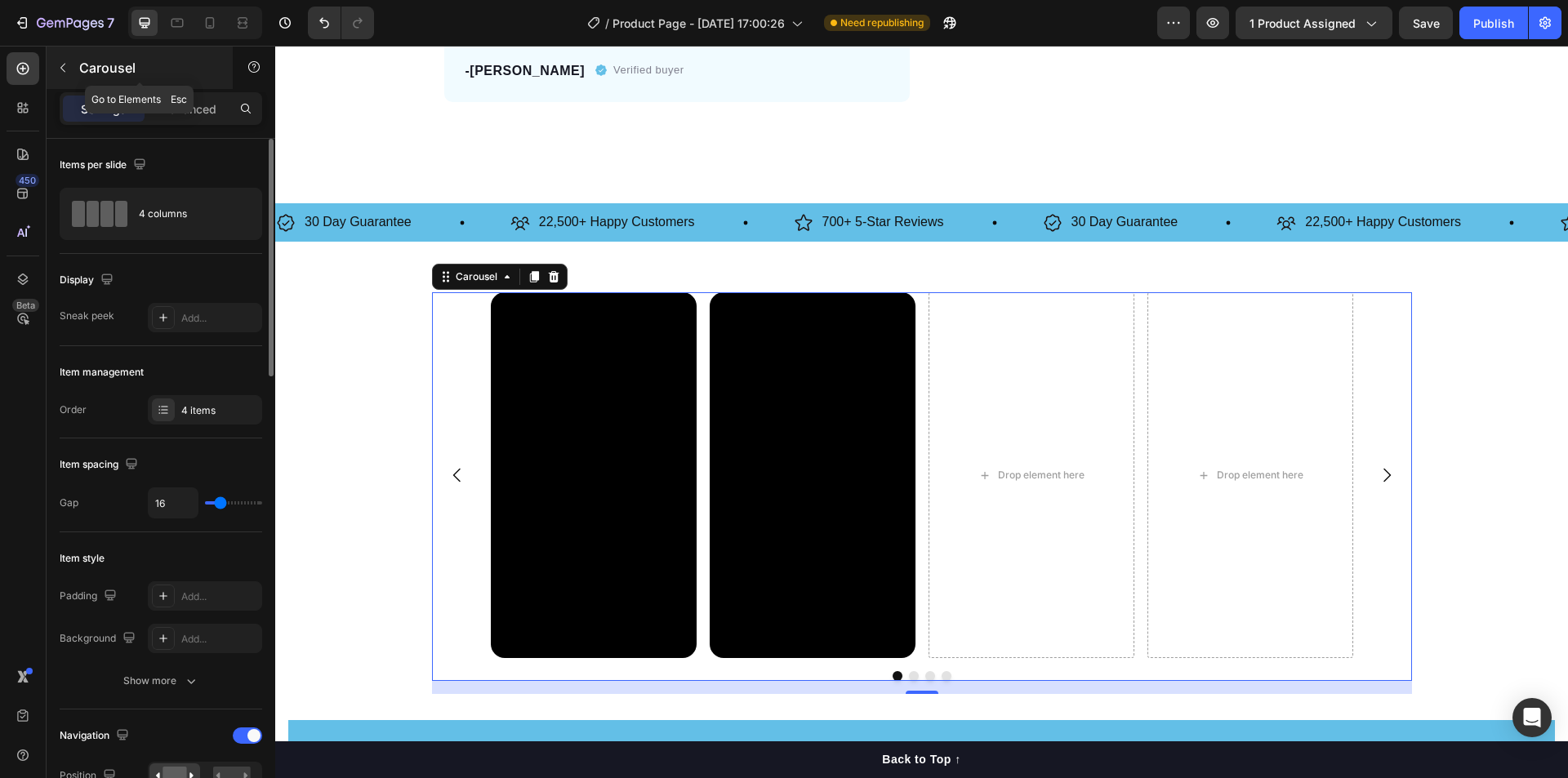
click at [67, 60] on button "button" at bounding box center [63, 67] width 26 height 26
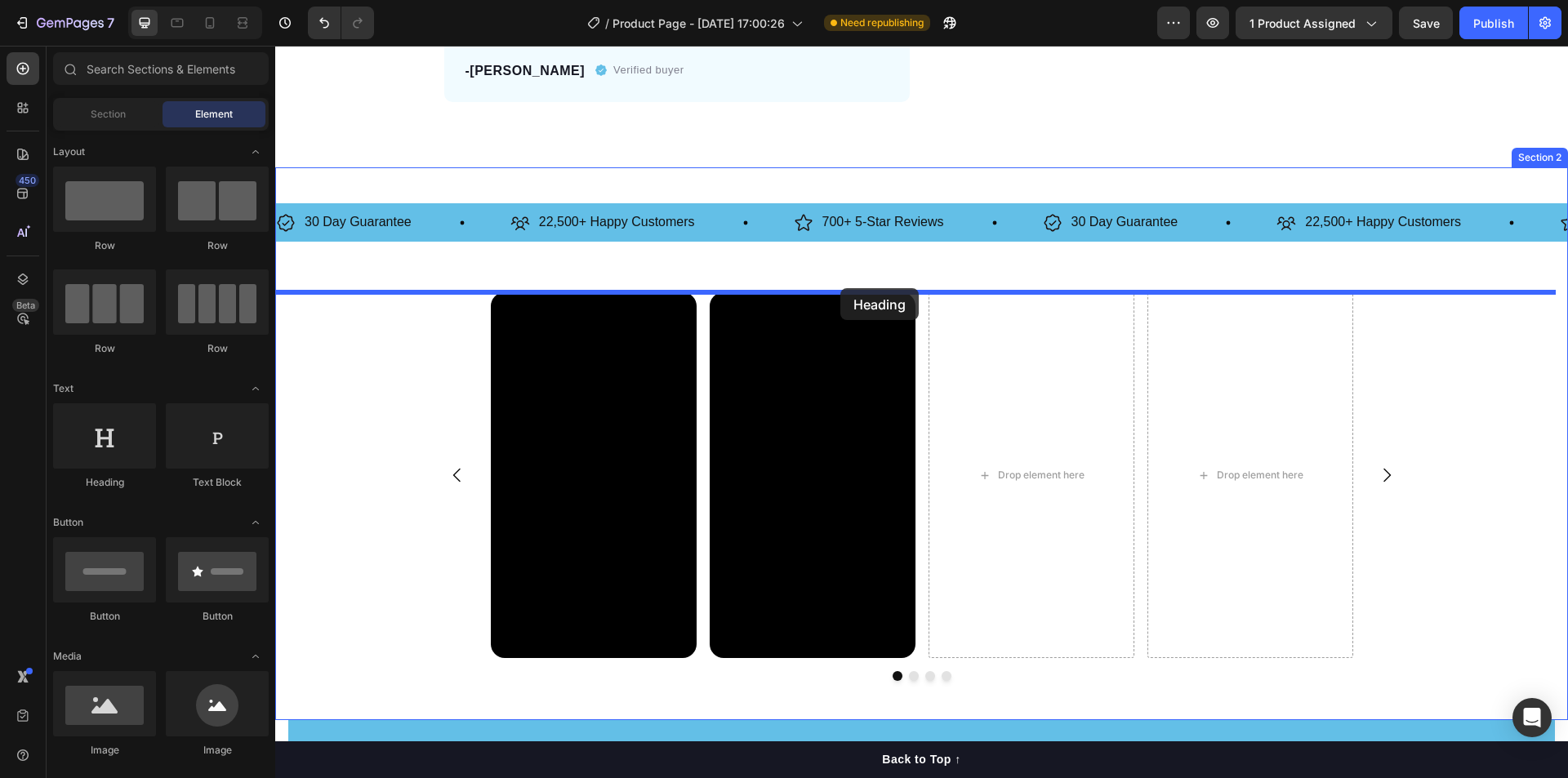
drag, startPoint x: 405, startPoint y: 476, endPoint x: 840, endPoint y: 288, distance: 473.9
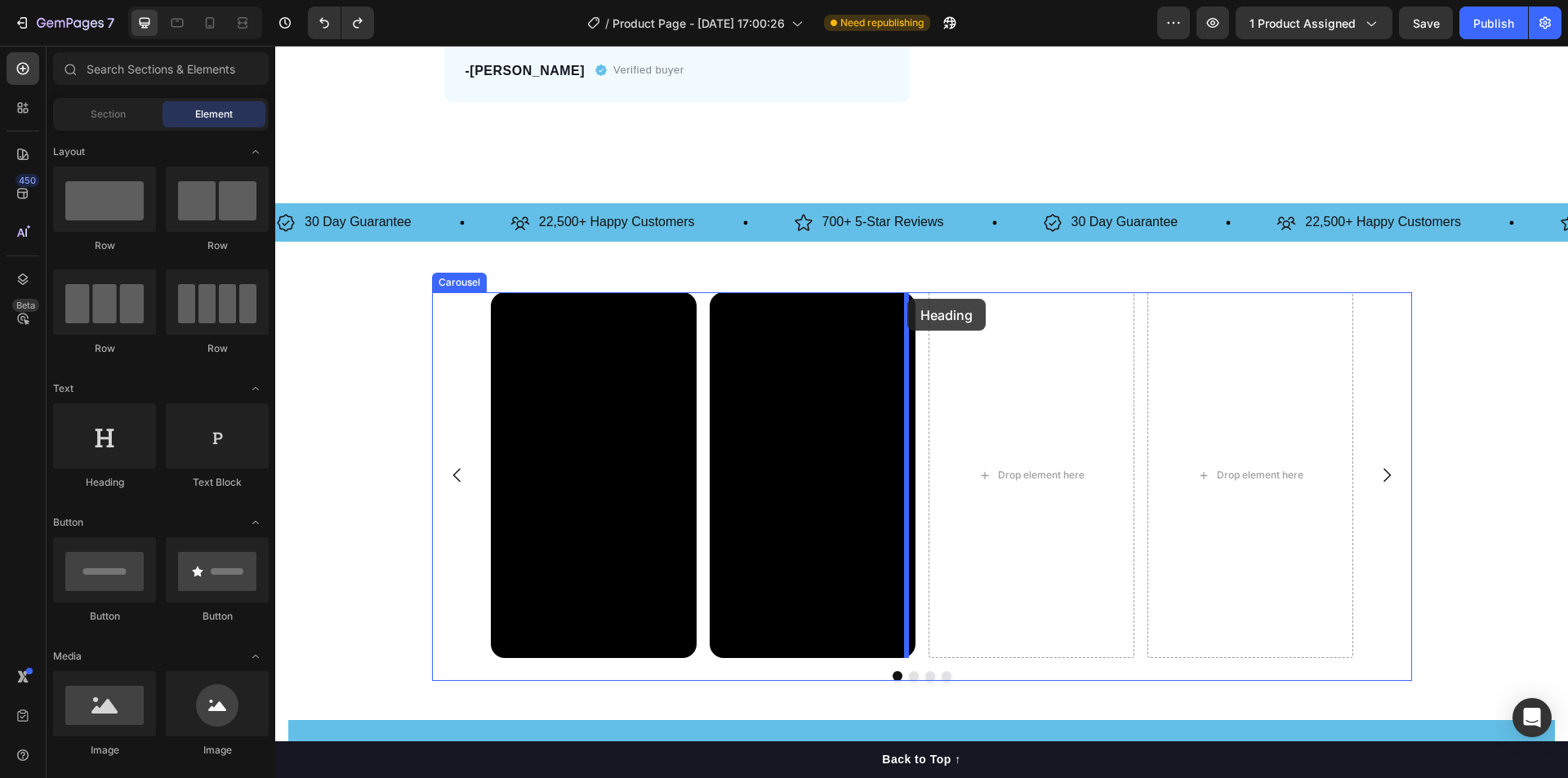
drag, startPoint x: 389, startPoint y: 507, endPoint x: 907, endPoint y: 299, distance: 558.2
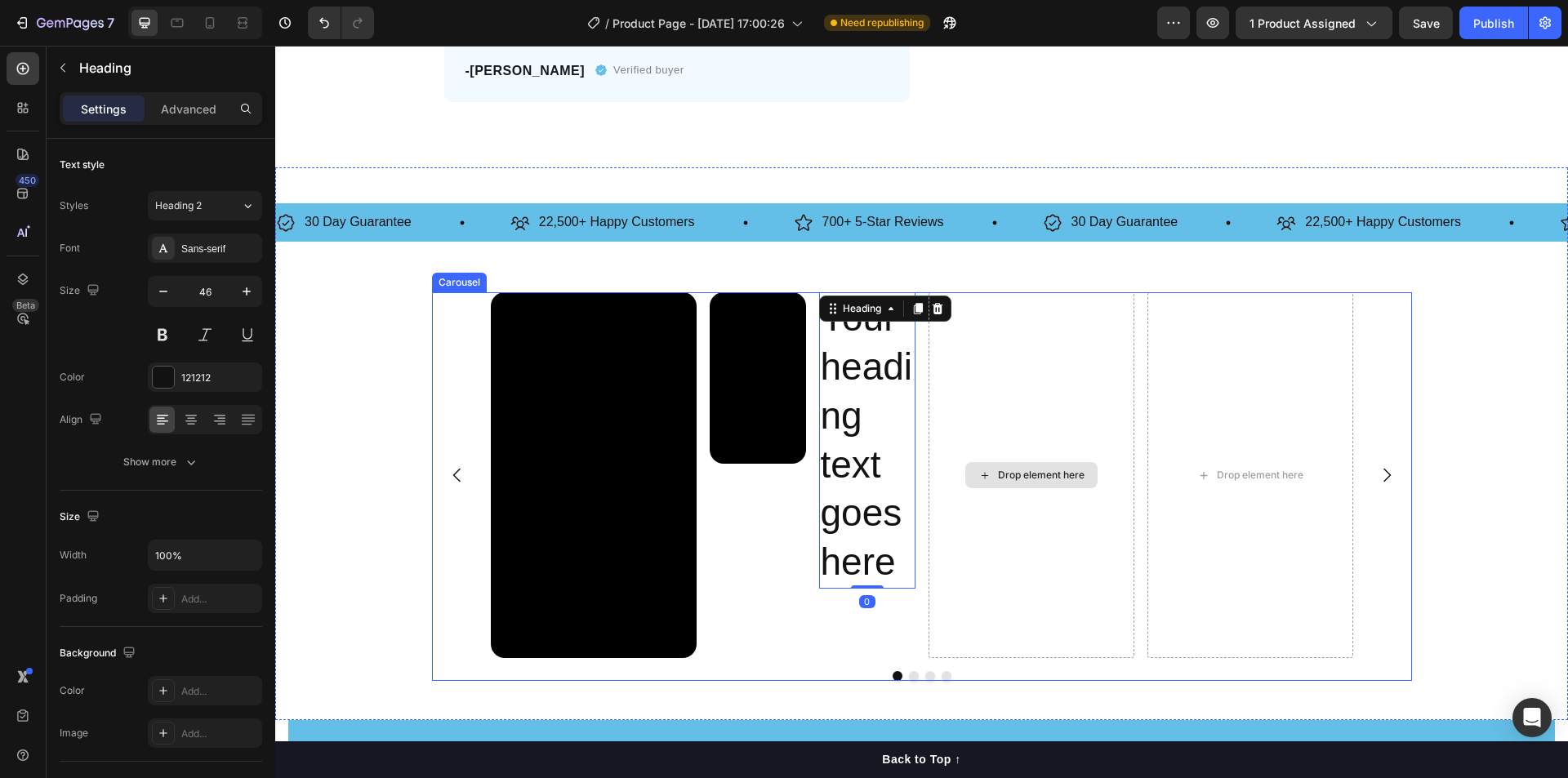
click at [935, 315] on div "Drop element here" at bounding box center [1031, 475] width 205 height 365
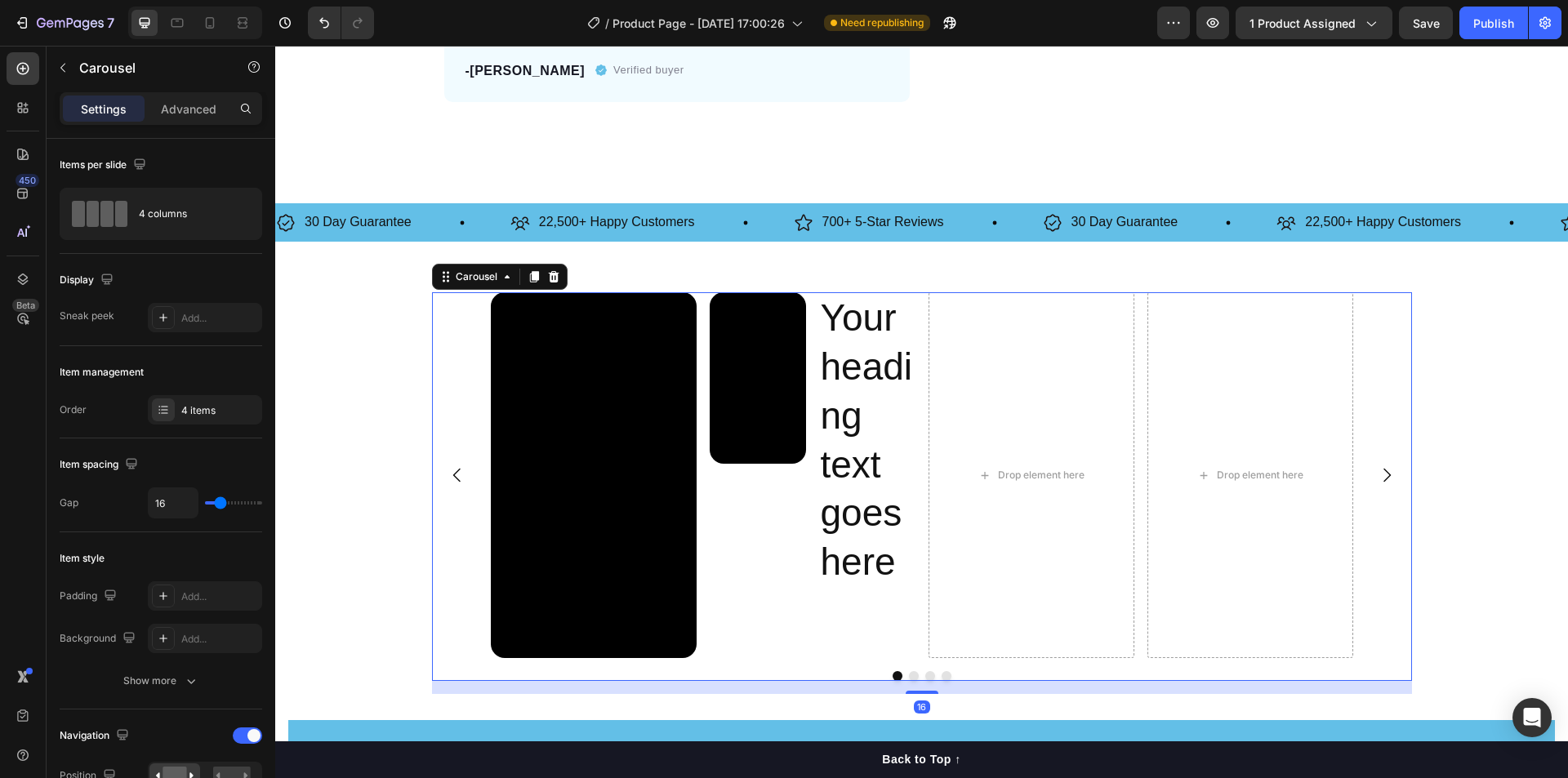
click at [868, 334] on h2 "Your heading text goes here" at bounding box center [867, 441] width 96 height 296
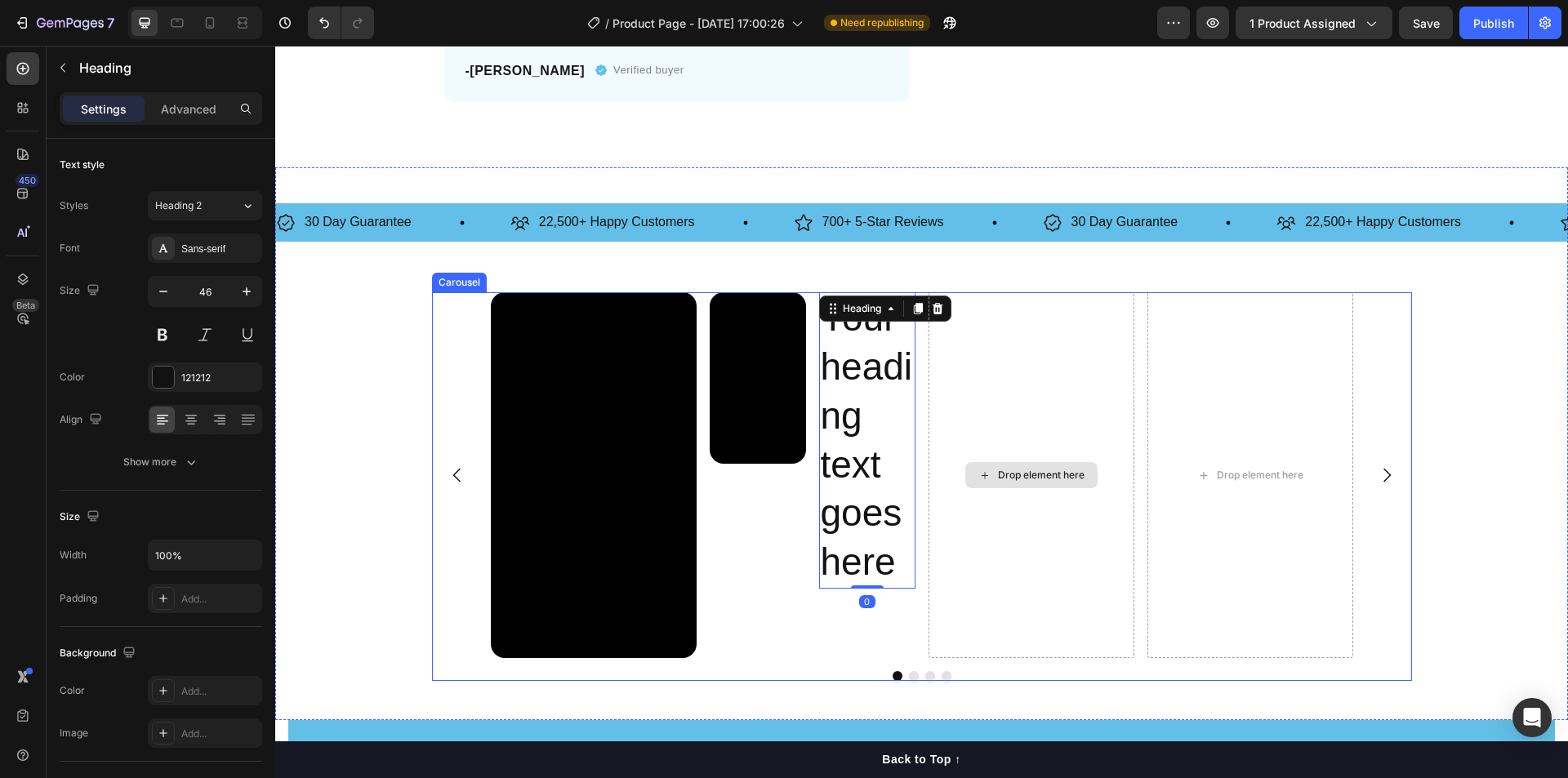
click at [933, 308] on div "Drop element here" at bounding box center [1031, 475] width 205 height 365
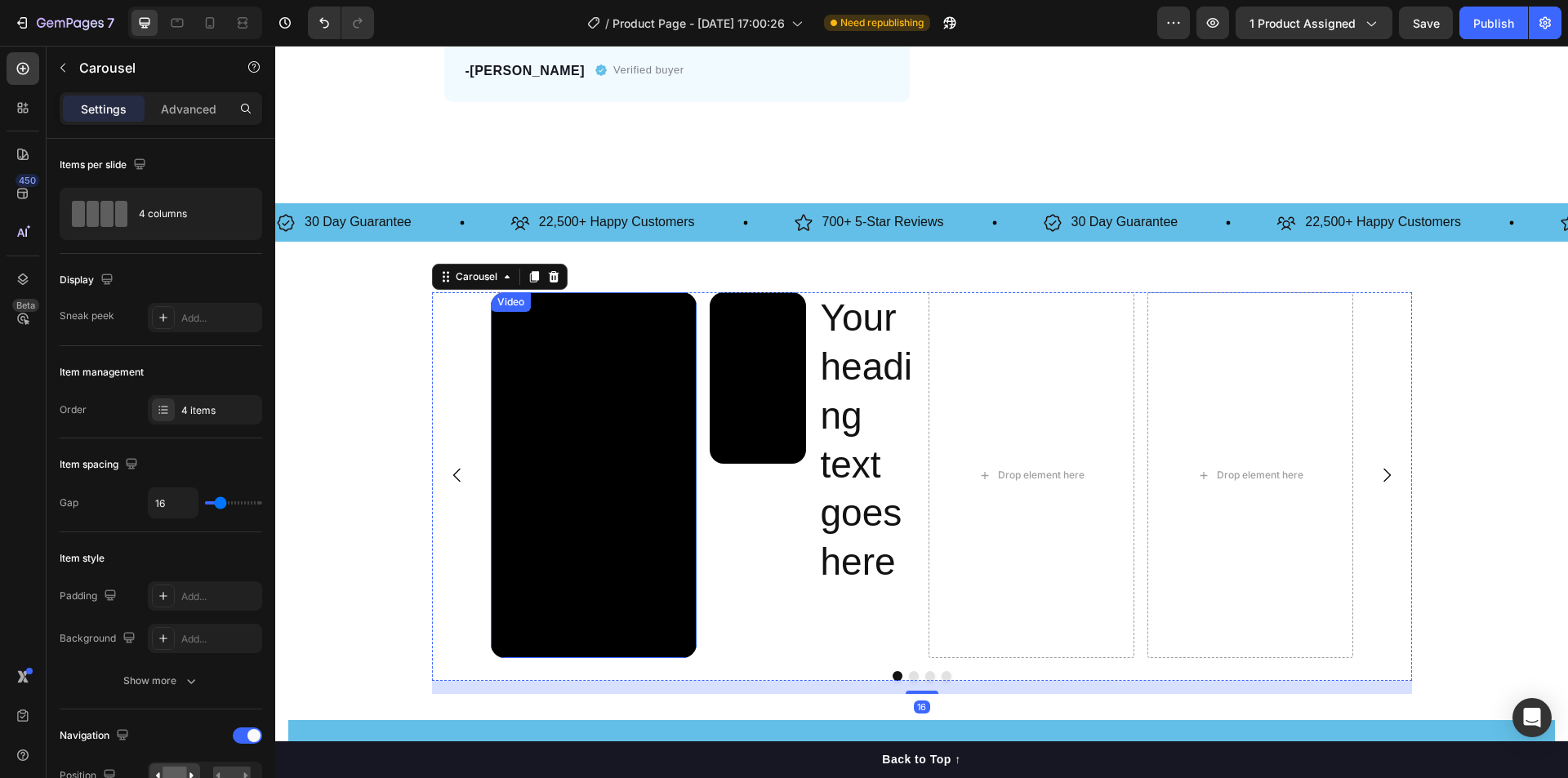
click at [851, 344] on h2 "Your heading text goes here" at bounding box center [867, 441] width 96 height 296
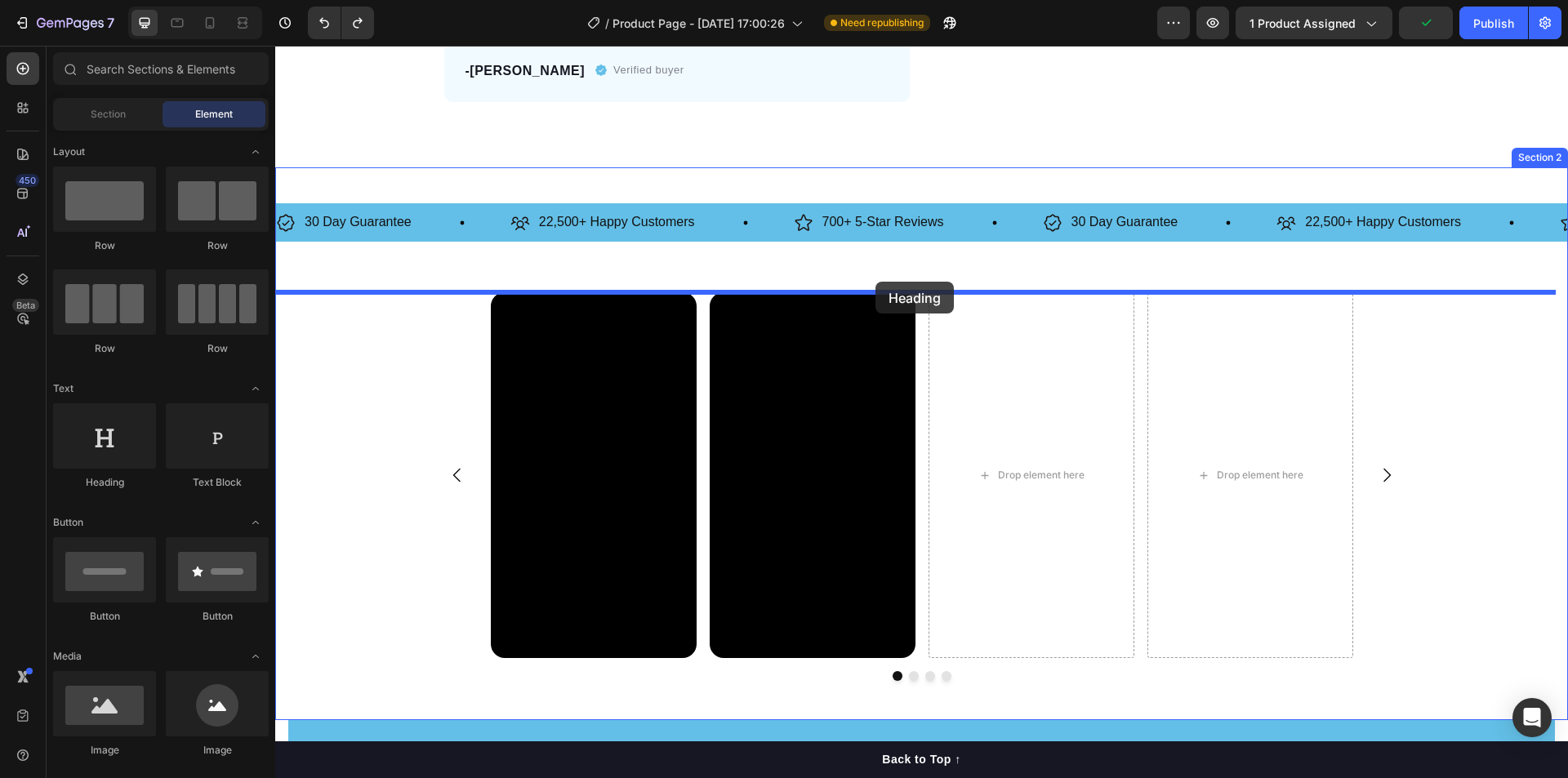
drag, startPoint x: 379, startPoint y: 485, endPoint x: 875, endPoint y: 282, distance: 535.9
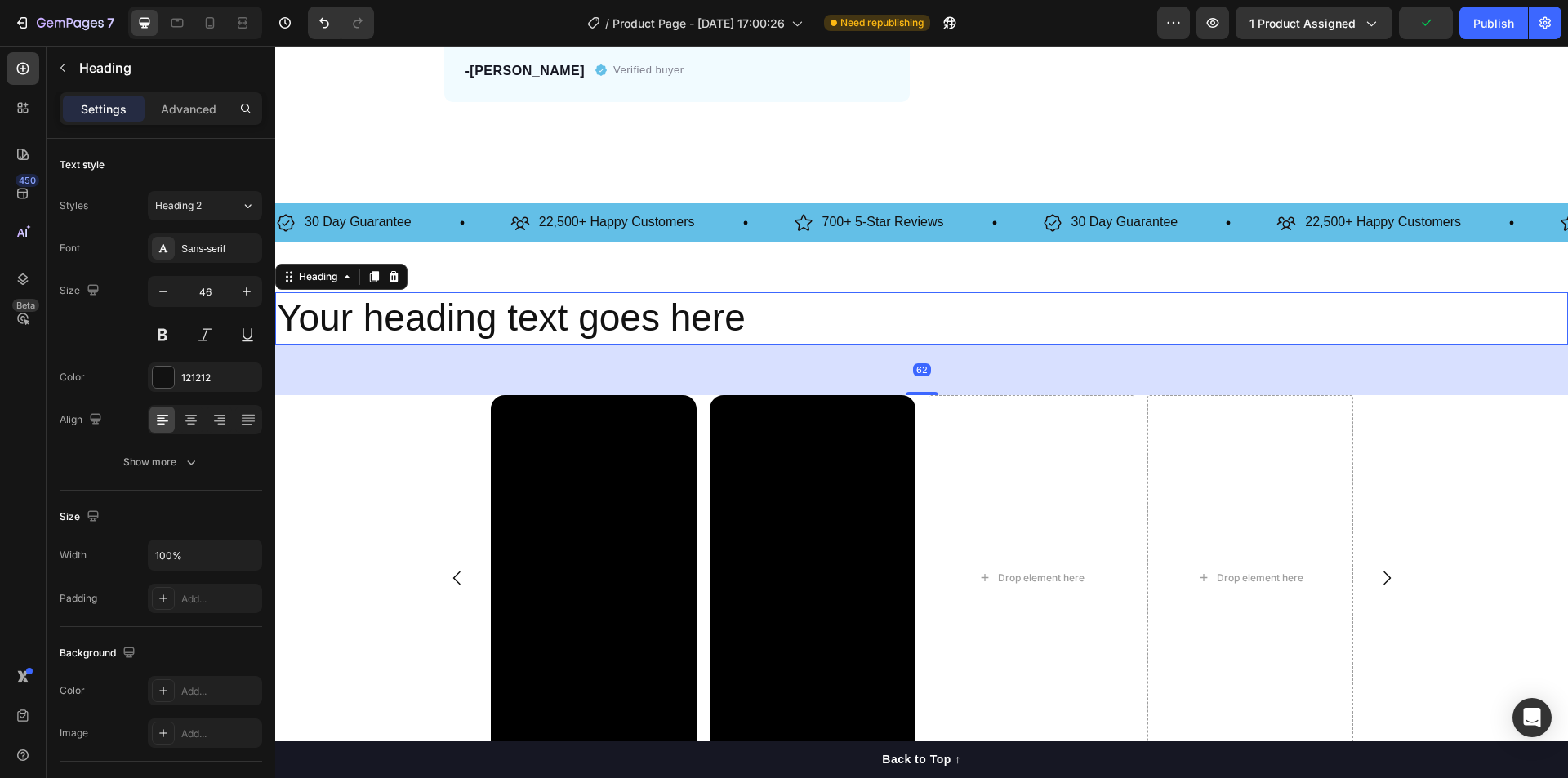
click at [694, 325] on h2 "Your heading text goes here" at bounding box center [922, 318] width 1293 height 52
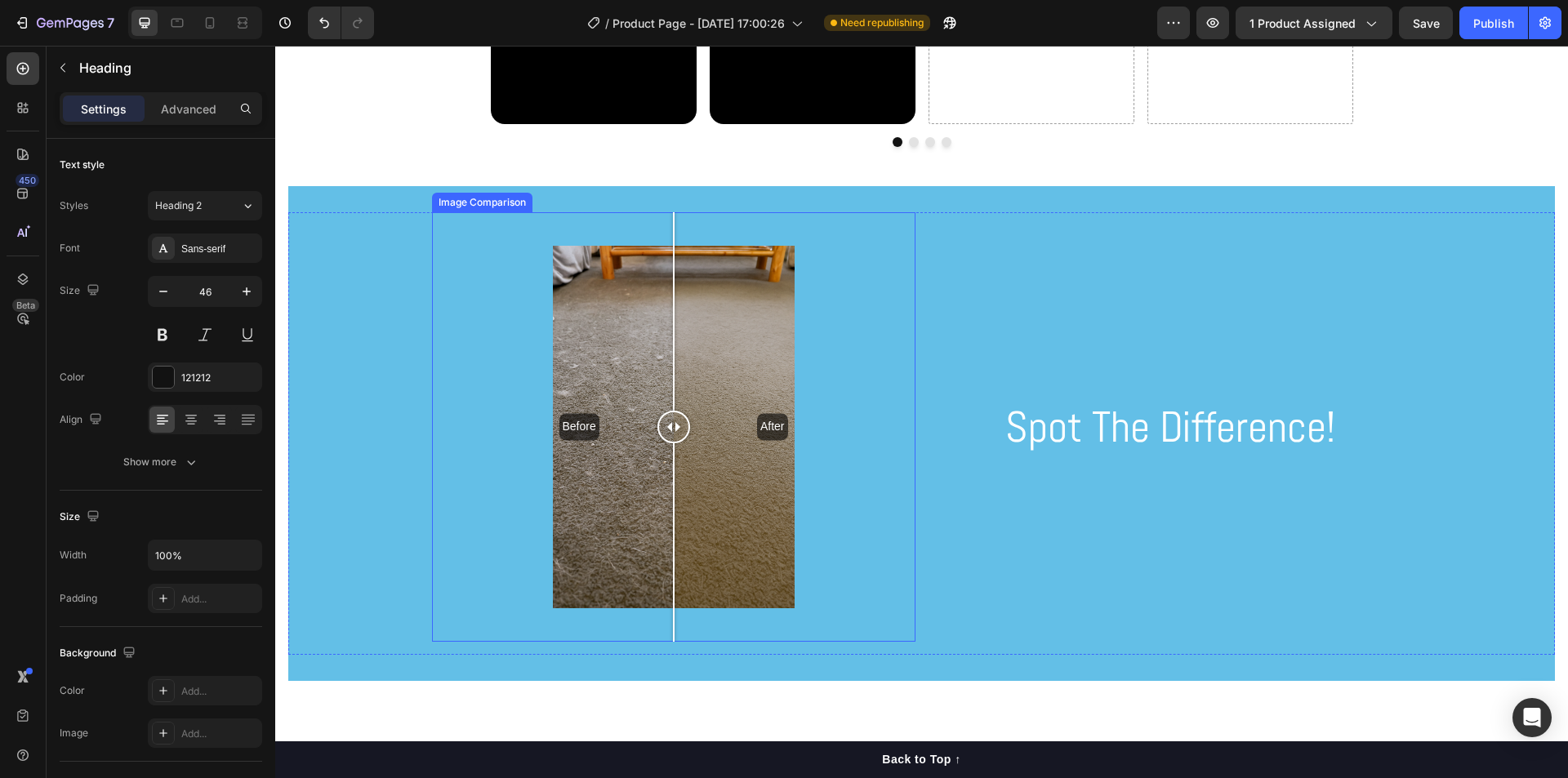
type input "16"
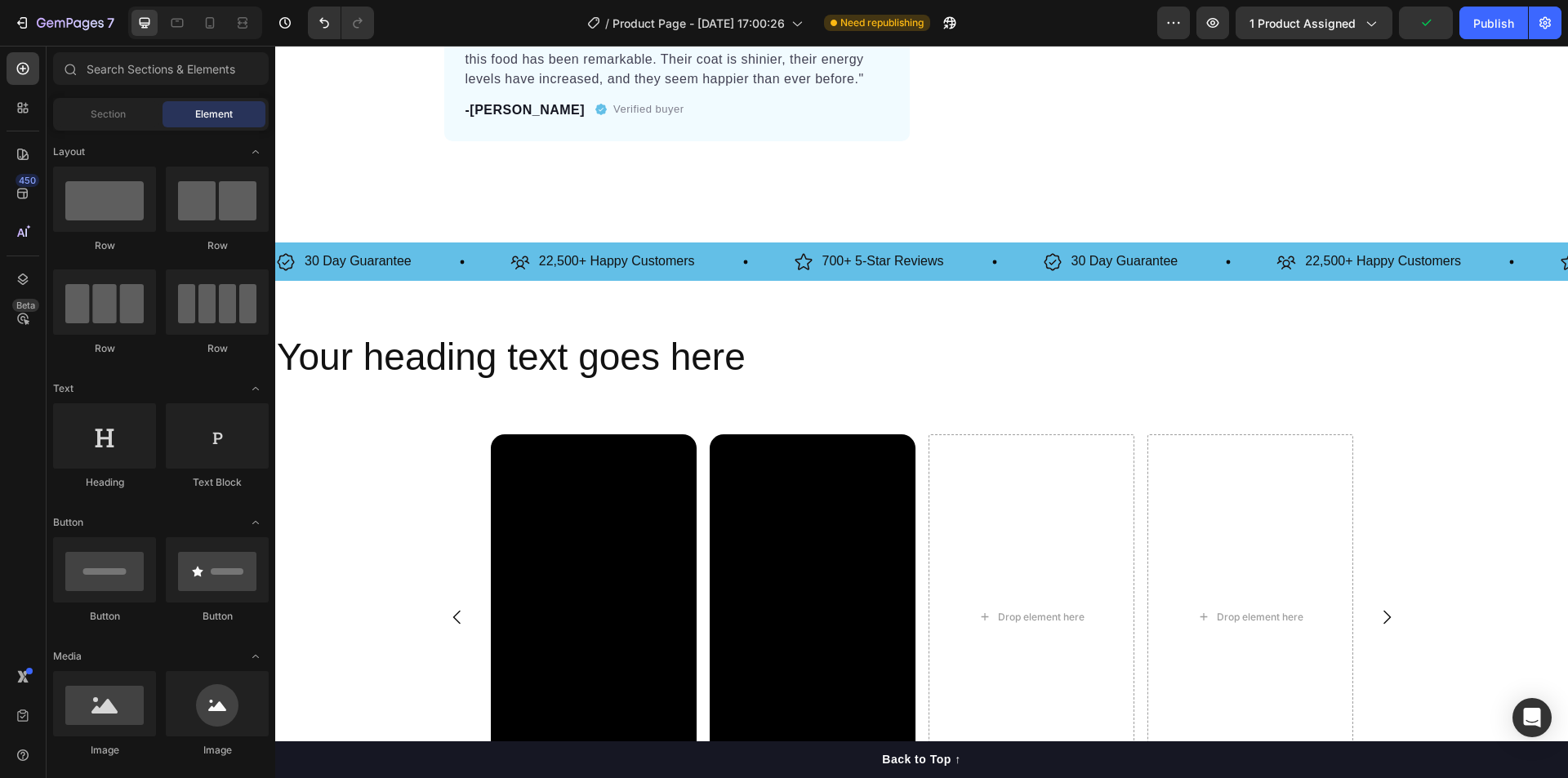
scroll to position [903, 0]
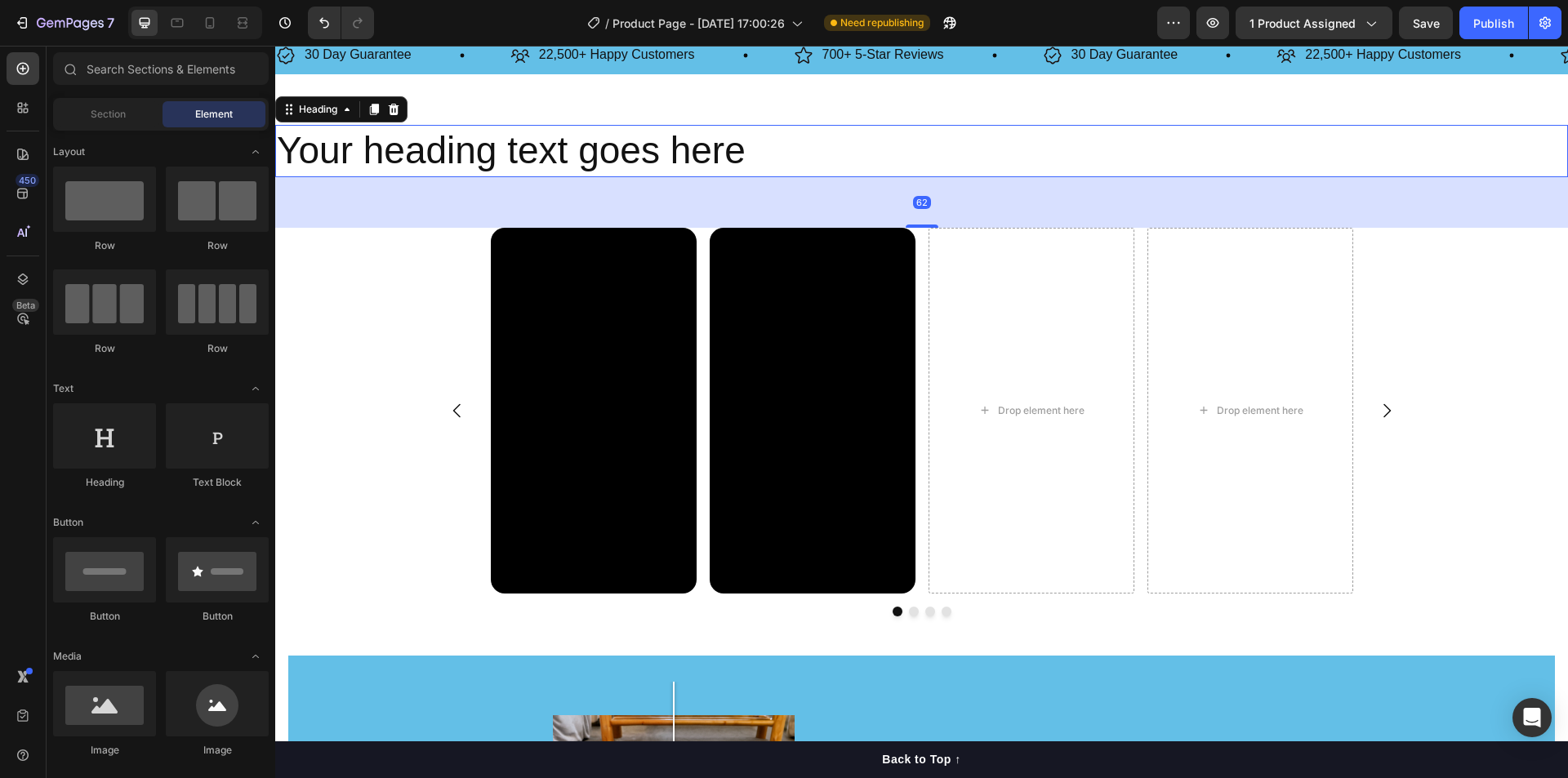
click at [592, 145] on h2 "Your heading text goes here" at bounding box center [922, 150] width 1293 height 52
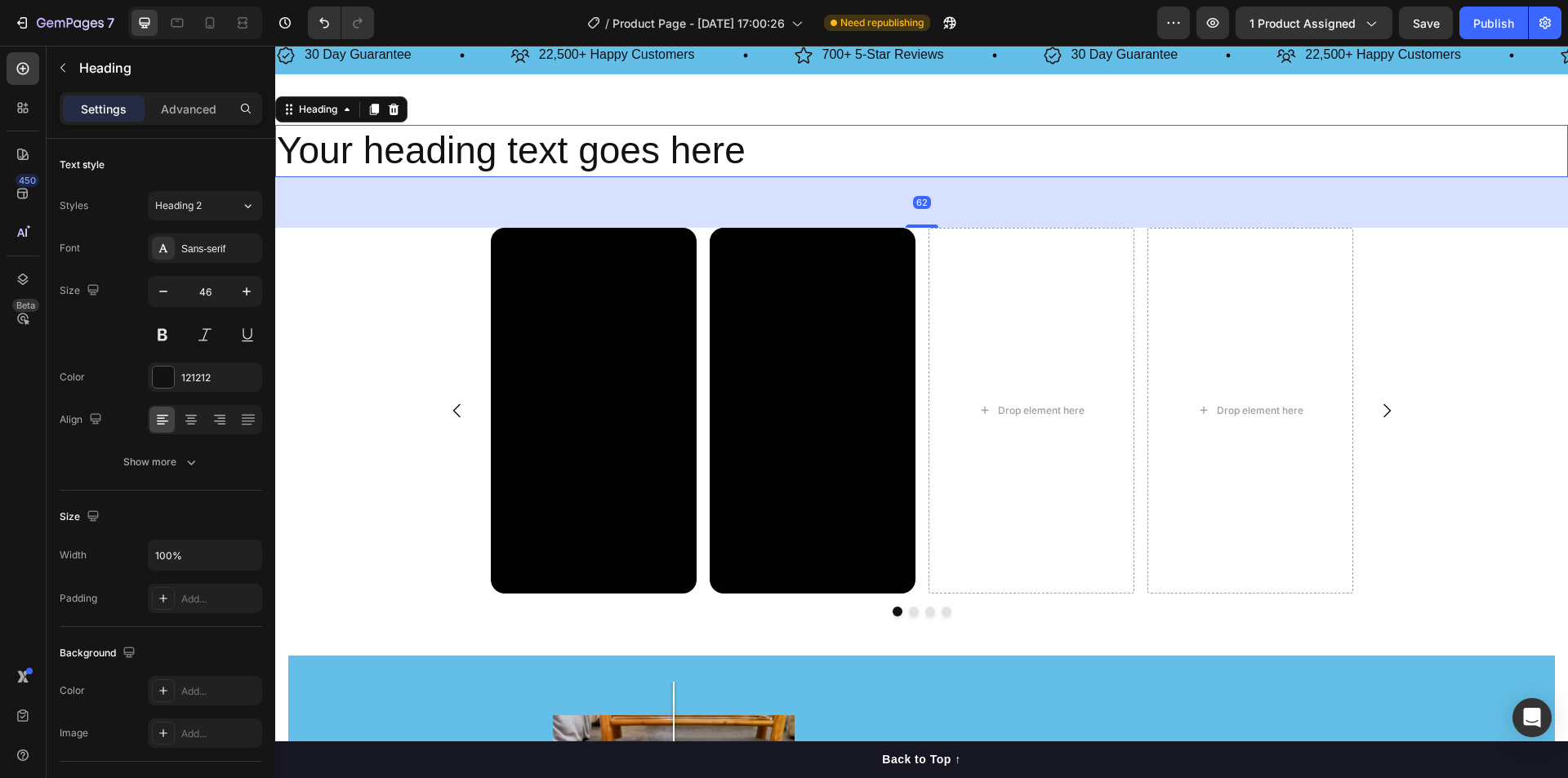
click at [596, 131] on h2 "Your heading text goes here" at bounding box center [922, 150] width 1293 height 52
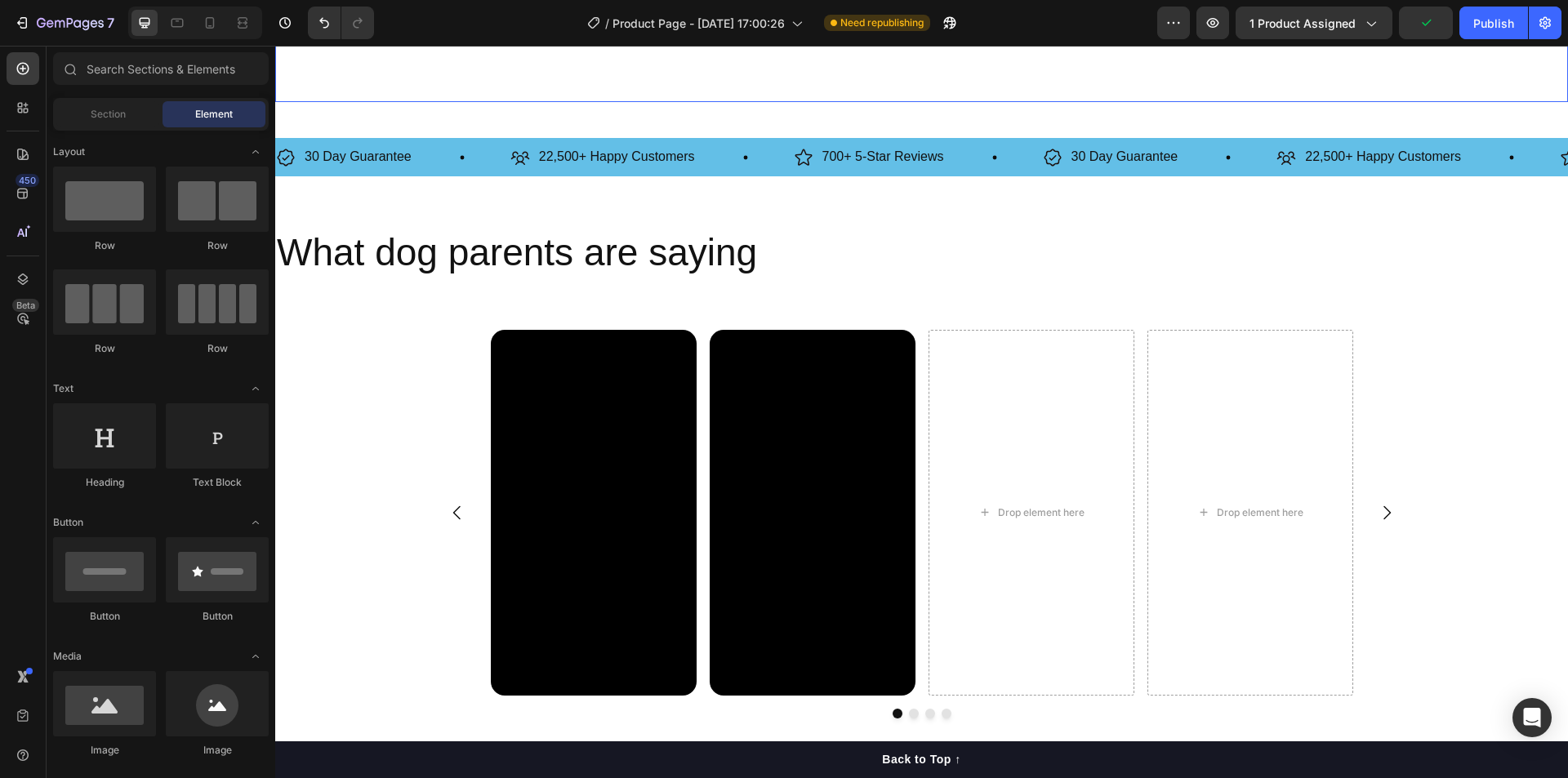
scroll to position [816, 0]
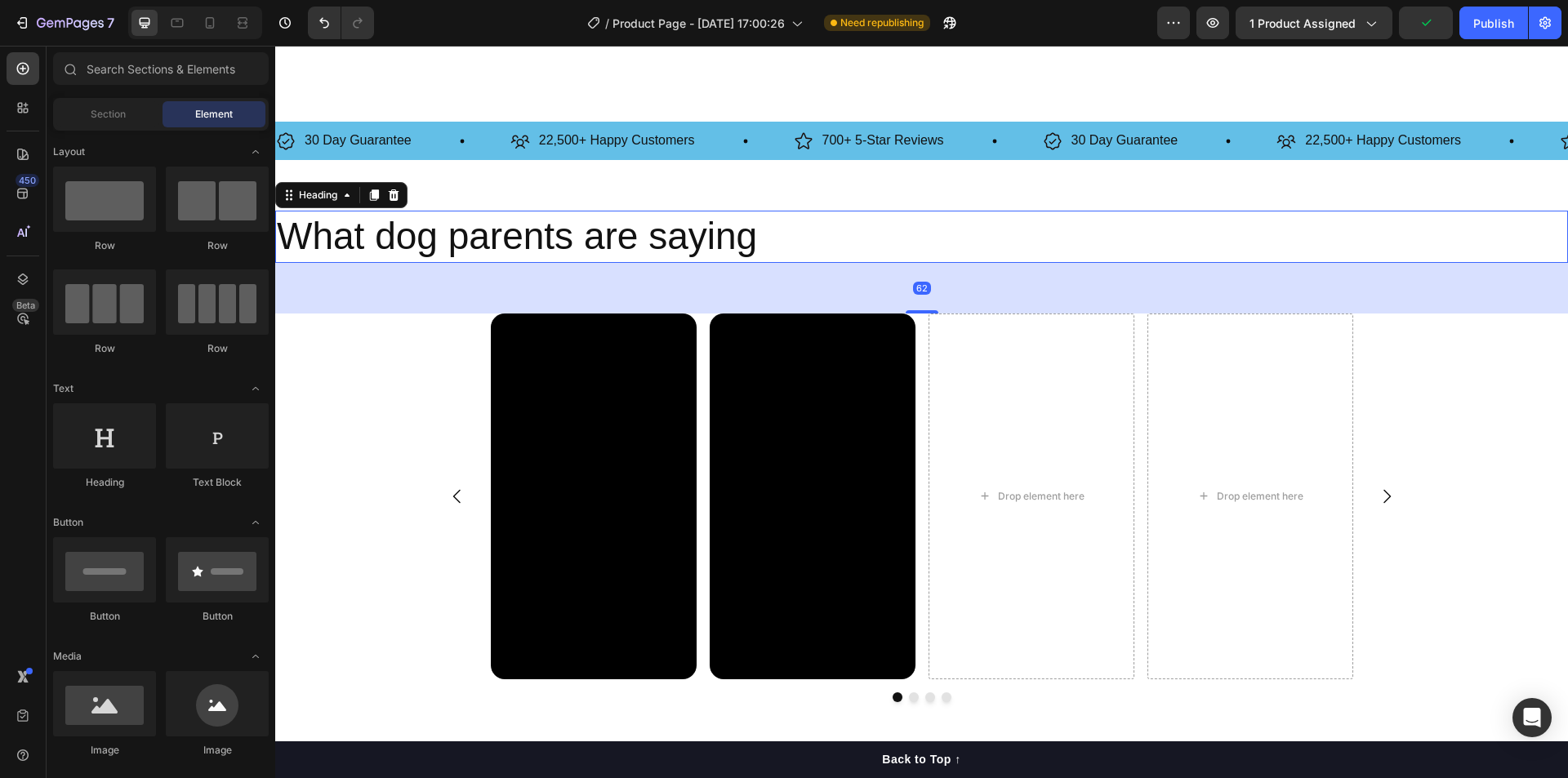
click at [784, 229] on h2 "What dog parents are saying" at bounding box center [922, 236] width 1293 height 52
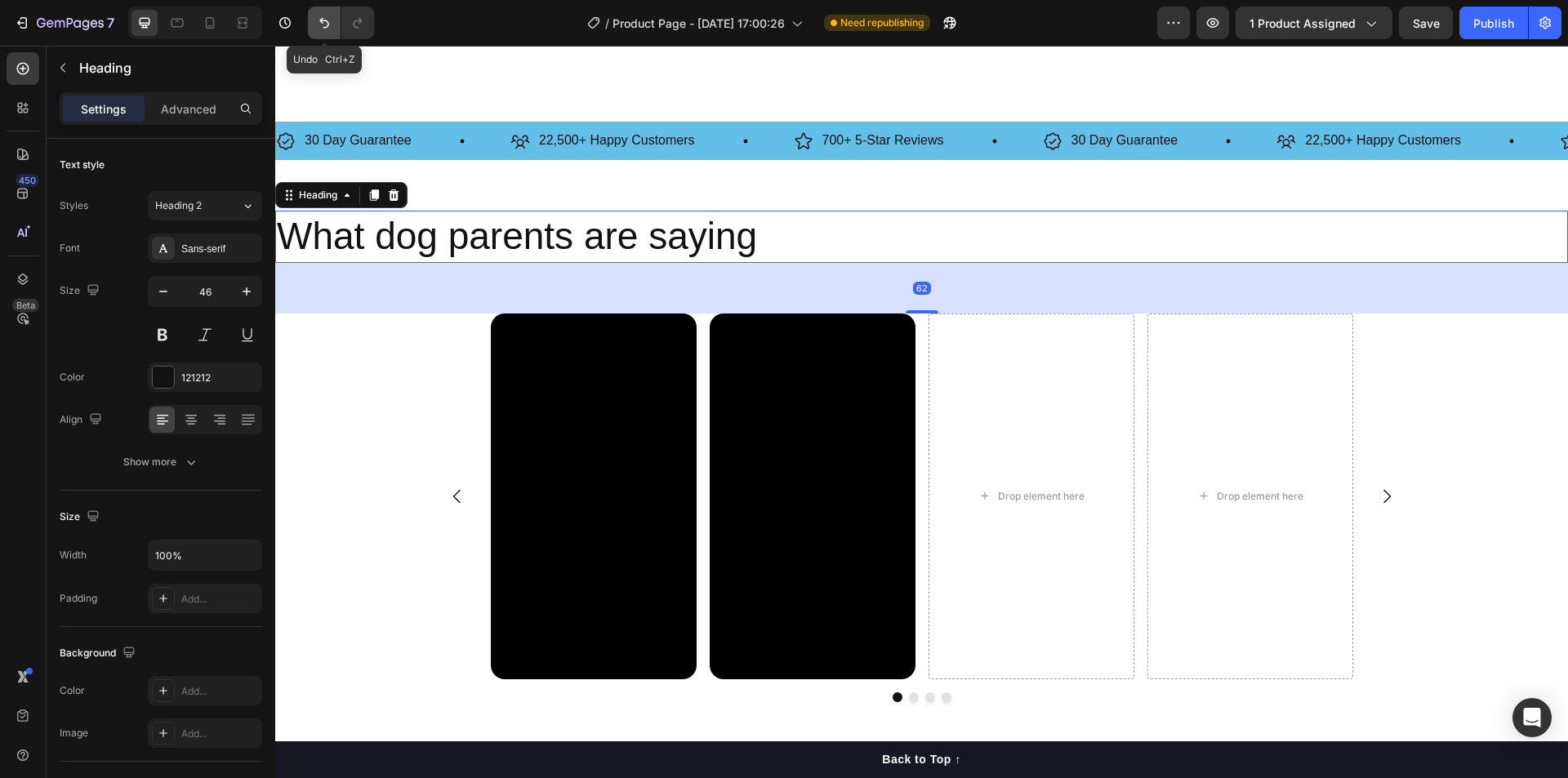
click at [326, 28] on icon "Undo/Redo" at bounding box center [324, 24] width 10 height 11
click at [325, 18] on icon "Undo/Redo" at bounding box center [325, 23] width 16 height 16
click at [325, 17] on icon "Undo/Redo" at bounding box center [325, 23] width 16 height 16
click at [325, 17] on icon "Undo/Redo" at bounding box center [325, 23] width 16 height 16
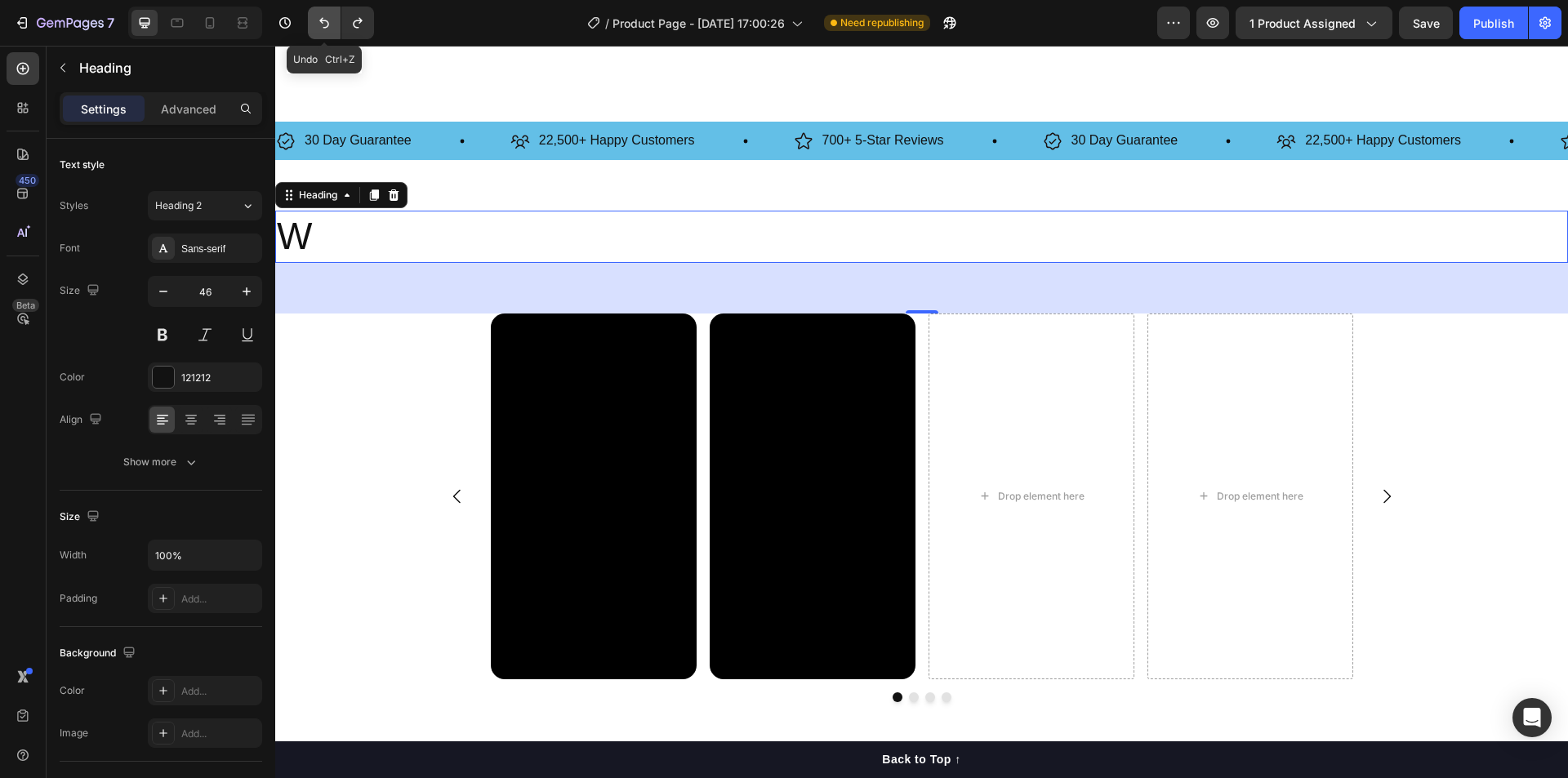
click at [325, 16] on icon "Undo/Redo" at bounding box center [325, 23] width 16 height 16
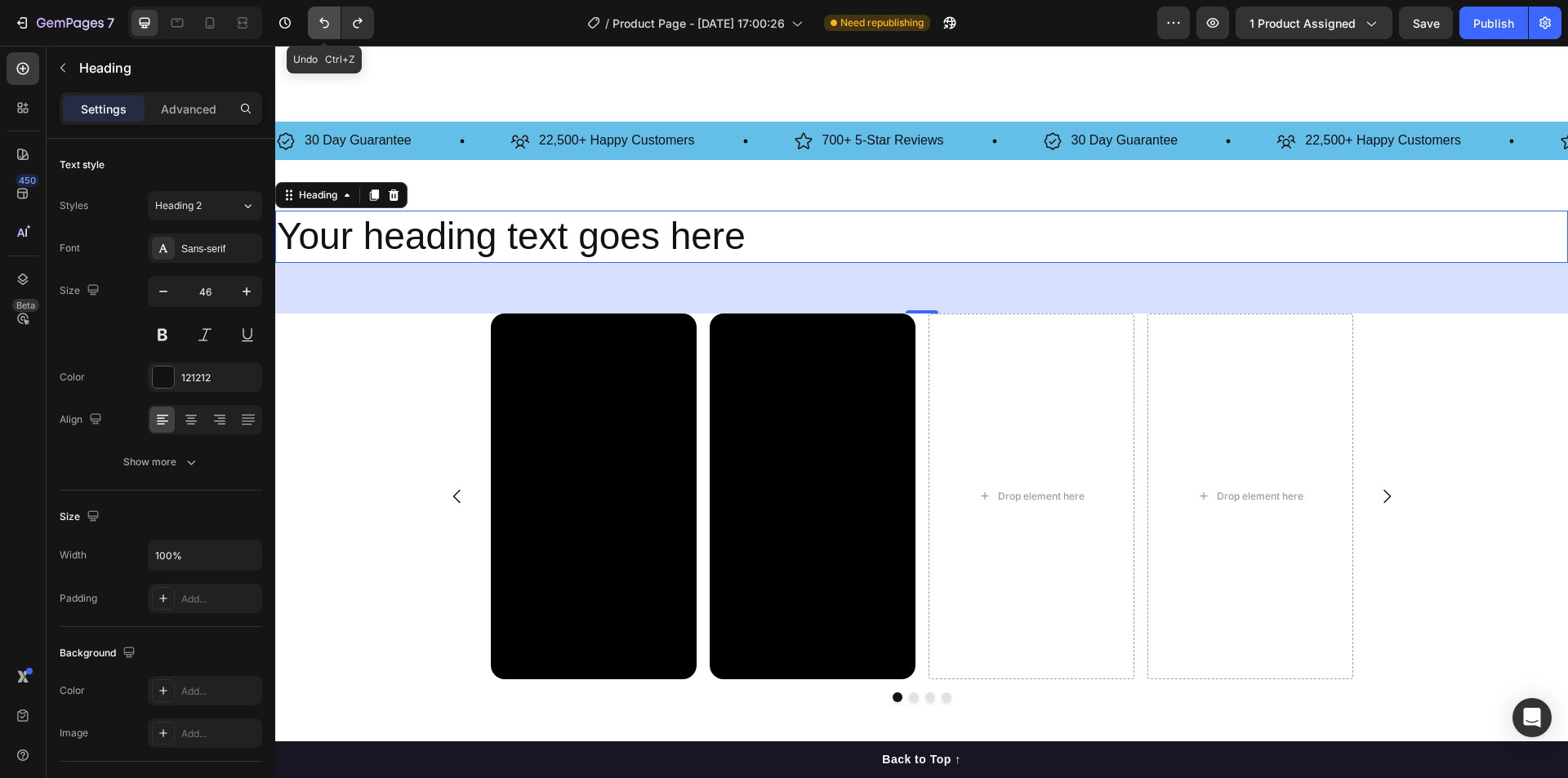
click at [325, 16] on icon "Undo/Redo" at bounding box center [325, 23] width 16 height 16
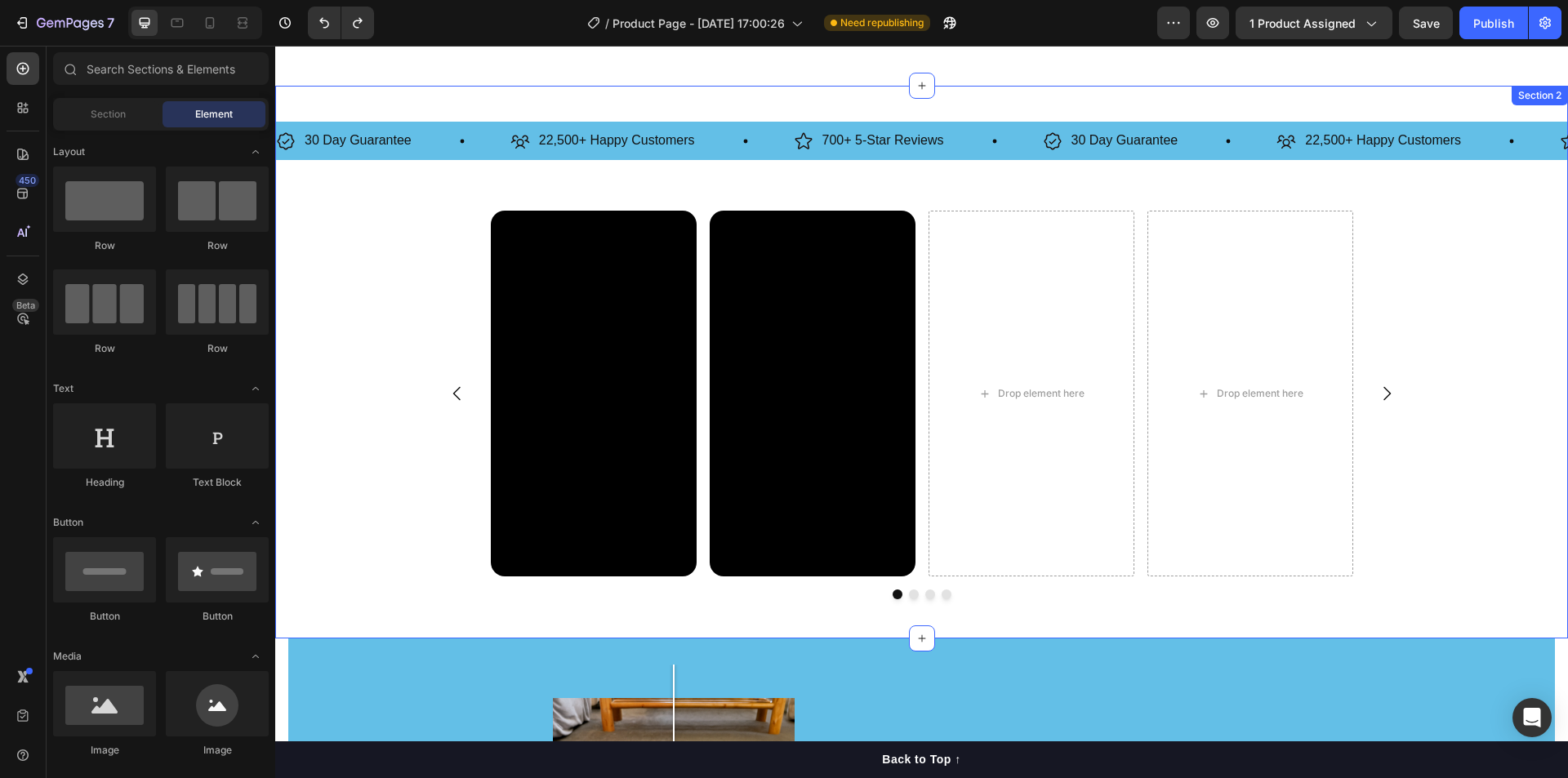
click at [1483, 271] on div "Video Video Drop element here Drop element here [GEOGRAPHIC_DATA]" at bounding box center [922, 412] width 1293 height 402
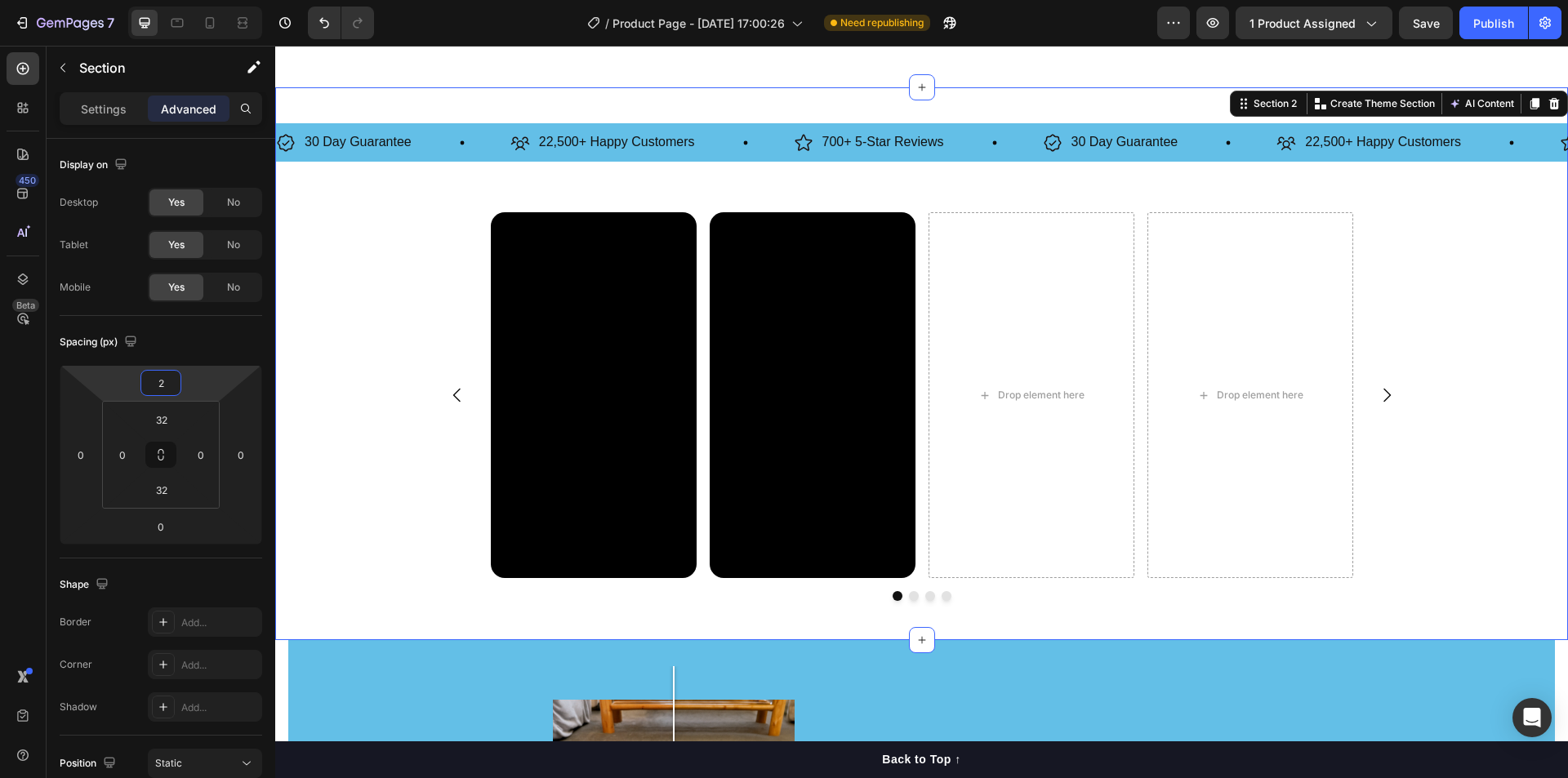
type input "16"
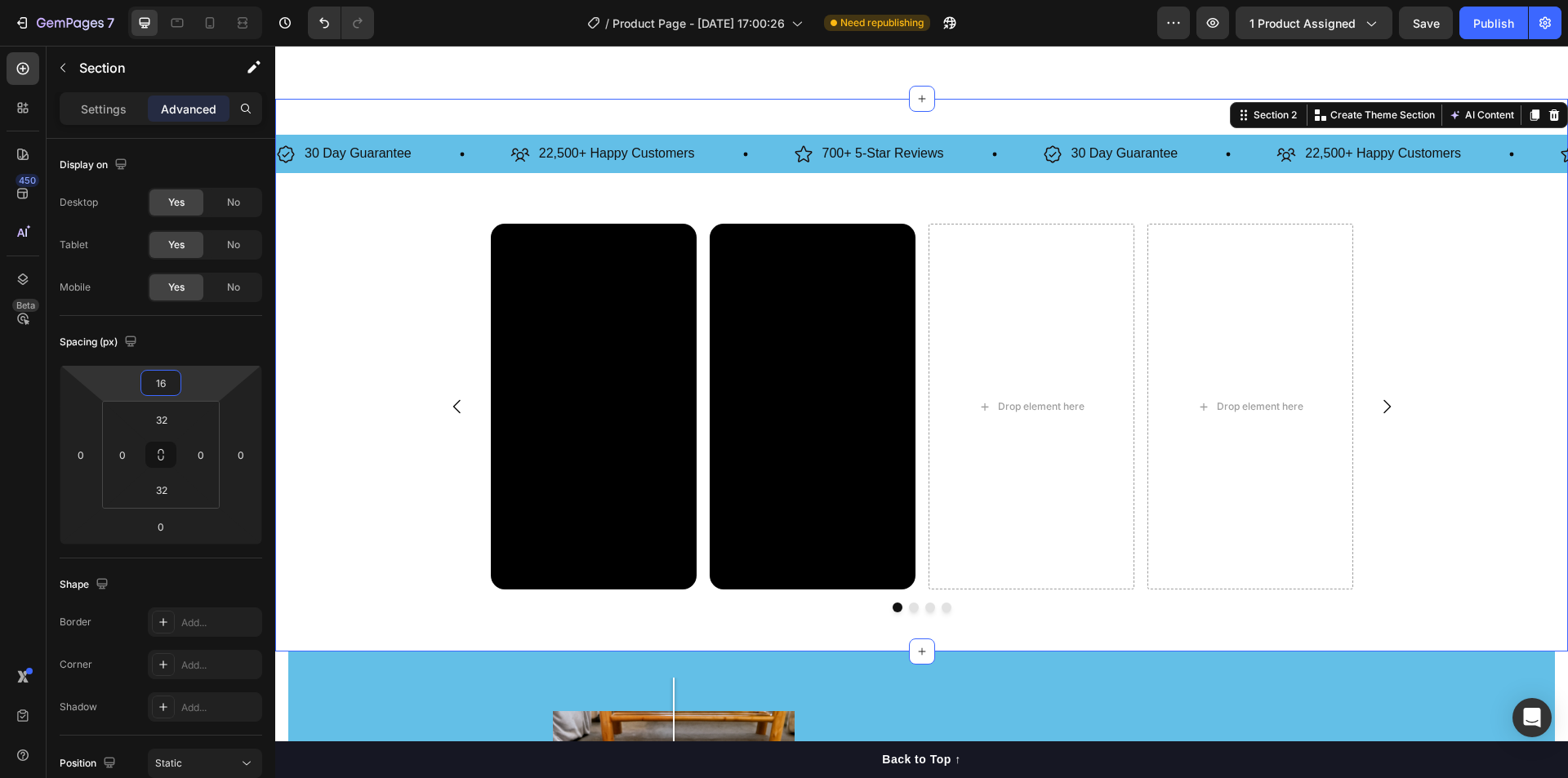
click at [199, 0] on html "7 / Product Page - [DATE] 17:00:26 Need republishing Preview 1 product assigned…" at bounding box center [784, 0] width 1568 height 0
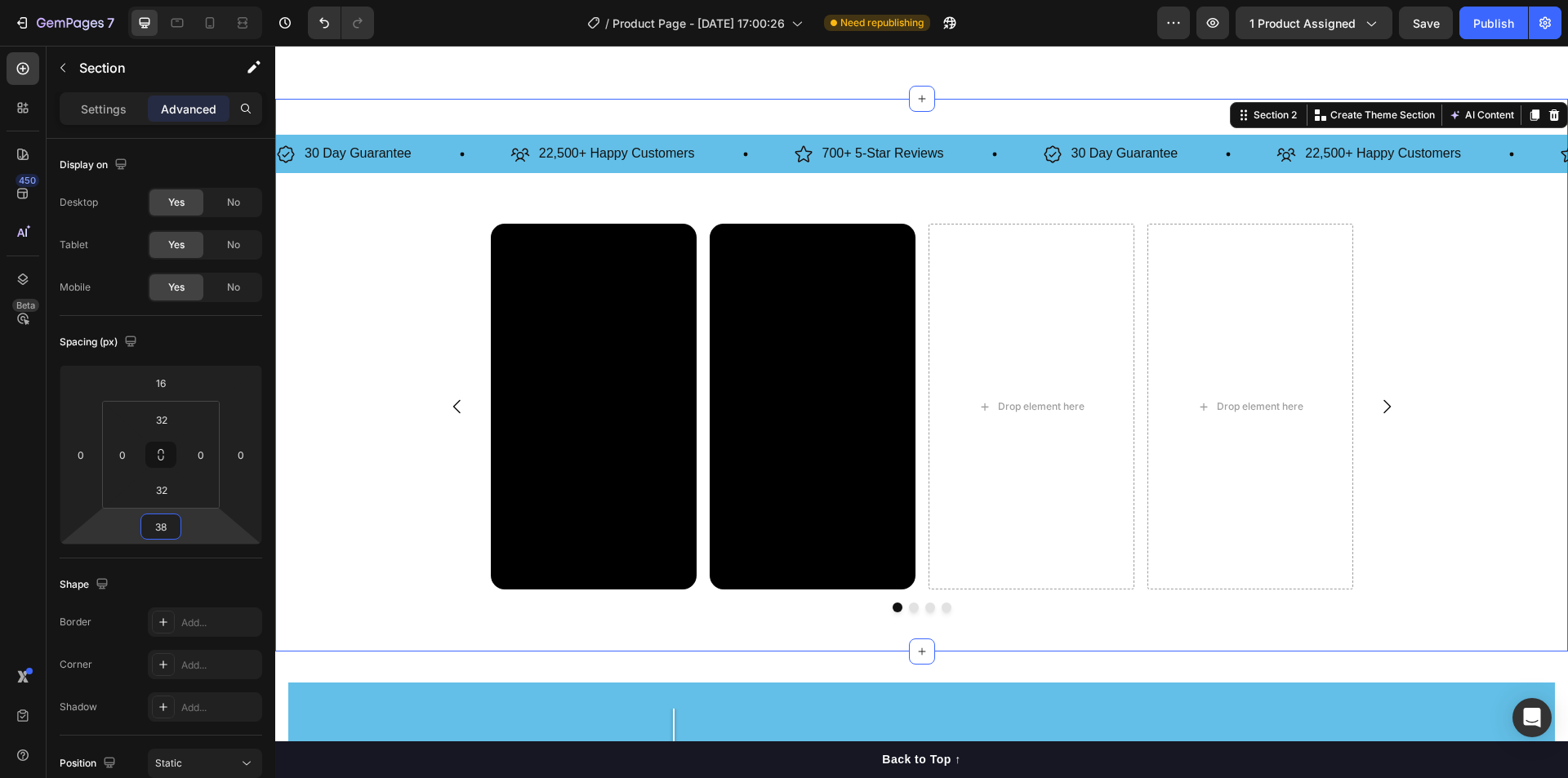
type input "40"
drag, startPoint x: 197, startPoint y: 533, endPoint x: 200, endPoint y: 516, distance: 17.3
click at [200, 0] on html "7 / Product Page - [DATE] 17:00:26 Need republishing Preview 1 product assigned…" at bounding box center [784, 0] width 1568 height 0
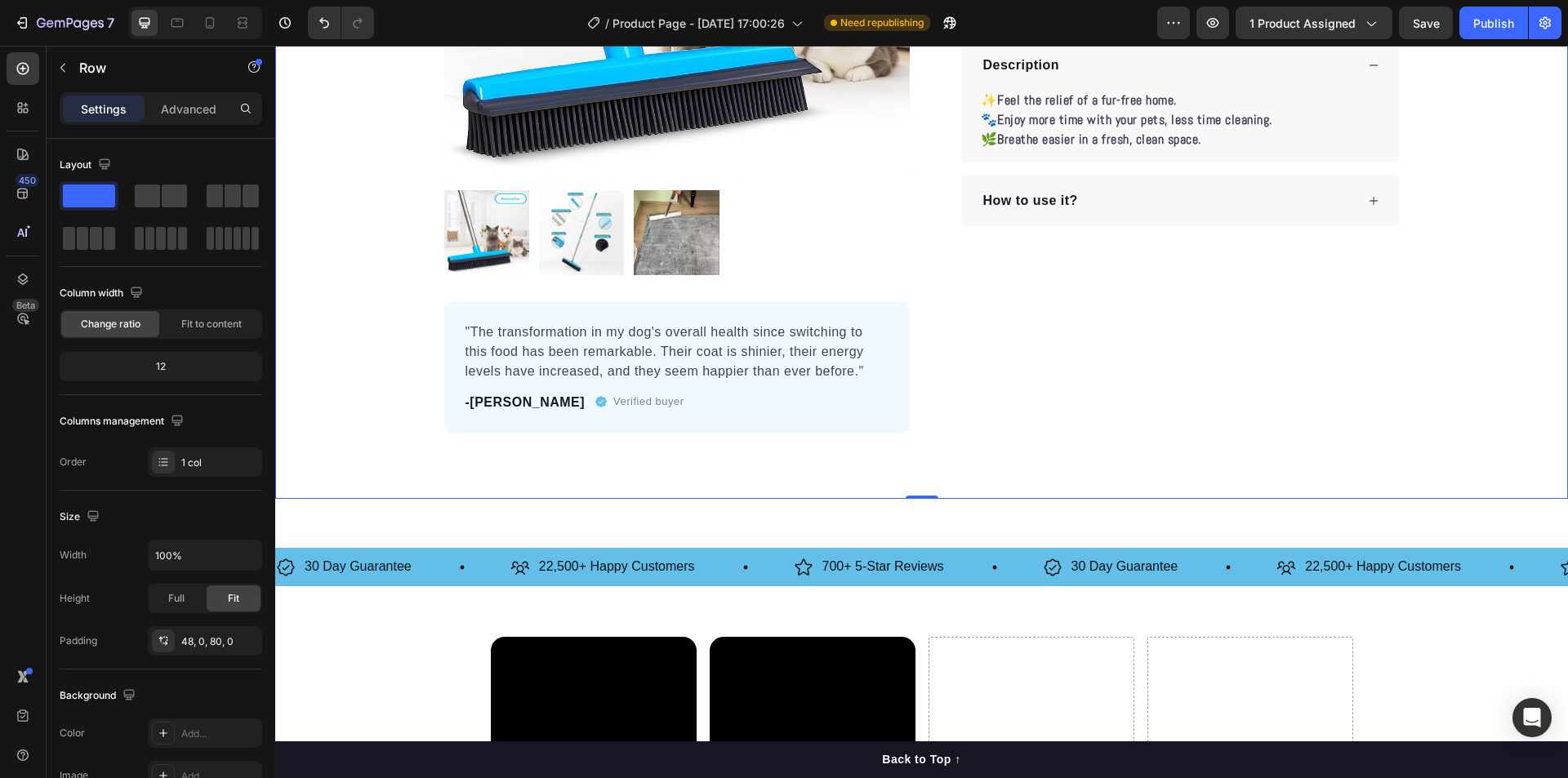
scroll to position [408, 0]
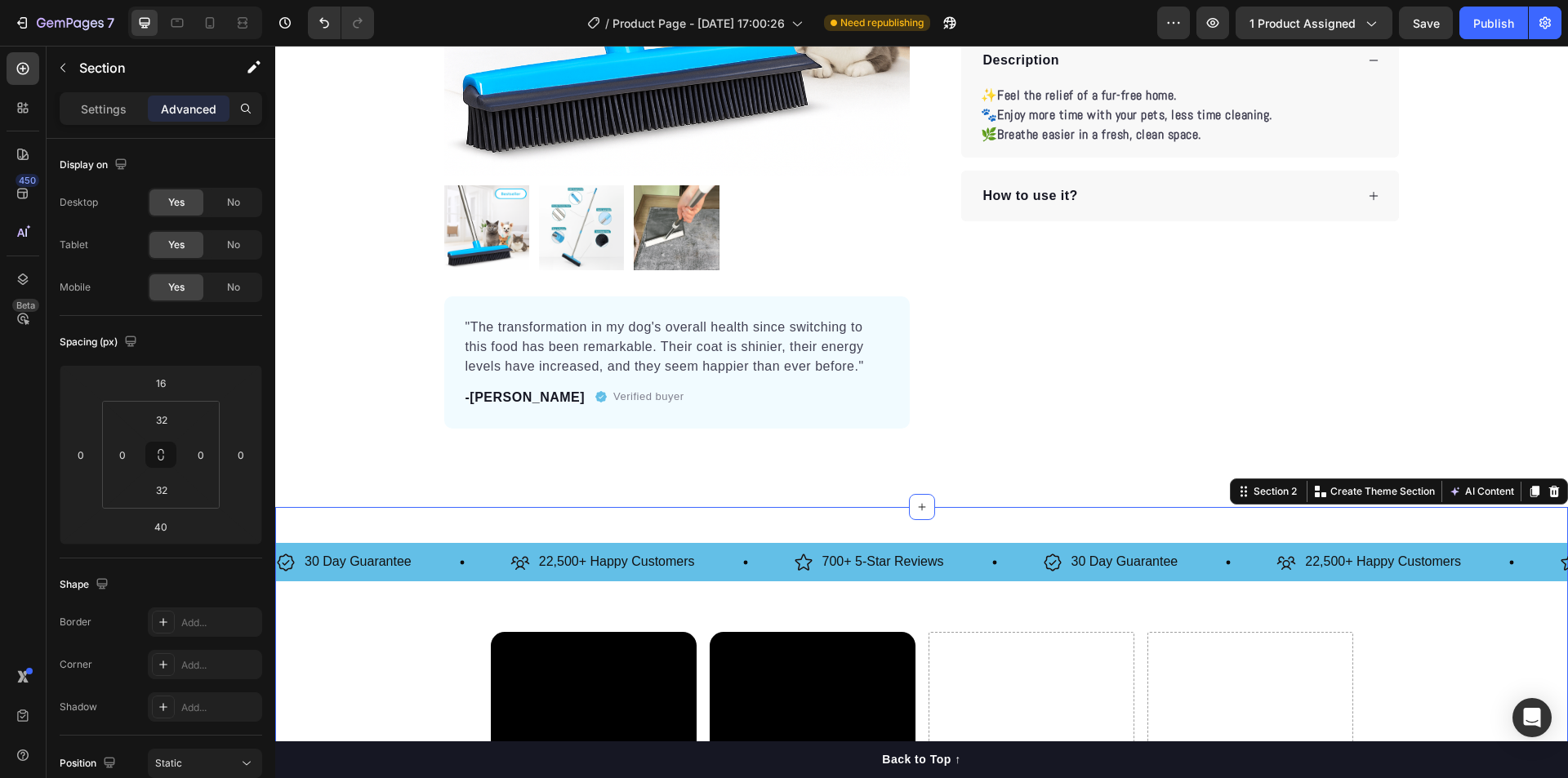
click at [472, 534] on div "30 Day Guarantee Item List 22,500+ Happy Customers Item List 700+ 5-Star Review…" at bounding box center [922, 783] width 1293 height 501
click at [455, 555] on div "30 Day Guarantee Item List" at bounding box center [394, 562] width 235 height 28
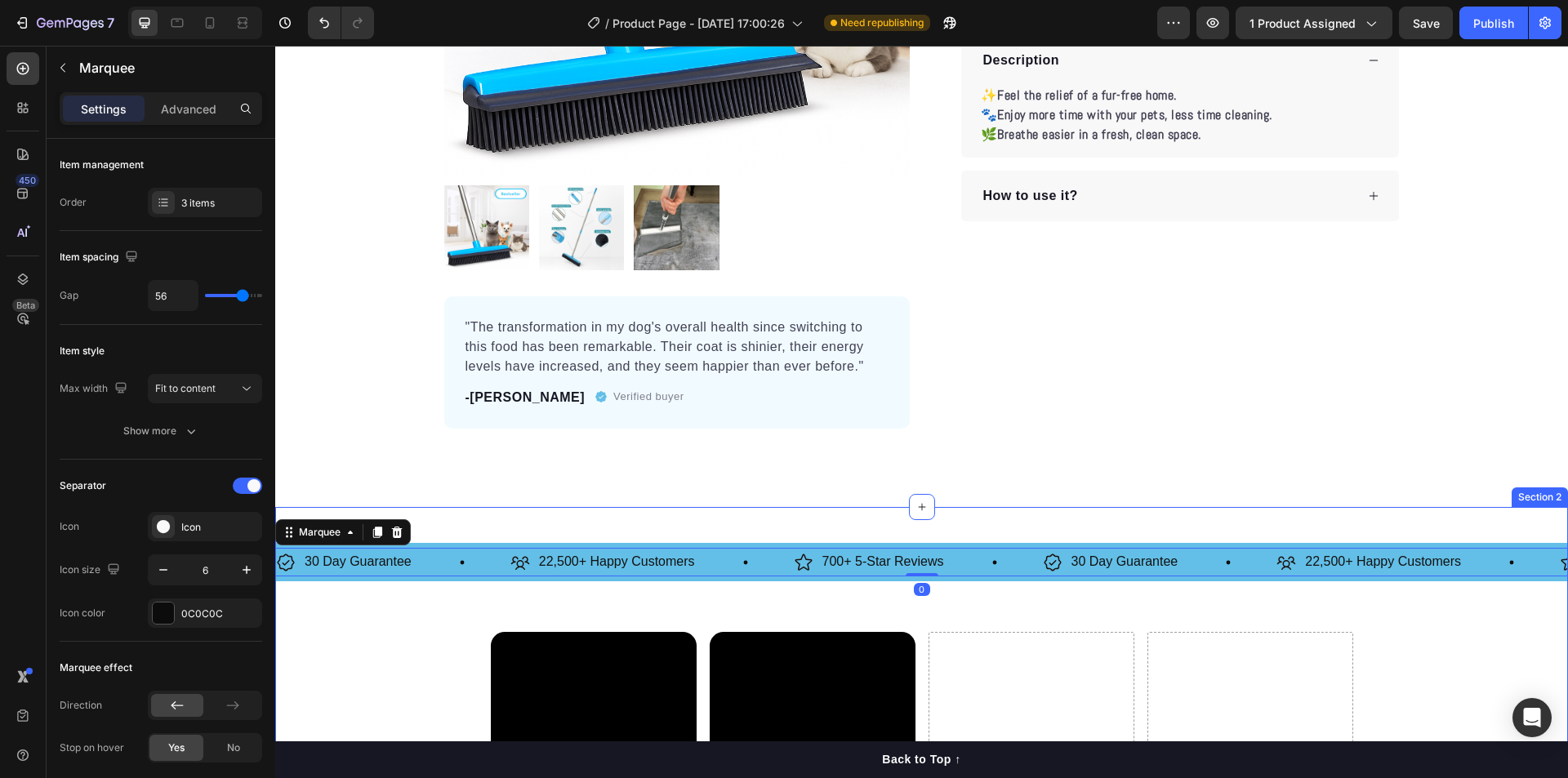
click at [418, 616] on div "30 Day Guarantee Item List 22,500+ Happy Customers Item List 700+ 5-Star Review…" at bounding box center [922, 783] width 1293 height 501
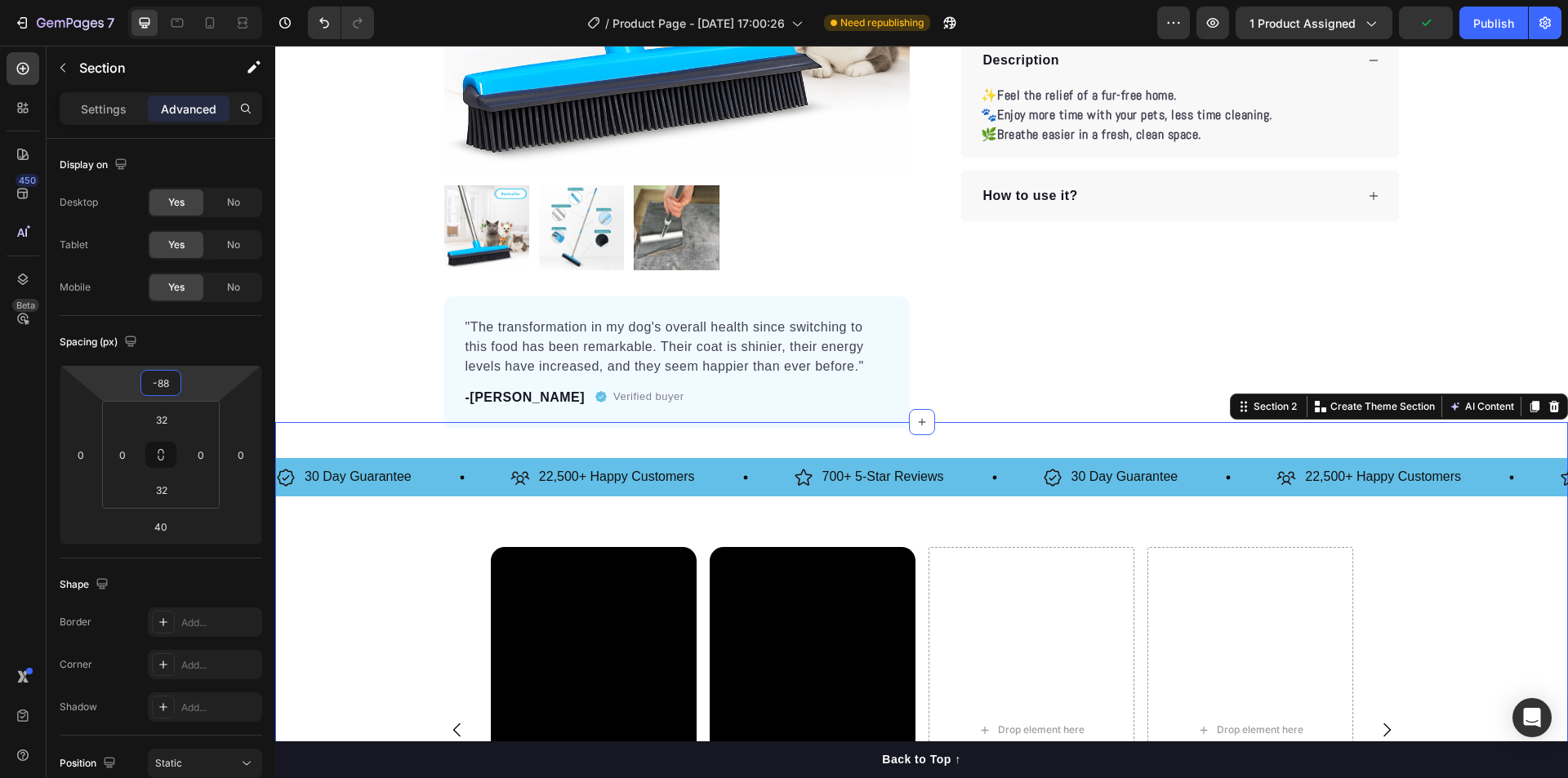
drag, startPoint x: 190, startPoint y: 411, endPoint x: 181, endPoint y: 430, distance: 21.0
click at [181, 0] on html "7 / Product Page - [DATE] 17:00:26 Need republishing Preview 1 product assigned…" at bounding box center [784, 0] width 1568 height 0
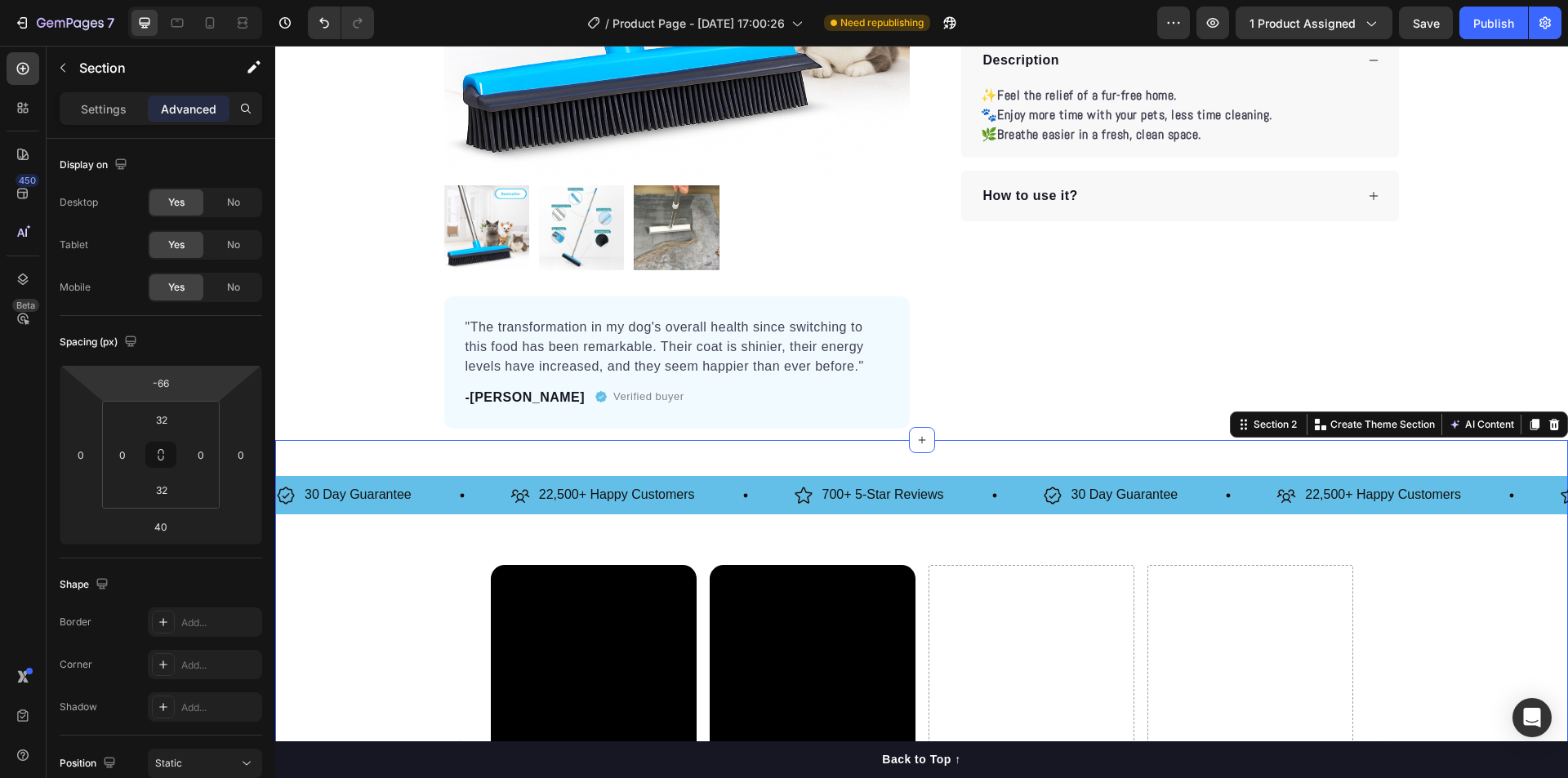
type input "-64"
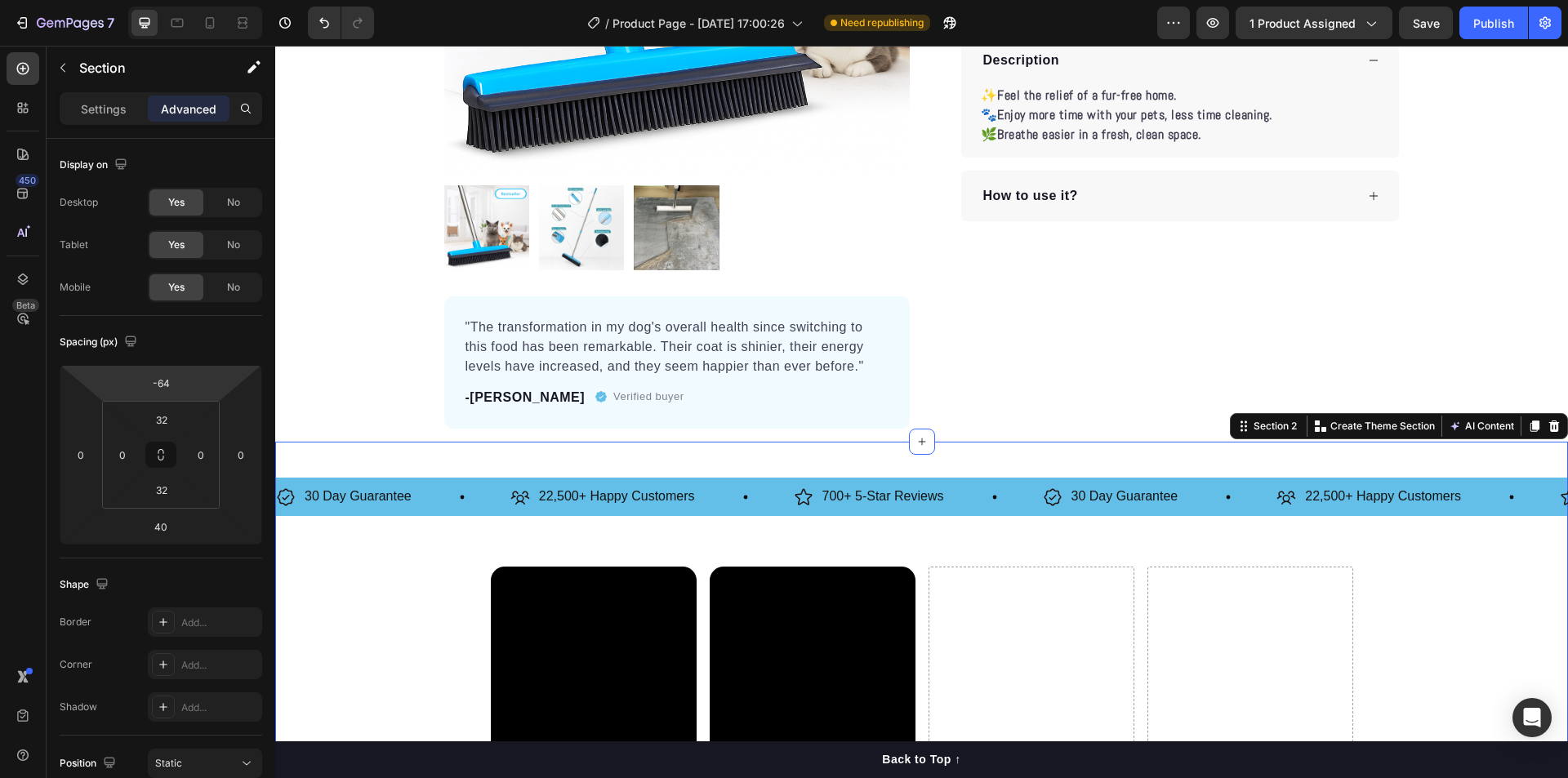
drag, startPoint x: 202, startPoint y: 389, endPoint x: 200, endPoint y: 380, distance: 9.2
click at [200, 0] on html "7 / Product Page - [DATE] 17:00:26 Need republishing Preview 1 product assigned…" at bounding box center [784, 0] width 1568 height 0
click at [1495, 24] on div "Publish" at bounding box center [1493, 23] width 41 height 17
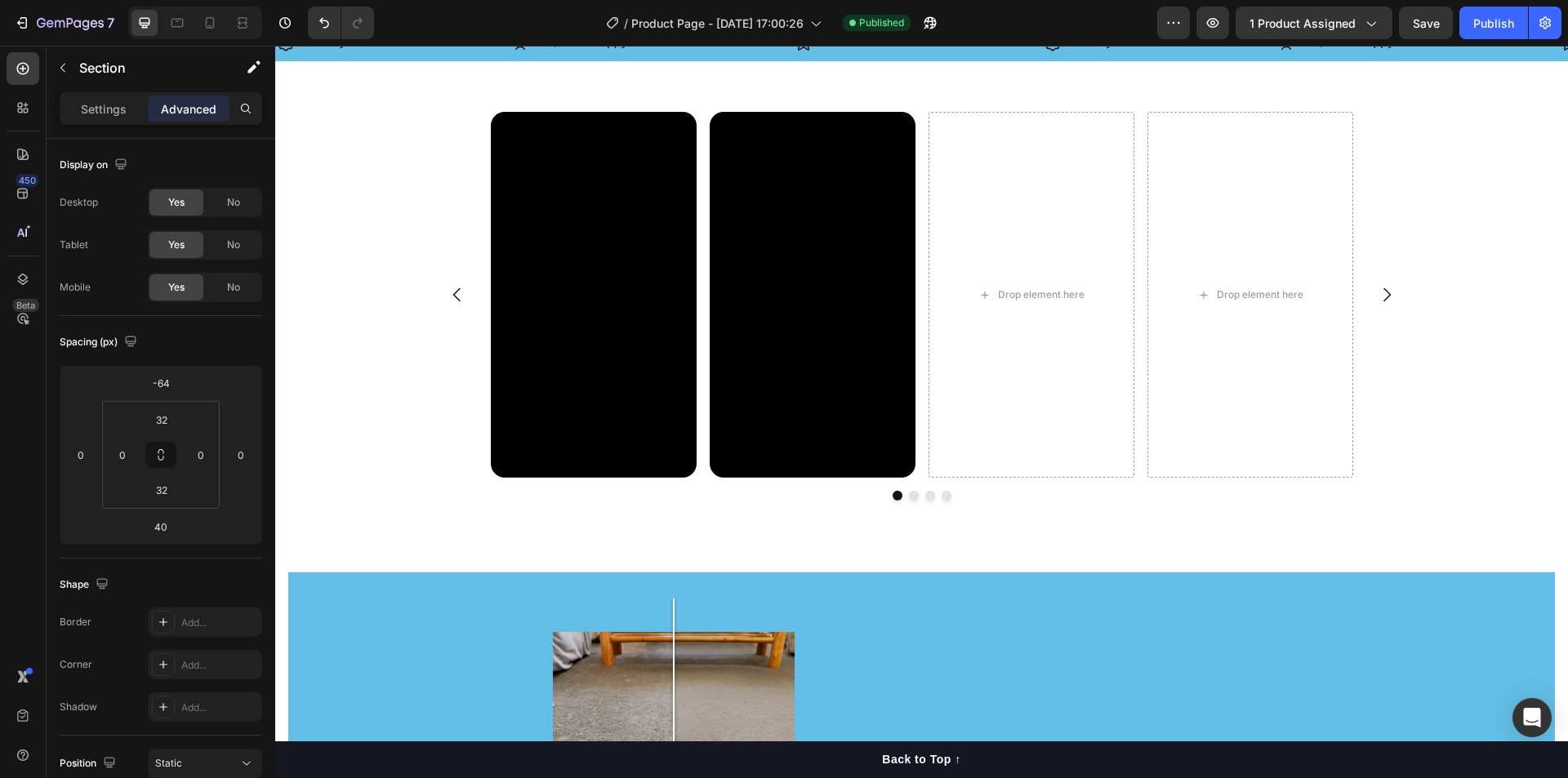
scroll to position [816, 0]
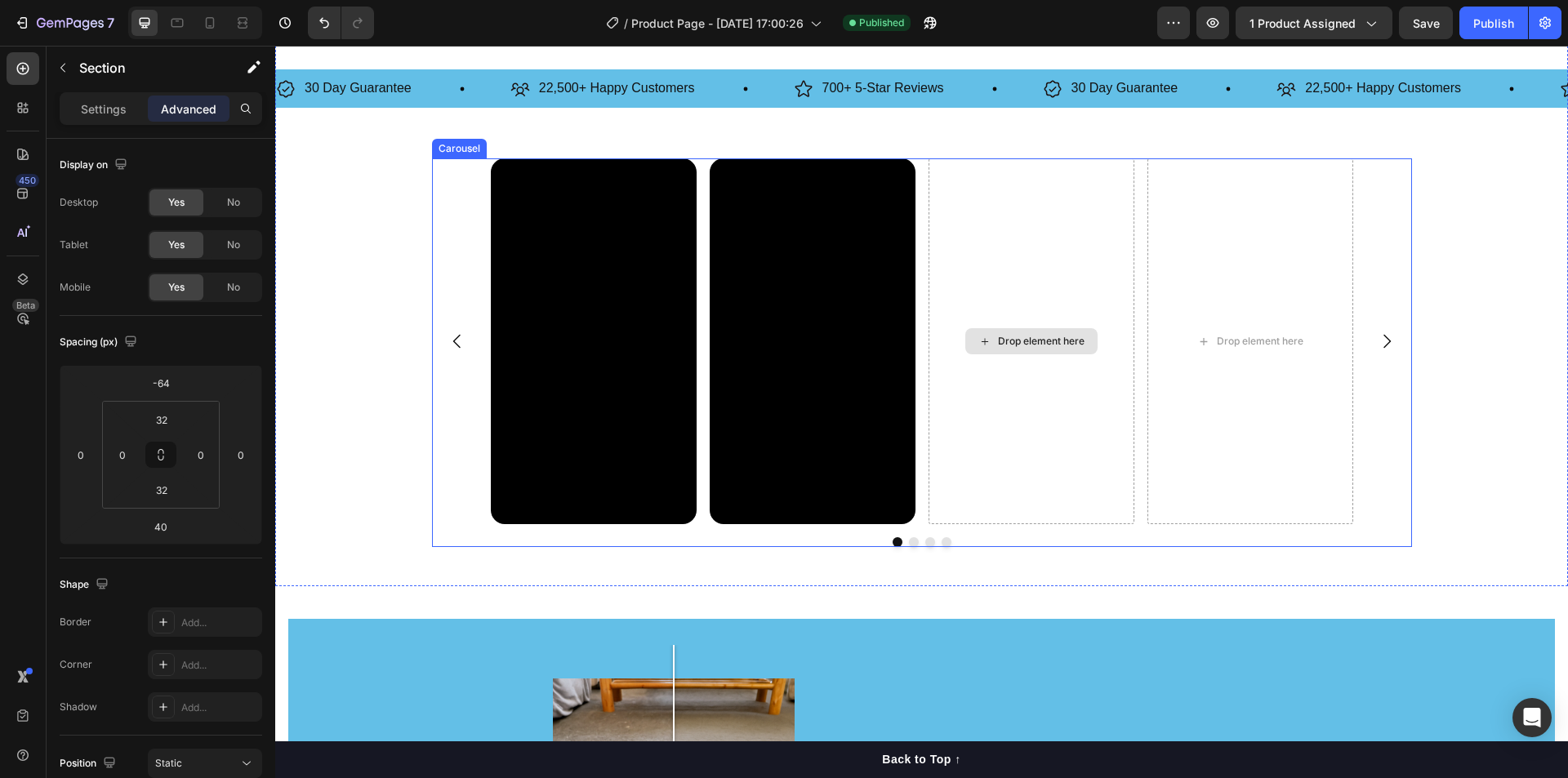
click at [1007, 339] on div "Drop element here" at bounding box center [1041, 341] width 86 height 13
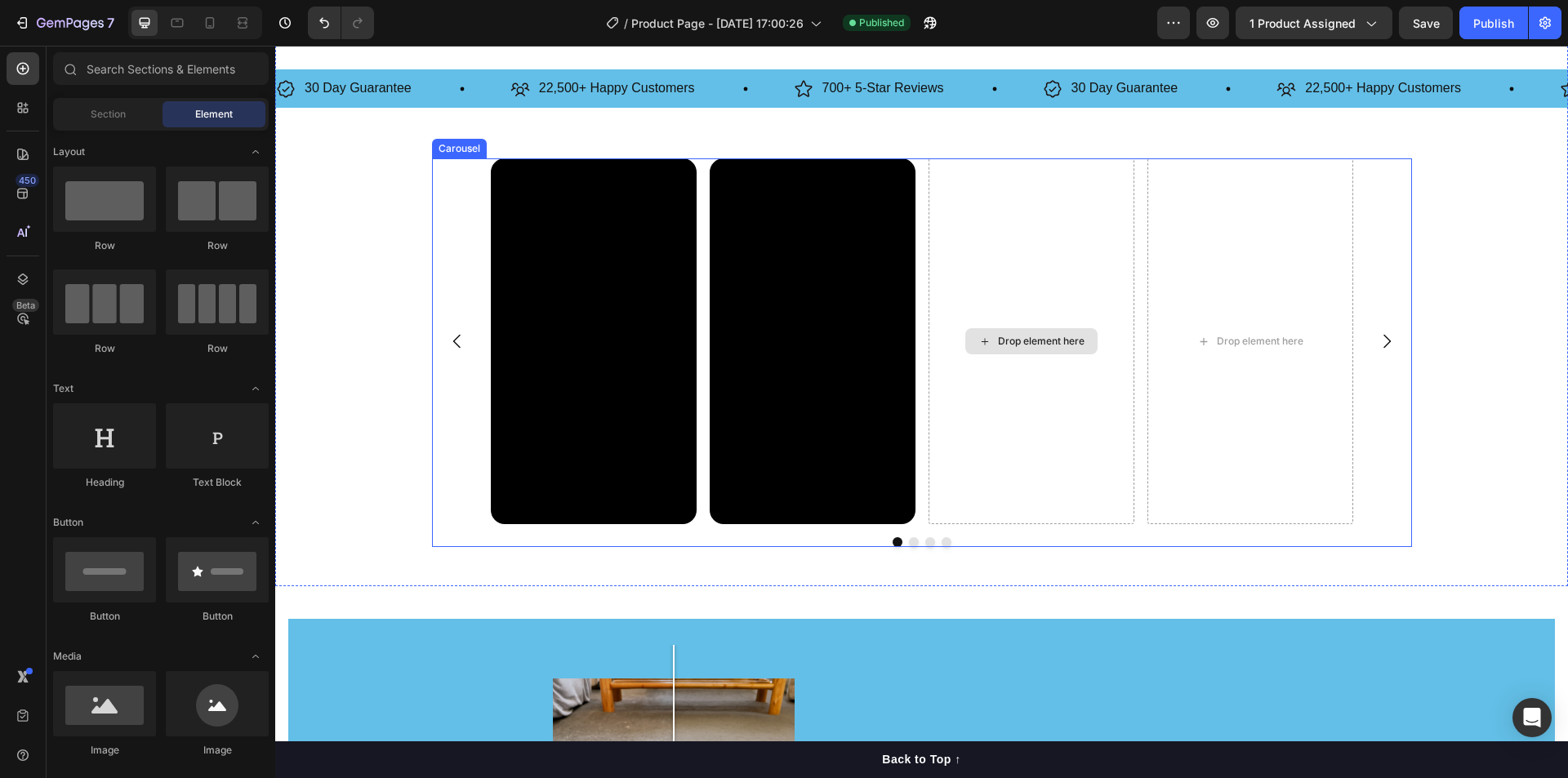
click at [1046, 320] on div "Drop element here" at bounding box center [1031, 341] width 205 height 365
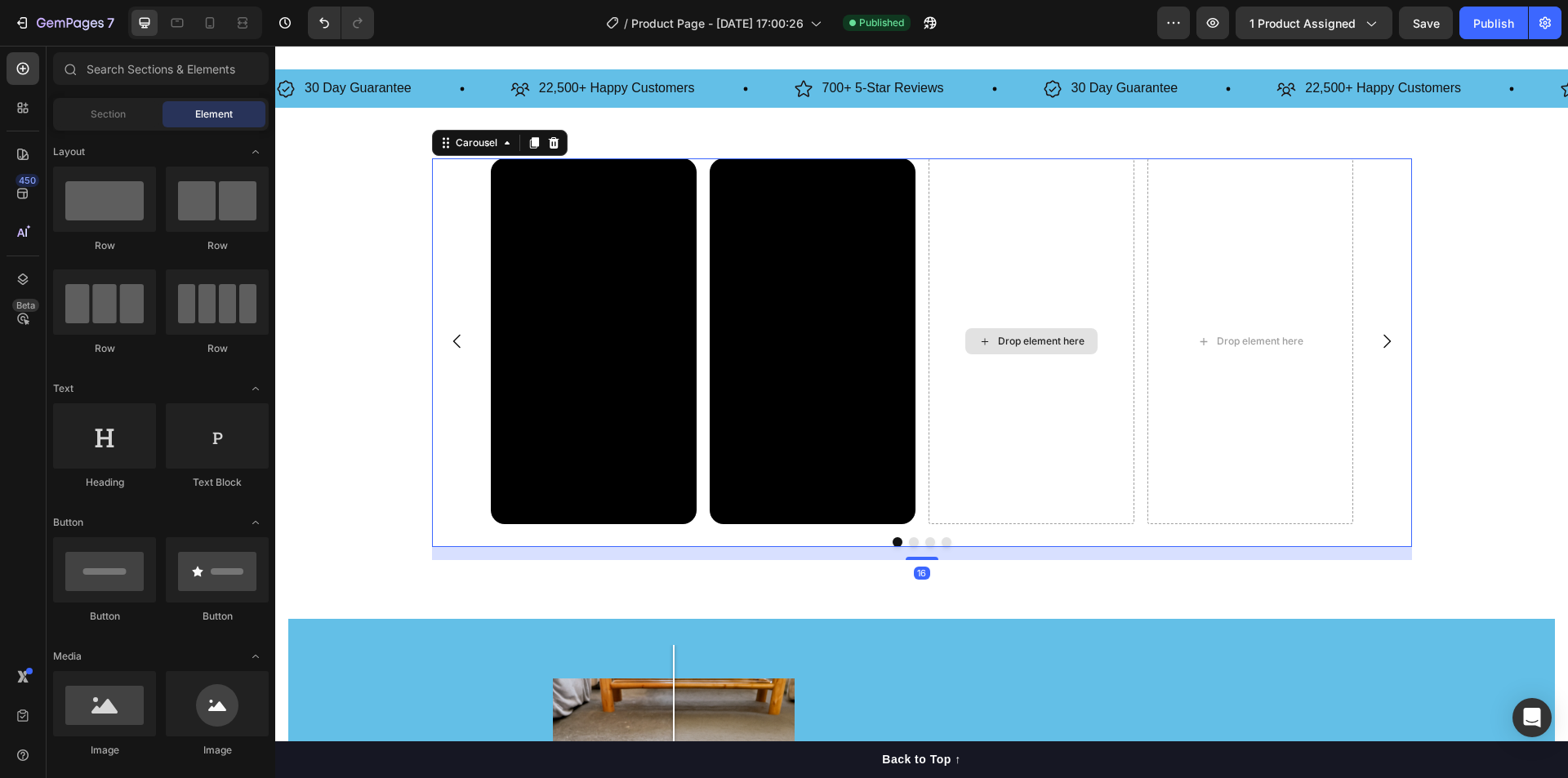
click at [998, 341] on div "Drop element here" at bounding box center [1041, 341] width 86 height 13
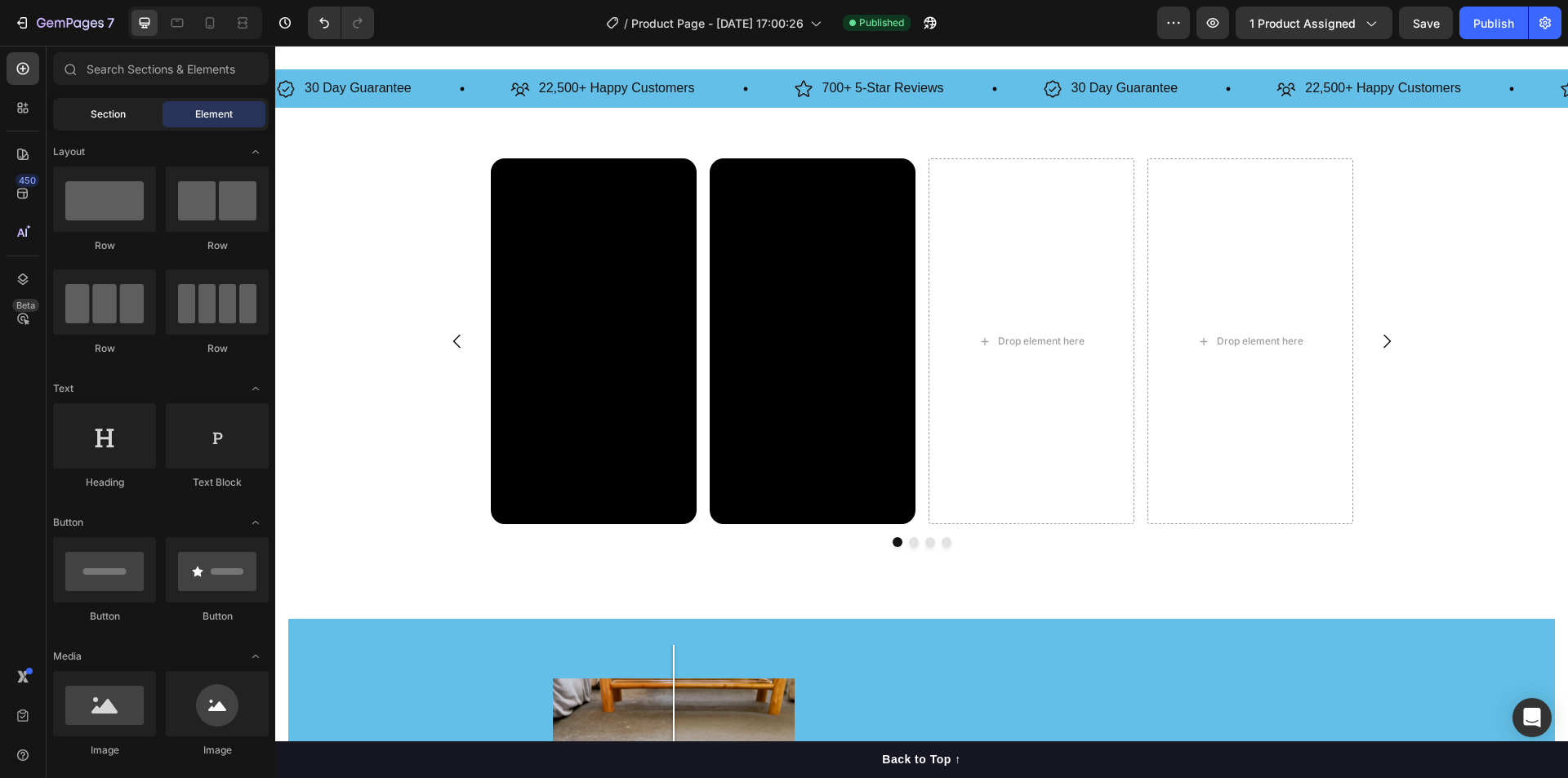
click at [112, 108] on span "Section" at bounding box center [108, 115] width 35 height 15
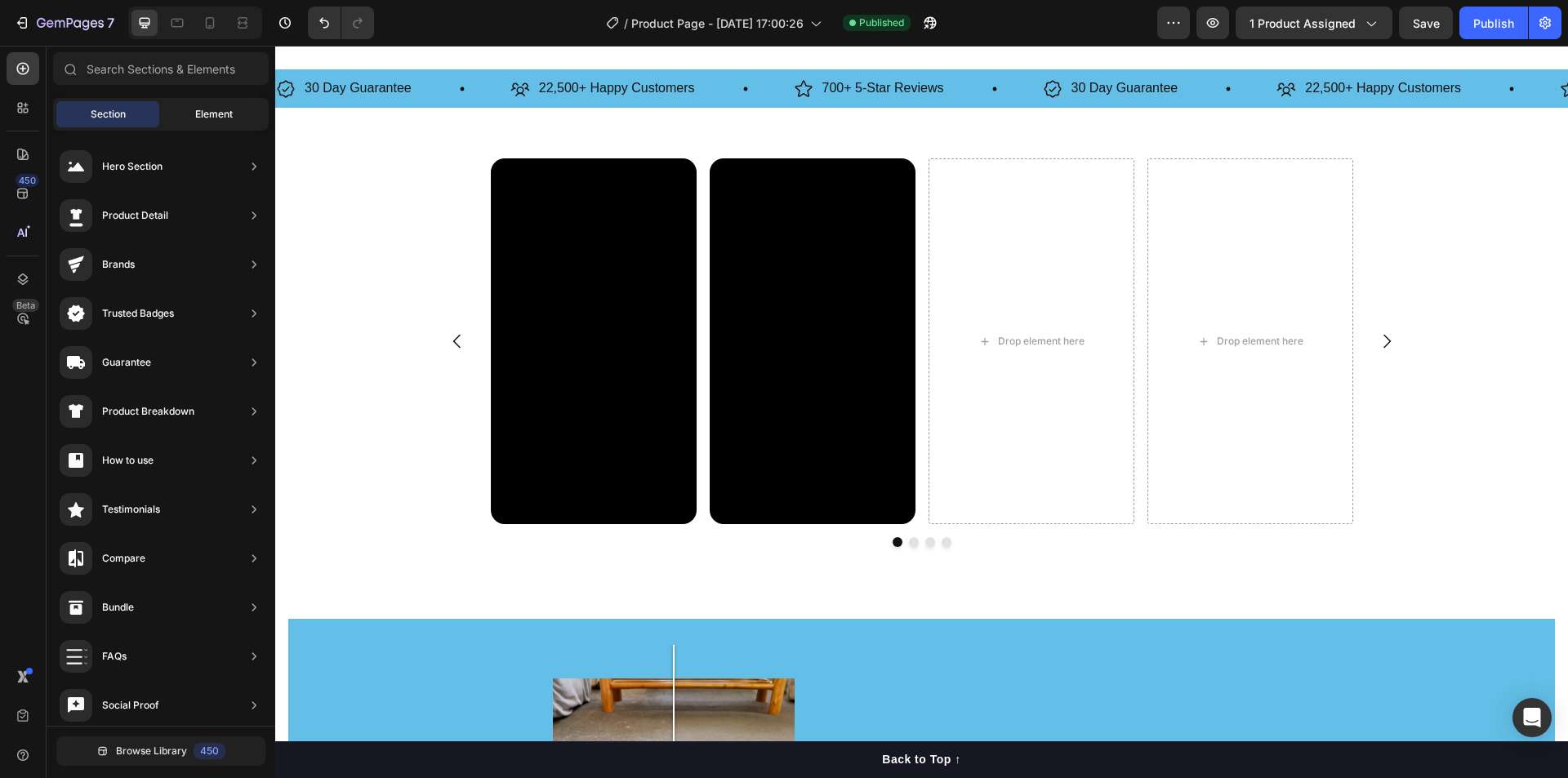
click at [220, 106] on div "Element" at bounding box center [214, 114] width 103 height 26
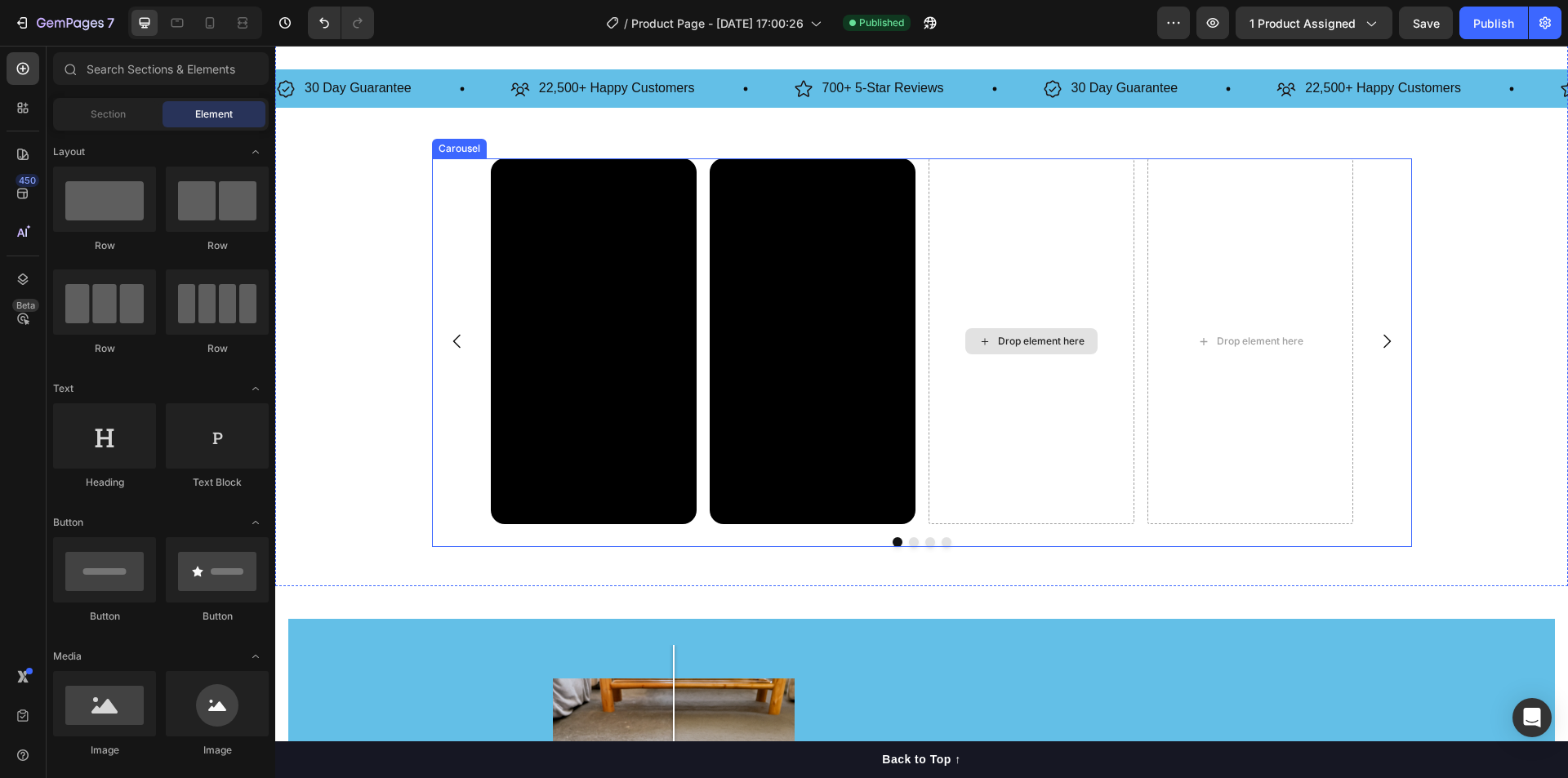
click at [989, 341] on div "Drop element here" at bounding box center [1032, 341] width 133 height 26
click at [990, 340] on div "Drop element here" at bounding box center [1032, 341] width 133 height 26
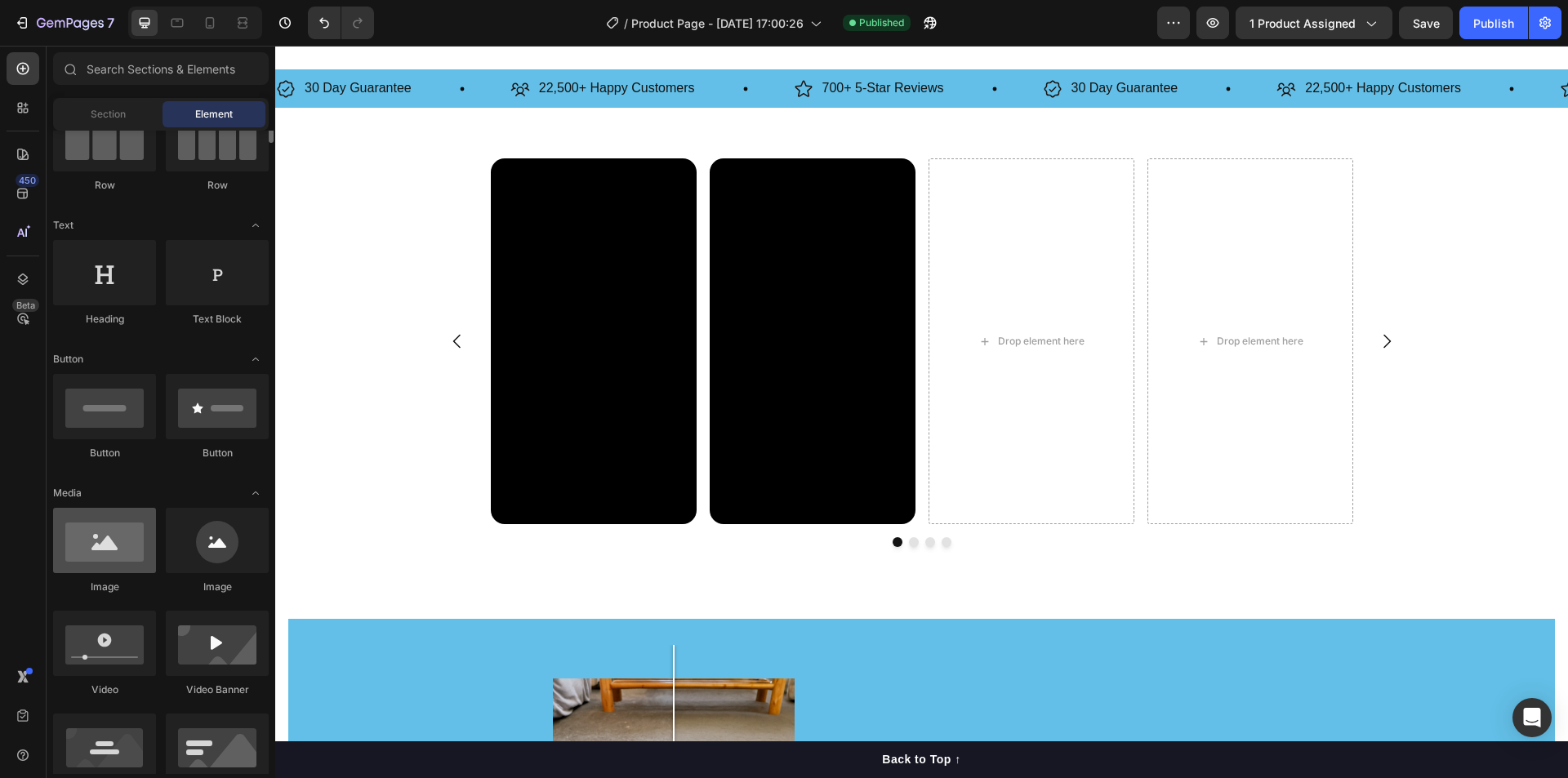
scroll to position [244, 0]
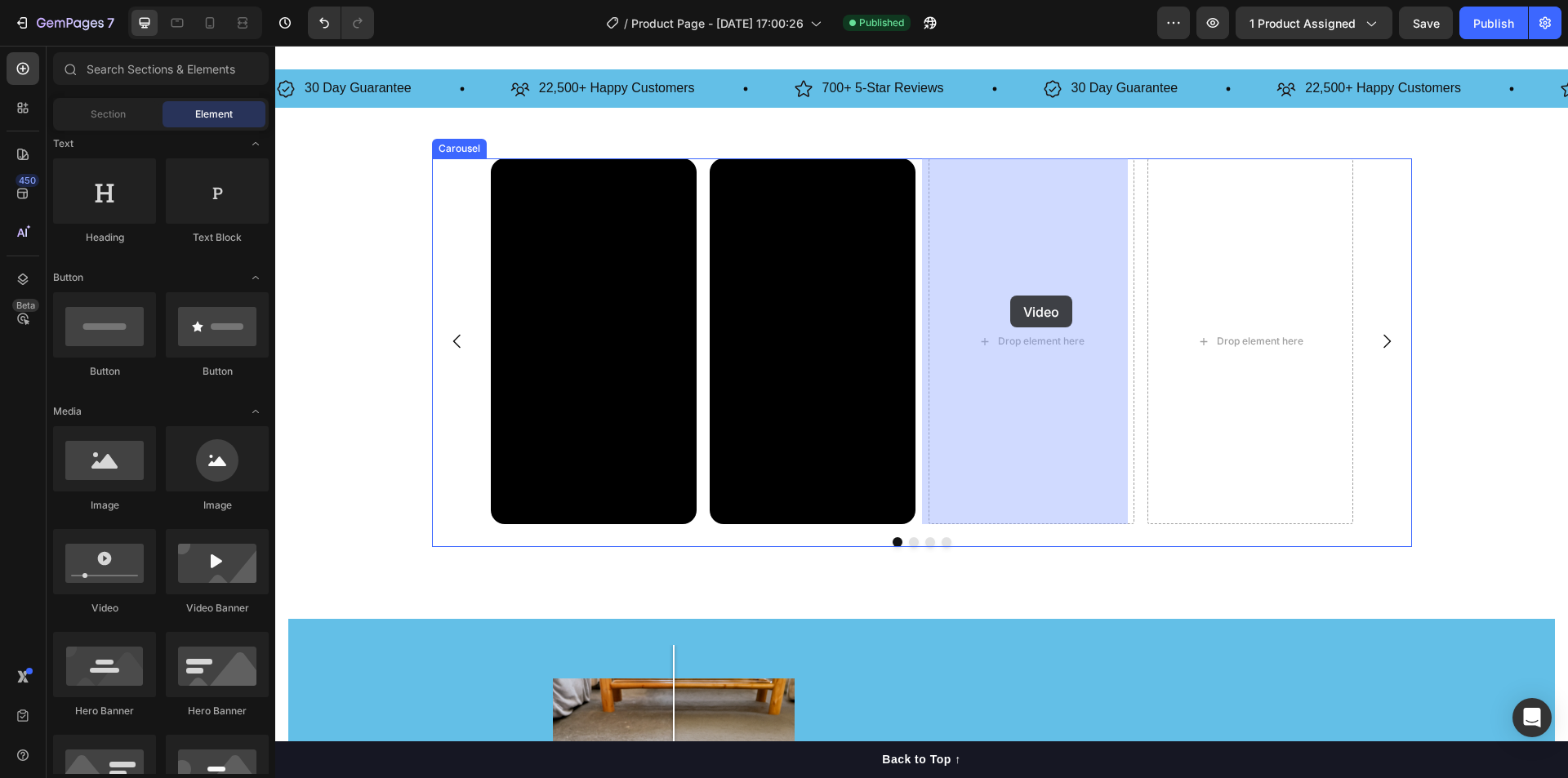
drag, startPoint x: 383, startPoint y: 630, endPoint x: 1010, endPoint y: 295, distance: 710.9
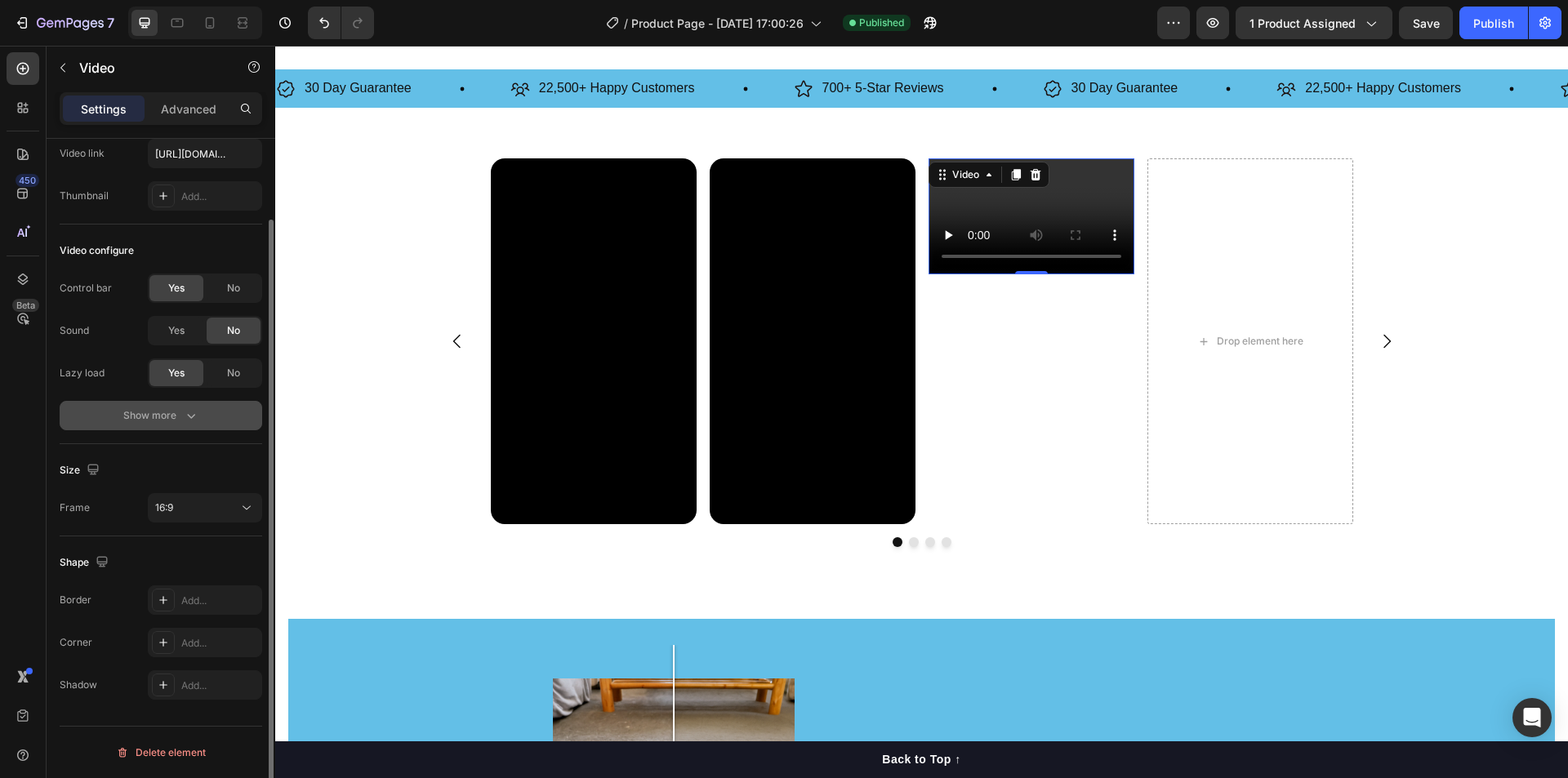
scroll to position [0, 0]
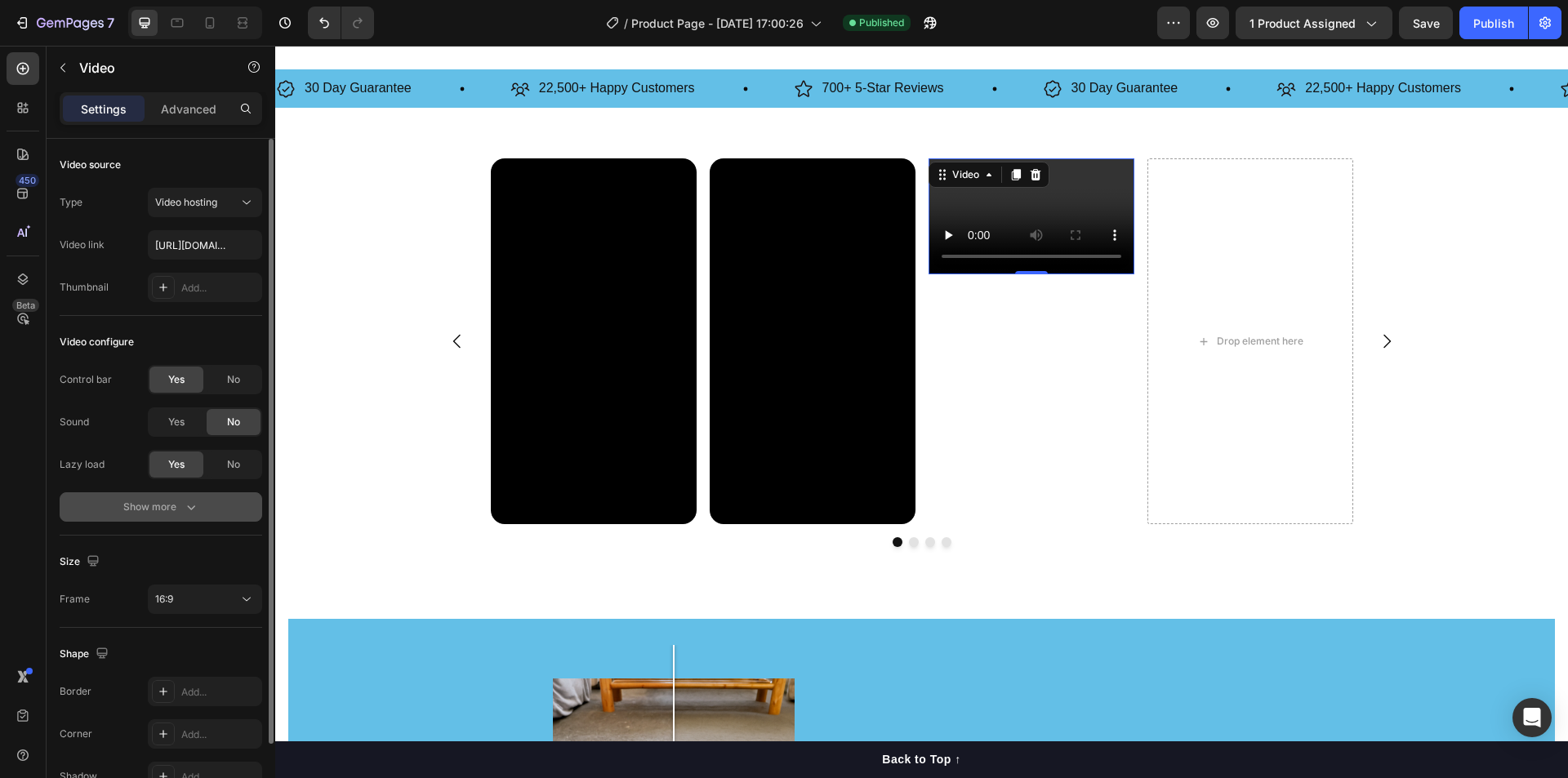
click at [186, 512] on icon "button" at bounding box center [191, 507] width 16 height 16
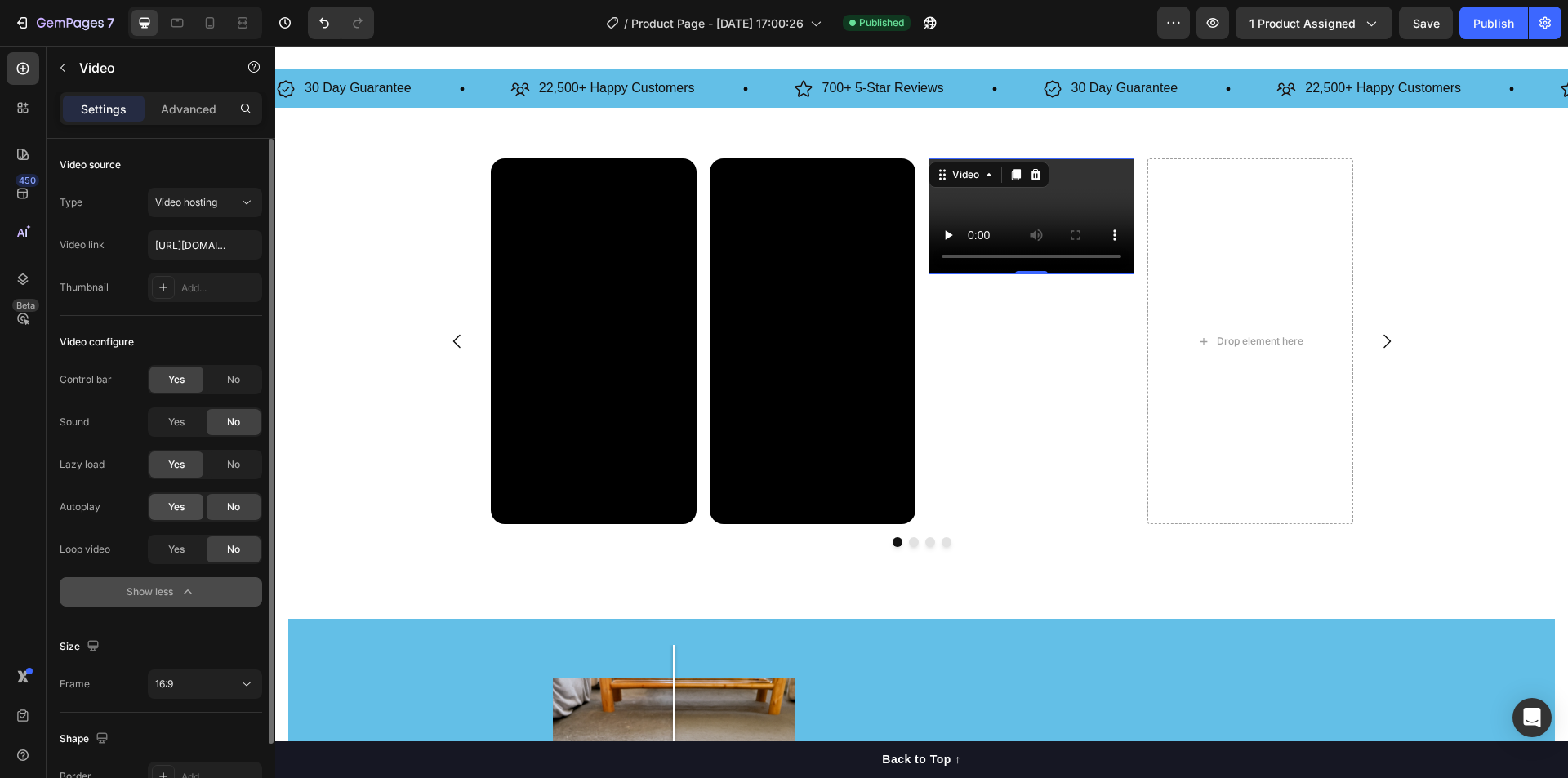
click at [185, 502] on div "Yes" at bounding box center [175, 506] width 54 height 26
click at [181, 546] on span "Yes" at bounding box center [176, 549] width 16 height 15
click at [227, 373] on span "No" at bounding box center [234, 380] width 13 height 15
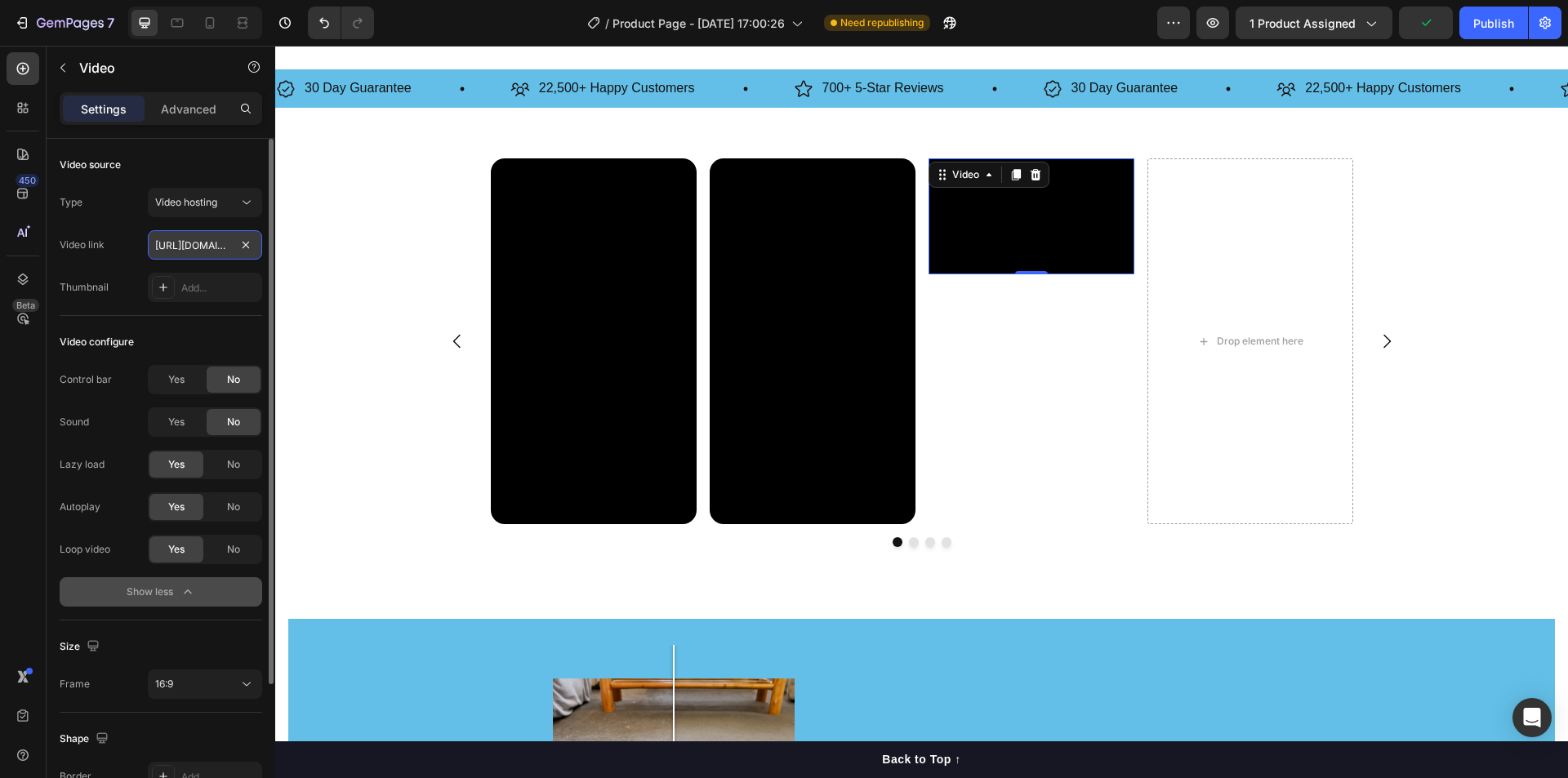
click at [203, 243] on input "[URL][DOMAIN_NAME]" at bounding box center [205, 244] width 115 height 29
paste input "ecc0acd05cf348b3abf8ba8b880a8e82"
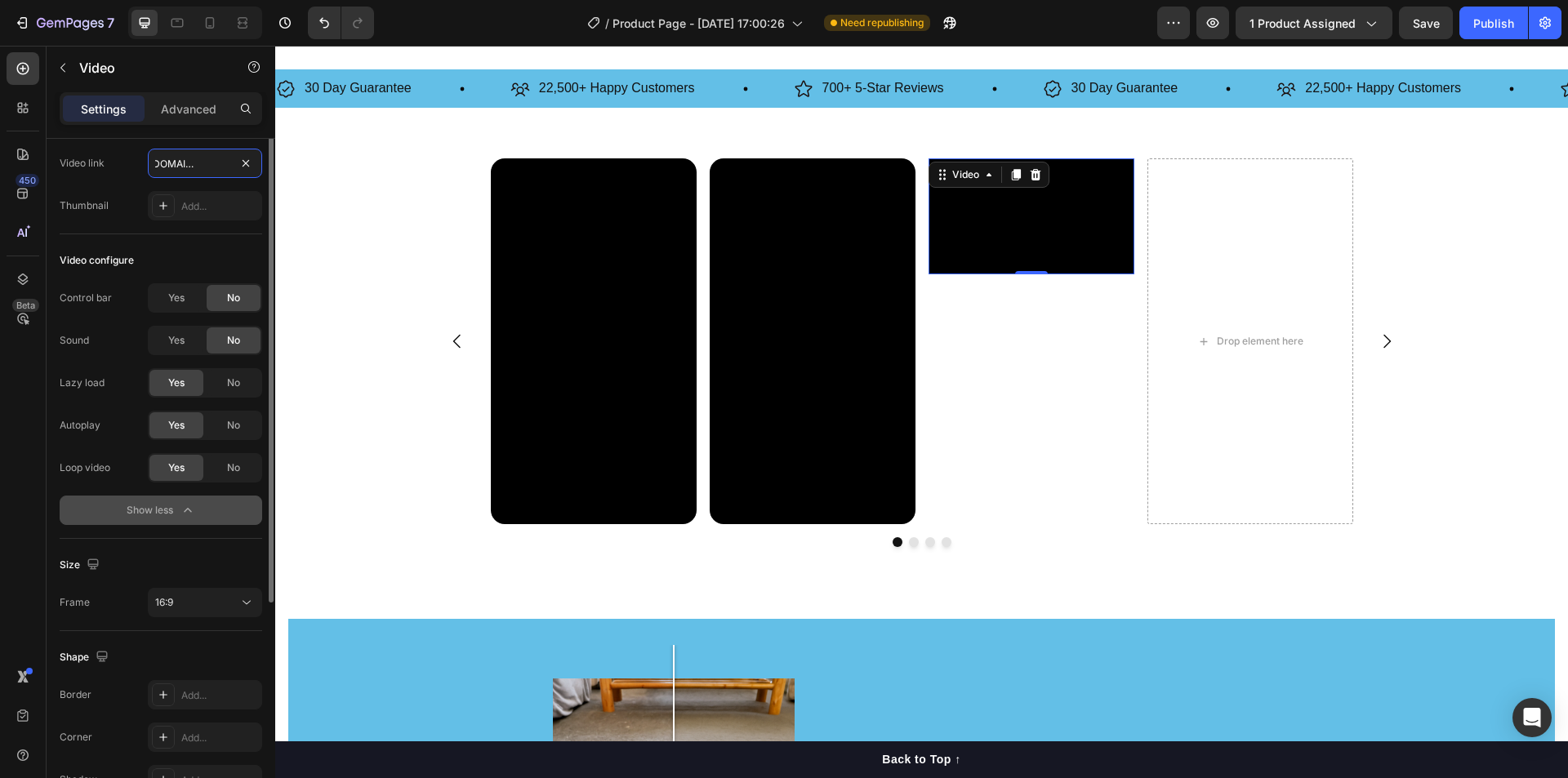
scroll to position [176, 0]
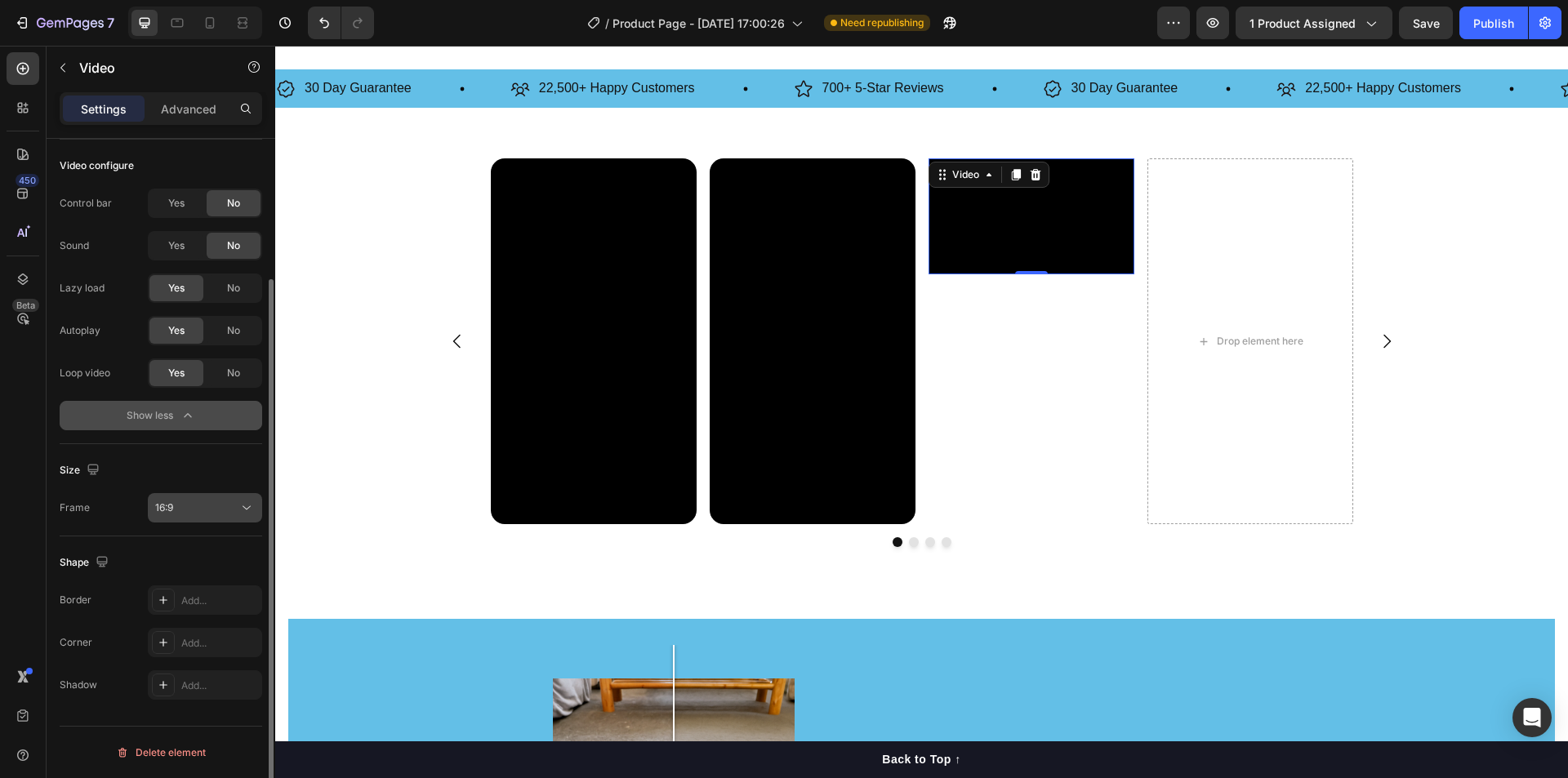
type input "[URL][DOMAIN_NAME]"
click at [204, 508] on div "16:9" at bounding box center [197, 508] width 84 height 15
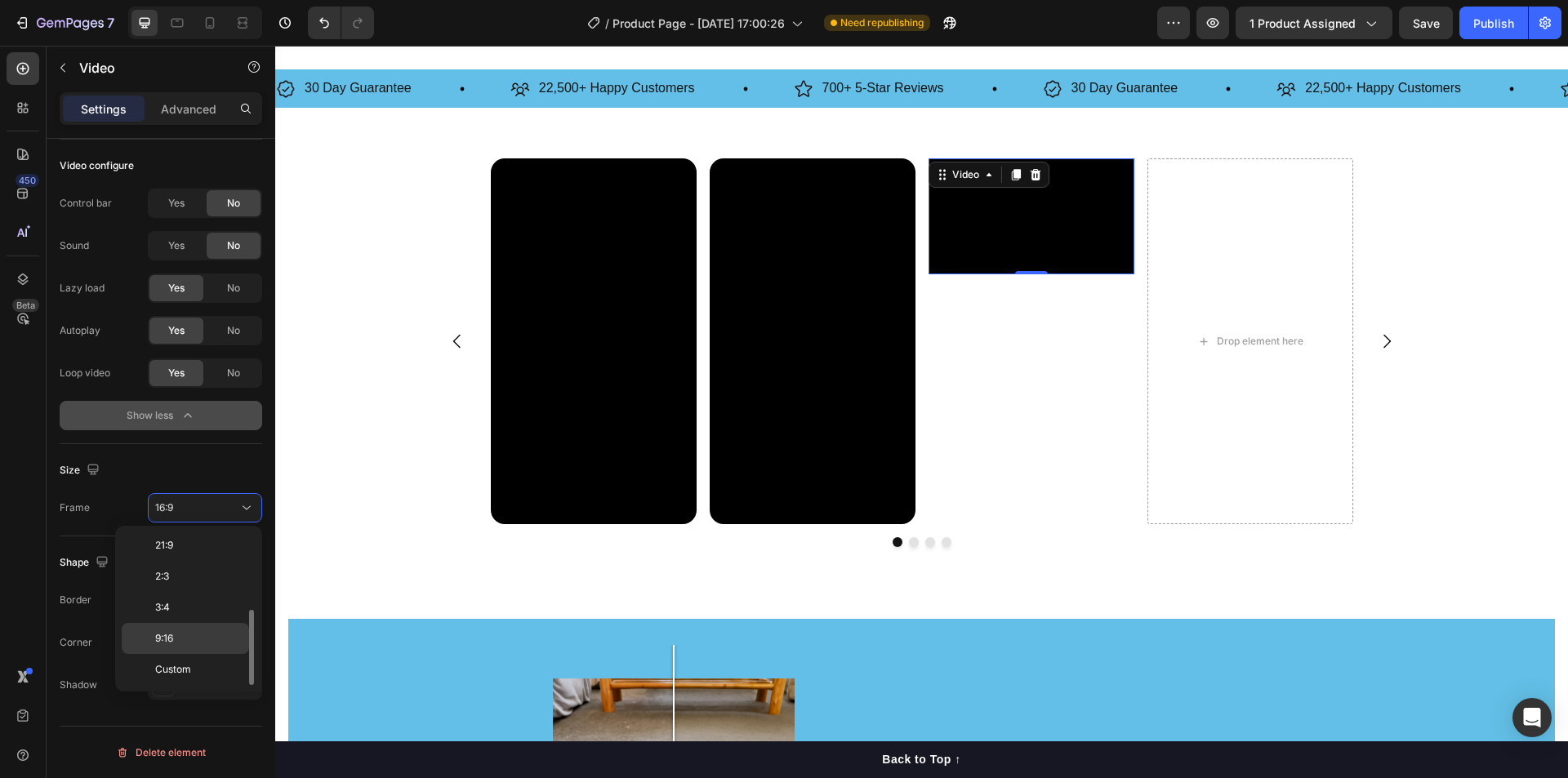
click at [189, 642] on p "9:16" at bounding box center [198, 638] width 86 height 15
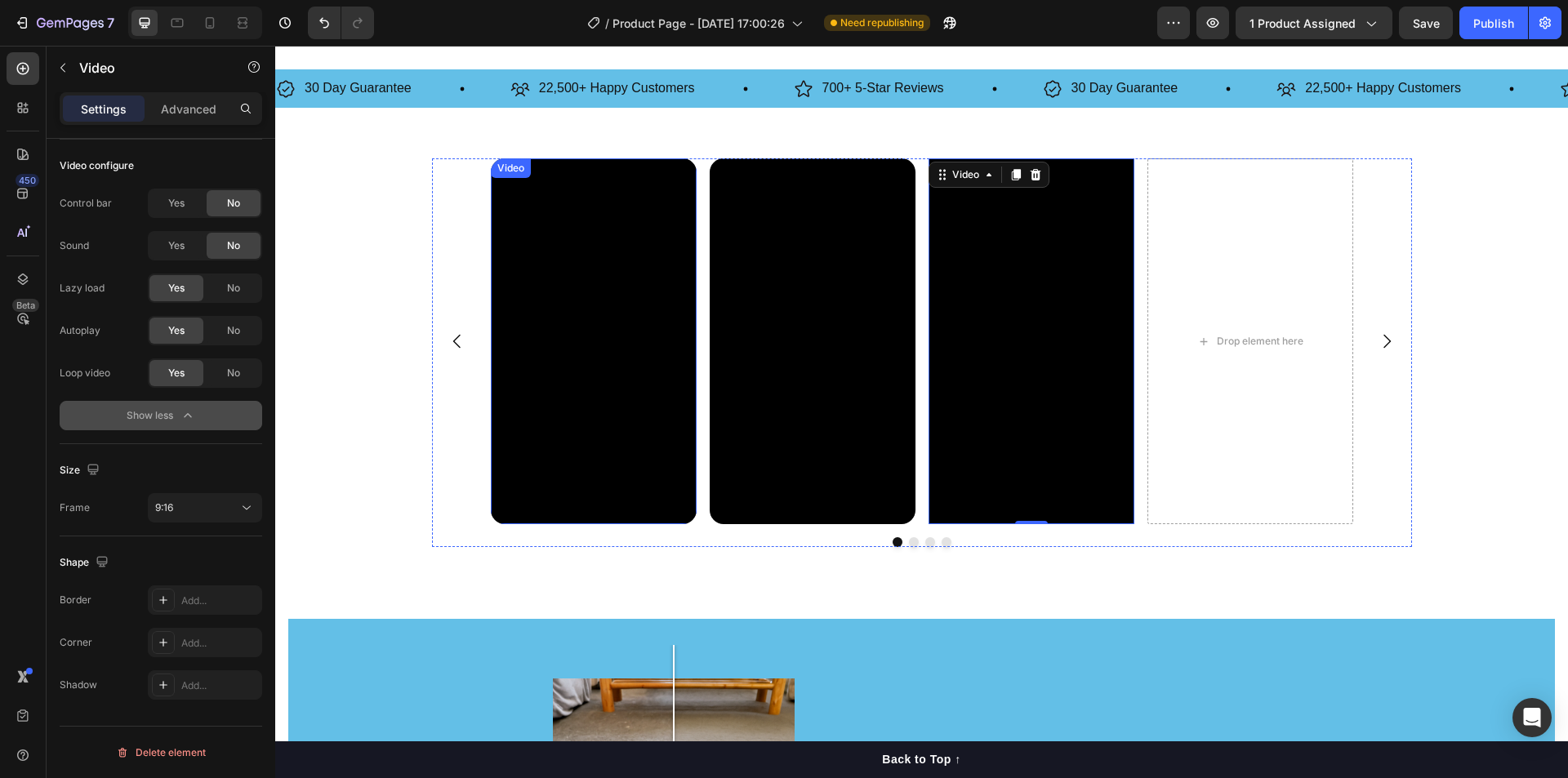
click at [564, 234] on video at bounding box center [594, 341] width 205 height 365
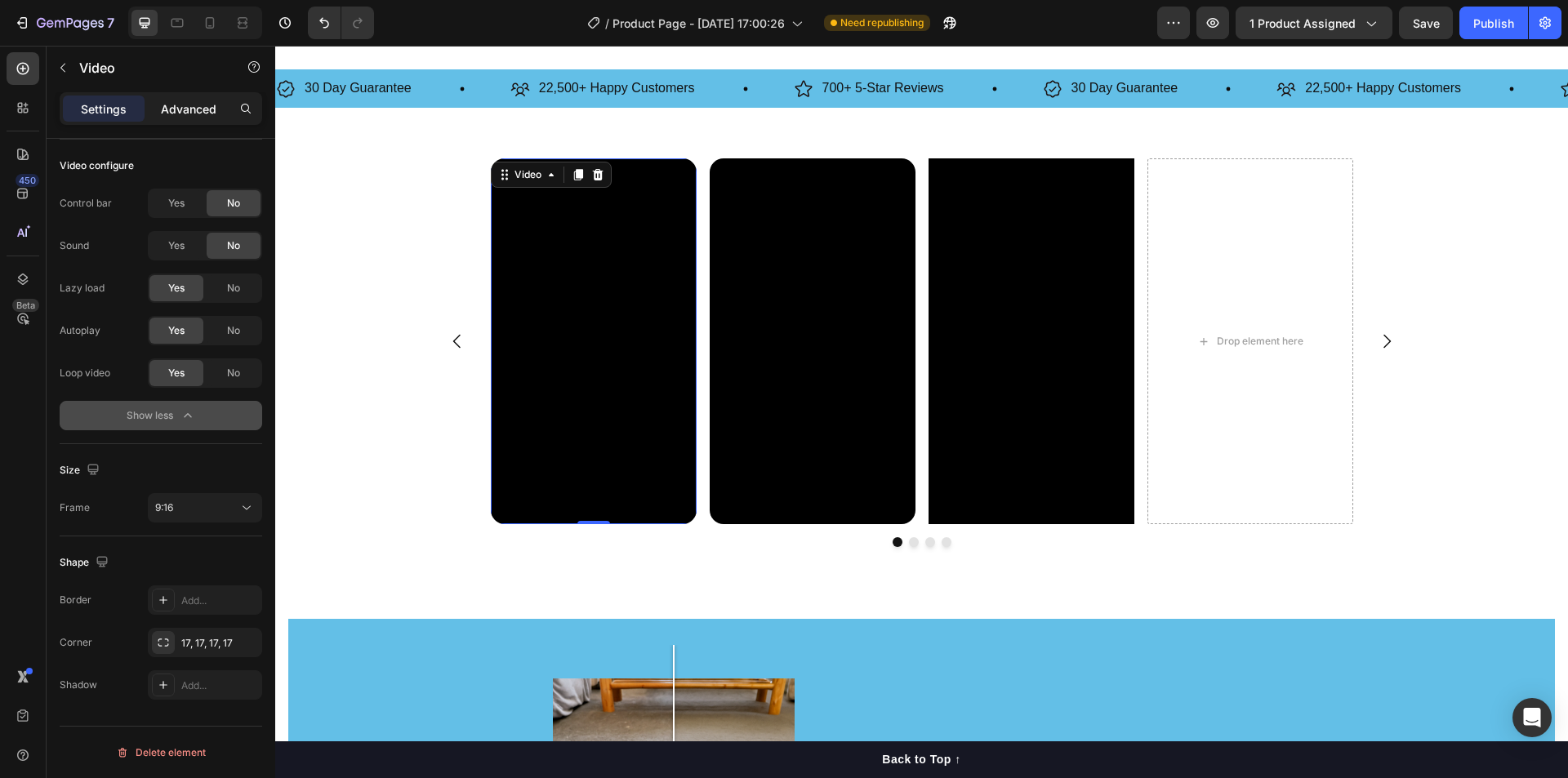
click at [186, 118] on div "Advanced" at bounding box center [189, 108] width 82 height 26
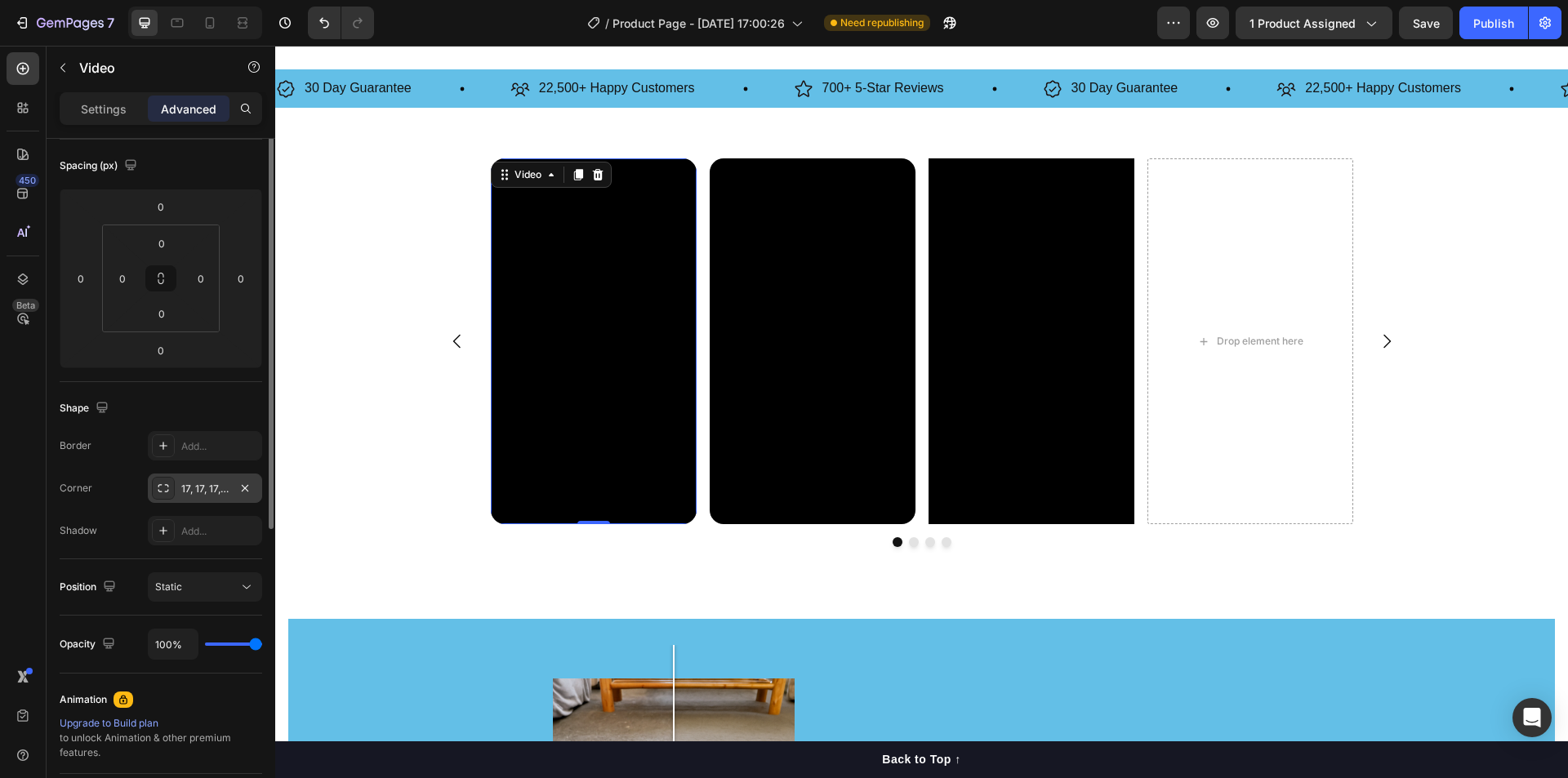
scroll to position [13, 0]
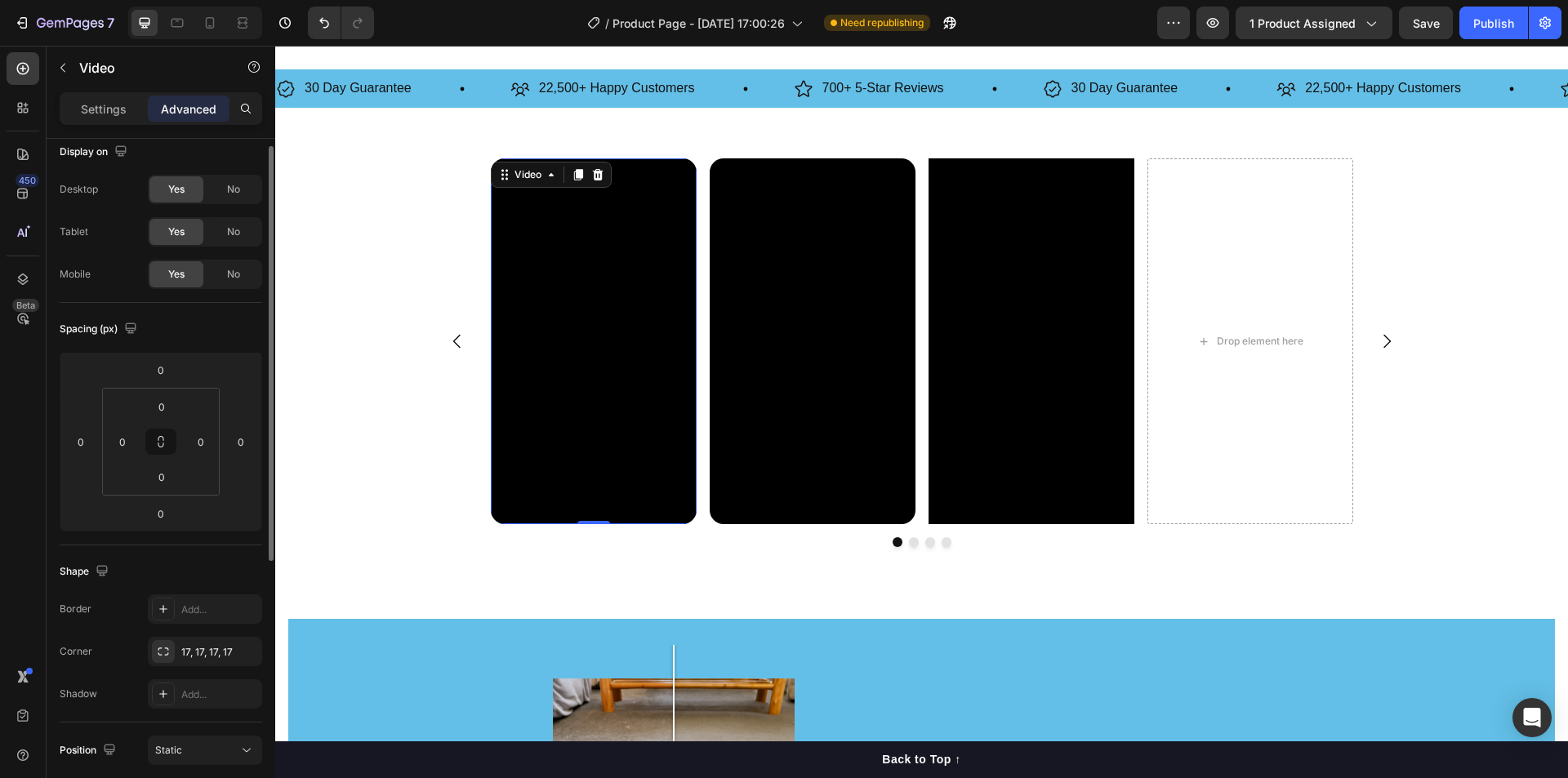
click at [619, 309] on video at bounding box center [594, 341] width 205 height 365
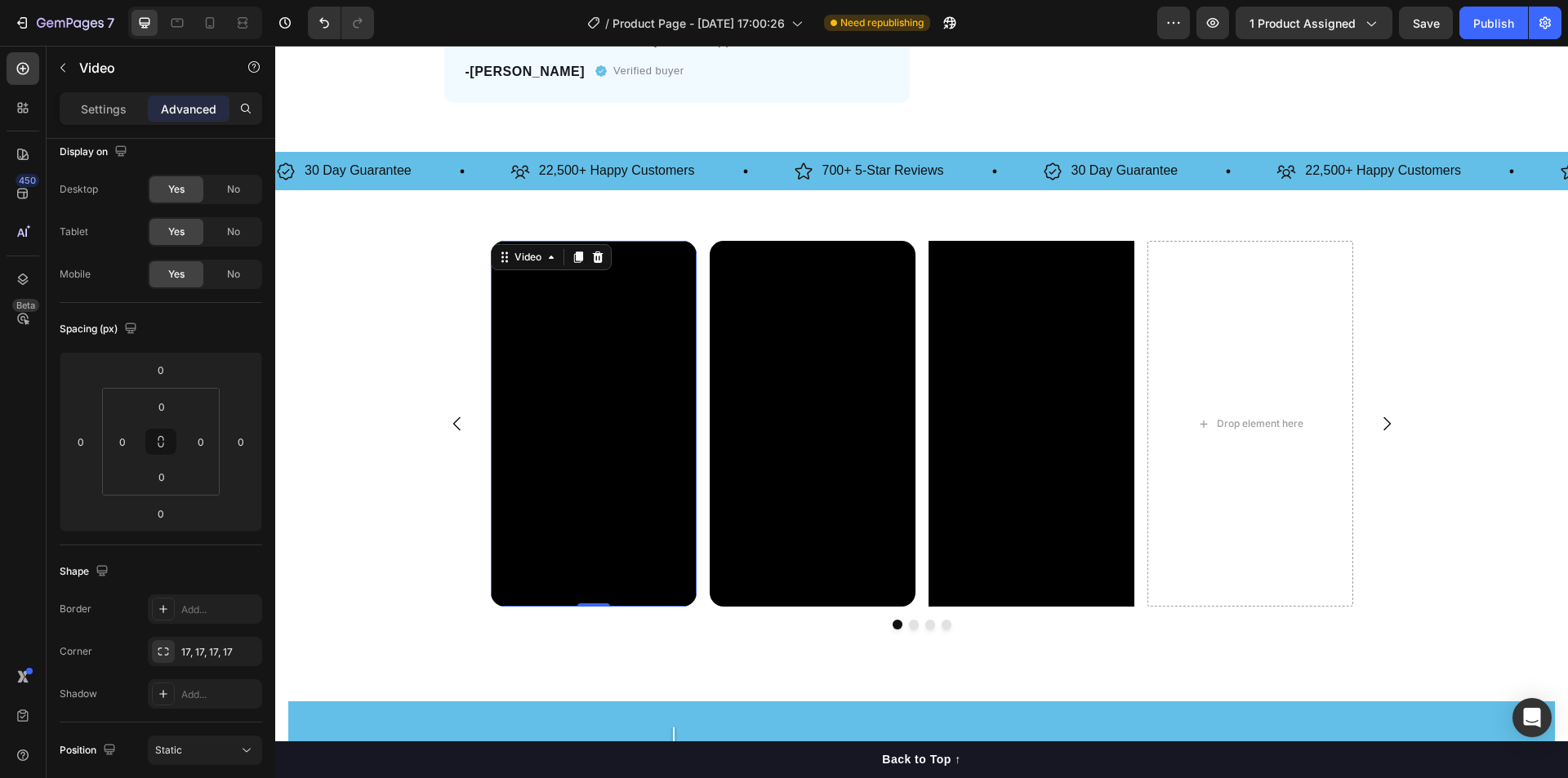
scroll to position [734, 0]
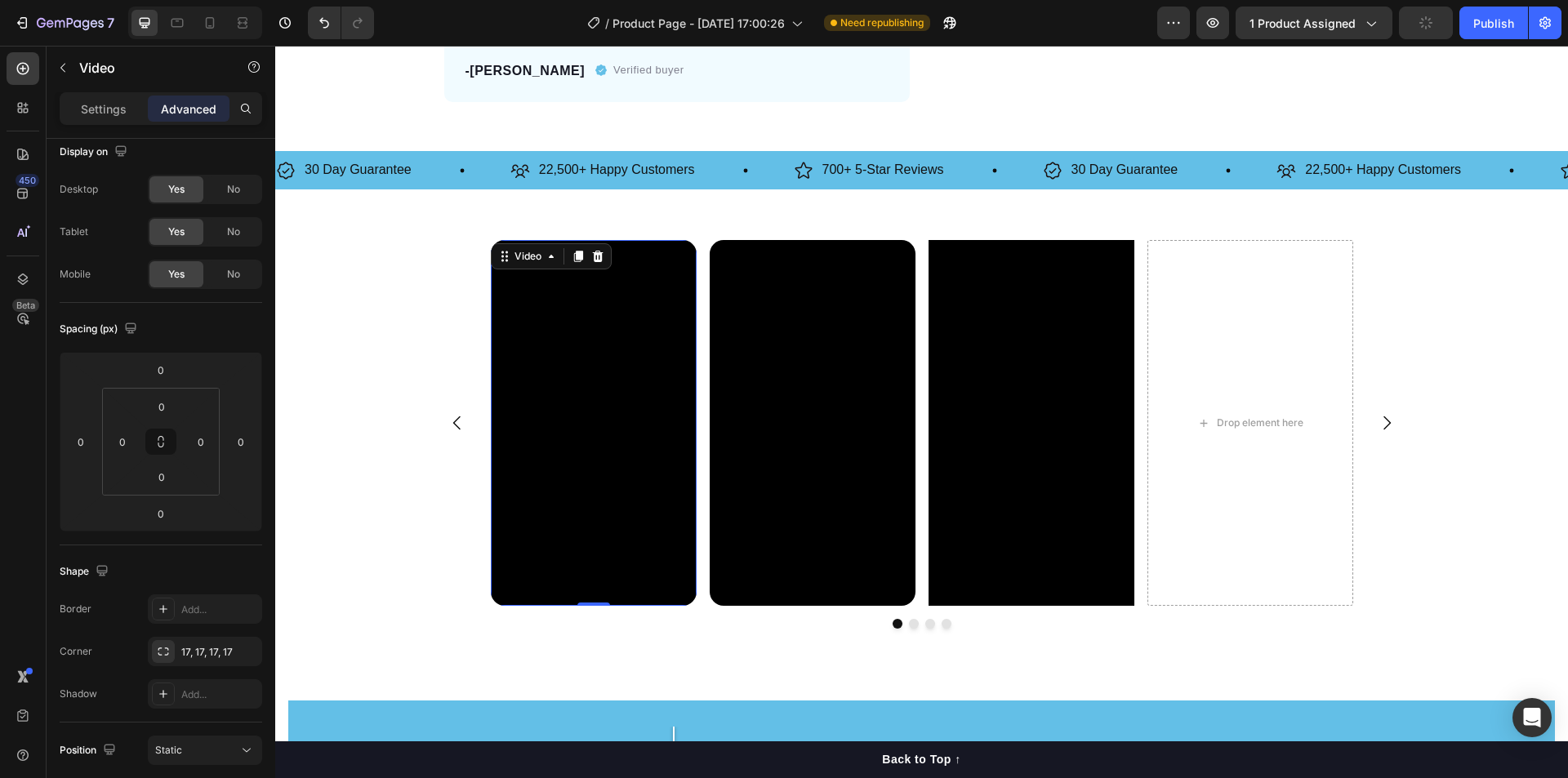
click at [538, 395] on video at bounding box center [594, 423] width 205 height 365
click at [93, 102] on p "Settings" at bounding box center [104, 108] width 45 height 17
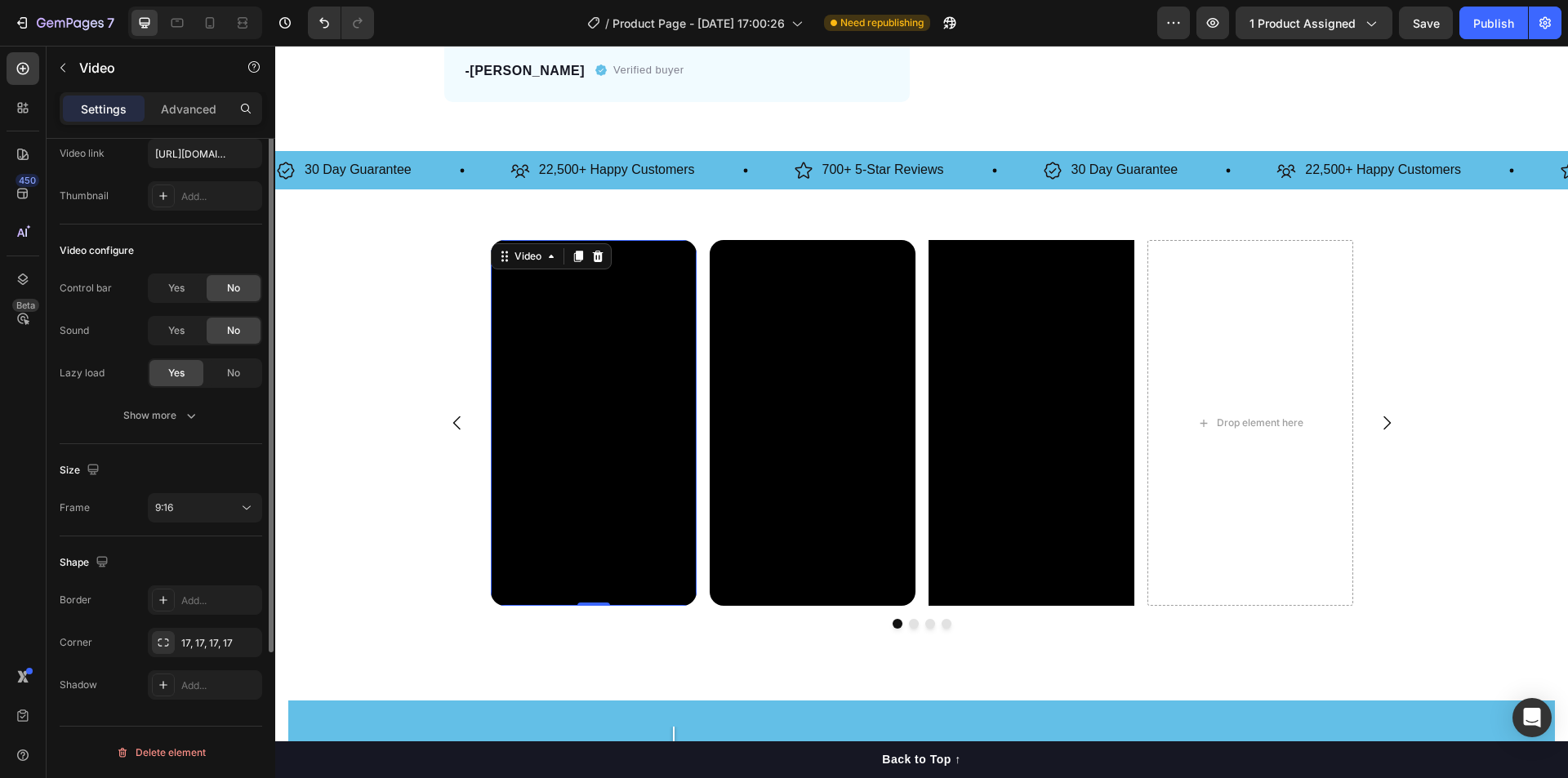
scroll to position [0, 0]
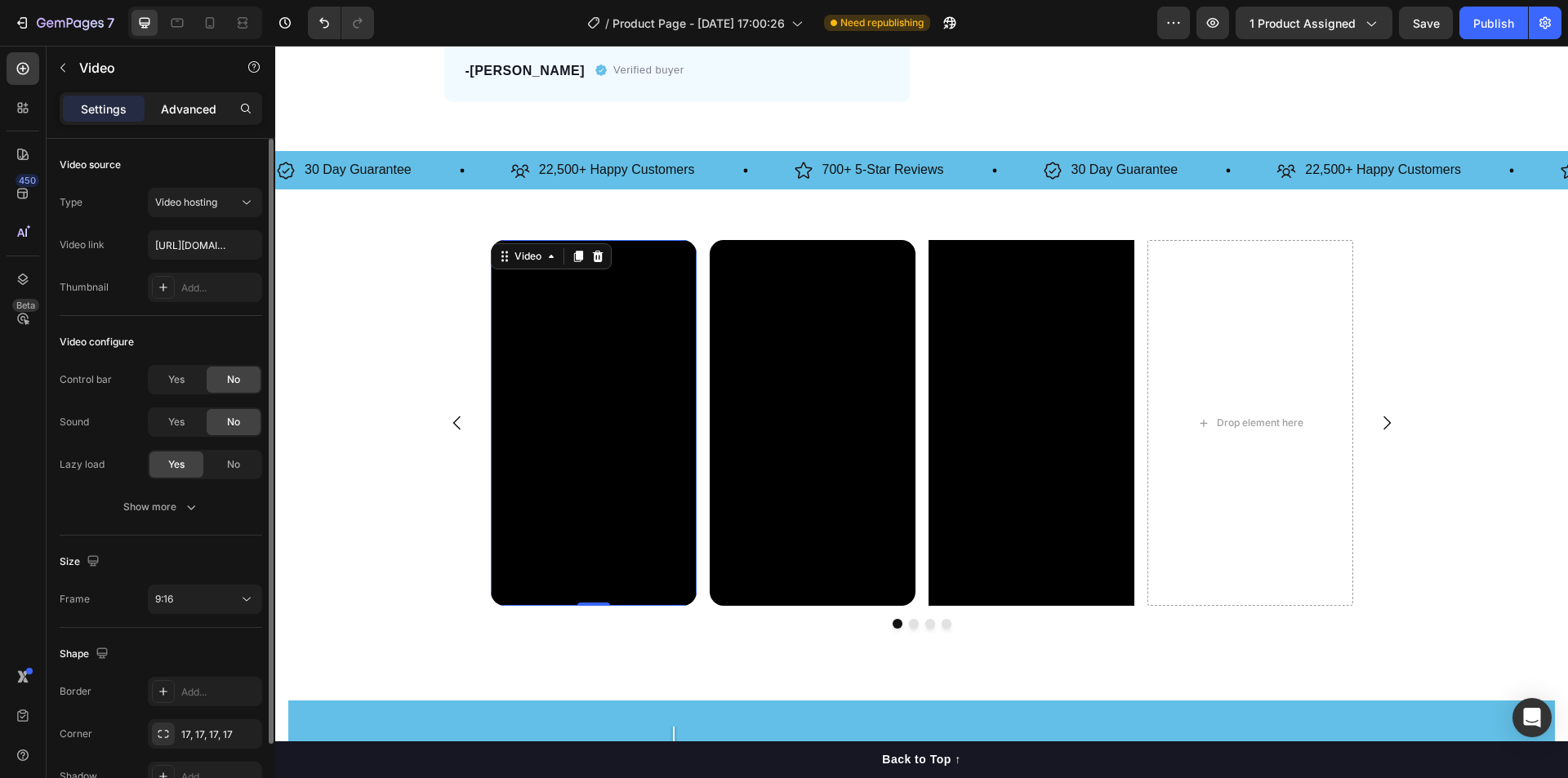
click at [185, 108] on p "Advanced" at bounding box center [188, 108] width 55 height 17
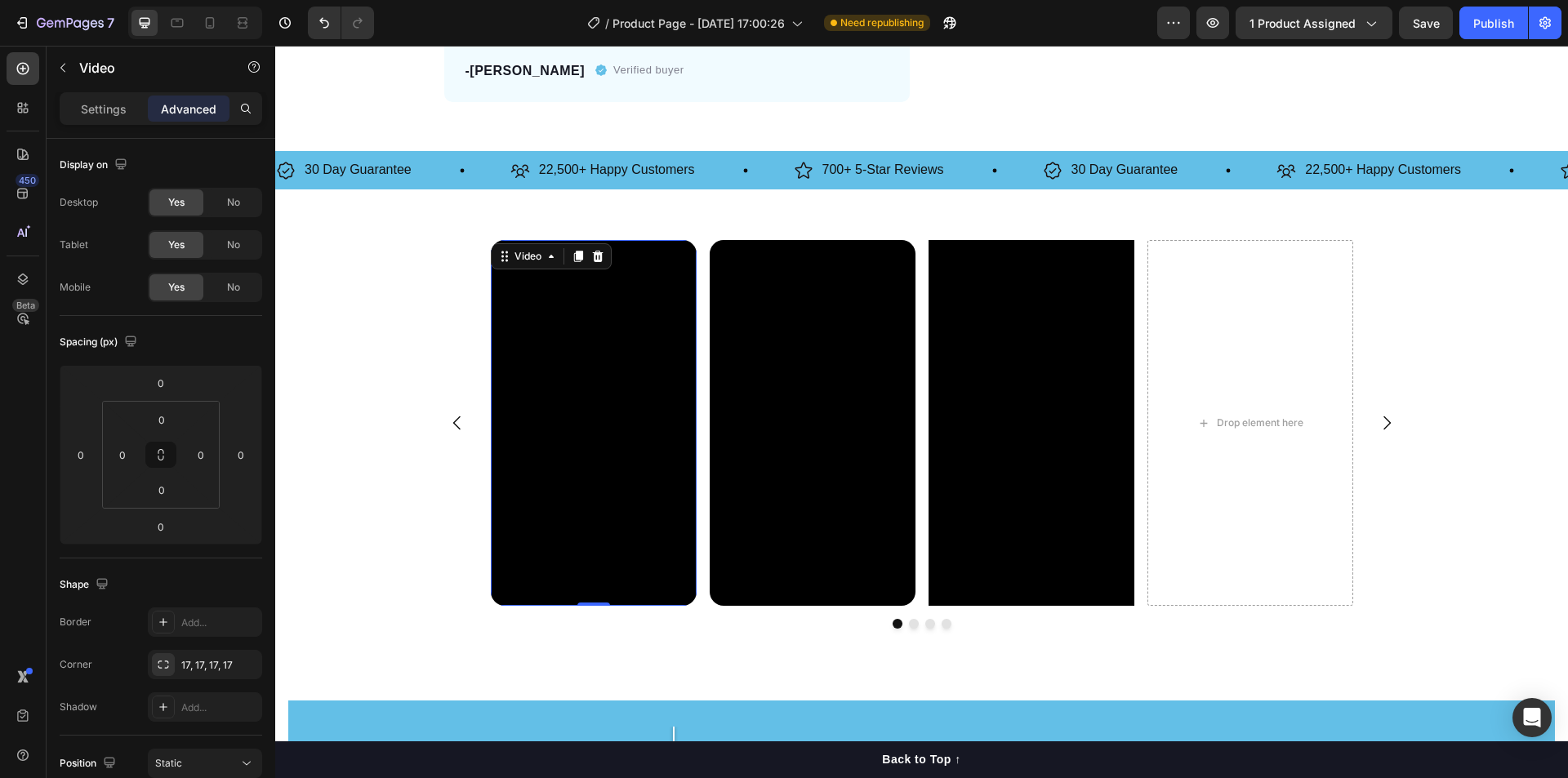
click at [547, 401] on video at bounding box center [594, 423] width 205 height 365
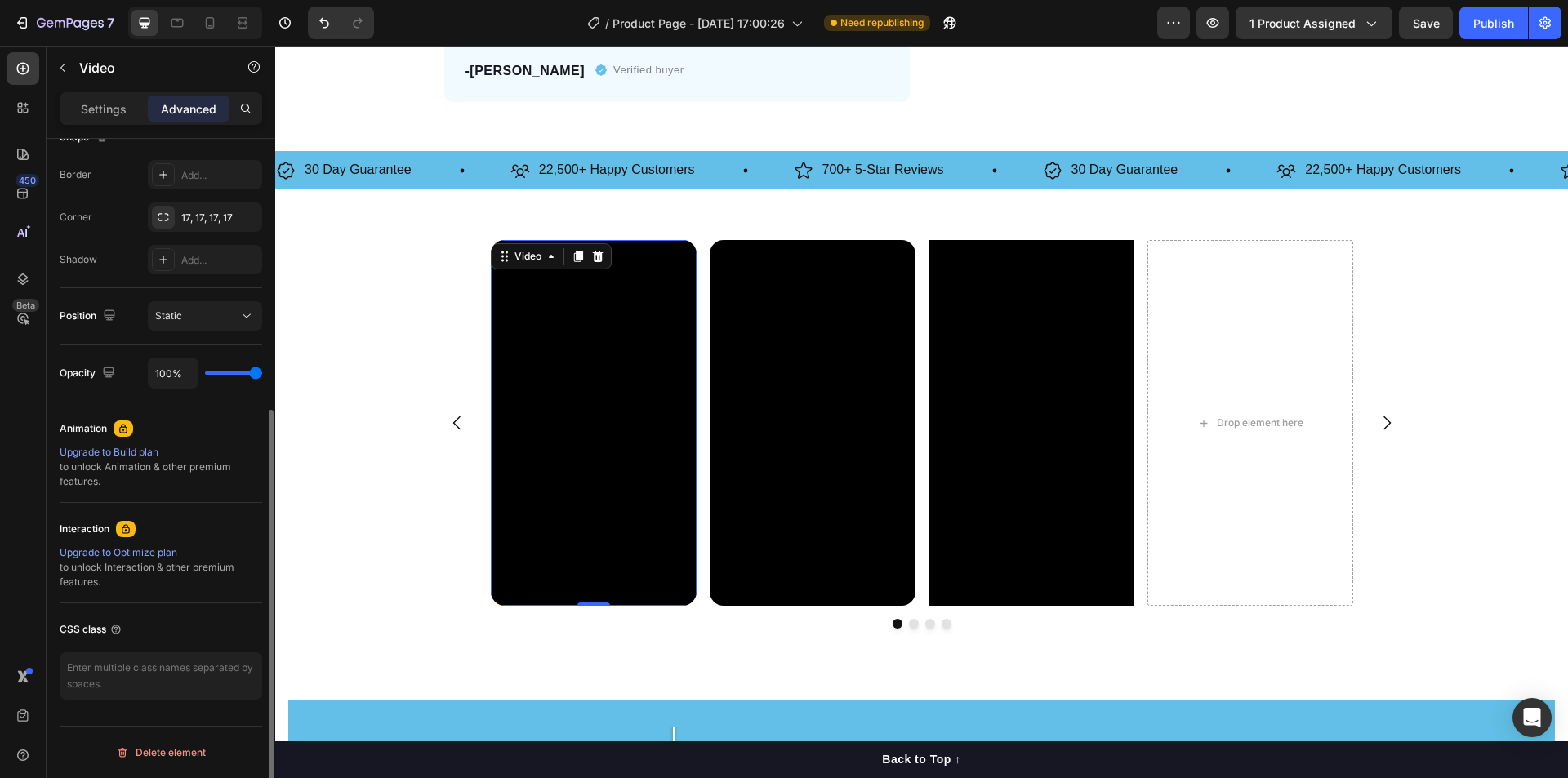
scroll to position [284, 0]
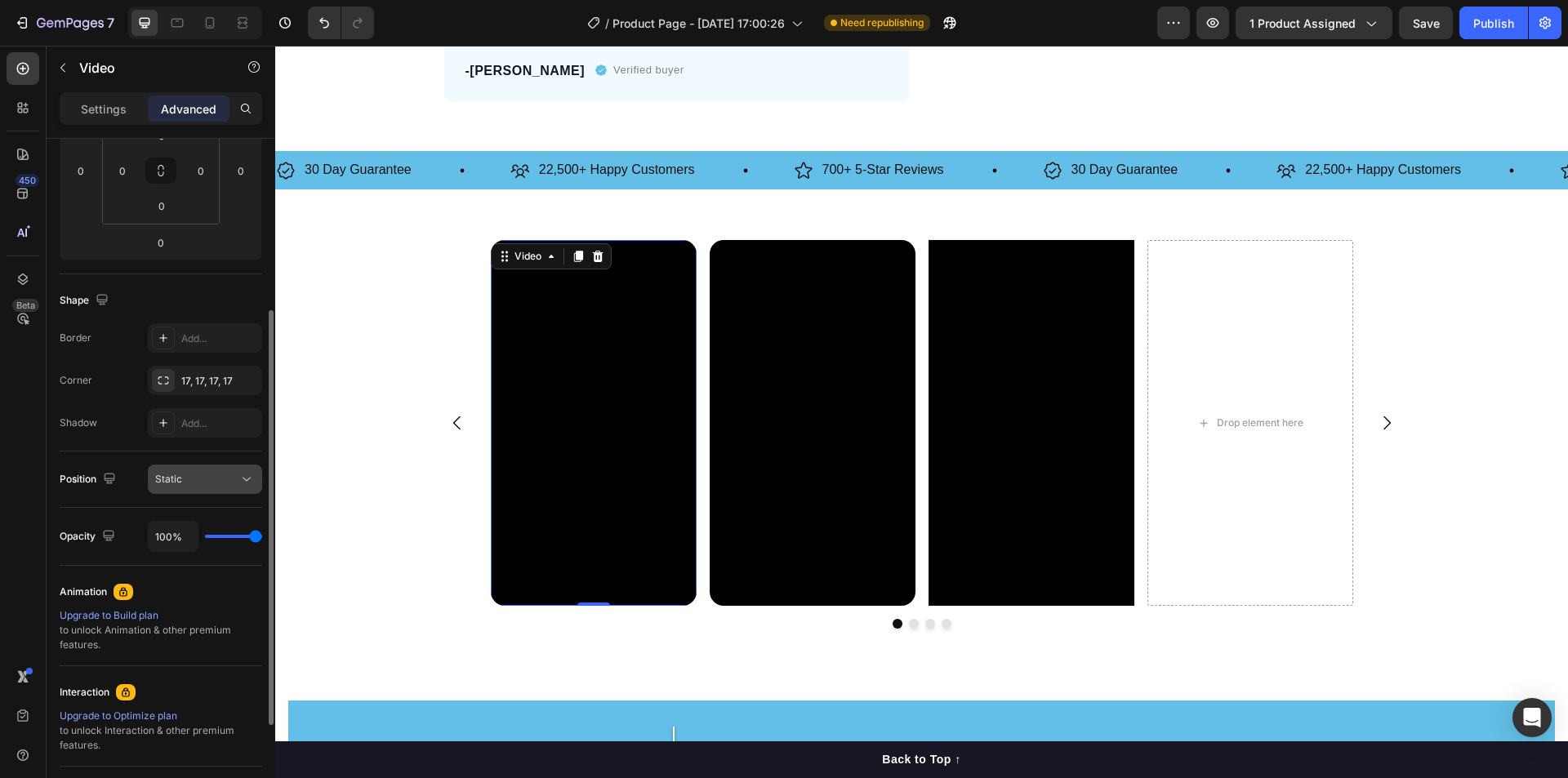
click at [213, 493] on button "Static" at bounding box center [205, 479] width 115 height 29
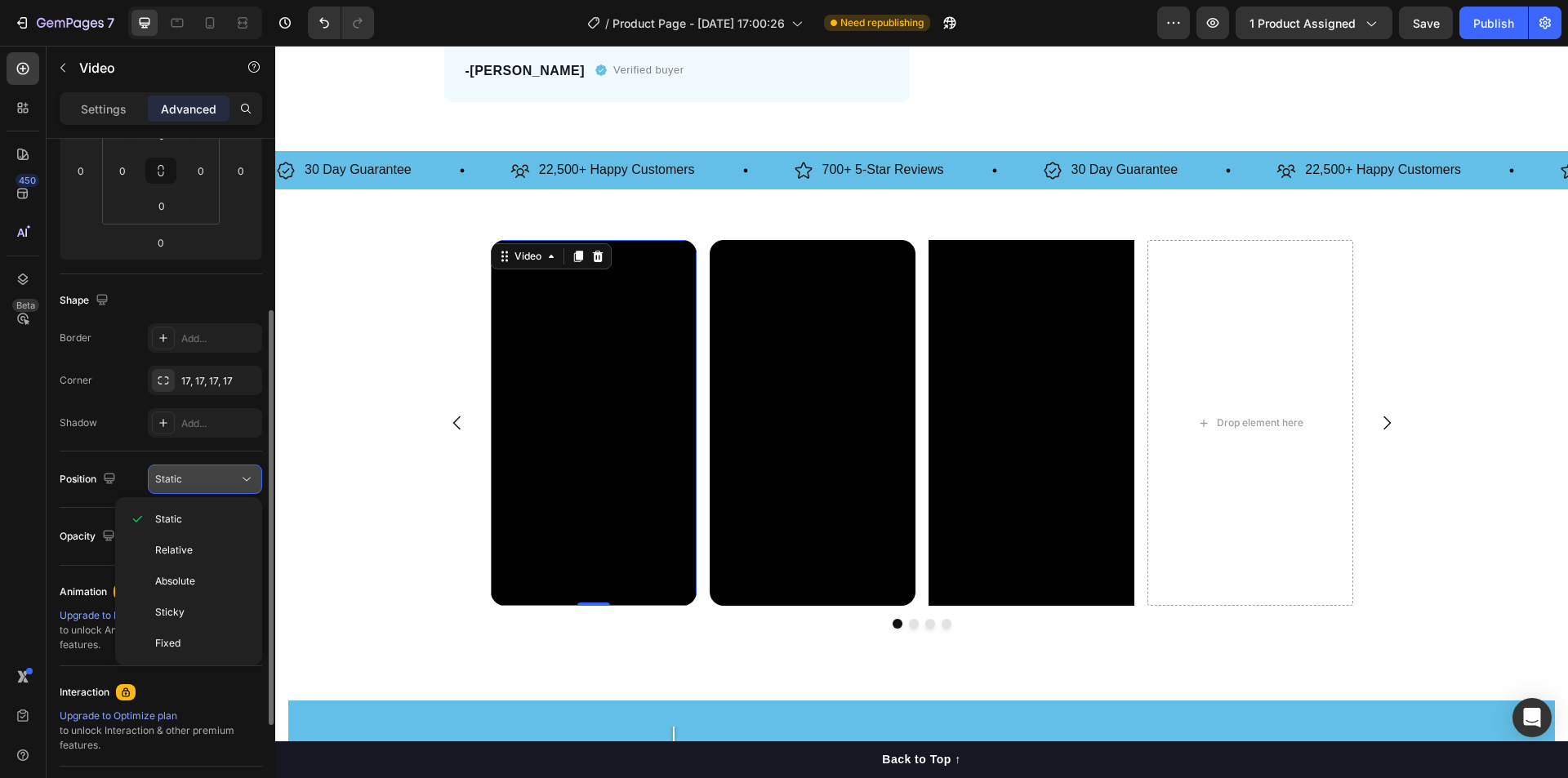
click at [213, 493] on button "Static" at bounding box center [205, 479] width 115 height 29
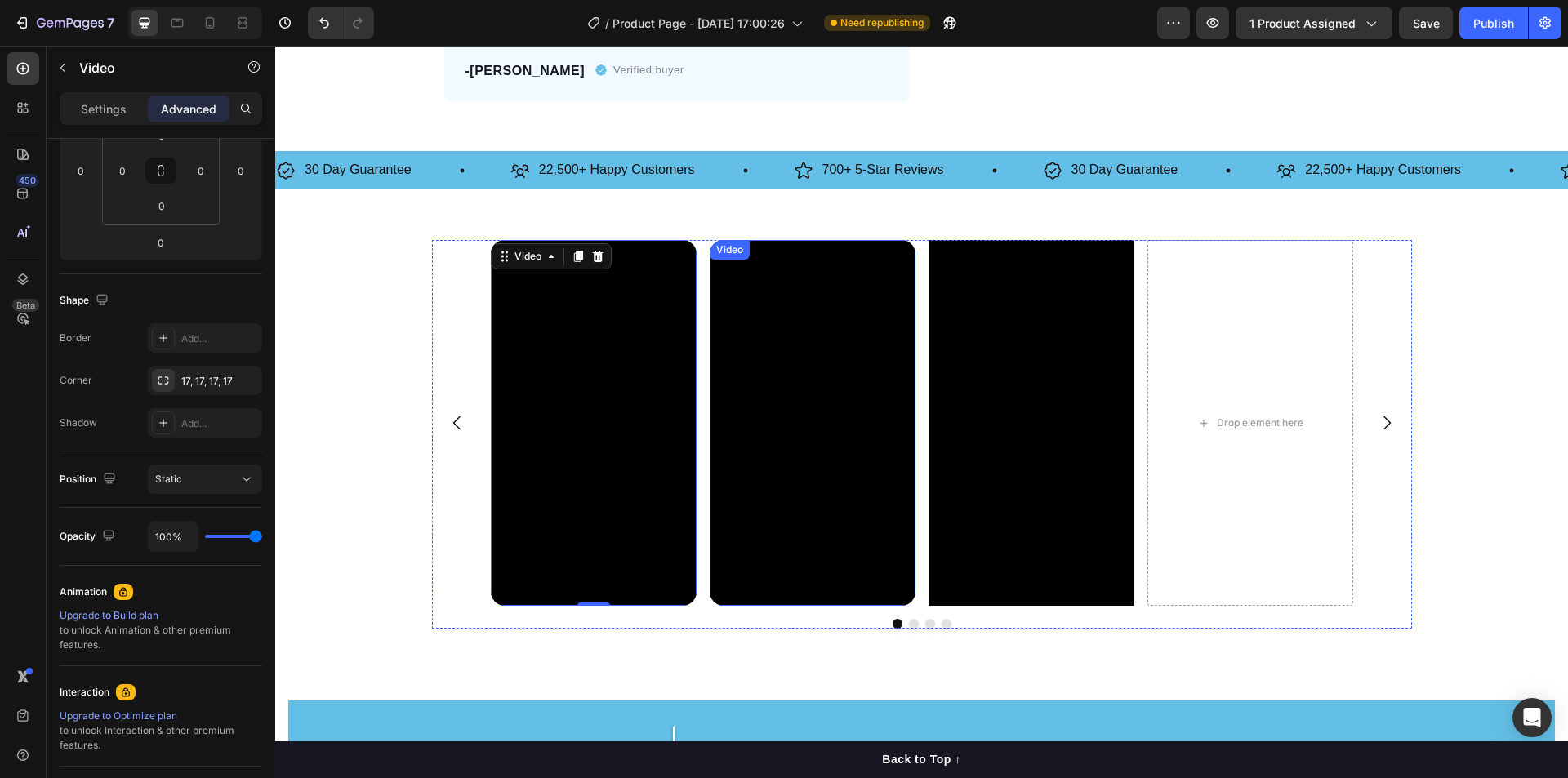
click at [776, 360] on video at bounding box center [813, 423] width 205 height 365
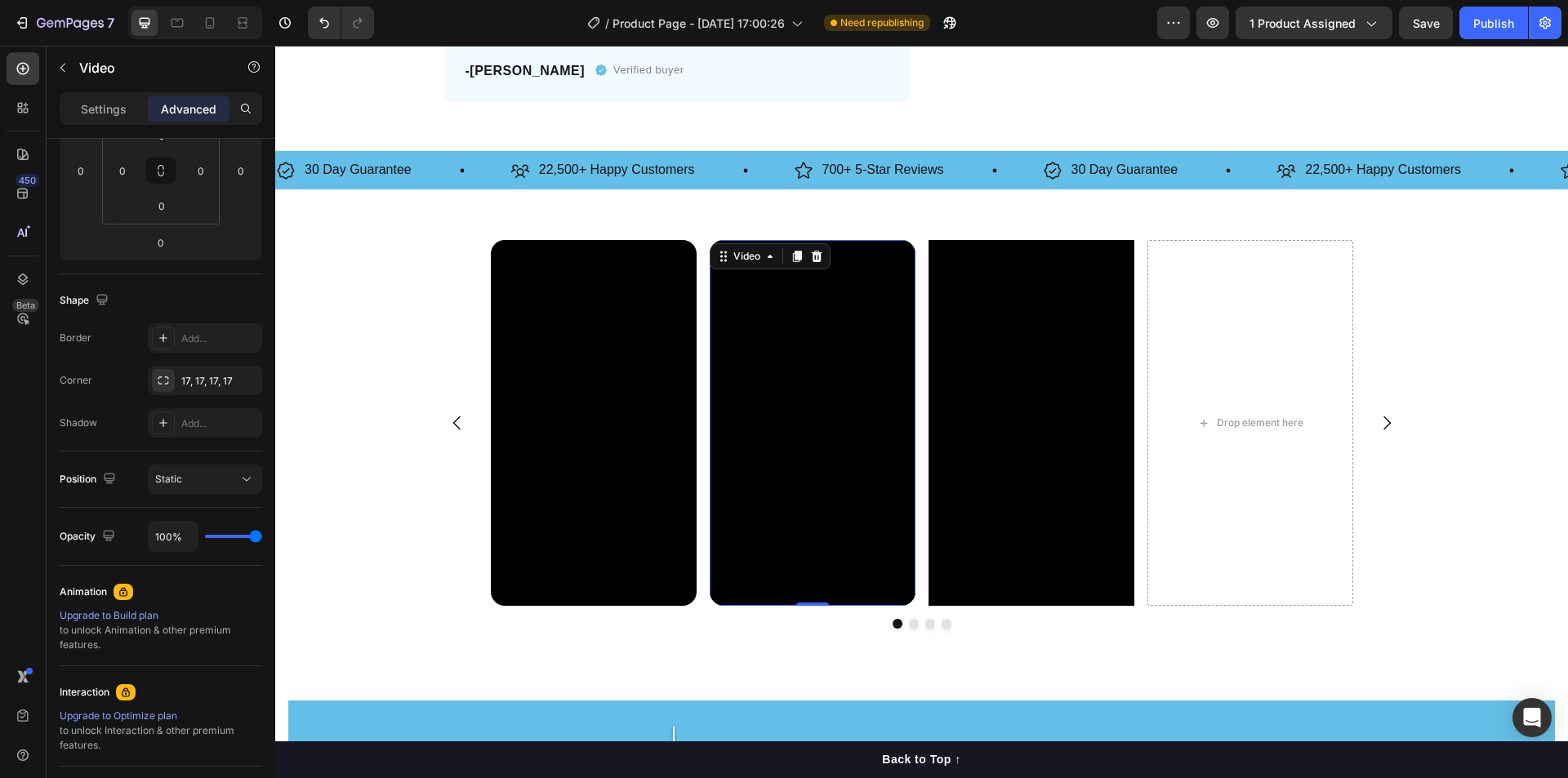
click at [776, 360] on video at bounding box center [813, 423] width 205 height 365
click at [98, 115] on p "Settings" at bounding box center [104, 108] width 45 height 17
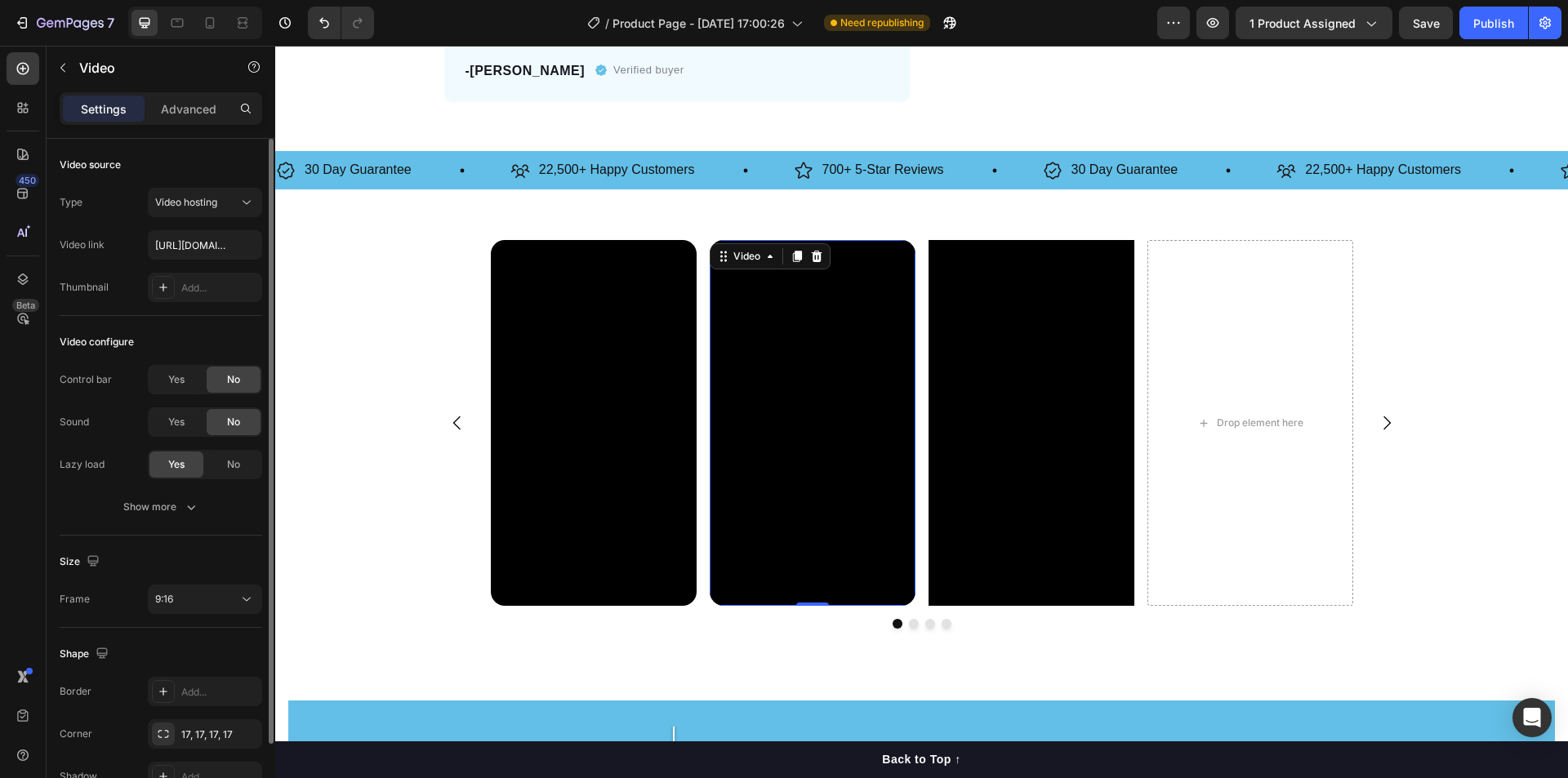
scroll to position [92, 0]
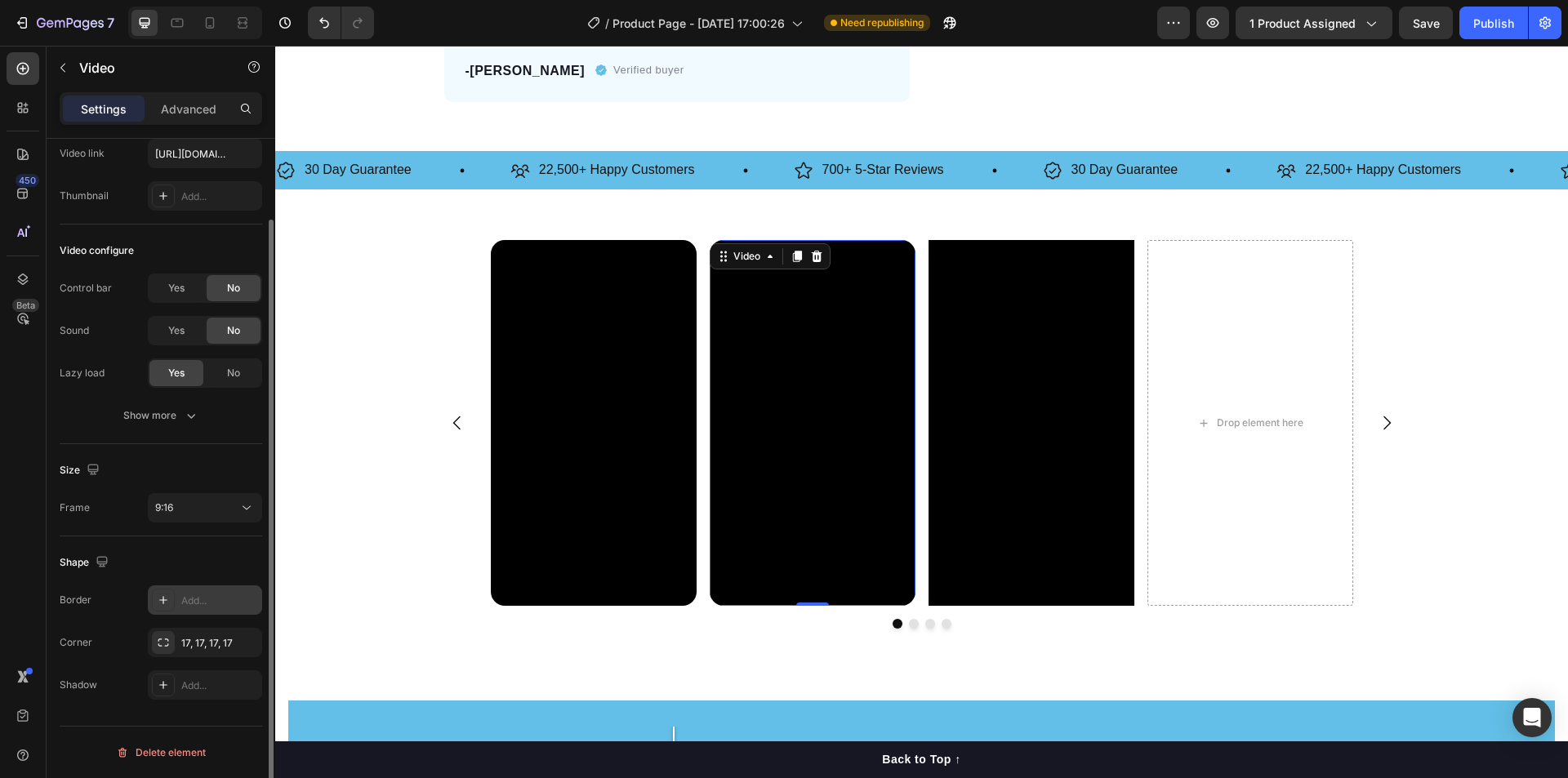
click at [163, 595] on icon at bounding box center [163, 600] width 13 height 13
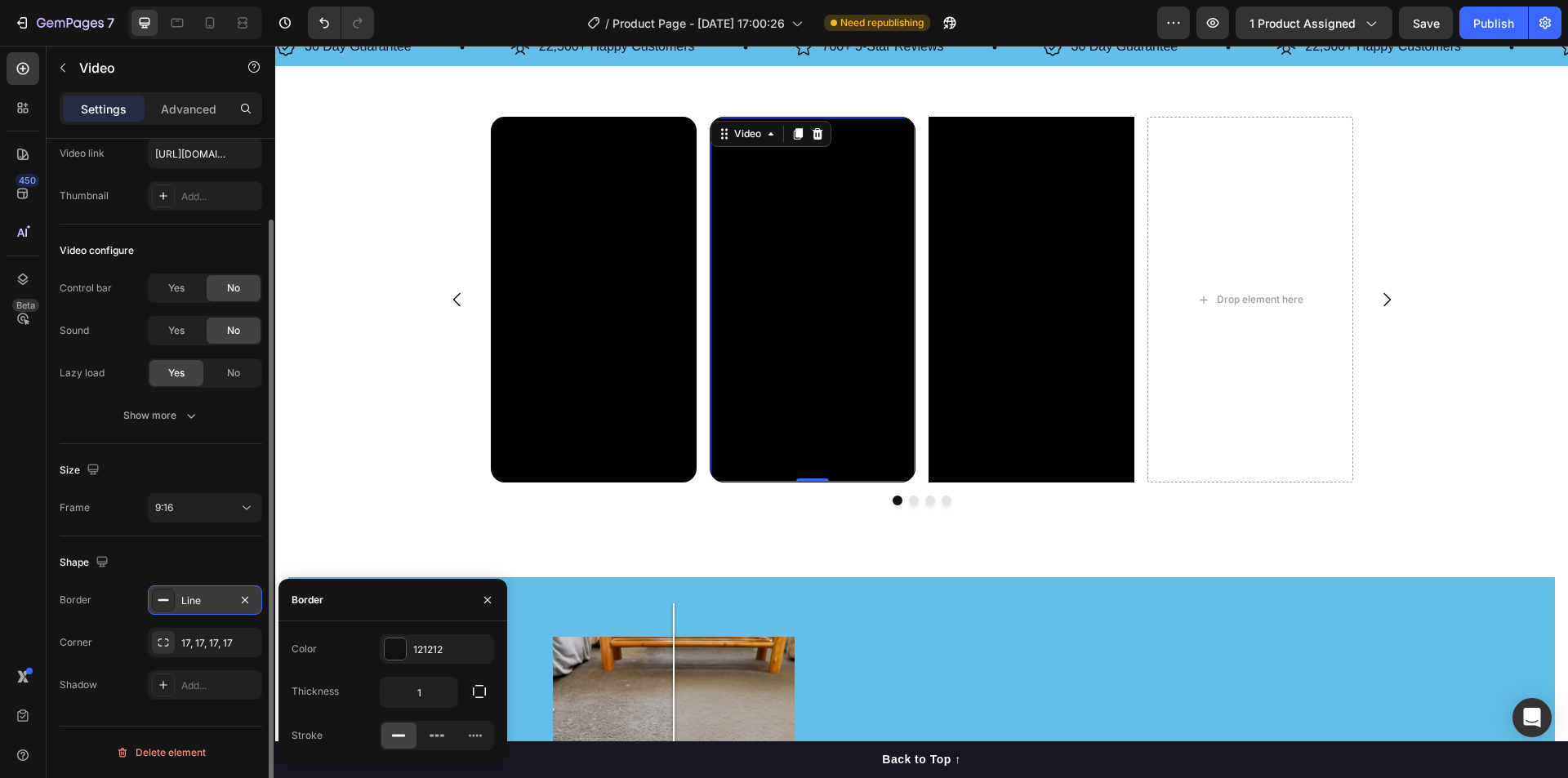
scroll to position [898, 0]
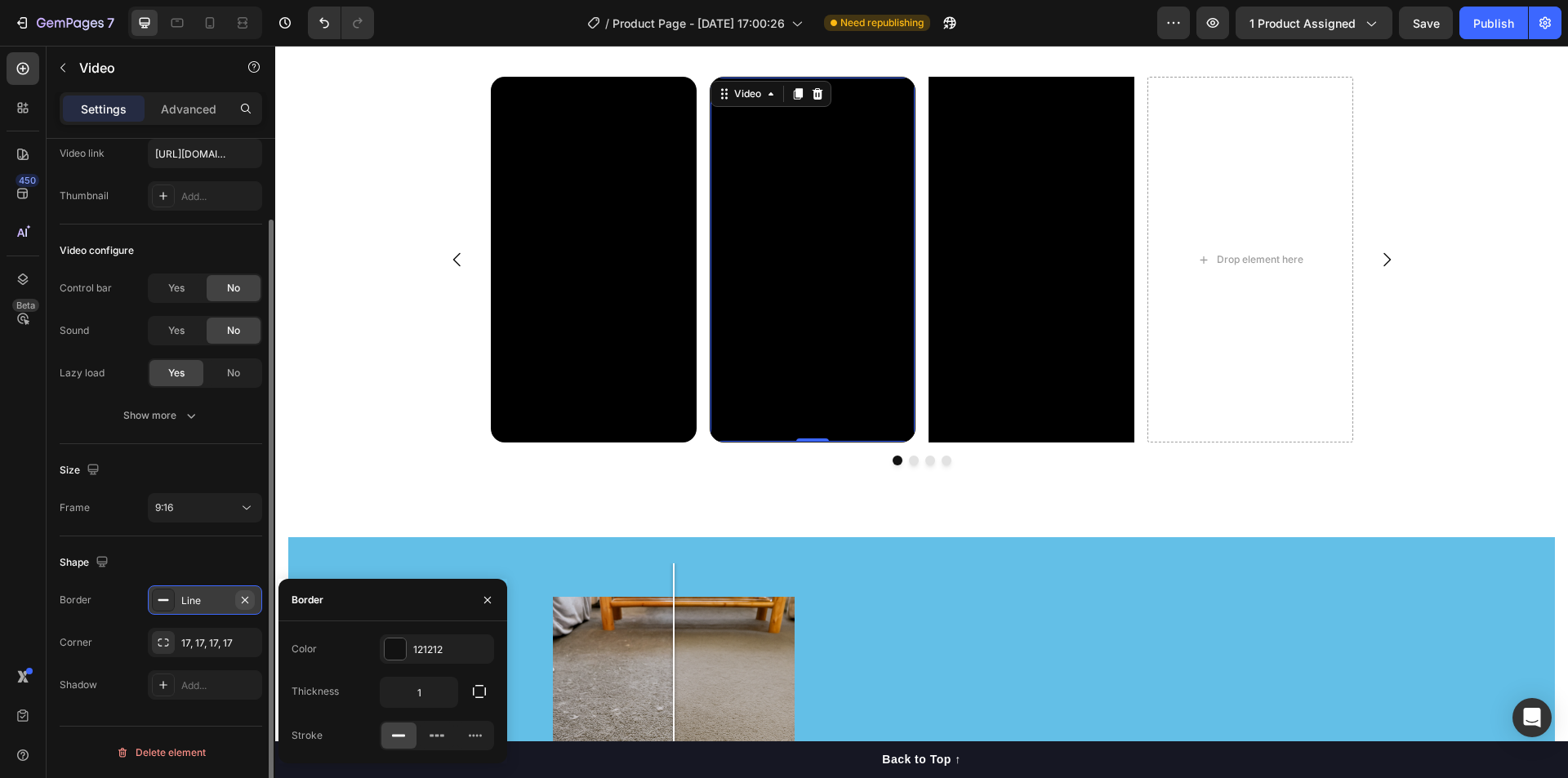
click at [240, 594] on icon "button" at bounding box center [245, 600] width 13 height 13
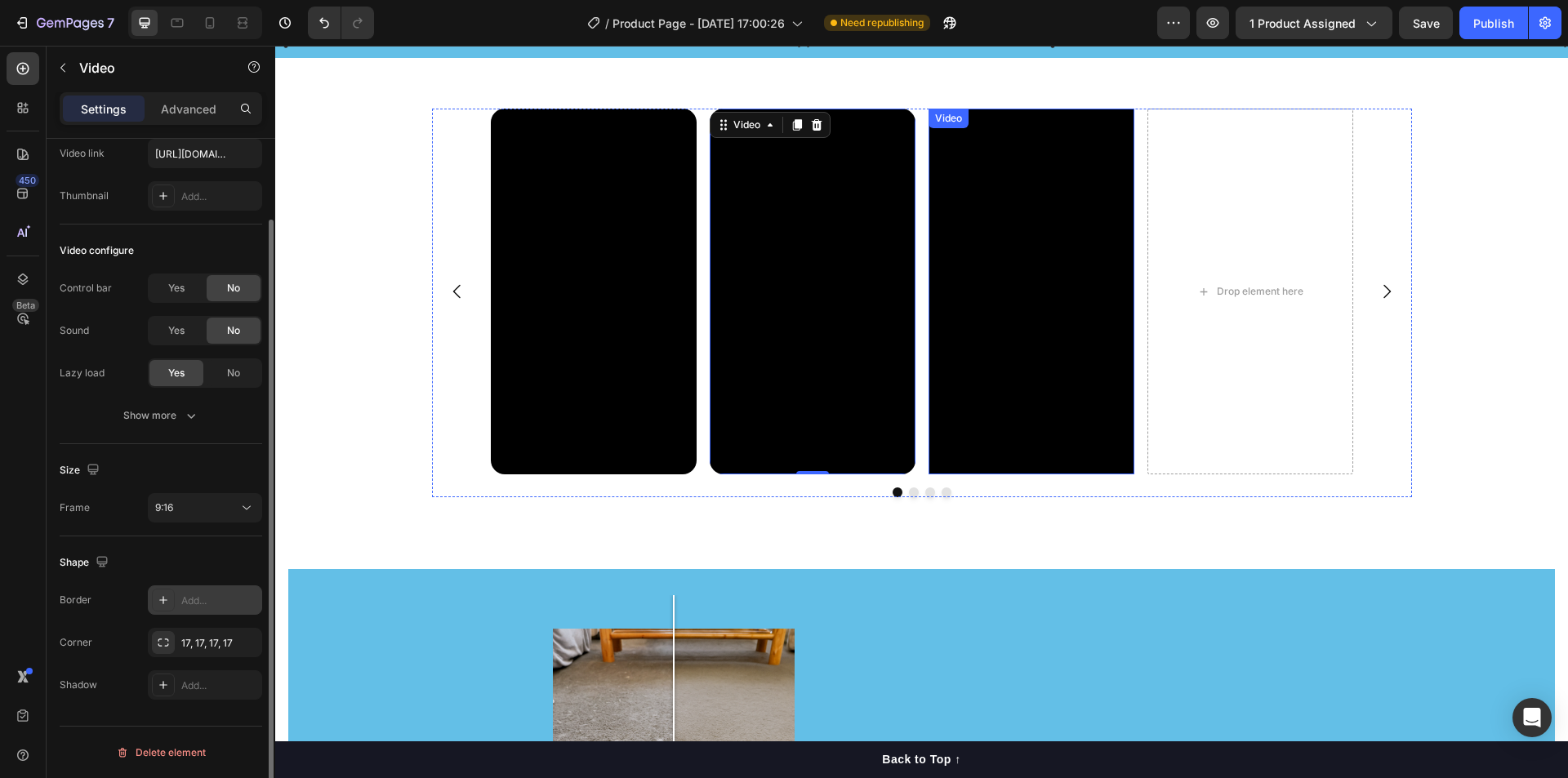
click at [985, 329] on video at bounding box center [1031, 291] width 205 height 365
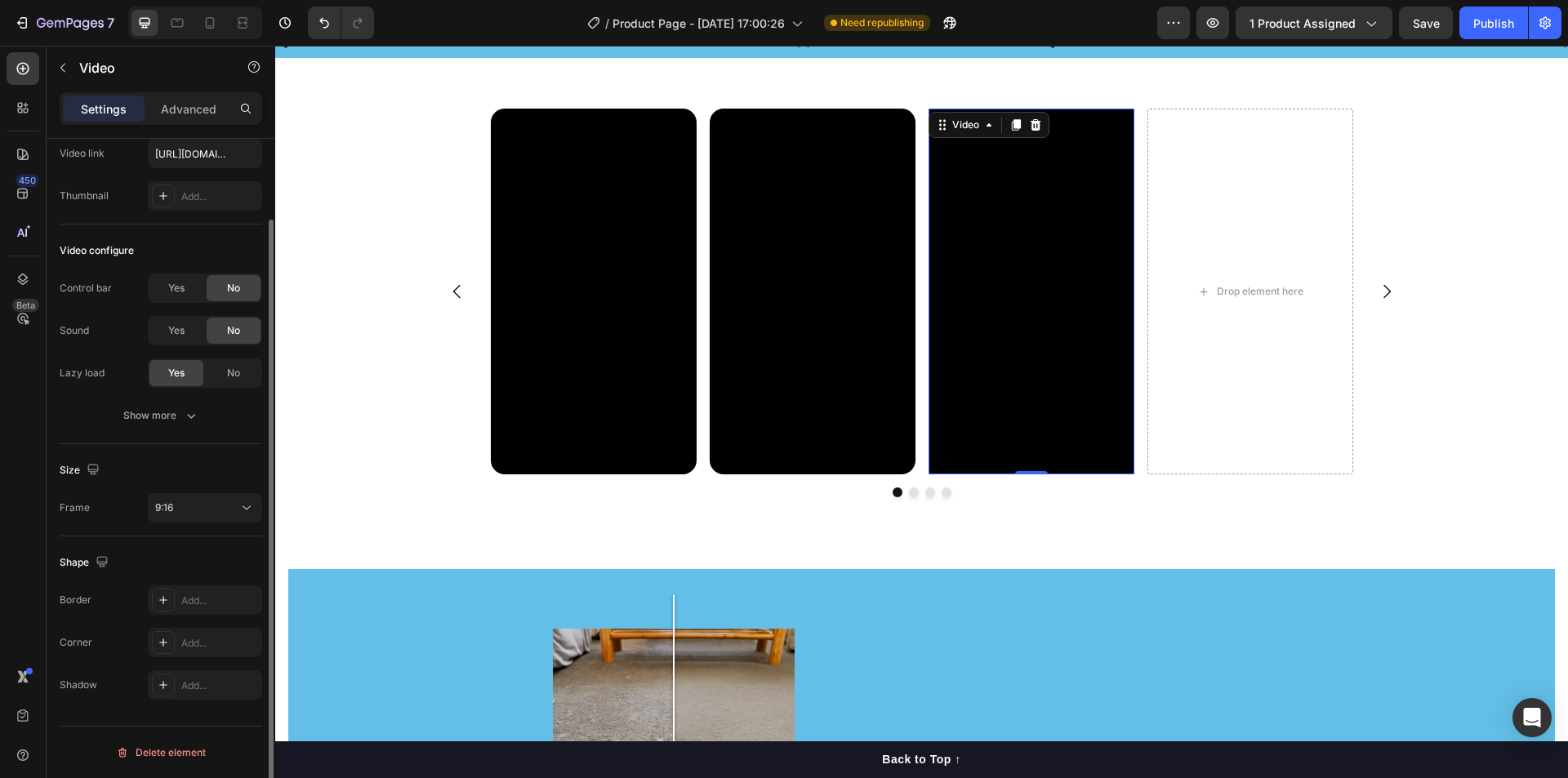
scroll to position [734, 0]
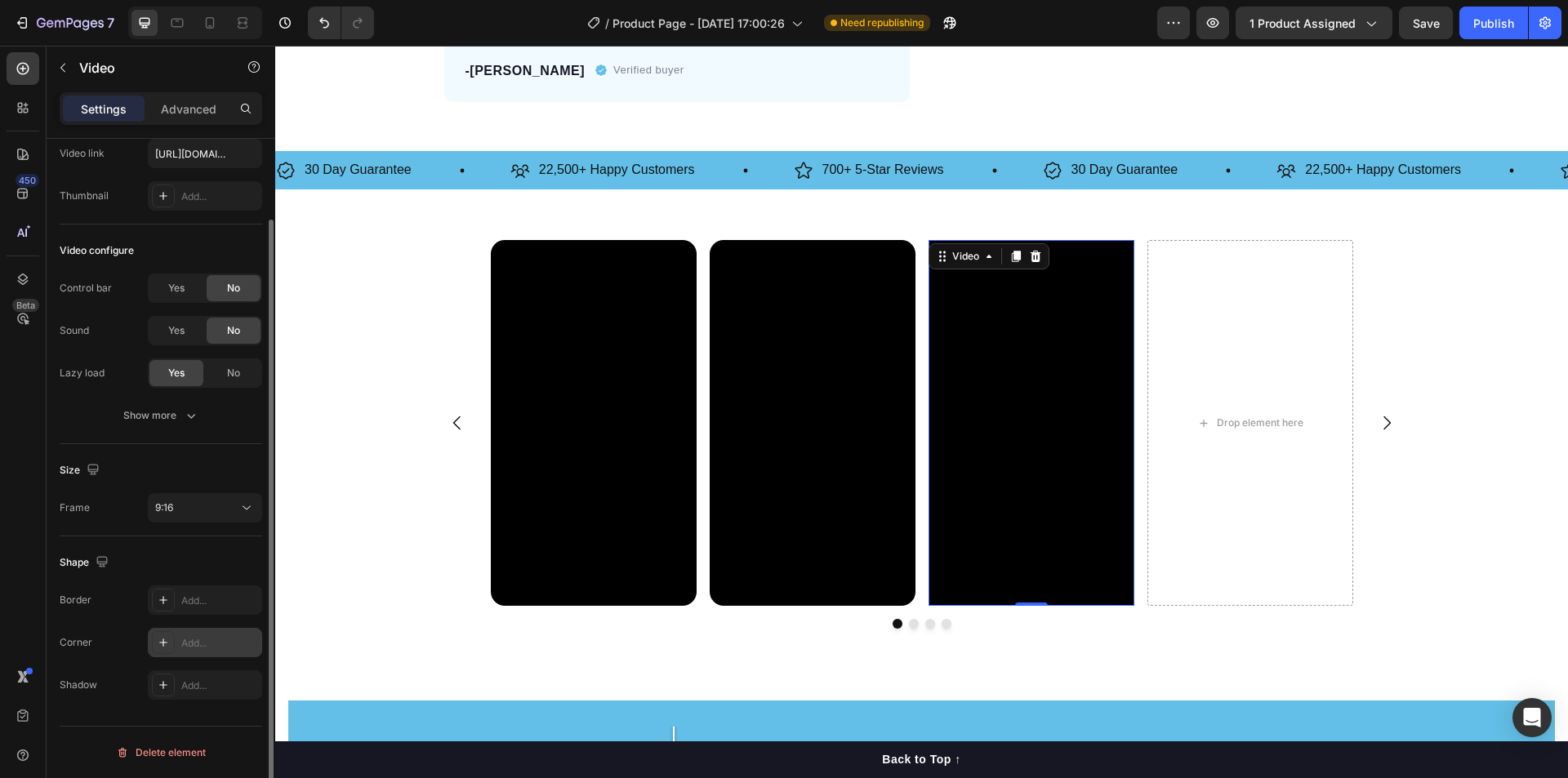
click at [186, 643] on div "Add..." at bounding box center [219, 643] width 76 height 15
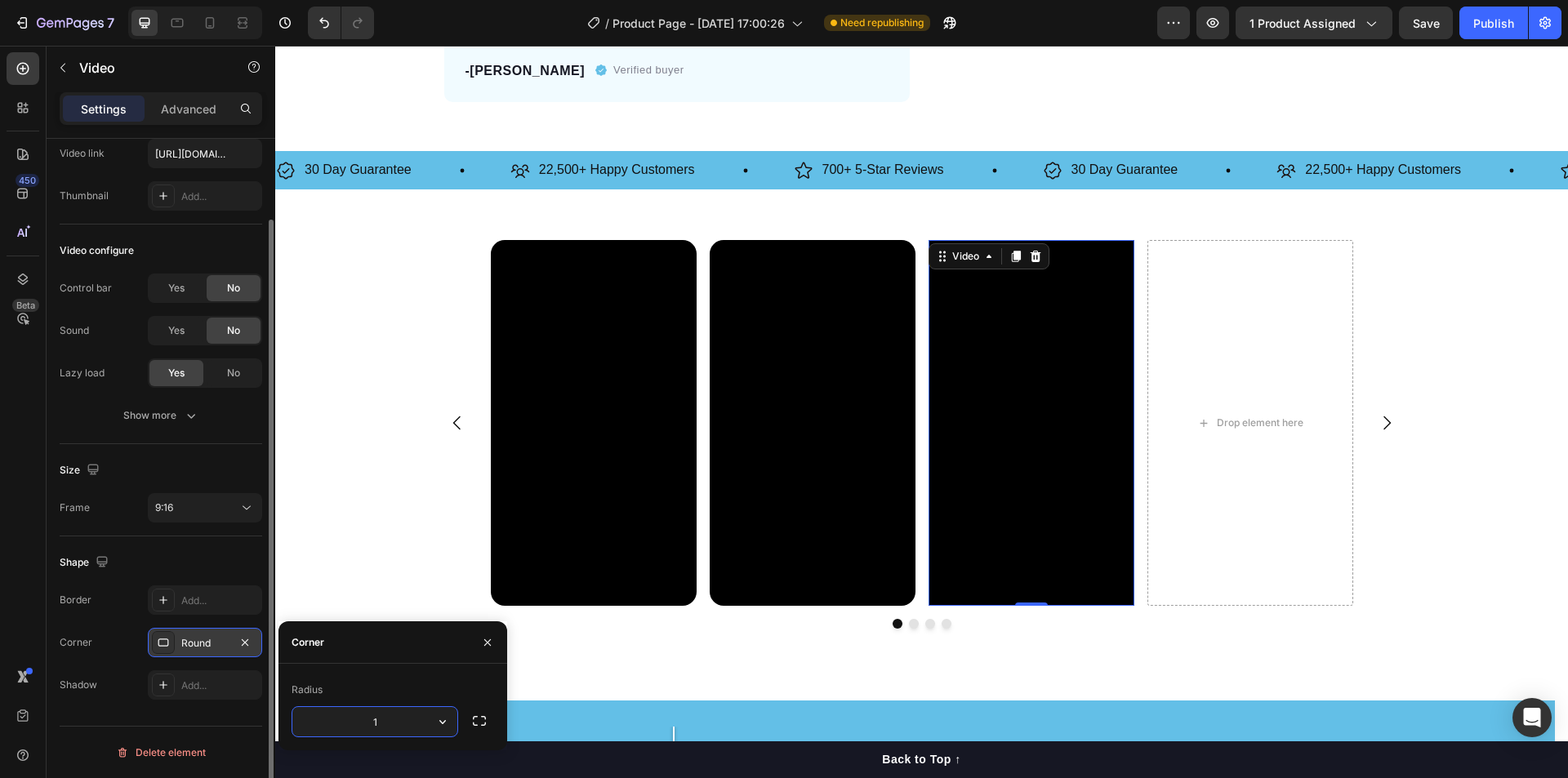
type input "17"
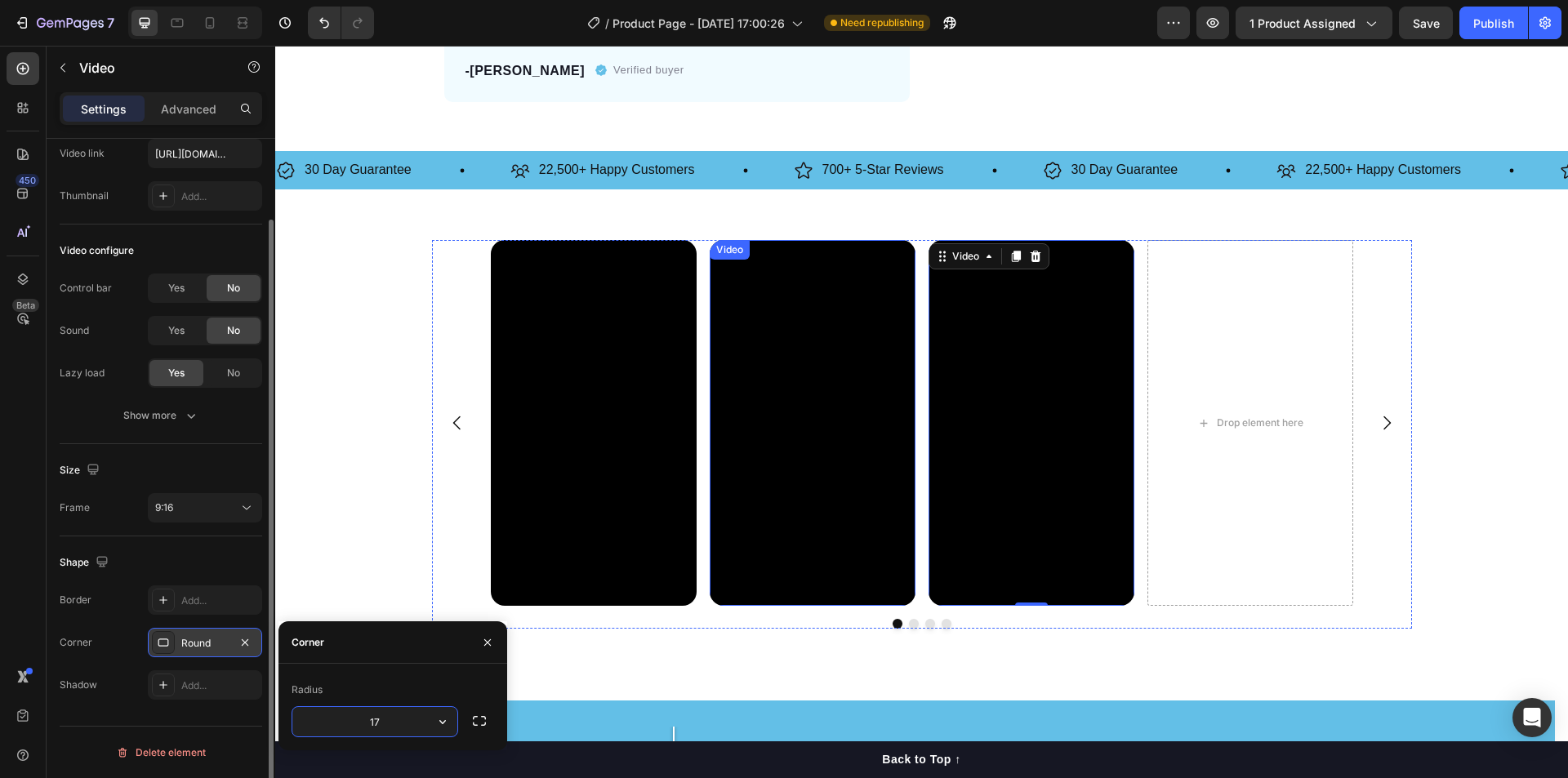
click at [1008, 316] on video at bounding box center [1031, 423] width 205 height 365
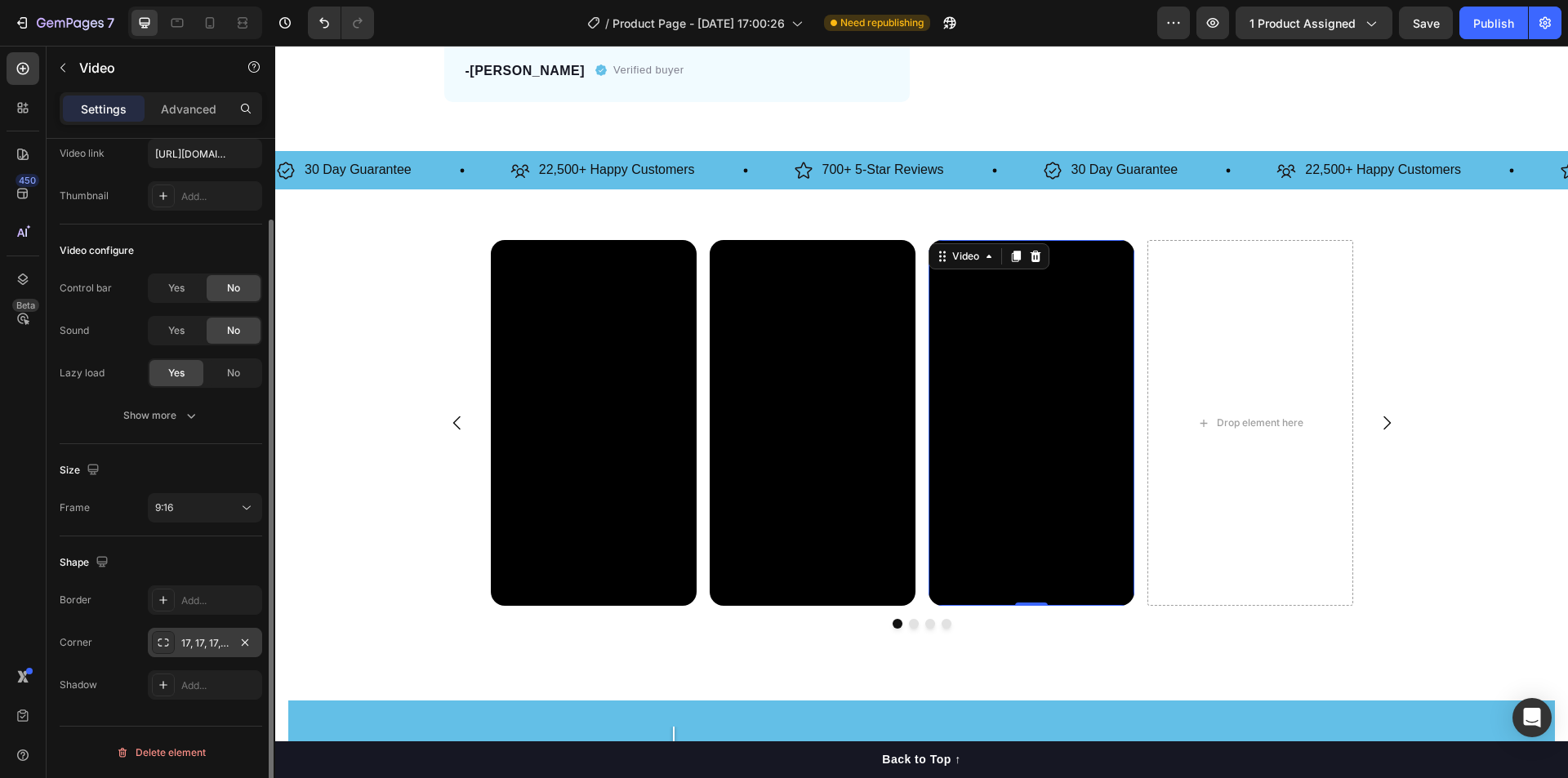
click at [216, 646] on div "17, 17, 17, 17" at bounding box center [205, 643] width 47 height 15
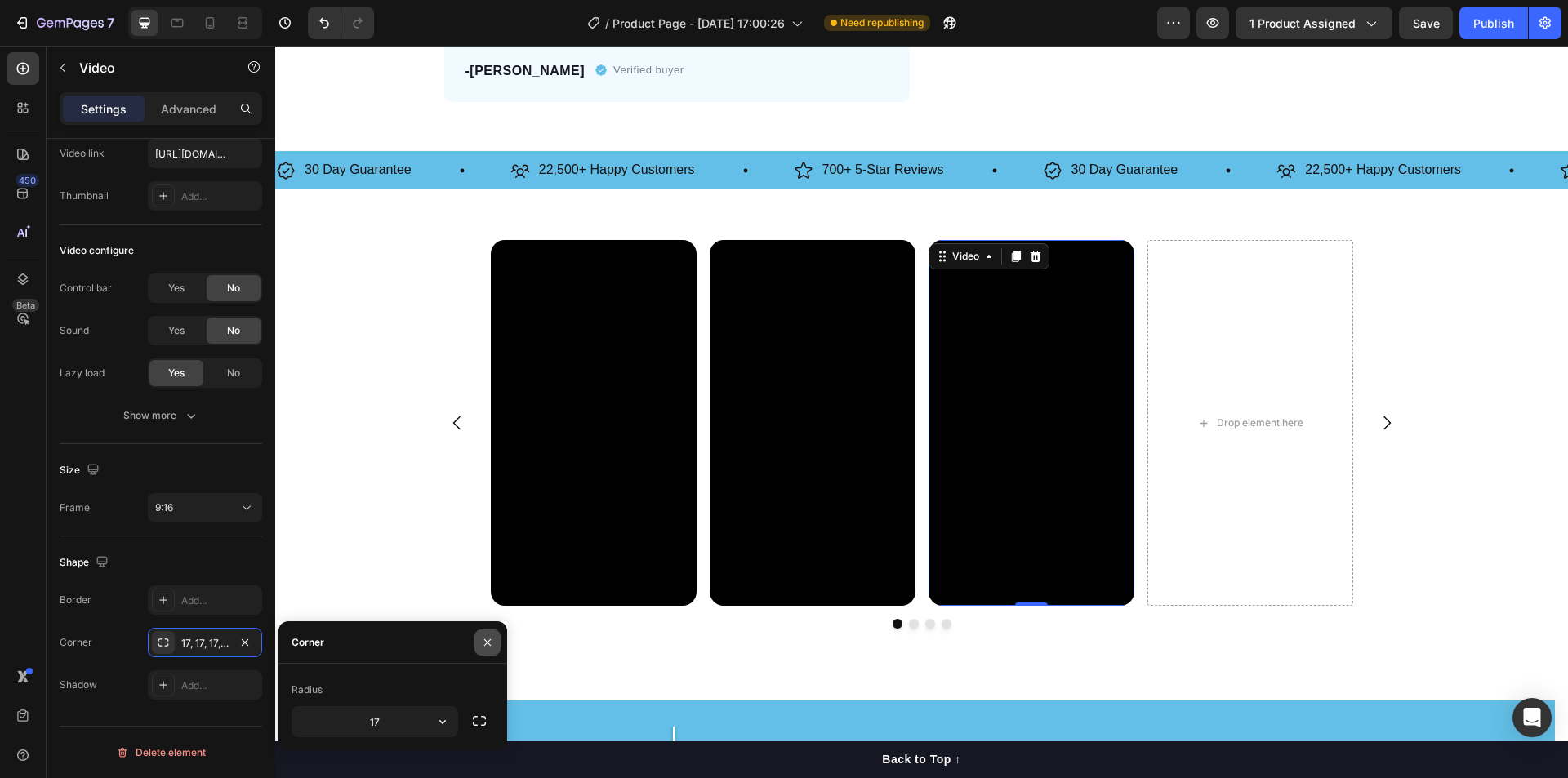
drag, startPoint x: 489, startPoint y: 638, endPoint x: 660, endPoint y: 522, distance: 206.6
click at [489, 638] on icon "button" at bounding box center [487, 643] width 13 height 13
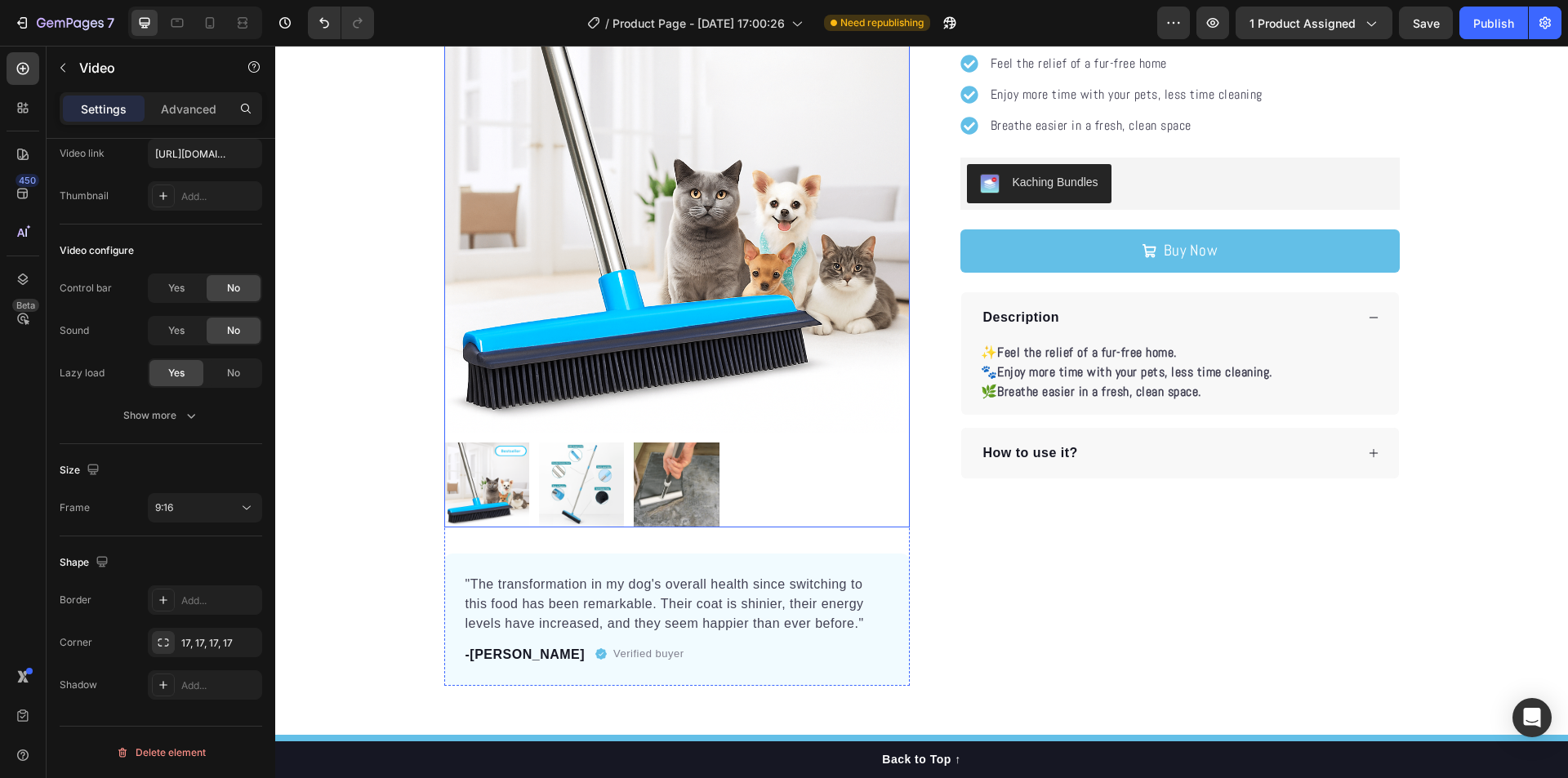
scroll to position [0, 0]
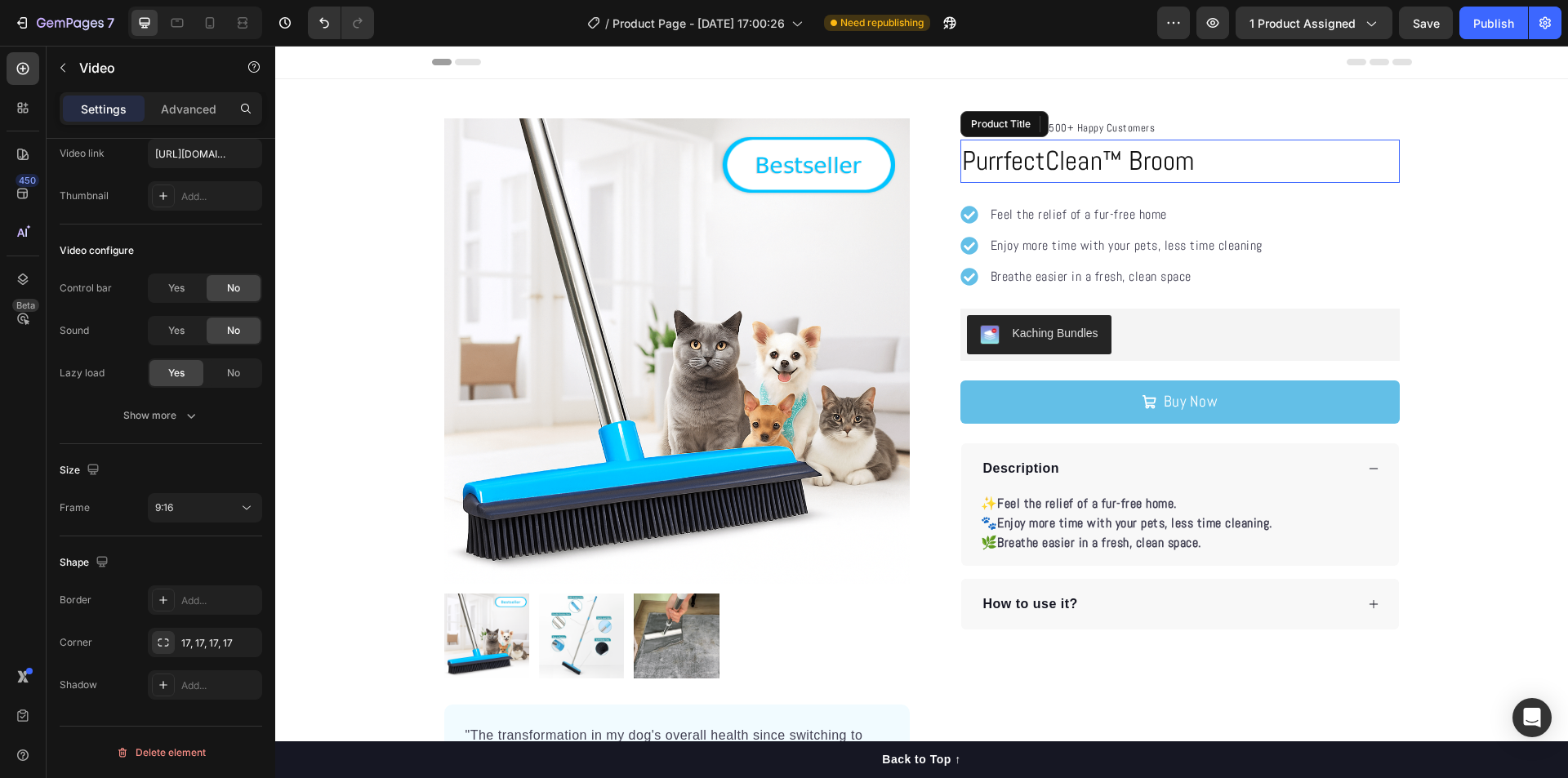
click at [1069, 164] on h1 "PurrfectClean™ Broom" at bounding box center [1179, 162] width 439 height 45
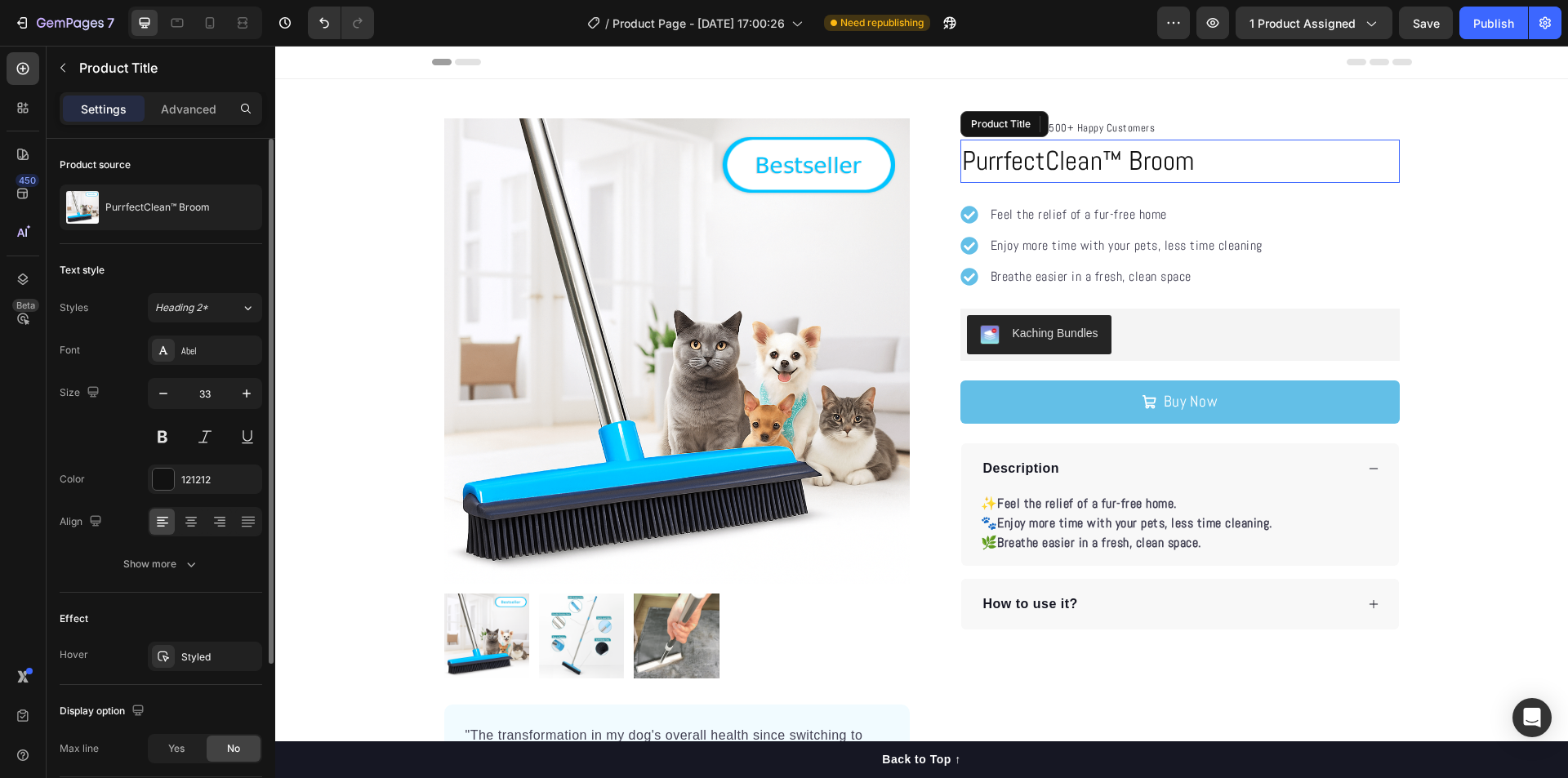
click at [1069, 164] on h1 "PurrfectClean™ Broom" at bounding box center [1179, 162] width 439 height 45
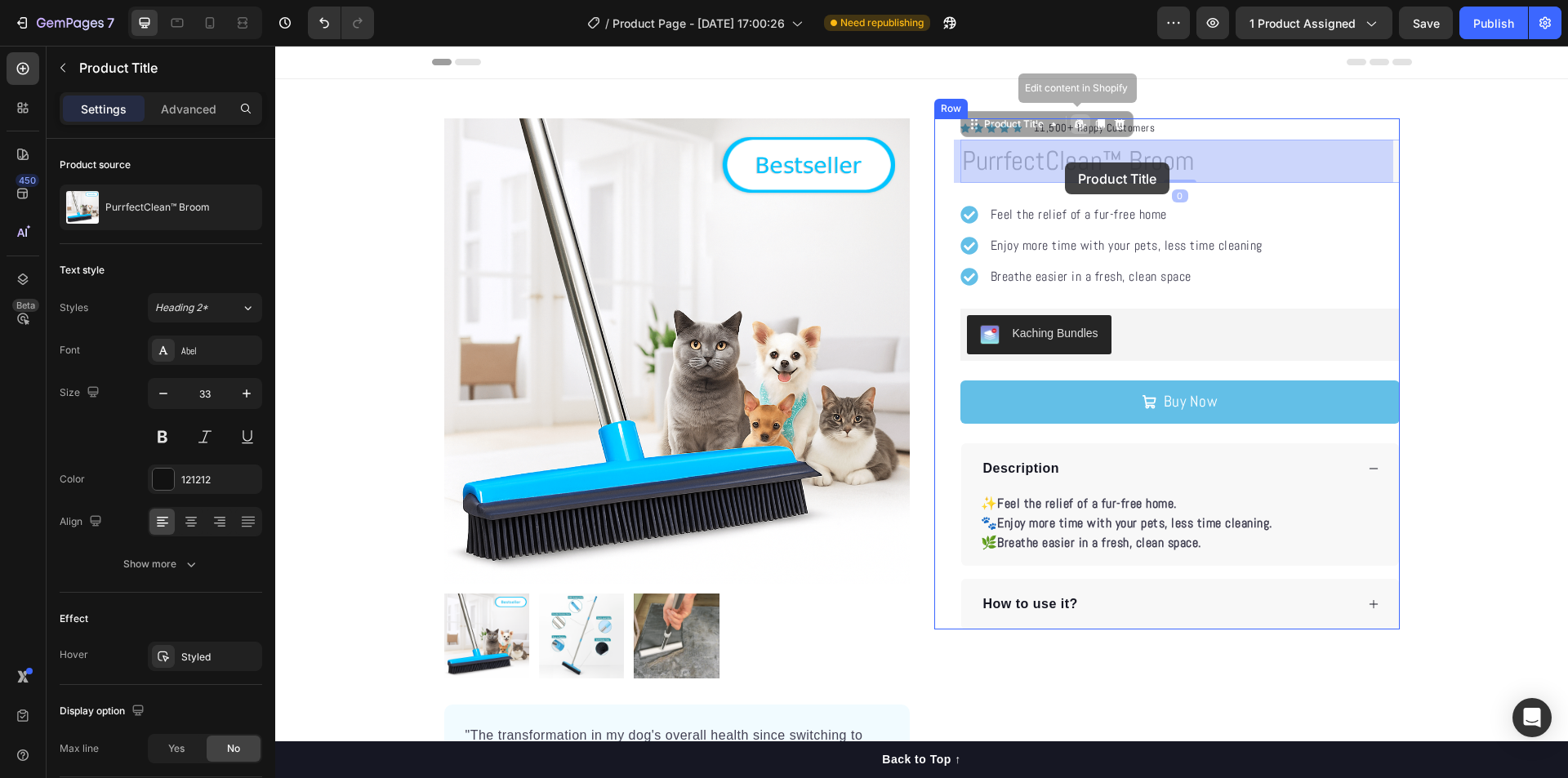
drag, startPoint x: 1203, startPoint y: 164, endPoint x: 1064, endPoint y: 163, distance: 139.0
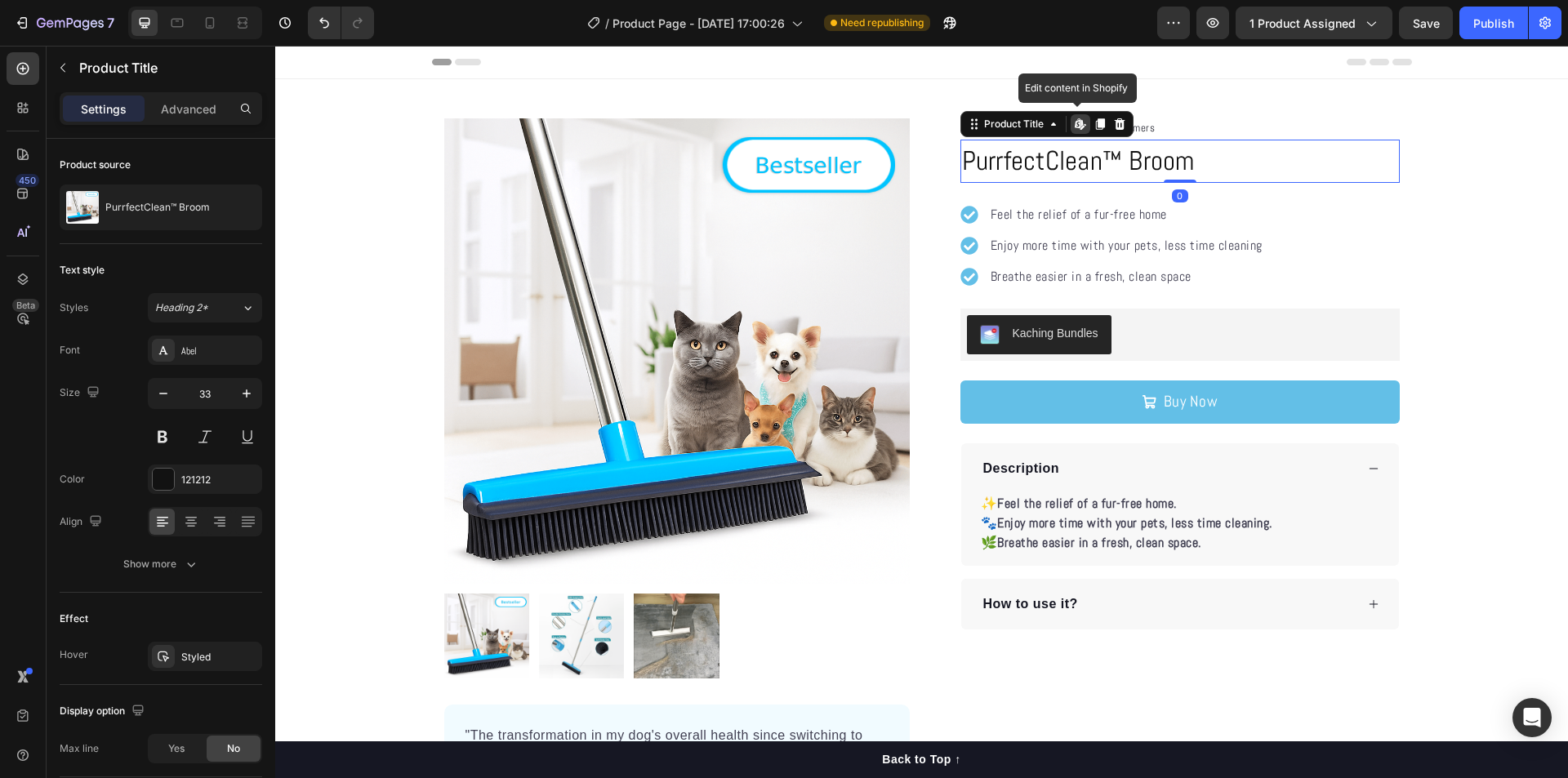
click at [1451, 126] on div "Product Images "The transformation in my dog's overall health since switching t…" at bounding box center [922, 477] width 1293 height 719
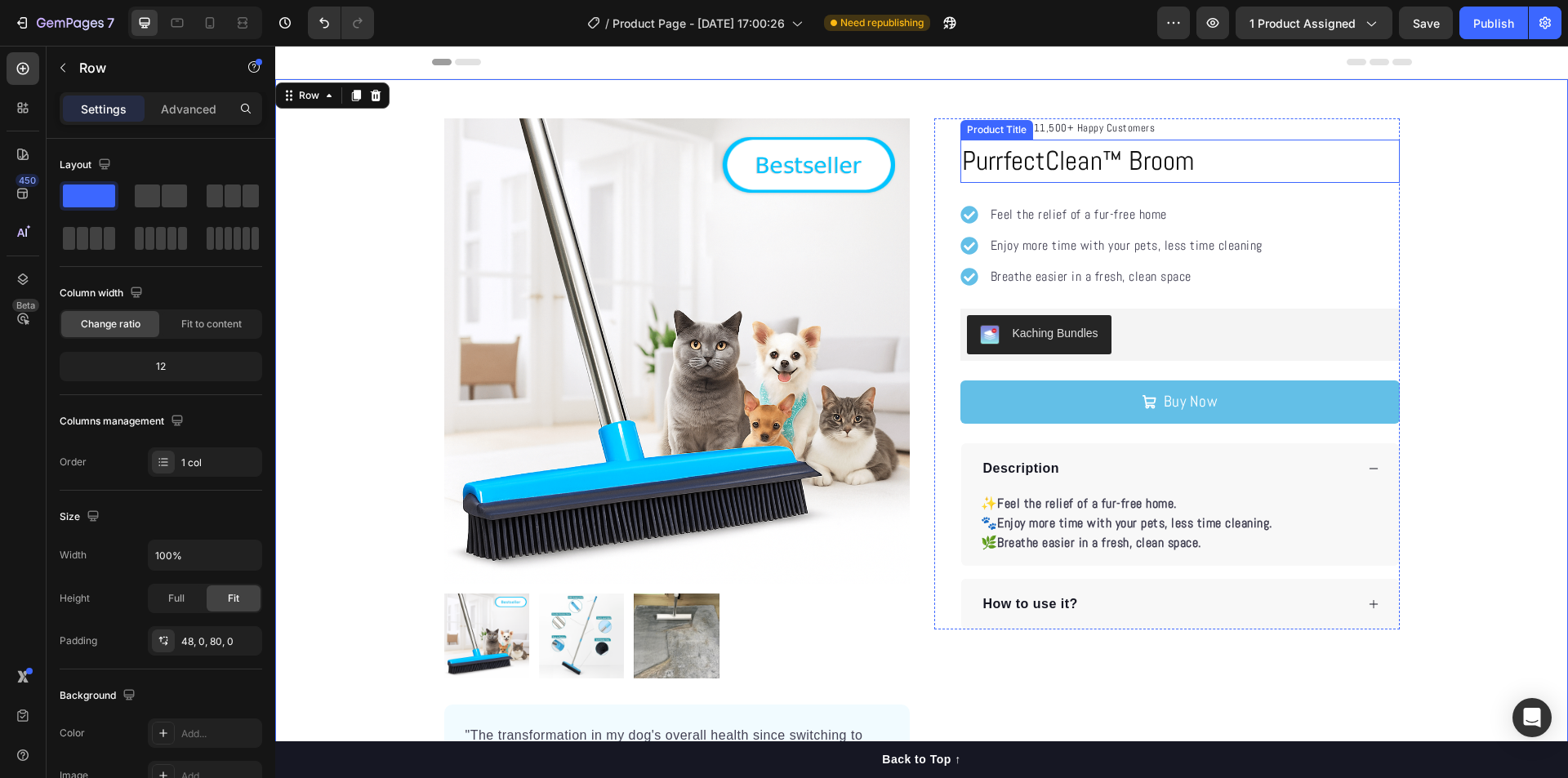
click at [1019, 171] on h1 "PurrfectClean™ Broom" at bounding box center [1179, 162] width 439 height 45
